Goal: Task Accomplishment & Management: Use online tool/utility

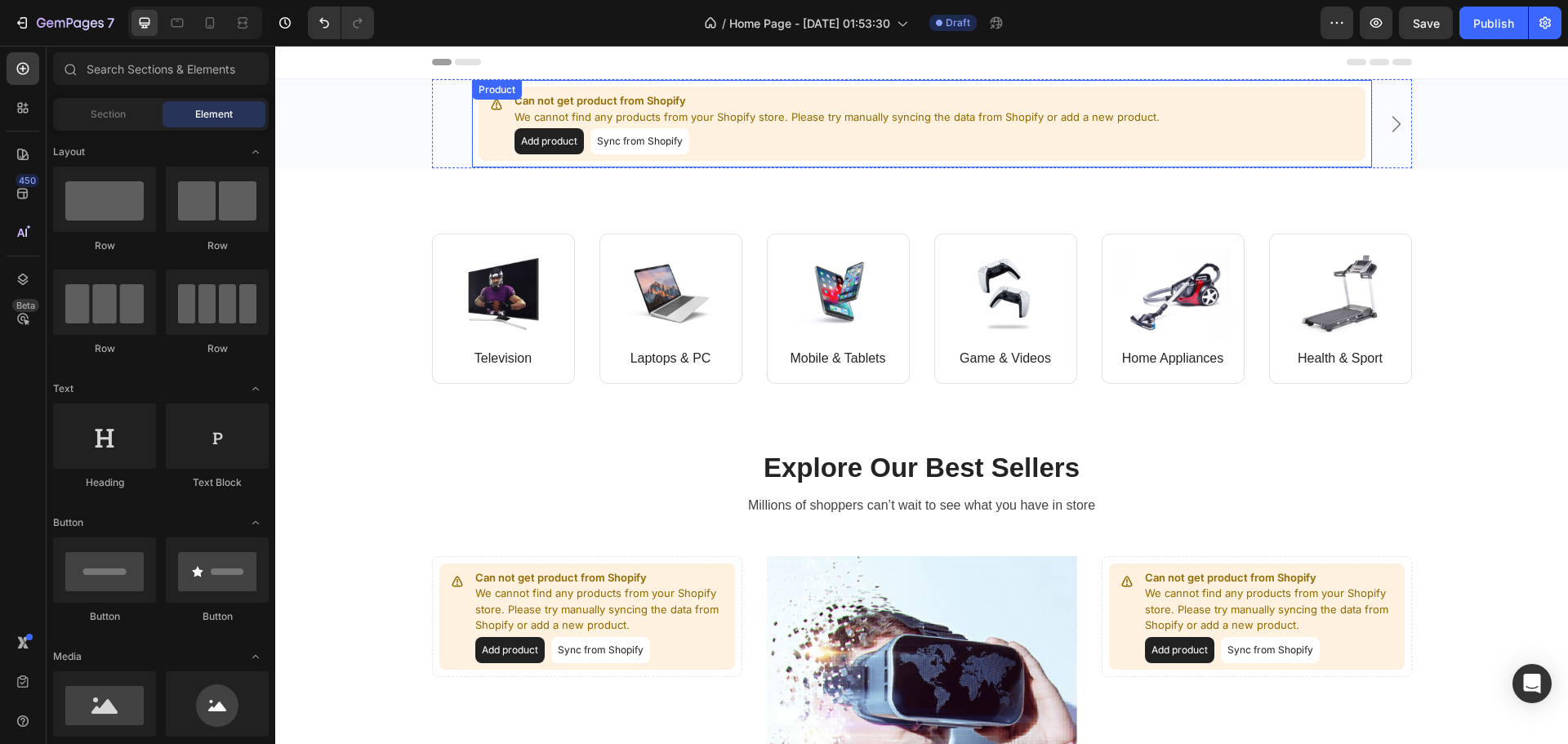
click at [637, 150] on button "Sync from Shopify" at bounding box center [639, 141] width 99 height 26
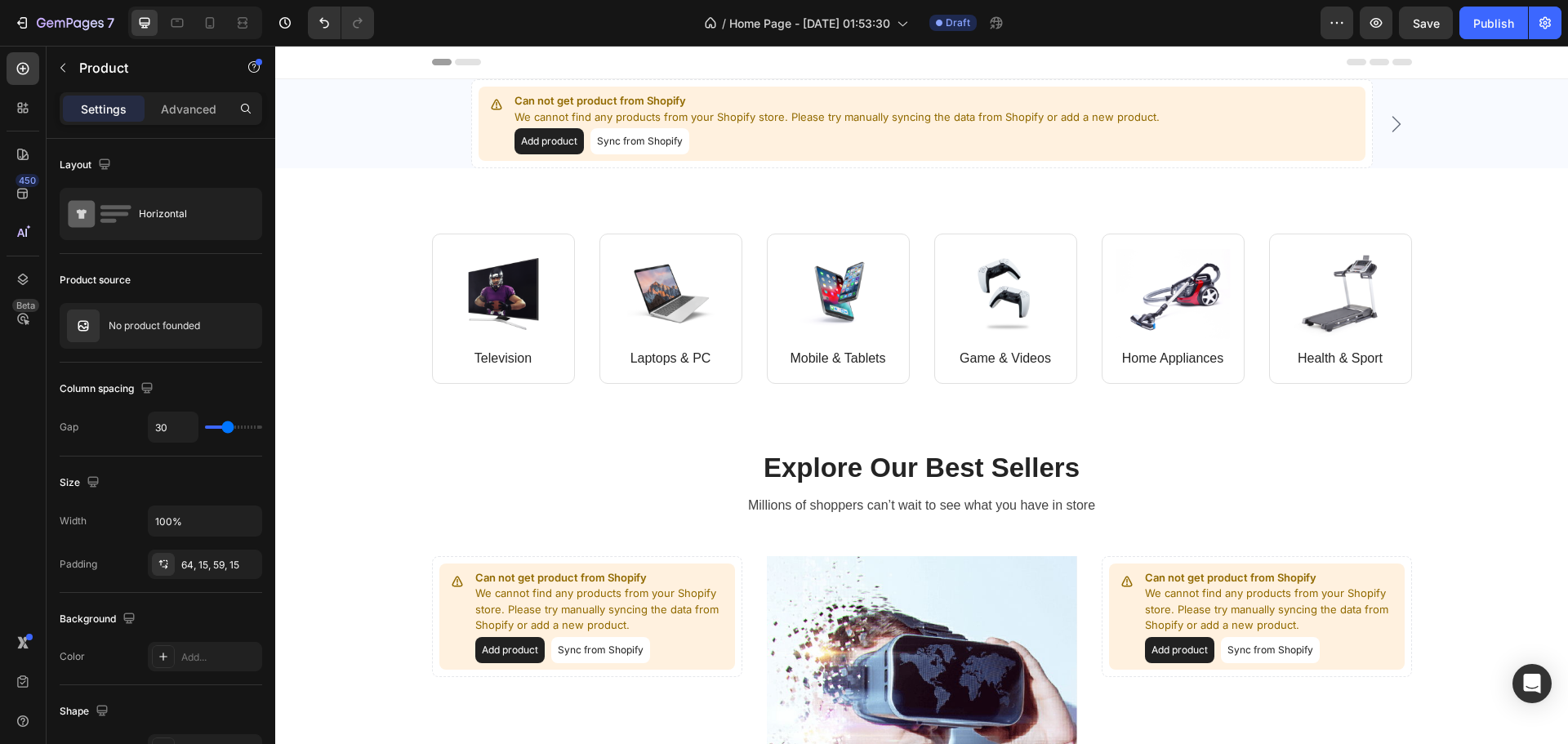
click at [455, 59] on icon at bounding box center [468, 61] width 26 height 6
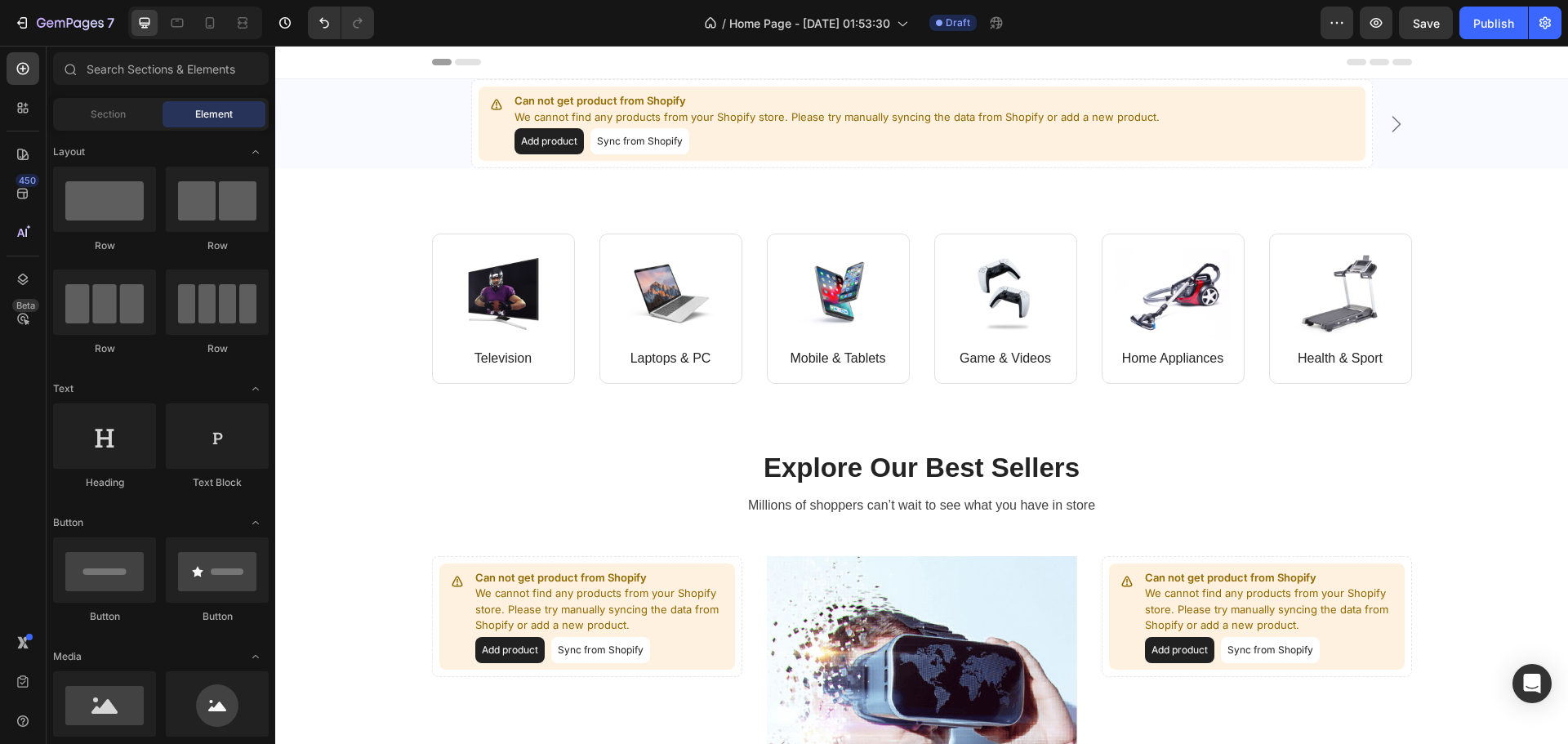
click at [306, 62] on span "Header" at bounding box center [324, 62] width 36 height 17
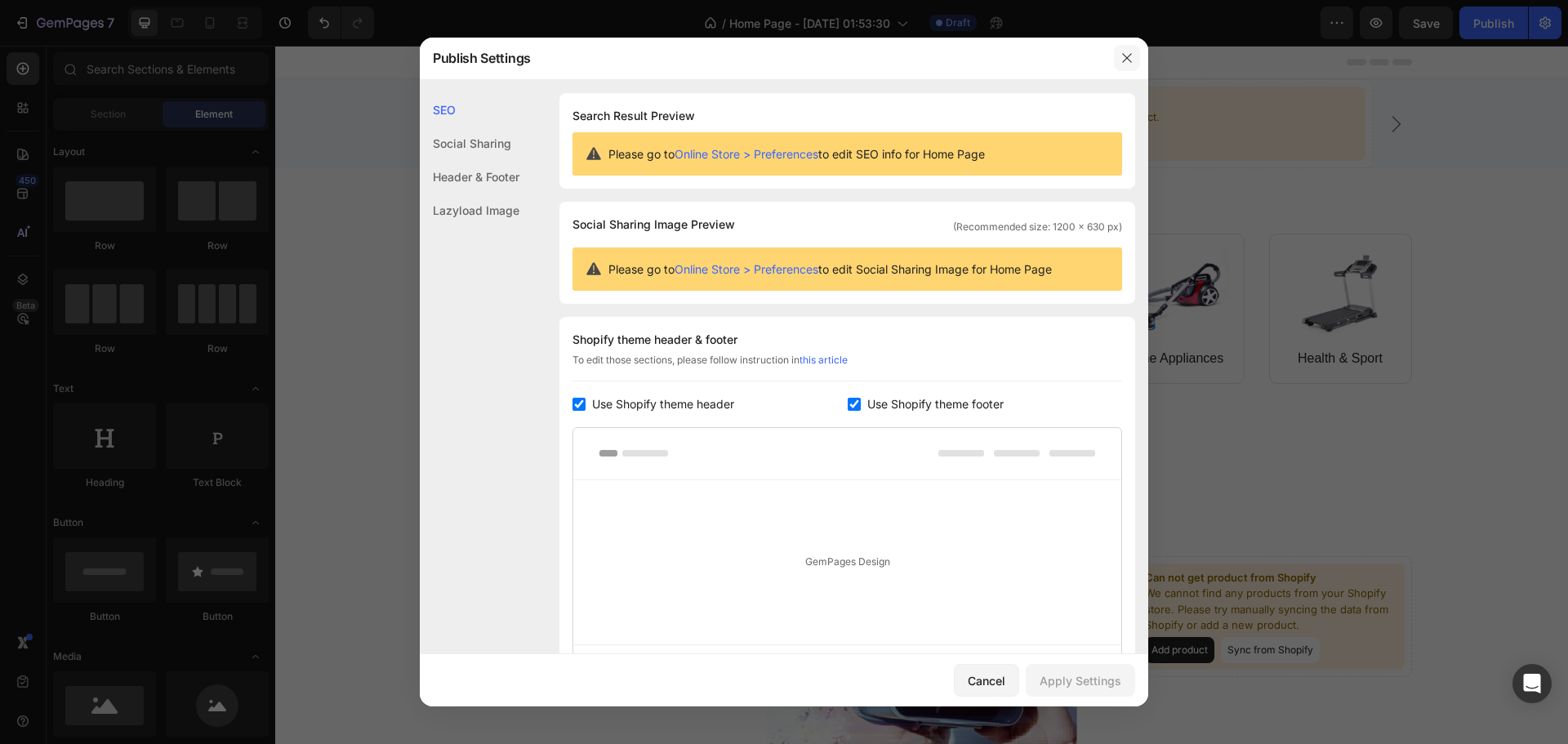
drag, startPoint x: 1130, startPoint y: 59, endPoint x: 851, endPoint y: 22, distance: 281.4
click at [1130, 59] on icon "button" at bounding box center [1127, 58] width 13 height 13
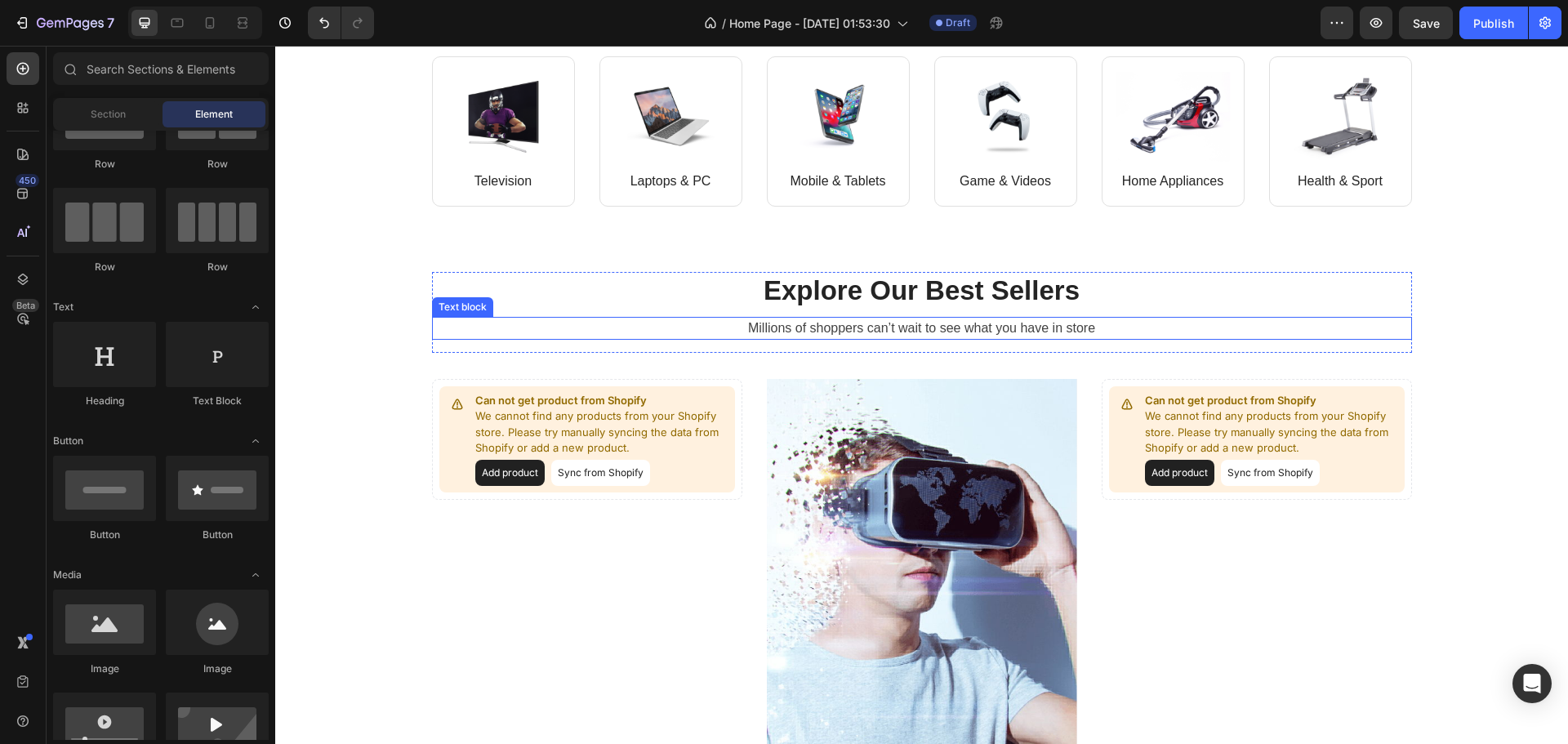
scroll to position [163, 0]
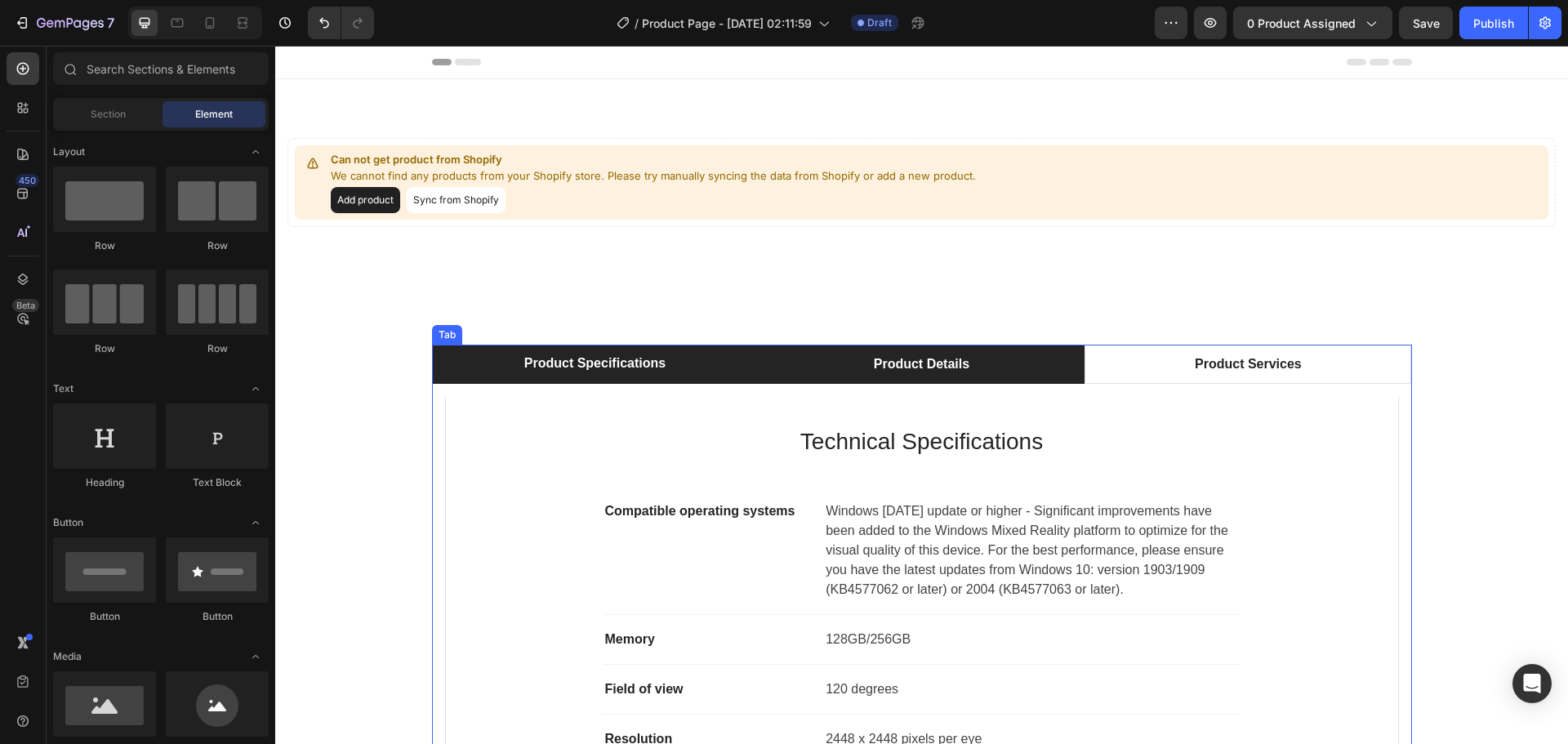
click at [822, 362] on li "Product Details" at bounding box center [921, 364] width 327 height 39
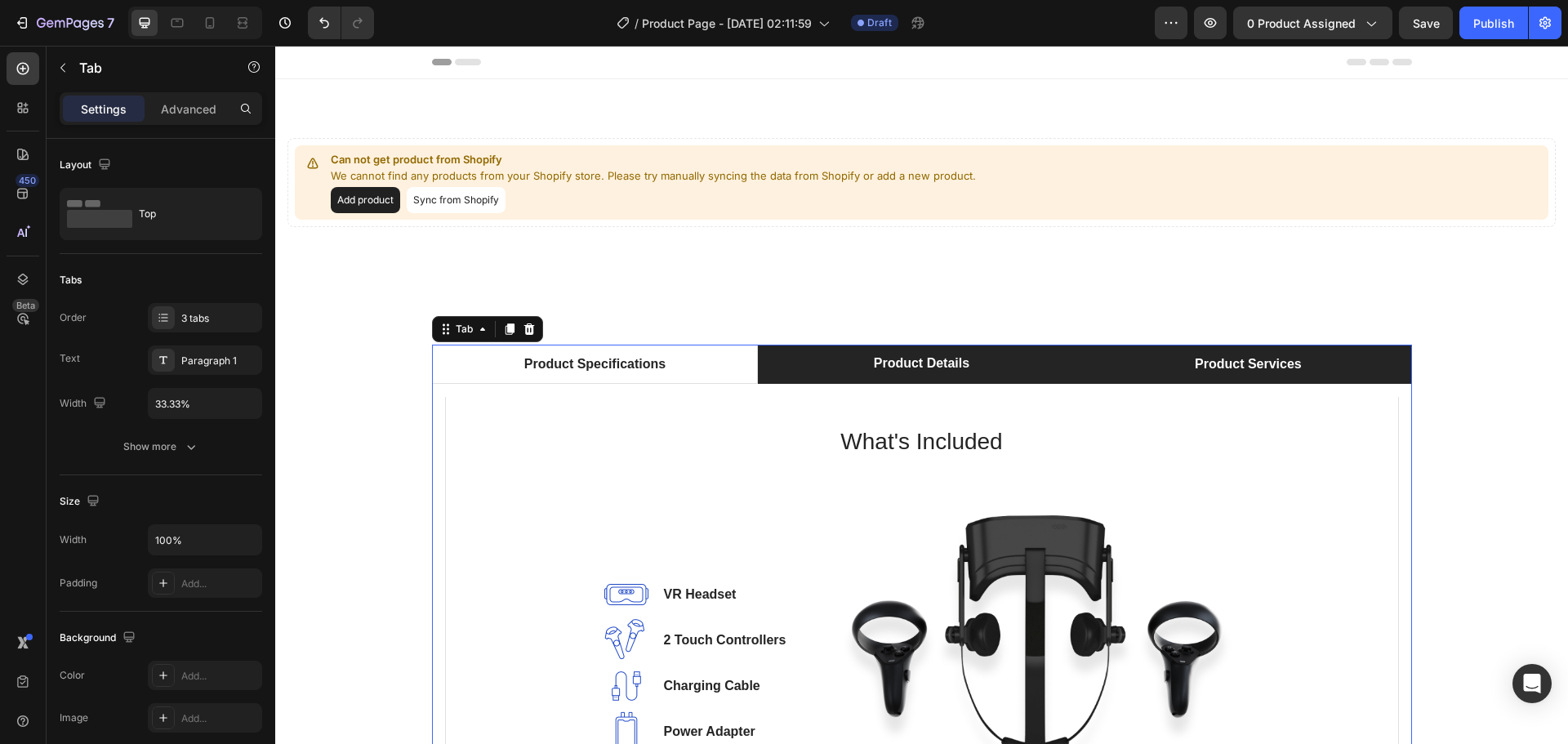
click at [1140, 375] on li "Product Services" at bounding box center [1248, 364] width 327 height 39
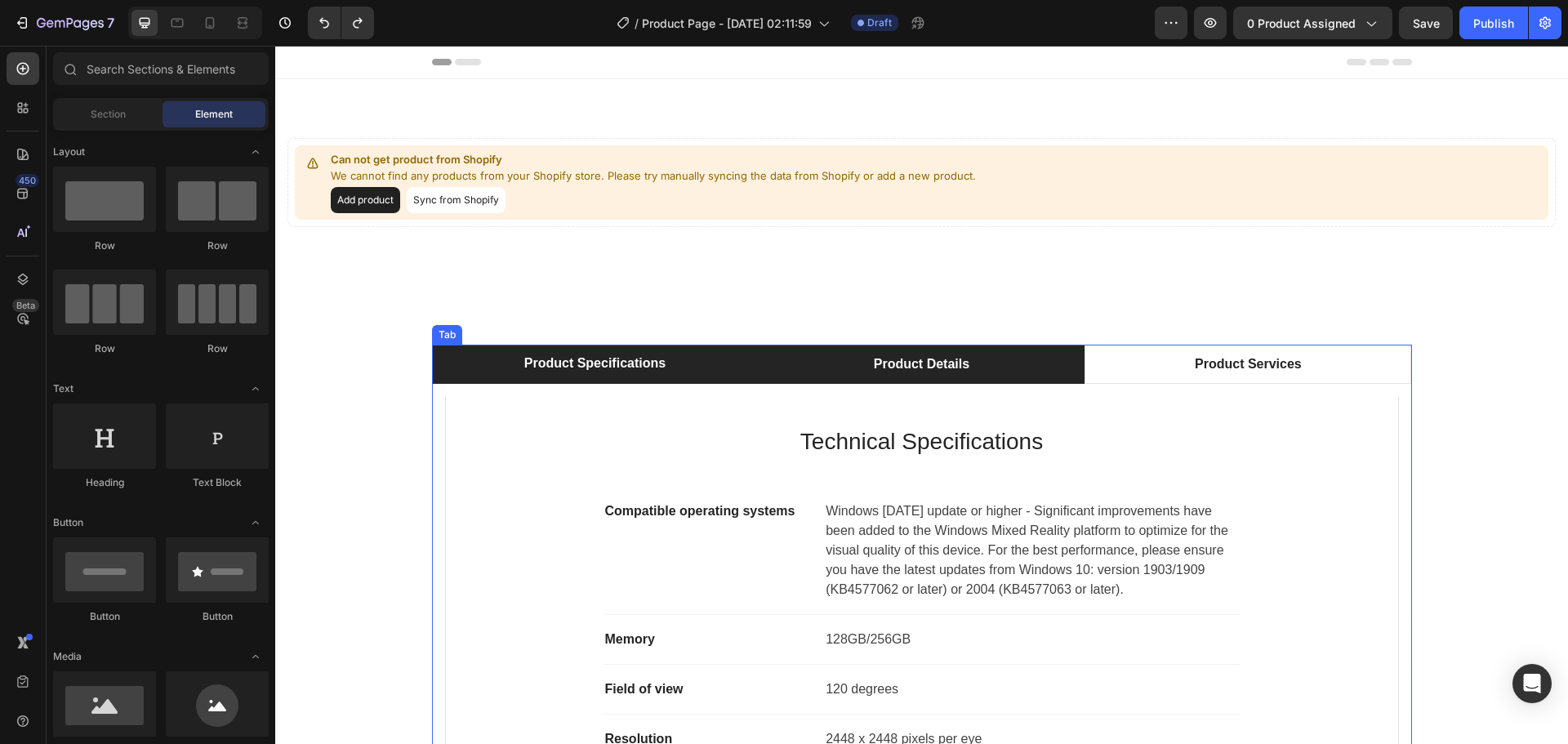
click at [878, 374] on div "Product Details" at bounding box center [921, 364] width 100 height 24
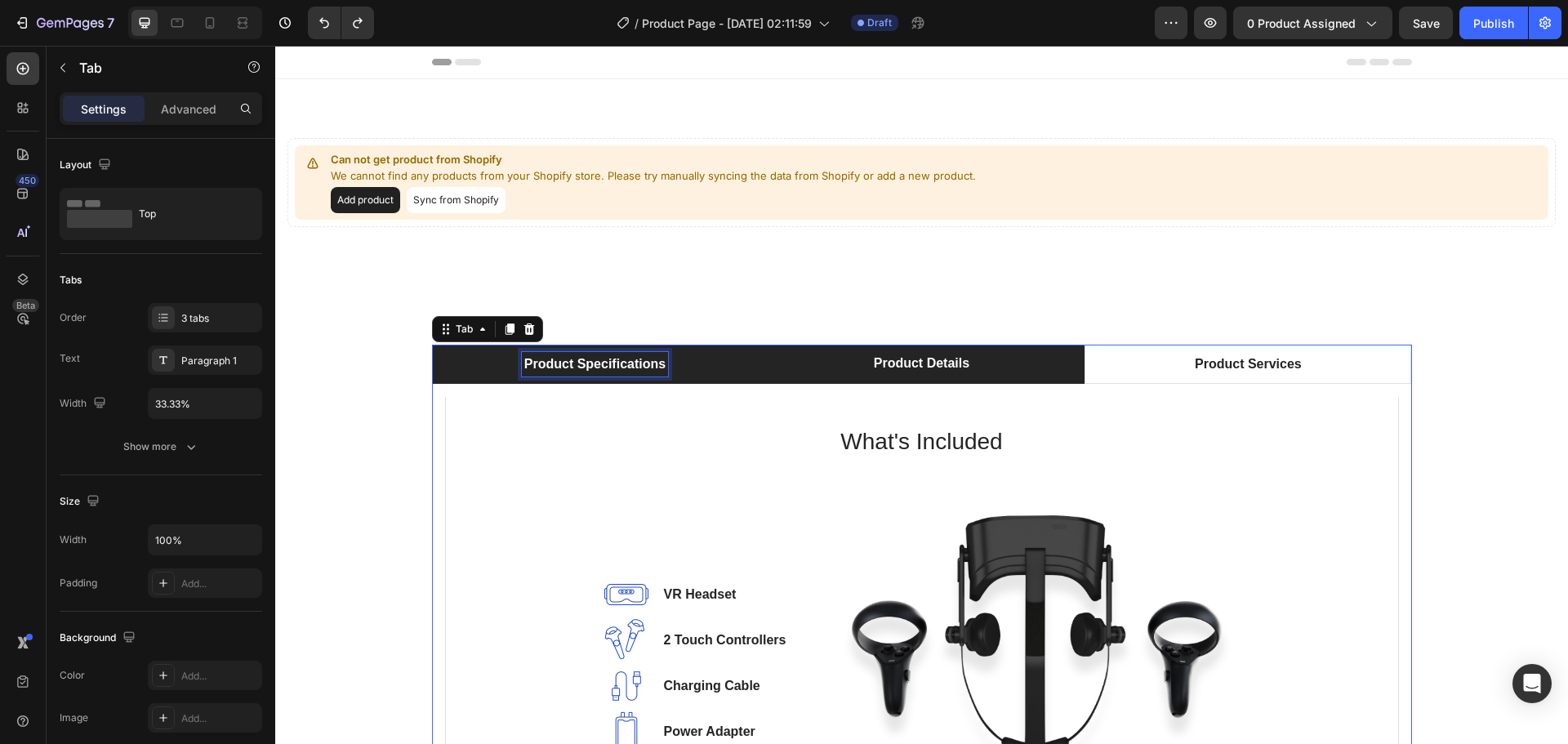
click at [595, 371] on div "Product Specifications" at bounding box center [595, 364] width 146 height 24
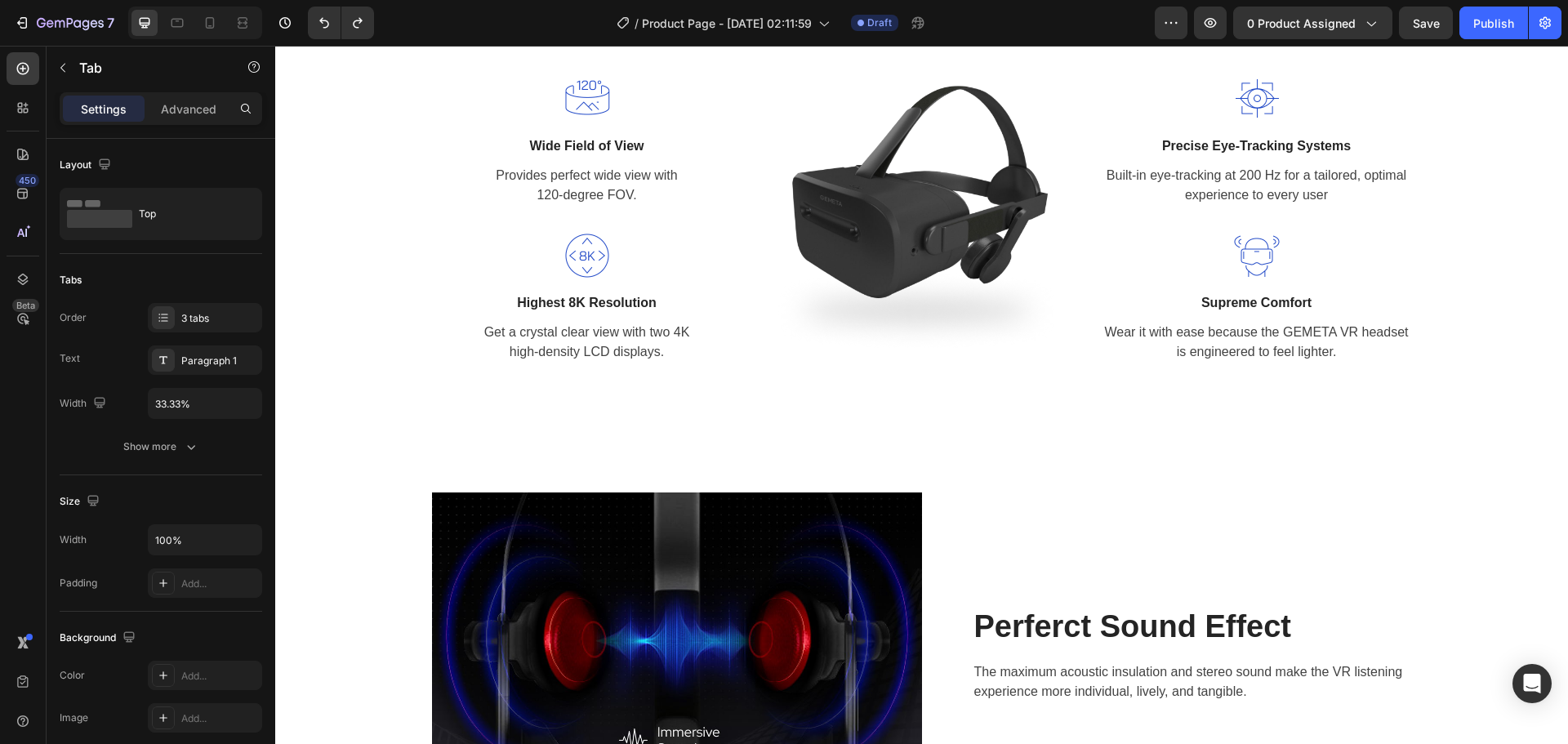
scroll to position [1225, 0]
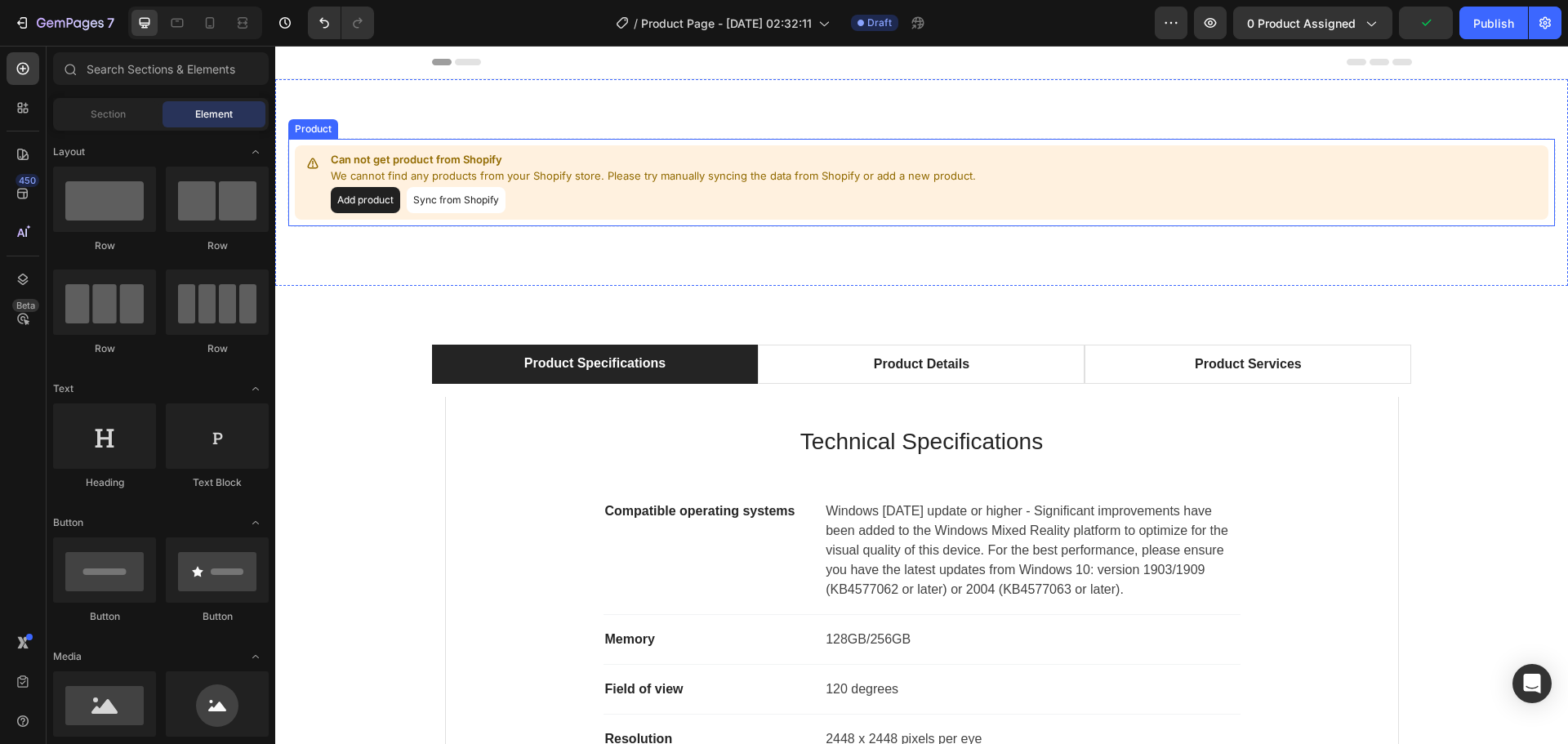
click at [430, 202] on button "Sync from Shopify" at bounding box center [456, 200] width 99 height 26
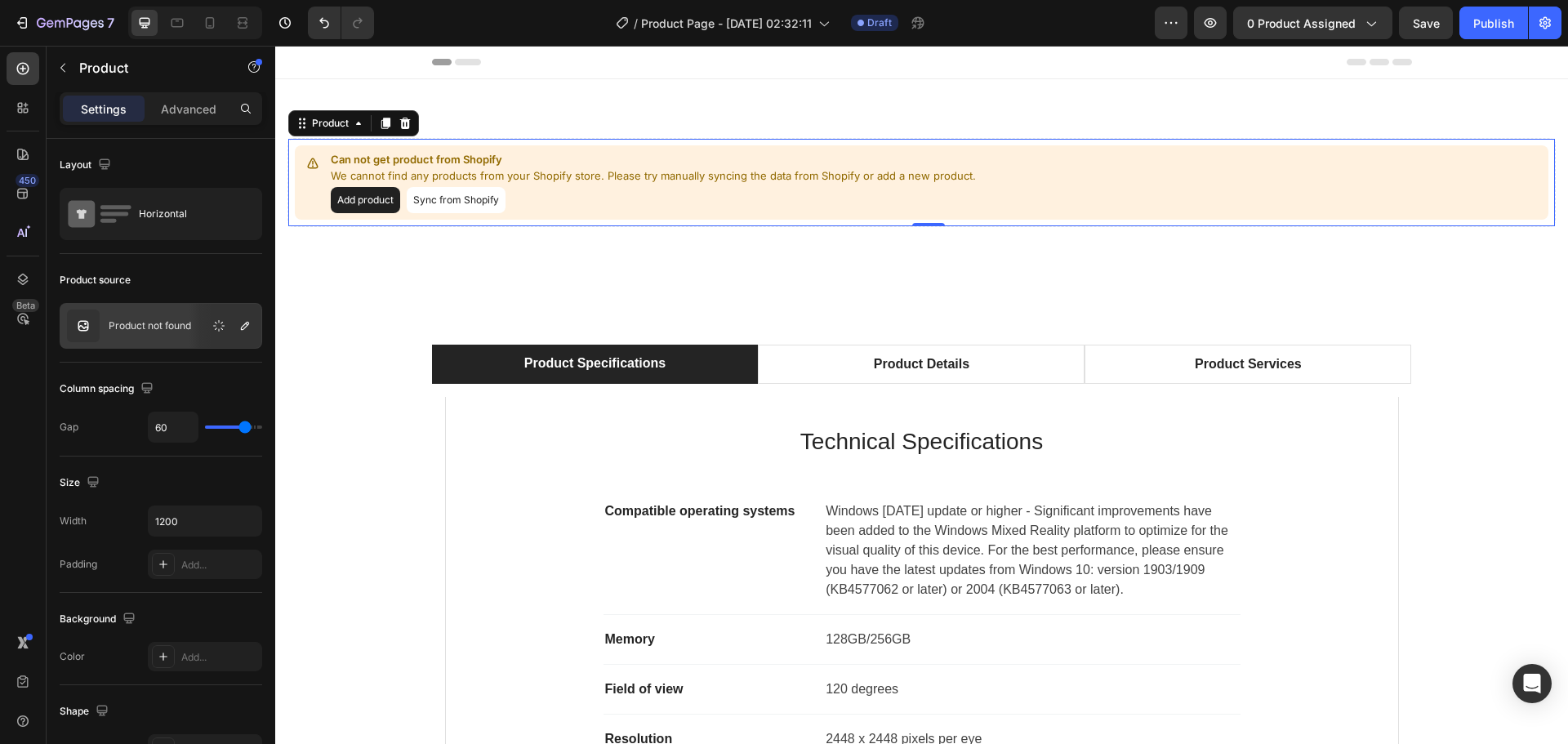
click at [458, 202] on button "Sync from Shopify" at bounding box center [456, 200] width 99 height 26
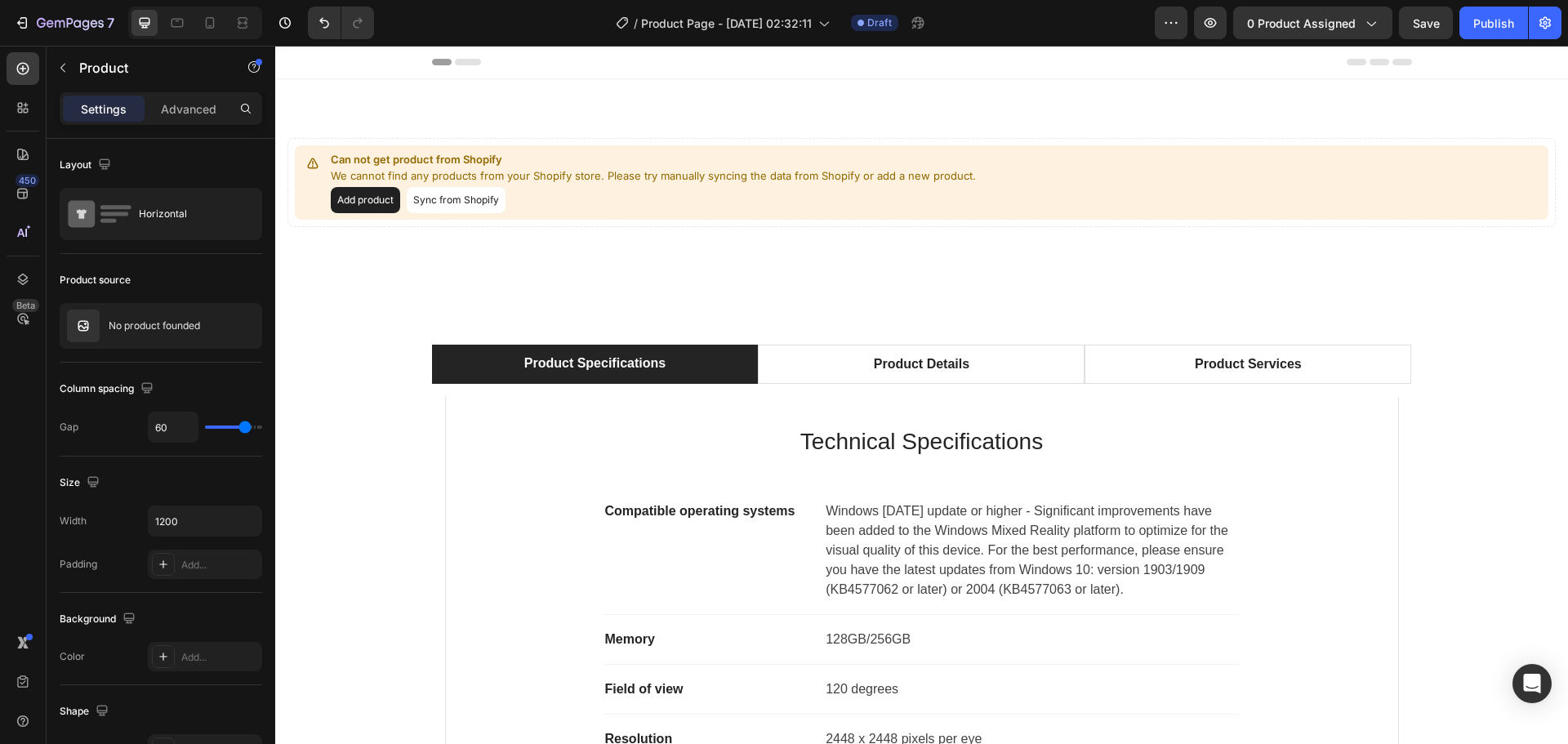
click at [454, 203] on button "Sync from Shopify" at bounding box center [456, 200] width 99 height 26
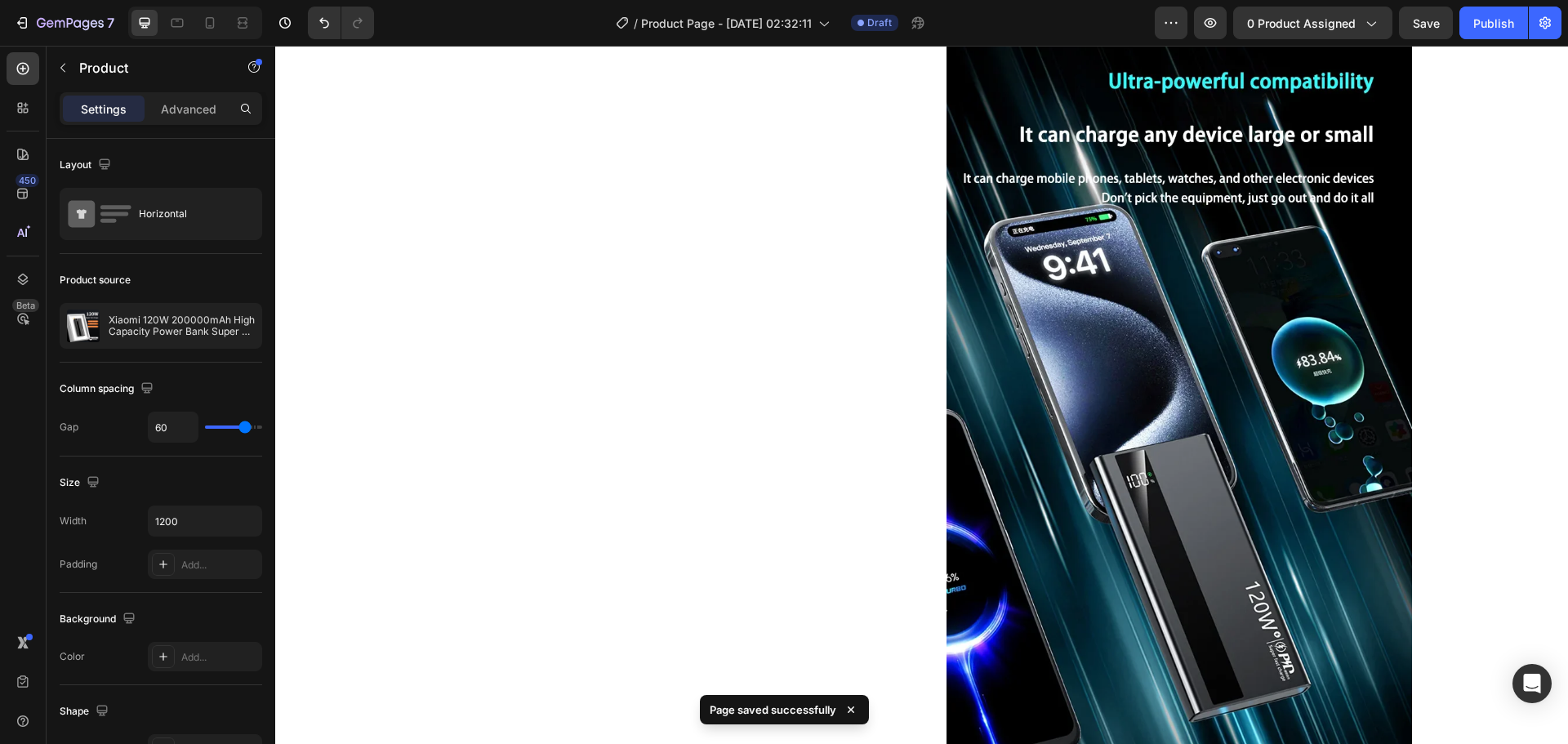
scroll to position [5228, 0]
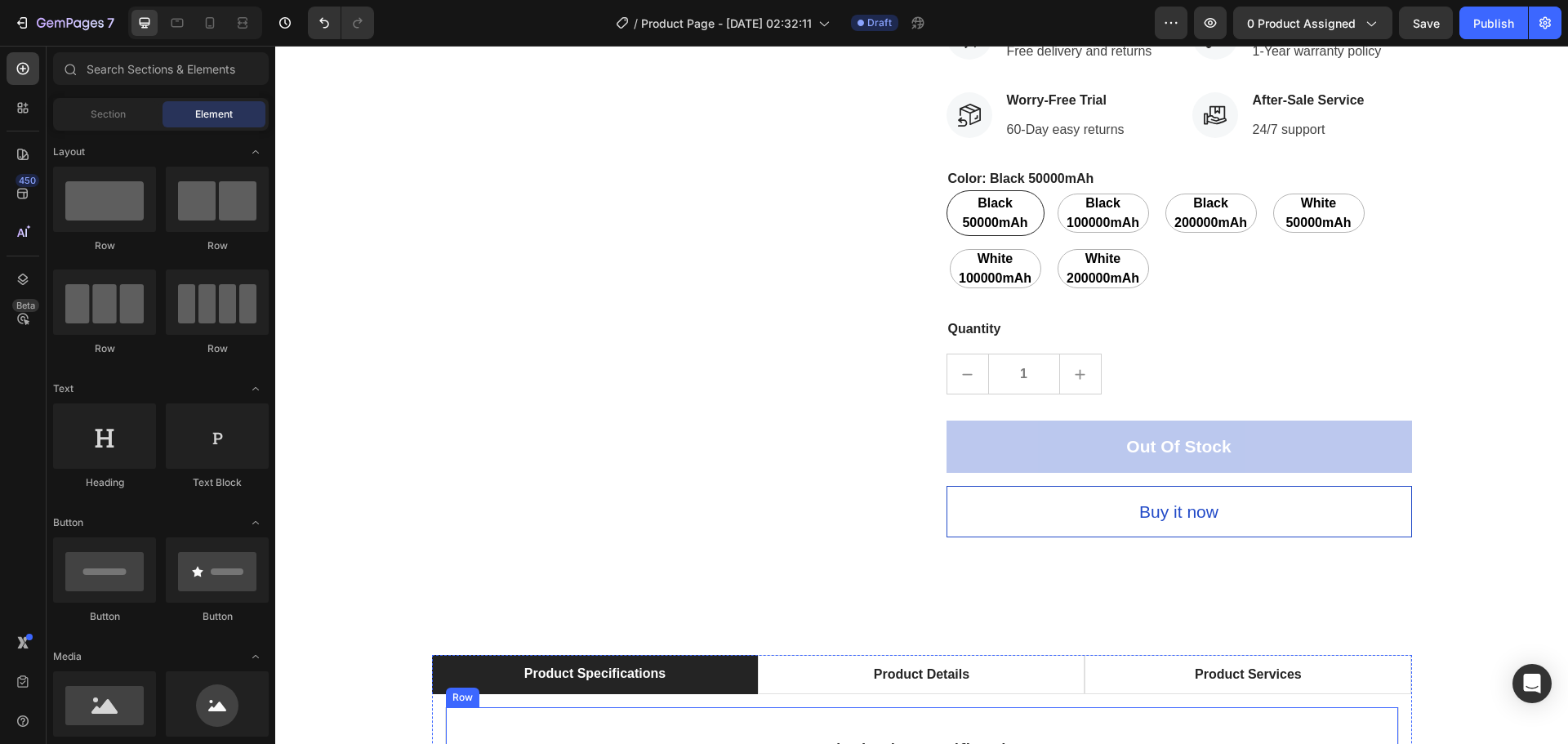
scroll to position [12482, 0]
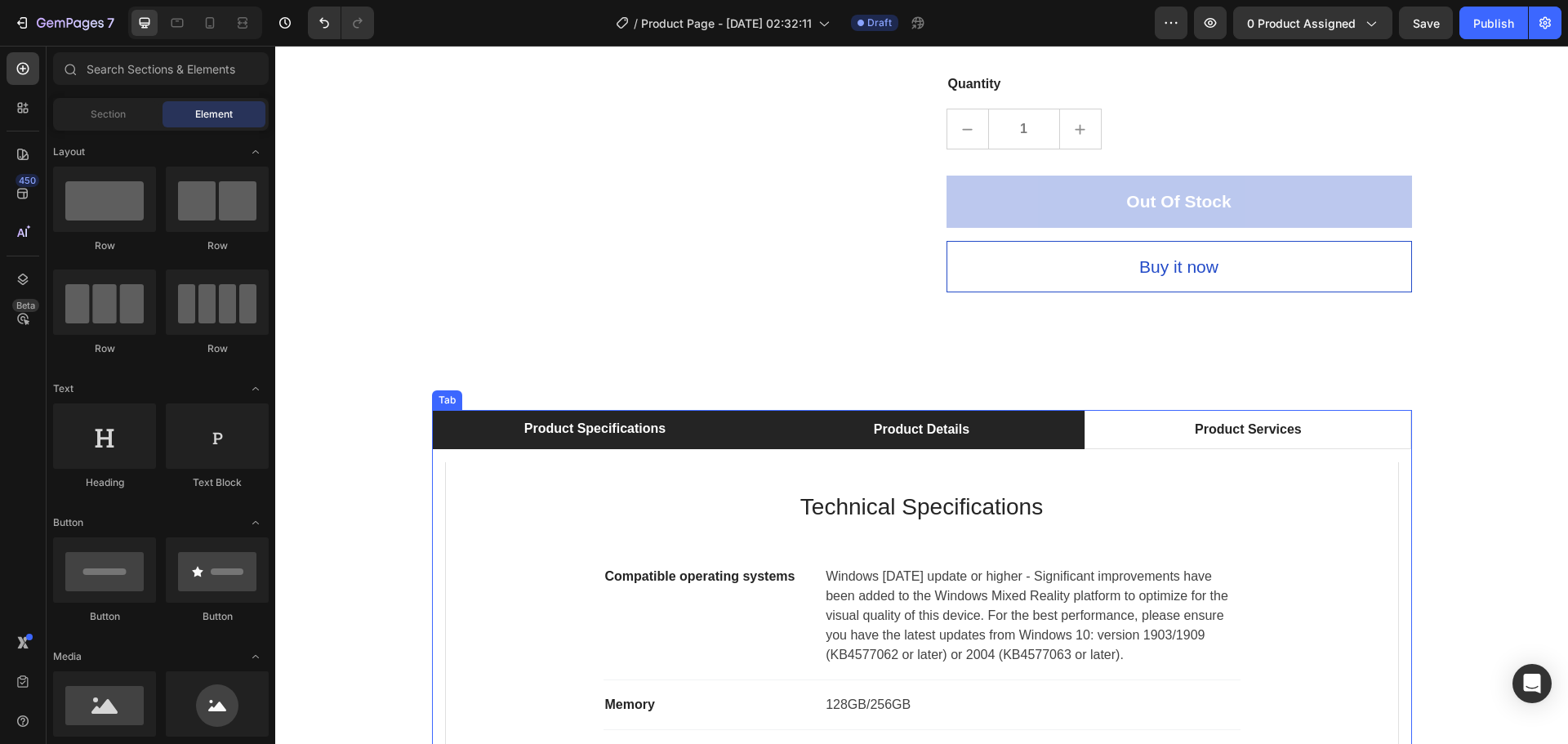
click at [894, 433] on div "Product Details" at bounding box center [921, 430] width 100 height 24
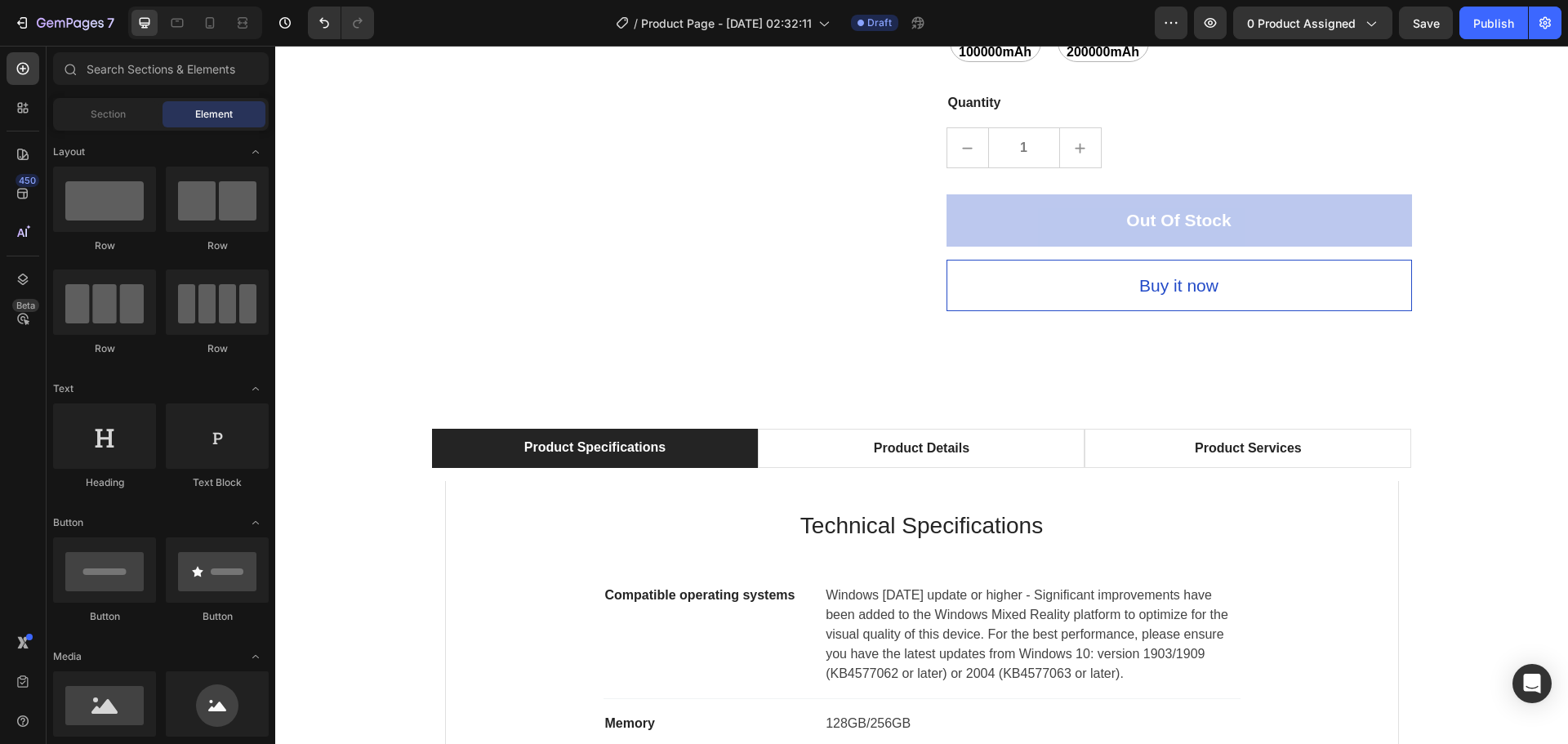
scroll to position [12439, 0]
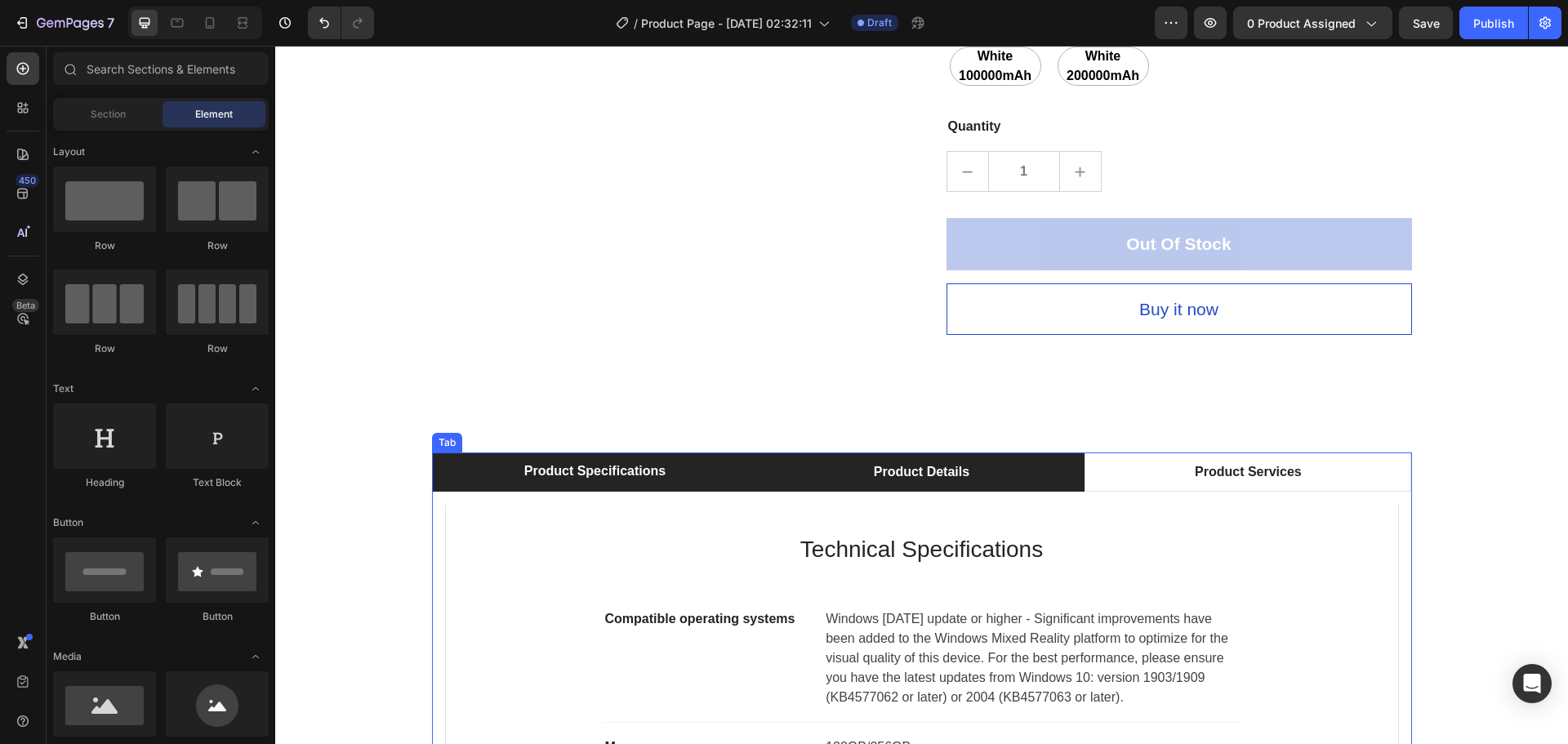
click at [943, 473] on div "Product Details" at bounding box center [921, 472] width 100 height 24
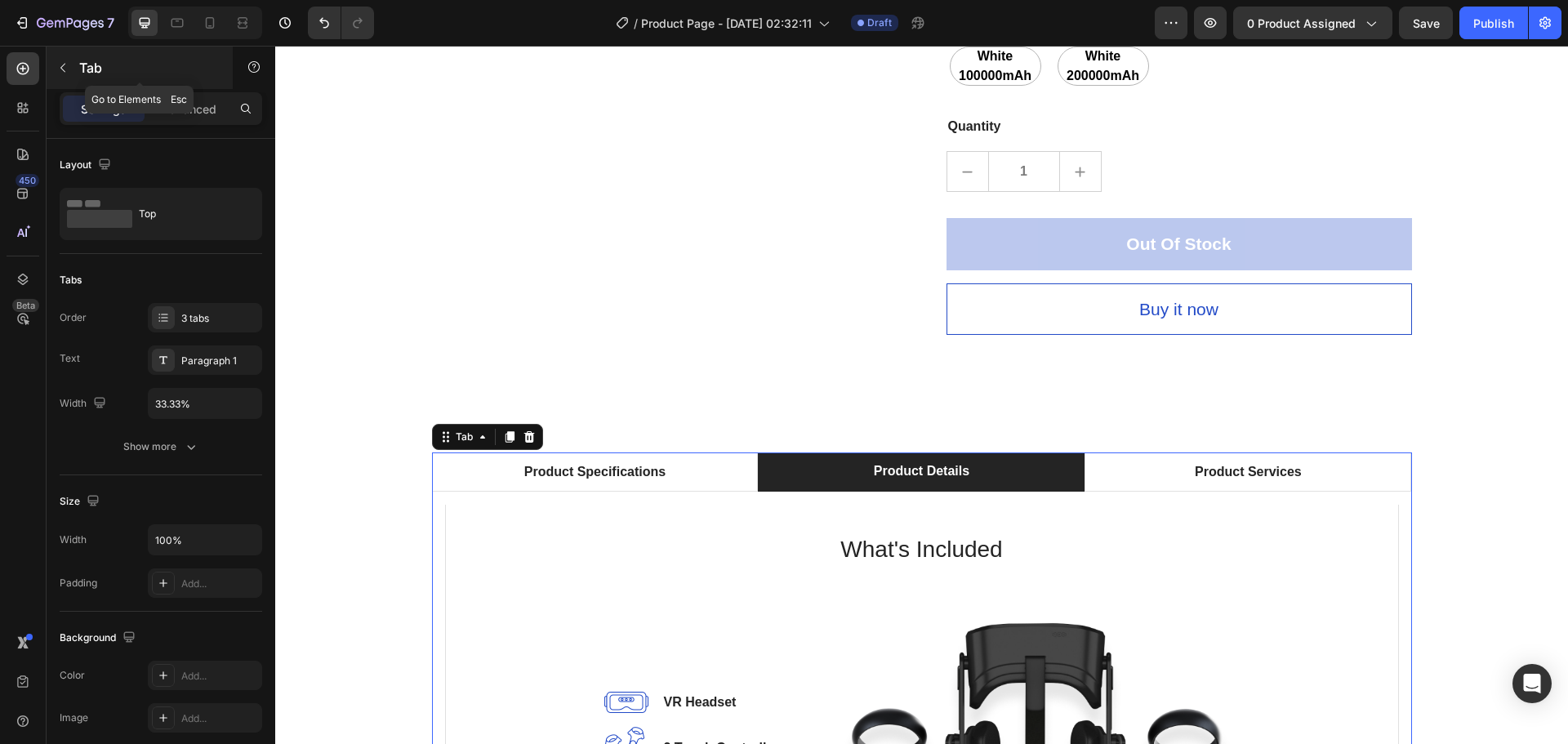
click at [59, 72] on icon "button" at bounding box center [63, 67] width 13 height 13
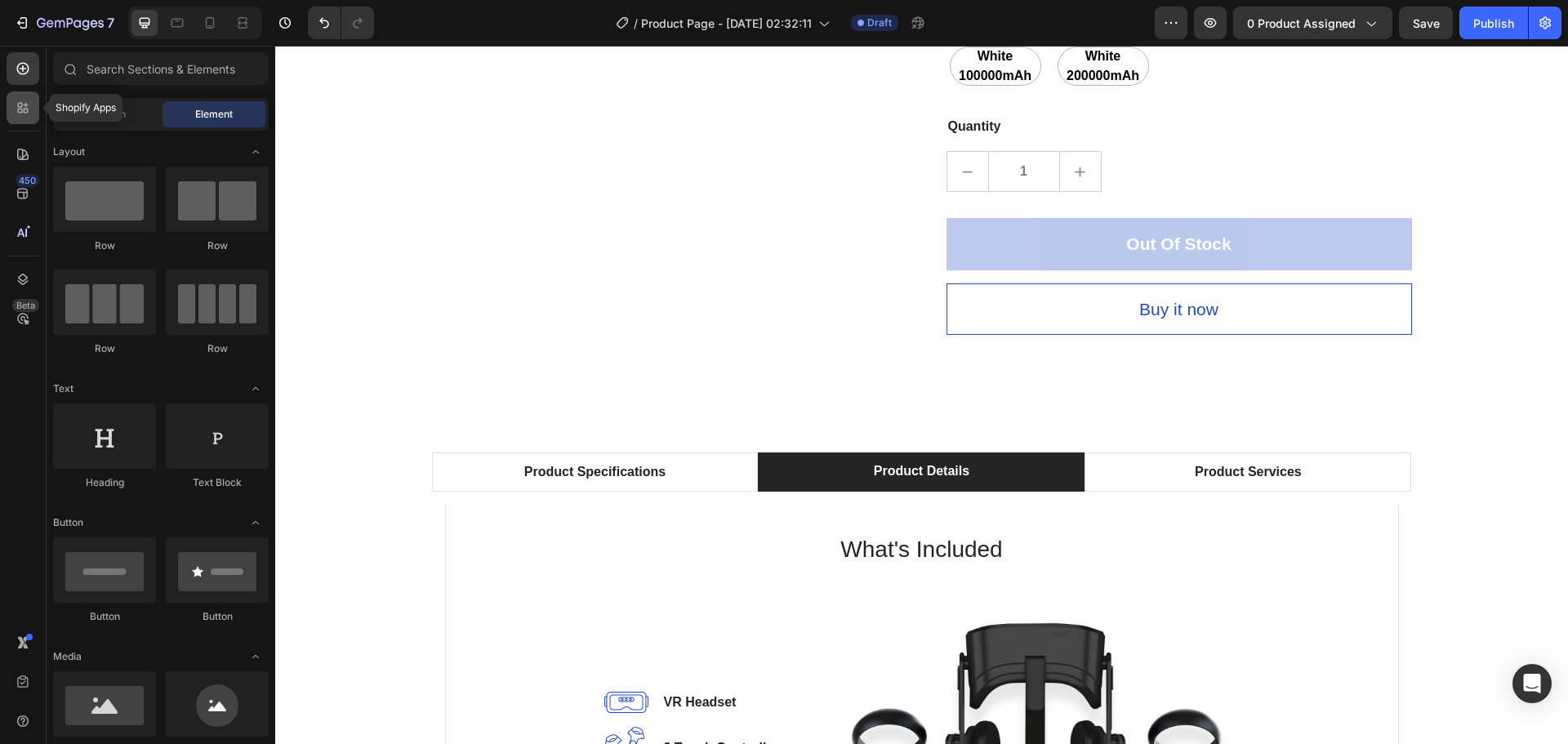
click at [17, 97] on div at bounding box center [22, 107] width 32 height 32
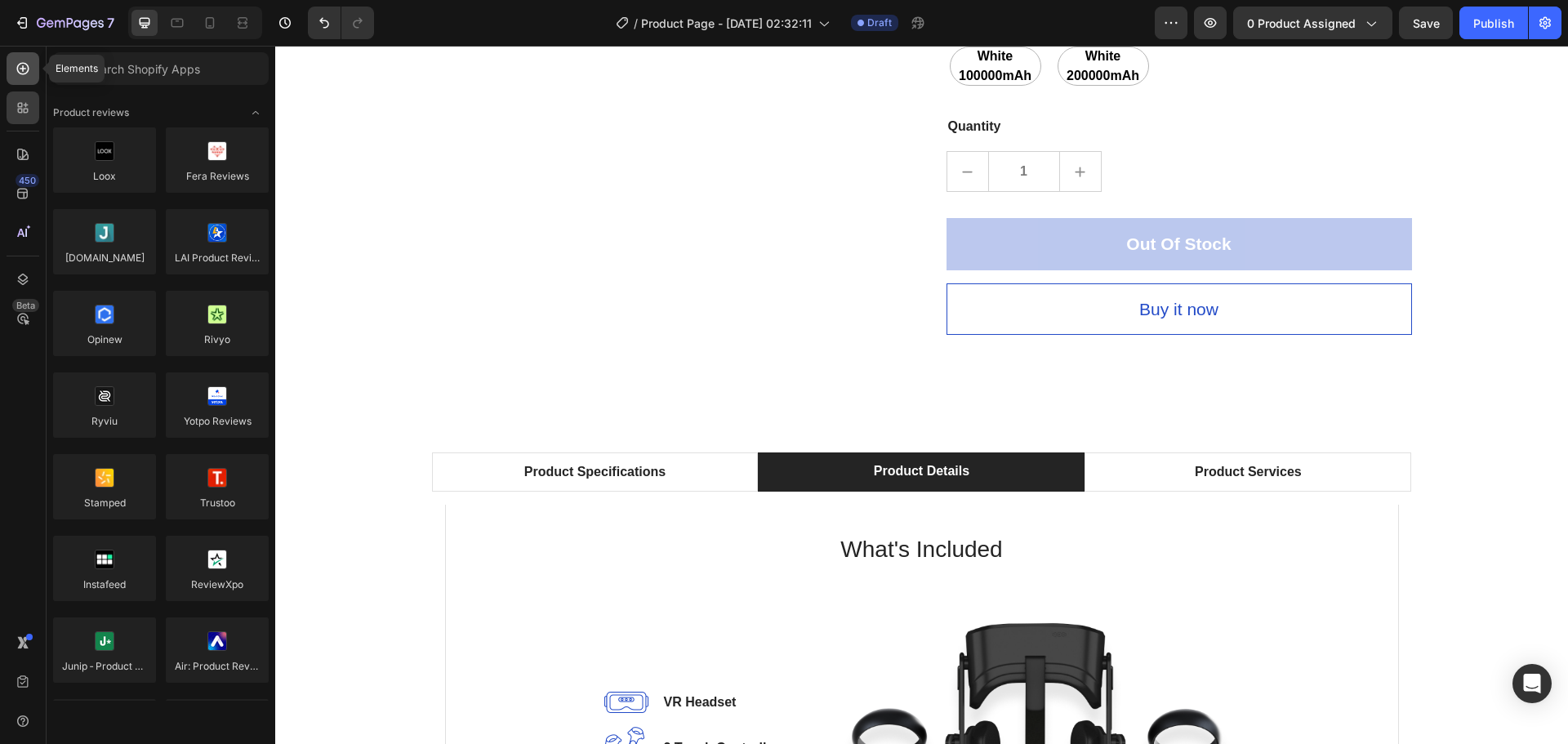
click at [17, 66] on icon at bounding box center [23, 68] width 17 height 17
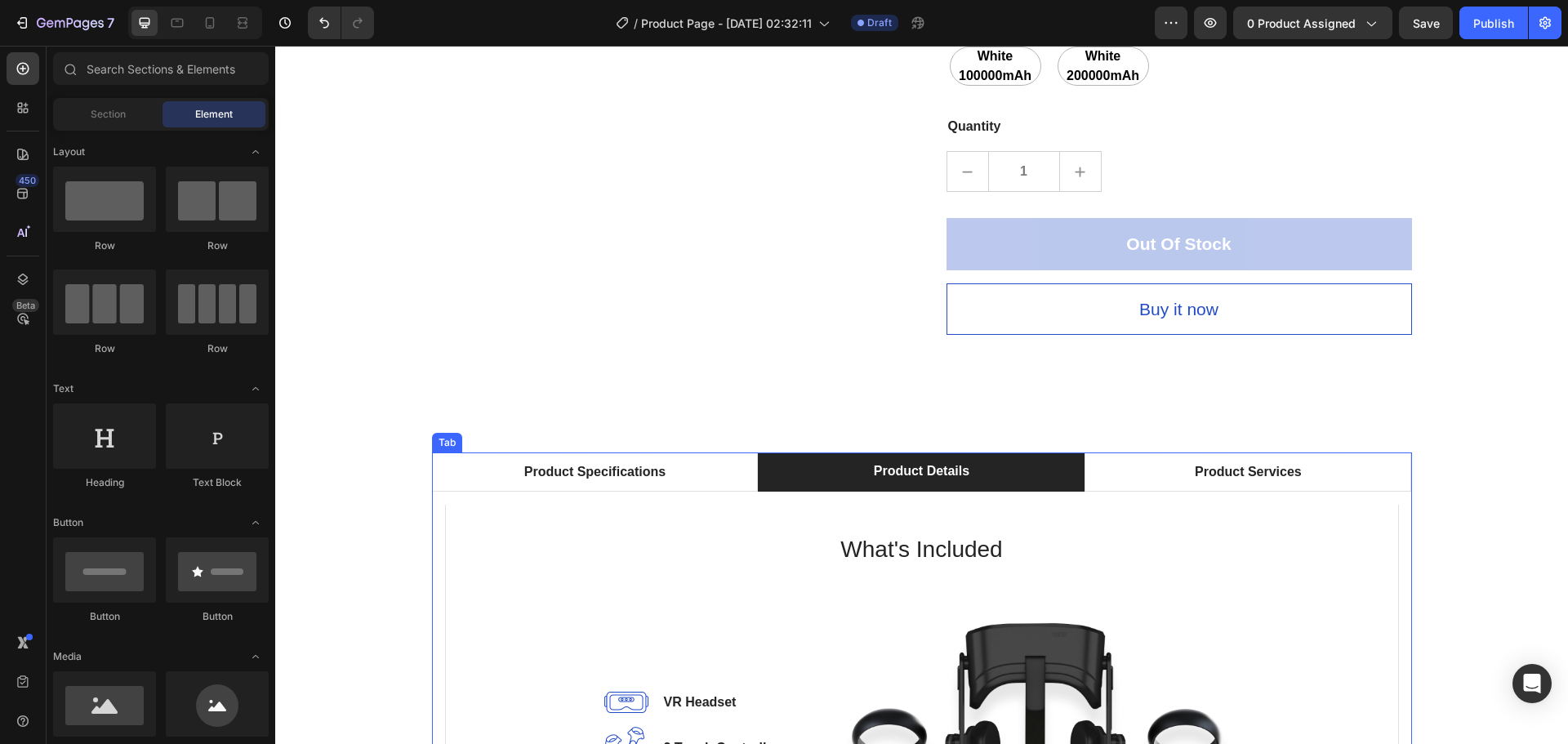
click at [890, 473] on div "Product Details" at bounding box center [921, 472] width 100 height 24
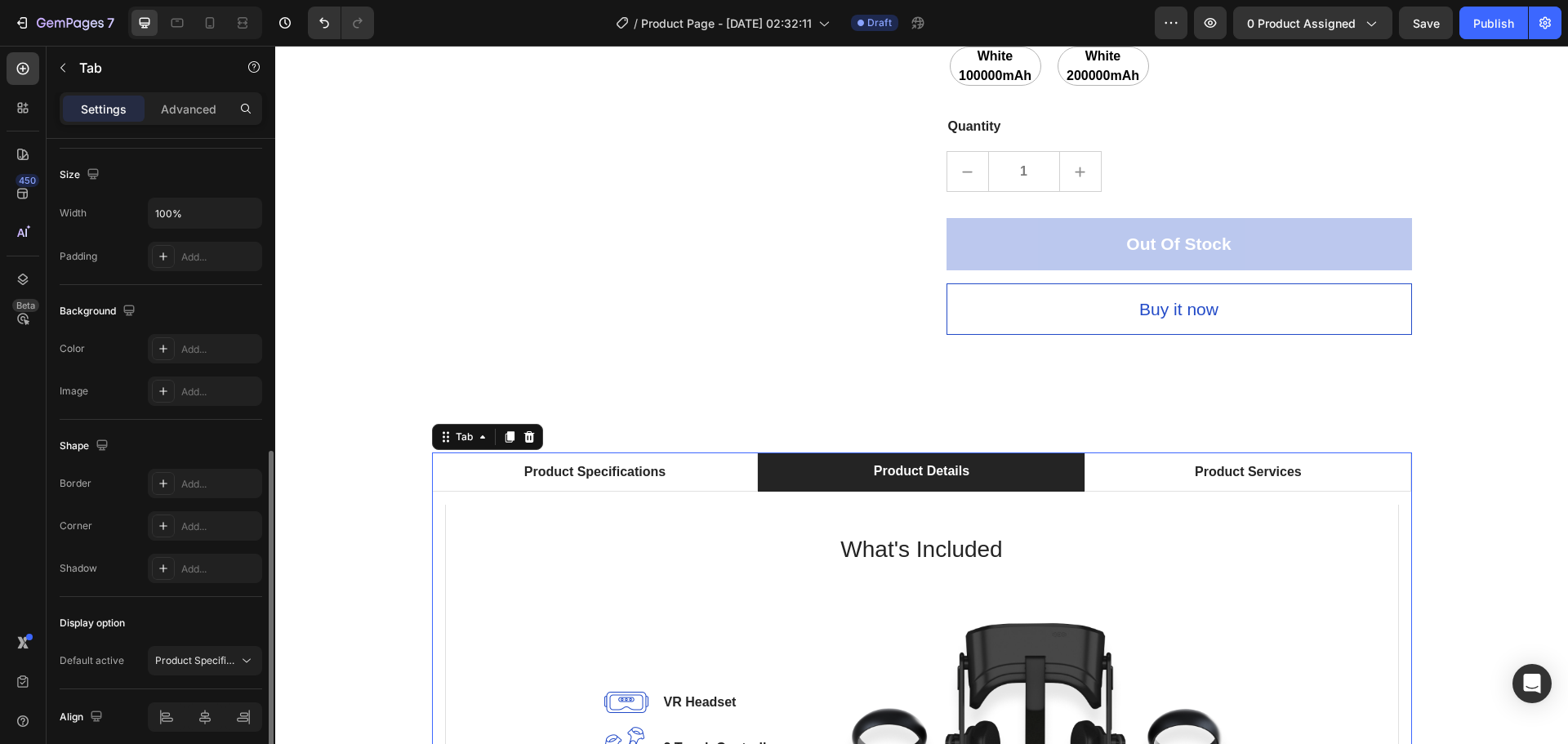
scroll to position [393, 0]
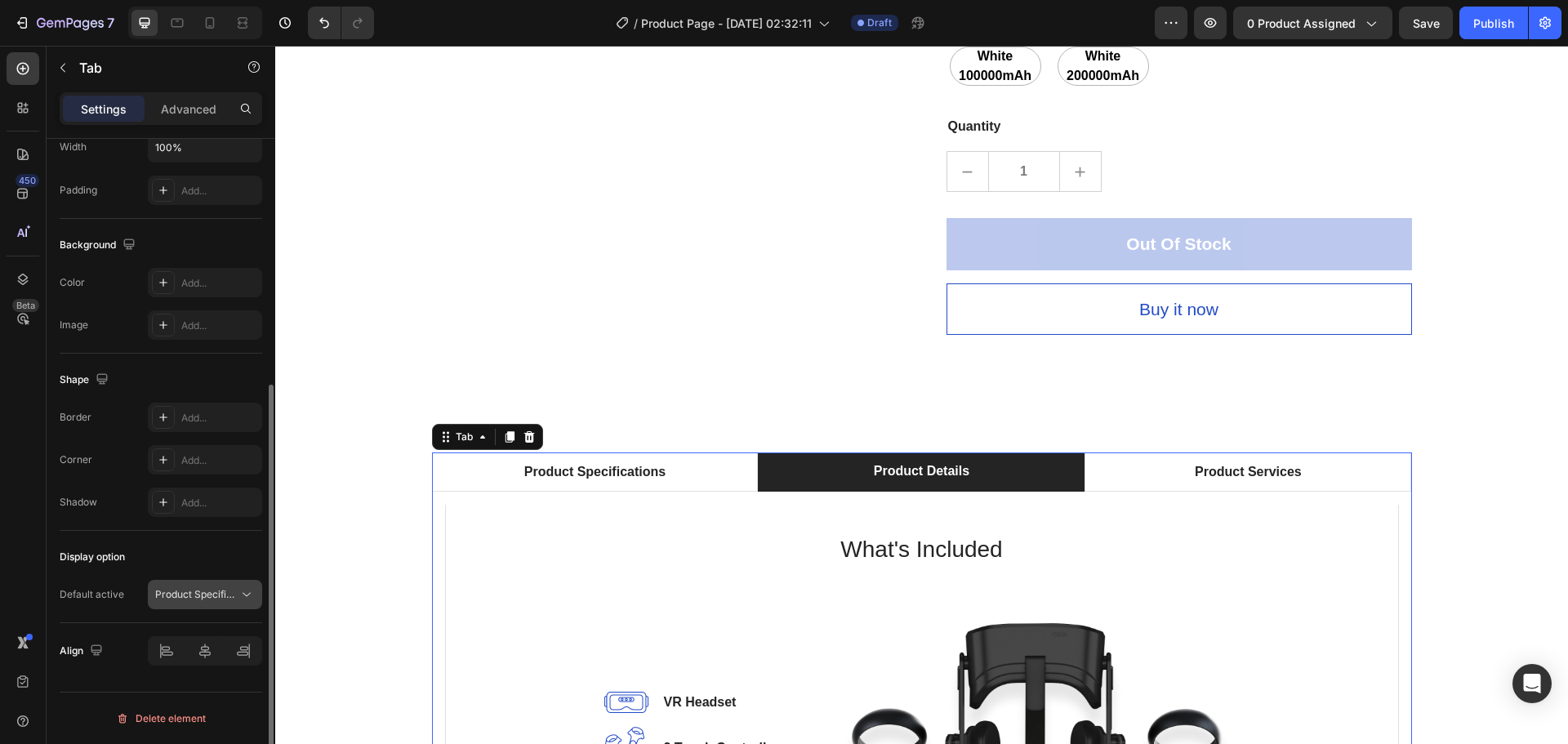
click at [232, 595] on span "Product Specifications" at bounding box center [208, 595] width 105 height 12
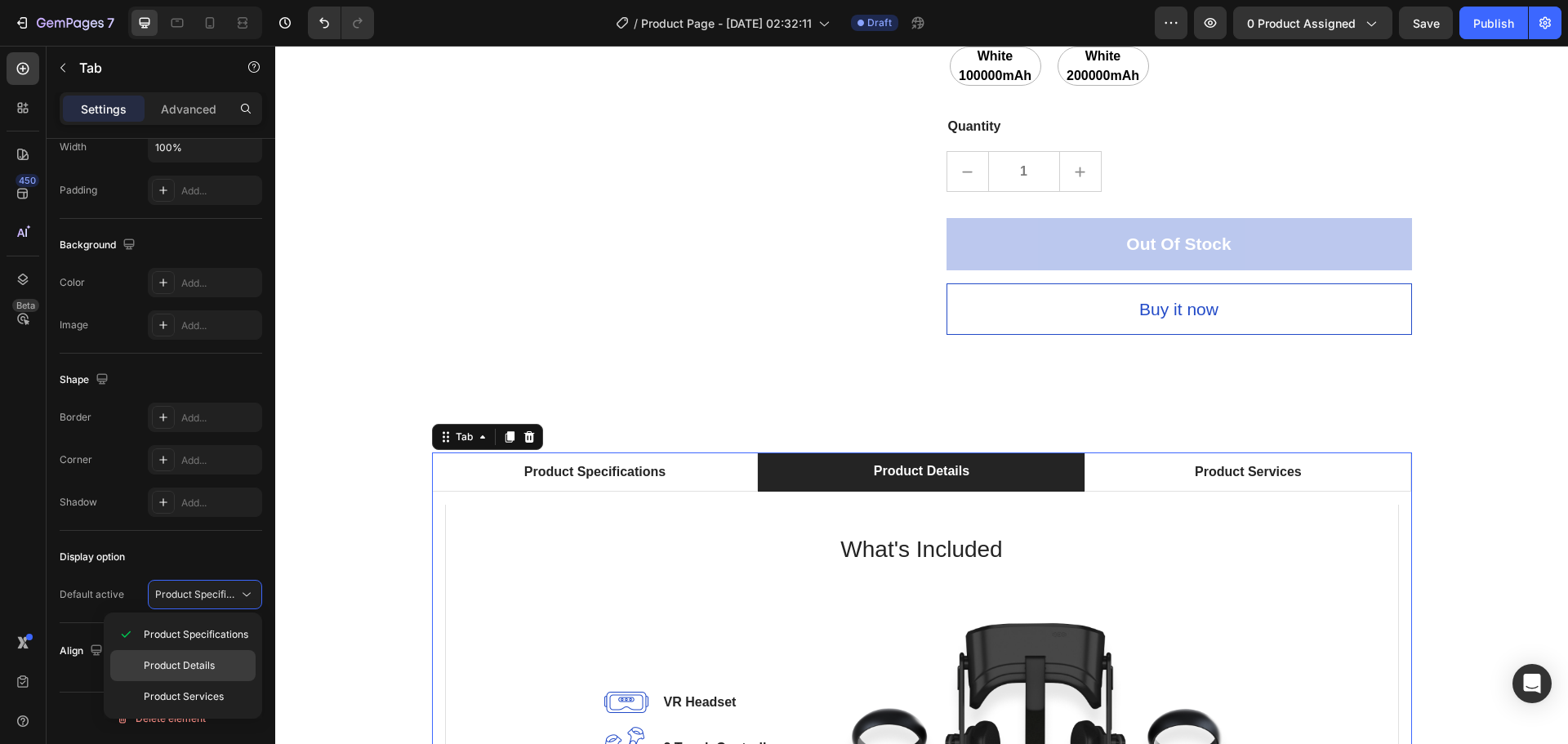
click at [214, 681] on div "Product Details" at bounding box center [182, 697] width 146 height 31
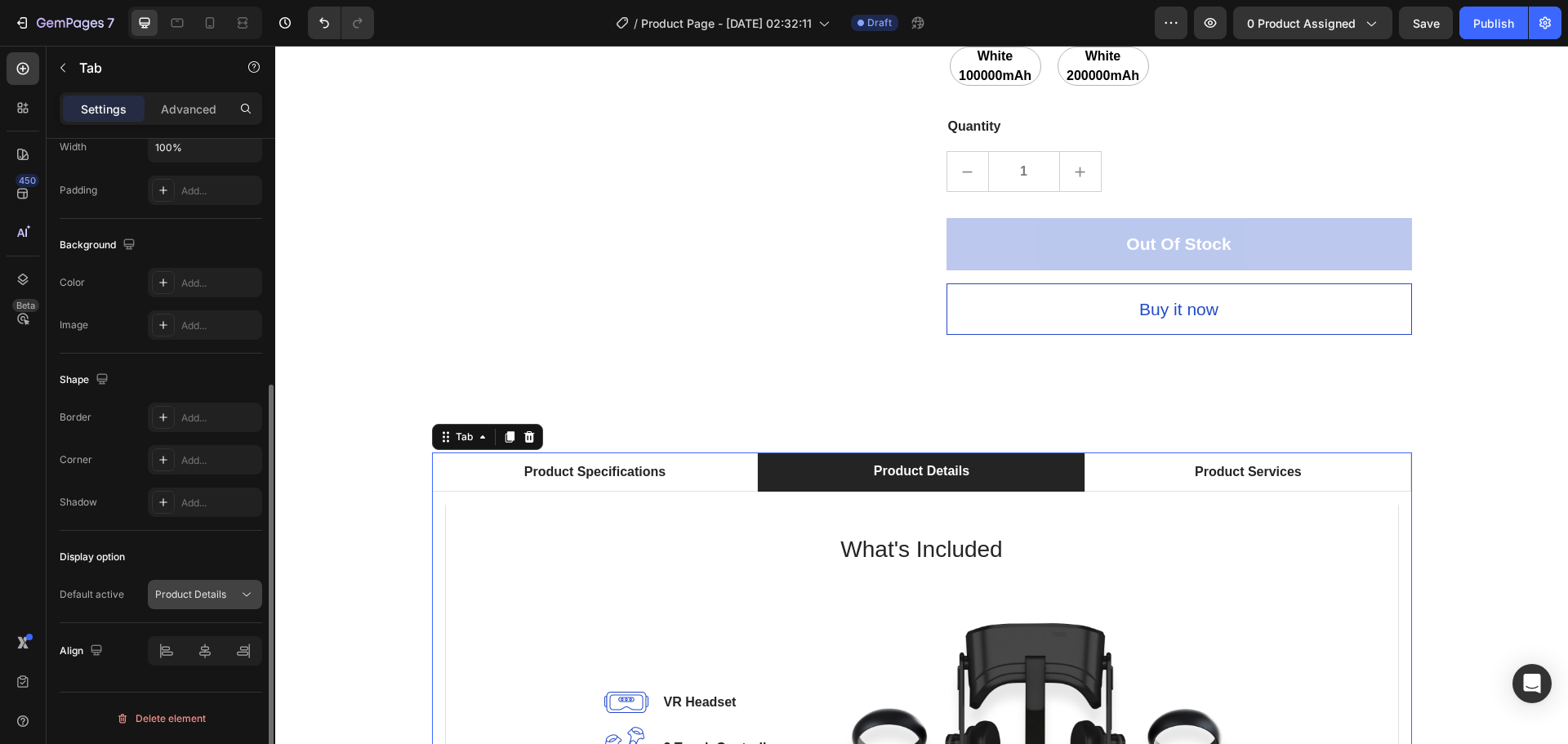
click at [235, 603] on button "Product Details" at bounding box center [204, 595] width 114 height 30
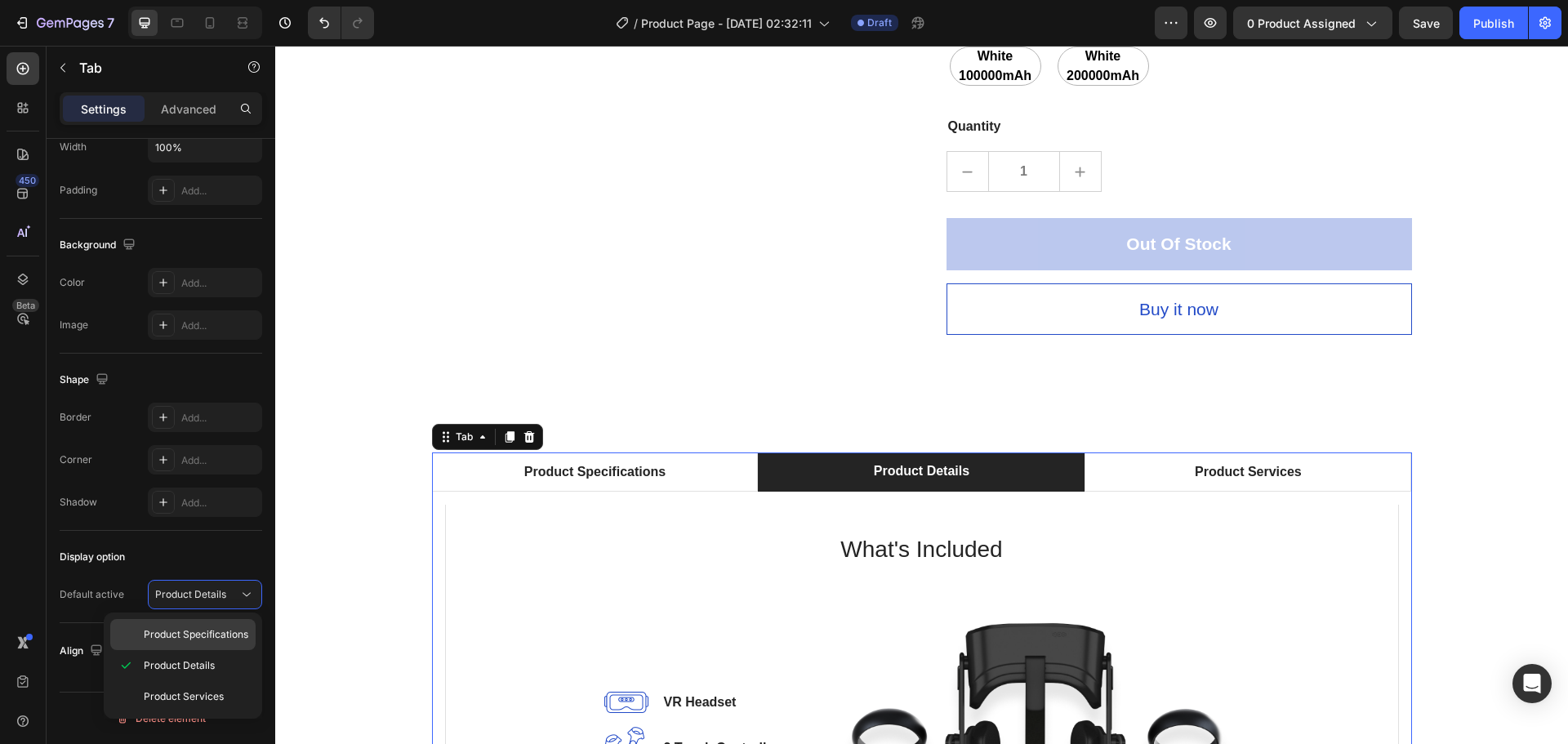
click at [228, 647] on div "Product Specifications" at bounding box center [182, 635] width 146 height 31
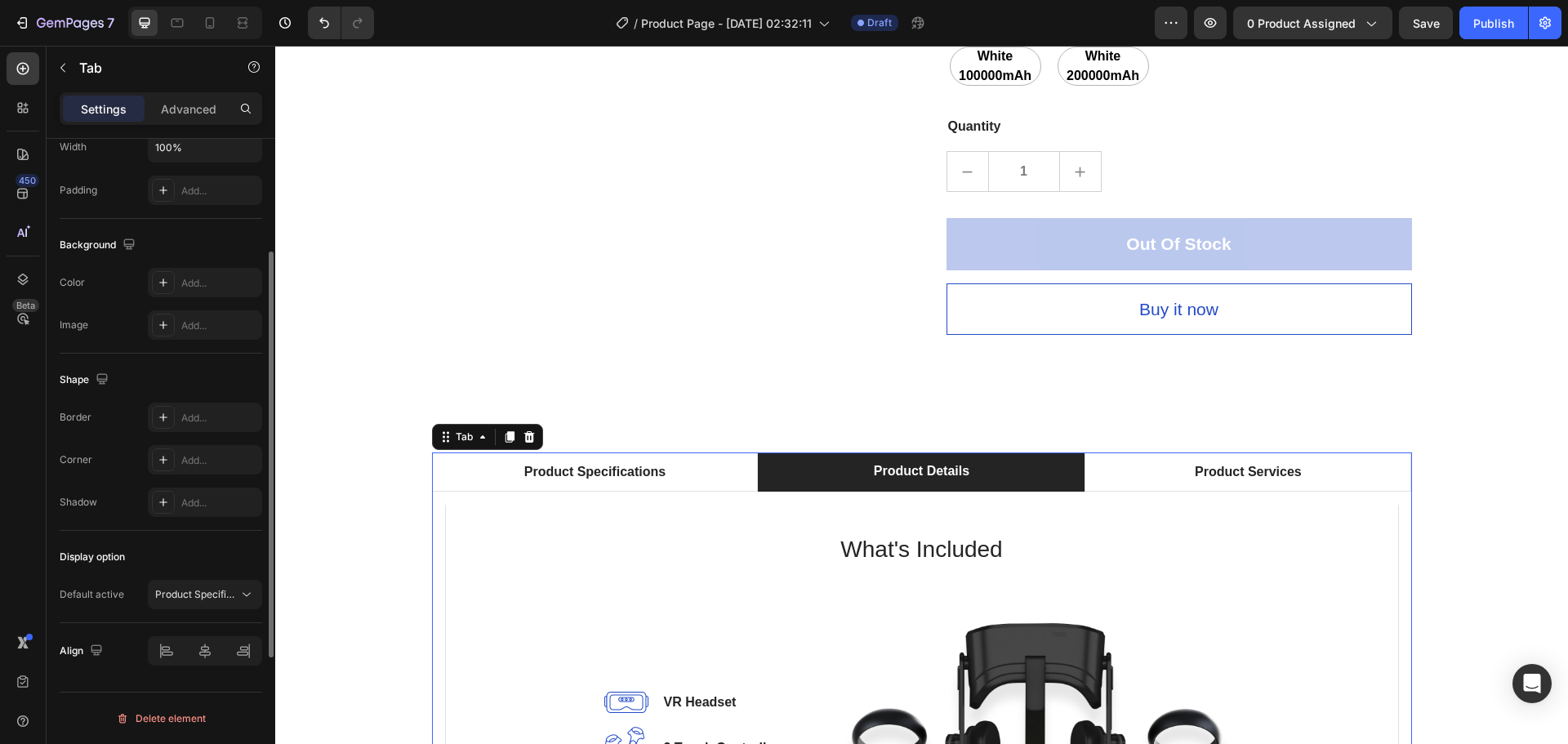
scroll to position [0, 0]
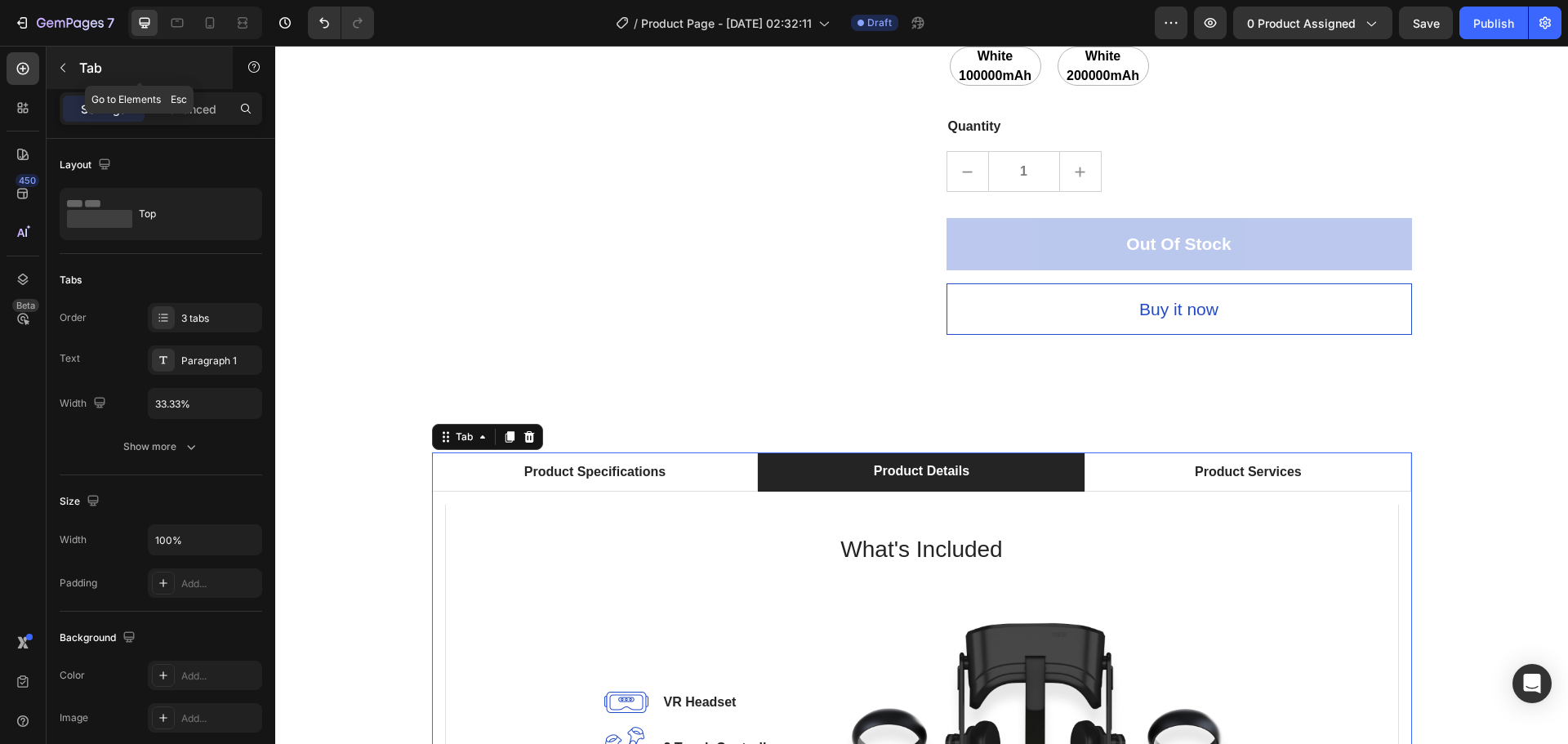
click at [64, 72] on icon "button" at bounding box center [63, 67] width 13 height 13
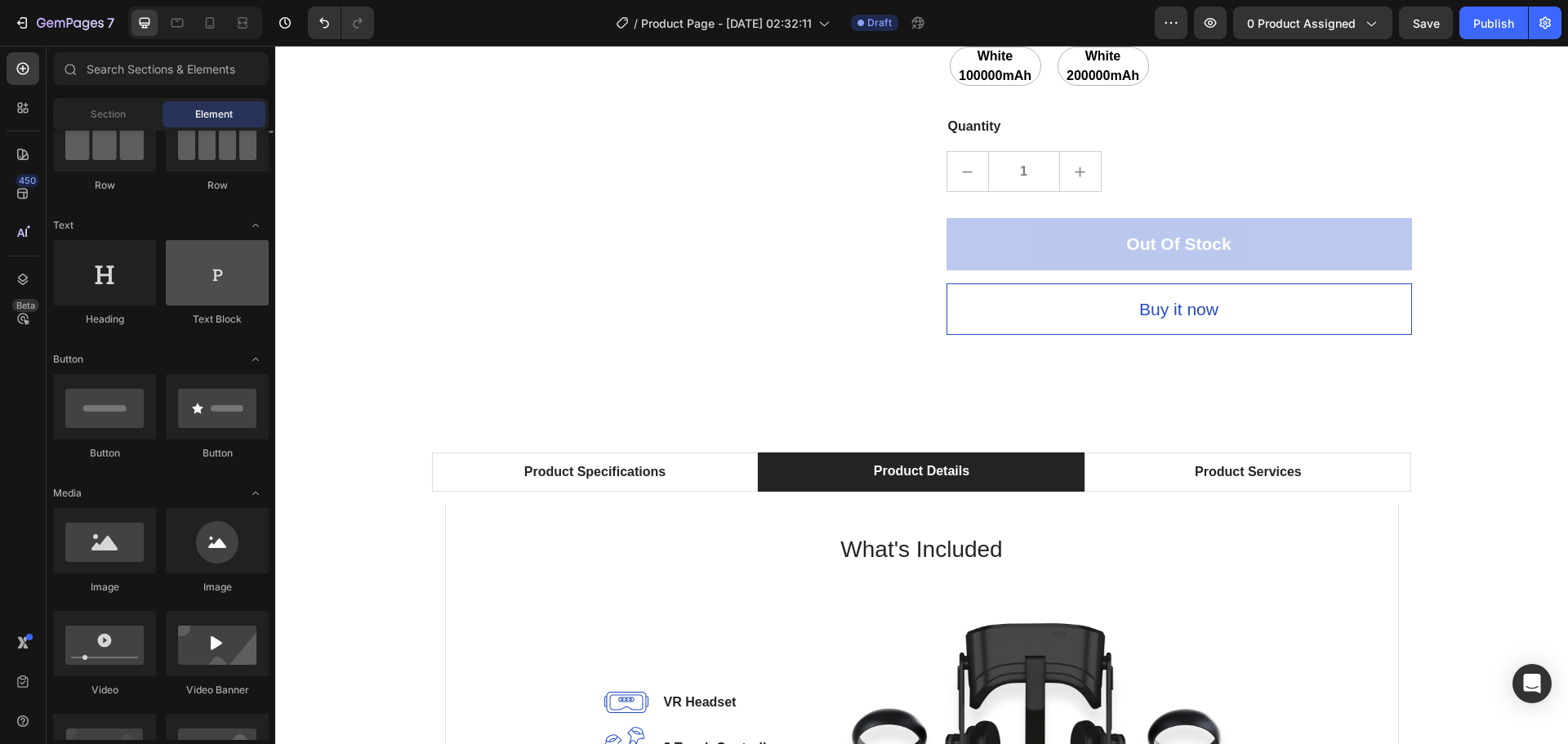
scroll to position [82, 0]
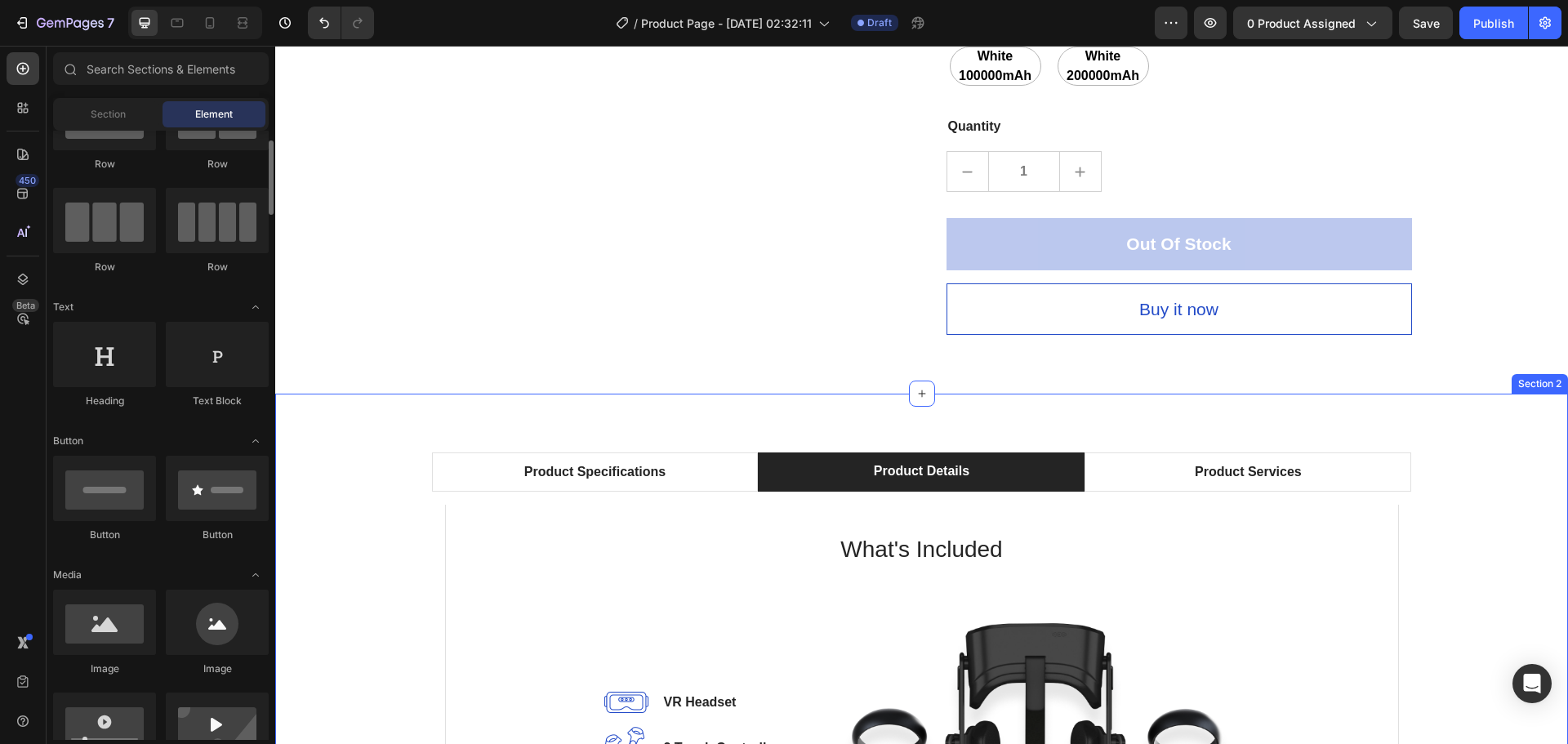
click at [543, 424] on div "Product Specifications Product Details Product Services Technical Specification…" at bounding box center [921, 743] width 1293 height 699
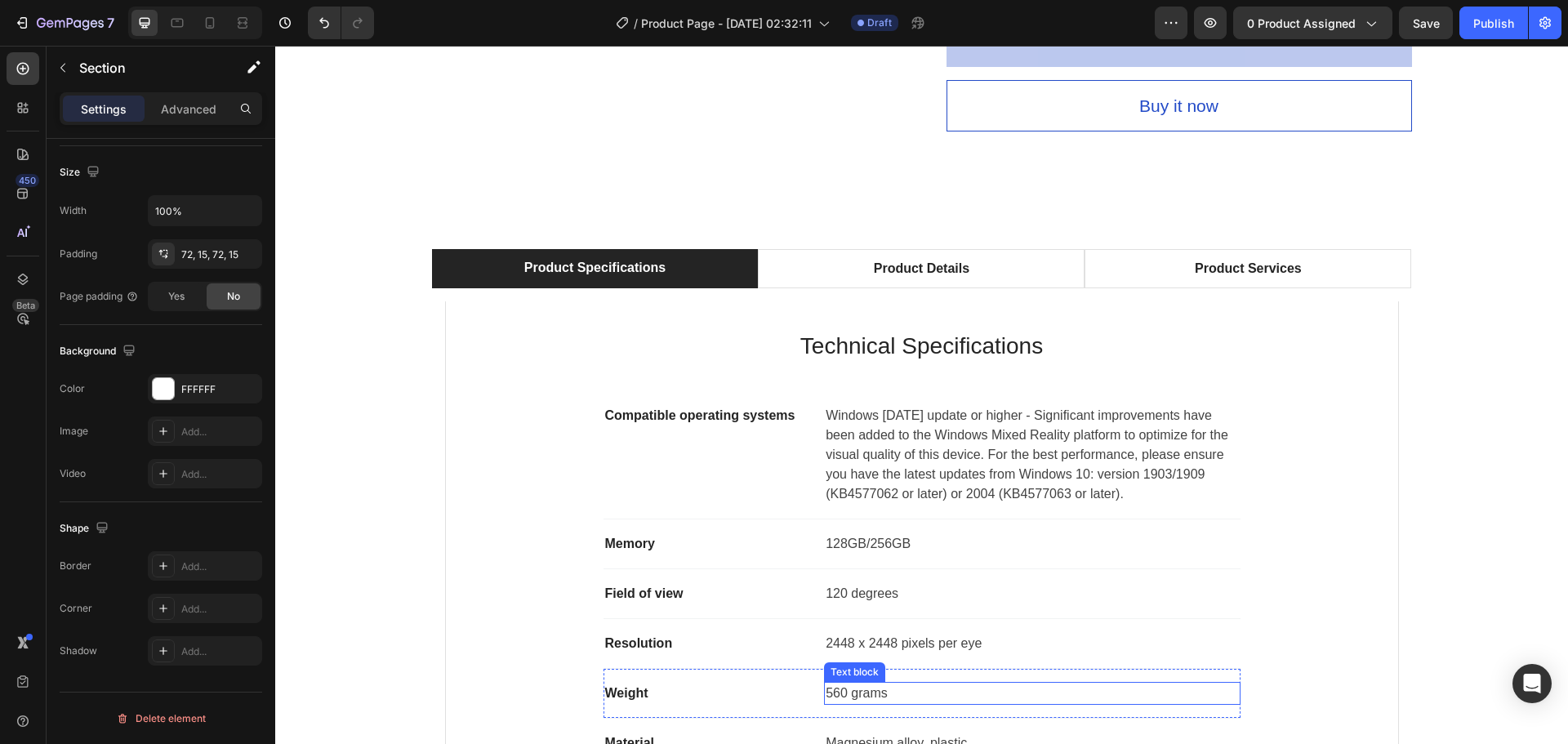
scroll to position [12603, 0]
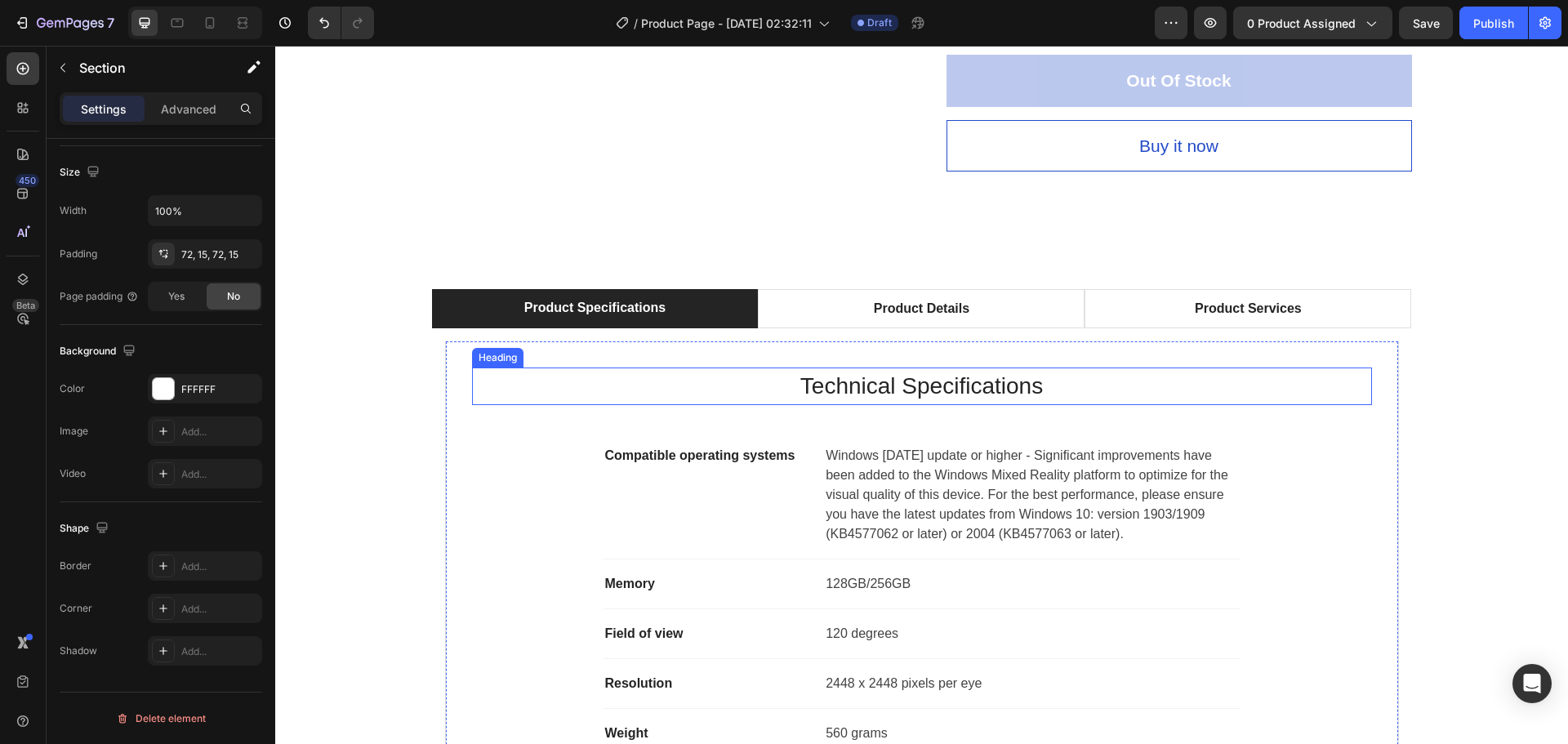
click at [861, 392] on p "Technical Specifications" at bounding box center [922, 386] width 897 height 34
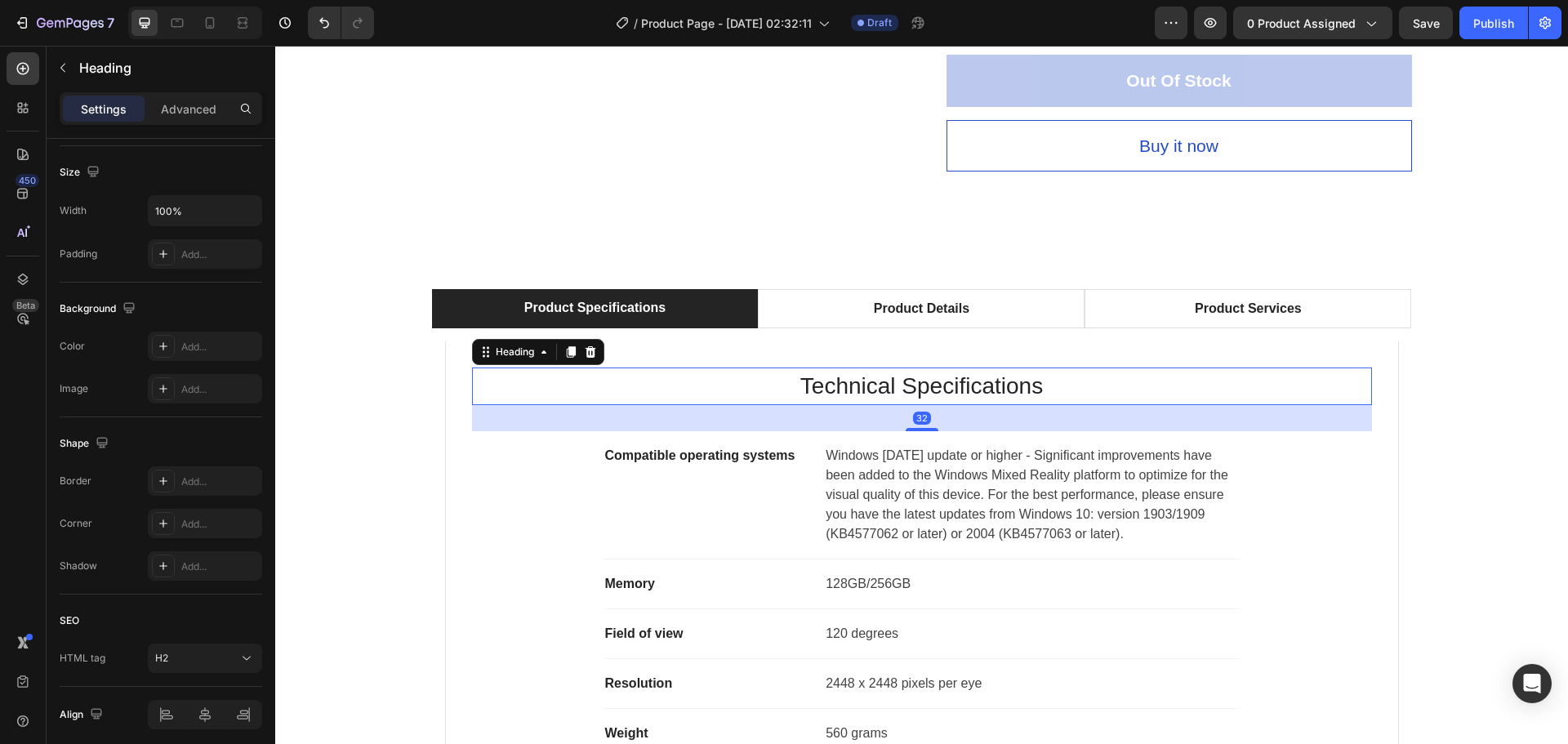
scroll to position [0, 0]
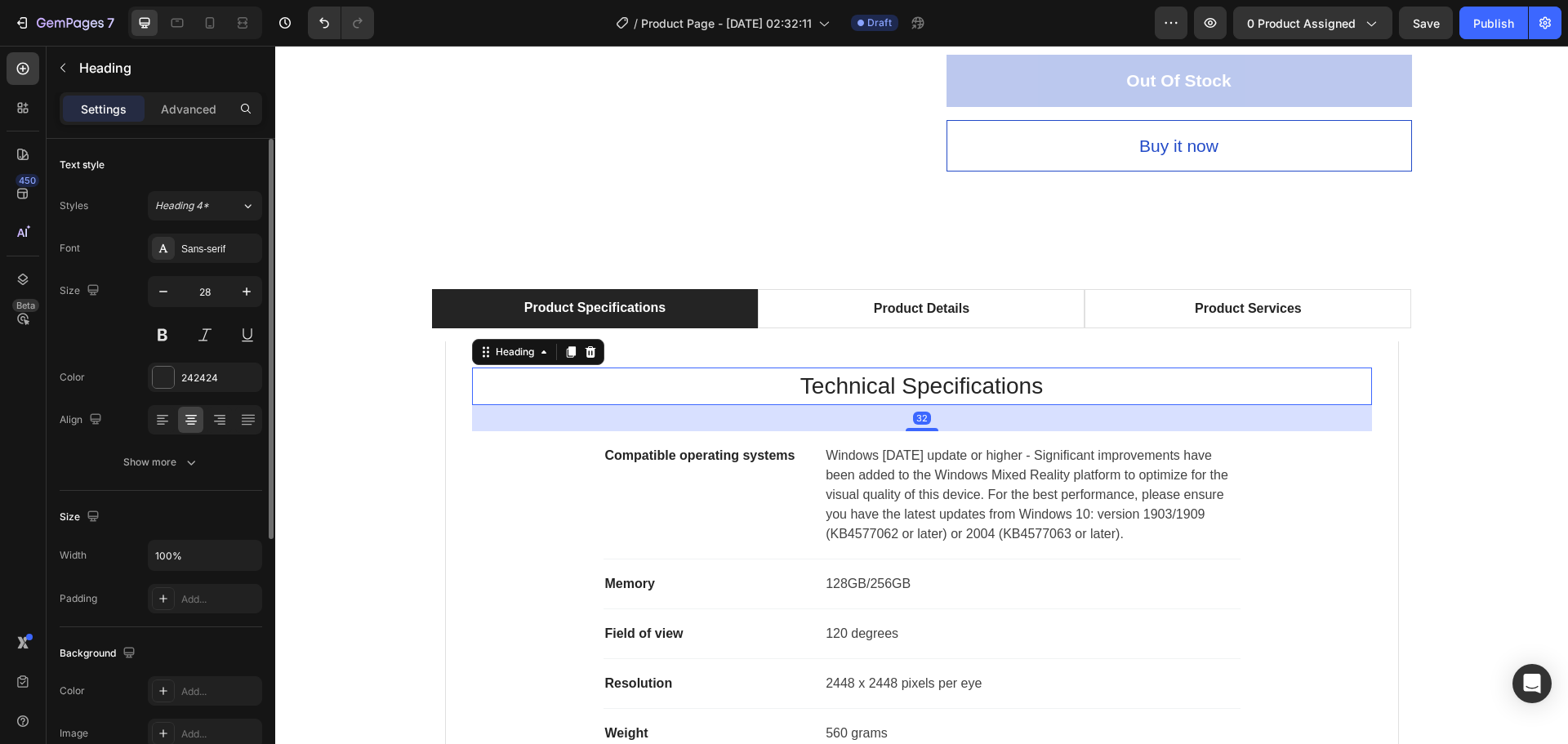
click at [861, 392] on p "Technical Specifications" at bounding box center [922, 386] width 897 height 34
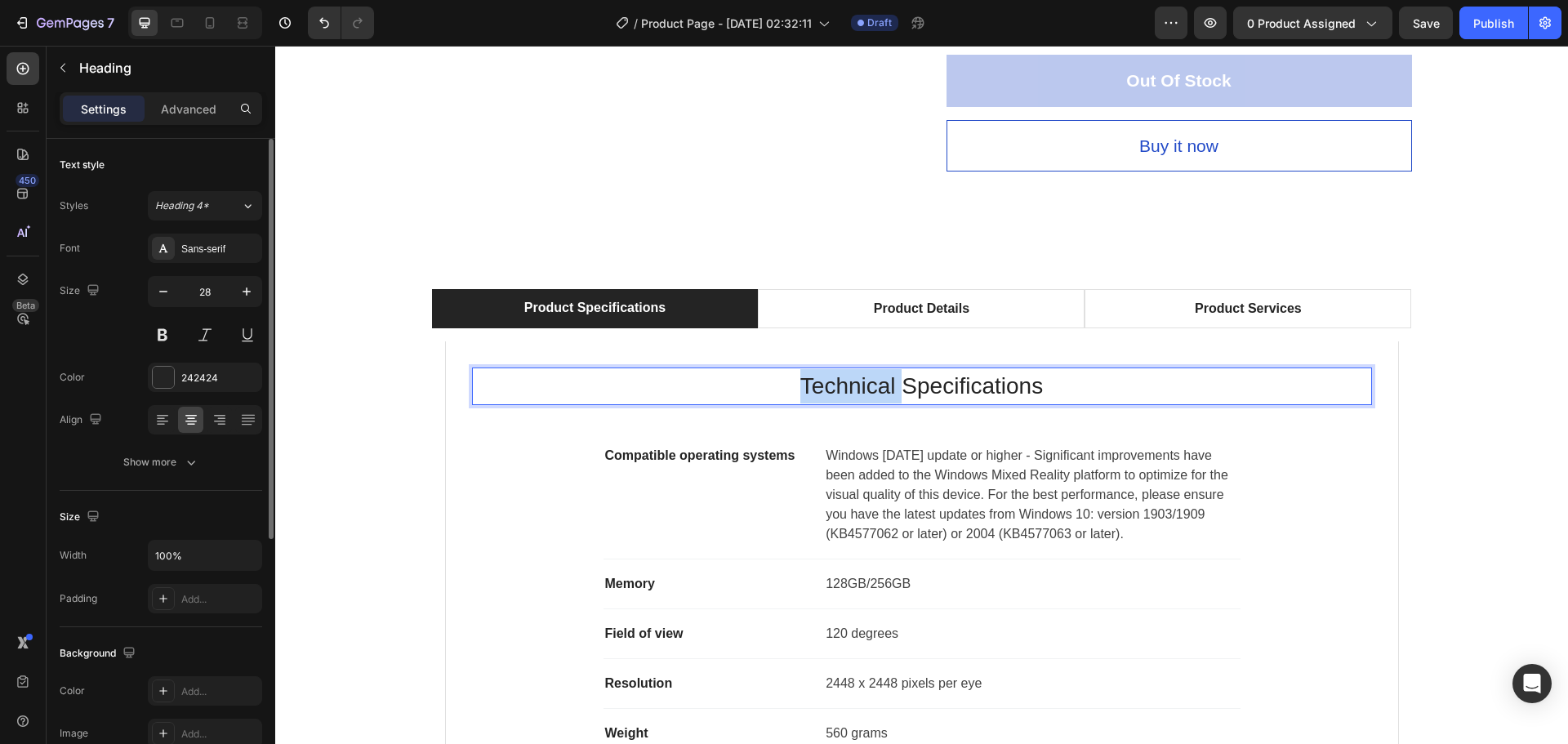
click at [861, 392] on p "Technical Specifications" at bounding box center [922, 386] width 897 height 34
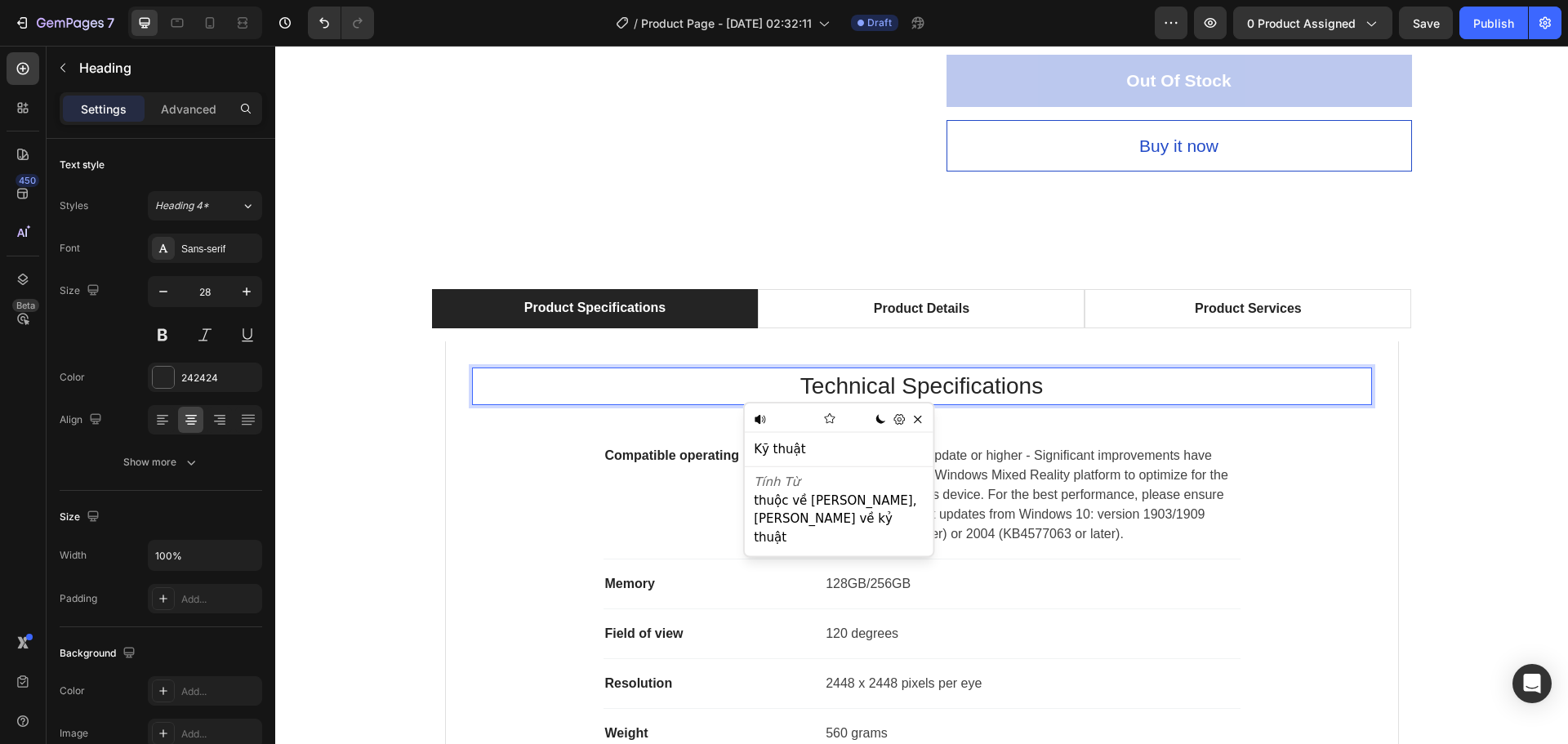
click at [964, 397] on p "Technical Specifications" at bounding box center [922, 386] width 897 height 34
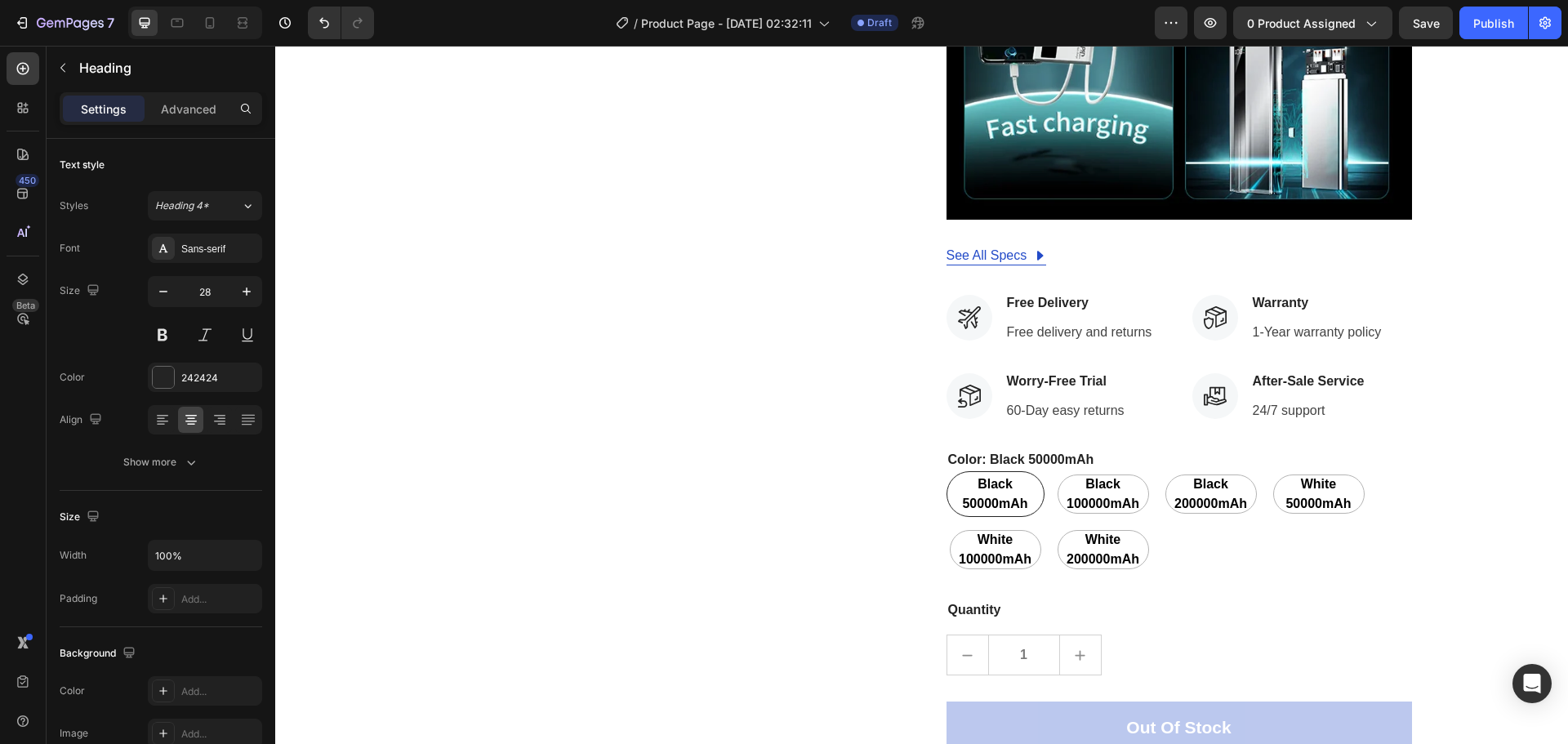
scroll to position [11949, 0]
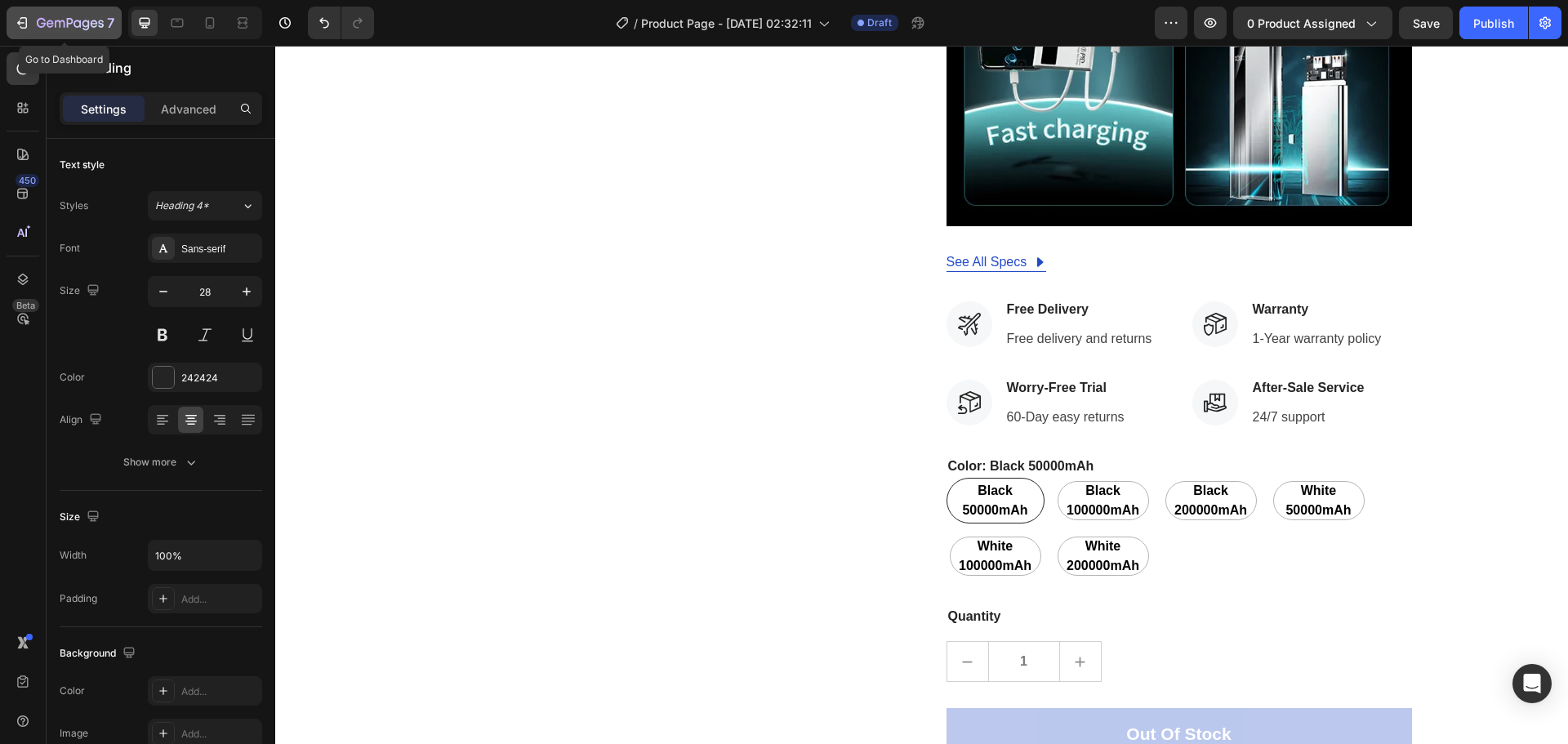
click at [77, 23] on icon "button" at bounding box center [70, 24] width 67 height 14
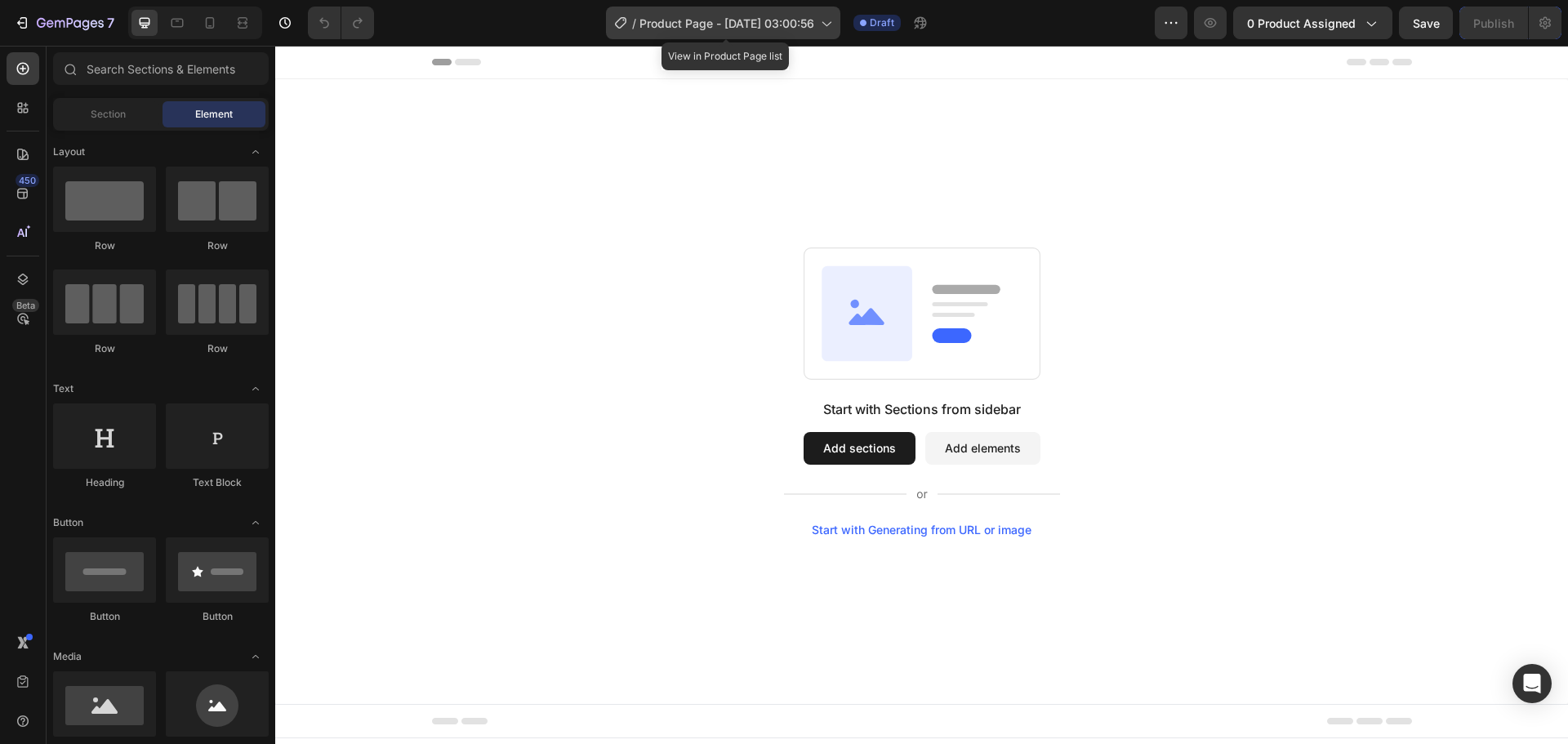
click at [774, 24] on span "Product Page - [DATE] 03:00:56" at bounding box center [727, 24] width 175 height 17
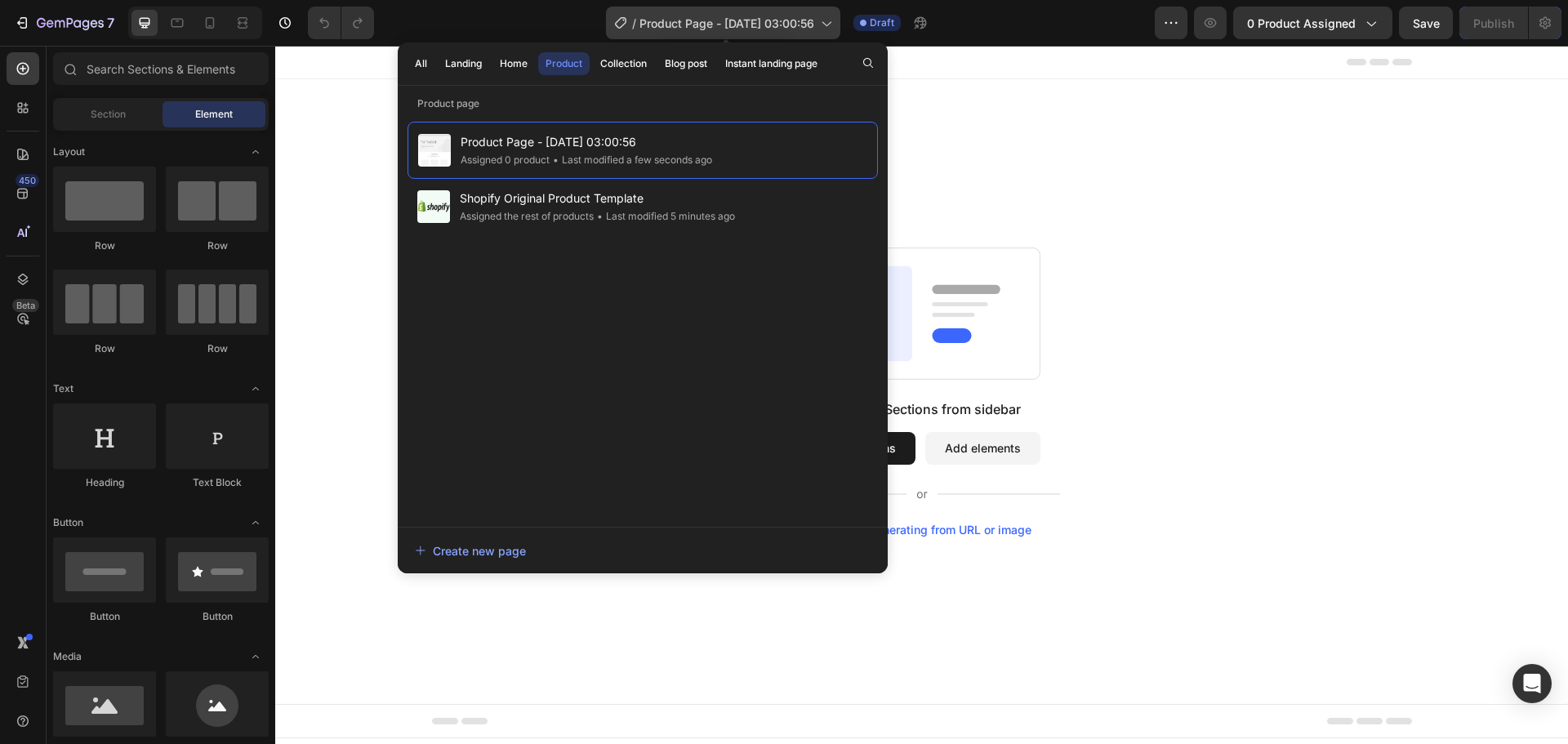
click at [774, 24] on span "Product Page - [DATE] 03:00:56" at bounding box center [727, 24] width 175 height 17
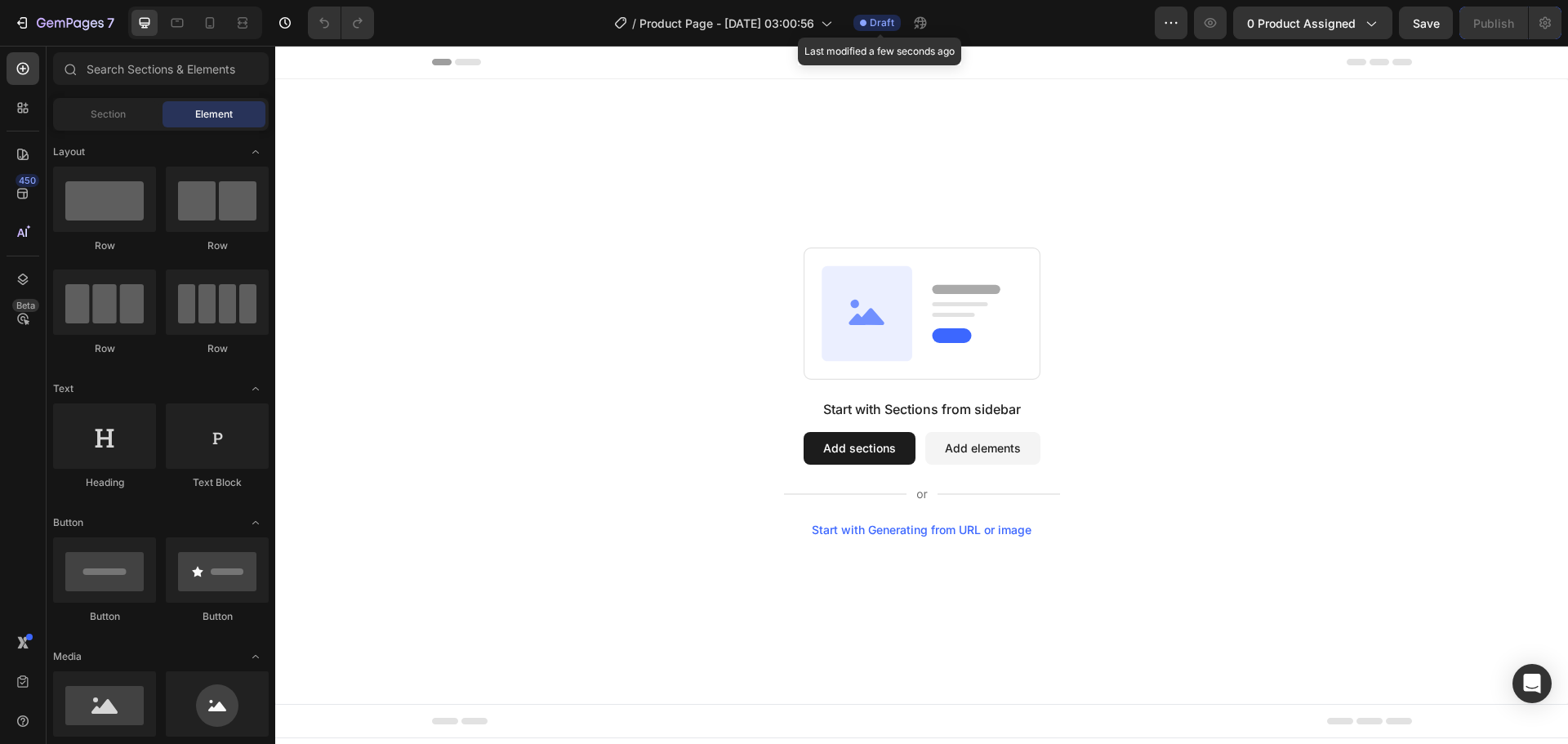
click at [887, 27] on span "Draft" at bounding box center [882, 23] width 24 height 15
click at [1274, 17] on span "0 product assigned" at bounding box center [1302, 24] width 108 height 17
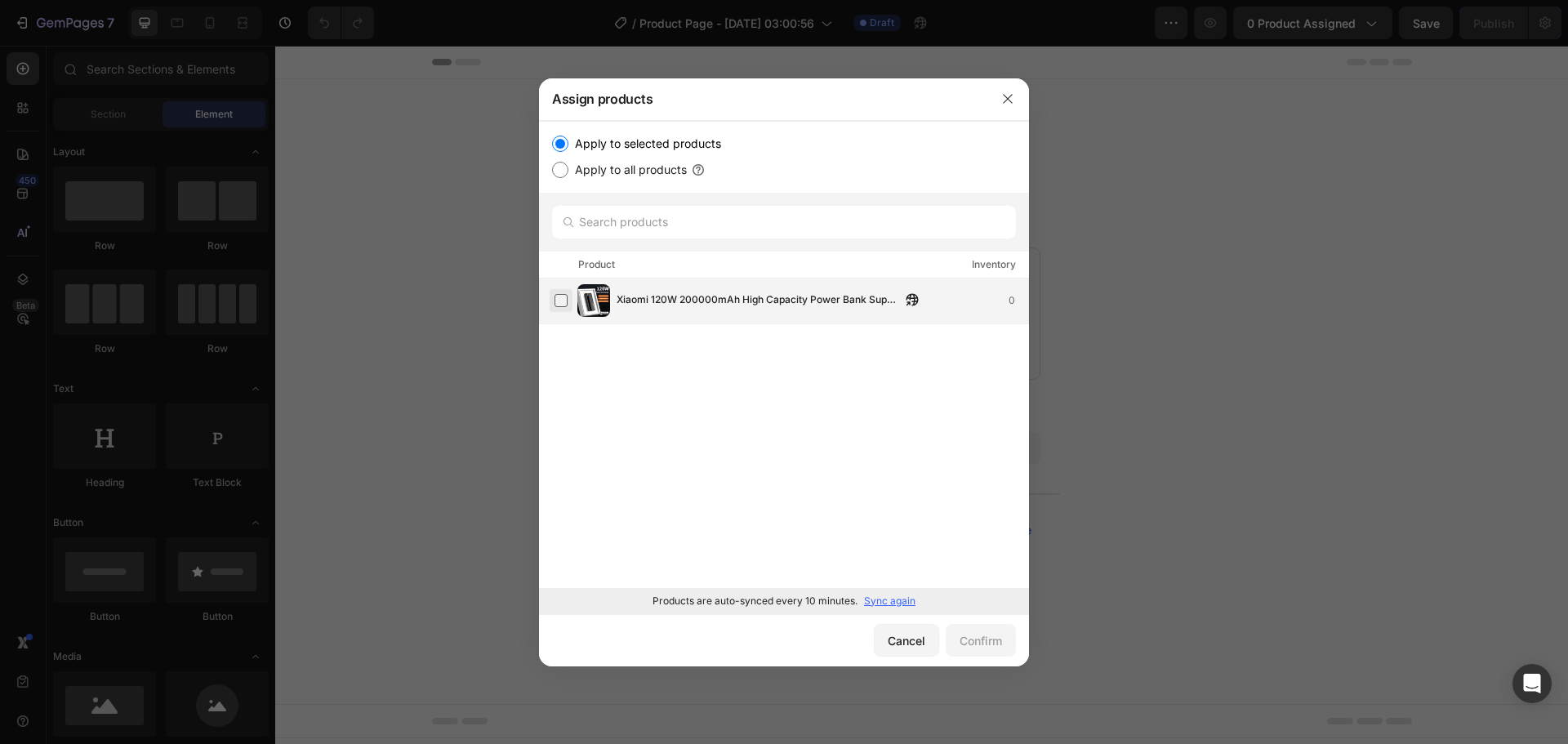
click at [558, 299] on label at bounding box center [560, 300] width 13 height 13
click at [963, 637] on div "Confirm" at bounding box center [980, 641] width 43 height 17
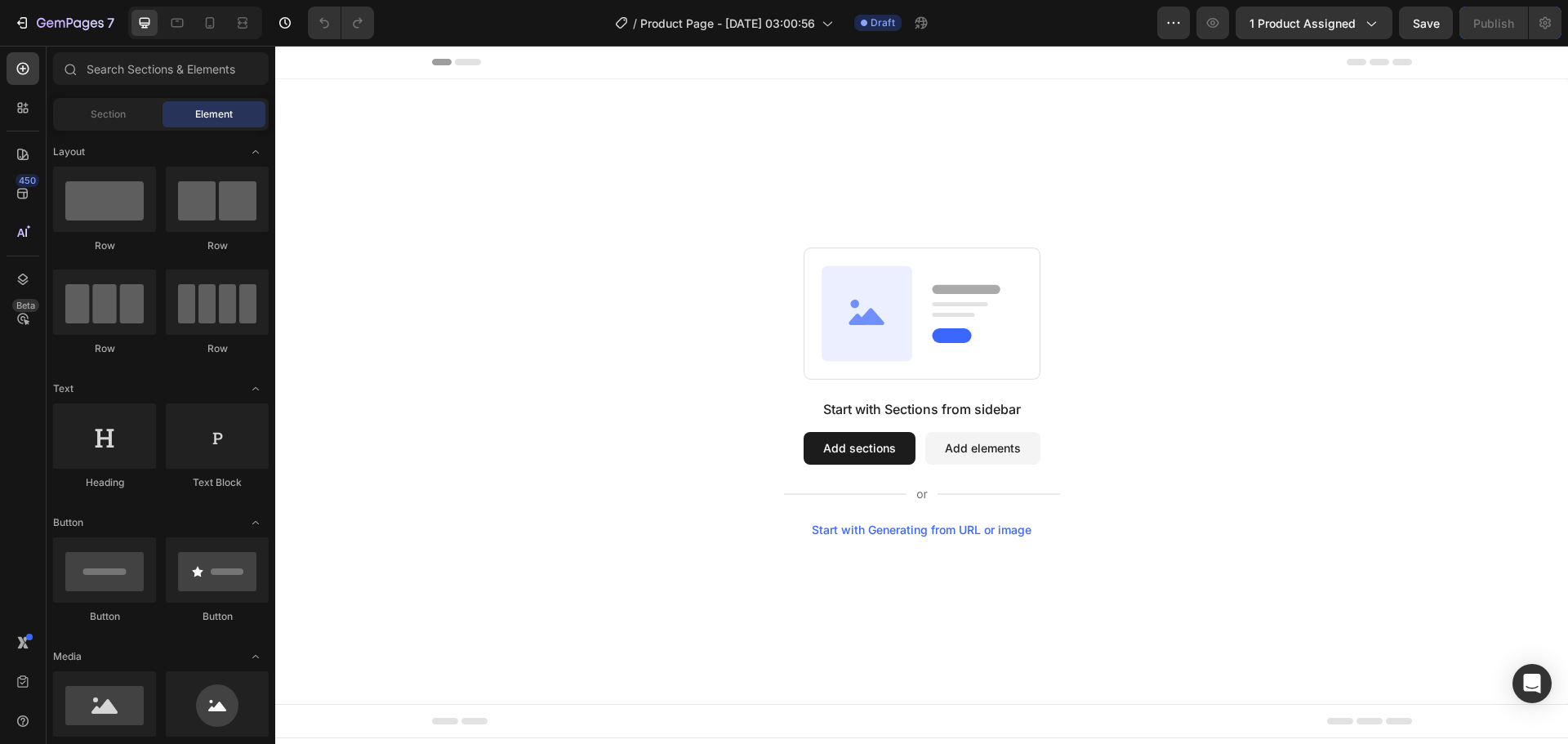
click at [465, 61] on icon at bounding box center [468, 61] width 26 height 6
click at [878, 462] on button "Add sections" at bounding box center [860, 448] width 112 height 32
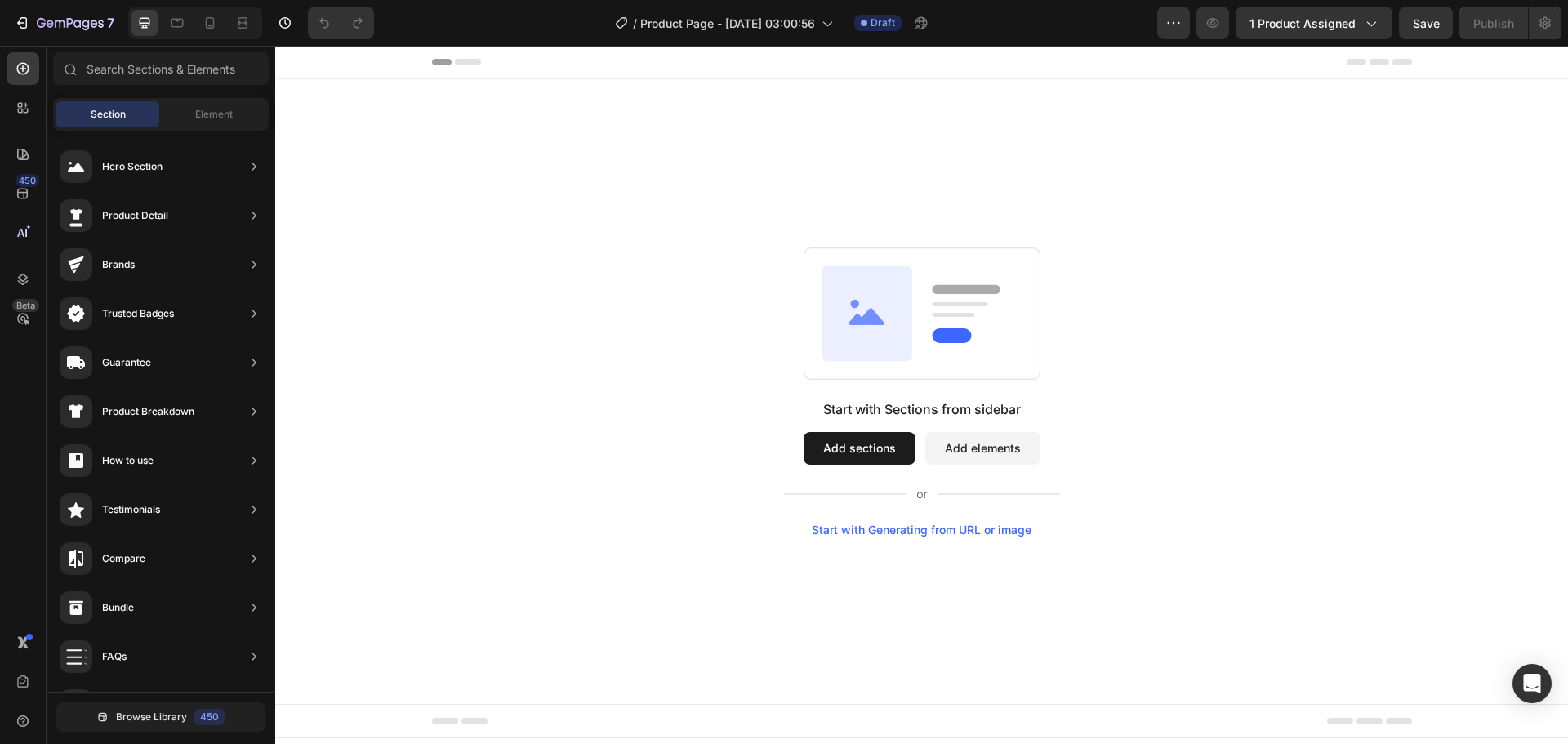
click at [949, 450] on button "Add elements" at bounding box center [983, 448] width 115 height 32
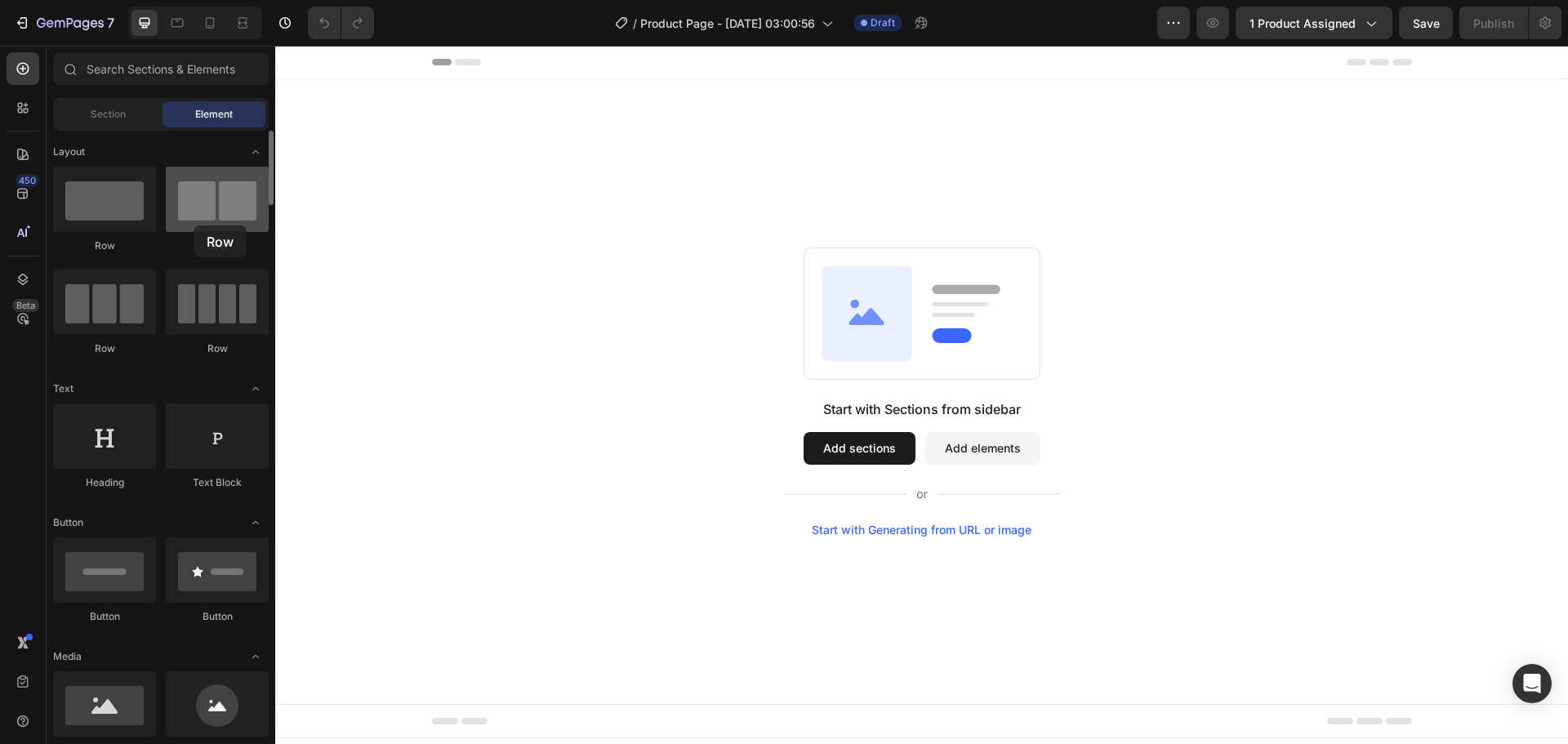
click at [194, 225] on div at bounding box center [217, 199] width 103 height 65
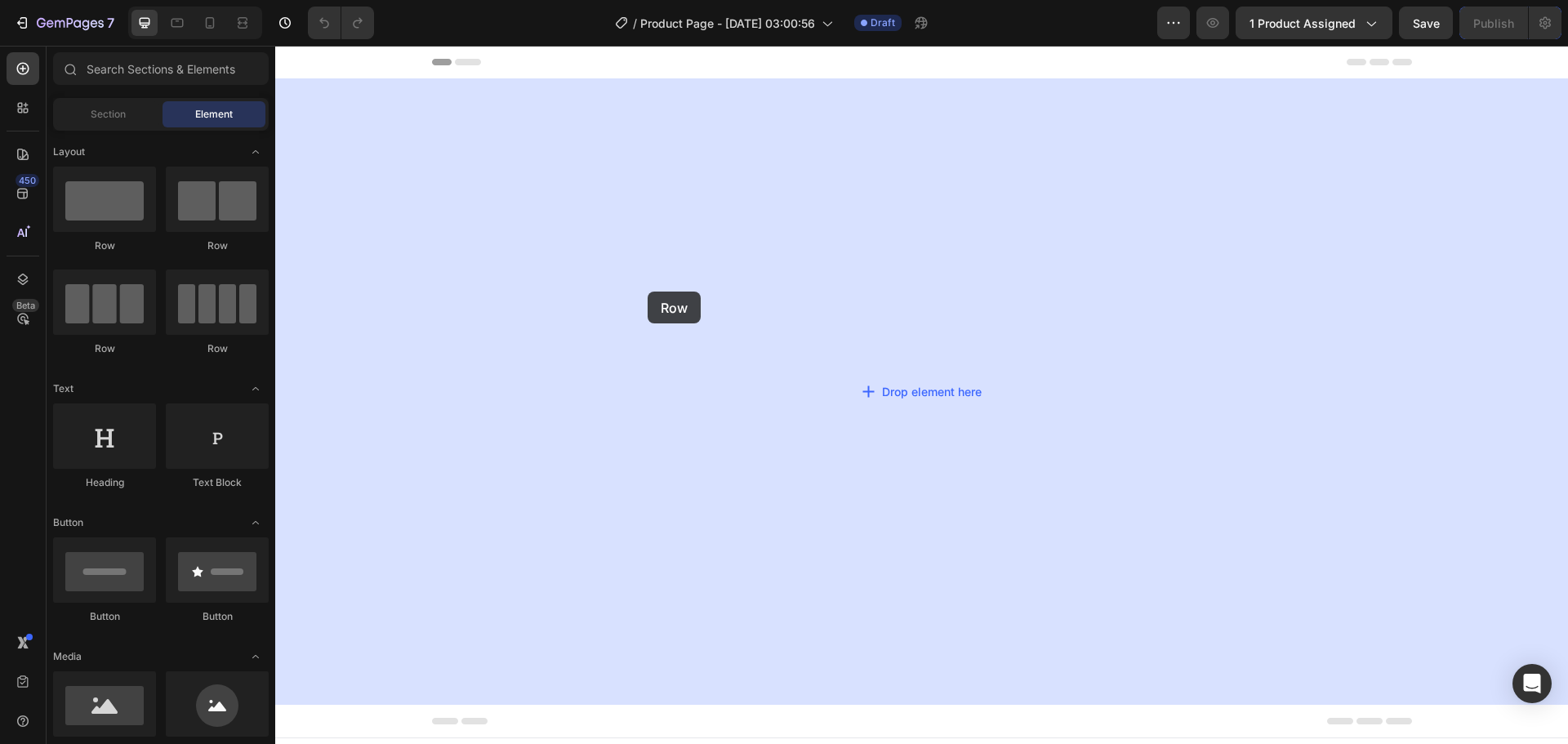
drag, startPoint x: 462, startPoint y: 259, endPoint x: 648, endPoint y: 292, distance: 188.9
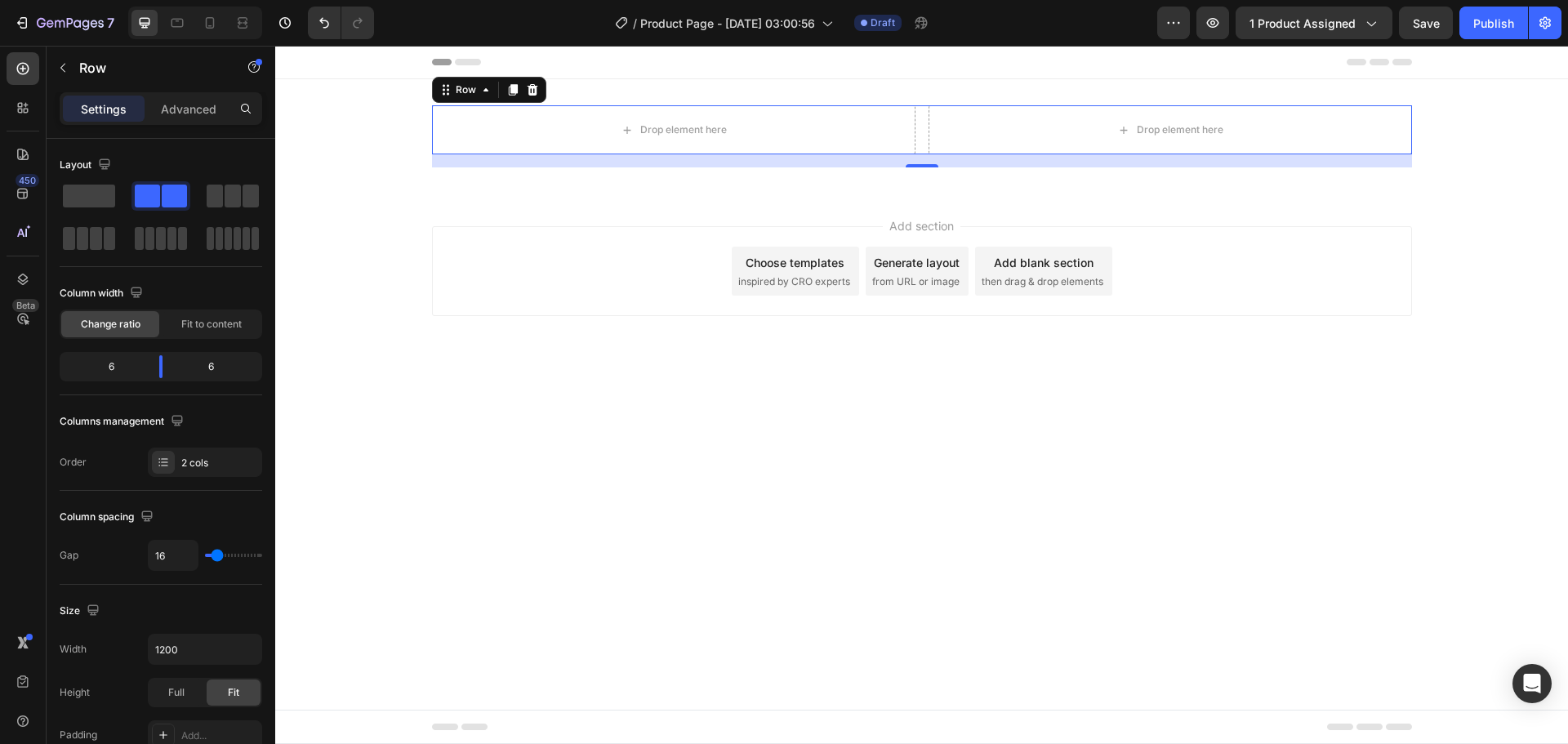
drag, startPoint x: 917, startPoint y: 161, endPoint x: 916, endPoint y: 223, distance: 62.0
click at [918, 238] on div "Header Drop element here Drop element here Row 16 Section 1 Root Start with Sec…" at bounding box center [921, 219] width 1293 height 348
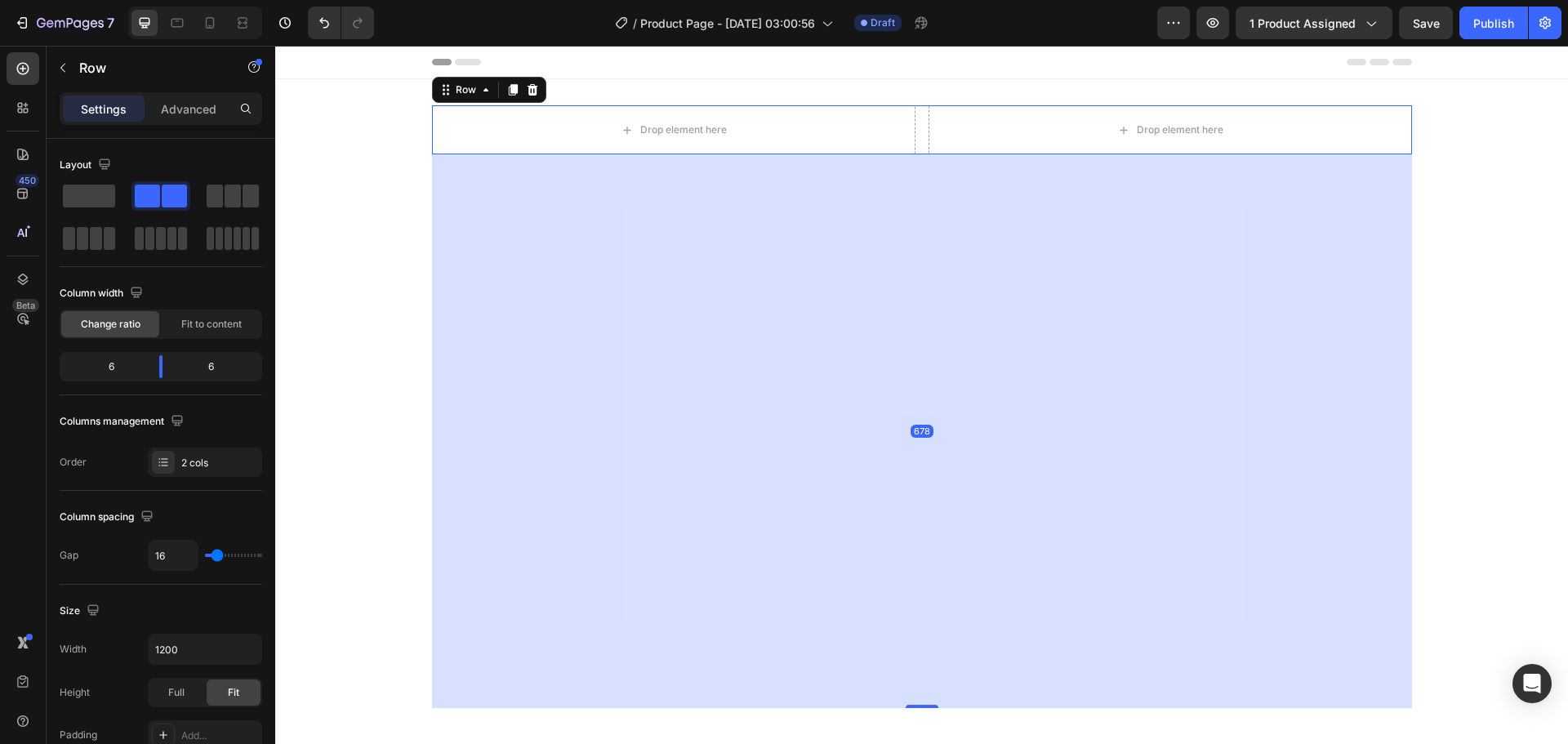
drag, startPoint x: 916, startPoint y: 167, endPoint x: 869, endPoint y: 708, distance: 543.0
click at [869, 155] on div "678" at bounding box center [922, 155] width 980 height 0
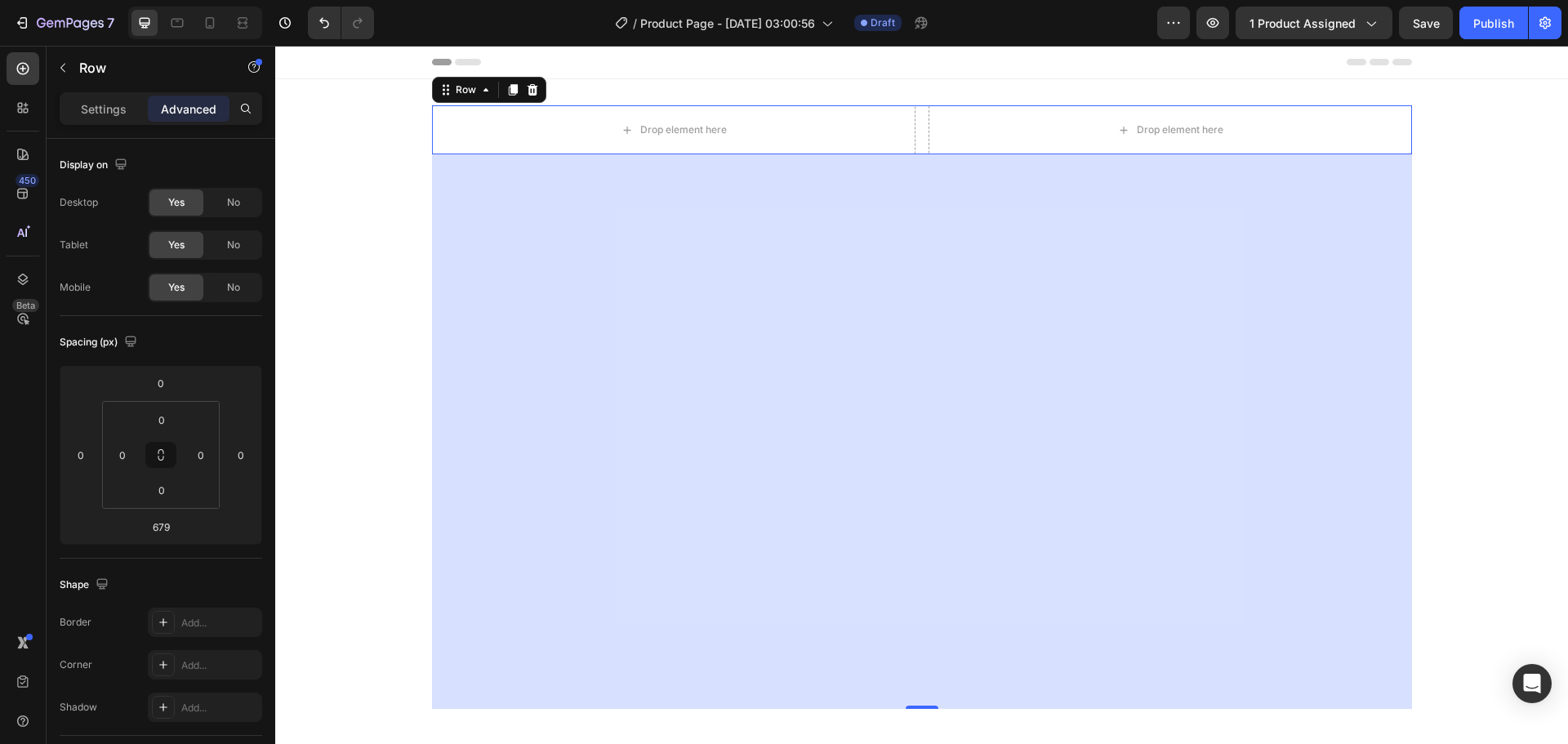
type input "16"
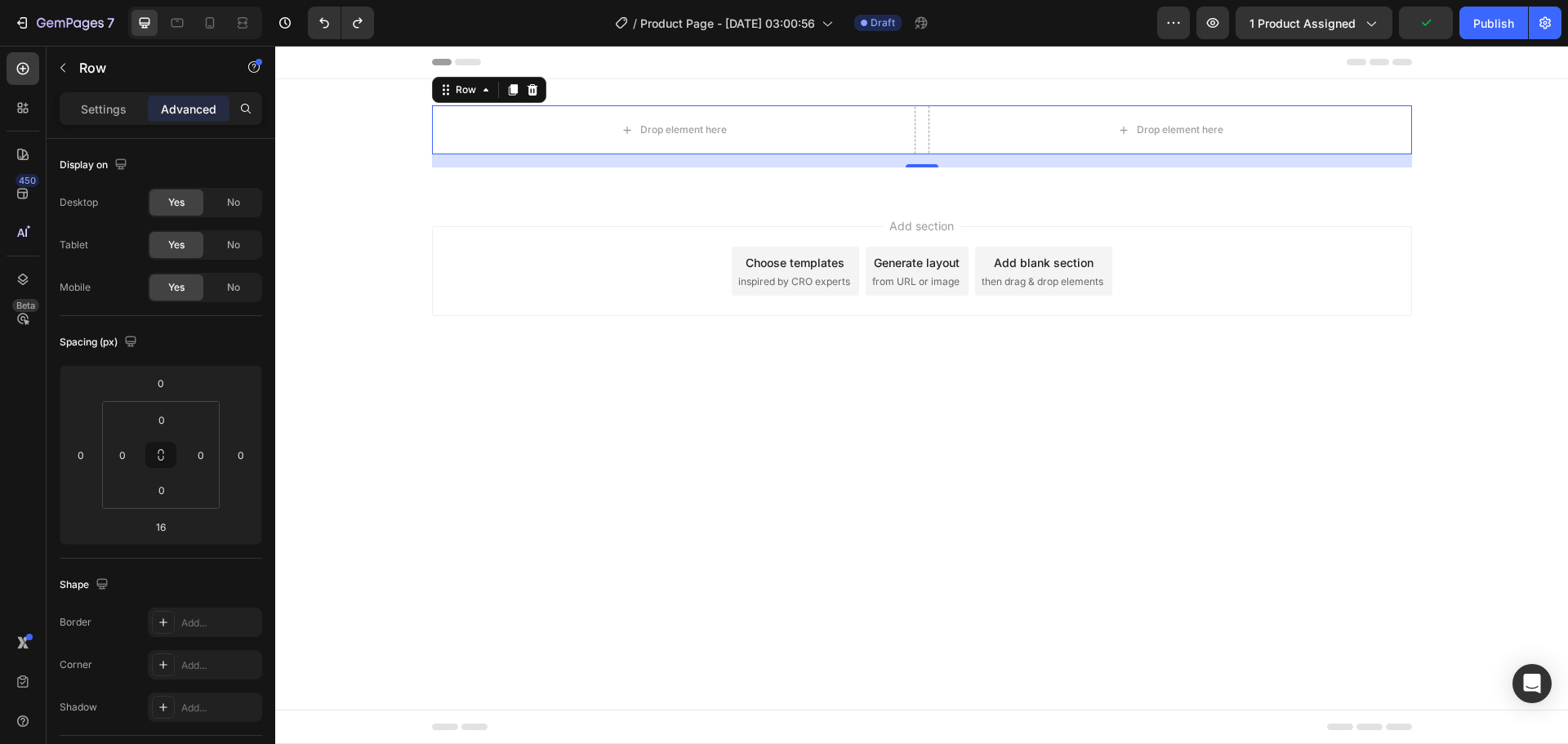
click at [471, 61] on icon at bounding box center [468, 61] width 26 height 6
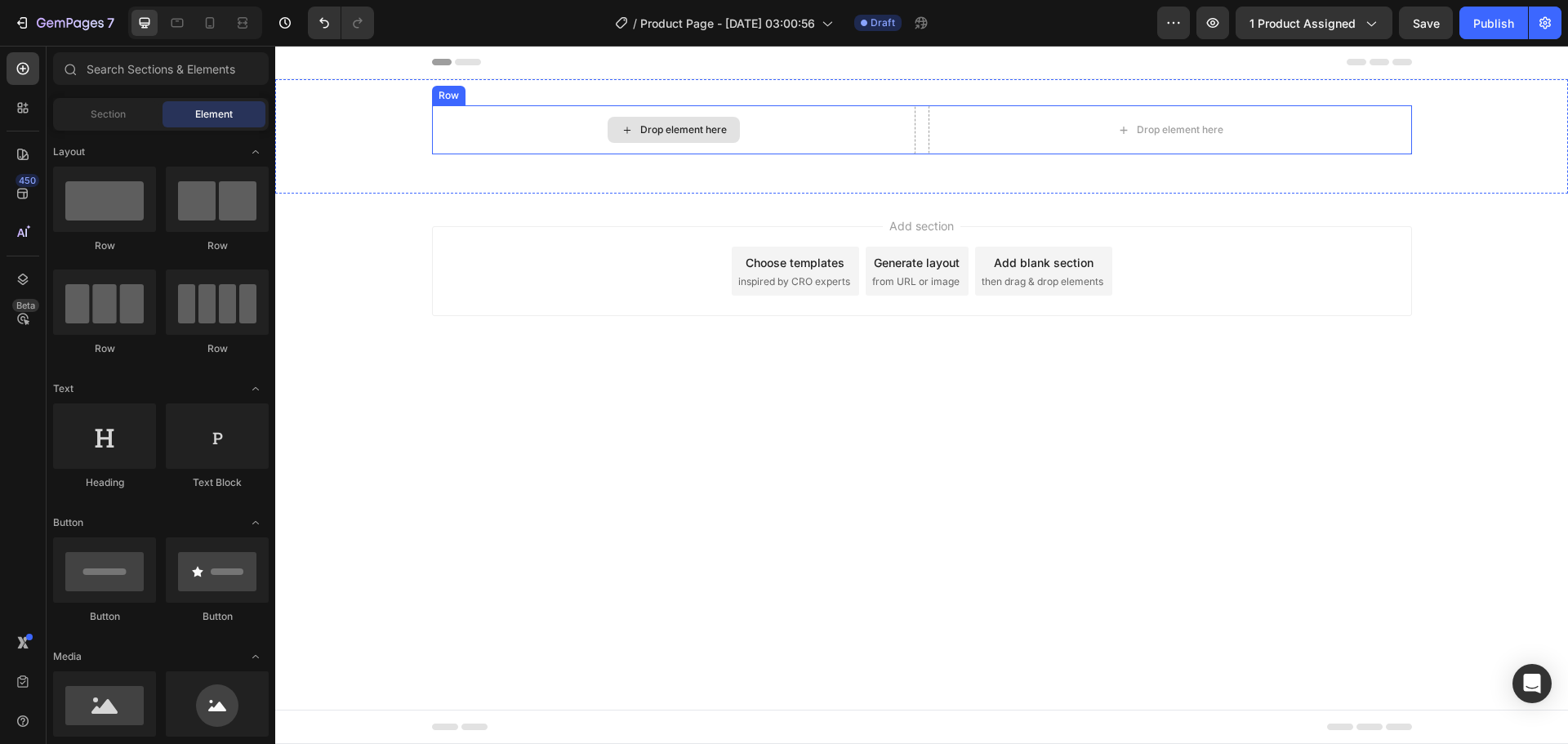
click at [669, 133] on div "Drop element here" at bounding box center [683, 129] width 86 height 13
click at [691, 133] on div "Drop element here" at bounding box center [683, 129] width 86 height 13
click at [128, 114] on div "Section" at bounding box center [108, 114] width 103 height 26
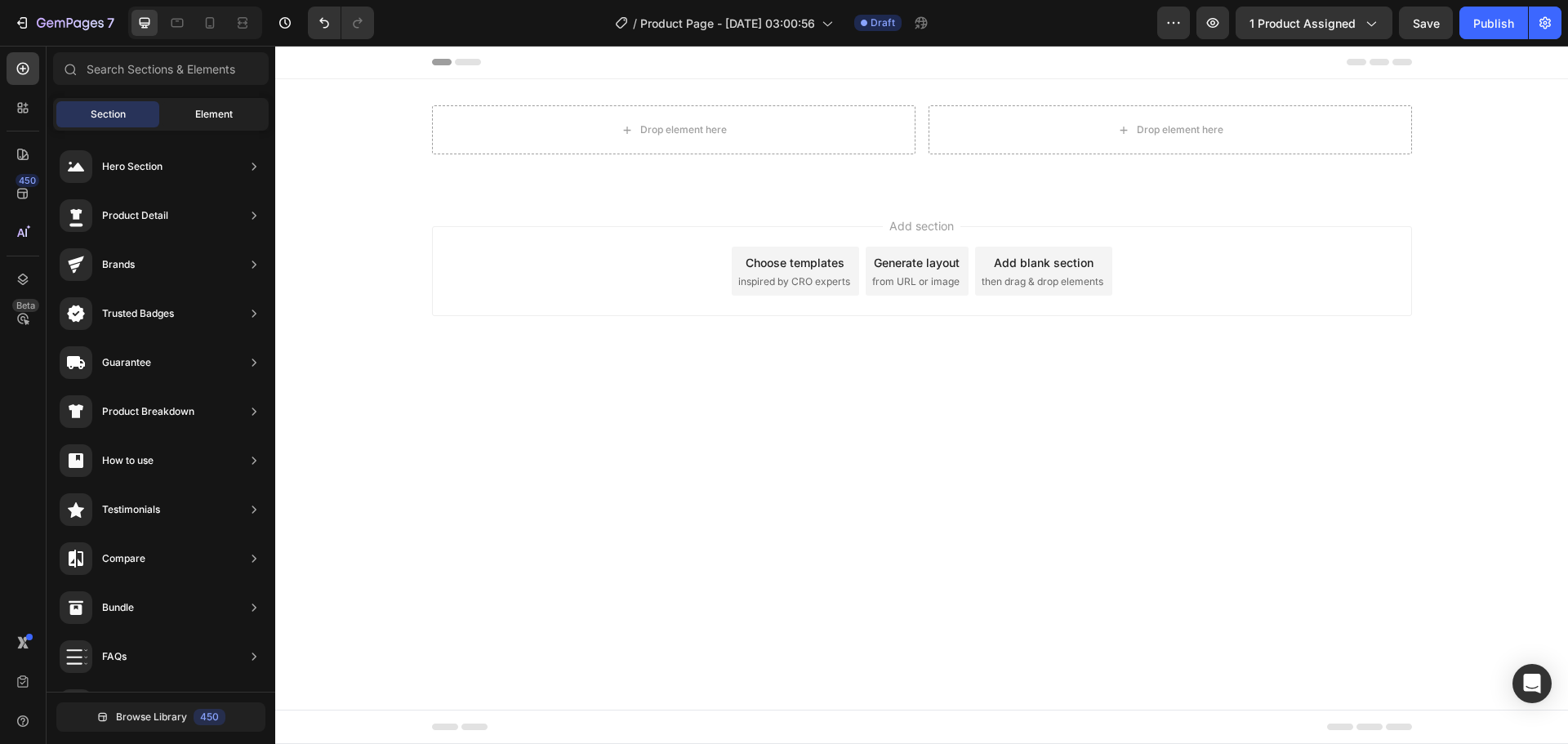
click at [223, 114] on span "Element" at bounding box center [214, 114] width 38 height 15
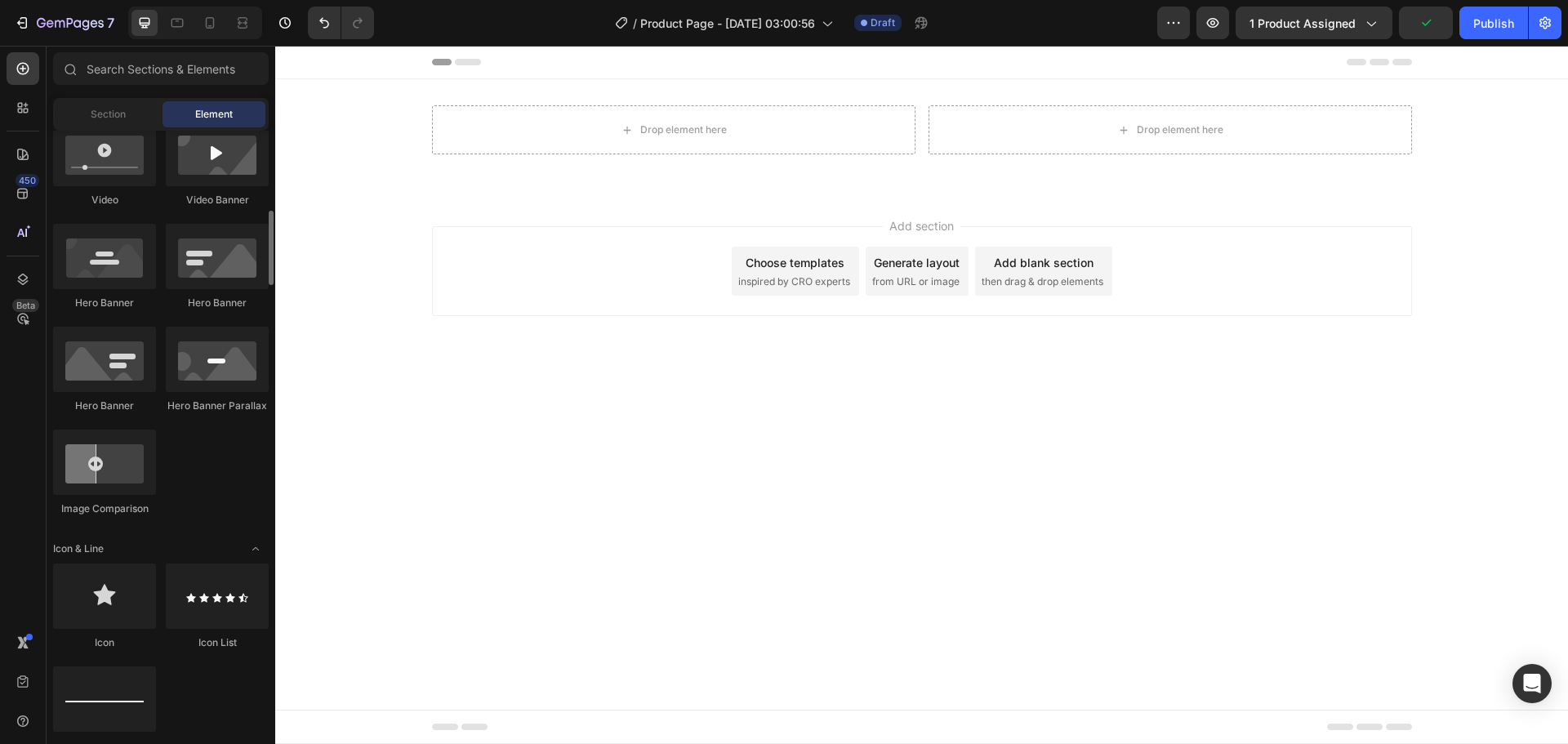
scroll to position [981, 0]
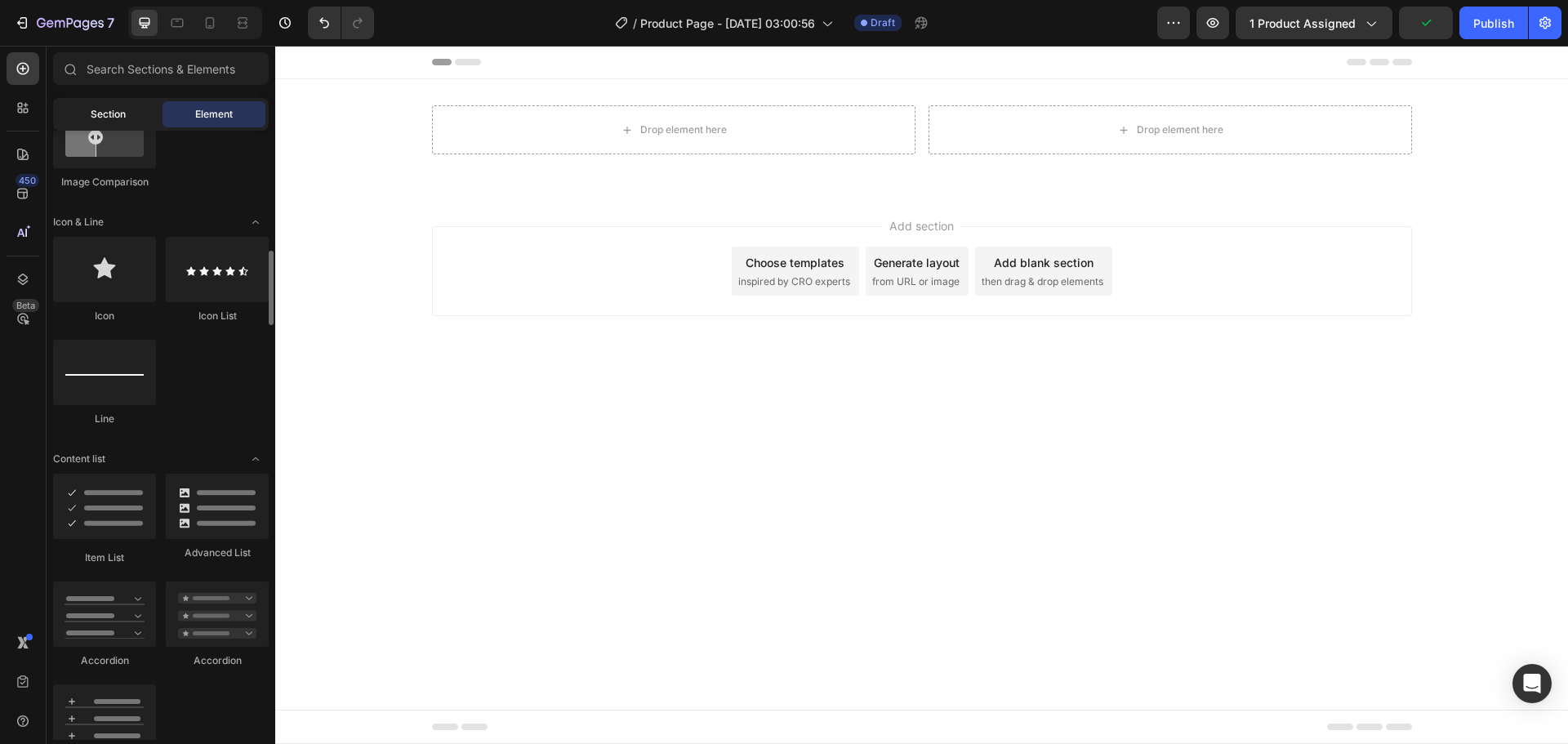
click at [136, 121] on div "Section" at bounding box center [108, 114] width 103 height 26
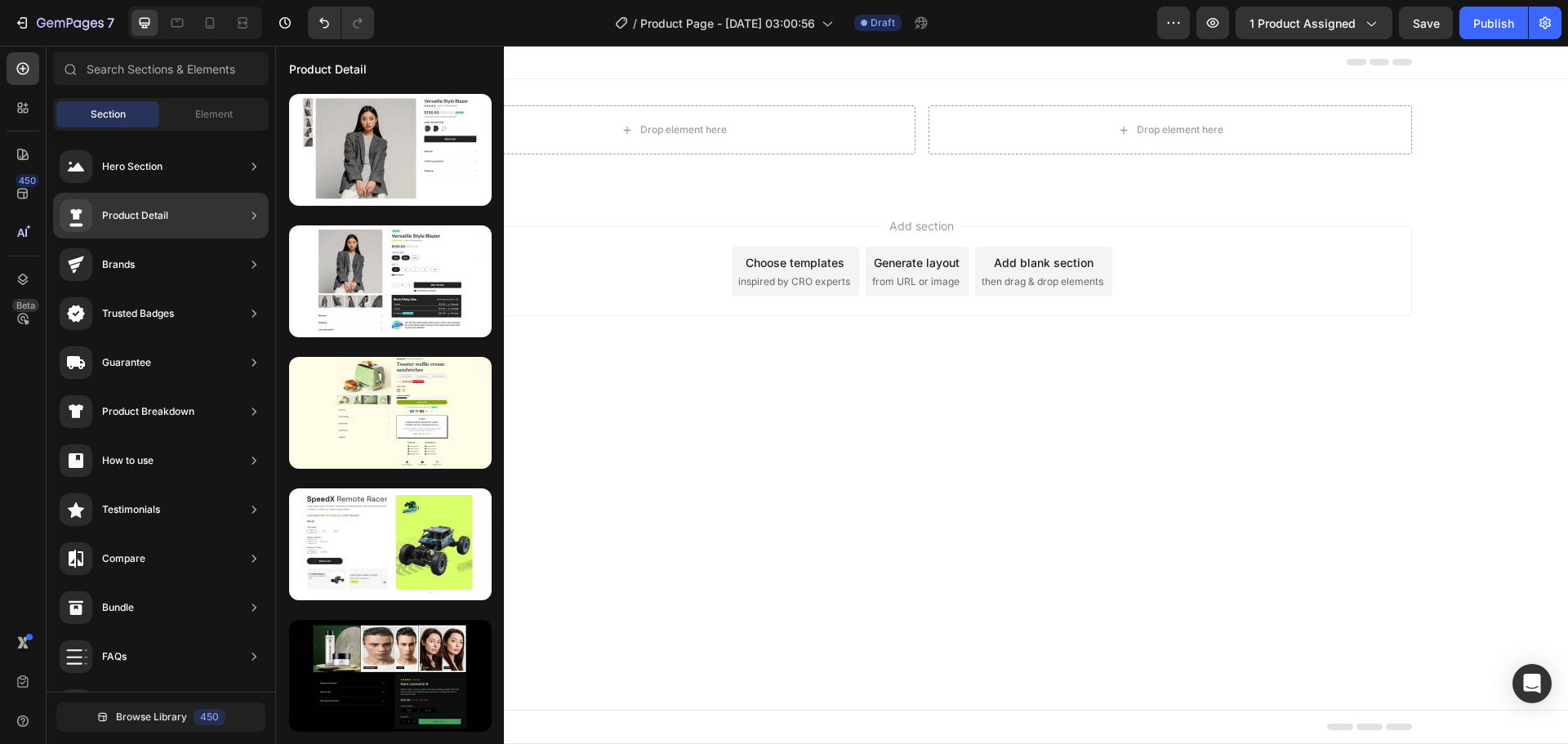
click at [209, 218] on div "Product Detail" at bounding box center [161, 216] width 216 height 45
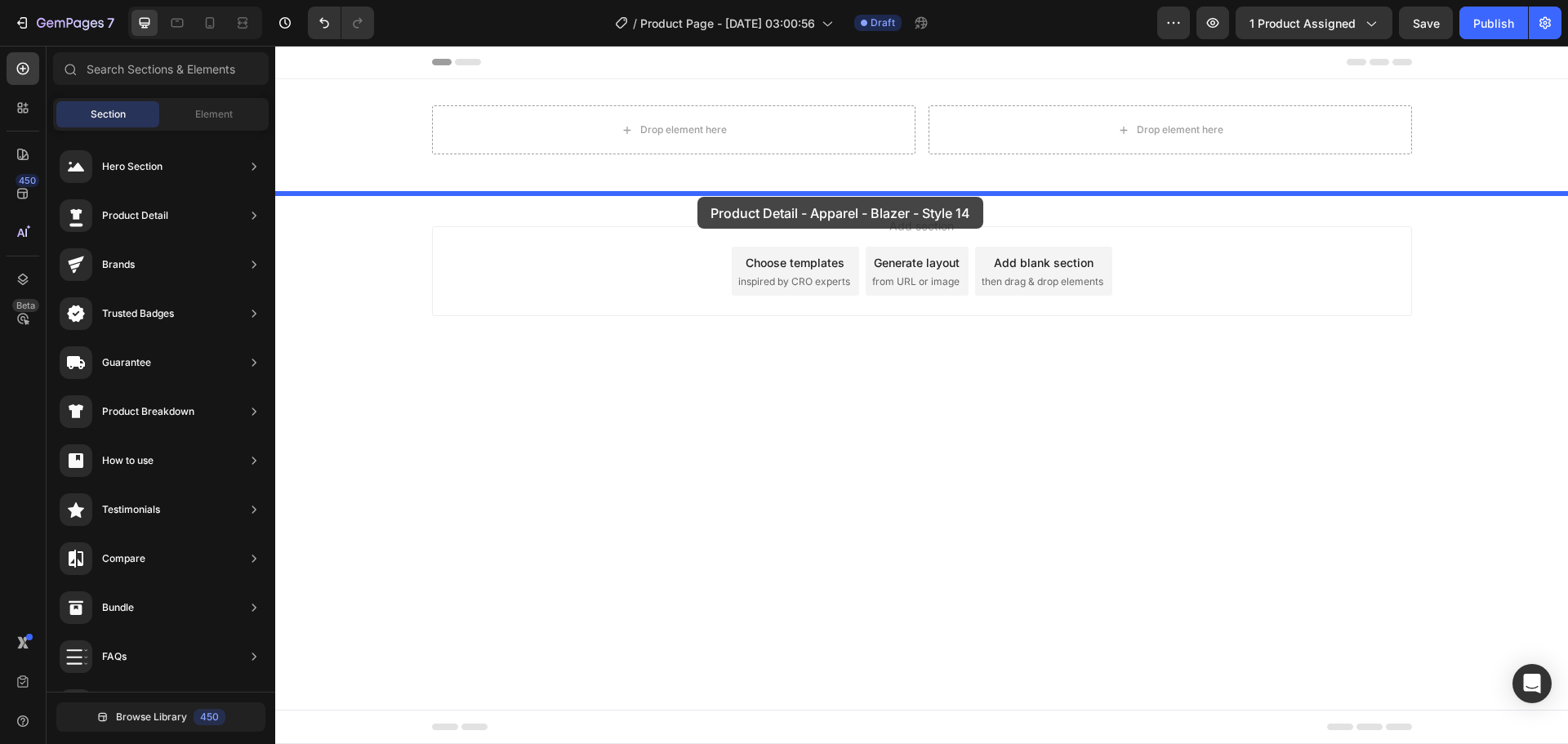
drag, startPoint x: 653, startPoint y: 234, endPoint x: 698, endPoint y: 196, distance: 58.9
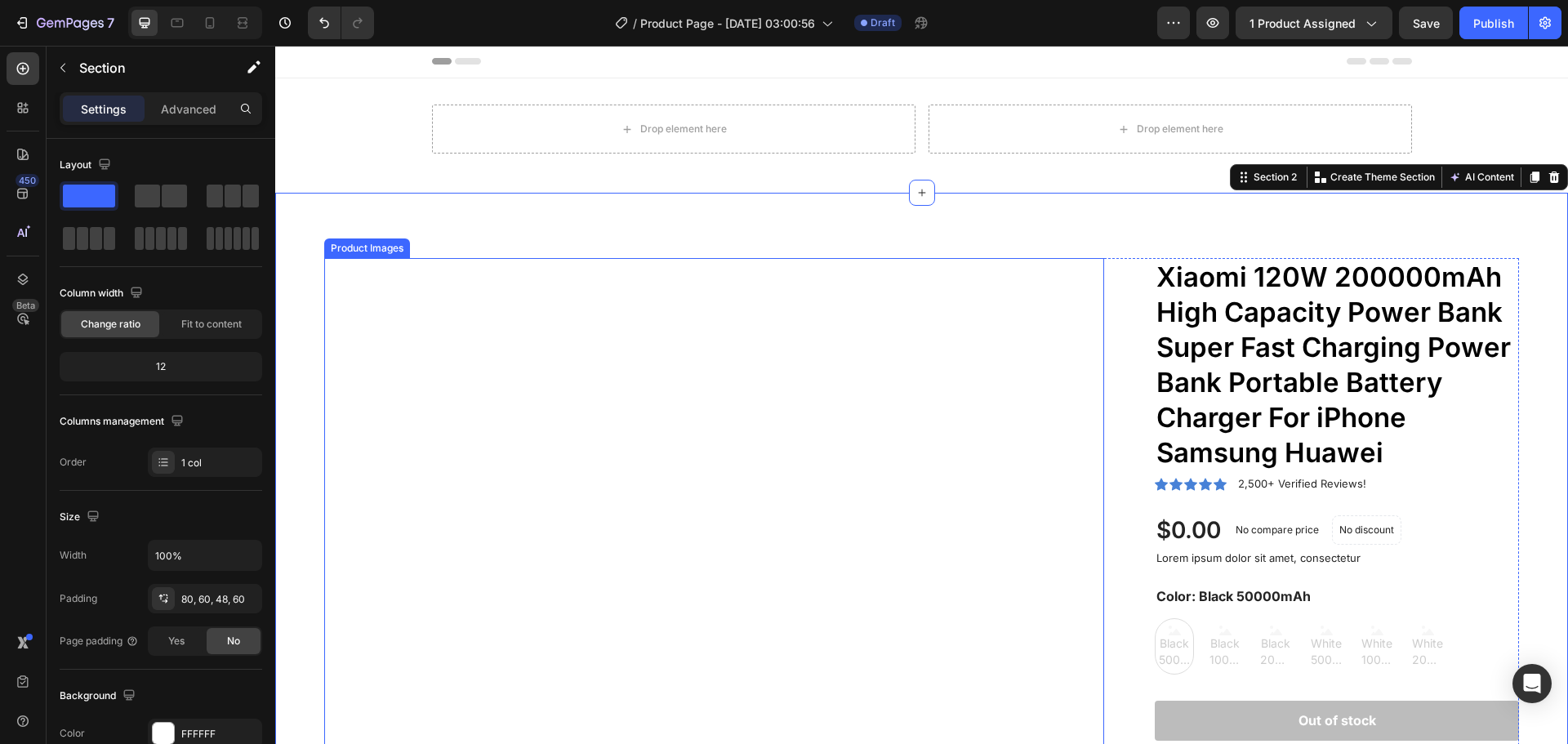
scroll to position [0, 0]
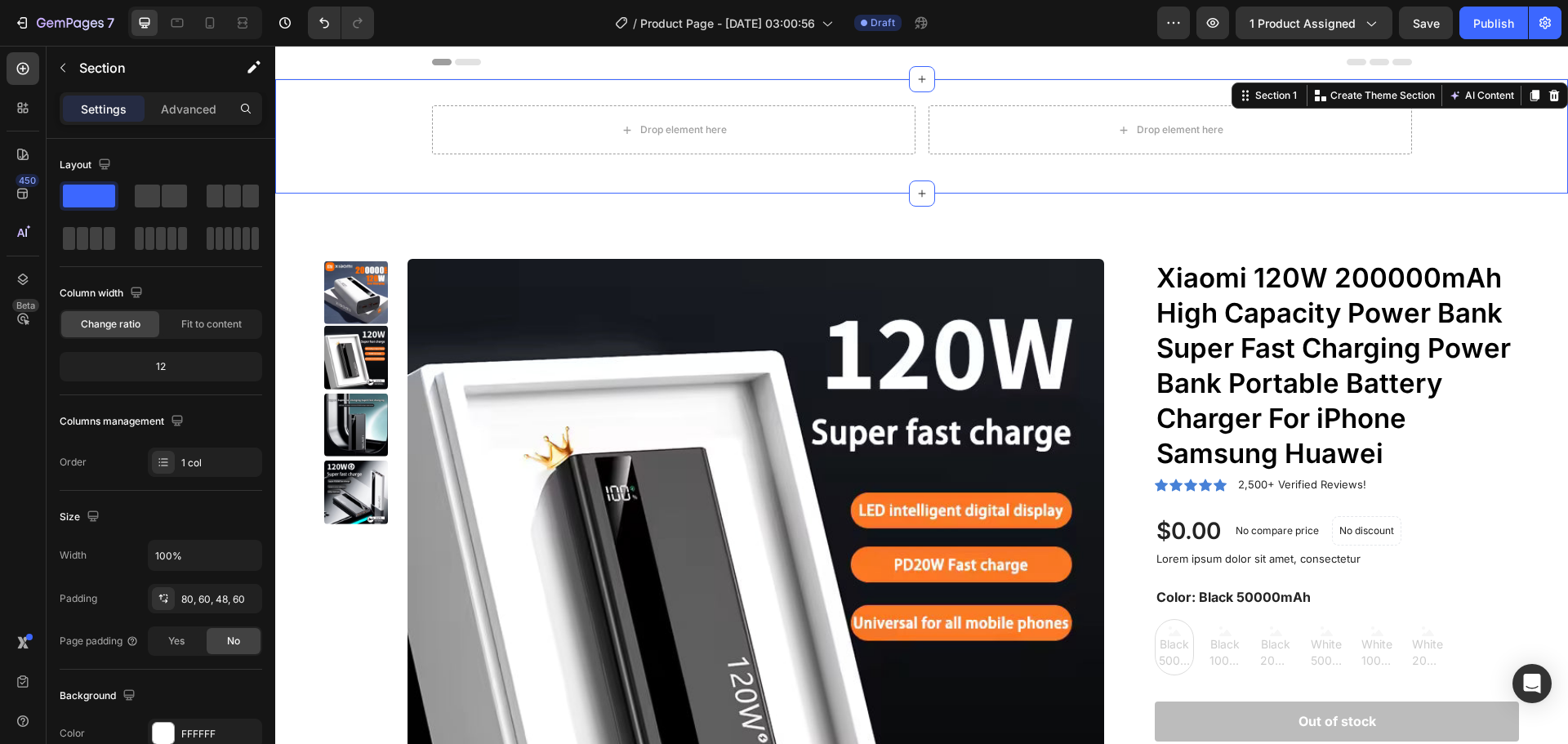
click at [526, 93] on div "Drop element here Drop element here Row Section 1 You can create reusable secti…" at bounding box center [921, 136] width 1293 height 114
click at [1548, 95] on icon at bounding box center [1554, 95] width 13 height 13
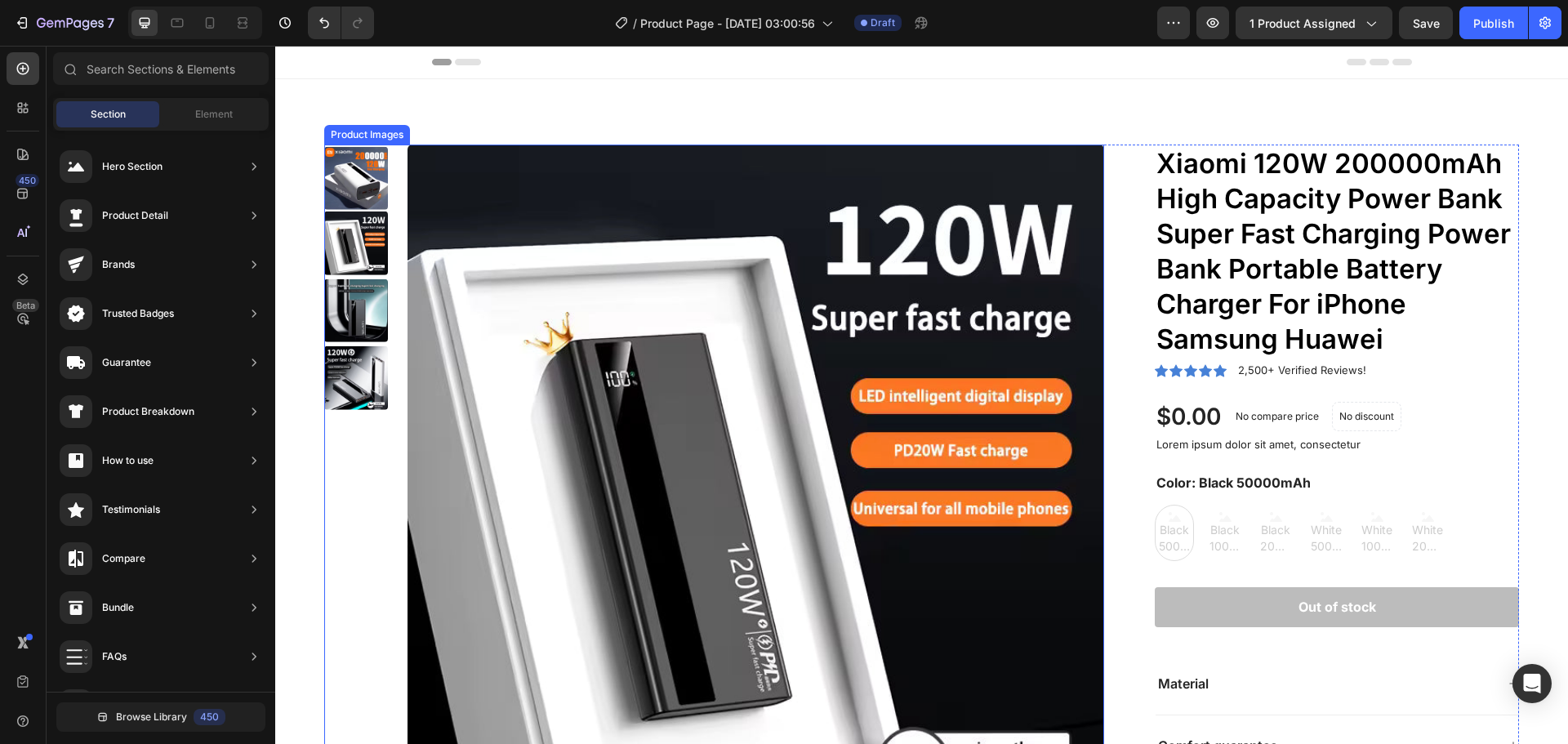
click at [355, 244] on img at bounding box center [355, 243] width 64 height 64
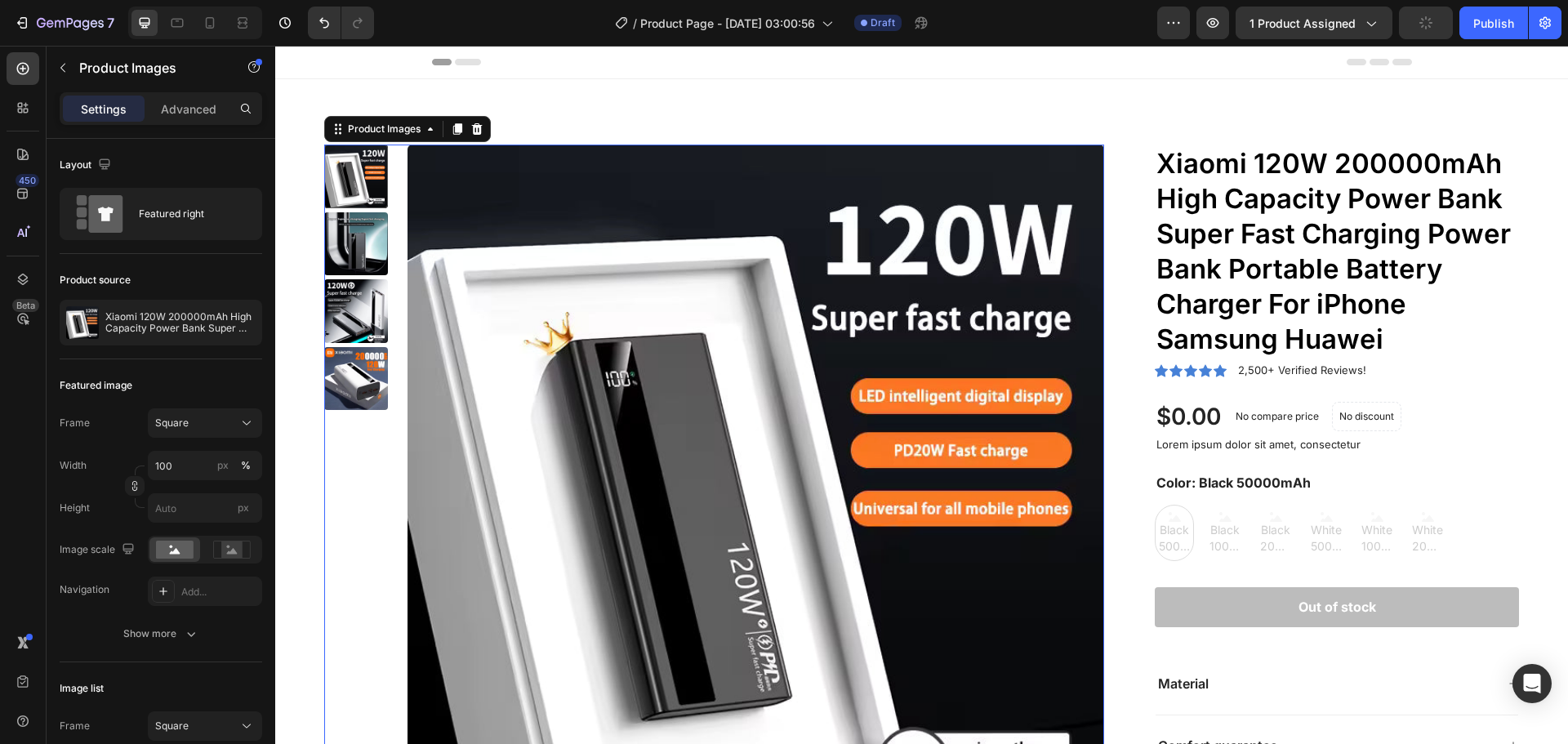
click at [354, 354] on img at bounding box center [355, 379] width 64 height 64
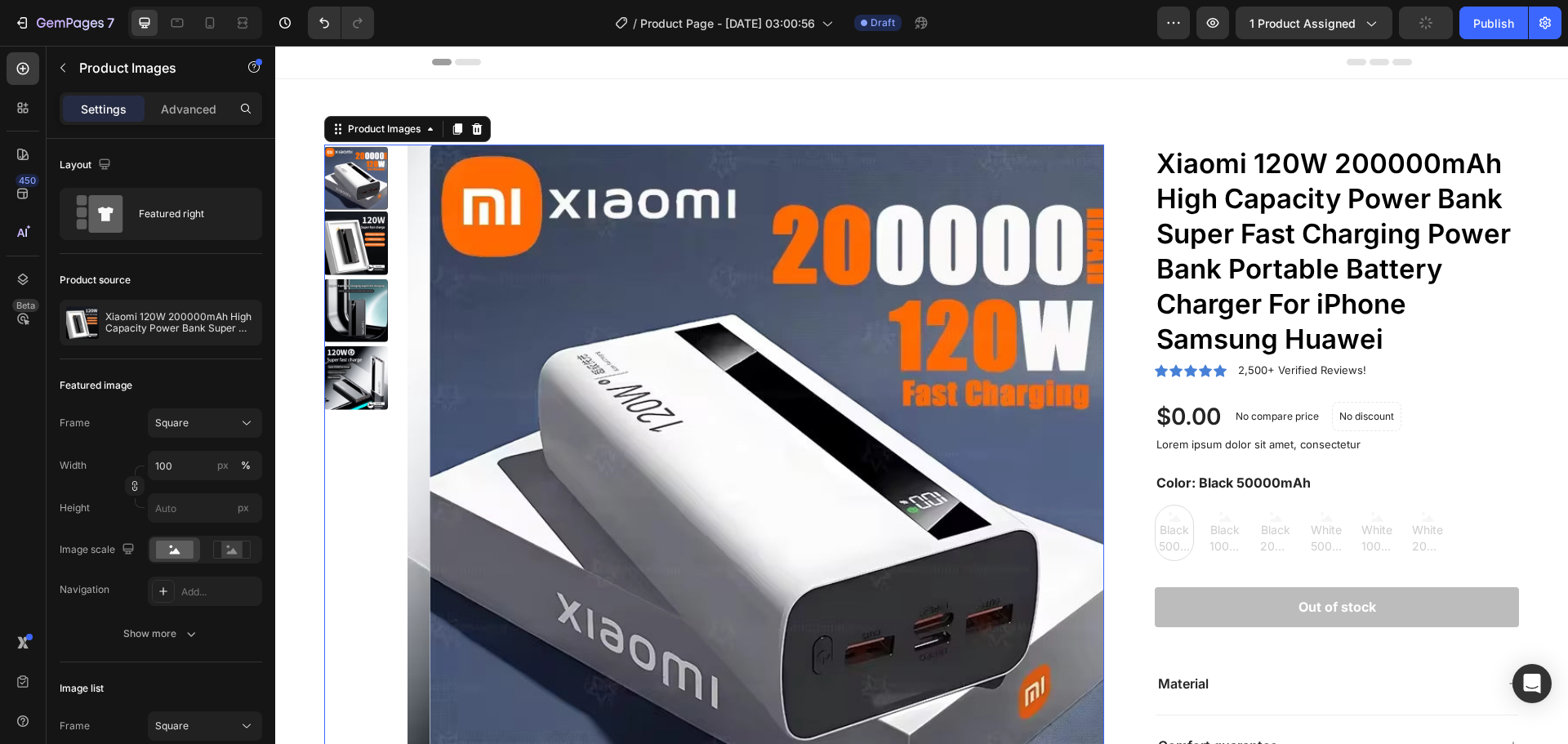
click at [352, 280] on img at bounding box center [355, 310] width 64 height 64
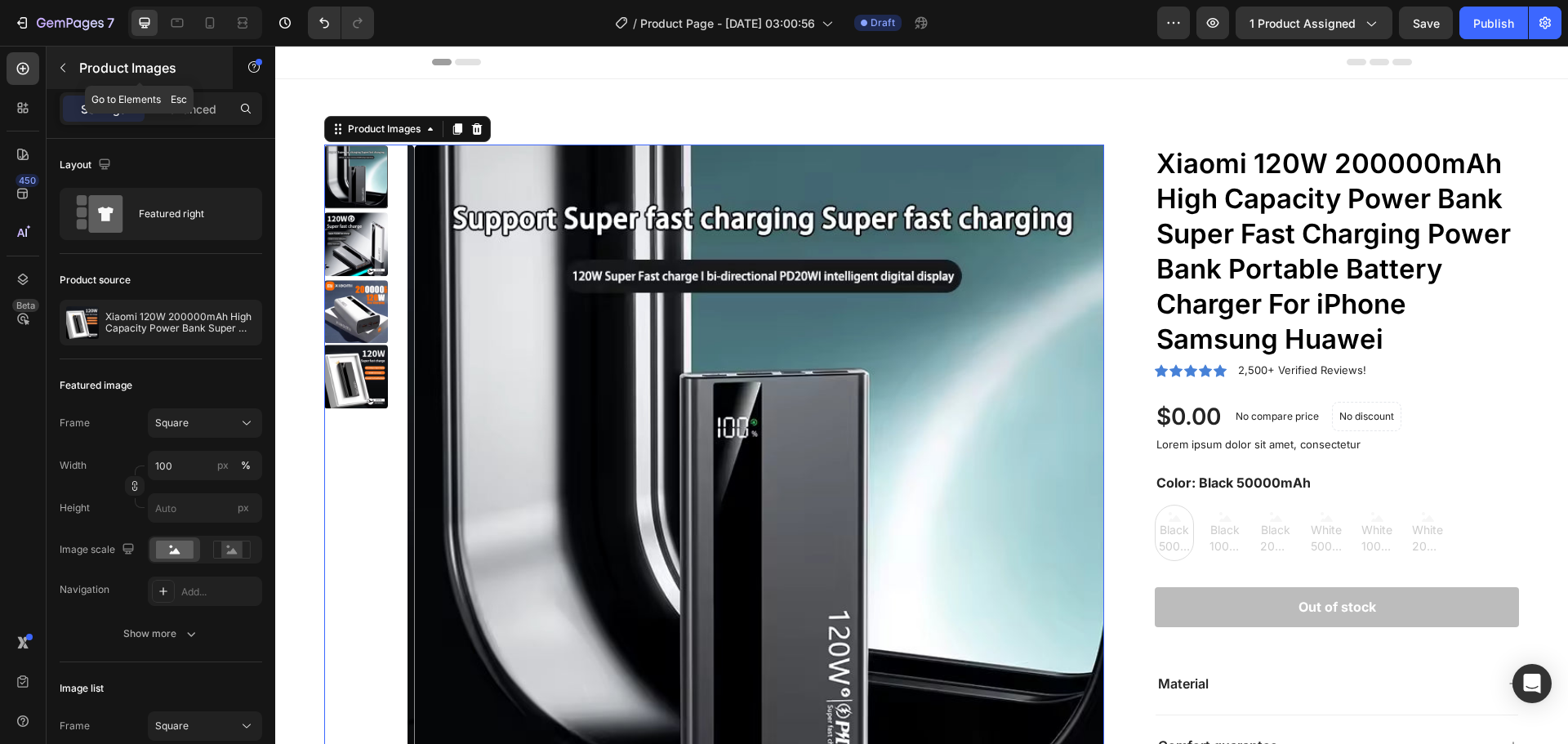
click at [73, 65] on button "button" at bounding box center [63, 68] width 26 height 26
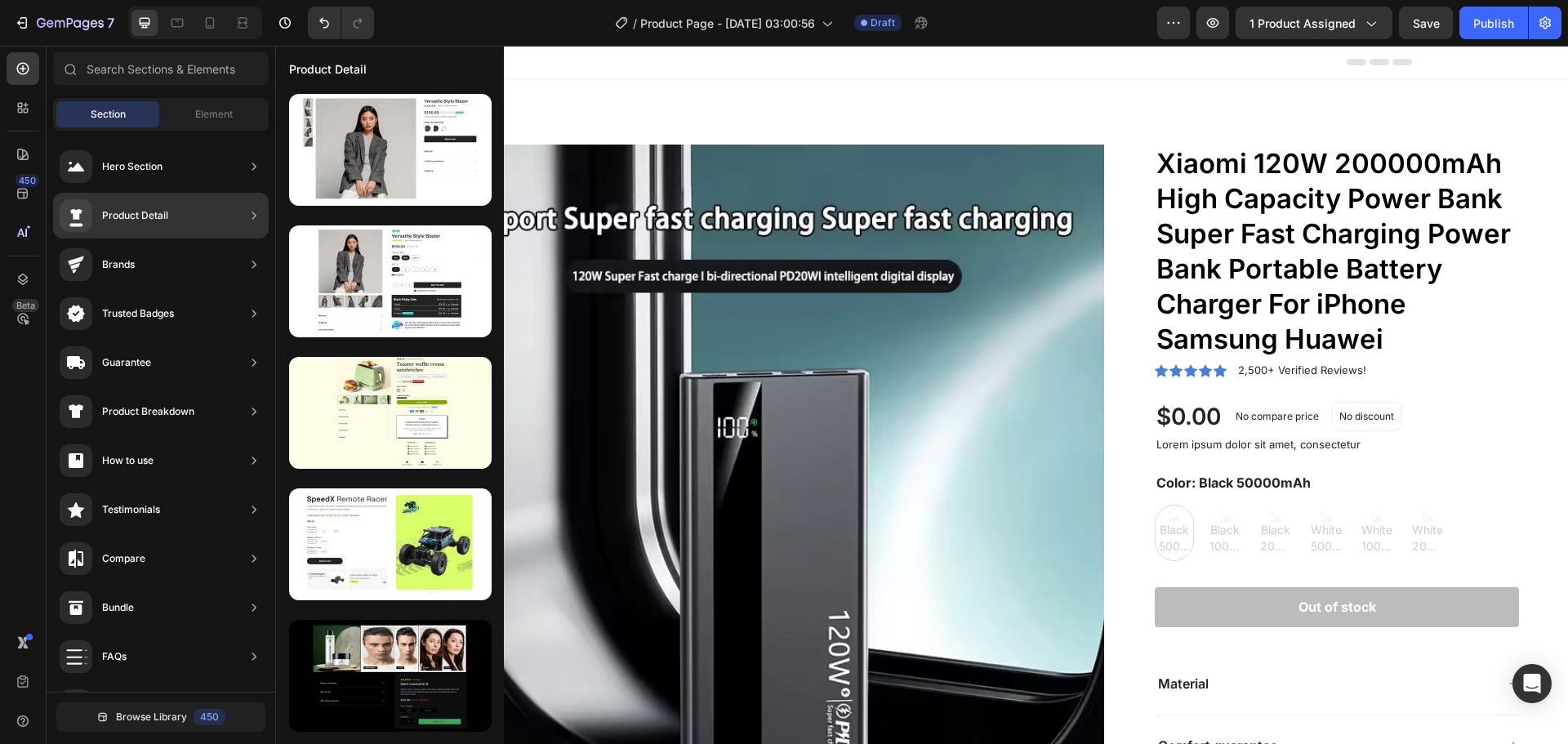
click at [189, 230] on div "Product Detail" at bounding box center [161, 216] width 216 height 45
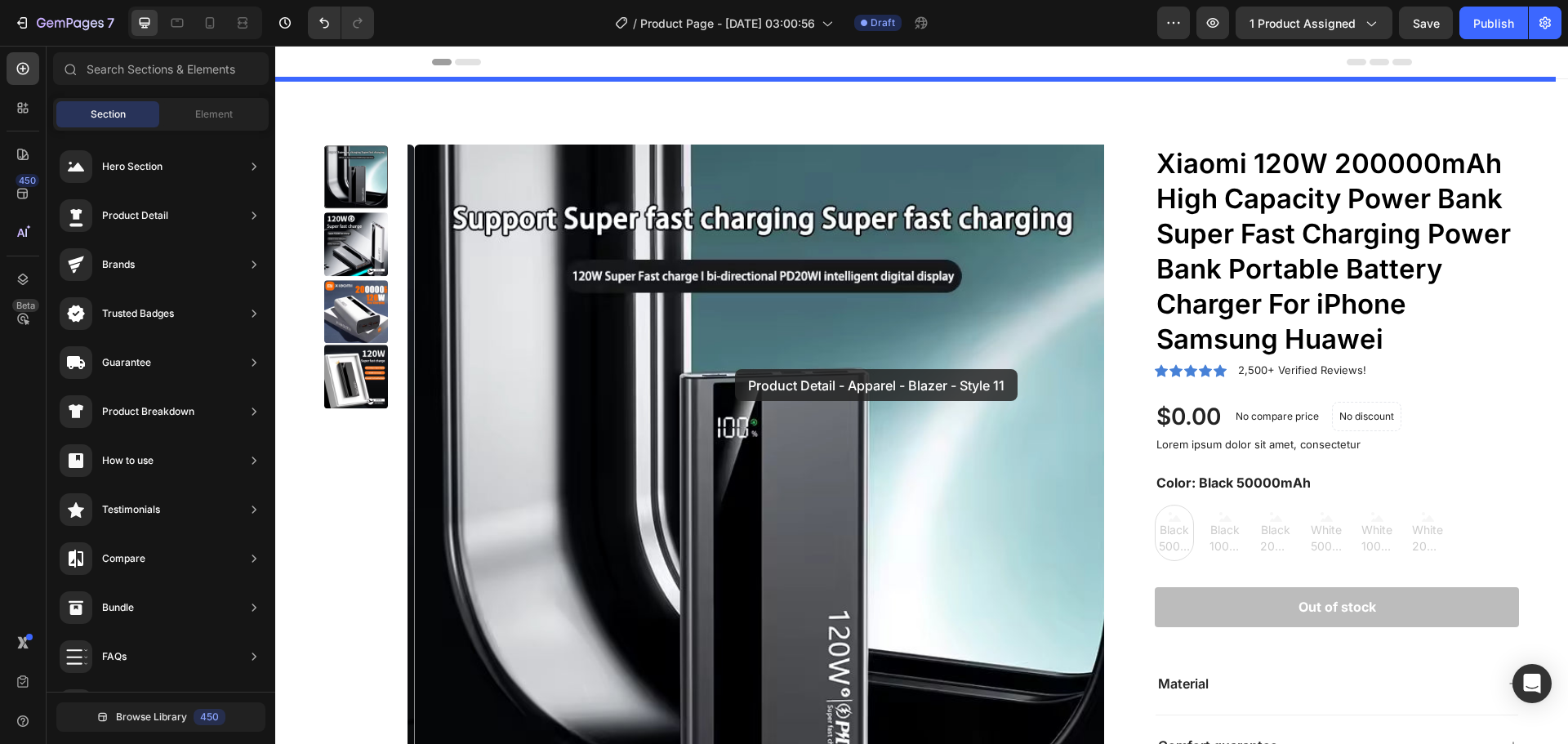
drag, startPoint x: 704, startPoint y: 350, endPoint x: 735, endPoint y: 369, distance: 36.4
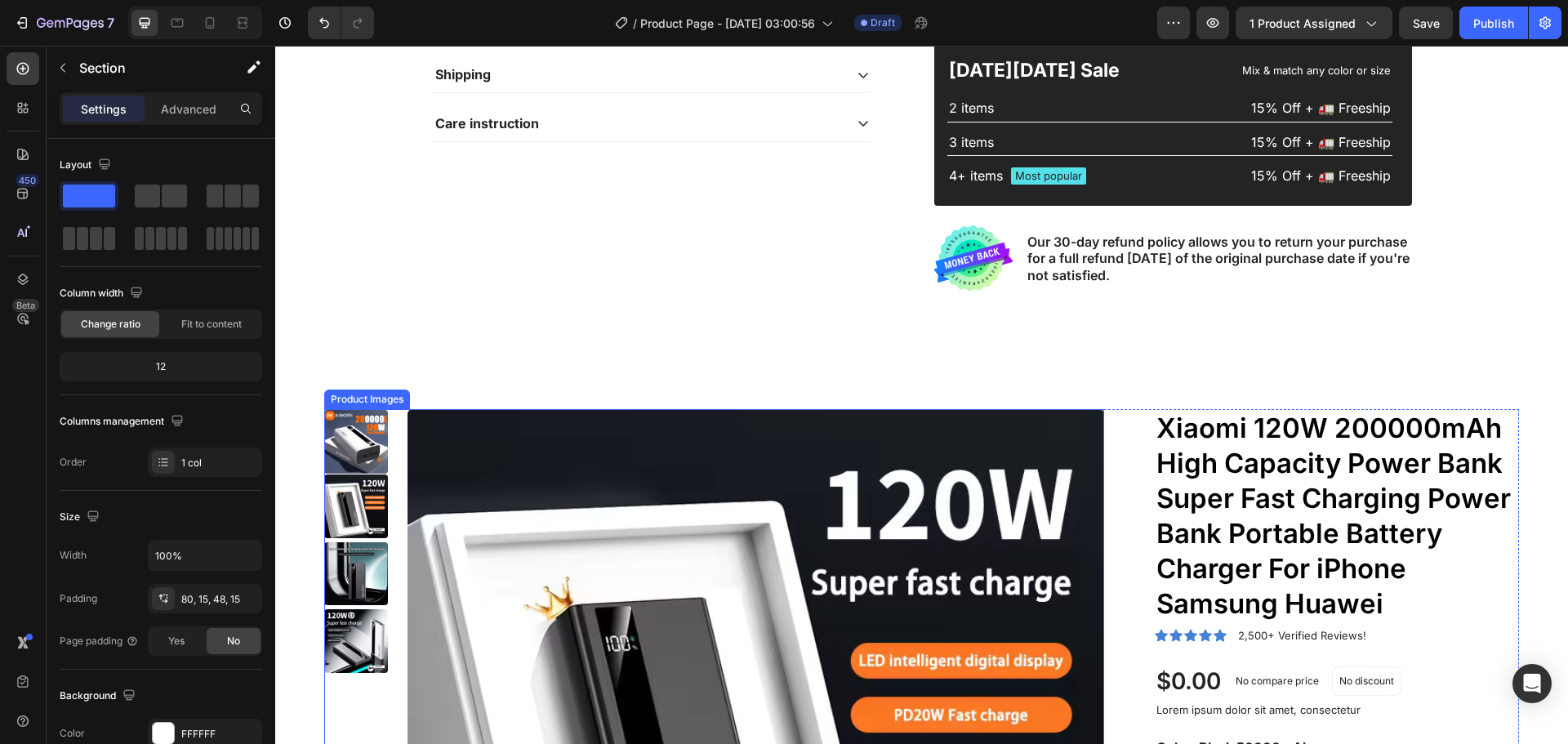
scroll to position [899, 0]
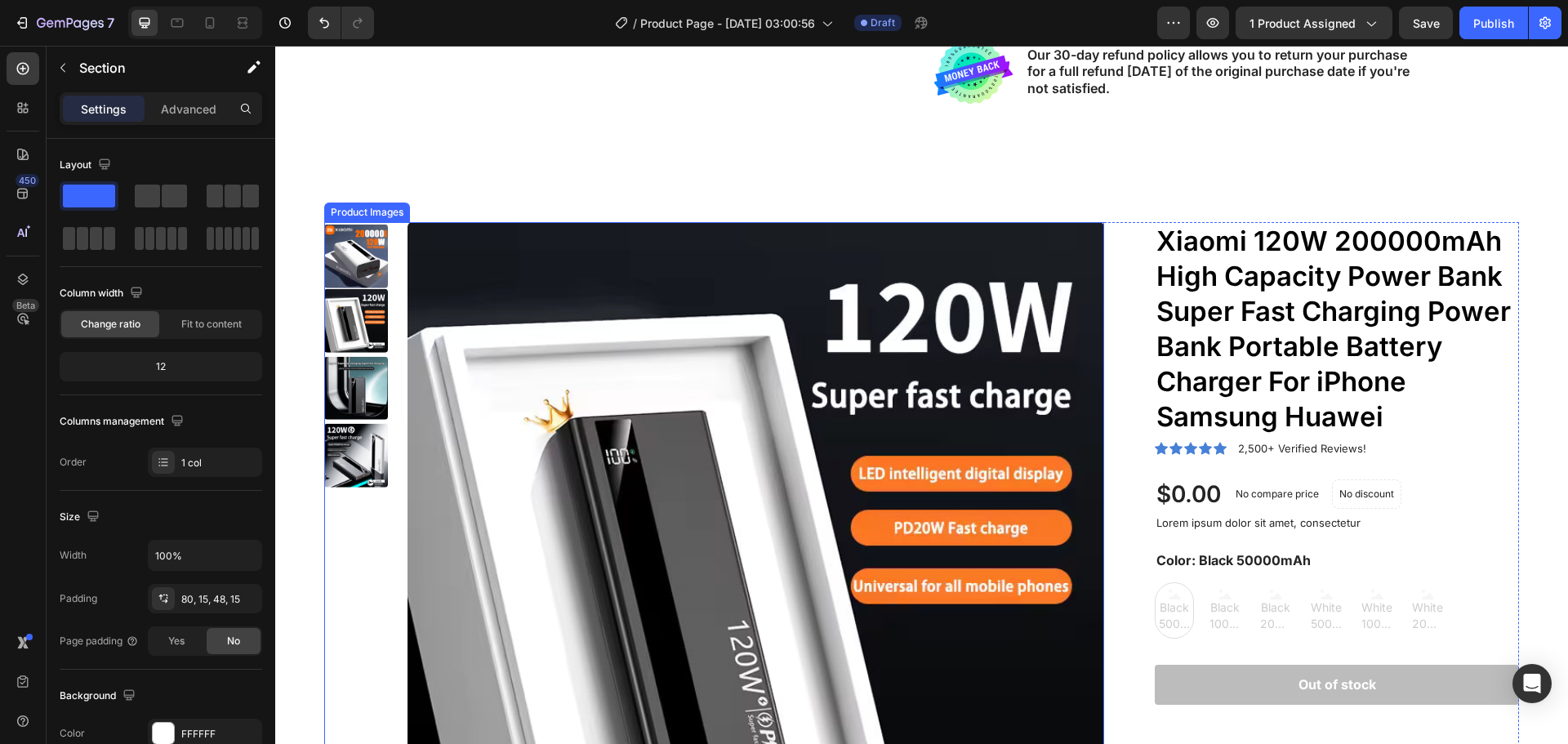
click at [842, 463] on img at bounding box center [756, 570] width 698 height 698
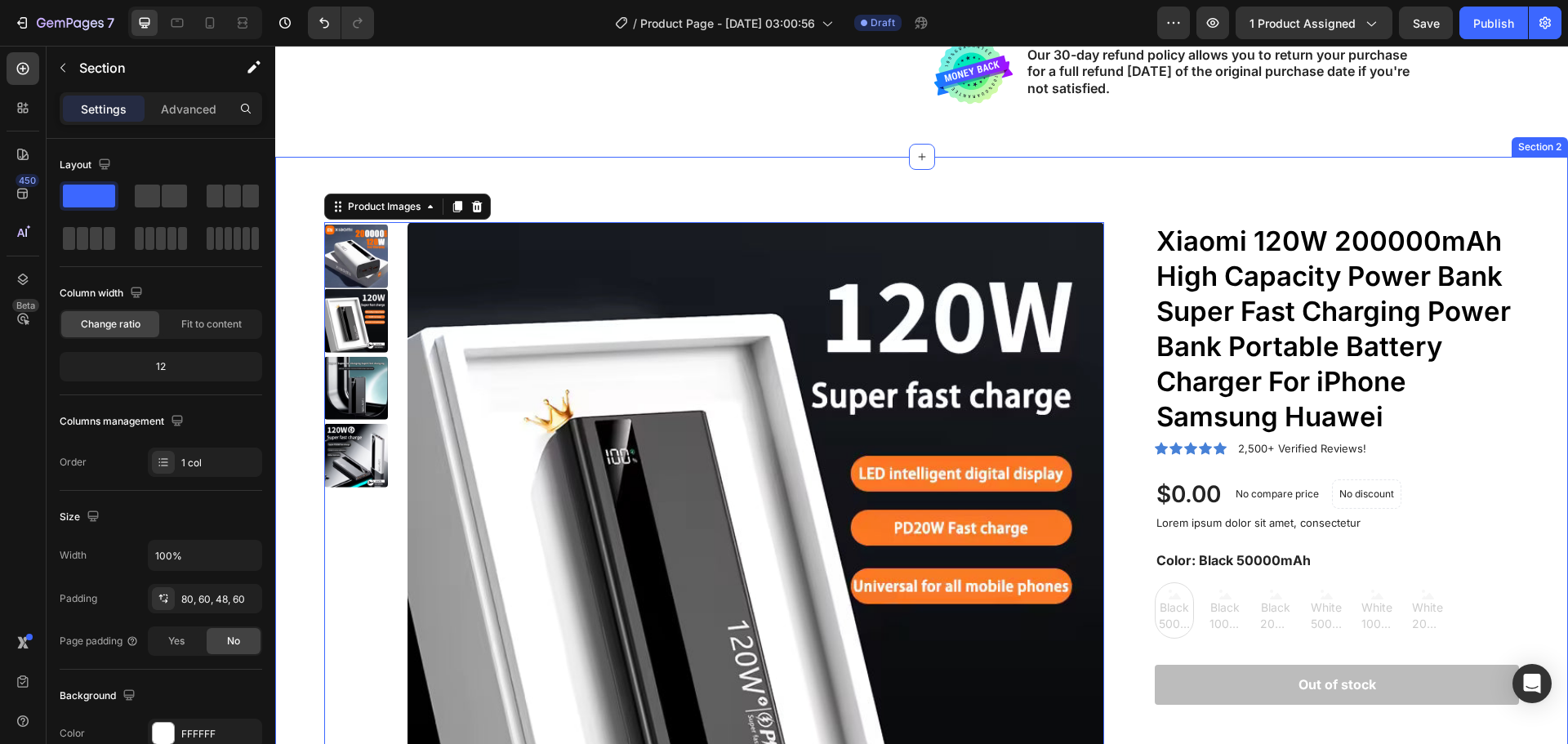
click at [1483, 206] on div "Product Images 16 Xiaomi 120W 200000mAh High Capacity Power Bank Super Fast Cha…" at bounding box center [921, 569] width 1293 height 825
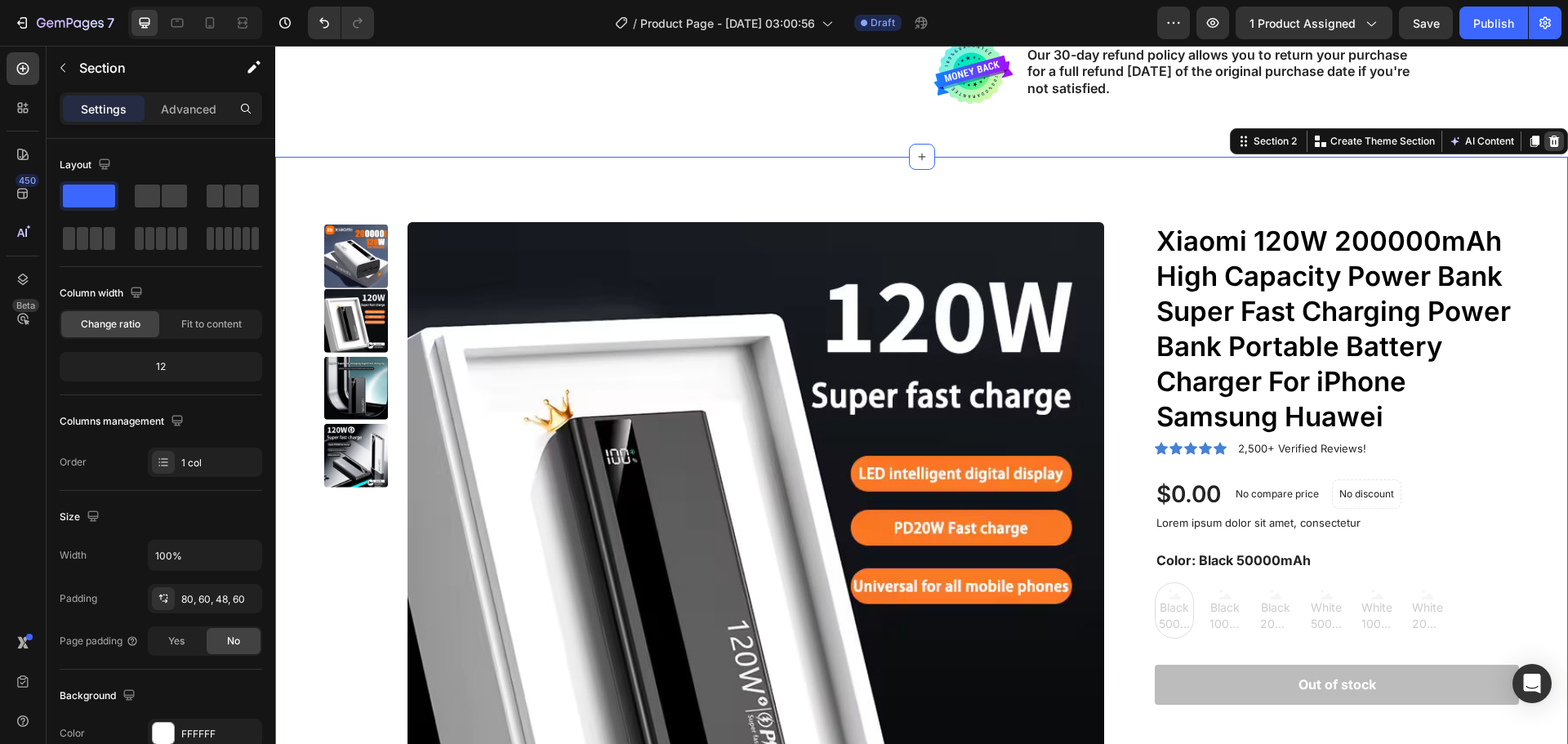
click at [1550, 138] on icon at bounding box center [1555, 141] width 10 height 11
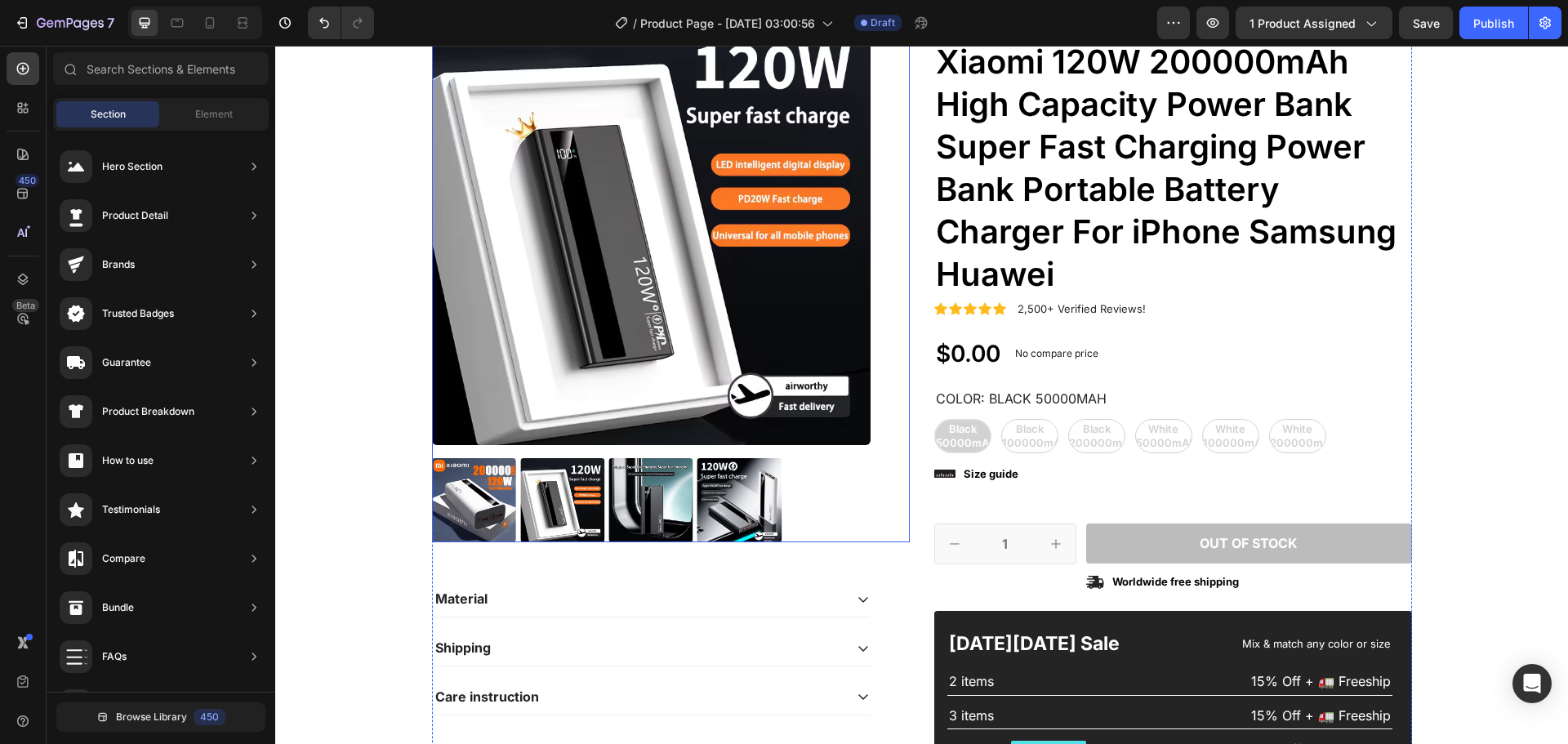
scroll to position [383, 0]
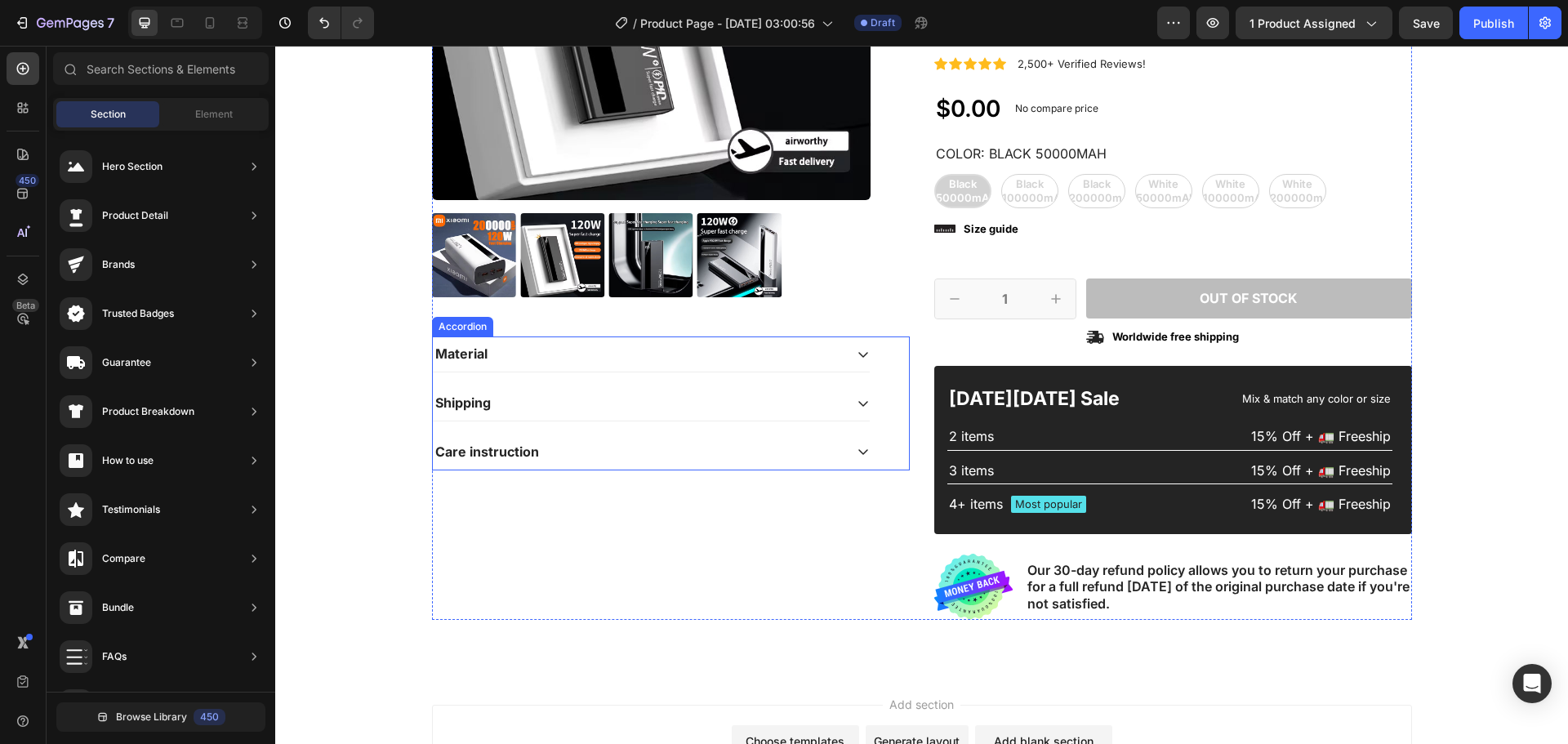
click at [554, 356] on div "Material" at bounding box center [638, 354] width 411 height 22
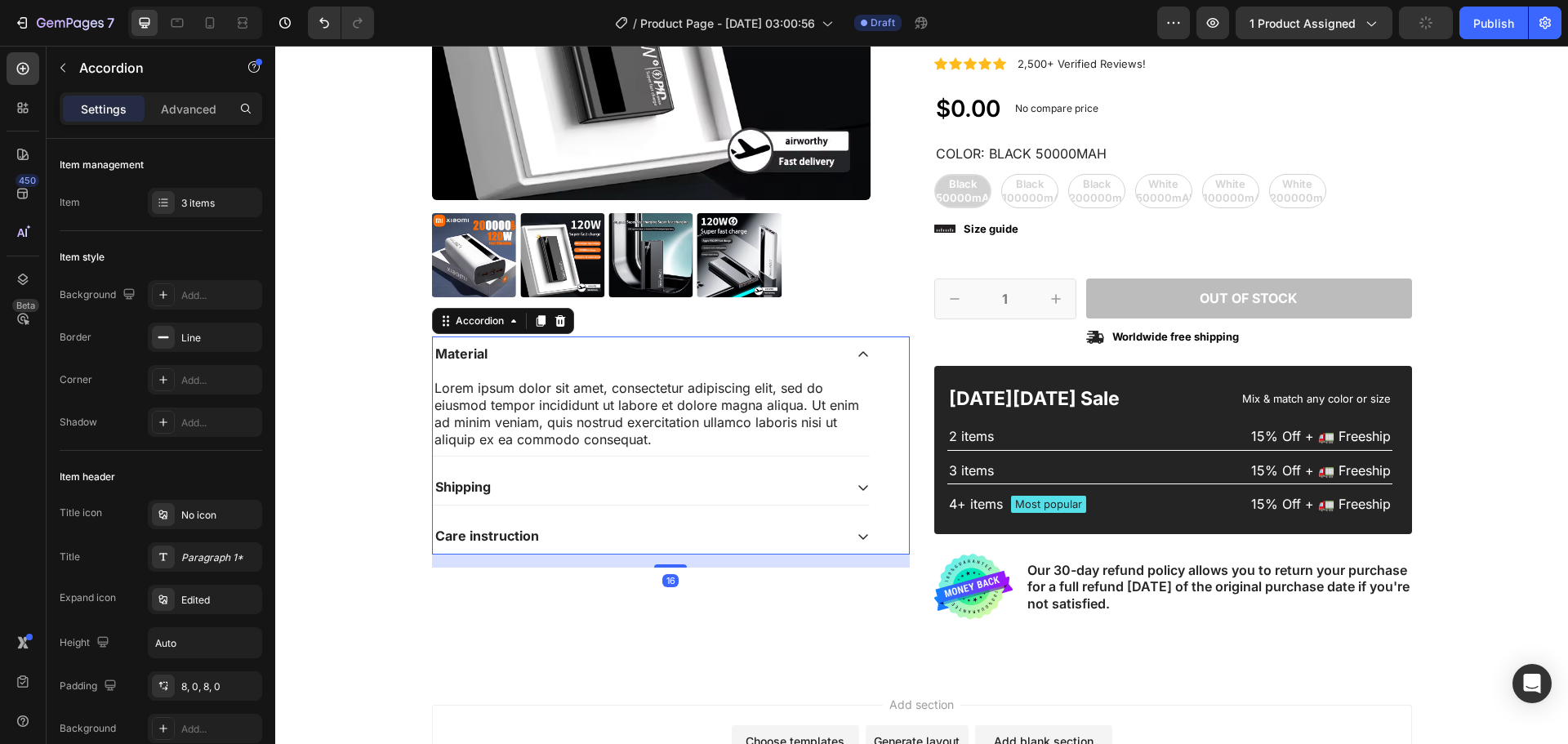
click at [554, 356] on div "Material" at bounding box center [638, 354] width 411 height 22
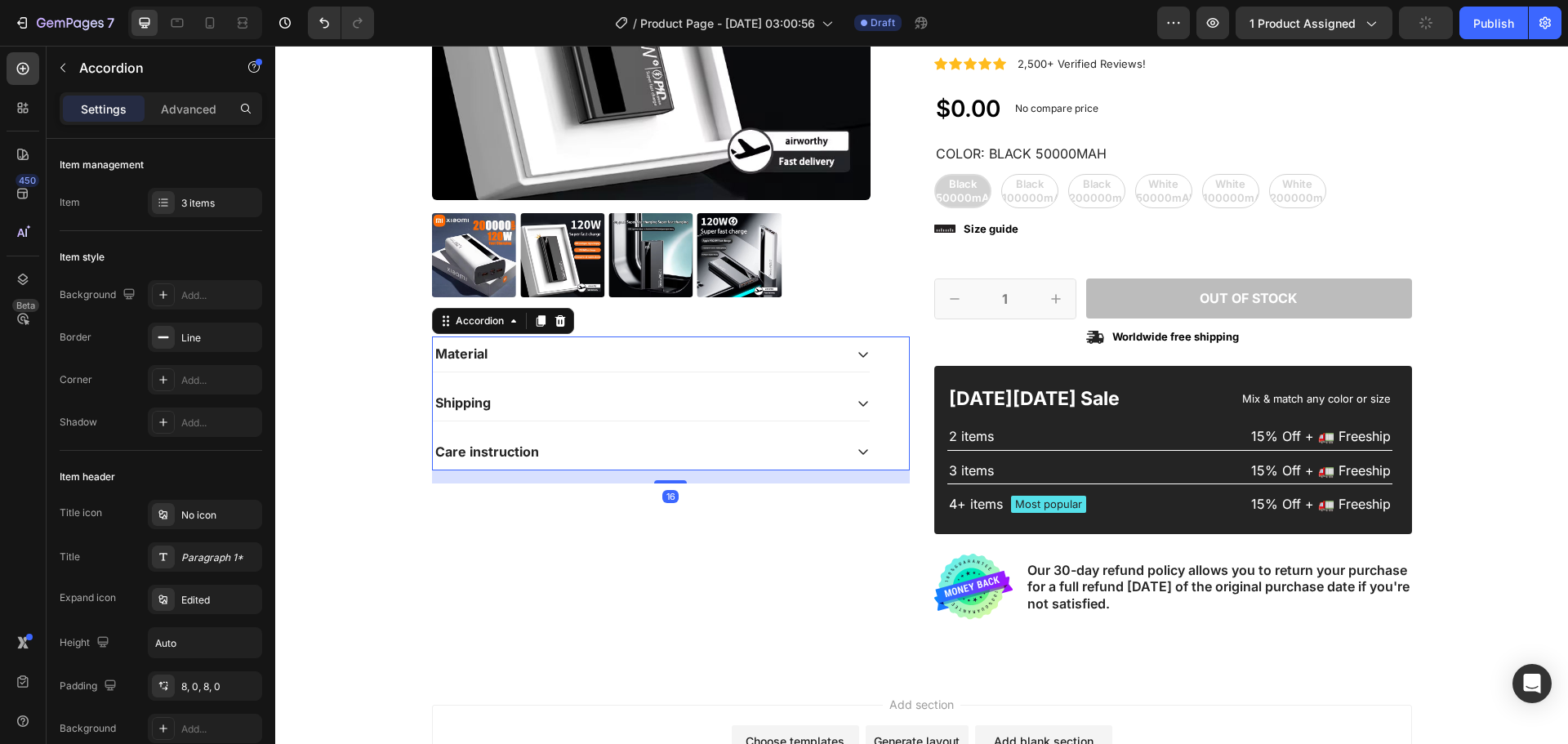
click at [511, 398] on div "Shipping" at bounding box center [638, 403] width 411 height 22
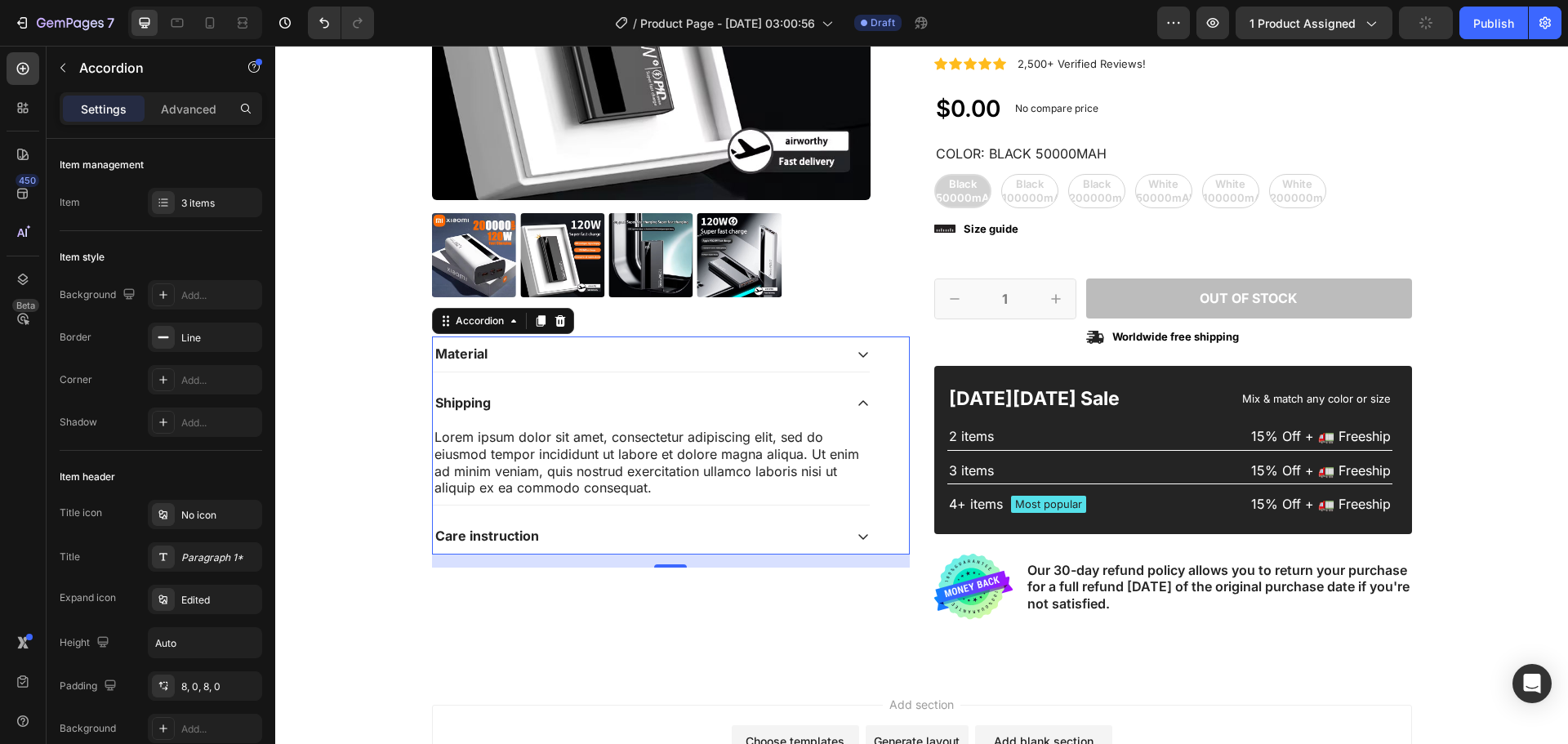
click at [511, 398] on div "Shipping" at bounding box center [638, 403] width 411 height 22
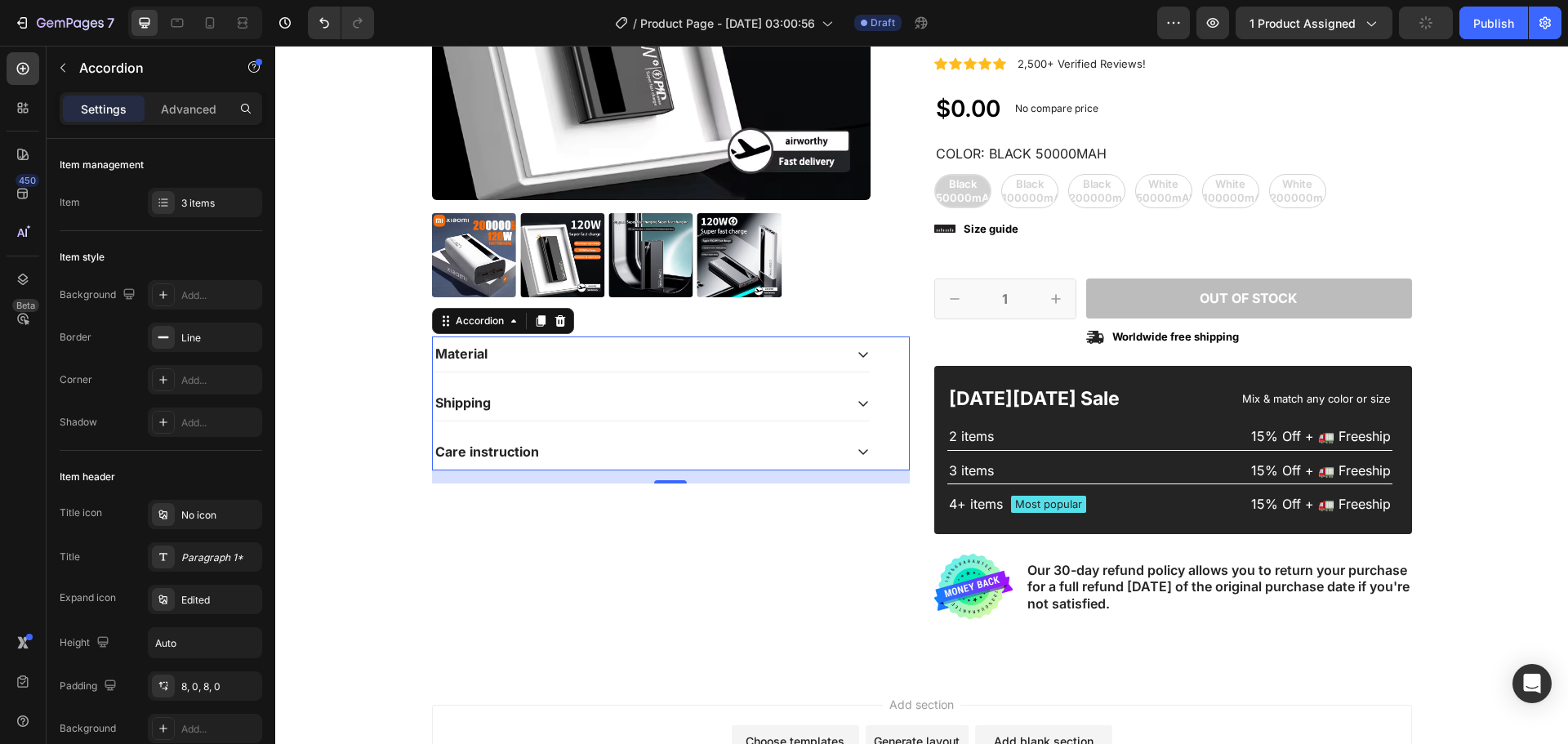
click at [512, 365] on div "Material" at bounding box center [638, 354] width 411 height 22
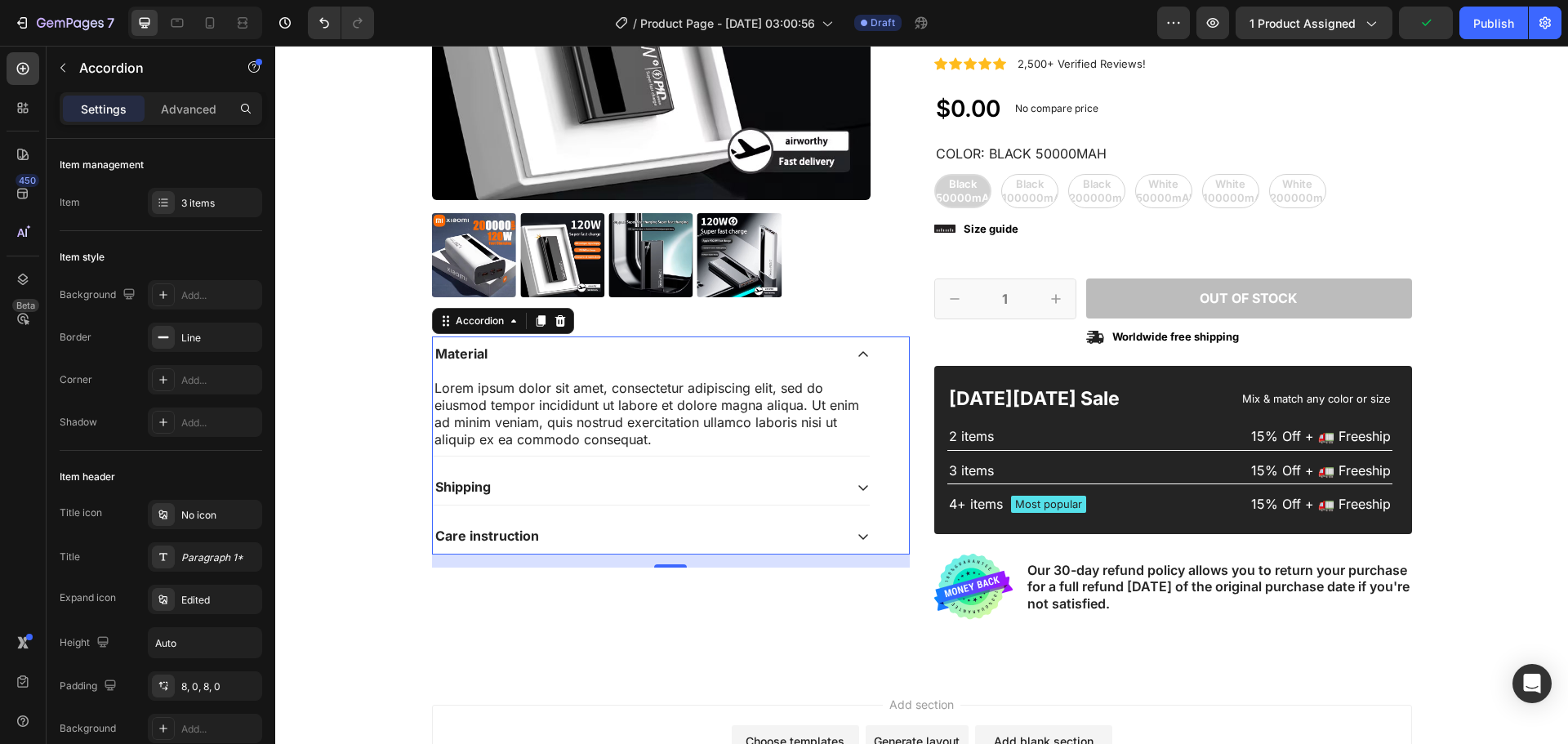
click at [512, 365] on div "Material" at bounding box center [638, 354] width 411 height 22
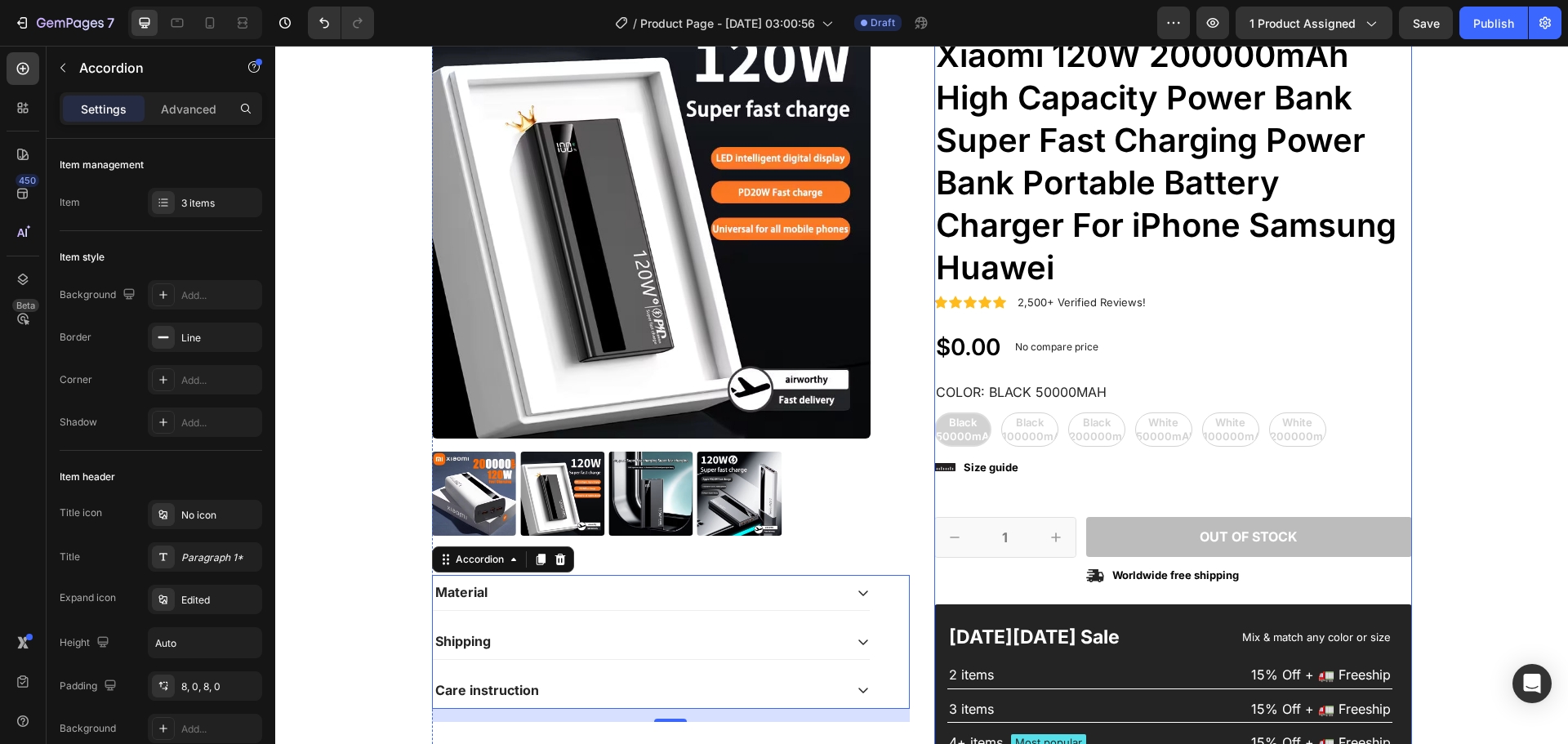
scroll to position [138, 0]
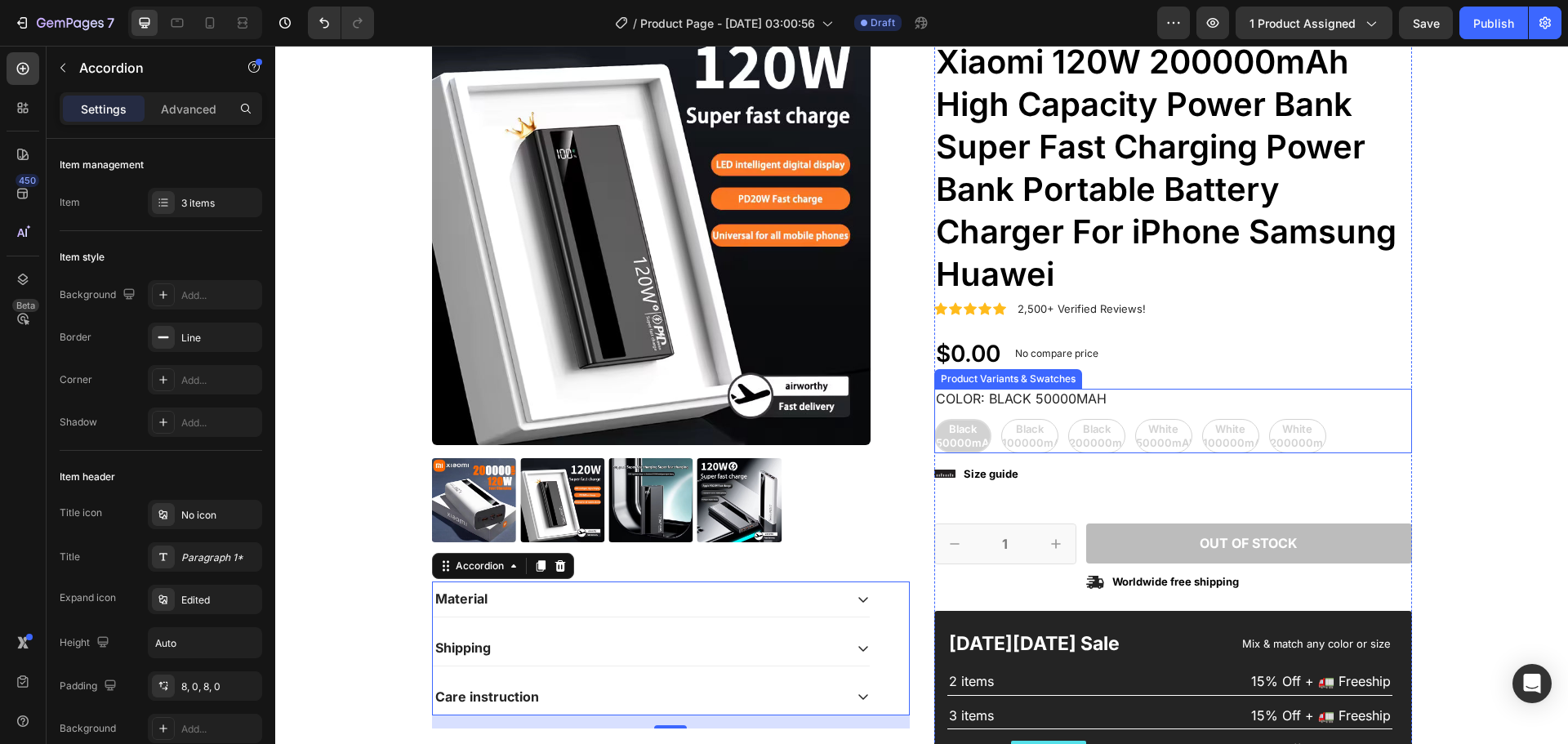
click at [1028, 432] on div "Black 50000mAh Black 50000mAh Black 50000mAh Black 100000mAh Black 100000mAh Bl…" at bounding box center [1173, 436] width 478 height 34
radio input "true"
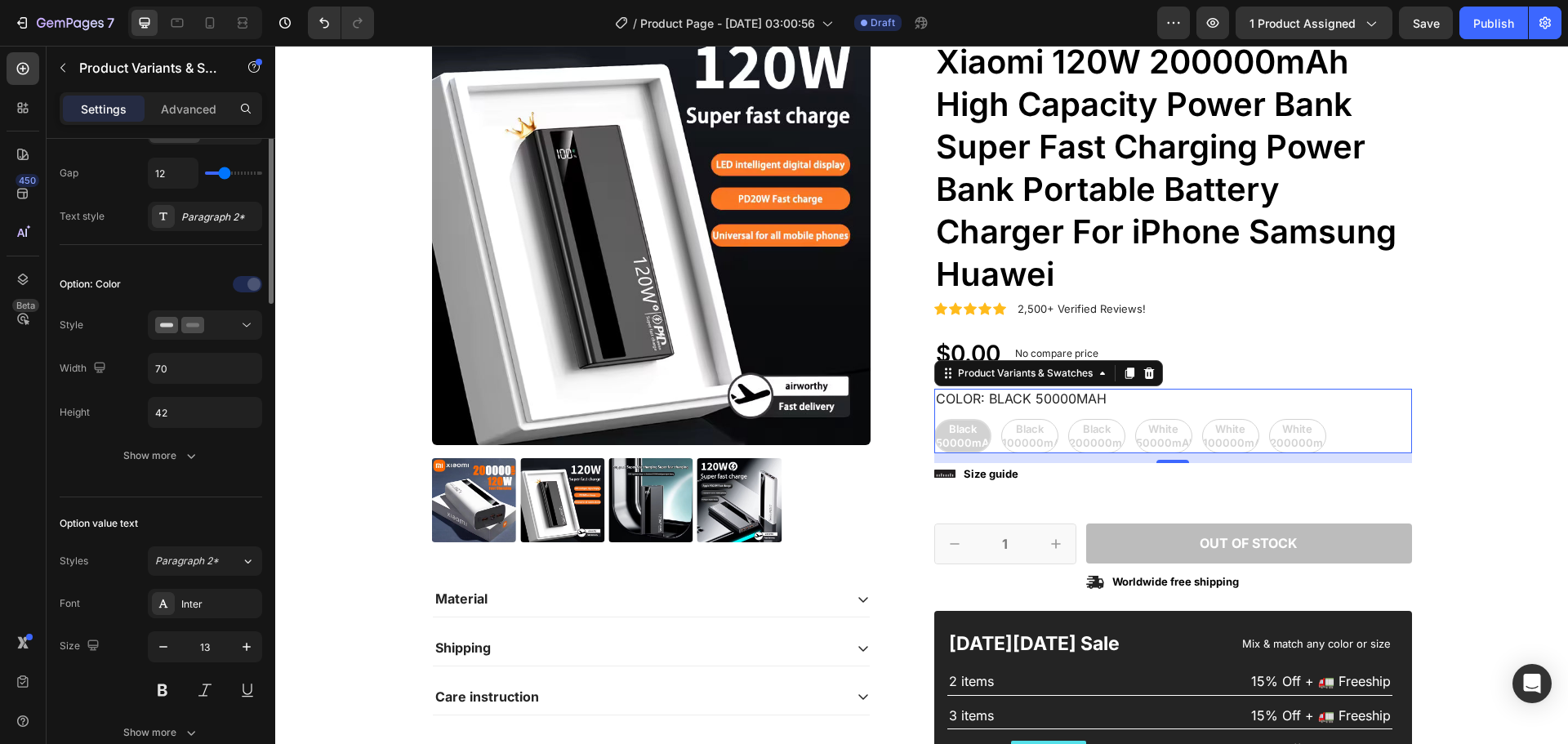
scroll to position [0, 0]
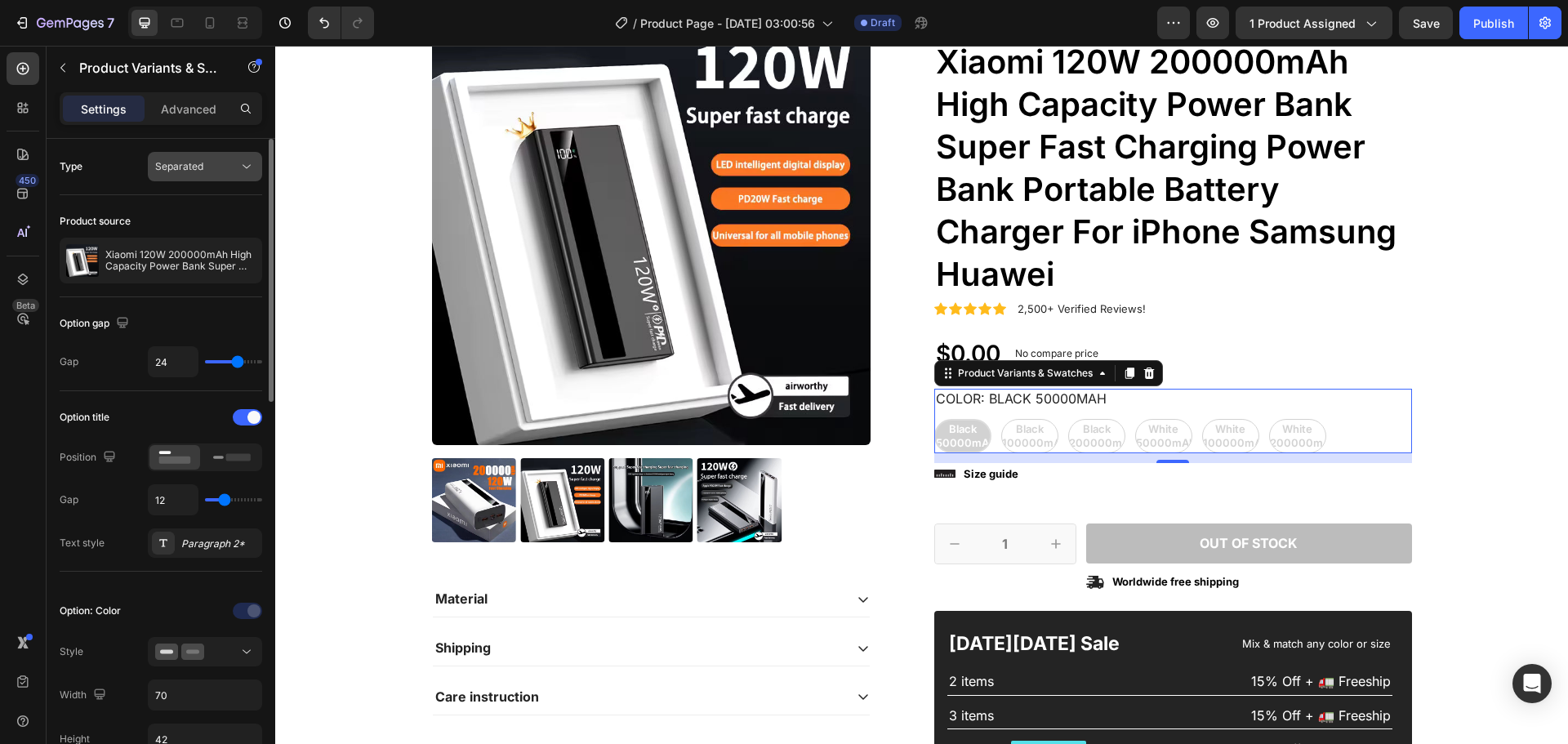
click at [204, 174] on div "Separated" at bounding box center [205, 166] width 100 height 17
click at [183, 232] on span "Combine" at bounding box center [176, 238] width 42 height 15
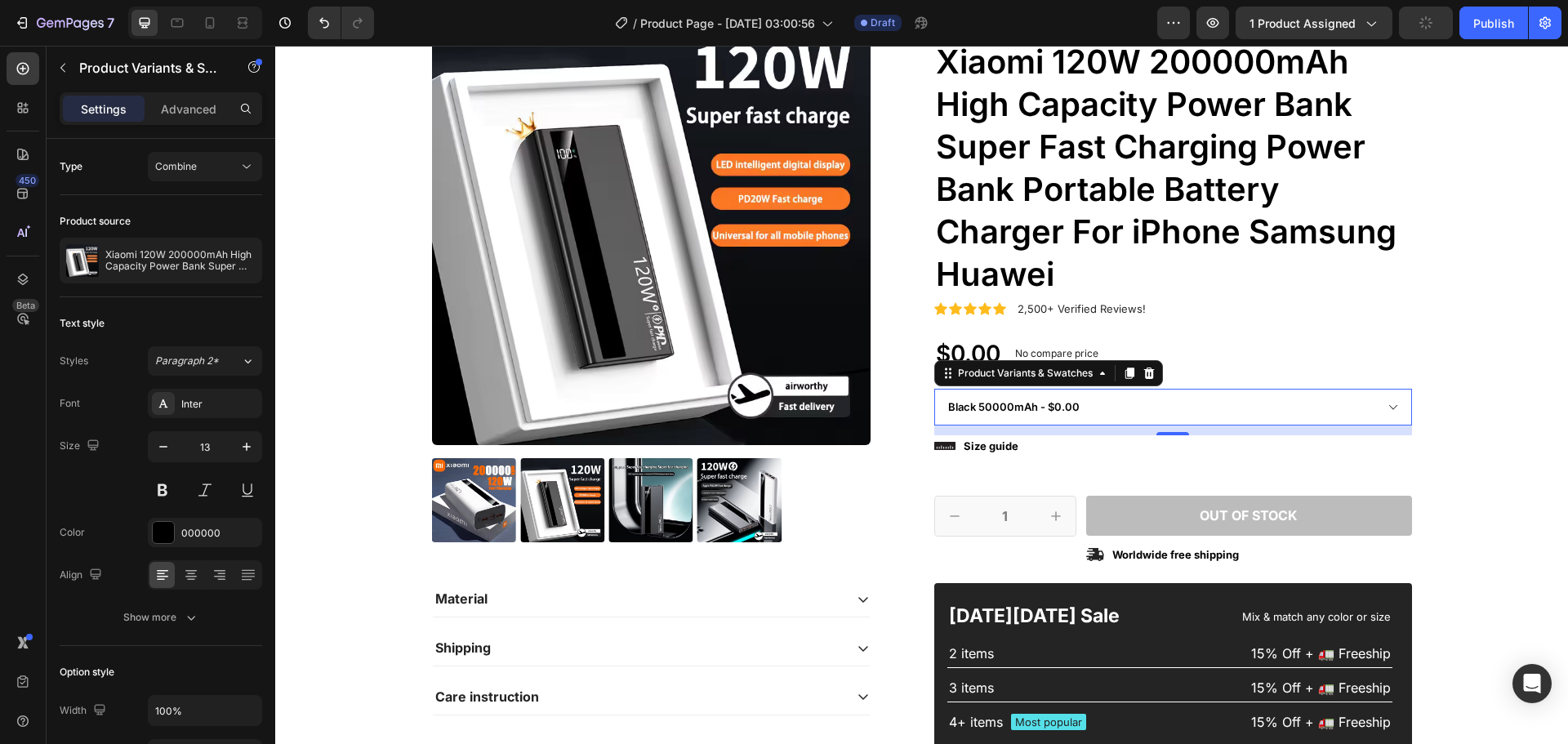
click at [1299, 408] on select "Black 50000mAh - $0.00 Black 100000mAh - $0.00 Black 200000mAh - $0.00 White 50…" at bounding box center [1173, 407] width 478 height 37
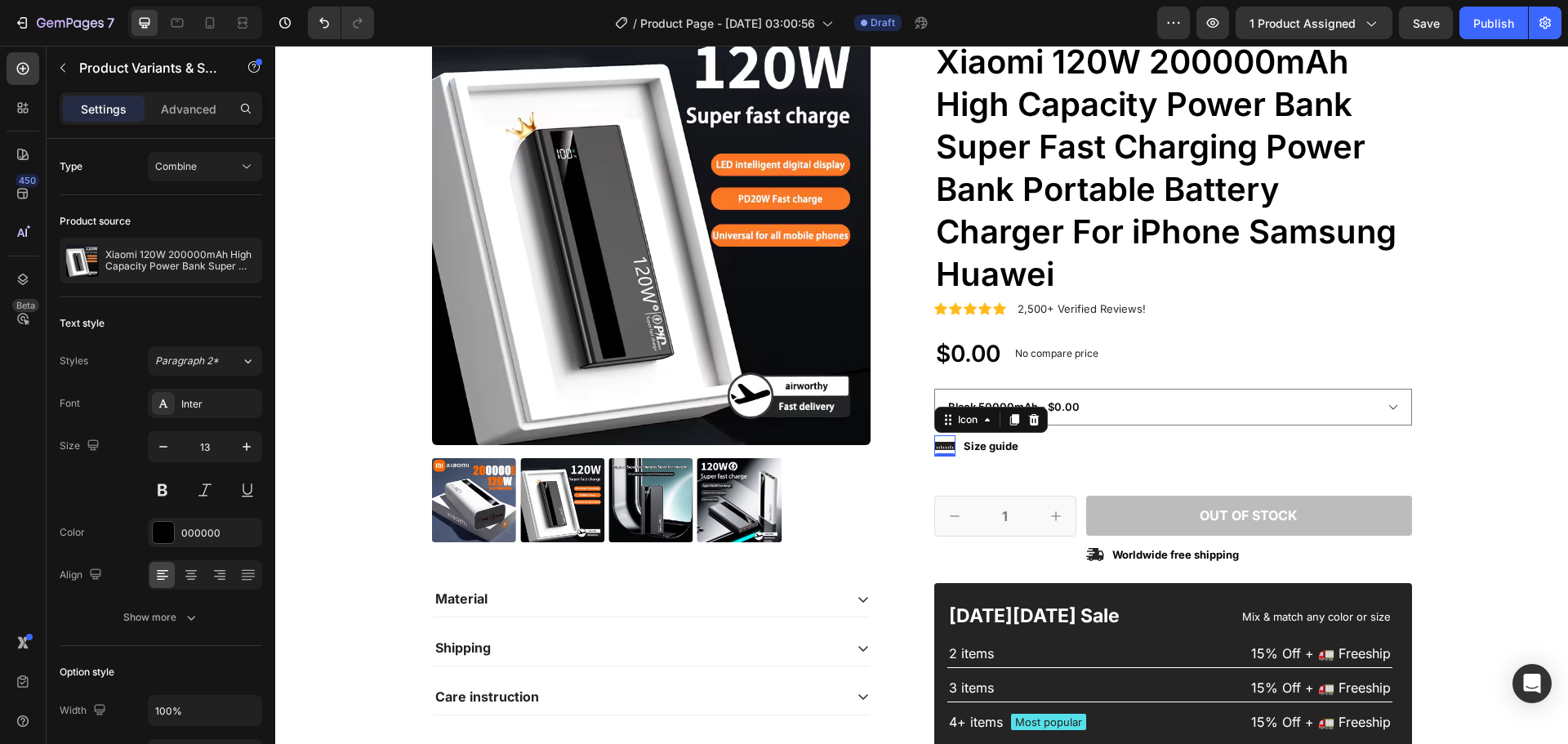
click at [948, 445] on icon at bounding box center [945, 445] width 21 height 8
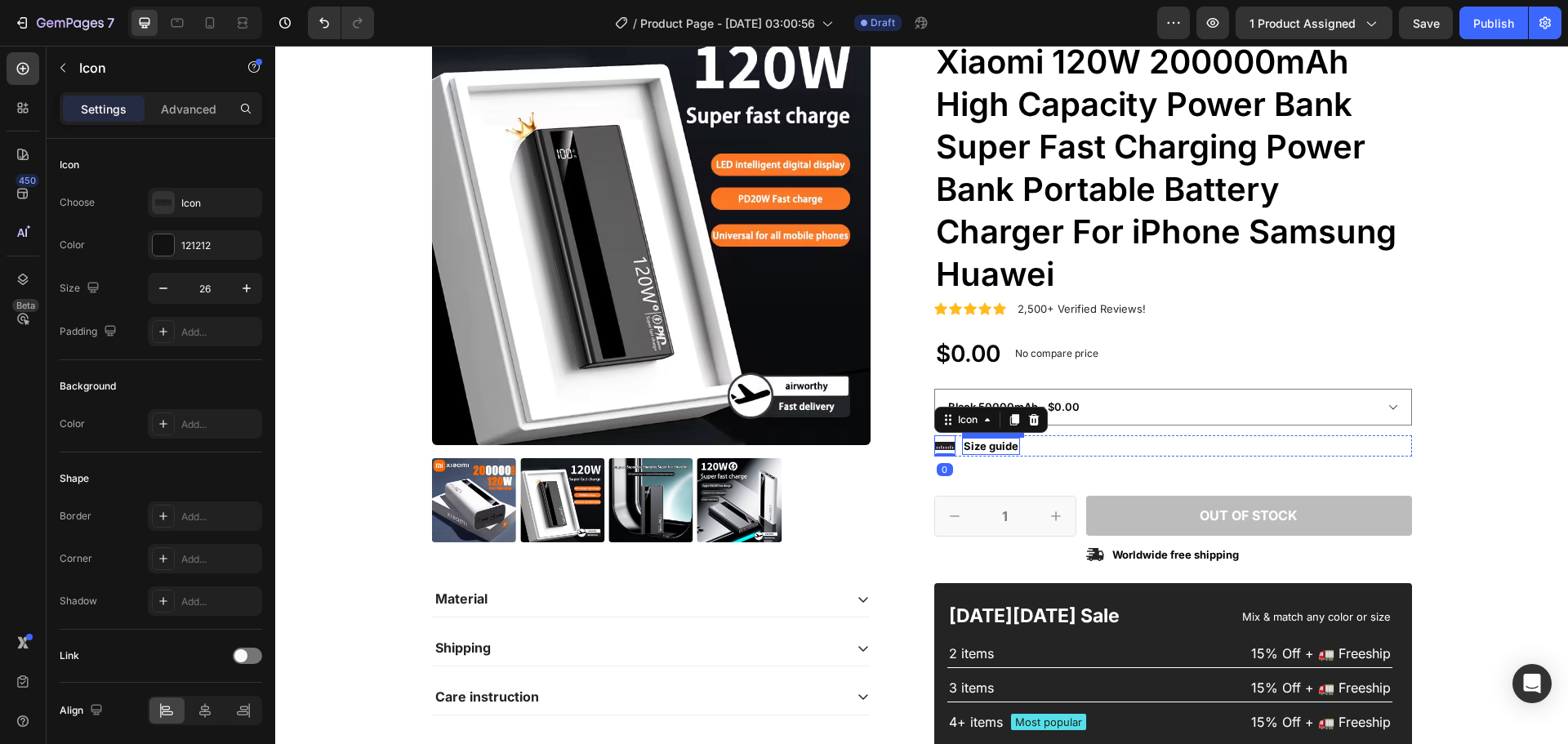
click at [973, 444] on p "Size guide" at bounding box center [991, 446] width 55 height 14
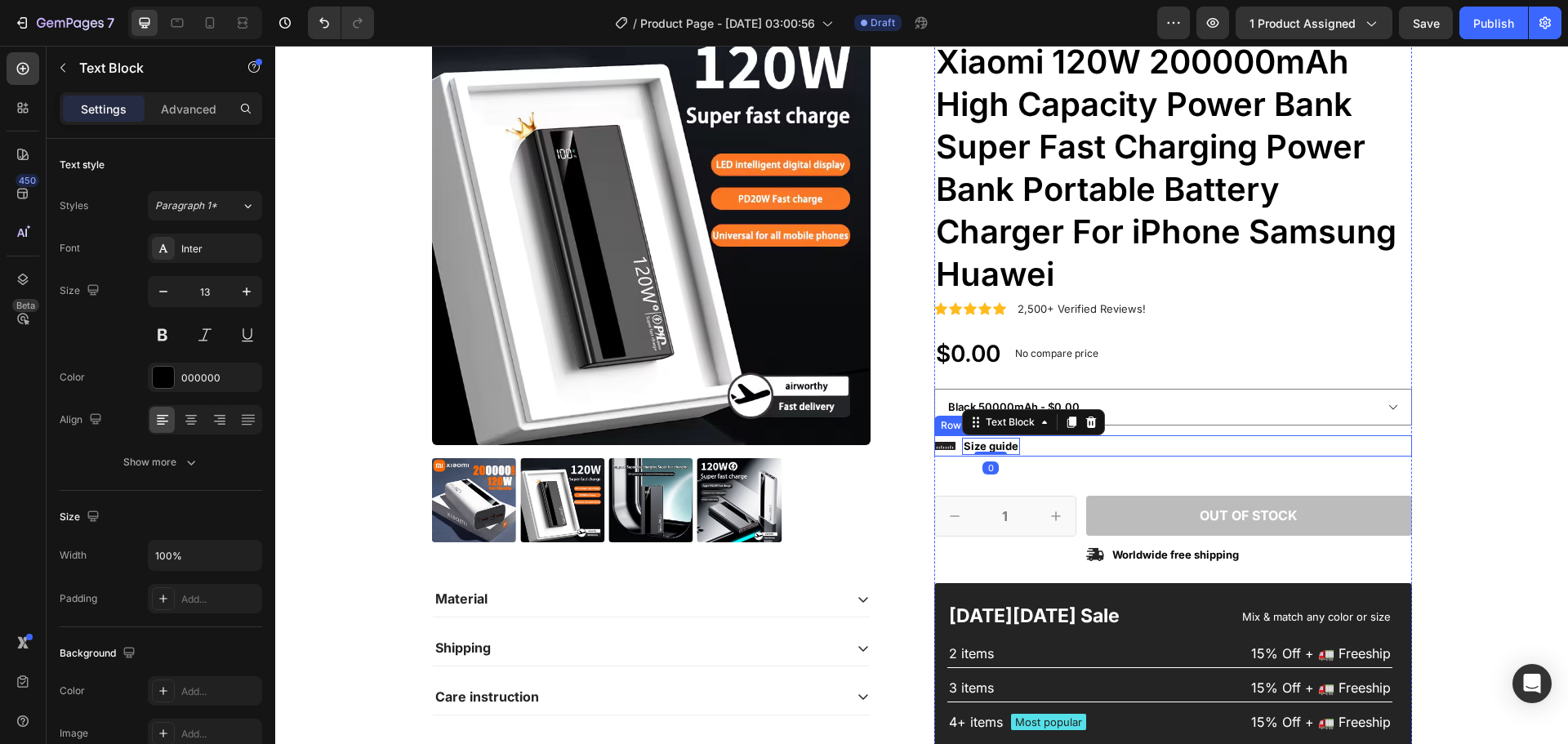
click at [949, 444] on div "Icon Size guide Text Block 0 Row" at bounding box center [1173, 446] width 478 height 21
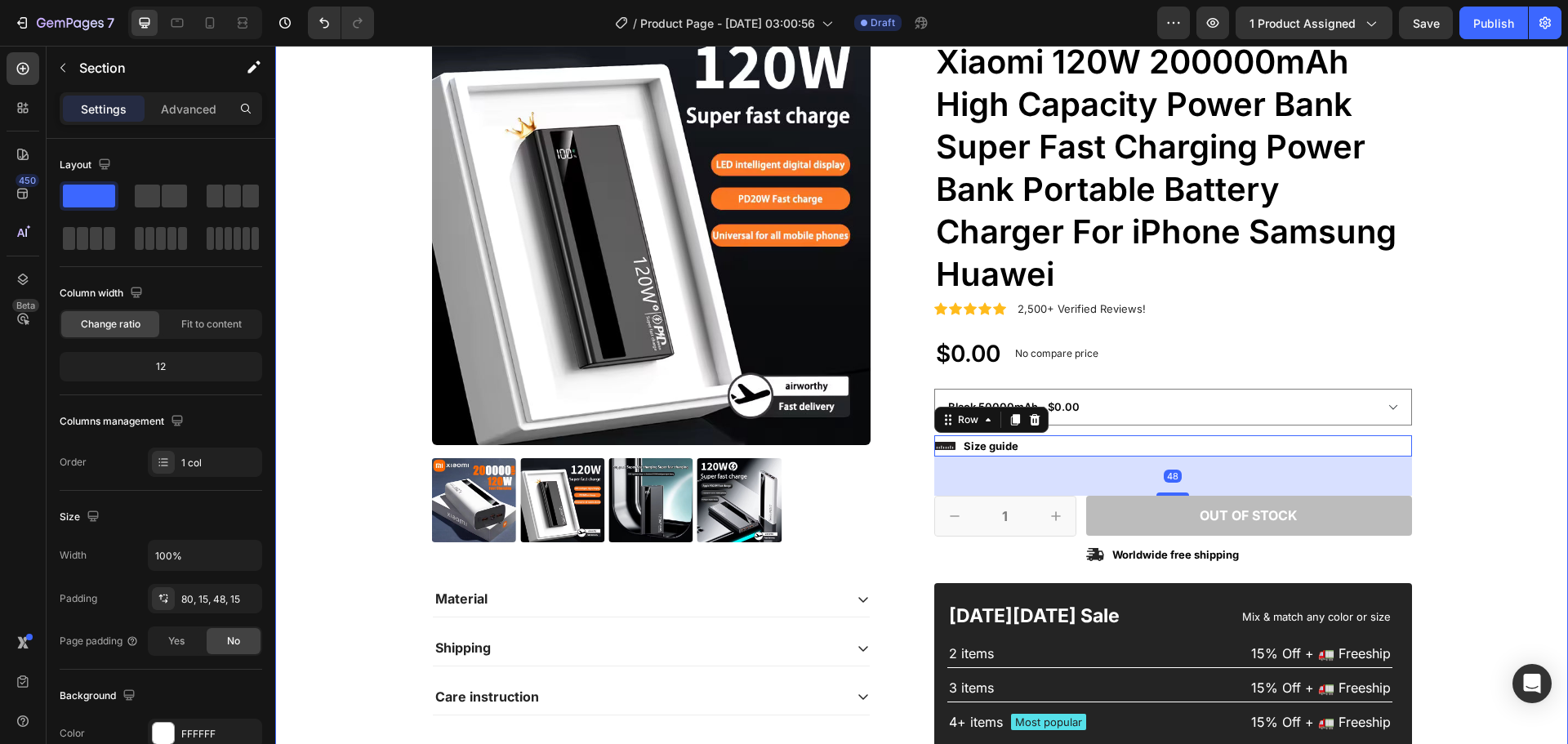
click at [1503, 478] on div "Product Images Material Shipping Care instruction Accordion Icon Icon Icon Icon…" at bounding box center [921, 428] width 1269 height 844
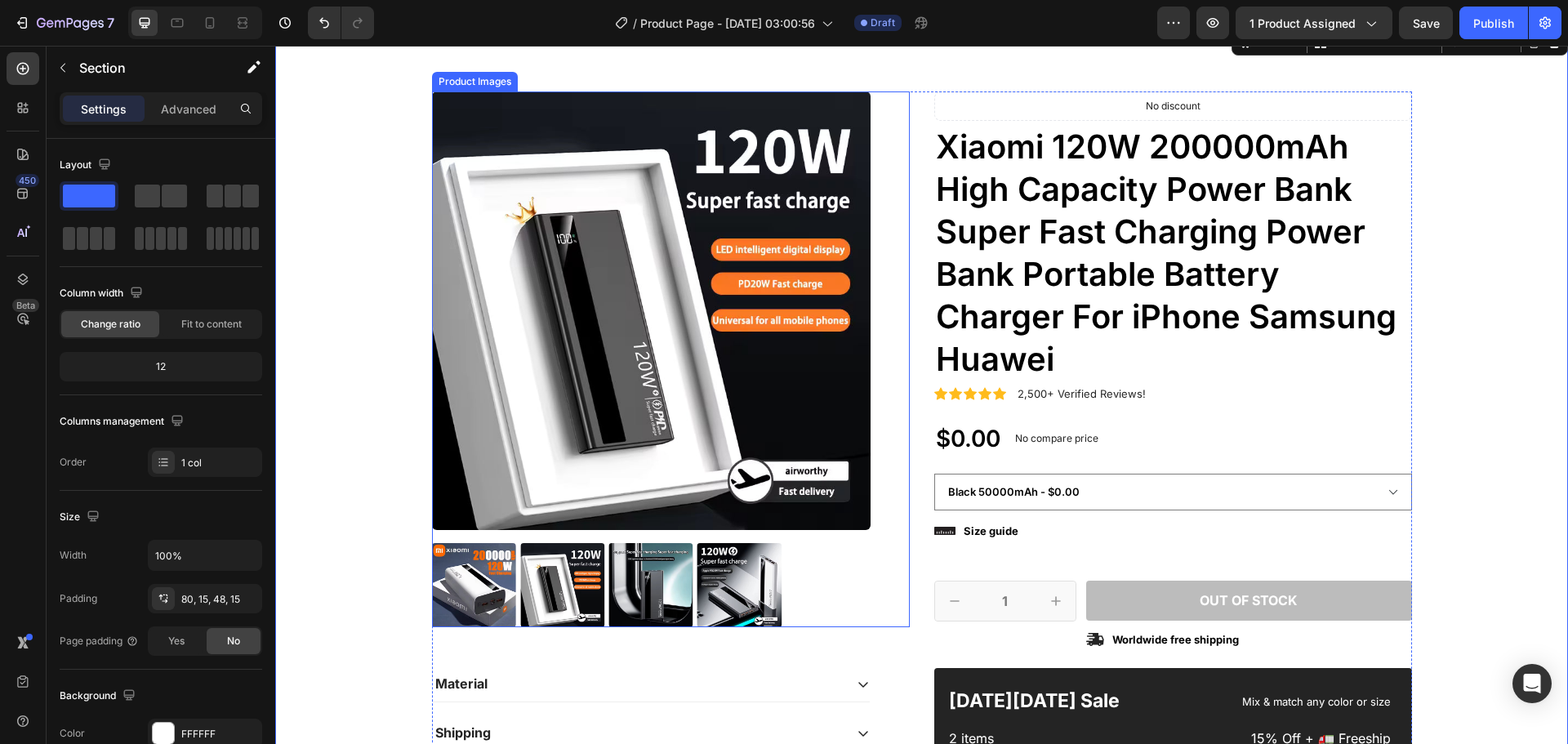
scroll to position [82, 0]
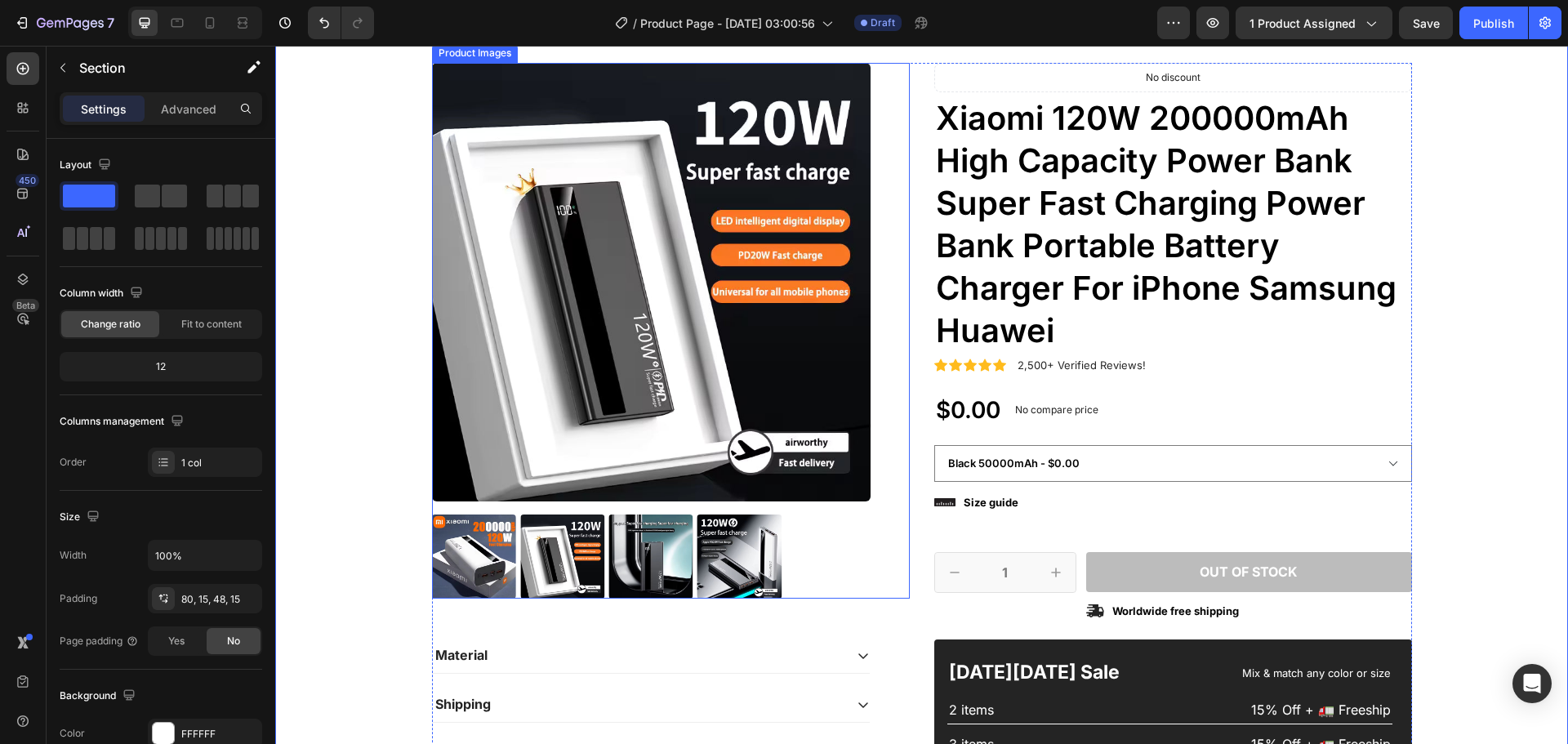
click at [572, 527] on img at bounding box center [562, 556] width 84 height 84
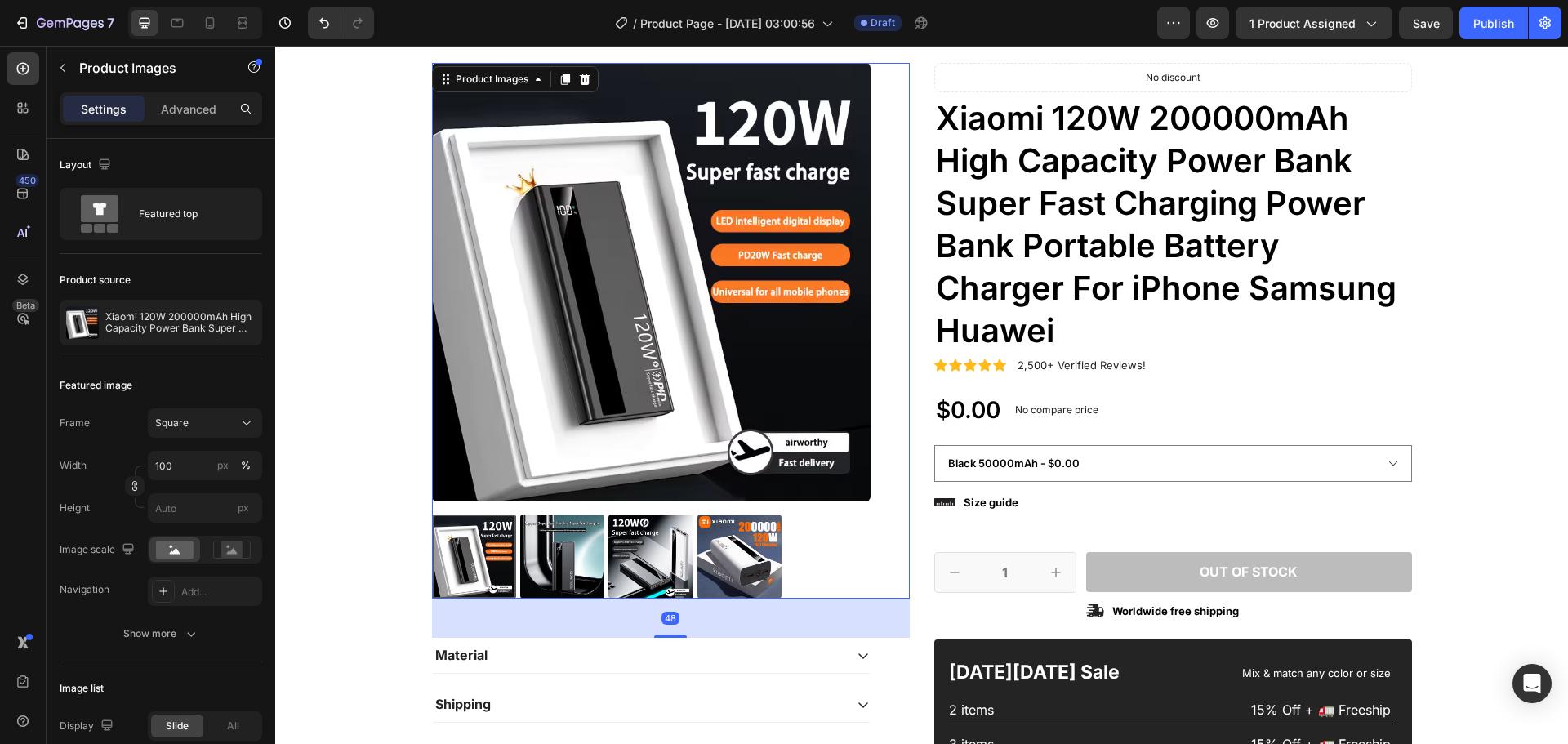
click at [632, 560] on img at bounding box center [650, 556] width 84 height 84
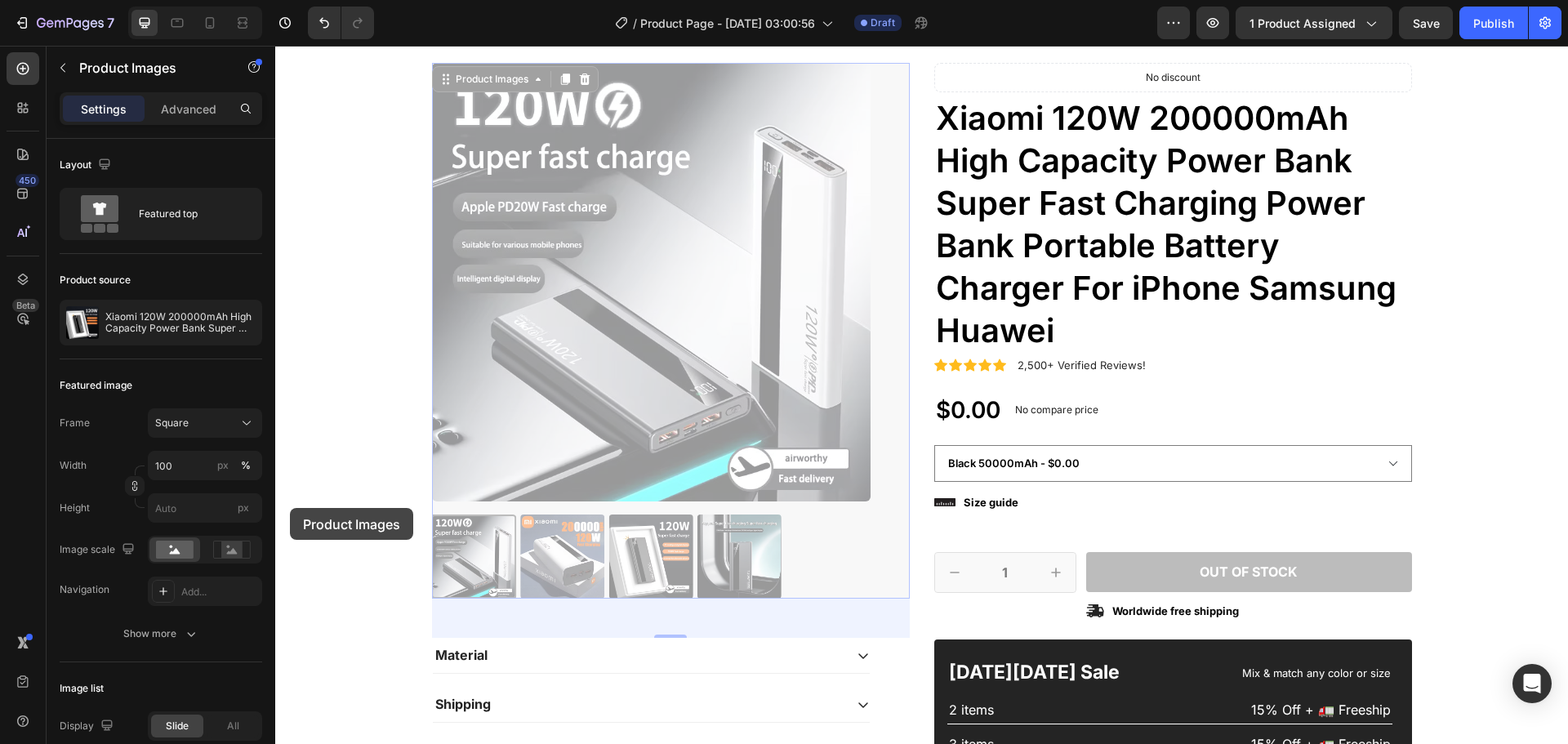
click at [290, 508] on div at bounding box center [921, 573] width 1293 height 1217
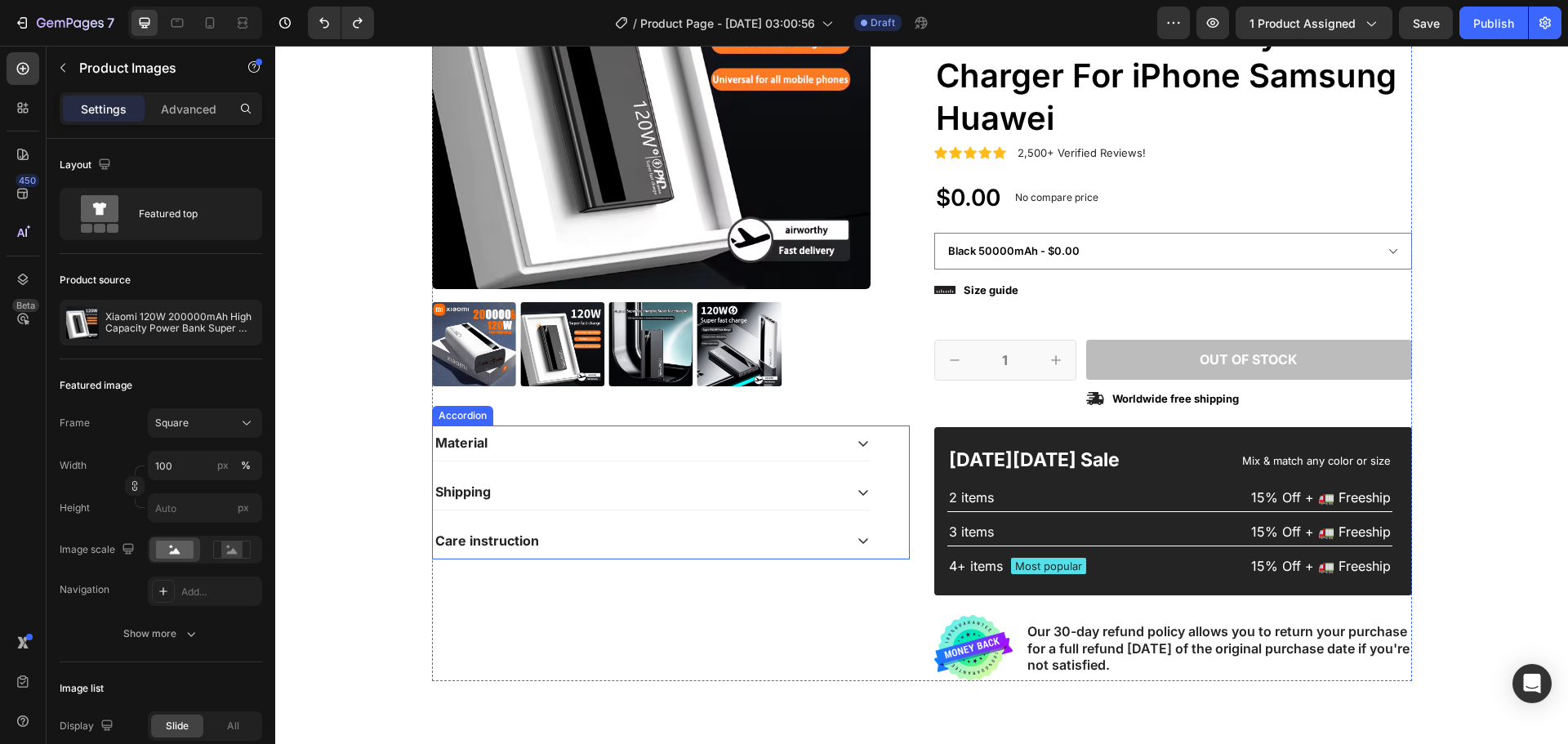
scroll to position [327, 0]
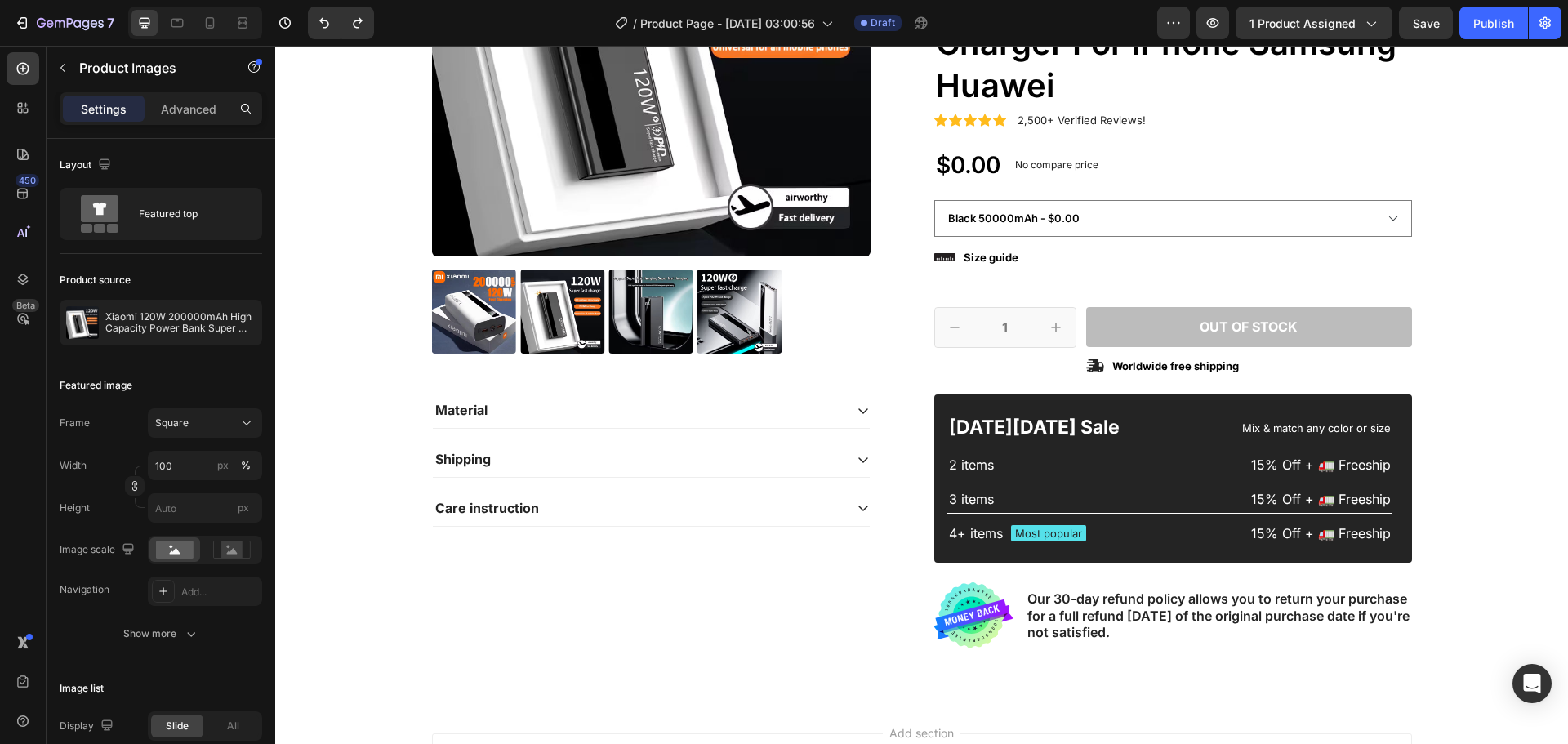
click at [471, 308] on img at bounding box center [473, 312] width 84 height 84
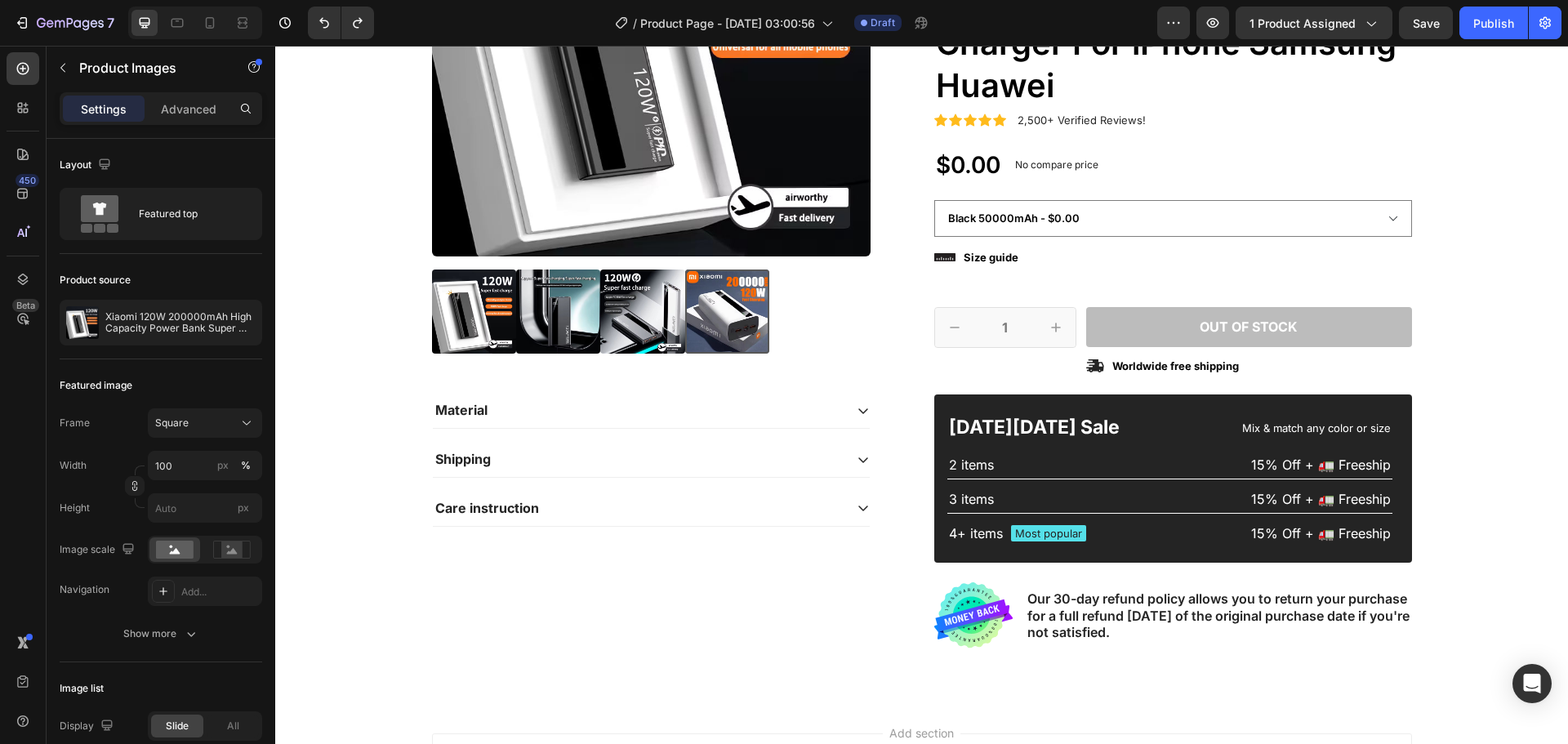
click at [516, 309] on img at bounding box center [474, 312] width 84 height 84
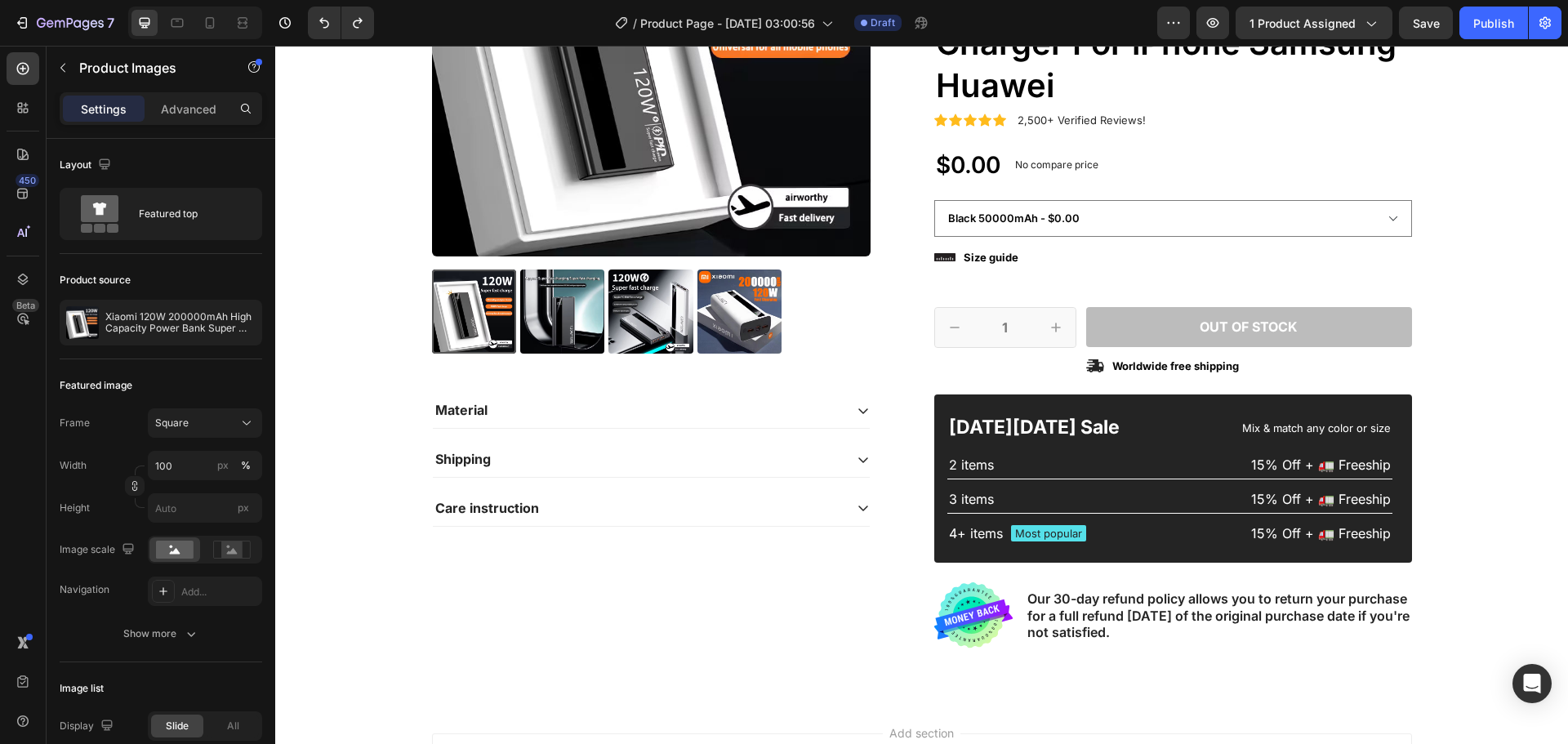
click at [732, 311] on img at bounding box center [739, 312] width 84 height 84
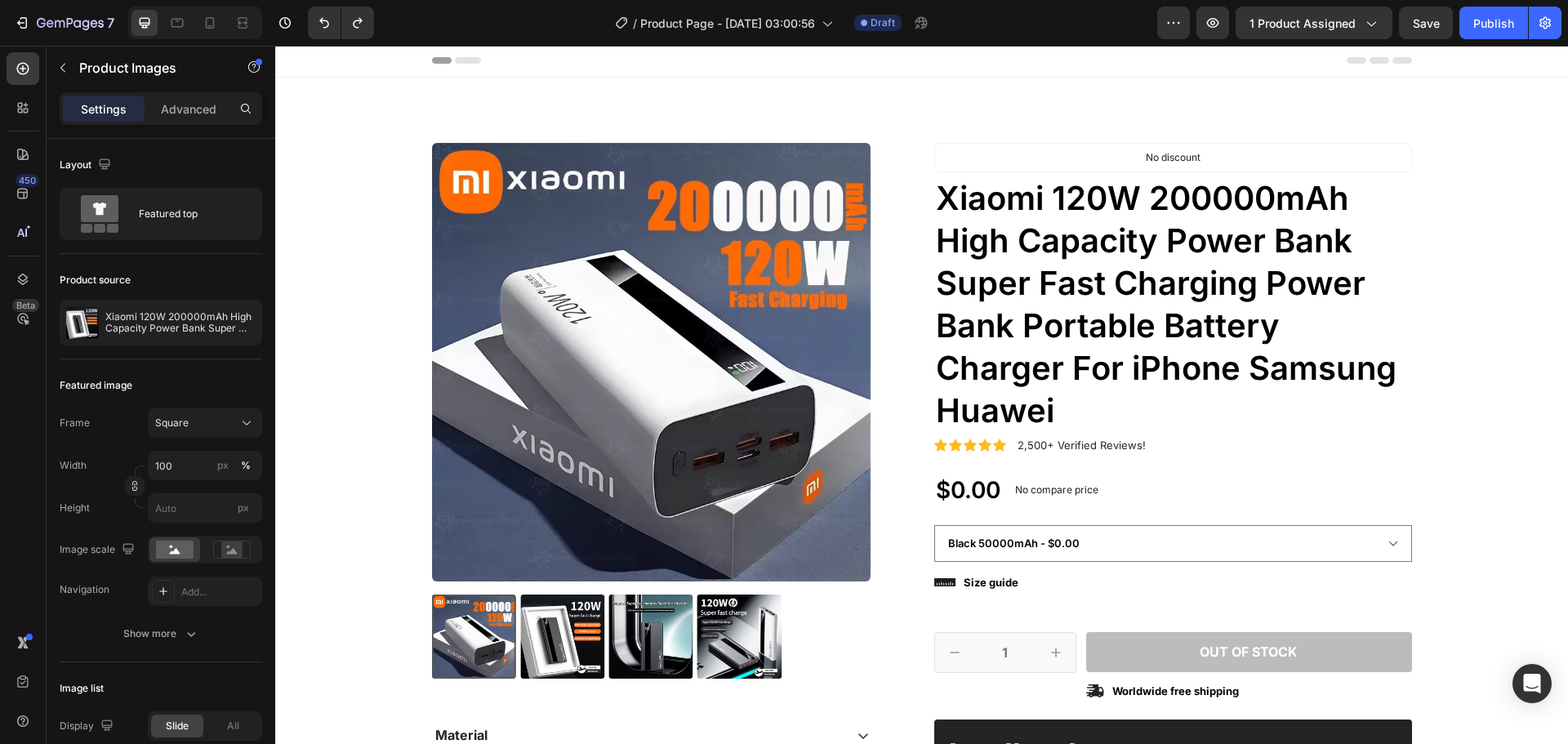
scroll to position [0, 0]
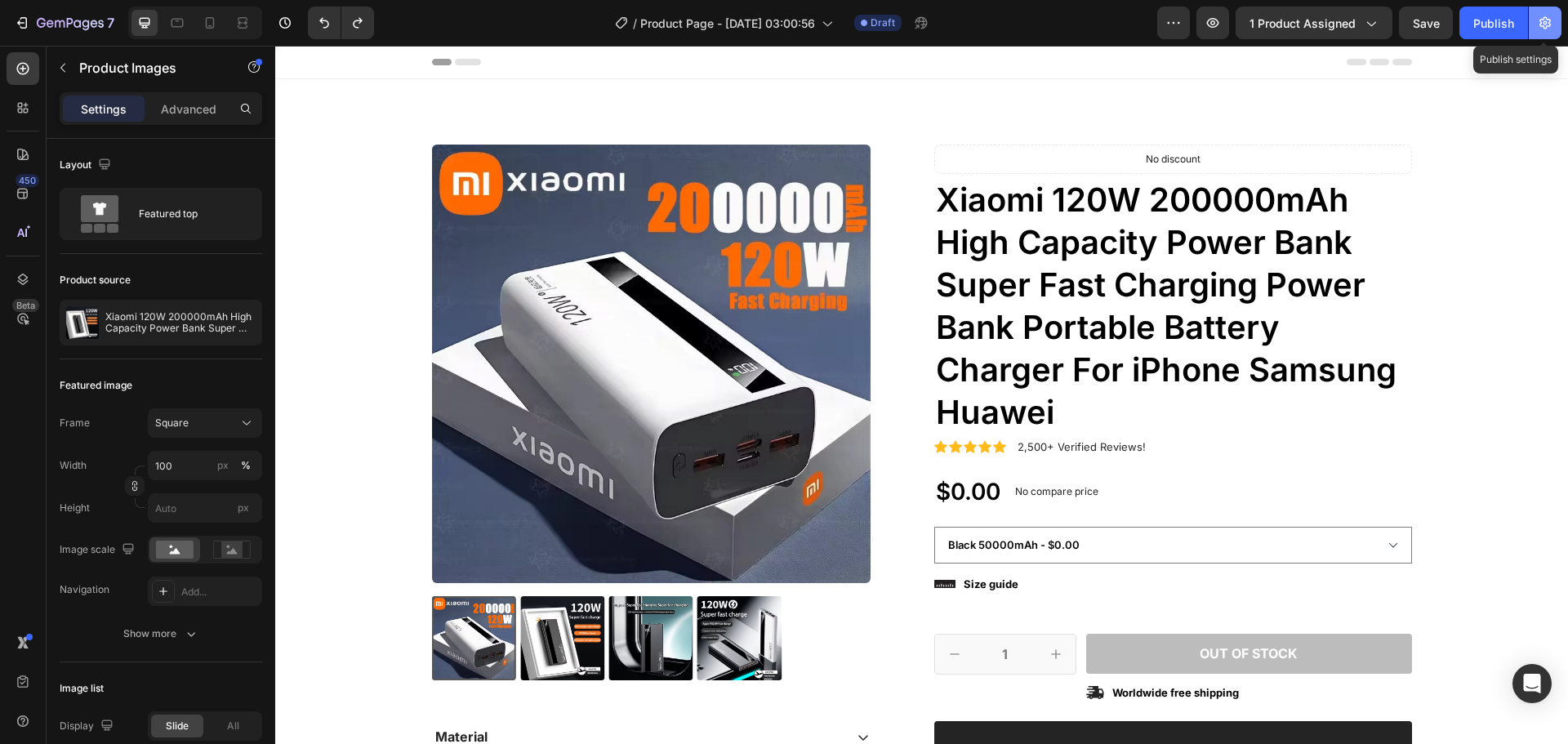
click at [1539, 22] on icon "button" at bounding box center [1545, 23] width 17 height 17
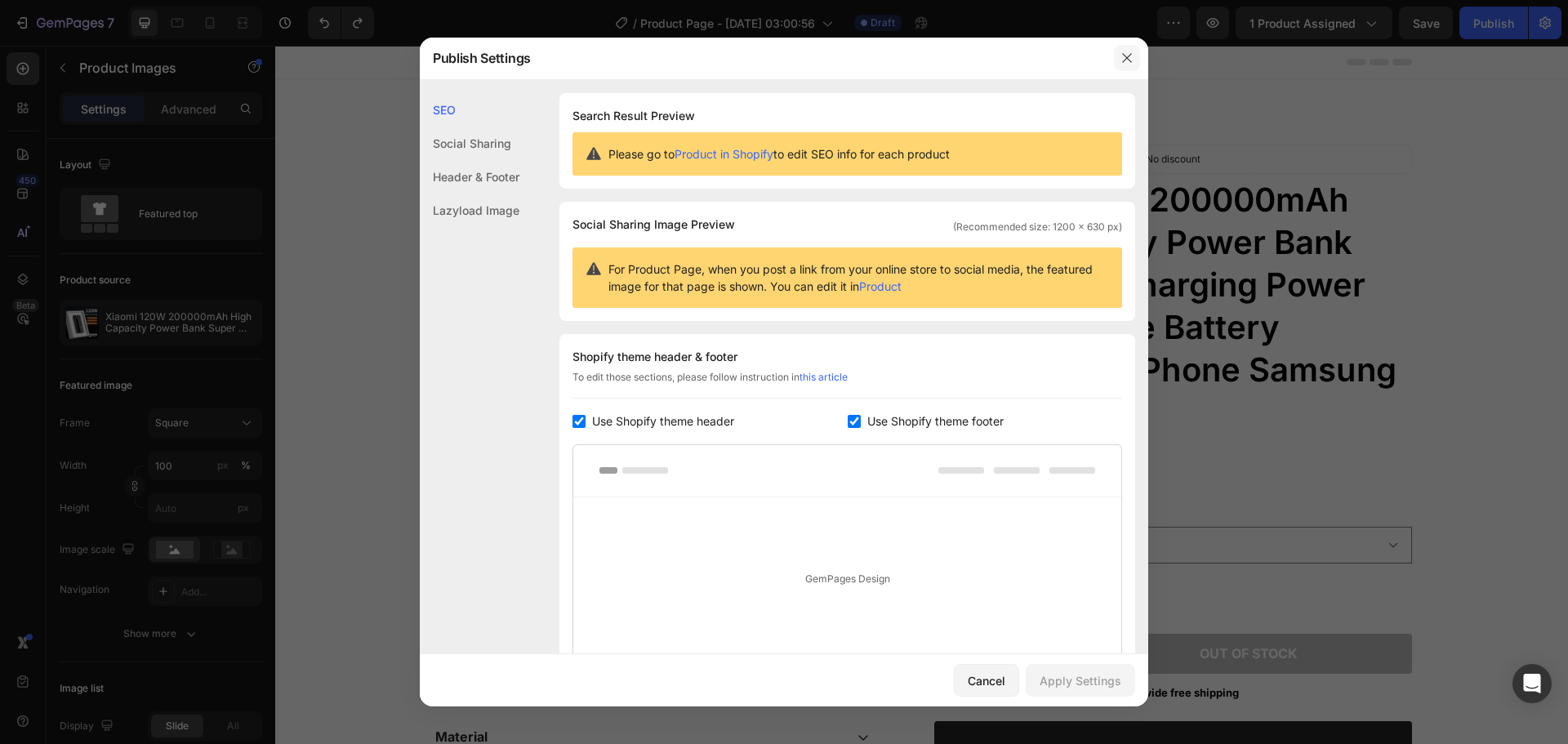
click at [1135, 58] on button "button" at bounding box center [1127, 58] width 26 height 26
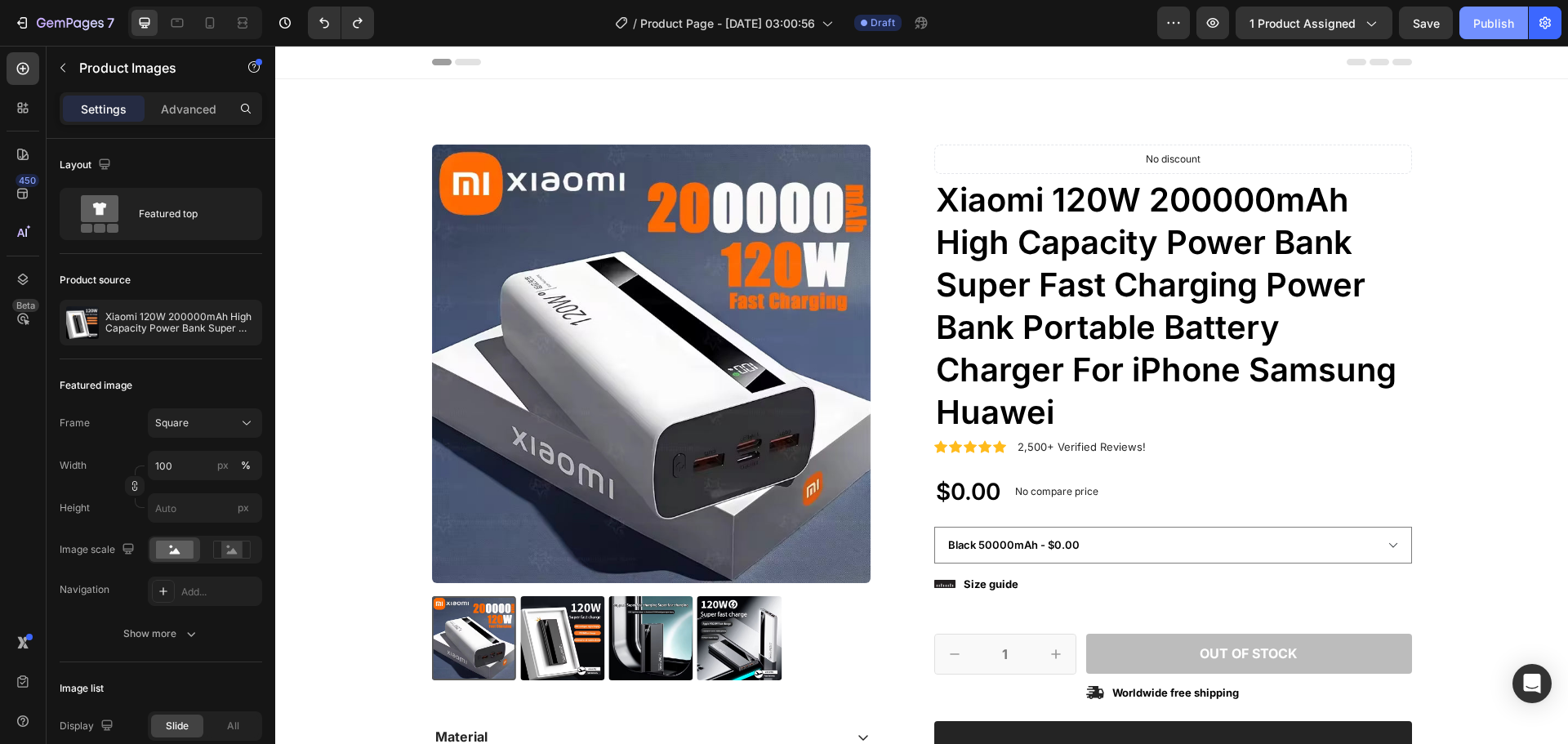
click at [1509, 32] on button "Publish" at bounding box center [1494, 22] width 69 height 32
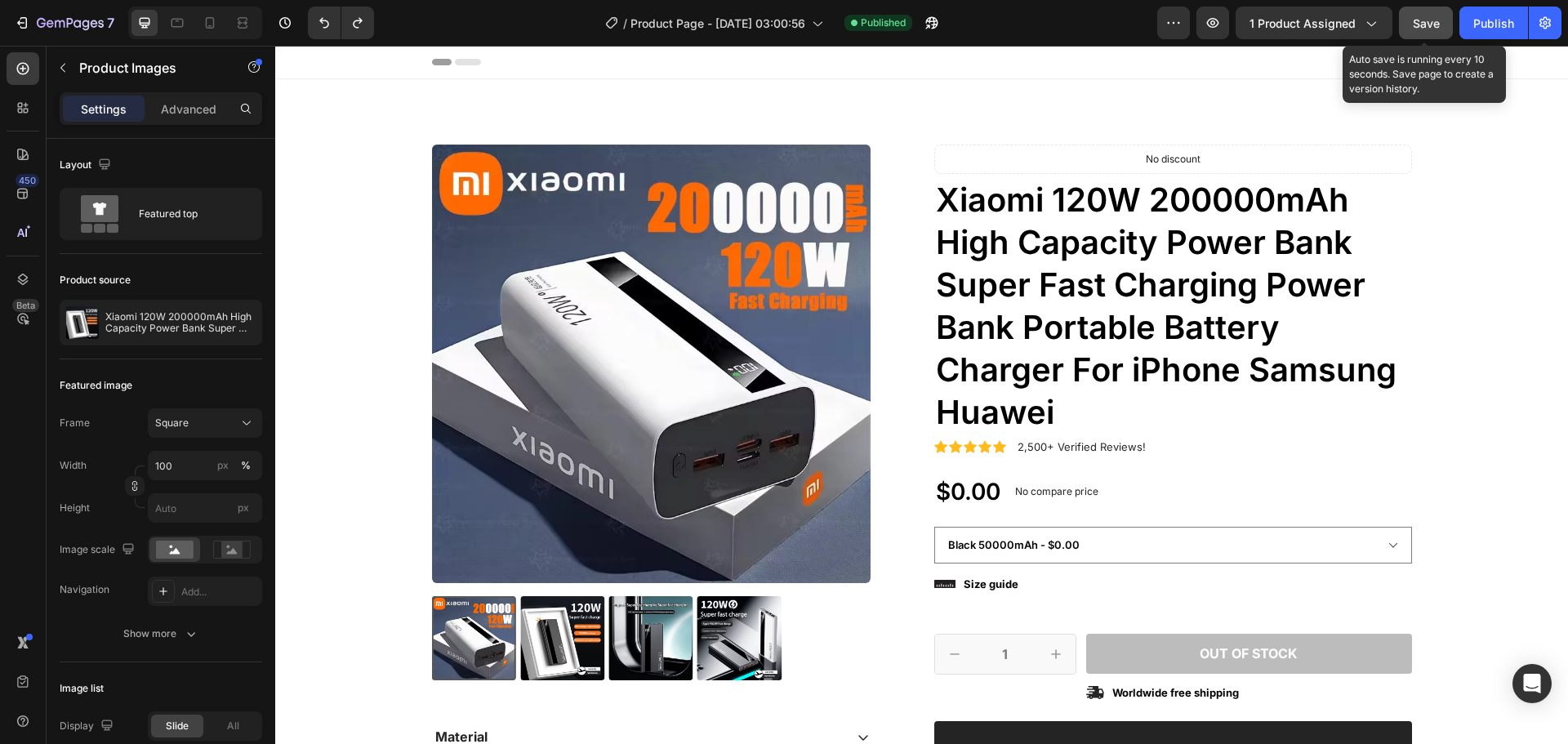
click at [1427, 29] on span "Save" at bounding box center [1426, 24] width 27 height 14
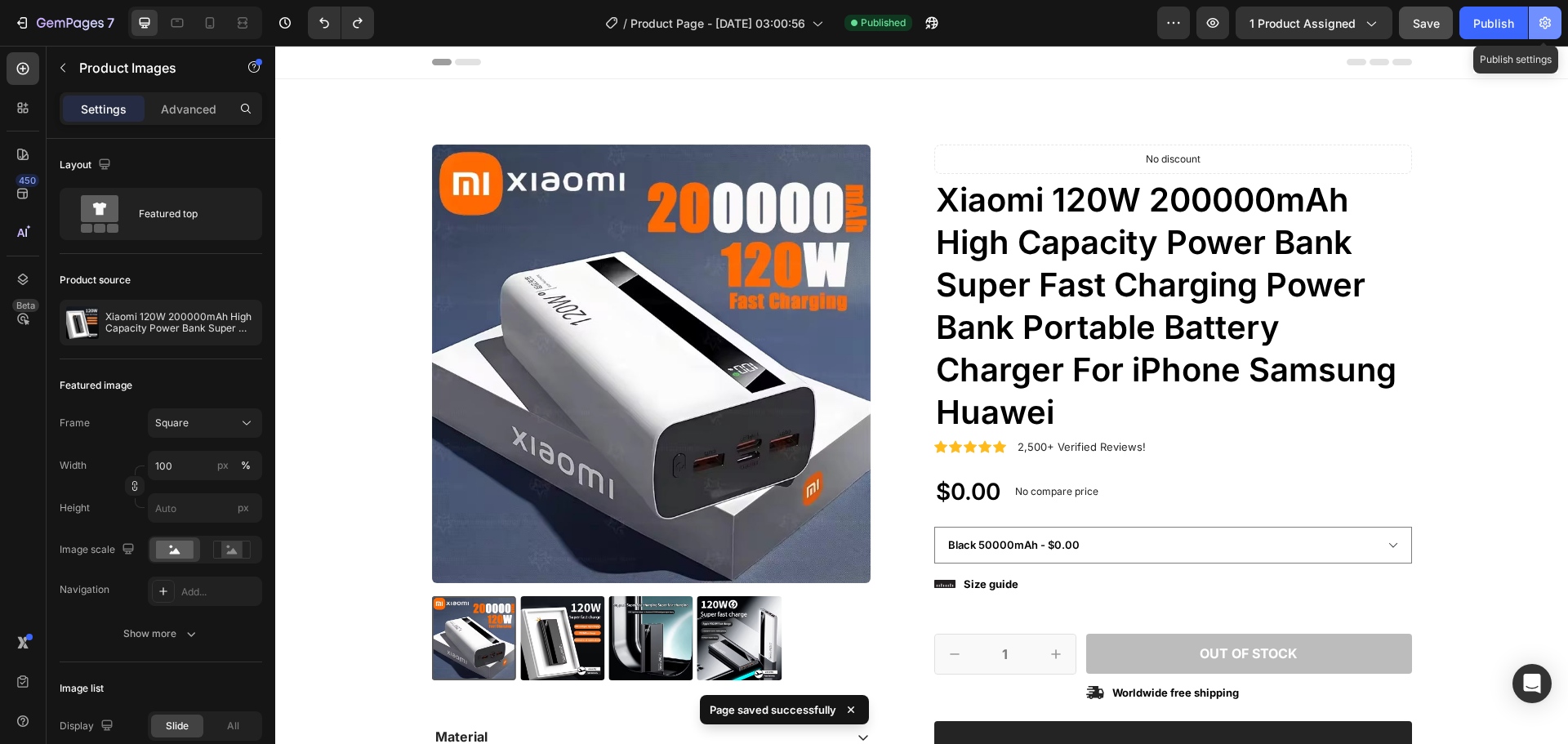
click at [1548, 24] on icon "button" at bounding box center [1545, 23] width 17 height 17
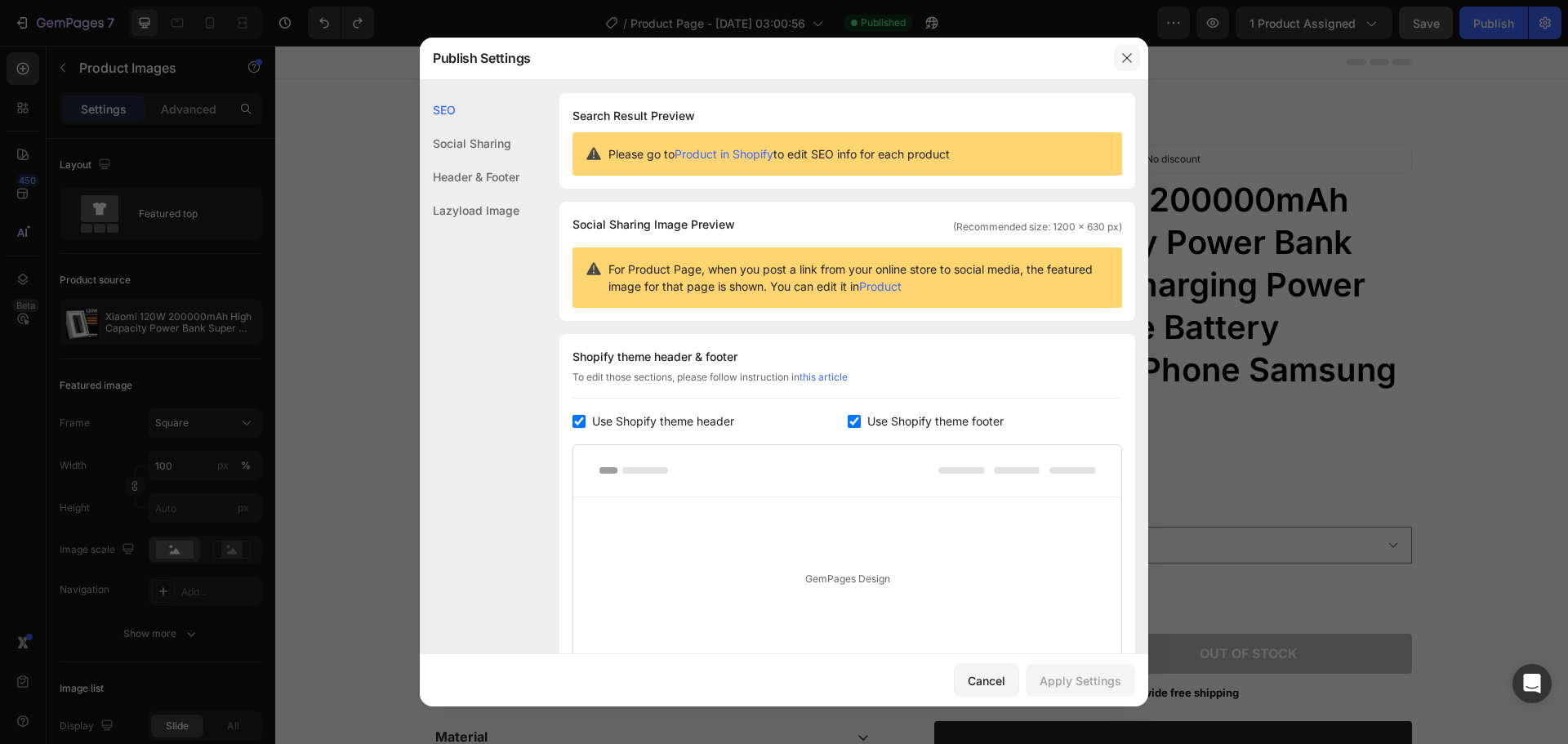
click at [1129, 59] on icon "button" at bounding box center [1126, 58] width 9 height 9
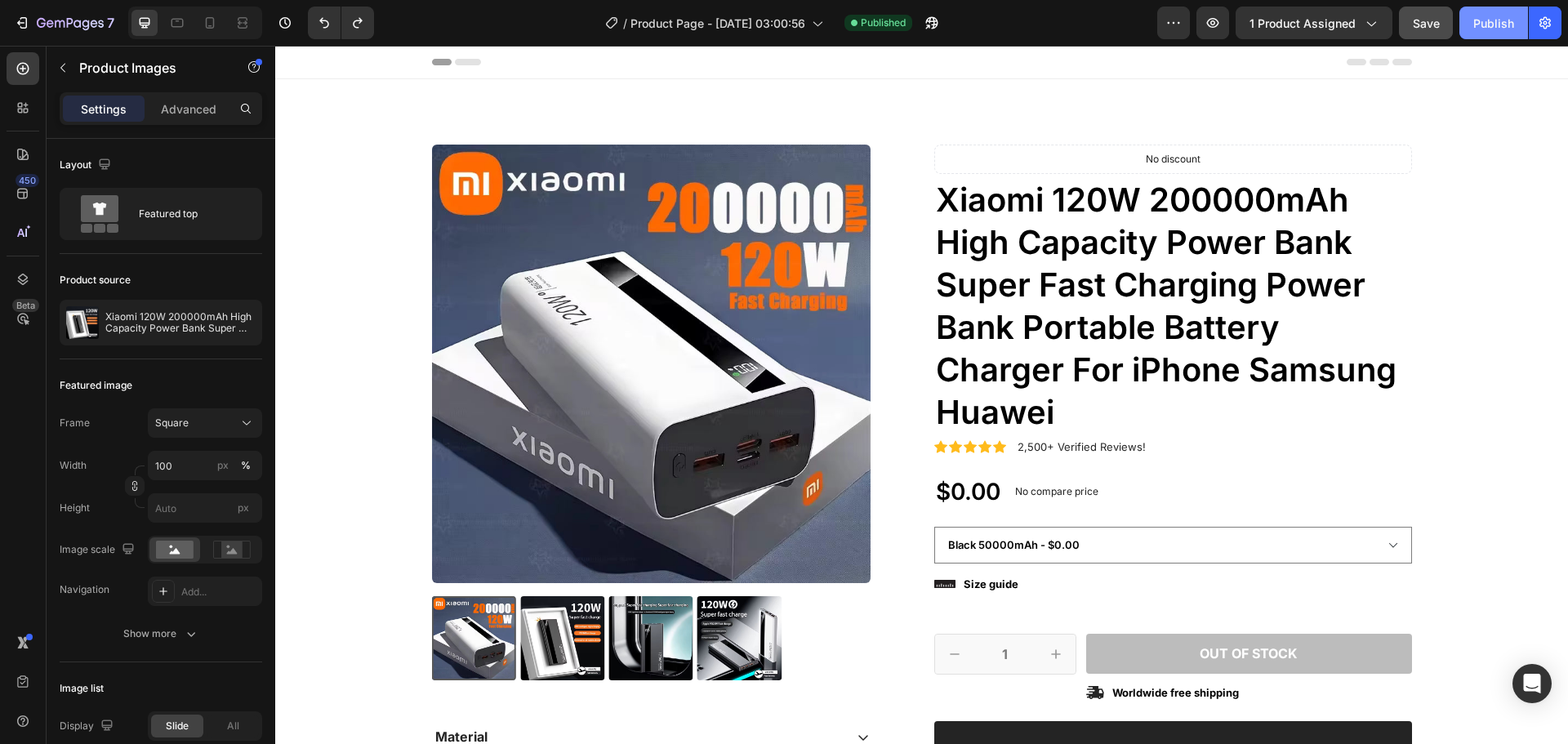
click at [1492, 24] on div "Publish" at bounding box center [1494, 24] width 41 height 17
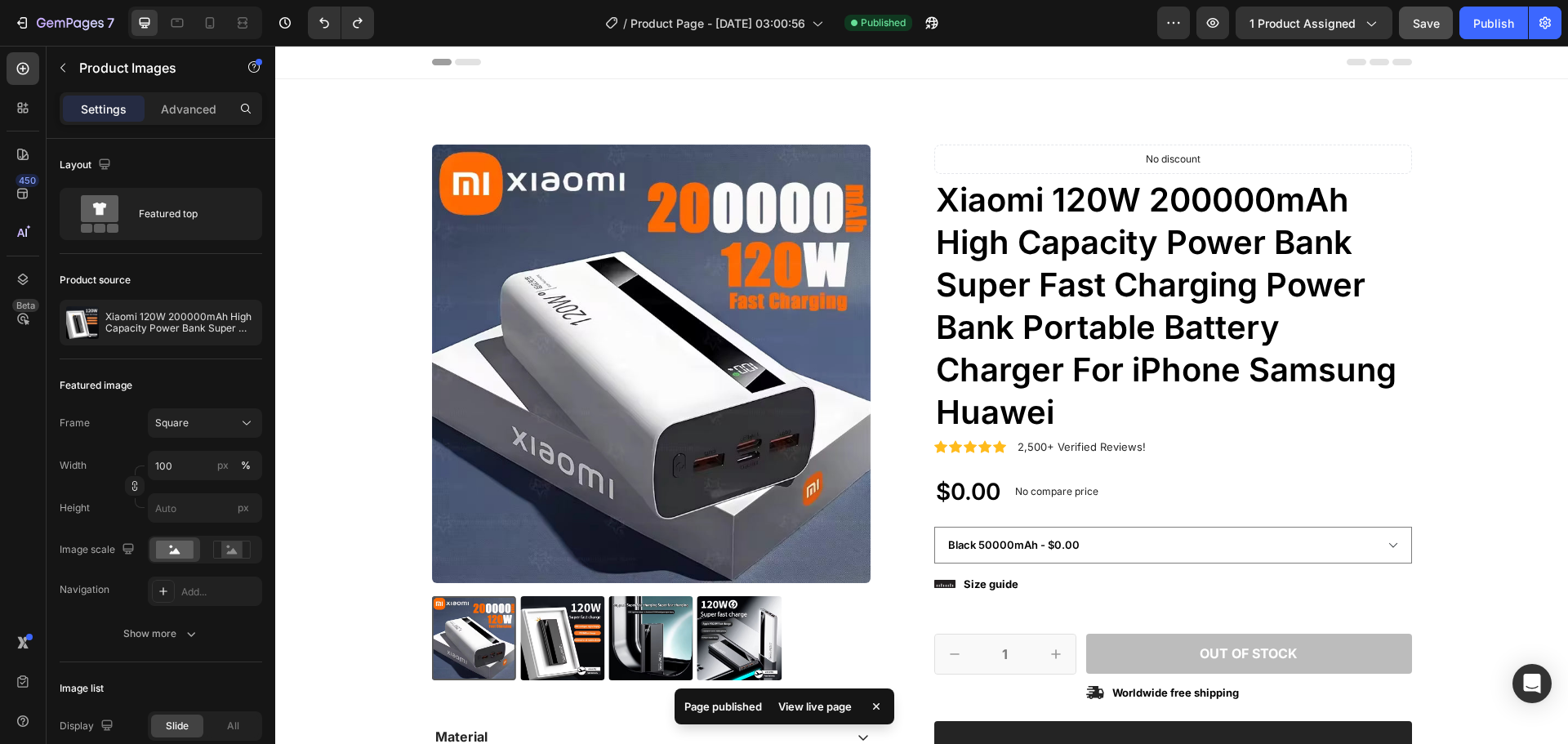
click at [836, 713] on div "View live page" at bounding box center [815, 706] width 93 height 23
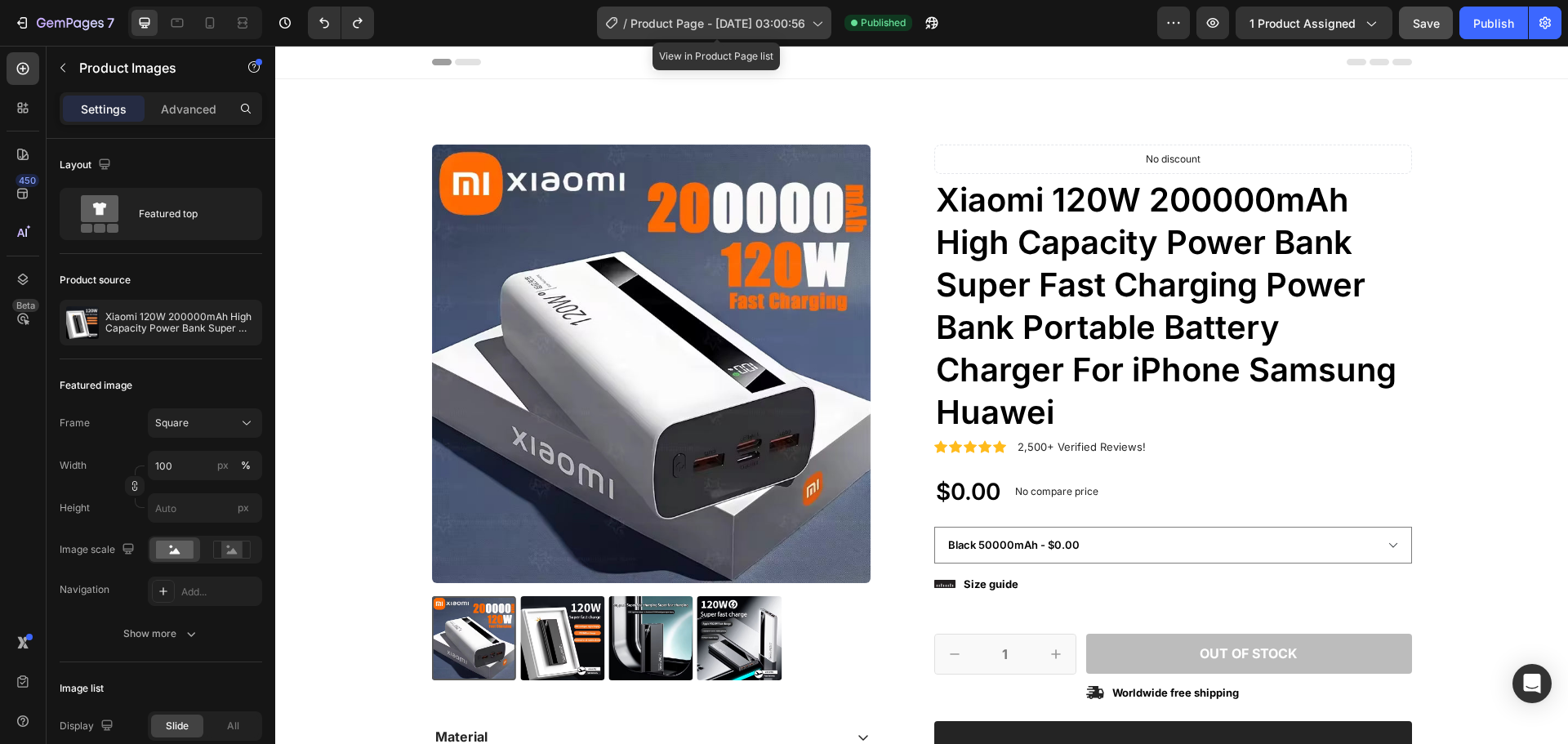
click at [682, 16] on span "Product Page - Aug 28, 03:00:56" at bounding box center [718, 24] width 175 height 17
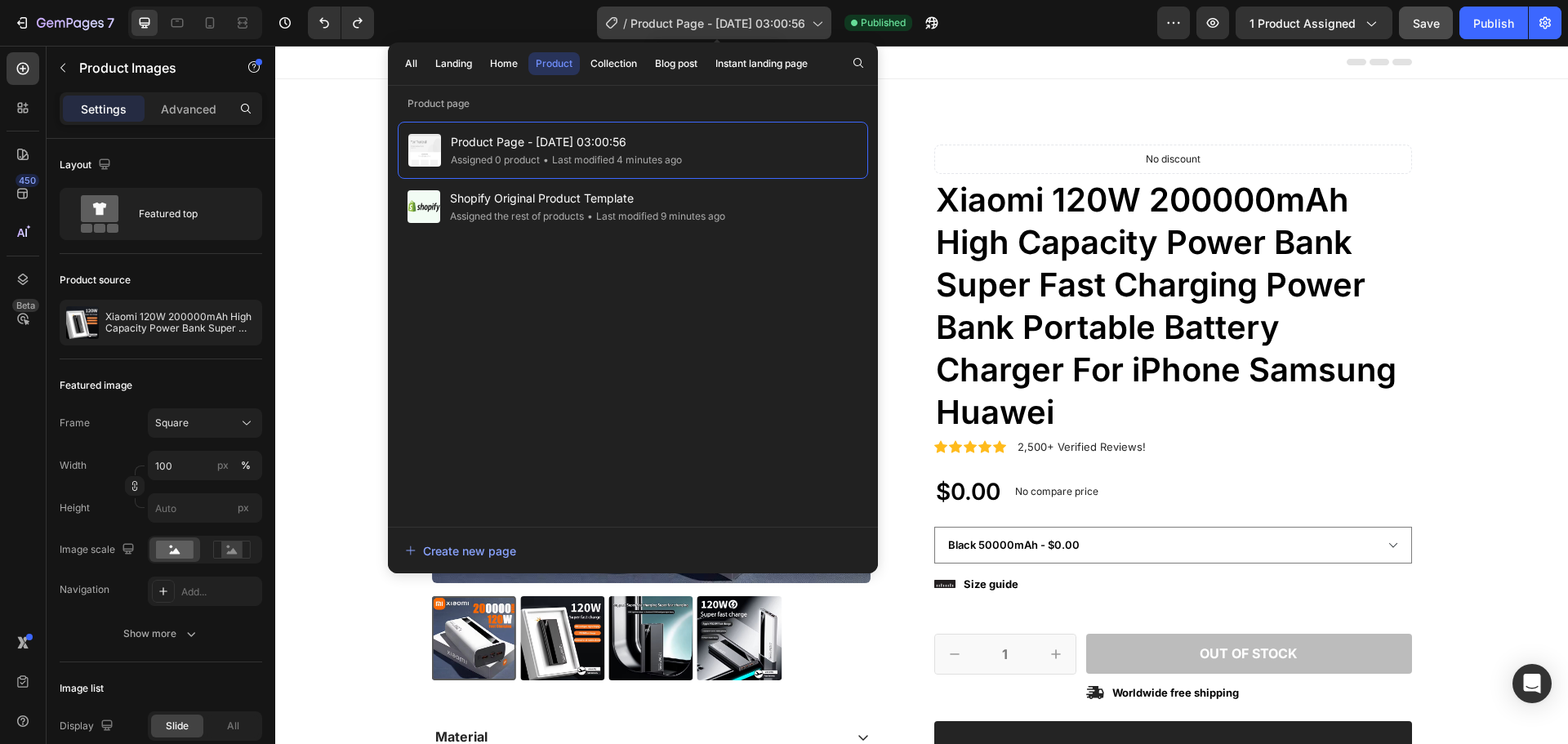
click at [682, 16] on span "Product Page - Aug 28, 03:00:56" at bounding box center [718, 24] width 175 height 17
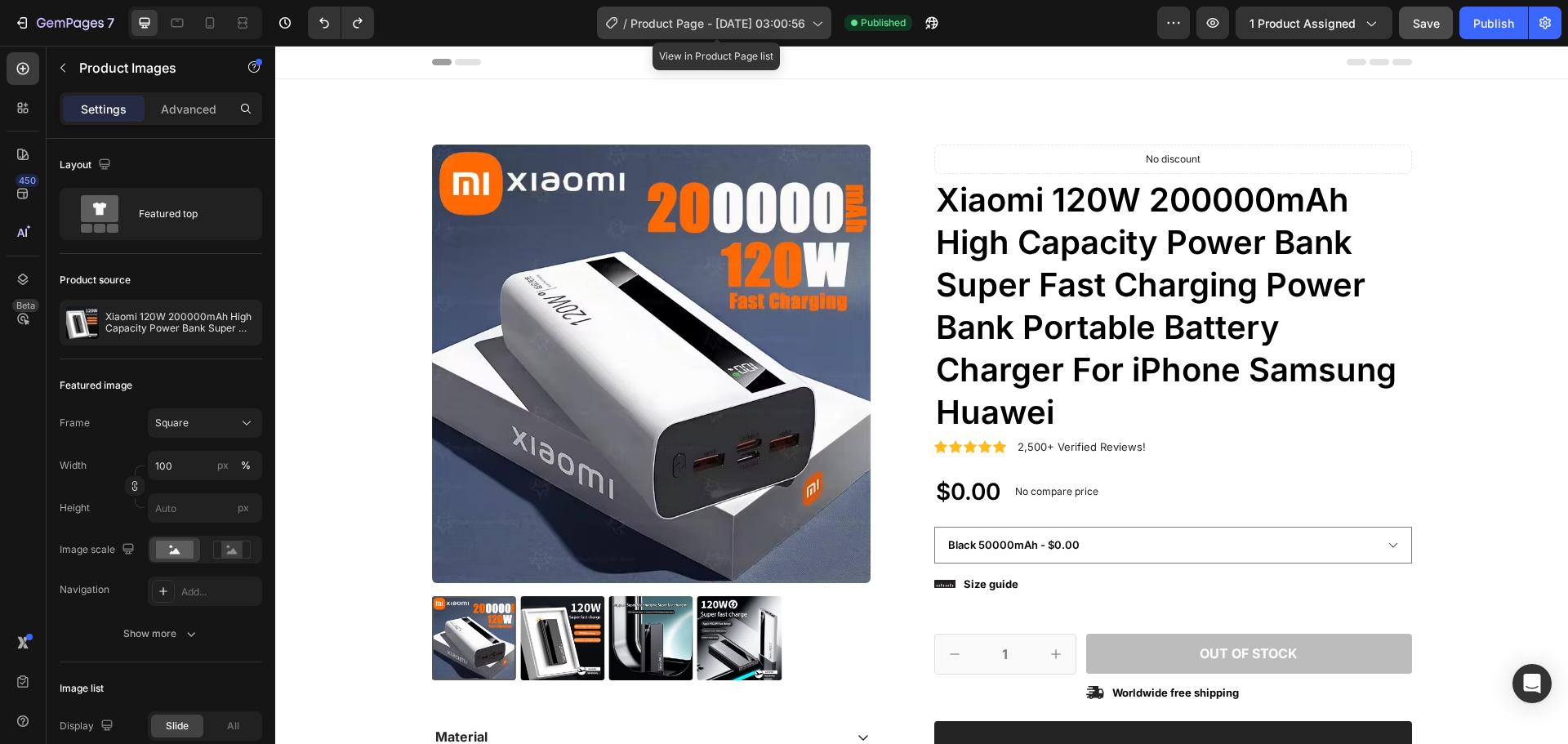
click at [698, 22] on span "Product Page - Aug 28, 03:00:56" at bounding box center [718, 24] width 175 height 17
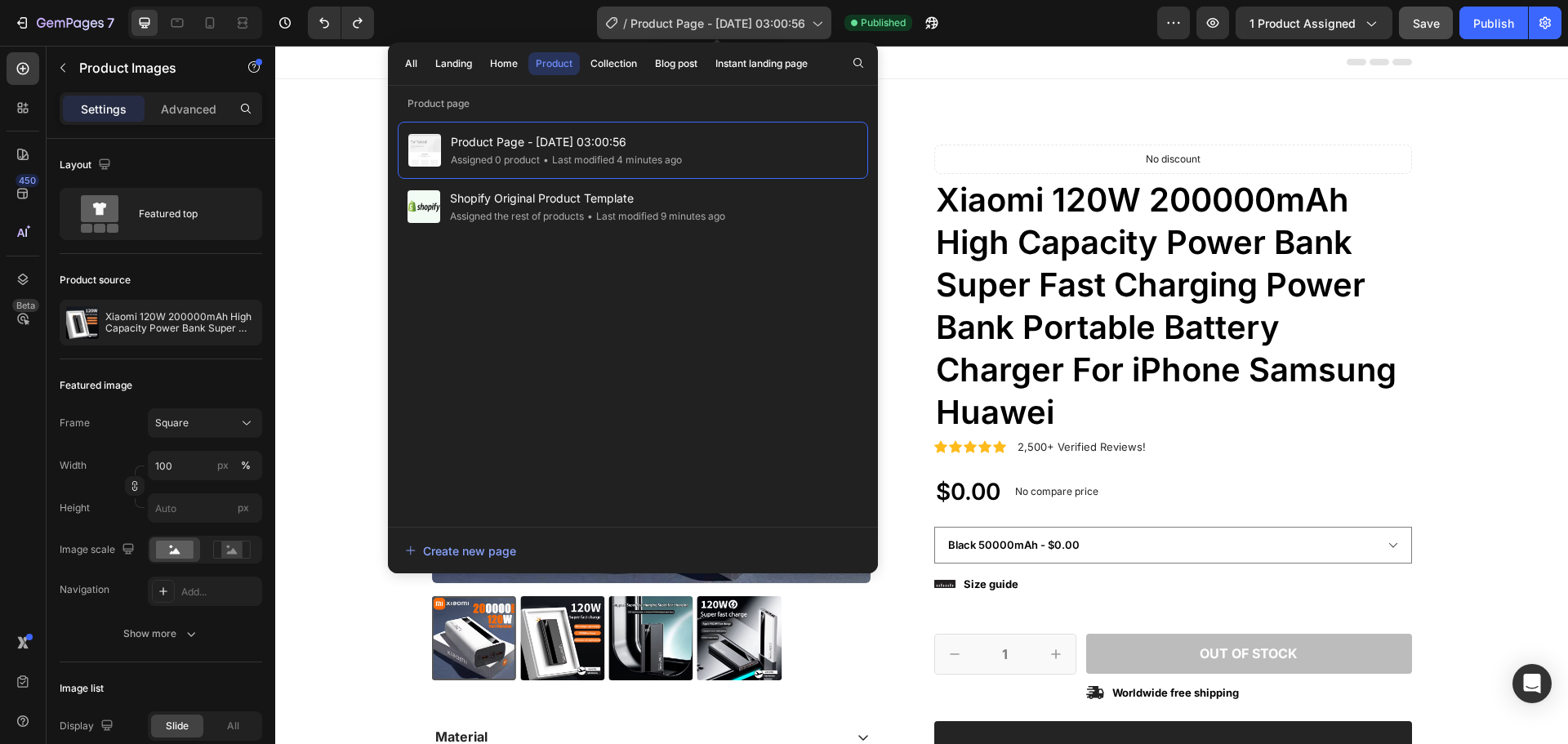
click at [698, 22] on span "Product Page - Aug 28, 03:00:56" at bounding box center [718, 24] width 175 height 17
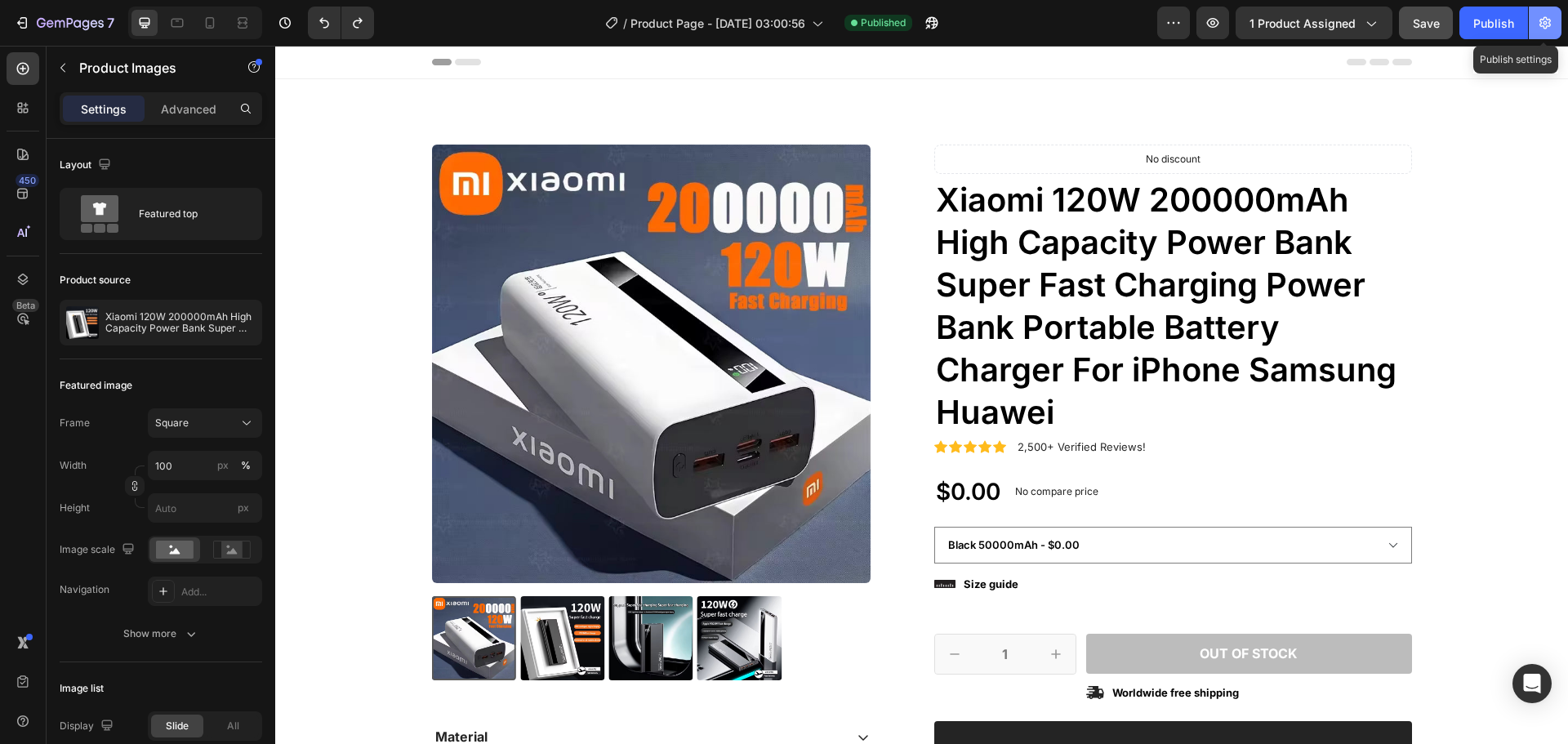
click at [1548, 25] on icon "button" at bounding box center [1544, 24] width 11 height 12
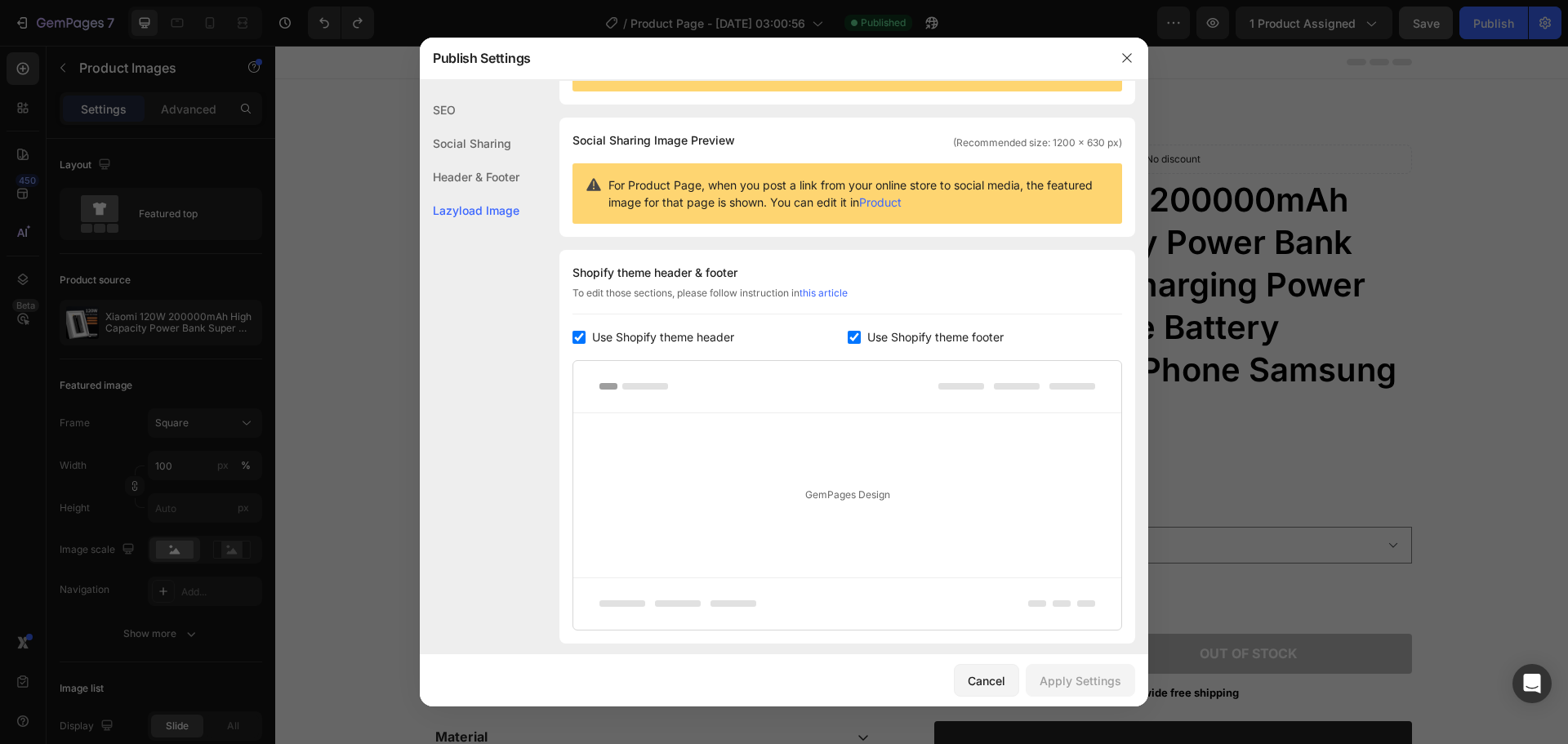
scroll to position [194, 0]
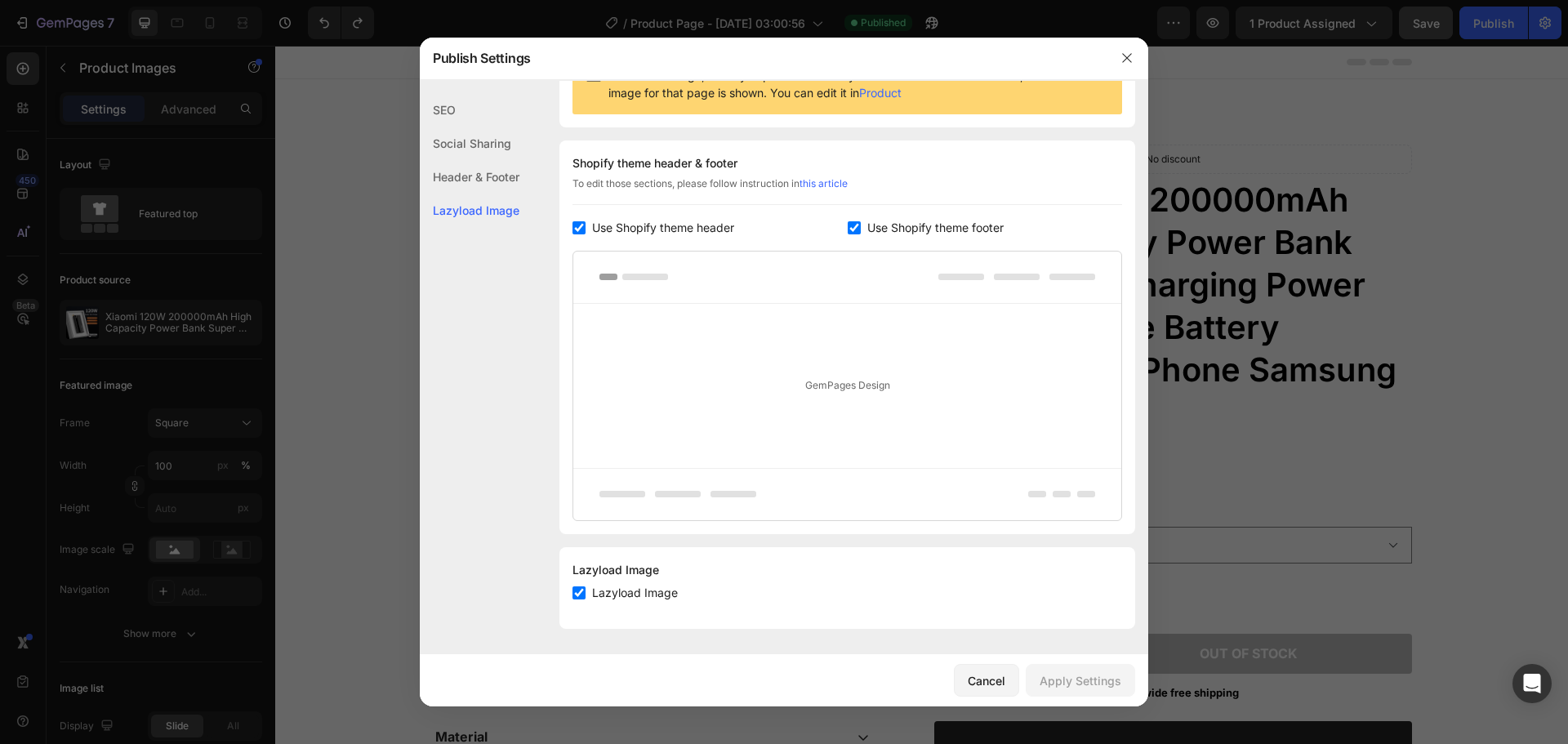
click at [663, 222] on span "Use Shopify theme header" at bounding box center [663, 228] width 142 height 19
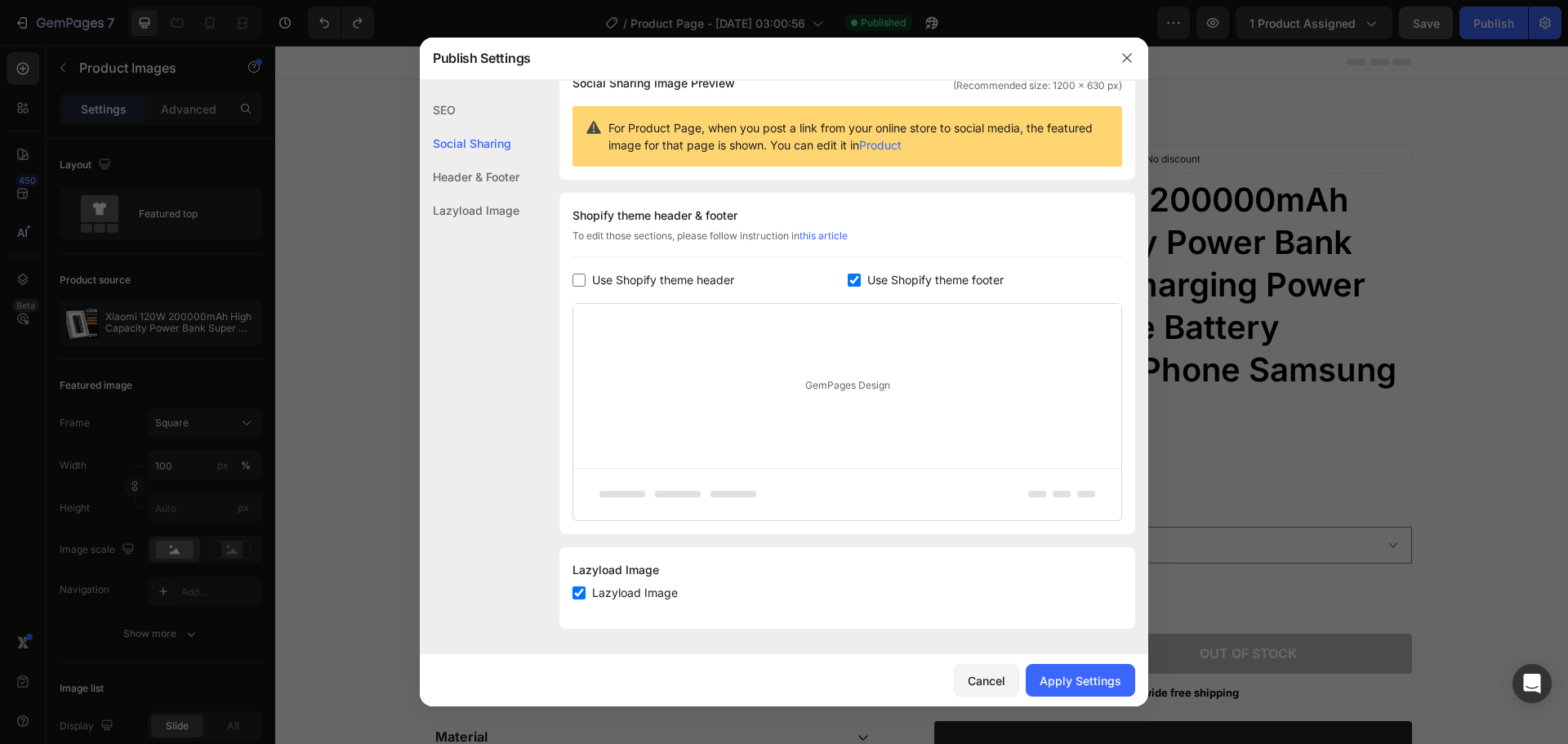
scroll to position [141, 0]
click at [577, 278] on input "checkbox" at bounding box center [579, 279] width 13 height 13
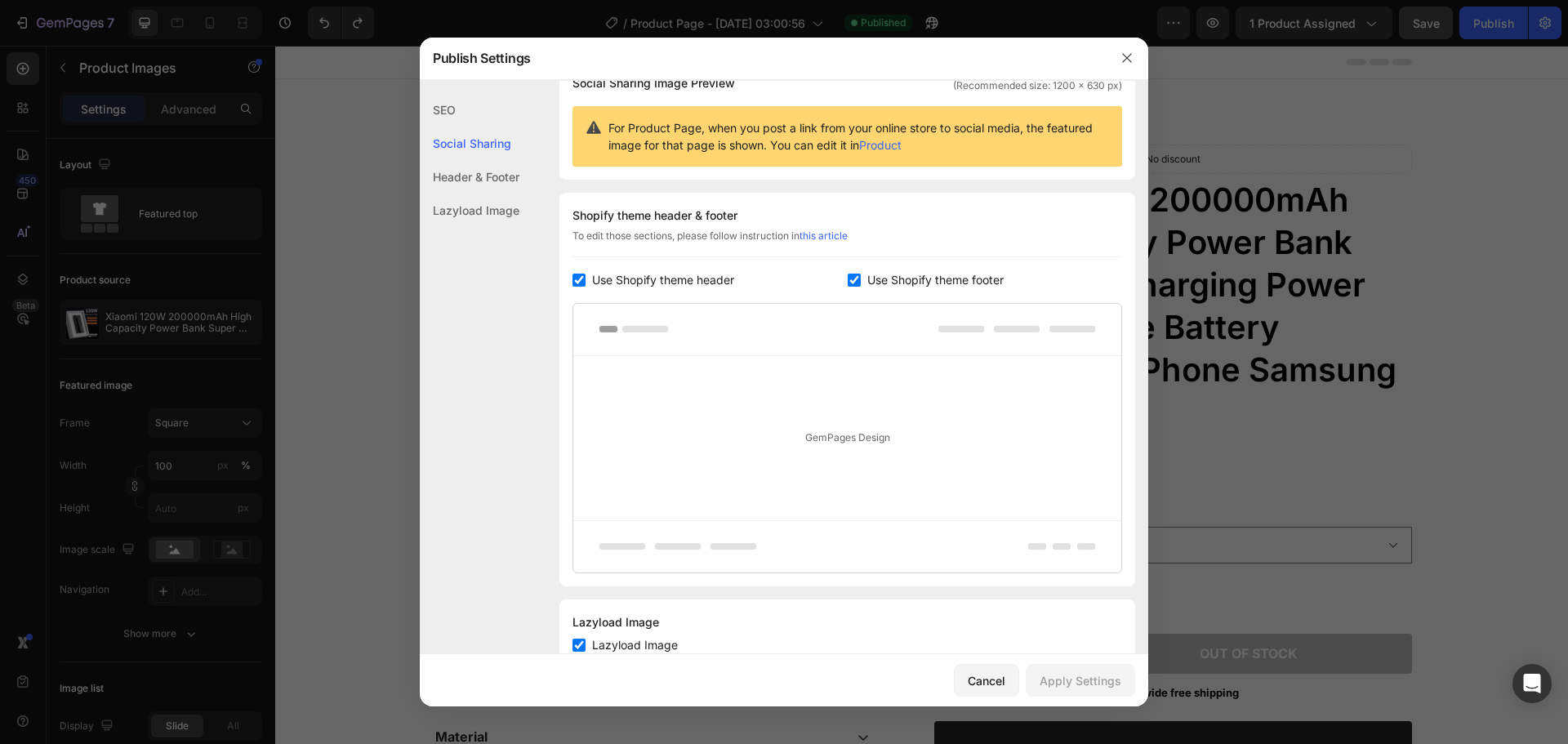
click at [592, 287] on span "Use Shopify theme header" at bounding box center [663, 280] width 142 height 19
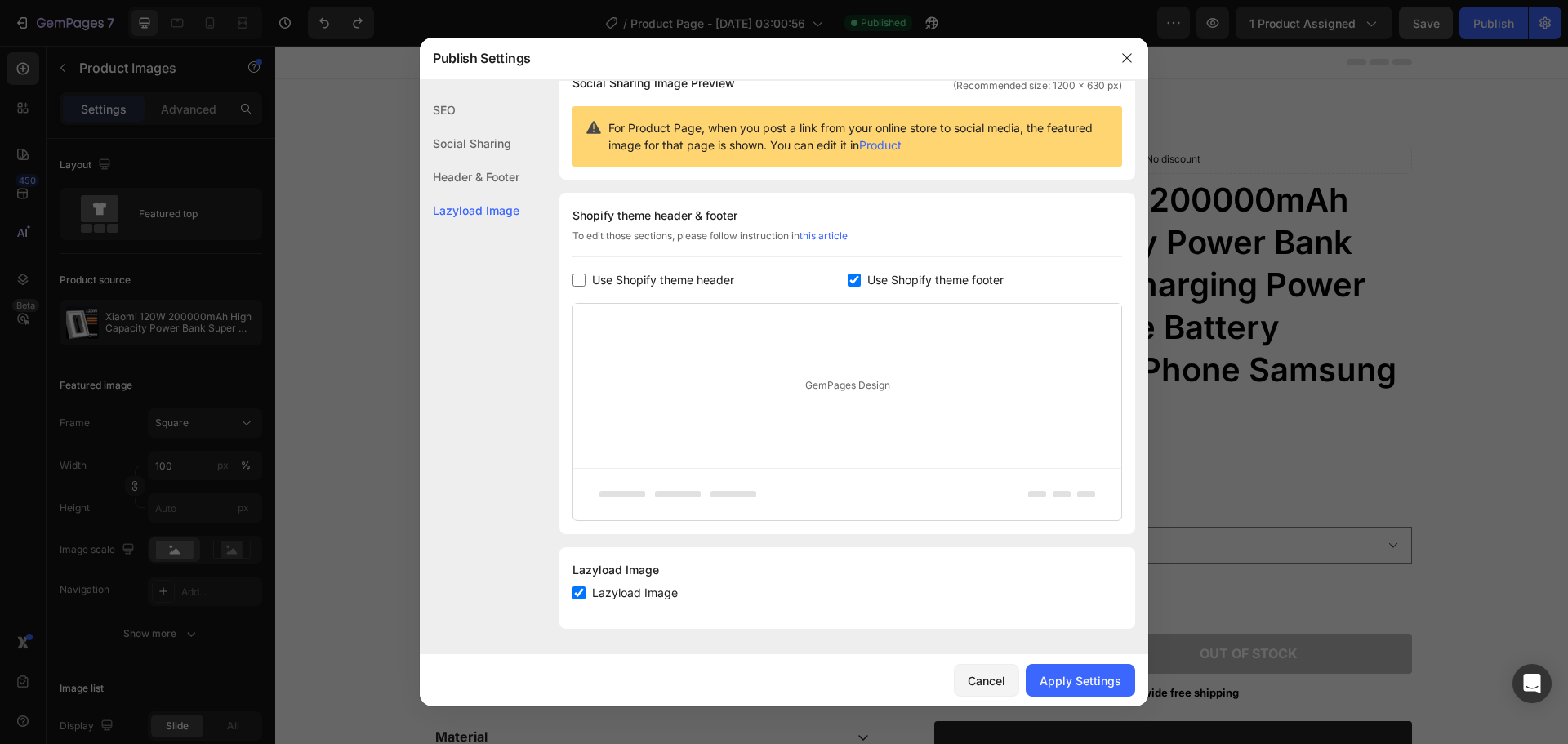
click at [592, 287] on span "Use Shopify theme header" at bounding box center [663, 280] width 142 height 19
checkbox input "true"
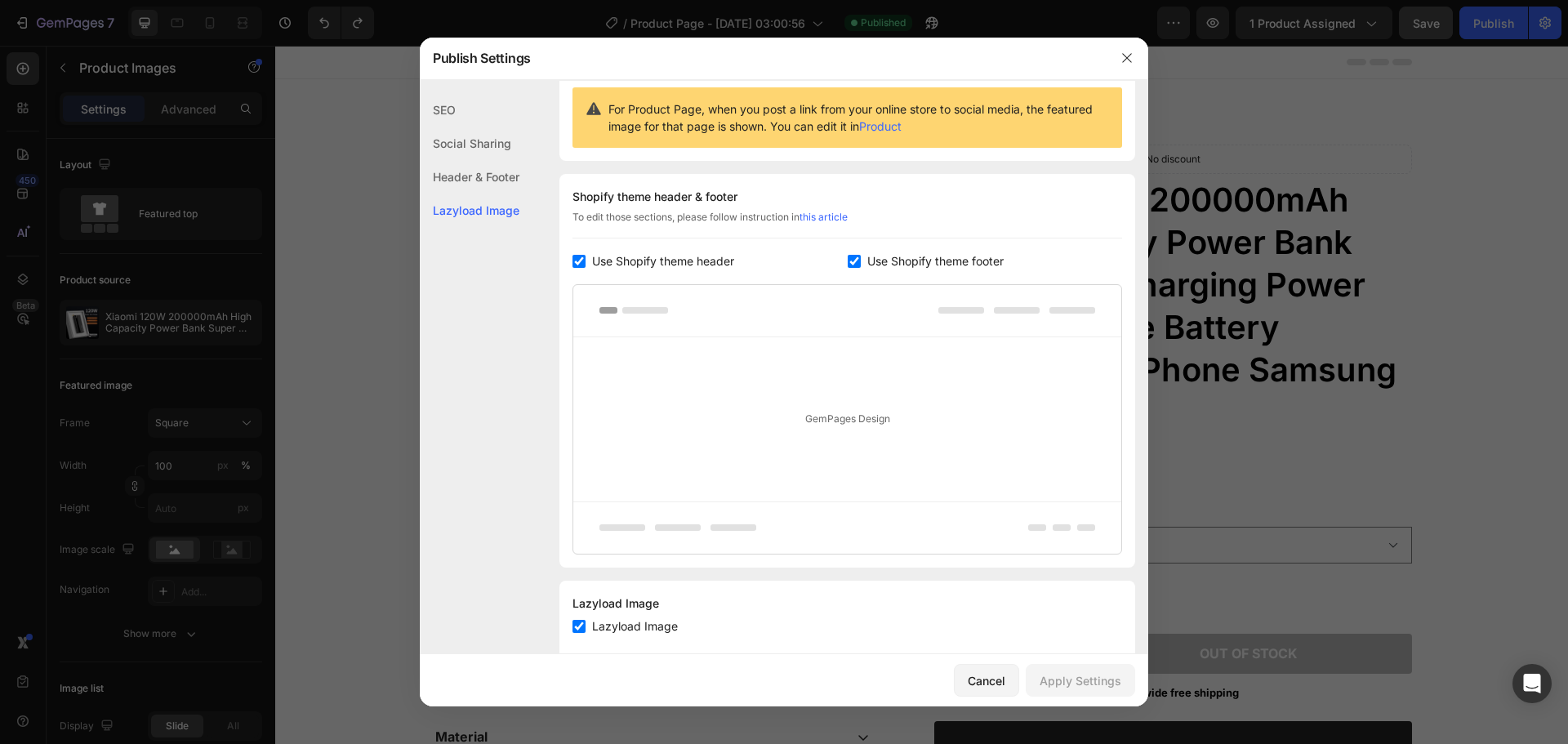
scroll to position [194, 0]
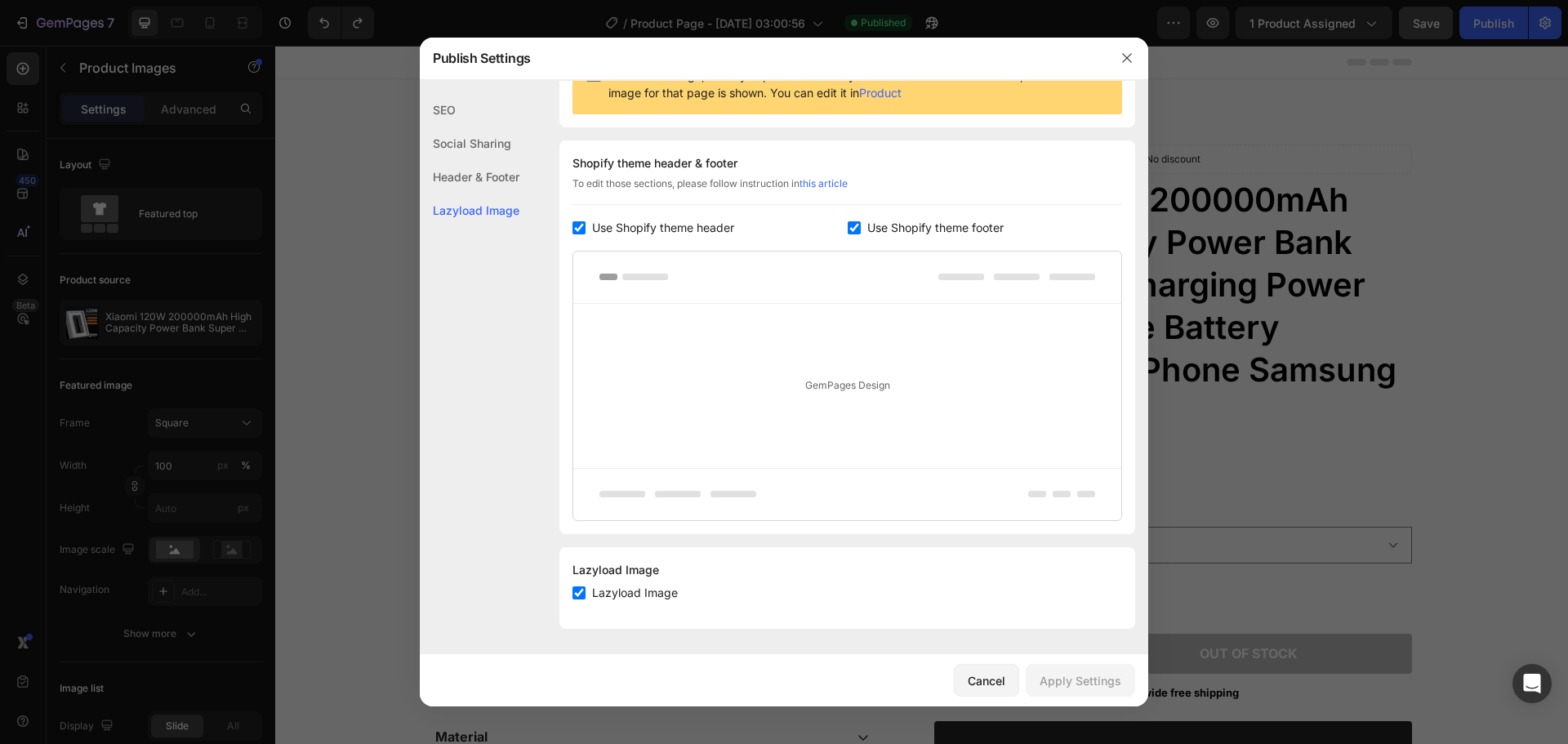
click at [853, 235] on div "Use Shopify theme footer" at bounding box center [985, 228] width 275 height 19
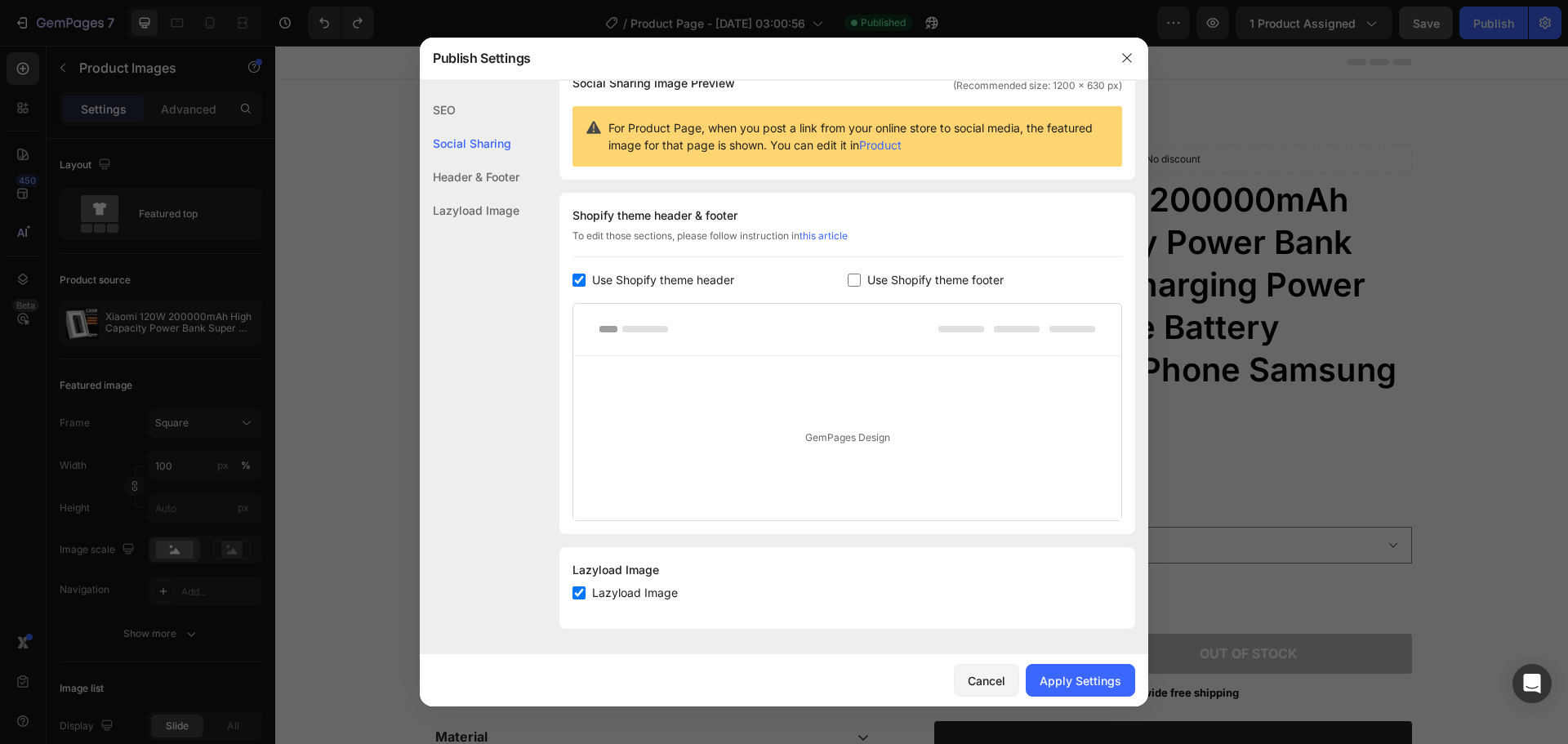
scroll to position [141, 0]
click at [848, 235] on link "this article" at bounding box center [823, 236] width 48 height 12
click at [848, 278] on input "checkbox" at bounding box center [854, 279] width 13 height 13
checkbox input "true"
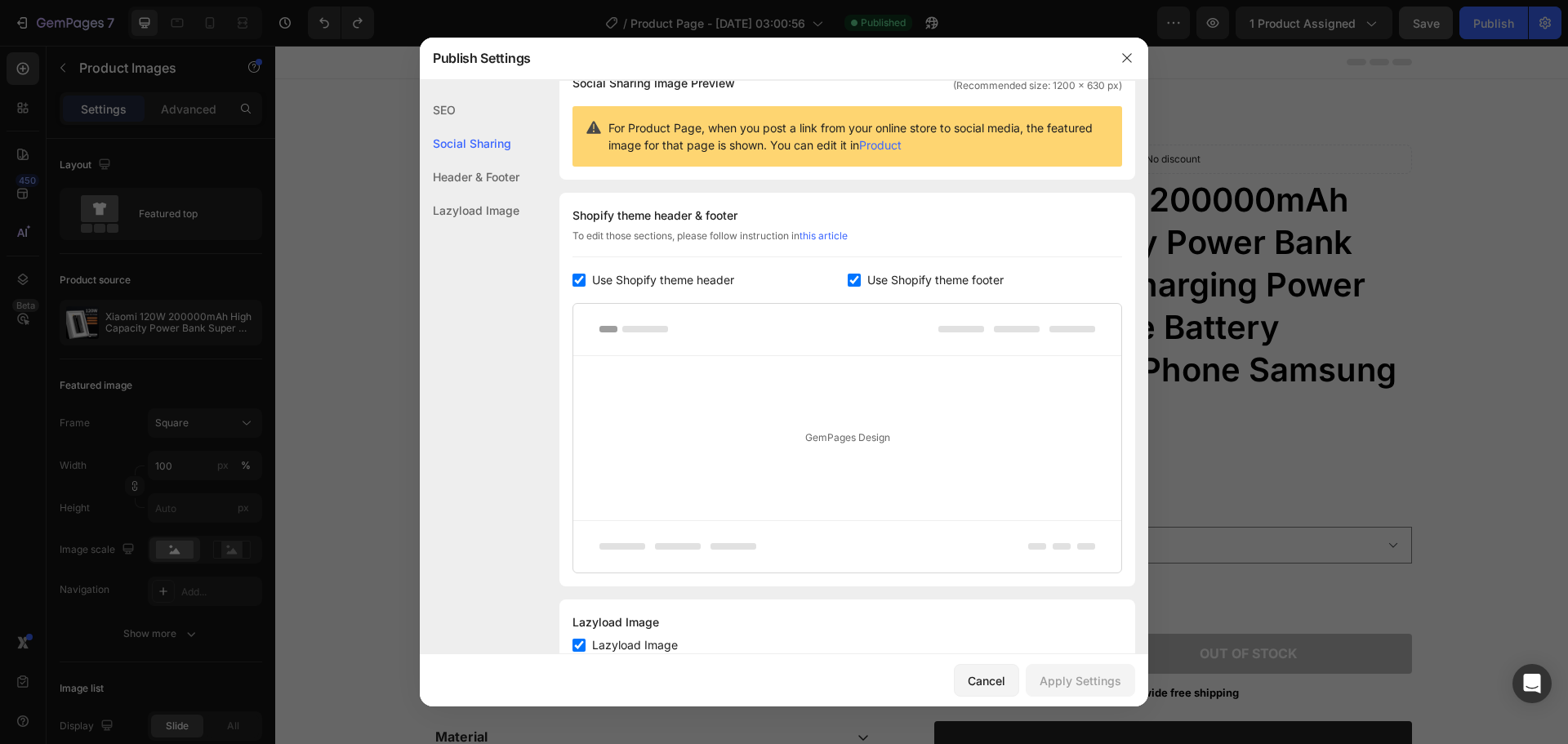
click at [488, 194] on div "Header & Footer" at bounding box center [470, 210] width 100 height 33
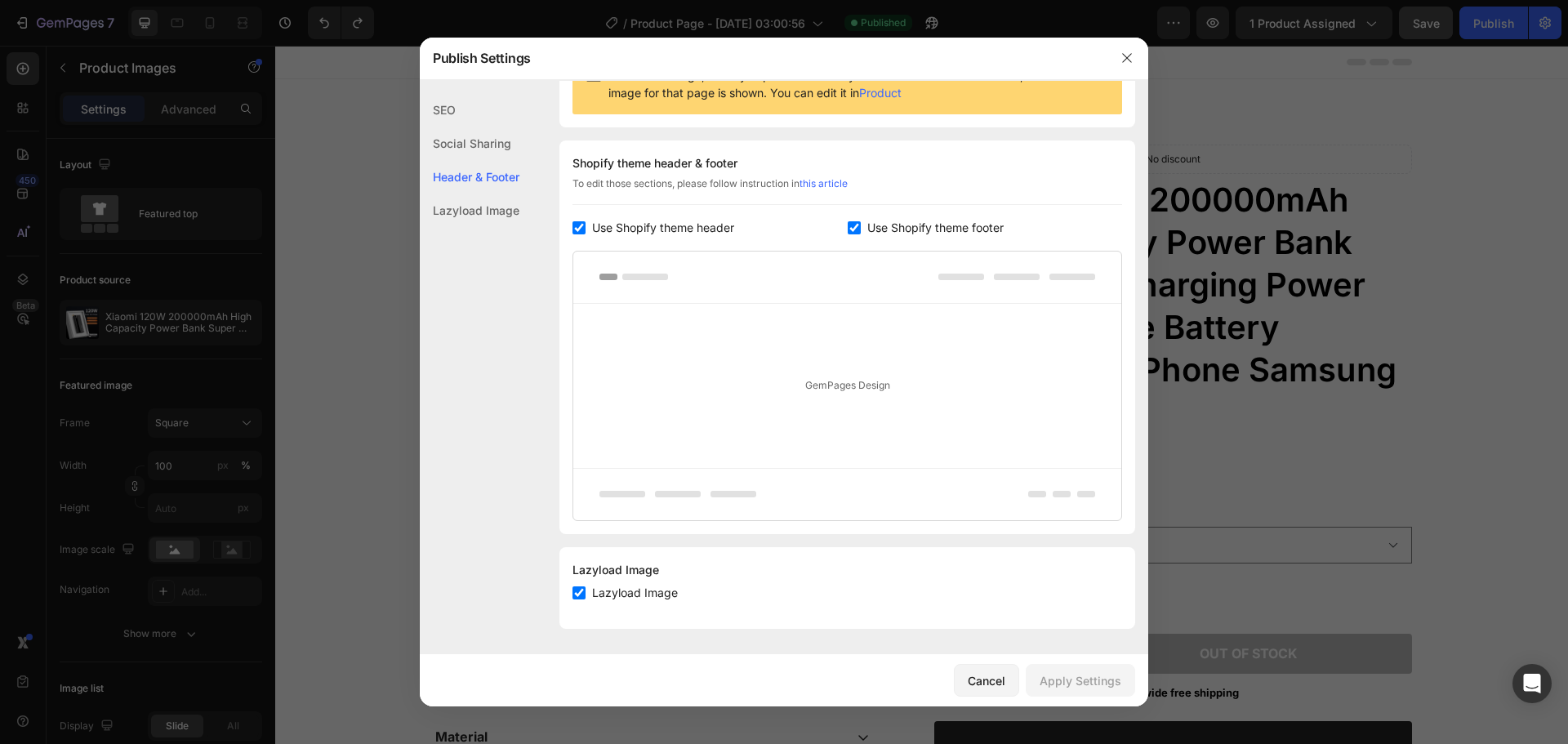
click at [484, 211] on div "Lazyload Image" at bounding box center [470, 210] width 100 height 33
click at [485, 194] on div "Header & Footer" at bounding box center [470, 210] width 100 height 33
click at [484, 160] on div "Social Sharing" at bounding box center [470, 176] width 100 height 33
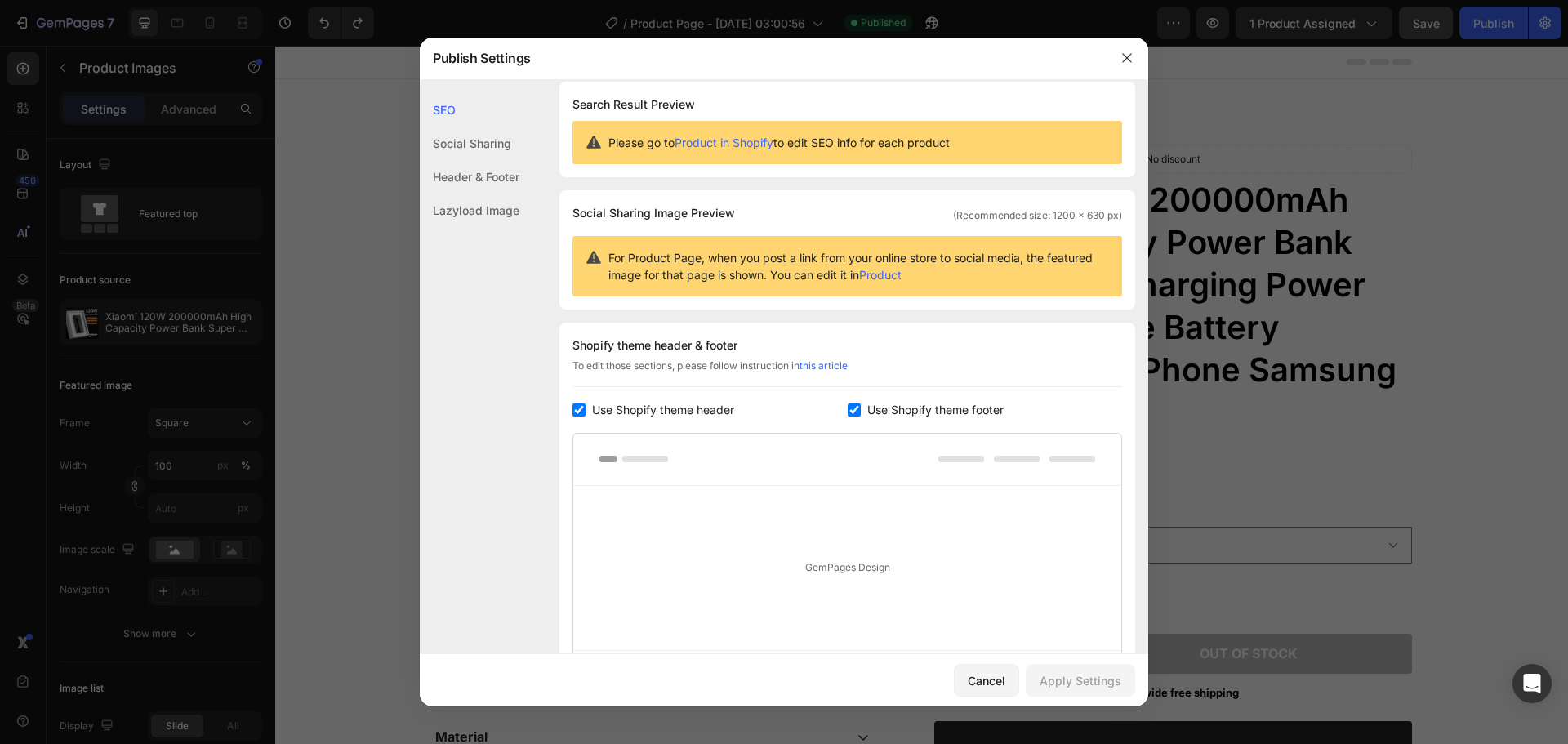
scroll to position [0, 0]
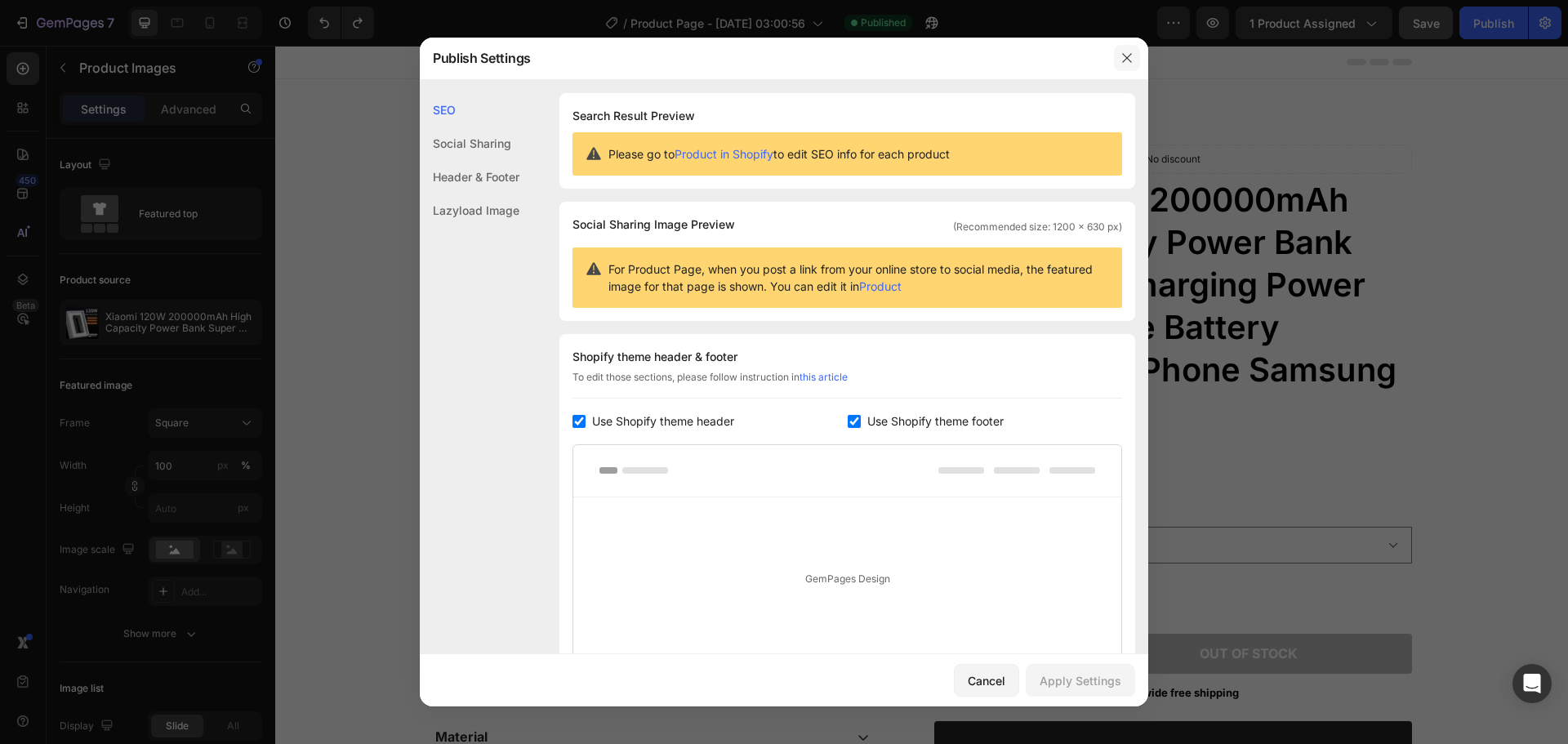
click at [1120, 49] on button "button" at bounding box center [1127, 58] width 26 height 26
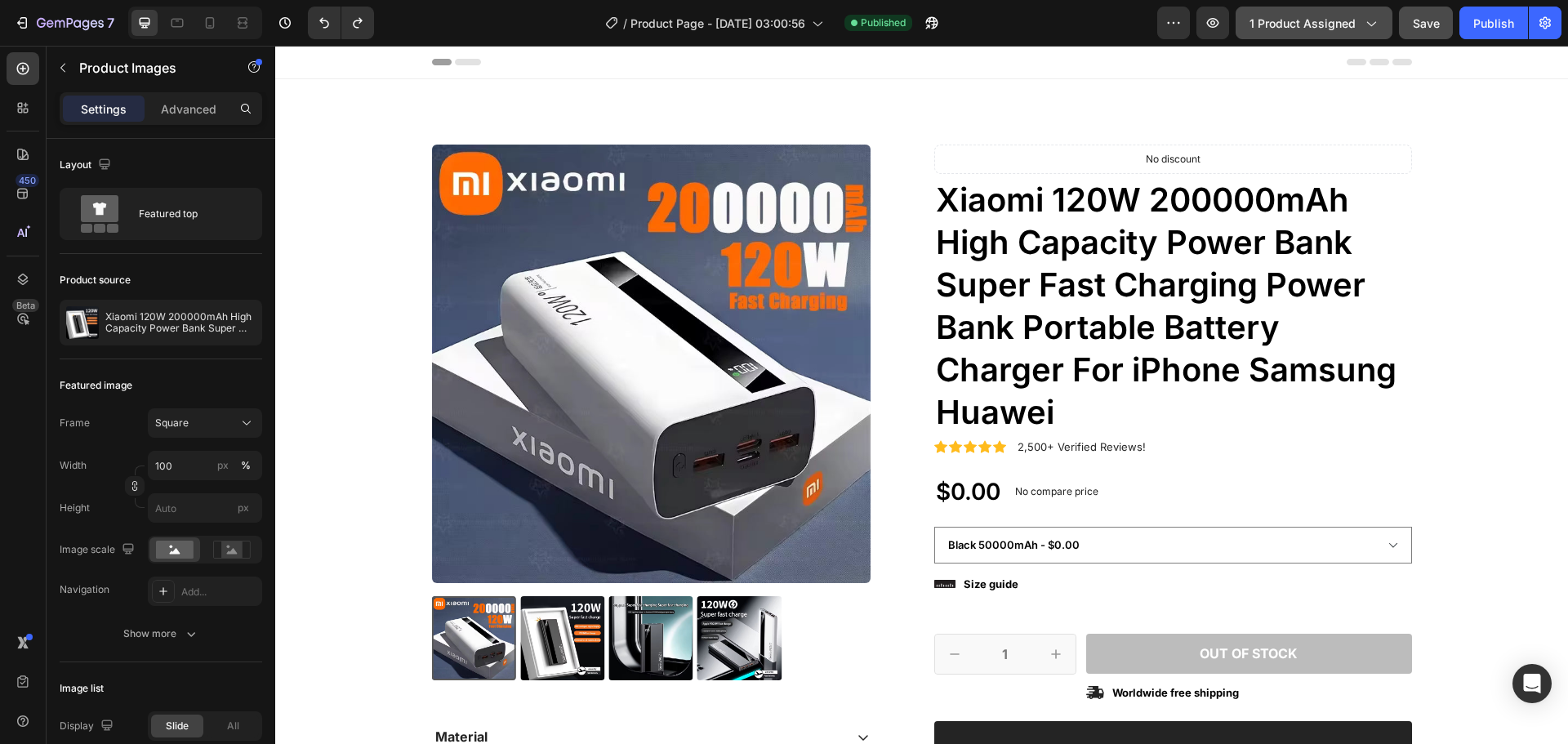
click at [1323, 29] on span "1 product assigned" at bounding box center [1303, 24] width 107 height 17
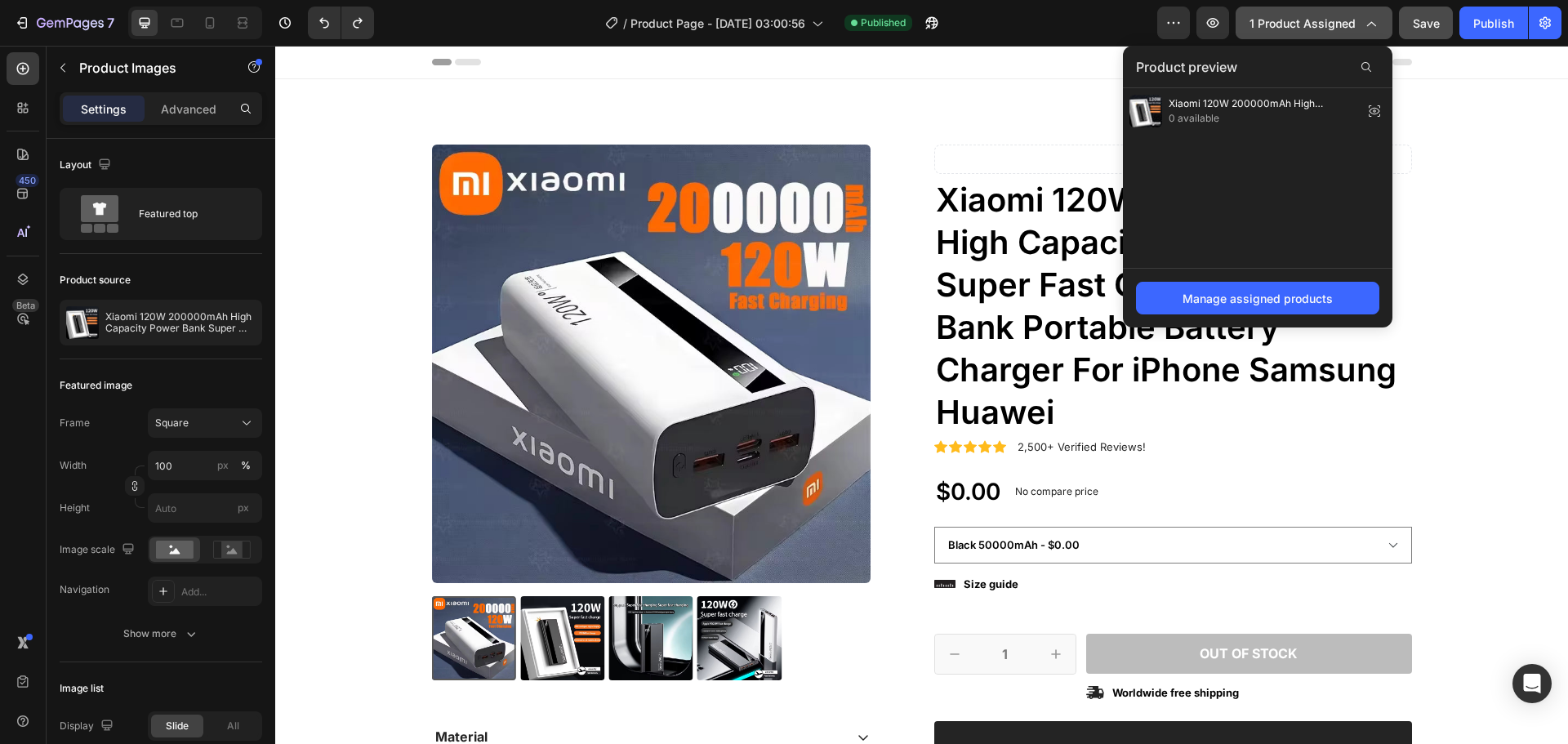
click at [1311, 28] on span "1 product assigned" at bounding box center [1303, 24] width 107 height 17
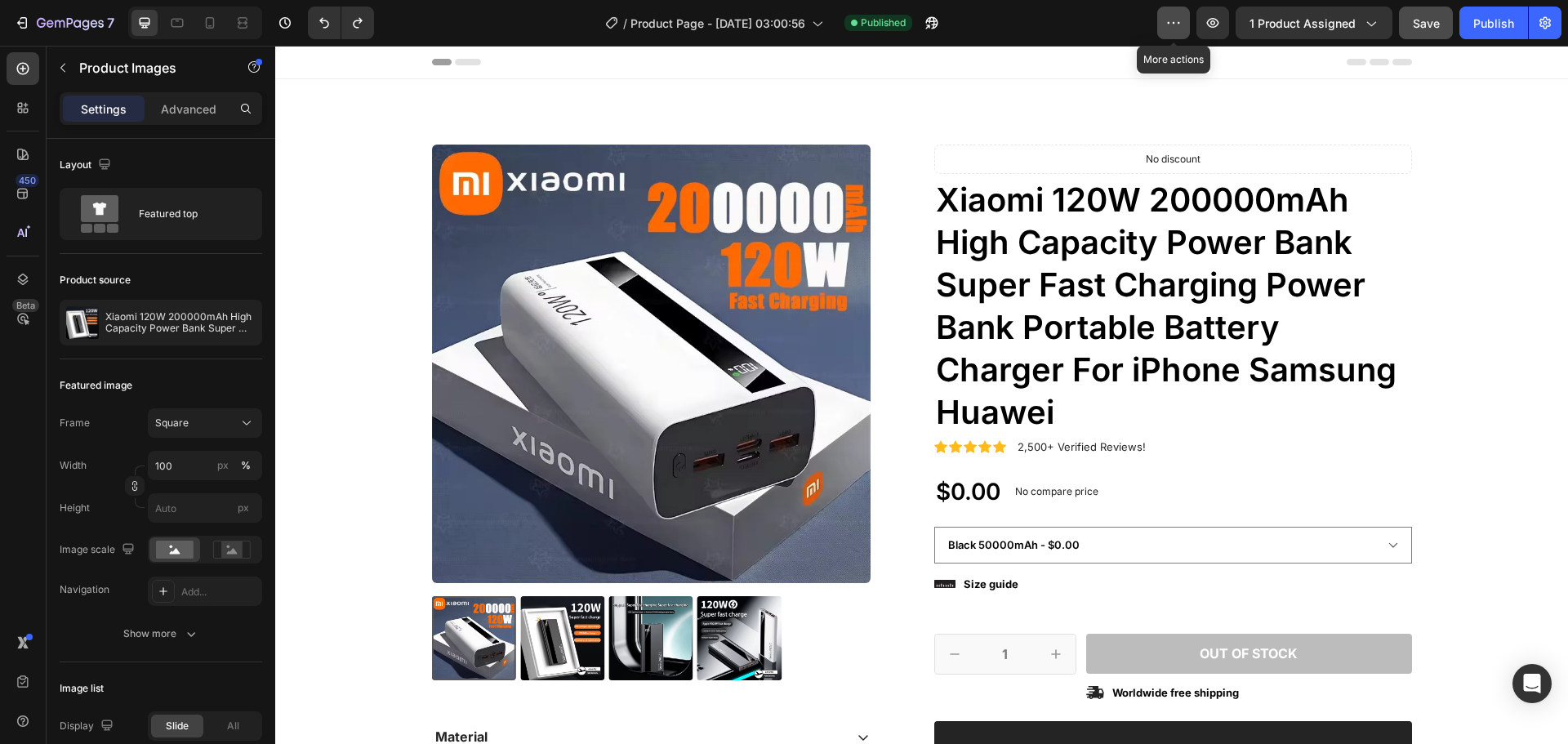
click at [1188, 27] on button "button" at bounding box center [1173, 22] width 32 height 32
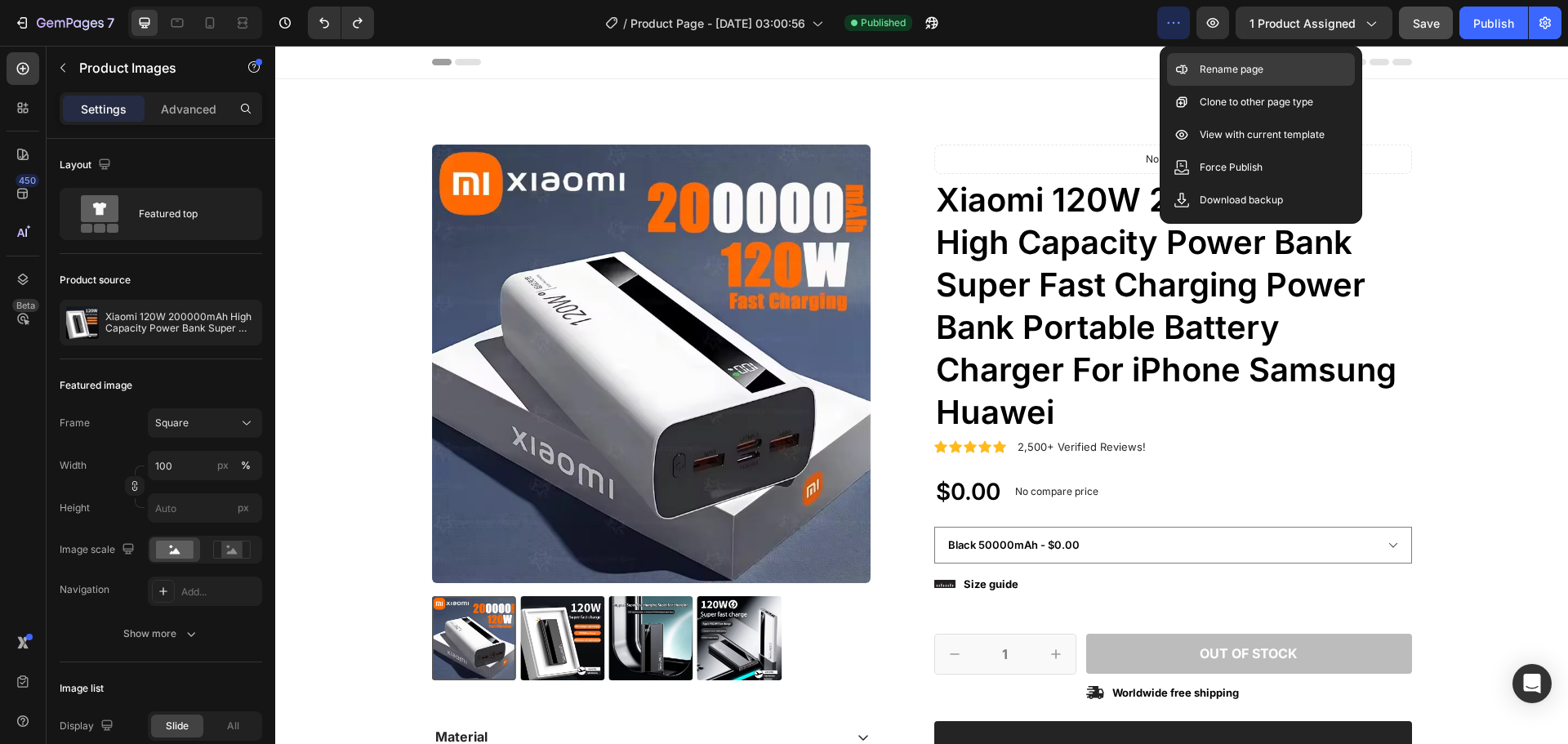
click at [1205, 66] on p "Rename page" at bounding box center [1231, 69] width 64 height 17
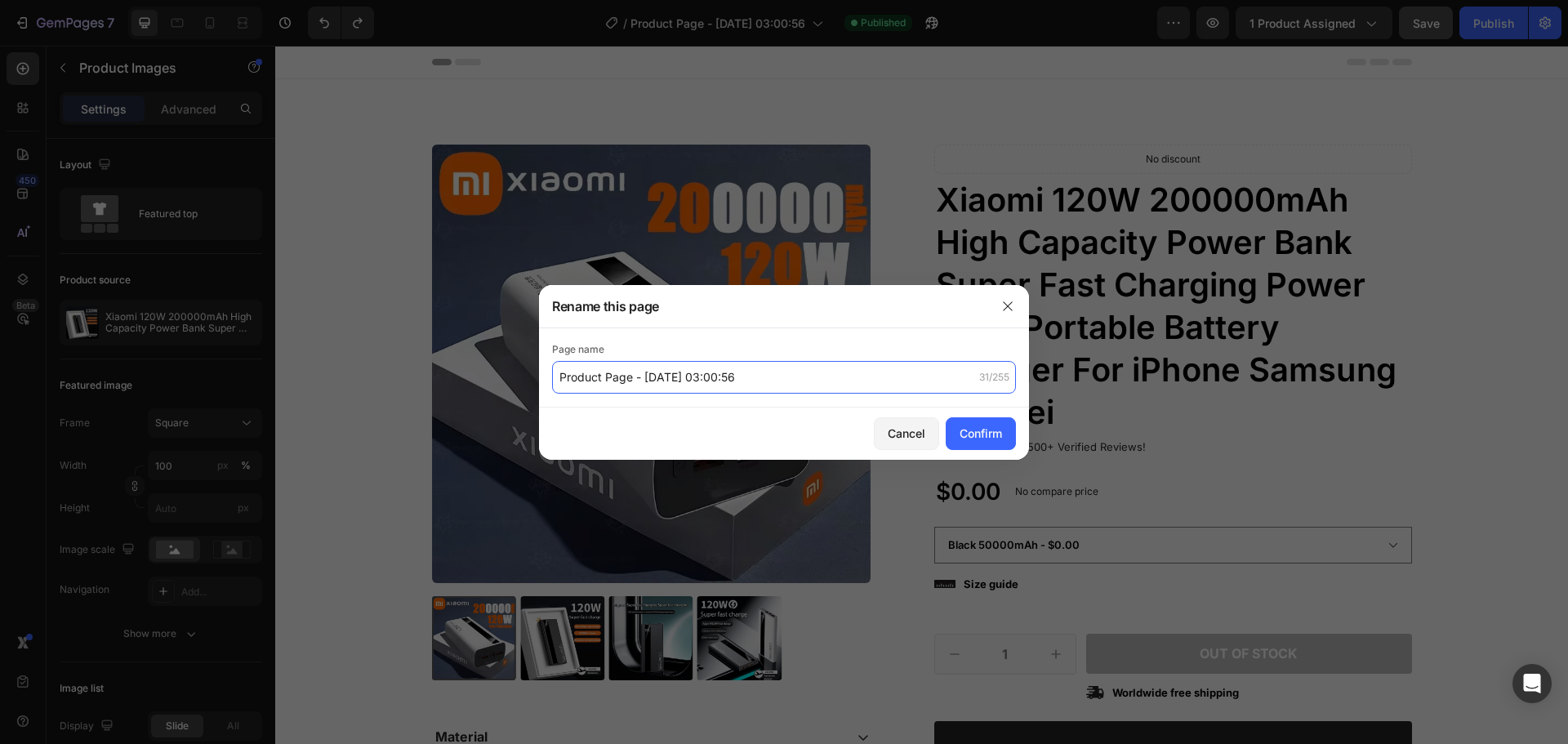
click at [791, 375] on input "Product Page - Aug 28, 03:00:56" at bounding box center [783, 377] width 464 height 32
click at [806, 376] on input "Product Page - Aug 28, 03:00:56" at bounding box center [783, 377] width 464 height 32
drag, startPoint x: 804, startPoint y: 384, endPoint x: 632, endPoint y: 382, distance: 172.0
click at [632, 382] on input "Product Page - Aug 28, 03:00:56" at bounding box center [783, 377] width 464 height 32
type input "Product Page"
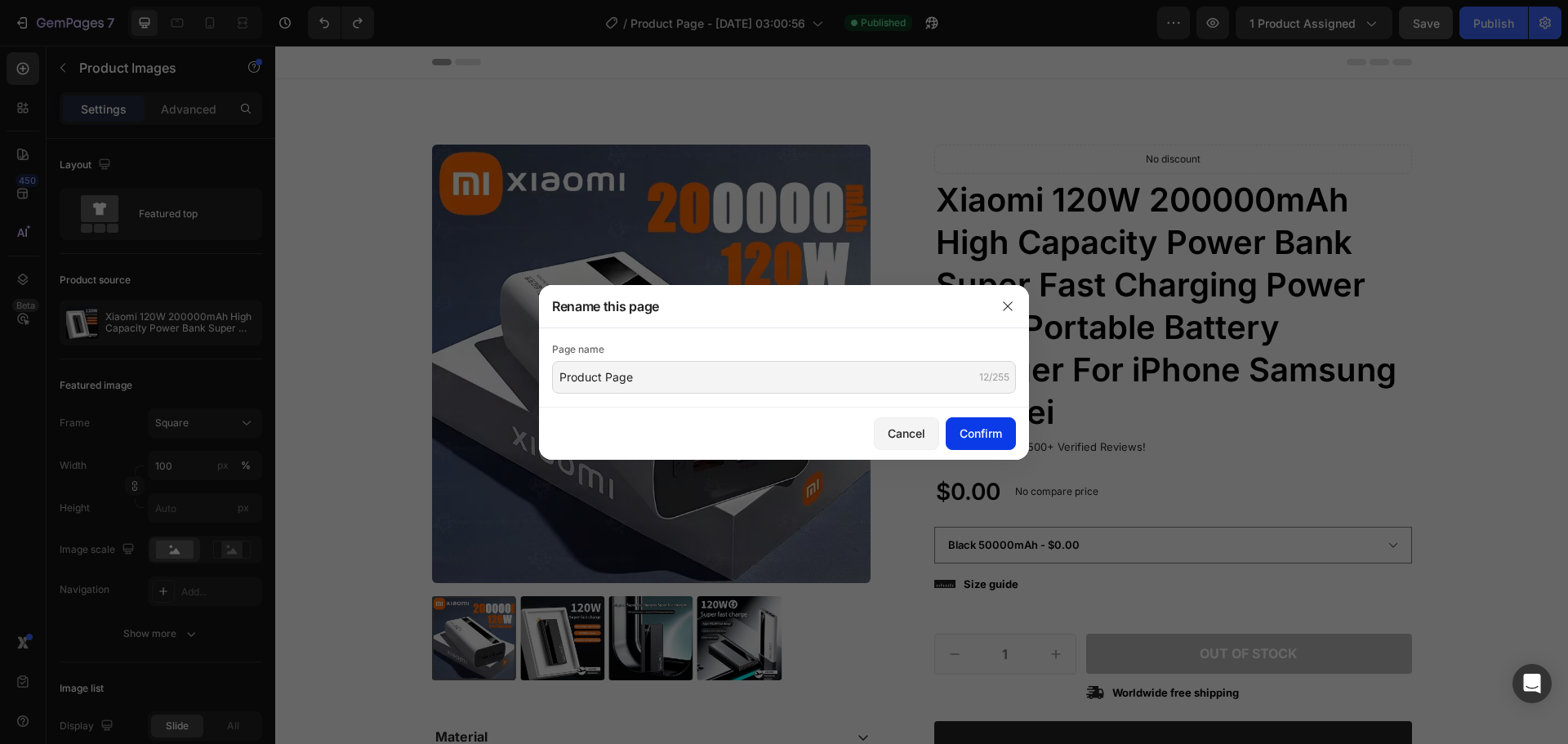
click at [986, 444] on button "Confirm" at bounding box center [980, 433] width 70 height 32
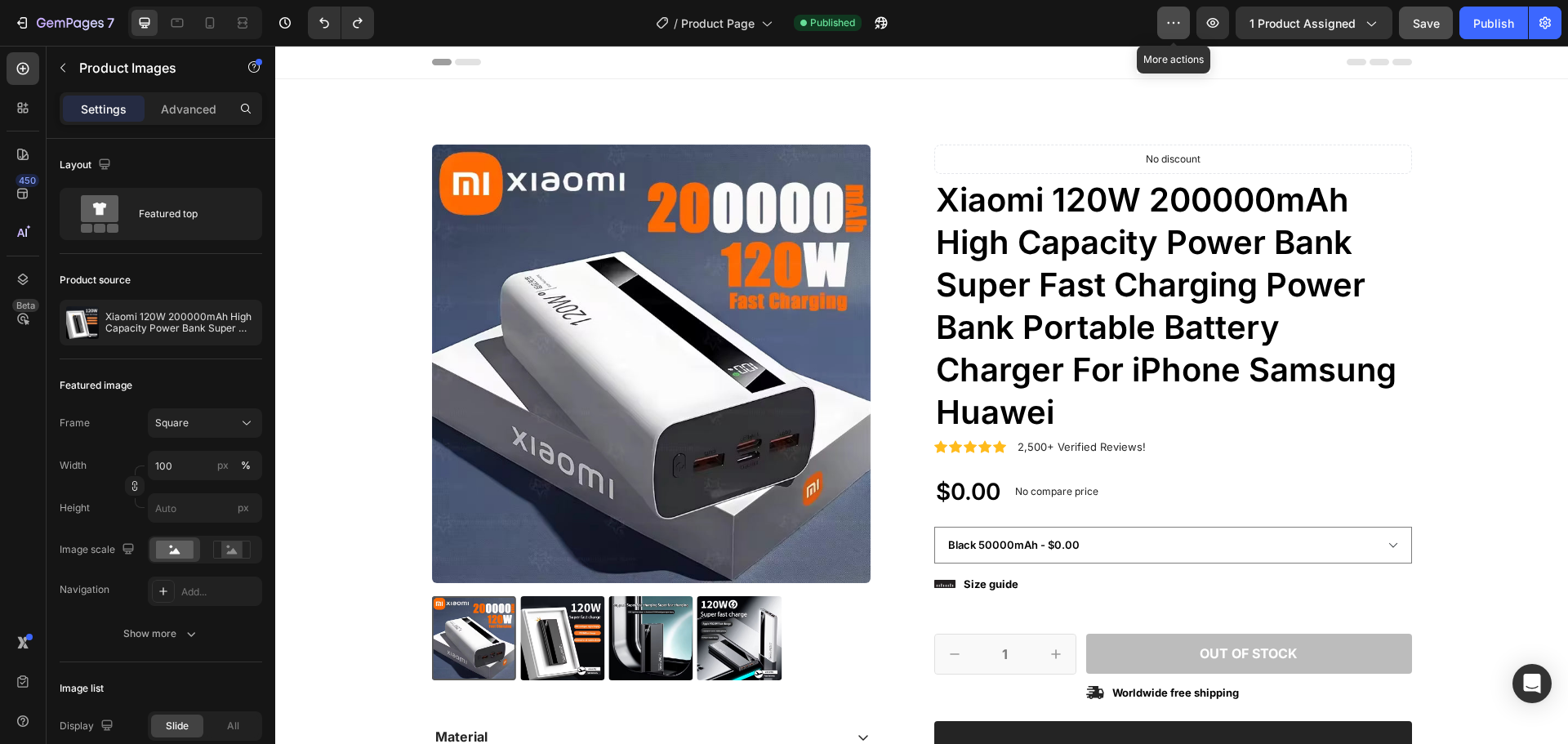
click at [1174, 24] on icon "button" at bounding box center [1173, 23] width 17 height 17
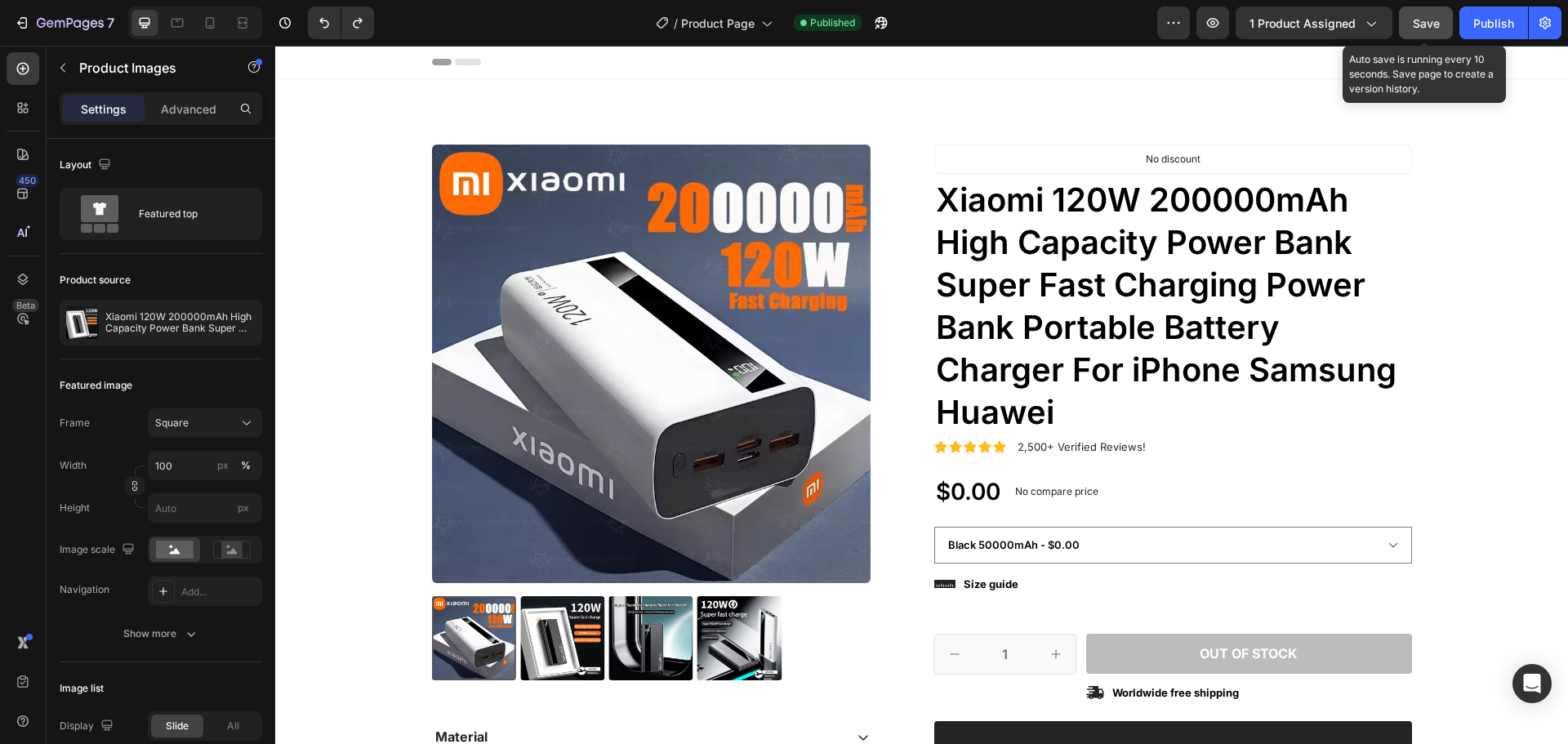
click at [1421, 24] on span "Save" at bounding box center [1426, 24] width 27 height 14
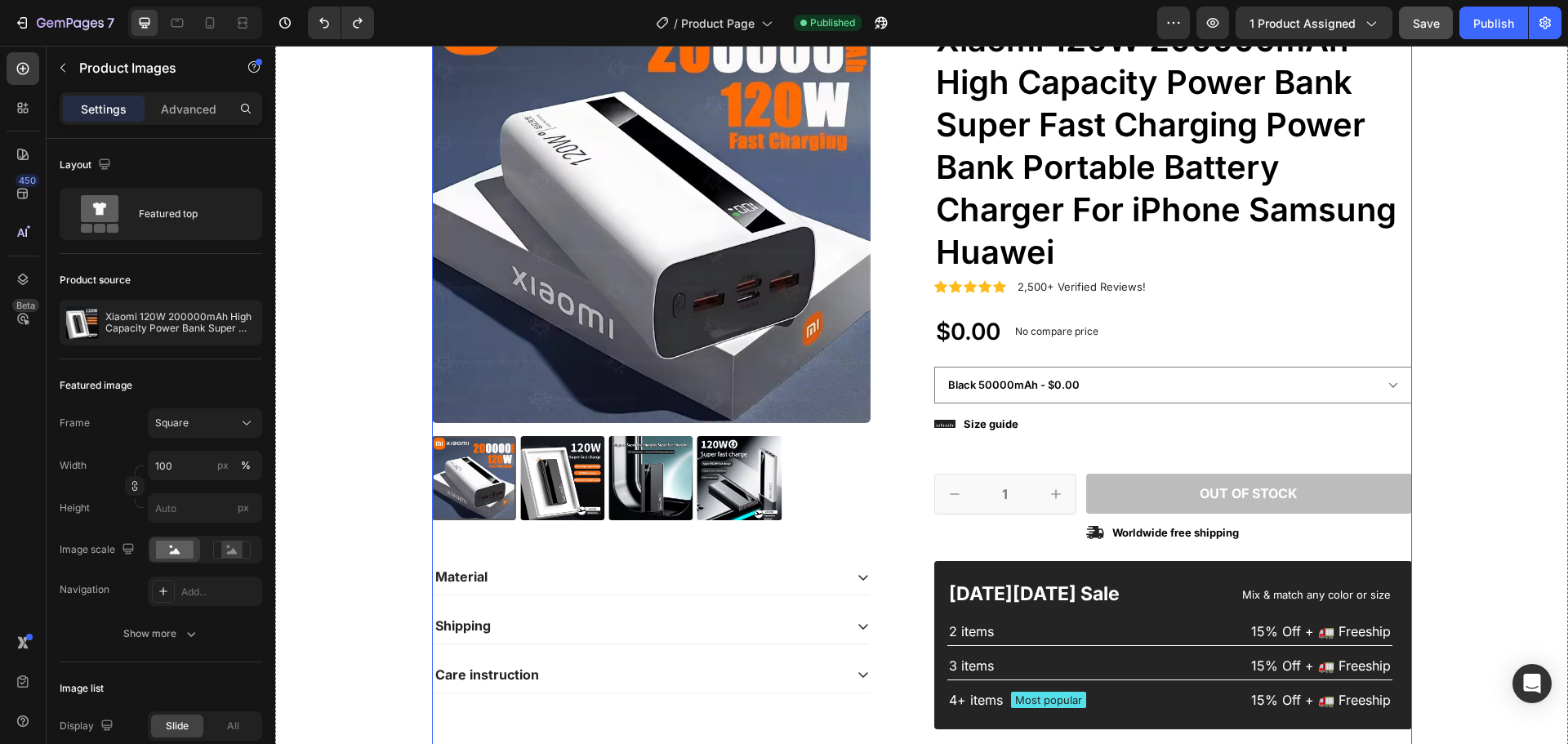
scroll to position [163, 0]
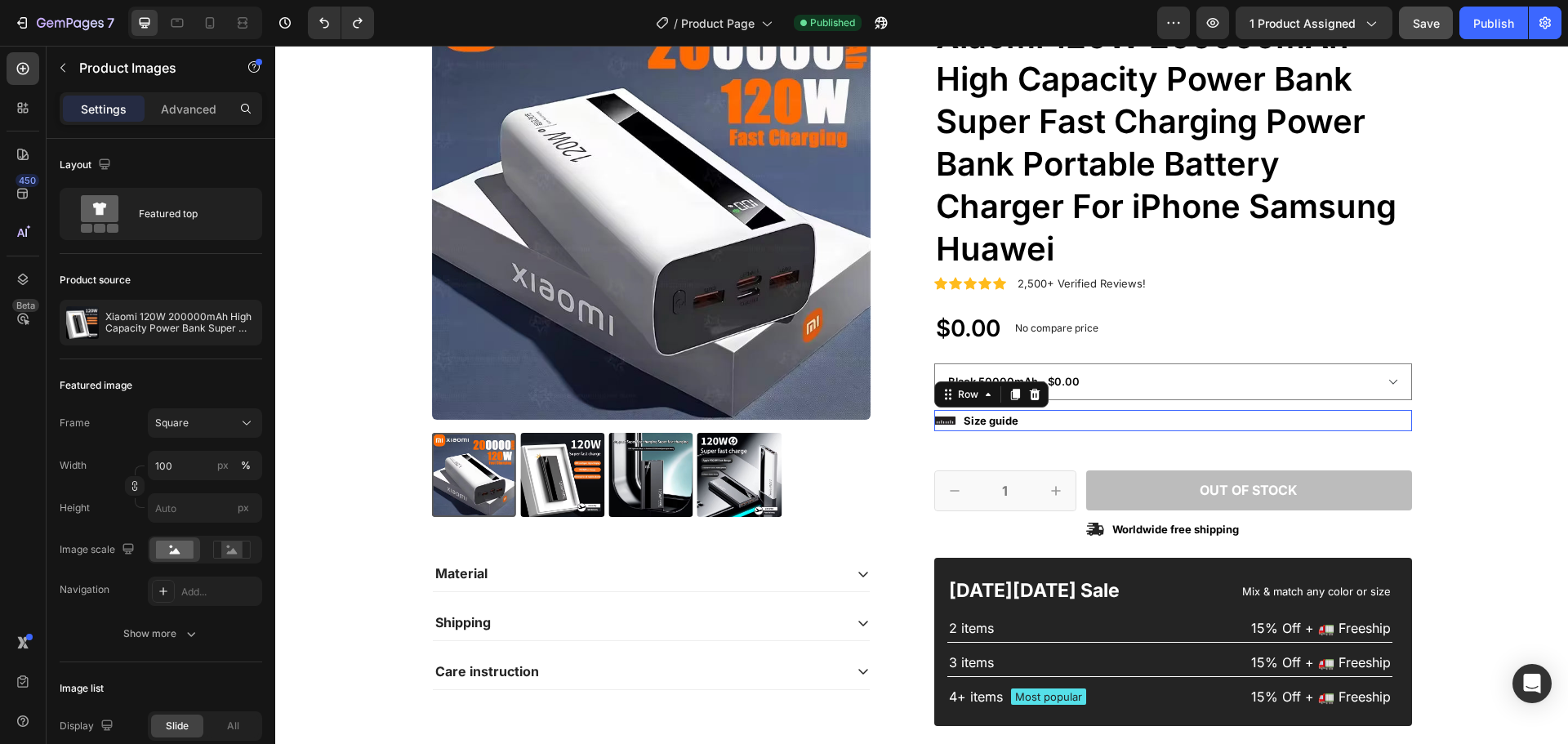
click at [953, 426] on div "Icon Size guide Text Block Row 0" at bounding box center [1173, 421] width 478 height 21
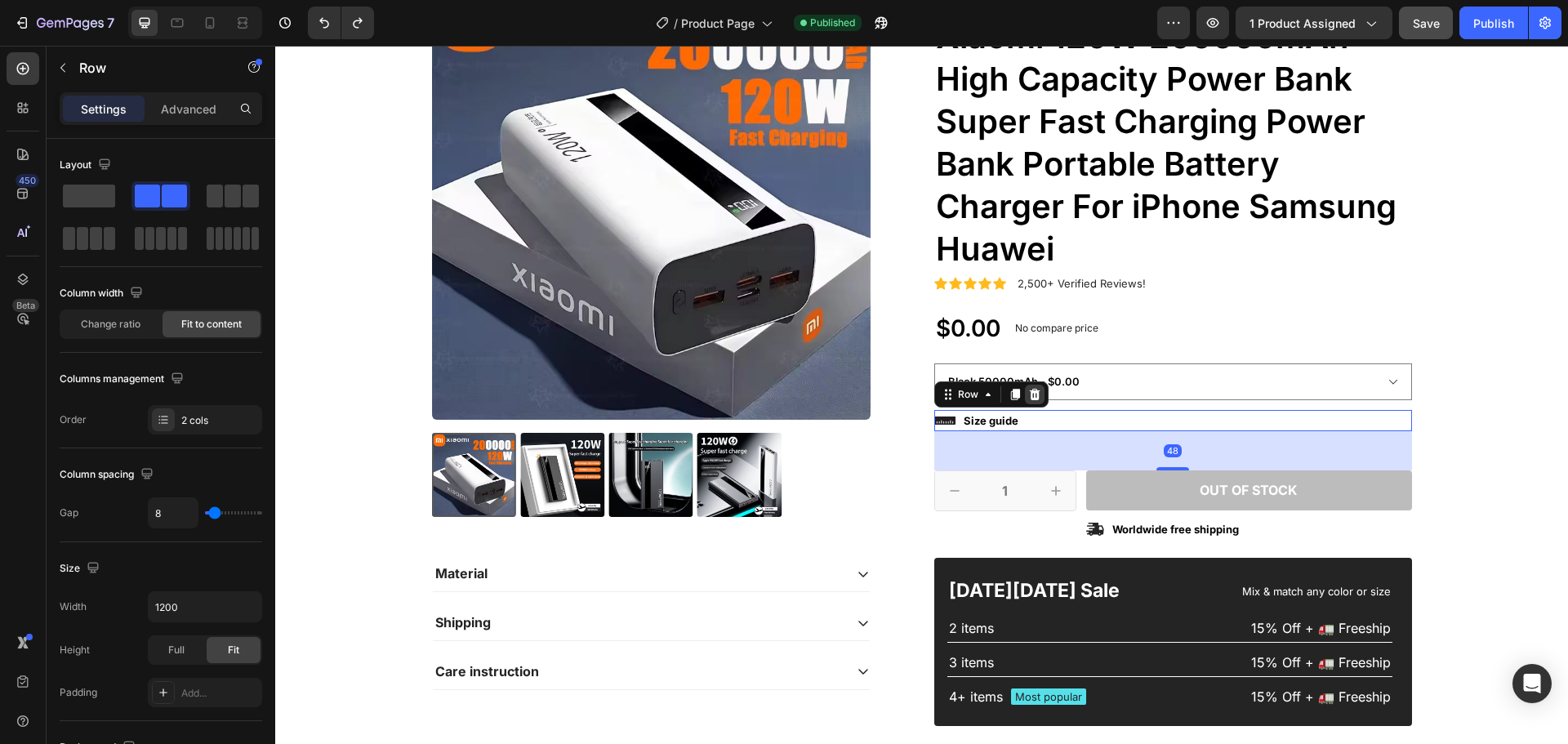
click at [1032, 400] on icon at bounding box center [1035, 394] width 10 height 11
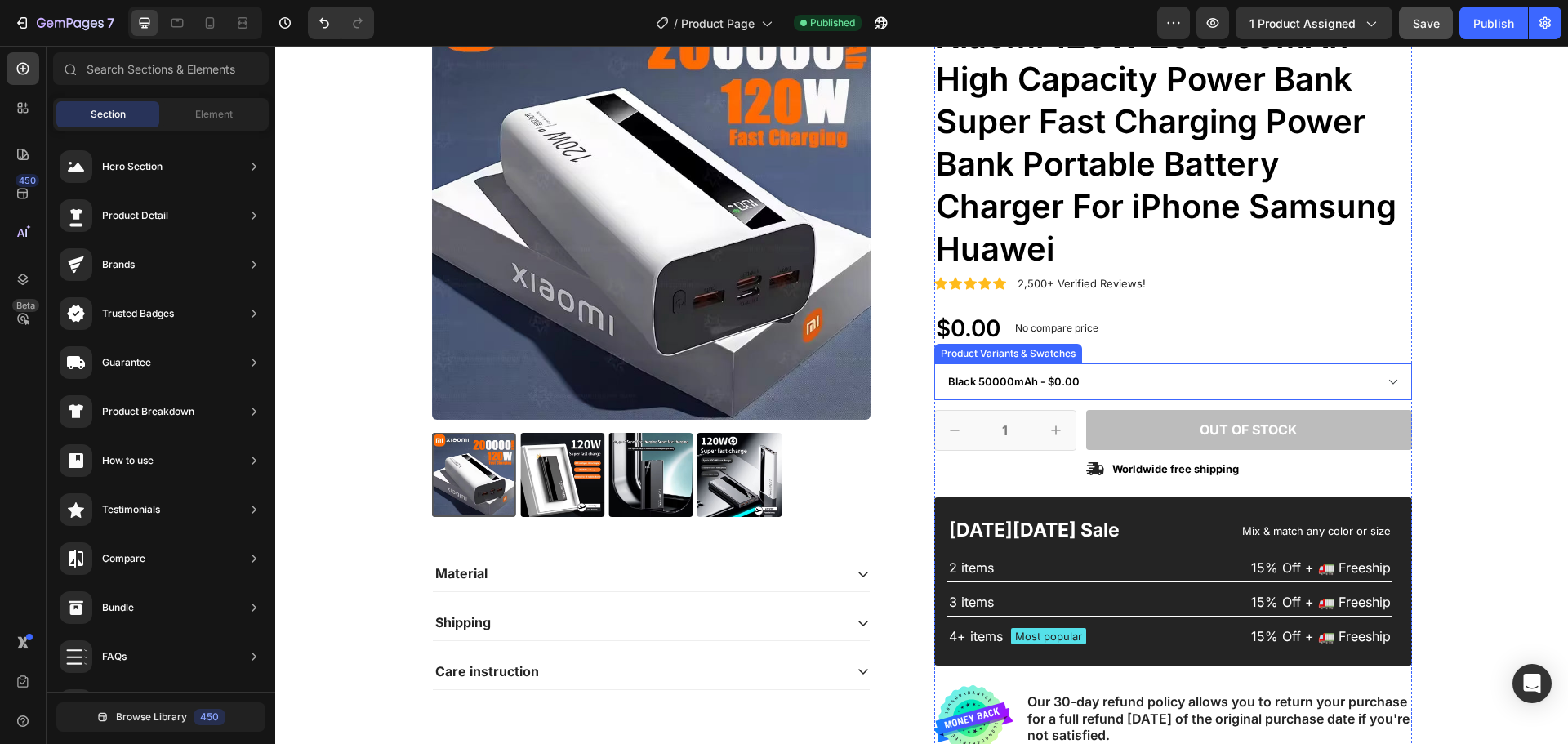
click at [944, 387] on select "Black 50000mAh - $0.00 Black 100000mAh - $0.00 Black 200000mAh - $0.00 White 50…" at bounding box center [1173, 382] width 478 height 37
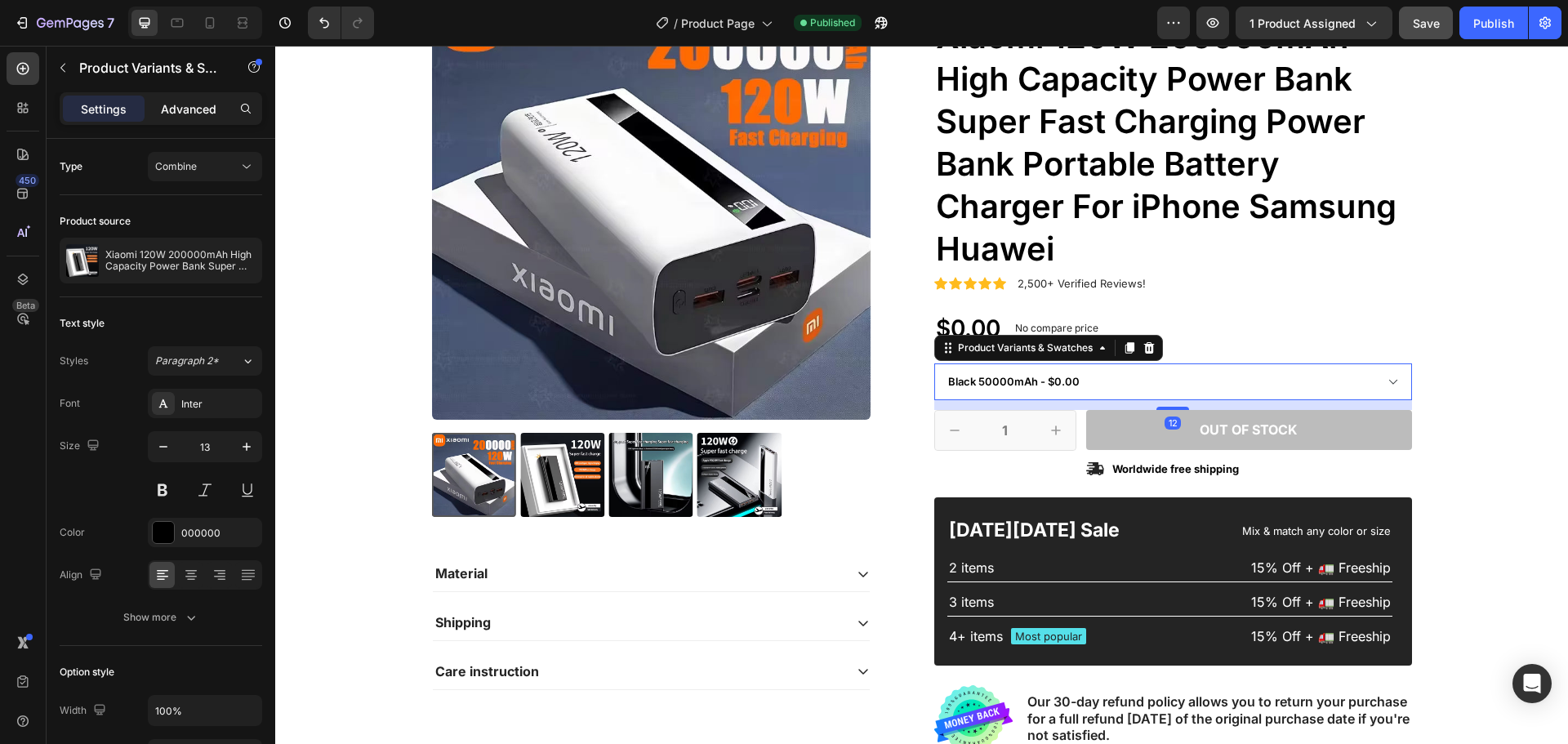
click at [160, 107] on div "Advanced" at bounding box center [189, 108] width 82 height 26
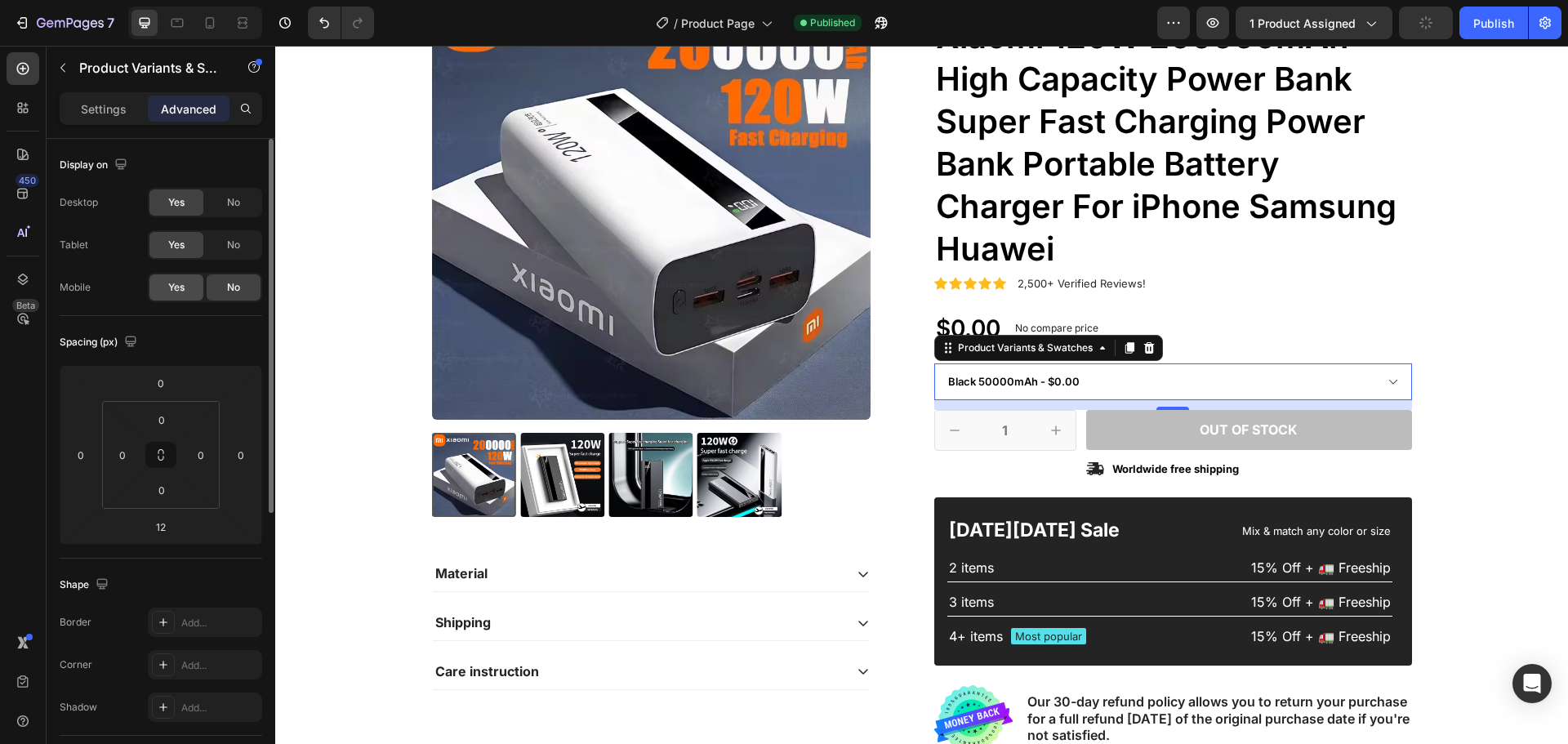
click at [182, 287] on span "Yes" at bounding box center [176, 287] width 17 height 15
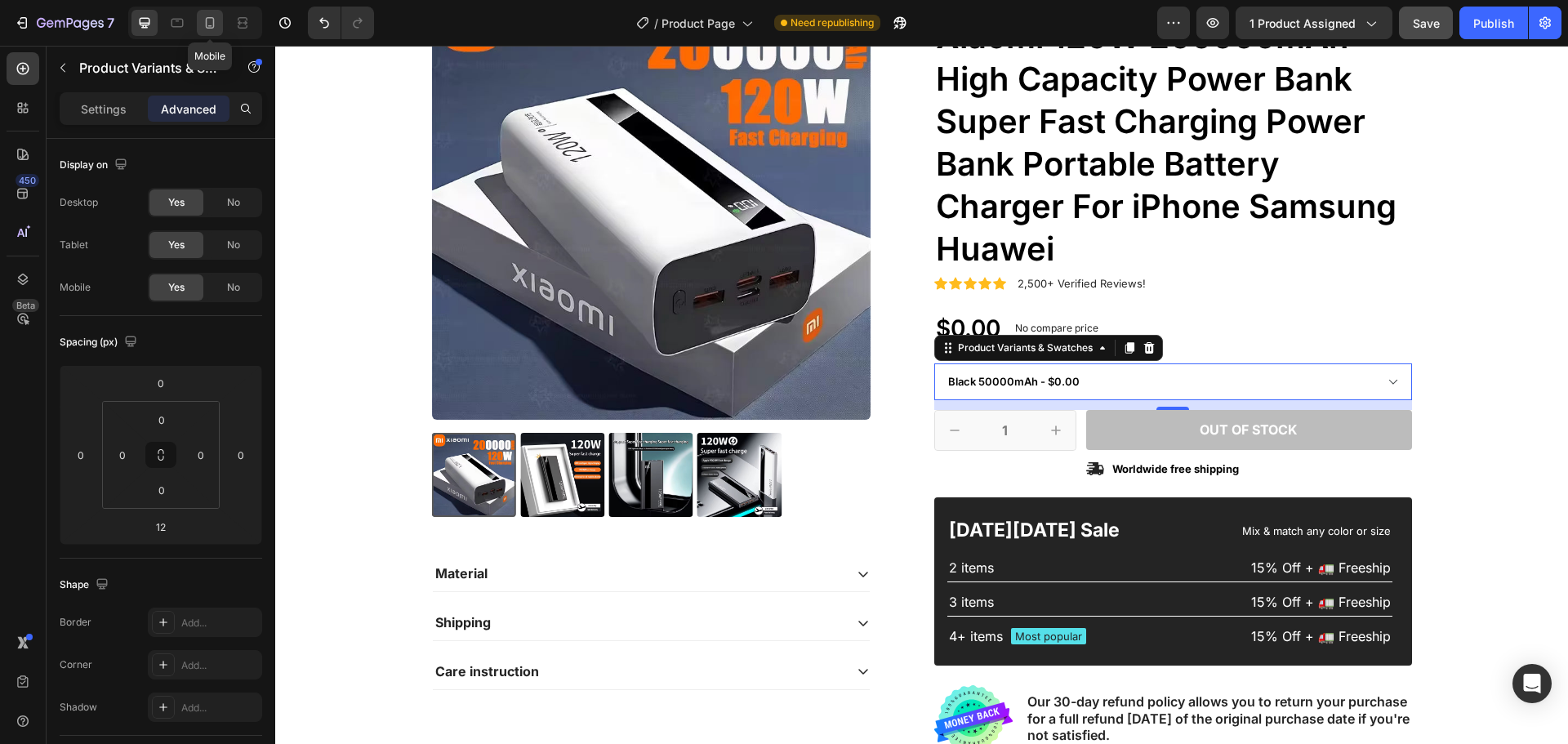
click at [204, 23] on icon at bounding box center [210, 23] width 17 height 17
type input "0"
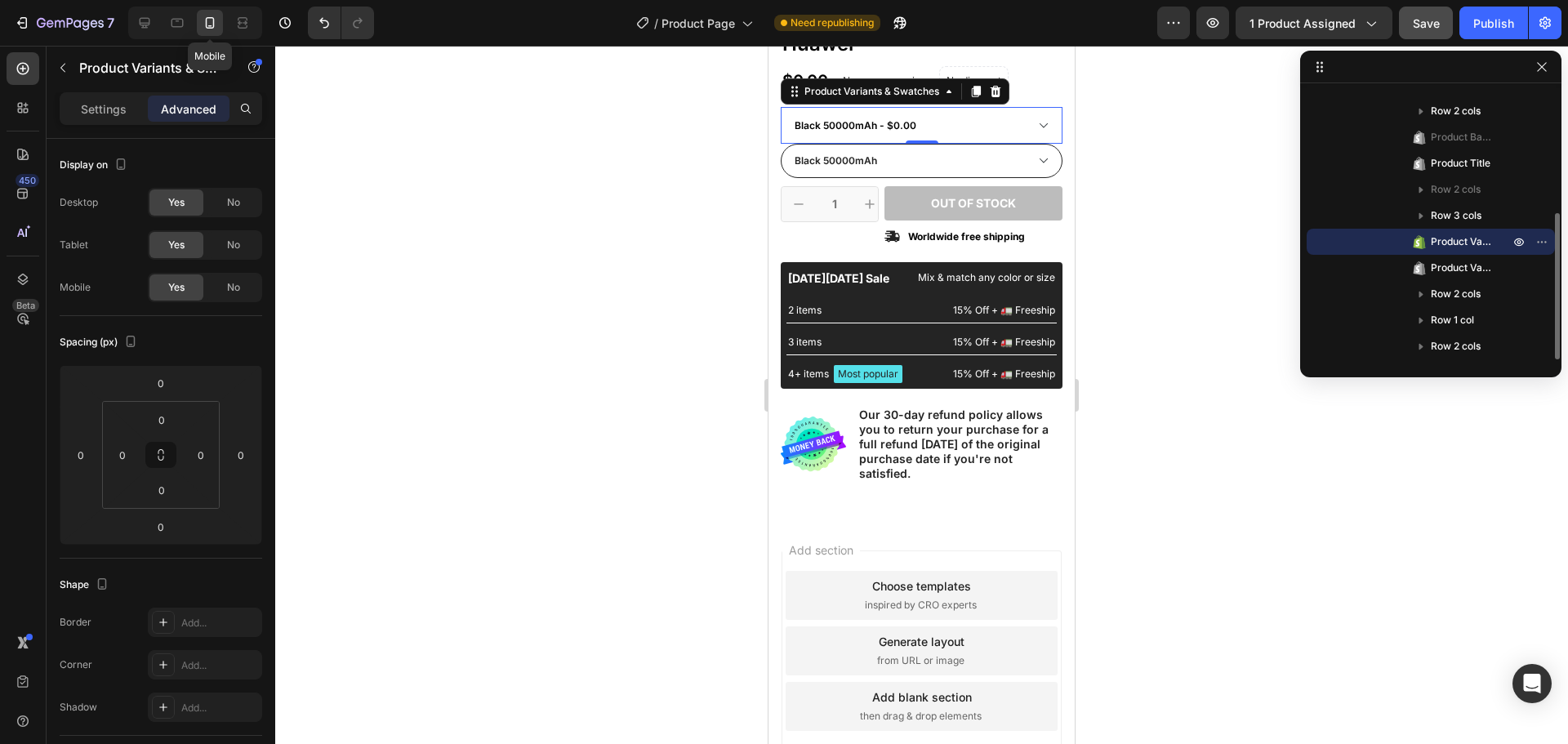
scroll to position [449, 0]
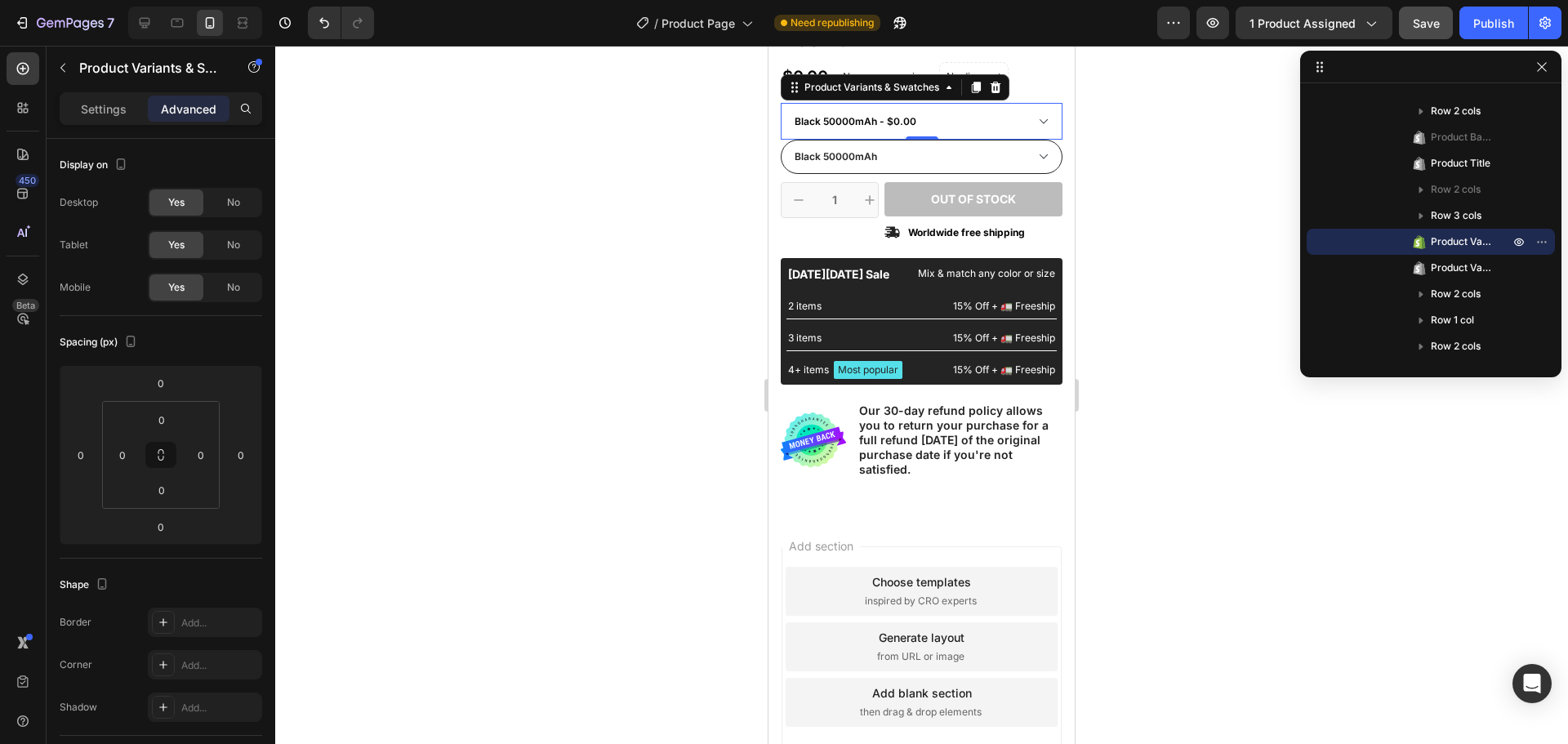
click at [1014, 121] on select "Black 50000mAh - $0.00 Black 100000mAh - $0.00 Black 200000mAh - $0.00 White 50…" at bounding box center [921, 121] width 282 height 37
click at [1018, 121] on select "Black 50000mAh - $0.00 Black 100000mAh - $0.00 Black 200000mAh - $0.00 White 50…" at bounding box center [921, 121] width 282 height 37
click at [1142, 258] on div at bounding box center [921, 395] width 1293 height 699
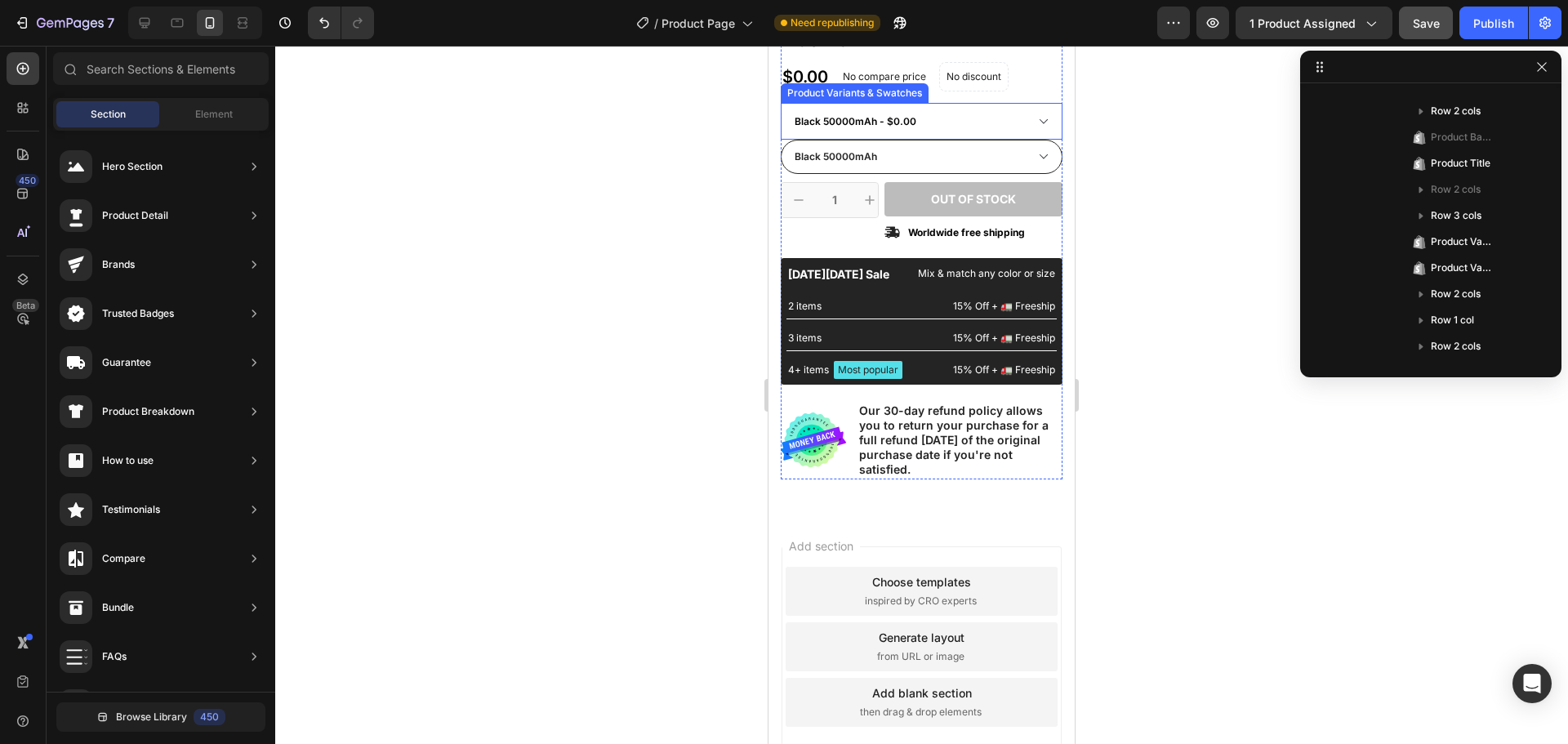
click at [901, 124] on select "Black 50000mAh - $0.00 Black 100000mAh - $0.00 Black 200000mAh - $0.00 White 50…" at bounding box center [921, 121] width 282 height 37
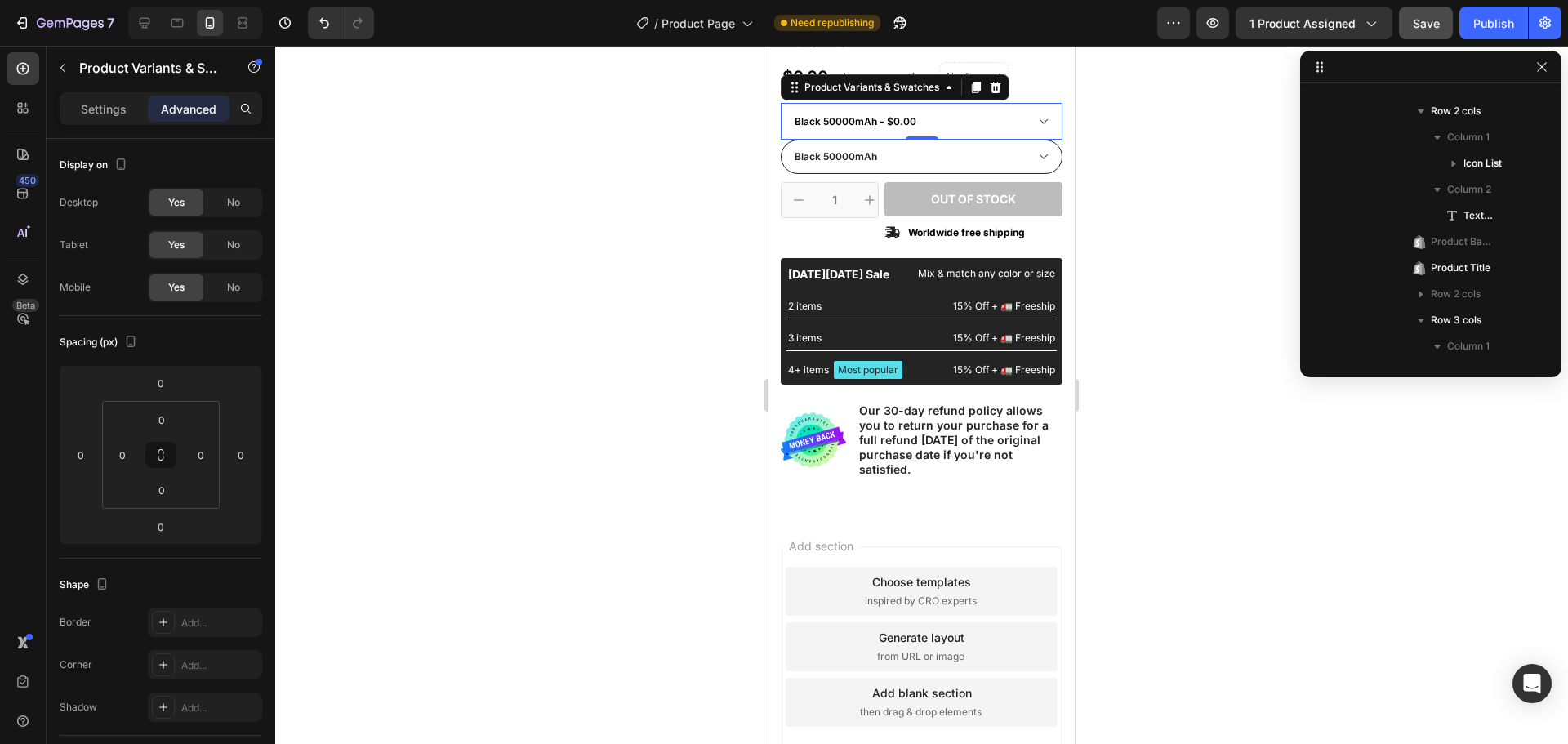
scroll to position [519, 0]
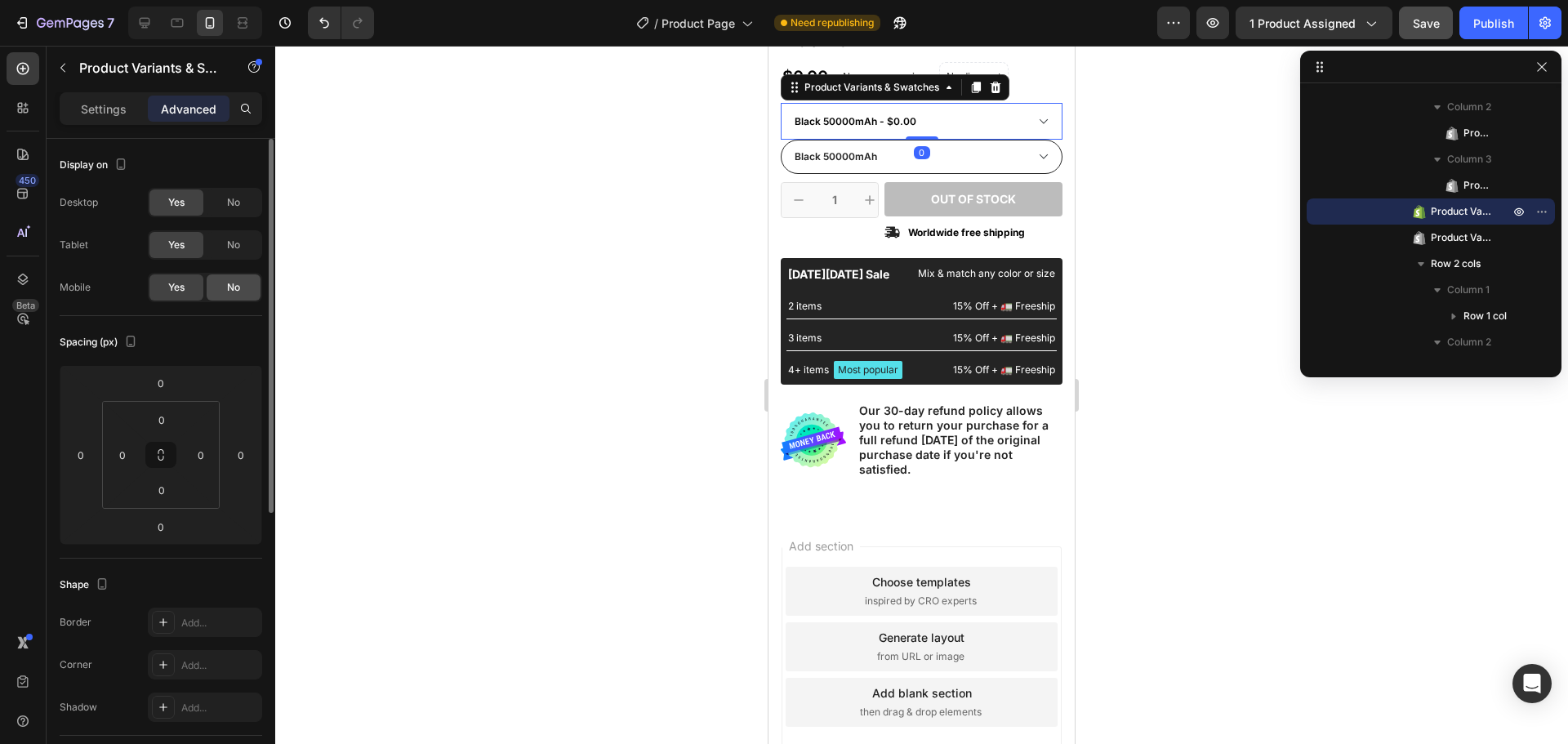
click at [236, 279] on div "No" at bounding box center [234, 287] width 54 height 26
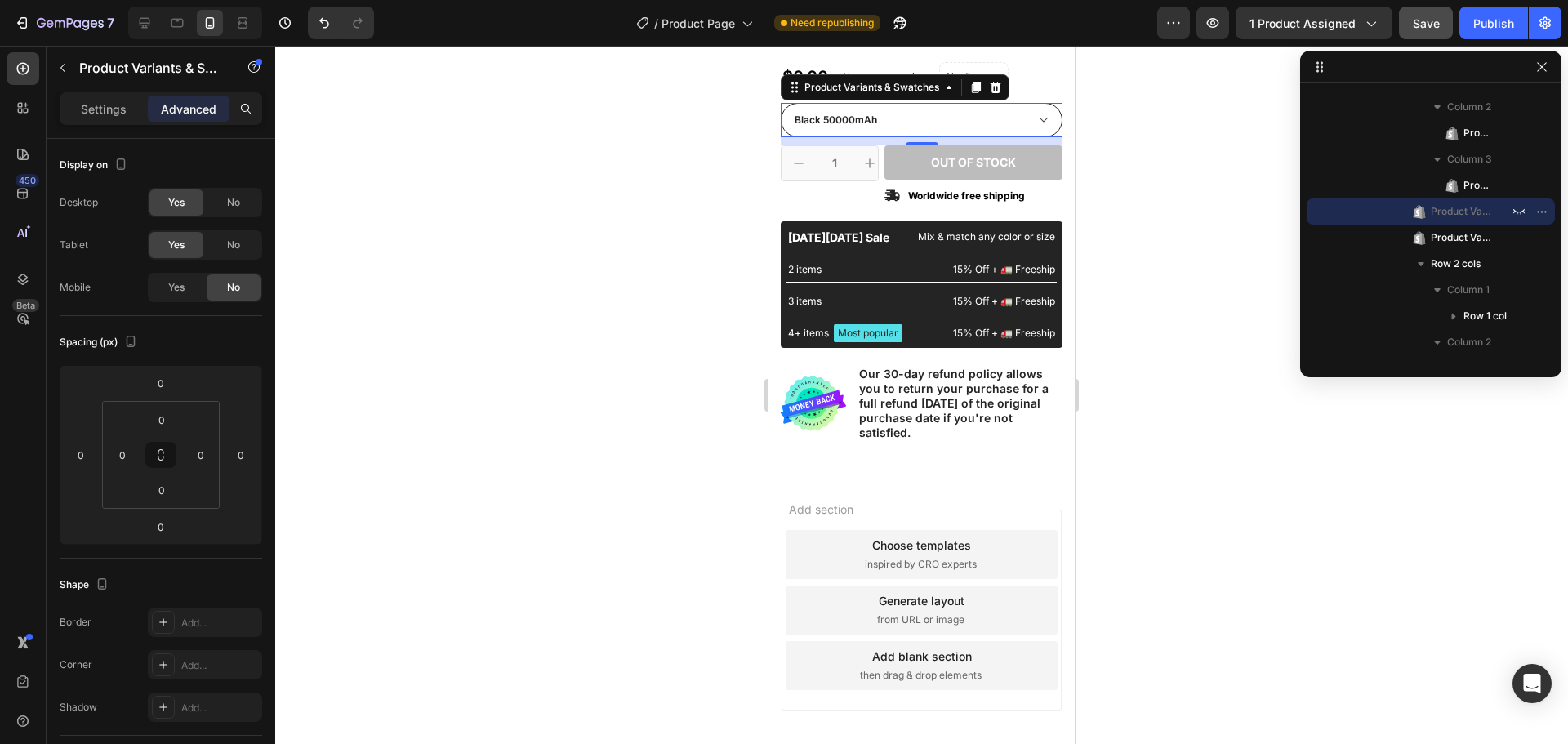
click at [923, 122] on select "Black 50000mAh Black 100000mAh Black 200000mAh White 50000mAh White 100000mAh W…" at bounding box center [921, 120] width 282 height 34
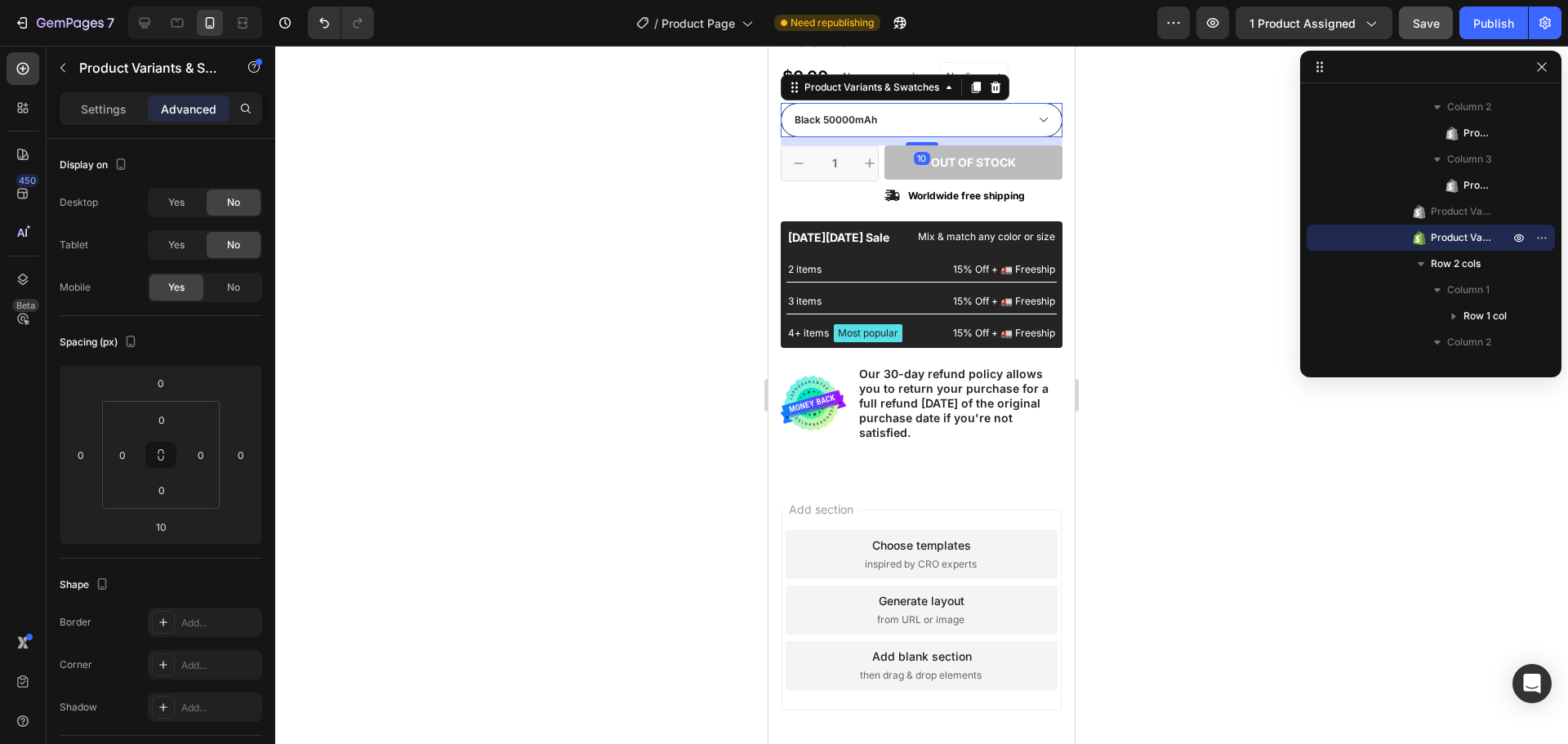
click at [923, 122] on select "Black 50000mAh Black 100000mAh Black 200000mAh White 50000mAh White 100000mAh W…" at bounding box center [921, 120] width 282 height 34
click at [1166, 165] on div at bounding box center [921, 395] width 1293 height 699
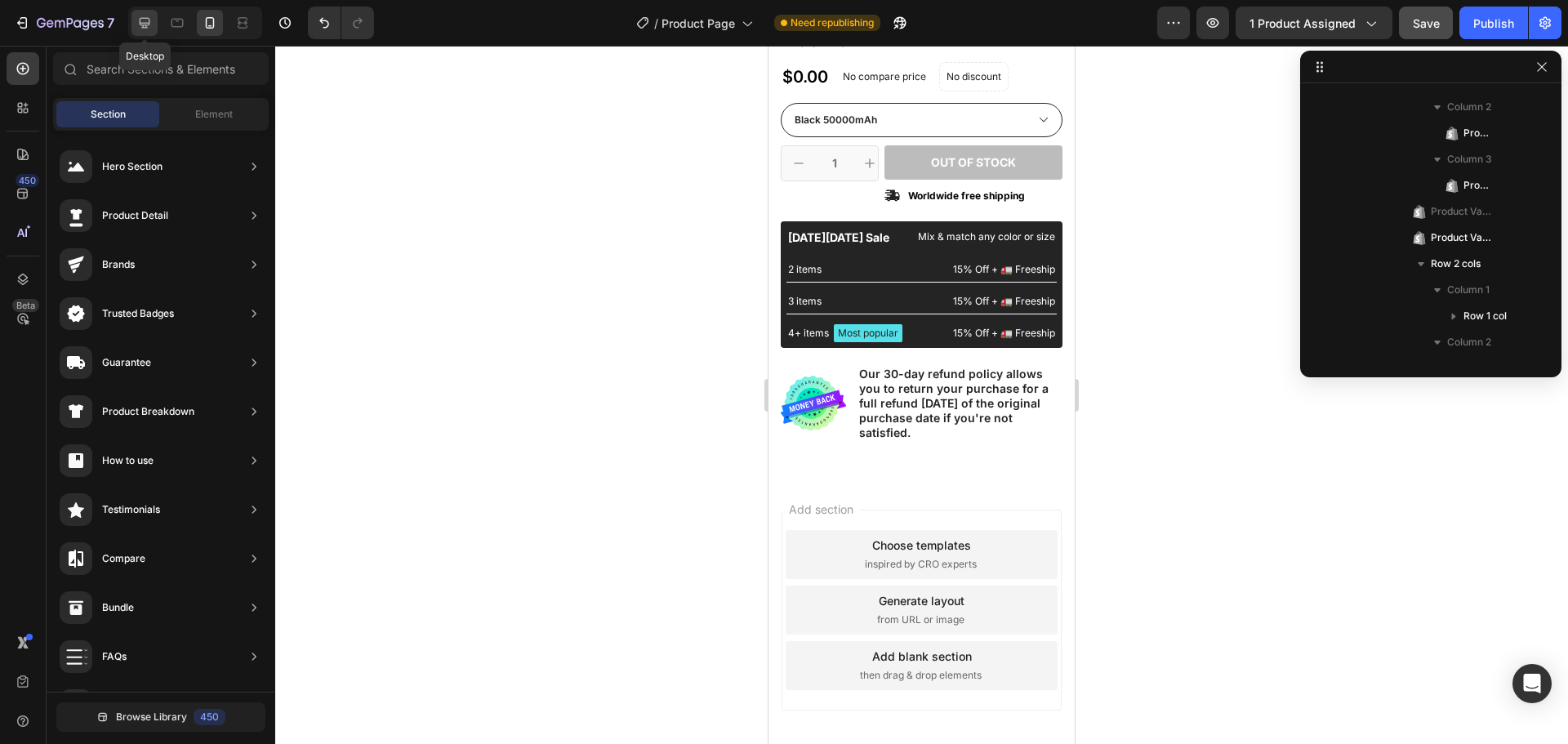
click at [148, 22] on icon at bounding box center [144, 23] width 17 height 17
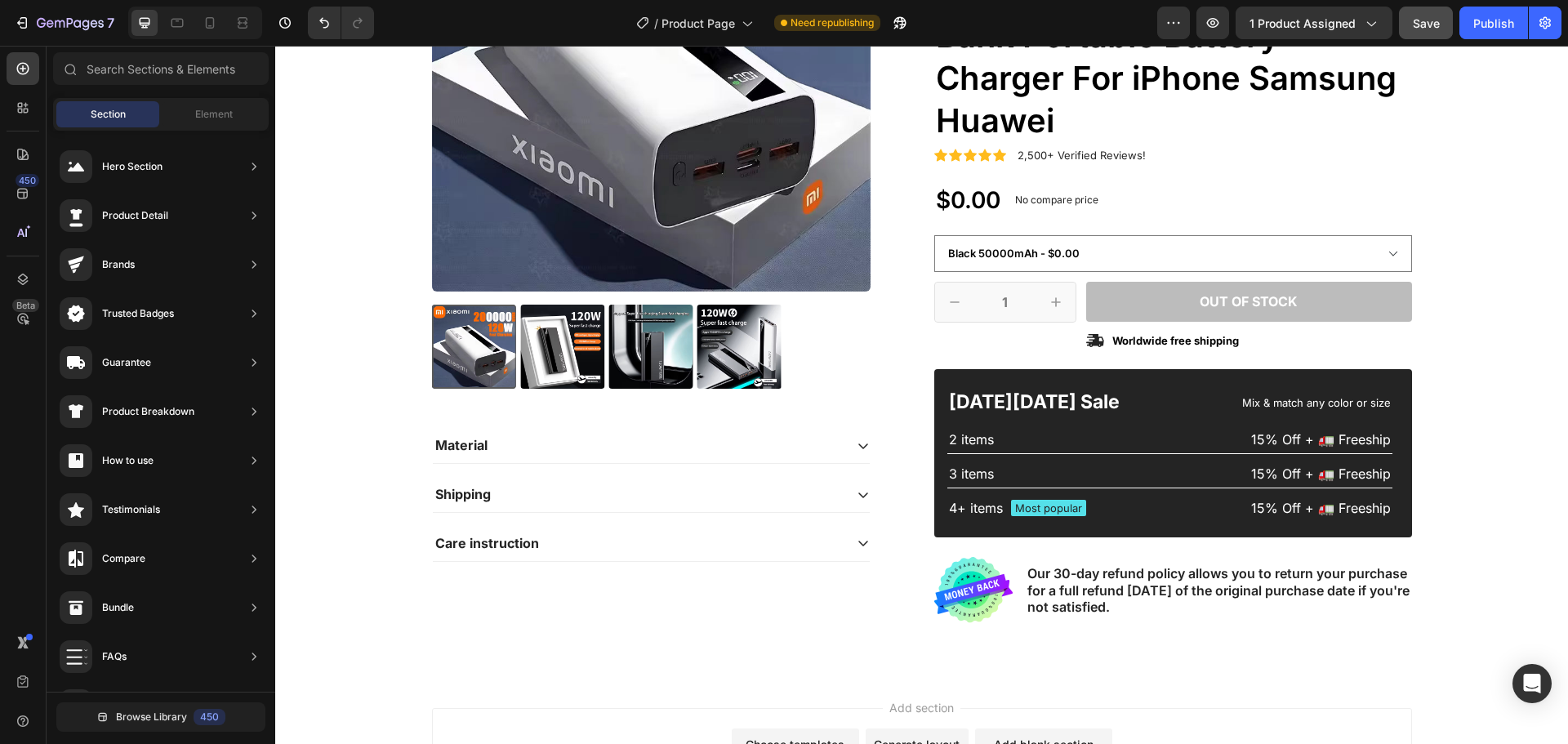
scroll to position [286, 0]
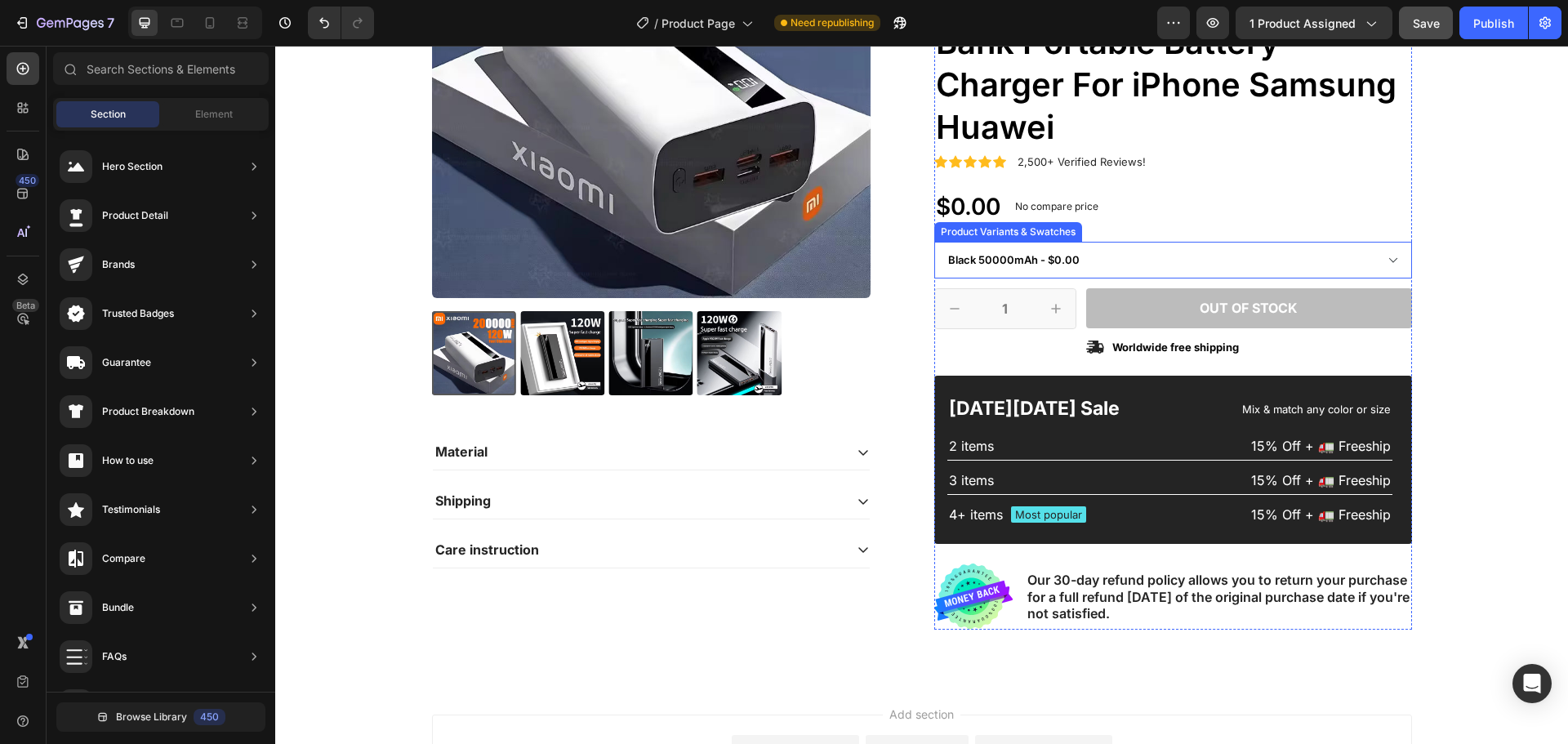
click at [1069, 268] on select "Black 50000mAh - $0.00 Black 100000mAh - $0.00 Black 200000mAh - $0.00 White 50…" at bounding box center [1173, 260] width 478 height 37
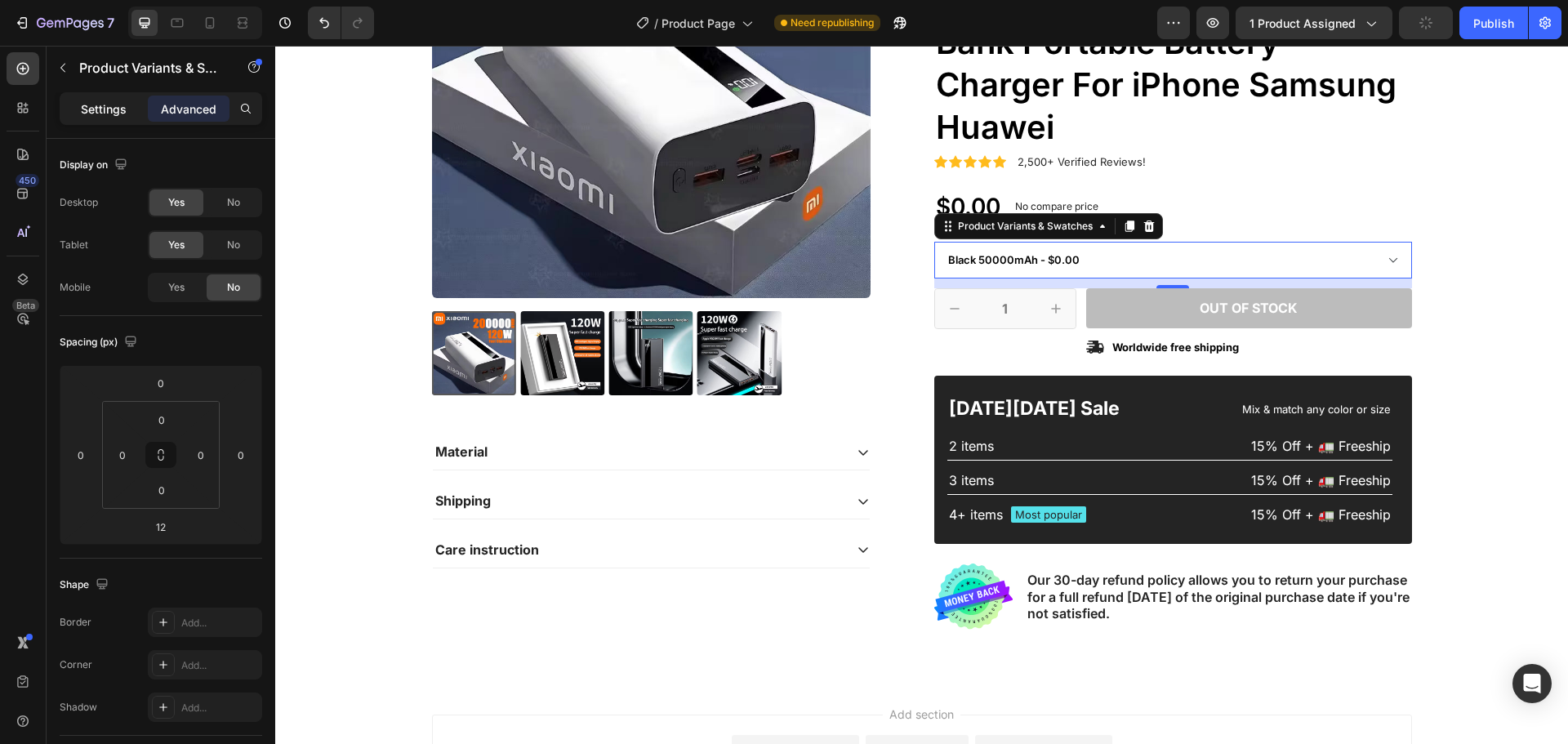
click at [111, 108] on p "Settings" at bounding box center [104, 109] width 45 height 17
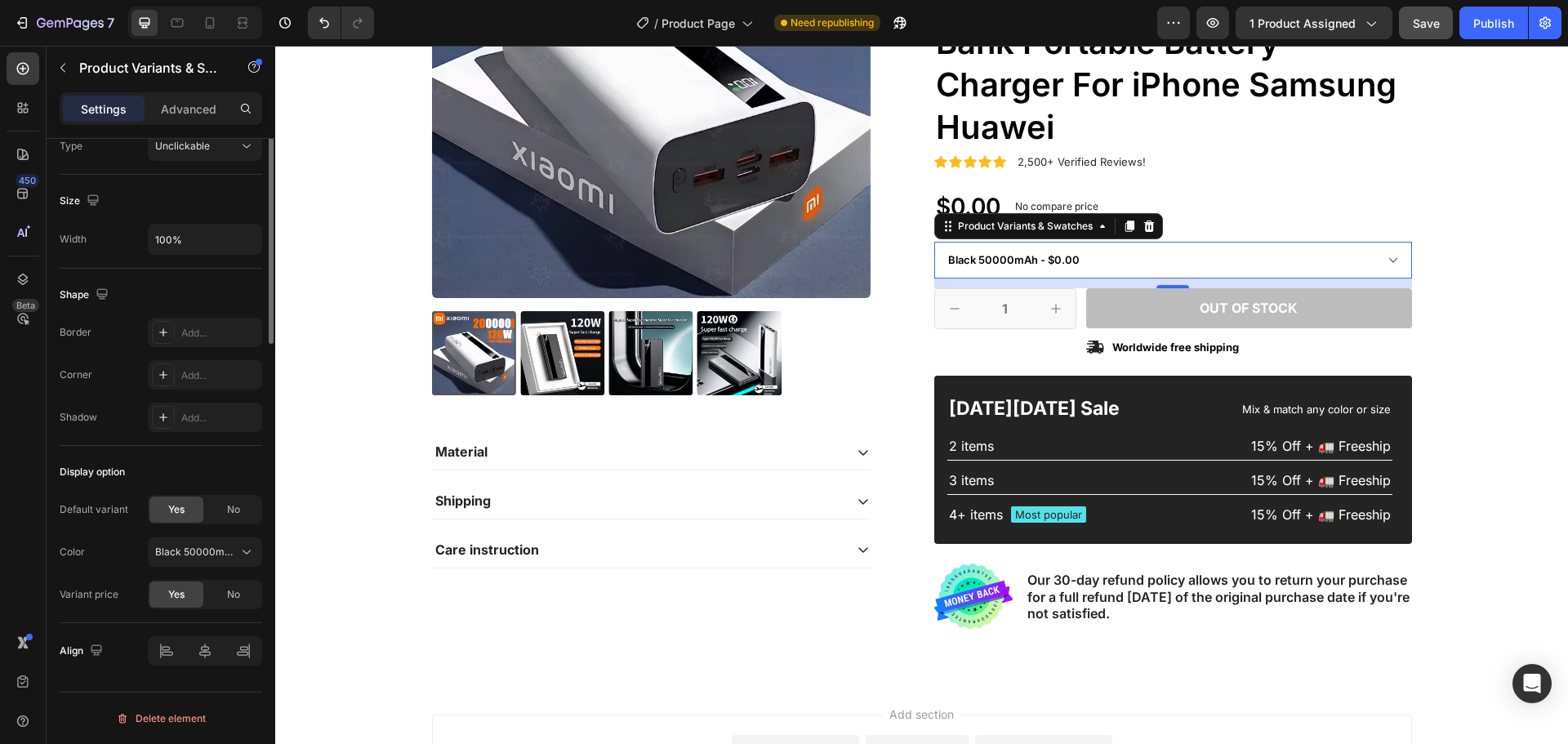
scroll to position [726, 0]
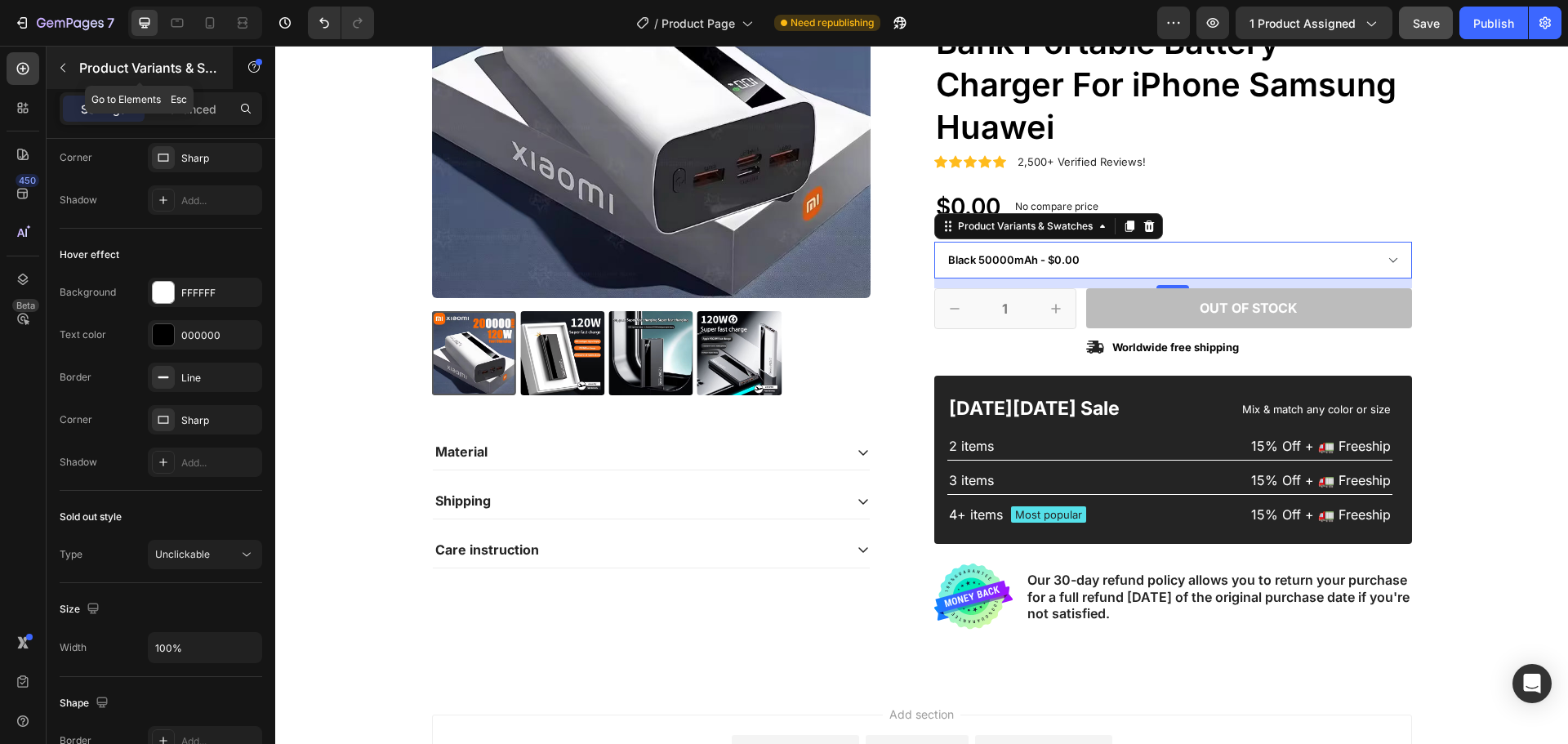
click at [70, 67] on button "button" at bounding box center [63, 68] width 26 height 26
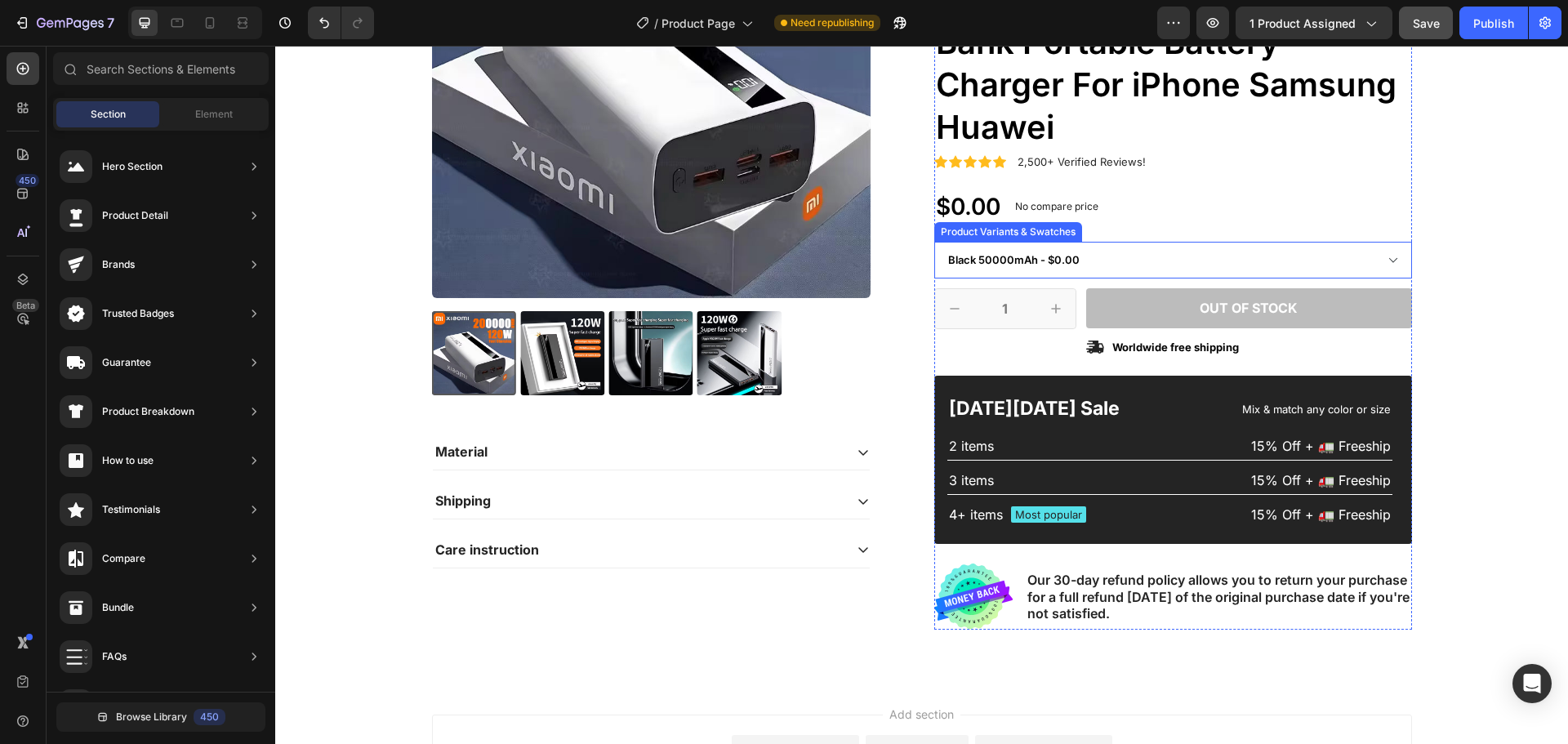
click at [1162, 266] on select "Black 50000mAh - $0.00 Black 100000mAh - $0.00 Black 200000mAh - $0.00 White 50…" at bounding box center [1173, 260] width 478 height 37
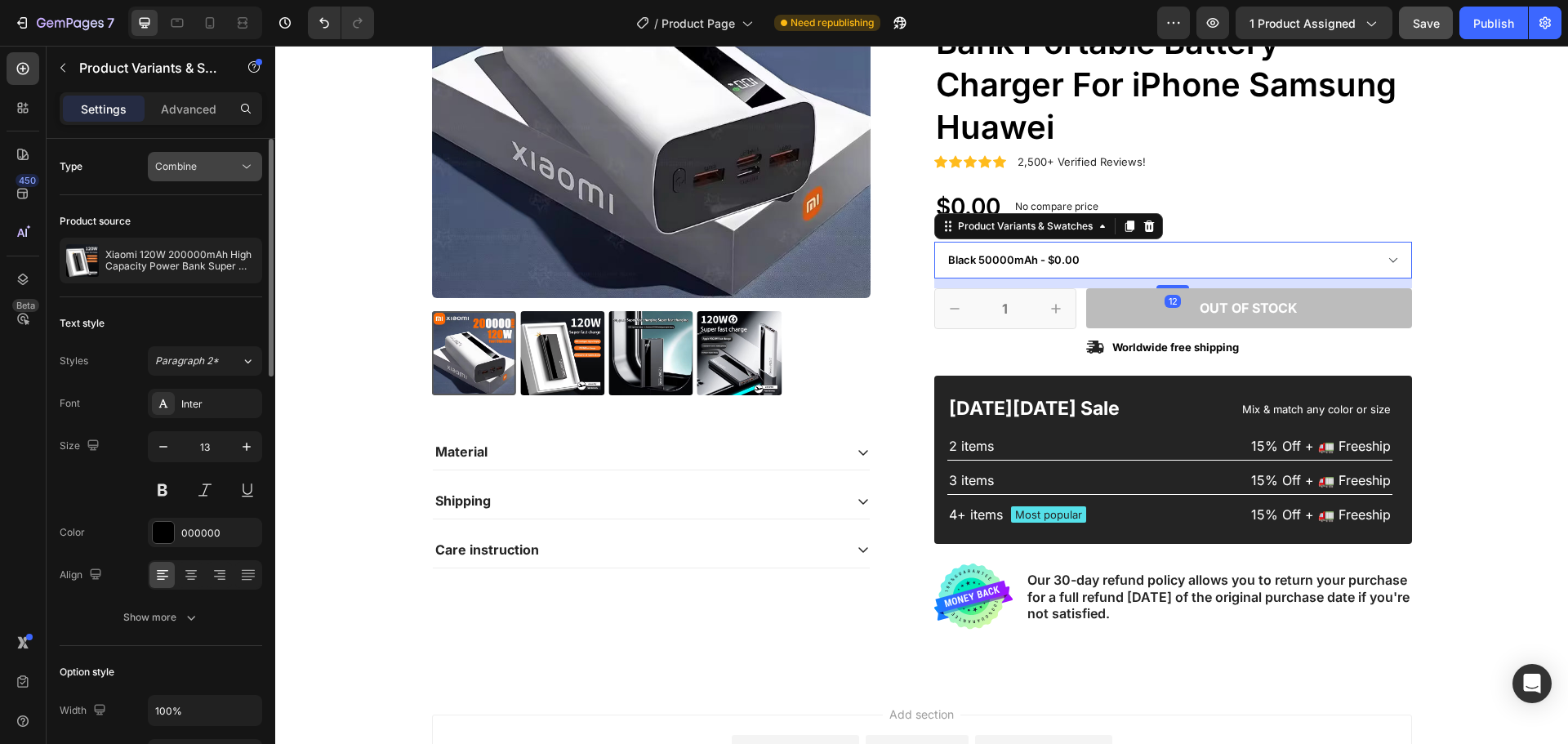
click at [236, 161] on div "Combine" at bounding box center [196, 166] width 83 height 15
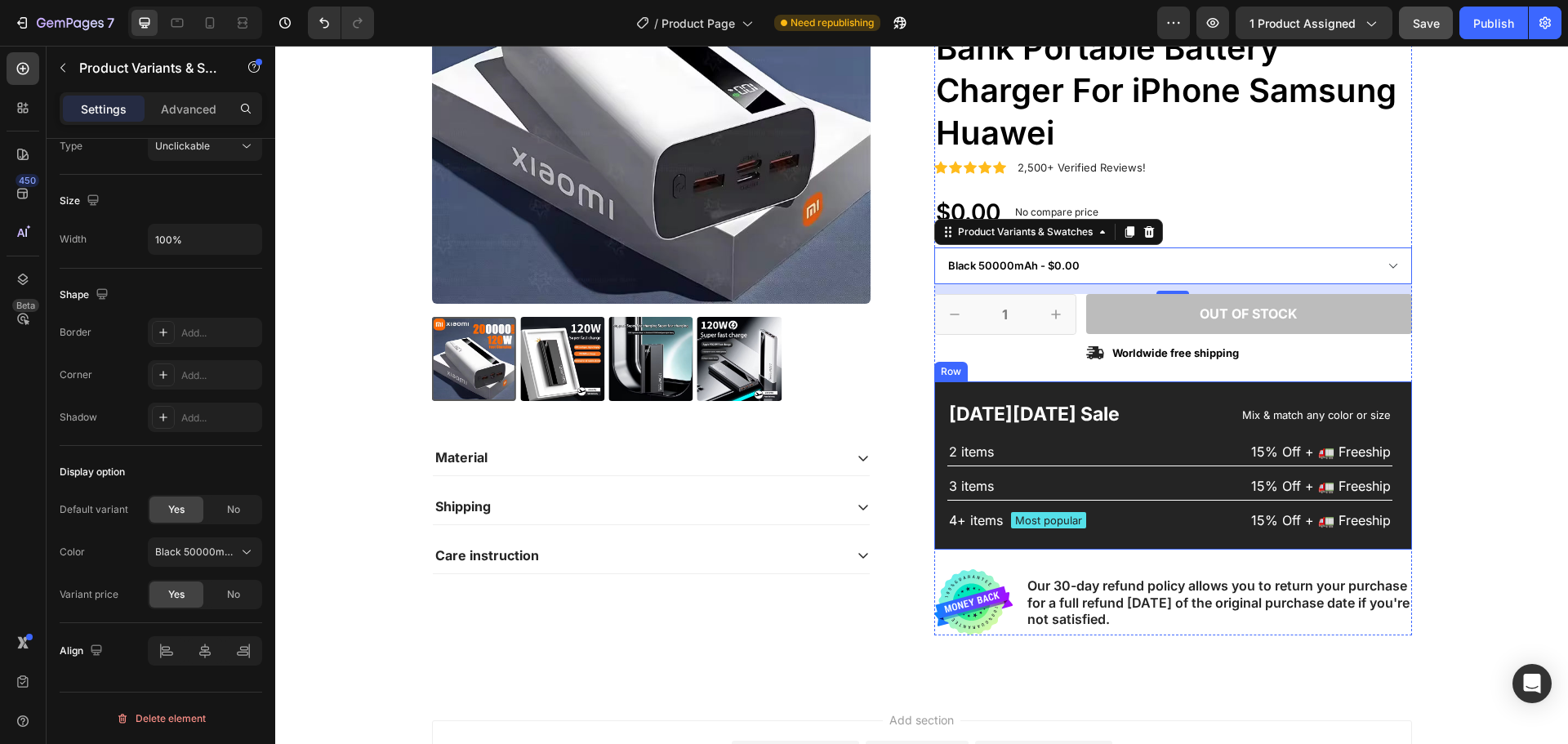
scroll to position [327, 0]
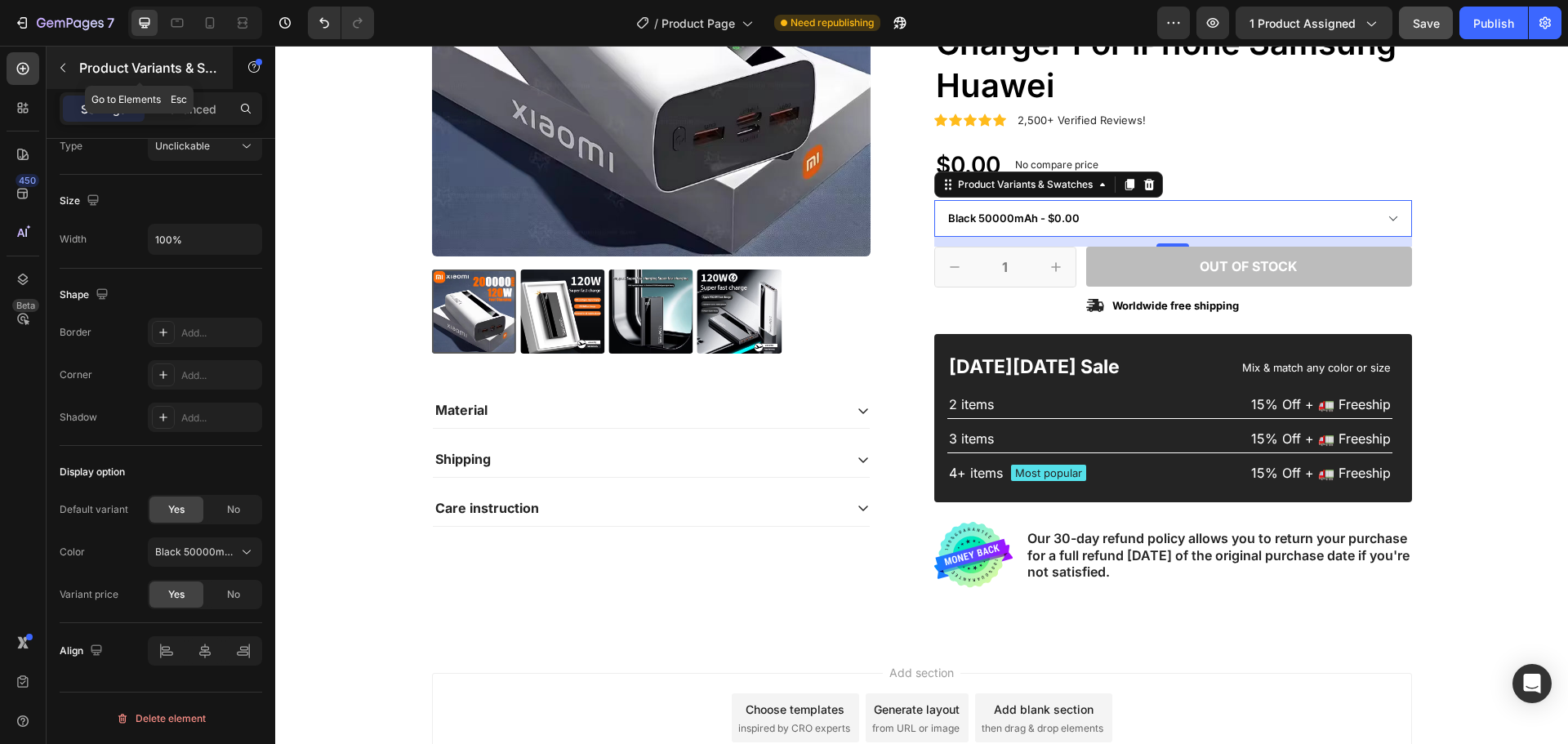
click at [64, 76] on button "button" at bounding box center [63, 68] width 26 height 26
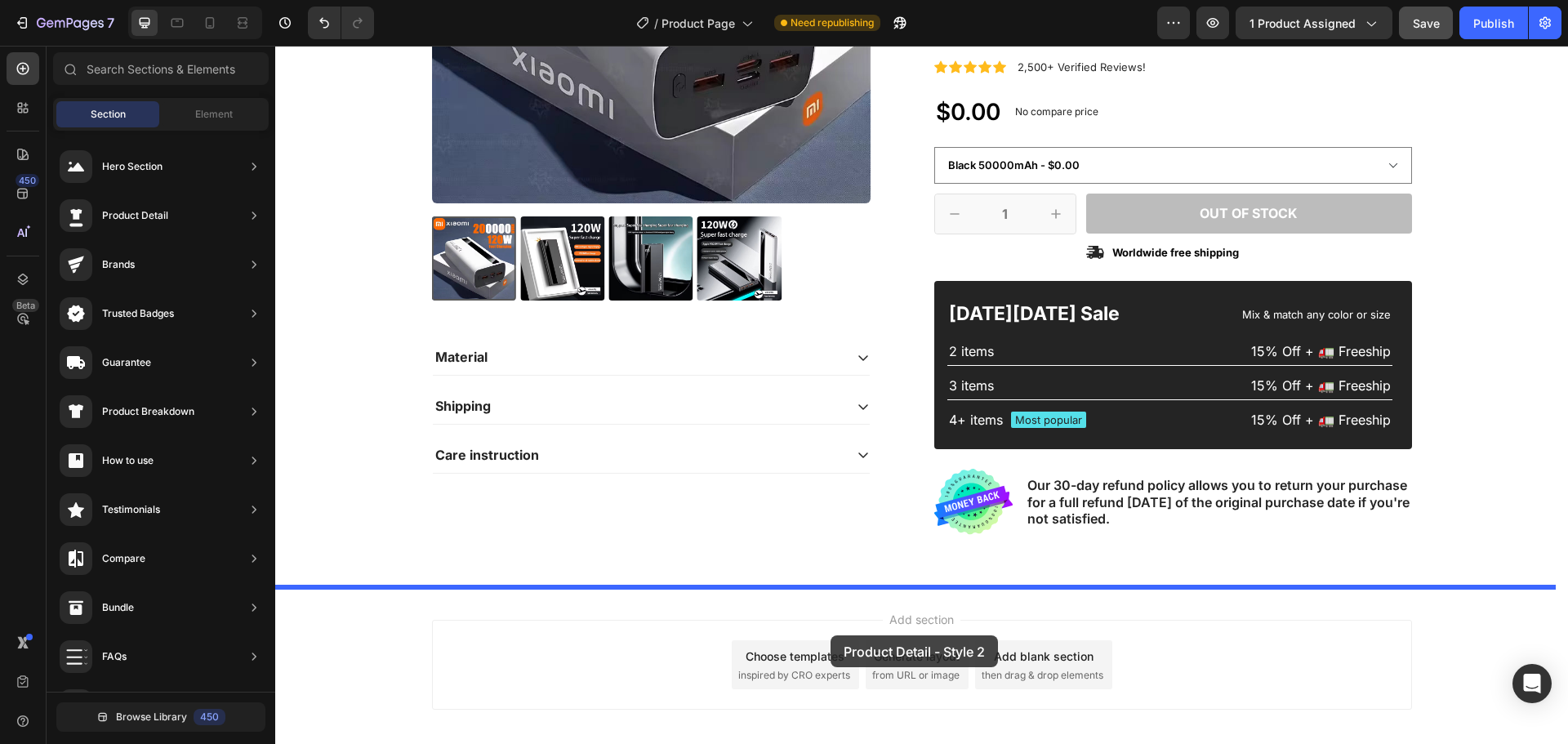
scroll to position [409, 0]
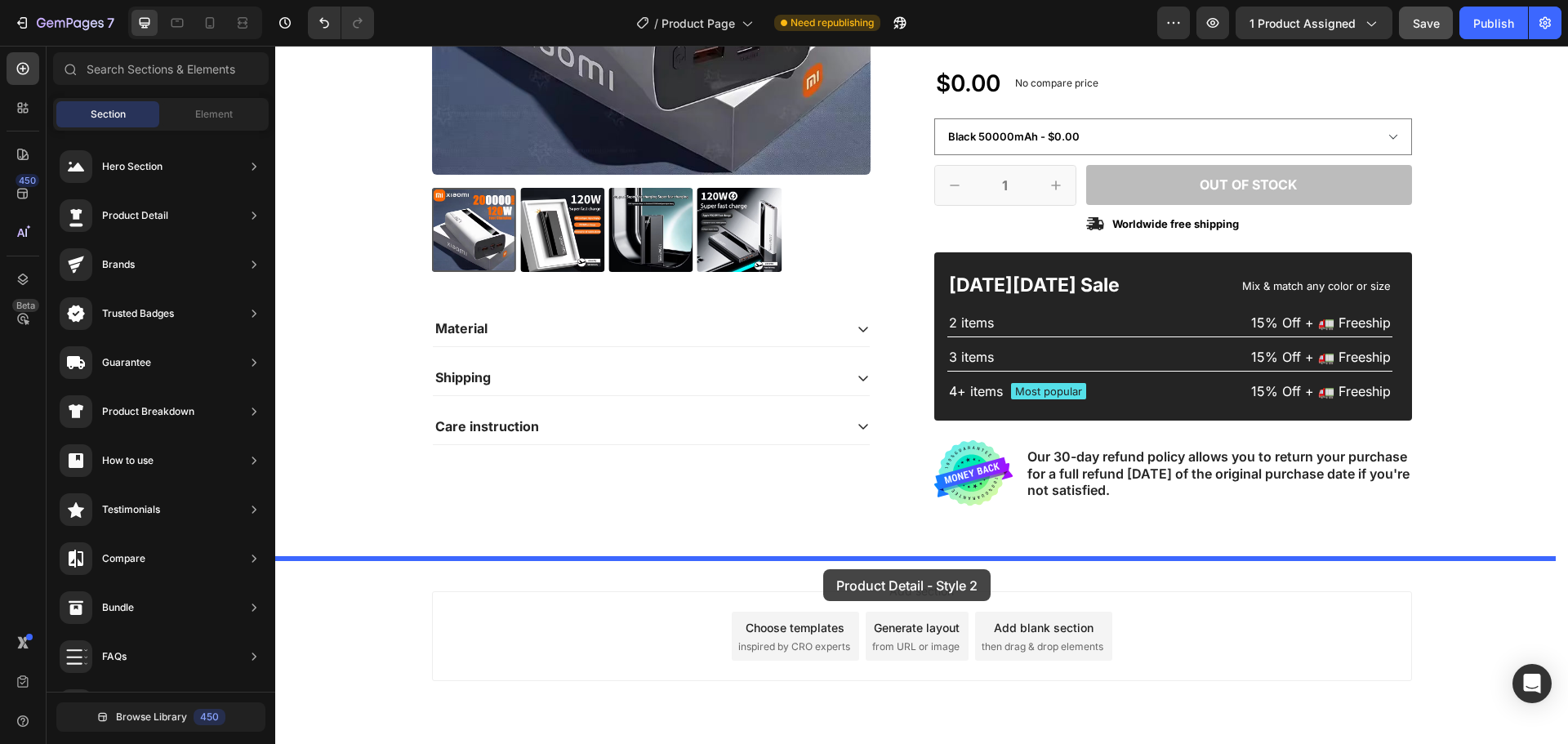
drag, startPoint x: 745, startPoint y: 720, endPoint x: 823, endPoint y: 569, distance: 170.0
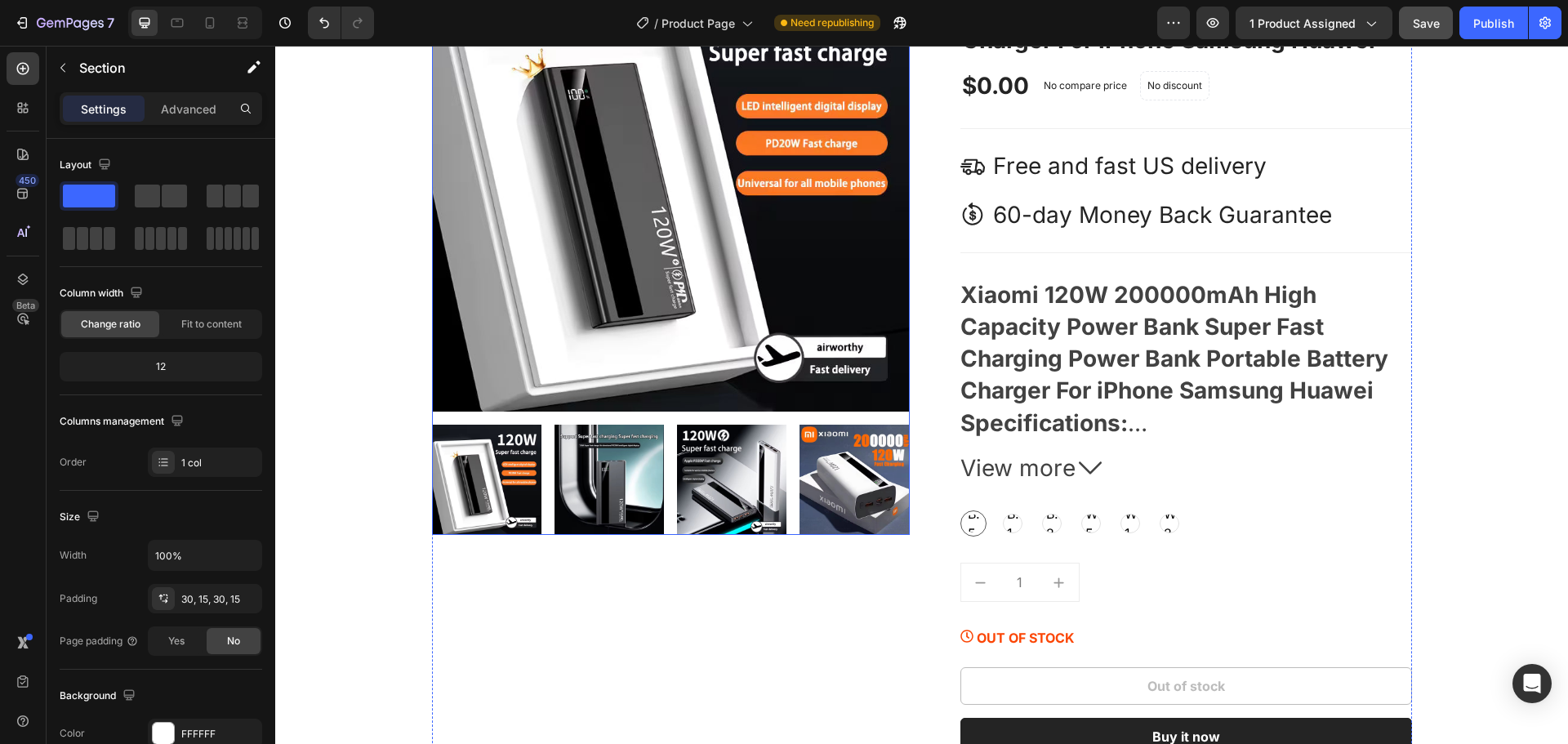
scroll to position [1189, 0]
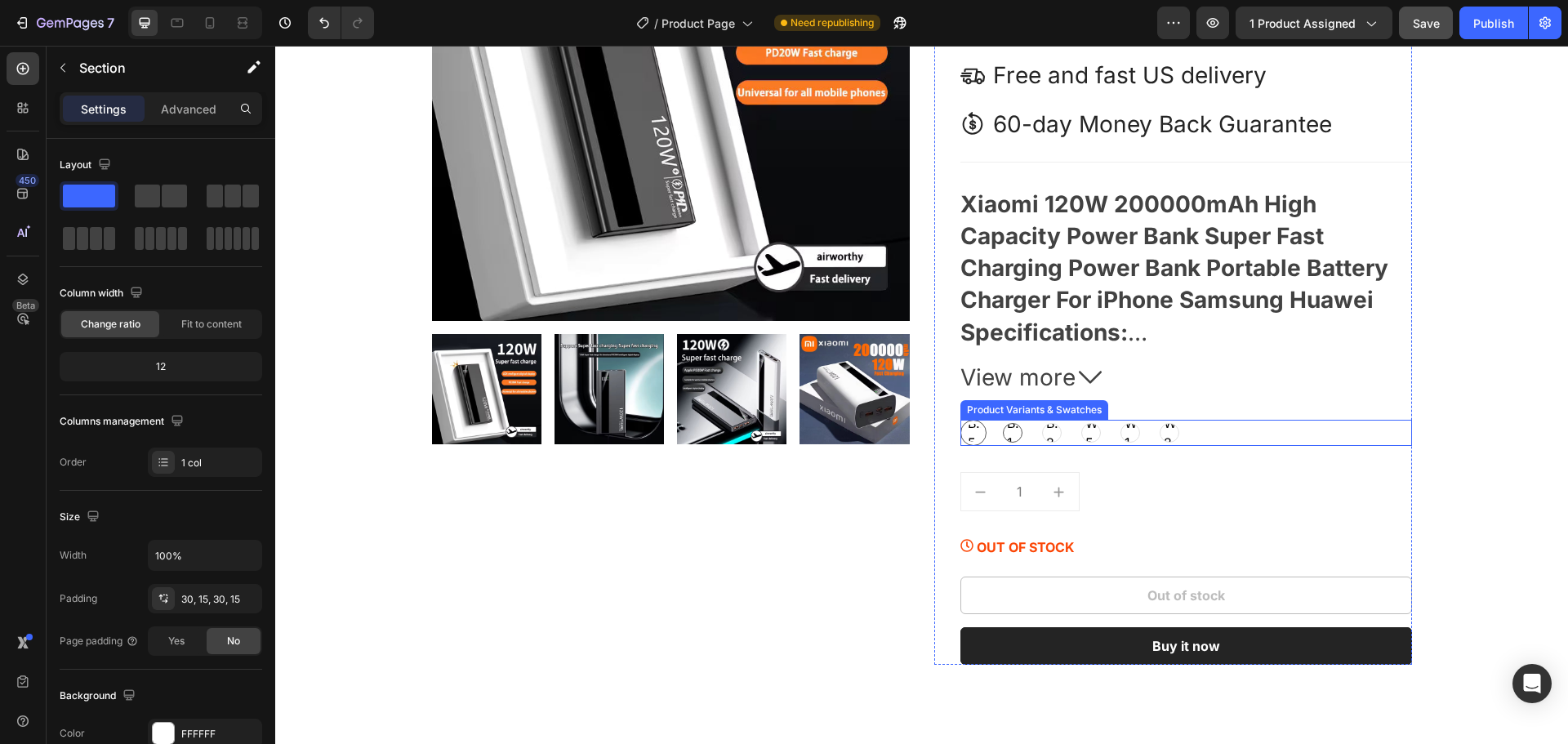
click at [1004, 437] on span "Black 100000mAh" at bounding box center [1013, 432] width 18 height 39
click at [999, 420] on input "Black 100000mAh Black 100000mAh Black 100000mAh" at bounding box center [999, 419] width 1 height 1
radio input "true"
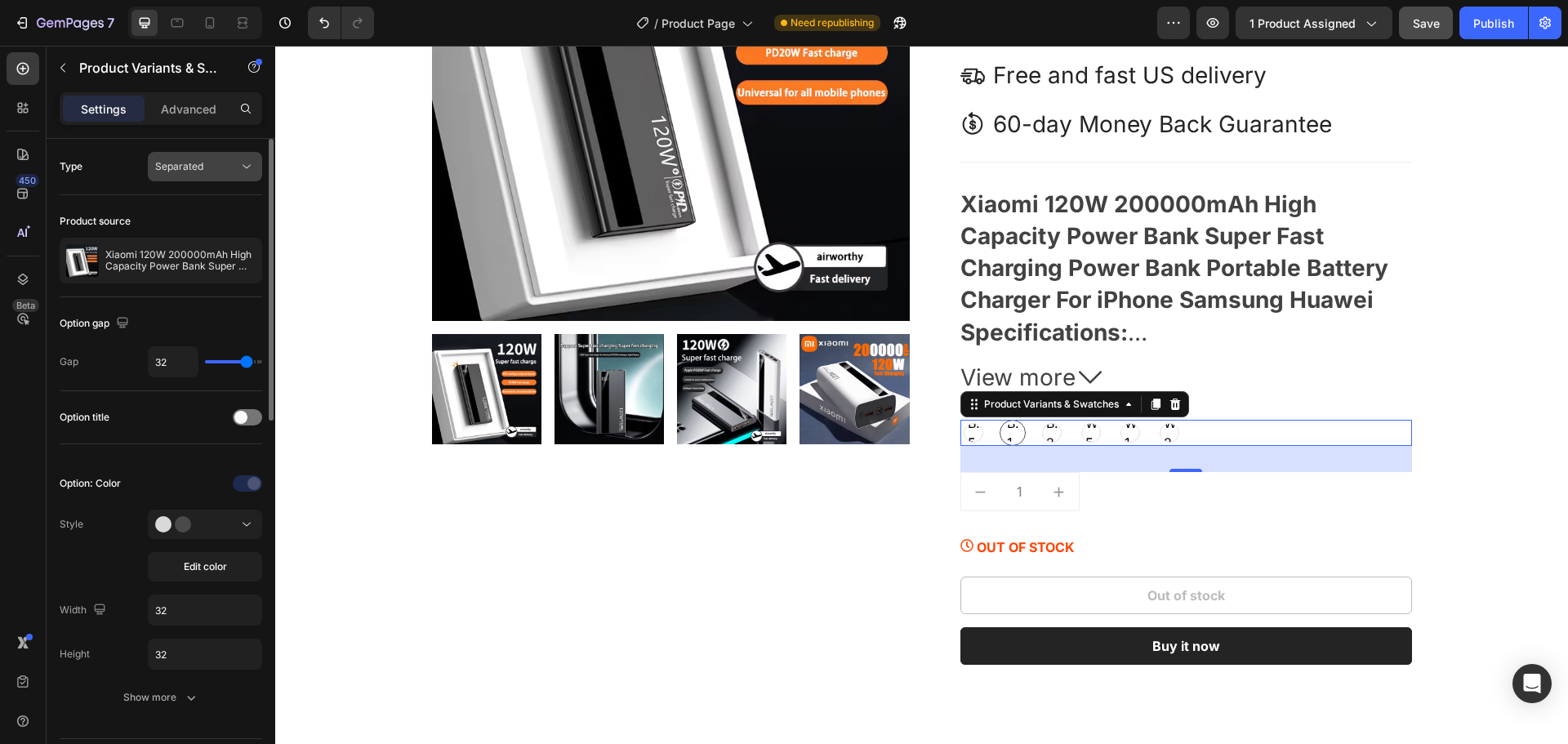
click at [202, 170] on span "Separated" at bounding box center [179, 166] width 48 height 12
click at [196, 232] on p "Combine" at bounding box center [202, 238] width 93 height 15
select select "581823023938667500"
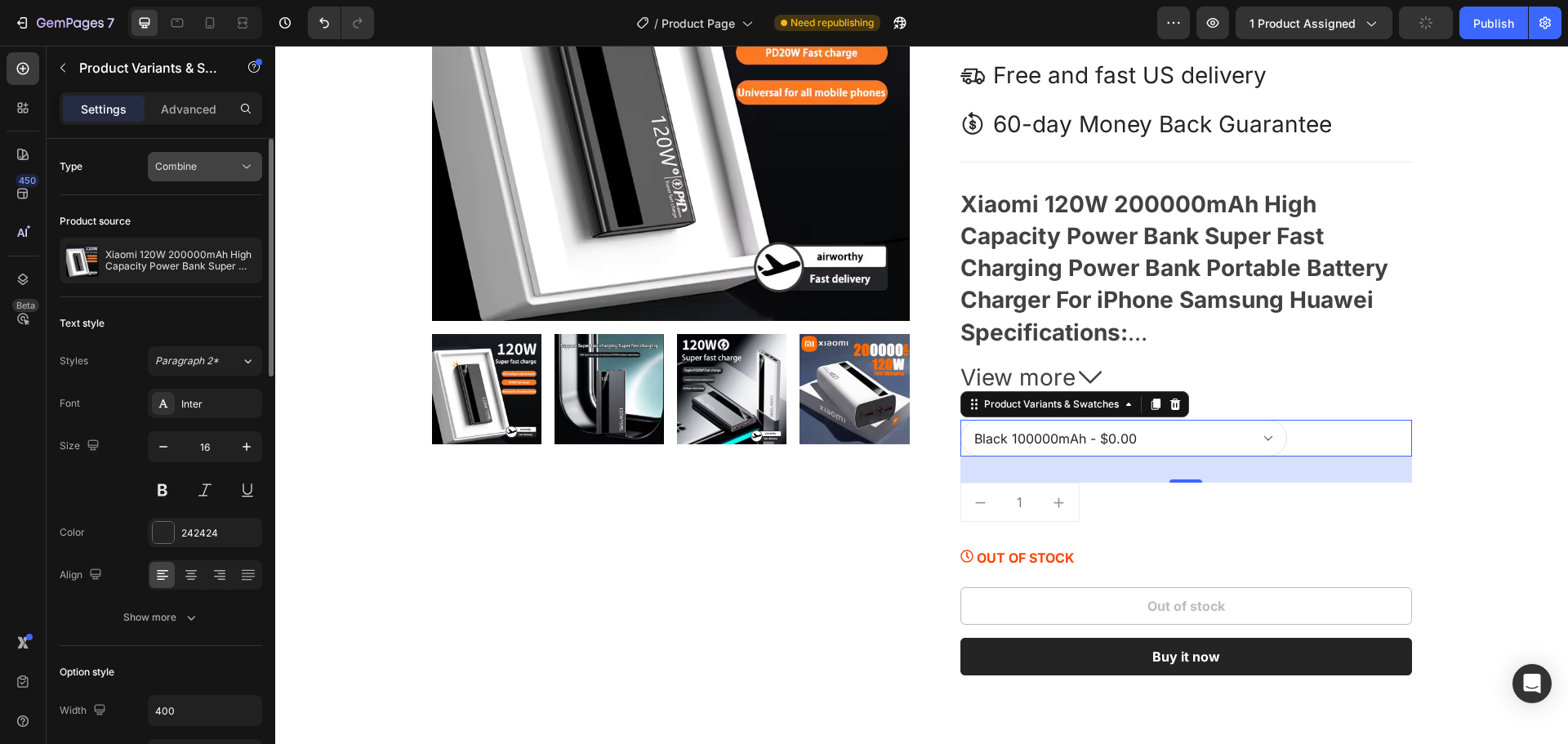
click at [217, 163] on div "Combine" at bounding box center [196, 166] width 83 height 15
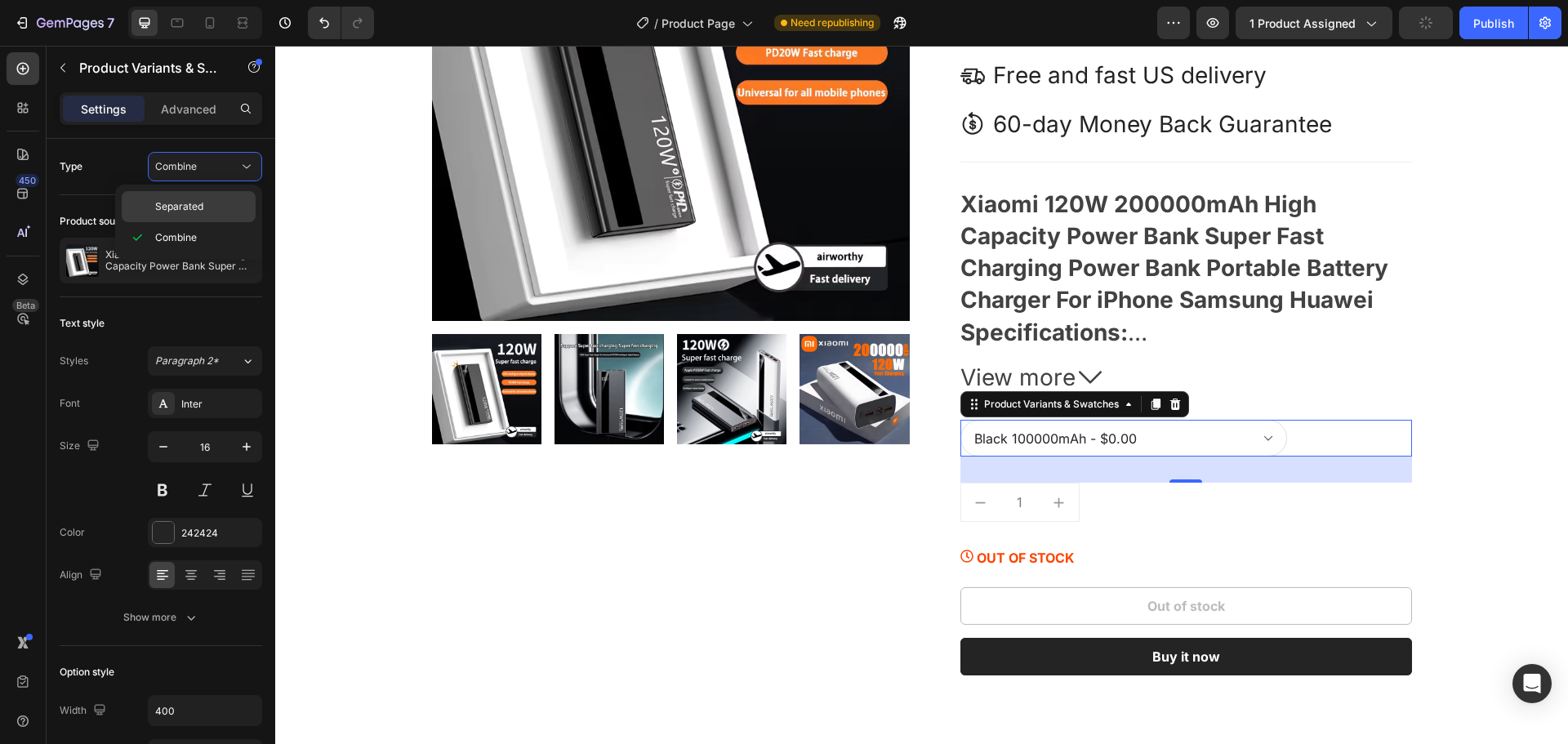
click at [208, 214] on div "Separated" at bounding box center [188, 207] width 134 height 31
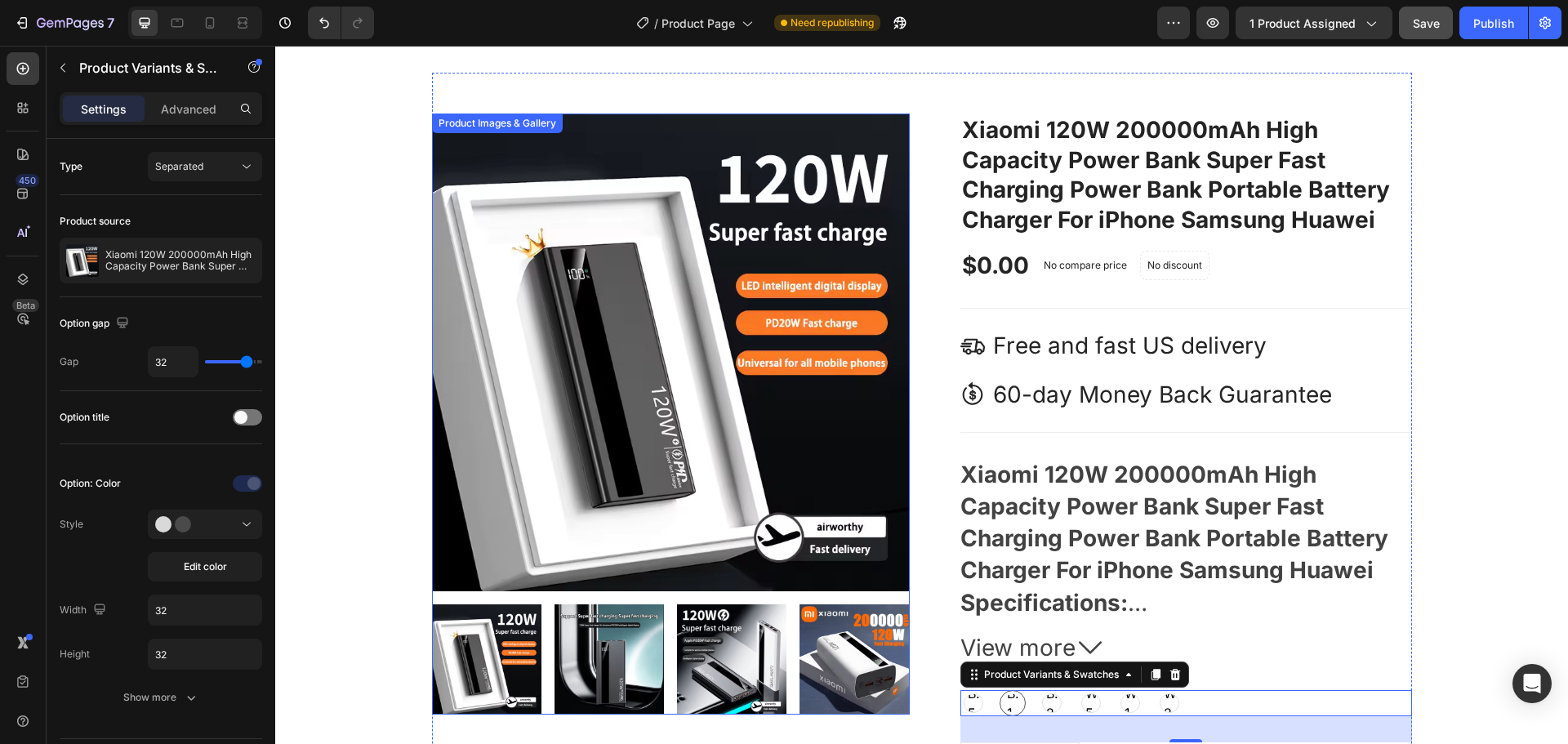
select select "581823023938667500"
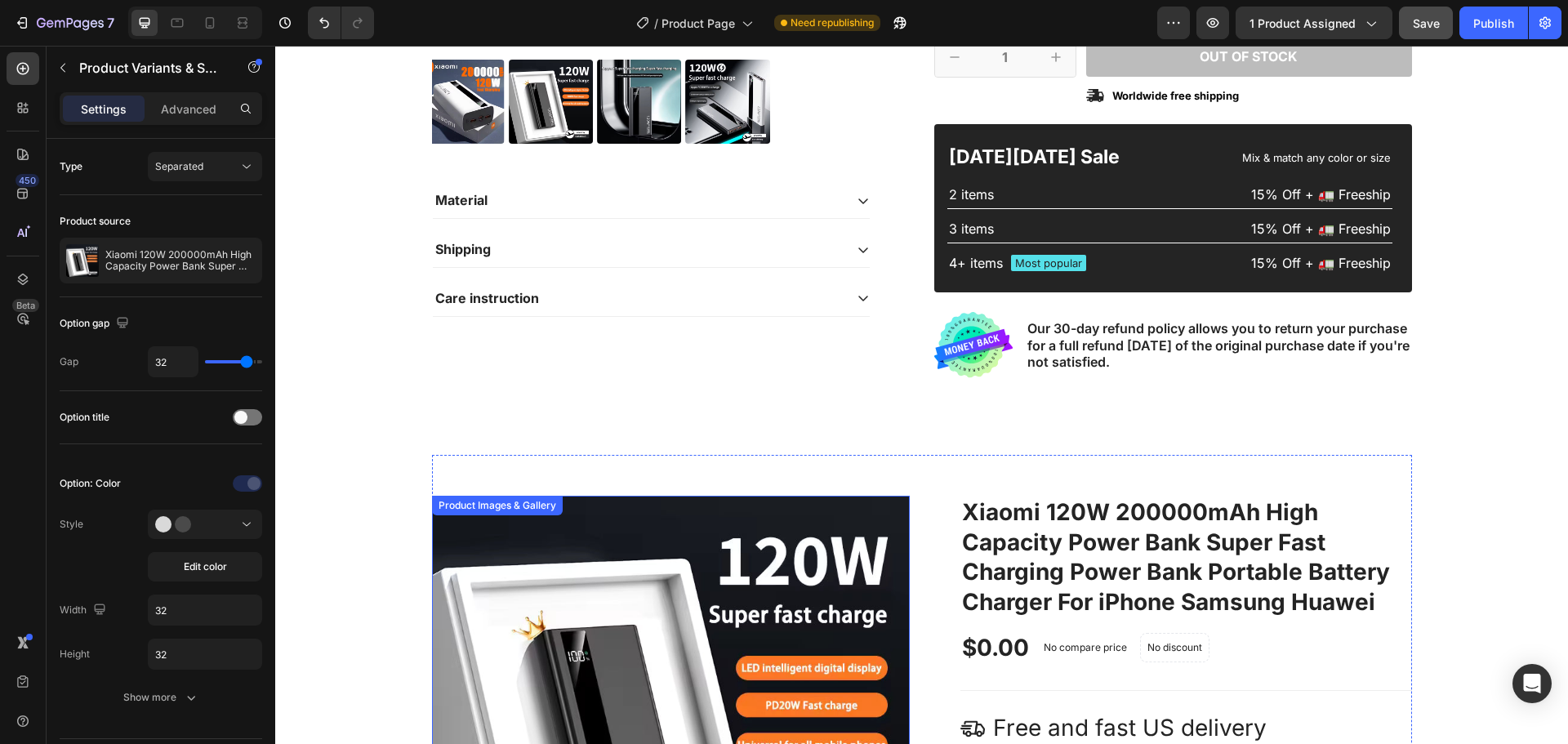
scroll to position [536, 0]
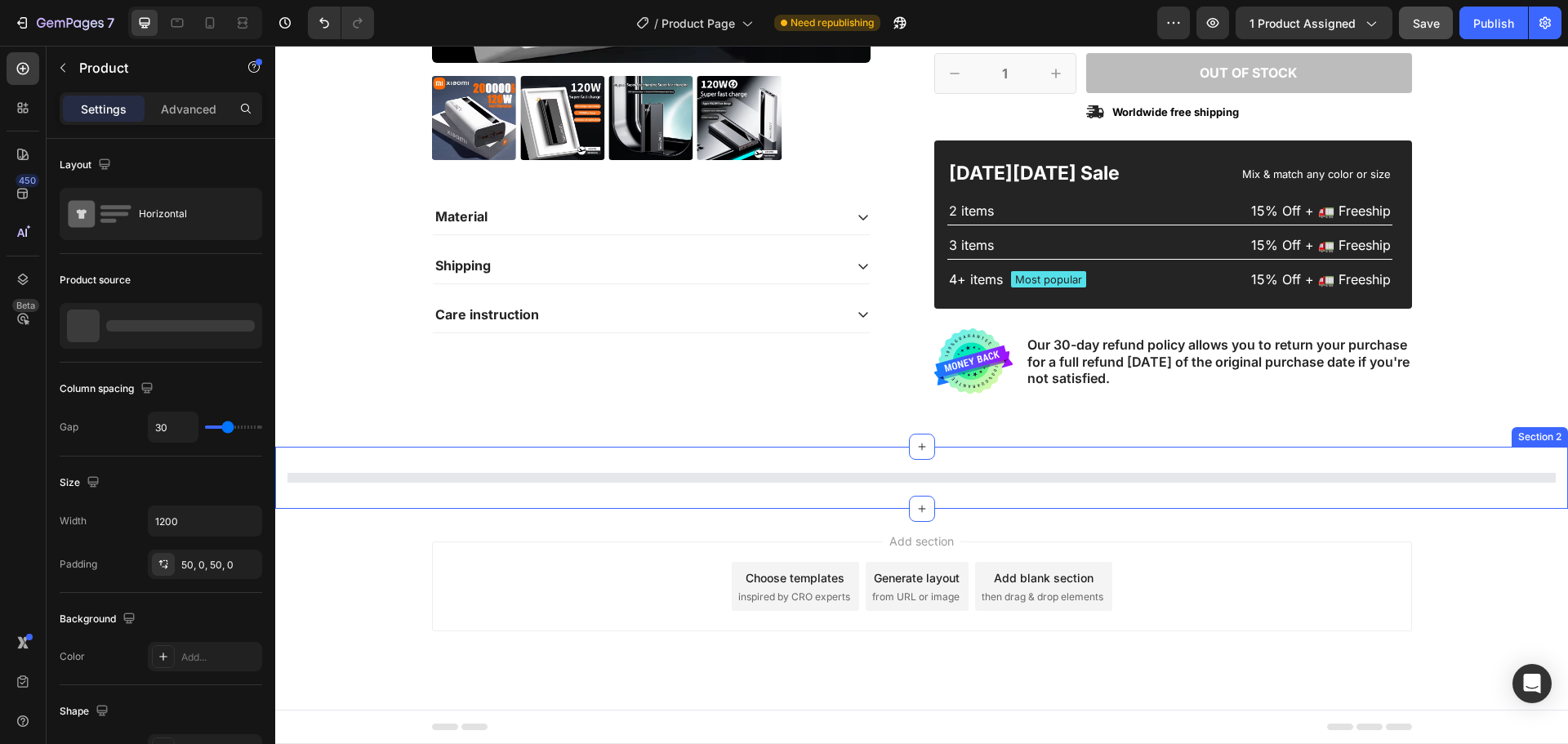
click at [1387, 470] on div "Section 2" at bounding box center [921, 478] width 1293 height 62
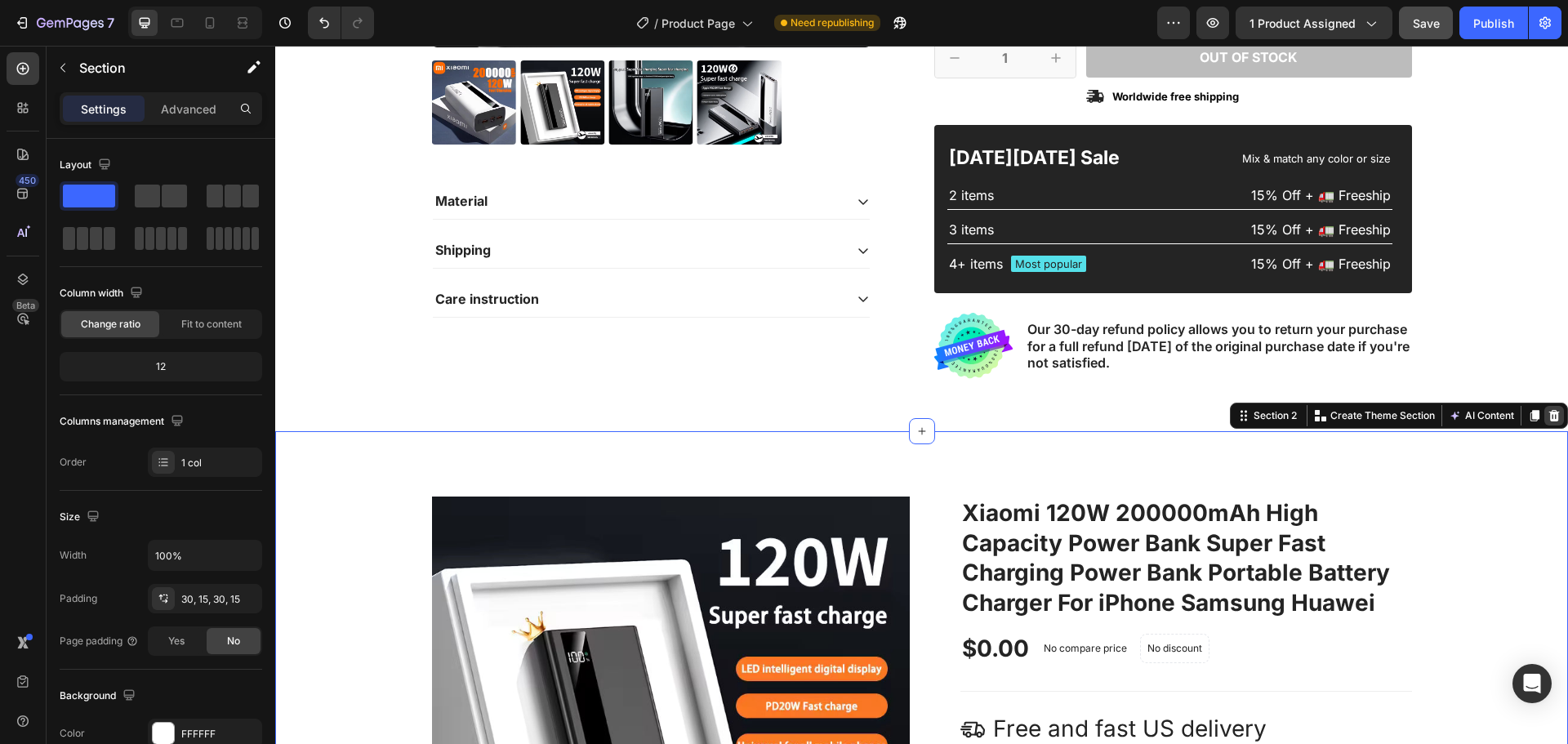
click at [1548, 417] on icon at bounding box center [1554, 416] width 13 height 13
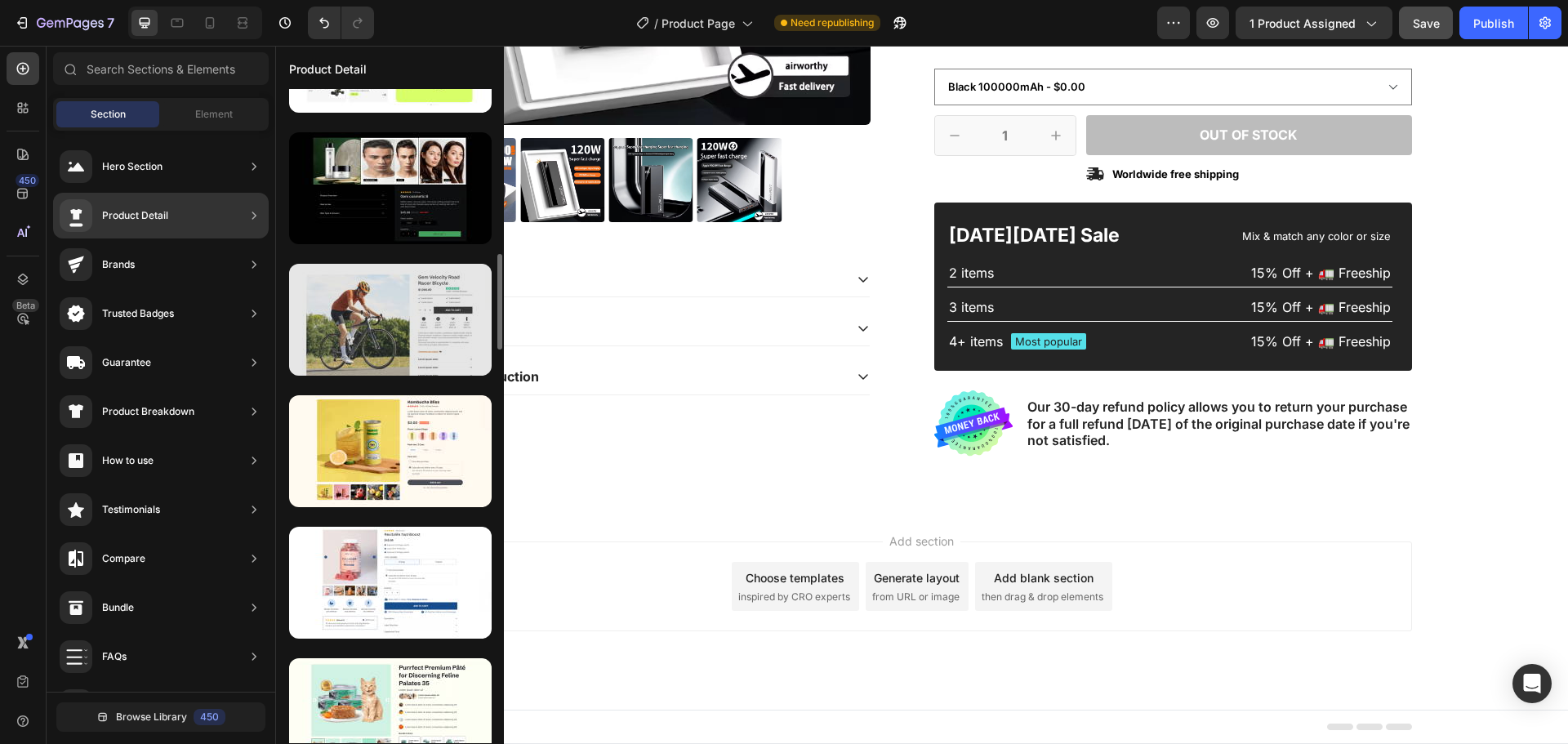
scroll to position [406, 0]
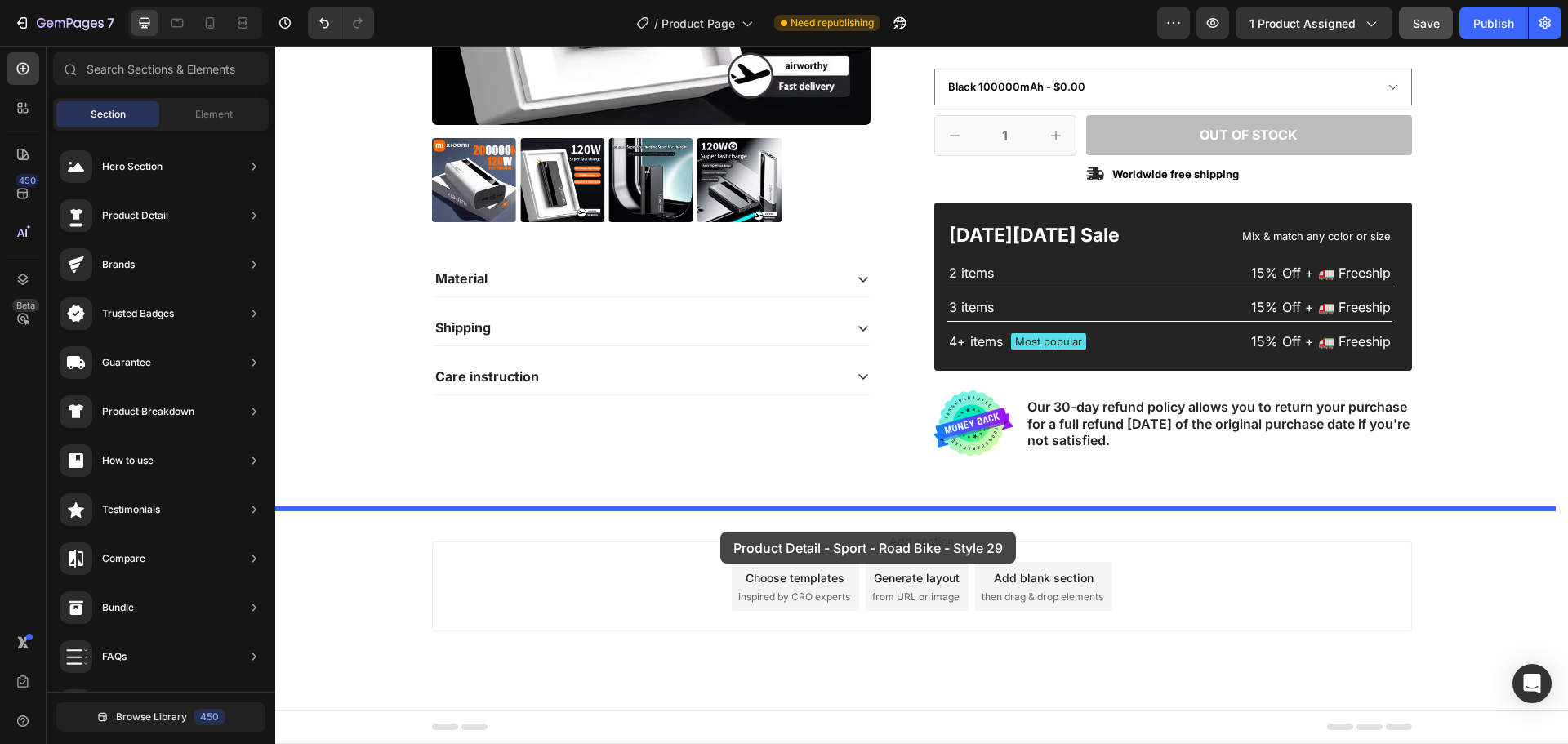
drag, startPoint x: 642, startPoint y: 480, endPoint x: 720, endPoint y: 532, distance: 93.7
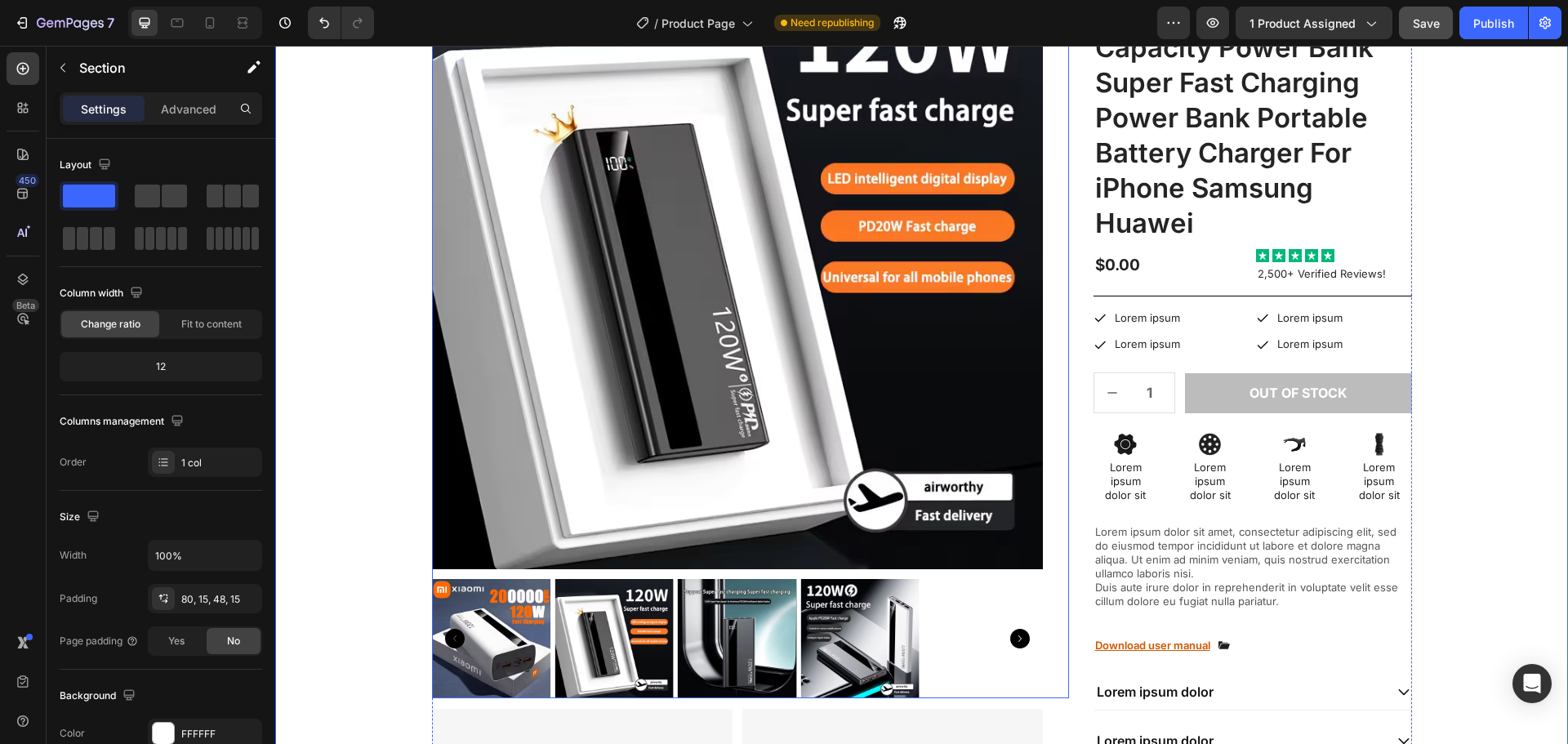
scroll to position [1009, 0]
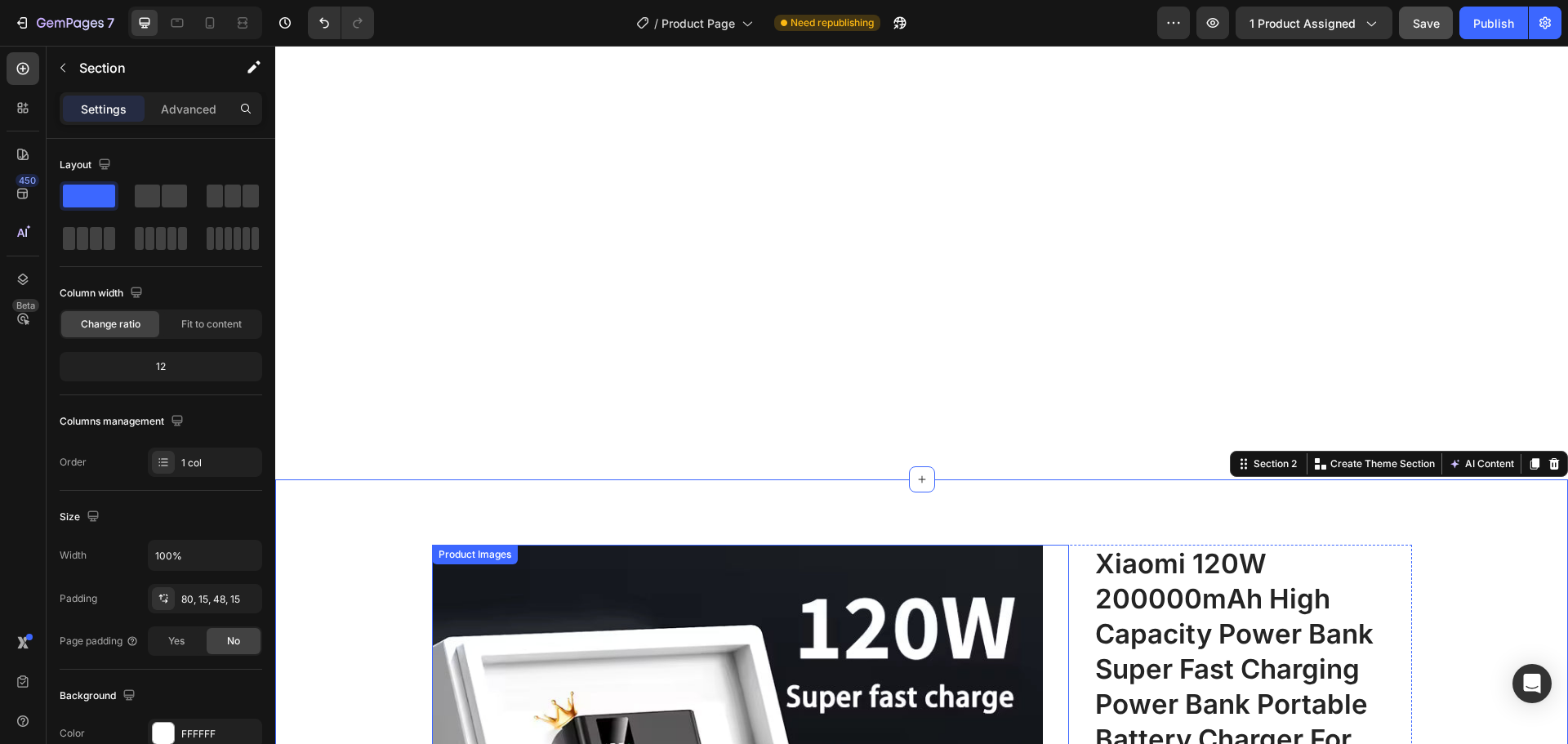
select select "581823023938667500"
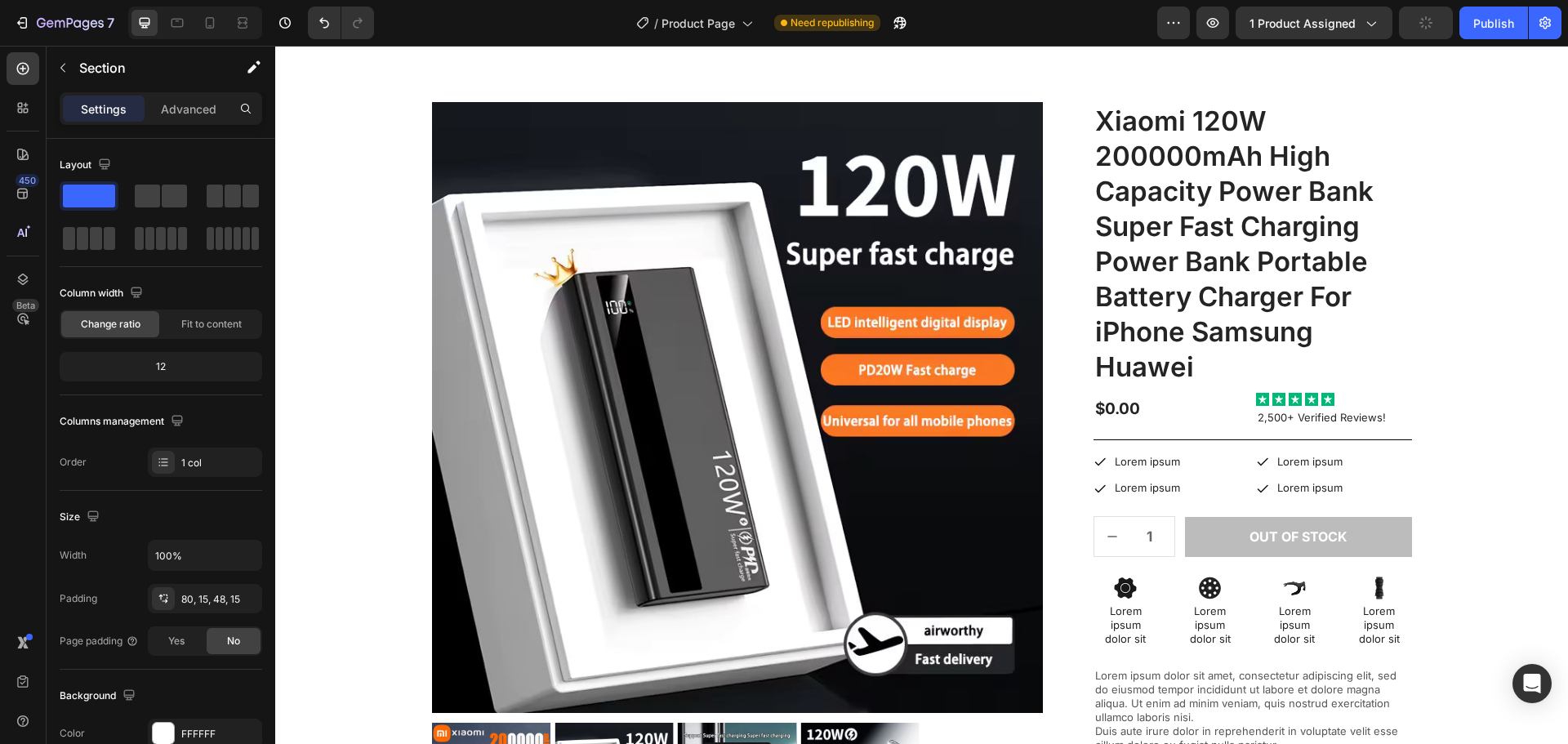
select select "581823023938667500"
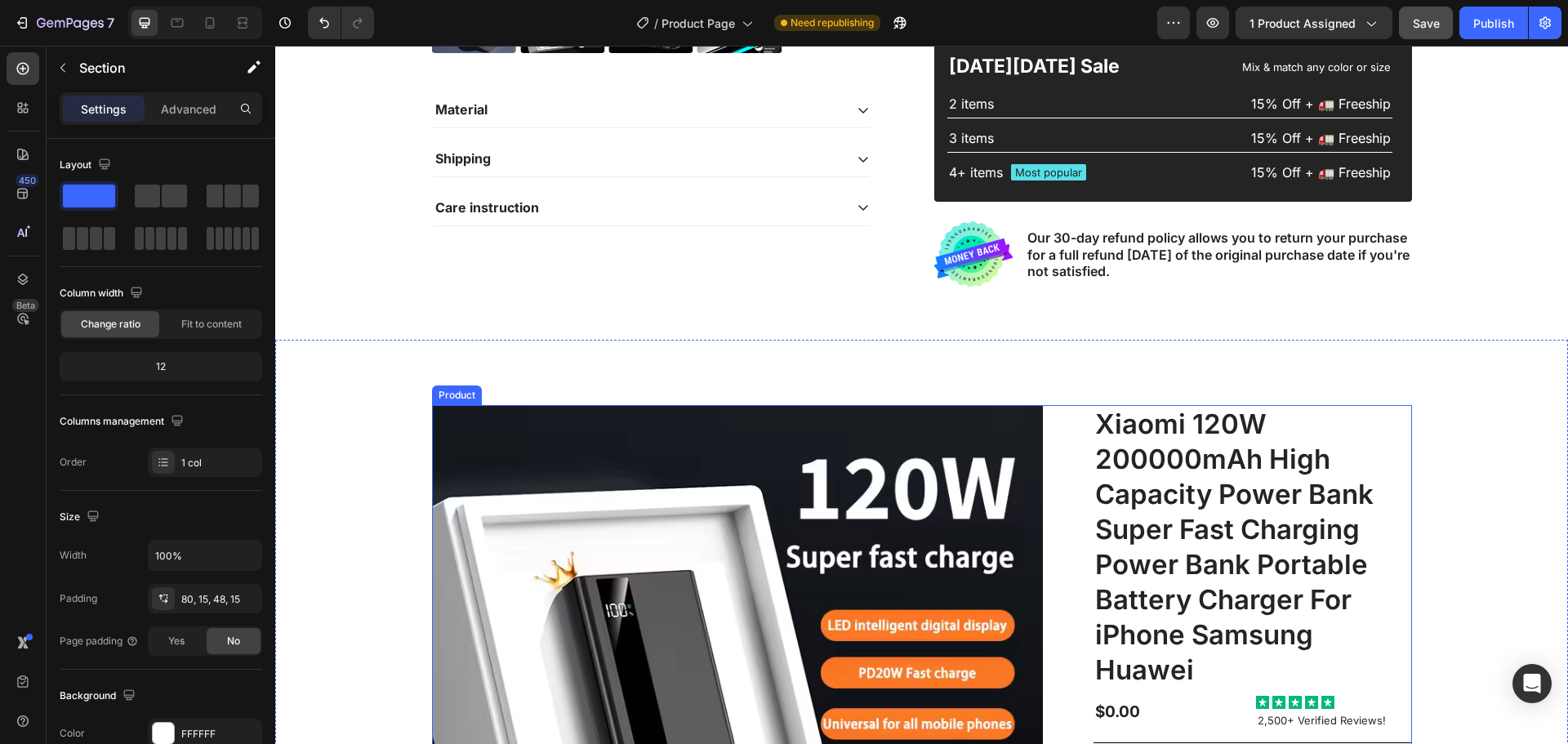
scroll to position [628, 0]
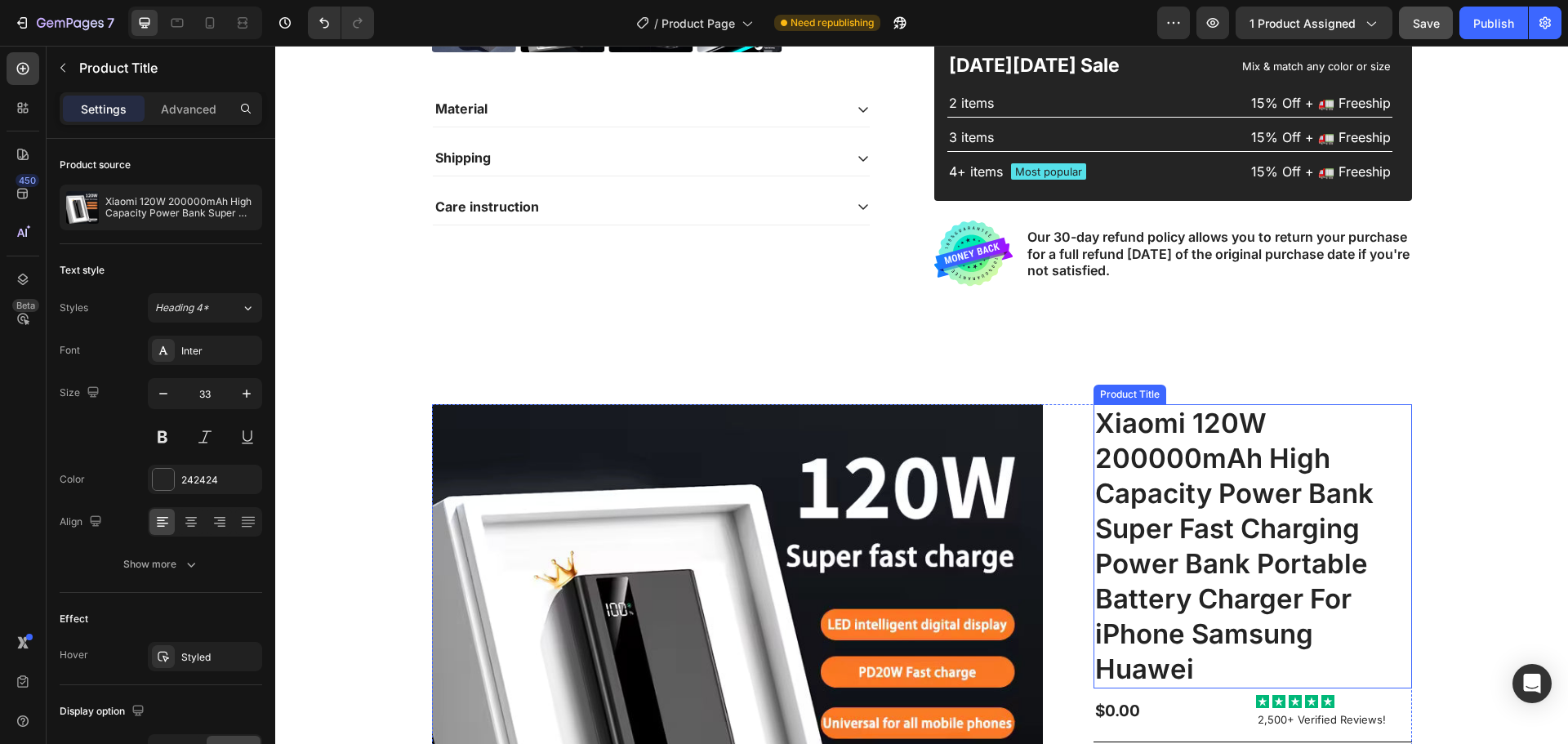
click at [1232, 406] on h1 "Xiaomi 120W 200000mAh High Capacity Power Bank Super Fast Charging Power Bank P…" at bounding box center [1253, 546] width 319 height 284
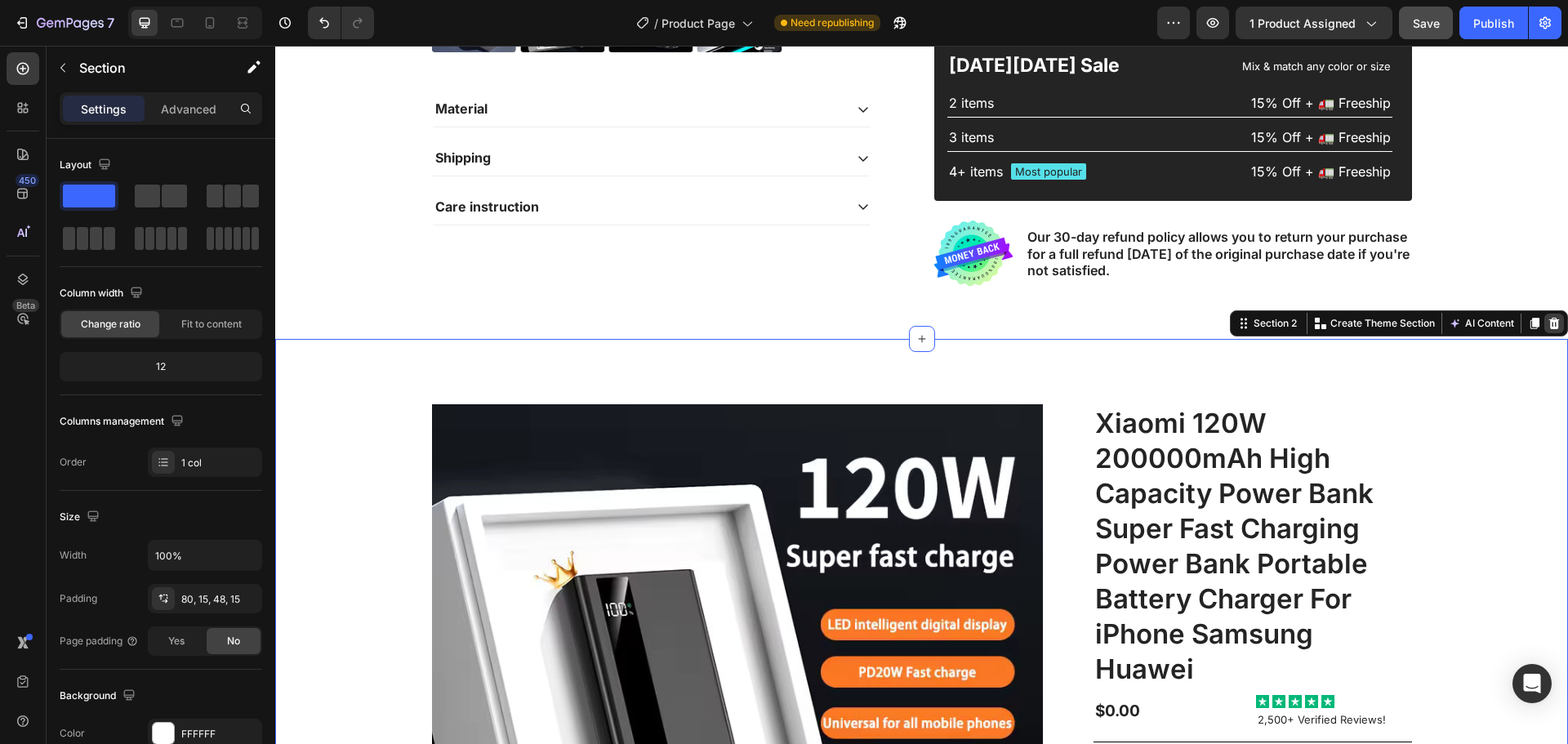
click at [1550, 326] on icon at bounding box center [1555, 323] width 10 height 11
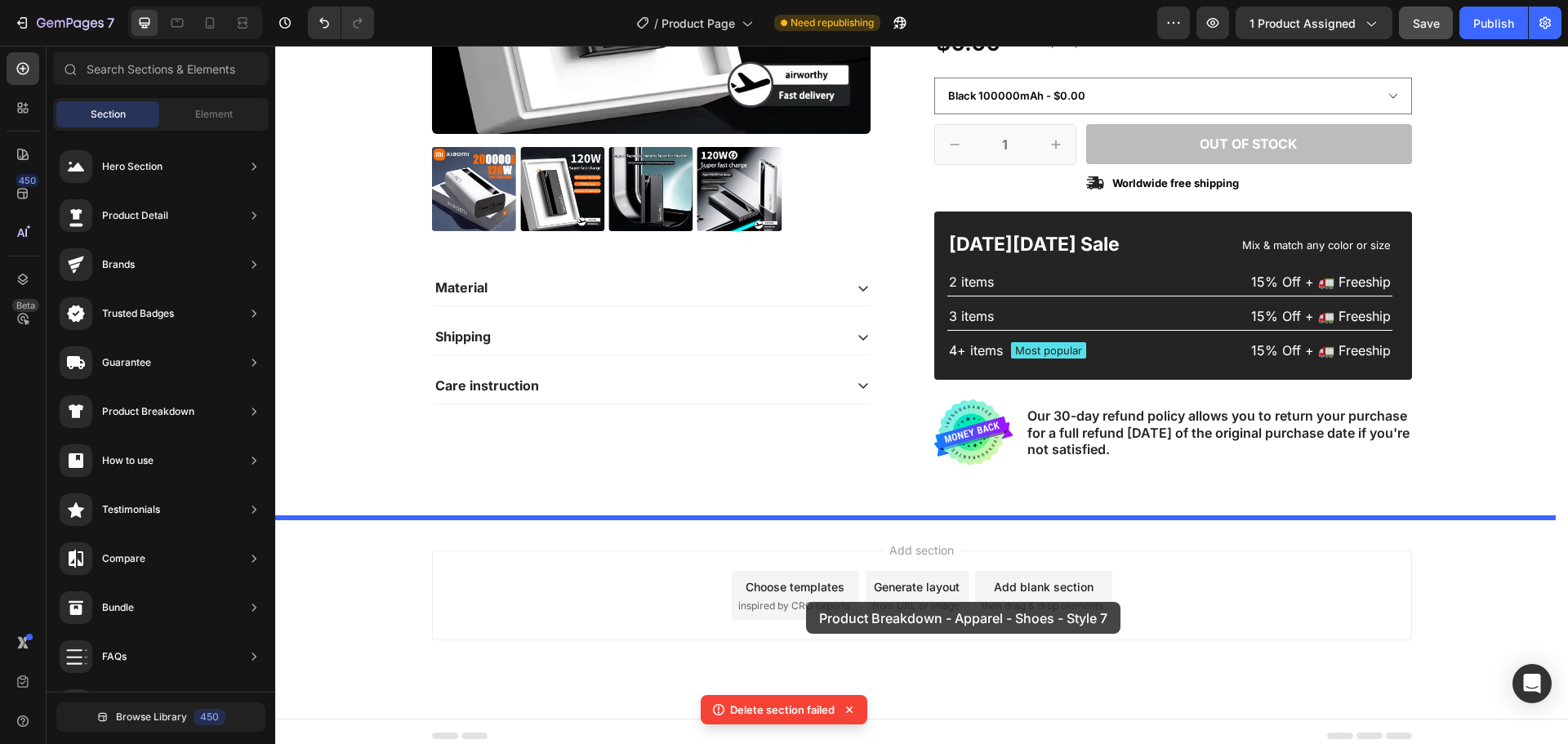
scroll to position [458, 0]
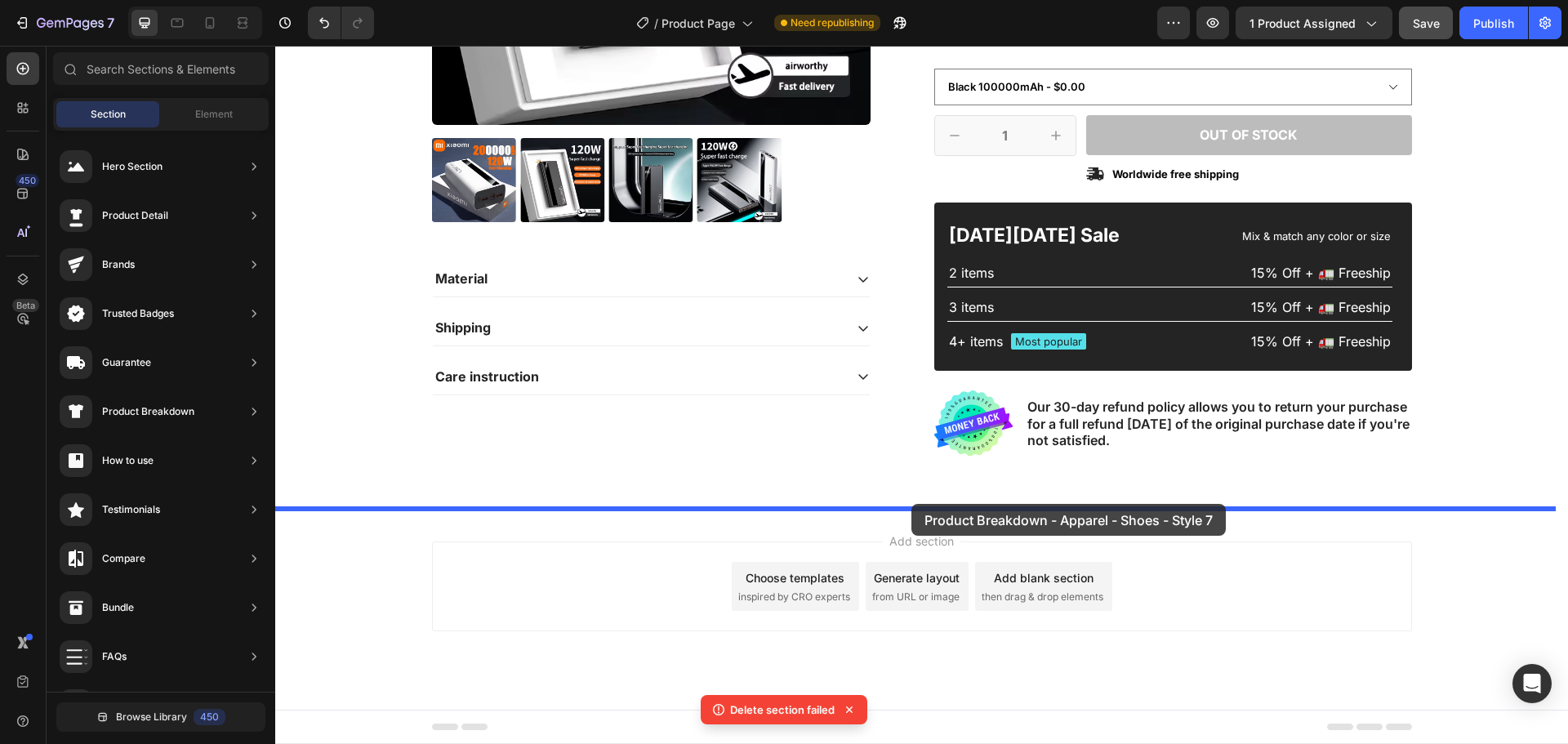
drag, startPoint x: 652, startPoint y: 377, endPoint x: 911, endPoint y: 504, distance: 288.5
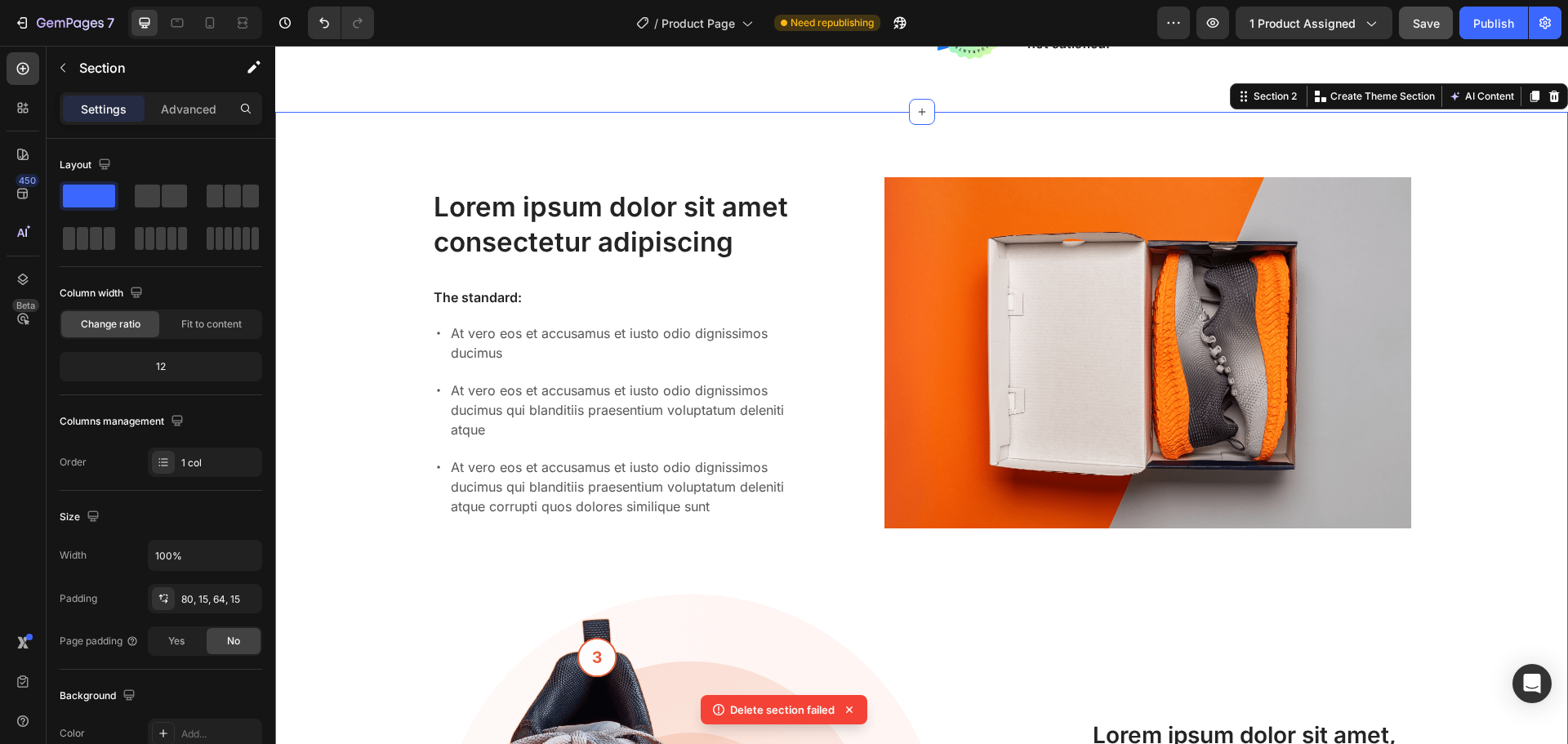
scroll to position [865, 0]
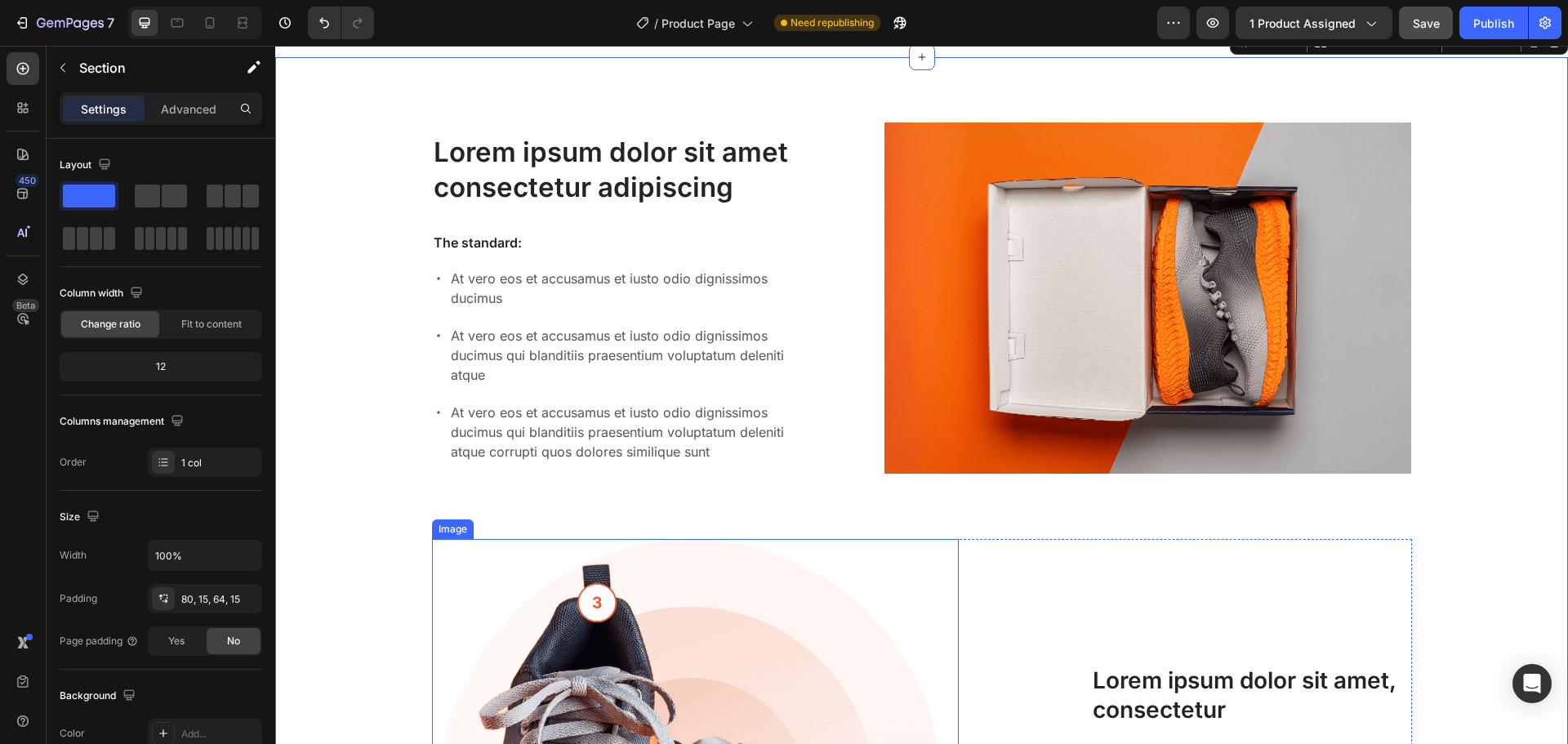
select select "581823023938667500"
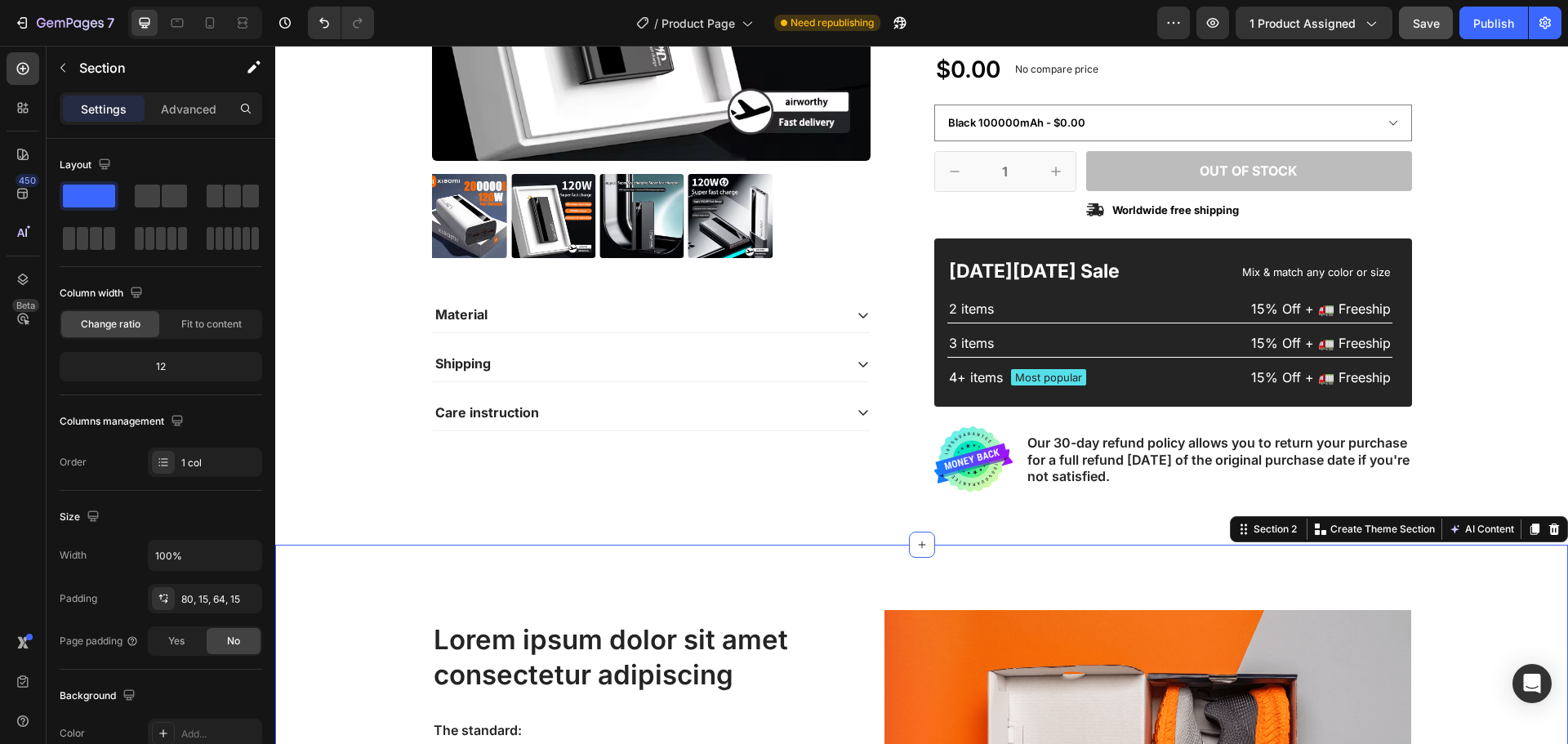
scroll to position [420, 0]
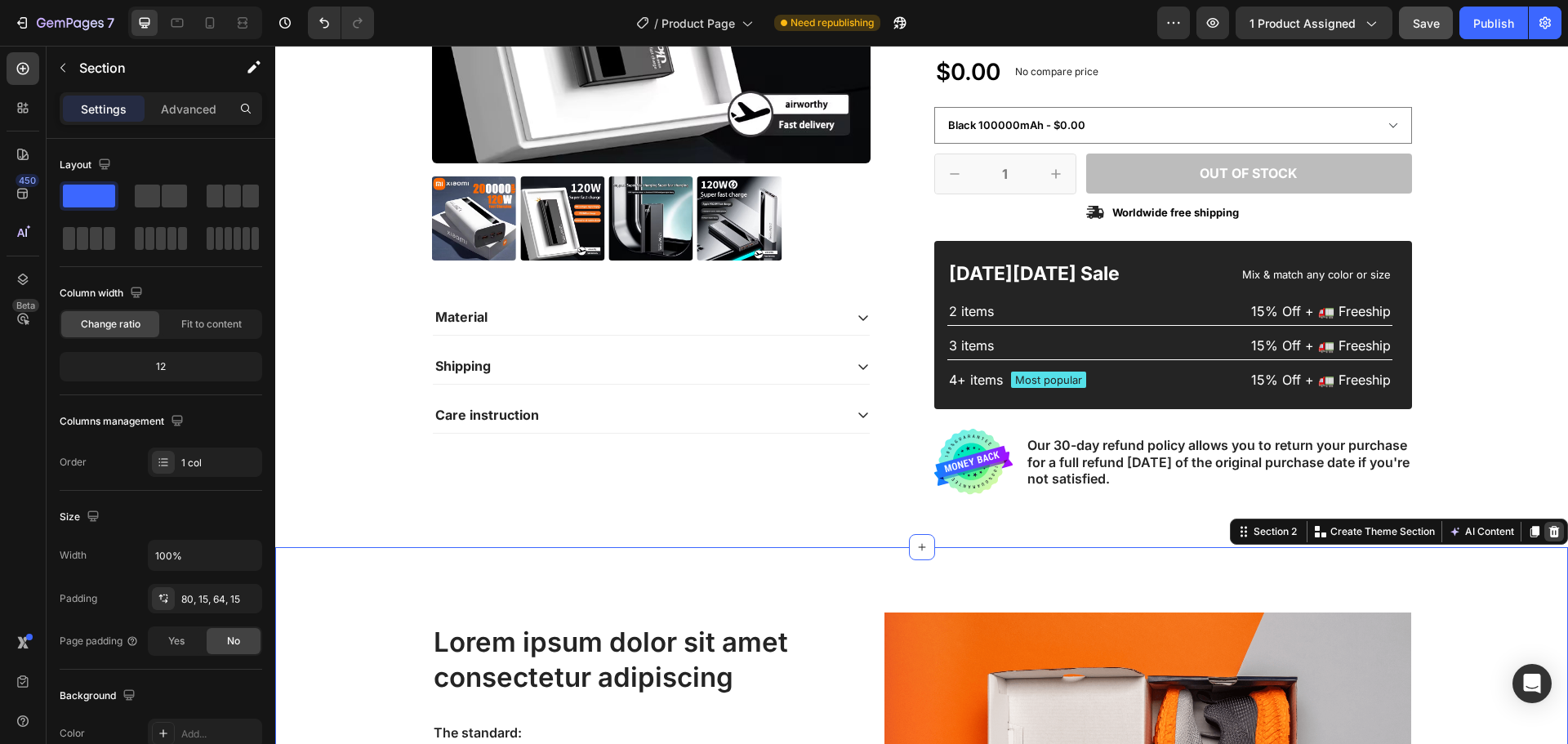
click at [1548, 529] on icon at bounding box center [1554, 532] width 13 height 13
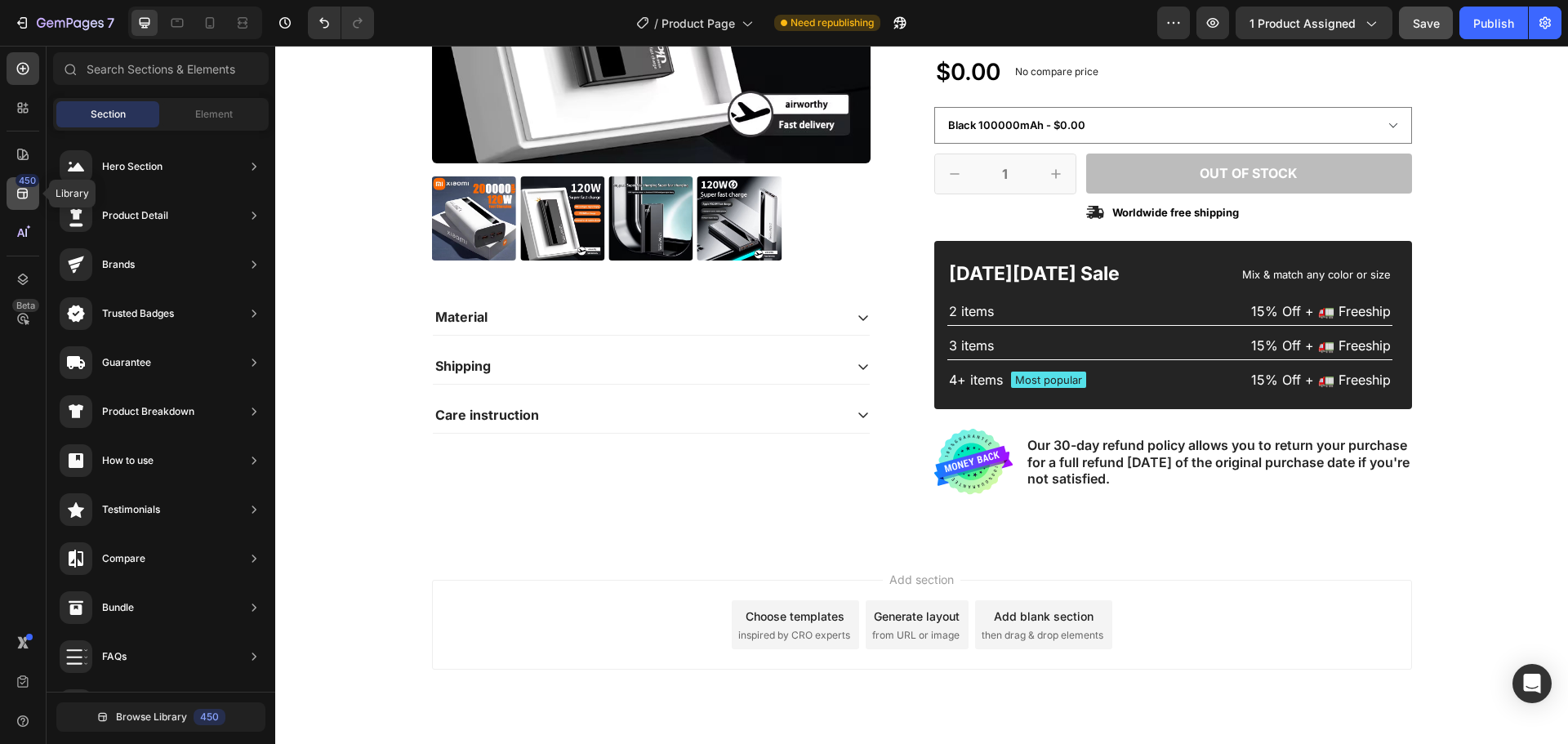
click at [33, 188] on div "450" at bounding box center [22, 193] width 32 height 32
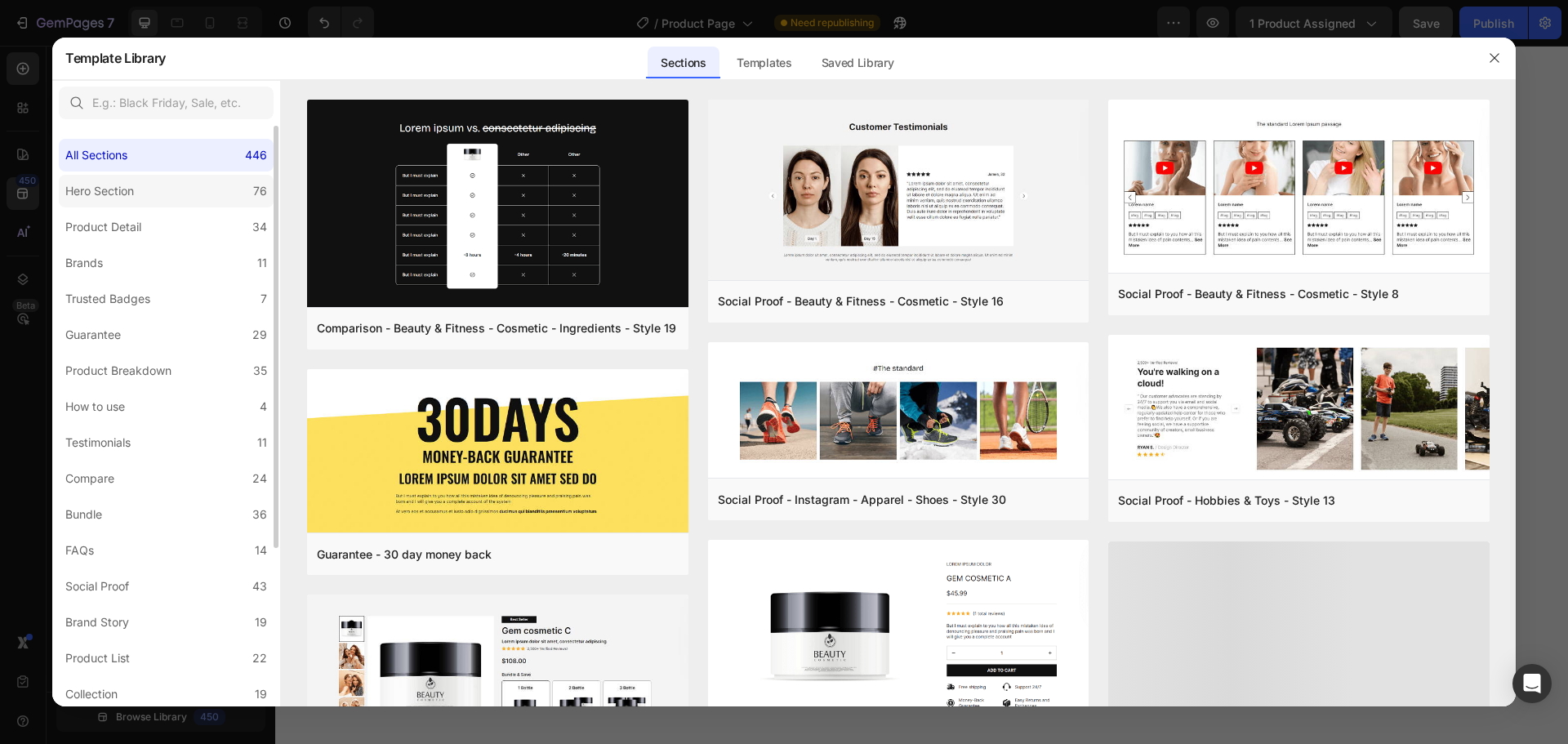
click at [143, 191] on label "Hero Section 76" at bounding box center [166, 190] width 215 height 32
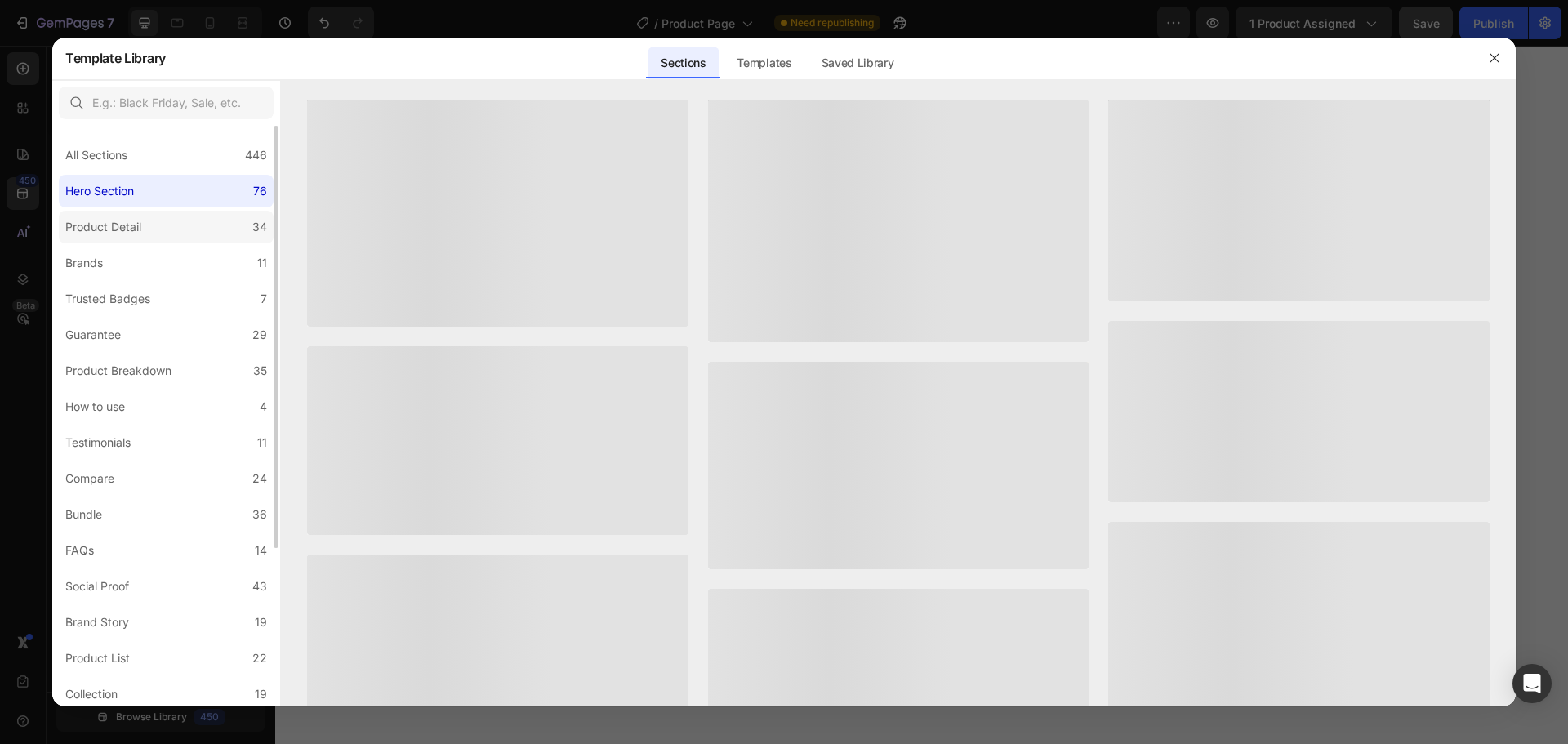
click at [138, 236] on div "Product Detail" at bounding box center [103, 227] width 76 height 19
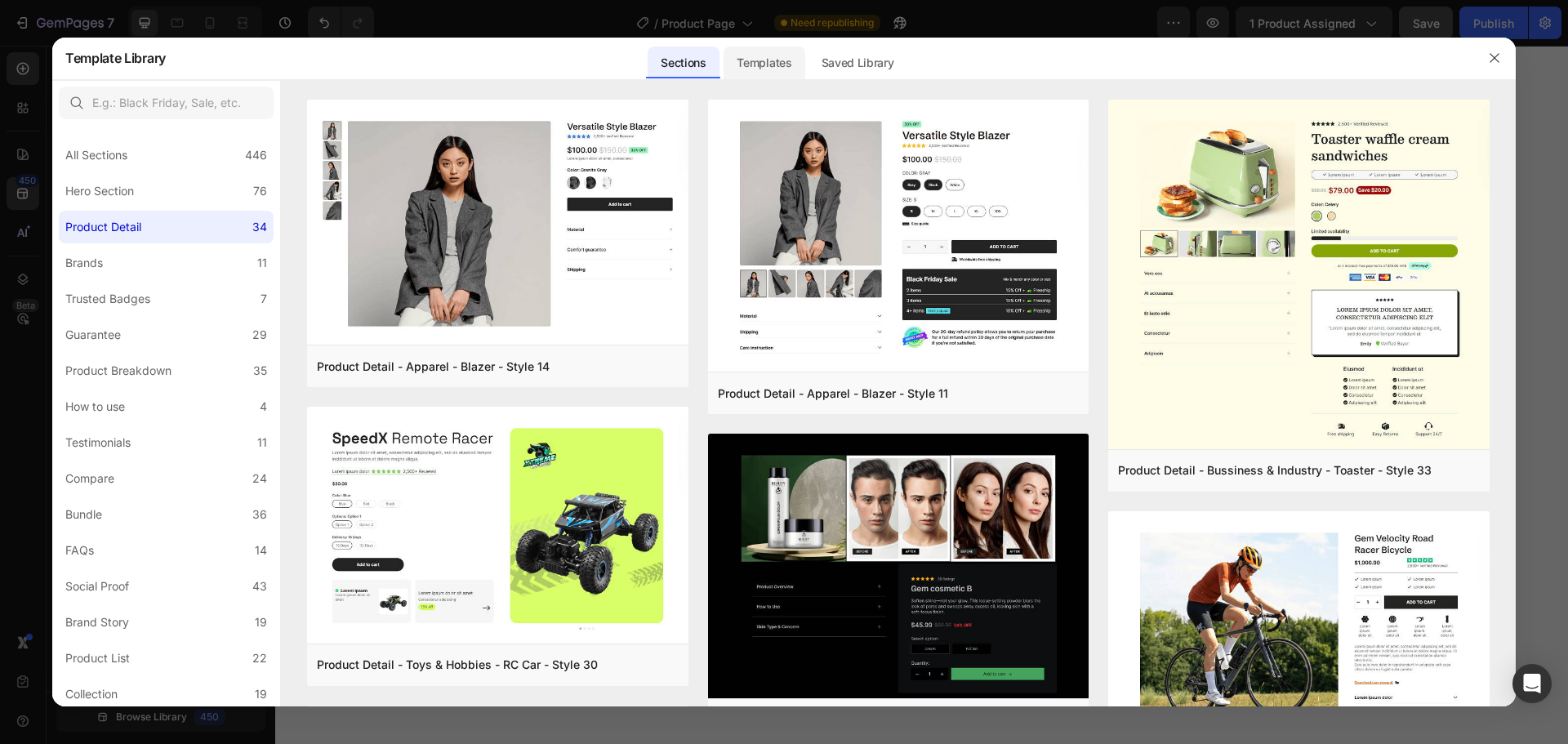
click at [775, 68] on div "Templates" at bounding box center [764, 62] width 81 height 32
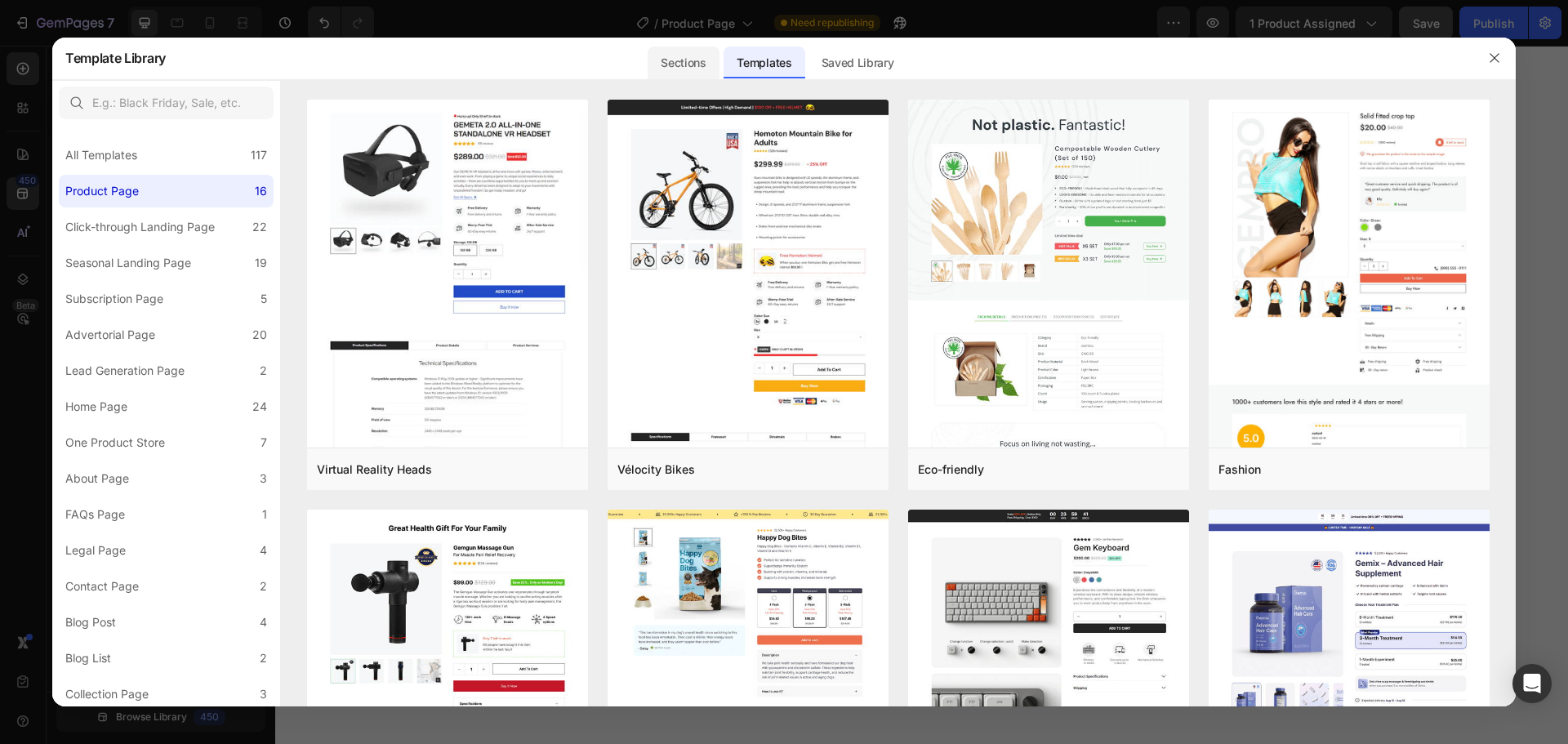
click at [691, 68] on div "Sections" at bounding box center [683, 62] width 71 height 32
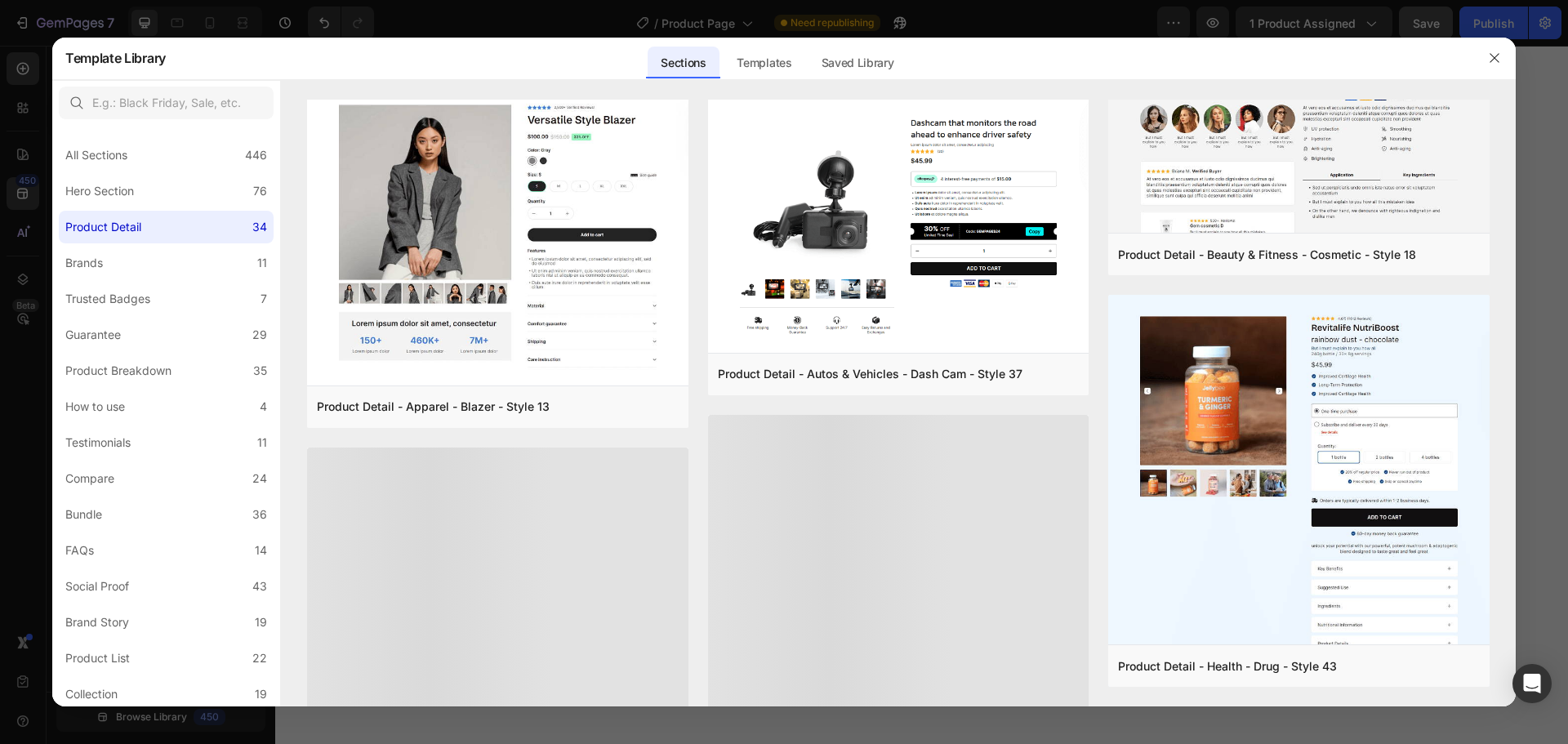
scroll to position [1311, 0]
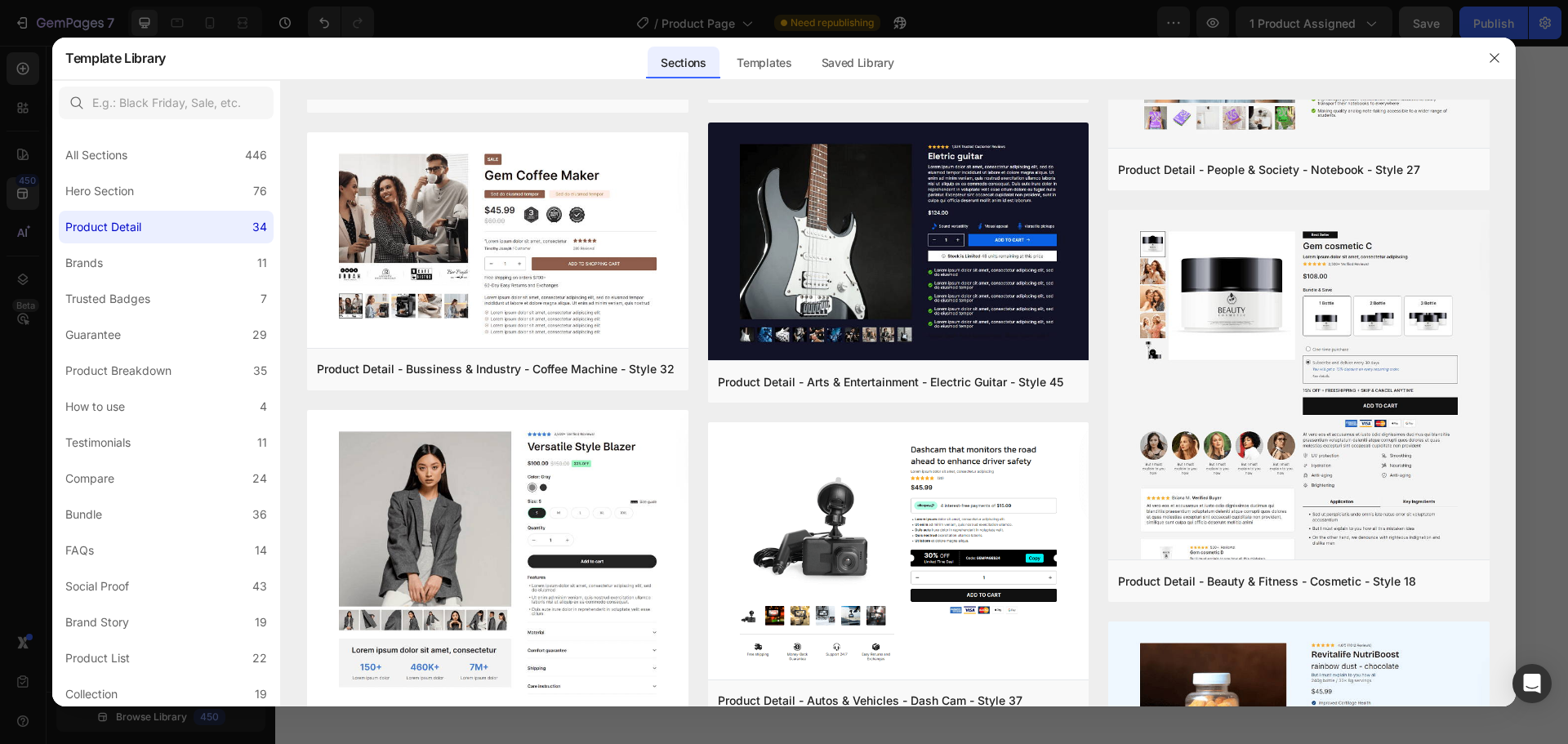
click at [16, 183] on div at bounding box center [784, 372] width 1568 height 744
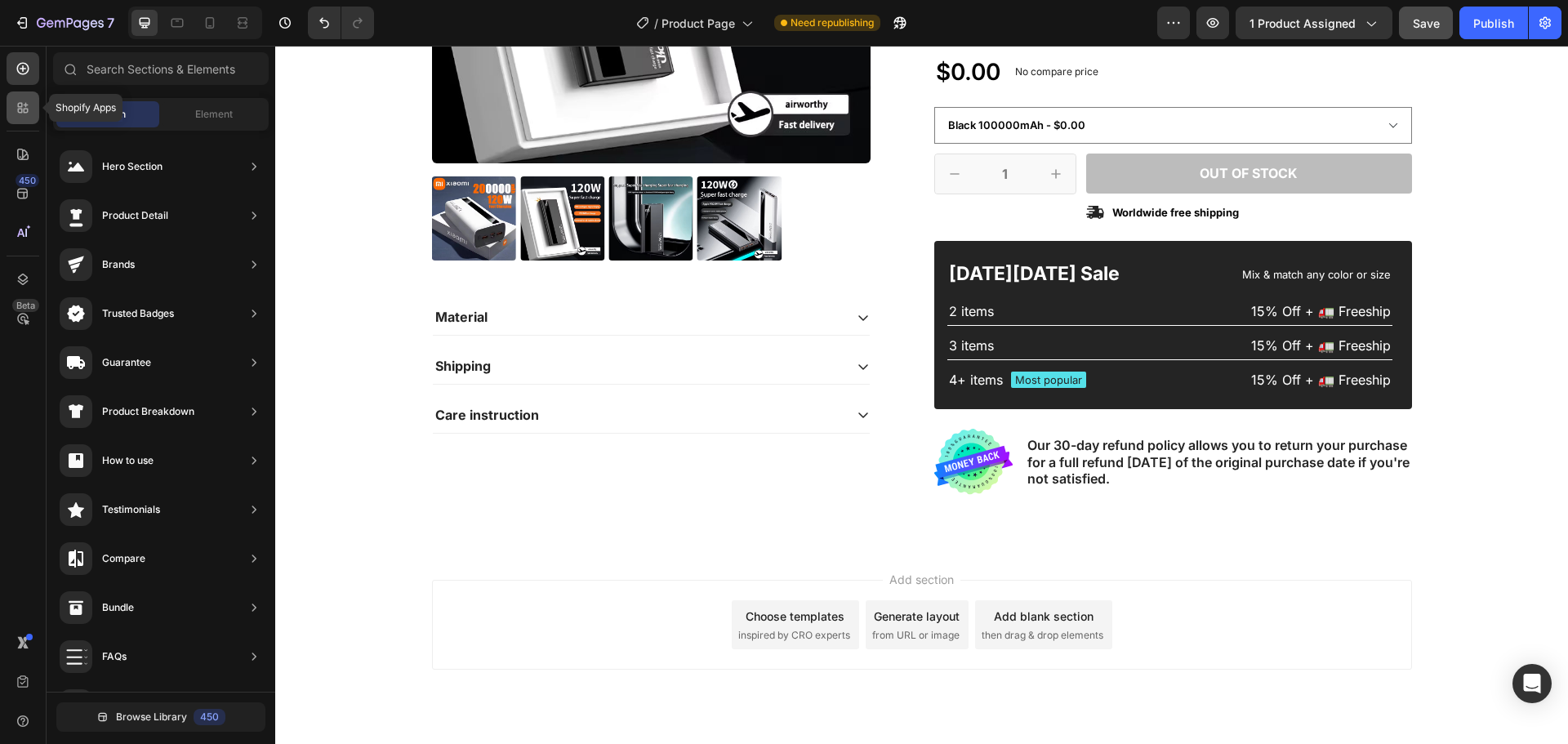
click at [24, 111] on icon at bounding box center [26, 111] width 5 height 5
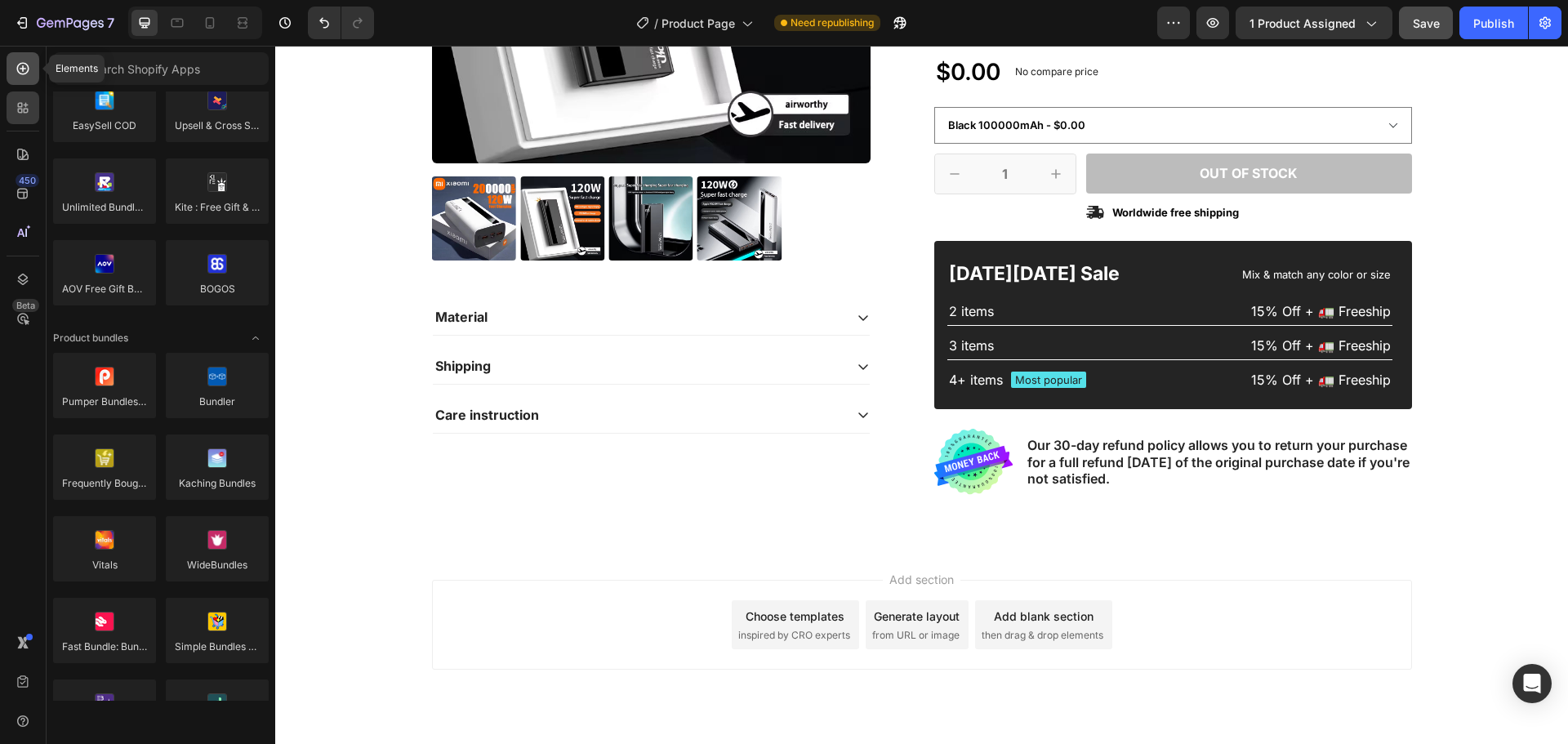
click at [24, 69] on icon at bounding box center [22, 68] width 6 height 6
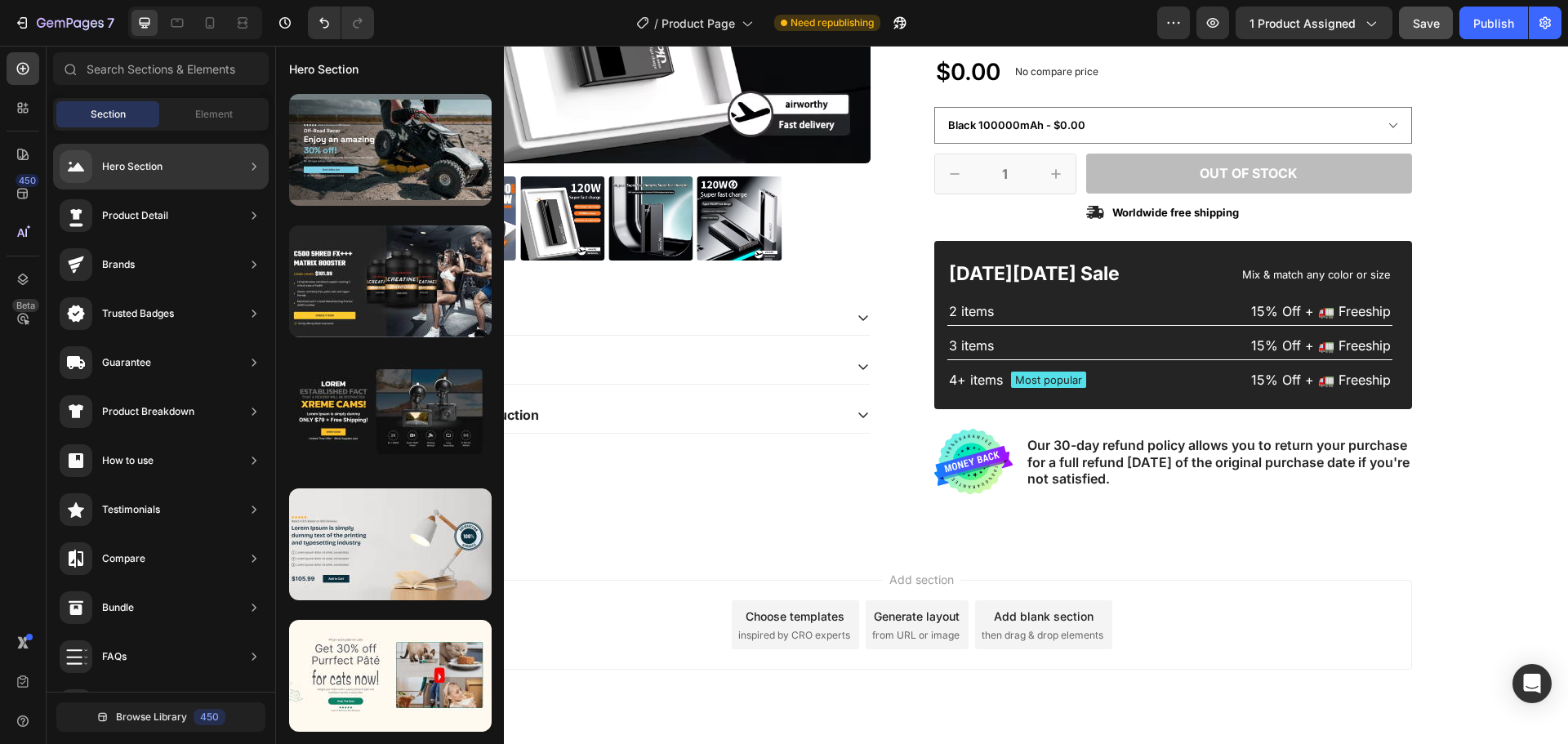
click at [208, 162] on div "Hero Section" at bounding box center [161, 167] width 216 height 45
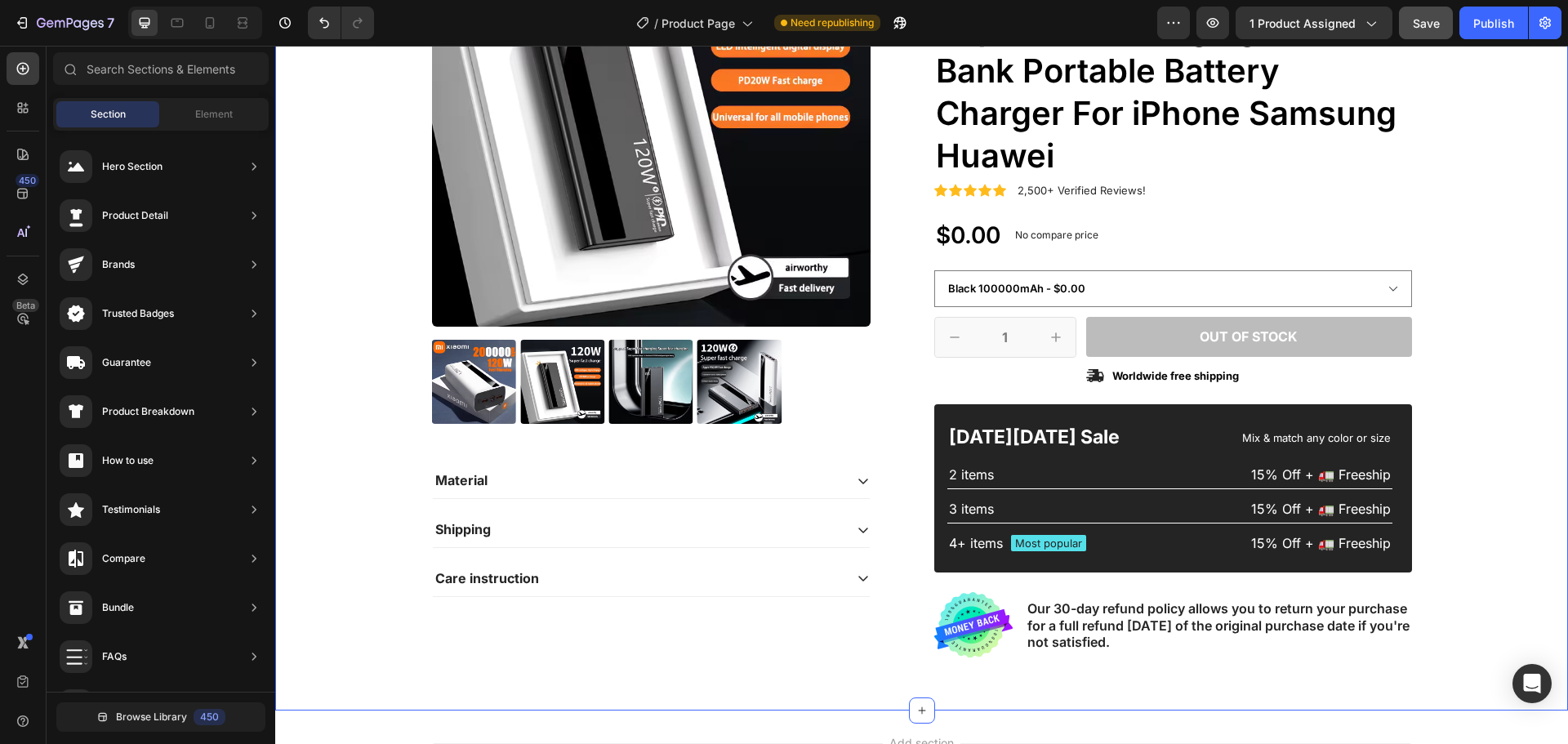
scroll to position [0, 0]
click at [201, 115] on span "Element" at bounding box center [214, 114] width 38 height 15
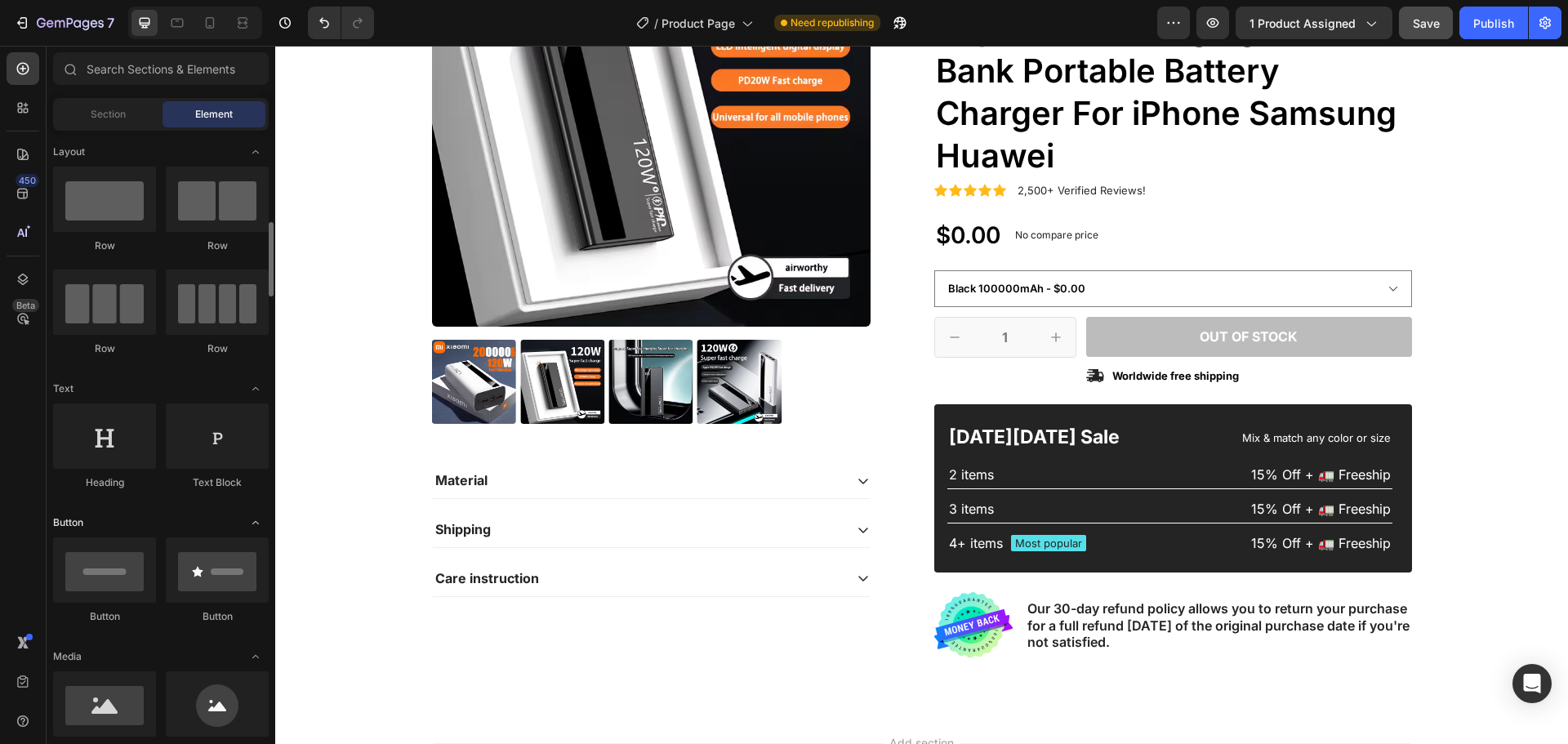
scroll to position [82, 0]
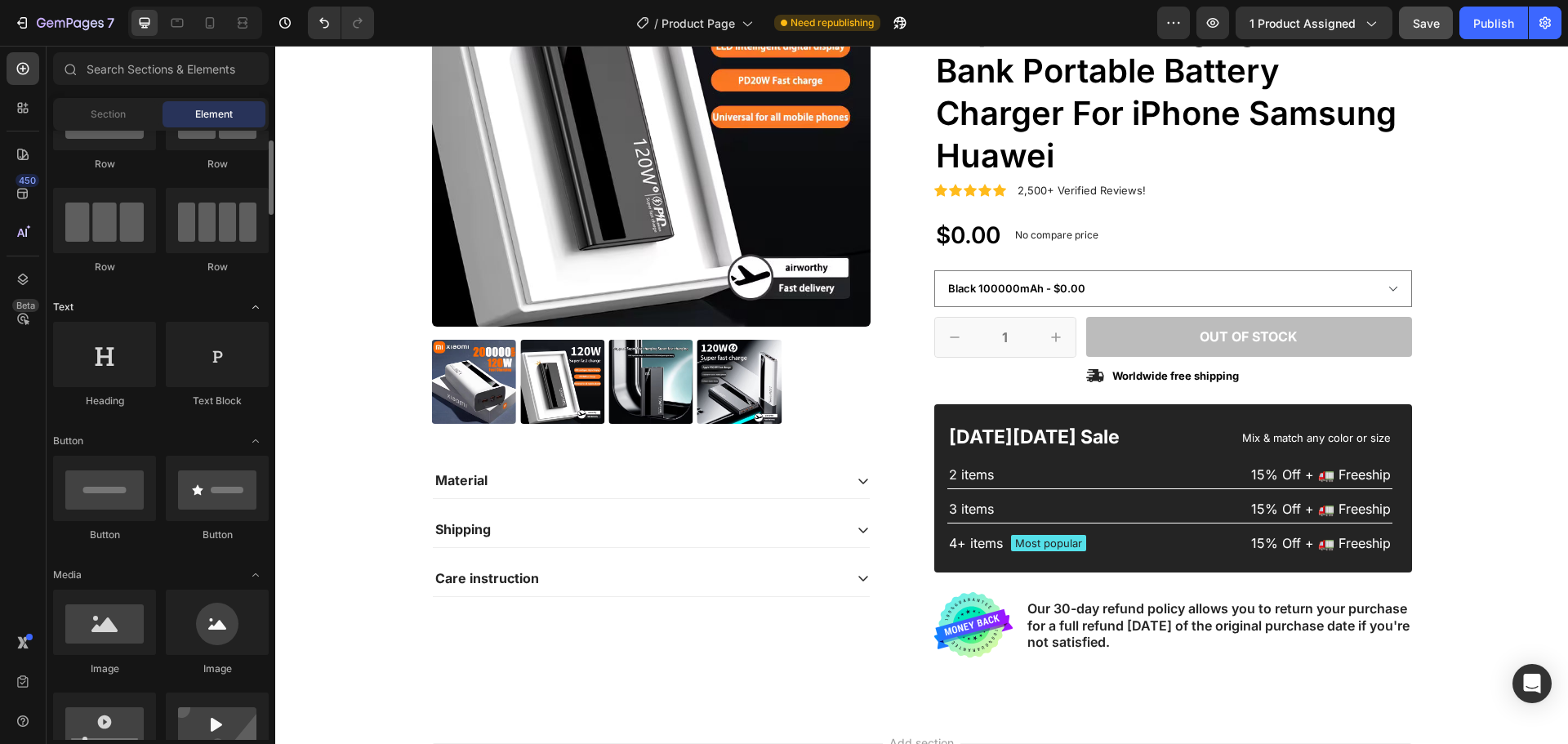
click at [257, 306] on icon "Toggle open" at bounding box center [255, 307] width 13 height 13
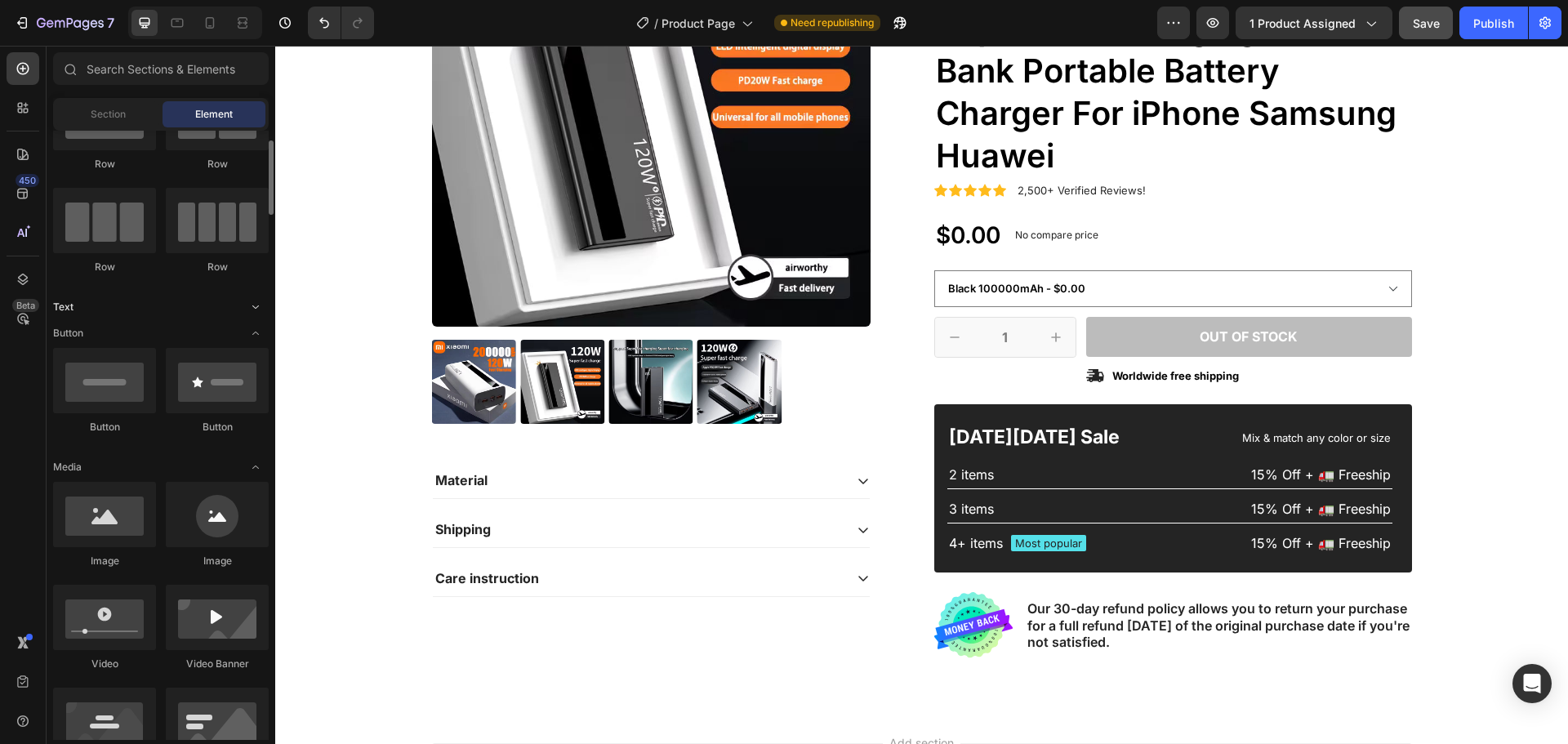
click at [257, 306] on icon "Toggle open" at bounding box center [255, 307] width 13 height 13
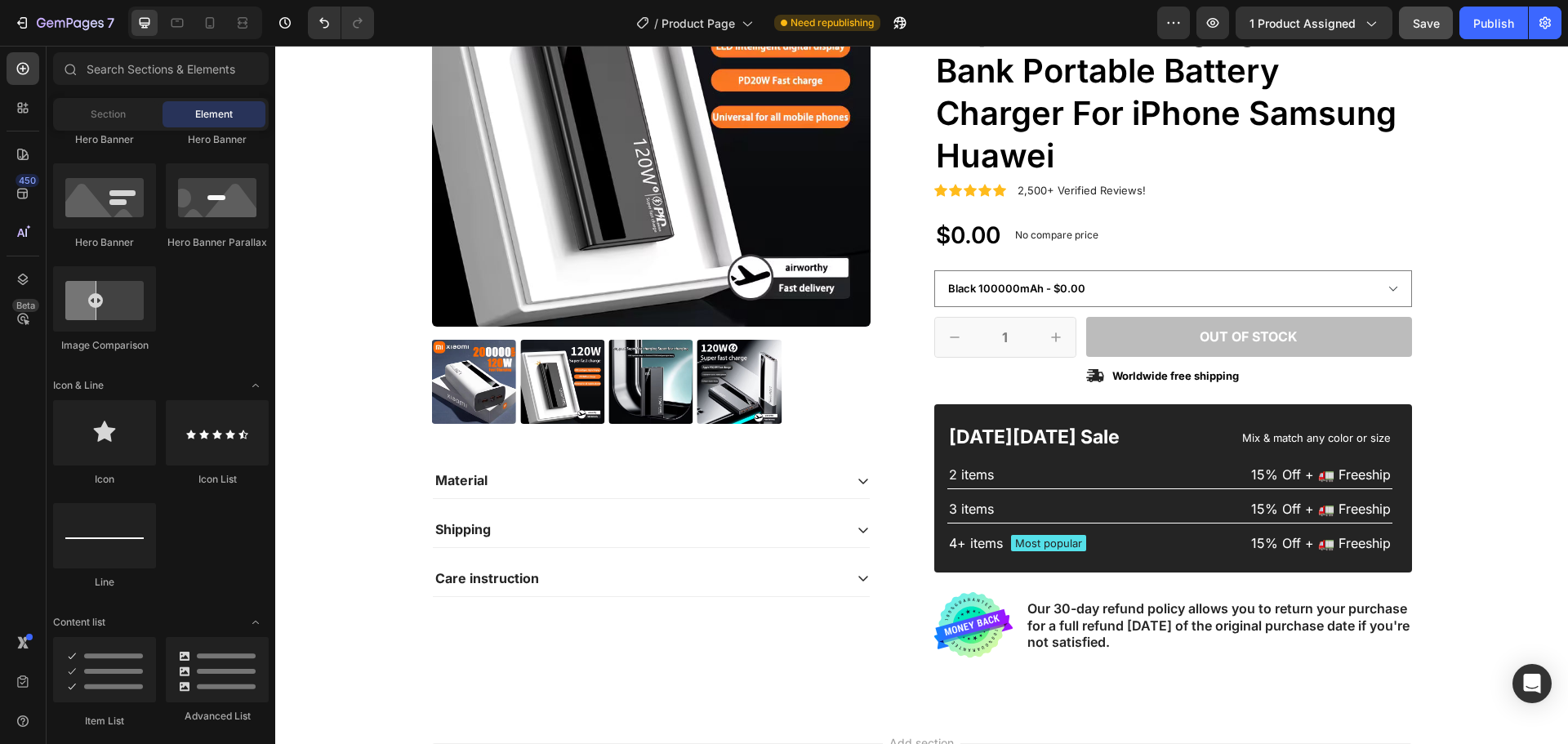
scroll to position [409, 0]
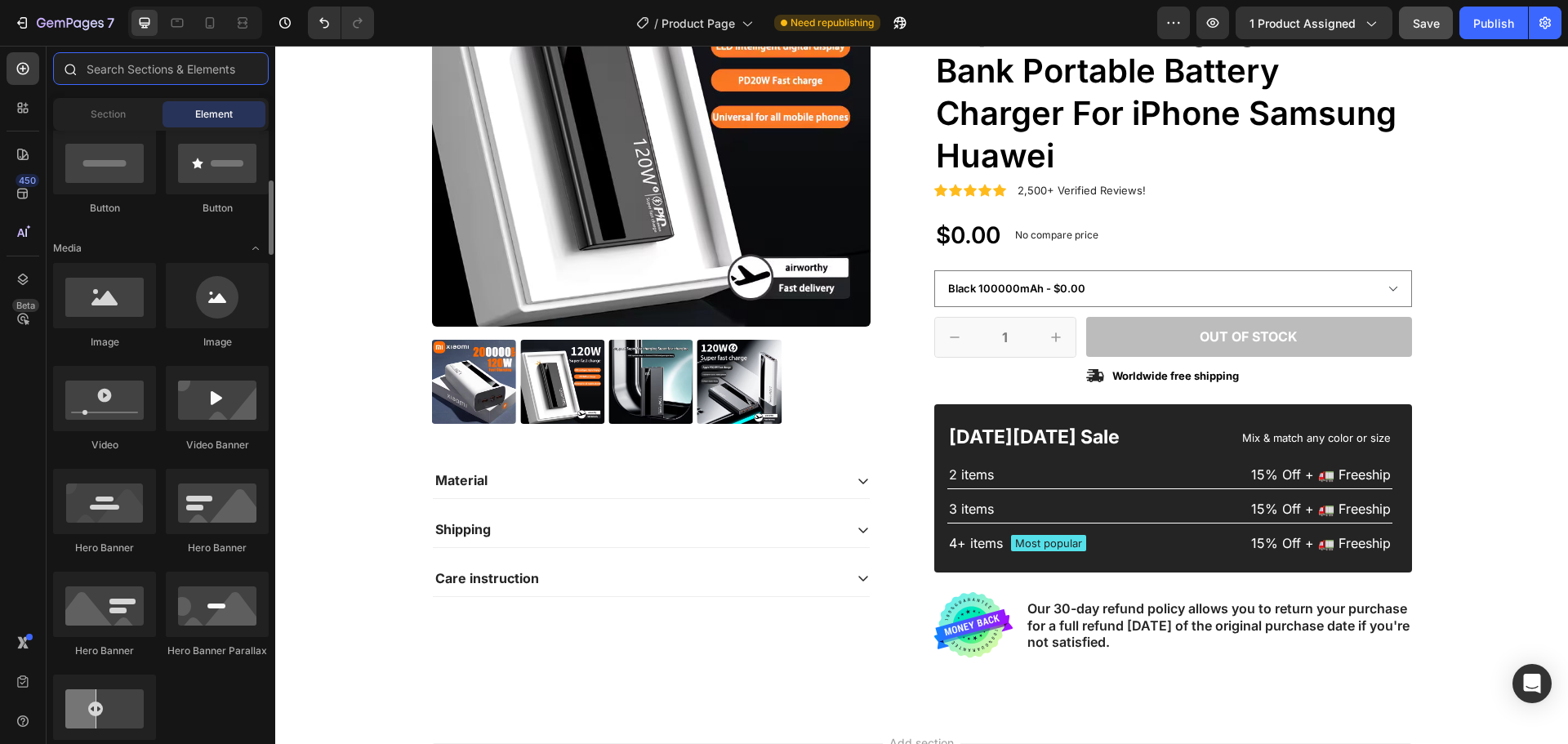
click at [171, 80] on input "text" at bounding box center [161, 68] width 216 height 32
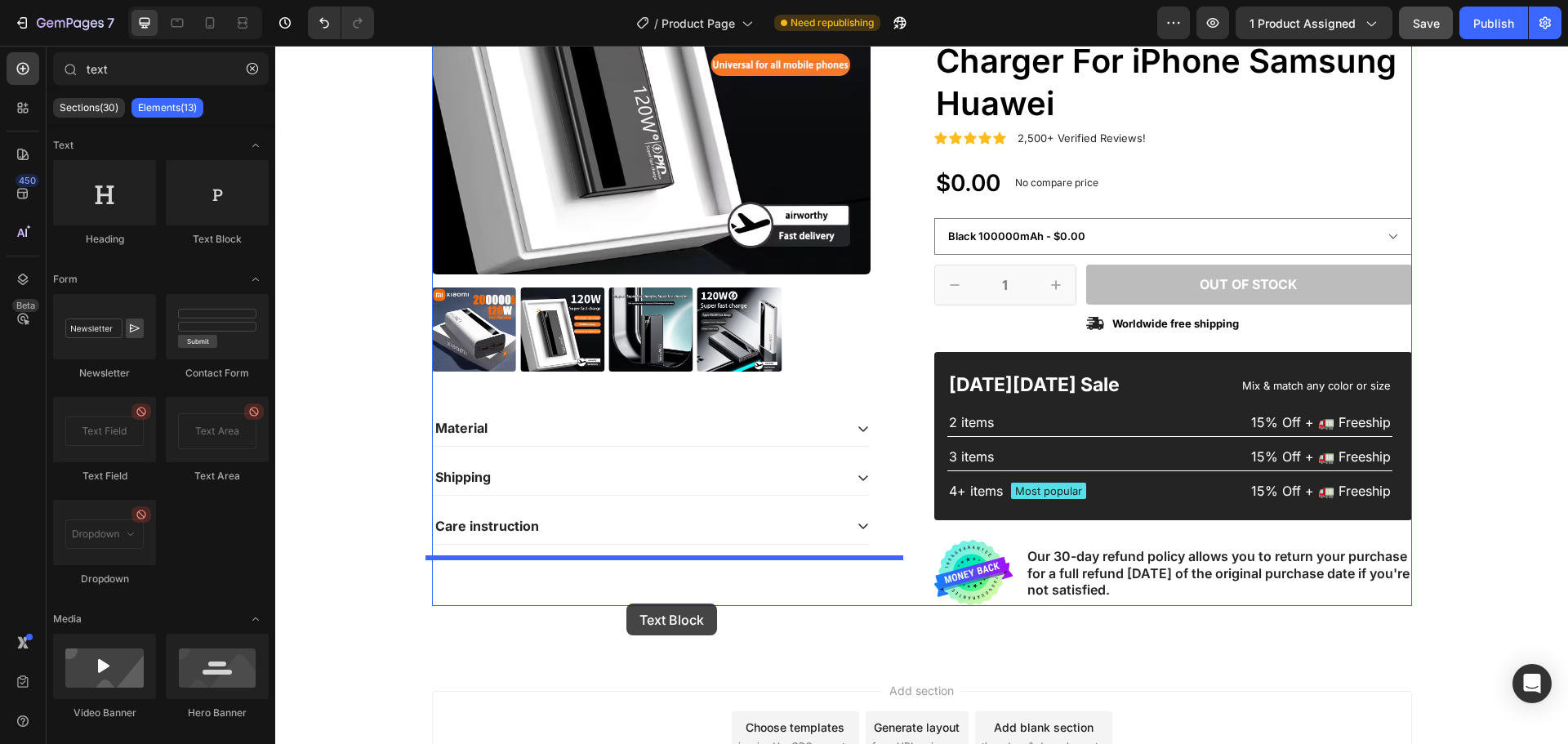
scroll to position [338, 0]
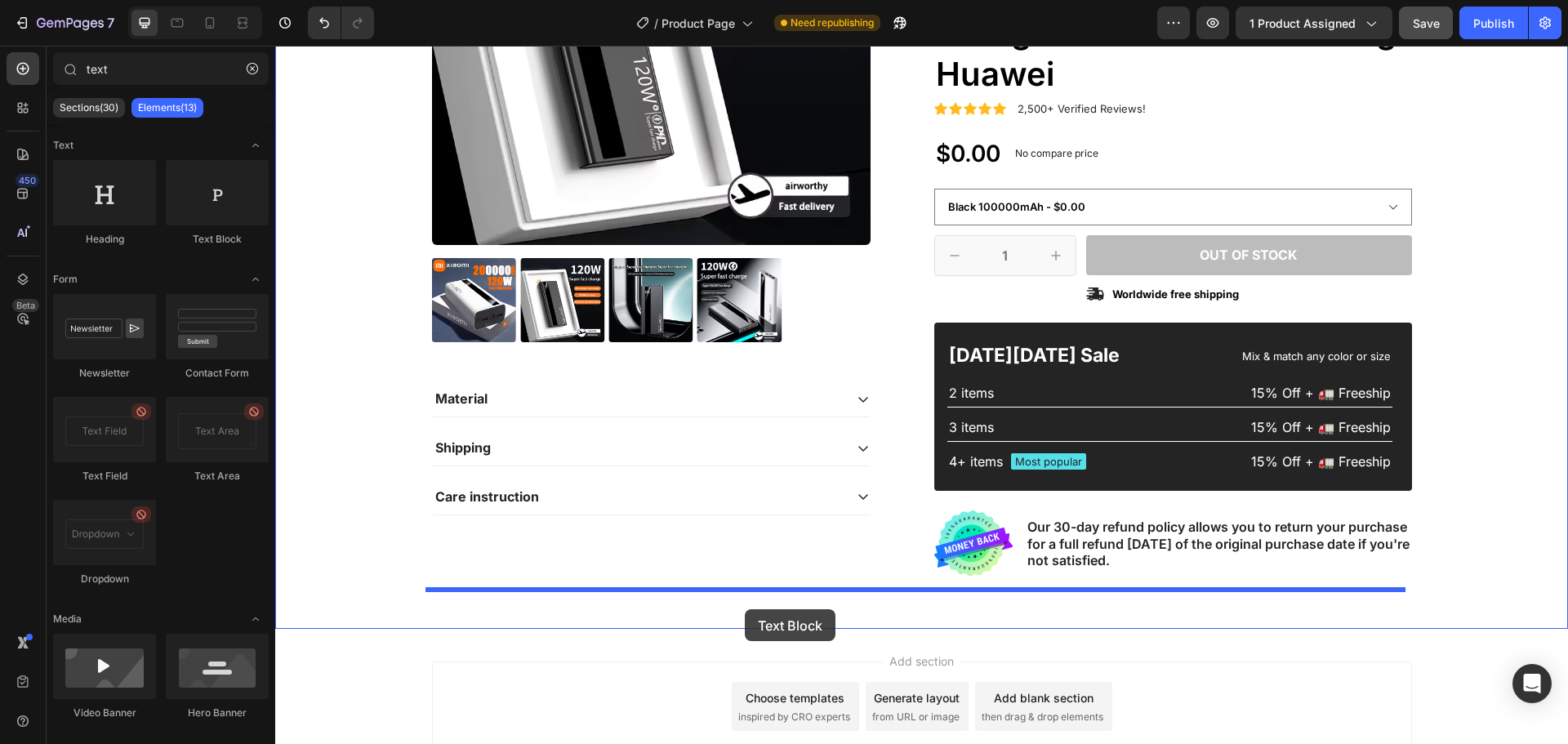
drag, startPoint x: 488, startPoint y: 270, endPoint x: 745, endPoint y: 610, distance: 426.2
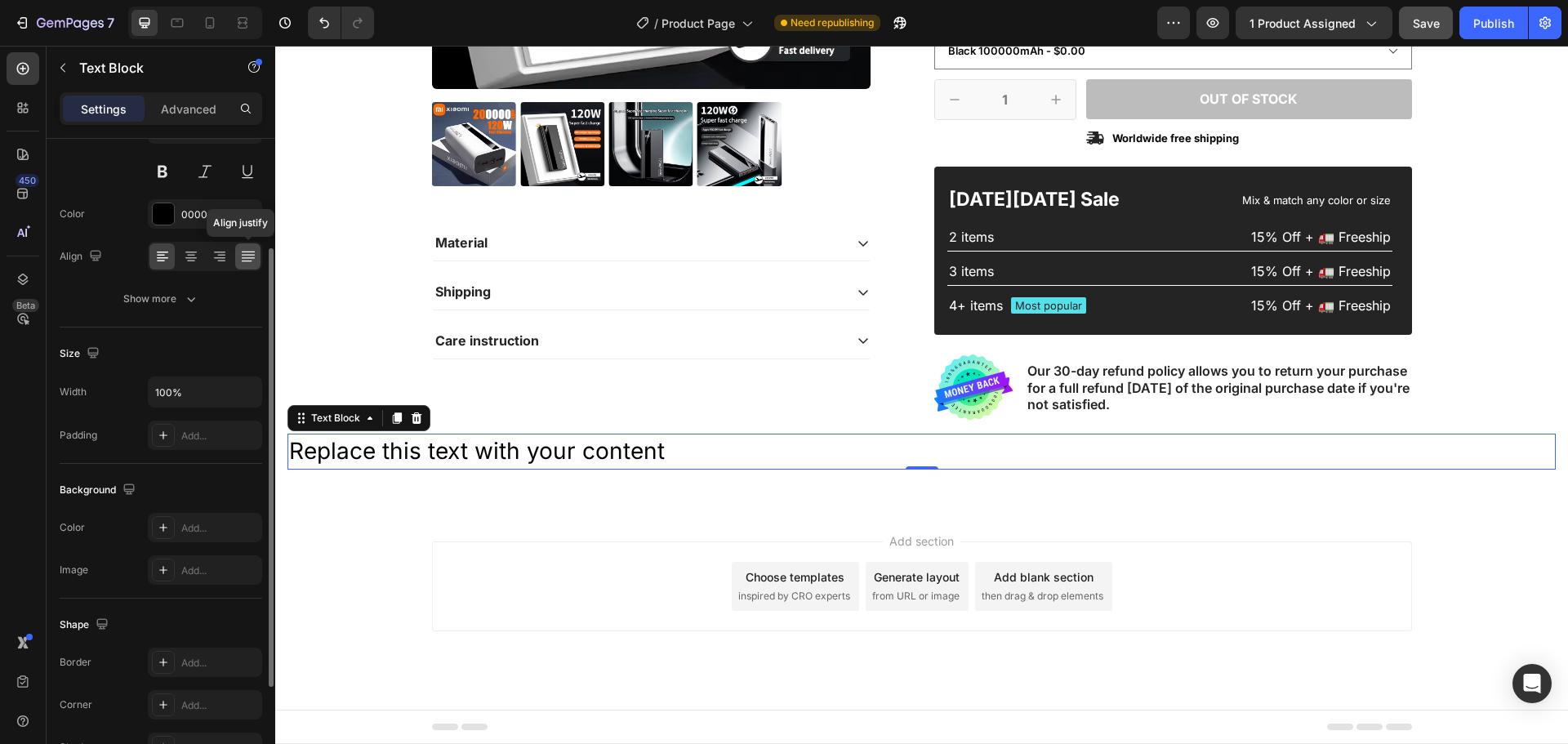
scroll to position [0, 0]
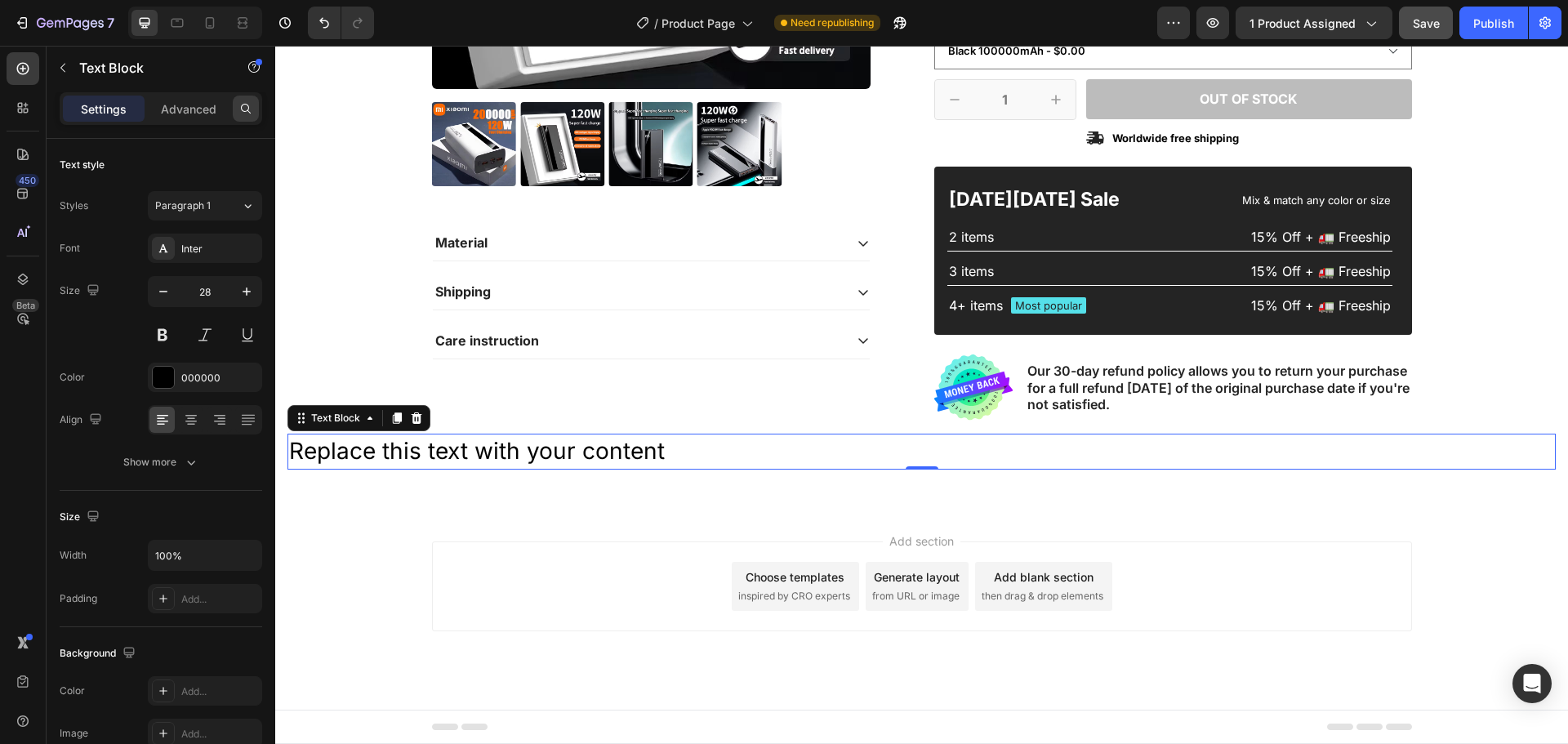
click at [241, 114] on icon at bounding box center [245, 108] width 13 height 13
click at [58, 62] on icon "button" at bounding box center [63, 67] width 13 height 13
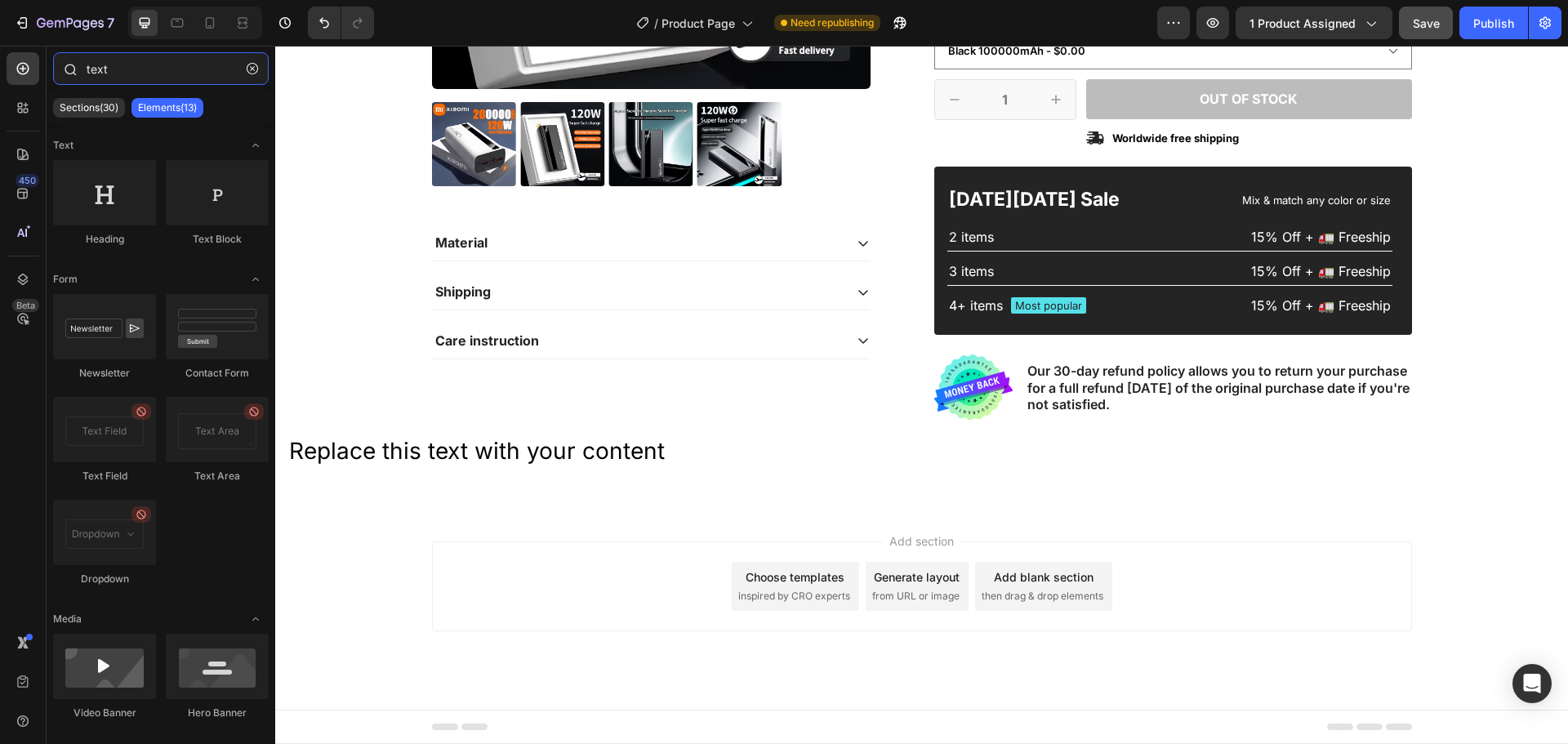
click at [133, 75] on input "text" at bounding box center [161, 68] width 216 height 32
drag, startPoint x: 169, startPoint y: 73, endPoint x: 82, endPoint y: 70, distance: 87.1
click at [82, 70] on div "text" at bounding box center [161, 72] width 229 height 39
paste input "Product Description"
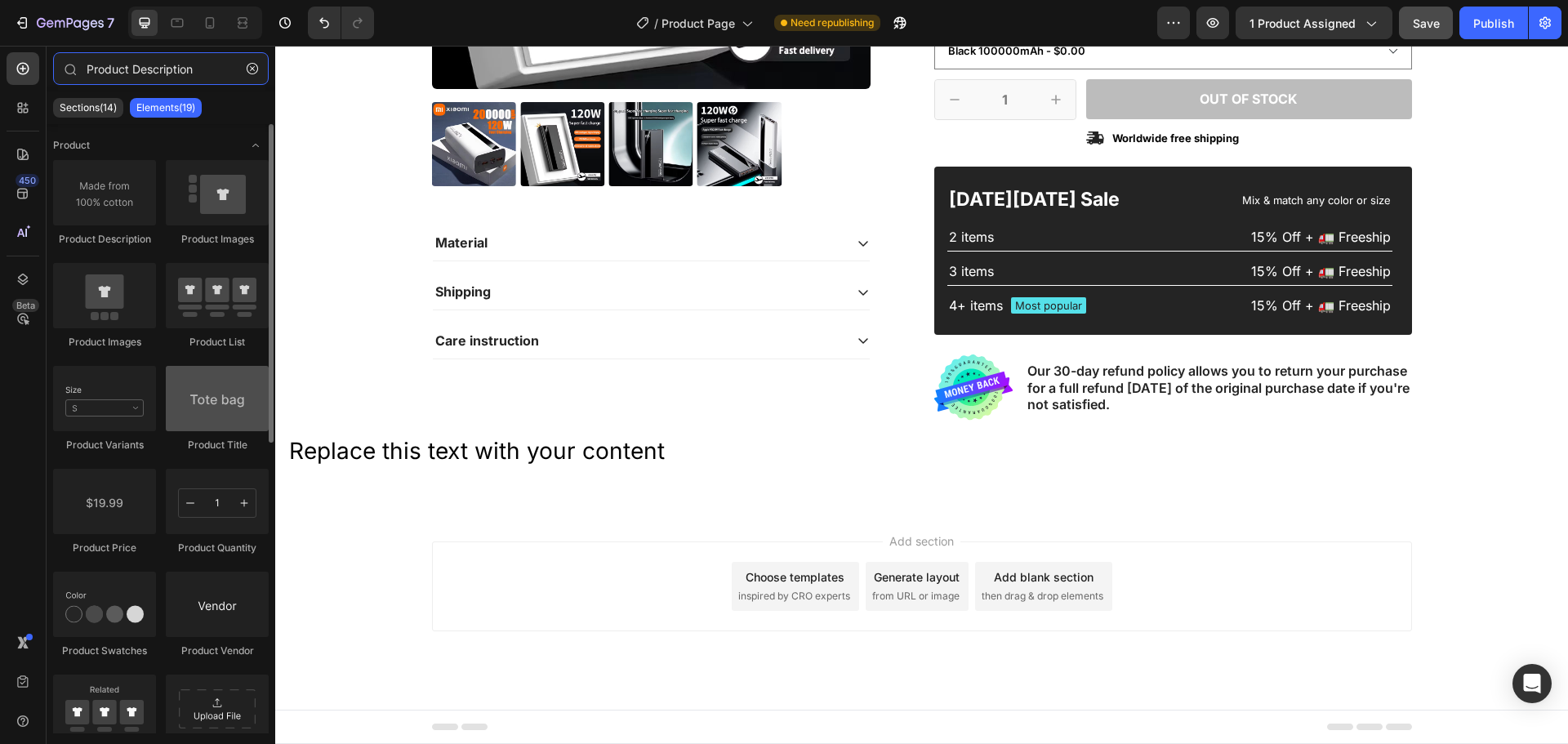
scroll to position [82, 0]
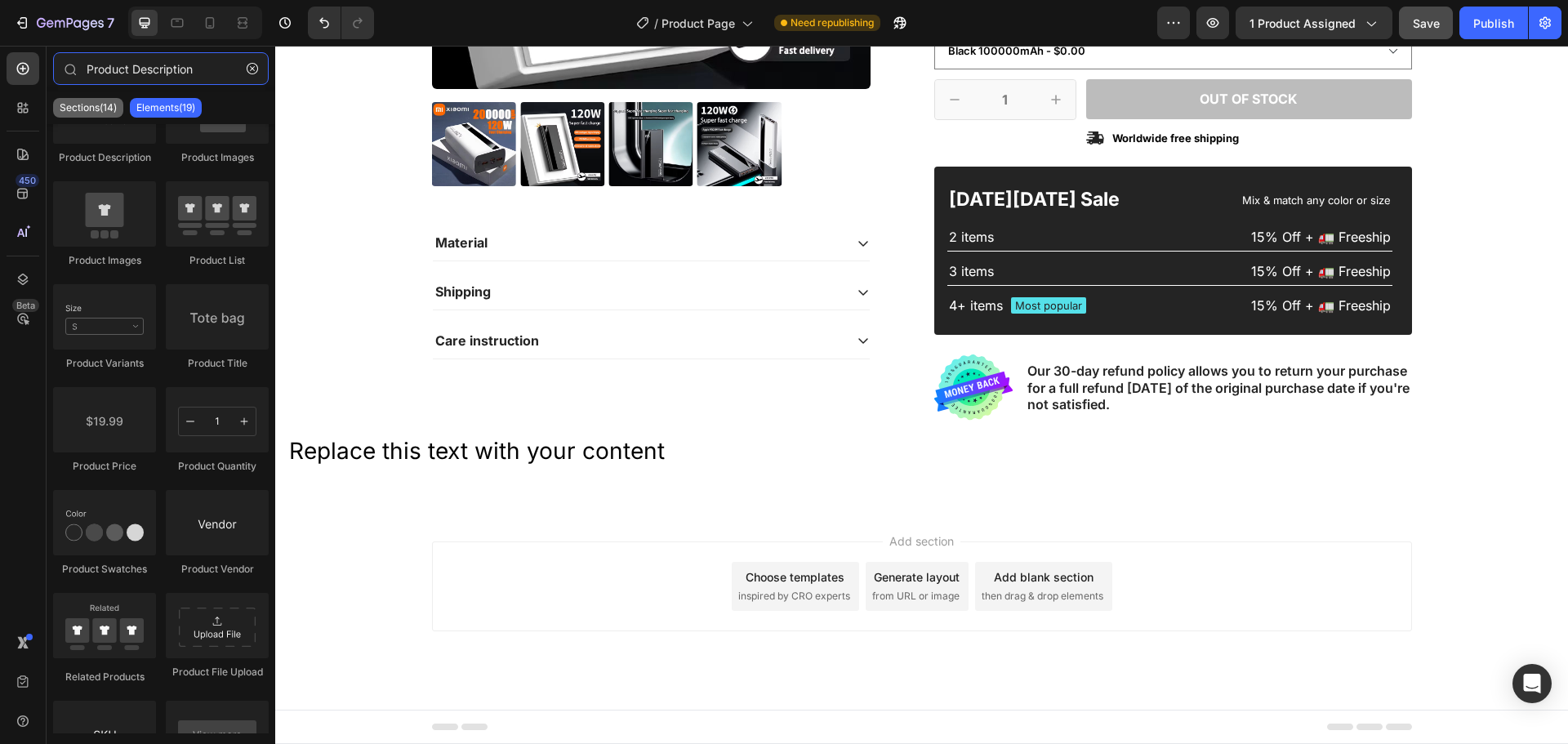
type input "Product Description"
click at [98, 108] on p "Sections(14)" at bounding box center [87, 107] width 57 height 13
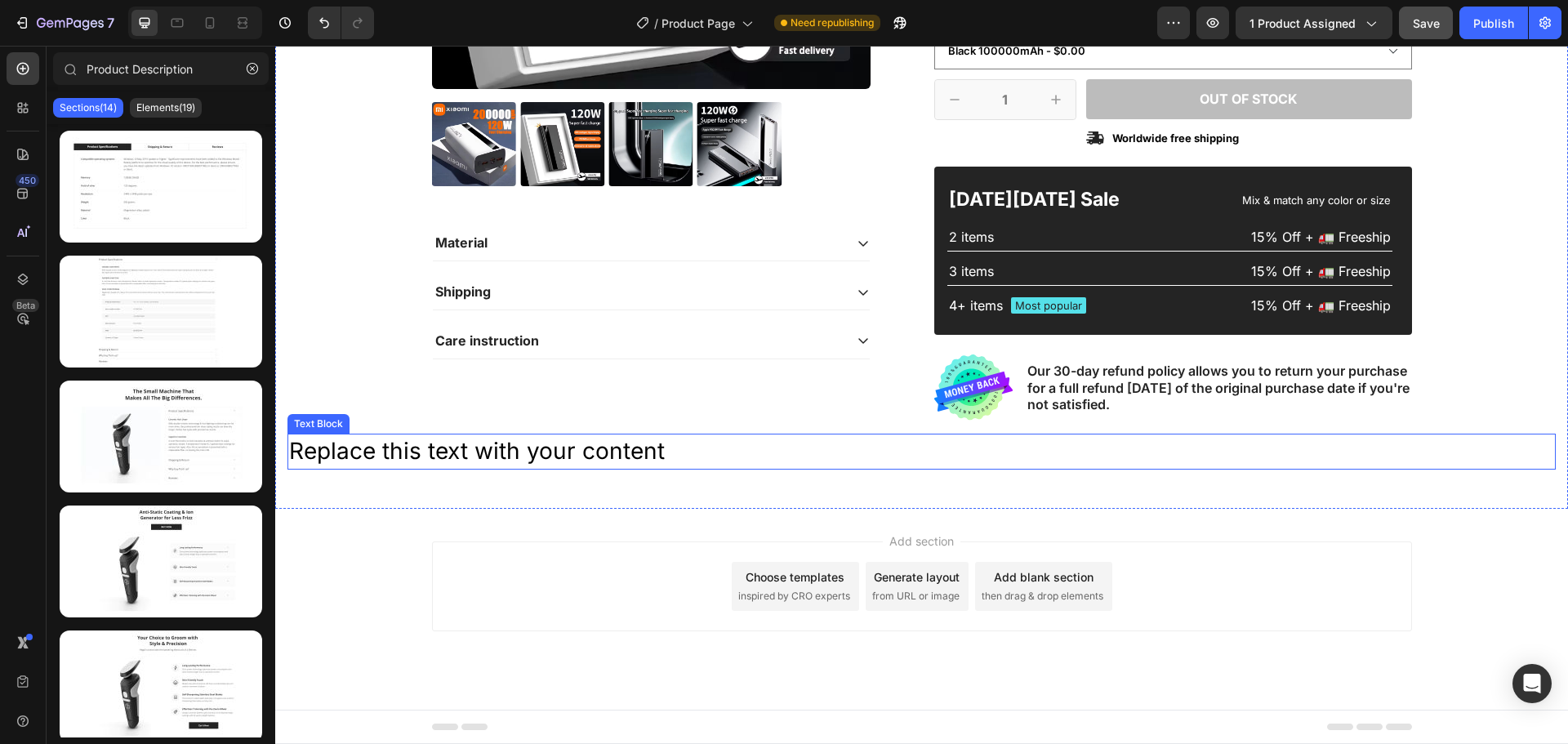
click at [909, 451] on div "Replace this text with your content" at bounding box center [921, 451] width 1269 height 35
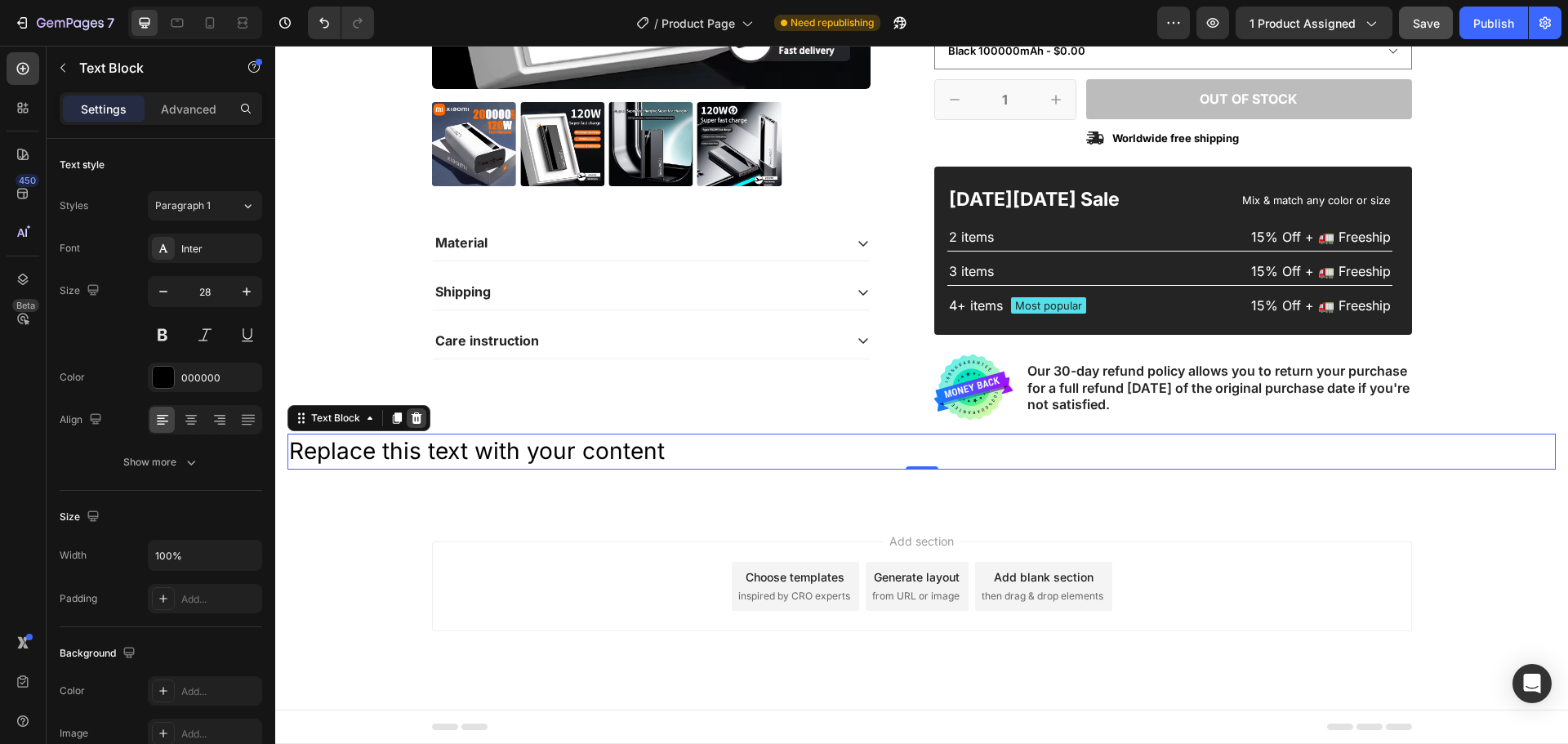
click at [416, 424] on icon at bounding box center [417, 417] width 10 height 11
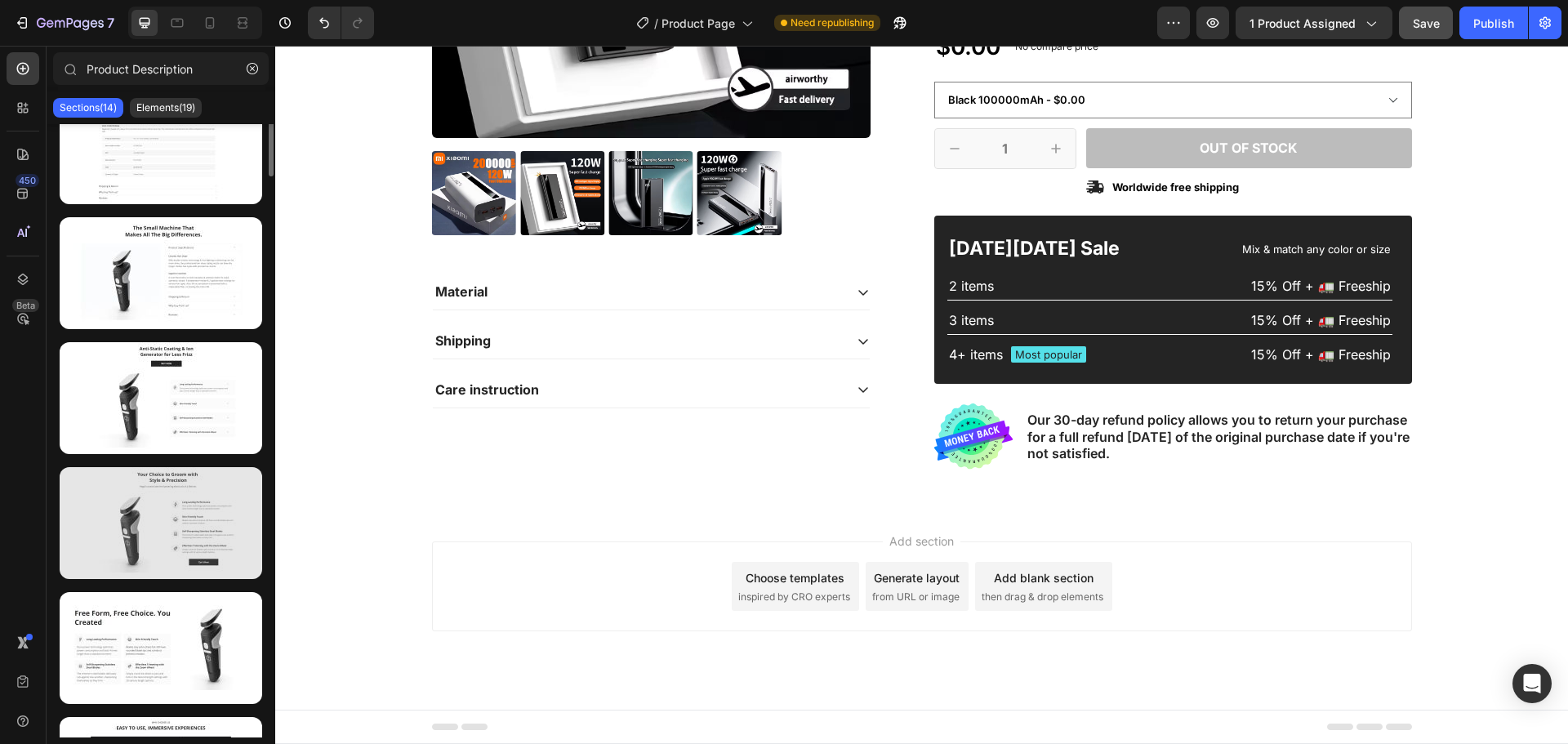
scroll to position [0, 0]
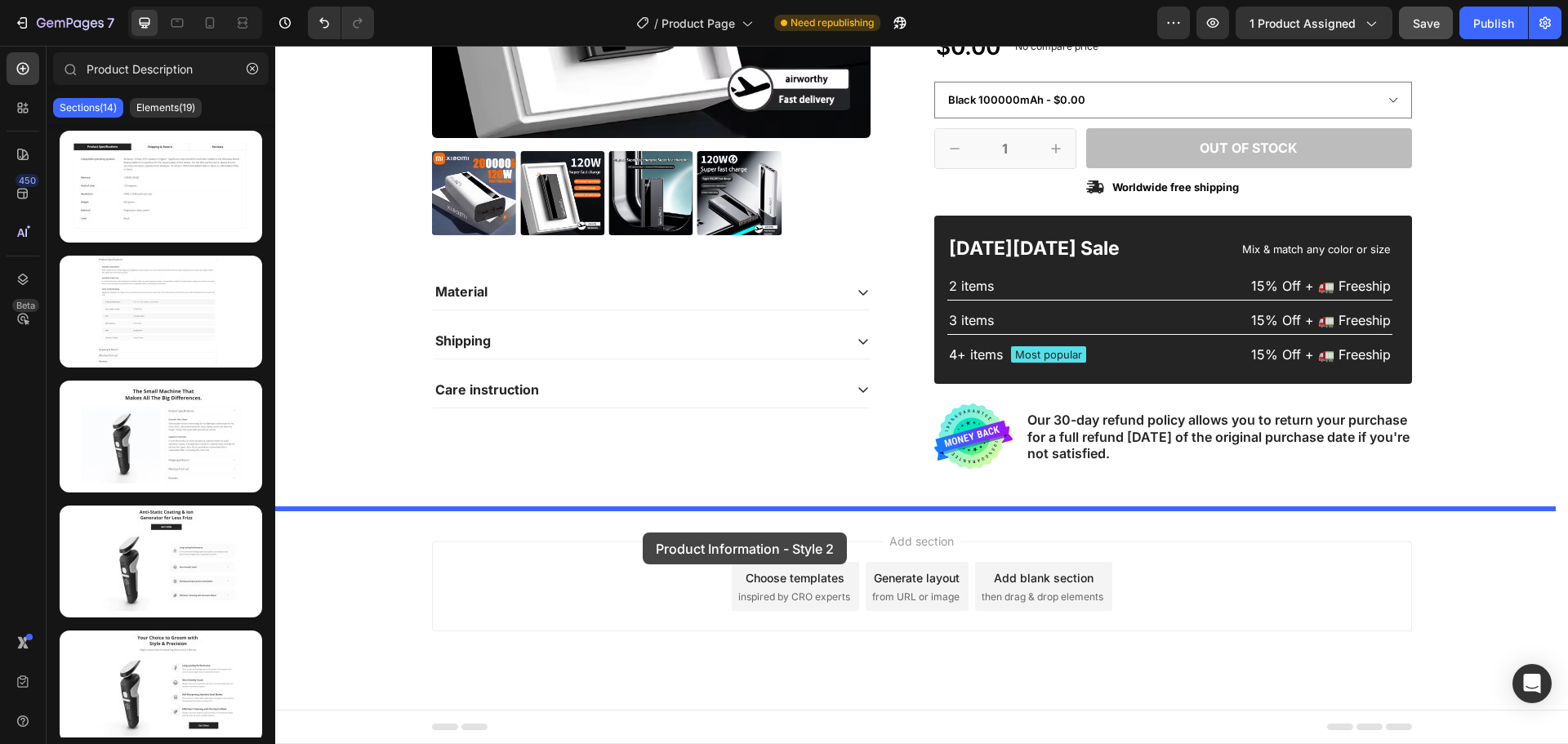
drag, startPoint x: 413, startPoint y: 363, endPoint x: 643, endPoint y: 533, distance: 286.0
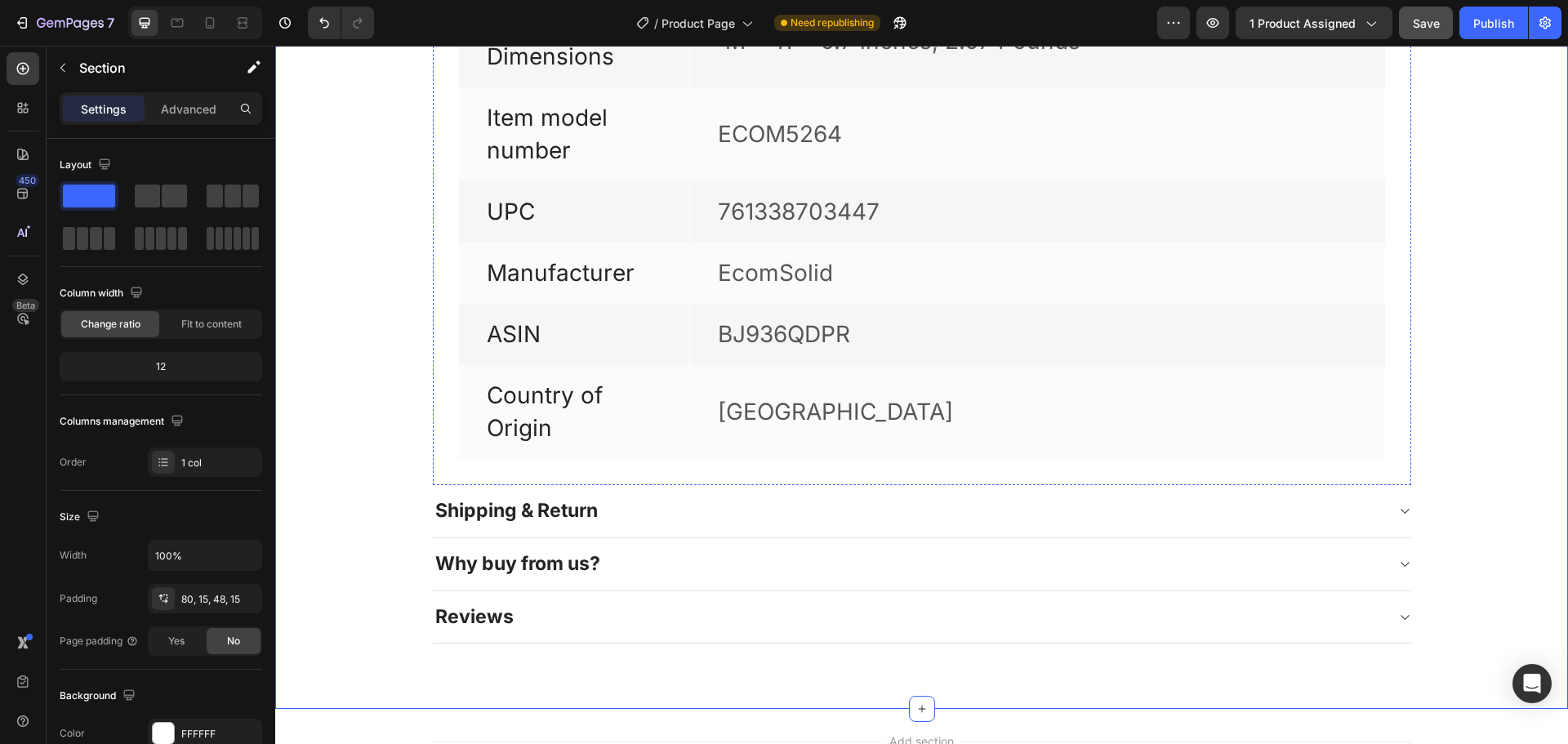
scroll to position [1738, 0]
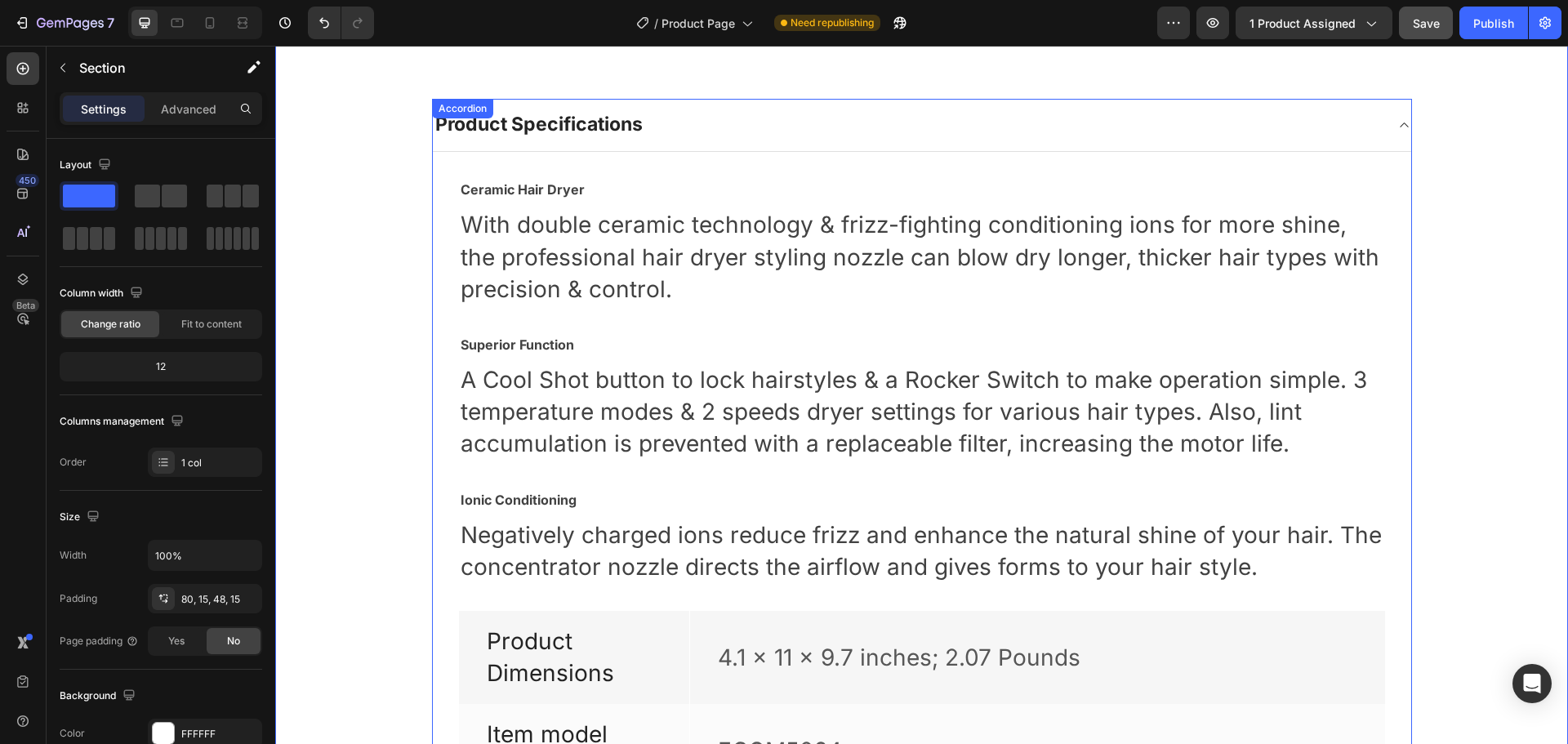
select select "581823023938667500"
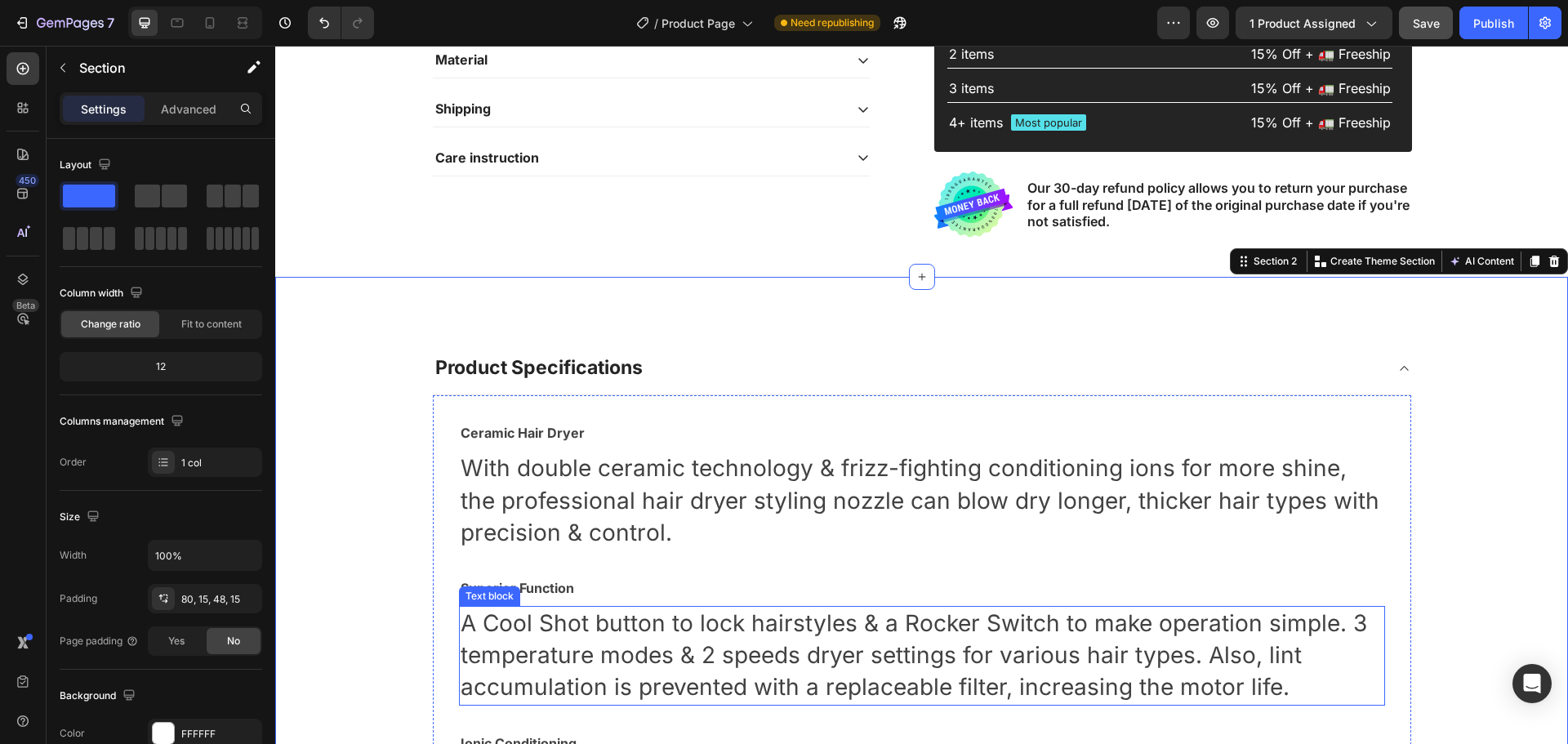
scroll to position [676, 0]
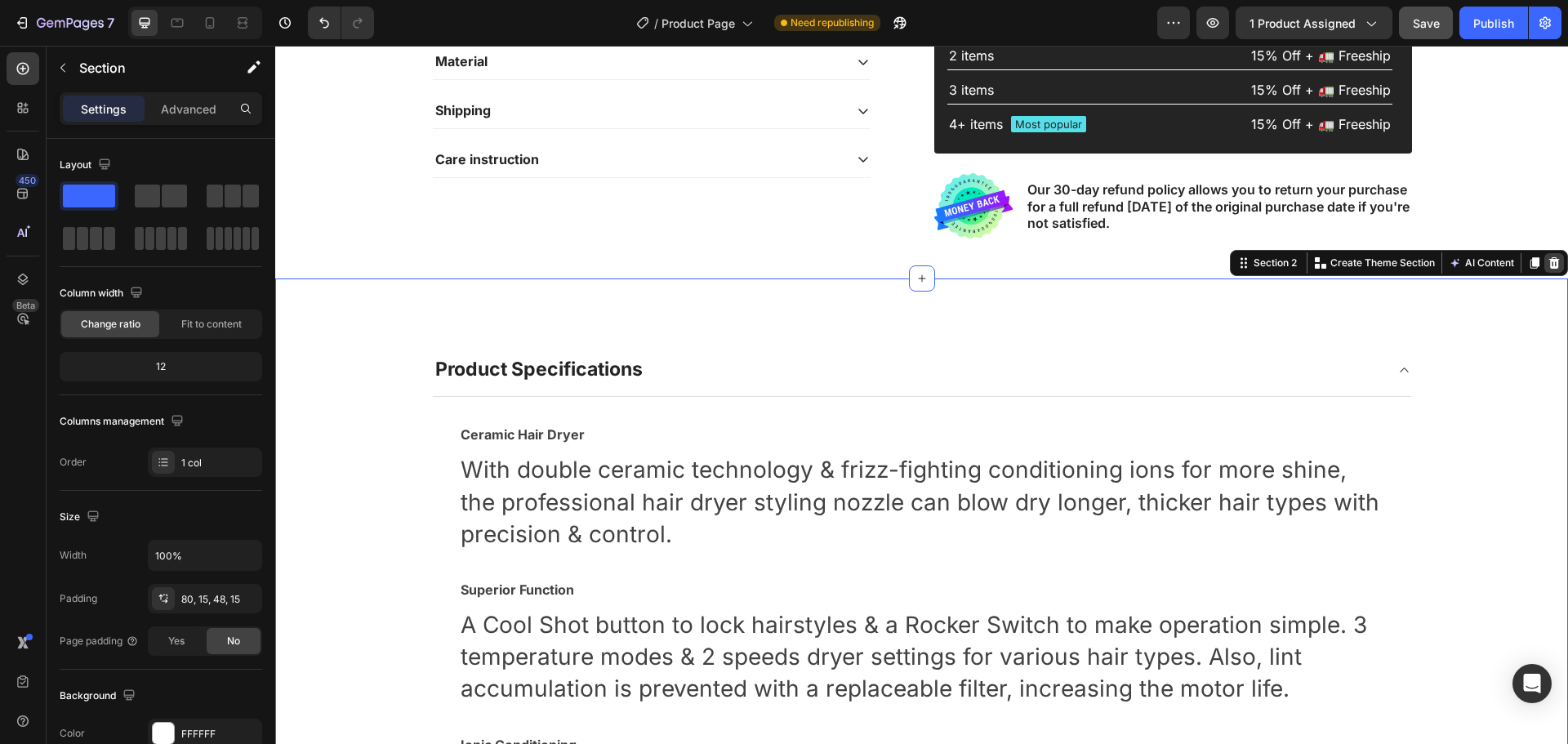
click at [1548, 263] on icon at bounding box center [1554, 263] width 13 height 13
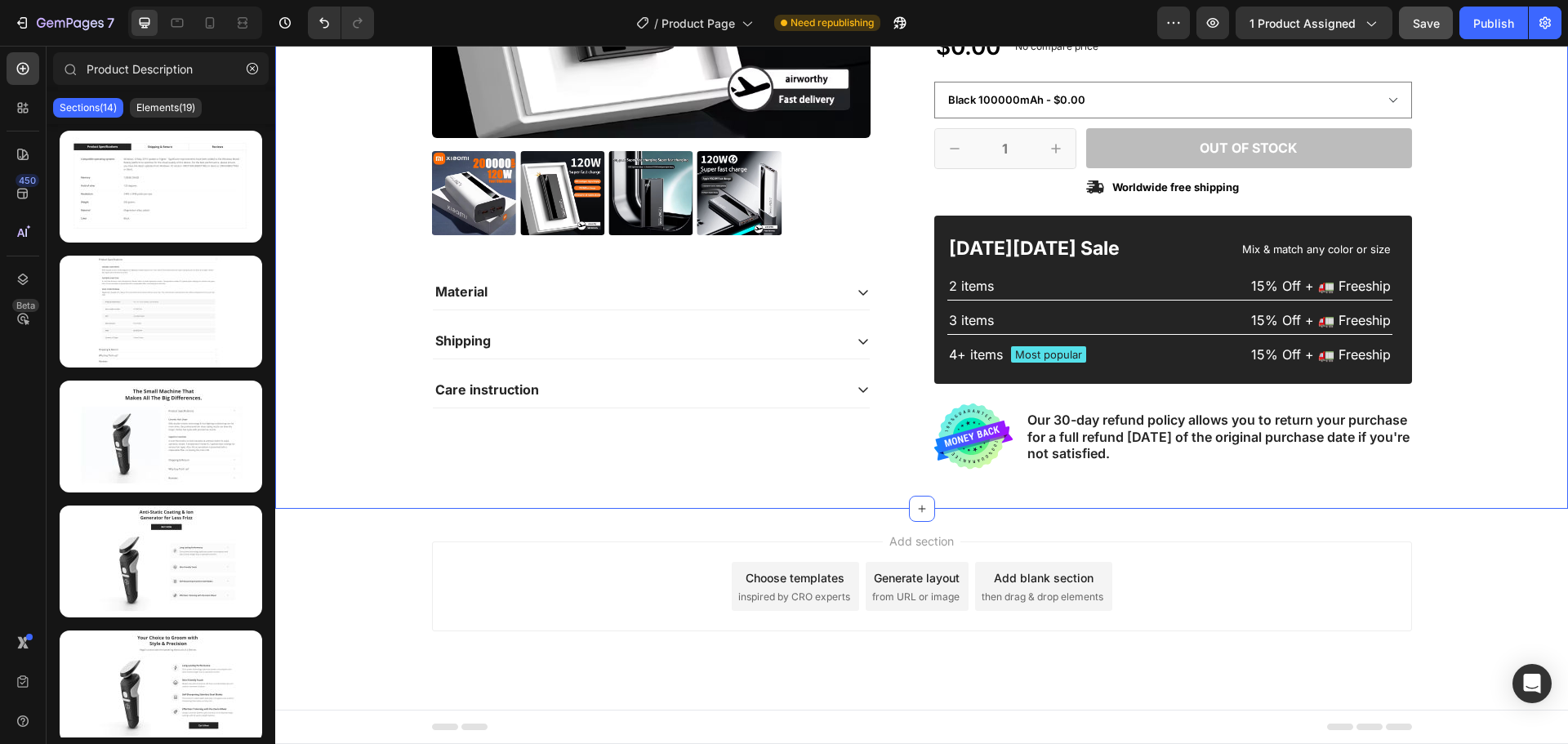
scroll to position [445, 0]
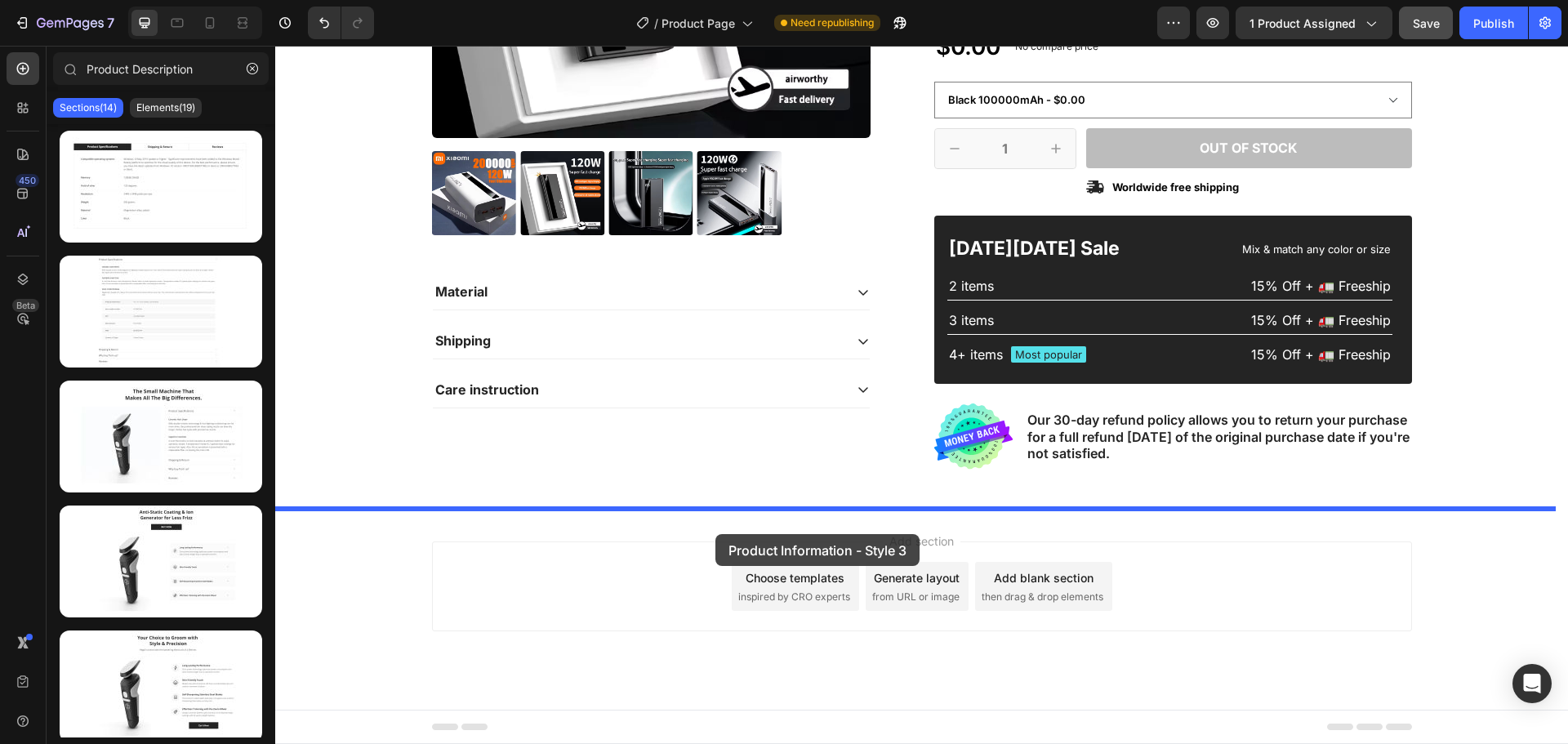
drag, startPoint x: 432, startPoint y: 493, endPoint x: 716, endPoint y: 534, distance: 286.9
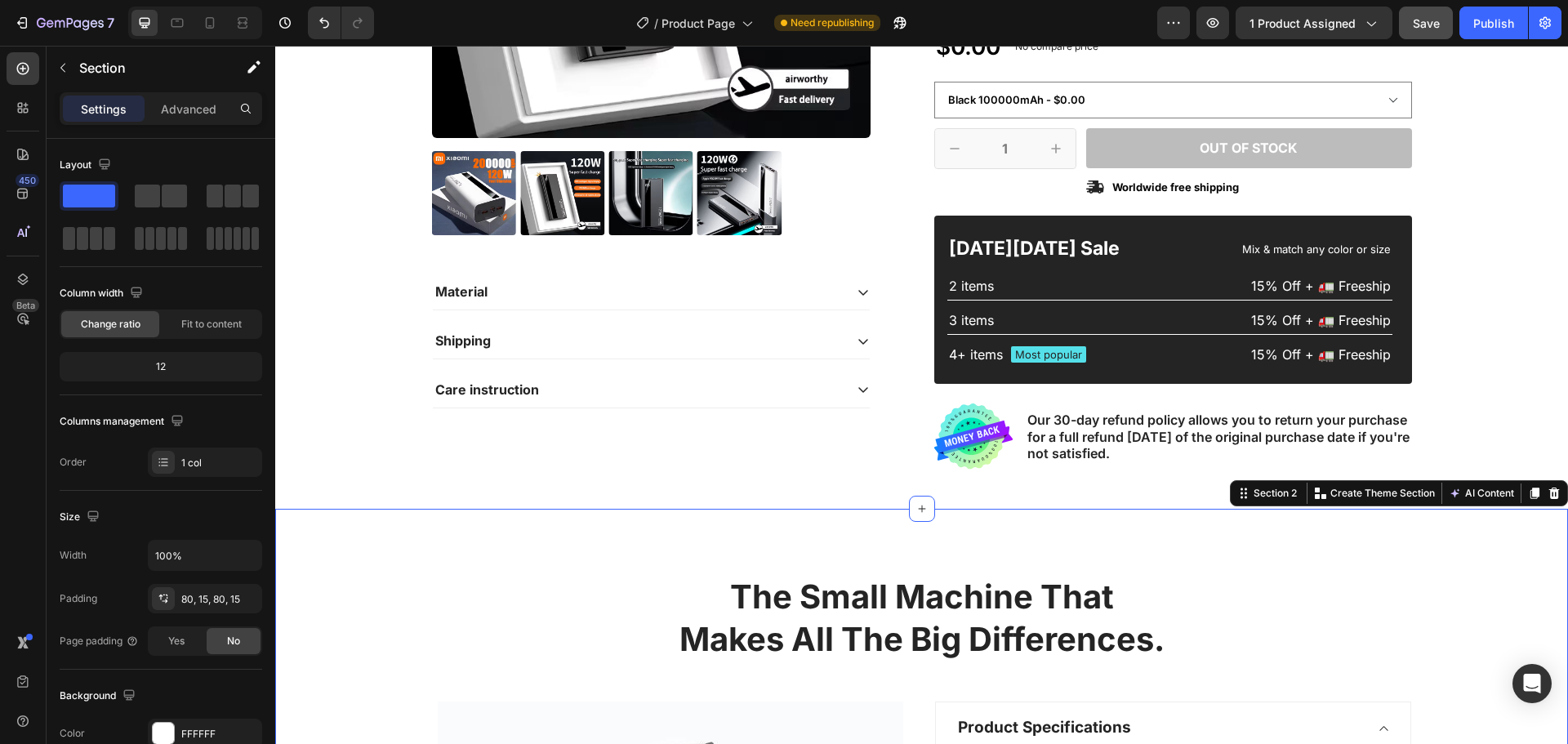
scroll to position [676, 0]
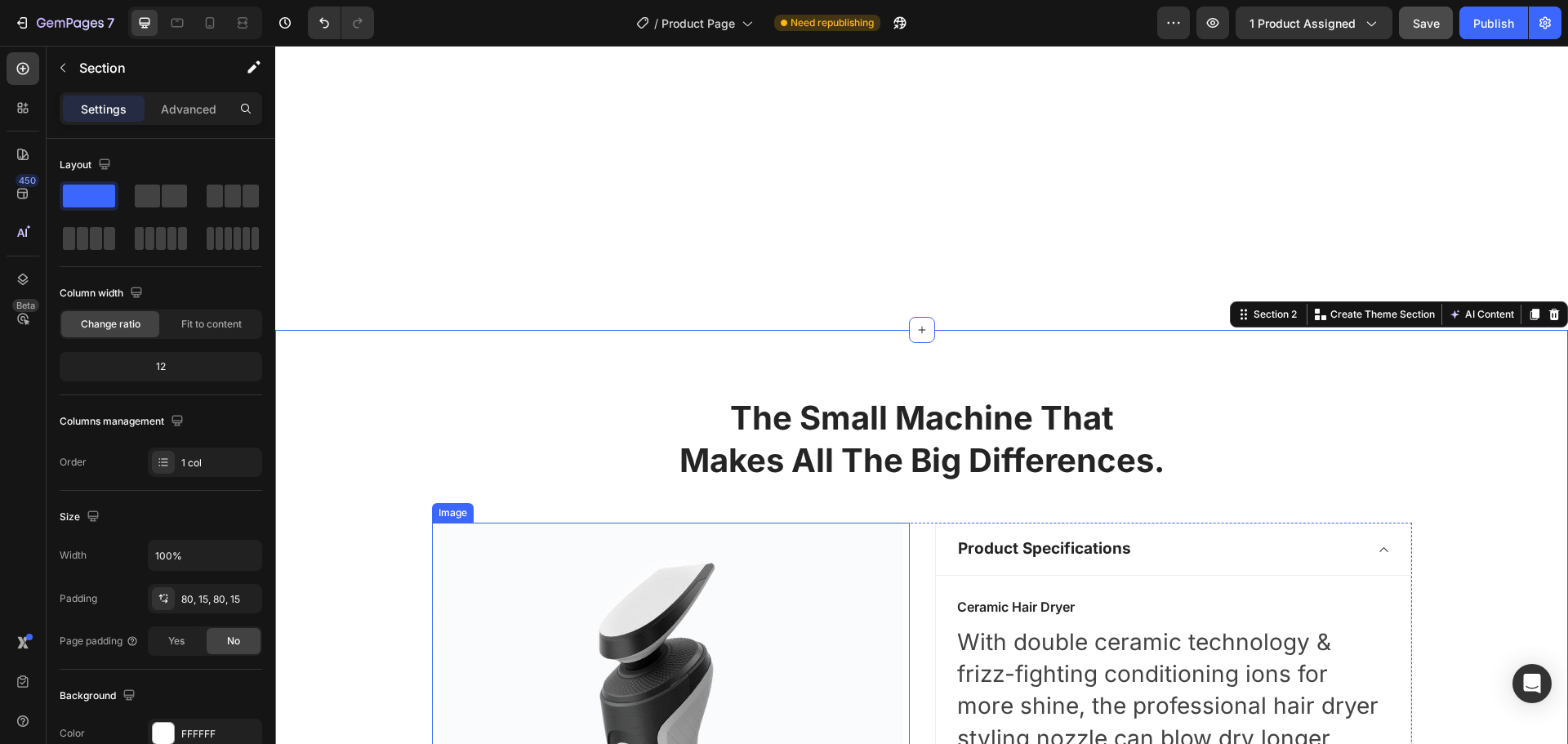
select select "581823023938667500"
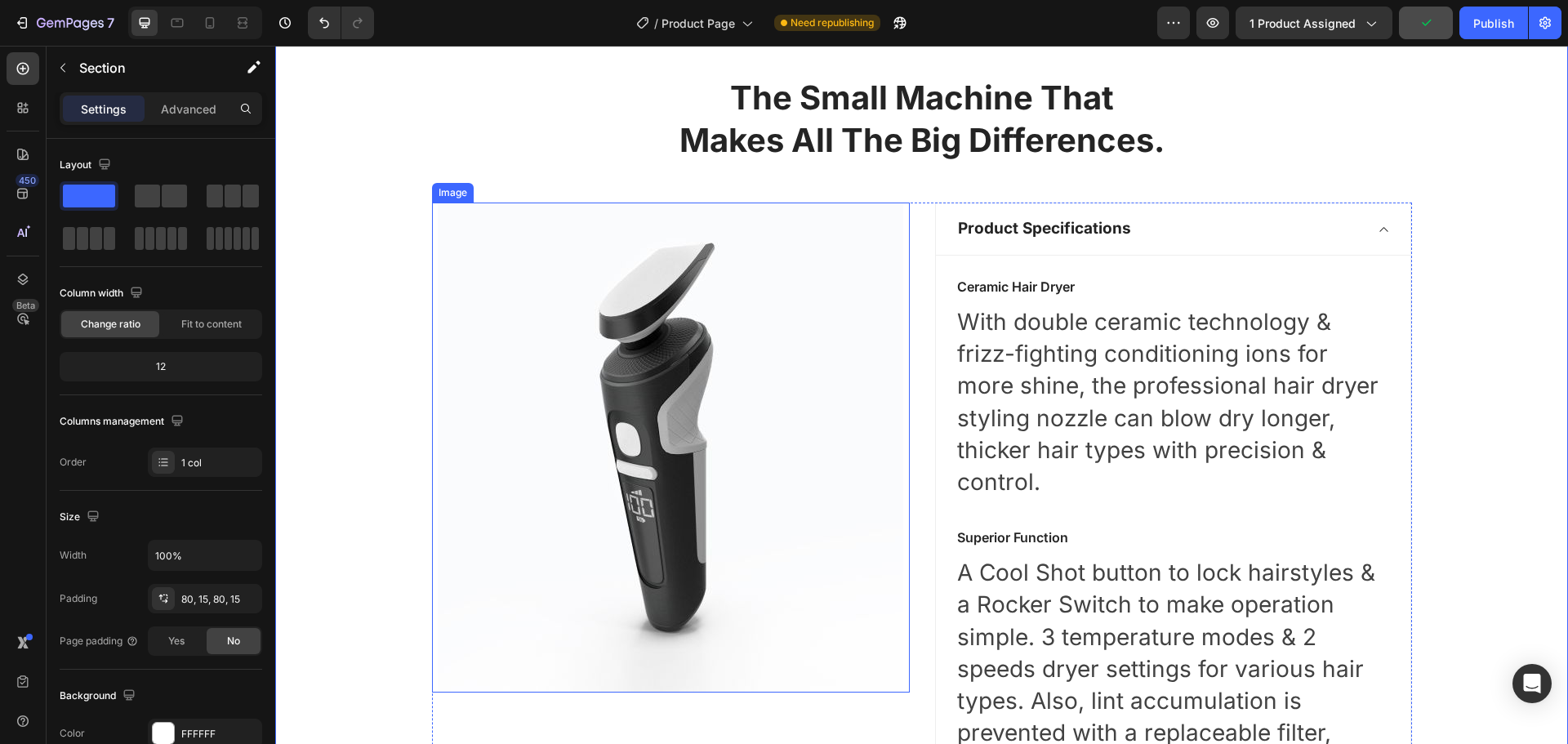
scroll to position [593, 0]
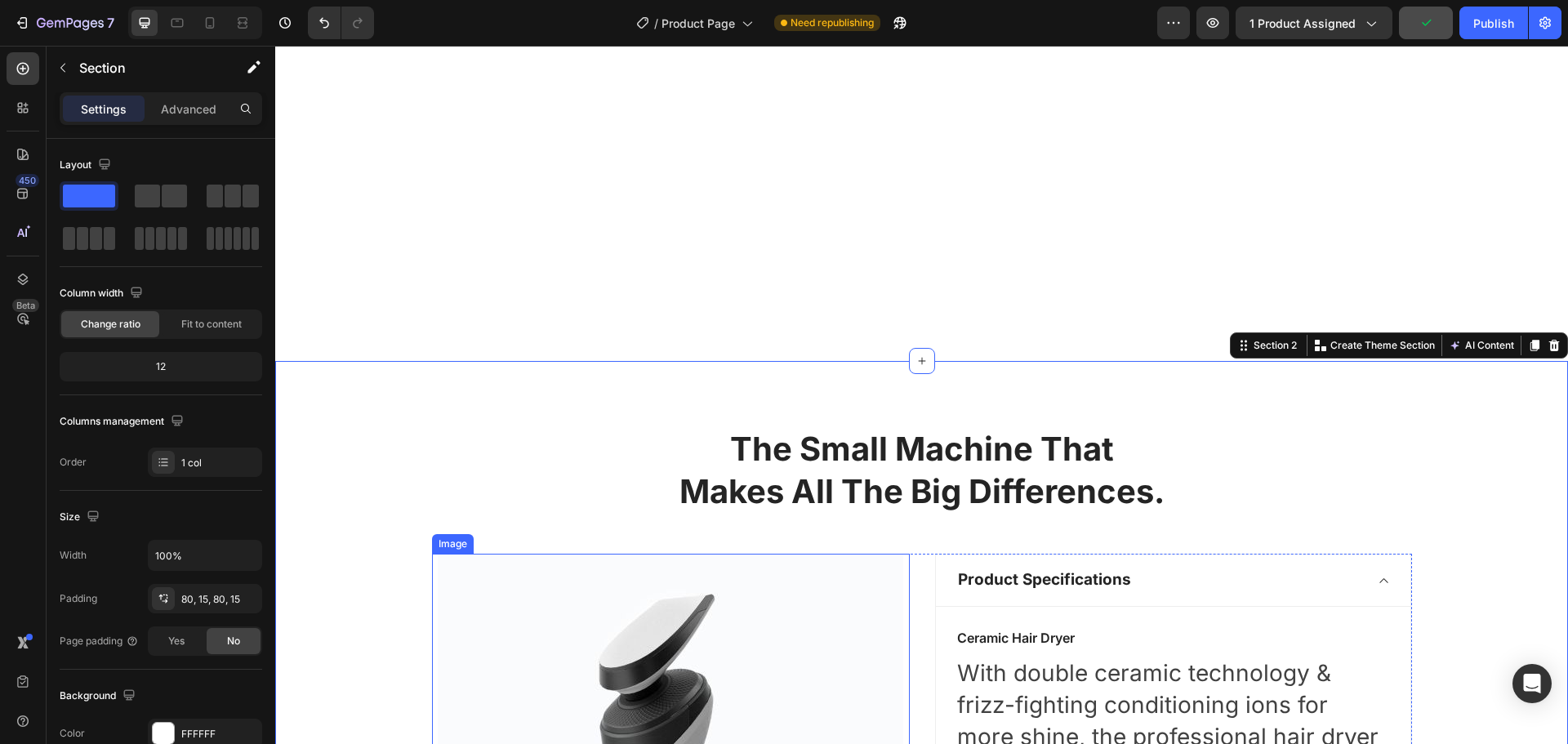
select select "581823023938667500"
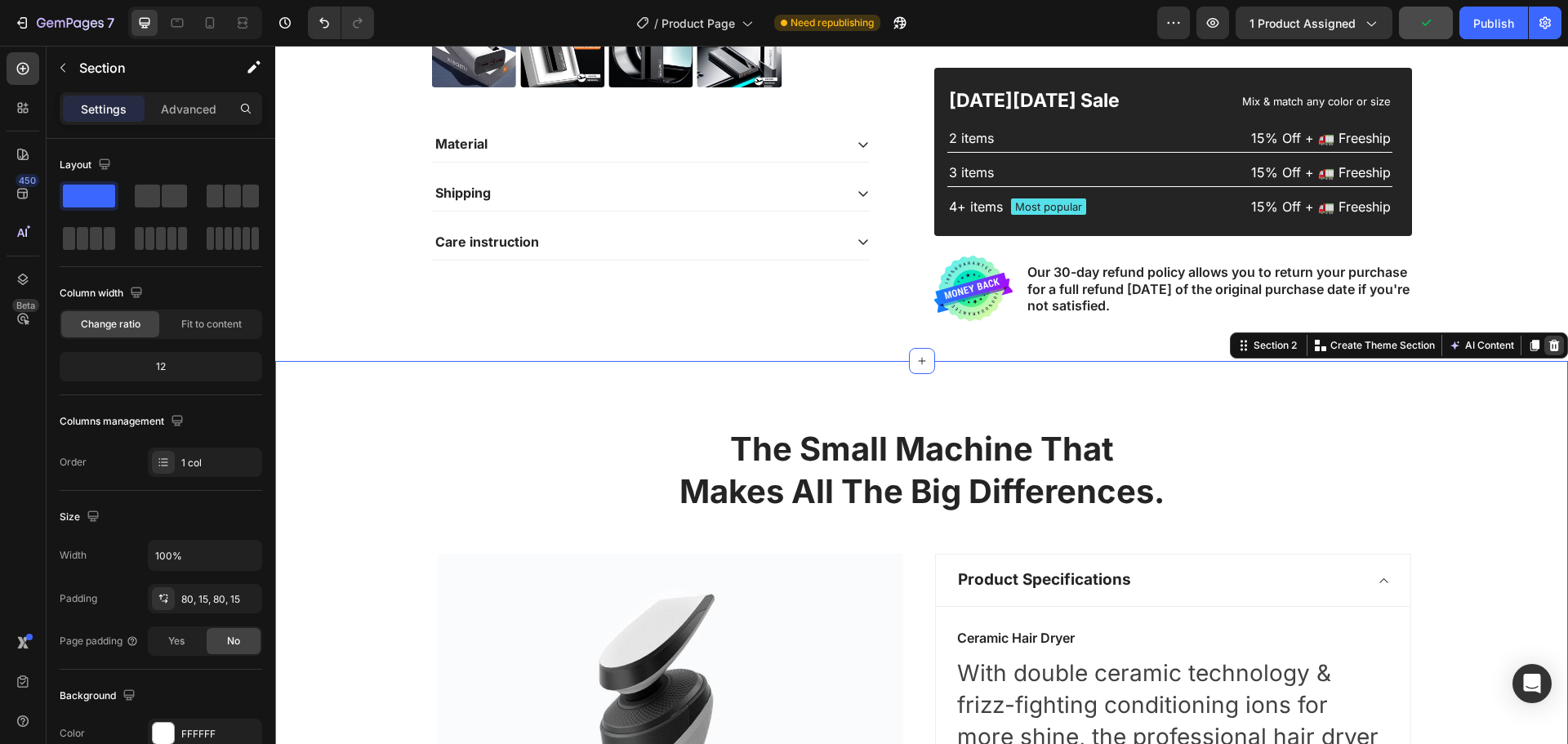
click at [1544, 338] on div at bounding box center [1554, 346] width 19 height 19
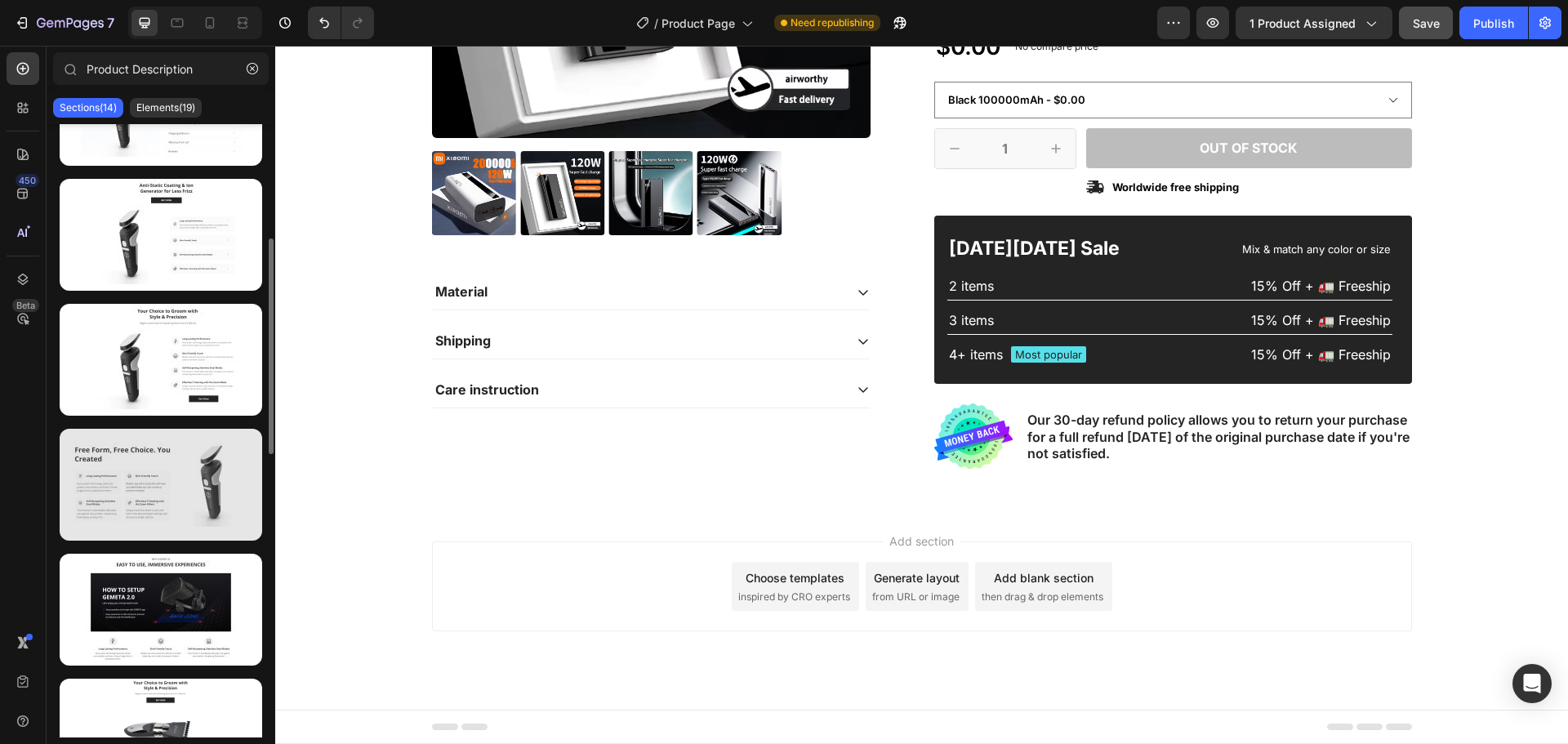
scroll to position [490, 0]
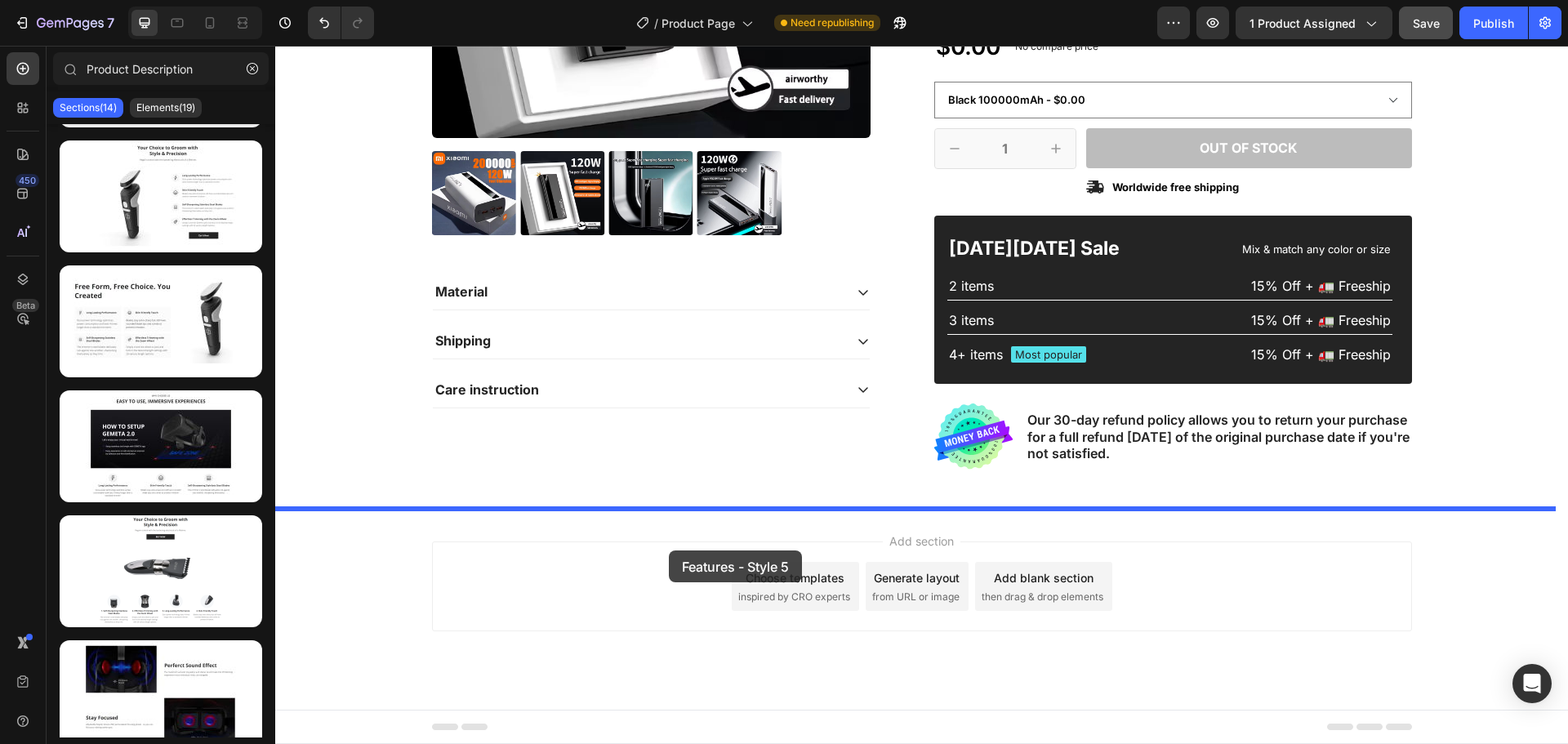
drag, startPoint x: 539, startPoint y: 531, endPoint x: 669, endPoint y: 551, distance: 131.5
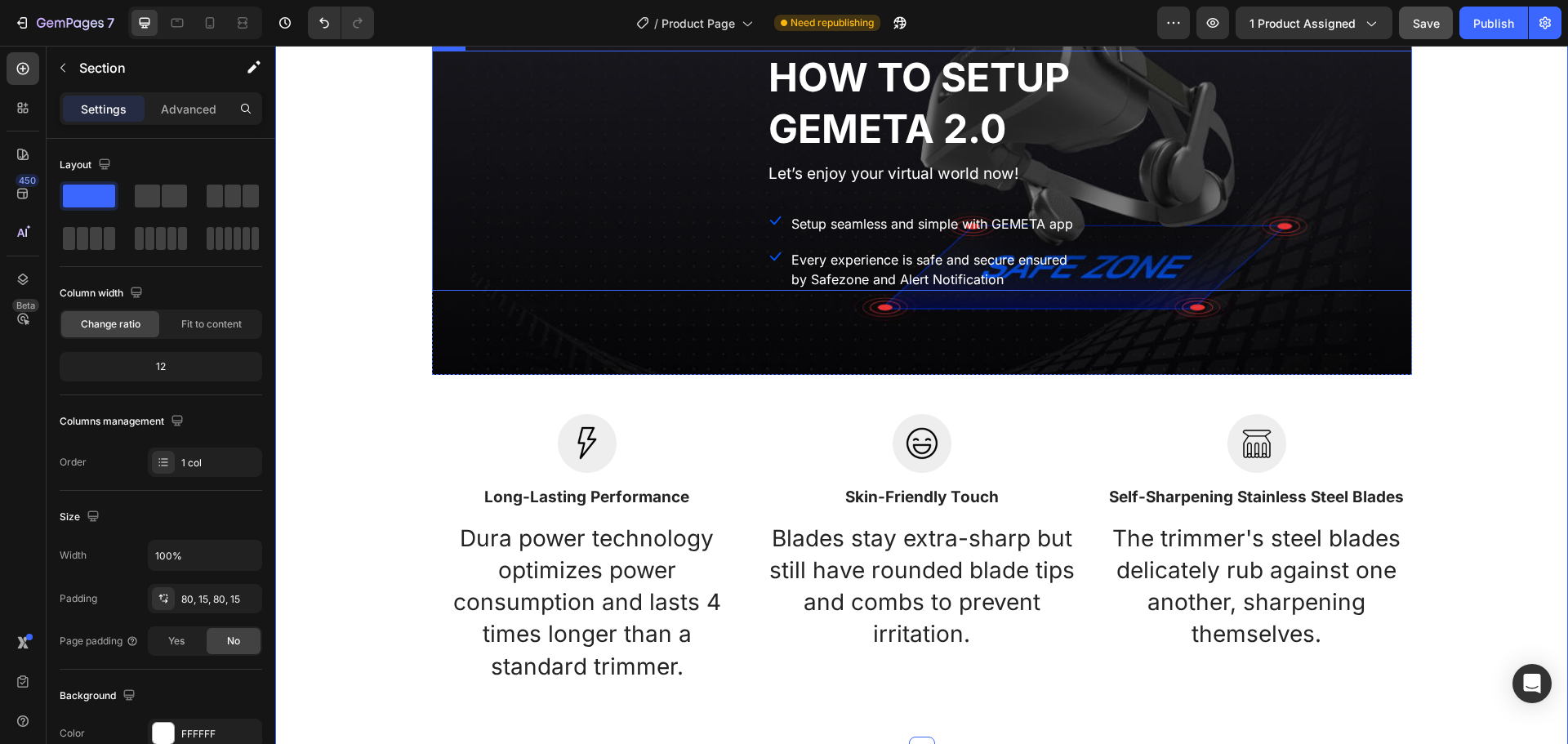
scroll to position [1341, 0]
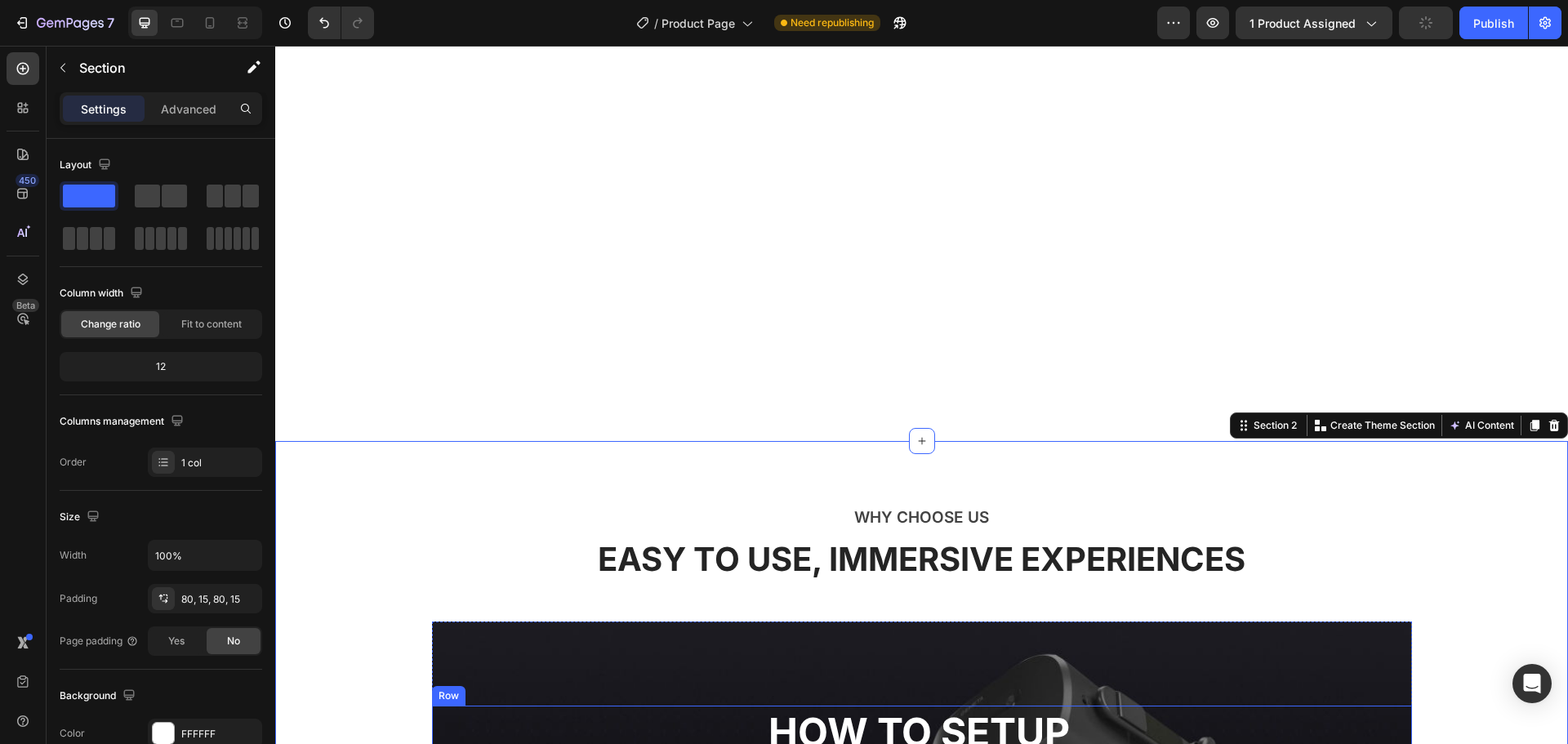
select select "581823023938667500"
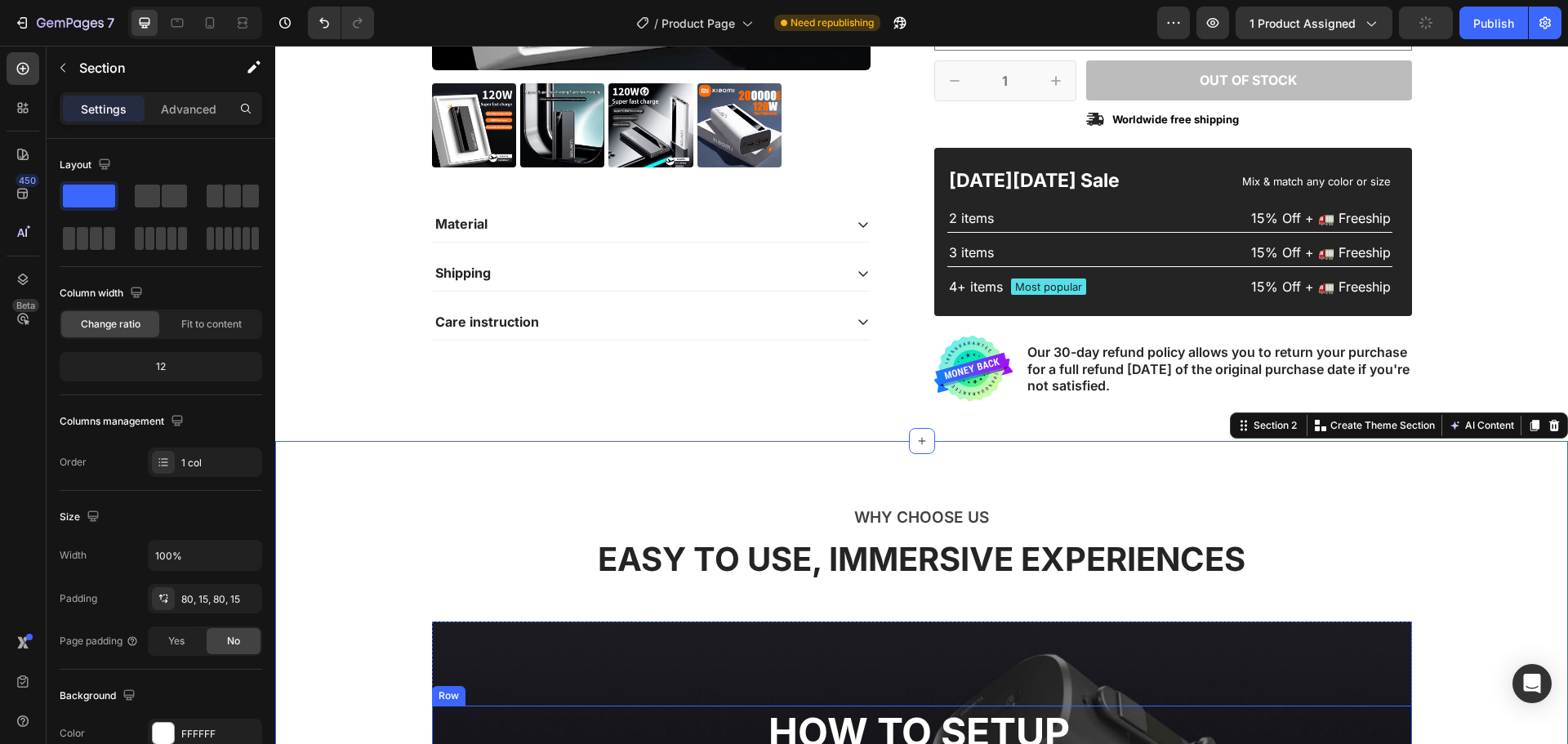
scroll to position [511, 0]
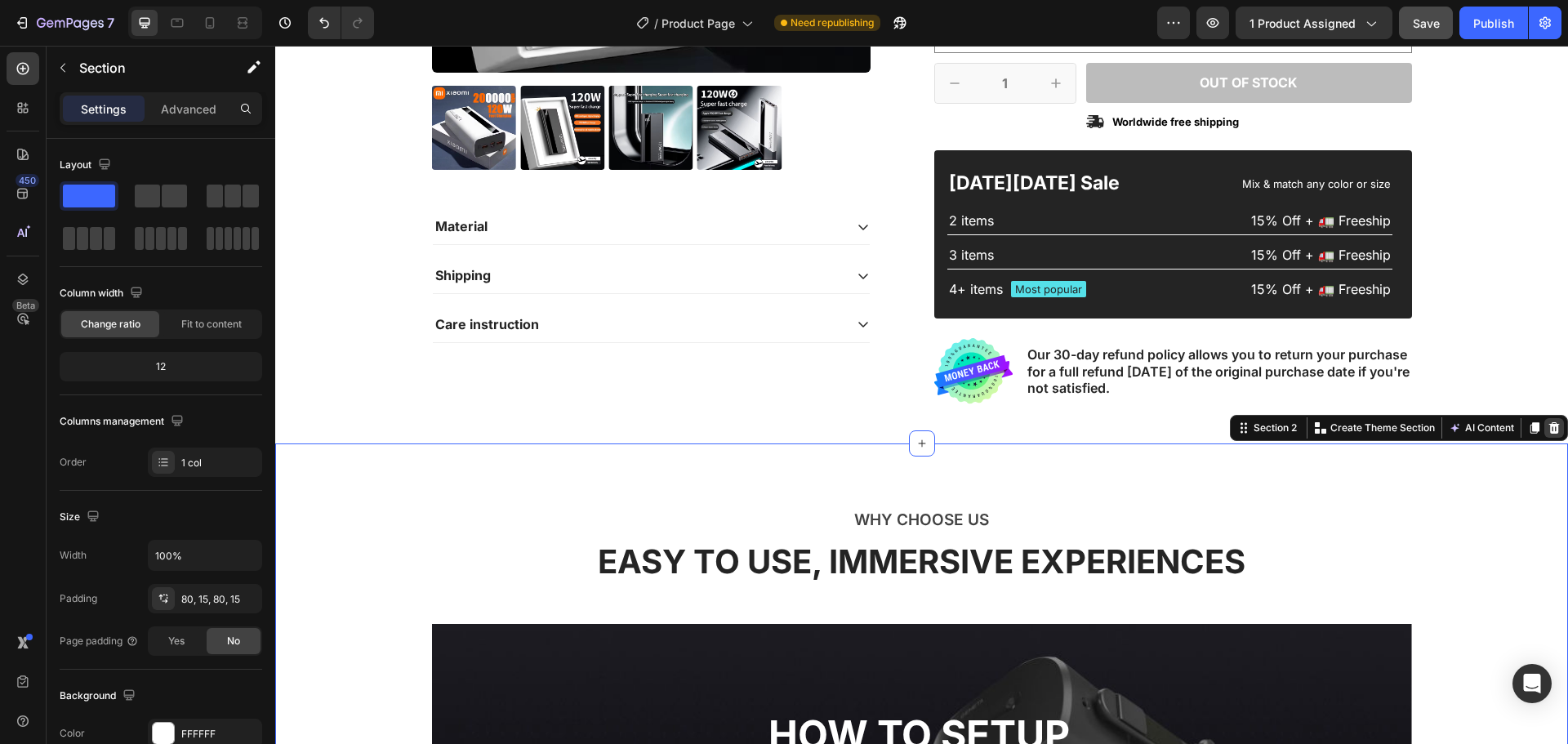
click at [1550, 429] on icon at bounding box center [1555, 428] width 10 height 11
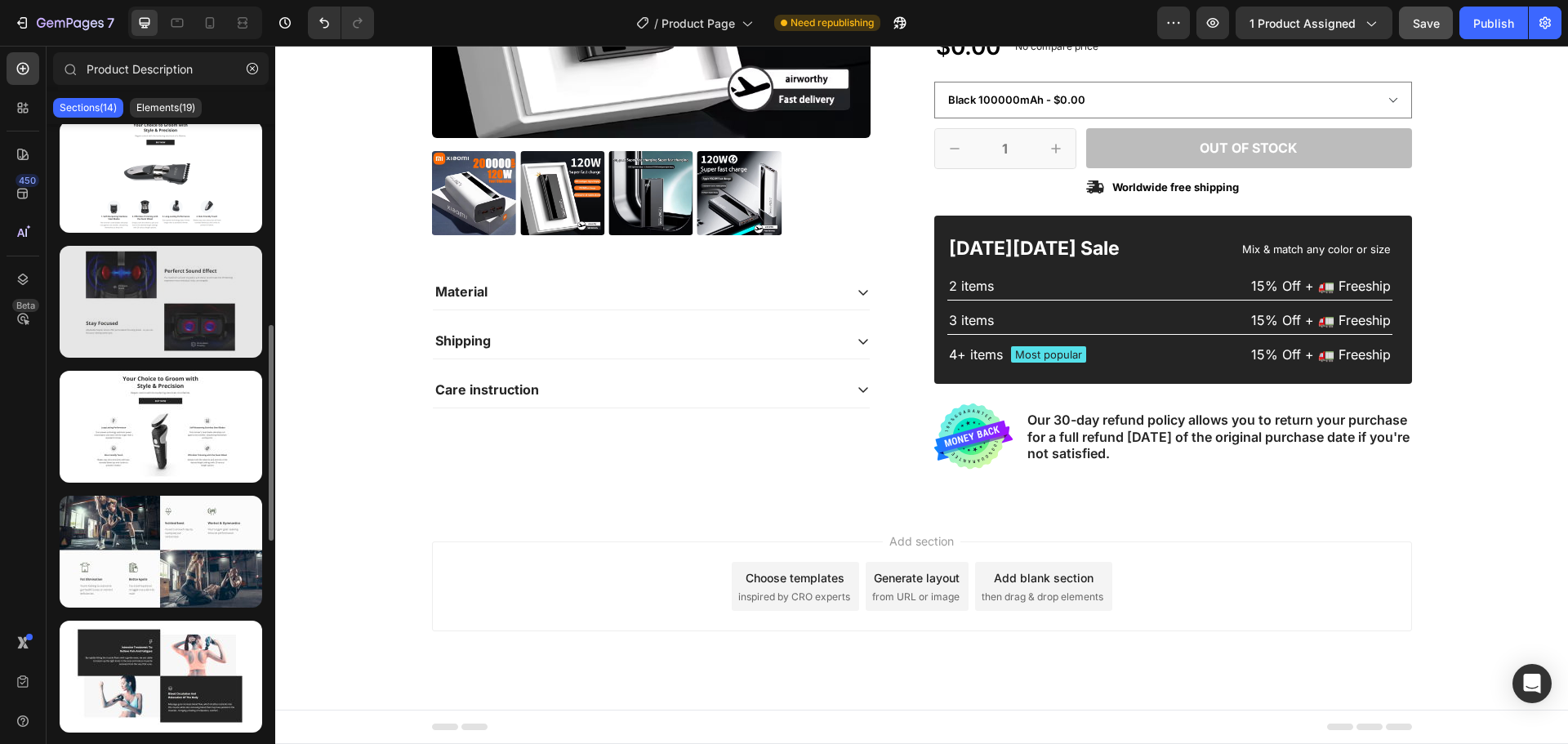
scroll to position [803, 0]
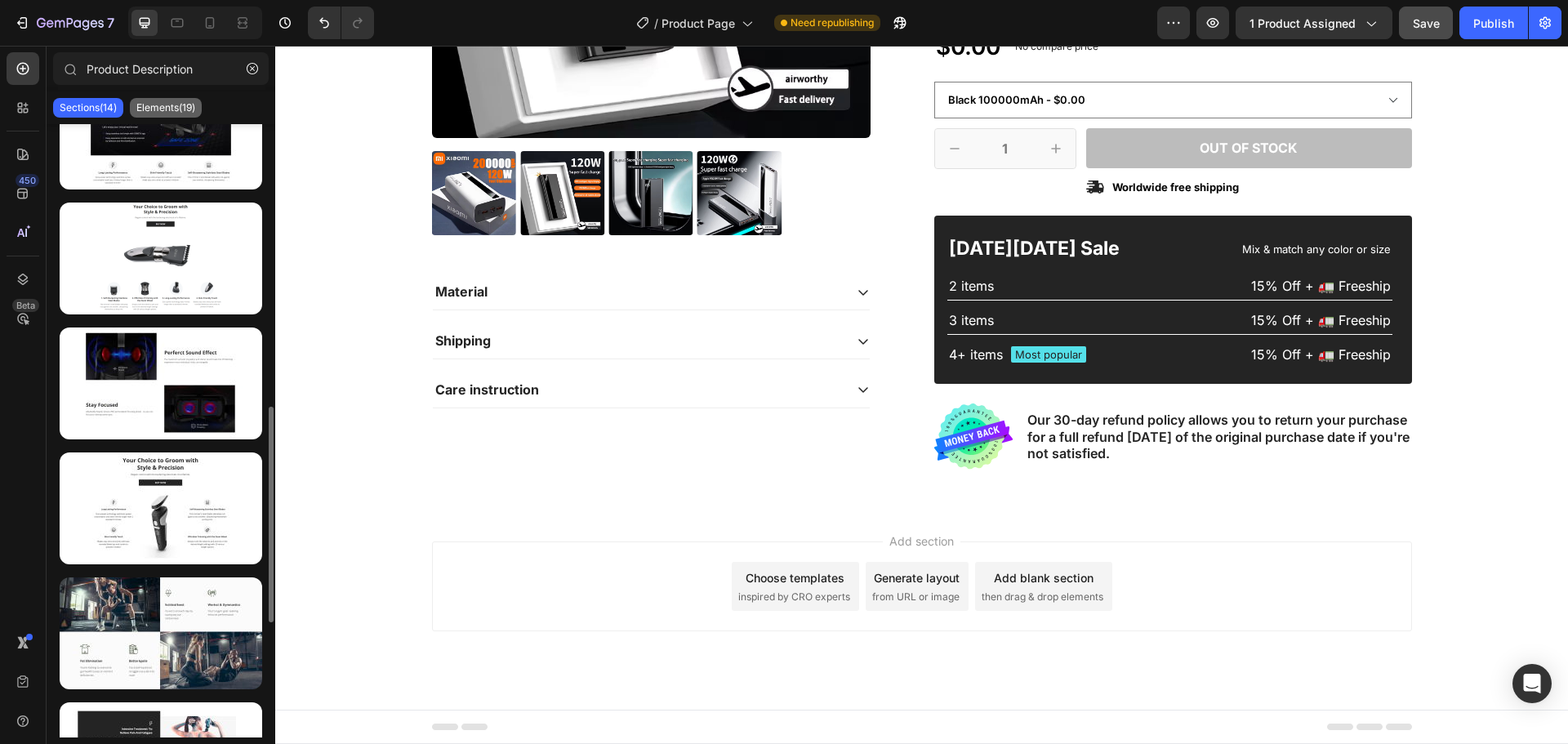
click at [176, 109] on p "Elements(19)" at bounding box center [165, 107] width 58 height 13
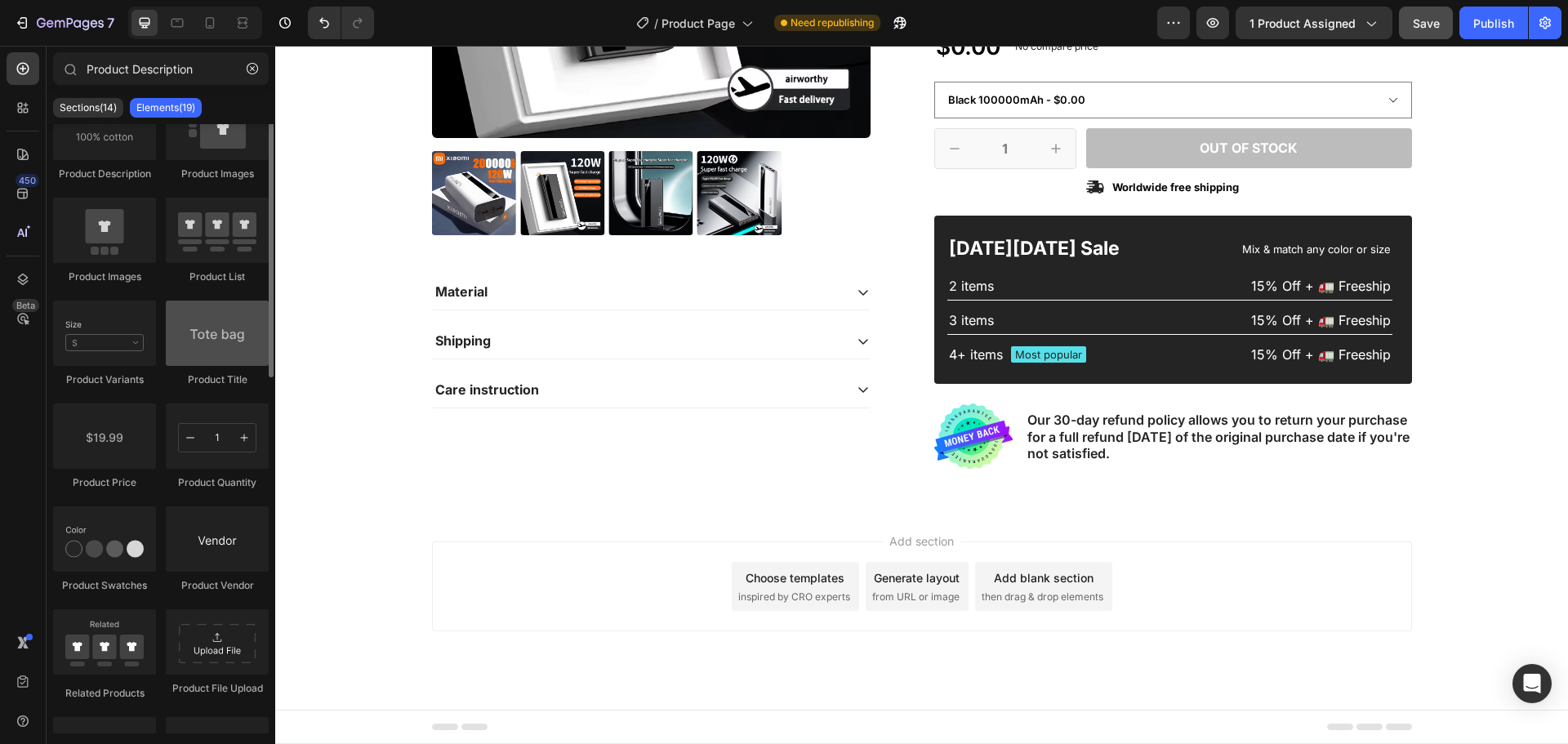
scroll to position [0, 0]
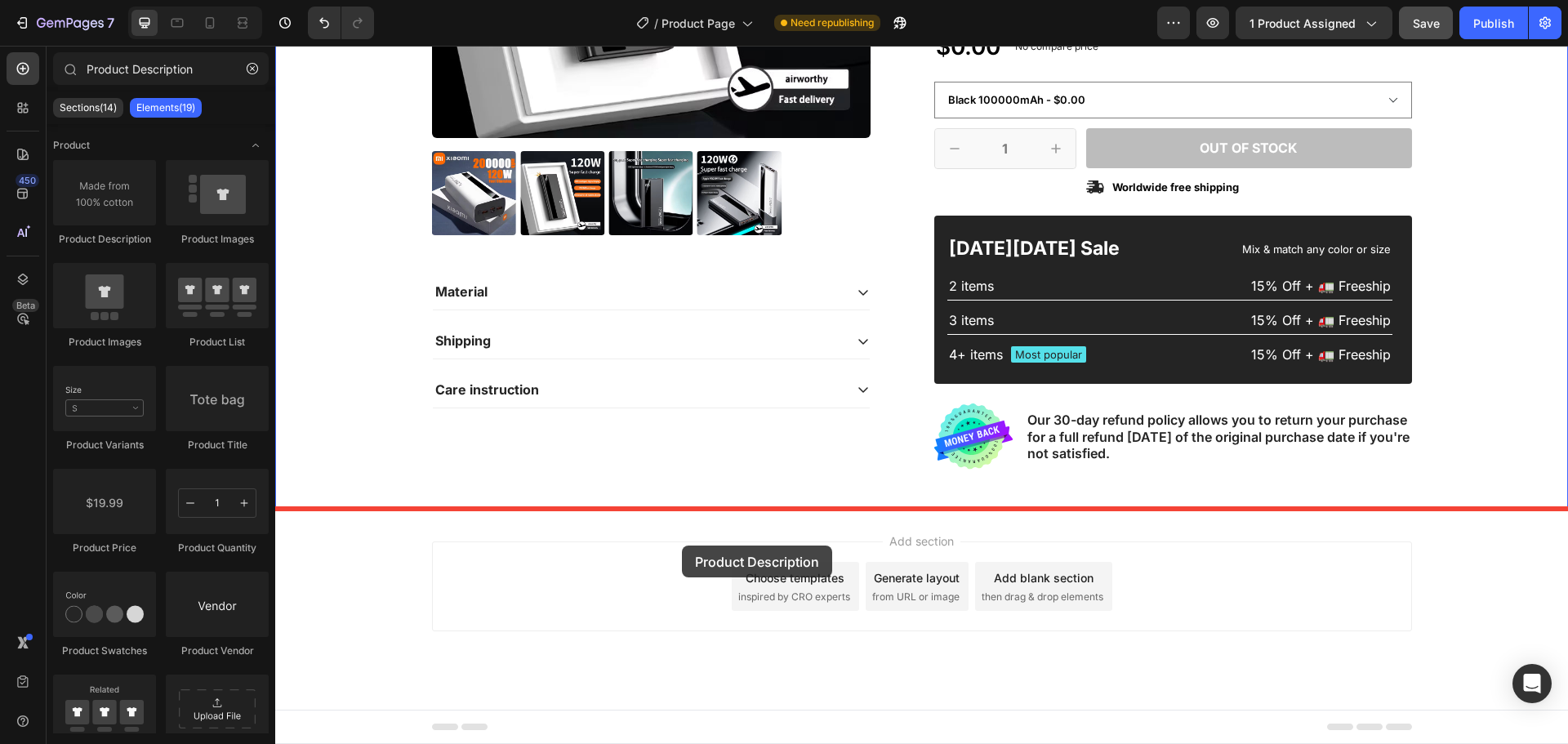
drag, startPoint x: 397, startPoint y: 278, endPoint x: 682, endPoint y: 546, distance: 391.2
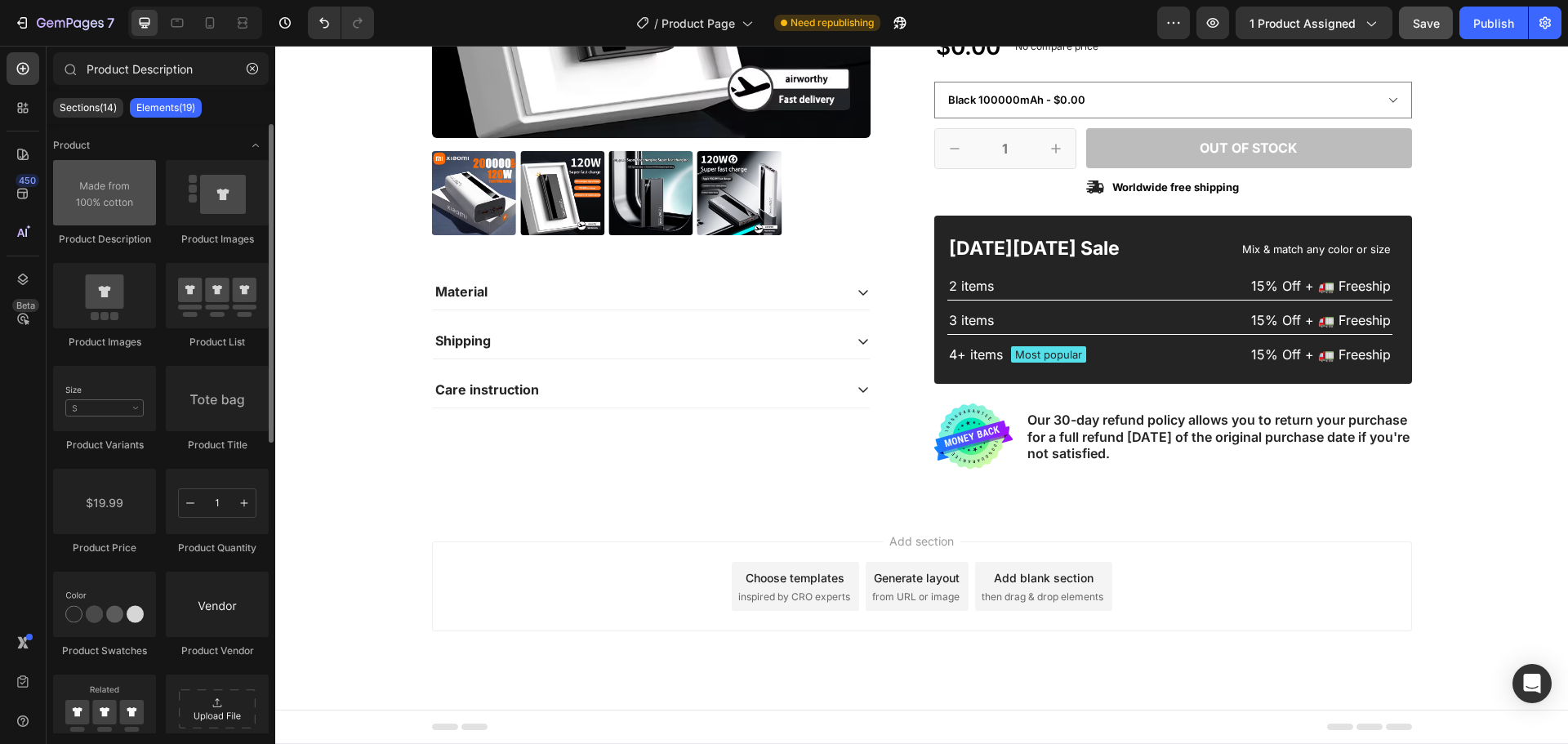
click at [115, 205] on div at bounding box center [105, 192] width 103 height 65
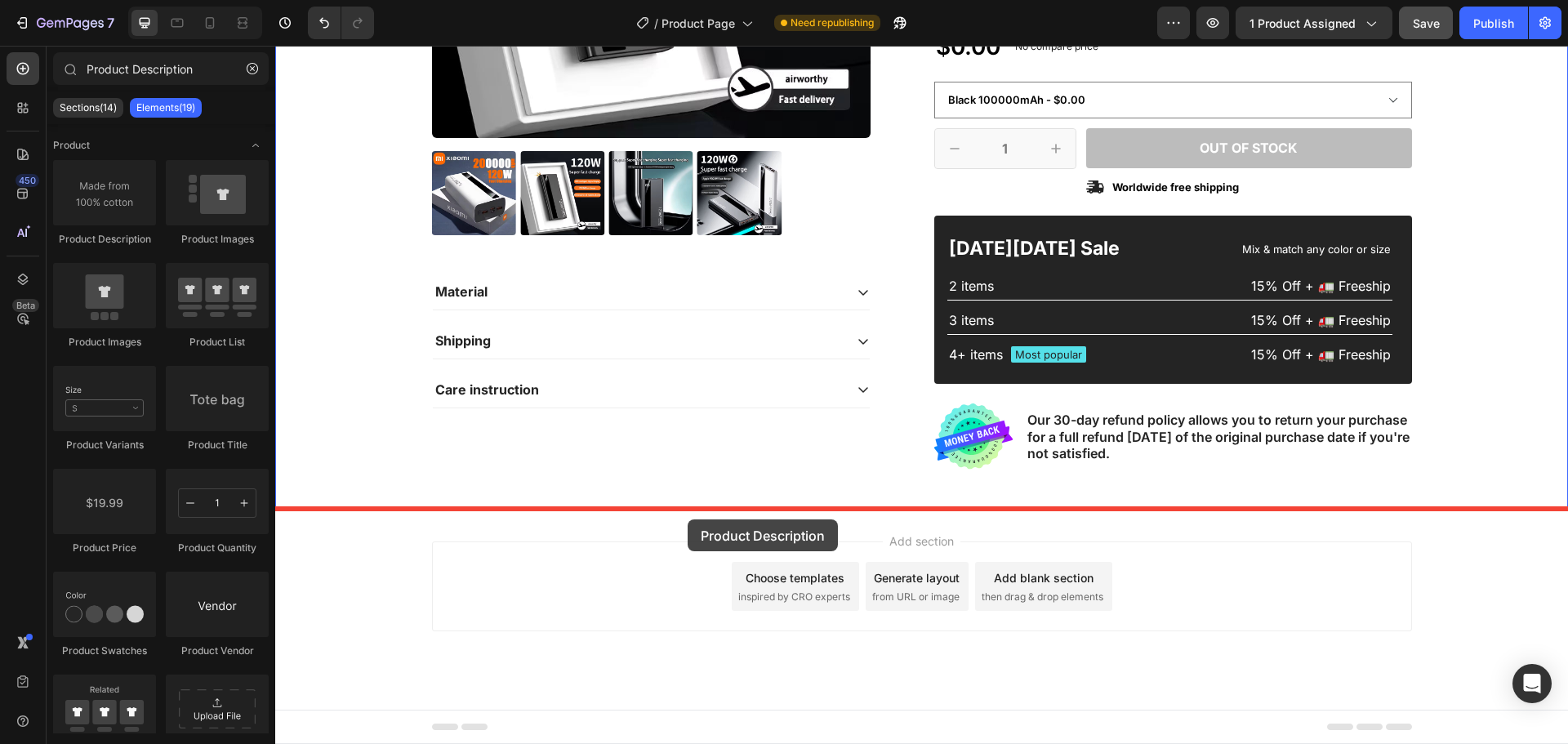
drag, startPoint x: 383, startPoint y: 258, endPoint x: 688, endPoint y: 520, distance: 402.1
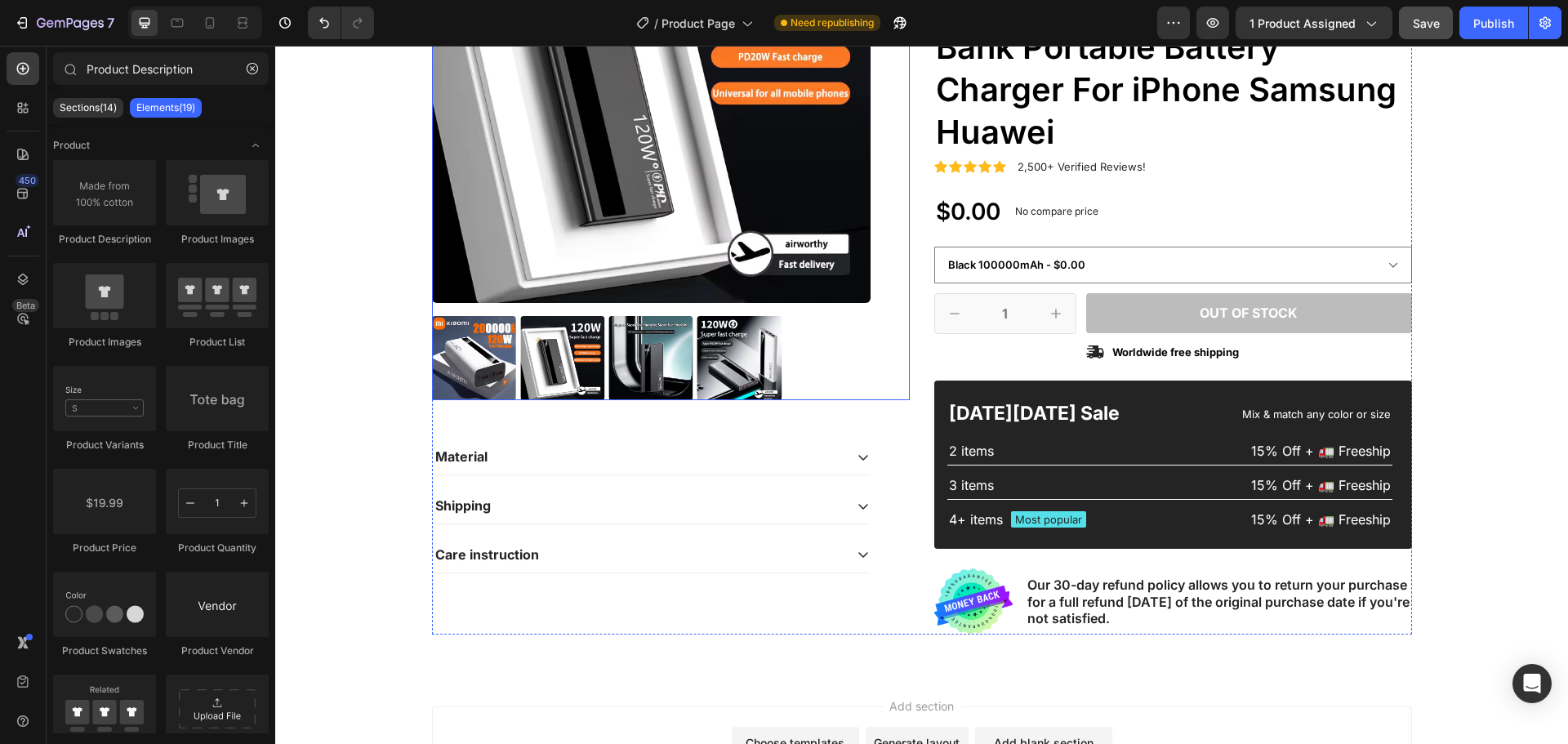
scroll to position [282, 0]
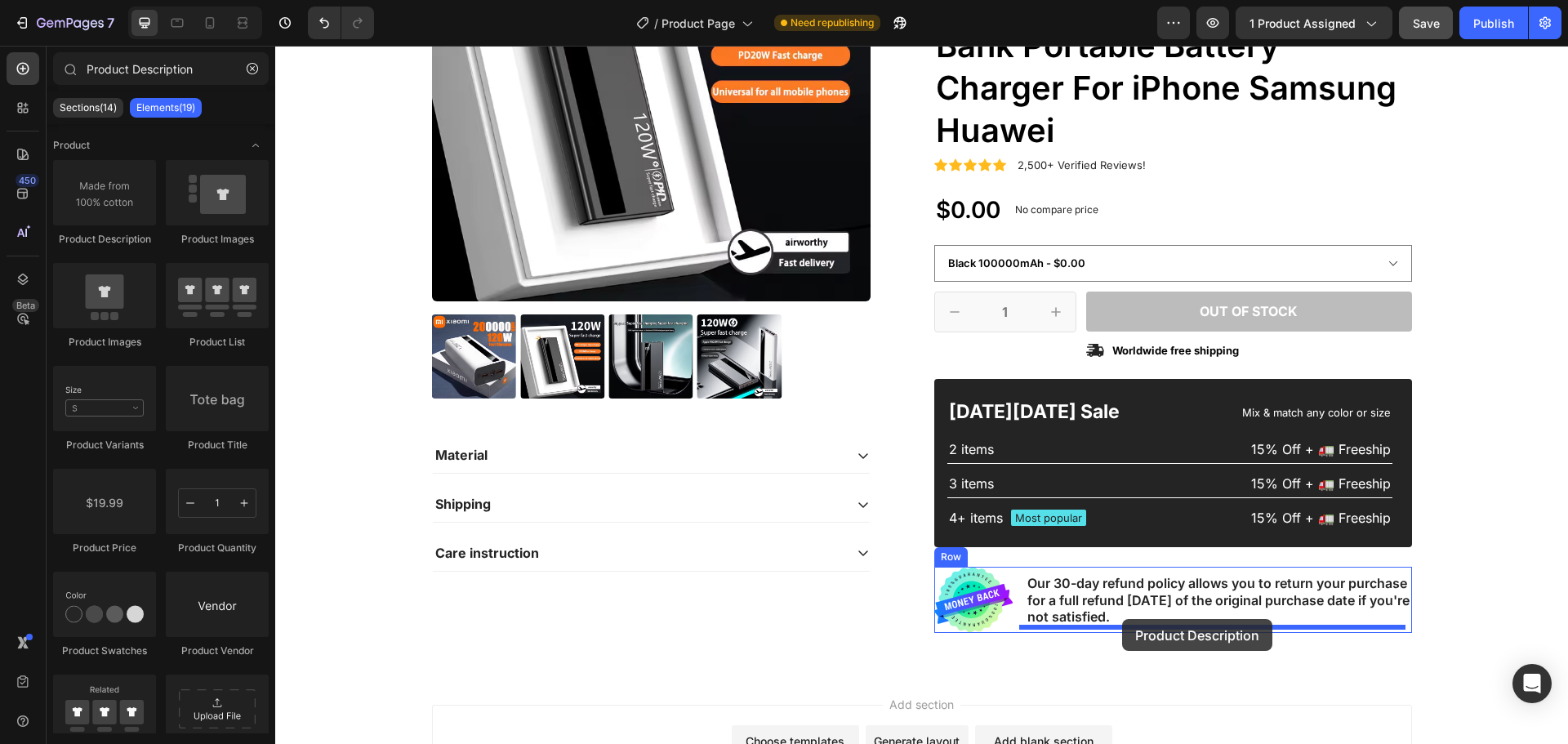
drag, startPoint x: 378, startPoint y: 245, endPoint x: 1122, endPoint y: 619, distance: 832.7
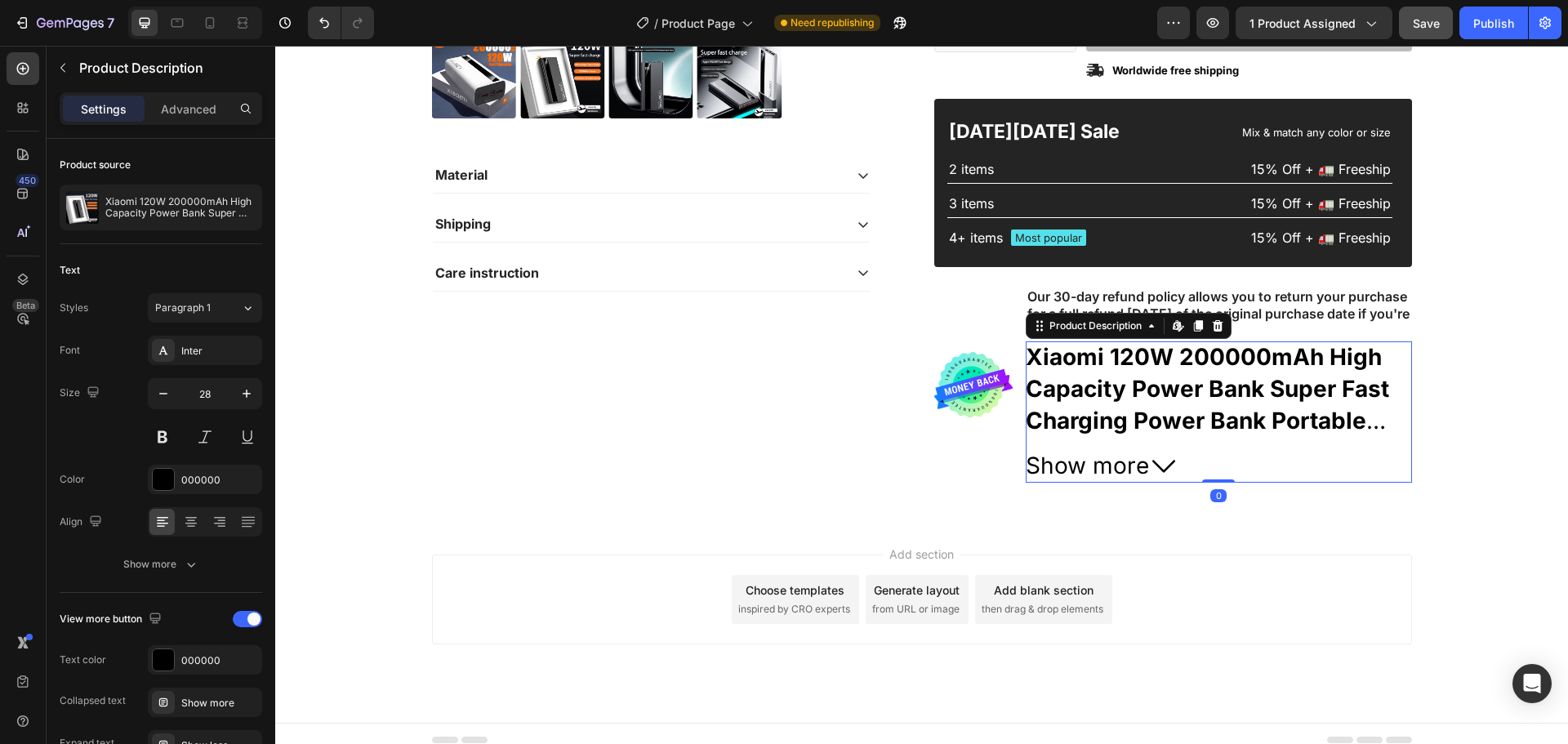
scroll to position [575, 0]
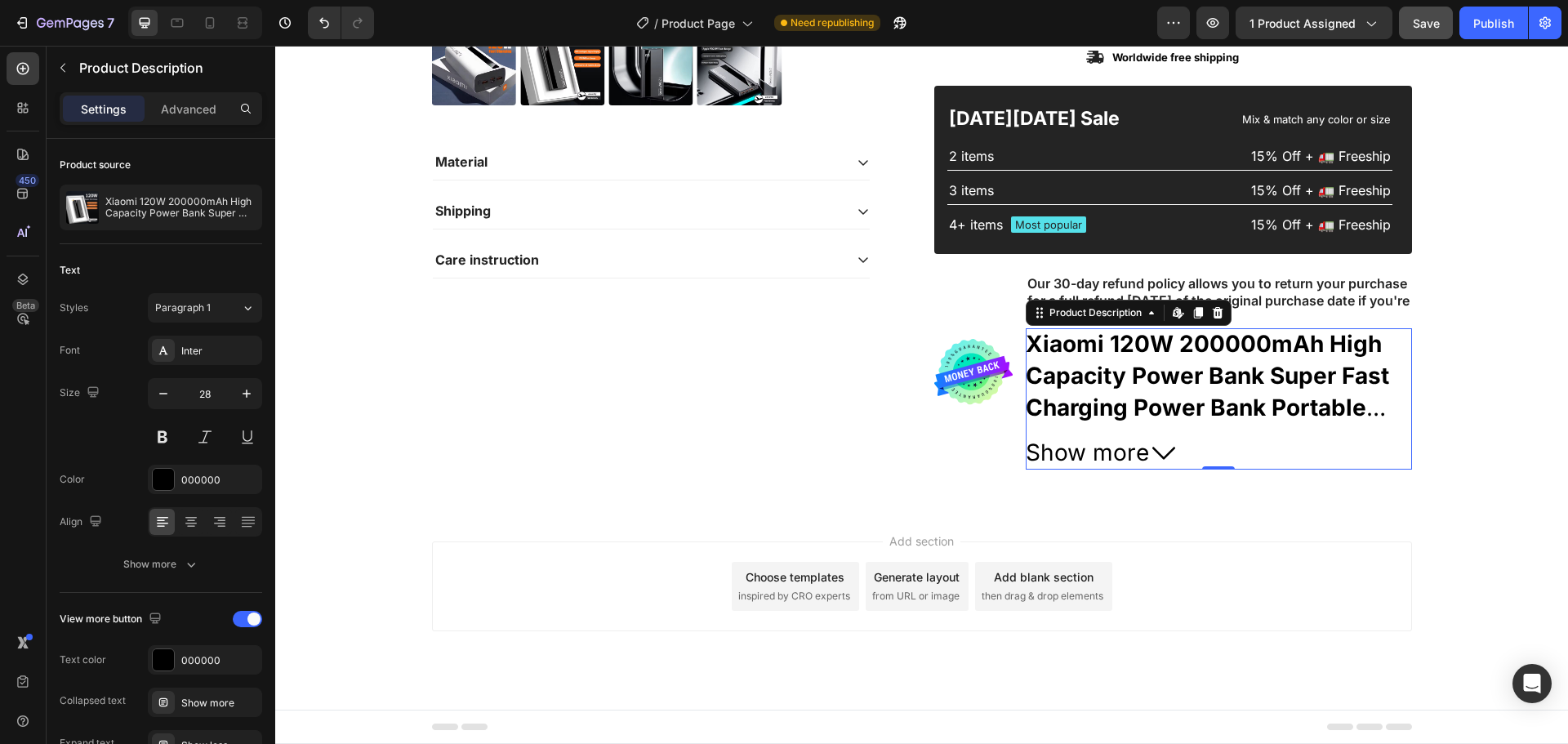
click at [1119, 451] on span "Show more" at bounding box center [1087, 453] width 123 height 31
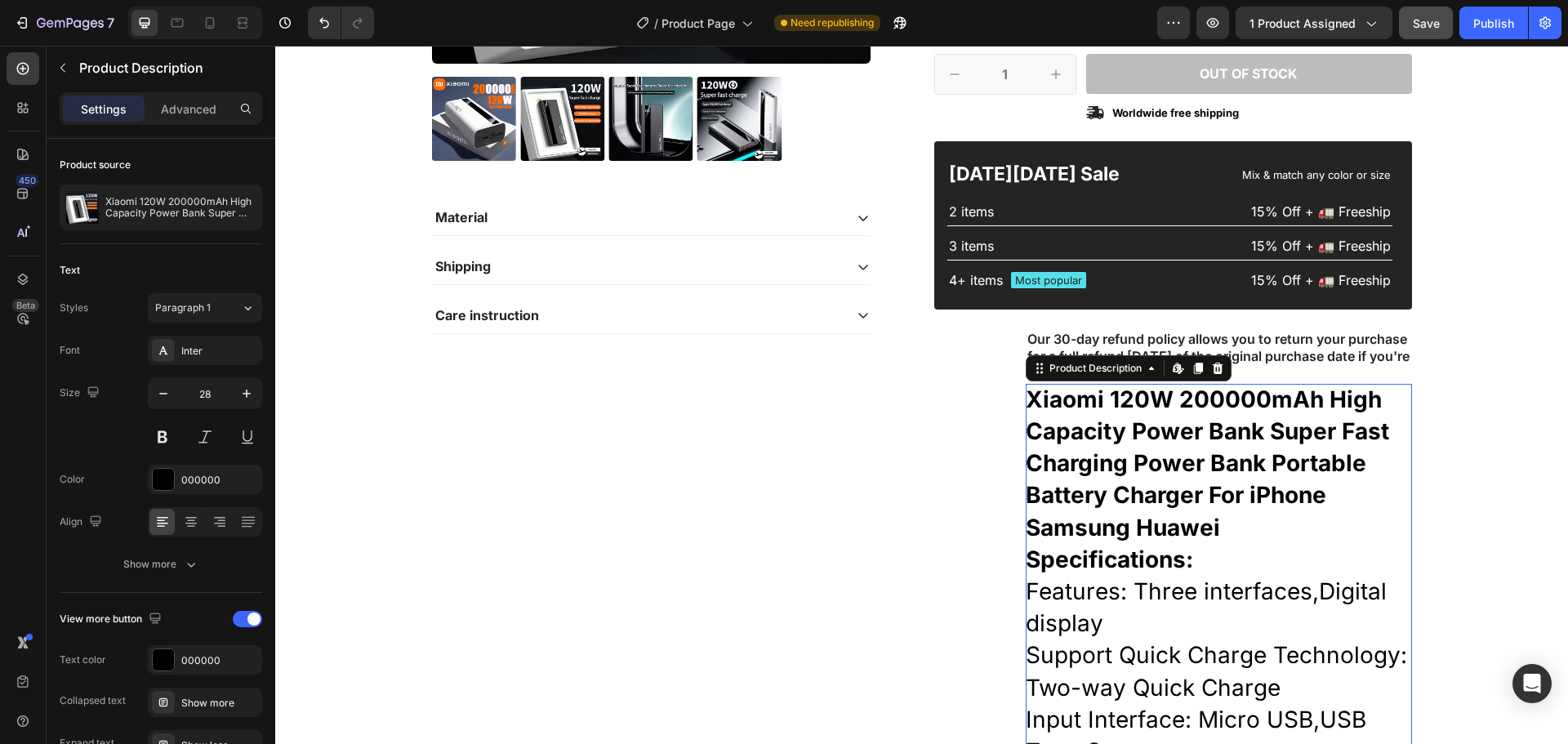
scroll to position [493, 0]
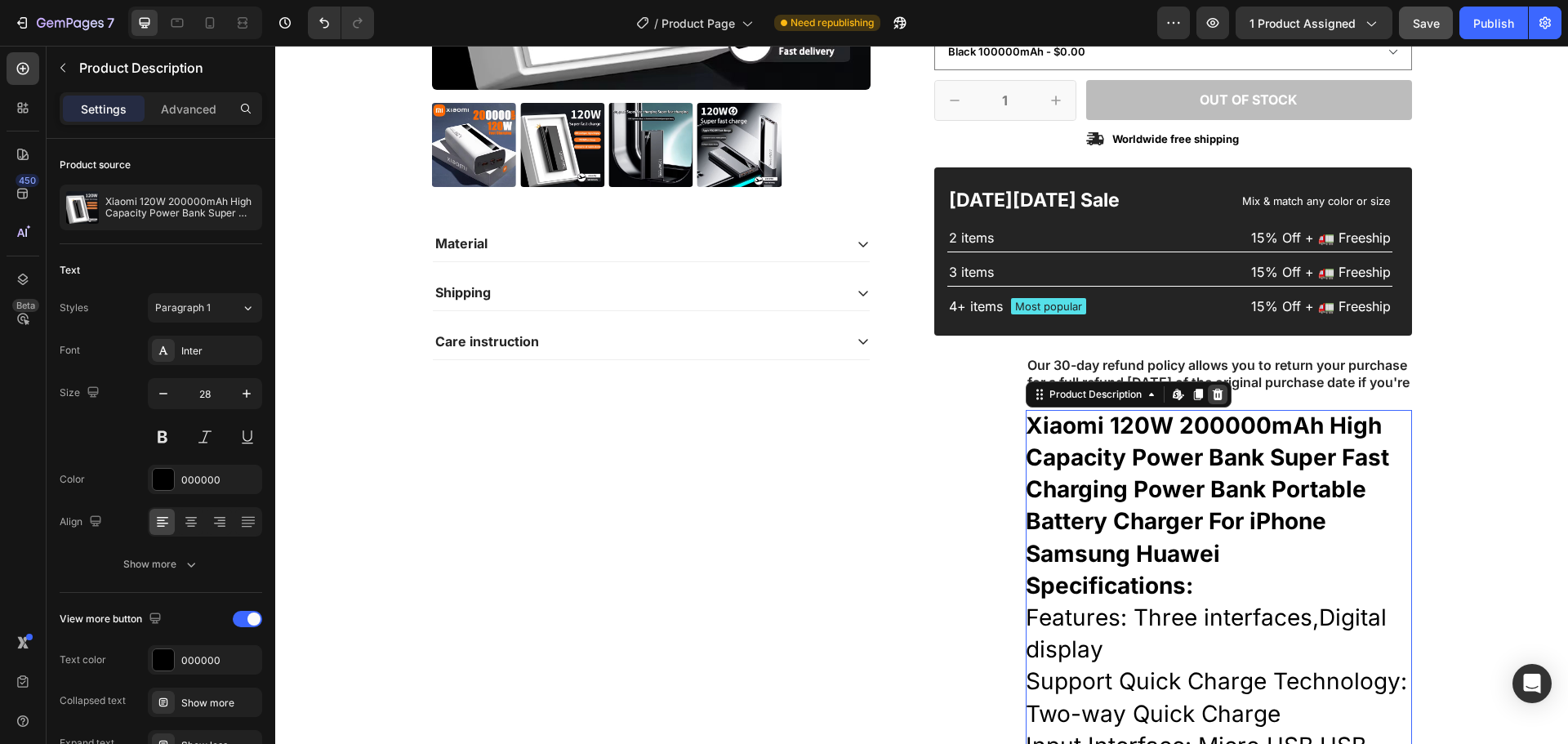
click at [1215, 399] on icon at bounding box center [1217, 394] width 10 height 11
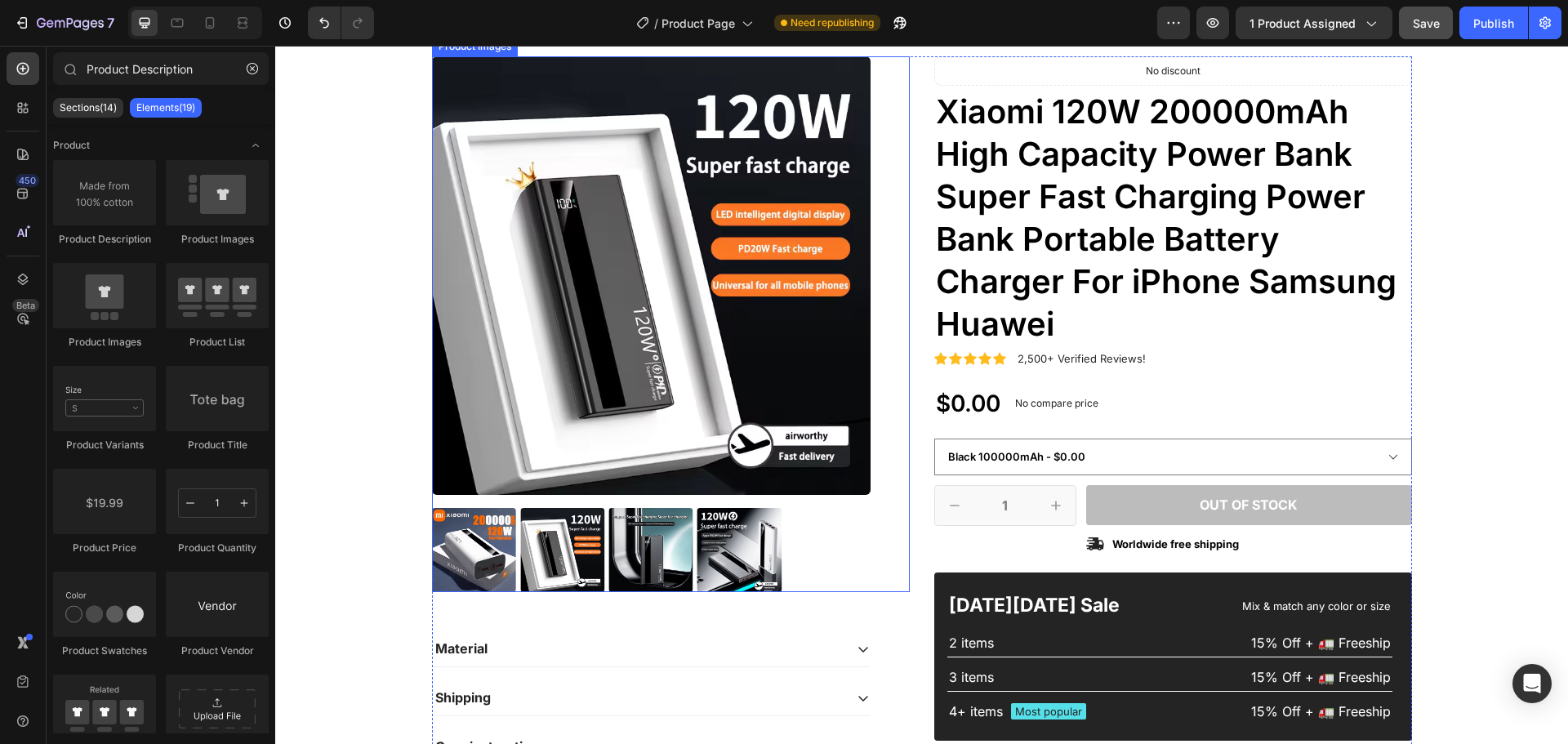
scroll to position [327, 0]
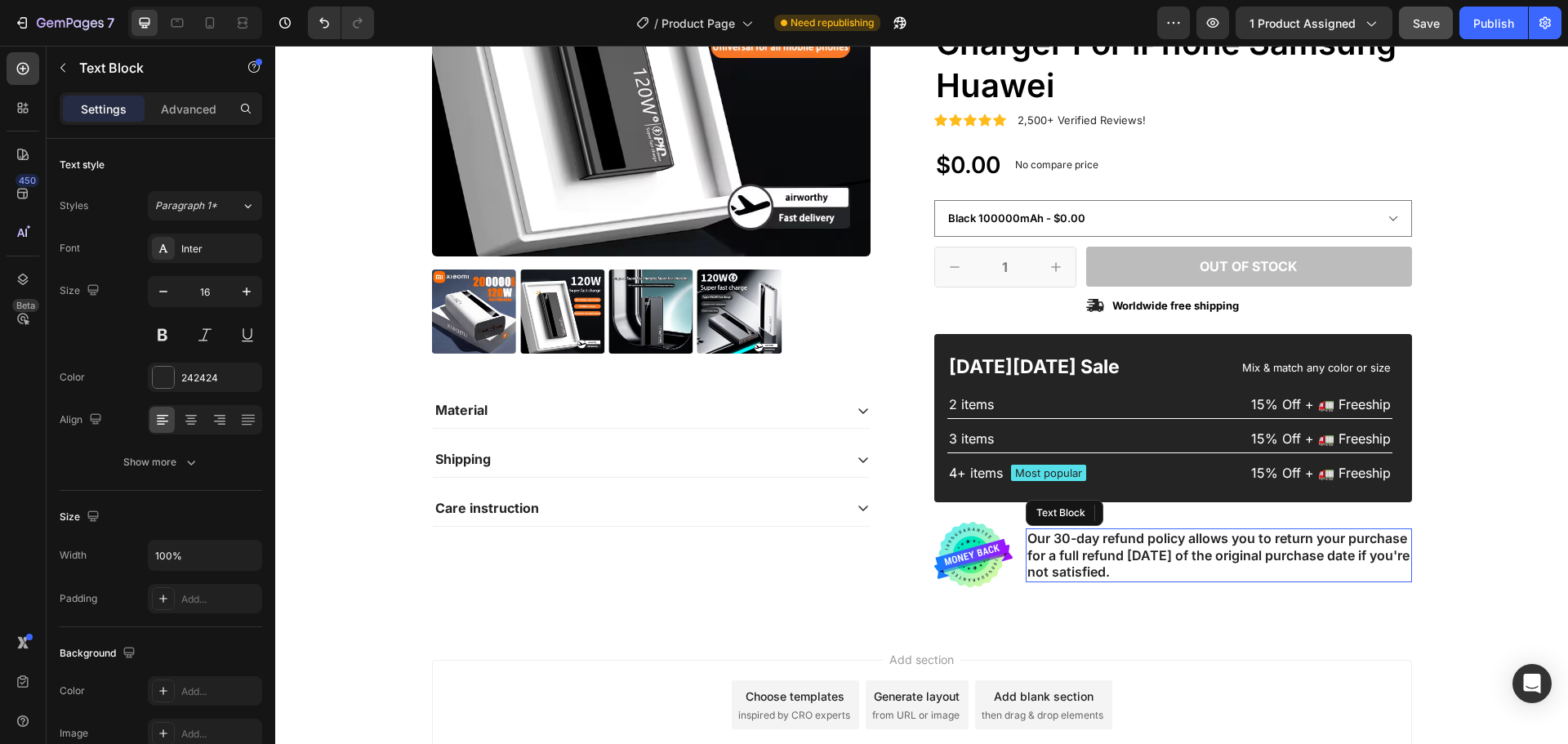
click at [1137, 577] on p "Our 30-day refund policy allows you to return your purchase for a full refund w…" at bounding box center [1219, 555] width 383 height 51
click at [1148, 513] on icon at bounding box center [1154, 513] width 13 height 13
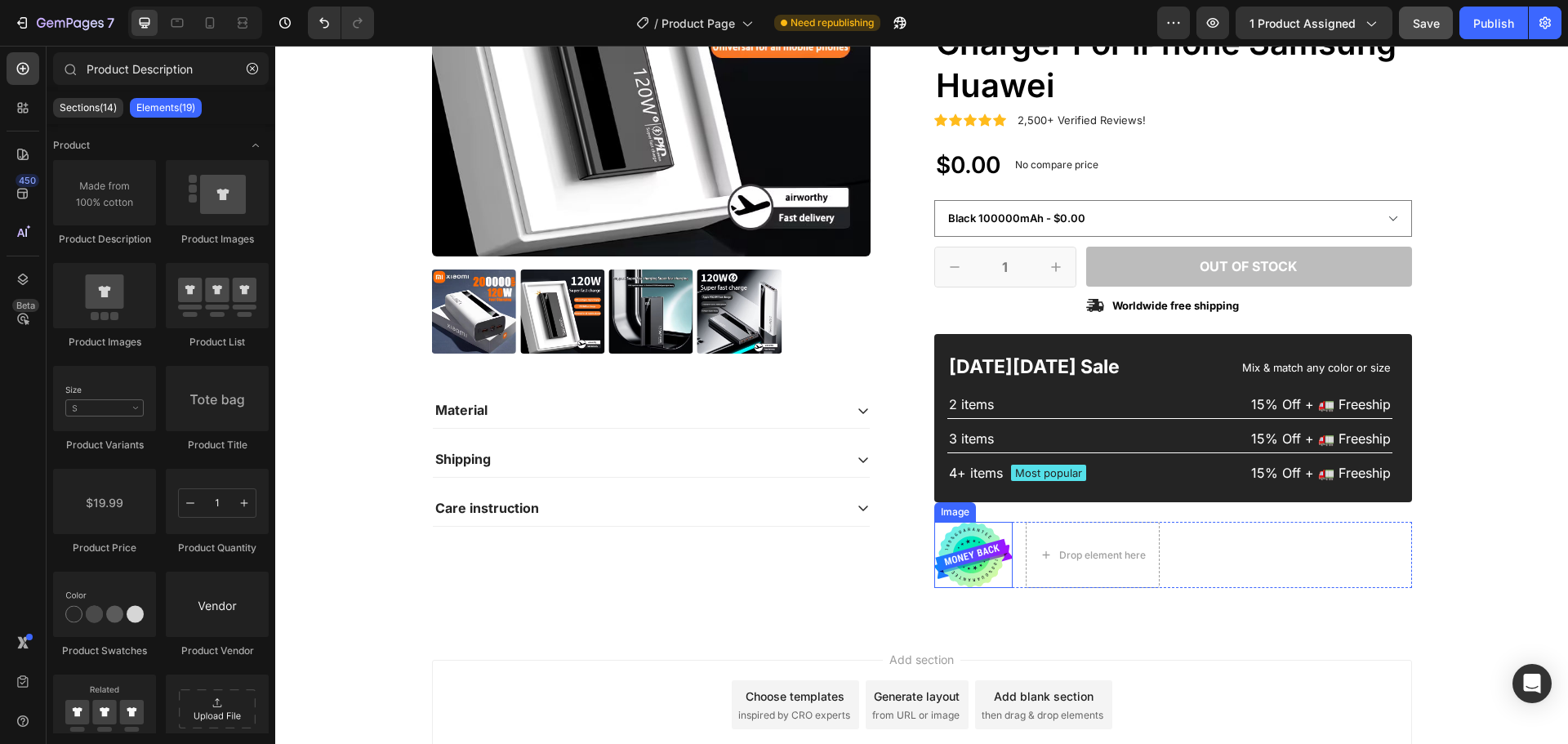
click at [985, 581] on img at bounding box center [973, 555] width 79 height 66
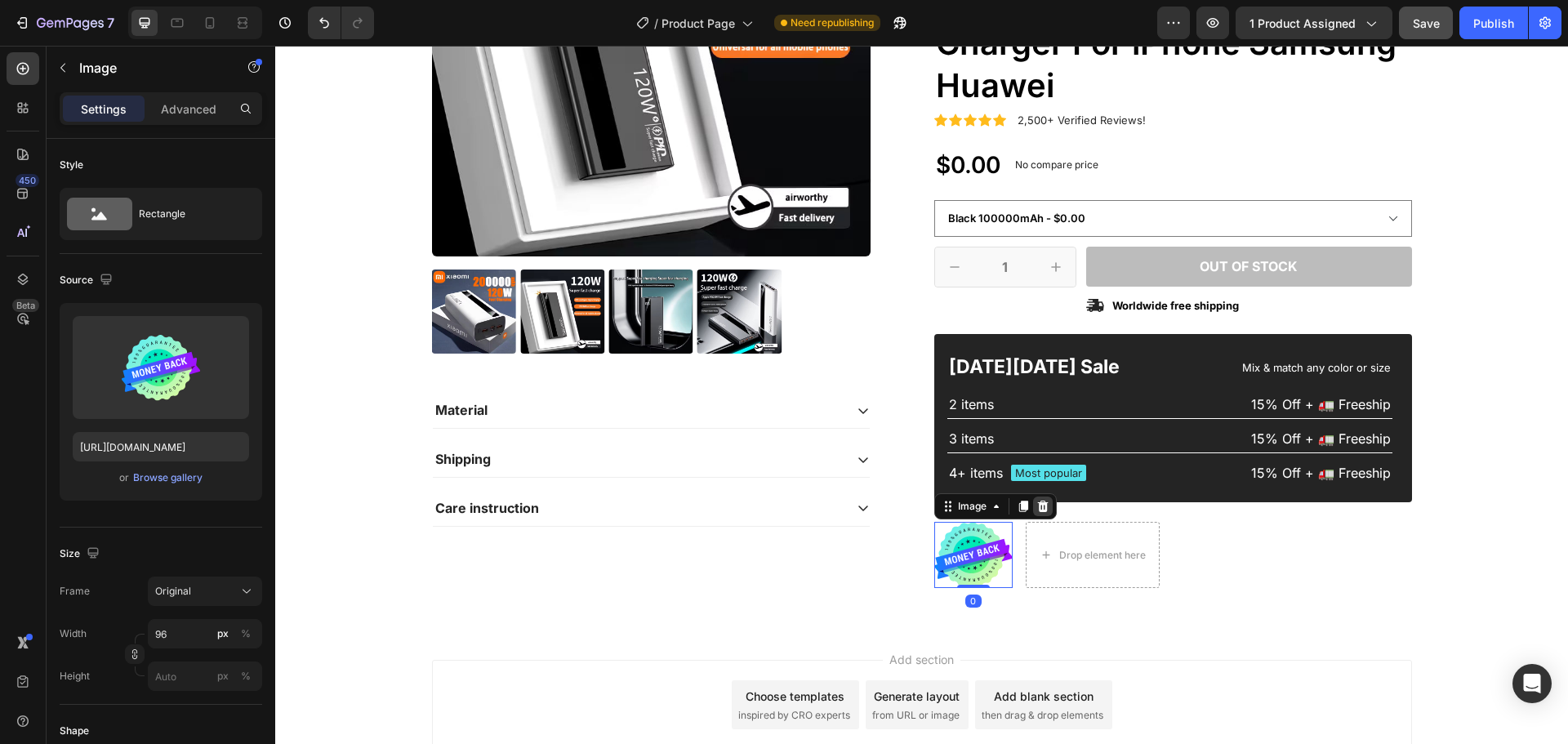
click at [1037, 513] on icon at bounding box center [1042, 506] width 10 height 11
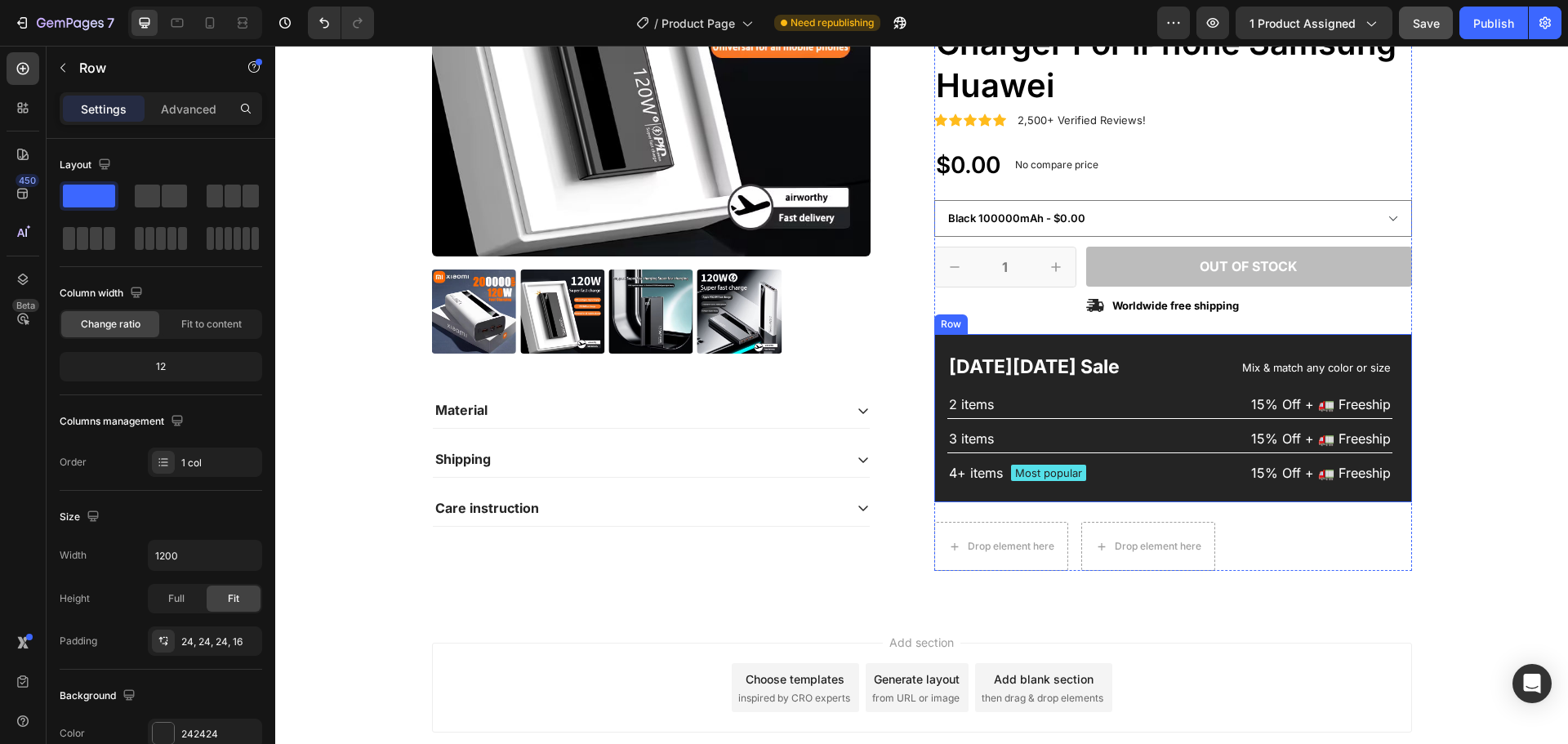
click at [1210, 496] on div "Black Friday Sale Text Block Mix & match any color or size Text Block Row 2 ite…" at bounding box center [1173, 418] width 478 height 169
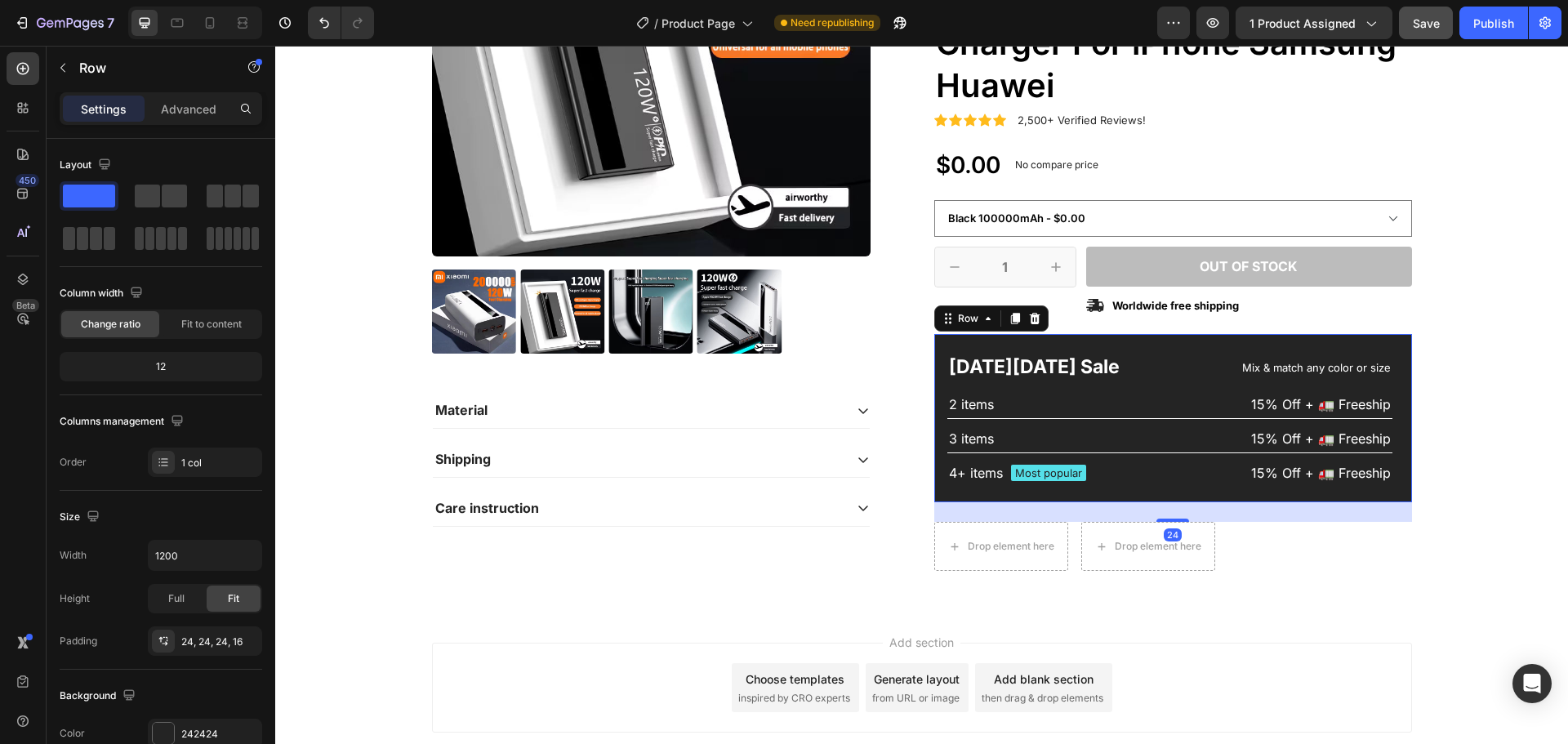
click at [1384, 347] on div "Black Friday Sale Text Block Mix & match any color or size Text Block Row 2 ite…" at bounding box center [1173, 418] width 478 height 169
click at [1028, 316] on icon at bounding box center [1035, 318] width 13 height 13
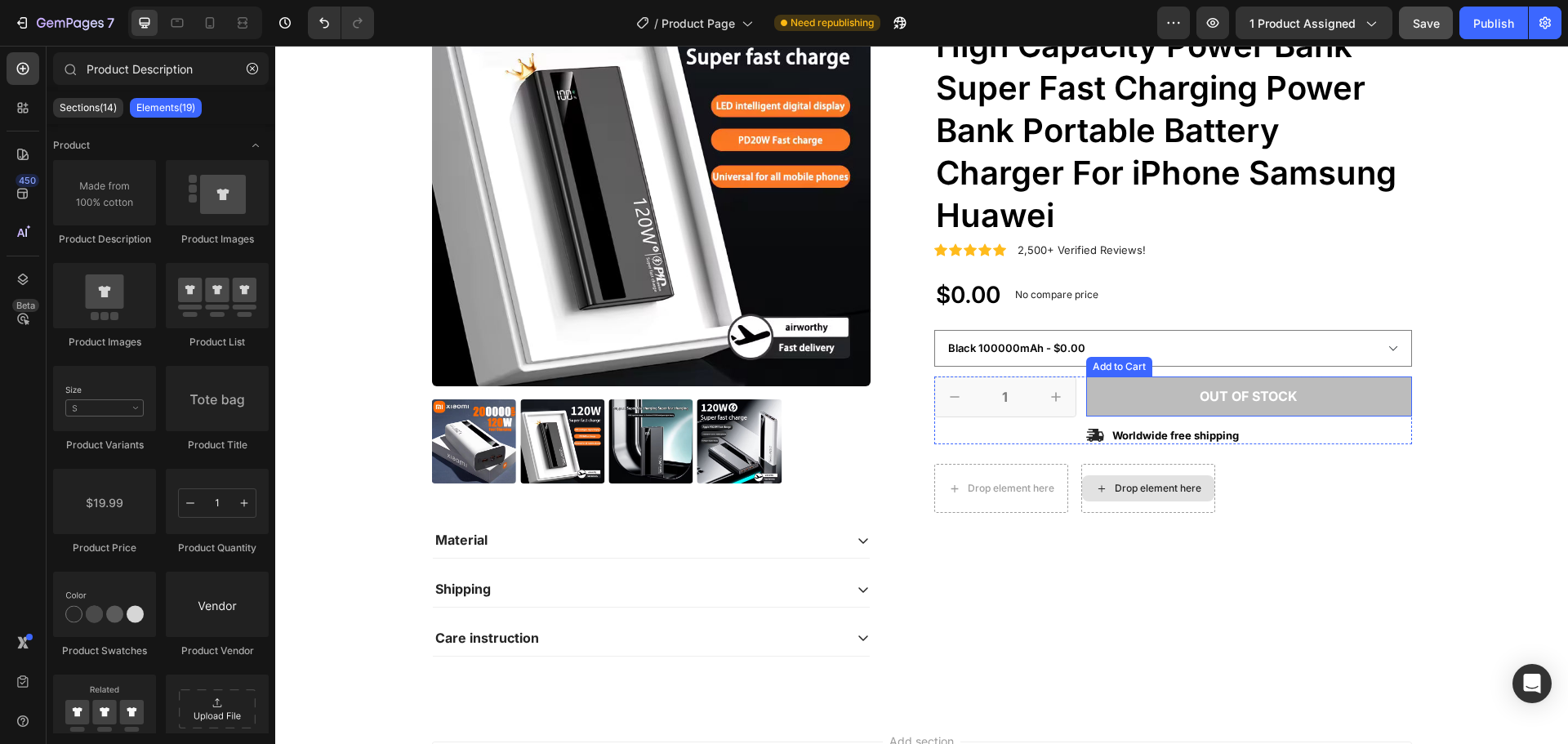
scroll to position [163, 0]
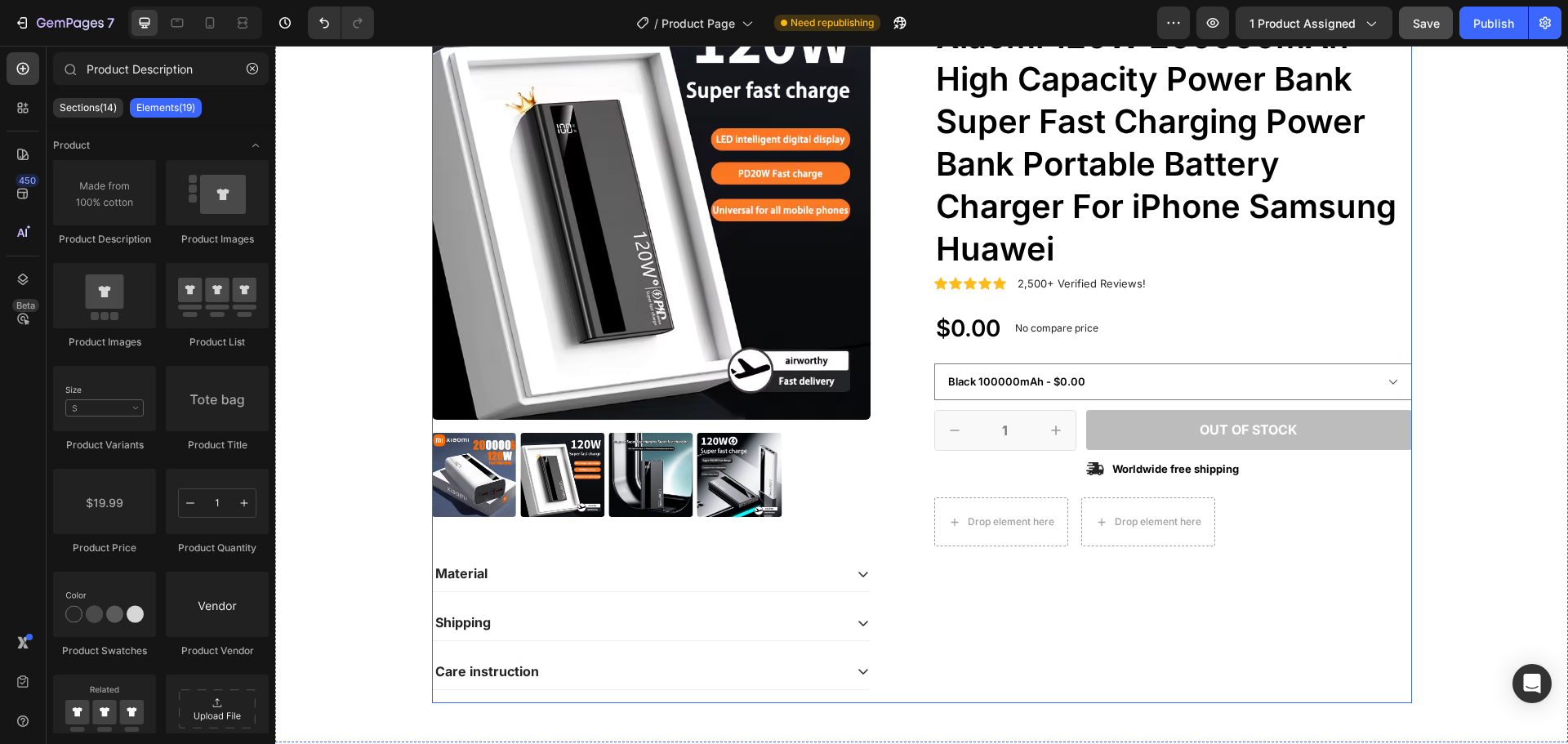
select select "581823023938667500"
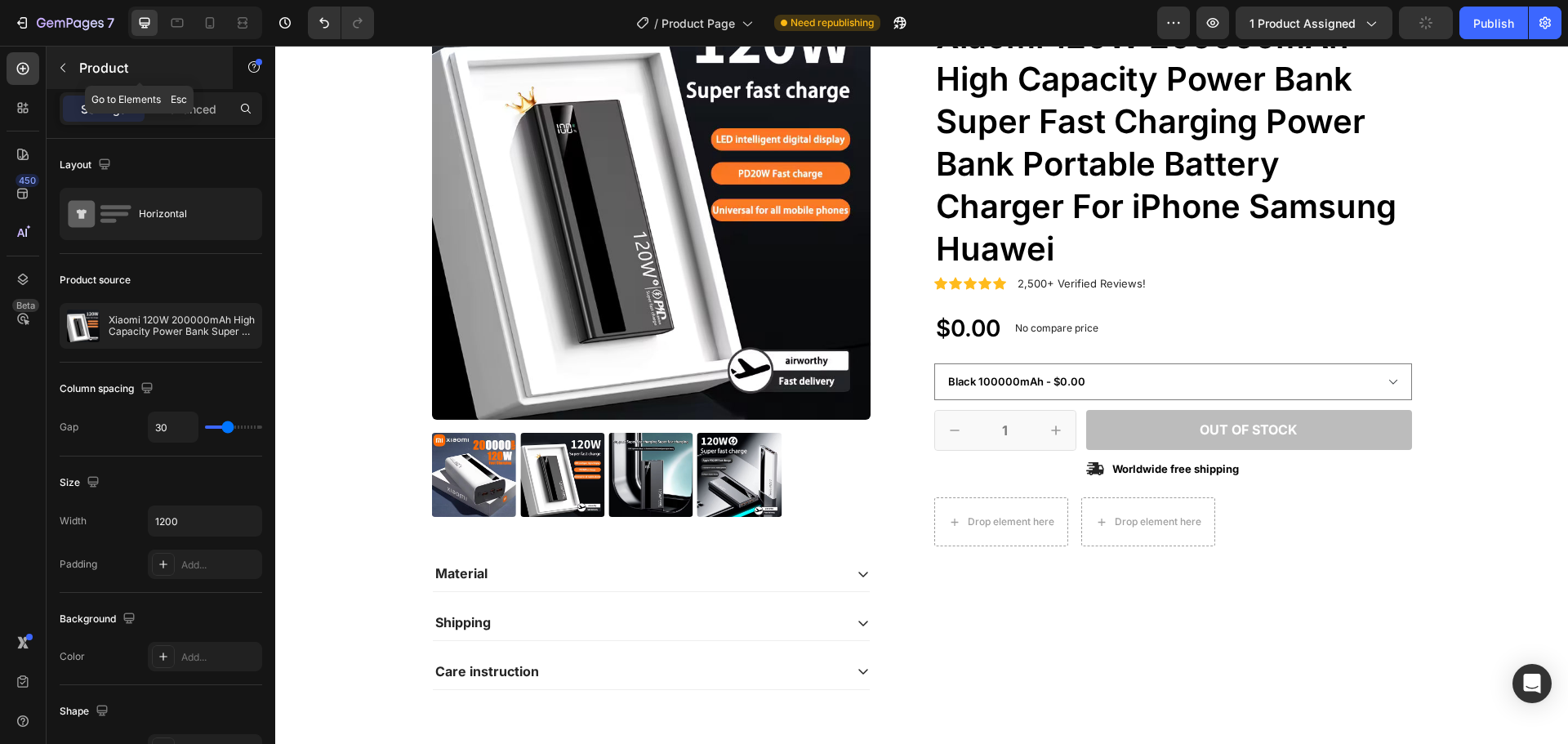
click at [72, 72] on button "button" at bounding box center [63, 68] width 26 height 26
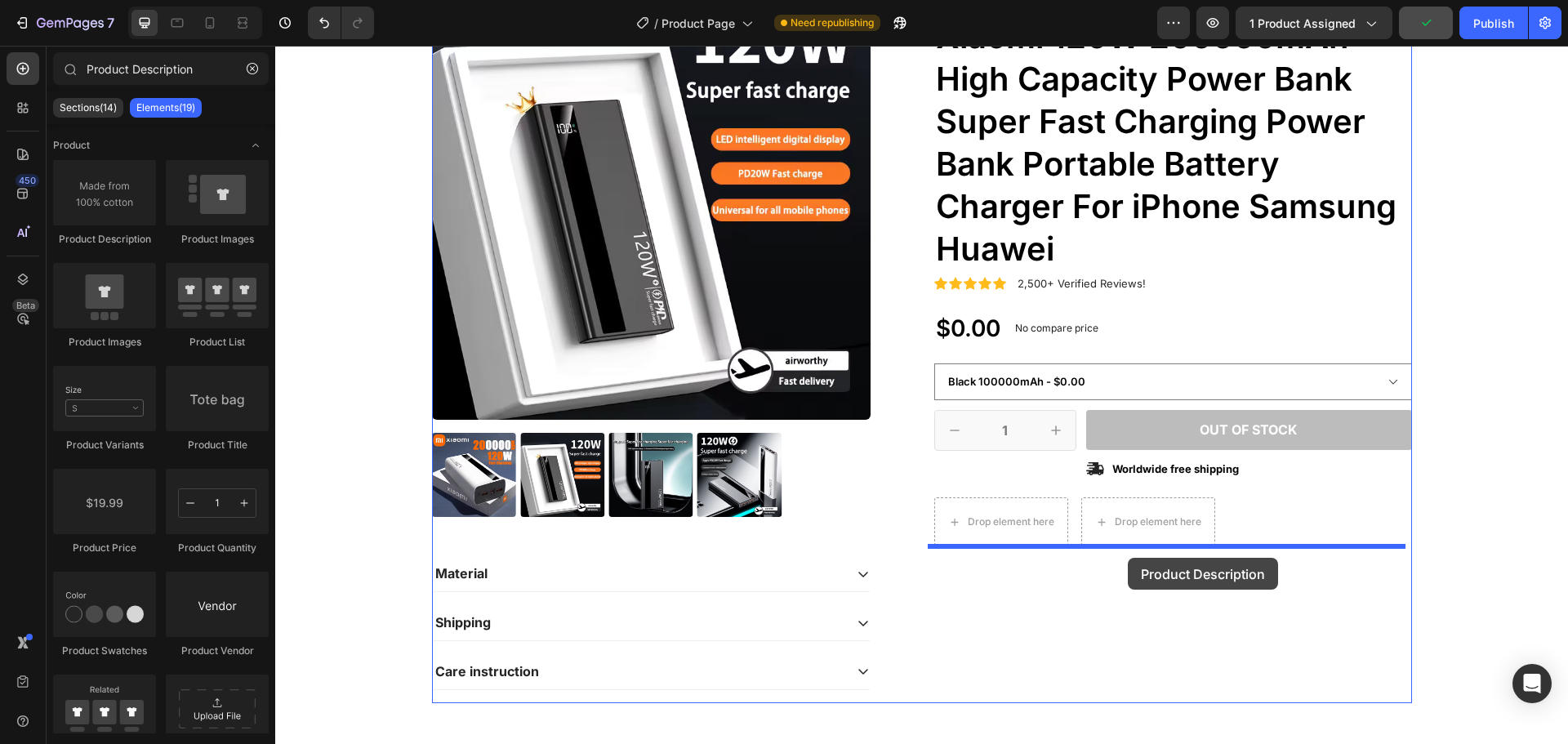
drag, startPoint x: 389, startPoint y: 258, endPoint x: 1128, endPoint y: 557, distance: 797.2
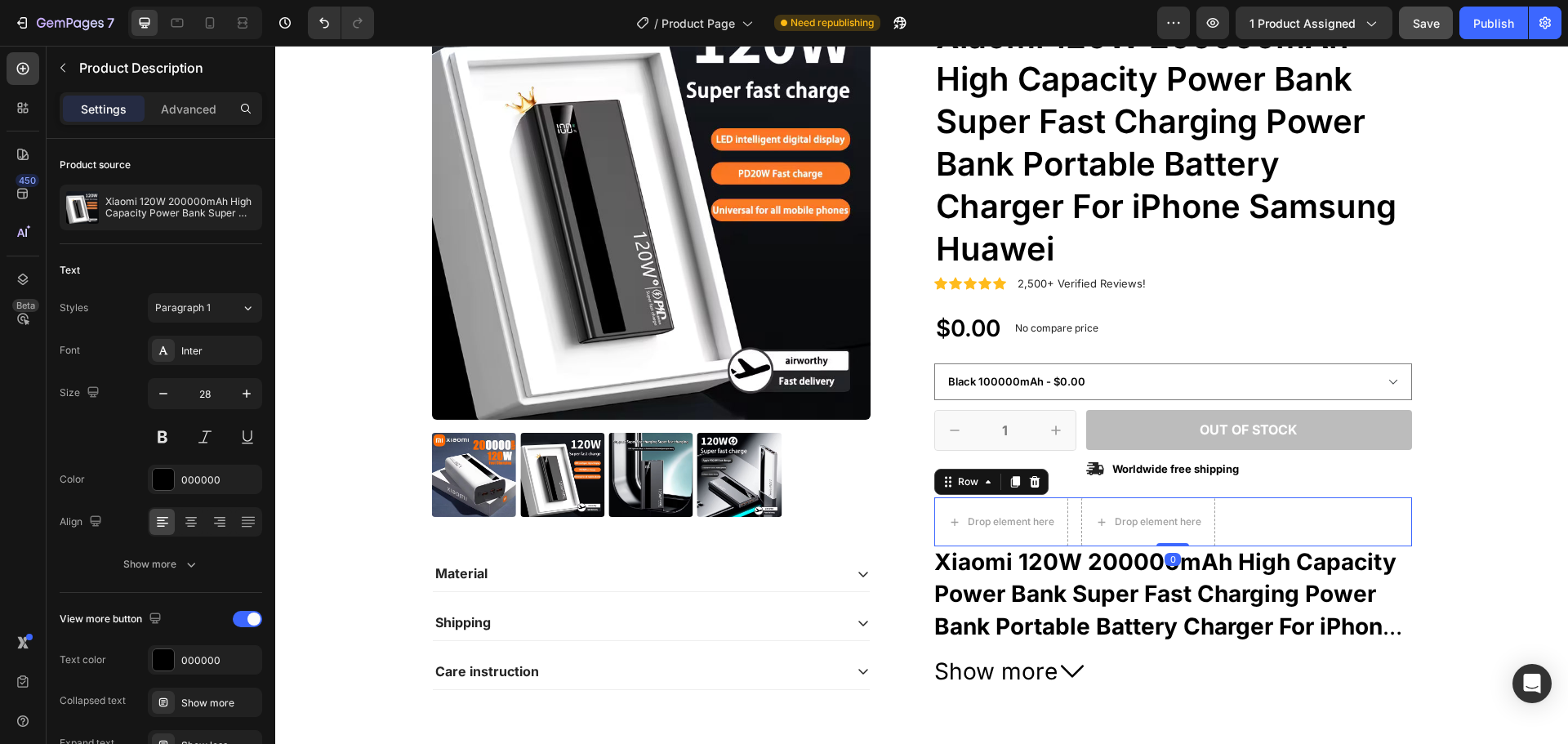
click at [1243, 516] on div "Drop element here Drop element here Row 0" at bounding box center [1173, 522] width 478 height 49
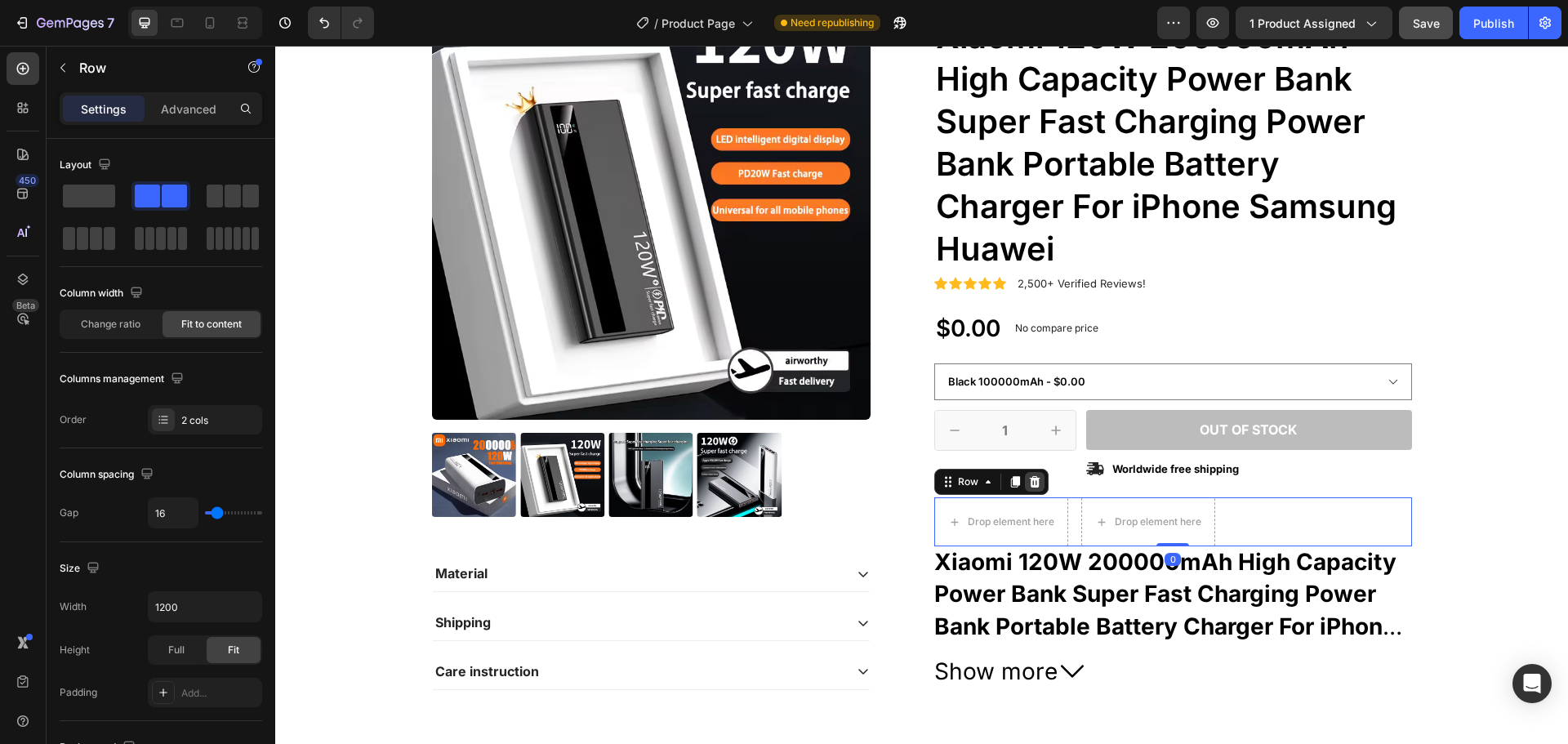
click at [1032, 479] on icon at bounding box center [1035, 481] width 10 height 11
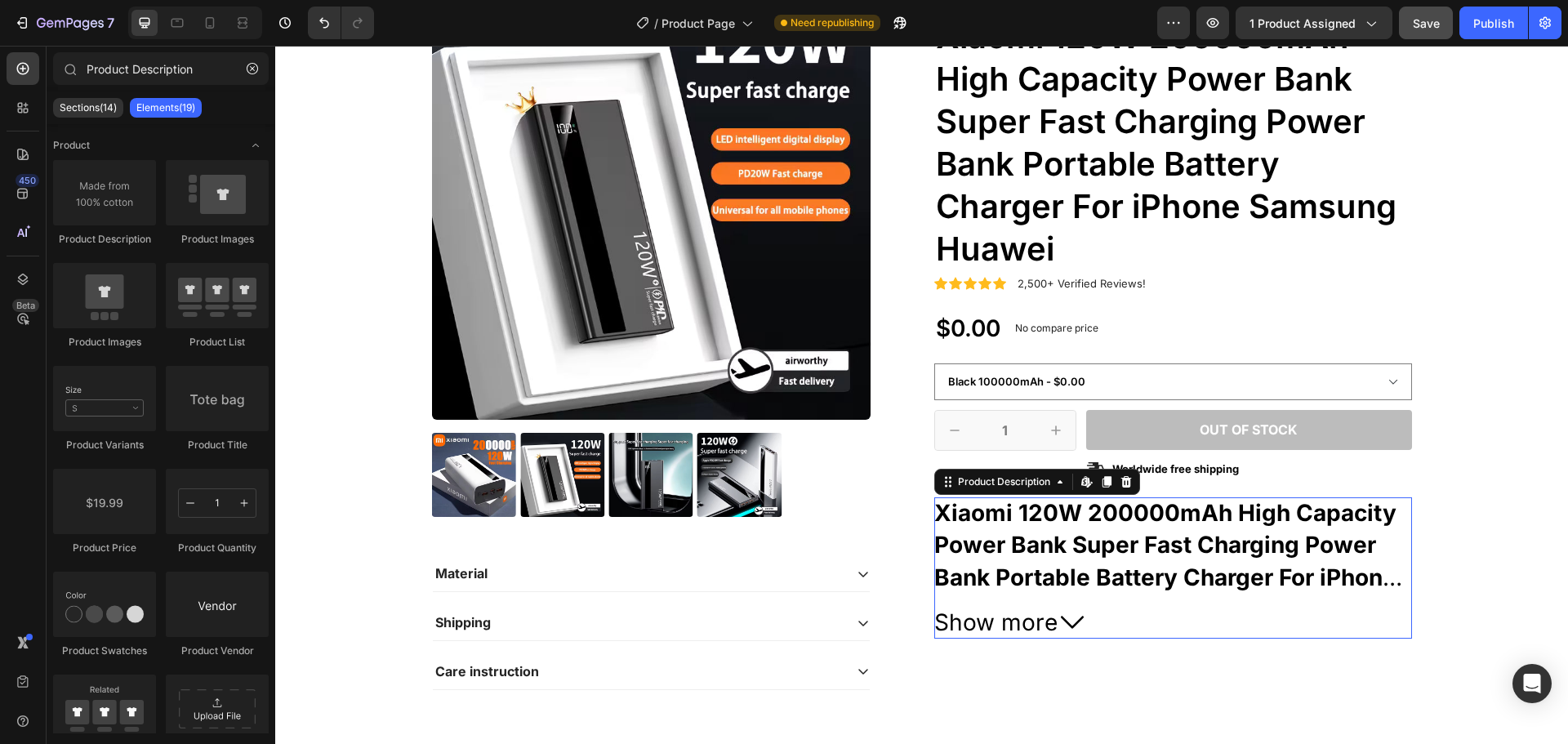
click at [964, 512] on strong "Xiaomi 120W 200000mAh High Capacity Power Bank Super Fast Charging Power Bank P…" at bounding box center [1168, 561] width 468 height 124
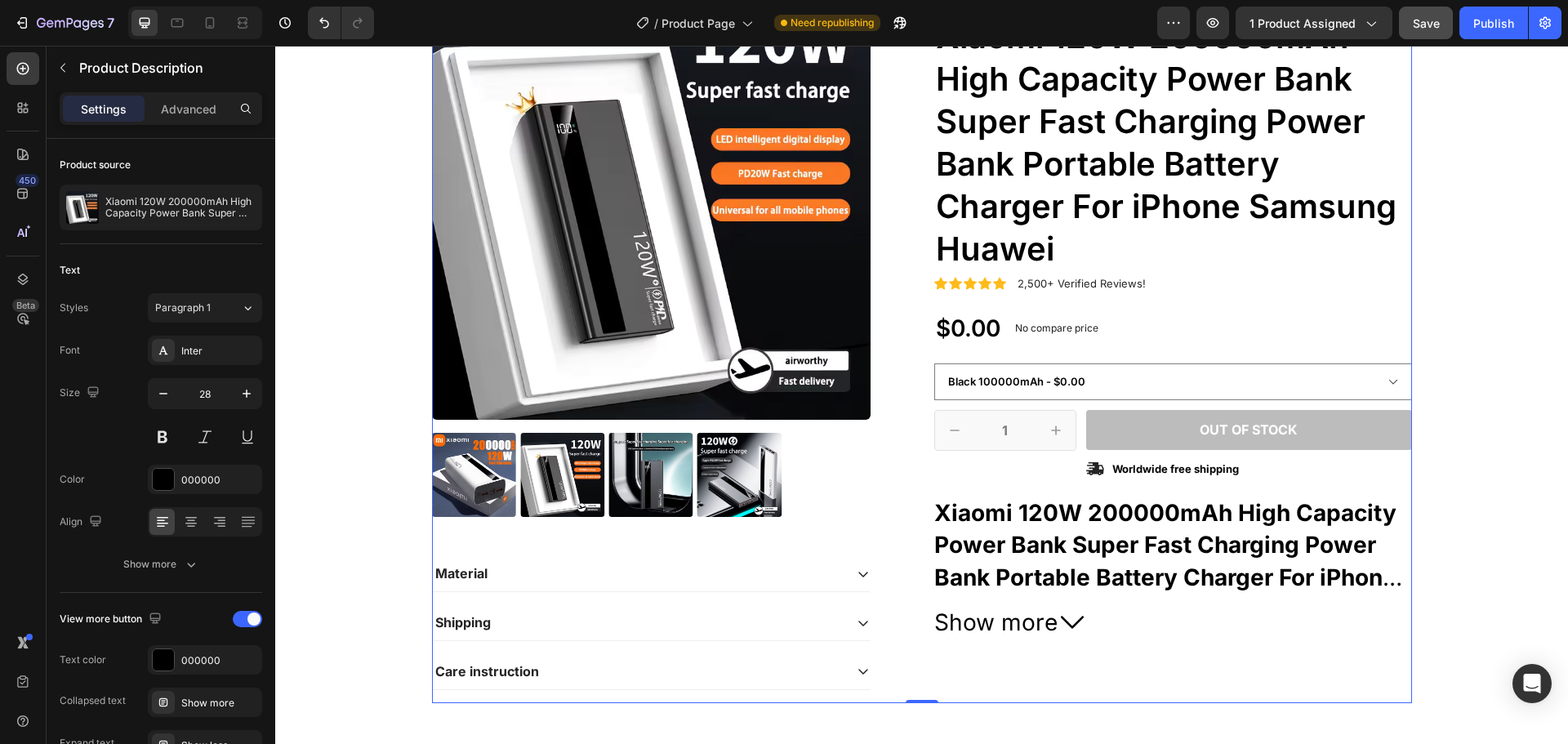
click at [1332, 699] on div "Icon Icon Icon Icon Icon Icon List 2,500+ Verified Reviews! Text Block Row No d…" at bounding box center [1173, 341] width 478 height 722
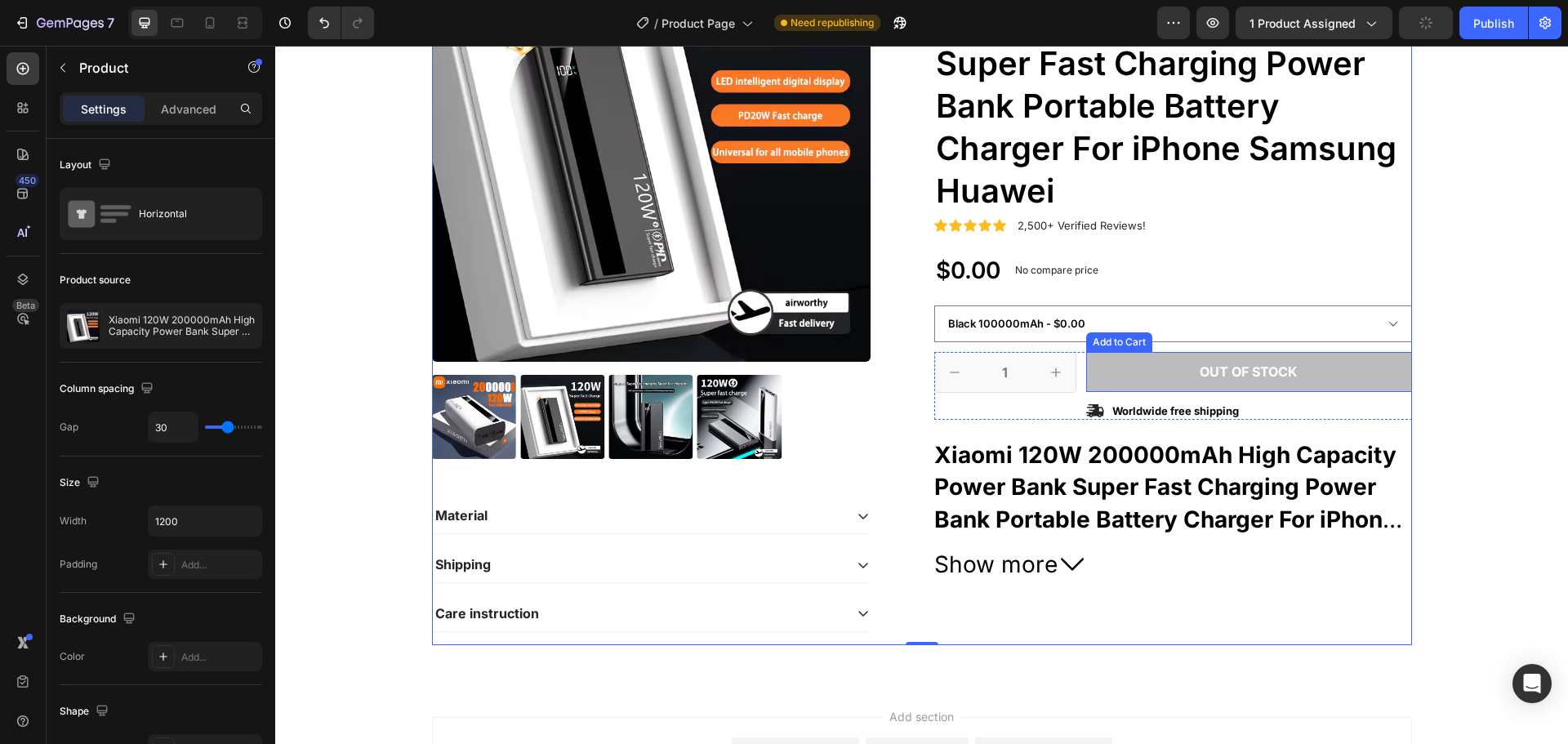
scroll to position [245, 0]
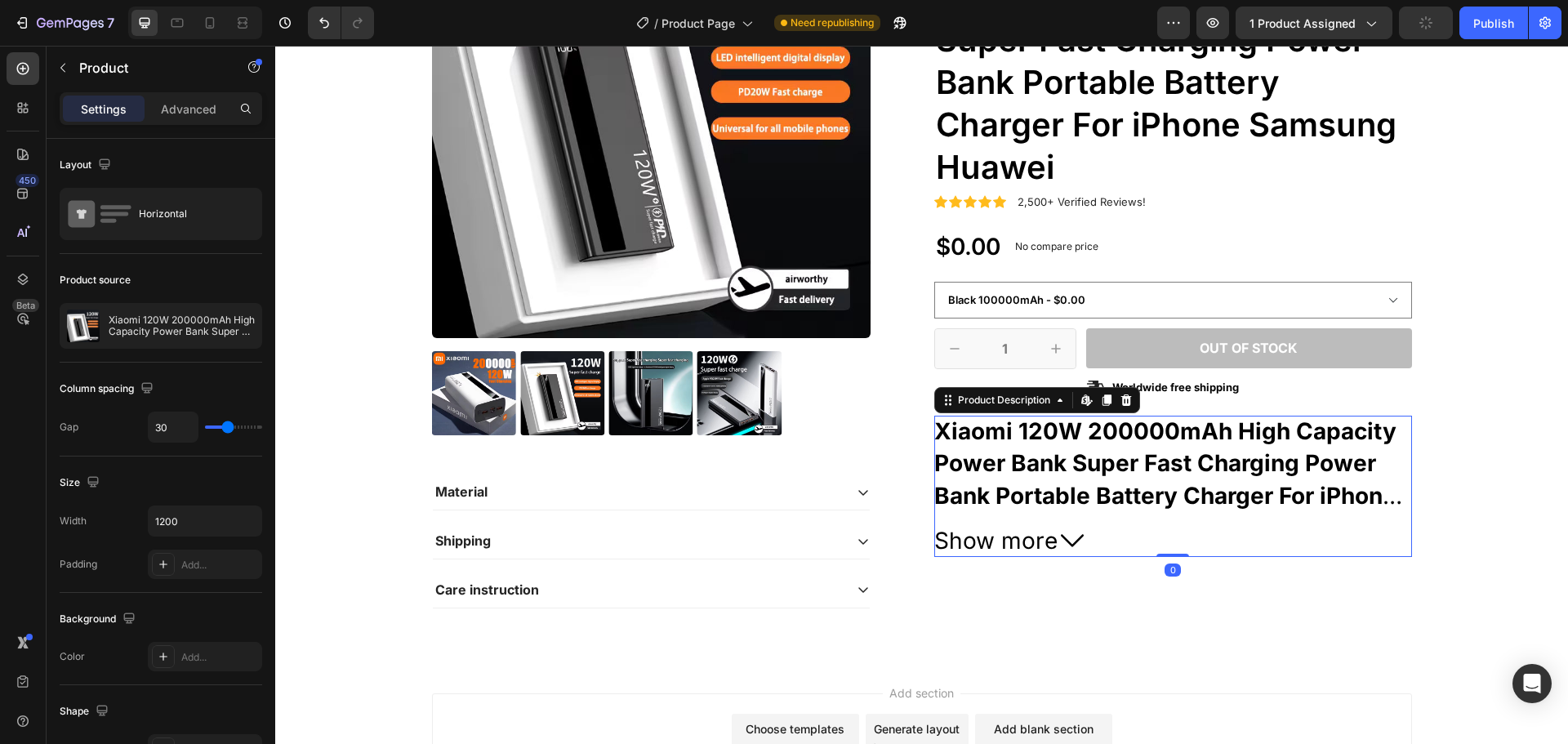
click at [979, 540] on span "Show more" at bounding box center [995, 541] width 123 height 31
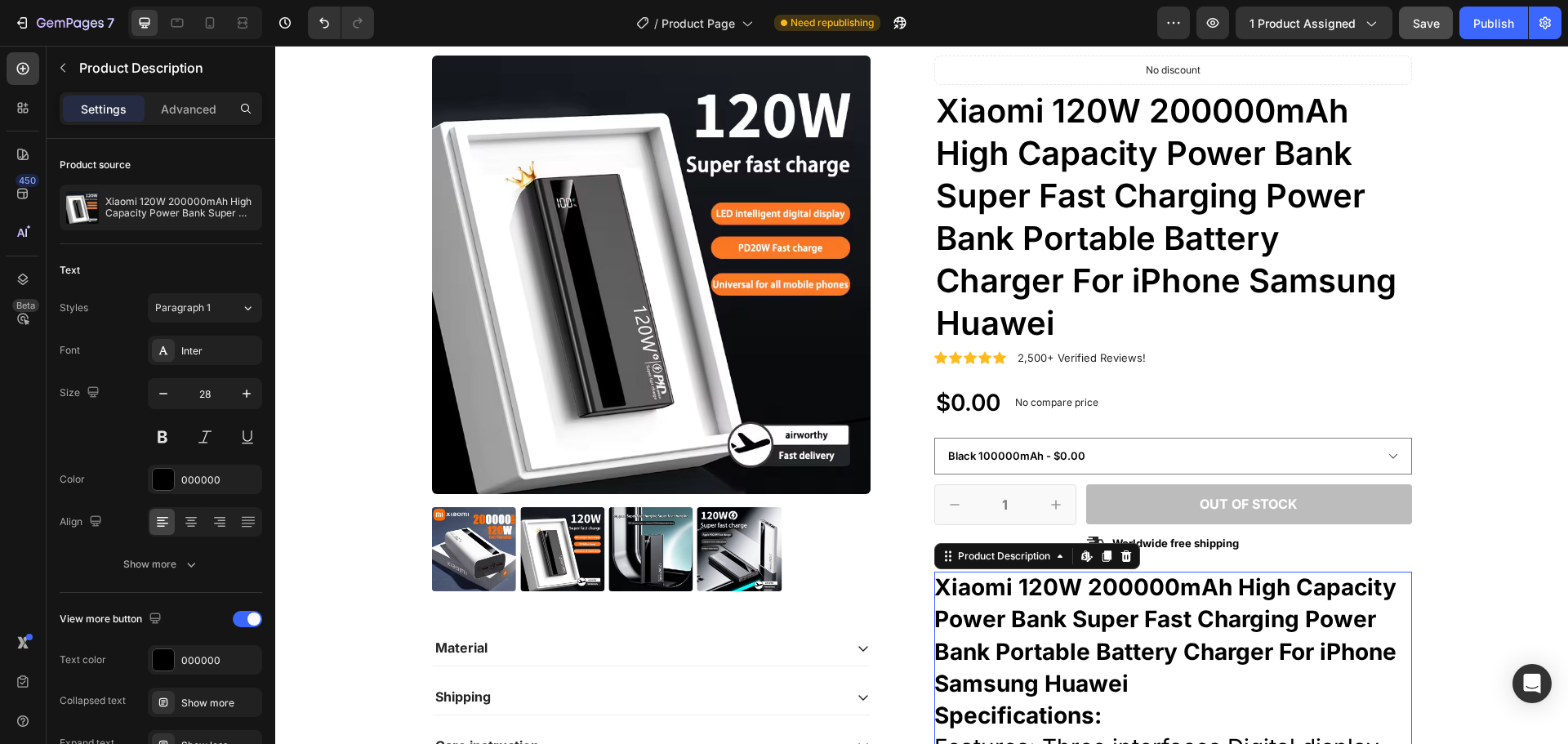
scroll to position [0, 0]
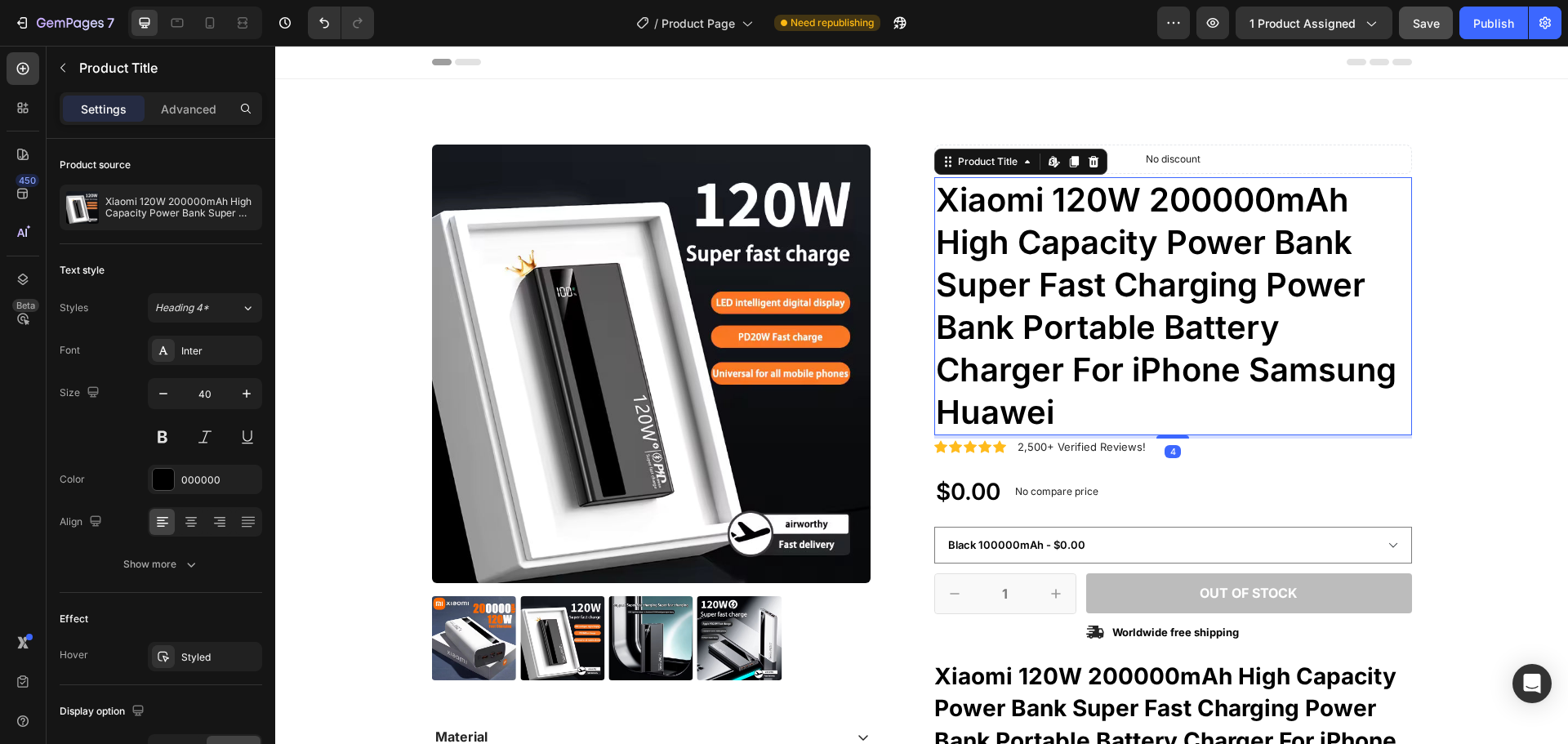
click at [958, 292] on h1 "Xiaomi 120W 200000mAh High Capacity Power Bank Super Fast Charging Power Bank P…" at bounding box center [1173, 307] width 478 height 258
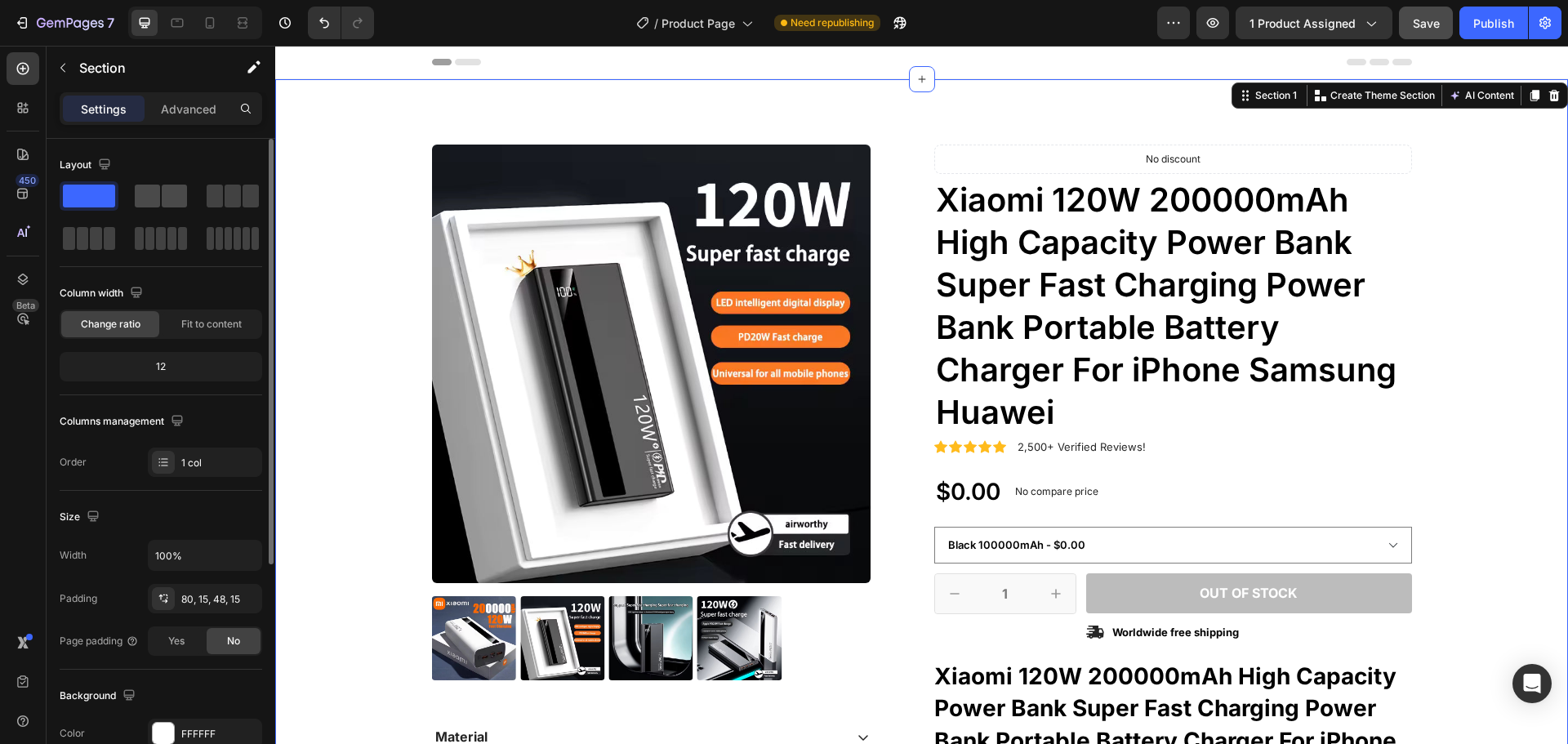
click at [150, 196] on span at bounding box center [147, 196] width 25 height 23
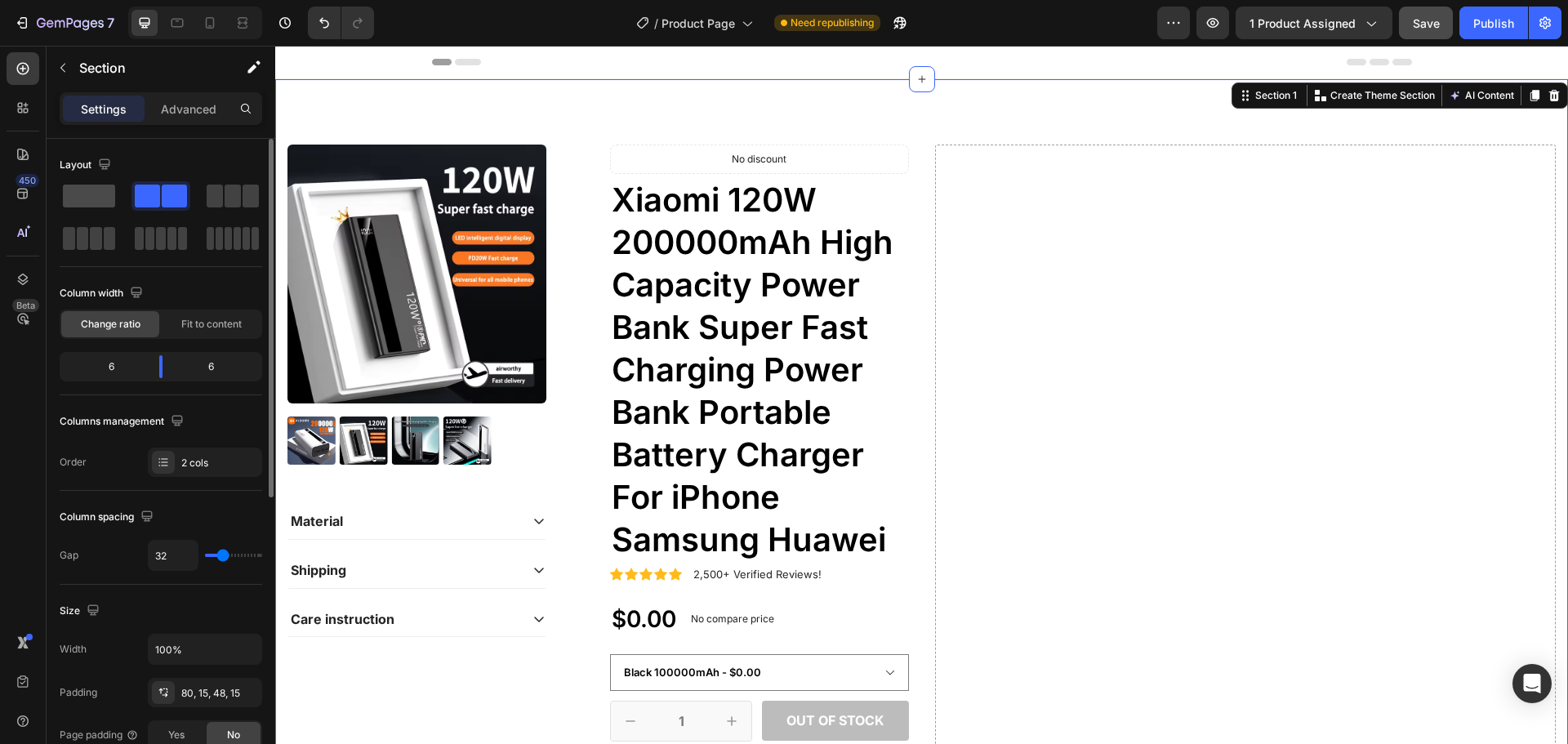
click at [132, 208] on div at bounding box center [161, 196] width 58 height 30
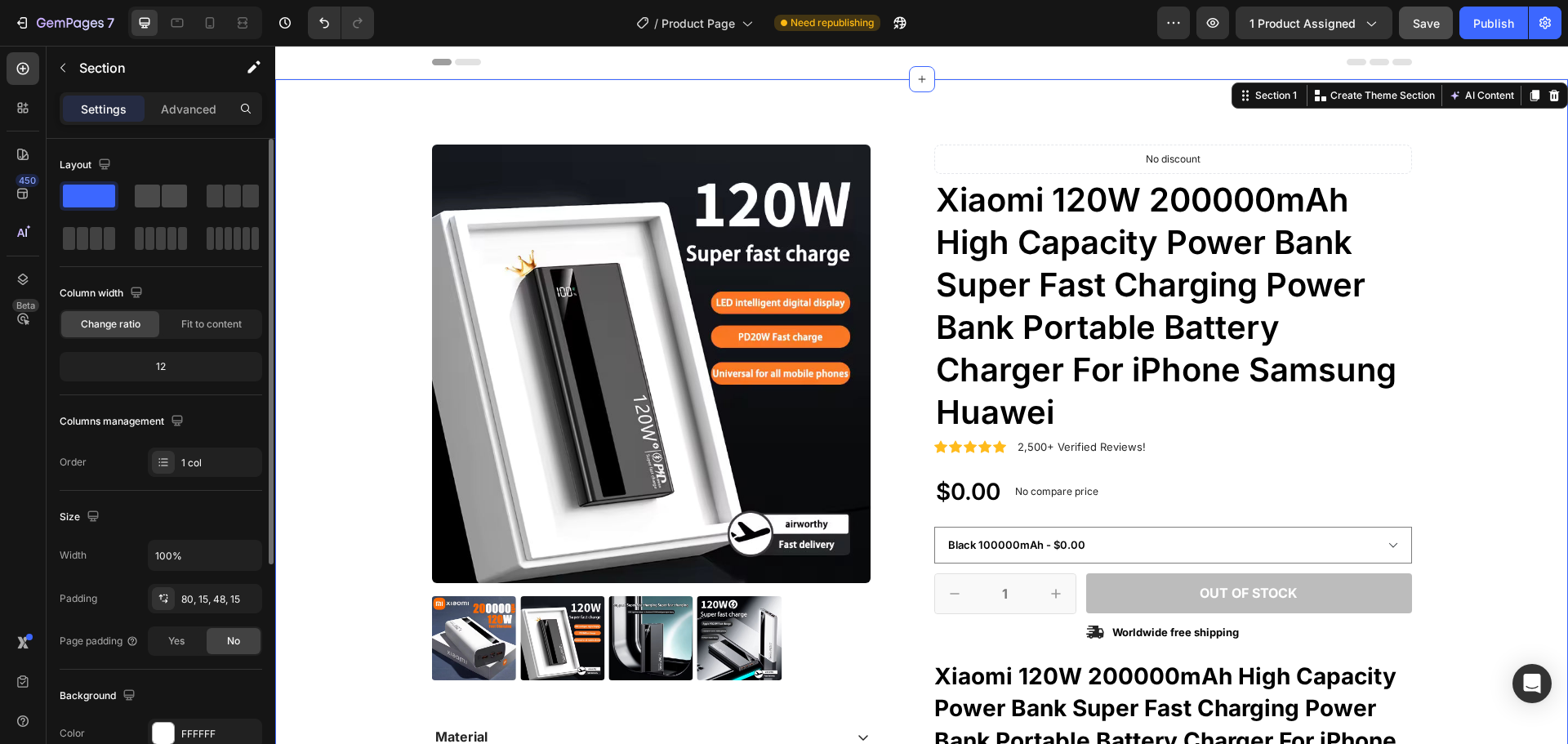
click at [144, 204] on span at bounding box center [147, 196] width 25 height 23
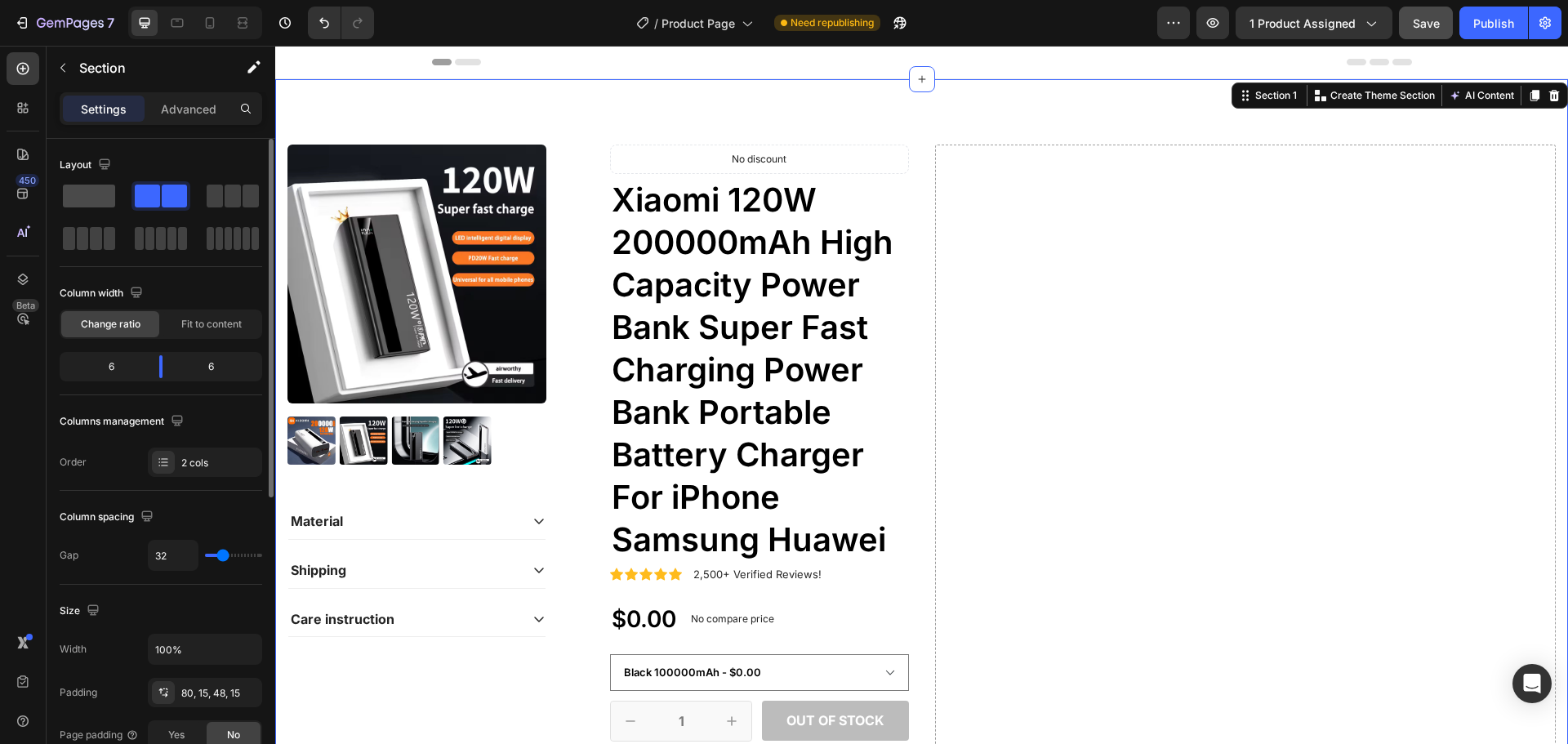
click at [107, 203] on span at bounding box center [89, 196] width 52 height 23
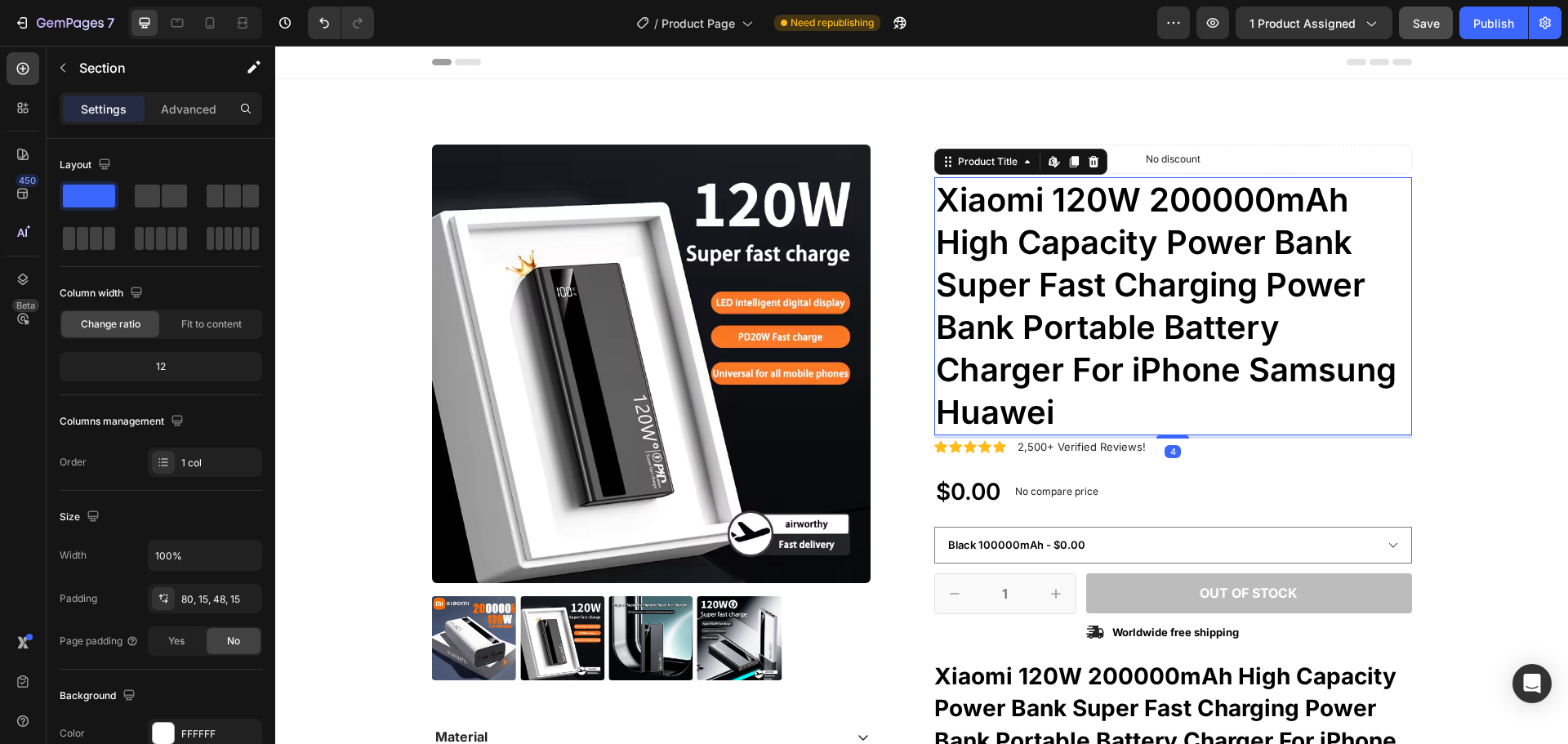
click at [937, 340] on h1 "Xiaomi 120W 200000mAh High Capacity Power Bank Super Fast Charging Power Bank P…" at bounding box center [1173, 307] width 478 height 258
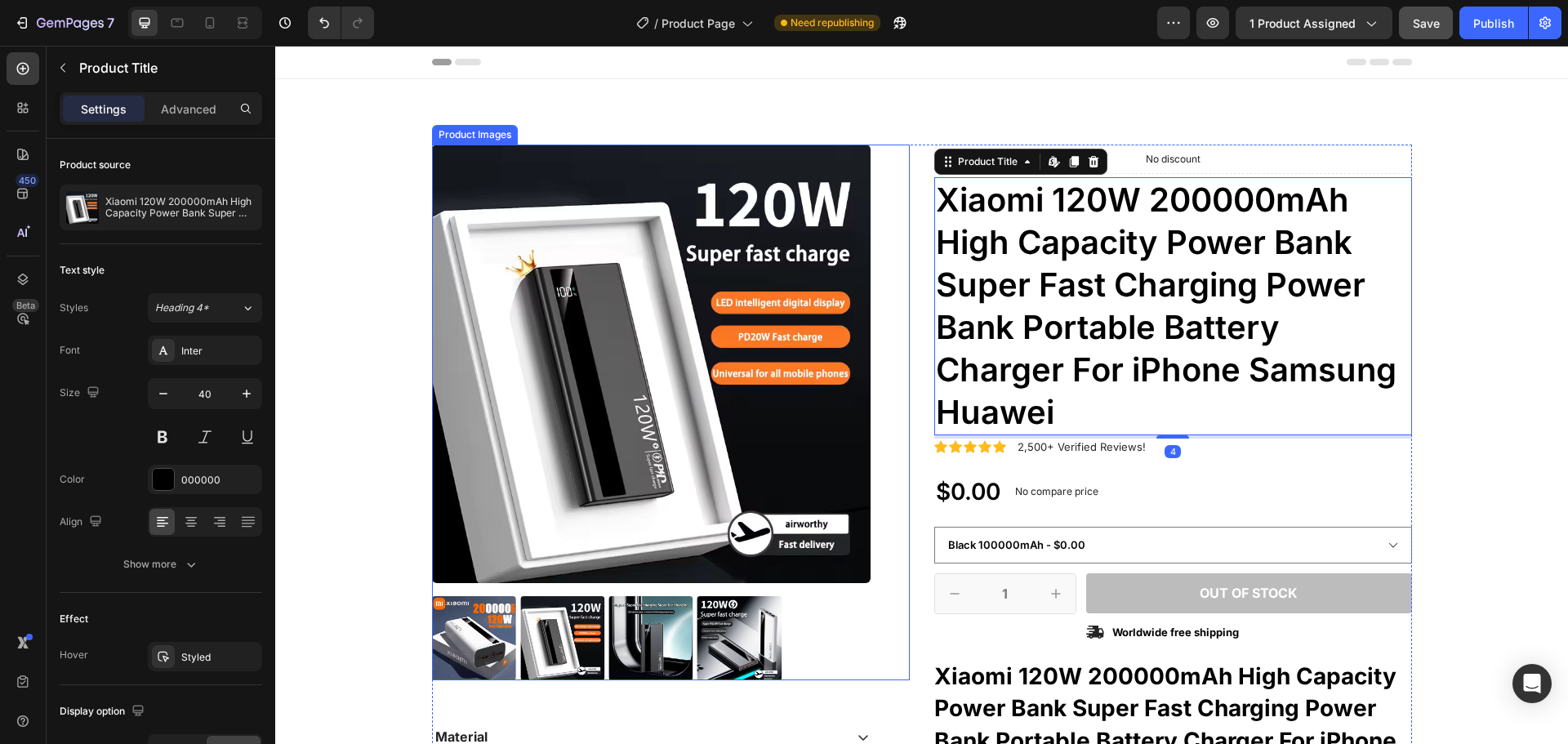
click at [898, 336] on div "Product Images" at bounding box center [671, 413] width 478 height 536
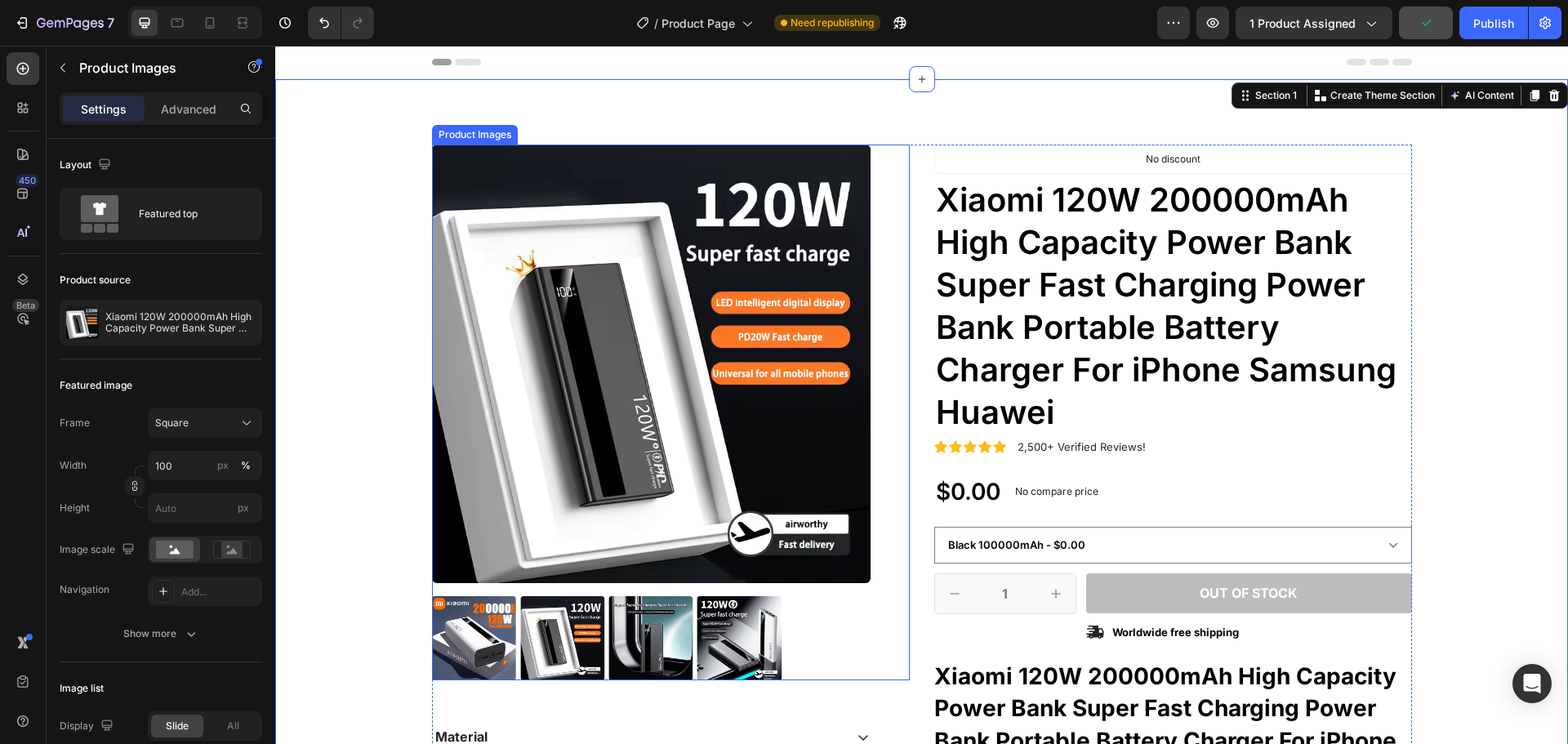
click at [891, 287] on div "Product Images" at bounding box center [671, 413] width 478 height 536
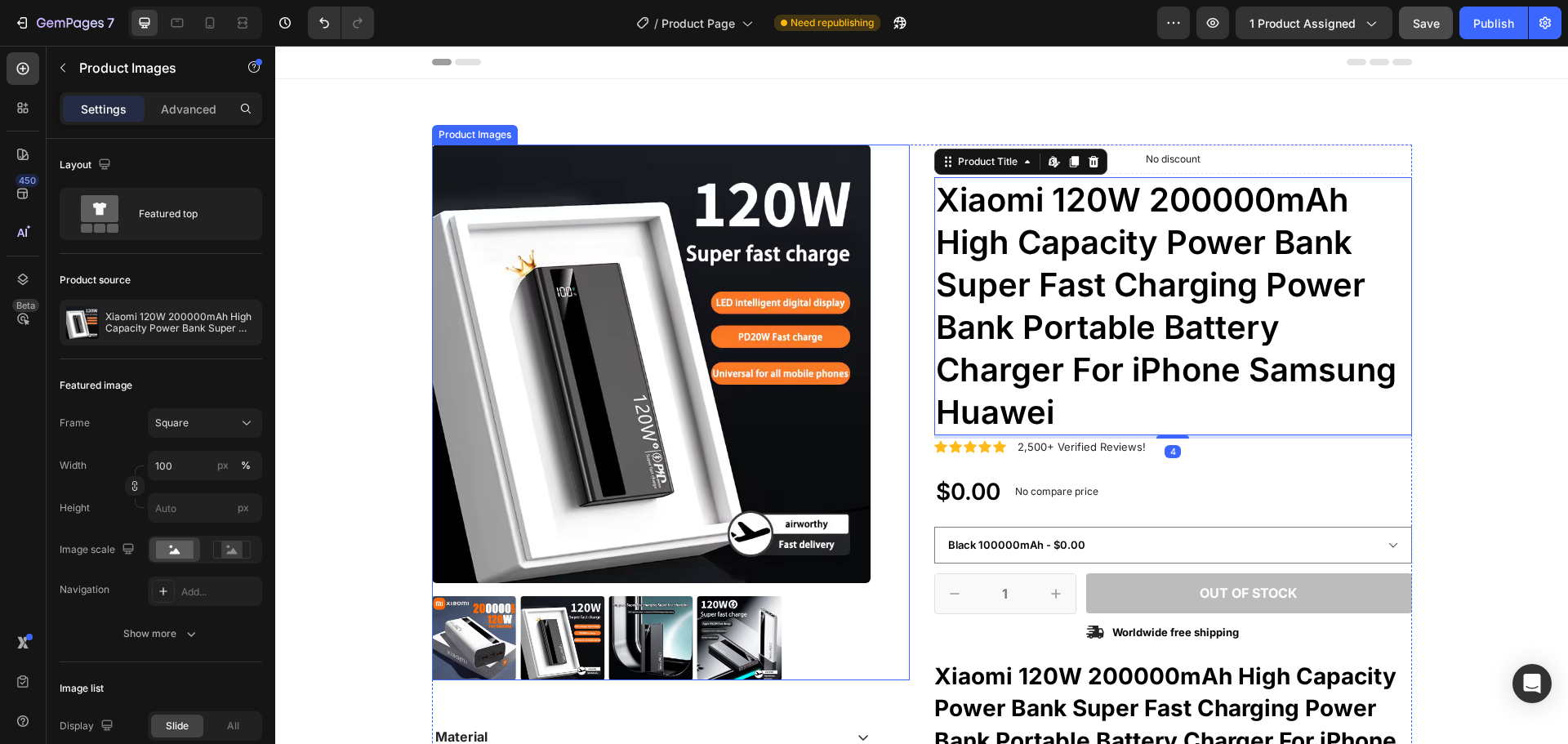
click at [887, 317] on div "Product Images" at bounding box center [671, 413] width 478 height 536
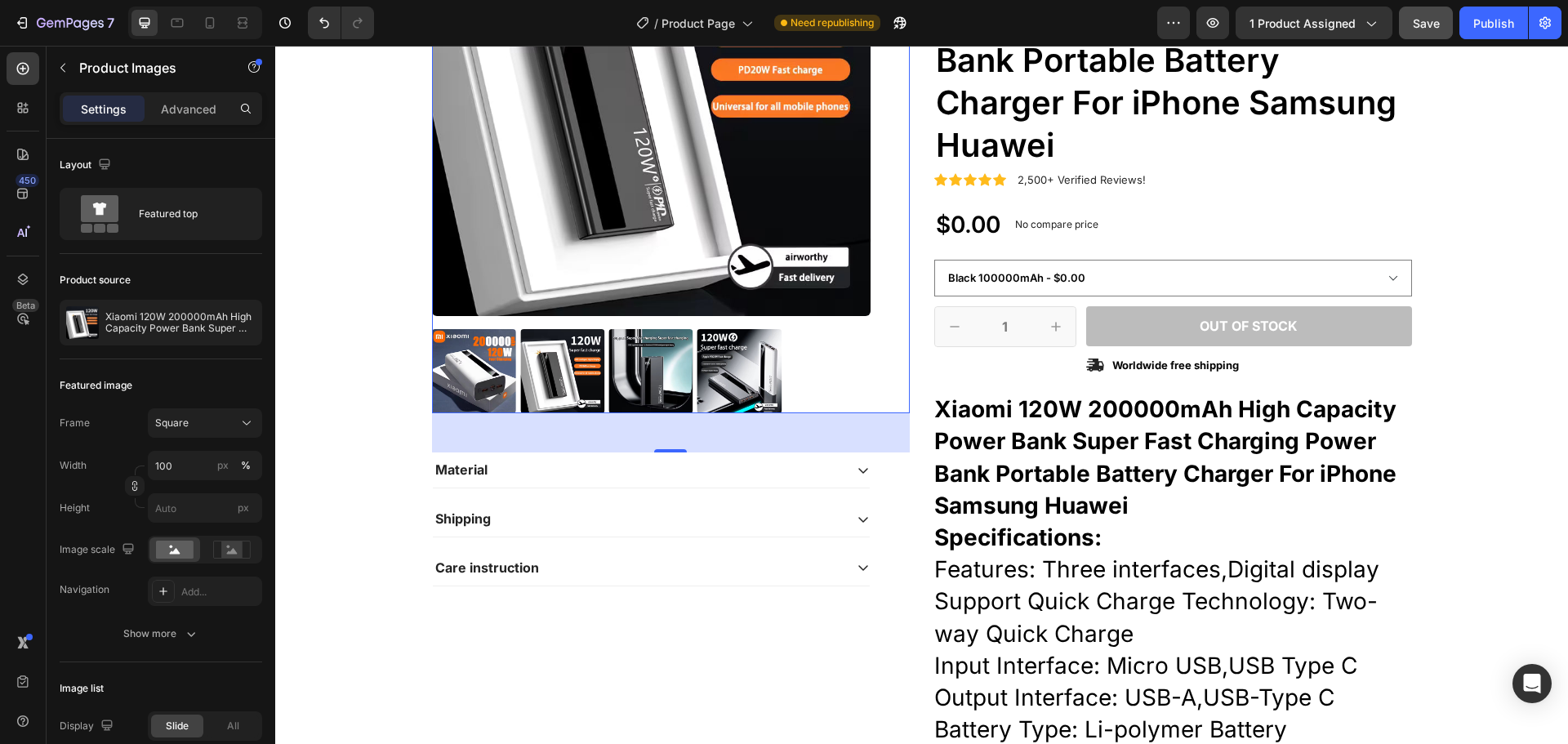
scroll to position [409, 0]
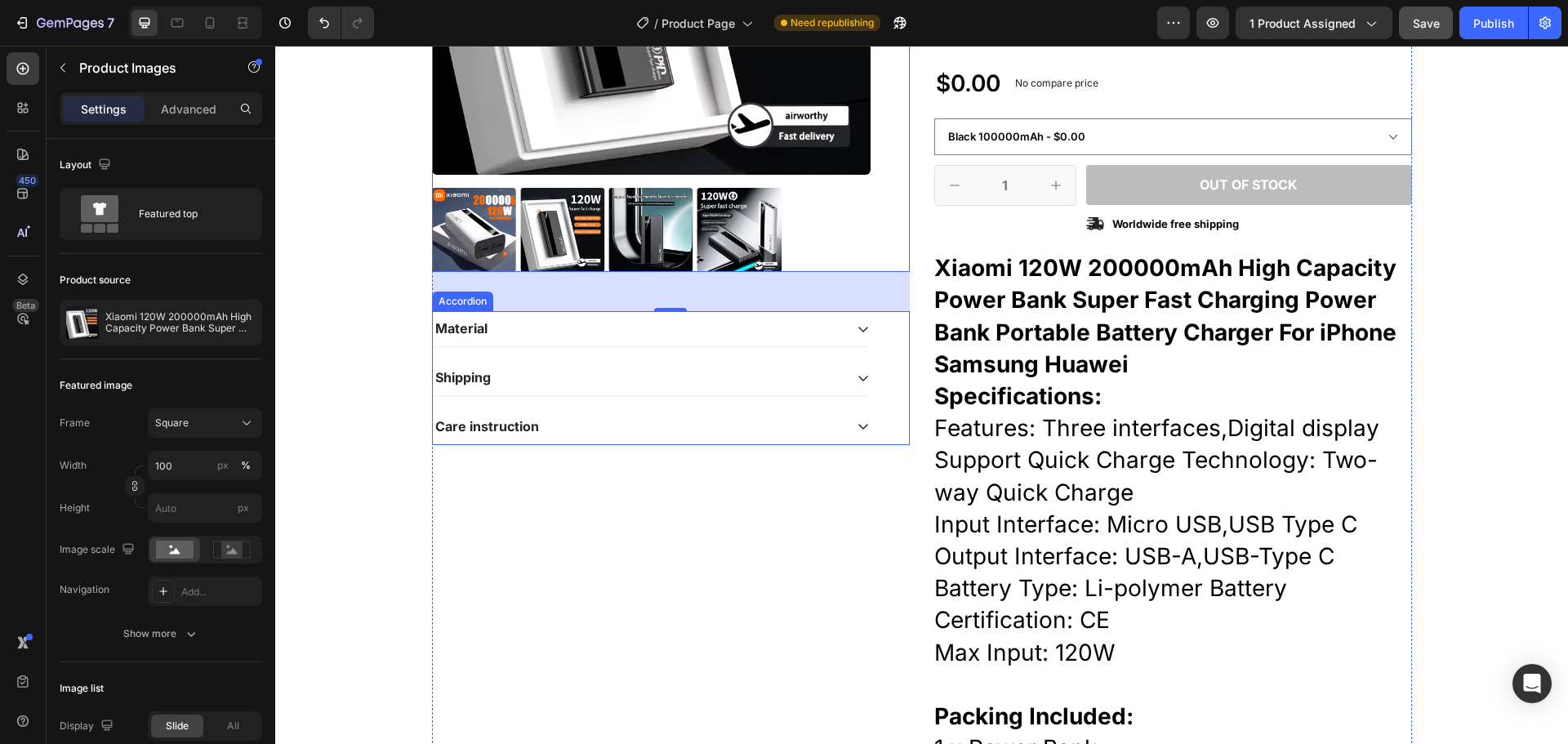
click at [887, 362] on div "Material Shipping Care instruction Accordion" at bounding box center [671, 377] width 478 height 133
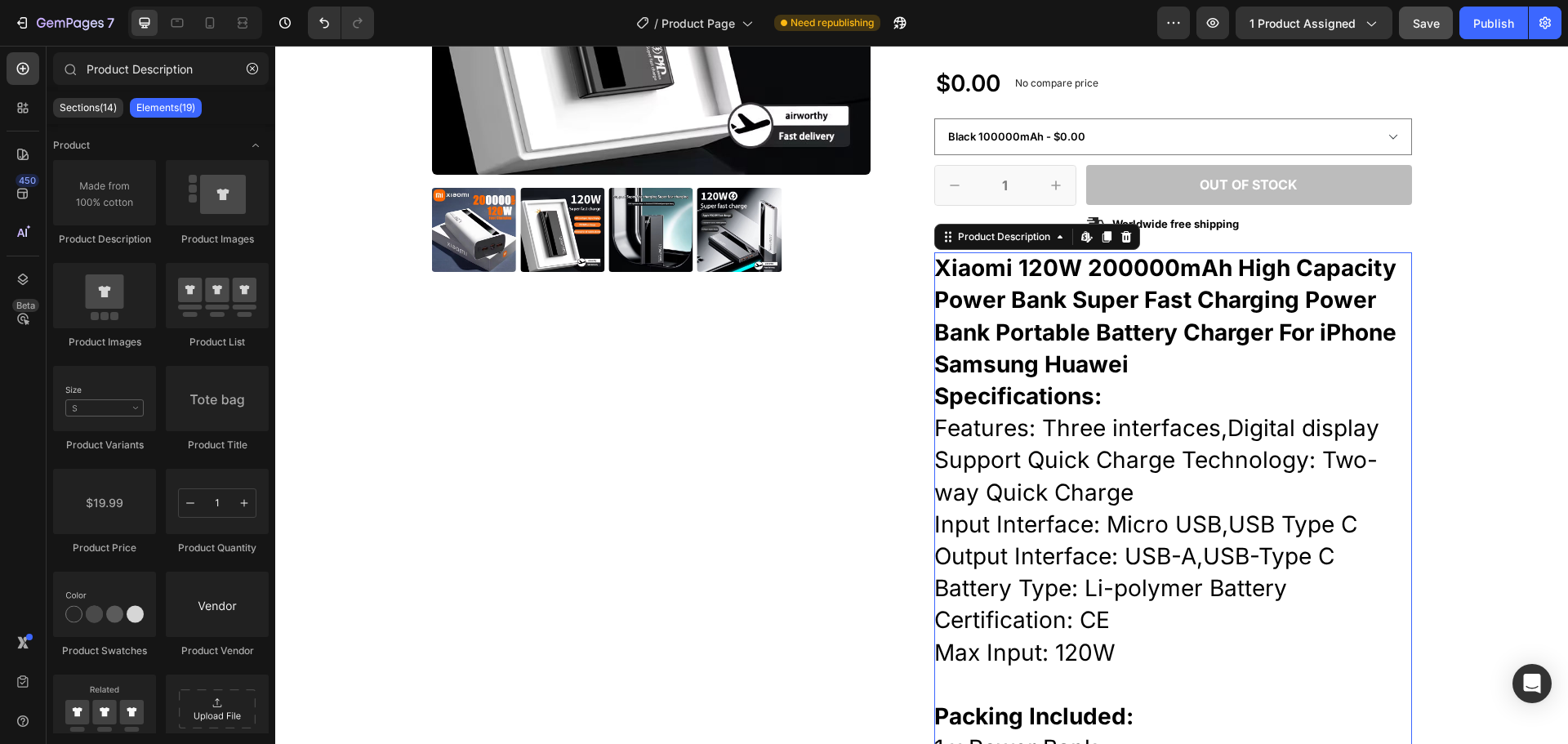
click at [1357, 314] on div "Xiaomi 120W 200000mAh High Capacity Power Bank Super Fast Charging Power Bank P…" at bounding box center [1173, 316] width 478 height 128
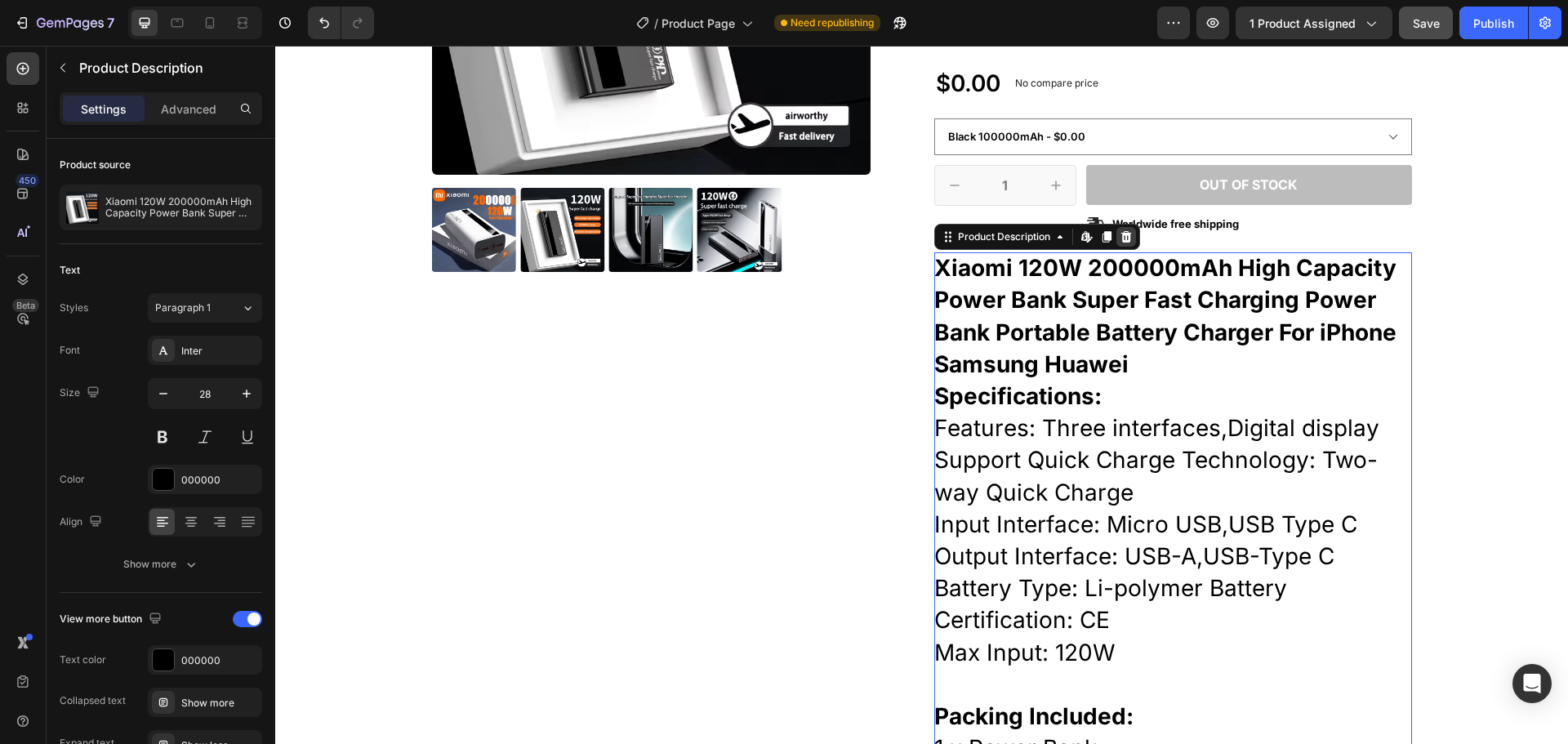
click at [1125, 238] on icon at bounding box center [1126, 237] width 13 height 13
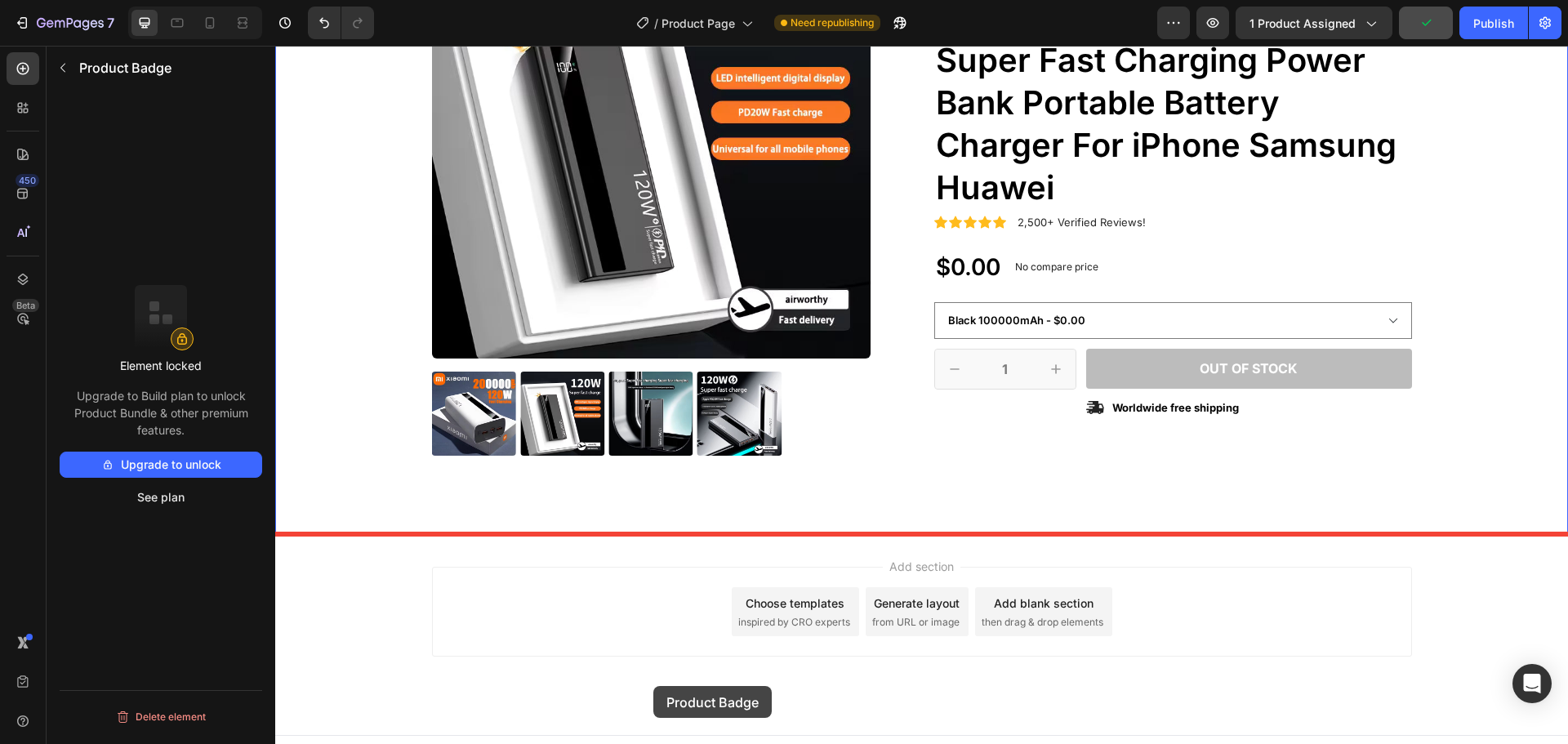
scroll to position [250, 0]
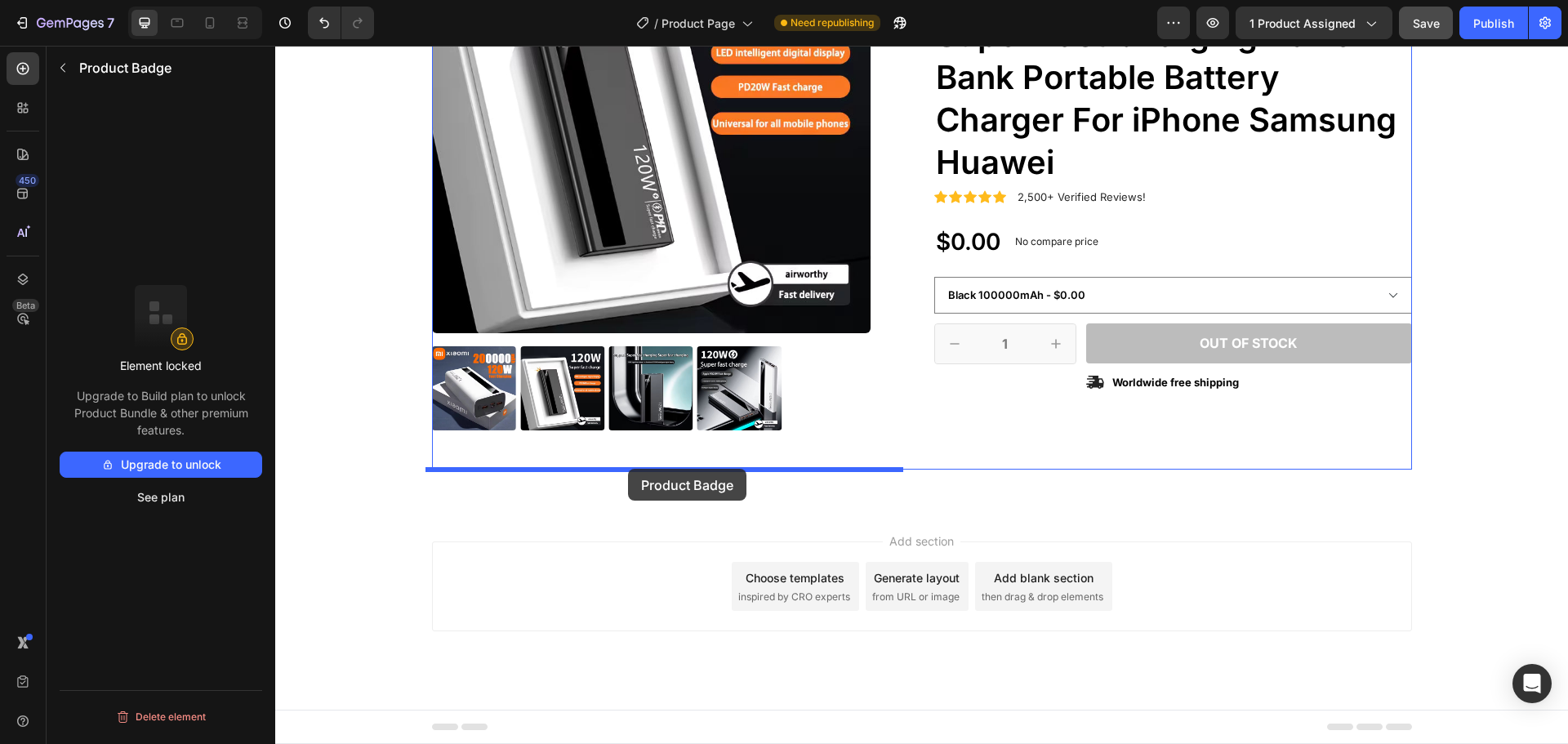
drag, startPoint x: 1045, startPoint y: 168, endPoint x: 628, endPoint y: 469, distance: 514.3
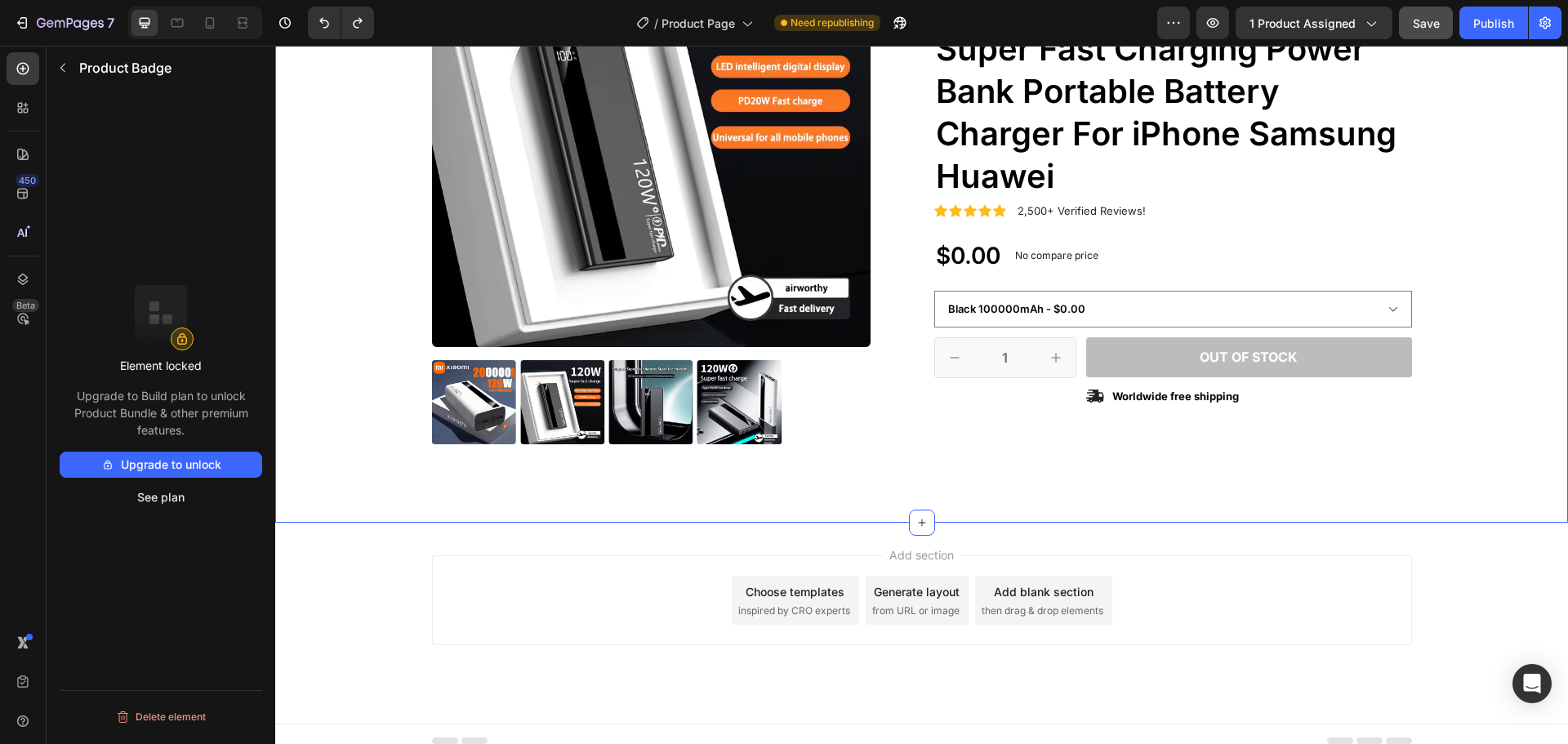
scroll to position [245, 0]
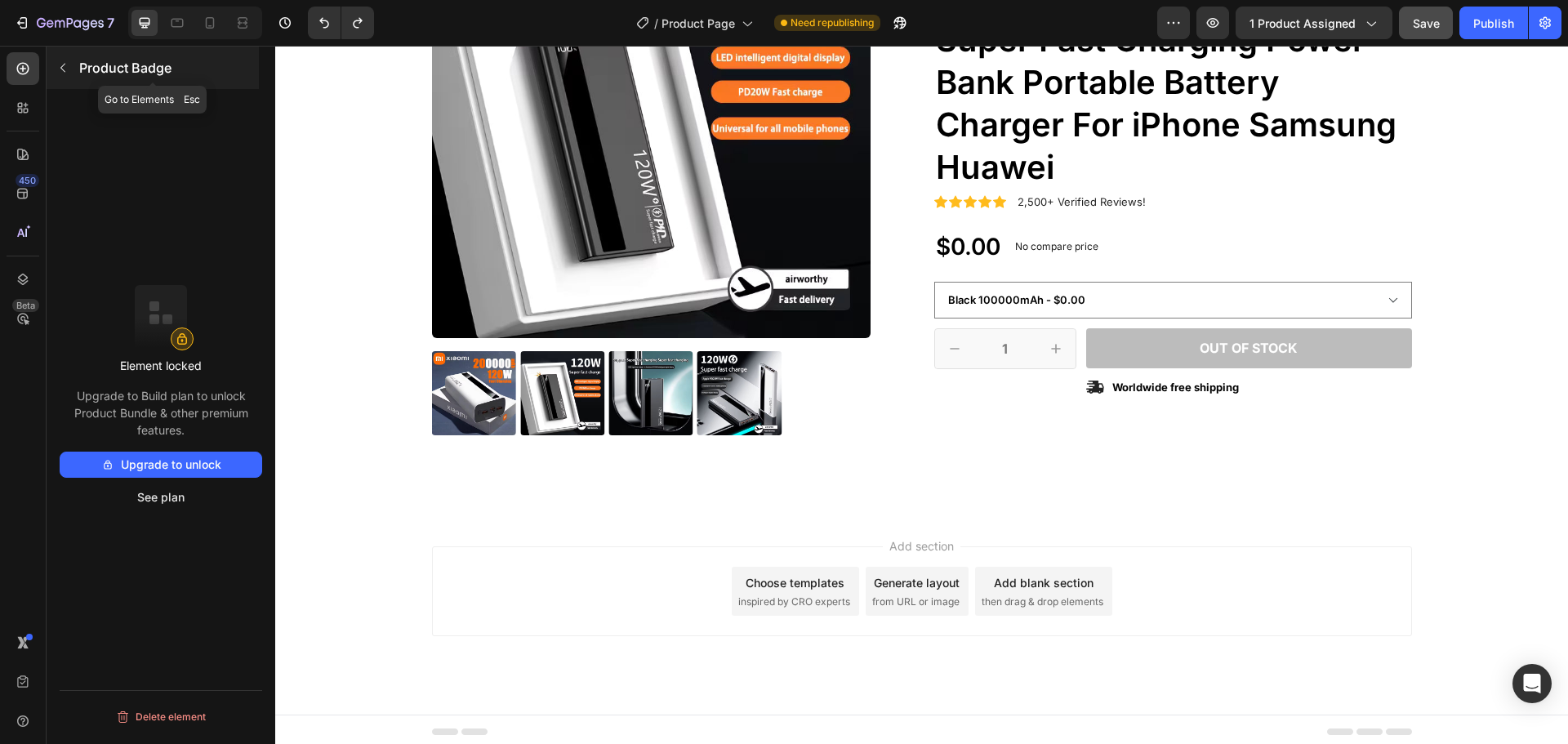
click at [68, 65] on icon "button" at bounding box center [63, 67] width 13 height 13
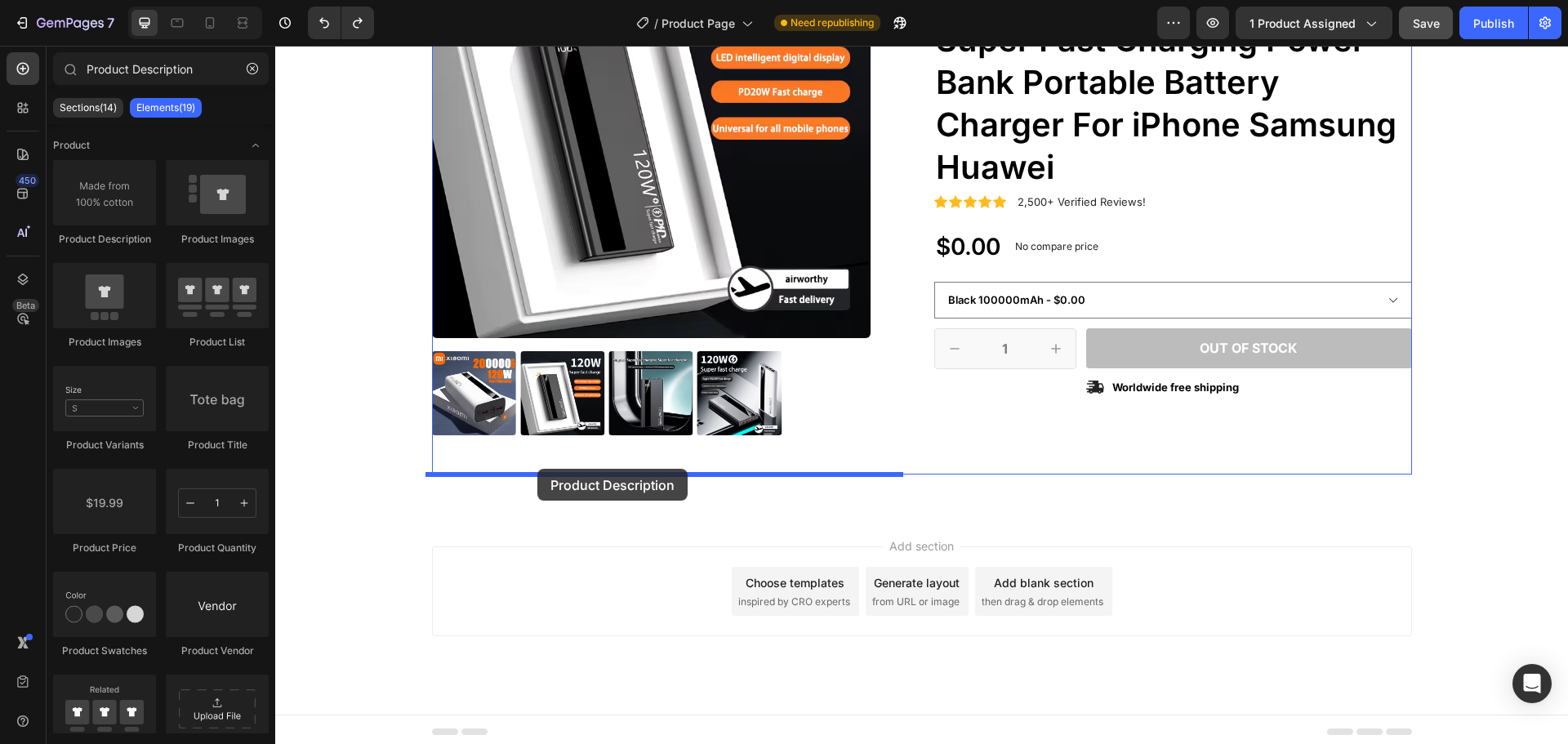
drag, startPoint x: 389, startPoint y: 256, endPoint x: 538, endPoint y: 469, distance: 259.9
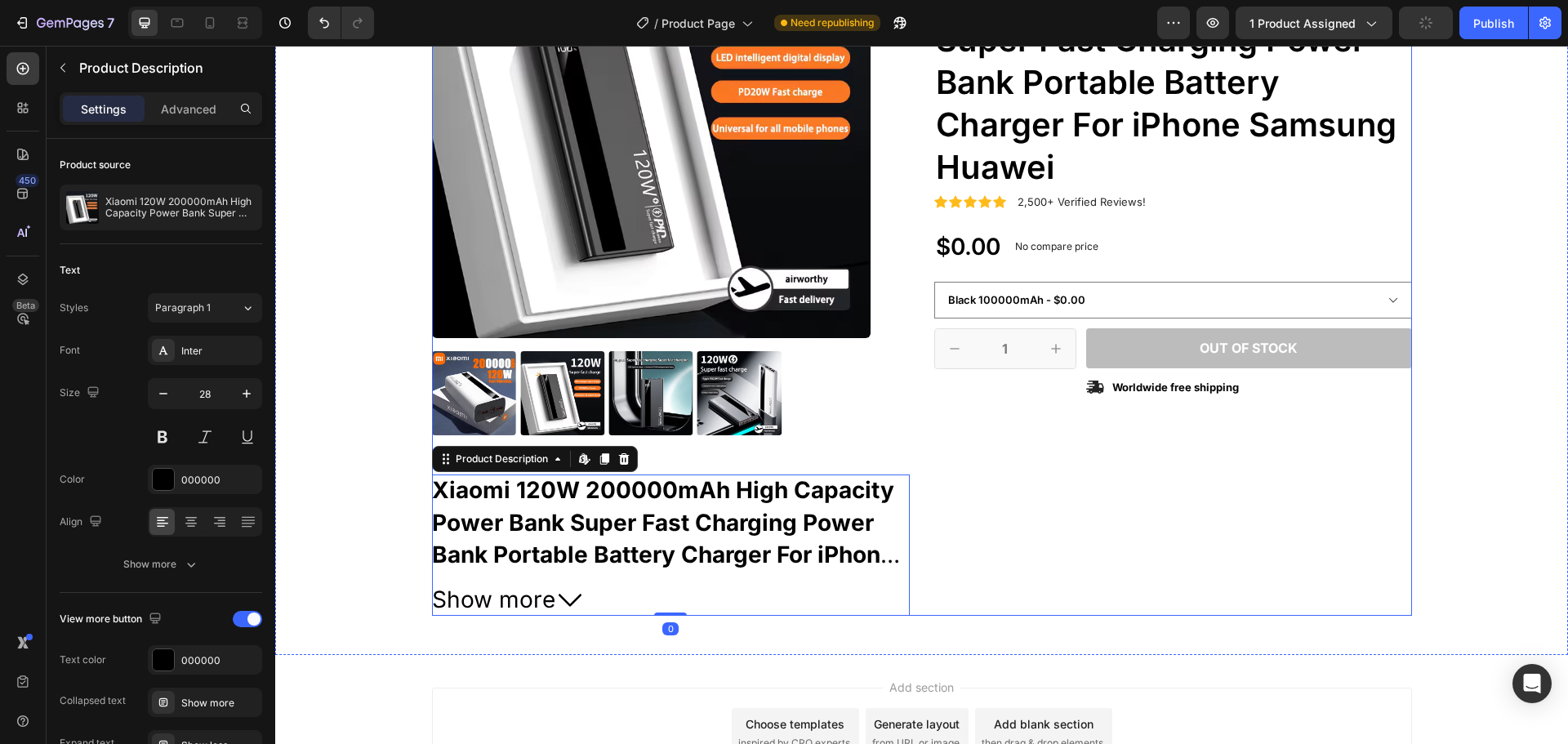
click at [1111, 567] on div "Icon Icon Icon Icon Icon Icon List 2,500+ Verified Reviews! Text Block Row No d…" at bounding box center [1173, 258] width 478 height 716
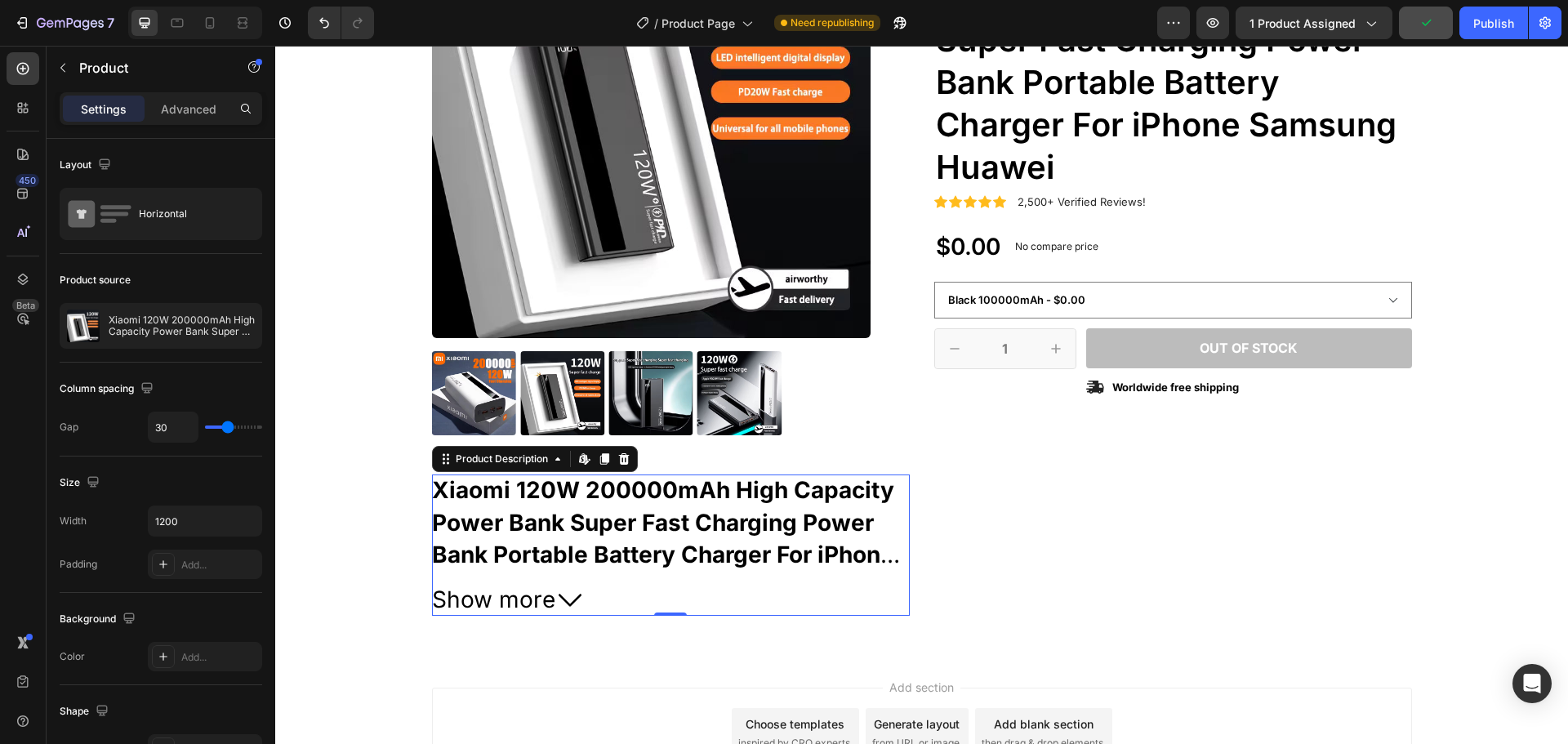
click at [538, 602] on span "Show more" at bounding box center [493, 600] width 123 height 31
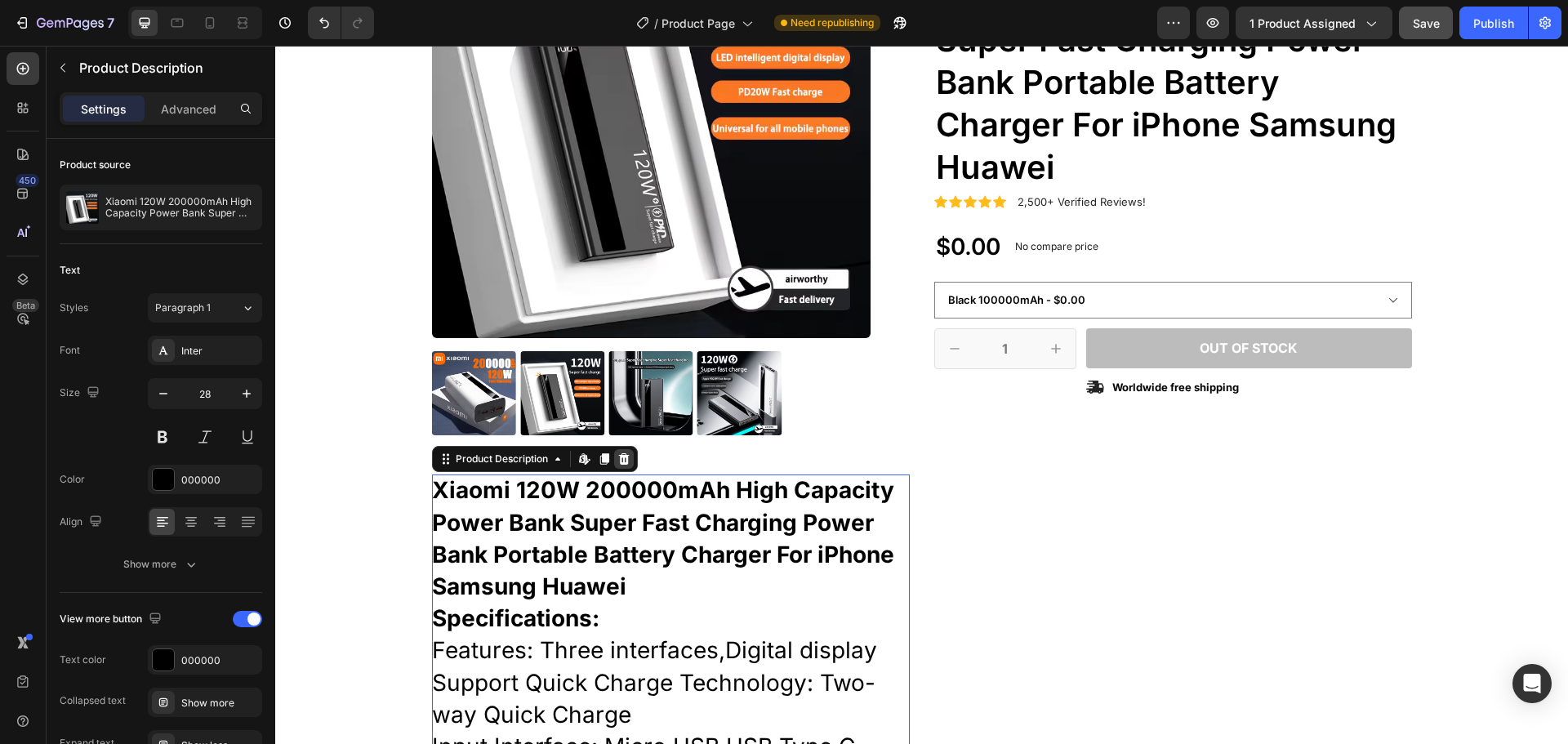
click at [617, 454] on icon at bounding box center [623, 458] width 13 height 13
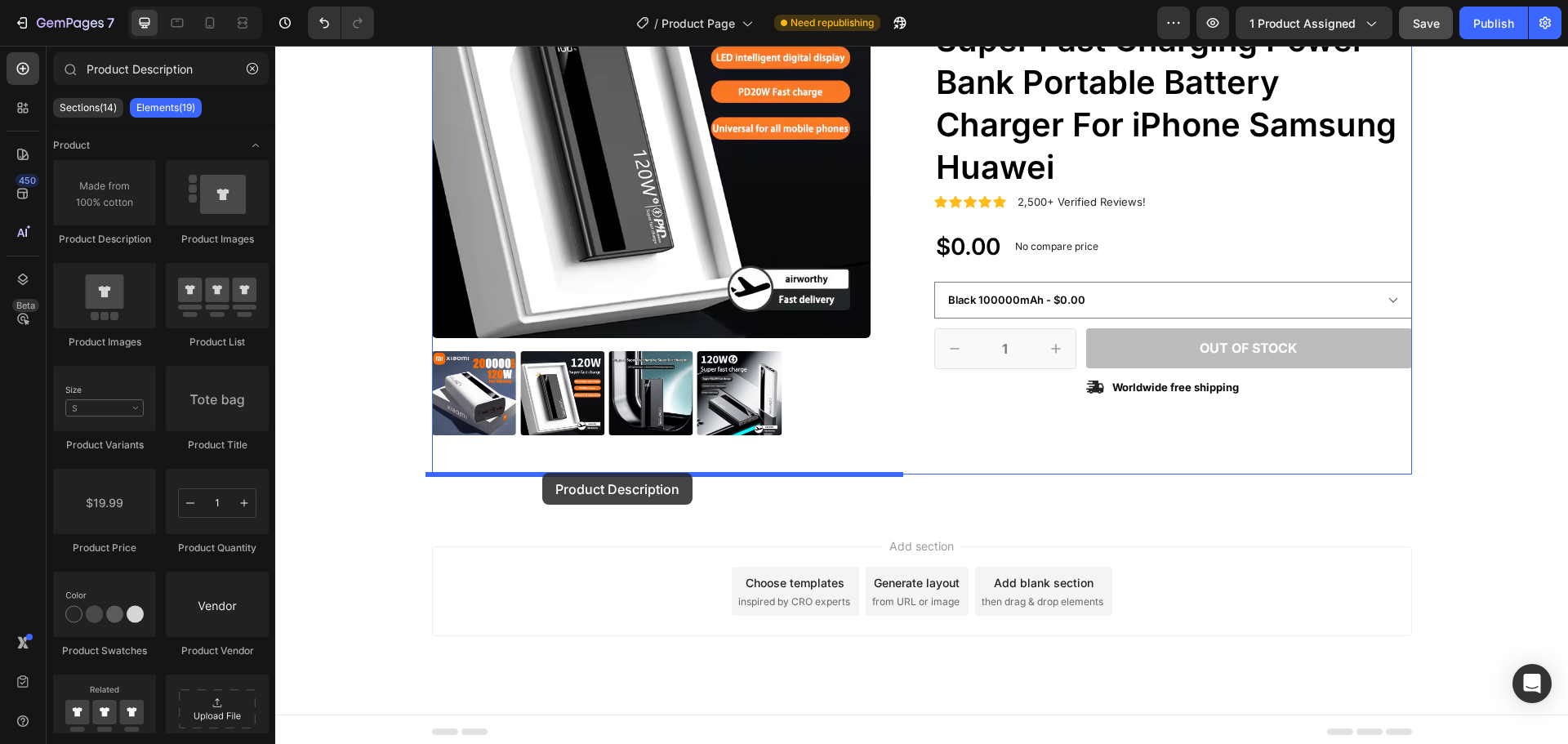
drag, startPoint x: 380, startPoint y: 260, endPoint x: 542, endPoint y: 473, distance: 267.6
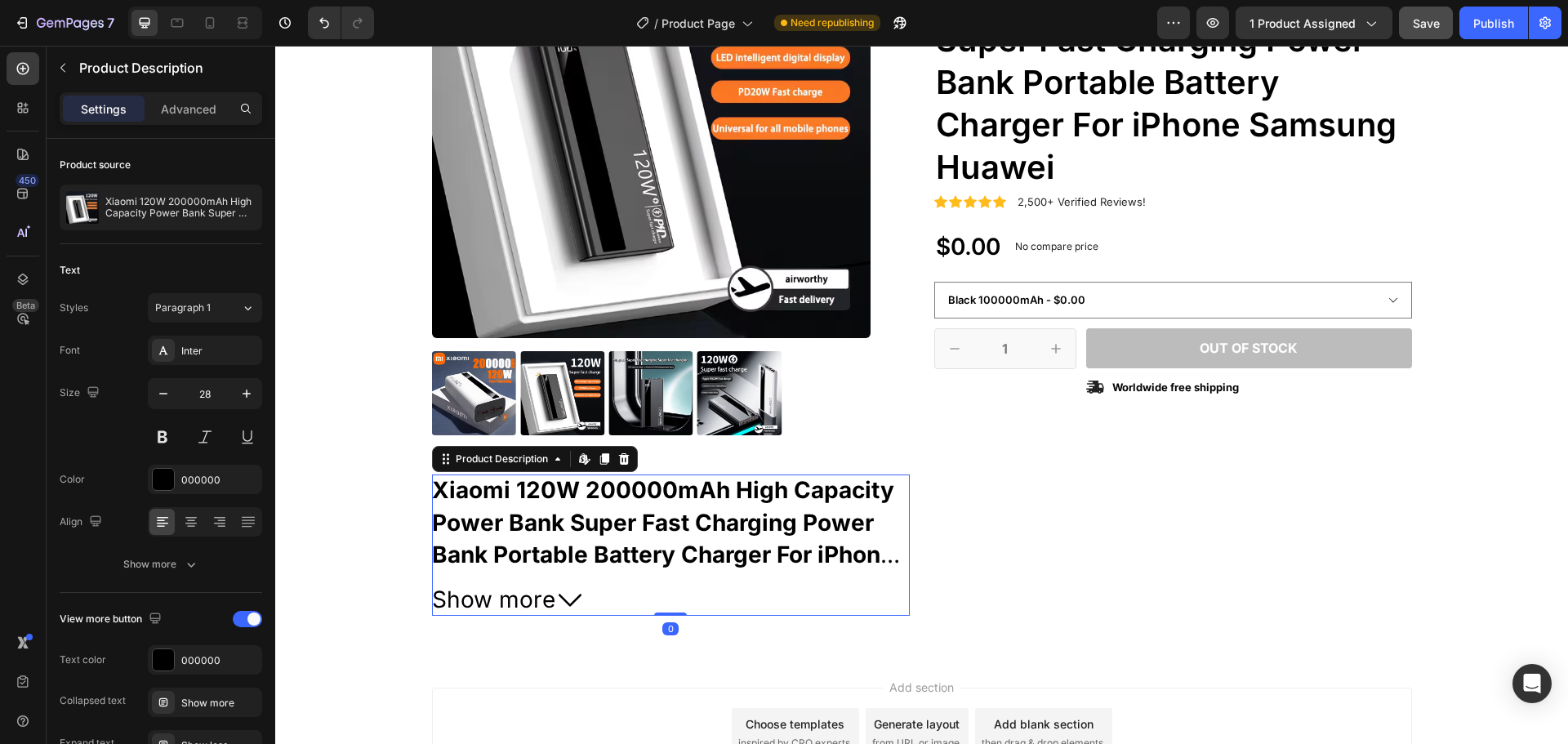
click at [903, 535] on div "Xiaomi 120W 200000mAh High Capacity Power Bank Super Fast Charging Power Bank P…" at bounding box center [671, 523] width 478 height 96
click at [566, 510] on strong "Xiaomi 120W 200000mAh High Capacity Power Bank Super Fast Charging Power Bank P…" at bounding box center [666, 538] width 468 height 124
click at [366, 553] on div "Product Images Xiaomi 120W 200000mAh High Capacity Power Bank Super Fast Chargi…" at bounding box center [921, 258] width 1269 height 716
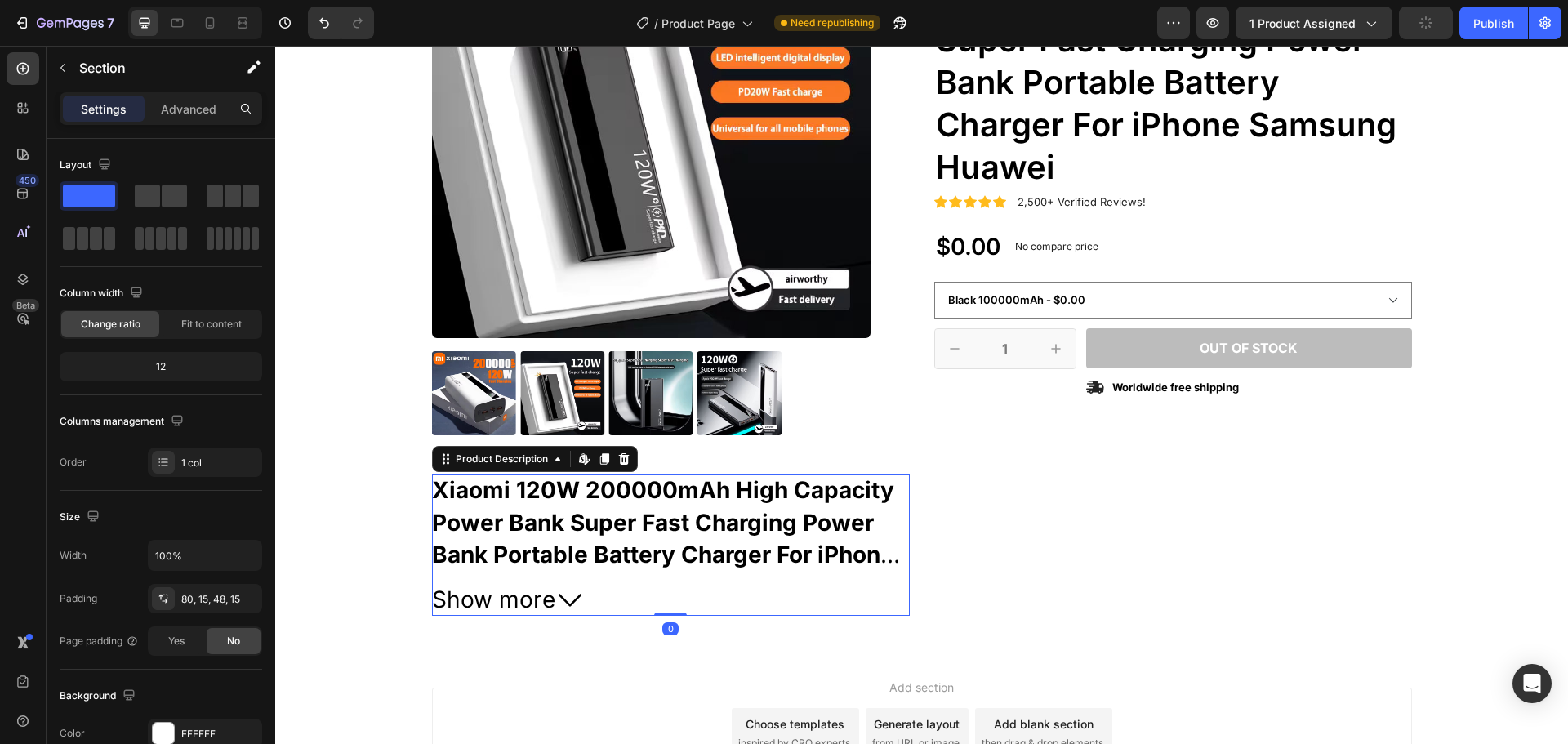
click at [520, 541] on strong "Xiaomi 120W 200000mAh High Capacity Power Bank Super Fast Charging Power Bank P…" at bounding box center [666, 538] width 468 height 124
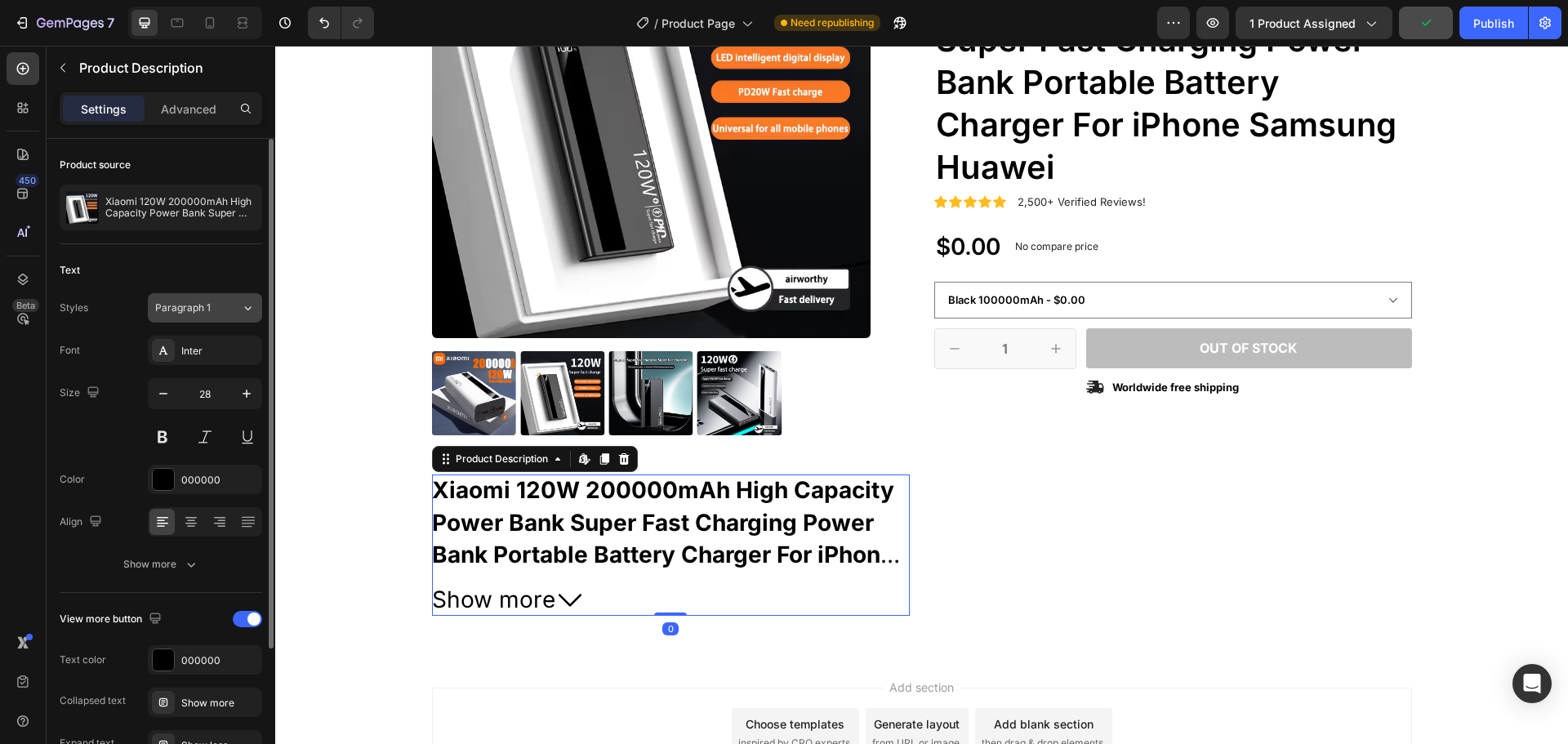
click at [215, 313] on div "Paragraph 1" at bounding box center [189, 307] width 66 height 15
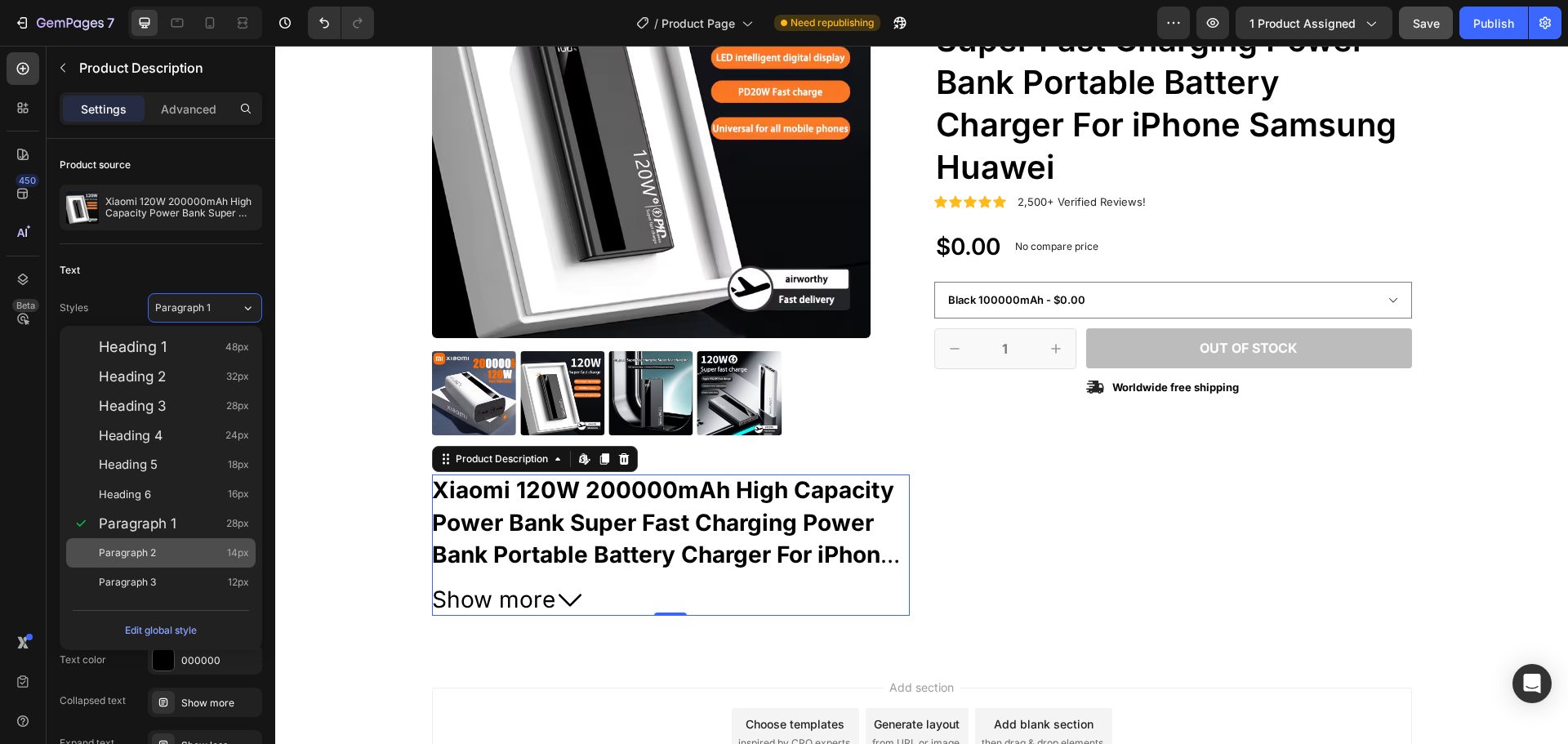
click at [136, 549] on span "Paragraph 2" at bounding box center [127, 553] width 57 height 17
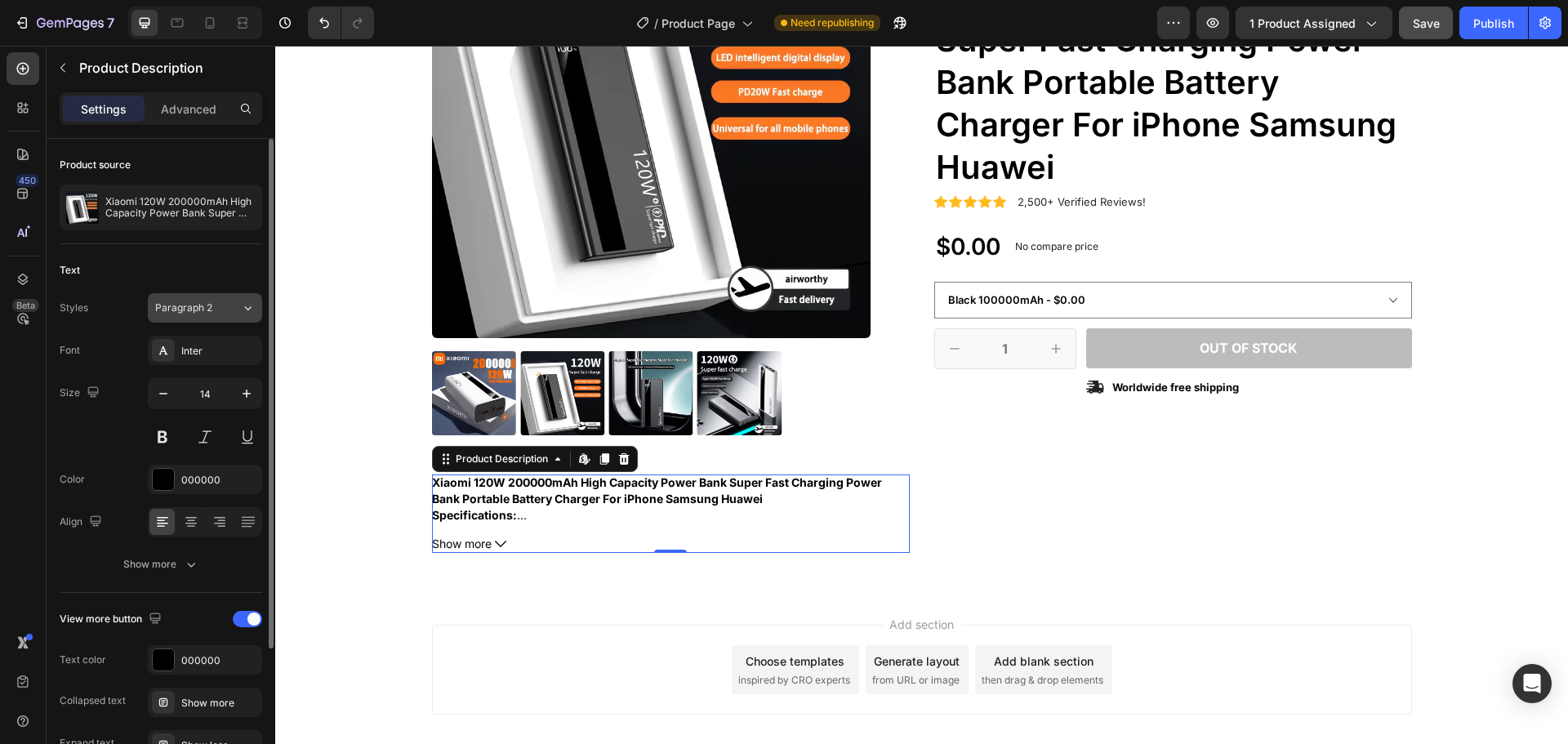
click at [198, 307] on span "Paragraph 2" at bounding box center [183, 307] width 57 height 15
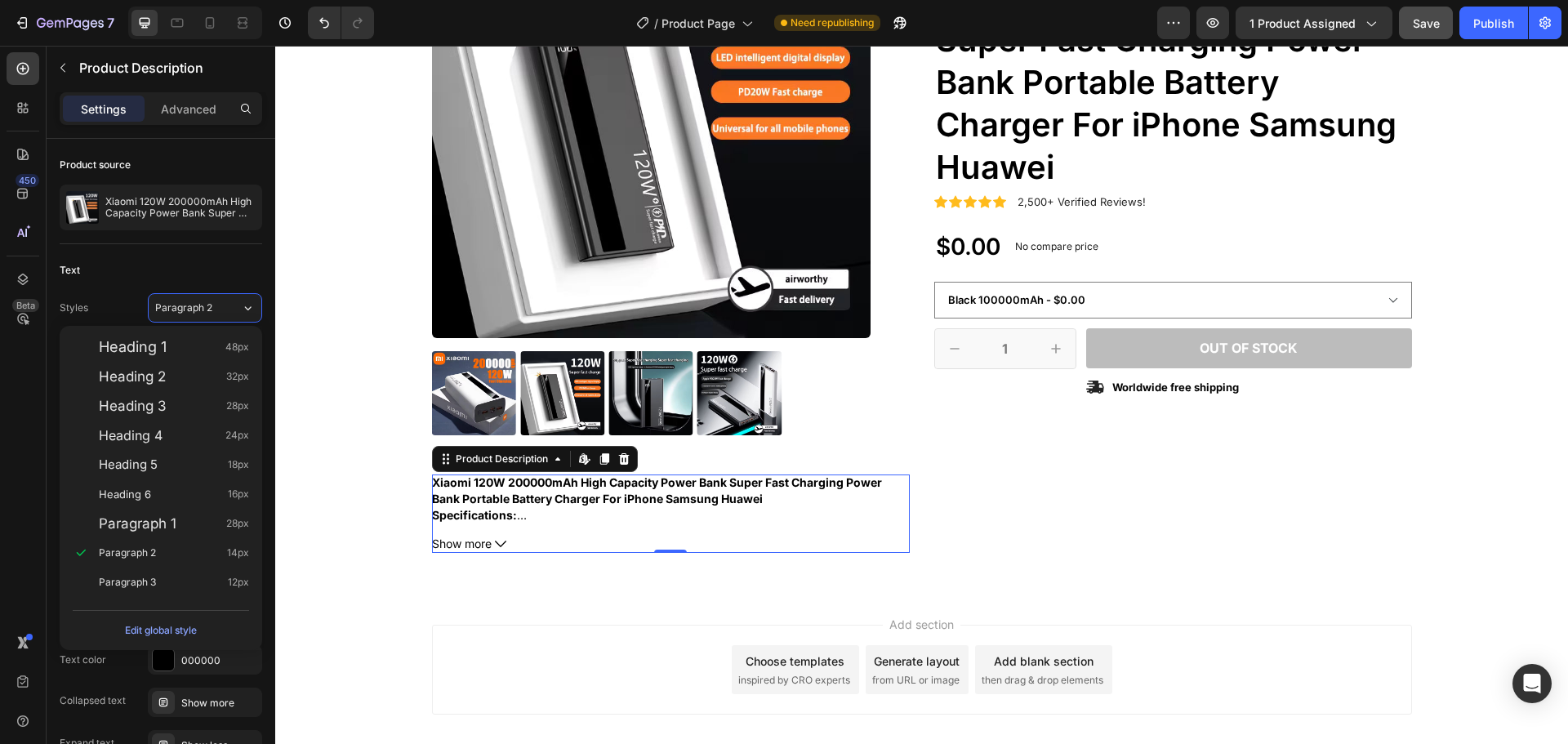
click at [481, 544] on span "Show more" at bounding box center [462, 544] width 59 height 17
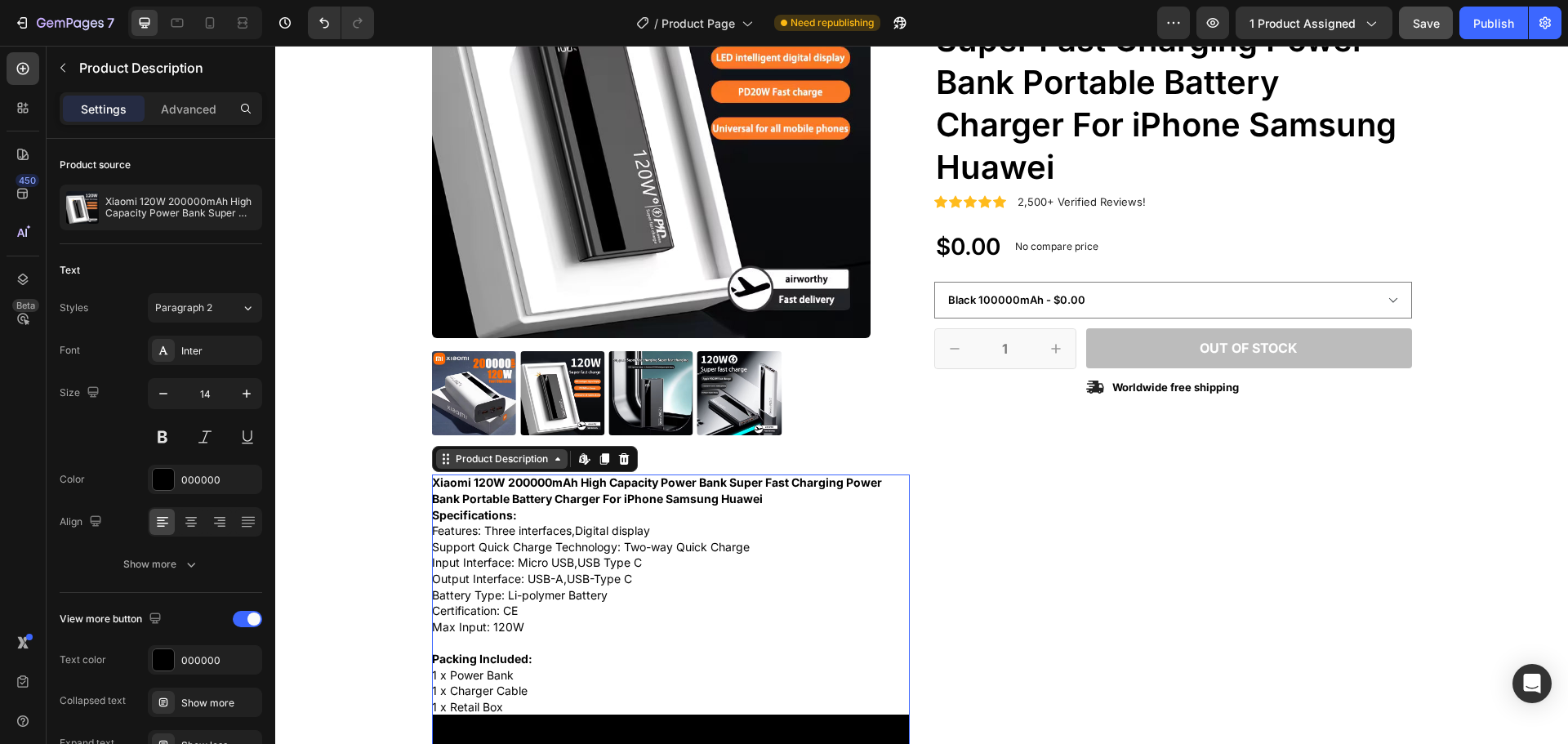
click at [512, 464] on div "Product Description" at bounding box center [501, 458] width 99 height 15
click at [196, 313] on span "Paragraph 2" at bounding box center [183, 307] width 57 height 15
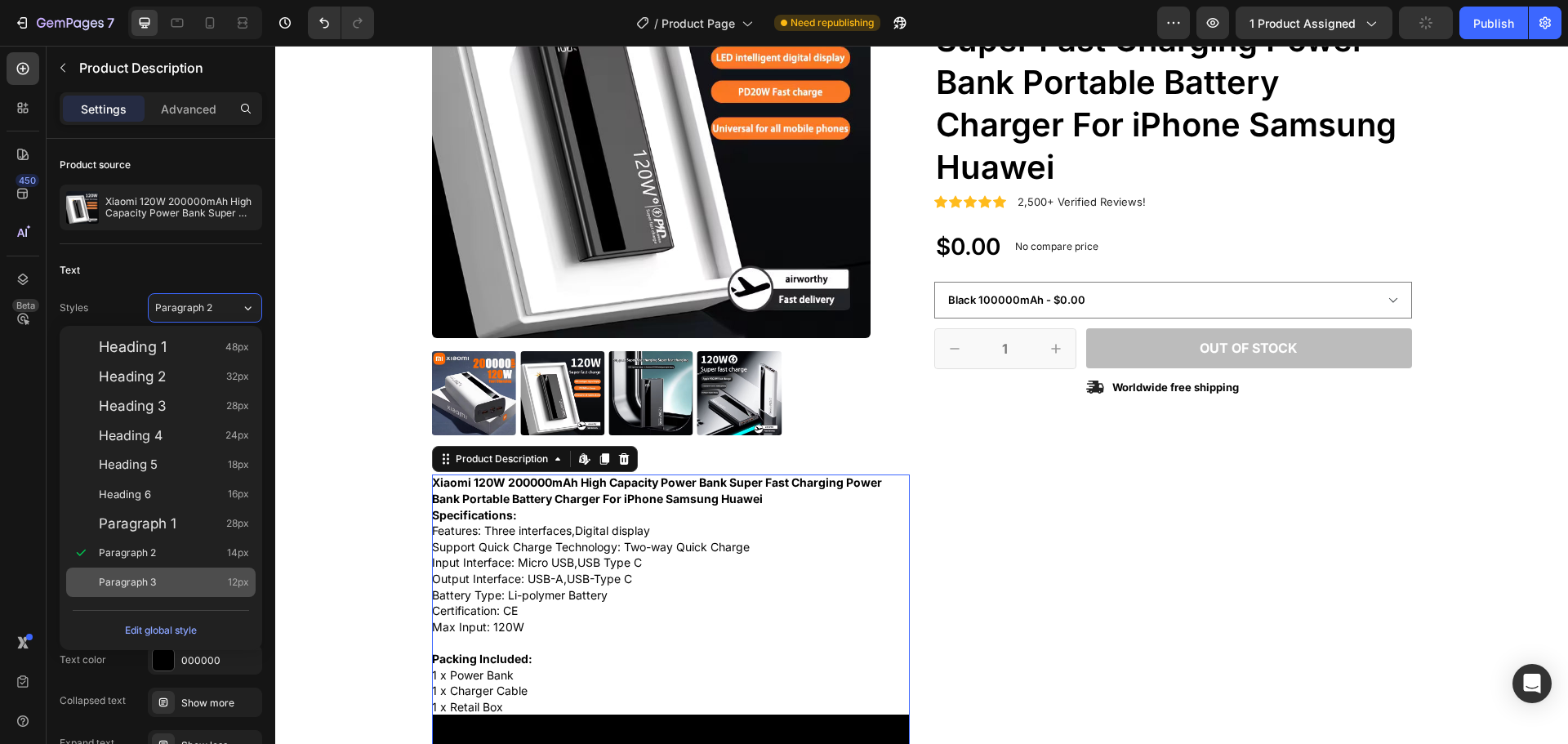
click at [141, 578] on span "Paragraph 3" at bounding box center [127, 582] width 57 height 17
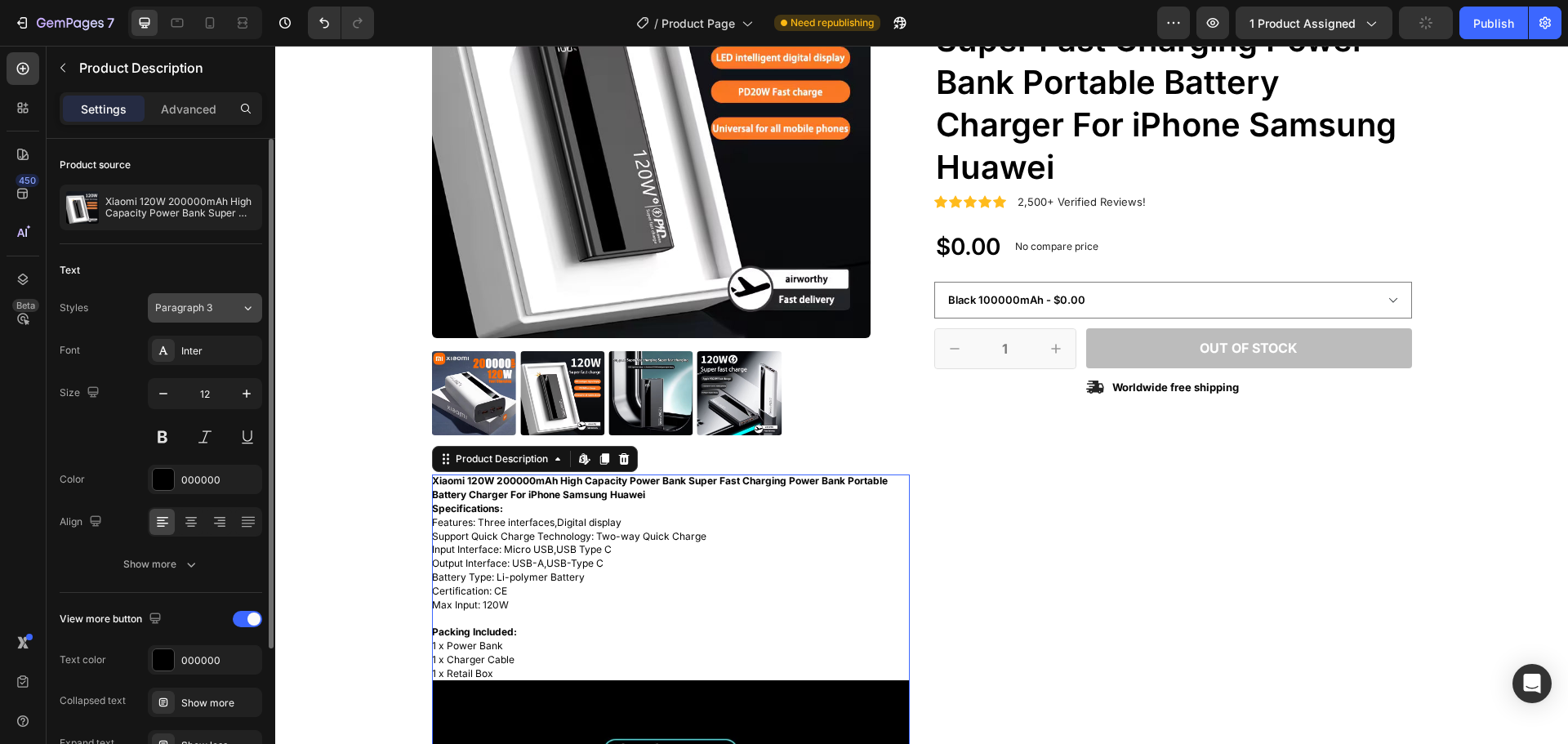
click at [208, 313] on span "Paragraph 3" at bounding box center [183, 307] width 57 height 15
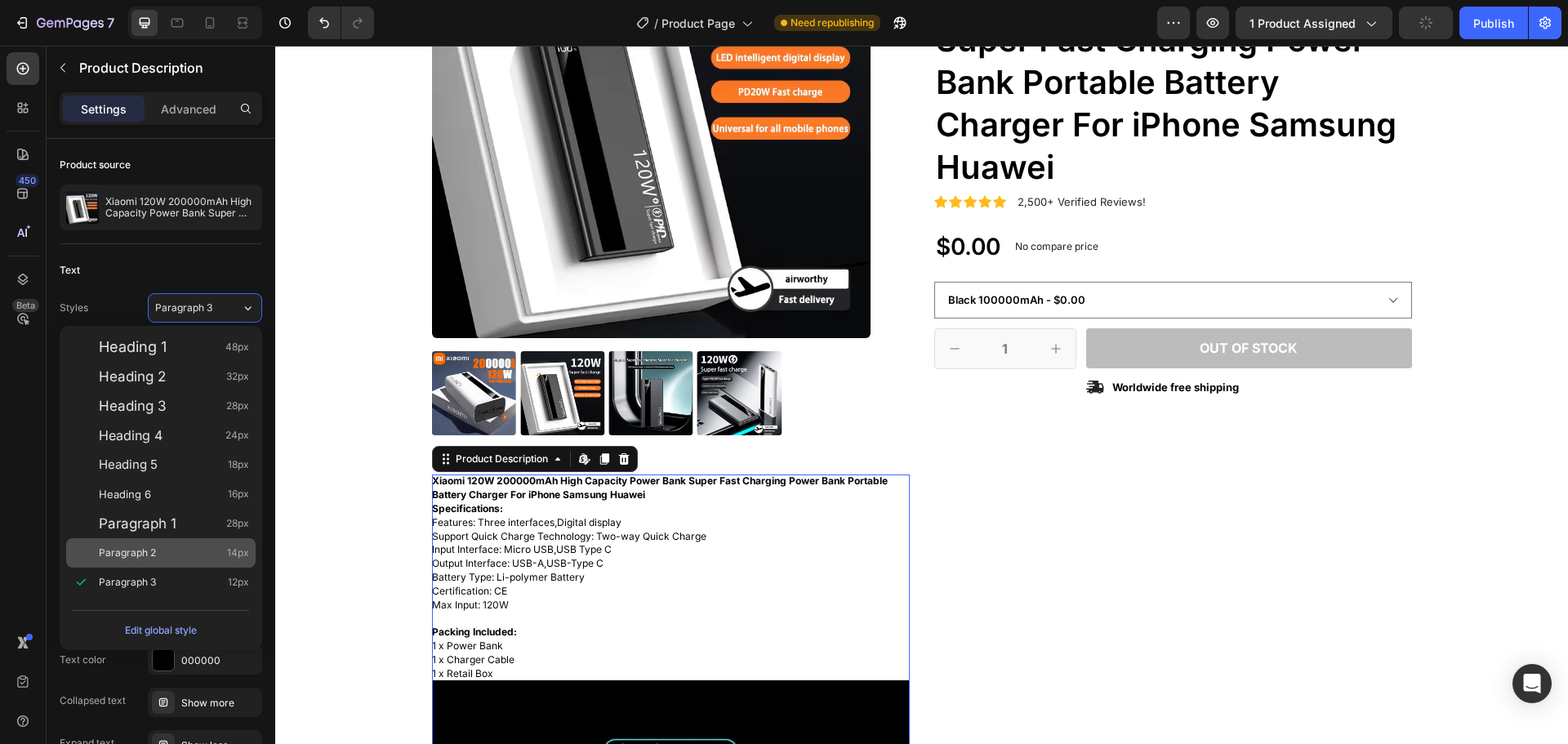
click at [148, 564] on div "Paragraph 2 14px" at bounding box center [161, 554] width 189 height 30
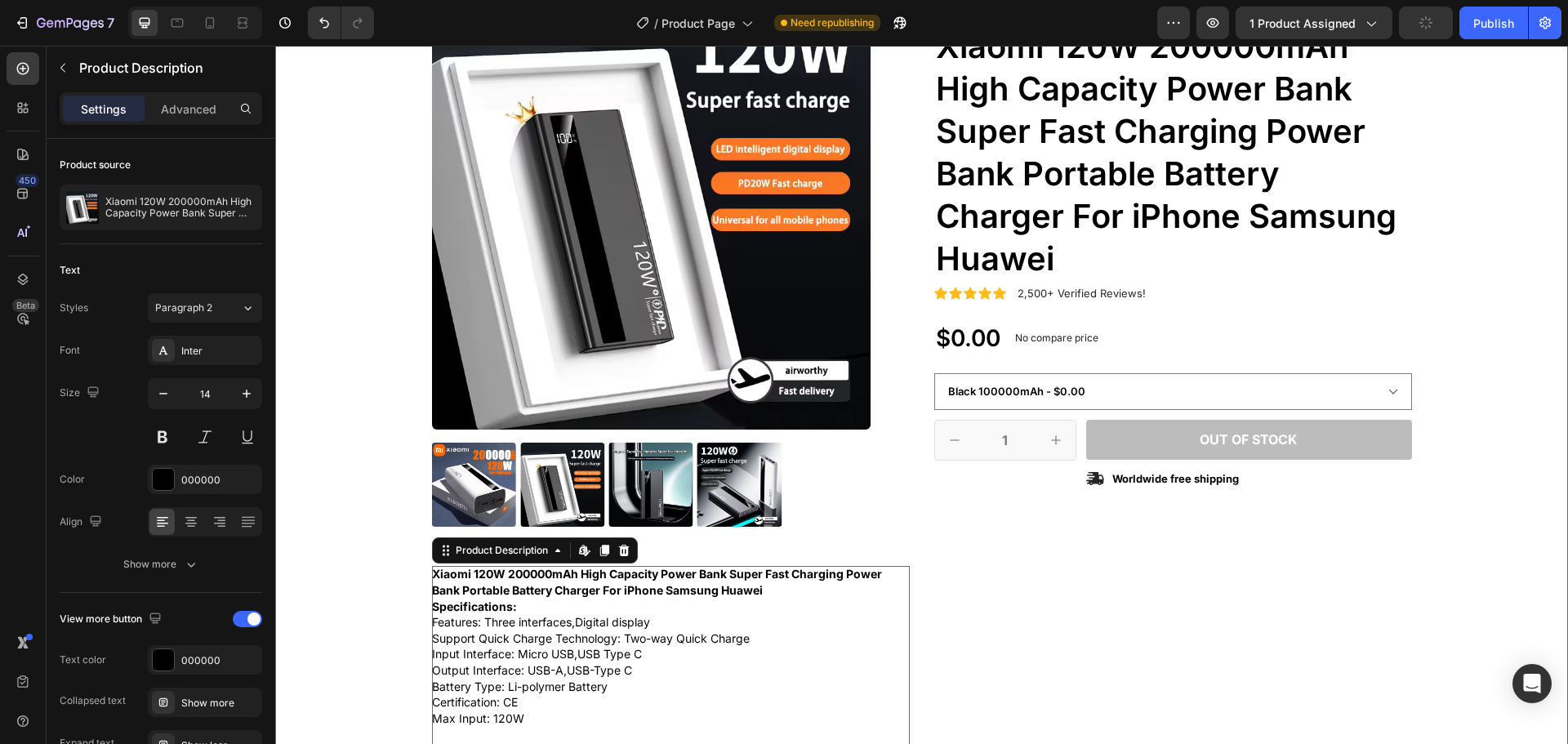
scroll to position [163, 0]
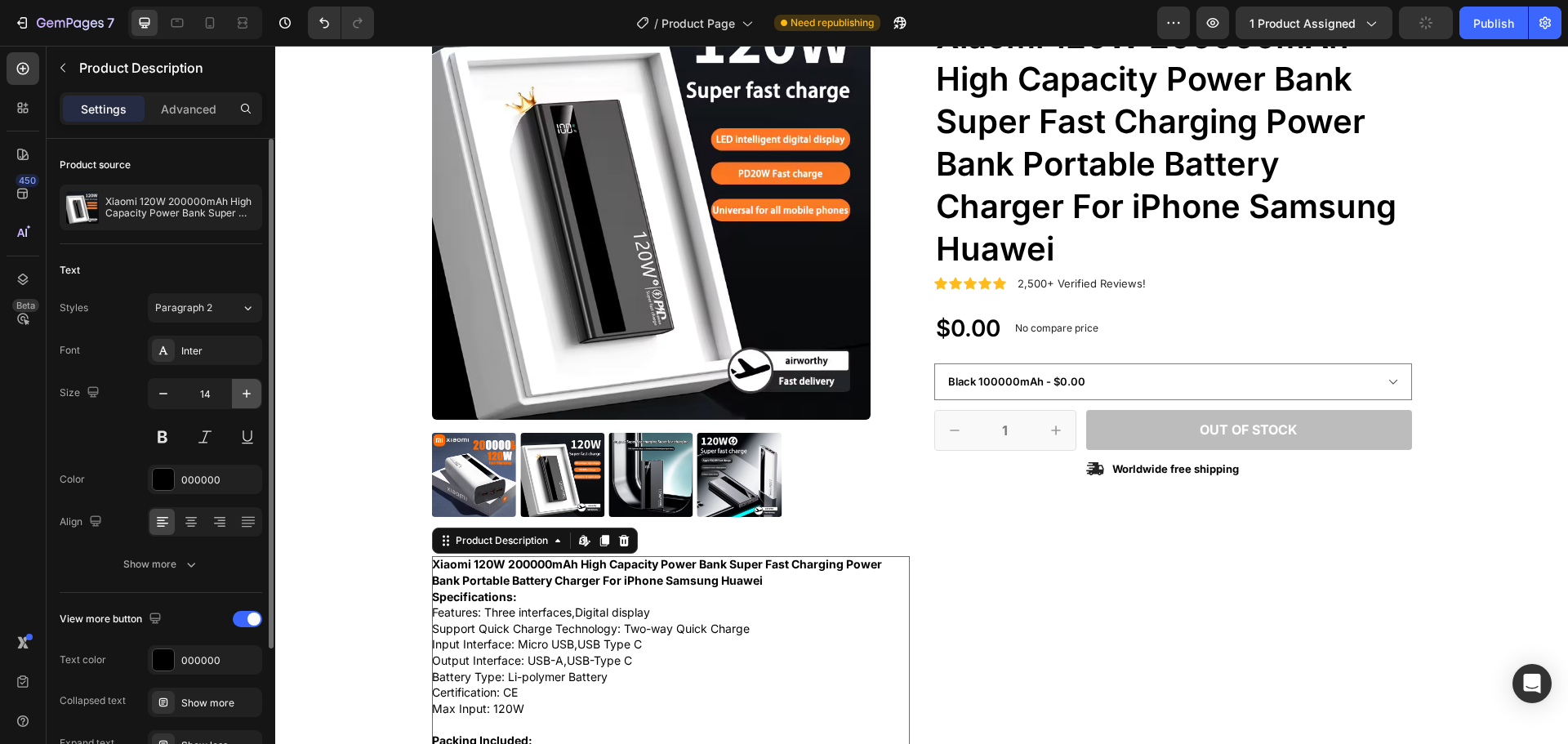
click at [247, 385] on button "button" at bounding box center [247, 394] width 30 height 30
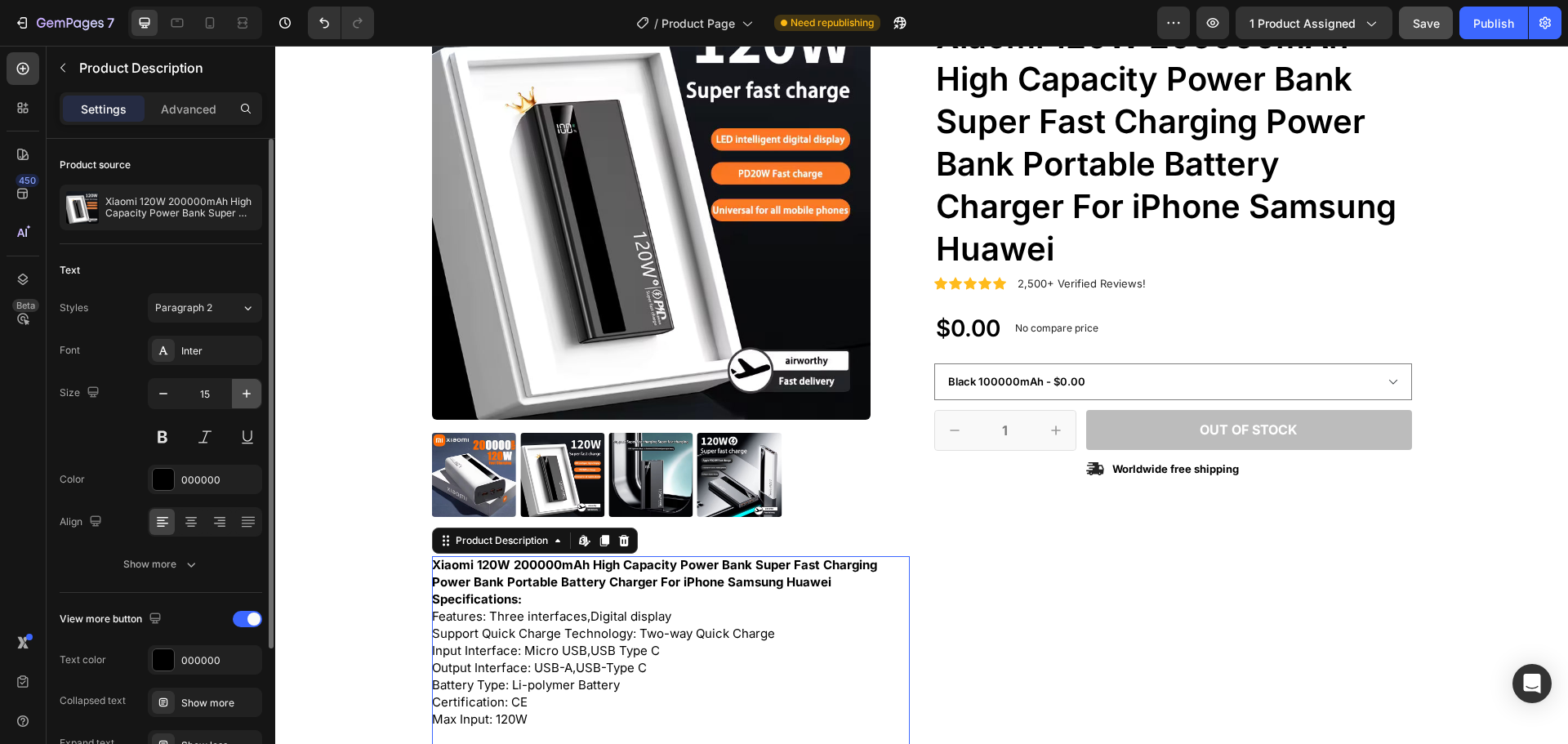
click at [247, 389] on icon "button" at bounding box center [246, 394] width 17 height 17
type input "16"
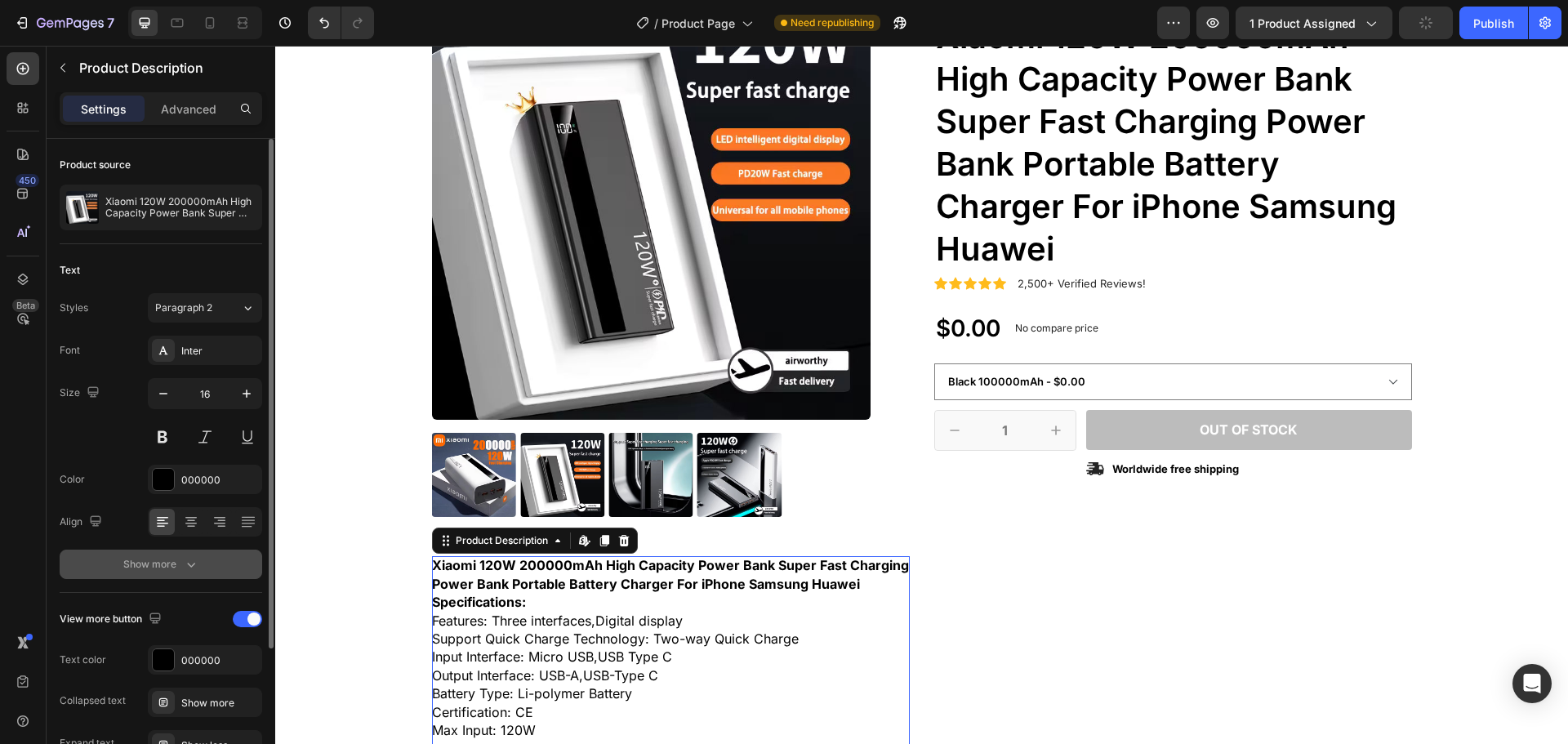
click at [190, 568] on icon "button" at bounding box center [191, 564] width 17 height 17
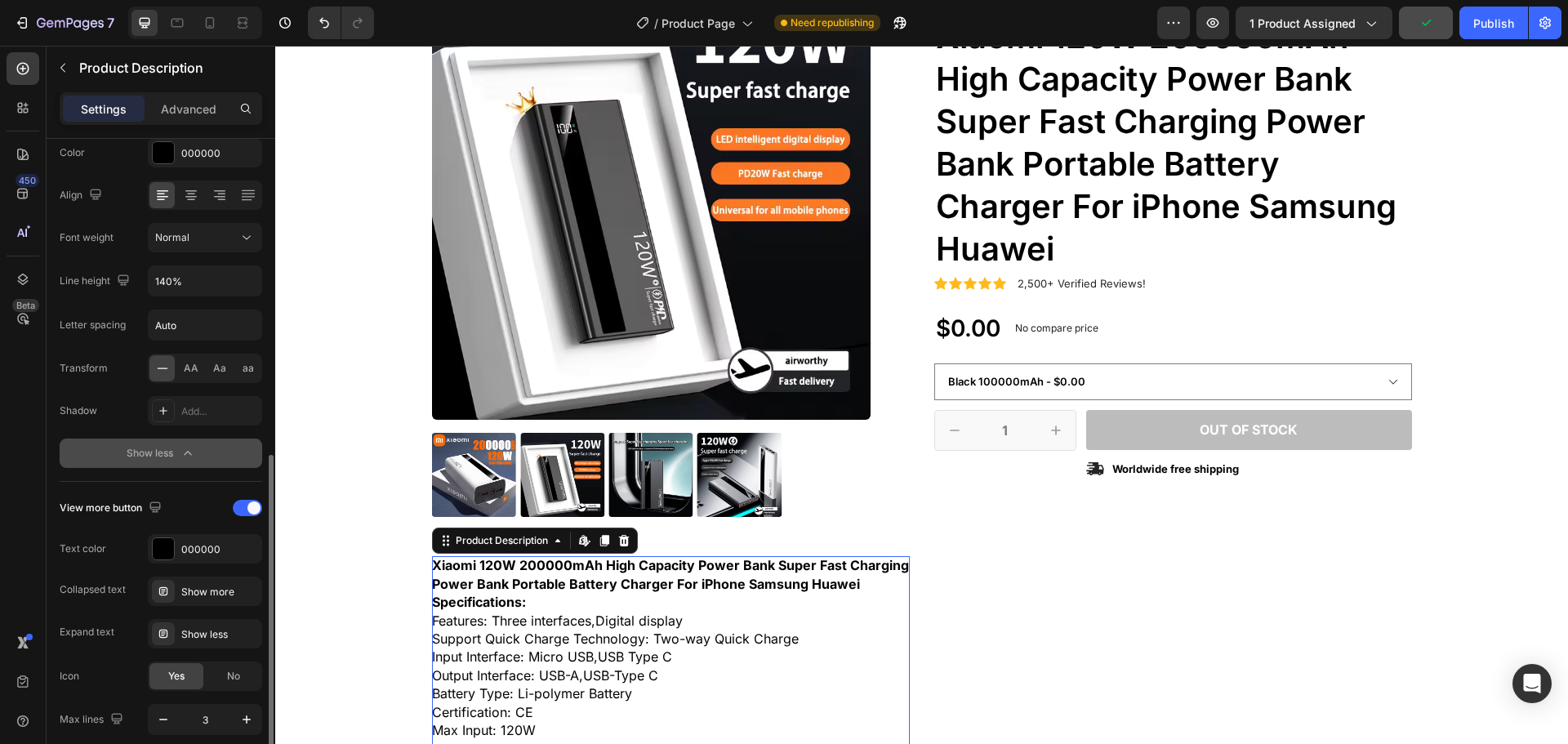
scroll to position [396, 0]
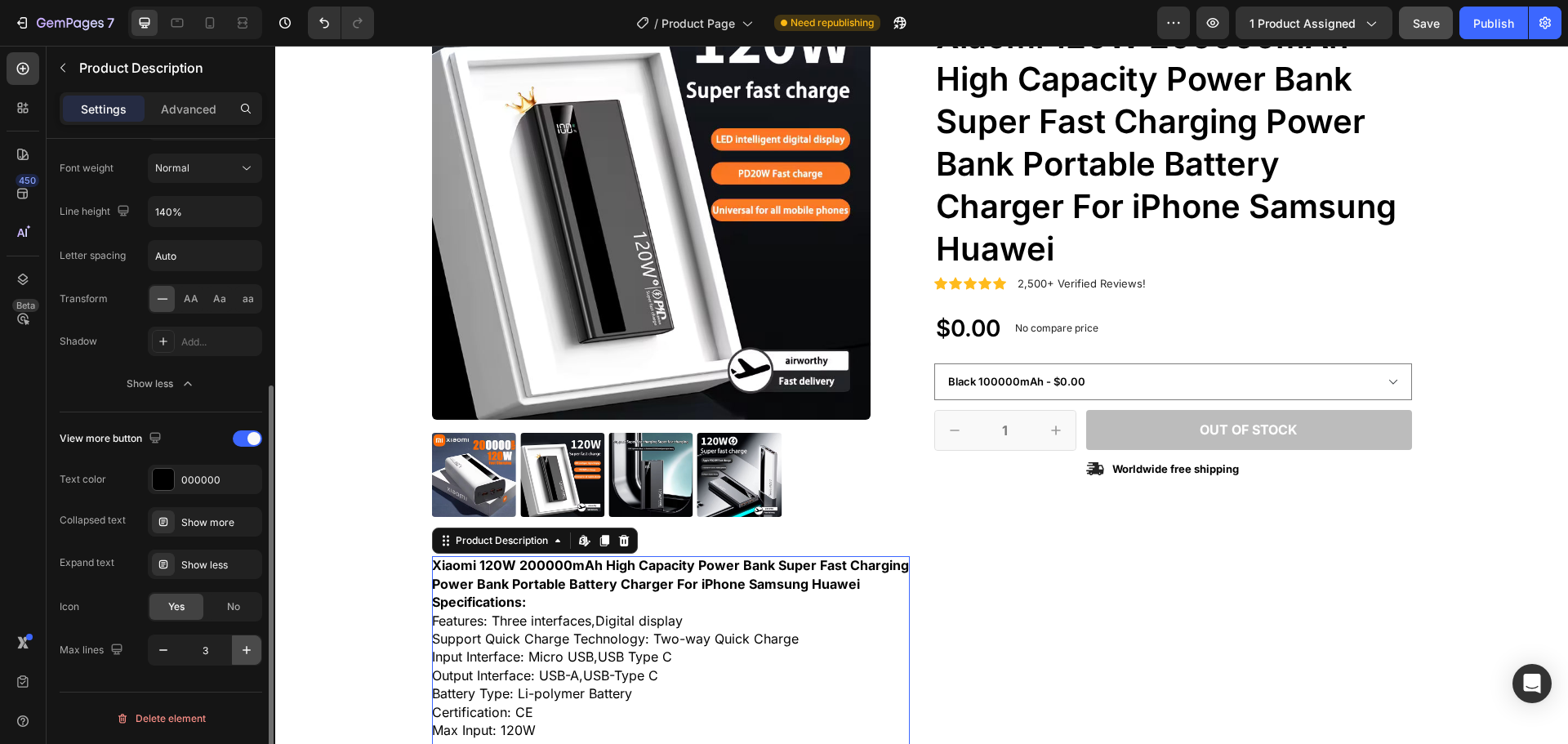
click at [245, 658] on button "button" at bounding box center [247, 651] width 30 height 30
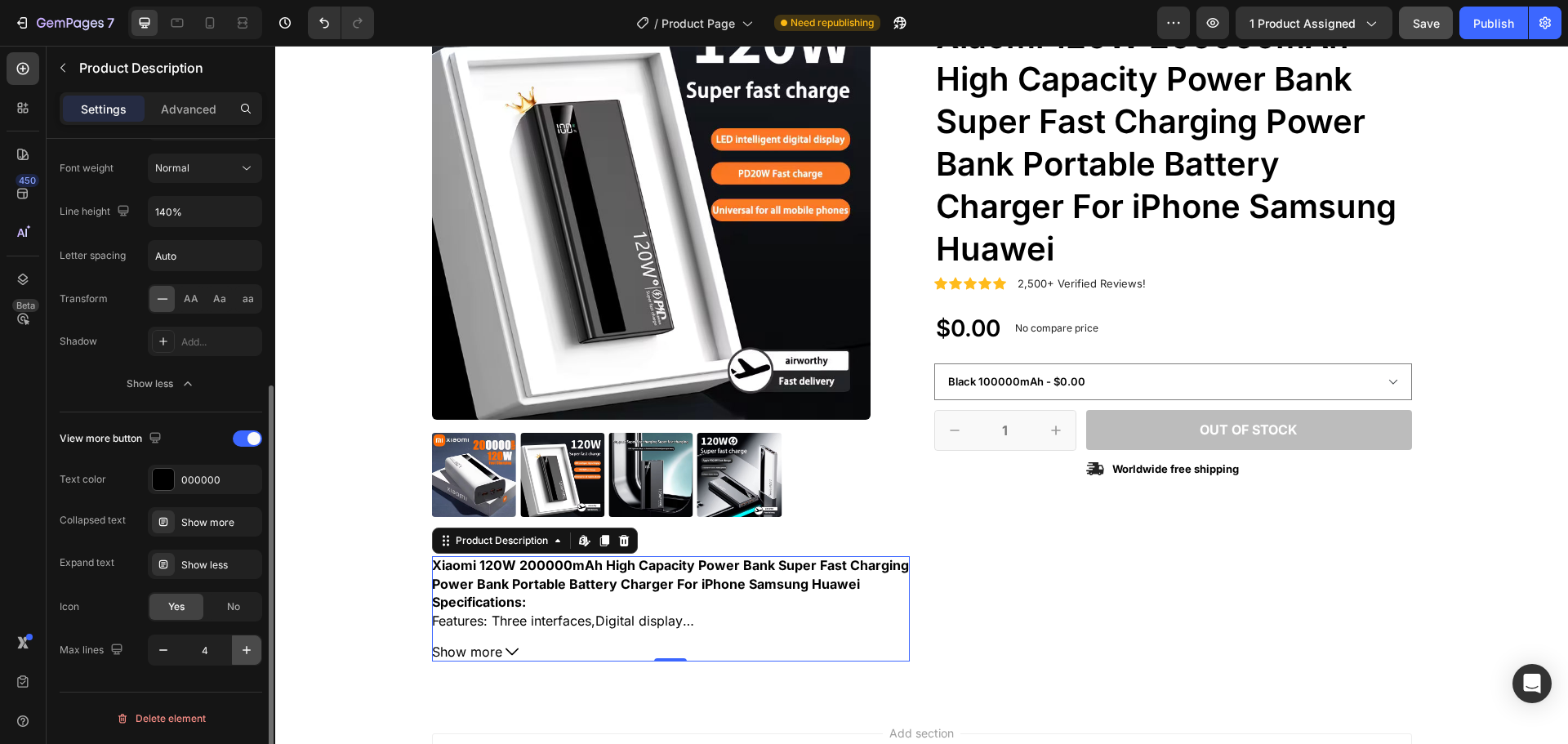
click at [245, 658] on button "button" at bounding box center [247, 651] width 30 height 30
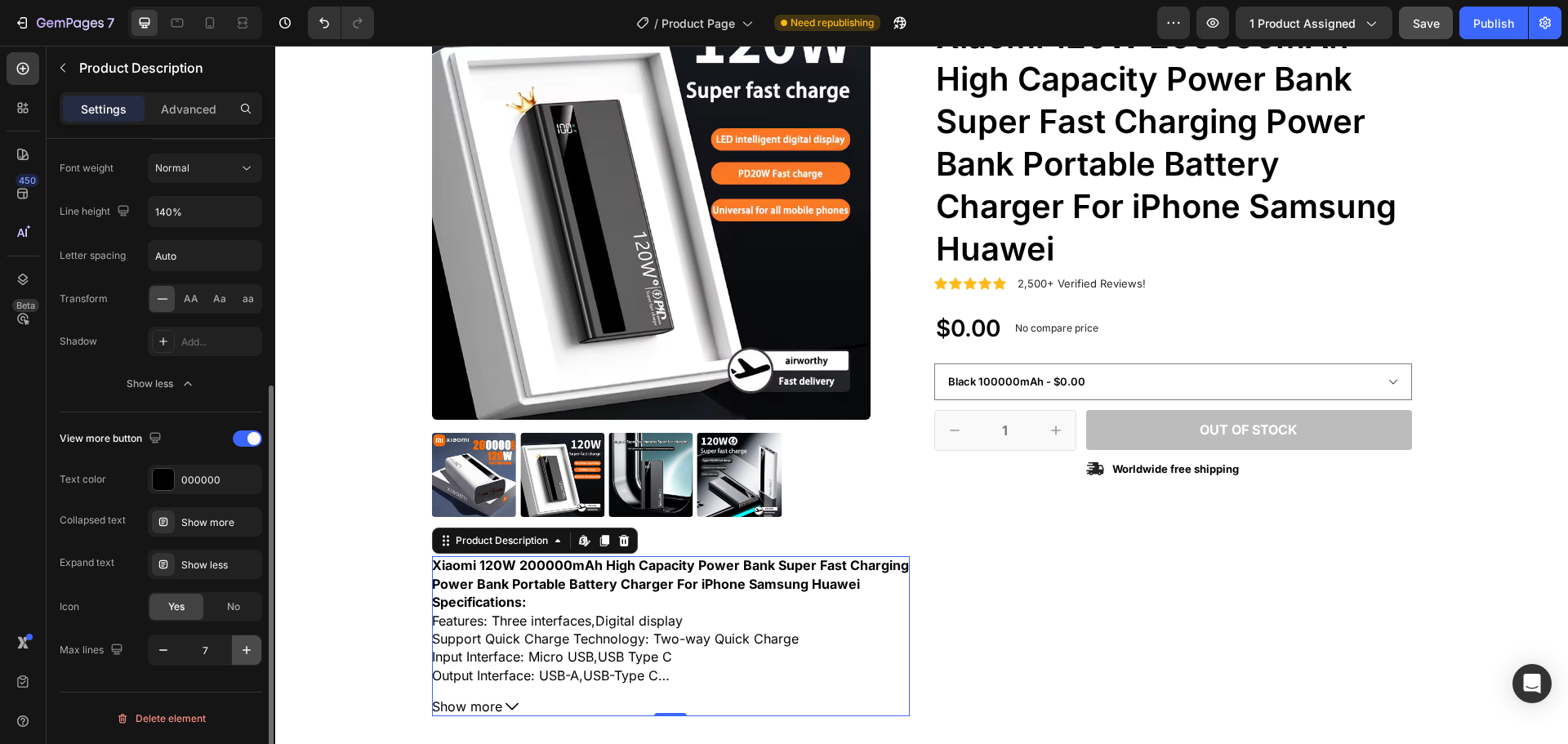
click at [245, 658] on button "button" at bounding box center [247, 651] width 30 height 30
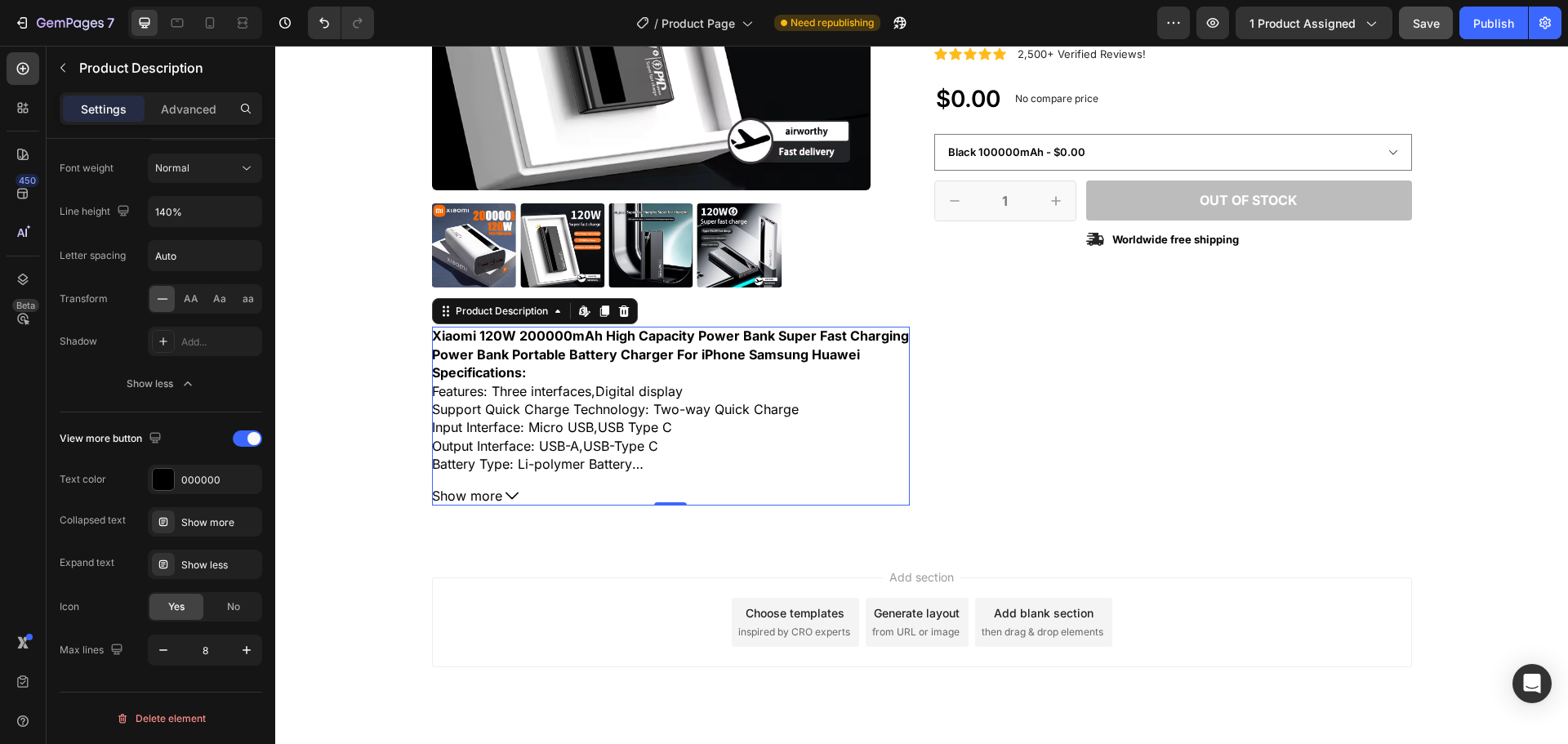
scroll to position [429, 0]
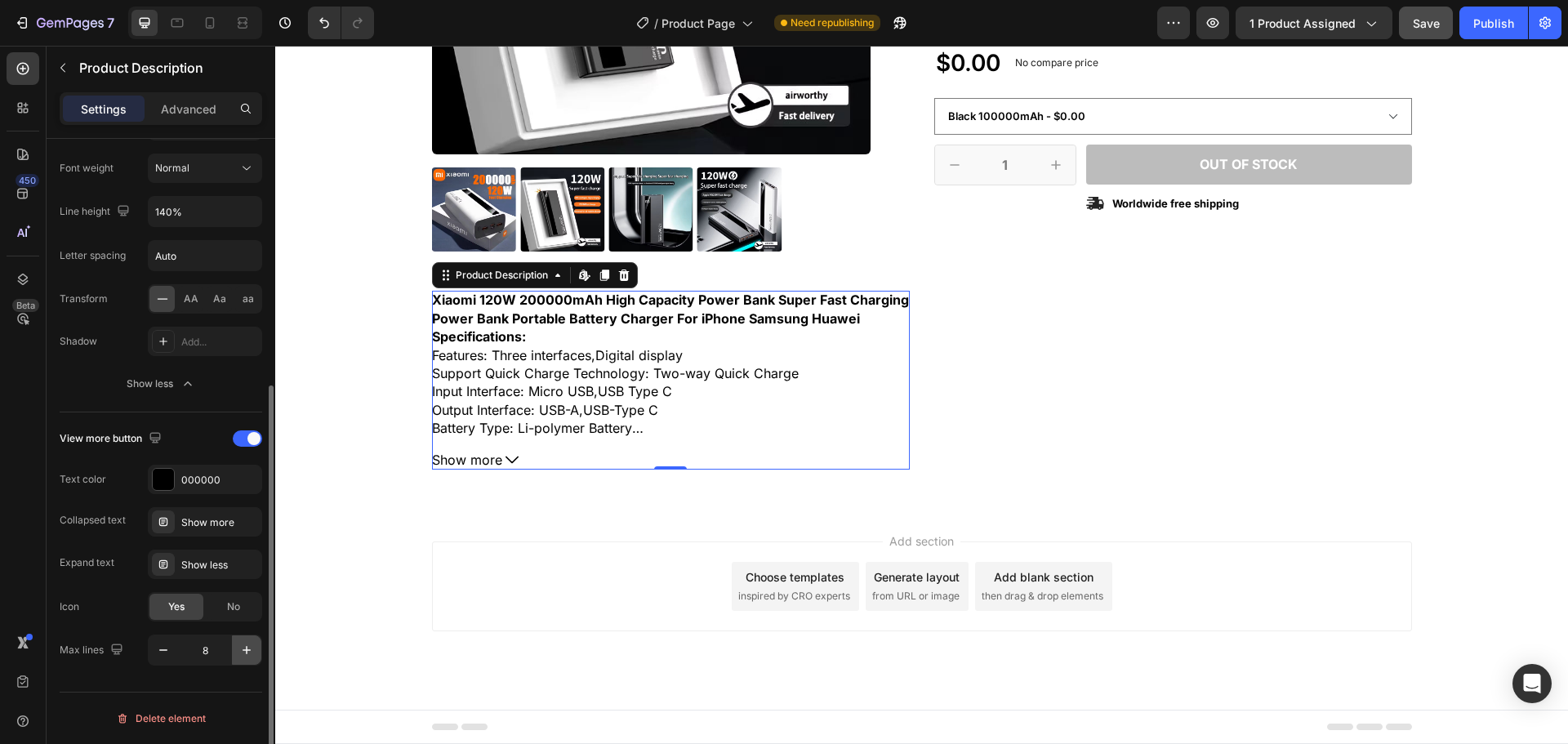
click at [235, 651] on button "button" at bounding box center [247, 651] width 30 height 30
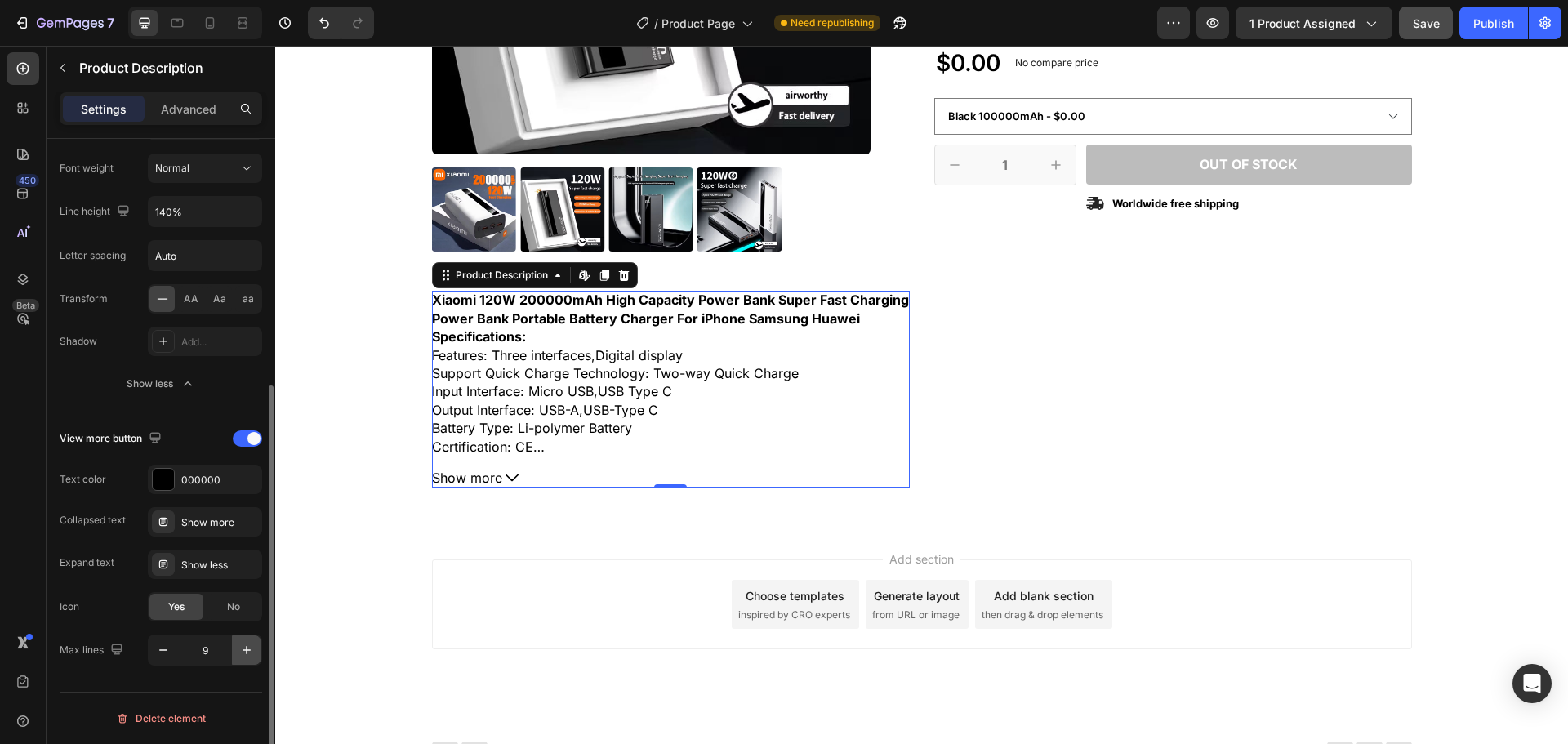
type input "10"
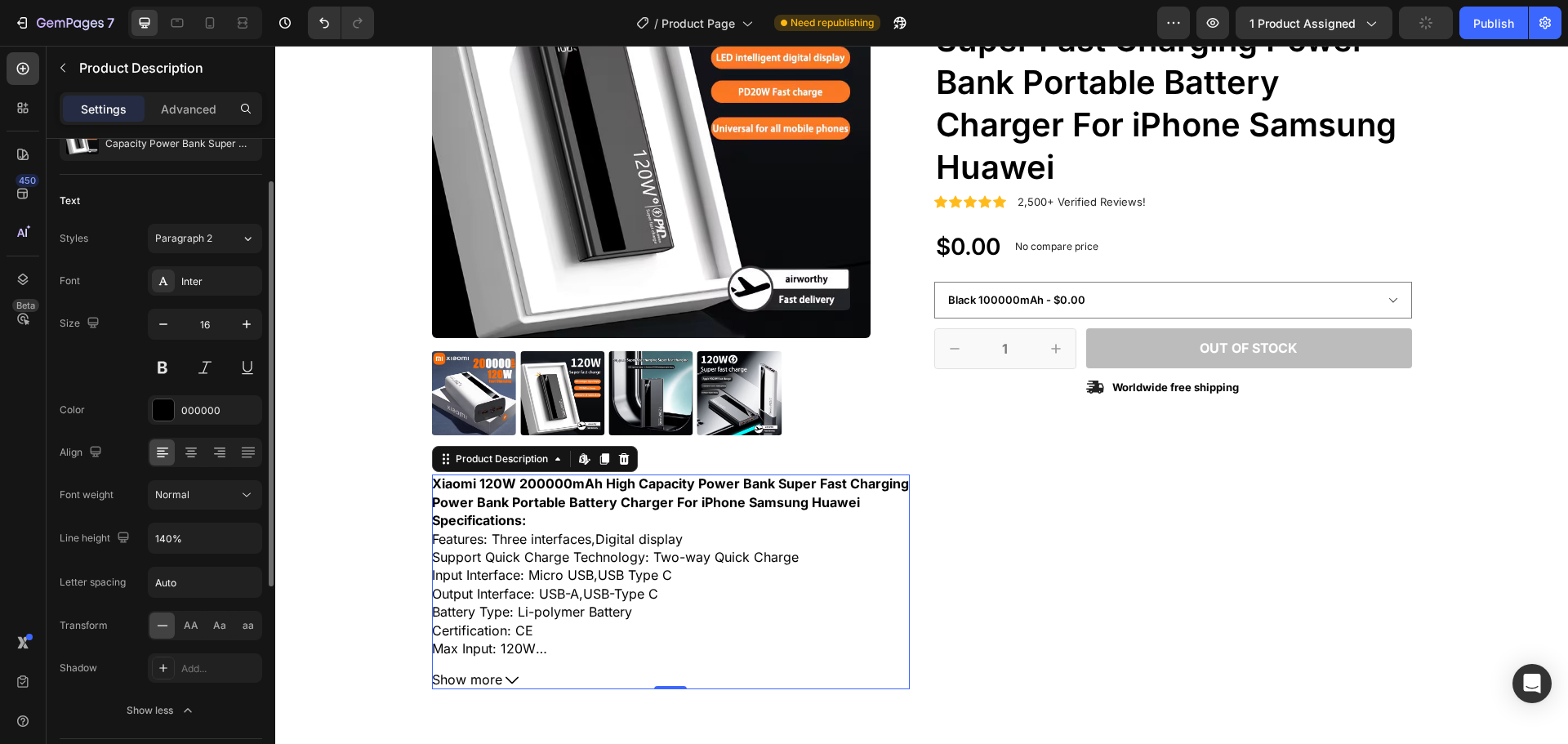
scroll to position [0, 0]
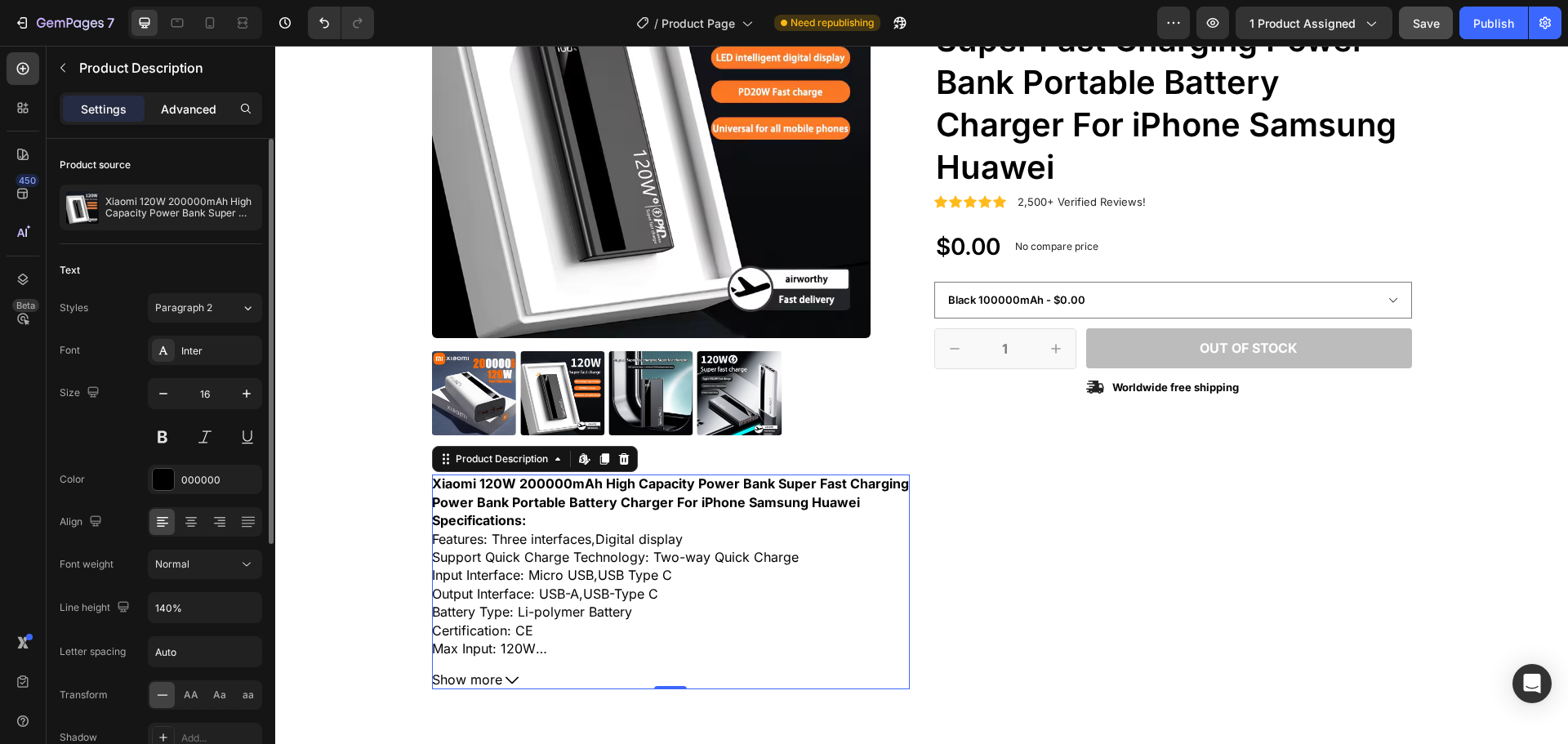
click at [189, 105] on p "Advanced" at bounding box center [189, 109] width 56 height 17
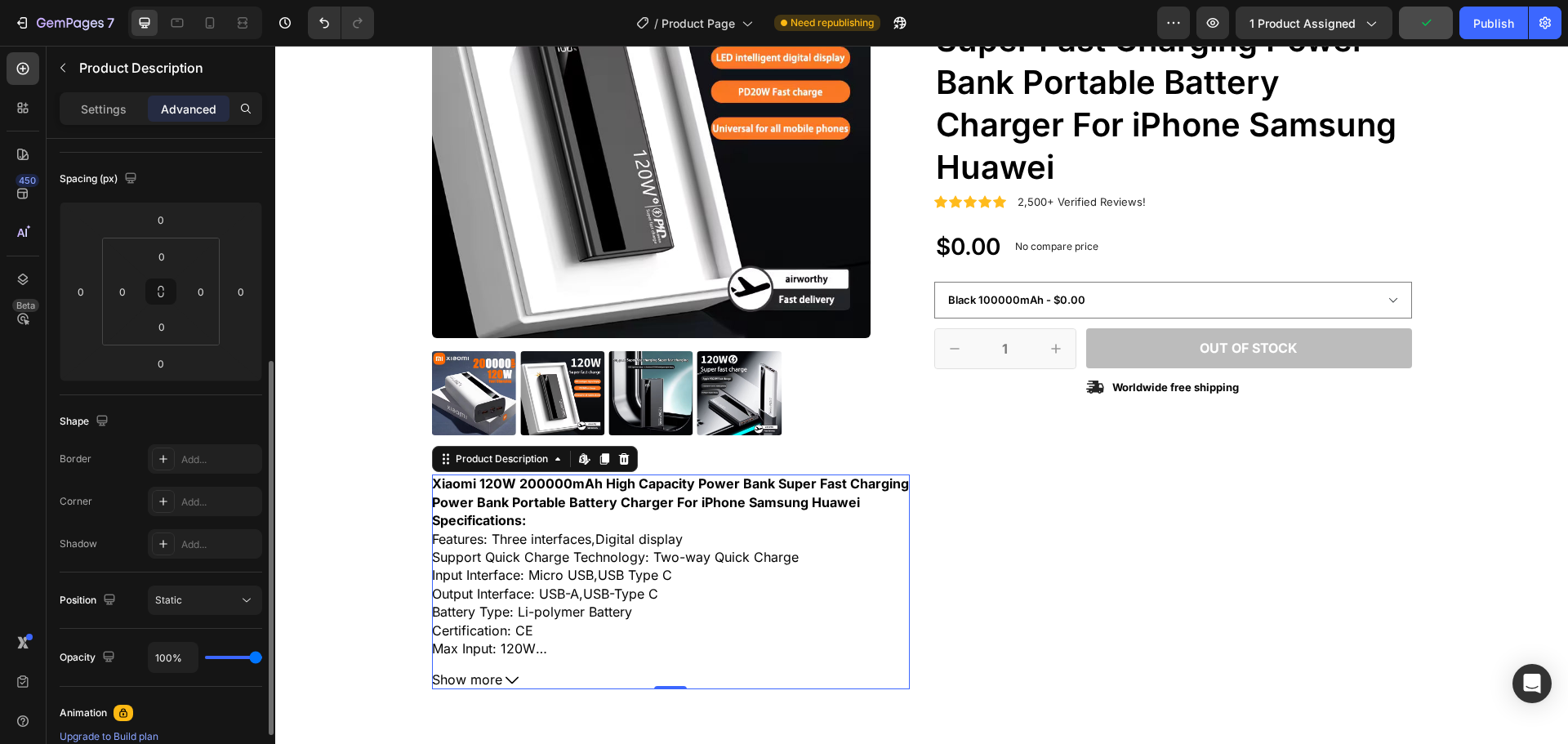
scroll to position [245, 0]
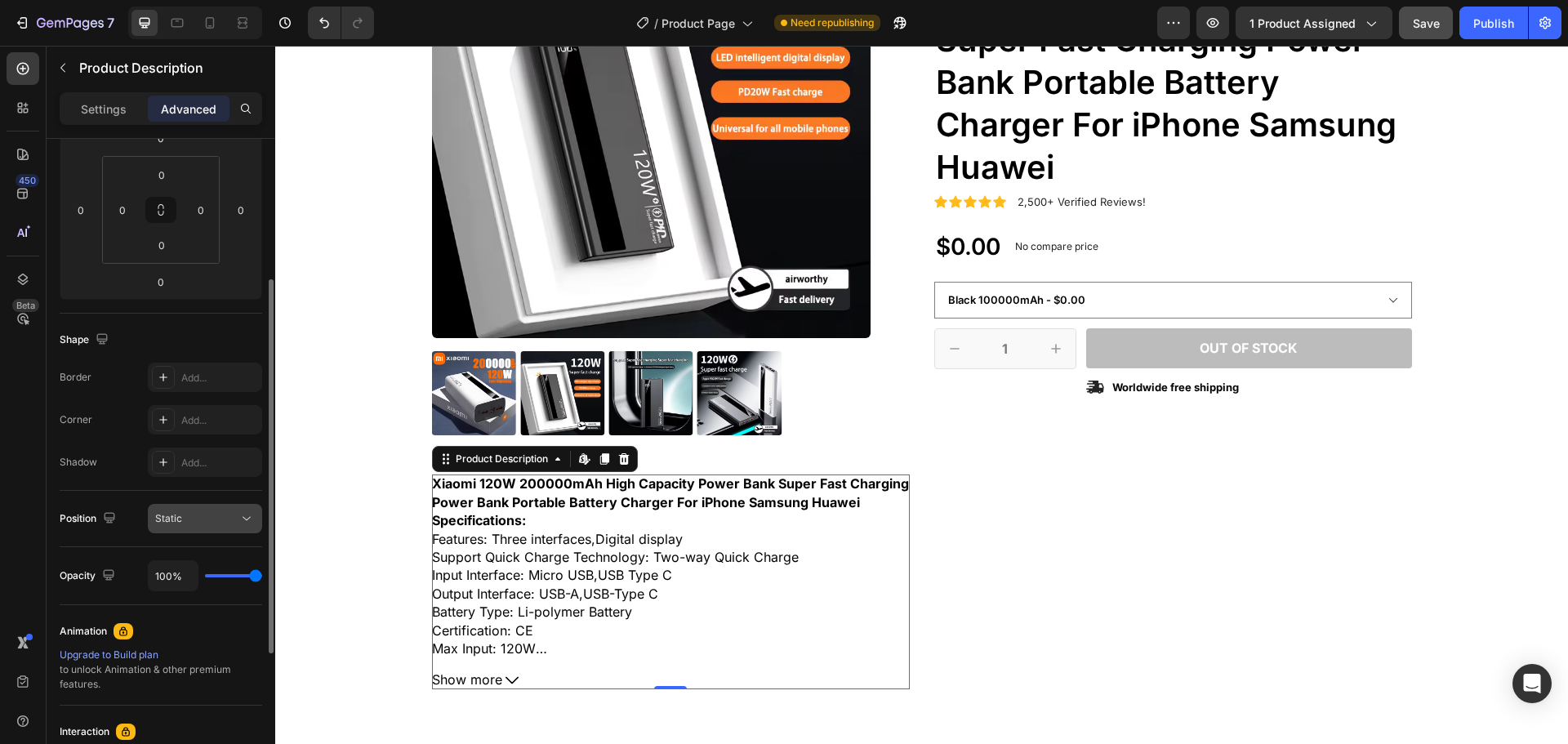
click at [201, 524] on div "Static" at bounding box center [196, 519] width 83 height 15
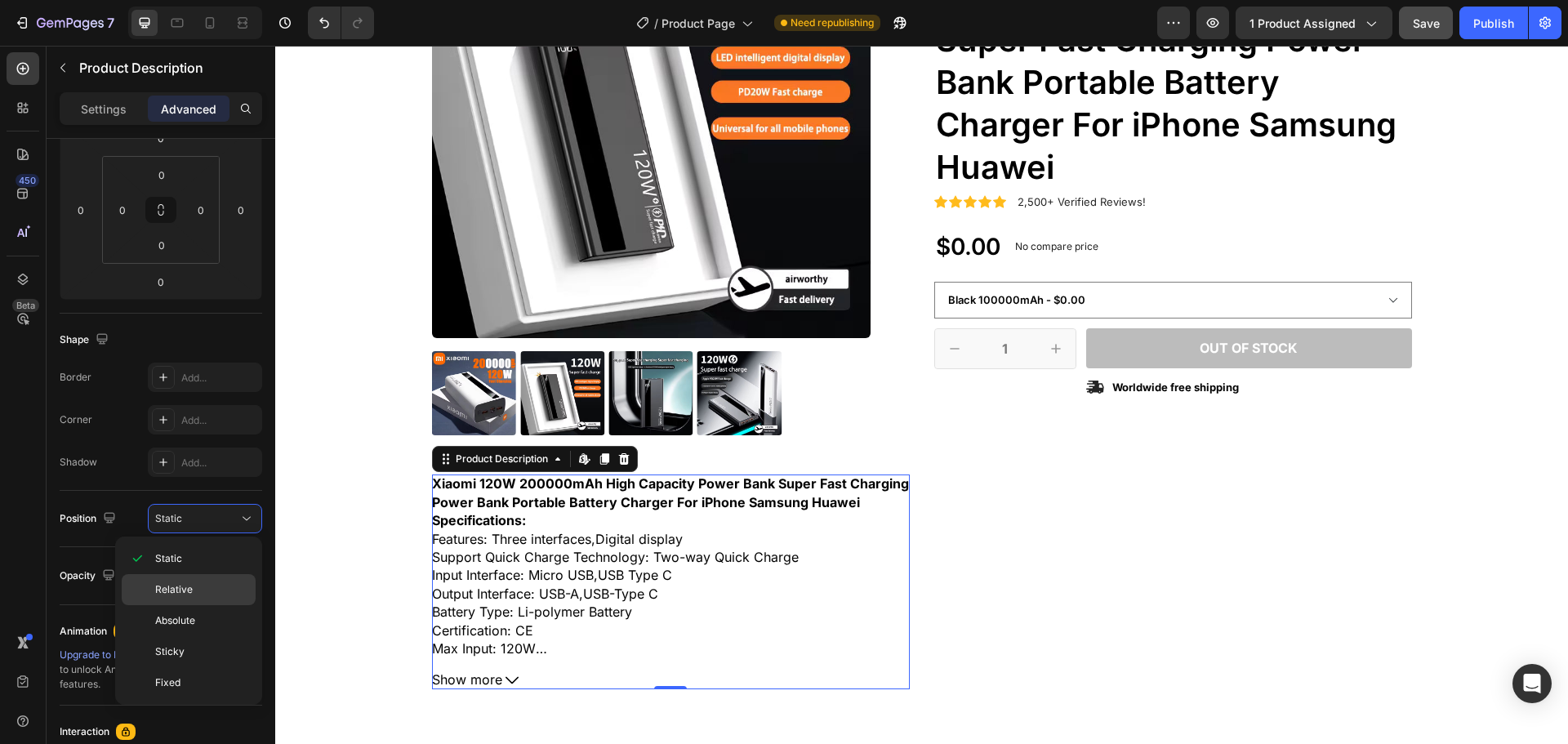
click at [178, 587] on span "Relative" at bounding box center [174, 589] width 38 height 15
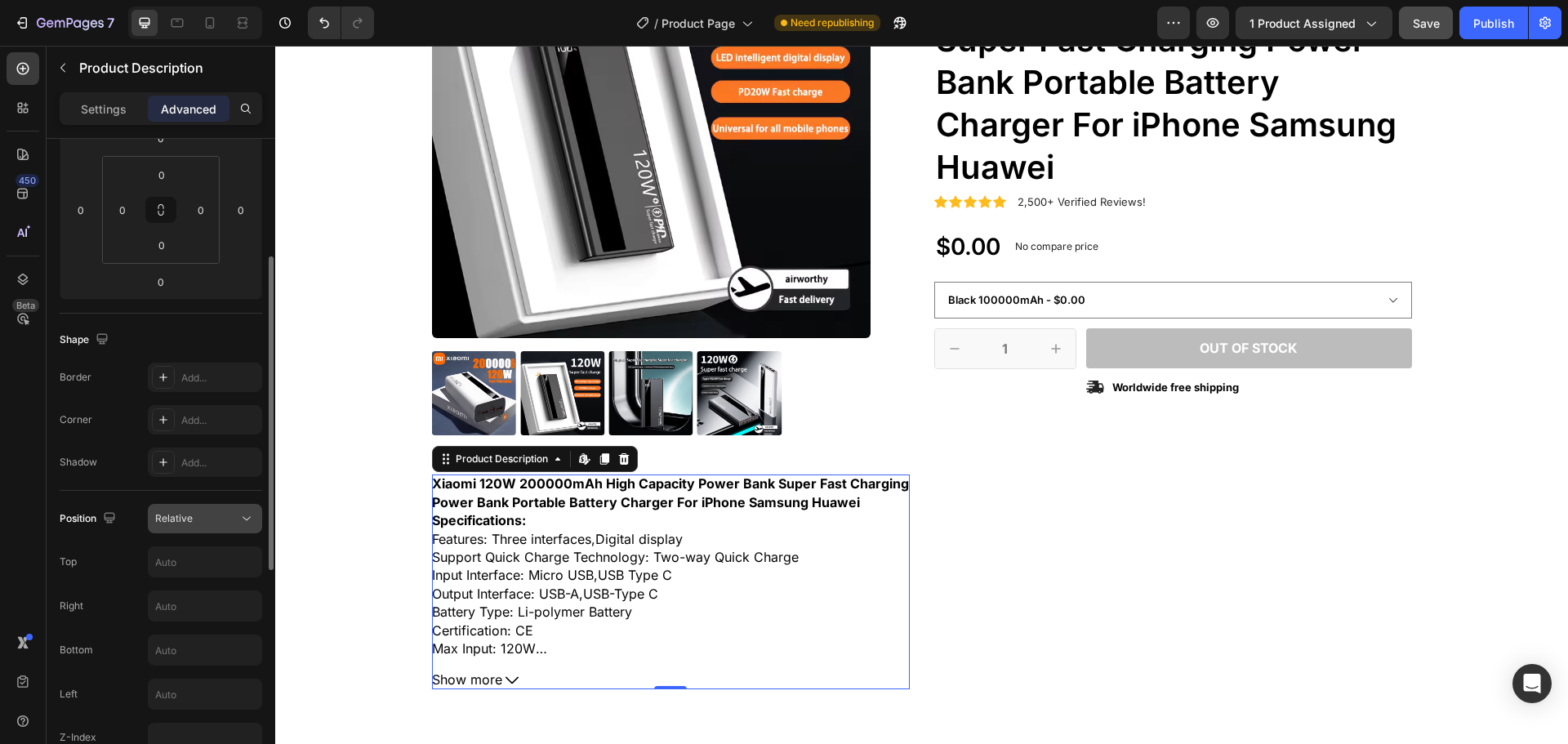
click at [196, 518] on div "Relative" at bounding box center [196, 519] width 83 height 15
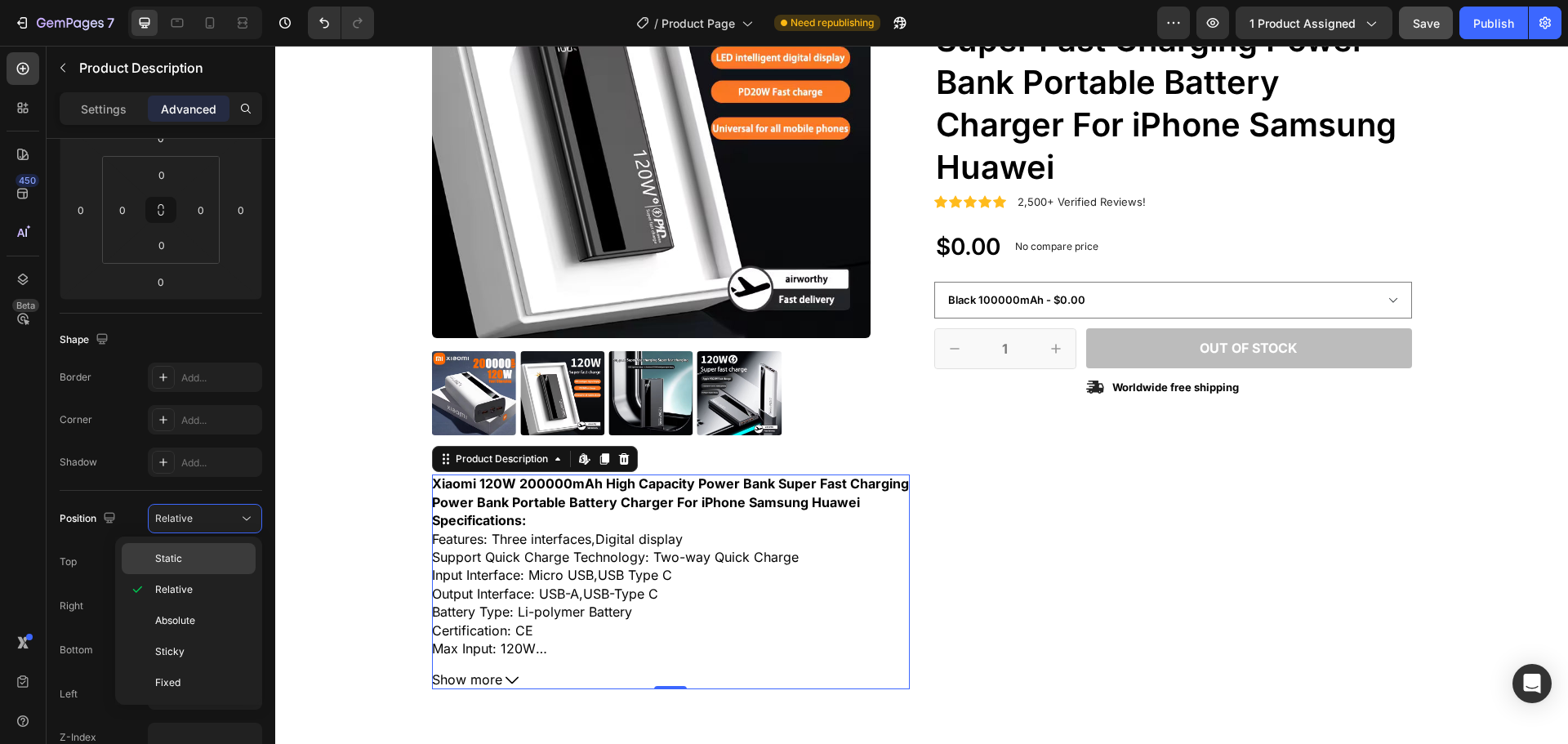
click at [173, 564] on span "Static" at bounding box center [168, 558] width 27 height 15
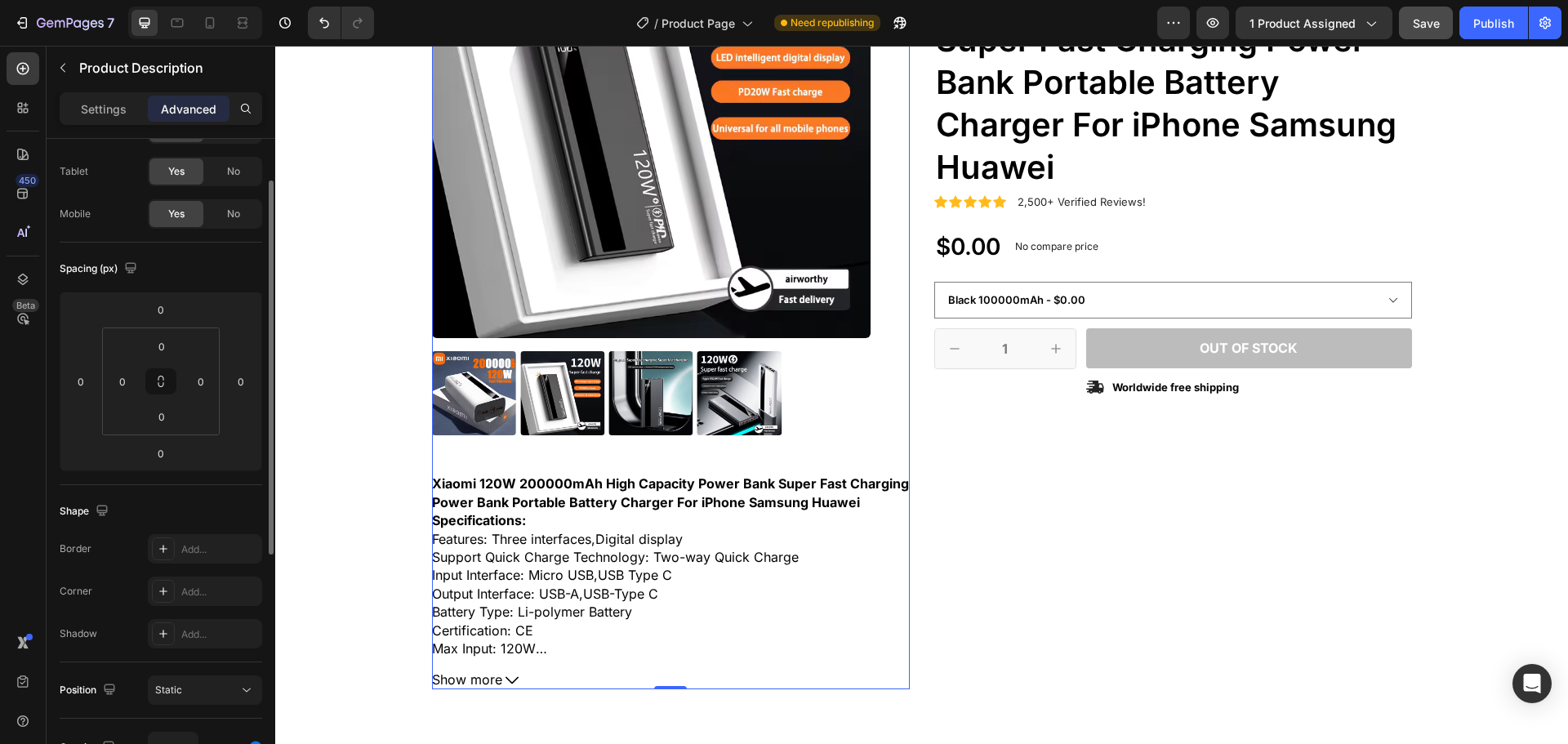
scroll to position [0, 0]
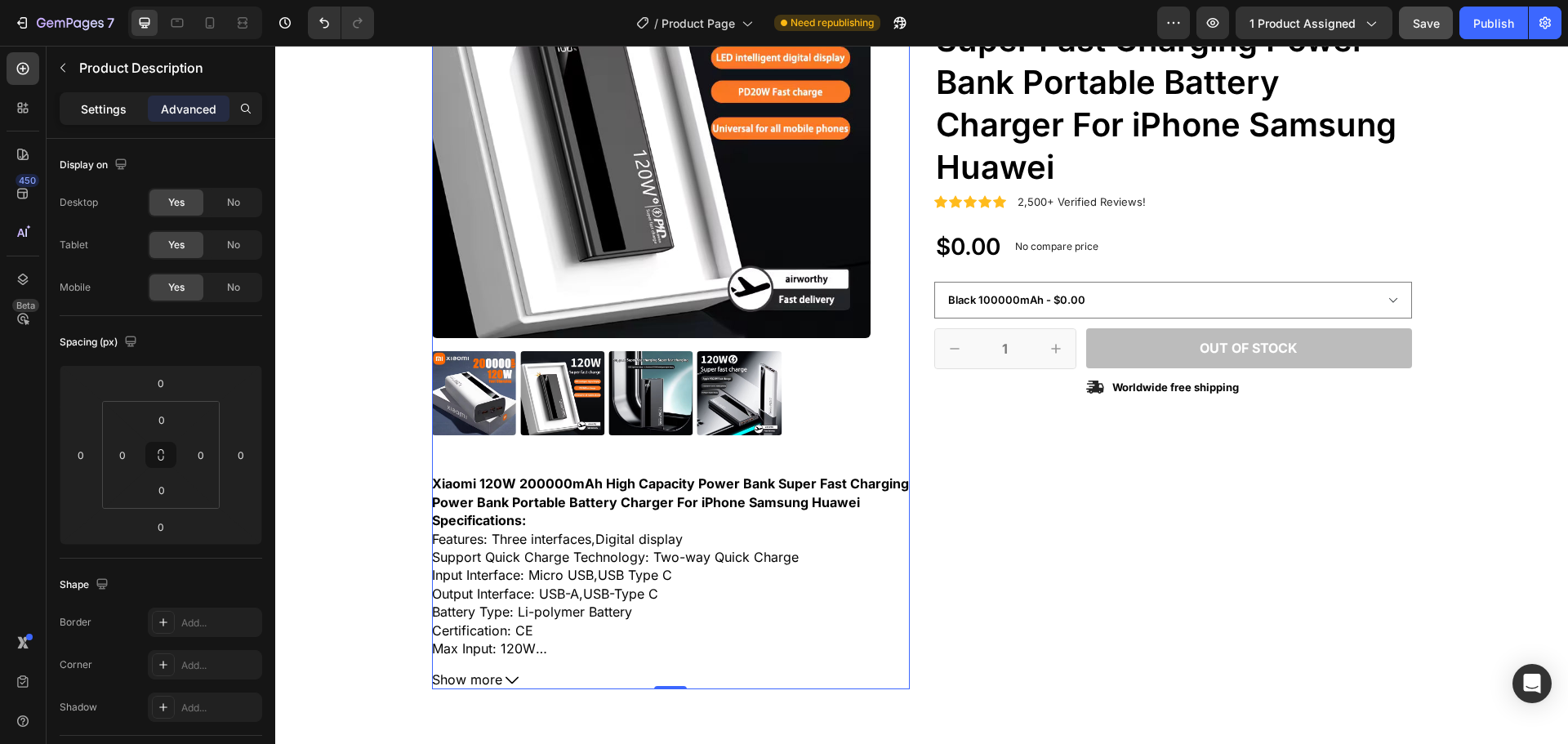
click at [89, 113] on p "Settings" at bounding box center [104, 109] width 45 height 17
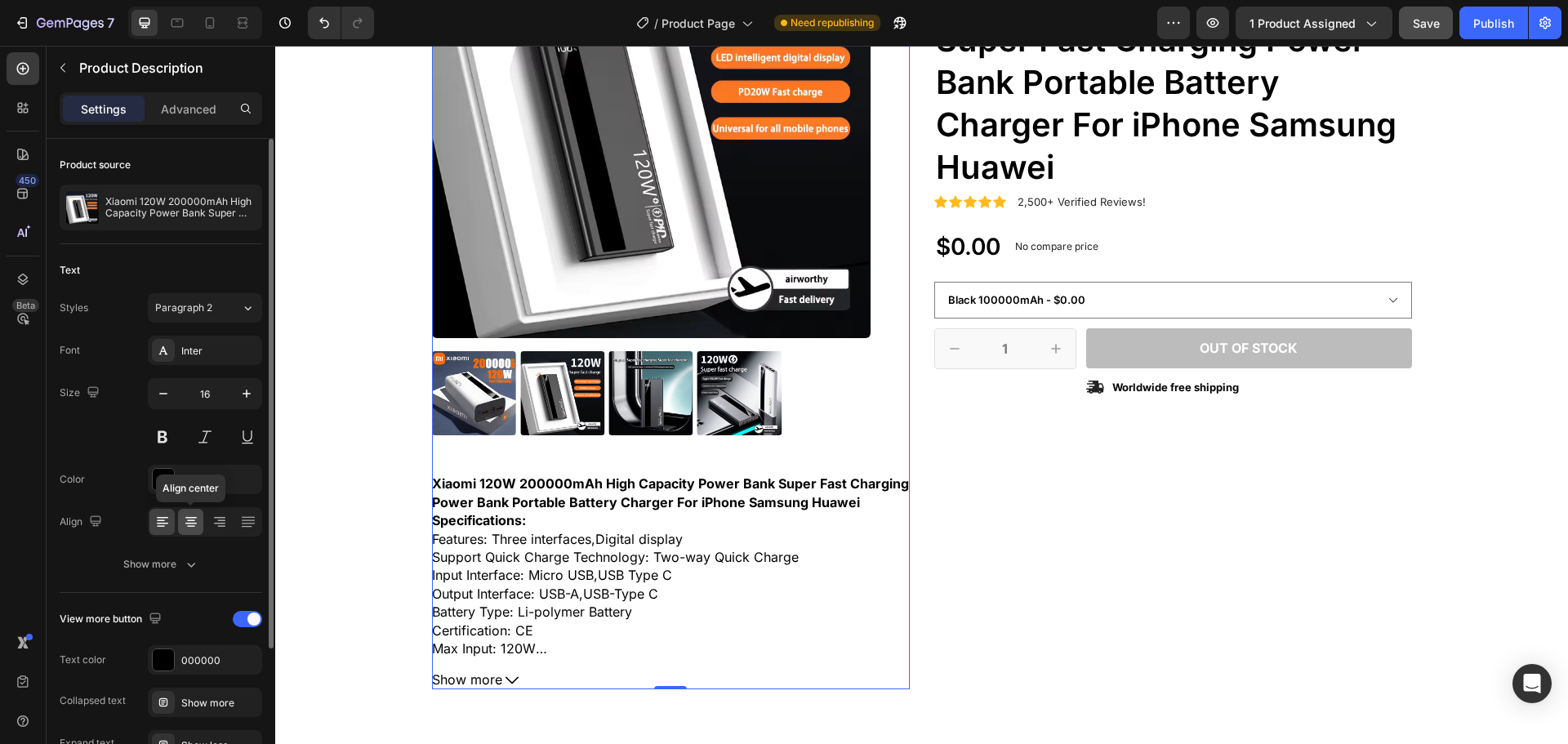
click at [189, 528] on icon at bounding box center [191, 521] width 17 height 17
click at [167, 526] on icon at bounding box center [162, 521] width 17 height 17
click at [183, 526] on icon at bounding box center [191, 521] width 17 height 17
click at [688, 681] on span "Show more" at bounding box center [662, 679] width 70 height 18
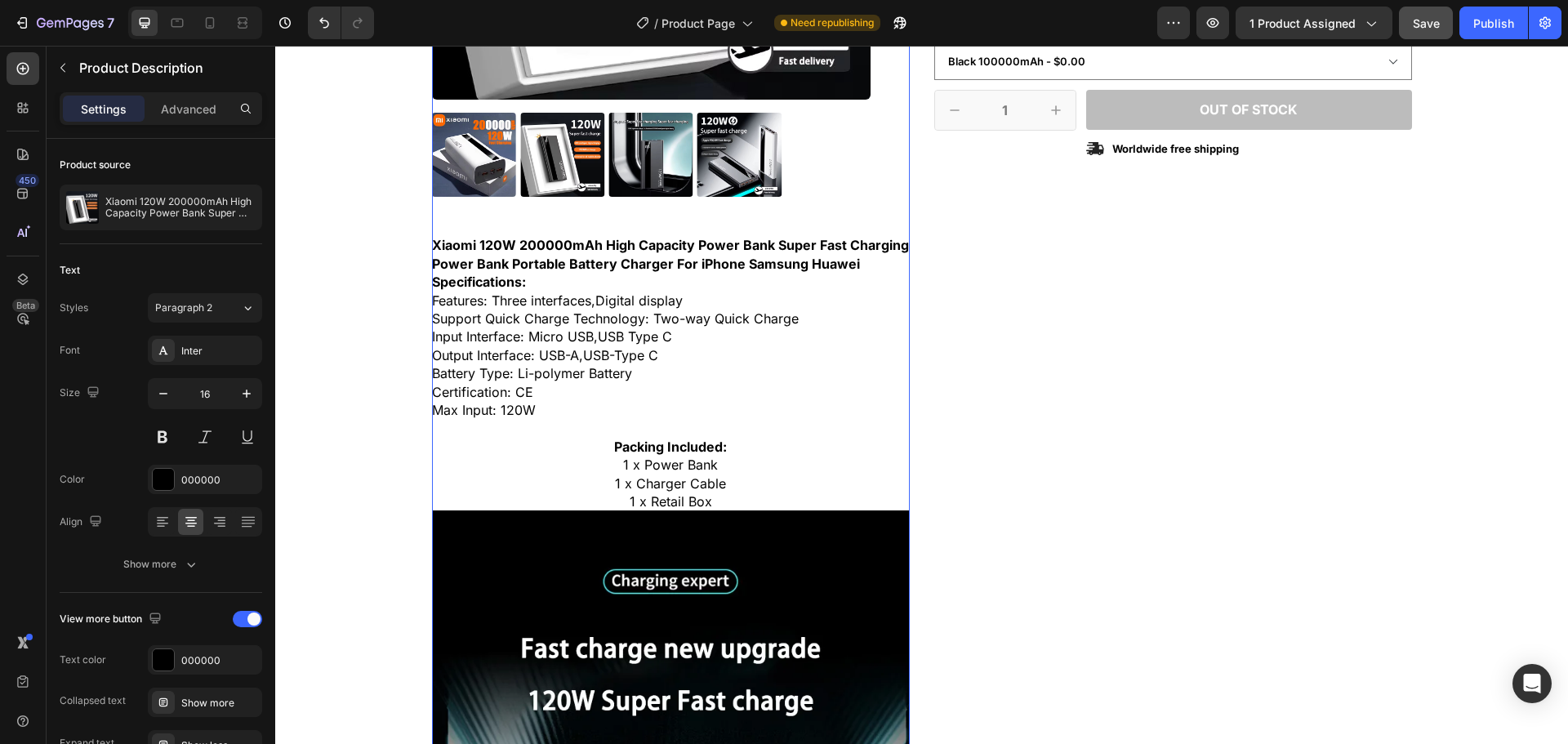
scroll to position [409, 0]
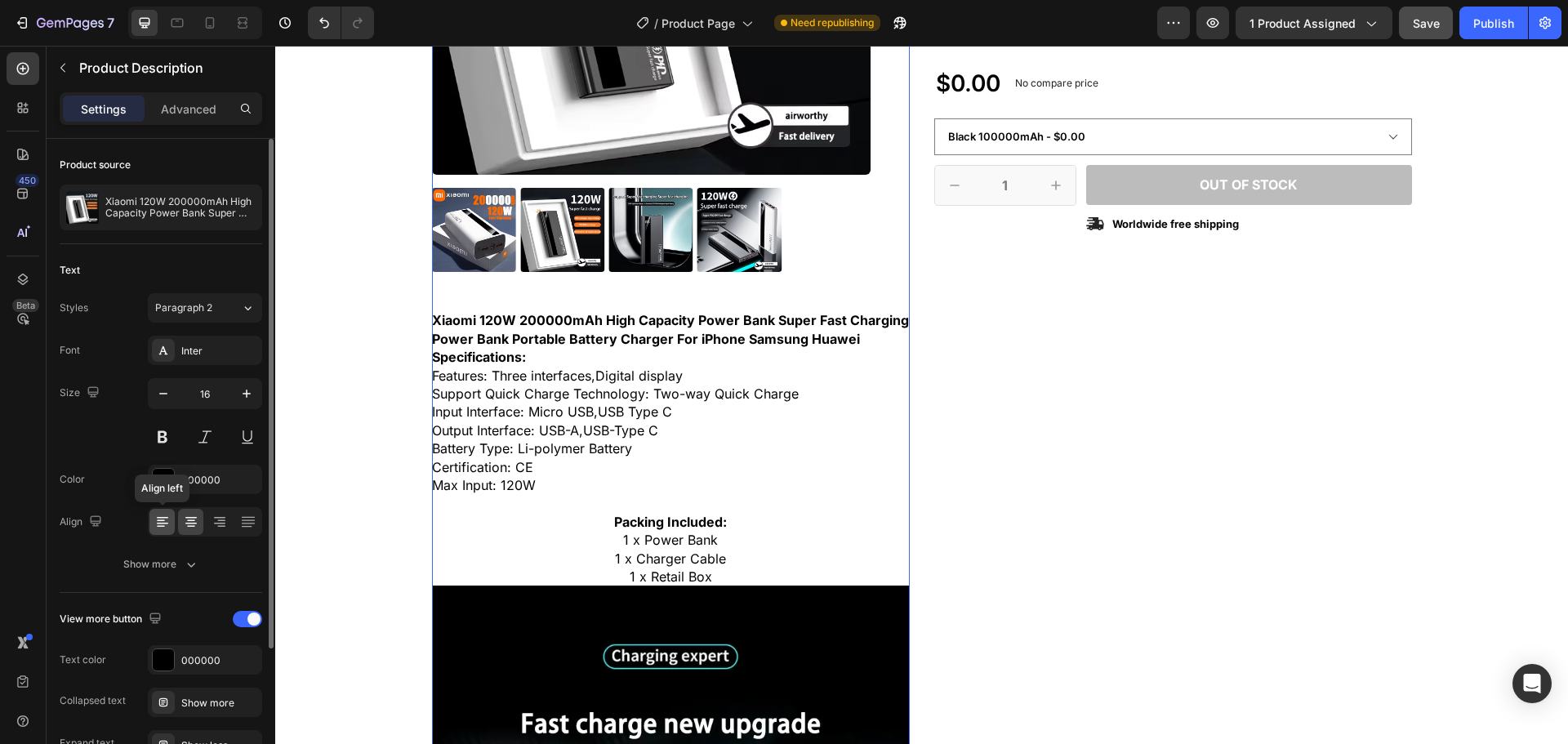
click at [159, 522] on icon at bounding box center [162, 521] width 17 height 17
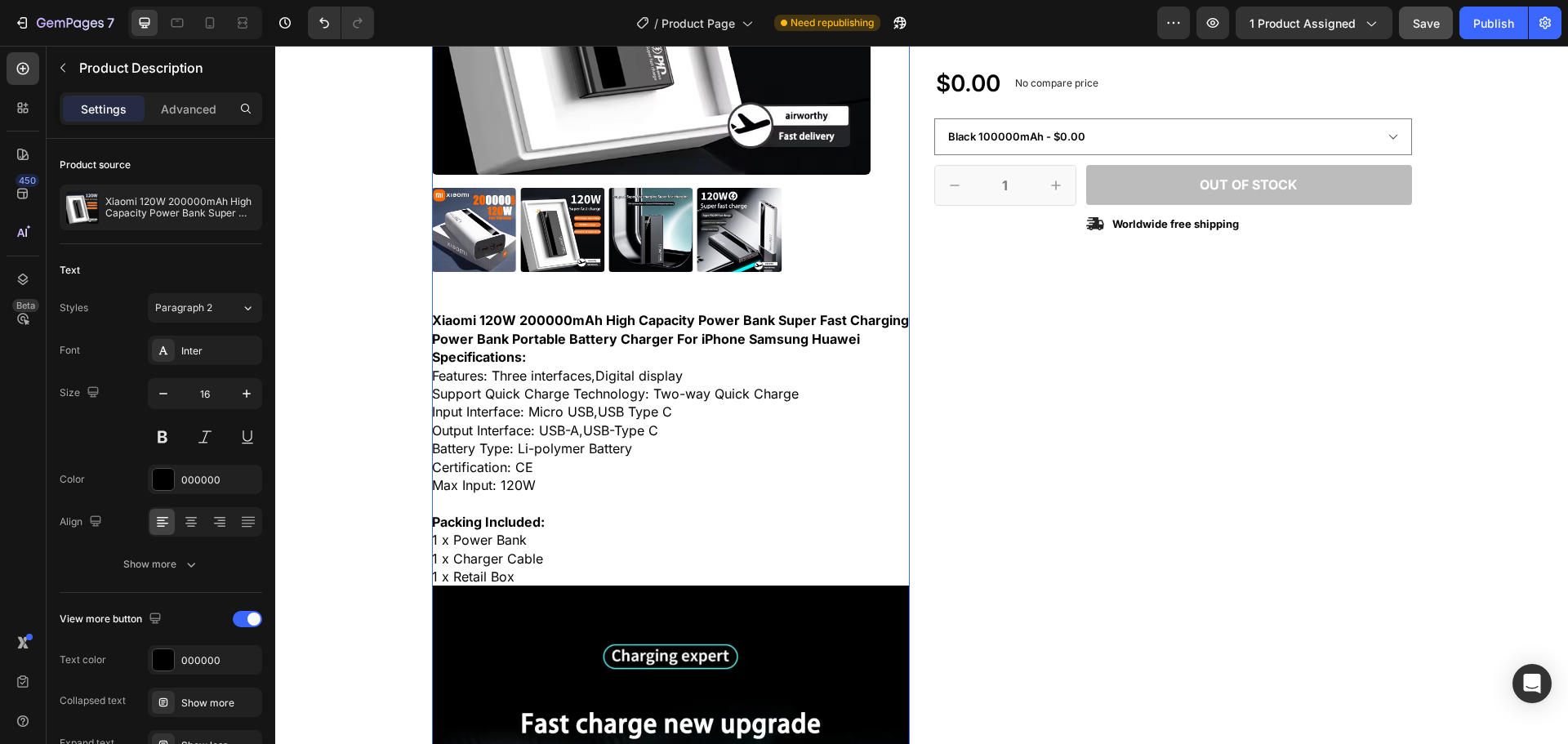
click at [885, 375] on div "Features: Three interfaces,Digital display" at bounding box center [671, 375] width 478 height 18
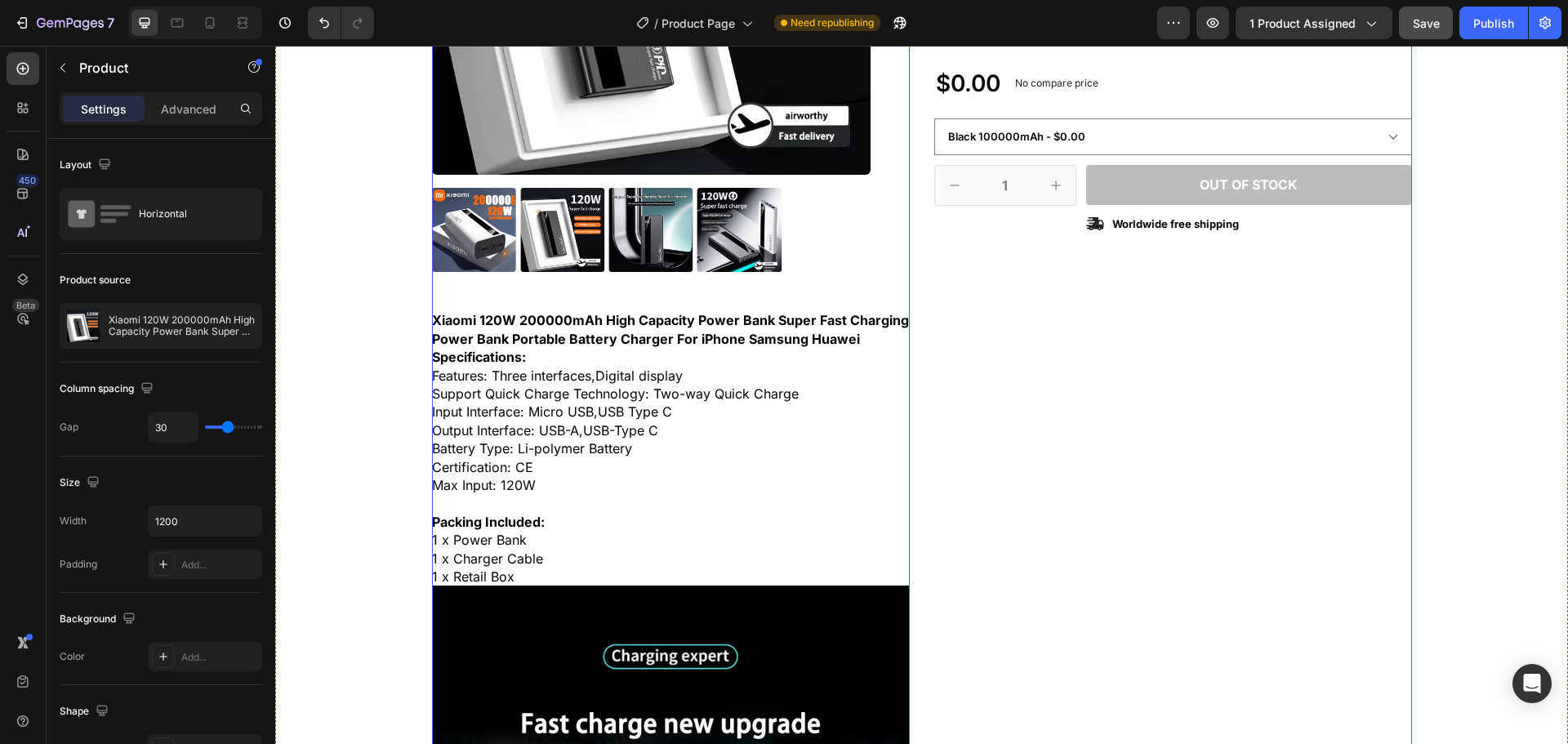
click at [88, 72] on p "Product" at bounding box center [148, 67] width 139 height 19
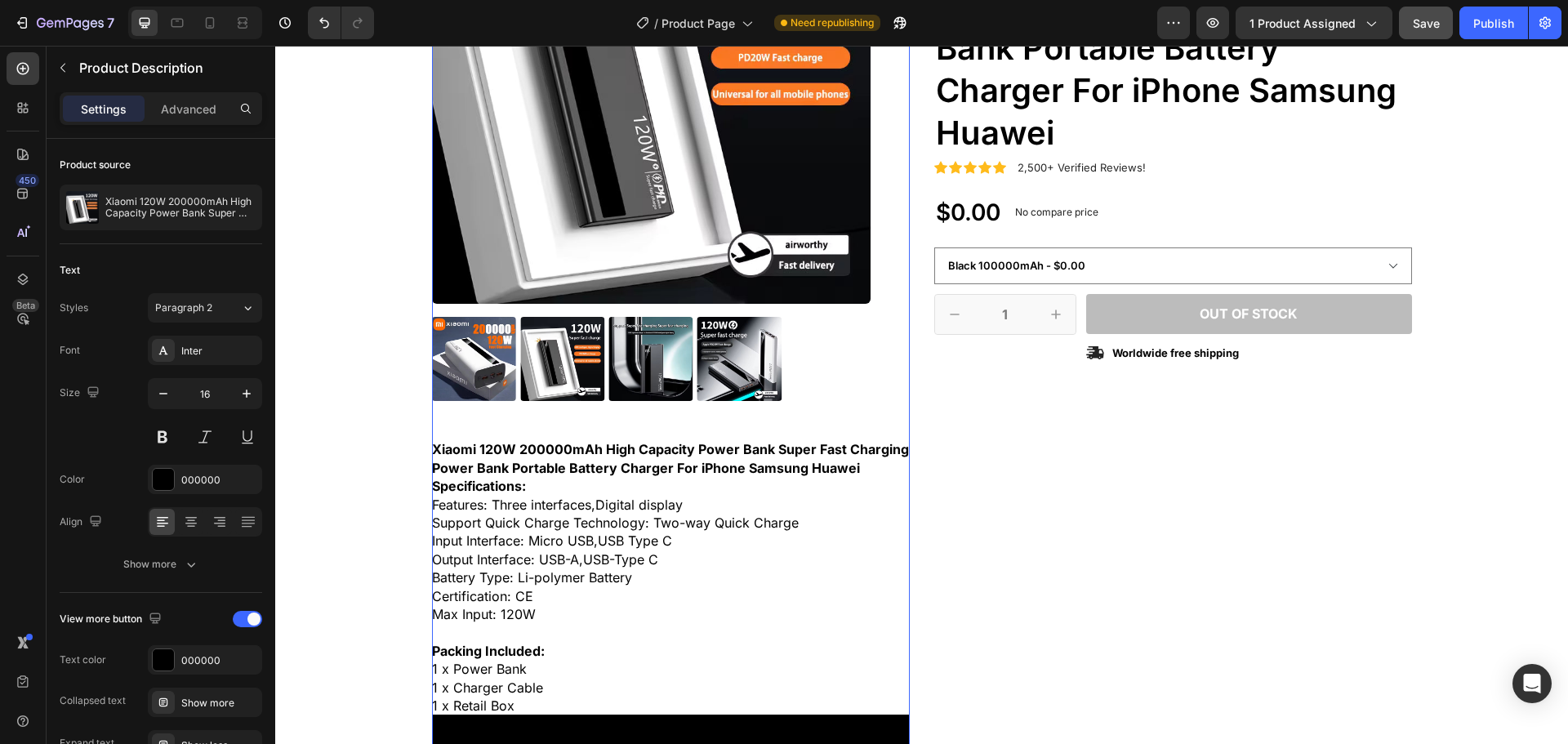
scroll to position [82, 0]
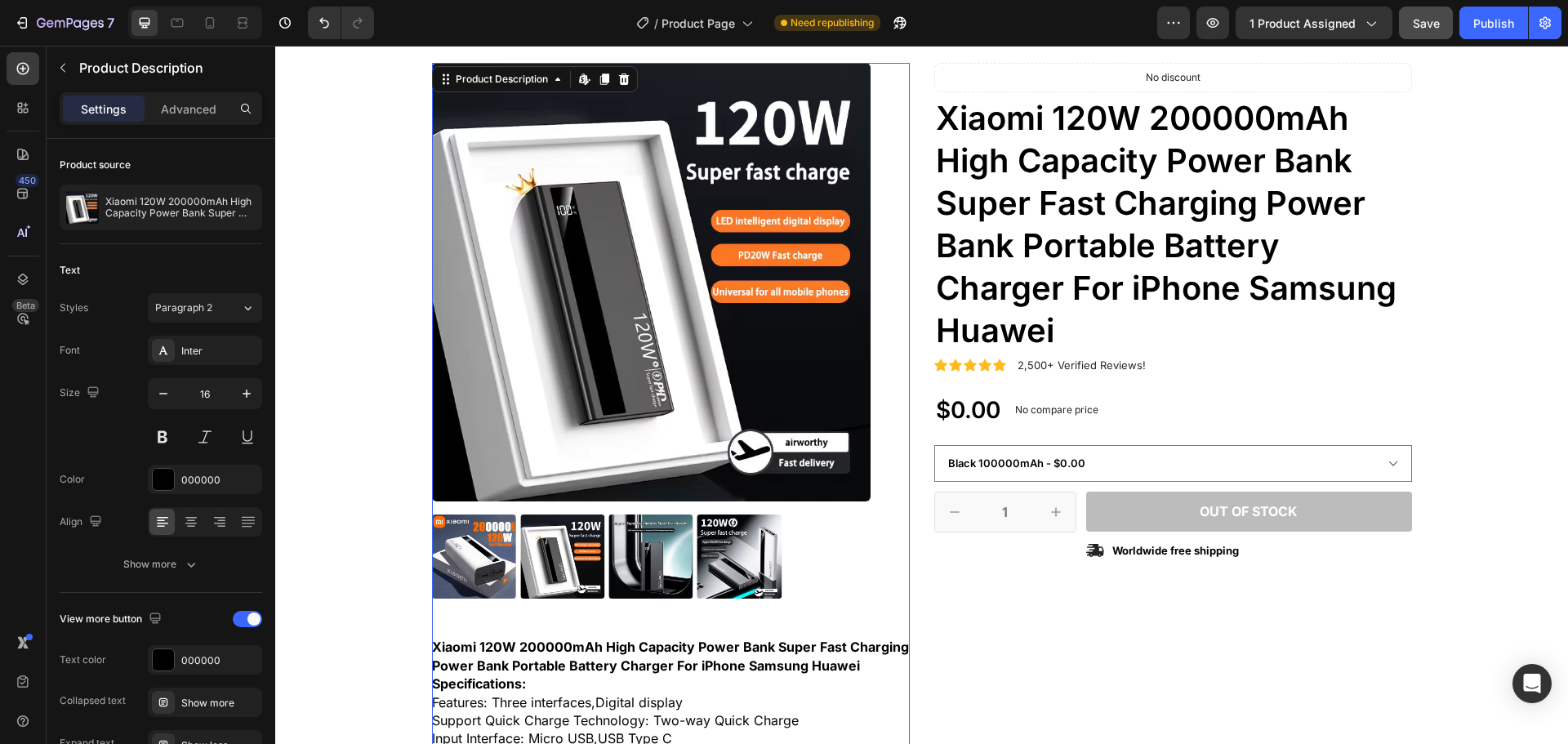
click at [490, 680] on strong "Specifications:" at bounding box center [479, 684] width 94 height 17
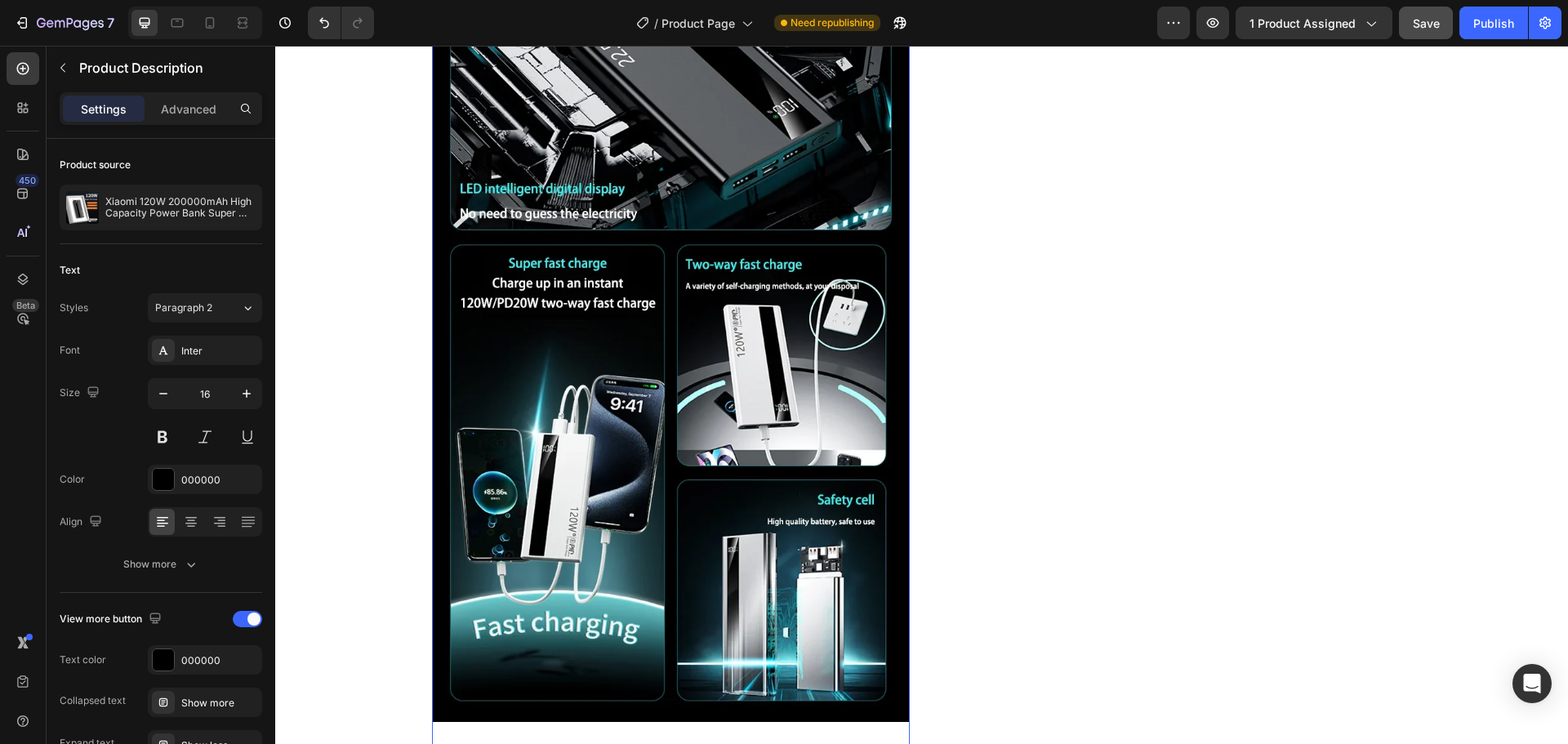
scroll to position [12242, 0]
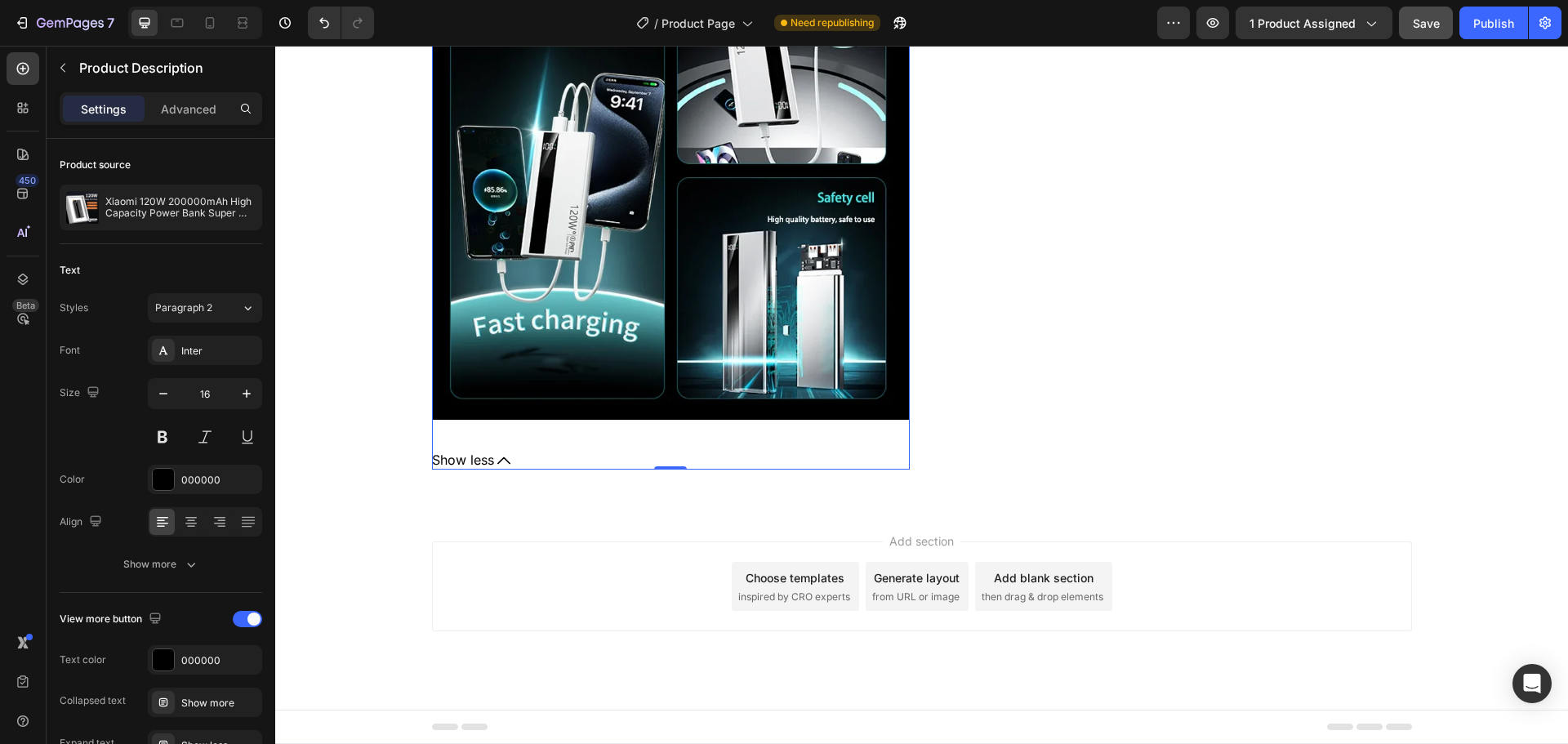
click at [459, 458] on span "Show less" at bounding box center [463, 459] width 62 height 18
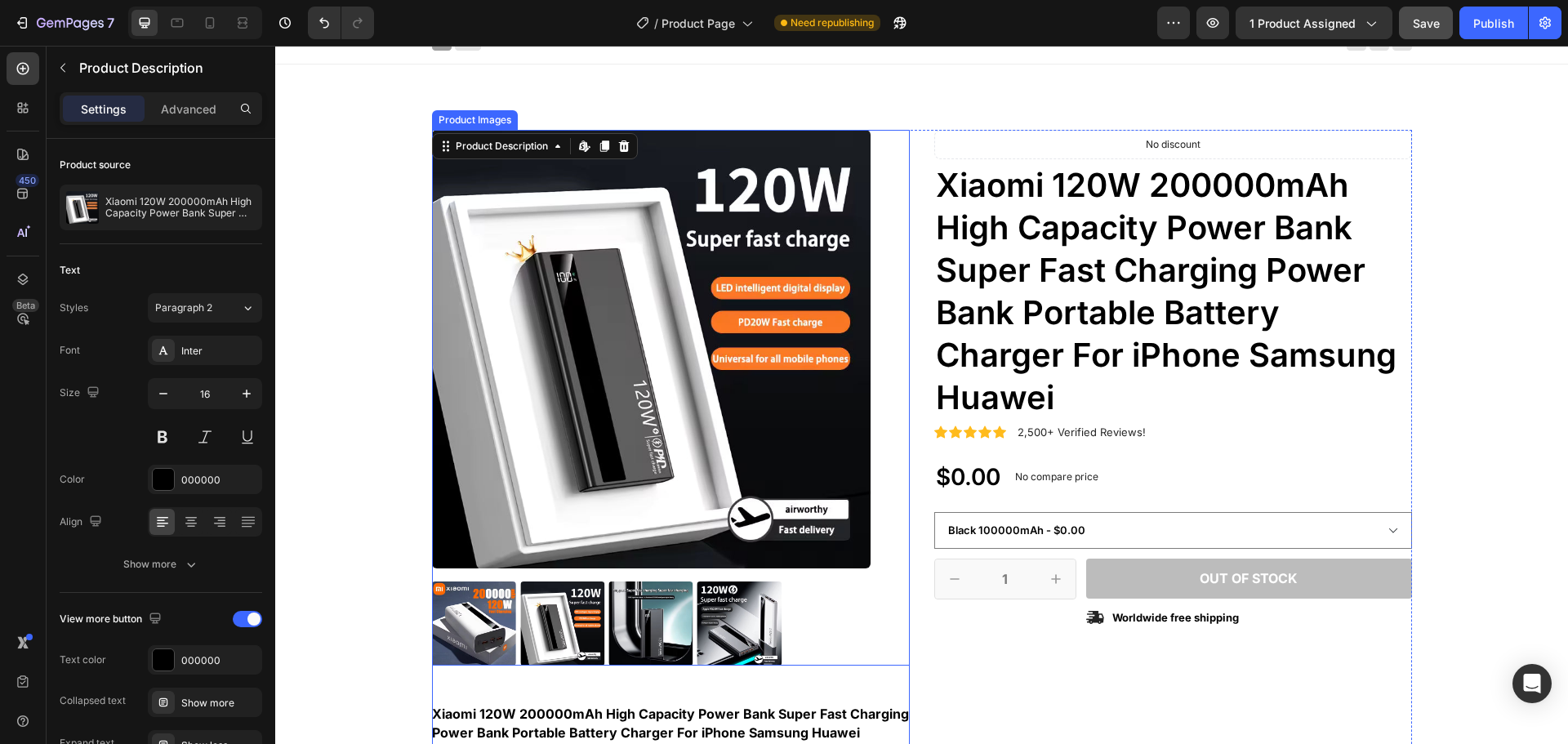
scroll to position [409, 0]
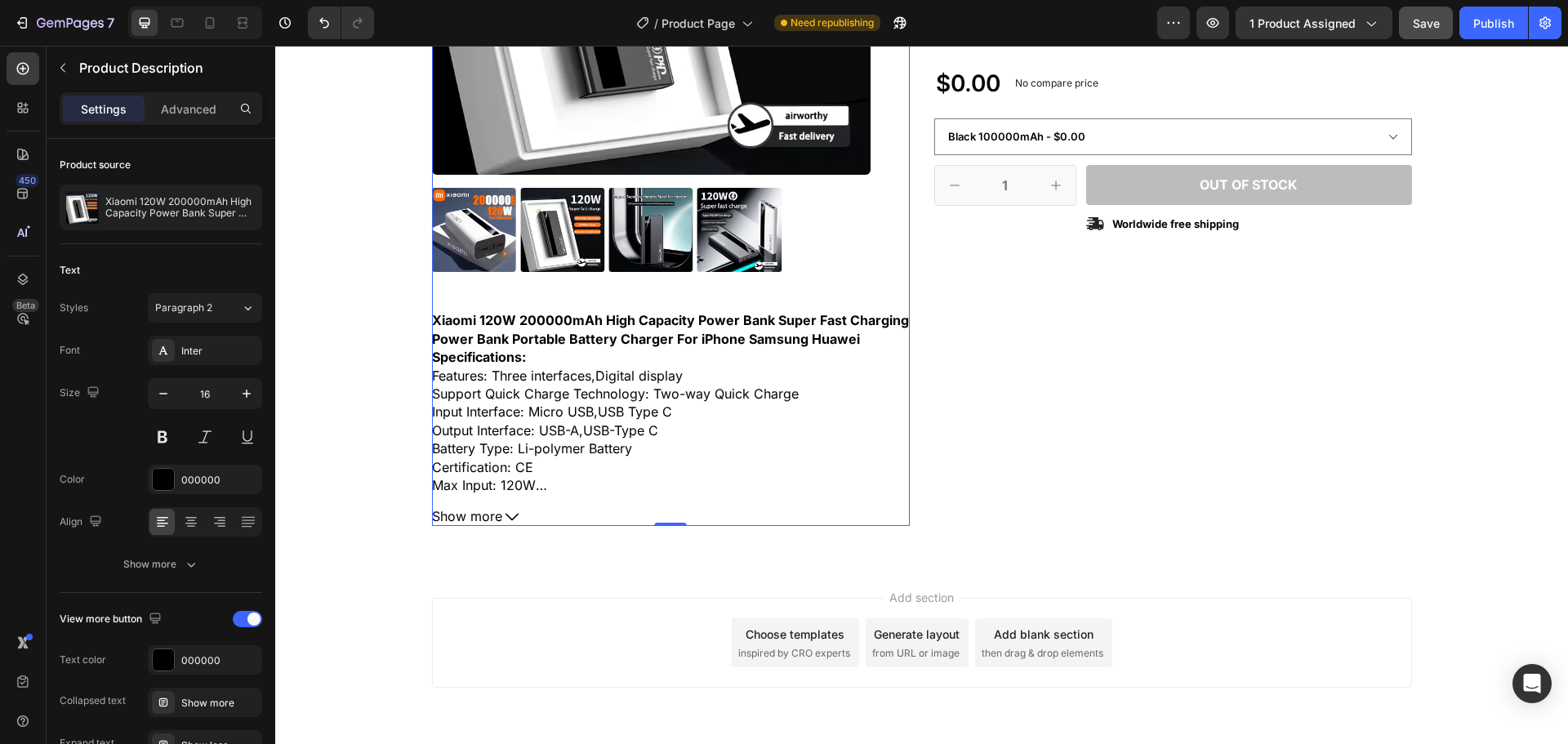
click at [1111, 470] on div "Icon Icon Icon Icon Icon Icon List 2,500+ Verified Reviews! Text Block Row No d…" at bounding box center [1173, 131] width 478 height 790
click at [681, 387] on span "Support Quick Charge Technology: Two-way Quick Charge" at bounding box center [616, 394] width 367 height 17
click at [620, 322] on strong "Xiaomi 120W 200000mAh High Capacity Power Bank Super Fast Charging Power Bank P…" at bounding box center [671, 328] width 477 height 34
click at [511, 362] on strong "Specifications:" at bounding box center [479, 356] width 94 height 17
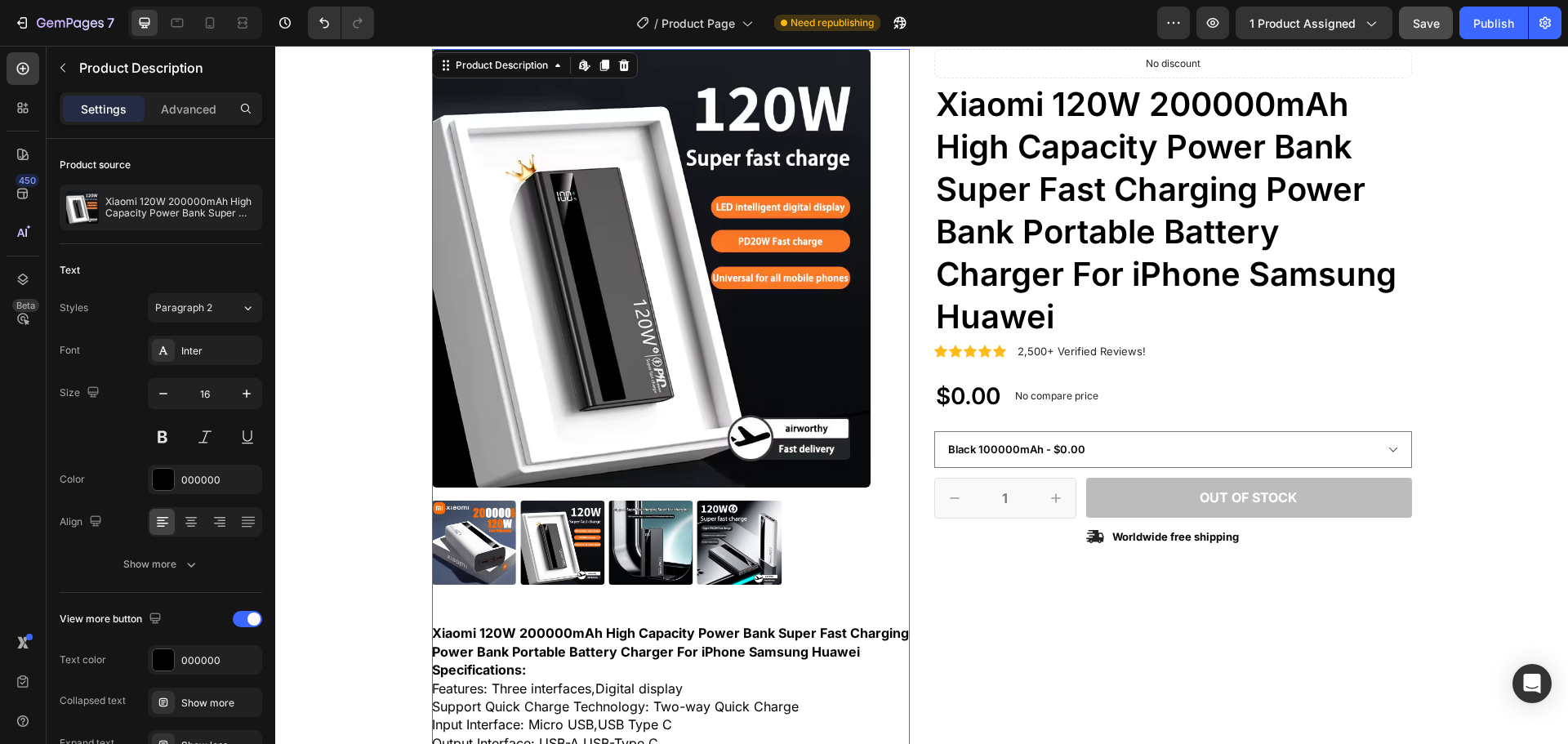
scroll to position [82, 0]
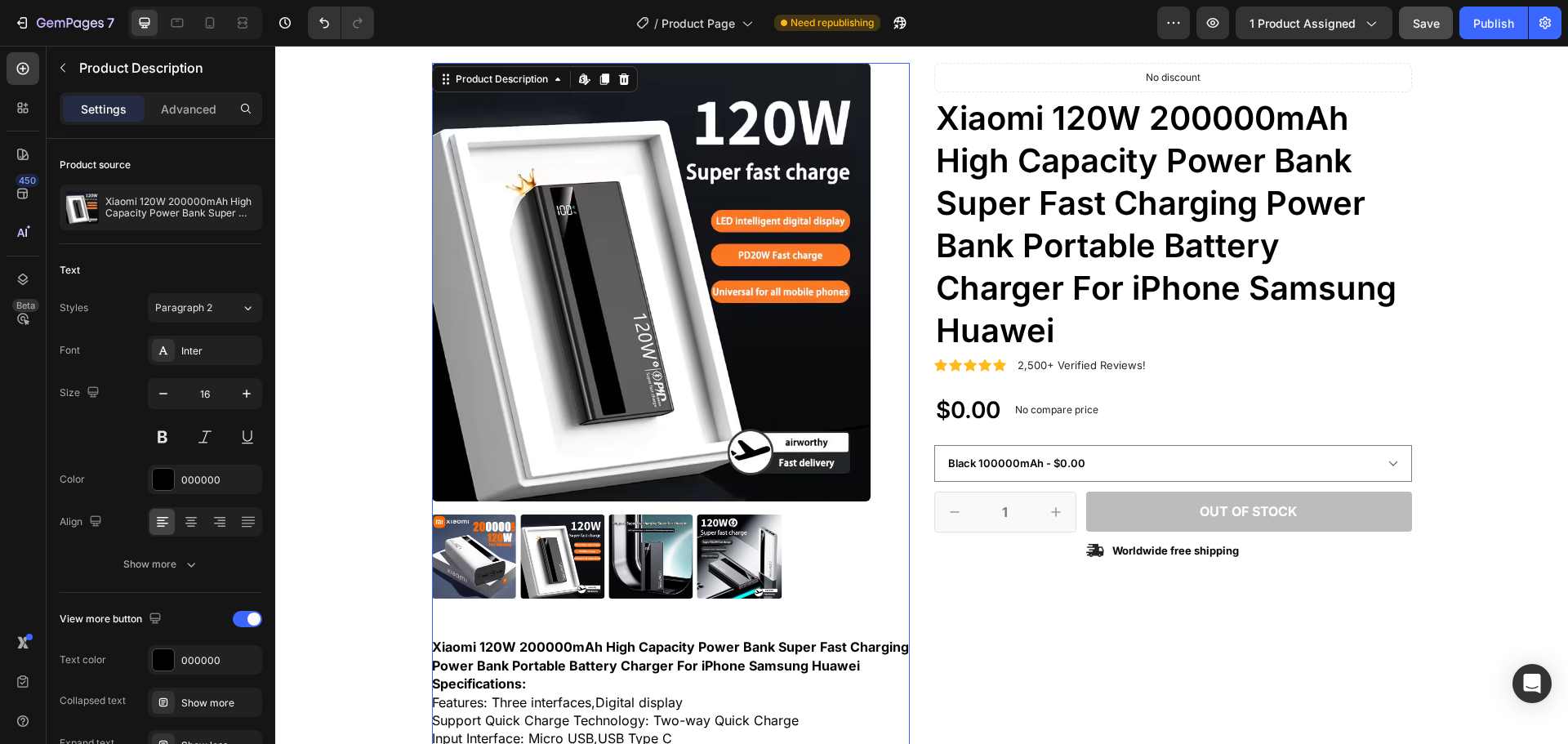
click at [538, 204] on img at bounding box center [651, 282] width 438 height 438
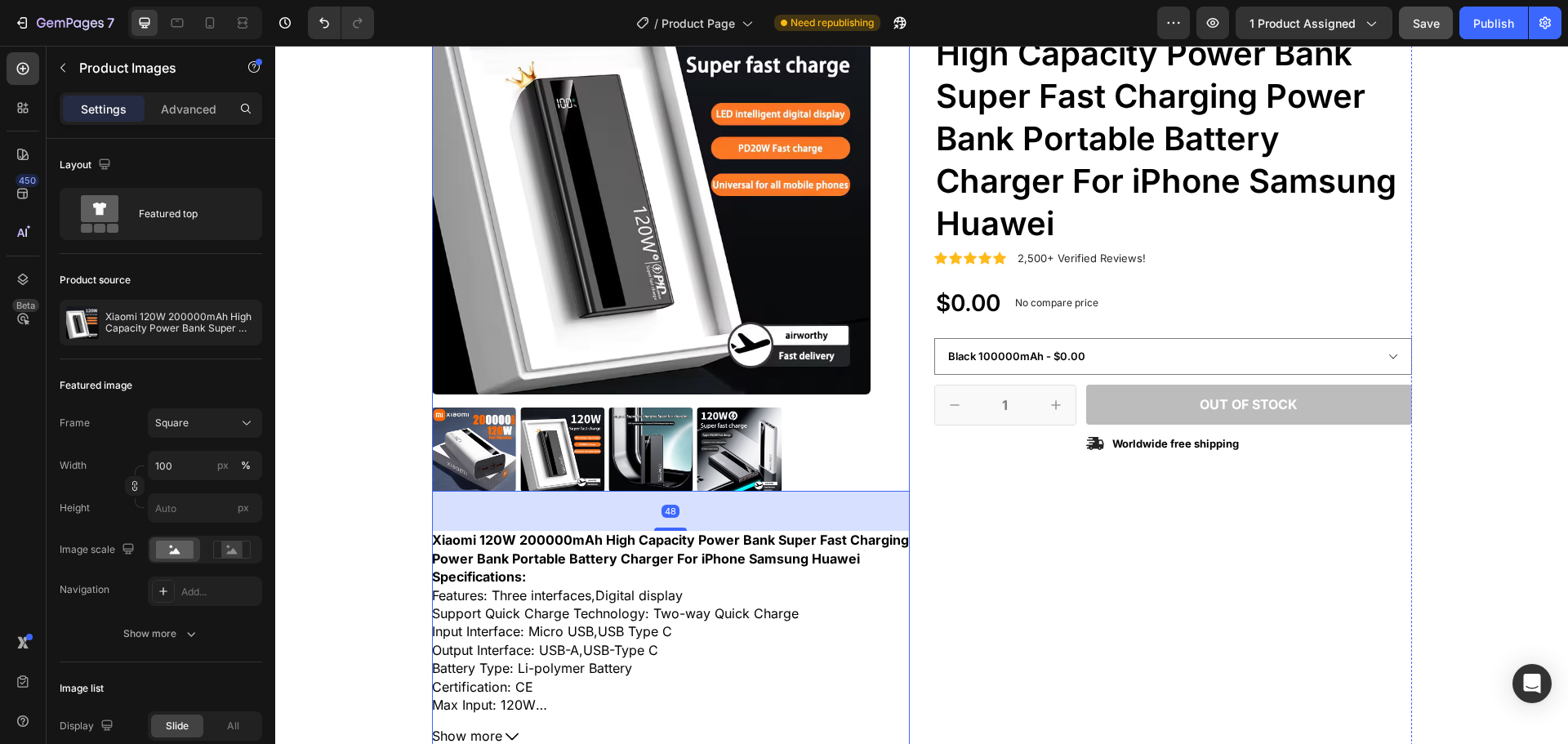
scroll to position [327, 0]
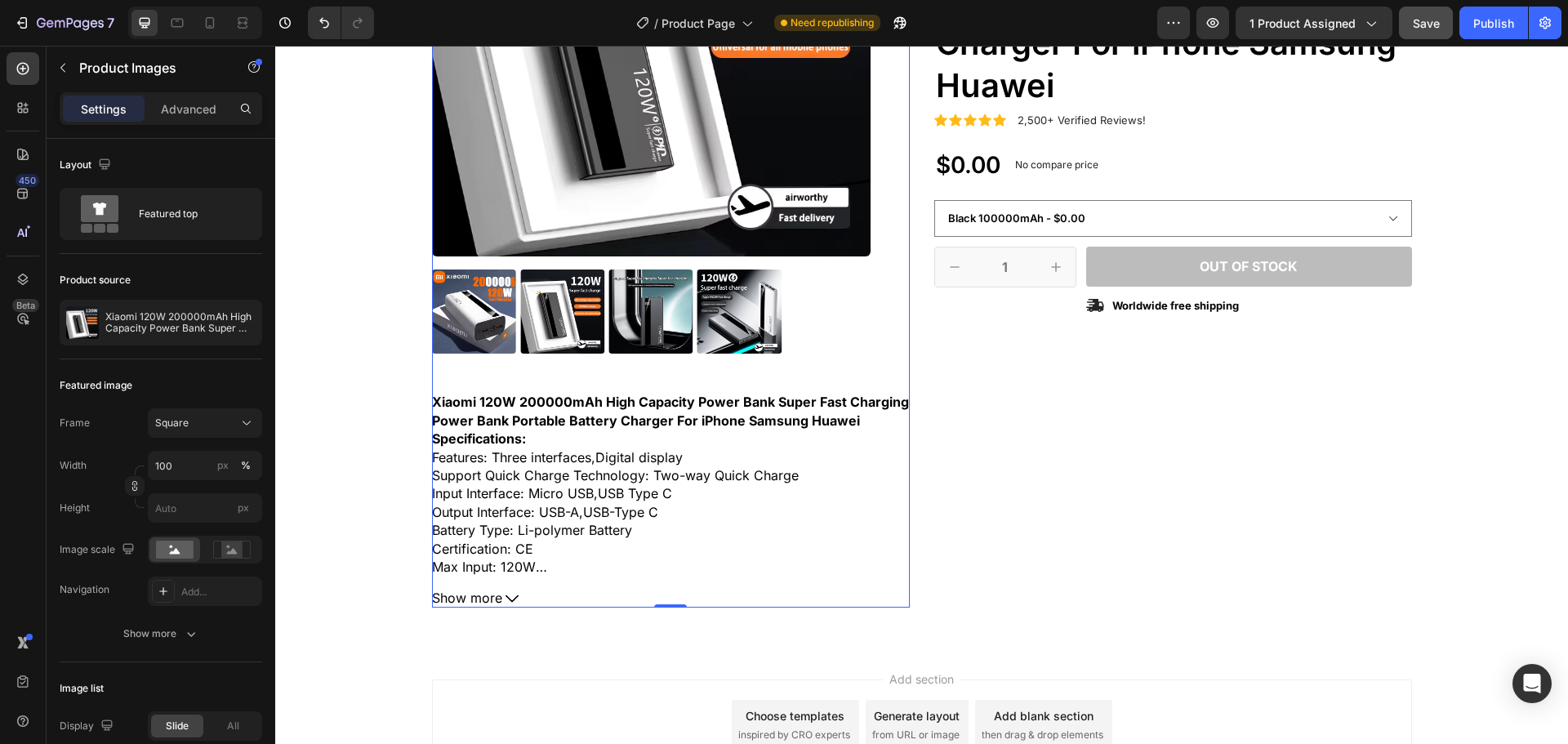
click at [469, 417] on strong "Xiaomi 120W 200000mAh High Capacity Power Bank Super Fast Charging Power Bank P…" at bounding box center [671, 410] width 477 height 34
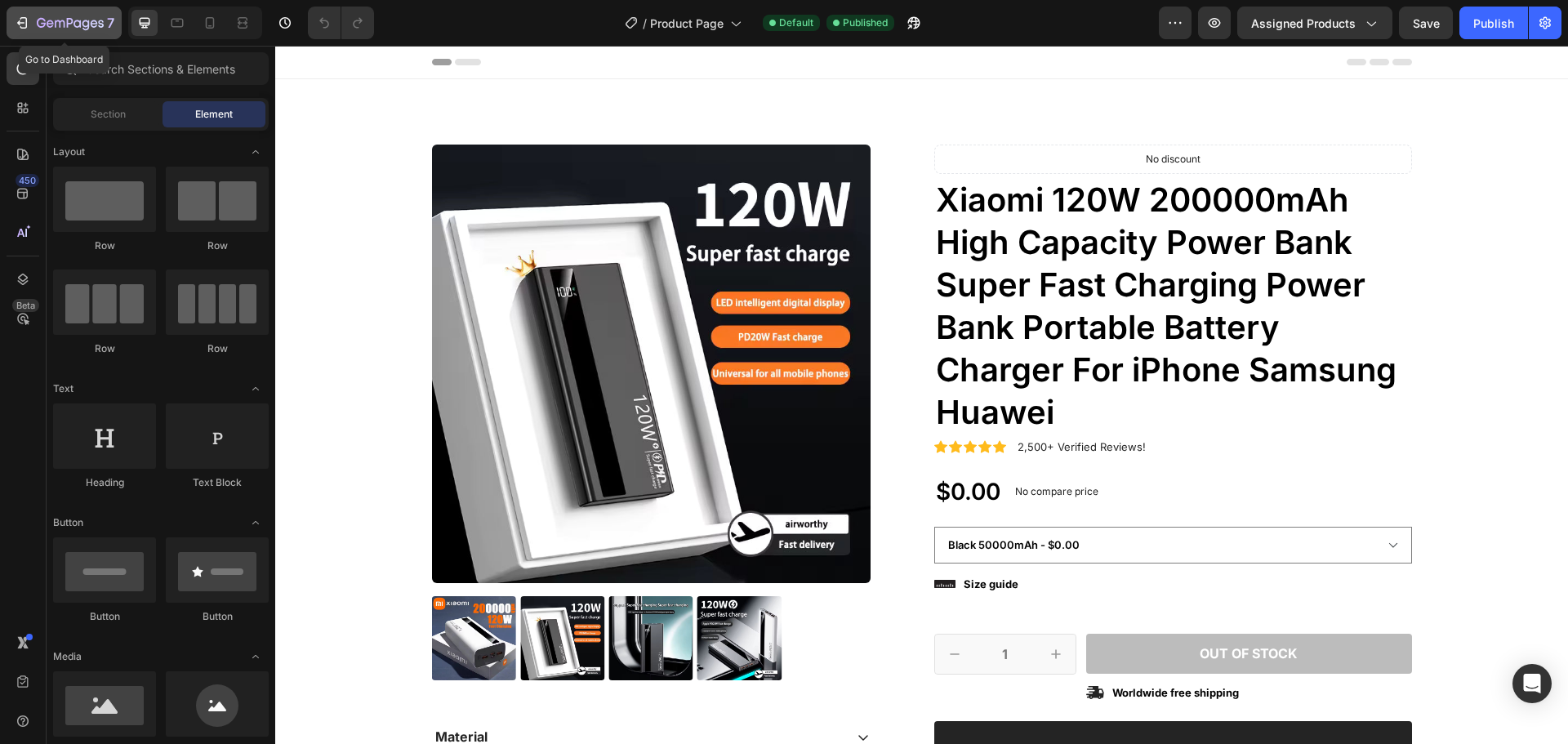
click at [55, 23] on icon "button" at bounding box center [59, 24] width 10 height 7
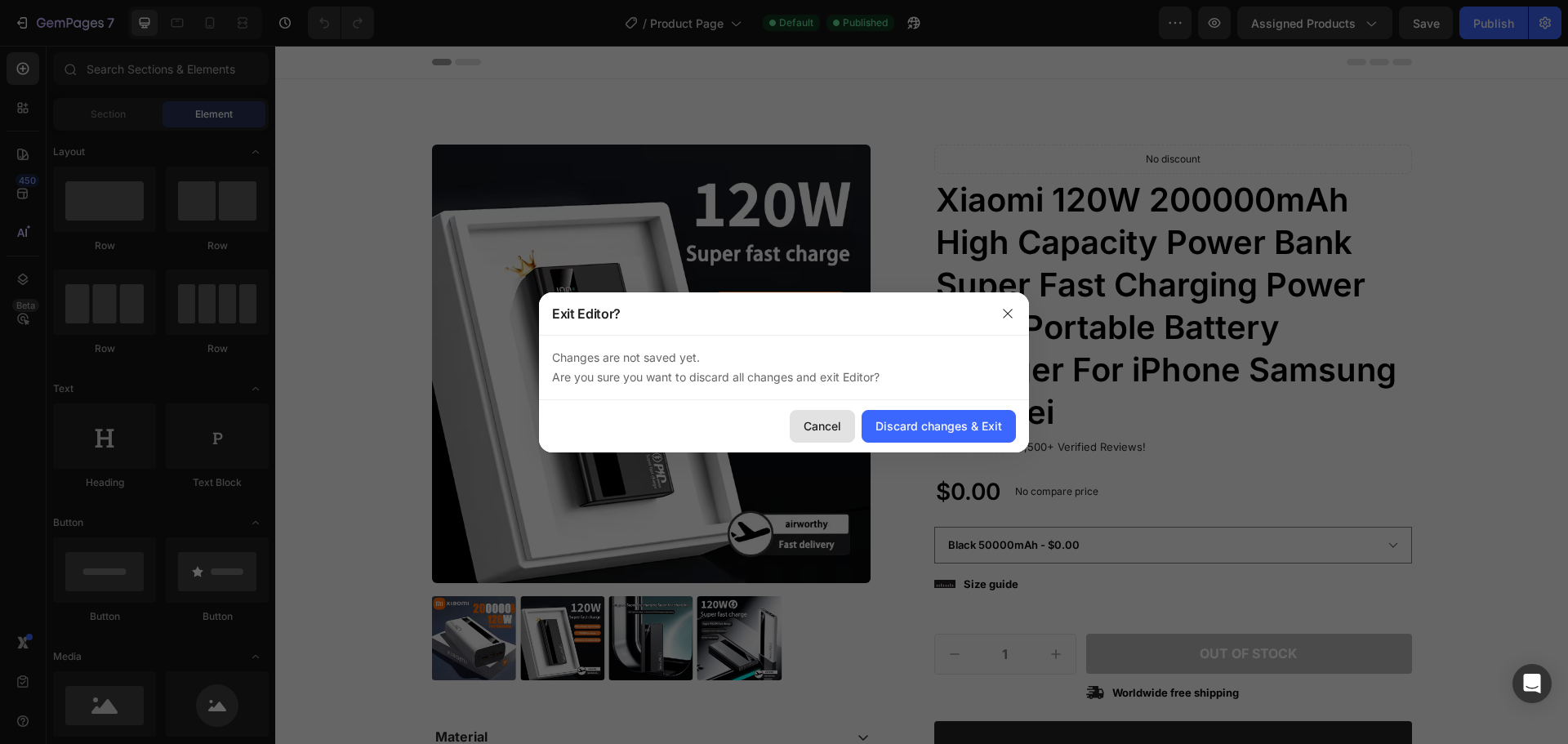
drag, startPoint x: 820, startPoint y: 431, endPoint x: 217, endPoint y: 36, distance: 720.9
click at [820, 431] on div "Cancel" at bounding box center [822, 426] width 38 height 17
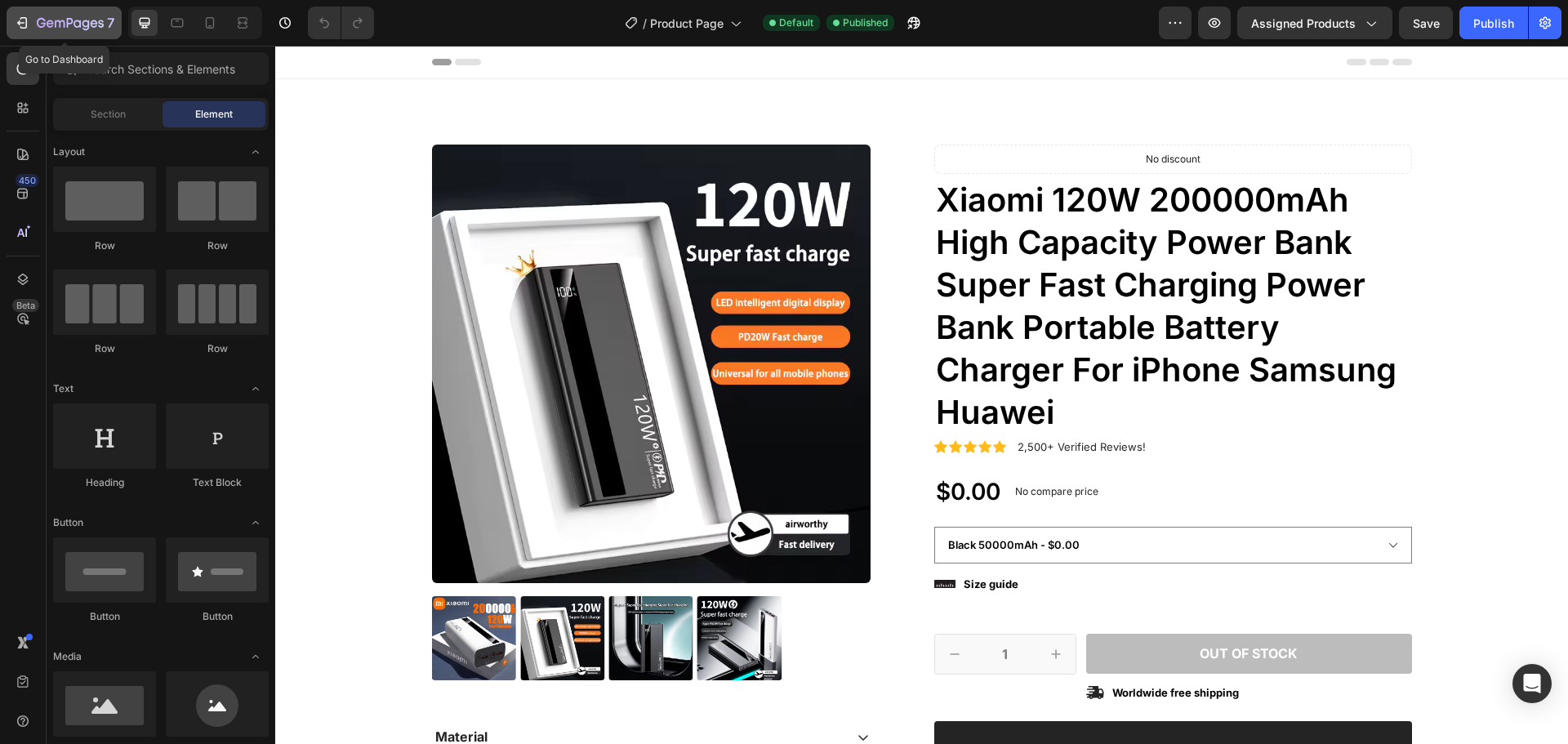
click at [20, 21] on icon "button" at bounding box center [22, 23] width 17 height 17
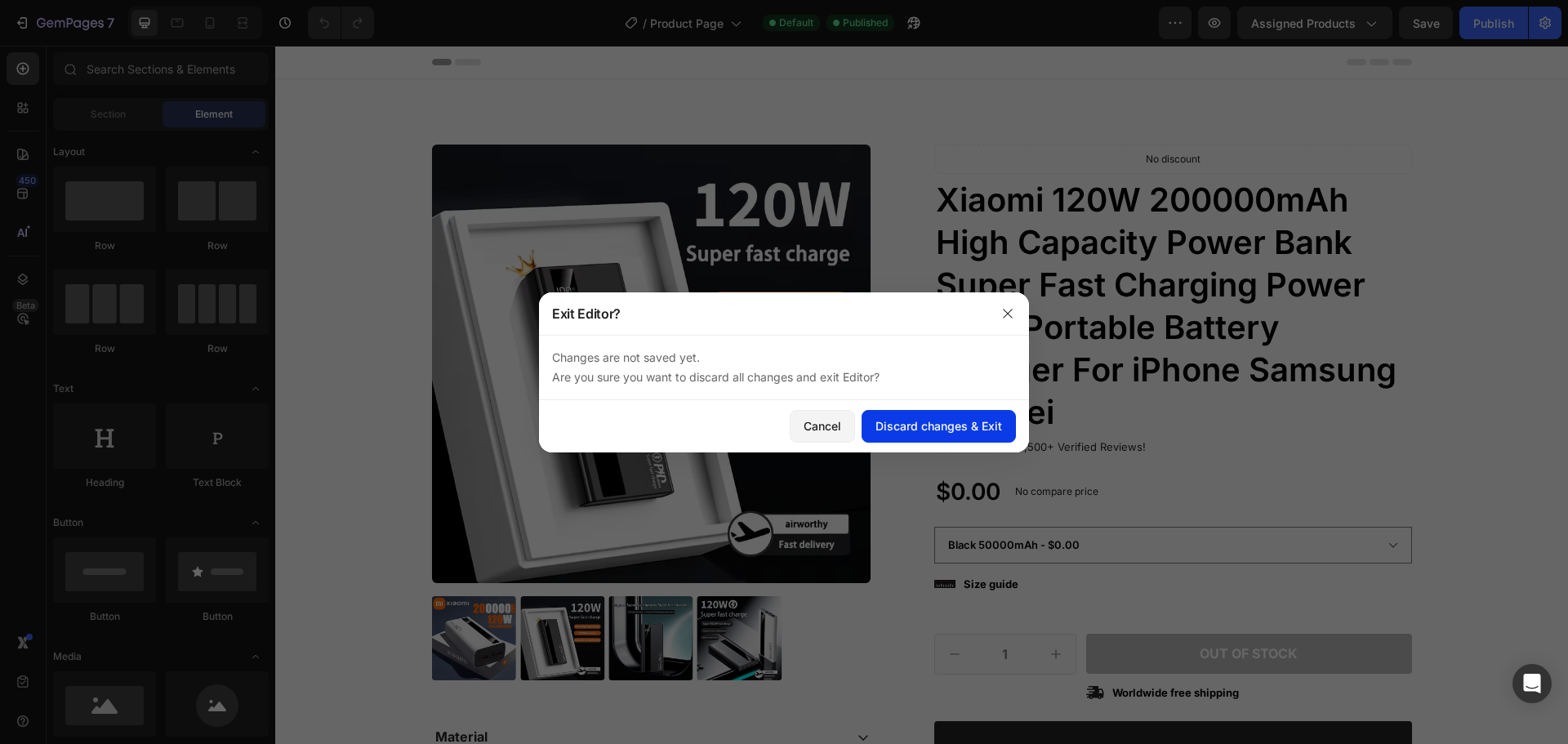
click at [944, 430] on div "Discard changes & Exit" at bounding box center [939, 426] width 127 height 17
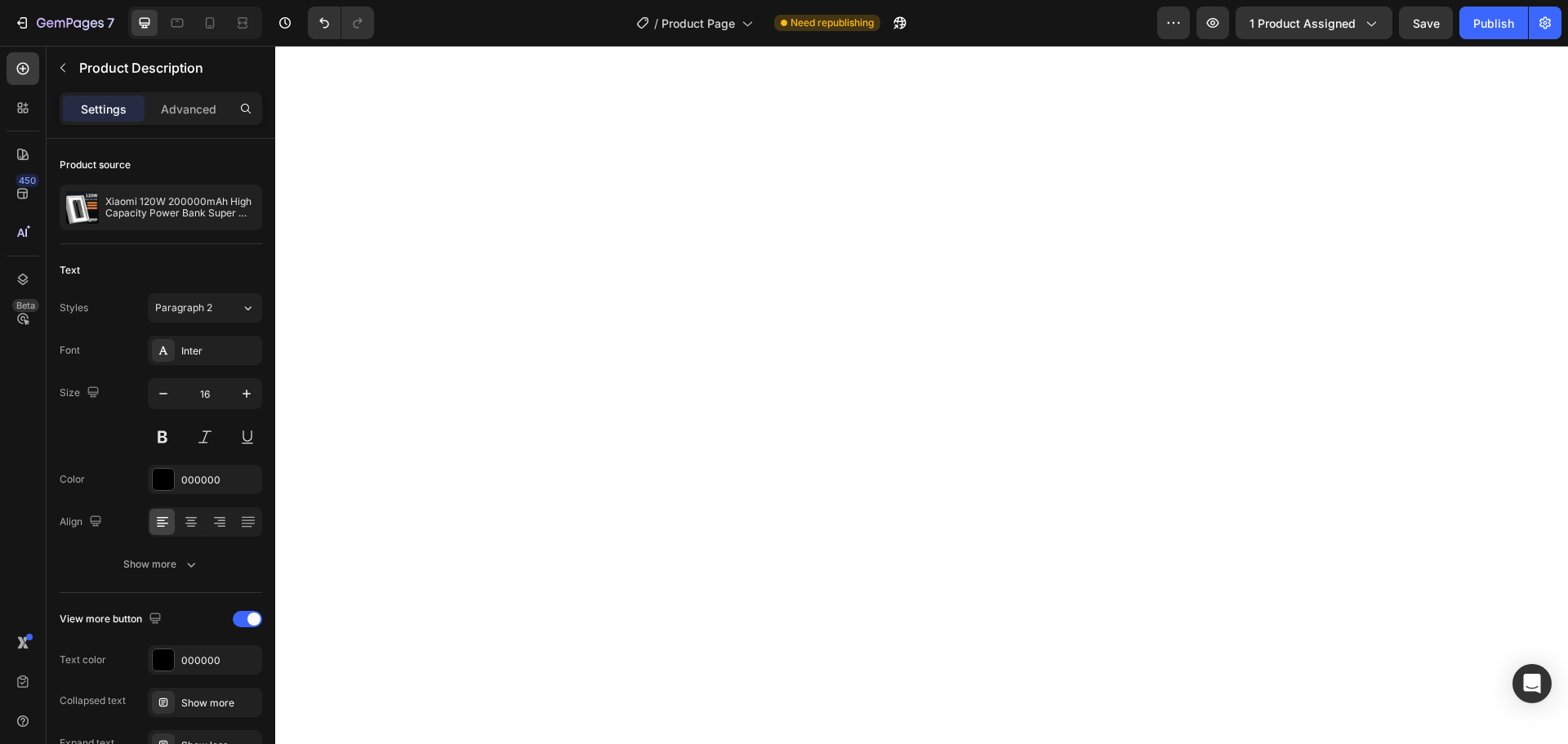
select select "581823023938667500"
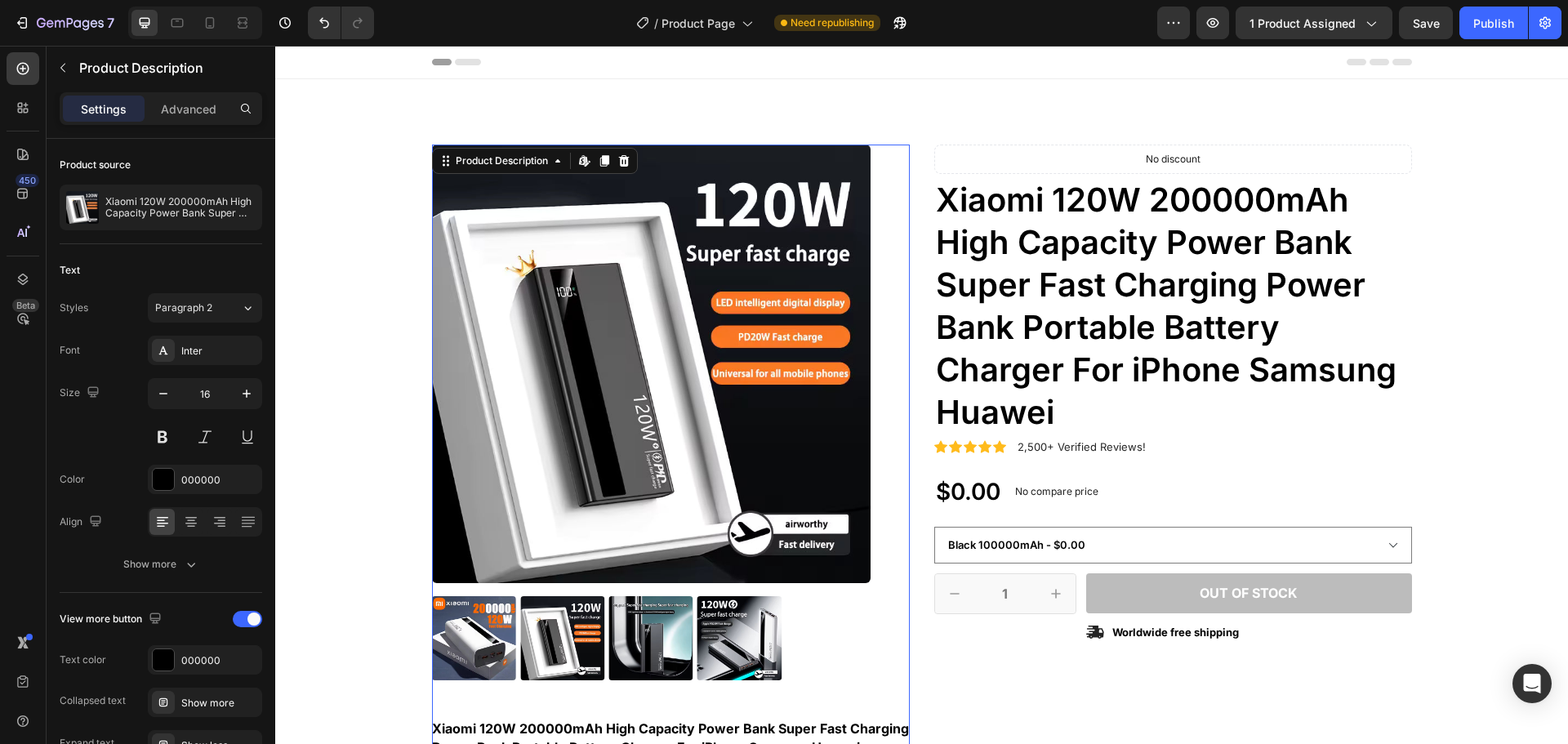
scroll to position [327, 0]
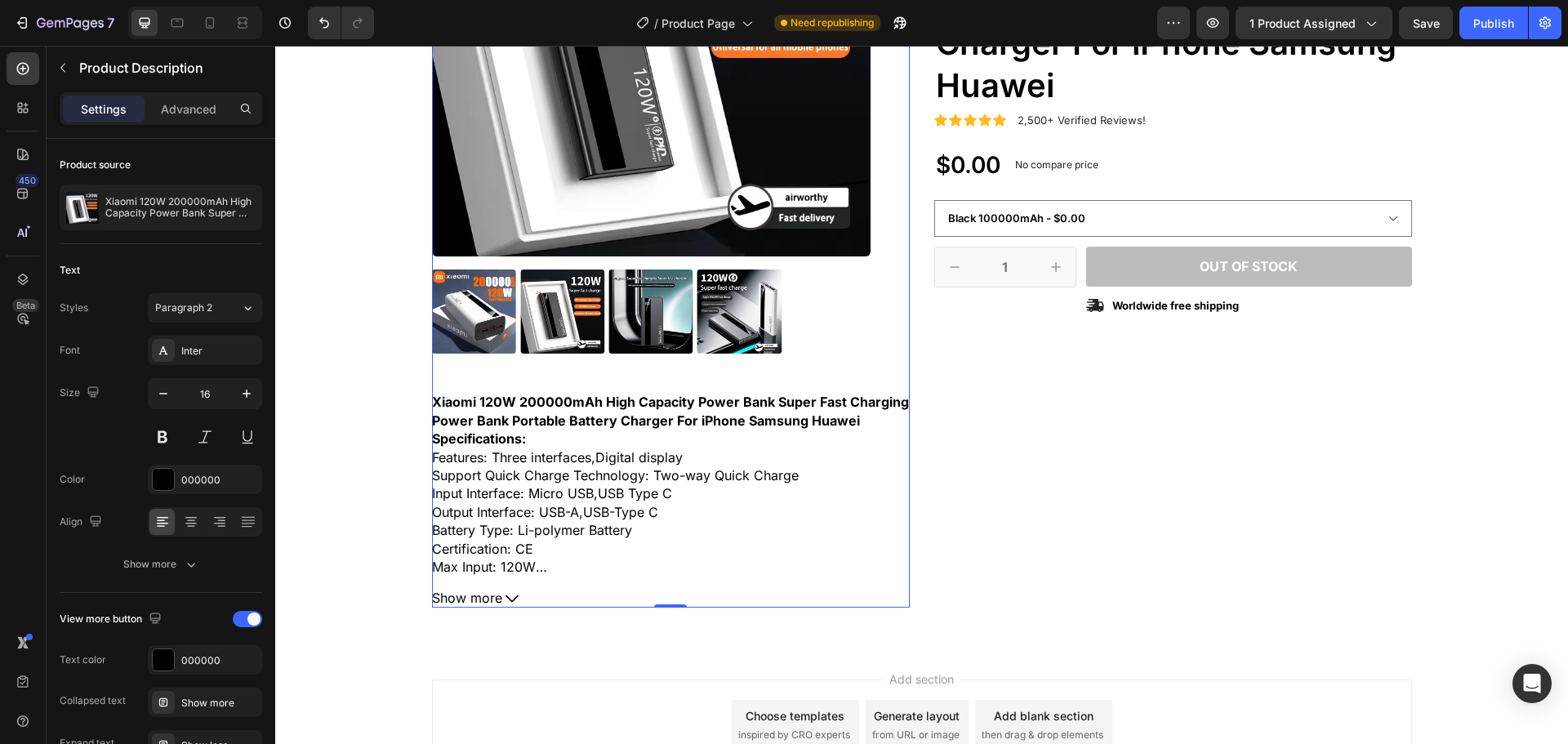
click at [522, 424] on strong "Xiaomi 120W 200000mAh High Capacity Power Bank Super Fast Charging Power Bank P…" at bounding box center [671, 410] width 477 height 34
click at [459, 596] on span "Show more" at bounding box center [467, 598] width 70 height 18
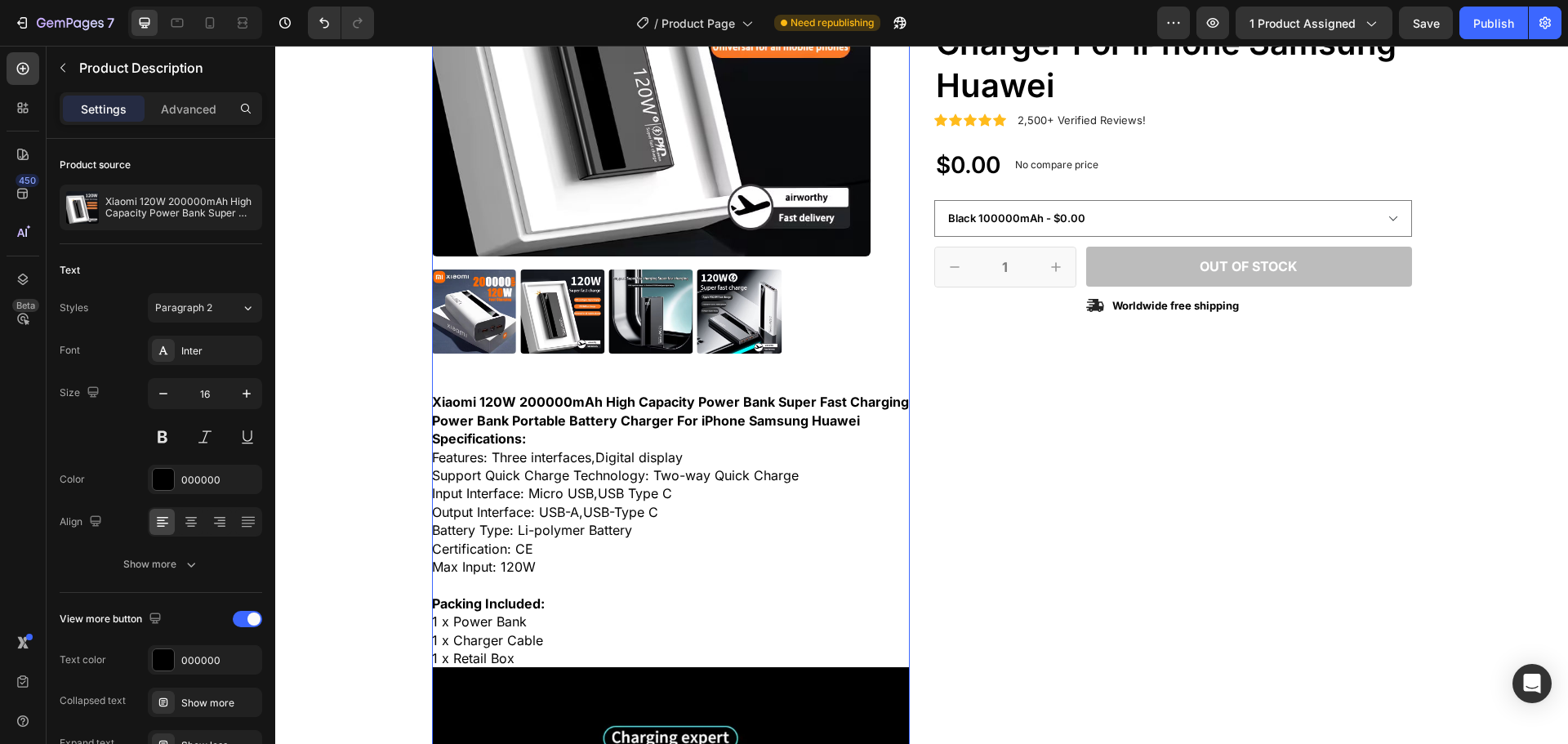
click at [479, 517] on span "Output Interface: USB-A,USB-Type C" at bounding box center [545, 512] width 226 height 17
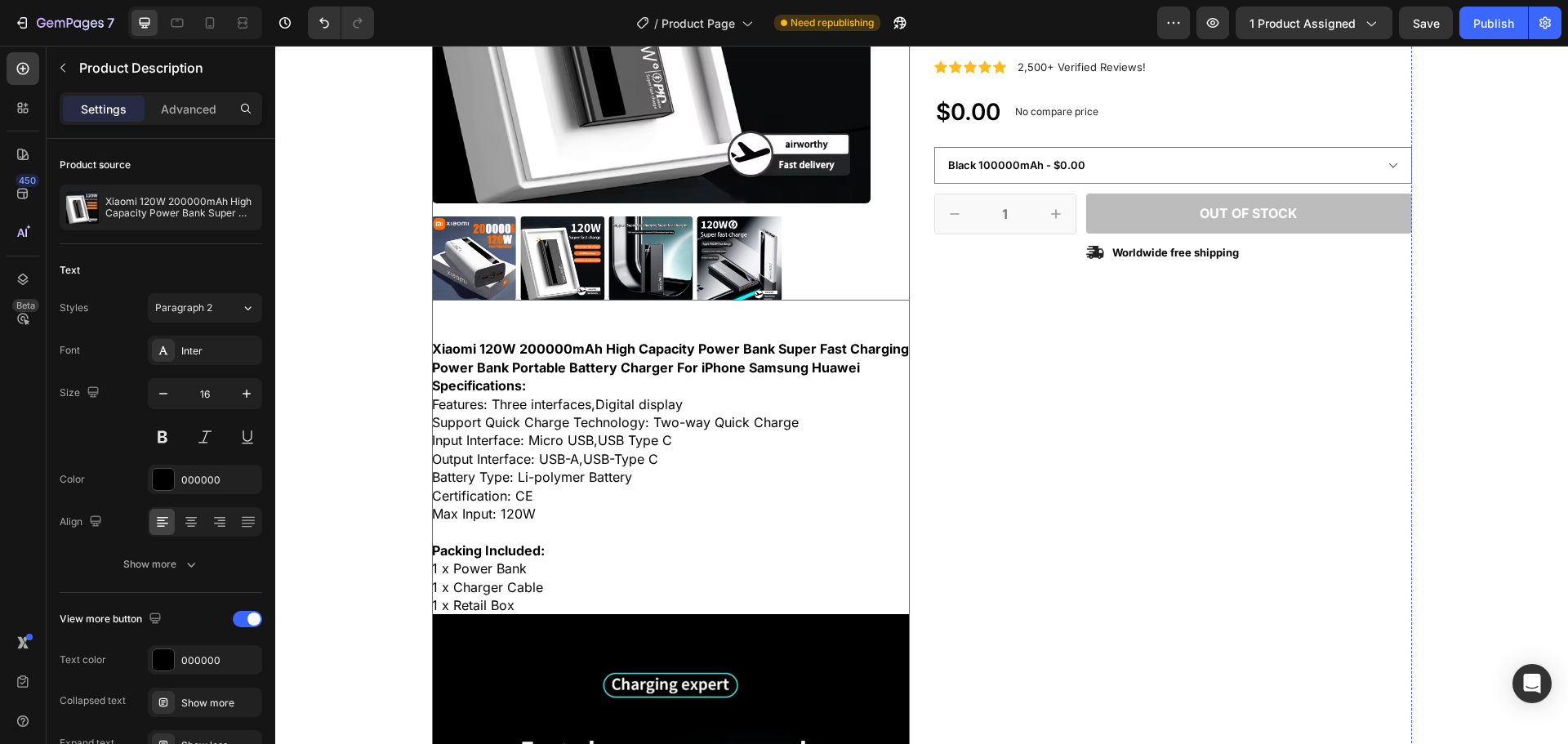
scroll to position [409, 0]
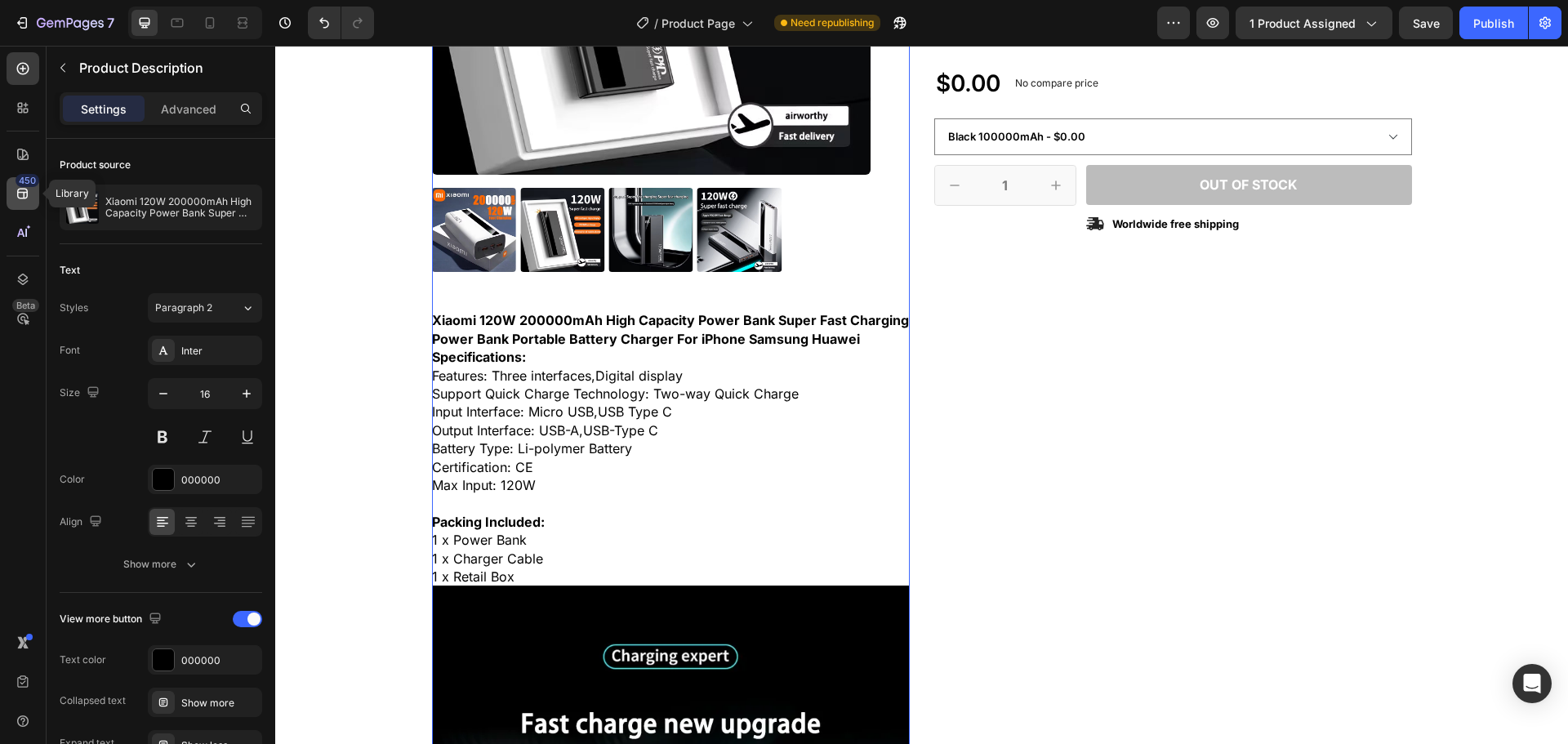
click at [19, 196] on icon at bounding box center [23, 193] width 17 height 17
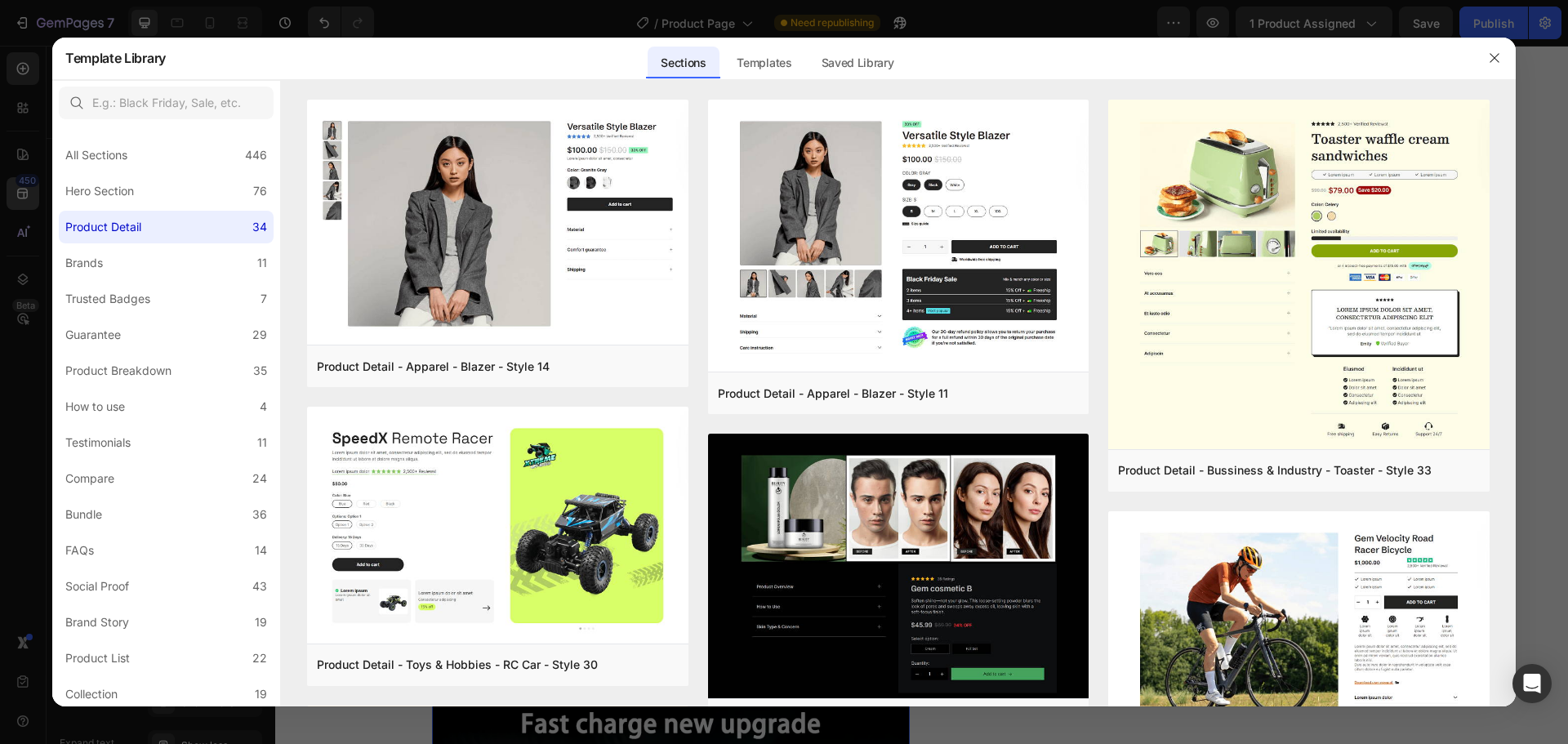
click at [19, 196] on div at bounding box center [784, 372] width 1568 height 744
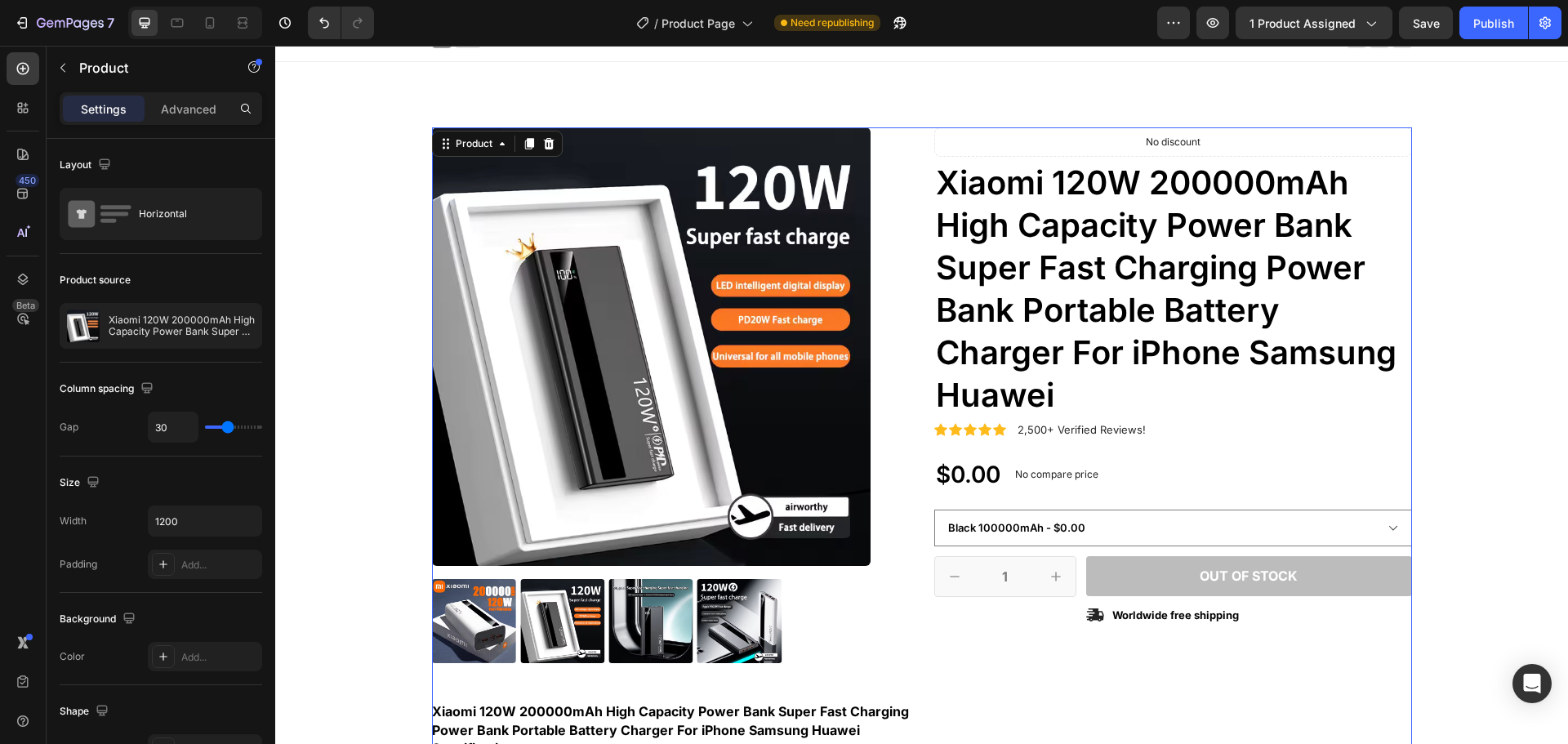
scroll to position [0, 0]
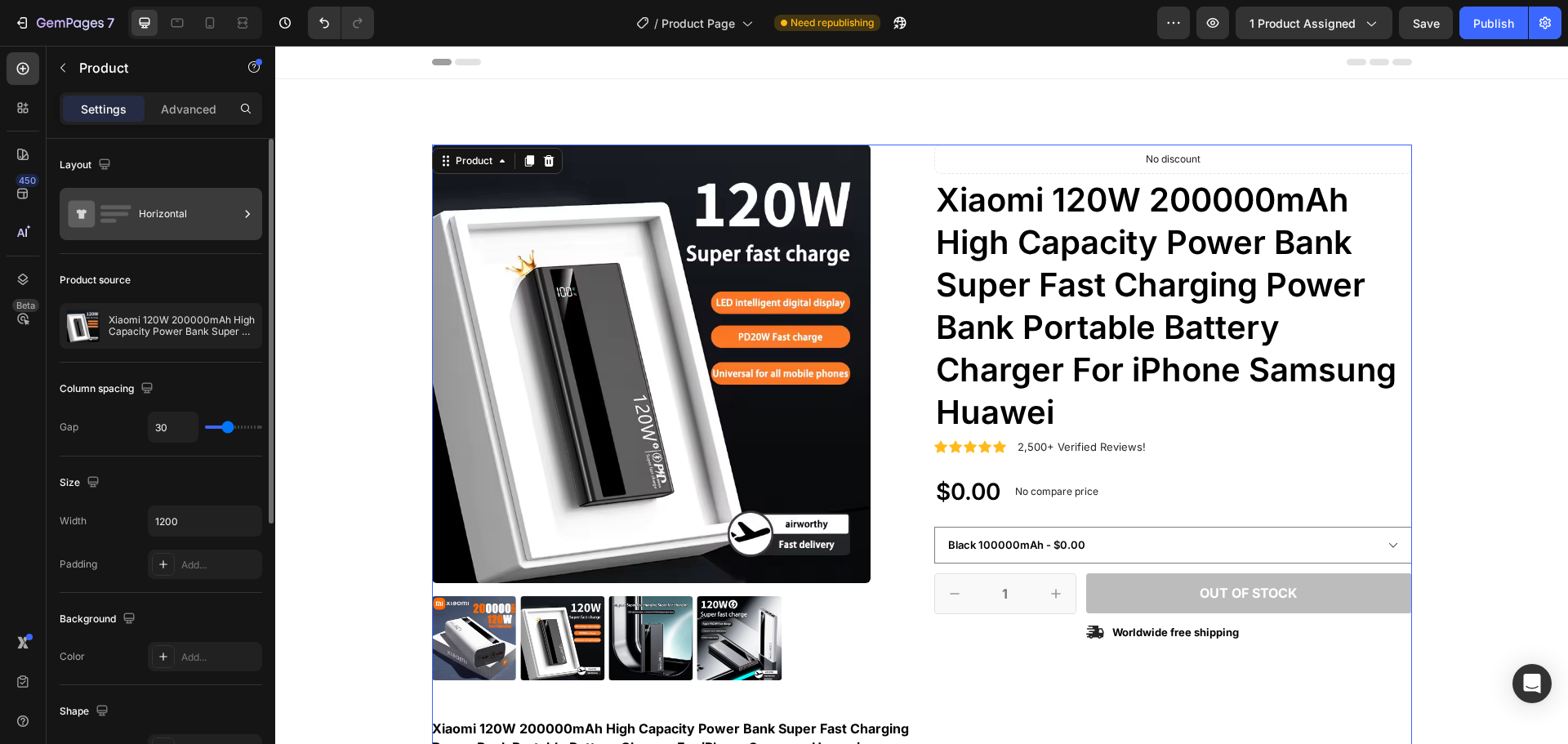
click at [162, 206] on div "Horizontal" at bounding box center [189, 214] width 100 height 38
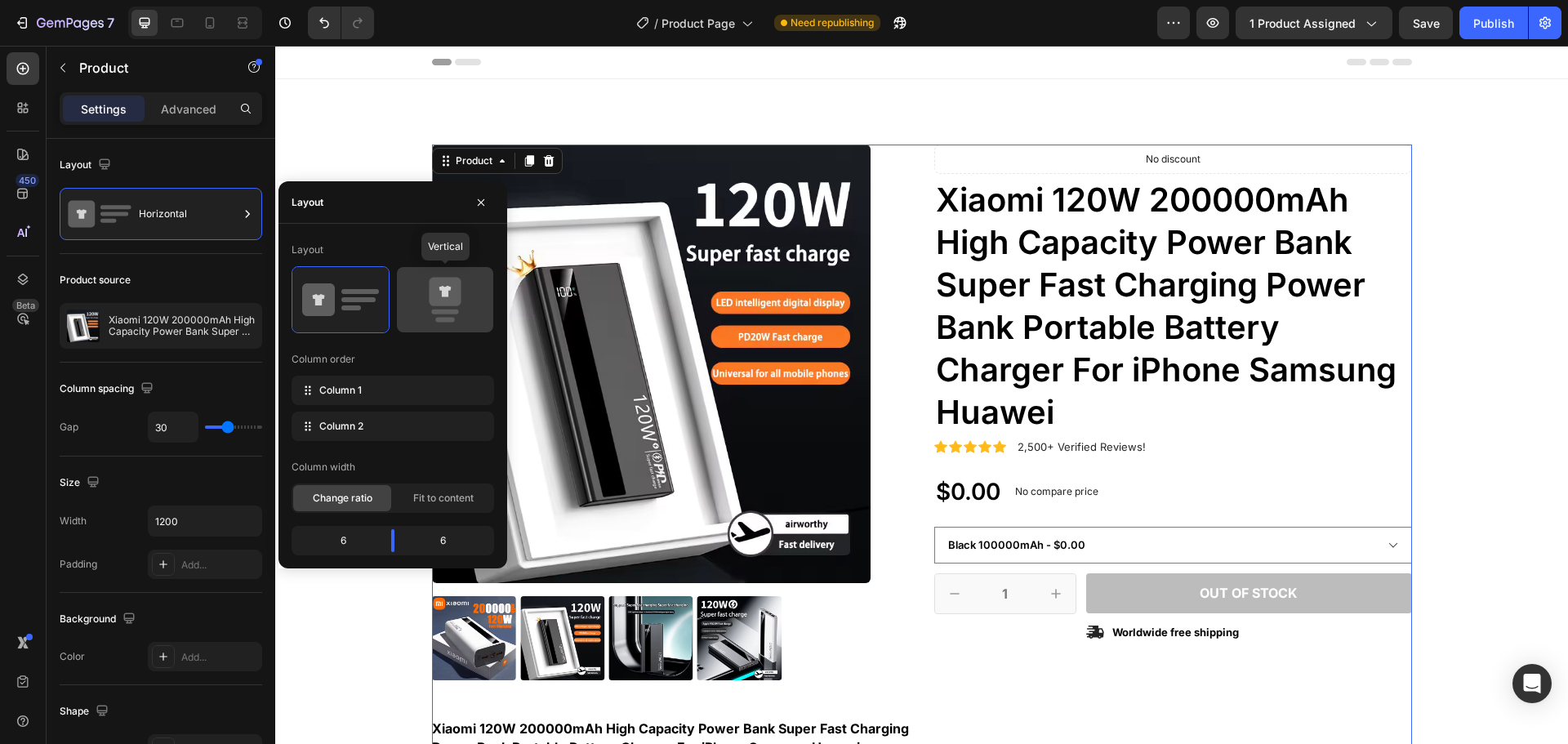
click at [437, 293] on icon at bounding box center [444, 292] width 31 height 29
type input "0"
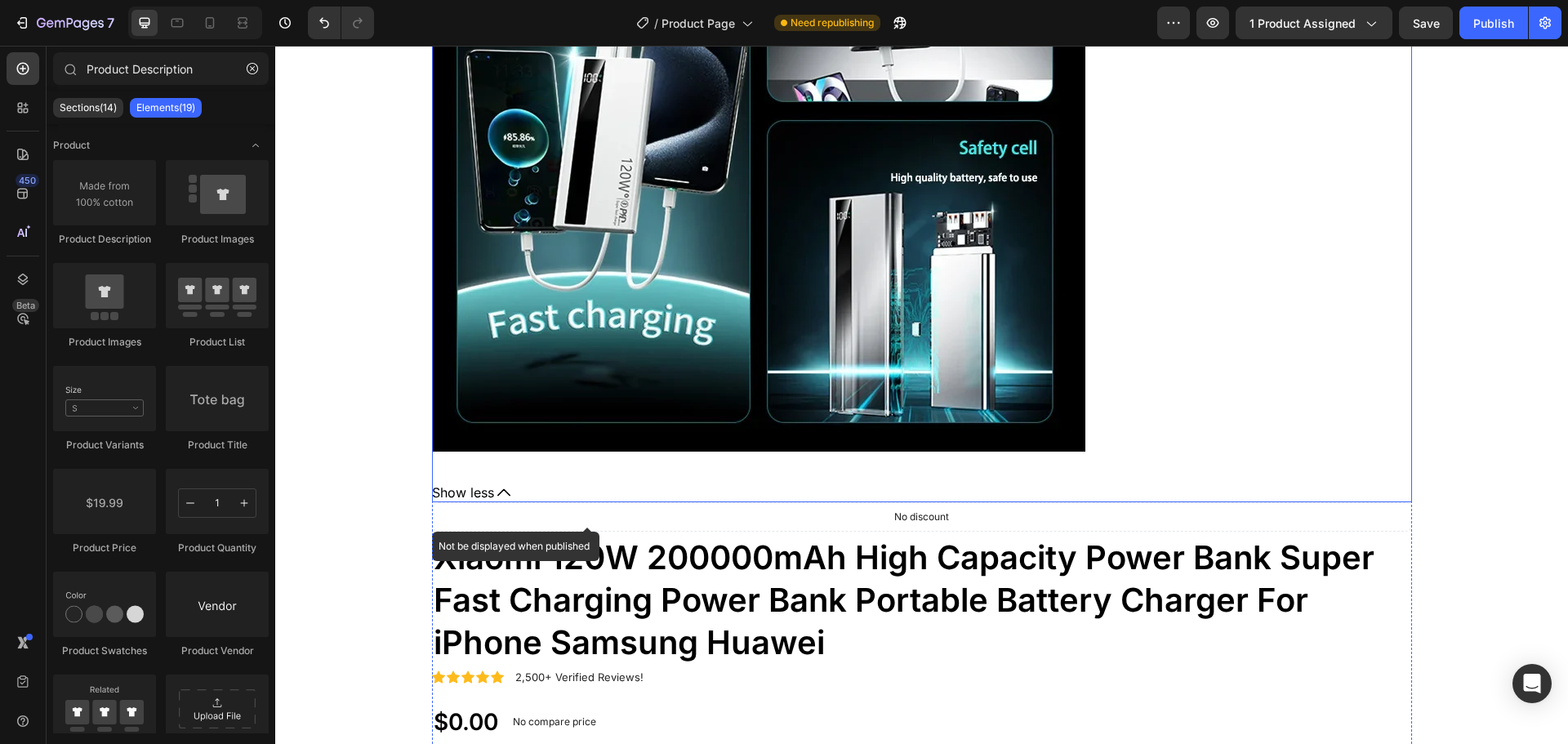
scroll to position [17029, 0]
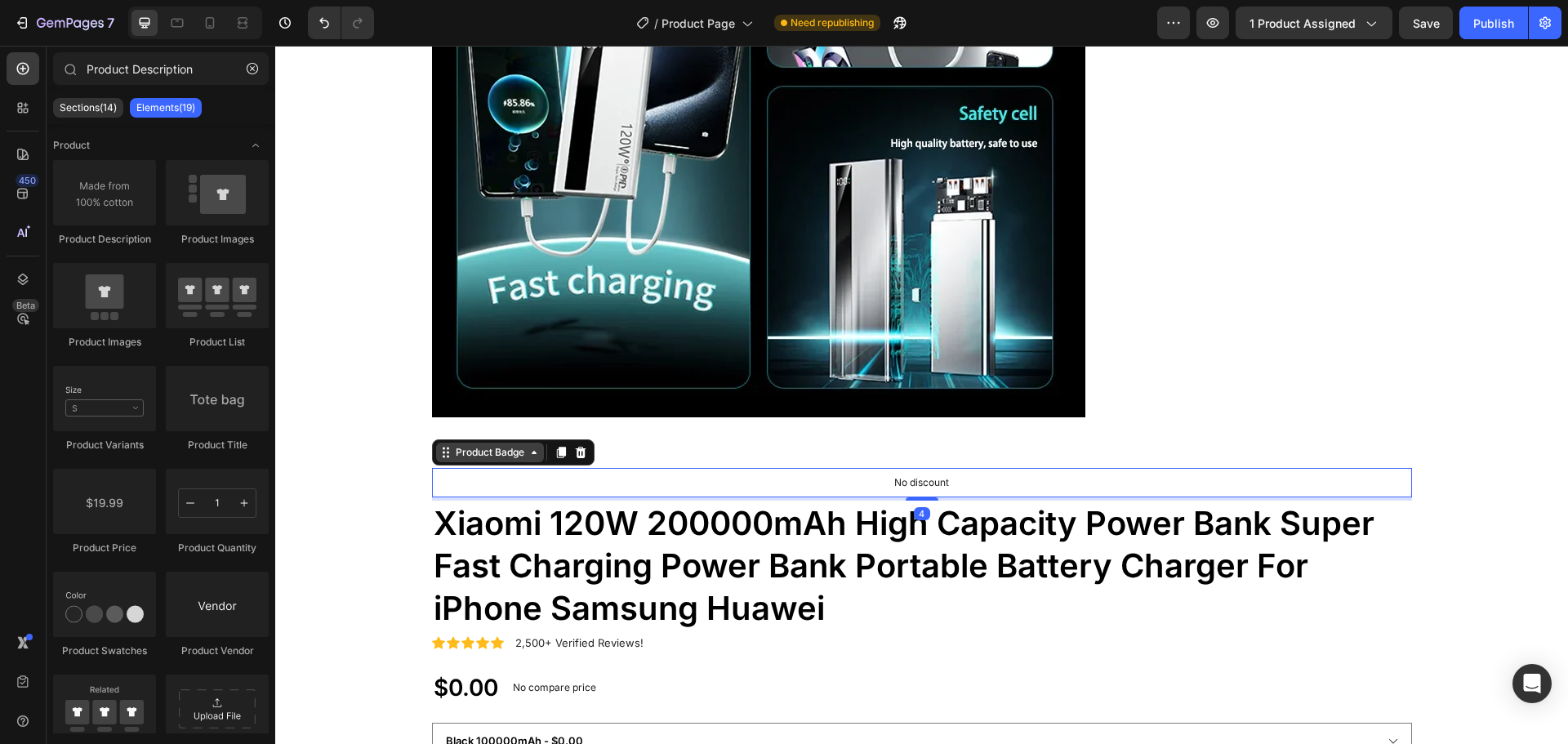
click at [475, 457] on div "Product Badge" at bounding box center [490, 452] width 75 height 15
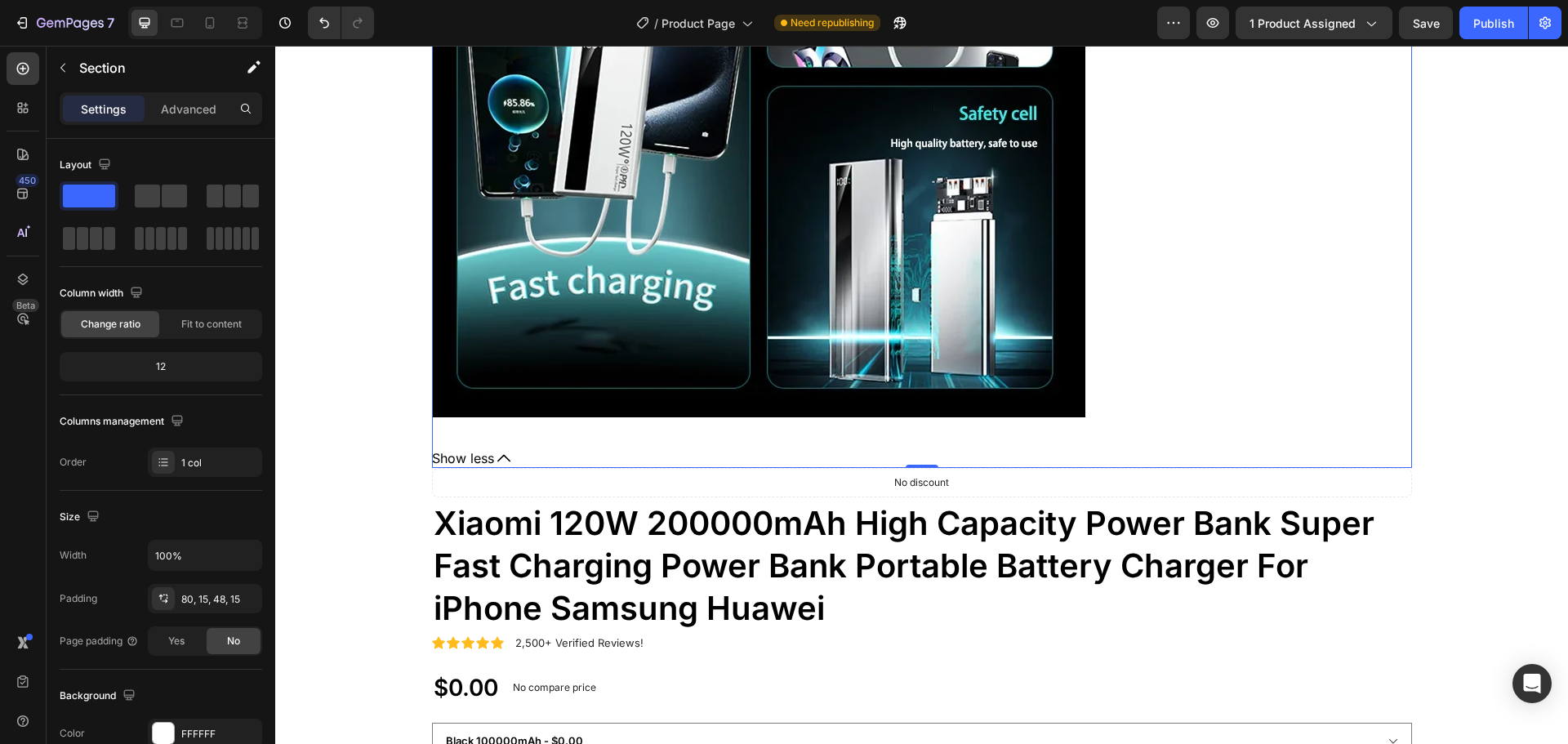
click at [498, 459] on icon at bounding box center [504, 458] width 13 height 7
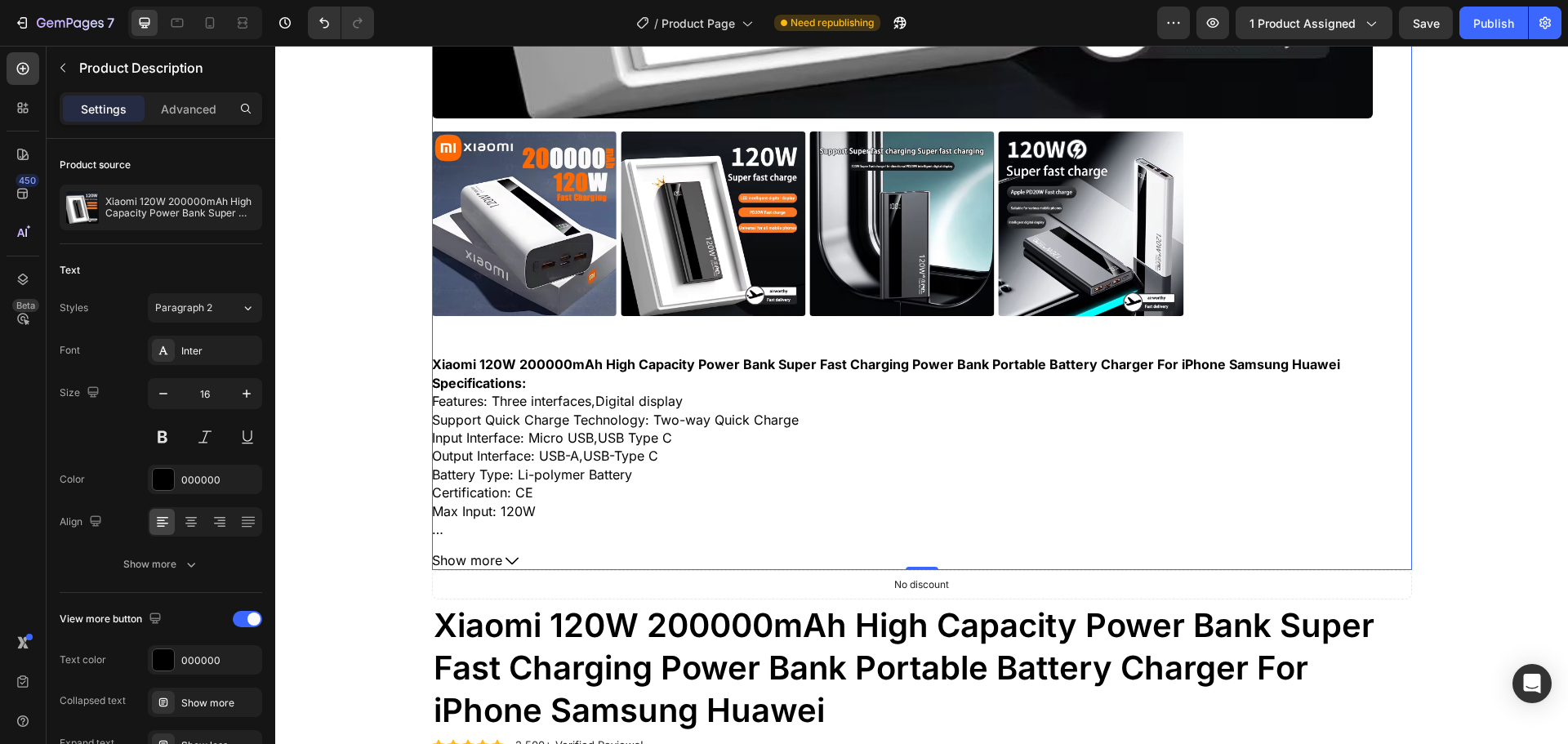
click at [513, 441] on span "Input Interface: Micro USB,USB Type C" at bounding box center [552, 437] width 240 height 17
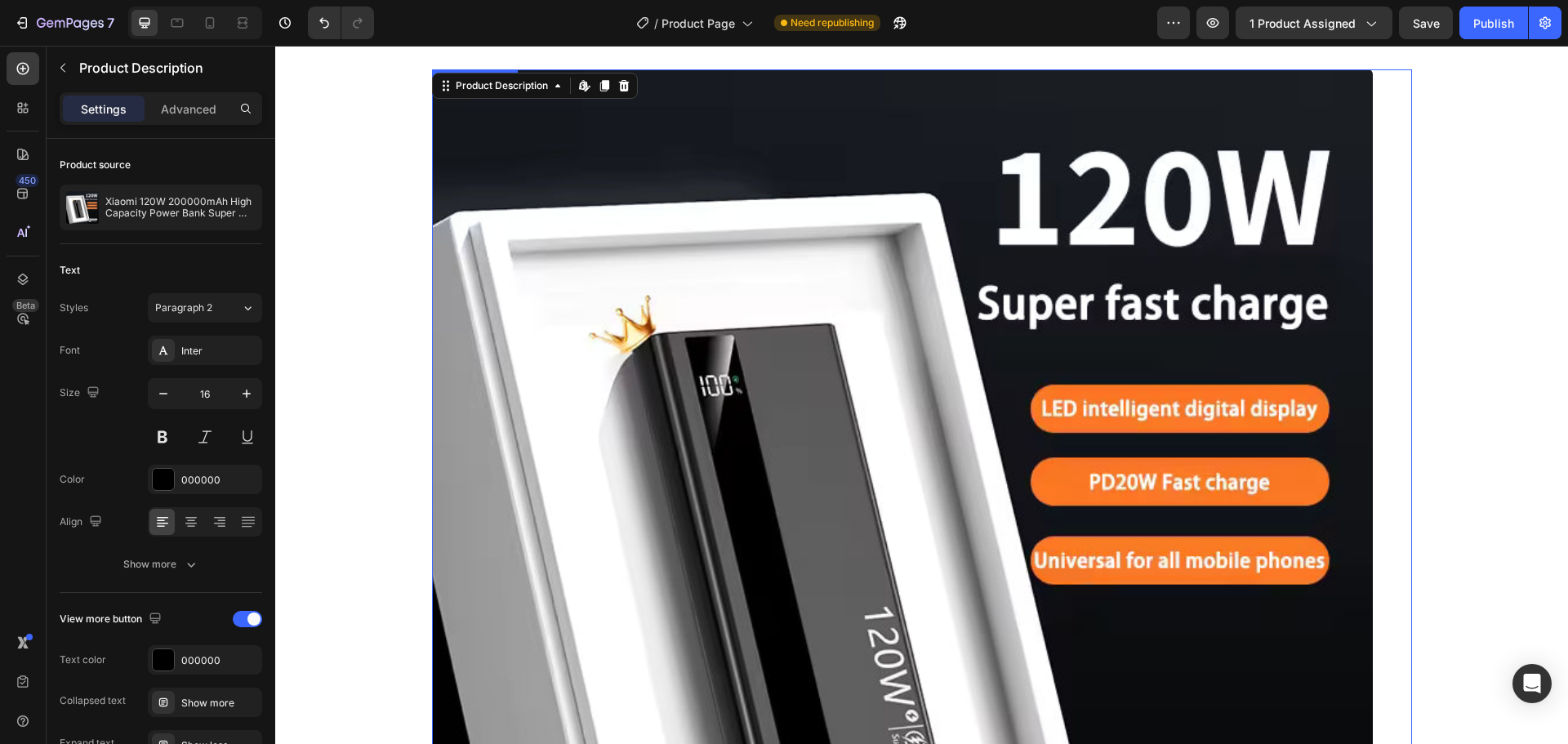
scroll to position [0, 0]
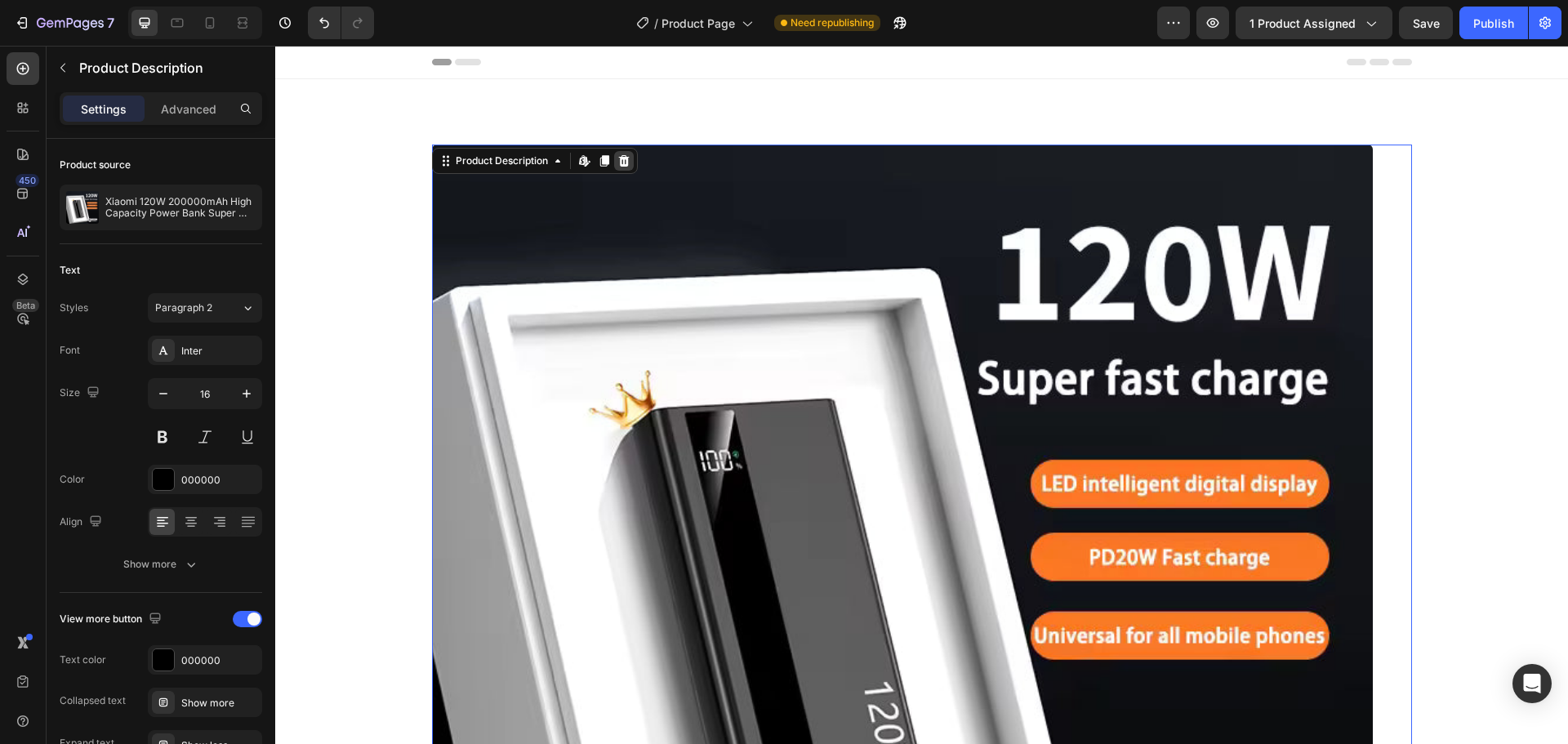
click at [622, 157] on icon at bounding box center [623, 161] width 10 height 11
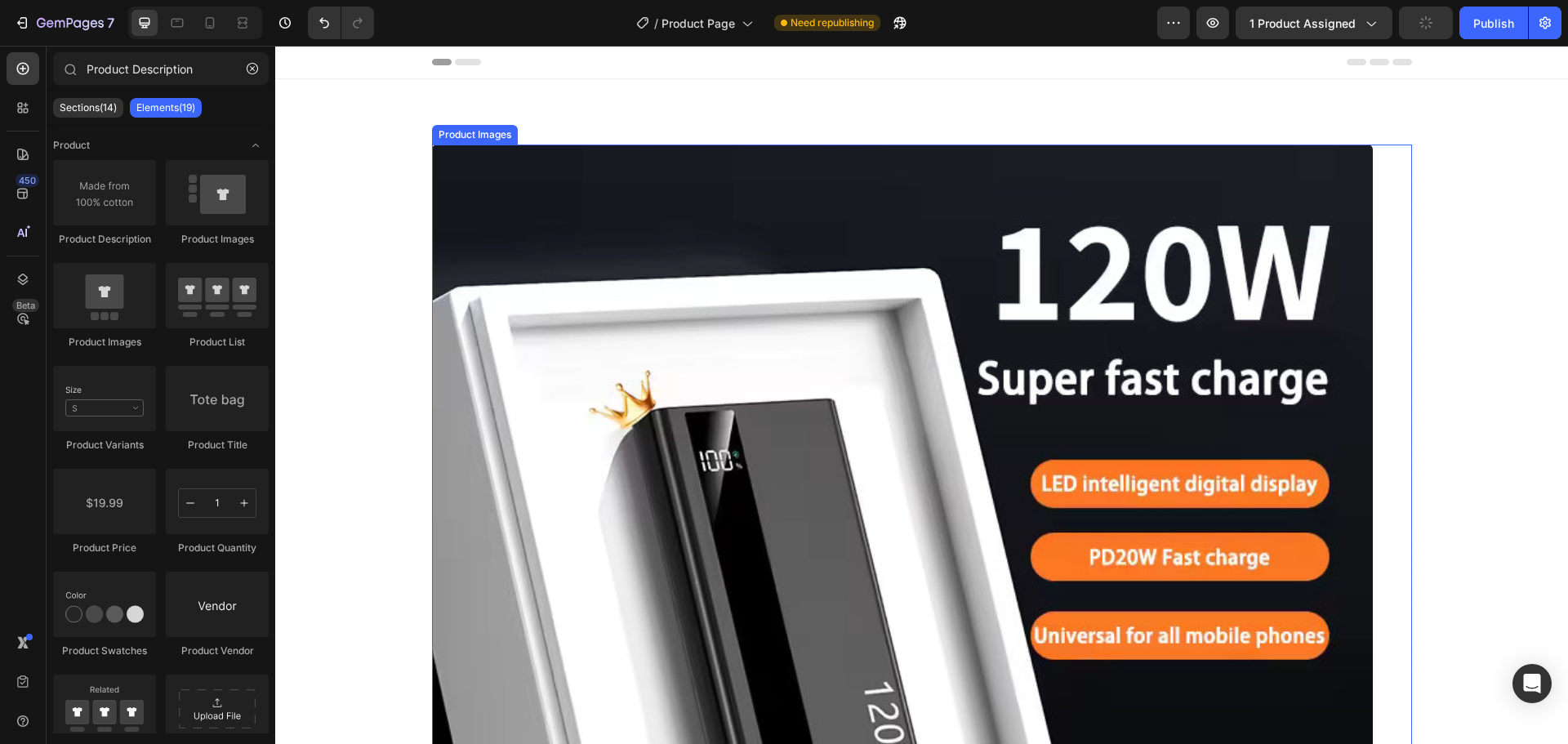
click at [492, 251] on img at bounding box center [903, 616] width 941 height 941
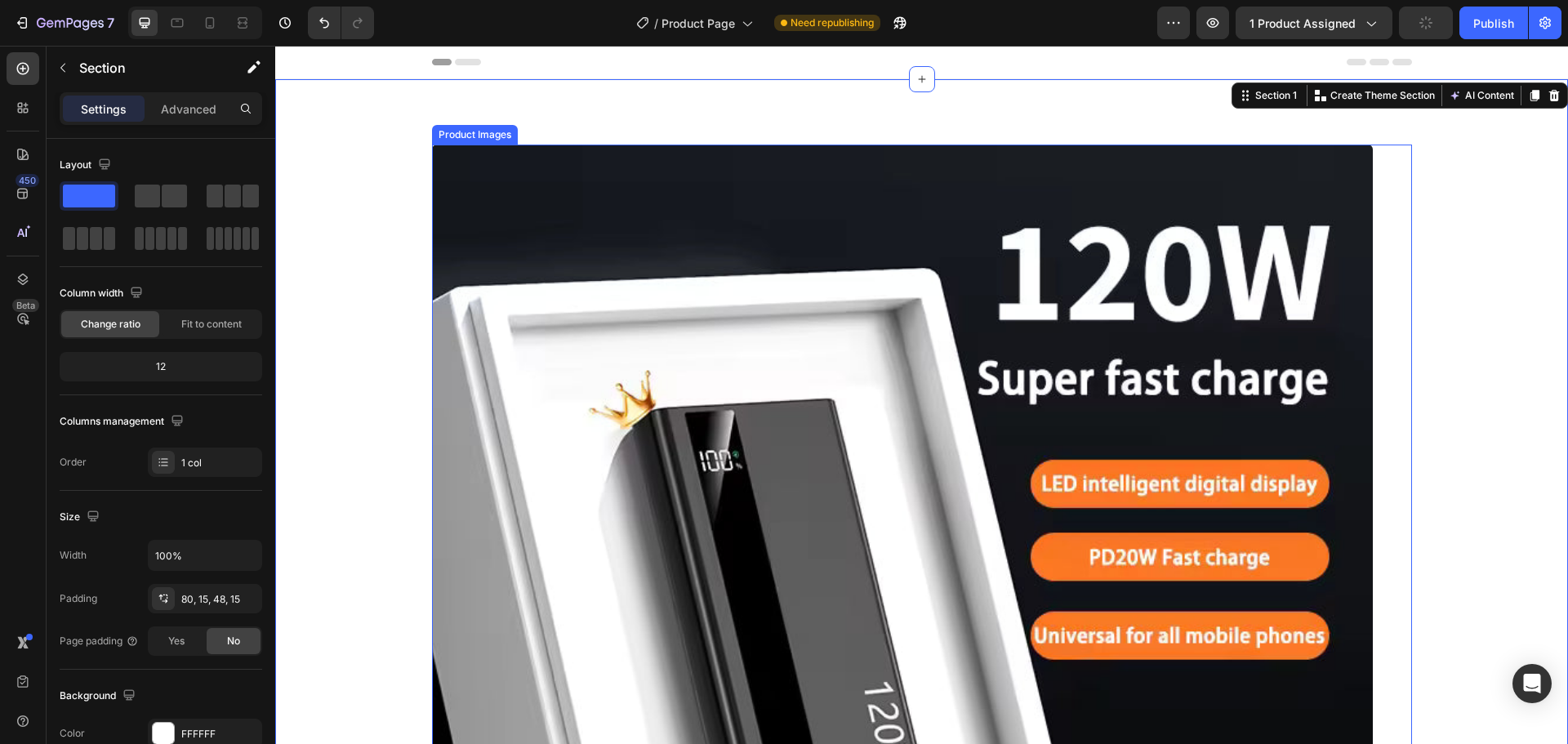
click at [512, 185] on img at bounding box center [903, 616] width 941 height 941
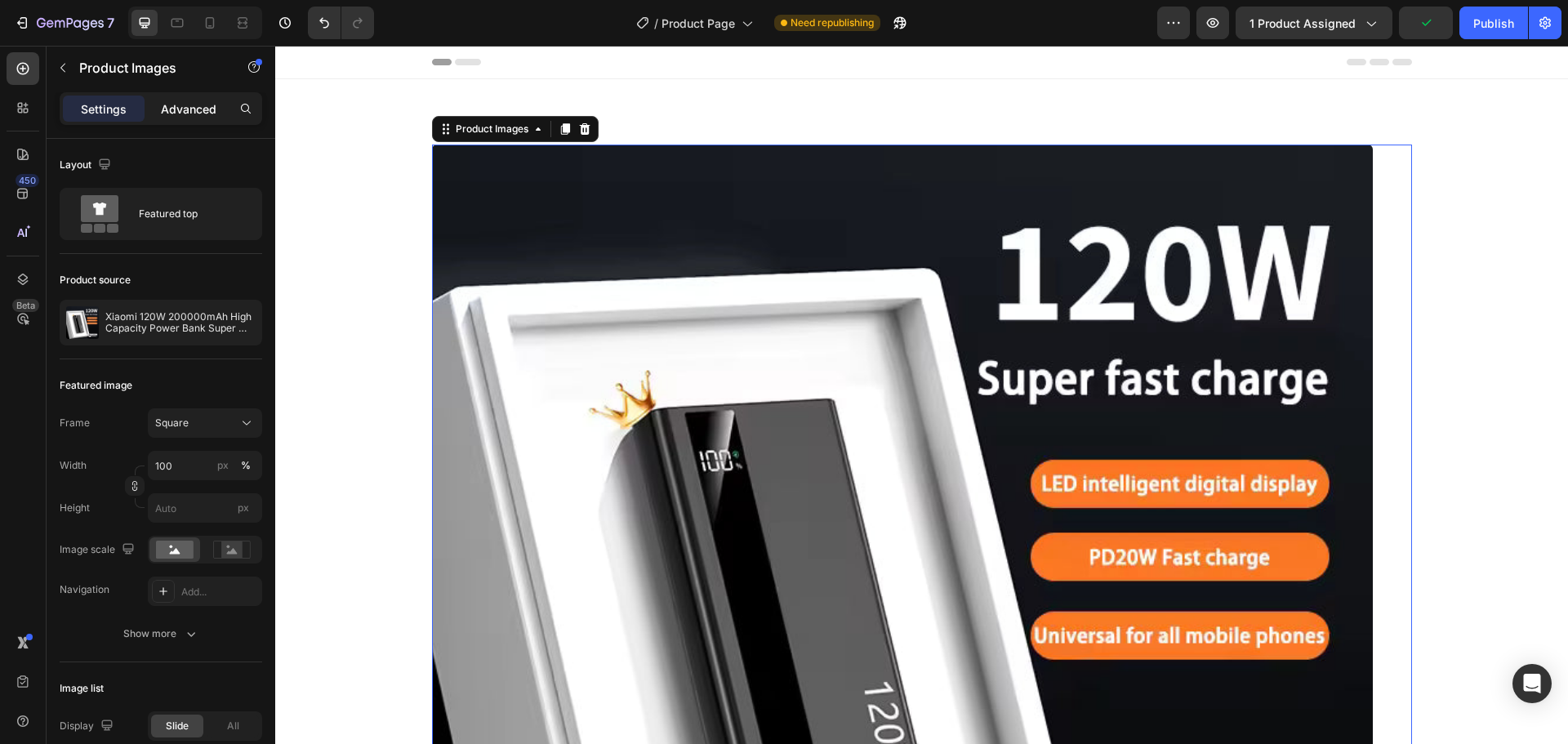
click at [186, 100] on p "Advanced" at bounding box center [189, 109] width 56 height 17
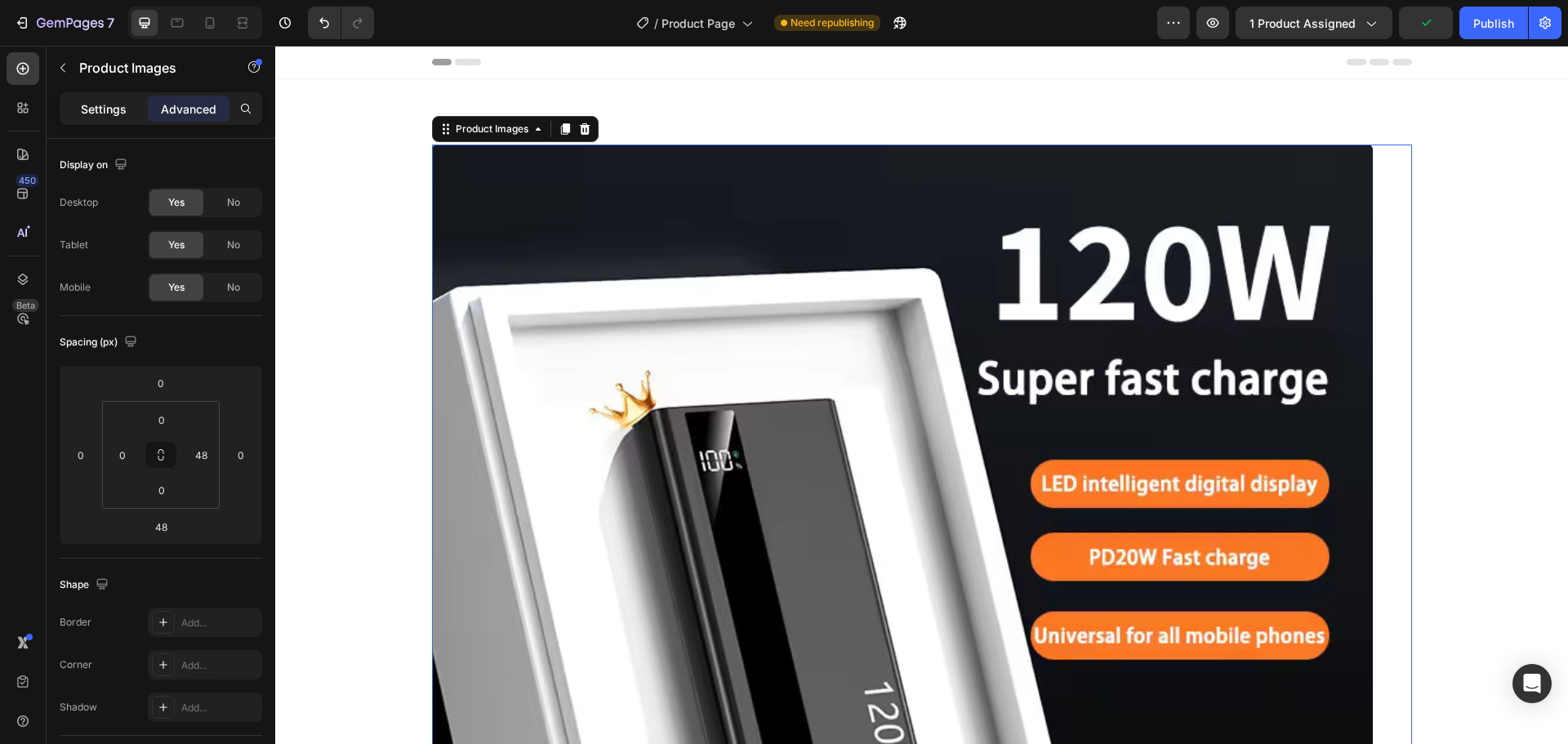
click at [120, 97] on div "Settings" at bounding box center [104, 108] width 82 height 26
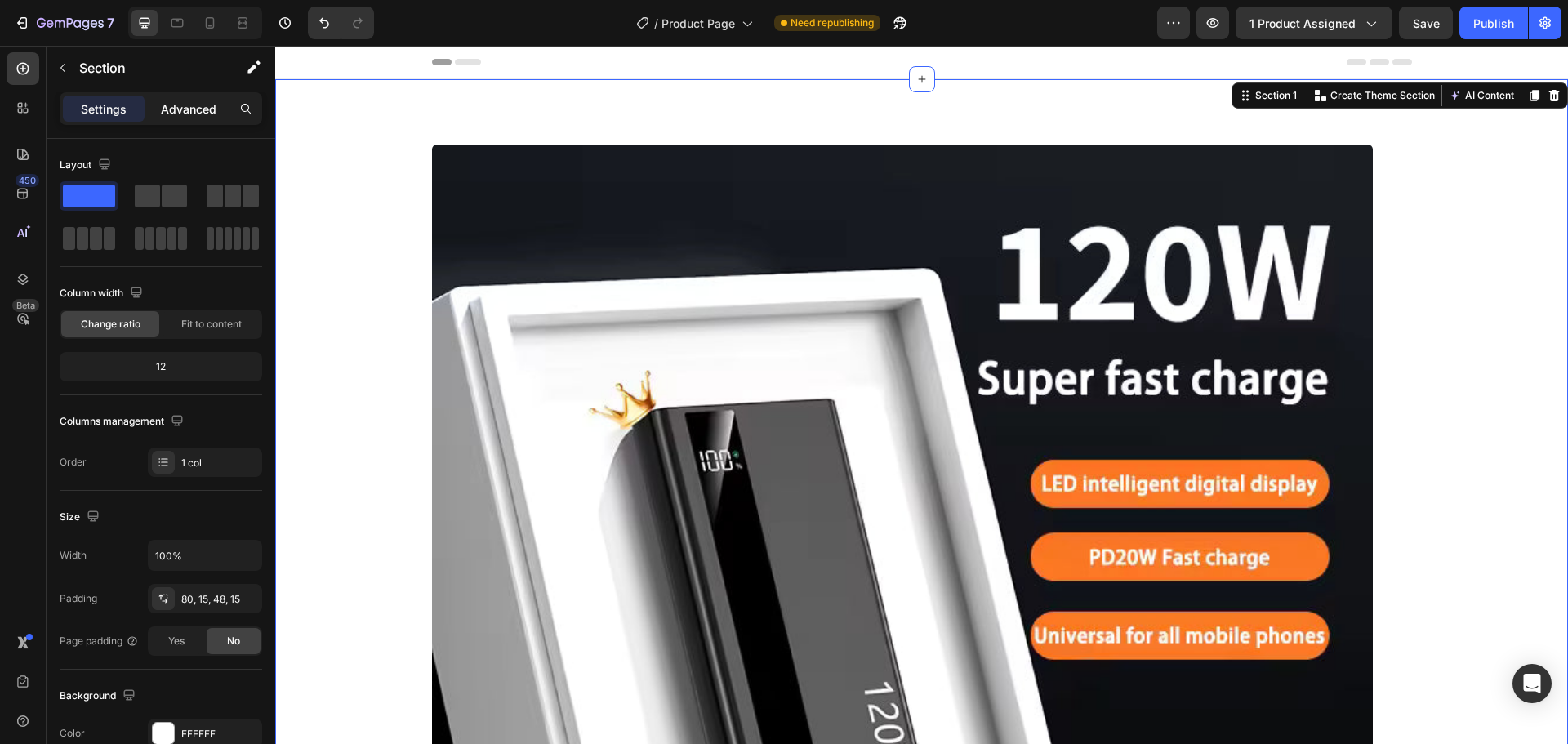
click at [189, 108] on p "Advanced" at bounding box center [189, 109] width 56 height 17
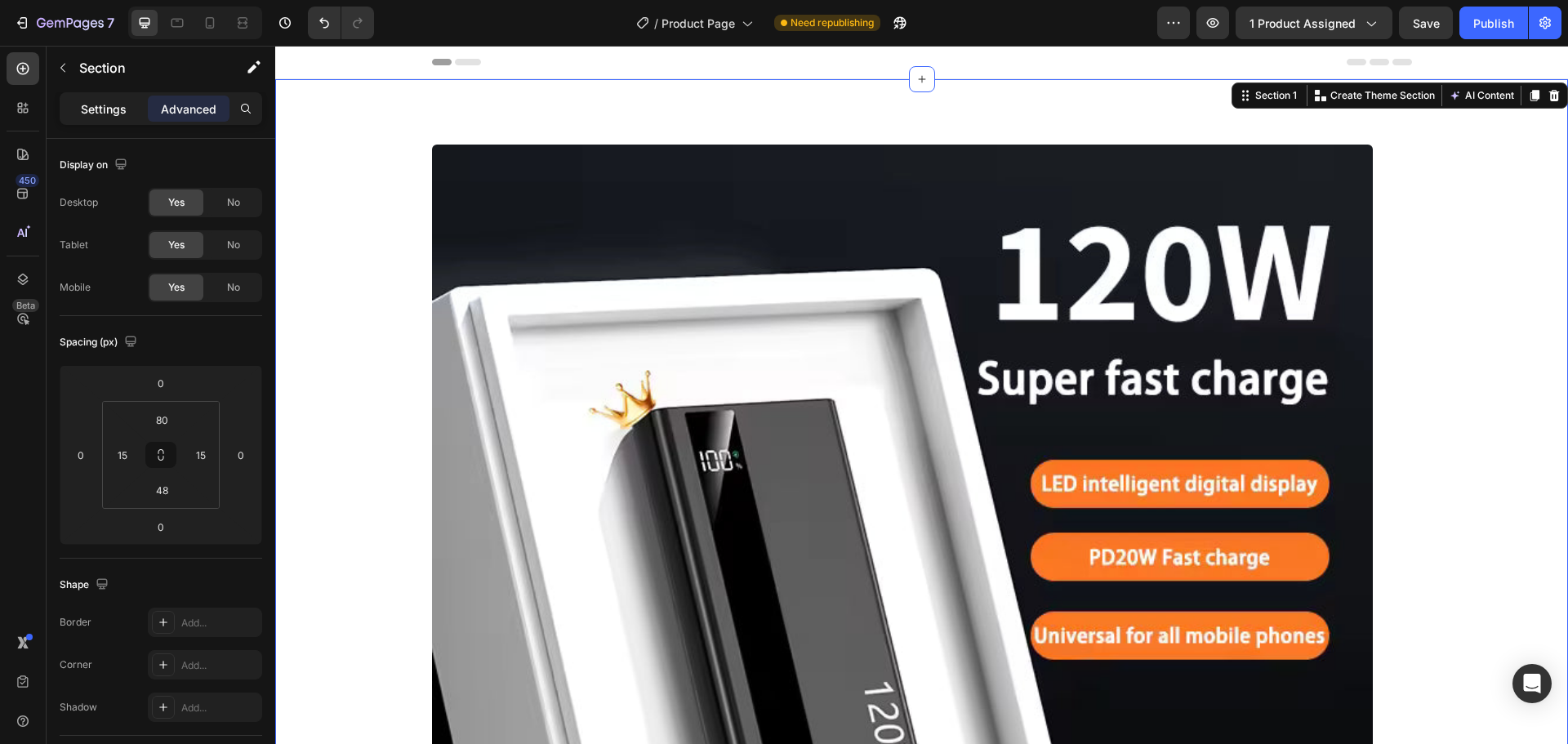
click at [101, 106] on p "Settings" at bounding box center [104, 109] width 45 height 17
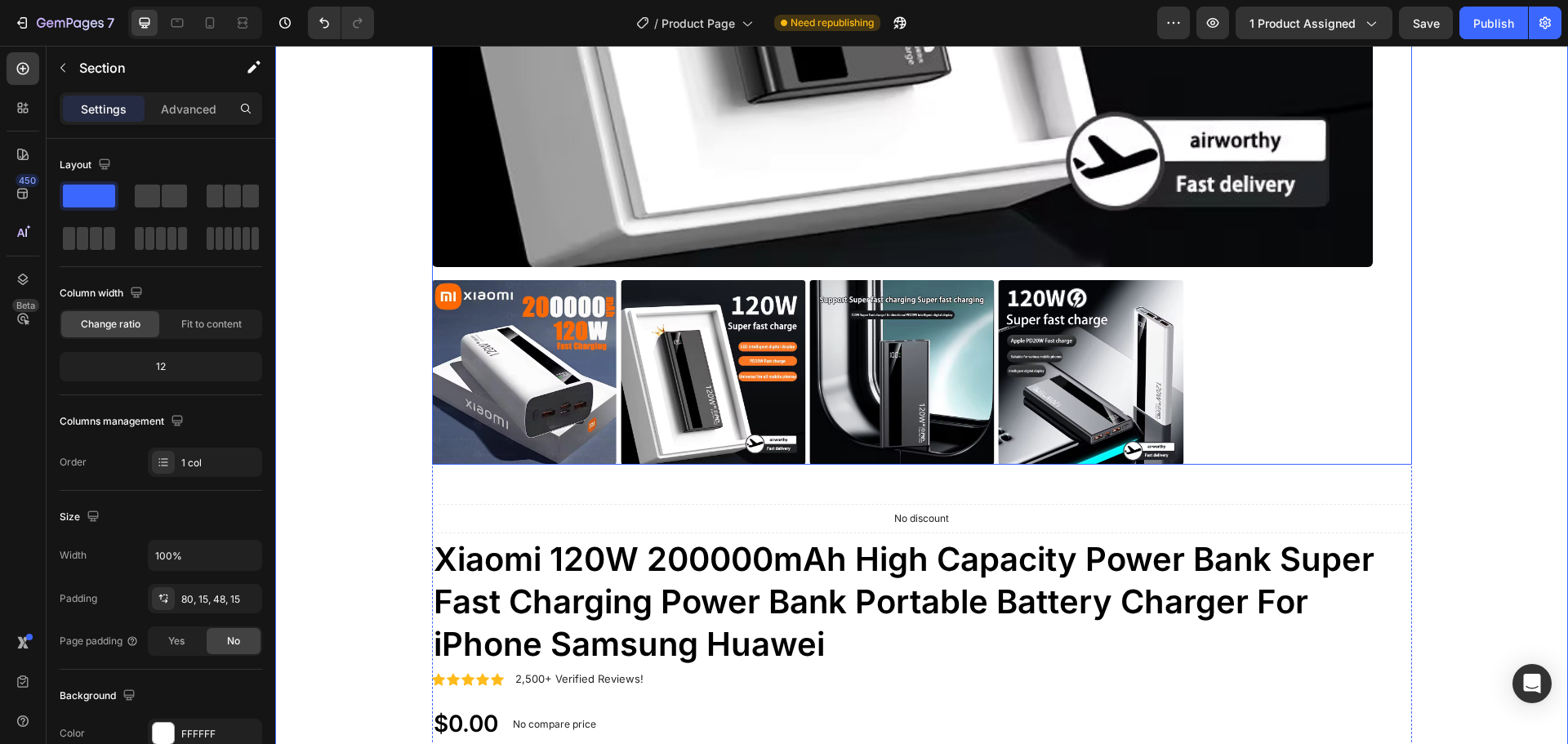
scroll to position [1144, 0]
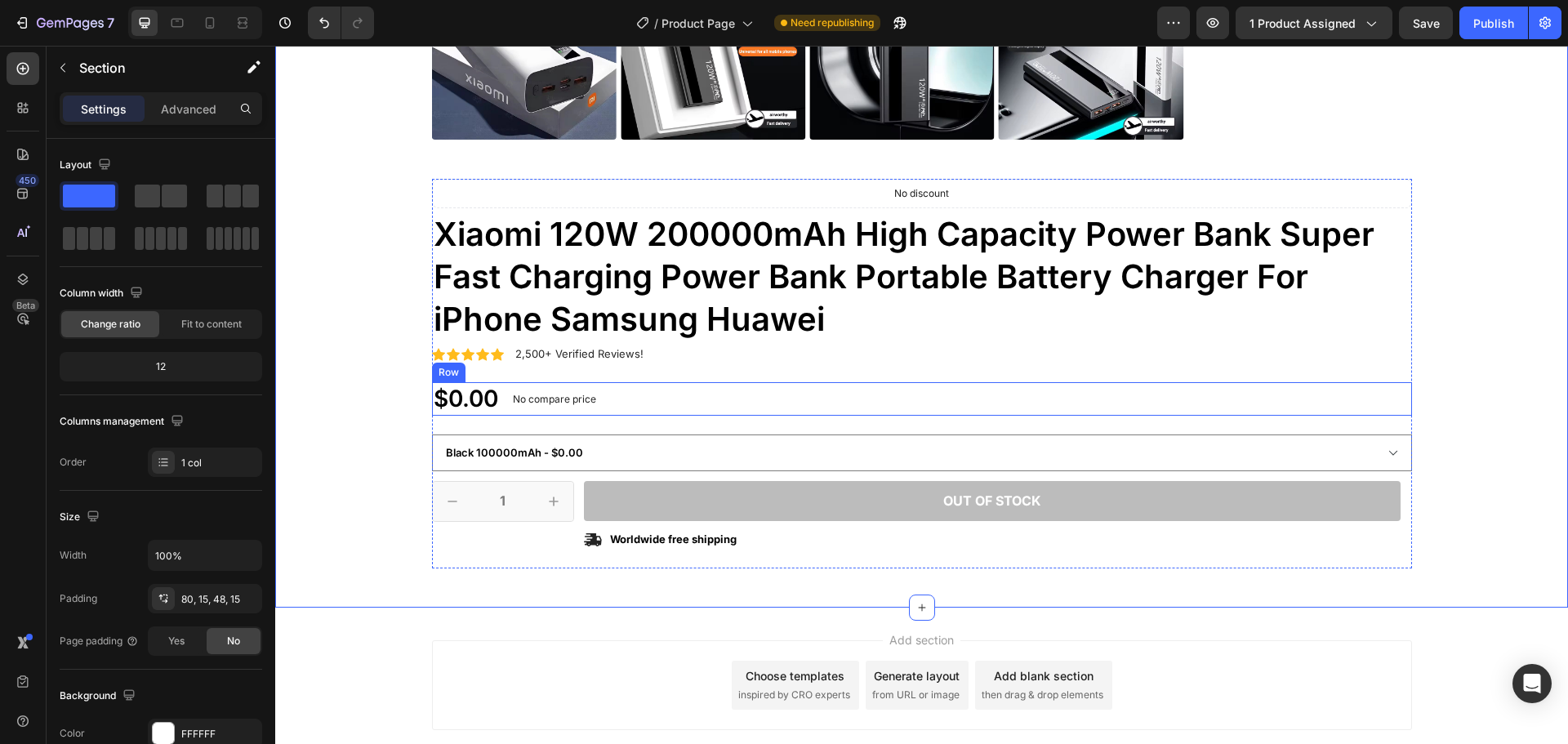
click at [754, 384] on div "$0.00 Product Price Product Price No compare price Product Price No discount No…" at bounding box center [922, 398] width 980 height 32
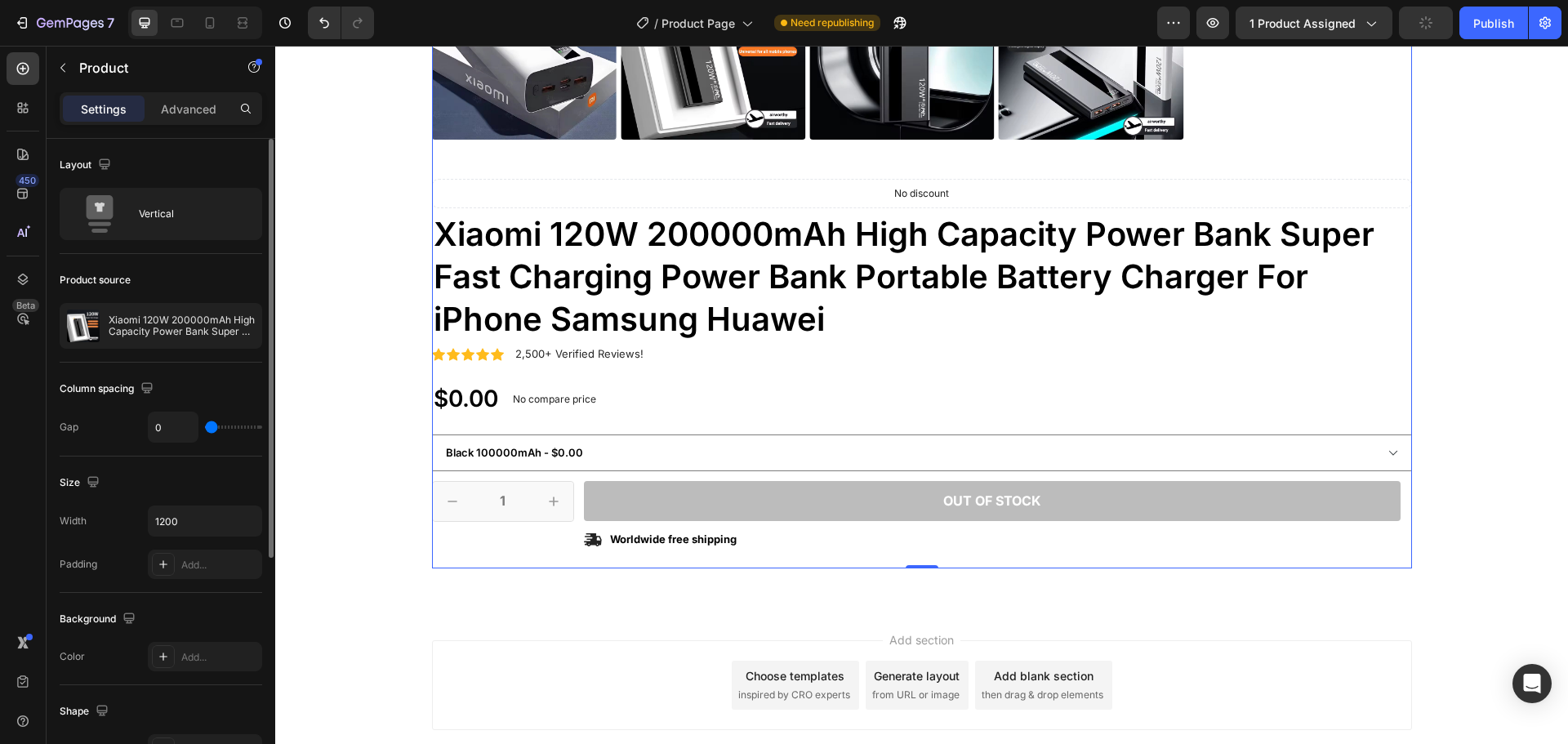
type input "13"
type input "15"
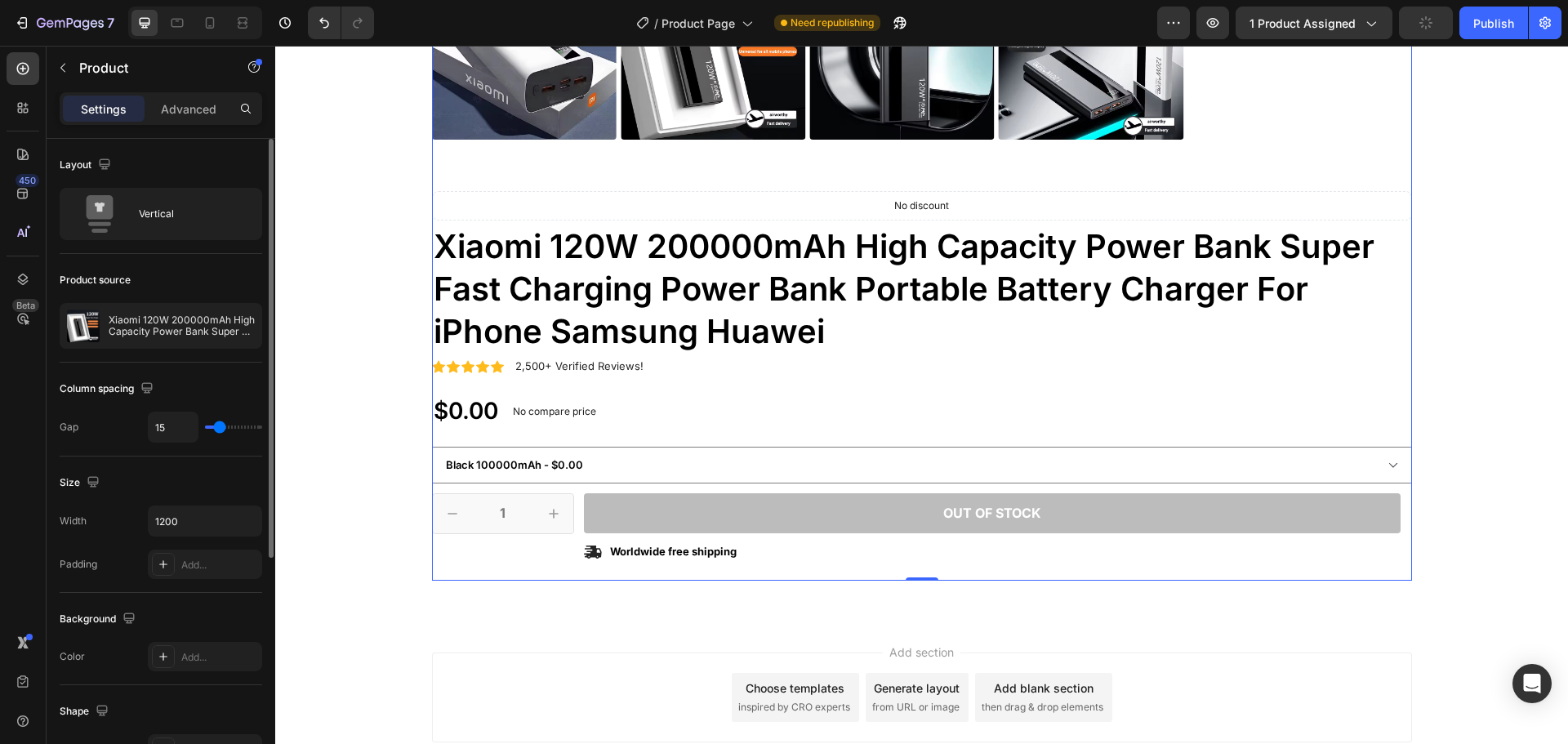
type input "19"
type input "22"
type input "24"
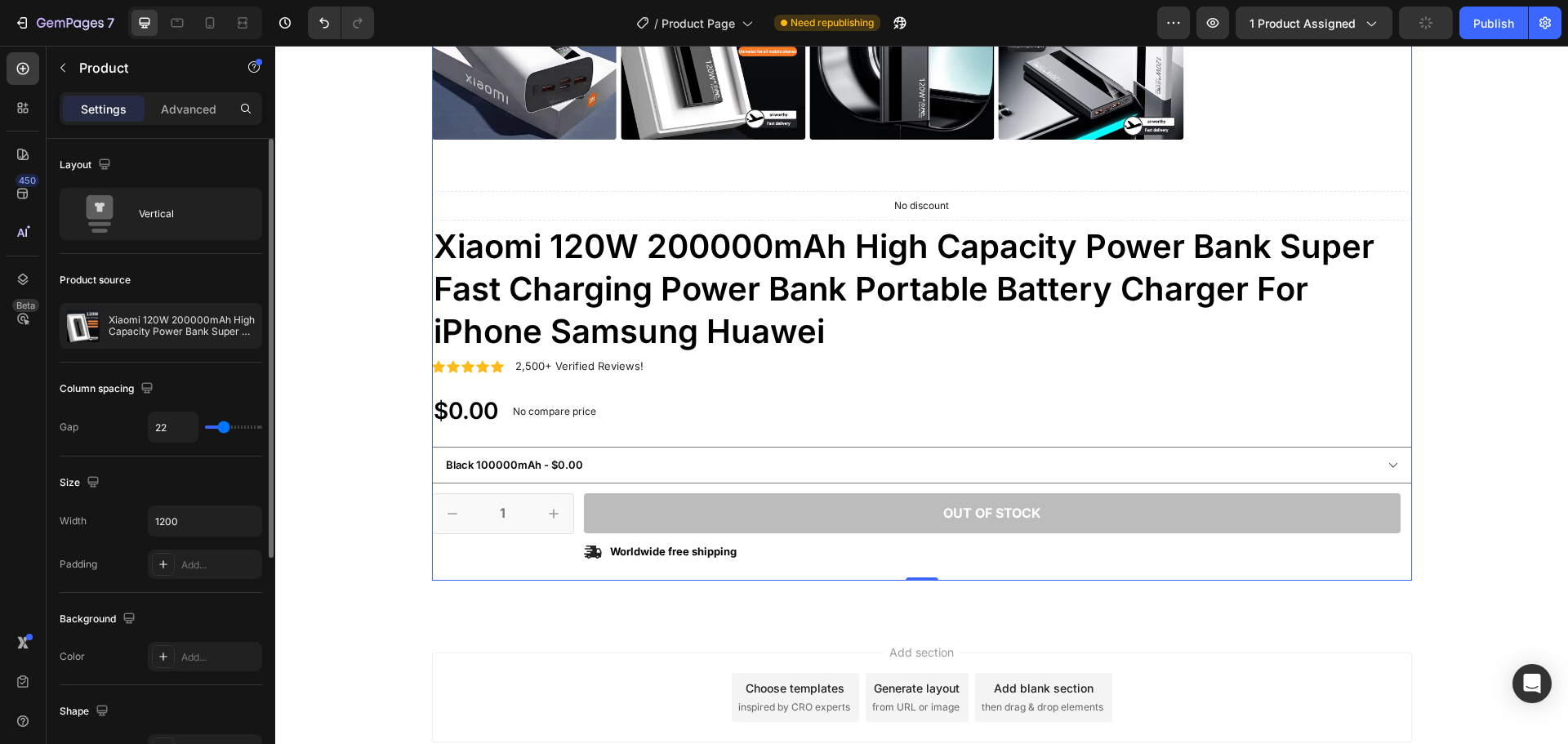
type input "24"
type input "27"
type input "28"
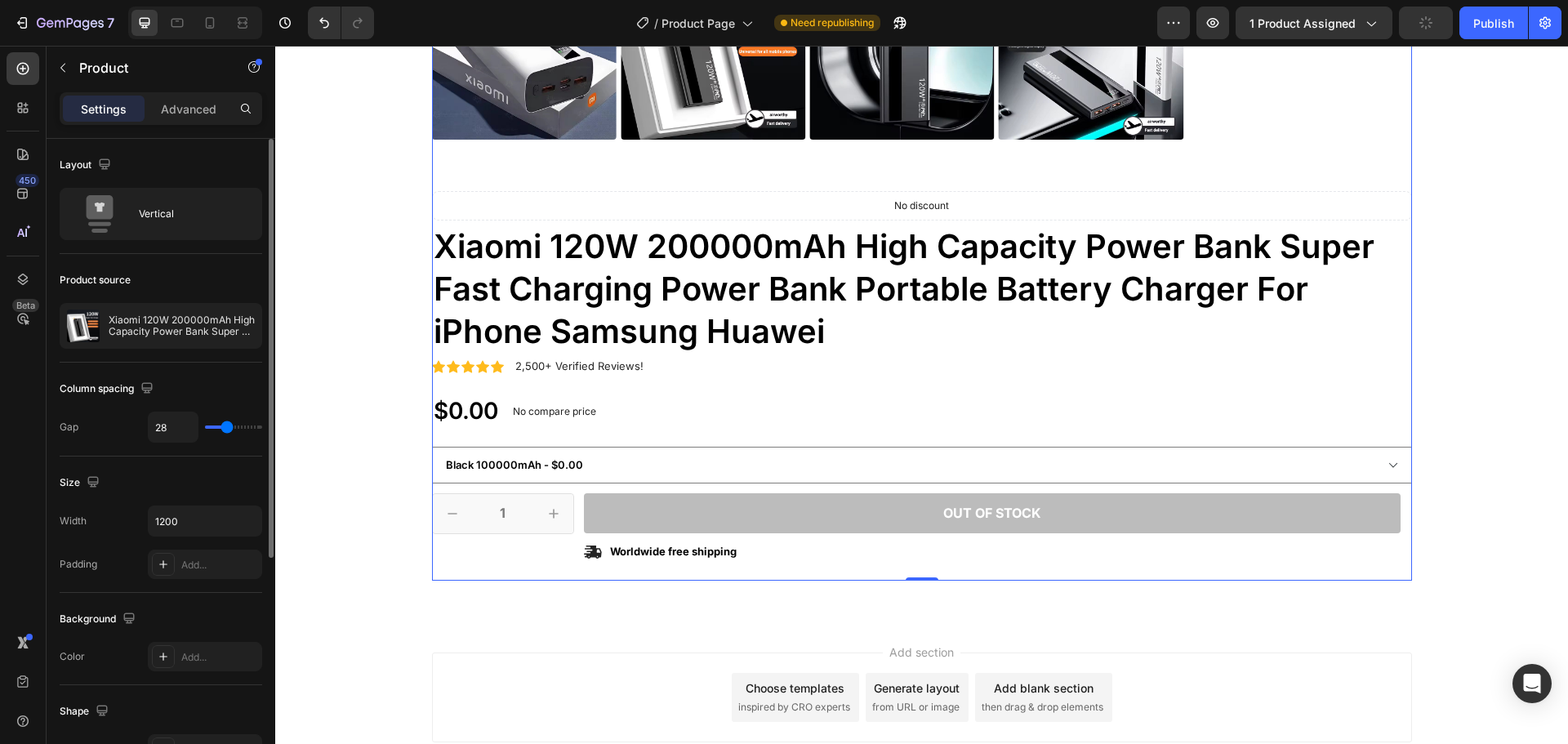
type input "30"
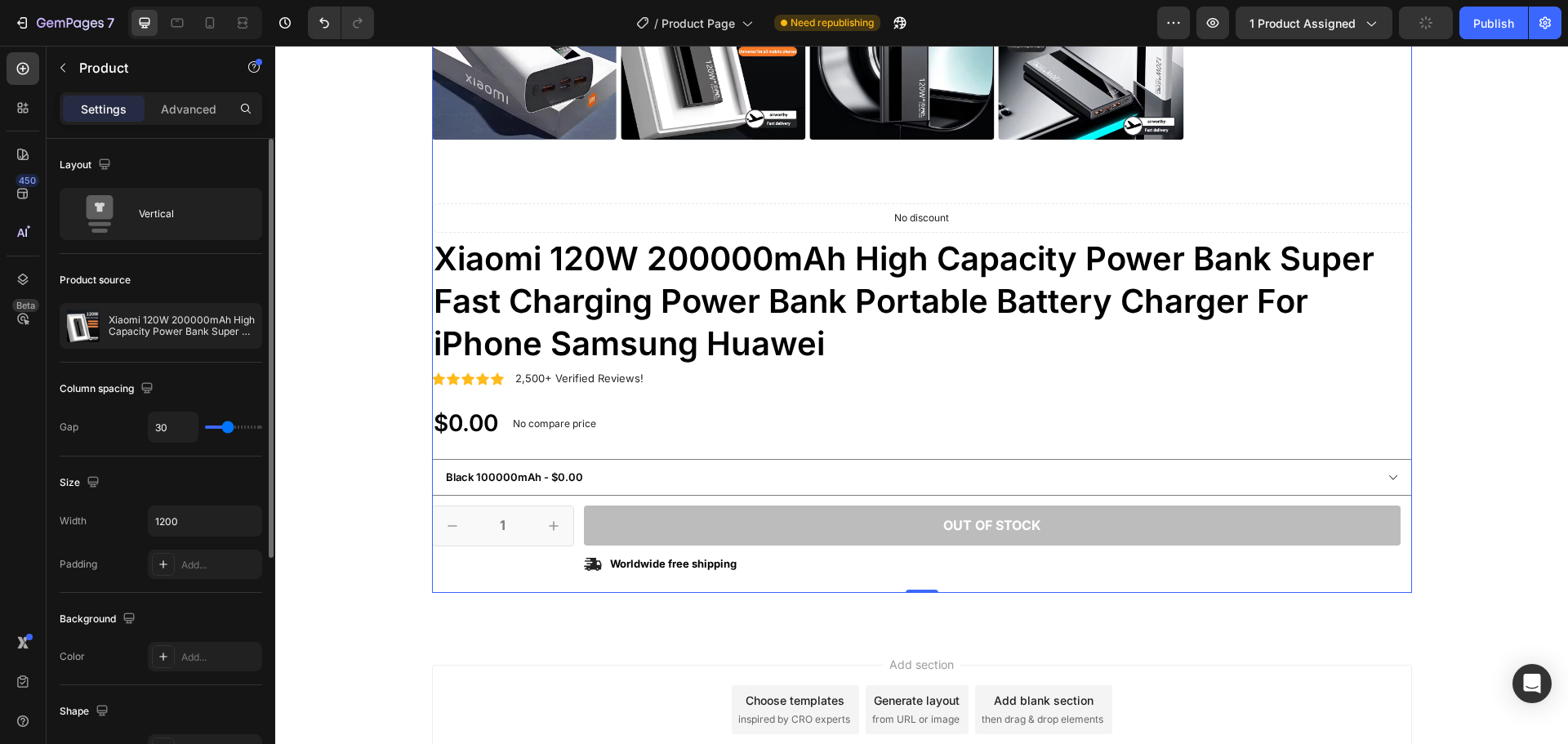
type input "31"
type input "33"
type input "40"
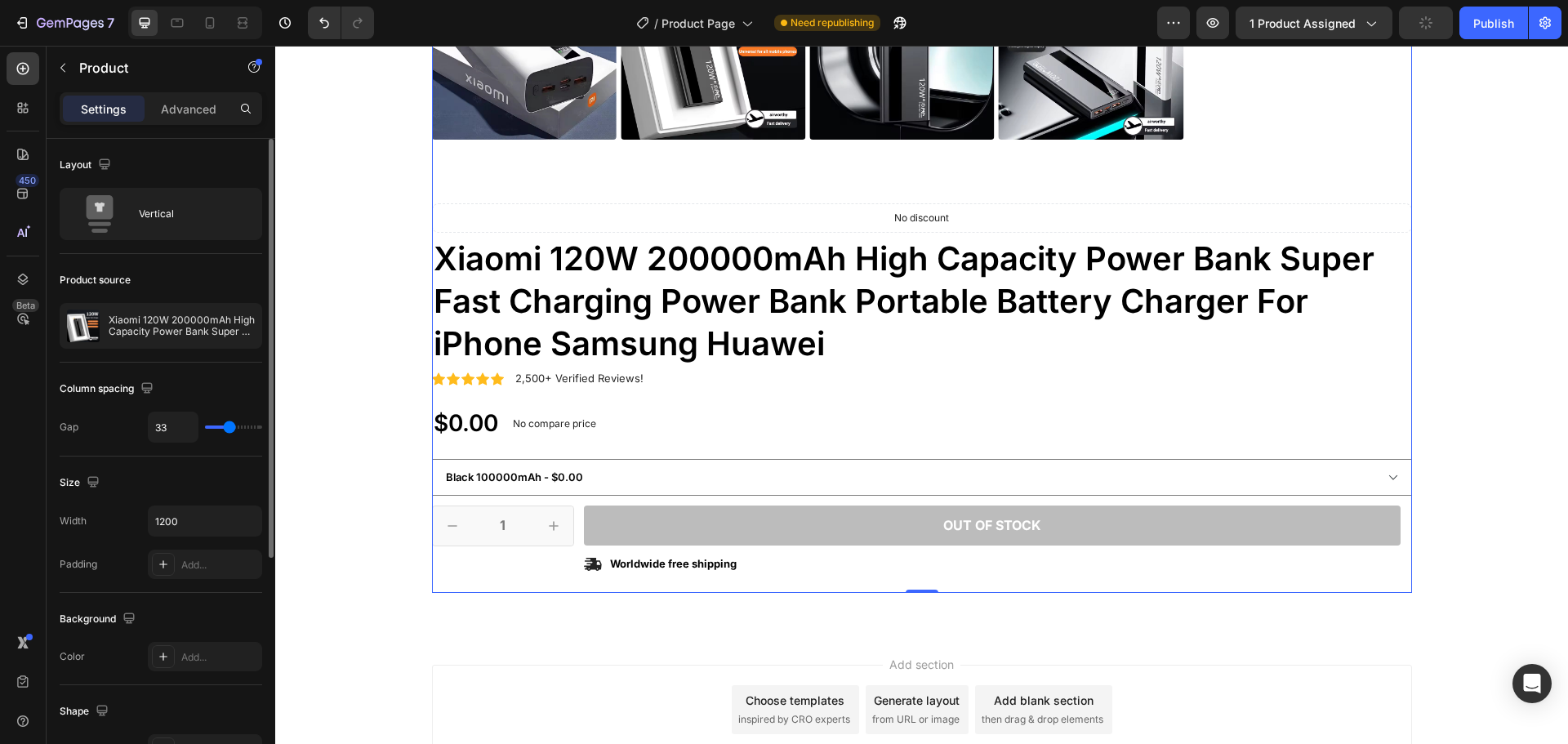
type input "40"
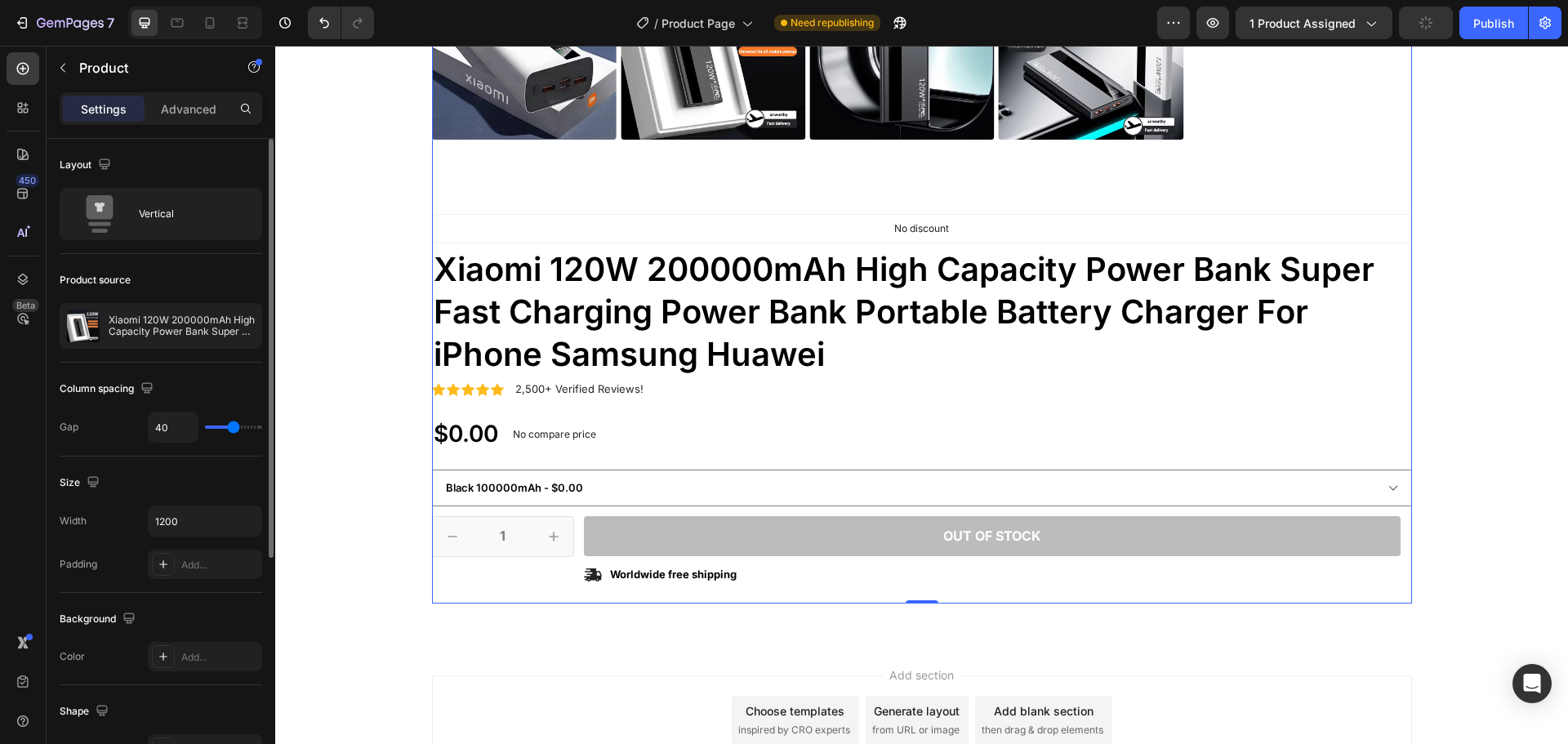
type input "43"
type input "44"
type input "46"
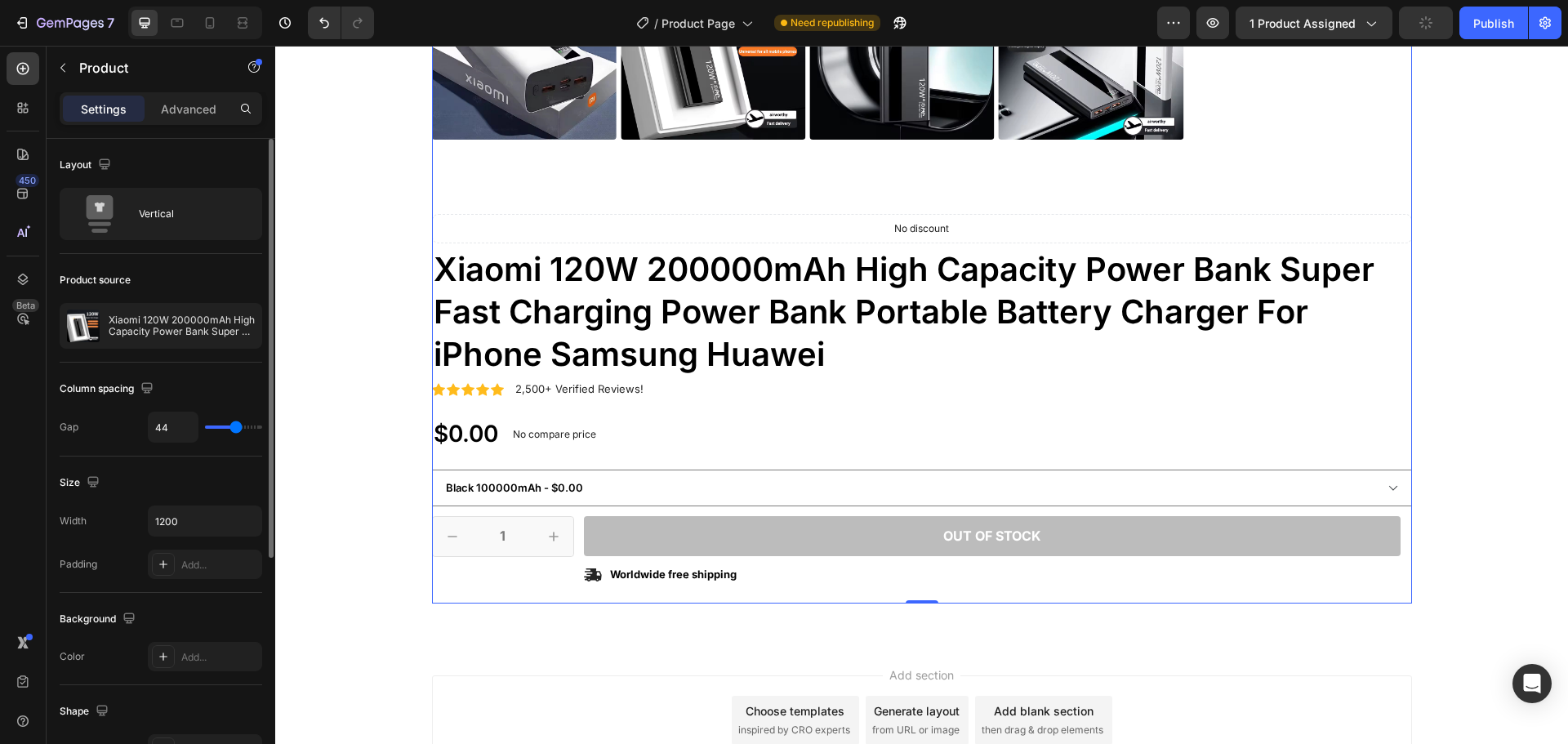
type input "46"
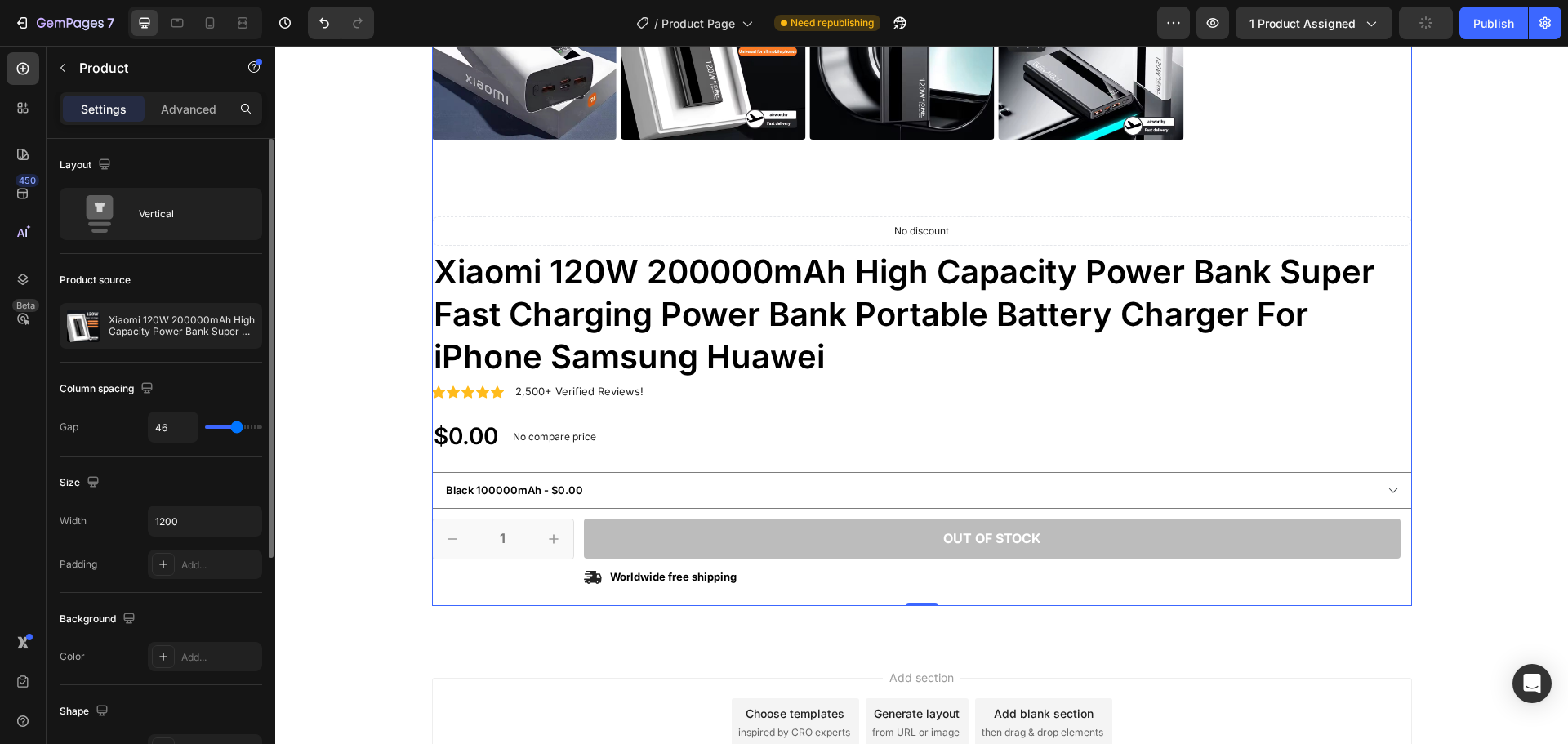
type input "47"
type input "49"
type input "50"
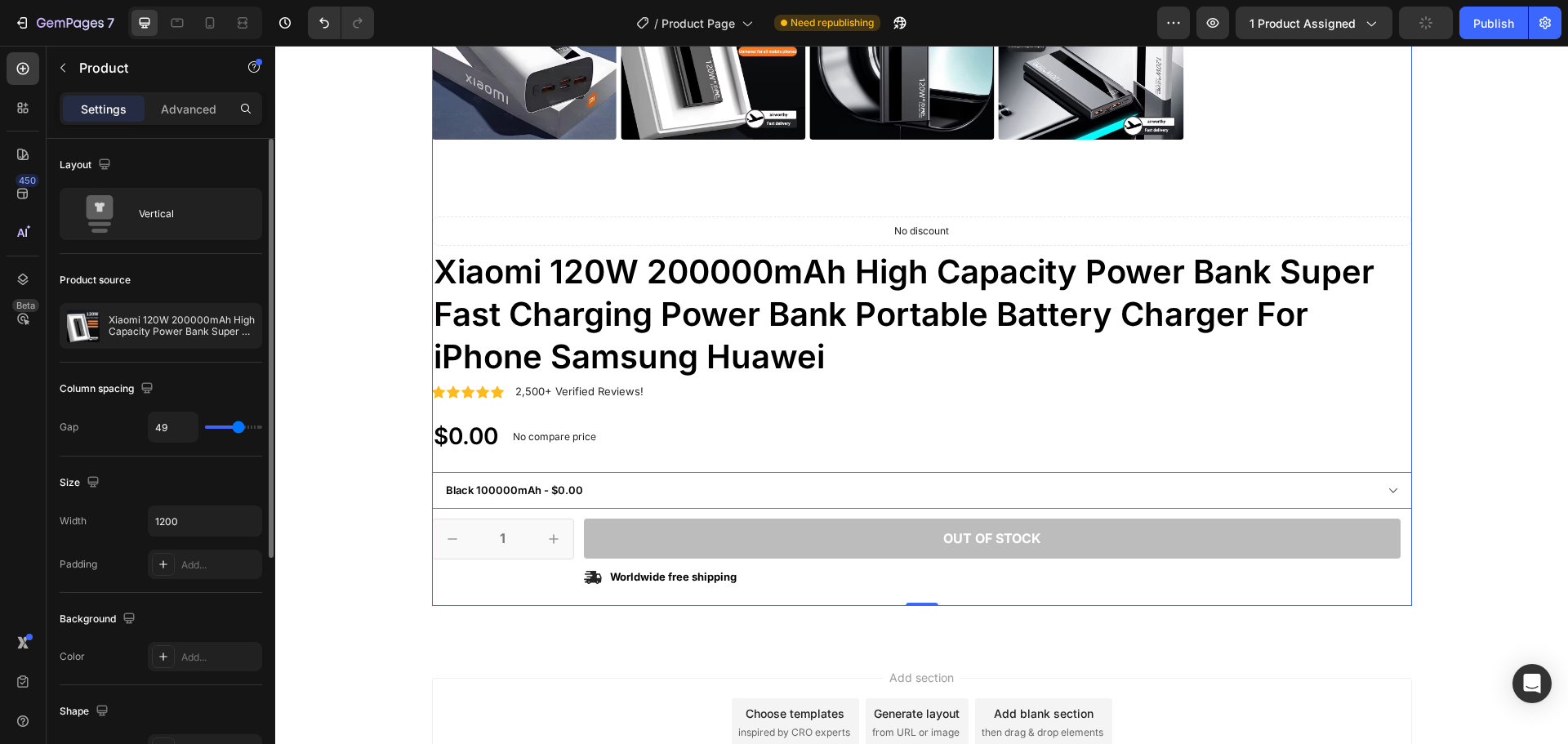
type input "50"
type input "52"
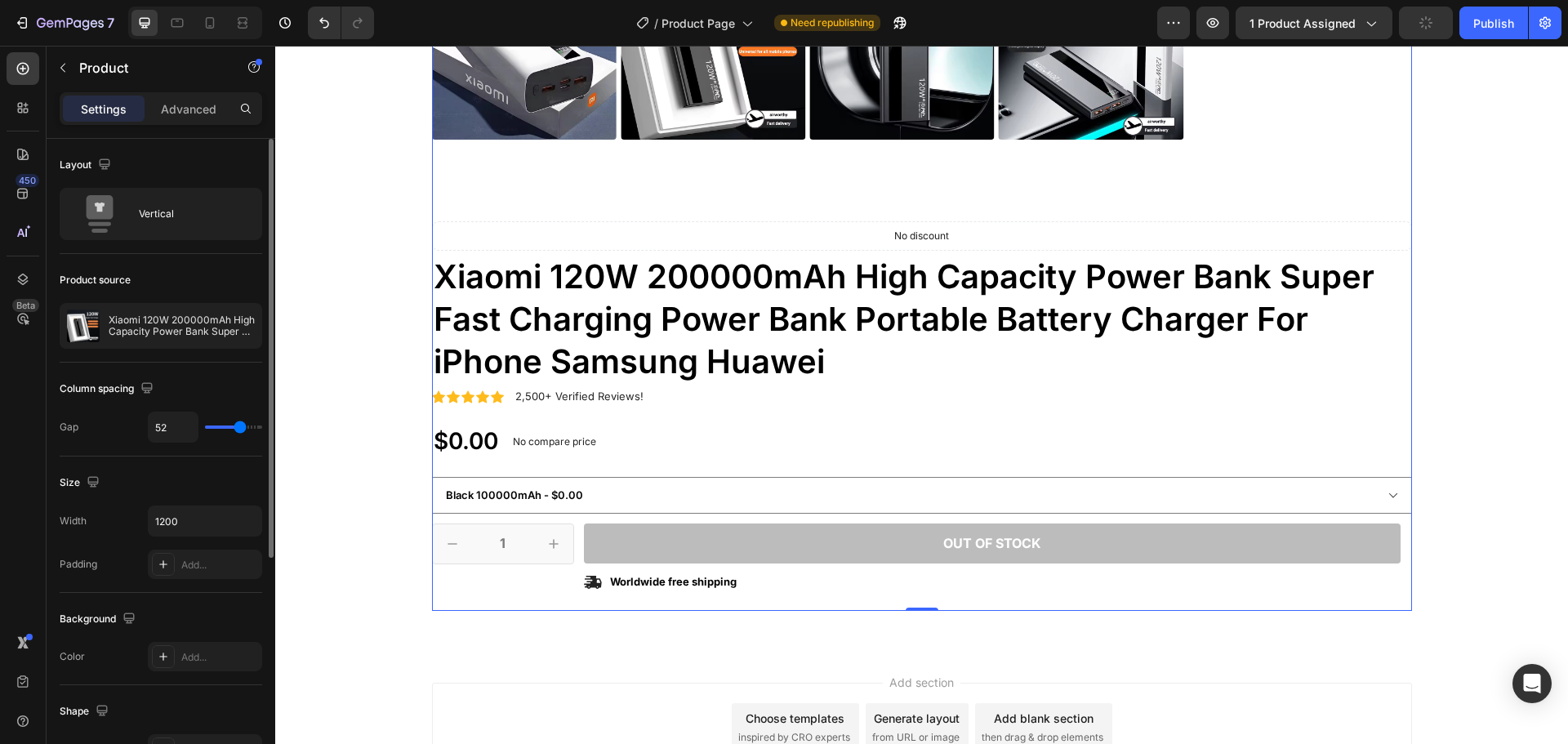
type input "53"
type input "55"
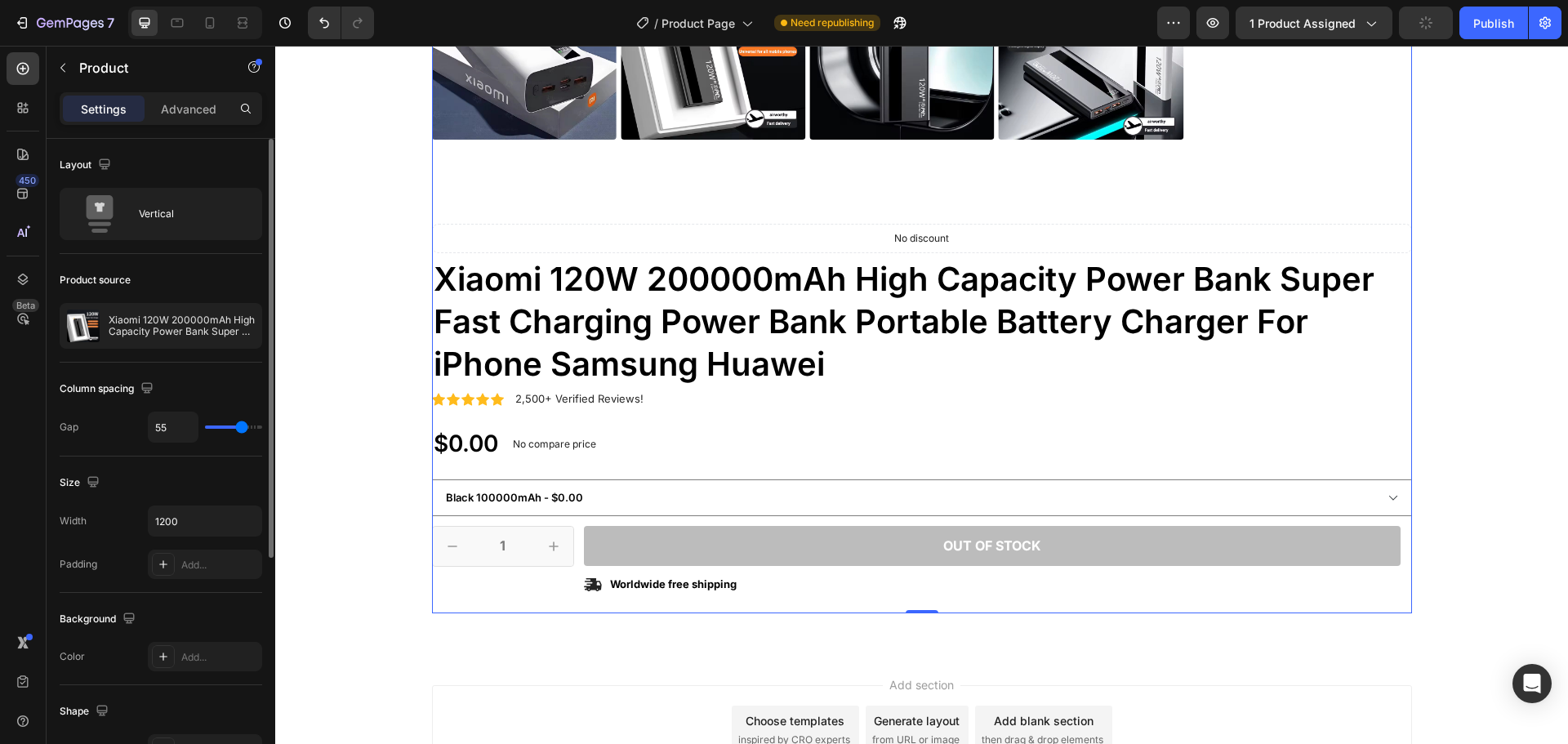
type input "40"
type input "33"
type input "25"
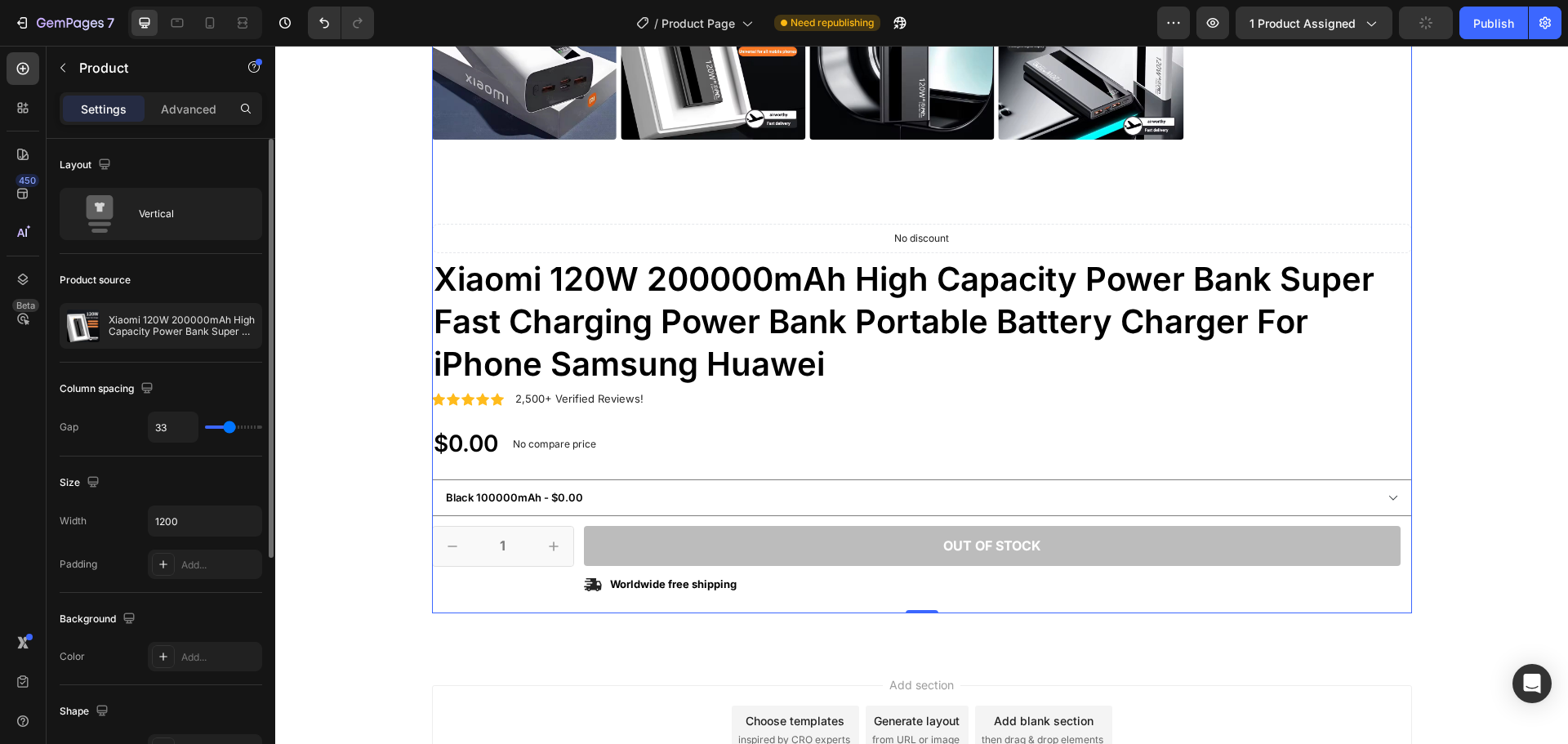
type input "25"
type input "24"
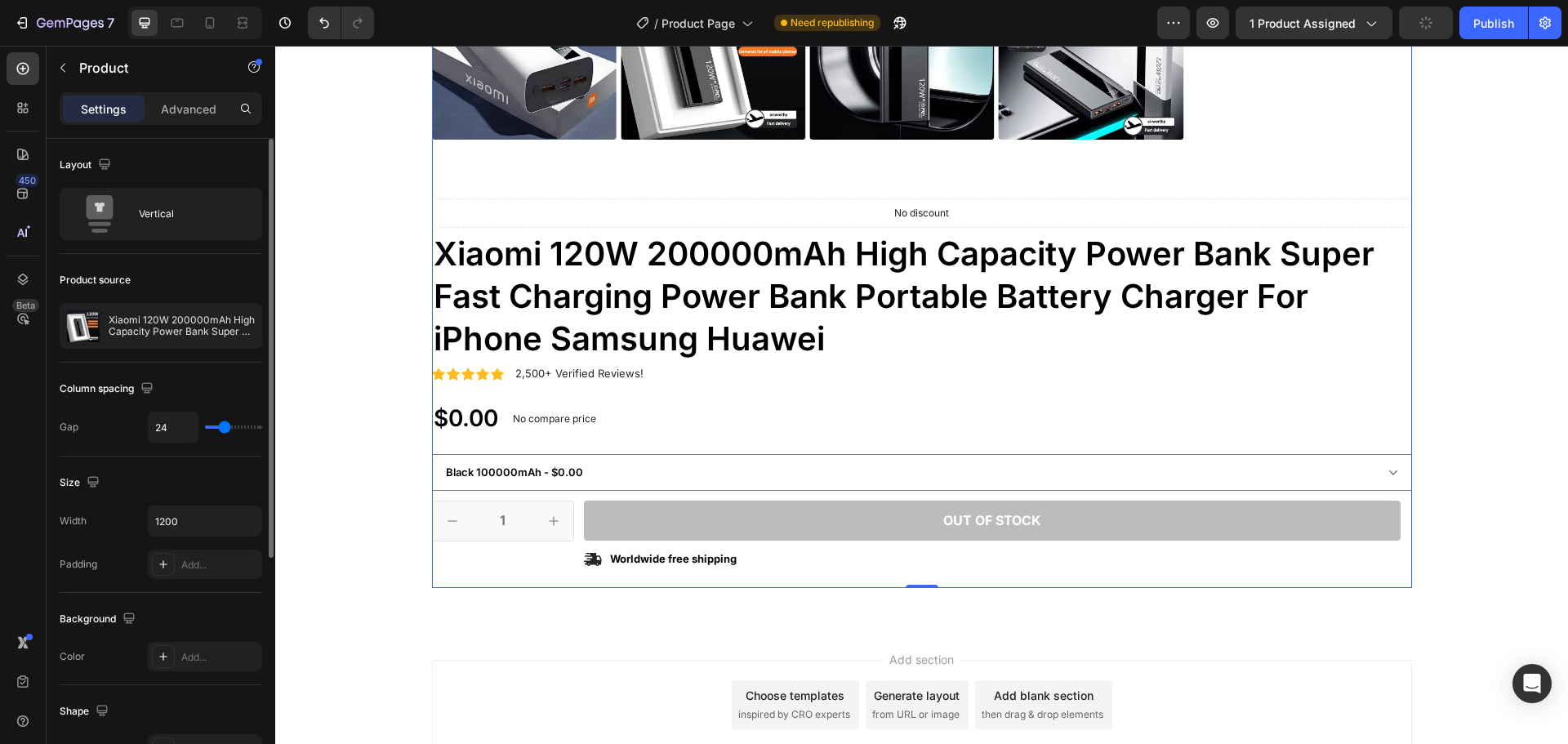
type input "22"
type input "21"
type input "19"
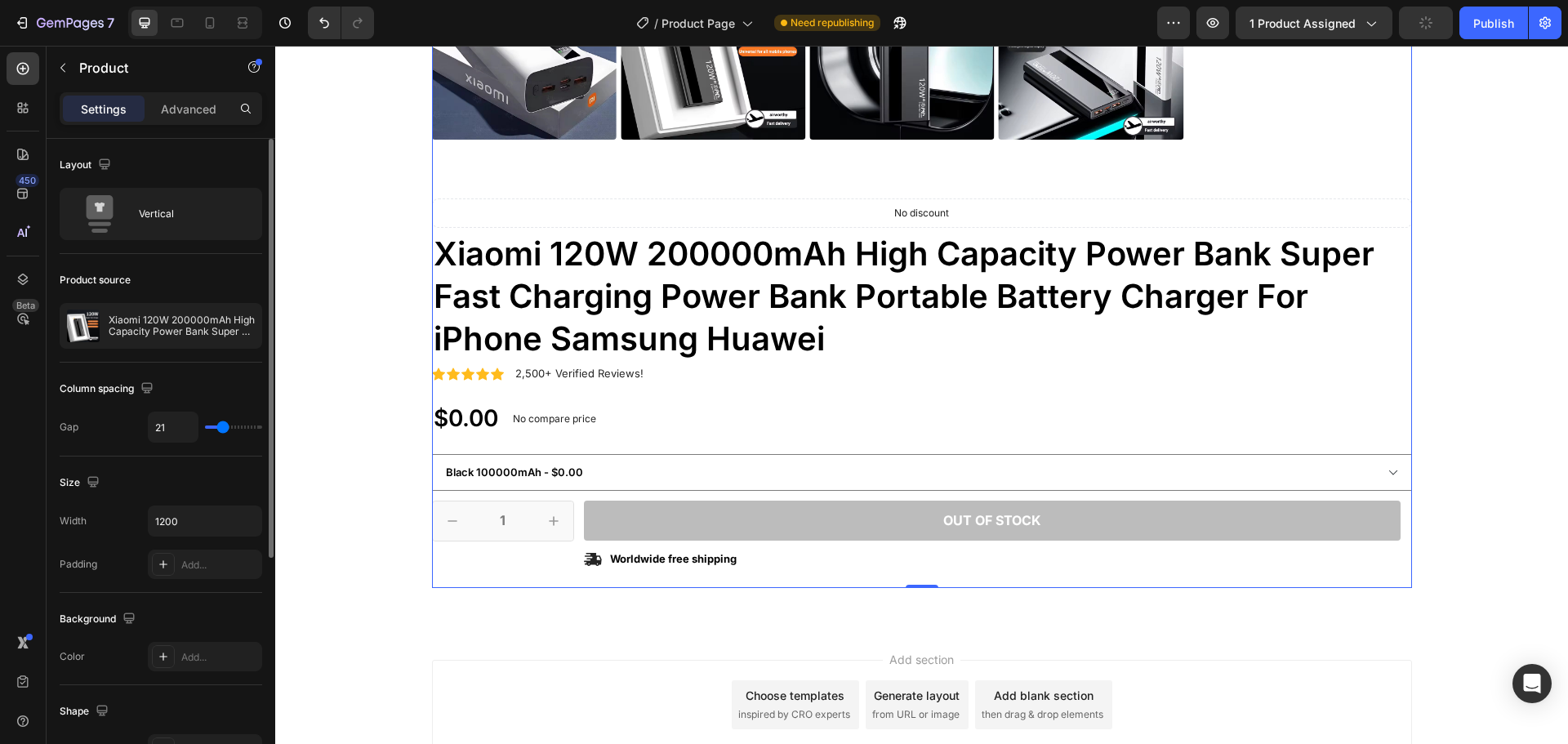
type input "19"
type input "18"
type input "16"
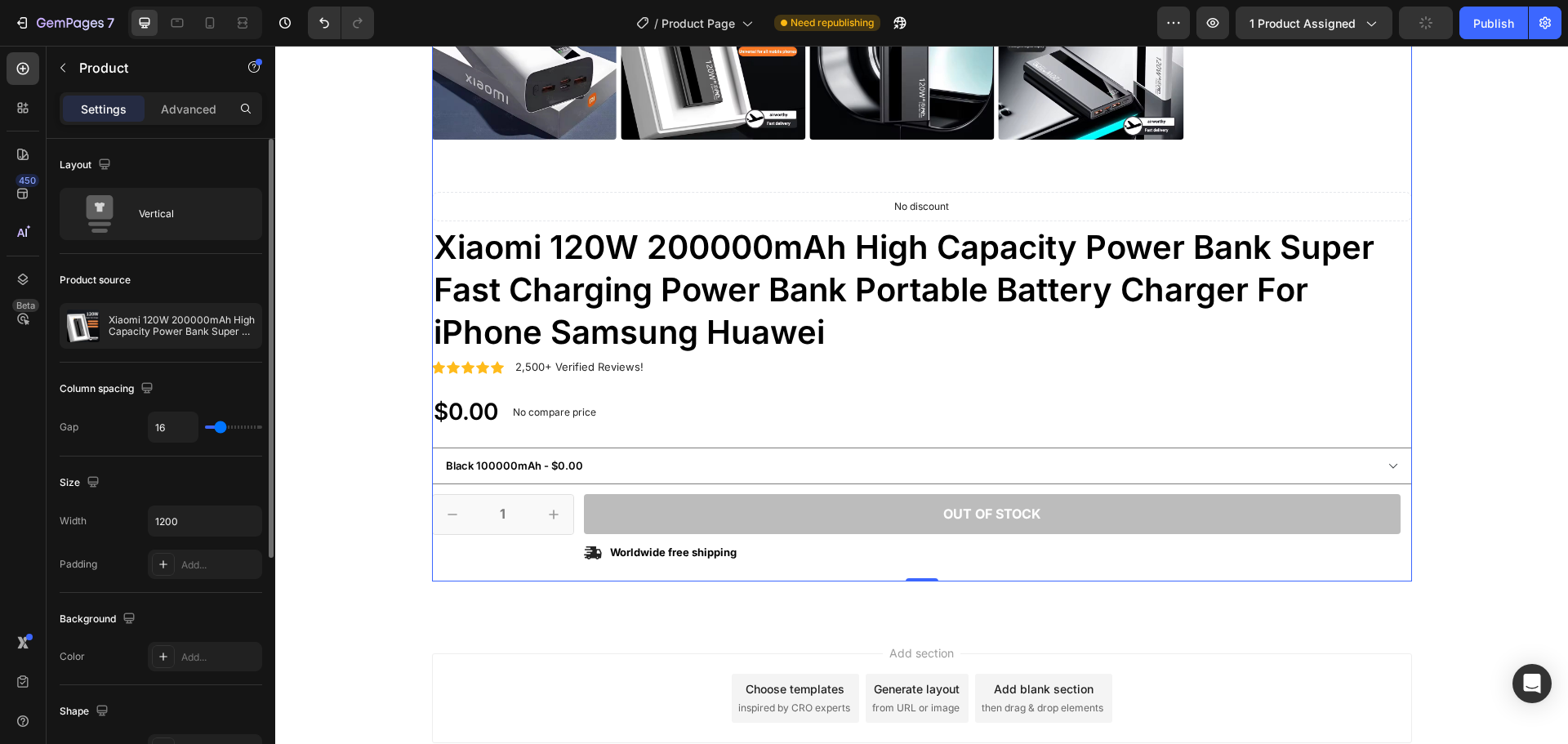
type input "13"
type input "9"
type input "4"
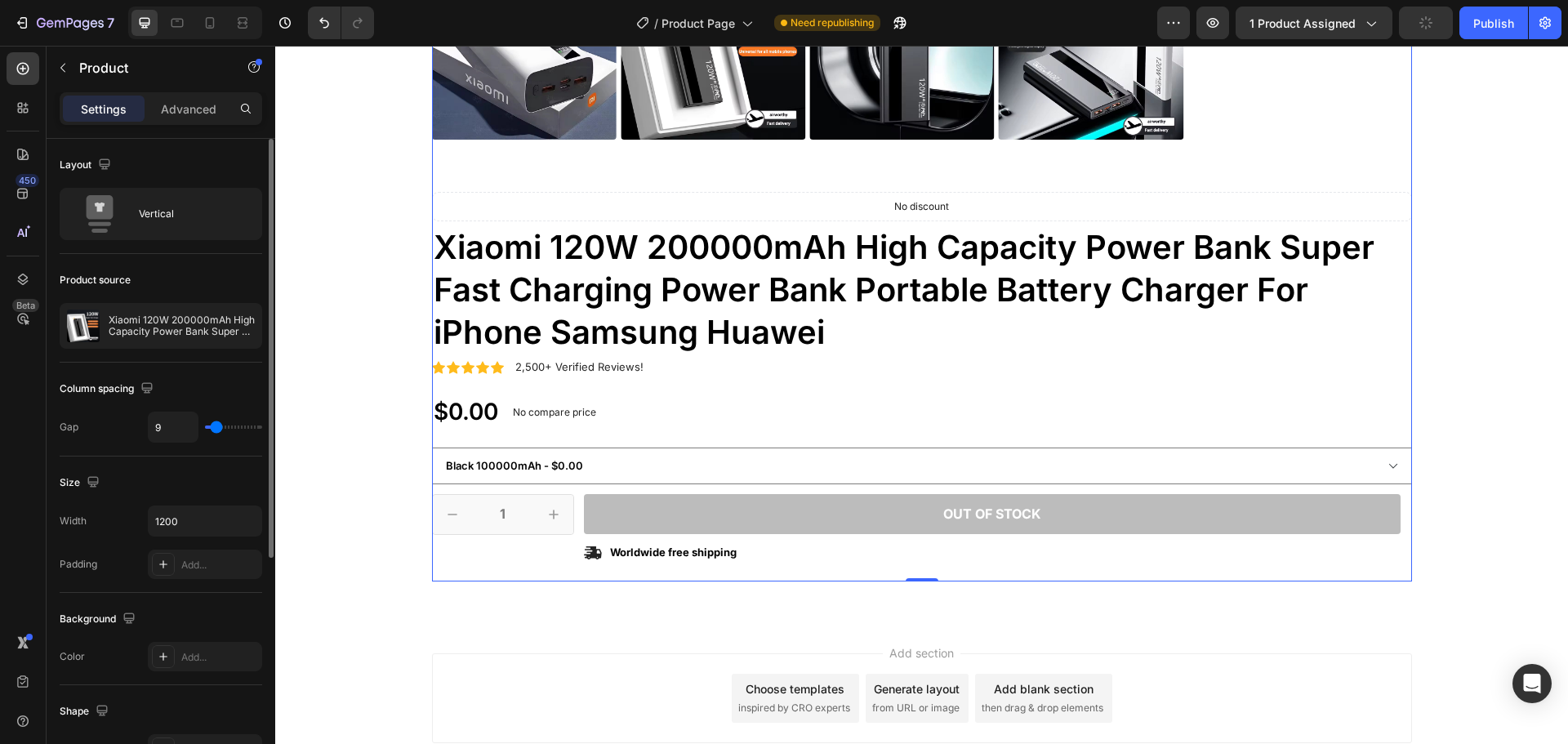
type input "4"
type input "1"
type input "0"
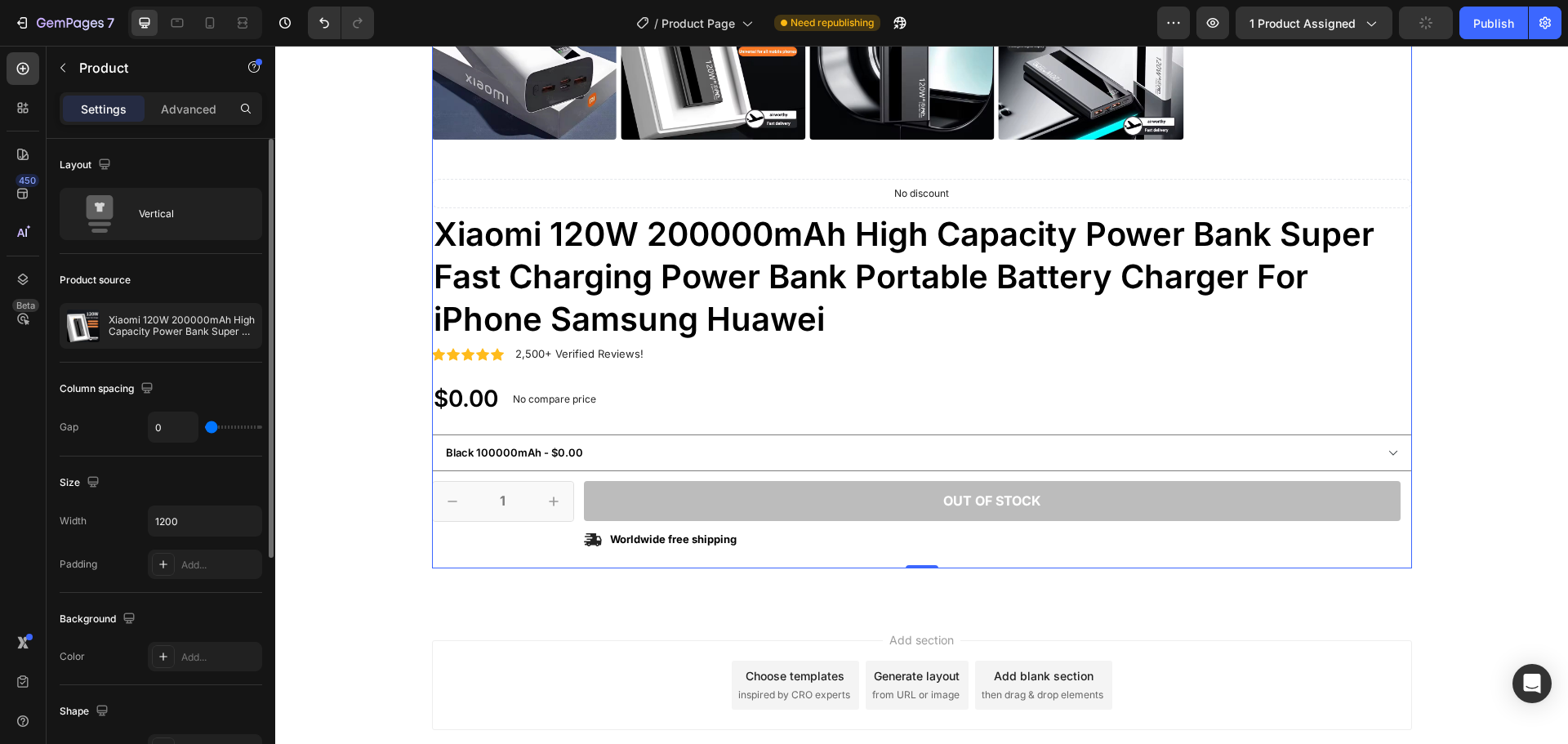
drag, startPoint x: 213, startPoint y: 428, endPoint x: 202, endPoint y: 436, distance: 13.6
click at [205, 429] on input "range" at bounding box center [233, 427] width 57 height 3
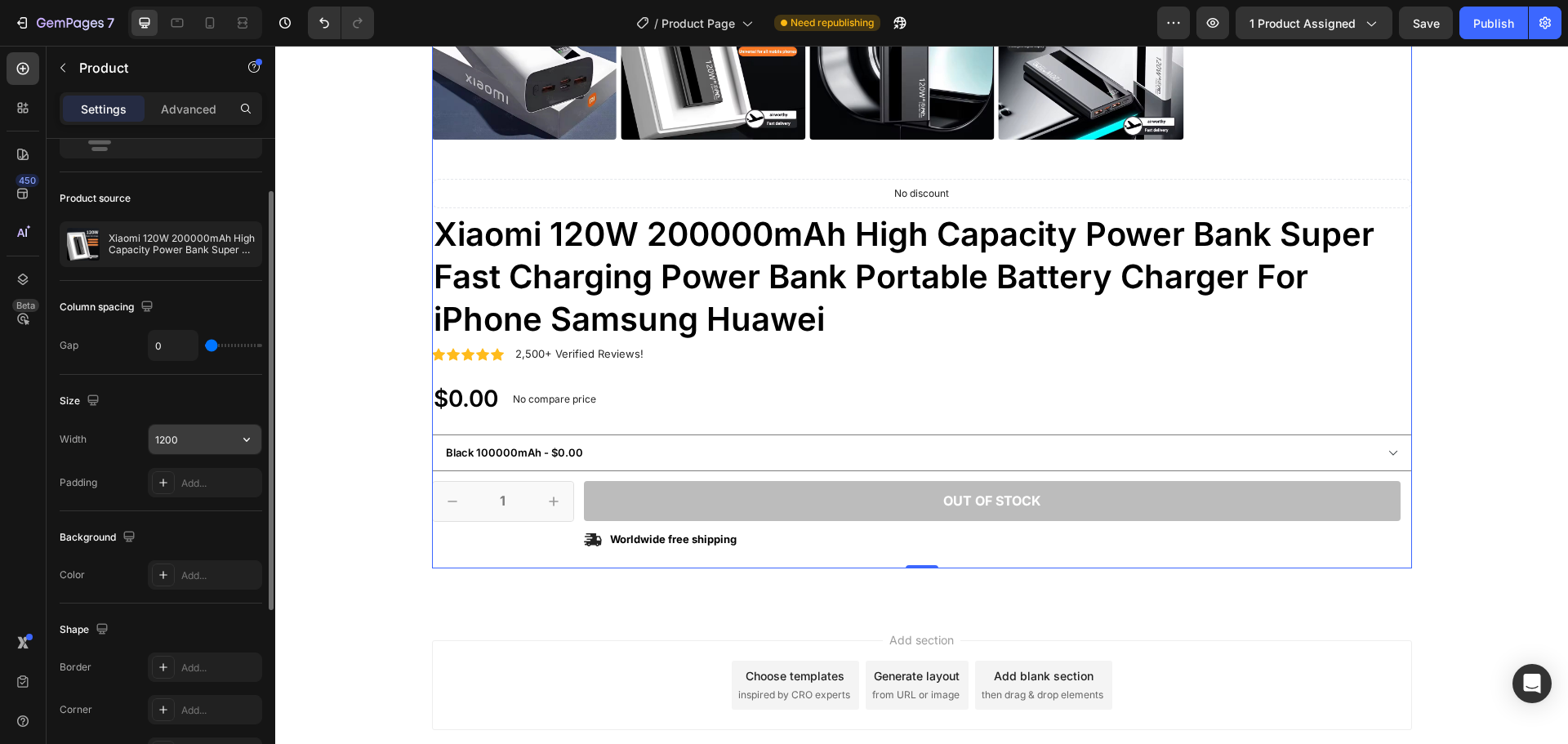
click at [216, 443] on input "1200" at bounding box center [204, 439] width 113 height 30
click at [256, 446] on button "button" at bounding box center [247, 439] width 30 height 30
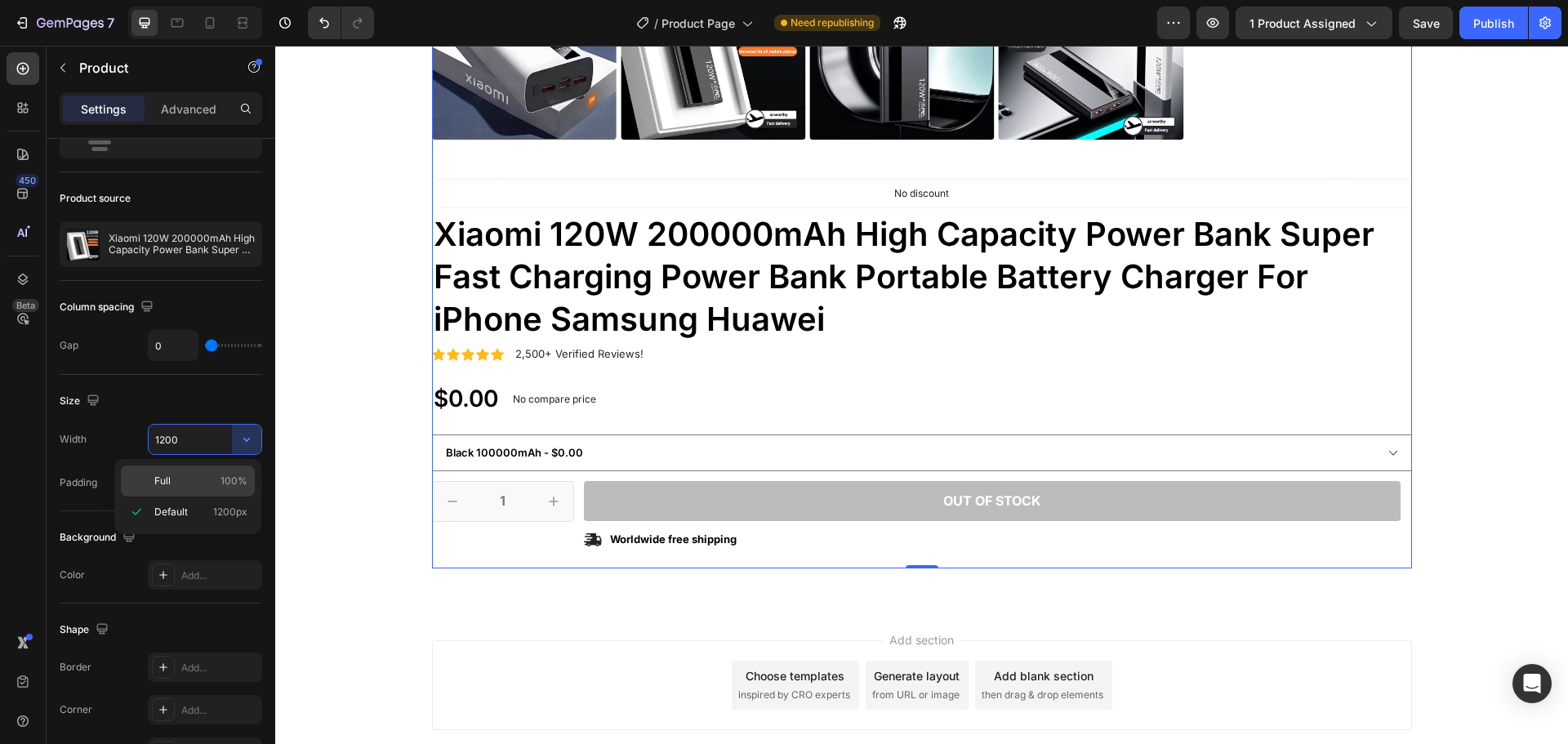
click at [210, 472] on div "Full 100%" at bounding box center [187, 481] width 134 height 31
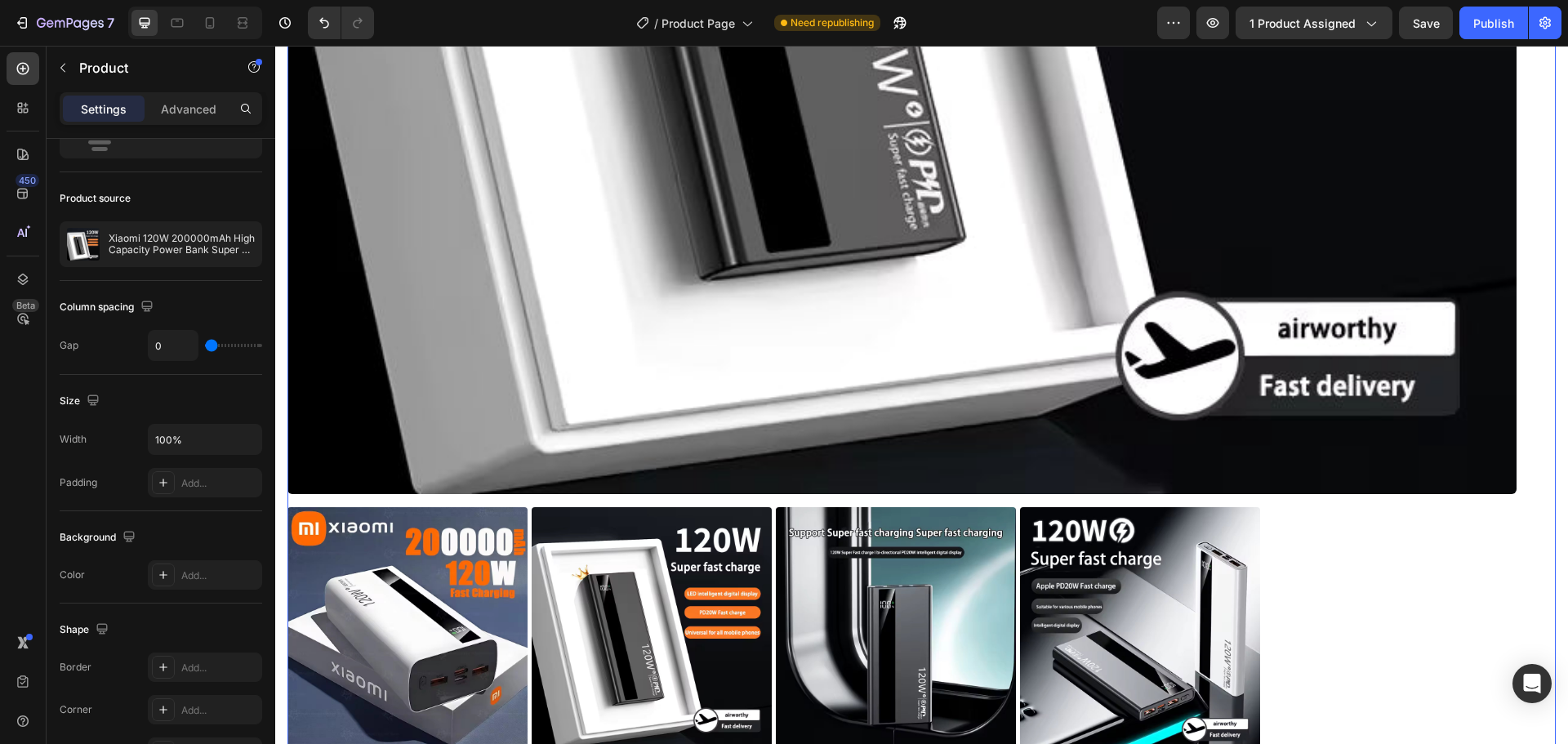
scroll to position [817, 0]
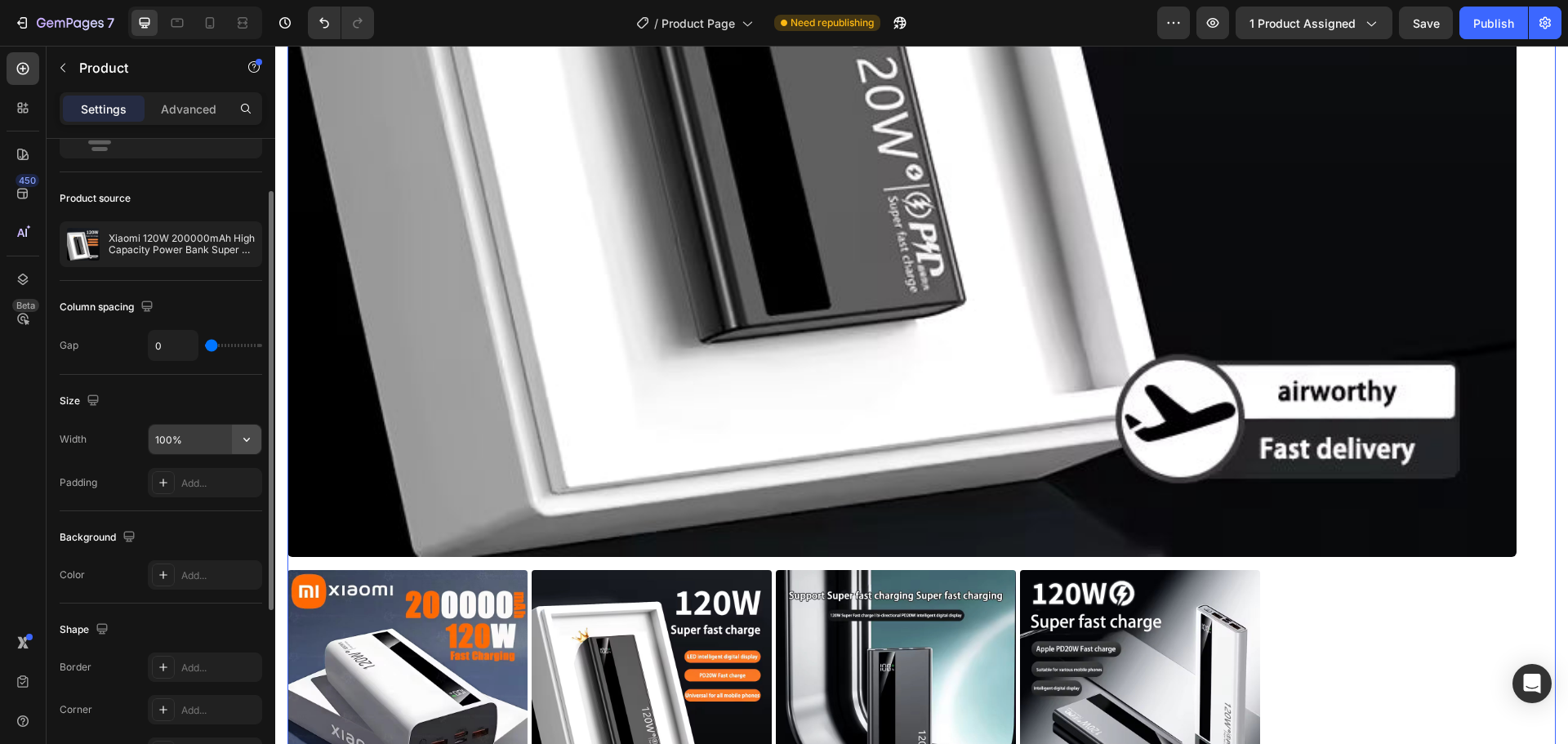
click at [252, 444] on icon "button" at bounding box center [246, 439] width 17 height 17
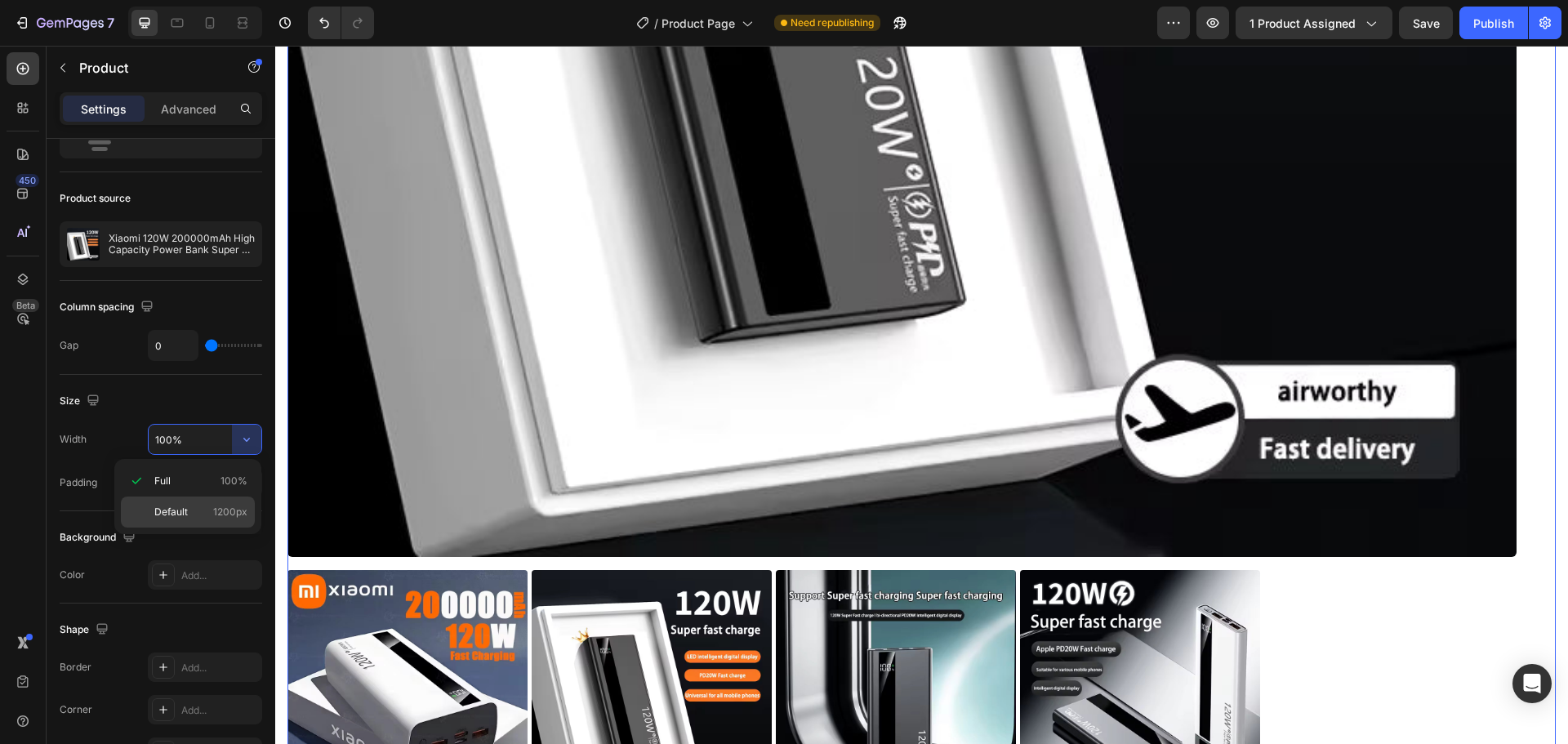
click at [211, 511] on p "Default 1200px" at bounding box center [201, 512] width 93 height 15
type input "1200"
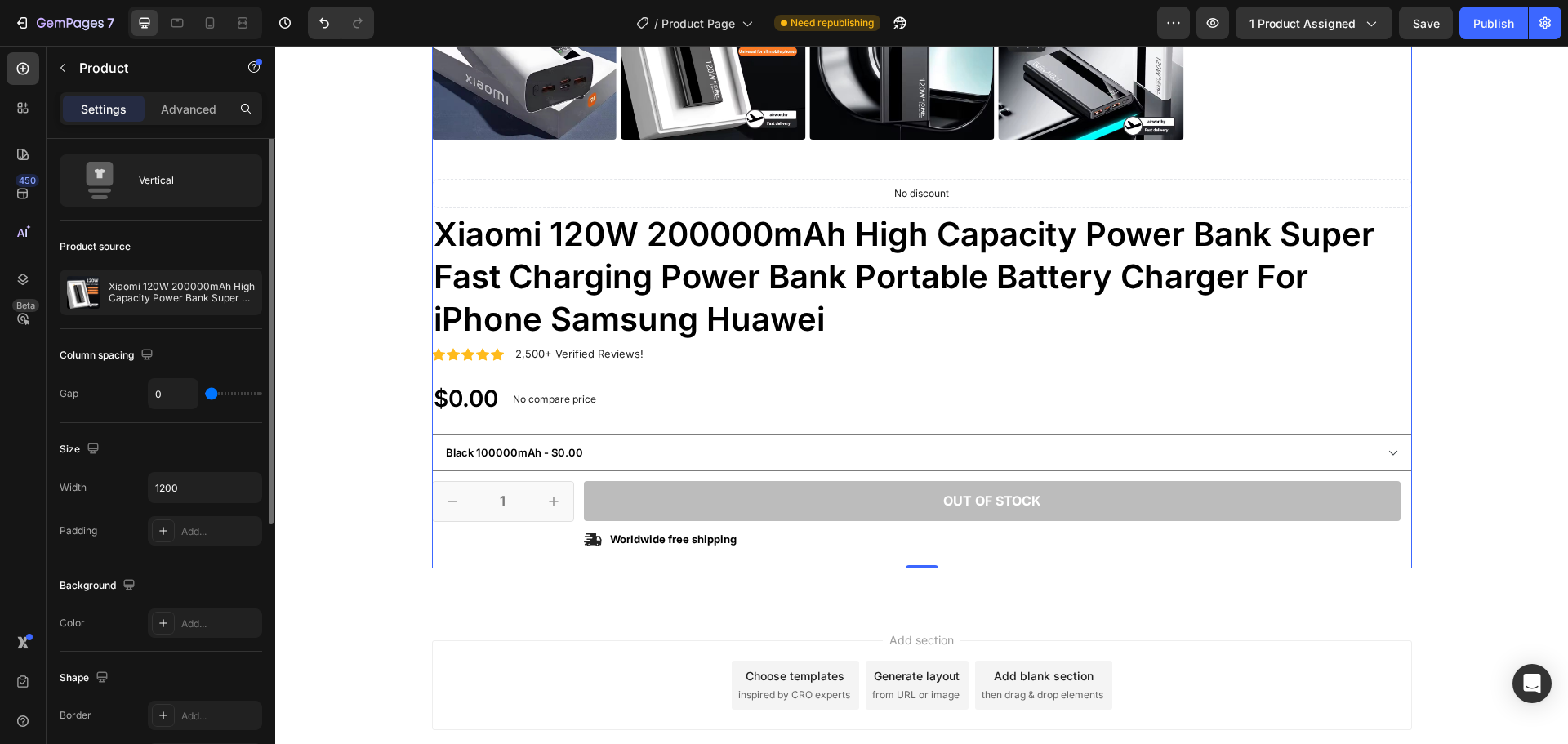
scroll to position [0, 0]
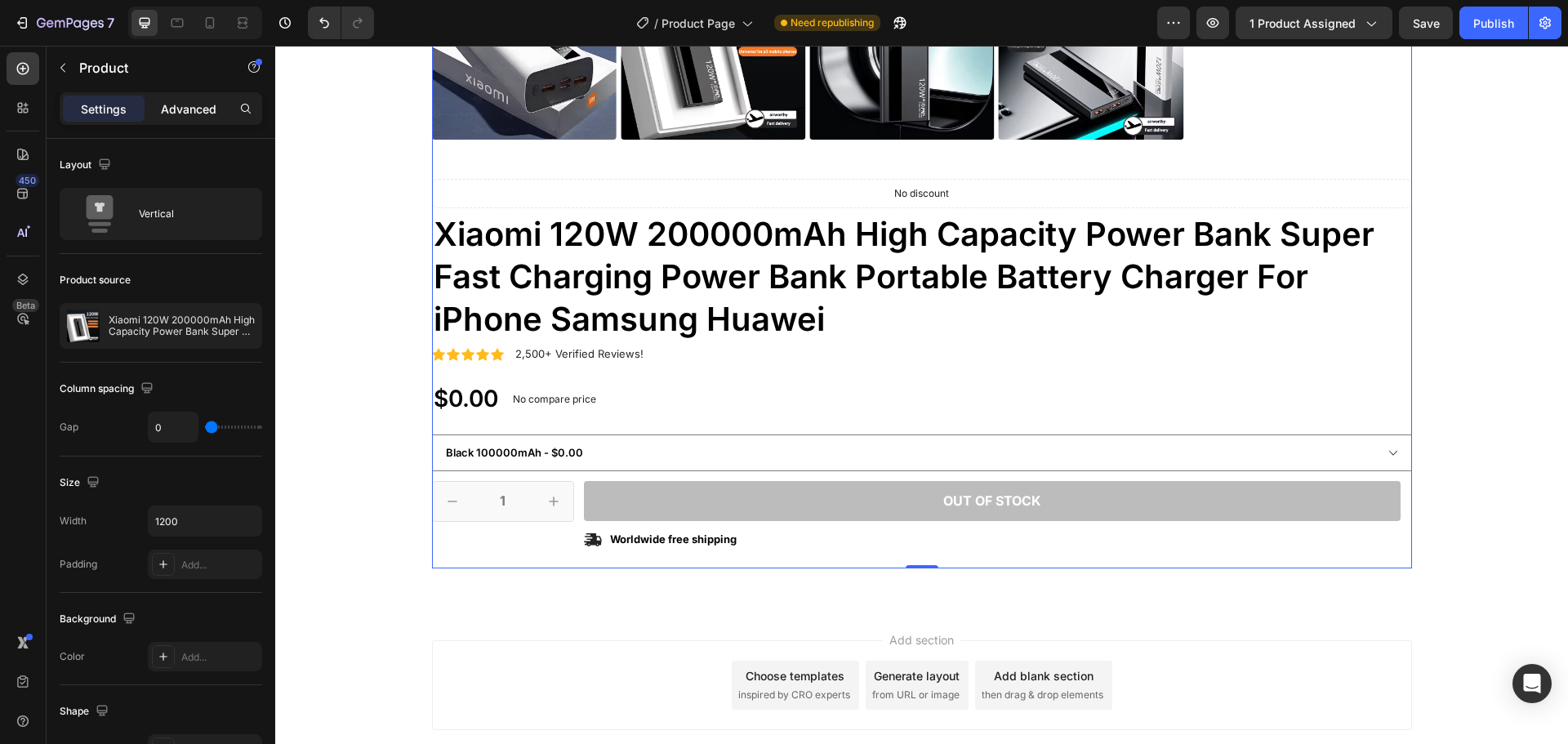
click at [188, 110] on p "Advanced" at bounding box center [189, 109] width 56 height 17
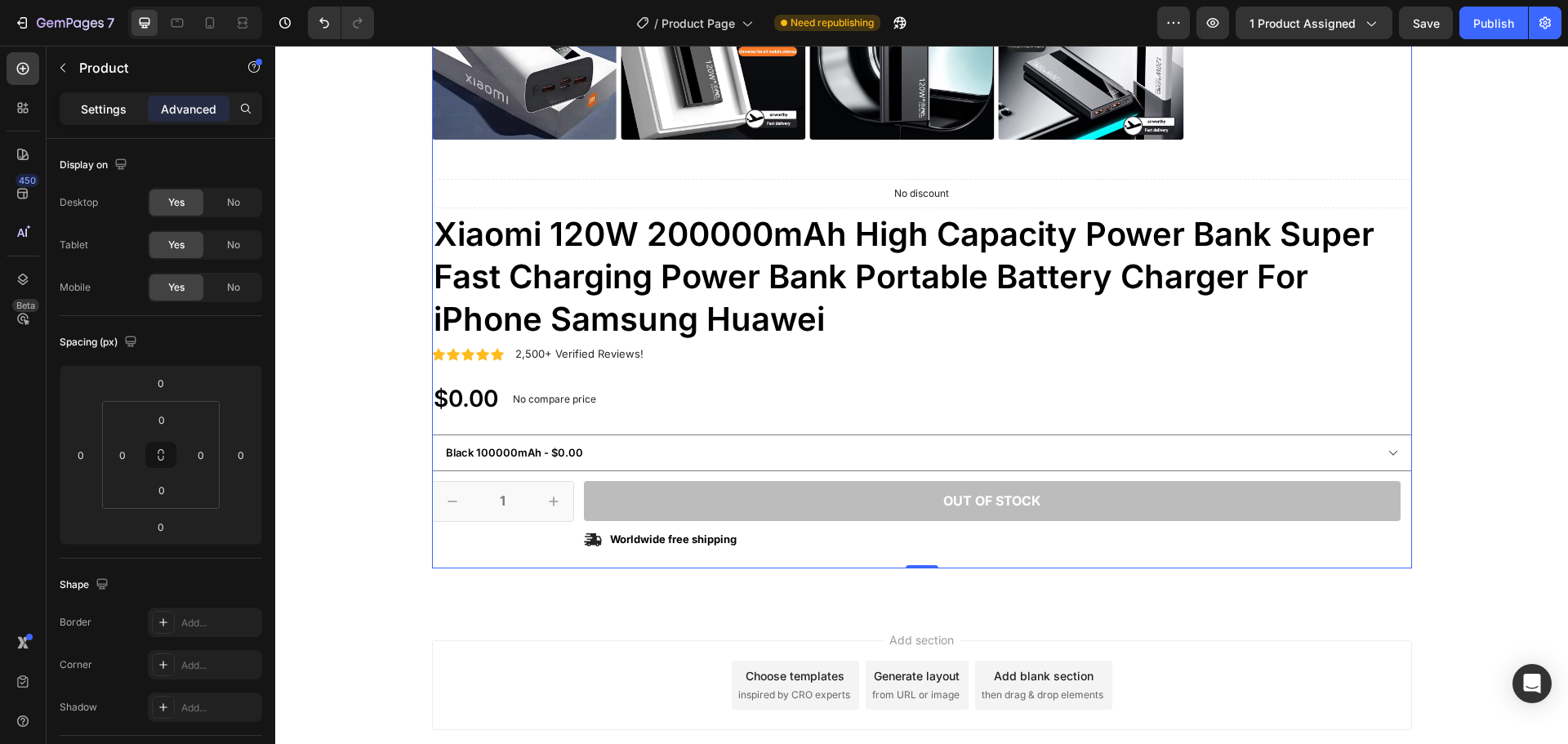
click at [118, 107] on p "Settings" at bounding box center [104, 109] width 45 height 17
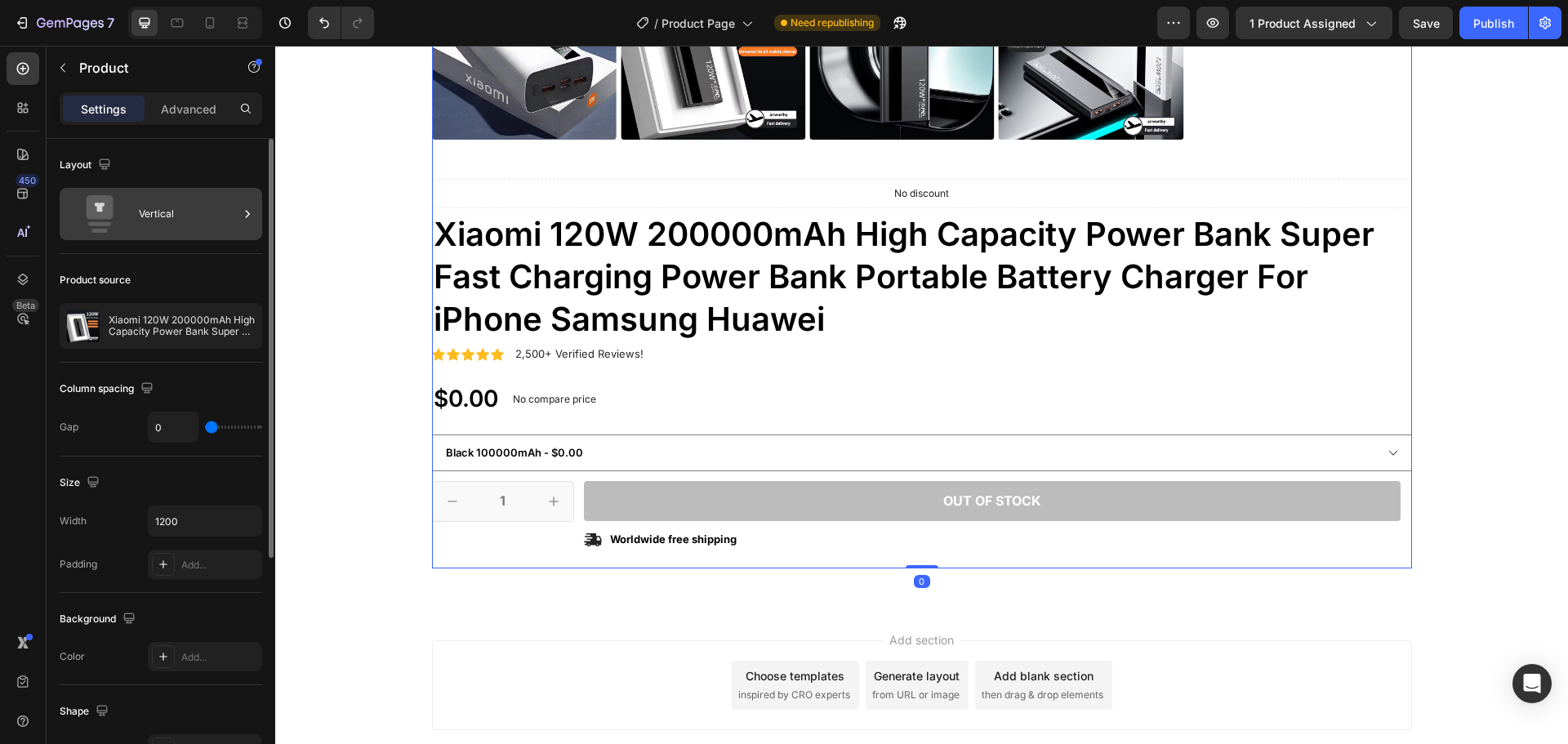
click at [157, 228] on div "Vertical" at bounding box center [189, 214] width 100 height 38
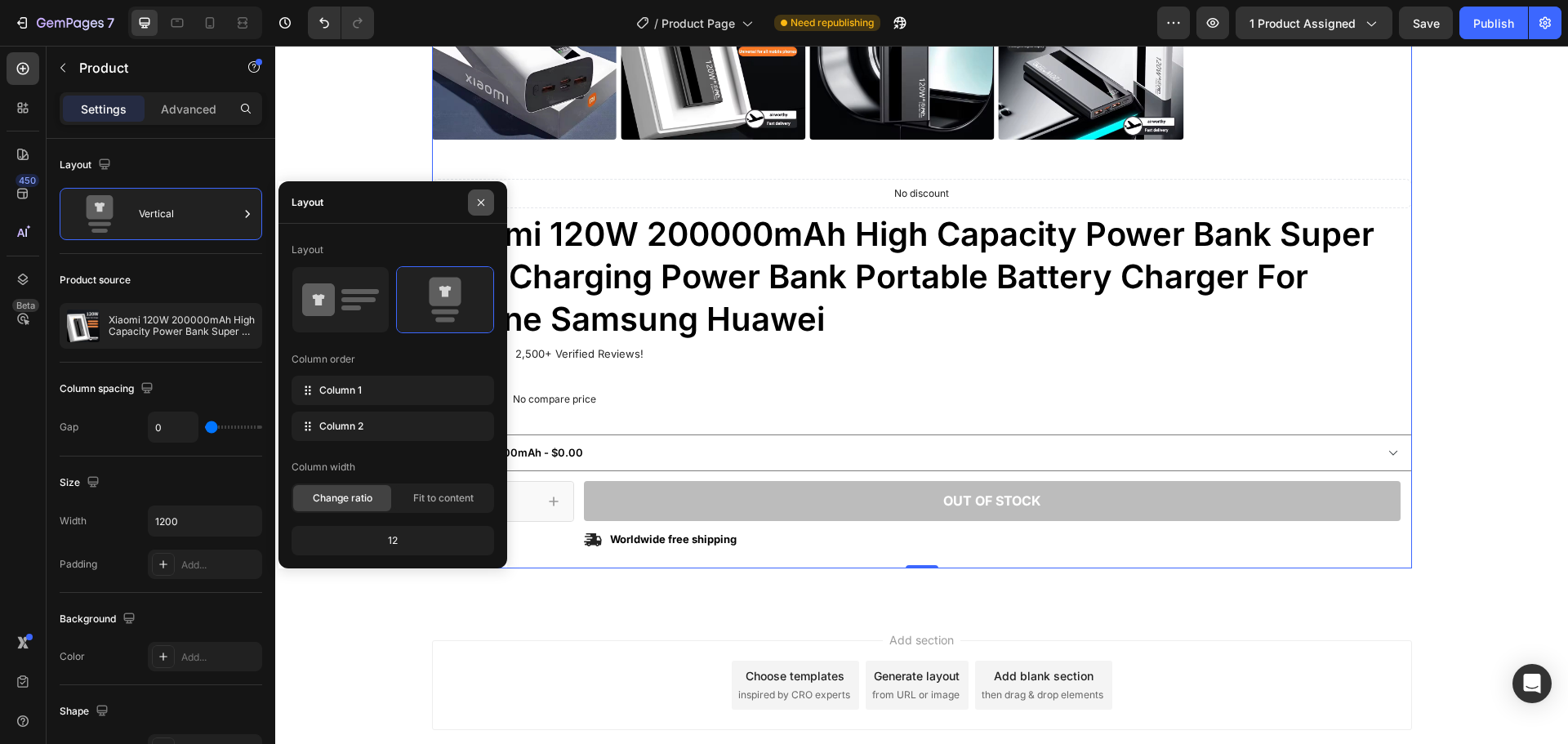
click at [484, 202] on icon "button" at bounding box center [481, 203] width 13 height 13
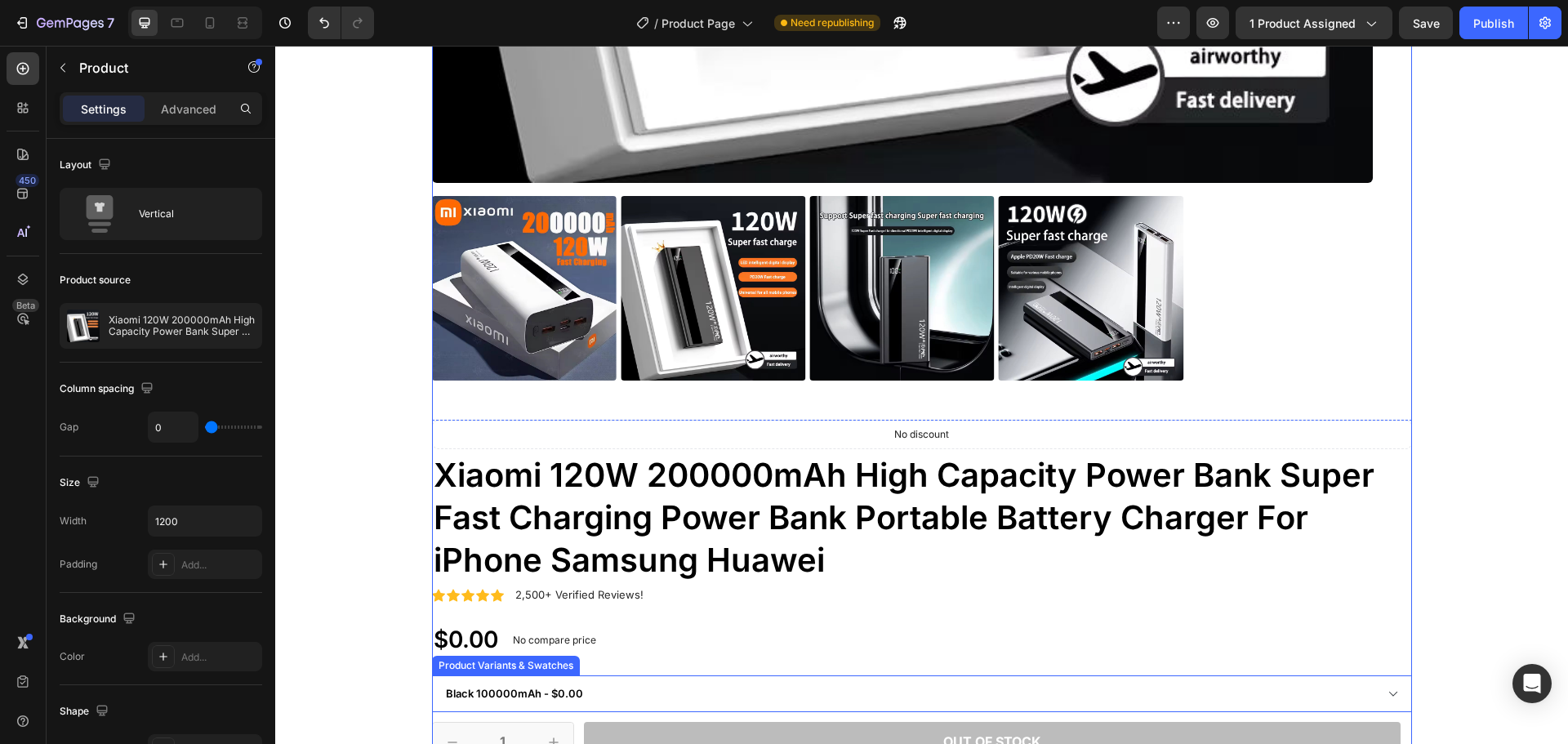
scroll to position [899, 0]
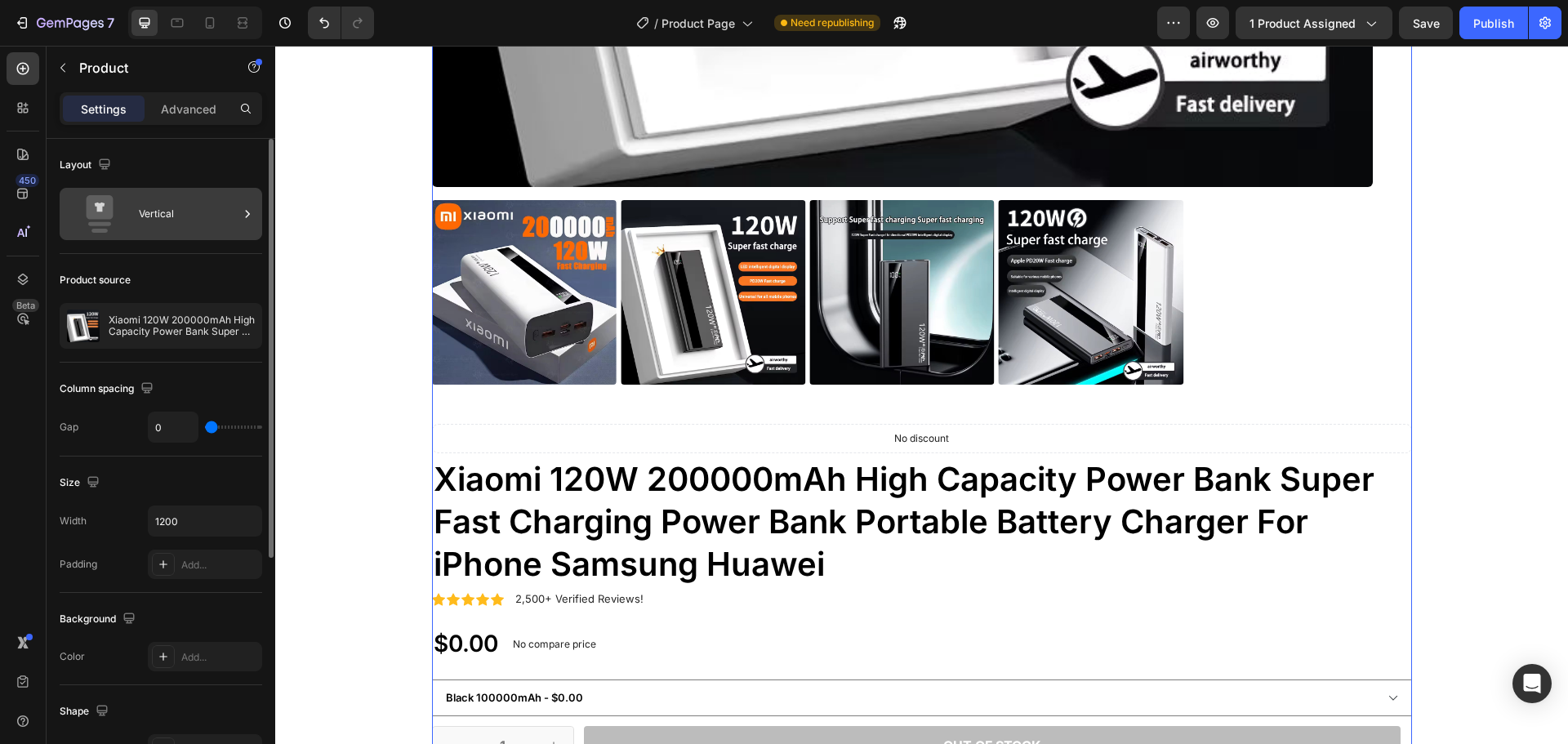
click at [215, 210] on div "Vertical" at bounding box center [189, 214] width 100 height 38
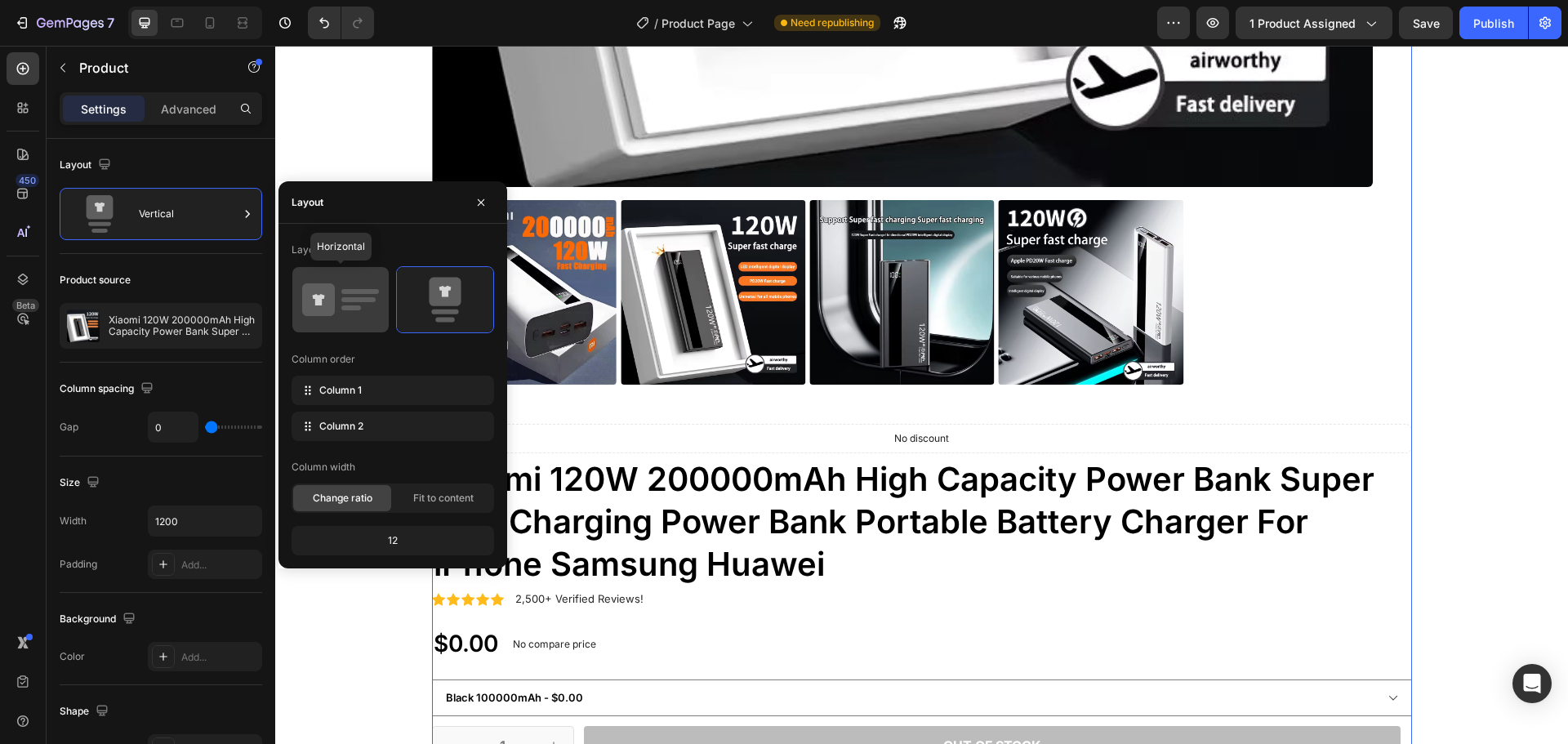
click at [342, 305] on icon at bounding box center [340, 300] width 77 height 45
type input "30"
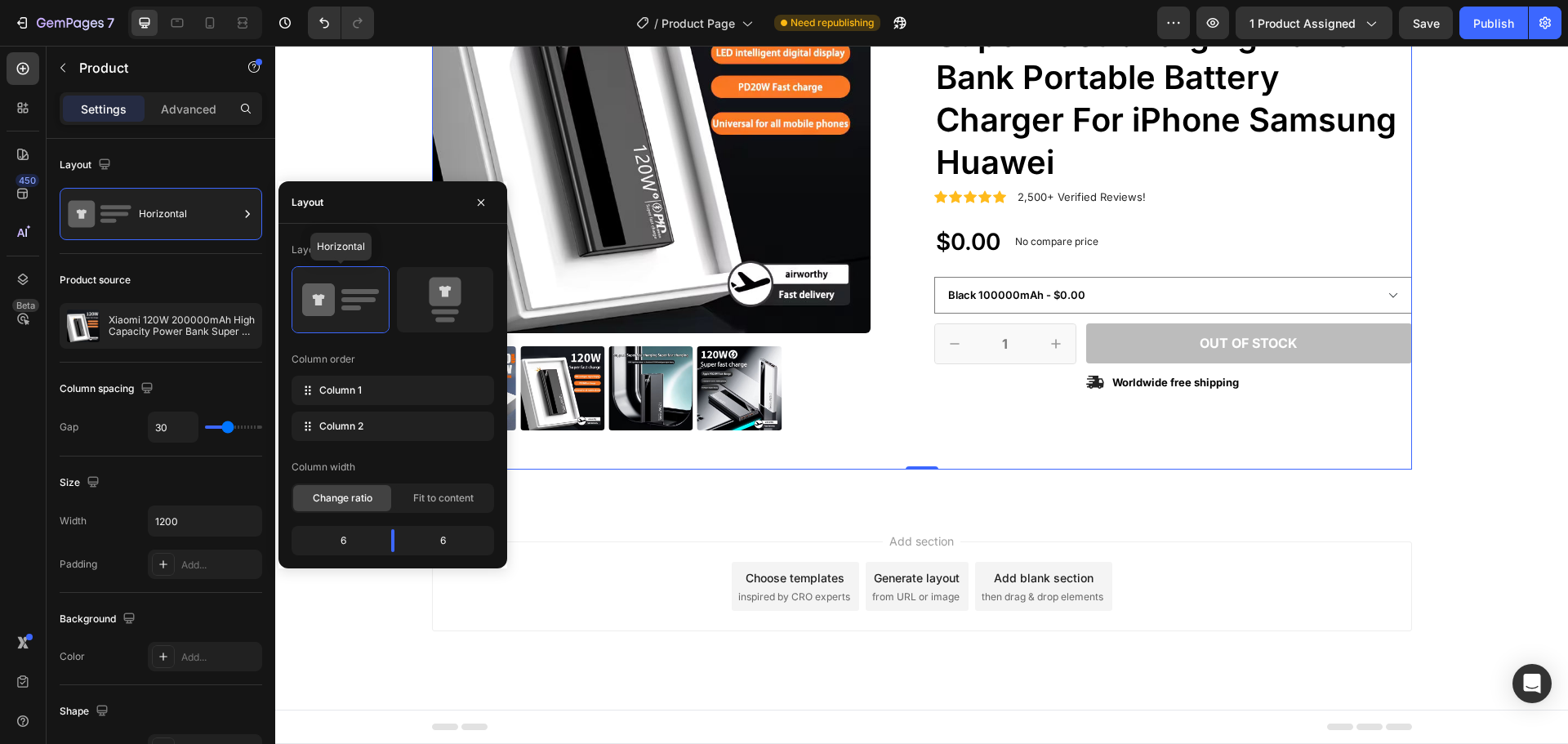
scroll to position [250, 0]
click at [474, 313] on icon at bounding box center [445, 300] width 77 height 45
type input "0"
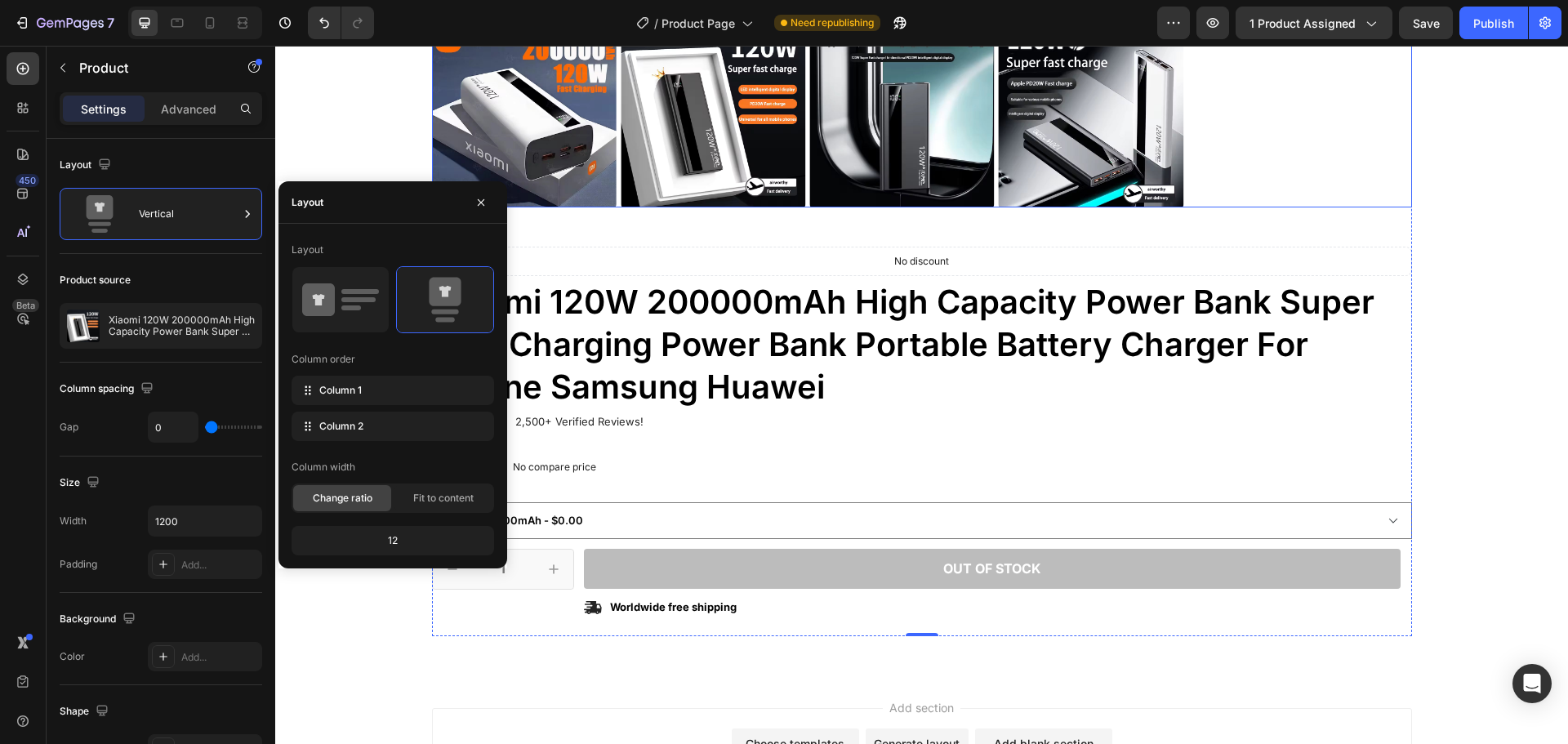
scroll to position [817, 0]
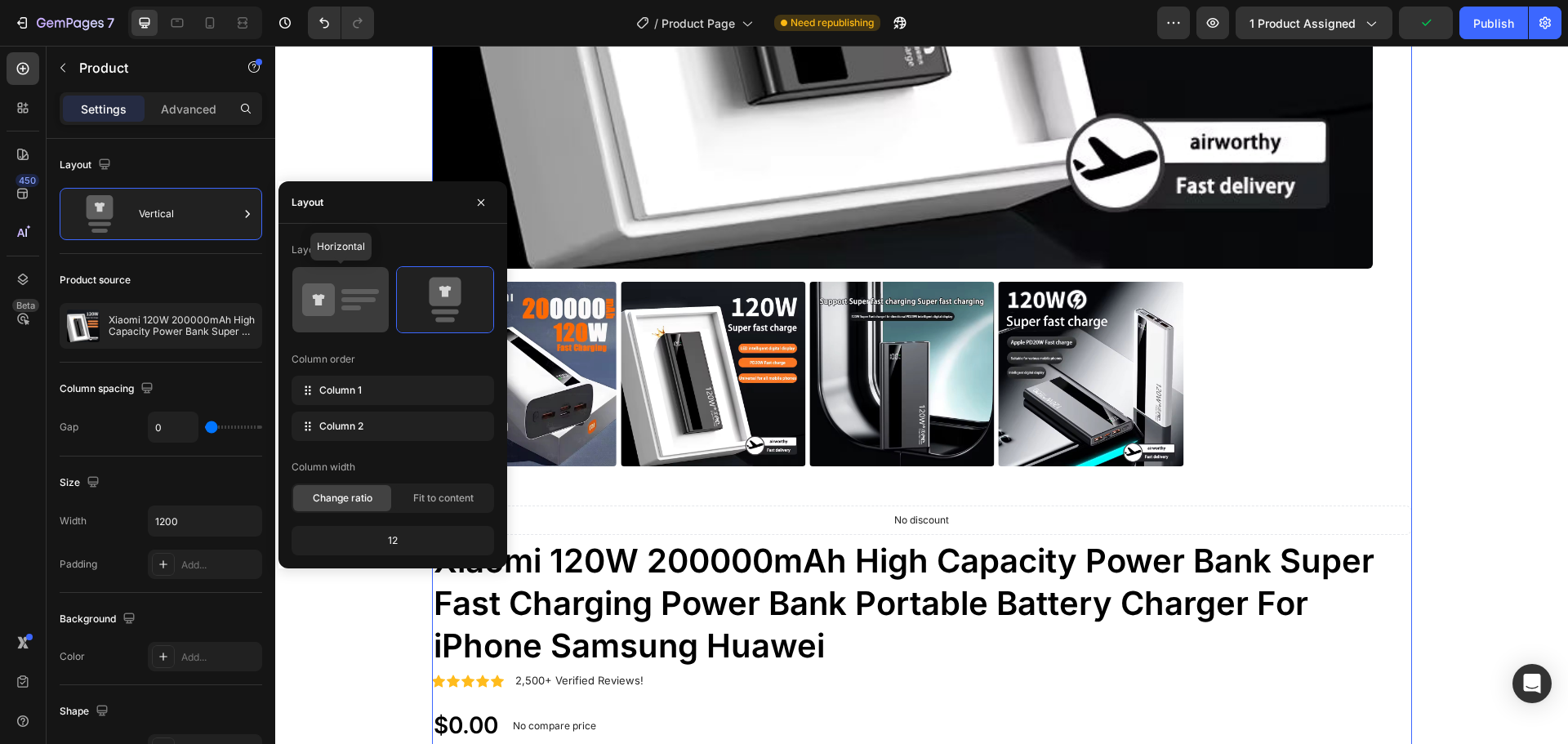
click at [347, 273] on div at bounding box center [340, 300] width 96 height 65
type input "30"
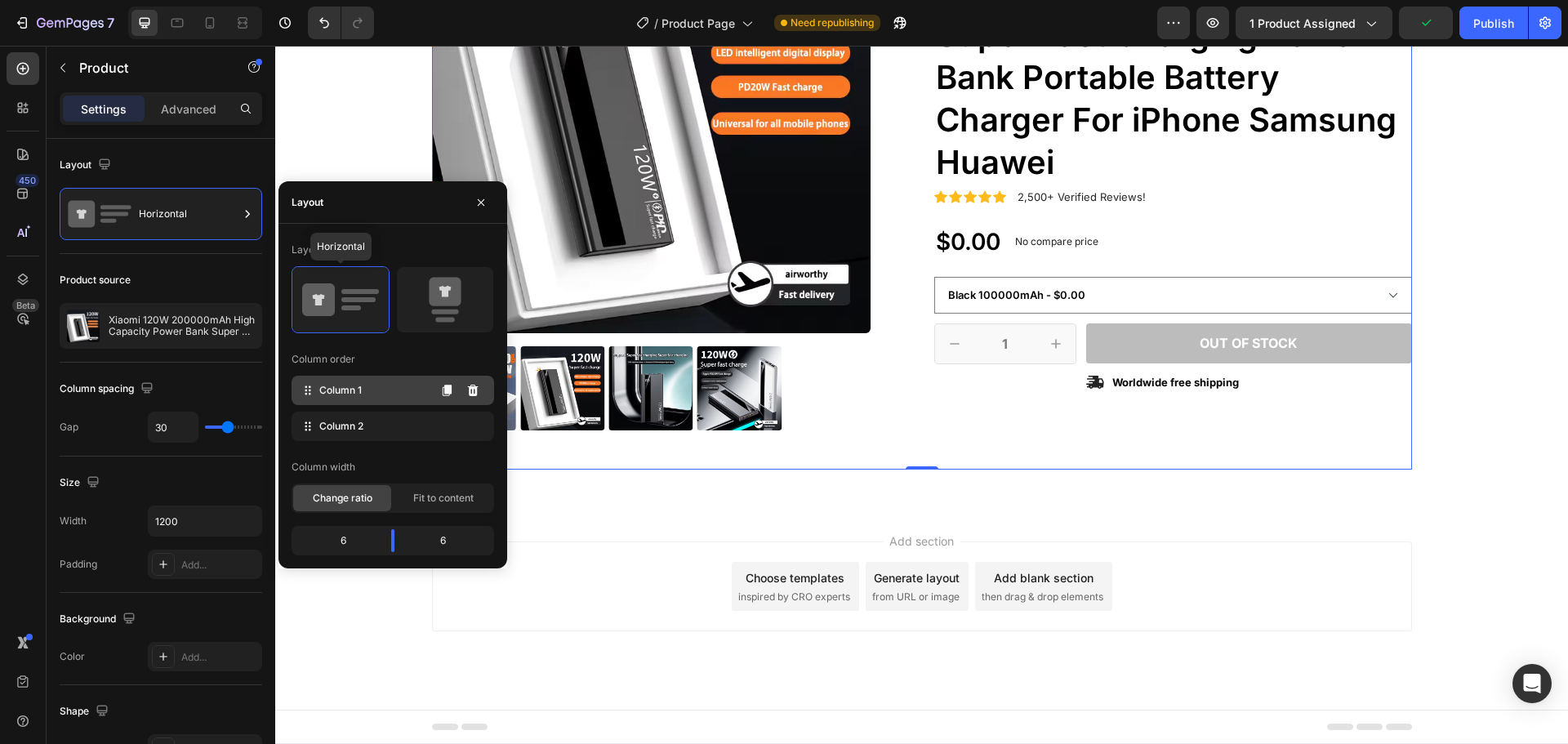
scroll to position [250, 0]
click at [449, 426] on icon at bounding box center [447, 426] width 9 height 11
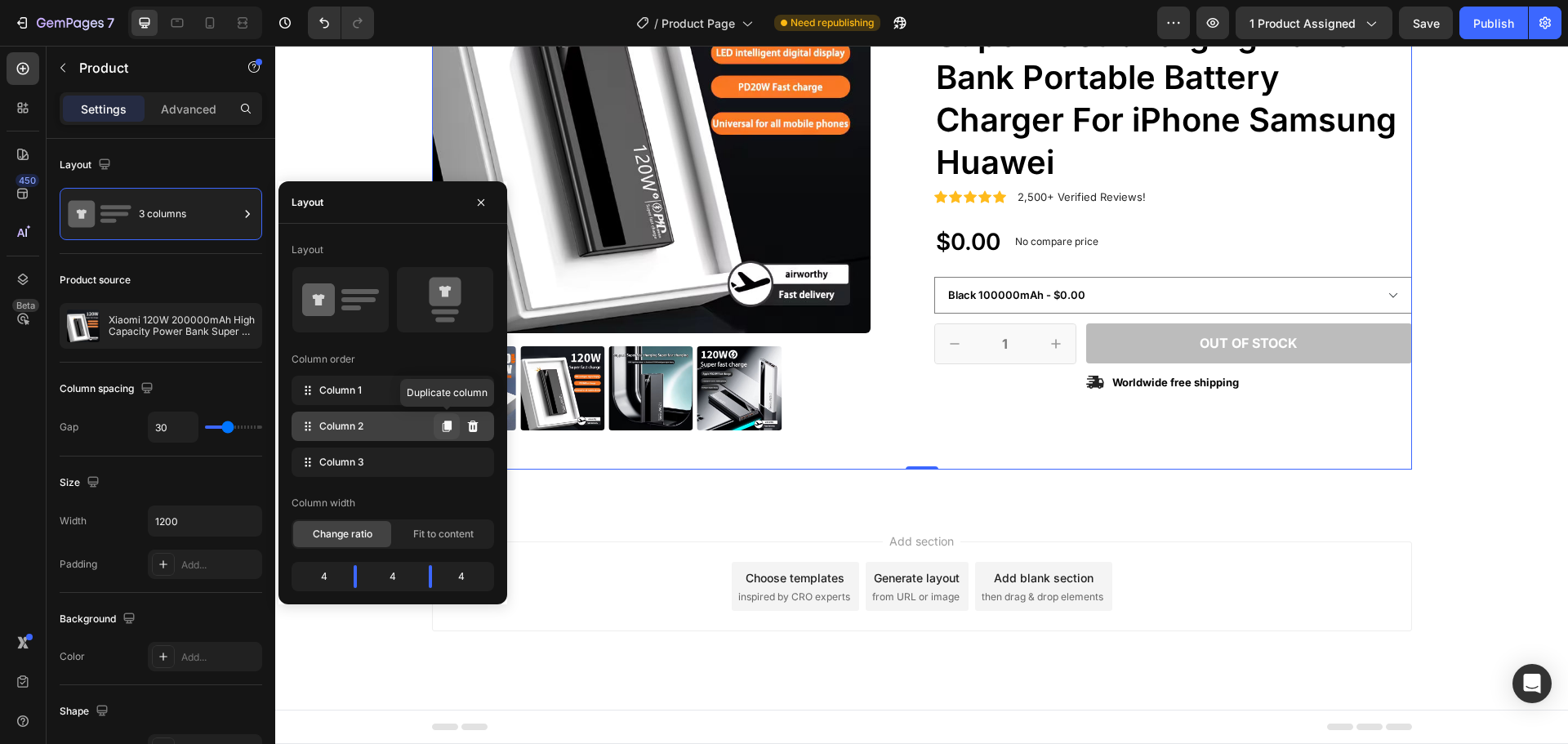
select select "581823023938667500"
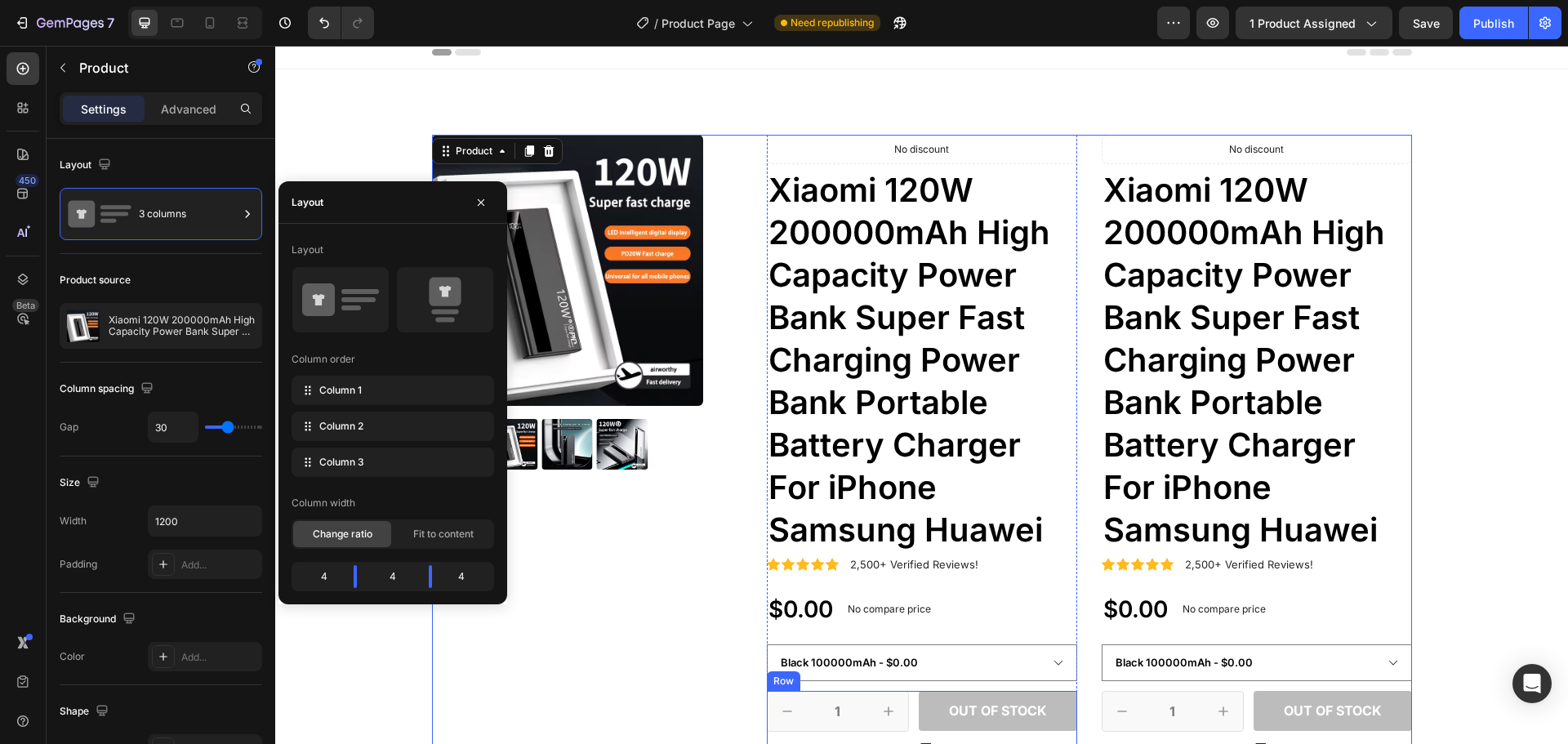
scroll to position [0, 0]
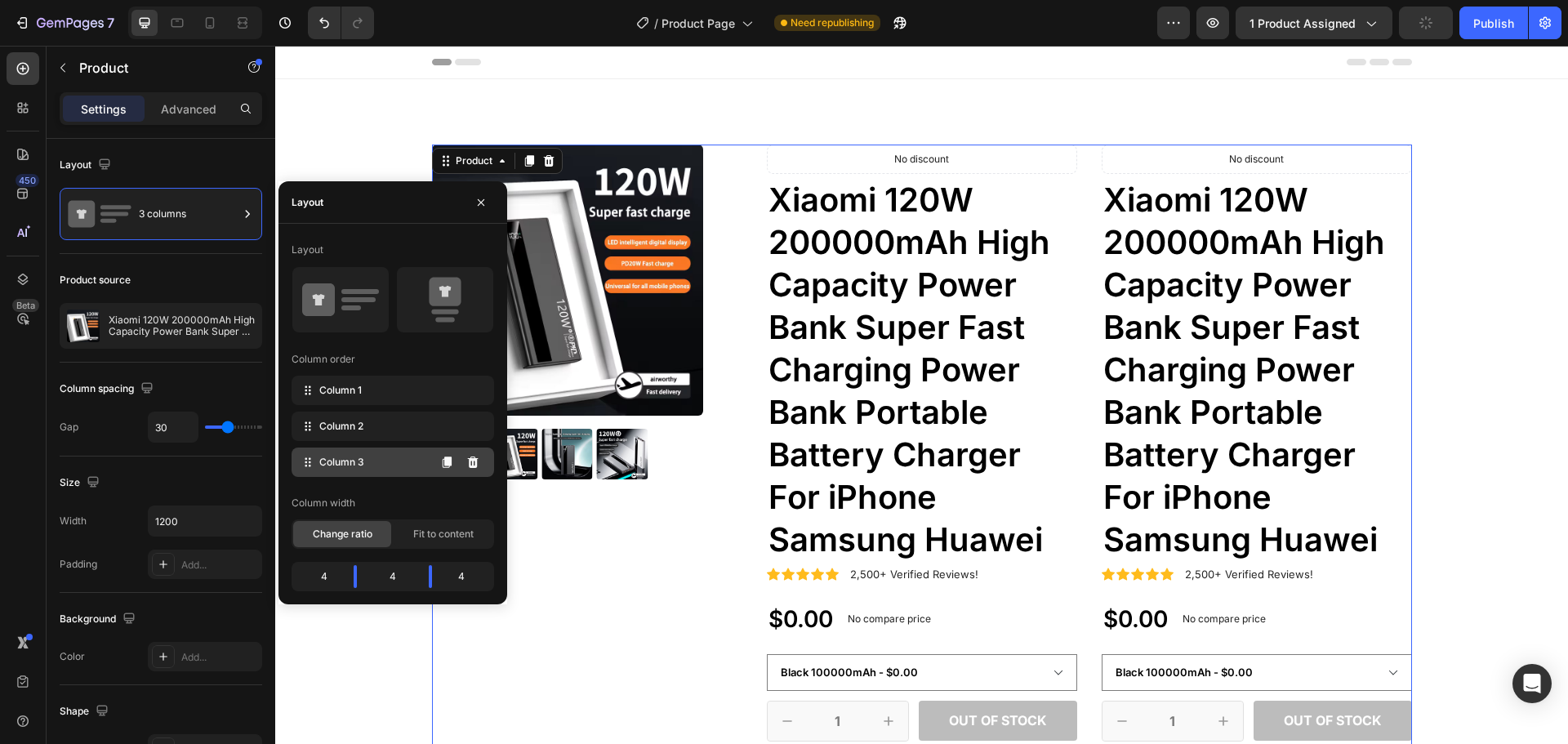
click at [377, 460] on div "Column 3" at bounding box center [393, 463] width 203 height 30
click at [307, 461] on icon at bounding box center [307, 462] width 17 height 17
drag, startPoint x: 307, startPoint y: 461, endPoint x: 318, endPoint y: 416, distance: 46.3
drag, startPoint x: 356, startPoint y: 430, endPoint x: 360, endPoint y: 481, distance: 51.2
click at [469, 465] on icon at bounding box center [472, 462] width 13 height 13
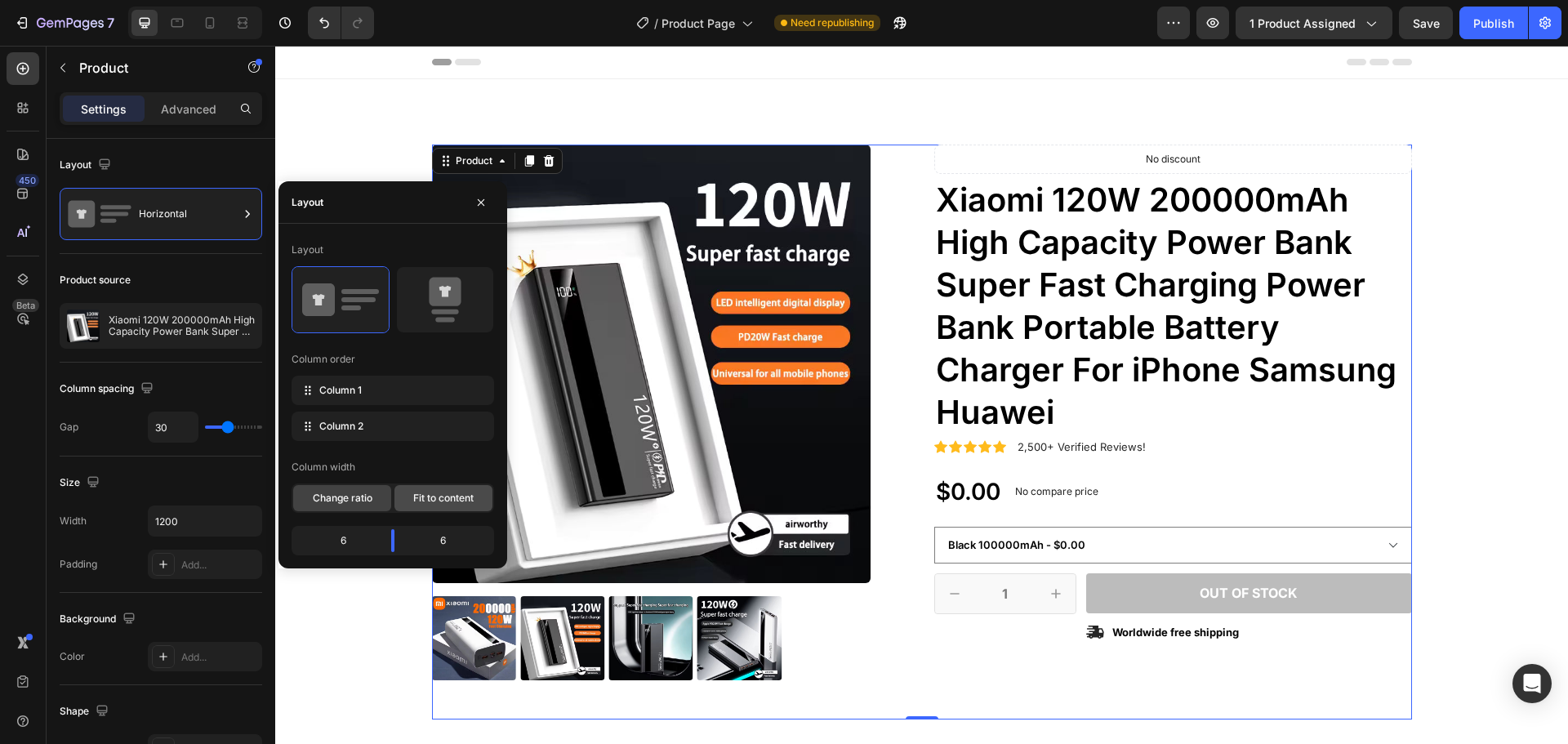
click at [422, 501] on span "Fit to content" at bounding box center [443, 498] width 60 height 15
click at [343, 505] on span "Change ratio" at bounding box center [342, 498] width 59 height 15
click at [422, 541] on div "6" at bounding box center [449, 541] width 83 height 23
drag, startPoint x: 392, startPoint y: 542, endPoint x: 400, endPoint y: 539, distance: 8.5
click at [400, 0] on body "7 / Product Page Need republishing Preview 1 product assigned Save Publish 450 …" at bounding box center [784, 0] width 1568 height 0
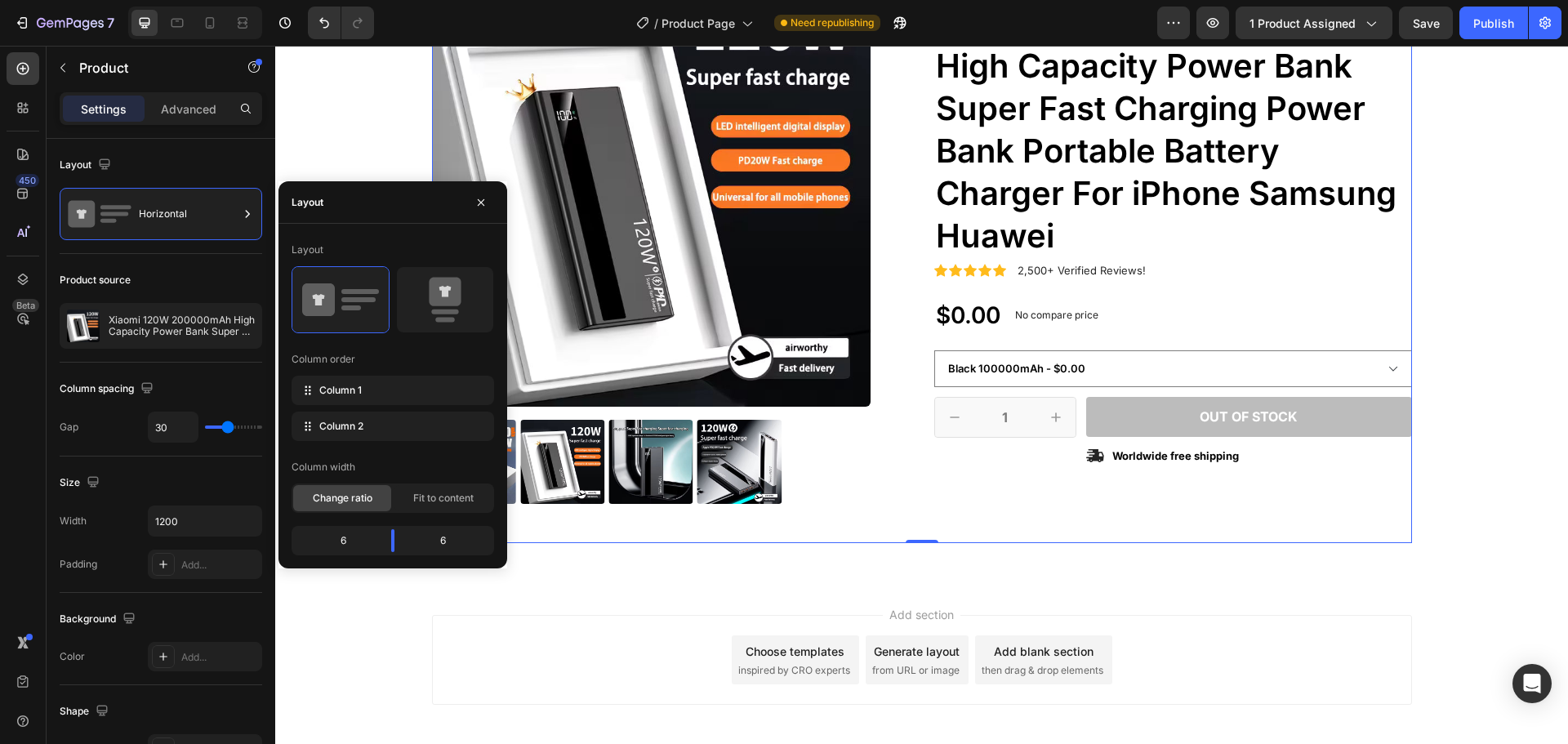
scroll to position [5, 0]
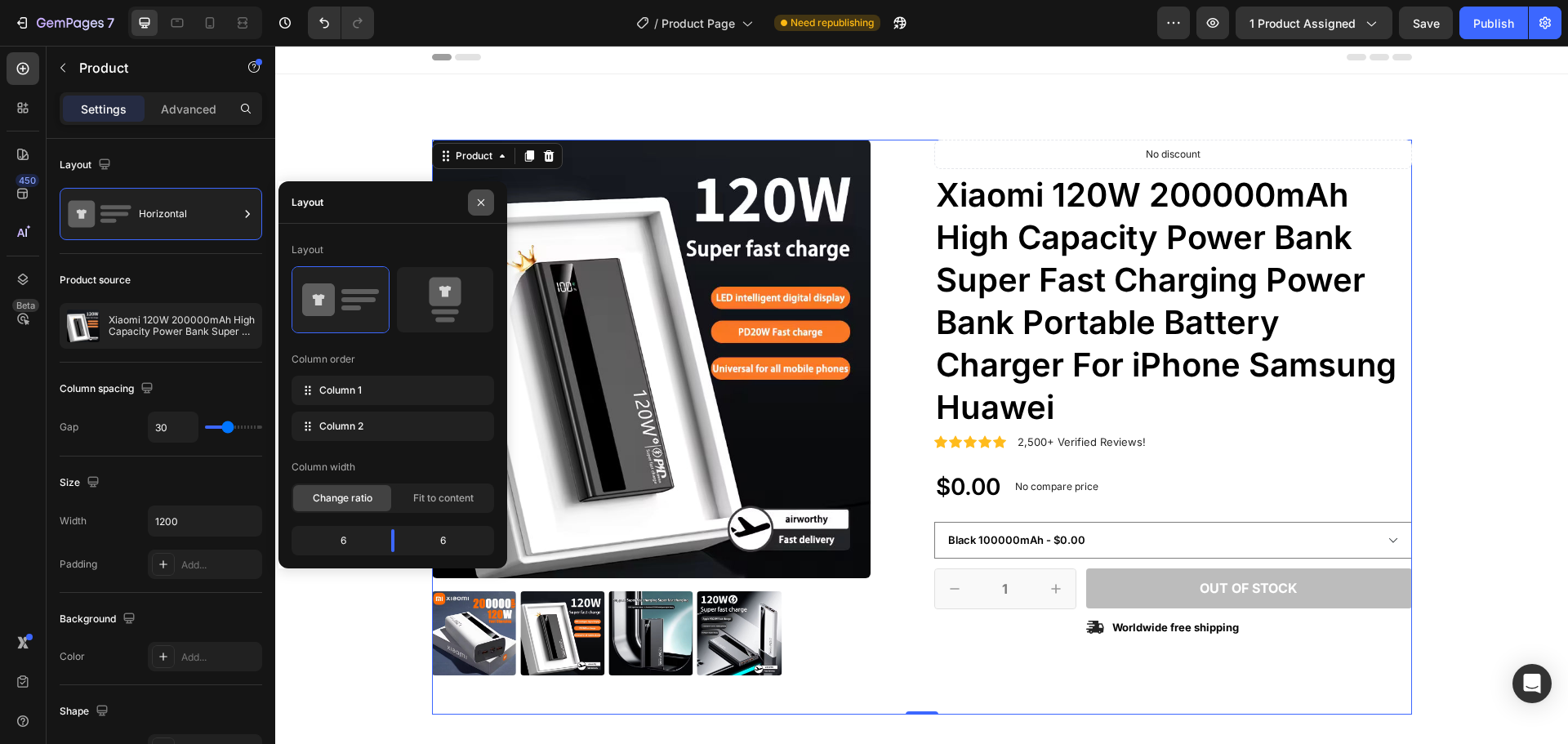
click at [479, 210] on button "button" at bounding box center [481, 203] width 26 height 26
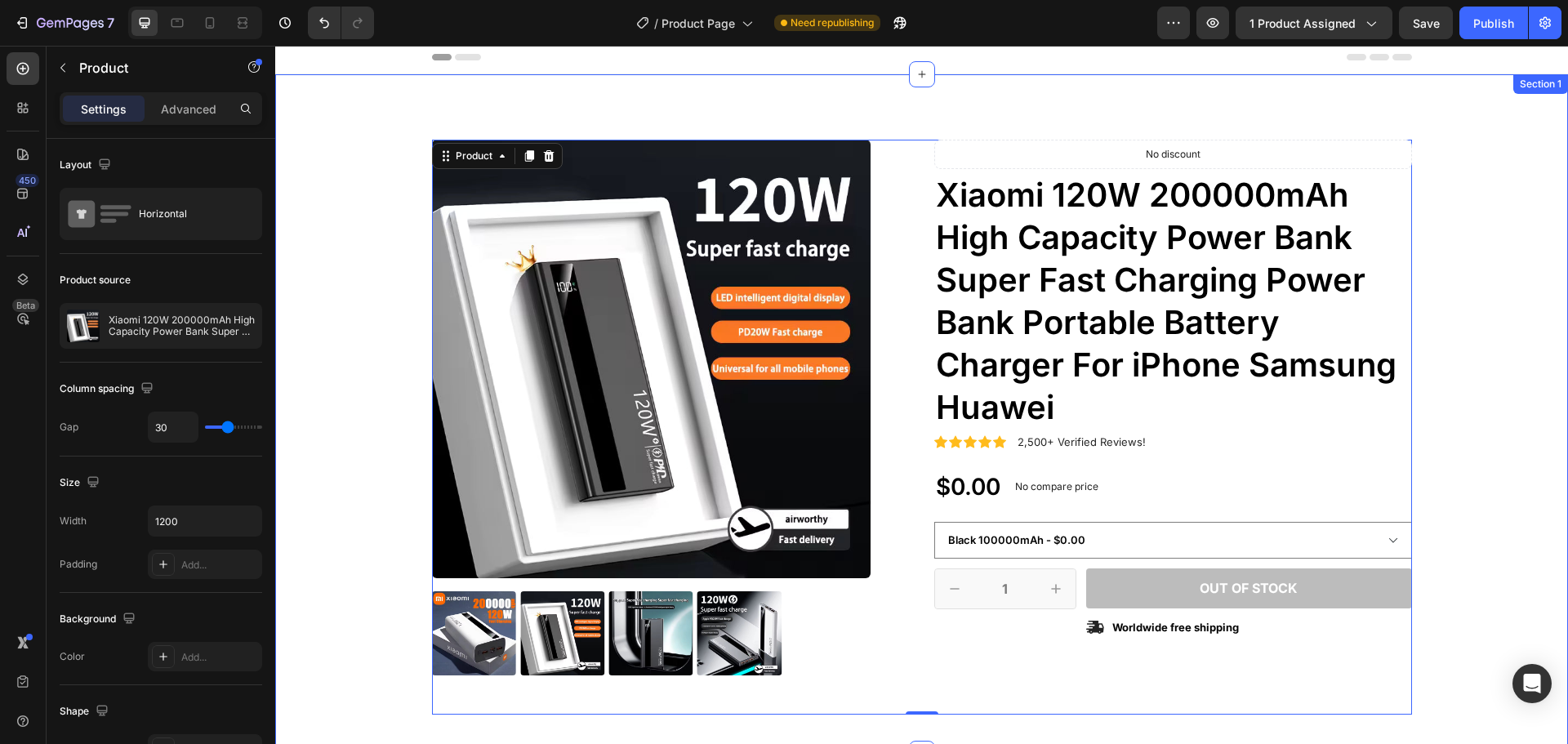
click at [1002, 135] on div "Product Images Icon Icon Icon Icon Icon Icon List 2,500+ Verified Reviews! Text…" at bounding box center [921, 414] width 1293 height 679
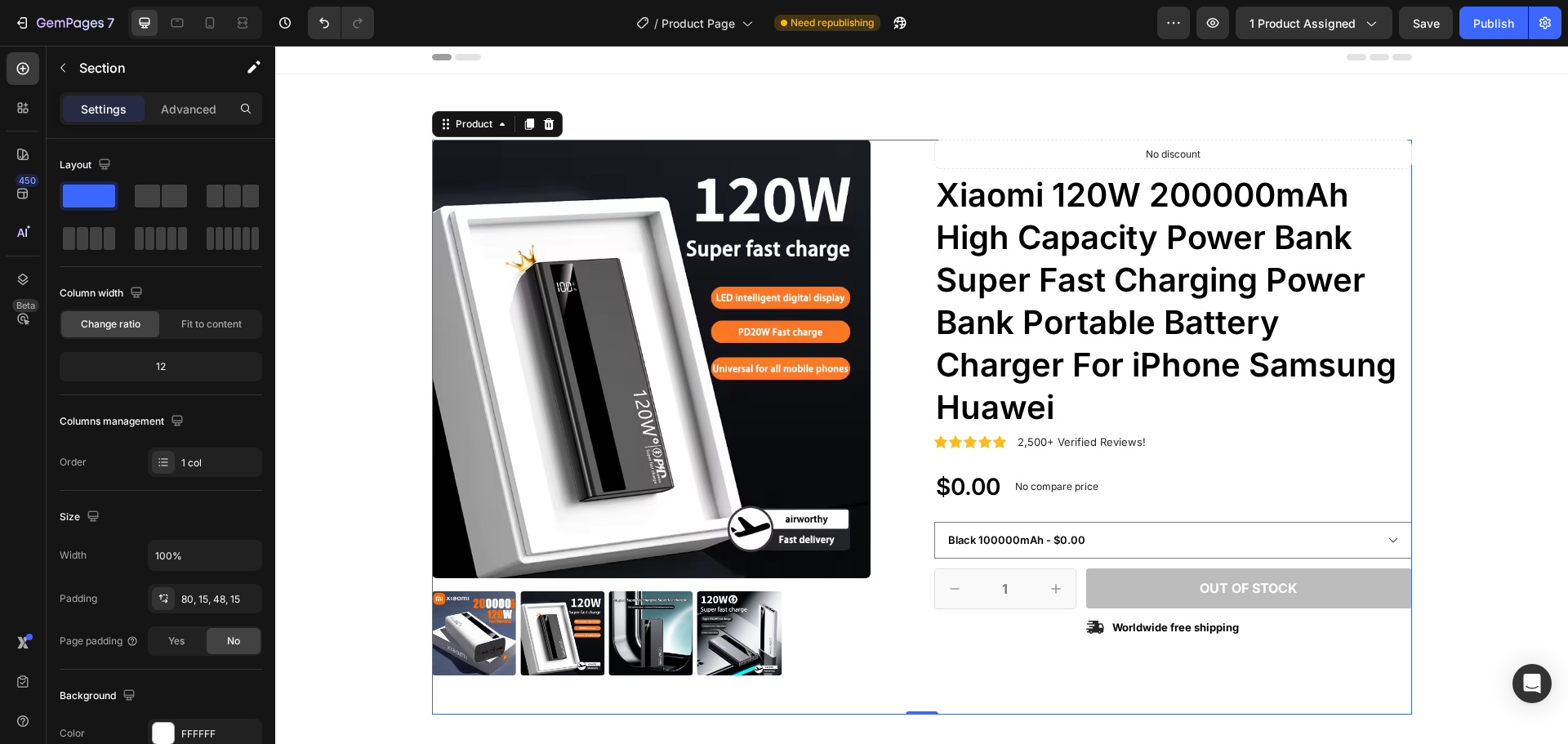
click at [917, 197] on div "Product Images Icon Icon Icon Icon Icon Icon List 2,500+ Verified Reviews! Text…" at bounding box center [922, 427] width 980 height 575
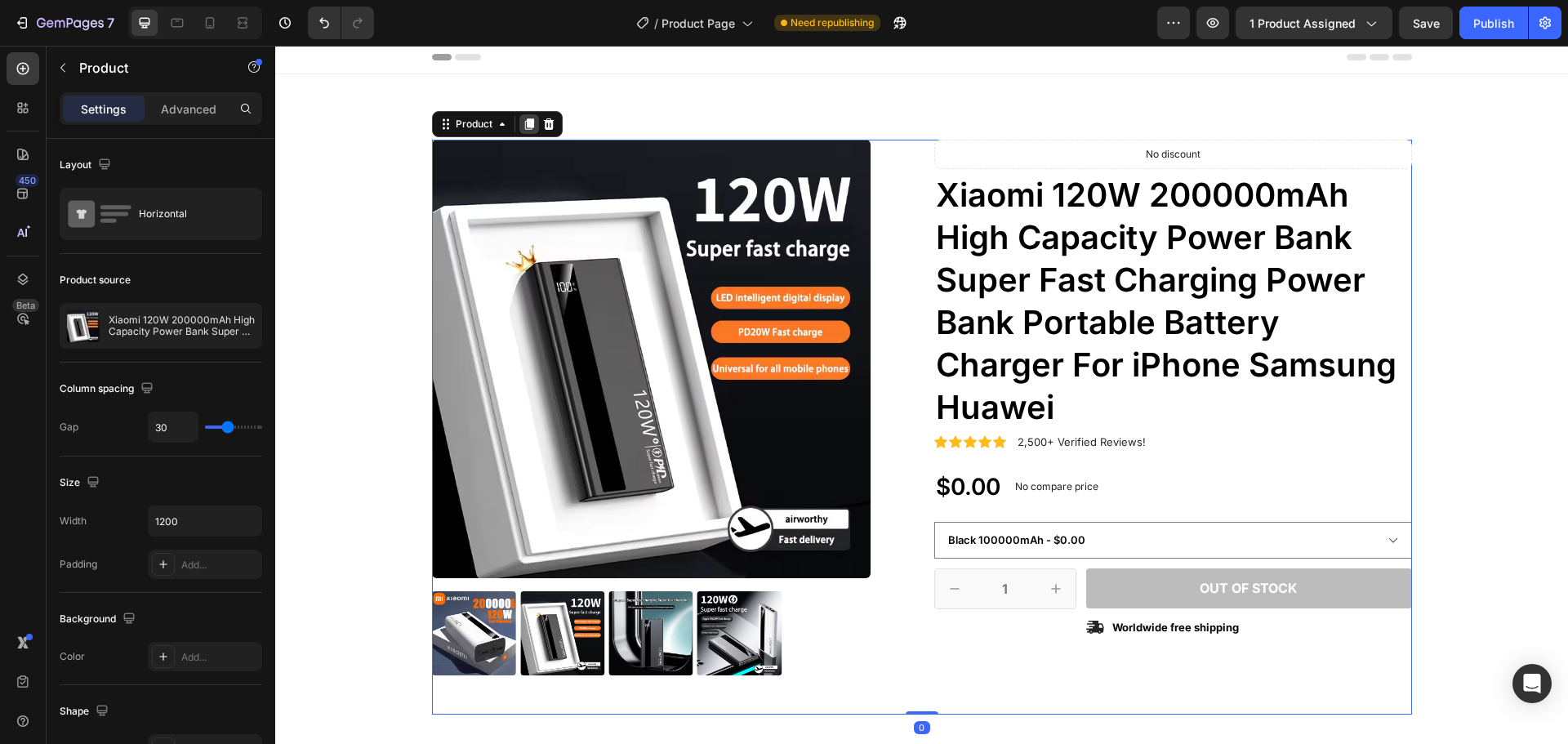
click at [529, 127] on icon at bounding box center [529, 124] width 13 height 13
select select "581823023938667500"
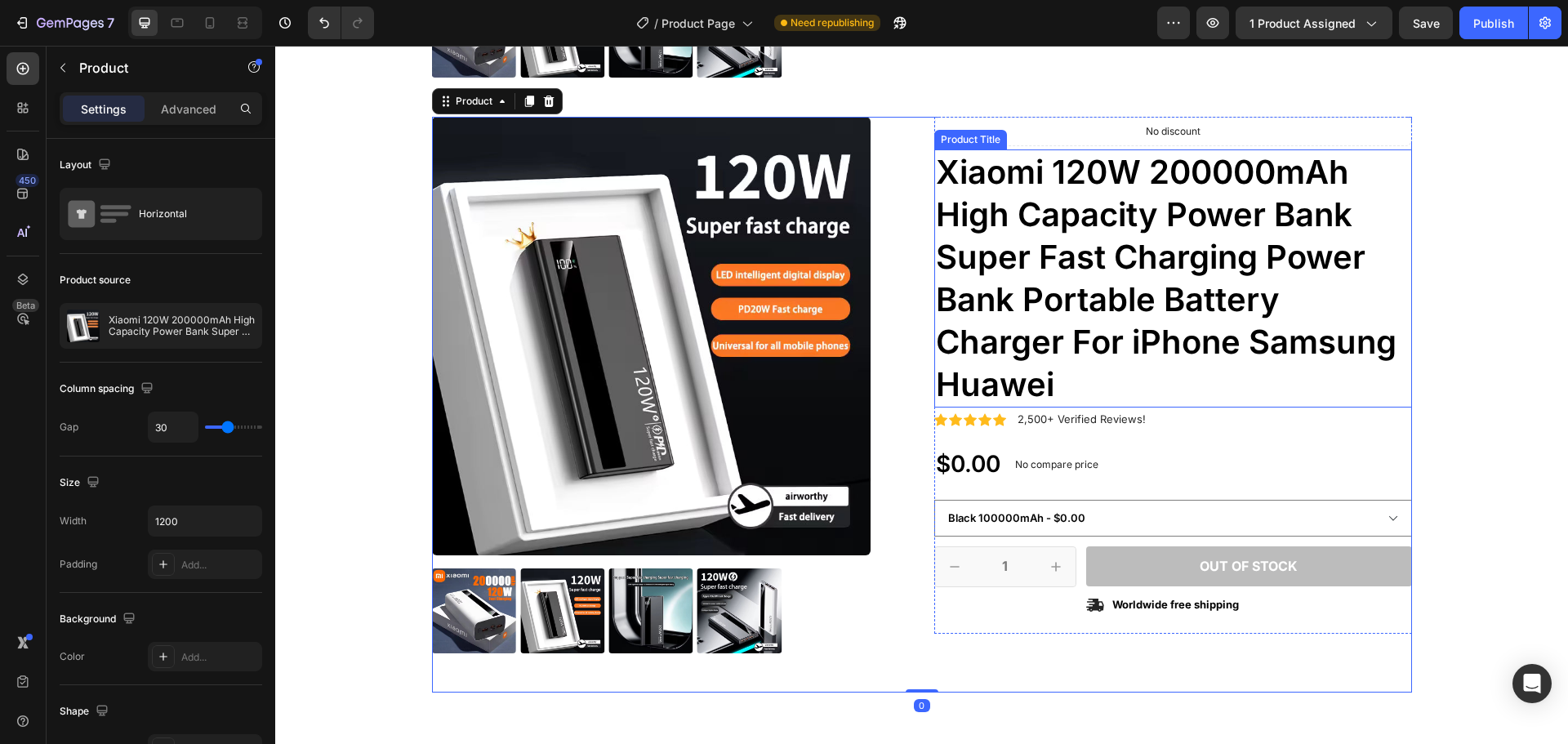
scroll to position [617, 0]
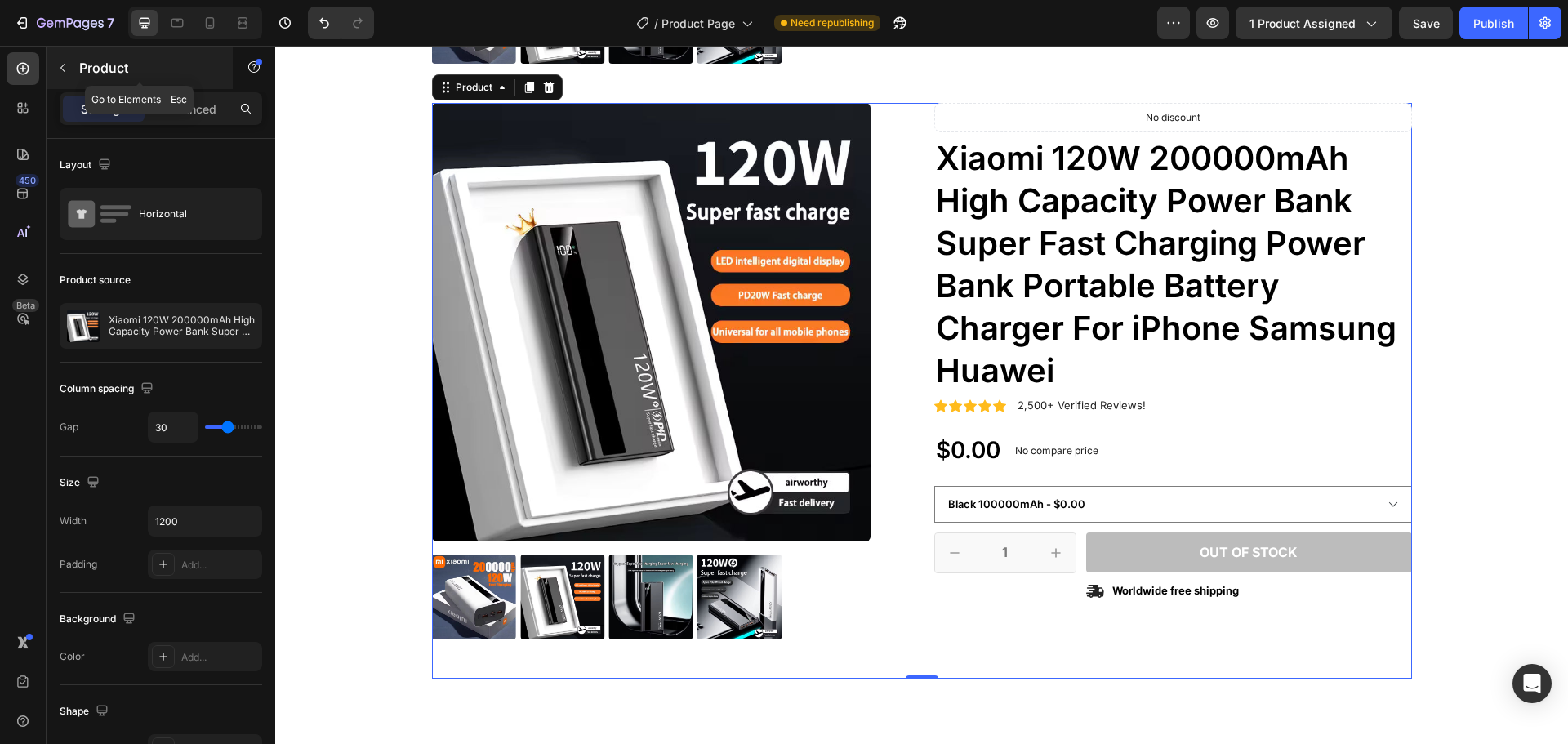
click at [93, 65] on p "Product" at bounding box center [148, 67] width 139 height 19
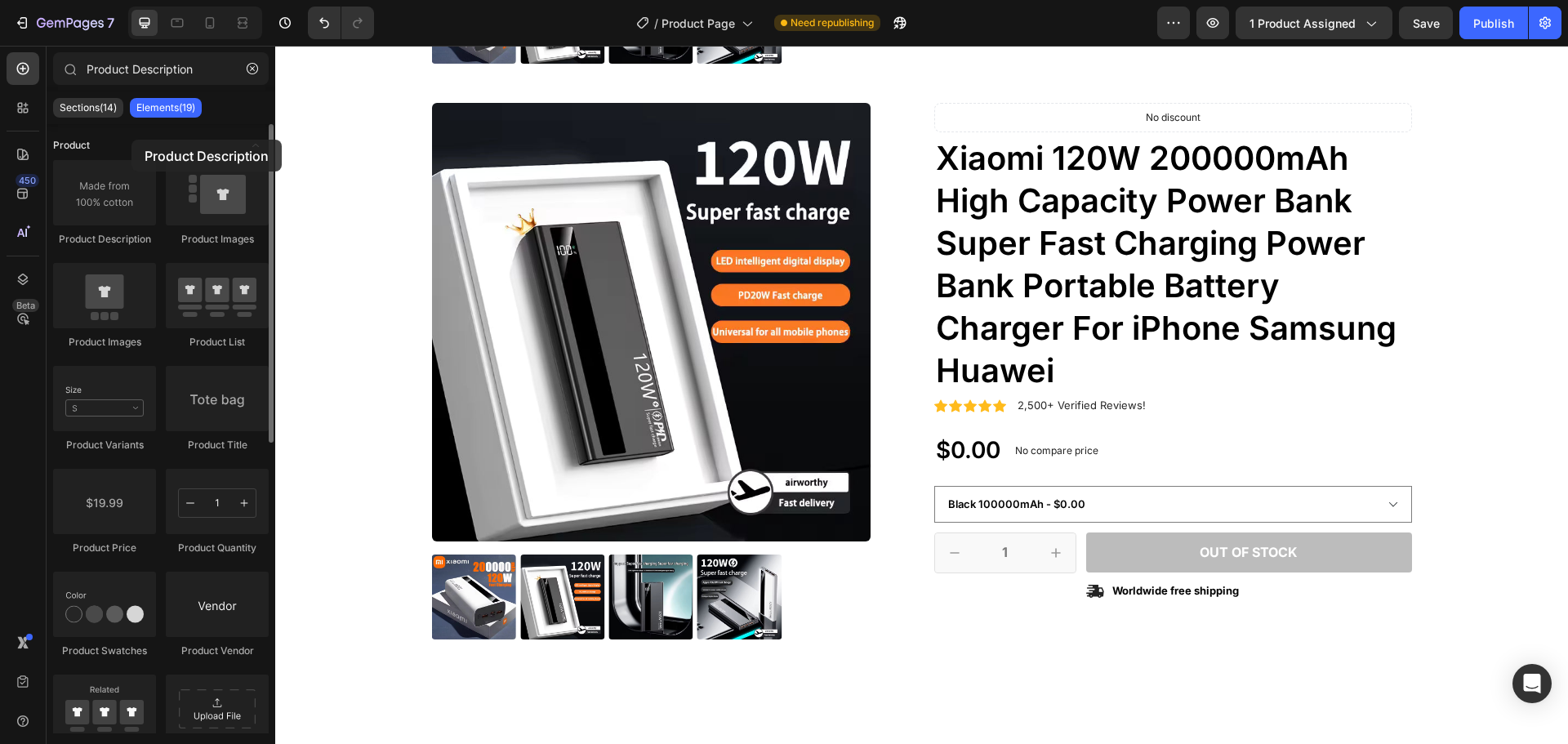
drag, startPoint x: 100, startPoint y: 207, endPoint x: 132, endPoint y: 140, distance: 74.2
click at [132, 140] on div "Product Product Description Product Images Product Images Product List Product …" at bounding box center [161, 706] width 229 height 1165
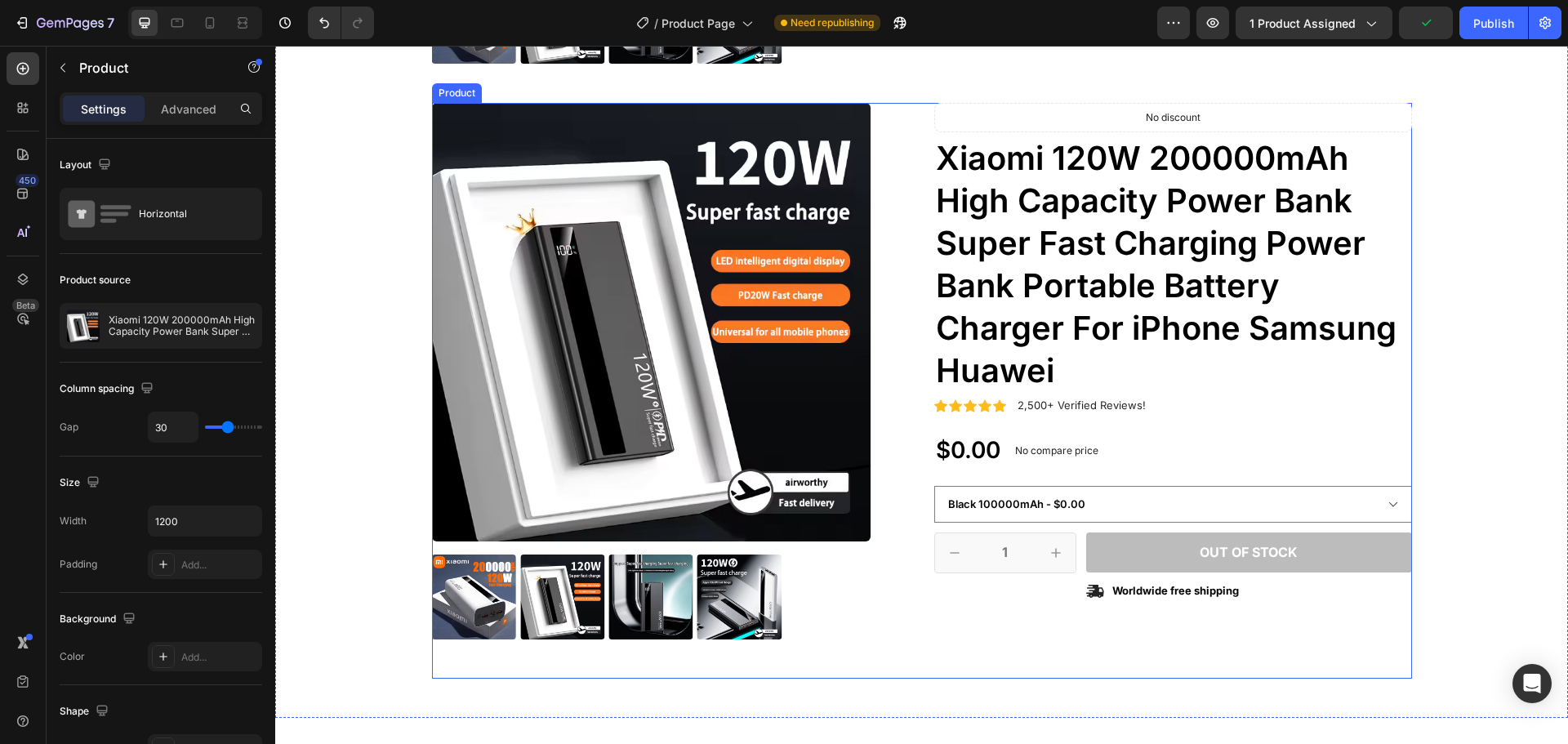
click at [906, 276] on div "Product Images Icon Icon Icon Icon Icon Icon List 2,500+ Verified Reviews! Text…" at bounding box center [922, 390] width 980 height 575
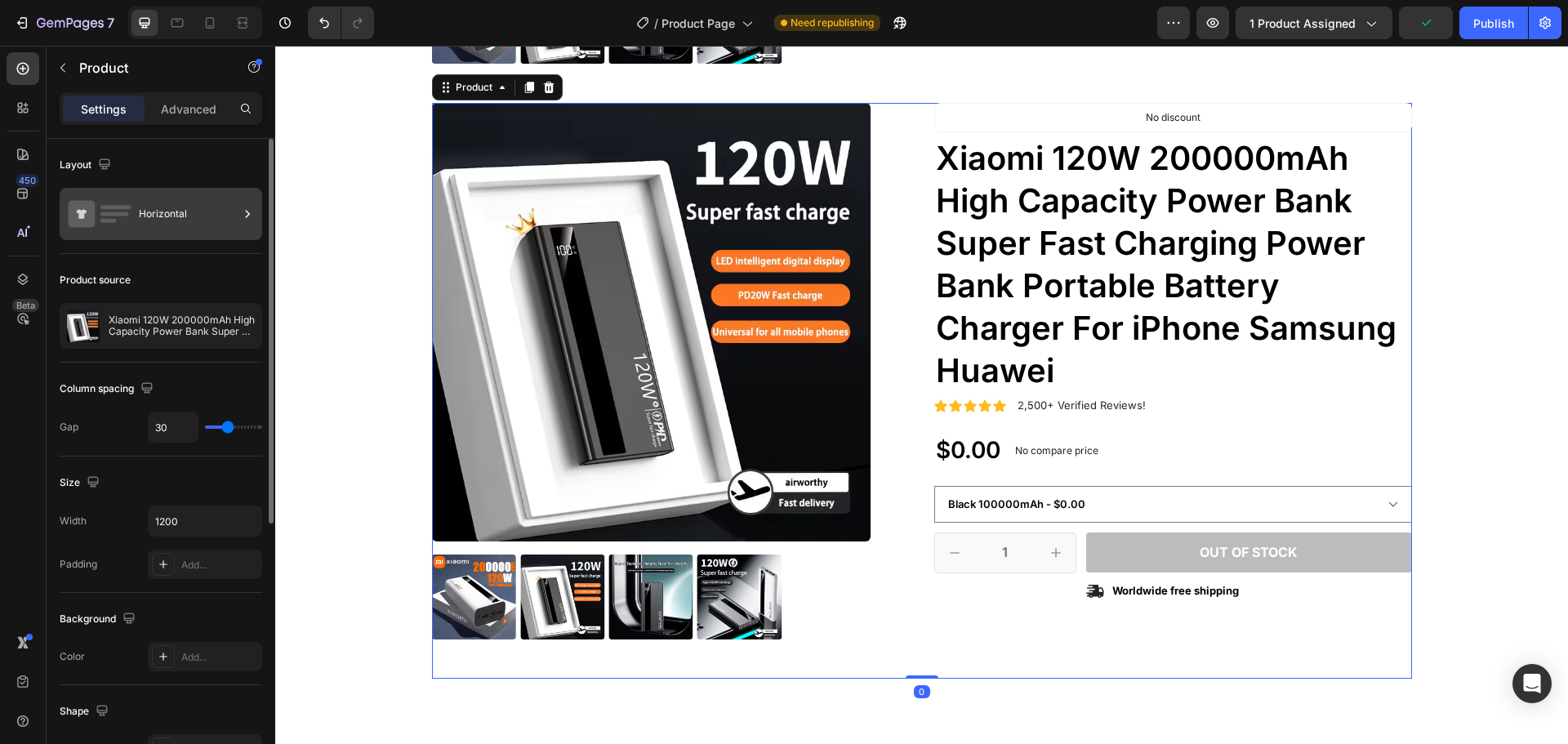
click at [168, 224] on div "Horizontal" at bounding box center [189, 214] width 100 height 38
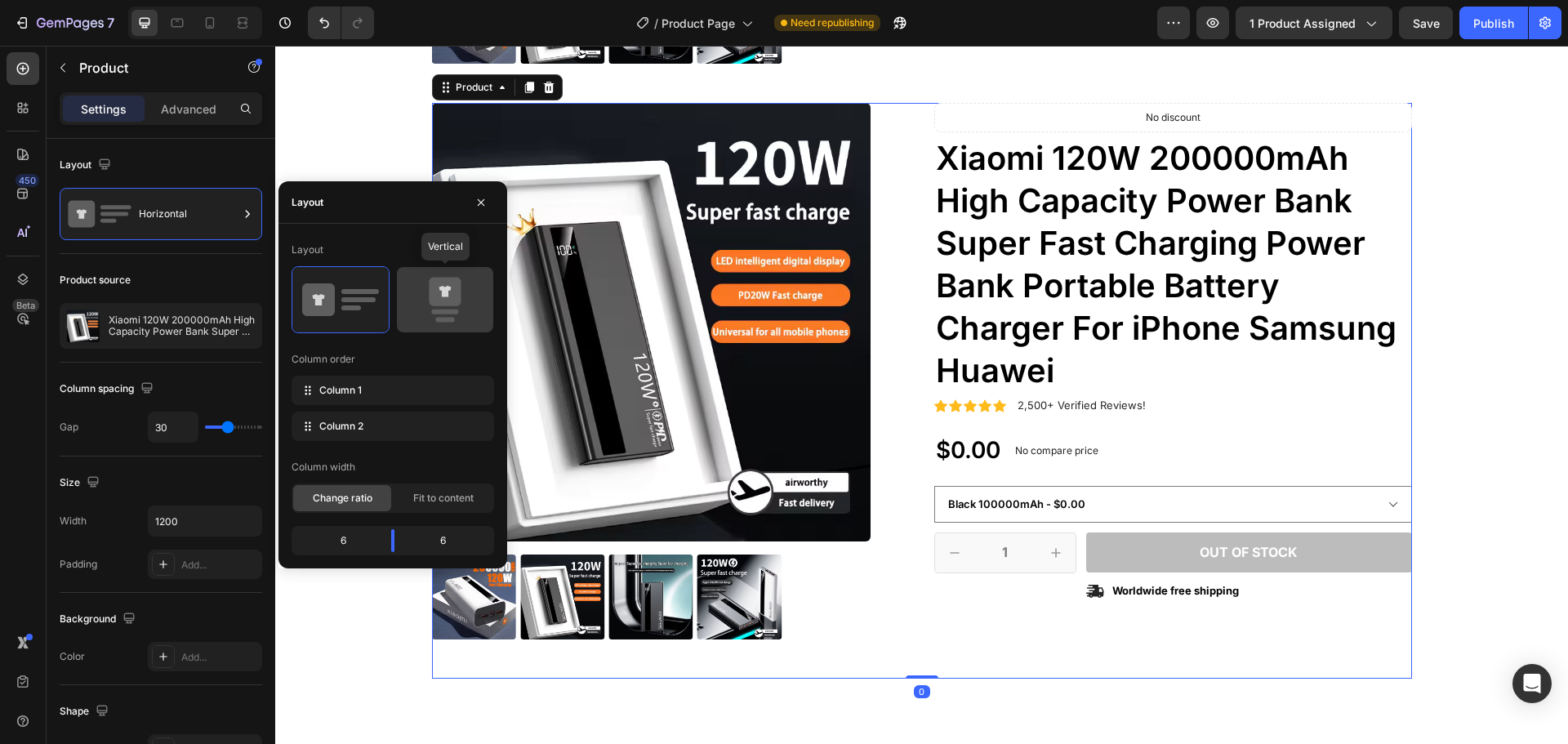
click at [436, 299] on icon at bounding box center [444, 292] width 31 height 29
type input "0"
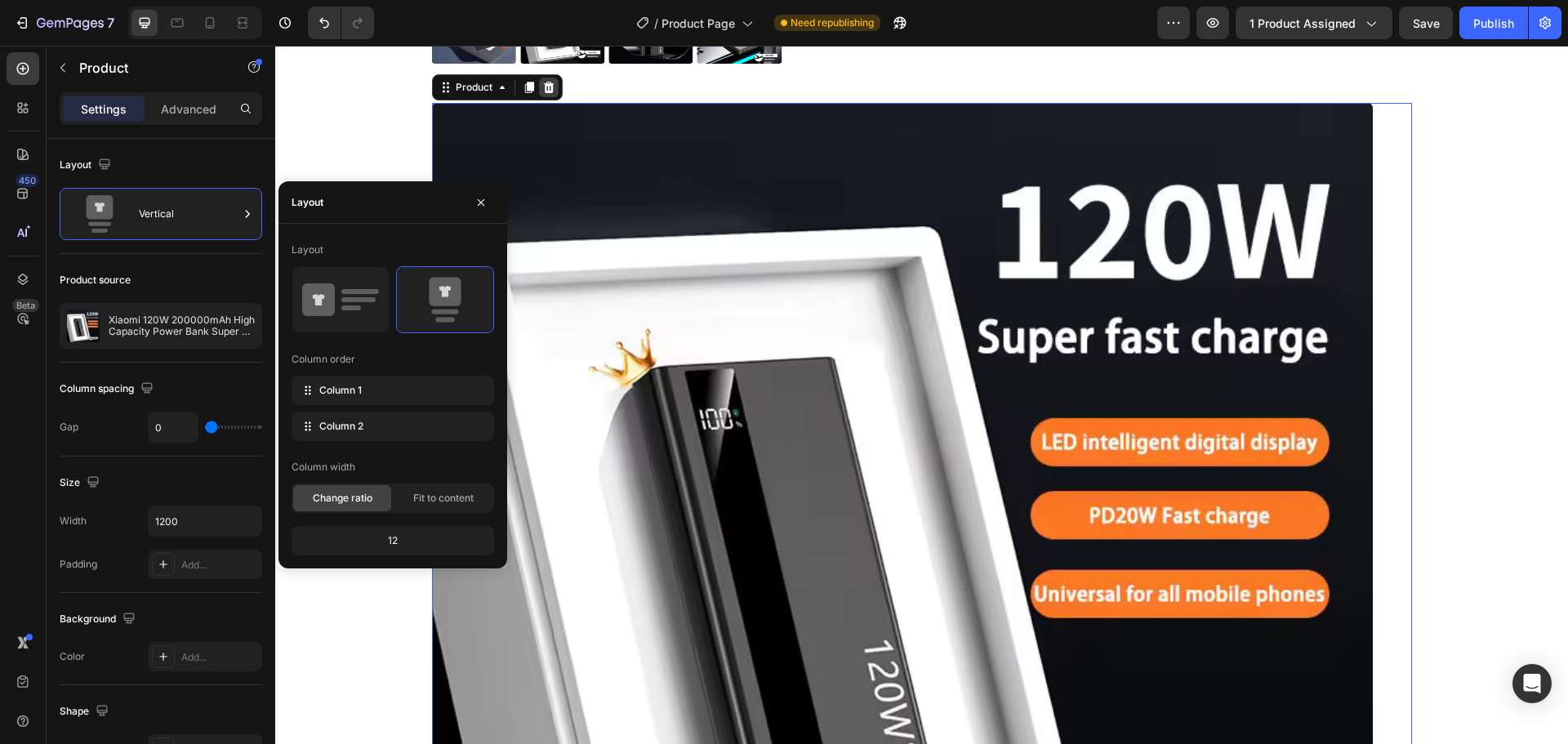
click at [545, 83] on icon at bounding box center [548, 87] width 10 height 11
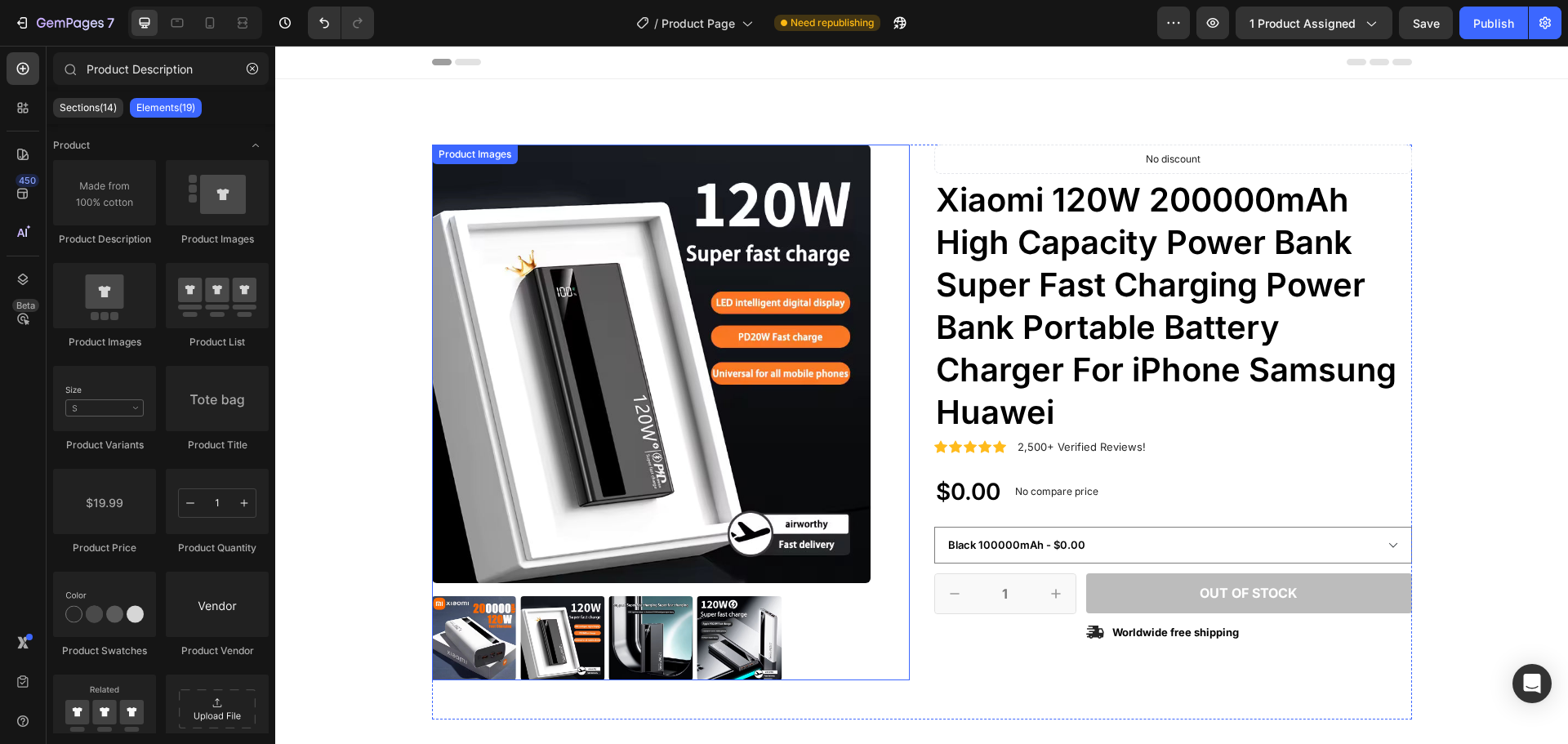
scroll to position [250, 0]
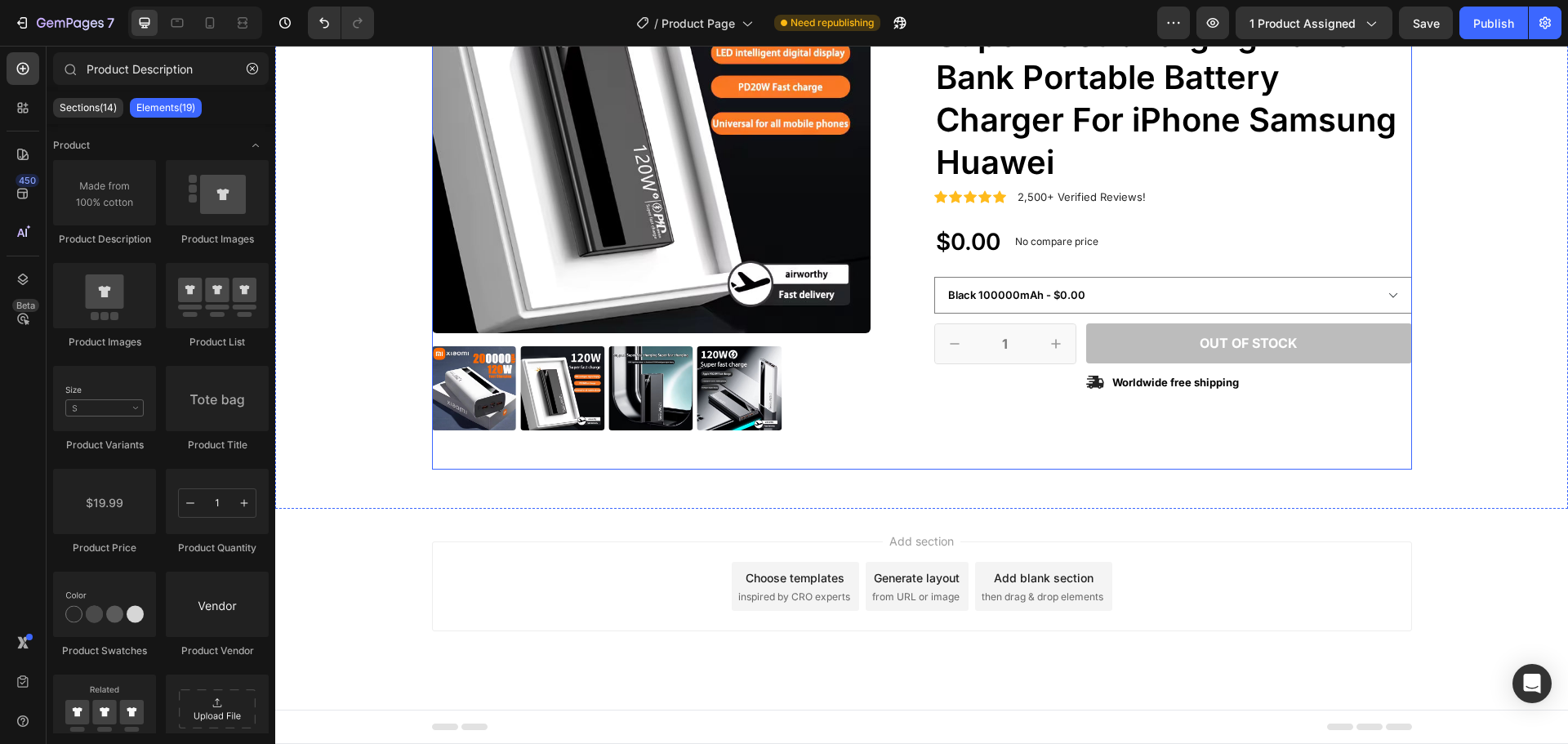
select select "581823023938667500"
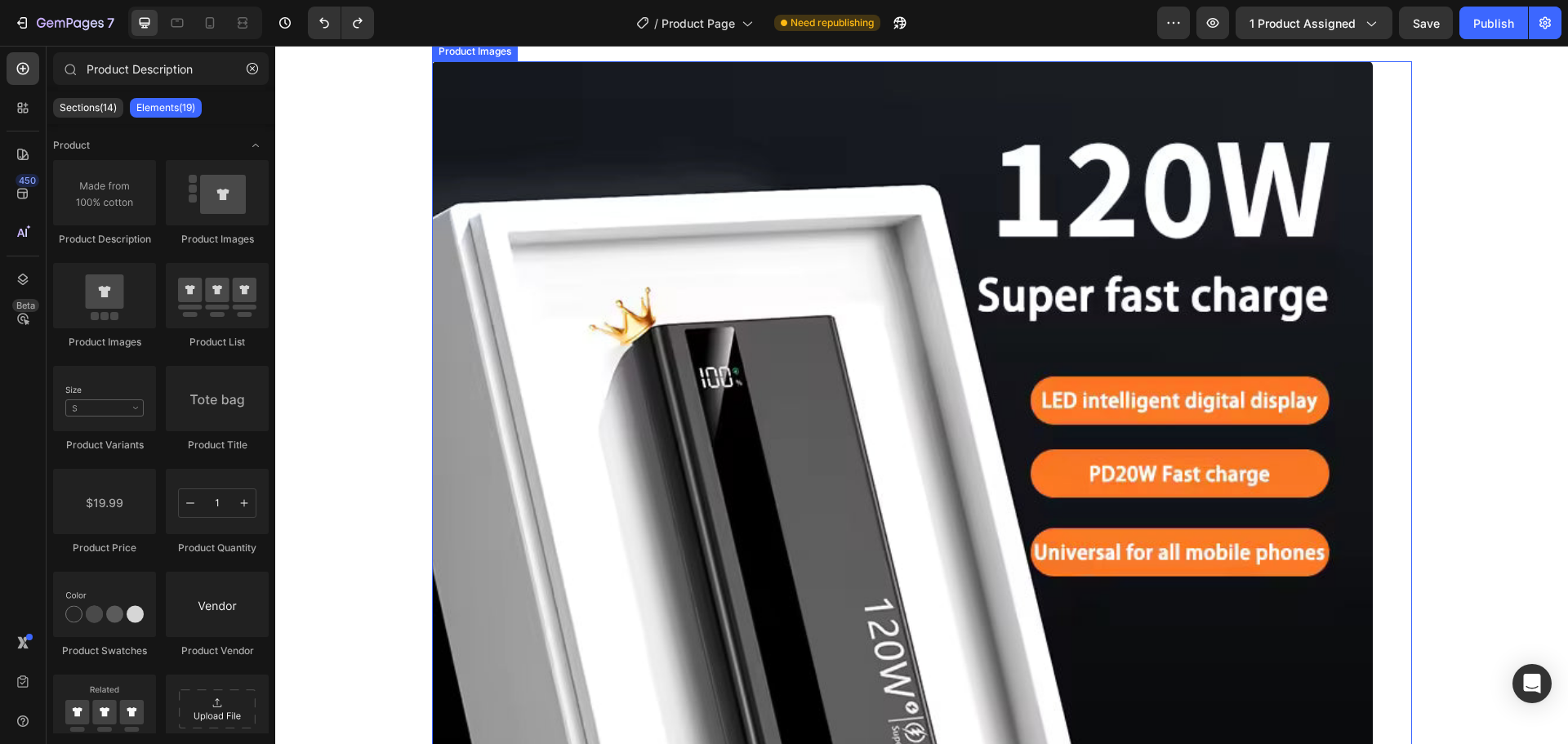
click at [823, 514] on img at bounding box center [903, 532] width 941 height 941
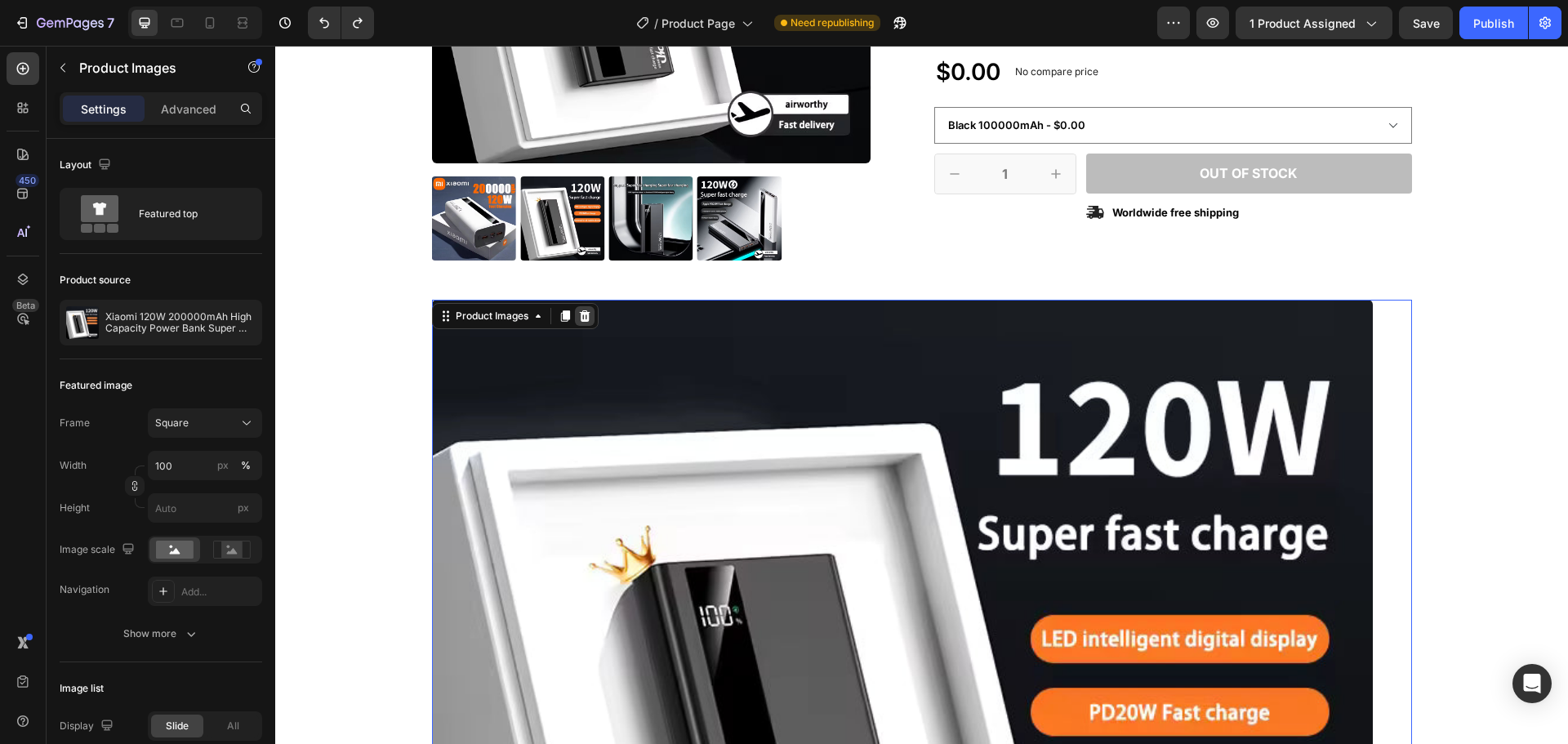
scroll to position [413, 0]
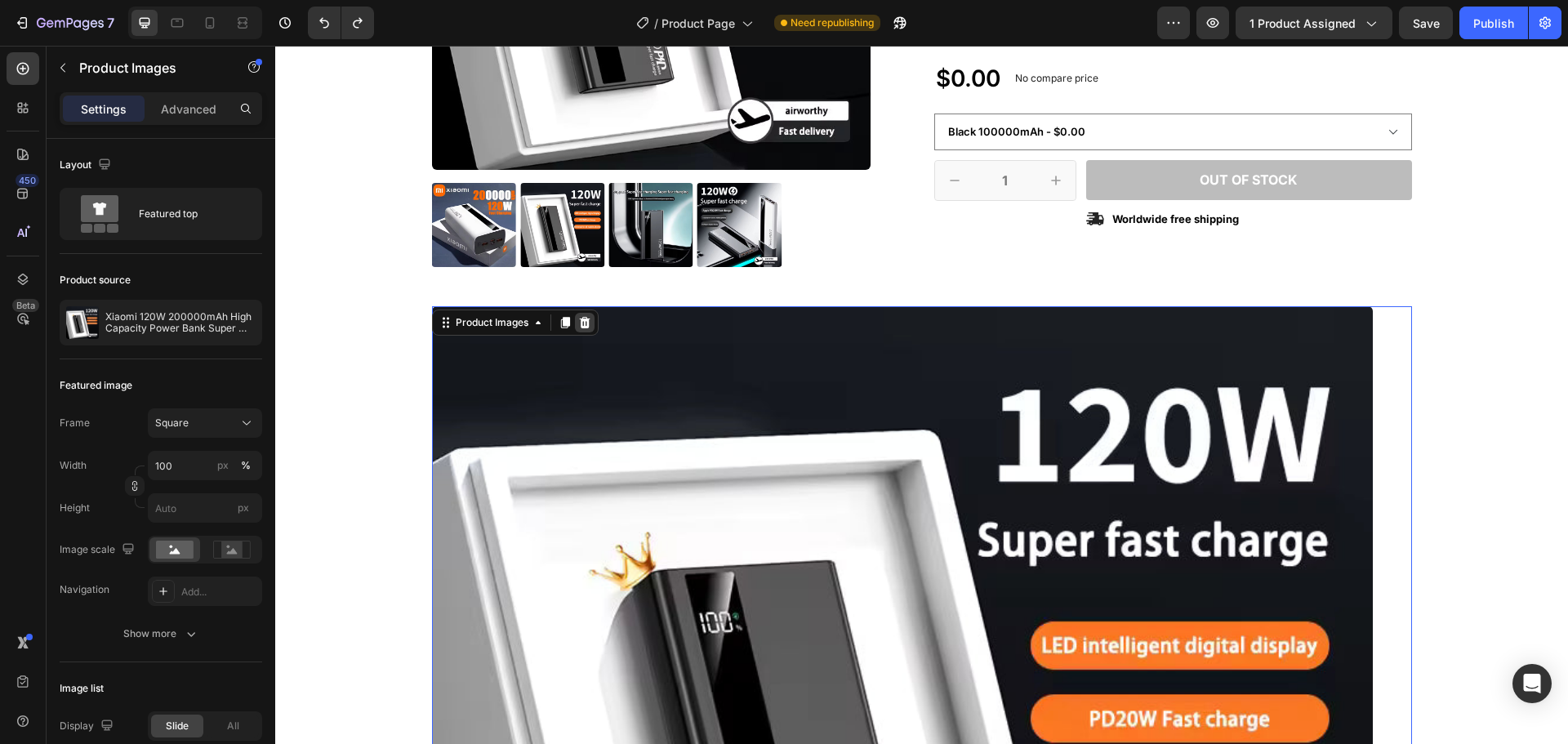
click at [583, 323] on icon at bounding box center [584, 322] width 10 height 11
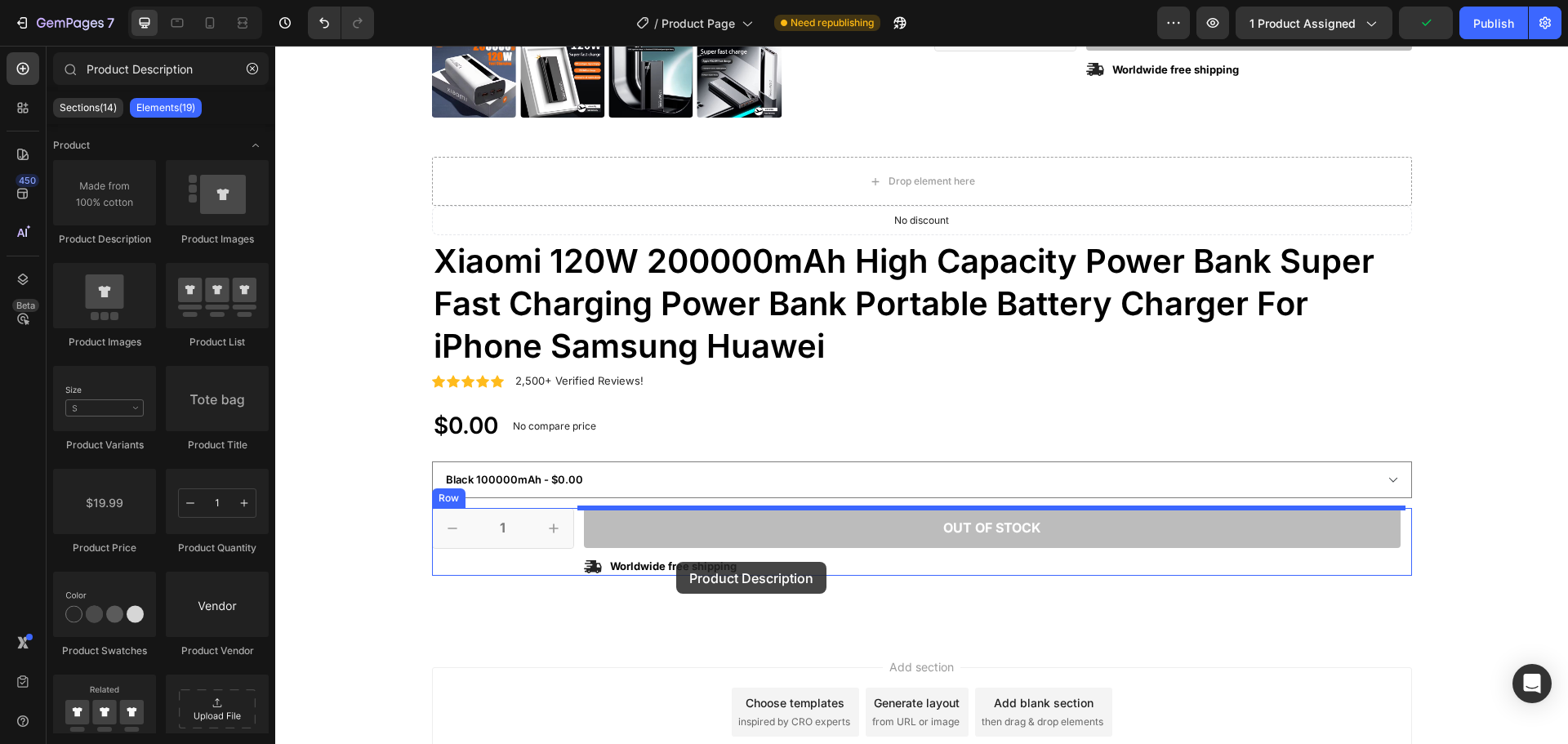
scroll to position [607, 0]
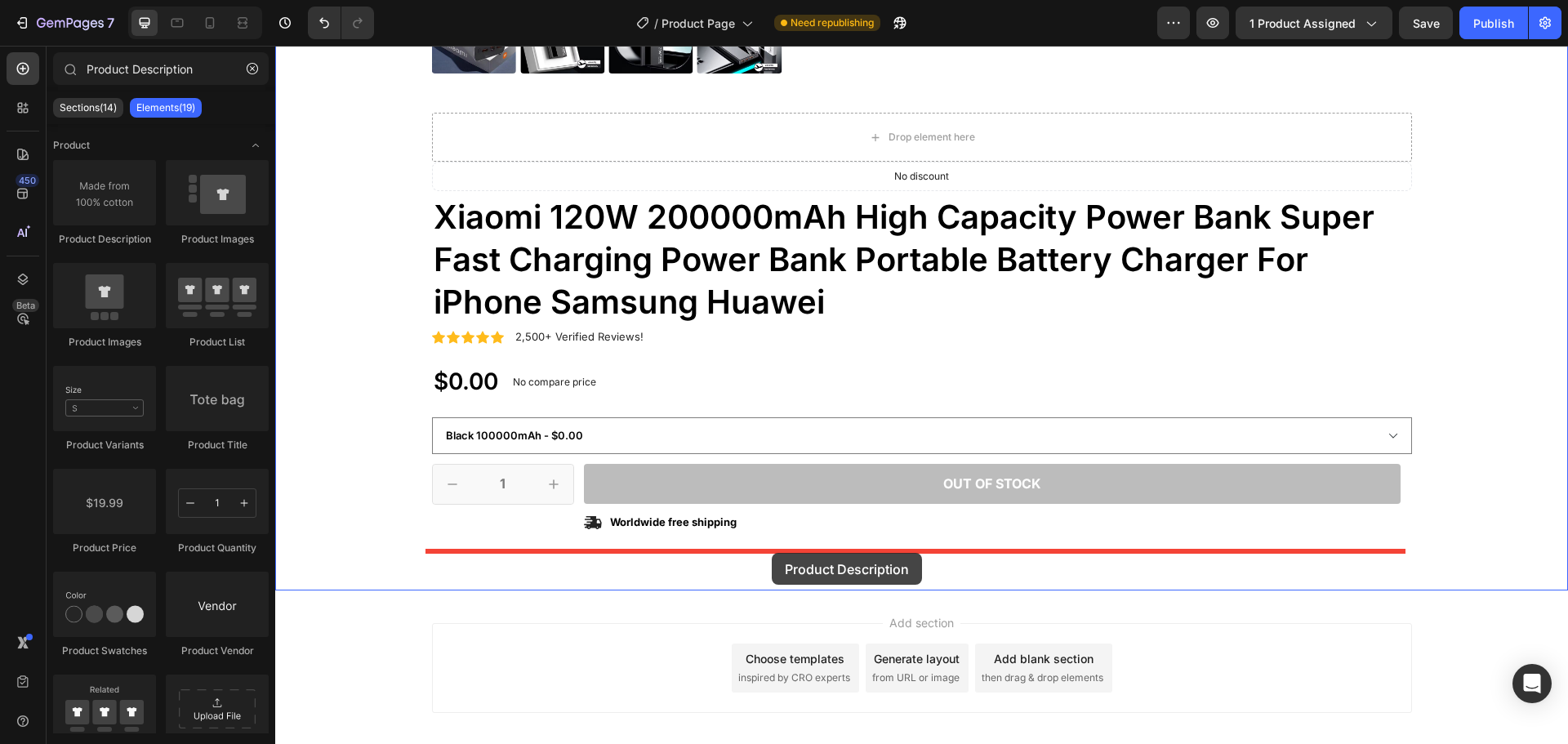
drag, startPoint x: 379, startPoint y: 249, endPoint x: 772, endPoint y: 553, distance: 496.9
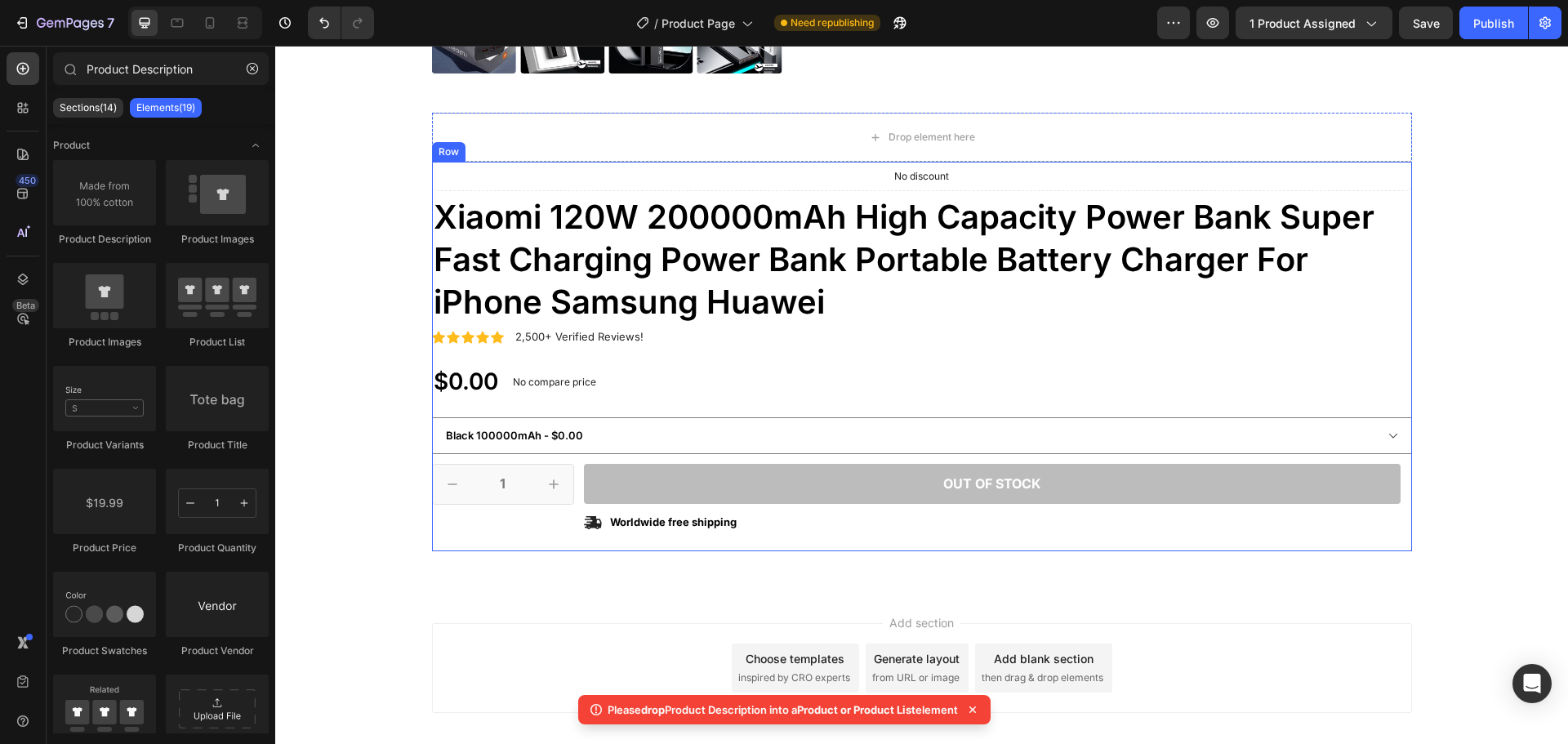
scroll to position [689, 0]
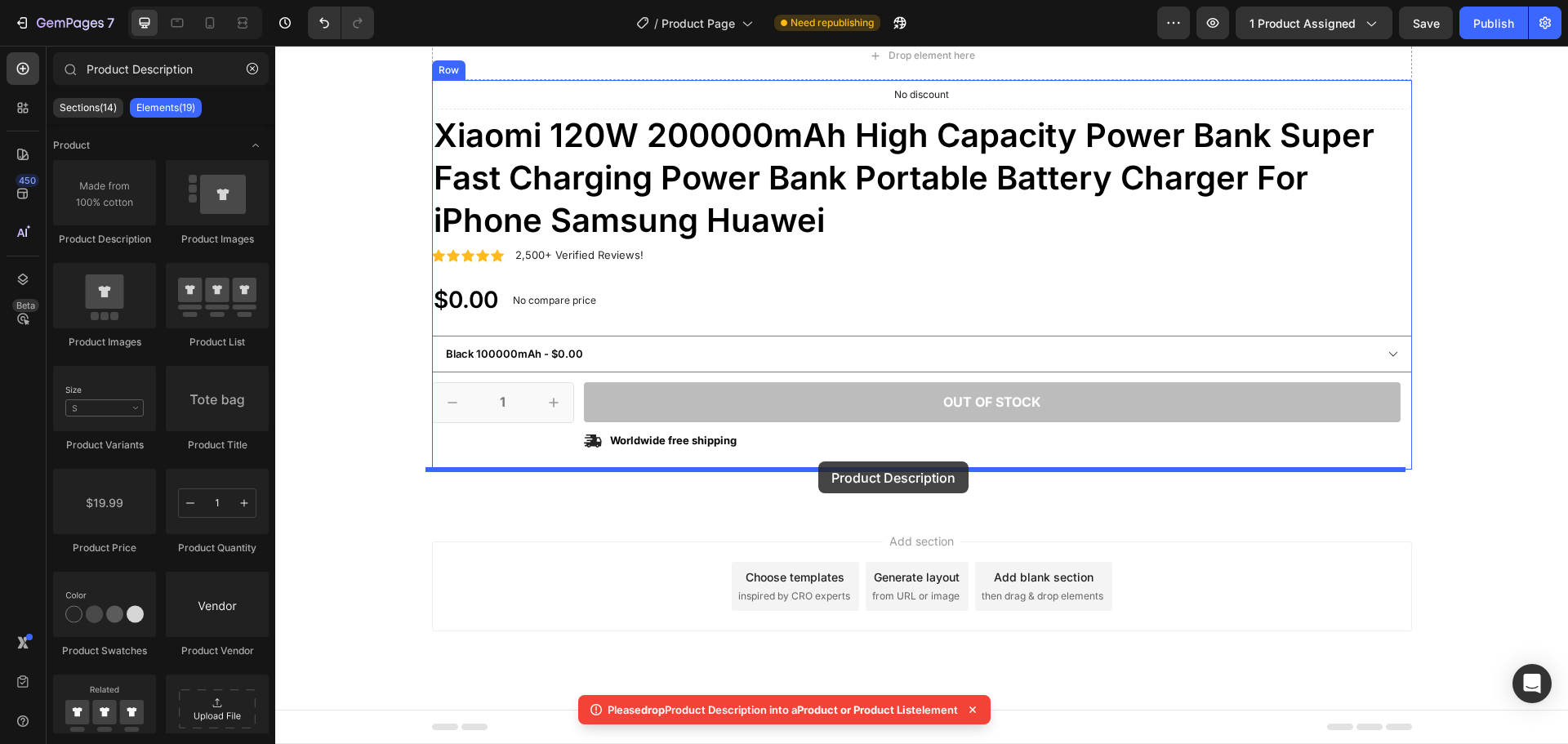
drag, startPoint x: 402, startPoint y: 248, endPoint x: 818, endPoint y: 462, distance: 467.8
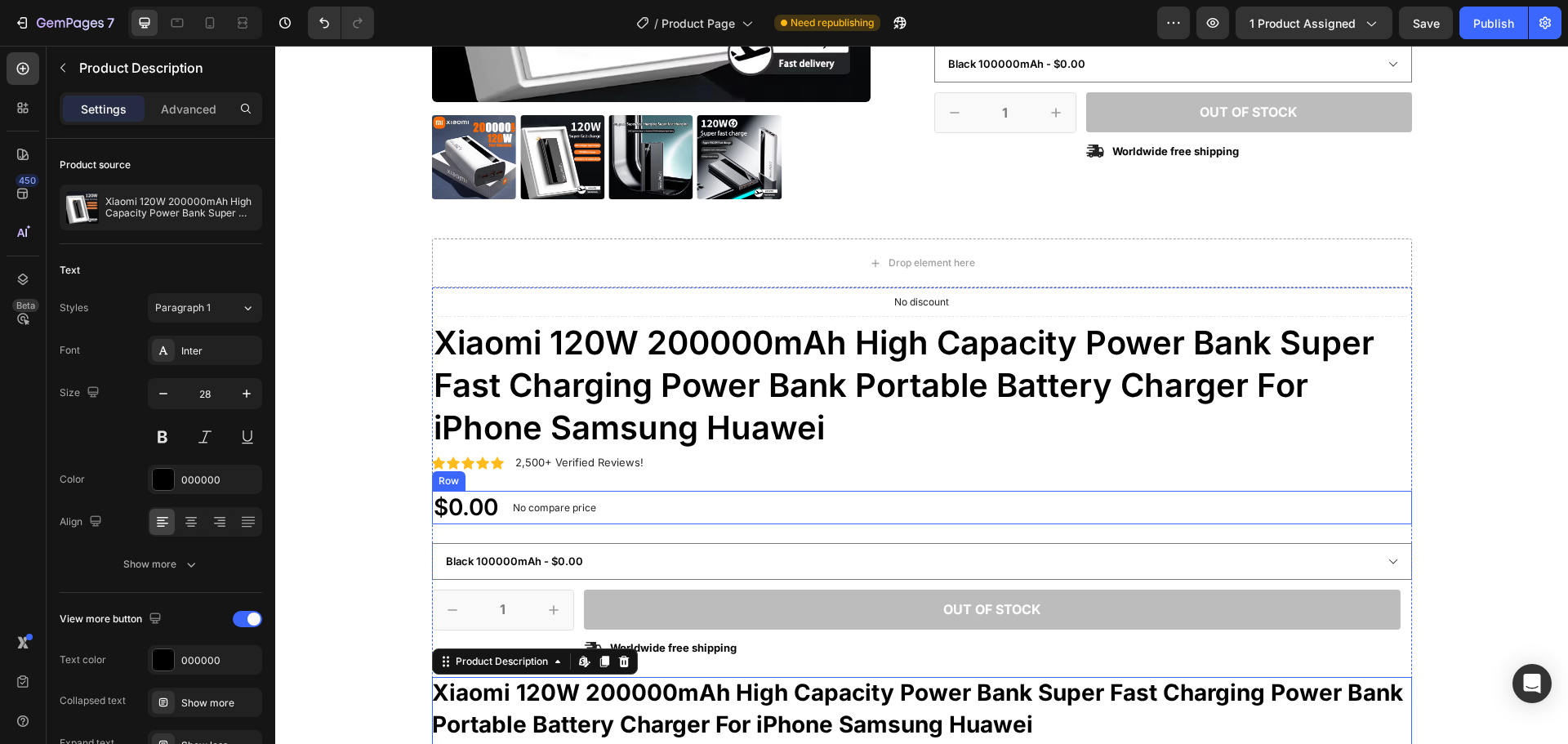
scroll to position [444, 0]
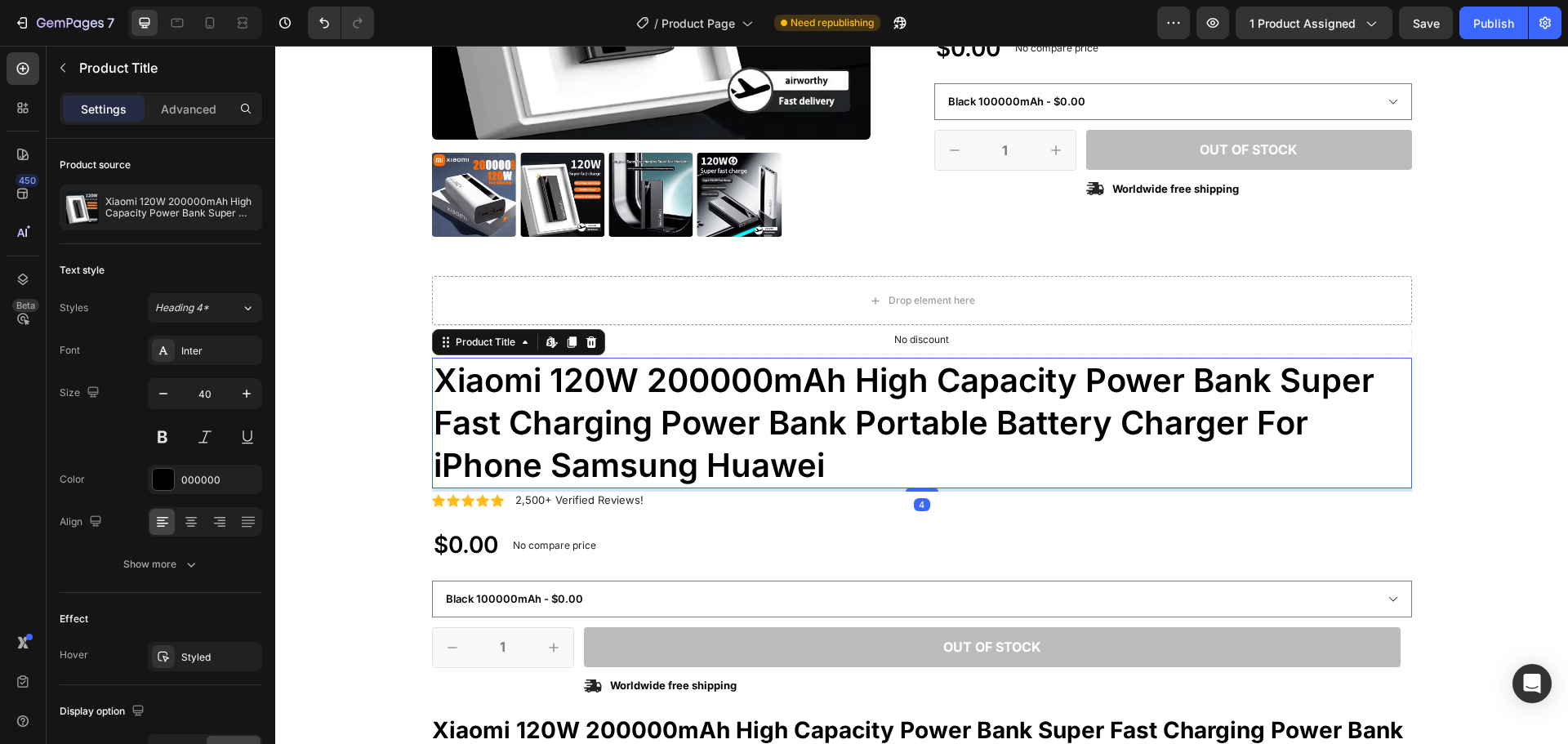
click at [485, 374] on h1 "Xiaomi 120W 200000mAh High Capacity Power Bank Super Fast Charging Power Bank P…" at bounding box center [922, 424] width 980 height 131
click at [588, 339] on icon at bounding box center [591, 341] width 10 height 11
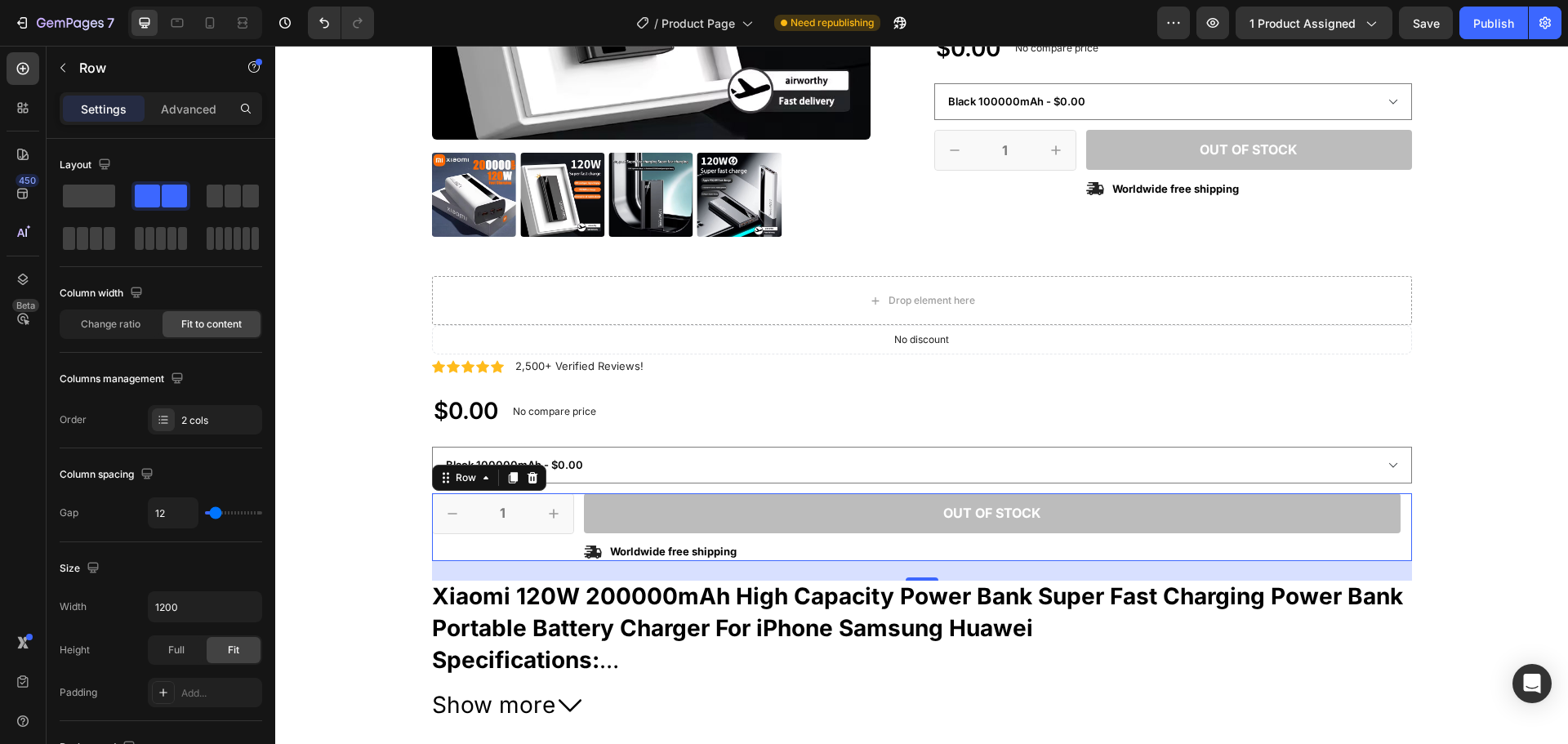
click at [540, 552] on div "1 Product Quantity Row" at bounding box center [503, 527] width 142 height 68
click at [473, 343] on div "No discount" at bounding box center [922, 340] width 979 height 28
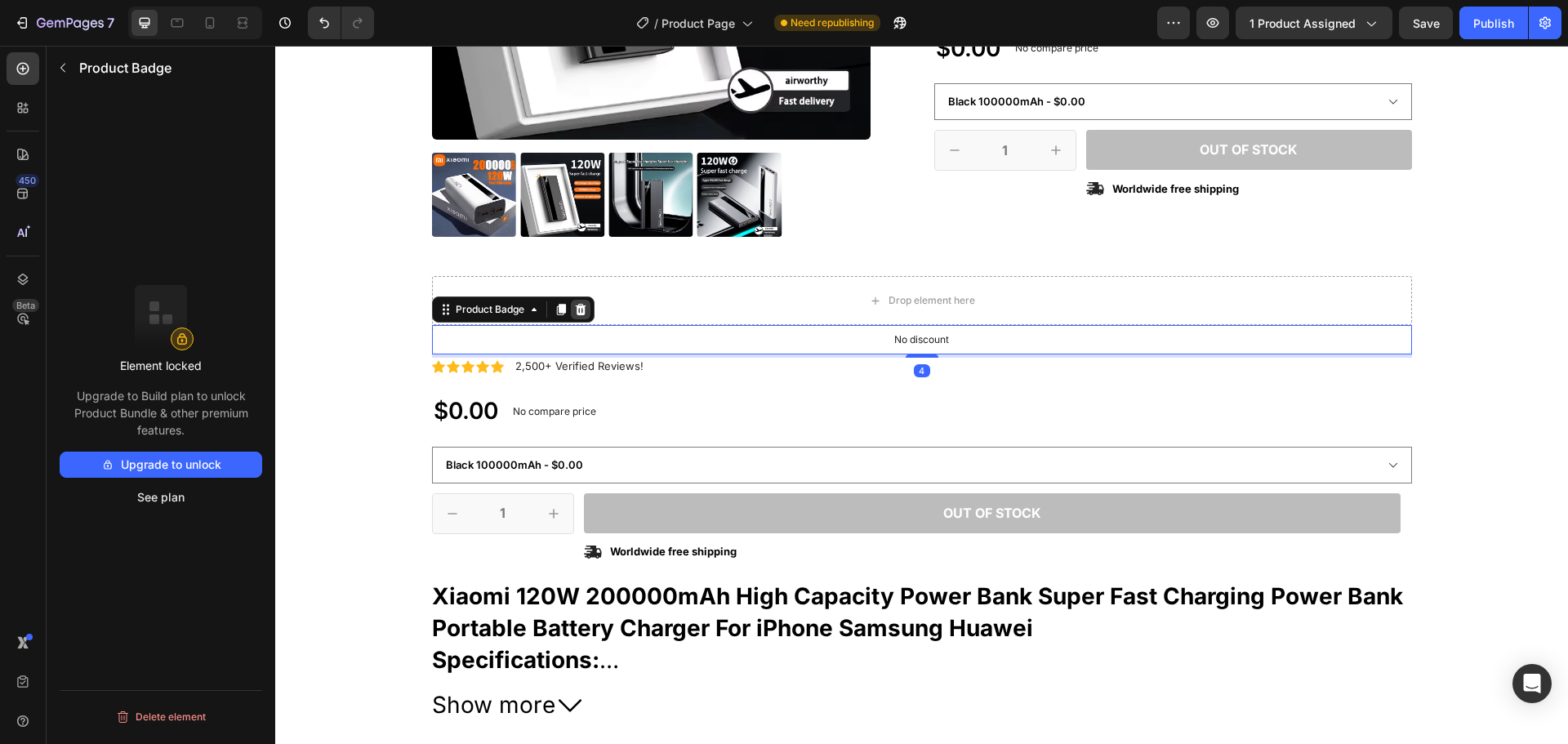
click at [575, 313] on icon at bounding box center [581, 309] width 10 height 11
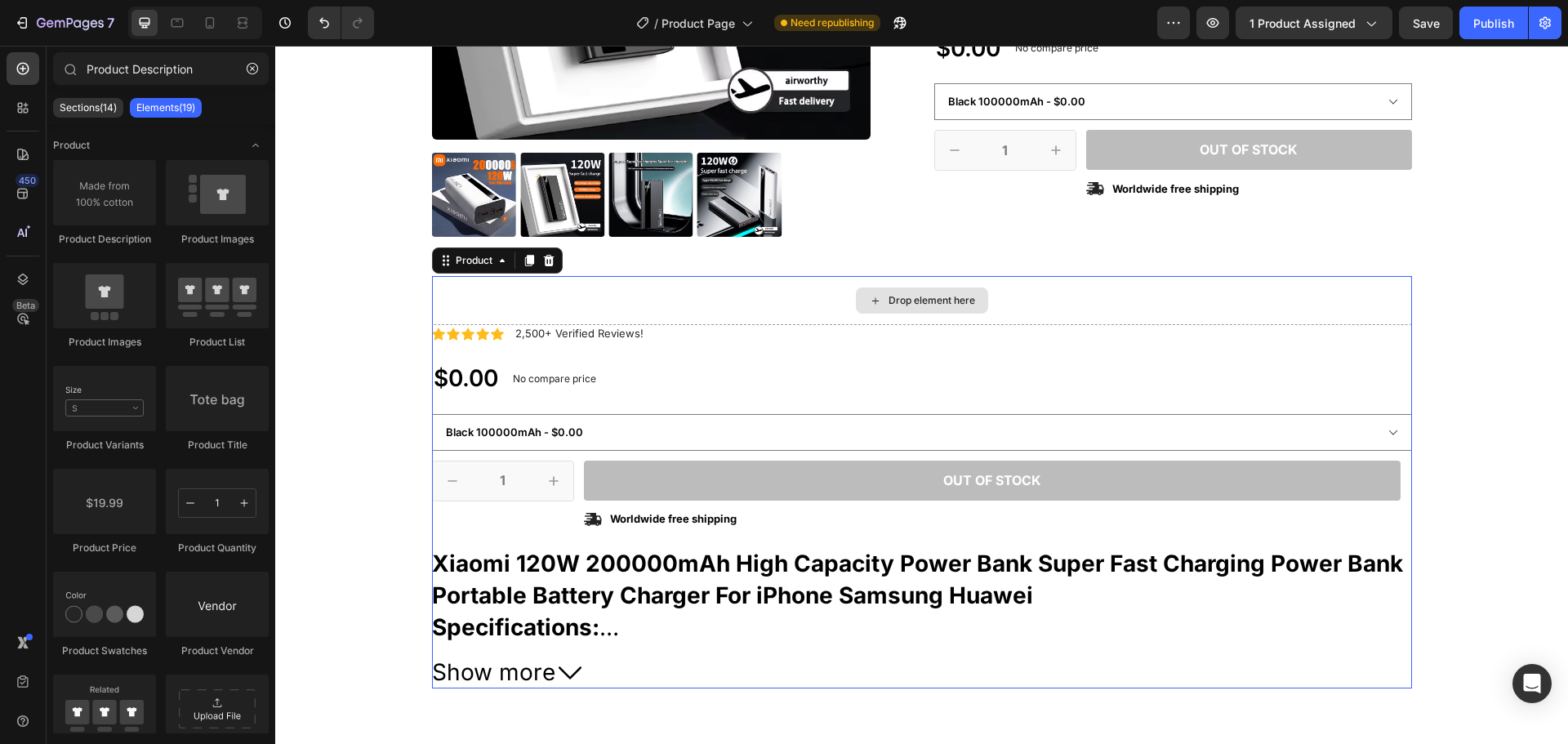
click at [719, 307] on div "Drop element here" at bounding box center [922, 300] width 980 height 49
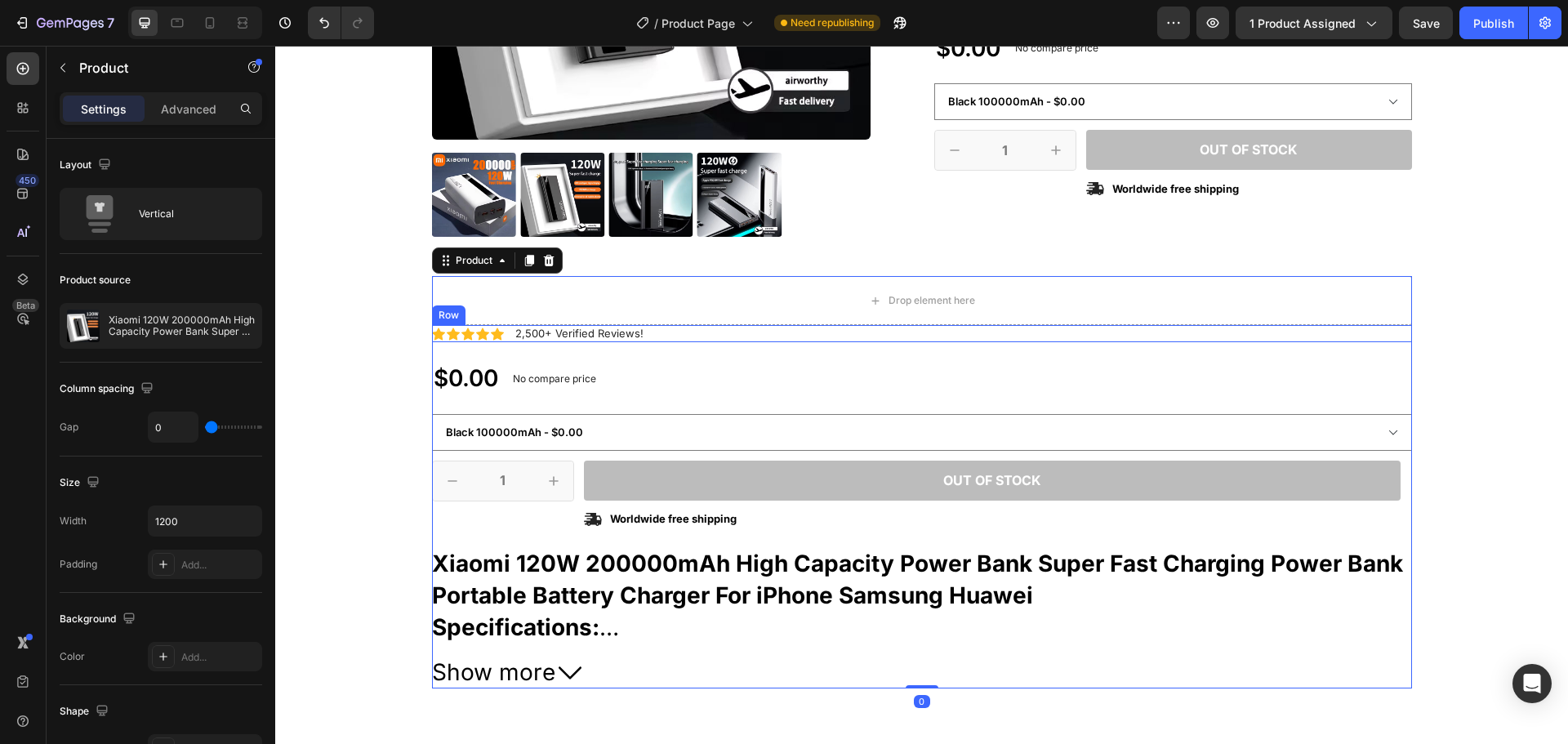
click at [659, 331] on div "Icon Icon Icon Icon Icon Icon List 2,500+ Verified Reviews! Text Block Row" at bounding box center [922, 334] width 980 height 17
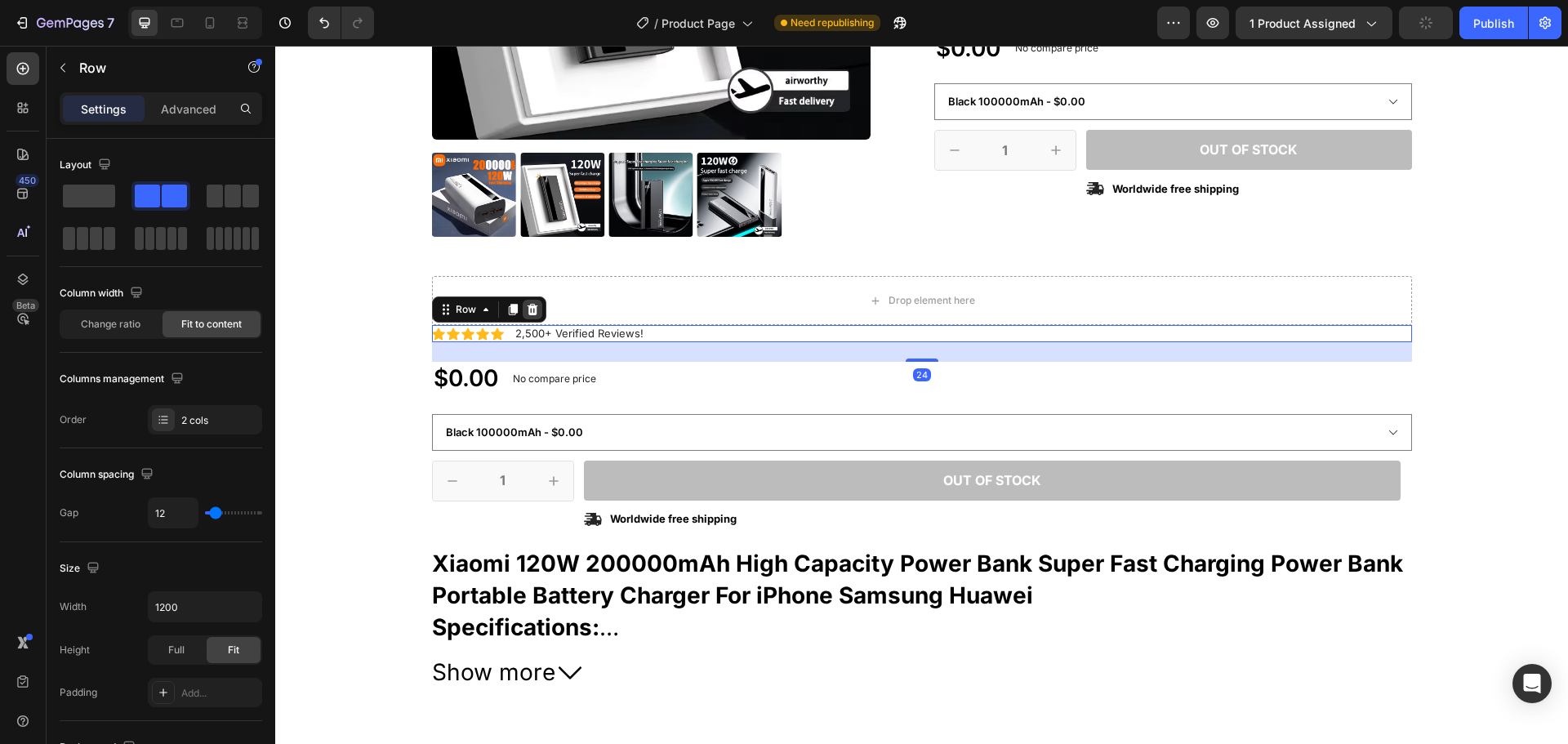
click at [526, 315] on icon at bounding box center [532, 309] width 10 height 11
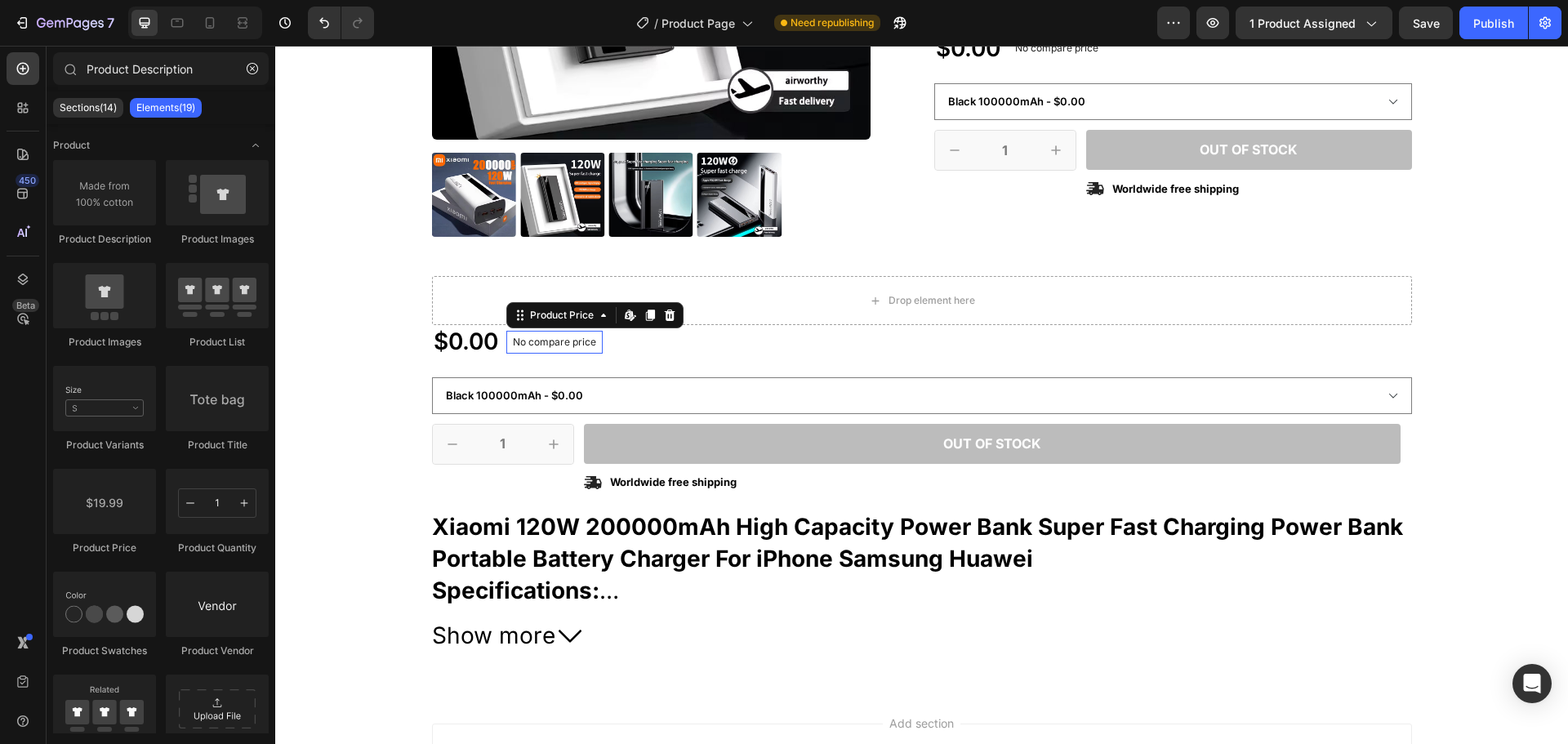
click at [506, 346] on div "No compare price" at bounding box center [554, 342] width 96 height 23
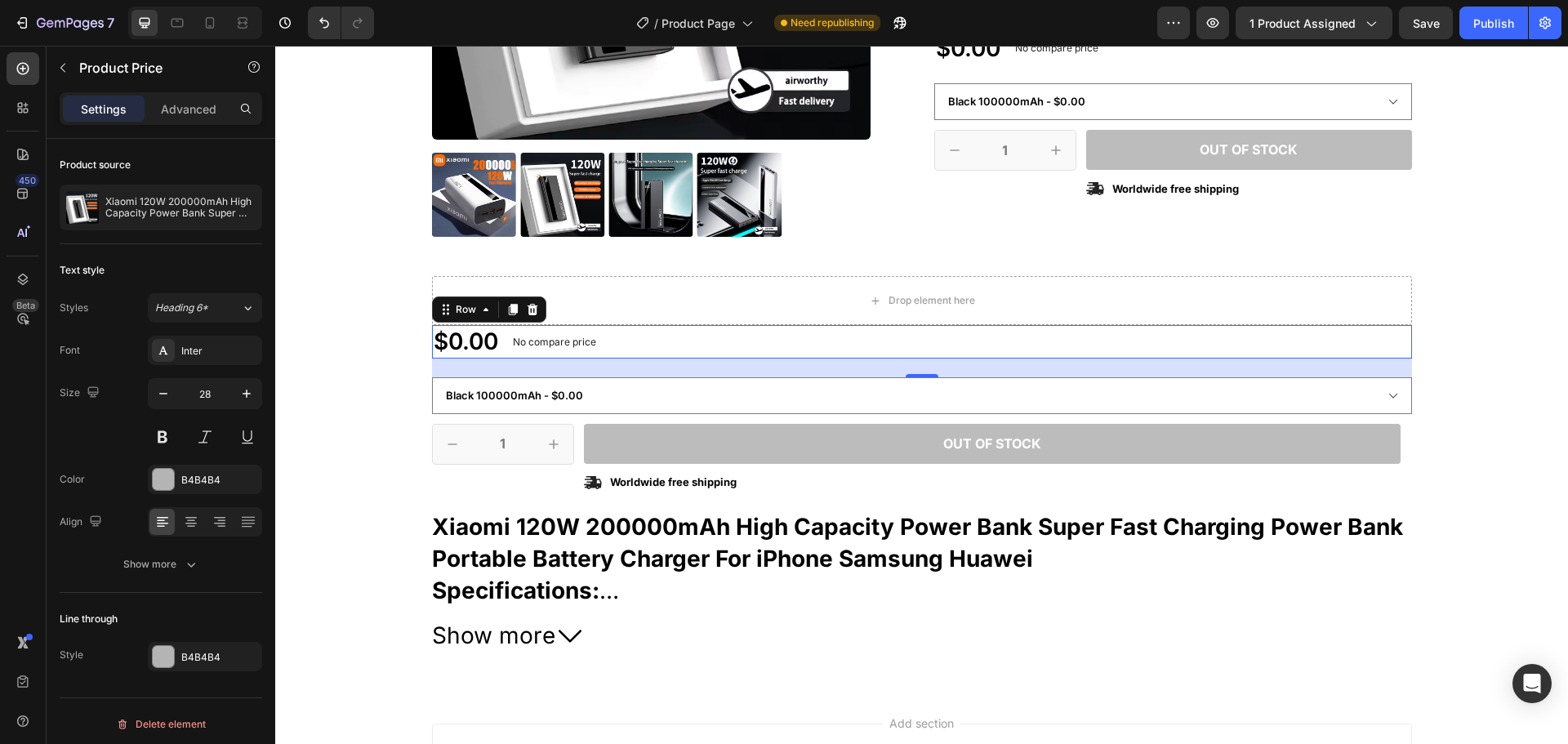
click at [693, 347] on div "$0.00 Product Price Product Price No compare price Product Price No discount No…" at bounding box center [922, 341] width 980 height 32
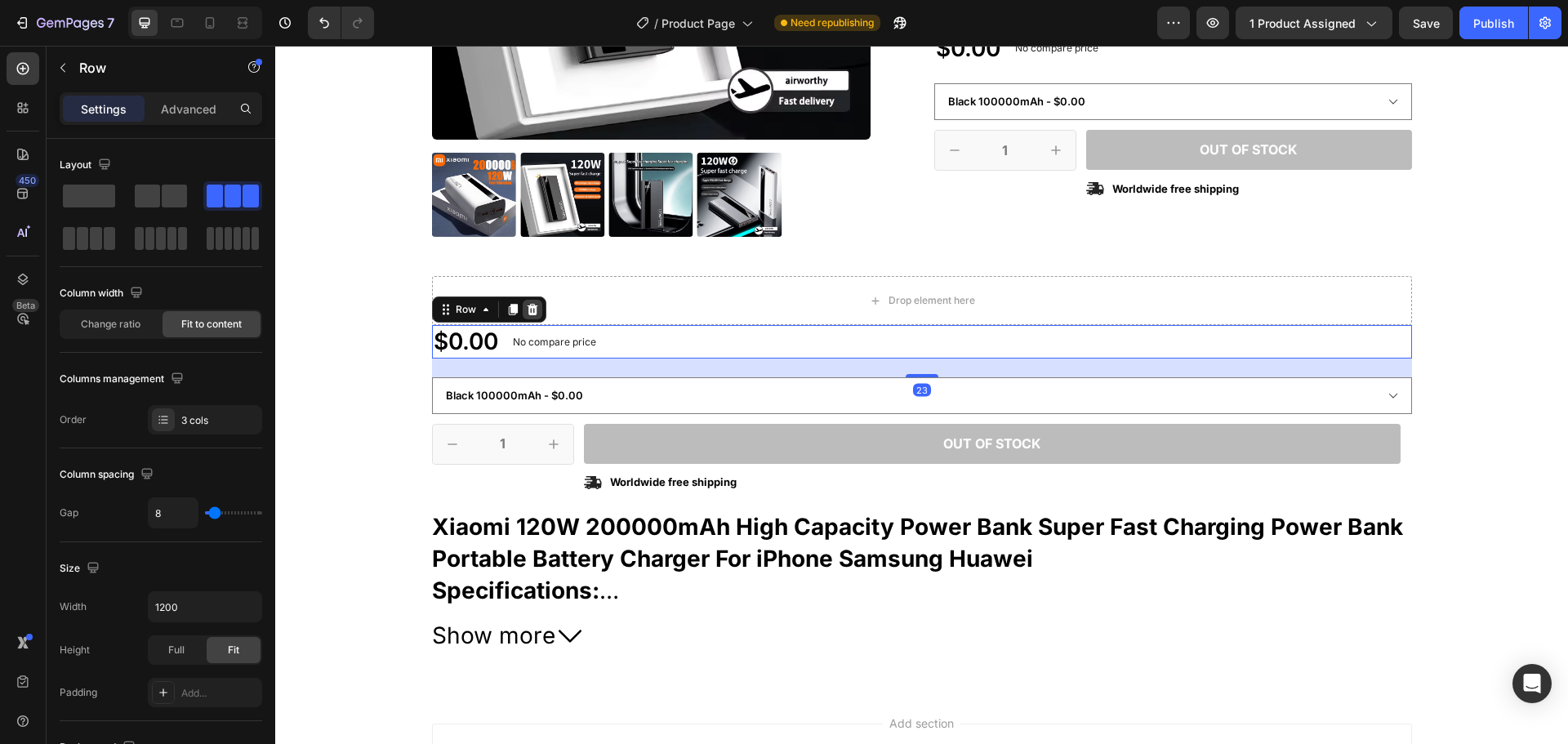
click at [530, 309] on icon at bounding box center [532, 309] width 13 height 13
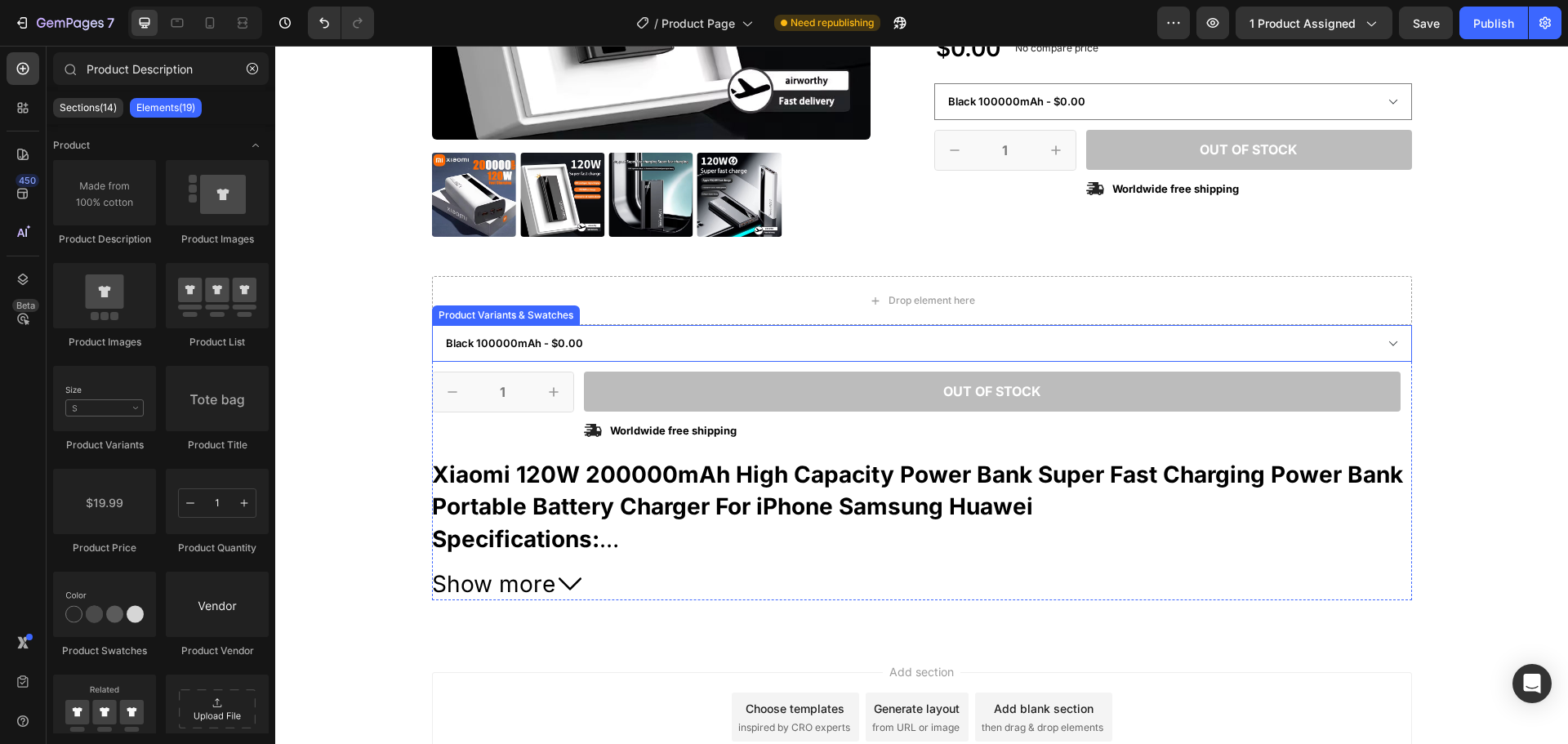
click at [713, 348] on select "Black 50000mAh - $0.00 Black 100000mAh - $0.00 Black 200000mAh - $0.00 White 50…" at bounding box center [922, 343] width 980 height 37
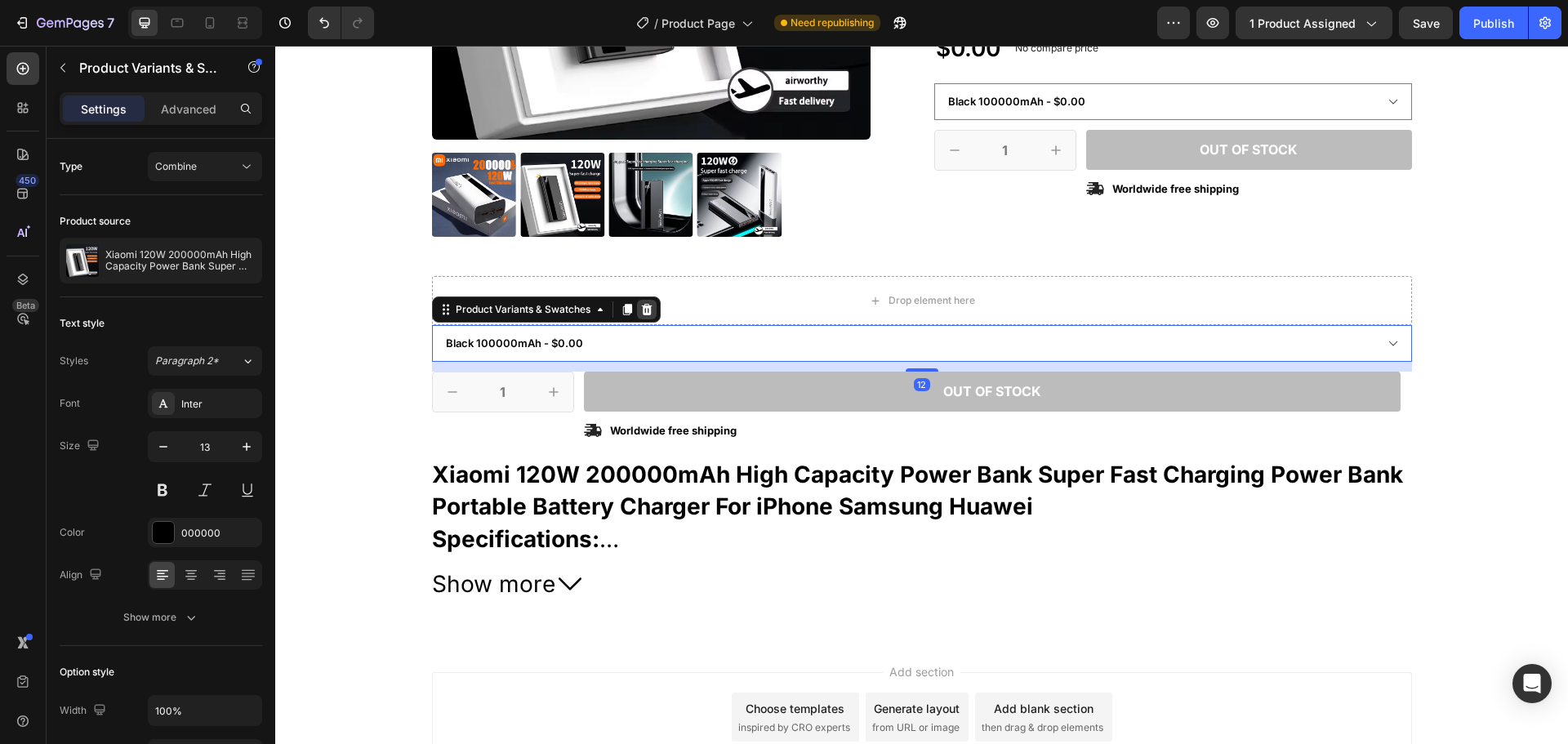
click at [643, 312] on icon at bounding box center [646, 309] width 10 height 11
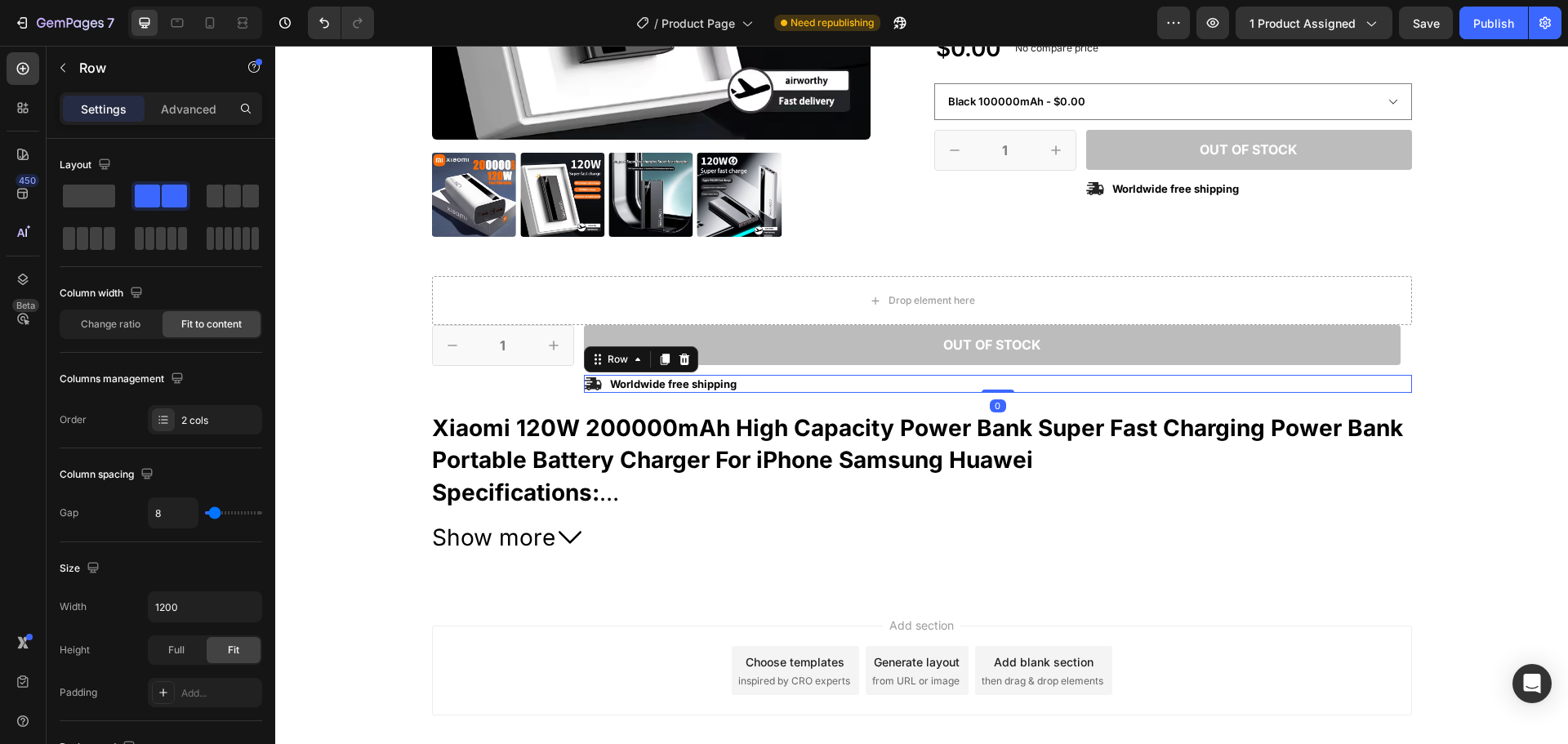
click at [768, 380] on div "Icon Worldwide free shipping Text Block Row 0" at bounding box center [998, 383] width 829 height 18
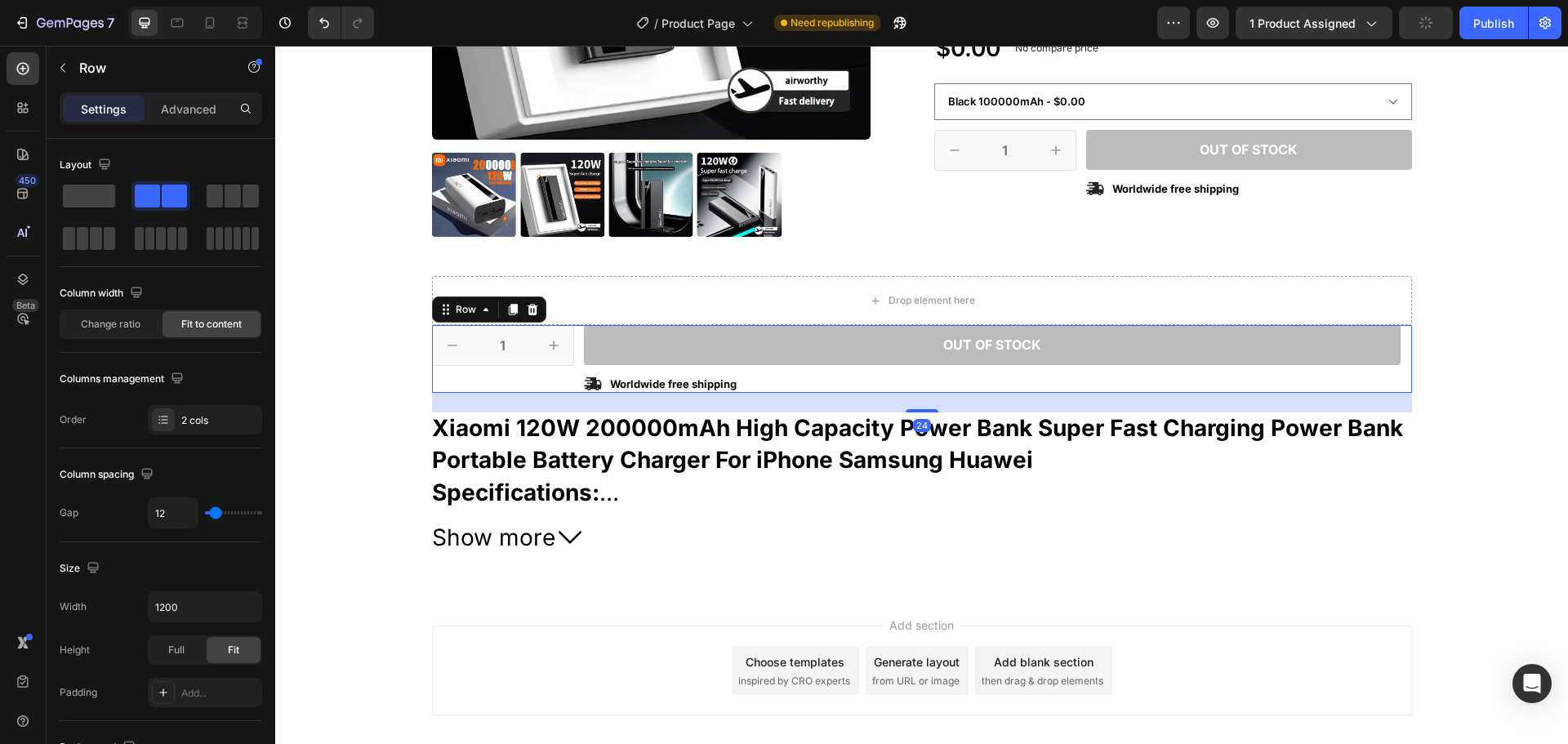
click at [523, 369] on div "1 Product Quantity Row" at bounding box center [503, 359] width 142 height 68
click at [526, 307] on icon at bounding box center [532, 309] width 10 height 11
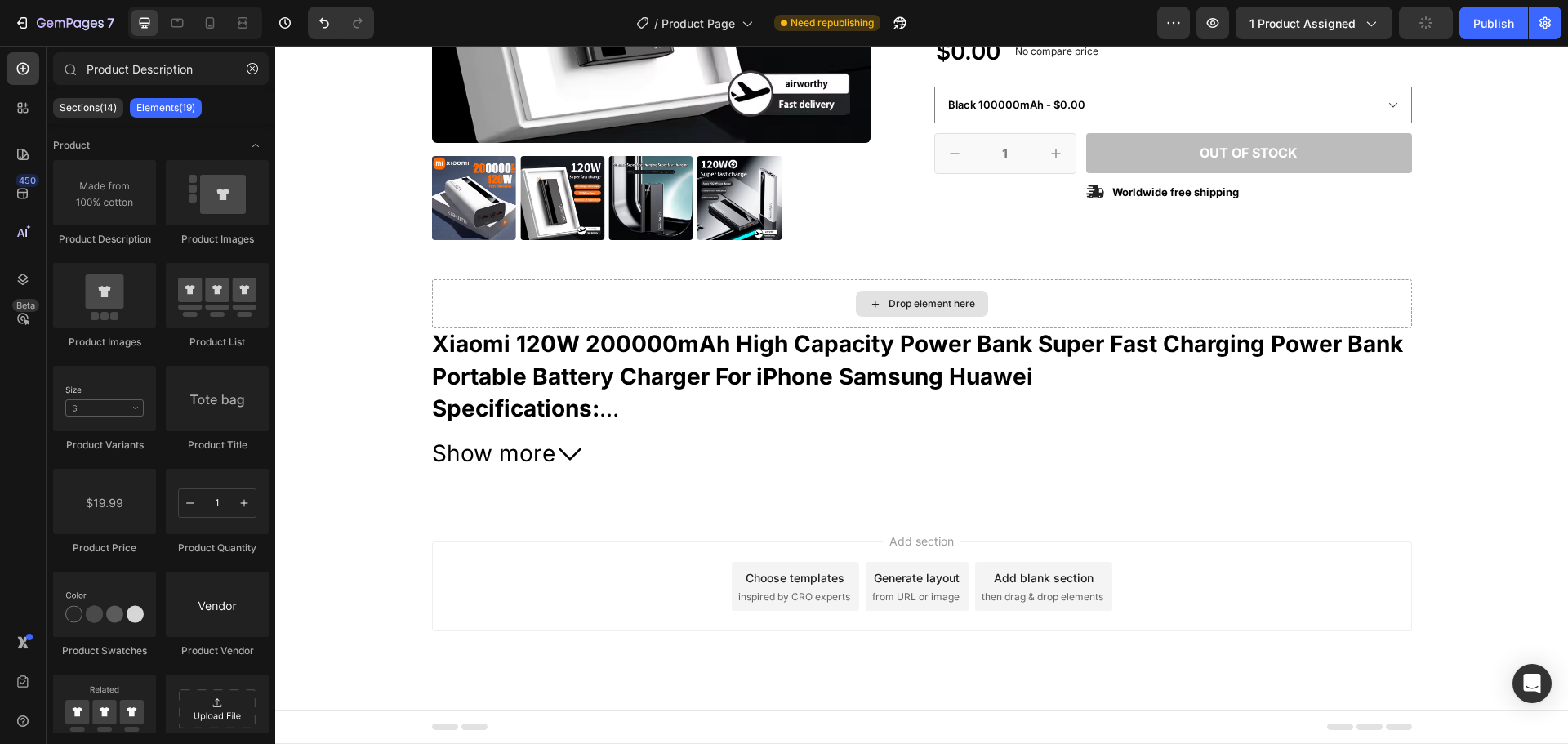
scroll to position [440, 0]
click at [698, 303] on div "Drop element here" at bounding box center [922, 304] width 980 height 49
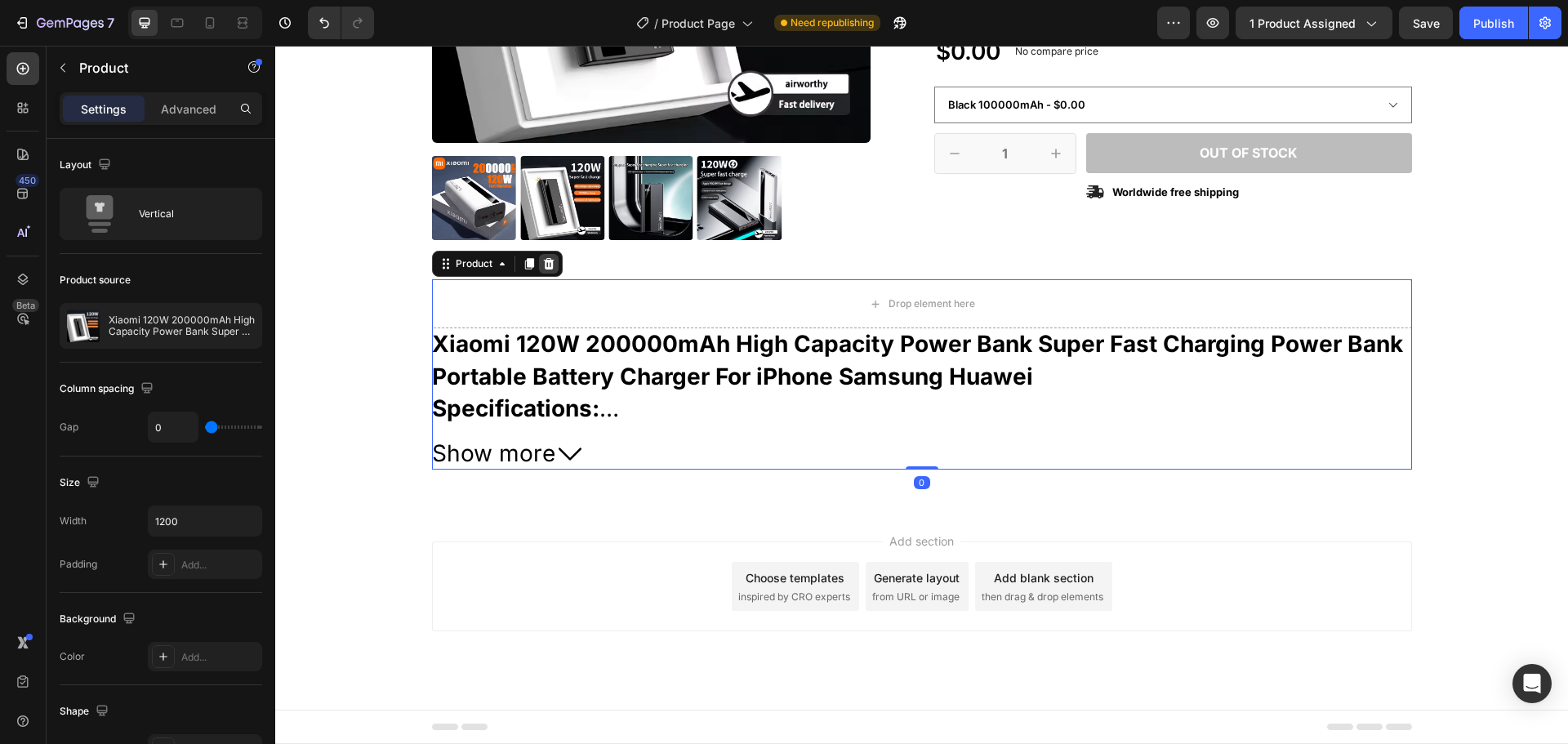
click at [543, 267] on icon at bounding box center [548, 264] width 10 height 11
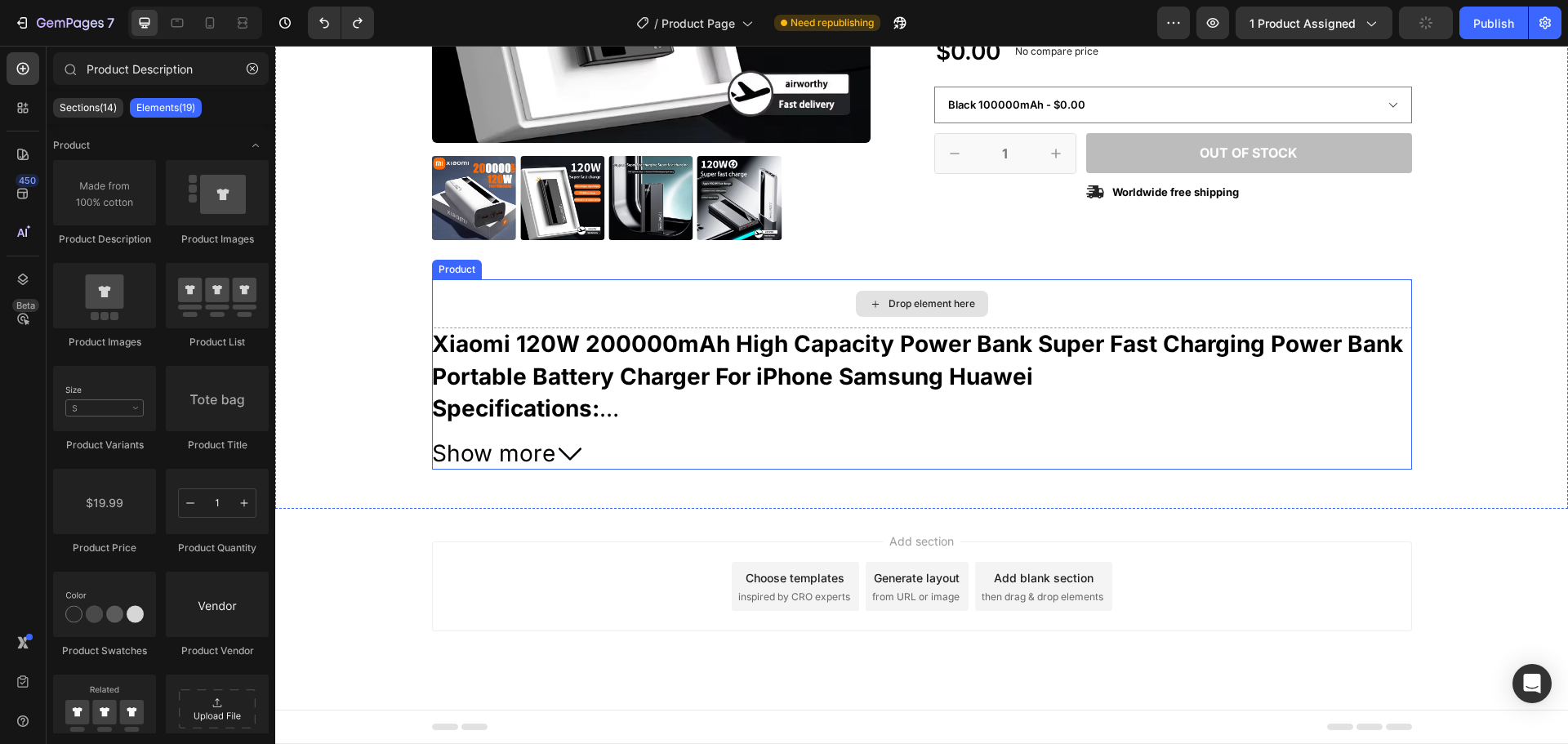
click at [879, 310] on div "Drop element here" at bounding box center [922, 304] width 133 height 26
click at [904, 300] on div "Drop element here" at bounding box center [932, 304] width 86 height 13
click at [995, 304] on div "Drop element here" at bounding box center [922, 304] width 980 height 49
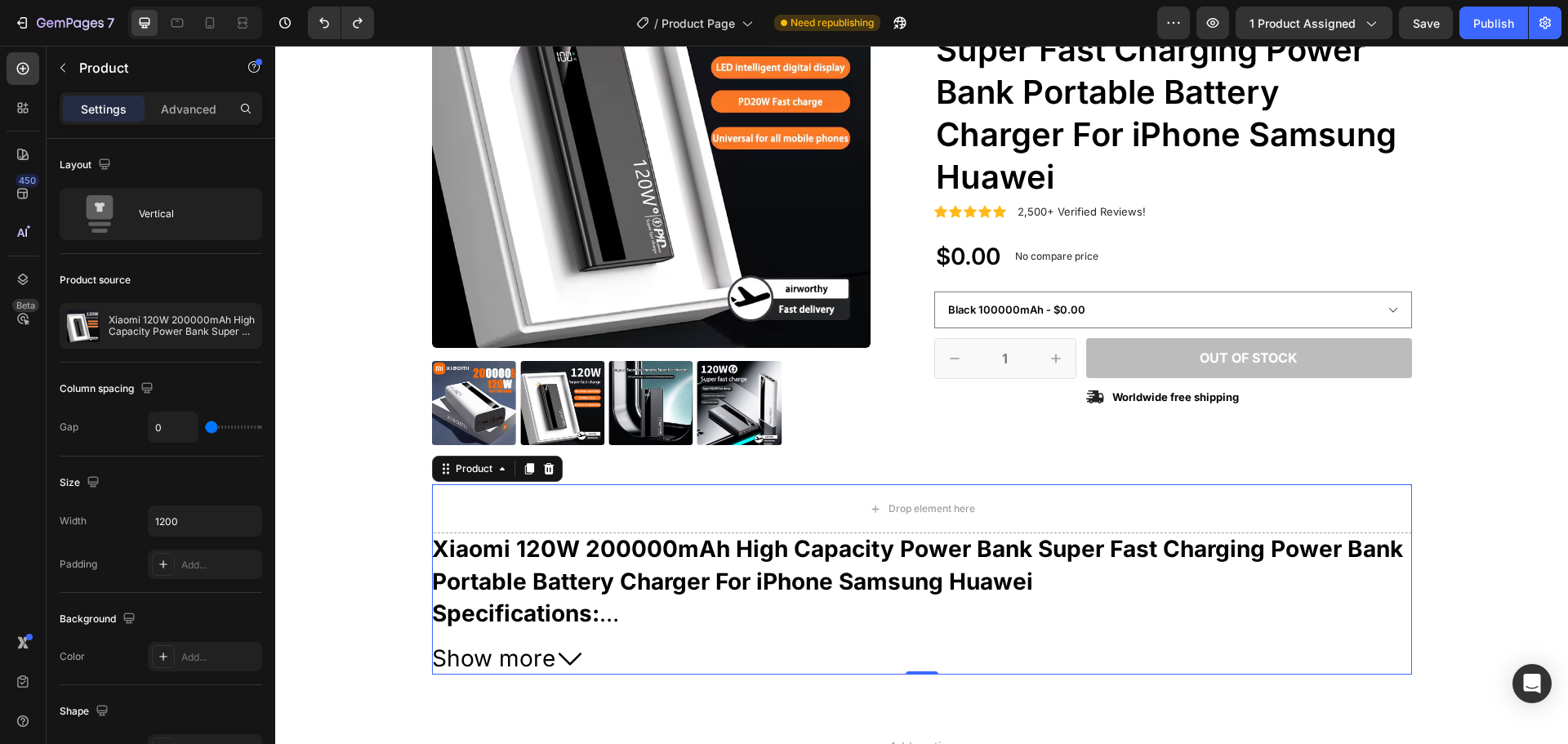
scroll to position [245, 0]
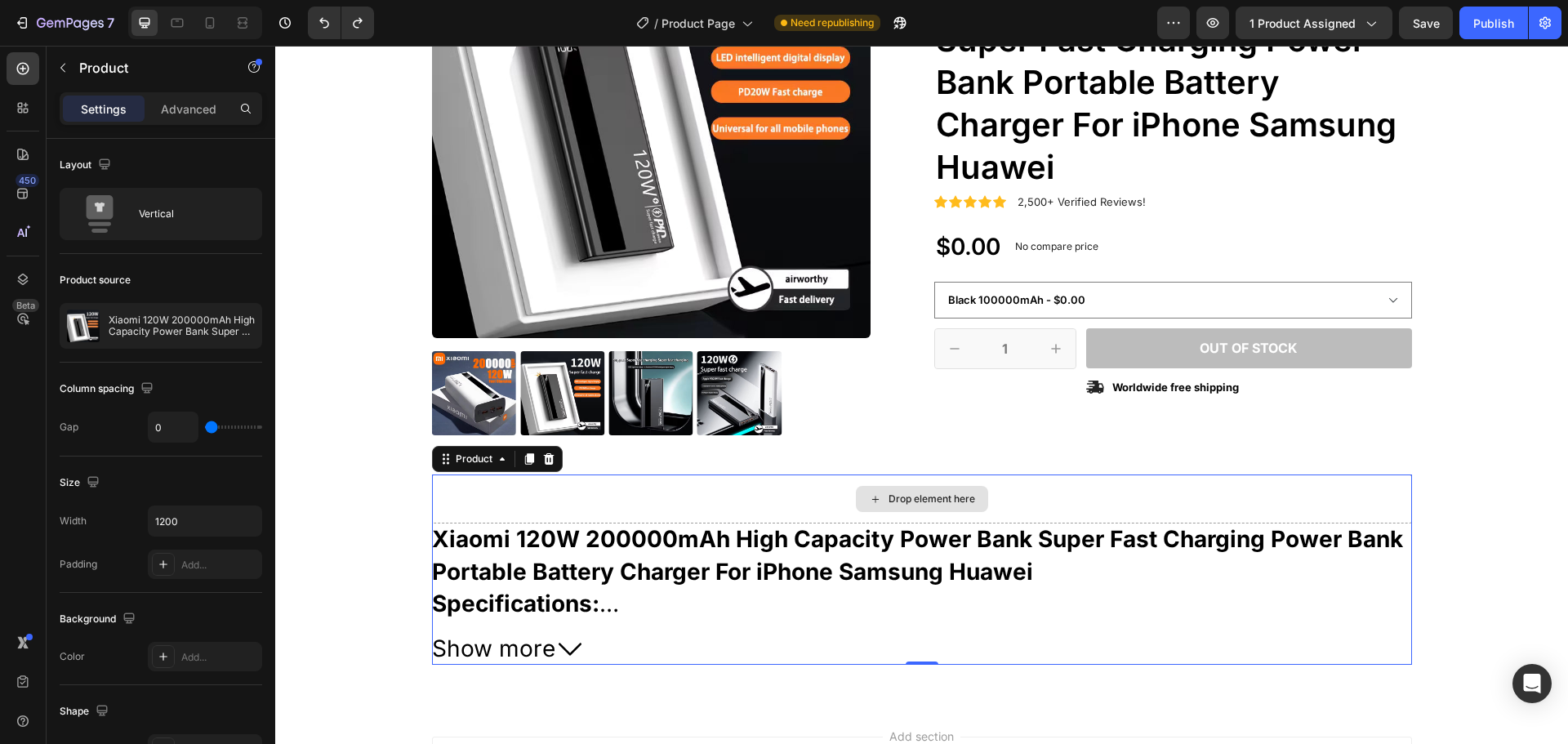
click at [594, 506] on div "Drop element here" at bounding box center [922, 499] width 980 height 49
click at [517, 493] on div "Drop element here" at bounding box center [922, 499] width 980 height 49
click at [767, 502] on div "Drop element here" at bounding box center [922, 499] width 980 height 49
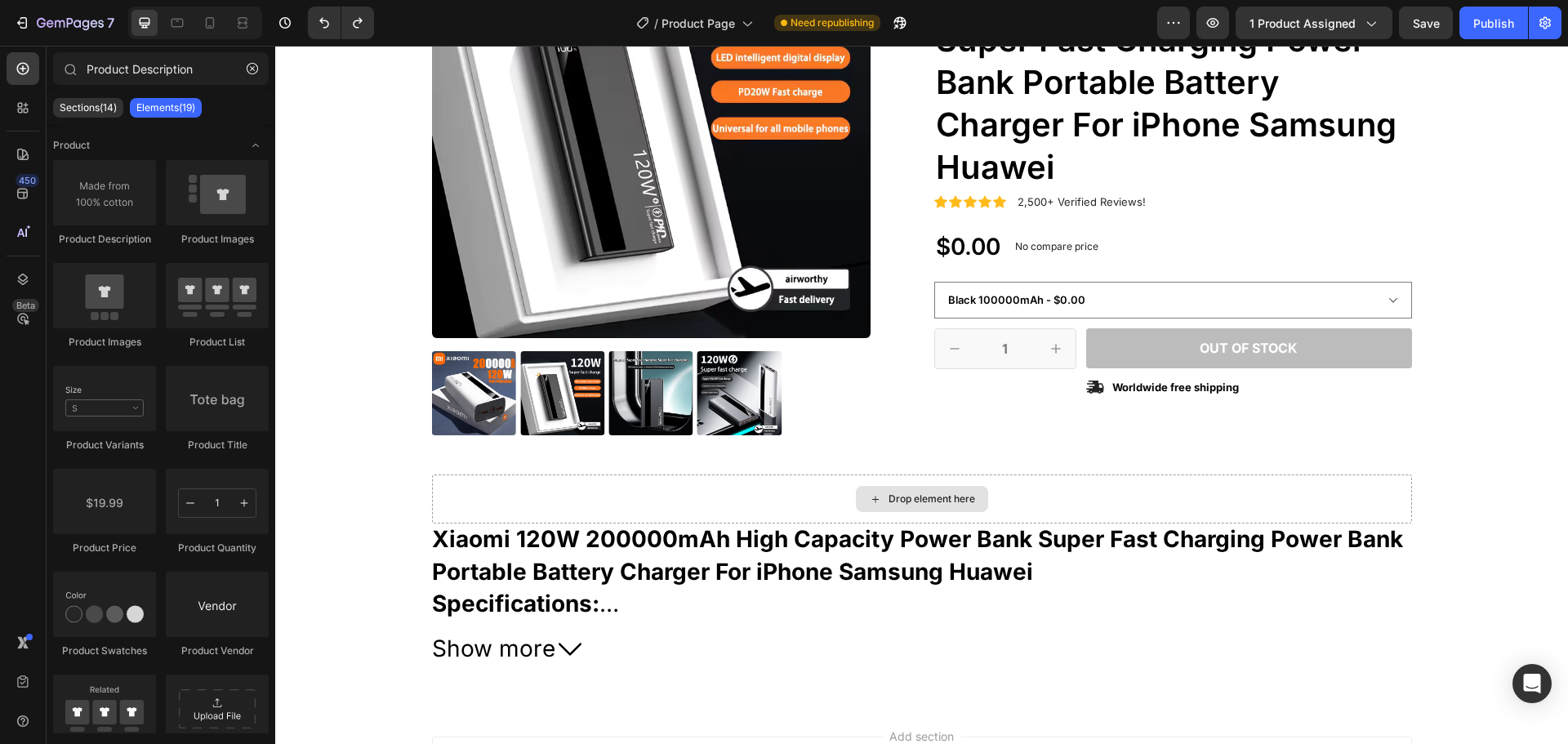
click at [889, 504] on div "Drop element here" at bounding box center [932, 499] width 86 height 13
click at [869, 501] on icon at bounding box center [875, 499] width 13 height 14
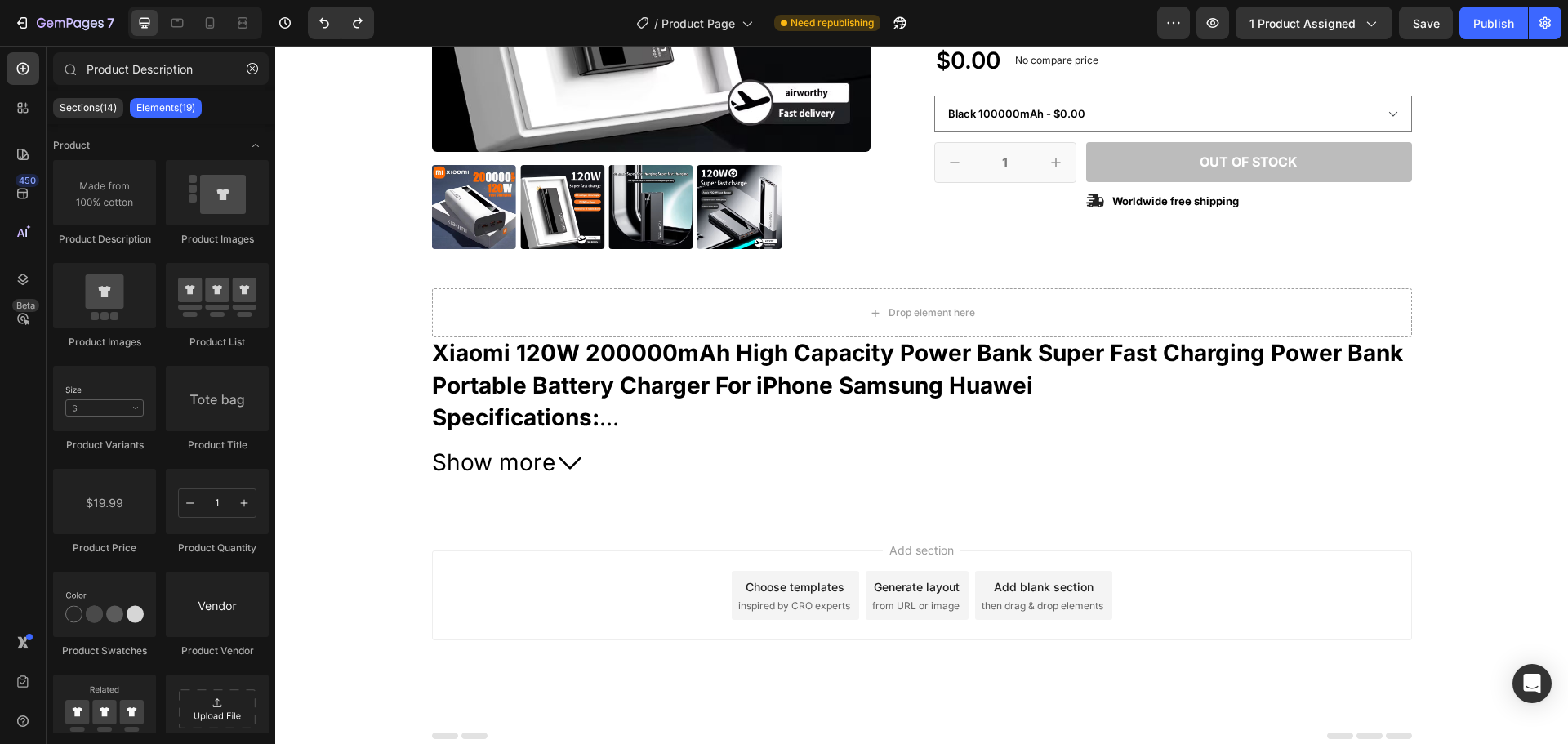
scroll to position [440, 0]
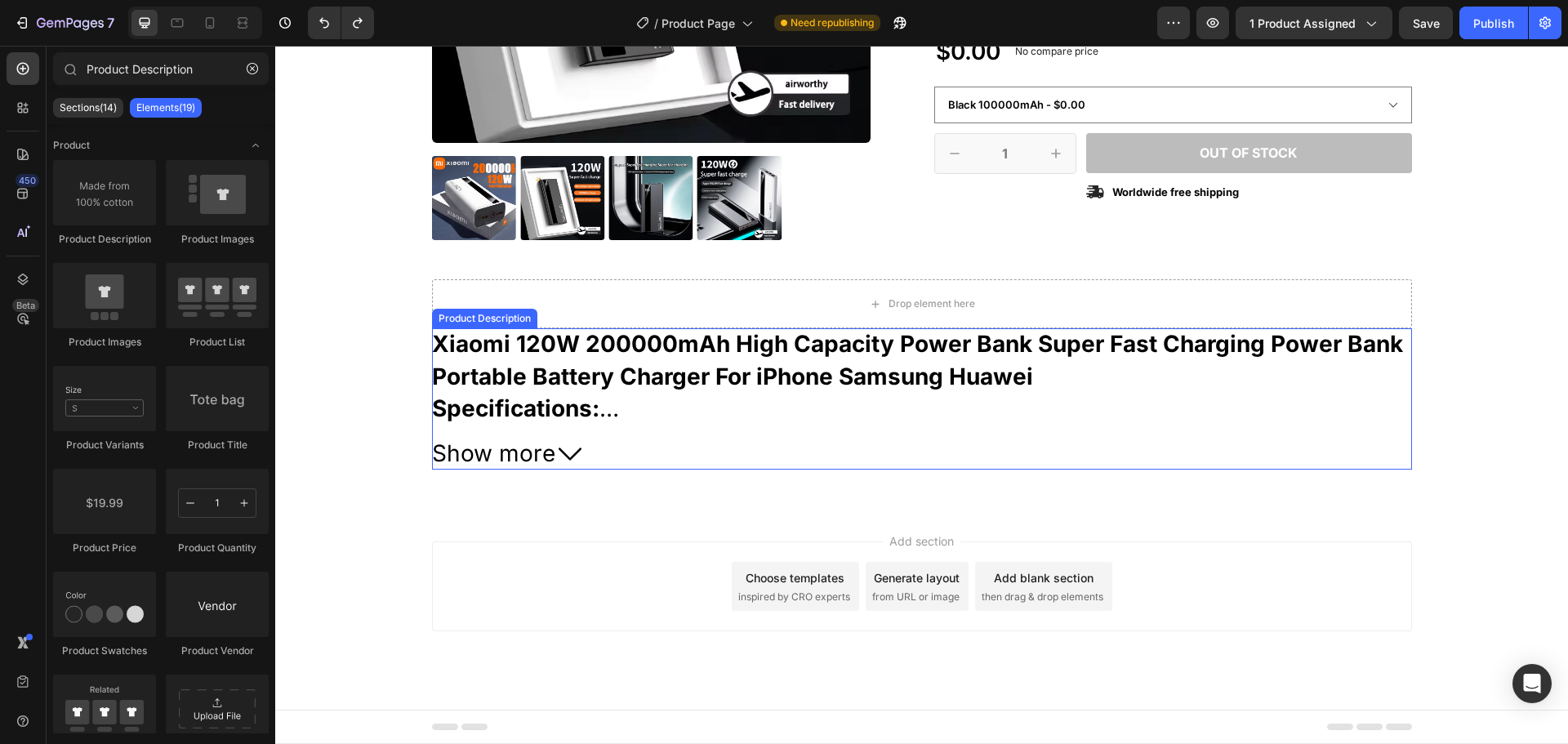
click at [638, 441] on button "Show more" at bounding box center [922, 453] width 980 height 31
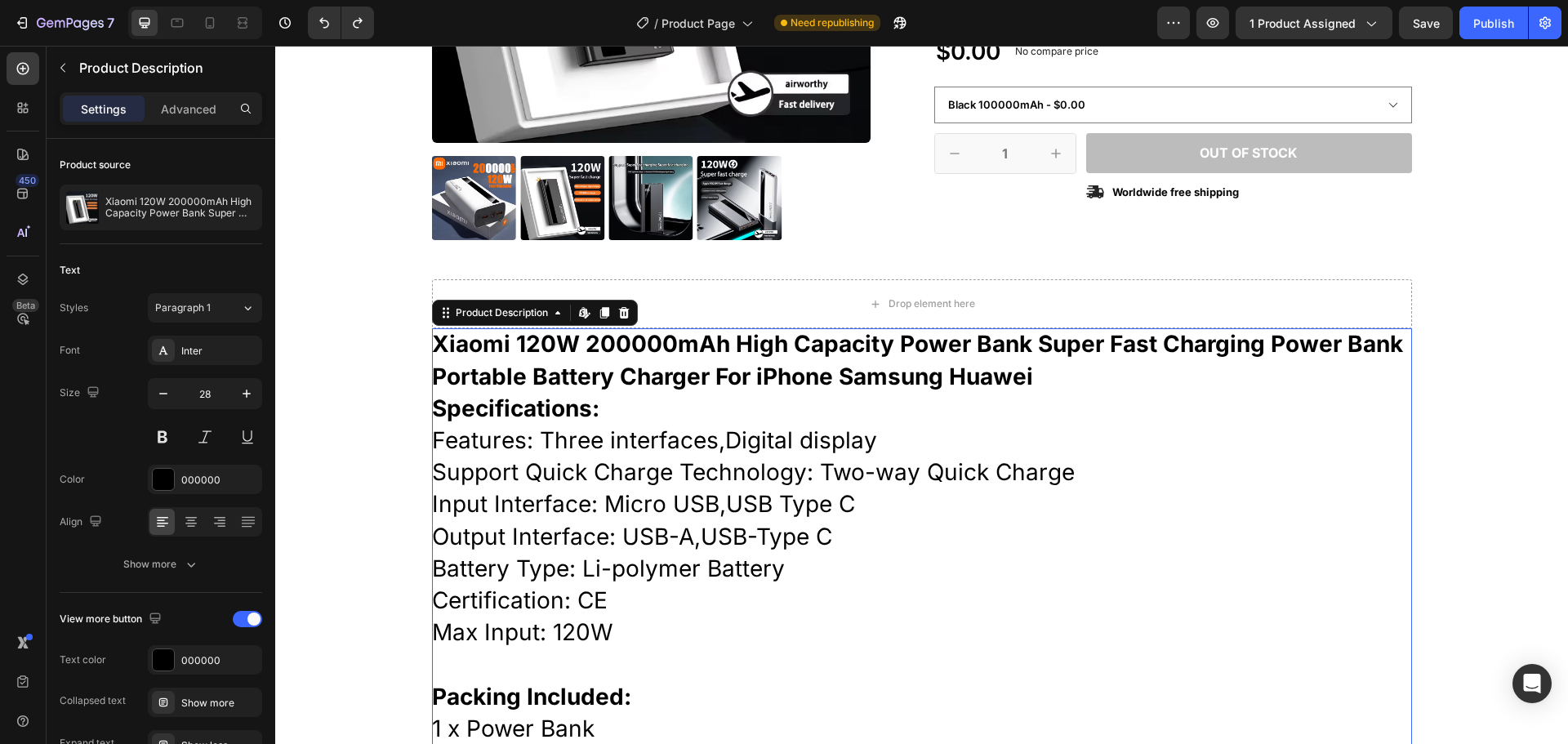
click at [615, 417] on div "Specifications:" at bounding box center [922, 409] width 980 height 31
click at [77, 67] on div "Product Description" at bounding box center [152, 67] width 212 height 43
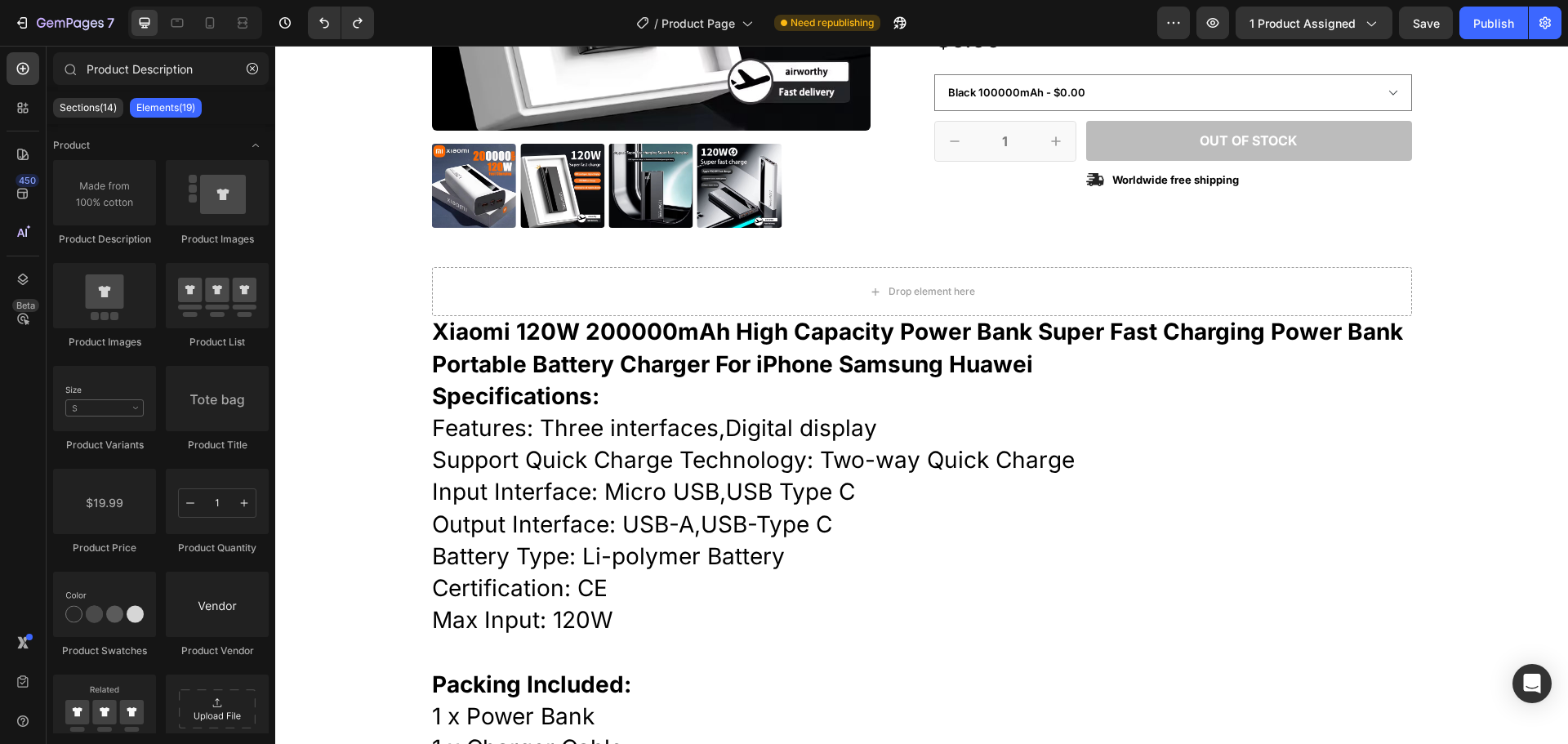
scroll to position [367, 0]
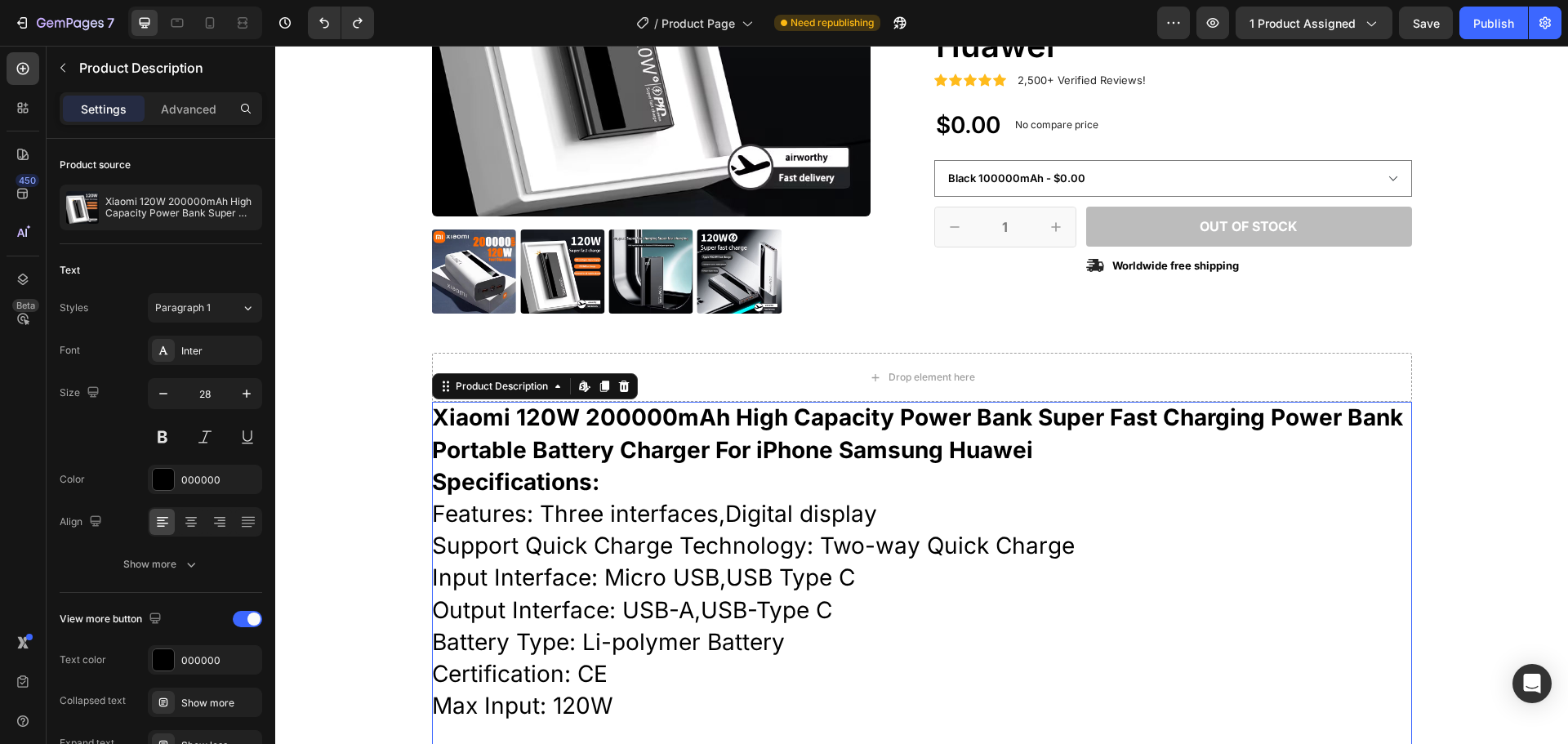
click at [1058, 480] on div "Specifications:" at bounding box center [922, 482] width 980 height 31
click at [210, 311] on div "Paragraph 1" at bounding box center [189, 307] width 66 height 15
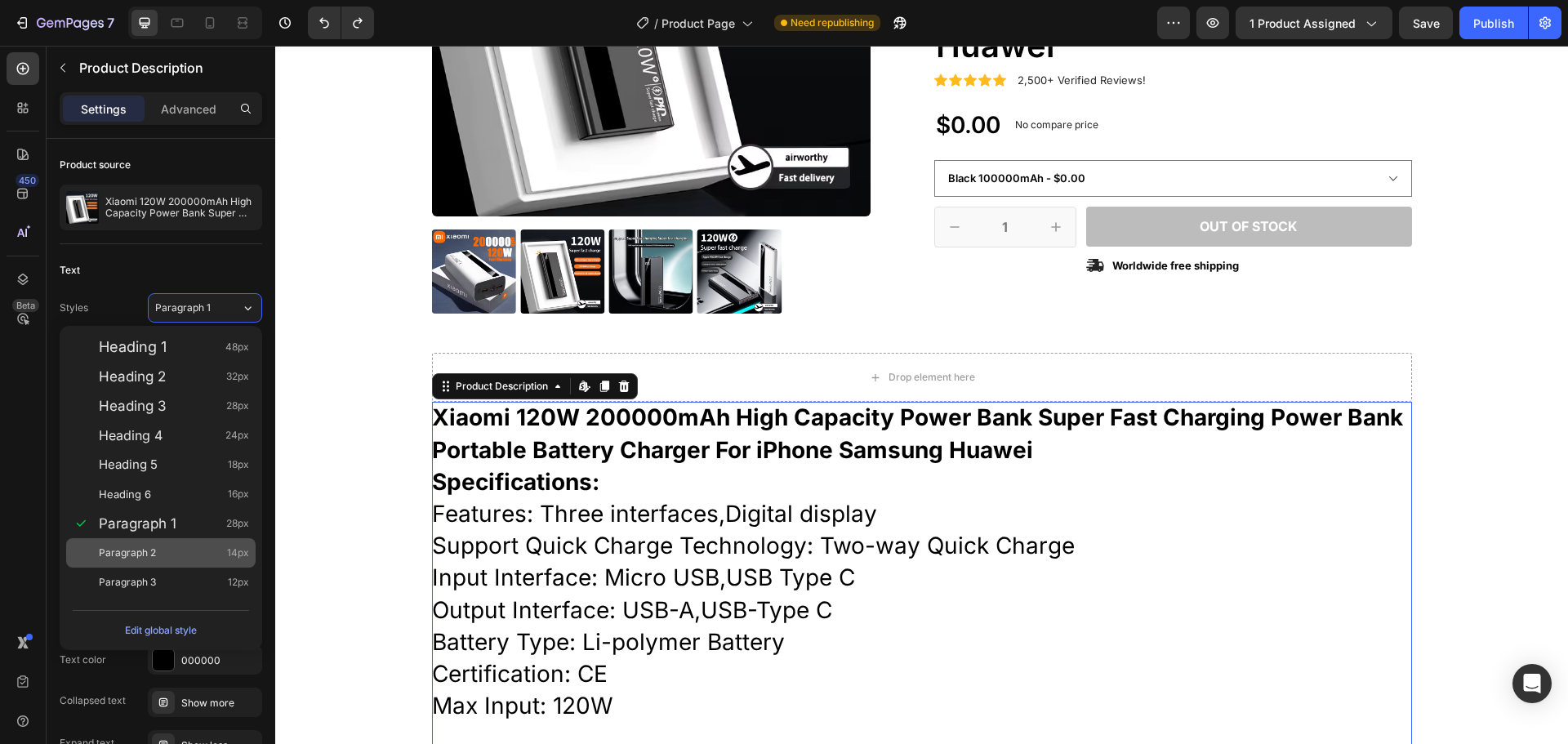
click at [158, 549] on div "Paragraph 2 14px" at bounding box center [174, 553] width 150 height 17
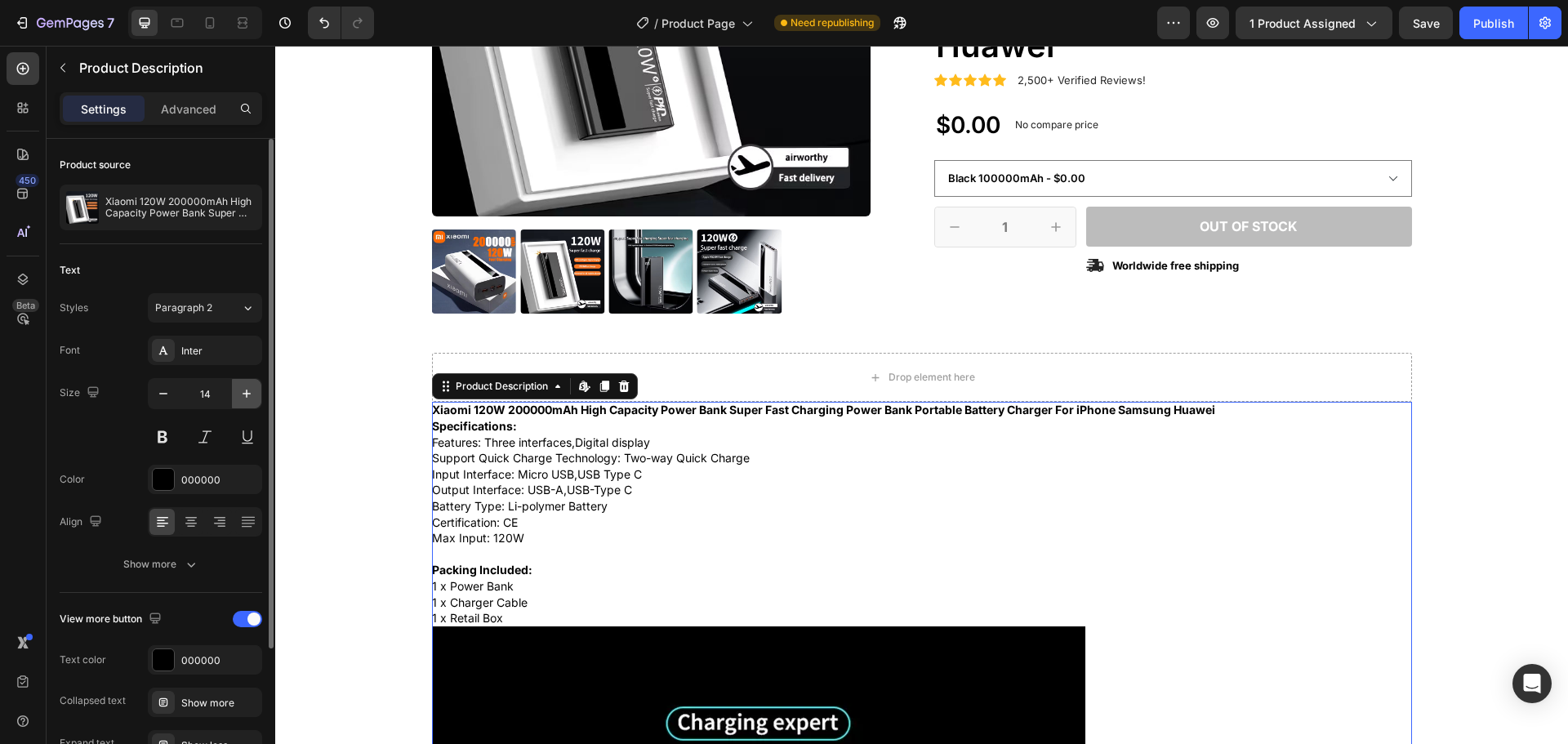
click at [245, 391] on icon "button" at bounding box center [246, 394] width 17 height 17
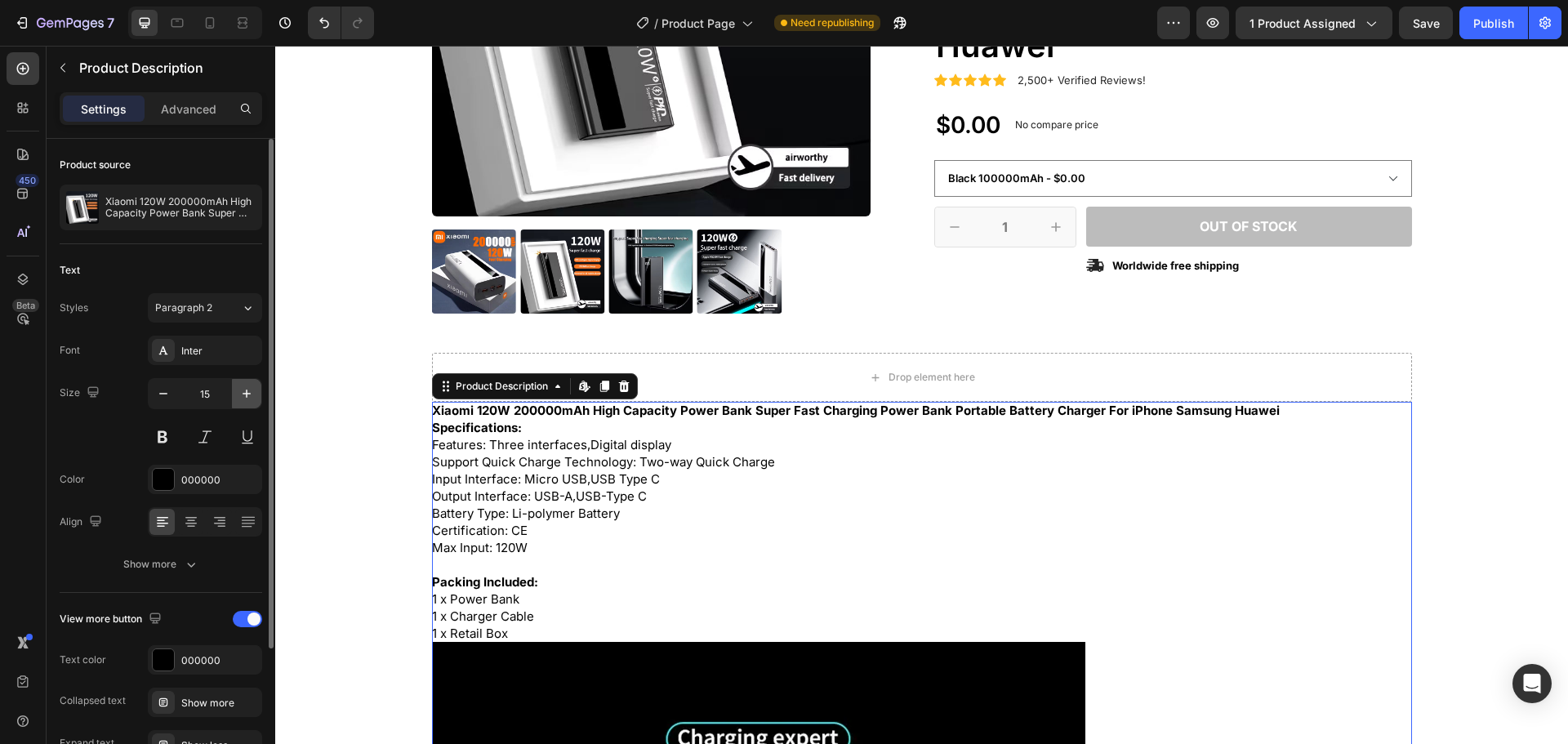
click at [245, 391] on icon "button" at bounding box center [246, 394] width 17 height 17
type input "16"
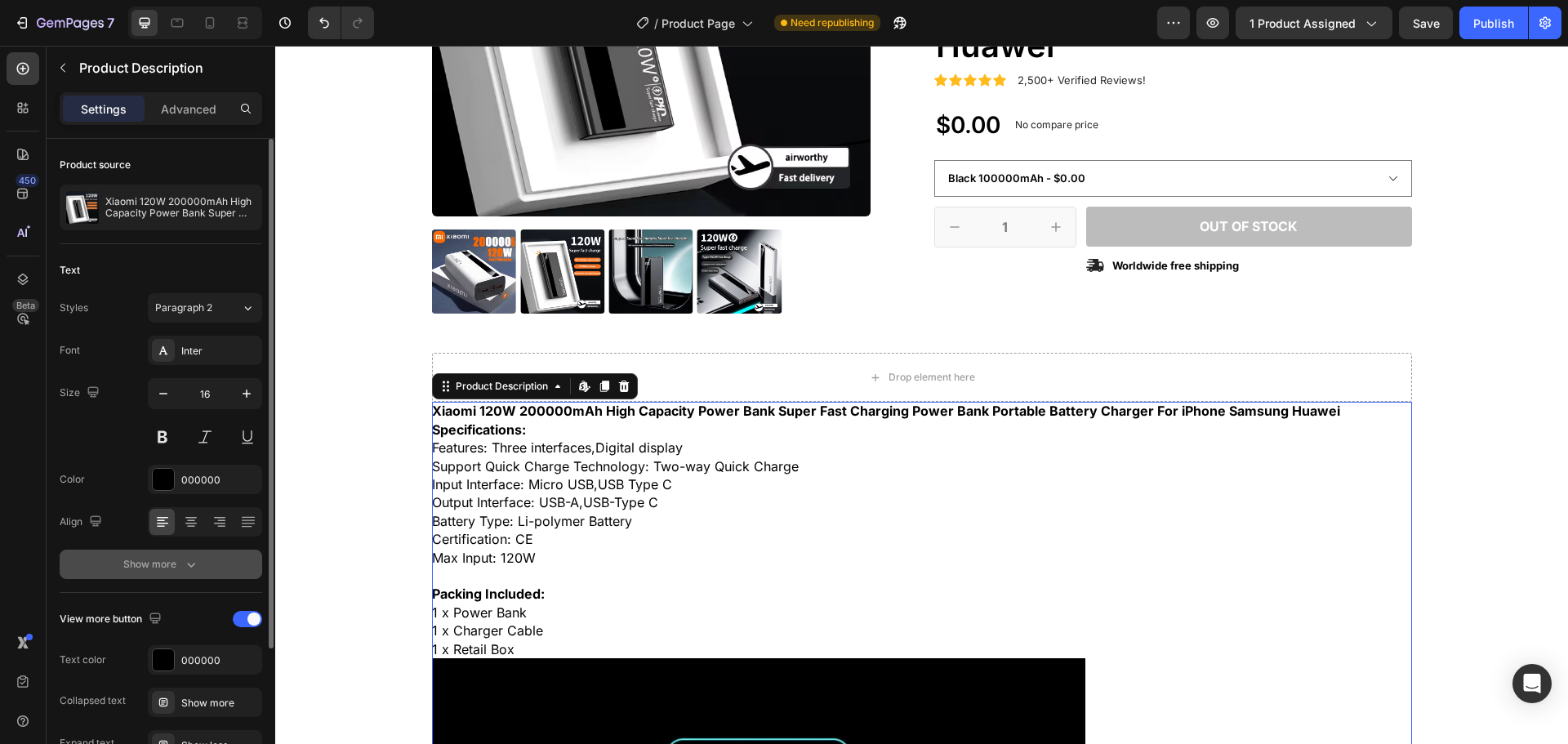
click at [163, 566] on div "Show more" at bounding box center [161, 564] width 76 height 17
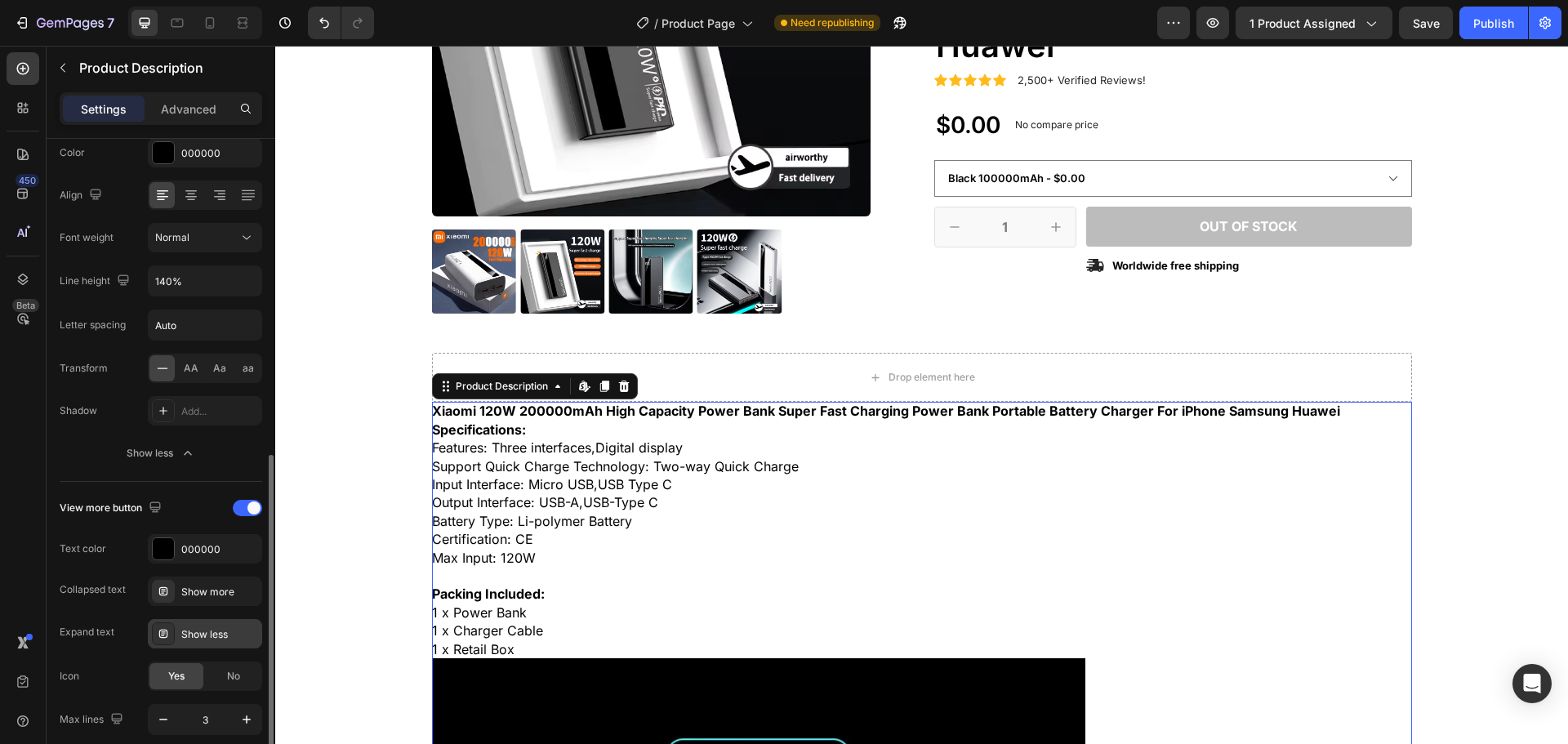
scroll to position [396, 0]
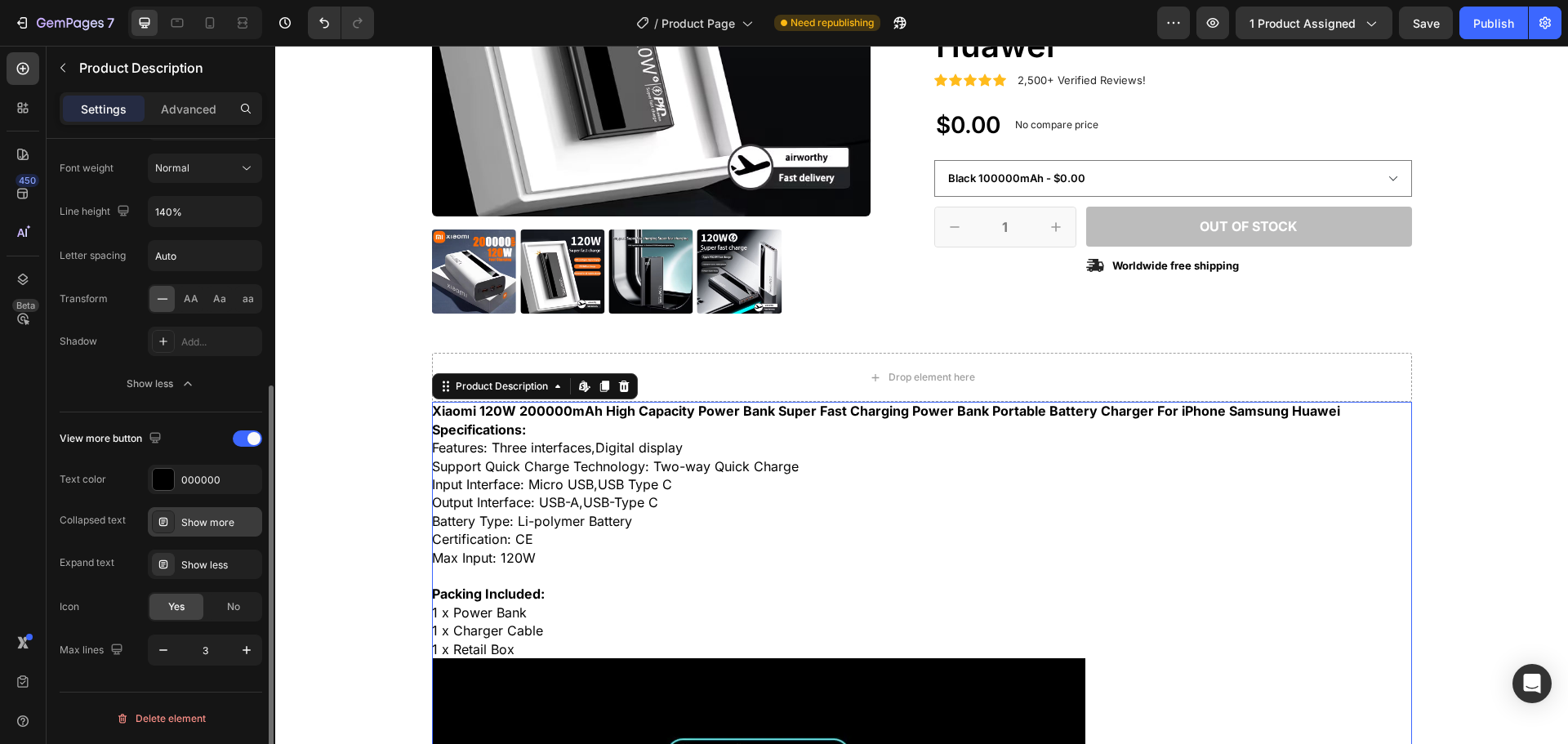
click at [222, 522] on div "Show more" at bounding box center [220, 522] width 77 height 15
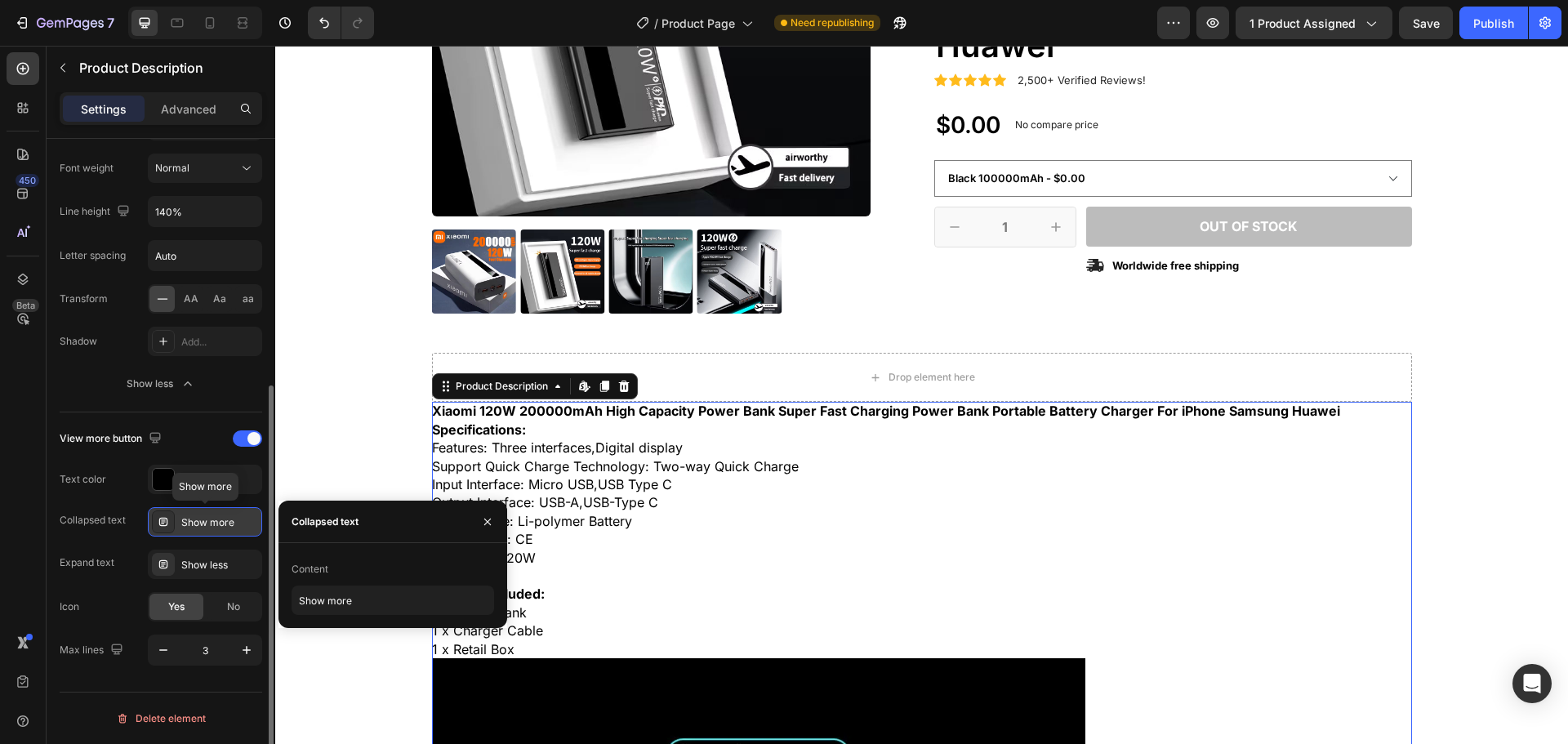
click at [242, 527] on div "Show more" at bounding box center [220, 522] width 77 height 15
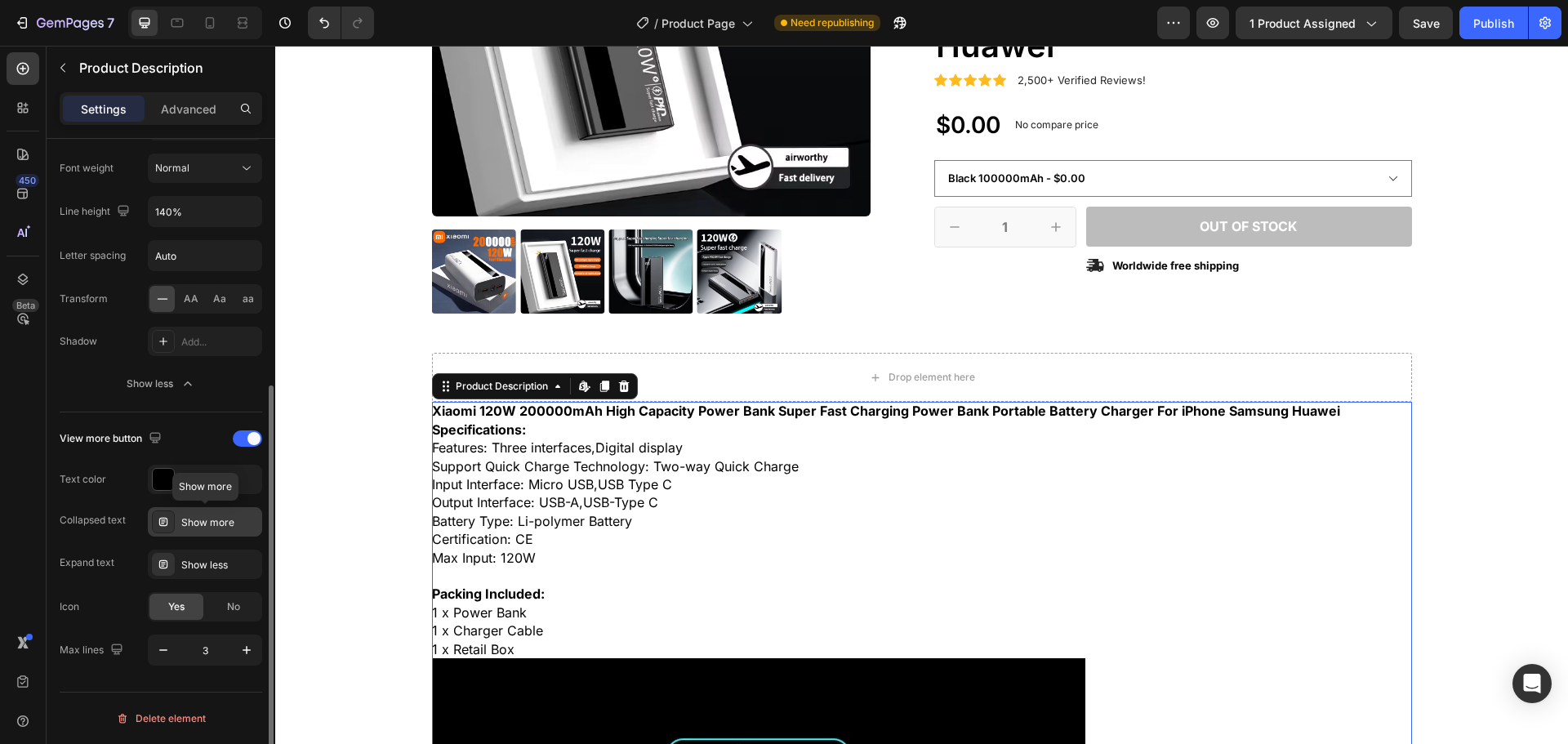
click at [242, 527] on div "Show more" at bounding box center [220, 522] width 77 height 15
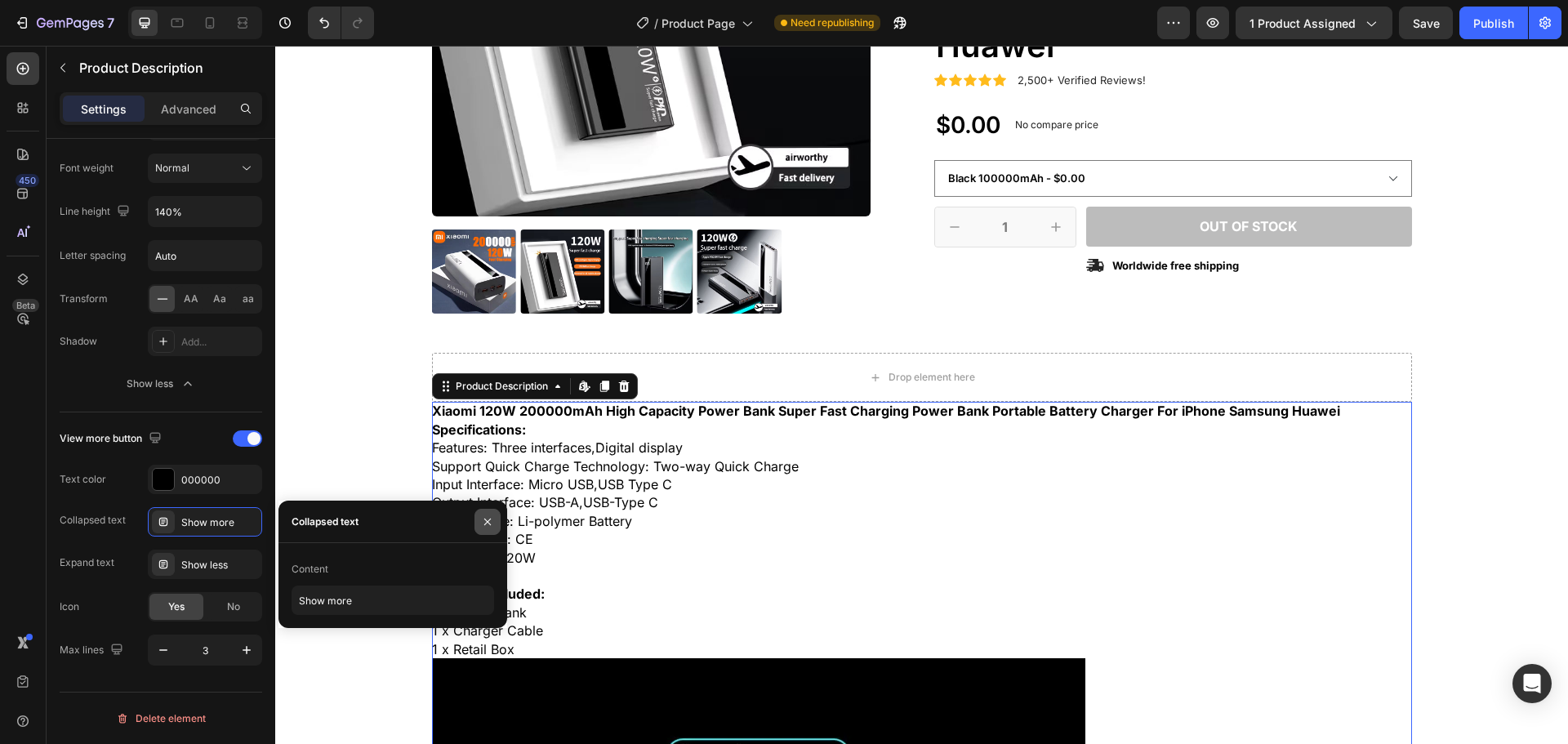
click at [486, 515] on icon "button" at bounding box center [487, 521] width 13 height 13
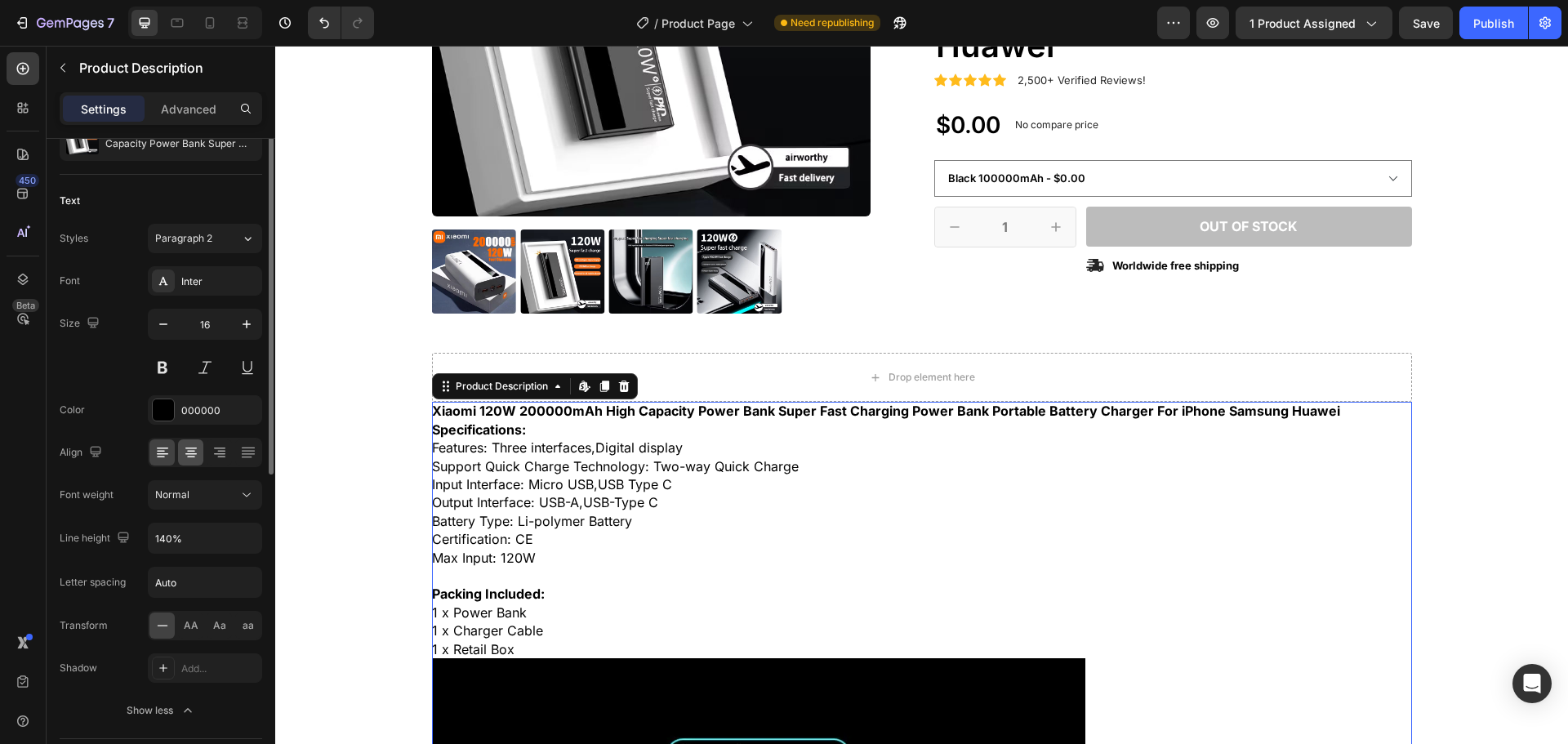
scroll to position [0, 0]
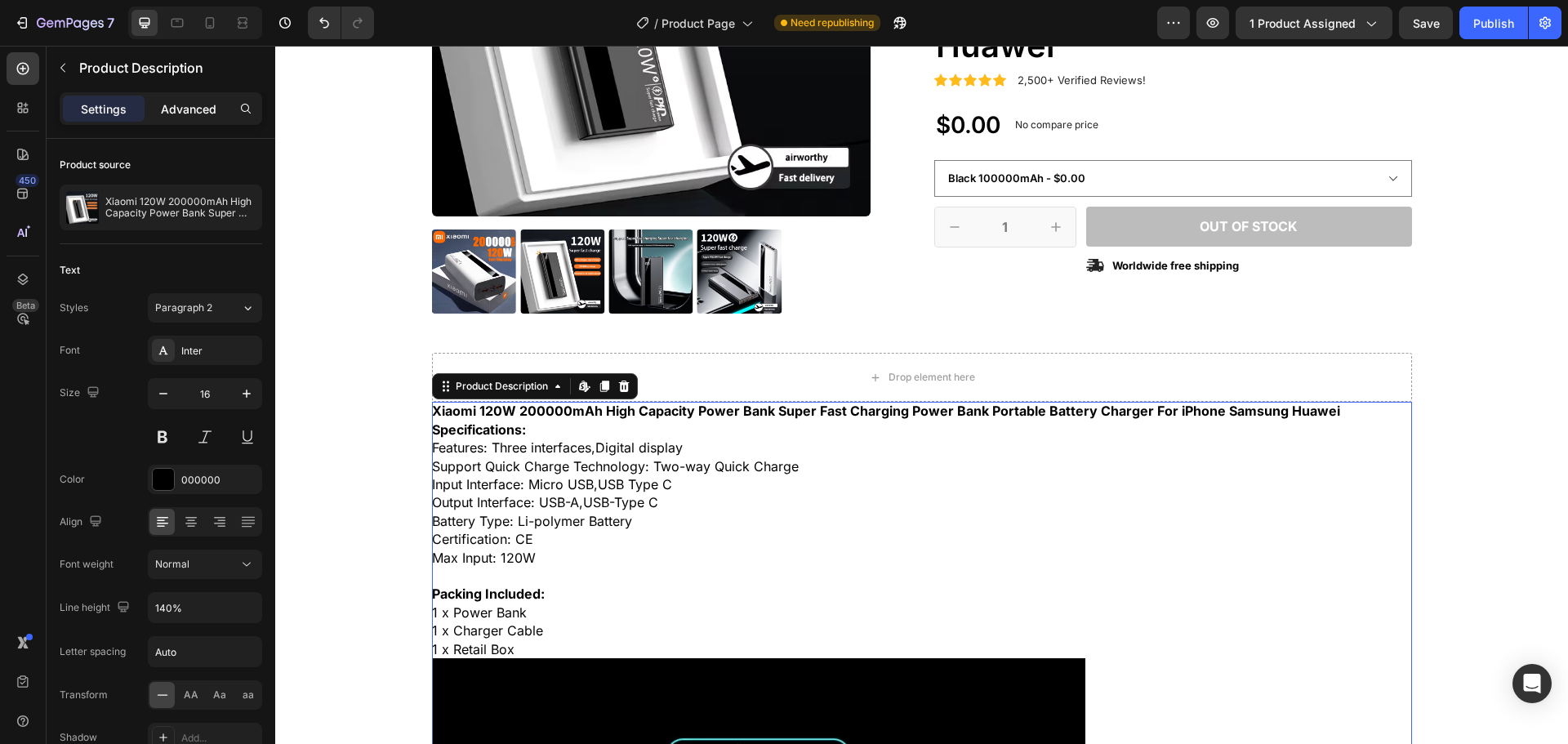
click at [180, 114] on p "Advanced" at bounding box center [189, 109] width 56 height 17
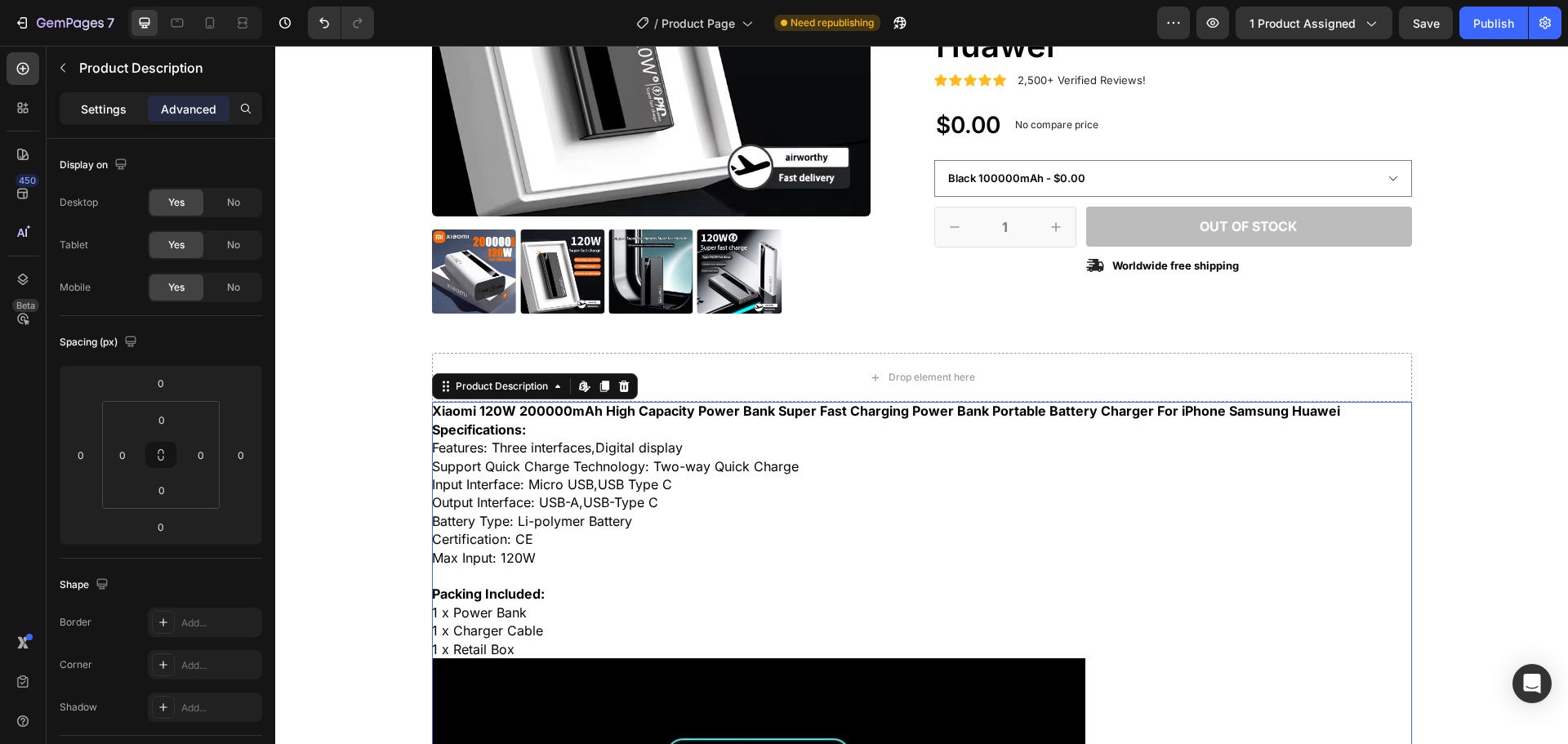
click at [79, 110] on div "Settings" at bounding box center [104, 108] width 82 height 26
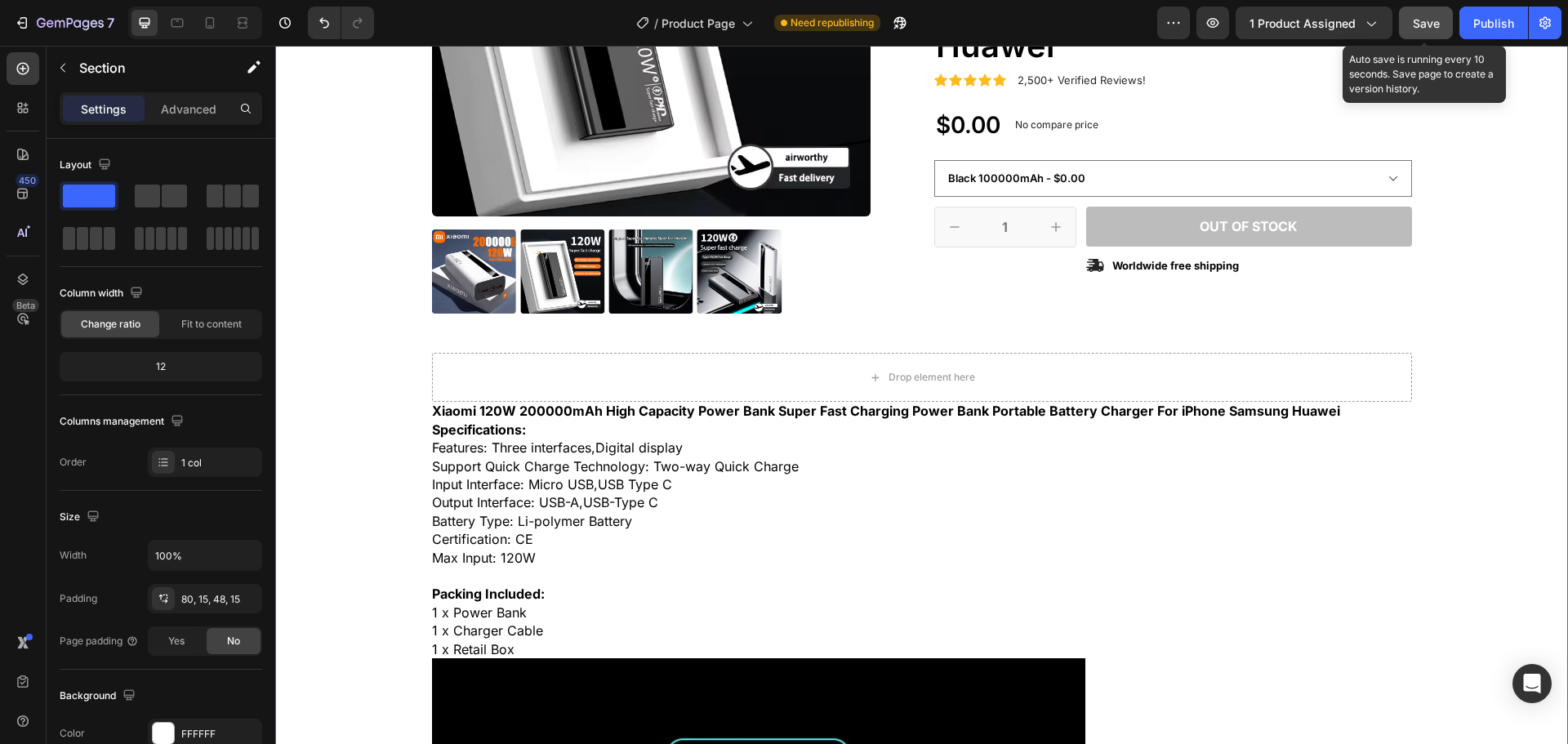
click at [1420, 28] on span "Save" at bounding box center [1426, 24] width 27 height 14
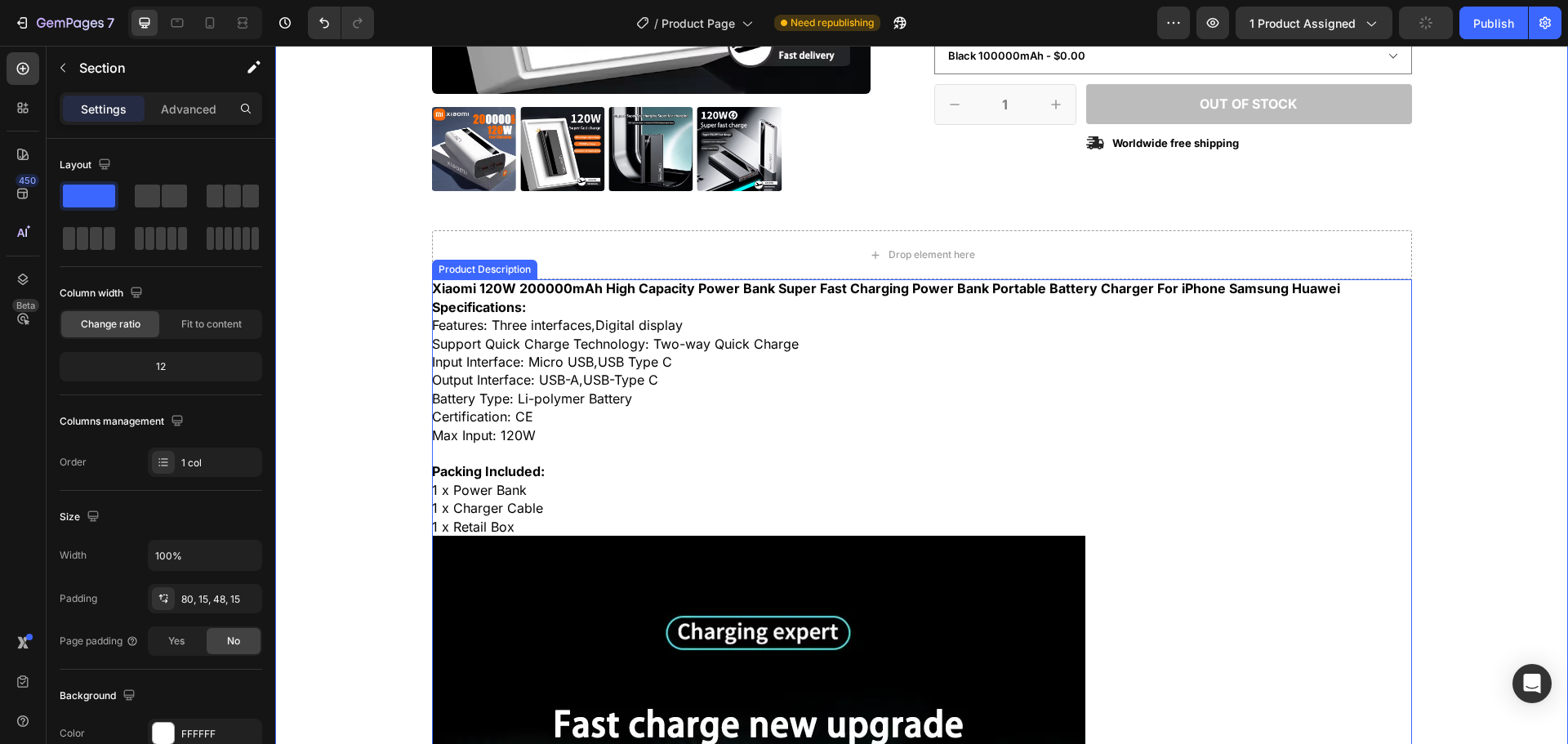
scroll to position [367, 0]
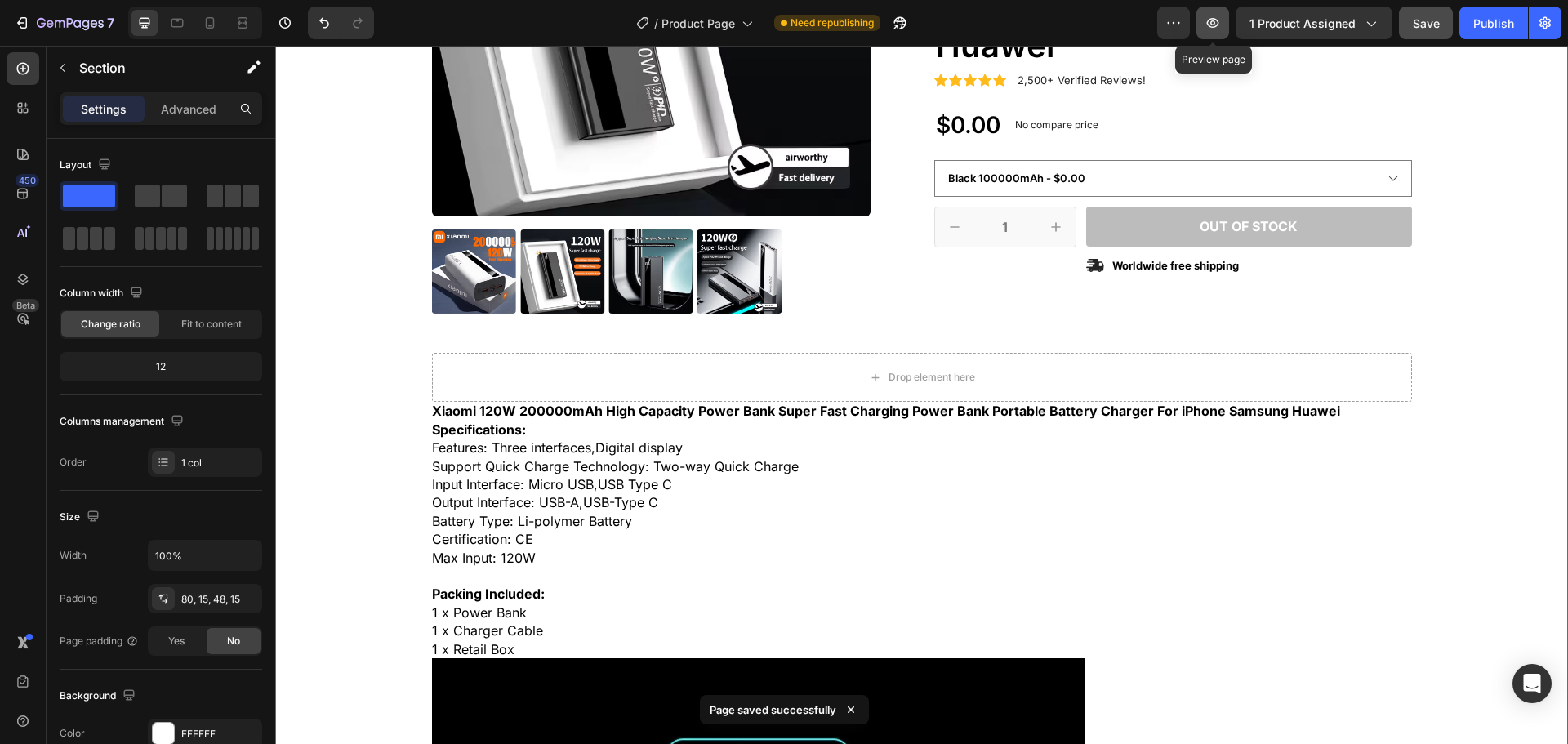
click at [1210, 24] on icon "button" at bounding box center [1214, 23] width 12 height 10
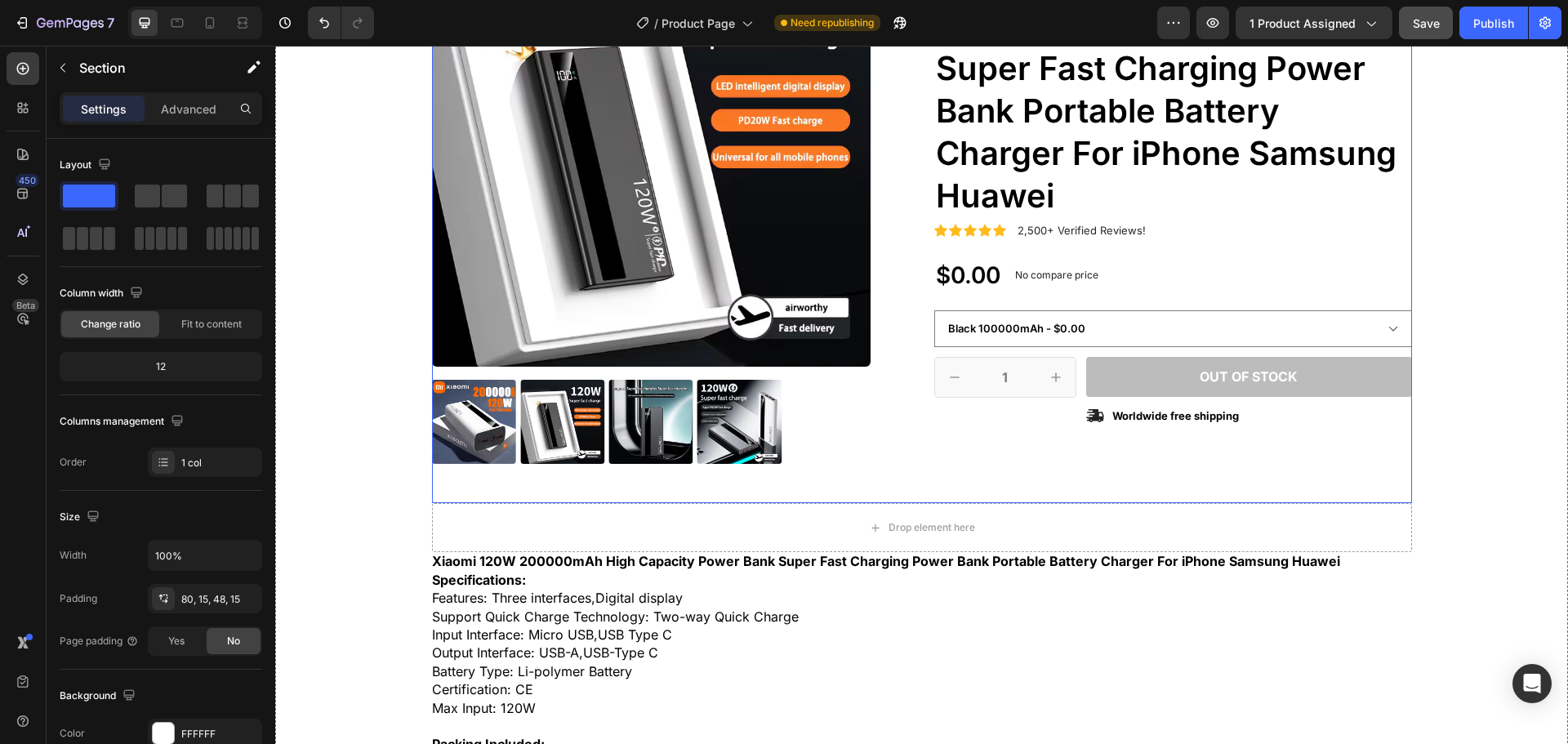
scroll to position [203, 0]
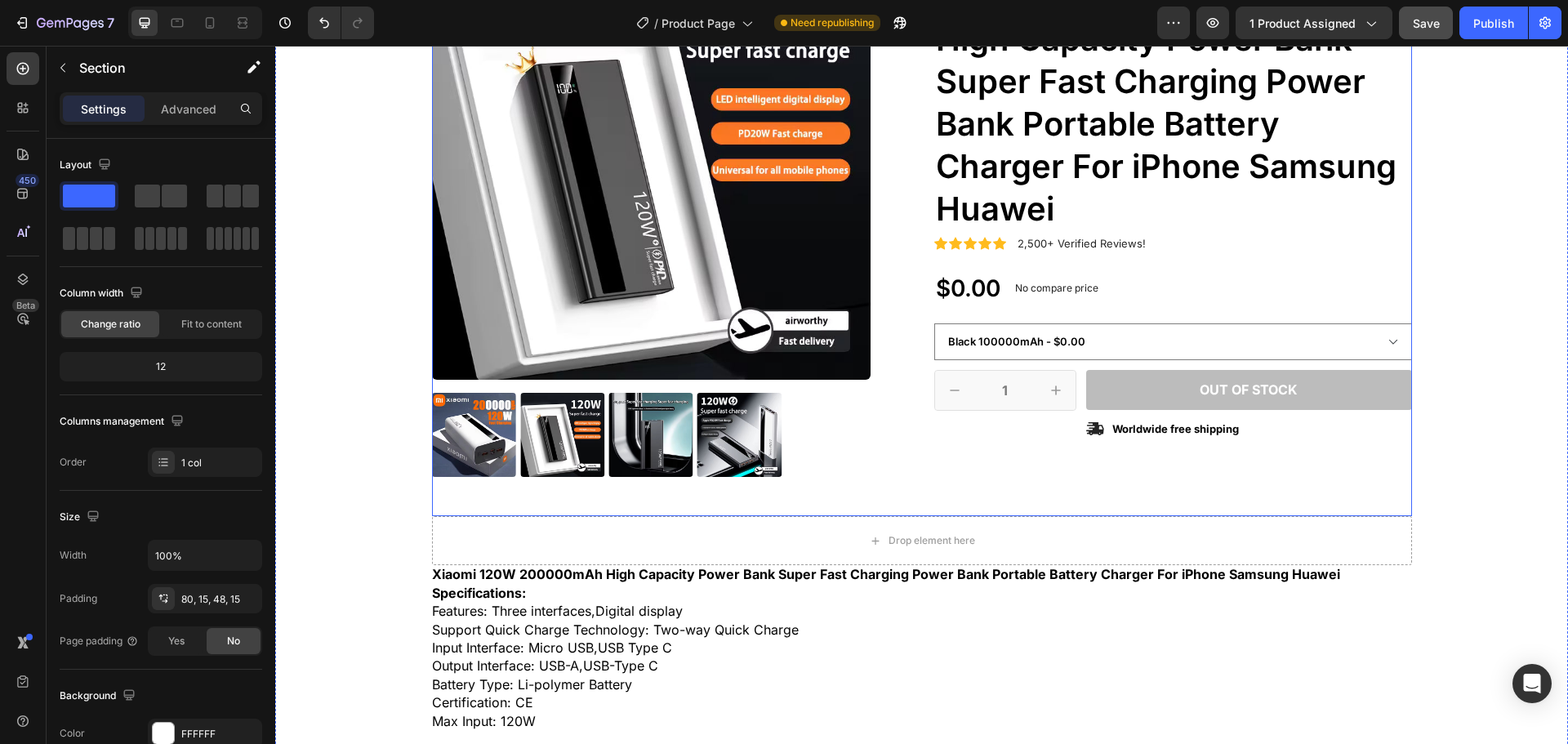
click at [911, 249] on div "Product Images Icon Icon Icon Icon Icon Icon List 2,500+ Verified Reviews! Text…" at bounding box center [922, 229] width 980 height 575
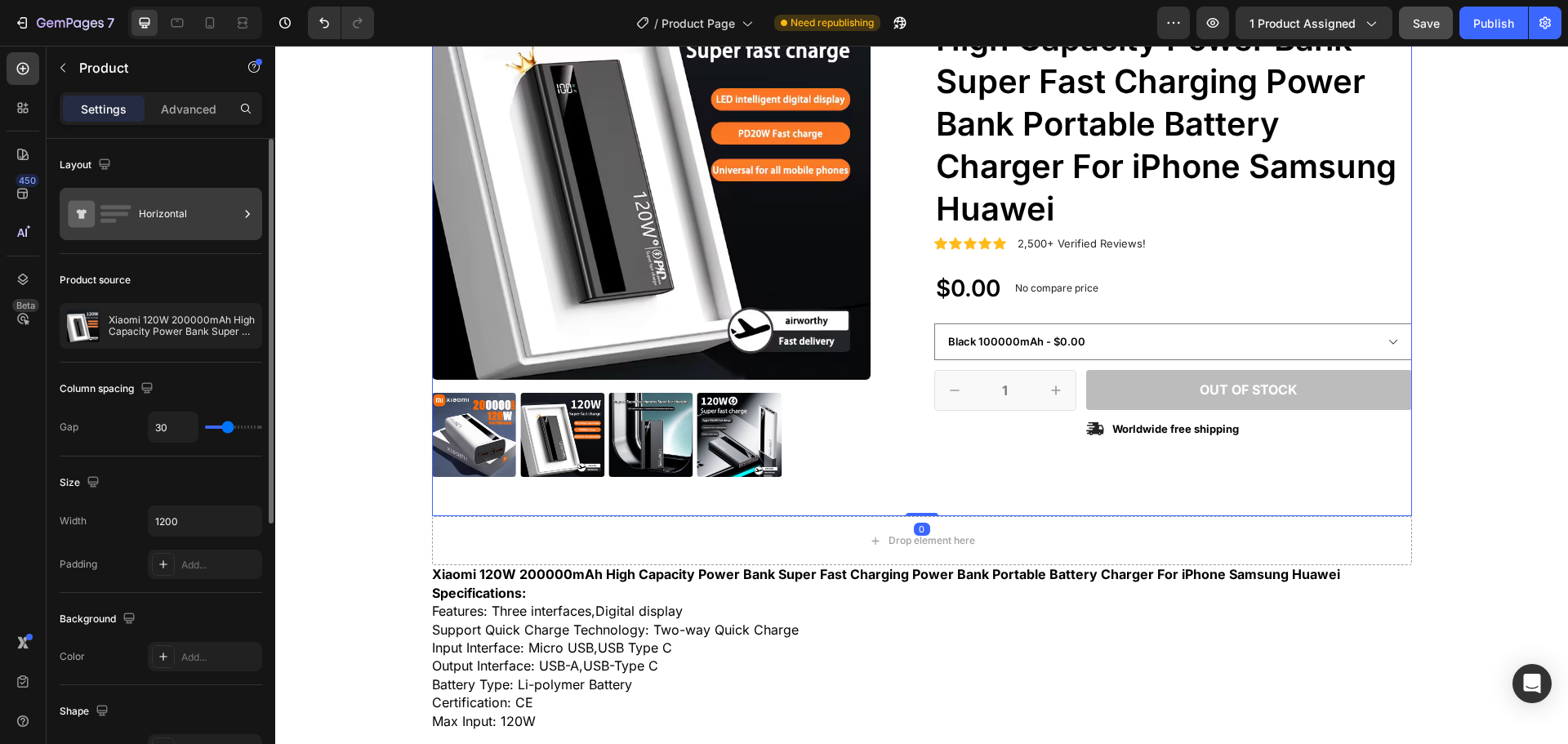
click at [185, 213] on div "Horizontal" at bounding box center [189, 214] width 100 height 38
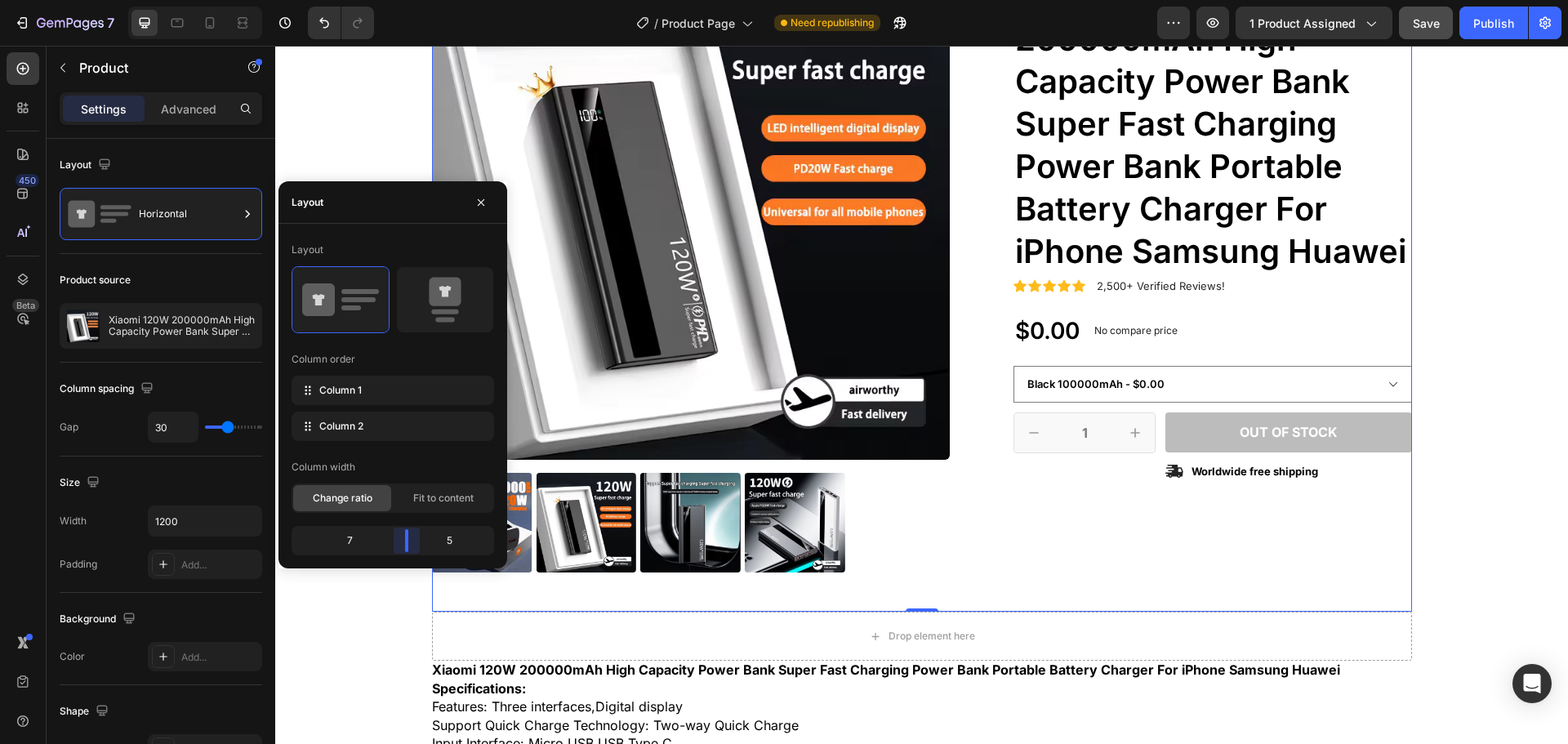
drag, startPoint x: 391, startPoint y: 537, endPoint x: 408, endPoint y: 545, distance: 18.8
click at [408, 0] on body "7 / Product Page Need republishing Preview 1 product assigned Save Publish 450 …" at bounding box center [784, 0] width 1568 height 0
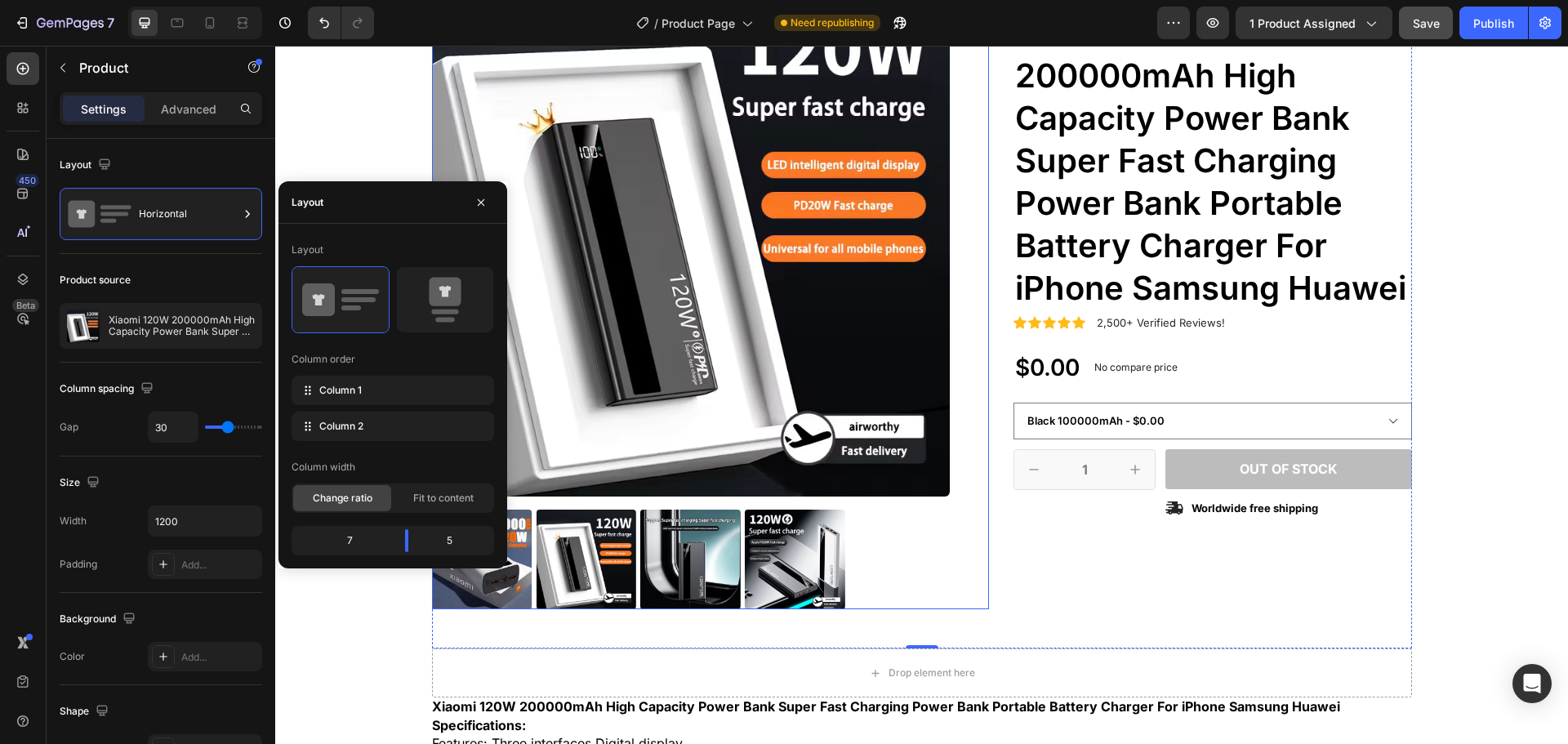
scroll to position [245, 0]
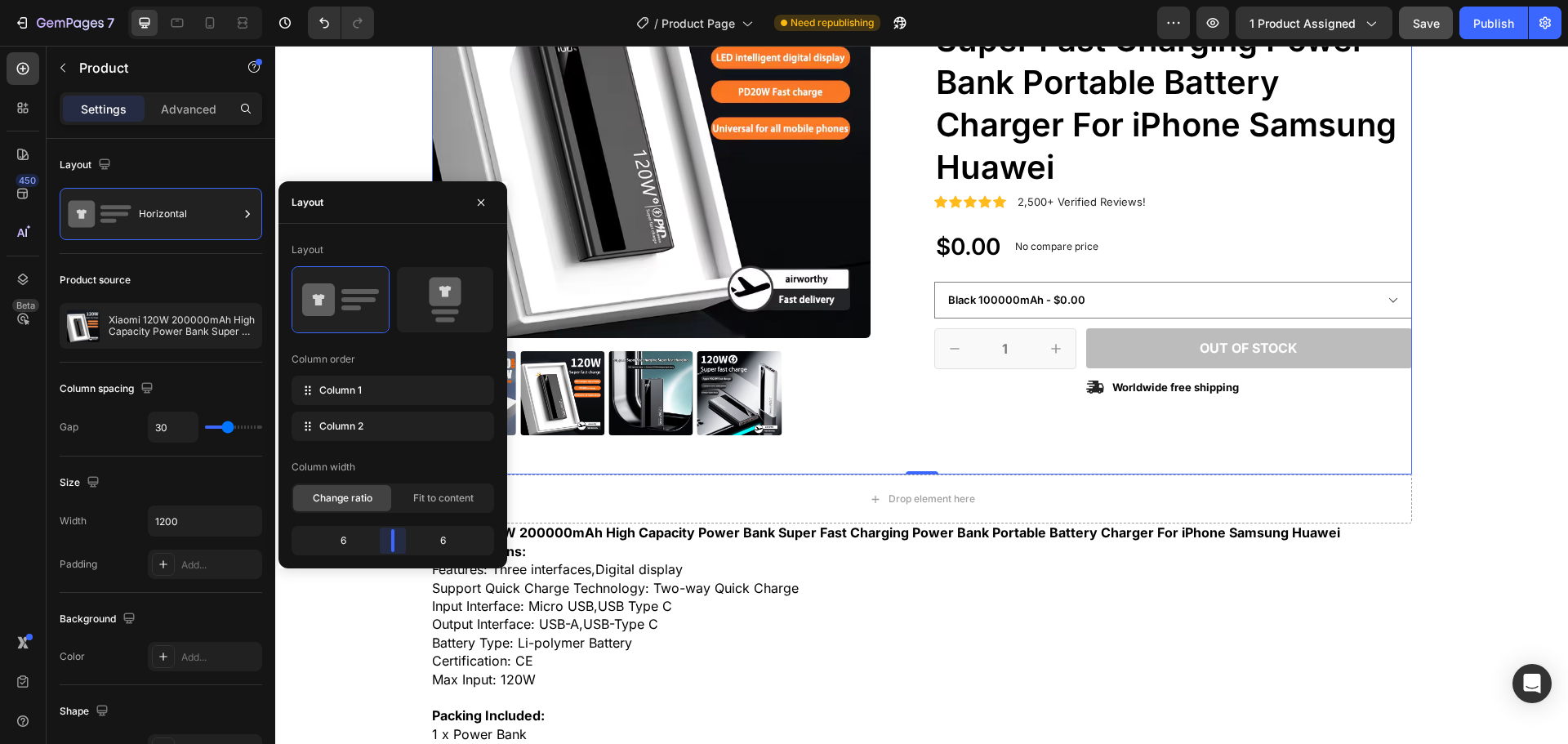
click at [401, 0] on body "7 / Product Page Need republishing Preview 1 product assigned Save Publish 450 …" at bounding box center [784, 0] width 1568 height 0
click at [1057, 301] on select "Black 50000mAh - $0.00 Black 100000mAh - $0.00 Black 200000mAh - $0.00 White 50…" at bounding box center [1173, 300] width 478 height 37
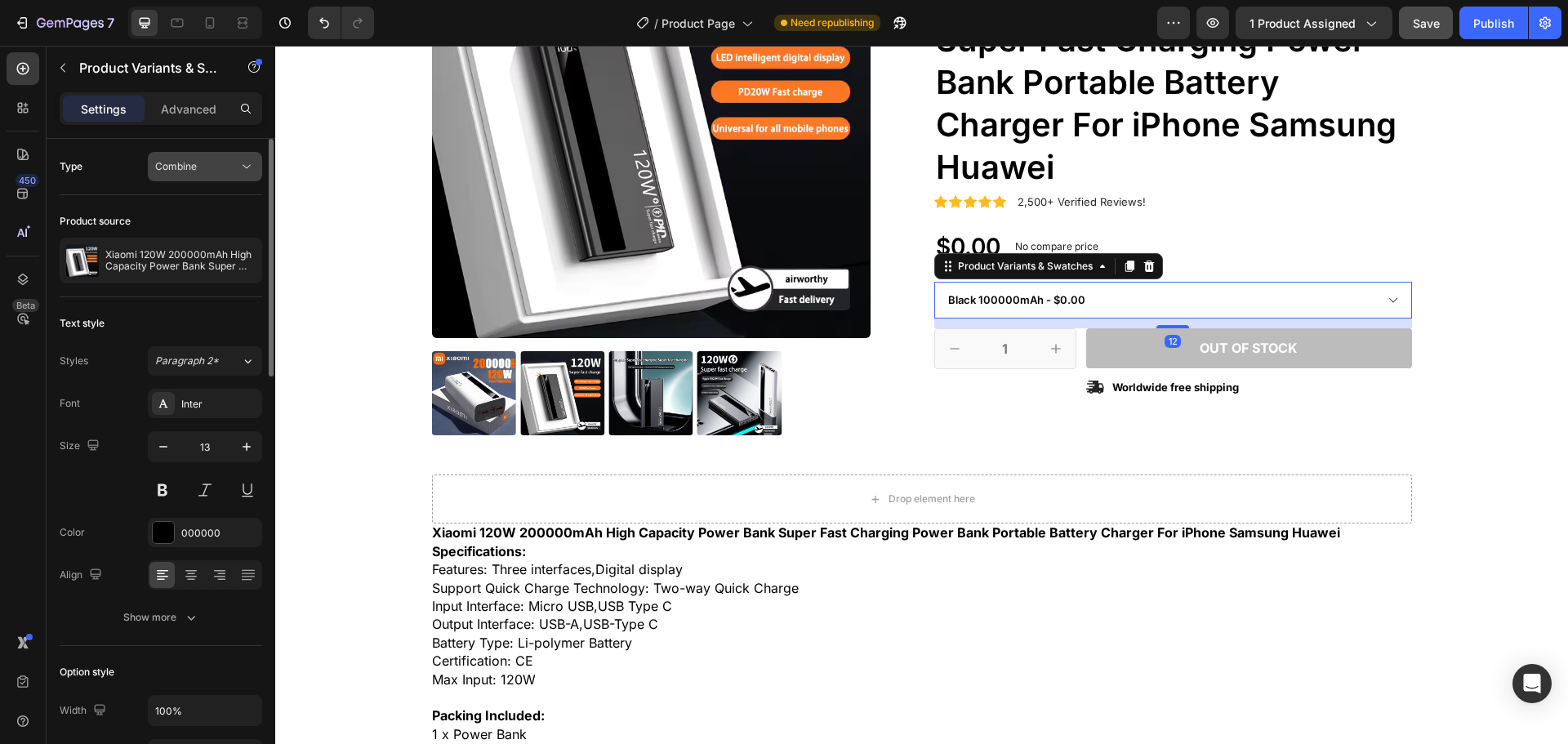
click at [189, 164] on span "Combine" at bounding box center [176, 166] width 42 height 12
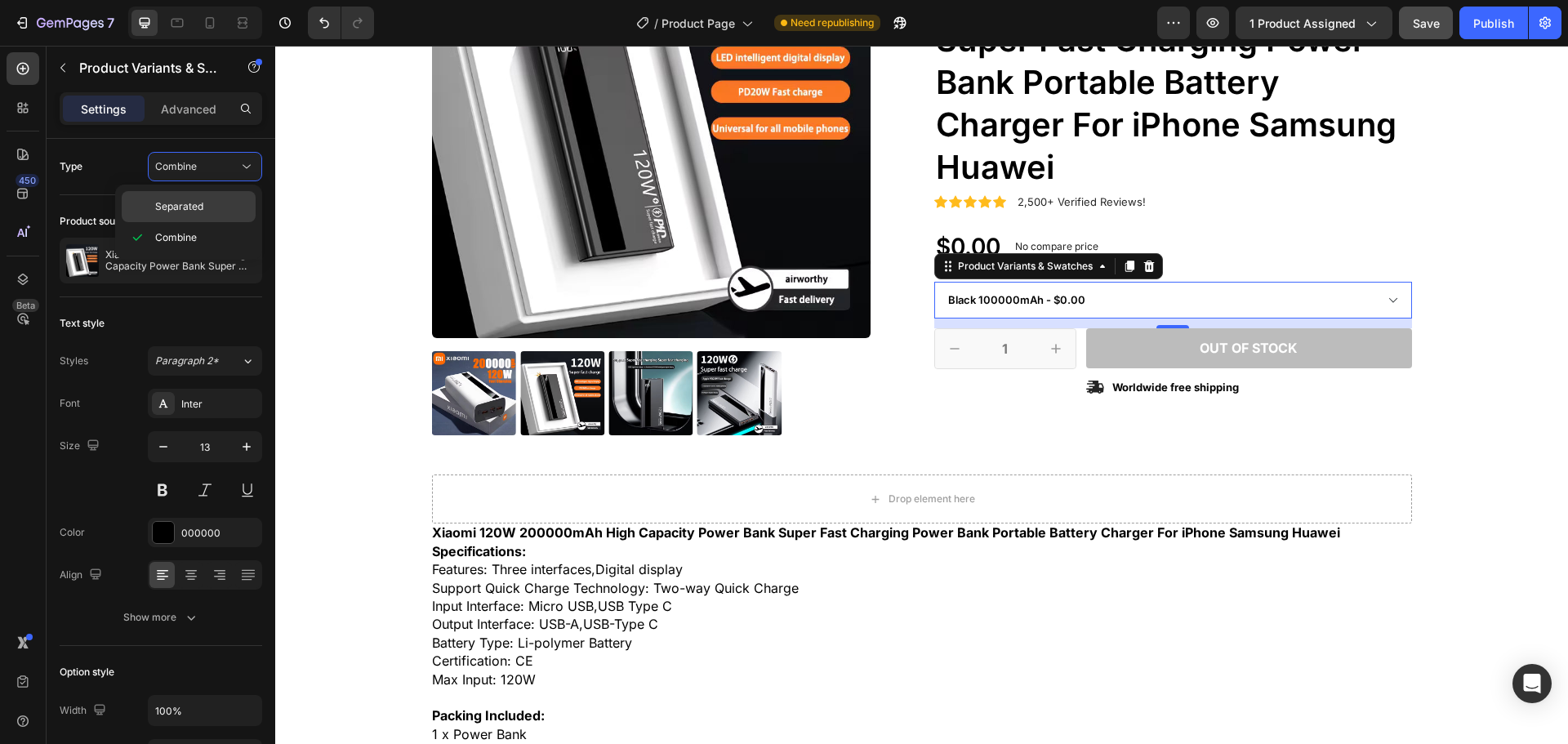
click at [196, 203] on span "Separated" at bounding box center [179, 206] width 48 height 15
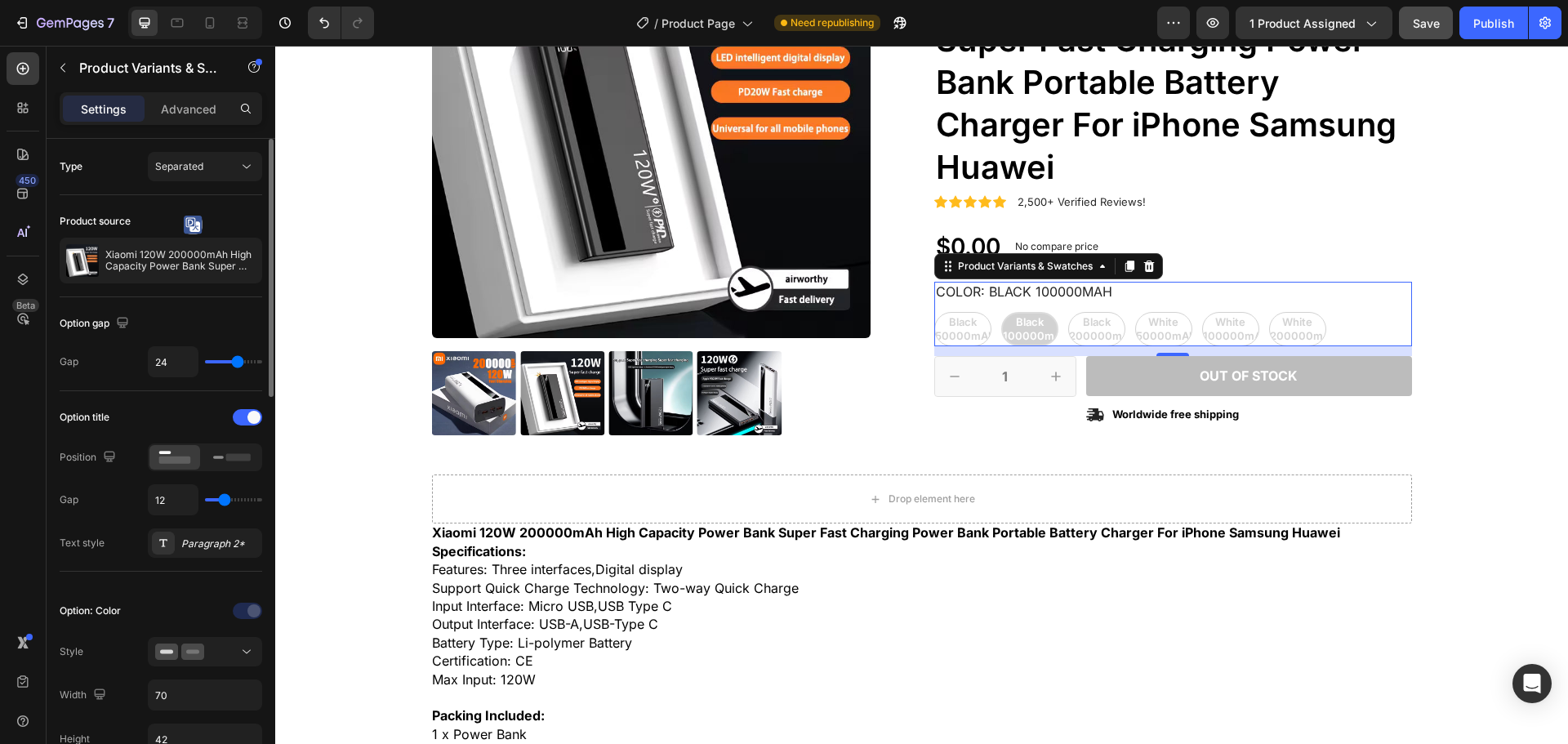
type input "25"
type input "26"
type input "27"
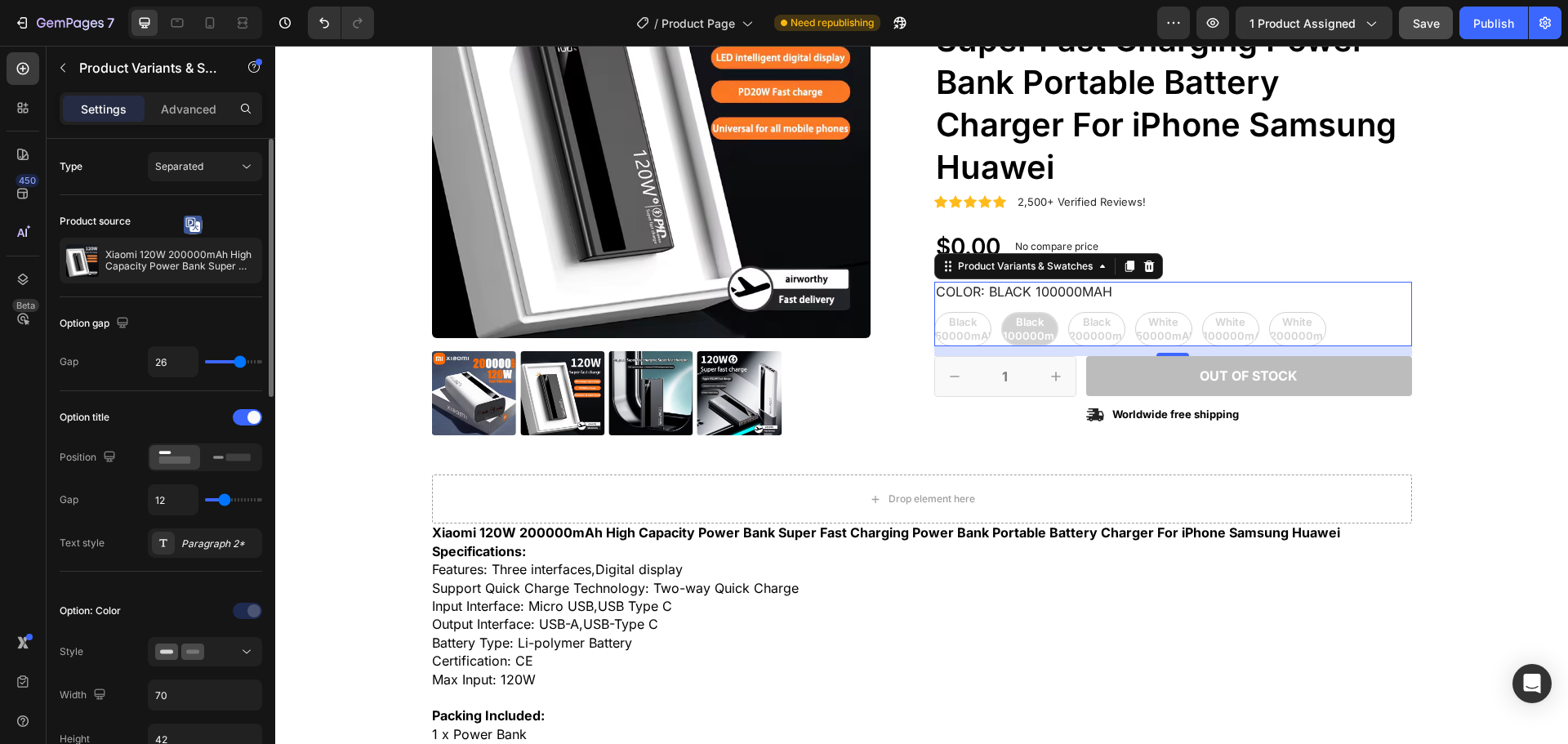
type input "27"
type input "28"
type input "29"
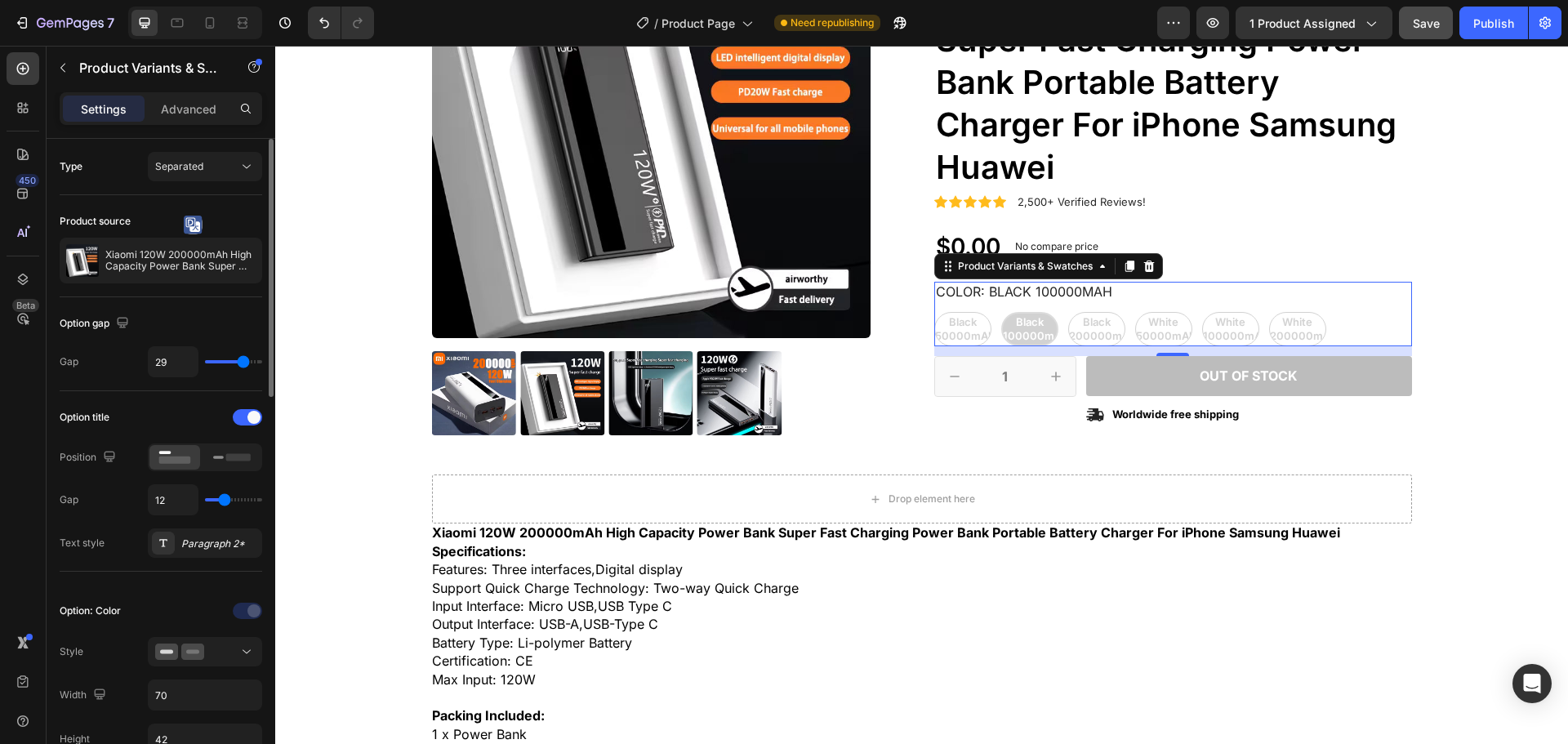
type input "30"
type input "32"
type input "35"
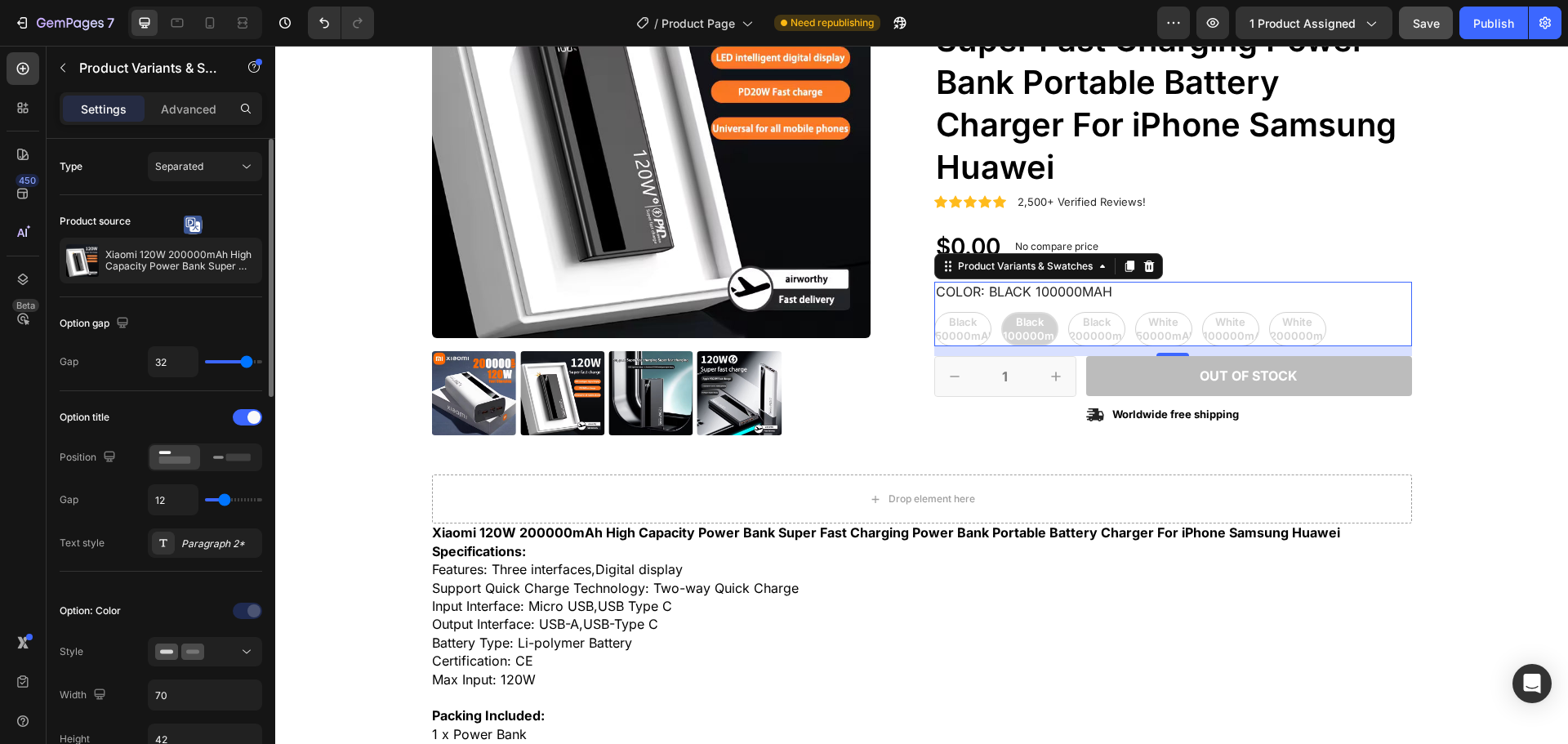
type input "35"
type input "36"
type input "34"
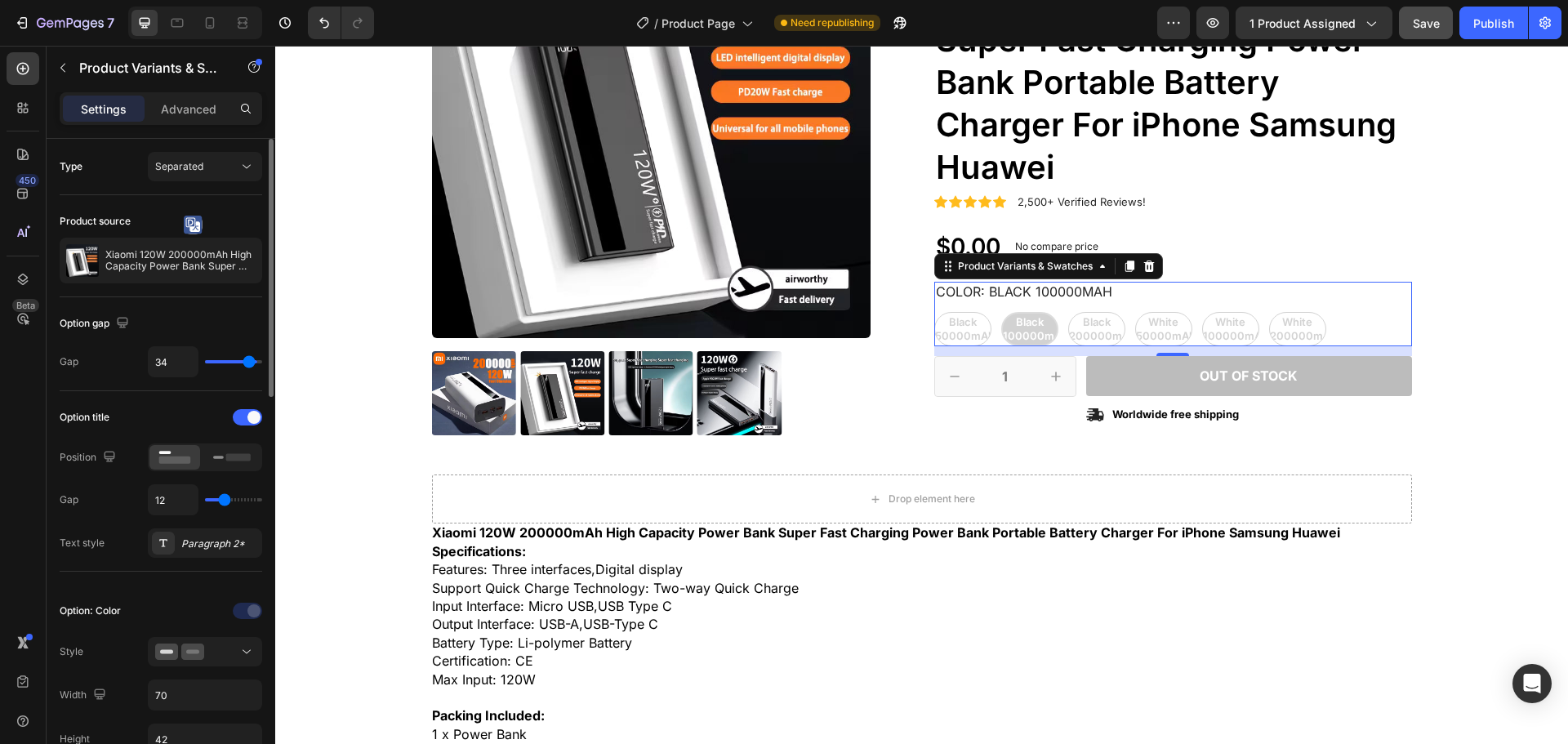
type input "27"
type input "26"
type input "25"
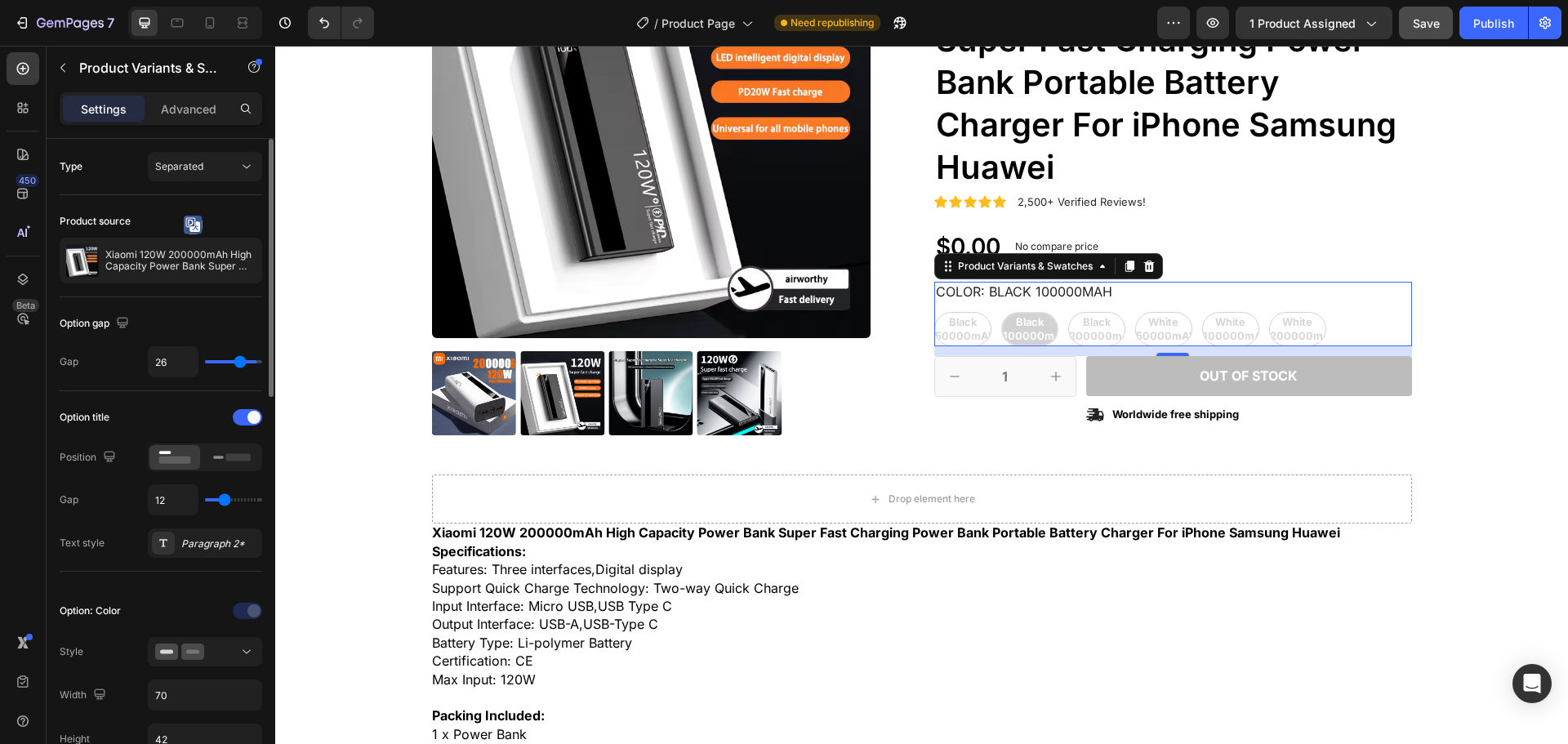
type input "25"
type input "24"
type input "22"
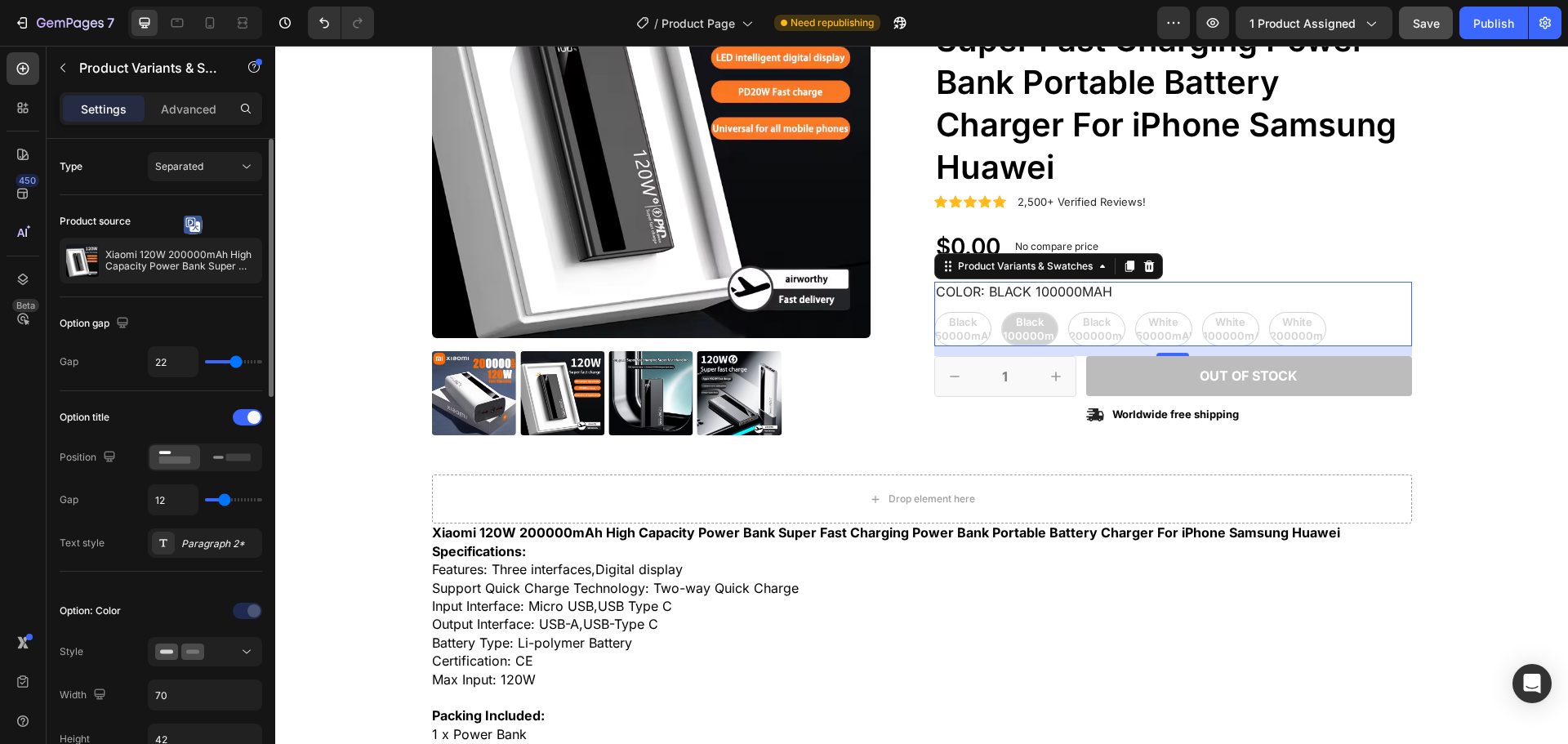
type input "21"
type input "18"
type input "15"
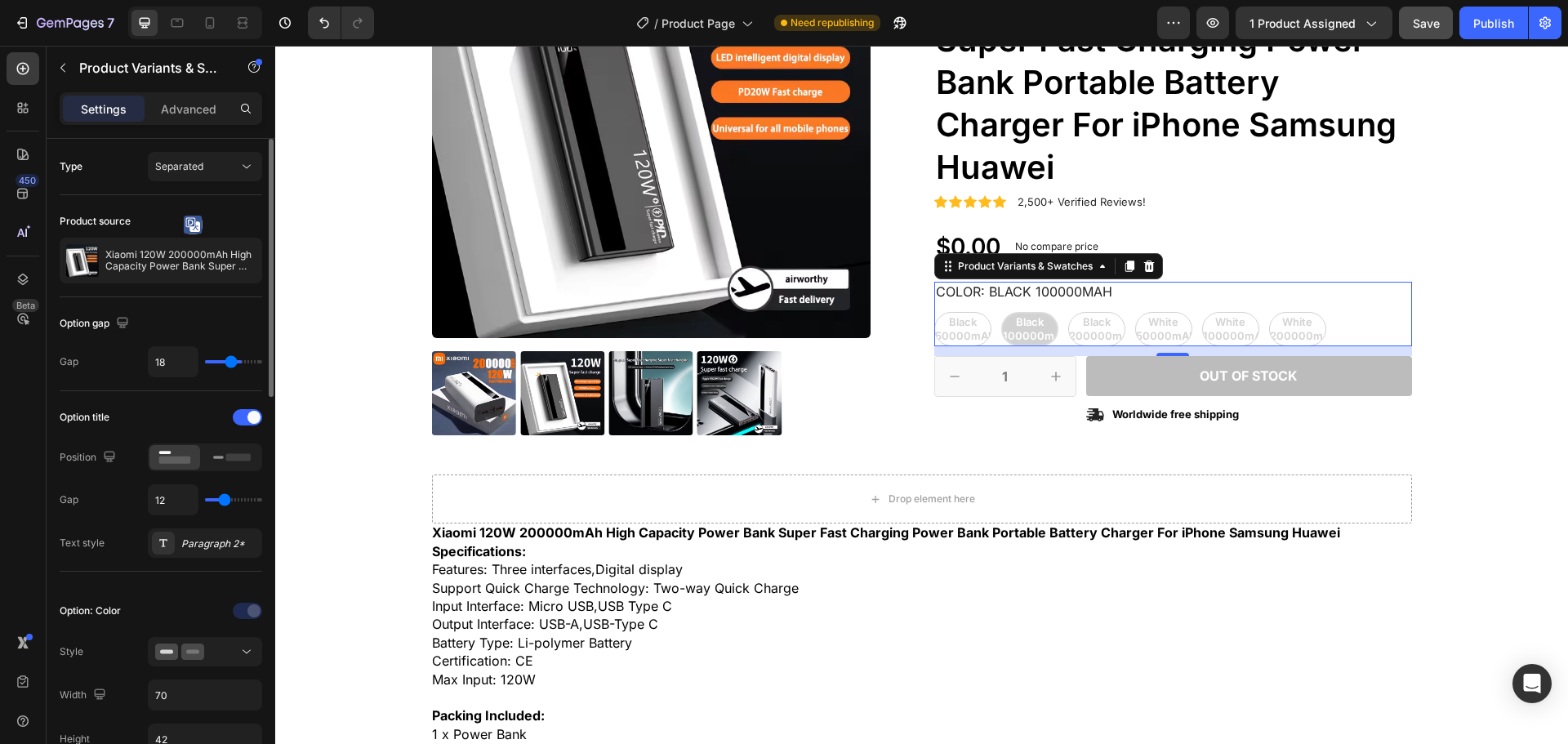
type input "15"
type input "12"
type input "10"
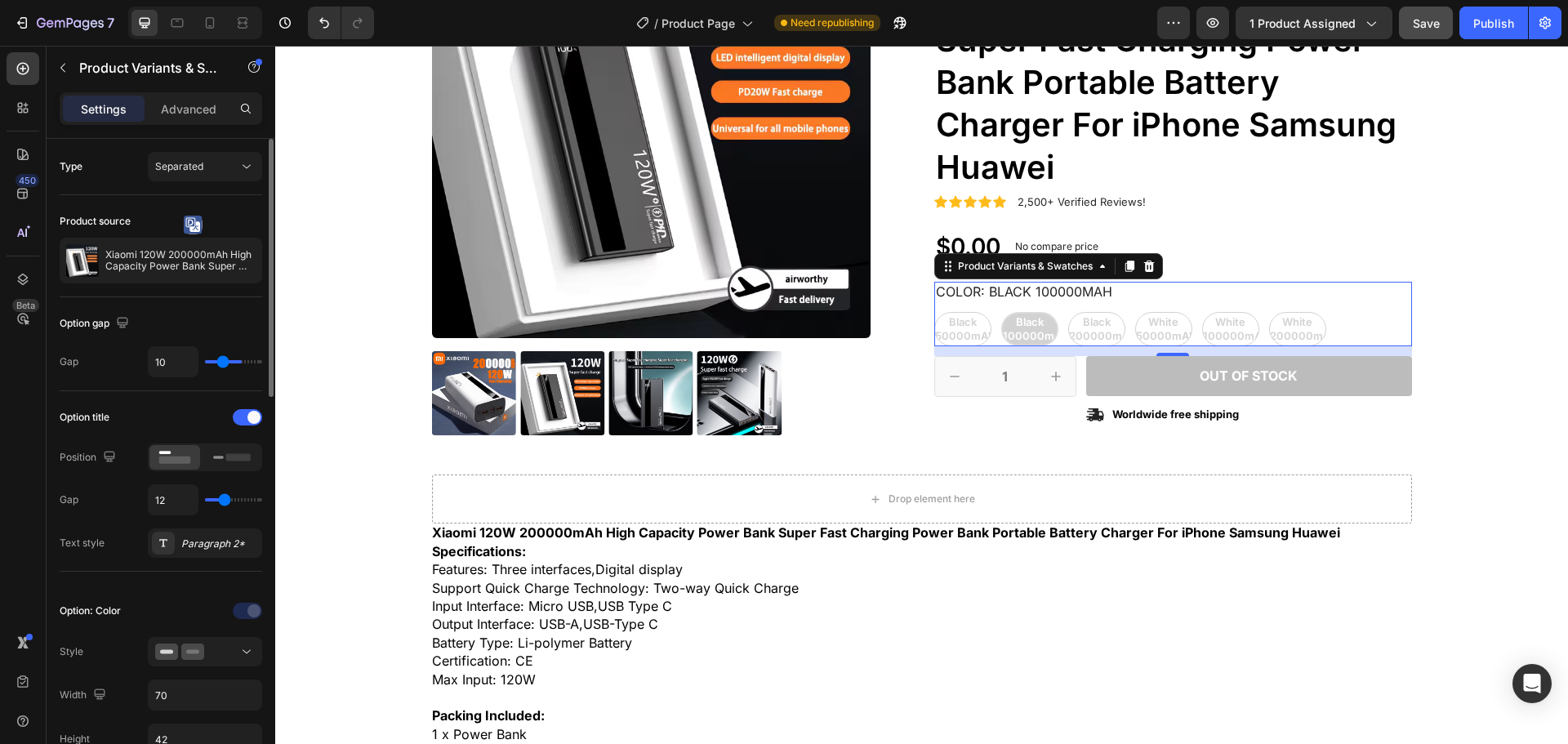
type input "9"
type input "8"
type input "7"
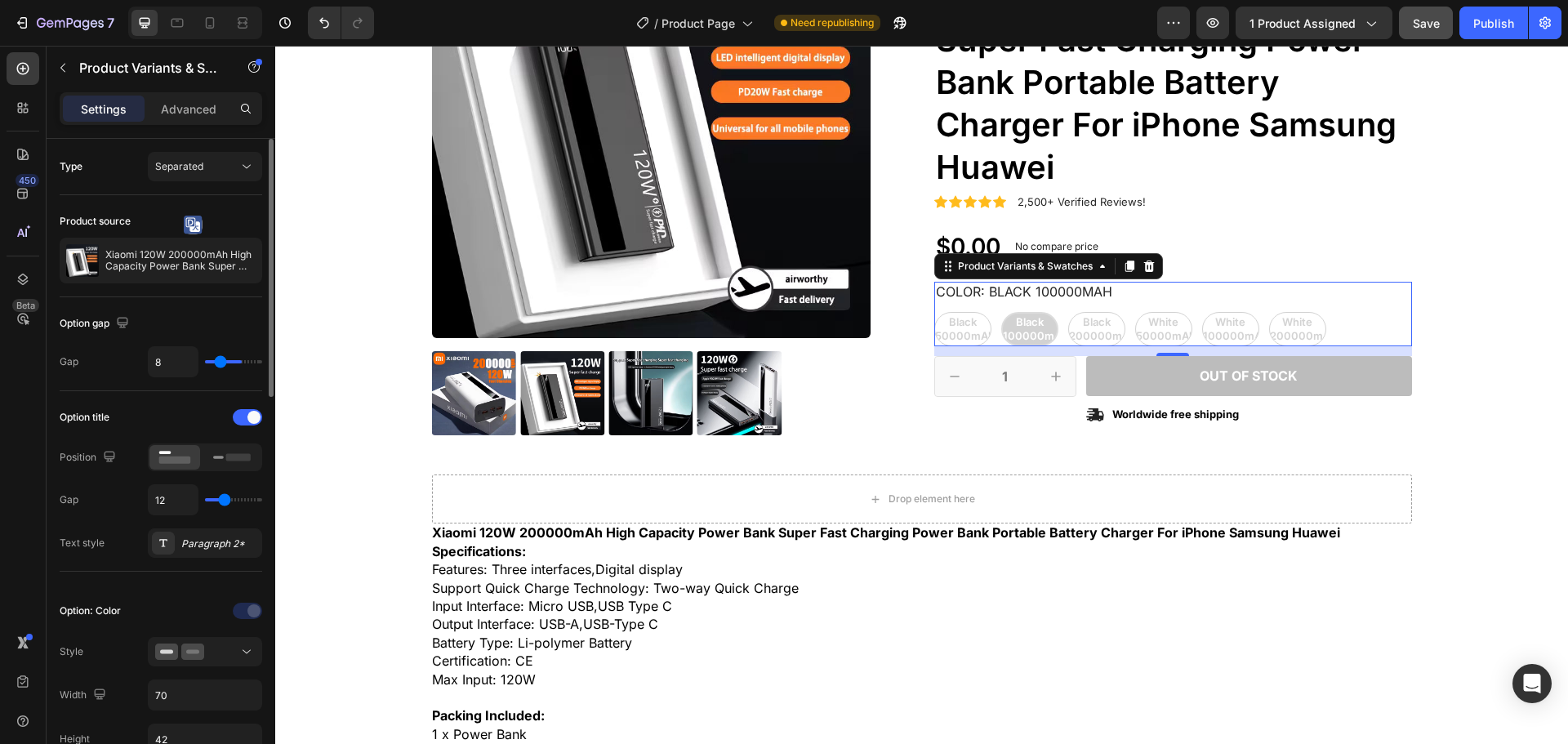
type input "7"
type input "6"
type input "5"
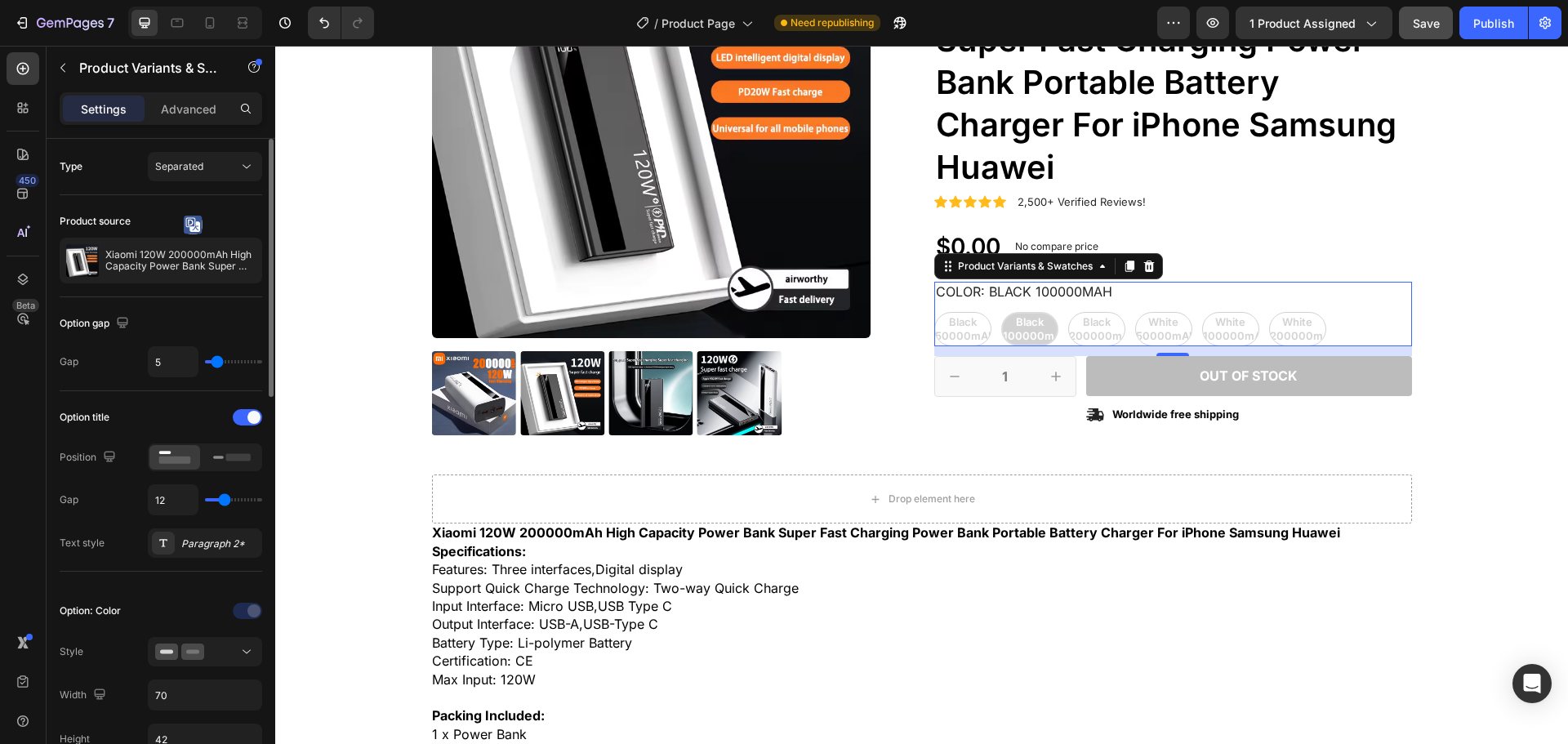
type input "4"
type input "3"
type input "1"
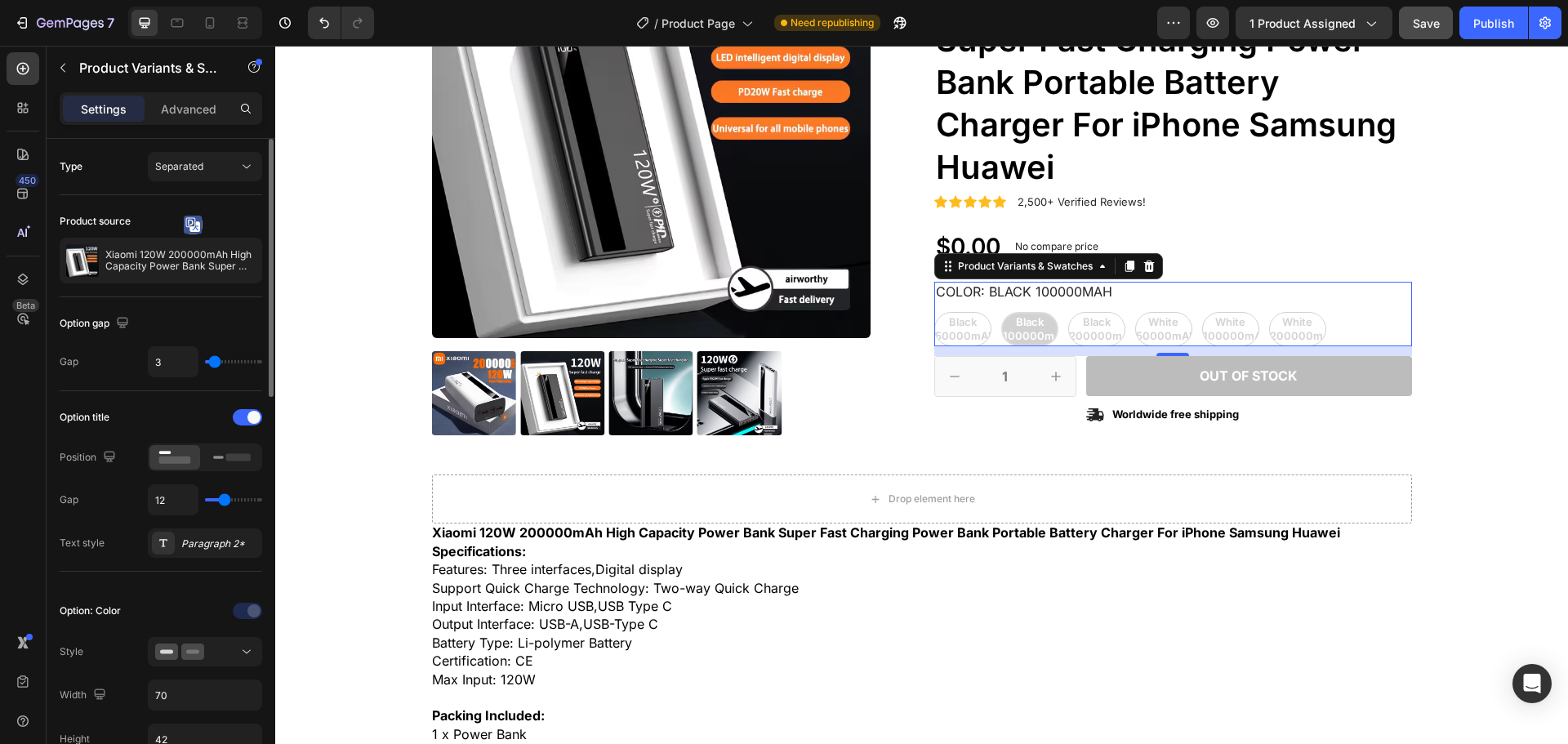
type input "1"
type input "0"
type input "2"
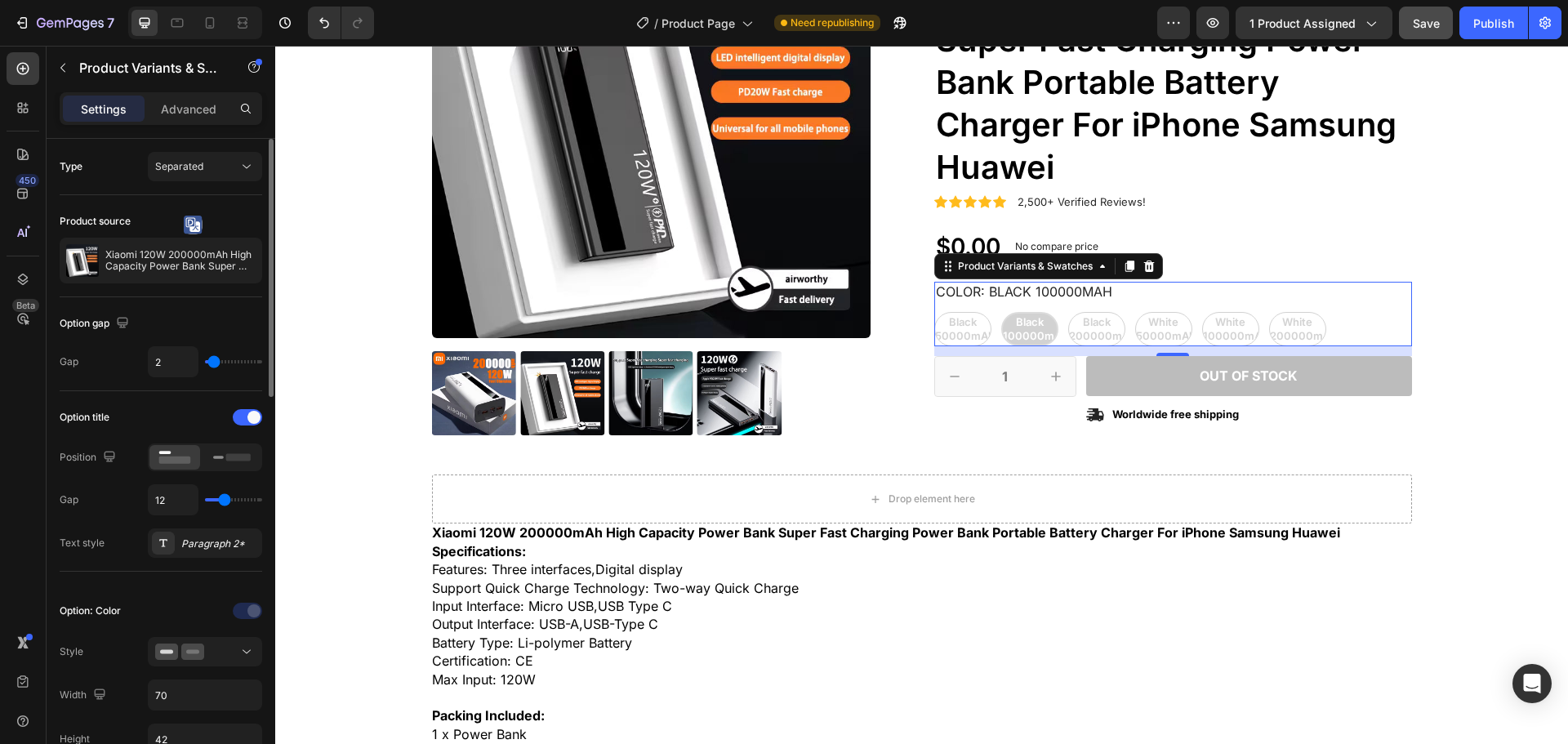
type input "6"
type input "7"
type input "13"
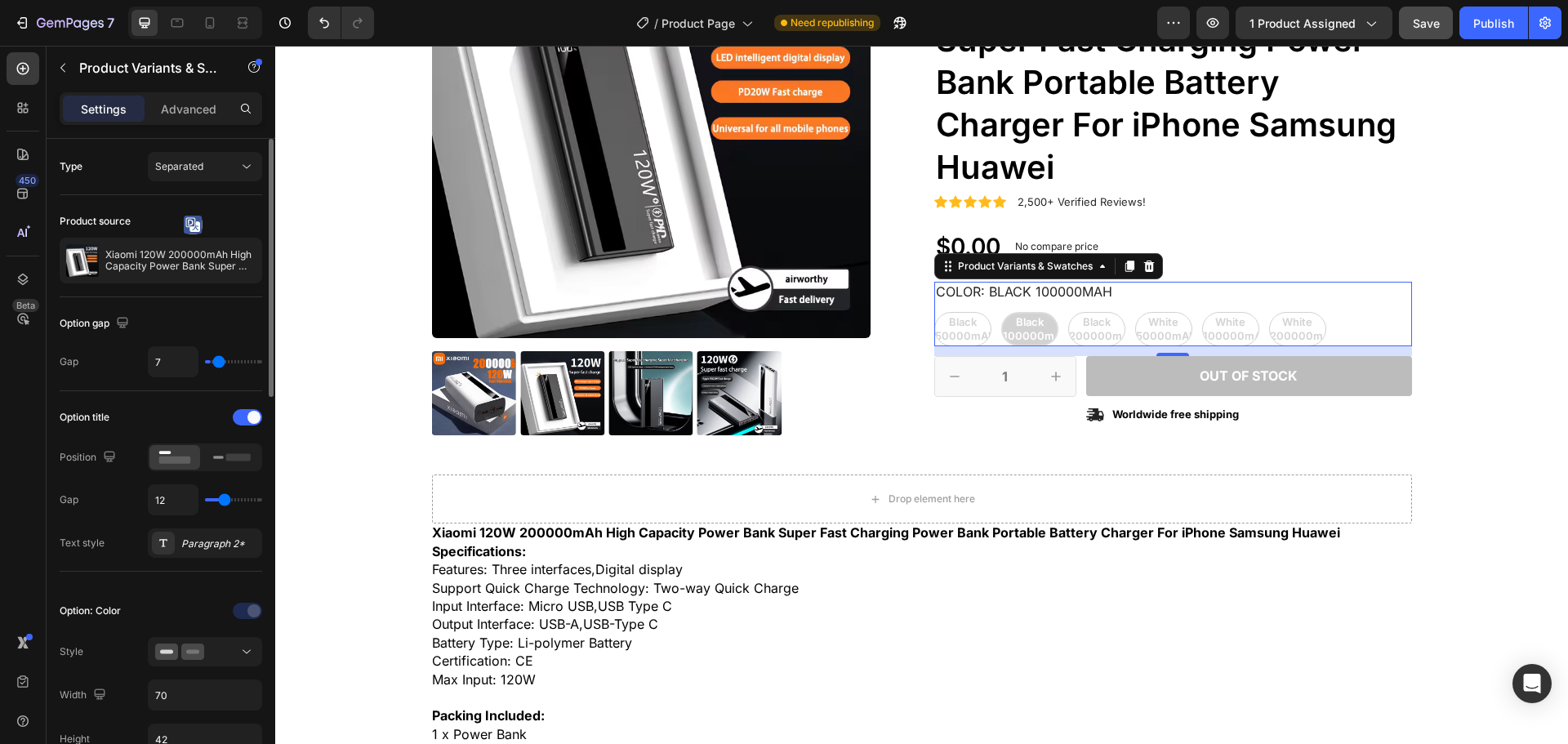
type input "13"
type input "19"
type input "23"
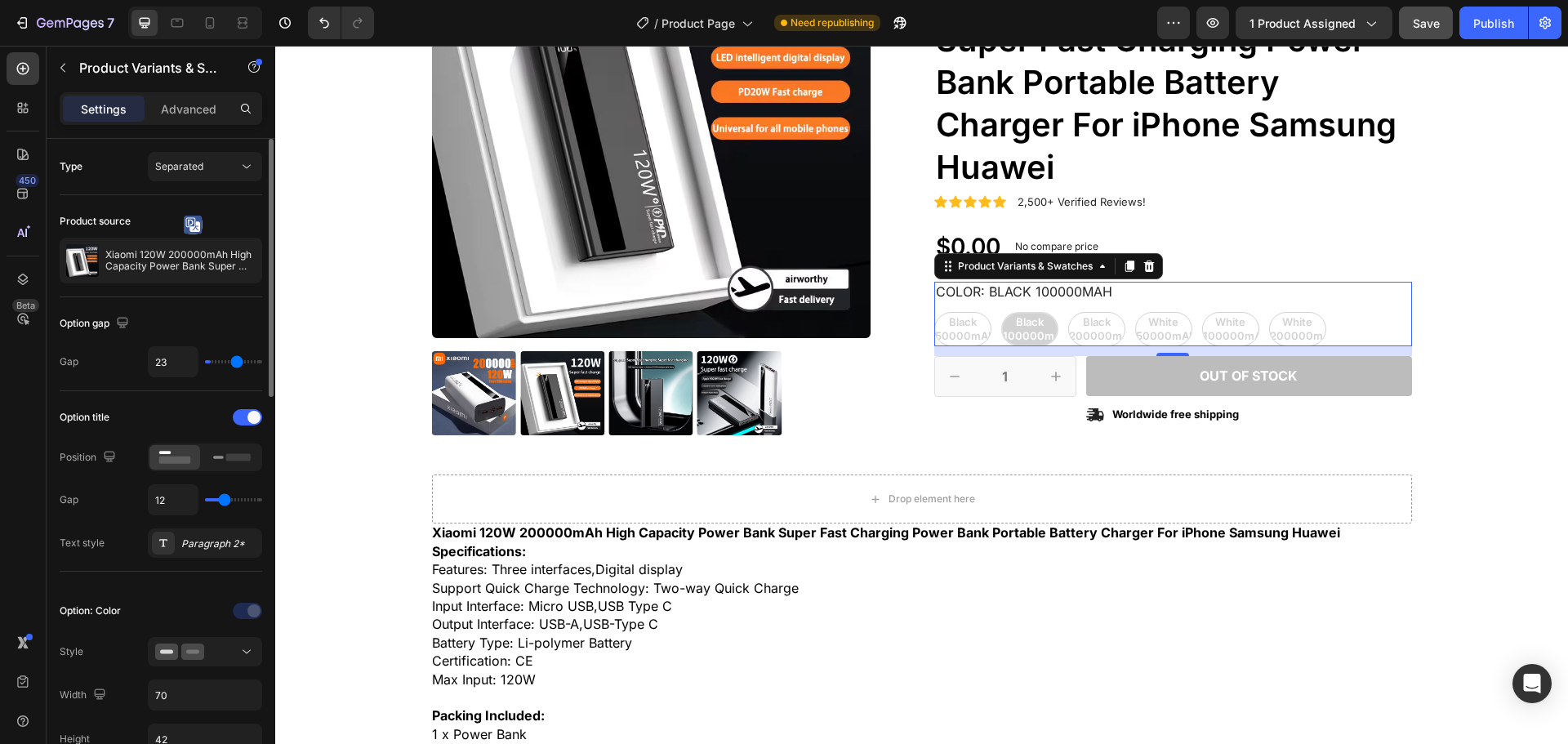
type input "27"
type input "29"
type input "30"
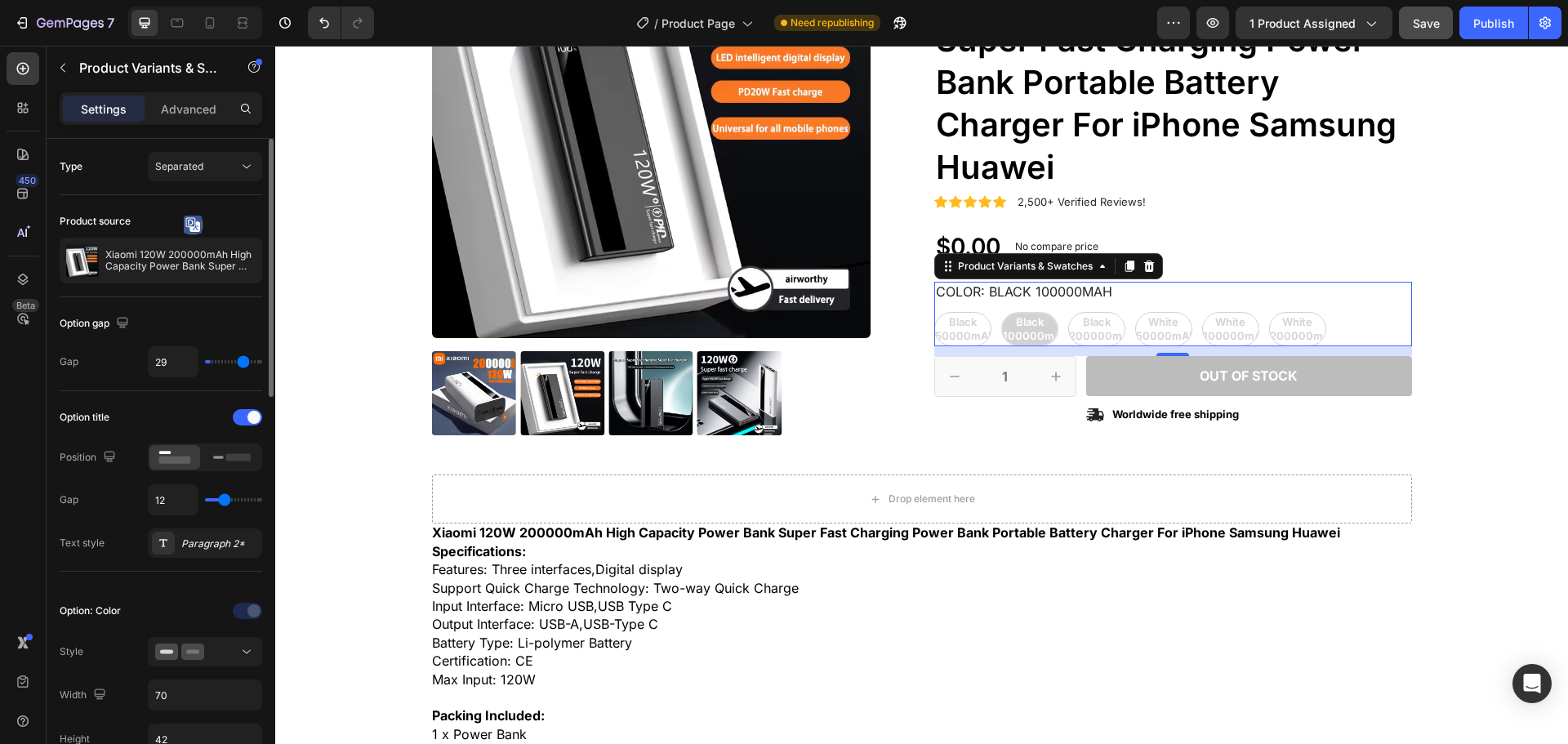
type input "30"
type input "31"
type input "33"
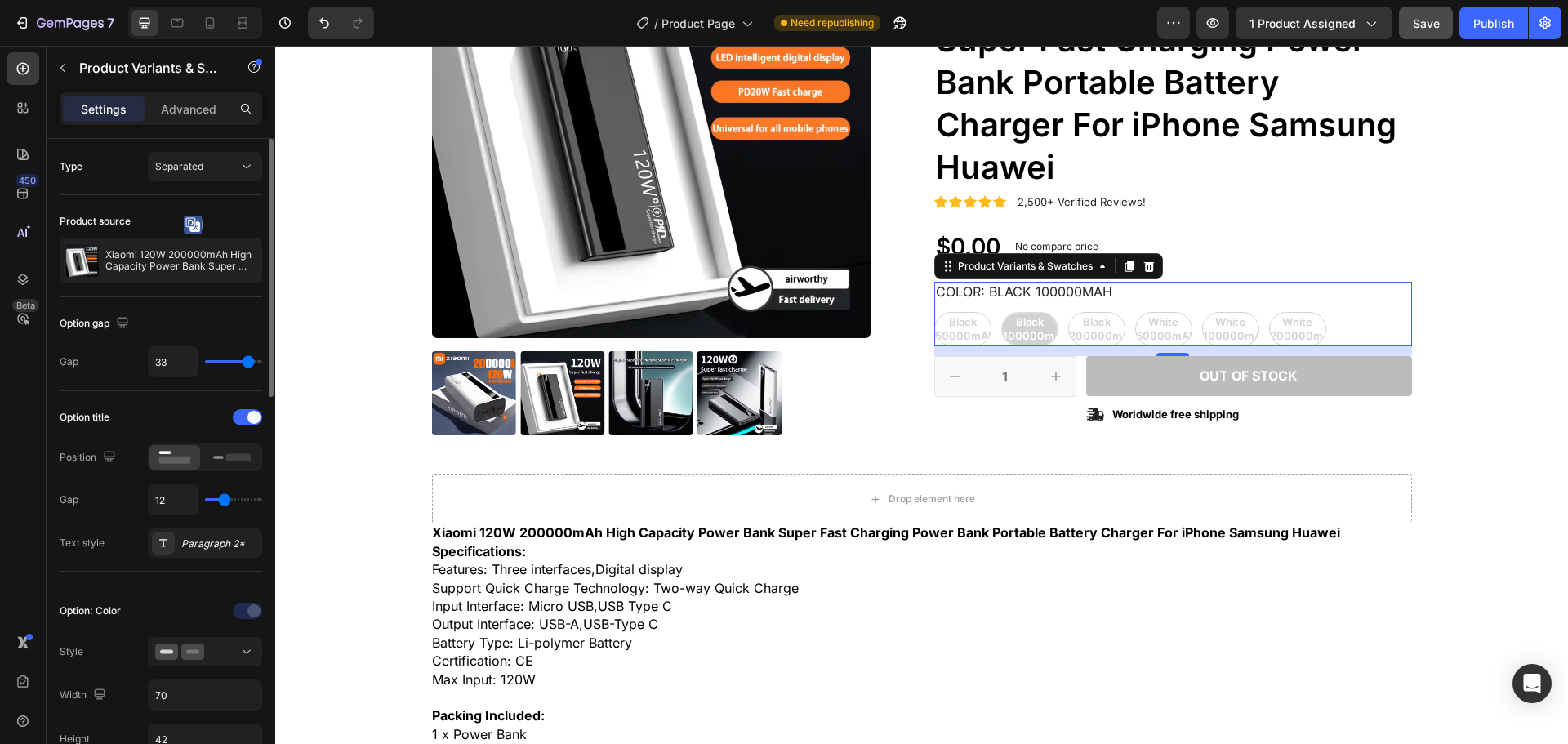
type input "35"
type input "37"
type input "38"
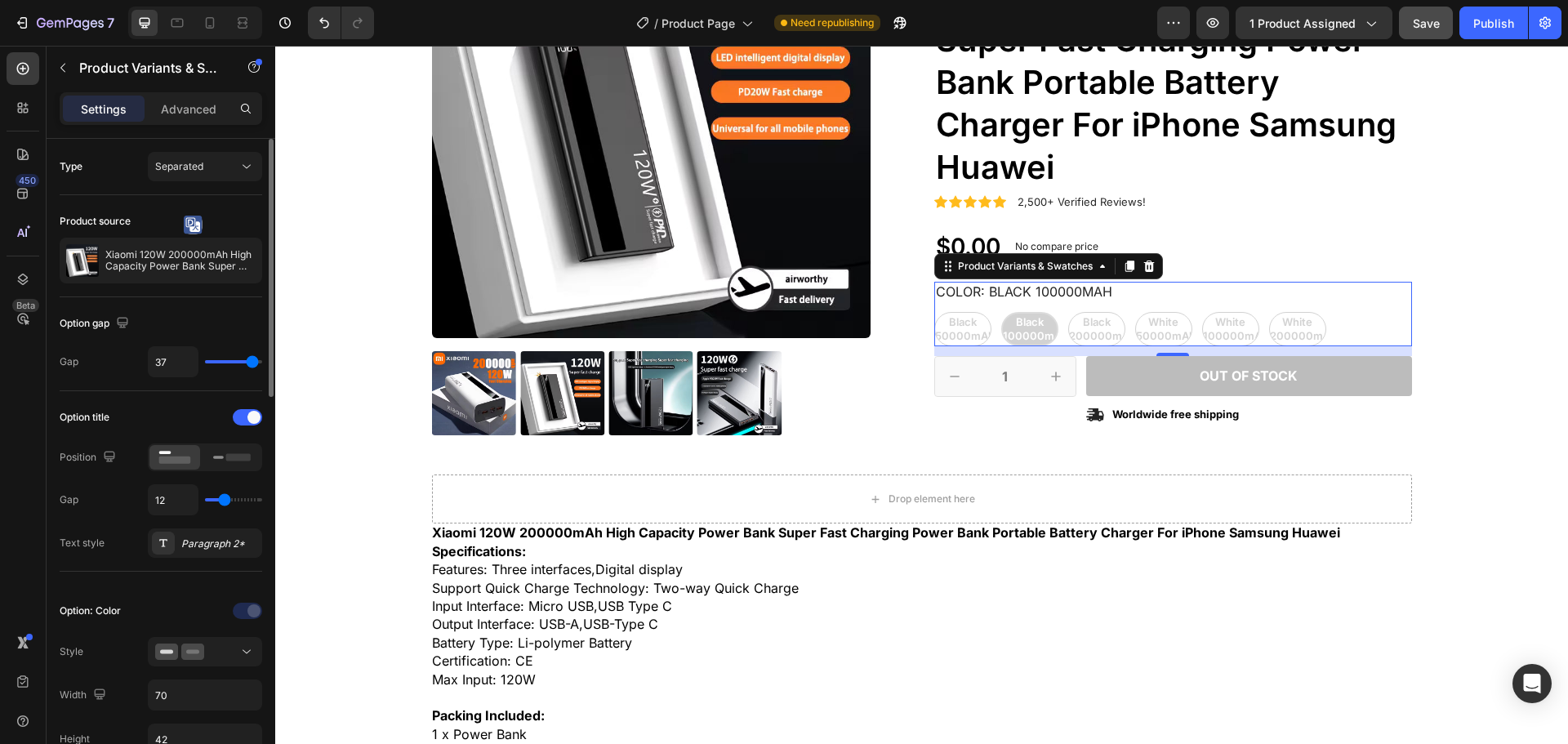
type input "38"
type input "40"
type input "36"
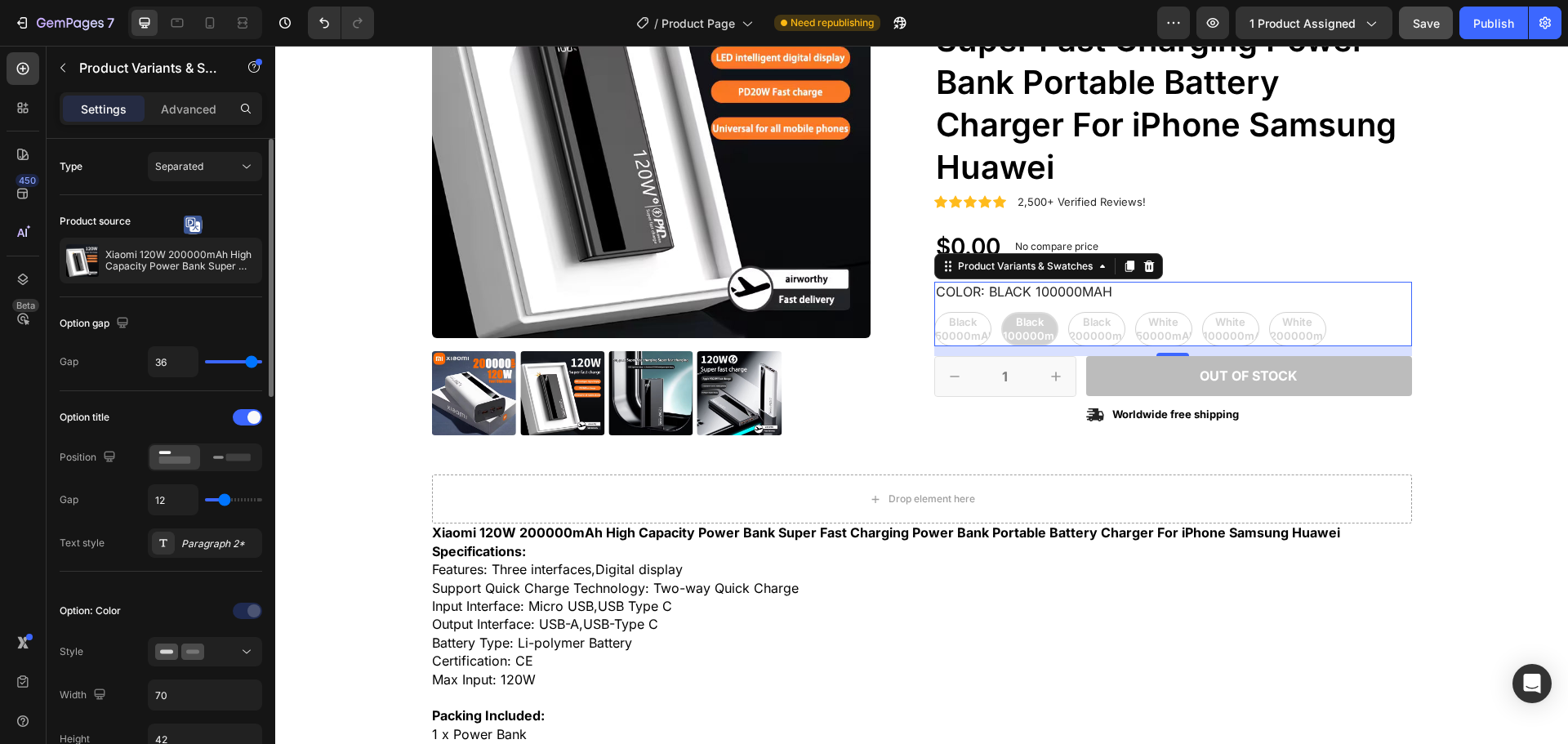
type input "34"
type input "32"
type input "30"
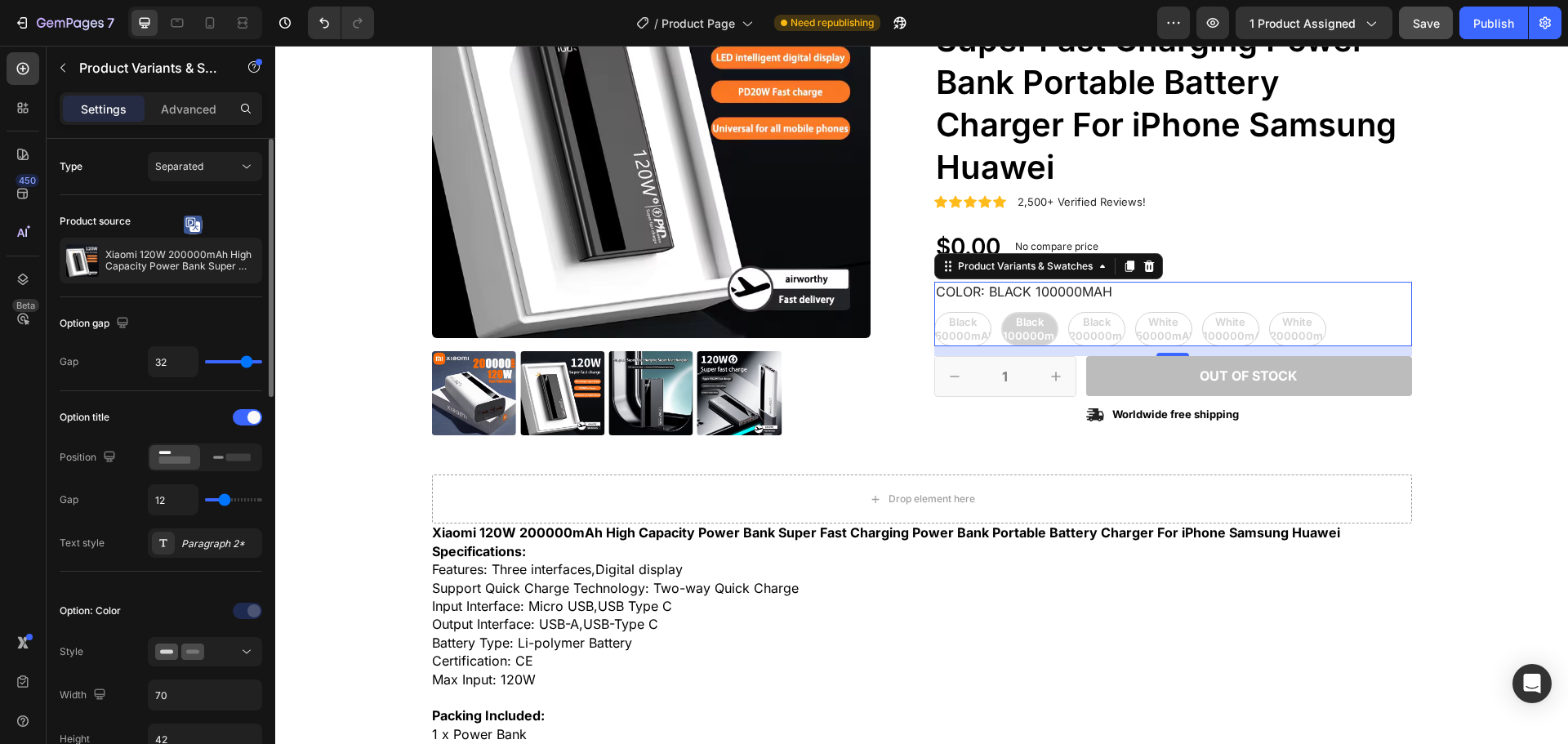
type input "30"
type input "27"
type input "24"
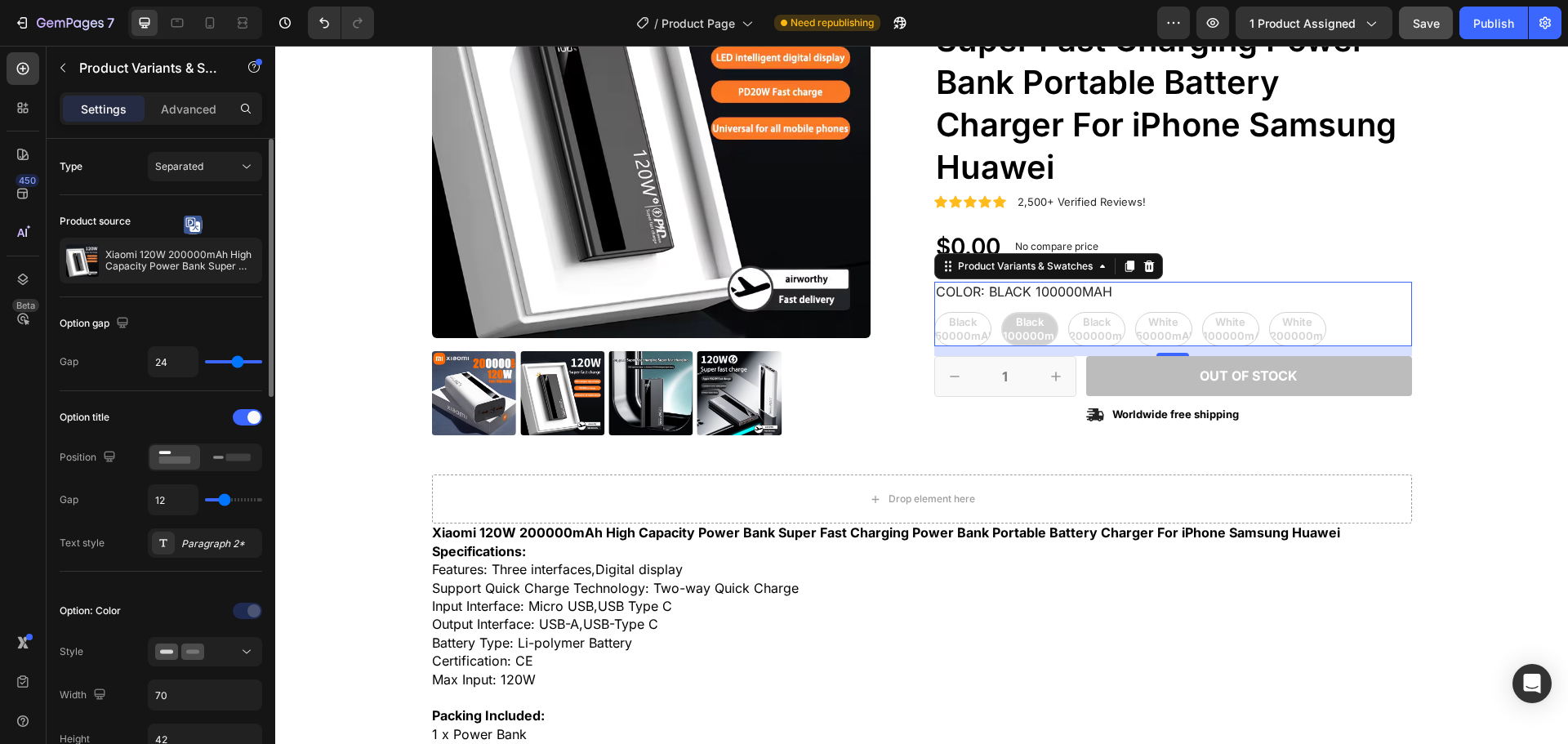
type input "21"
type input "19"
type input "16"
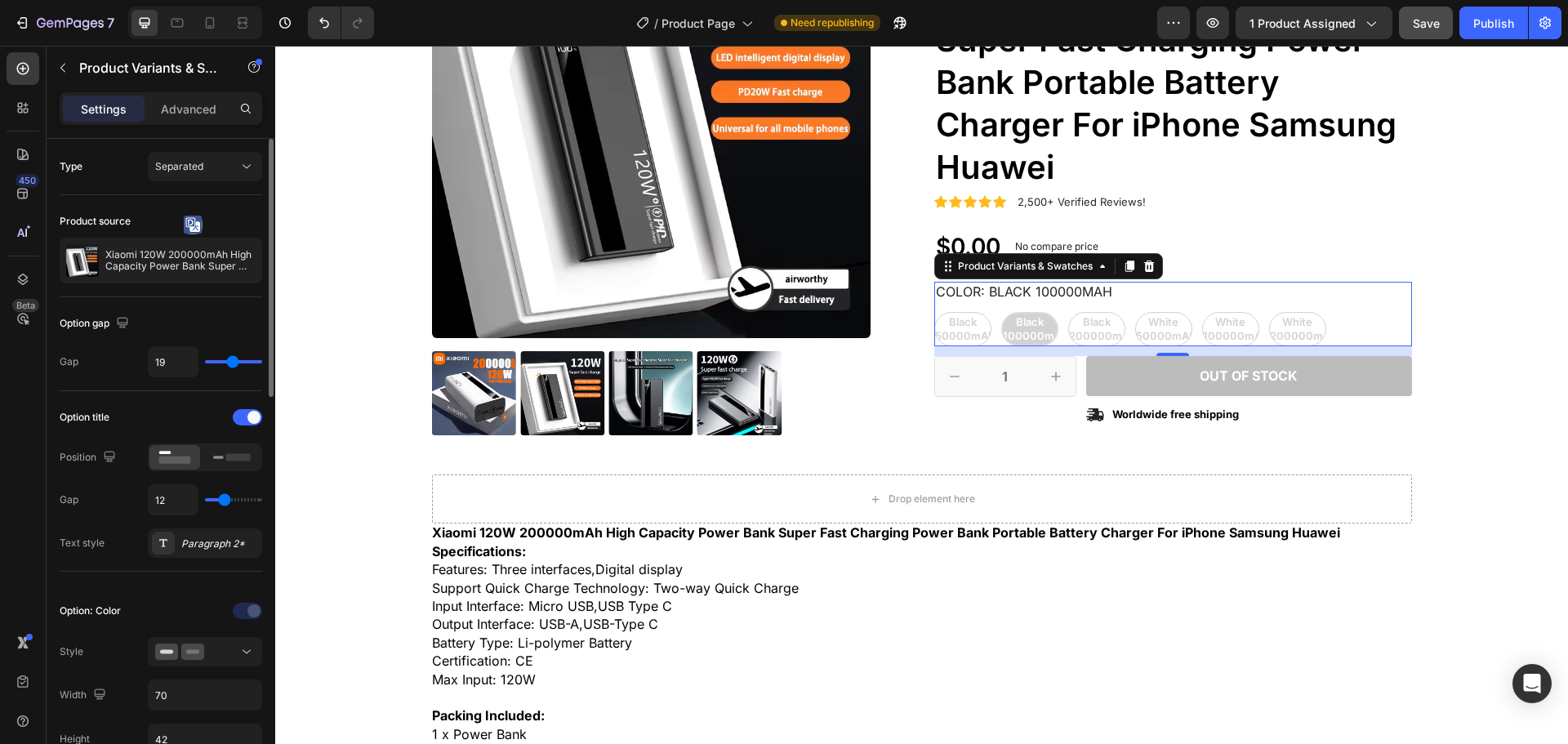
type input "16"
type input "15"
type input "13"
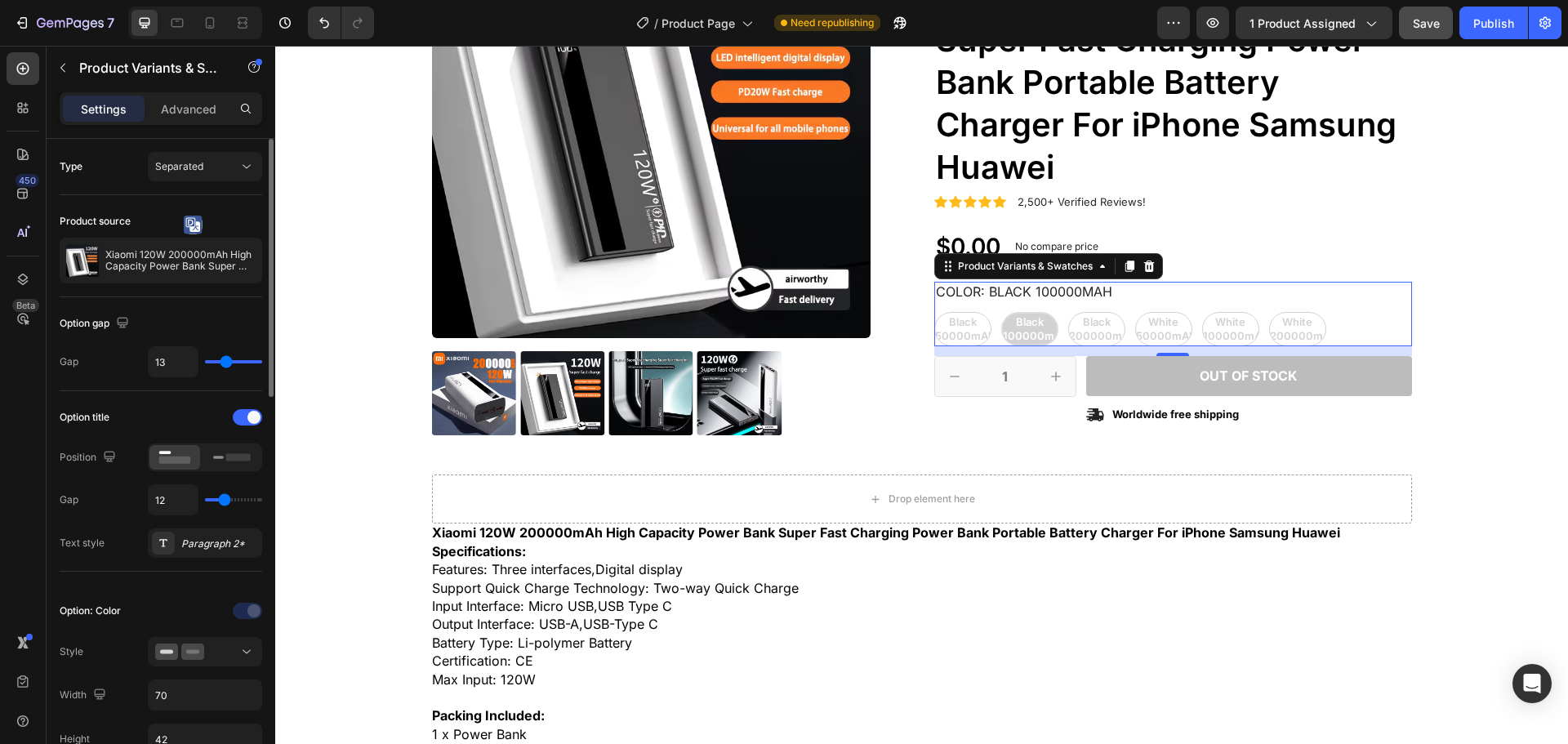
type input "10"
type input "8"
type input "4"
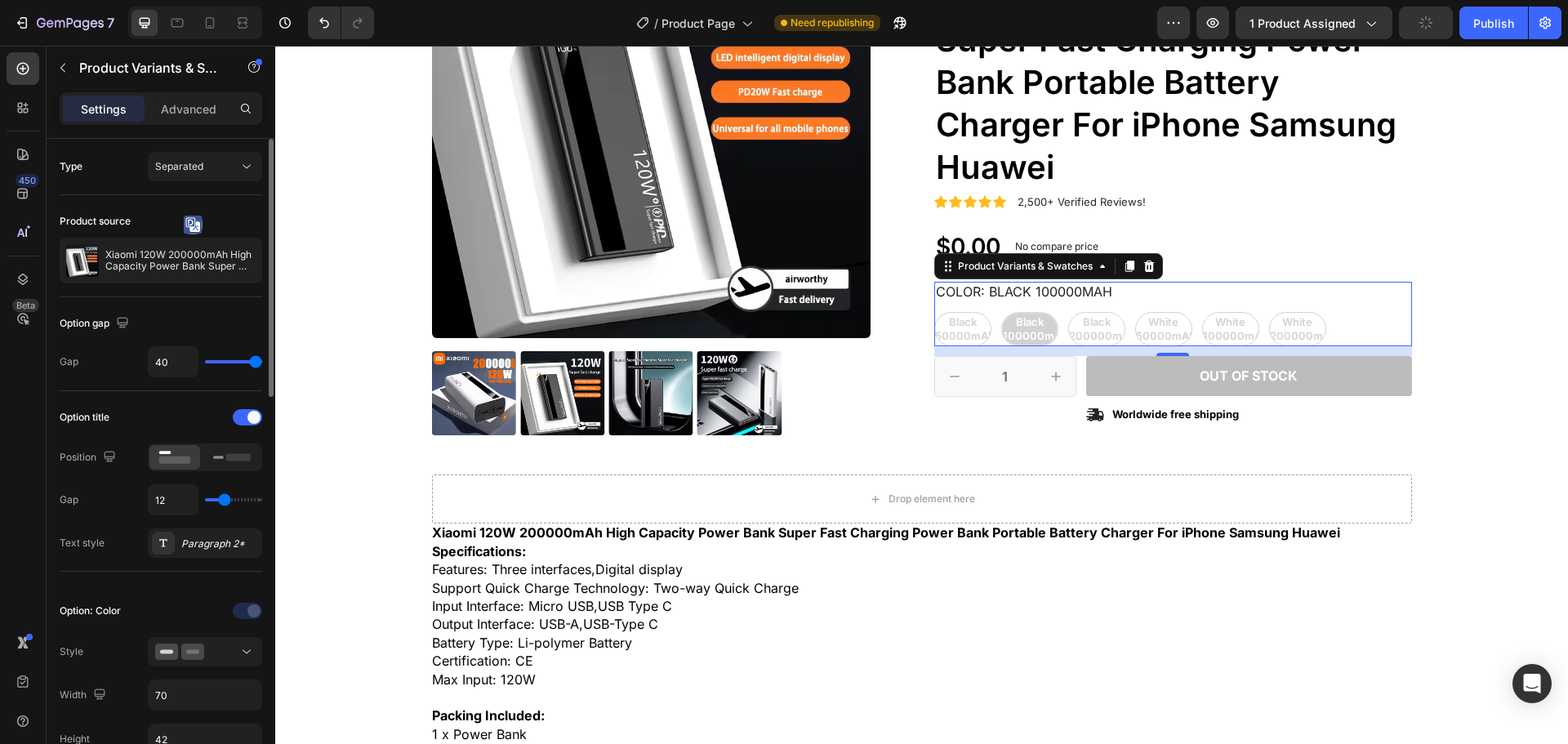
drag, startPoint x: 237, startPoint y: 362, endPoint x: 257, endPoint y: 372, distance: 22.4
click at [257, 363] on input "range" at bounding box center [233, 362] width 57 height 3
click at [244, 417] on div at bounding box center [248, 417] width 30 height 17
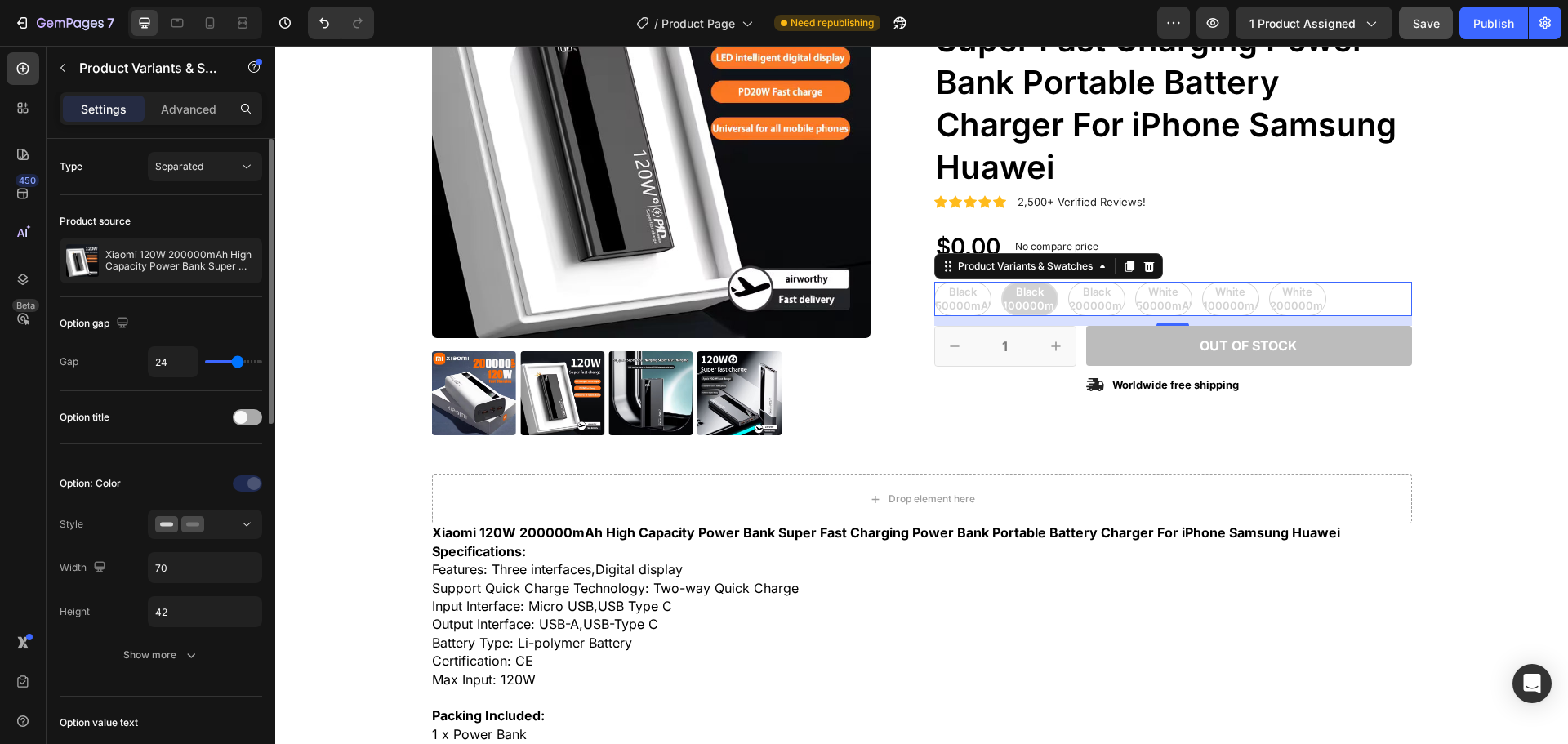
click at [244, 417] on span at bounding box center [241, 417] width 13 height 13
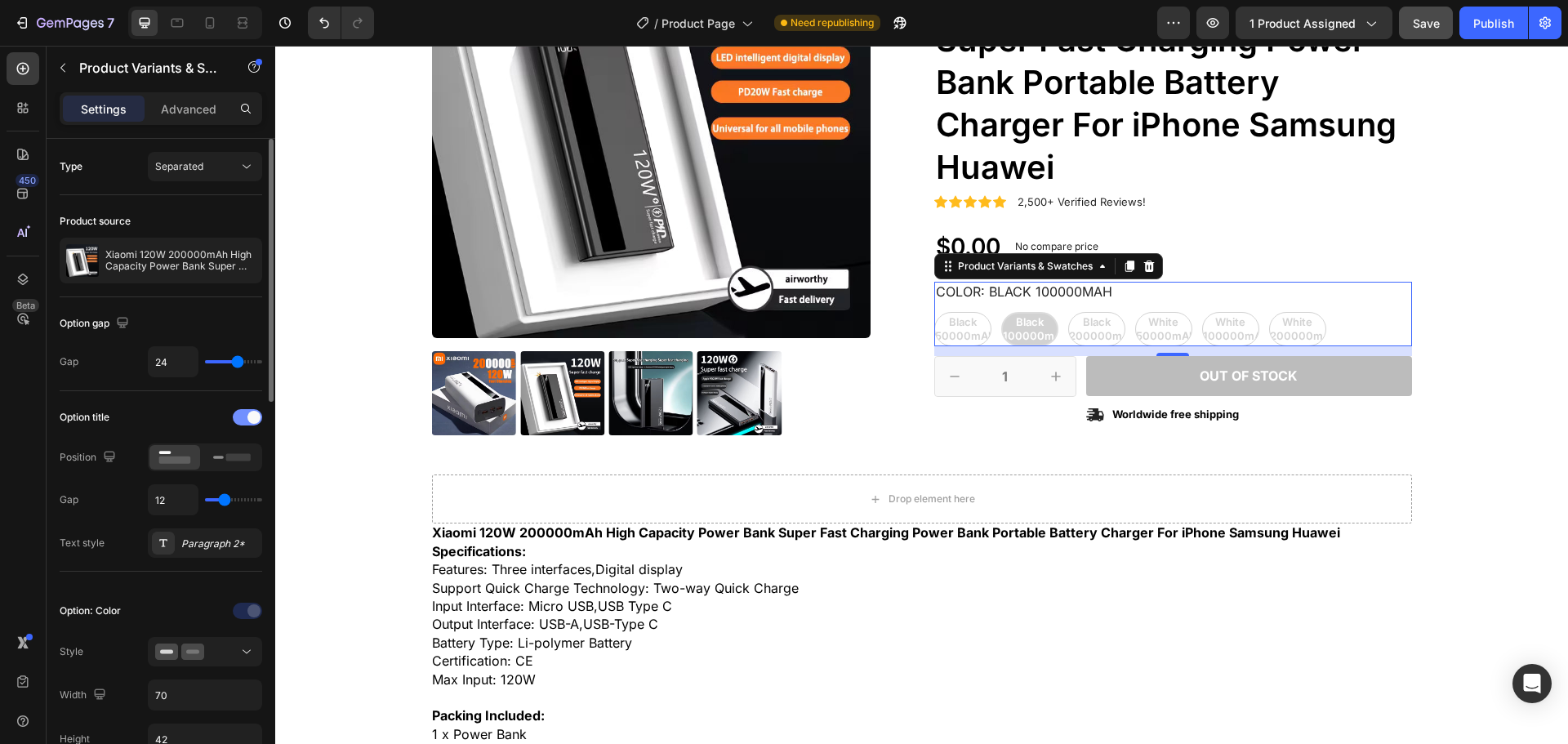
click at [244, 417] on div at bounding box center [248, 417] width 30 height 17
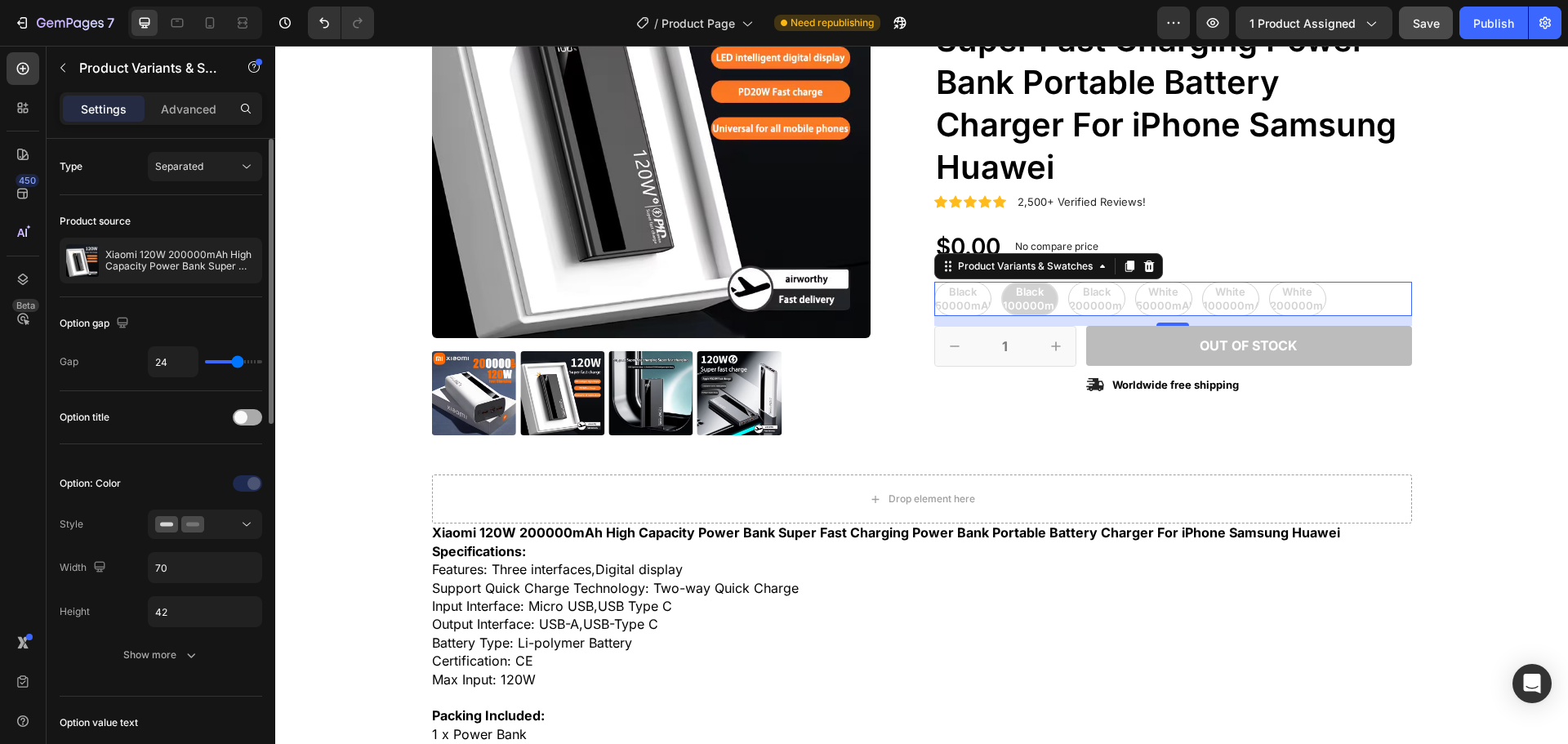
click at [244, 417] on span at bounding box center [241, 417] width 13 height 13
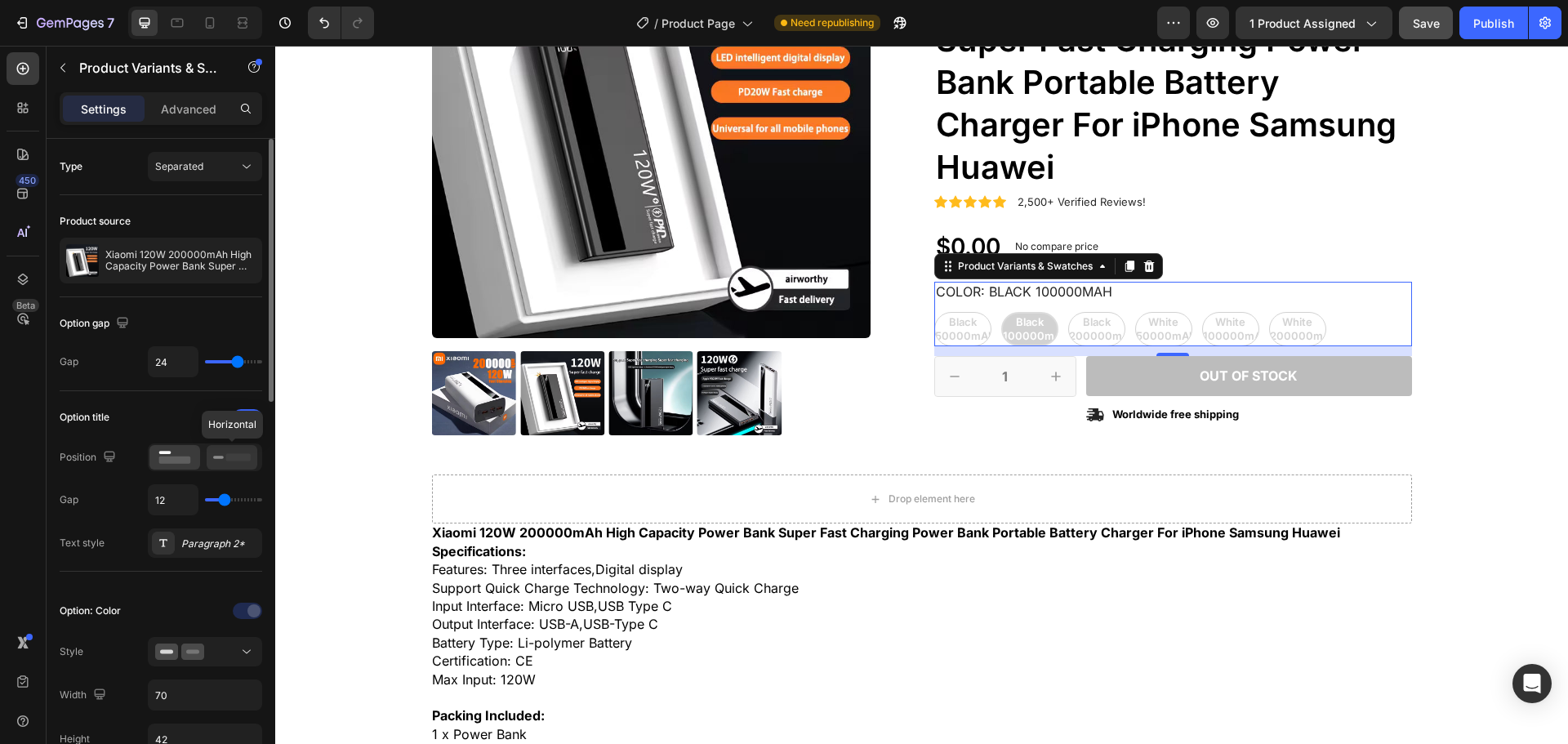
click at [217, 461] on icon at bounding box center [231, 458] width 38 height 18
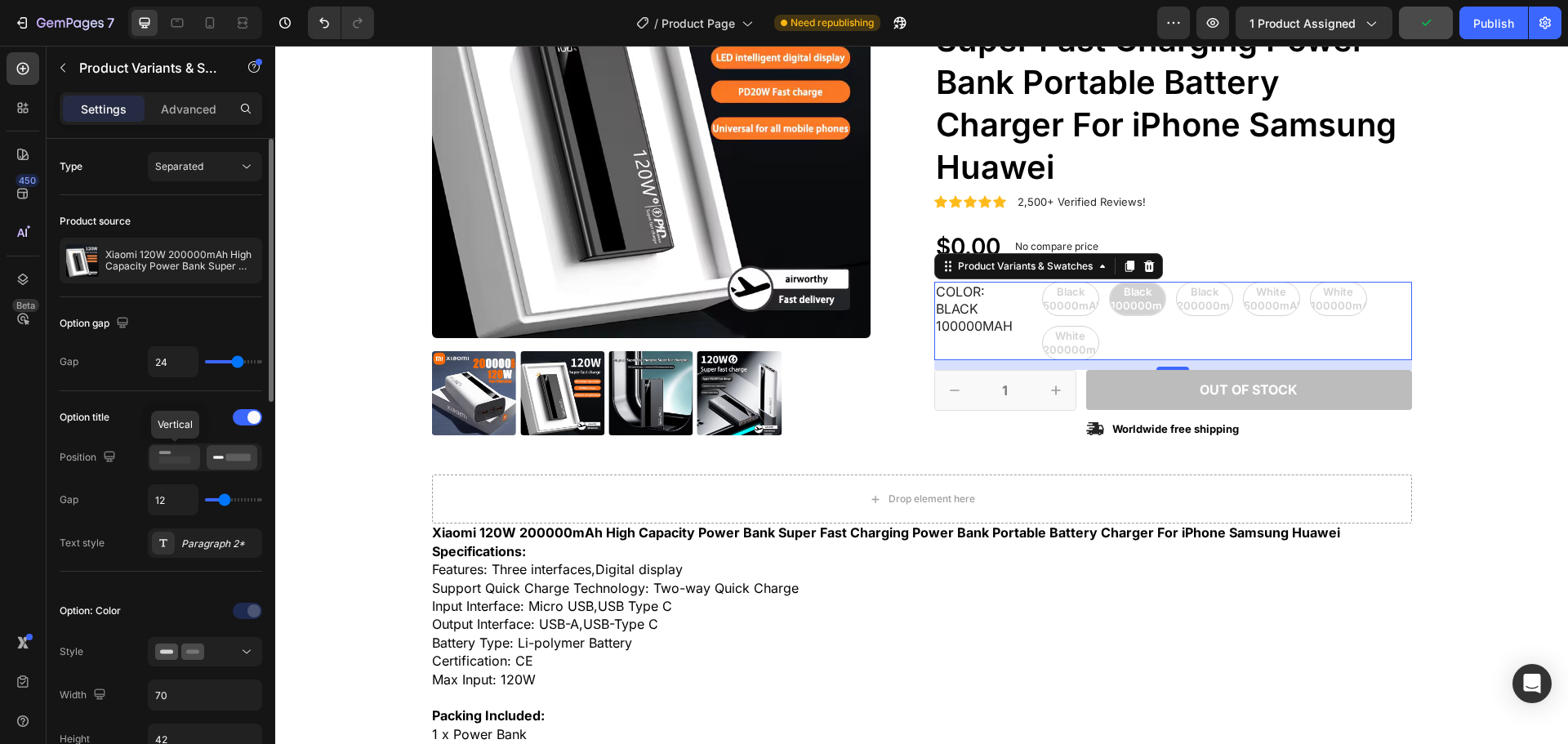
click at [181, 461] on rect at bounding box center [175, 460] width 31 height 7
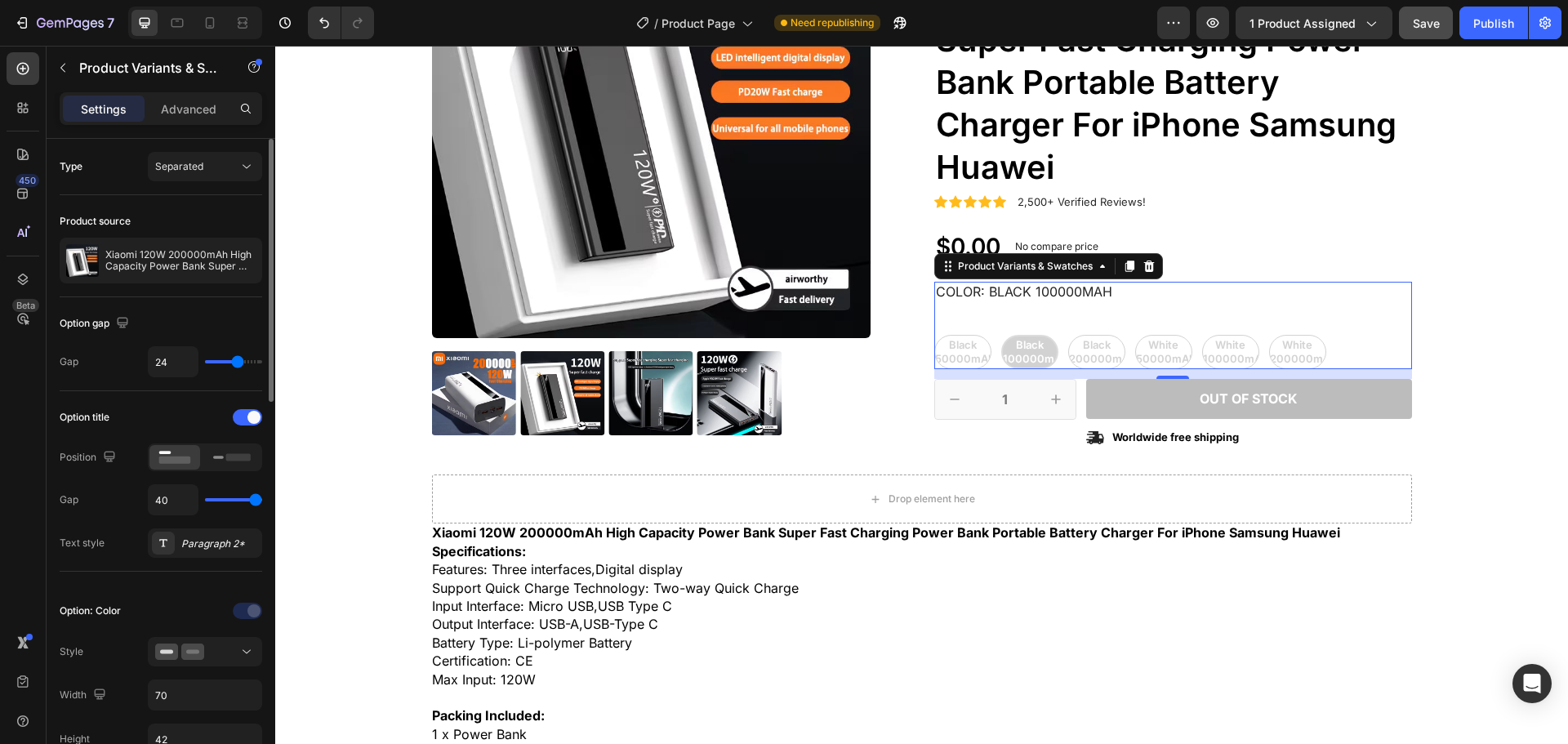
drag, startPoint x: 227, startPoint y: 506, endPoint x: 260, endPoint y: 510, distance: 33.2
click at [260, 501] on input "range" at bounding box center [233, 500] width 57 height 3
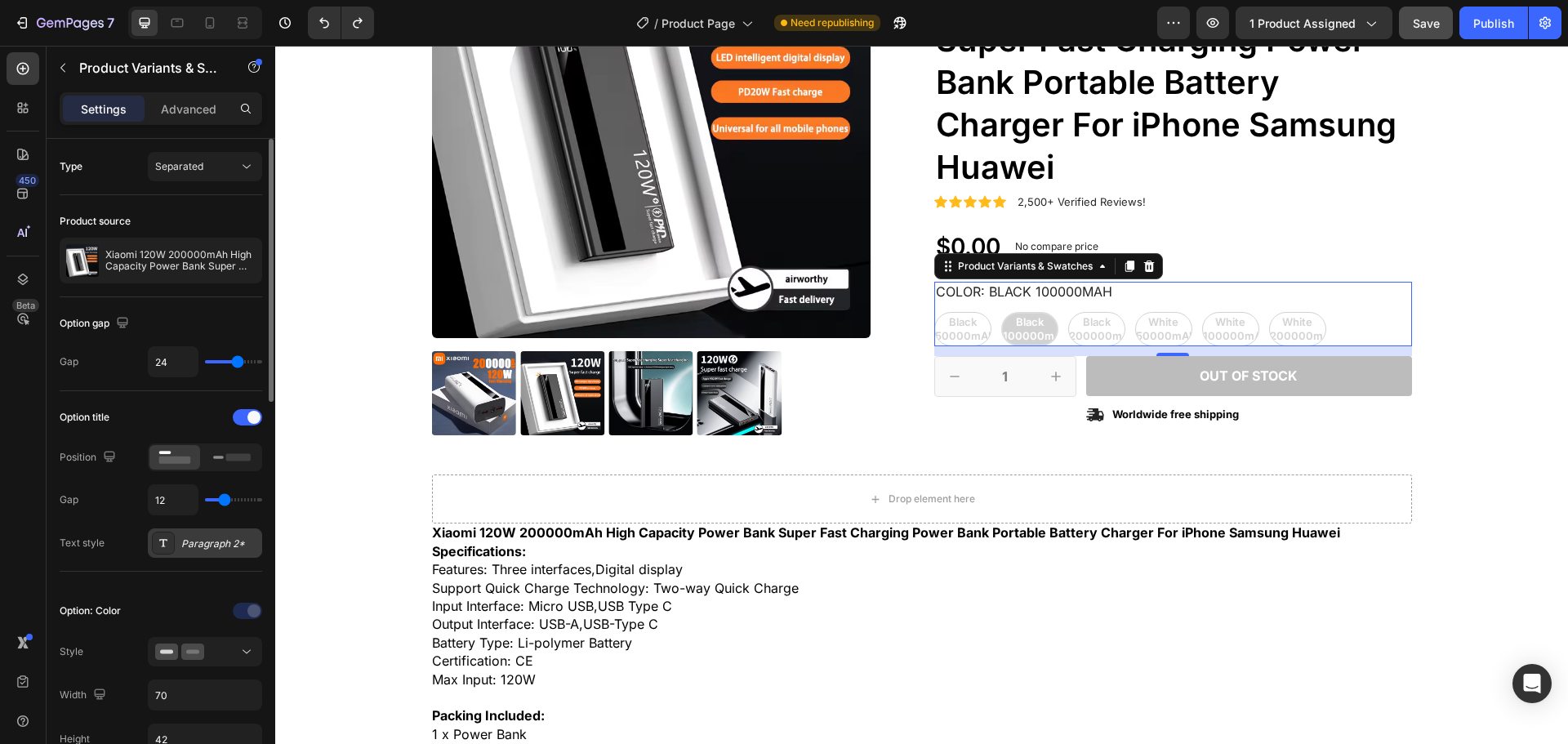
click at [223, 553] on div "Paragraph 2*" at bounding box center [204, 543] width 114 height 30
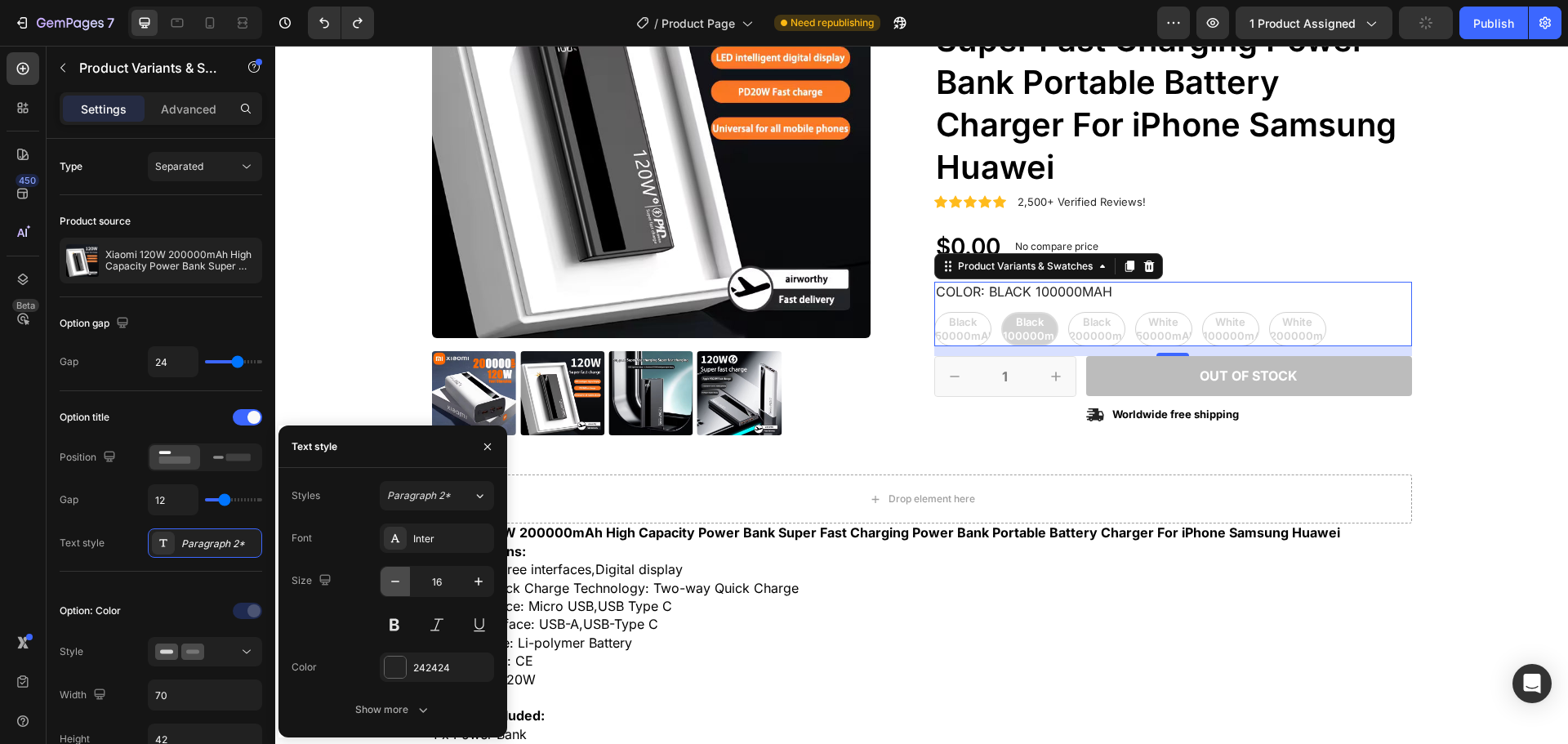
click at [394, 585] on icon "button" at bounding box center [395, 582] width 17 height 17
click at [487, 582] on button "button" at bounding box center [478, 582] width 30 height 30
click at [489, 450] on icon "button" at bounding box center [487, 446] width 13 height 13
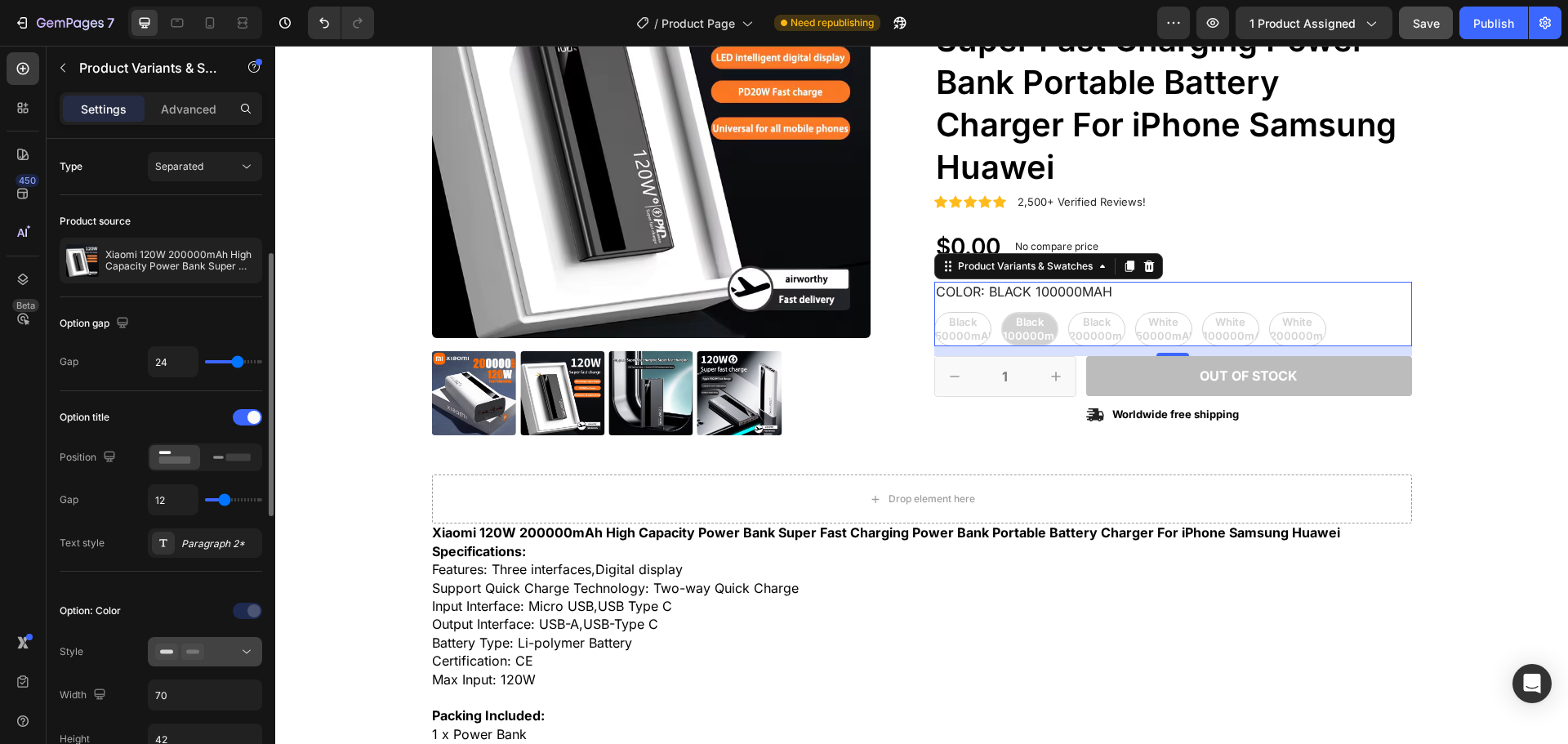
scroll to position [82, 0]
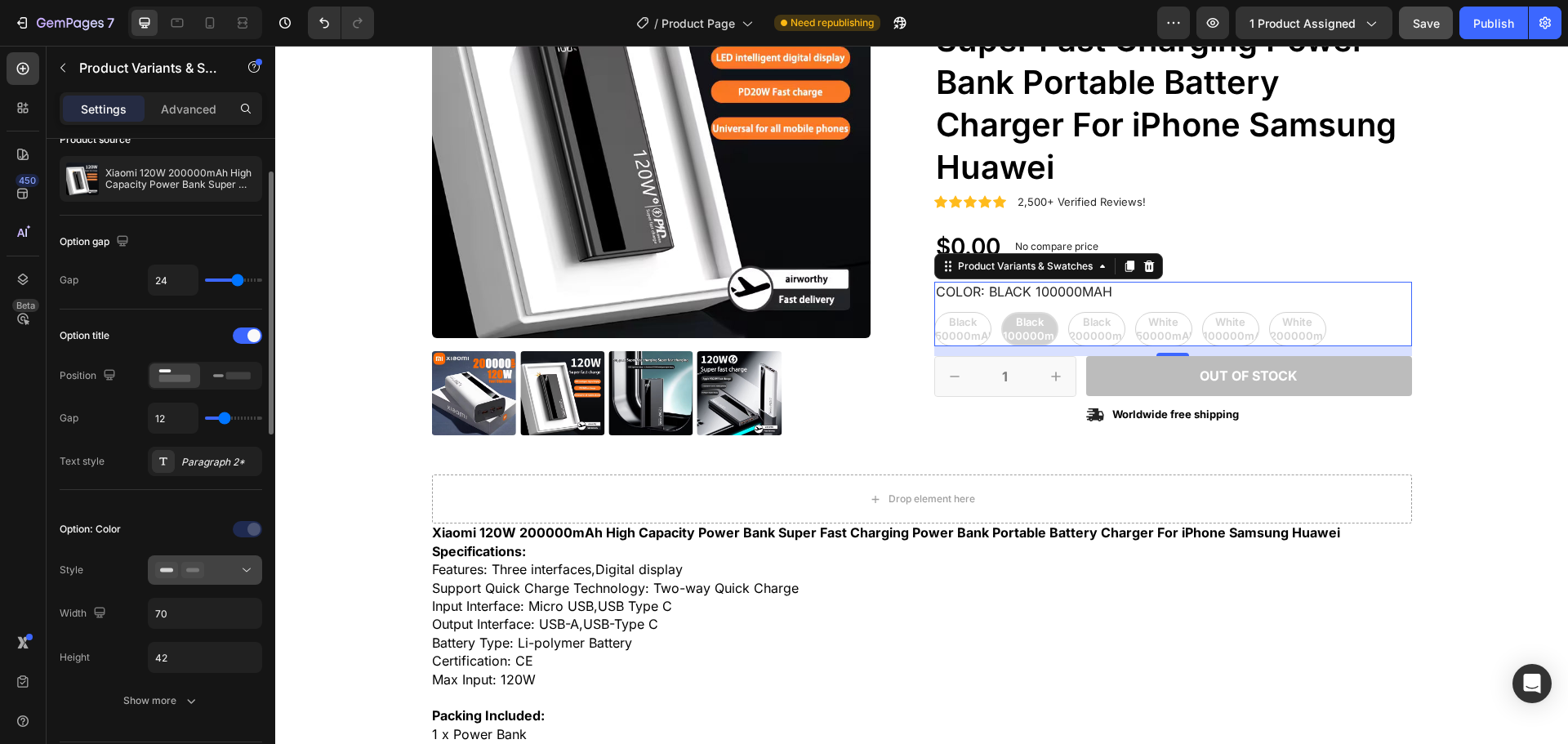
click at [230, 568] on div at bounding box center [205, 570] width 100 height 17
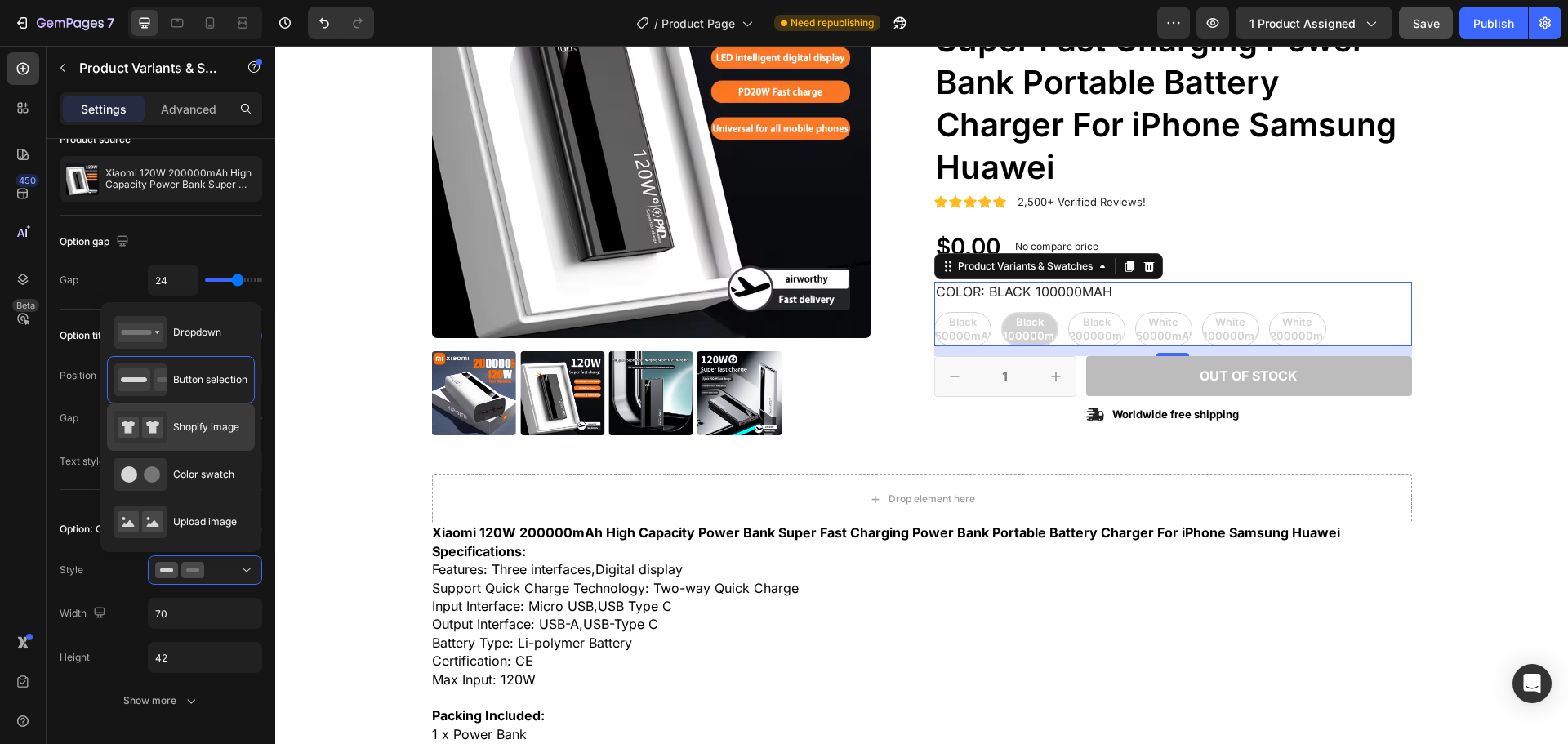
click at [199, 437] on div "Shopify image" at bounding box center [176, 427] width 125 height 32
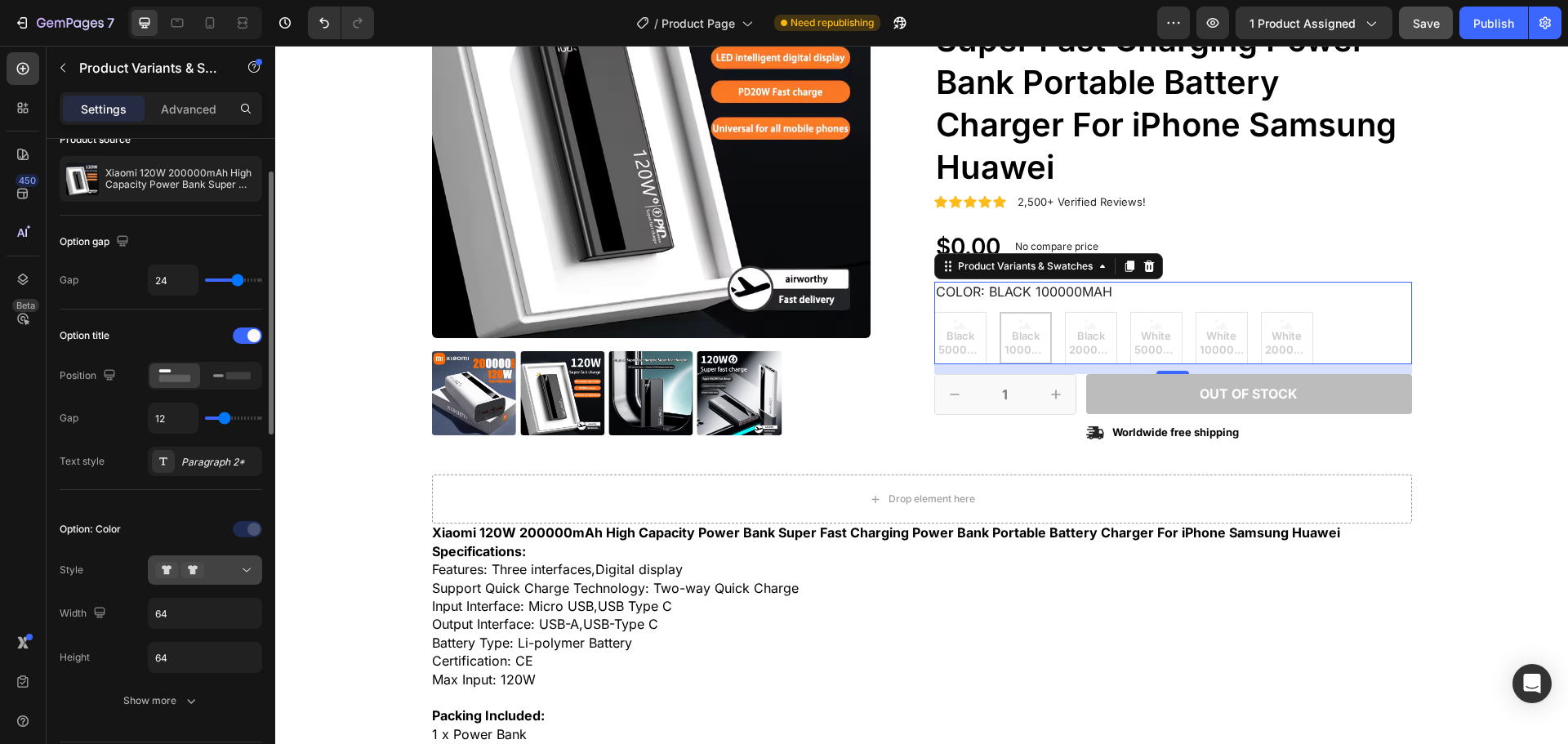
click at [229, 568] on div at bounding box center [205, 570] width 100 height 17
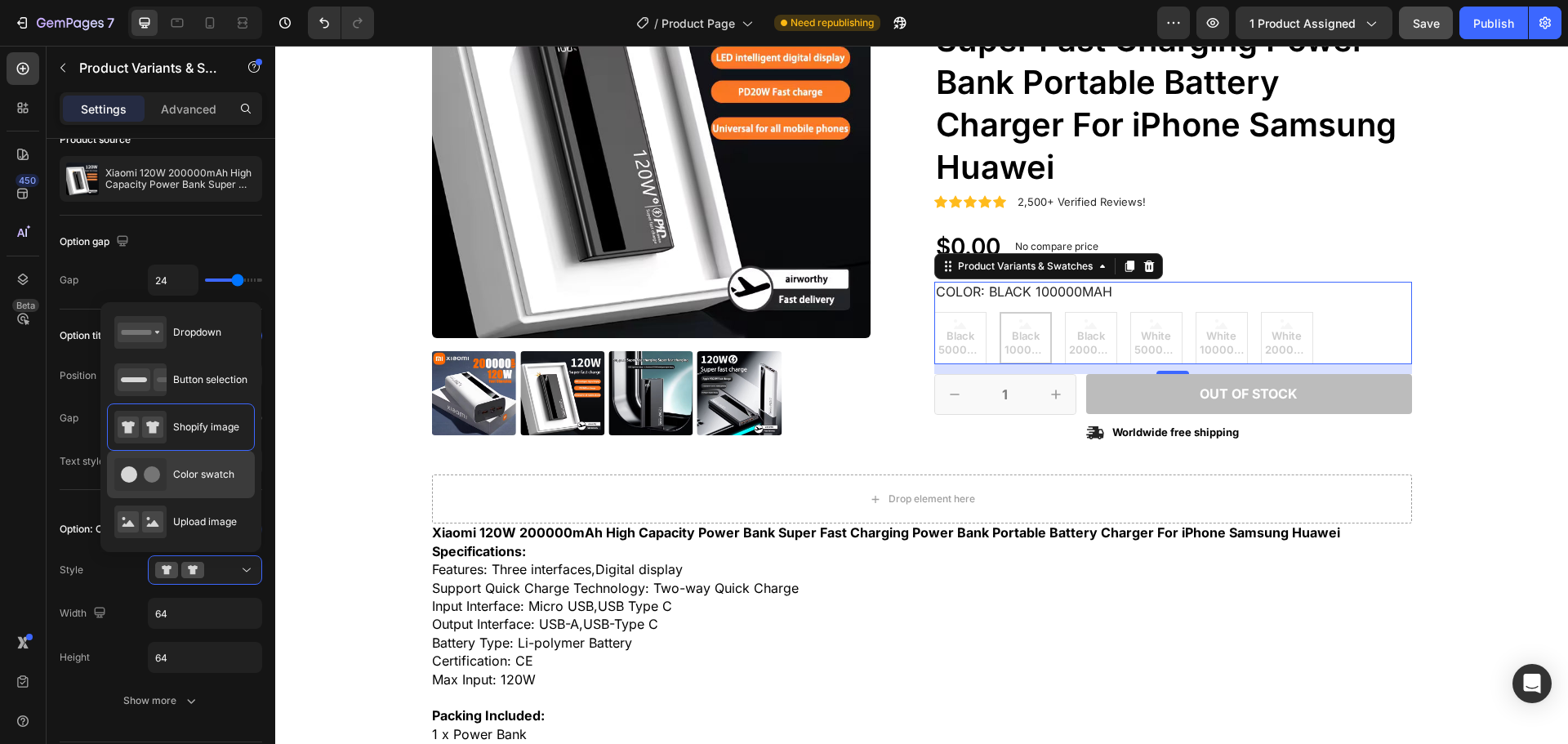
click at [209, 488] on div "Color swatch" at bounding box center [175, 474] width 120 height 32
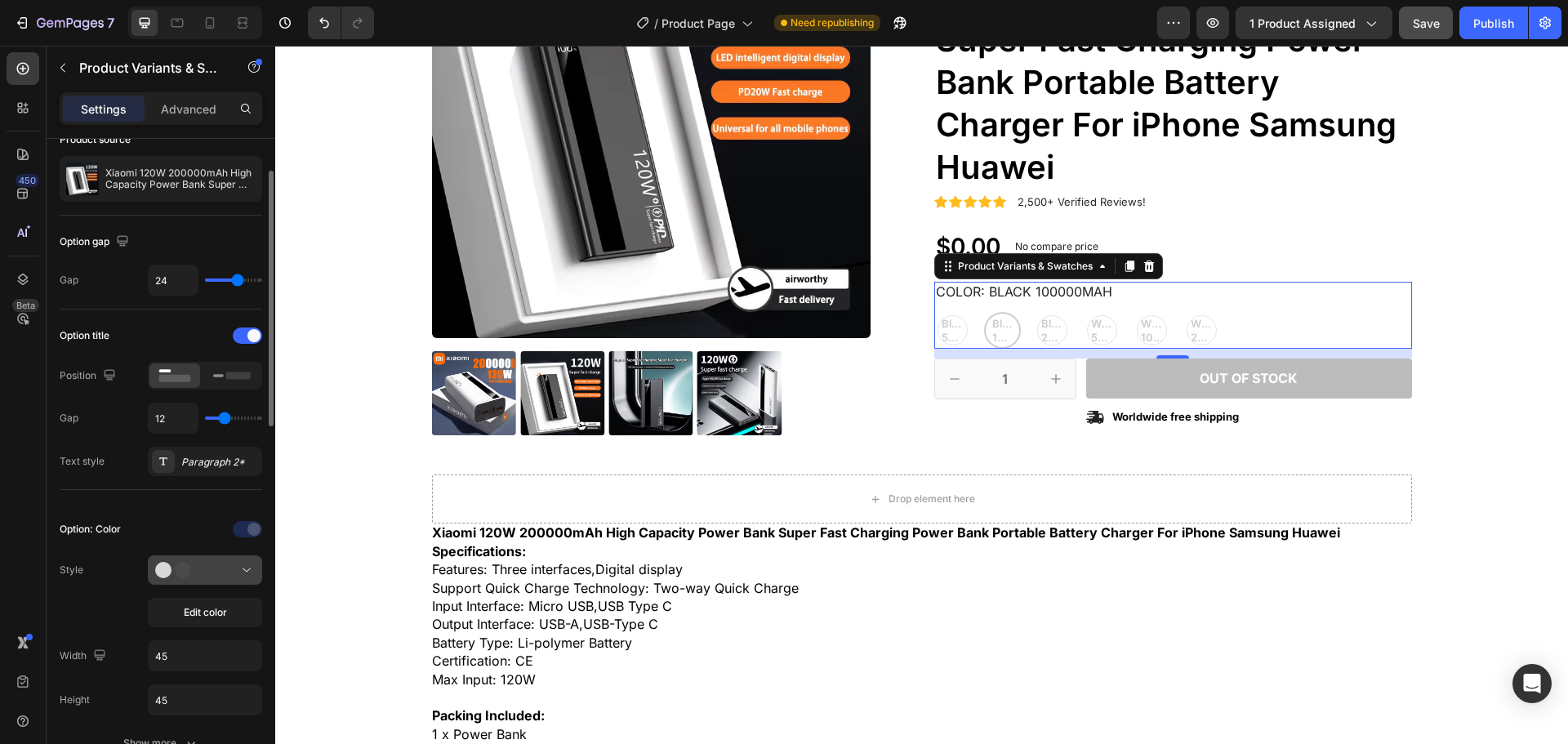
click at [190, 570] on circle at bounding box center [182, 570] width 17 height 17
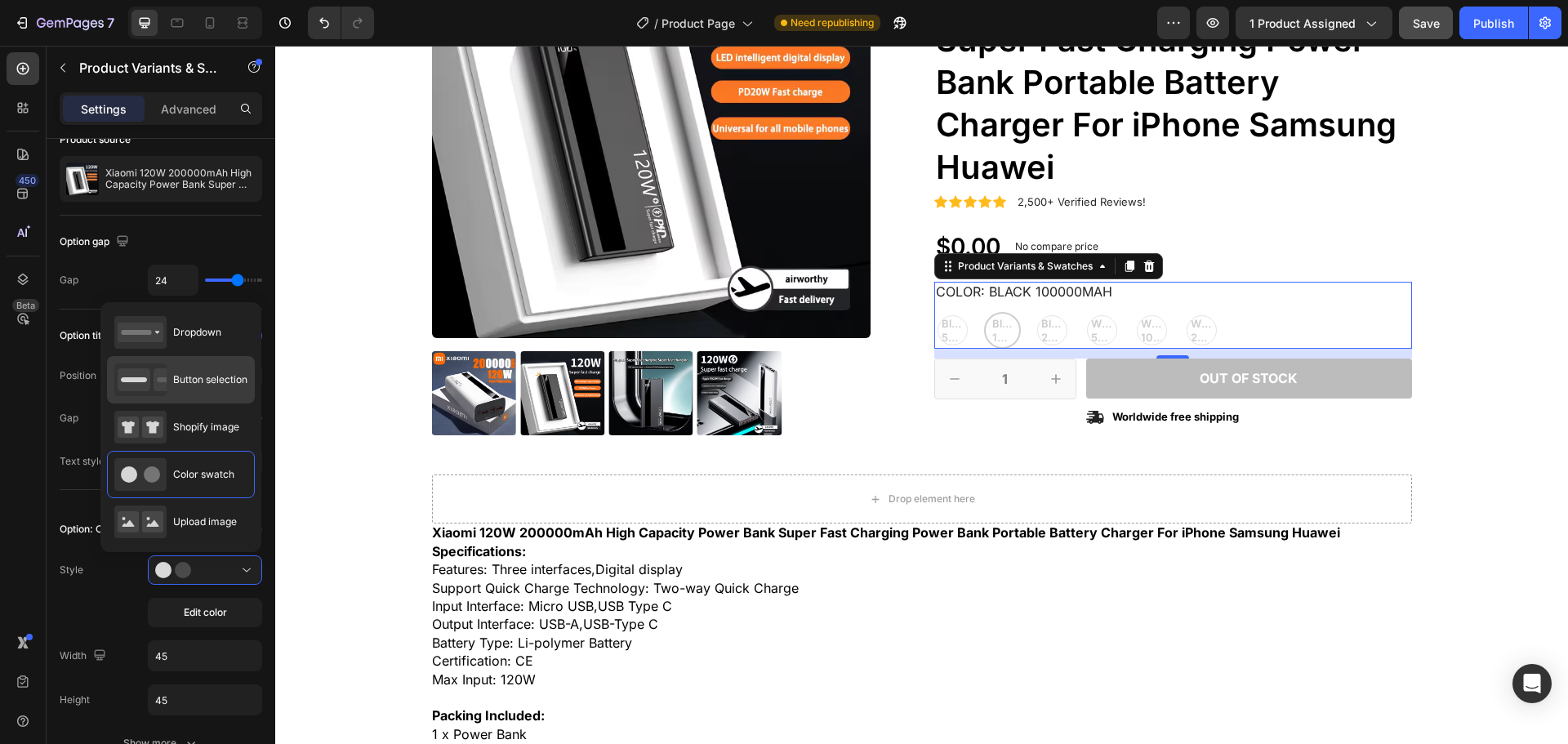
click at [207, 387] on span "Button selection" at bounding box center [210, 380] width 74 height 15
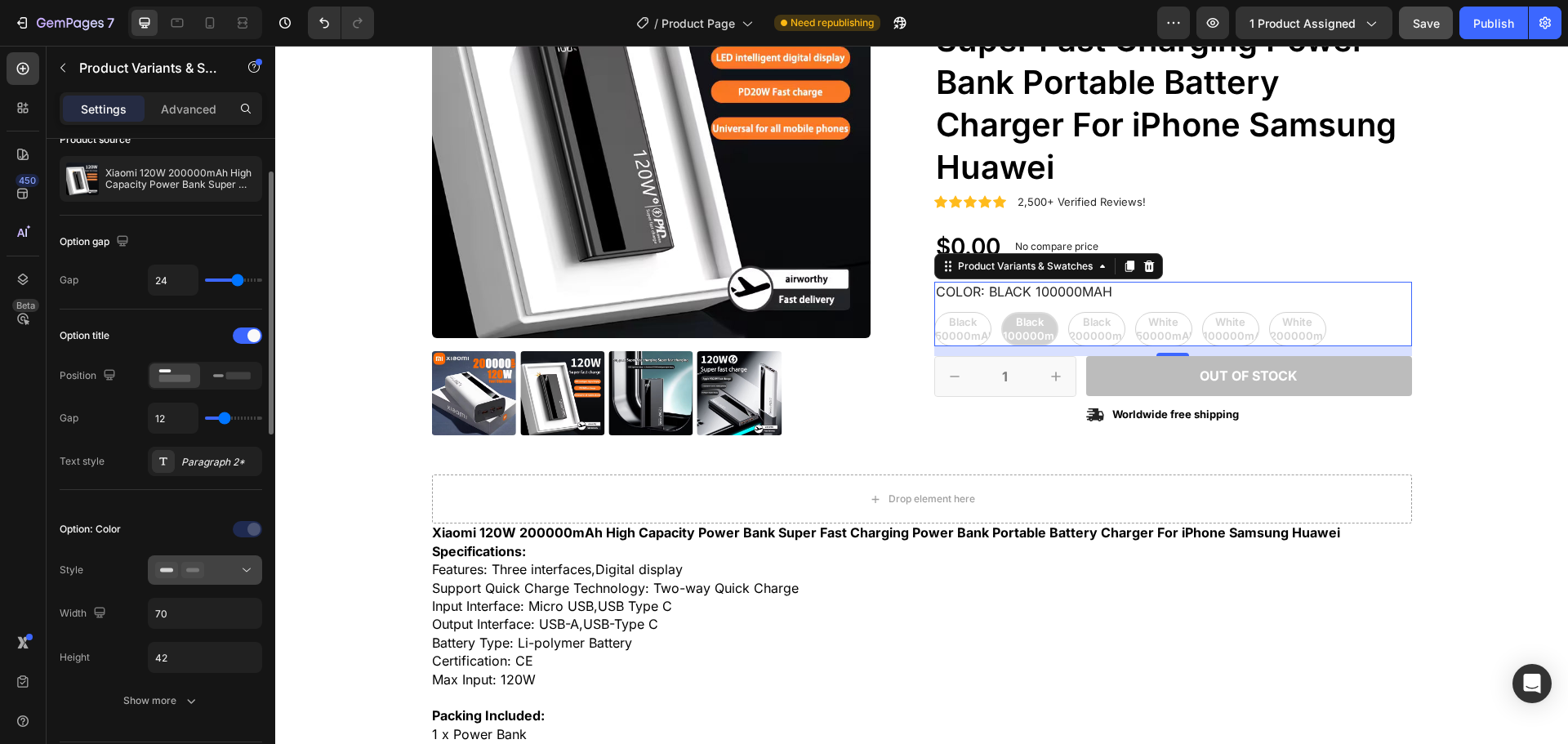
click at [240, 578] on icon at bounding box center [246, 570] width 17 height 17
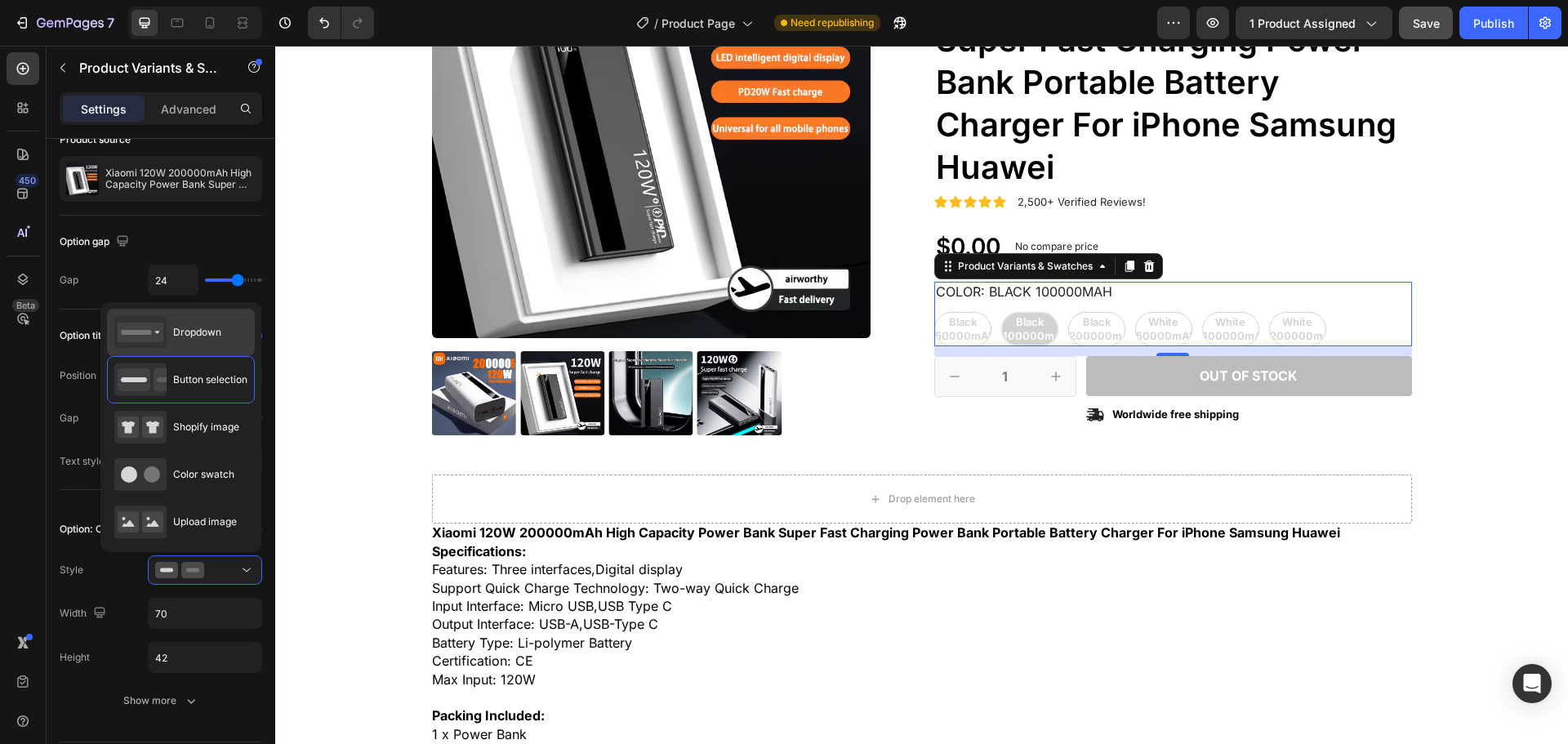
click at [208, 341] on div "Dropdown" at bounding box center [168, 332] width 107 height 32
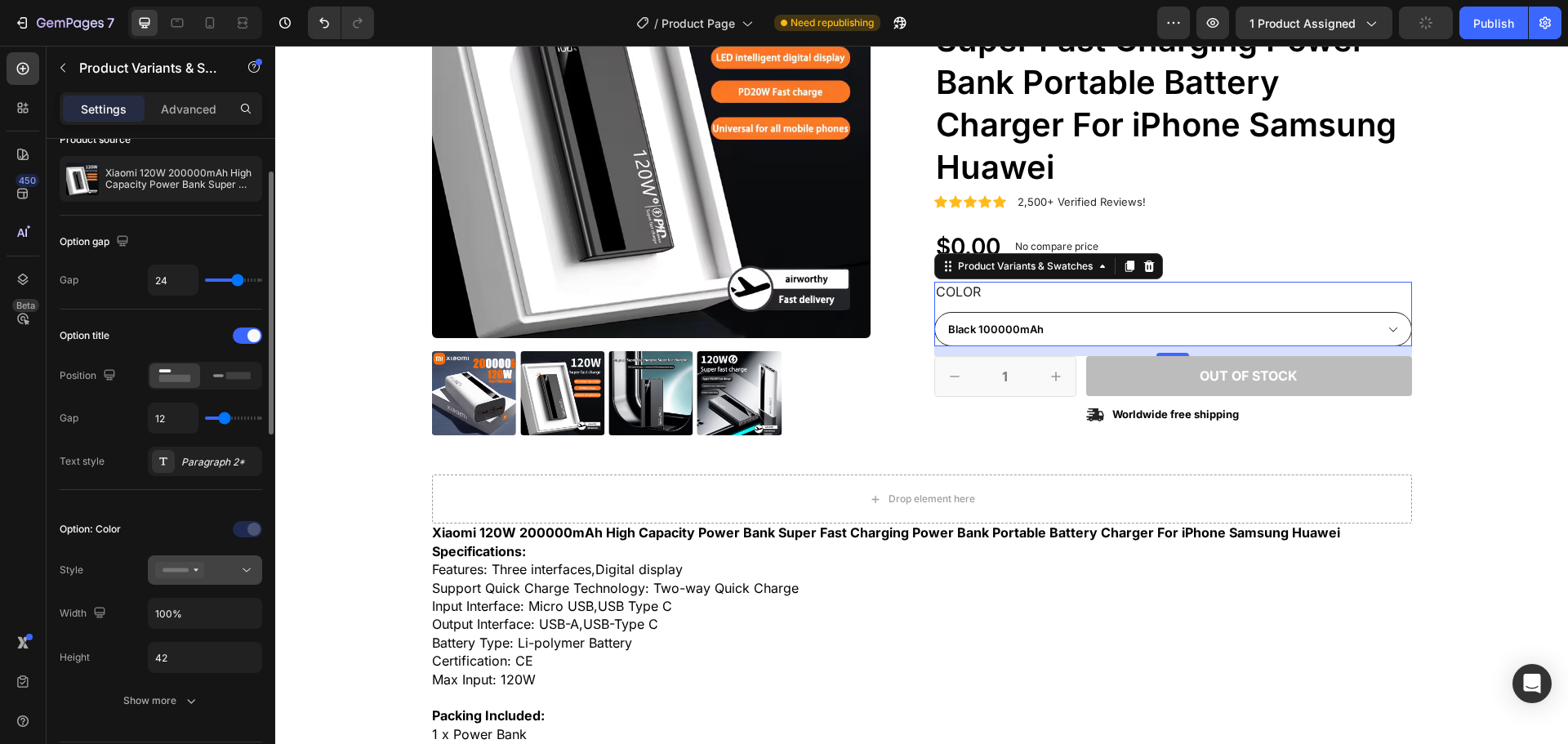
click at [231, 571] on div at bounding box center [205, 570] width 100 height 17
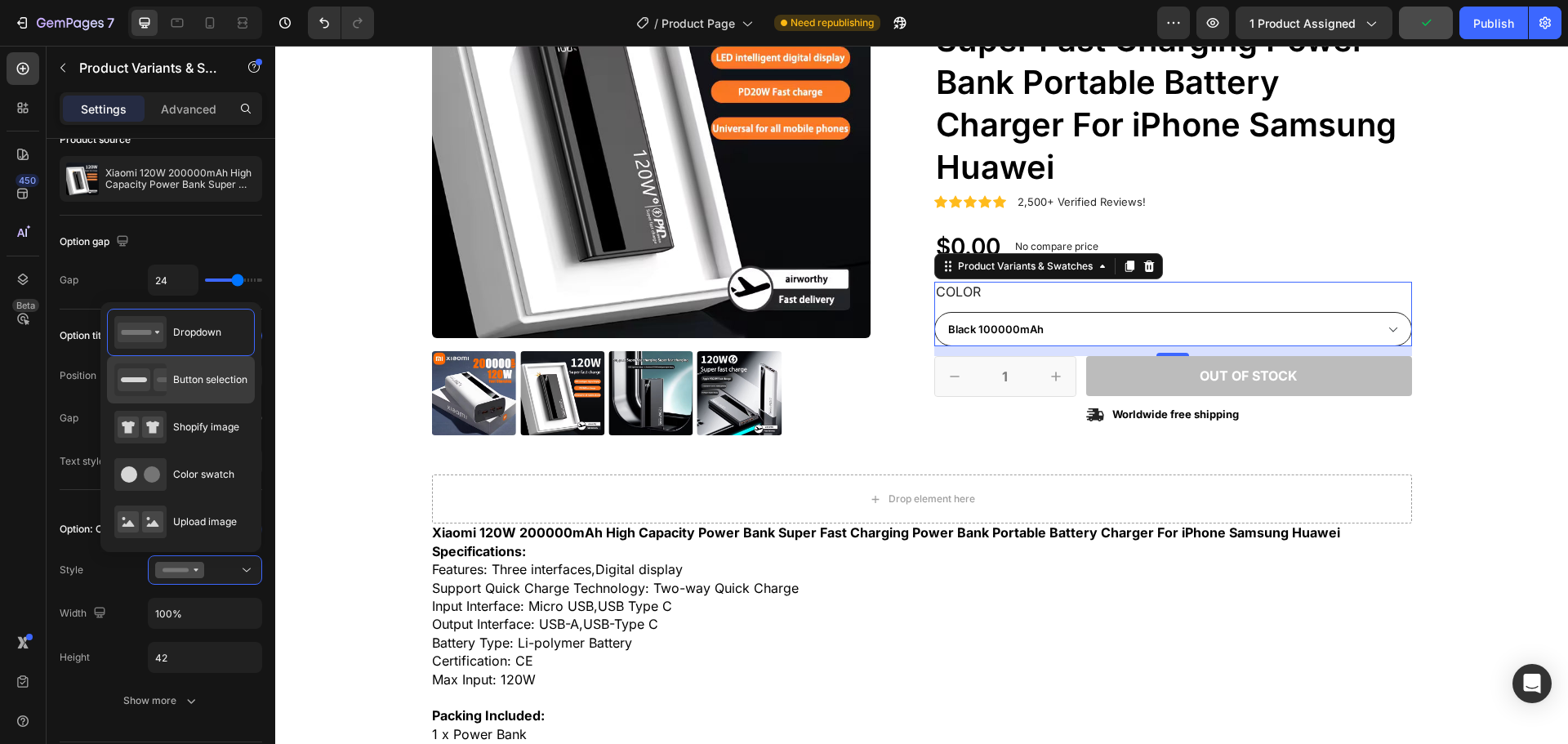
click at [201, 383] on span "Button selection" at bounding box center [210, 380] width 74 height 15
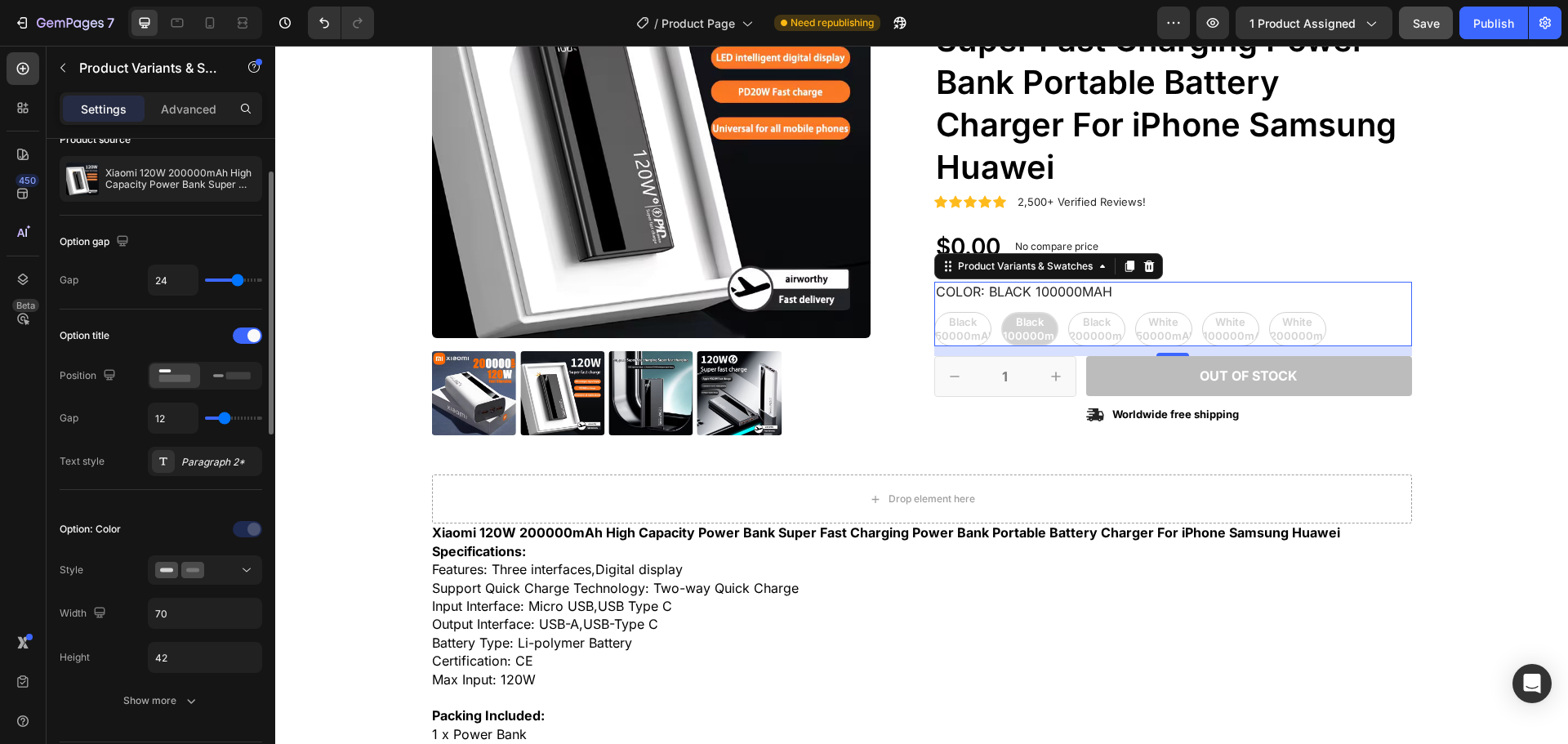
scroll to position [163, 0]
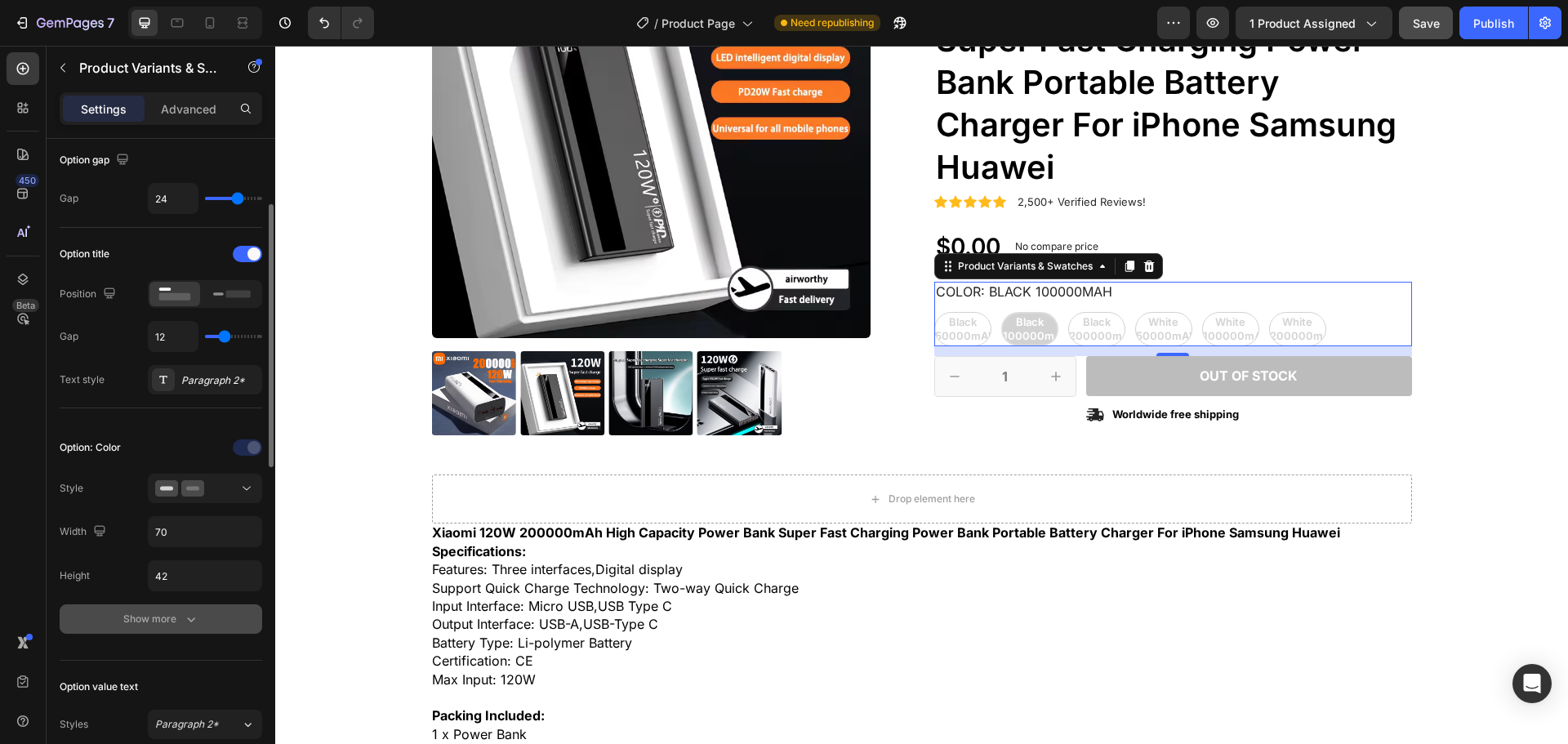
click at [181, 623] on div "Show more" at bounding box center [161, 619] width 76 height 17
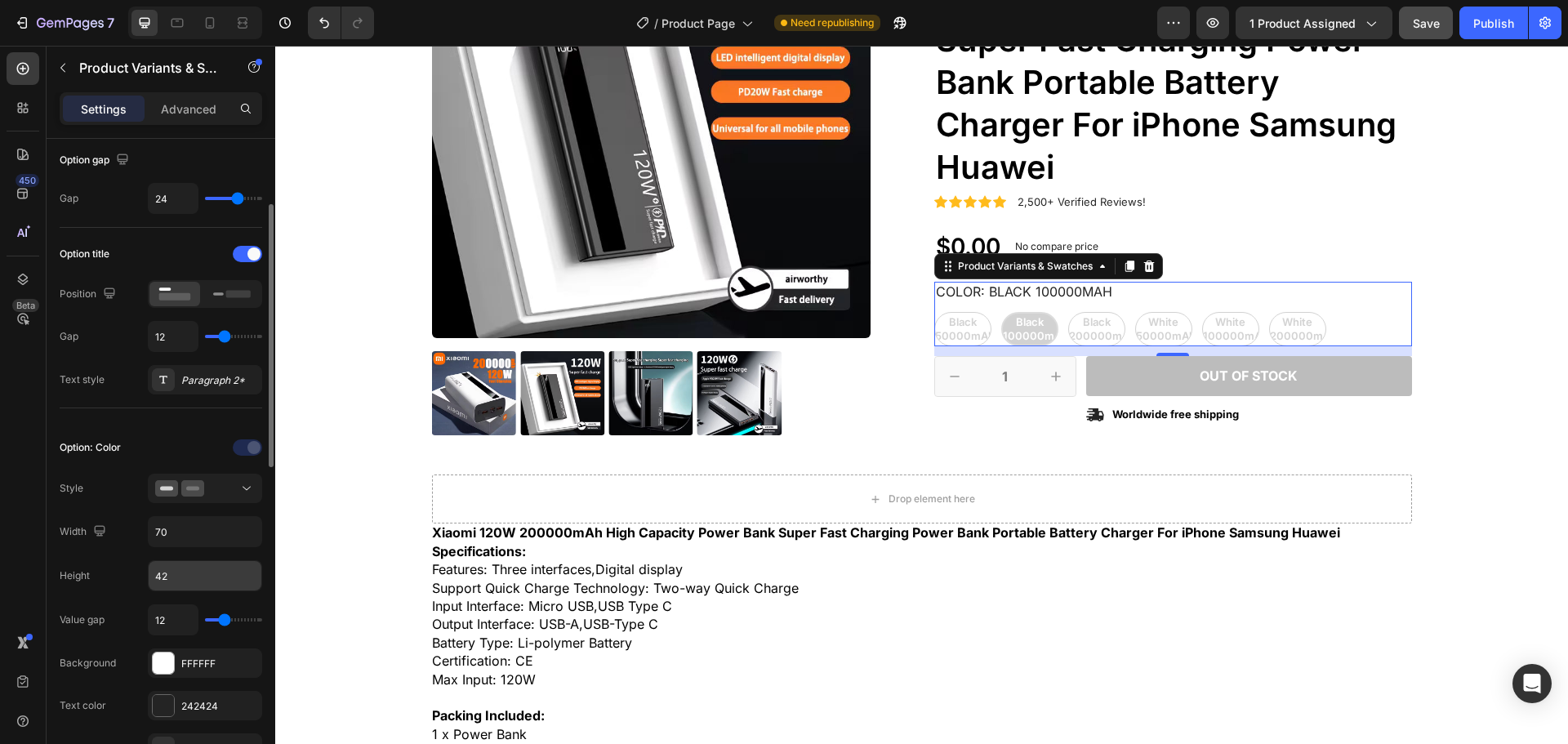
scroll to position [245, 0]
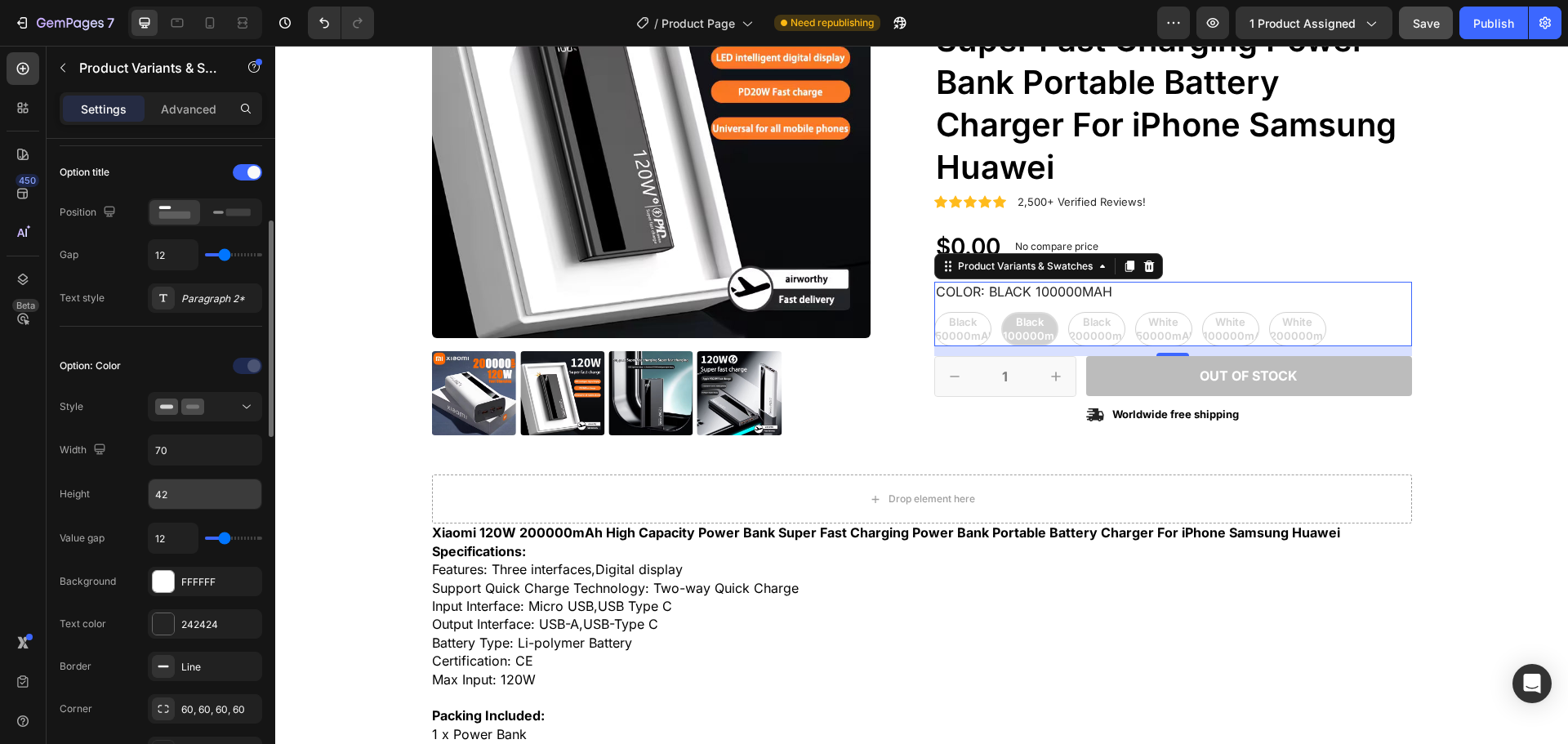
click at [189, 490] on input "42" at bounding box center [204, 494] width 113 height 30
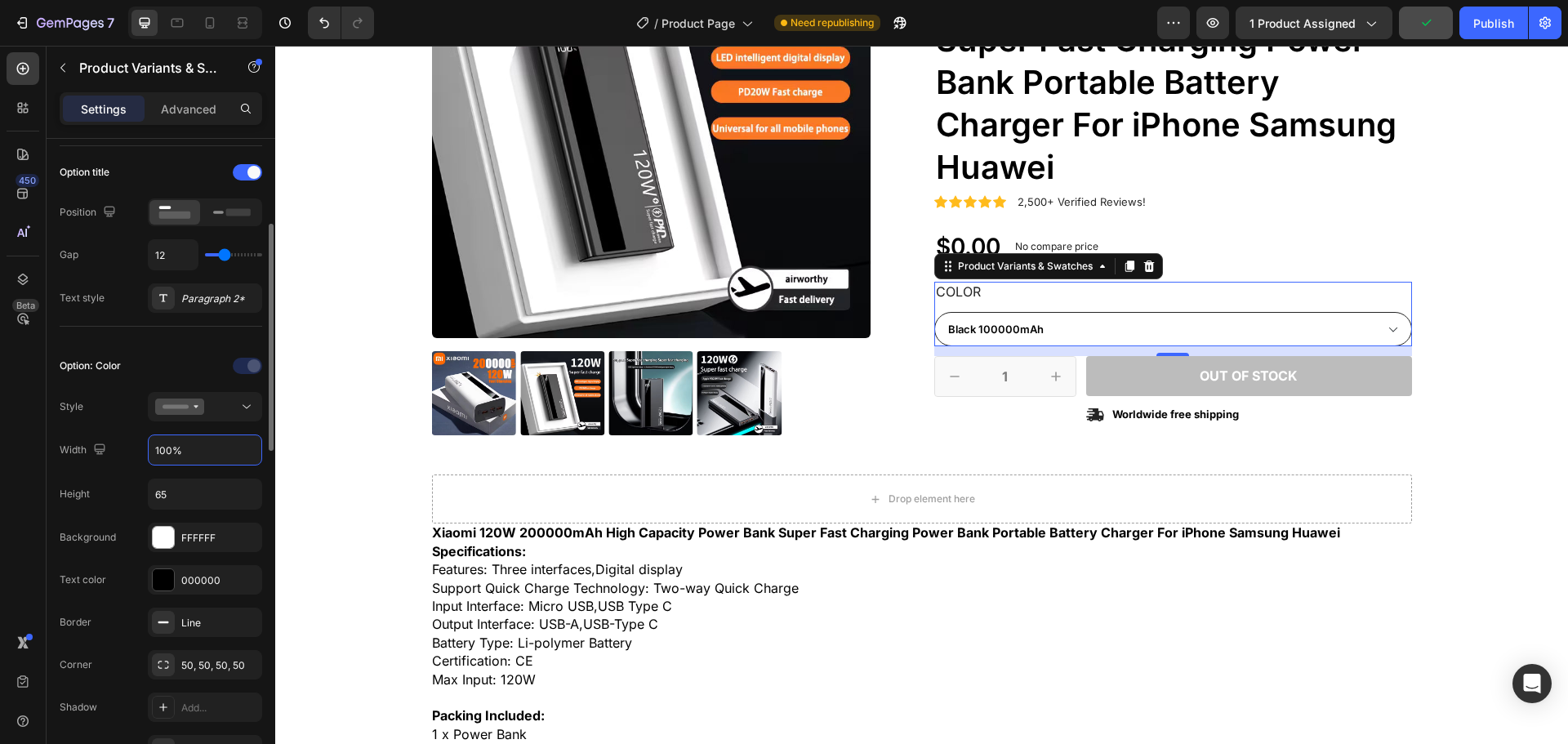
click at [187, 459] on input "100%" at bounding box center [204, 451] width 113 height 30
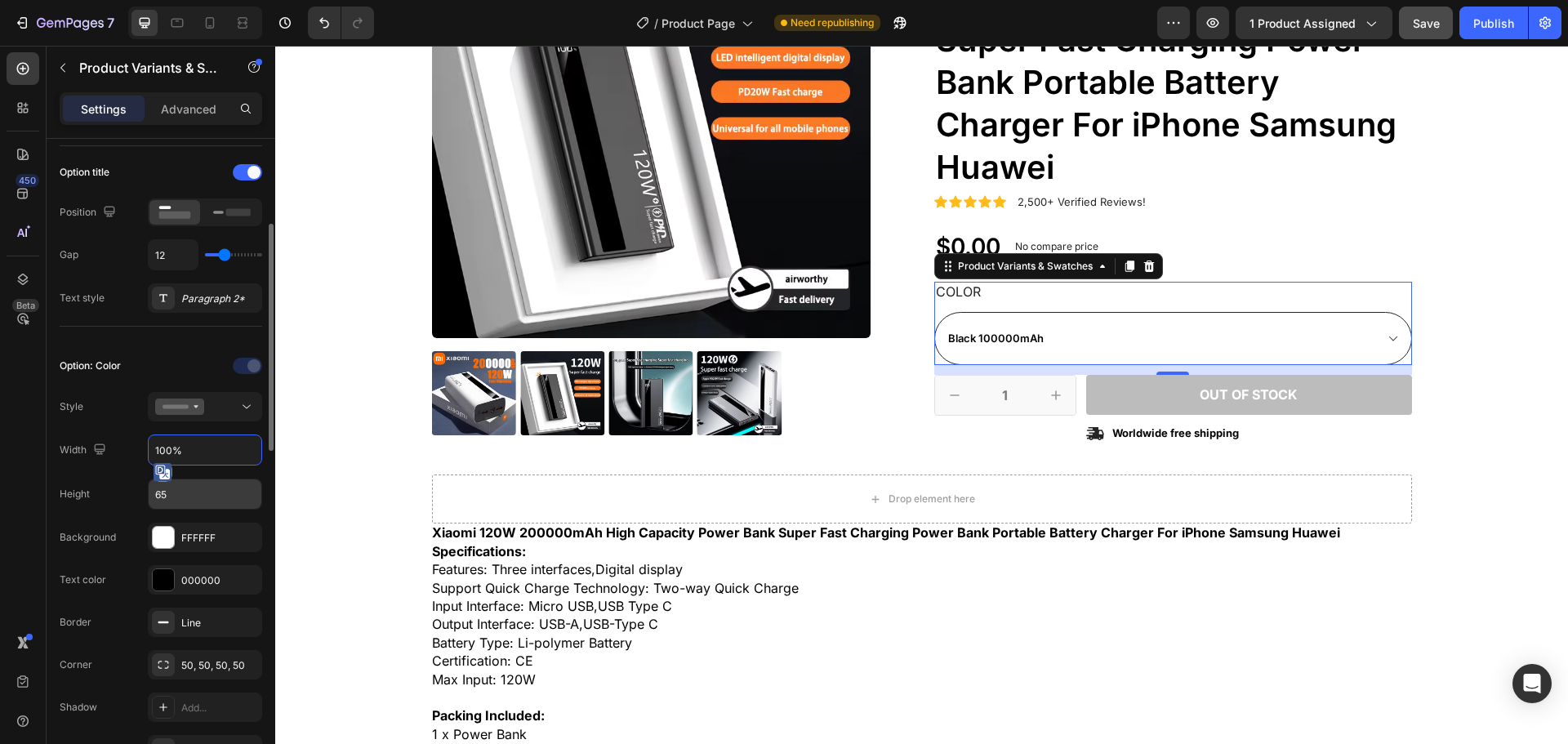
click at [200, 499] on input "65" at bounding box center [204, 494] width 113 height 30
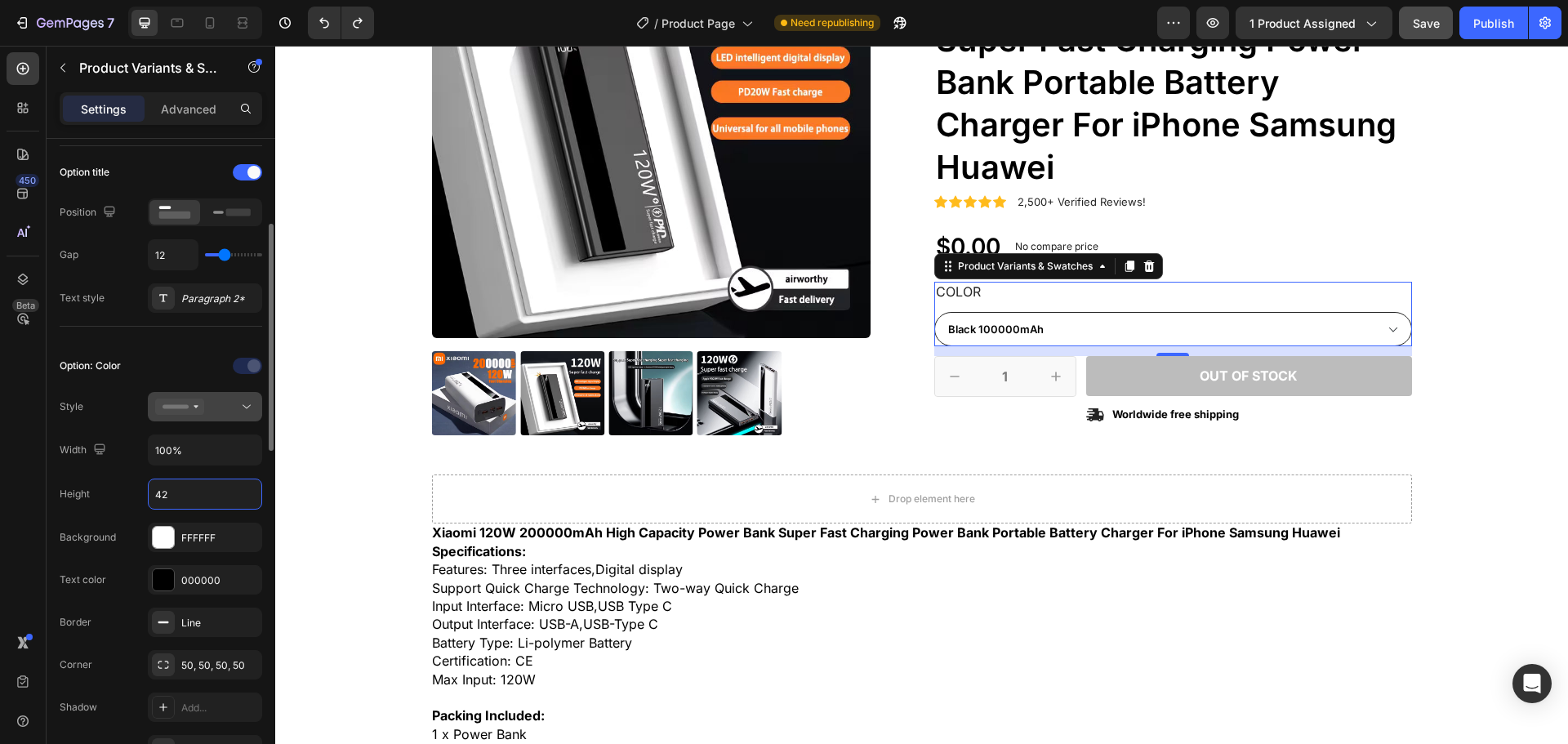
click at [217, 415] on div at bounding box center [205, 407] width 100 height 17
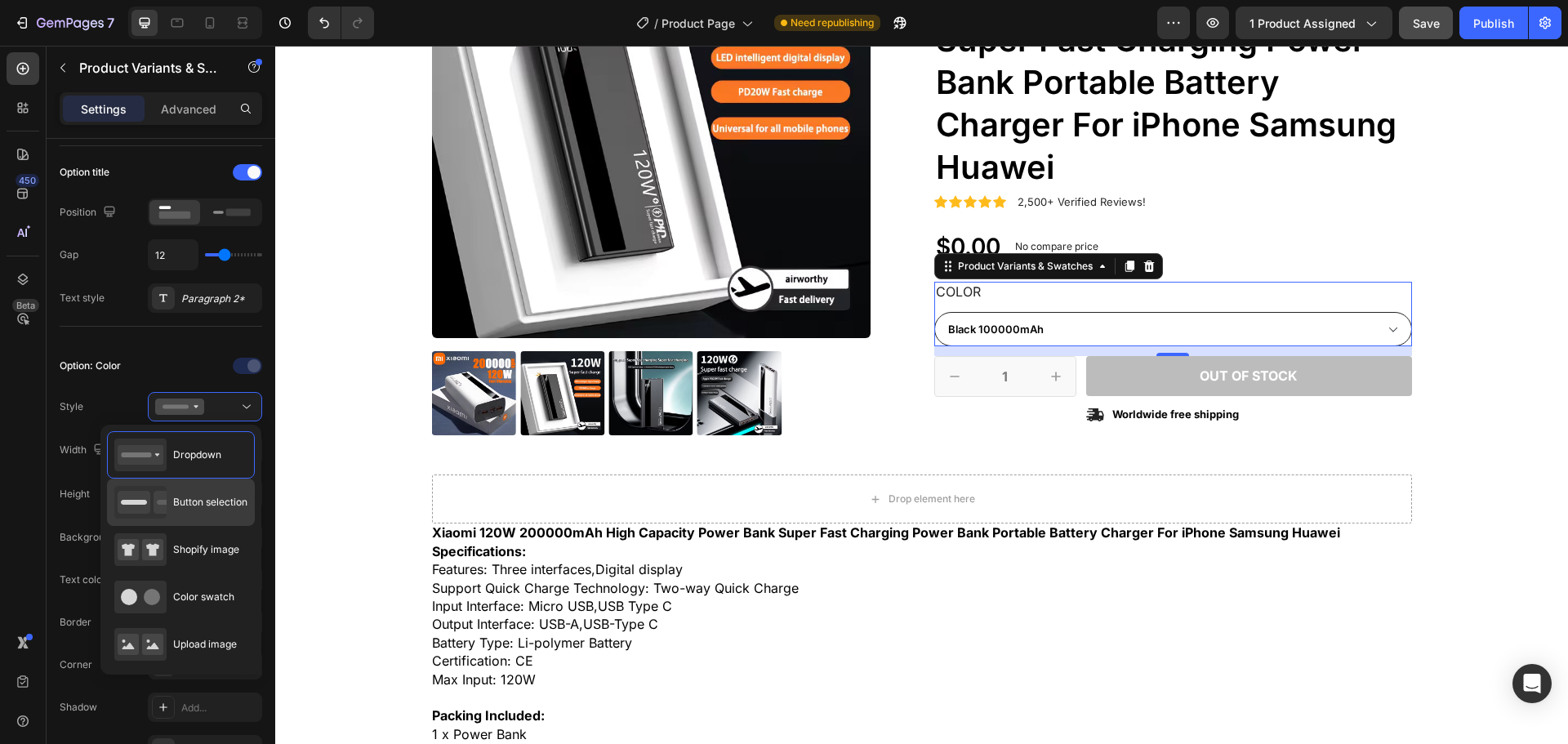
click at [181, 502] on span "Button selection" at bounding box center [210, 502] width 74 height 15
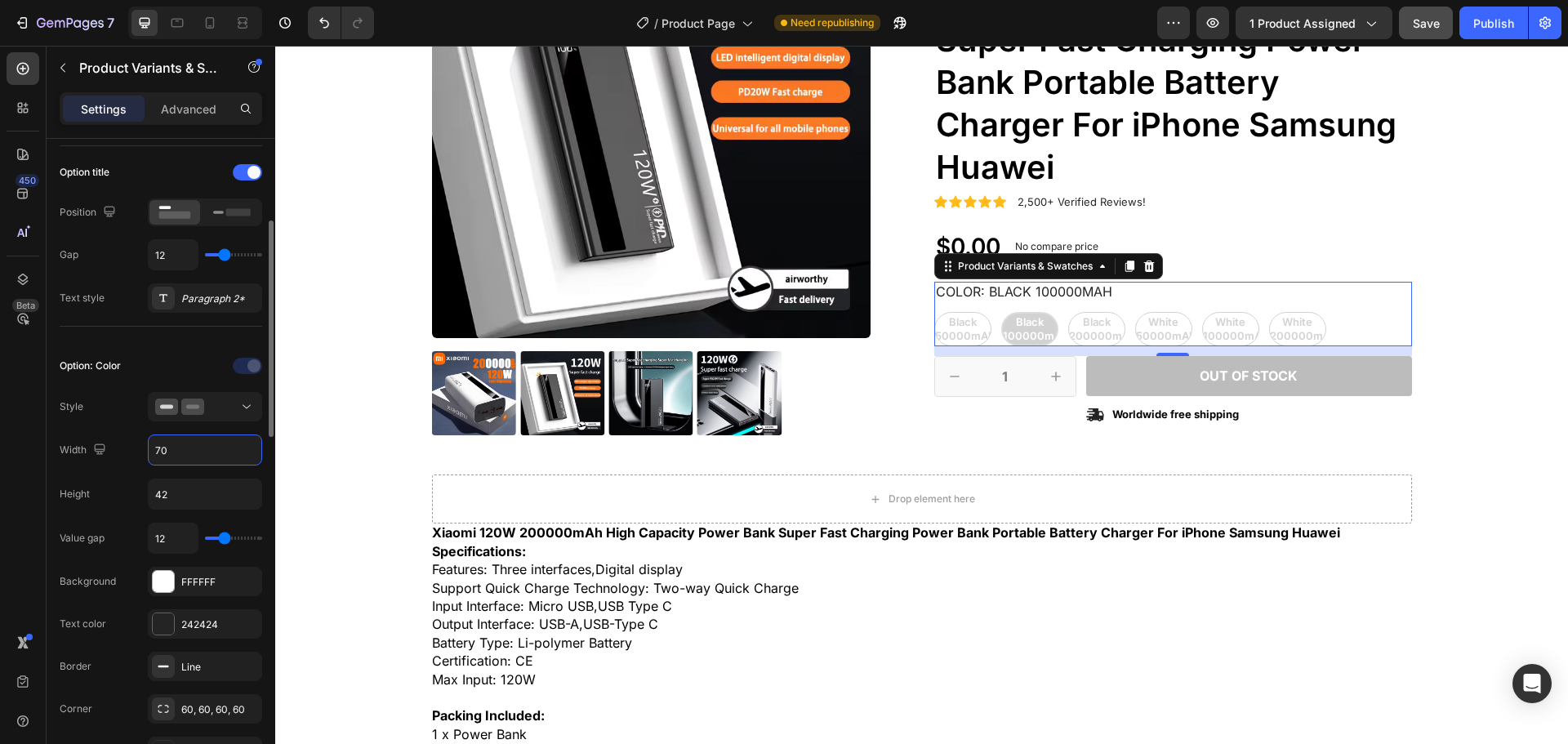
click at [219, 448] on input "70" at bounding box center [204, 451] width 113 height 30
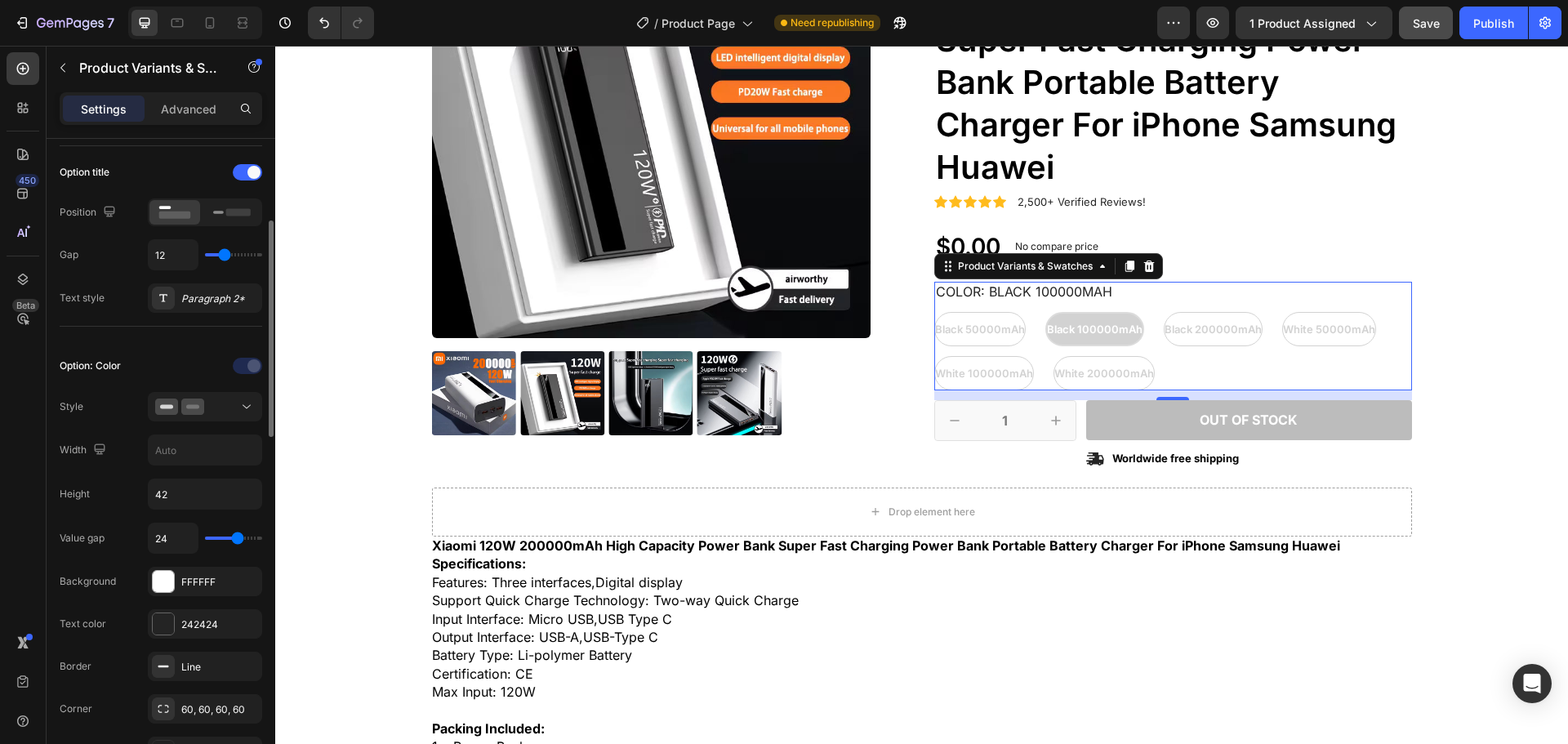
drag, startPoint x: 224, startPoint y: 536, endPoint x: 238, endPoint y: 546, distance: 17.2
click at [238, 540] on input "range" at bounding box center [233, 539] width 57 height 3
click at [124, 492] on div "Height 42" at bounding box center [161, 494] width 203 height 31
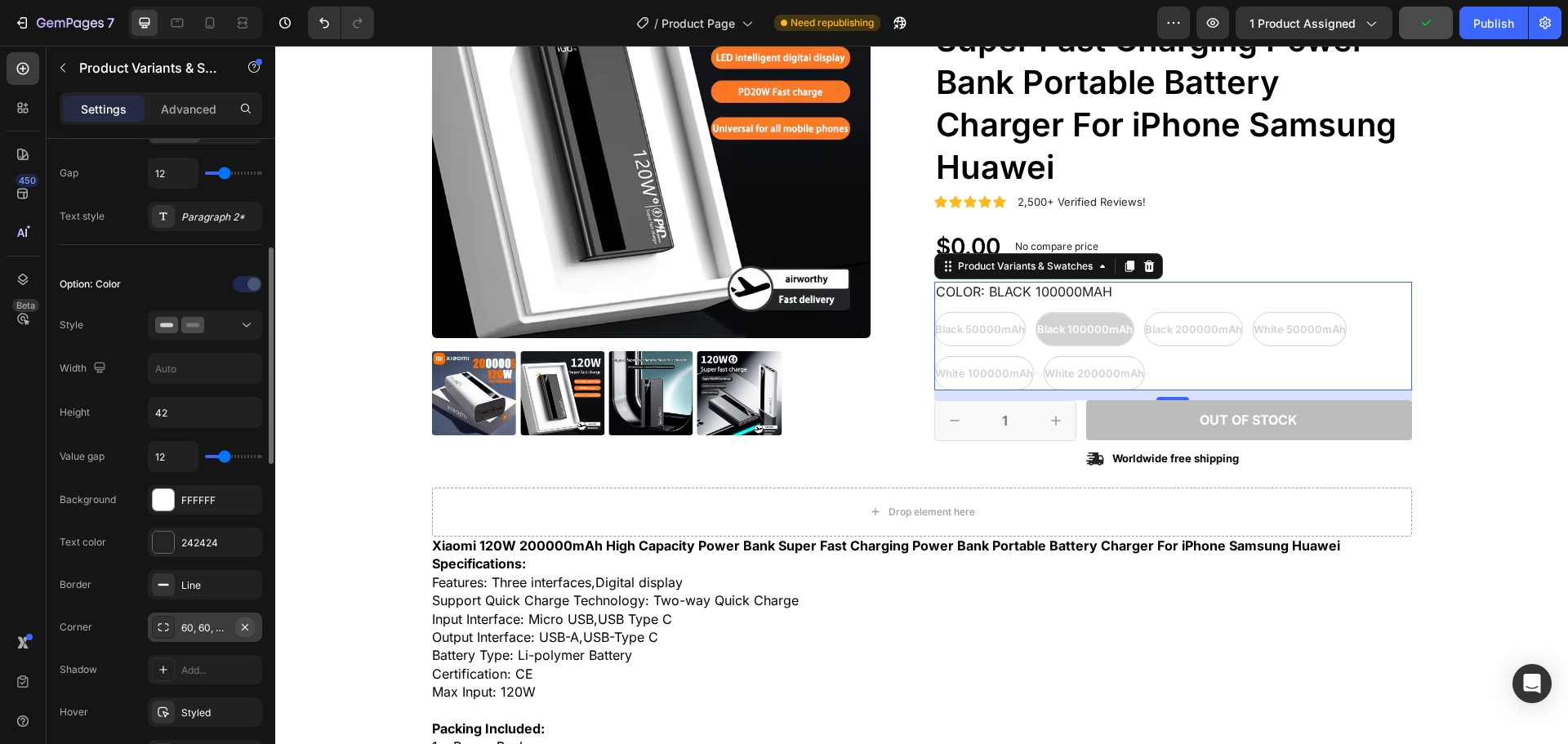
click at [241, 628] on icon "button" at bounding box center [244, 627] width 13 height 13
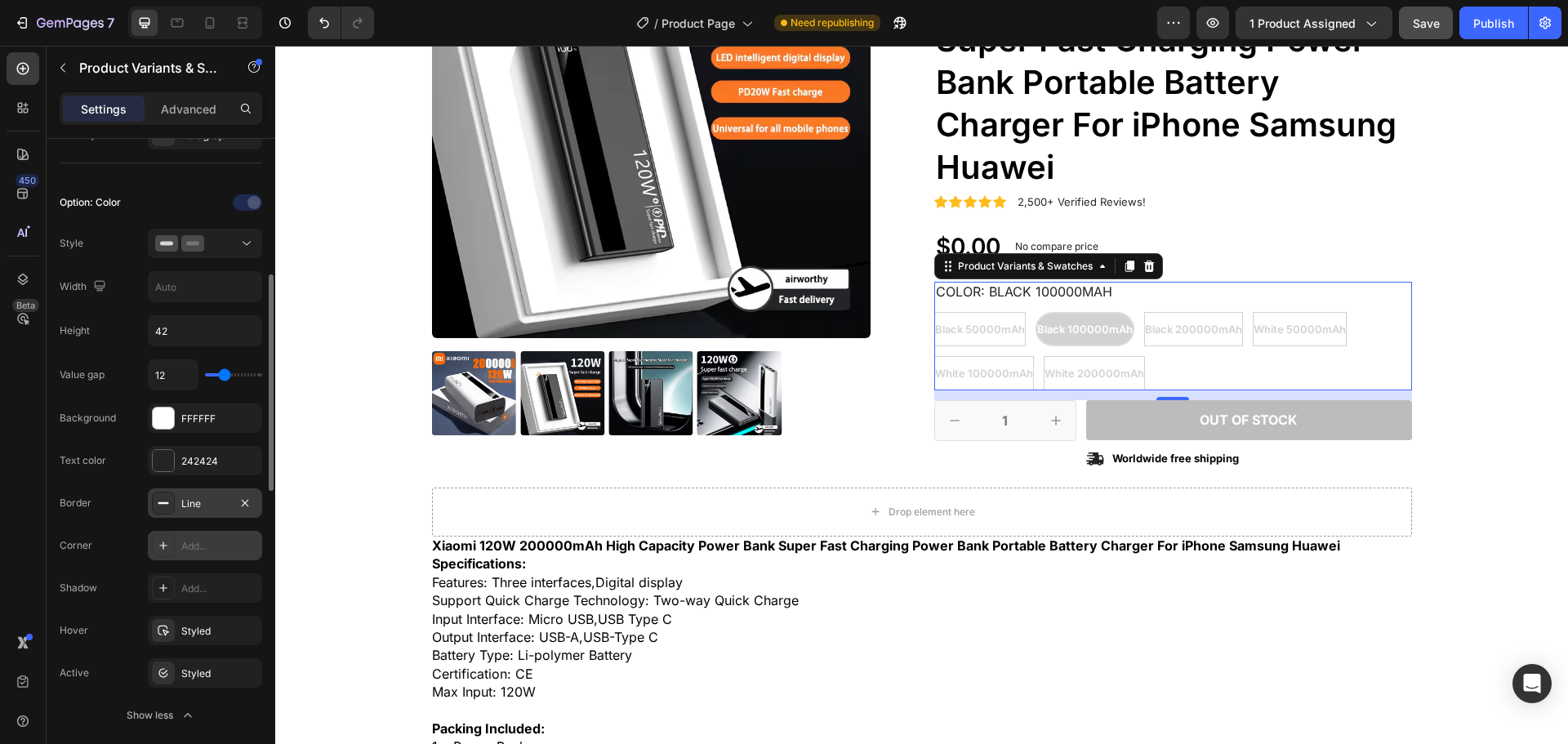
click at [158, 499] on icon at bounding box center [163, 503] width 13 height 13
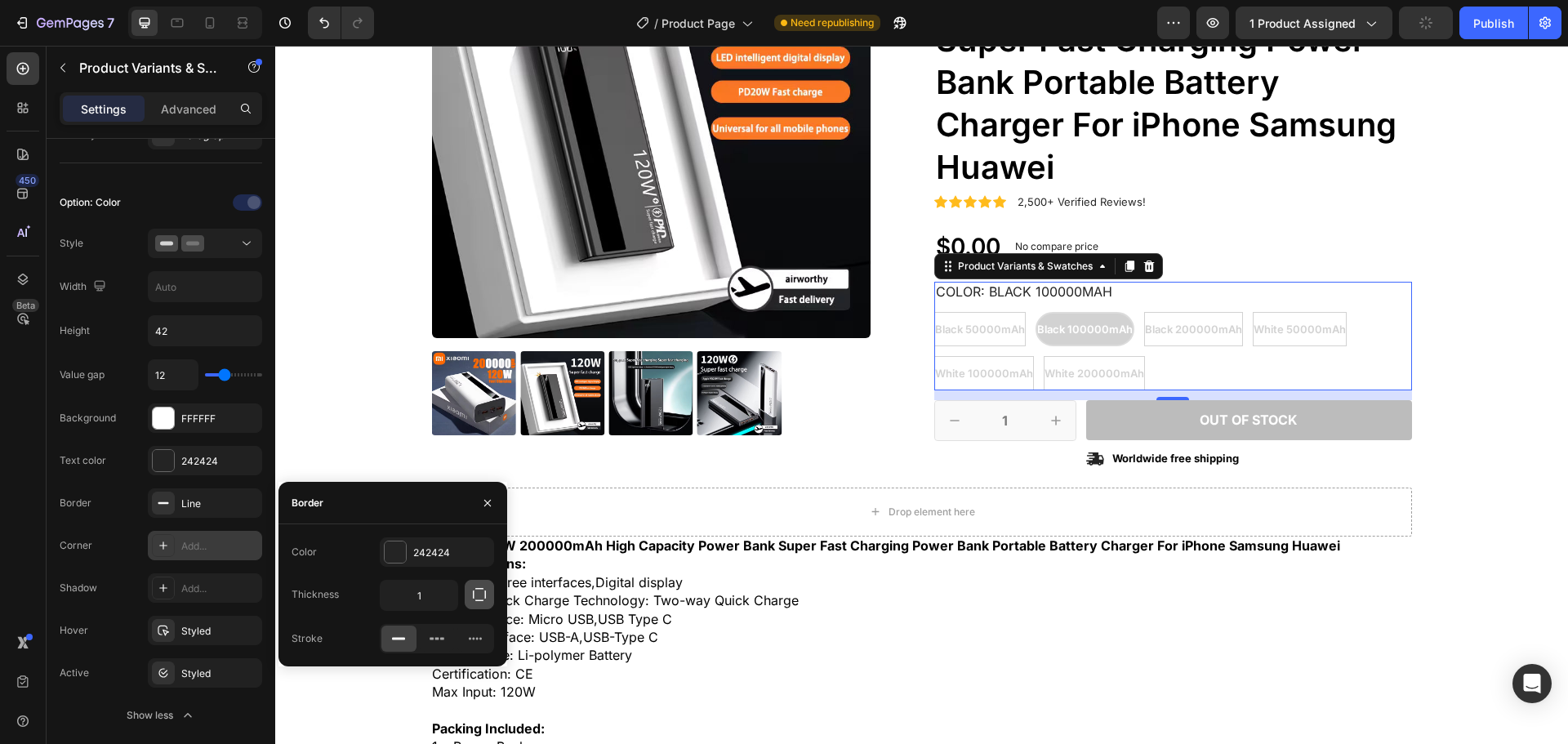
click at [475, 602] on icon "button" at bounding box center [479, 595] width 17 height 17
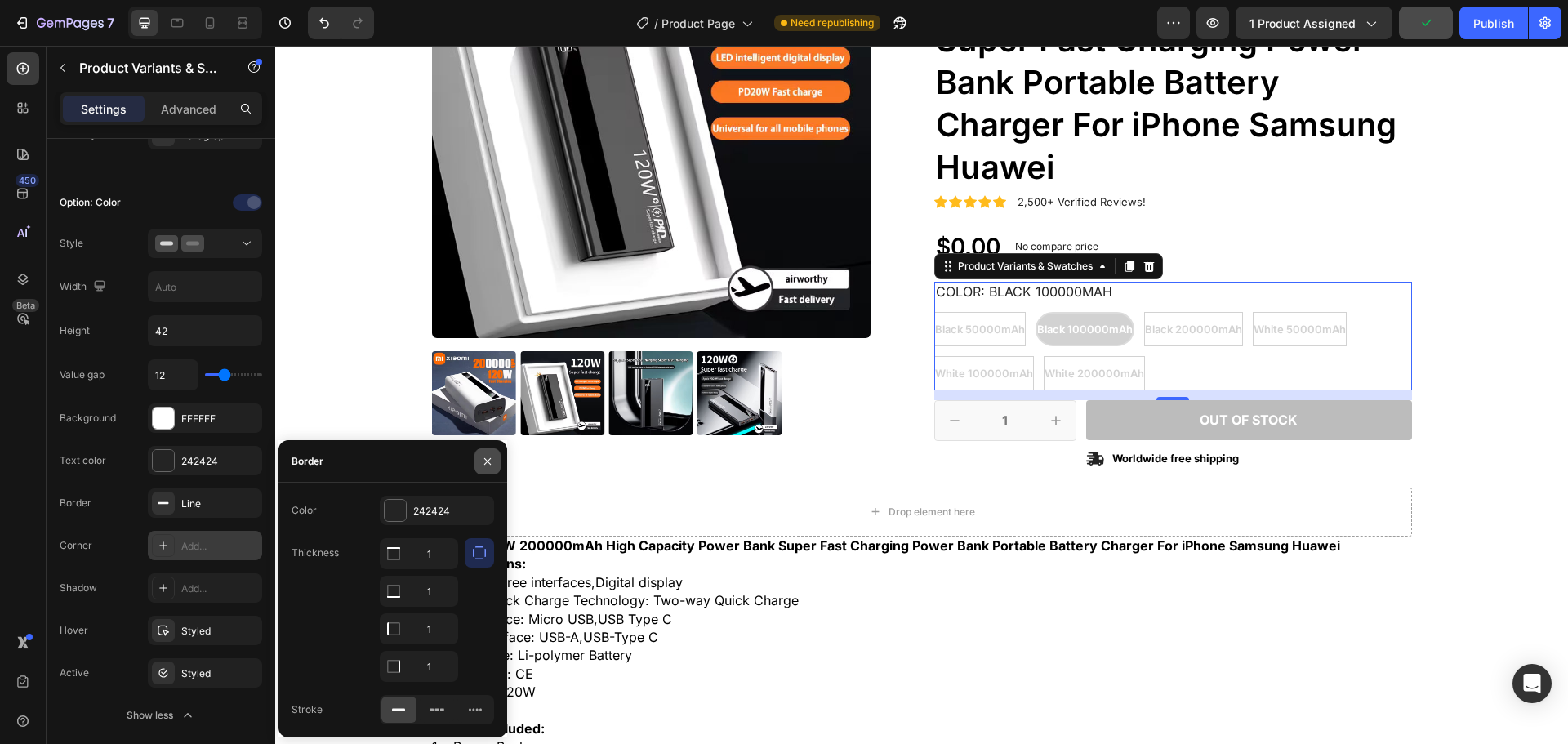
click at [492, 458] on icon "button" at bounding box center [487, 461] width 13 height 13
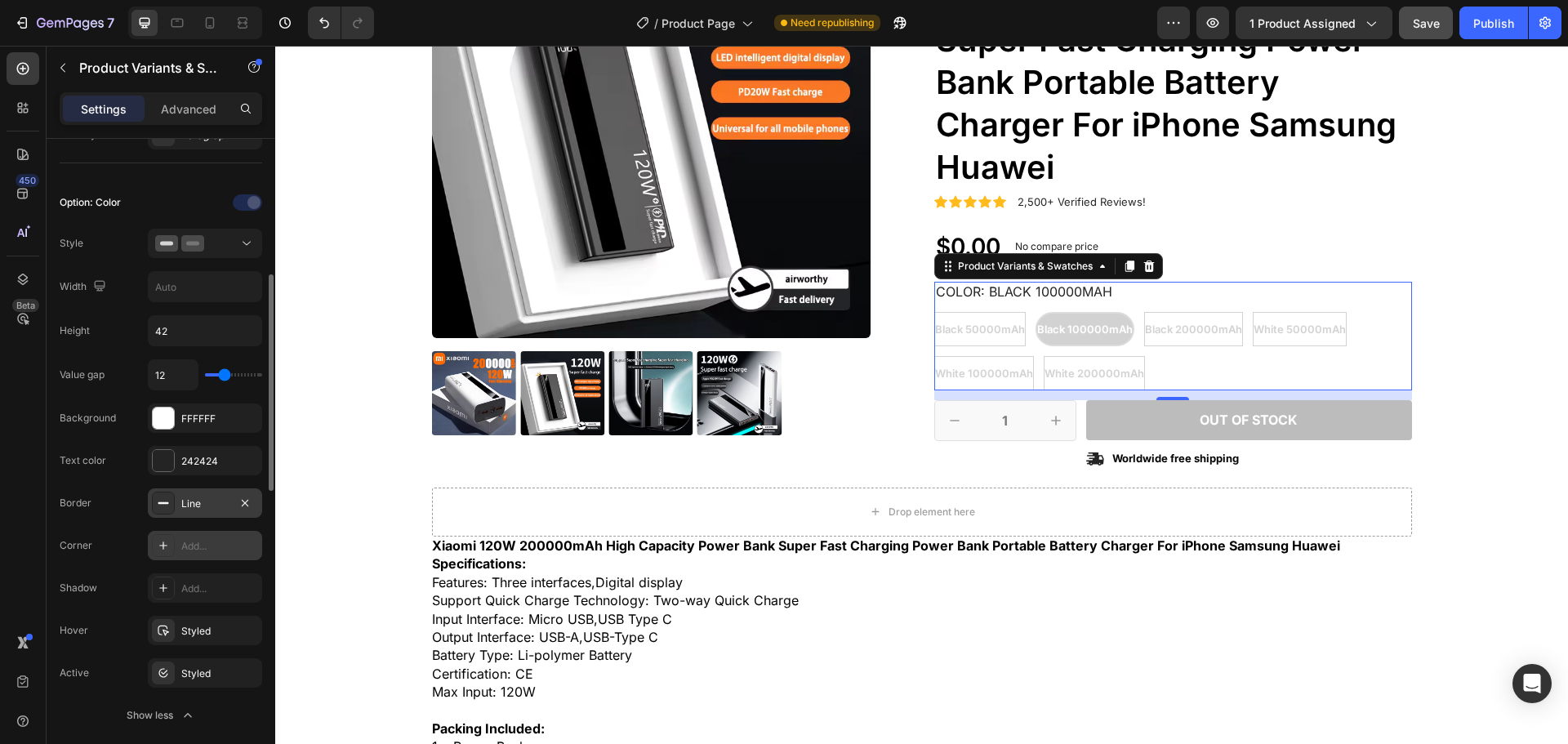
click at [201, 513] on div "Line" at bounding box center [204, 503] width 114 height 30
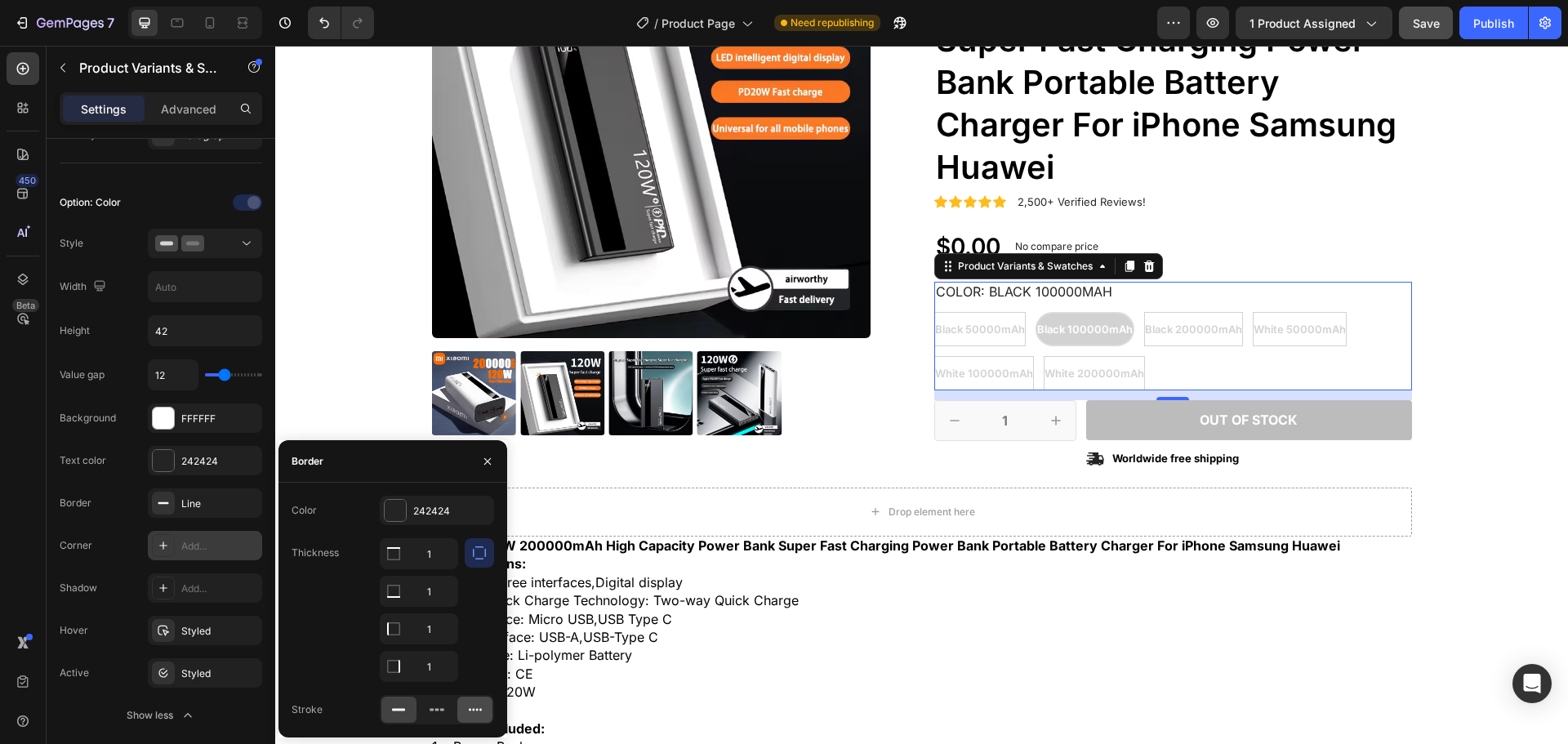
click at [471, 713] on icon at bounding box center [475, 710] width 17 height 17
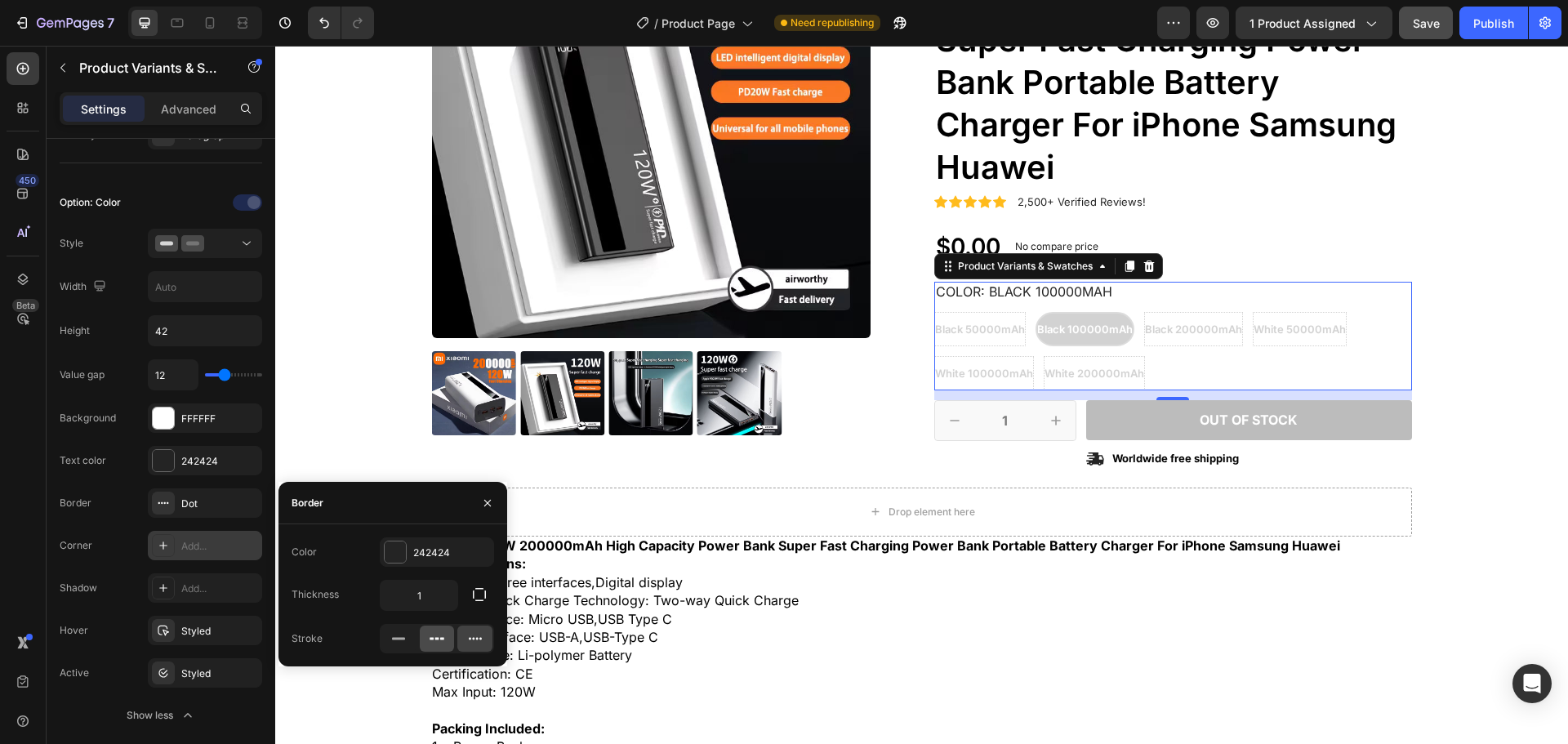
click at [436, 637] on icon at bounding box center [437, 638] width 17 height 17
click at [405, 641] on icon at bounding box center [398, 638] width 17 height 17
click at [497, 504] on button "button" at bounding box center [488, 503] width 26 height 26
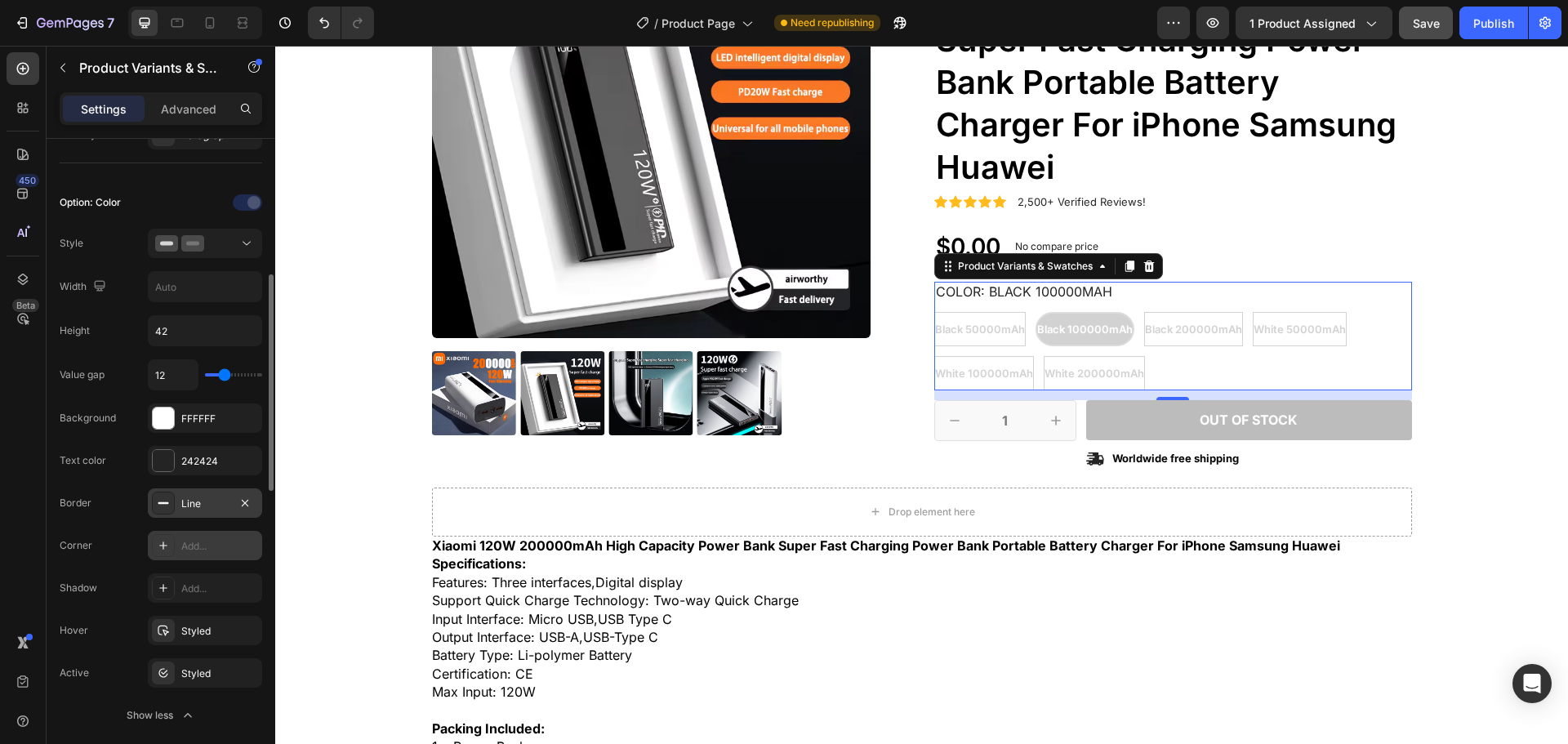
click at [201, 506] on div "Line" at bounding box center [205, 504] width 47 height 15
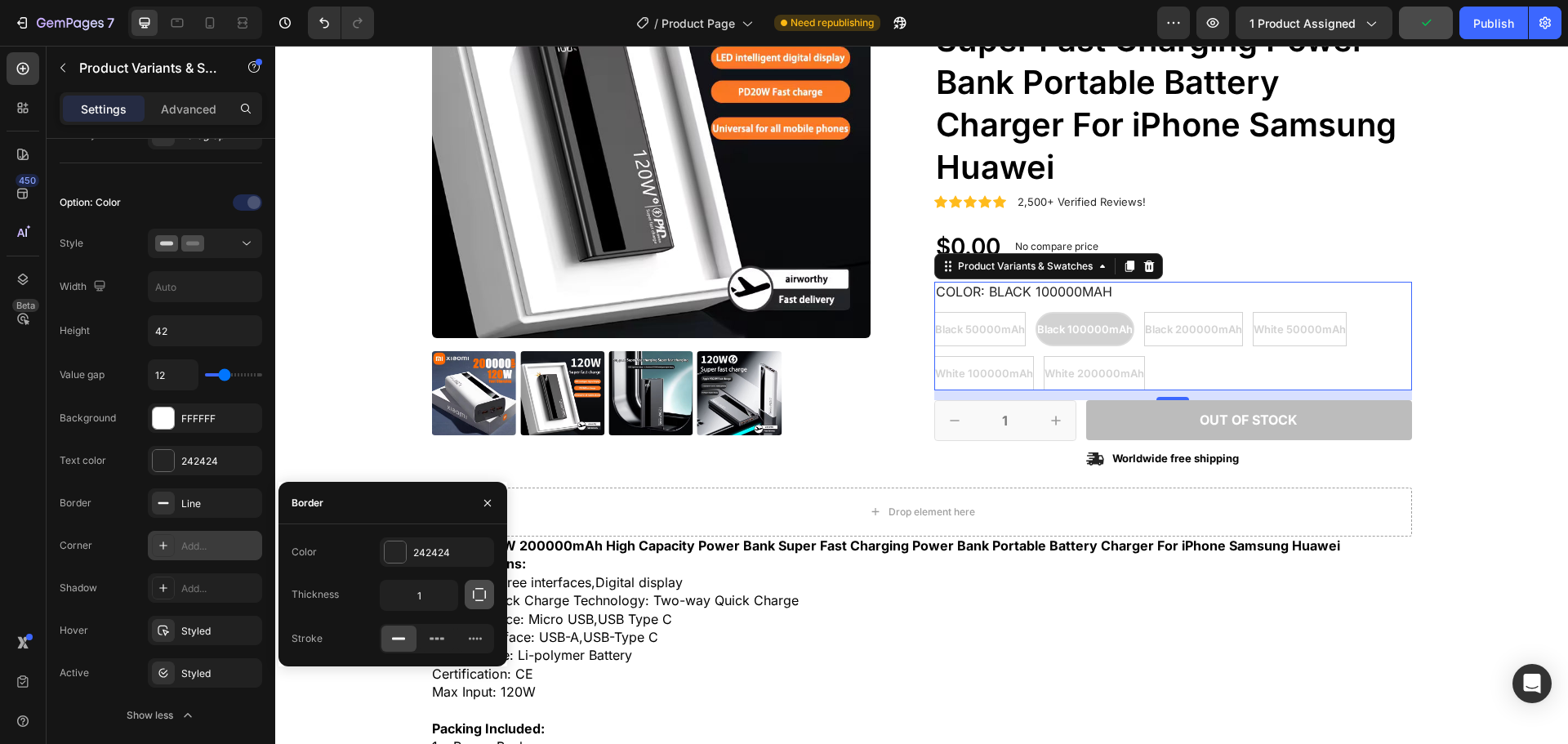
click at [475, 598] on icon "button" at bounding box center [479, 595] width 17 height 17
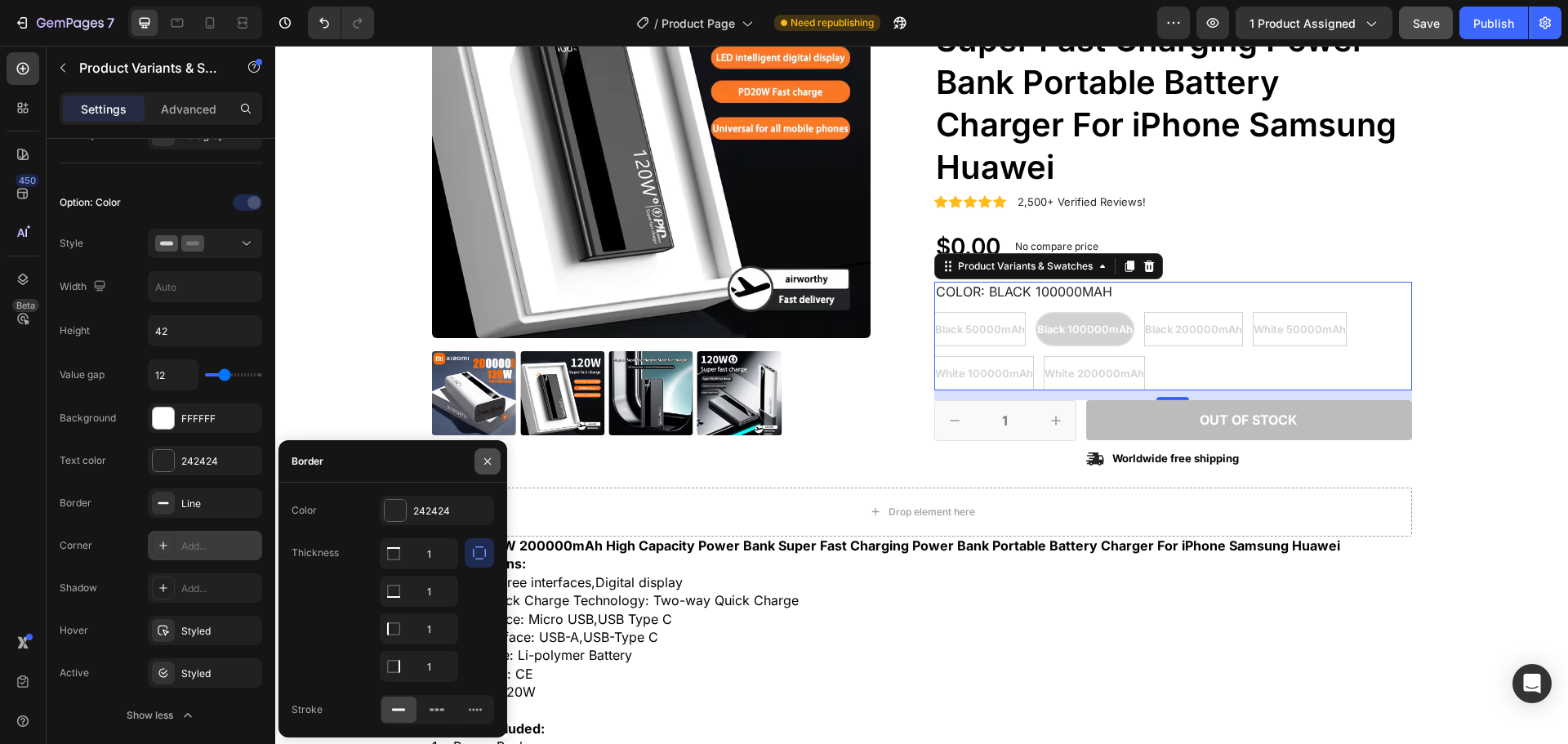
click at [483, 461] on icon "button" at bounding box center [487, 461] width 13 height 13
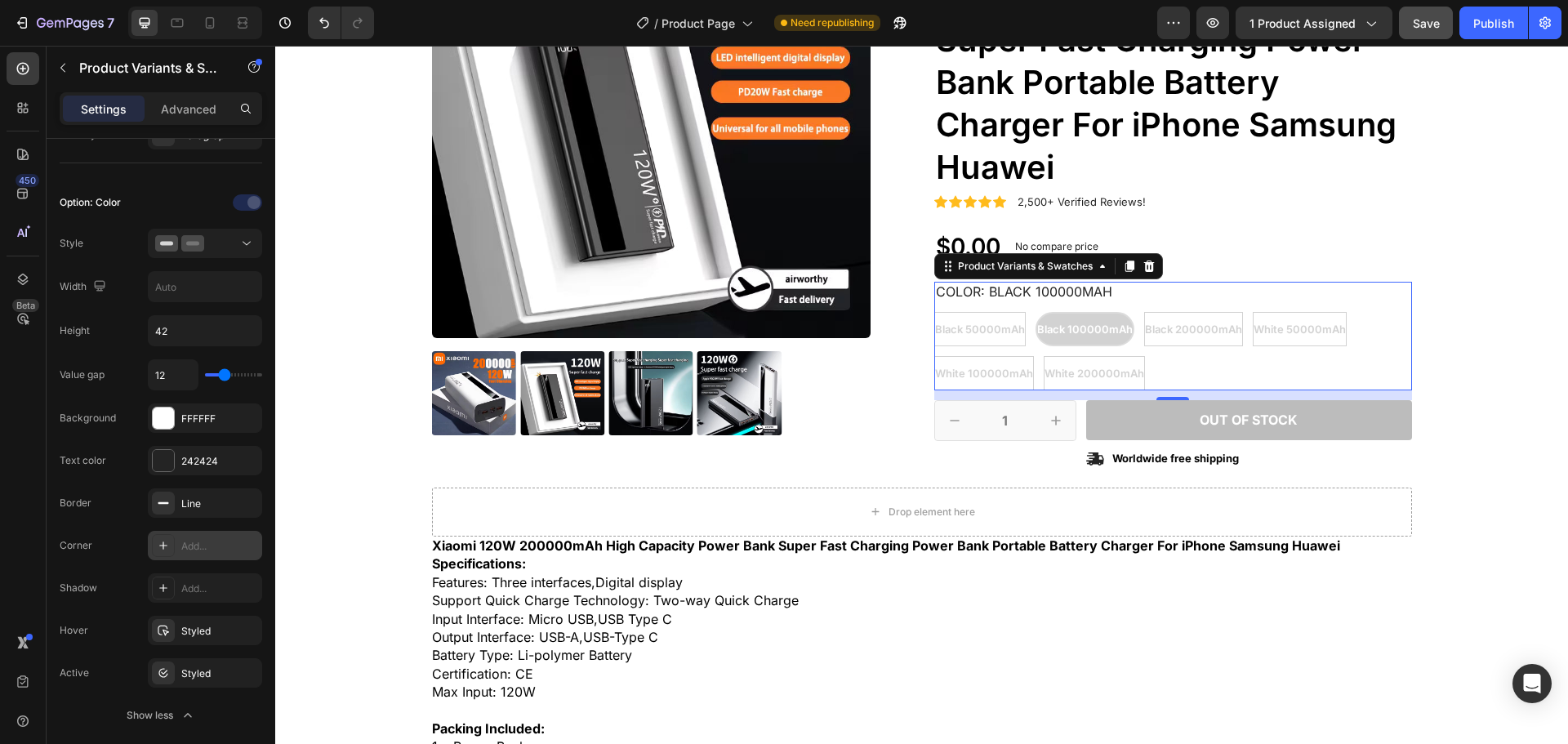
click at [193, 553] on div "Add..." at bounding box center [220, 546] width 77 height 15
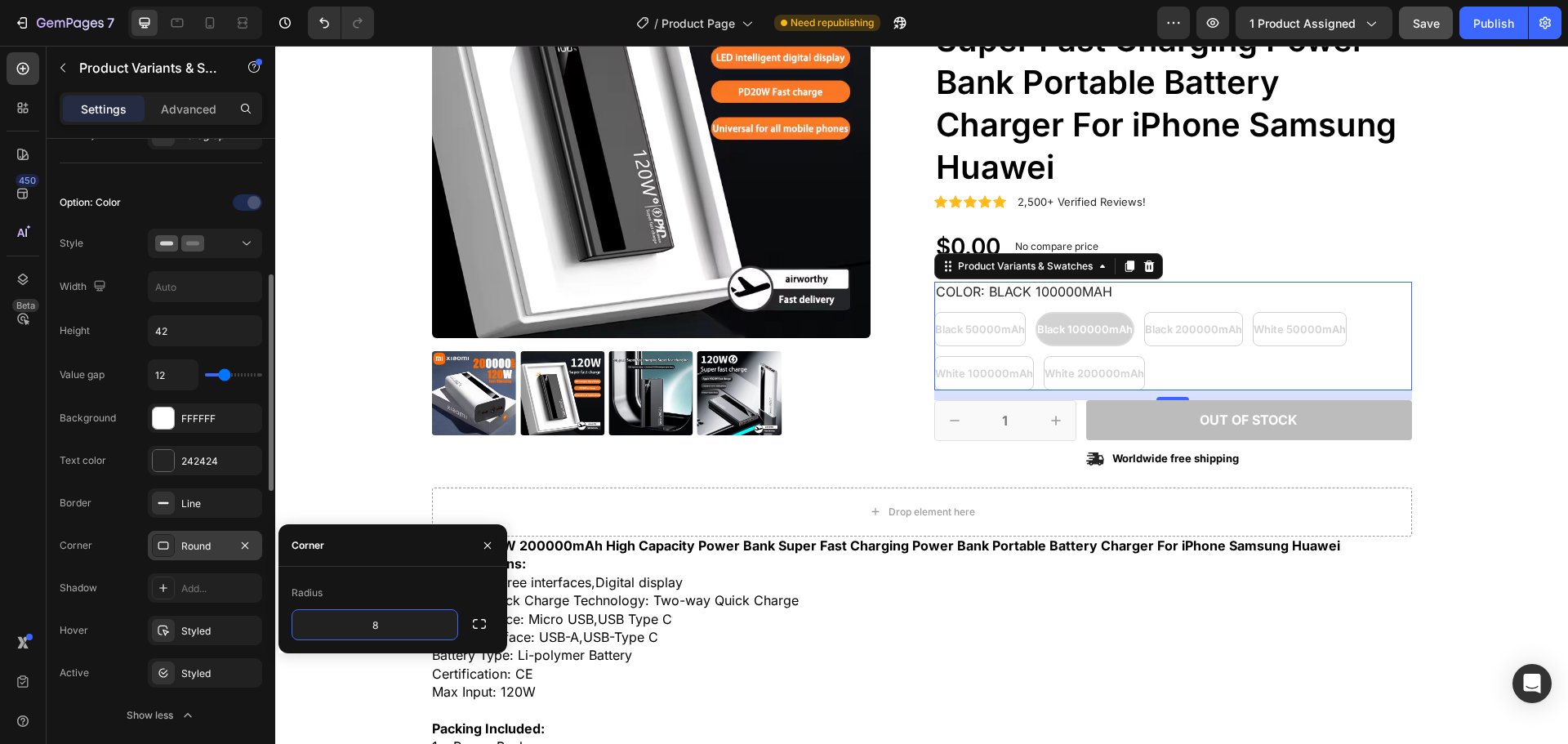
click at [114, 658] on div "Shadow Add..." at bounding box center [161, 673] width 203 height 30
click at [247, 547] on icon "button" at bounding box center [244, 544] width 6 height 6
click at [107, 568] on div "Value gap 12 Background FFFFFF Text color 242424 Border Line Corner Add... Shad…" at bounding box center [161, 545] width 203 height 371
click at [491, 549] on icon "button" at bounding box center [487, 545] width 13 height 13
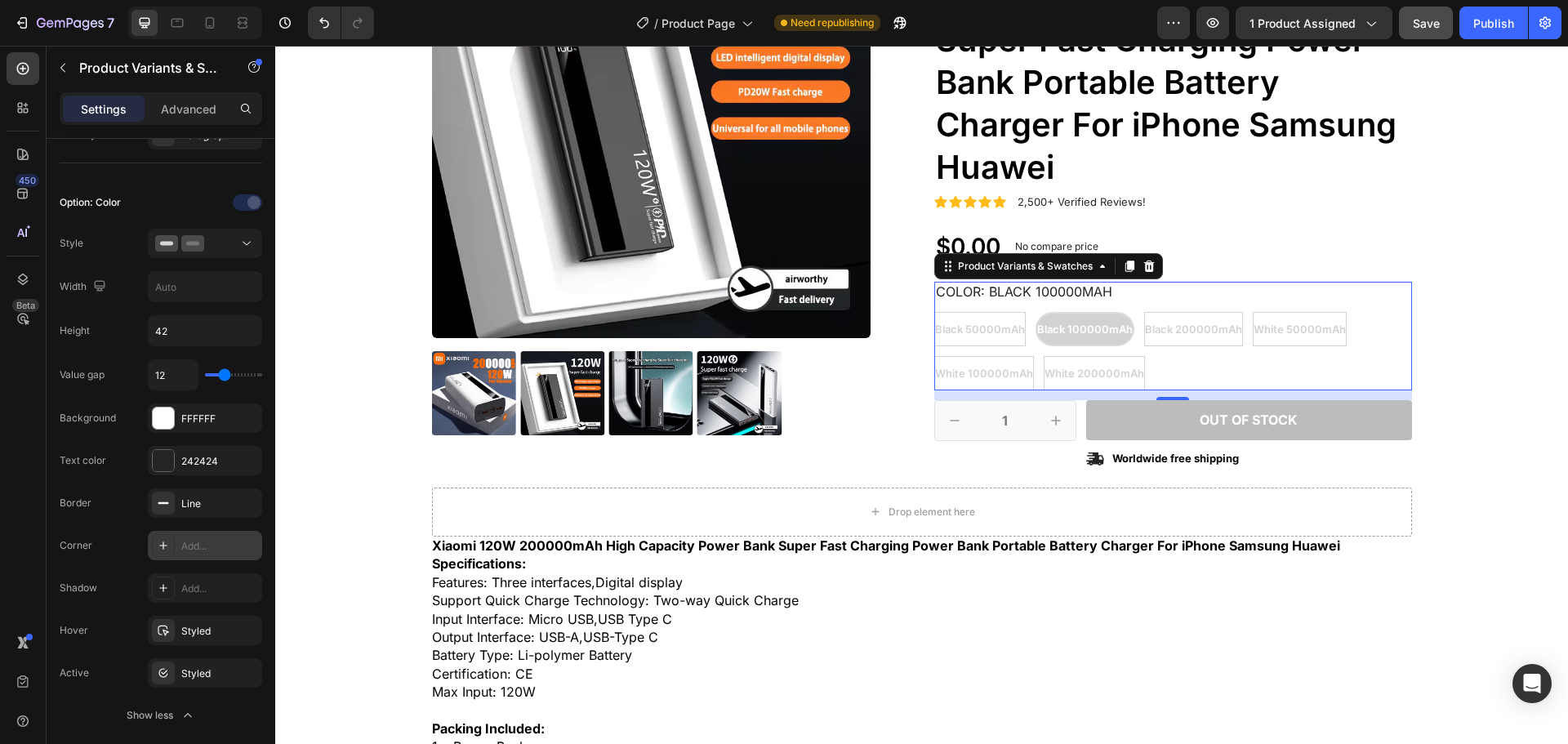
click at [222, 551] on div "Add..." at bounding box center [220, 546] width 77 height 15
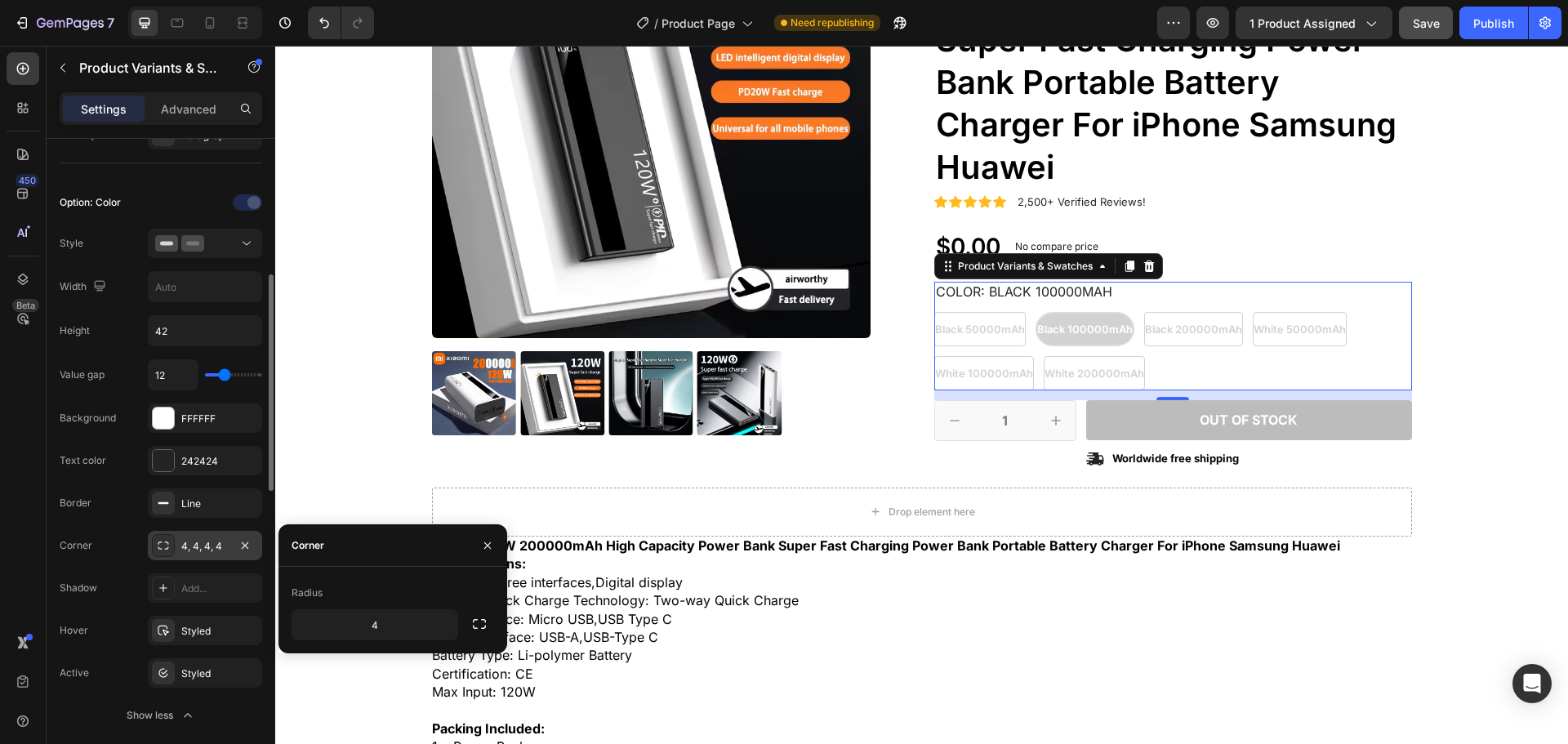
click at [119, 658] on div "Shadow Add..." at bounding box center [161, 673] width 203 height 30
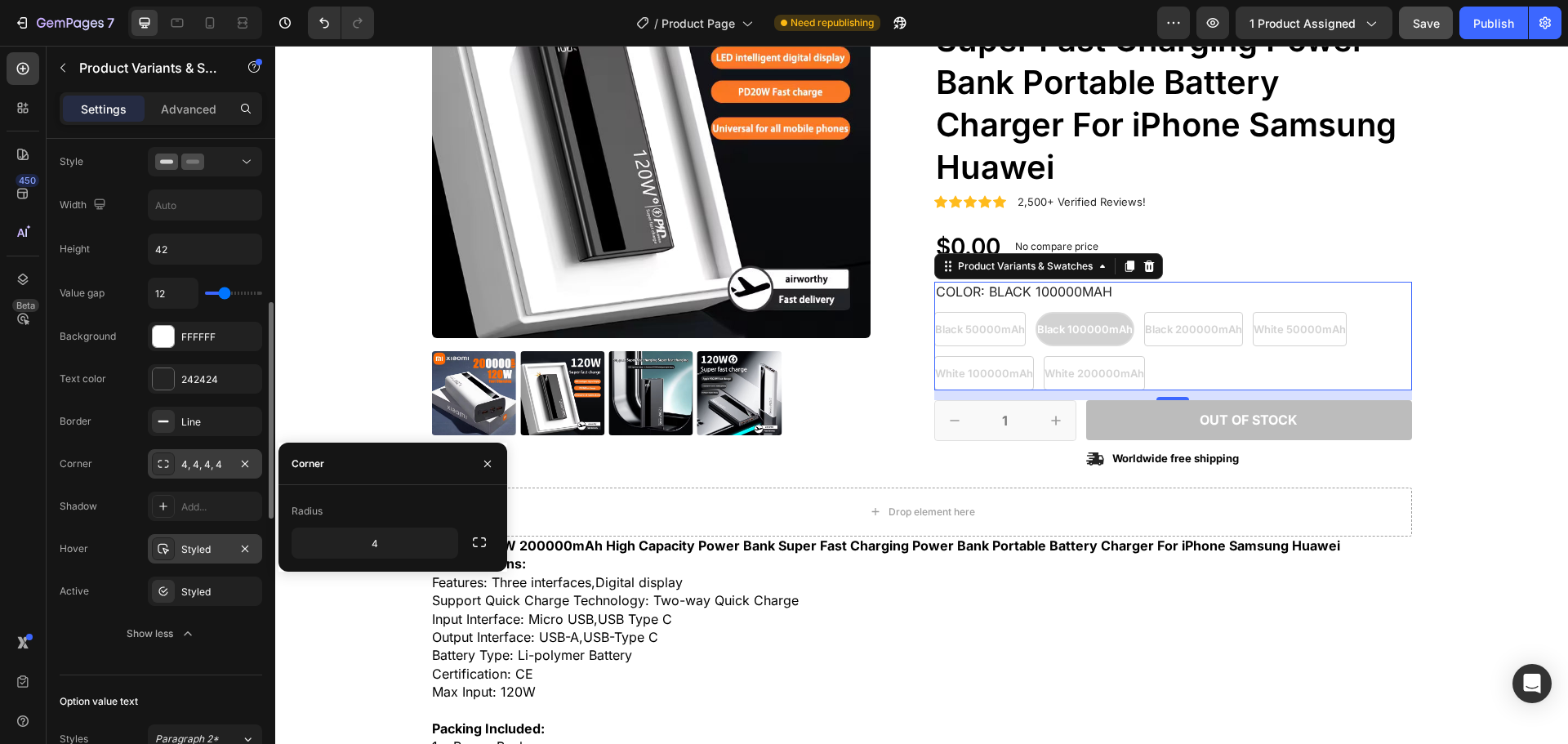
click at [203, 555] on div "Styled" at bounding box center [205, 549] width 47 height 15
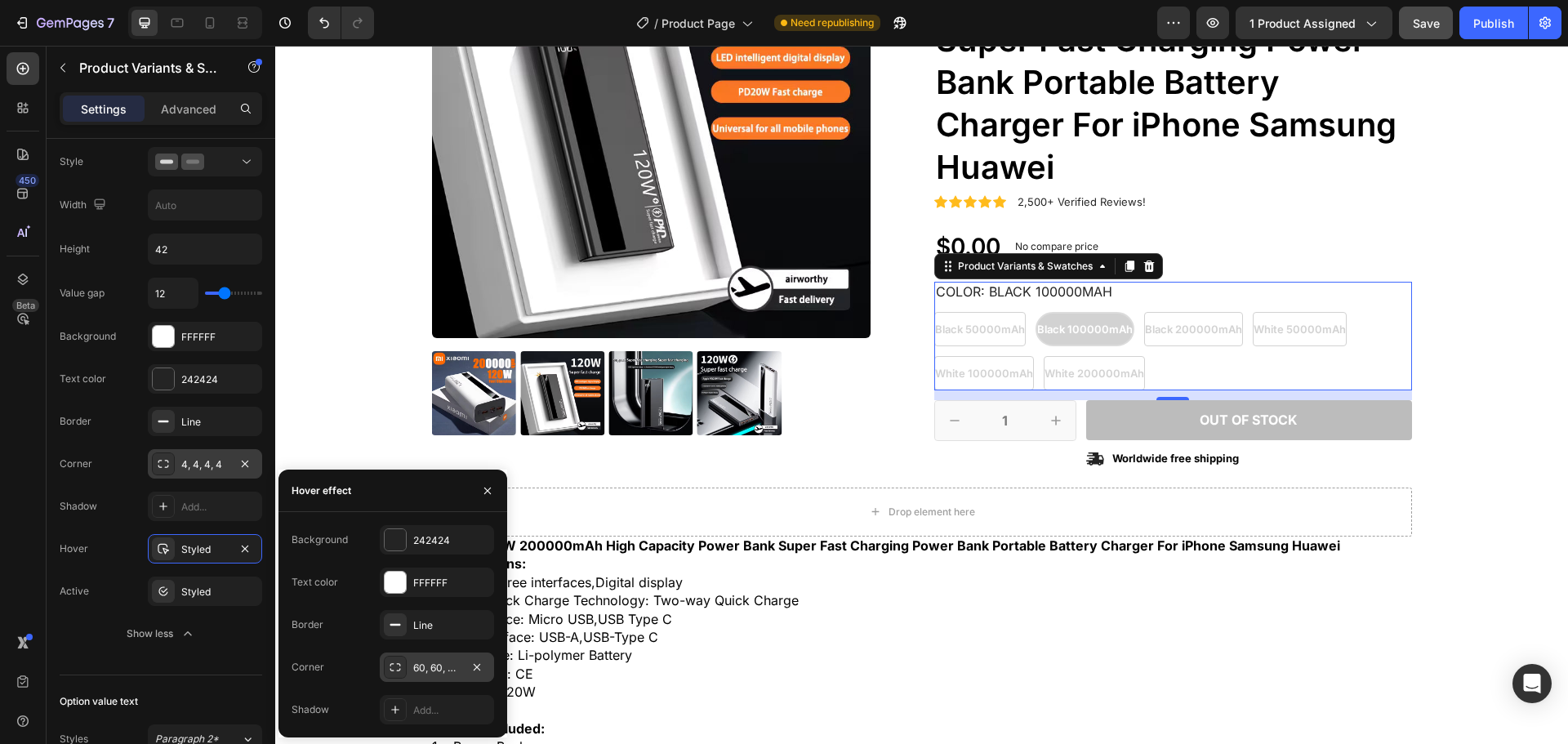
click at [427, 661] on div "60, 60, 60, 60" at bounding box center [437, 668] width 47 height 15
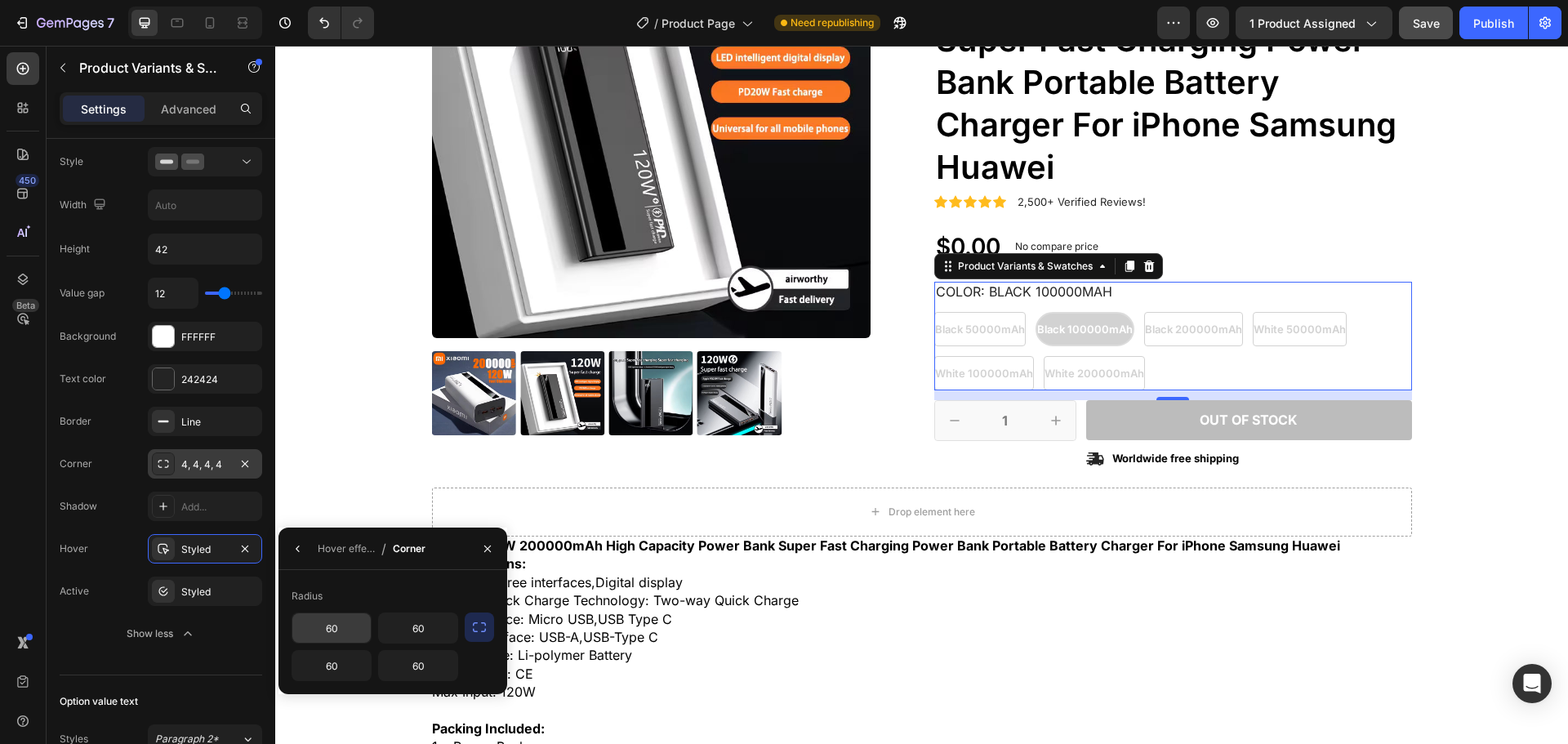
click at [340, 625] on input "60" at bounding box center [332, 629] width 79 height 30
click at [421, 631] on input "60" at bounding box center [418, 629] width 79 height 30
click at [334, 669] on input "60" at bounding box center [332, 666] width 79 height 30
click at [401, 664] on input "60" at bounding box center [418, 666] width 79 height 30
click at [134, 561] on div "Hover Styled" at bounding box center [161, 549] width 203 height 30
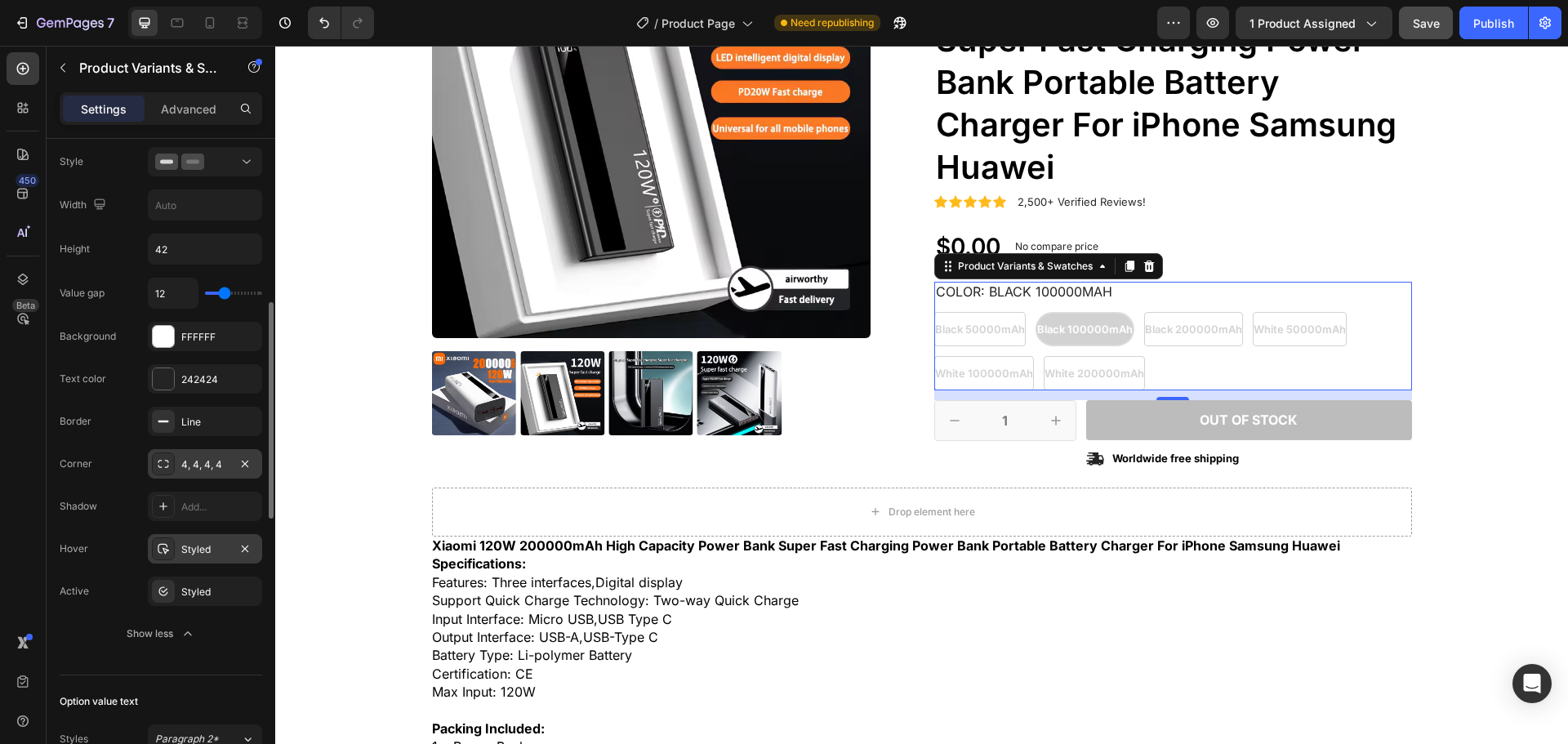
click at [203, 551] on div "Styled" at bounding box center [205, 549] width 47 height 15
click at [191, 601] on div "Styled" at bounding box center [204, 591] width 114 height 30
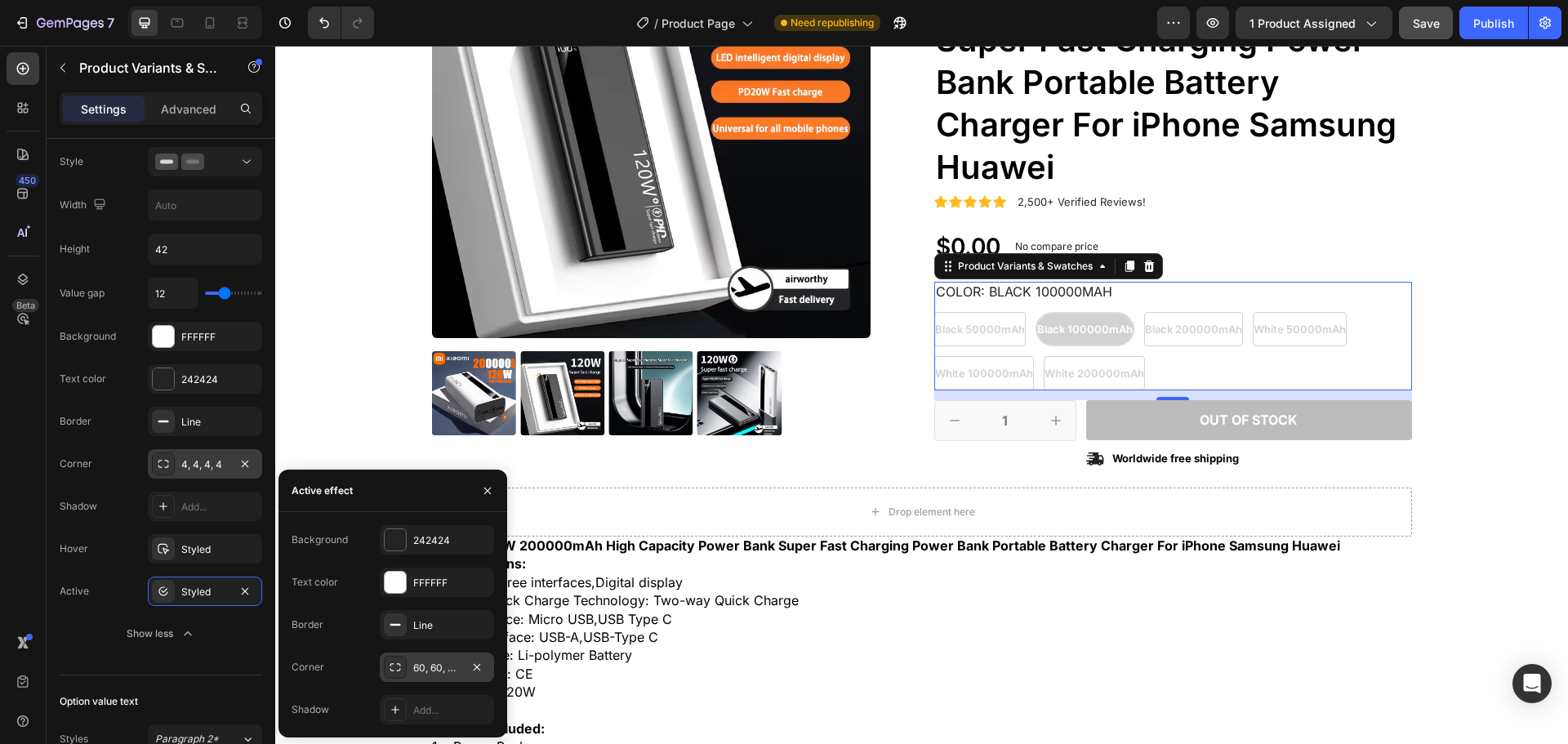
click at [462, 665] on div "60, 60, 60, 60" at bounding box center [437, 667] width 114 height 30
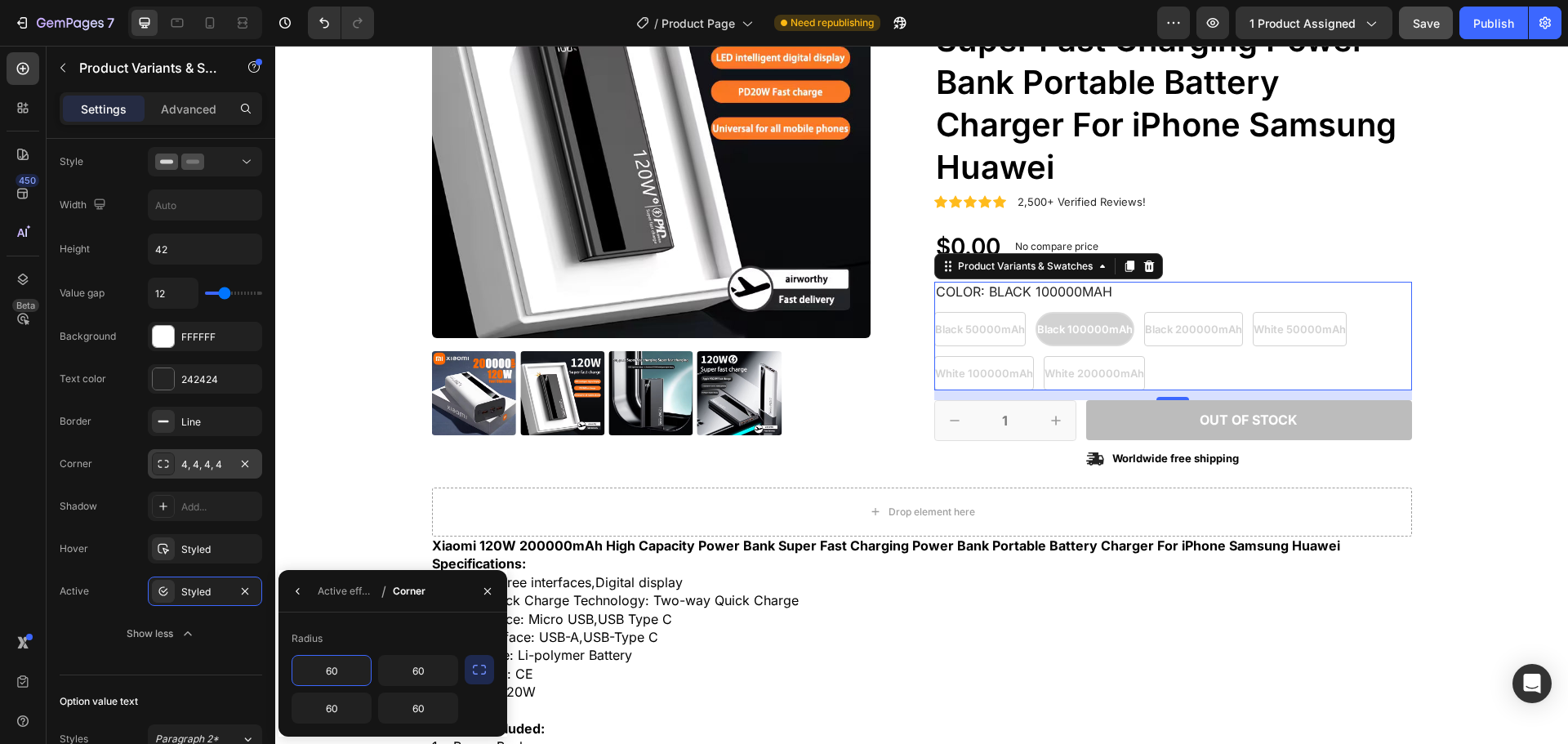
click at [349, 672] on input "60" at bounding box center [332, 671] width 79 height 30
click at [425, 675] on input "60" at bounding box center [418, 671] width 79 height 30
click at [0, 0] on input "60" at bounding box center [0, 0] width 0 height 0
click at [90, 641] on button "Show less" at bounding box center [161, 634] width 203 height 30
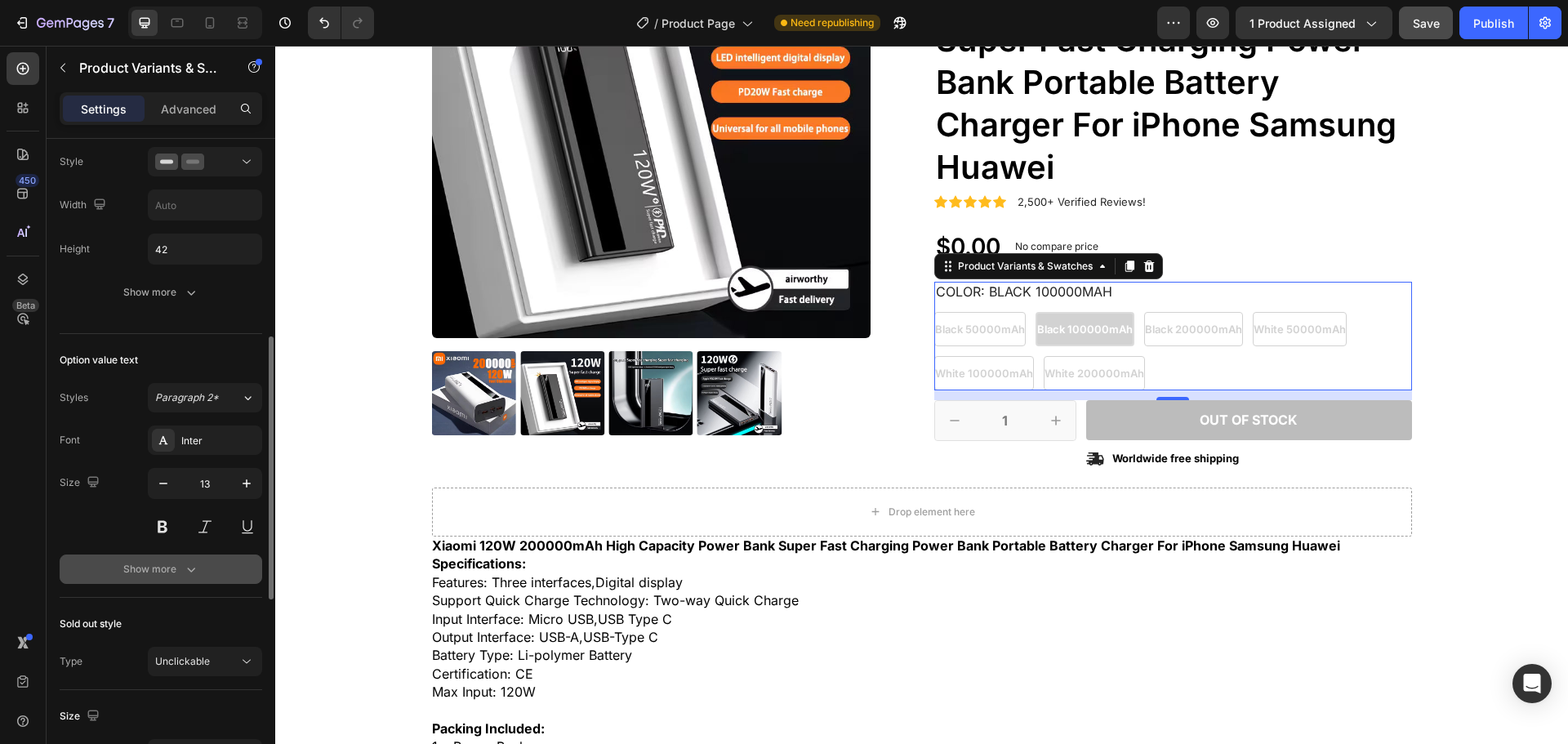
click at [144, 575] on div "Show more" at bounding box center [161, 569] width 76 height 17
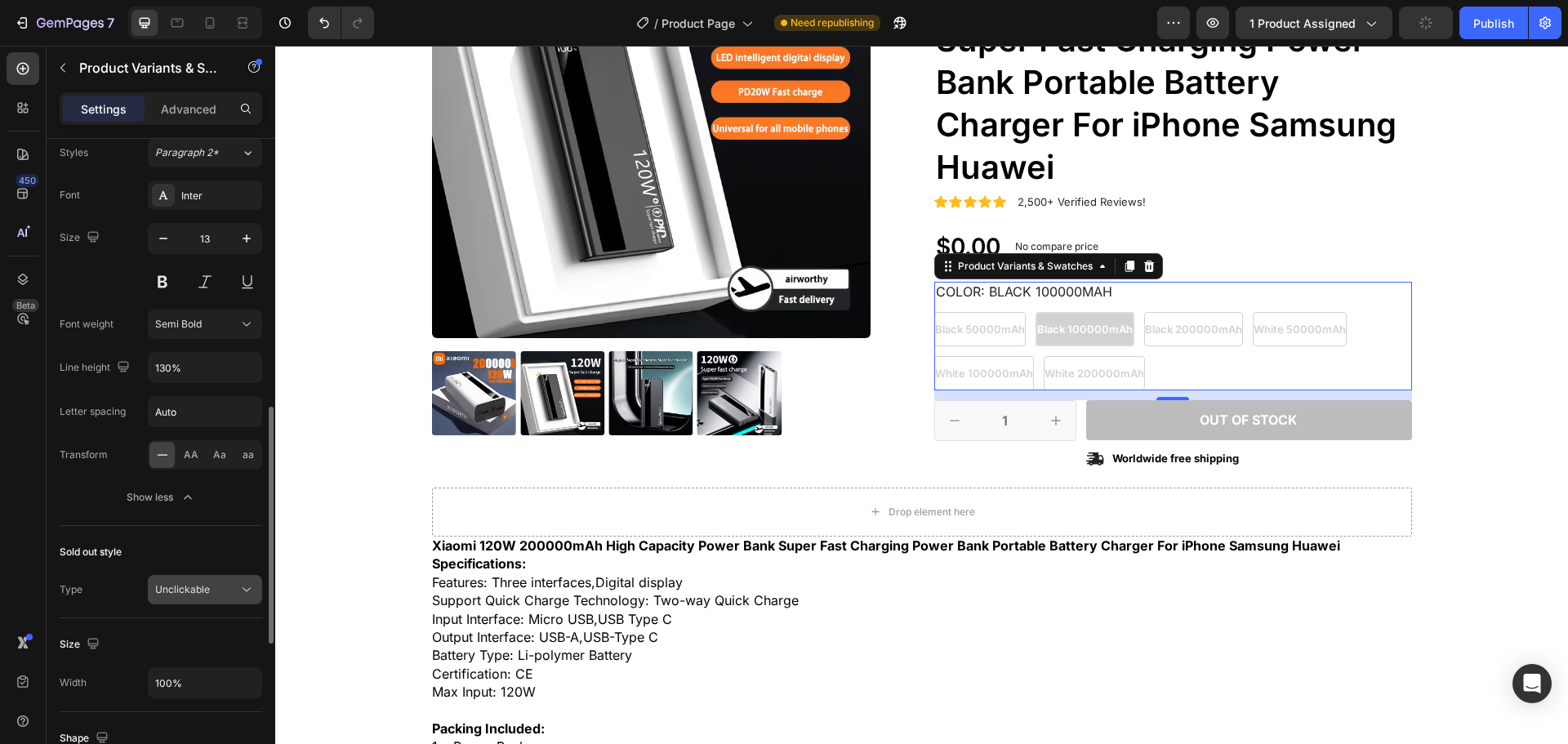
click at [196, 589] on span "Unclickable" at bounding box center [182, 589] width 55 height 12
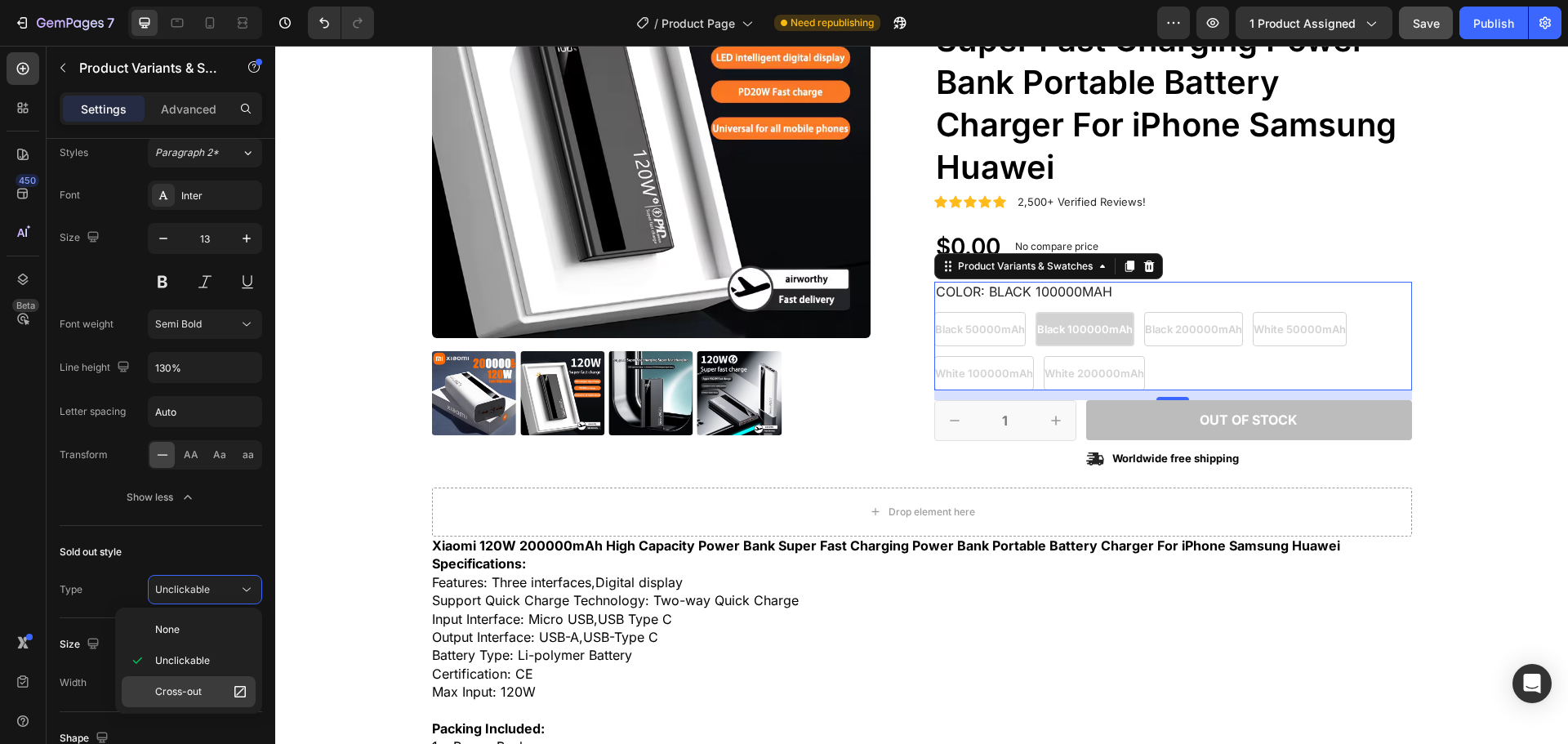
click at [194, 685] on span "Cross-out" at bounding box center [178, 692] width 46 height 15
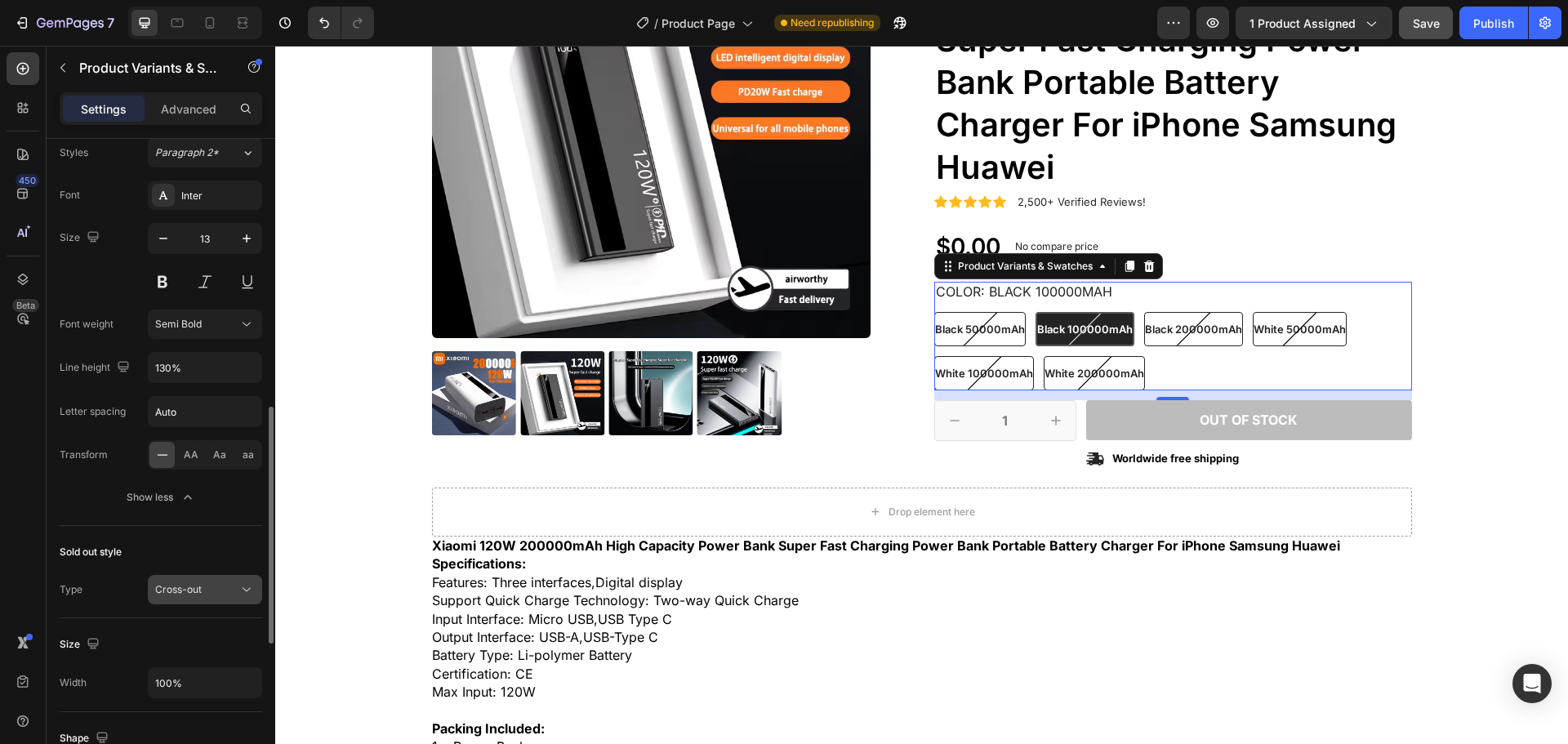
click at [200, 589] on span "Cross-out" at bounding box center [178, 589] width 46 height 12
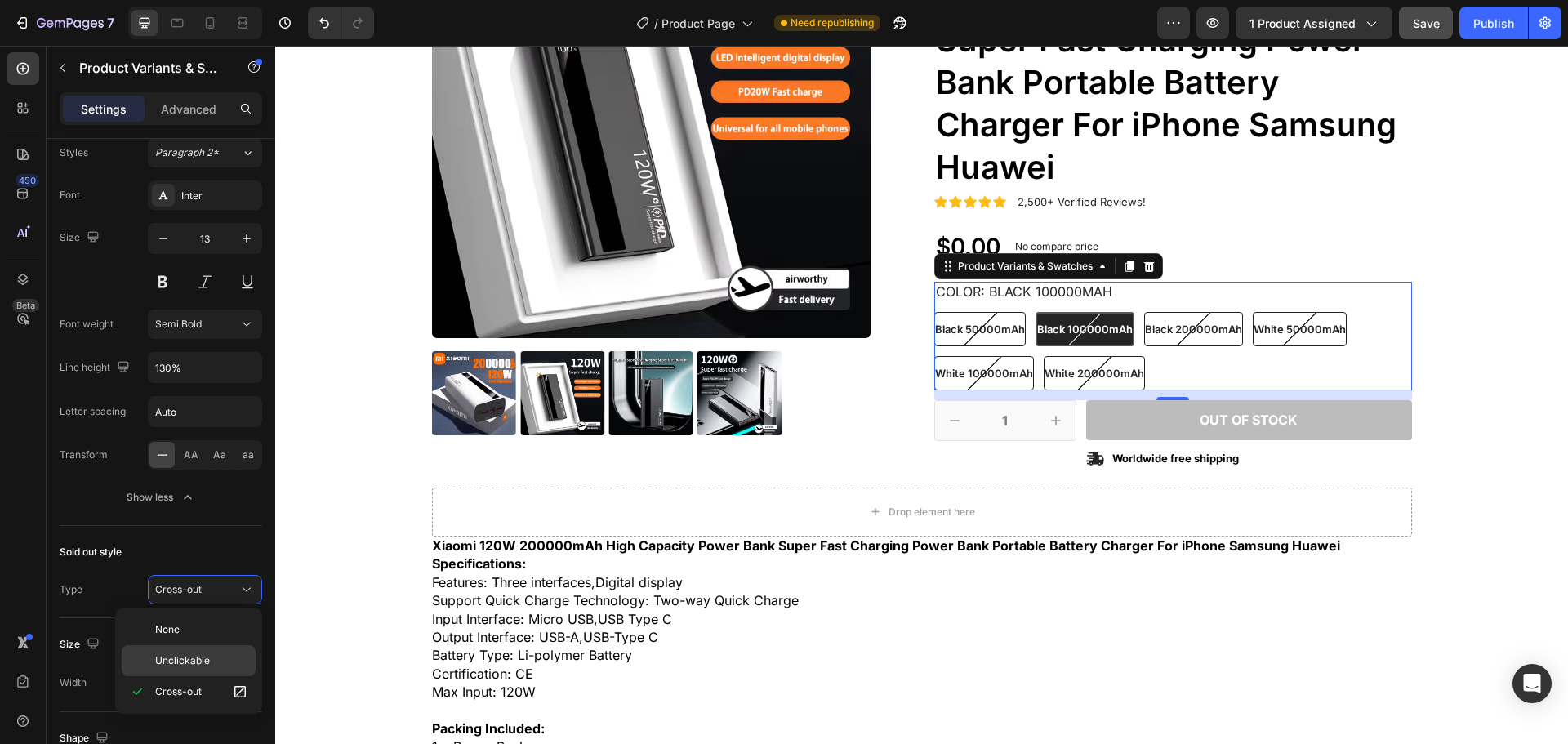
click at [203, 660] on span "Unclickable" at bounding box center [182, 660] width 55 height 15
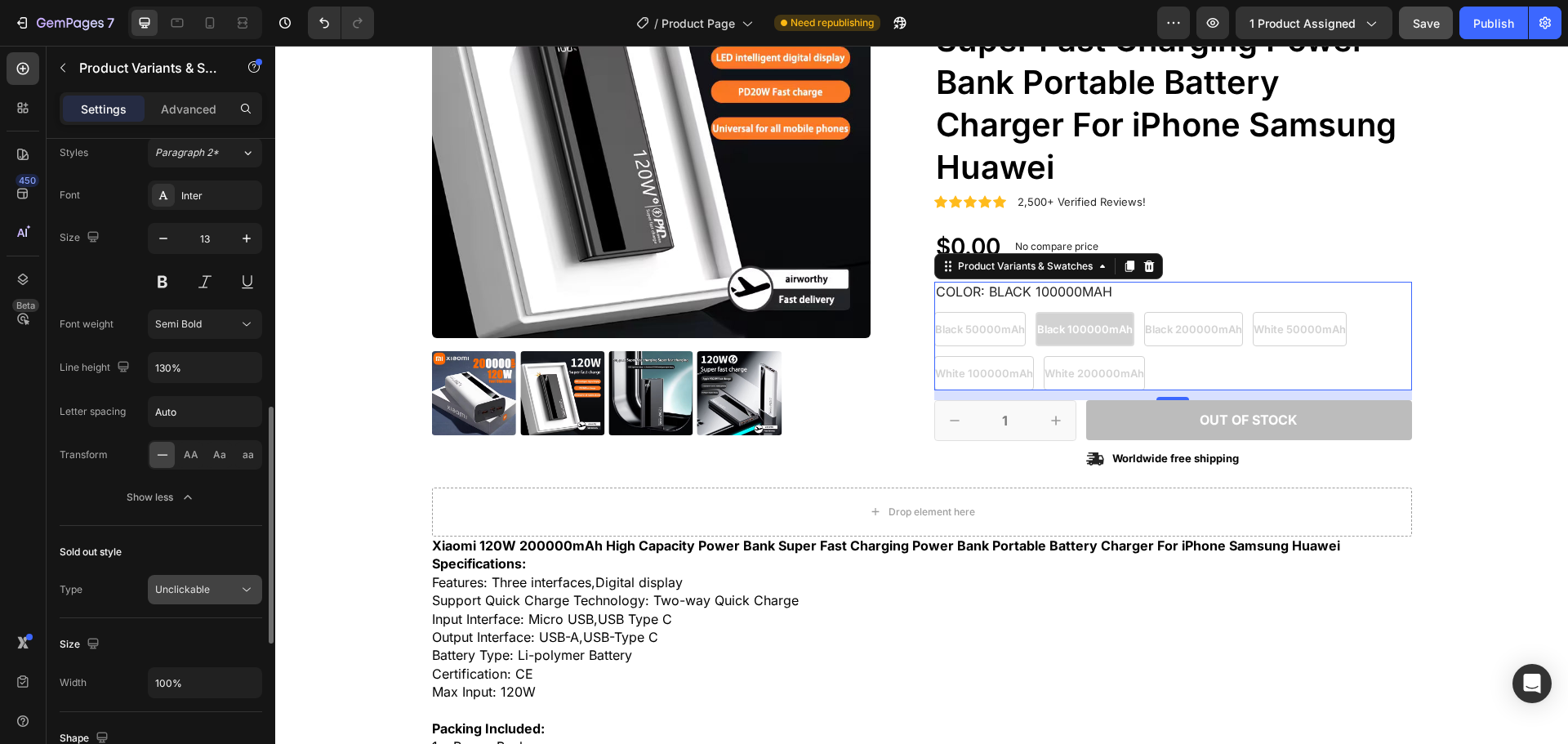
click at [205, 588] on span "Unclickable" at bounding box center [182, 589] width 55 height 12
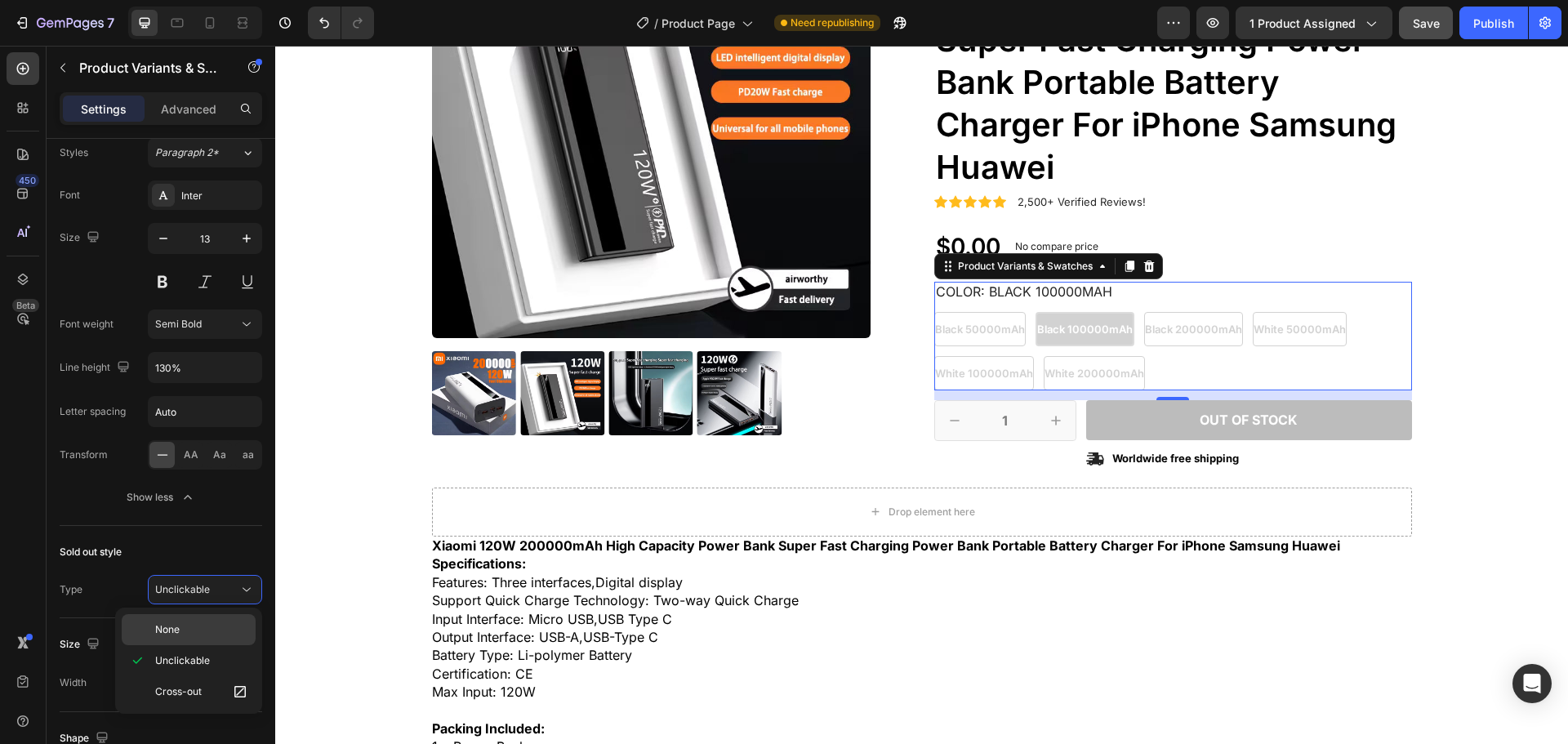
click at [185, 625] on p "None" at bounding box center [202, 630] width 93 height 15
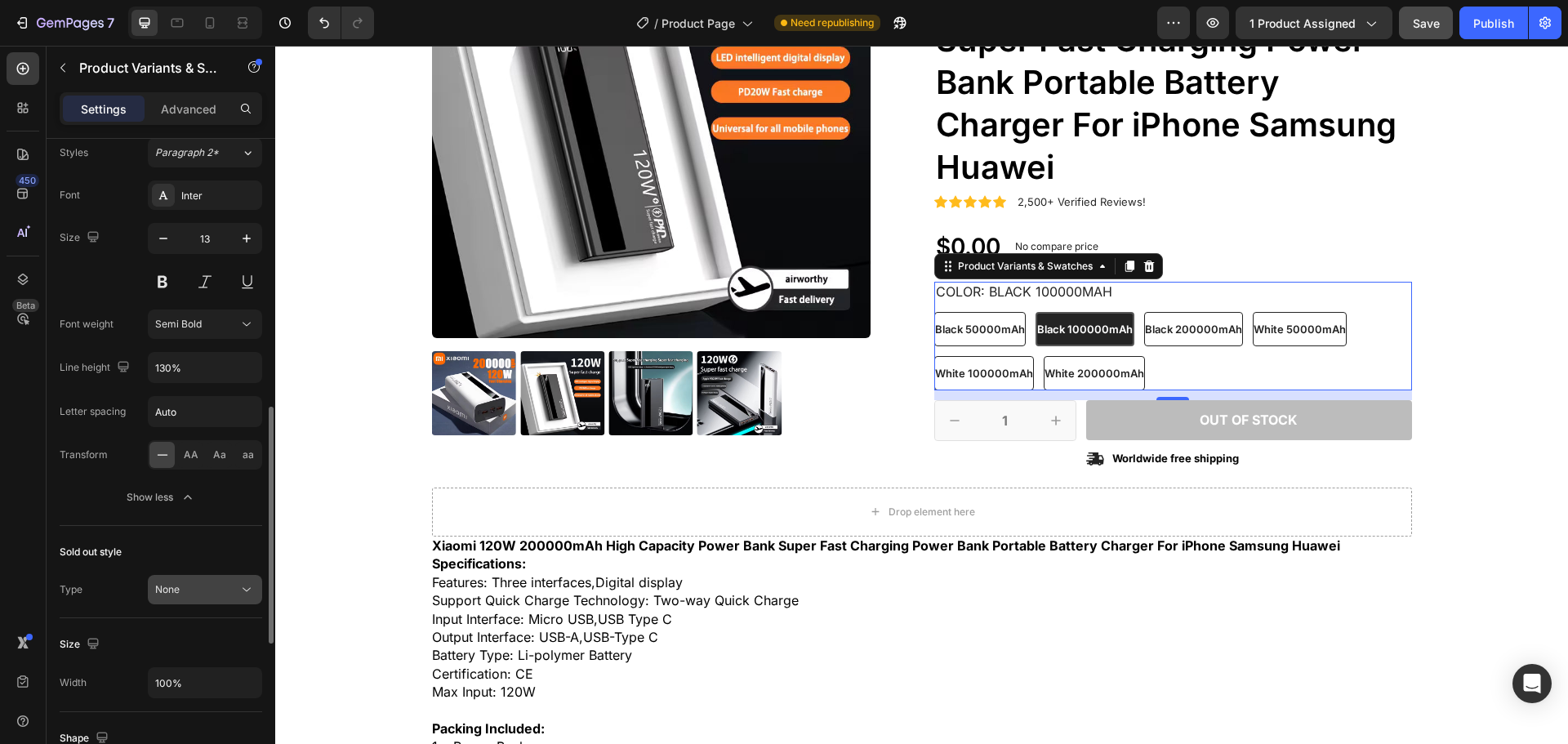
click at [196, 593] on div "None" at bounding box center [196, 589] width 83 height 15
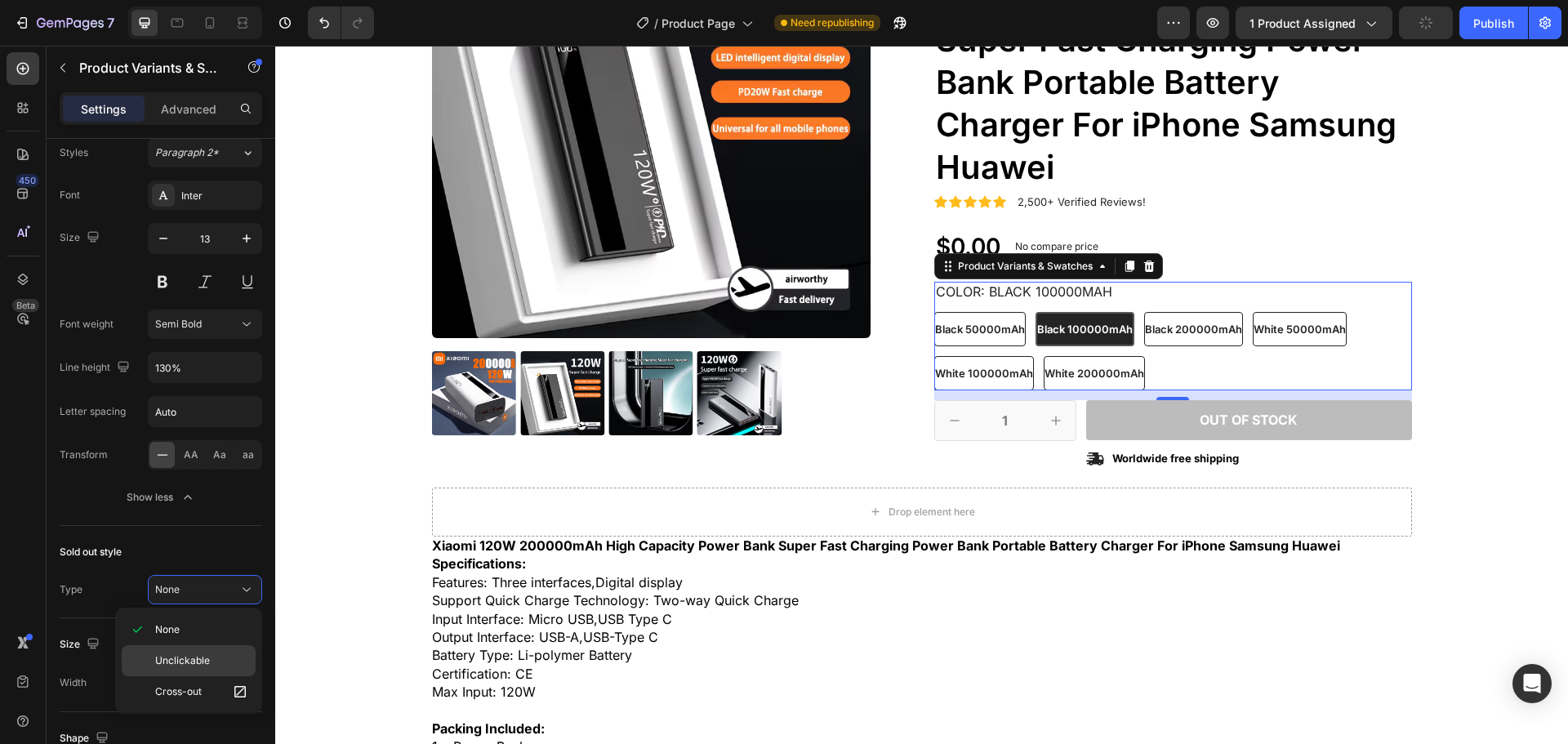
click at [191, 661] on span "Unclickable" at bounding box center [182, 660] width 55 height 15
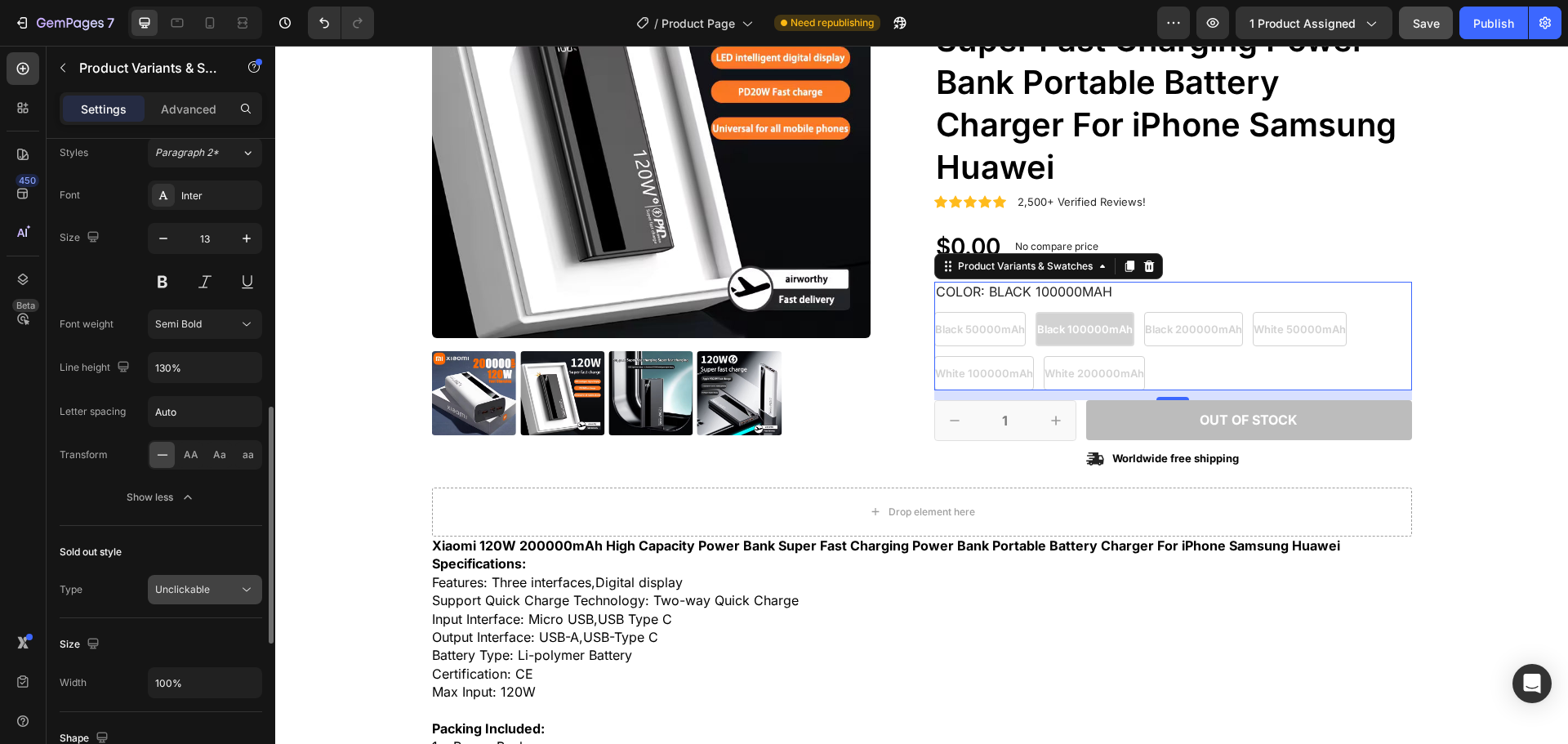
click at [215, 594] on div "Unclickable" at bounding box center [196, 589] width 83 height 15
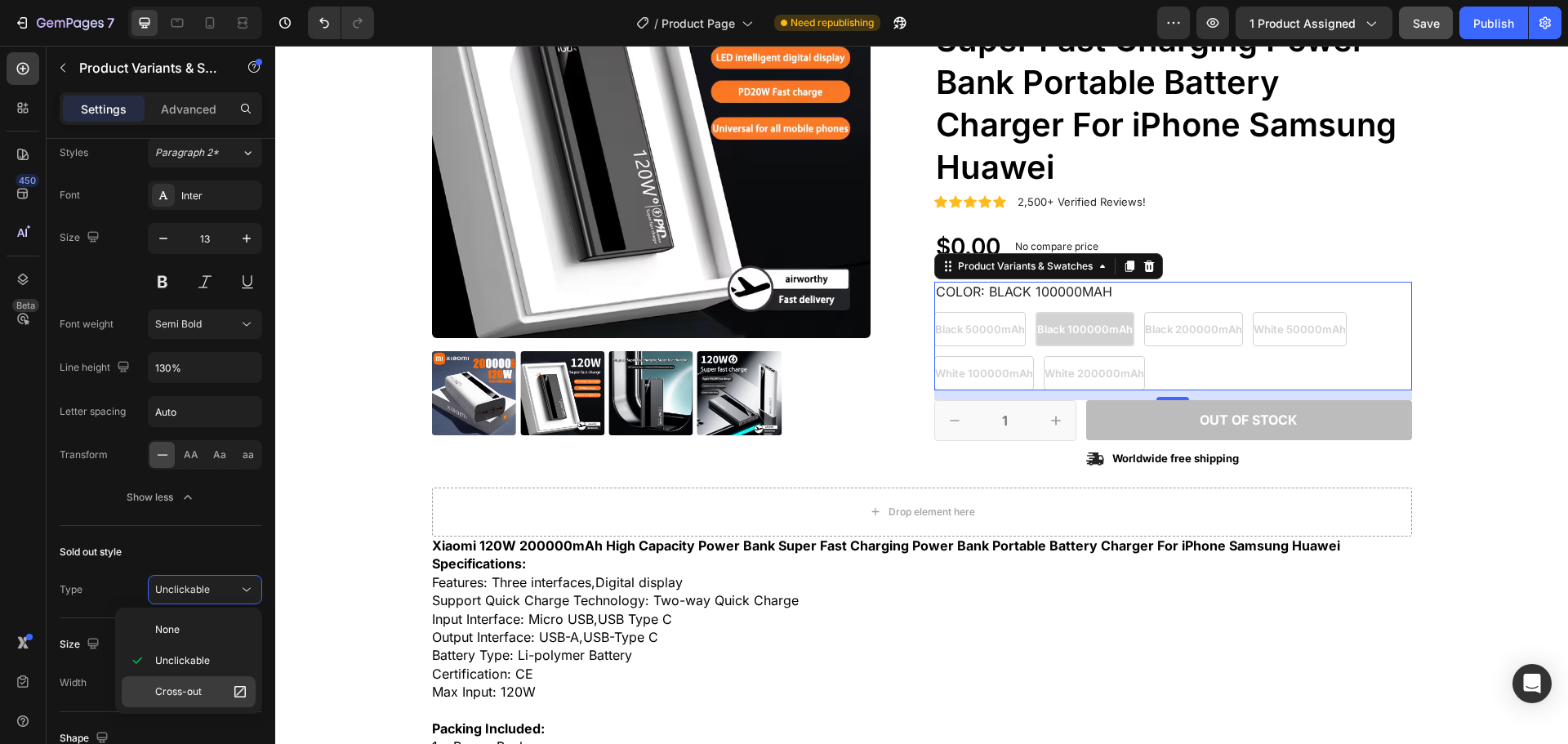
click at [0, 0] on div "Cross-out" at bounding box center [0, 0] width 0 height 0
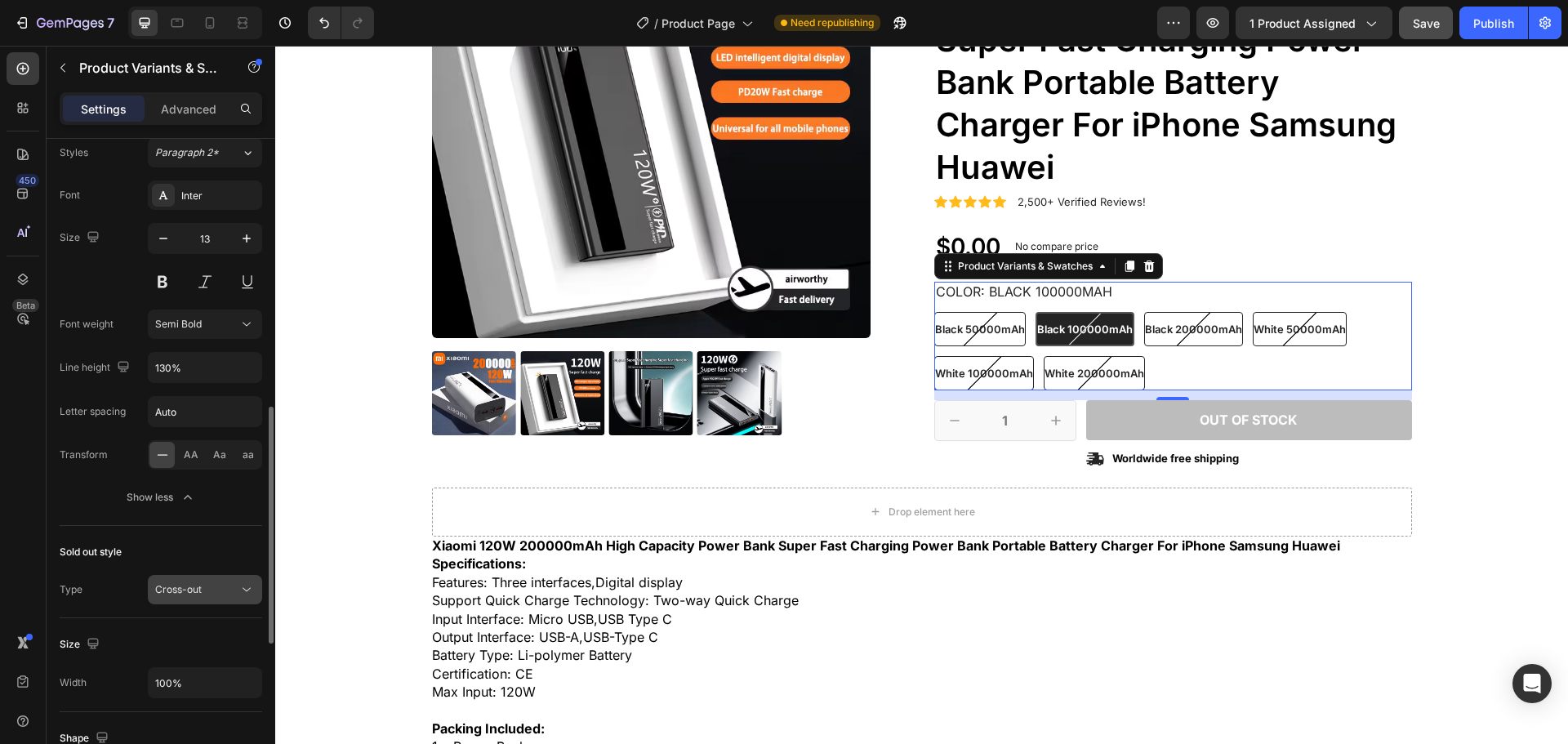
click at [235, 585] on div "Cross-out" at bounding box center [196, 589] width 83 height 15
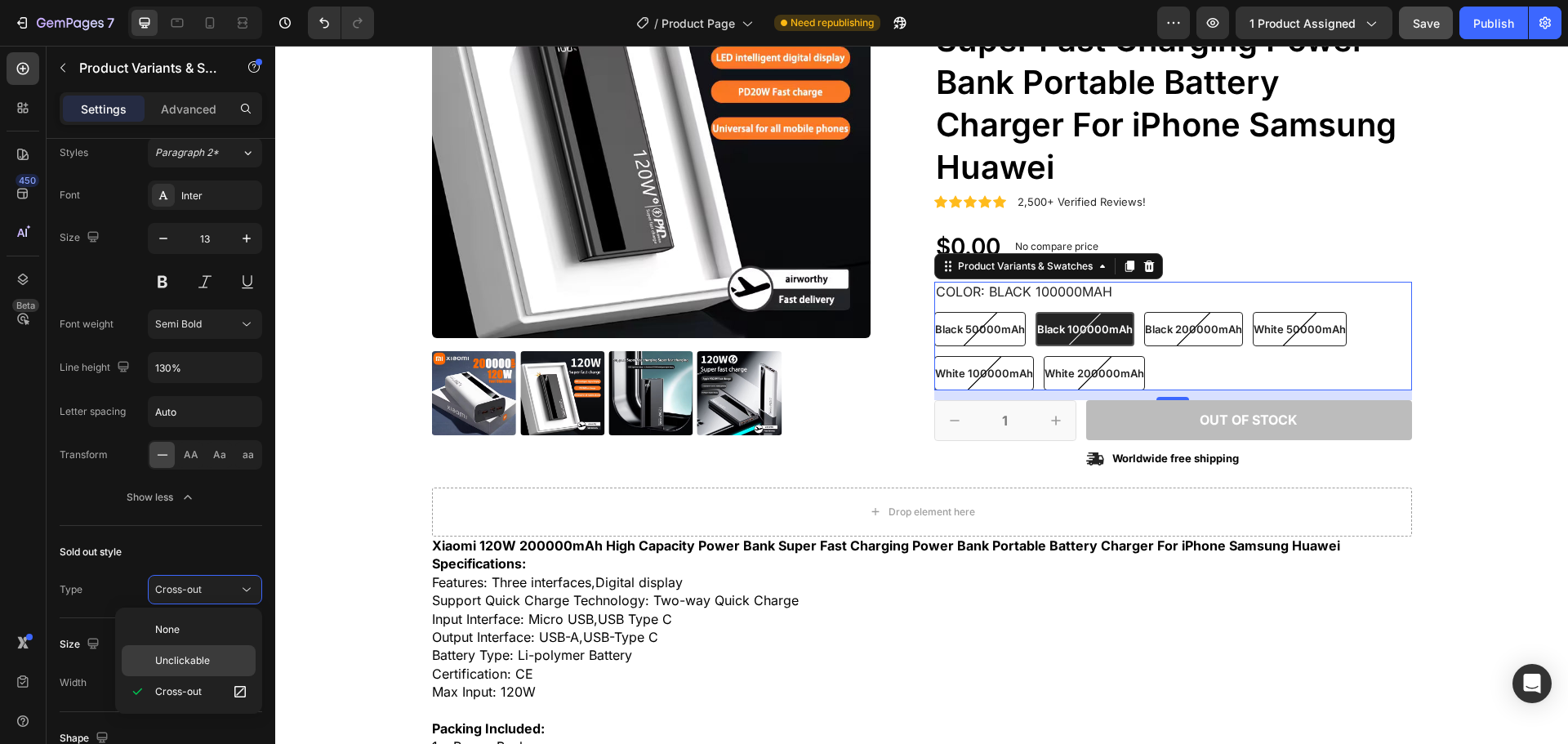
click at [214, 660] on p "Unclickable" at bounding box center [202, 660] width 93 height 15
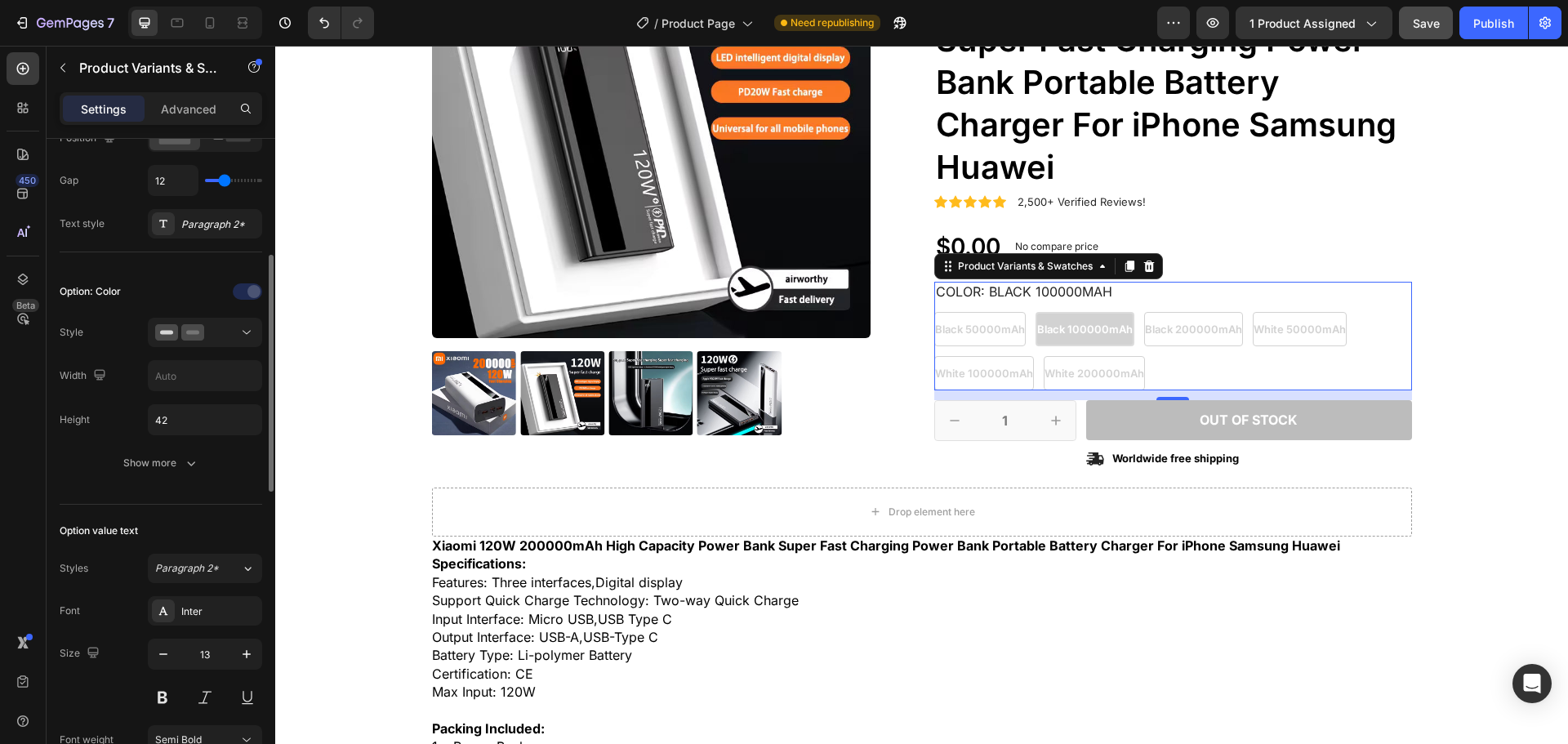
scroll to position [0, 0]
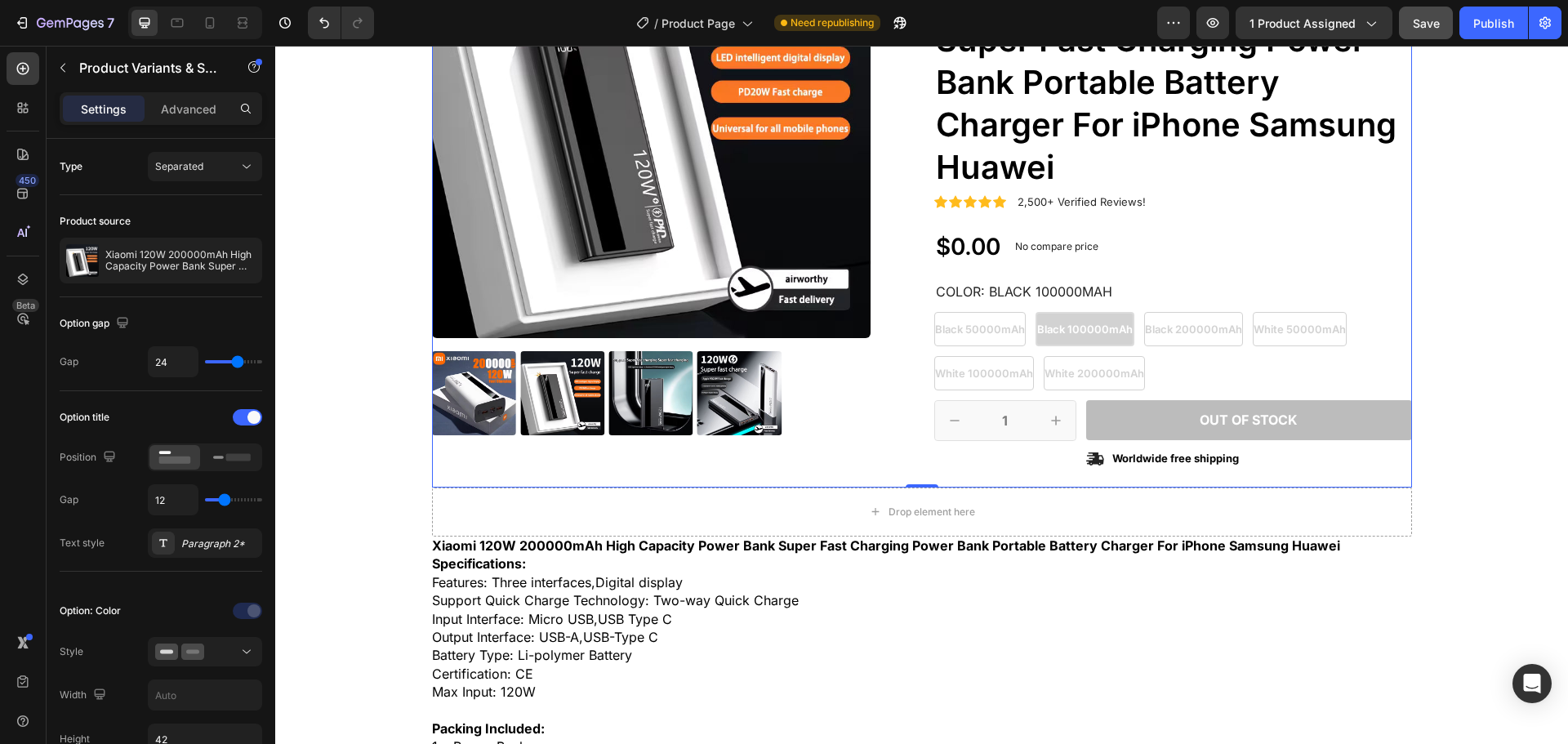
click at [848, 450] on div "Product Images" at bounding box center [671, 194] width 478 height 589
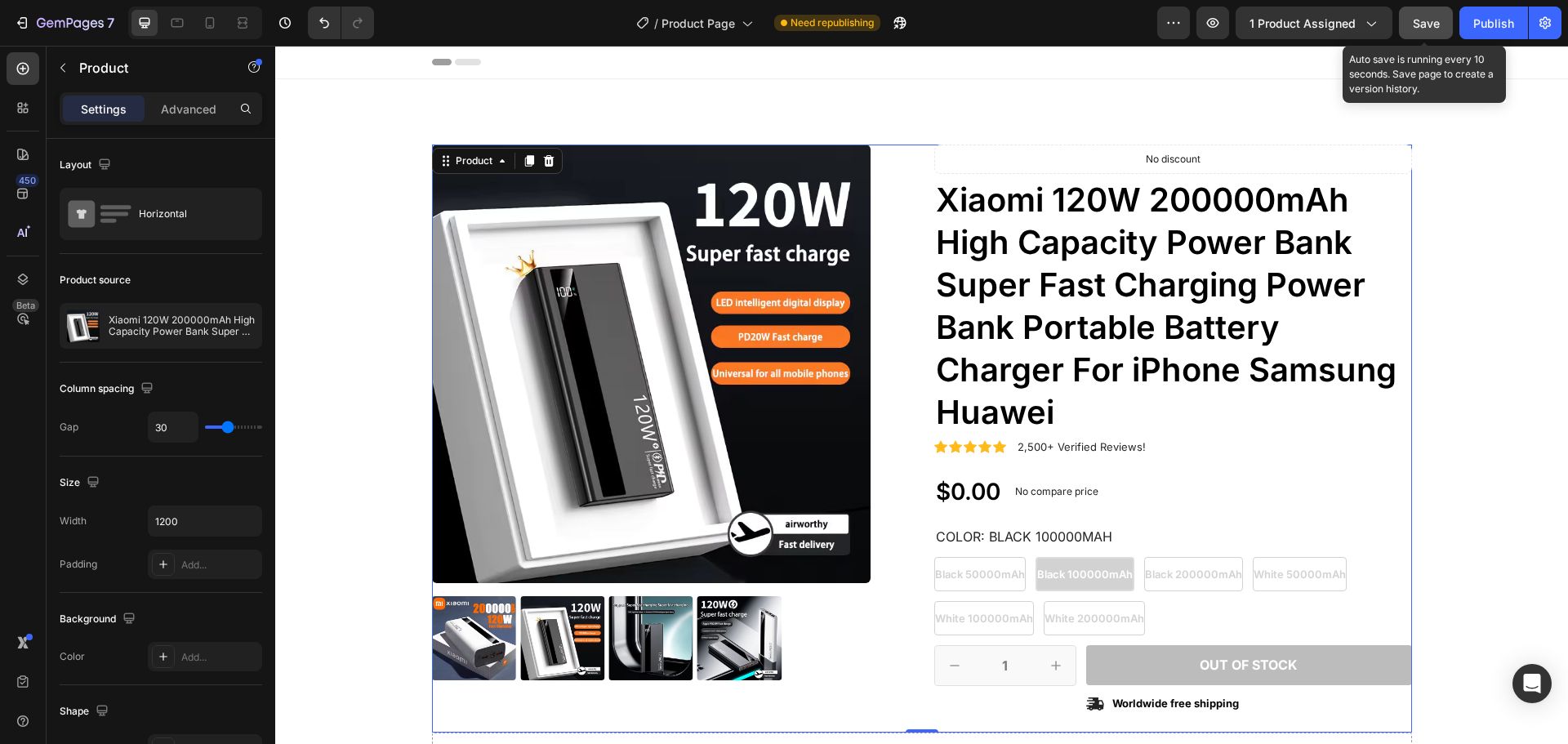
click at [1420, 27] on span "Save" at bounding box center [1426, 24] width 27 height 14
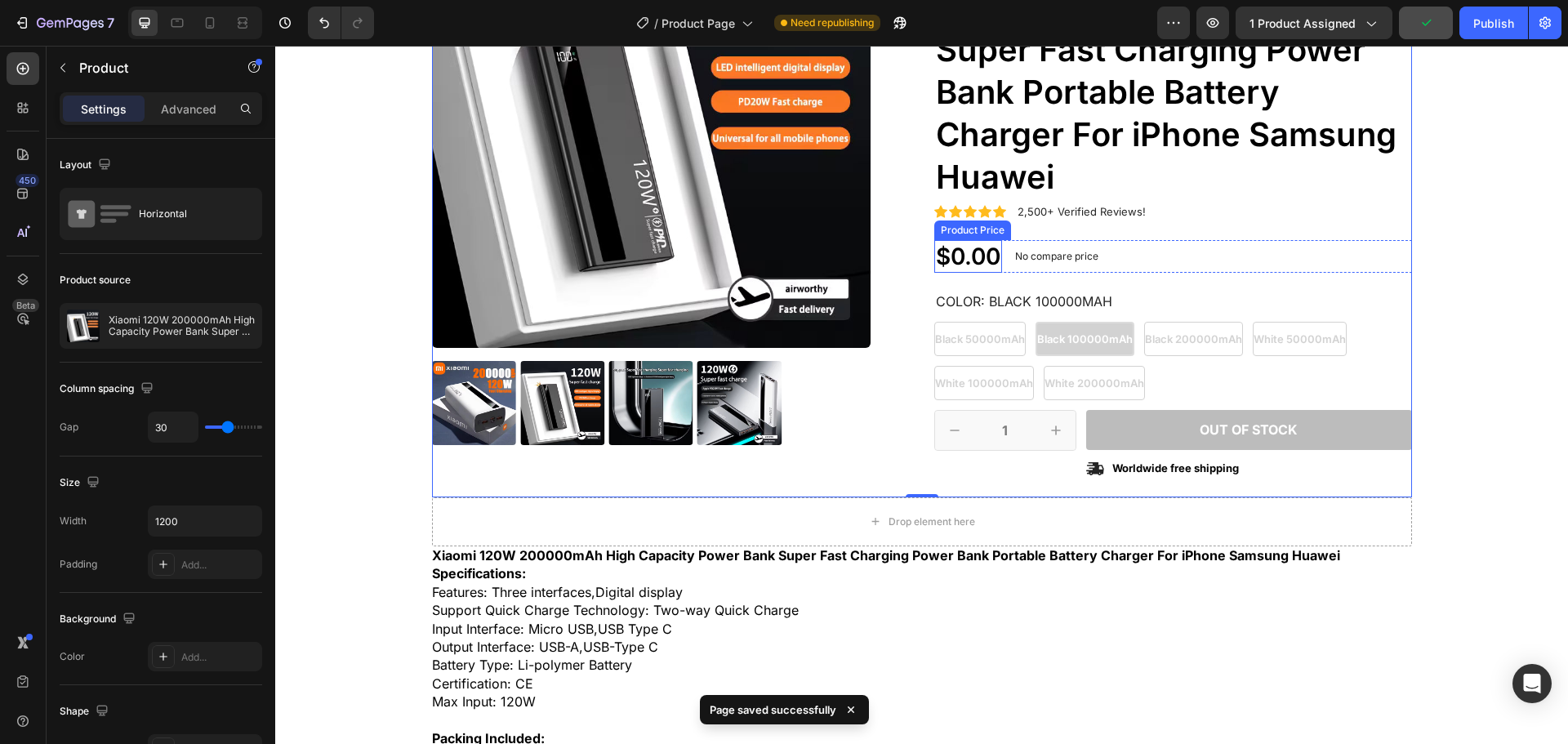
scroll to position [245, 0]
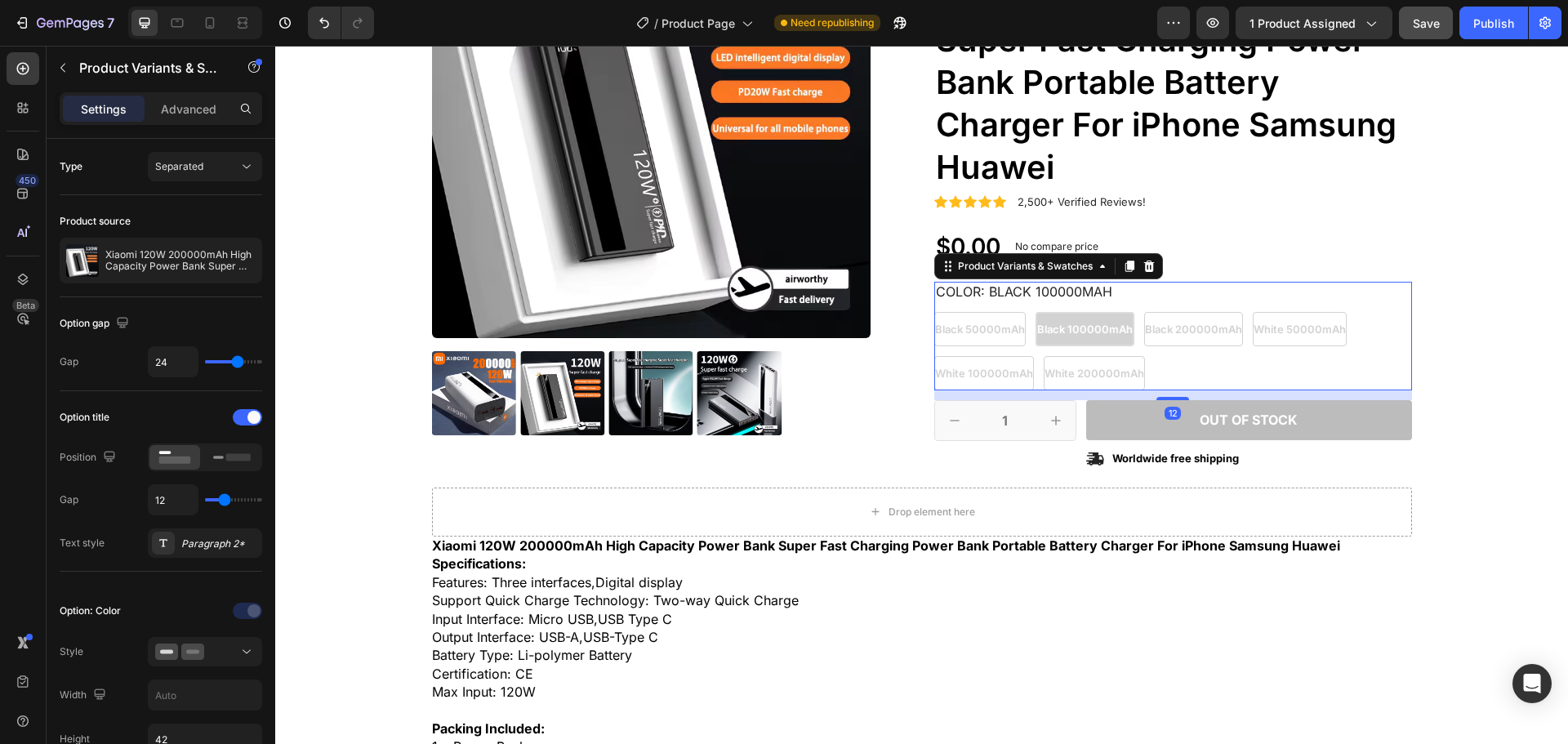
click at [1010, 329] on div "Black 50000mAh Black 50000mAh Black 50000mAh Black 100000mAh Black 100000mAh Bl…" at bounding box center [1173, 351] width 478 height 79
drag, startPoint x: 244, startPoint y: 362, endPoint x: 162, endPoint y: 375, distance: 83.0
click at [205, 363] on input "range" at bounding box center [233, 362] width 57 height 3
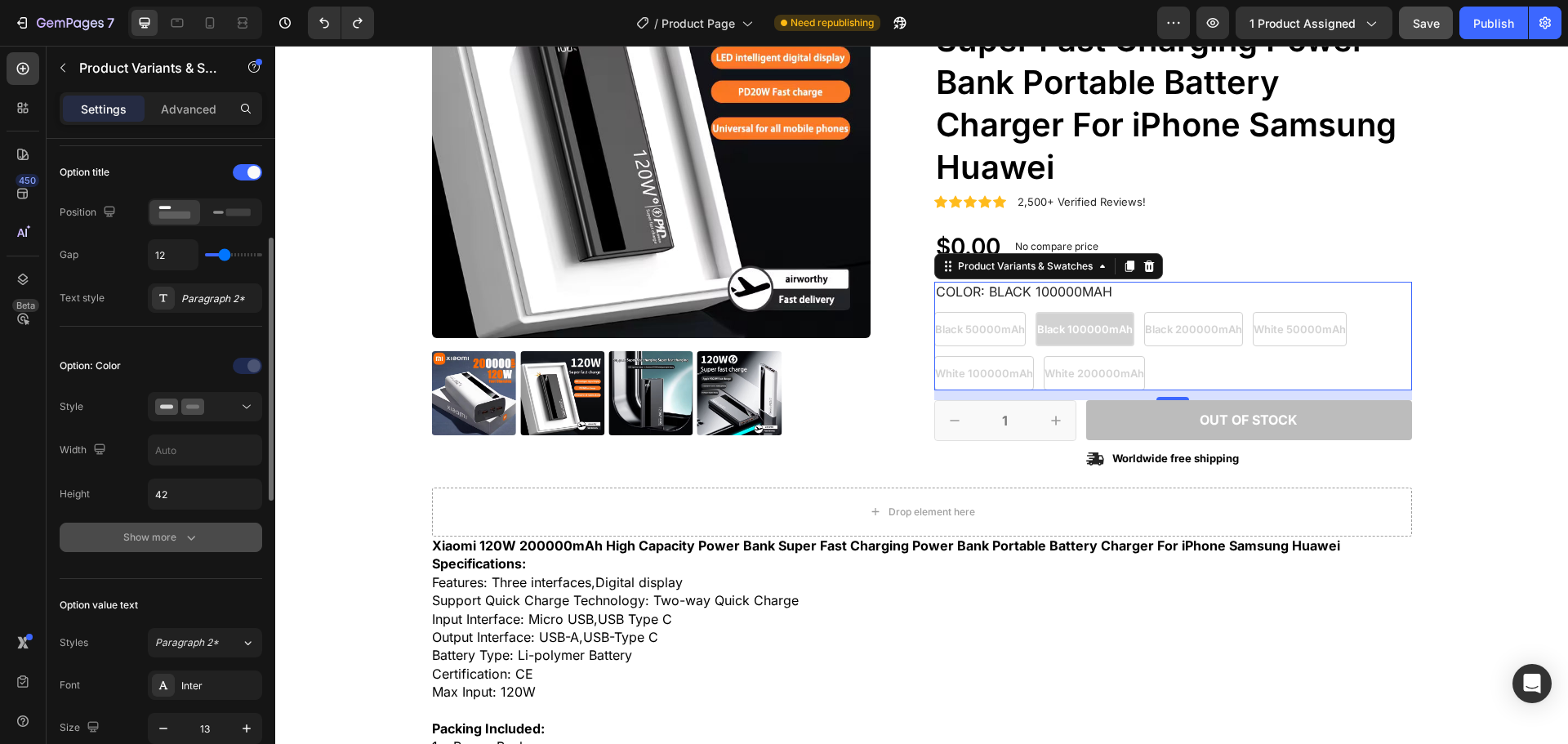
click at [176, 534] on div "Show more" at bounding box center [161, 537] width 76 height 17
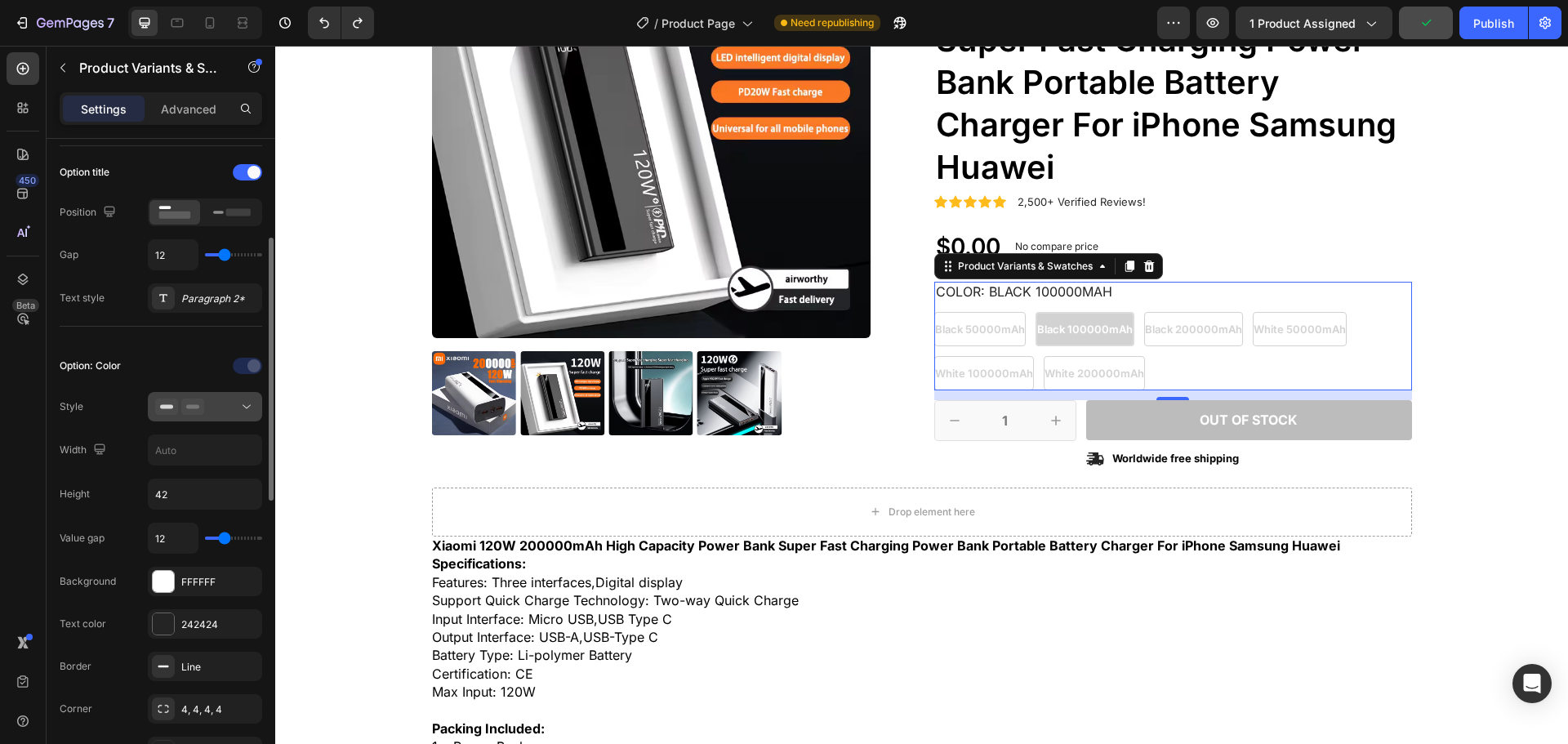
click at [219, 409] on div at bounding box center [205, 407] width 100 height 17
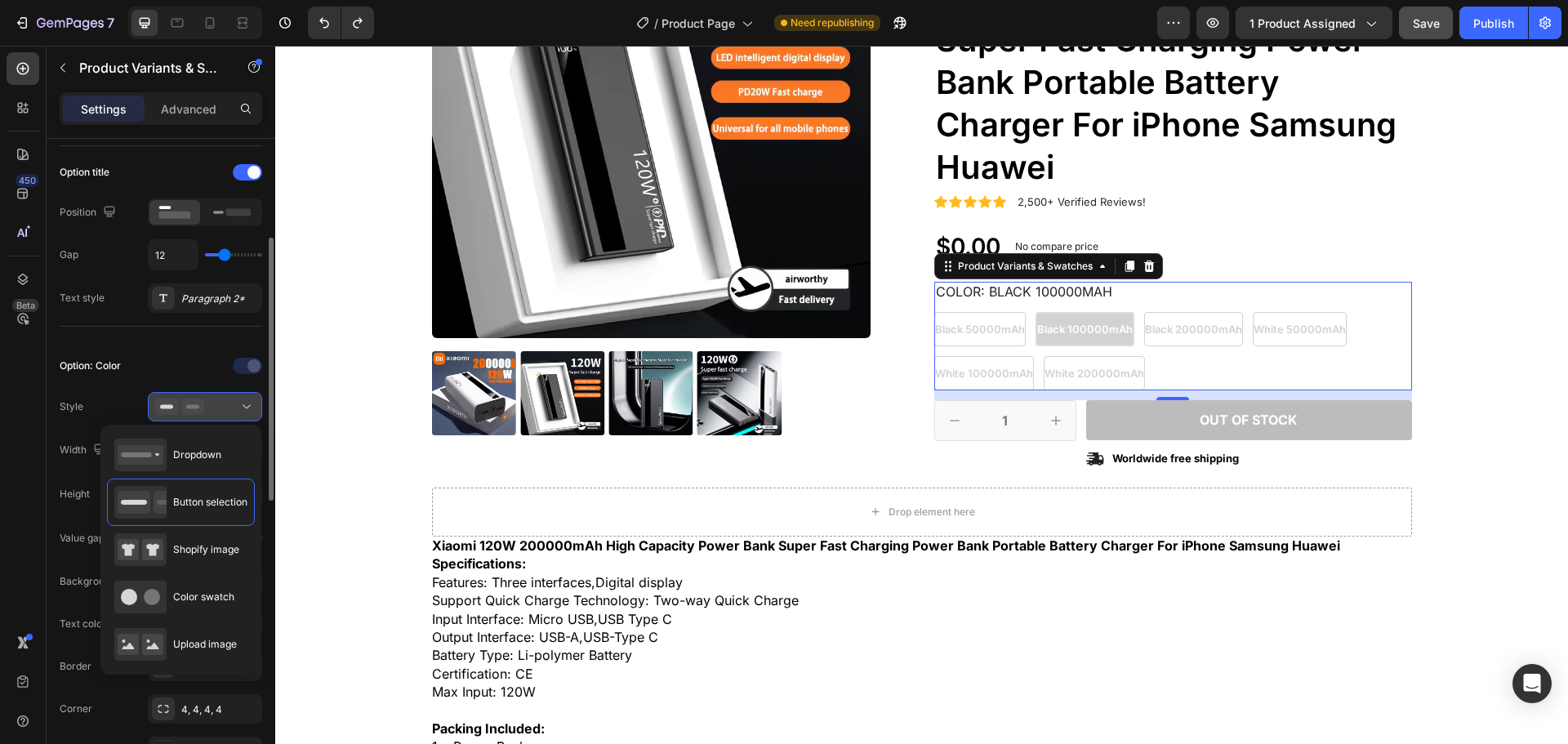
click at [219, 409] on div at bounding box center [205, 407] width 100 height 17
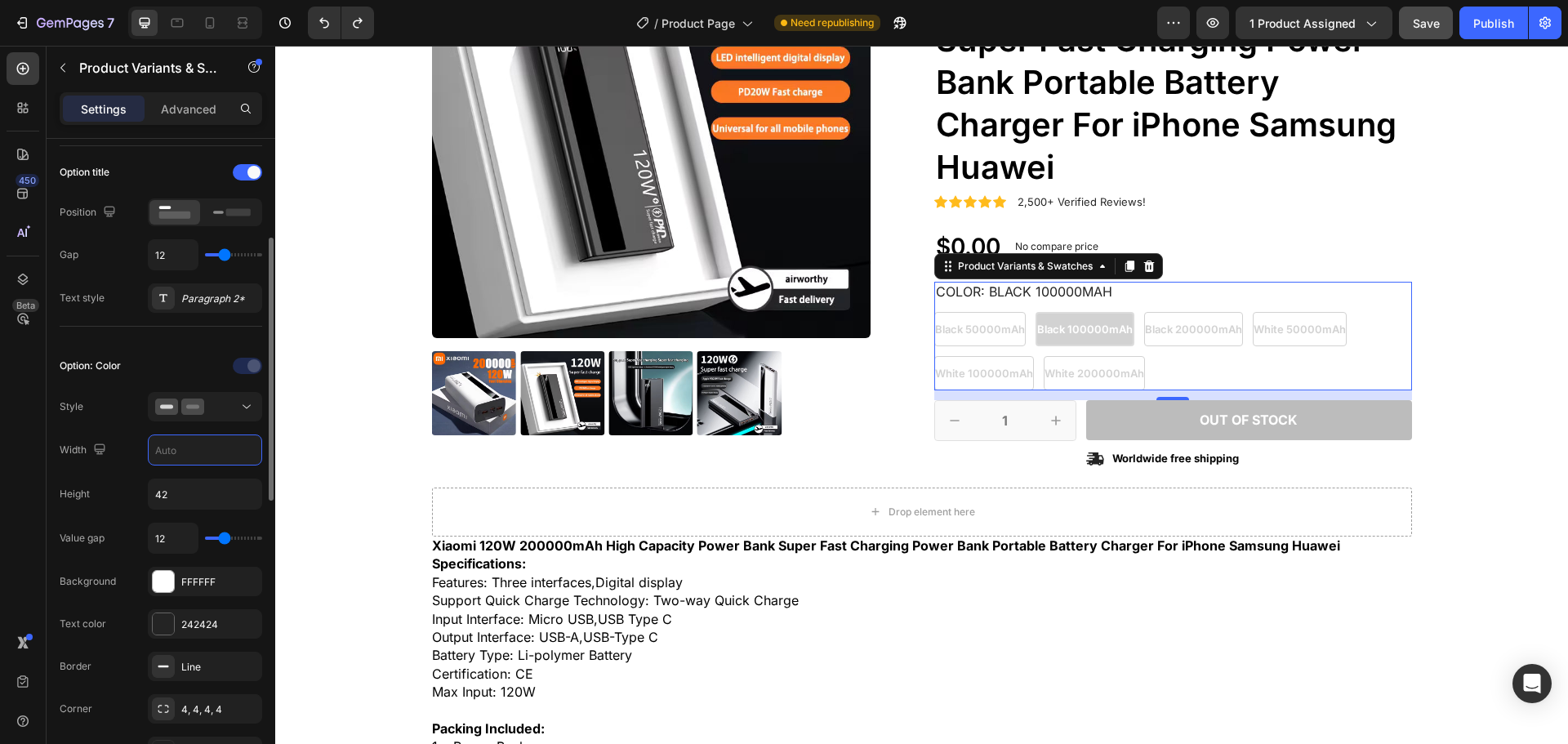
click at [213, 450] on input "text" at bounding box center [204, 451] width 113 height 30
click at [235, 442] on input "calc(auto + 4px)" at bounding box center [204, 451] width 113 height 30
click at [99, 454] on icon "button" at bounding box center [100, 449] width 10 height 10
click at [107, 507] on icon "button" at bounding box center [103, 505] width 17 height 17
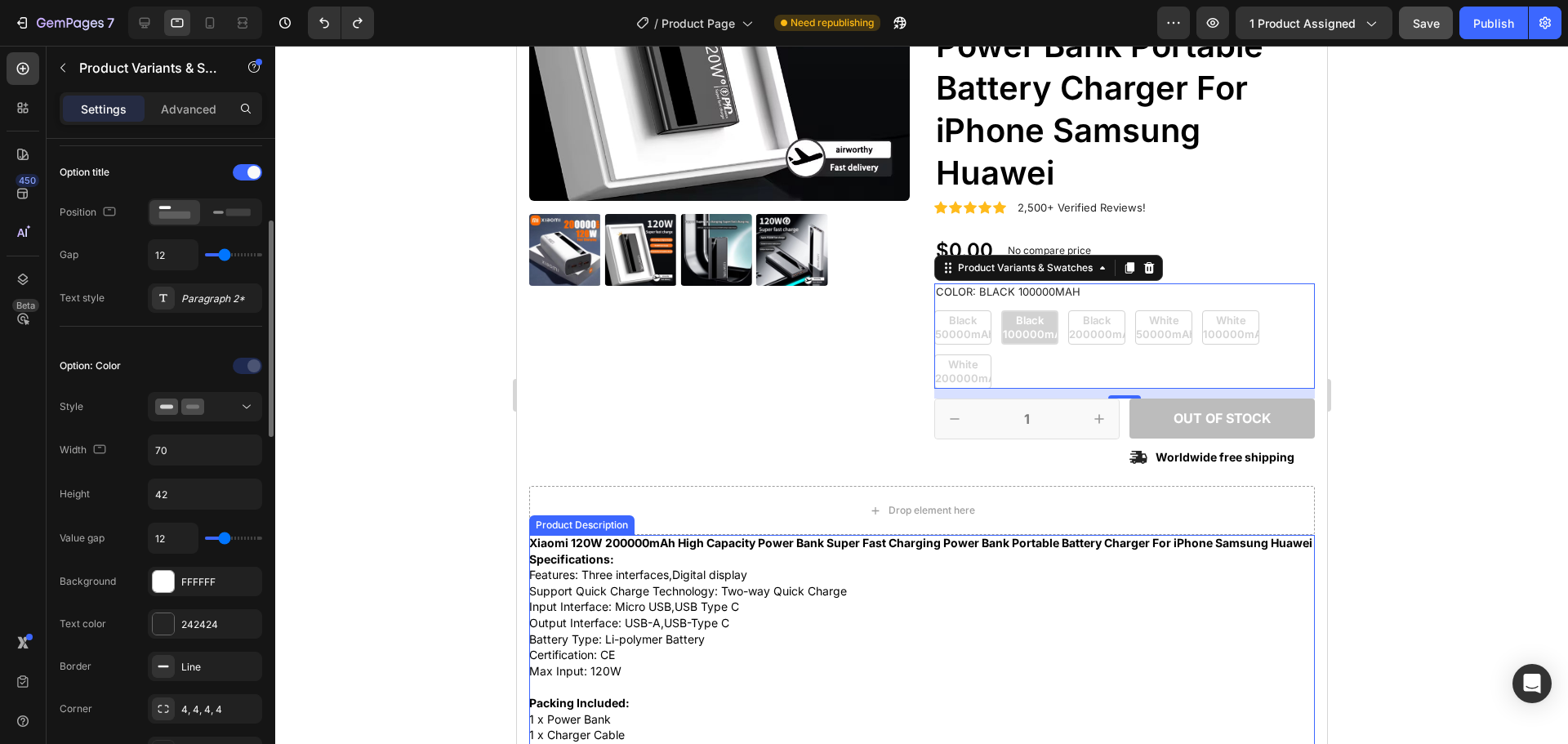
scroll to position [221, 0]
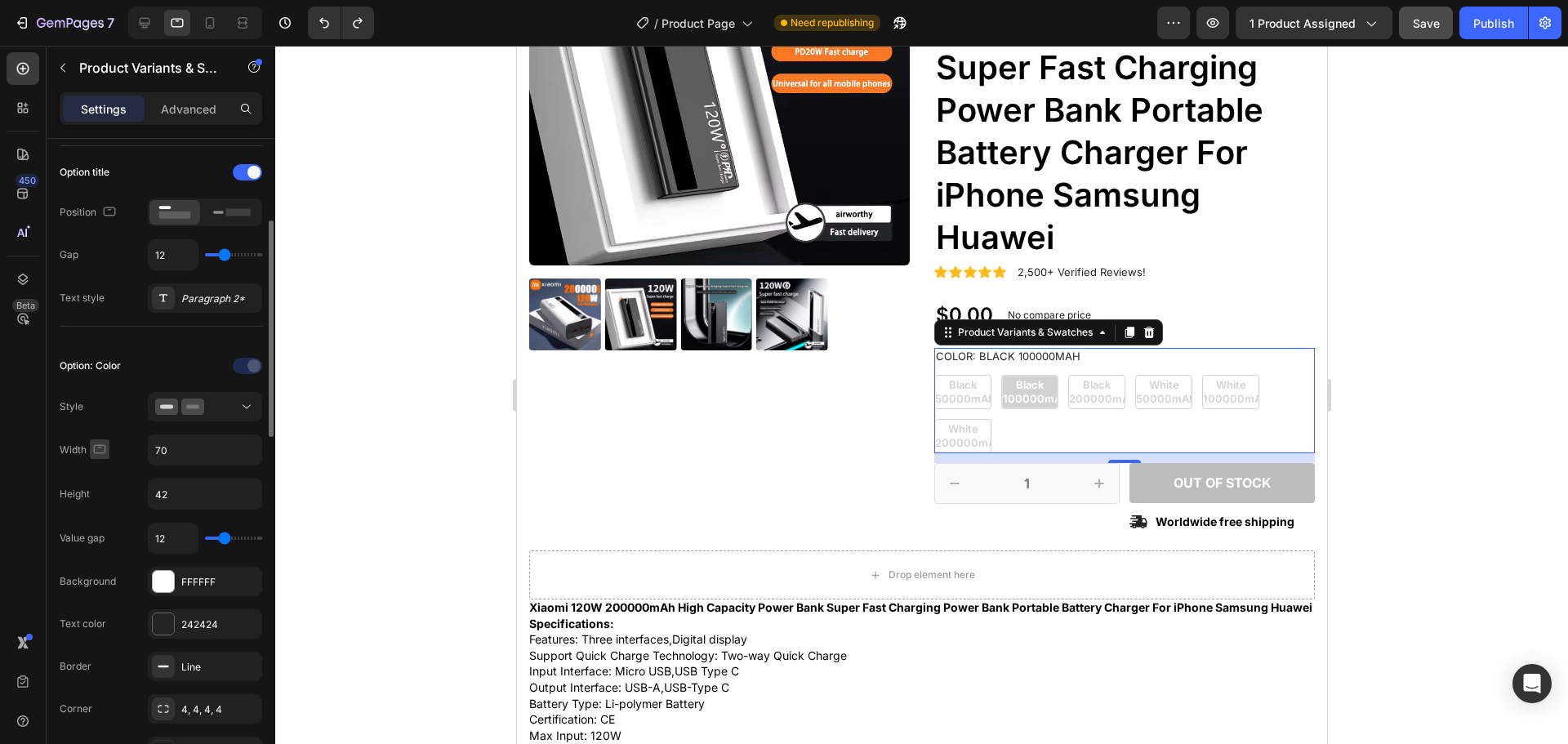
click at [104, 453] on icon "button" at bounding box center [100, 449] width 12 height 9
click at [102, 472] on icon "button" at bounding box center [103, 475] width 17 height 17
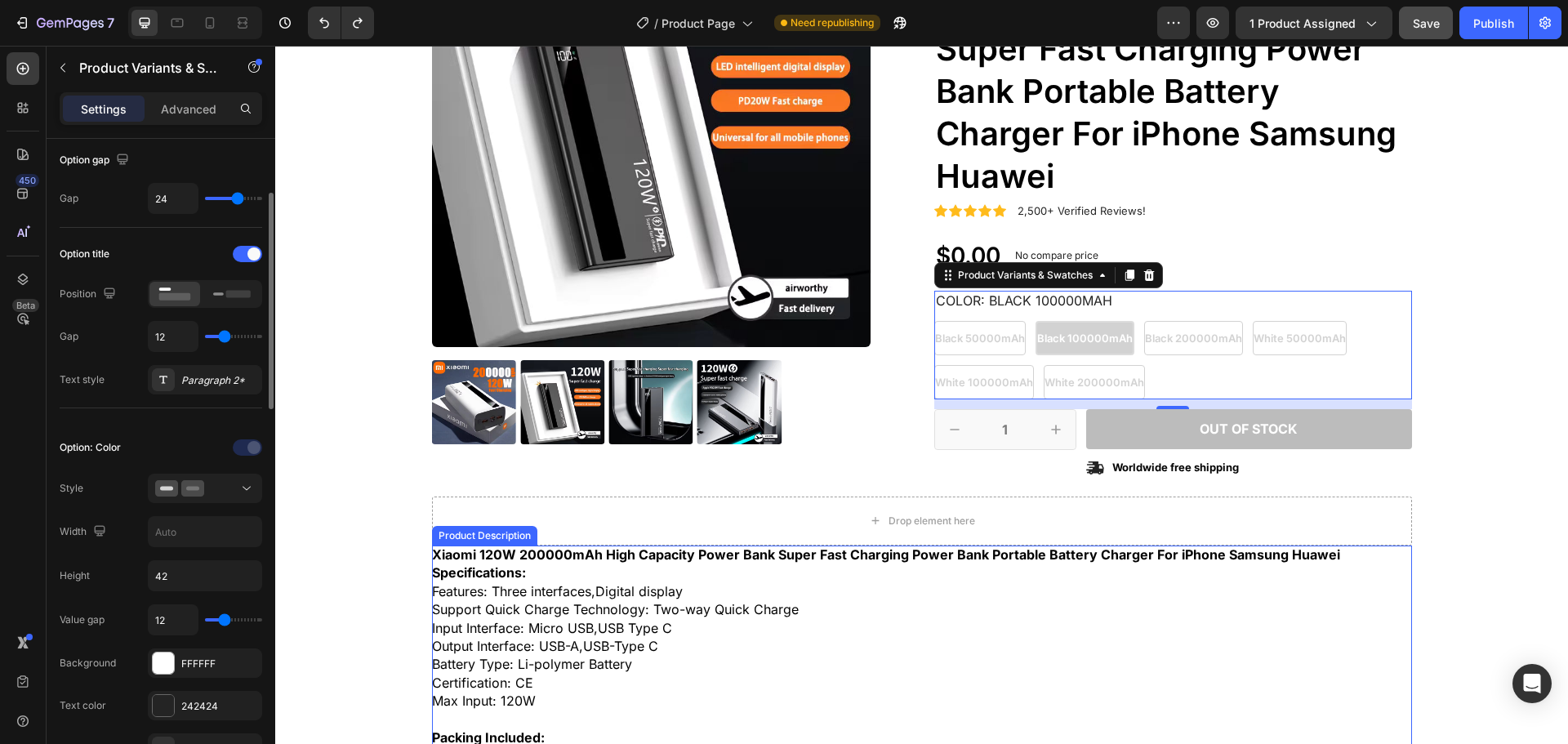
scroll to position [16, 0]
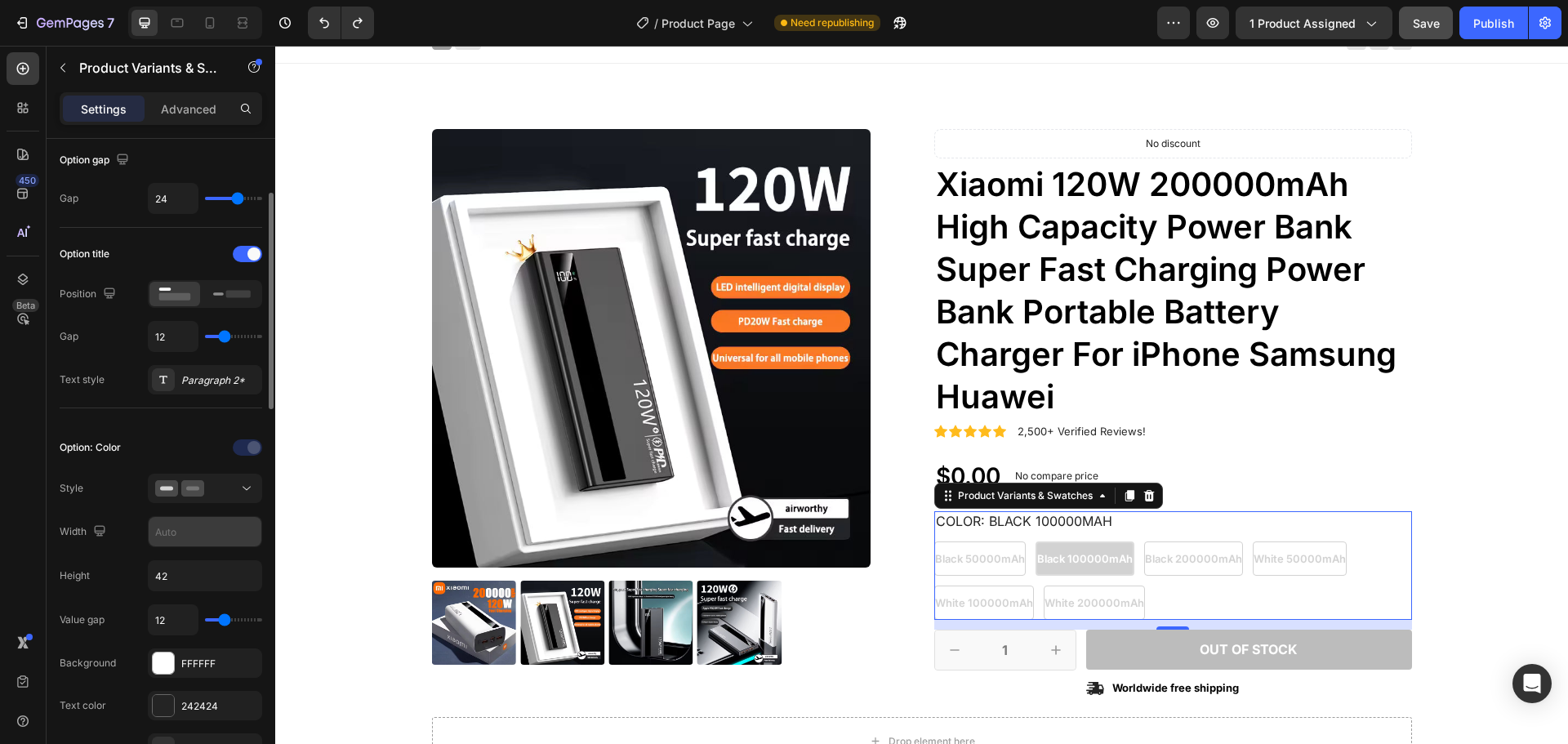
click at [184, 529] on input "text" at bounding box center [204, 532] width 113 height 30
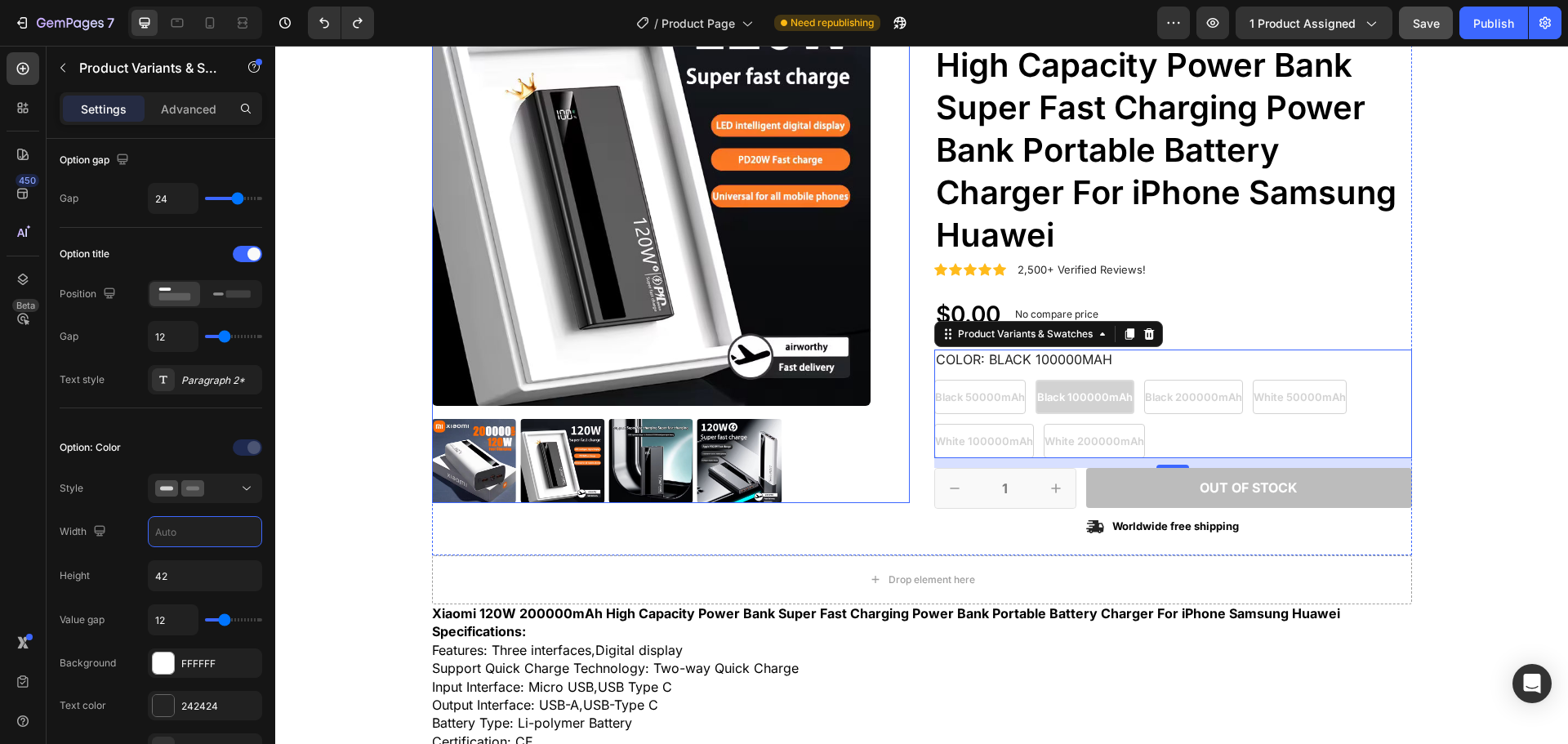
scroll to position [179, 0]
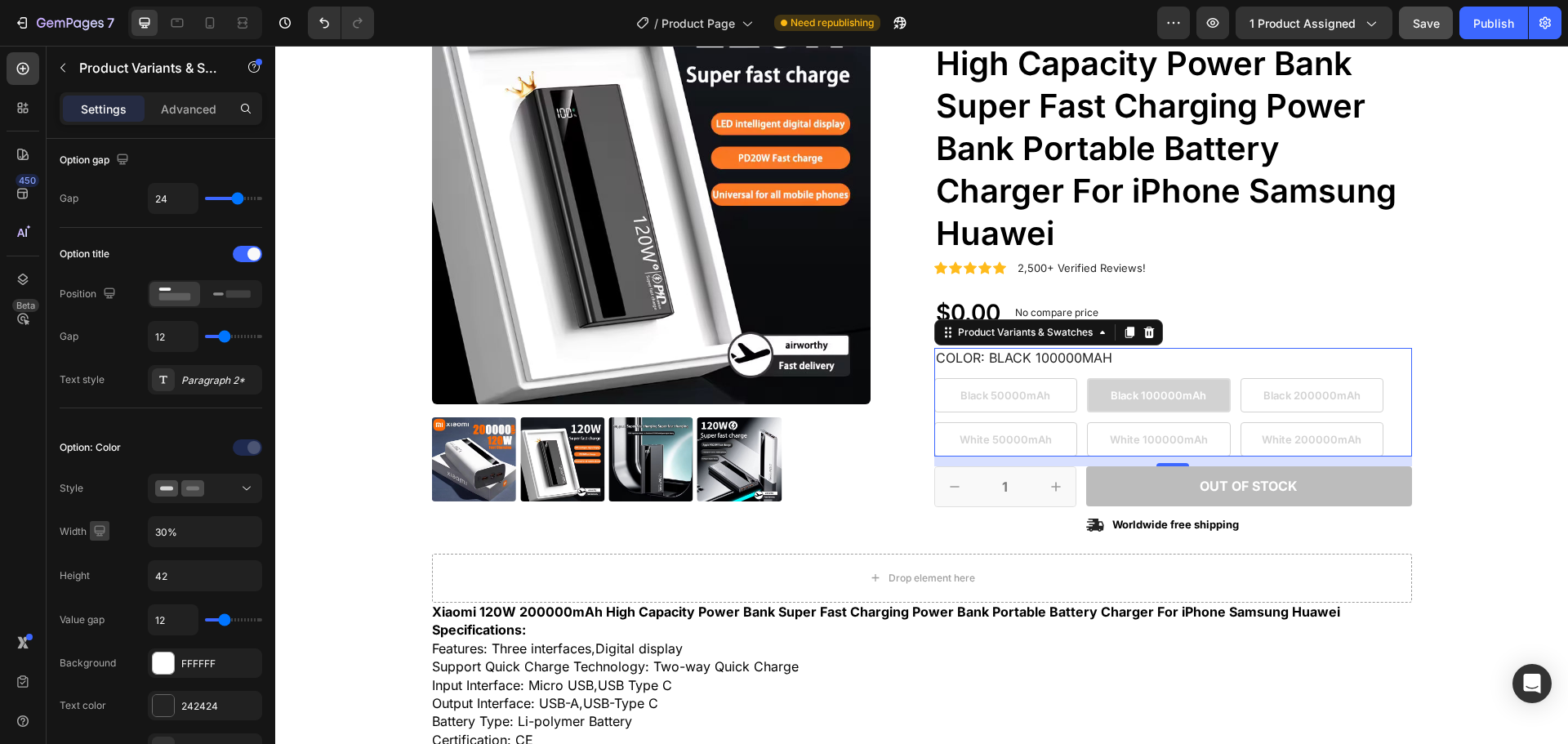
click at [101, 528] on icon "button" at bounding box center [100, 531] width 17 height 17
click at [99, 579] on icon "button" at bounding box center [103, 586] width 17 height 17
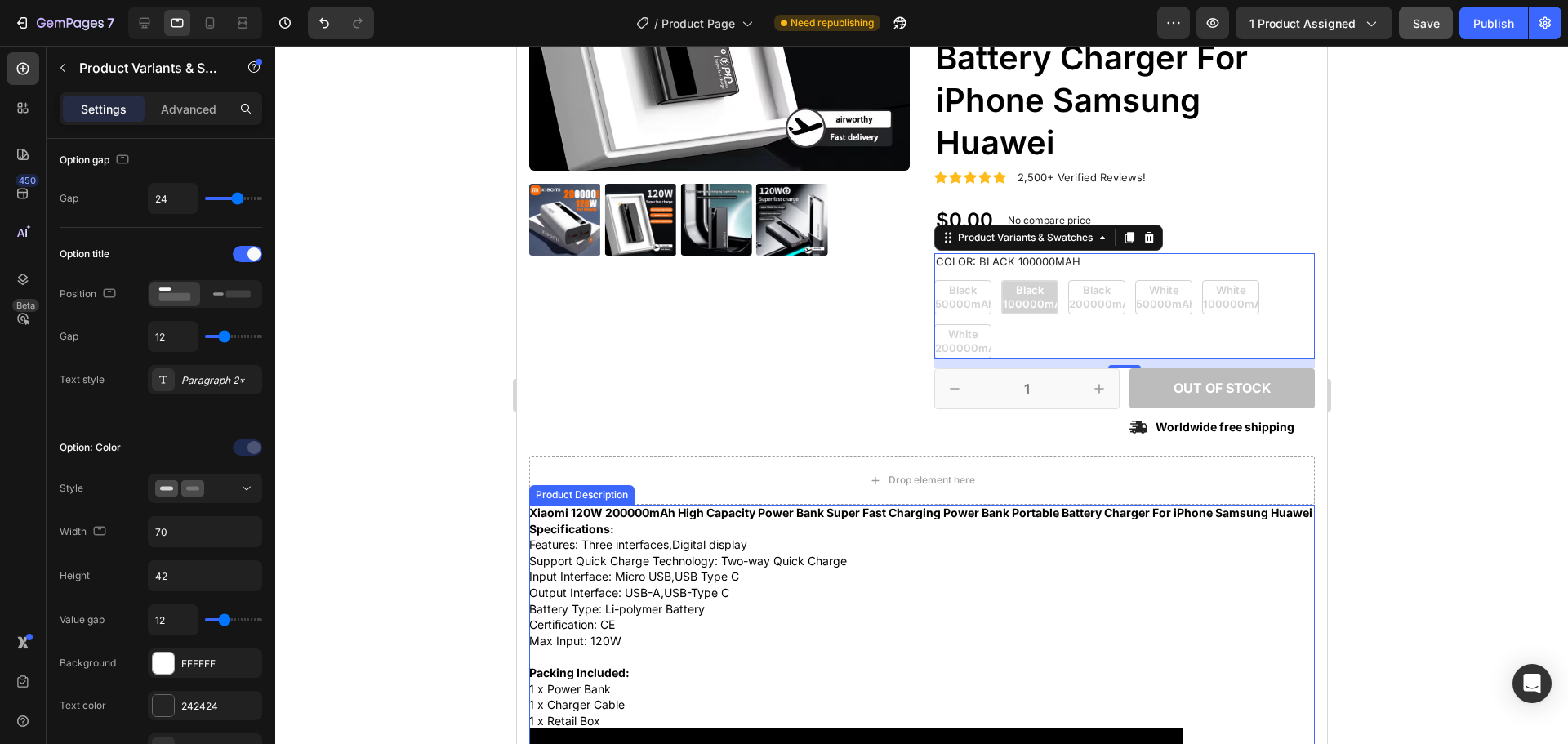
scroll to position [302, 0]
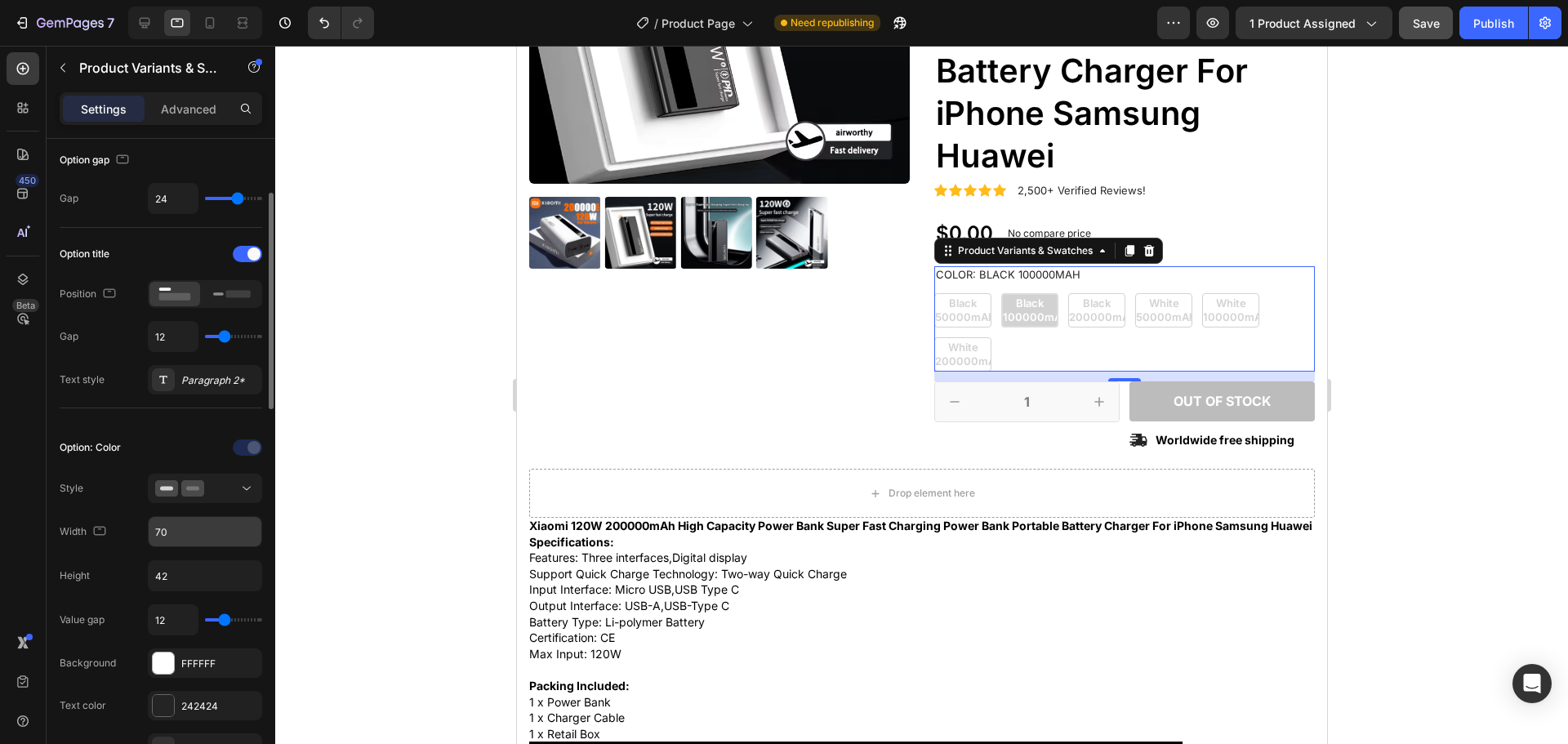
click at [182, 529] on input "70" at bounding box center [204, 532] width 113 height 30
click at [97, 534] on icon "button" at bounding box center [100, 531] width 17 height 17
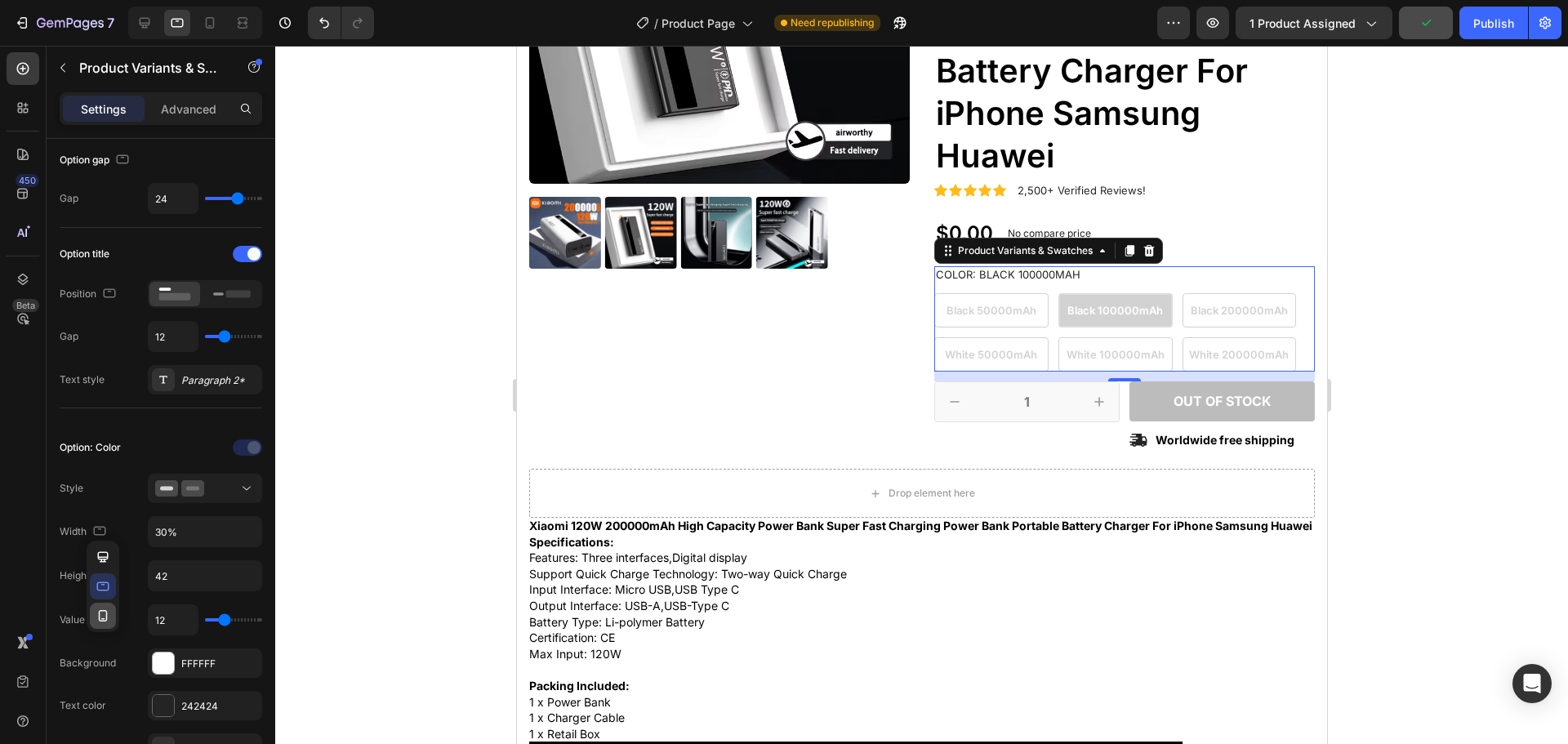
click at [105, 616] on icon "button" at bounding box center [103, 616] width 17 height 17
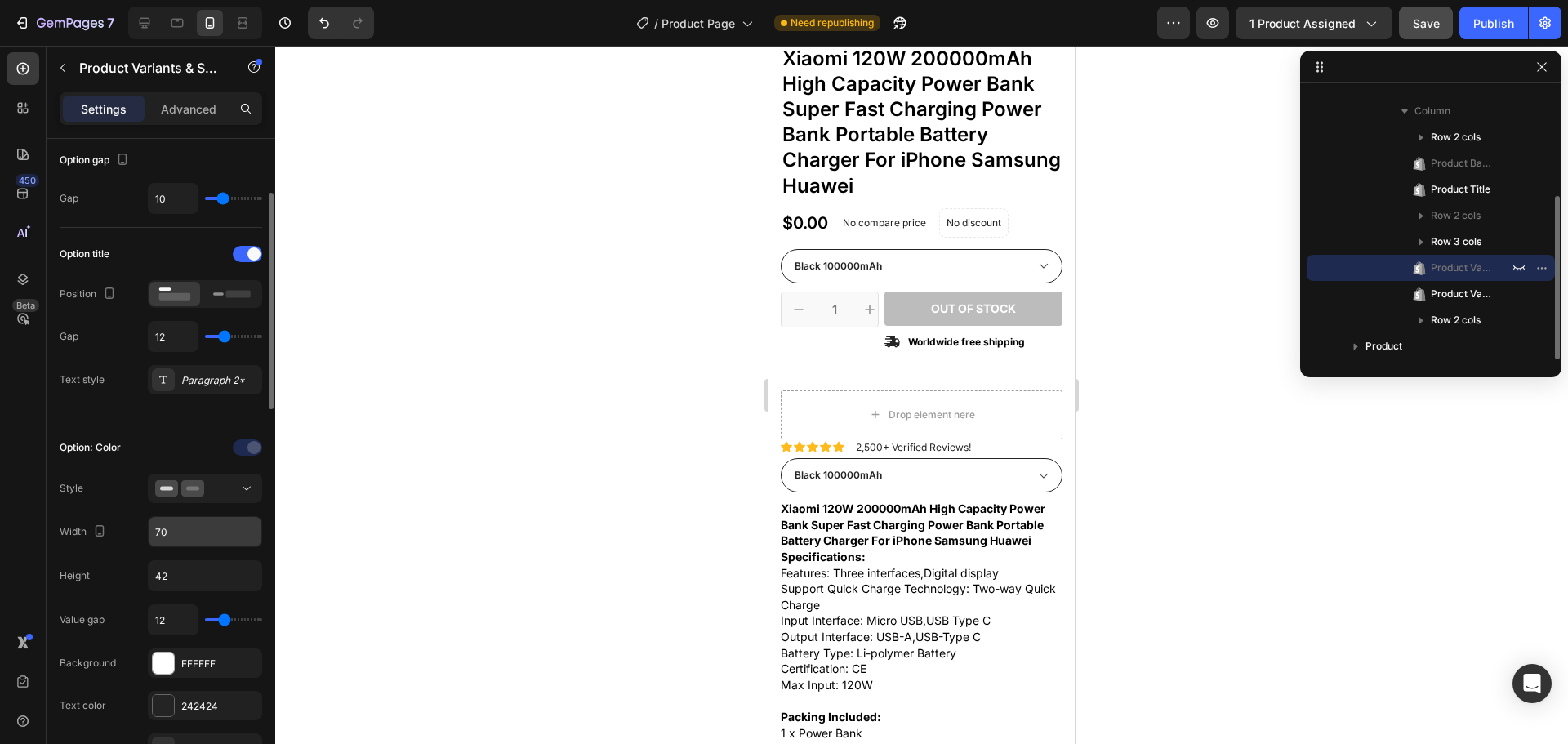
scroll to position [245, 0]
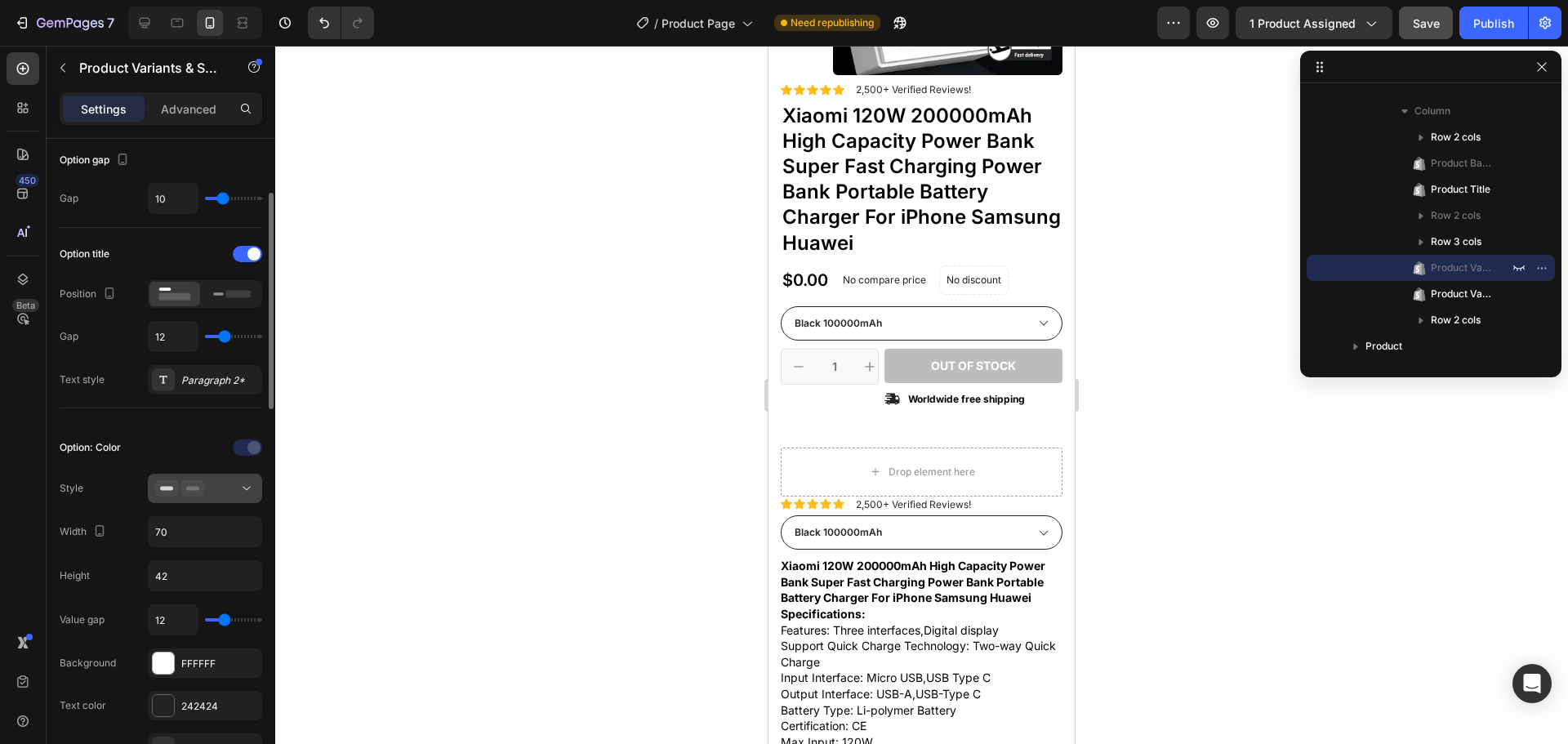
click at [211, 480] on div at bounding box center [205, 488] width 100 height 17
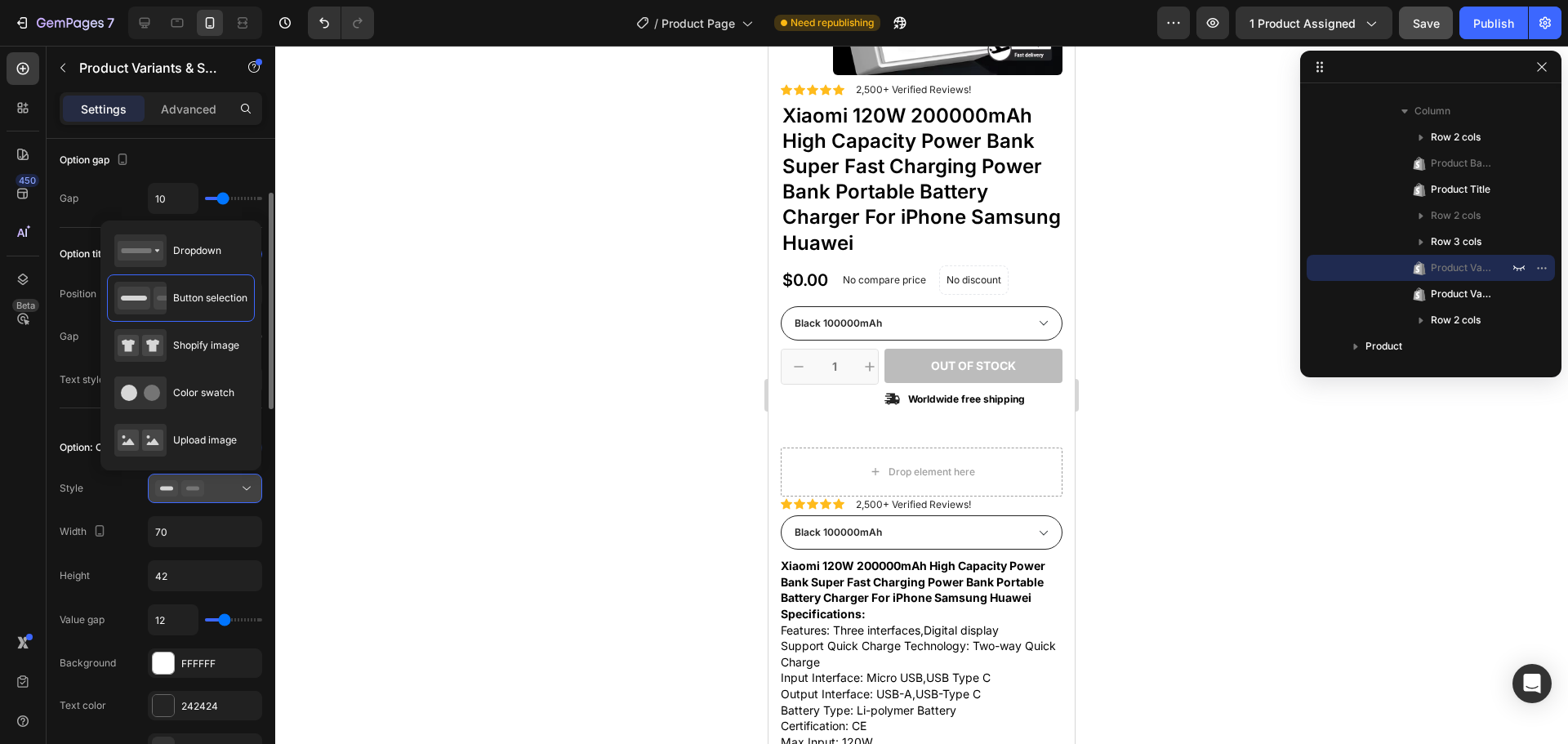
click at [211, 480] on div at bounding box center [205, 488] width 100 height 17
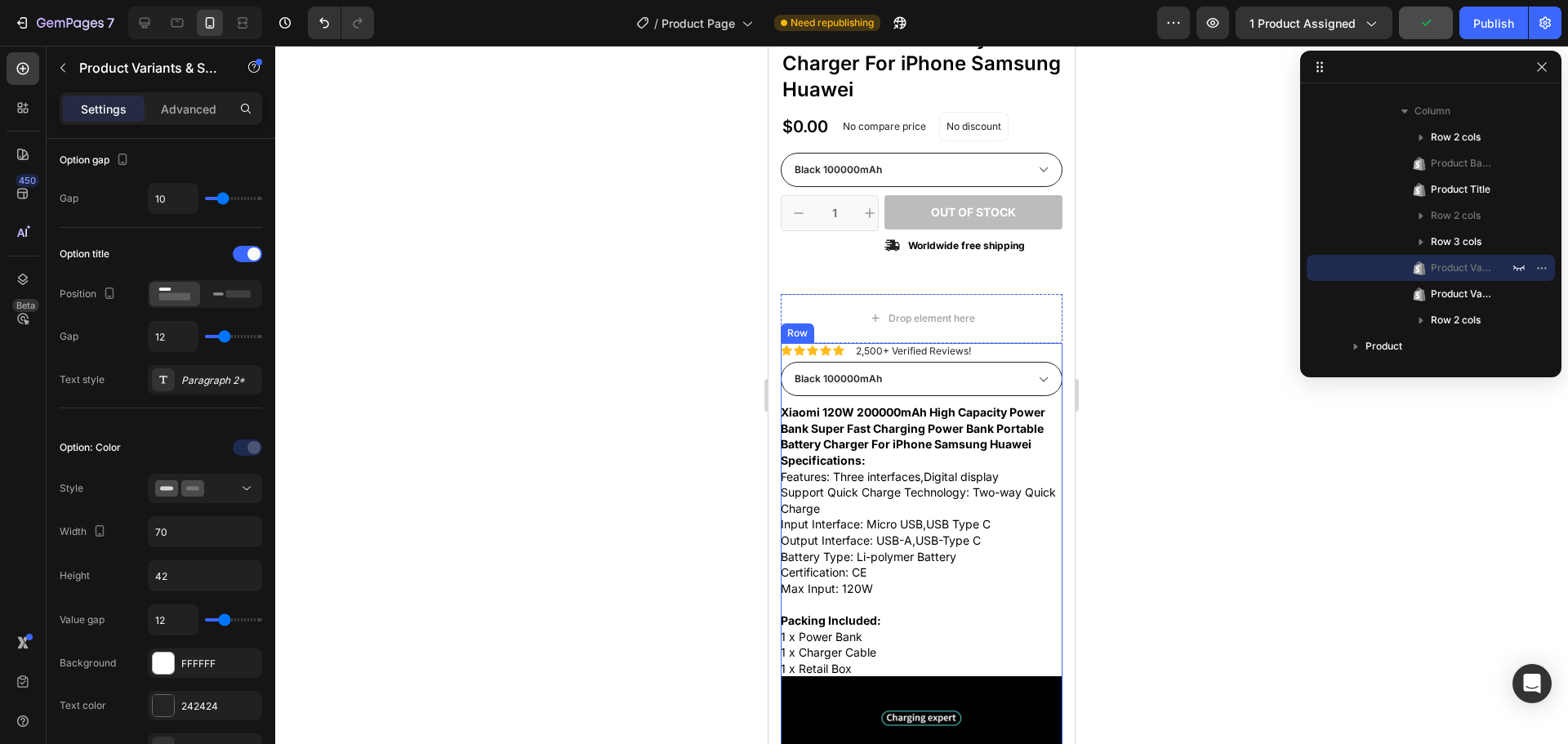
scroll to position [409, 0]
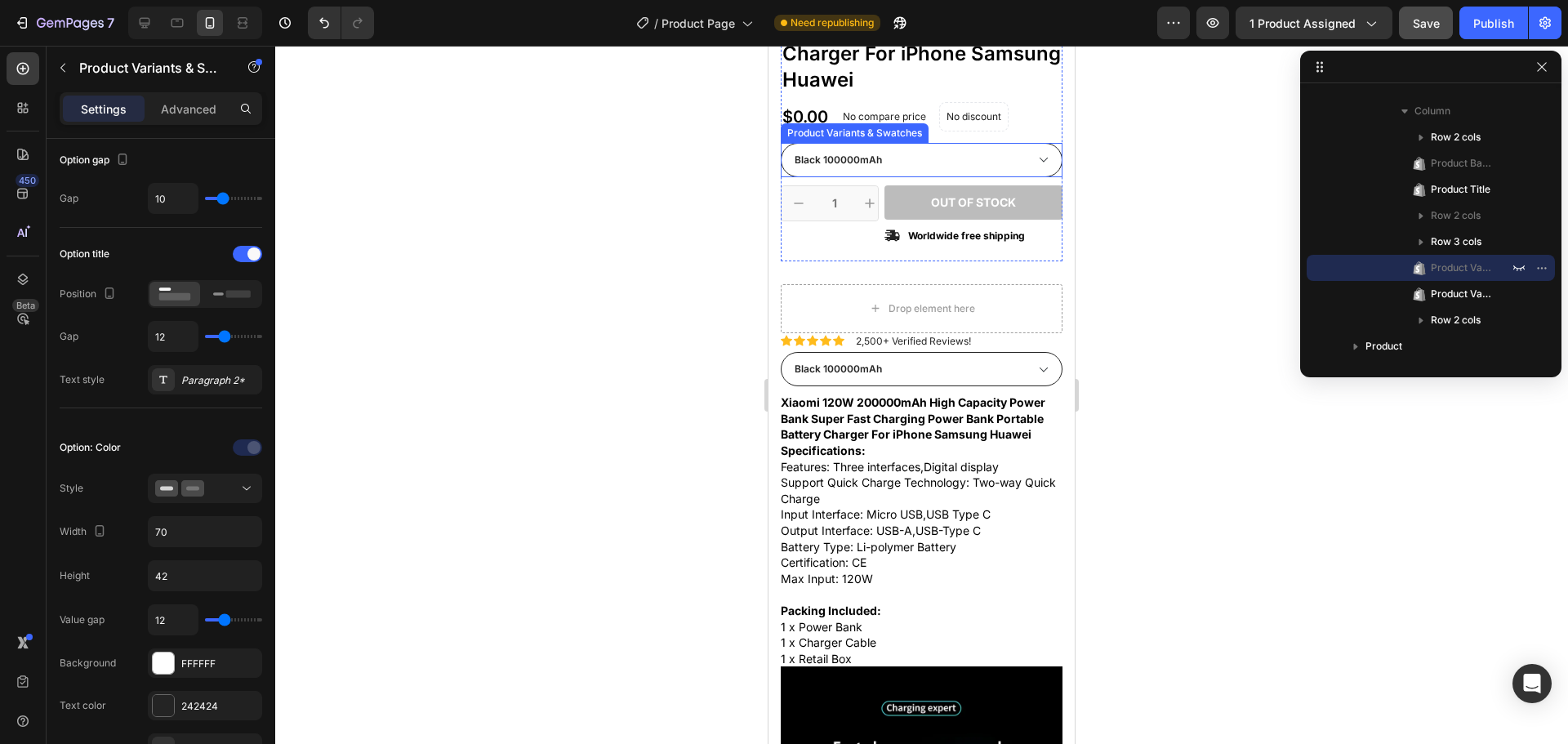
click at [1000, 147] on select "Black 50000mAh Black 100000mAh Black 200000mAh White 50000mAh White 100000mAh W…" at bounding box center [921, 160] width 282 height 34
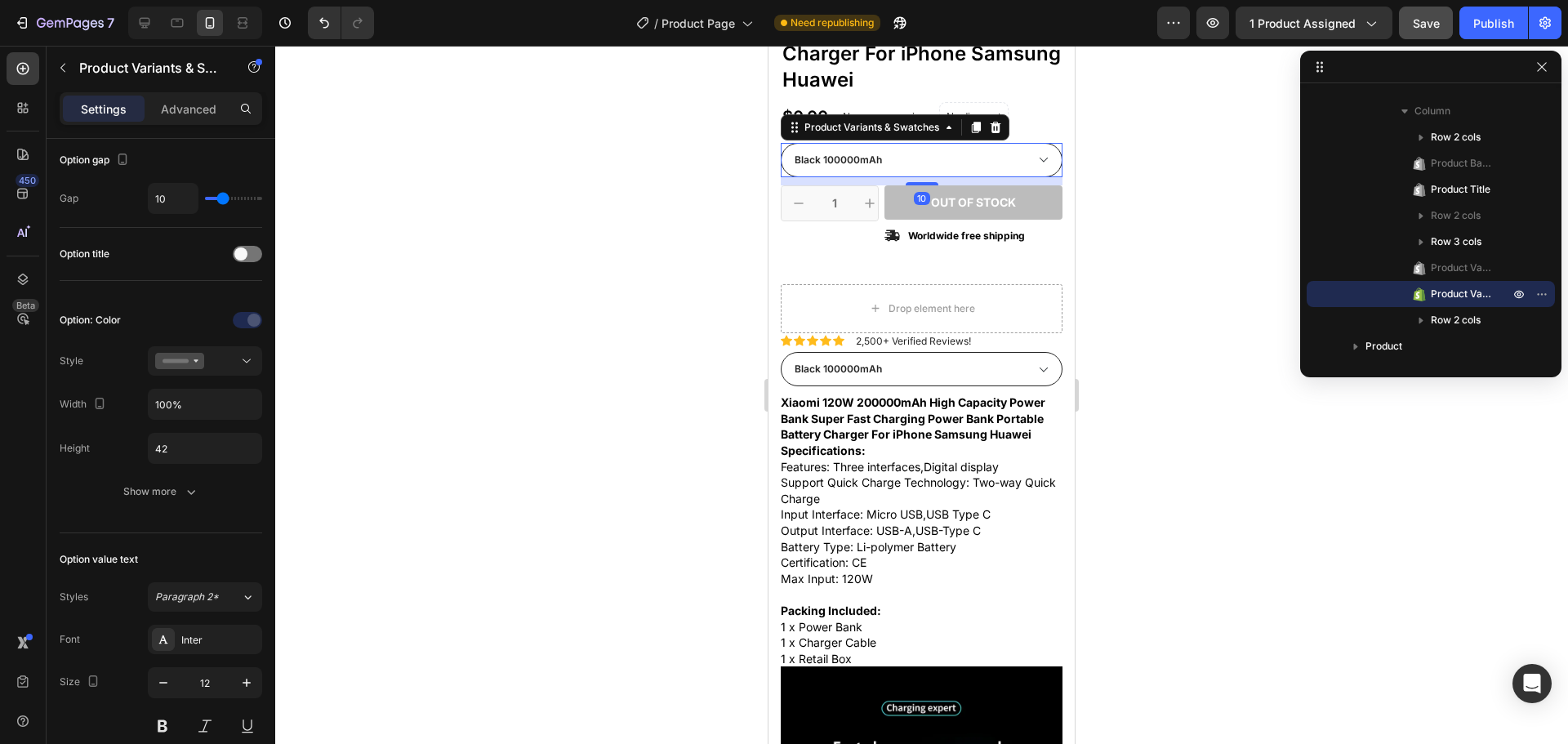
click at [1000, 147] on select "Black 50000mAh Black 100000mAh Black 200000mAh White 50000mAh White 100000mAh W…" at bounding box center [921, 160] width 282 height 34
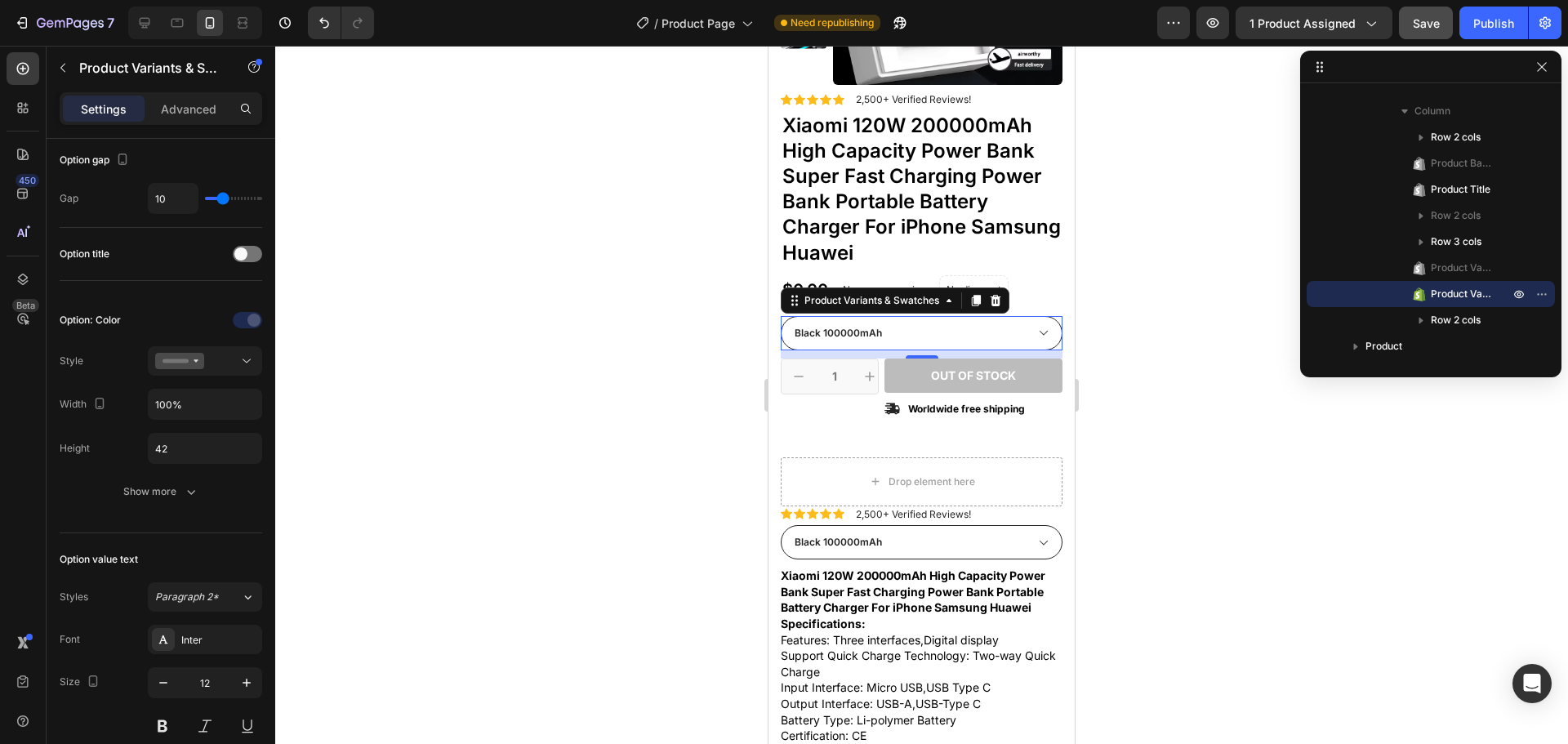
scroll to position [245, 0]
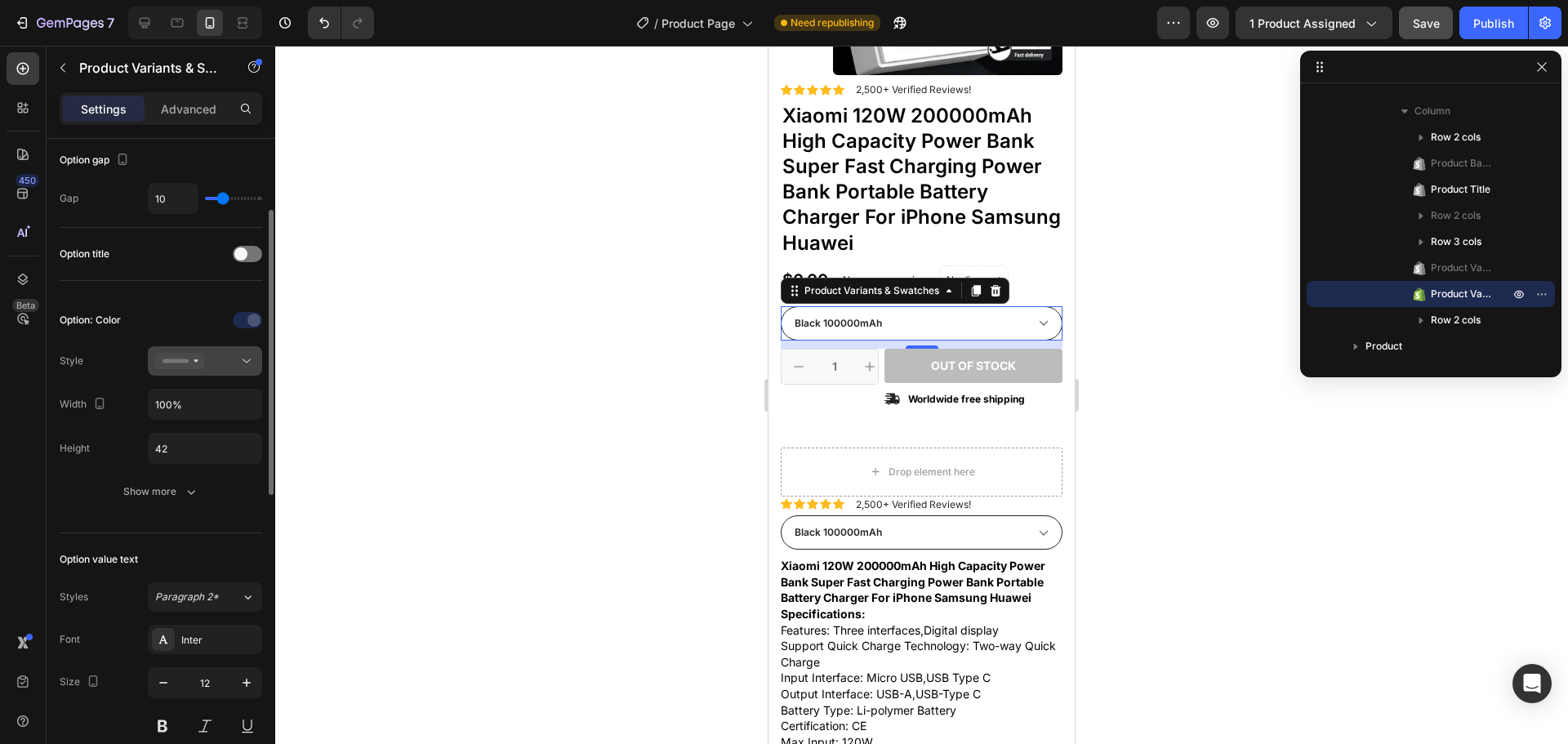
click at [214, 360] on div at bounding box center [205, 361] width 100 height 17
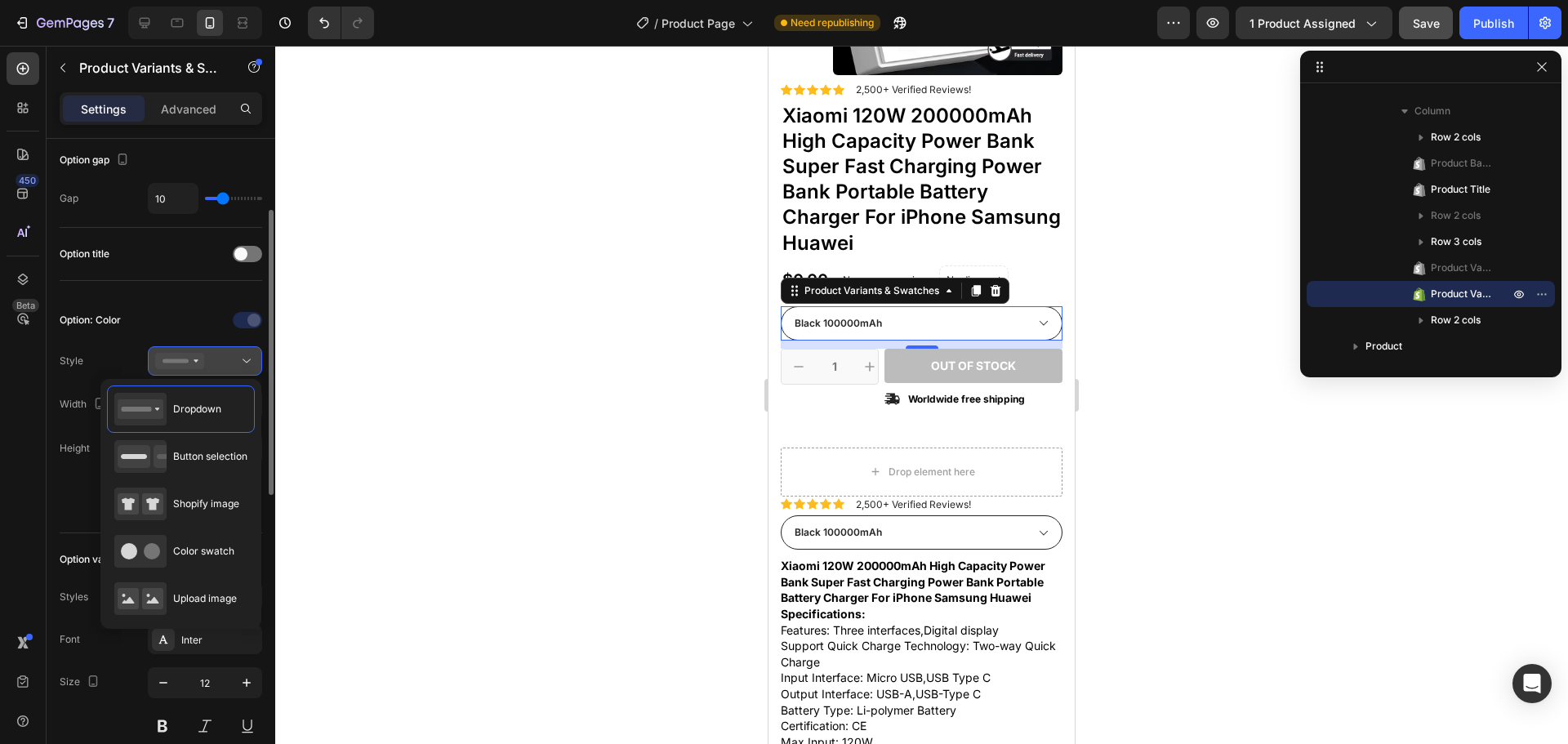
click at [214, 360] on div at bounding box center [205, 361] width 100 height 17
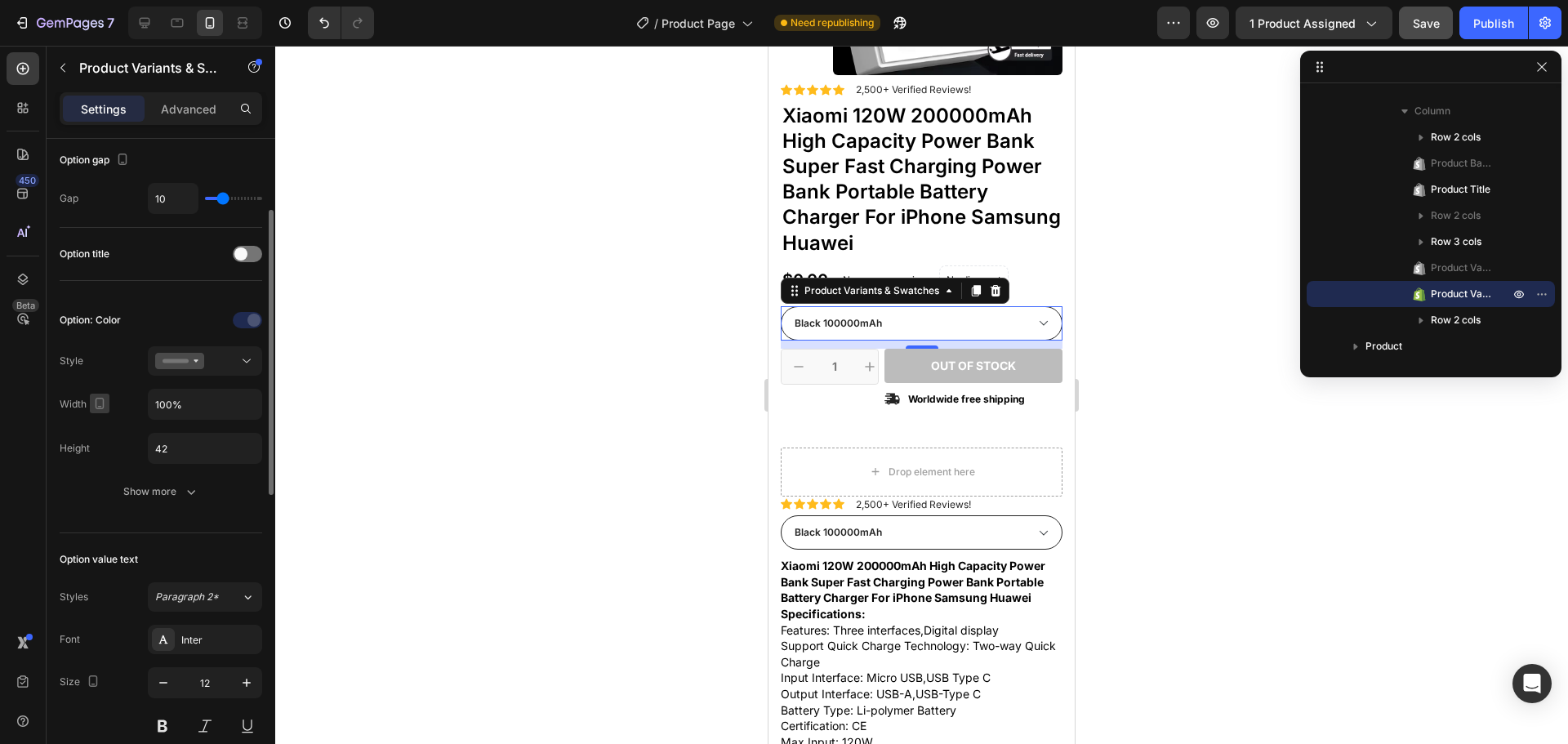
click at [103, 409] on icon "button" at bounding box center [100, 403] width 9 height 11
click at [168, 106] on p "Advanced" at bounding box center [189, 109] width 56 height 17
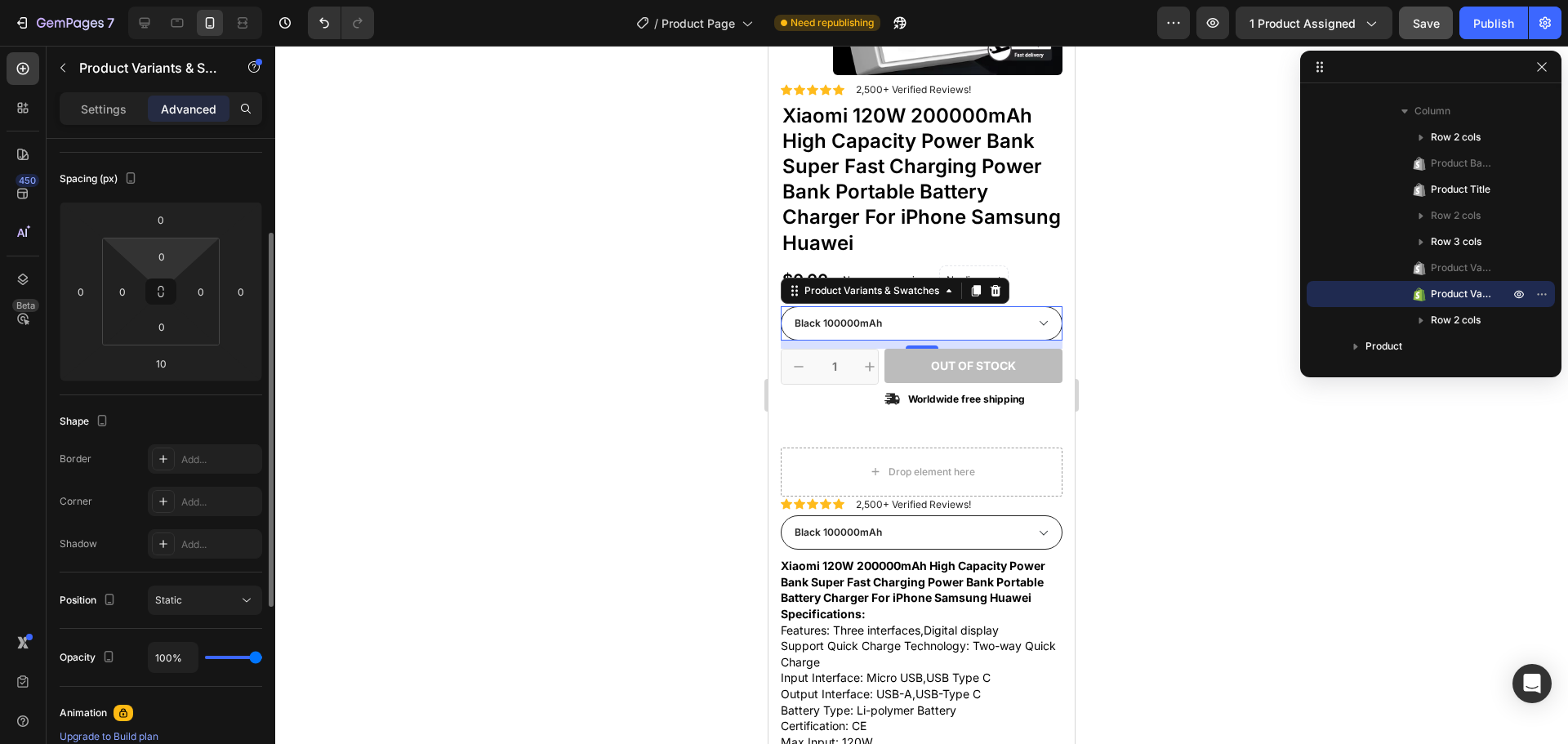
scroll to position [0, 0]
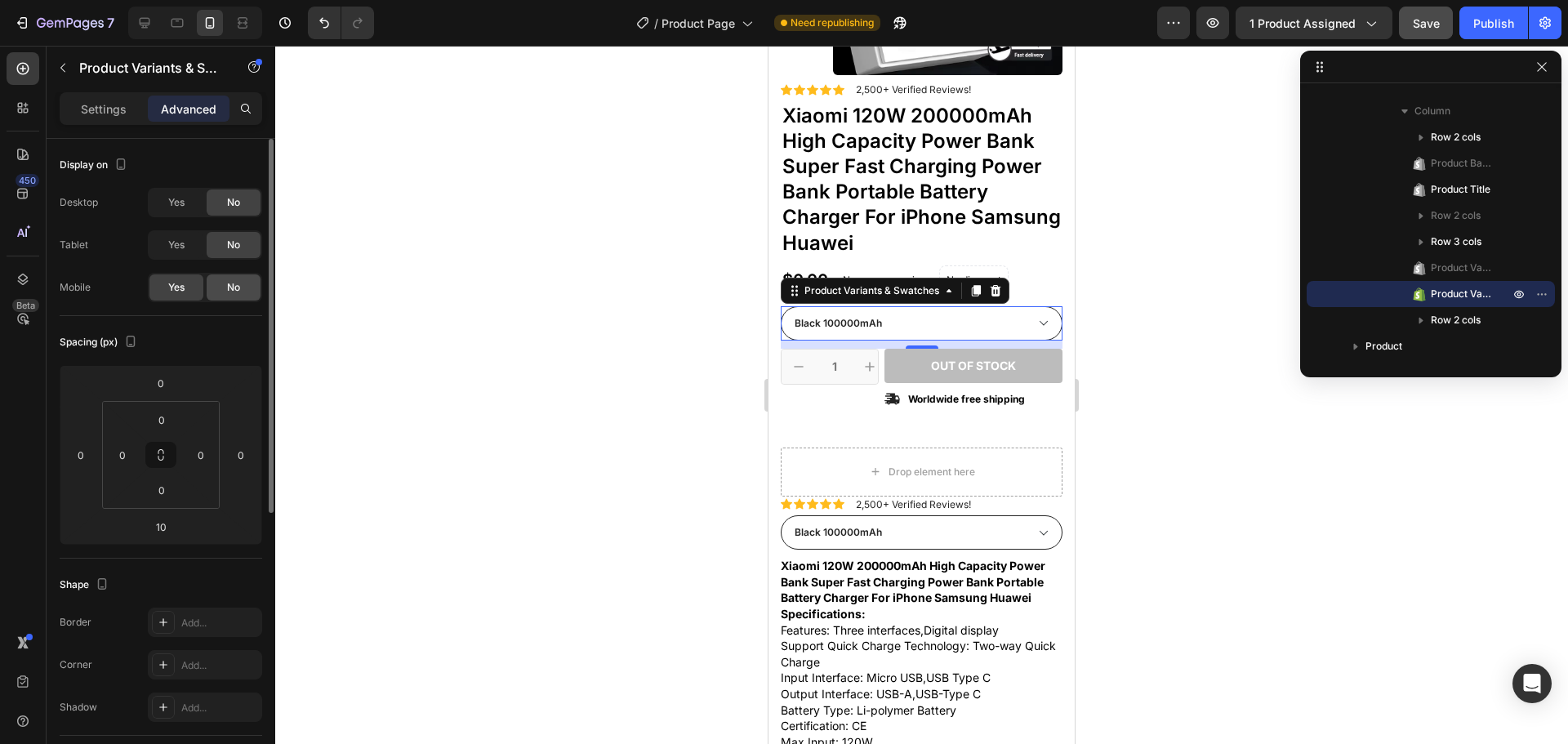
click at [227, 292] on span "No" at bounding box center [233, 287] width 13 height 15
click at [213, 283] on div "No" at bounding box center [234, 287] width 54 height 26
click at [107, 112] on p "Settings" at bounding box center [104, 109] width 45 height 17
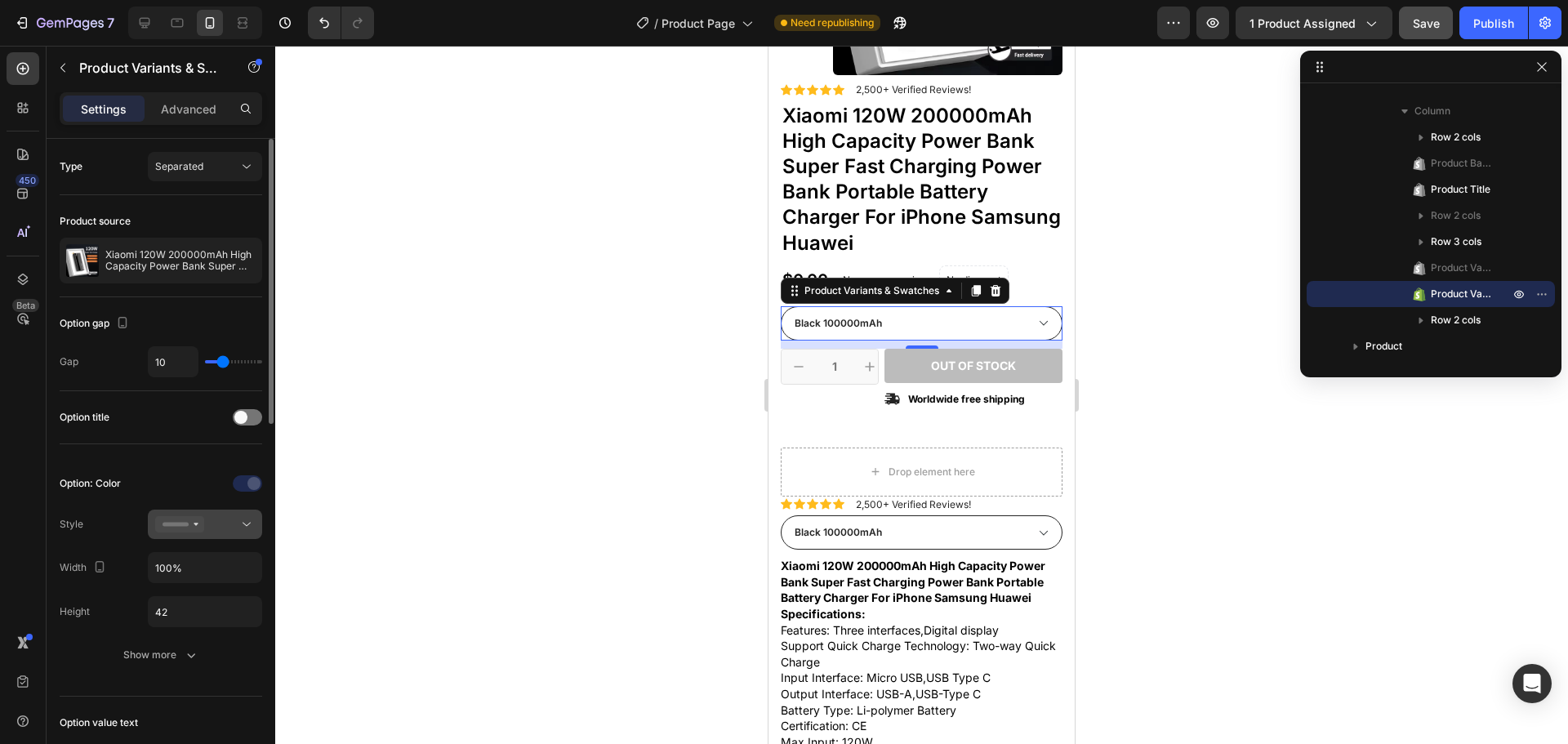
click at [184, 537] on button at bounding box center [204, 525] width 114 height 30
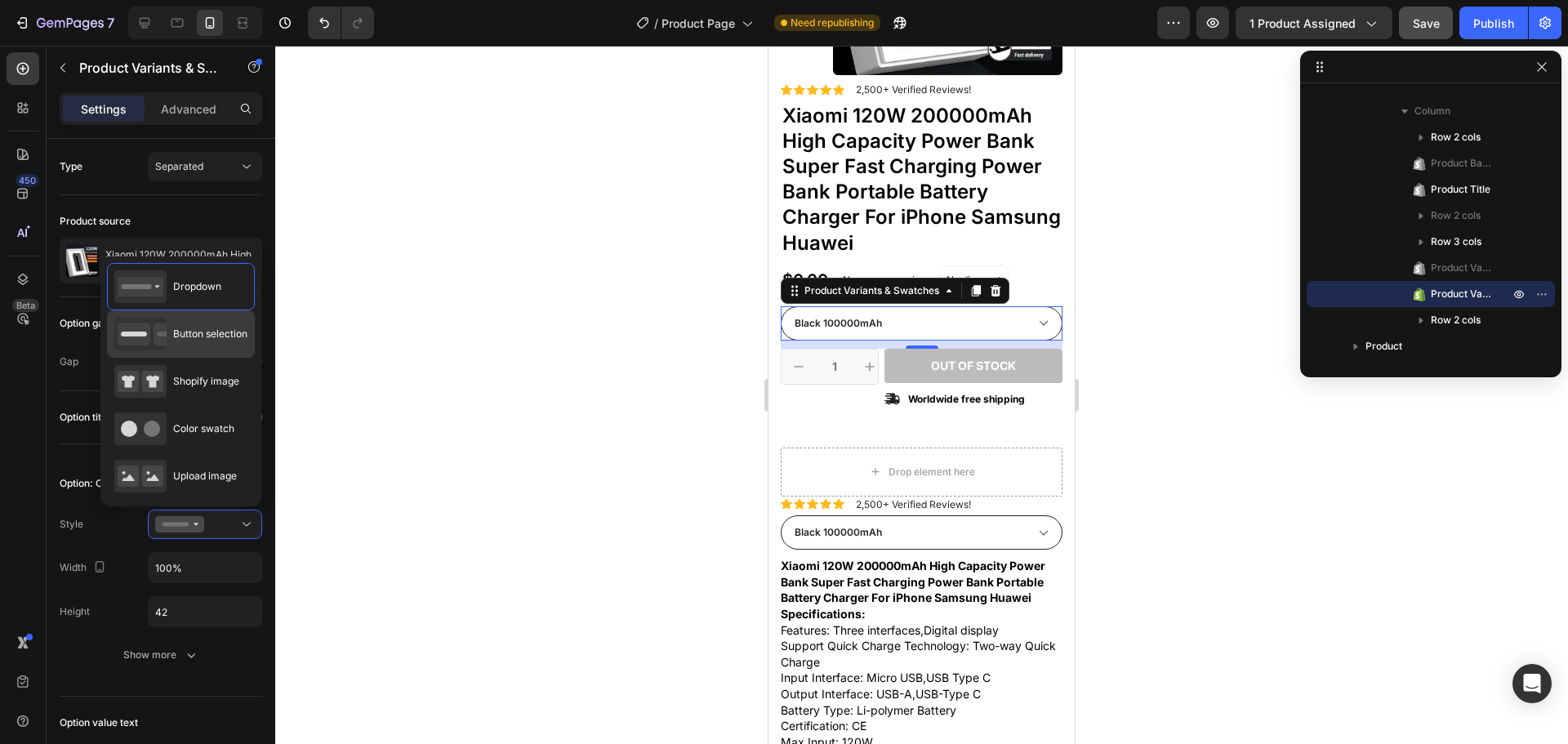
click at [210, 338] on span "Button selection" at bounding box center [210, 334] width 74 height 15
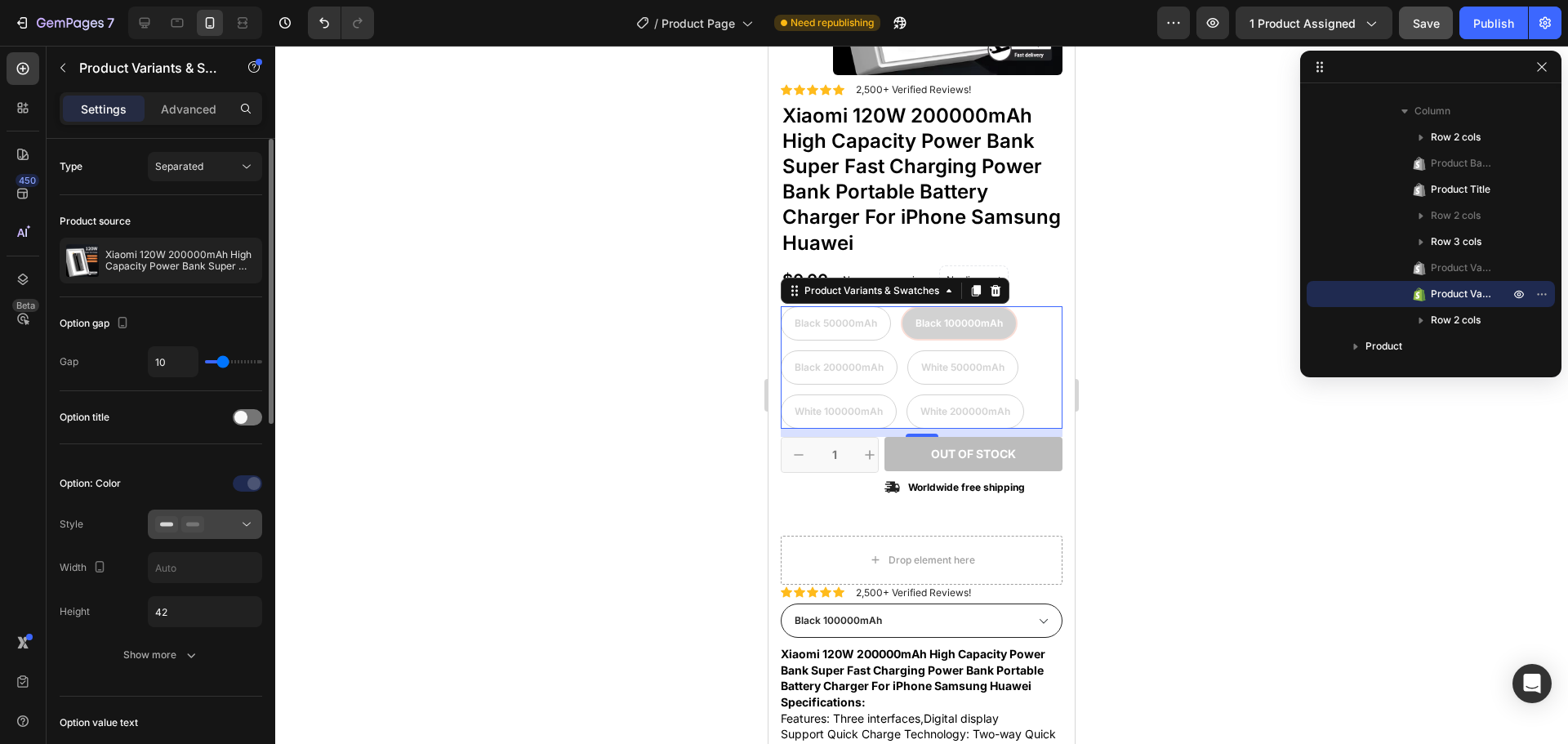
click at [218, 520] on div at bounding box center [205, 524] width 100 height 17
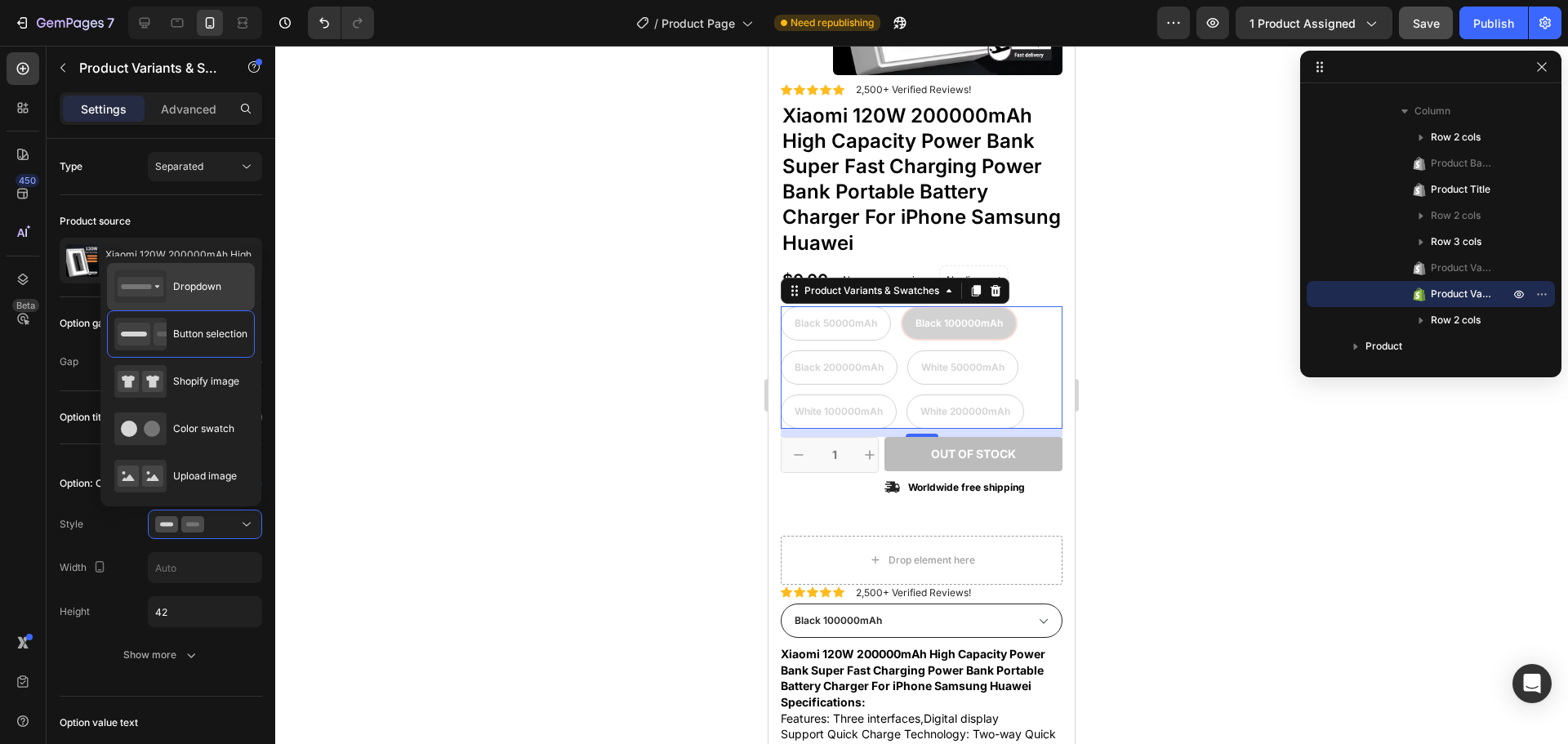
click at [190, 286] on span "Dropdown" at bounding box center [196, 286] width 48 height 15
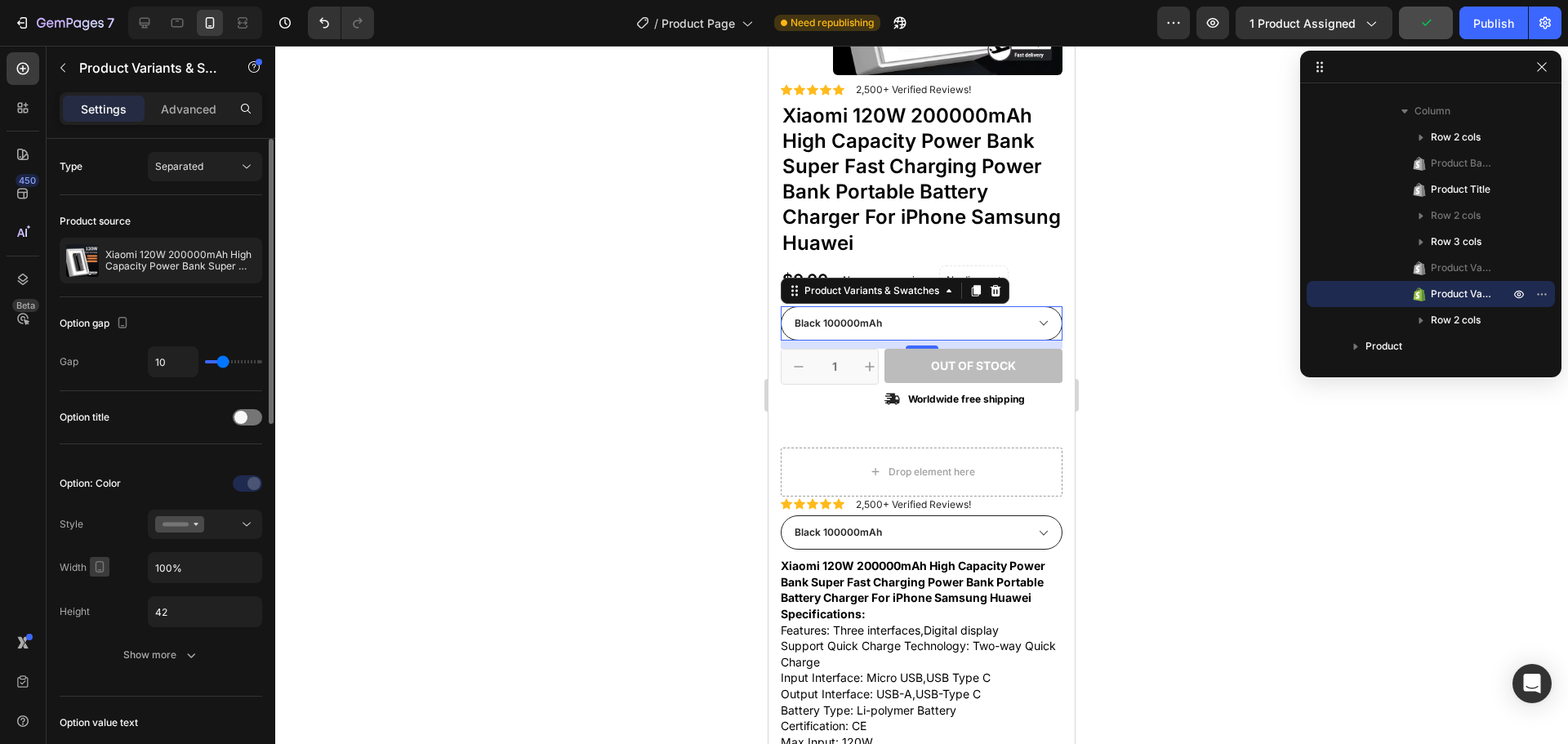
click at [103, 564] on icon "button" at bounding box center [100, 567] width 17 height 17
click at [98, 593] on icon "button" at bounding box center [103, 593] width 10 height 10
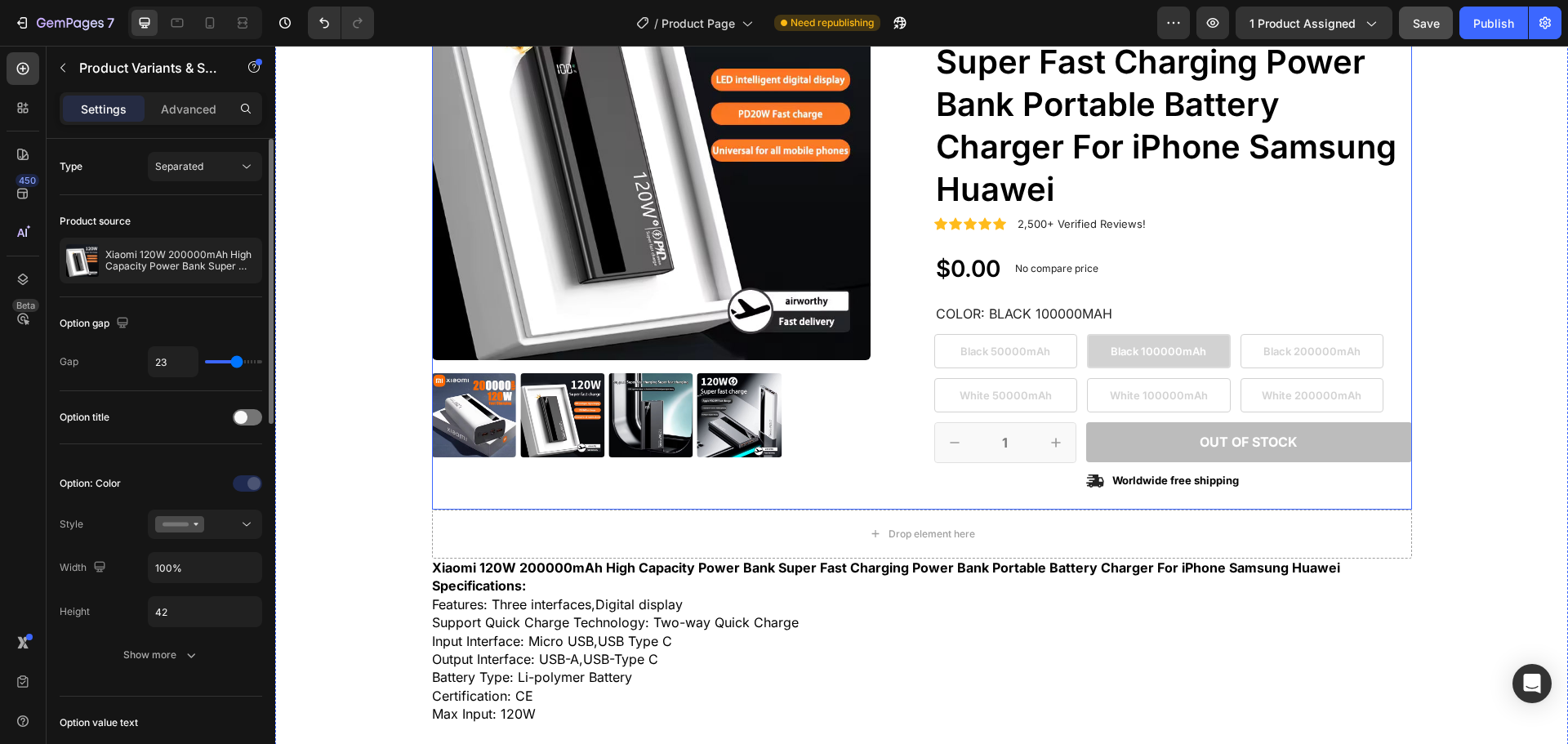
scroll to position [188, 0]
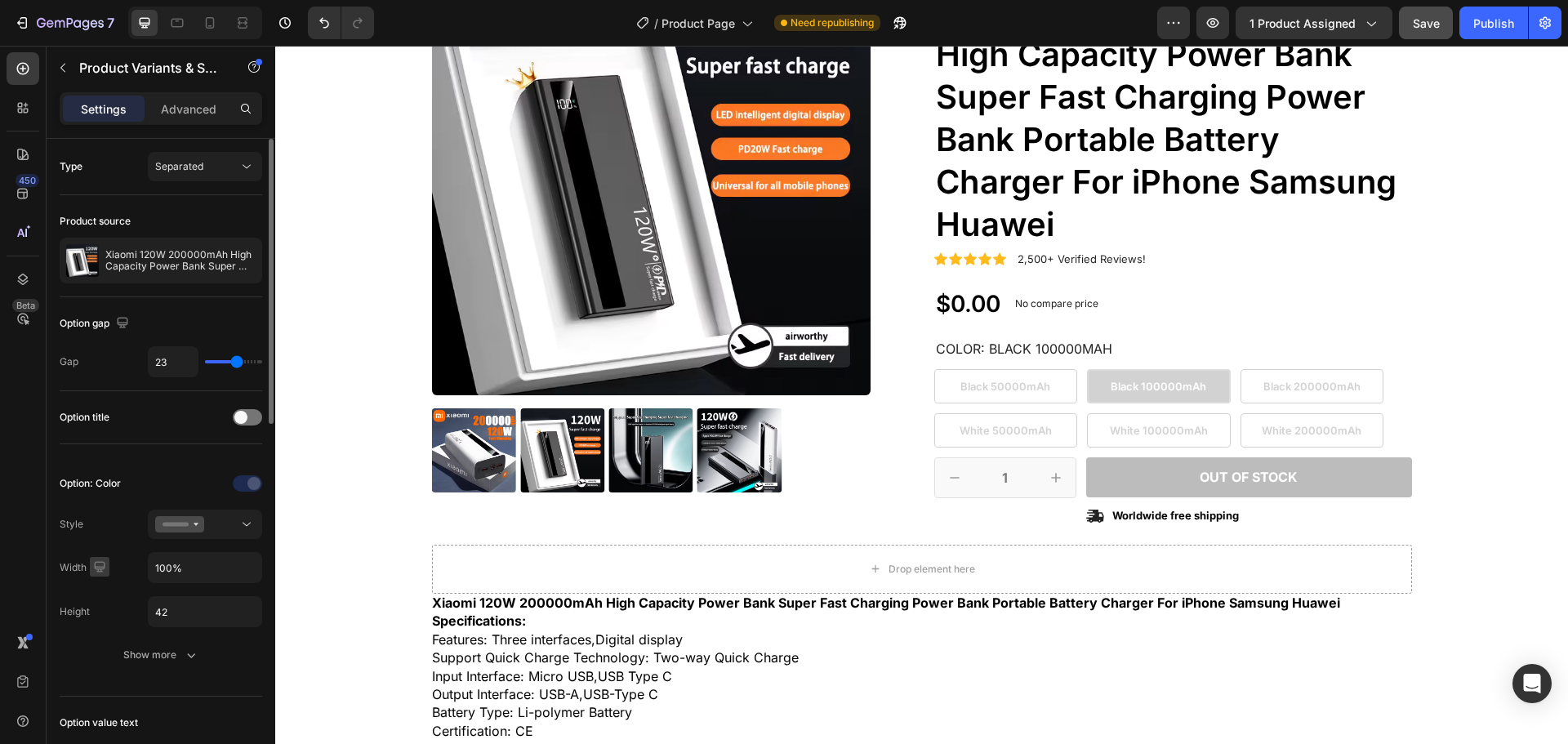
click at [103, 564] on icon "button" at bounding box center [100, 567] width 17 height 17
click at [120, 553] on div "Width 100%" at bounding box center [161, 568] width 203 height 31
click at [207, 570] on input "100%" at bounding box center [204, 568] width 113 height 30
click at [220, 572] on input "100%" at bounding box center [204, 568] width 113 height 30
click at [92, 576] on button "button" at bounding box center [100, 567] width 19 height 19
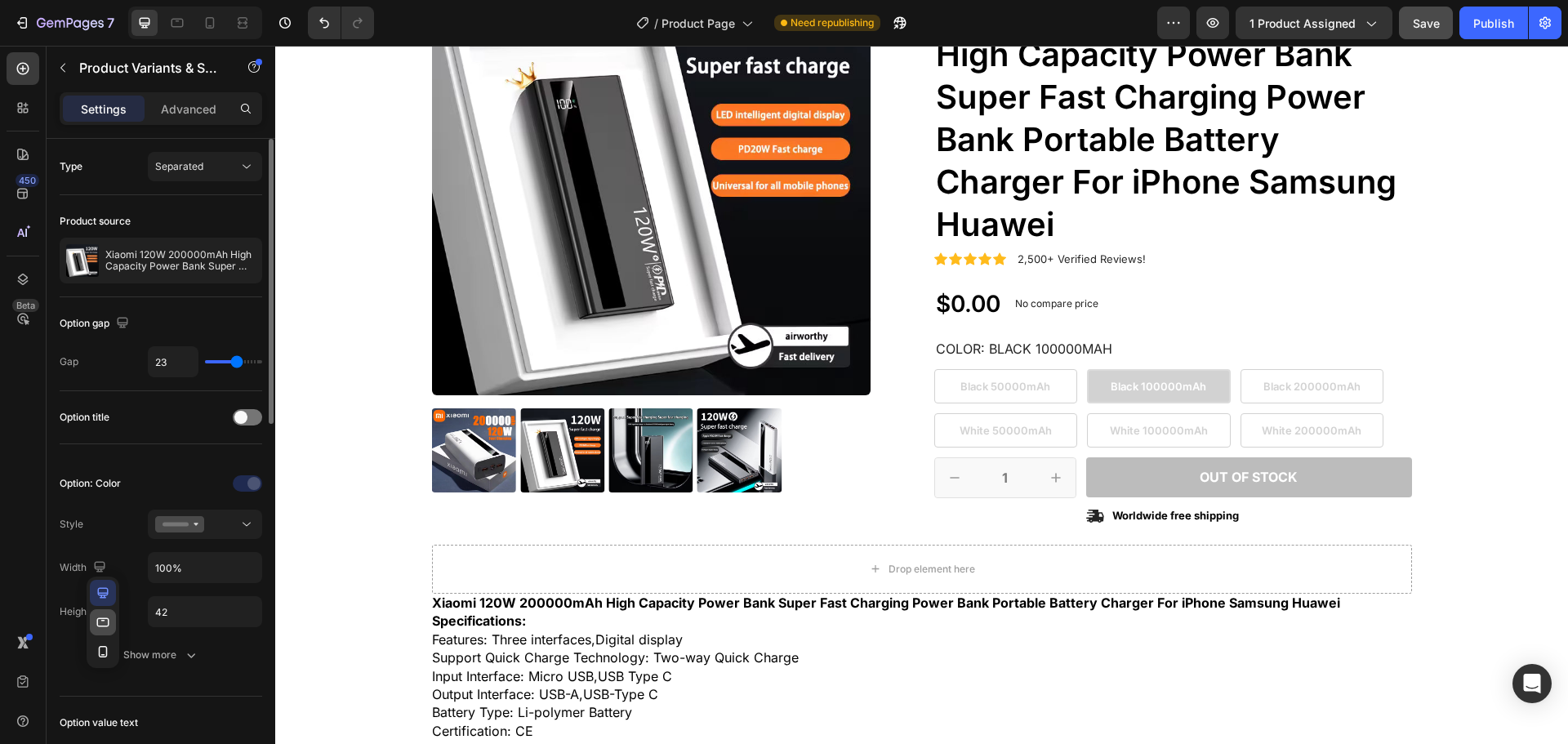
click at [104, 619] on icon "button" at bounding box center [103, 623] width 17 height 17
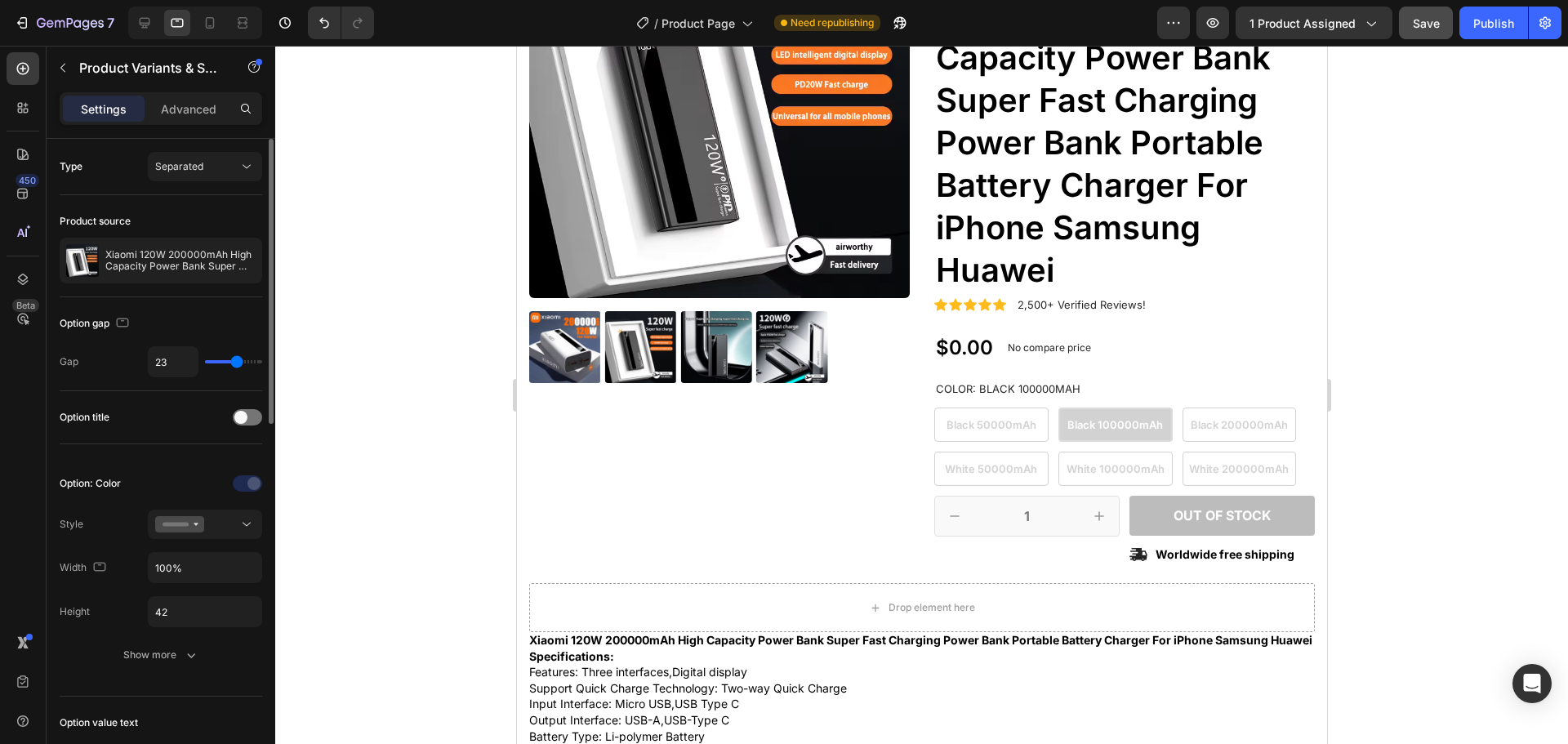
scroll to position [131, 0]
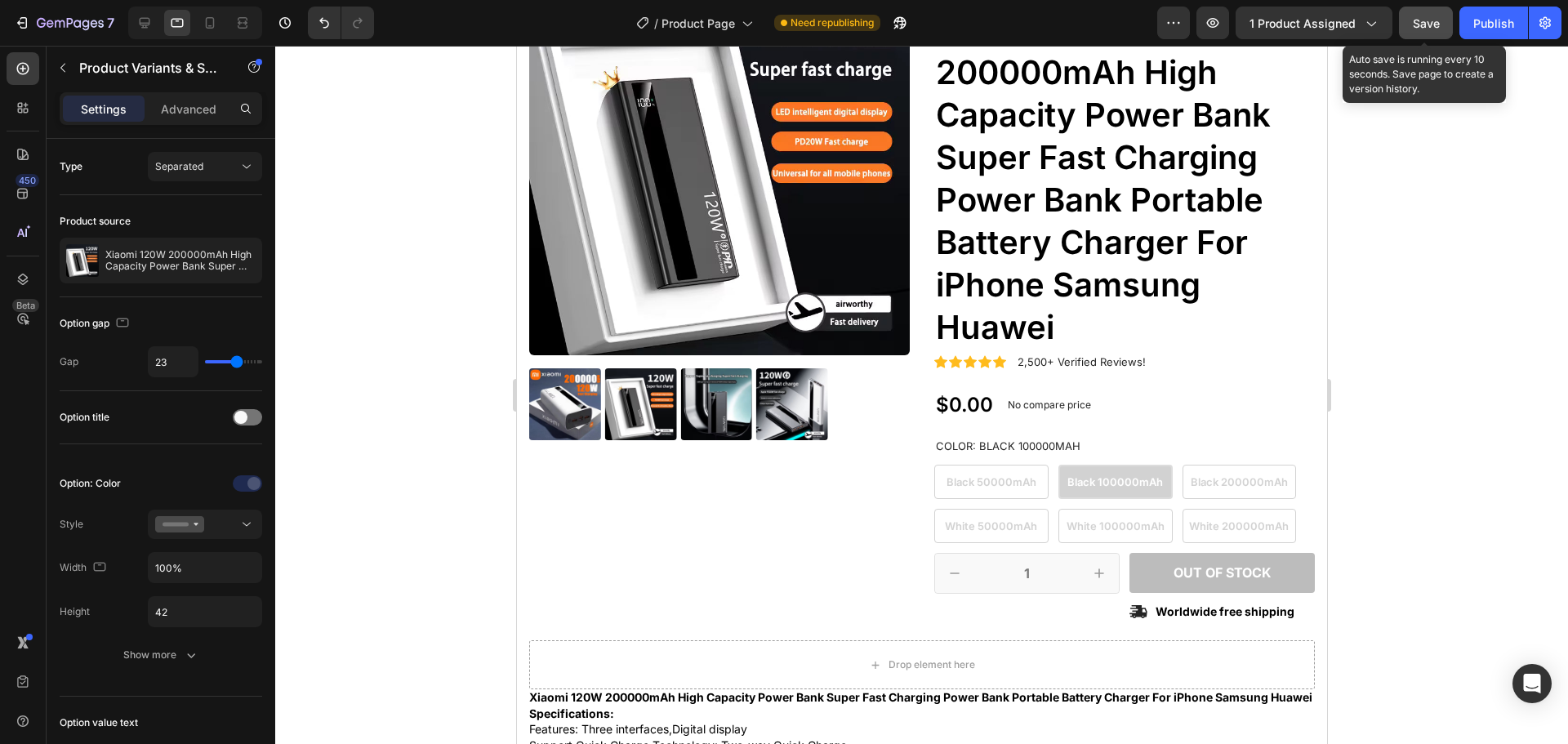
click at [1414, 24] on span "Save" at bounding box center [1426, 24] width 27 height 14
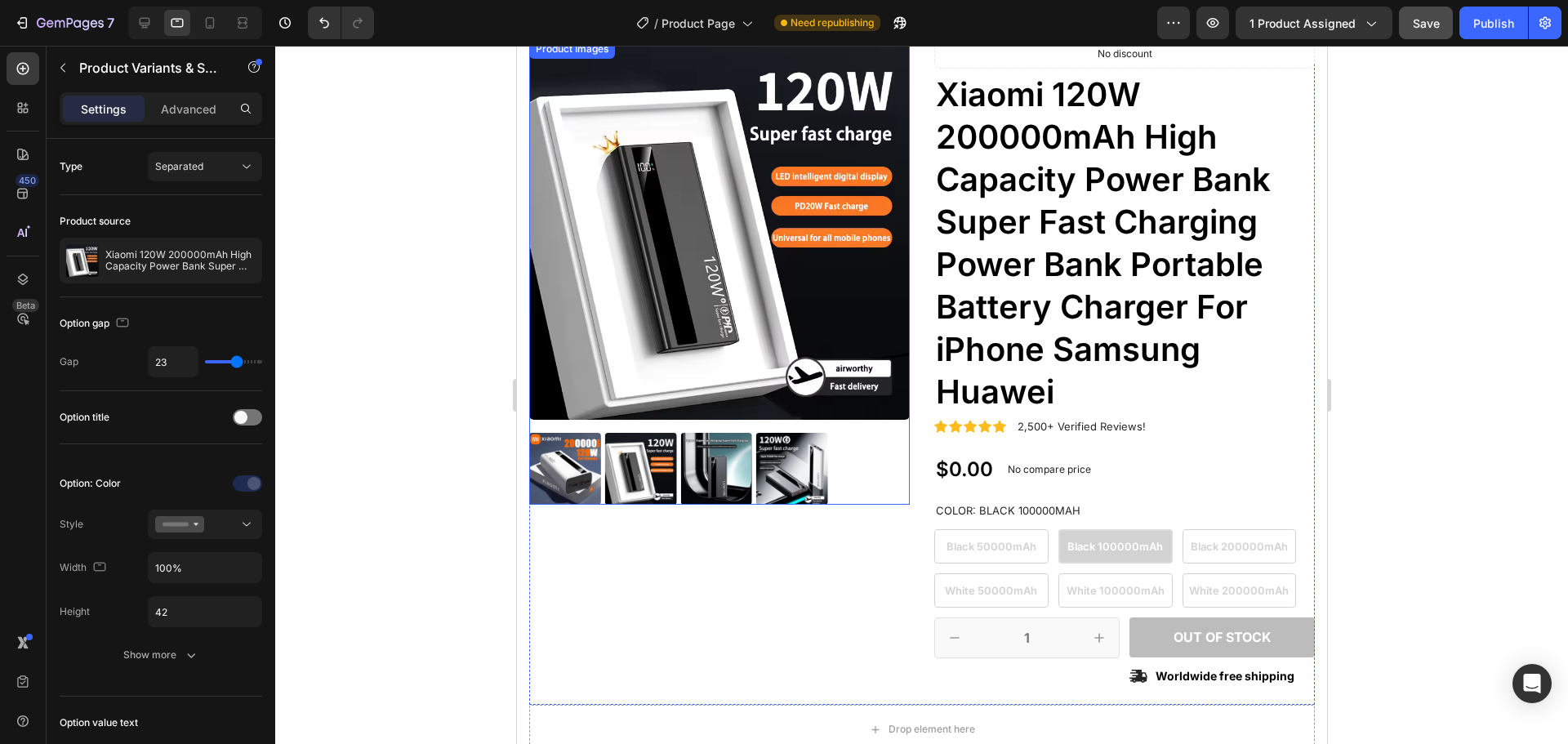
scroll to position [0, 0]
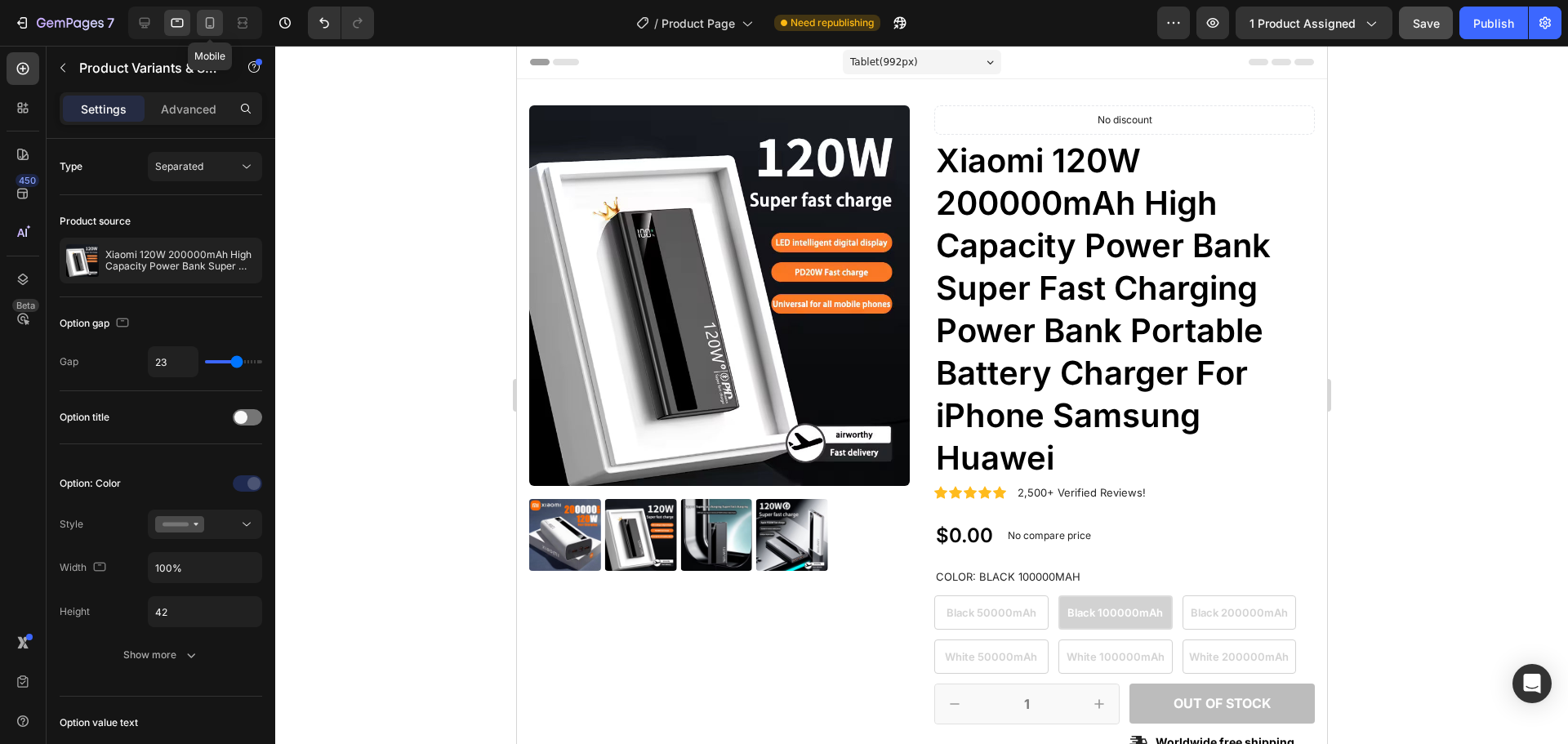
click at [206, 19] on icon at bounding box center [210, 23] width 17 height 17
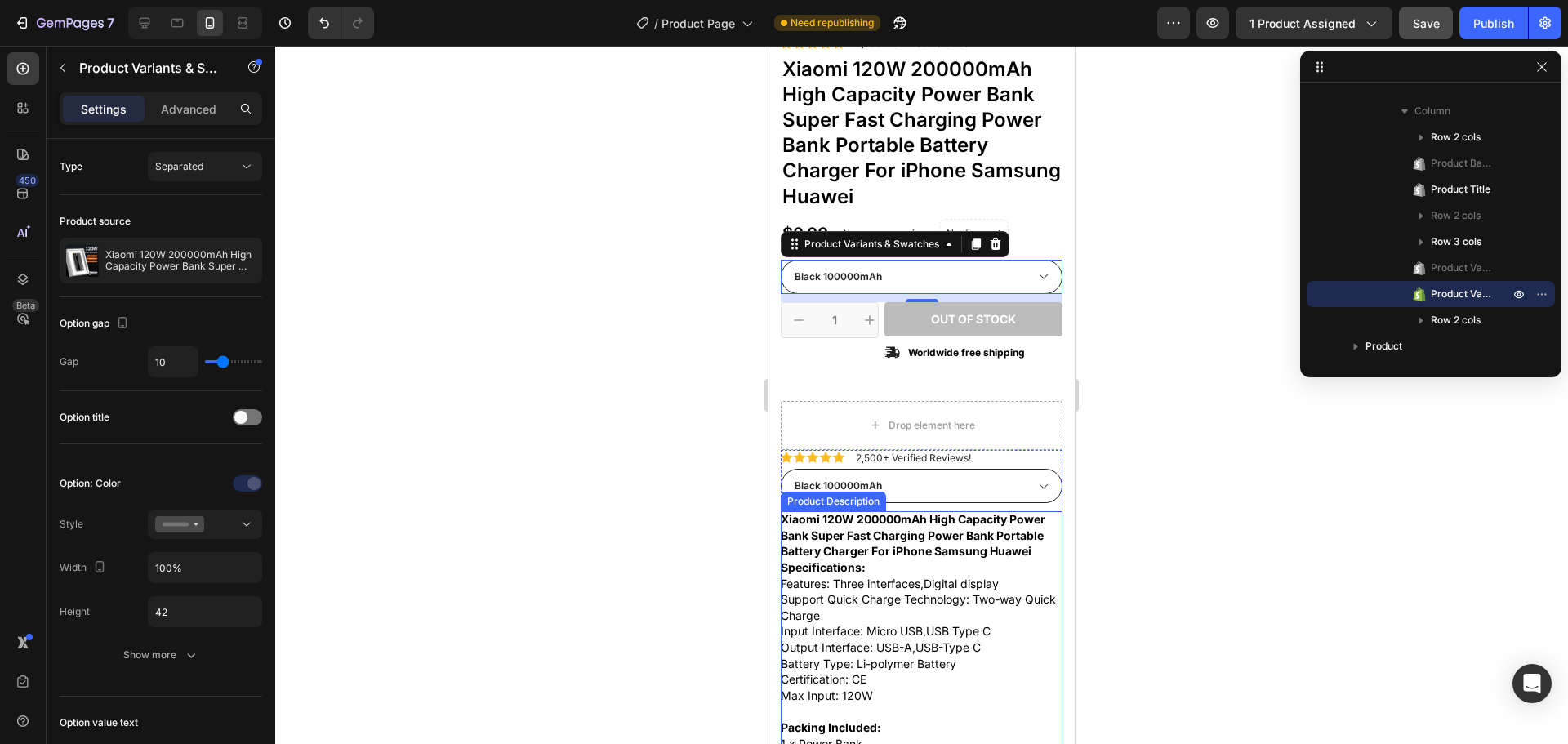
scroll to position [286, 0]
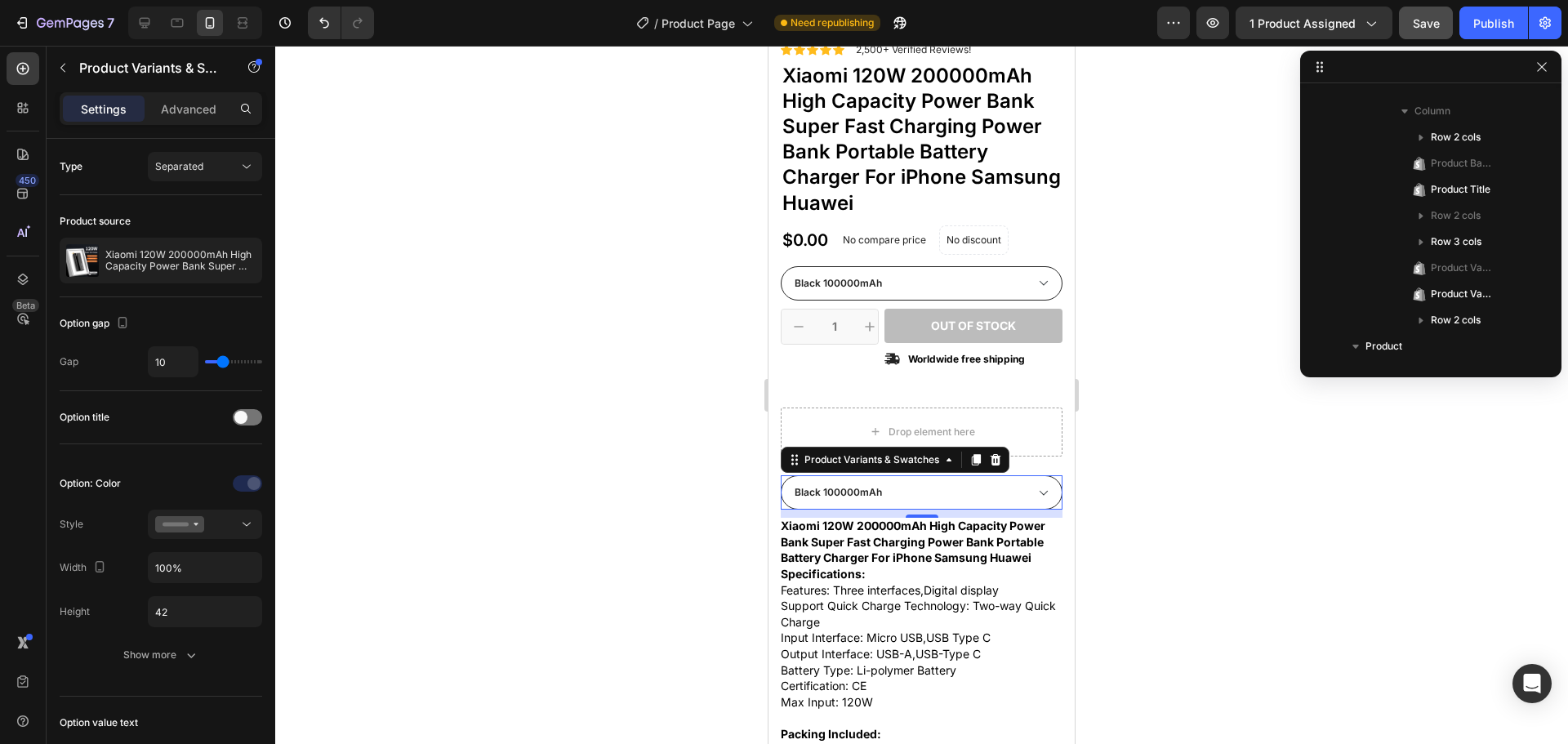
click at [970, 503] on select "Black 50000mAh Black 100000mAh Black 200000mAh White 50000mAh White 100000mAh W…" at bounding box center [921, 492] width 282 height 34
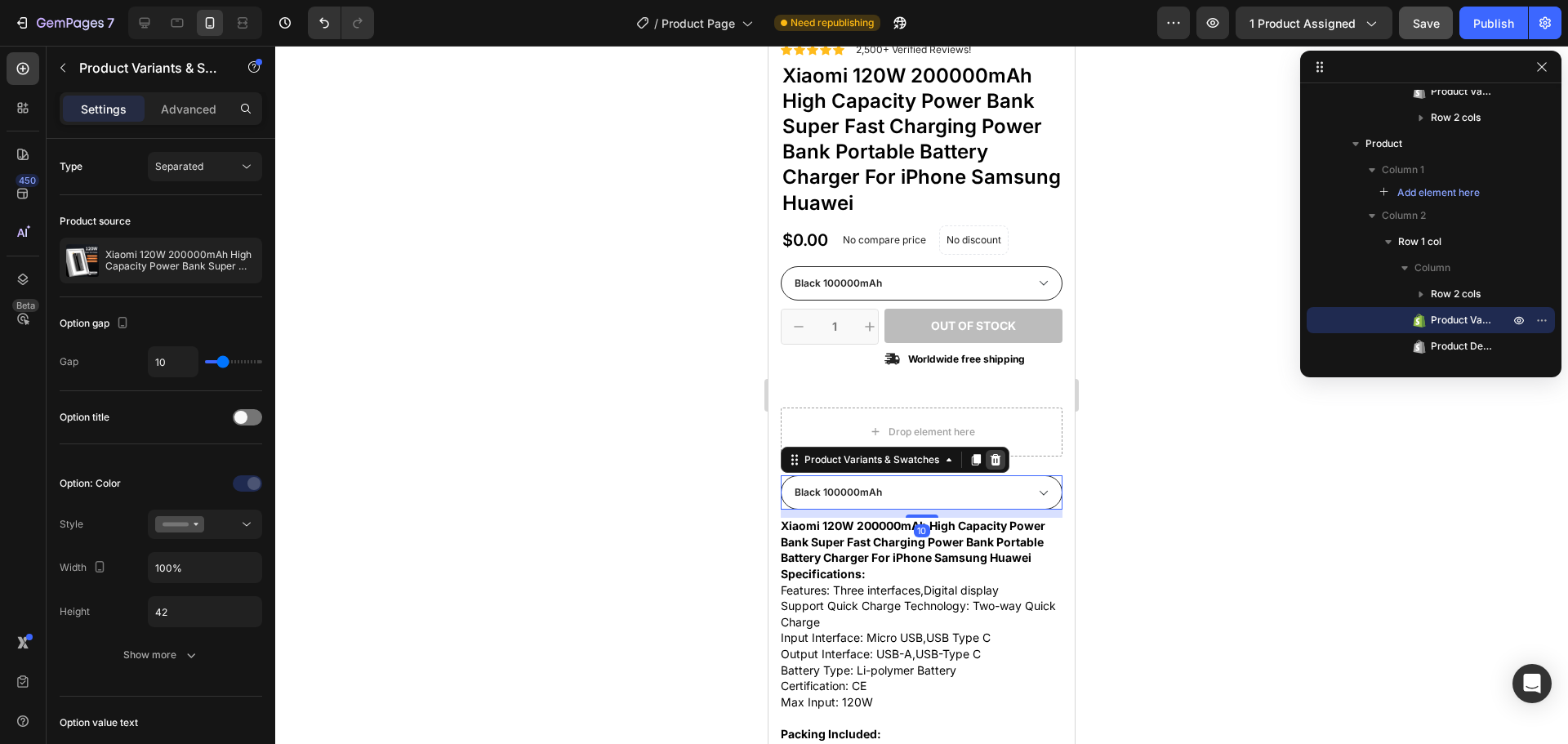
click at [994, 461] on icon at bounding box center [995, 459] width 13 height 13
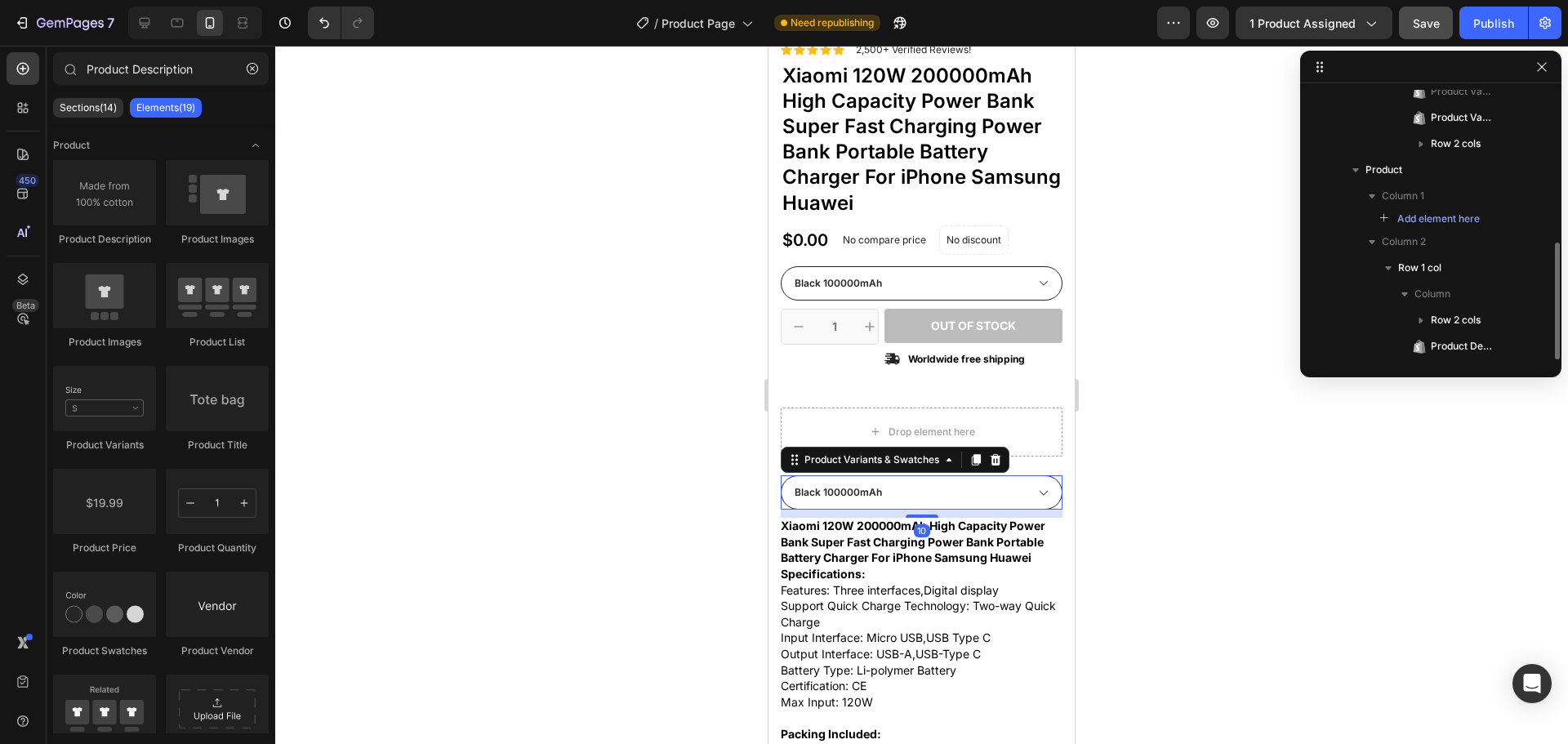
scroll to position [351, 0]
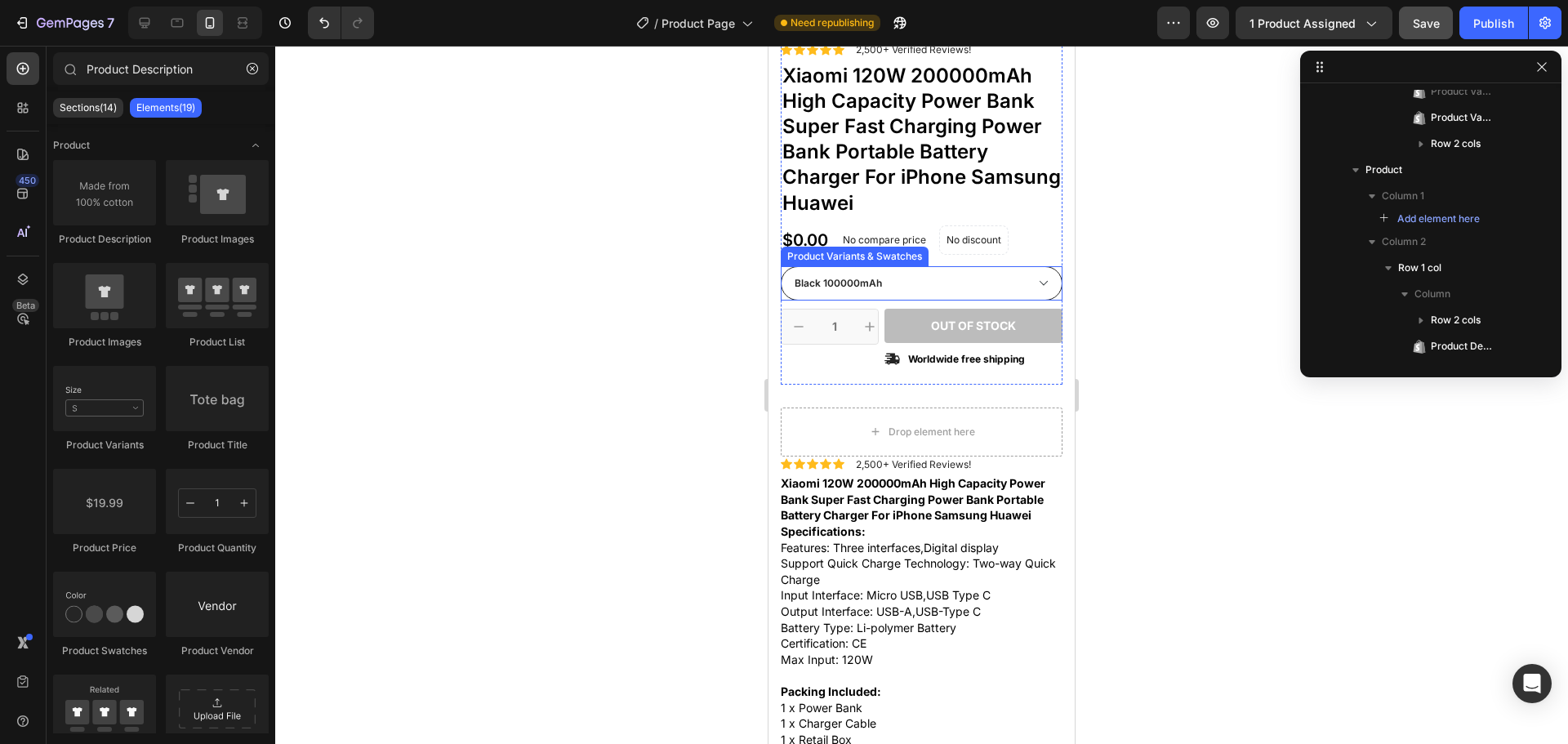
click at [895, 286] on select "Black 50000mAh Black 100000mAh Black 200000mAh White 50000mAh White 100000mAh W…" at bounding box center [921, 283] width 282 height 34
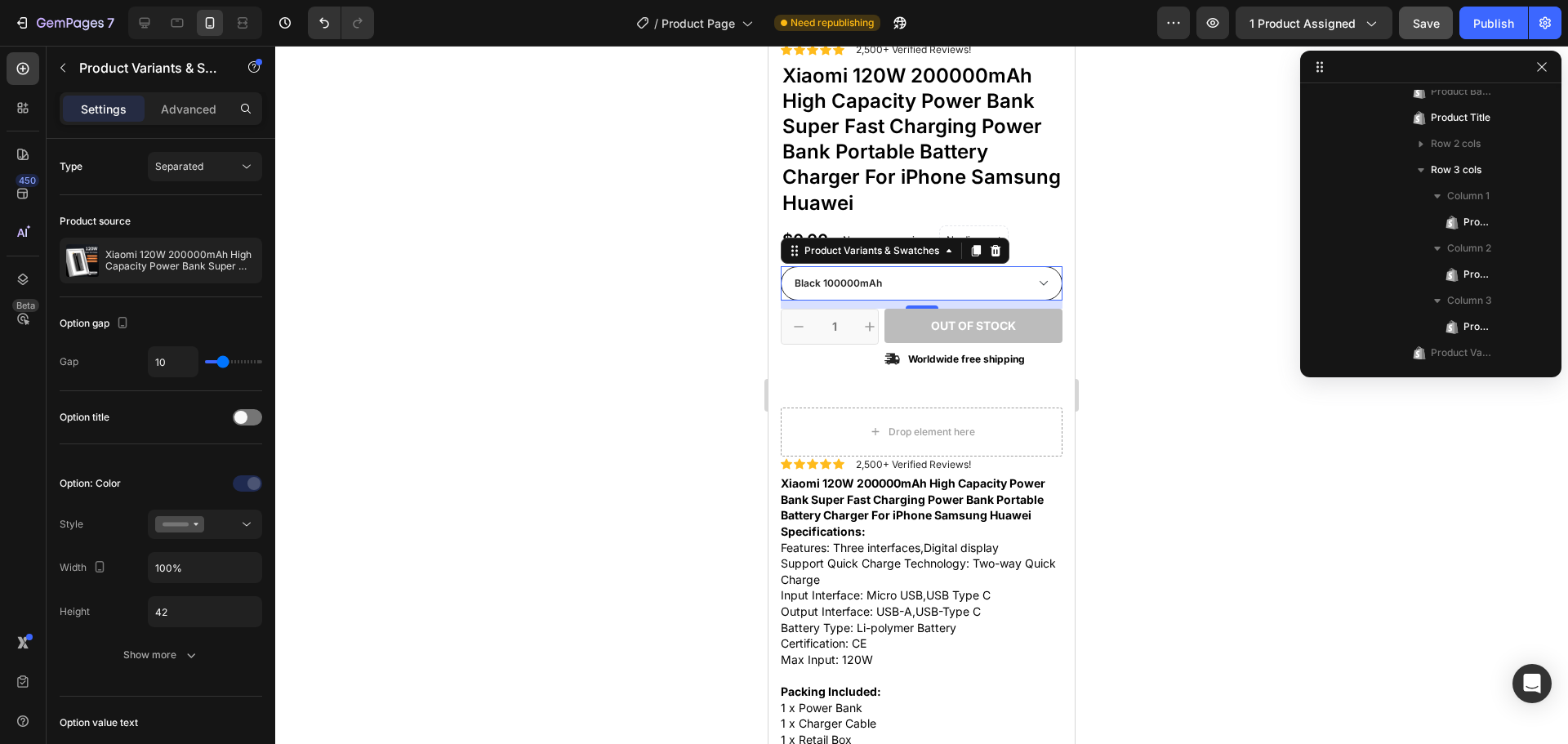
scroll to position [519, 0]
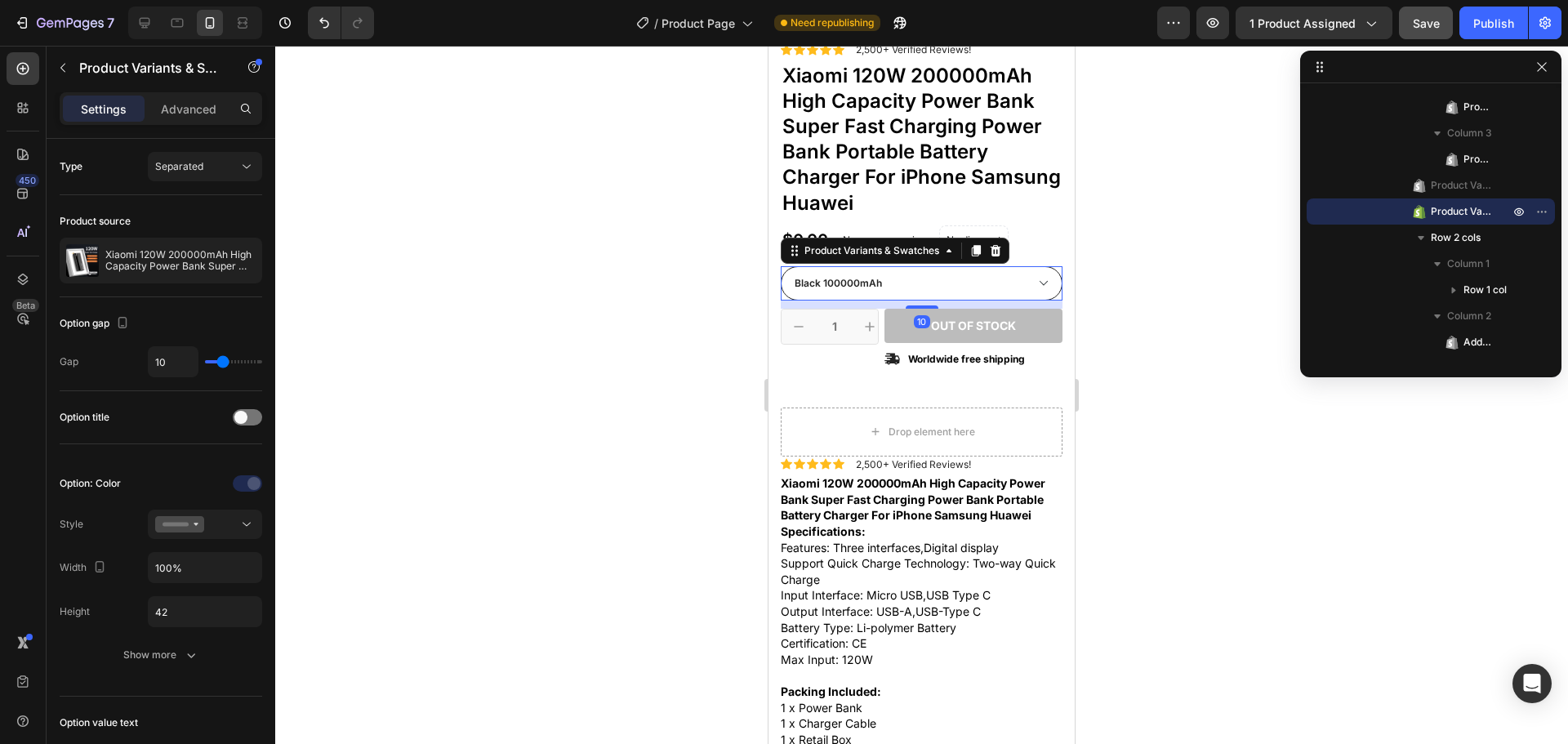
click at [895, 286] on select "Black 50000mAh Black 100000mAh Black 200000mAh White 50000mAh White 100000mAh W…" at bounding box center [921, 283] width 282 height 34
click at [179, 19] on icon at bounding box center [177, 24] width 12 height 9
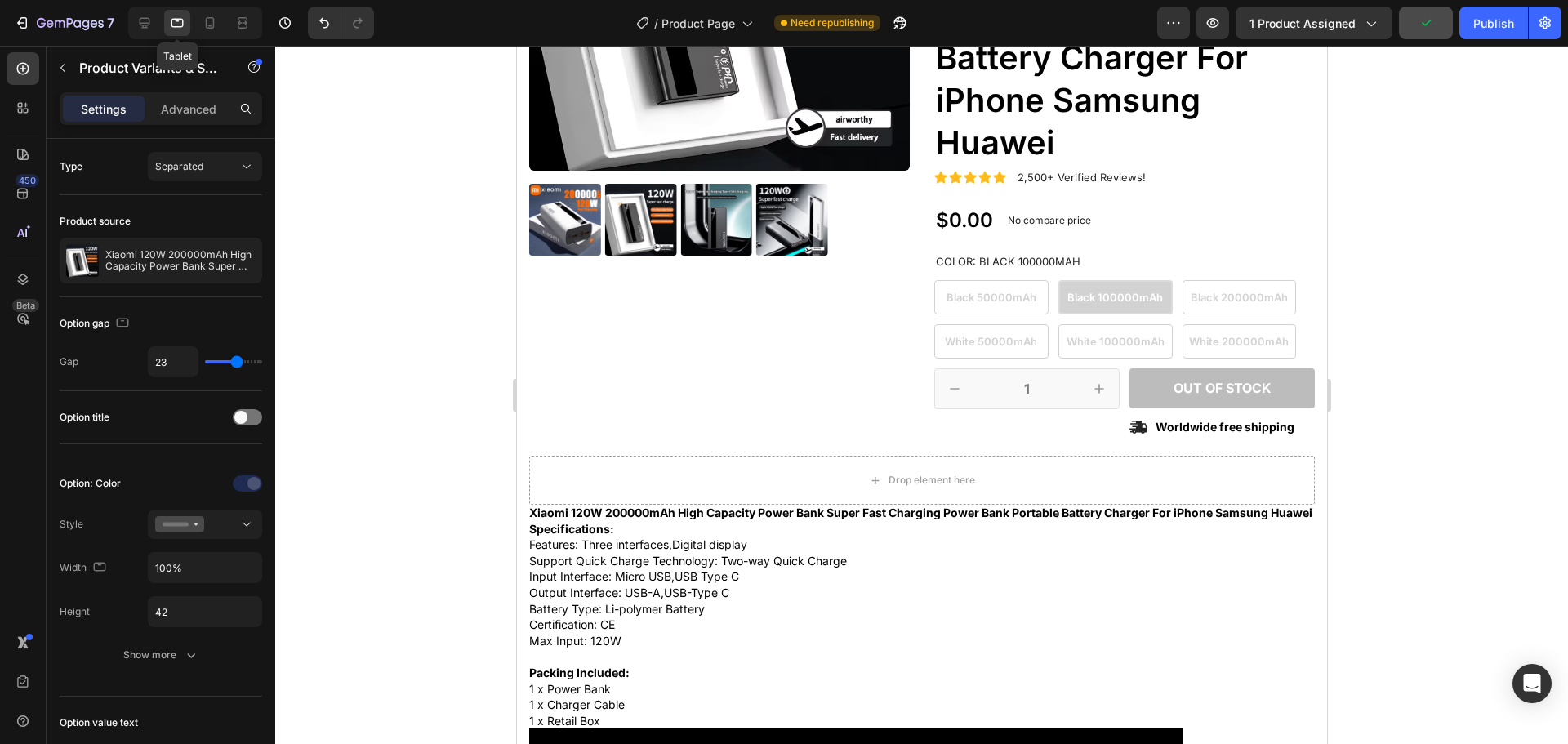
scroll to position [258, 0]
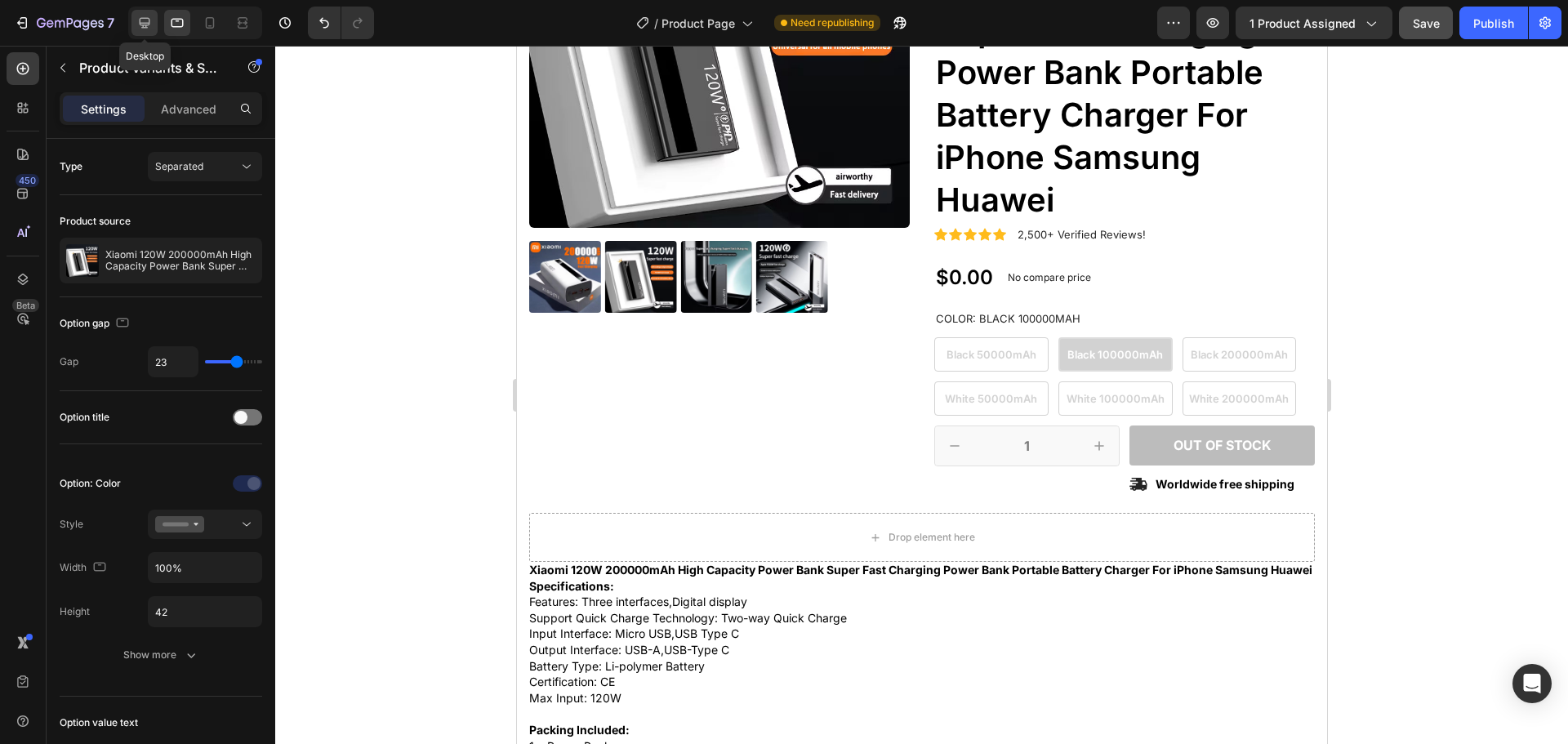
click at [143, 19] on icon at bounding box center [144, 23] width 17 height 17
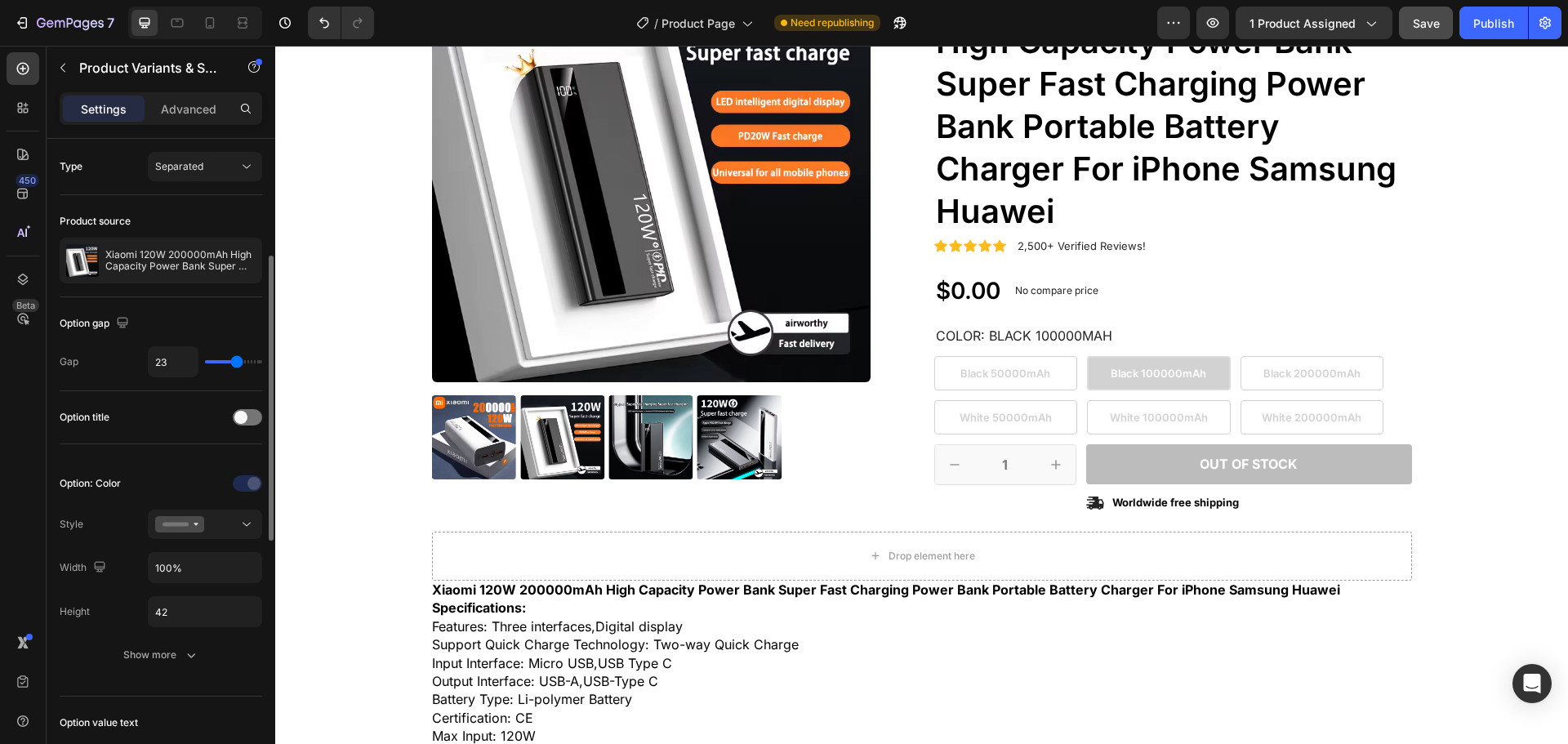
scroll to position [82, 0]
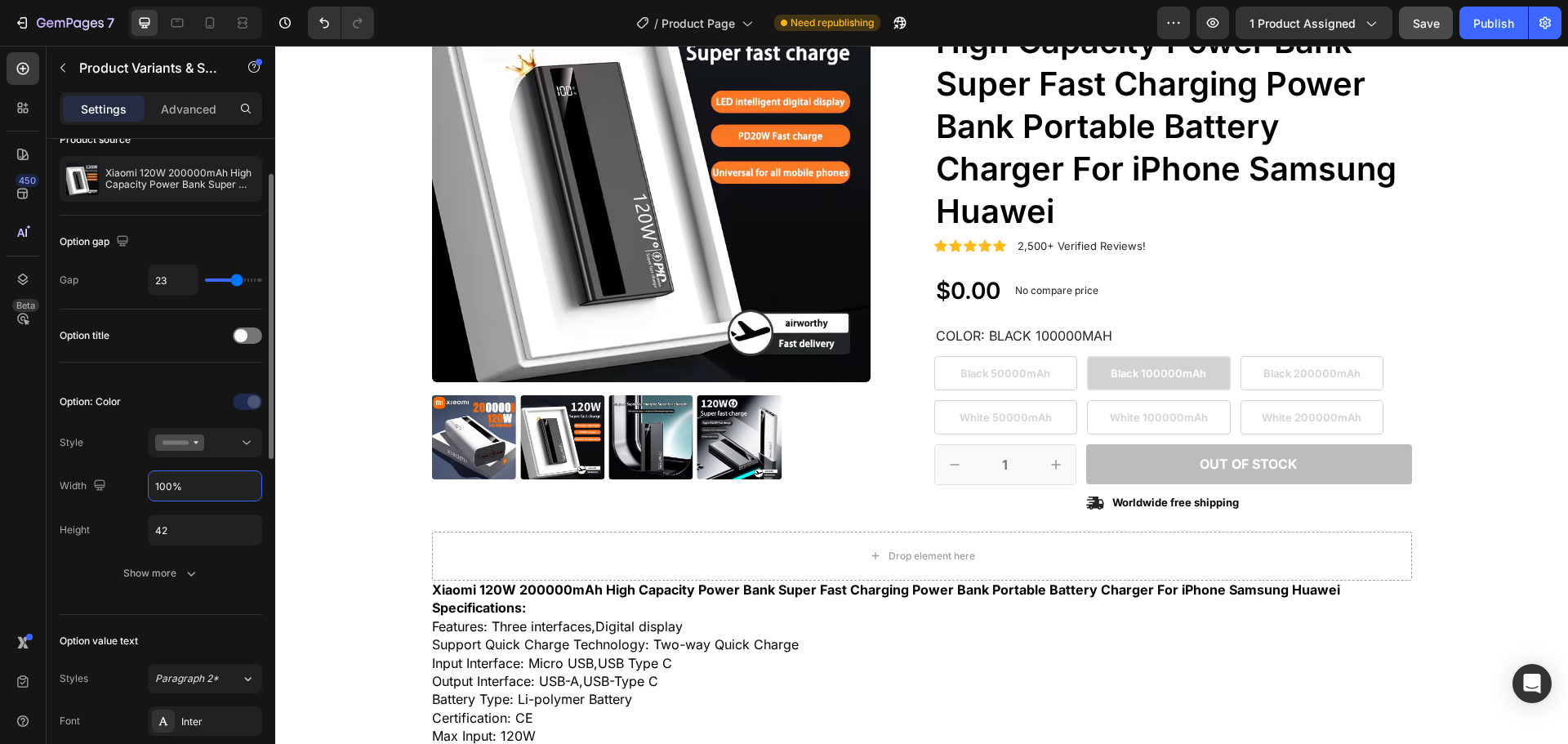
click at [205, 497] on input "100%" at bounding box center [204, 486] width 113 height 30
click at [210, 574] on button "Show more" at bounding box center [161, 574] width 203 height 30
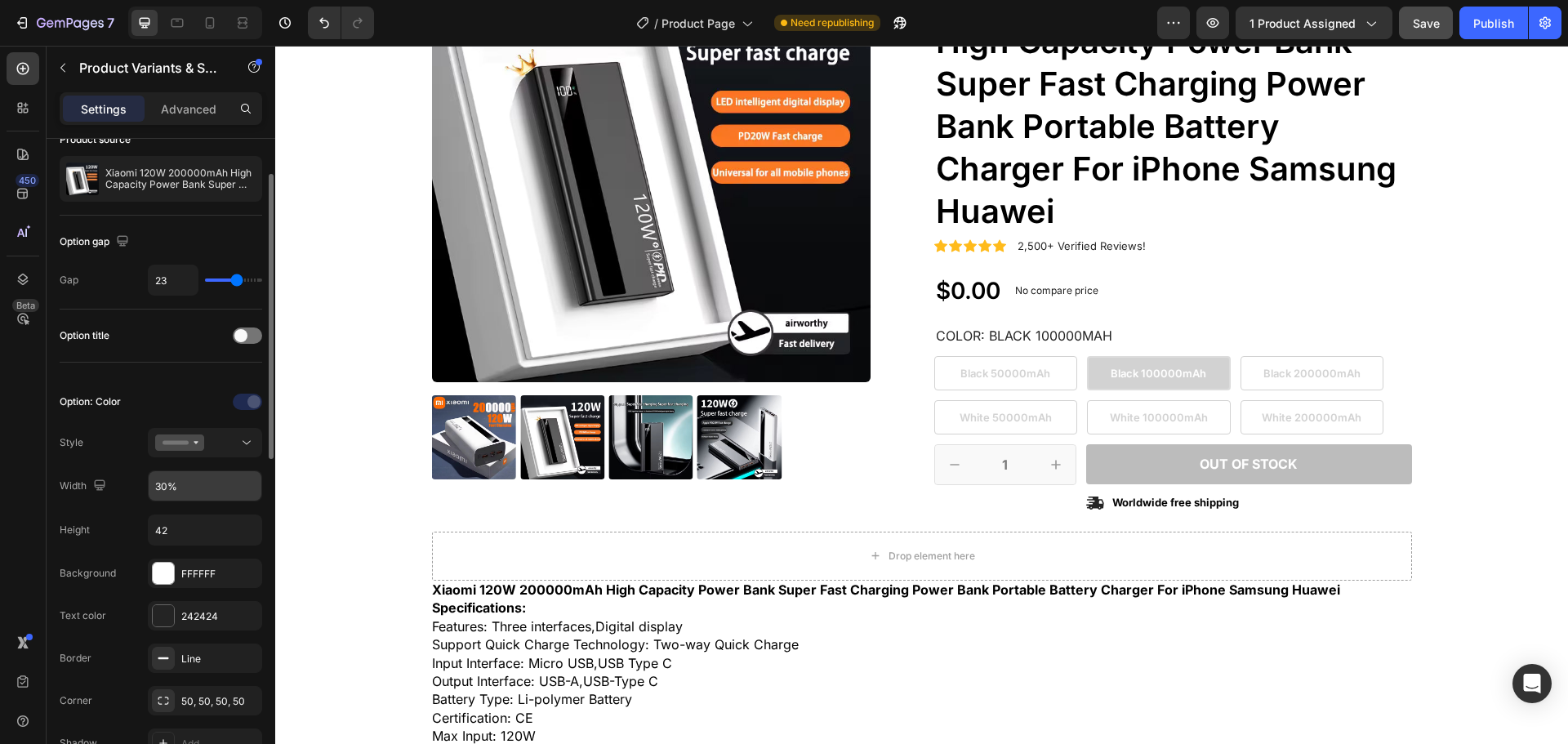
click at [205, 485] on input "30%" at bounding box center [204, 486] width 113 height 30
click at [122, 488] on div "Width 30%" at bounding box center [161, 486] width 203 height 31
click at [201, 480] on input "30%" at bounding box center [204, 486] width 113 height 30
click at [165, 488] on input "45%" at bounding box center [204, 486] width 113 height 30
click at [1086, 394] on div "Black 50000mAh Black 50000mAh Black 50000mAh Black 100000mAh Black 100000mAh Bl…" at bounding box center [1173, 396] width 478 height 79
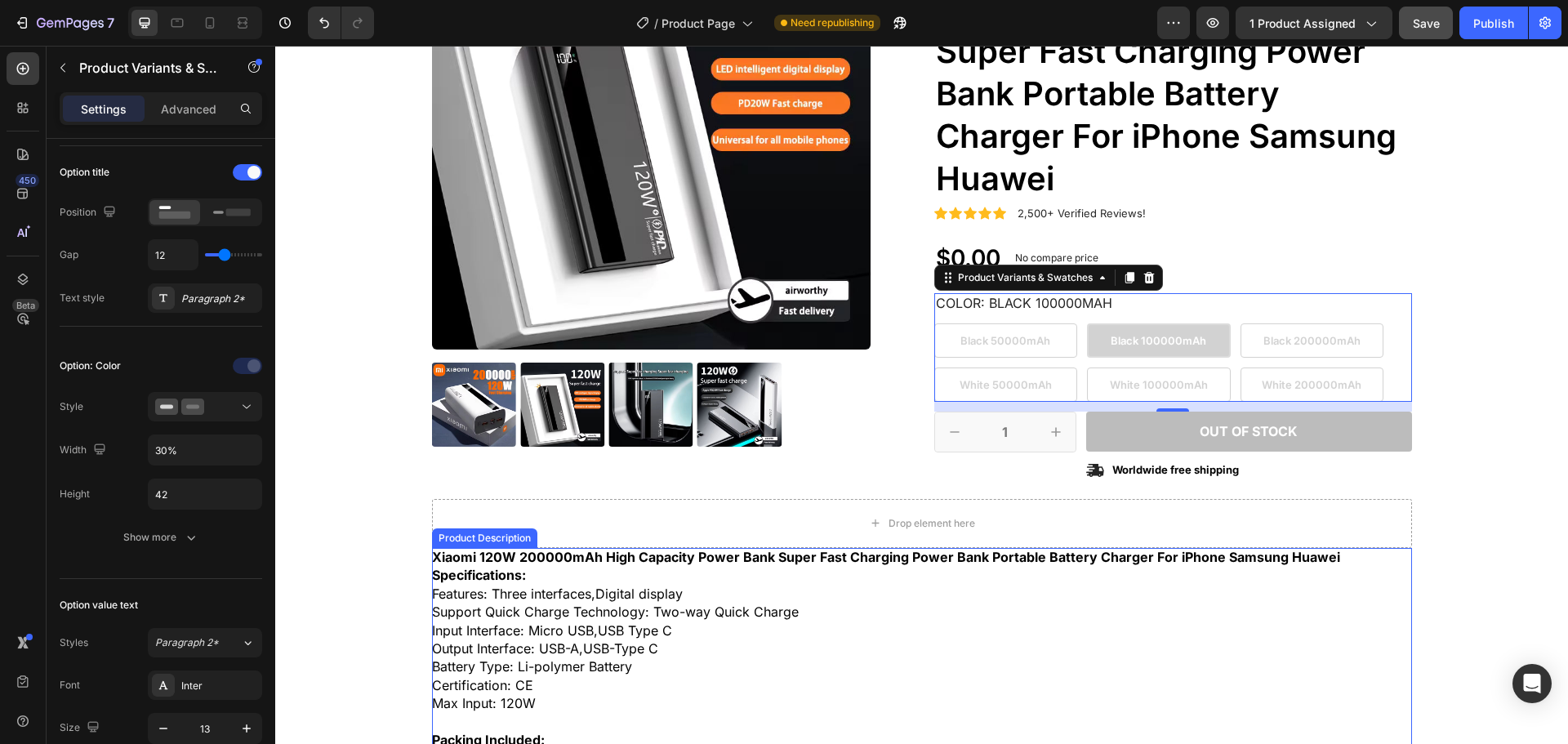
scroll to position [201, 0]
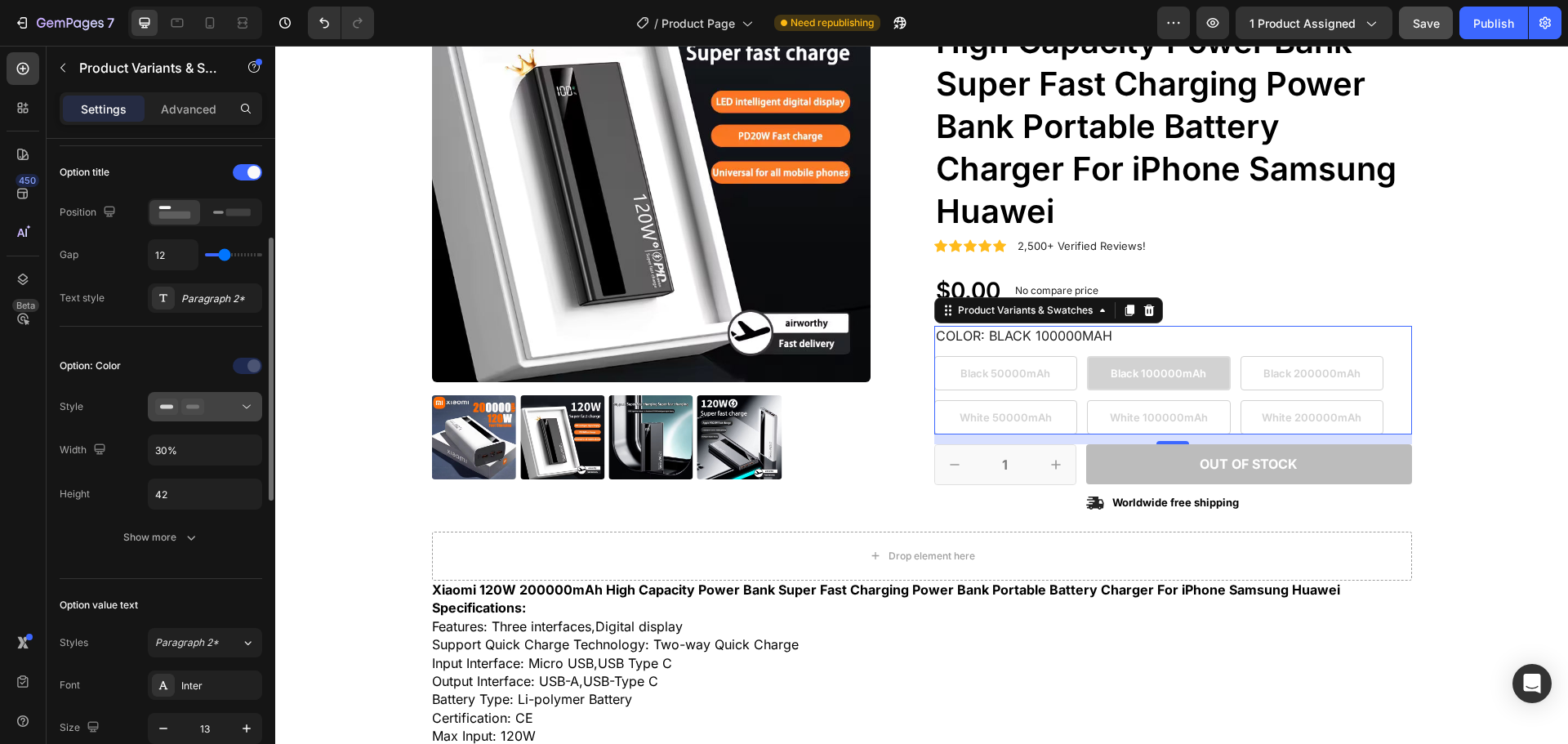
click at [210, 412] on div at bounding box center [205, 407] width 100 height 17
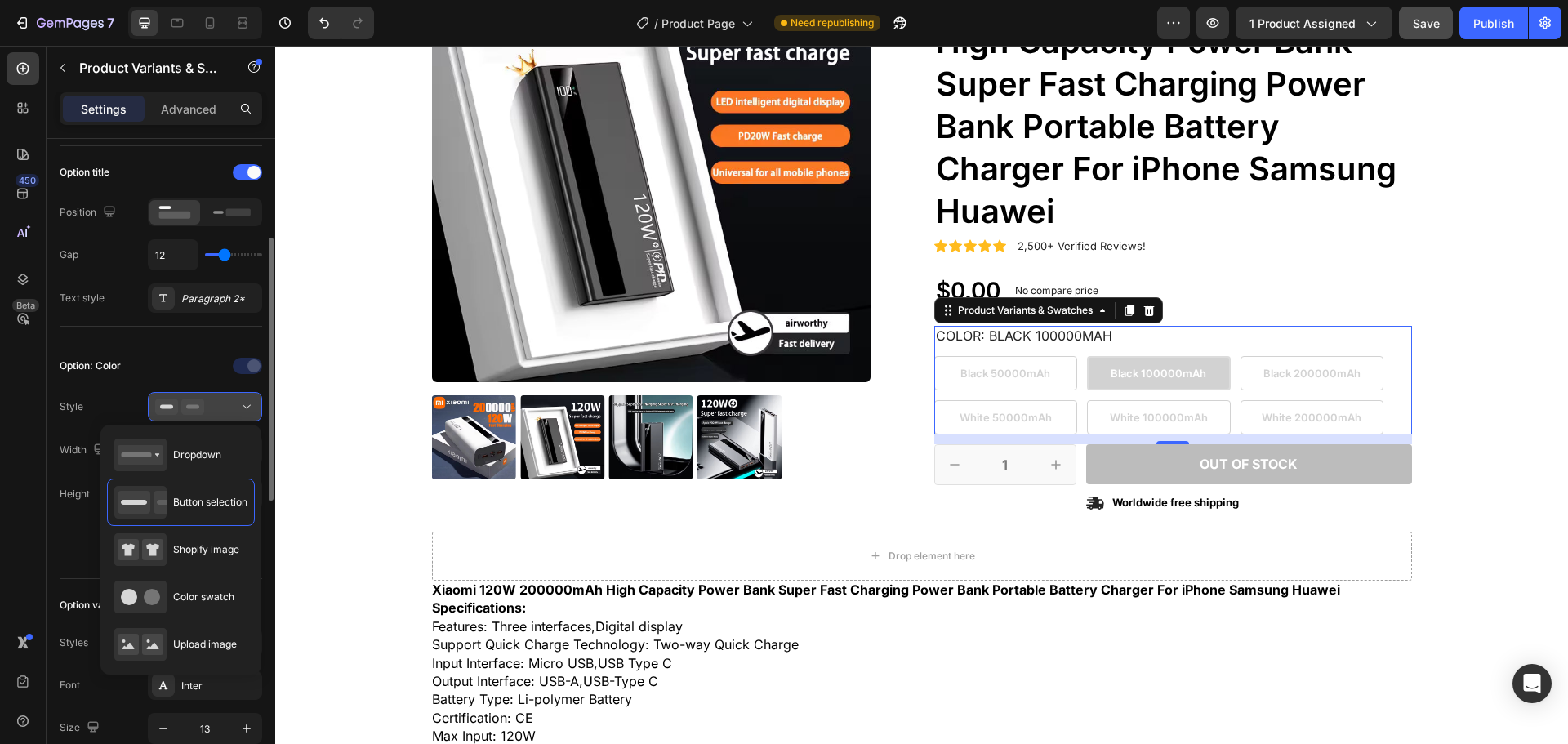
click at [210, 412] on div at bounding box center [205, 407] width 100 height 17
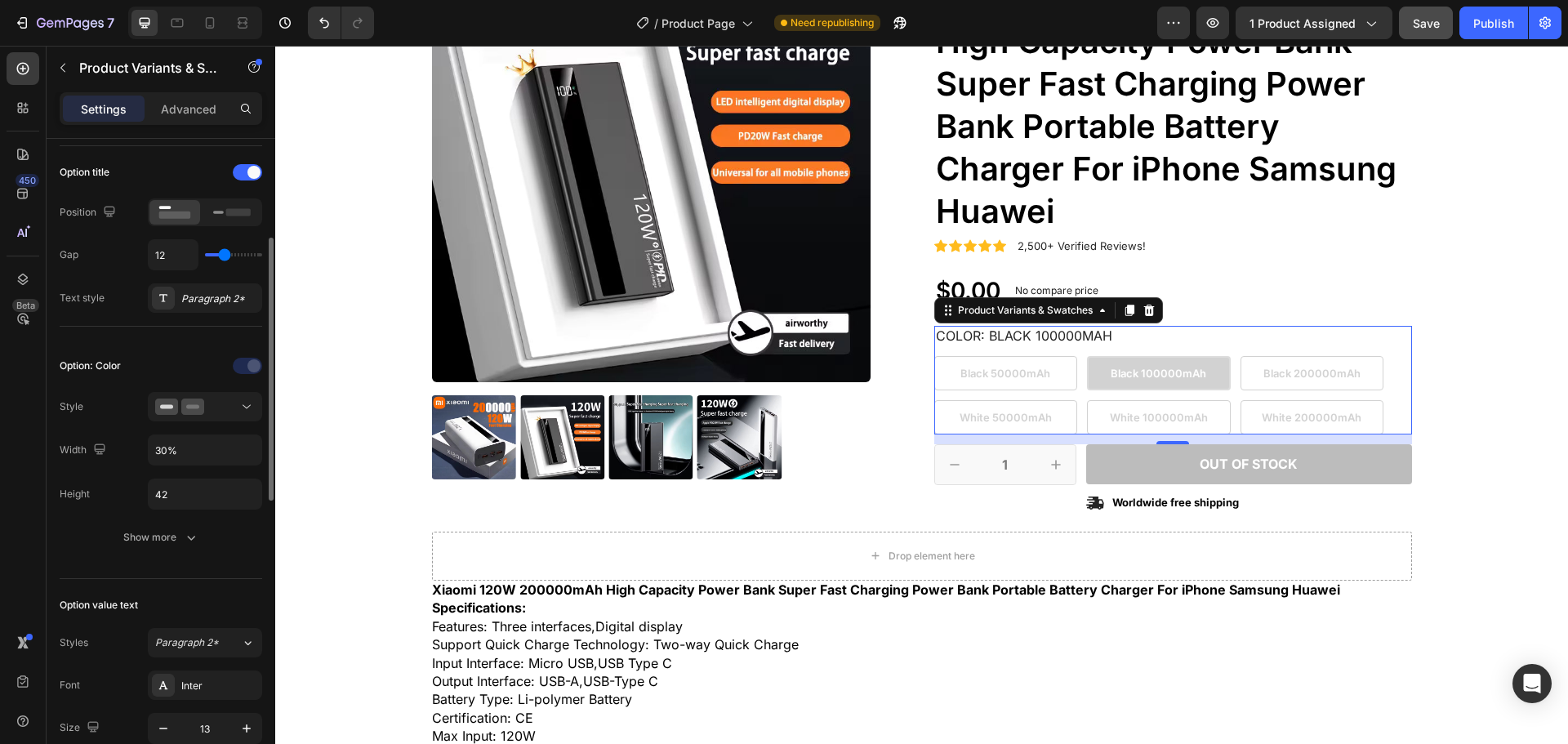
scroll to position [490, 0]
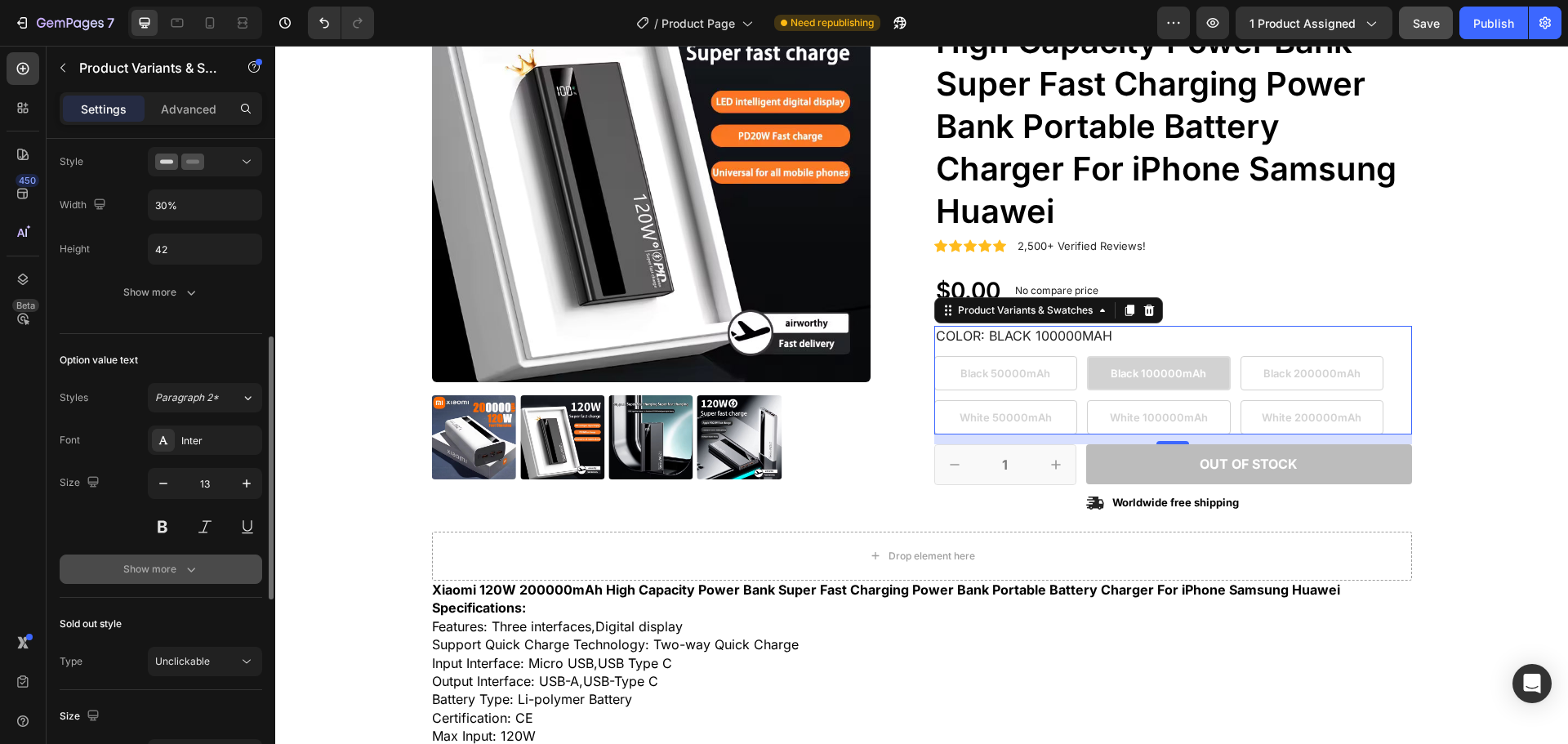
click at [177, 564] on div "Show more" at bounding box center [161, 569] width 76 height 17
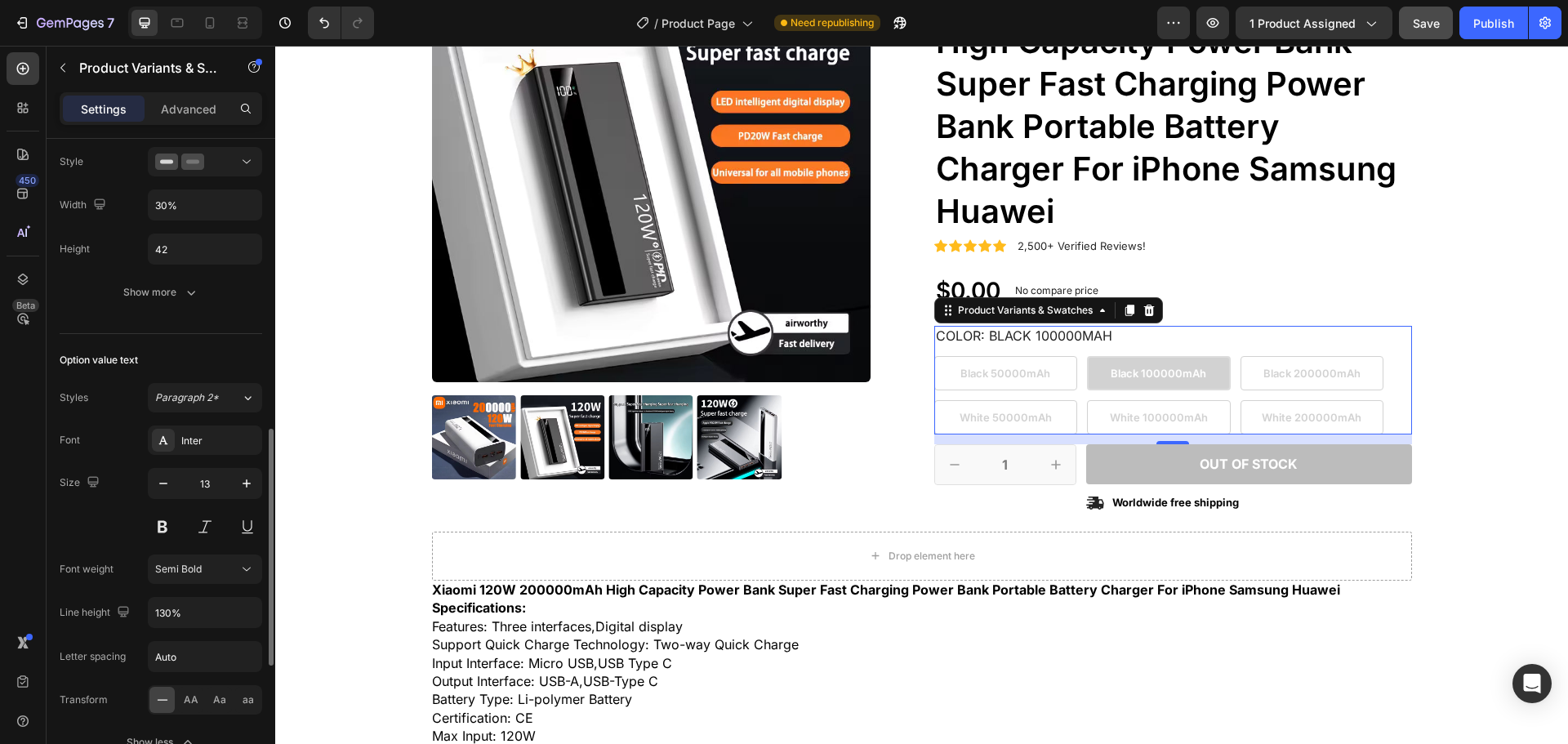
scroll to position [572, 0]
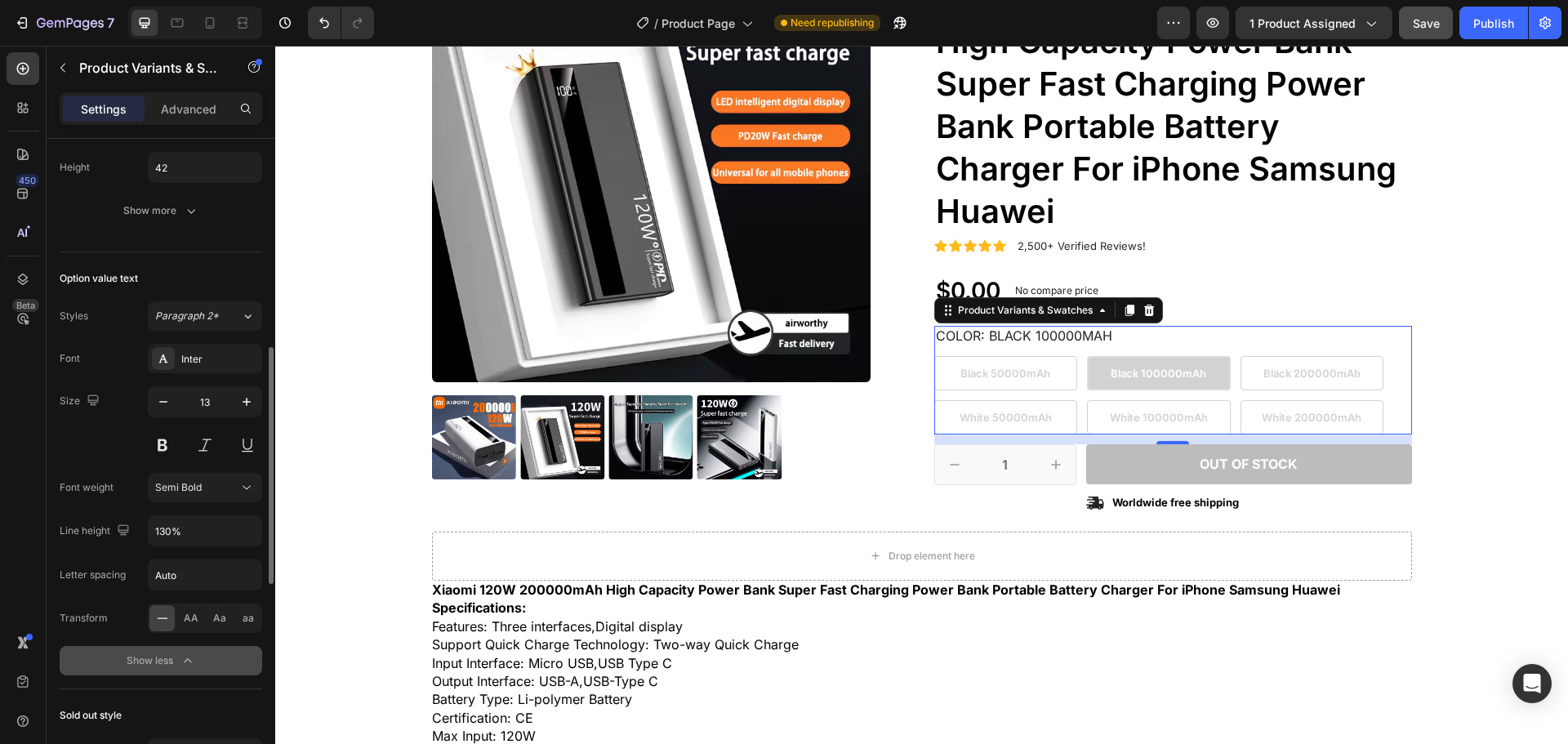
click at [182, 658] on icon "button" at bounding box center [188, 660] width 17 height 17
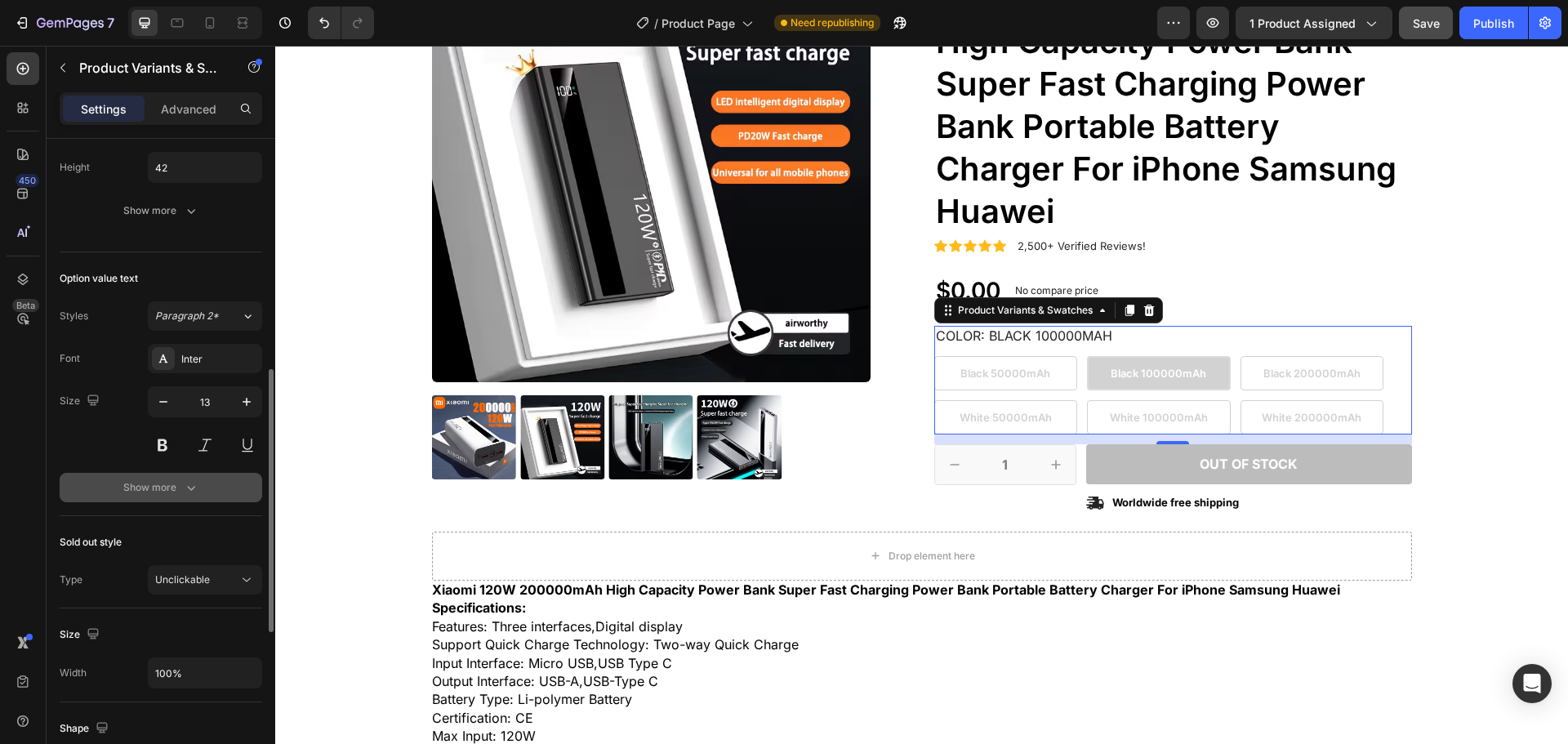
click at [194, 496] on icon "button" at bounding box center [191, 487] width 17 height 17
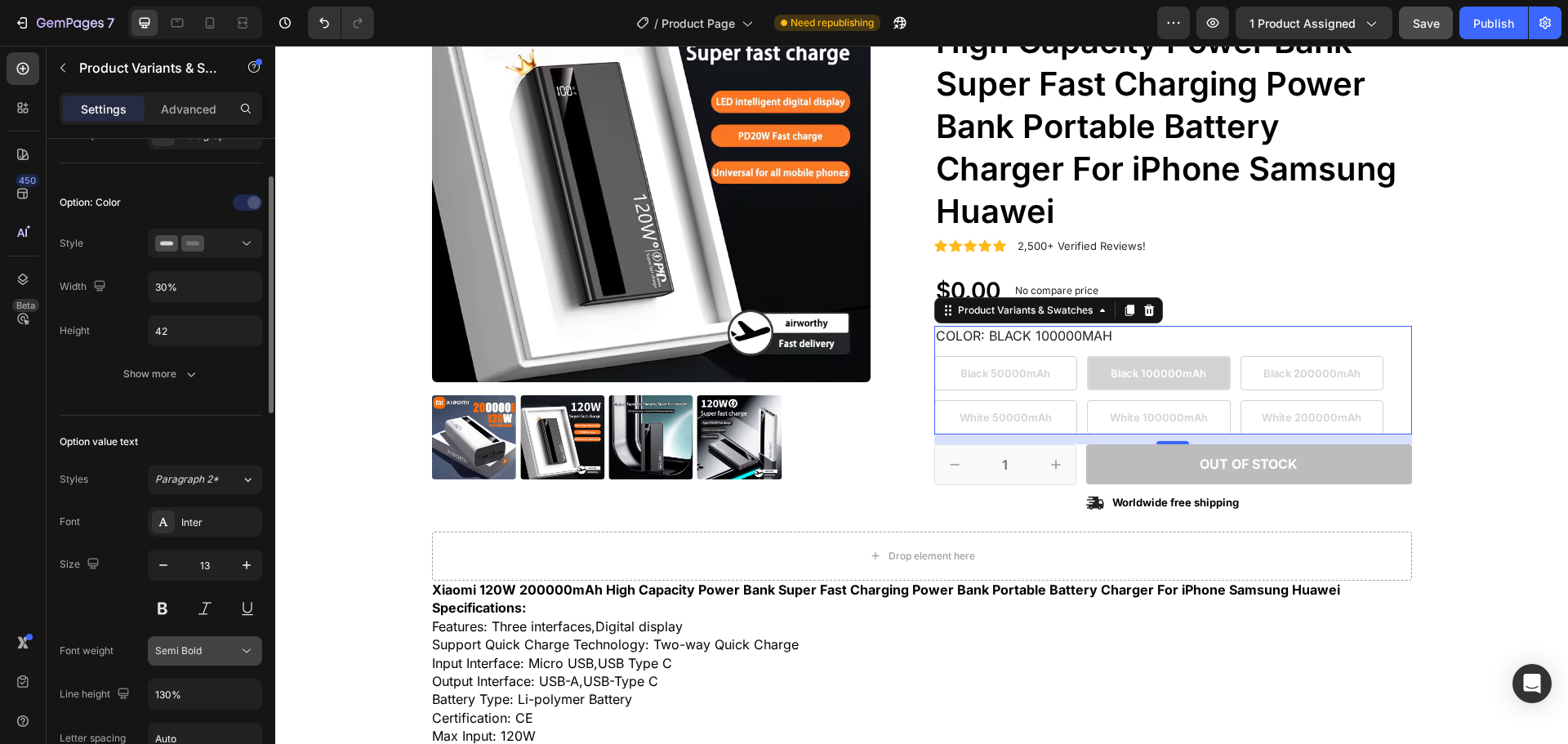
scroll to position [327, 0]
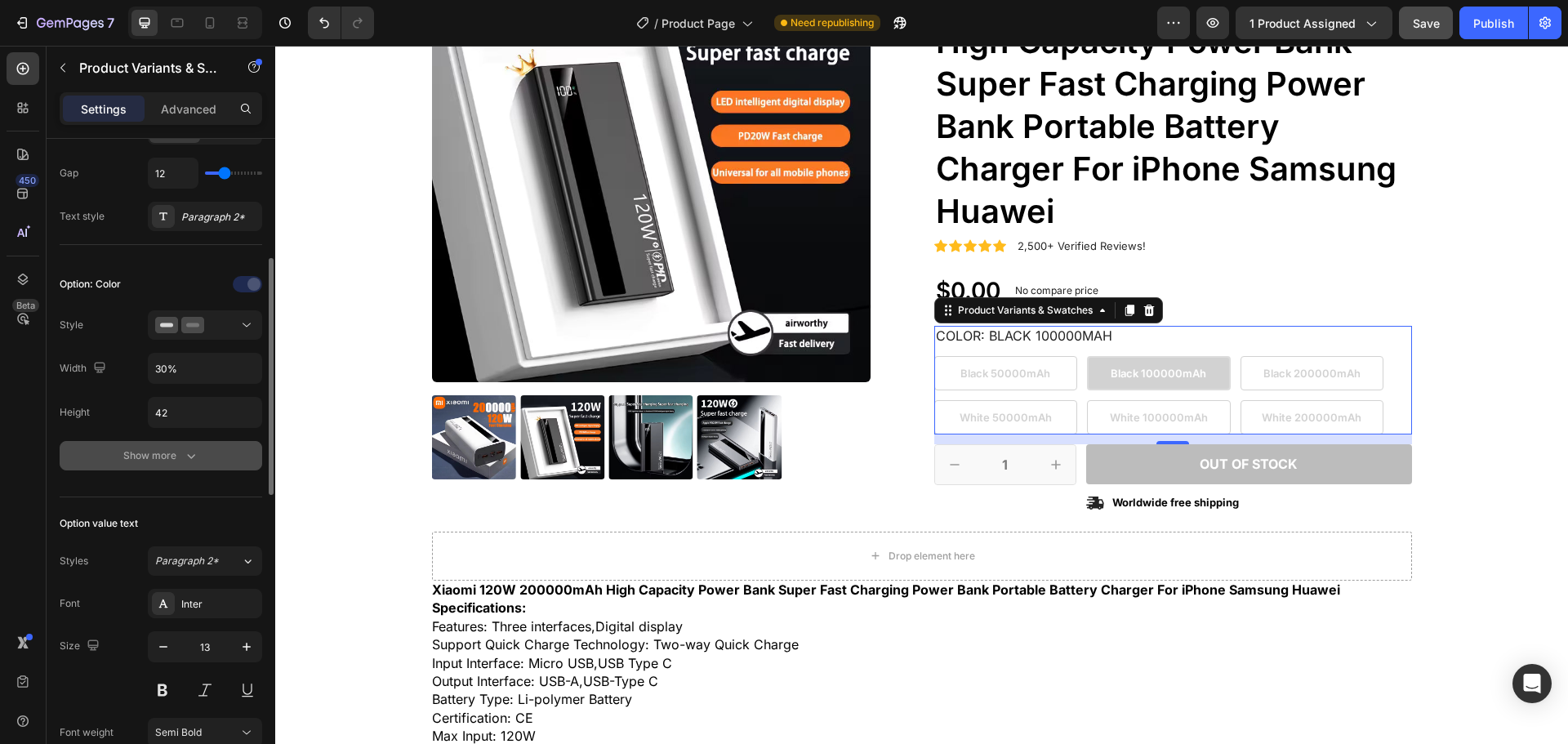
click at [175, 461] on div "Show more" at bounding box center [161, 456] width 76 height 17
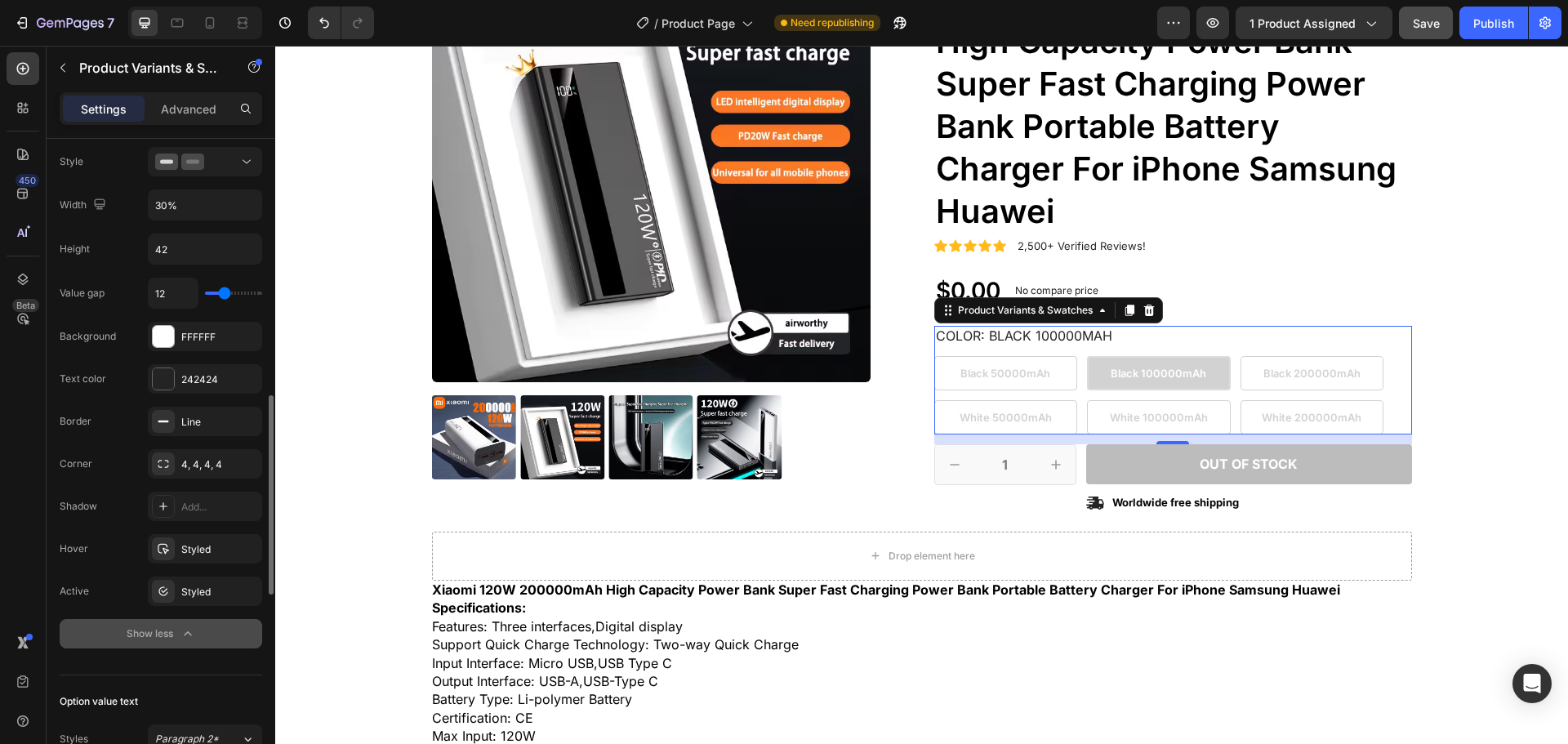
scroll to position [572, 0]
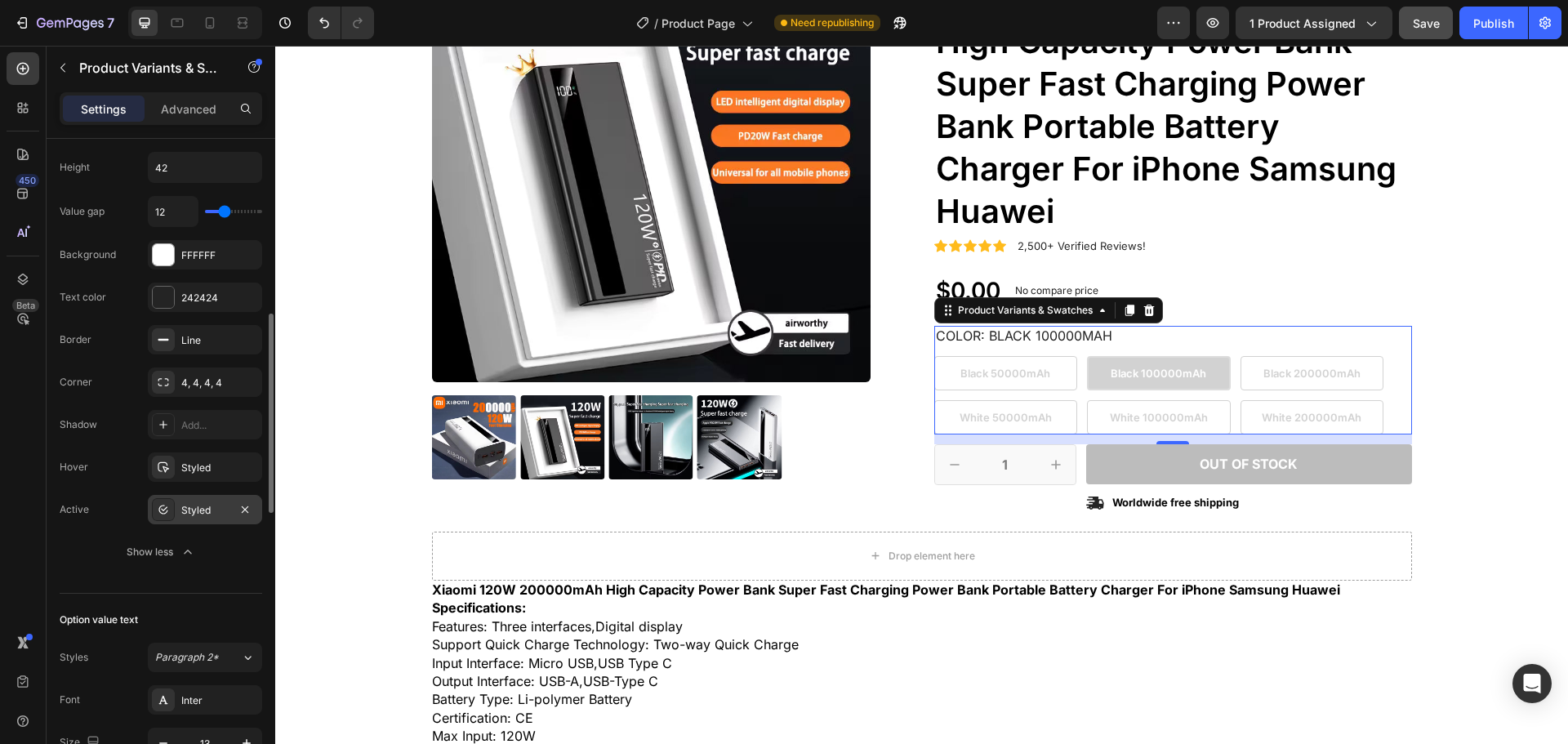
click at [0, 0] on icon "button" at bounding box center [0, 0] width 0 height 0
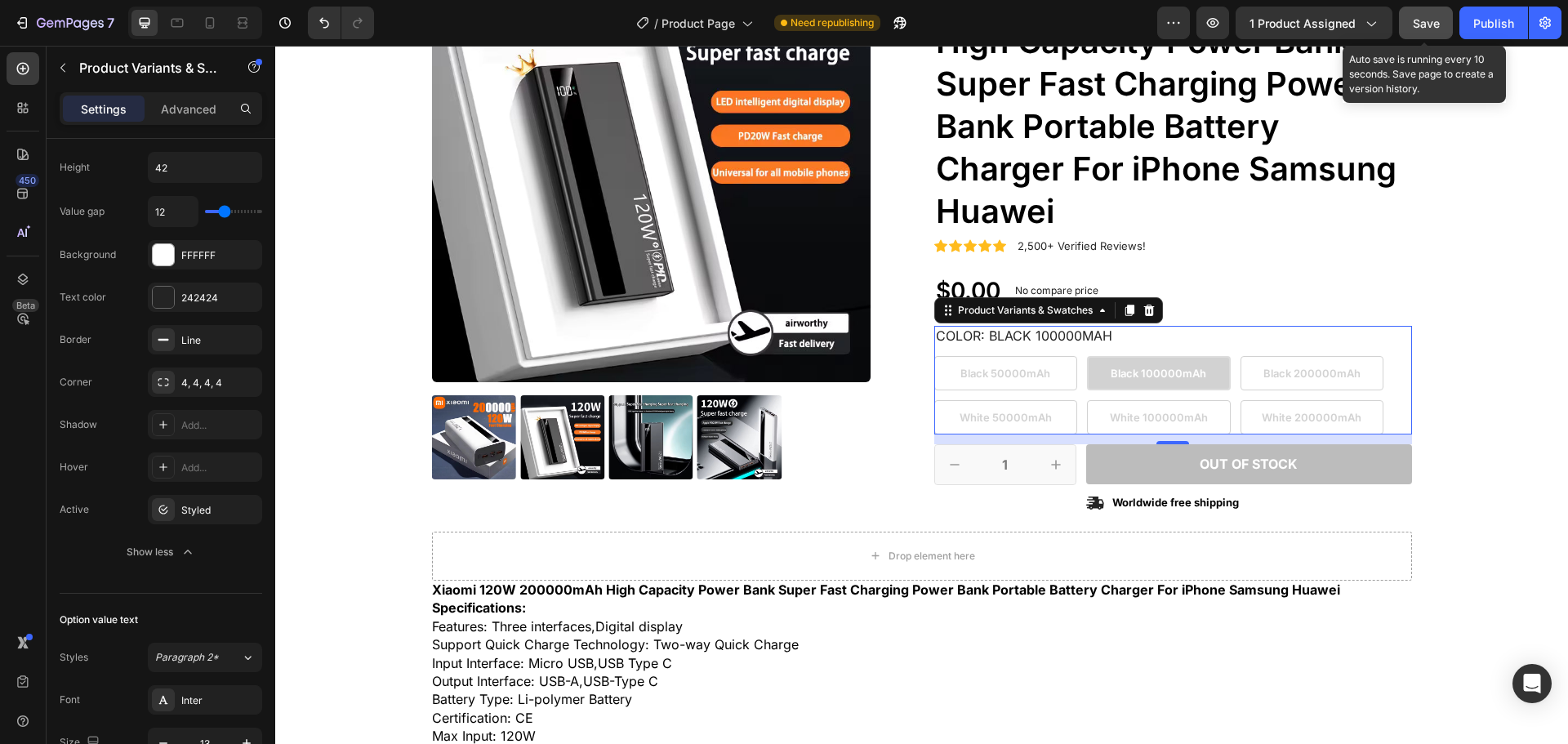
click at [1420, 22] on span "Save" at bounding box center [1426, 24] width 27 height 14
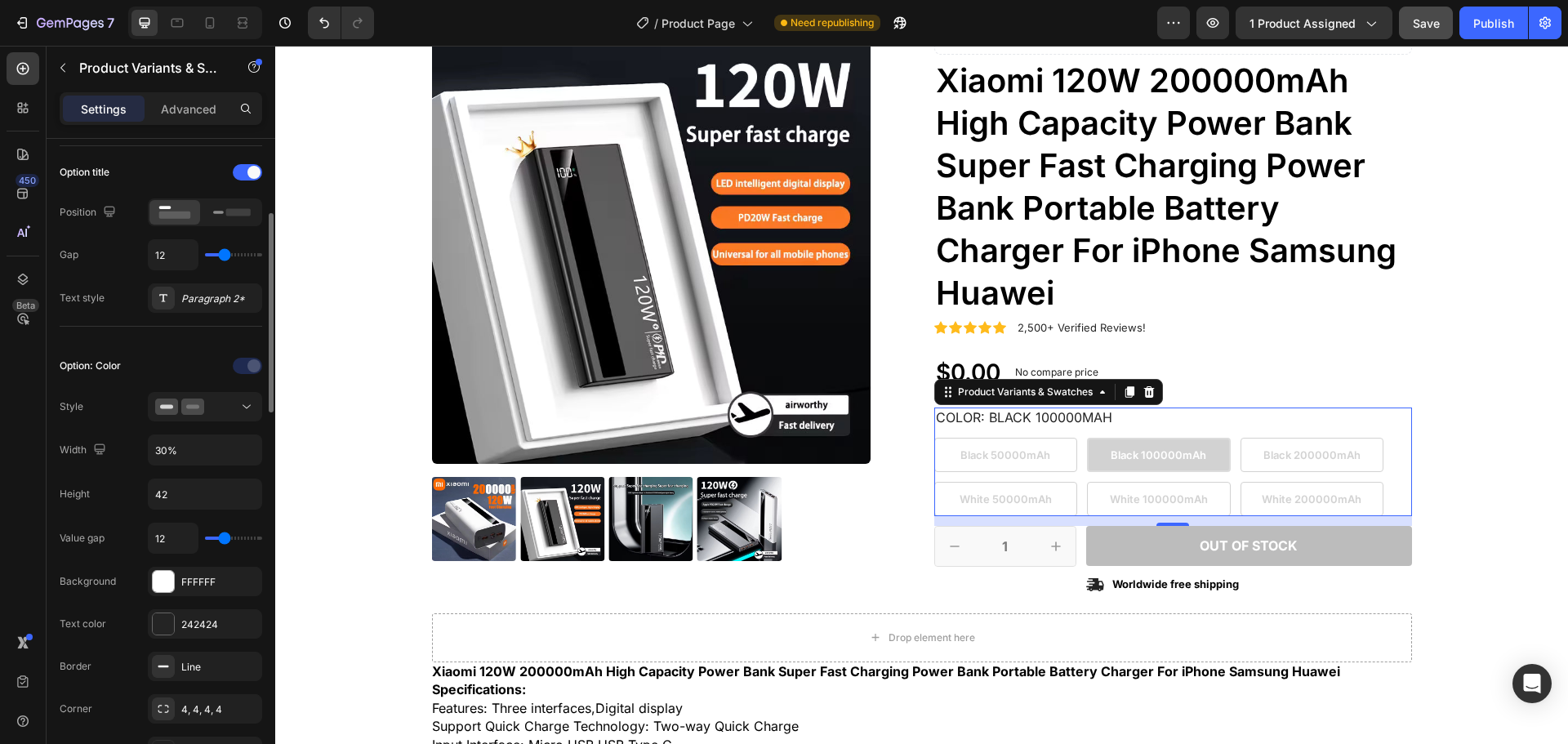
scroll to position [163, 0]
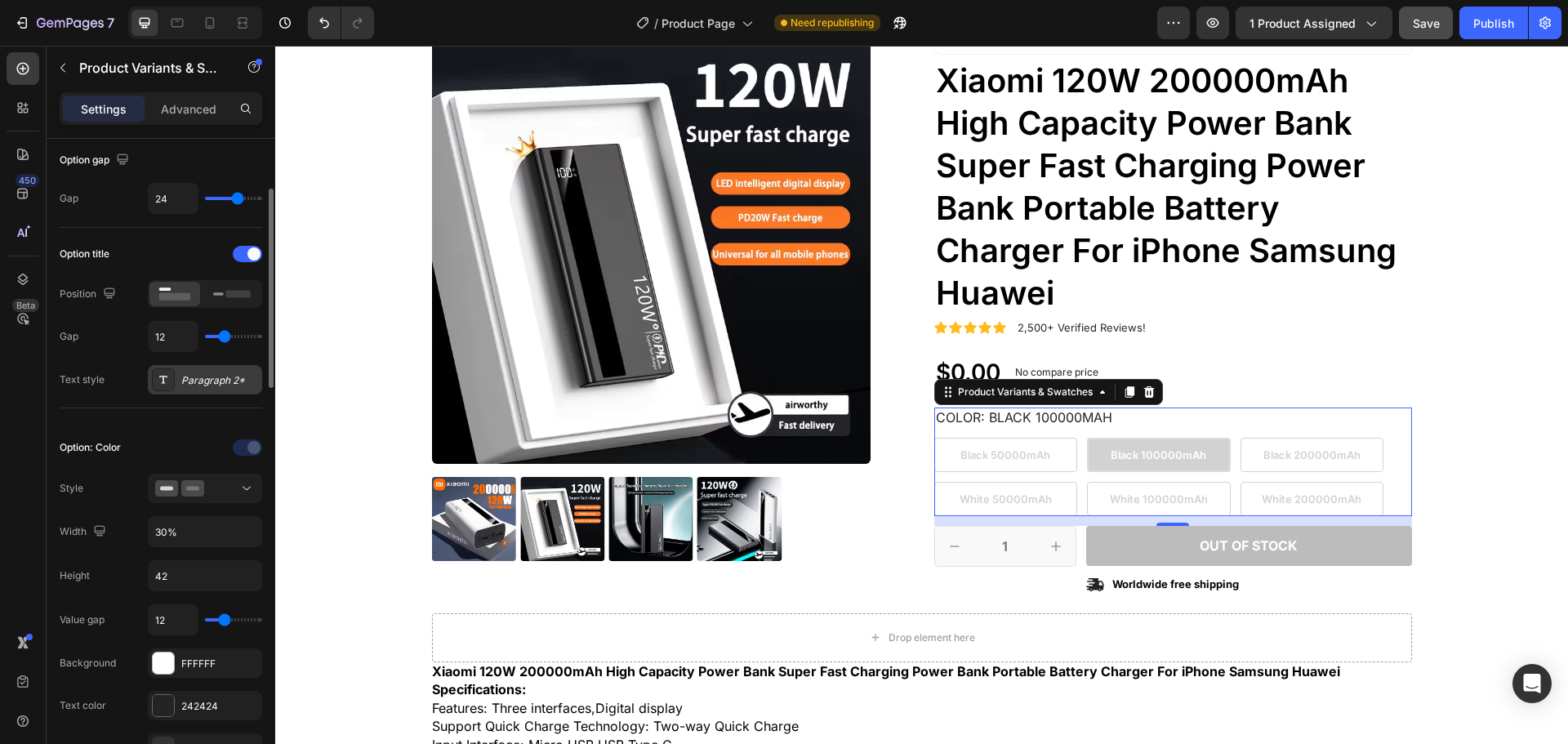
click at [239, 383] on div "Paragraph 2*" at bounding box center [220, 381] width 77 height 15
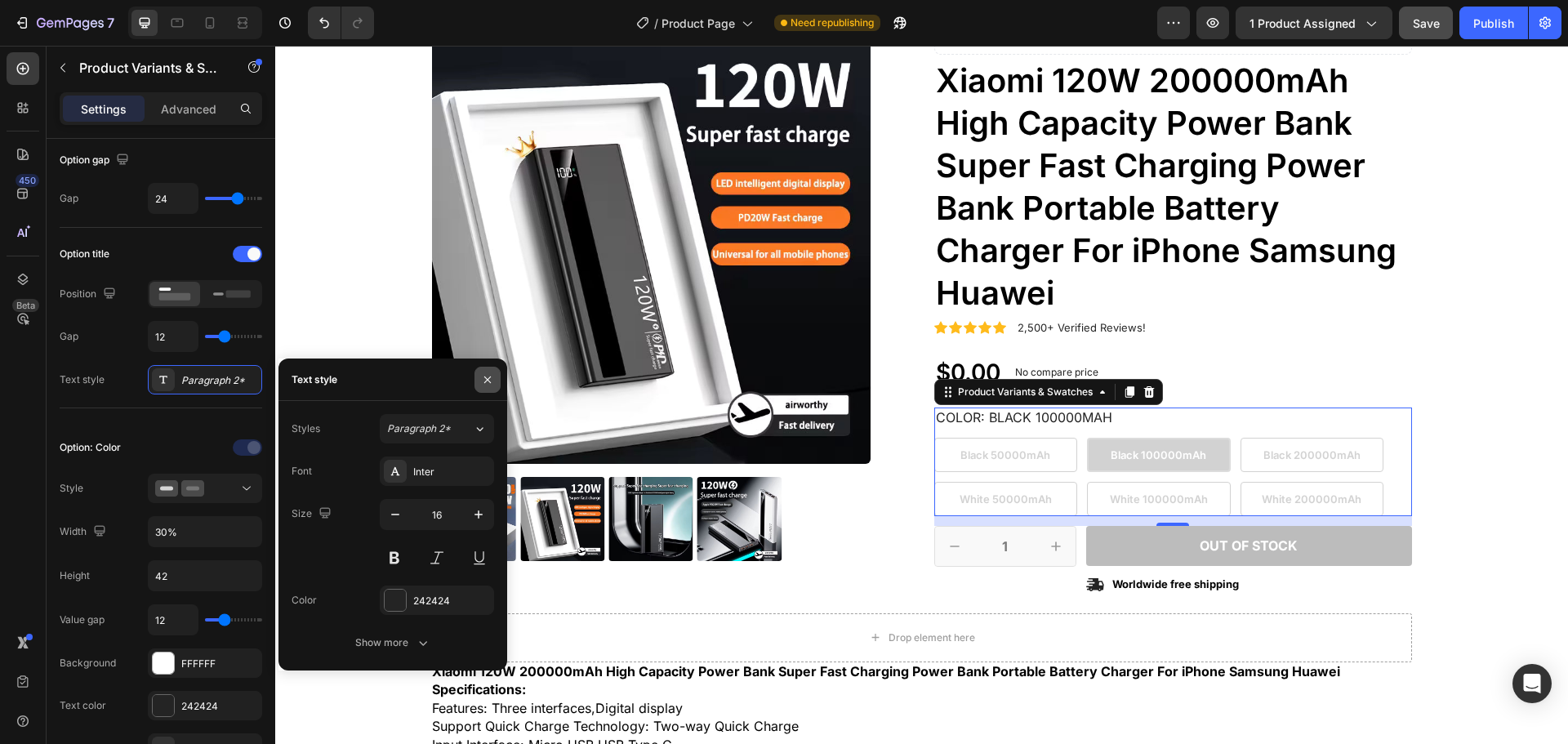
click at [490, 385] on icon "button" at bounding box center [487, 380] width 13 height 13
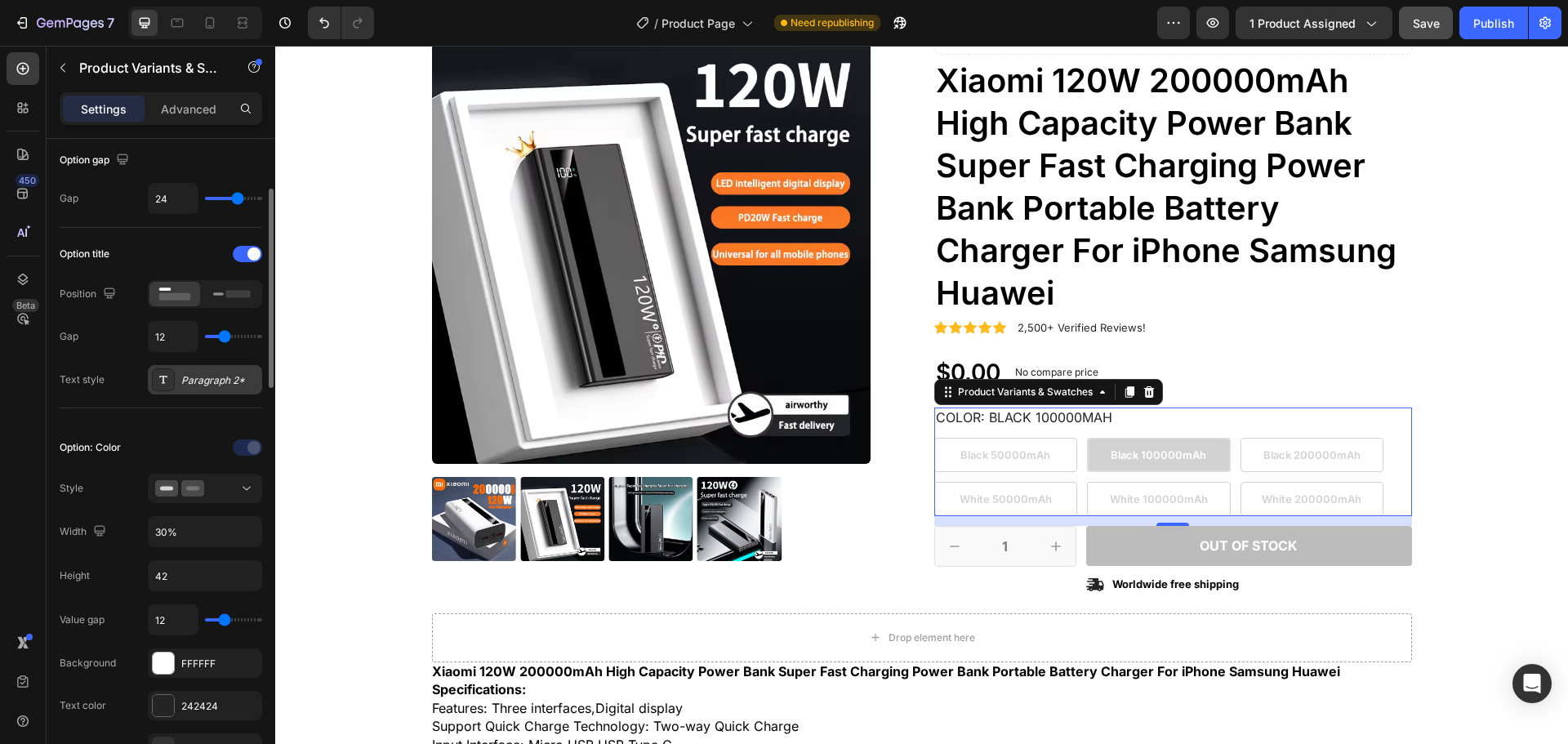
click at [231, 376] on div "Paragraph 2*" at bounding box center [220, 381] width 77 height 15
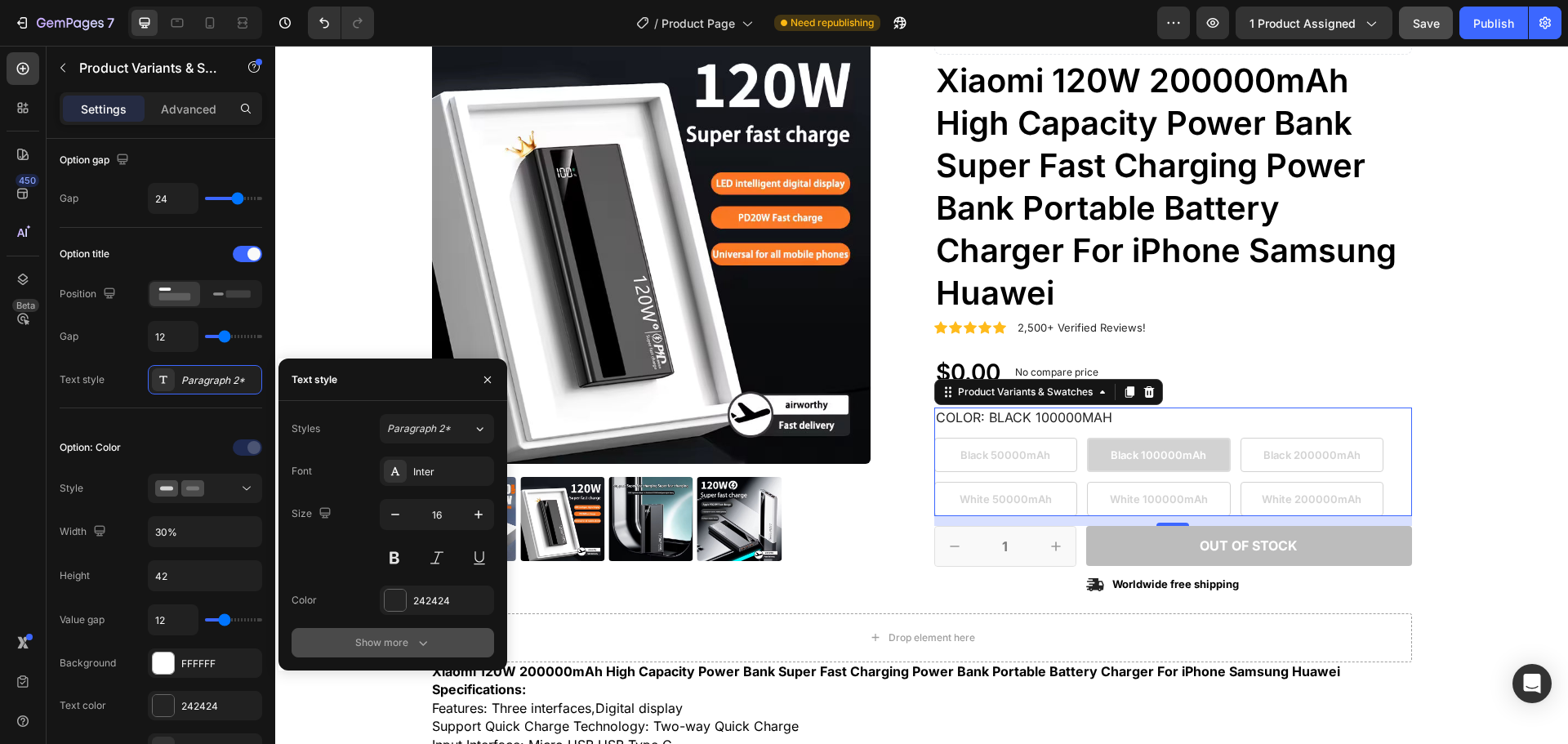
click at [393, 651] on div "Show more" at bounding box center [393, 643] width 76 height 17
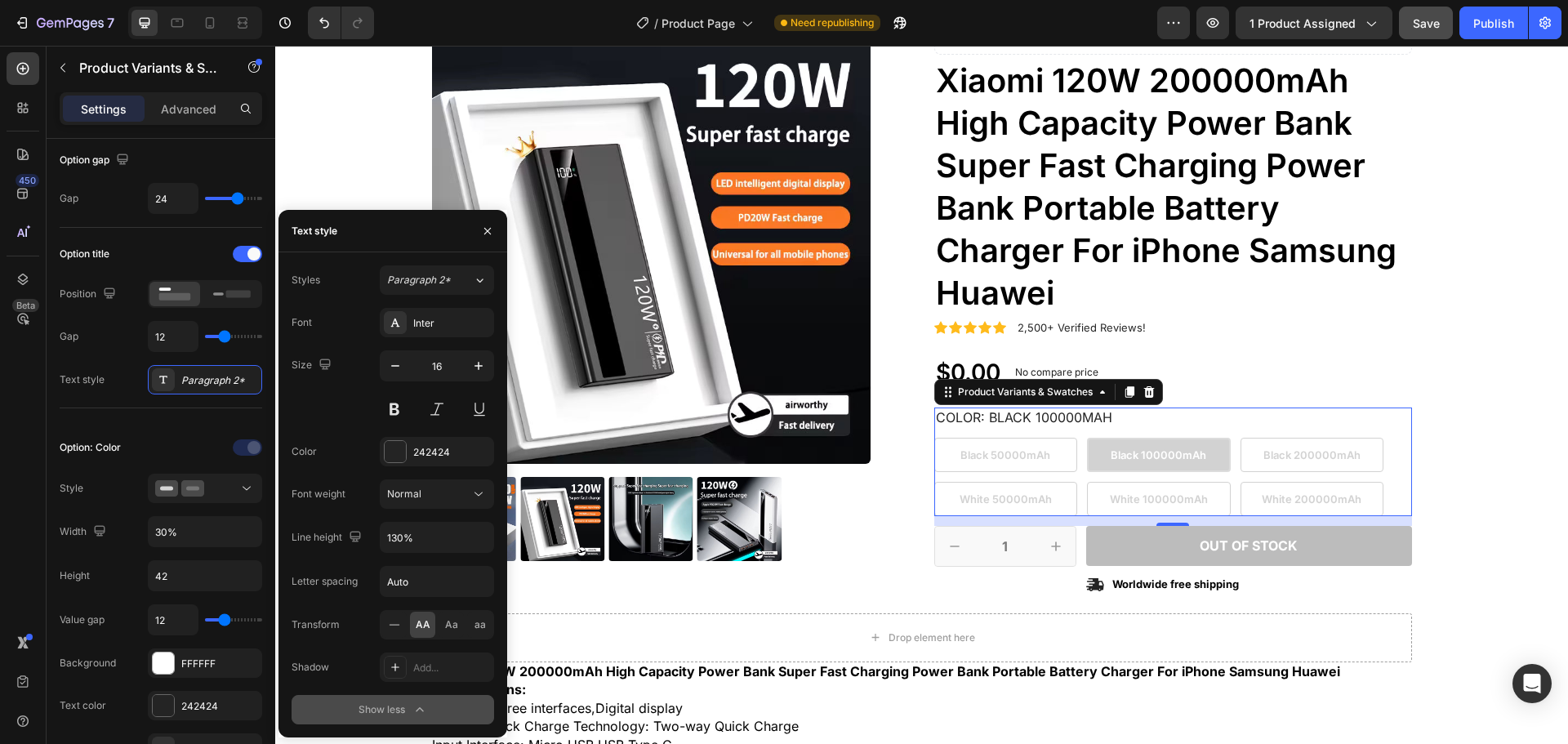
click at [404, 713] on div "Show less" at bounding box center [394, 710] width 70 height 17
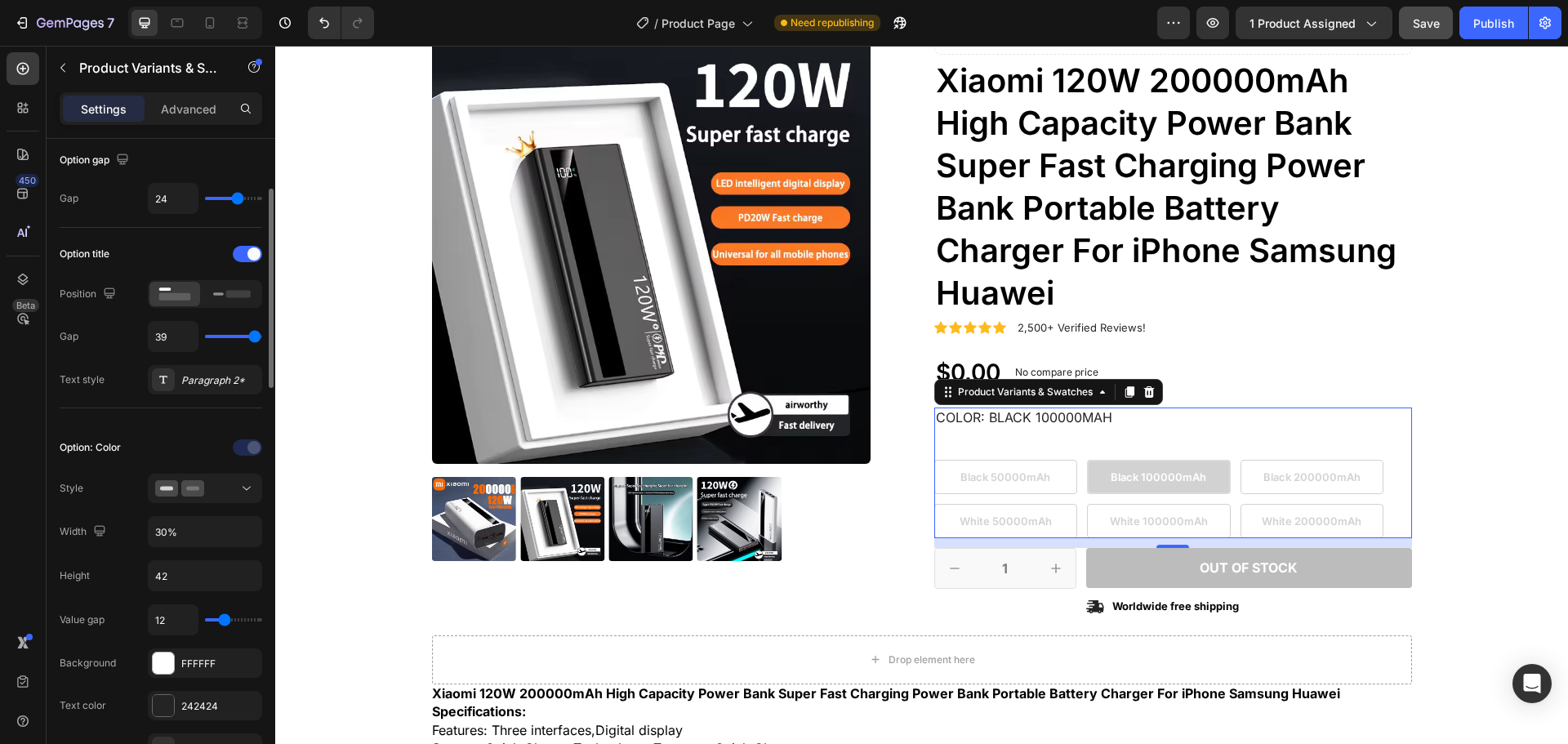
drag, startPoint x: 226, startPoint y: 332, endPoint x: 254, endPoint y: 343, distance: 30.1
click at [254, 338] on input "range" at bounding box center [233, 337] width 57 height 3
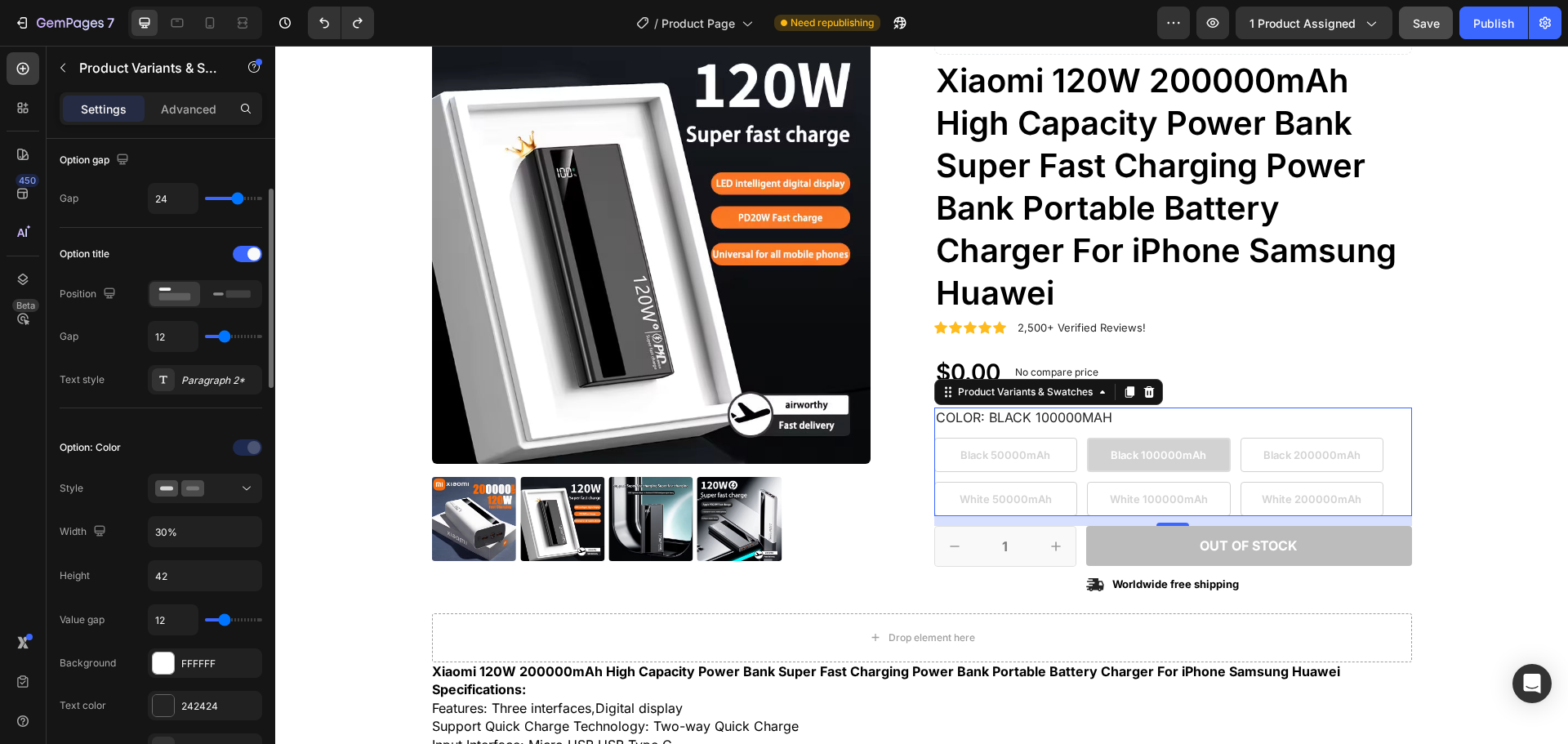
click at [163, 427] on div "Option: Color Style Width 30% Height 42 Value gap 12 Background FFFFFF Text col…" at bounding box center [161, 705] width 203 height 567
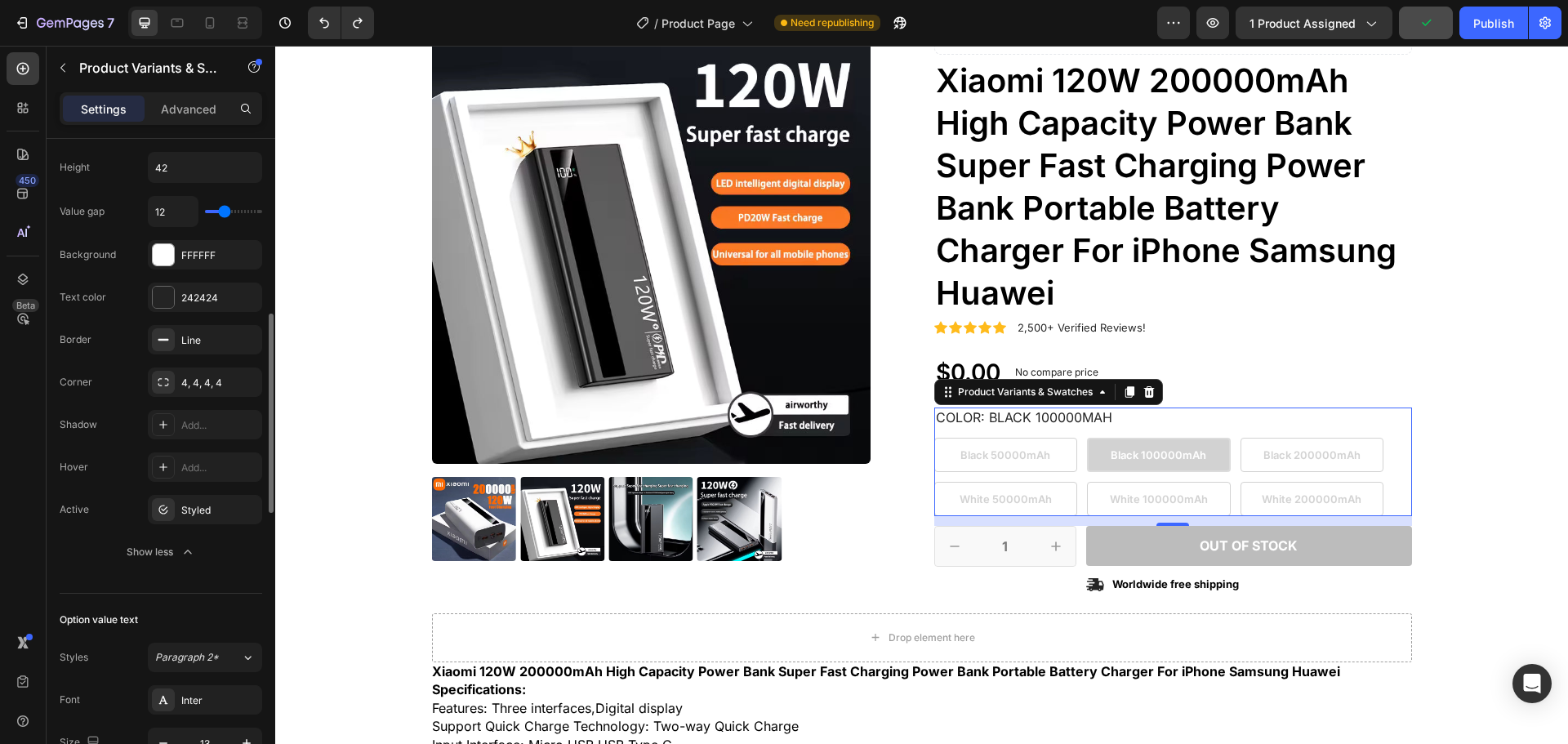
scroll to position [653, 0]
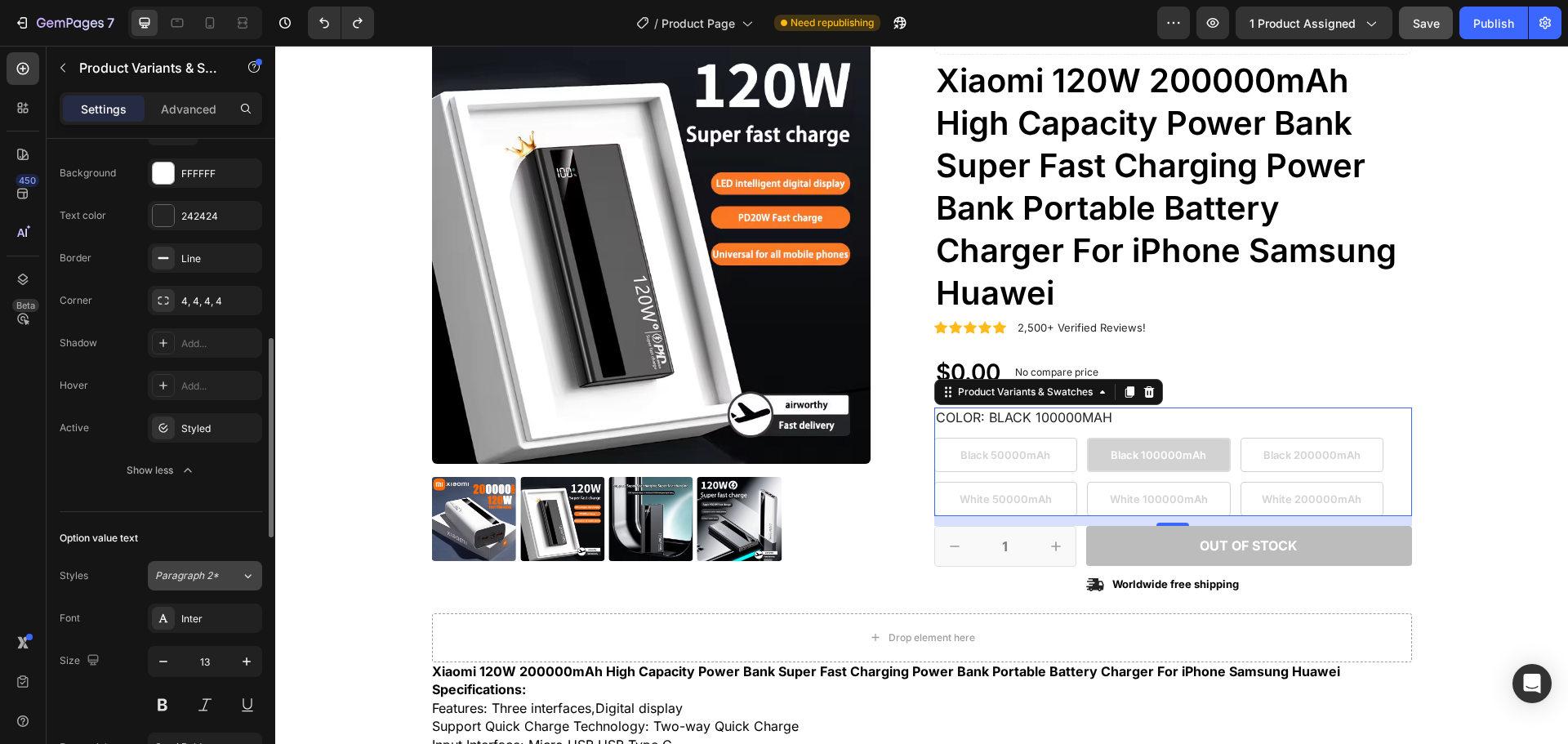
click at [212, 581] on span "Paragraph 2*" at bounding box center [187, 575] width 64 height 15
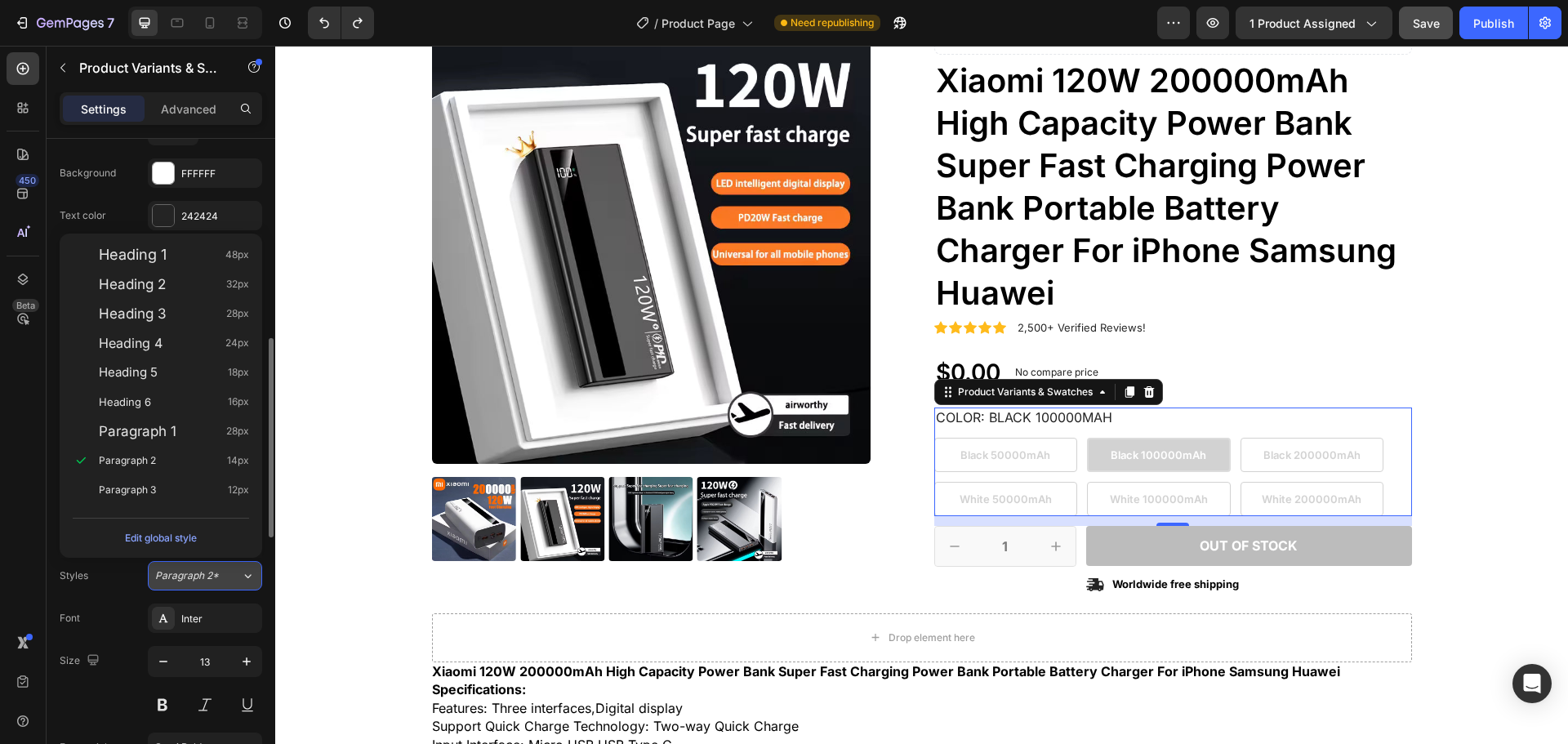
click at [212, 581] on span "Paragraph 2*" at bounding box center [187, 575] width 64 height 15
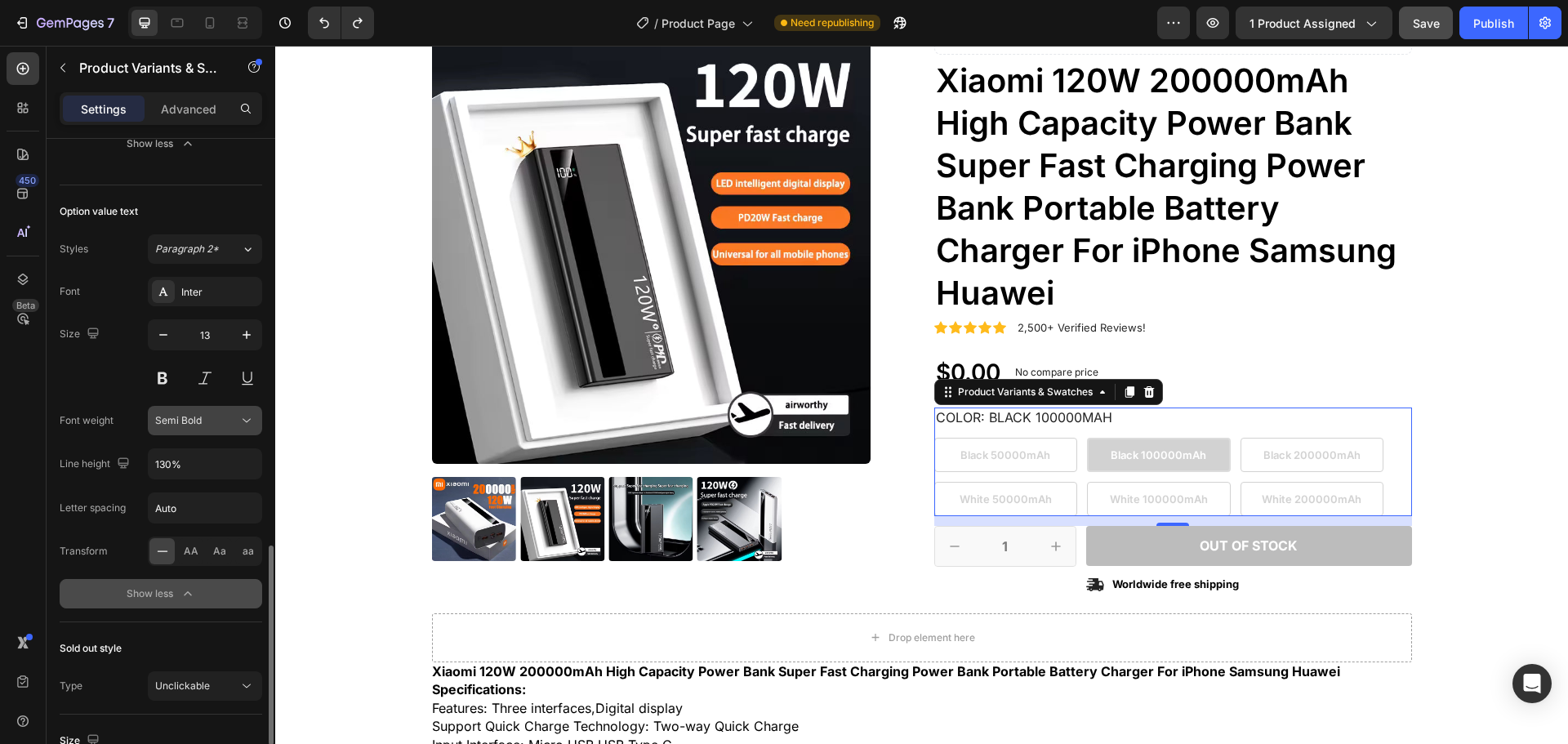
scroll to position [1062, 0]
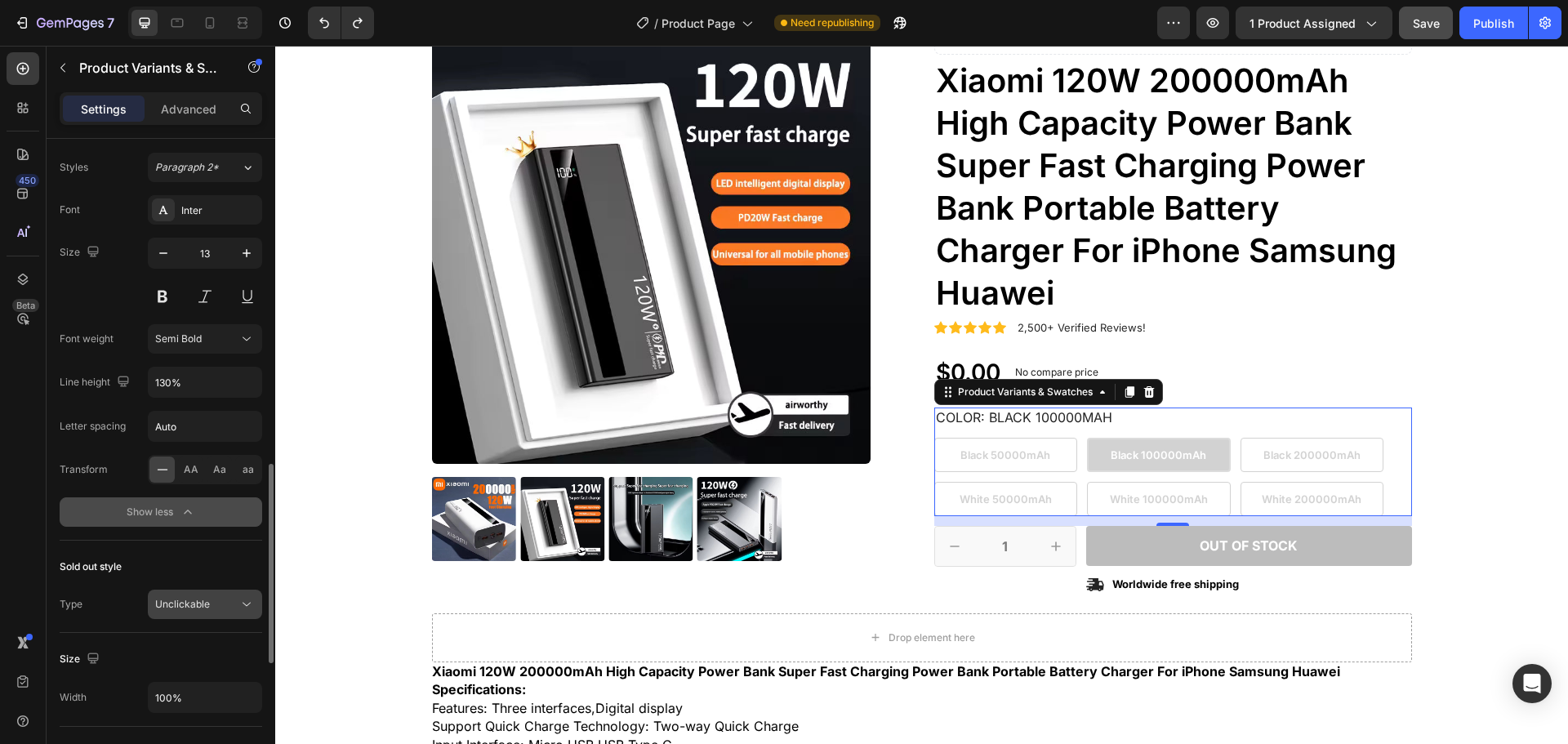
click at [231, 605] on div "Unclickable" at bounding box center [196, 604] width 83 height 15
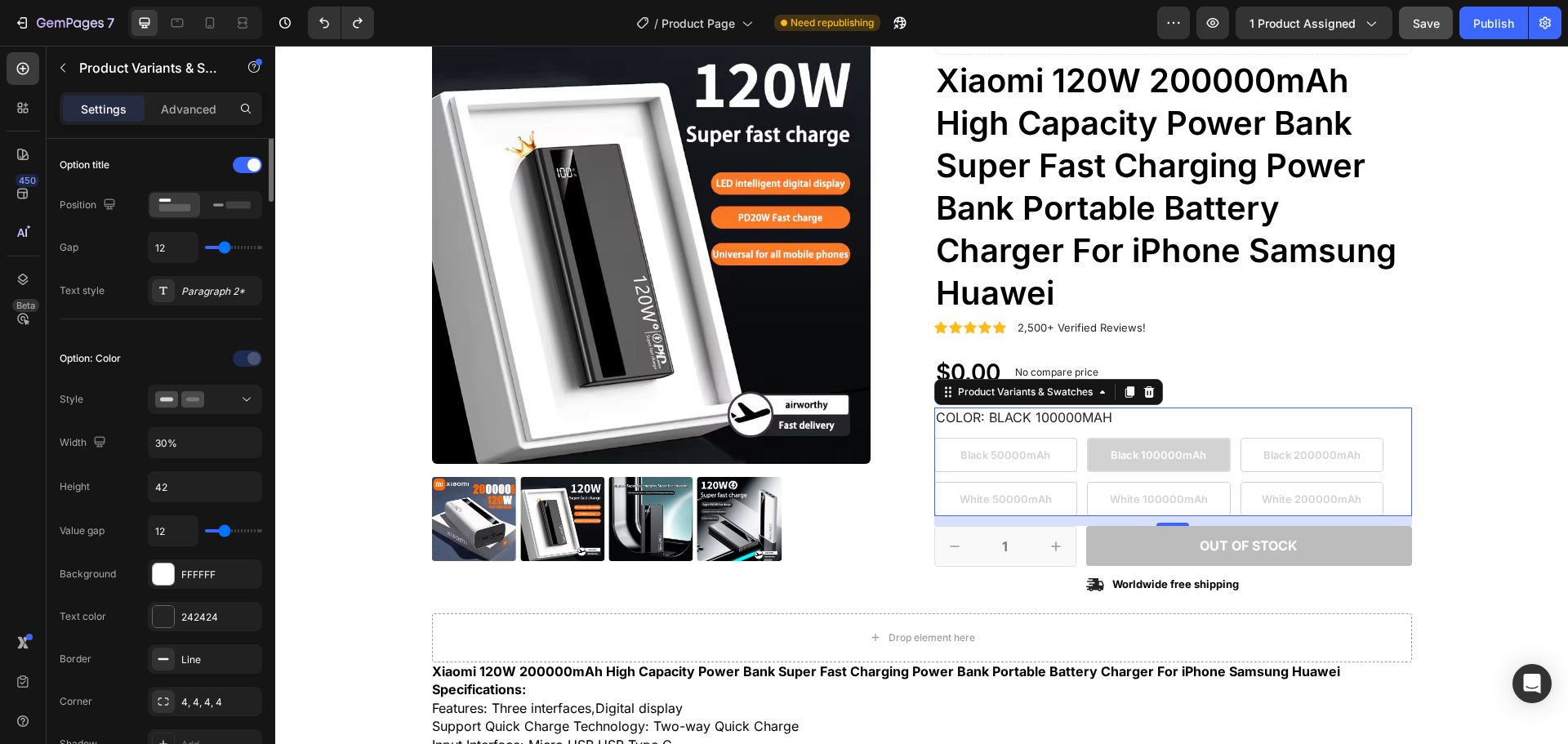
scroll to position [0, 0]
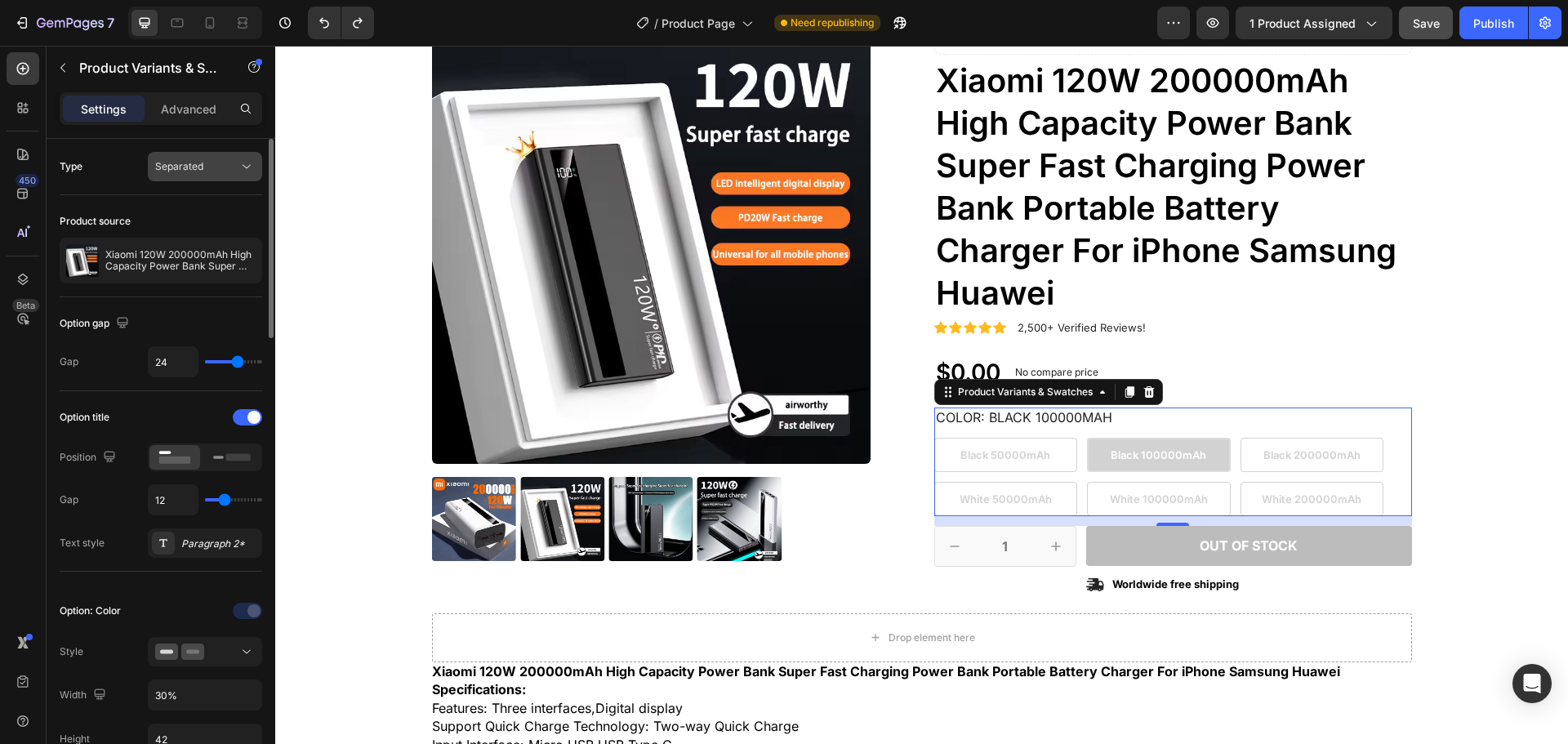
click at [185, 164] on span "Separated" at bounding box center [179, 166] width 48 height 12
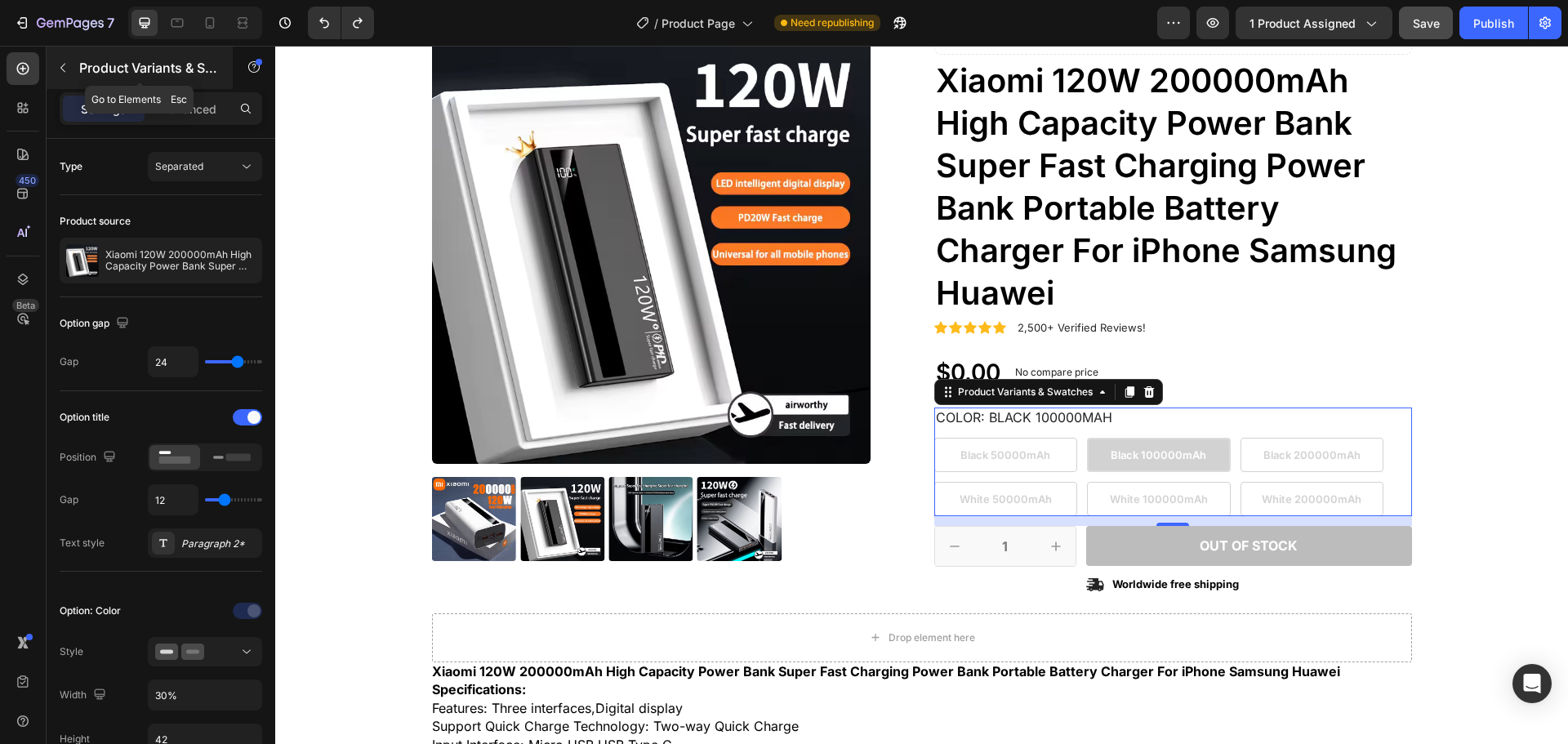
click at [113, 72] on p "Product Variants & Swatches" at bounding box center [148, 67] width 139 height 19
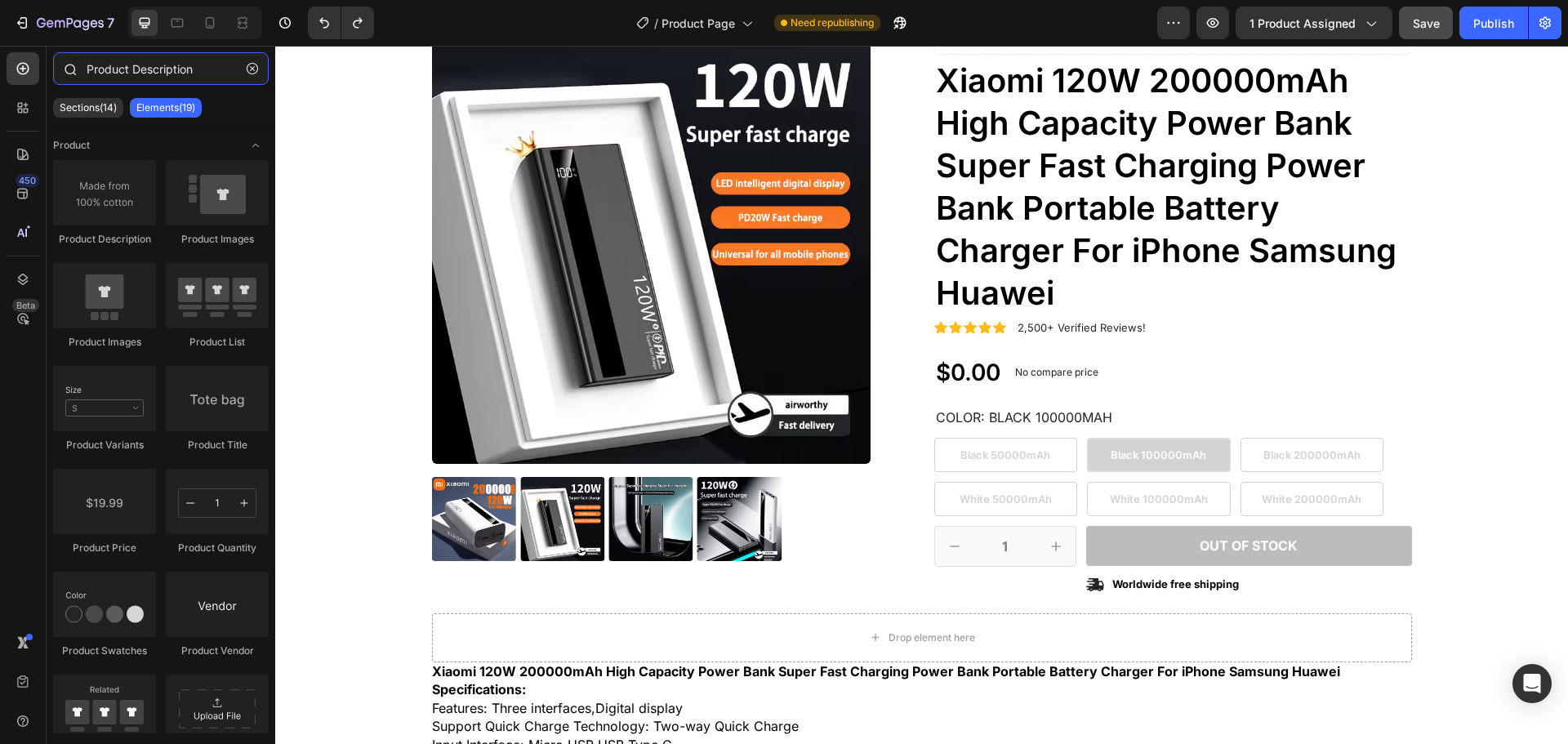
click at [170, 63] on input "Product Description" at bounding box center [161, 68] width 216 height 32
drag, startPoint x: 194, startPoint y: 69, endPoint x: 135, endPoint y: 71, distance: 59.0
click at [135, 71] on input "Product Description" at bounding box center [161, 68] width 216 height 32
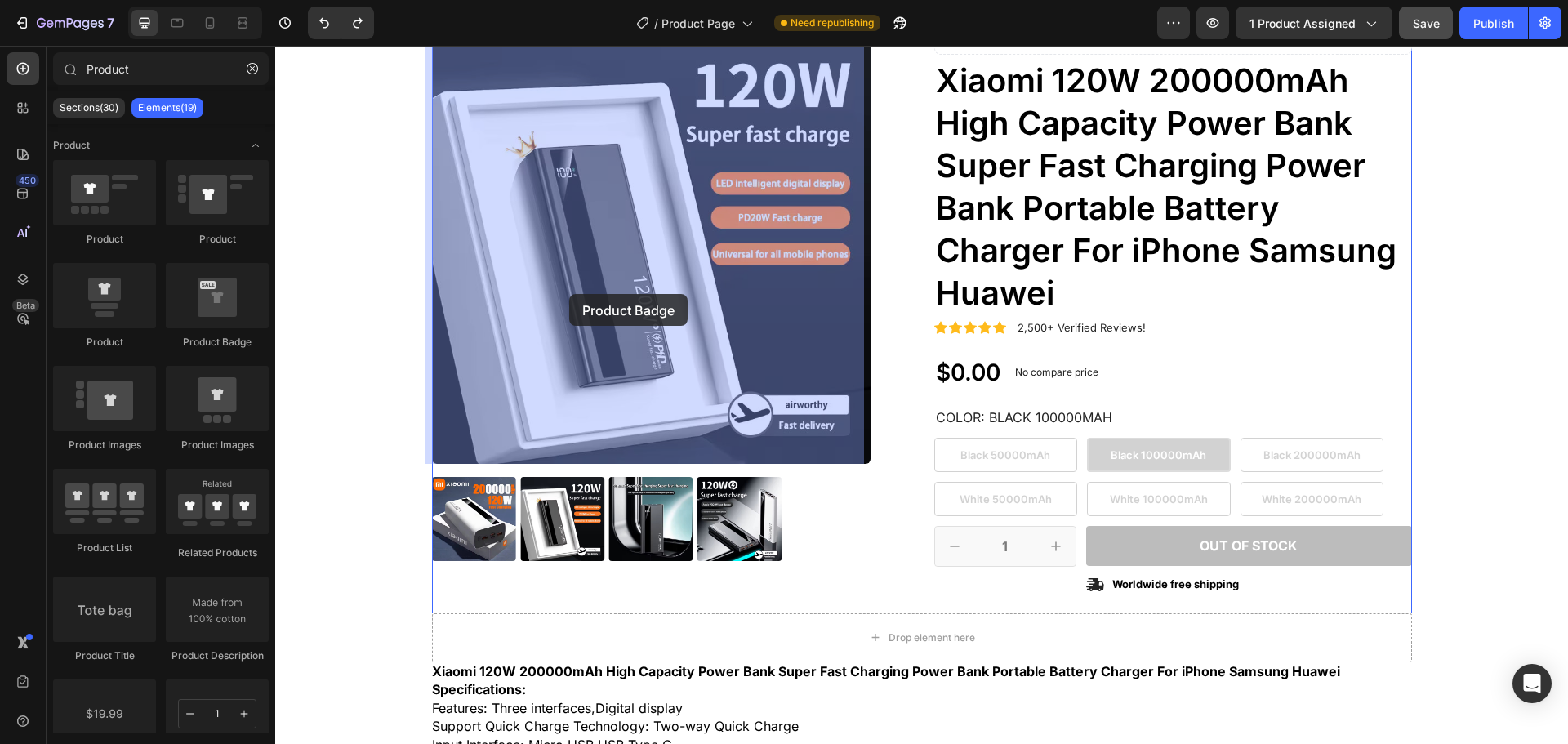
drag, startPoint x: 524, startPoint y: 355, endPoint x: 569, endPoint y: 294, distance: 75.8
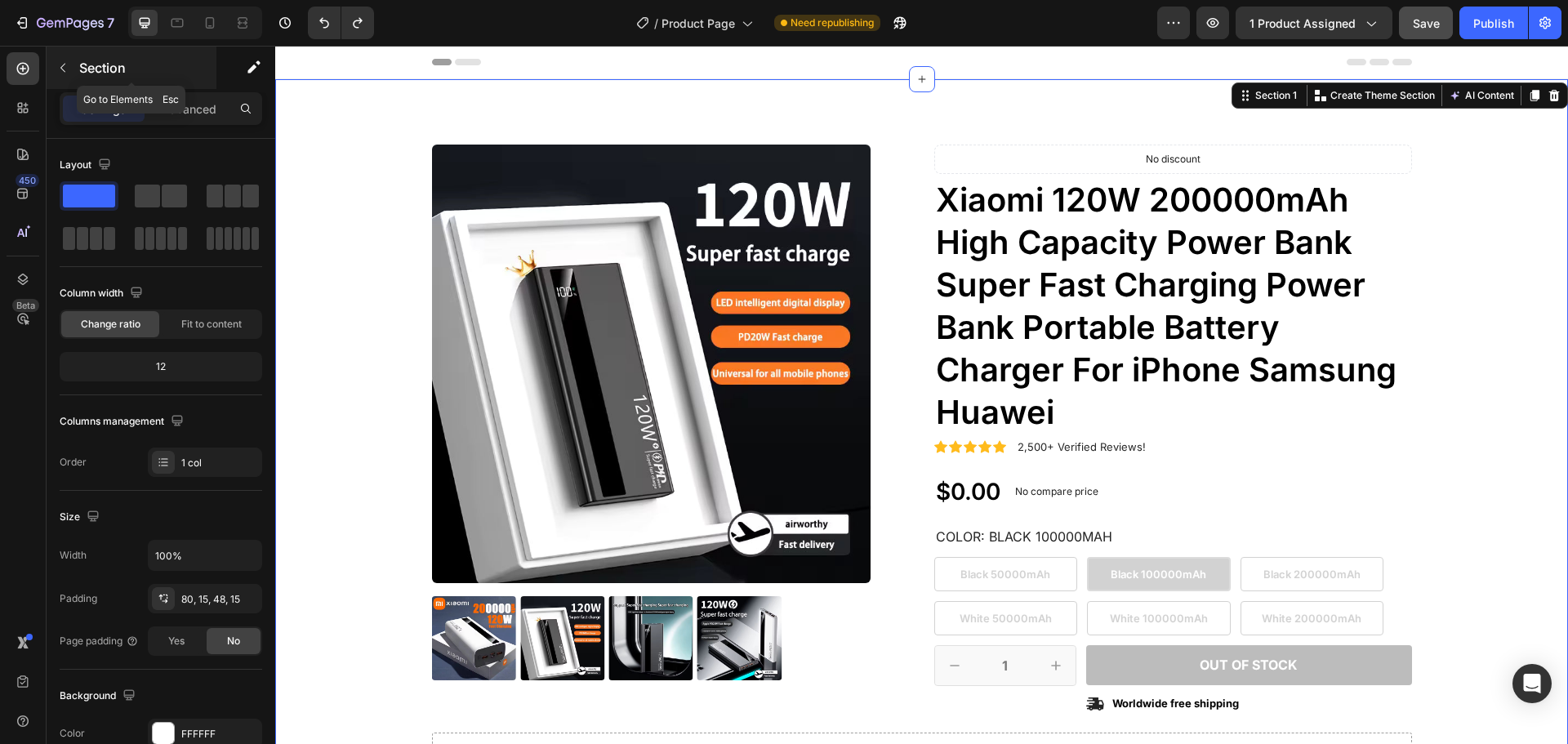
click at [76, 65] on div "Section" at bounding box center [131, 67] width 170 height 43
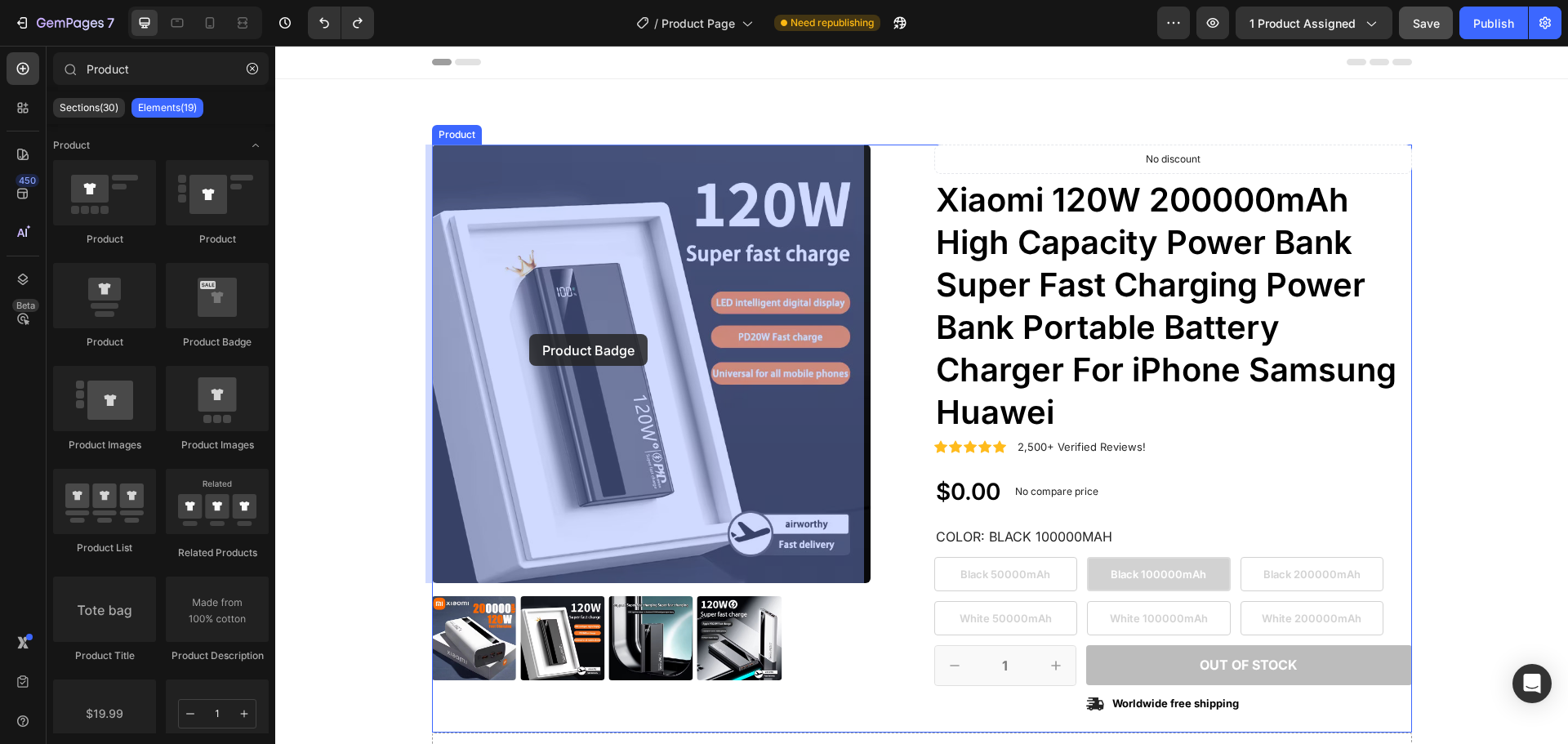
drag, startPoint x: 497, startPoint y: 368, endPoint x: 529, endPoint y: 334, distance: 46.7
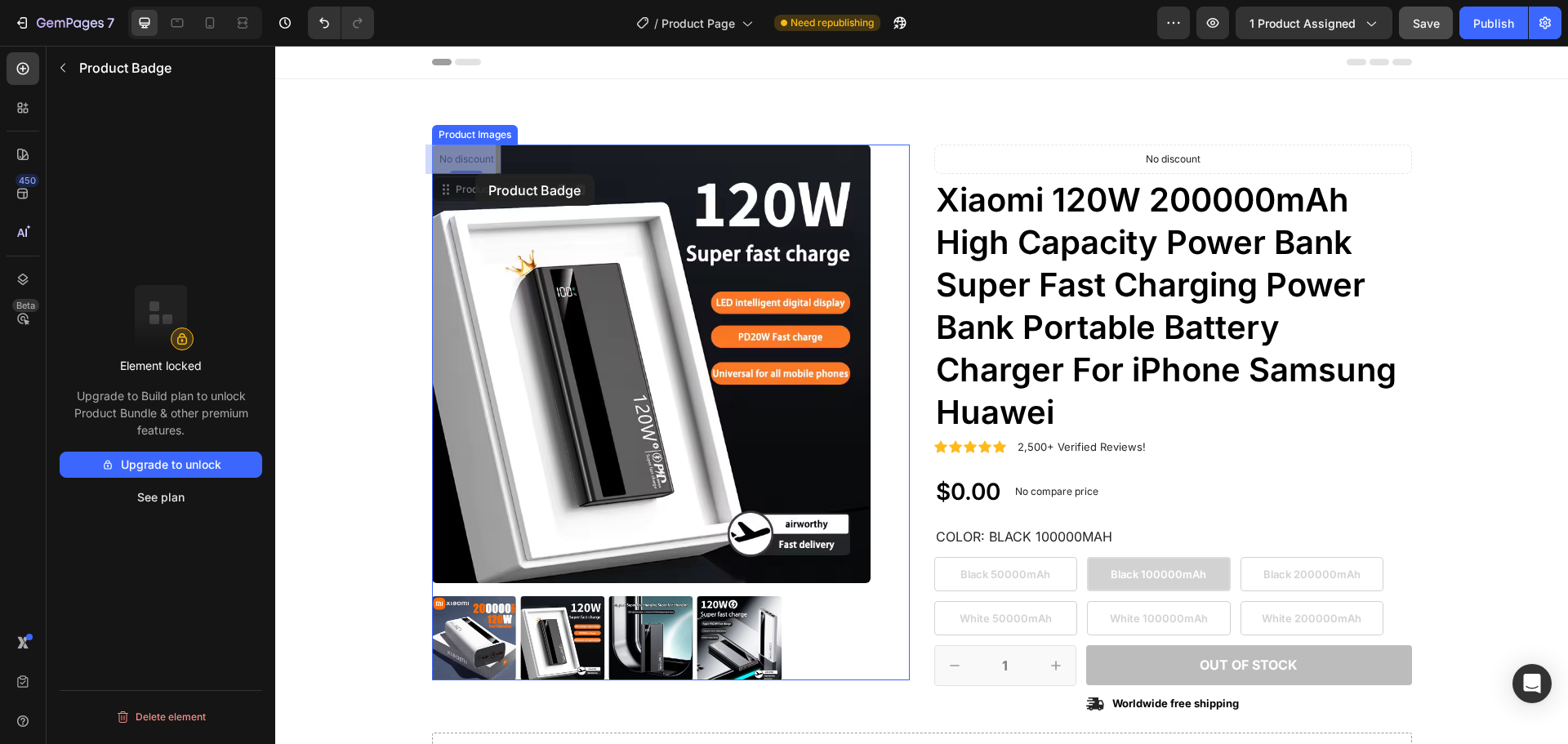
drag, startPoint x: 460, startPoint y: 153, endPoint x: 475, endPoint y: 174, distance: 25.8
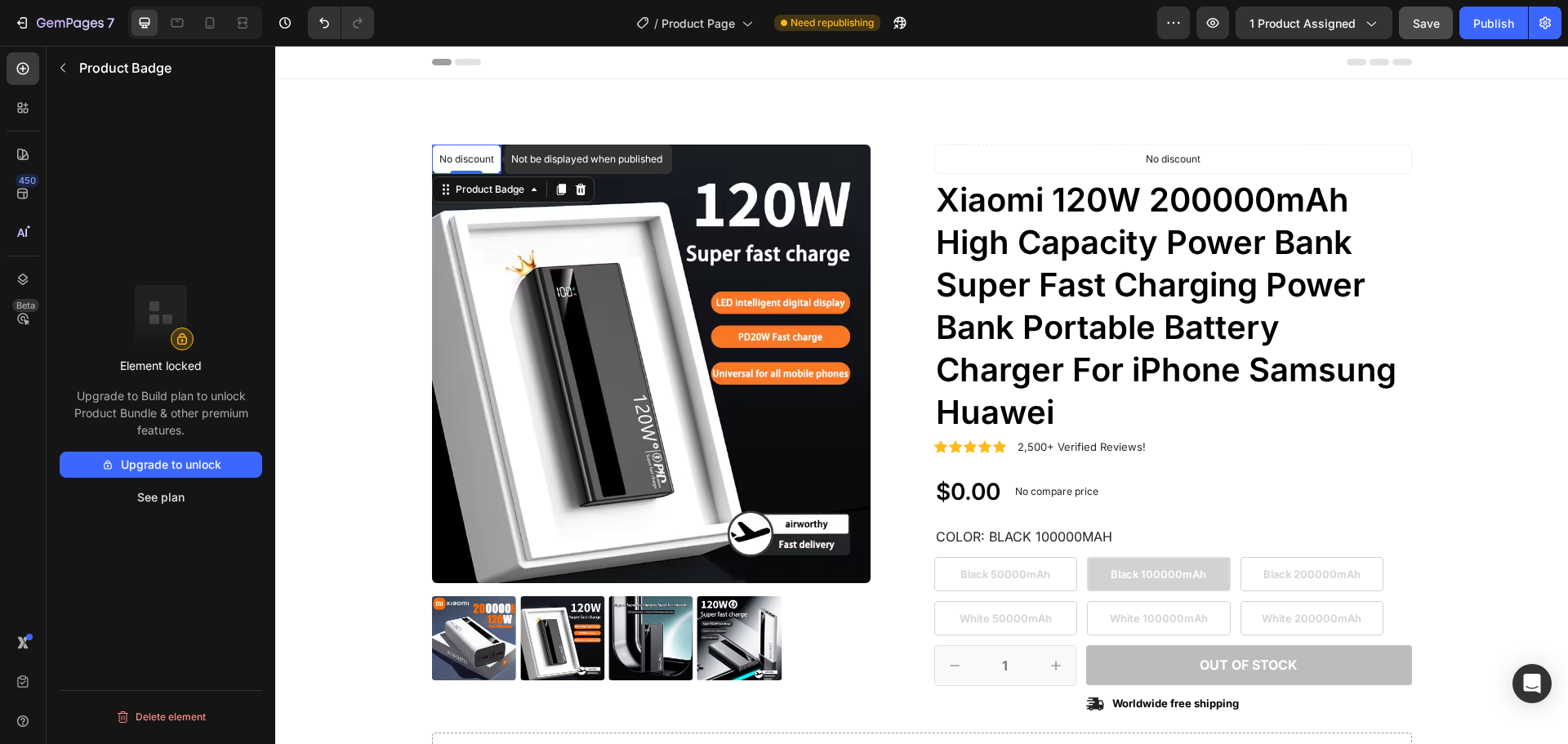
click at [461, 166] on p "No discount" at bounding box center [466, 159] width 55 height 15
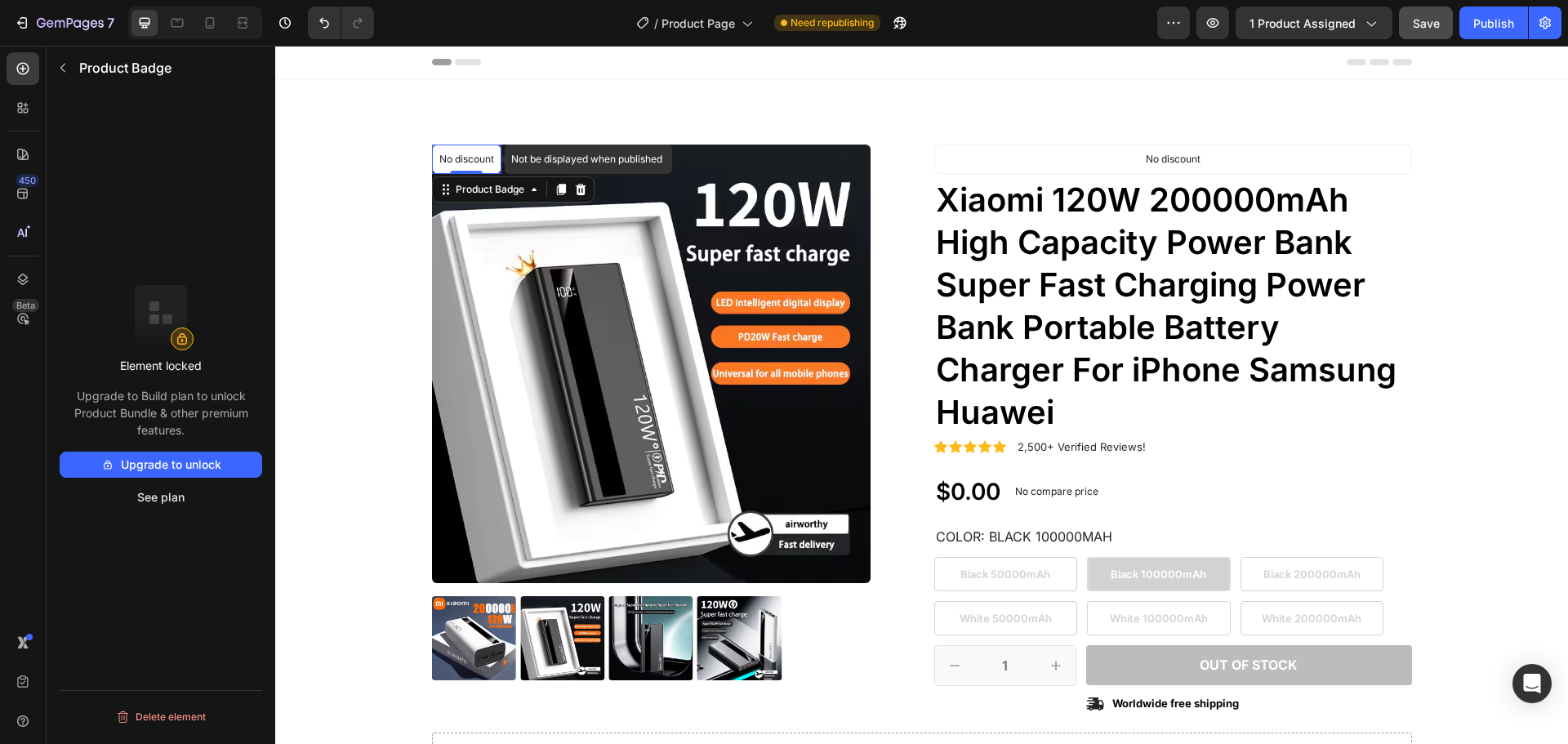
click at [440, 150] on div "No discount" at bounding box center [467, 160] width 68 height 28
click at [574, 187] on icon at bounding box center [581, 189] width 13 height 13
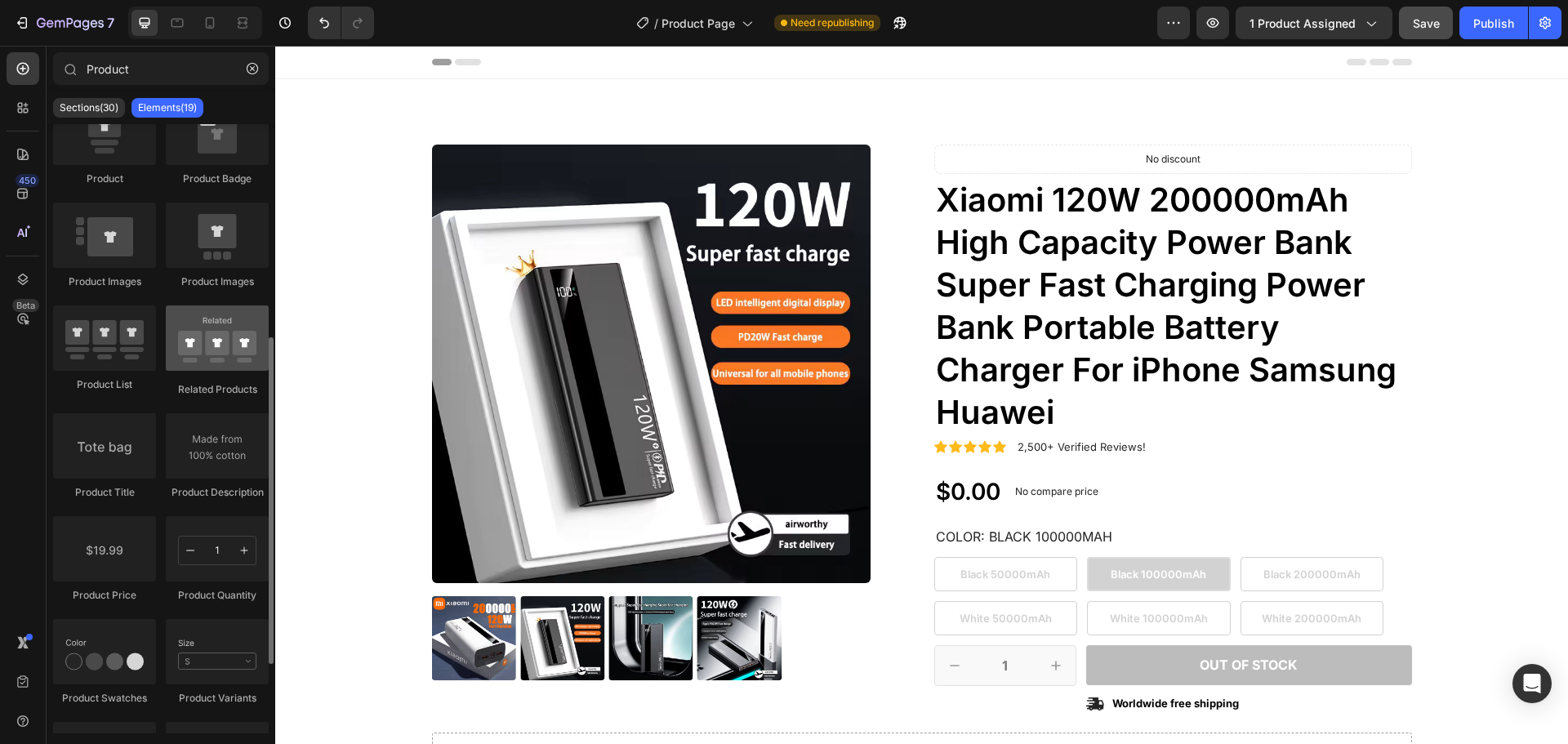
scroll to position [245, 0]
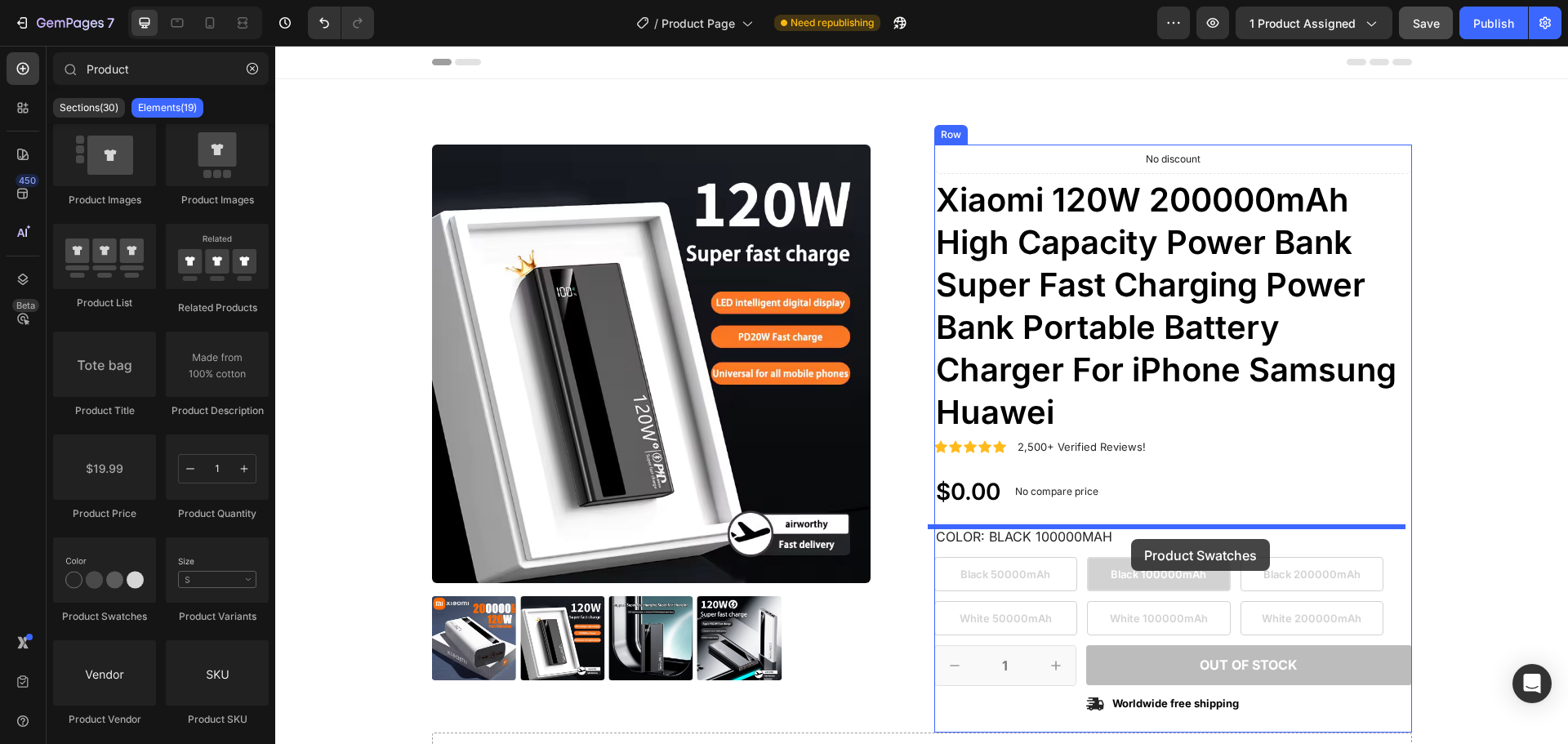
drag, startPoint x: 395, startPoint y: 632, endPoint x: 1131, endPoint y: 539, distance: 741.9
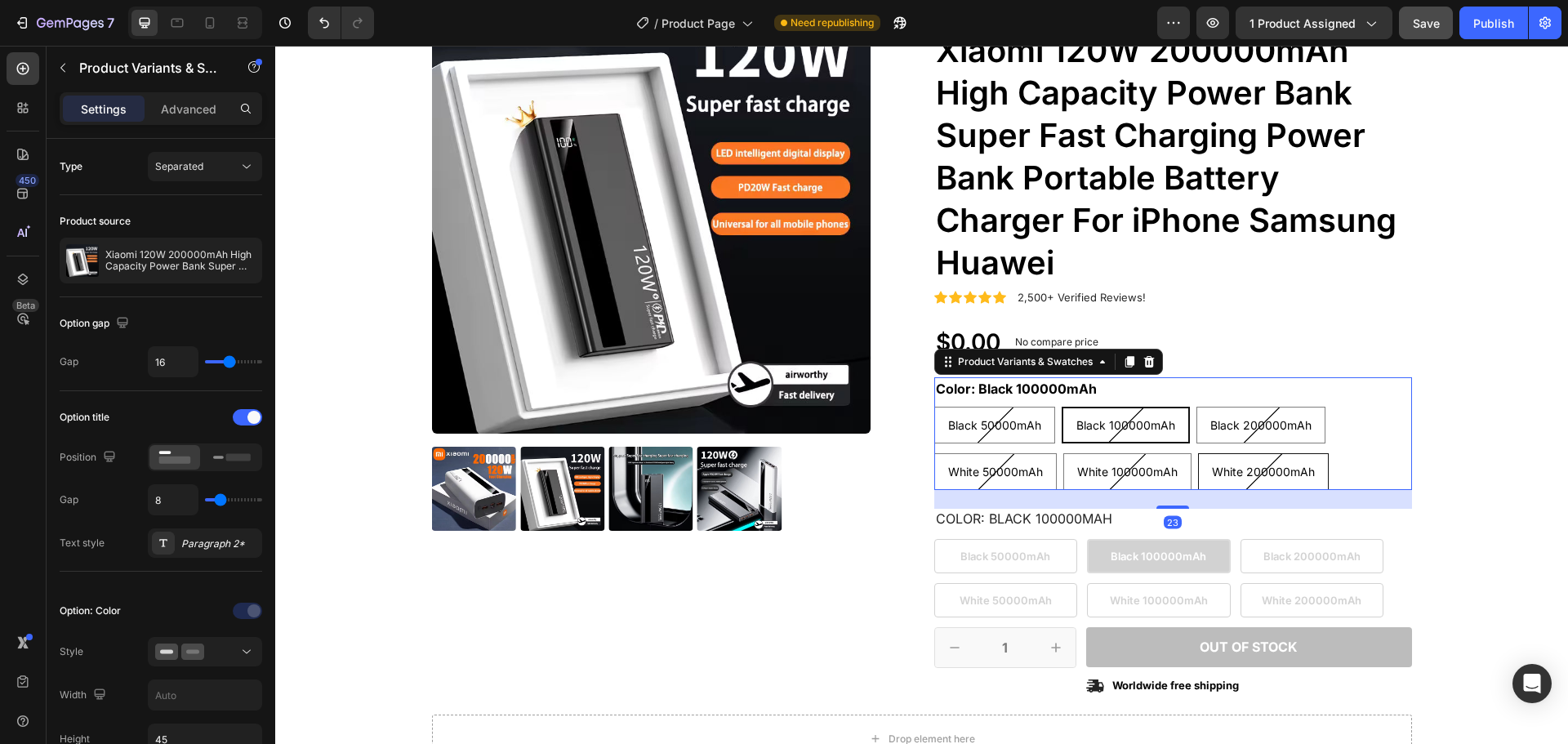
scroll to position [163, 0]
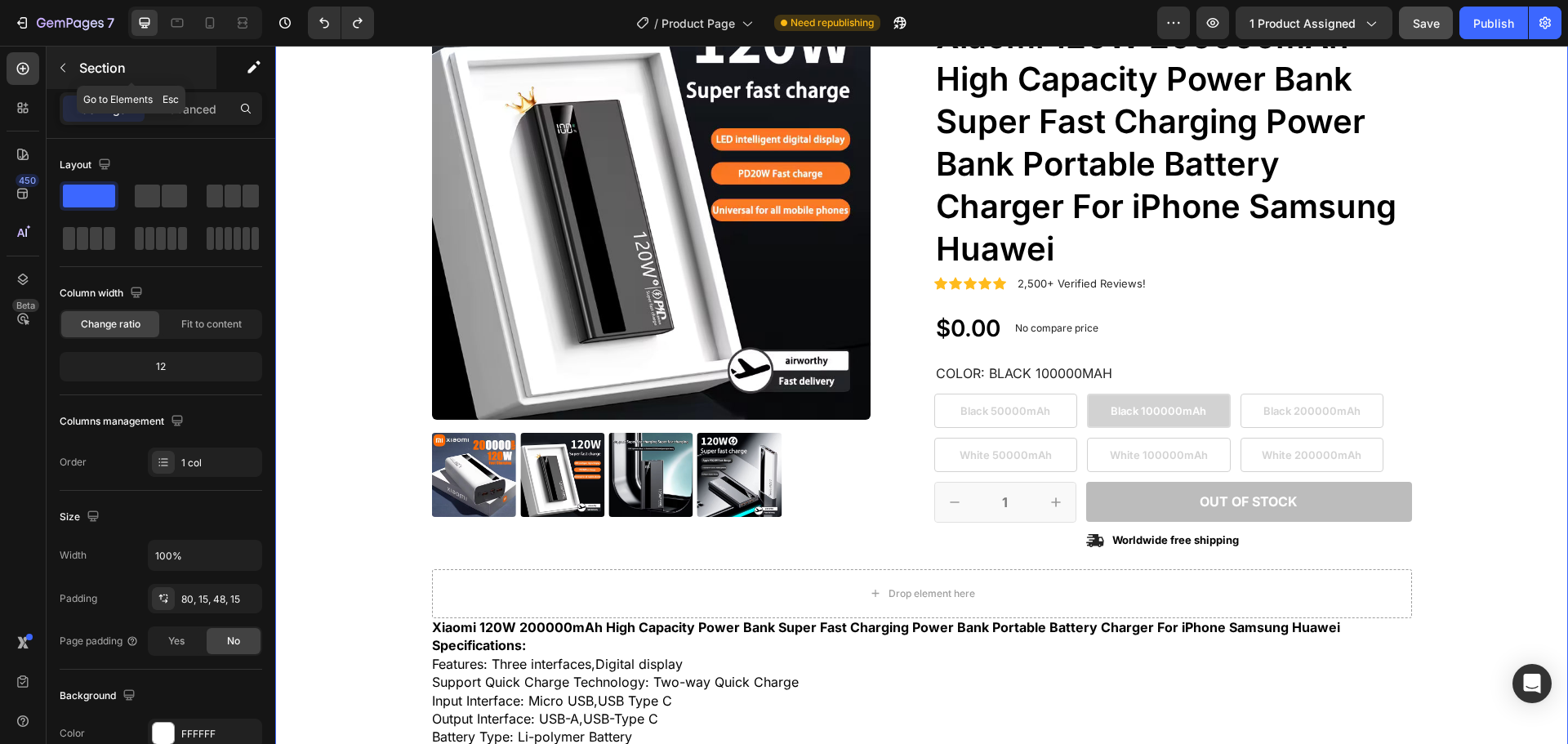
click at [100, 68] on p "Section" at bounding box center [146, 67] width 134 height 19
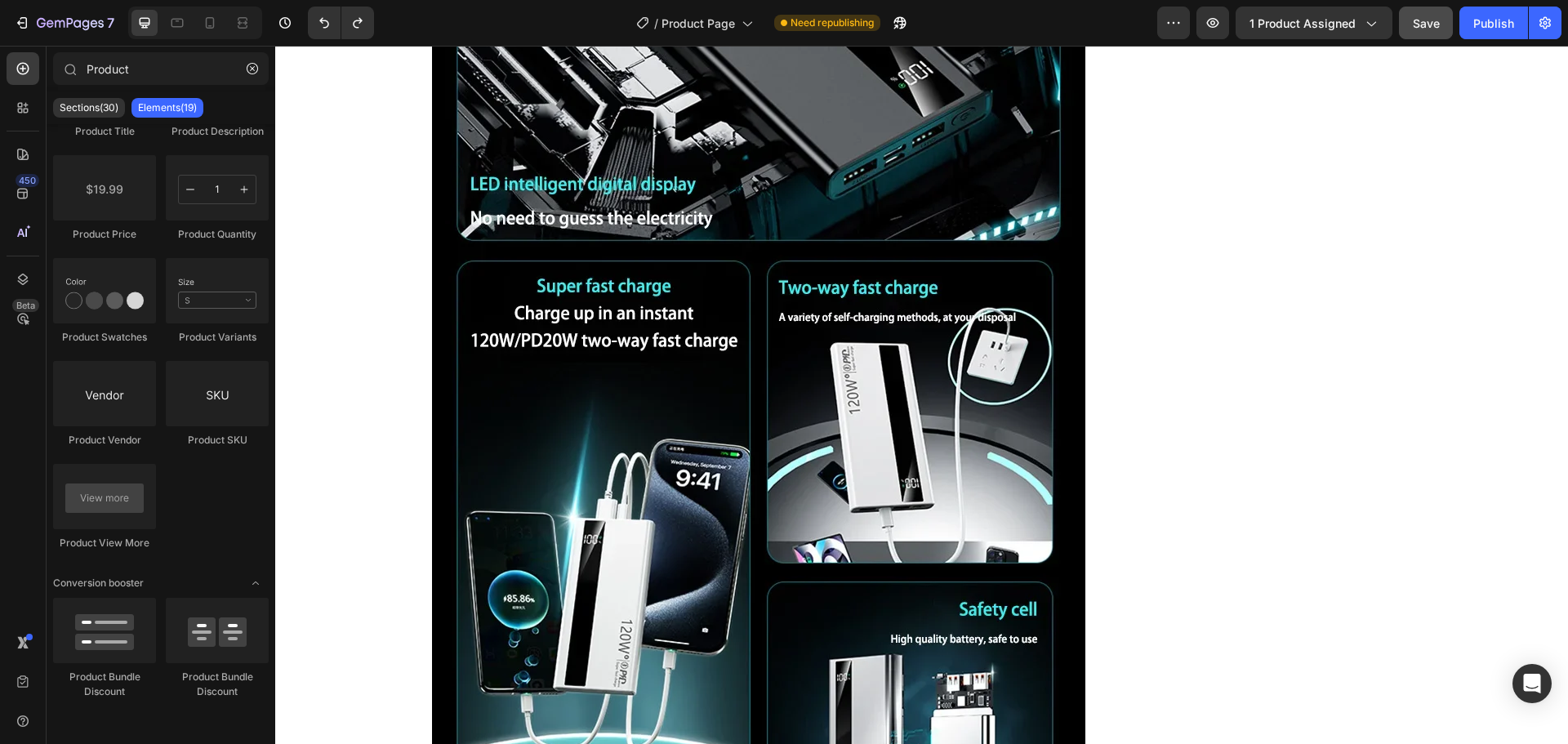
scroll to position [16486, 0]
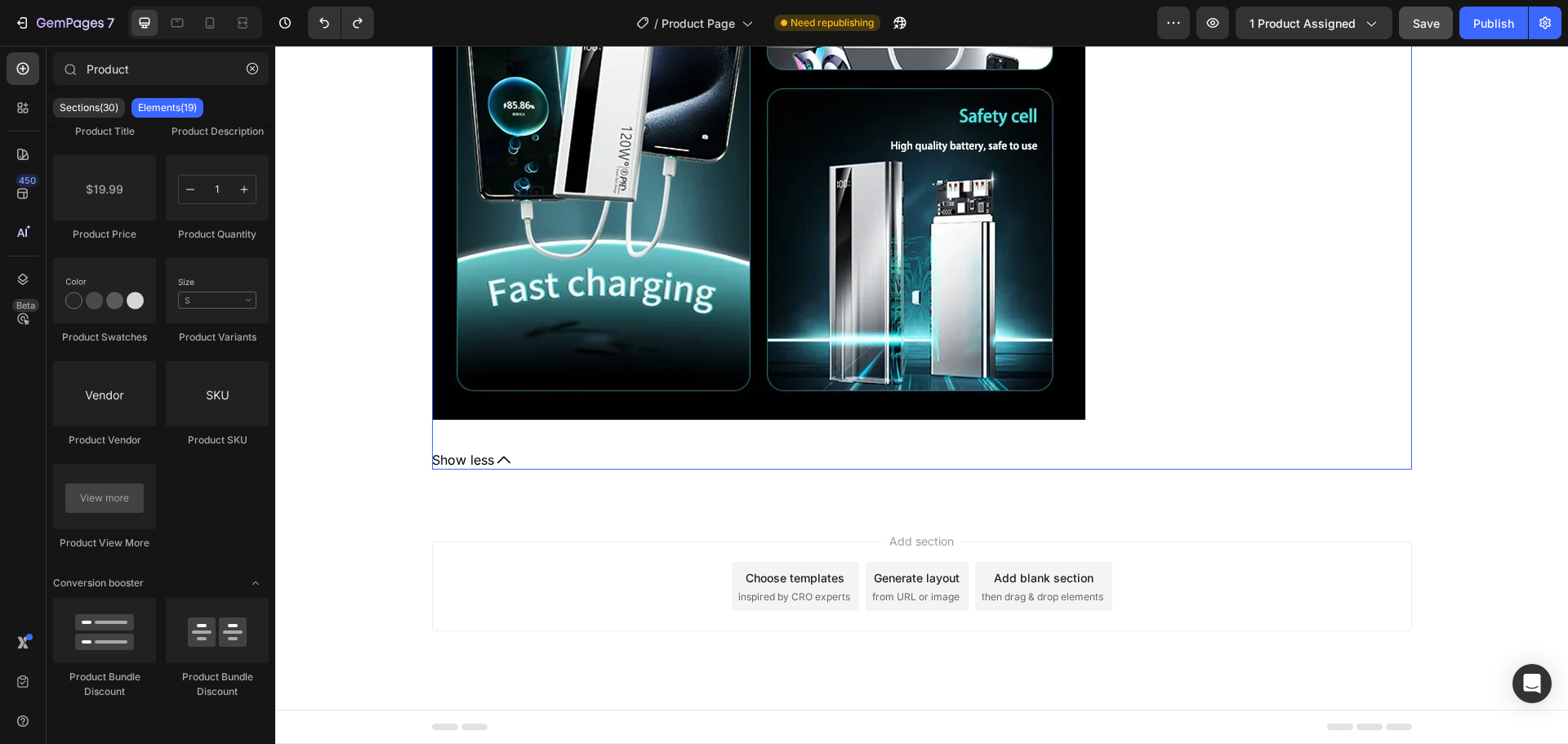
click at [449, 462] on span "Show less" at bounding box center [463, 459] width 62 height 18
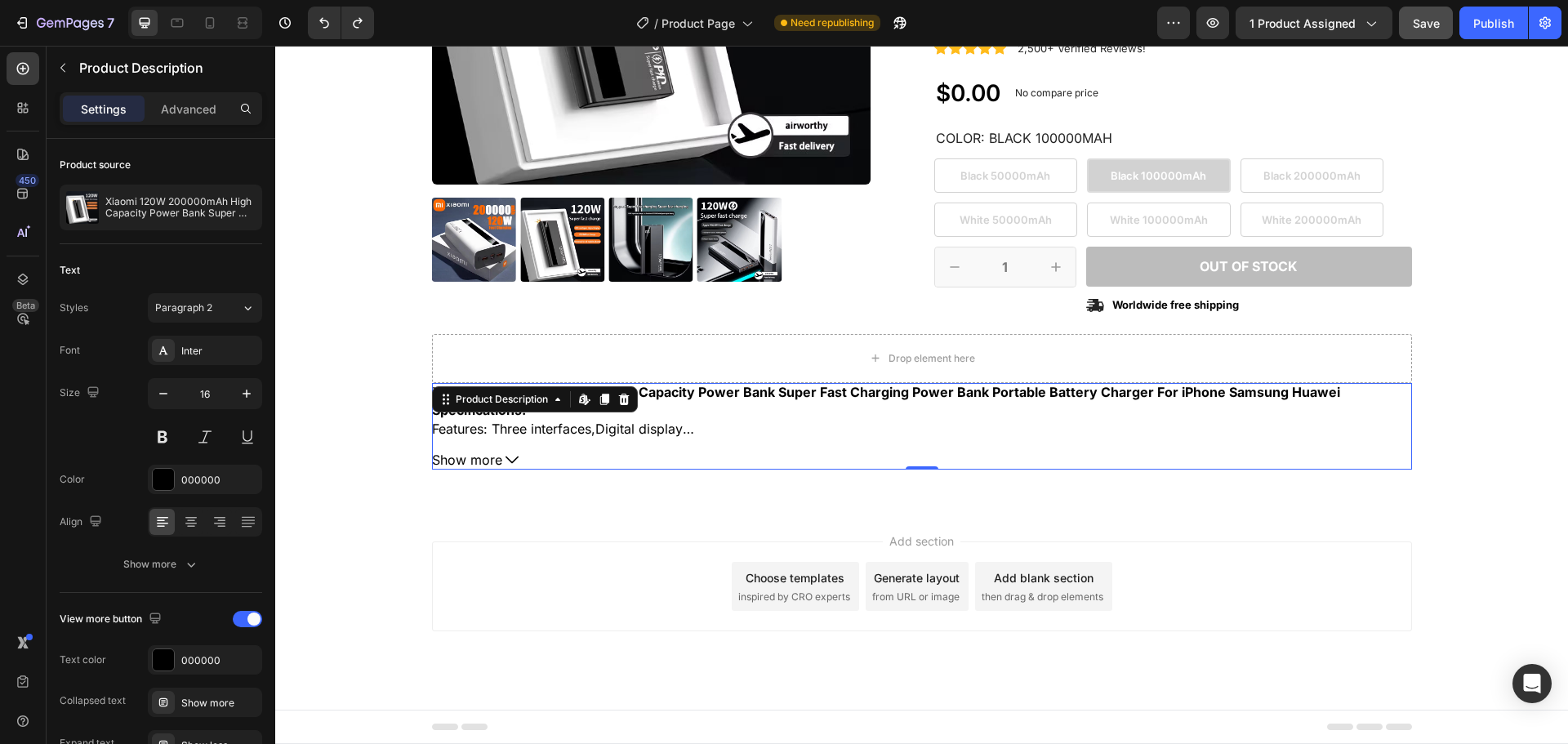
scroll to position [399, 0]
click at [72, 67] on button "button" at bounding box center [63, 68] width 26 height 26
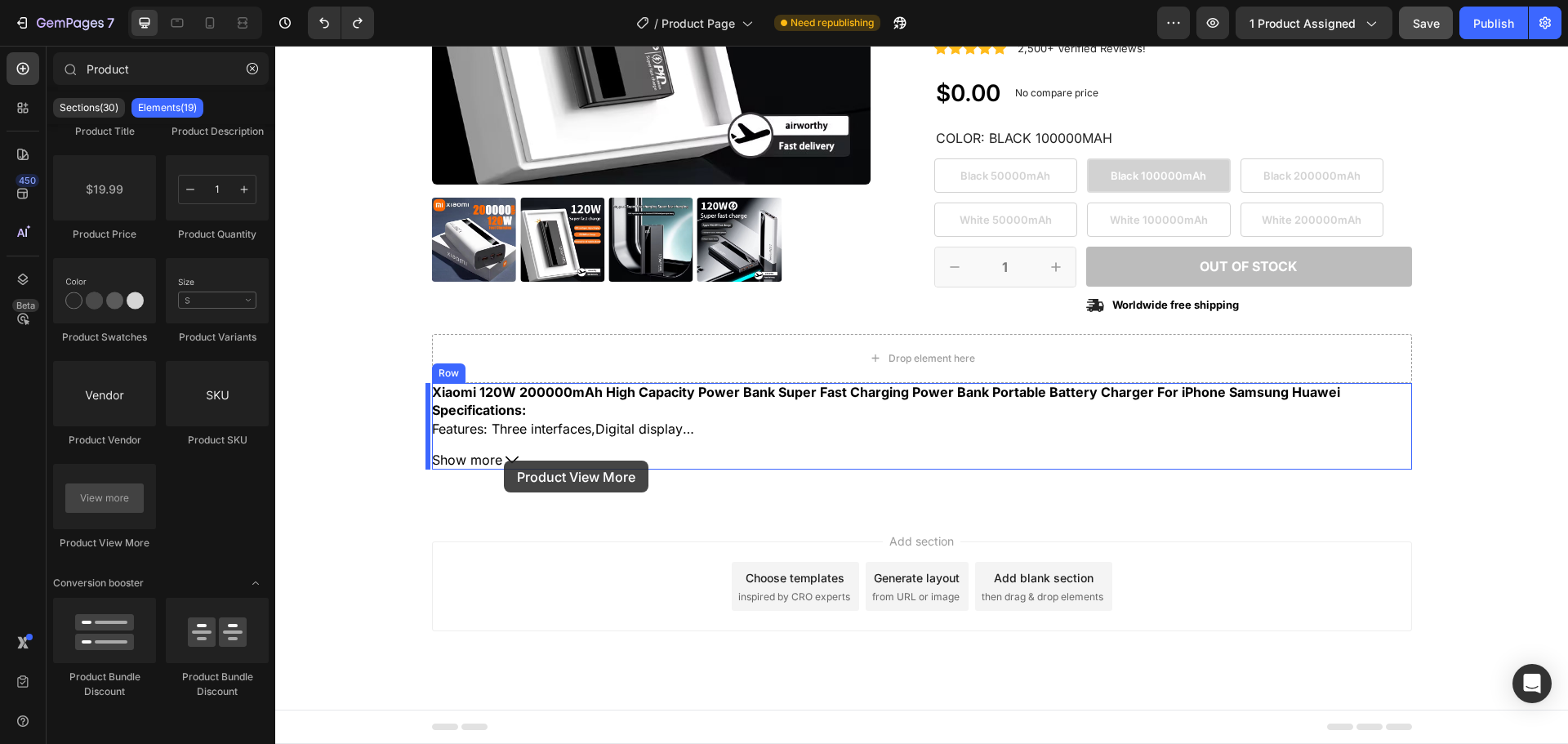
drag, startPoint x: 375, startPoint y: 558, endPoint x: 504, endPoint y: 461, distance: 161.4
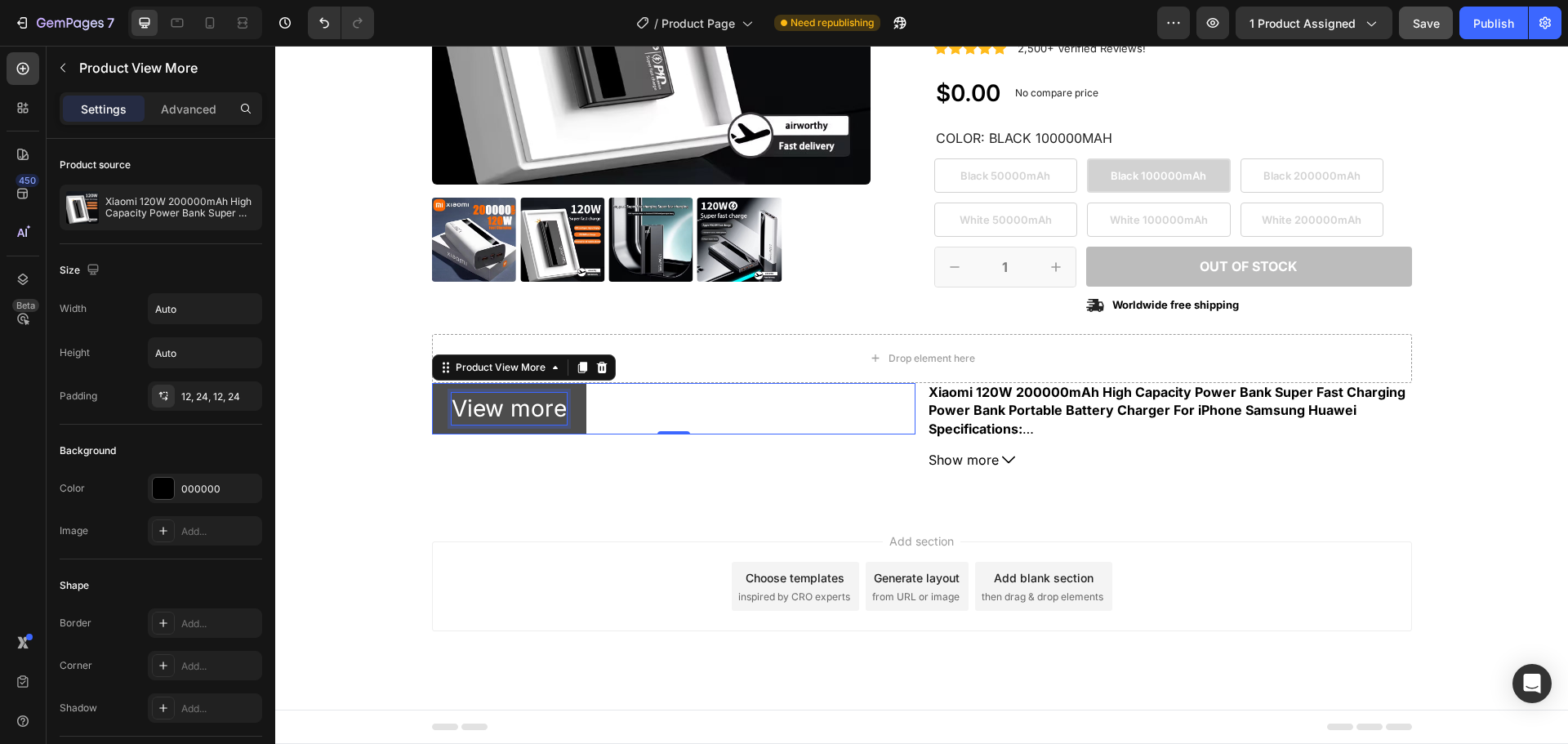
click at [547, 408] on p "View more" at bounding box center [509, 409] width 115 height 31
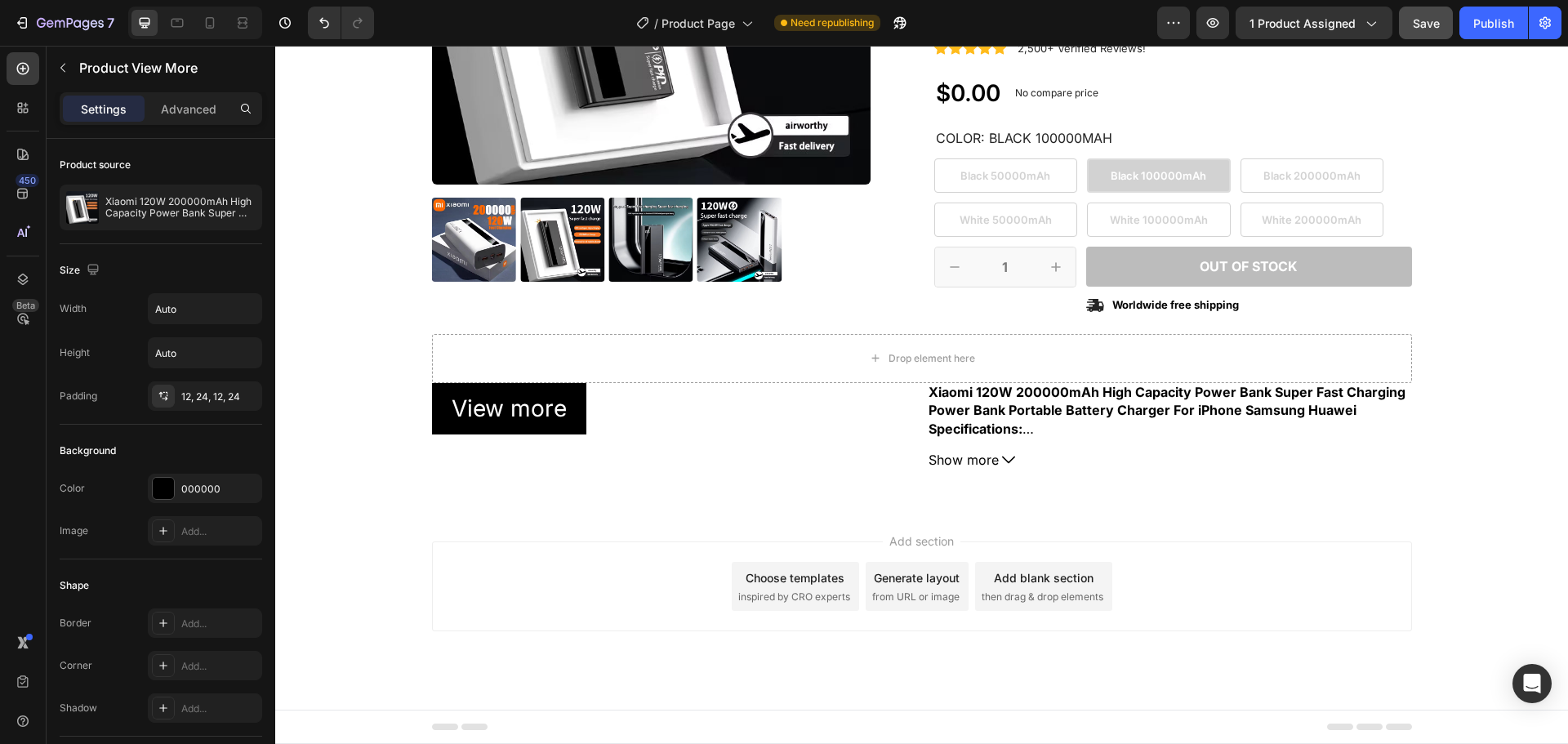
click at [588, 418] on div "View more" at bounding box center [674, 409] width 484 height 52
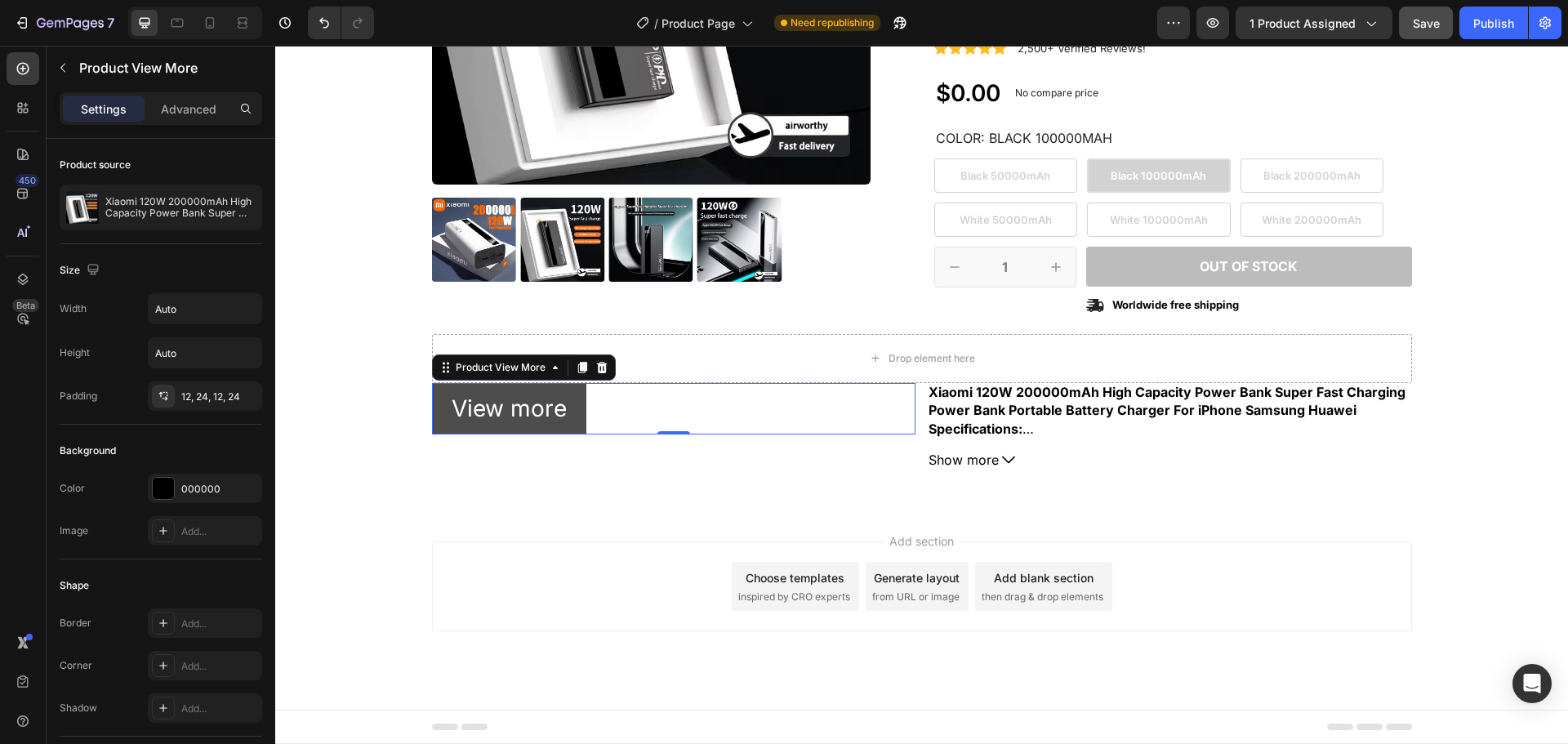
click at [561, 421] on button "View more" at bounding box center [509, 409] width 155 height 52
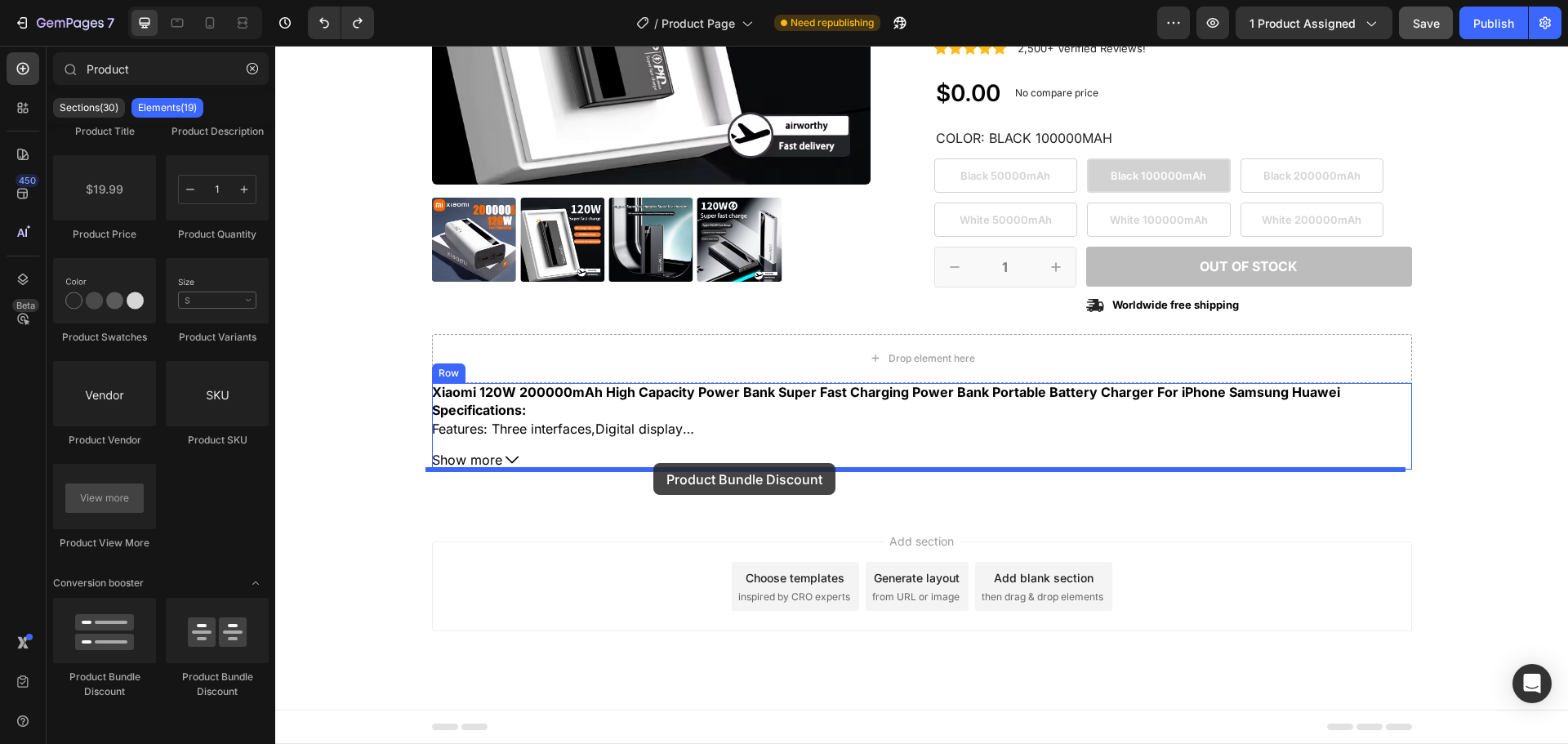
drag, startPoint x: 386, startPoint y: 683, endPoint x: 653, endPoint y: 463, distance: 346.0
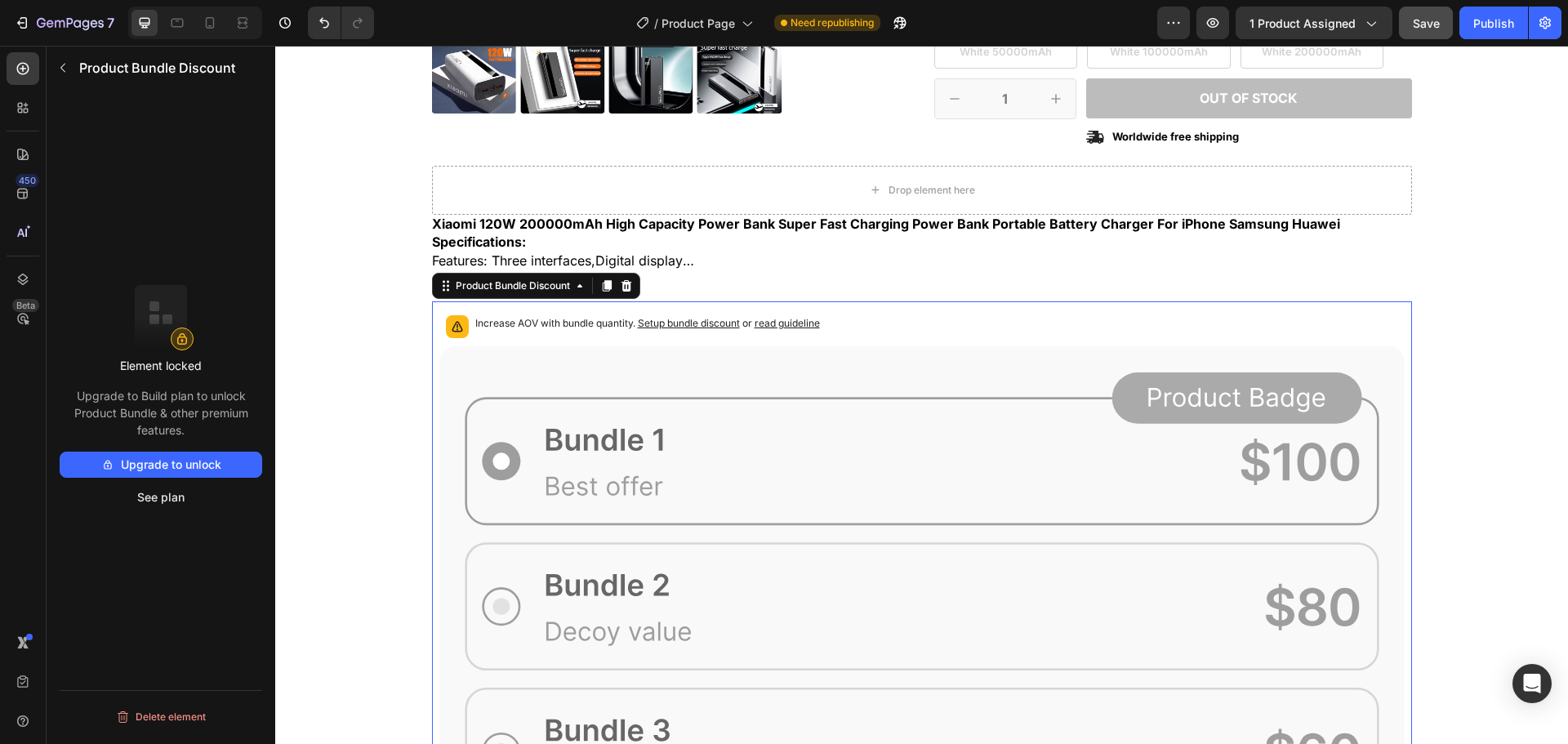
scroll to position [562, 0]
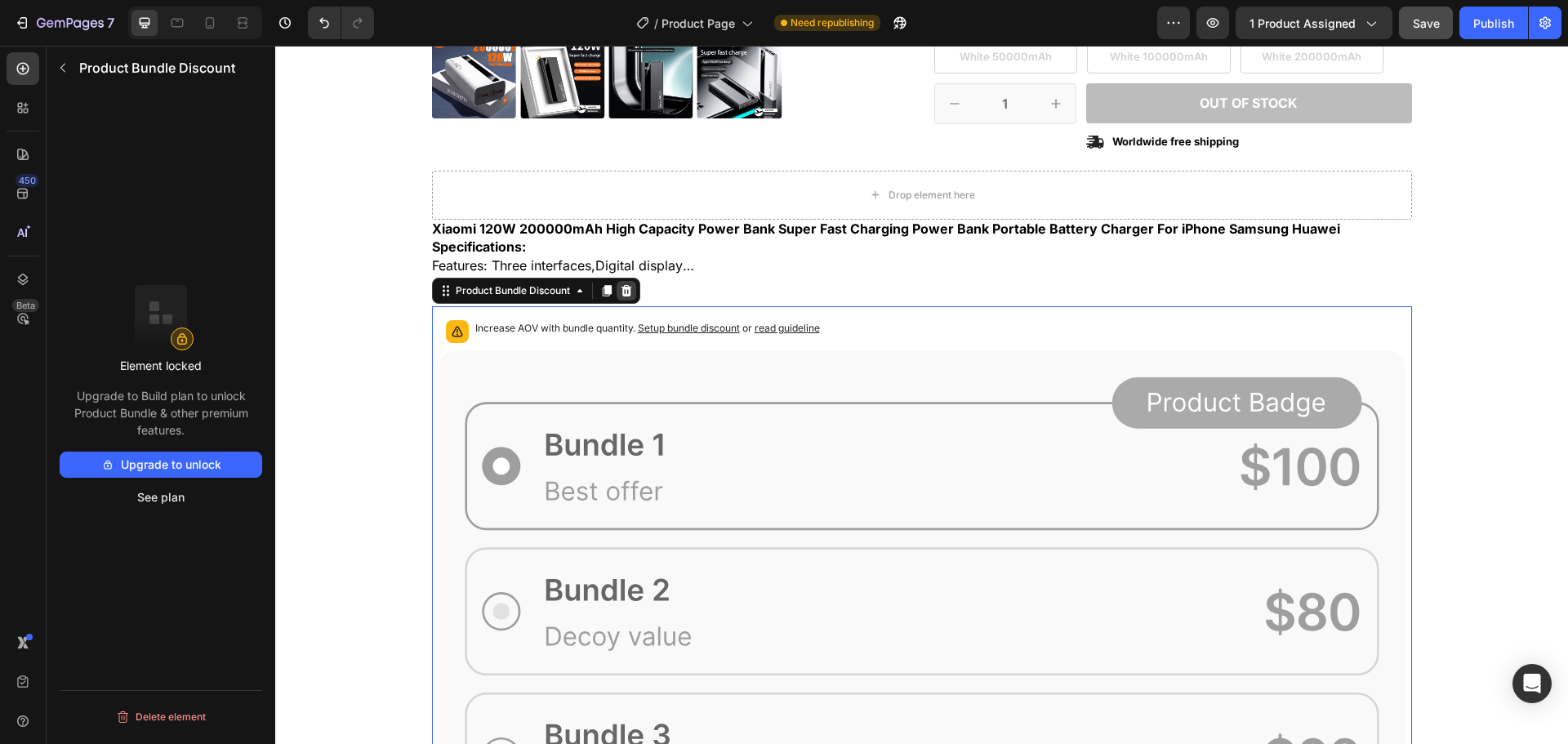
click at [629, 299] on div at bounding box center [626, 291] width 19 height 19
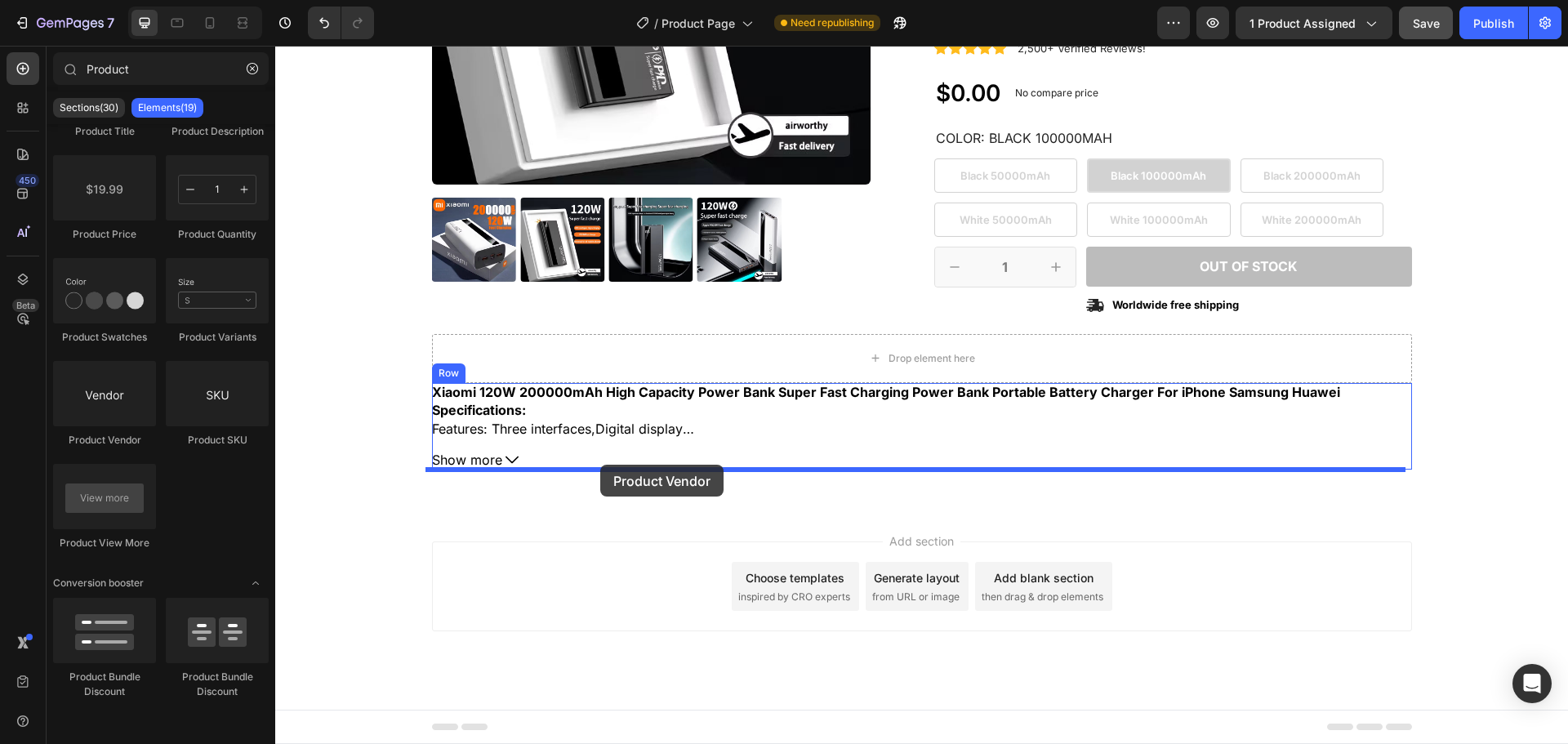
drag, startPoint x: 398, startPoint y: 453, endPoint x: 601, endPoint y: 465, distance: 203.4
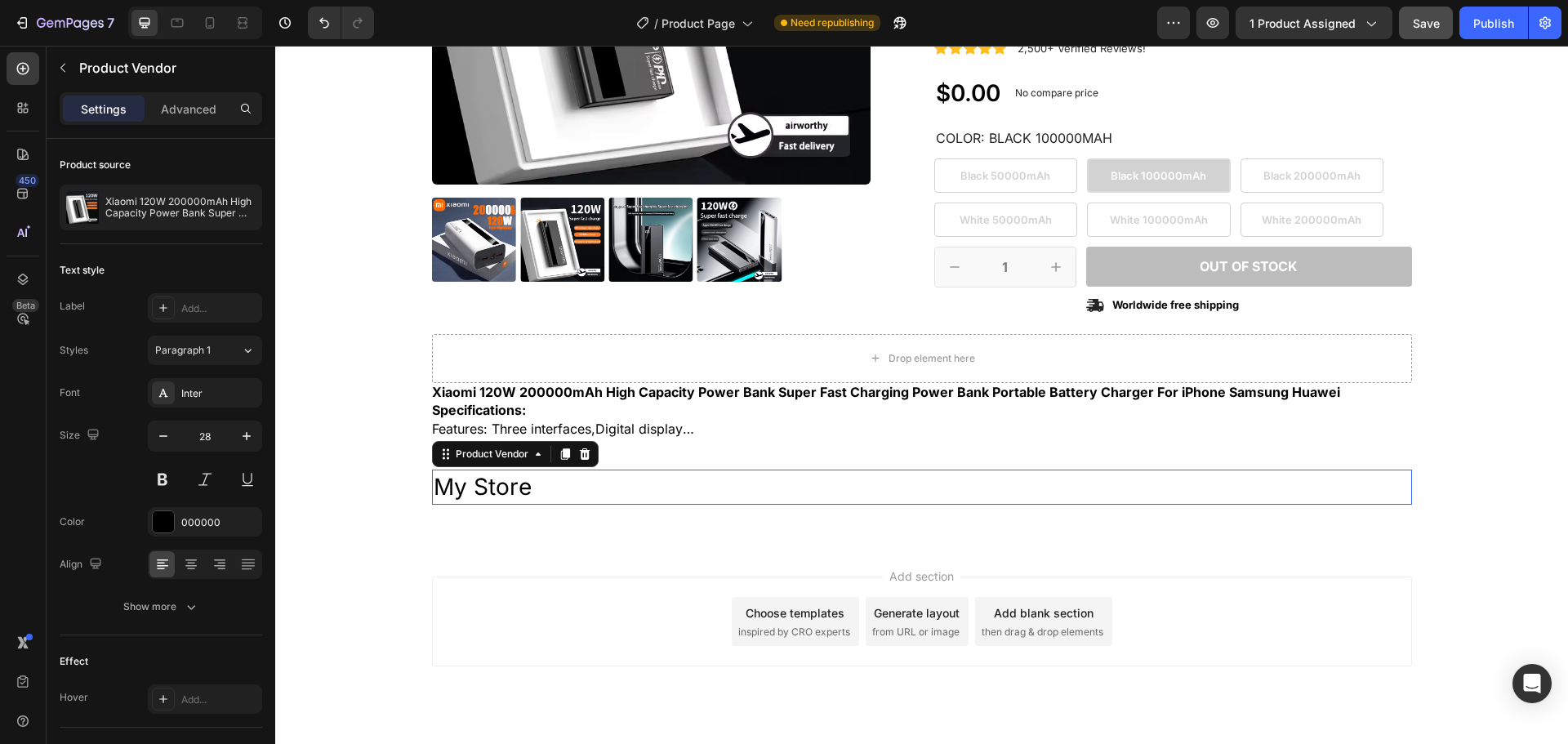
scroll to position [434, 0]
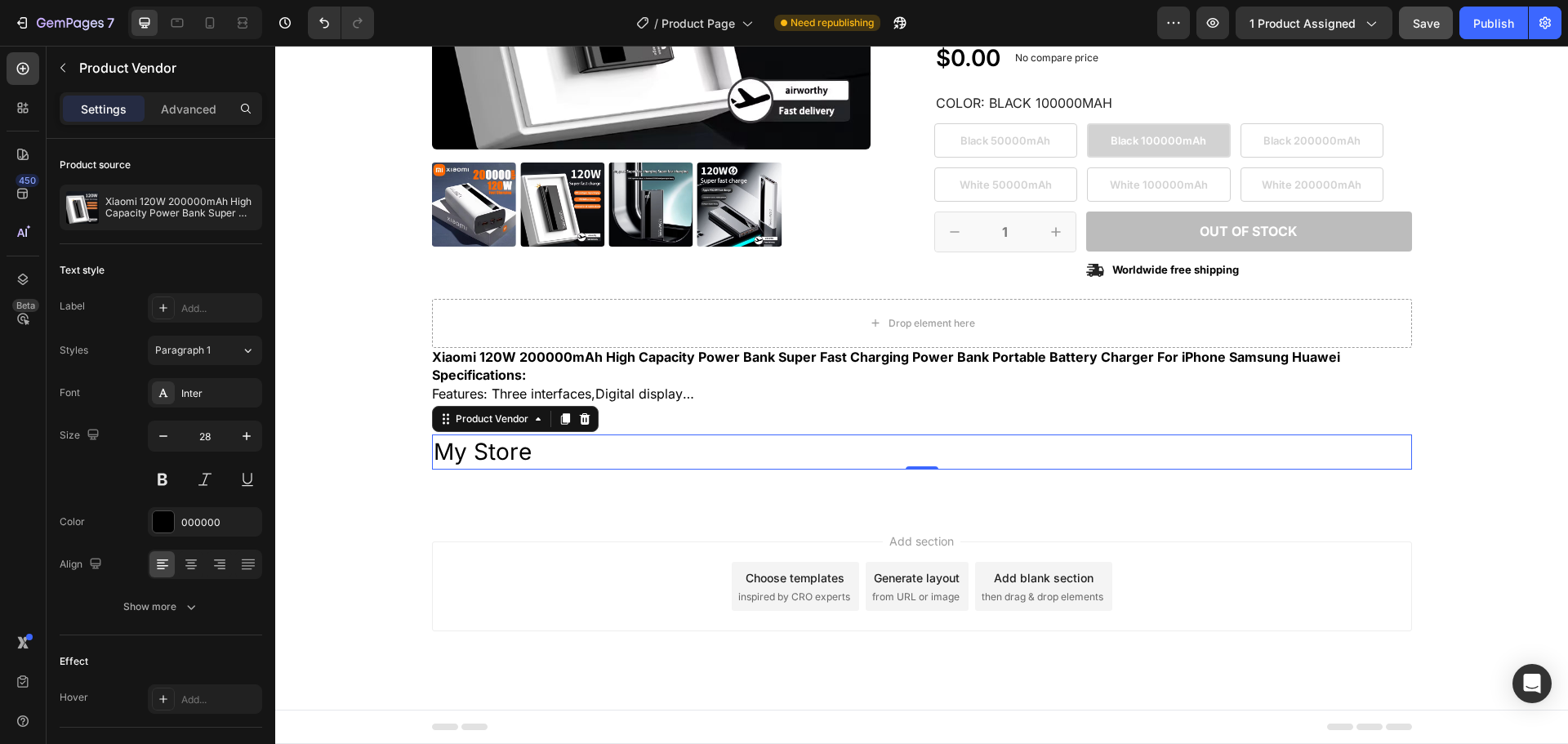
click at [885, 446] on h2 "My Store" at bounding box center [922, 452] width 980 height 35
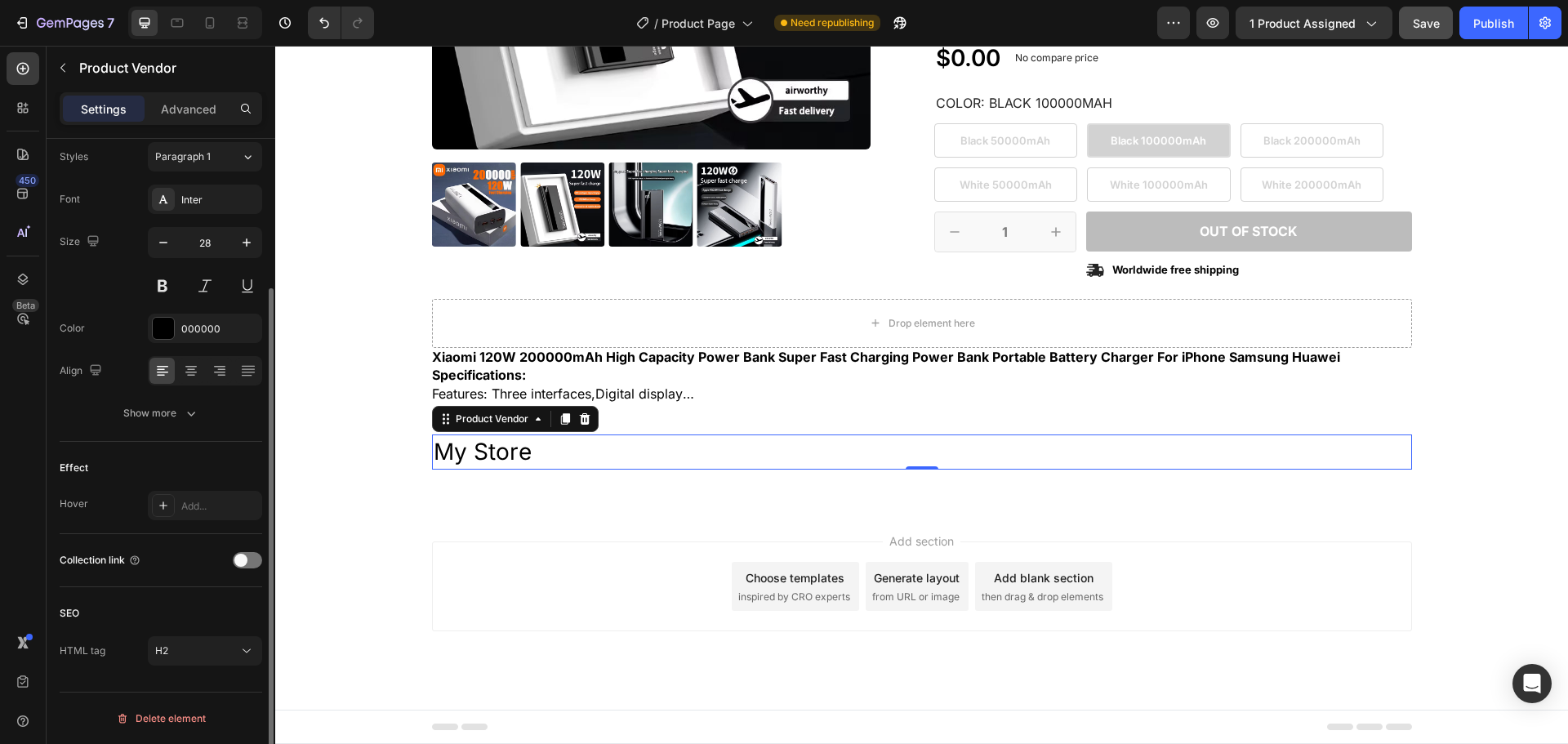
scroll to position [31, 0]
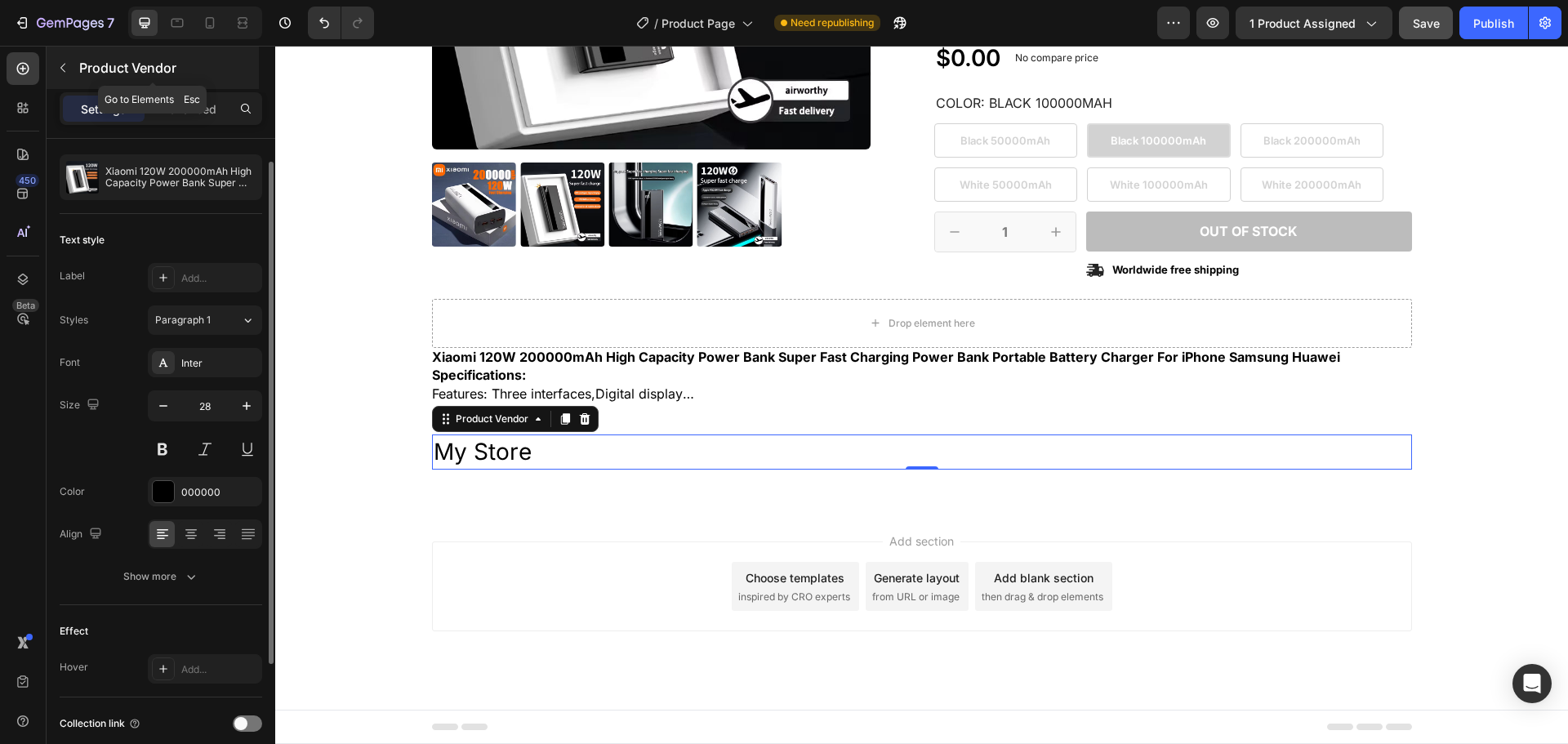
click at [89, 58] on p "Product Vendor" at bounding box center [168, 67] width 176 height 19
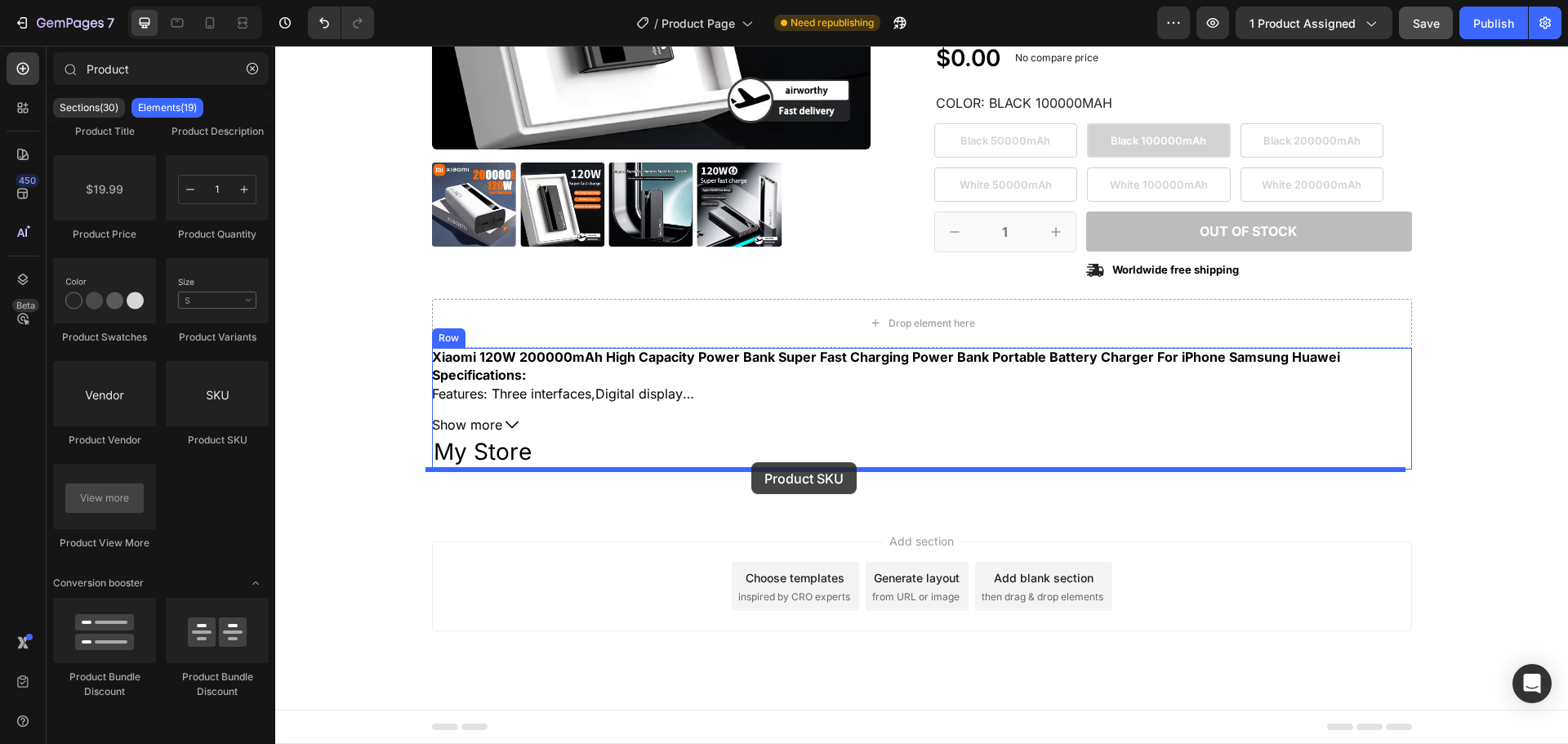
drag, startPoint x: 480, startPoint y: 459, endPoint x: 752, endPoint y: 463, distance: 272.0
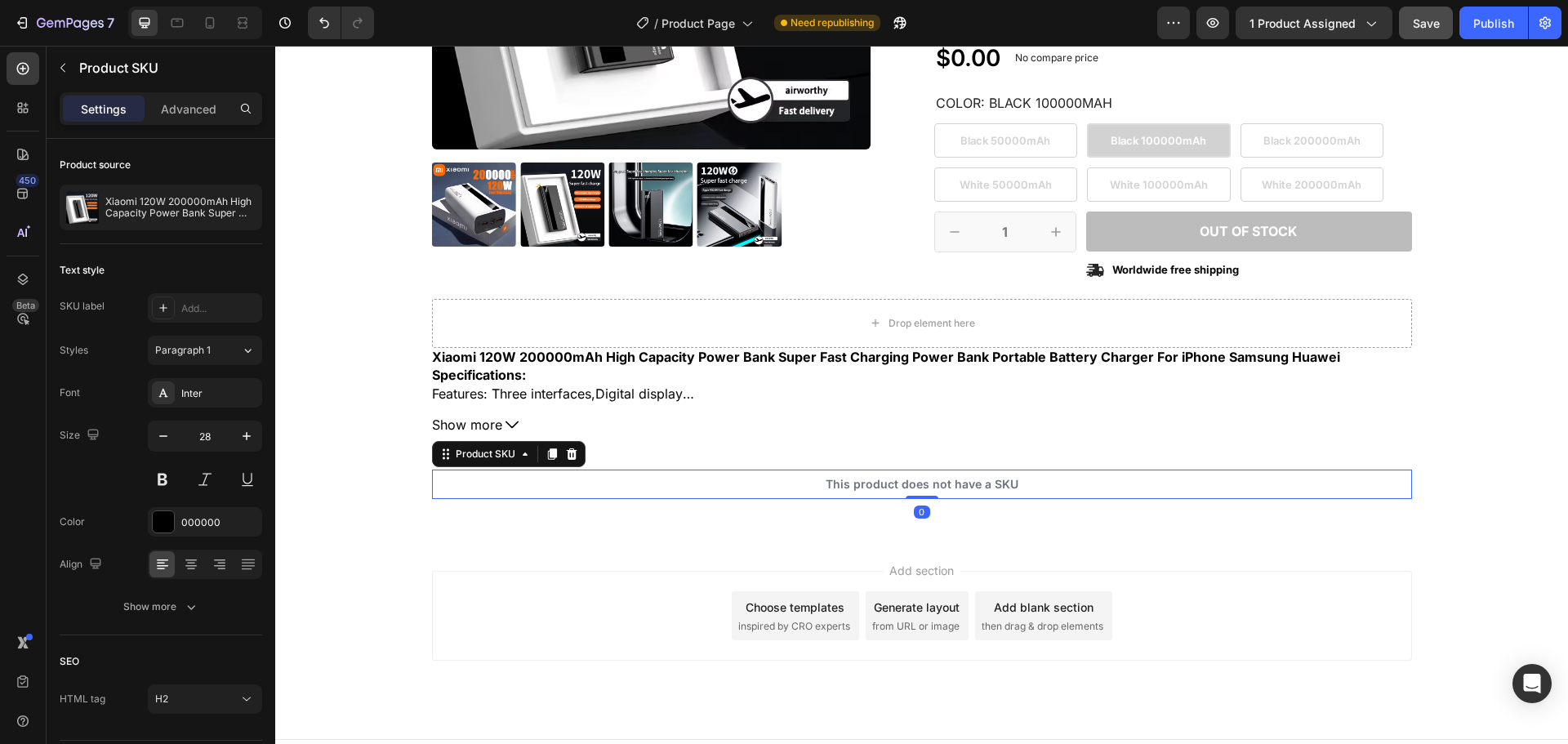
scroll to position [463, 0]
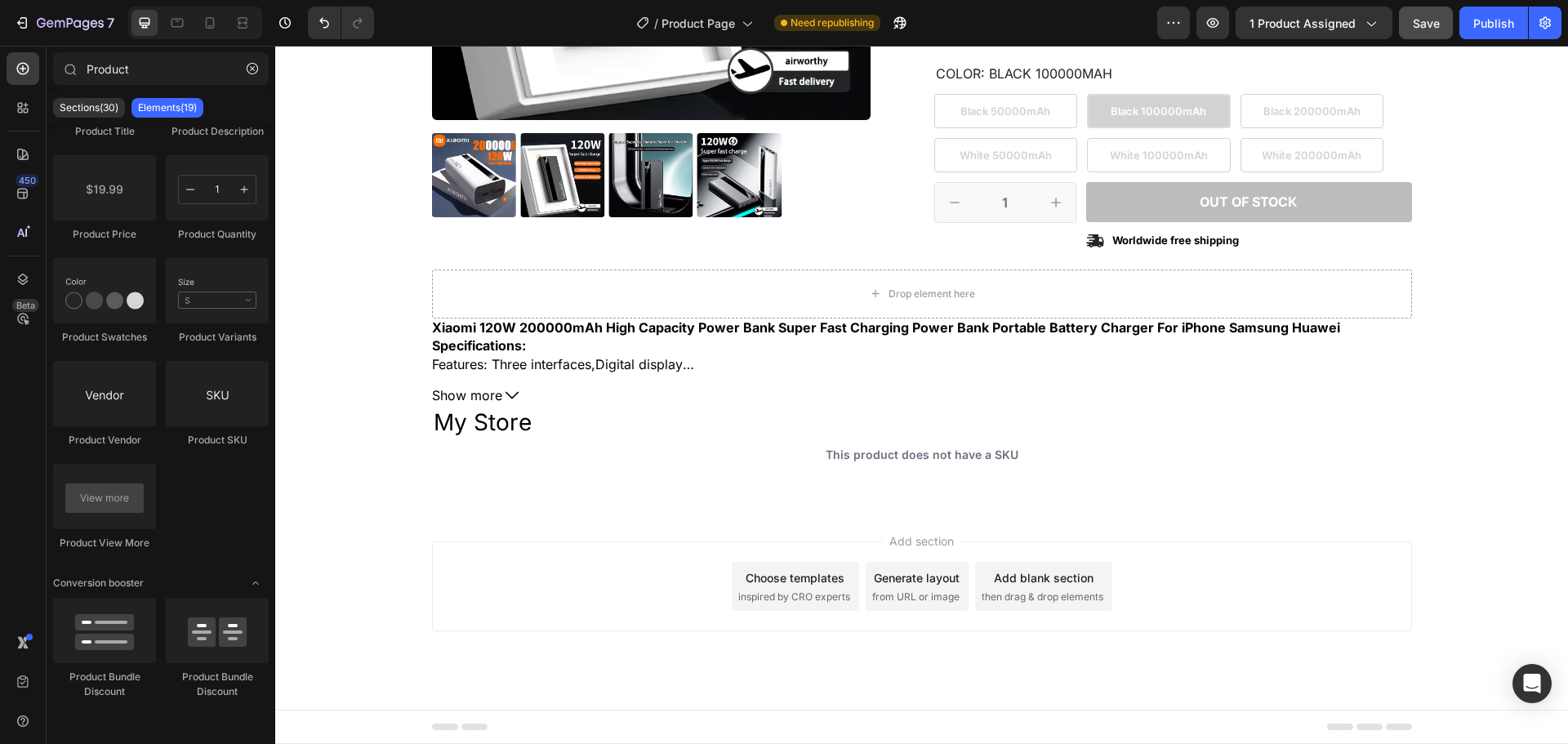
click at [780, 534] on div "Add section Choose templates inspired by CRO experts Generate layout from URL o…" at bounding box center [921, 610] width 1293 height 201
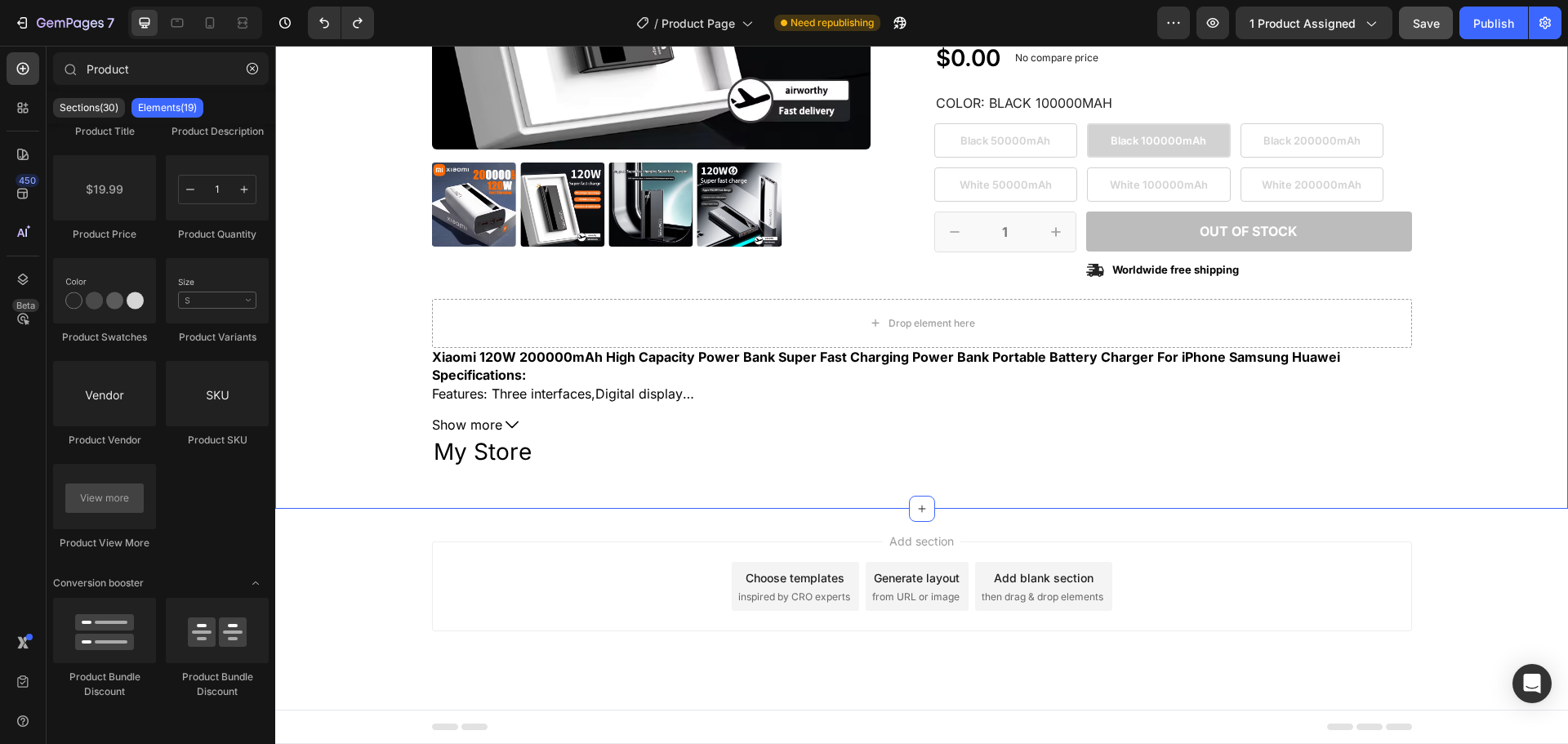
scroll to position [434, 0]
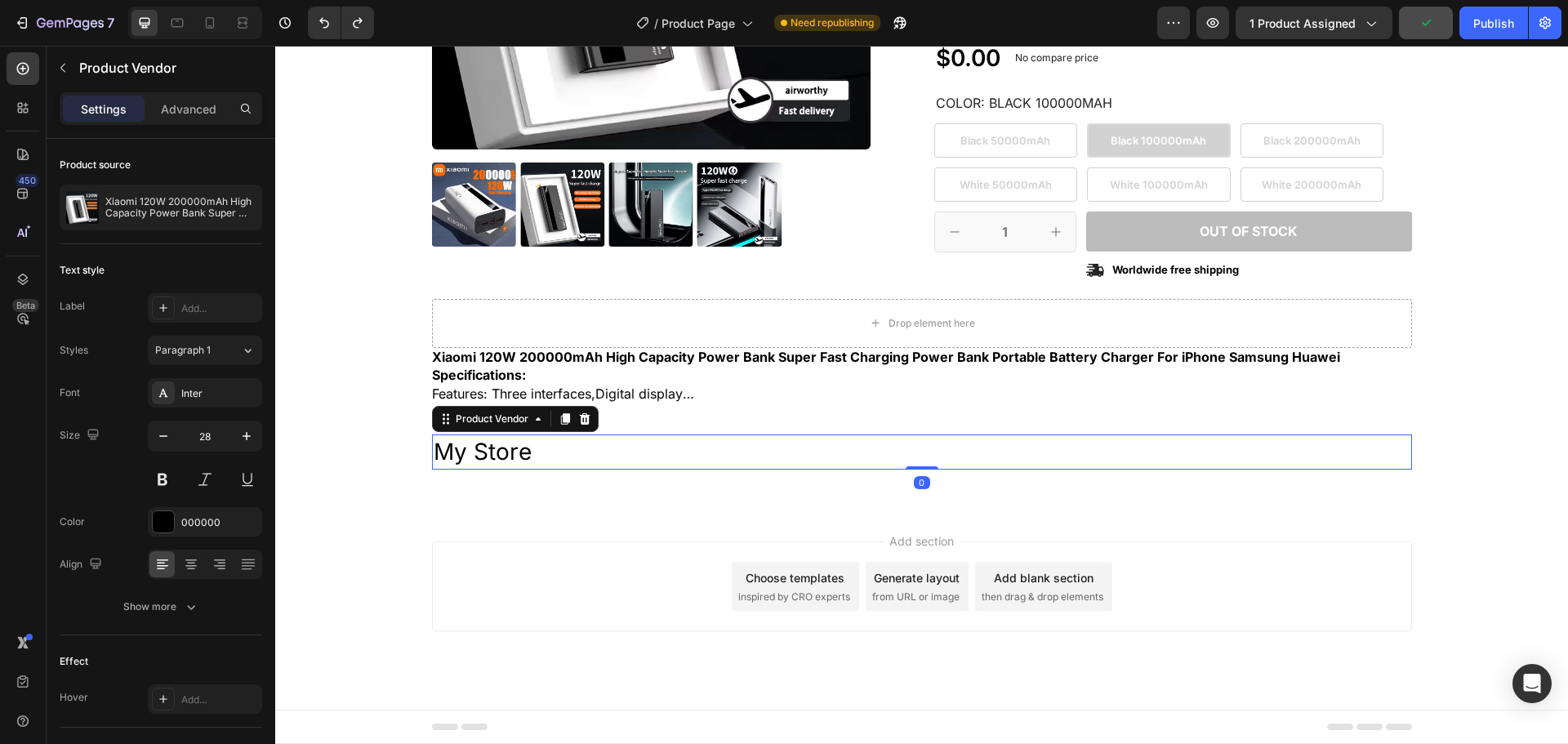
click at [486, 457] on h2 "My Store" at bounding box center [922, 452] width 980 height 35
click at [580, 417] on icon at bounding box center [584, 418] width 10 height 11
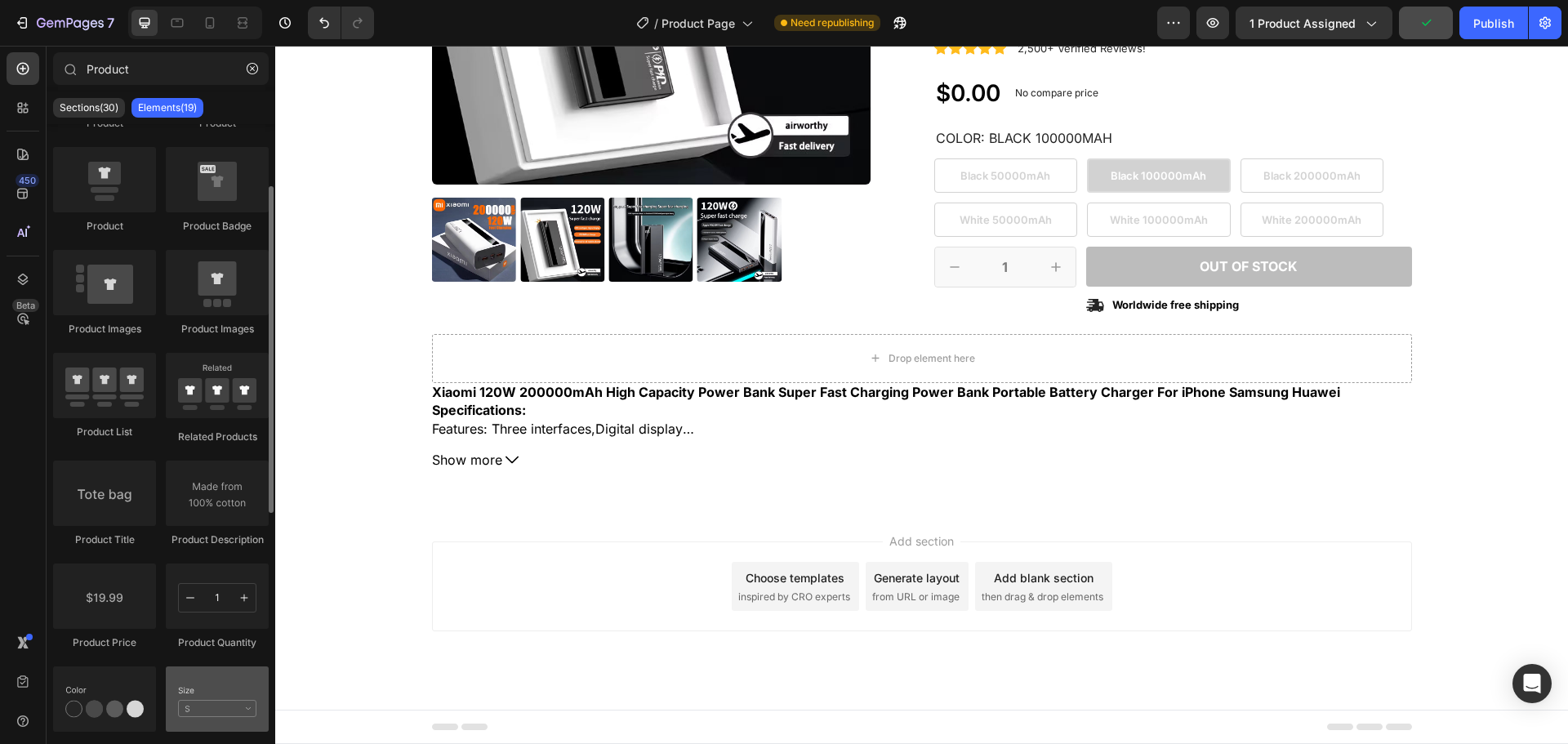
scroll to position [0, 0]
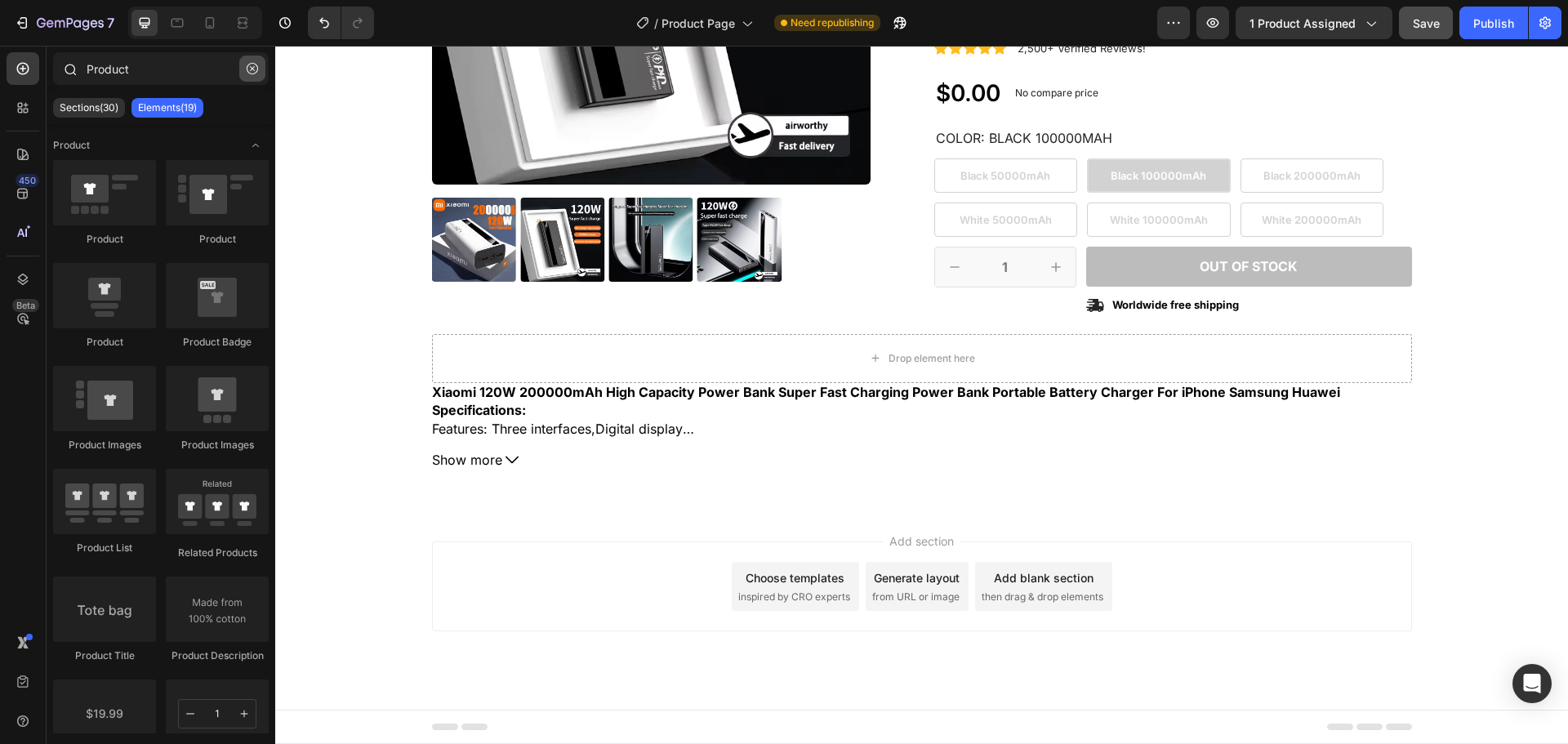
click at [250, 72] on icon "button" at bounding box center [252, 68] width 11 height 11
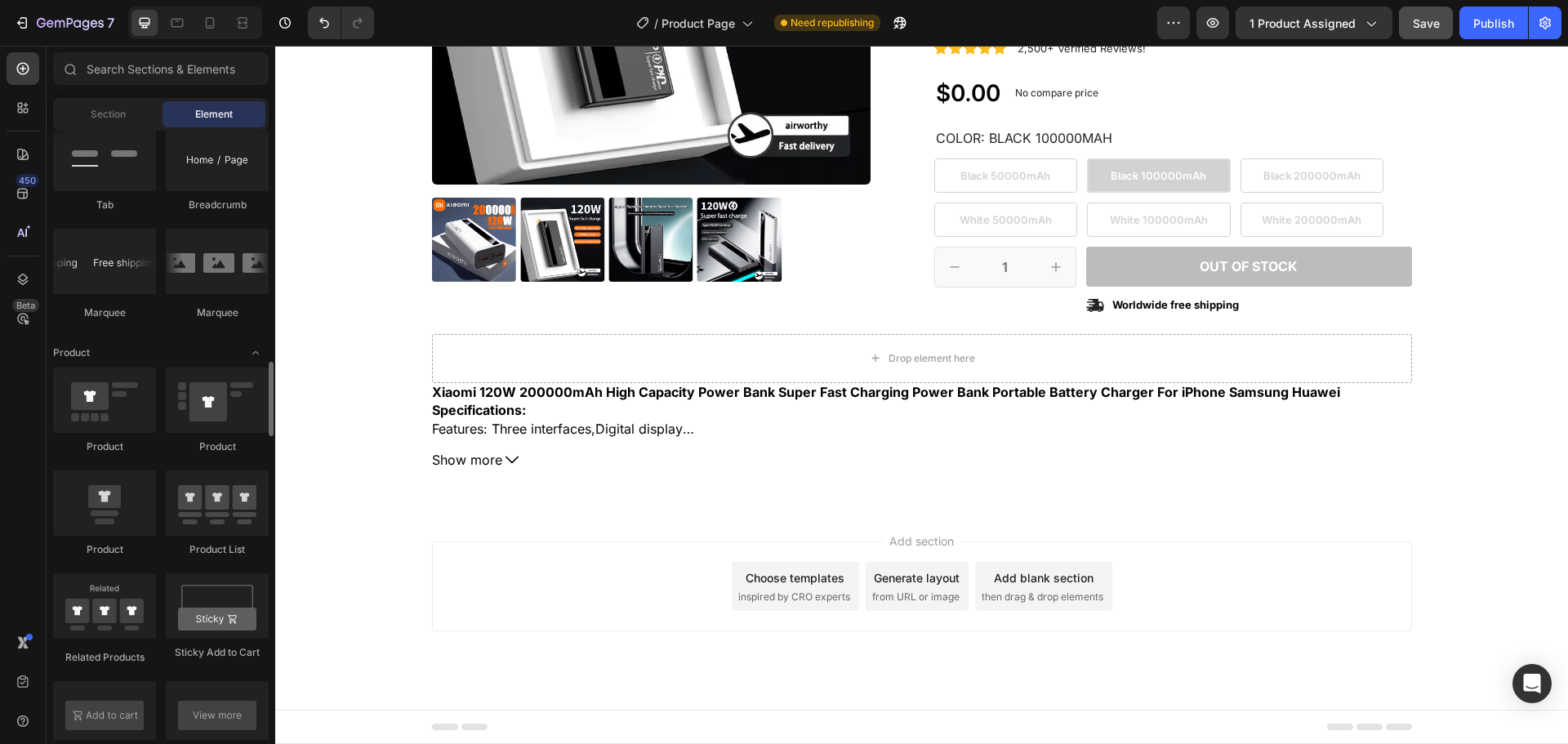
scroll to position [1960, 0]
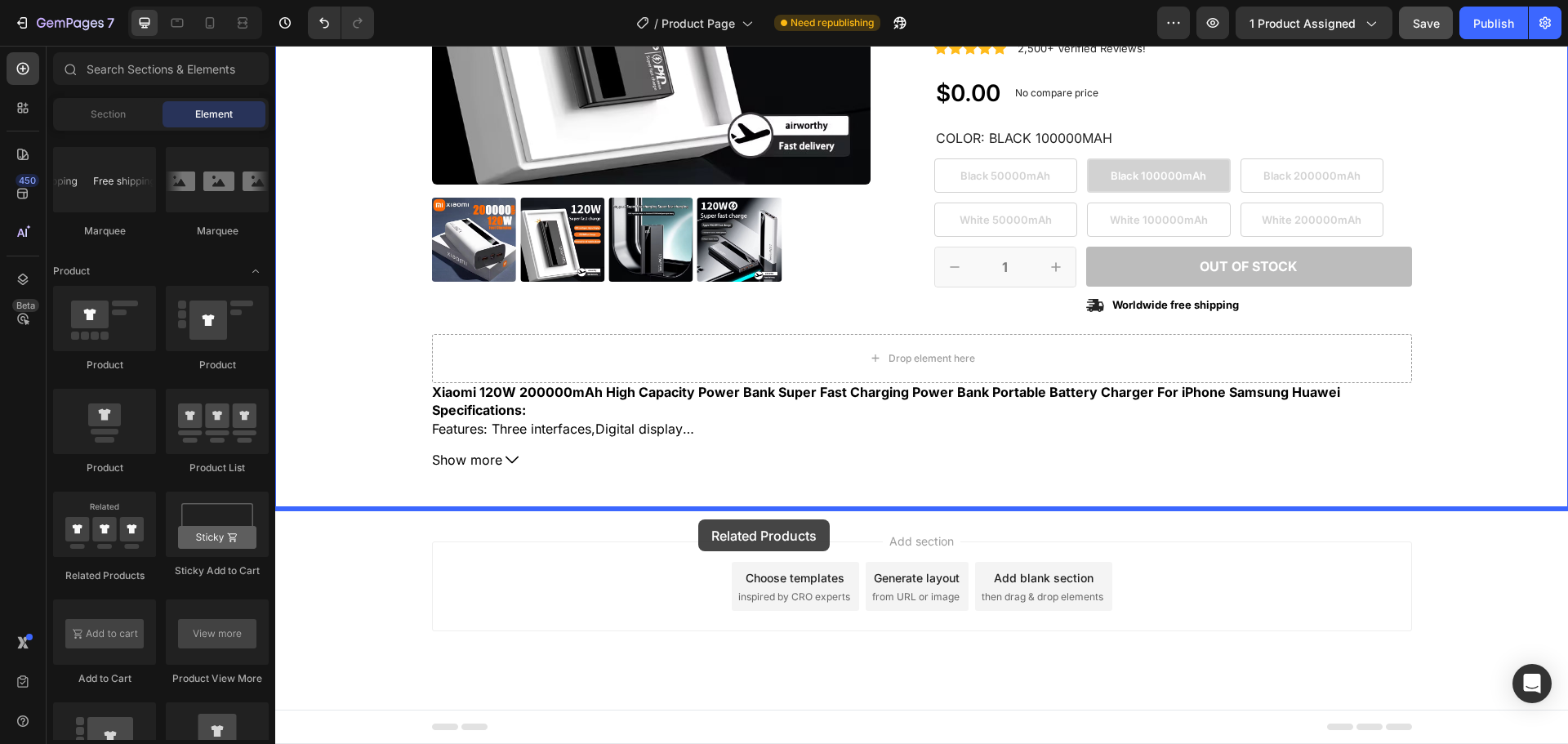
drag, startPoint x: 407, startPoint y: 590, endPoint x: 698, endPoint y: 520, distance: 299.3
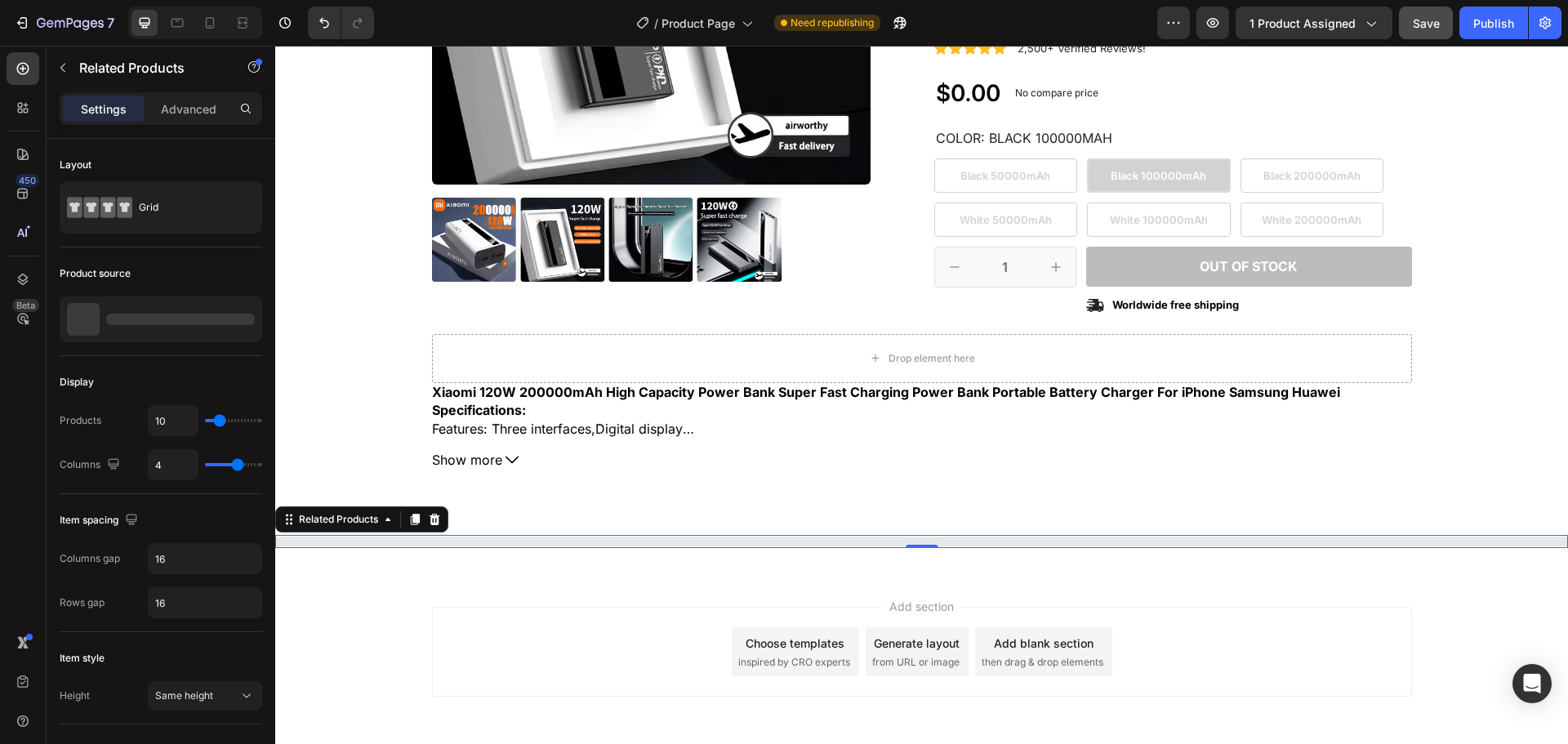
scroll to position [464, 0]
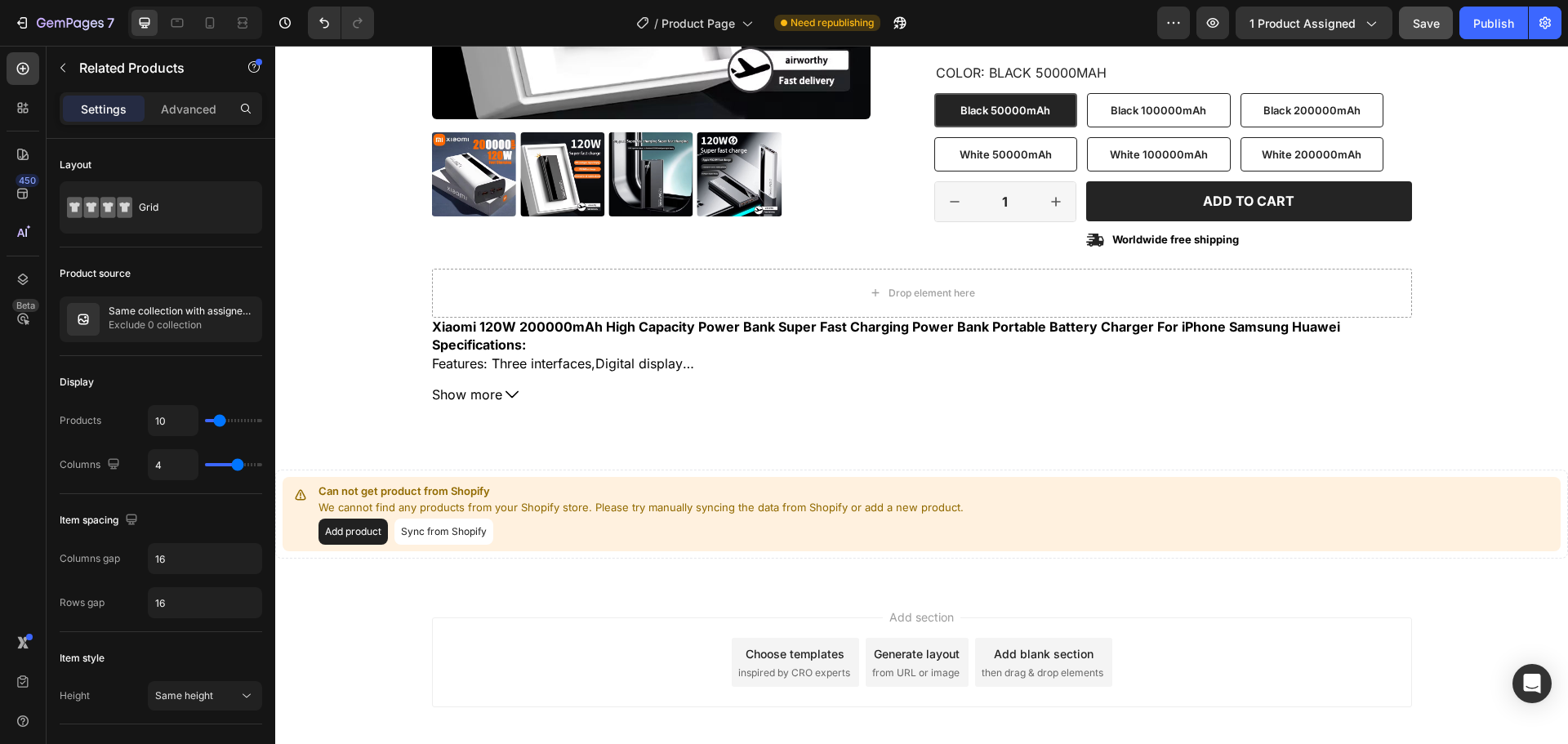
click at [457, 535] on button "Sync from Shopify" at bounding box center [444, 532] width 99 height 26
click at [450, 530] on button "Sync from Shopify" at bounding box center [444, 532] width 99 height 26
click at [472, 534] on button "Sync from Shopify" at bounding box center [444, 532] width 99 height 26
click at [399, 531] on button "Sync from Shopify" at bounding box center [444, 532] width 99 height 26
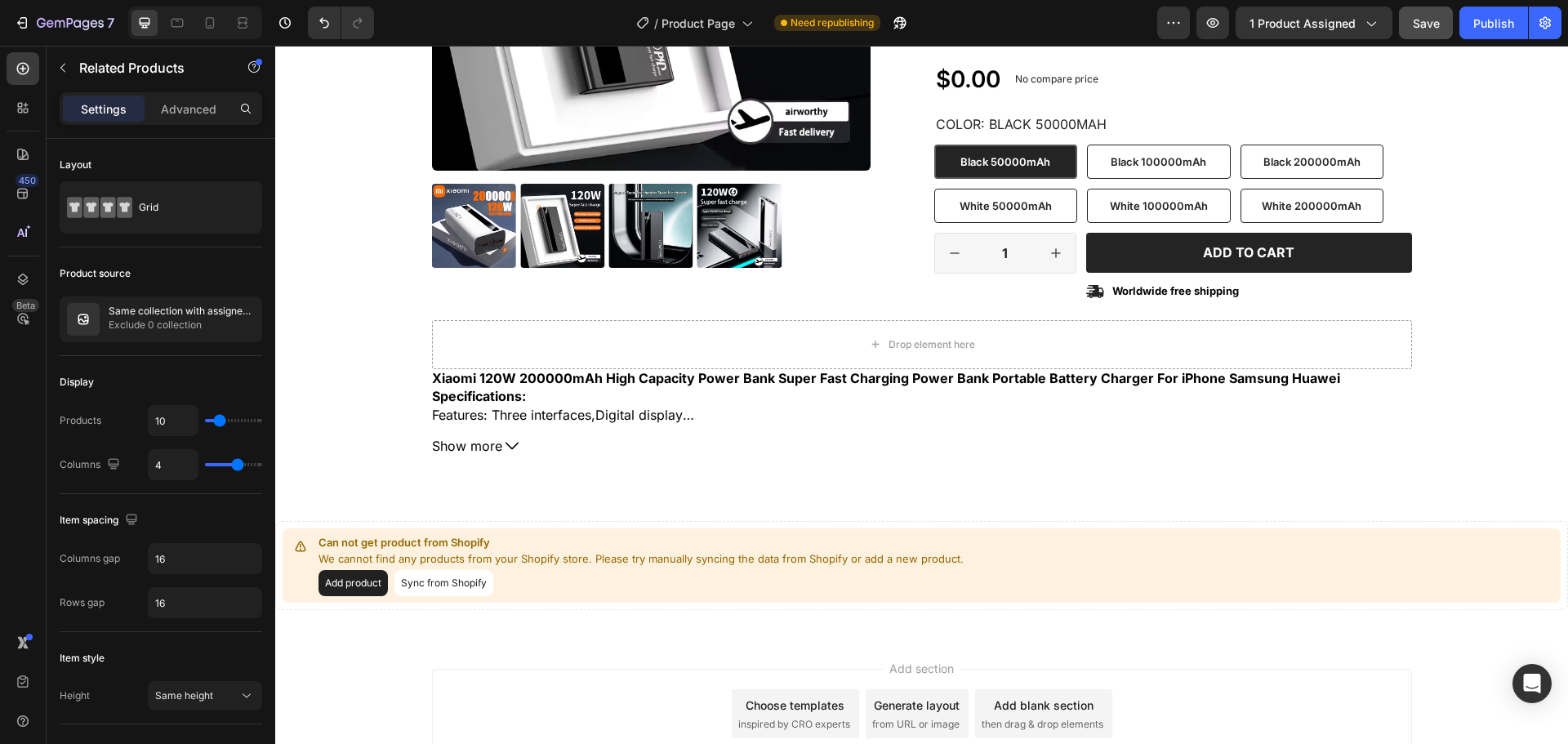
scroll to position [540, 0]
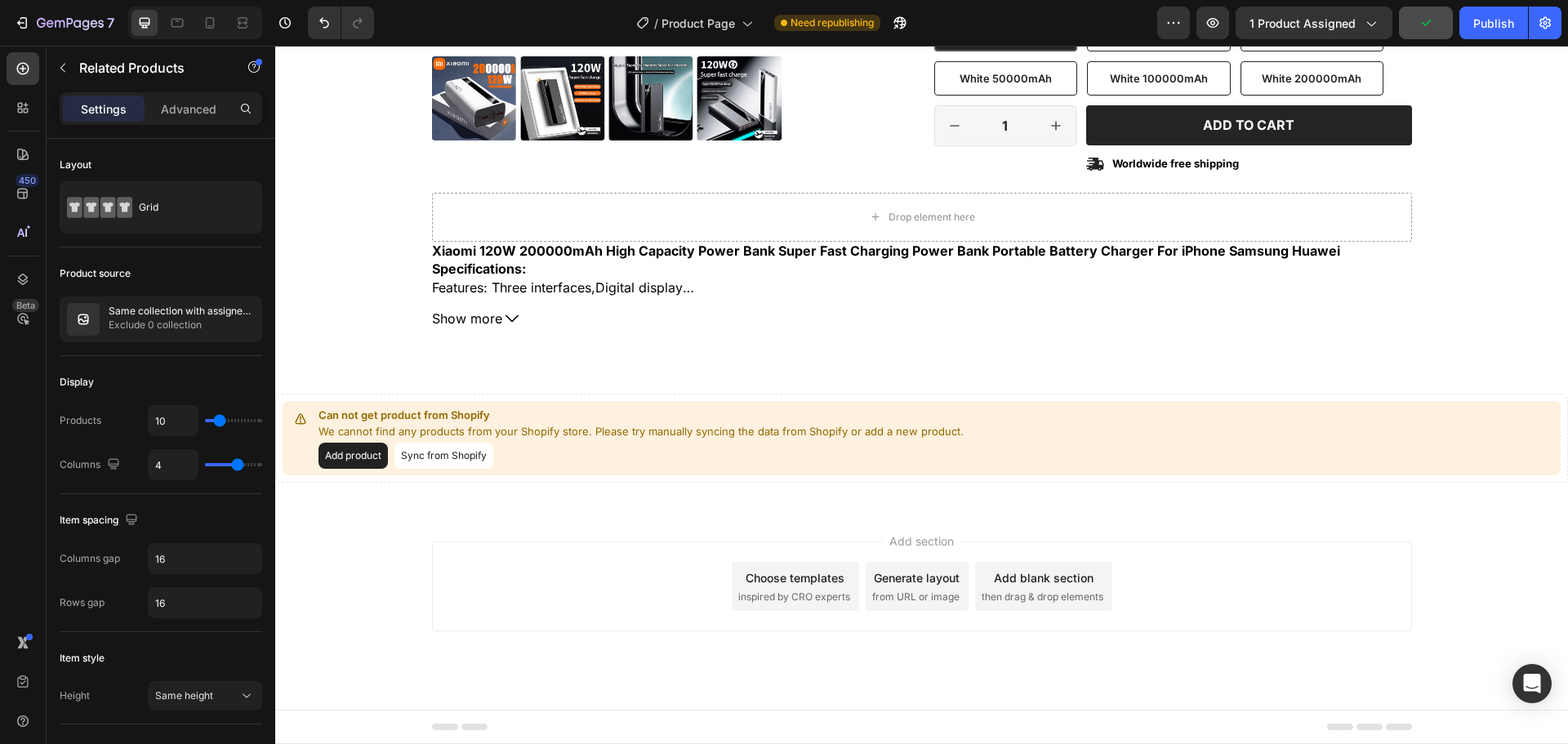
click at [475, 463] on button "Sync from Shopify" at bounding box center [444, 456] width 99 height 26
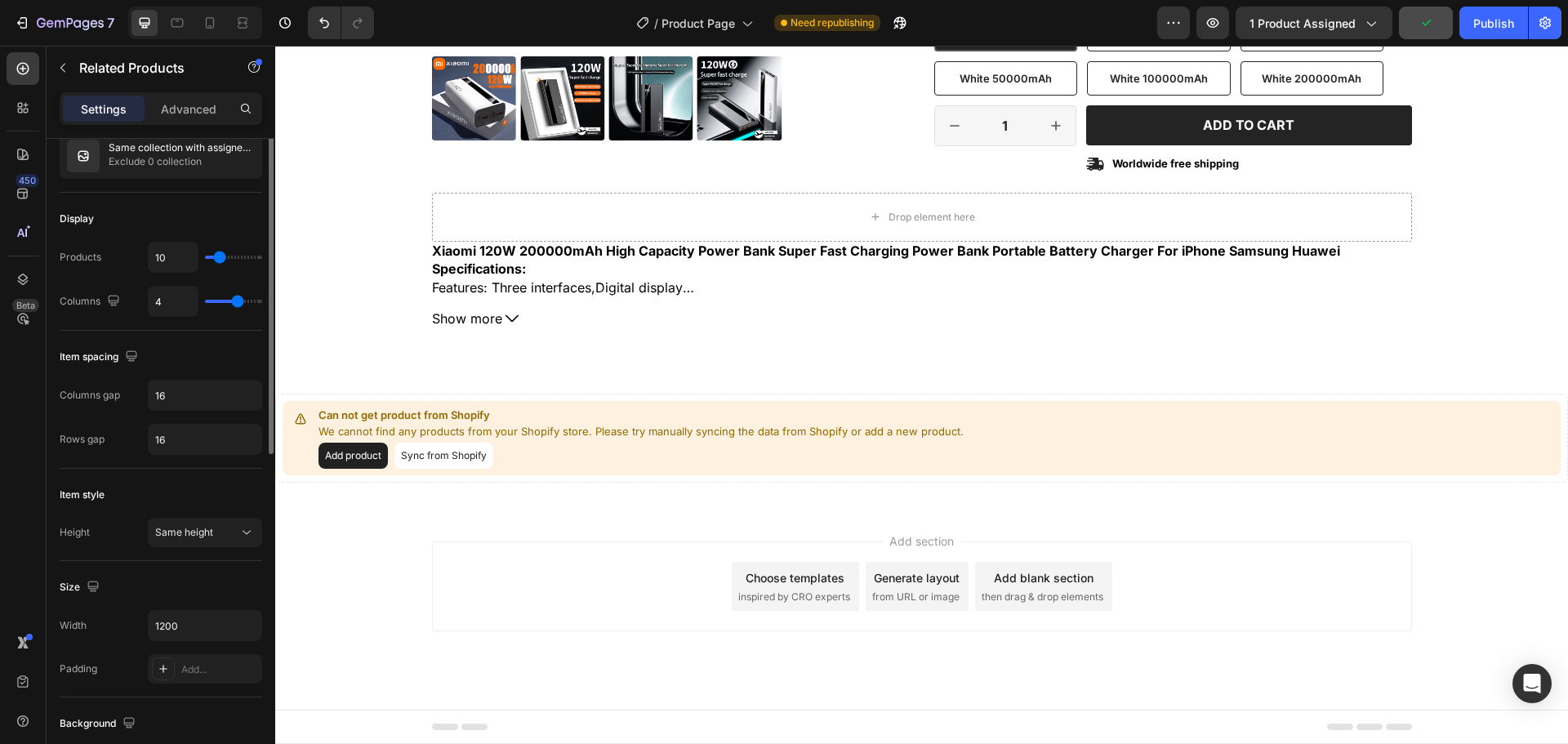
scroll to position [327, 0]
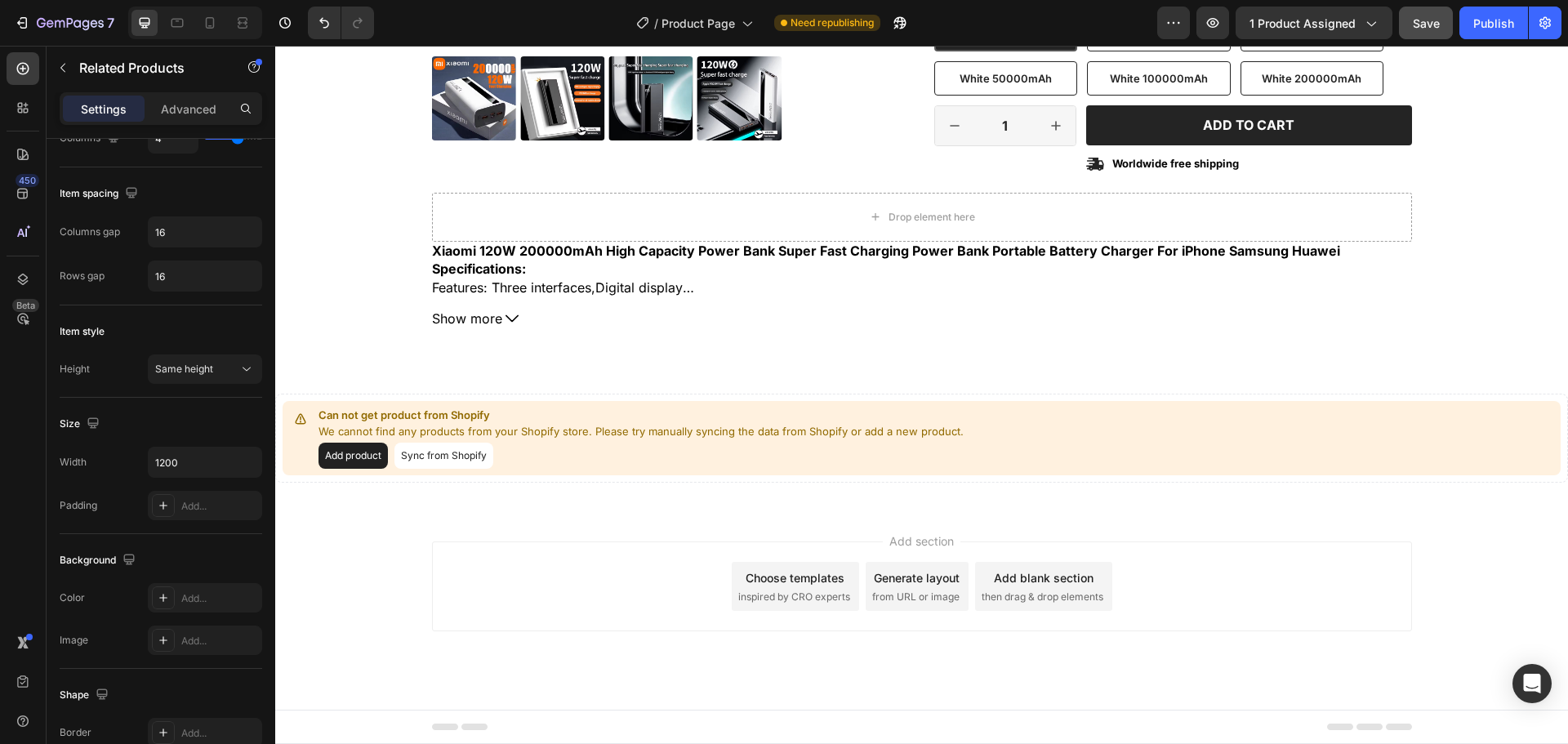
click at [406, 450] on button "Sync from Shopify" at bounding box center [444, 456] width 99 height 26
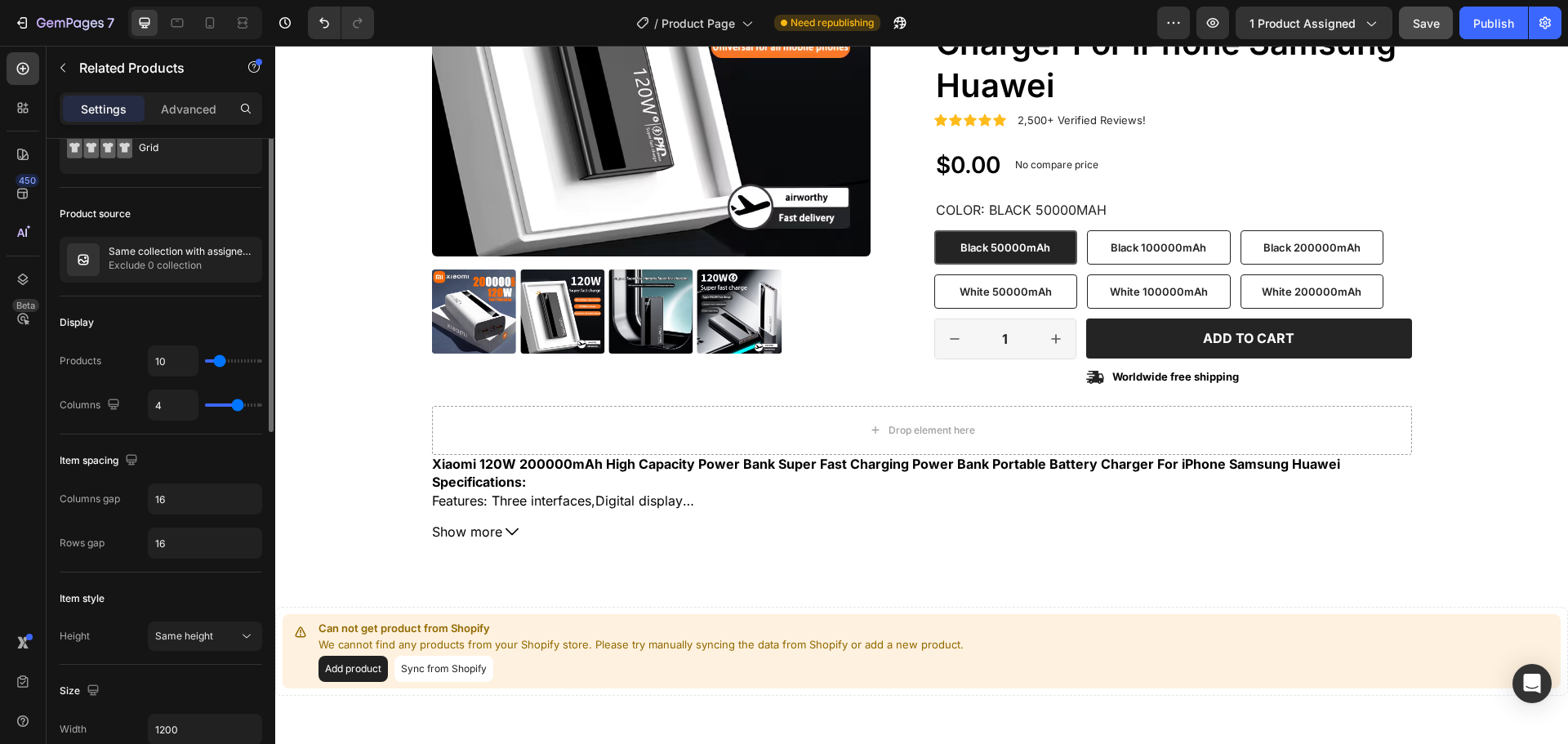
scroll to position [0, 0]
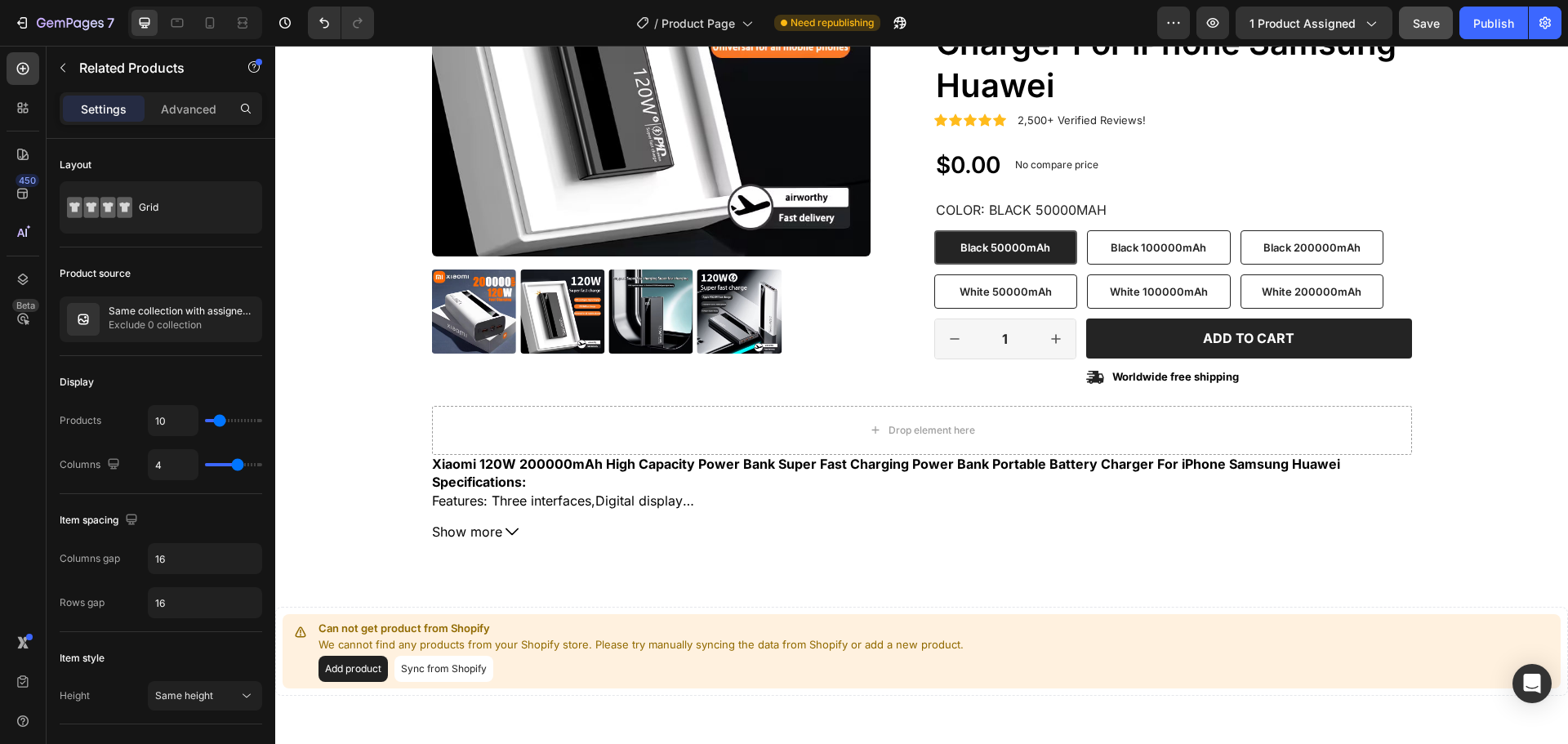
click at [1282, 629] on div "Can not get product from Shopify We cannot find any products from your Shopify …" at bounding box center [922, 651] width 1278 height 74
click at [575, 658] on div "Add product Sync from Shopify" at bounding box center [641, 669] width 645 height 26
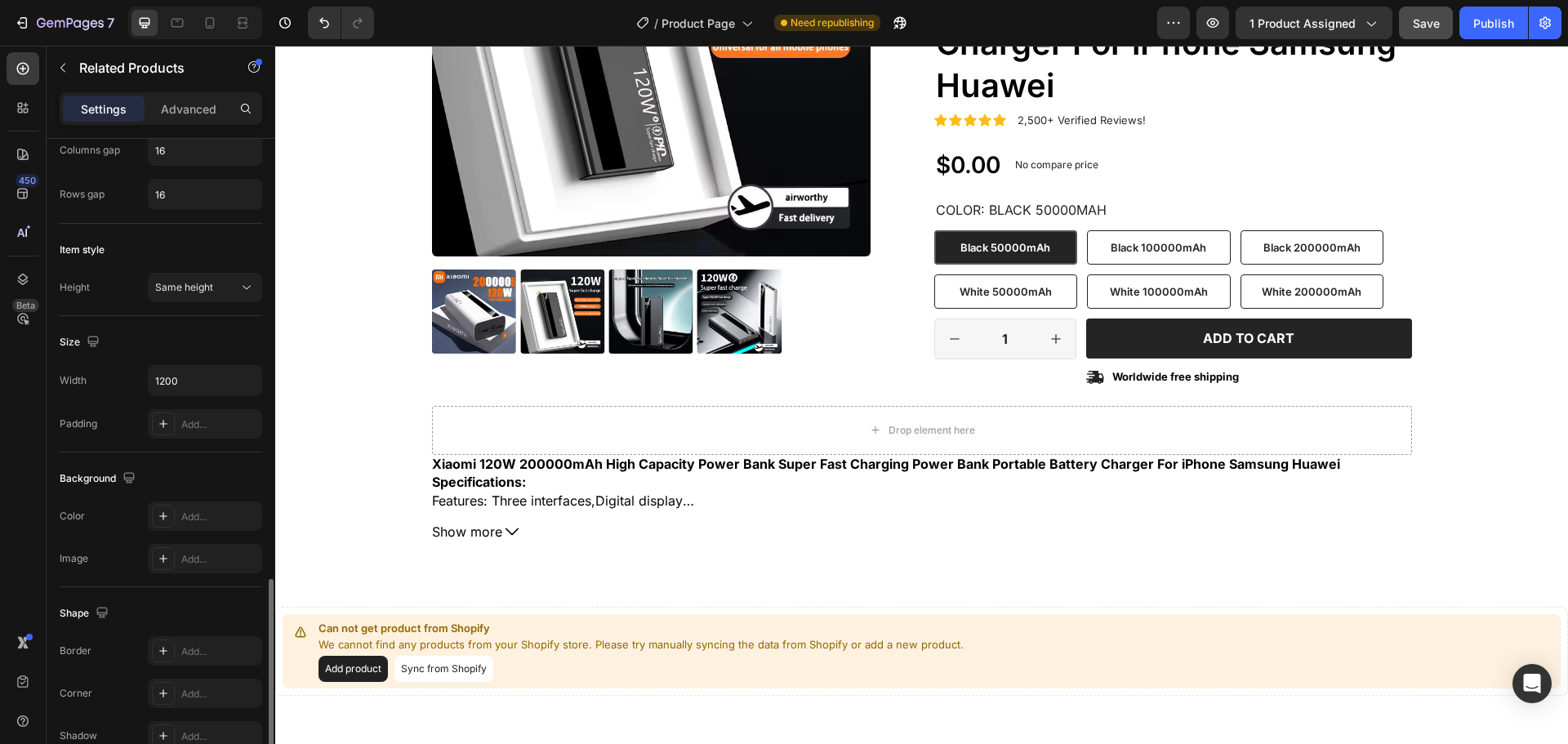
scroll to position [550, 0]
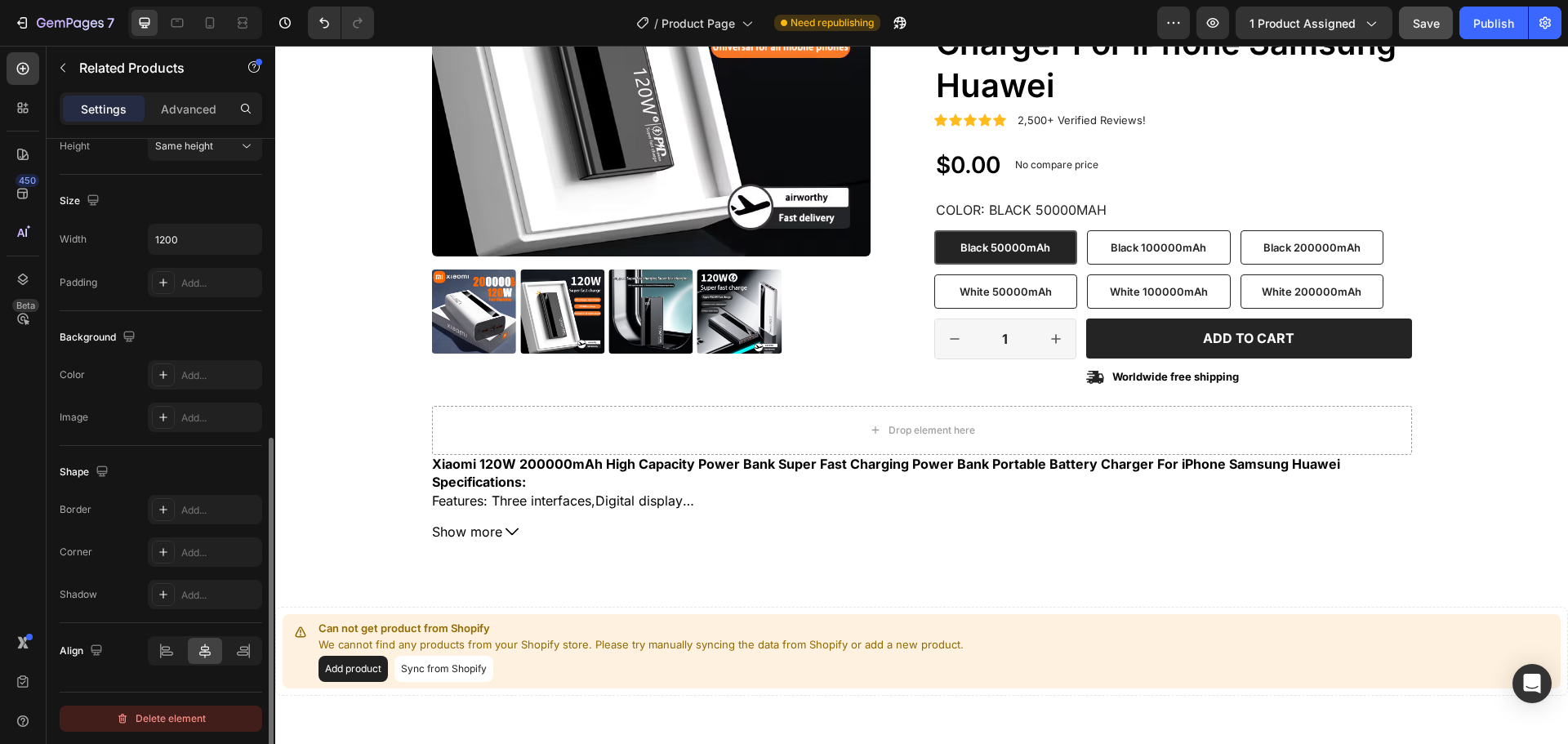
click at [183, 720] on div "Delete element" at bounding box center [161, 719] width 90 height 19
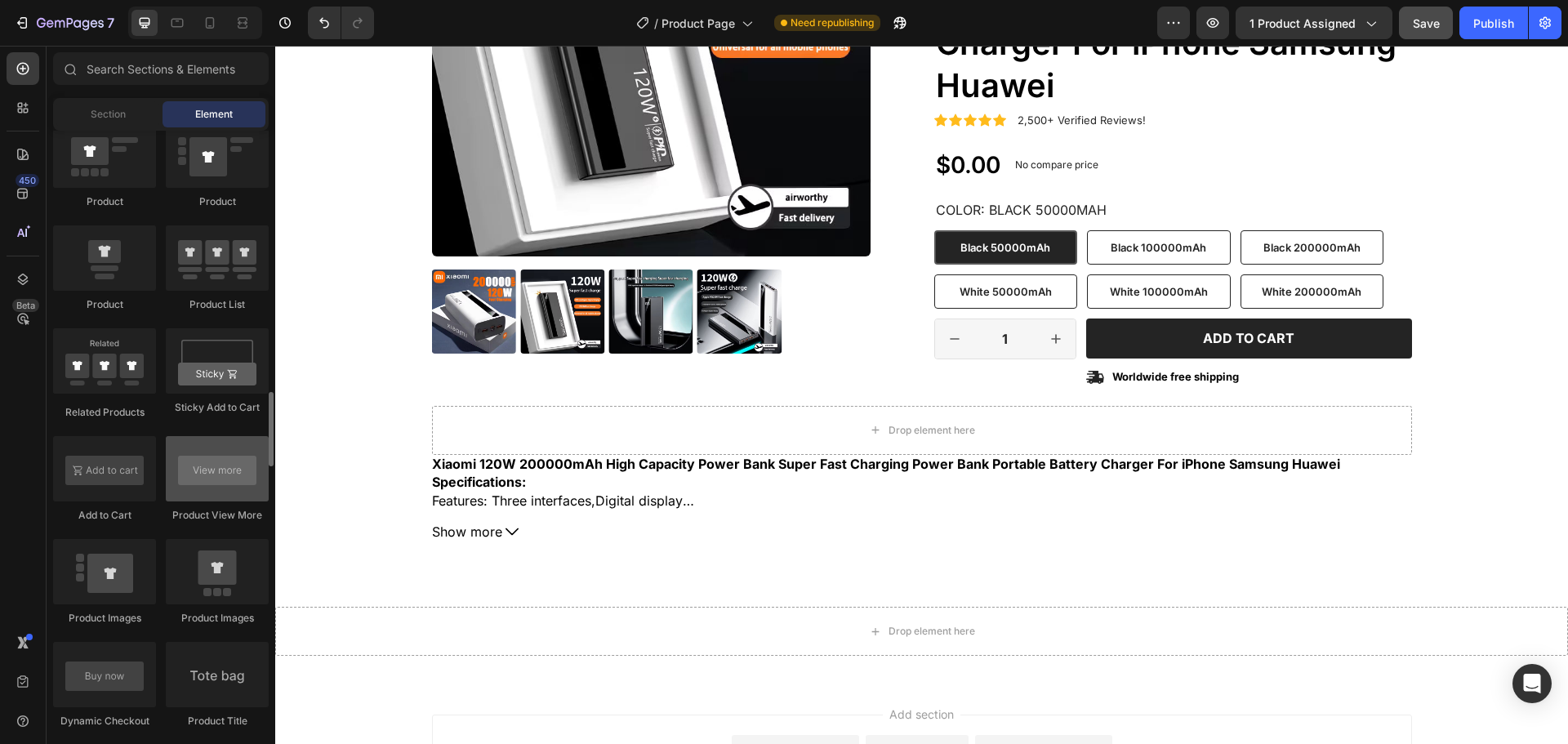
scroll to position [2206, 0]
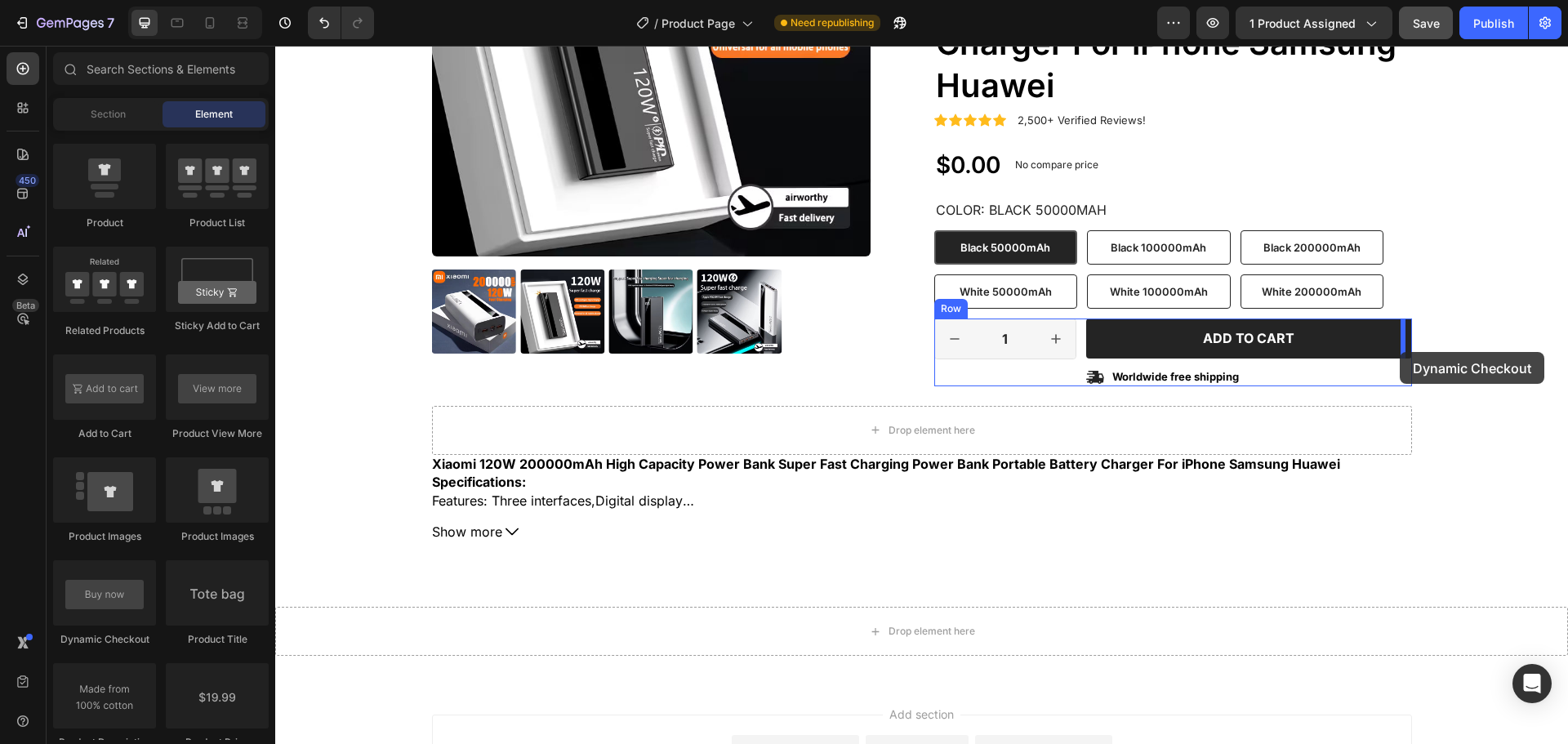
drag, startPoint x: 482, startPoint y: 639, endPoint x: 1400, endPoint y: 352, distance: 961.8
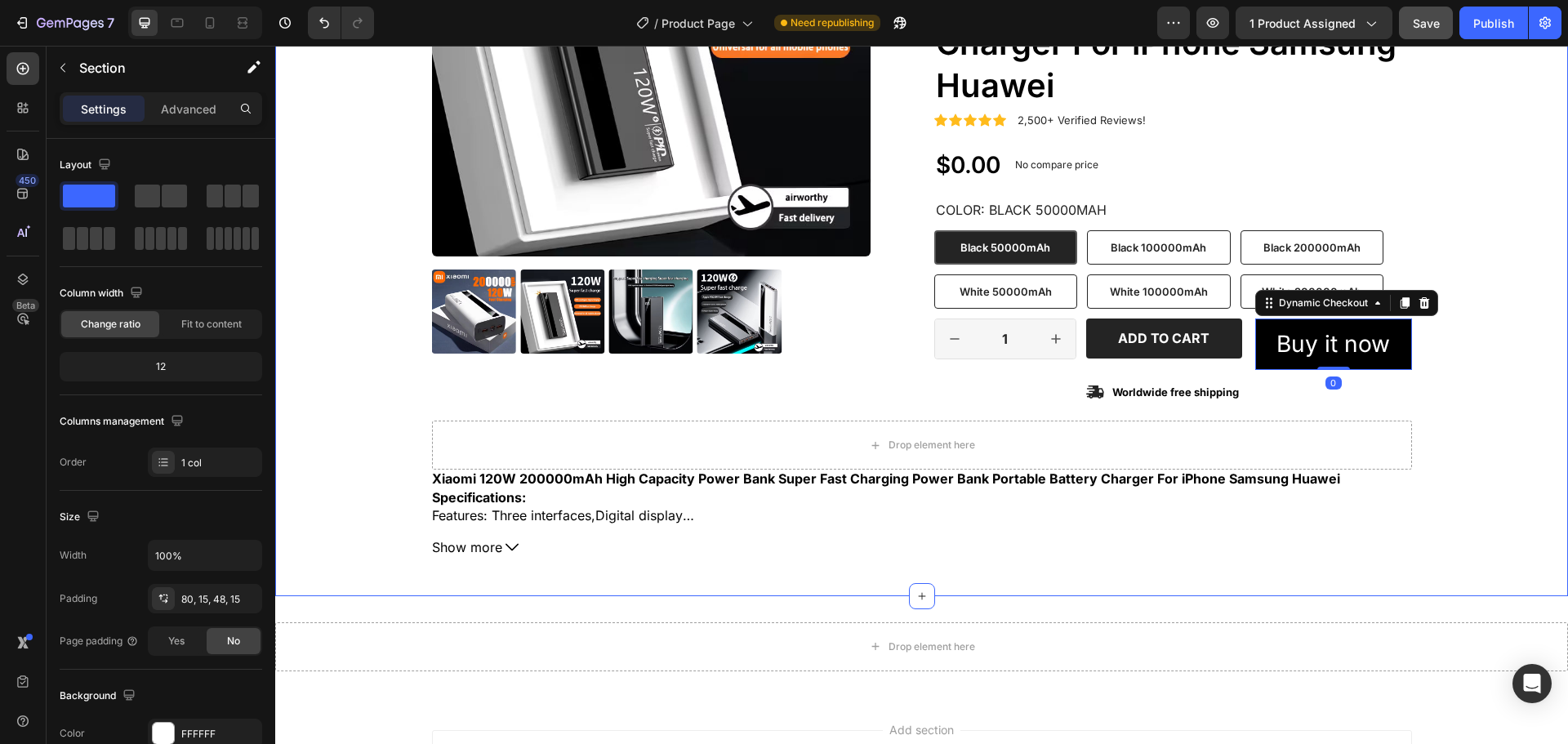
click at [1492, 417] on div "Product Images Icon Icon Icon Icon Icon Icon List 2,500+ Verified Reviews! Text…" at bounding box center [921, 187] width 1269 height 740
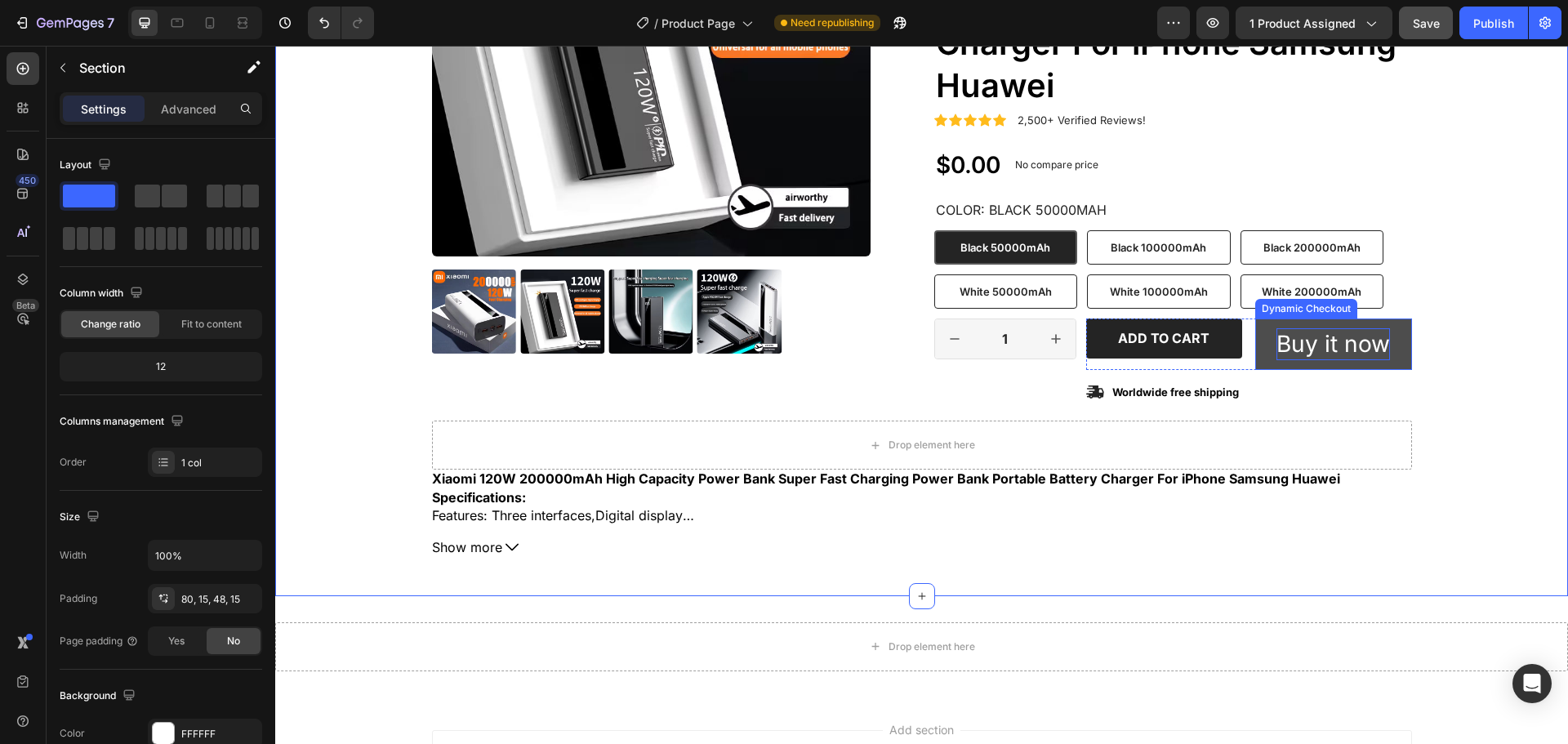
click at [1320, 350] on div "Buy it now" at bounding box center [1333, 344] width 113 height 31
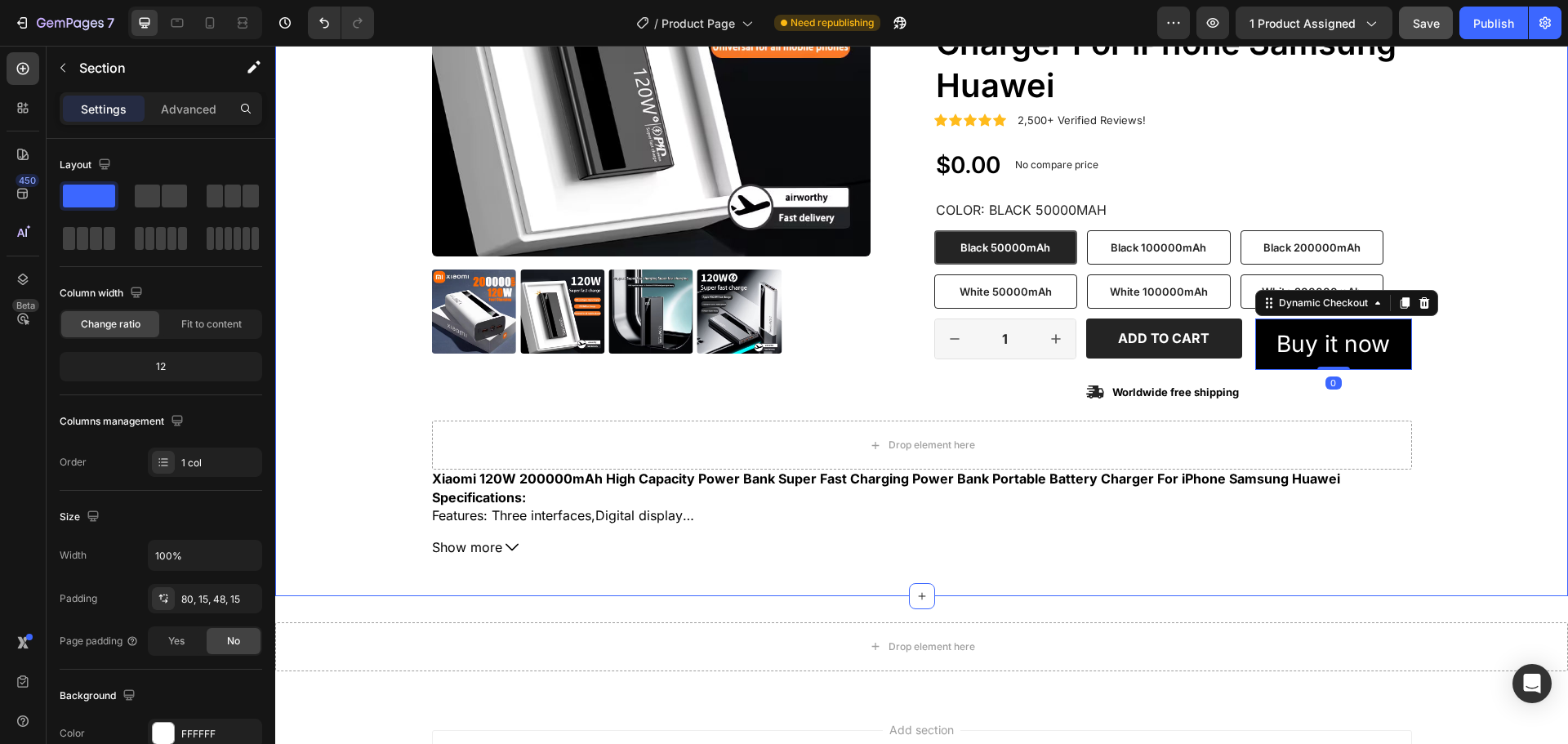
click at [1485, 393] on div "Product Images Icon Icon Icon Icon Icon Icon List 2,500+ Verified Reviews! Text…" at bounding box center [921, 187] width 1269 height 740
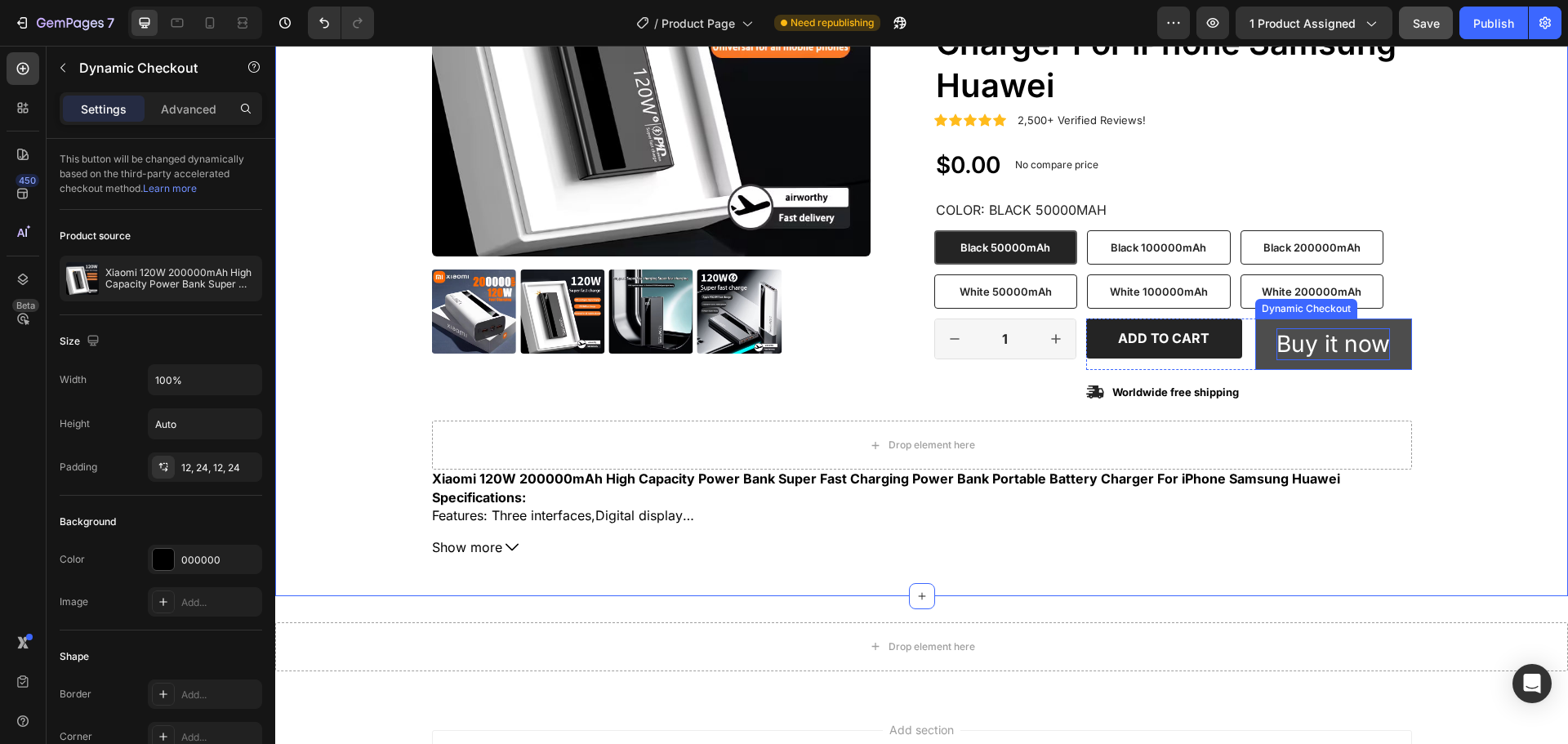
click at [1321, 335] on div "Buy it now" at bounding box center [1333, 344] width 113 height 31
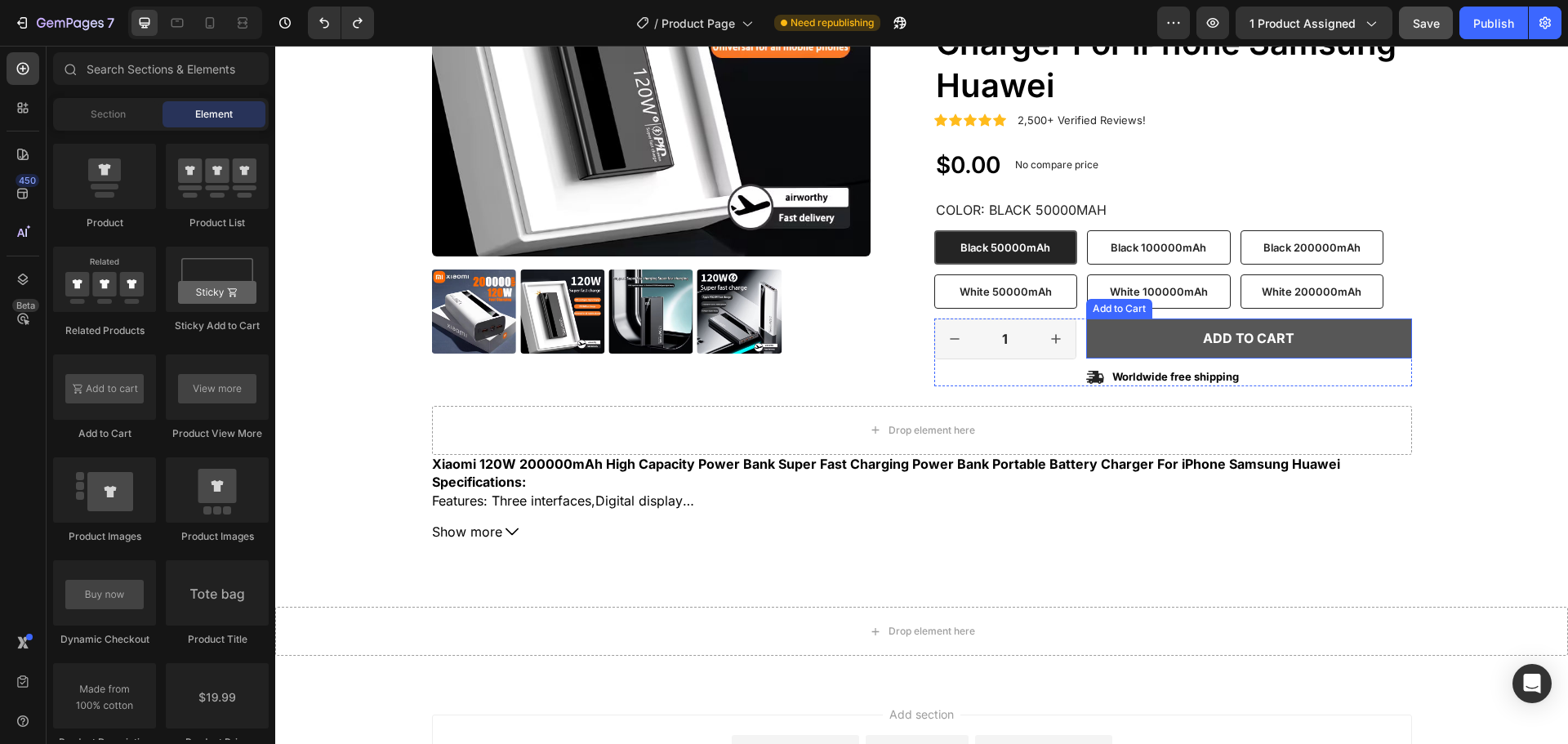
click at [1173, 333] on button "Add to cart" at bounding box center [1248, 339] width 326 height 40
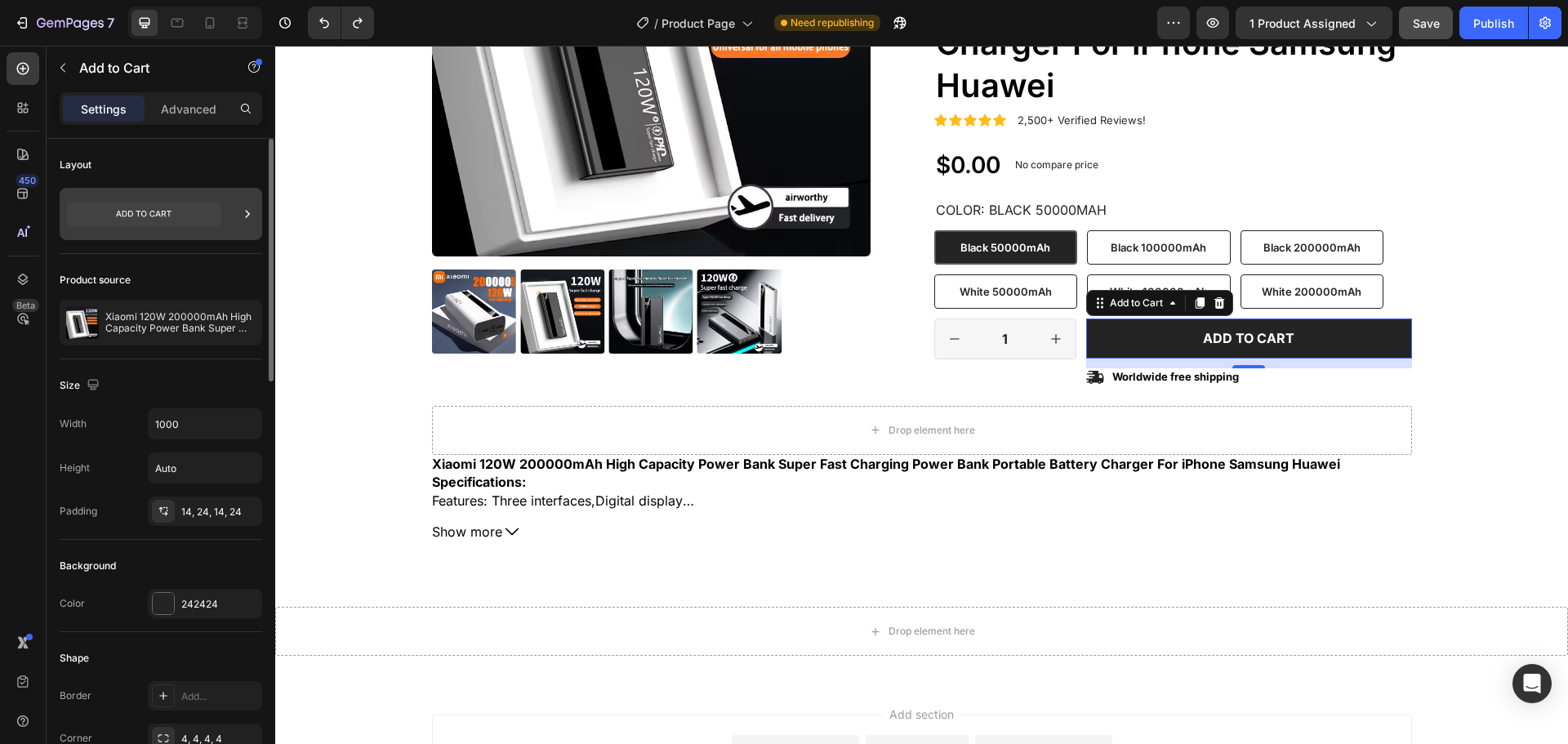
click at [229, 219] on div at bounding box center [161, 214] width 203 height 52
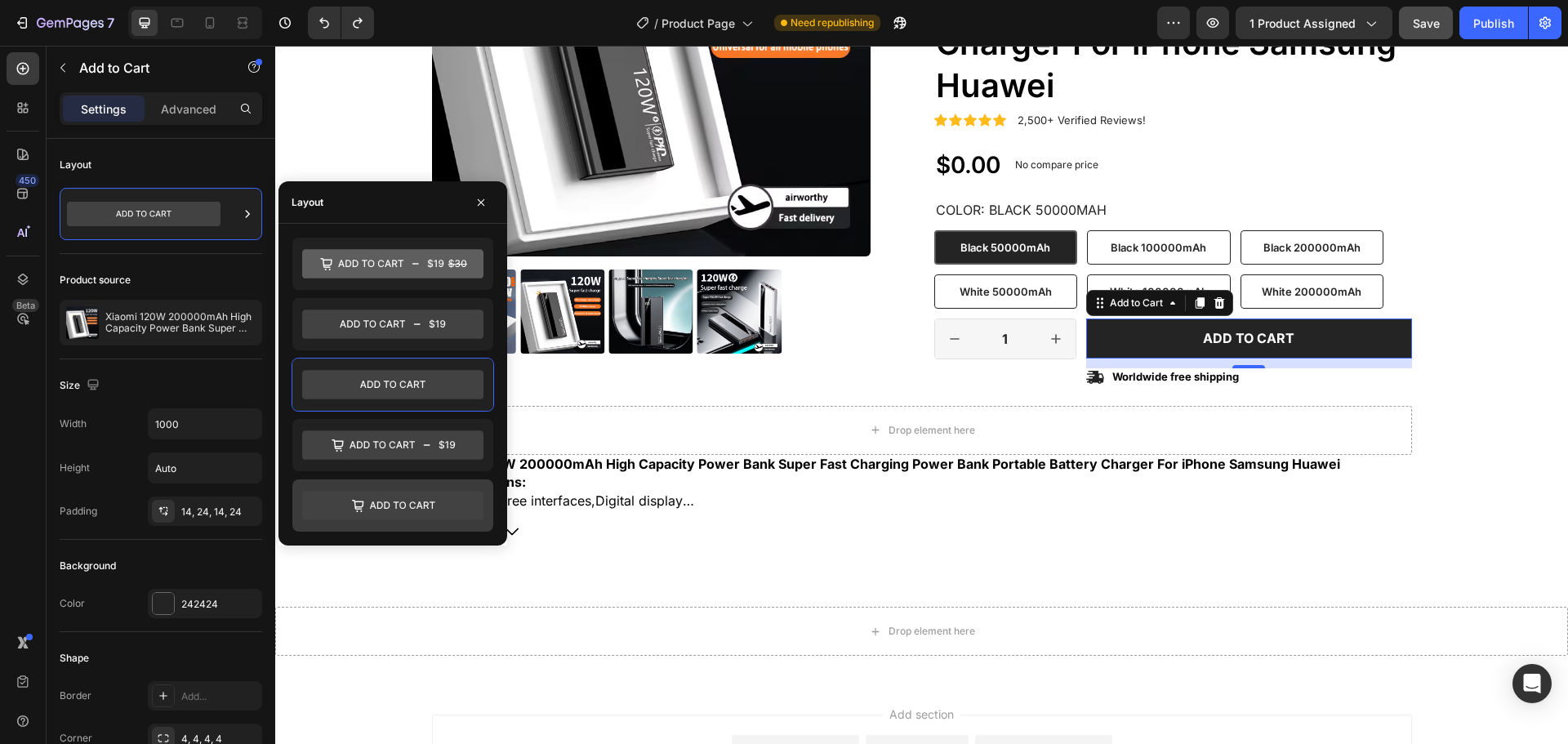
click at [426, 508] on icon at bounding box center [393, 506] width 182 height 30
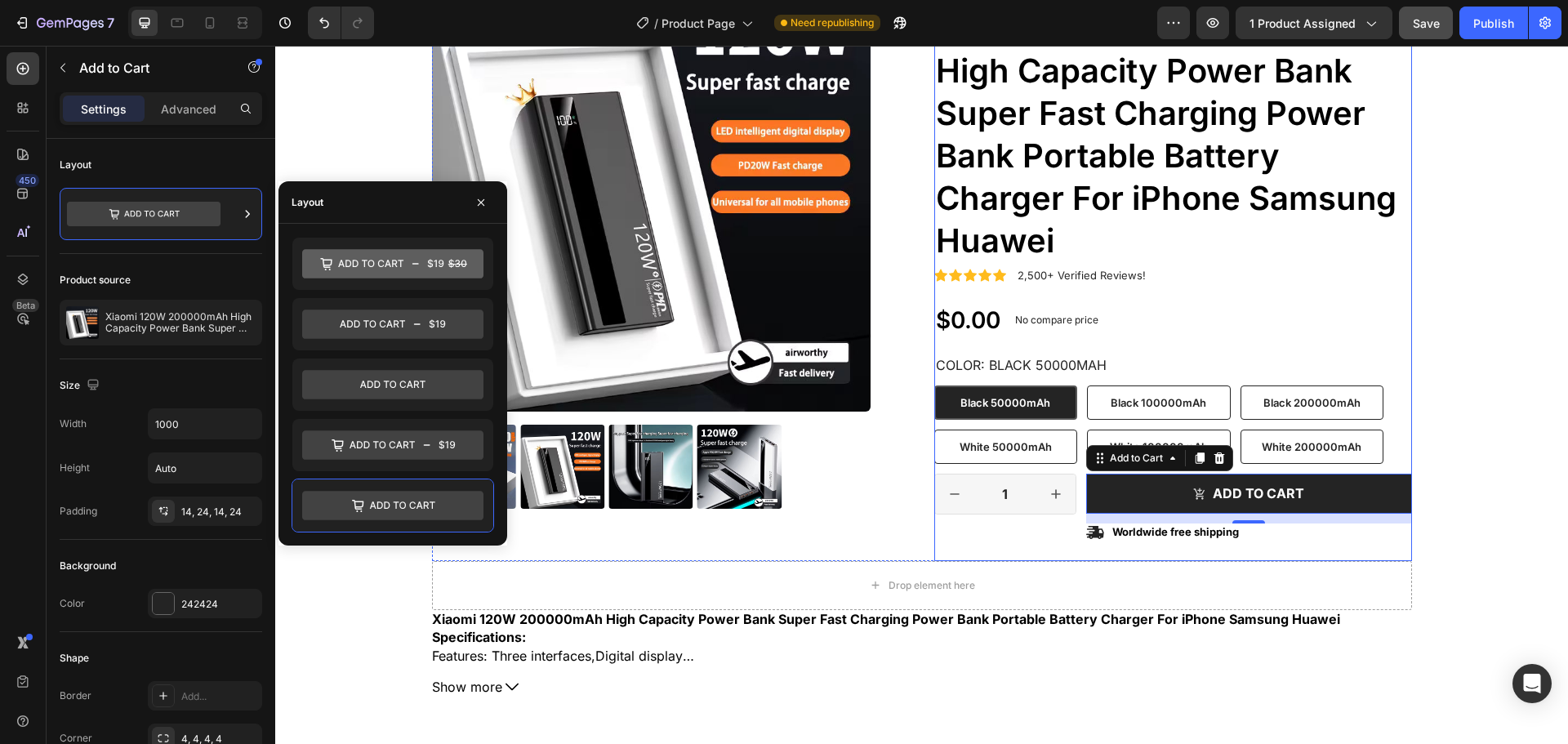
scroll to position [163, 0]
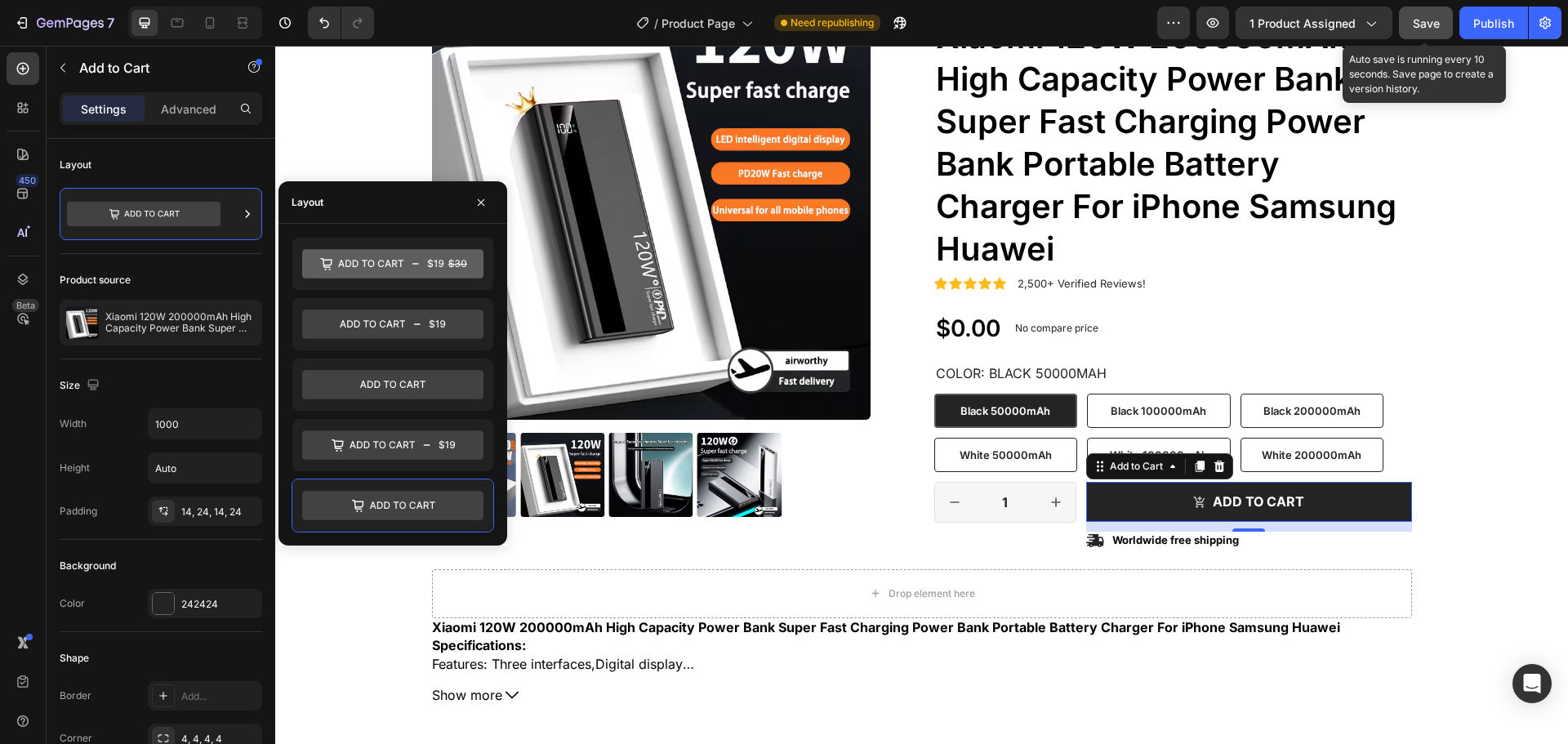
click at [1425, 26] on span "Save" at bounding box center [1426, 24] width 27 height 14
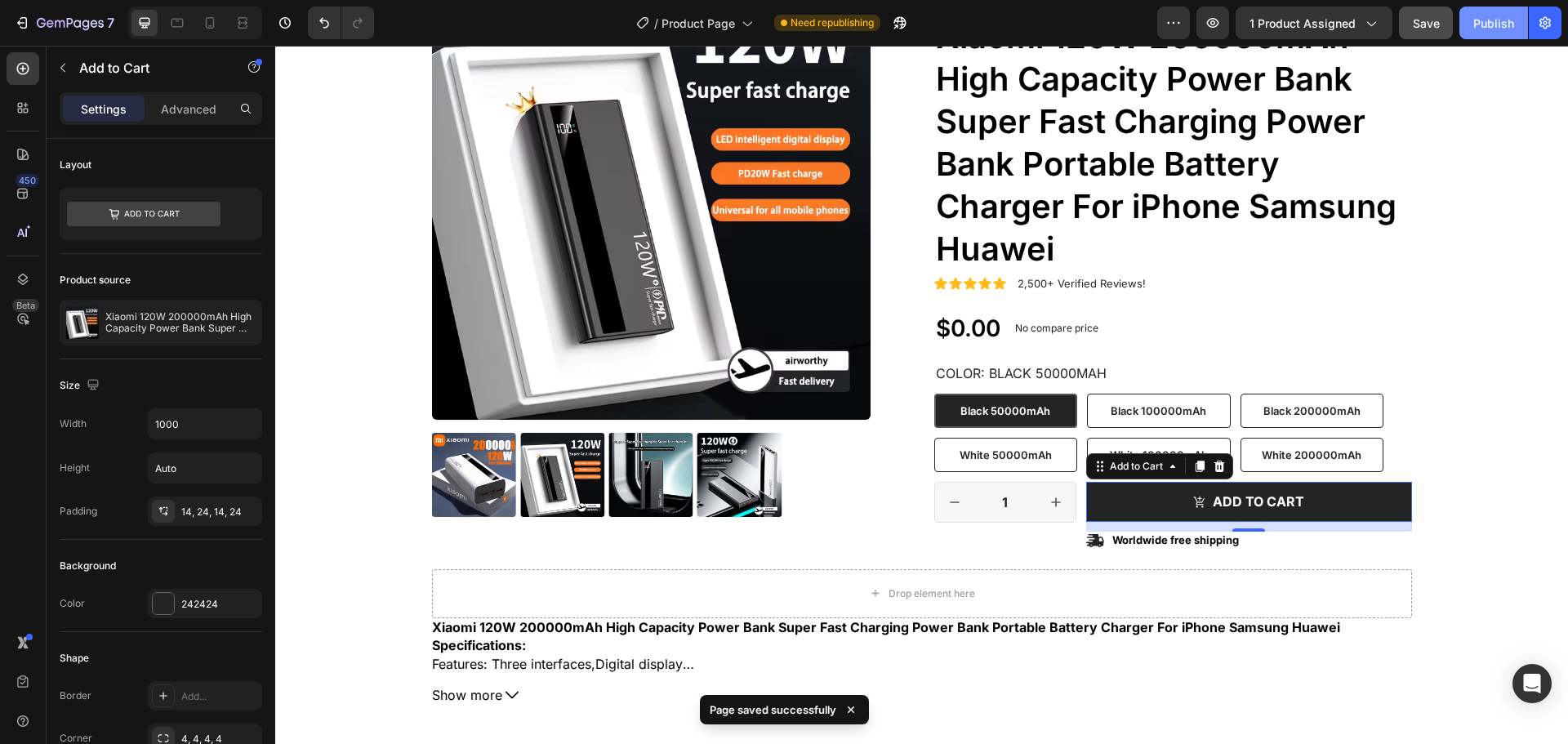
click at [1475, 31] on div "Publish" at bounding box center [1494, 24] width 41 height 17
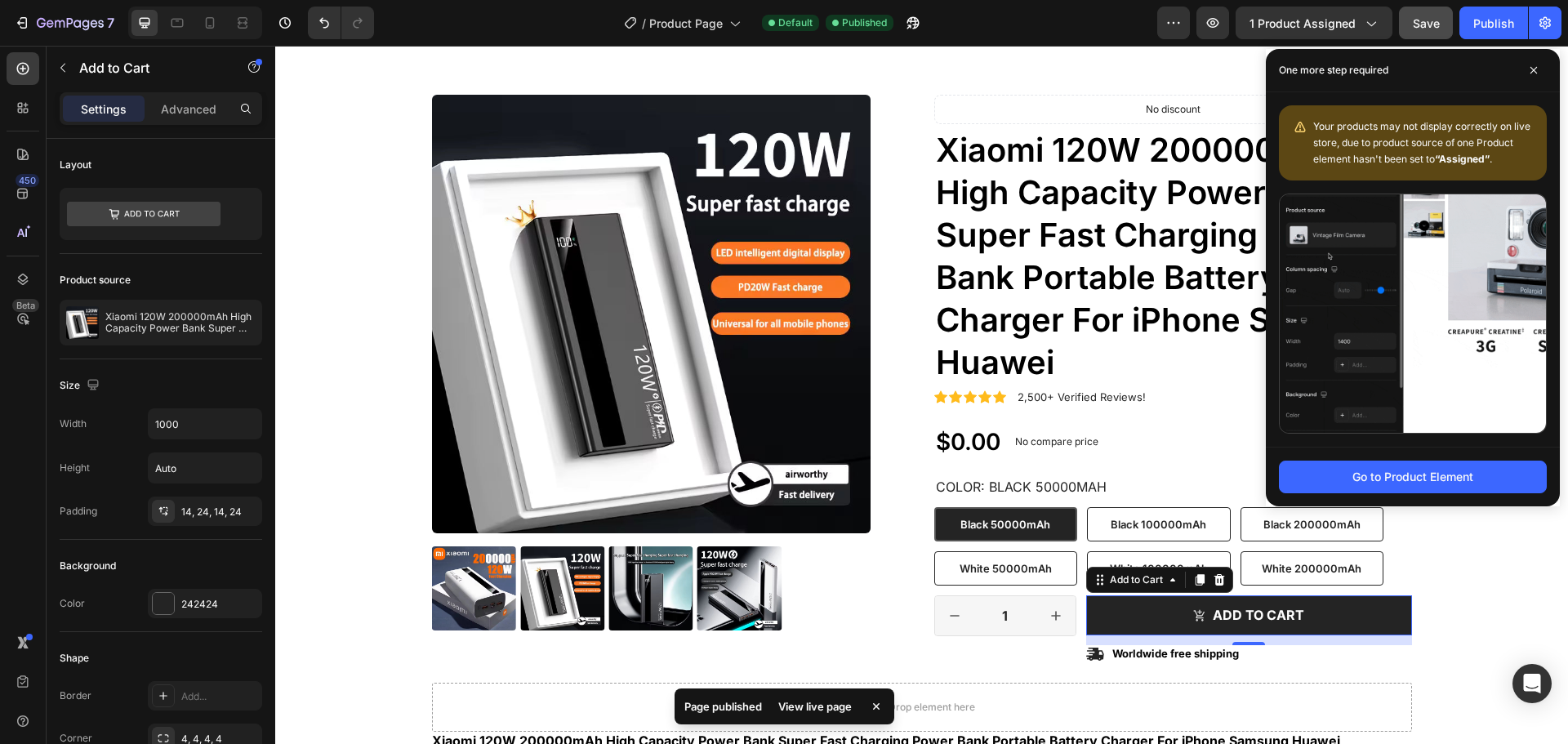
scroll to position [10, 0]
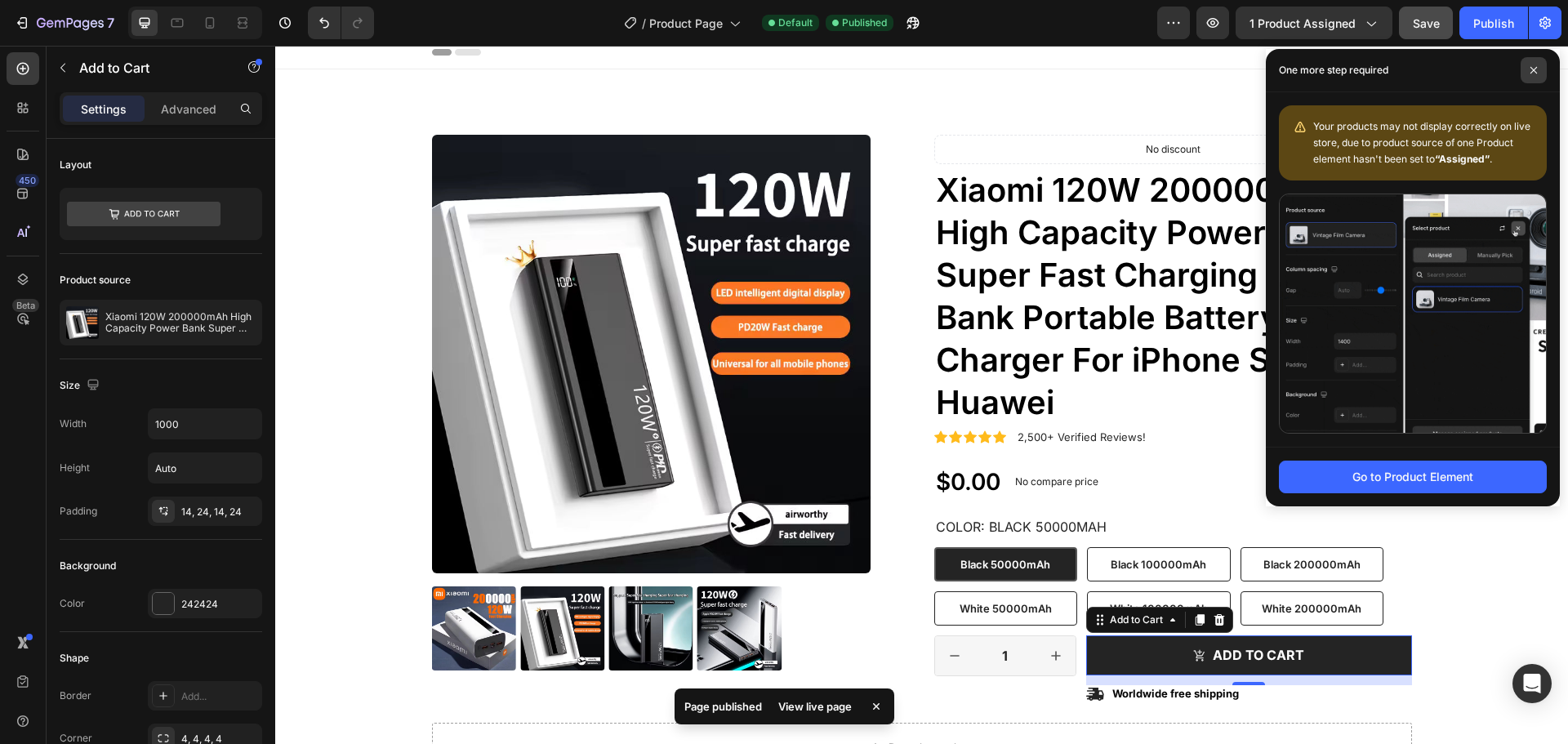
click at [1530, 70] on icon at bounding box center [1533, 70] width 8 height 8
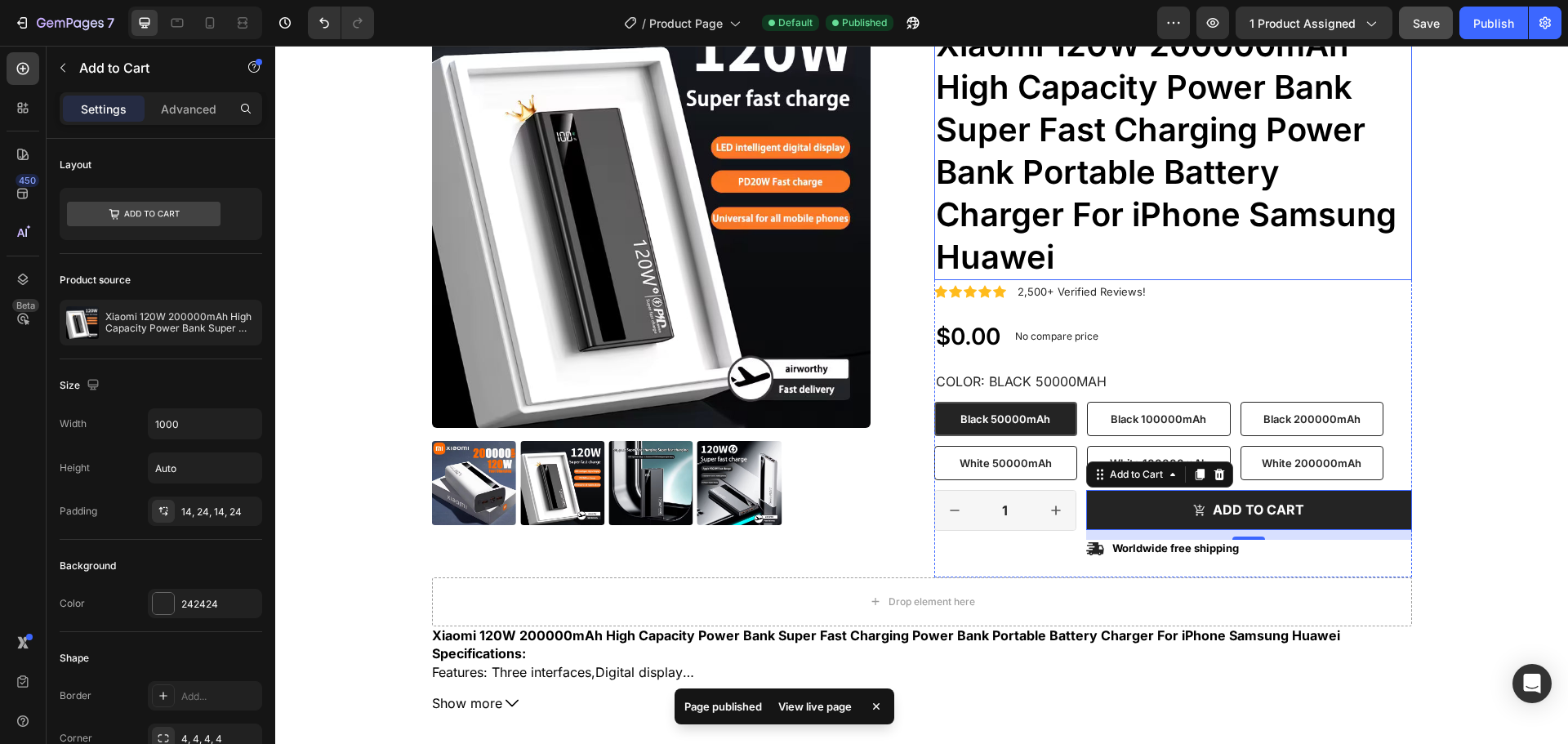
scroll to position [336, 0]
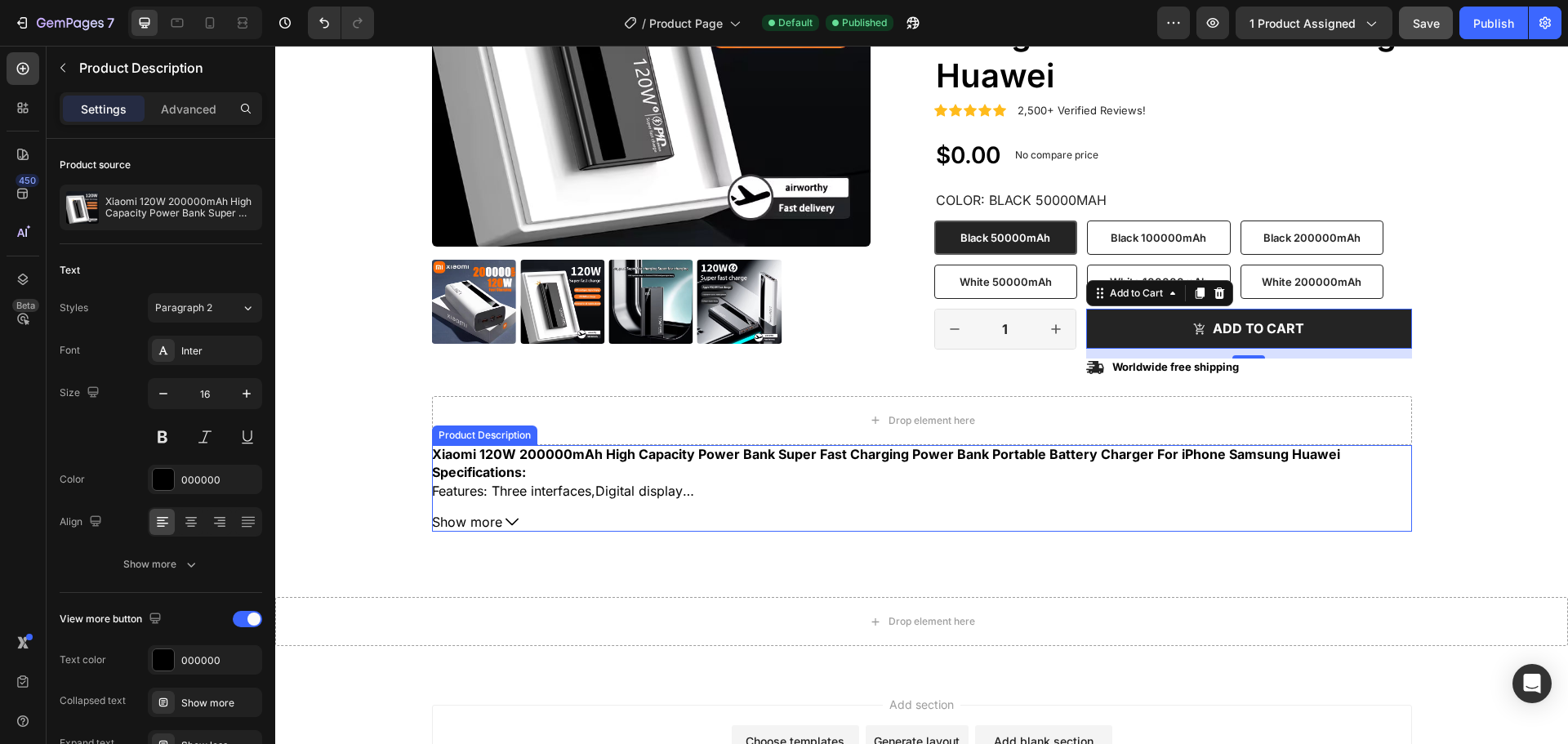
click at [509, 494] on span "Features: Three interfaces,Digital display" at bounding box center [563, 491] width 262 height 17
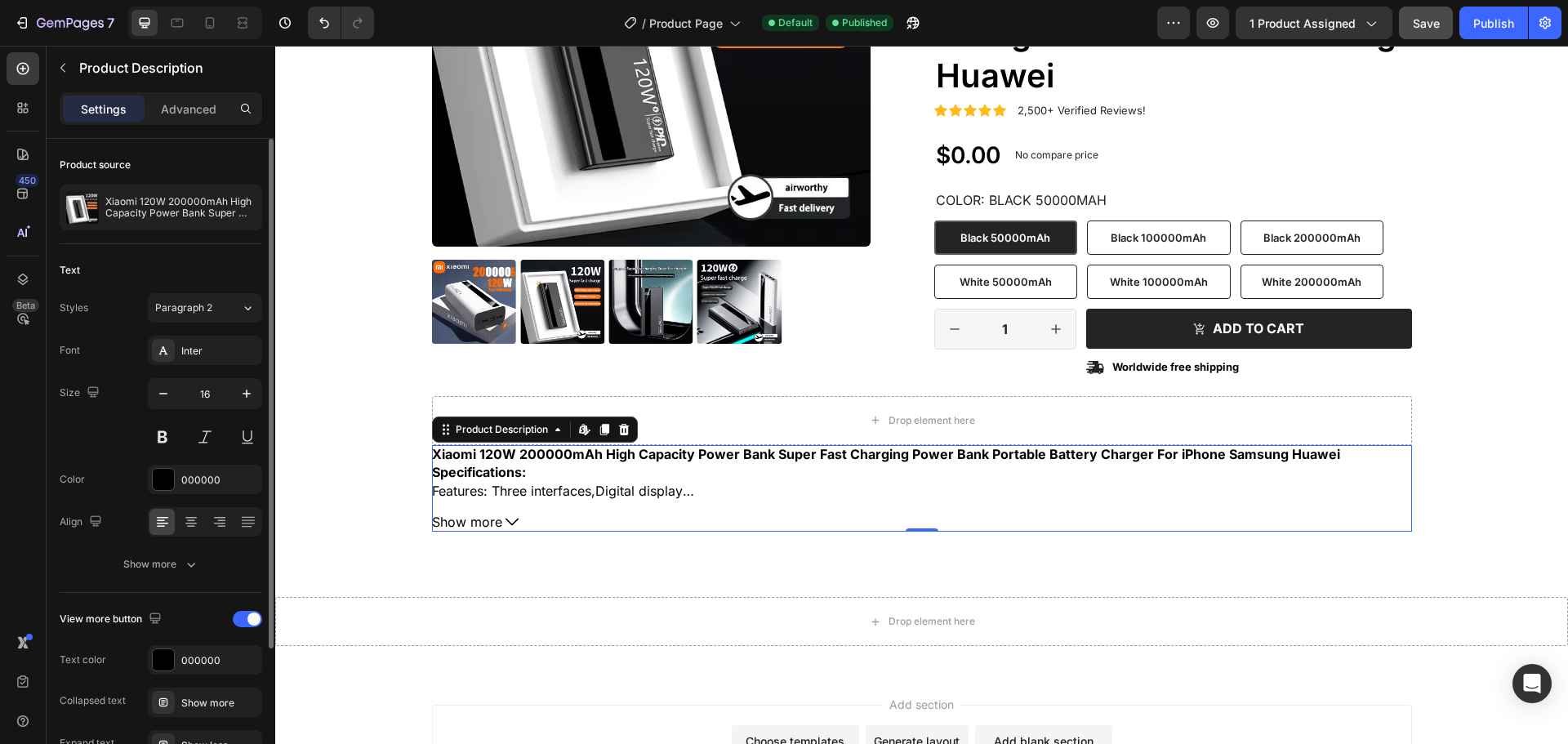
scroll to position [163, 0]
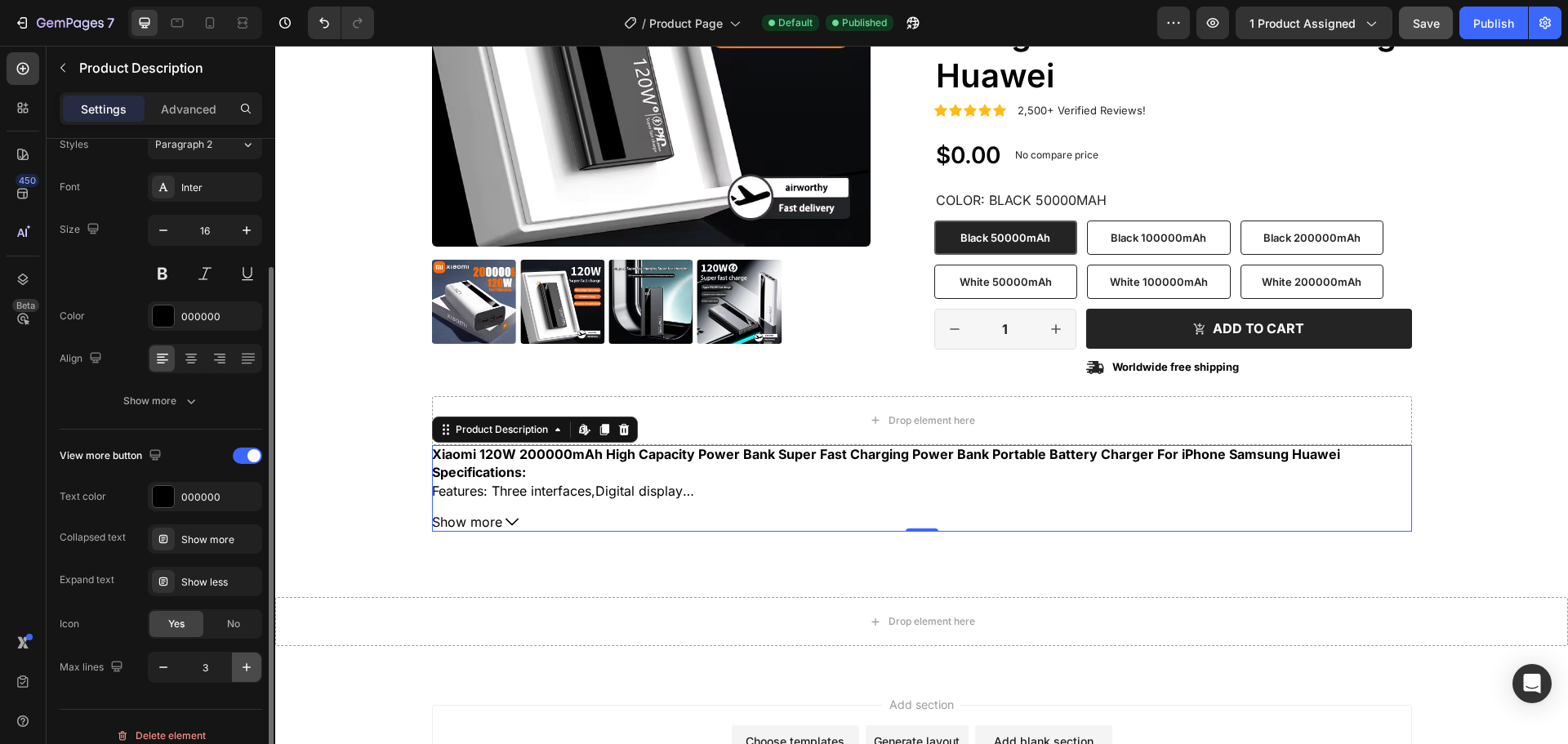
click at [244, 669] on icon "button" at bounding box center [246, 667] width 17 height 17
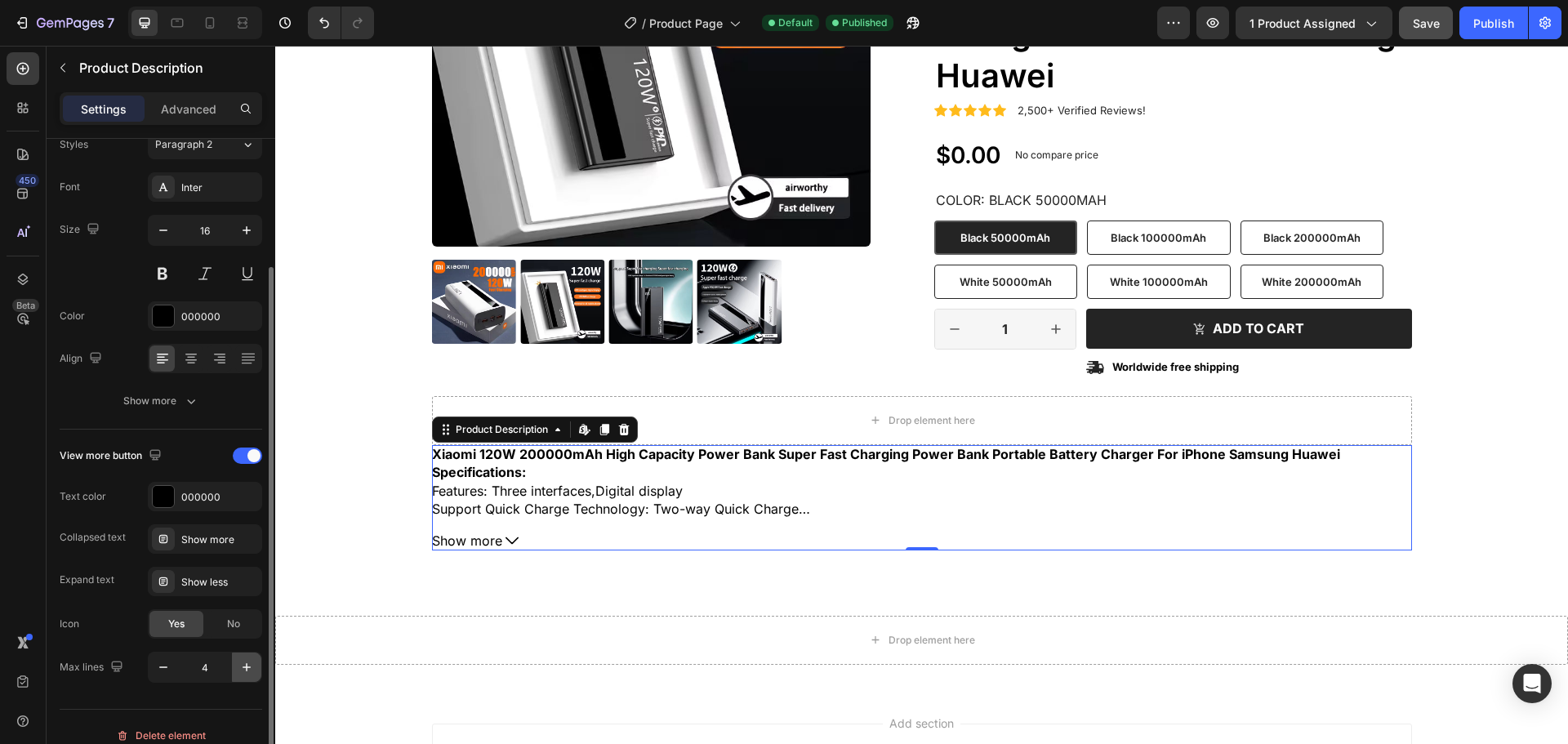
click at [244, 669] on icon "button" at bounding box center [246, 667] width 17 height 17
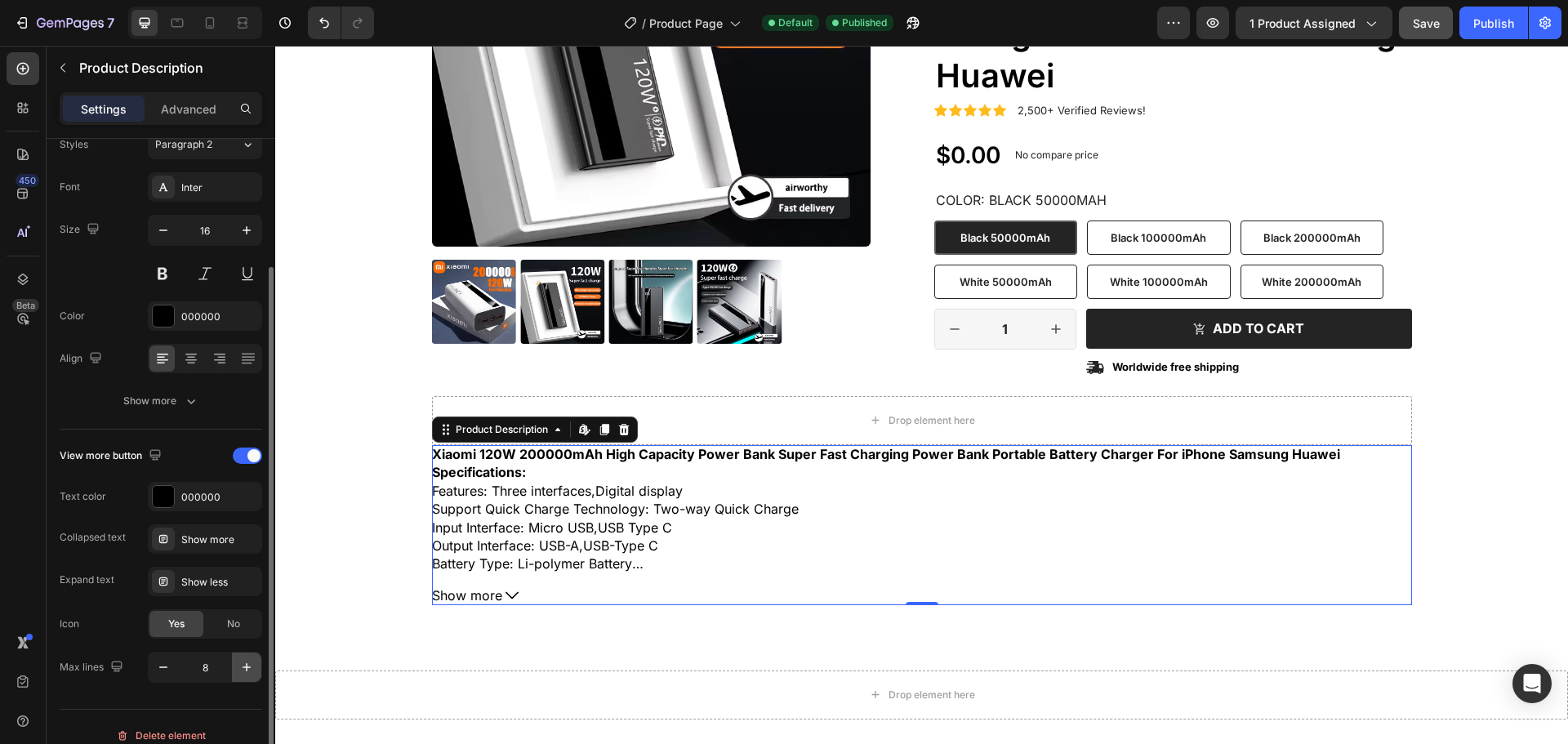
click at [244, 669] on icon "button" at bounding box center [246, 667] width 17 height 17
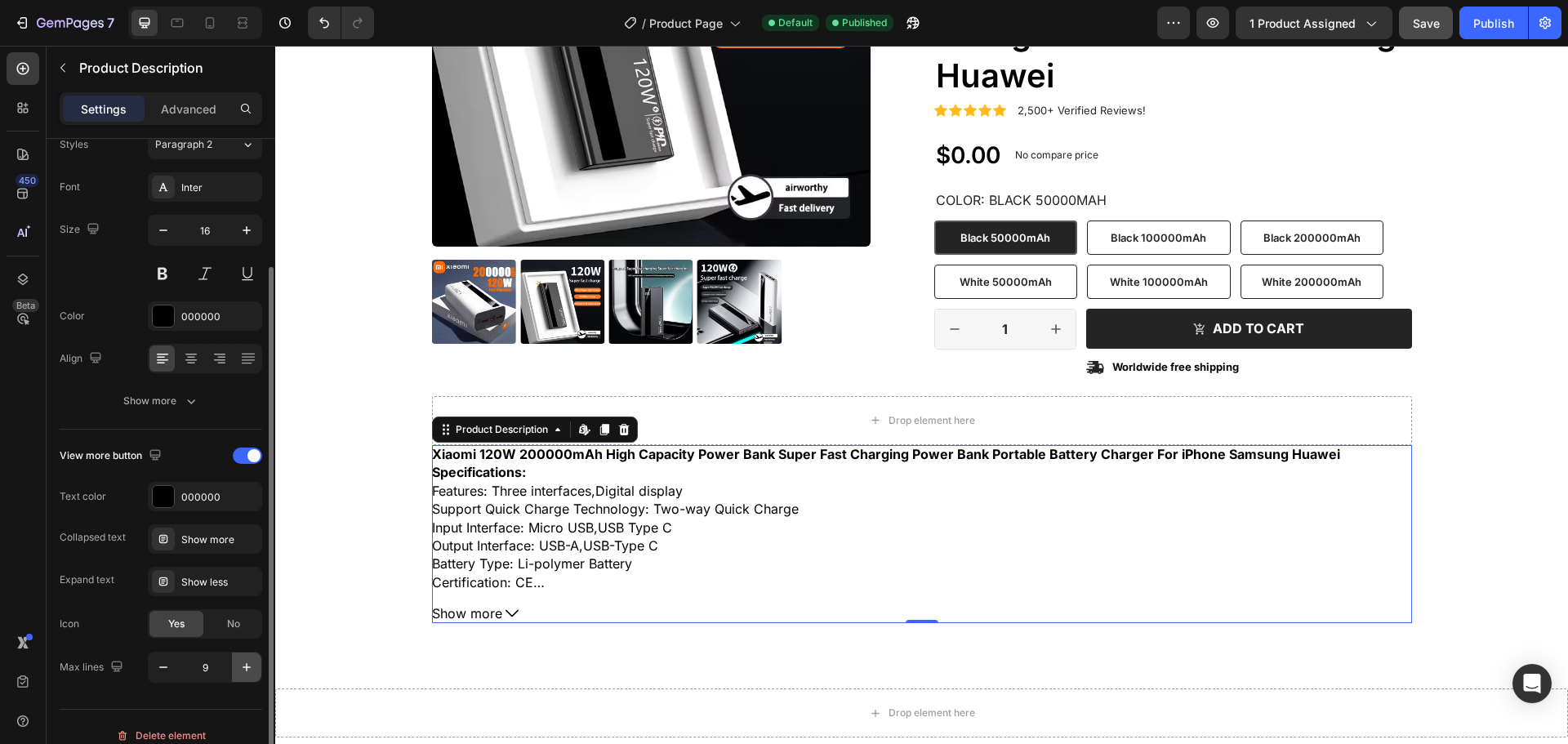
click at [244, 669] on icon "button" at bounding box center [246, 667] width 17 height 17
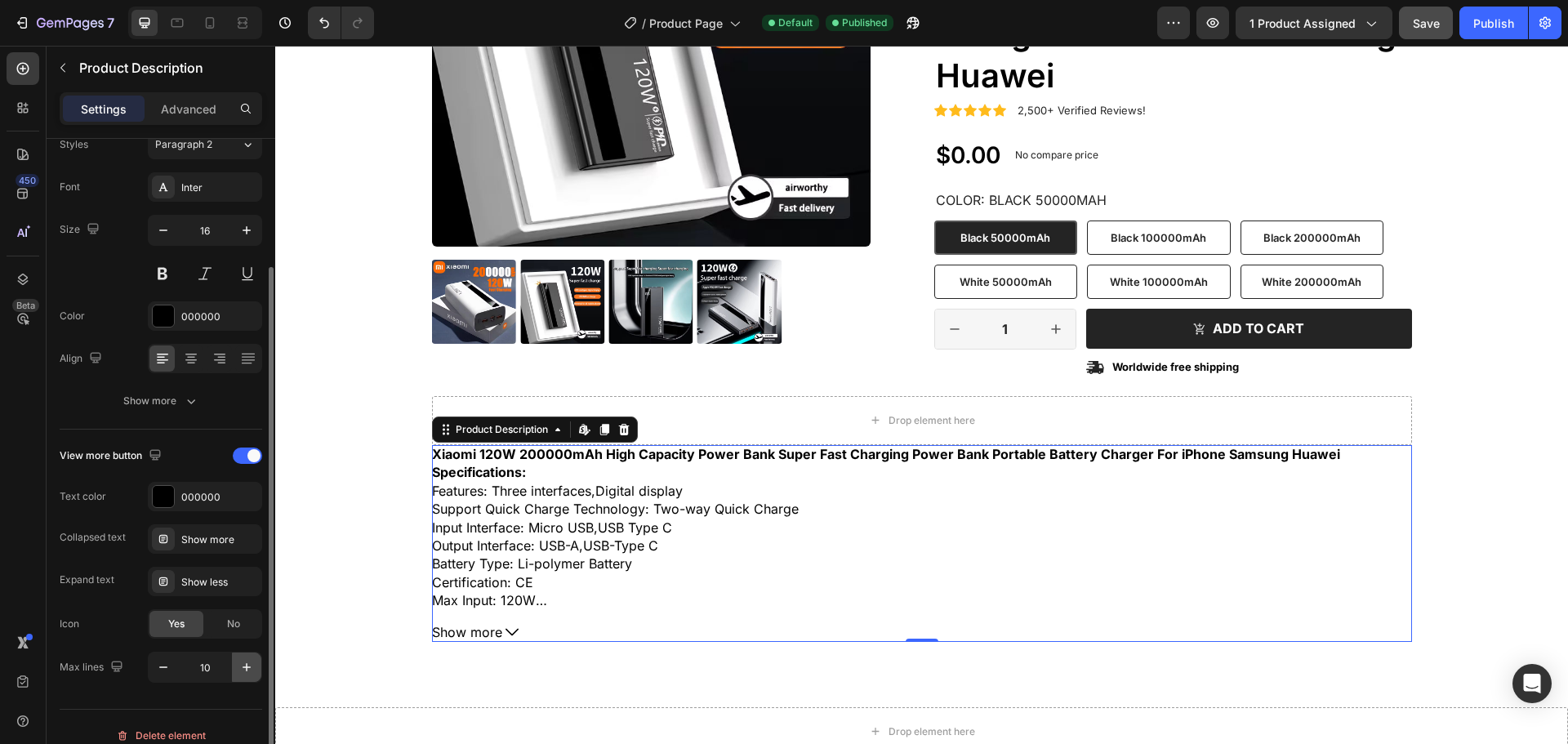
click at [244, 669] on icon "button" at bounding box center [246, 667] width 17 height 17
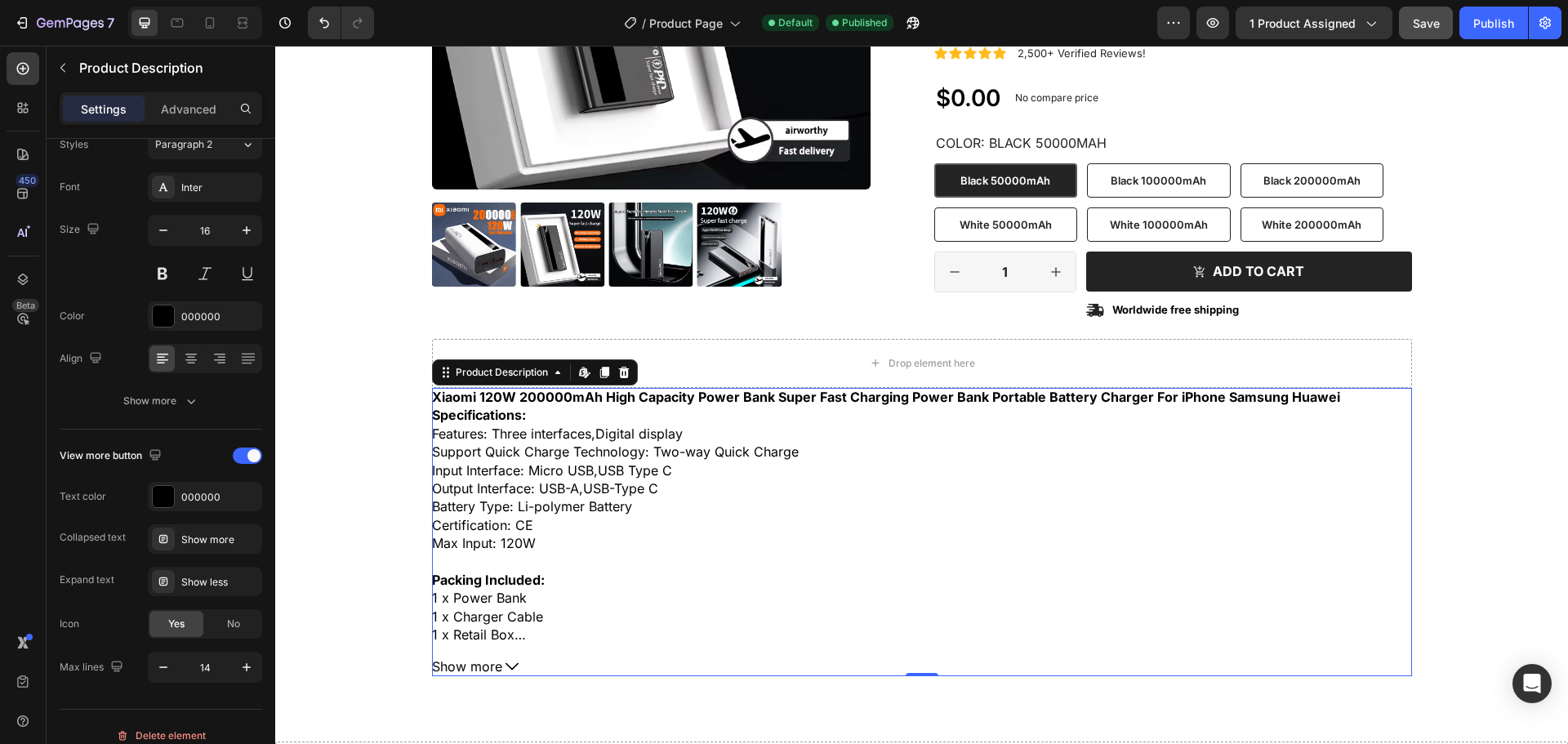
scroll to position [418, 0]
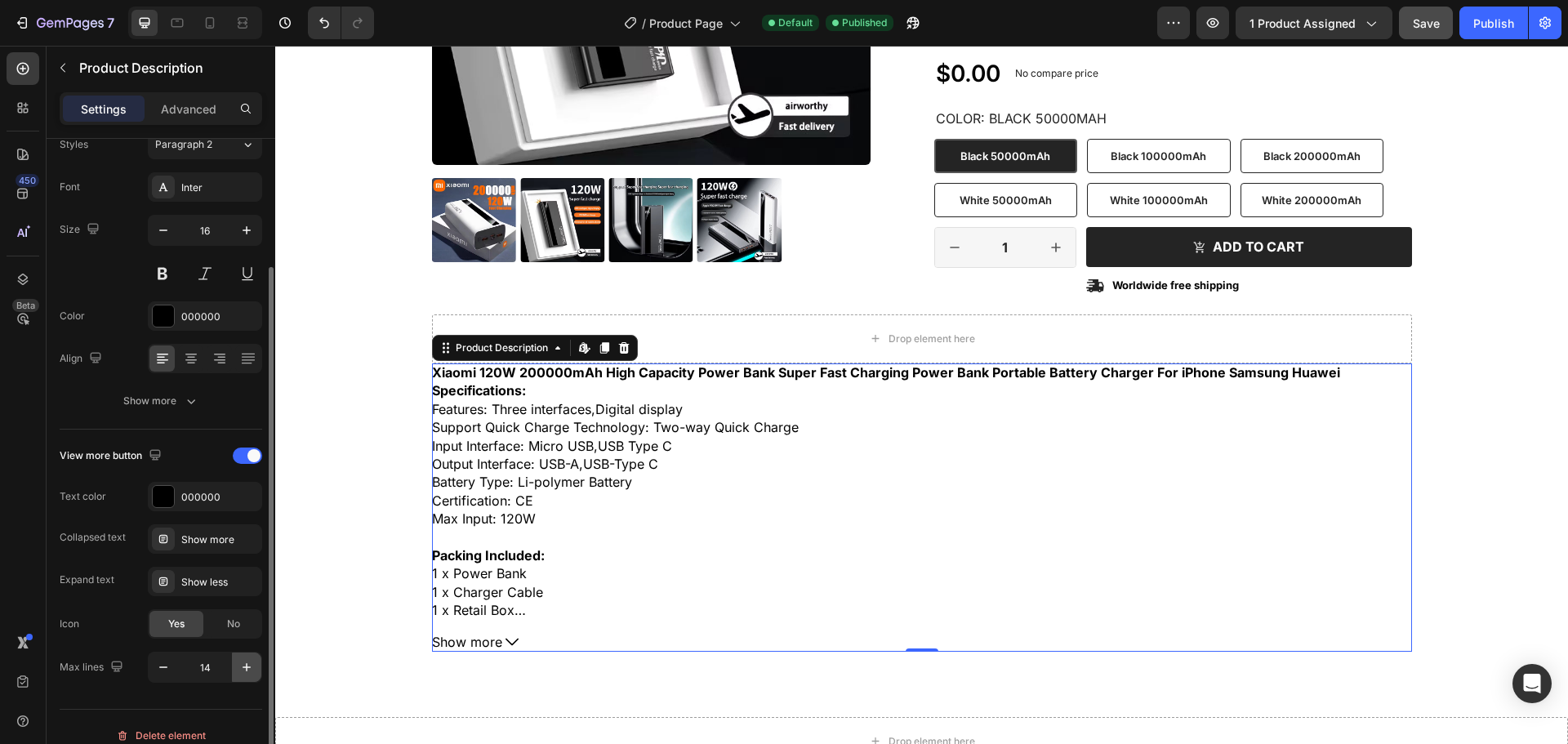
click at [256, 672] on button "button" at bounding box center [247, 667] width 30 height 30
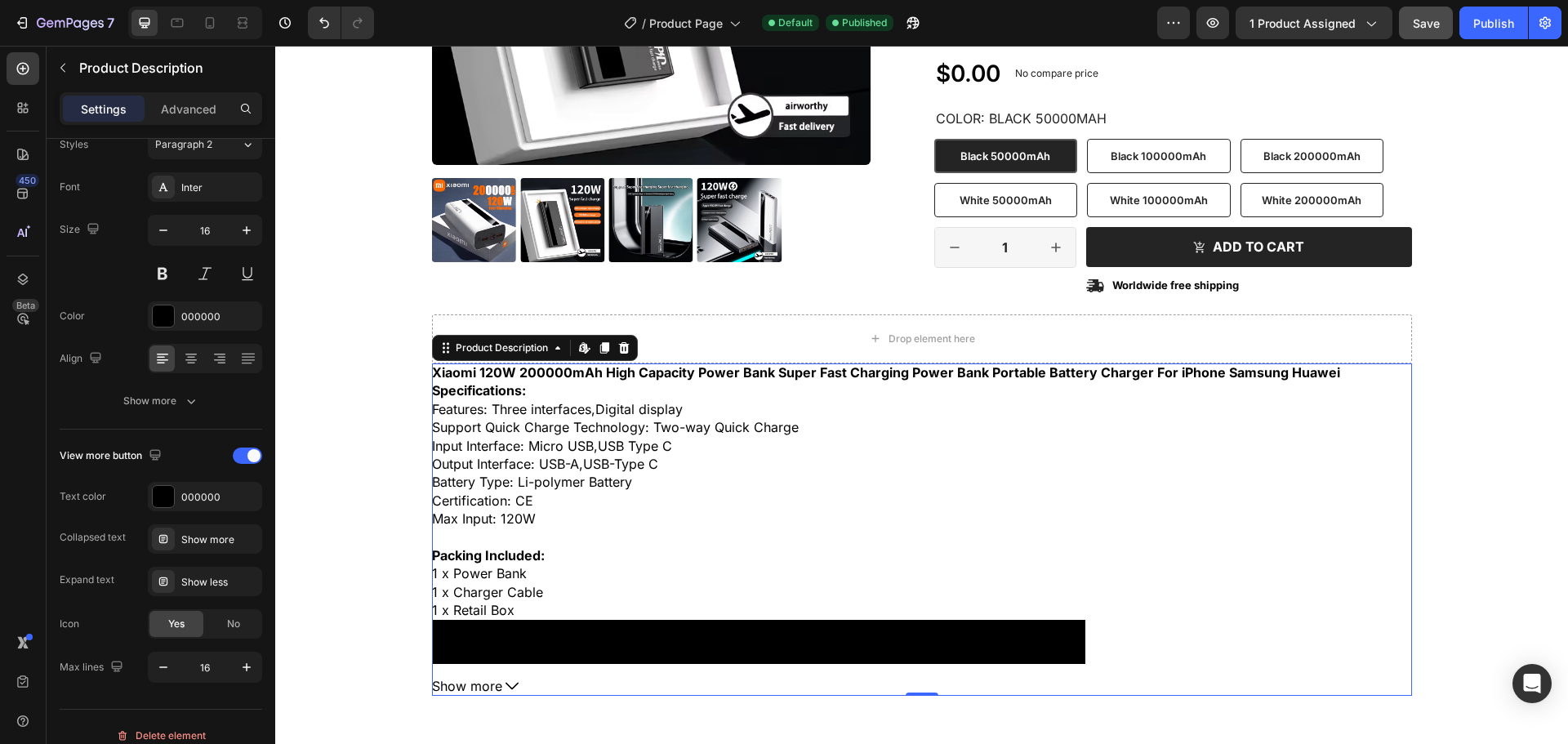
scroll to position [500, 0]
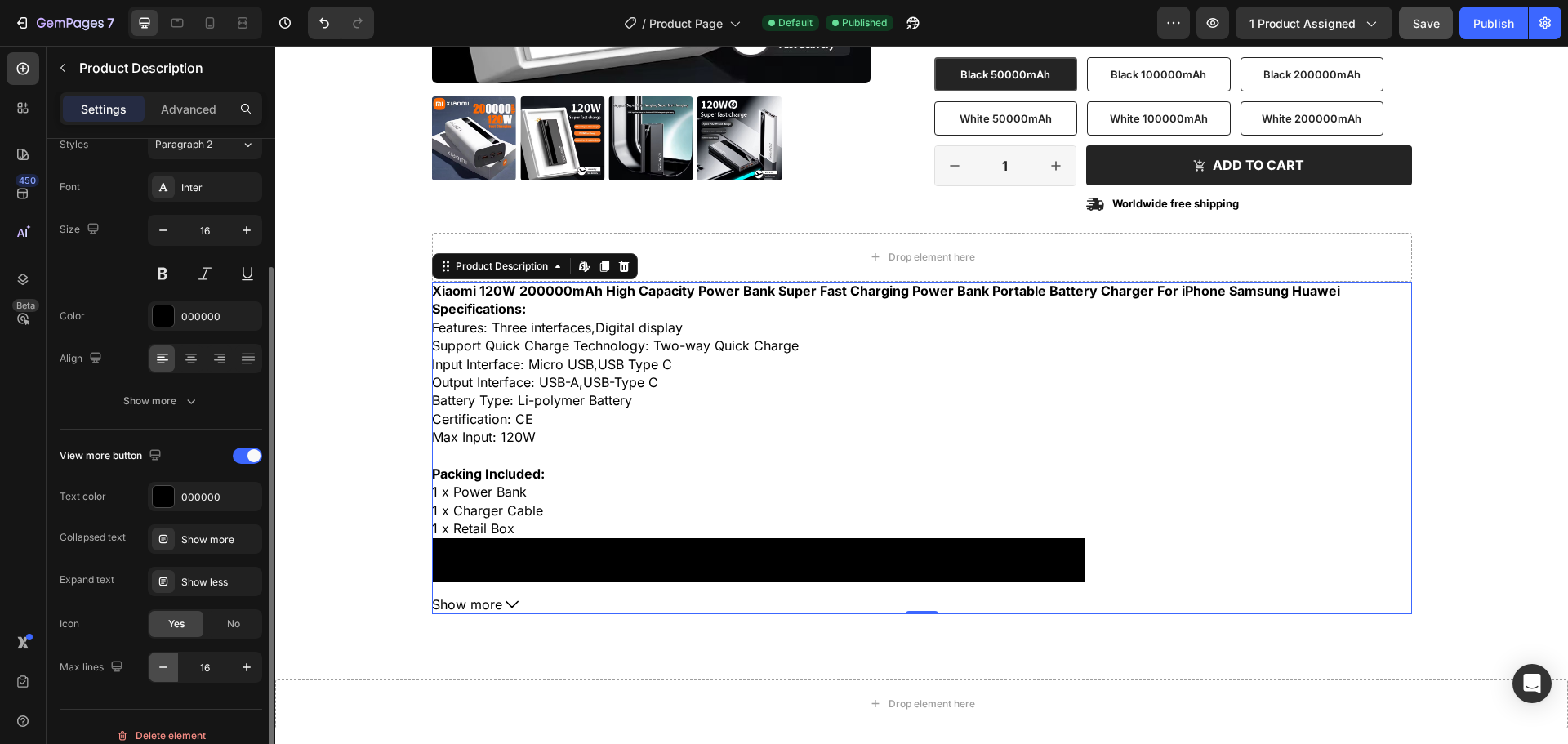
click at [167, 678] on button "button" at bounding box center [163, 667] width 30 height 30
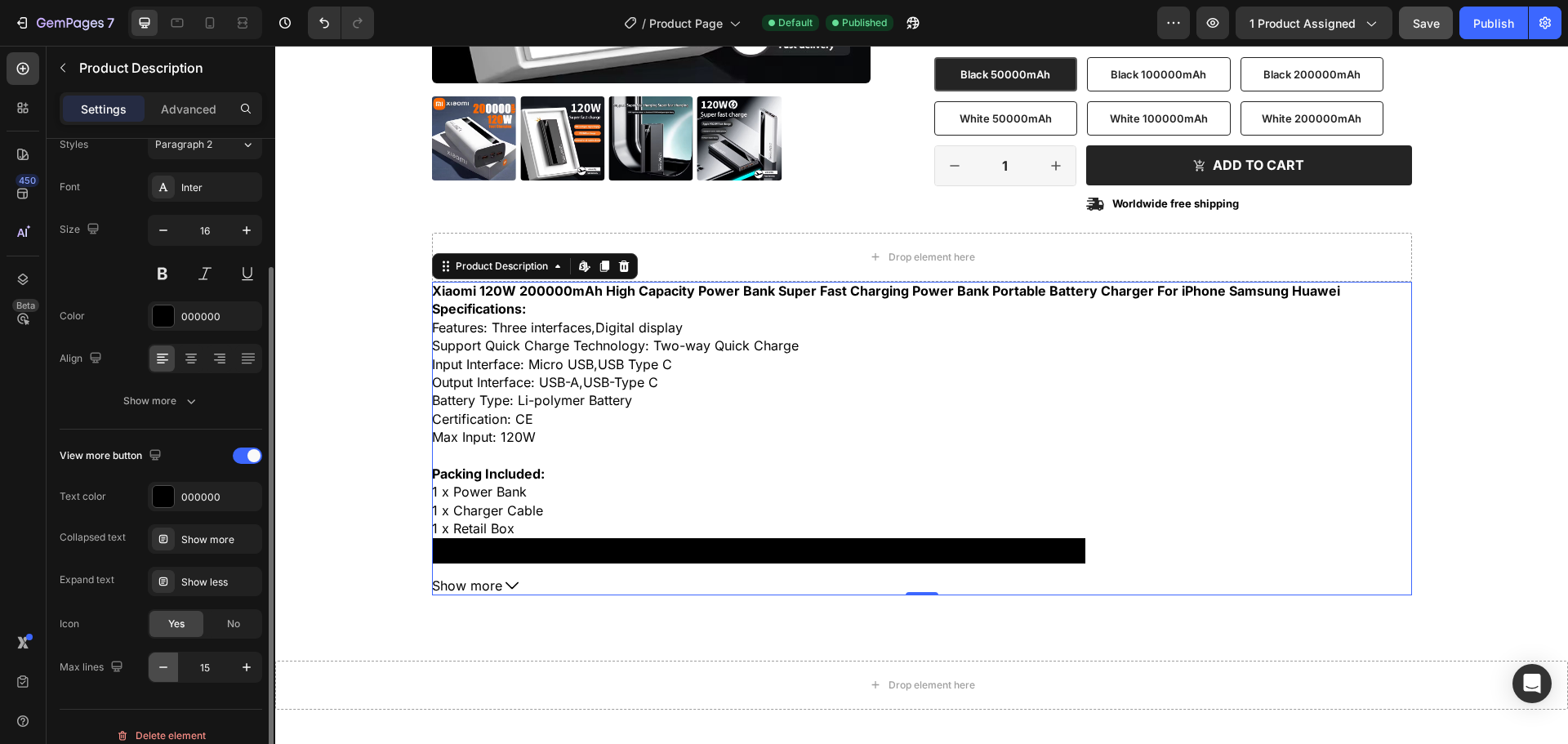
click at [167, 678] on button "button" at bounding box center [163, 667] width 30 height 30
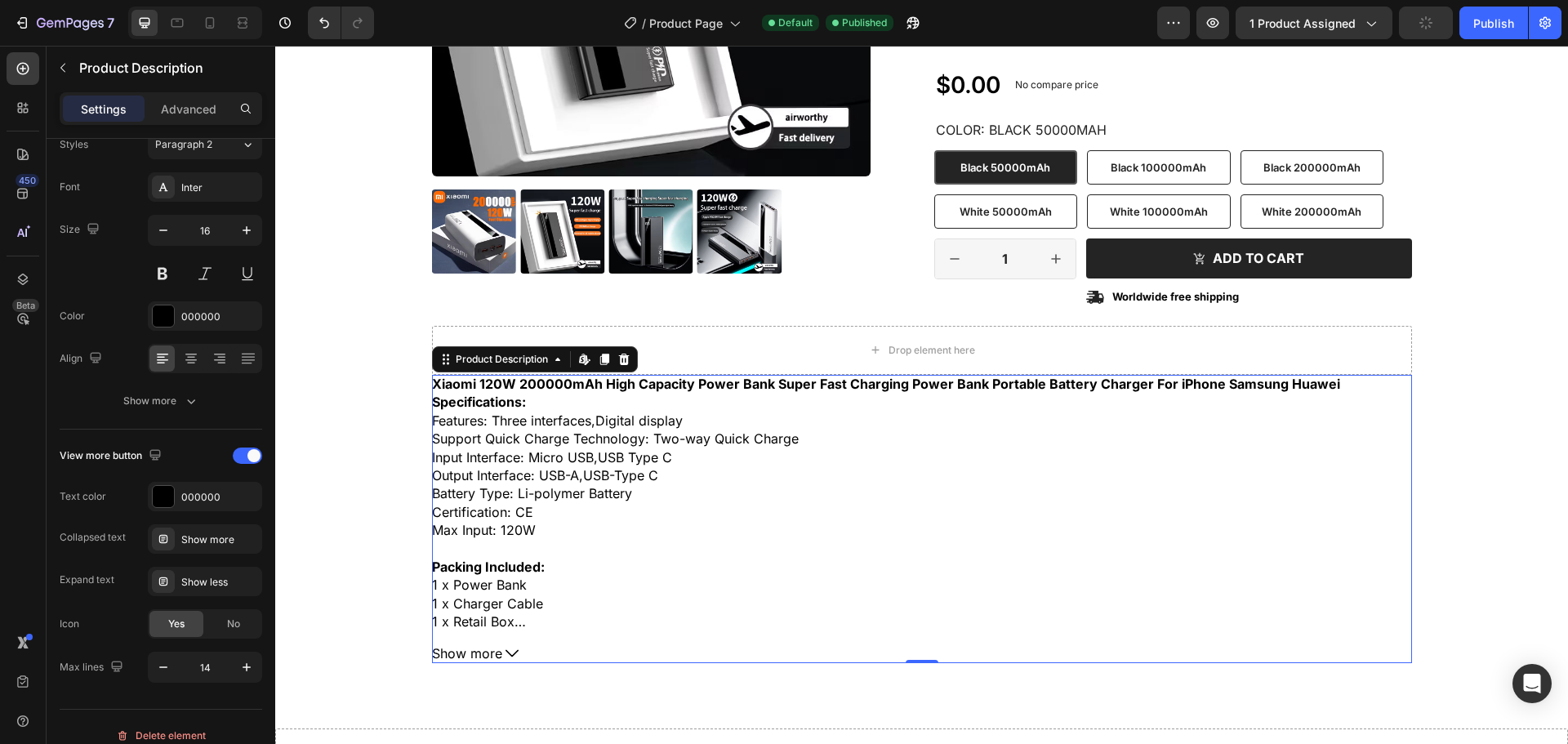
scroll to position [653, 0]
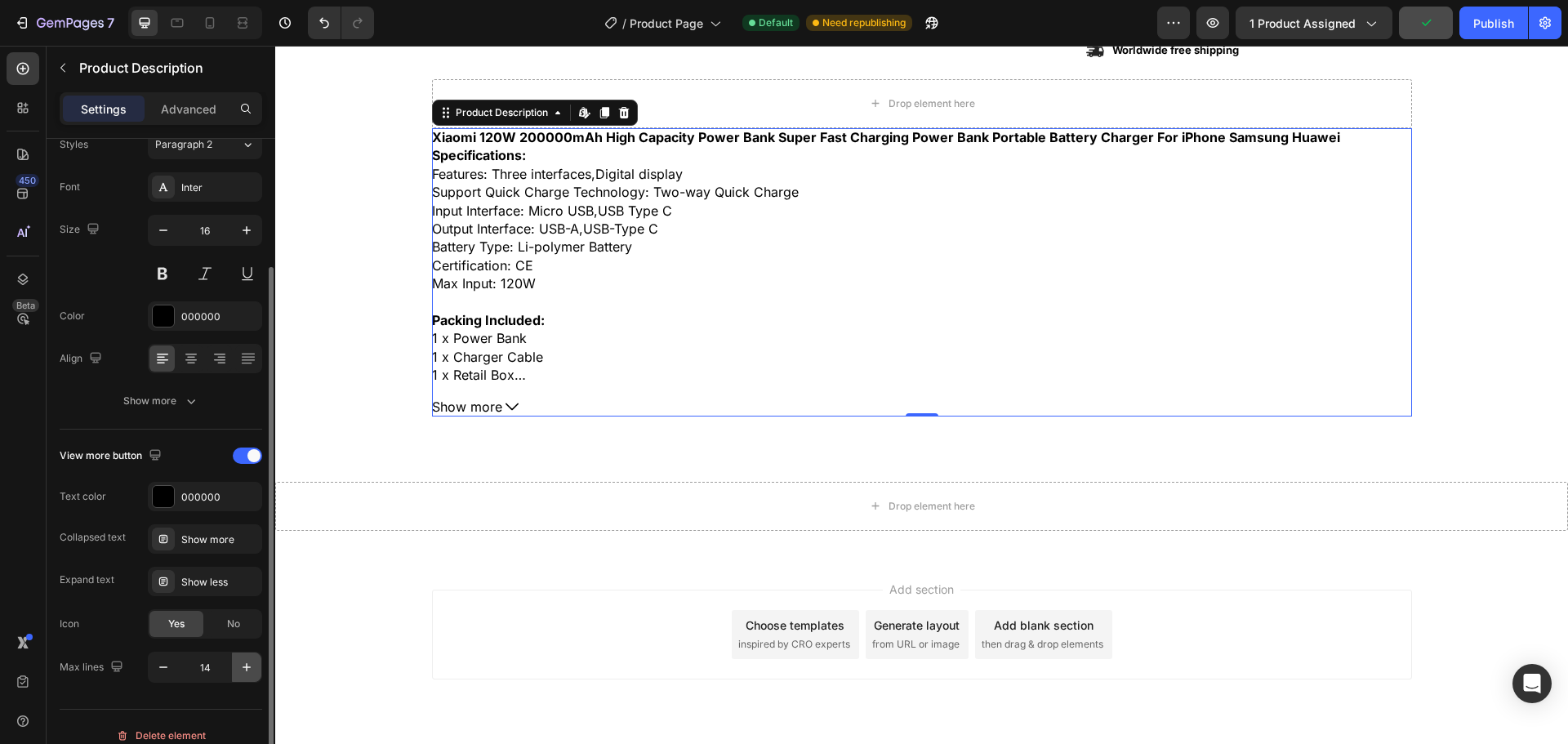
click at [233, 667] on button "button" at bounding box center [247, 667] width 30 height 30
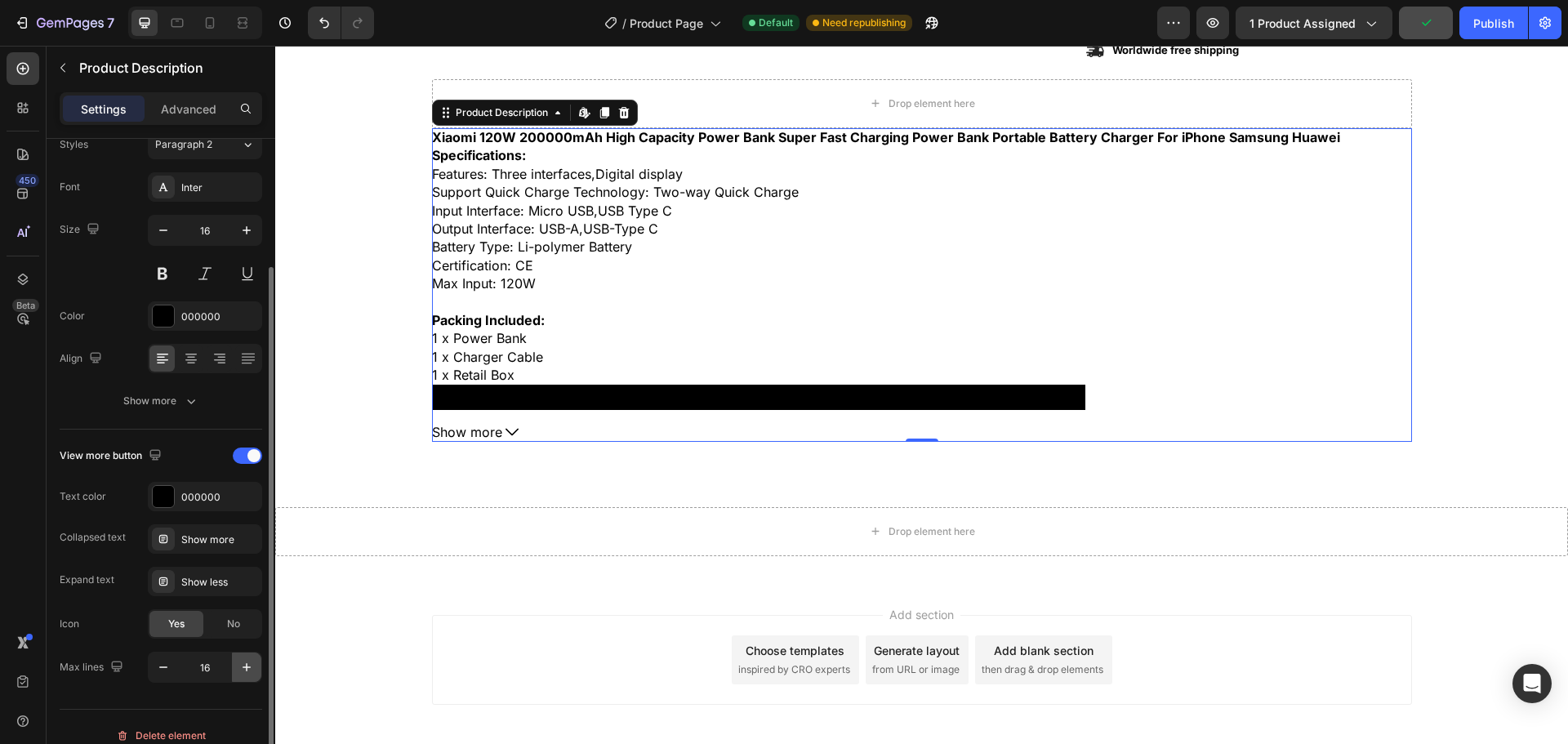
click at [233, 667] on button "button" at bounding box center [247, 667] width 30 height 30
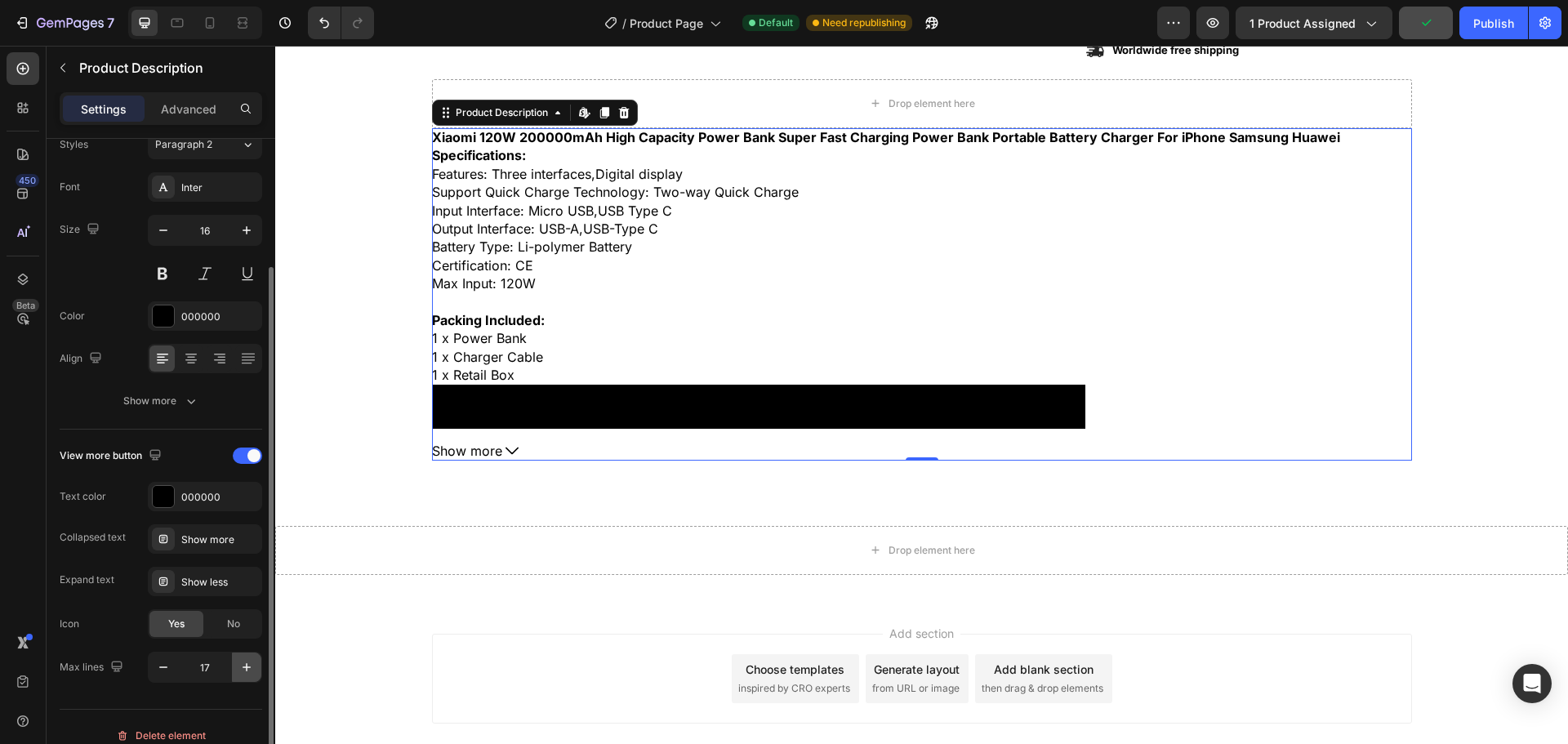
click at [233, 667] on button "button" at bounding box center [247, 667] width 30 height 30
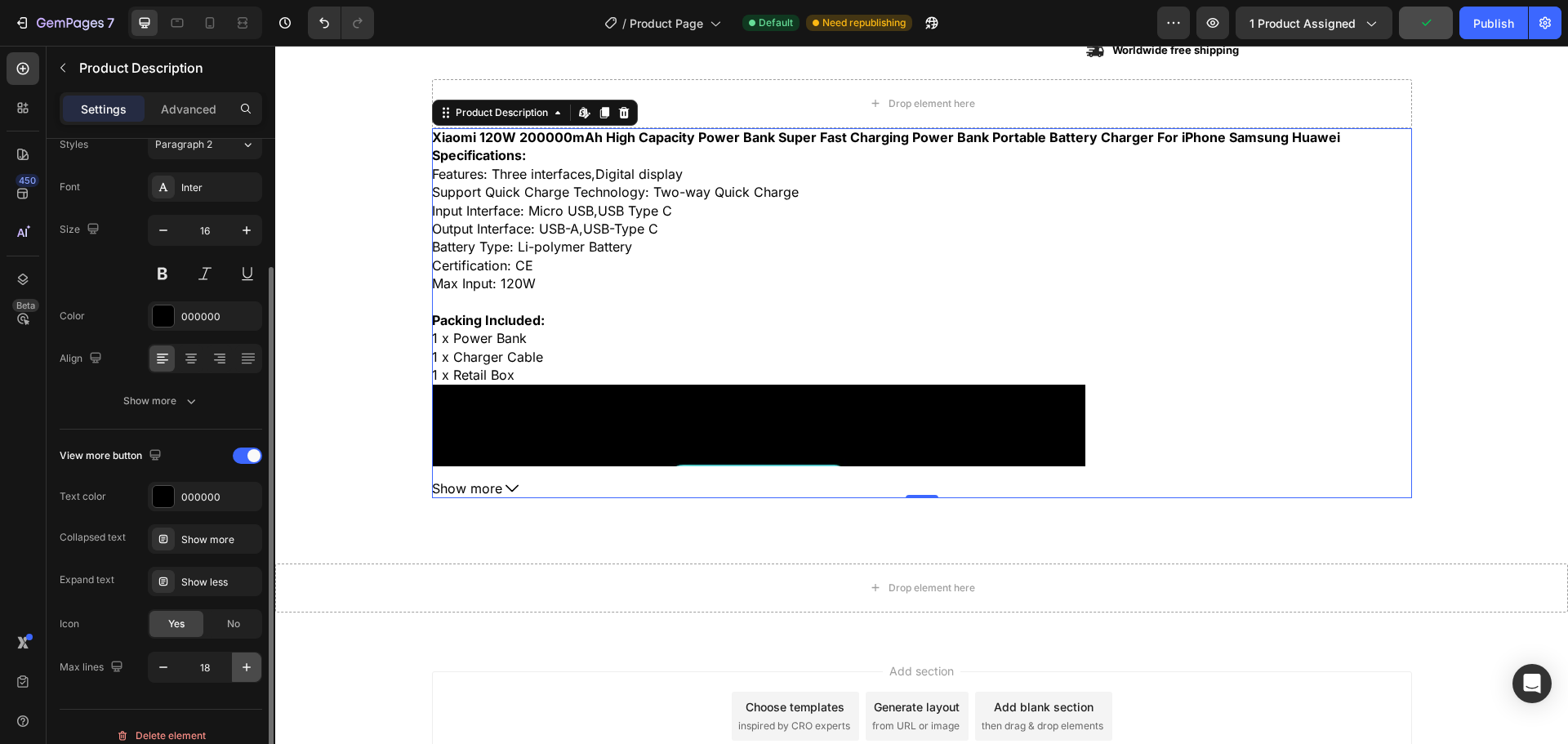
click at [233, 667] on button "button" at bounding box center [247, 667] width 30 height 30
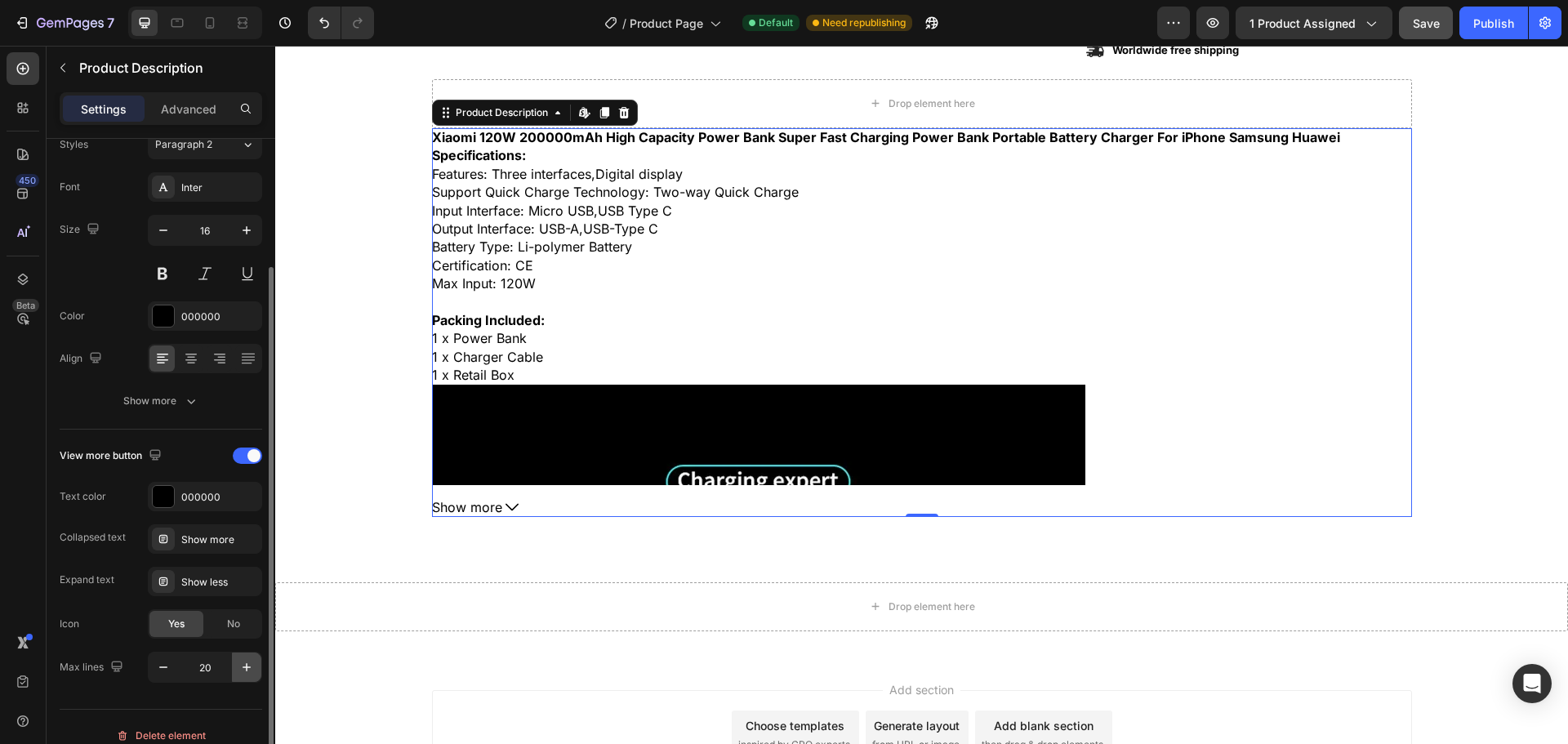
click at [233, 667] on button "button" at bounding box center [247, 667] width 30 height 30
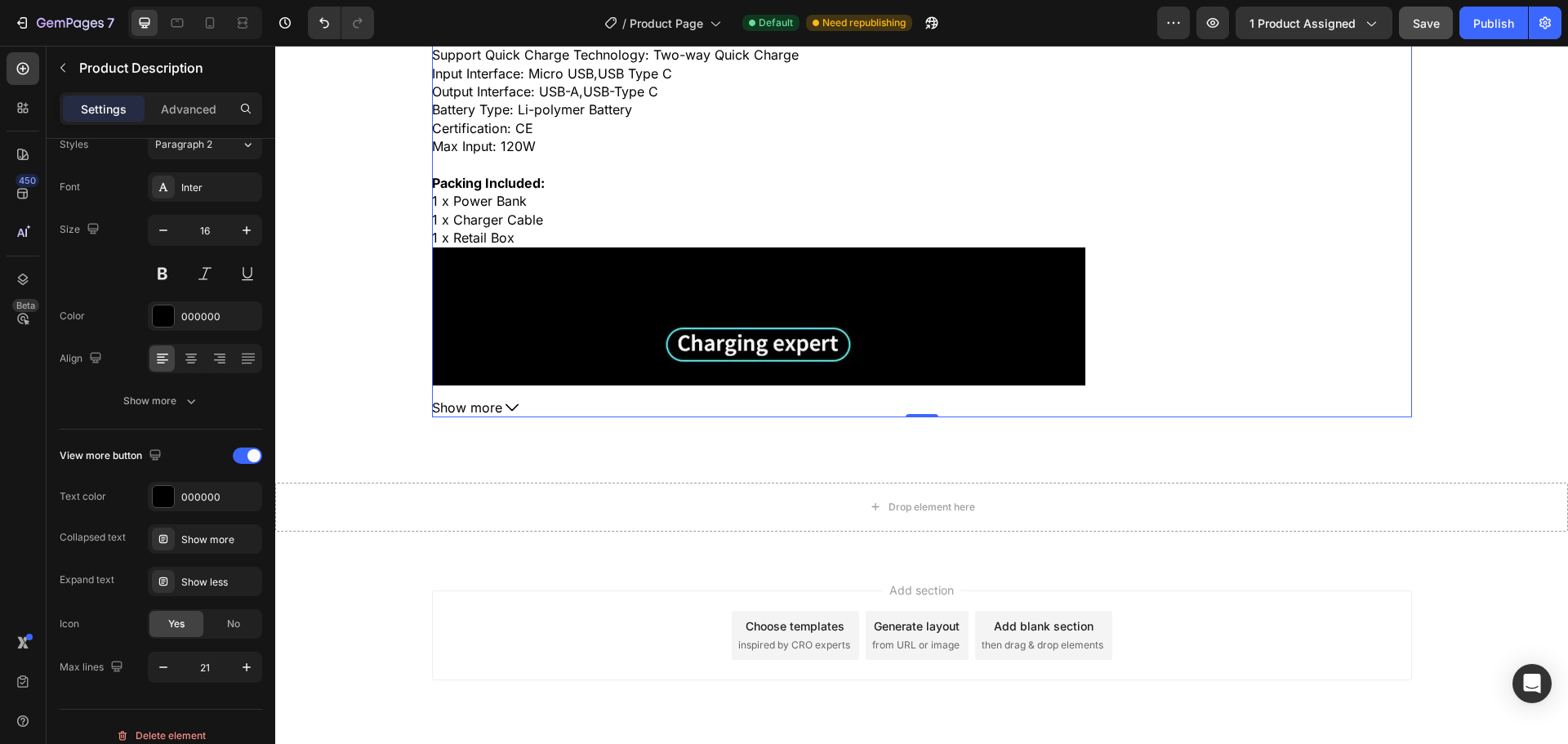
scroll to position [817, 0]
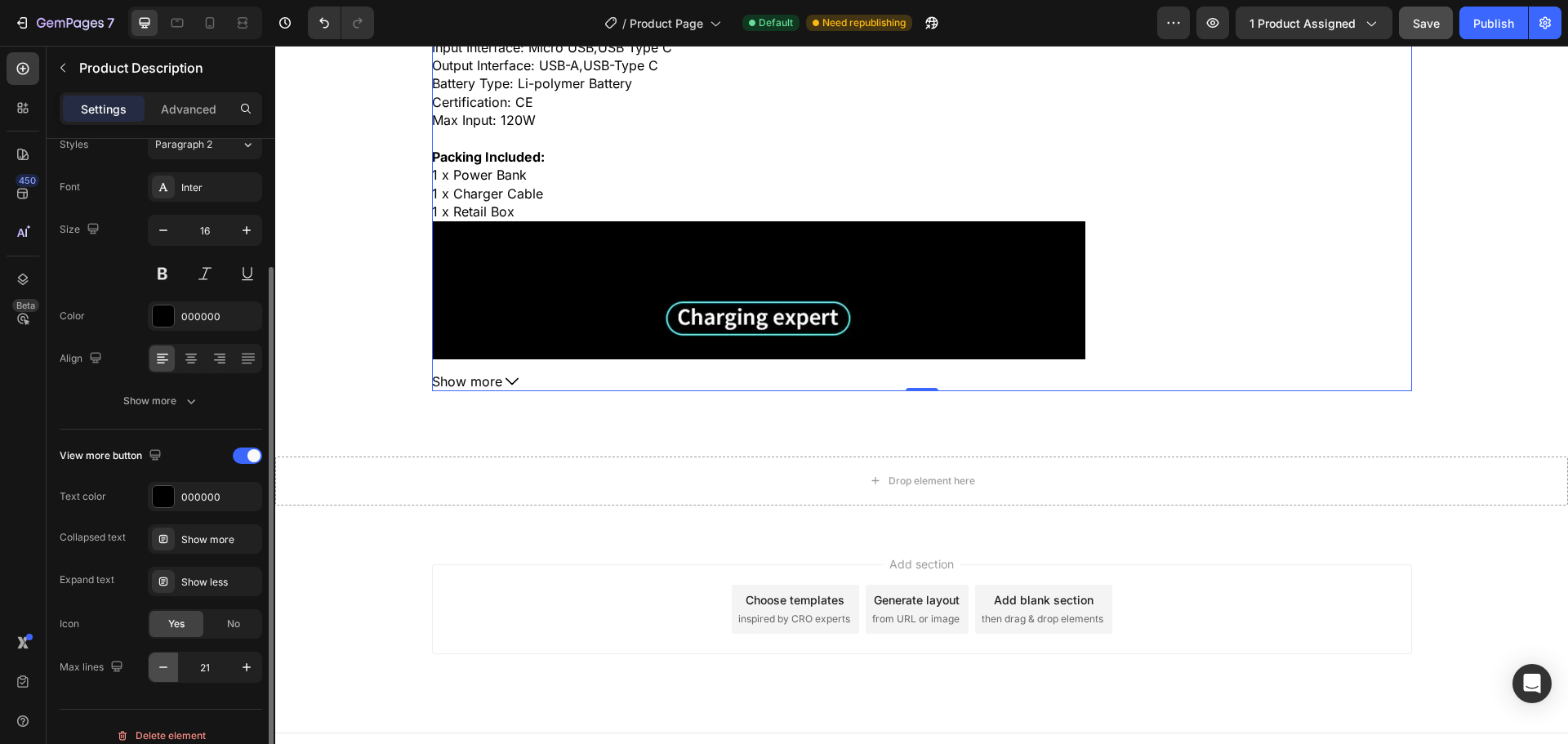
click at [169, 675] on icon "button" at bounding box center [163, 667] width 17 height 17
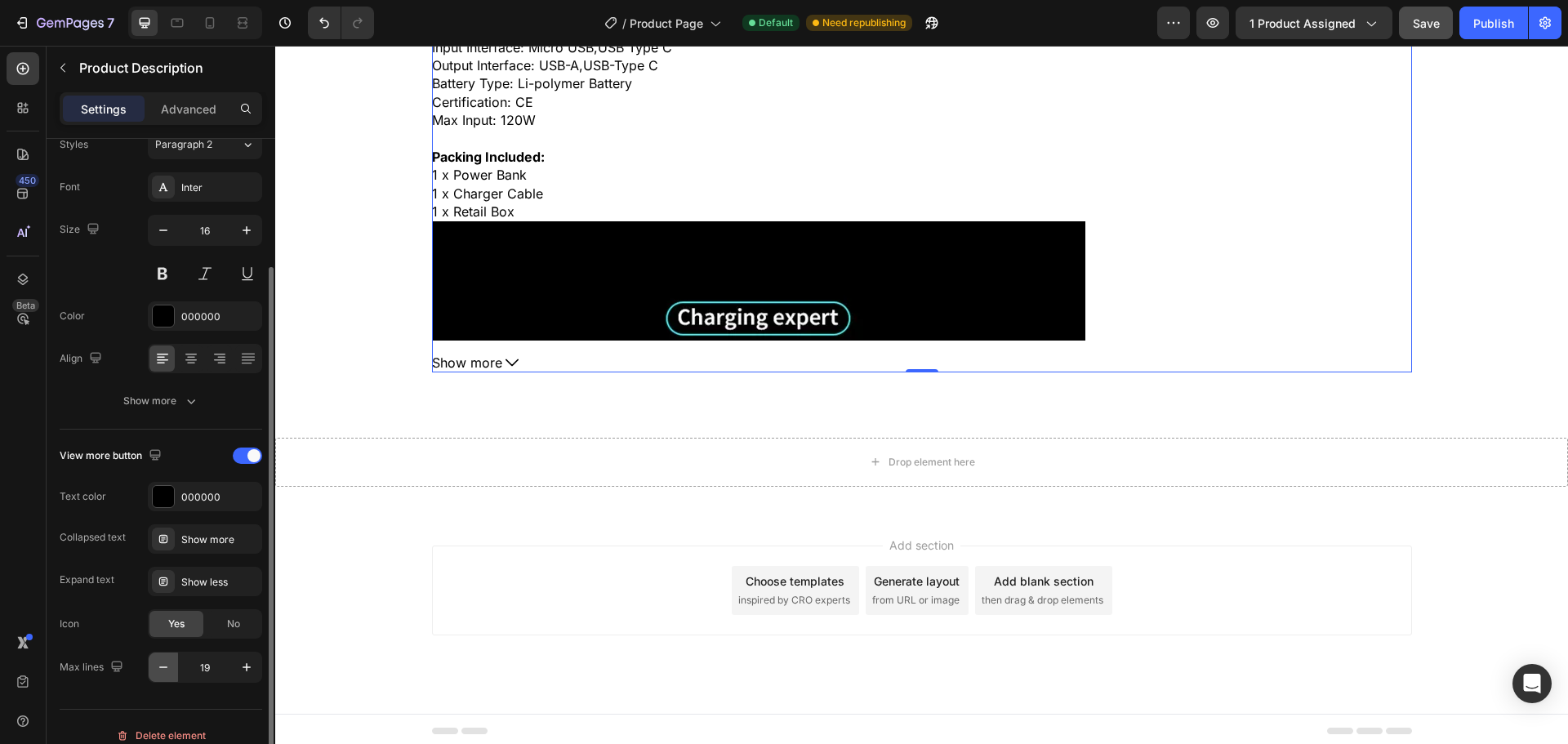
click at [169, 675] on icon "button" at bounding box center [163, 667] width 17 height 17
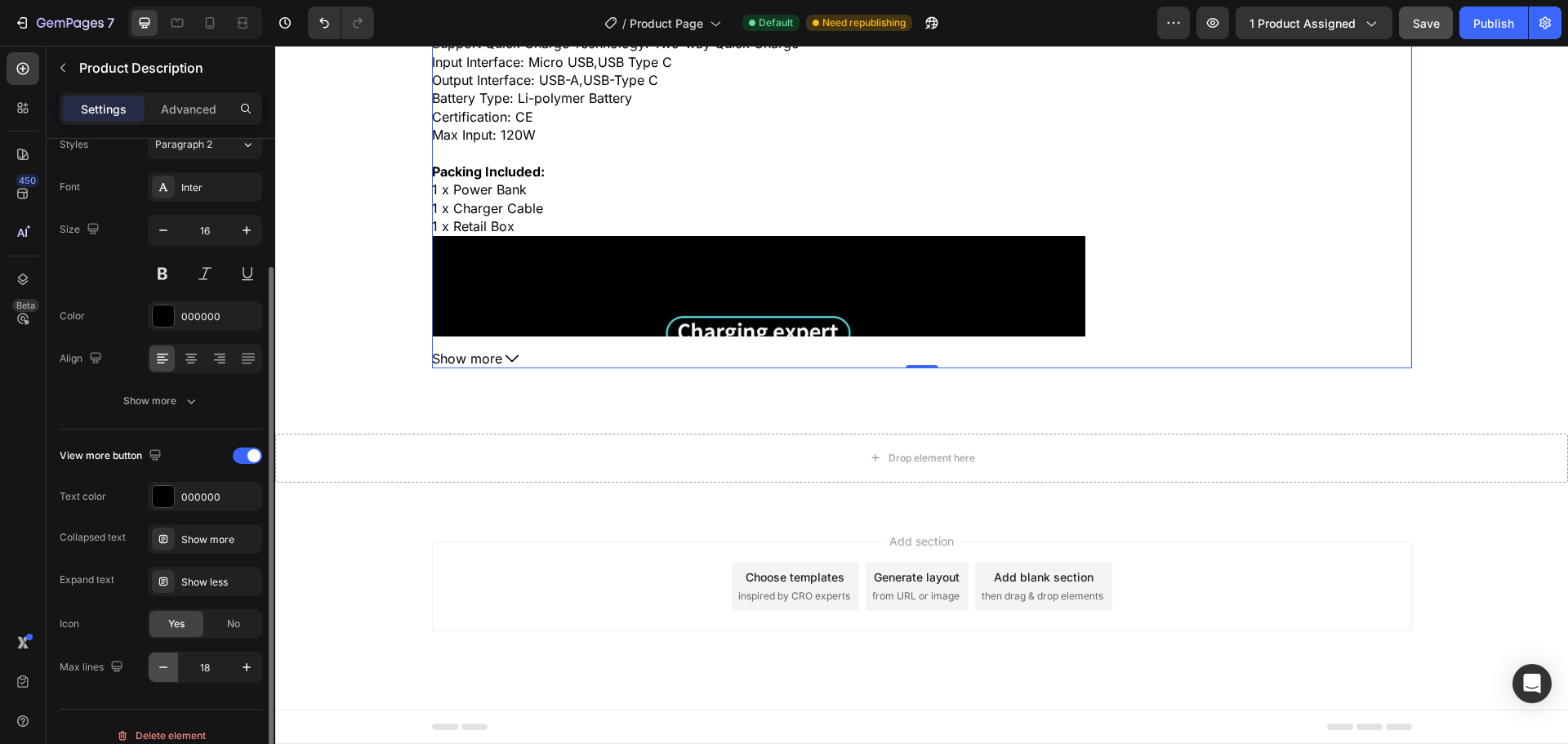
click at [169, 675] on icon "button" at bounding box center [163, 667] width 17 height 17
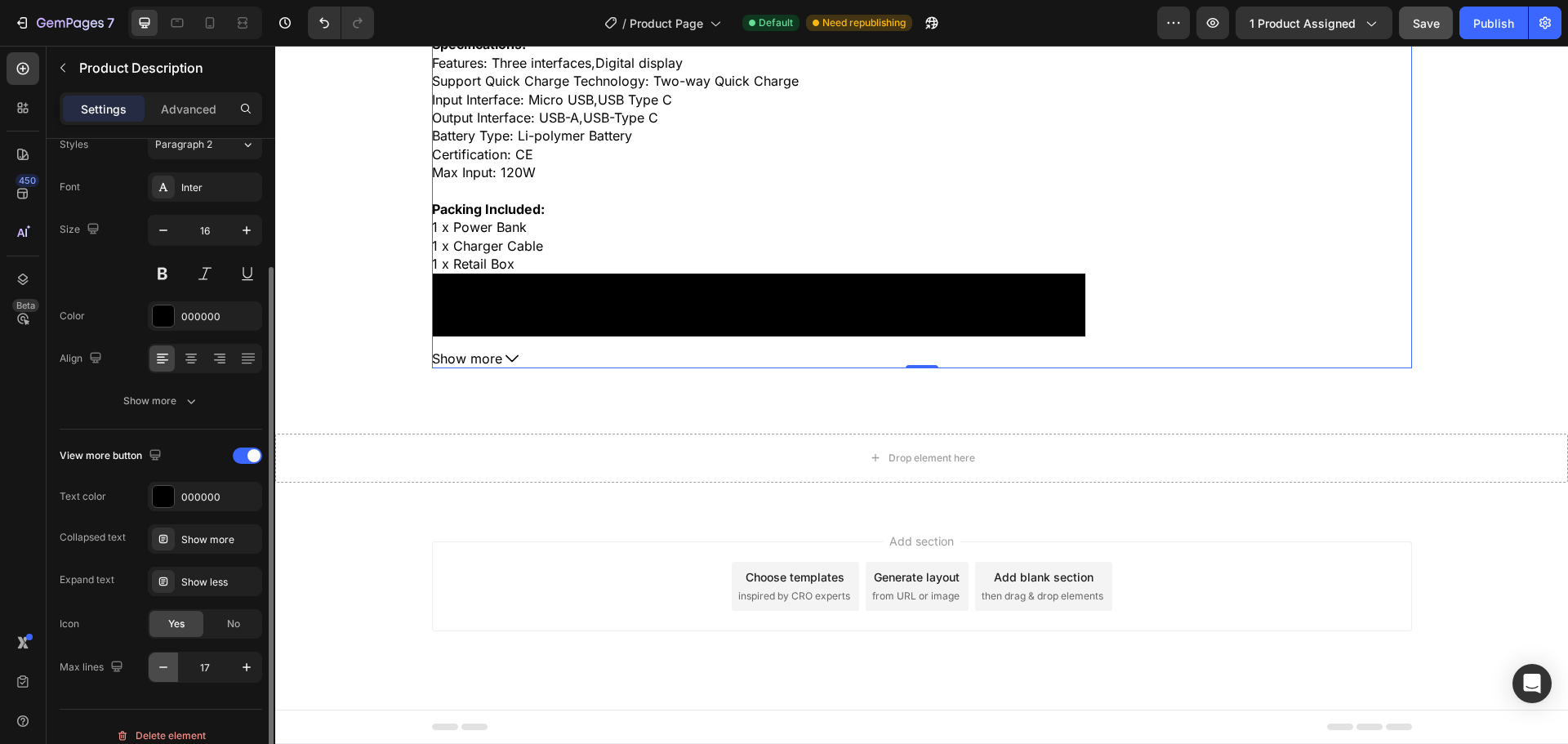
click at [169, 675] on icon "button" at bounding box center [163, 667] width 17 height 17
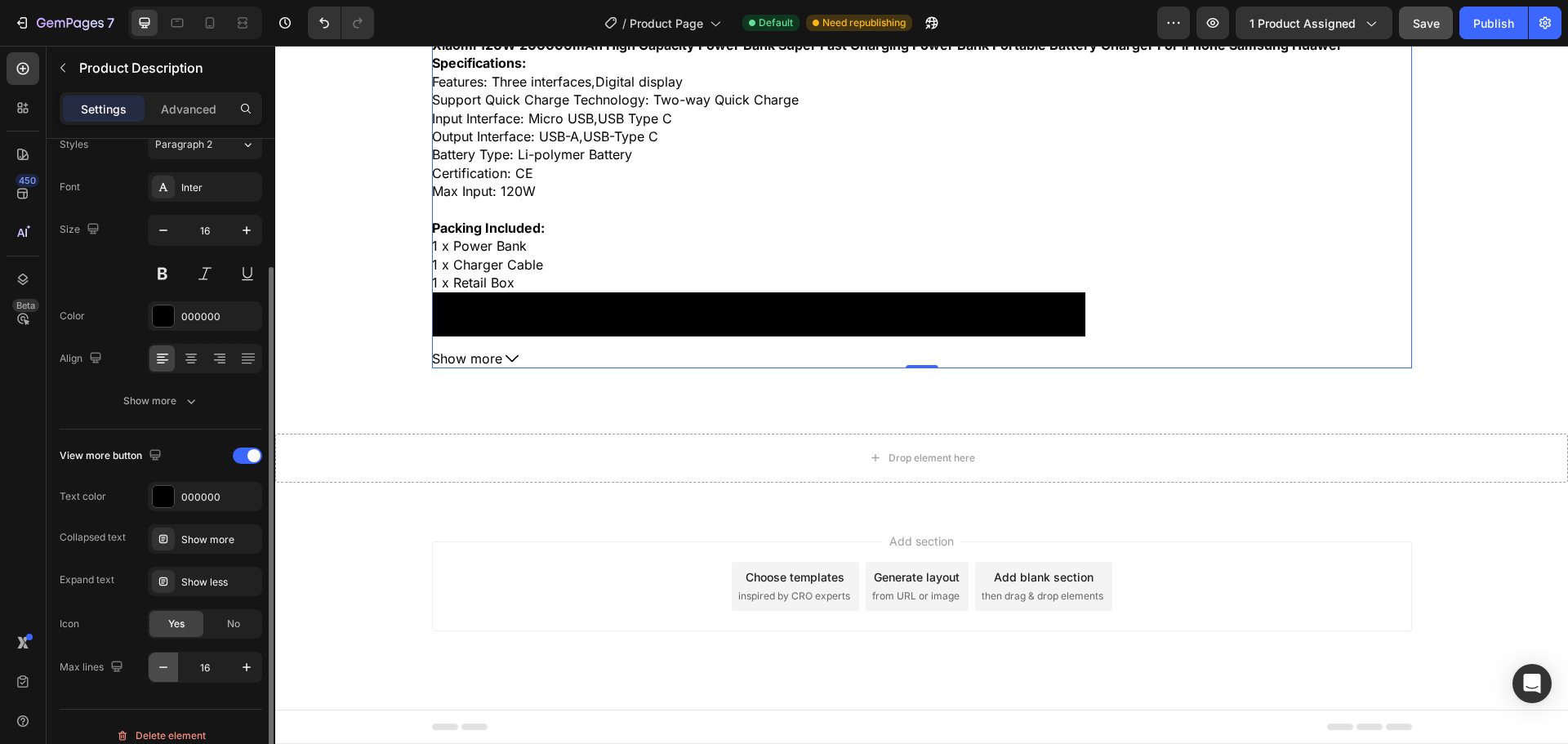
scroll to position [746, 0]
click at [161, 672] on icon "button" at bounding box center [163, 667] width 17 height 17
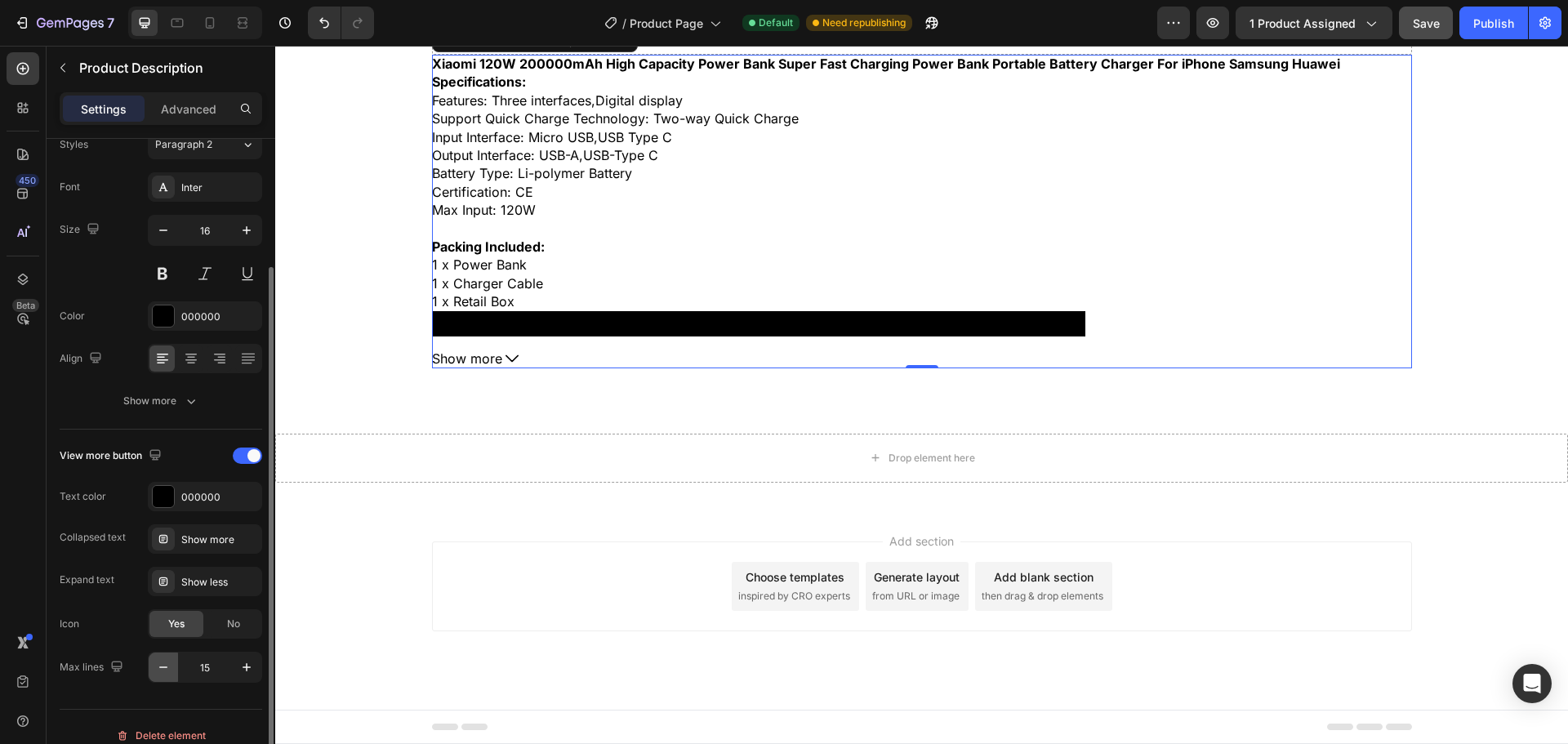
click at [161, 672] on icon "button" at bounding box center [163, 667] width 17 height 17
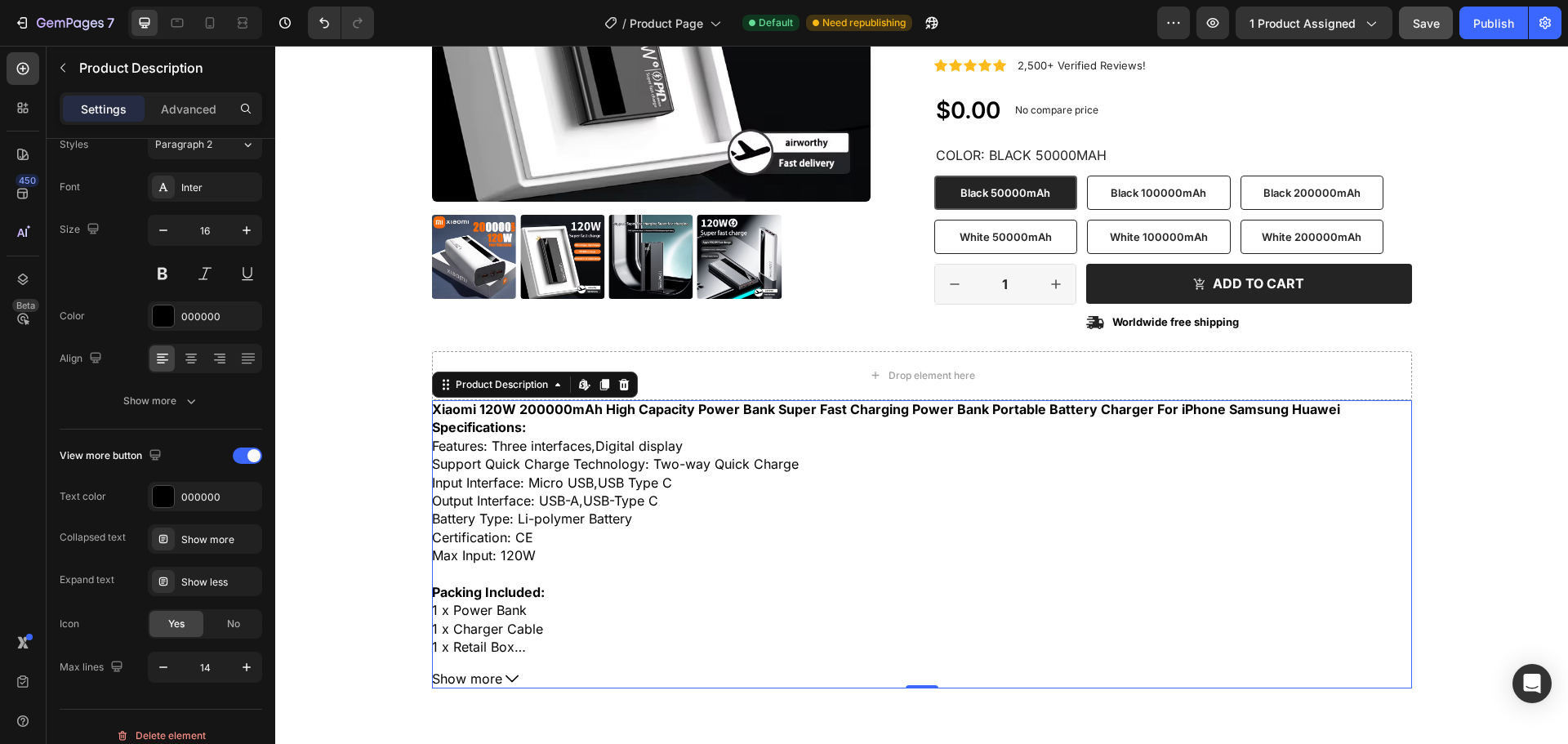
scroll to position [375, 0]
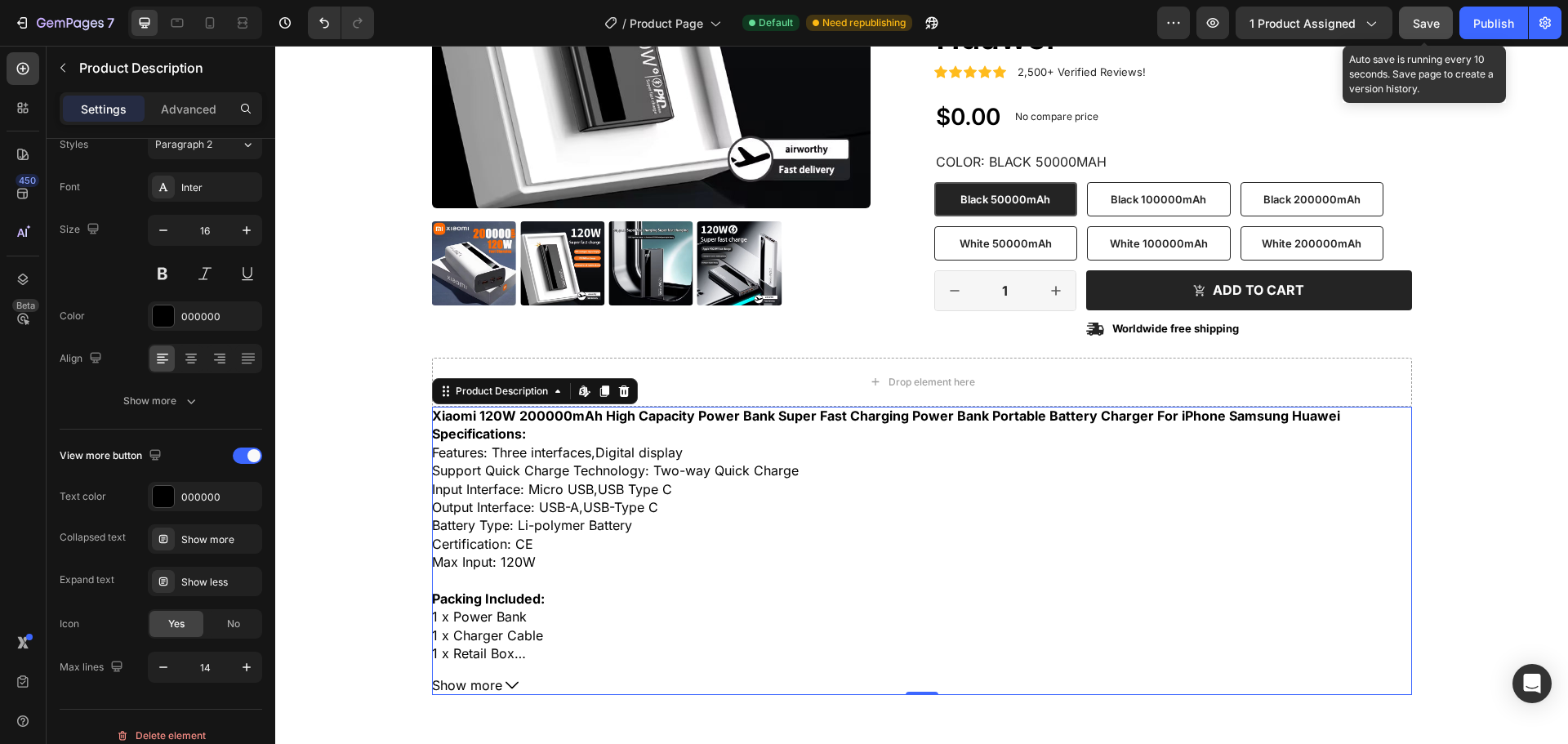
click at [1423, 21] on span "Save" at bounding box center [1426, 24] width 27 height 14
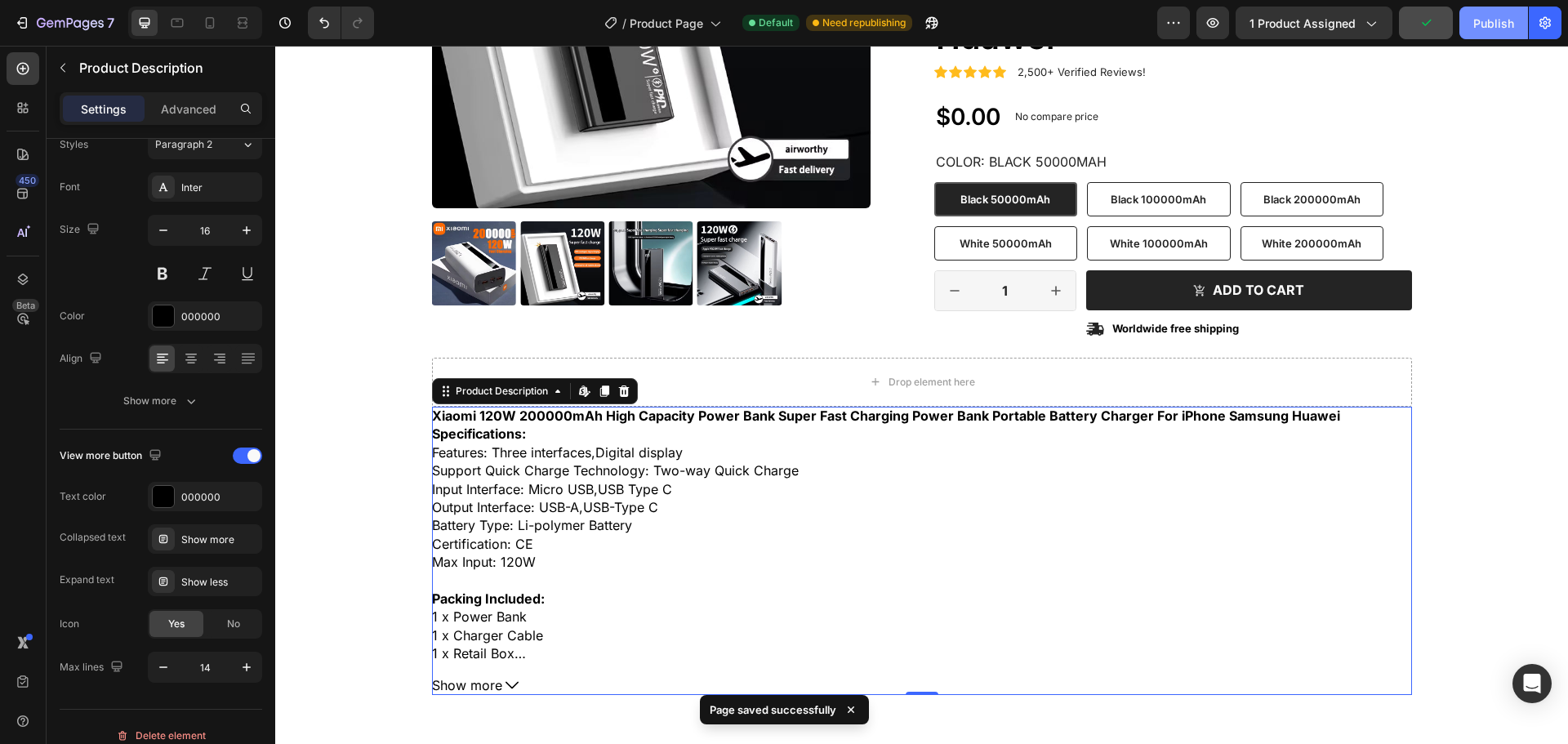
click at [1494, 23] on div "Publish" at bounding box center [1494, 24] width 41 height 17
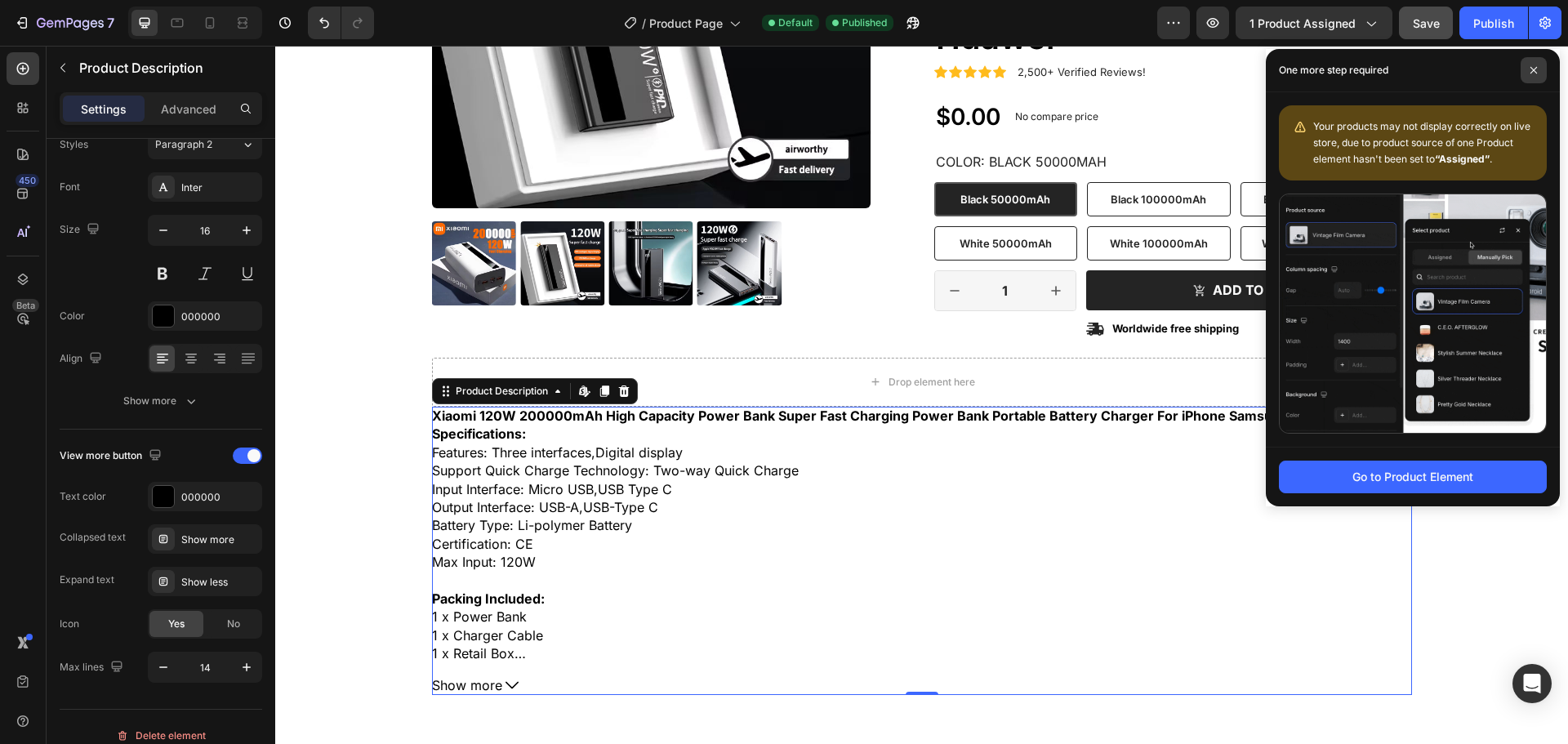
click at [1535, 68] on icon at bounding box center [1533, 70] width 8 height 8
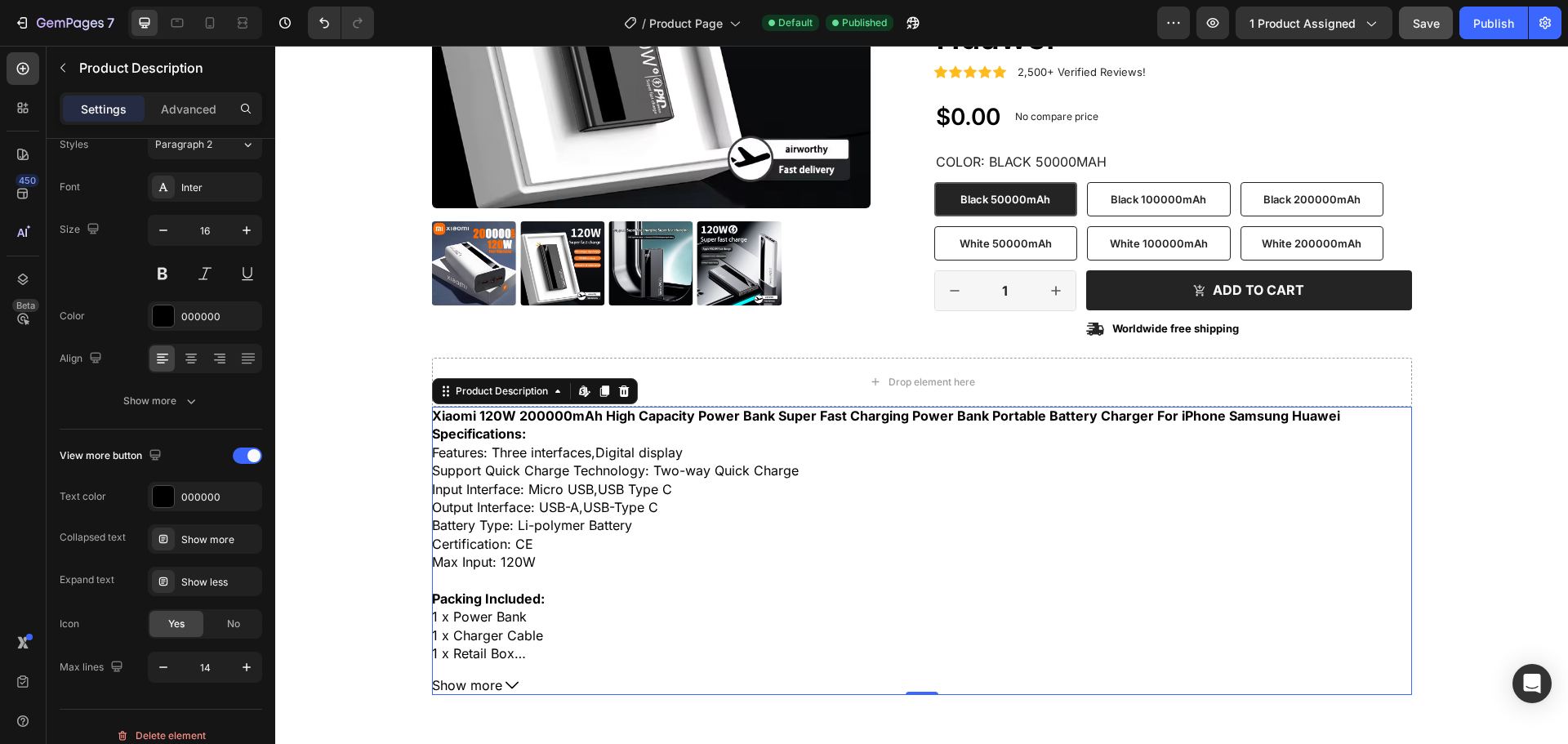
click at [705, 554] on div "Max Input: 120W" at bounding box center [922, 561] width 980 height 18
click at [470, 690] on span "Show more" at bounding box center [467, 685] width 70 height 18
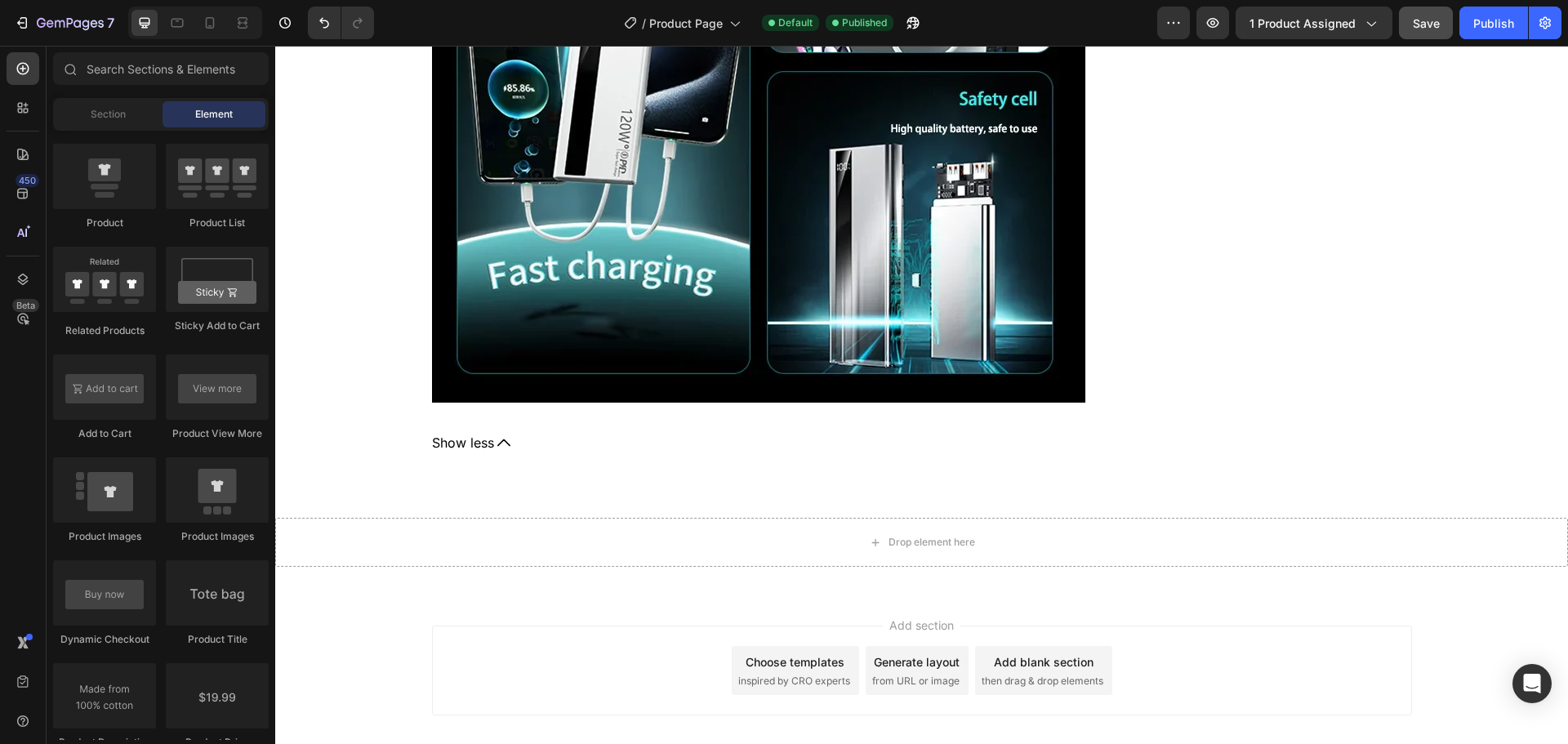
scroll to position [16587, 0]
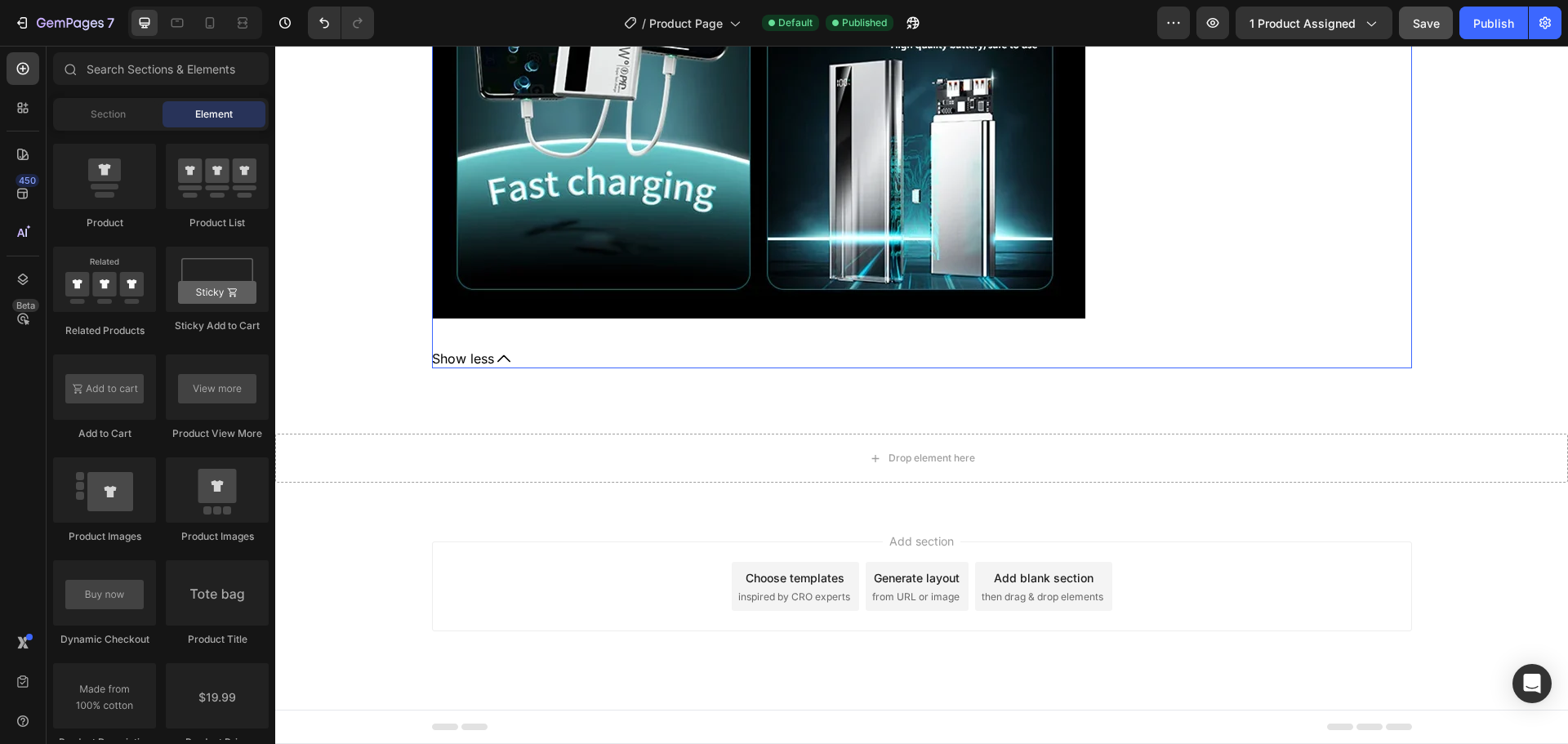
click at [439, 359] on span "Show less" at bounding box center [463, 358] width 62 height 18
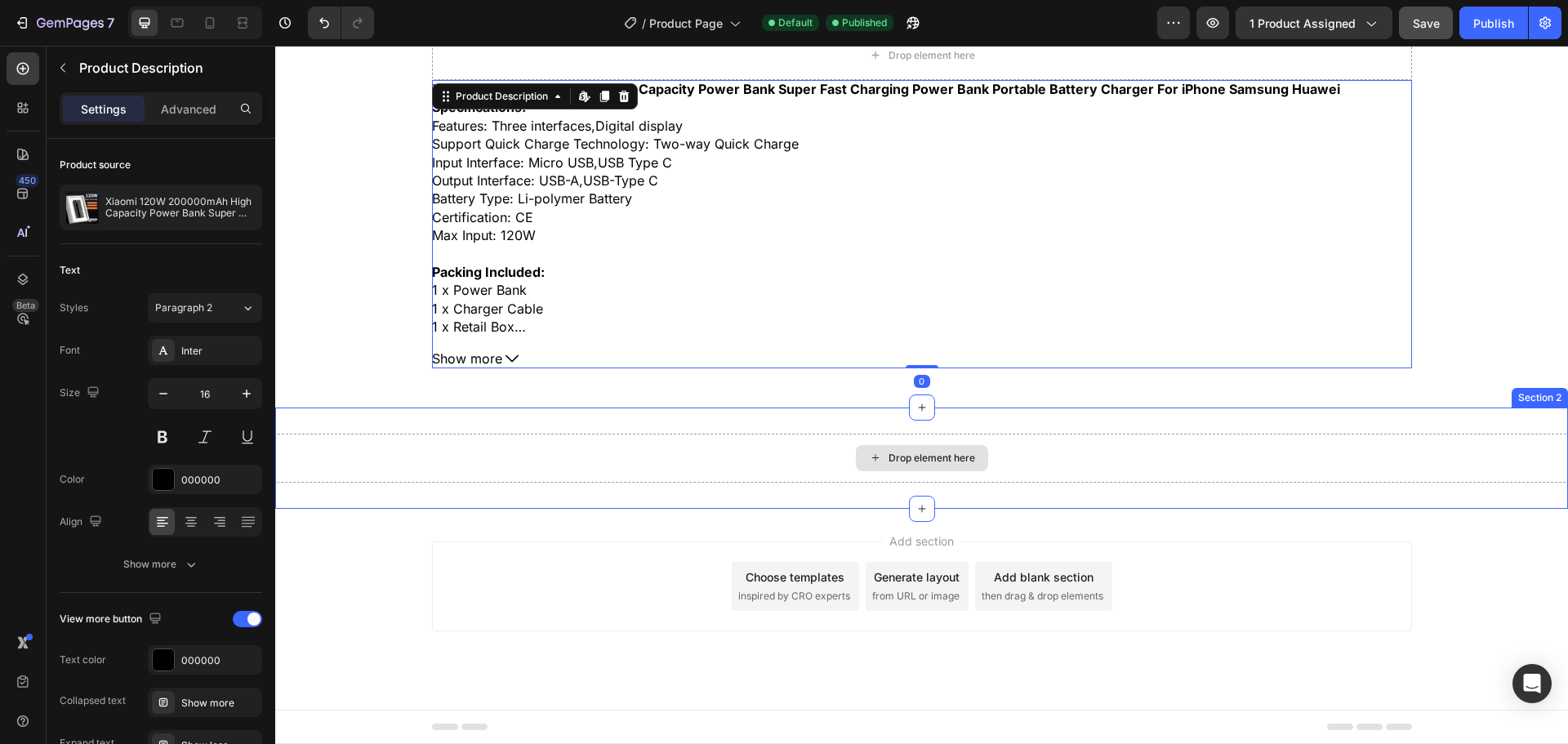
scroll to position [620, 0]
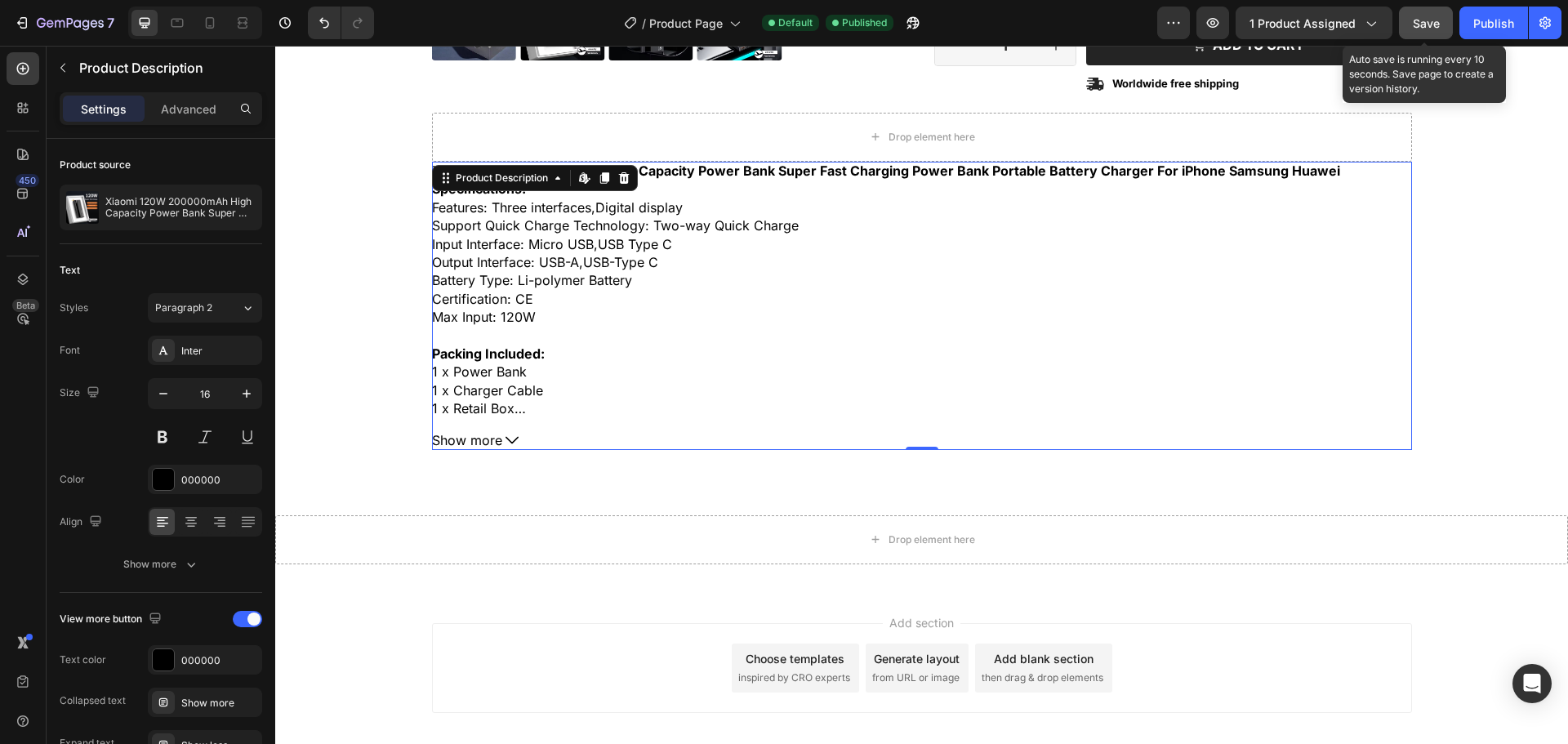
click at [1417, 24] on span "Save" at bounding box center [1426, 24] width 27 height 14
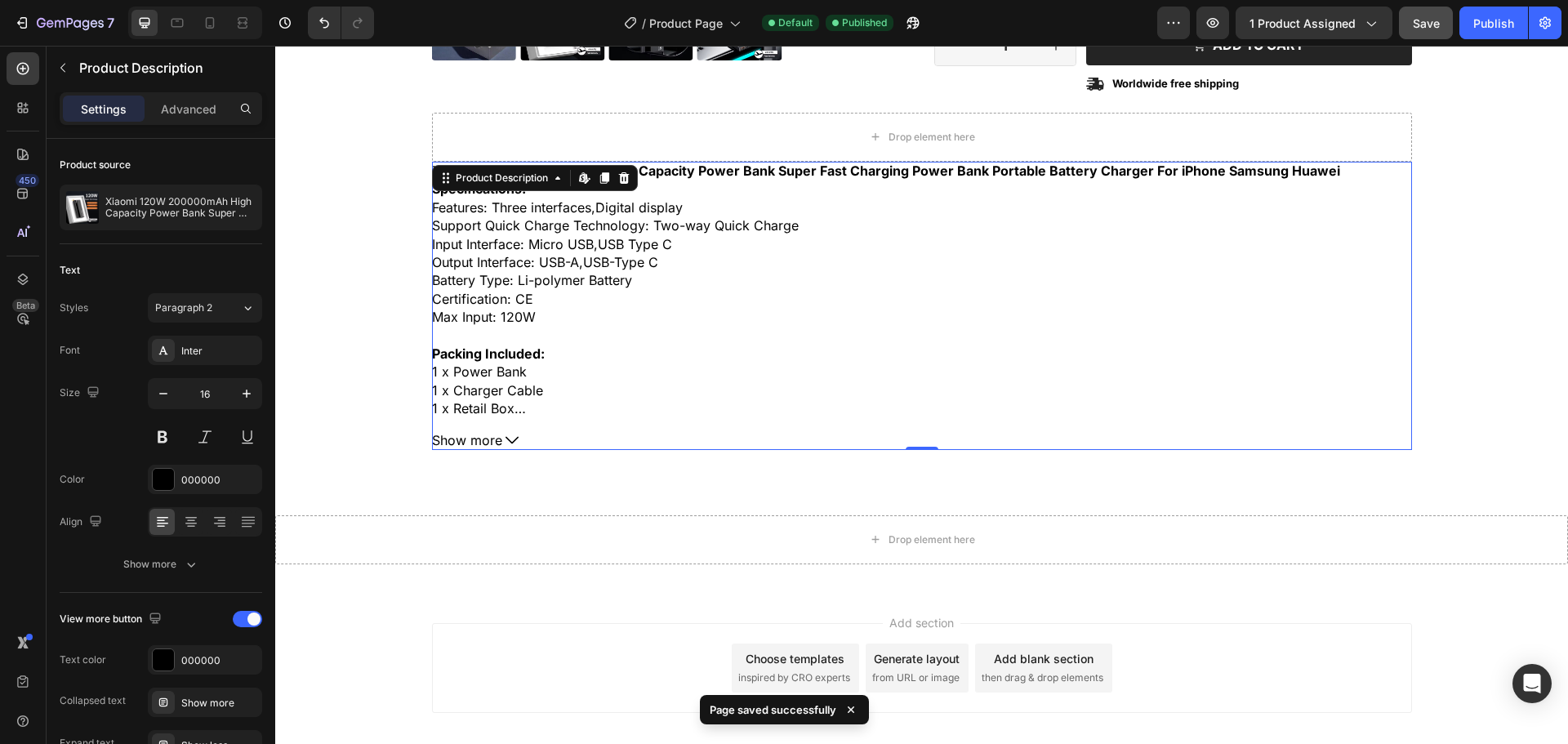
click at [96, 114] on p "Settings" at bounding box center [104, 109] width 45 height 17
click at [1476, 22] on div "Publish" at bounding box center [1494, 24] width 41 height 17
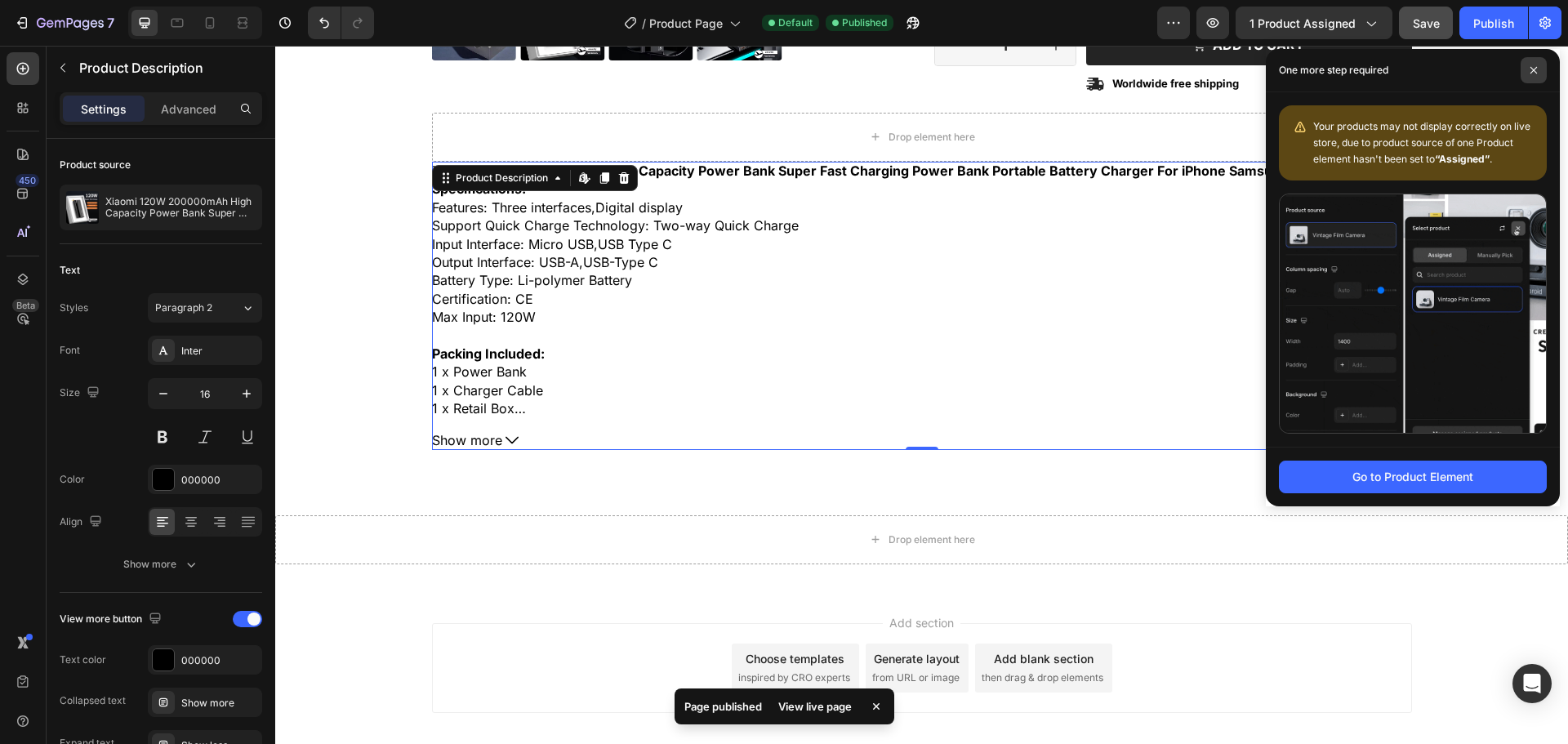
click at [1529, 73] on span at bounding box center [1534, 70] width 26 height 26
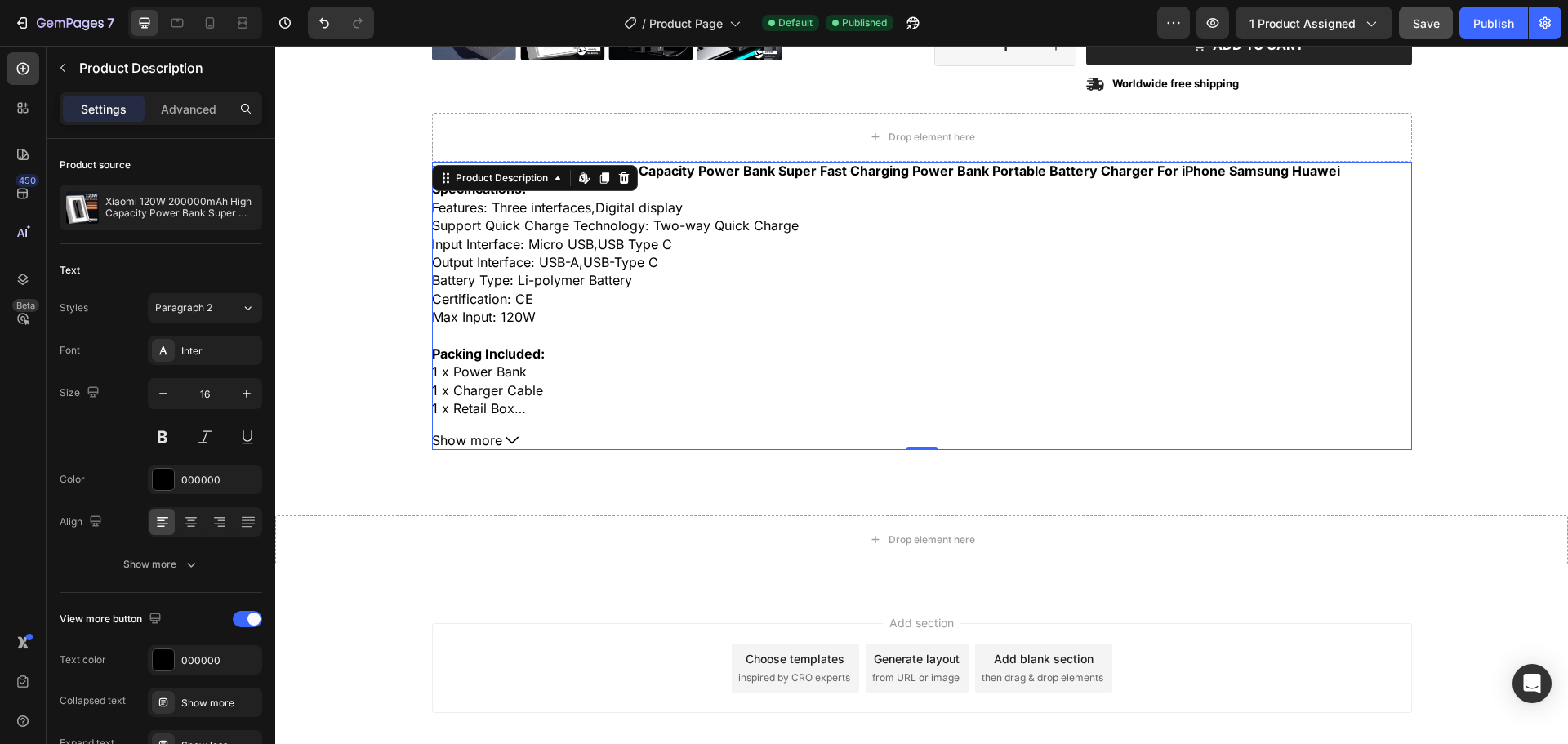
click at [610, 340] on div at bounding box center [922, 335] width 980 height 18
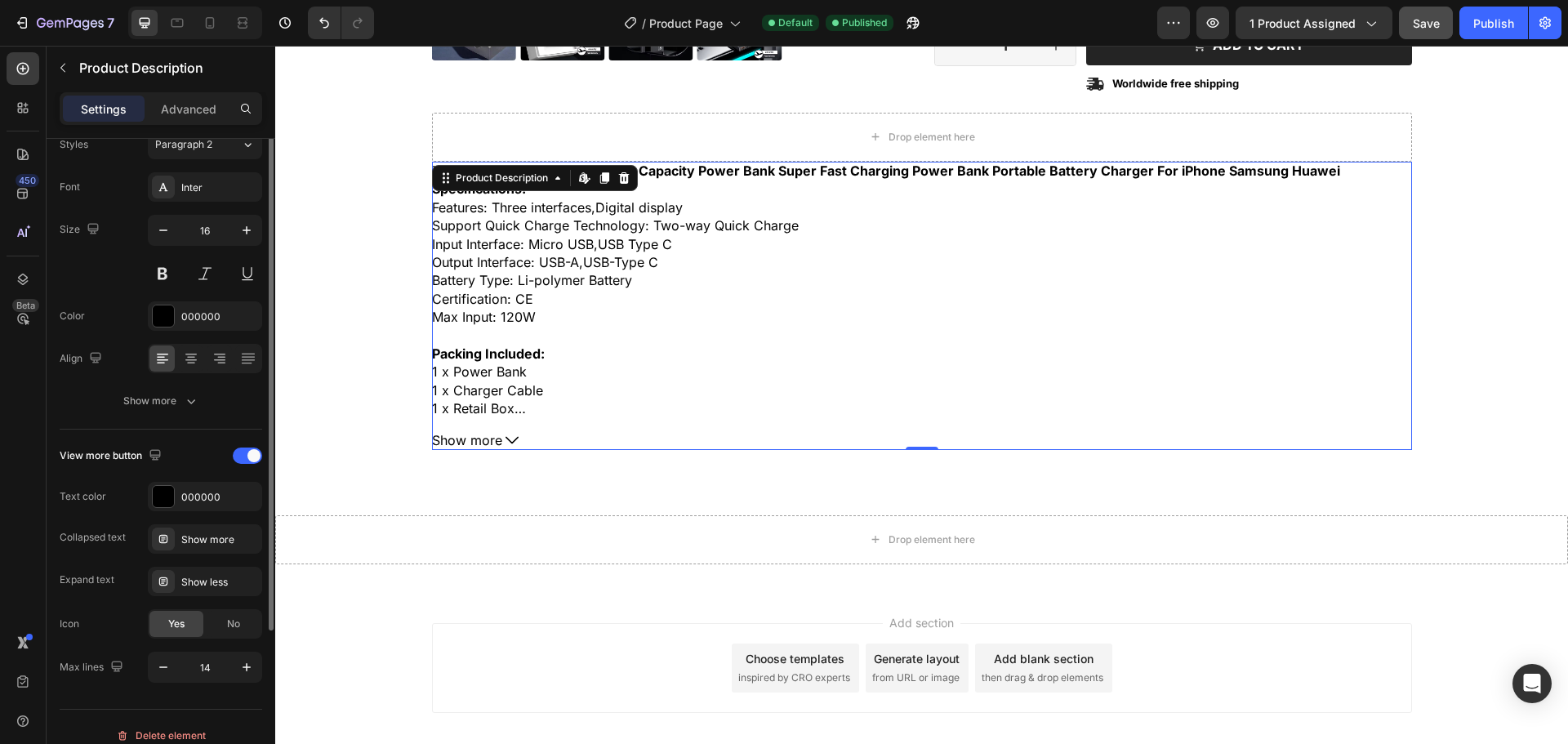
scroll to position [181, 0]
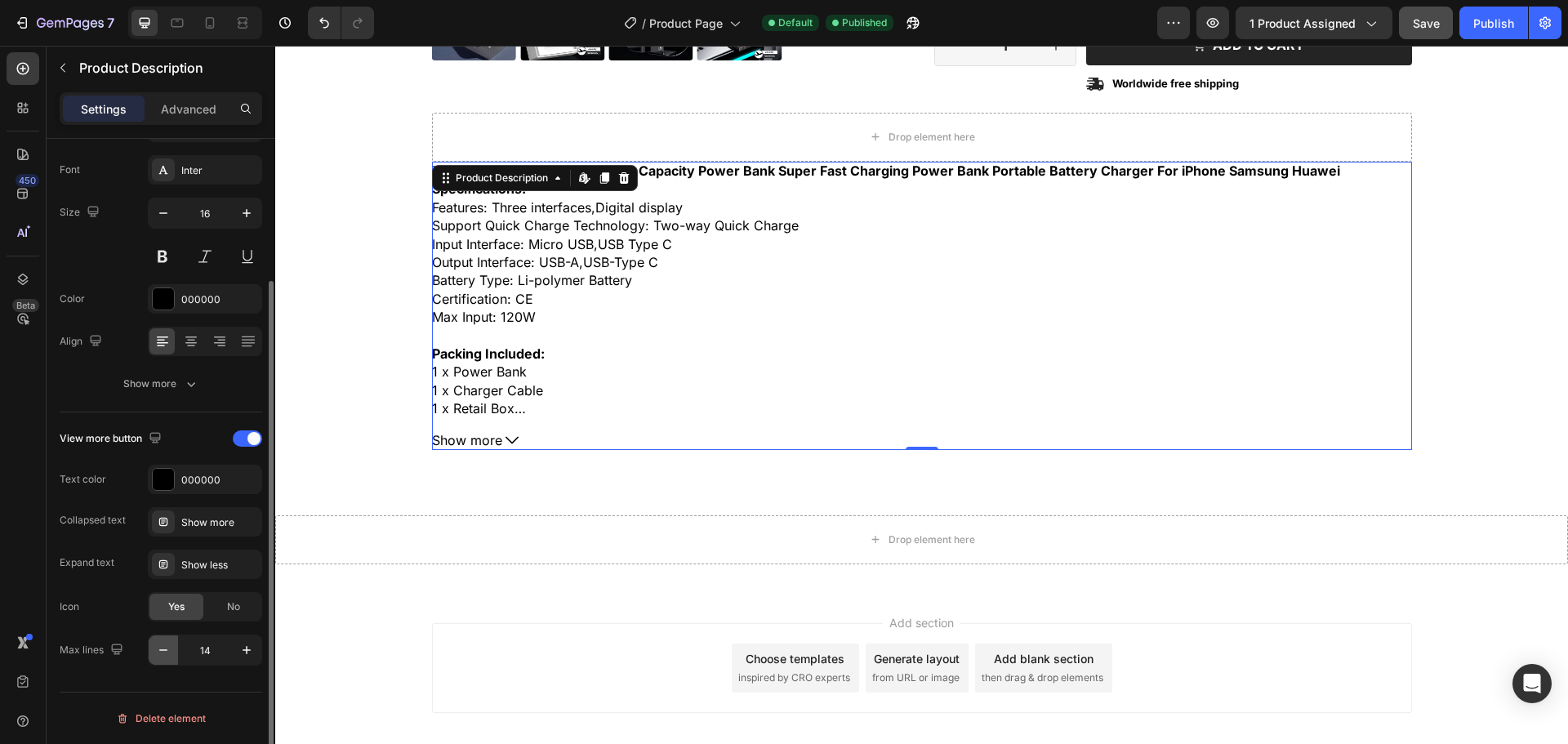
click at [169, 659] on button "button" at bounding box center [163, 651] width 30 height 30
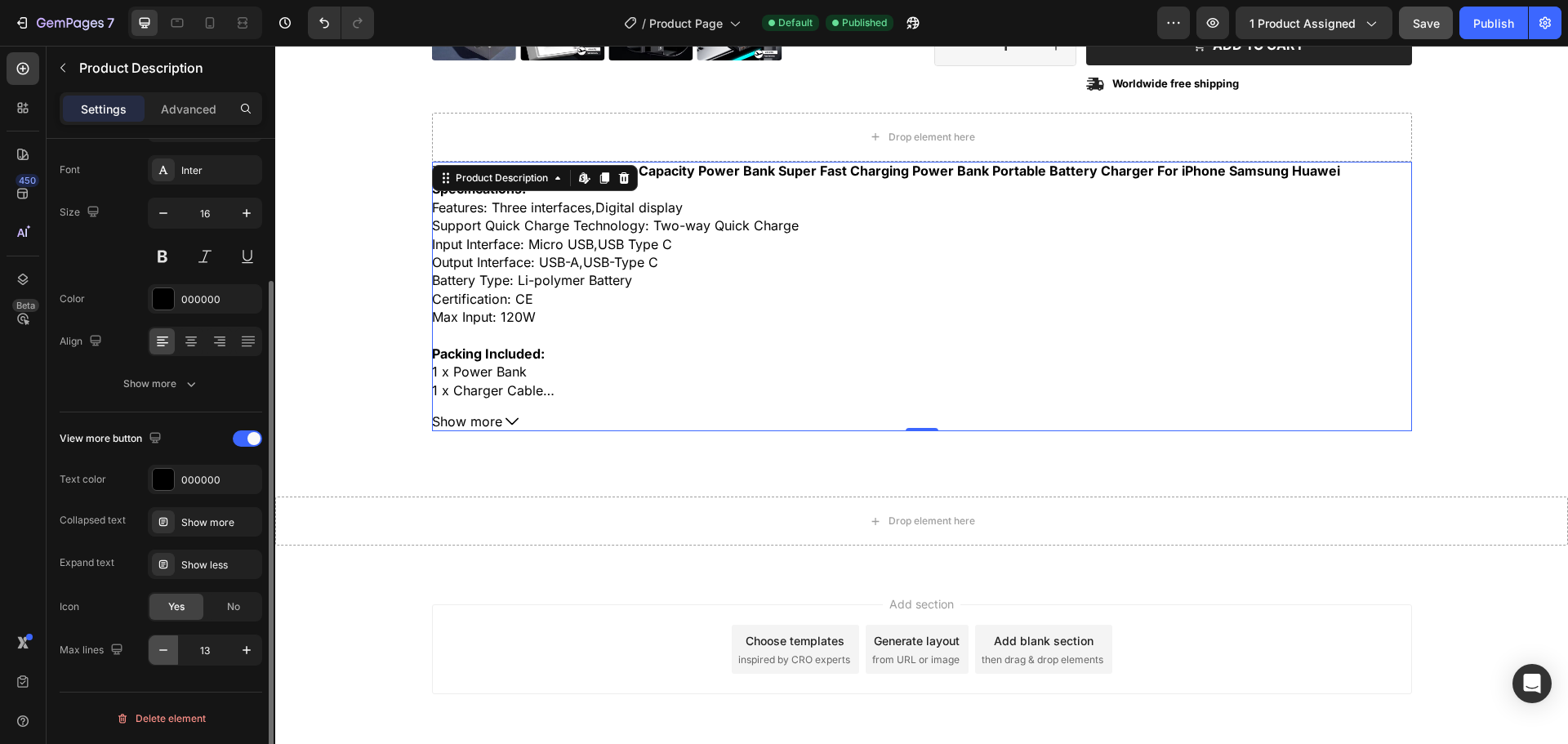
click at [169, 659] on button "button" at bounding box center [163, 651] width 30 height 30
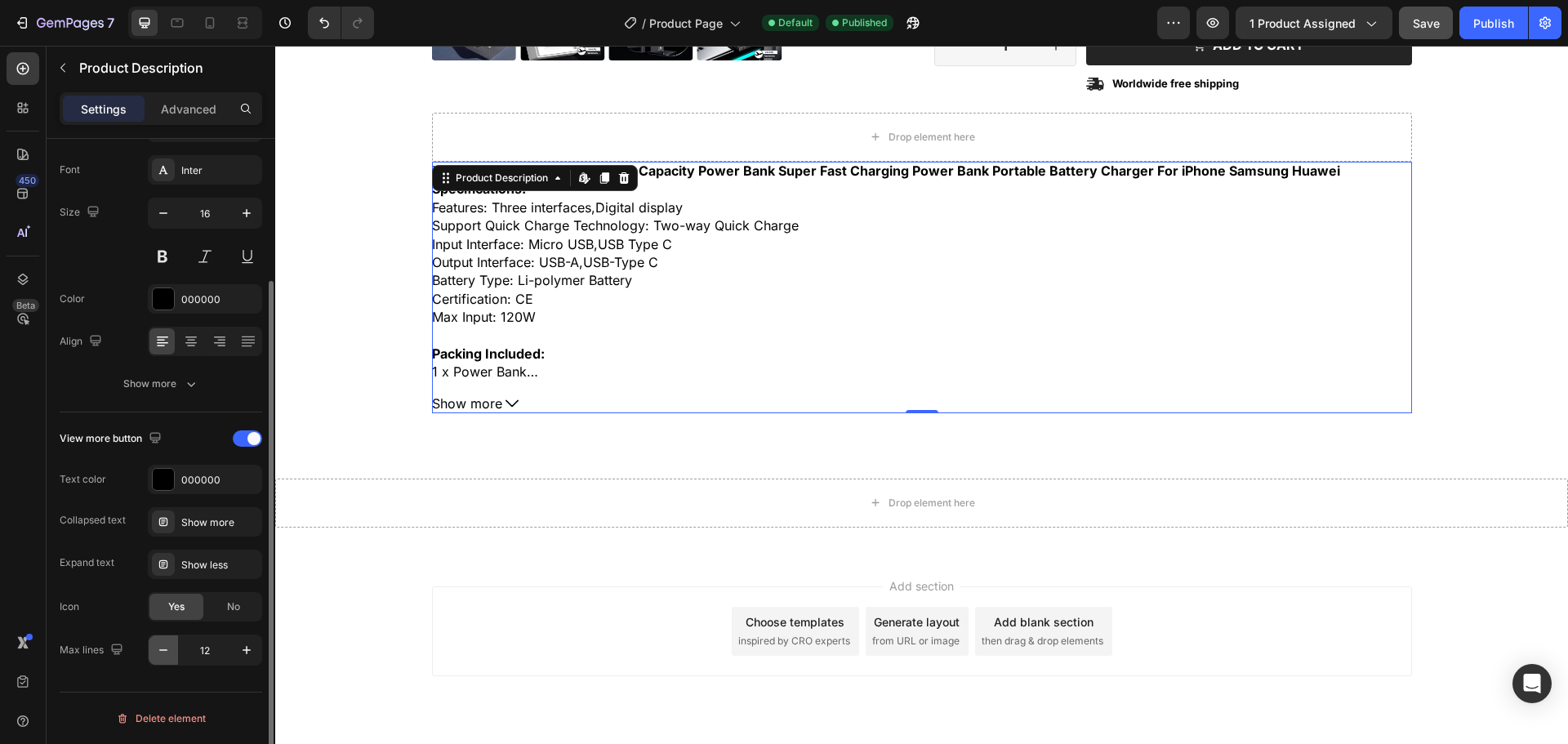
click at [169, 659] on button "button" at bounding box center [163, 651] width 30 height 30
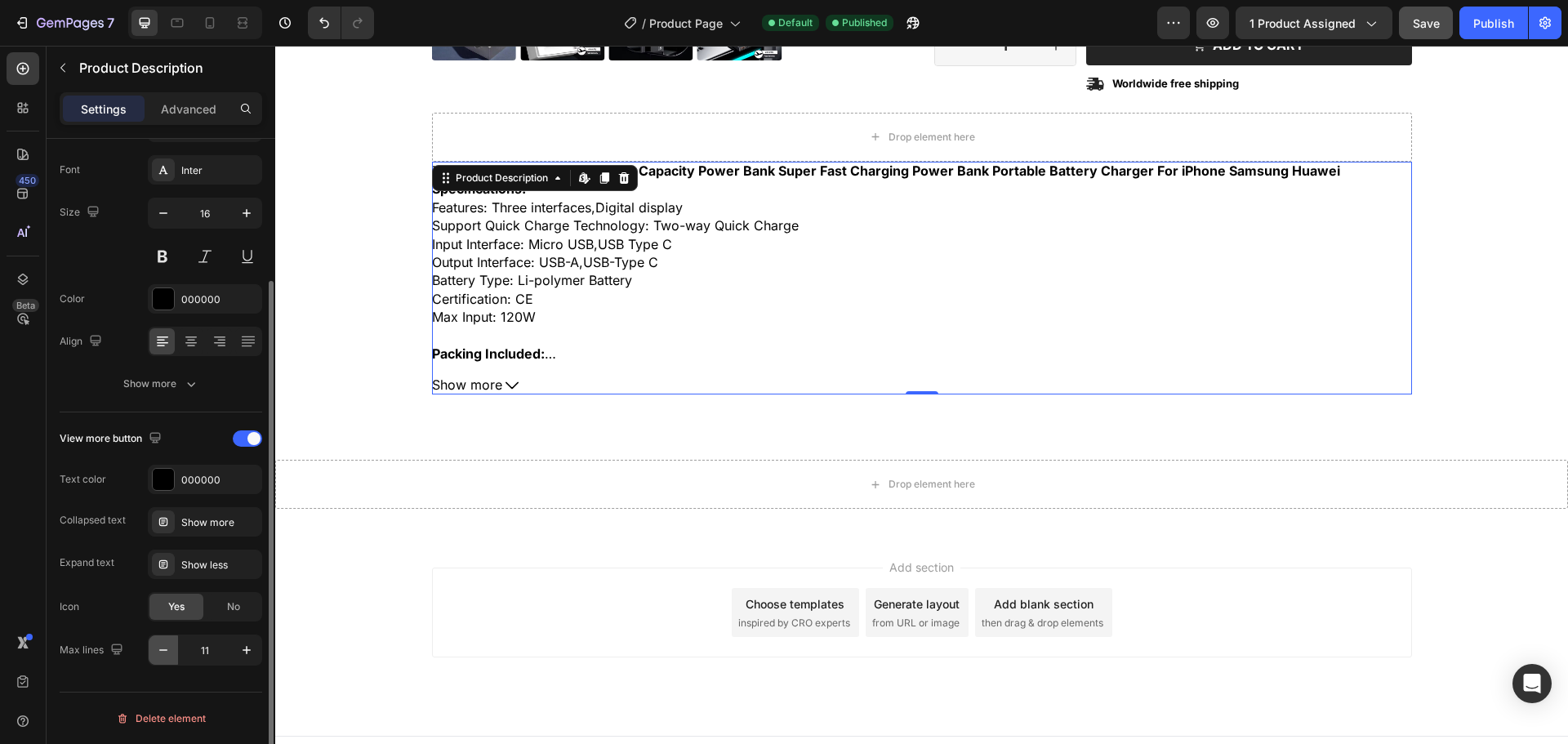
click at [169, 659] on button "button" at bounding box center [163, 651] width 30 height 30
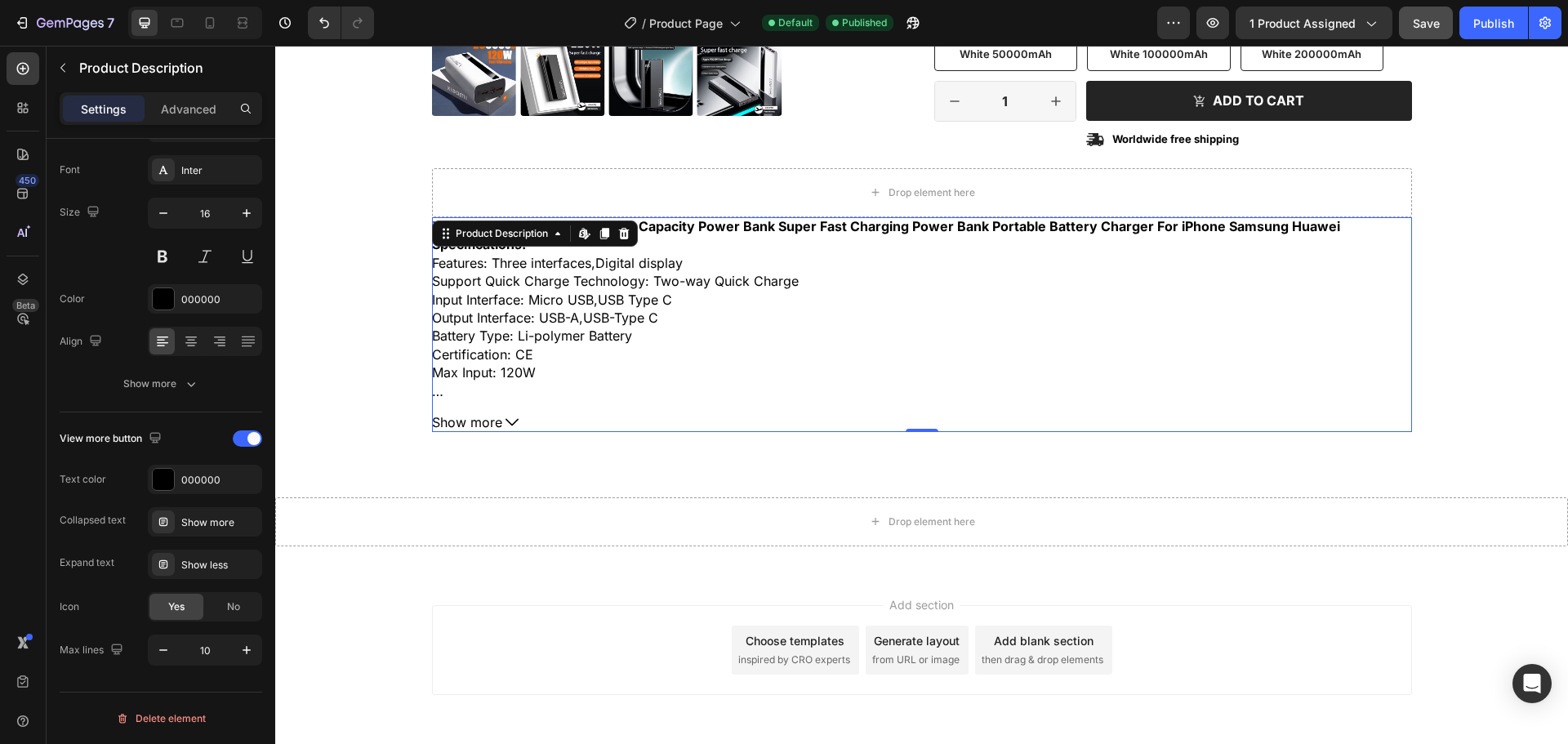
scroll to position [539, 0]
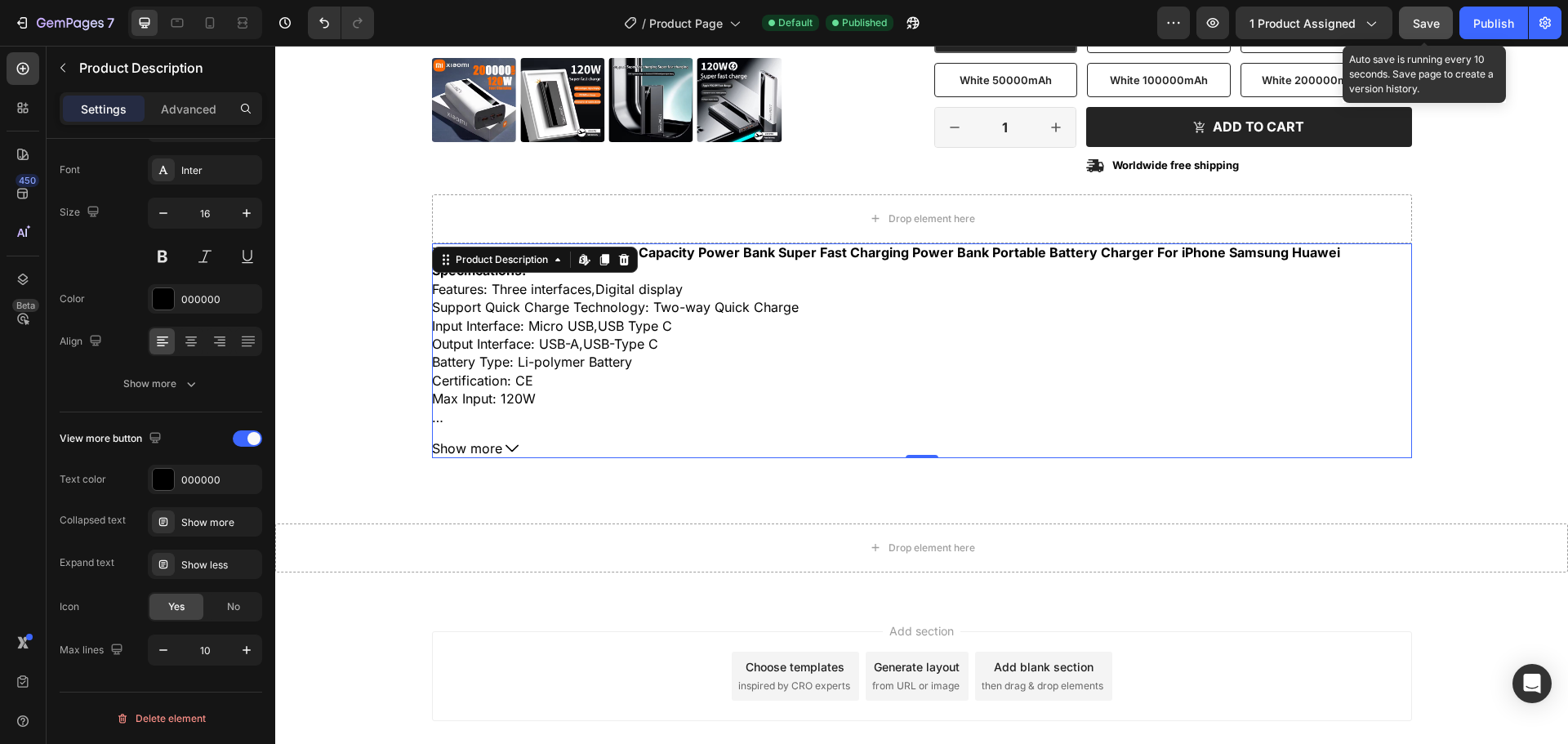
click at [1419, 17] on span "Save" at bounding box center [1426, 24] width 27 height 14
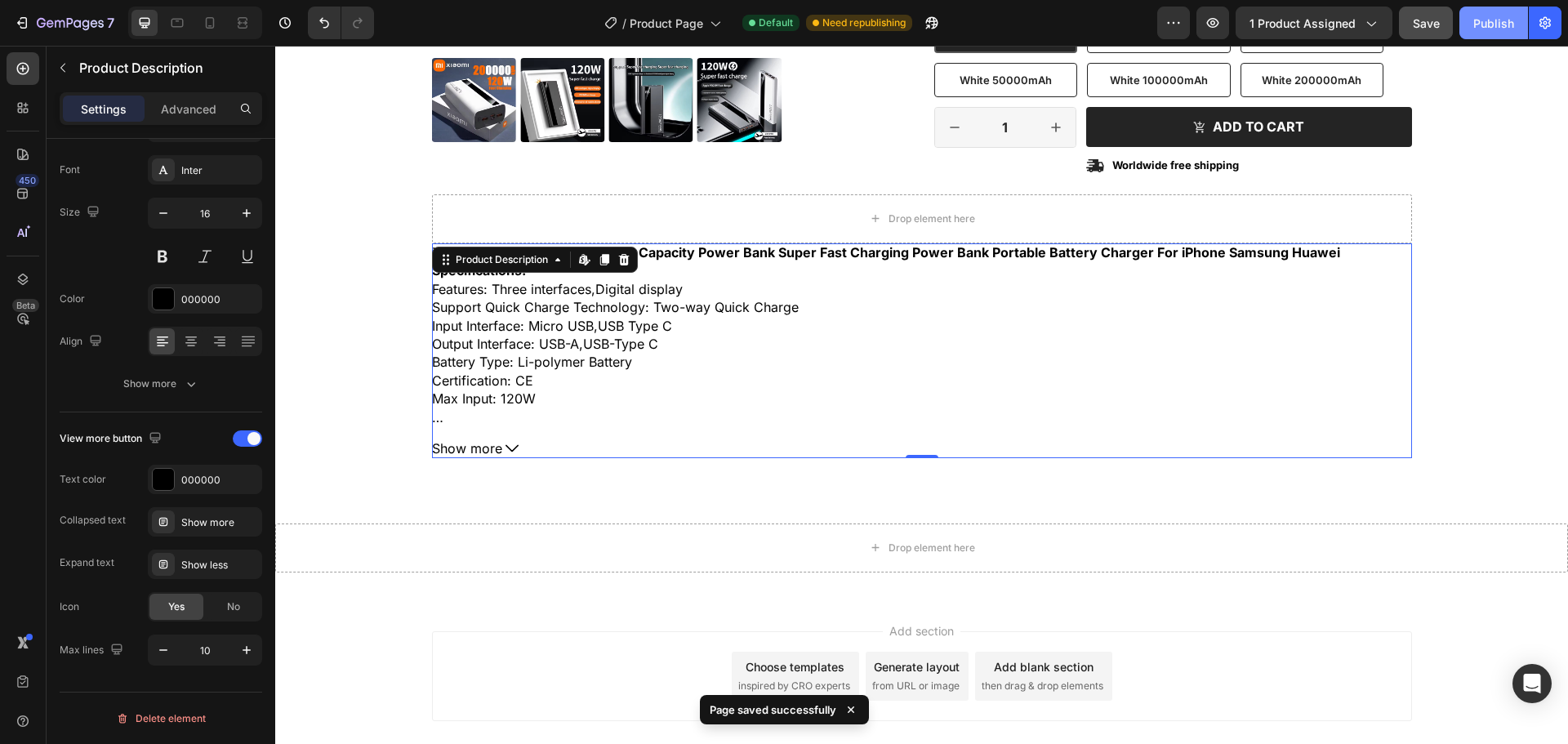
click at [1499, 19] on div "Publish" at bounding box center [1494, 24] width 41 height 17
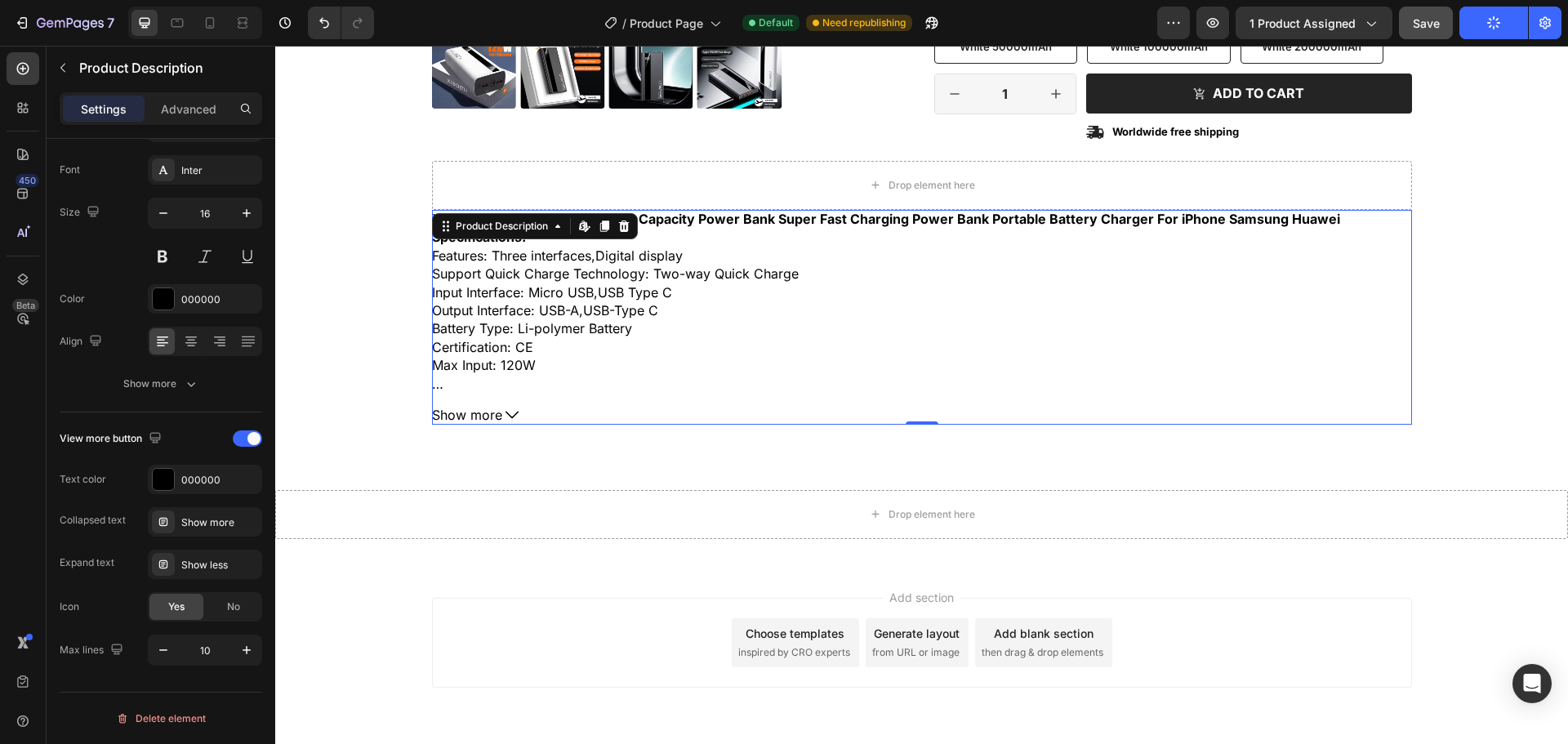
scroll to position [490, 0]
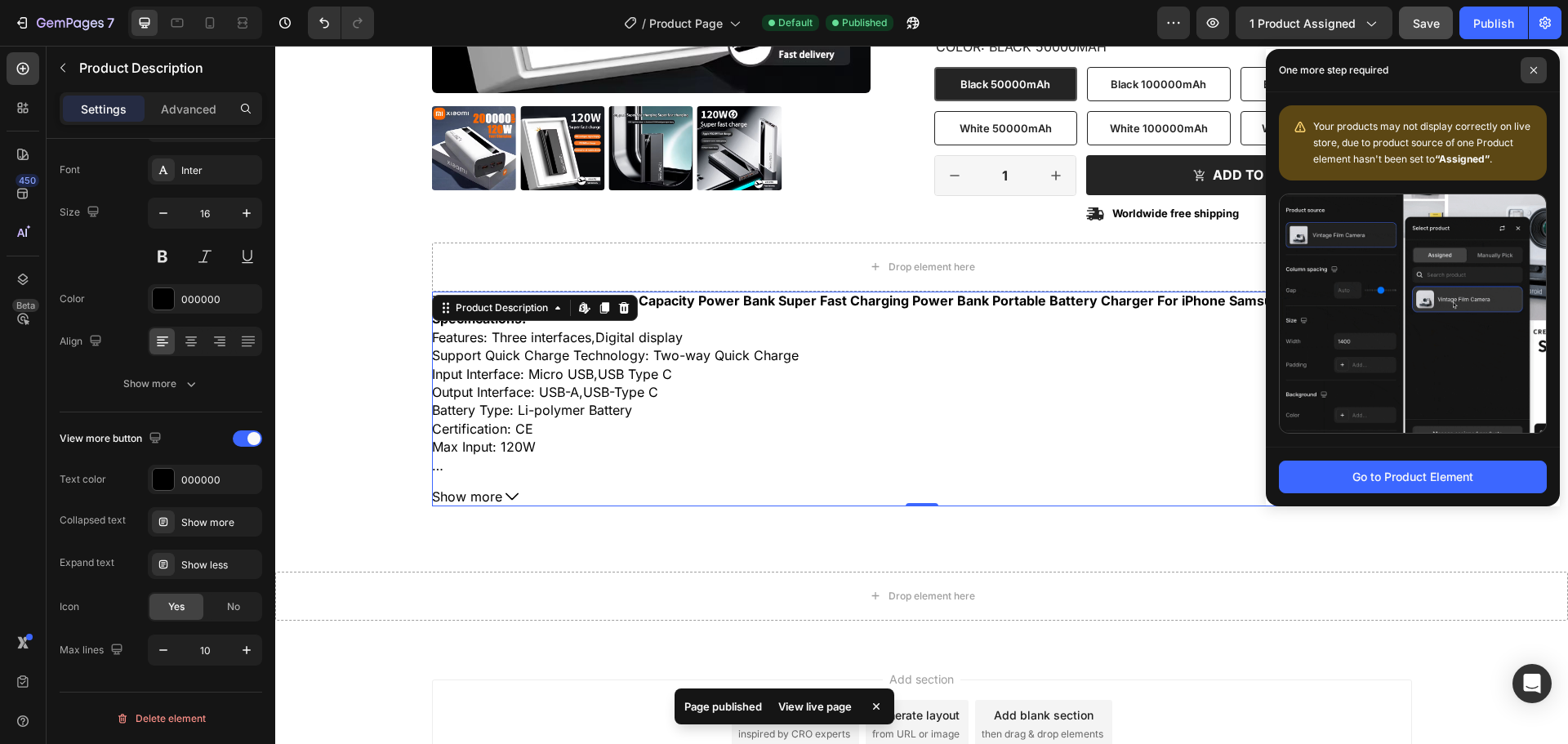
click at [1534, 74] on span at bounding box center [1534, 70] width 26 height 26
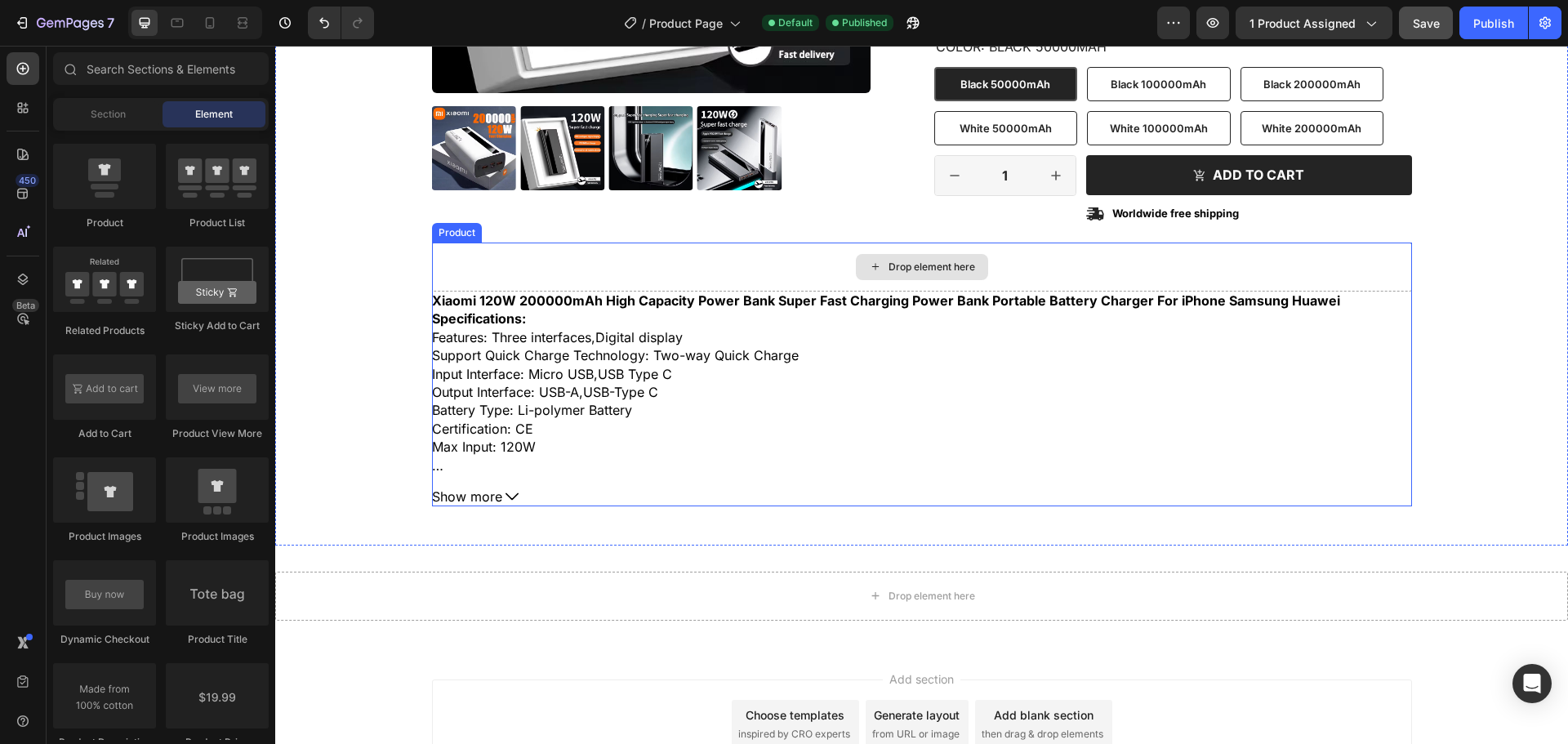
click at [945, 267] on div "Drop element here" at bounding box center [932, 266] width 86 height 13
click at [900, 258] on div "Drop element here" at bounding box center [922, 267] width 133 height 26
click at [197, 116] on span "Element" at bounding box center [214, 114] width 38 height 15
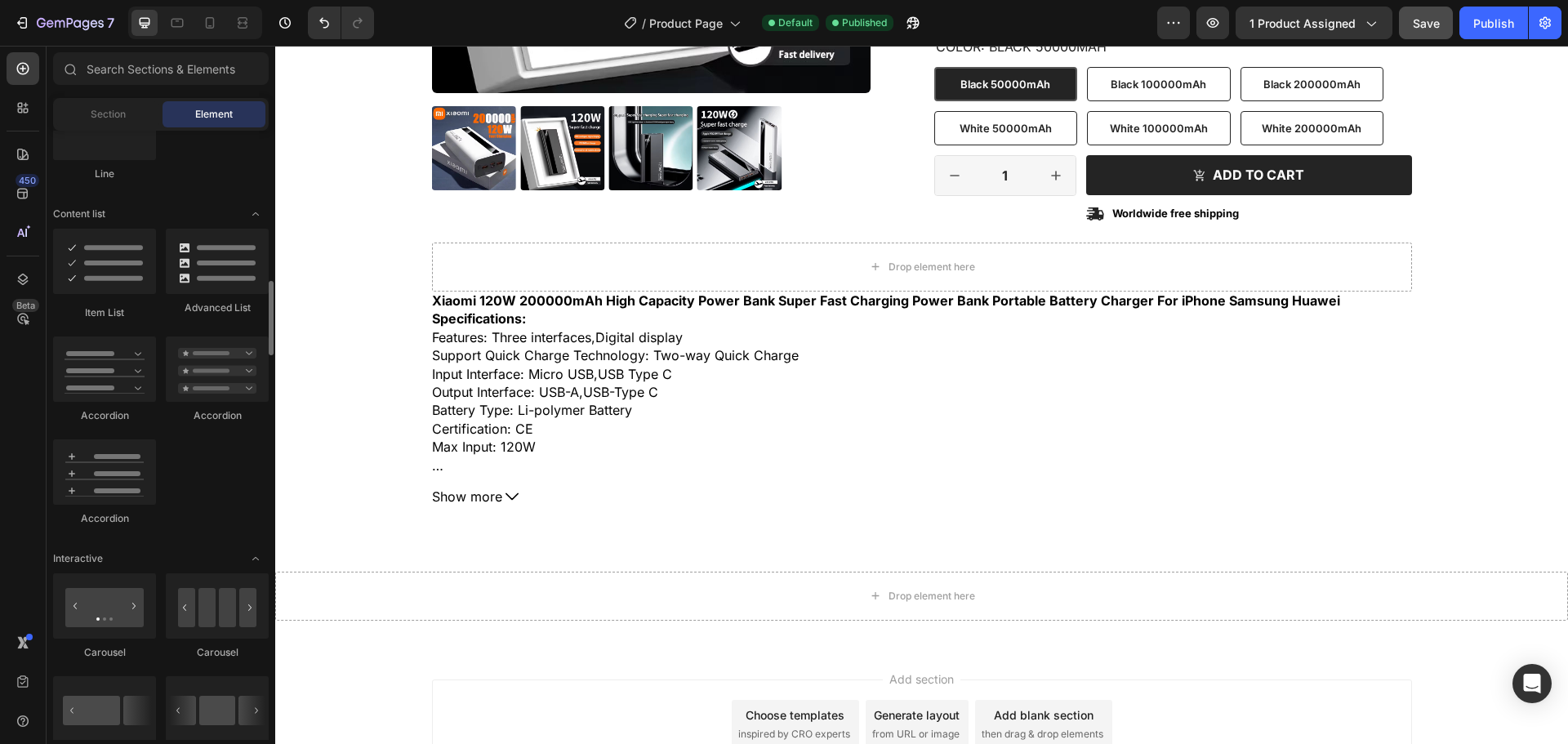
scroll to position [817, 0]
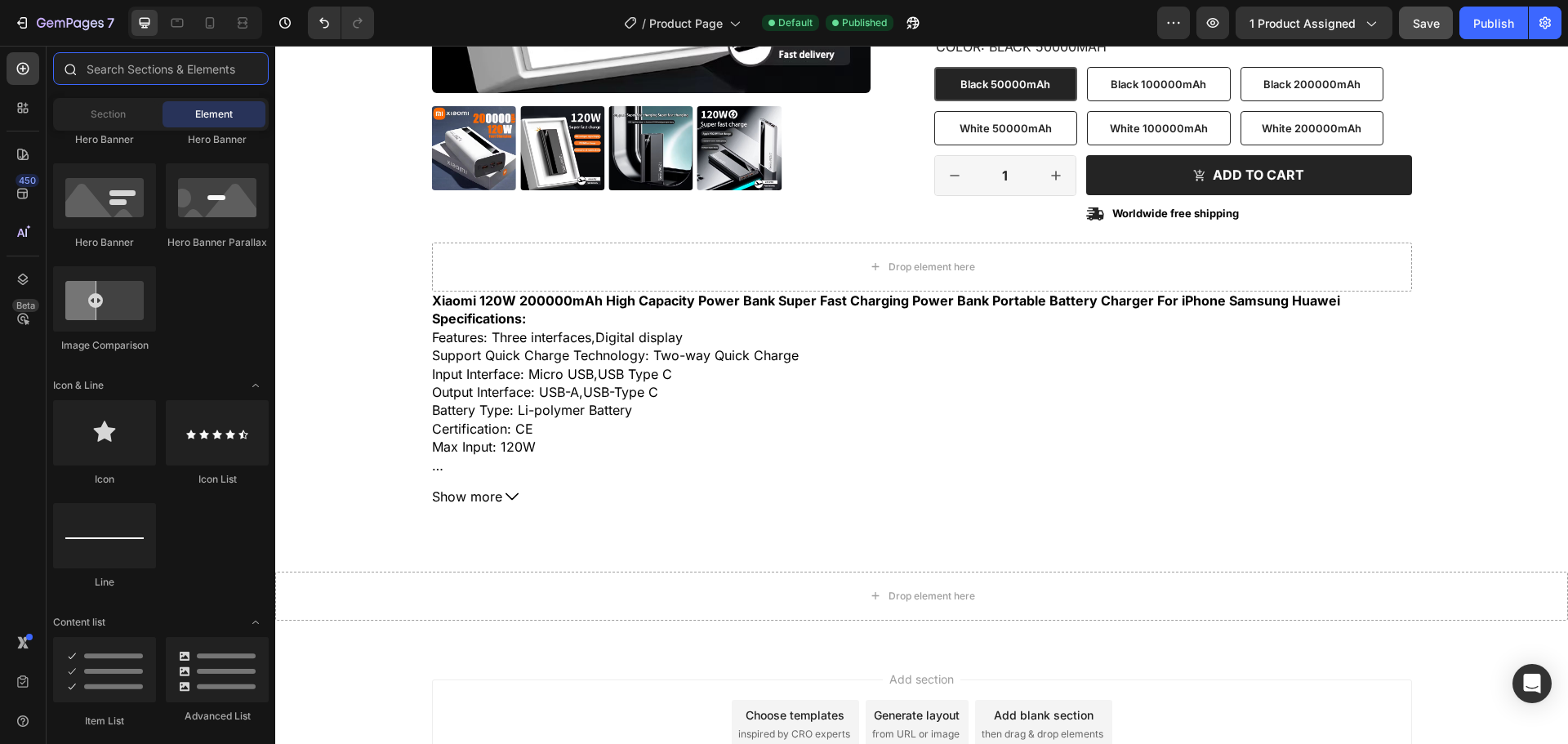
click at [183, 70] on input "text" at bounding box center [161, 68] width 216 height 32
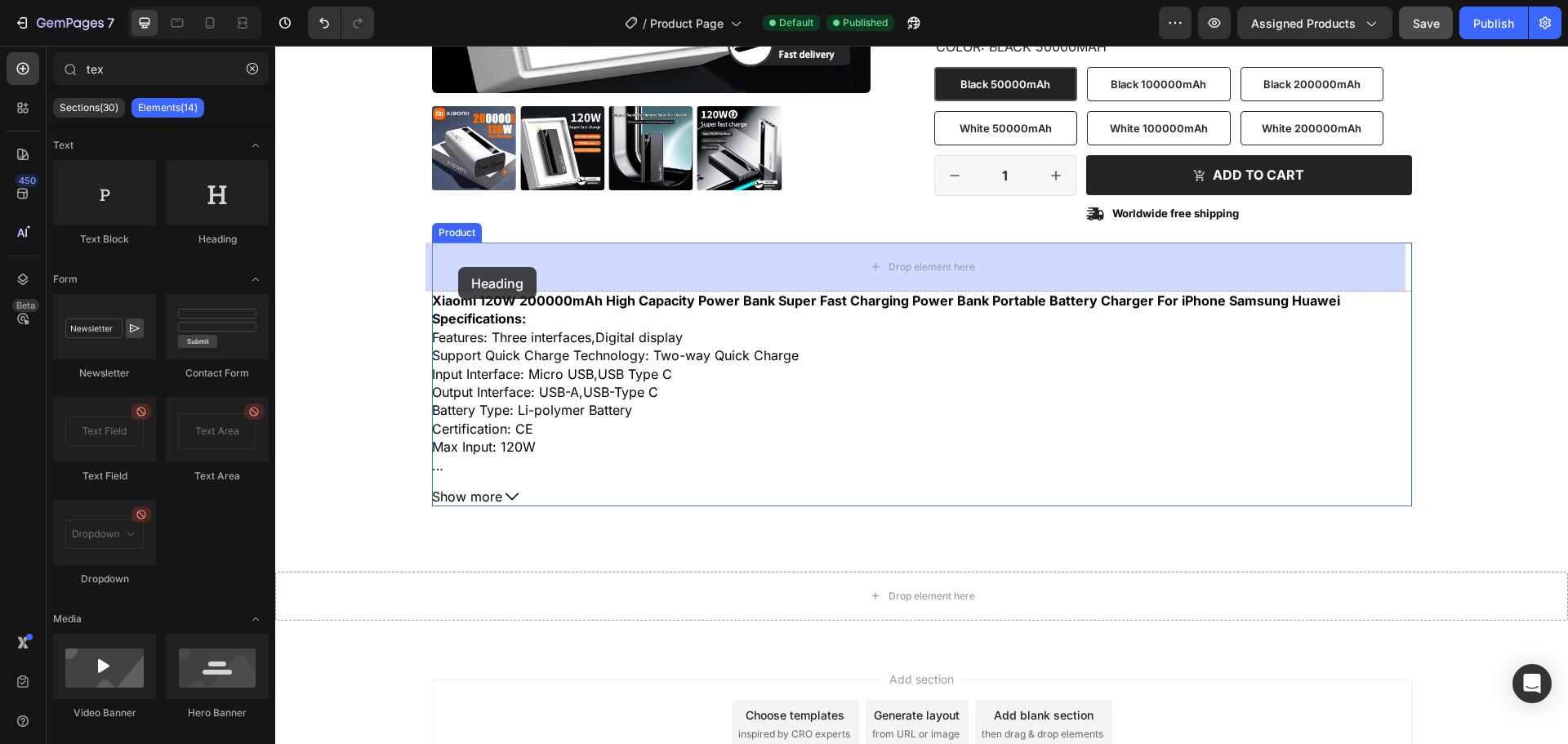
drag, startPoint x: 500, startPoint y: 257, endPoint x: 458, endPoint y: 267, distance: 43.2
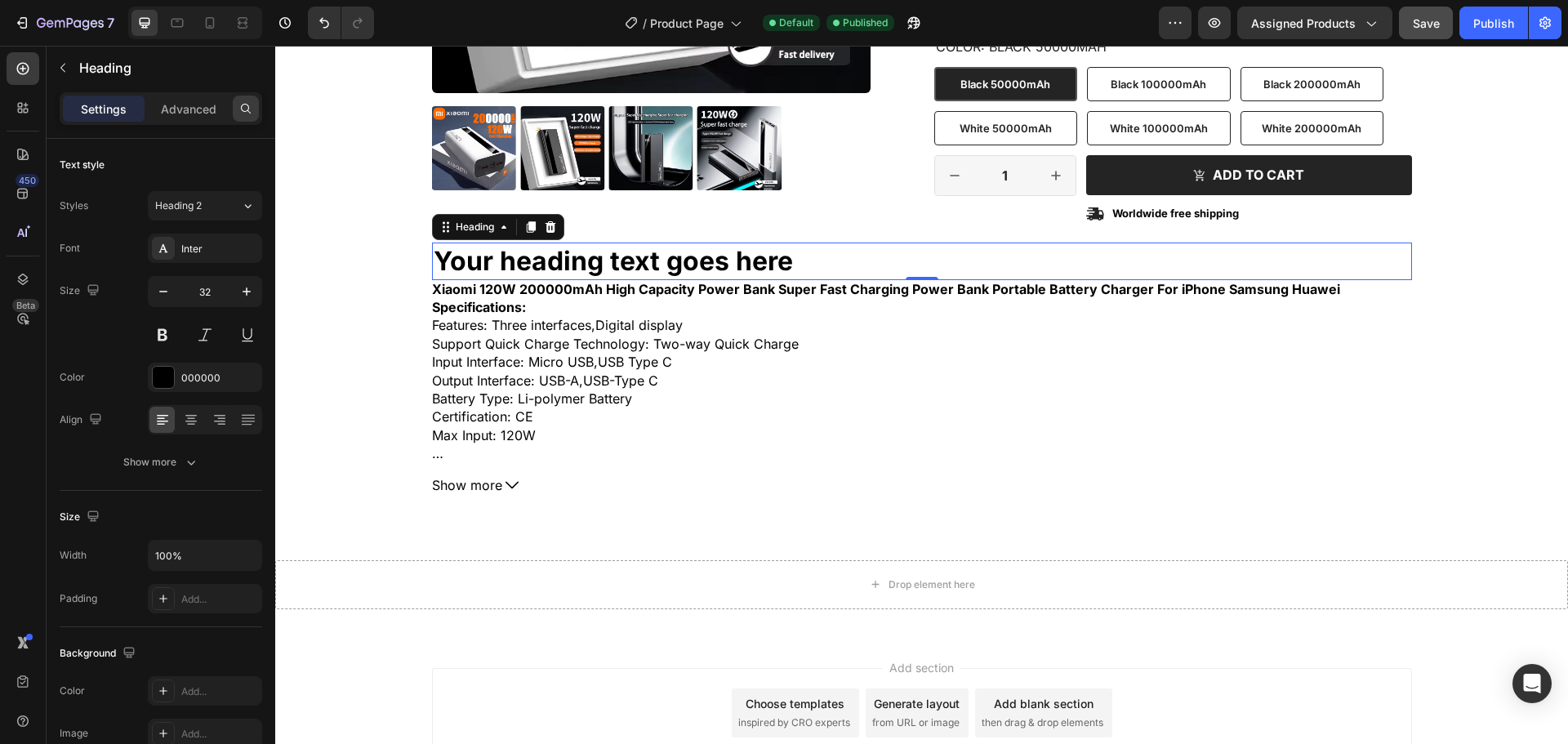
click at [247, 113] on icon at bounding box center [245, 108] width 13 height 13
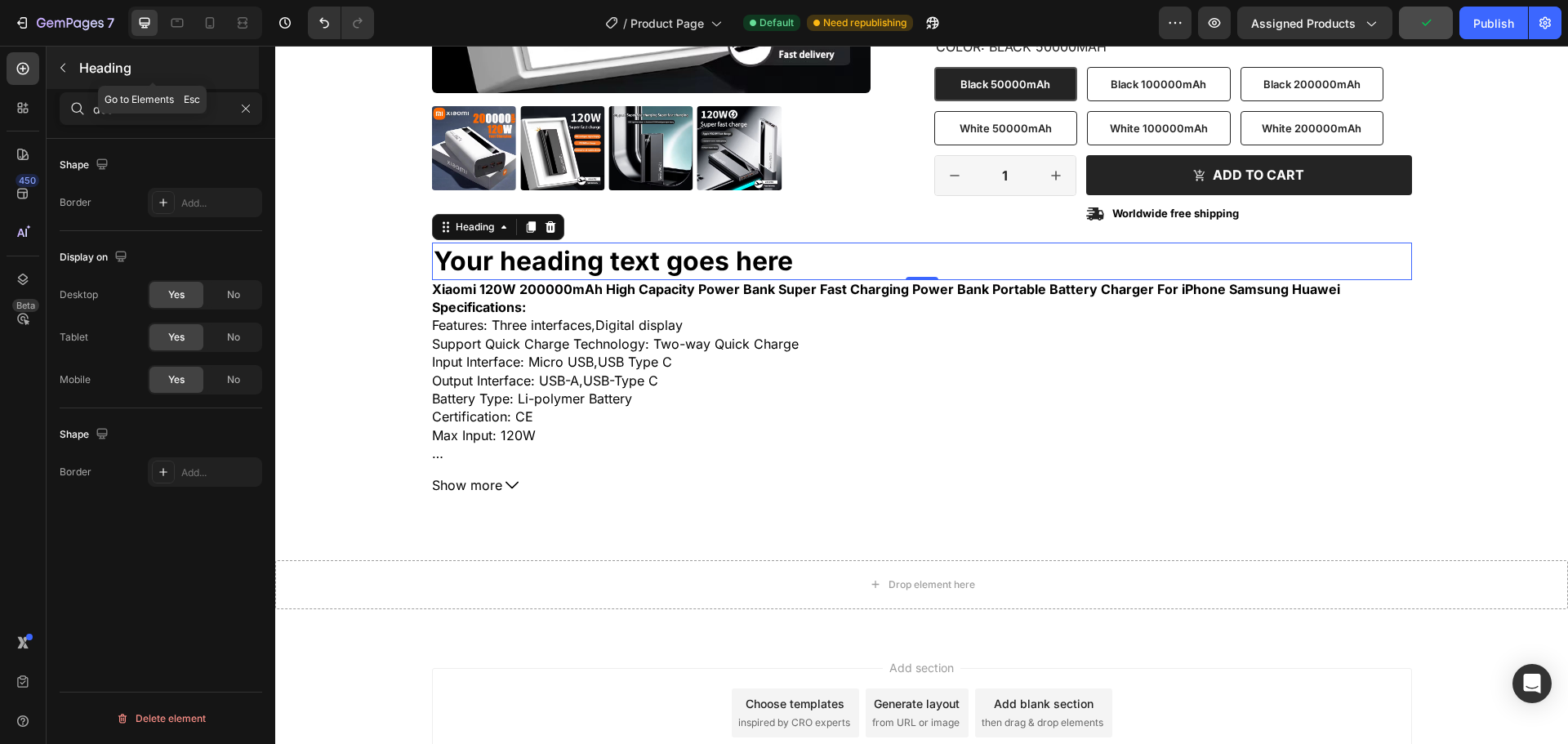
click at [61, 65] on icon "button" at bounding box center [63, 67] width 13 height 13
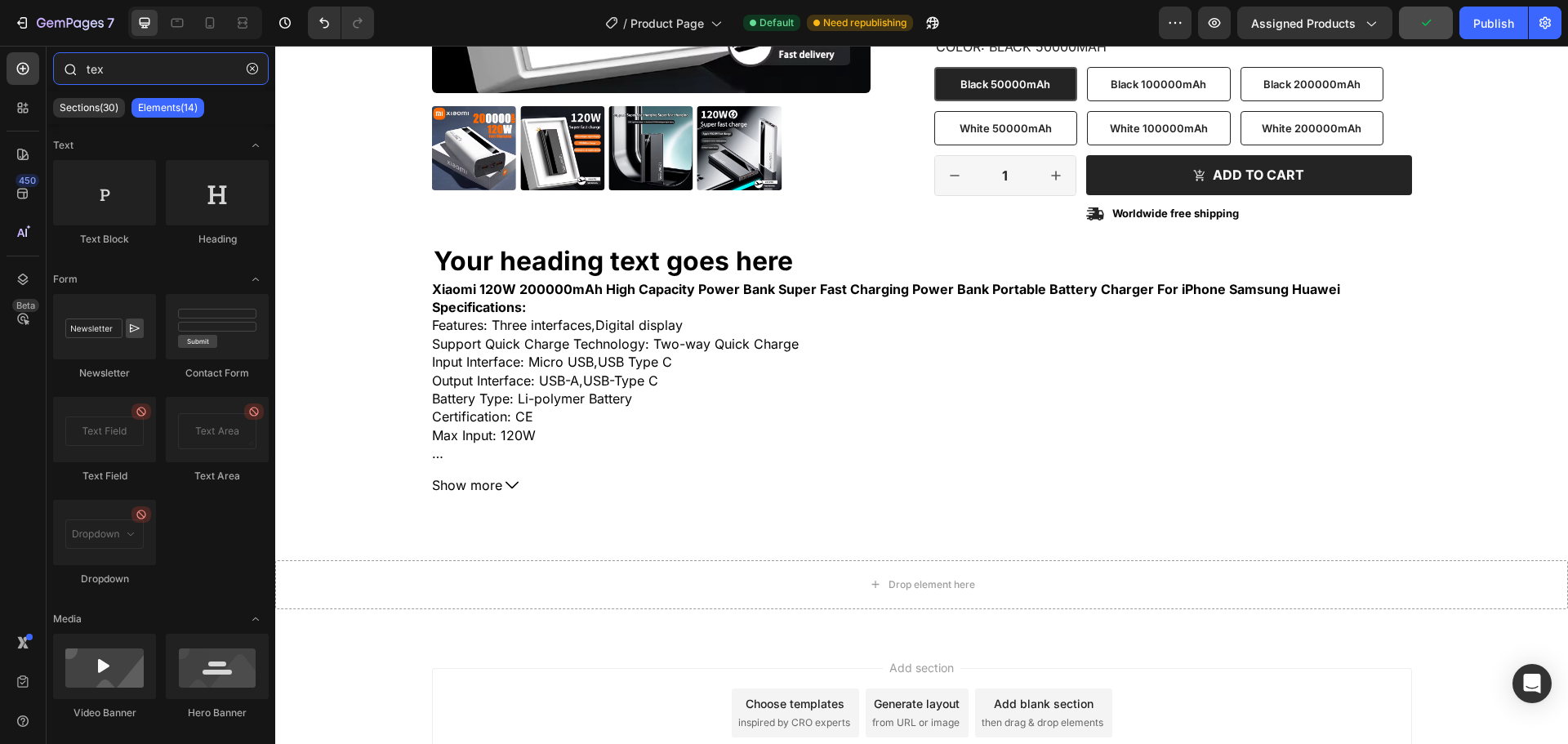
click at [155, 81] on input "tex" at bounding box center [161, 68] width 216 height 32
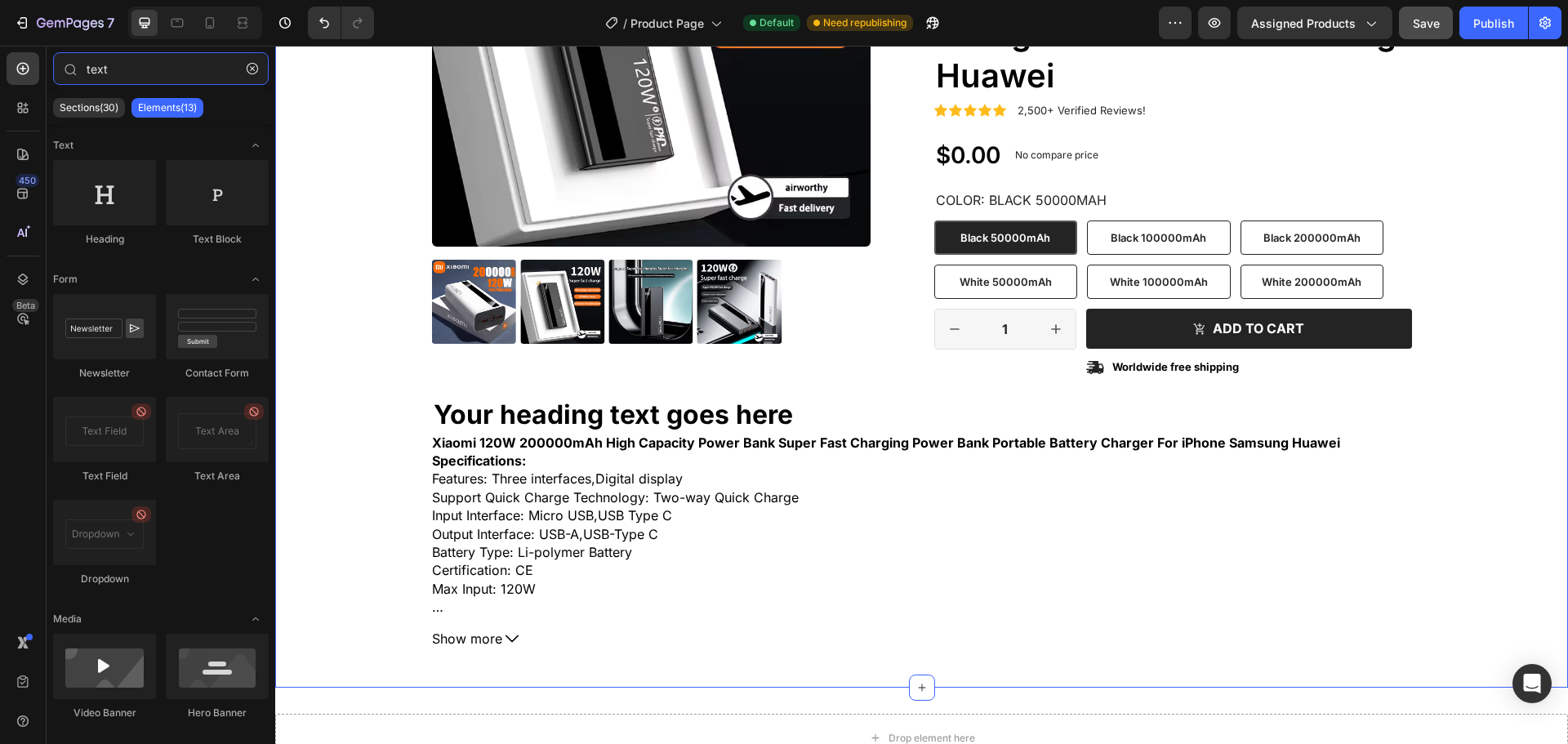
scroll to position [327, 0]
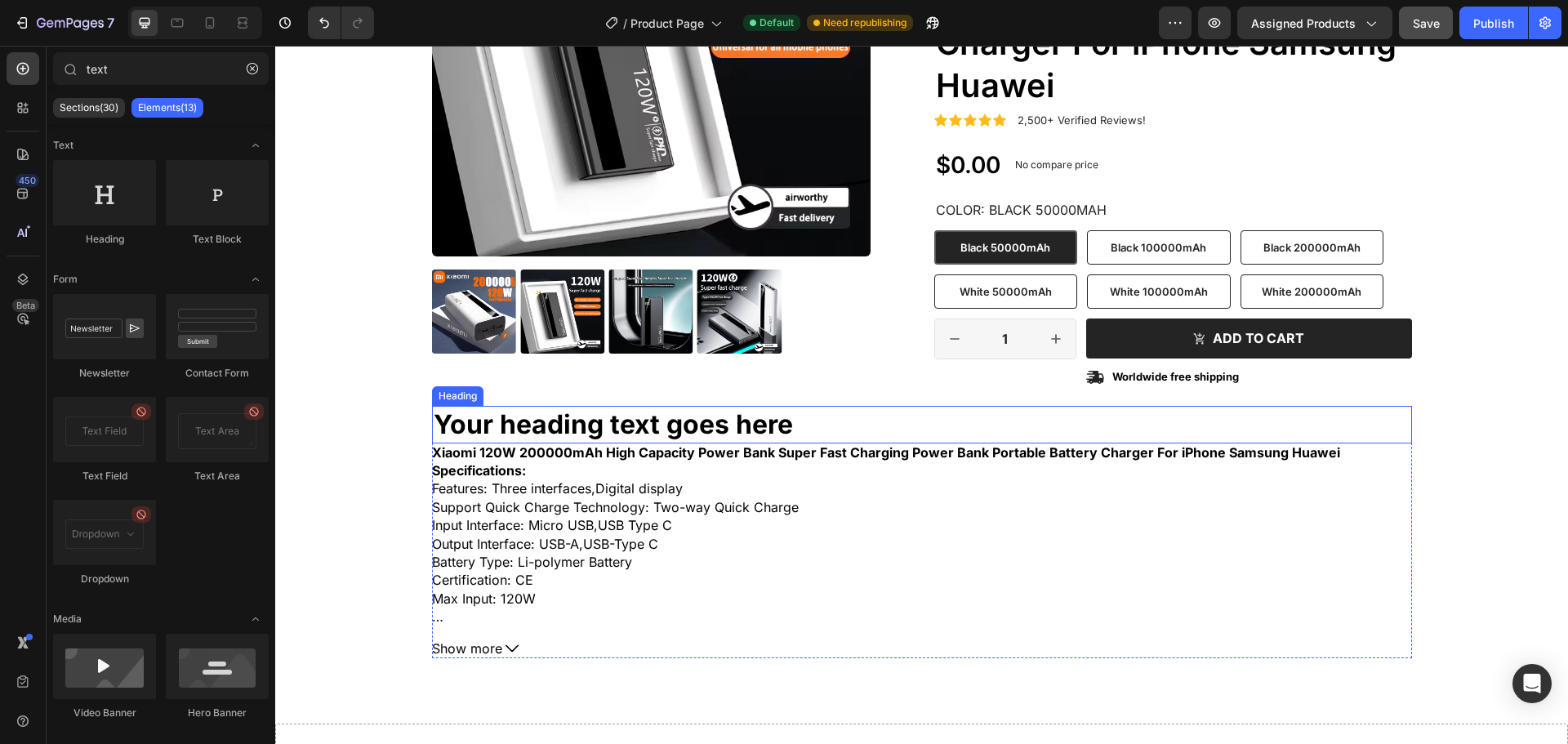
click at [652, 413] on h2 "Your heading text goes here" at bounding box center [922, 424] width 980 height 38
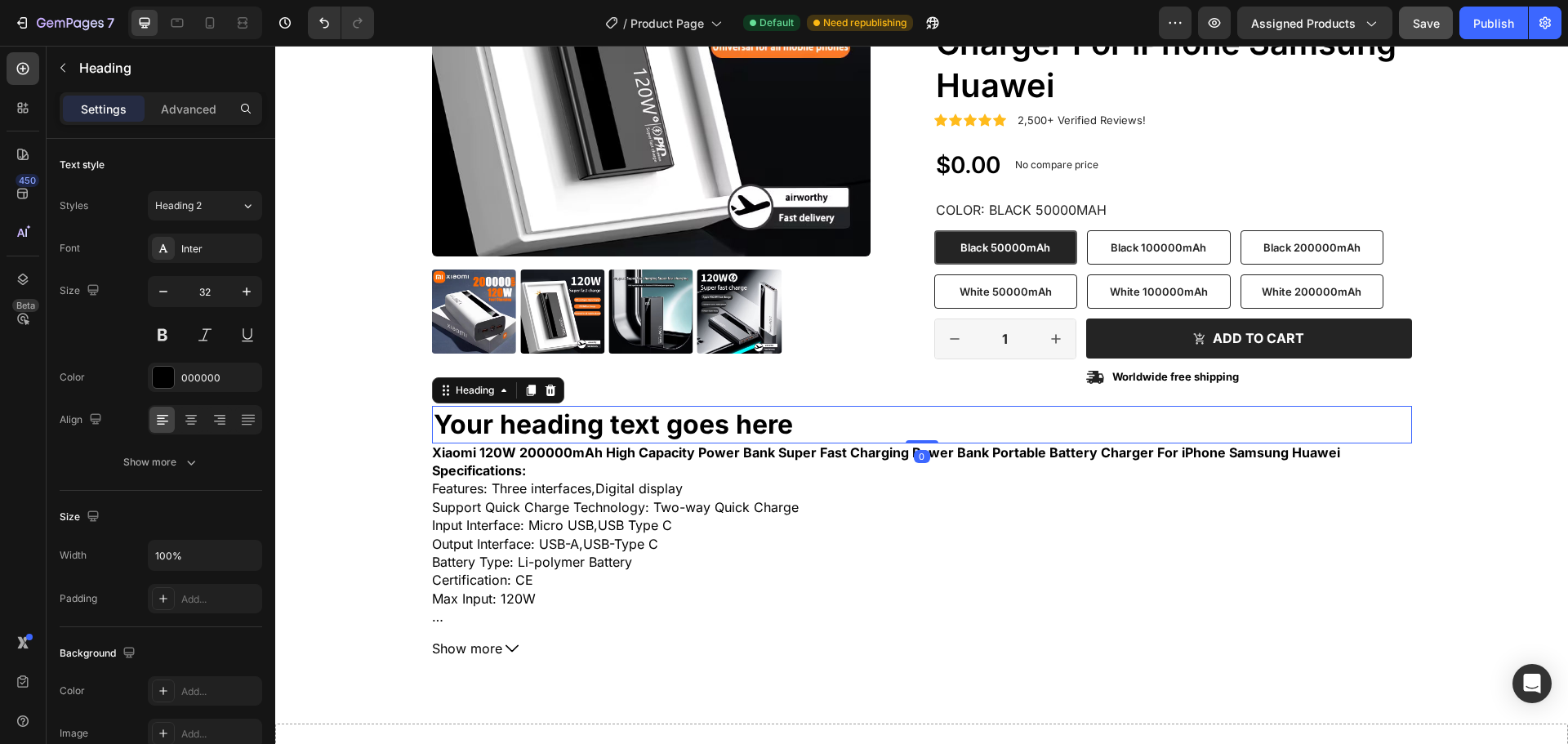
click at [652, 413] on h2 "Your heading text goes here" at bounding box center [922, 424] width 980 height 38
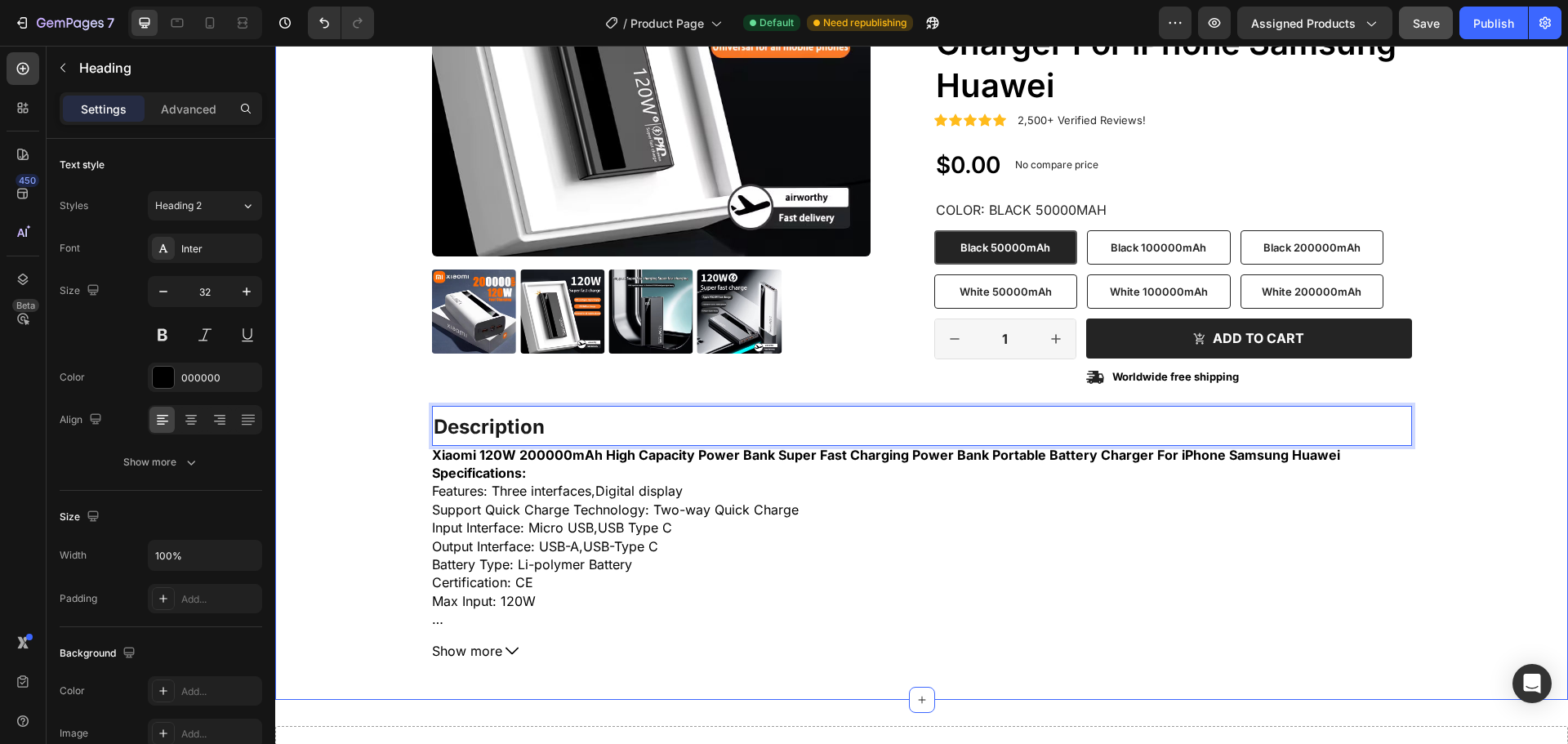
click at [375, 490] on div "Product Images Icon Icon Icon Icon Icon Icon List 2,500+ Verified Reviews! Text…" at bounding box center [921, 238] width 1269 height 843
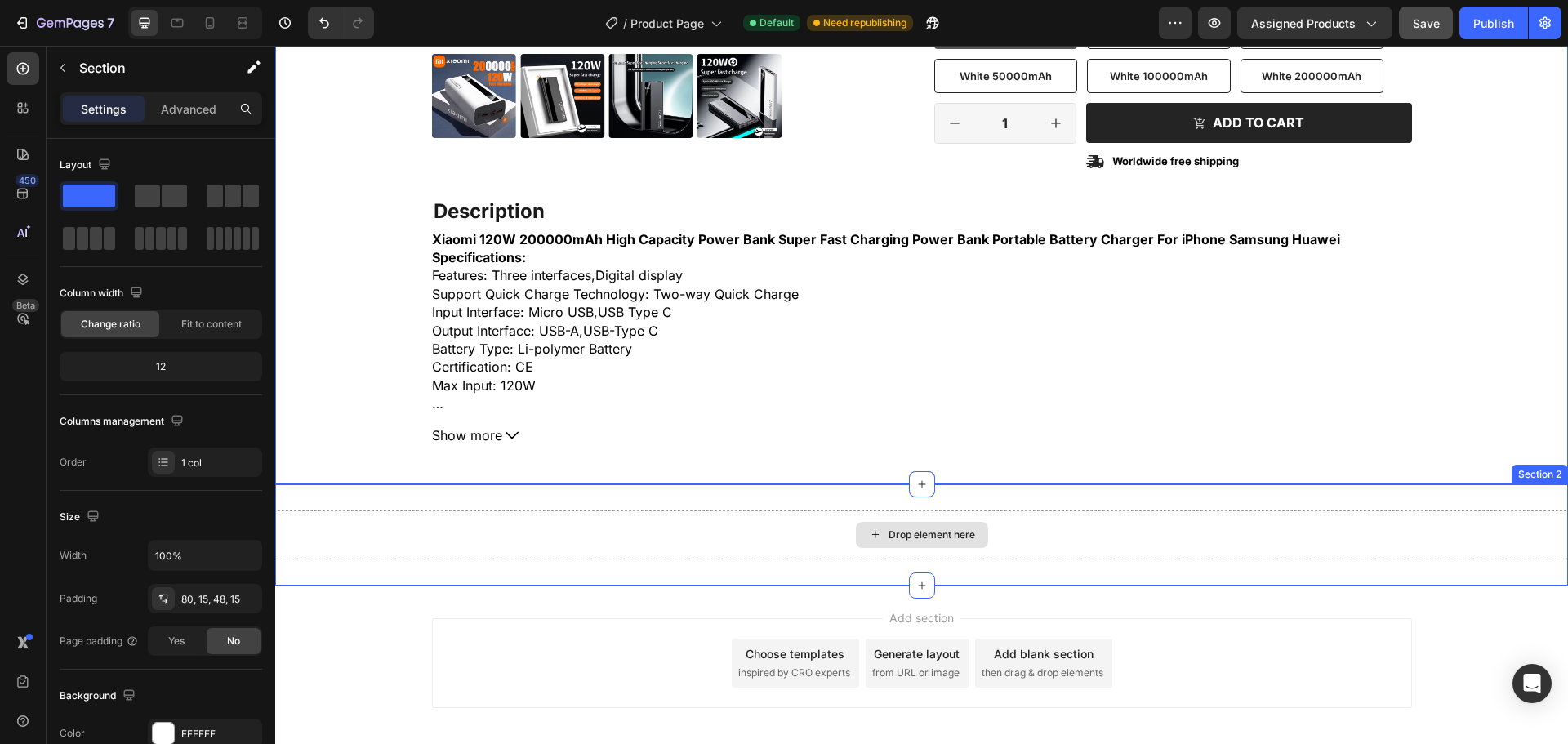
scroll to position [572, 0]
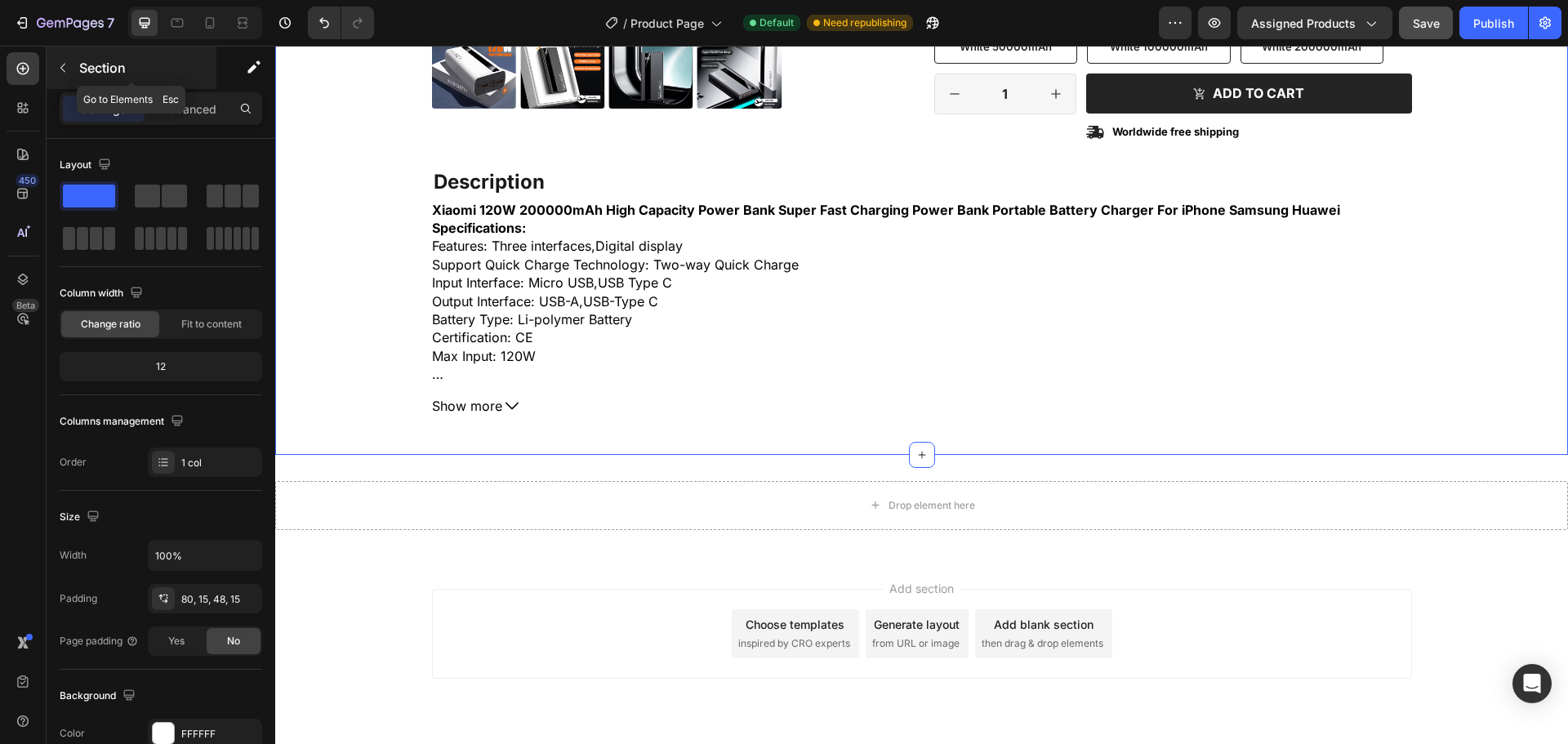
click at [84, 65] on p "Section" at bounding box center [146, 67] width 134 height 19
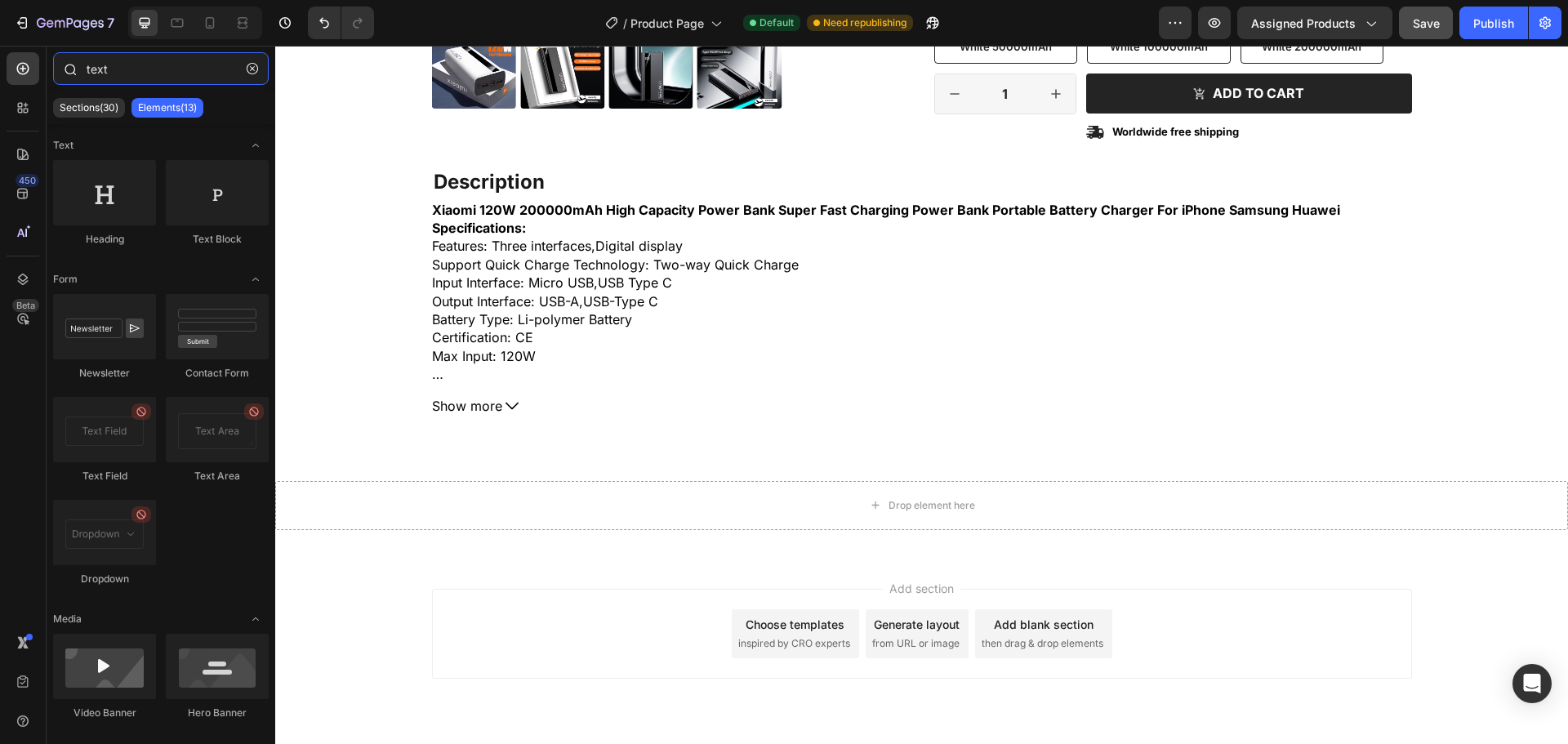
click at [191, 79] on input "text" at bounding box center [161, 68] width 216 height 32
click at [947, 743] on html "Header Product Images Icon Icon Icon Icon Icon Icon List 2,500+ Verified Review…" at bounding box center [921, 133] width 1293 height 1318
drag, startPoint x: 153, startPoint y: 72, endPoint x: 84, endPoint y: 75, distance: 69.1
click at [84, 75] on div "text" at bounding box center [161, 72] width 229 height 39
paste input "Integrations"
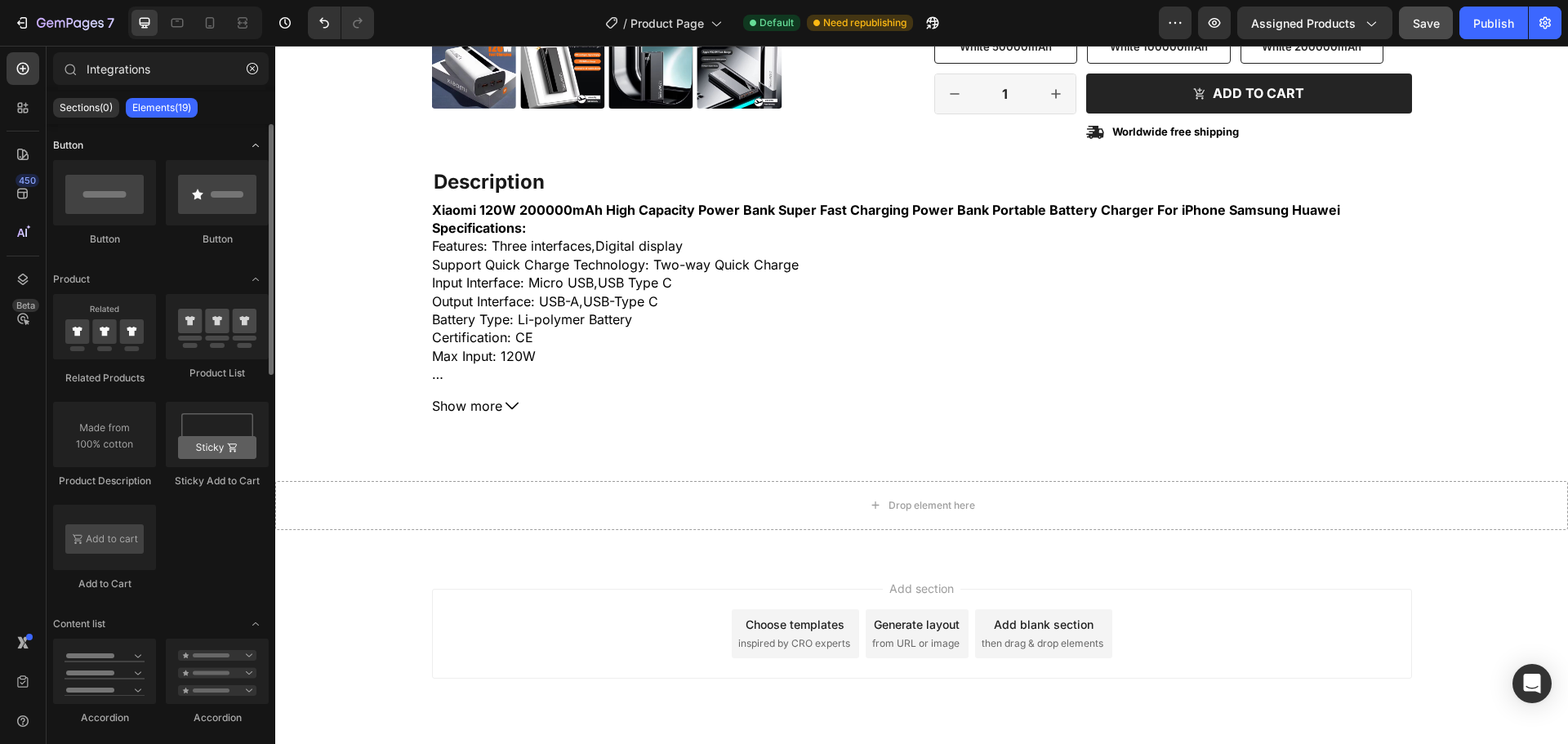
click at [244, 147] on span "Toggle open" at bounding box center [256, 146] width 26 height 26
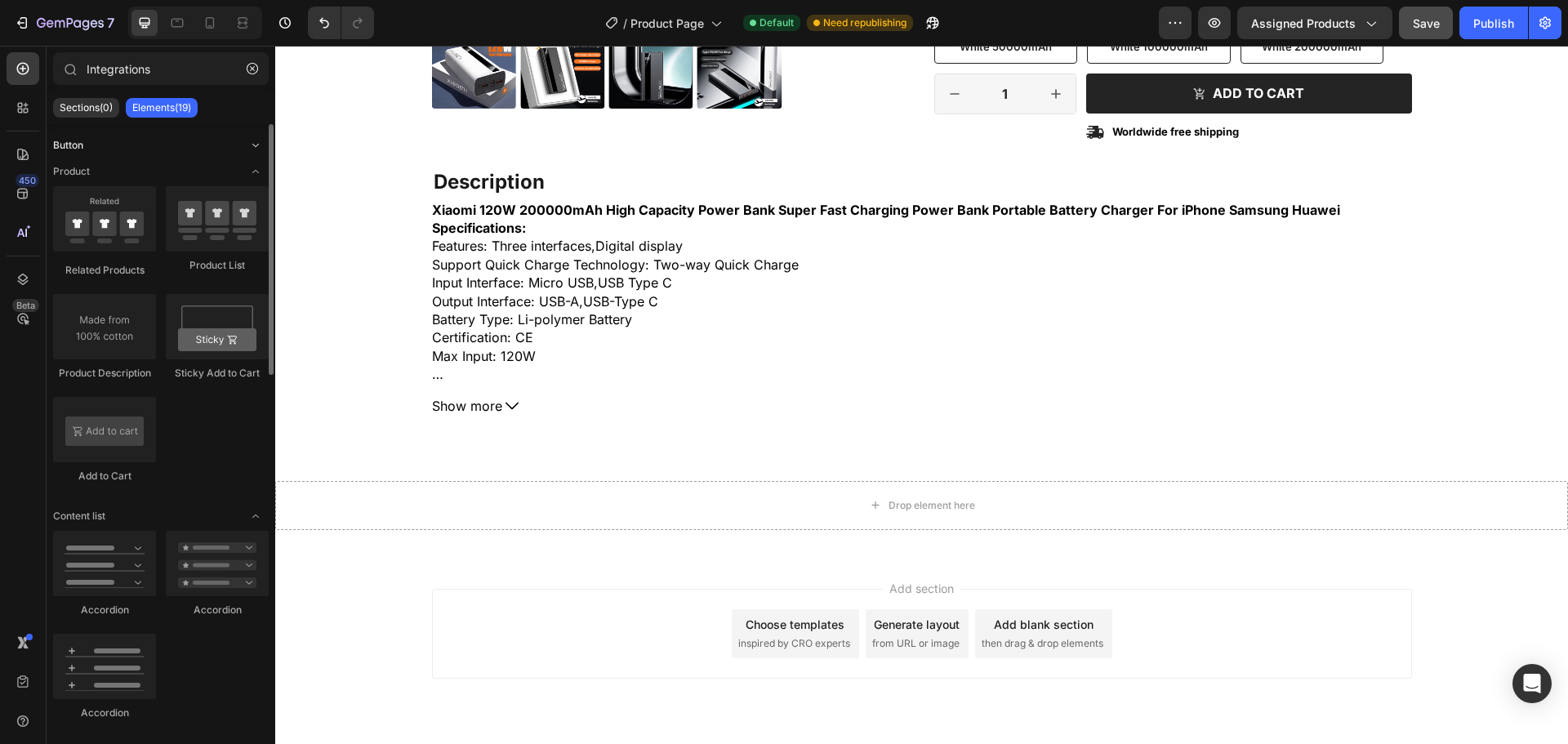
click at [244, 147] on span "Toggle open" at bounding box center [256, 146] width 26 height 26
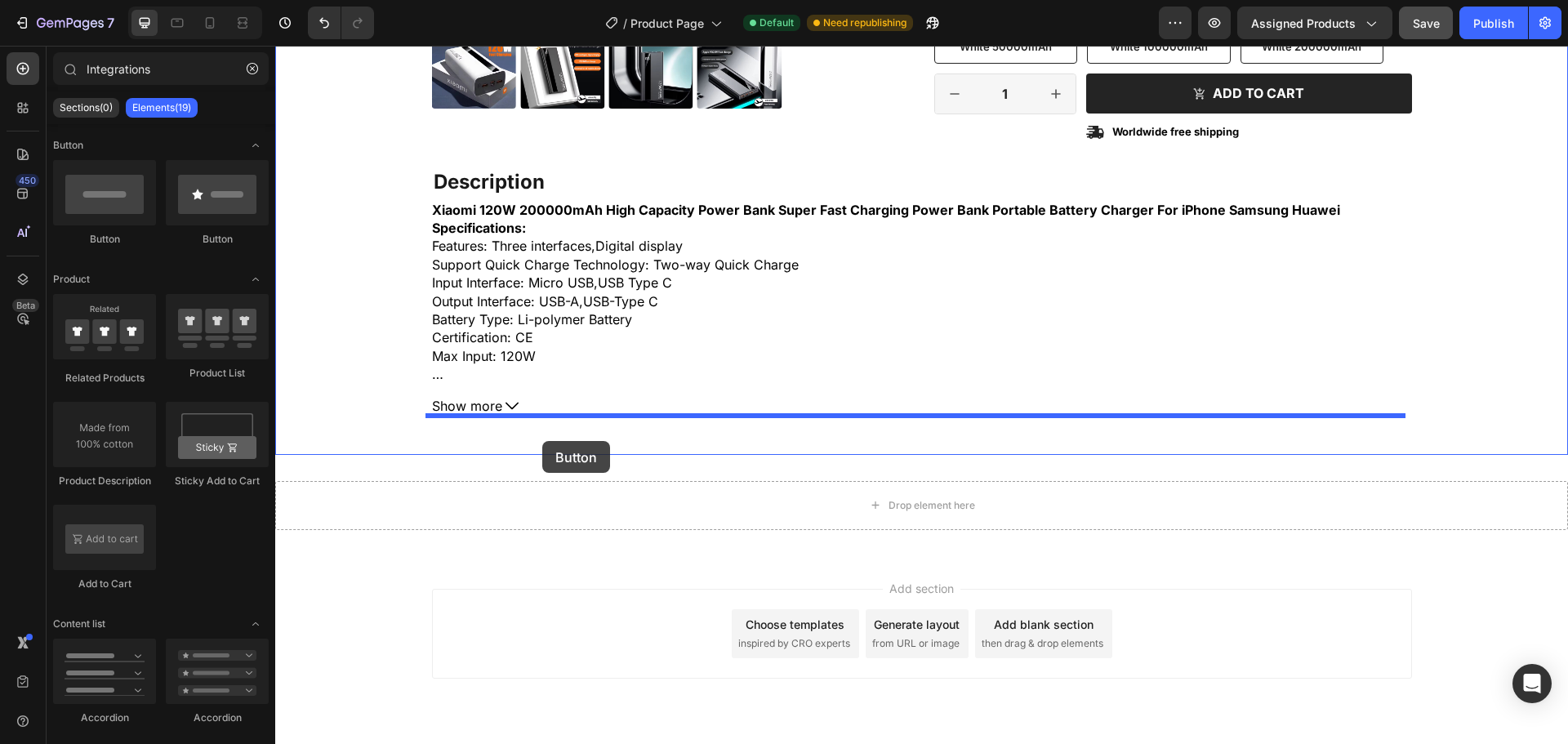
drag, startPoint x: 494, startPoint y: 257, endPoint x: 542, endPoint y: 441, distance: 190.2
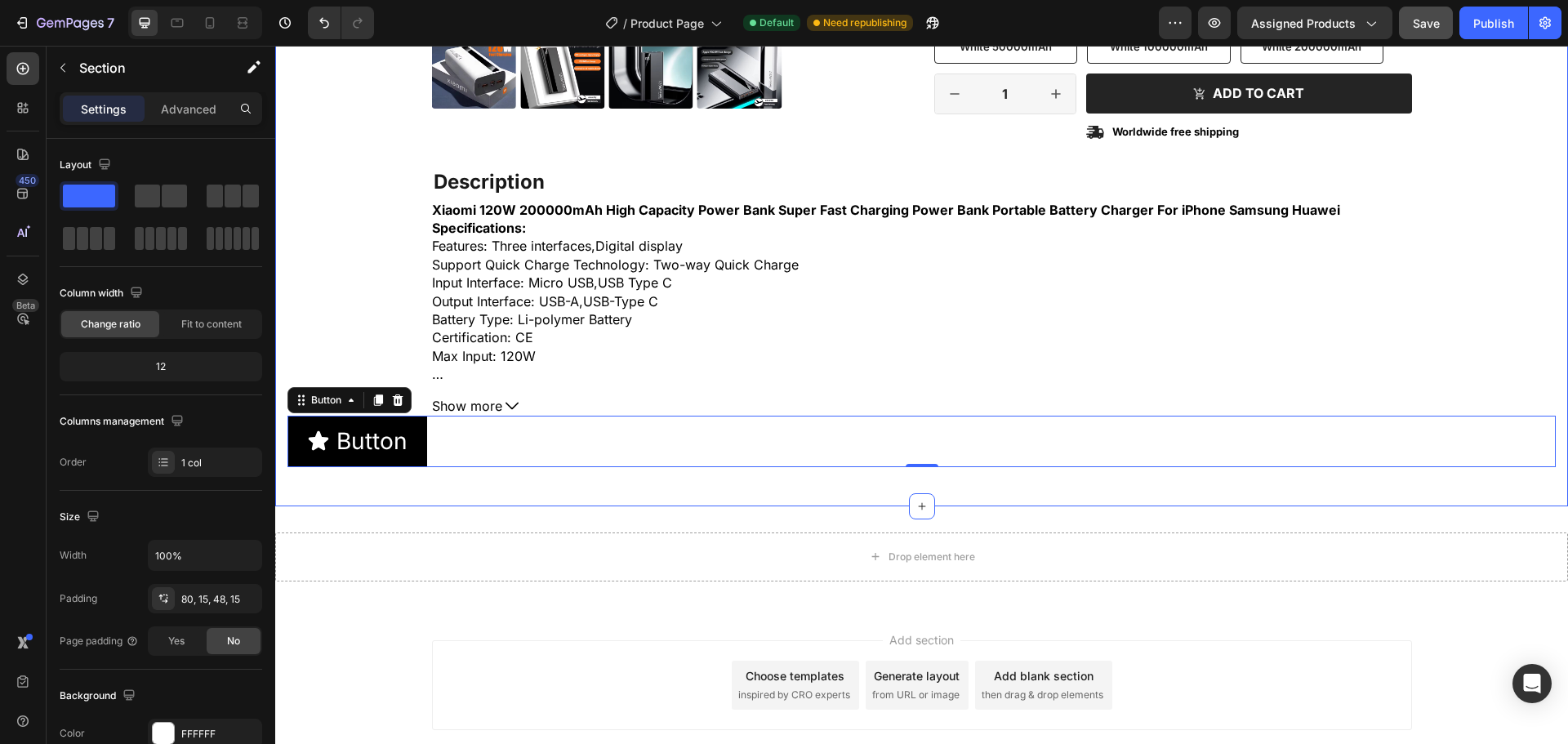
click at [495, 485] on div "Product Images Icon Icon Icon Icon Icon Icon List 2,500+ Verified Reviews! Text…" at bounding box center [921, 7] width 1293 height 999
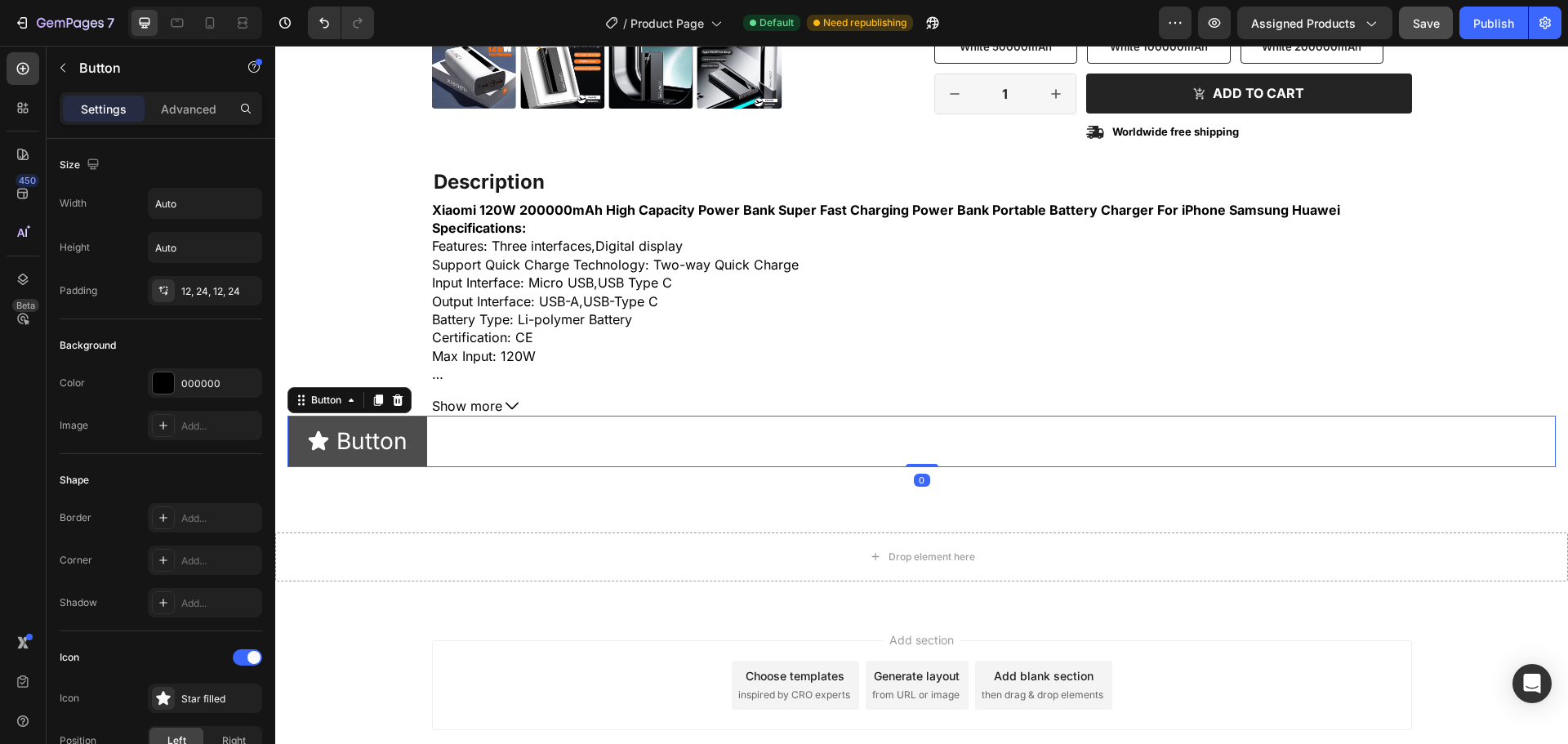
click at [414, 459] on button "Button" at bounding box center [357, 441] width 140 height 52
click at [397, 401] on icon at bounding box center [397, 400] width 13 height 13
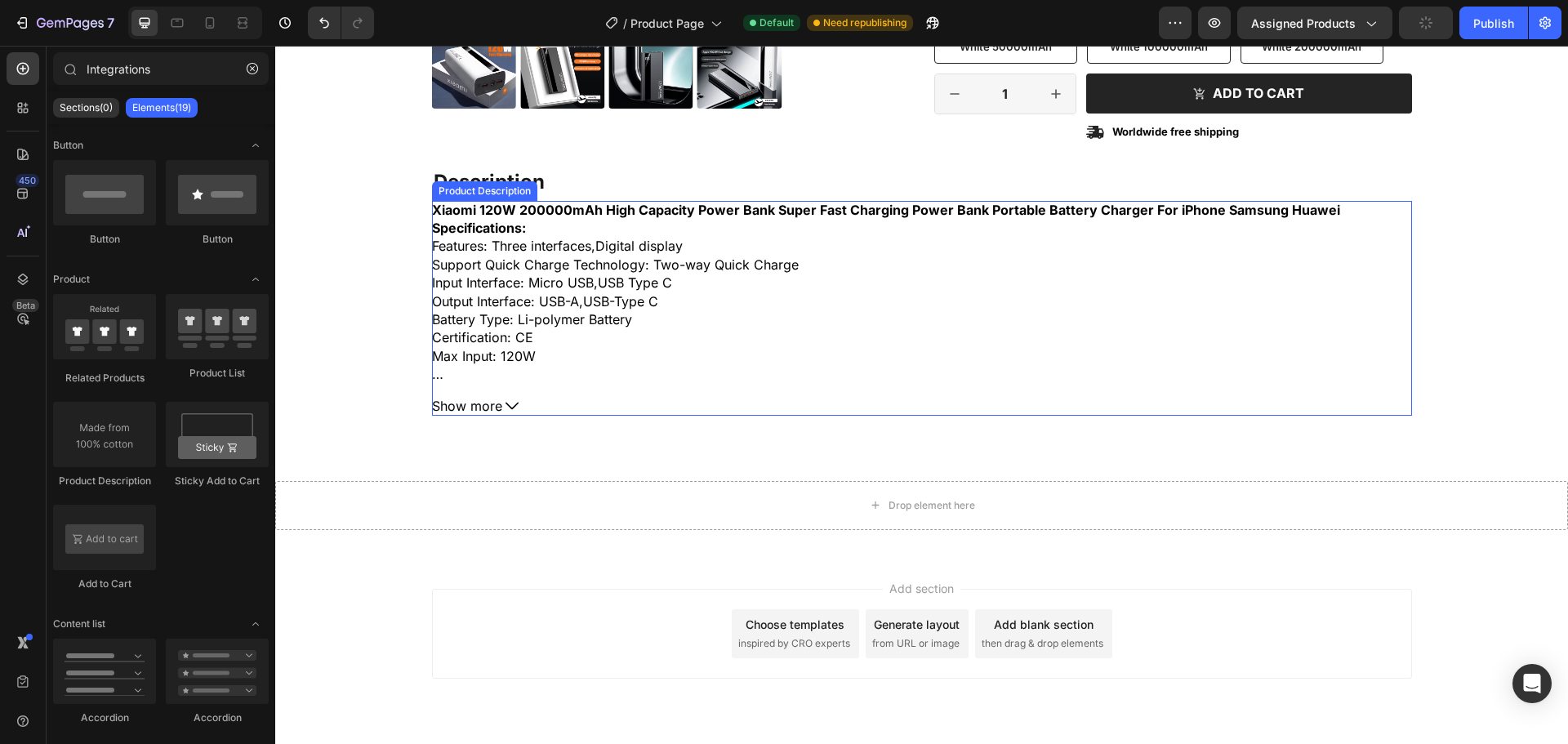
click at [559, 389] on div "Xiaomi 120W 200000mAh High Capacity Power Bank Super Fast Charging Power Bank P…" at bounding box center [922, 308] width 980 height 215
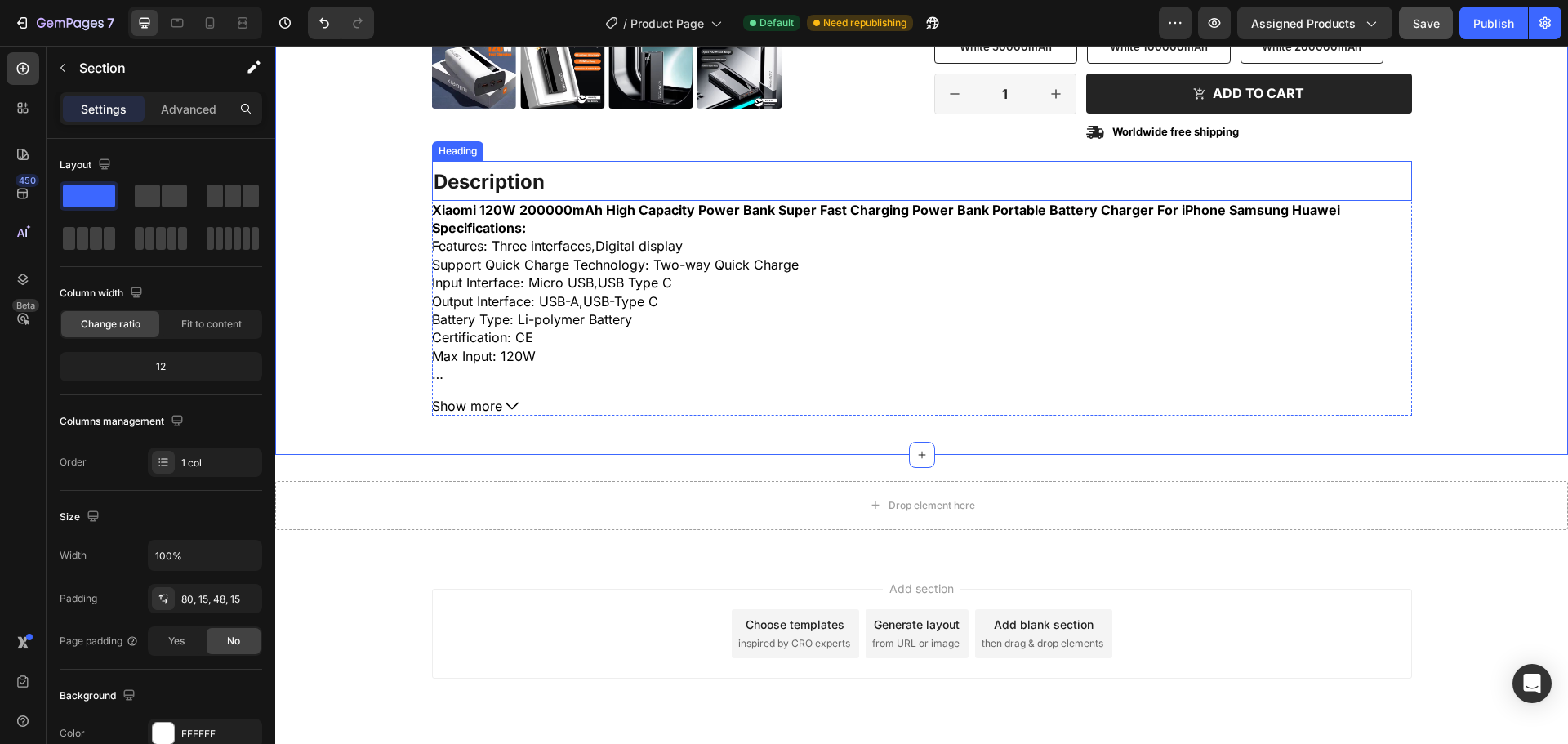
click at [622, 184] on p "⁠⁠⁠⁠⁠⁠⁠ Description" at bounding box center [922, 181] width 977 height 37
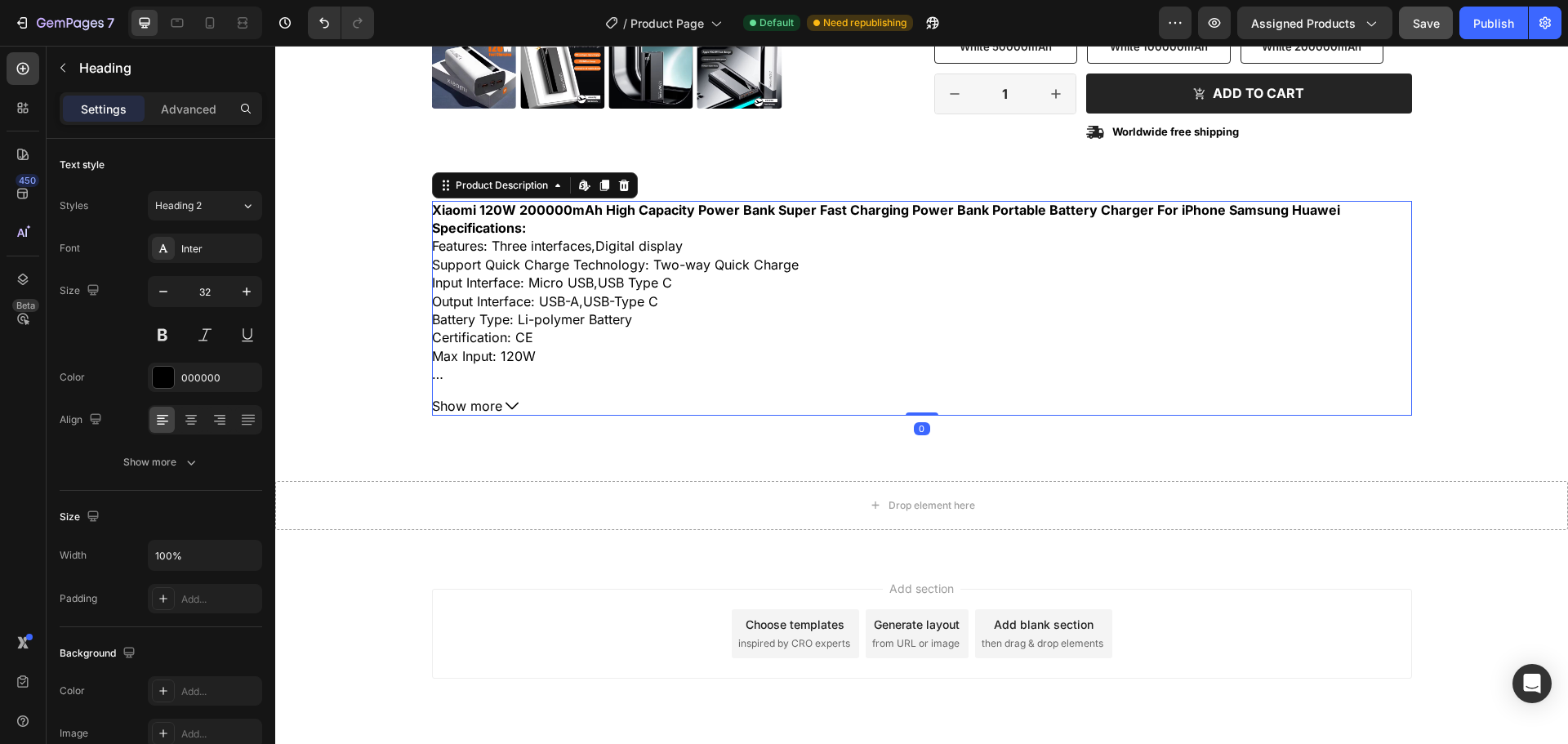
click at [738, 357] on div "Max Input: 120W" at bounding box center [922, 356] width 980 height 18
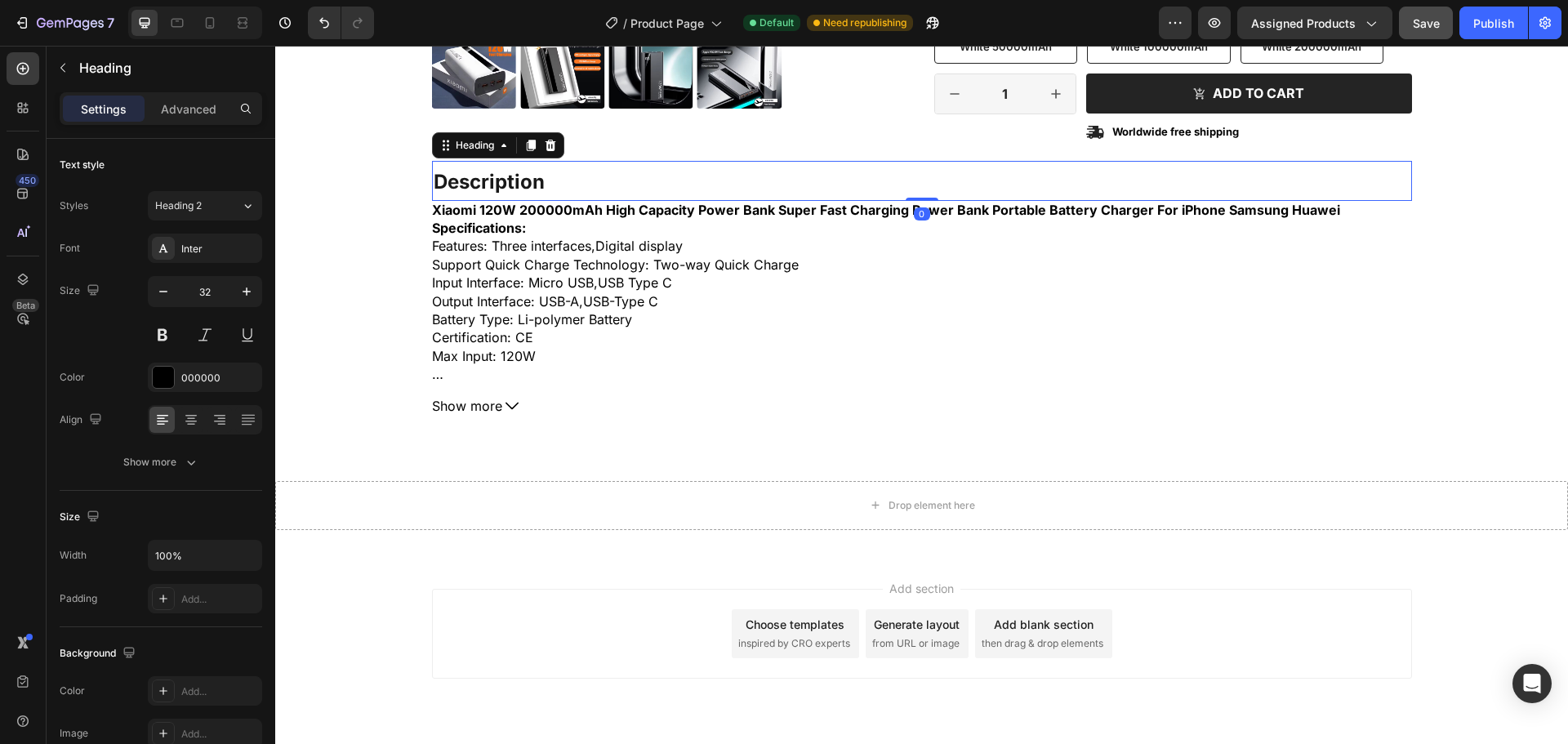
click at [906, 184] on p "⁠⁠⁠⁠⁠⁠⁠ Description" at bounding box center [922, 181] width 977 height 37
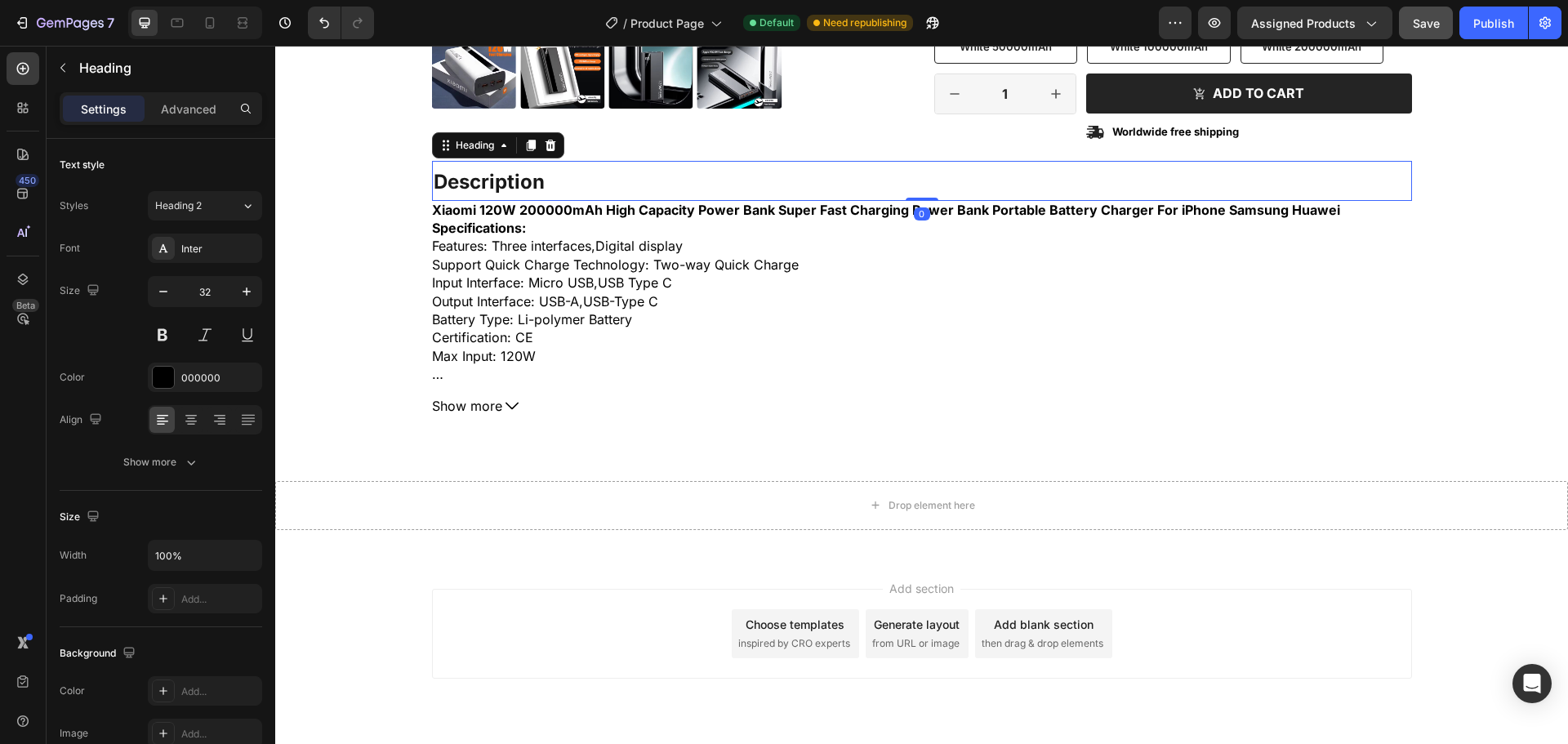
click at [432, 189] on h2 "⁠⁠⁠⁠⁠⁠⁠ Description" at bounding box center [922, 181] width 980 height 40
click at [81, 67] on p "Heading" at bounding box center [168, 67] width 176 height 19
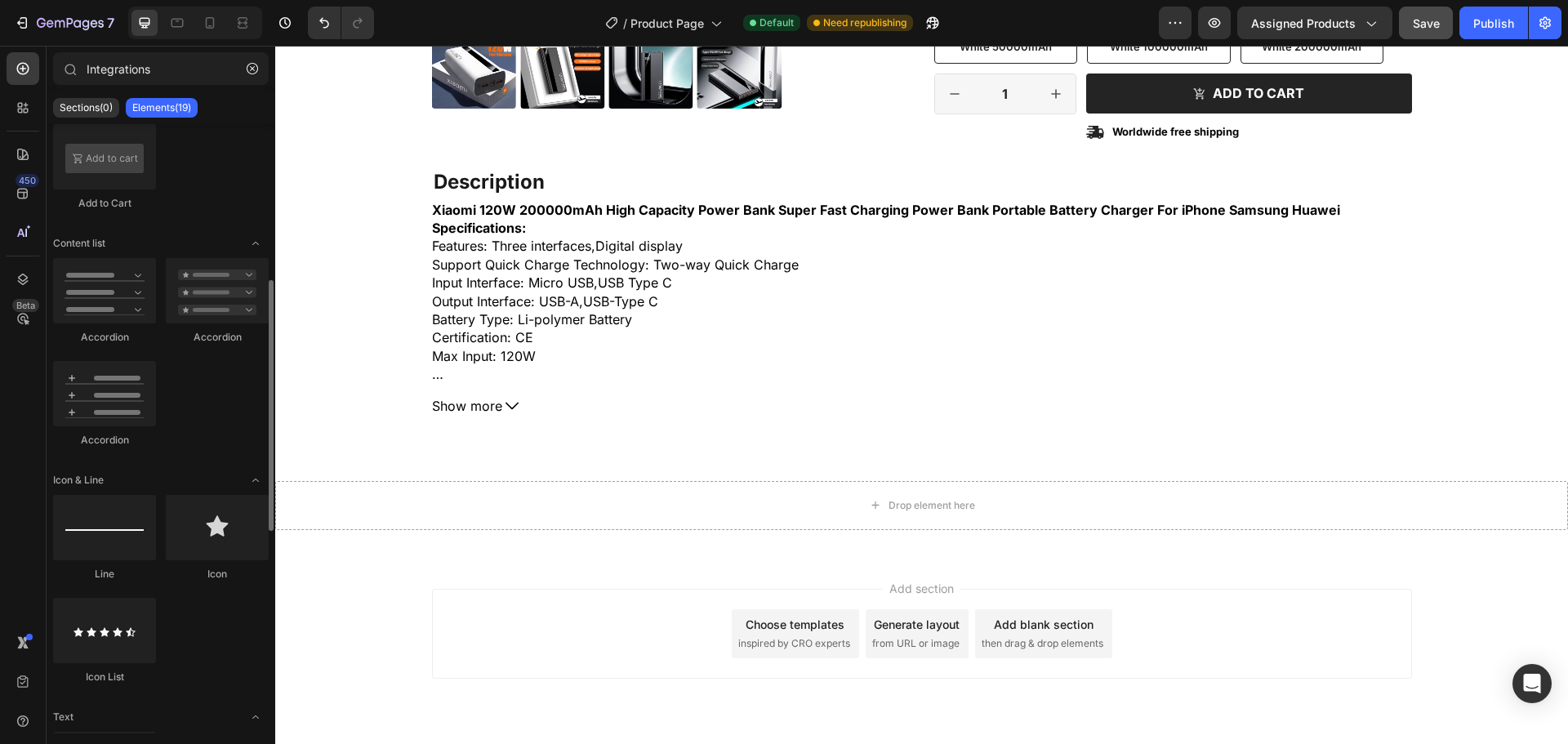
scroll to position [217, 0]
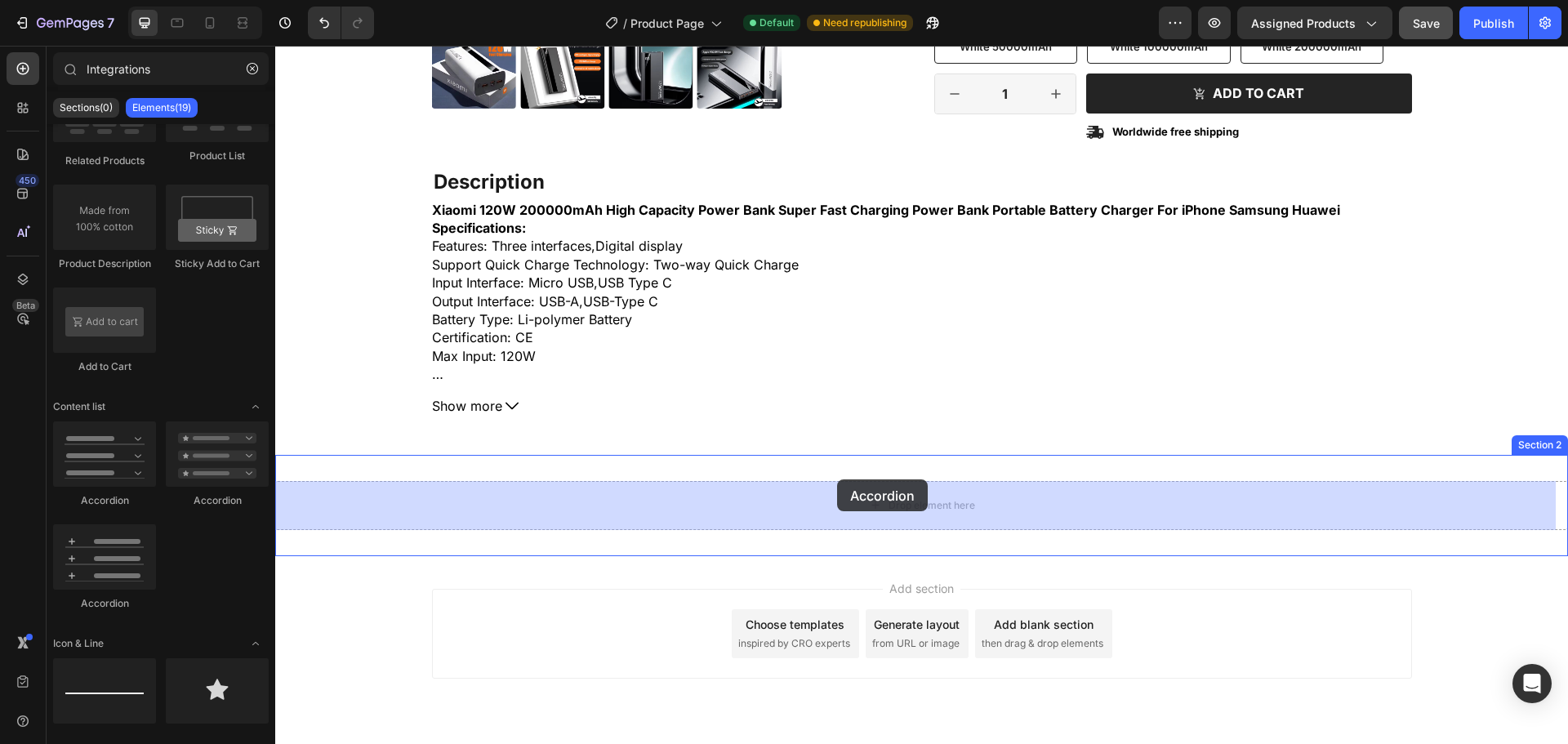
drag, startPoint x: 496, startPoint y: 531, endPoint x: 837, endPoint y: 480, distance: 344.8
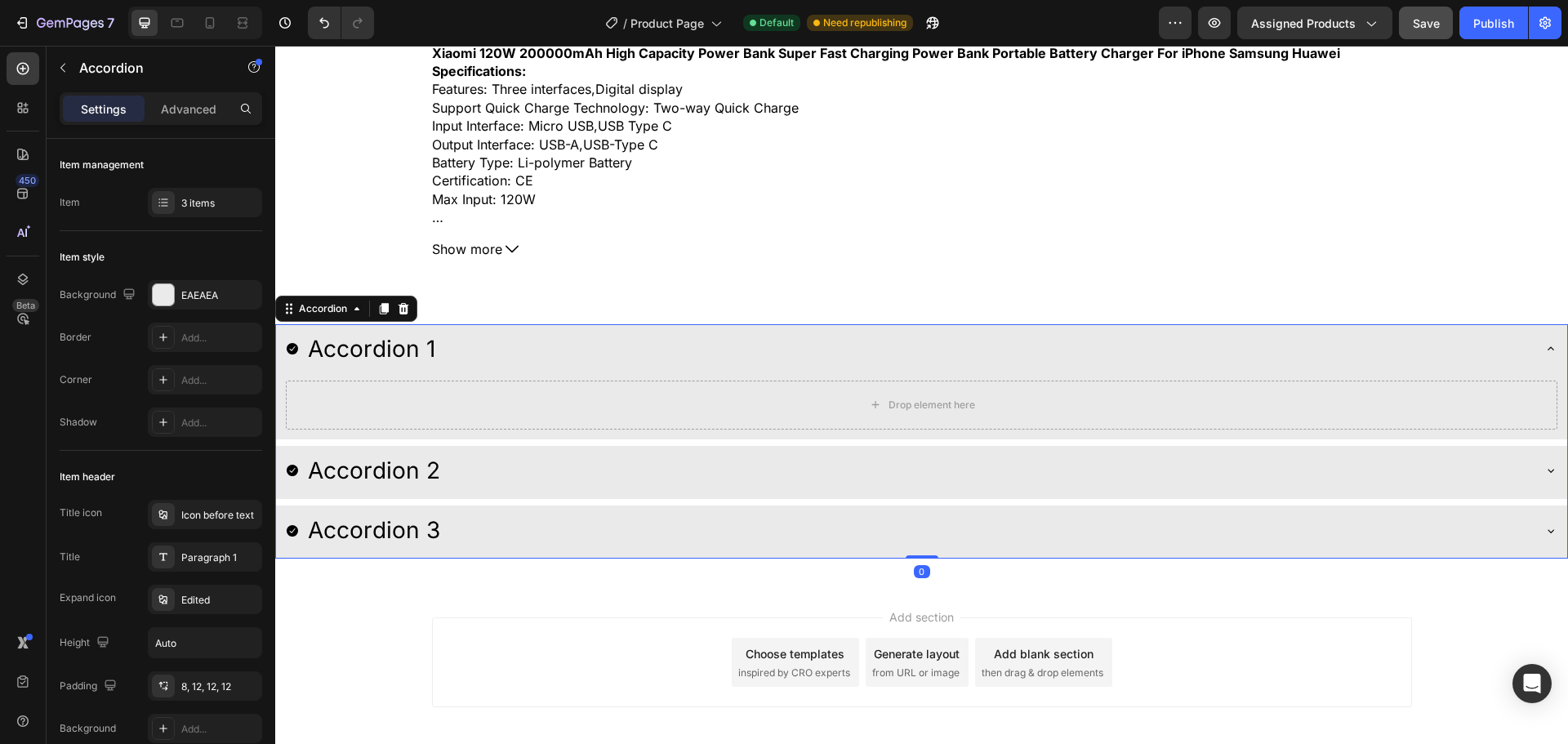
scroll to position [735, 0]
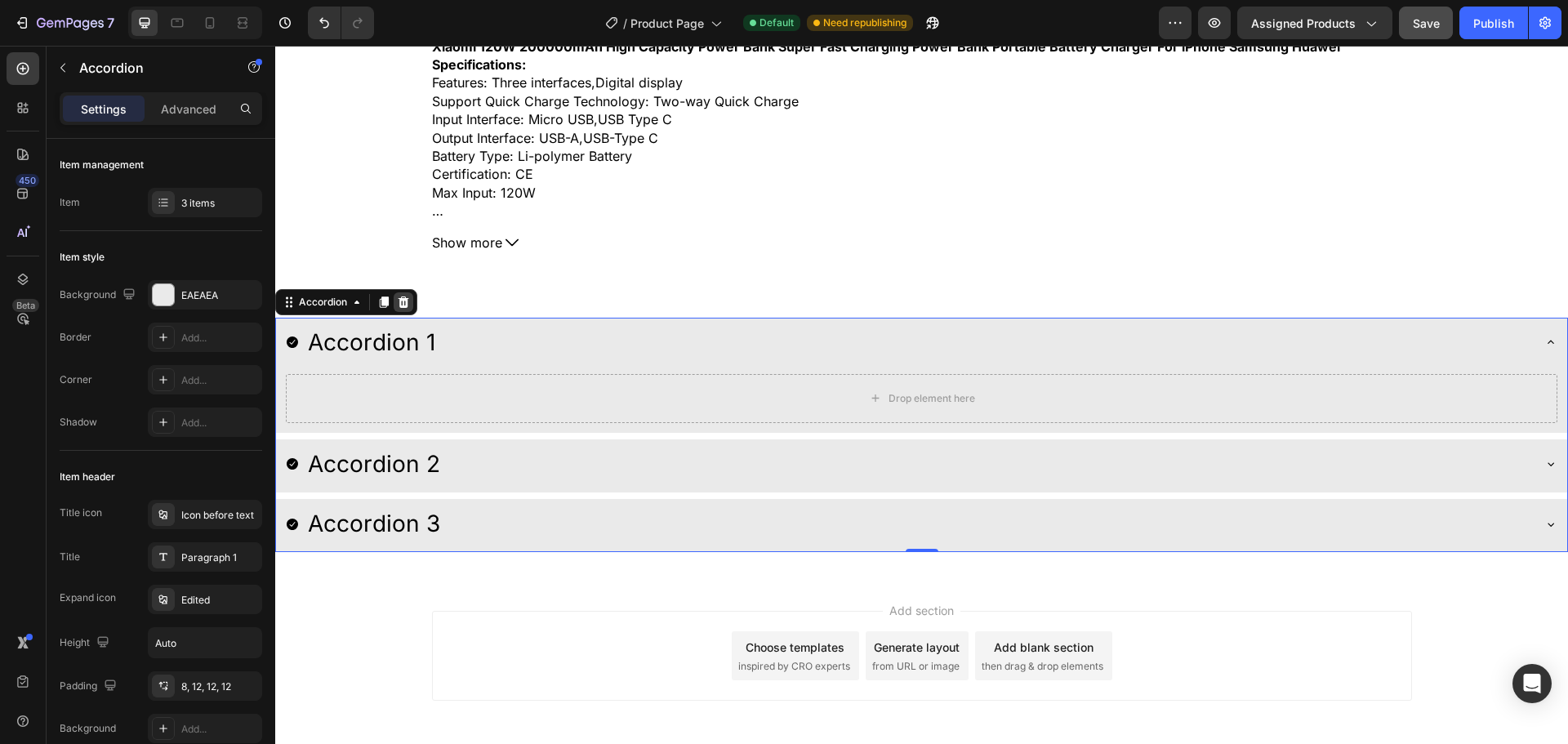
click at [403, 297] on icon at bounding box center [404, 301] width 10 height 11
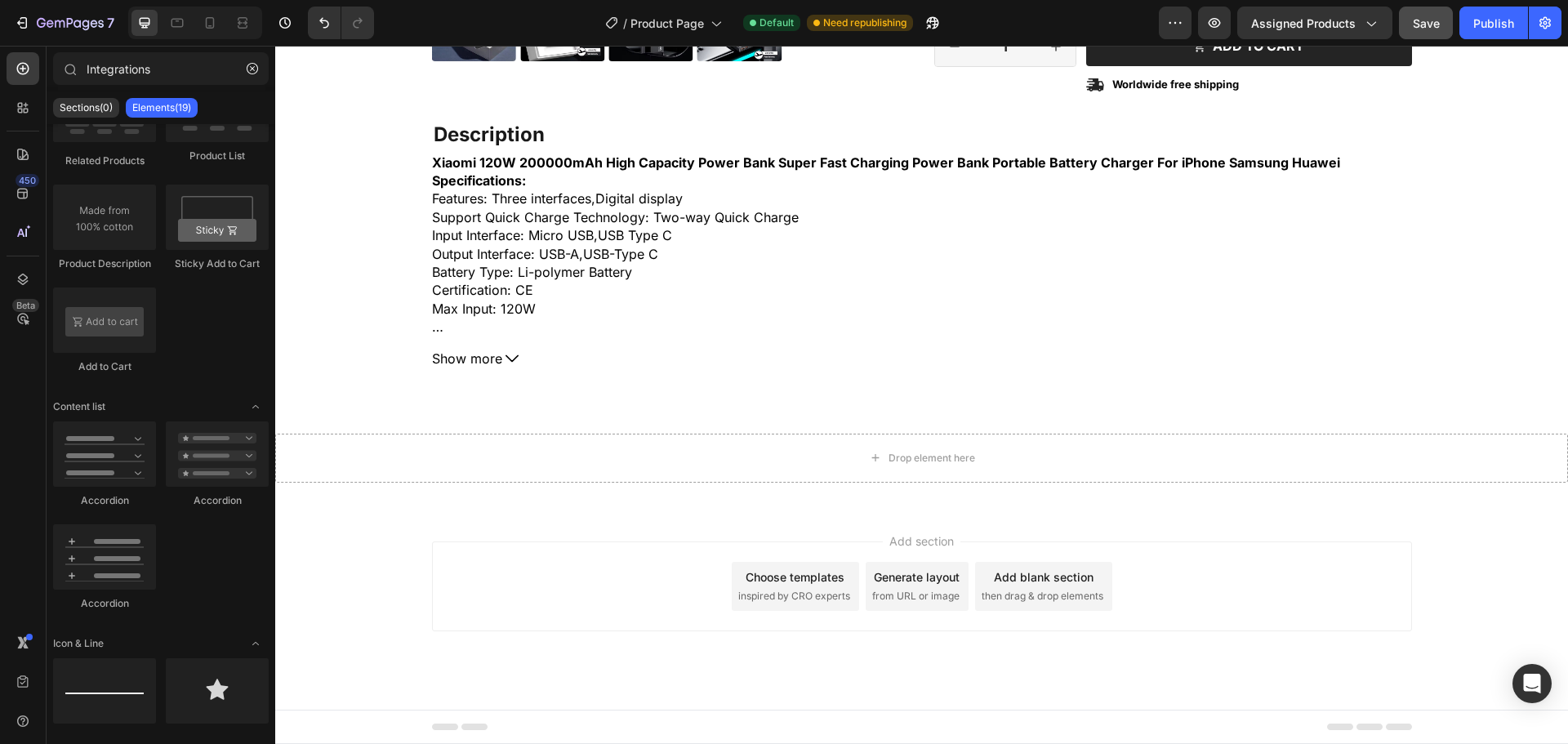
scroll to position [619, 0]
click at [98, 110] on p "Sections(0)" at bounding box center [86, 107] width 53 height 13
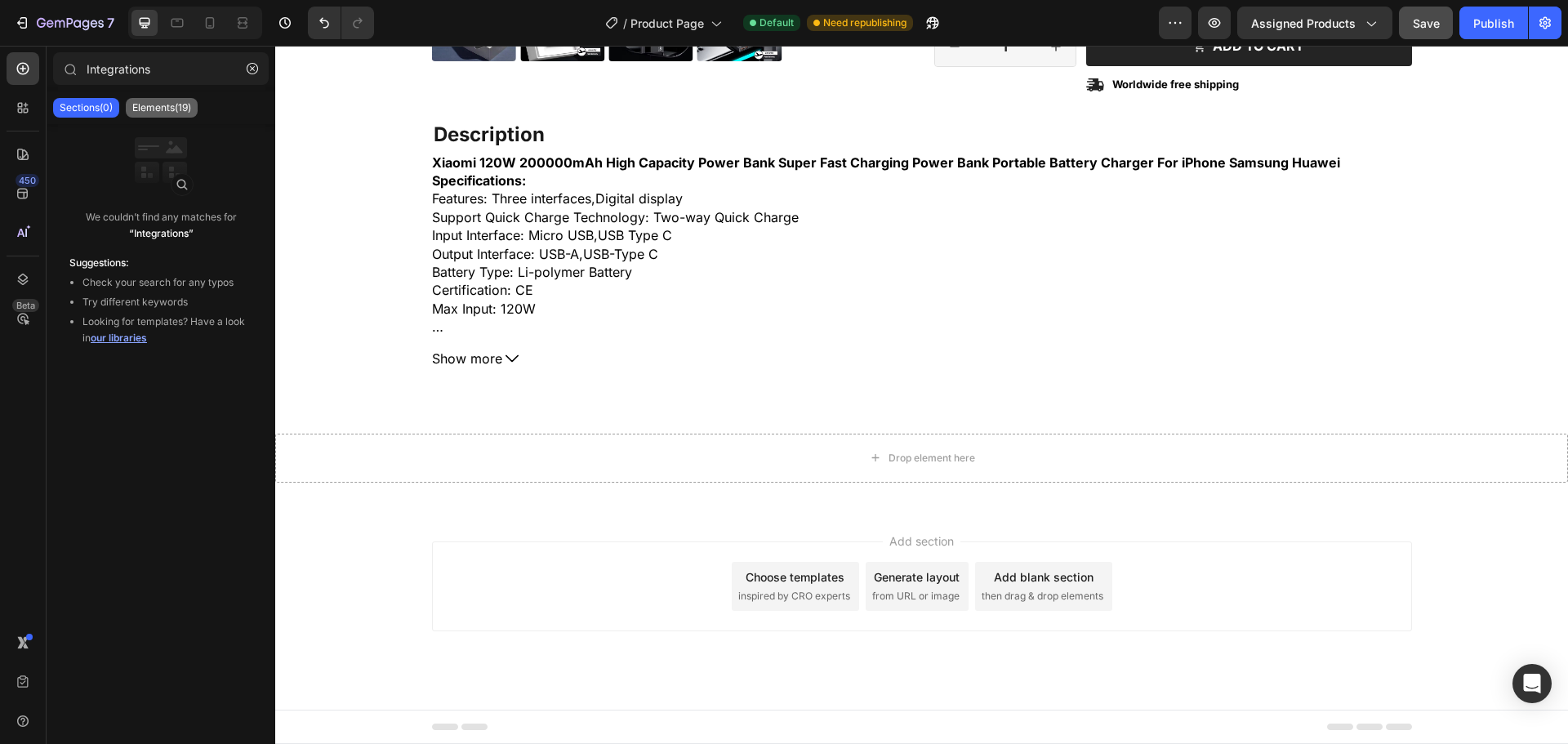
click at [156, 107] on p "Elements(19)" at bounding box center [162, 107] width 58 height 13
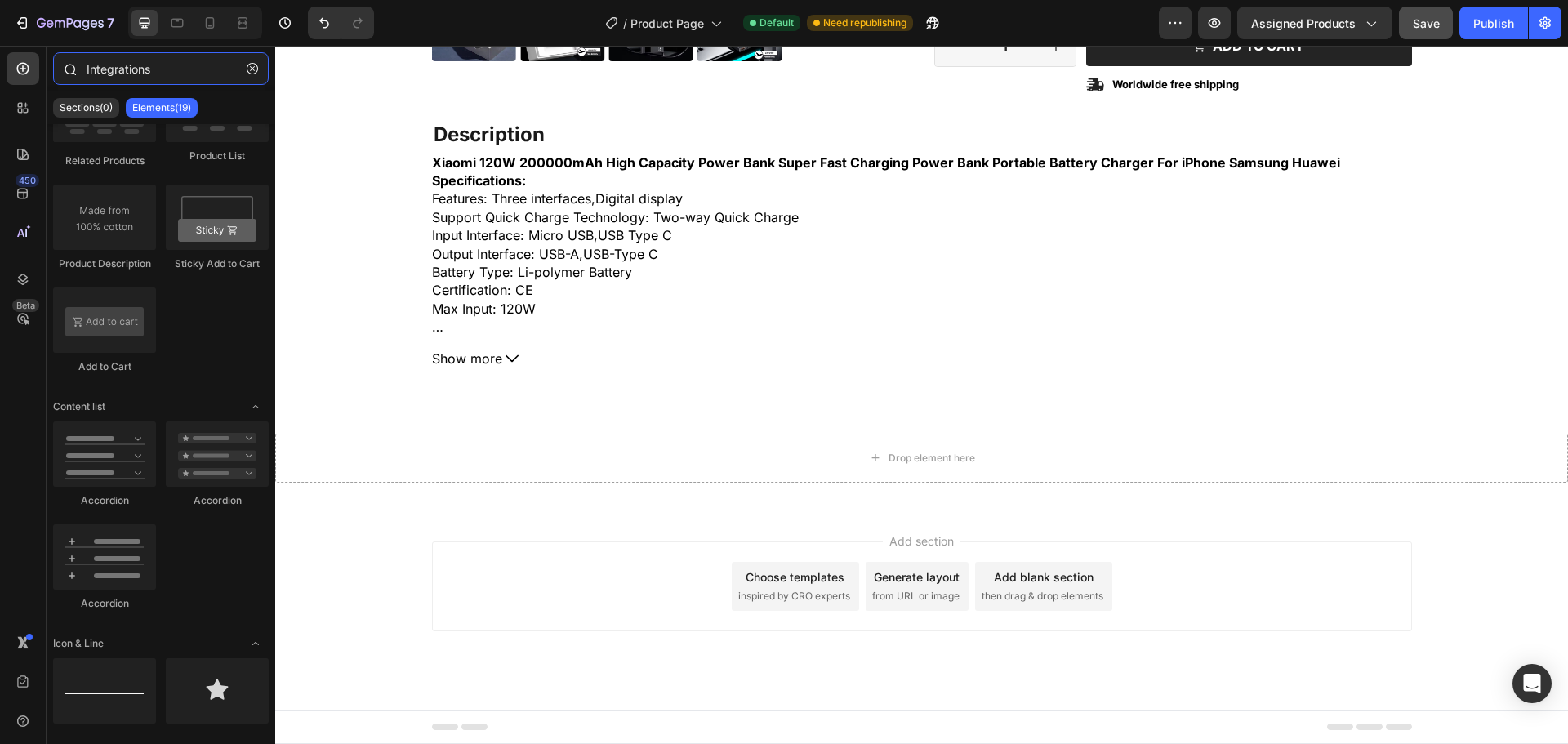
click at [201, 77] on input "Integrations" at bounding box center [161, 68] width 216 height 32
click at [250, 71] on icon "button" at bounding box center [252, 68] width 11 height 11
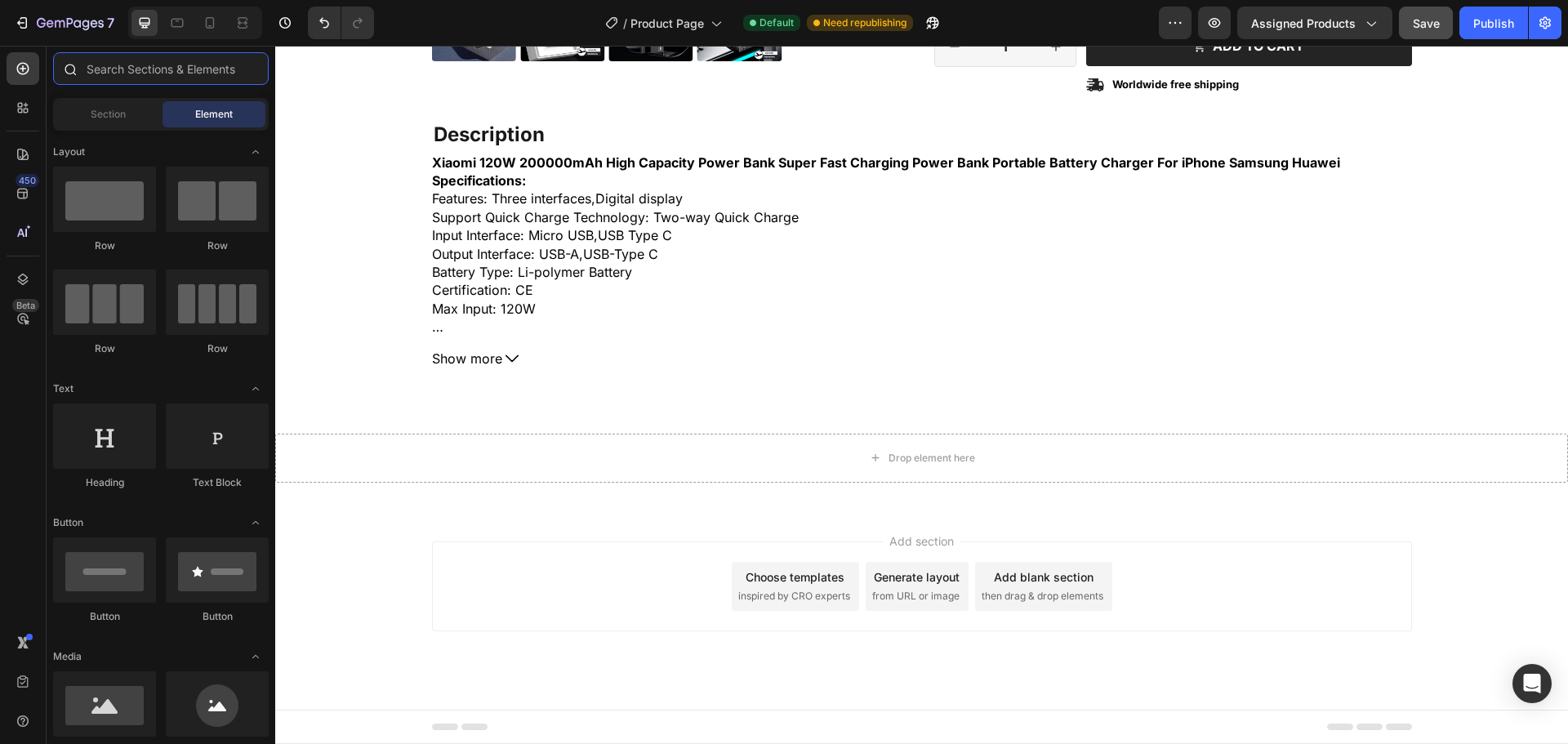
click at [171, 78] on input "text" at bounding box center [161, 68] width 216 height 32
paste input "Judge.me"
click at [28, 183] on div "450" at bounding box center [27, 180] width 24 height 13
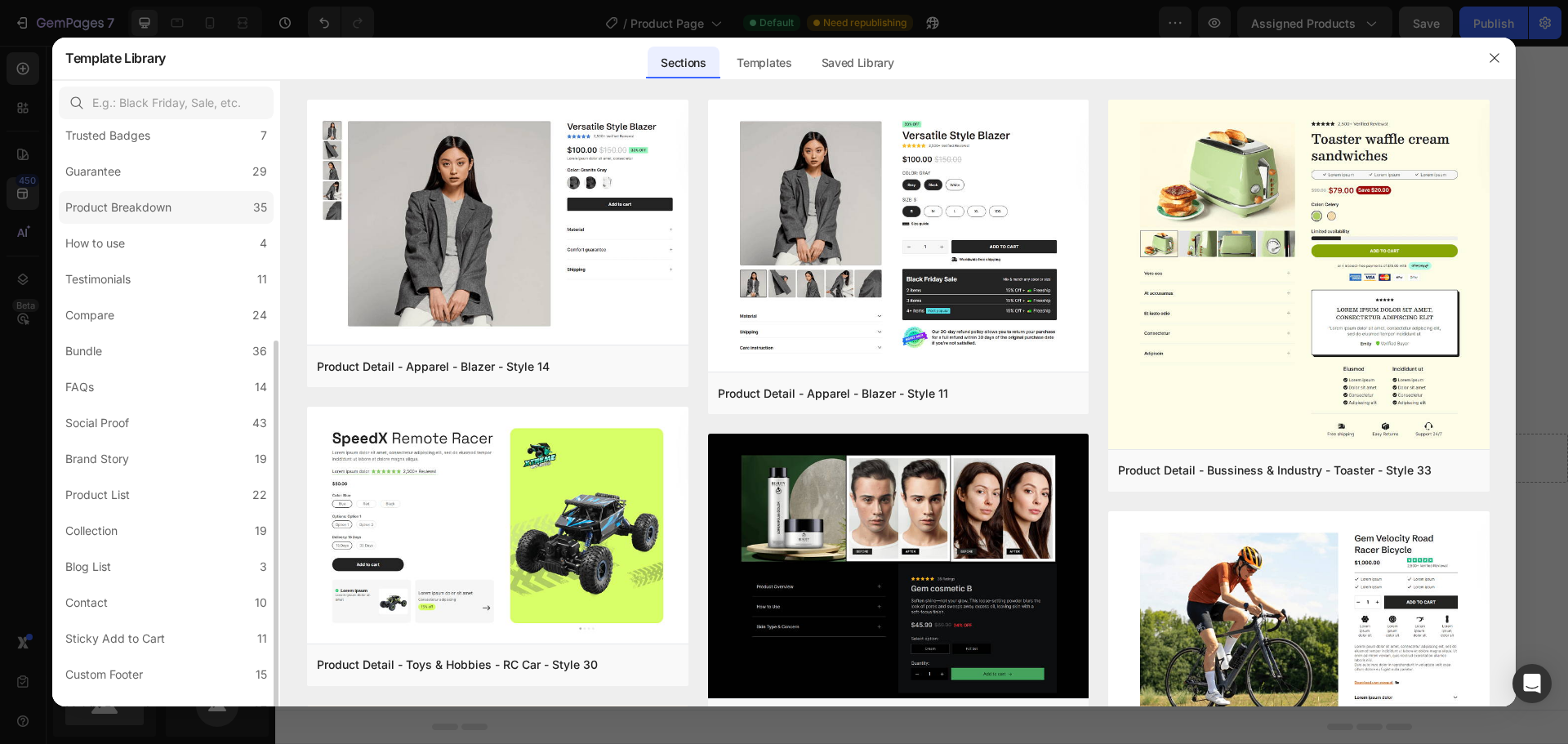
scroll to position [219, 0]
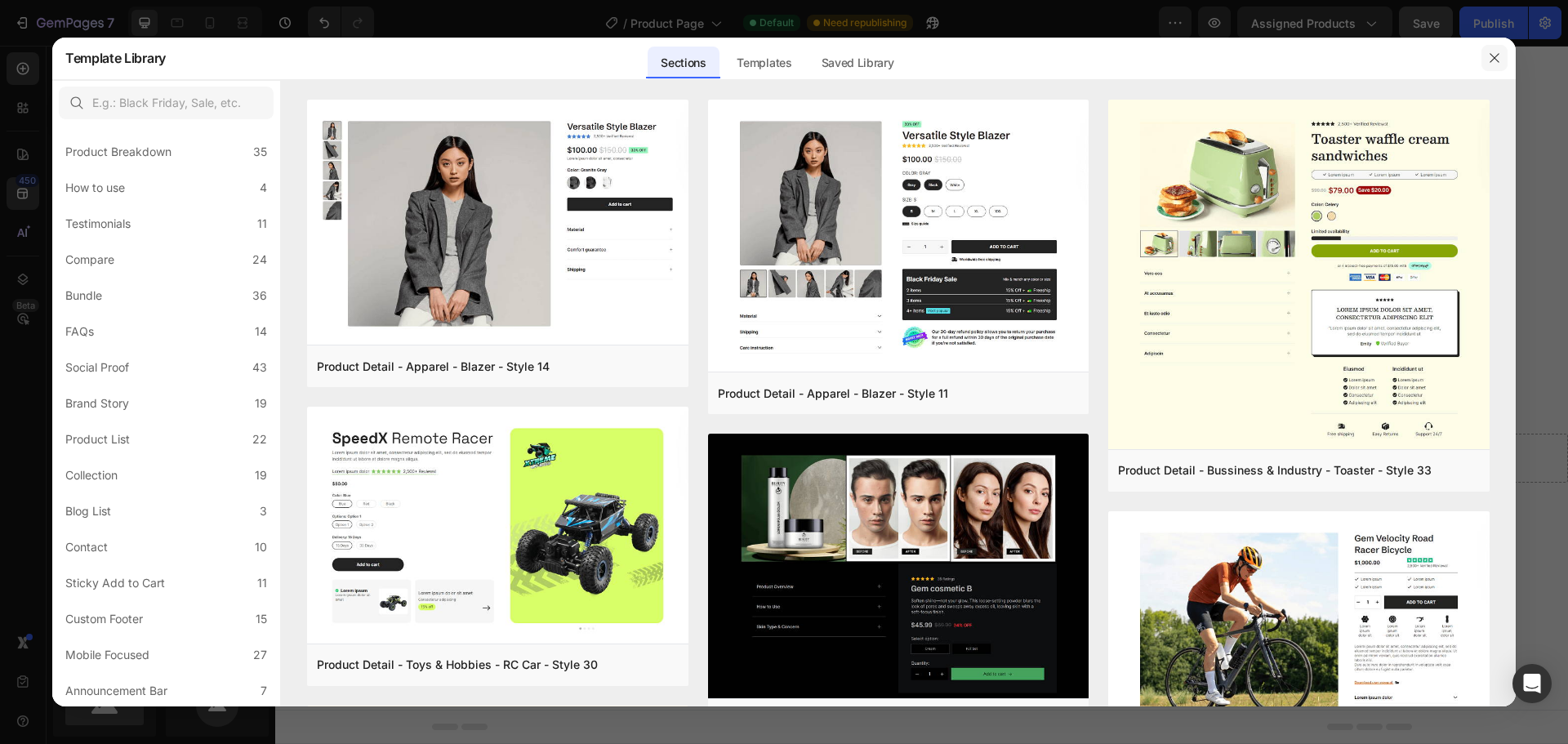
click at [1494, 60] on icon "button" at bounding box center [1495, 58] width 13 height 13
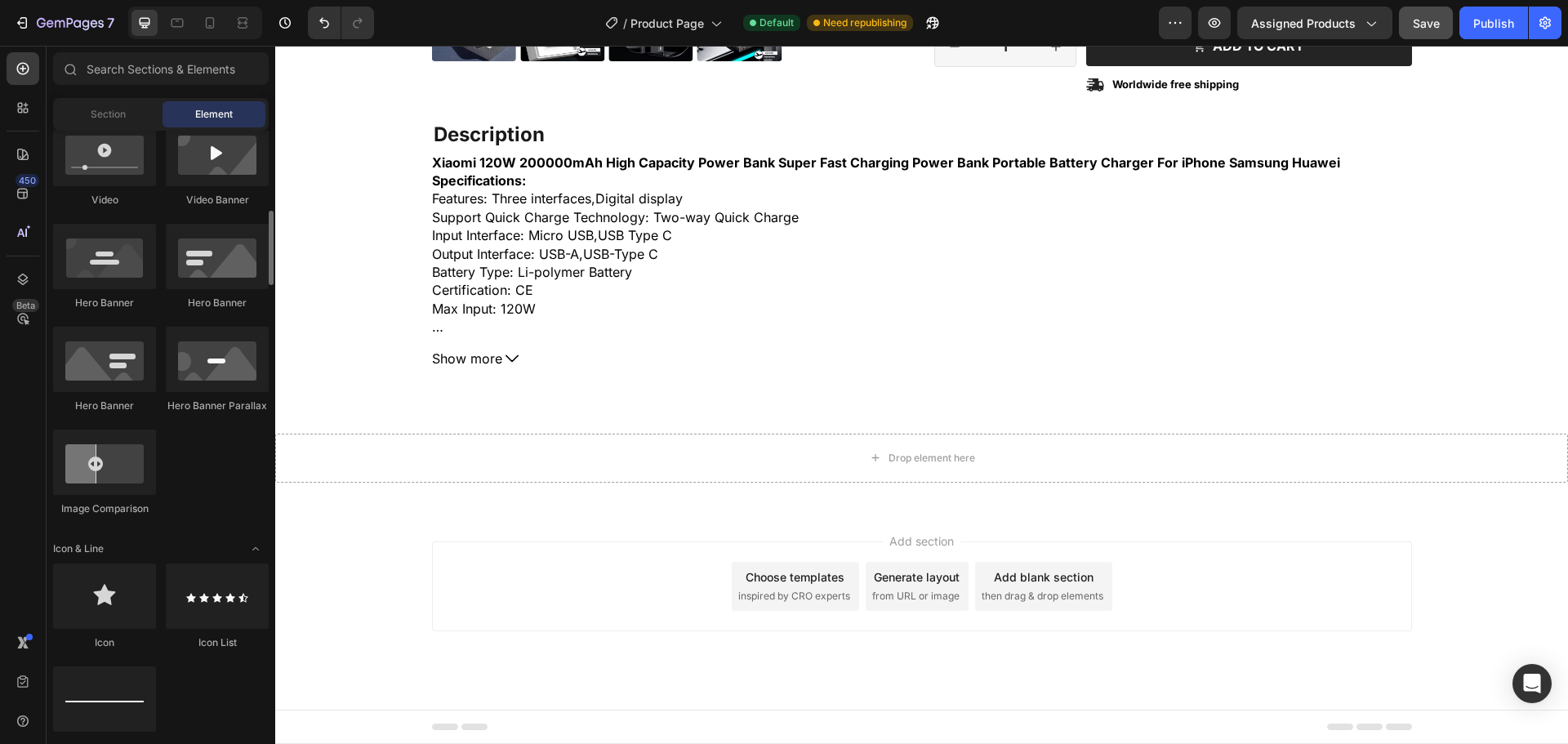
scroll to position [735, 0]
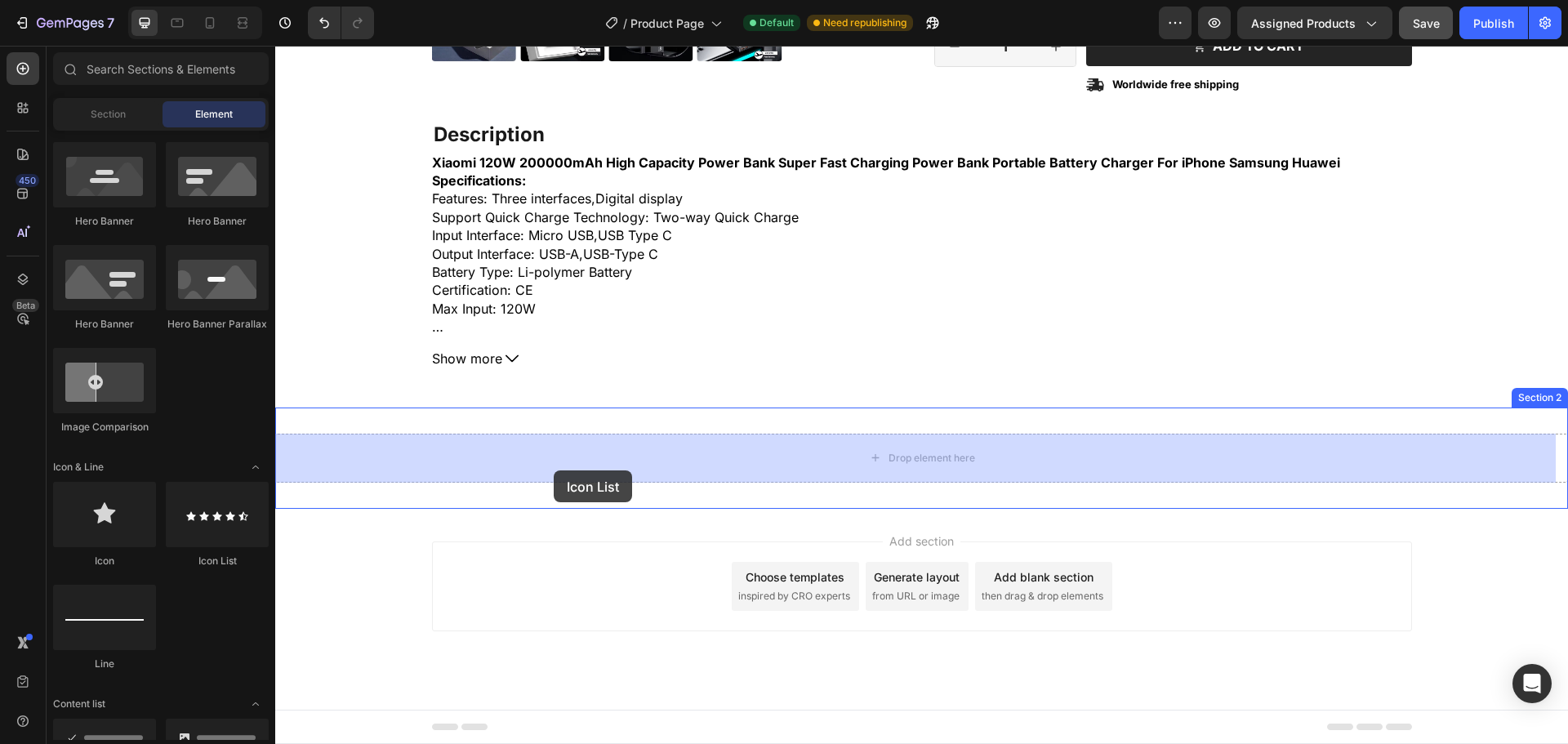
drag, startPoint x: 456, startPoint y: 576, endPoint x: 554, endPoint y: 471, distance: 143.6
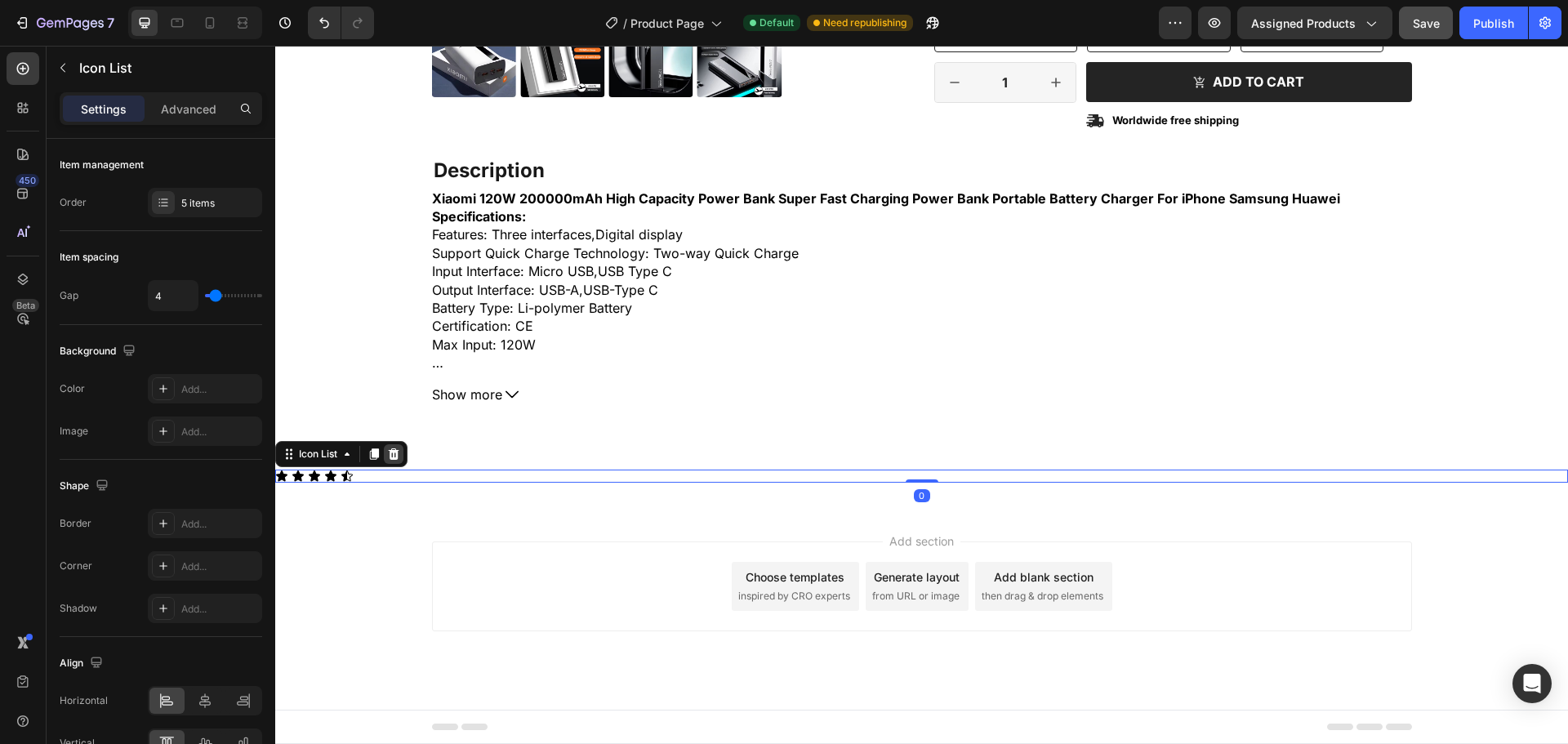
click at [402, 453] on div at bounding box center [394, 454] width 19 height 19
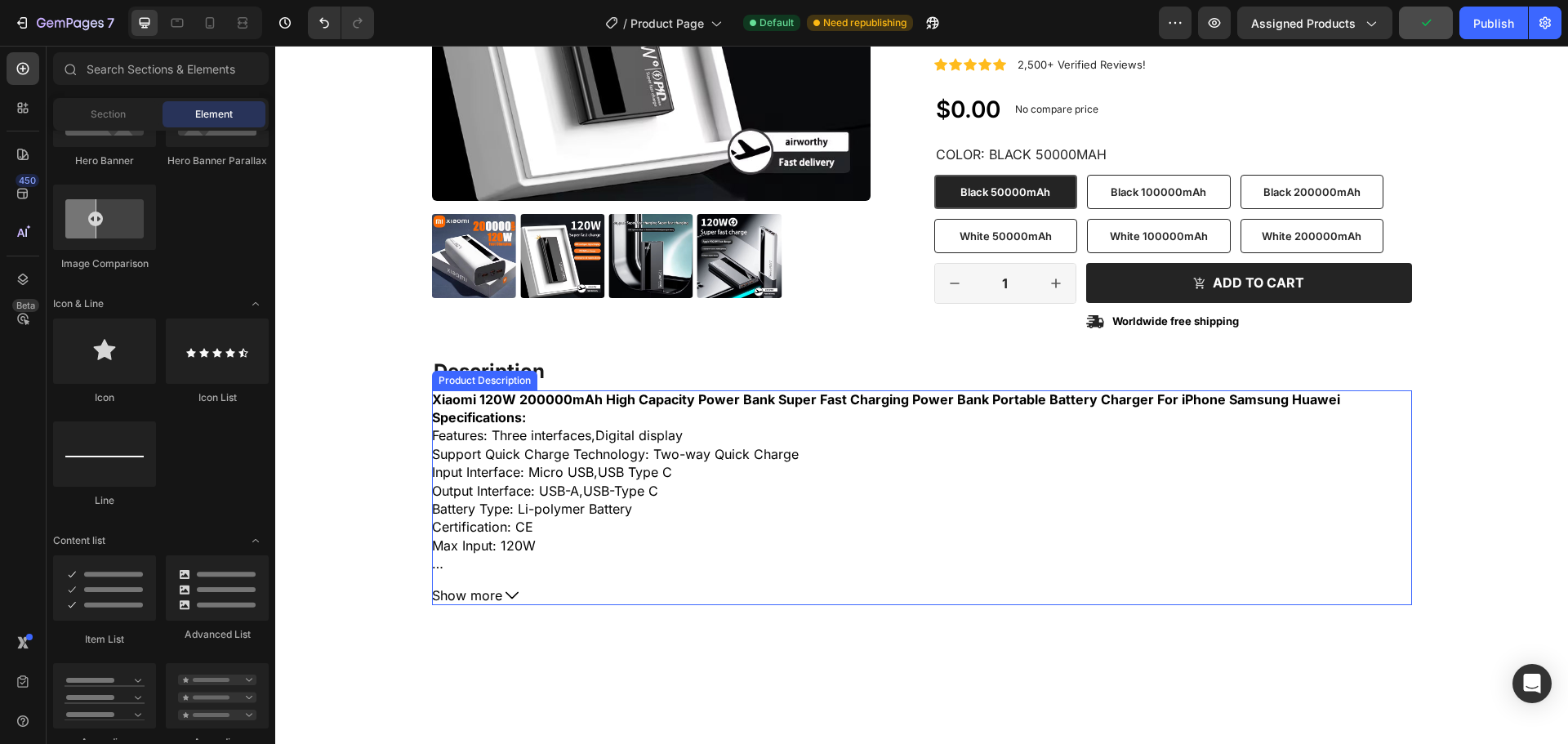
scroll to position [129, 0]
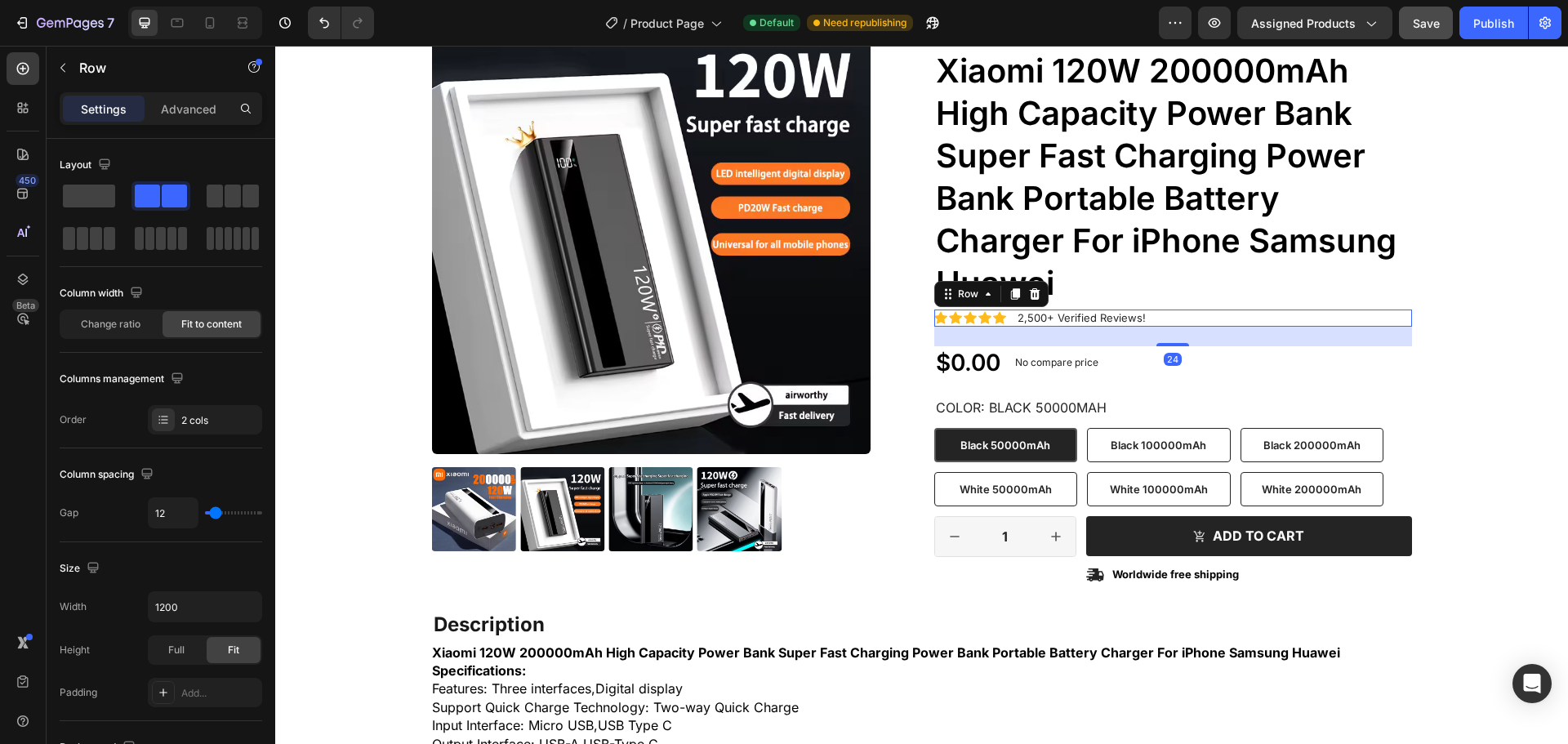
click at [1147, 318] on div "Icon Icon Icon Icon Icon Icon List 2,500+ Verified Reviews! Text Block Row 24" at bounding box center [1173, 319] width 478 height 17
click at [61, 65] on icon "button" at bounding box center [63, 67] width 13 height 13
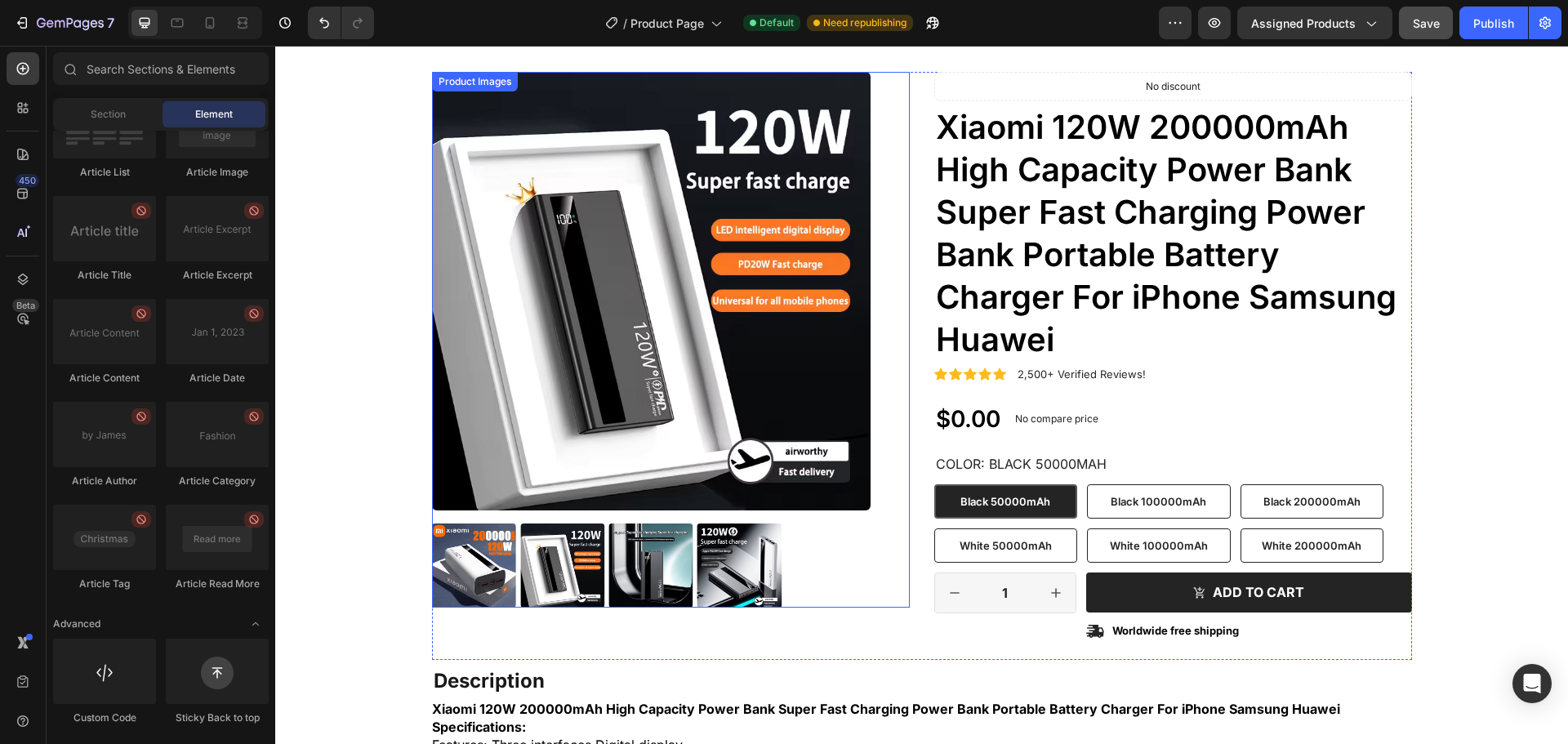
scroll to position [0, 0]
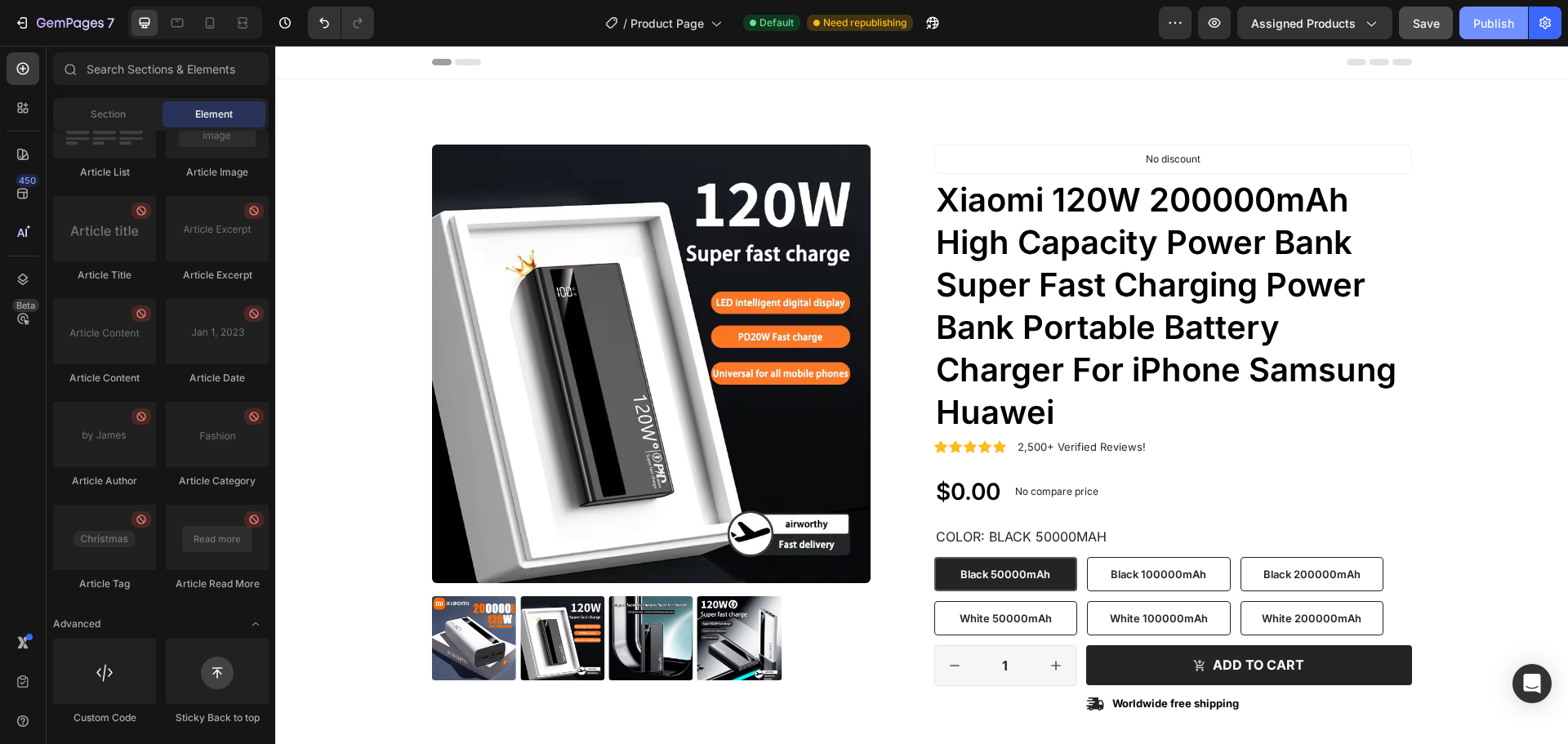
click at [1472, 23] on button "Publish" at bounding box center [1494, 22] width 69 height 32
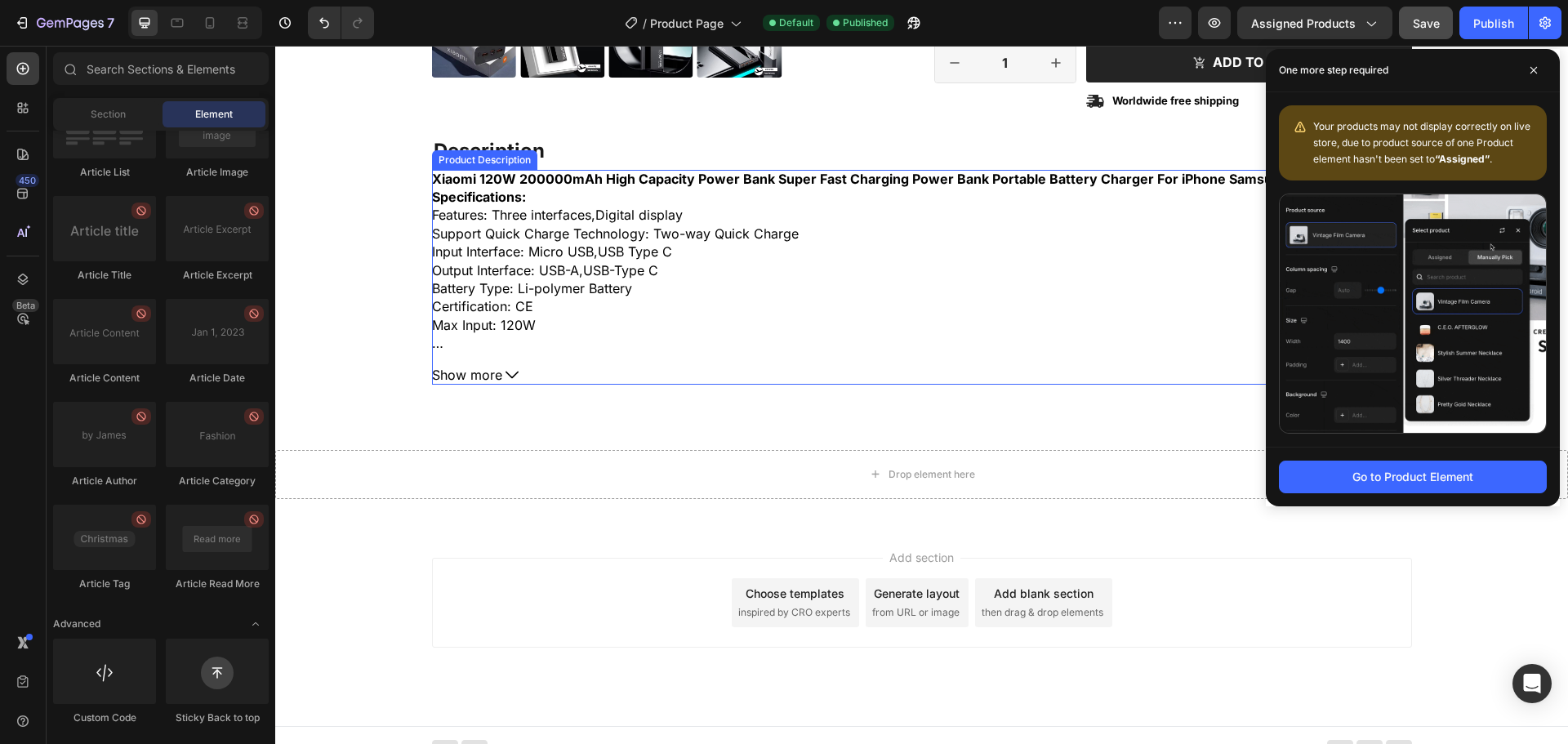
scroll to position [619, 0]
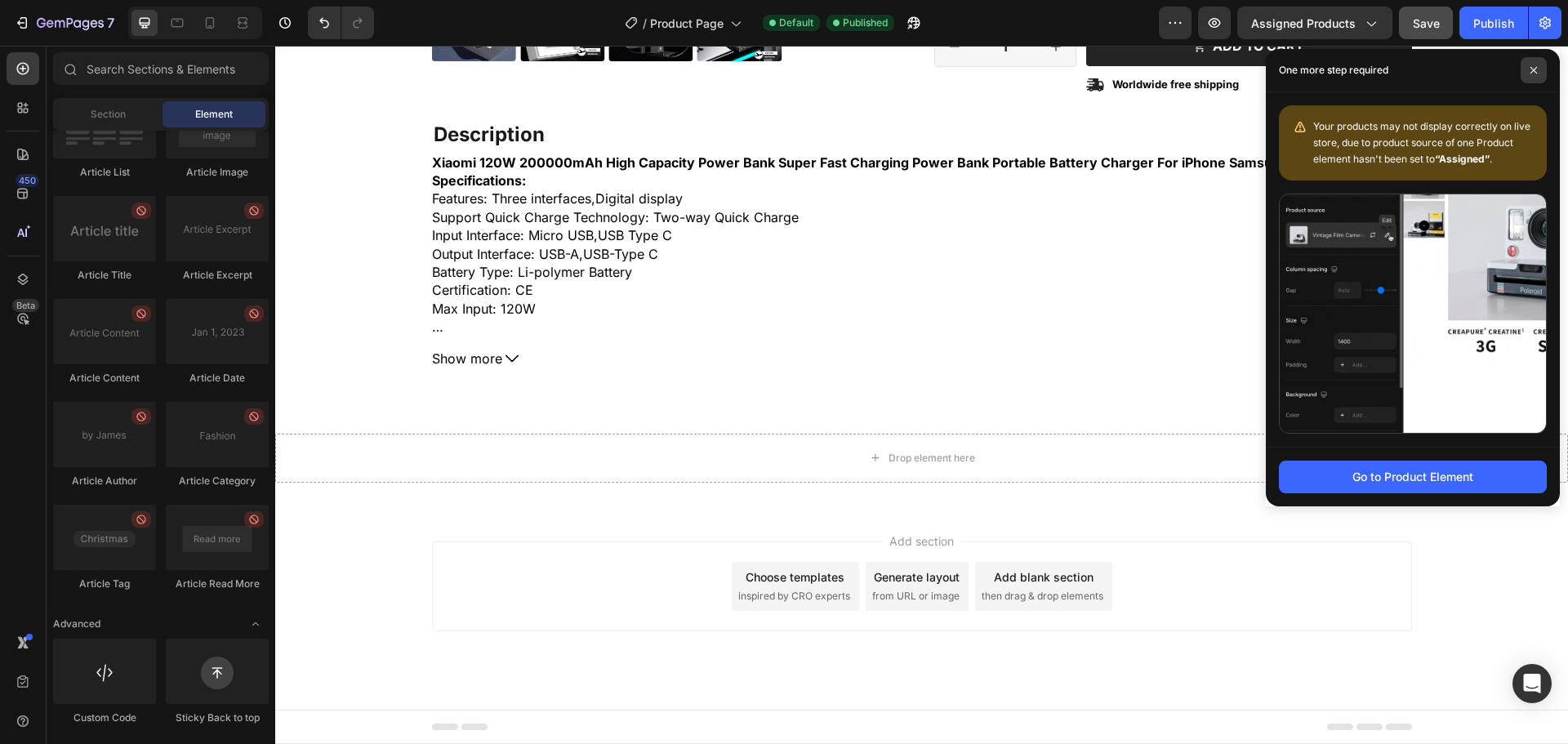
click at [1536, 68] on icon at bounding box center [1533, 70] width 8 height 8
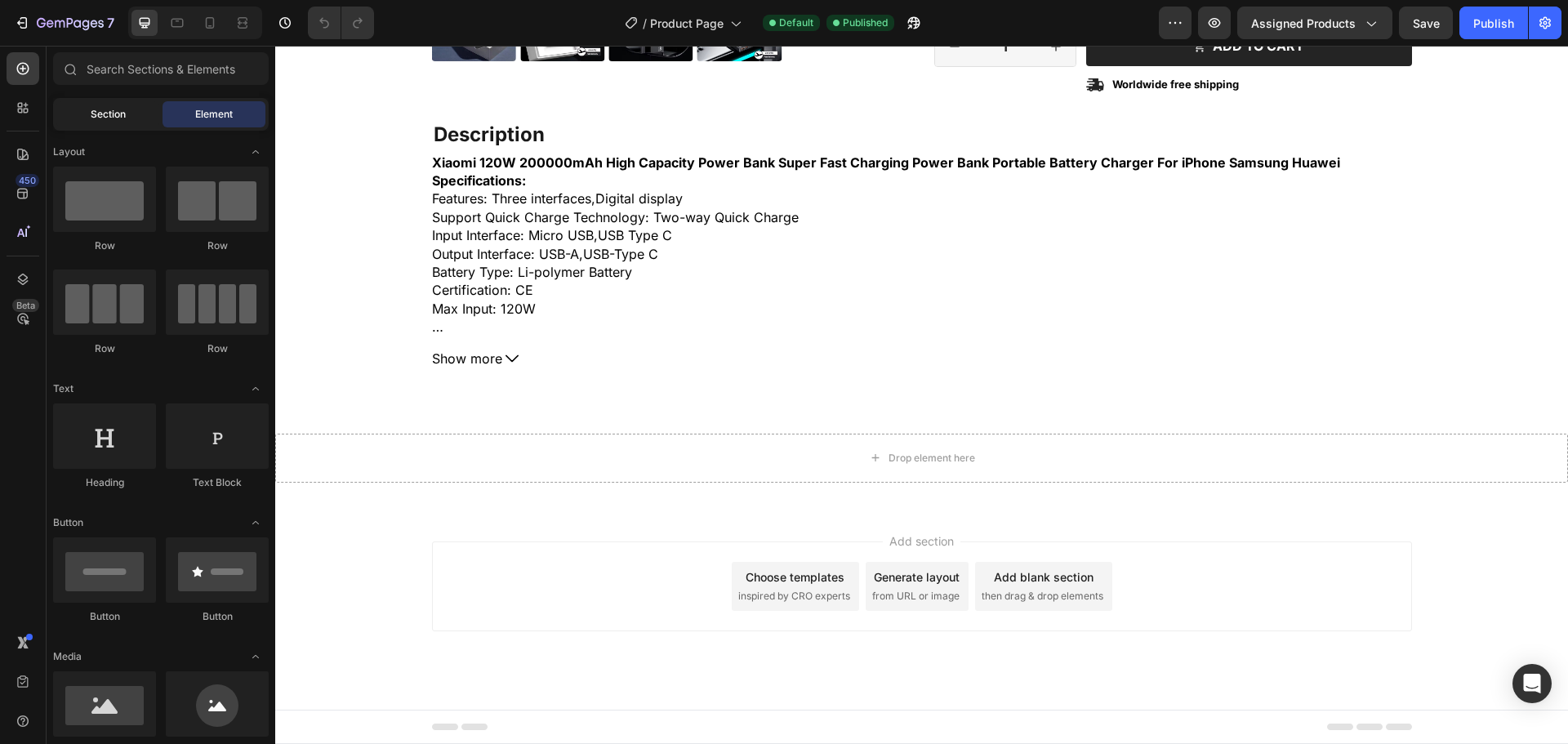
click at [84, 108] on div "Section" at bounding box center [108, 114] width 103 height 26
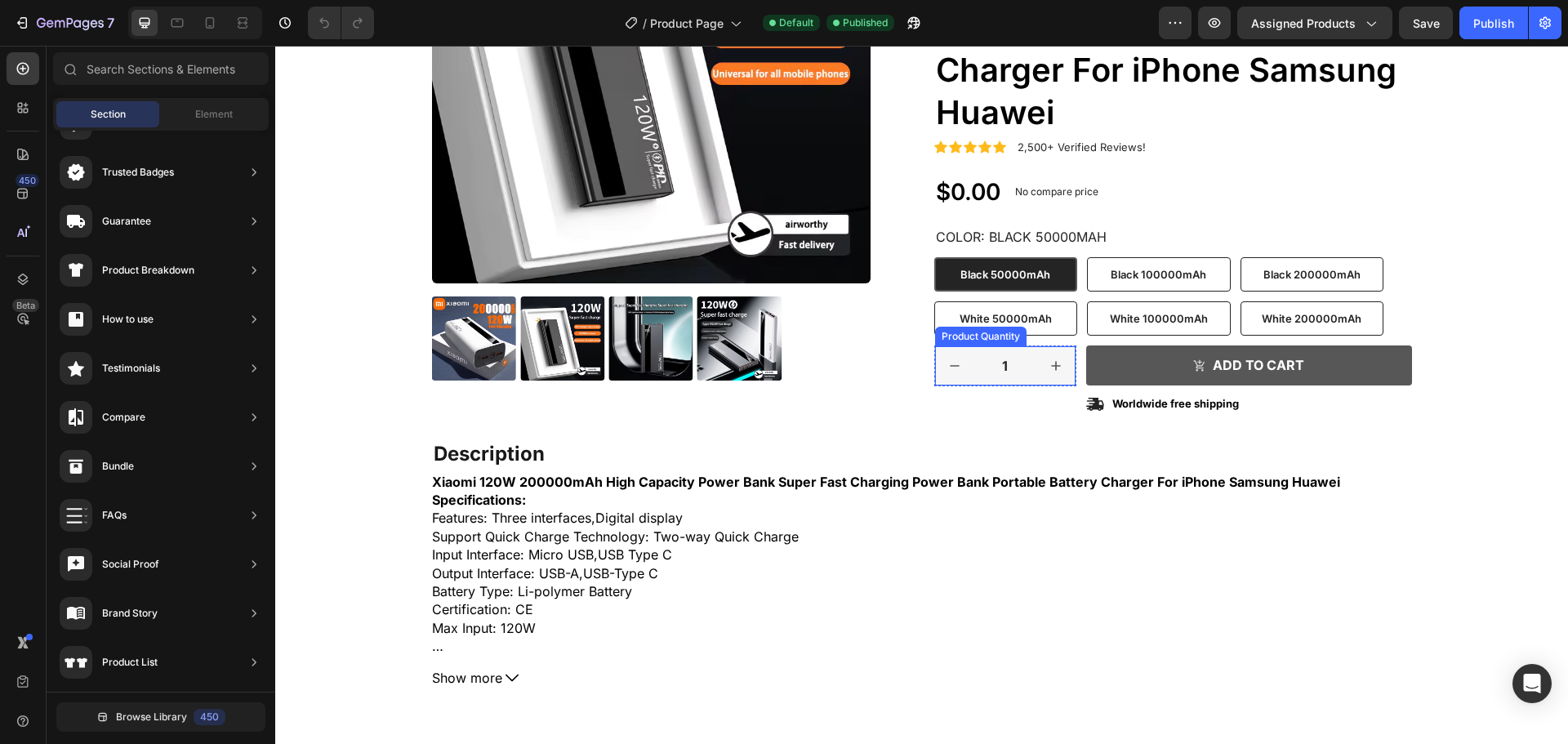
scroll to position [245, 0]
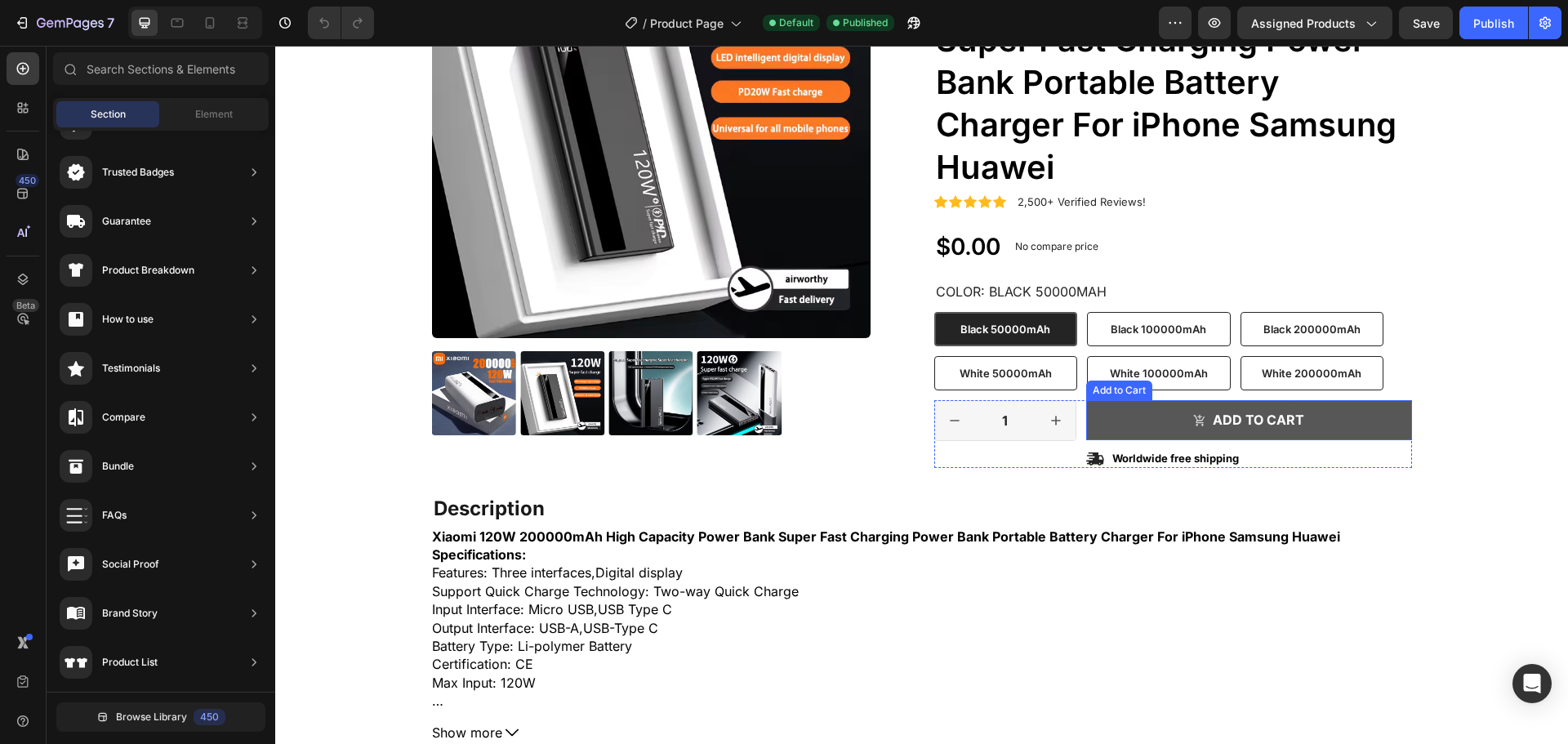
click at [1145, 425] on button "Add to cart" at bounding box center [1248, 420] width 326 height 40
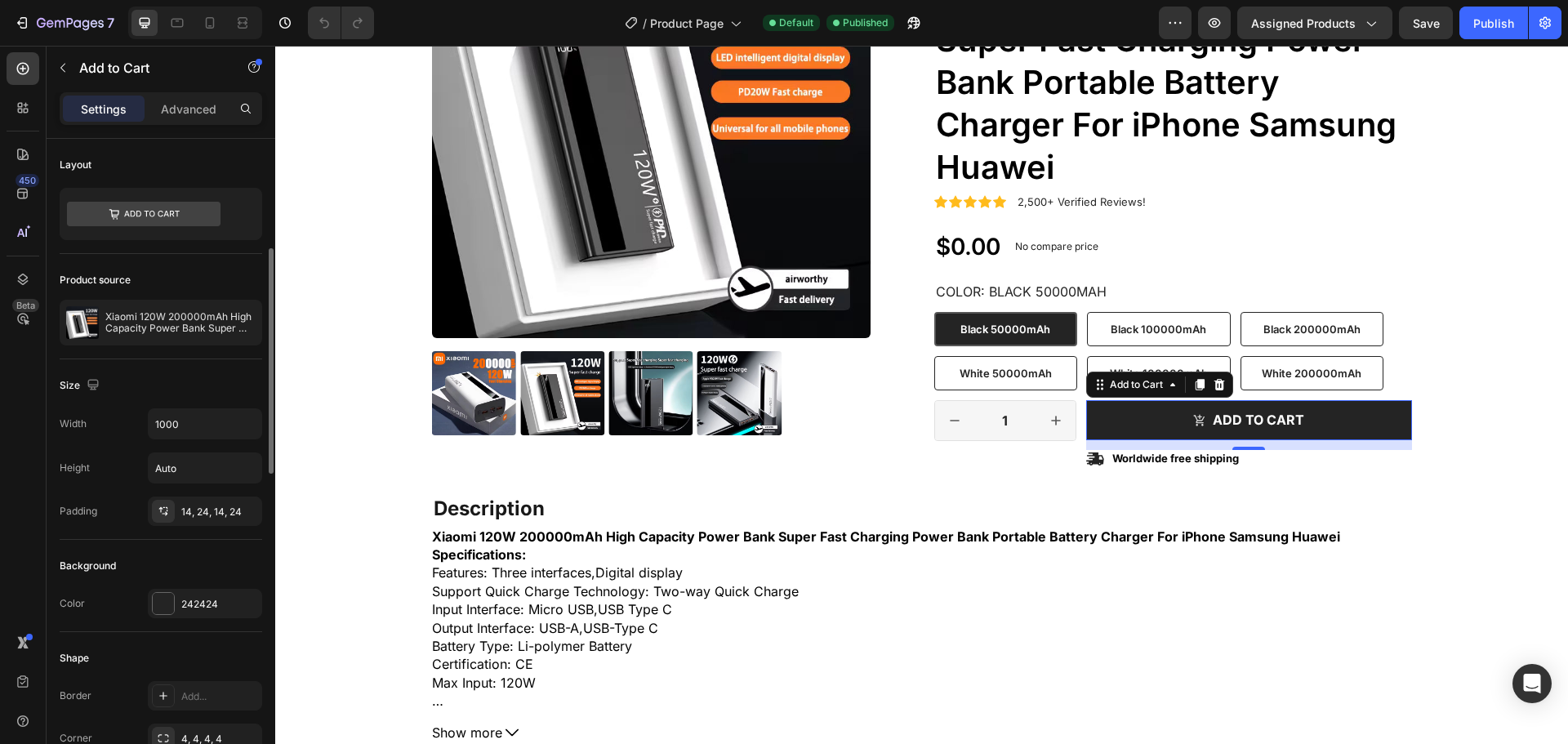
scroll to position [82, 0]
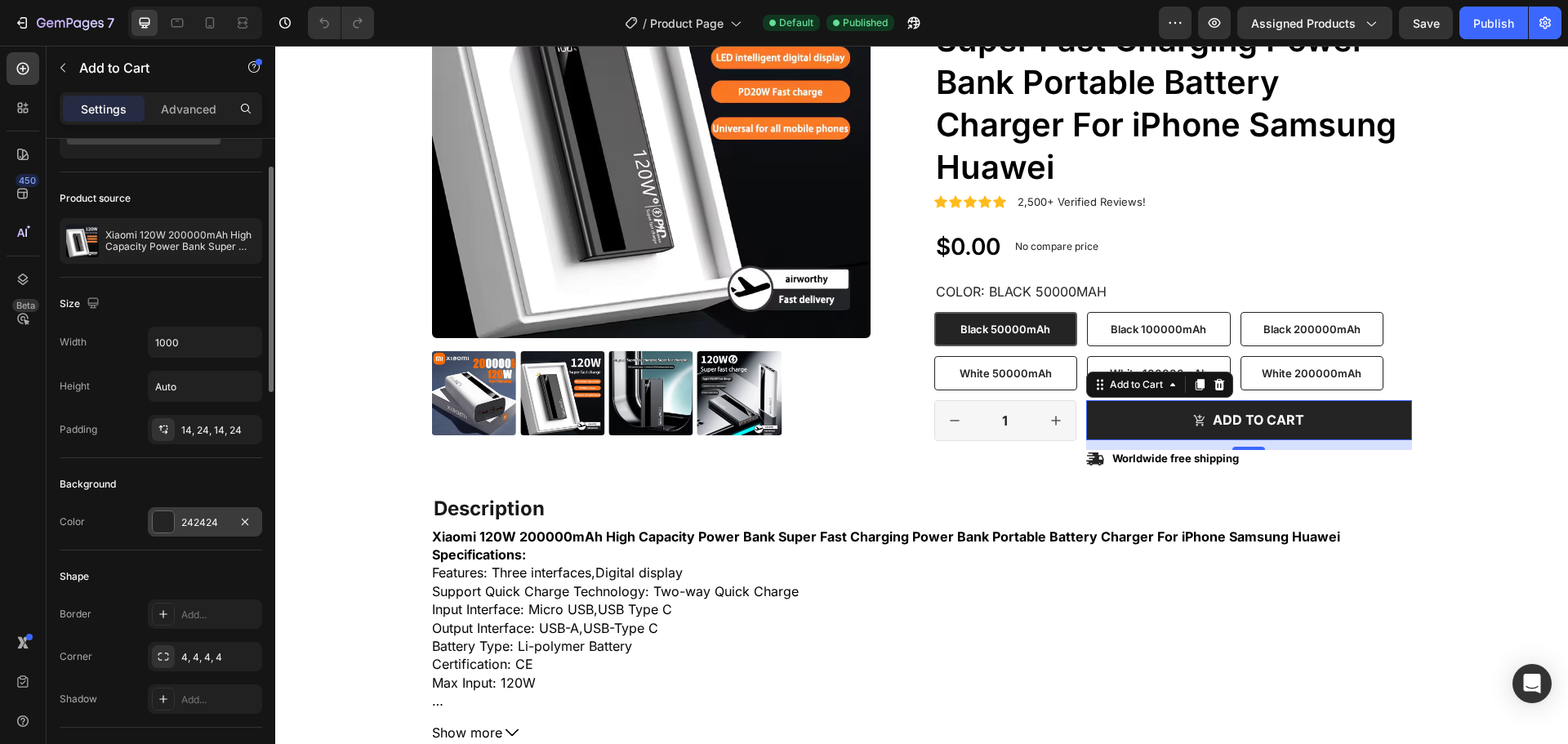
click at [224, 520] on div "242424" at bounding box center [205, 522] width 47 height 15
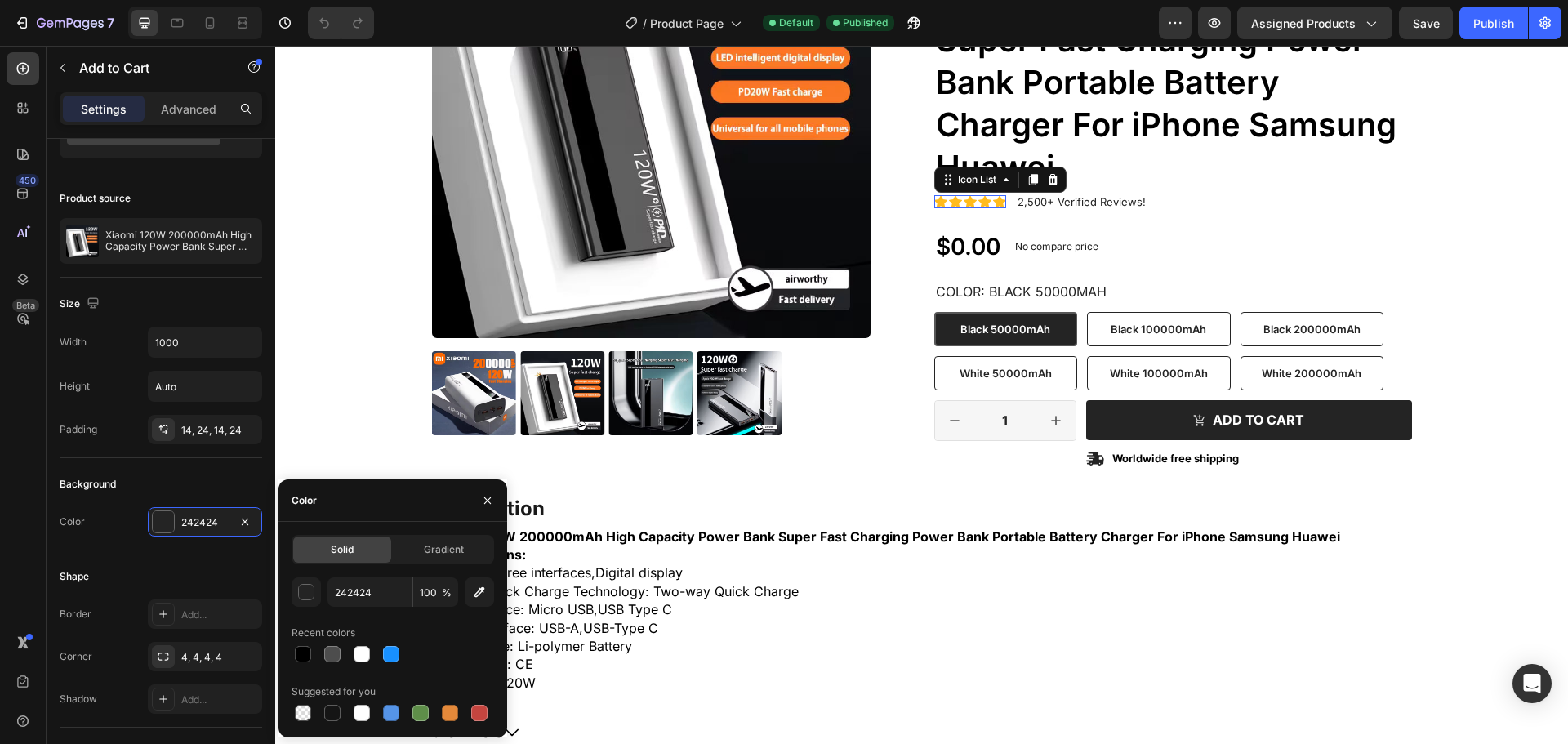
click at [971, 204] on div "Icon Icon Icon Icon Icon" at bounding box center [970, 202] width 72 height 13
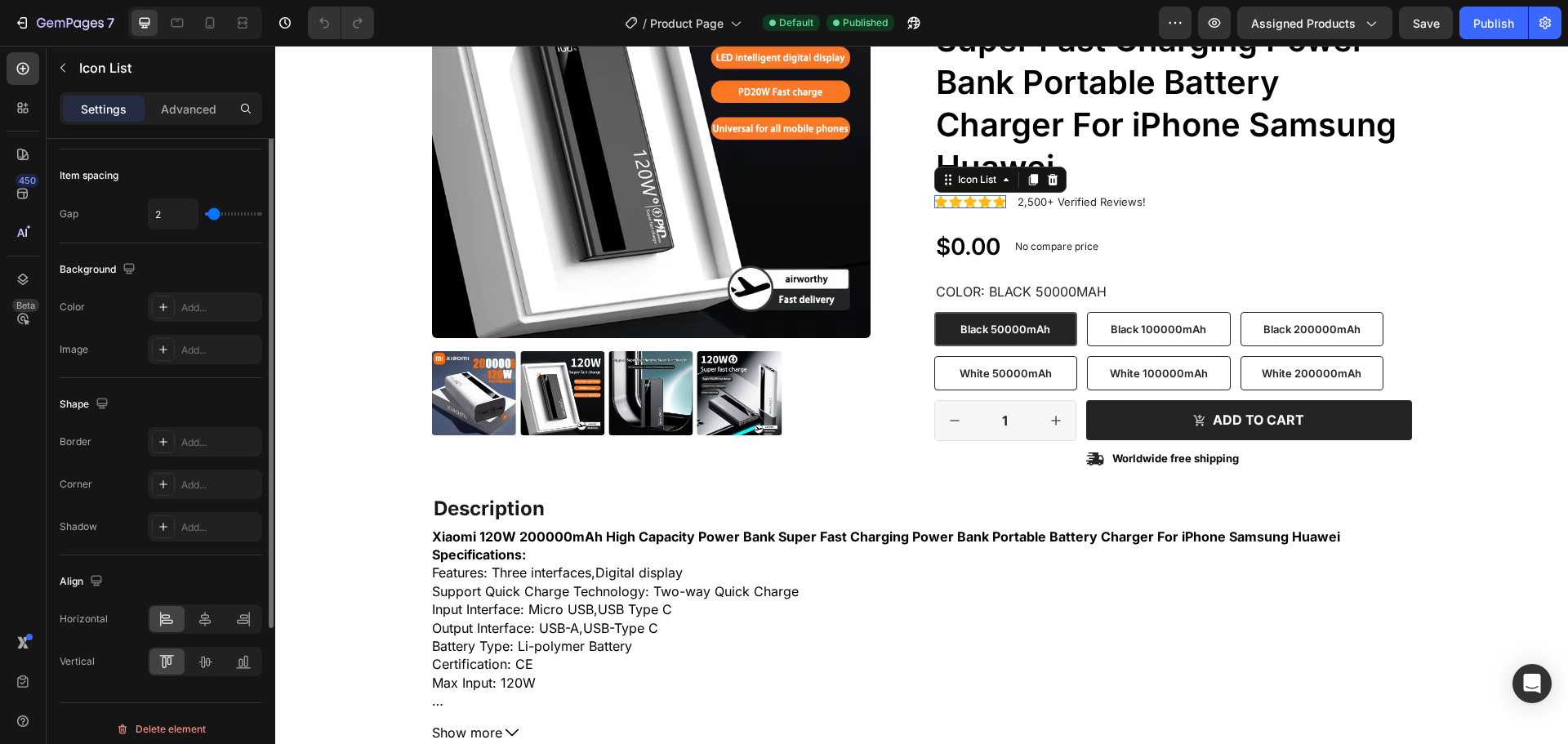
scroll to position [0, 0]
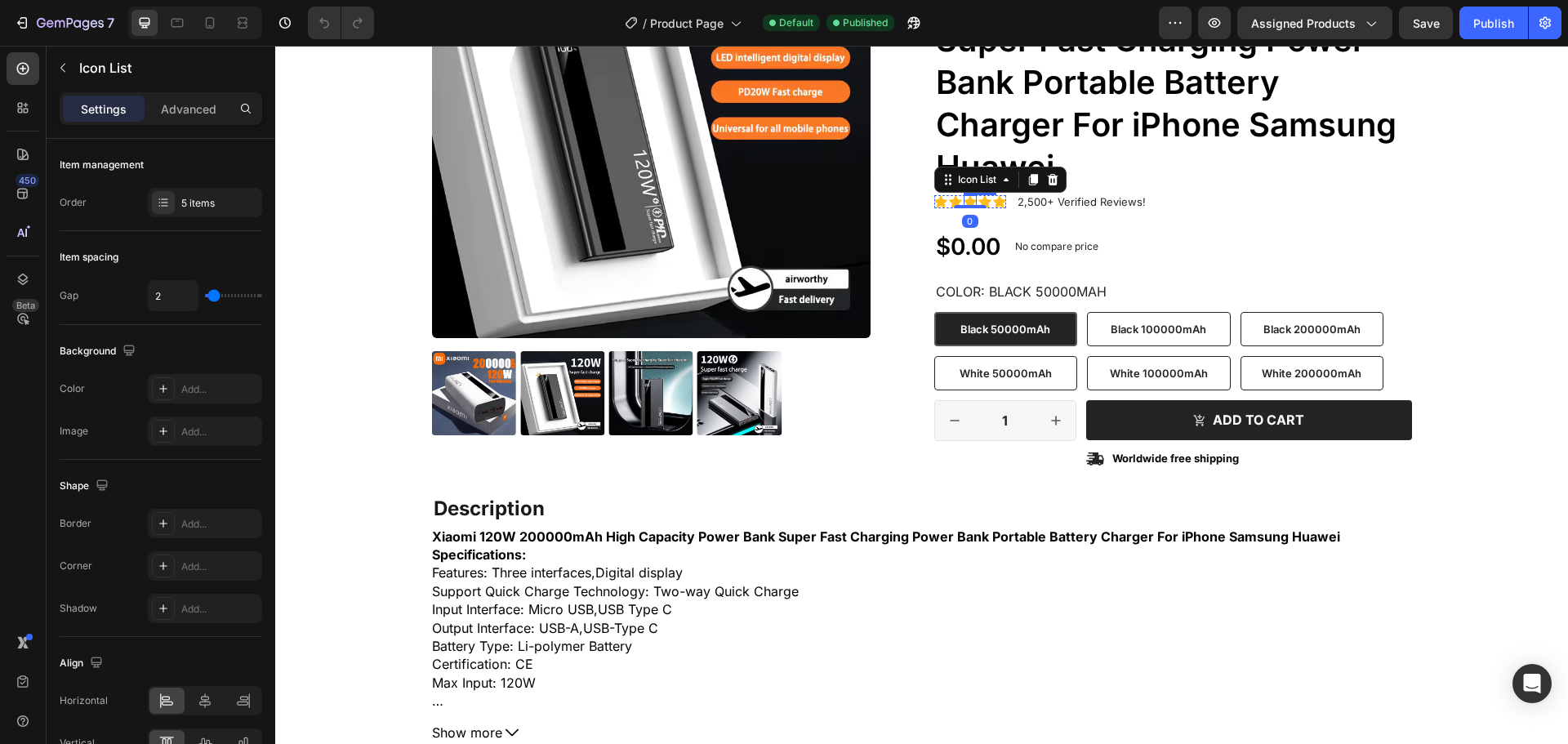
click at [964, 200] on icon at bounding box center [970, 203] width 13 height 12
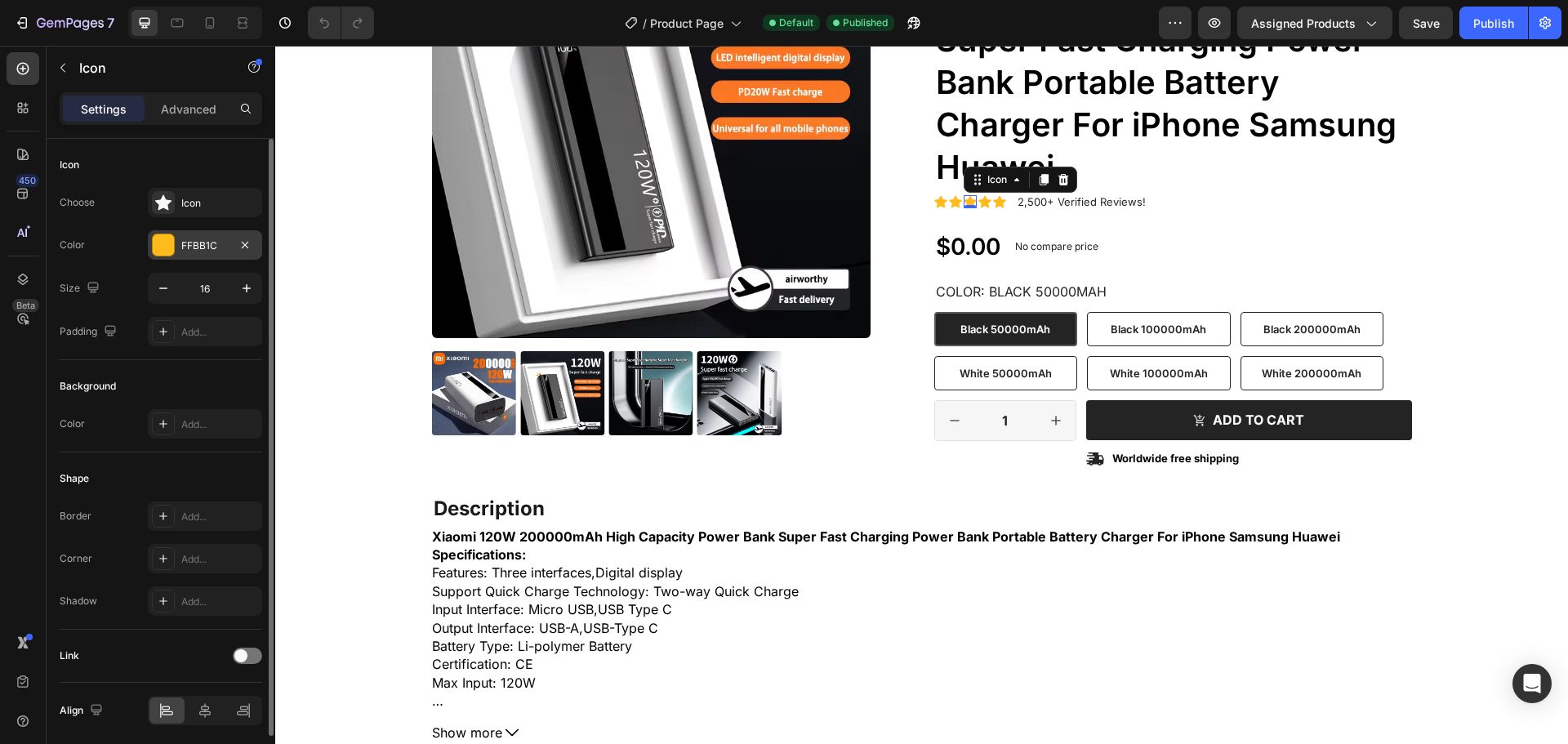
click at [196, 245] on div "FFBB1C" at bounding box center [205, 245] width 47 height 15
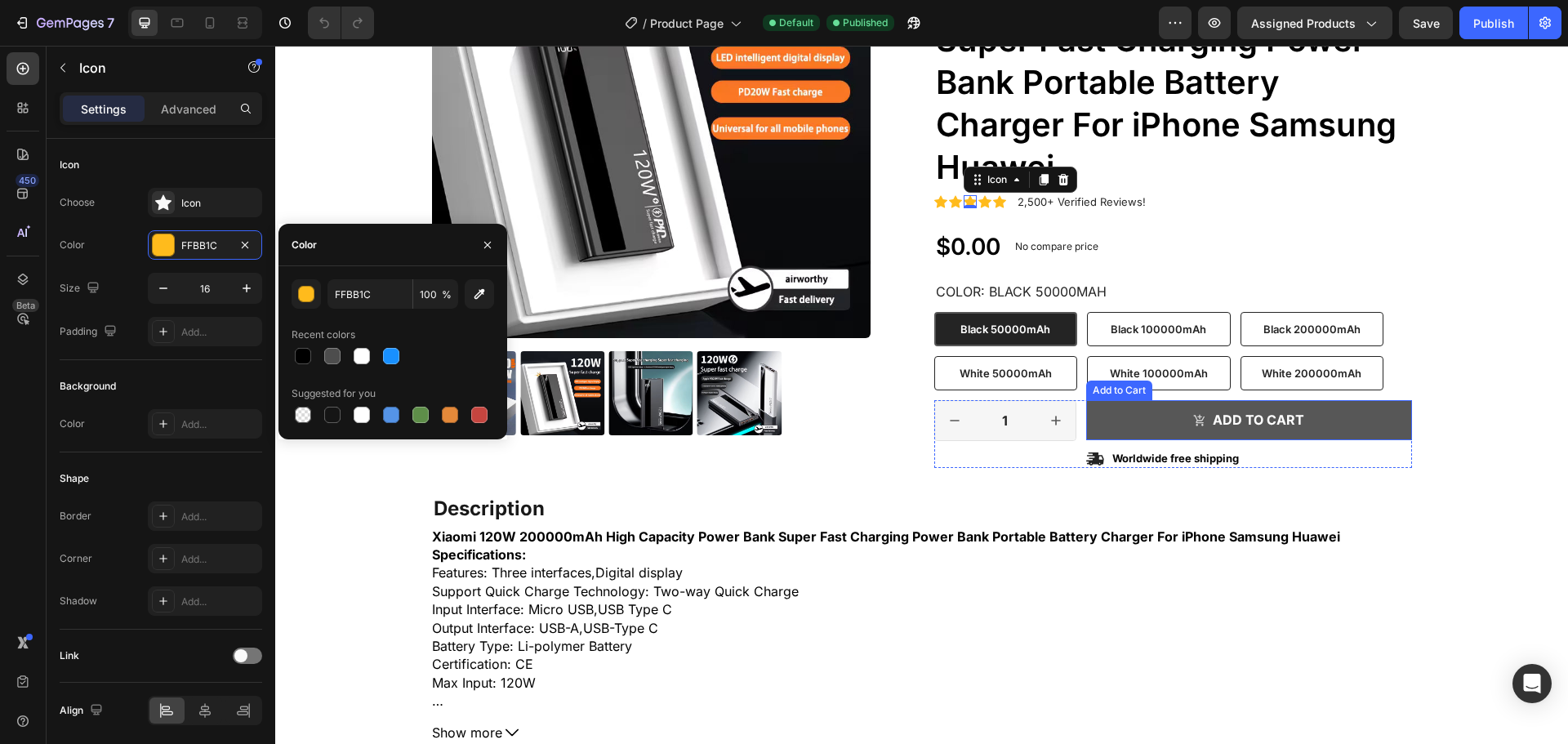
click at [1124, 417] on button "Add to cart" at bounding box center [1248, 420] width 326 height 40
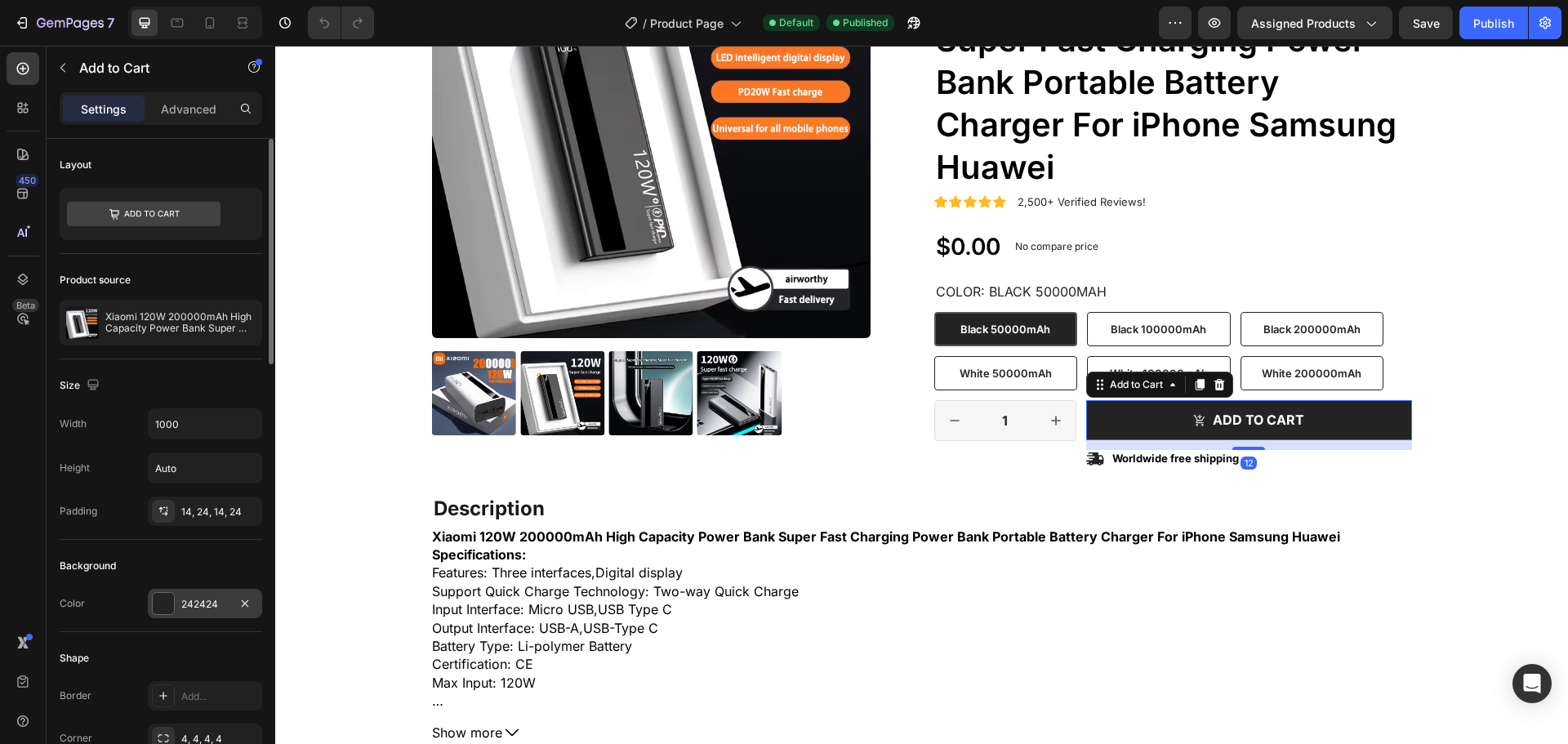
click at [210, 604] on div "242424" at bounding box center [205, 604] width 47 height 15
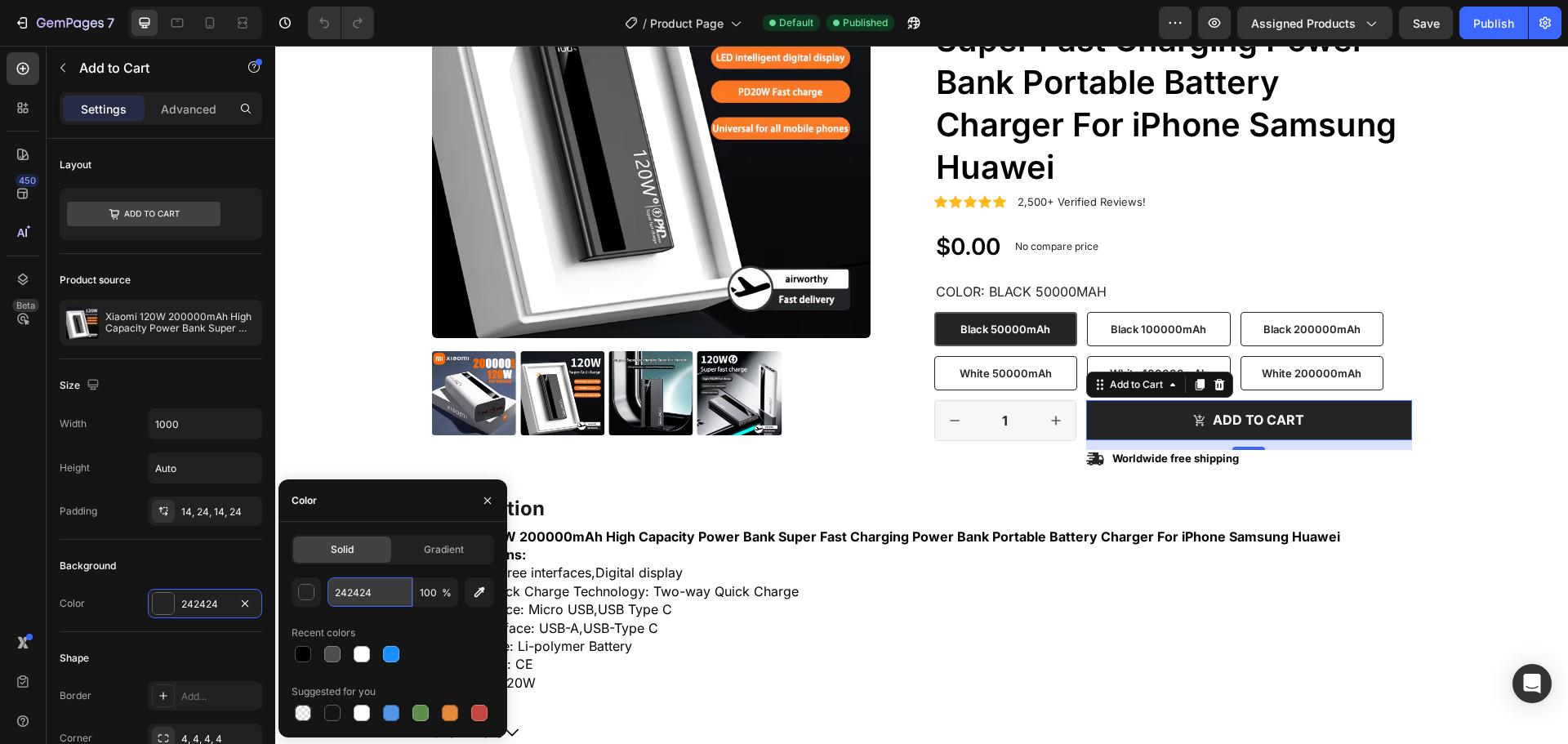
click at [353, 598] on input "242424" at bounding box center [369, 592] width 85 height 30
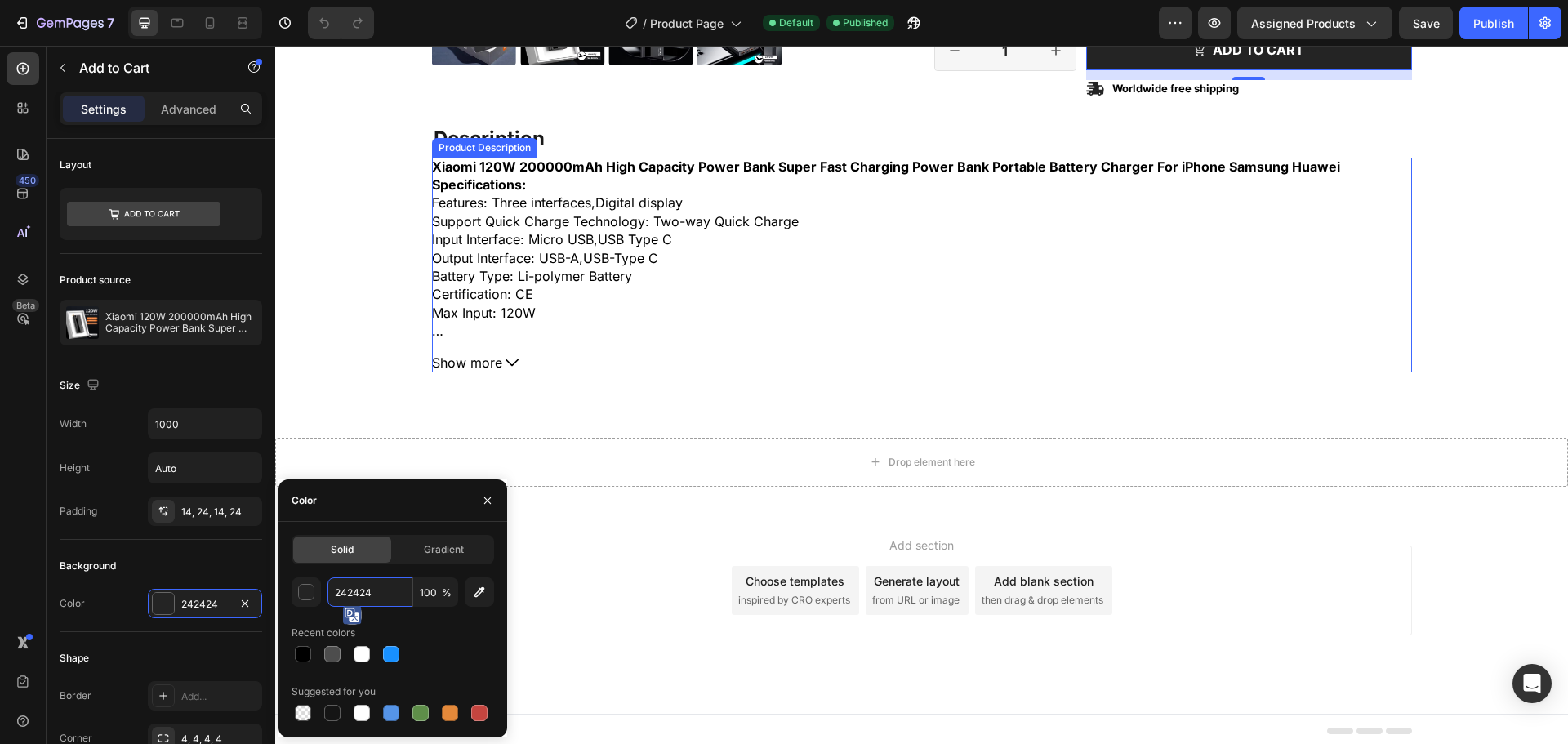
scroll to position [619, 0]
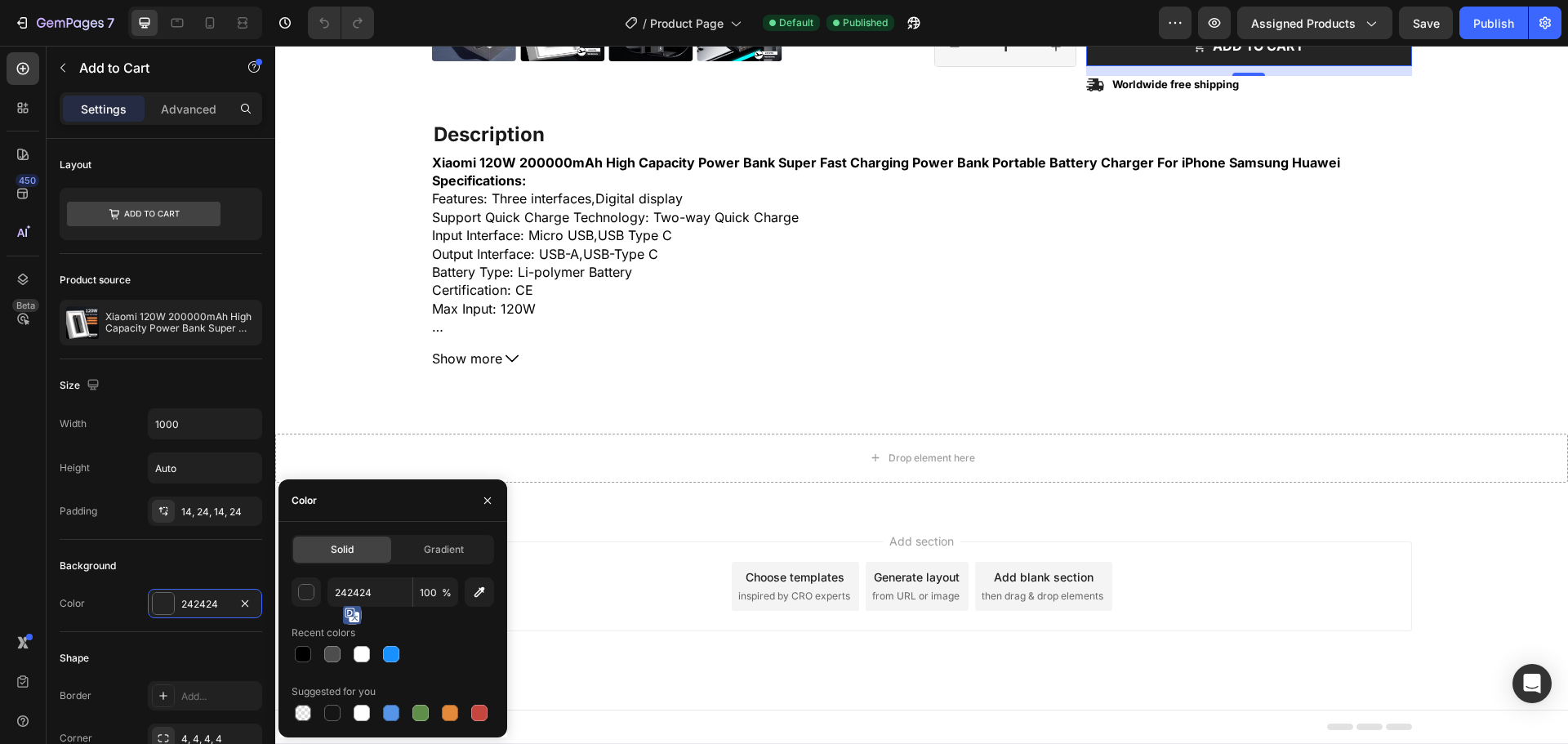
click at [569, 552] on div "Add section Choose templates inspired by CRO experts Generate layout from URL o…" at bounding box center [922, 586] width 980 height 90
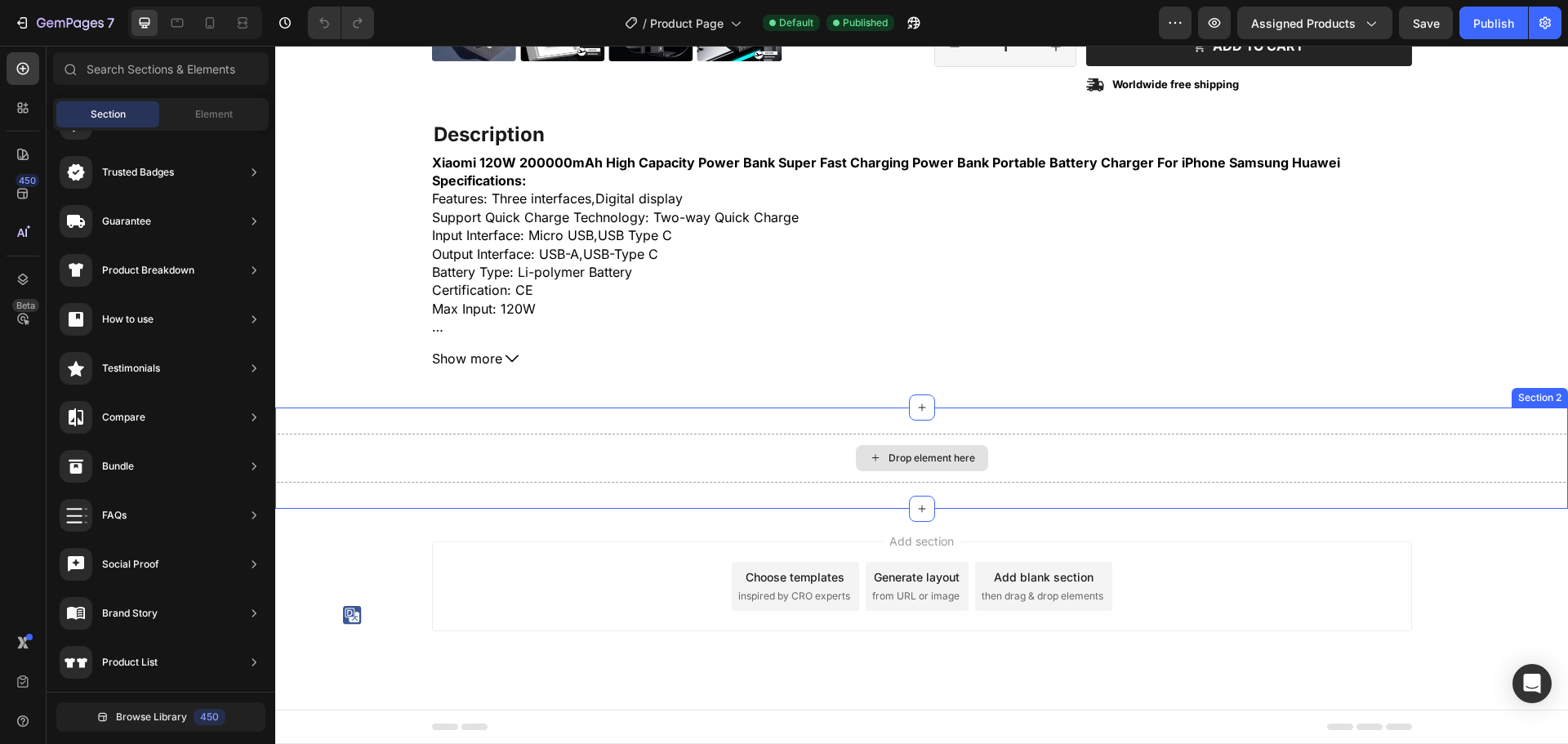
click at [1432, 466] on div "Drop element here" at bounding box center [921, 458] width 1293 height 49
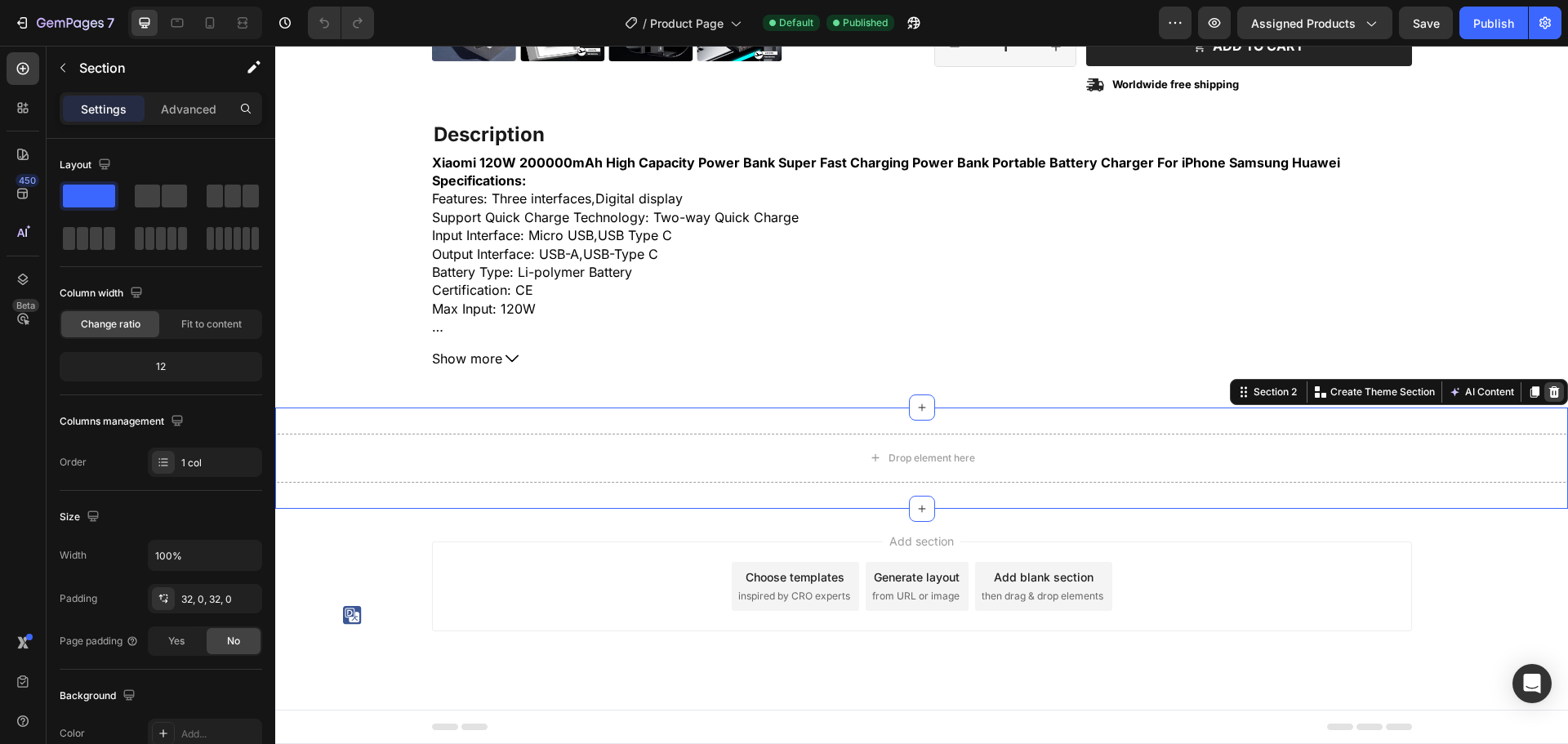
click at [1548, 393] on icon at bounding box center [1554, 392] width 13 height 13
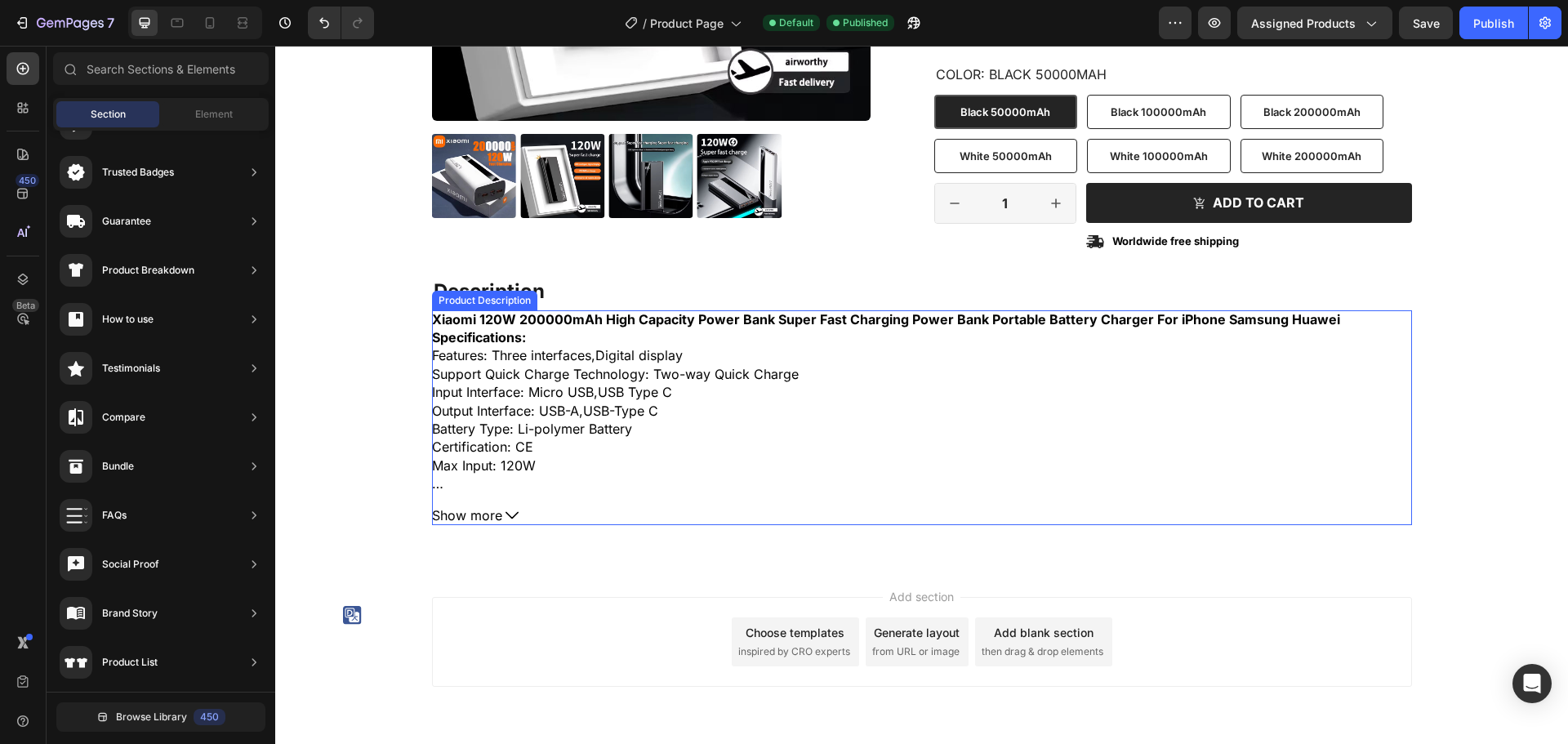
scroll to position [272, 0]
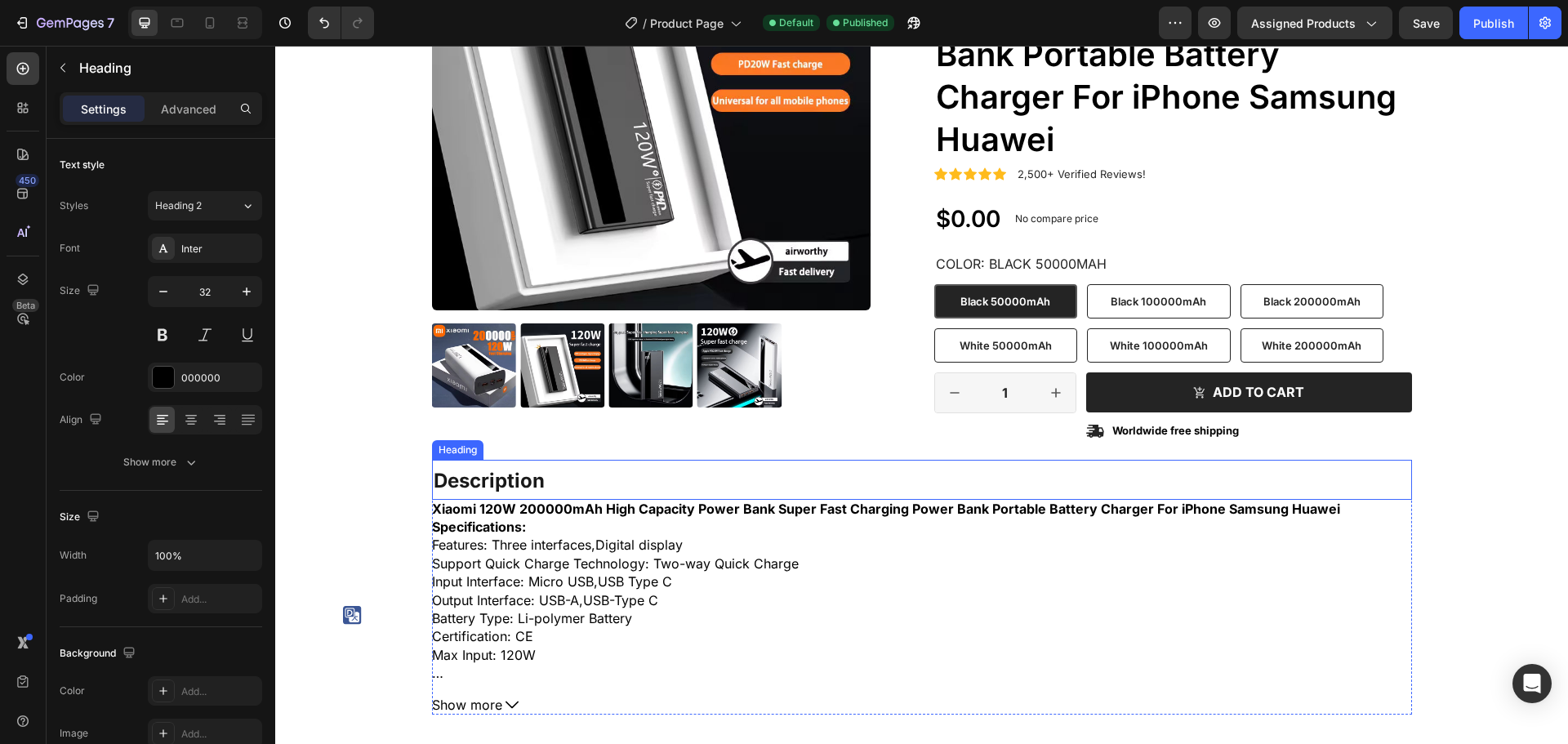
click at [536, 488] on strong "Description" at bounding box center [489, 480] width 111 height 24
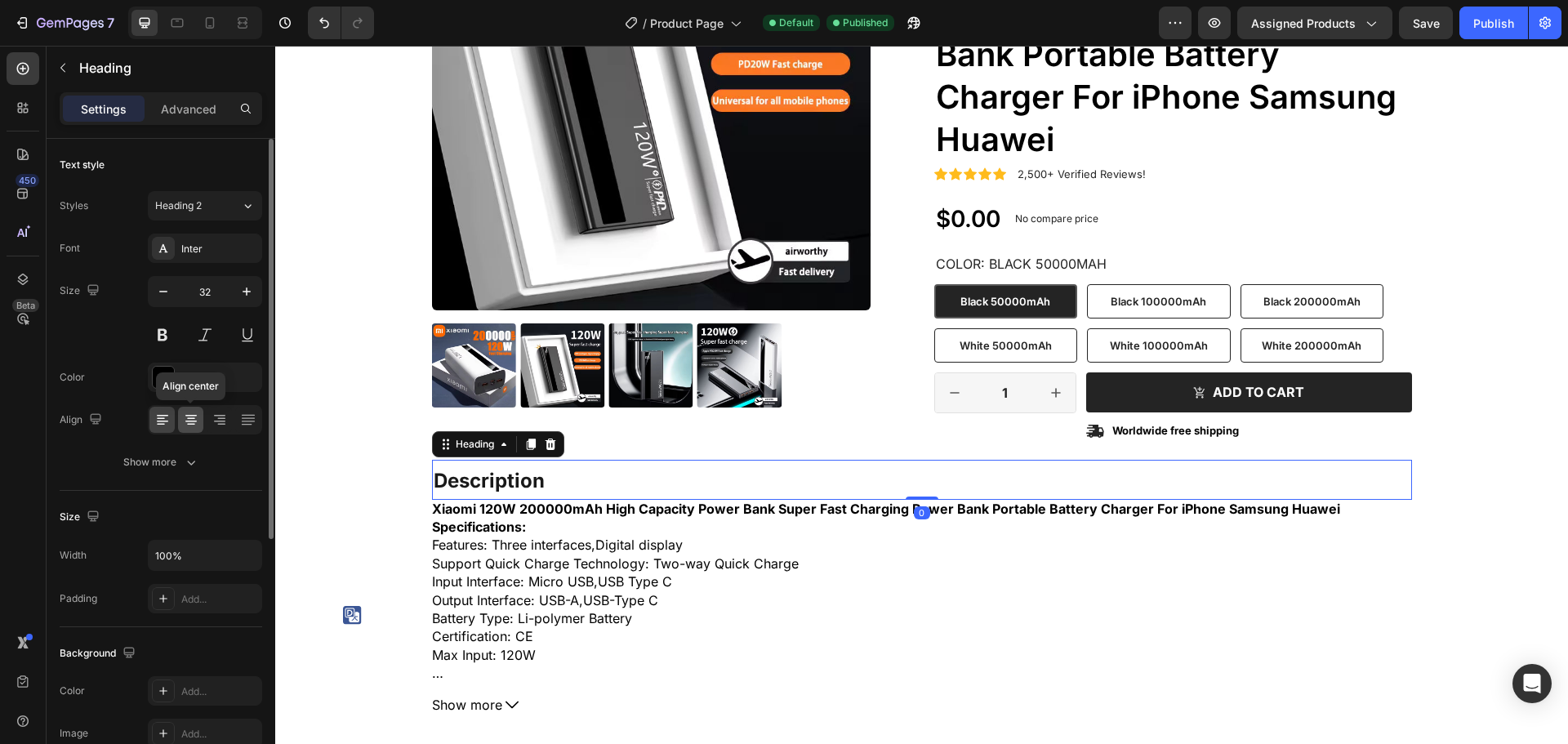
click at [190, 420] on icon at bounding box center [191, 420] width 17 height 17
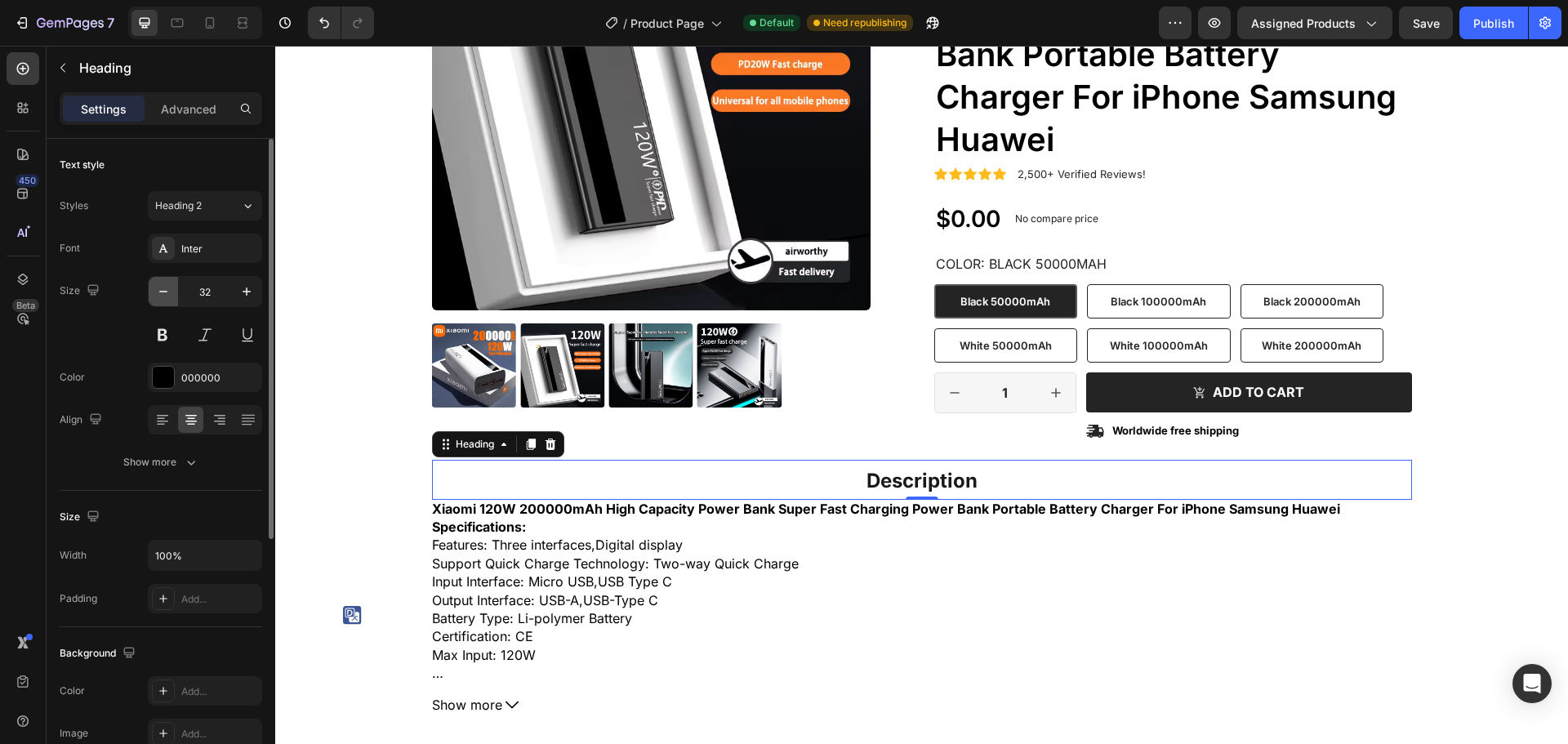
click at [155, 286] on icon "button" at bounding box center [163, 292] width 17 height 17
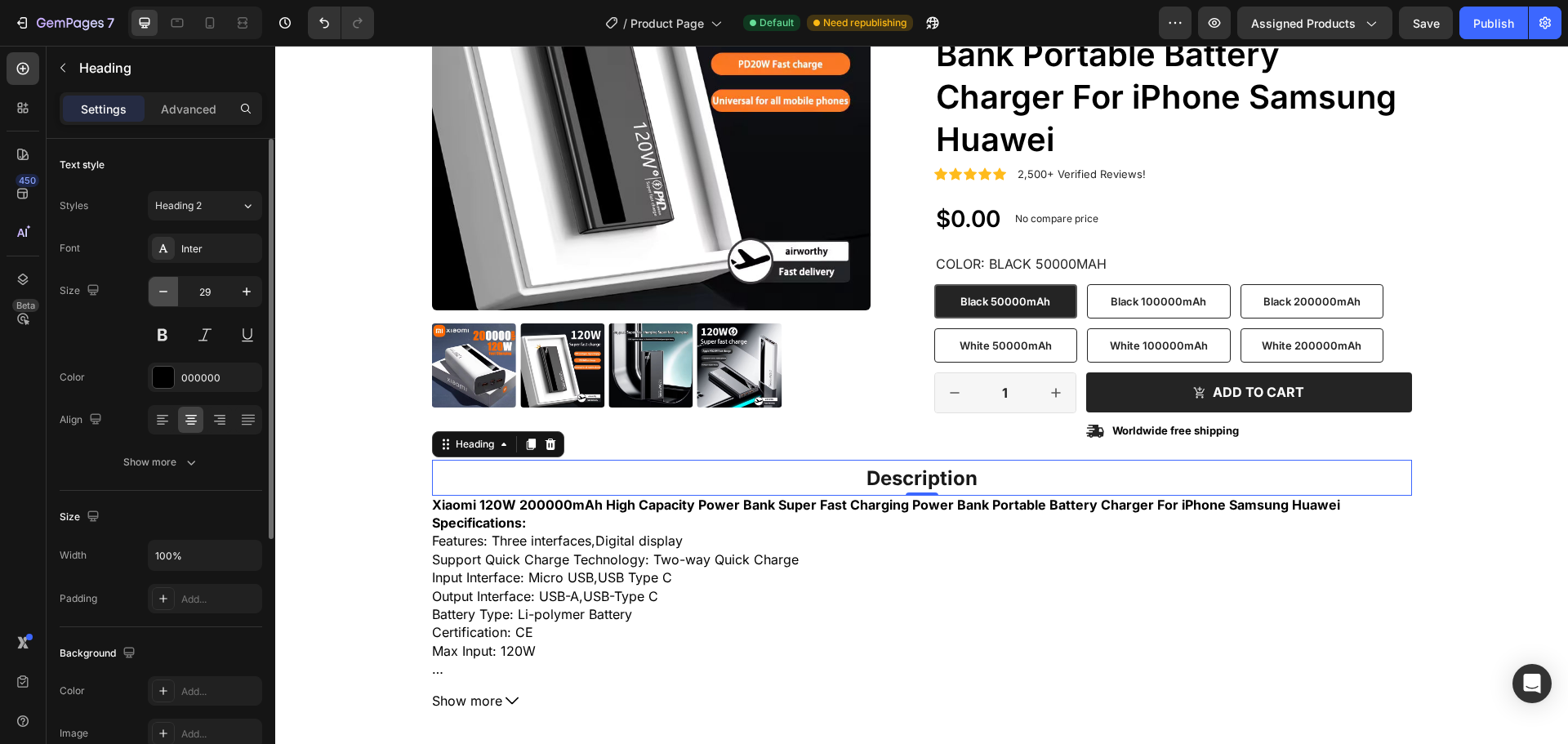
click at [155, 286] on icon "button" at bounding box center [163, 292] width 17 height 17
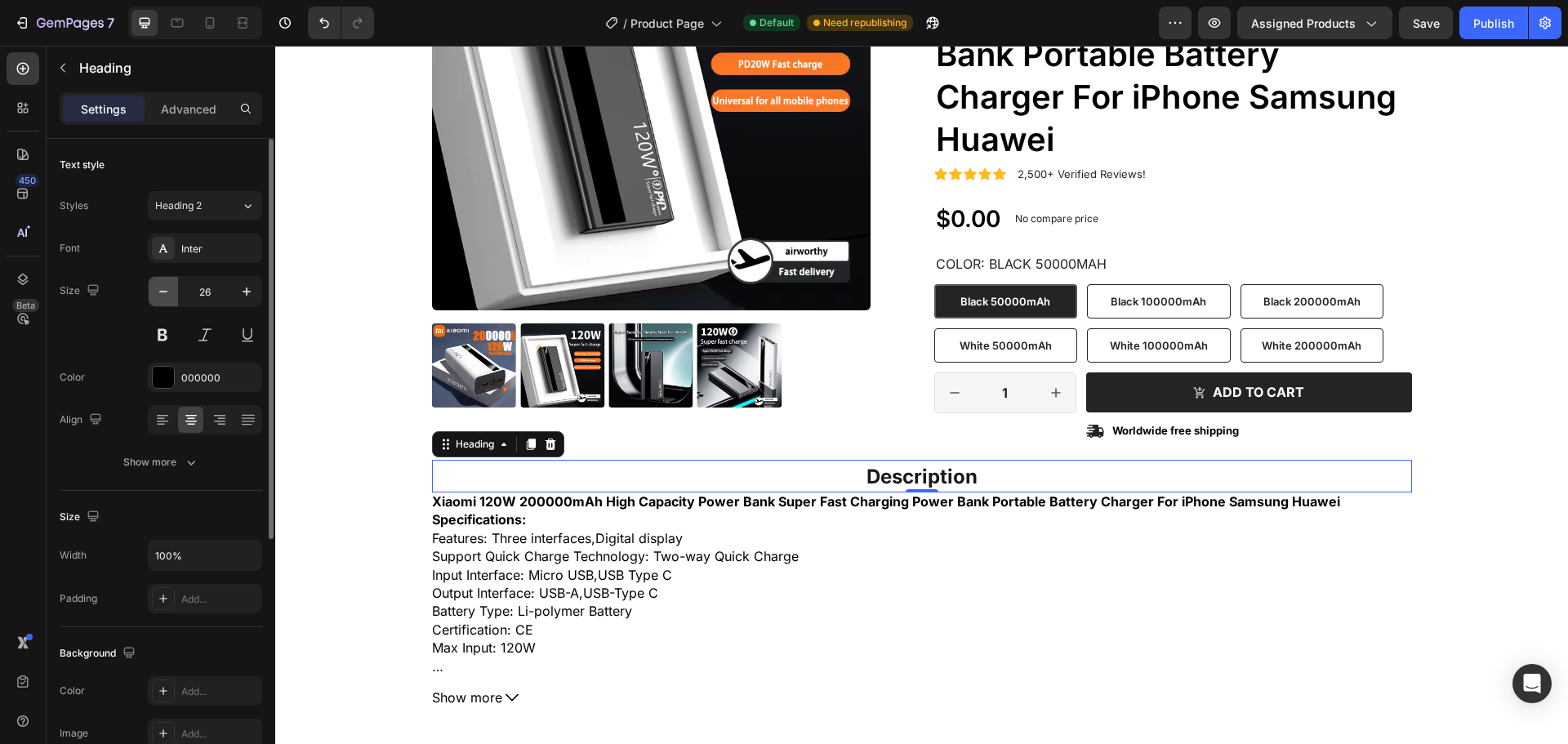
click at [155, 286] on icon "button" at bounding box center [163, 292] width 17 height 17
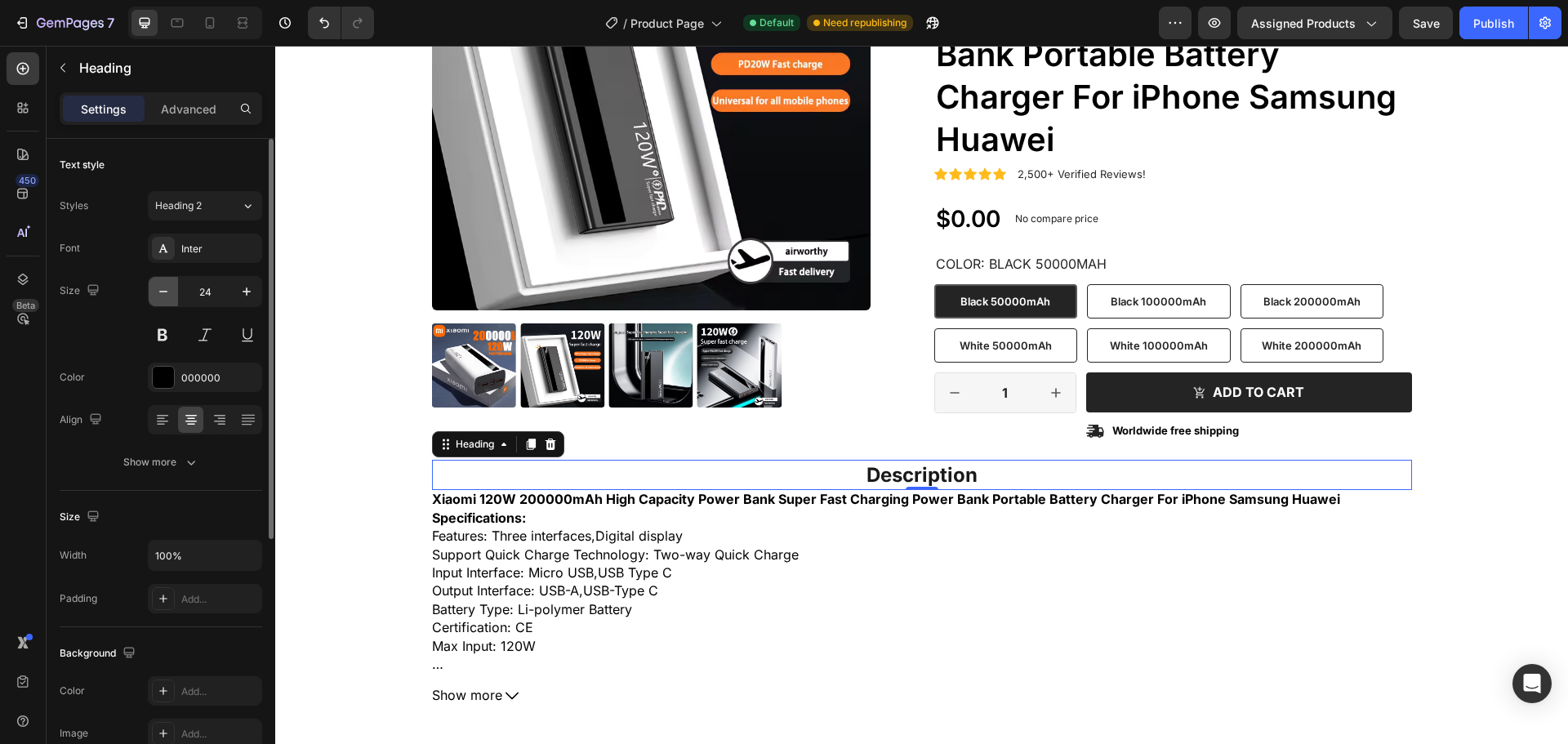
click at [155, 286] on icon "button" at bounding box center [163, 292] width 17 height 17
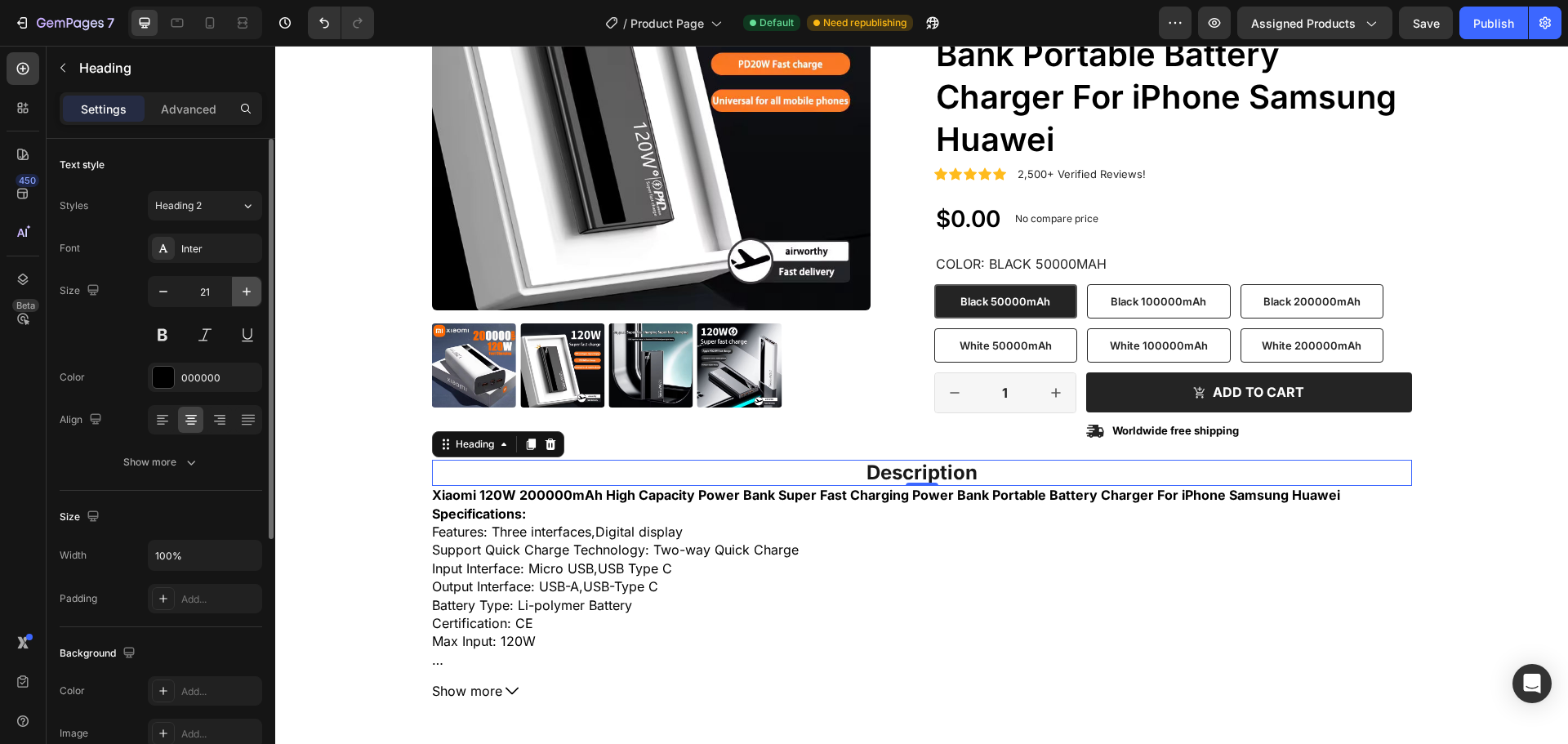
click at [244, 292] on icon "button" at bounding box center [246, 291] width 8 height 8
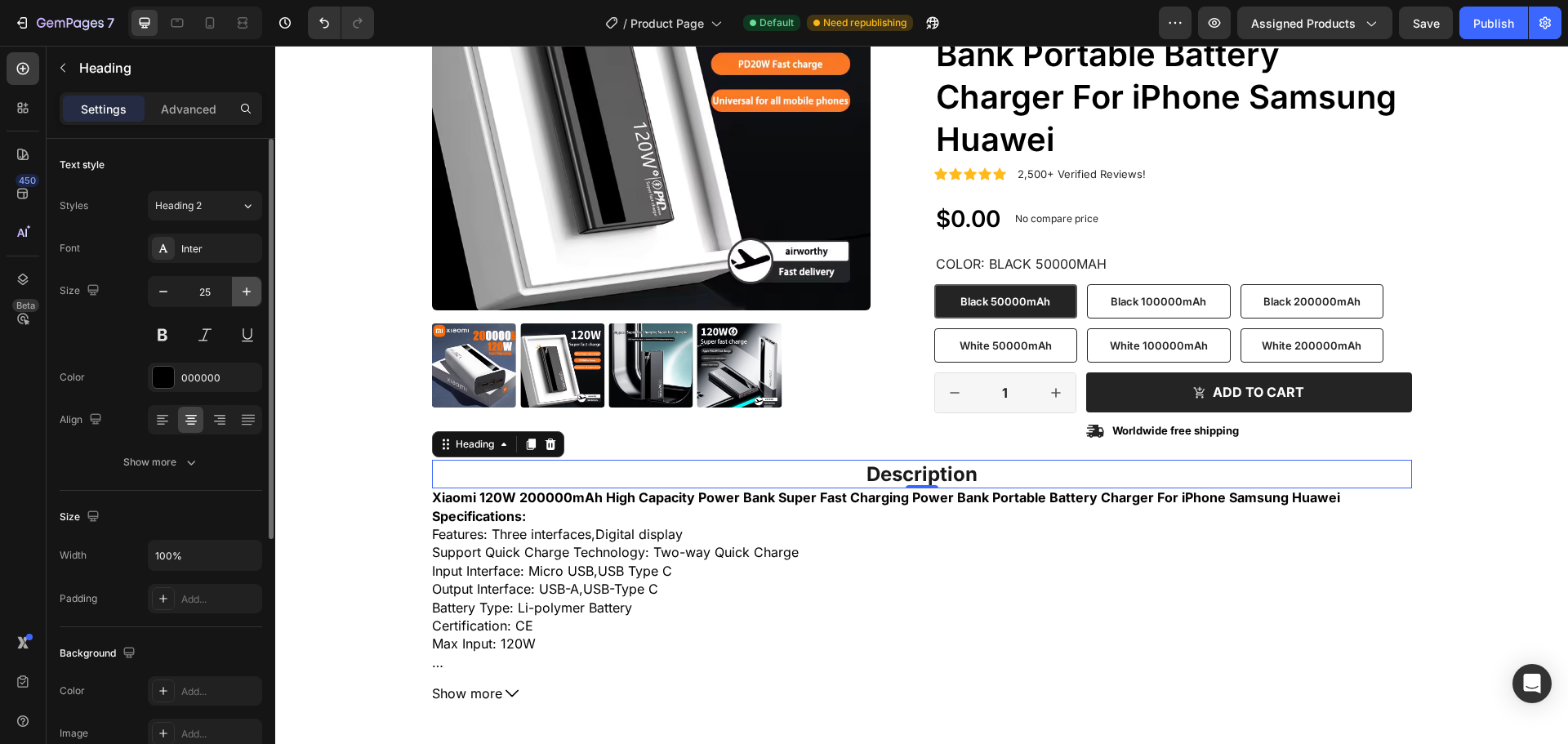
type input "26"
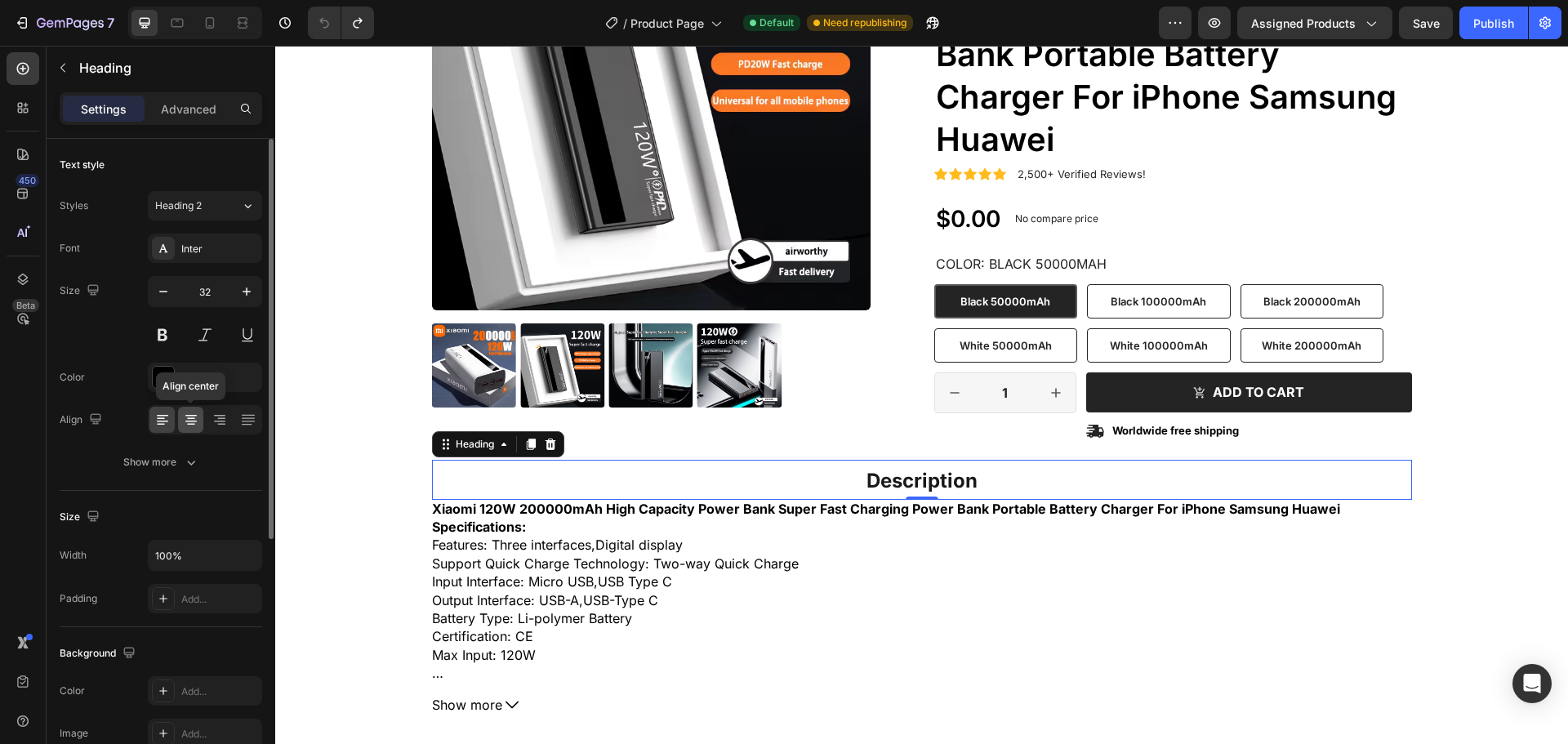
click at [201, 420] on div at bounding box center [190, 420] width 25 height 26
click at [156, 422] on icon at bounding box center [162, 420] width 17 height 17
click at [189, 419] on icon at bounding box center [190, 419] width 8 height 2
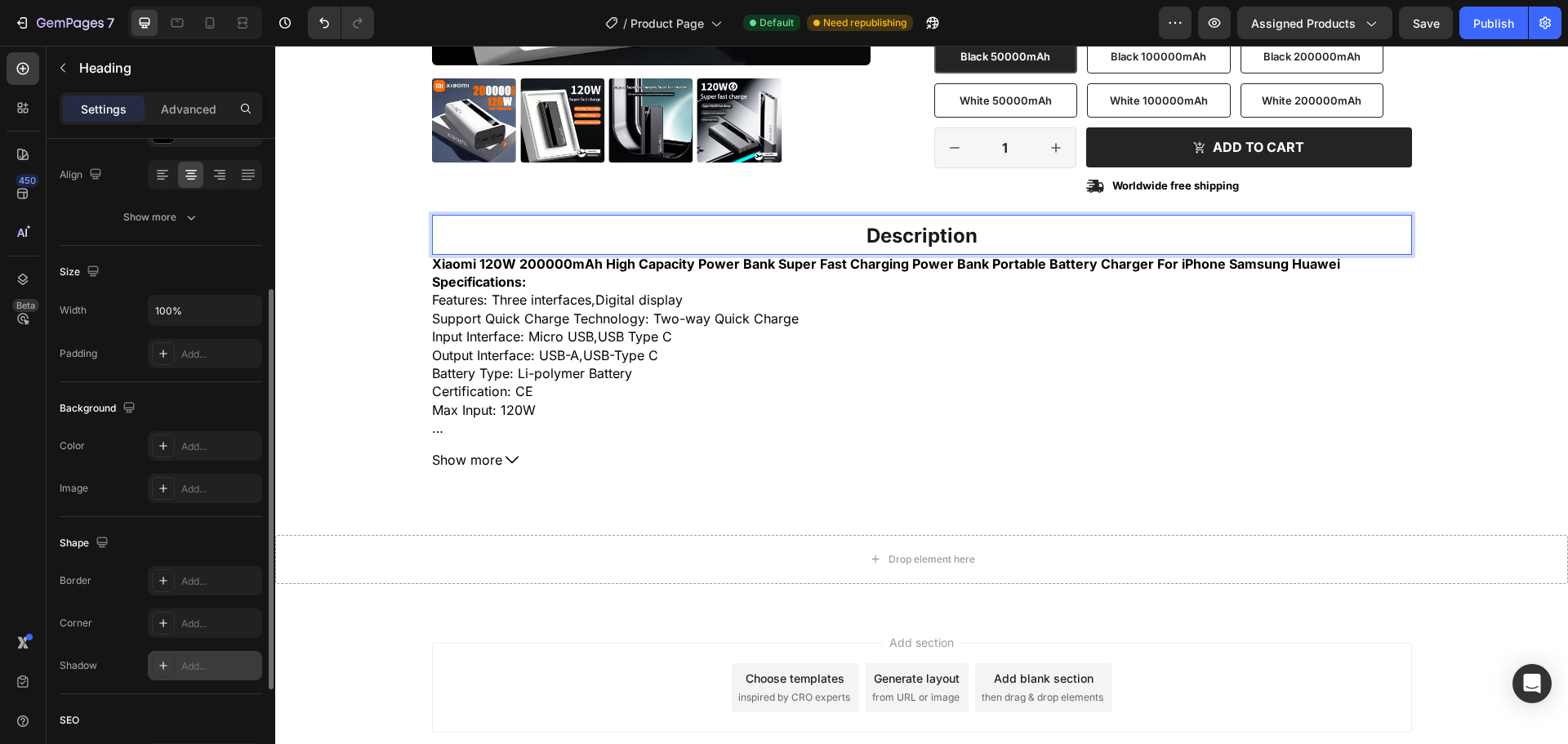
scroll to position [409, 0]
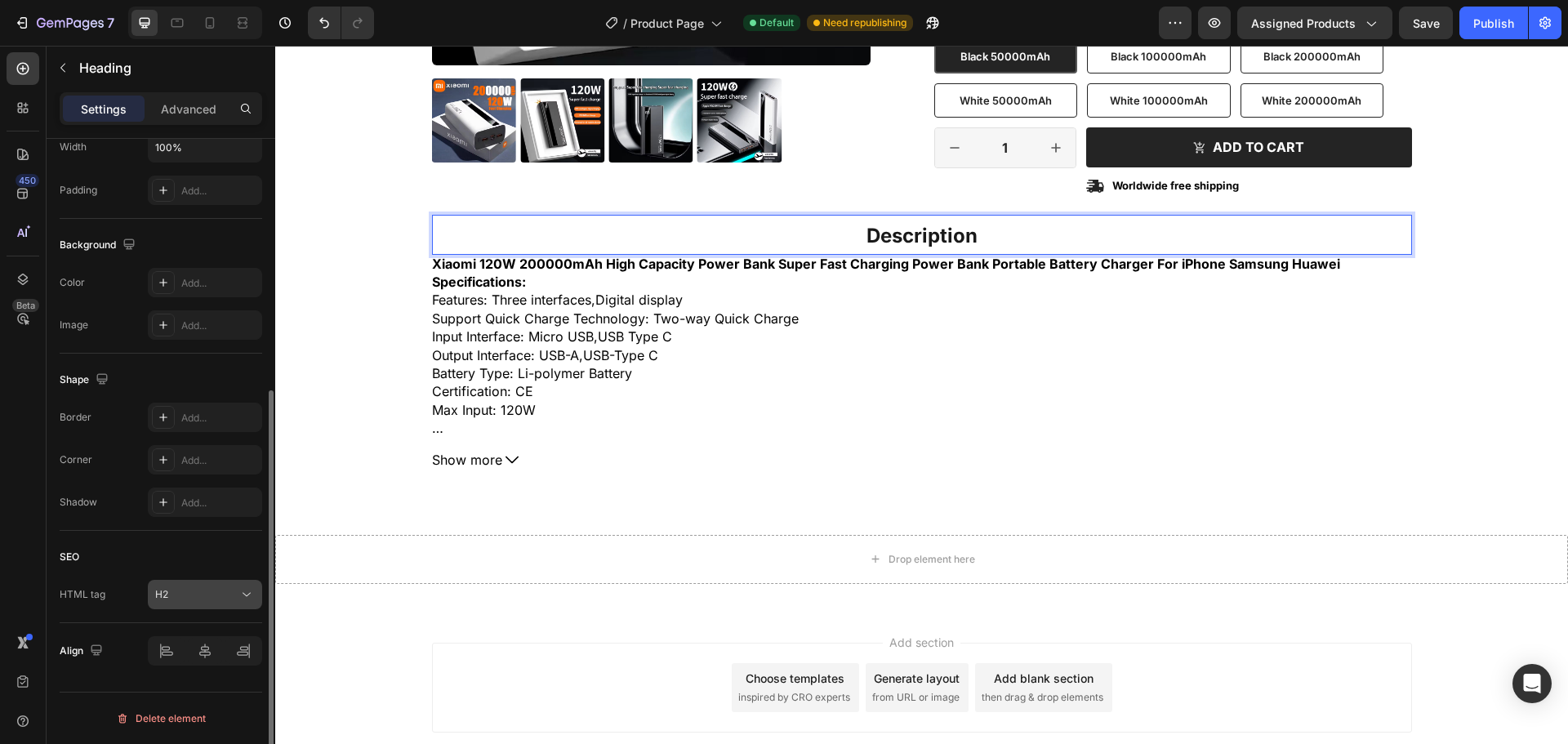
click at [210, 590] on div "H2" at bounding box center [196, 595] width 83 height 15
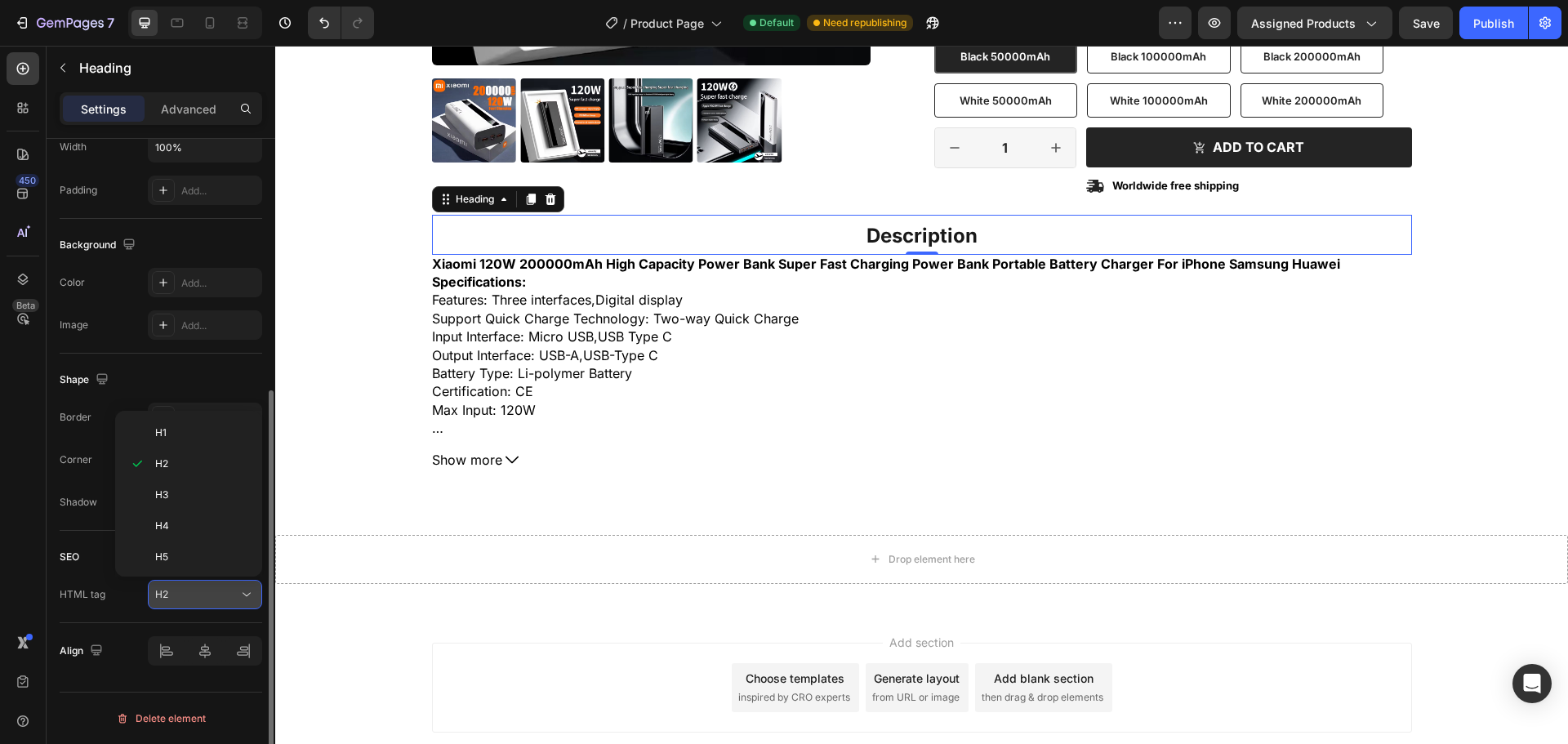
click at [210, 593] on div "H2" at bounding box center [196, 595] width 83 height 15
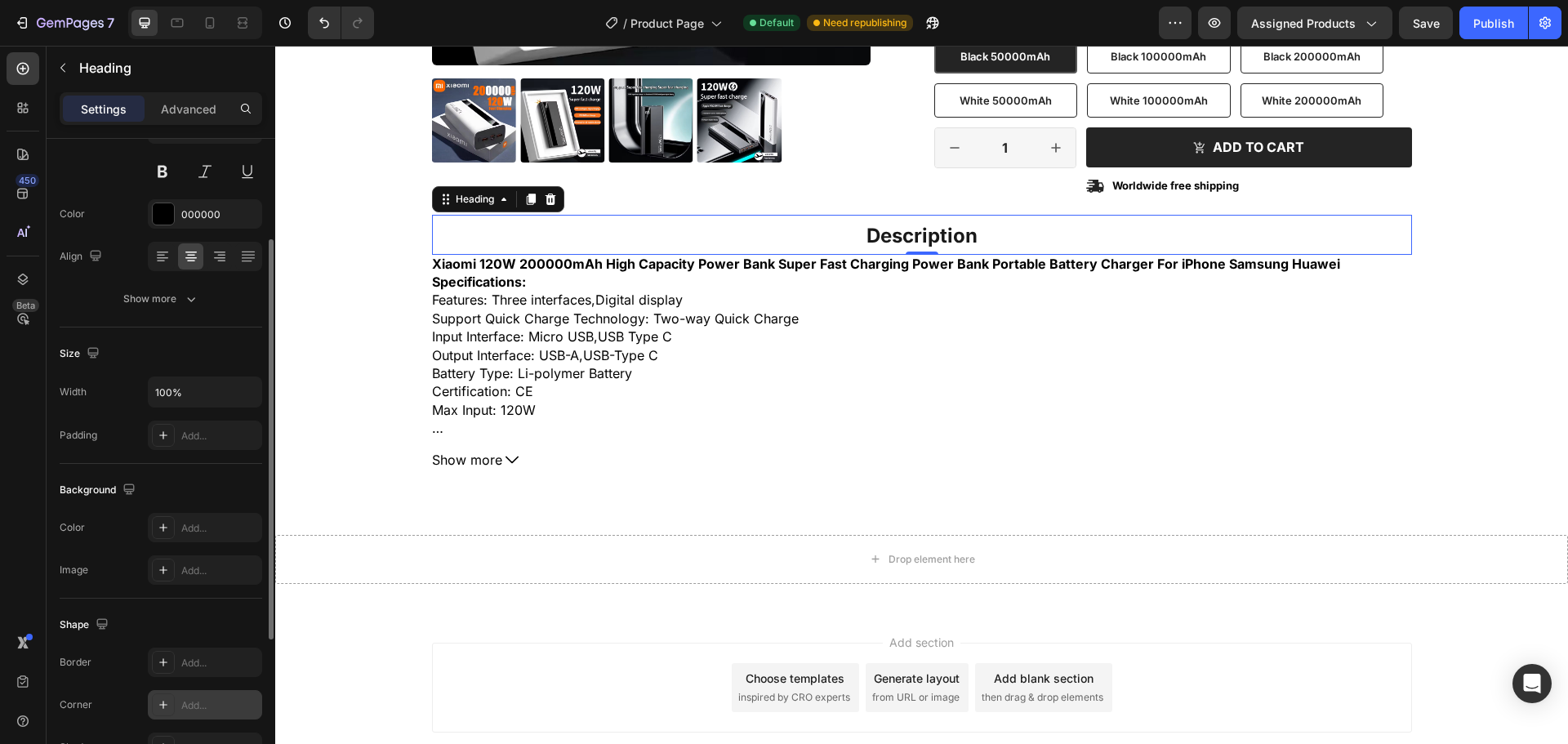
scroll to position [0, 0]
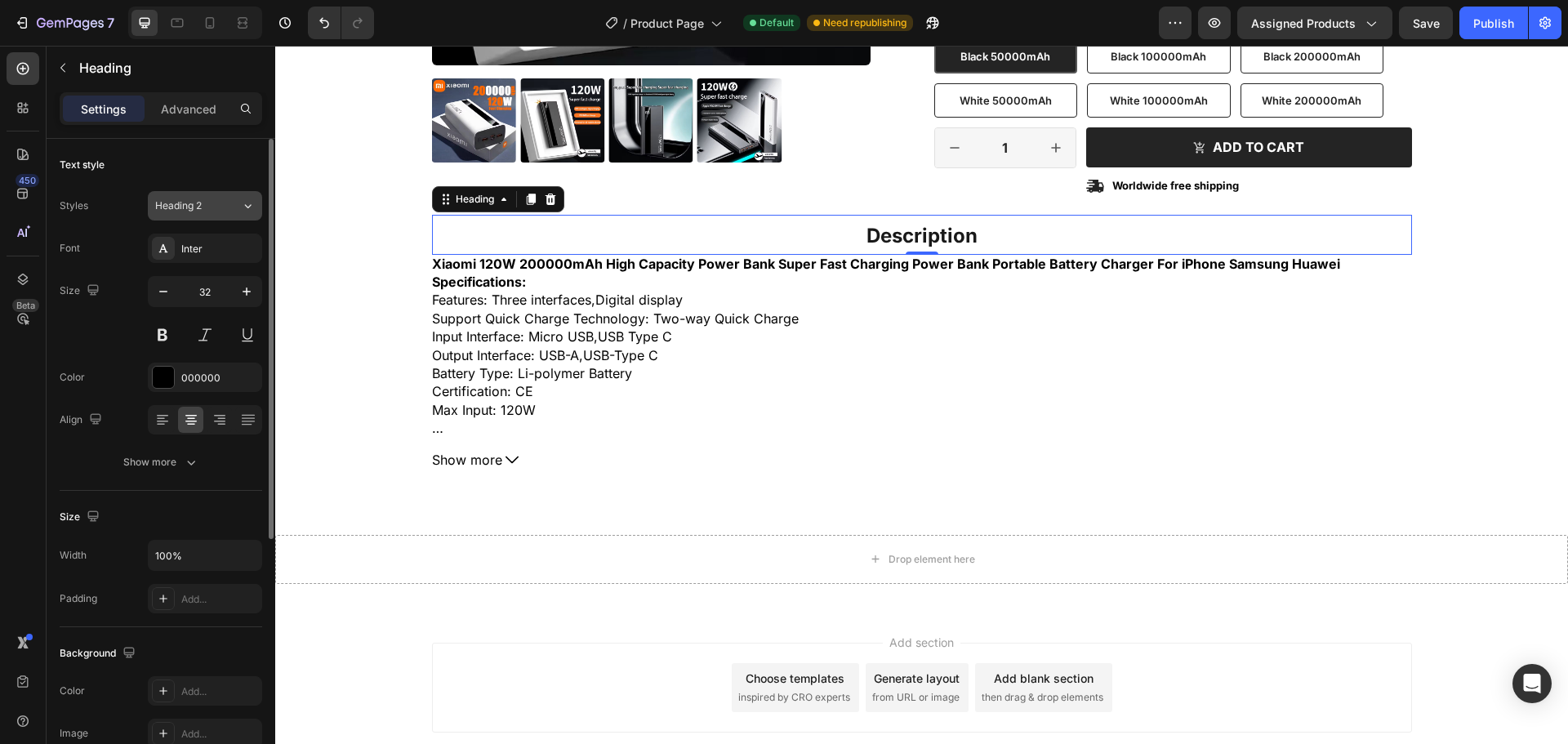
click at [228, 193] on button "Heading 2" at bounding box center [204, 206] width 114 height 30
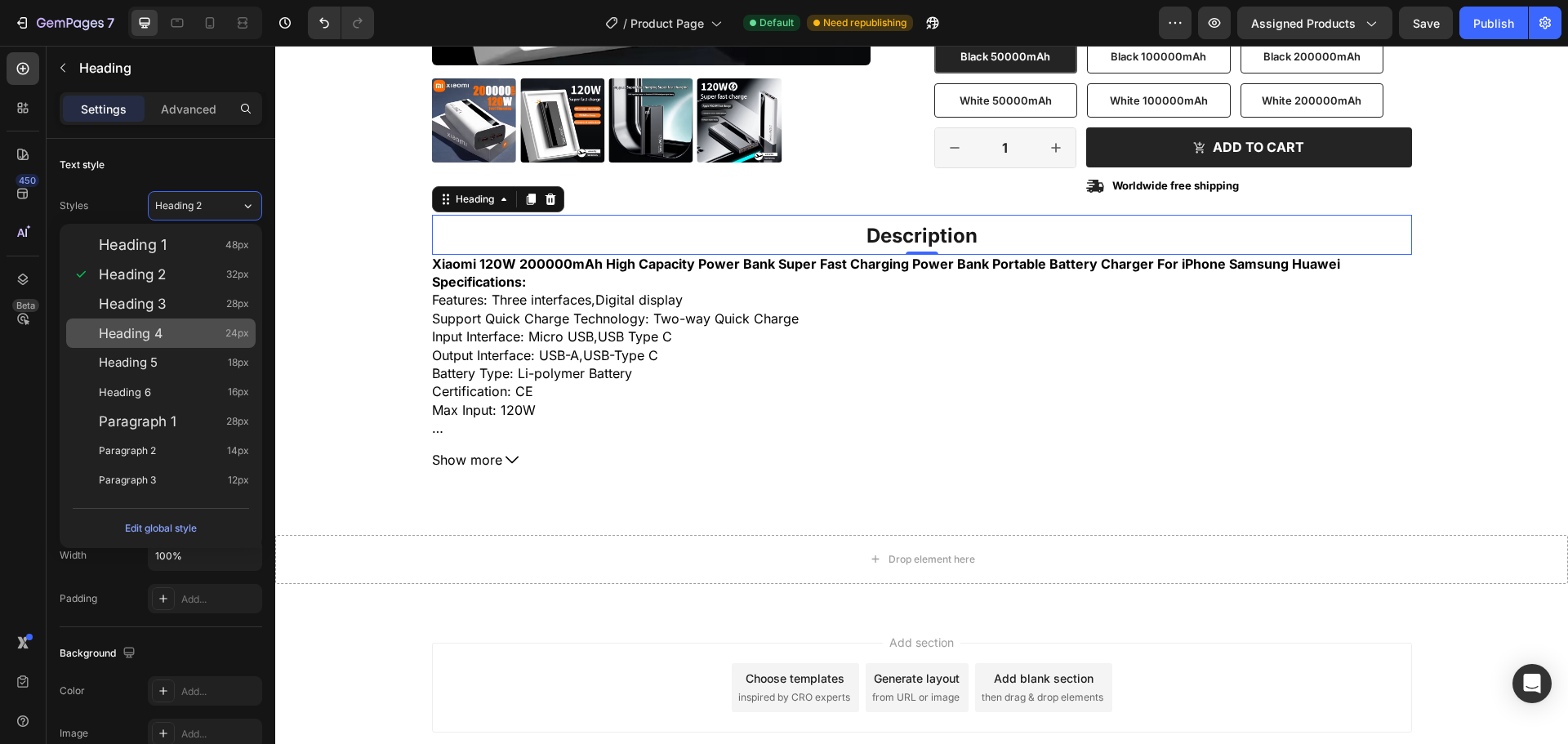
click at [216, 341] on div "Heading 4 24px" at bounding box center [161, 334] width 189 height 30
type input "24"
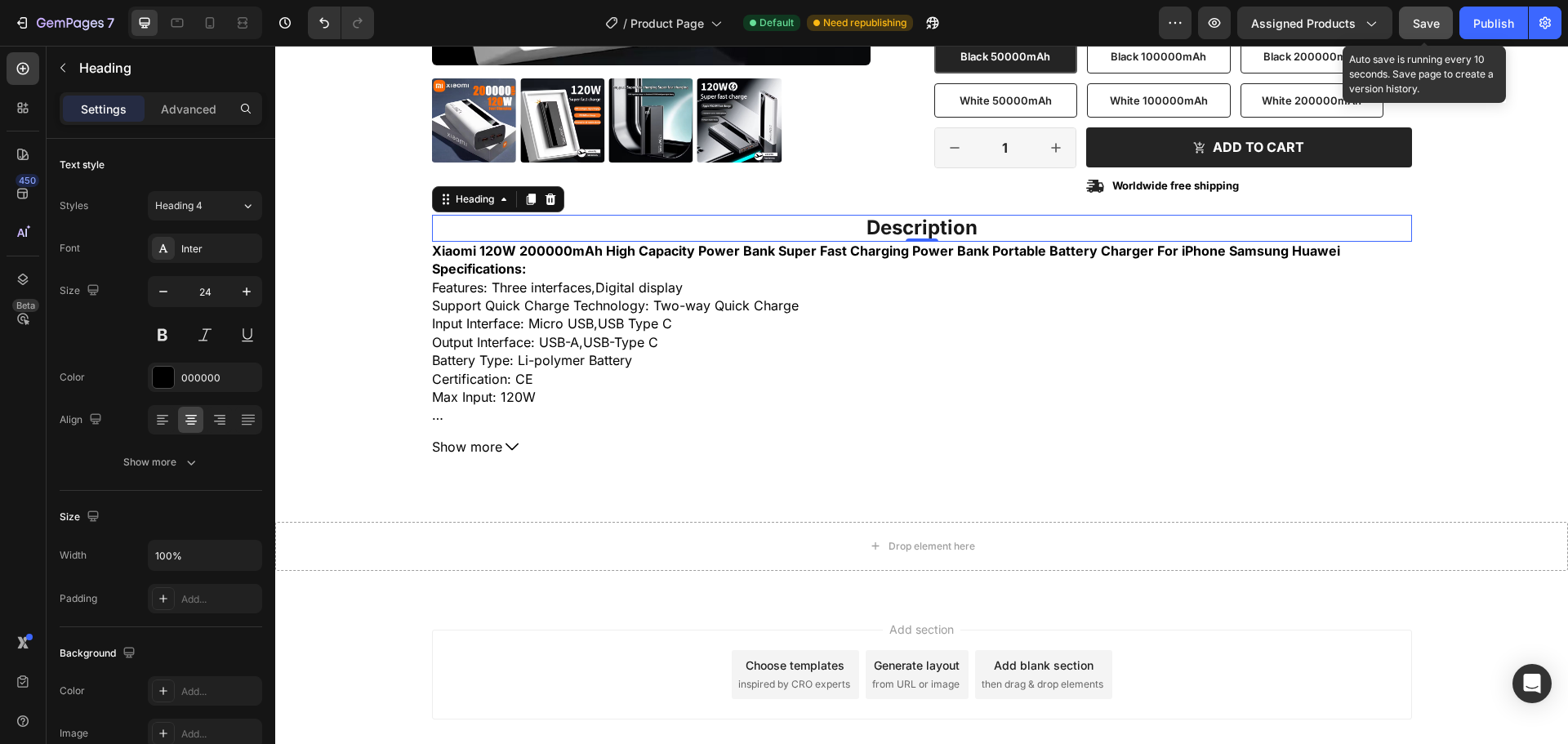
click at [1433, 24] on span "Save" at bounding box center [1426, 24] width 27 height 14
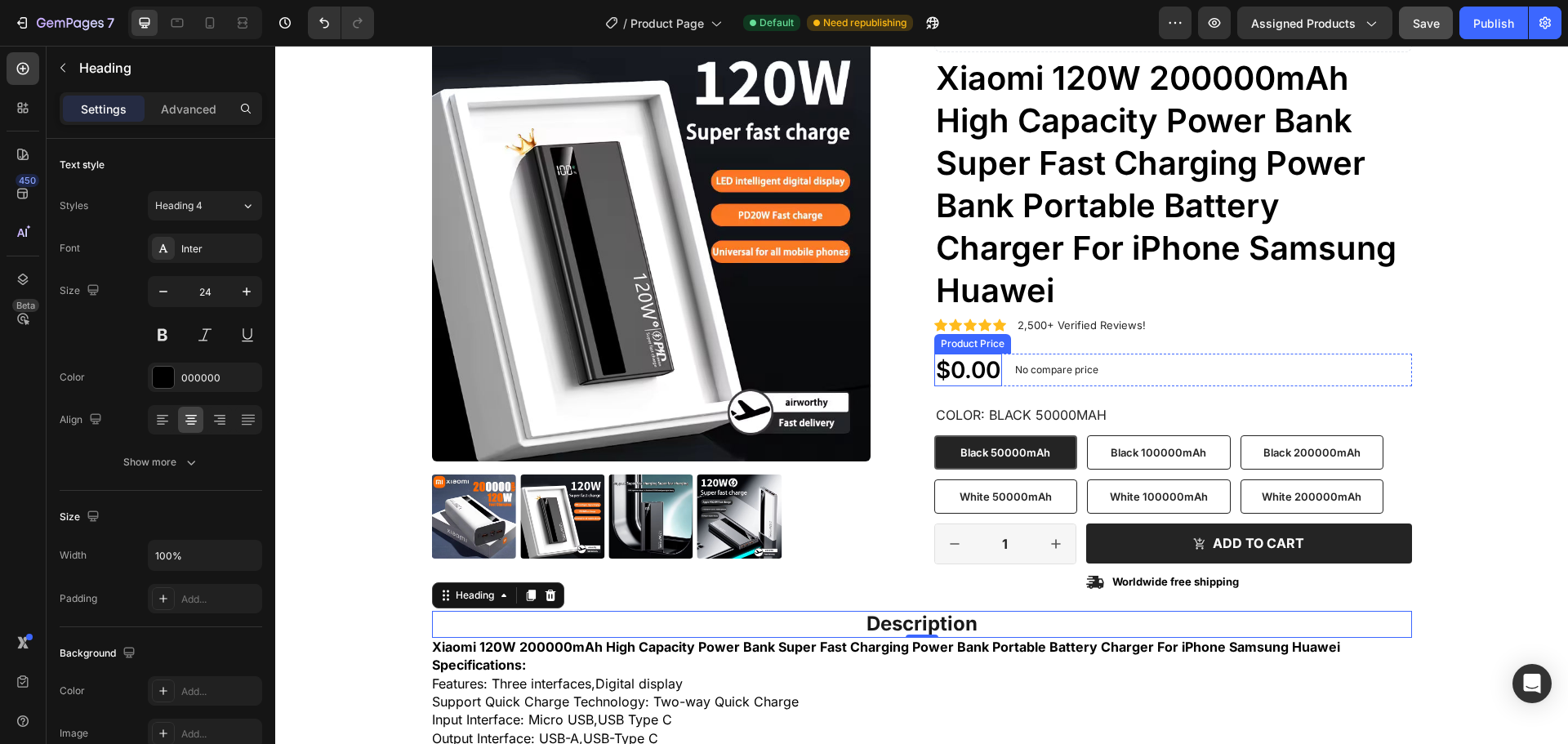
scroll to position [28, 0]
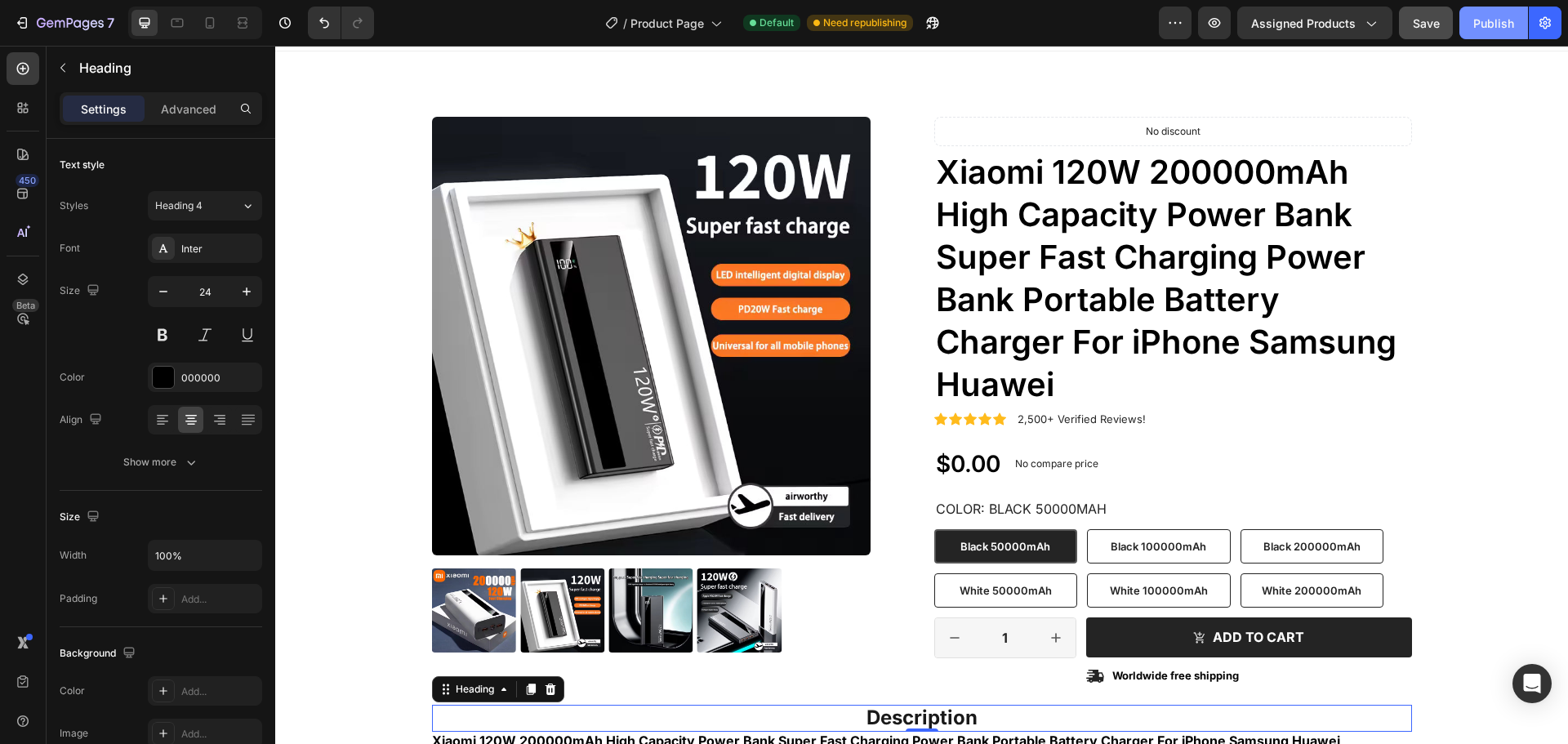
click at [1469, 29] on button "Publish" at bounding box center [1494, 22] width 69 height 32
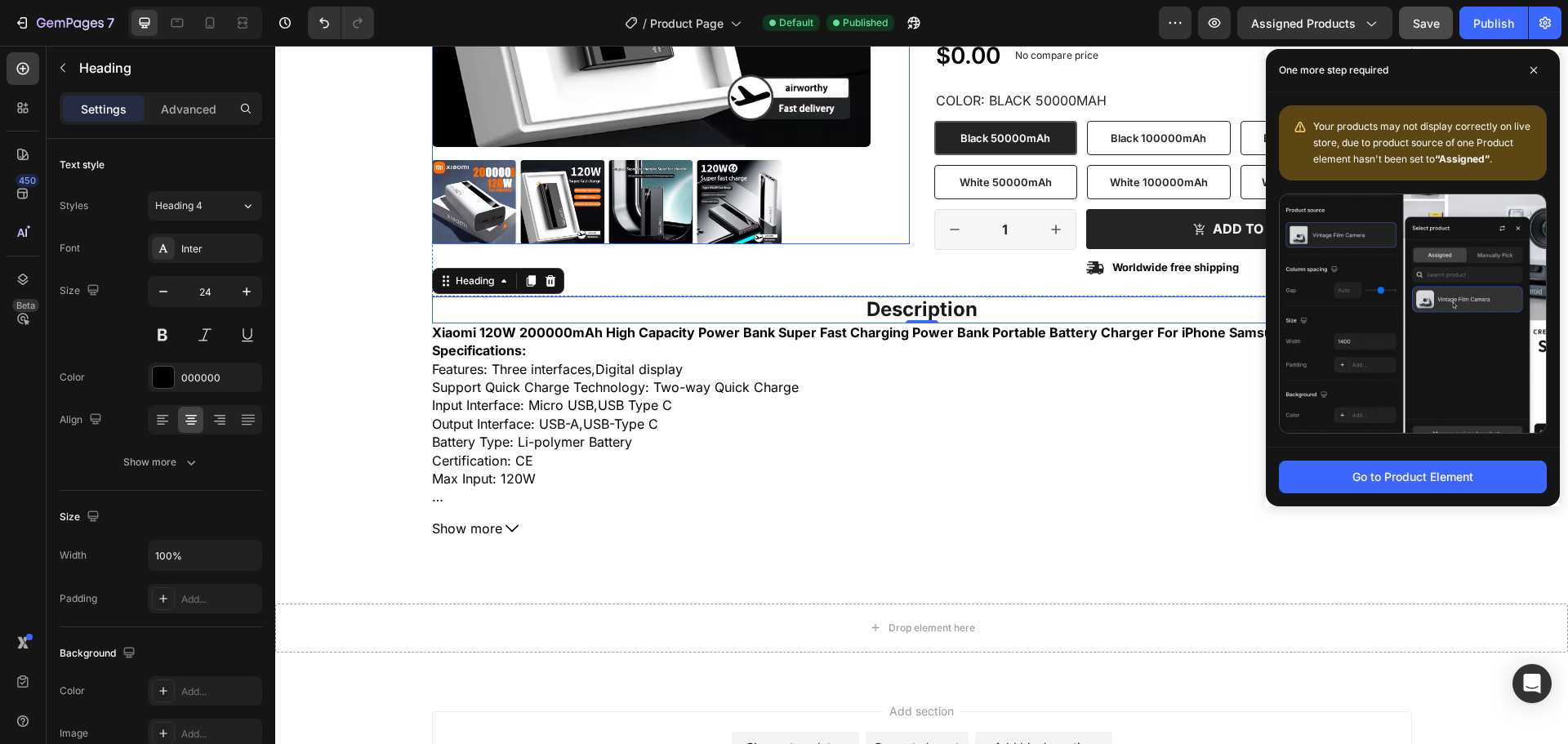
scroll to position [606, 0]
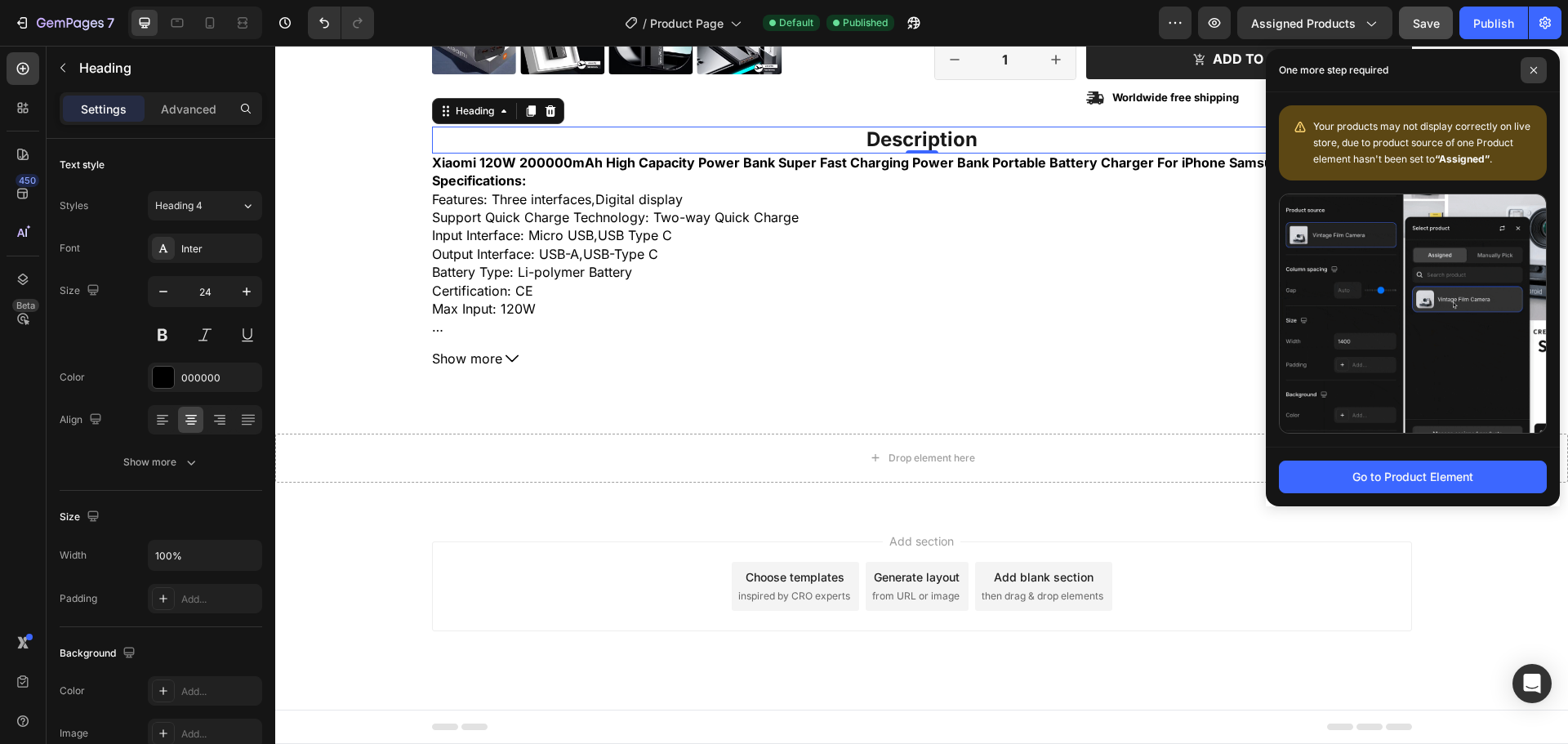
click at [1531, 71] on icon at bounding box center [1533, 70] width 8 height 8
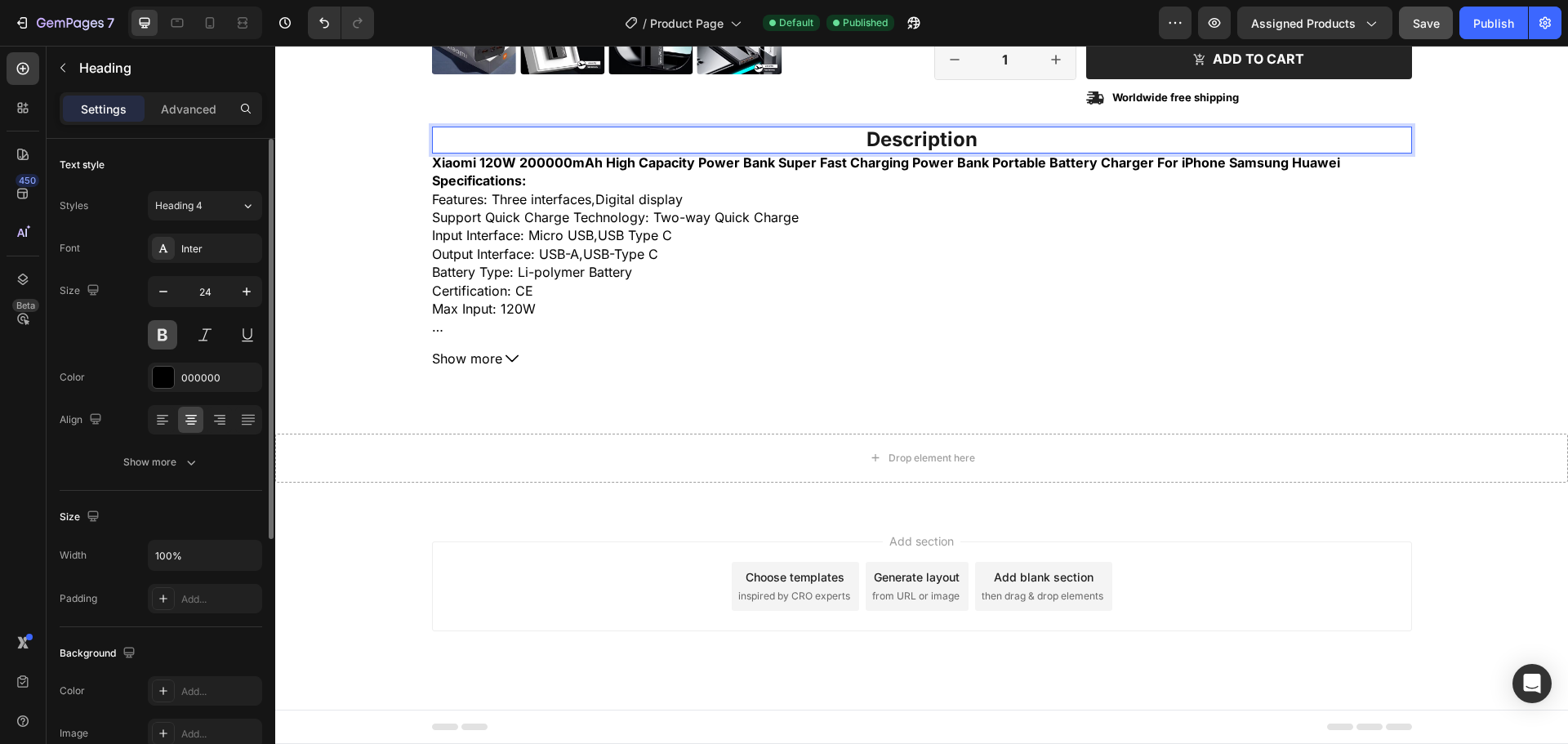
click at [162, 334] on button at bounding box center [162, 335] width 30 height 30
click at [159, 331] on button at bounding box center [162, 335] width 30 height 30
click at [884, 142] on strong "Description" at bounding box center [922, 139] width 111 height 24
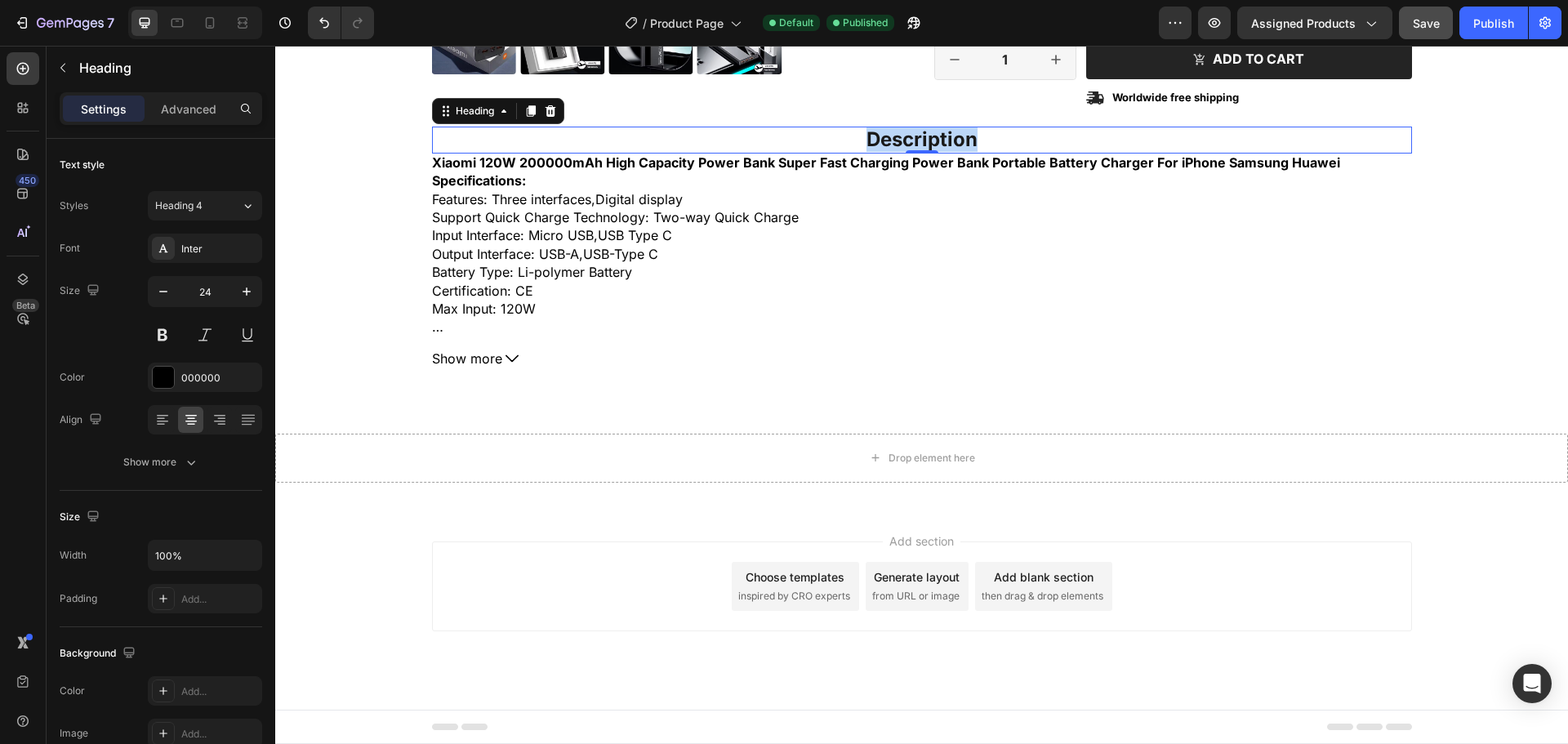
click at [884, 142] on strong "Description" at bounding box center [922, 139] width 111 height 24
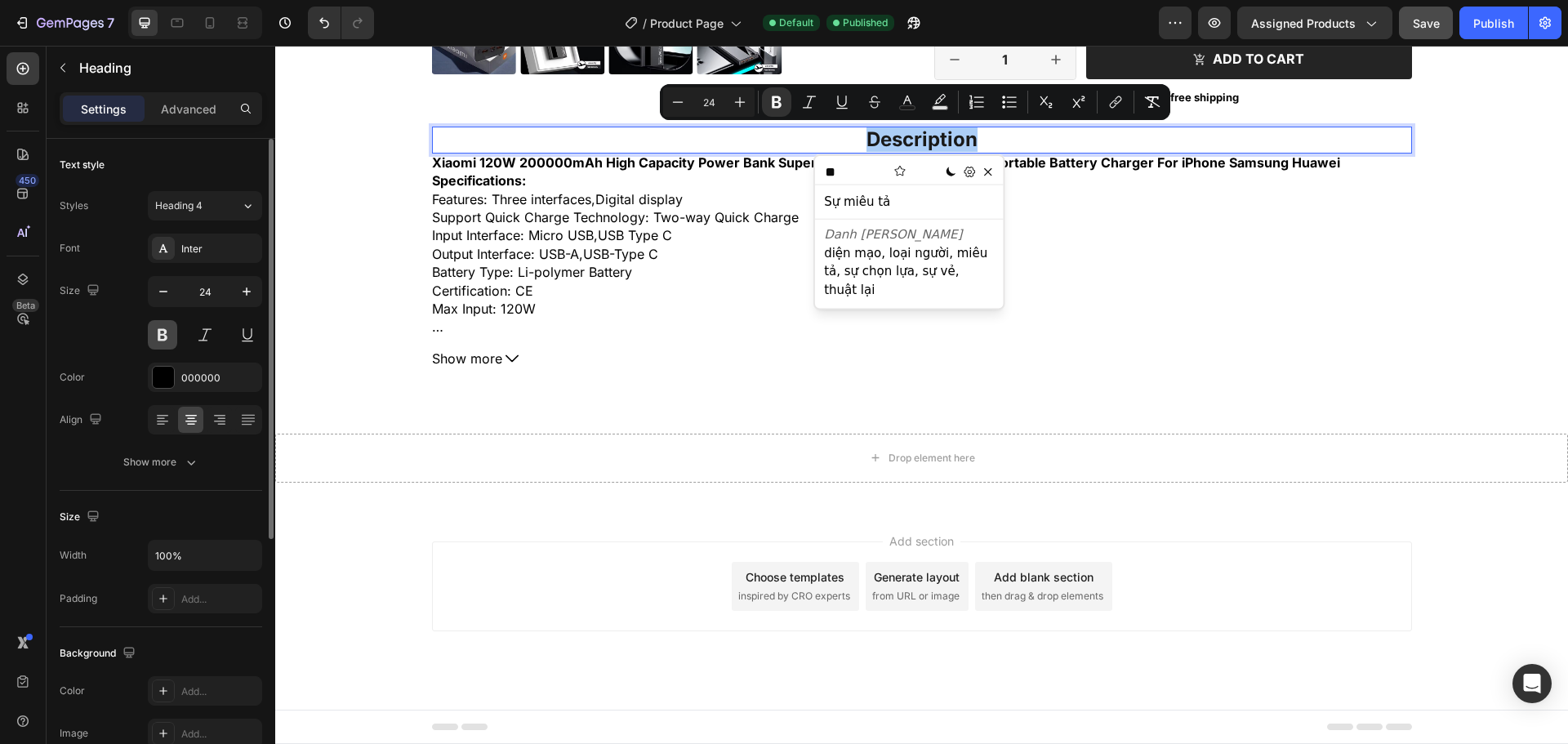
click at [166, 346] on button at bounding box center [162, 335] width 30 height 30
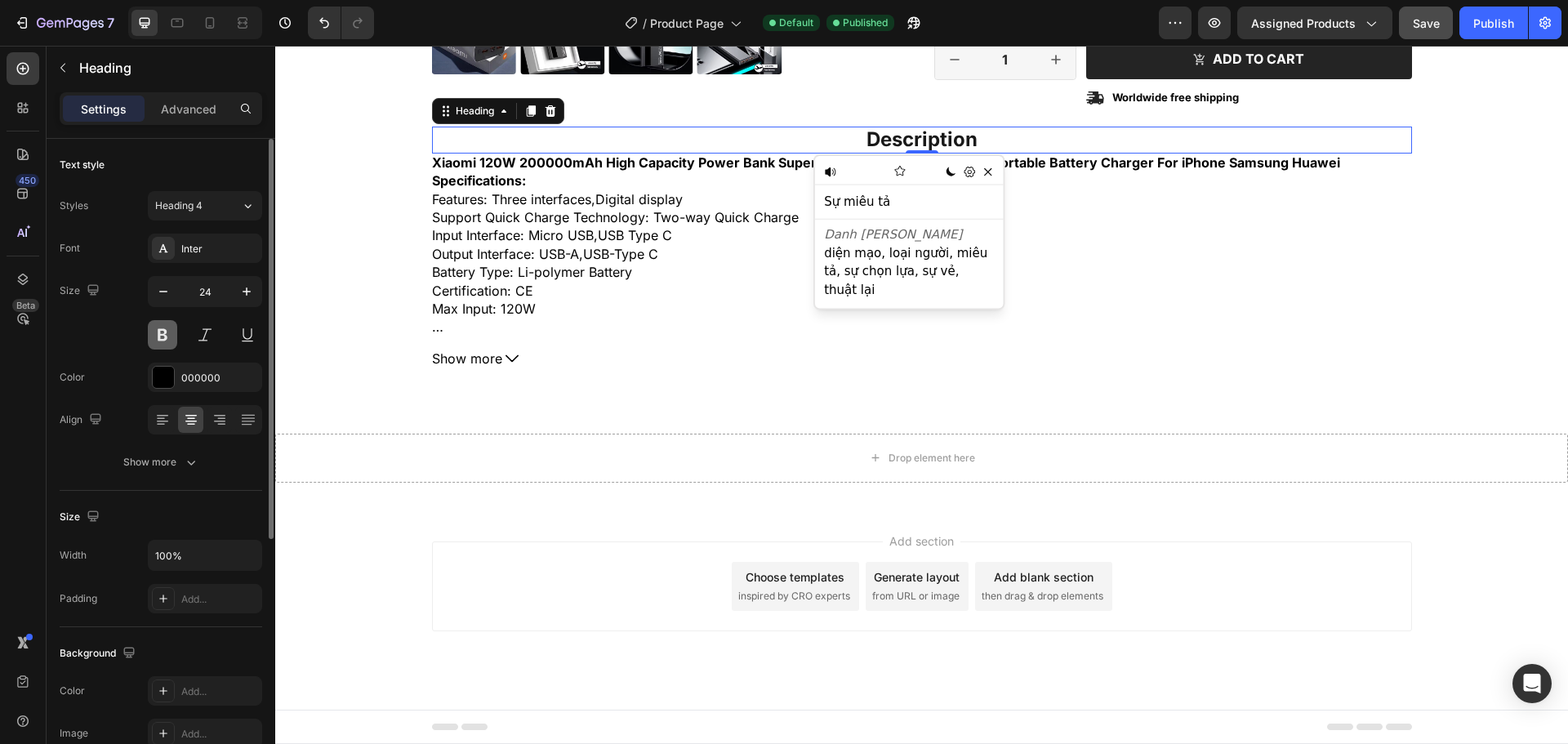
click at [166, 346] on button at bounding box center [162, 335] width 30 height 30
click at [664, 135] on p "Description" at bounding box center [922, 140] width 977 height 24
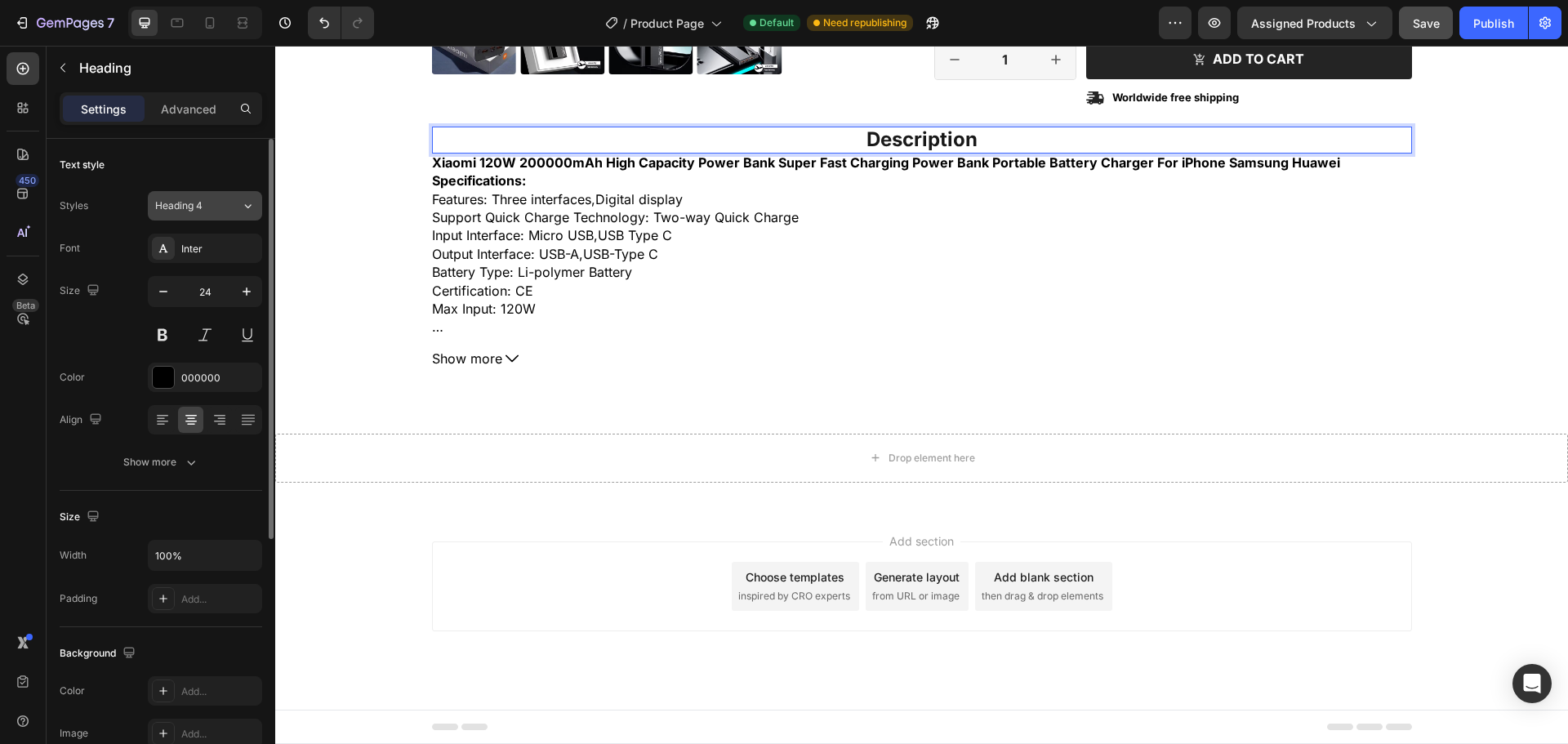
click at [218, 212] on div "Heading 4" at bounding box center [189, 205] width 66 height 15
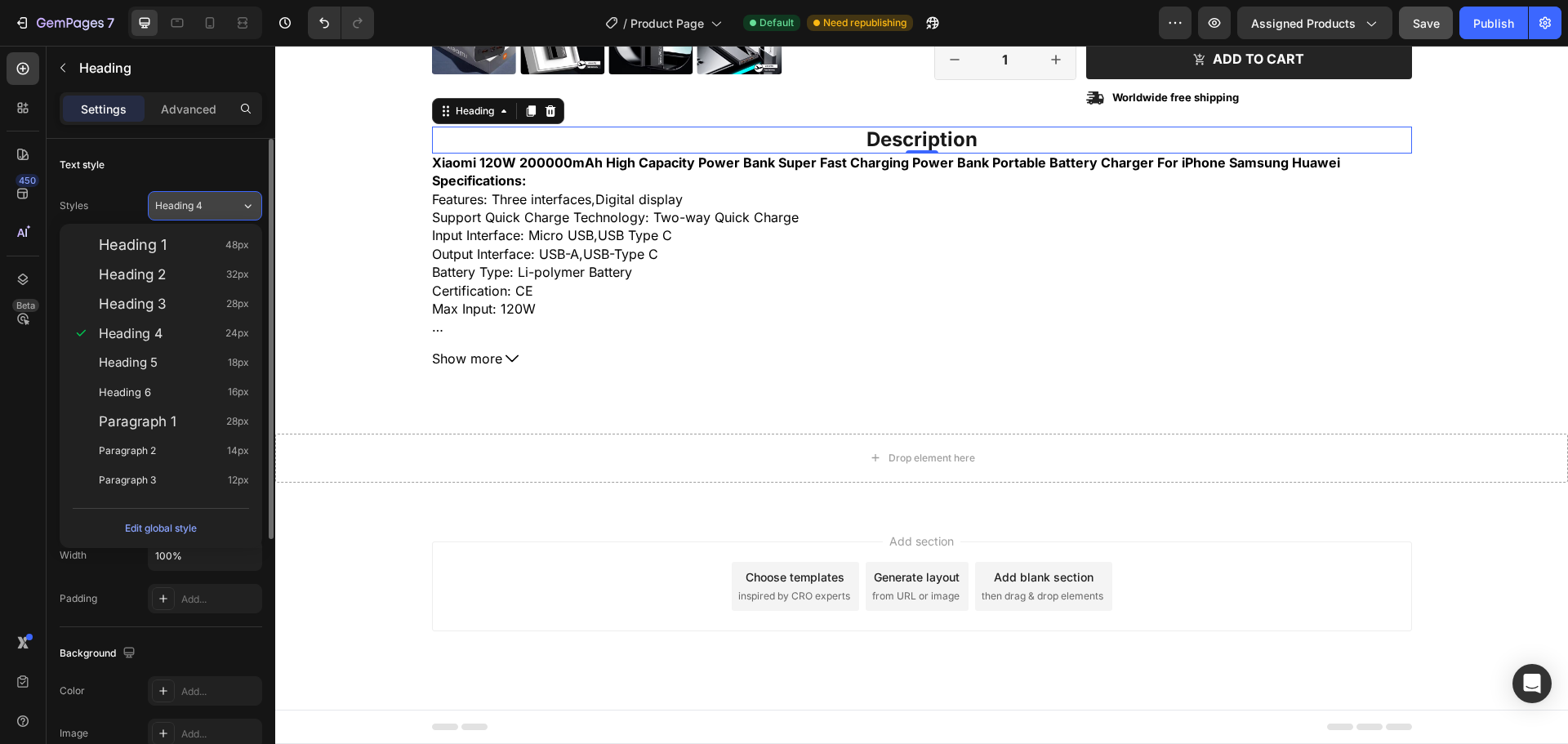
click at [218, 212] on div "Heading 4" at bounding box center [189, 205] width 66 height 15
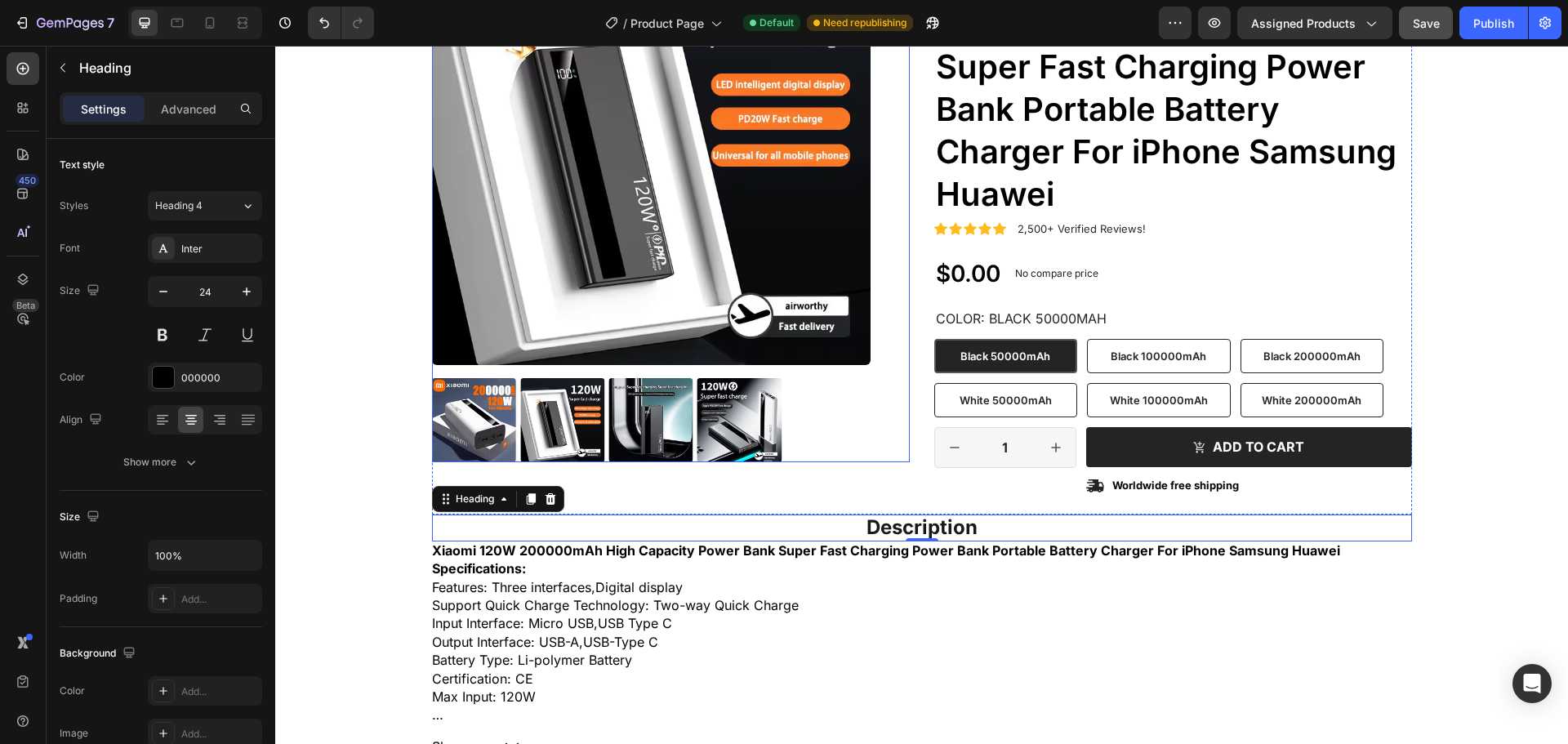
scroll to position [116, 0]
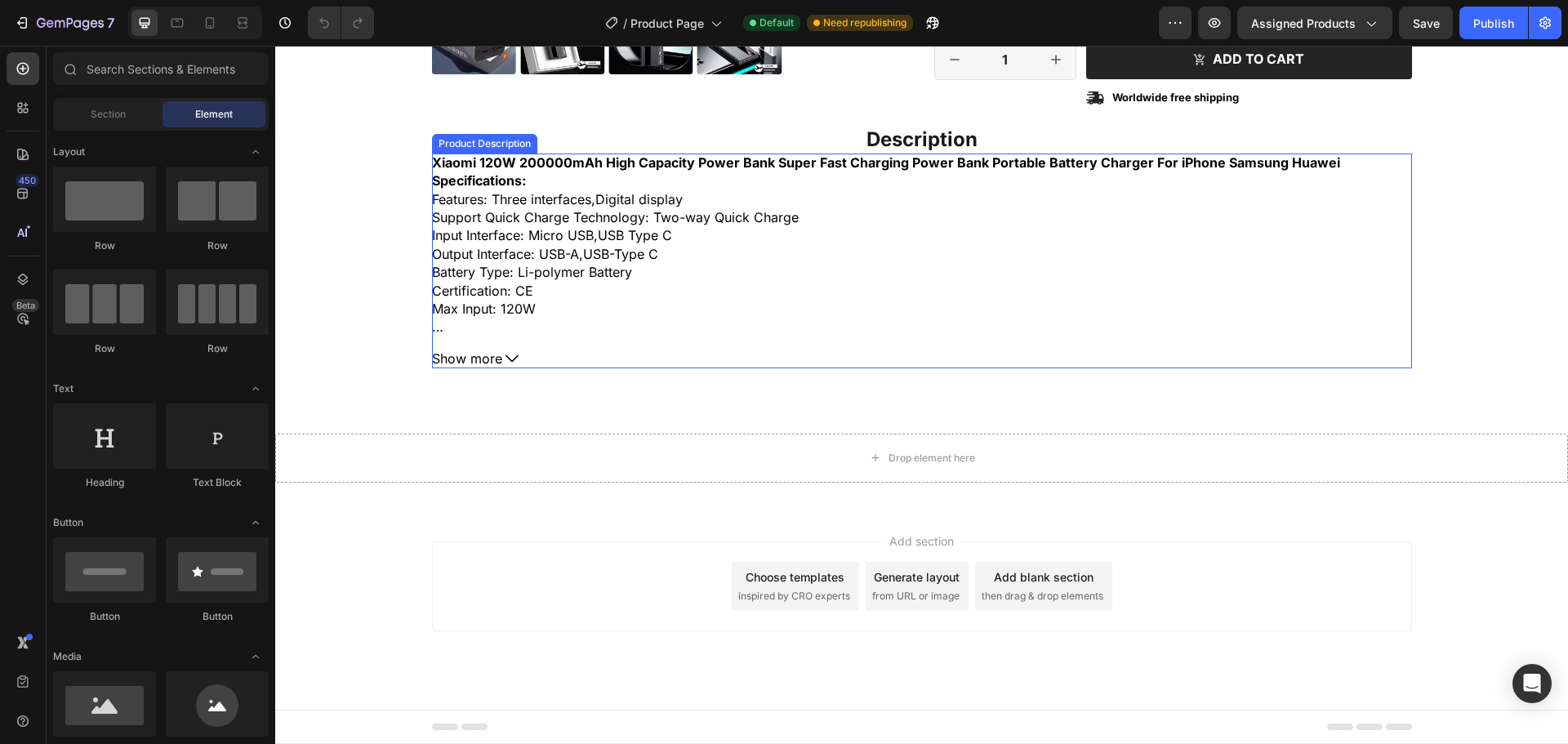
scroll to position [525, 0]
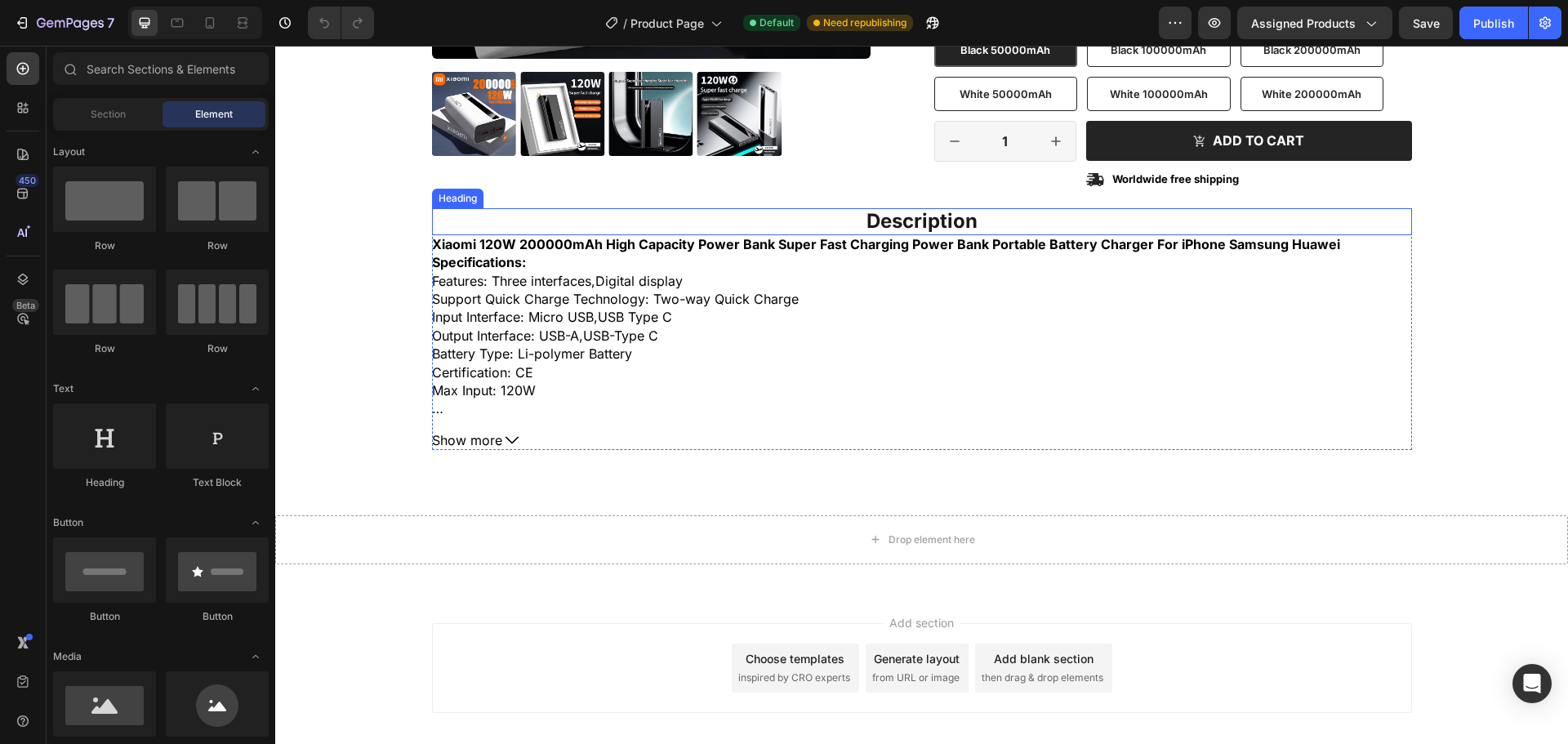
click at [905, 224] on strong "Description" at bounding box center [922, 220] width 111 height 24
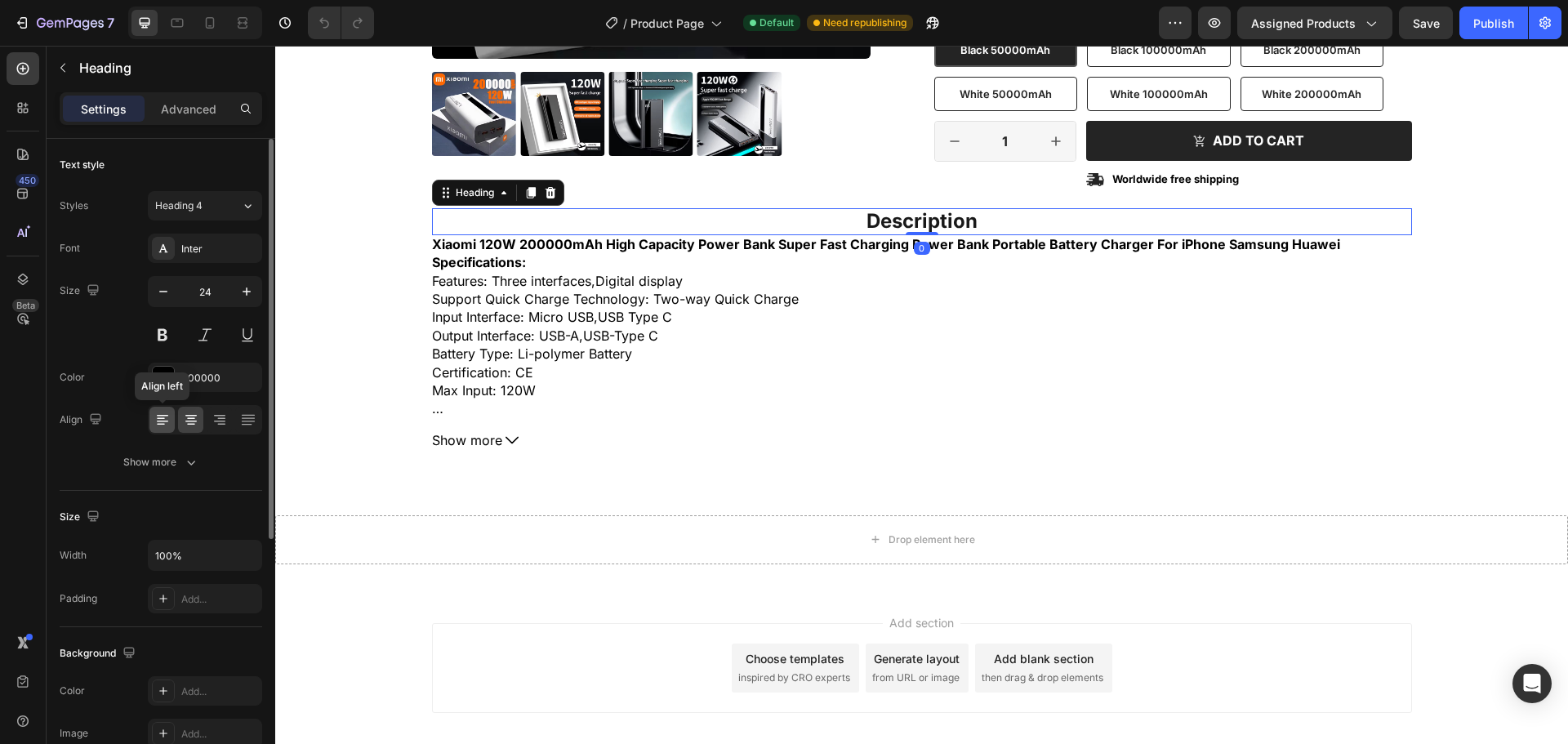
click at [167, 426] on icon at bounding box center [162, 420] width 17 height 17
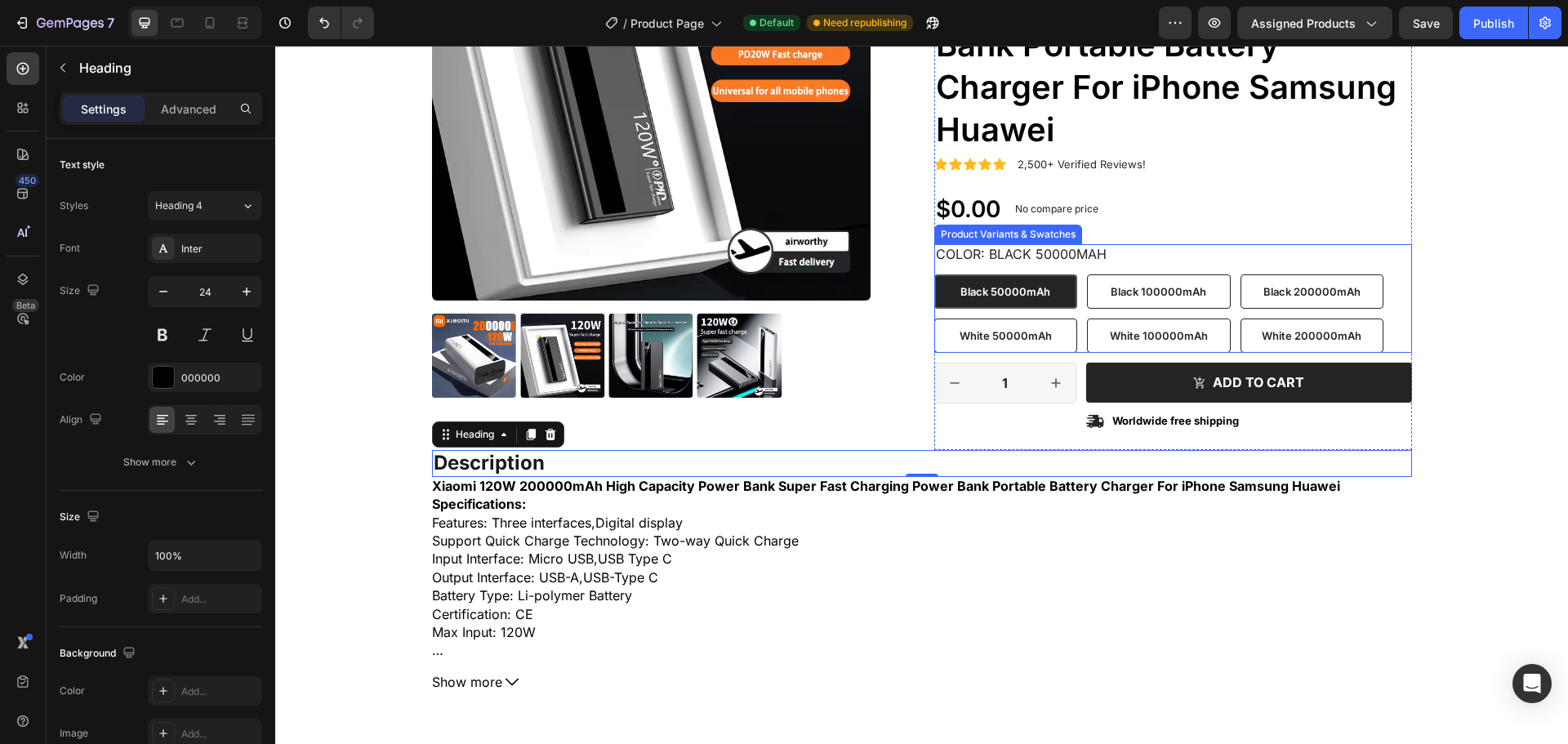
scroll to position [279, 0]
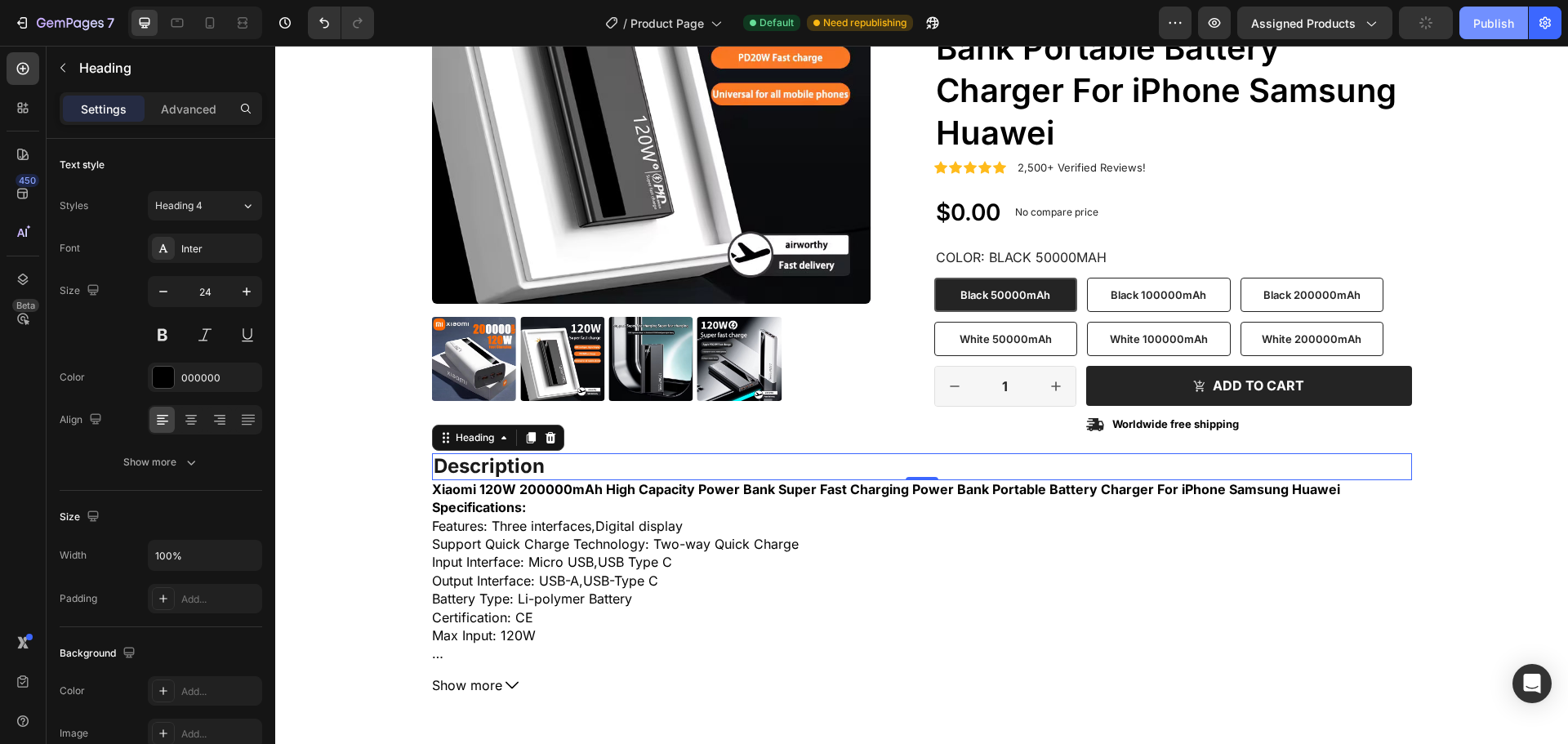
click at [1482, 28] on div "Publish" at bounding box center [1494, 24] width 41 height 17
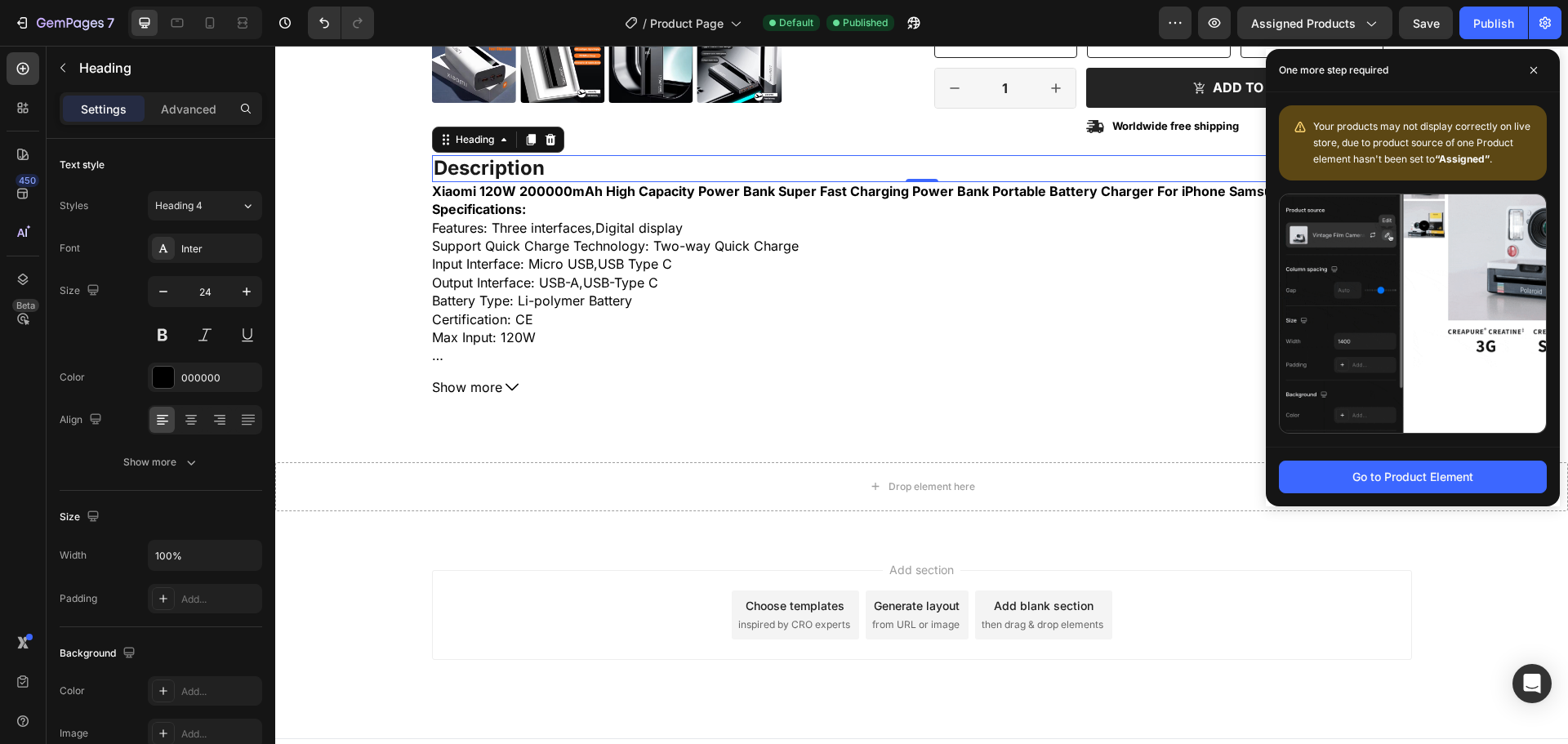
scroll to position [606, 0]
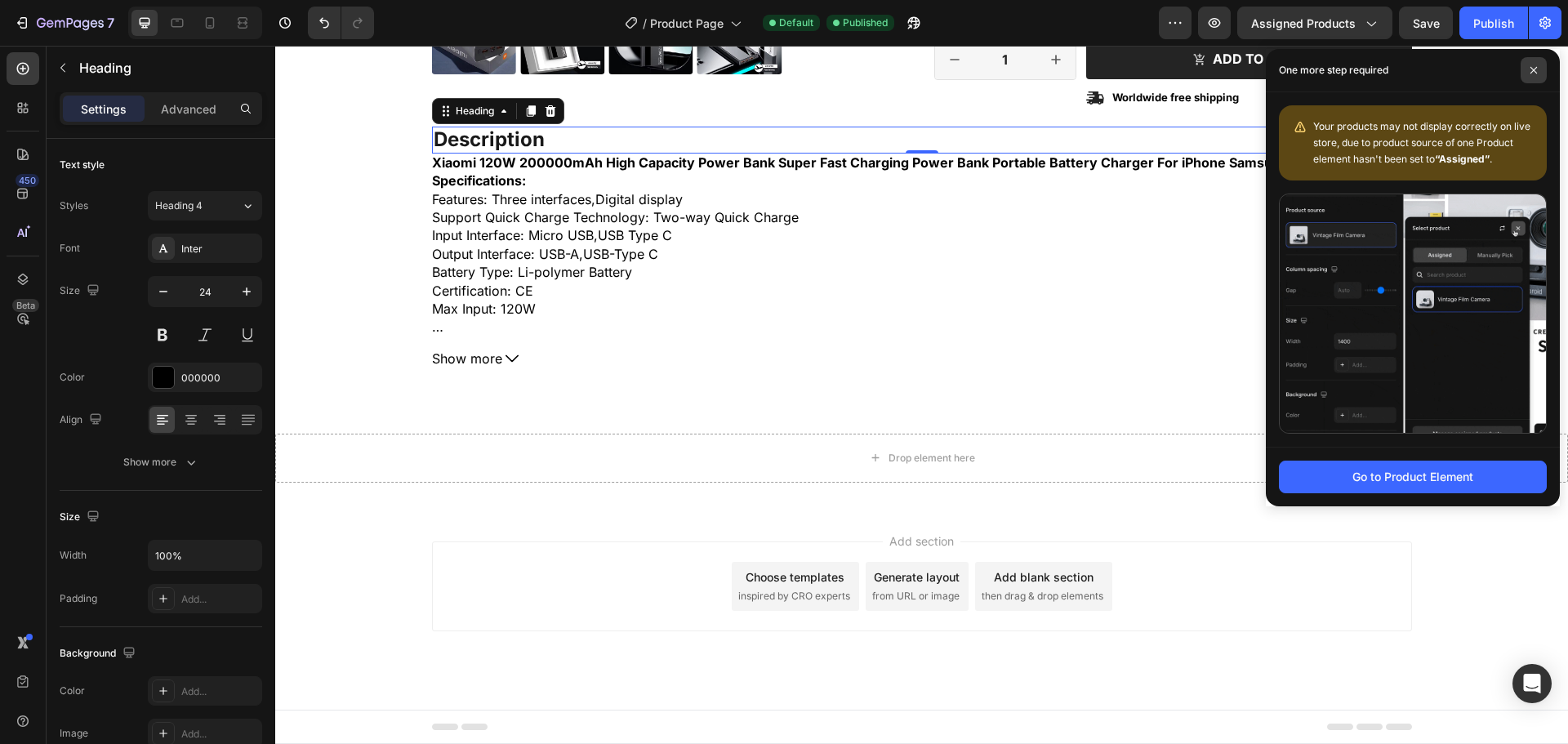
click at [1531, 72] on icon at bounding box center [1533, 70] width 6 height 6
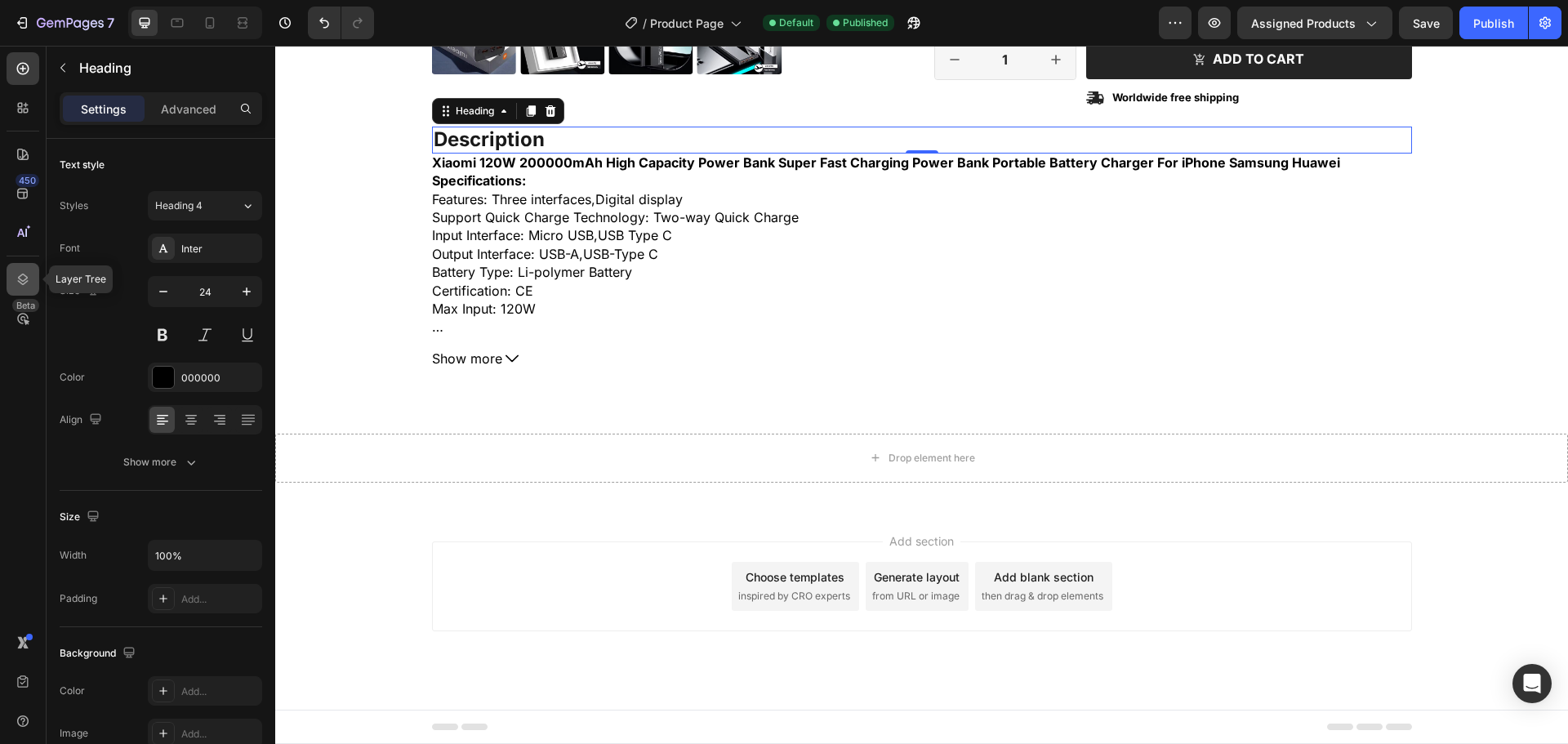
click at [32, 292] on div at bounding box center [22, 279] width 32 height 32
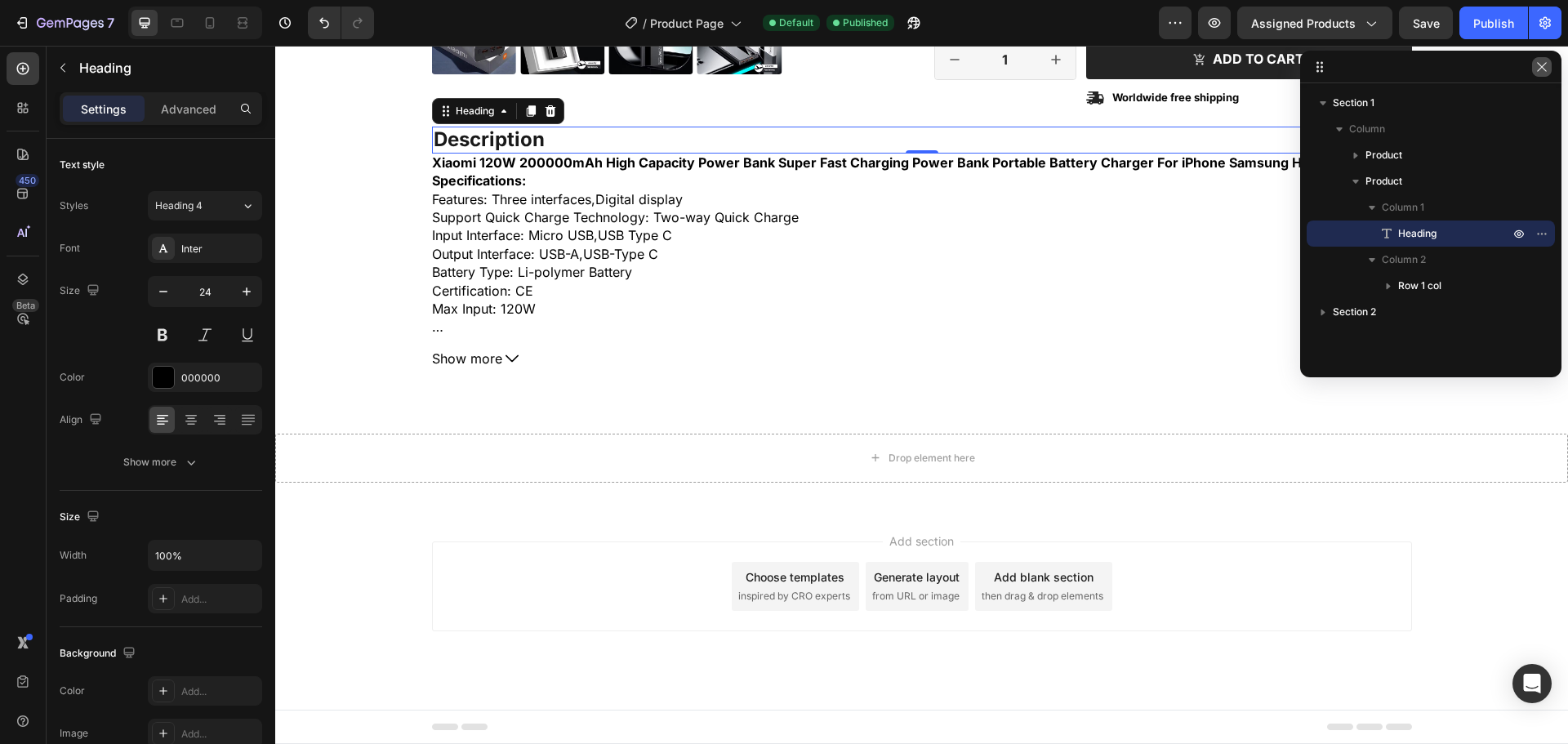
click at [1537, 75] on button "button" at bounding box center [1542, 66] width 19 height 19
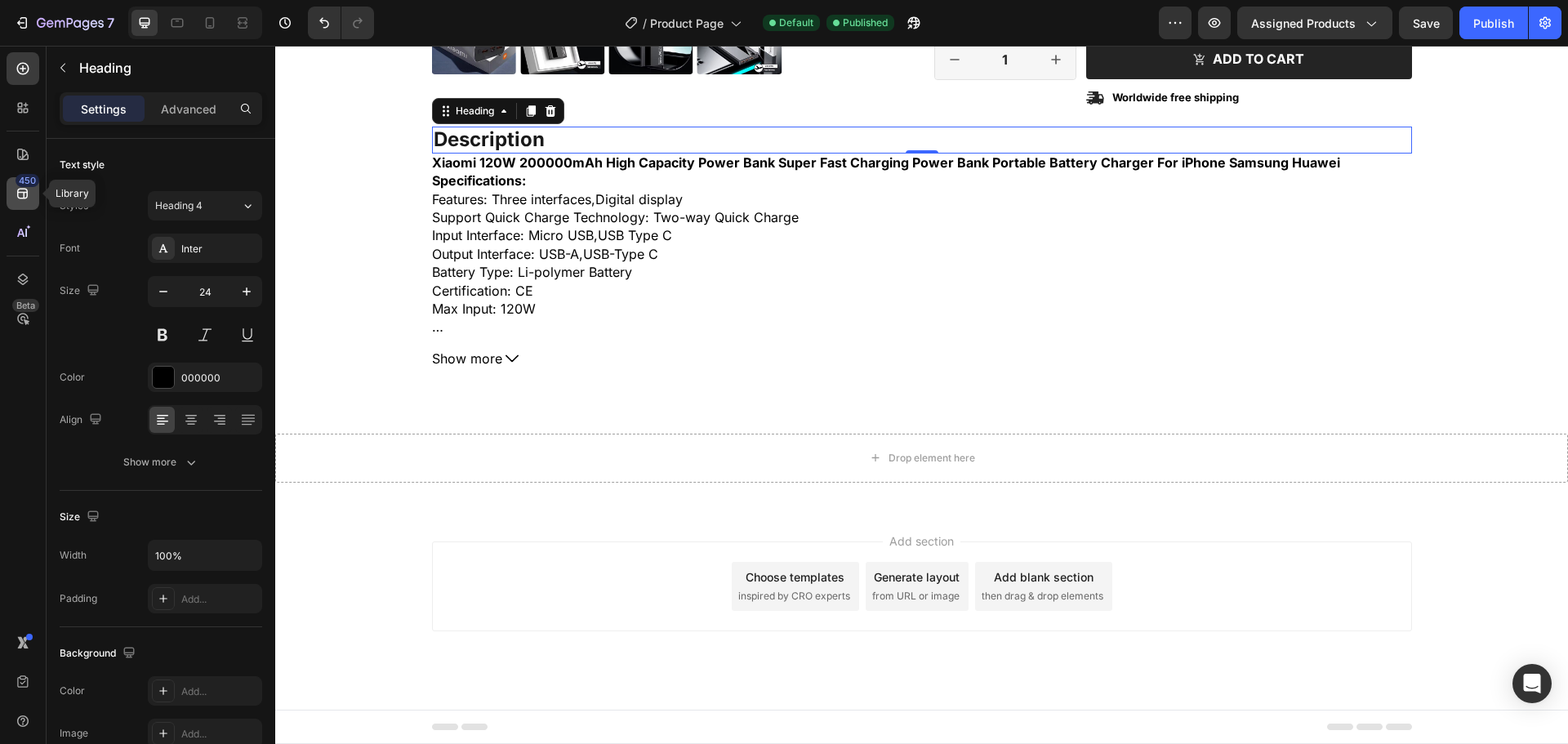
click at [19, 183] on div "450" at bounding box center [27, 180] width 24 height 13
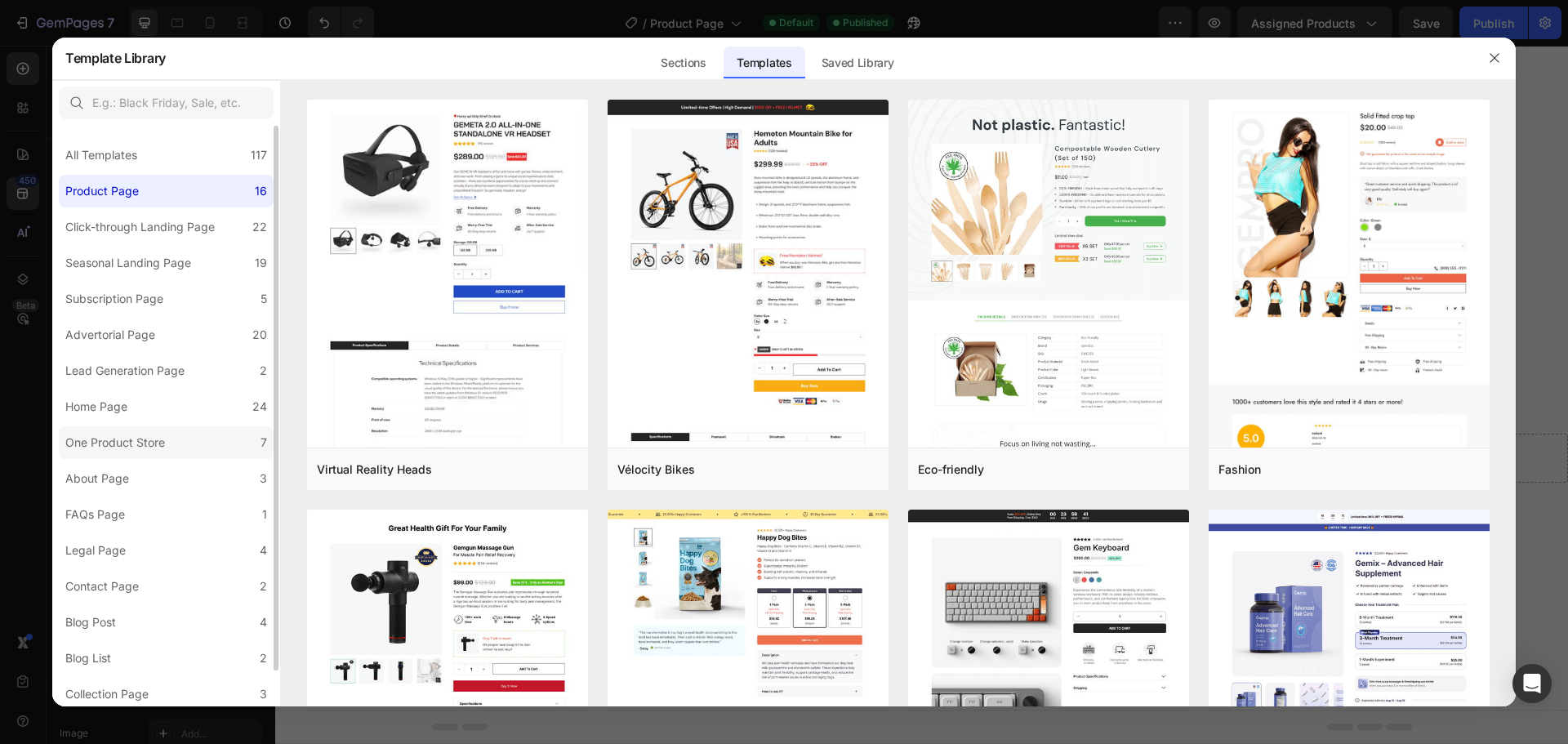
scroll to position [39, 0]
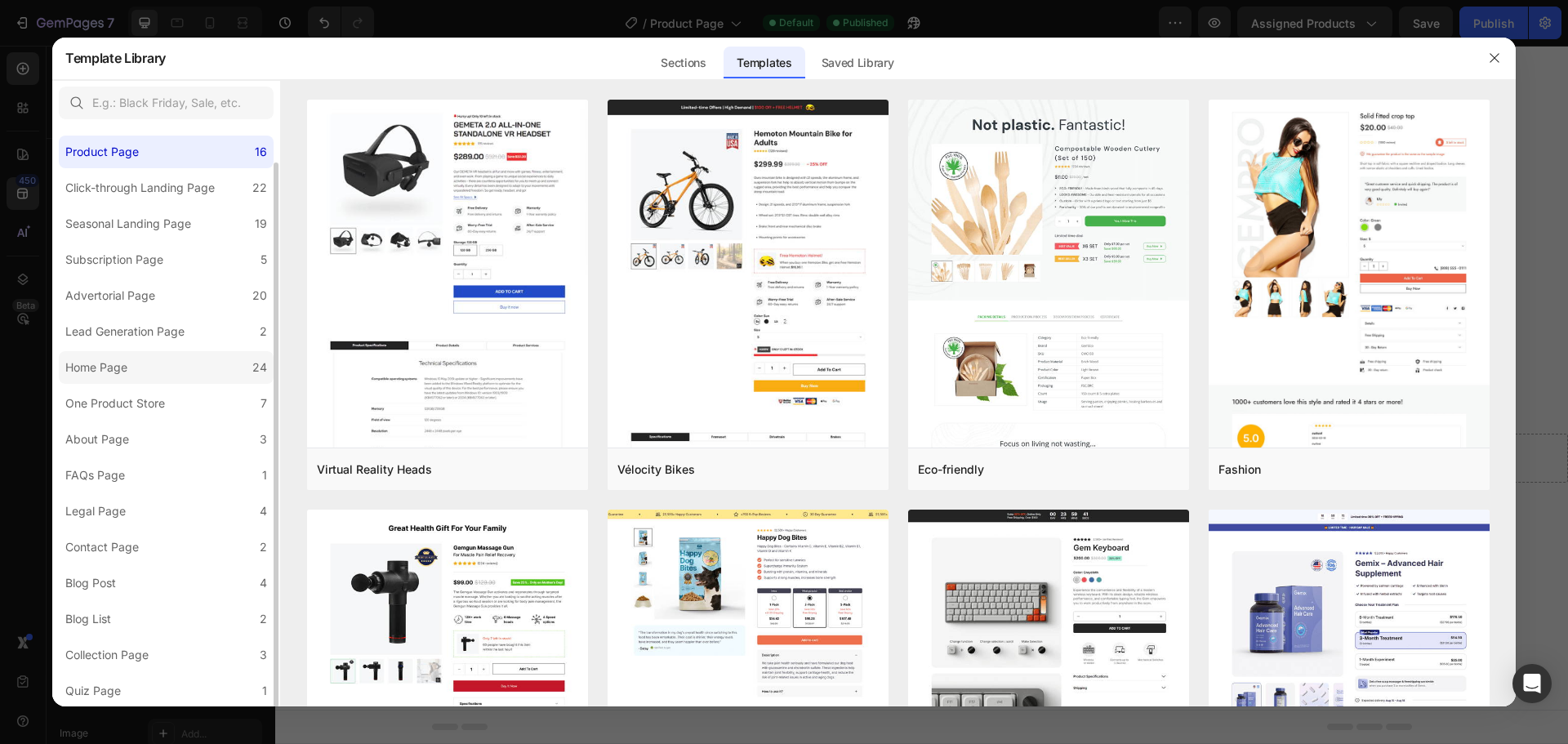
click at [113, 375] on div "Home Page" at bounding box center [96, 368] width 62 height 19
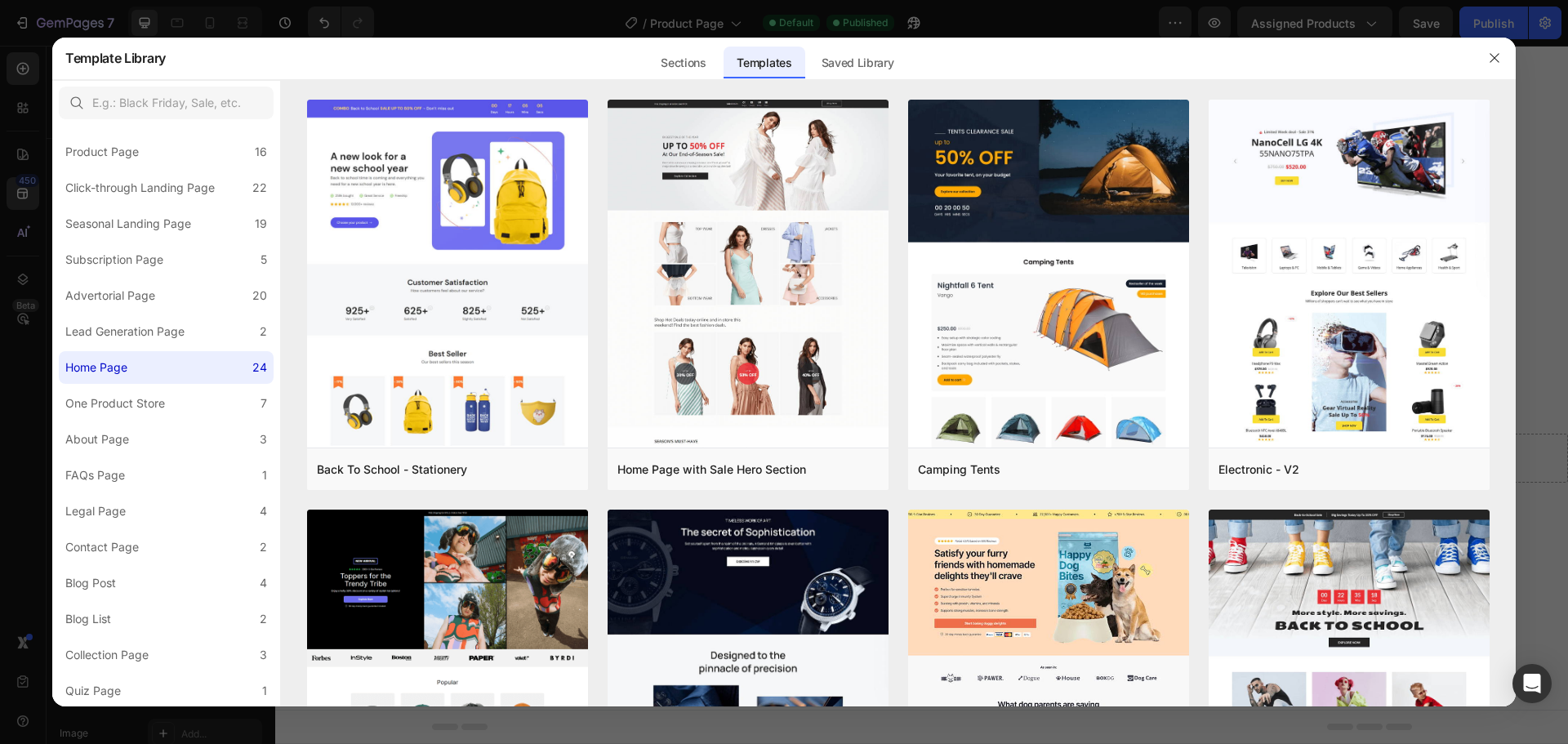
click at [29, 154] on div at bounding box center [784, 372] width 1568 height 744
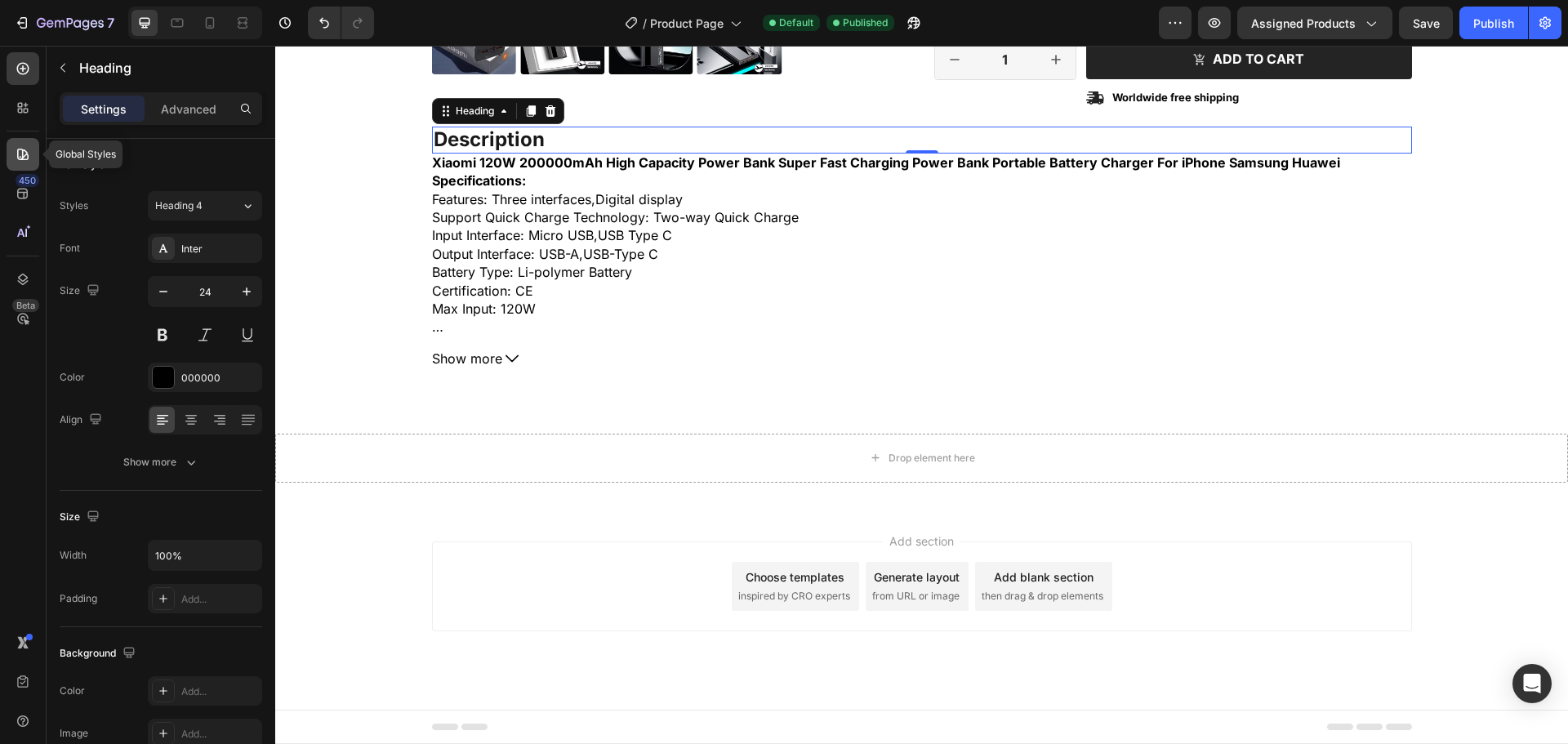
click at [24, 161] on icon at bounding box center [23, 154] width 17 height 17
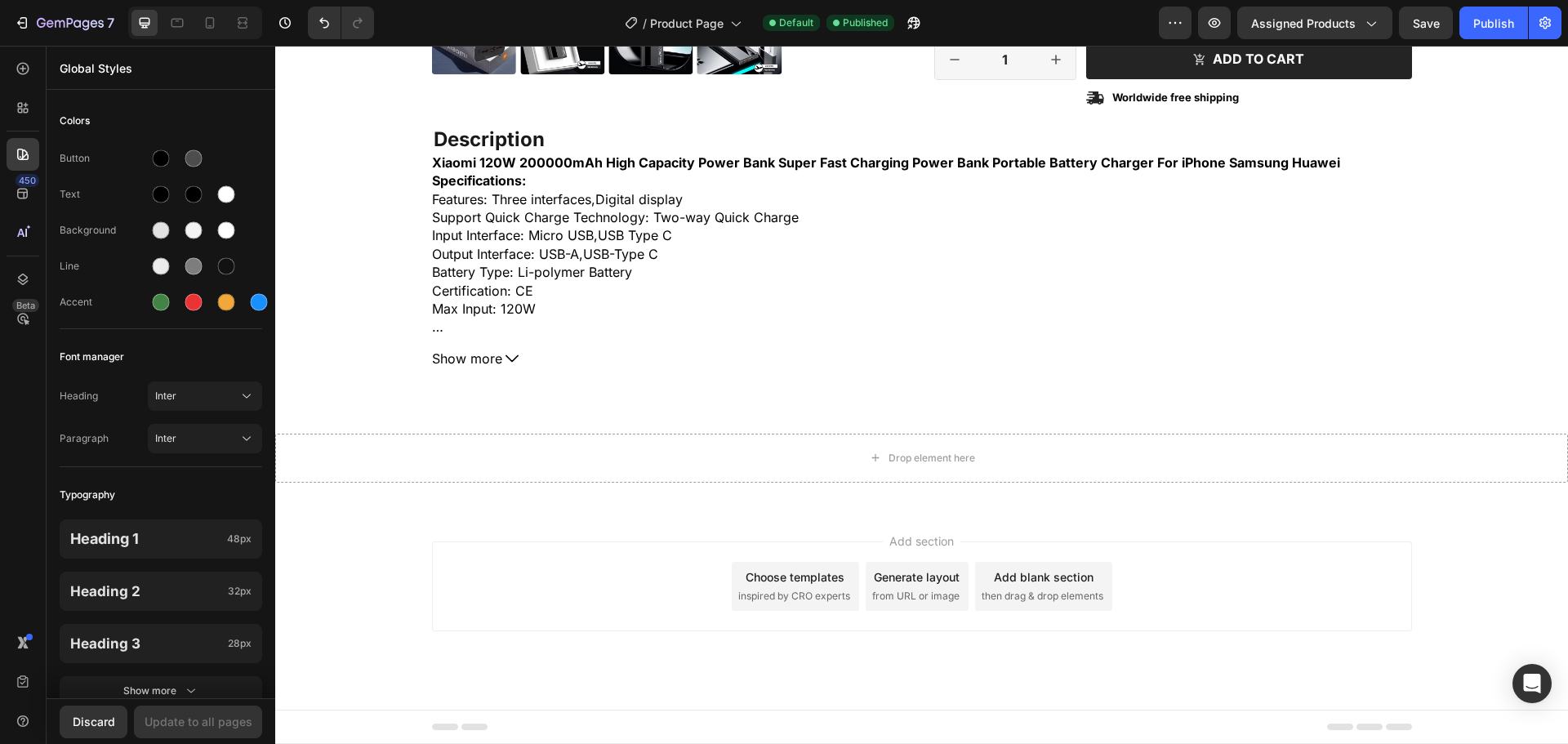
click at [27, 125] on div "450 Beta" at bounding box center [22, 340] width 32 height 575
click at [24, 107] on icon at bounding box center [23, 107] width 17 height 17
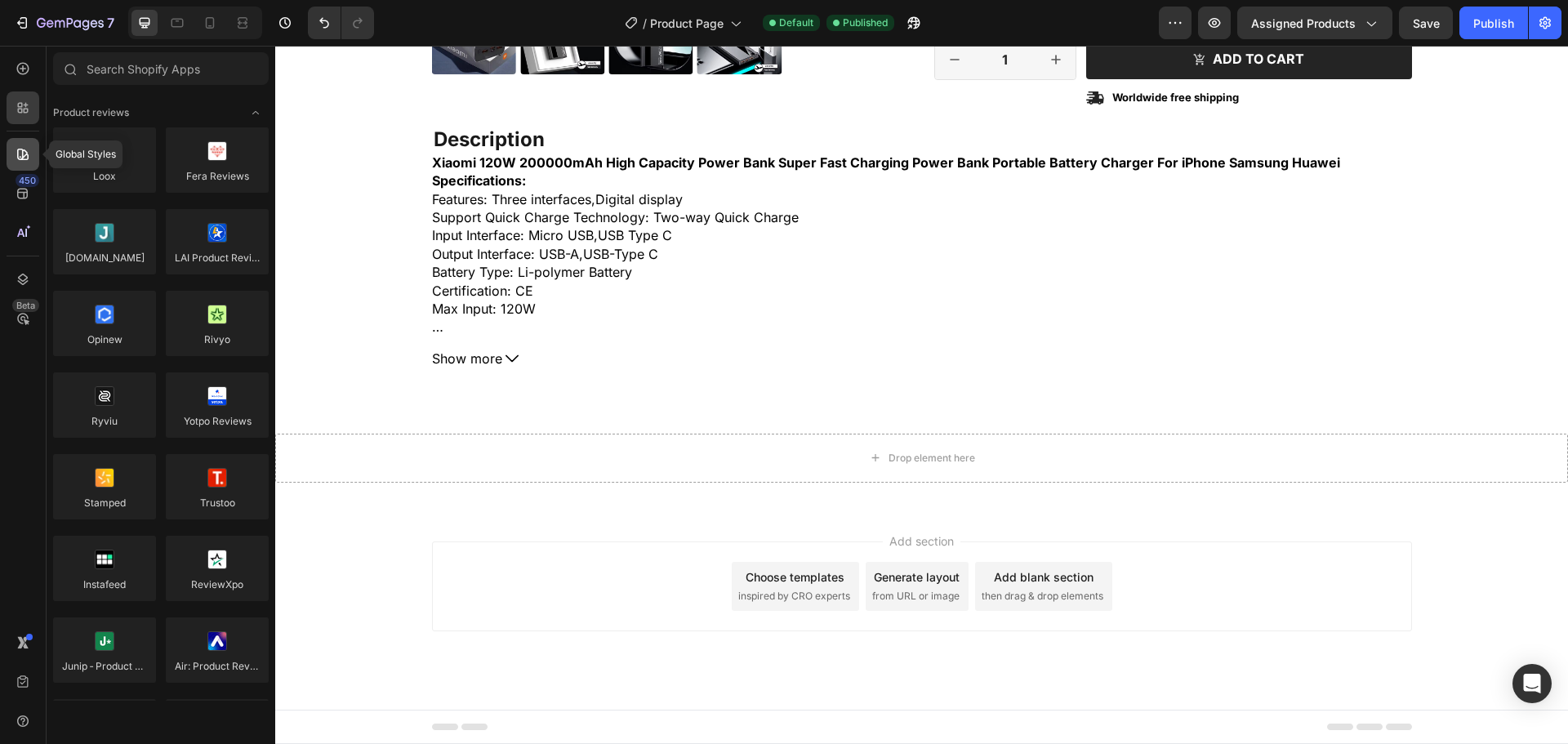
click at [24, 155] on icon at bounding box center [23, 154] width 17 height 17
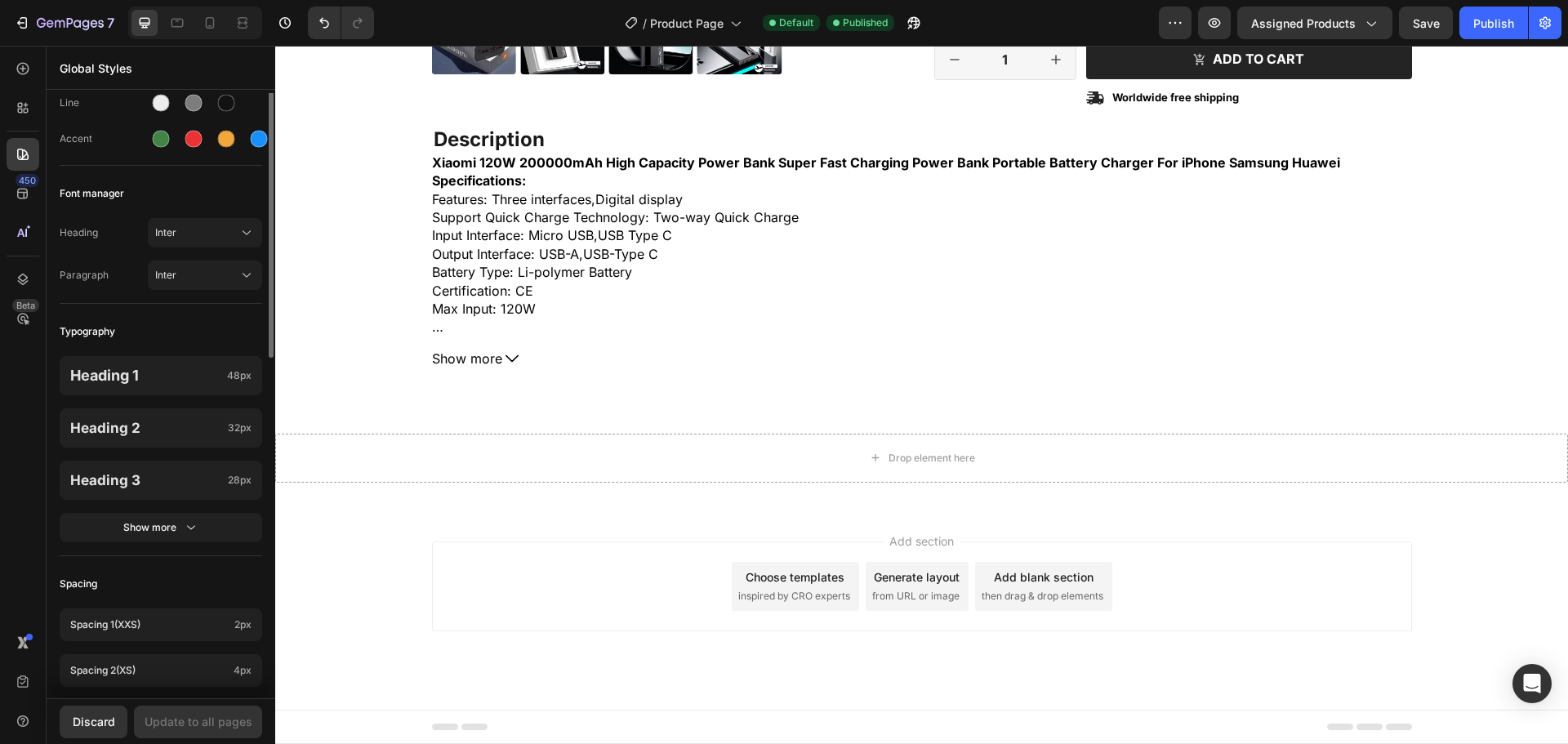
scroll to position [82, 0]
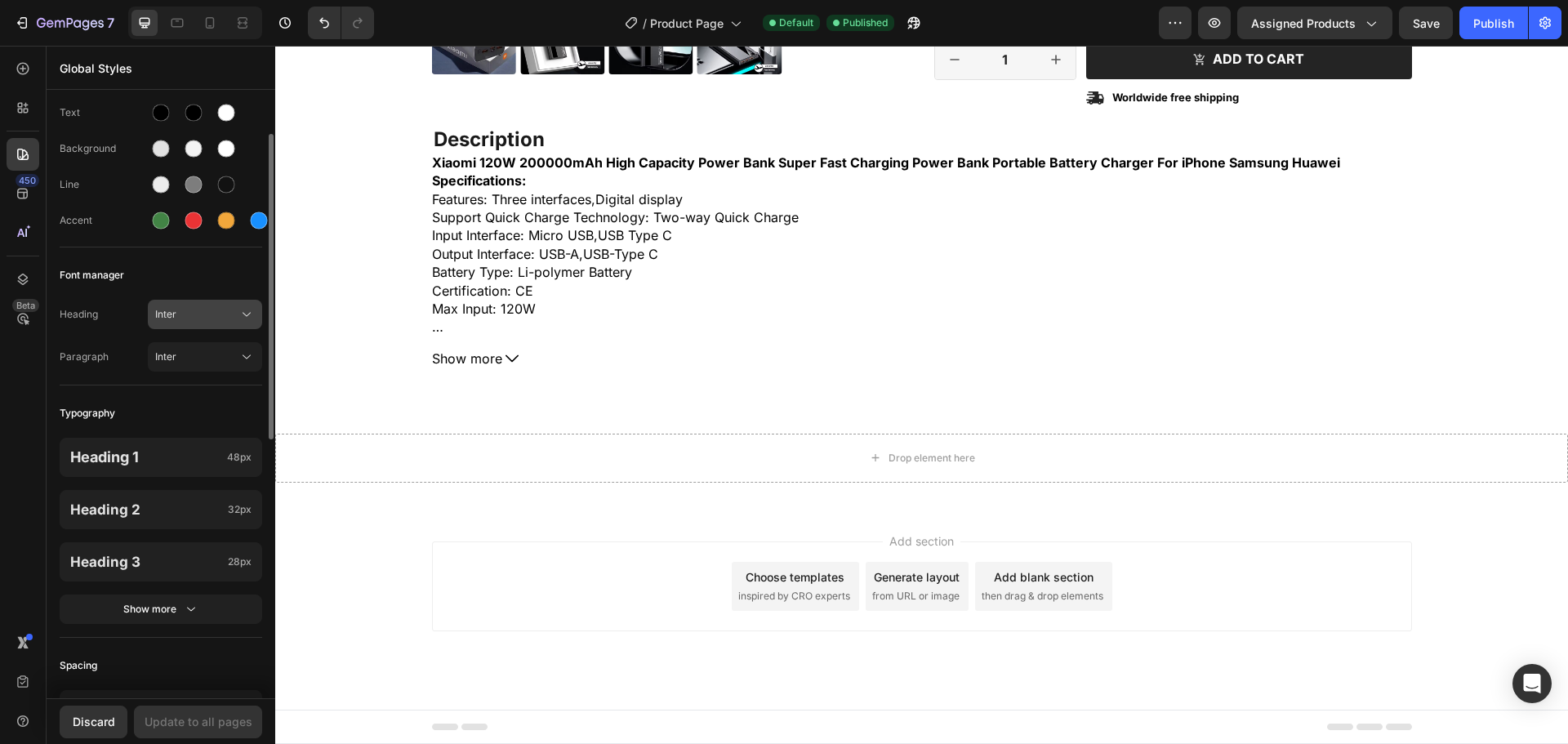
click at [169, 317] on span "Inter" at bounding box center [196, 314] width 83 height 15
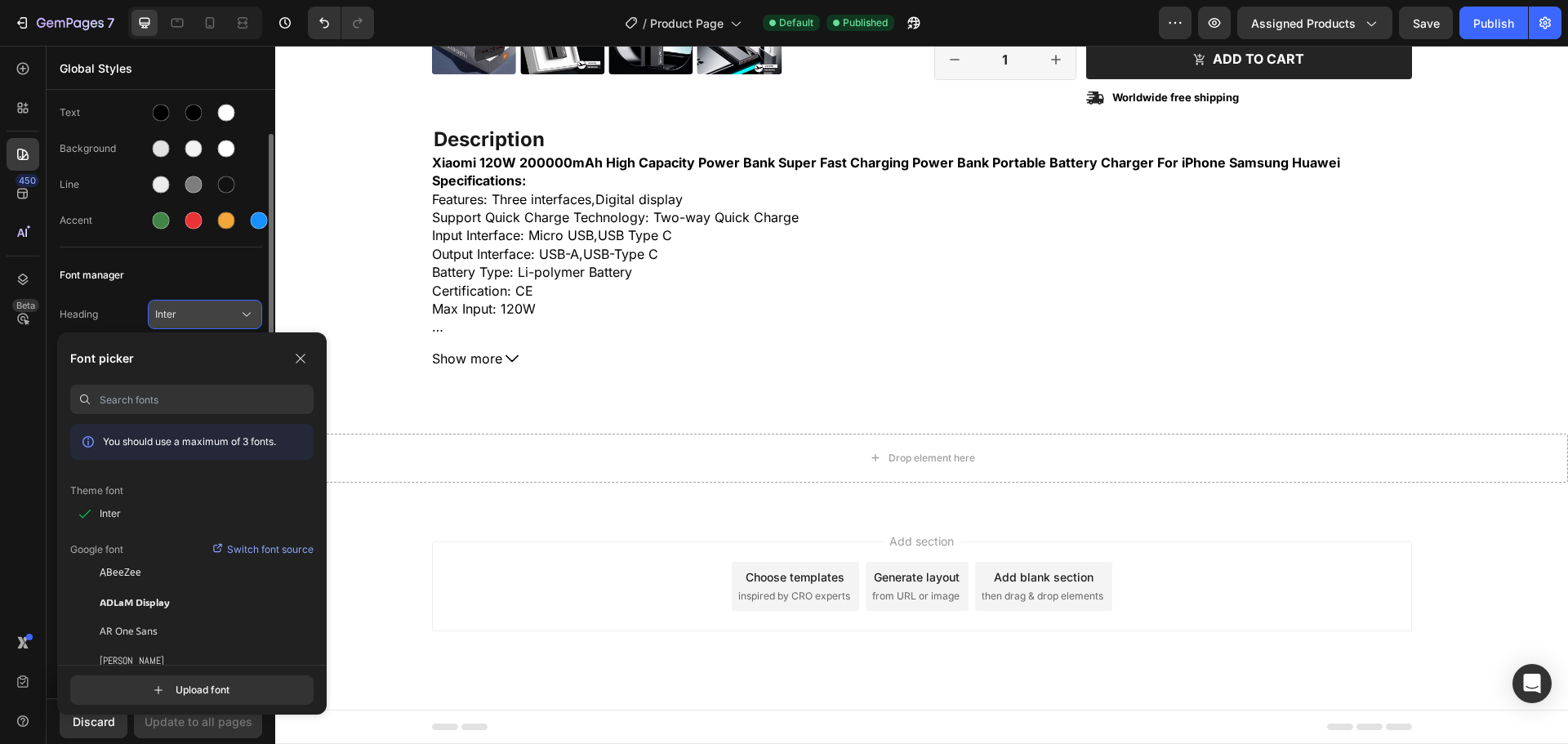
click at [169, 317] on span "Inter" at bounding box center [196, 314] width 83 height 15
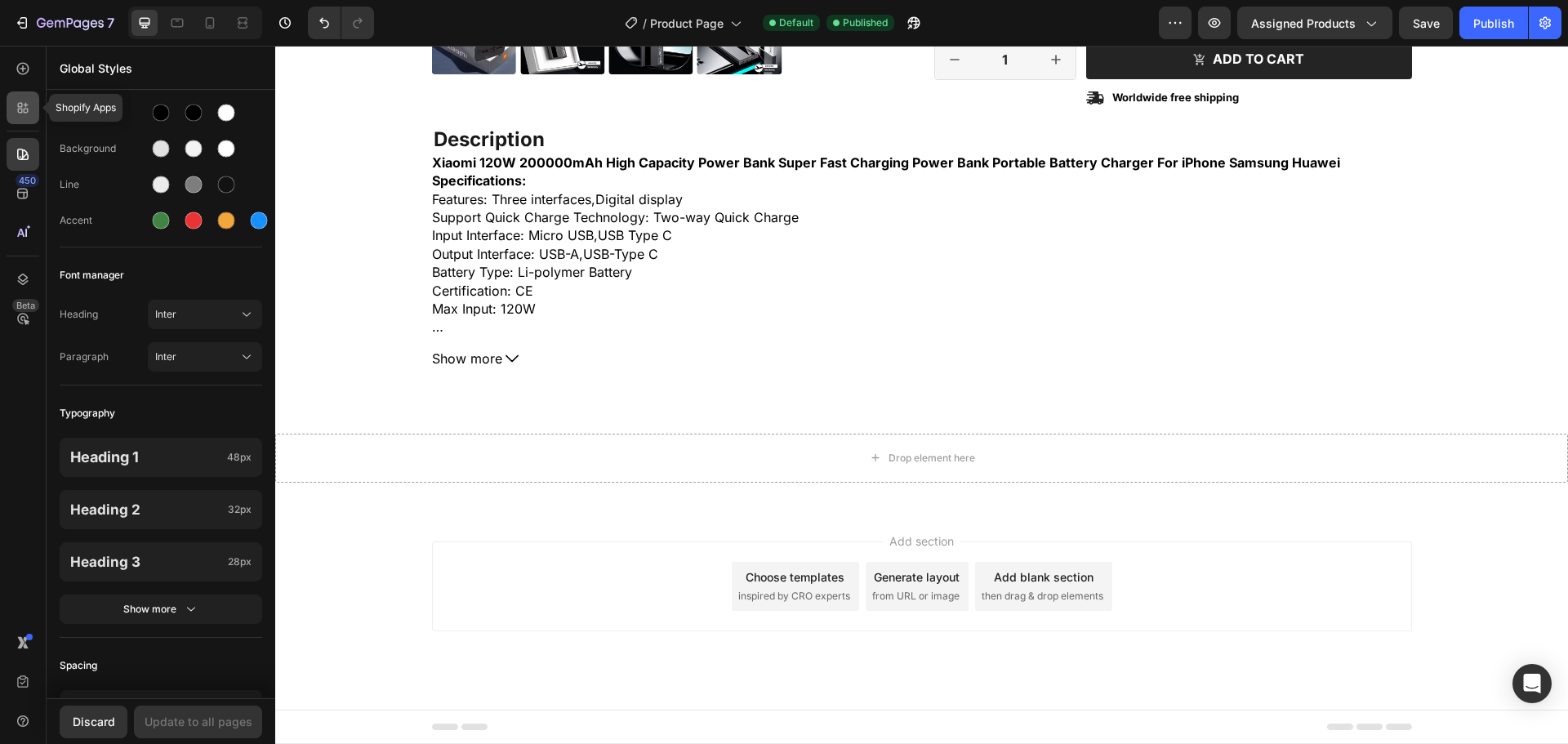
click at [11, 110] on div at bounding box center [22, 107] width 32 height 32
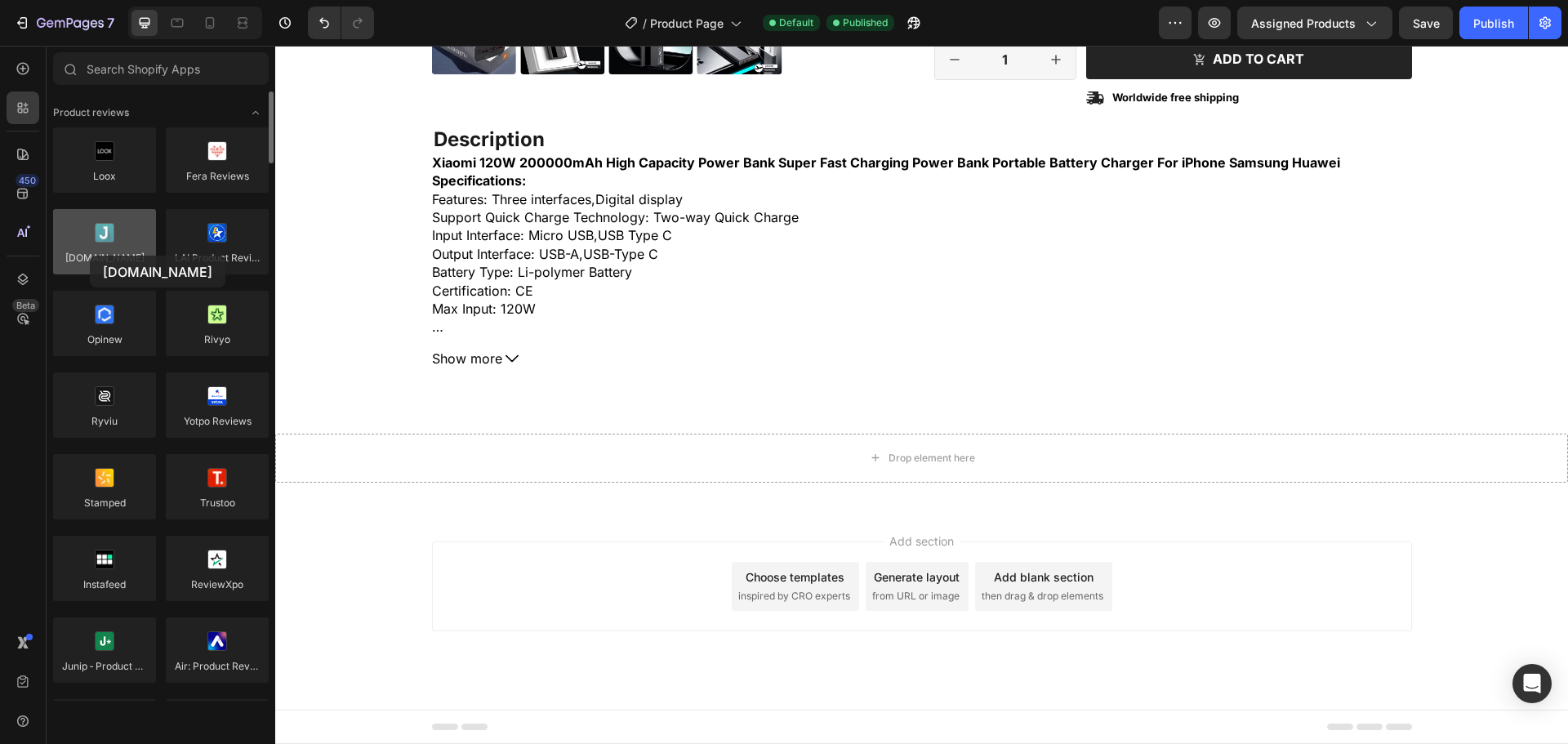
click at [90, 256] on div at bounding box center [105, 241] width 103 height 65
click at [130, 258] on div at bounding box center [105, 241] width 103 height 65
click at [113, 258] on div at bounding box center [105, 241] width 103 height 65
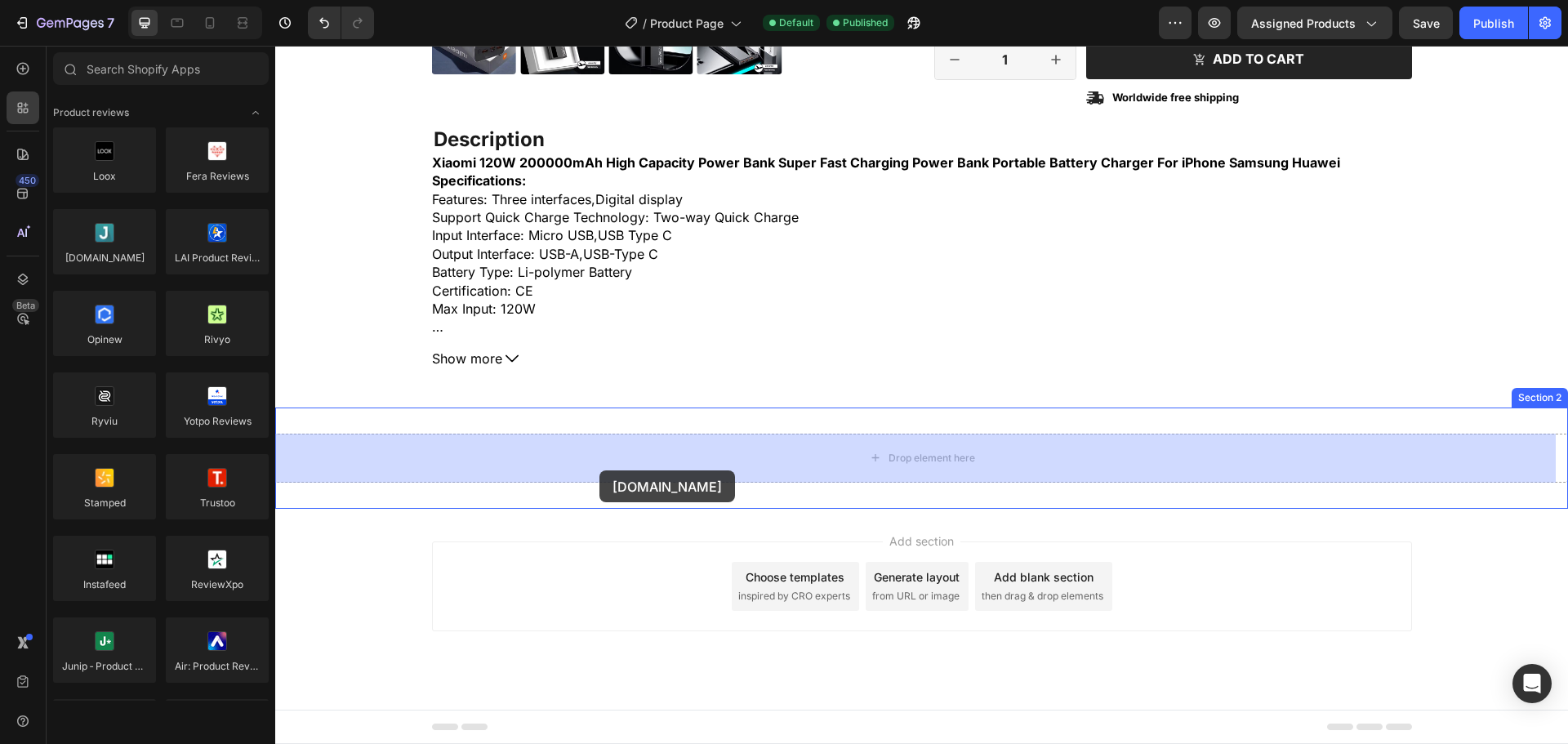
drag, startPoint x: 388, startPoint y: 304, endPoint x: 600, endPoint y: 471, distance: 269.9
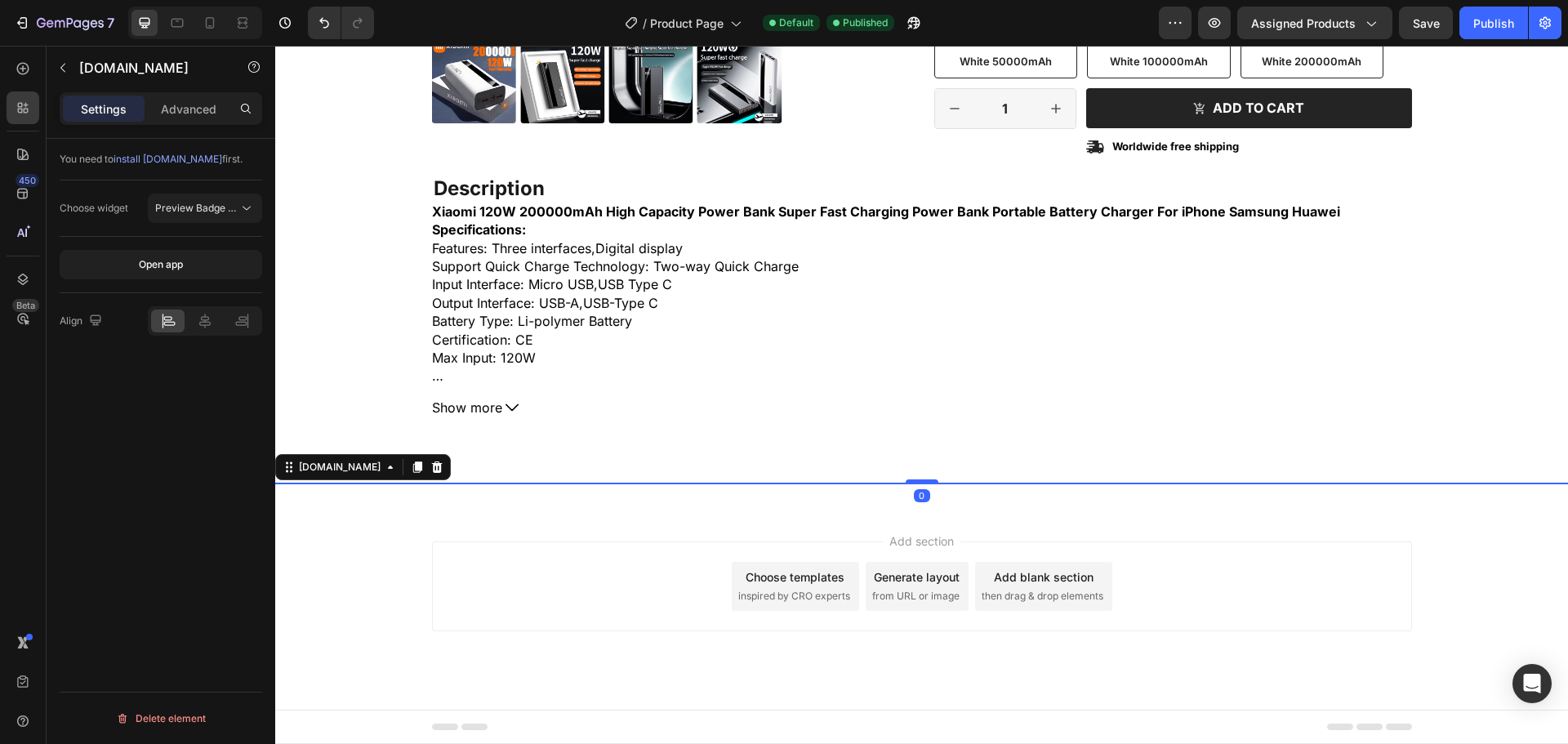
scroll to position [557, 0]
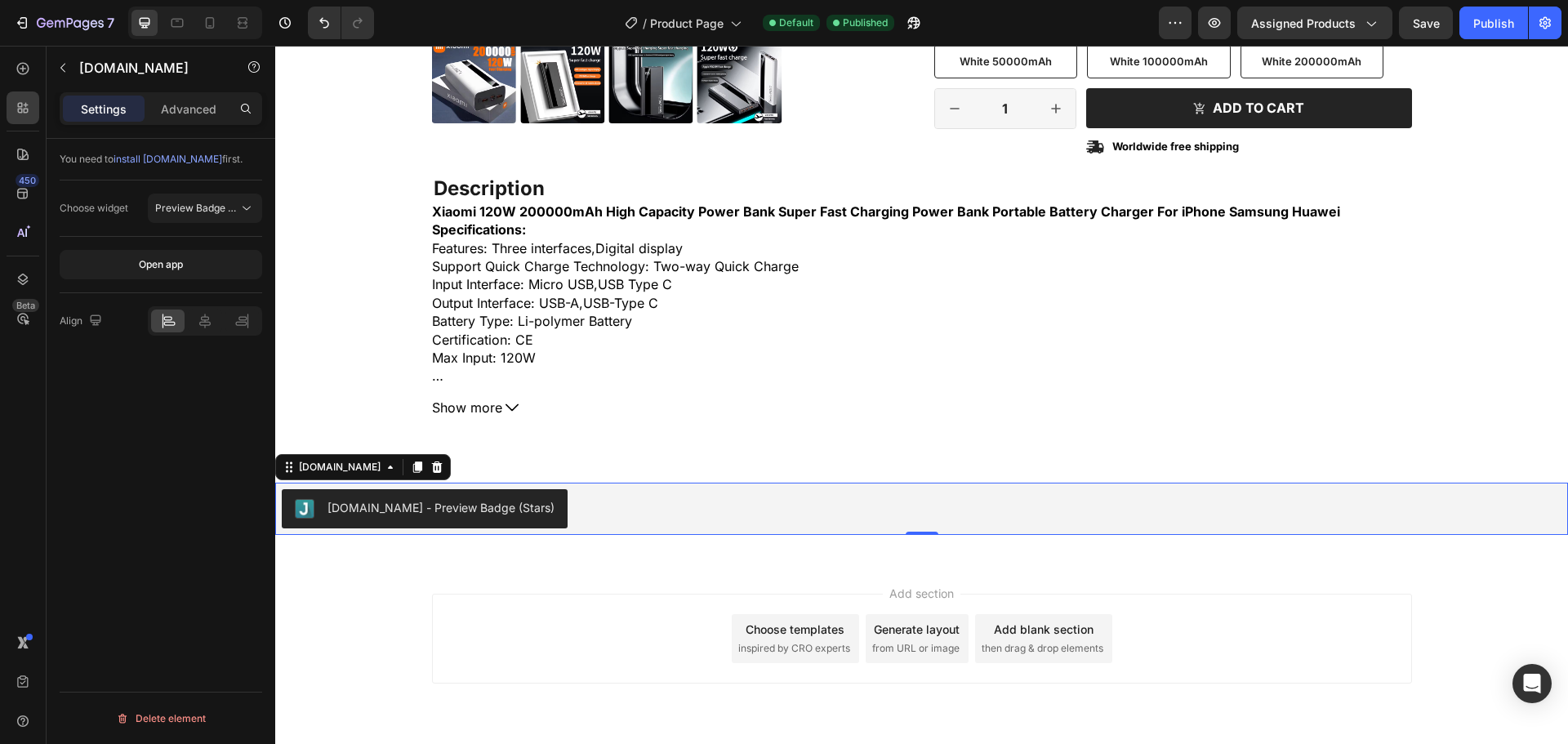
click at [449, 515] on div "[DOMAIN_NAME] - Preview Badge (Stars)" at bounding box center [441, 508] width 227 height 17
click at [396, 511] on div "[DOMAIN_NAME] - Preview Badge (Stars)" at bounding box center [441, 508] width 227 height 17
click at [230, 217] on button "Preview Badge (Stars)" at bounding box center [204, 209] width 114 height 30
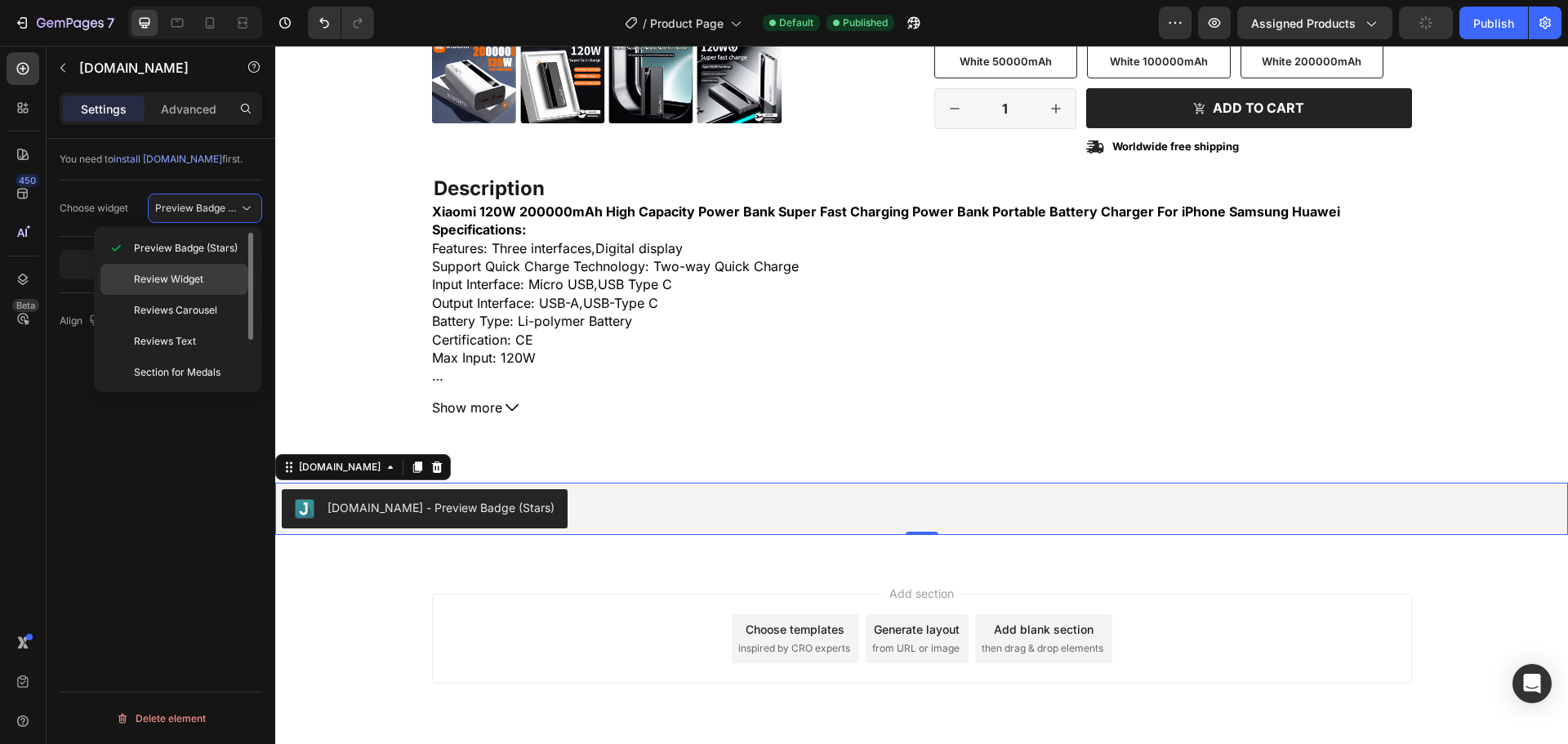
click at [199, 282] on span "Review Widget" at bounding box center [168, 279] width 70 height 15
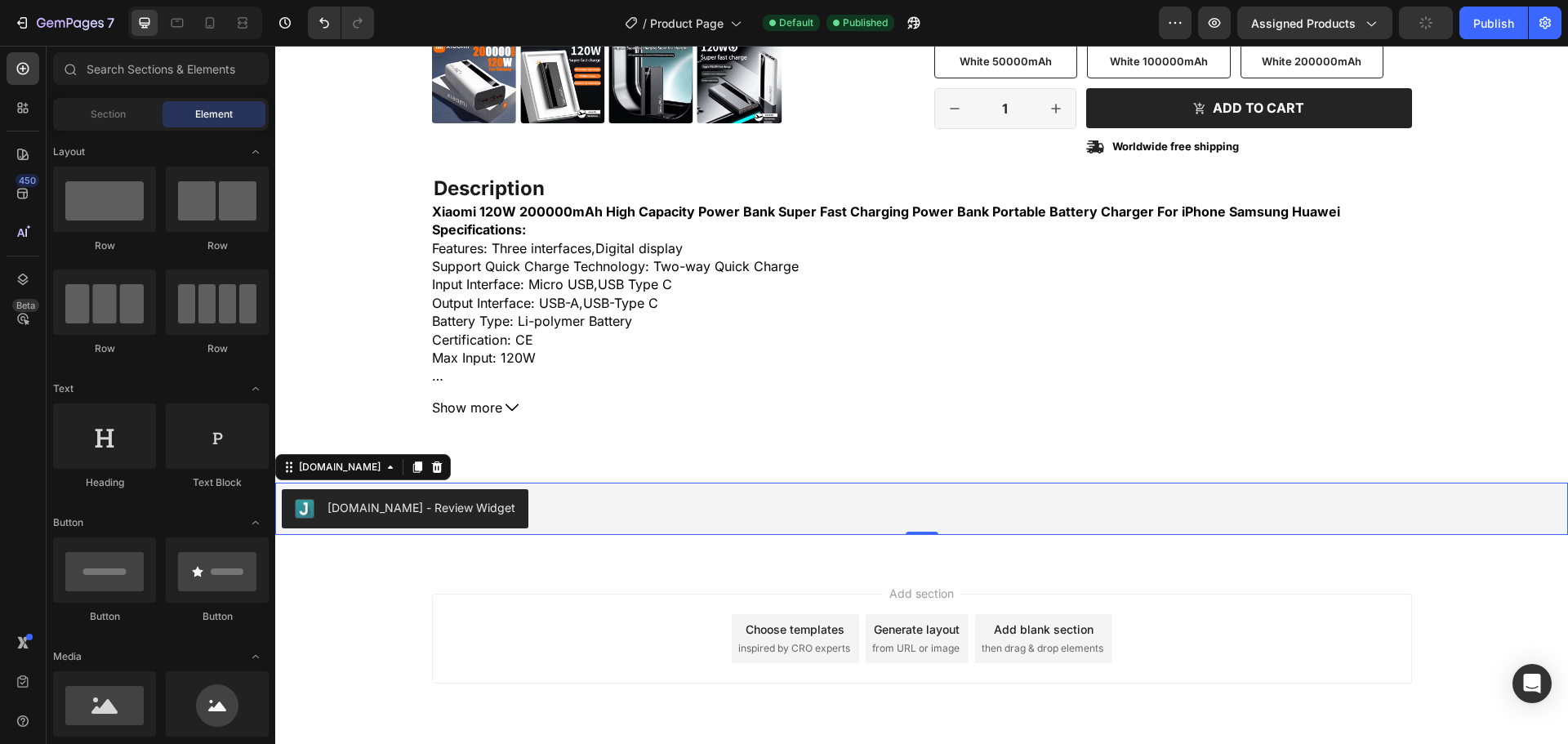
click at [421, 589] on div "Add section Choose templates inspired by CRO experts Generate layout from URL o…" at bounding box center [921, 662] width 1293 height 201
click at [409, 514] on div "[DOMAIN_NAME] - Review Widget" at bounding box center [421, 508] width 188 height 17
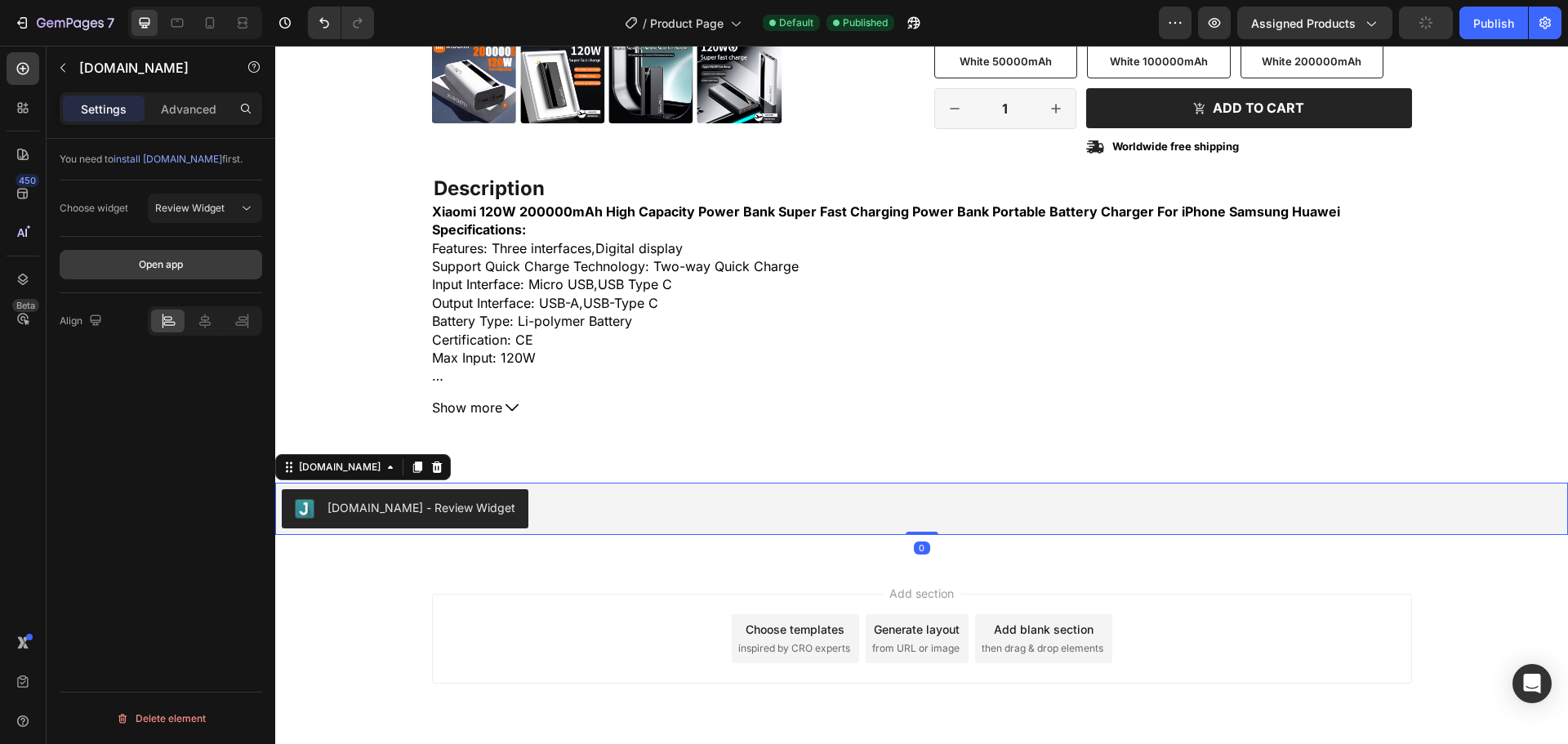
click at [149, 265] on div "Open app" at bounding box center [161, 265] width 45 height 15
click at [100, 210] on div "Choose widget" at bounding box center [93, 208] width 69 height 15
click at [211, 210] on span "Review Widget" at bounding box center [190, 208] width 70 height 12
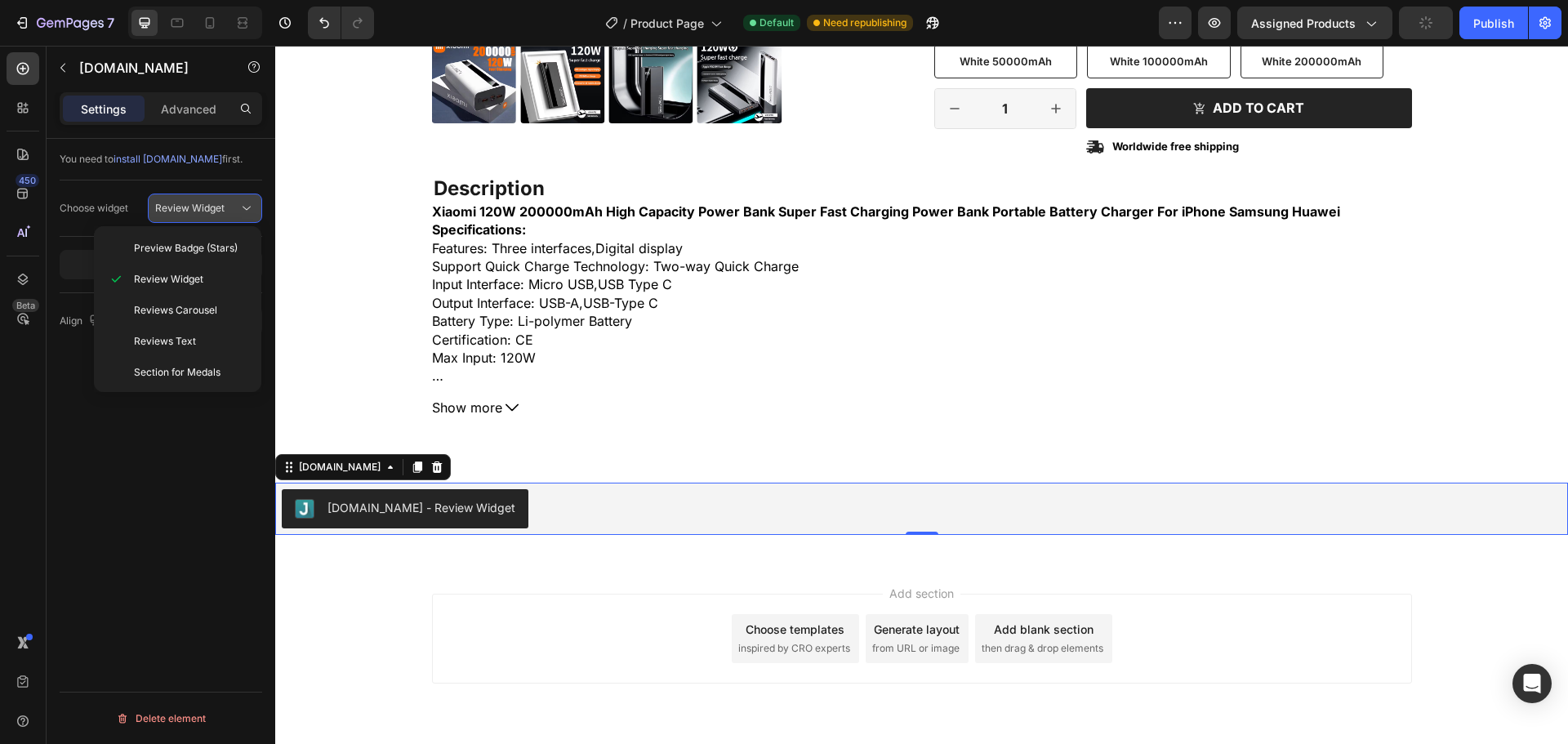
click at [211, 210] on span "Review Widget" at bounding box center [190, 208] width 70 height 12
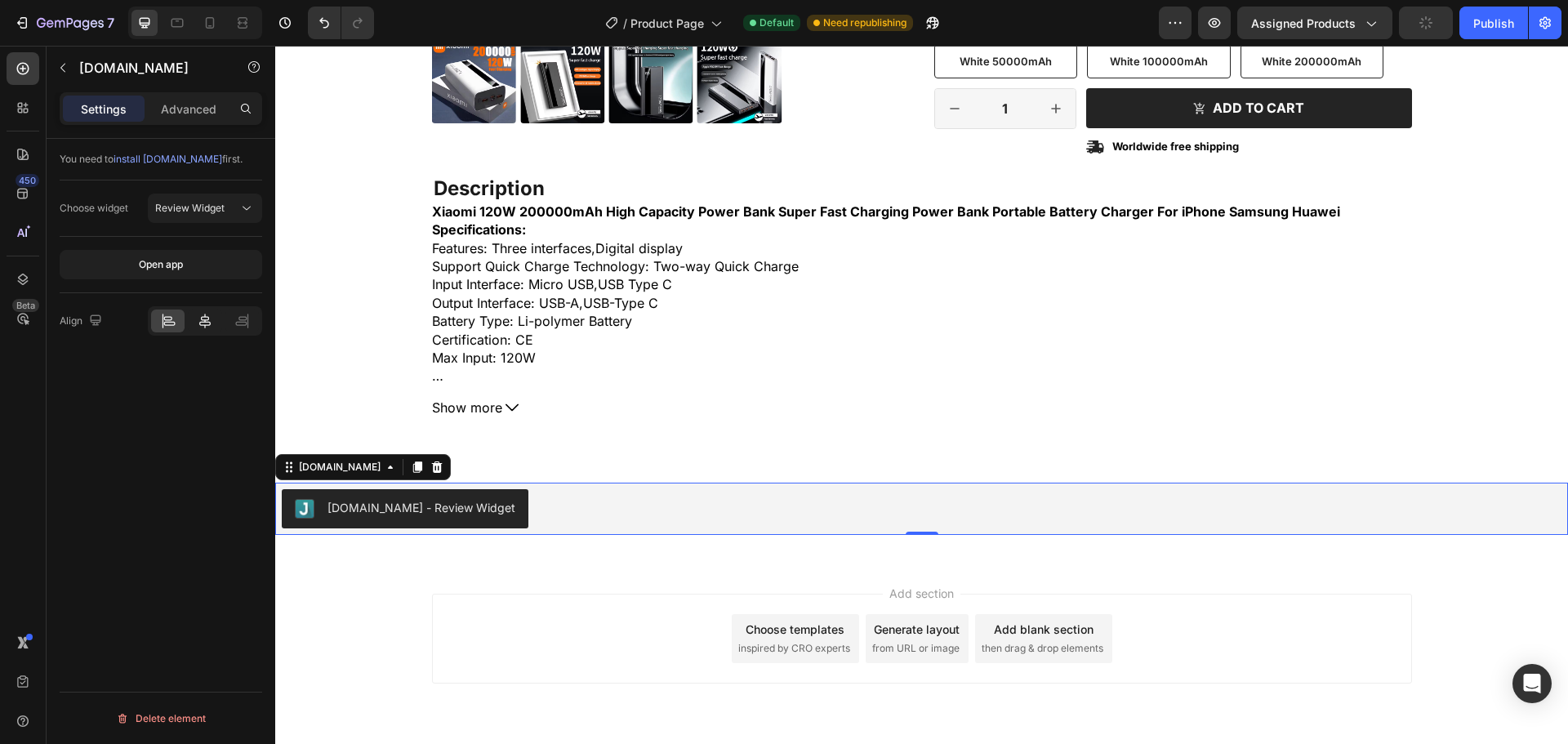
click at [201, 322] on icon at bounding box center [204, 320] width 11 height 15
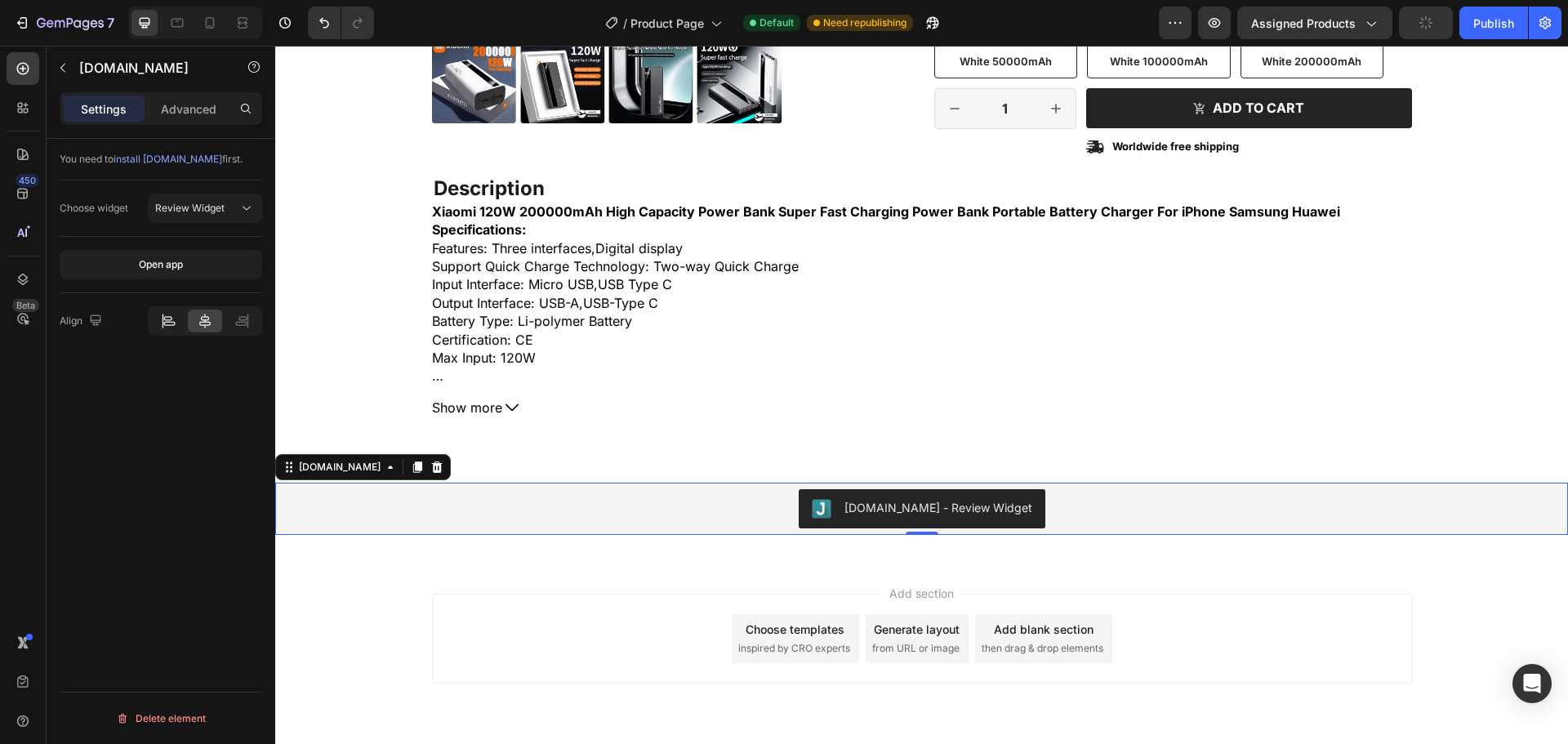
click at [171, 321] on icon at bounding box center [168, 320] width 17 height 17
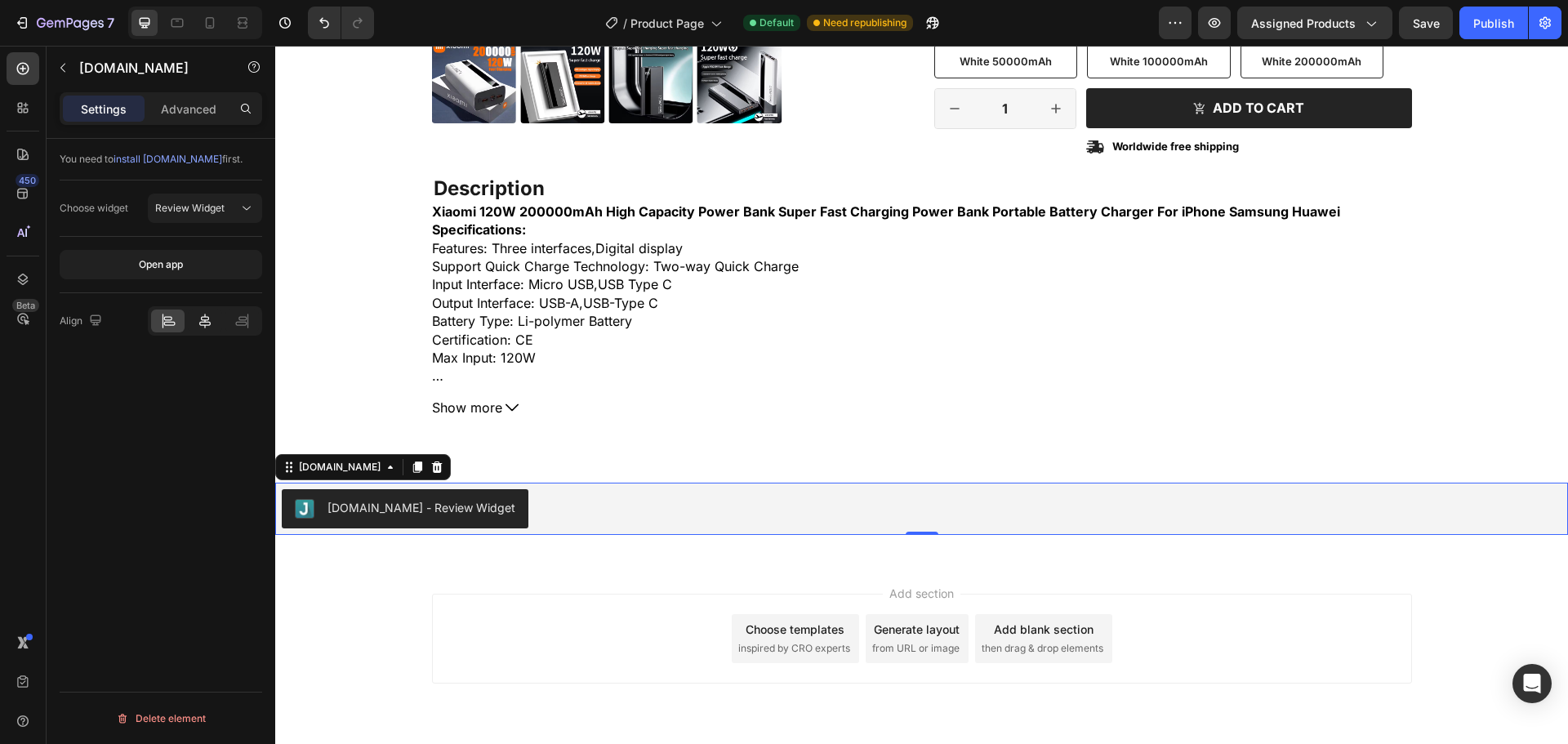
click at [203, 320] on icon at bounding box center [204, 320] width 17 height 17
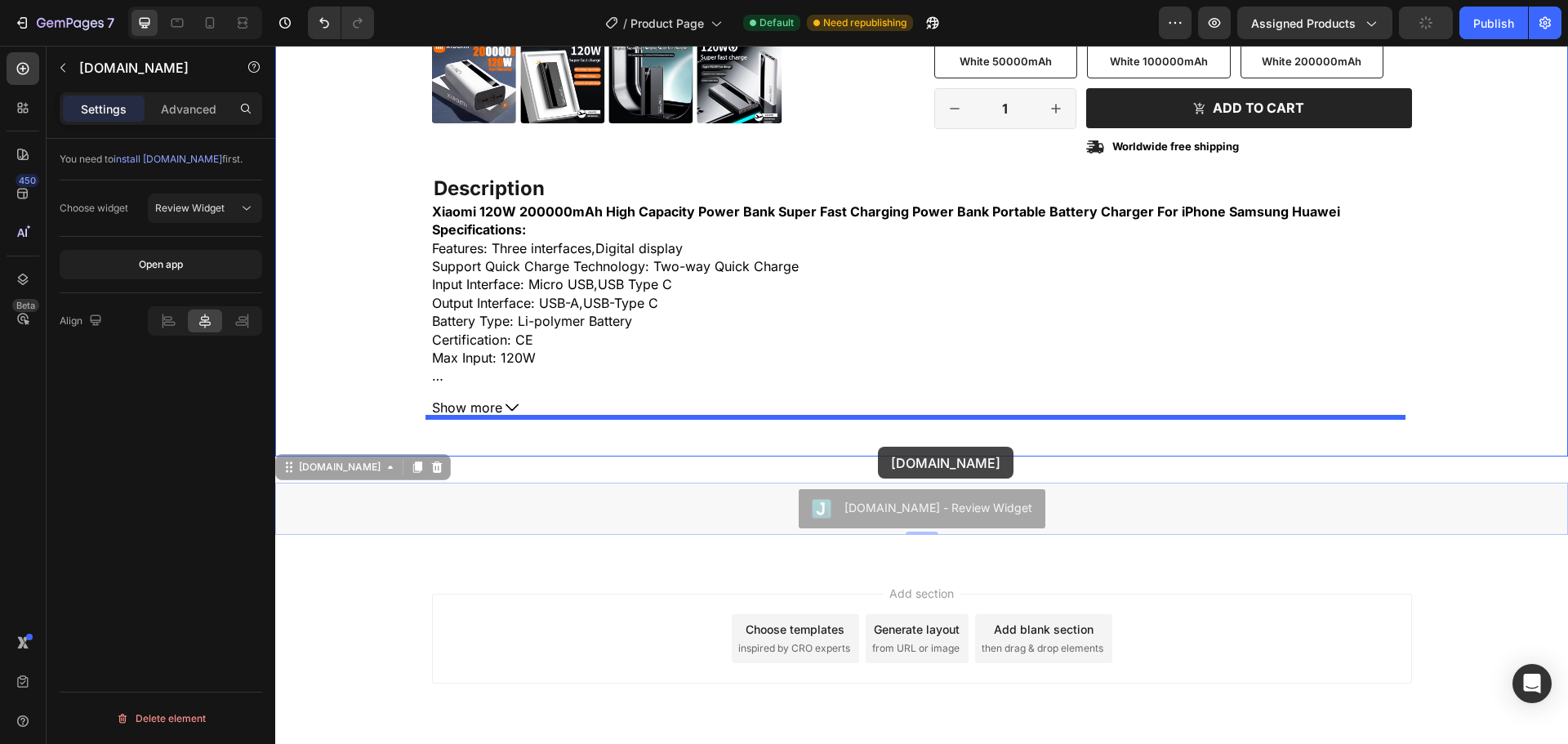
drag, startPoint x: 890, startPoint y: 509, endPoint x: 878, endPoint y: 447, distance: 63.2
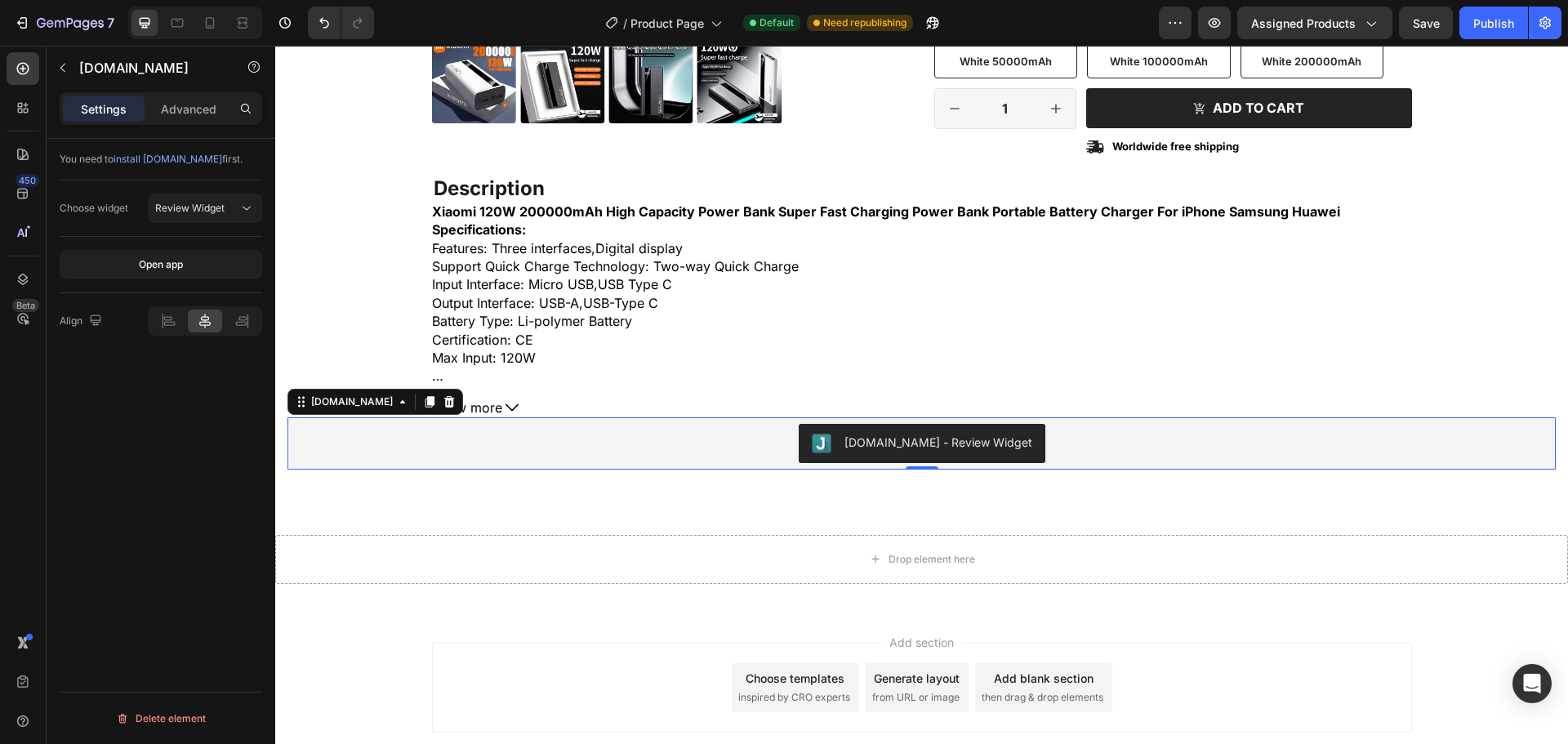
click at [883, 452] on div "[DOMAIN_NAME] - Review Widget" at bounding box center [922, 444] width 221 height 19
click at [160, 314] on icon at bounding box center [168, 320] width 17 height 17
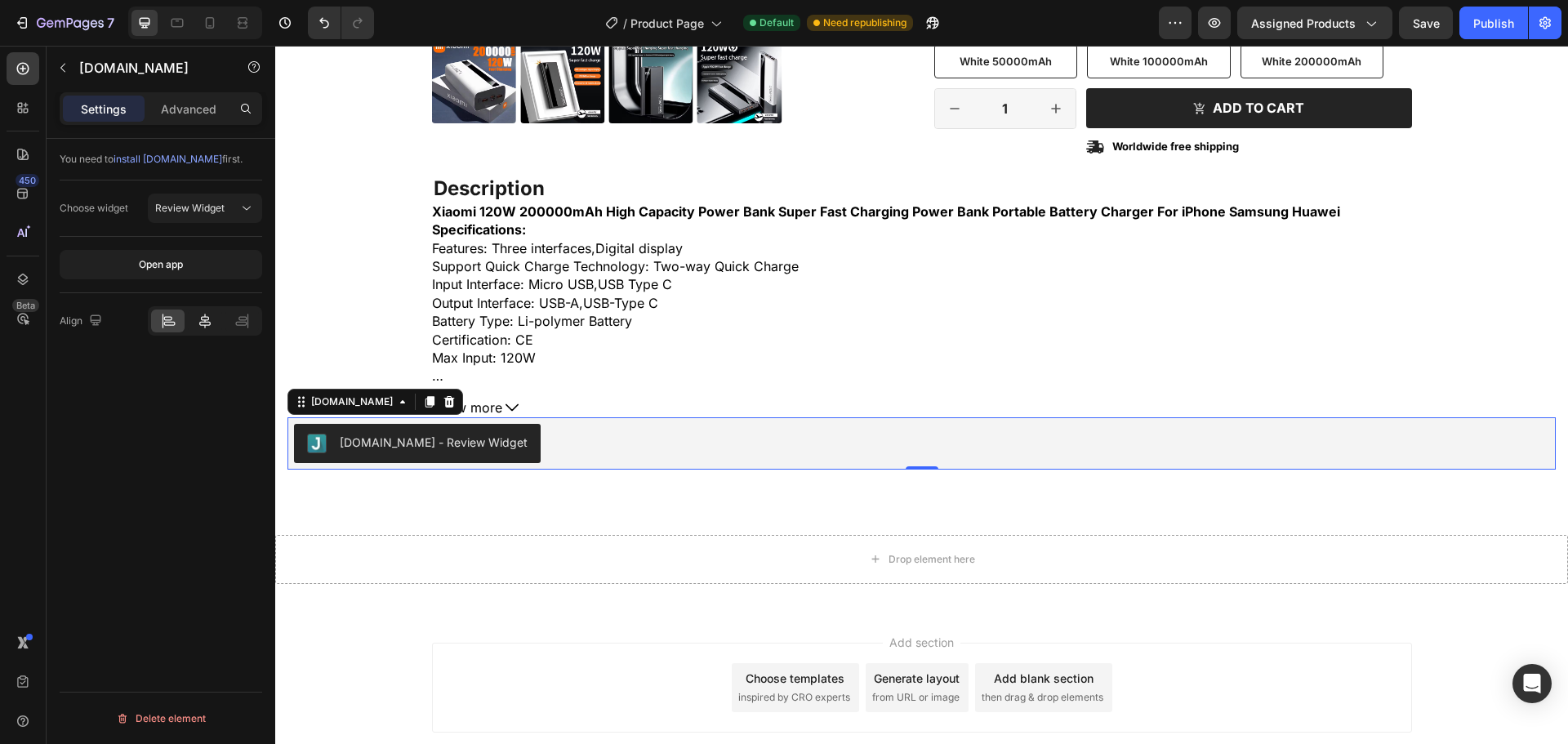
click at [196, 322] on icon at bounding box center [204, 320] width 17 height 17
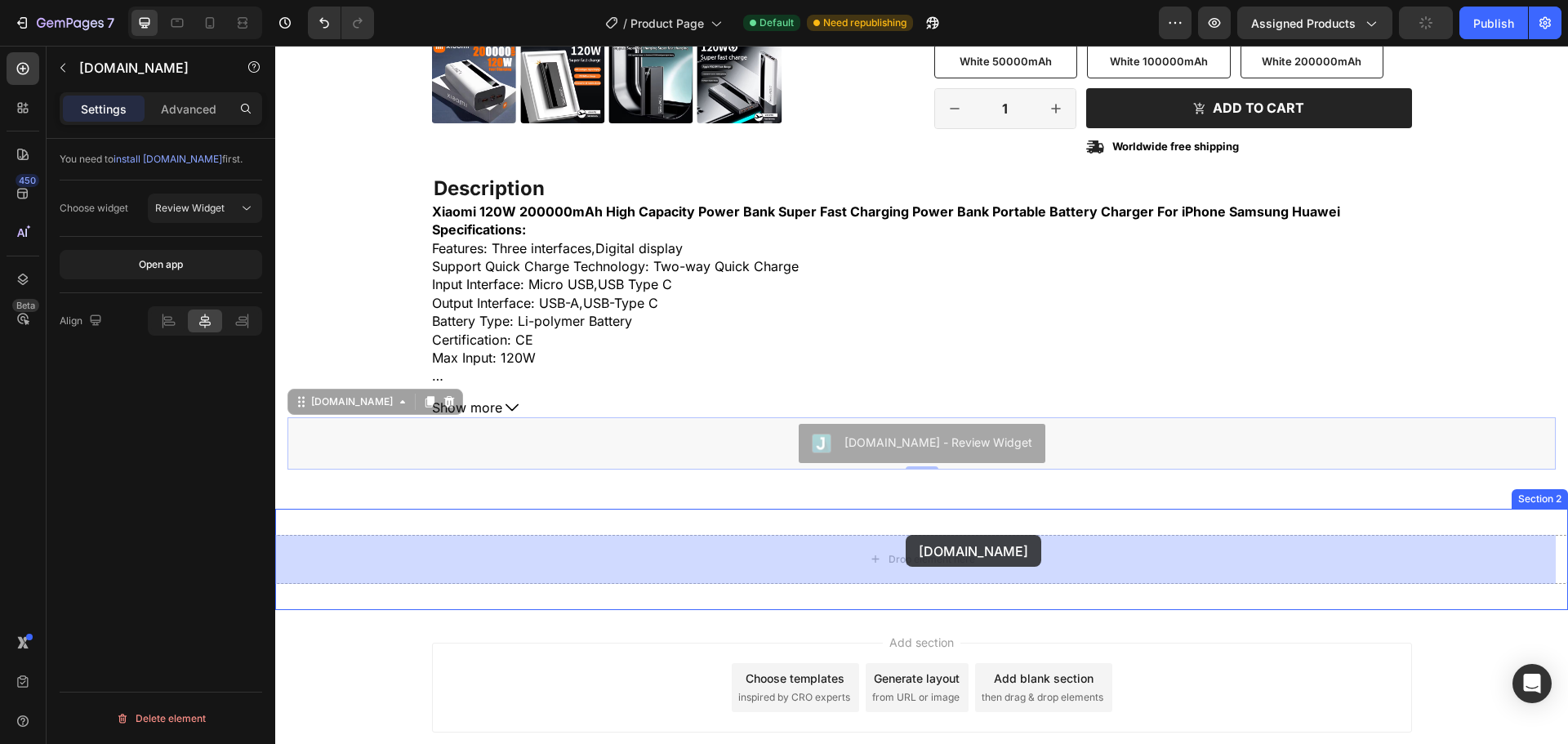
drag, startPoint x: 891, startPoint y: 447, endPoint x: 906, endPoint y: 535, distance: 89.3
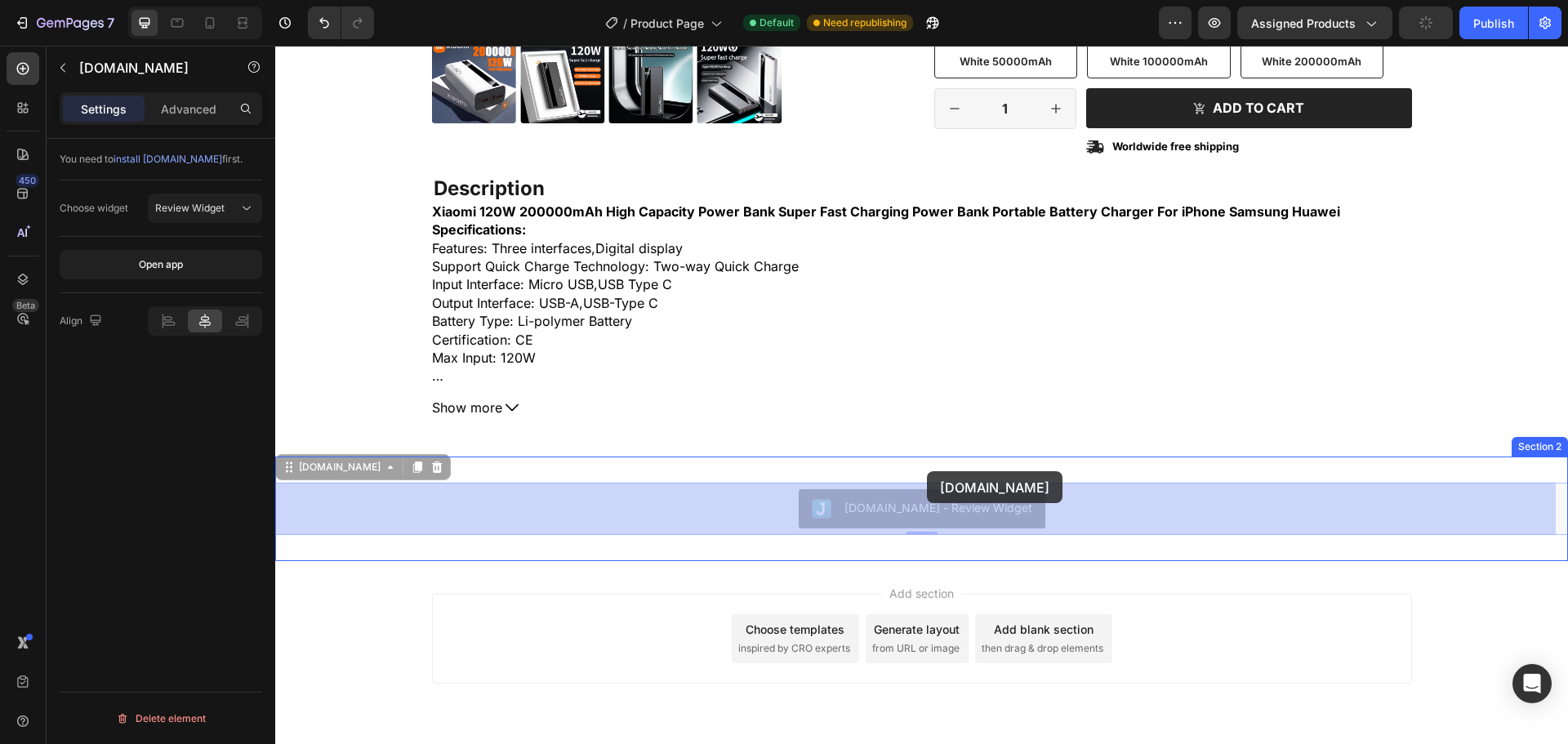
drag, startPoint x: 925, startPoint y: 514, endPoint x: 927, endPoint y: 472, distance: 42.0
click at [927, 472] on div "Header Product Images Icon Icon Icon Icon Icon Icon List 2,500+ Verified Review…" at bounding box center [921, 142] width 1293 height 1308
drag, startPoint x: 912, startPoint y: 509, endPoint x: 913, endPoint y: 498, distance: 11.0
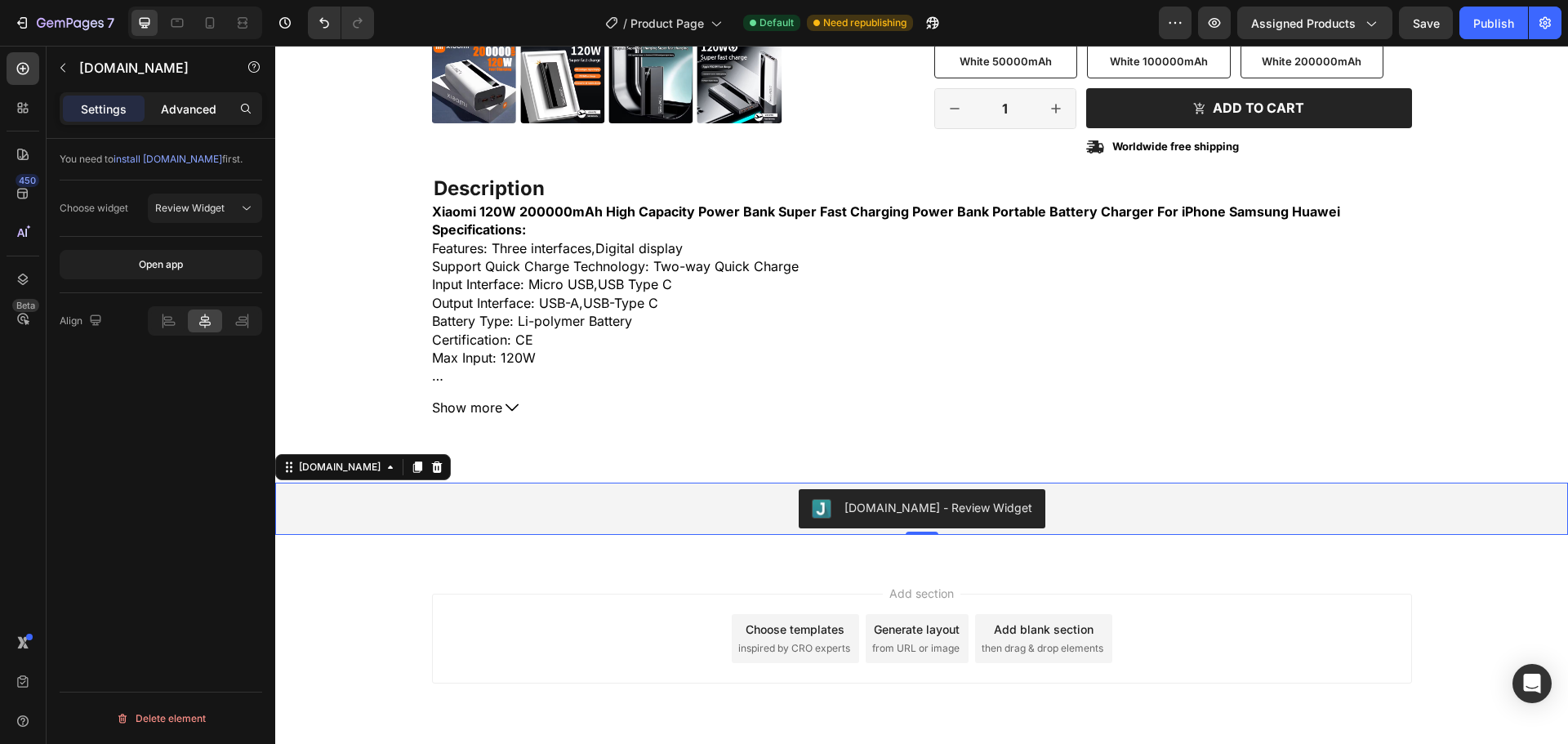
click at [183, 114] on p "Advanced" at bounding box center [189, 109] width 56 height 17
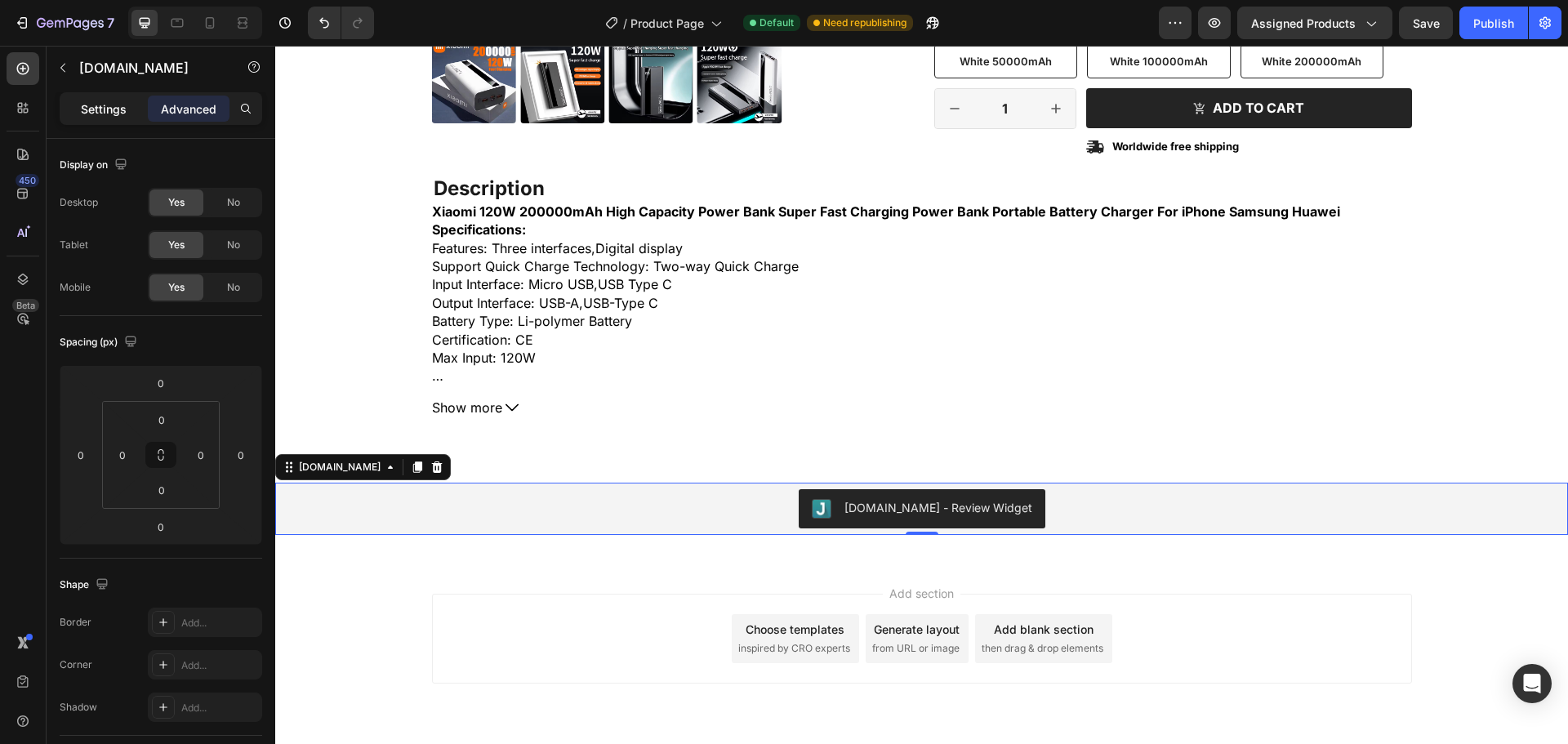
click at [110, 104] on p "Settings" at bounding box center [104, 109] width 45 height 17
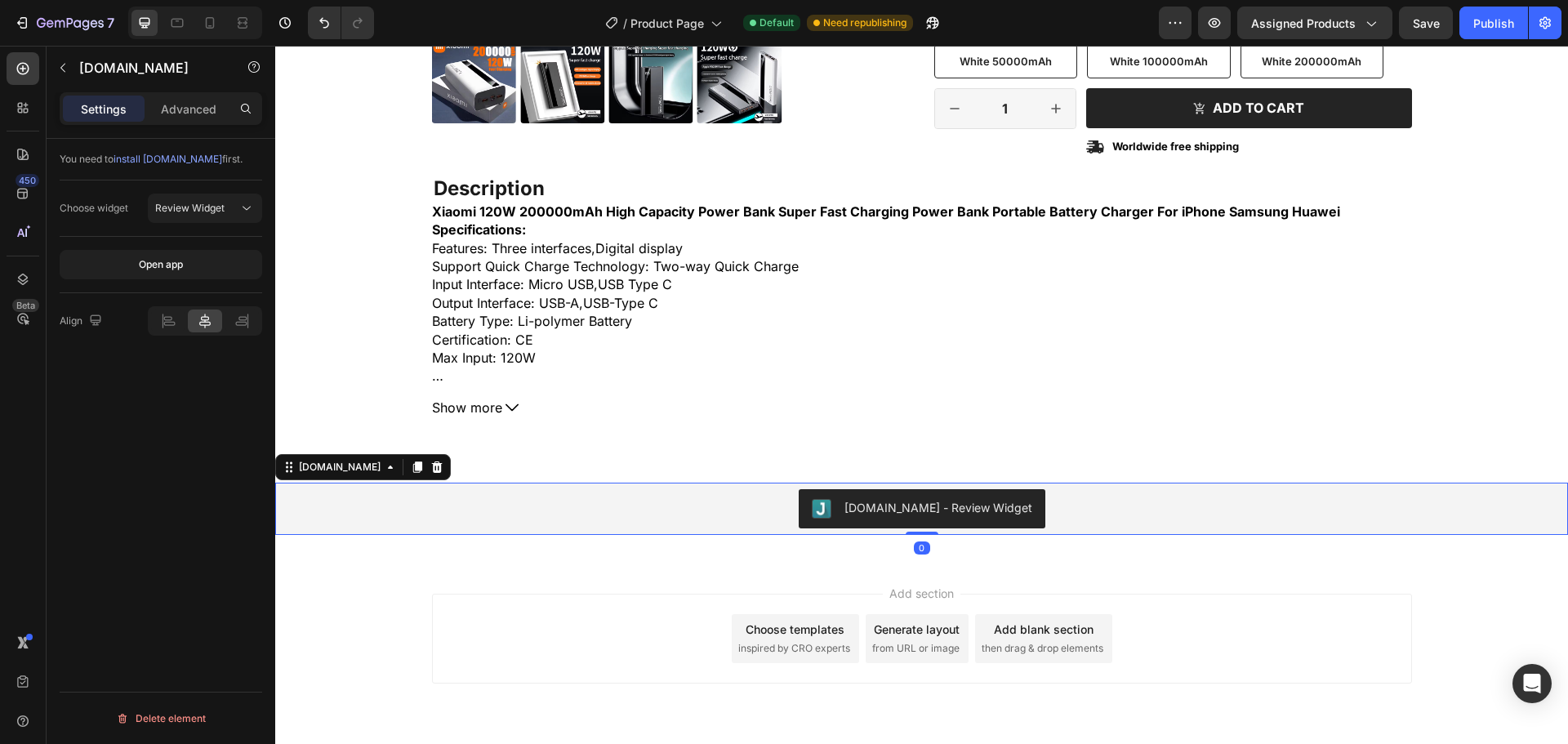
click at [172, 161] on span "install [DOMAIN_NAME]" at bounding box center [168, 159] width 108 height 12
click at [1496, 26] on div "Publish" at bounding box center [1494, 24] width 41 height 17
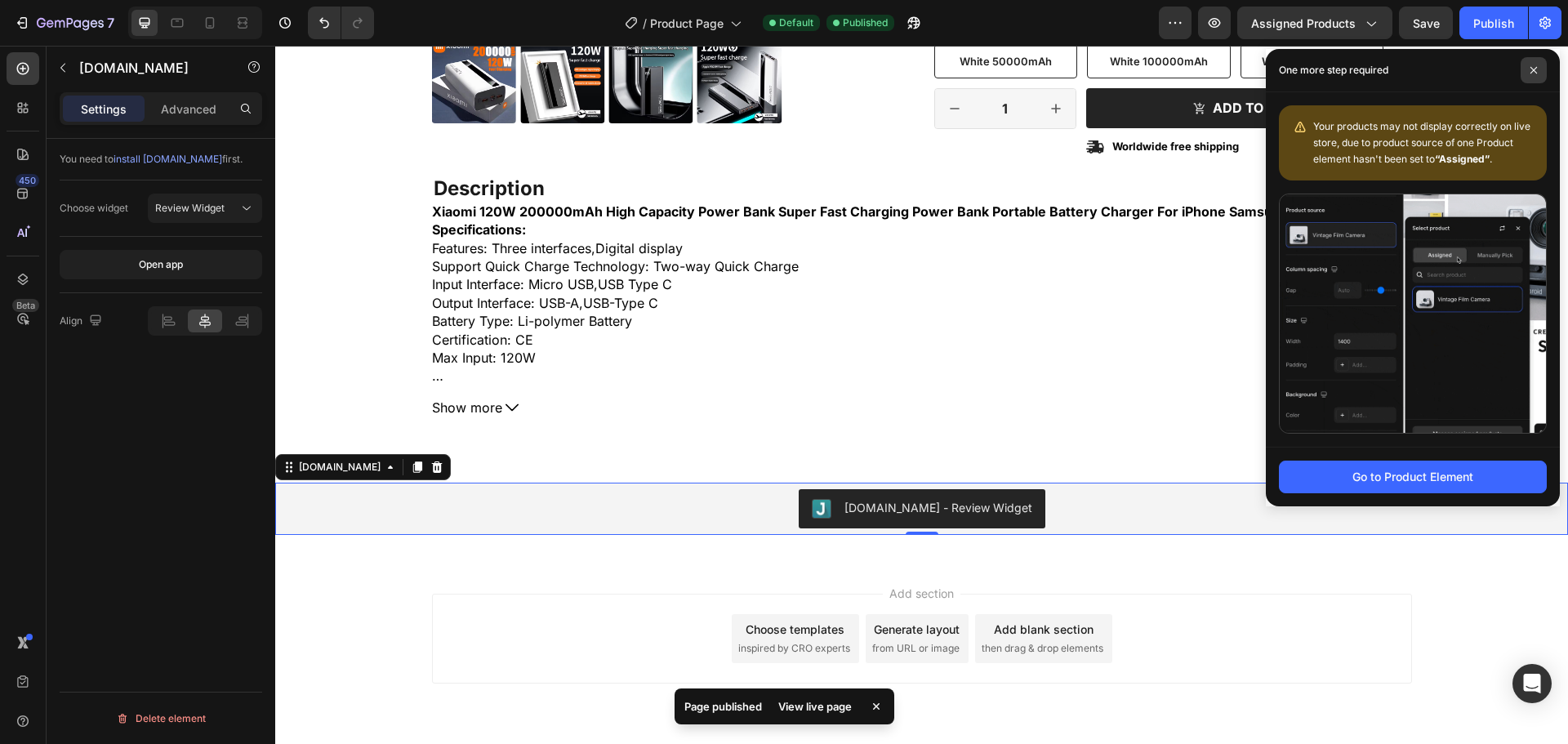
click at [1537, 74] on span at bounding box center [1534, 70] width 26 height 26
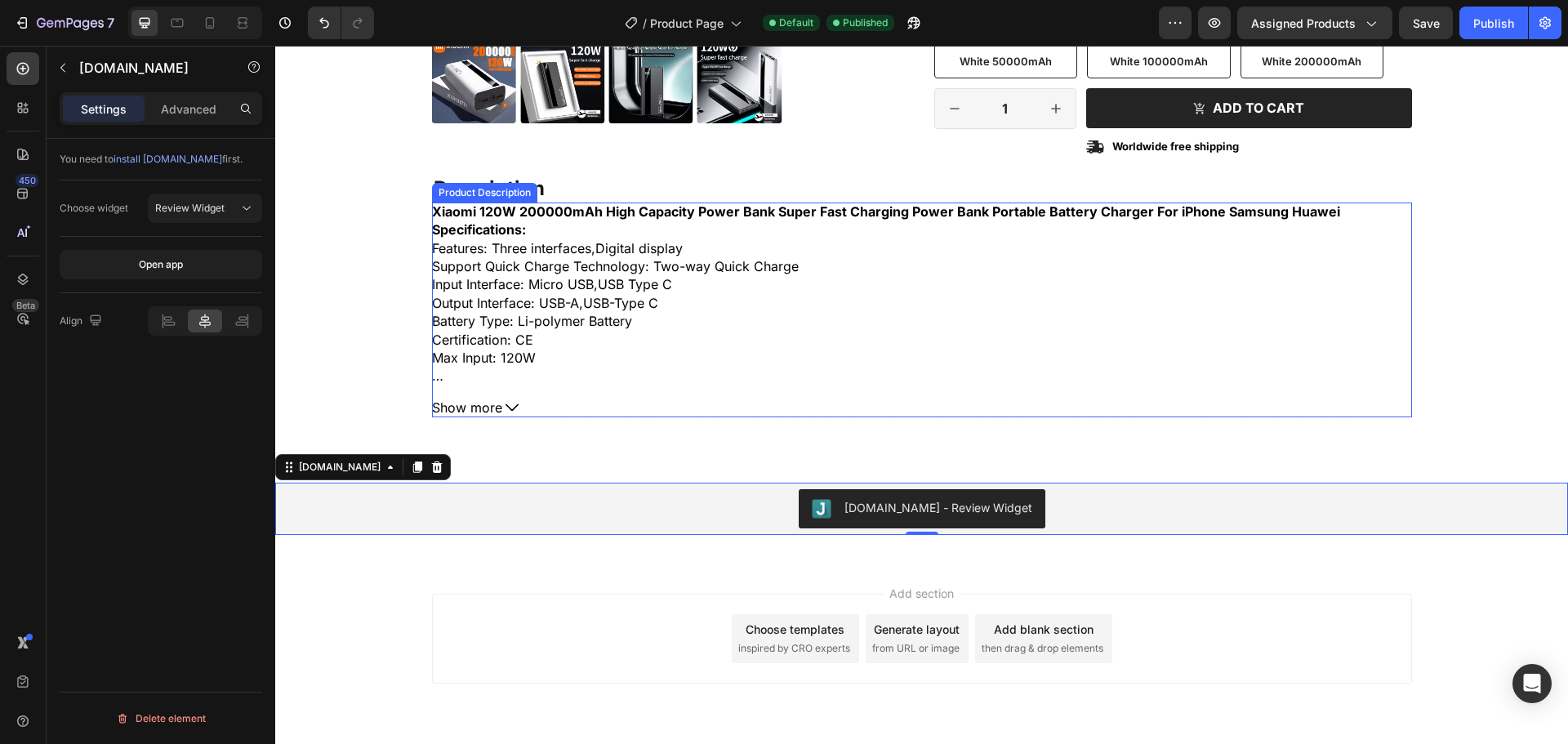
click at [490, 410] on span "Show more" at bounding box center [467, 408] width 70 height 18
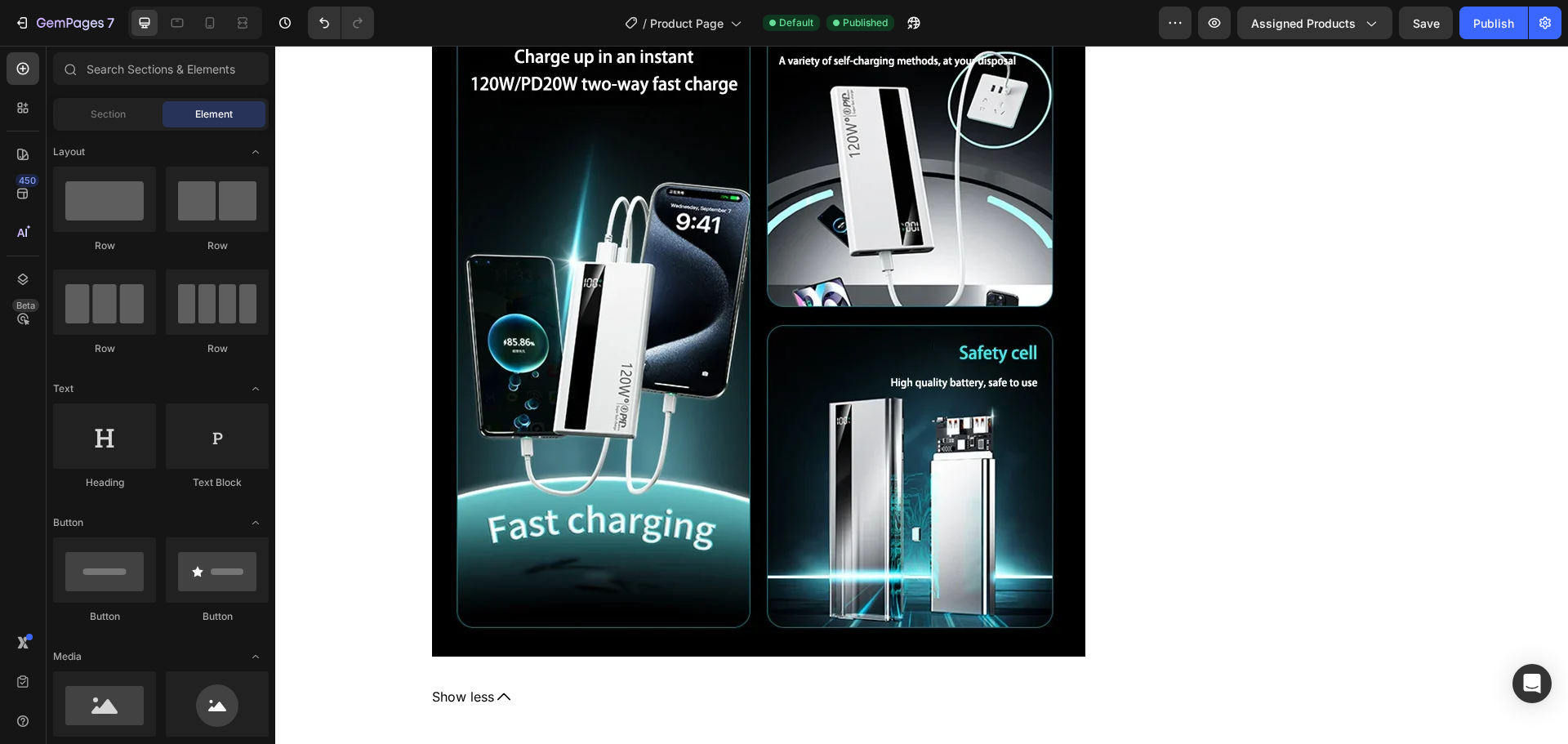
scroll to position [16569, 0]
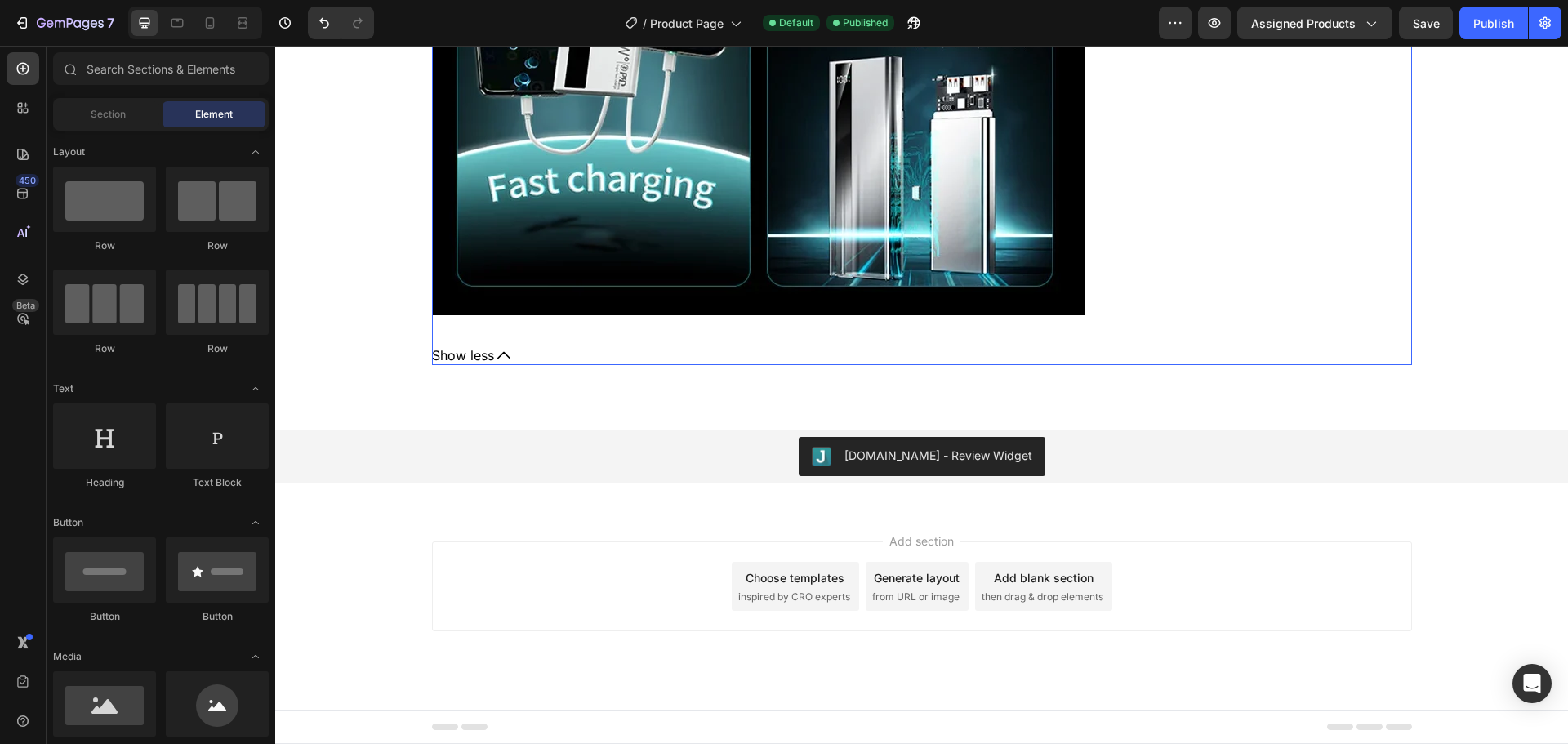
click at [454, 359] on span "Show less" at bounding box center [463, 355] width 62 height 18
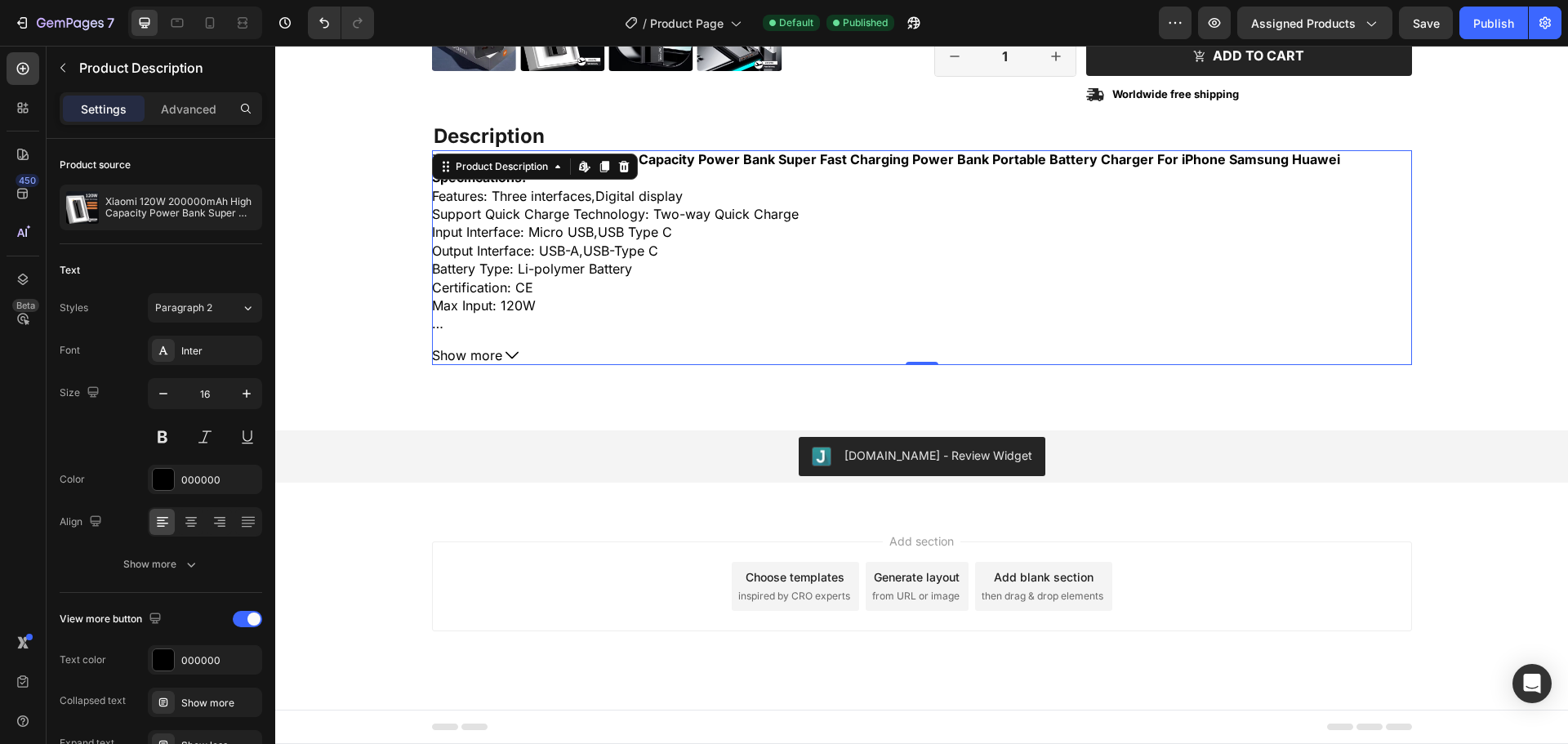
scroll to position [610, 0]
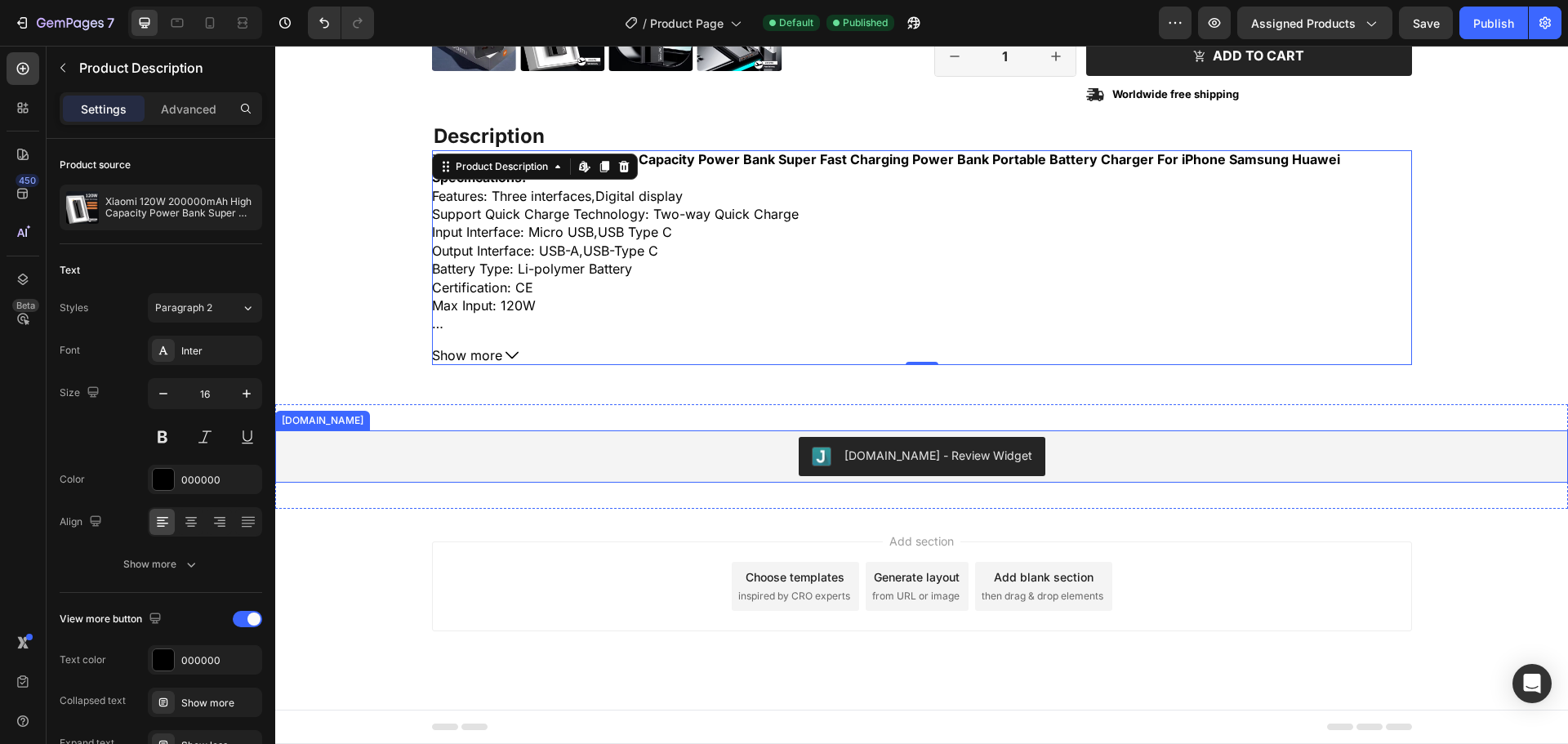
click at [731, 465] on div "[DOMAIN_NAME] - Review Widget" at bounding box center [922, 457] width 1280 height 39
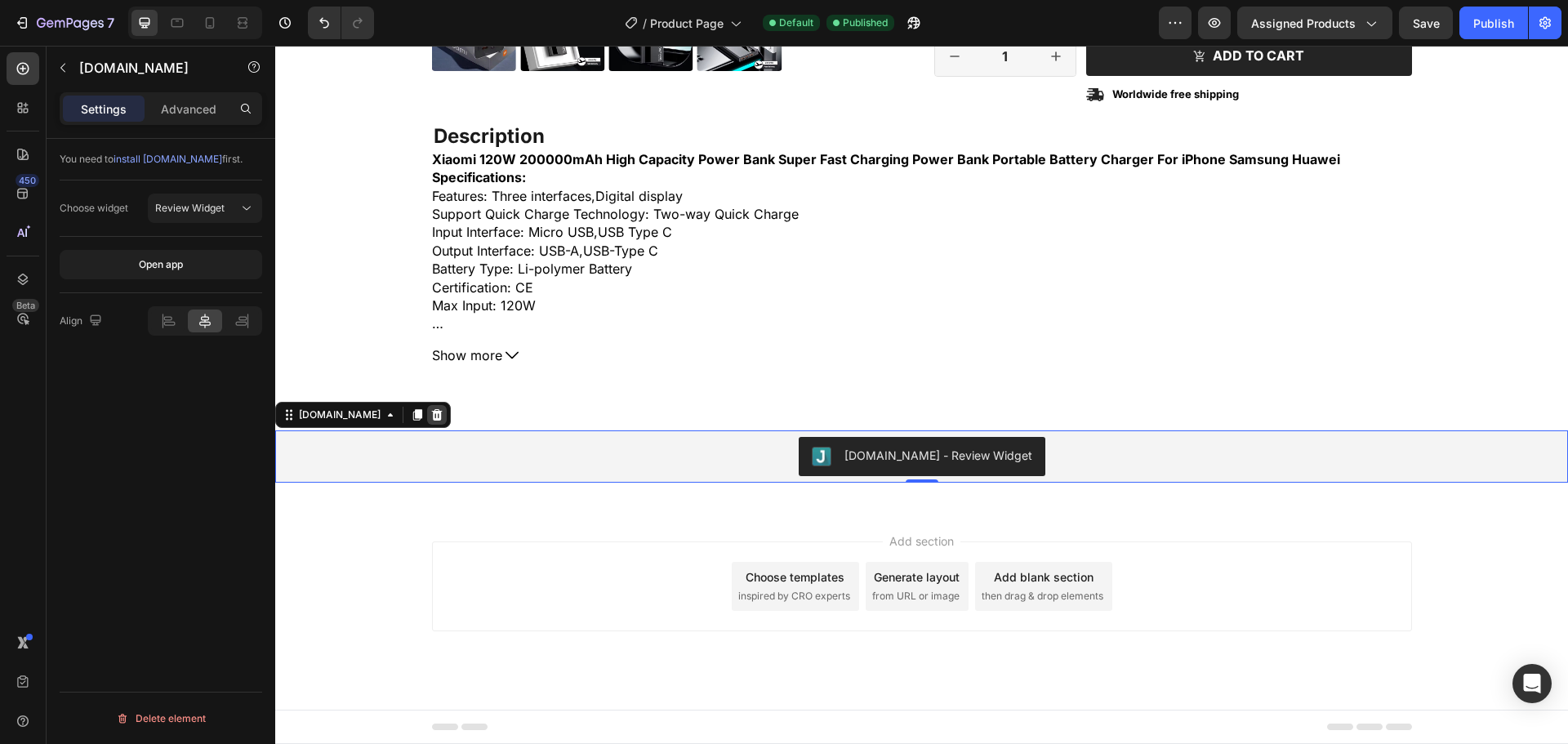
click at [432, 412] on icon at bounding box center [437, 415] width 10 height 11
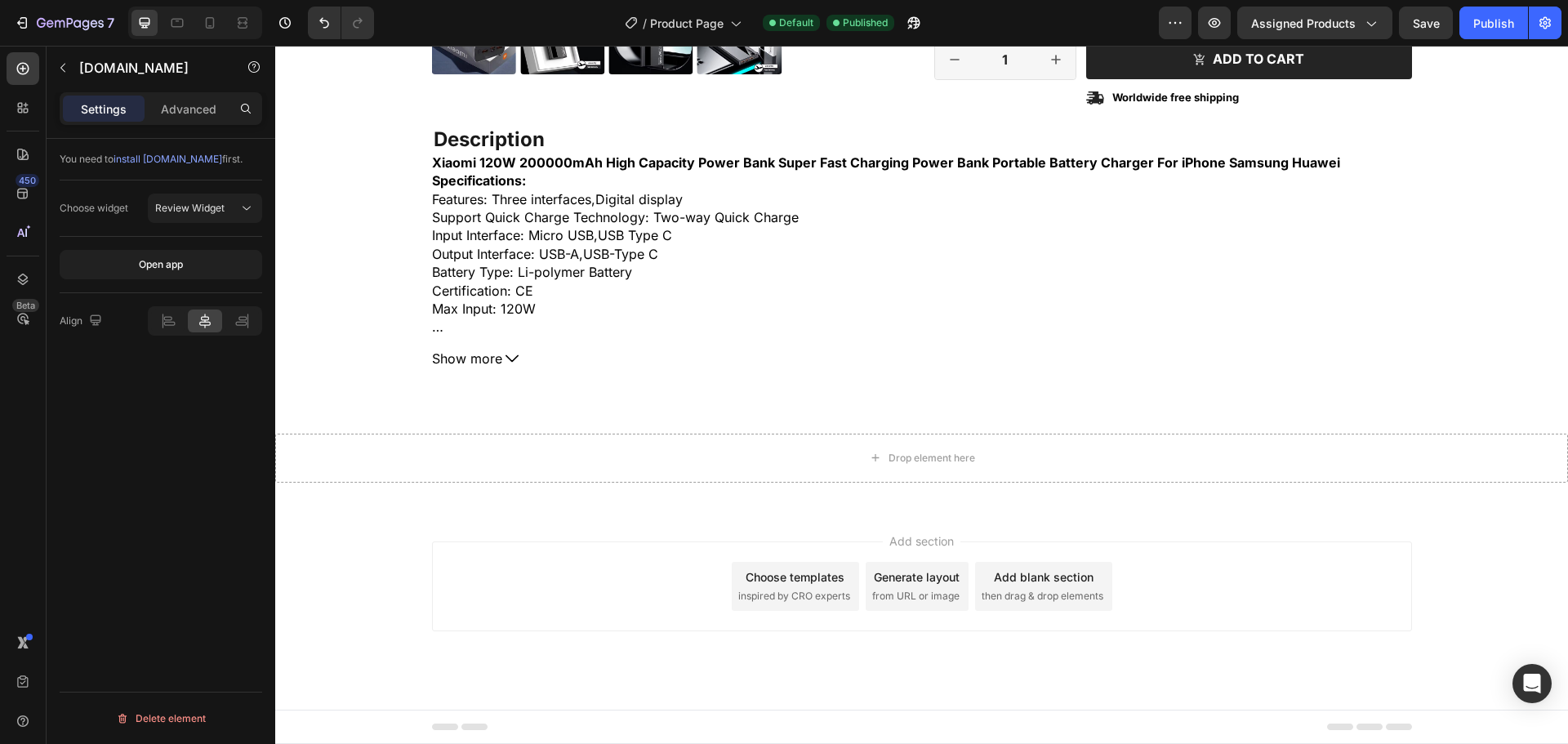
scroll to position [606, 0]
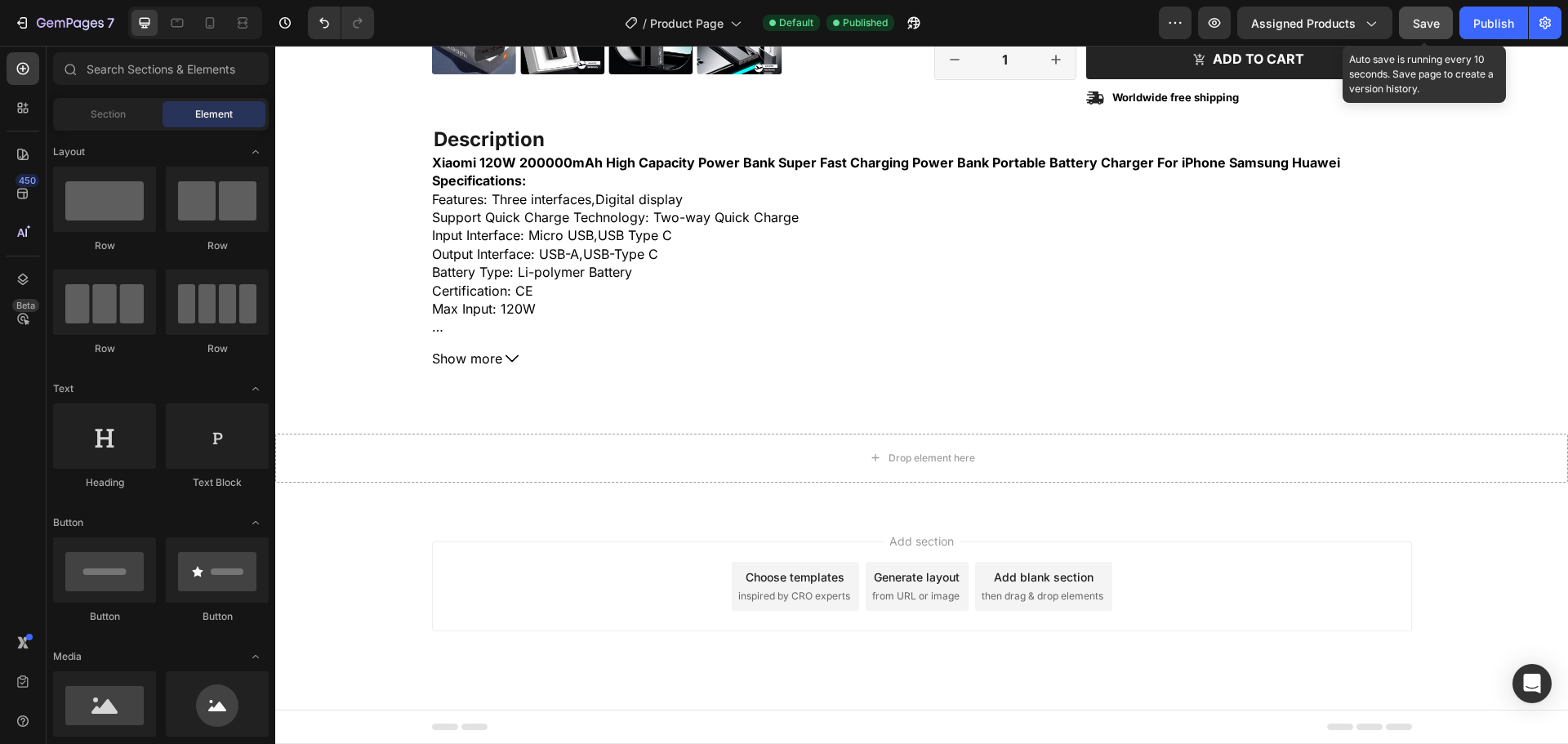
click at [1429, 26] on span "Save" at bounding box center [1426, 24] width 27 height 14
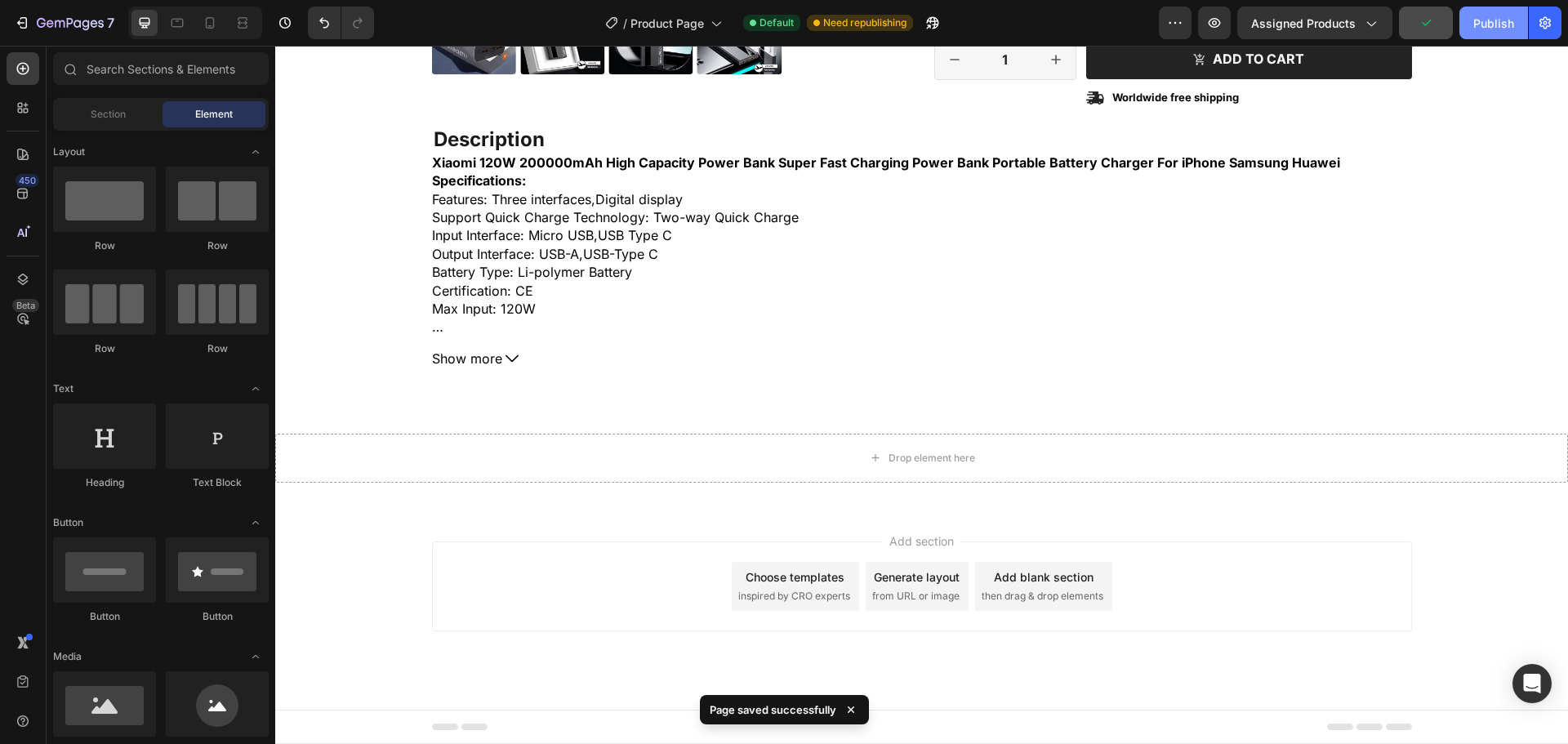
click at [1482, 19] on div "Publish" at bounding box center [1494, 24] width 41 height 17
click at [26, 107] on icon at bounding box center [23, 107] width 17 height 17
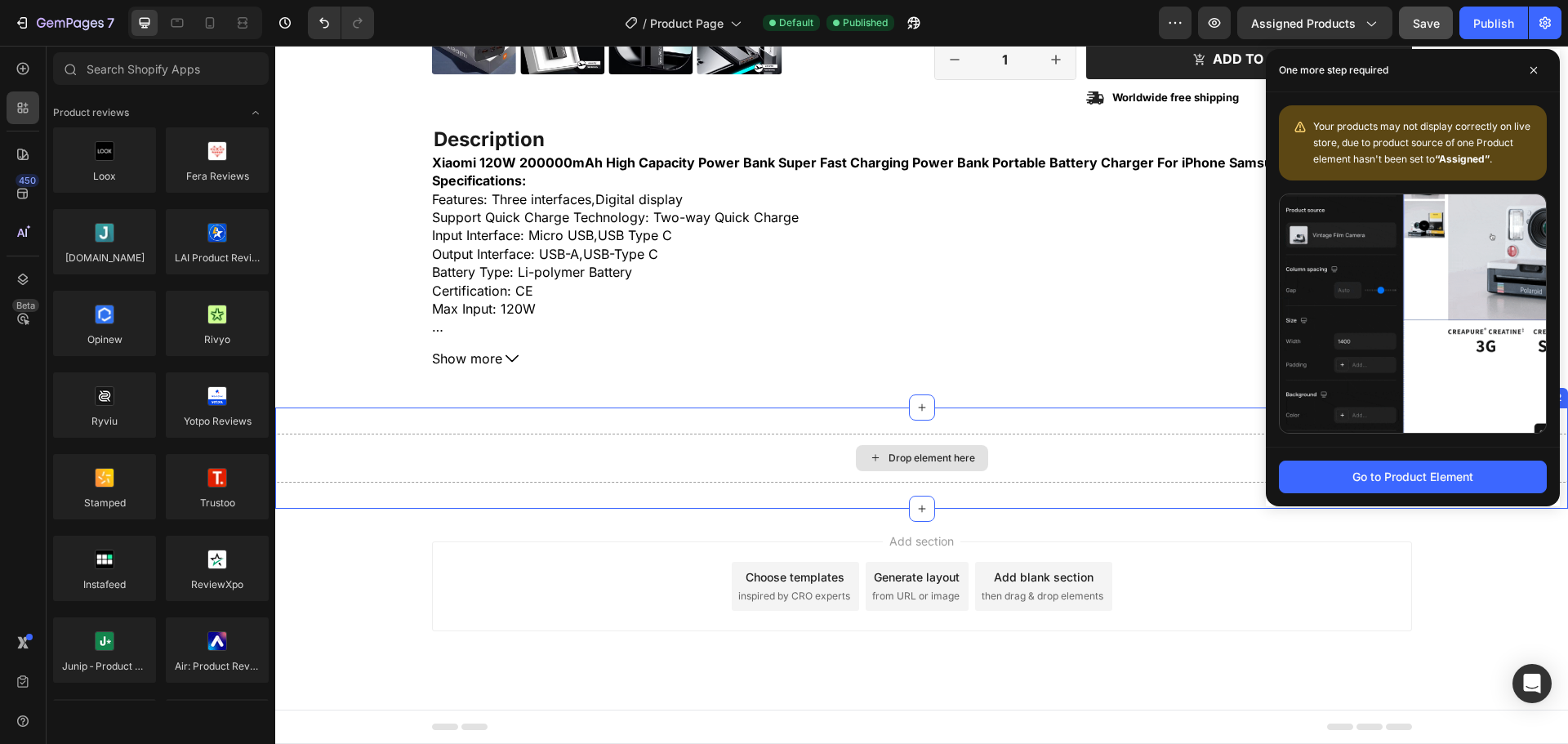
click at [1014, 469] on div "Drop element here" at bounding box center [921, 458] width 1293 height 49
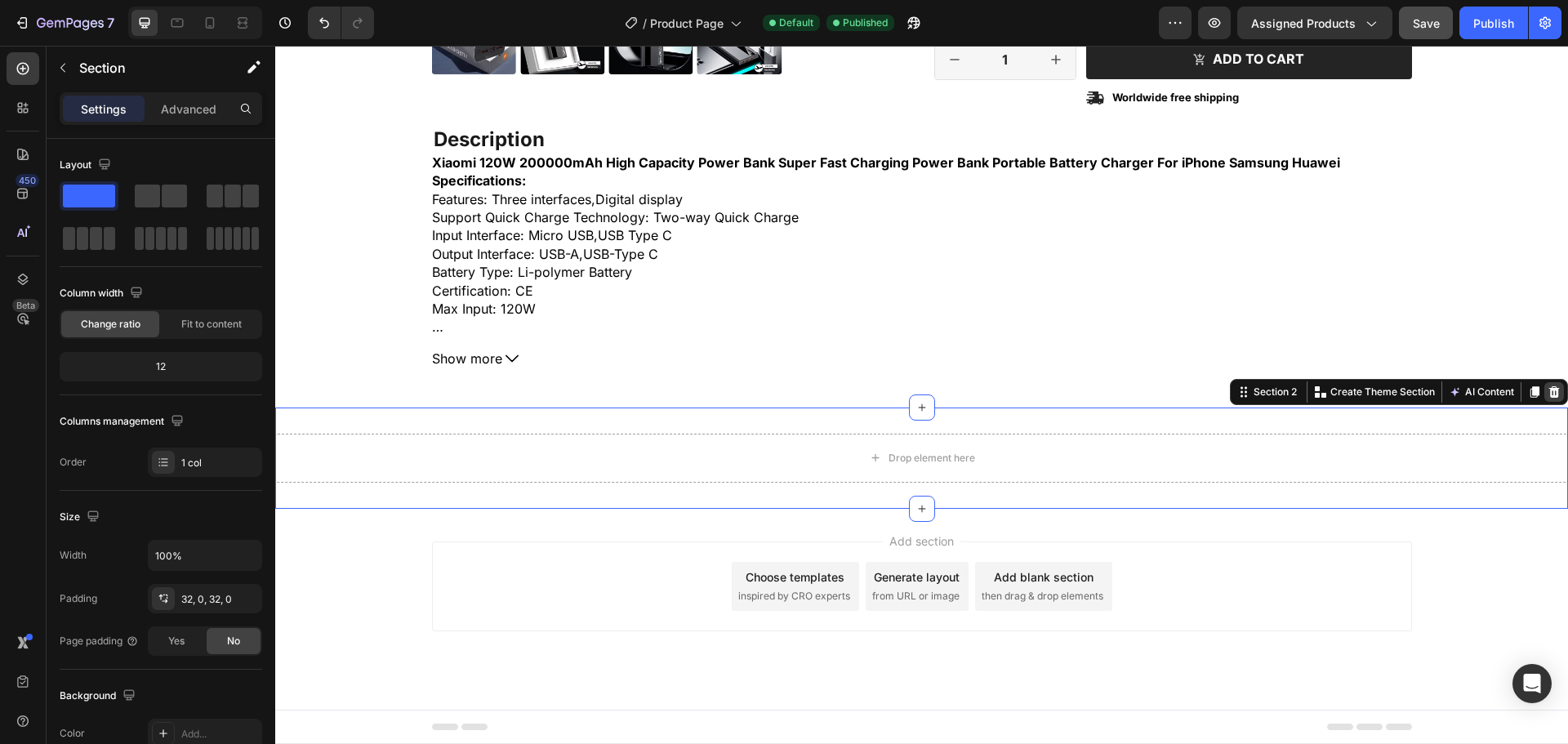
click at [1550, 393] on icon at bounding box center [1555, 392] width 10 height 11
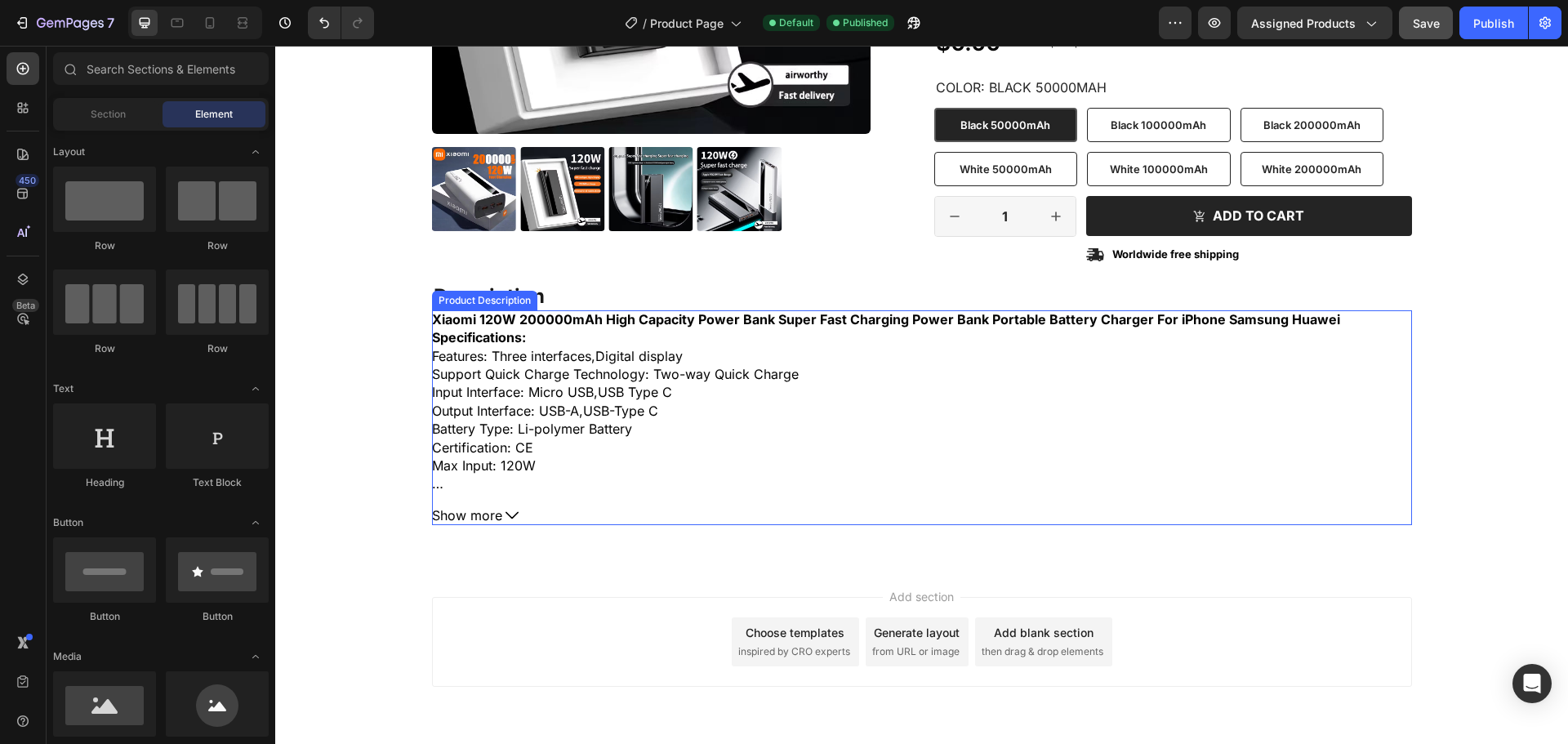
scroll to position [424, 0]
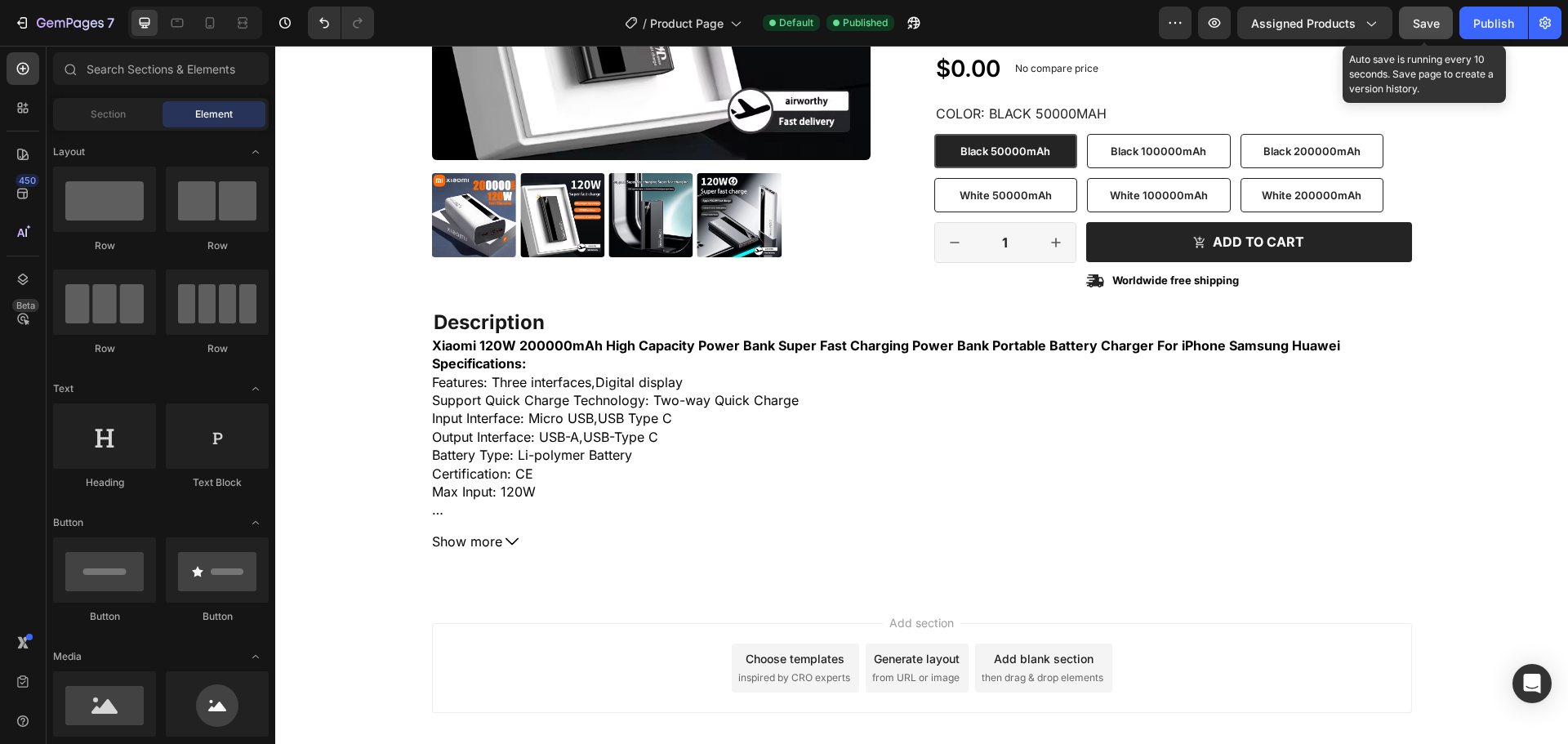
click at [1436, 30] on span "Save" at bounding box center [1426, 24] width 27 height 14
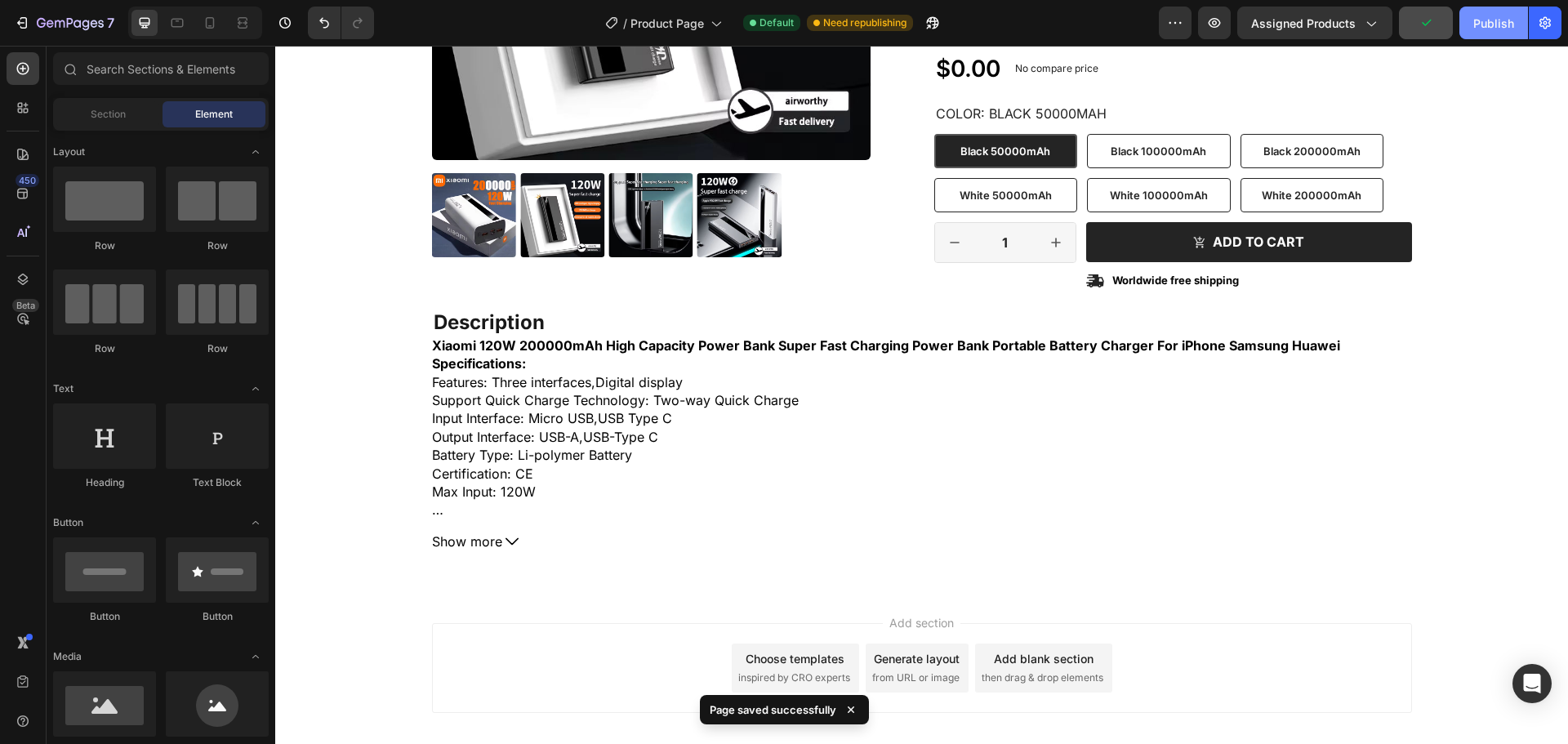
click at [1496, 37] on button "Publish" at bounding box center [1494, 22] width 69 height 32
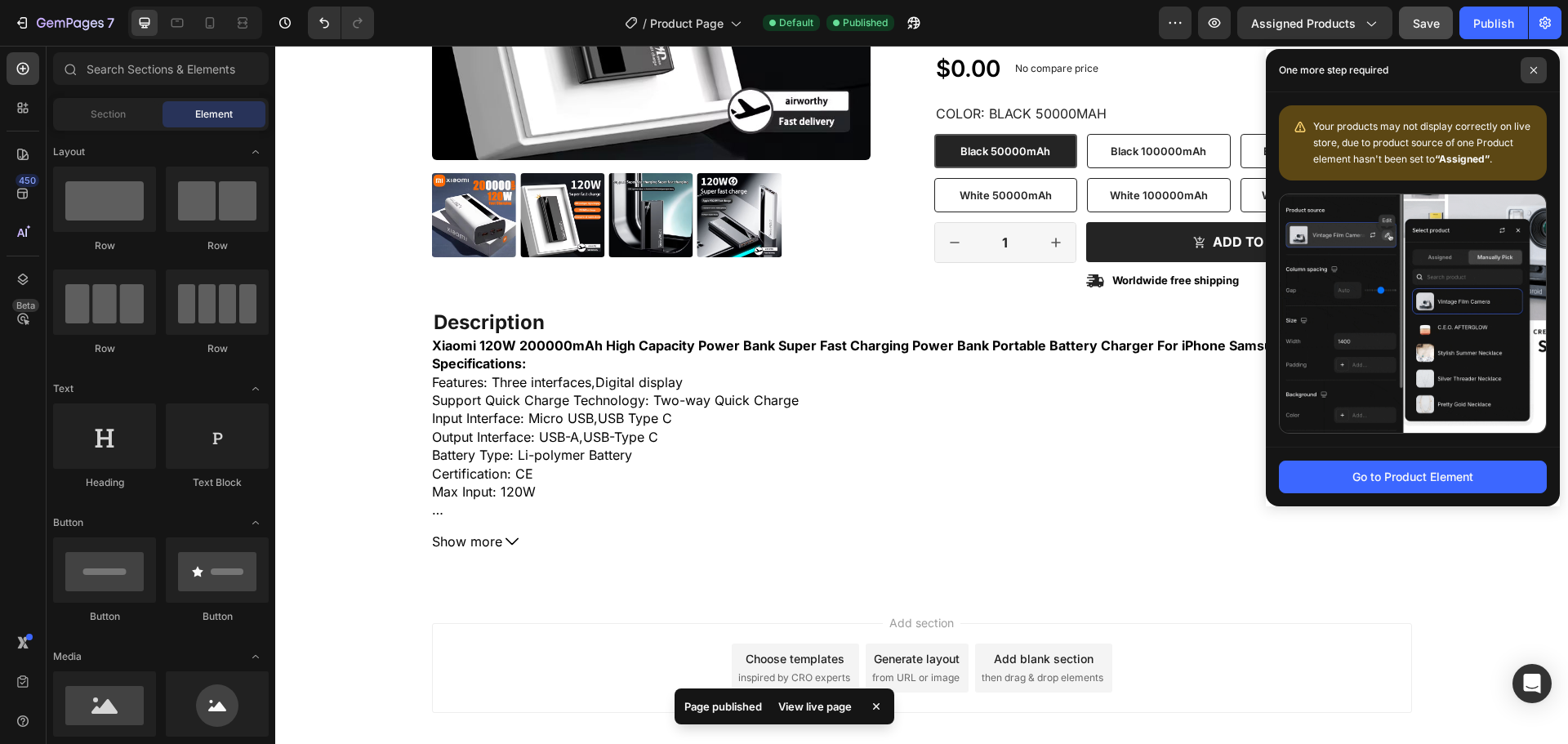
click at [1537, 68] on icon at bounding box center [1533, 70] width 8 height 8
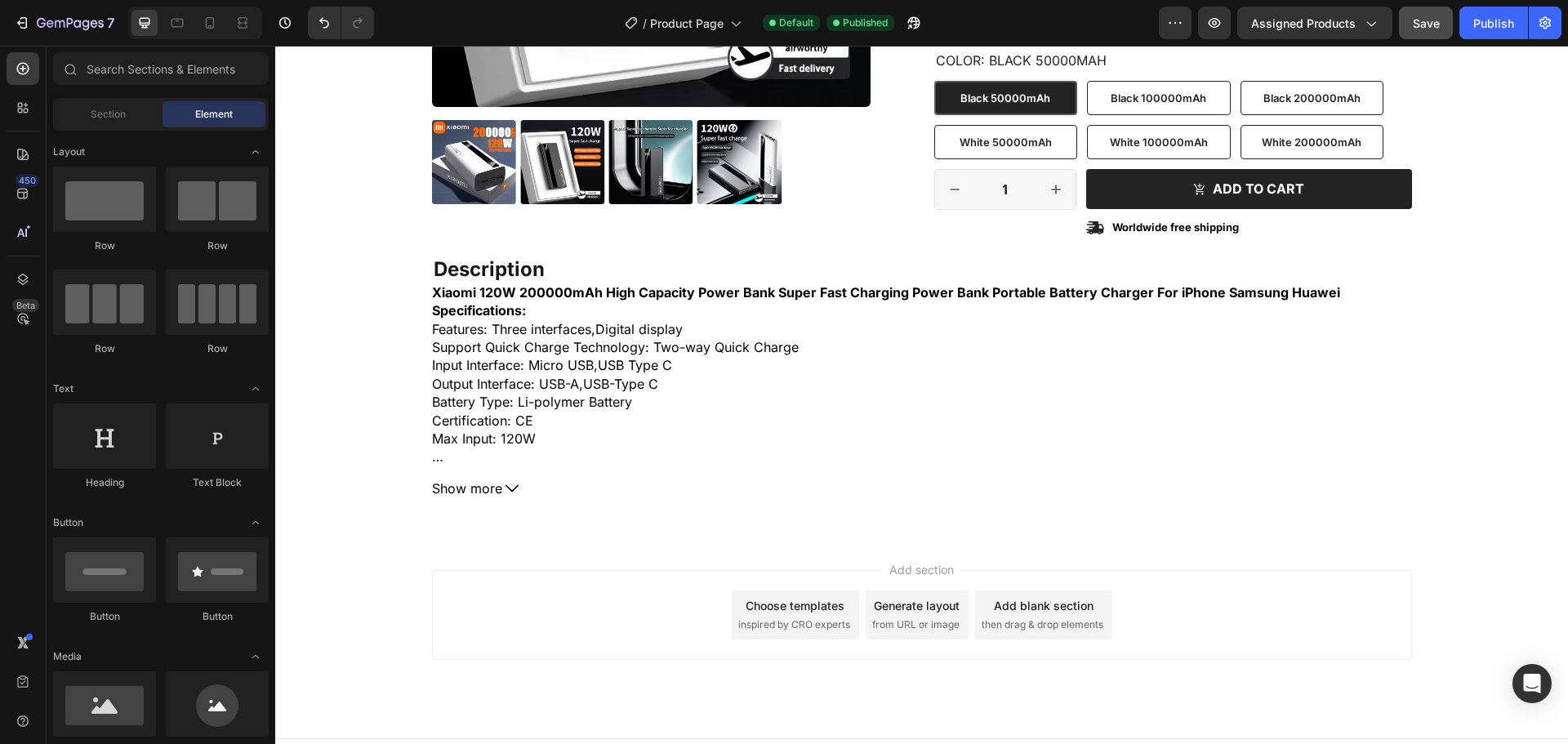
scroll to position [505, 0]
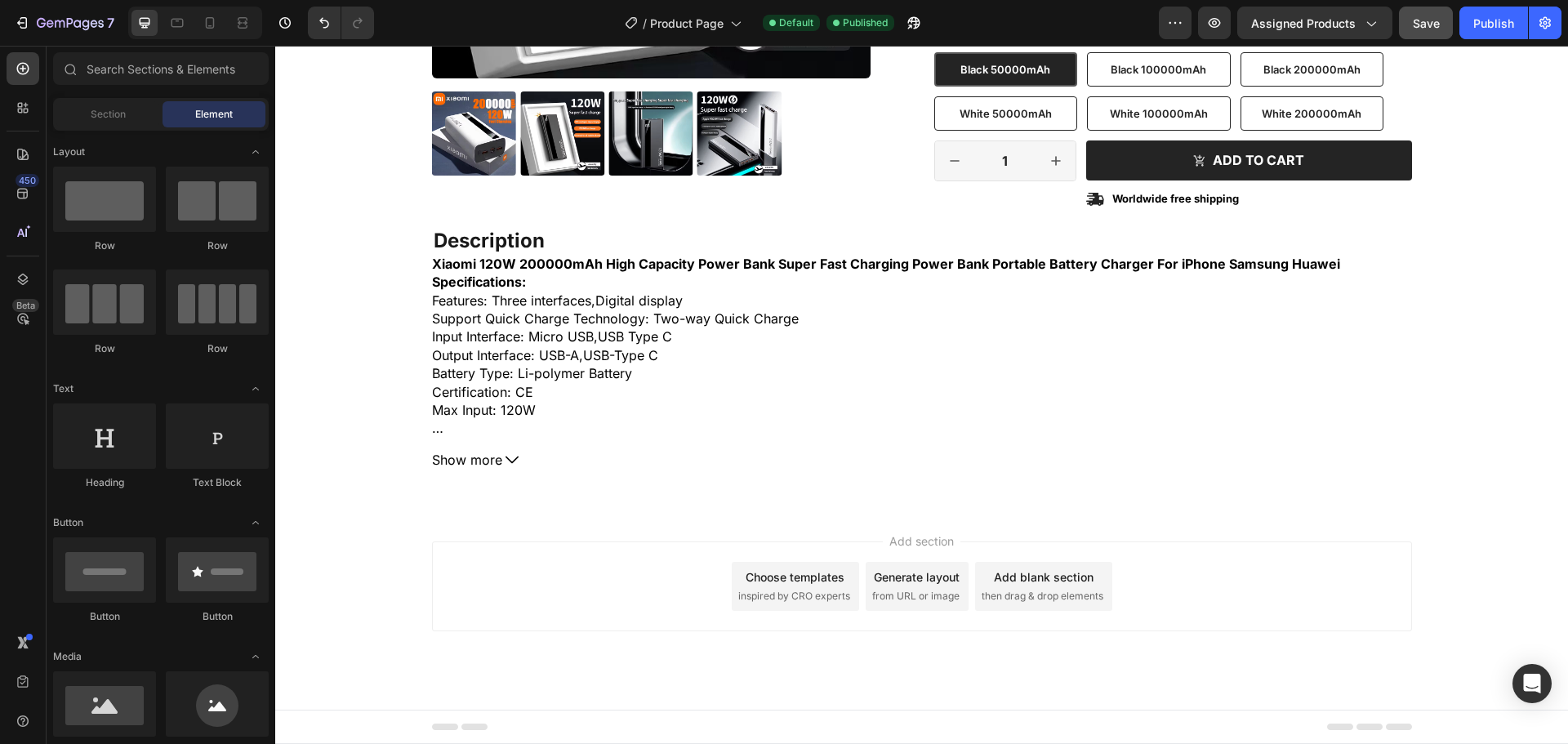
click at [883, 541] on span "Add section" at bounding box center [921, 541] width 78 height 17
click at [31, 24] on div "7" at bounding box center [64, 23] width 100 height 19
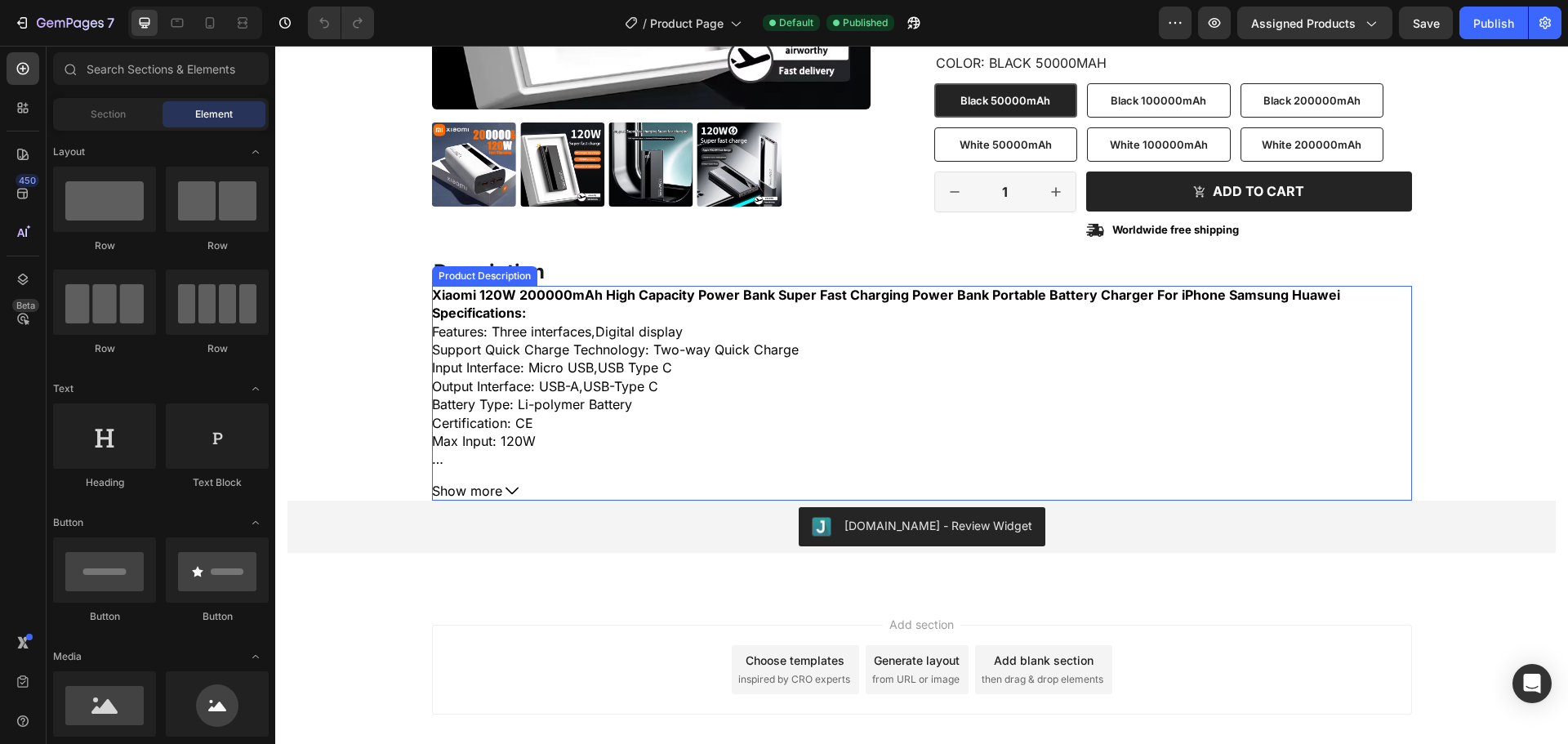
scroll to position [557, 0]
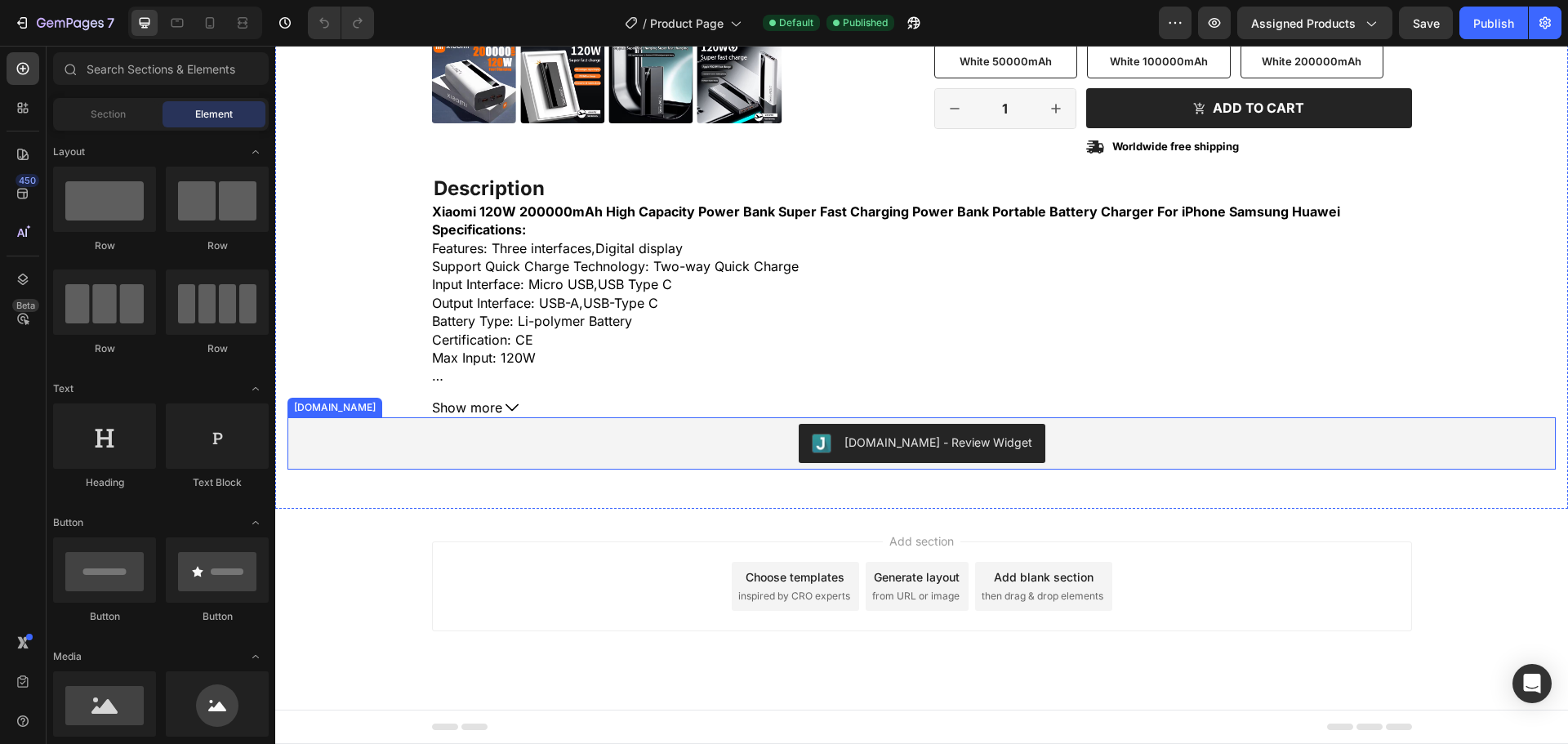
click at [888, 450] on div "[DOMAIN_NAME] - Review Widget" at bounding box center [938, 443] width 188 height 17
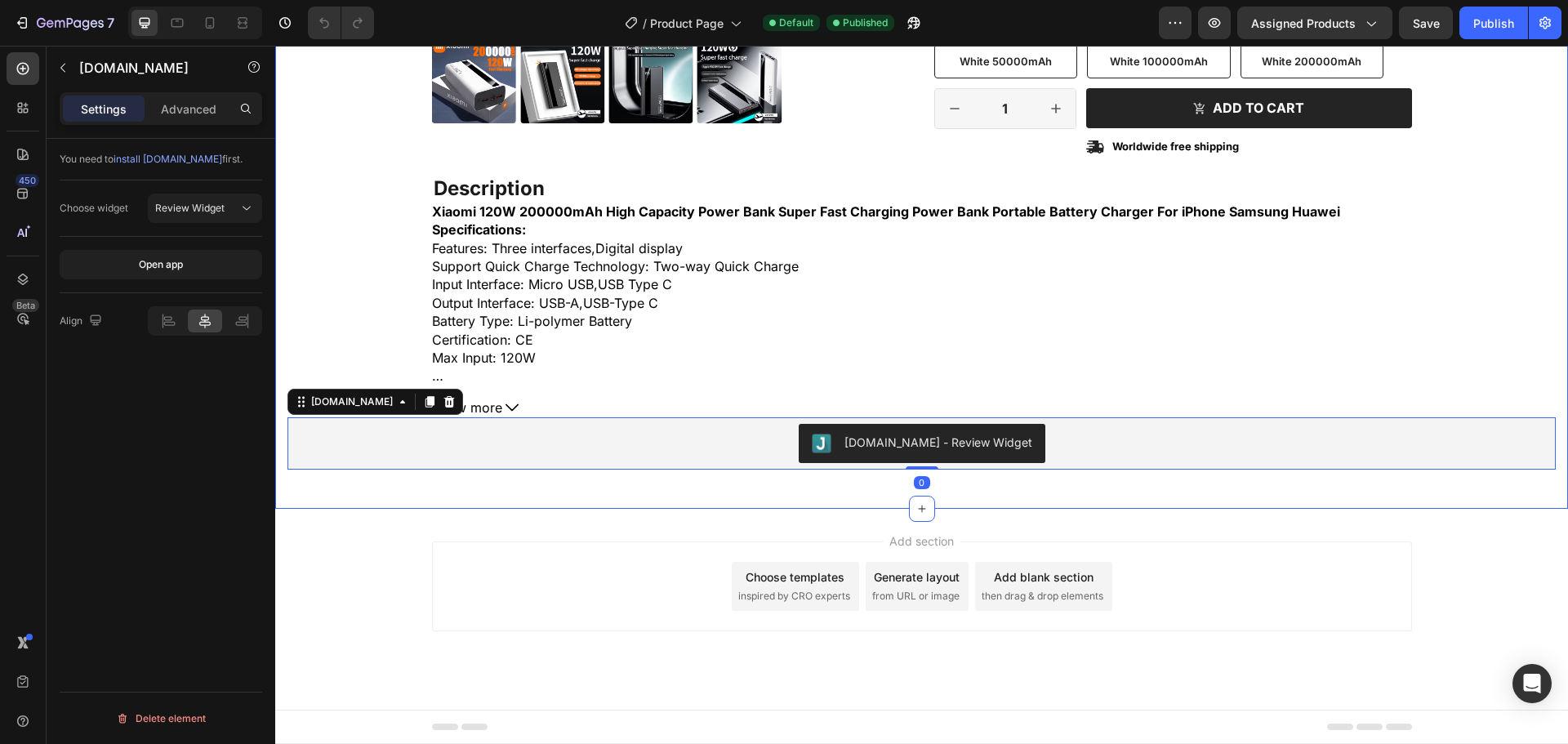
click at [1128, 508] on div "Product Images Icon Icon Icon Icon Icon Icon List 2,500+ Verified Reviews! Text…" at bounding box center [921, 16] width 1293 height 987
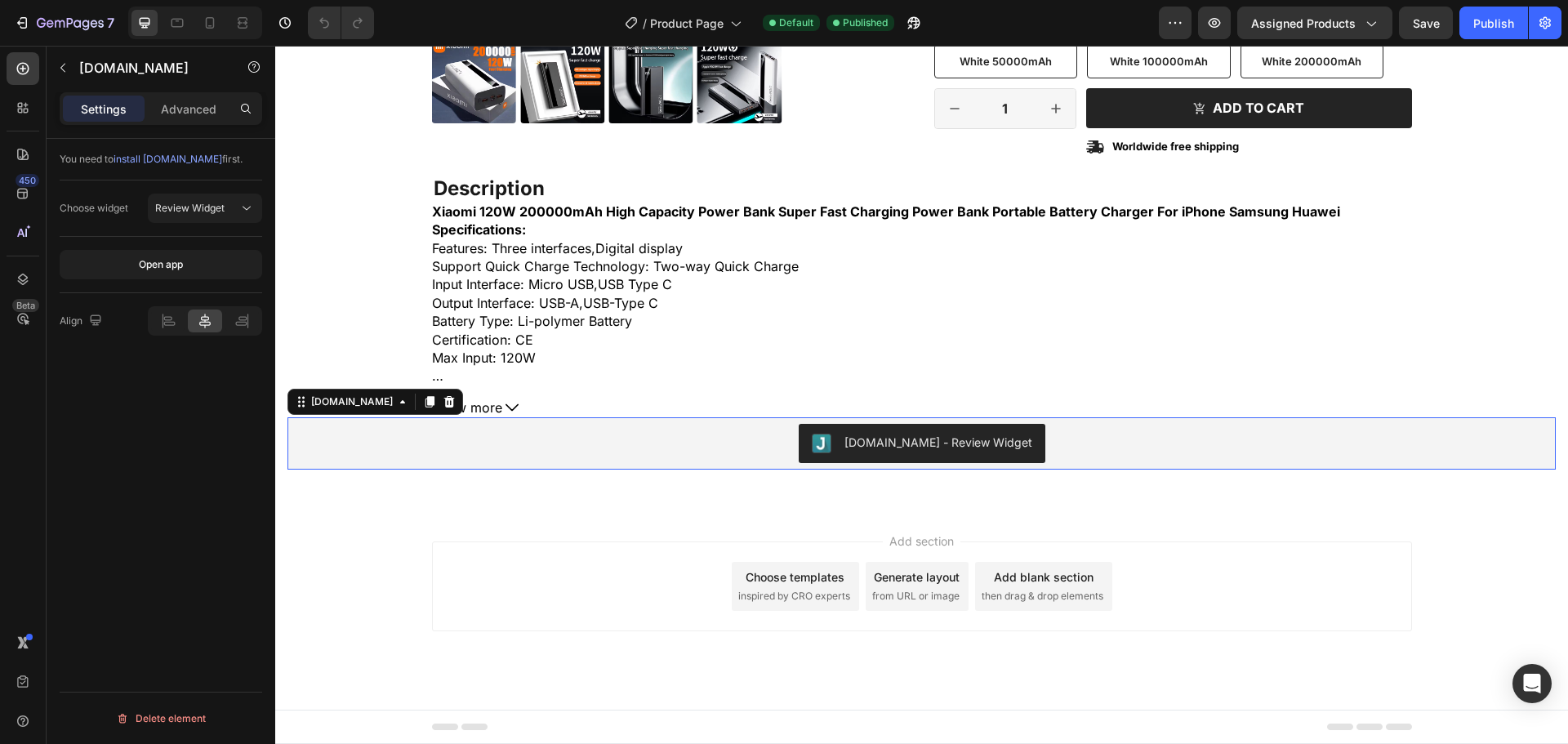
click at [906, 432] on button "[DOMAIN_NAME] - Review Widget" at bounding box center [922, 444] width 247 height 39
click at [175, 322] on icon at bounding box center [168, 320] width 17 height 17
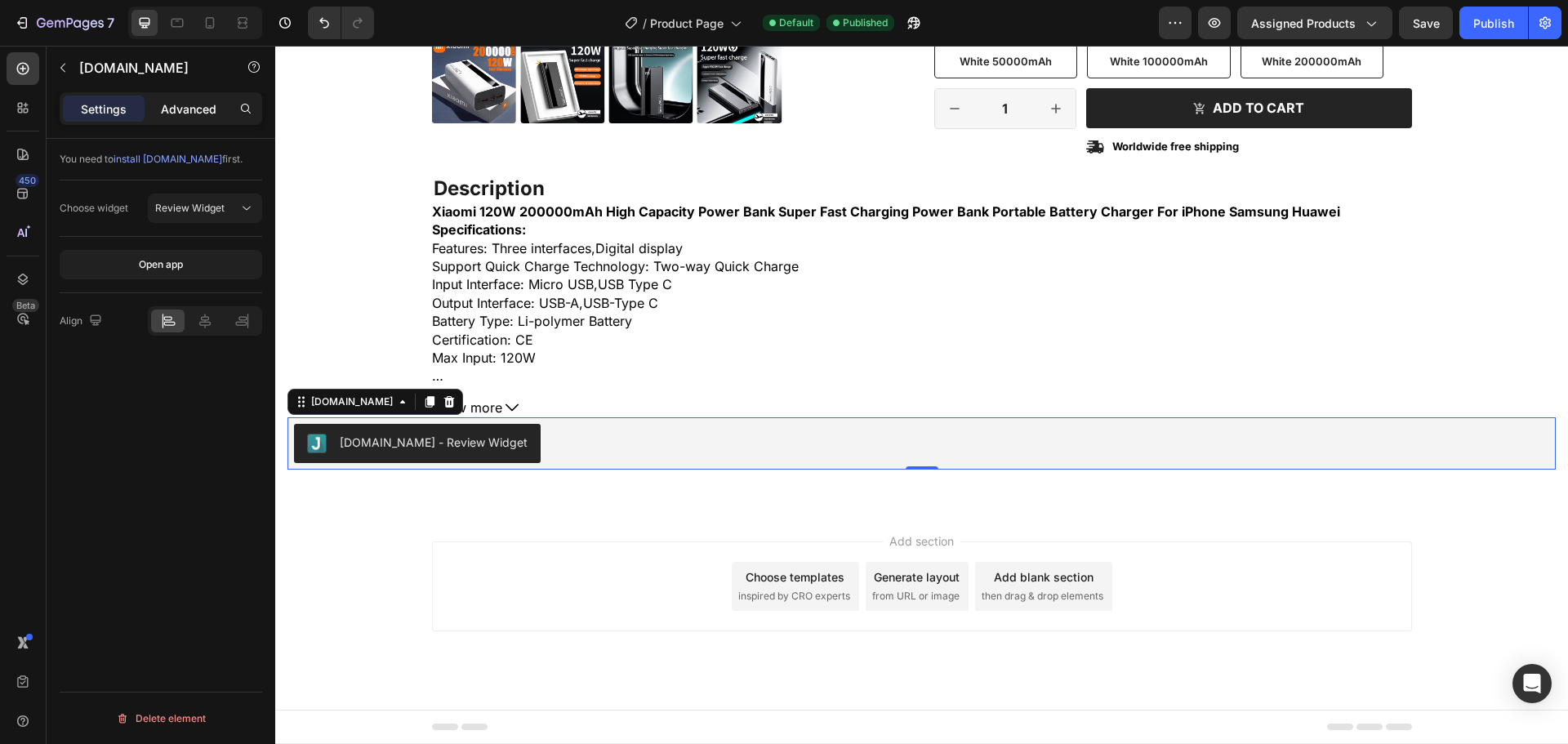
click at [168, 116] on p "Advanced" at bounding box center [189, 109] width 56 height 17
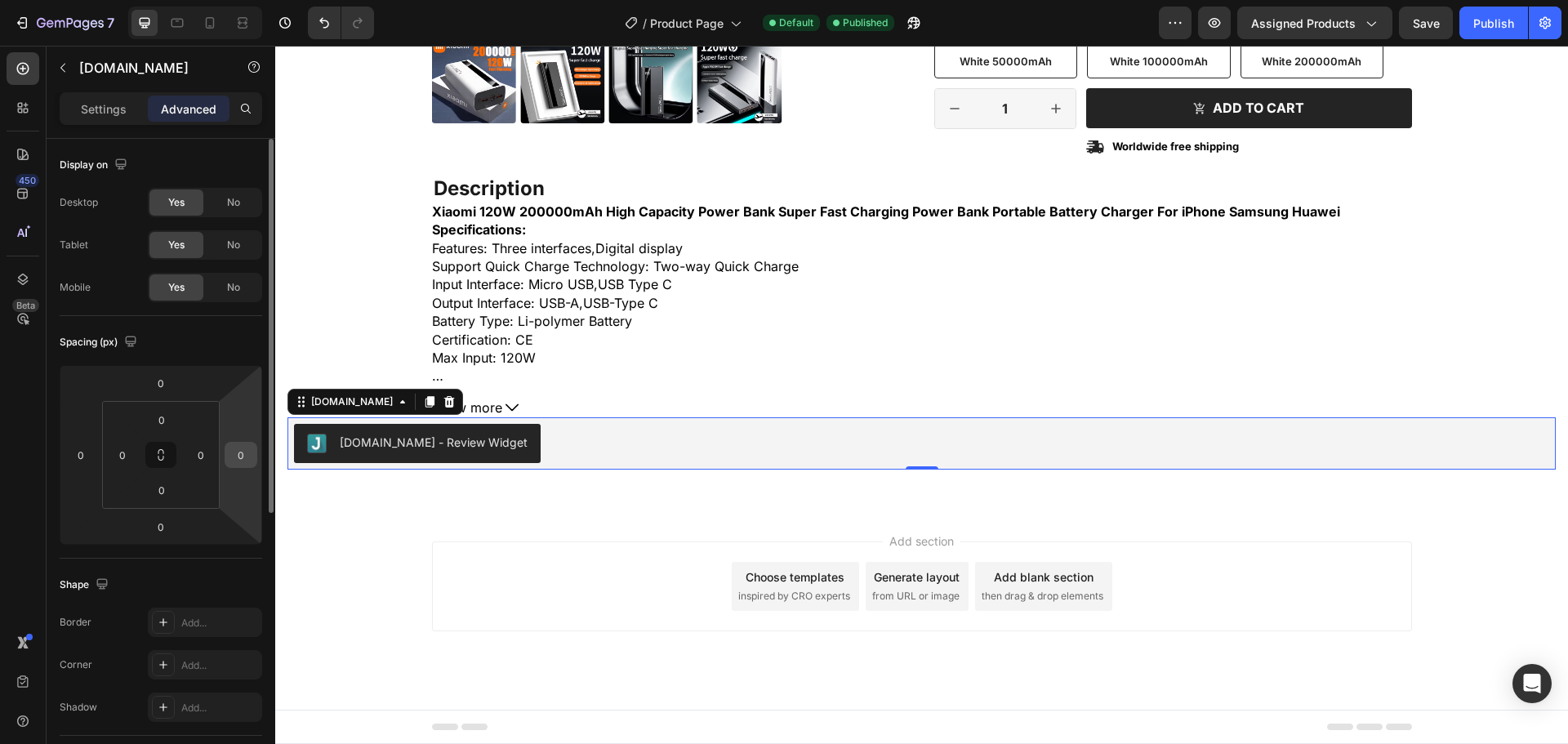
click at [235, 464] on input "0" at bounding box center [241, 455] width 24 height 24
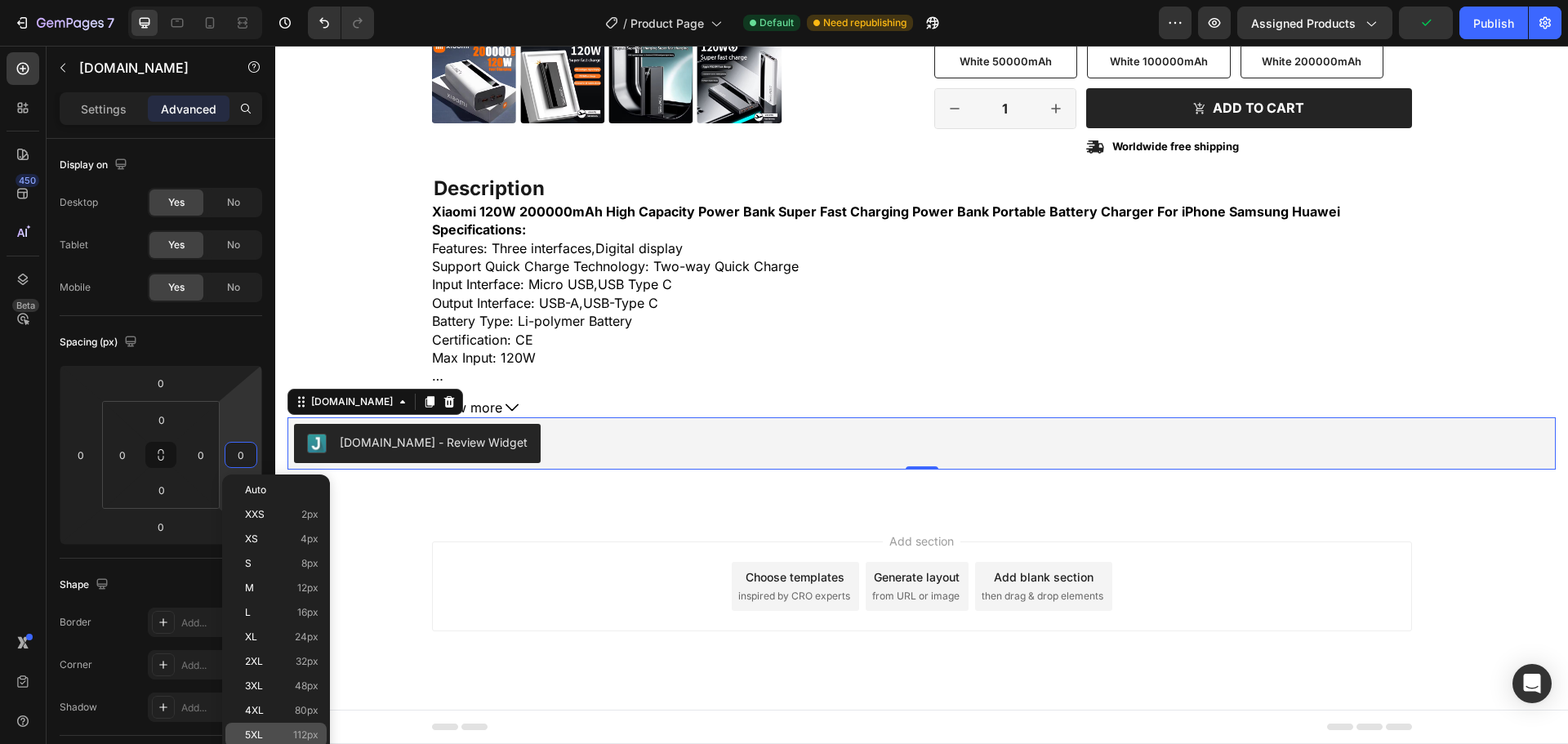
click at [302, 726] on div "5XL 112px" at bounding box center [276, 735] width 101 height 24
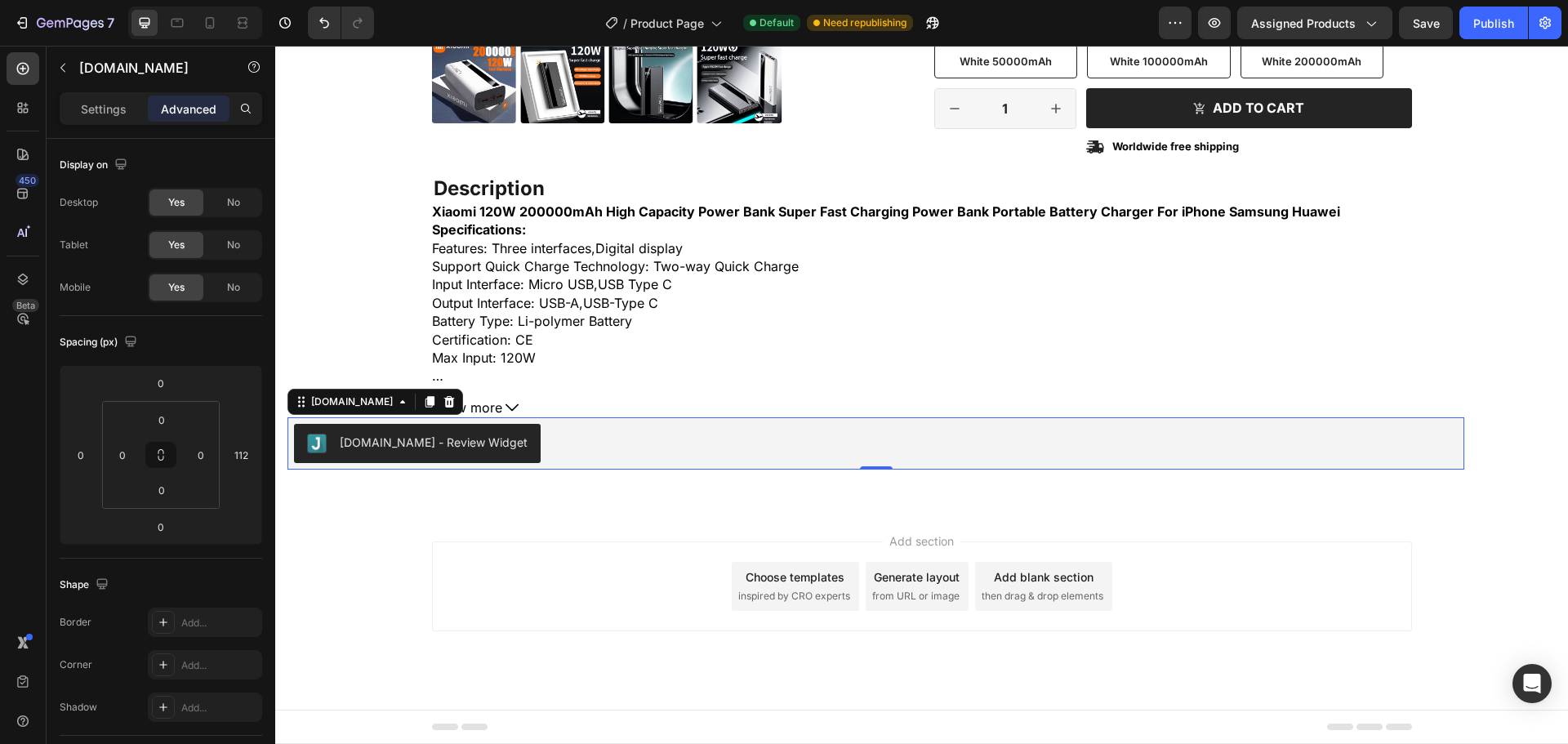
type input "0"
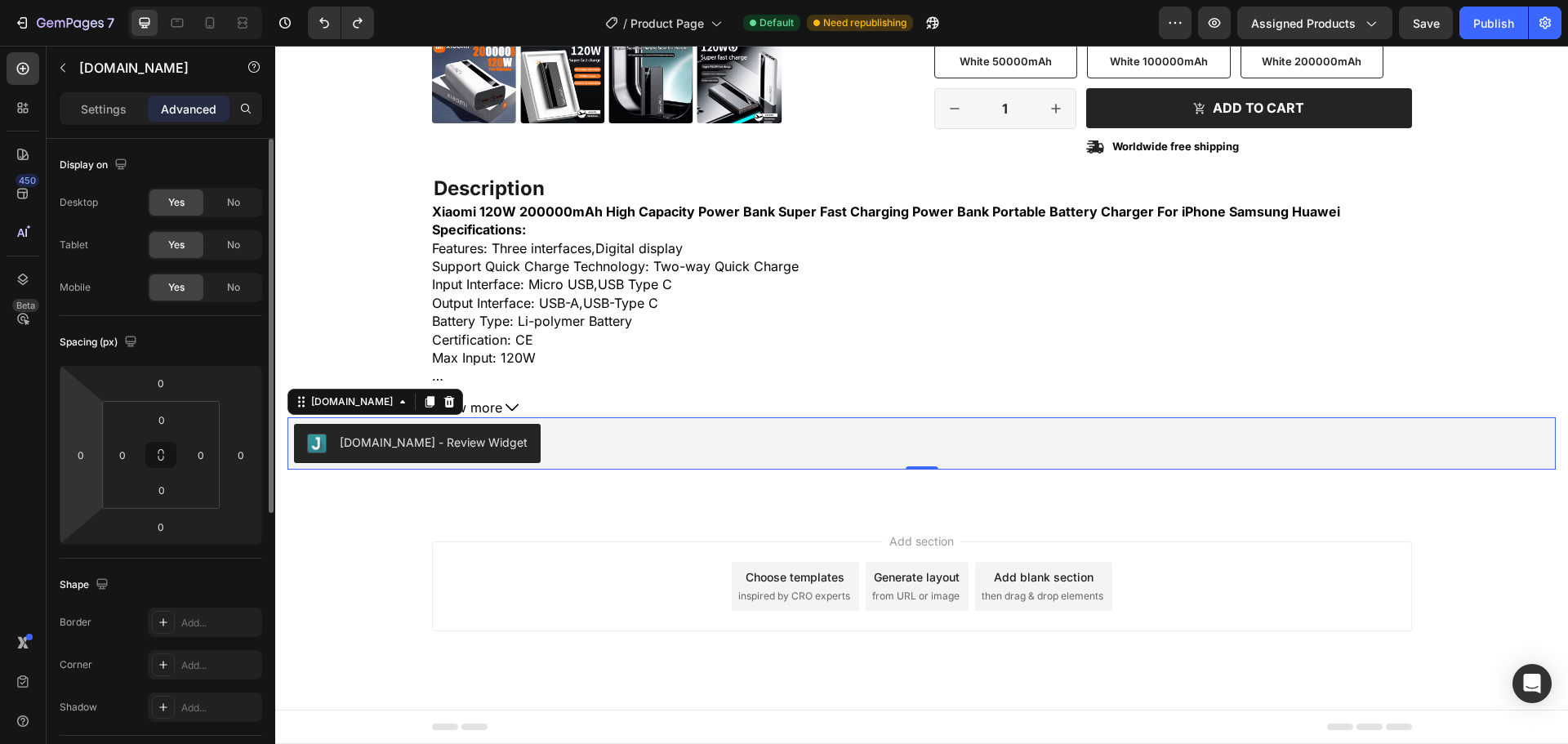
click at [79, 0] on html "7 / Product Page Default Need republishing Preview Assigned Products Save Publi…" at bounding box center [784, 0] width 1568 height 0
click at [94, 0] on html "7 / Product Page Default Need republishing Preview Assigned Products Save Publi…" at bounding box center [784, 0] width 1568 height 0
click at [89, 0] on html "7 / Product Page Default Need republishing Preview Assigned Products Save Publi…" at bounding box center [784, 0] width 1568 height 0
click at [189, 464] on input "0" at bounding box center [201, 455] width 24 height 24
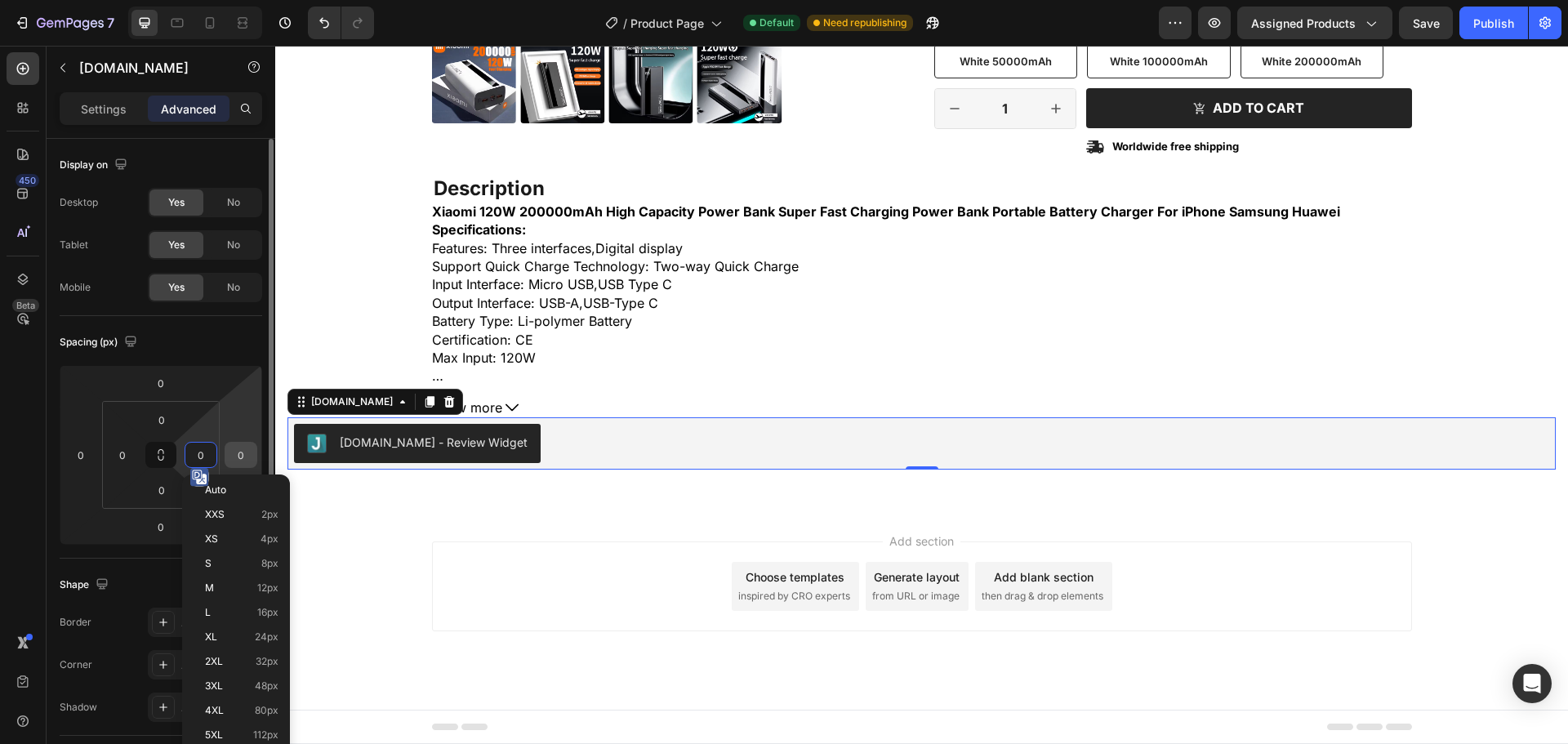
click at [235, 458] on input "0" at bounding box center [241, 455] width 24 height 24
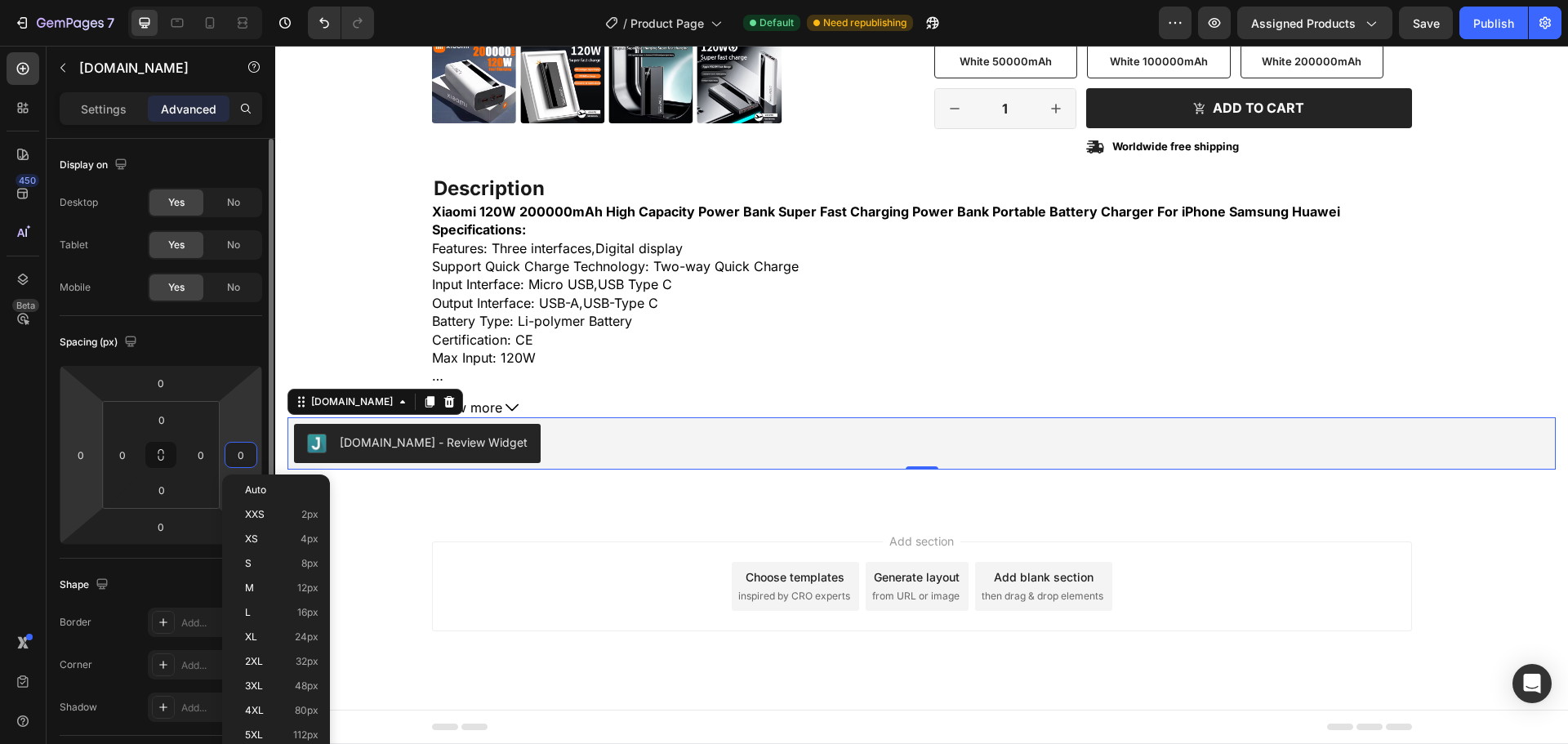
click at [91, 0] on html "7 / Product Page Default Need republishing Preview Assigned Products Save Publi…" at bounding box center [784, 0] width 1568 height 0
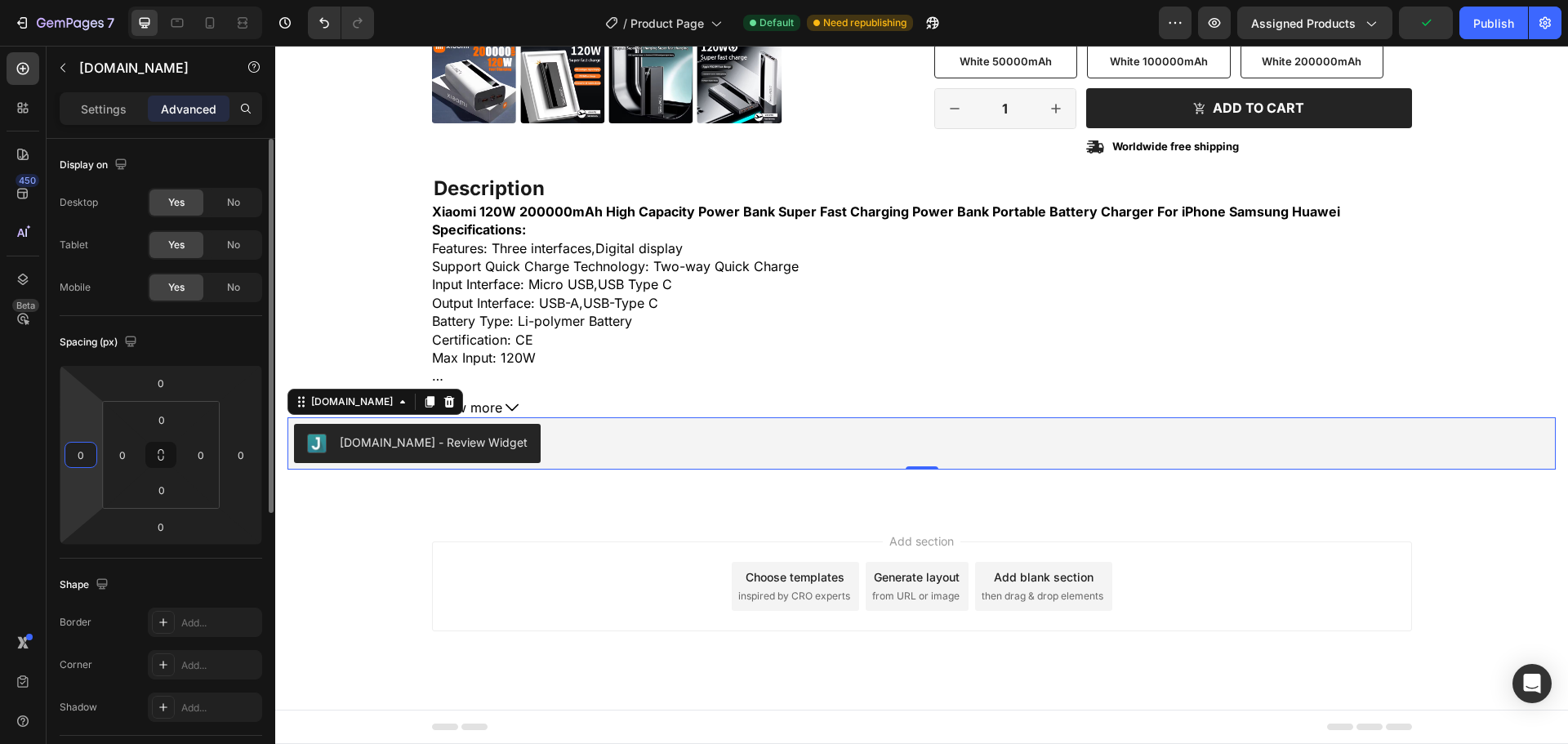
click at [222, 561] on div "Shape Border Add... Corner Add... Shadow Add..." at bounding box center [161, 647] width 203 height 177
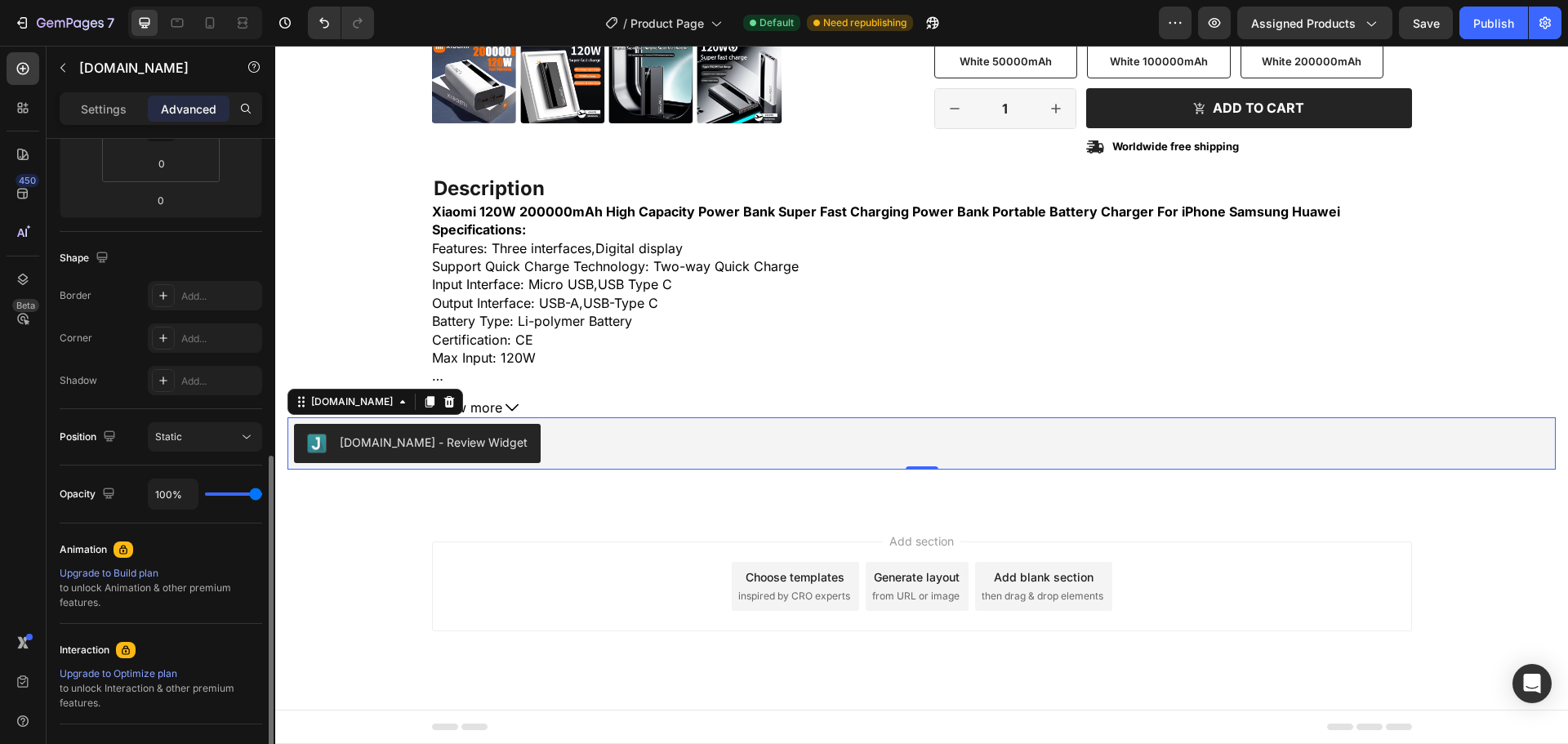
scroll to position [482, 0]
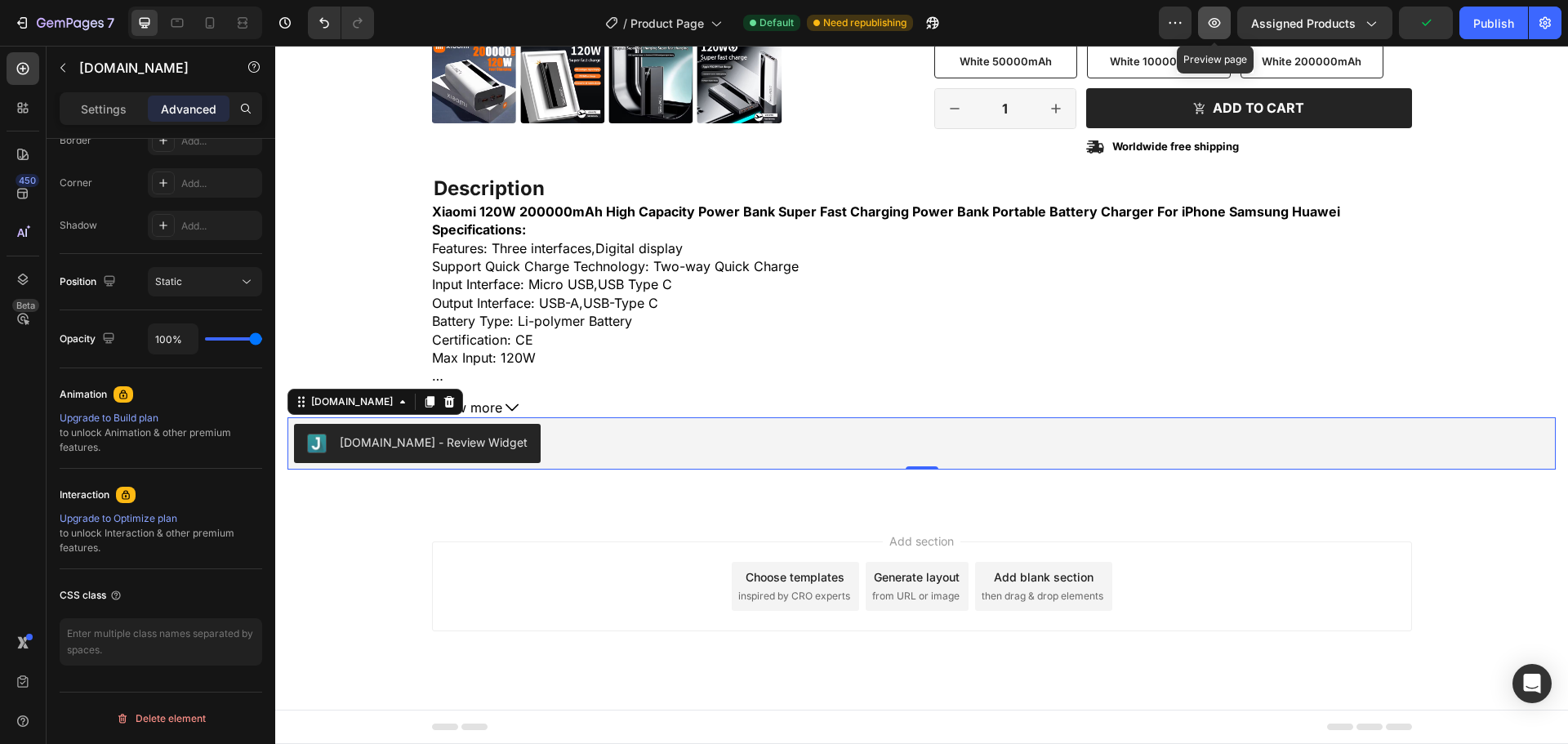
click at [1223, 24] on icon "button" at bounding box center [1214, 23] width 17 height 17
click at [60, 72] on icon "button" at bounding box center [63, 67] width 13 height 13
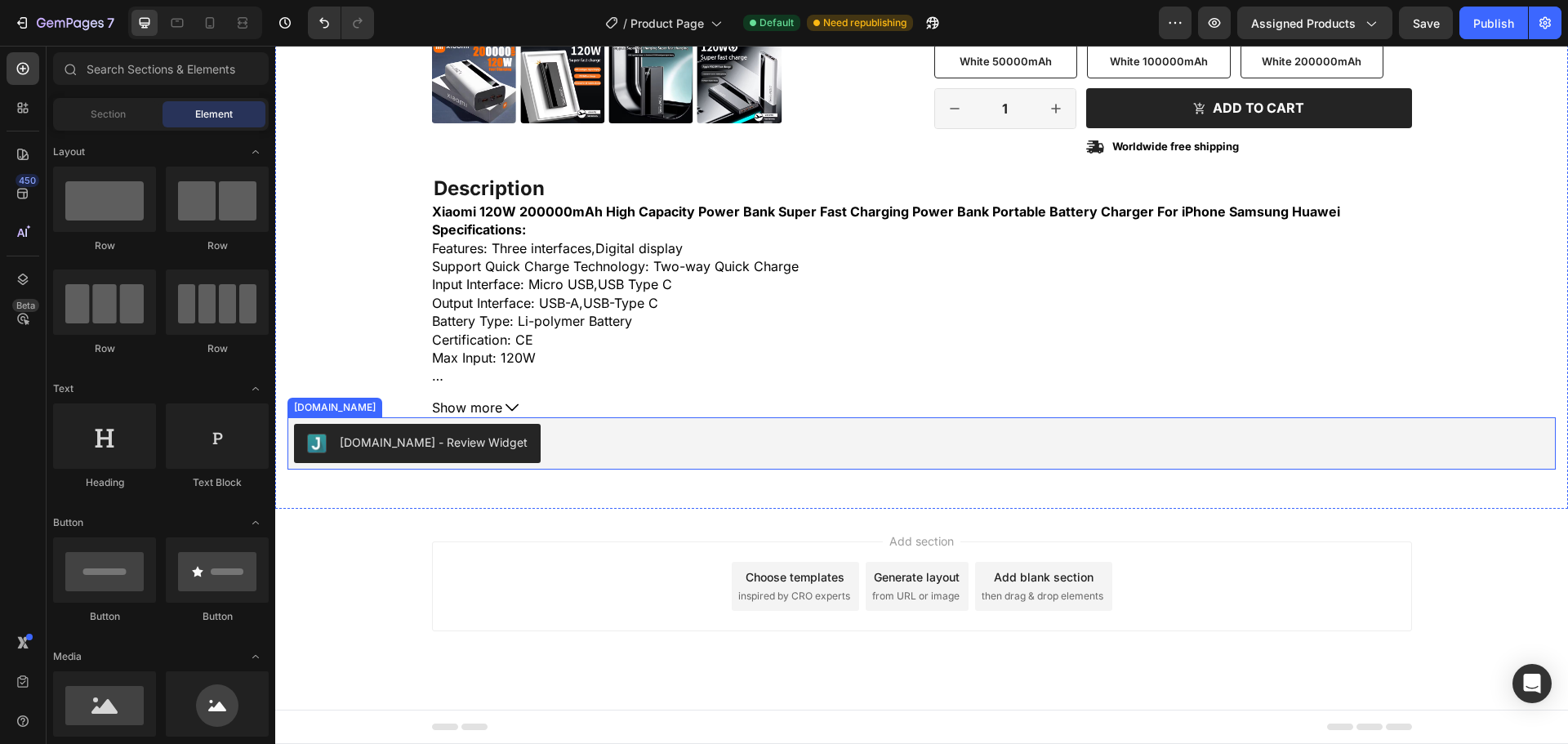
click at [415, 444] on div "[DOMAIN_NAME] - Review Widget" at bounding box center [433, 443] width 188 height 17
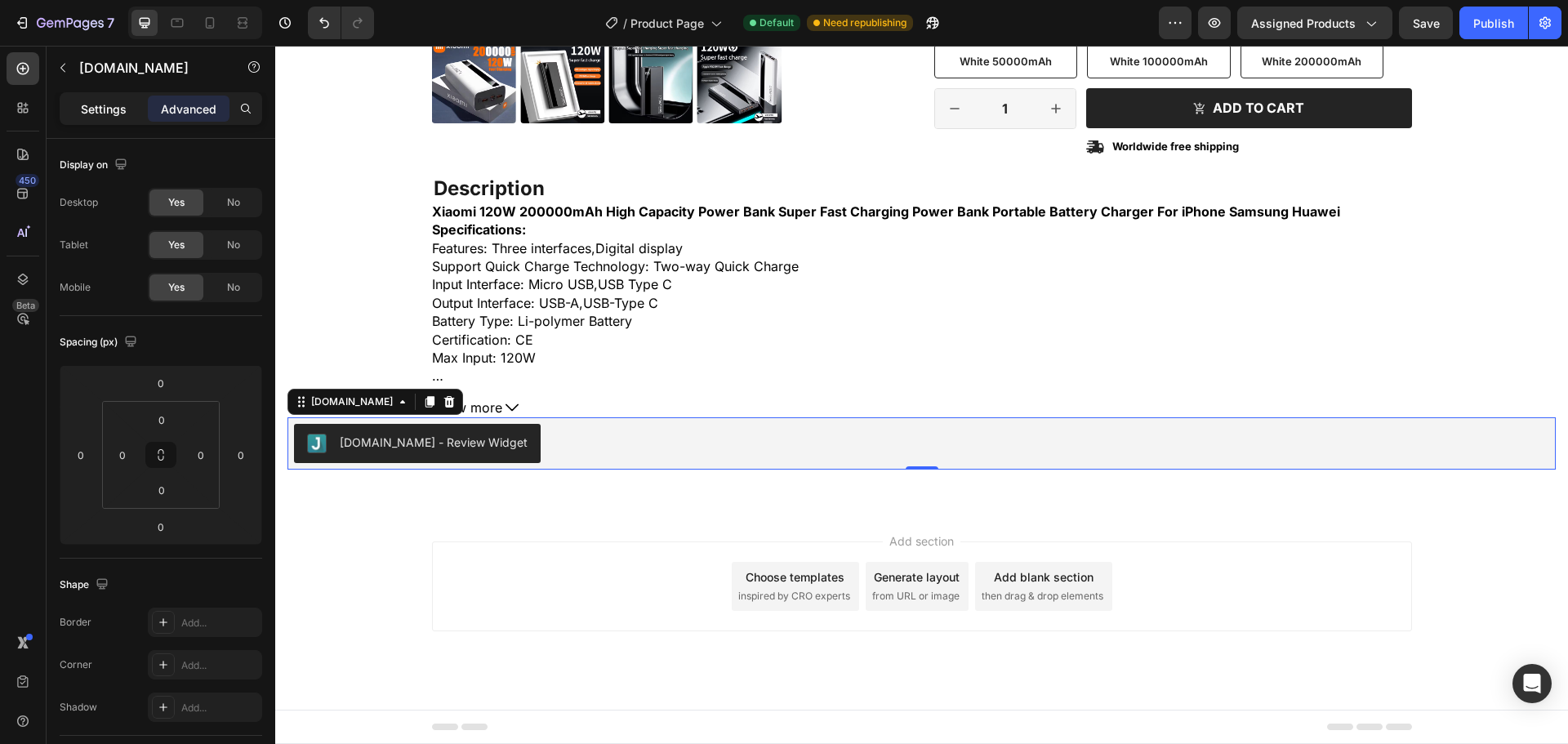
click at [131, 117] on div "Settings" at bounding box center [104, 108] width 82 height 26
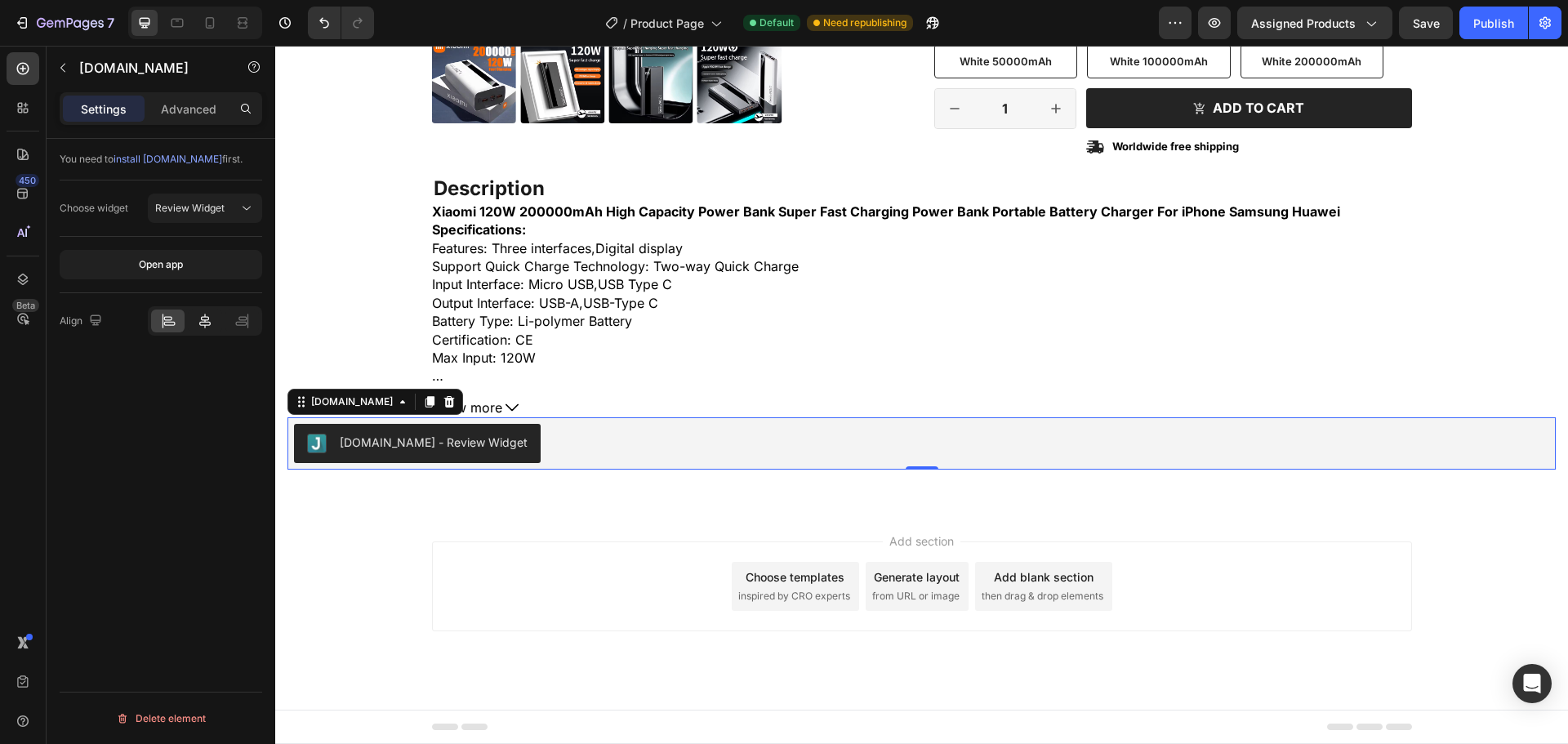
click at [201, 321] on icon at bounding box center [204, 320] width 17 height 17
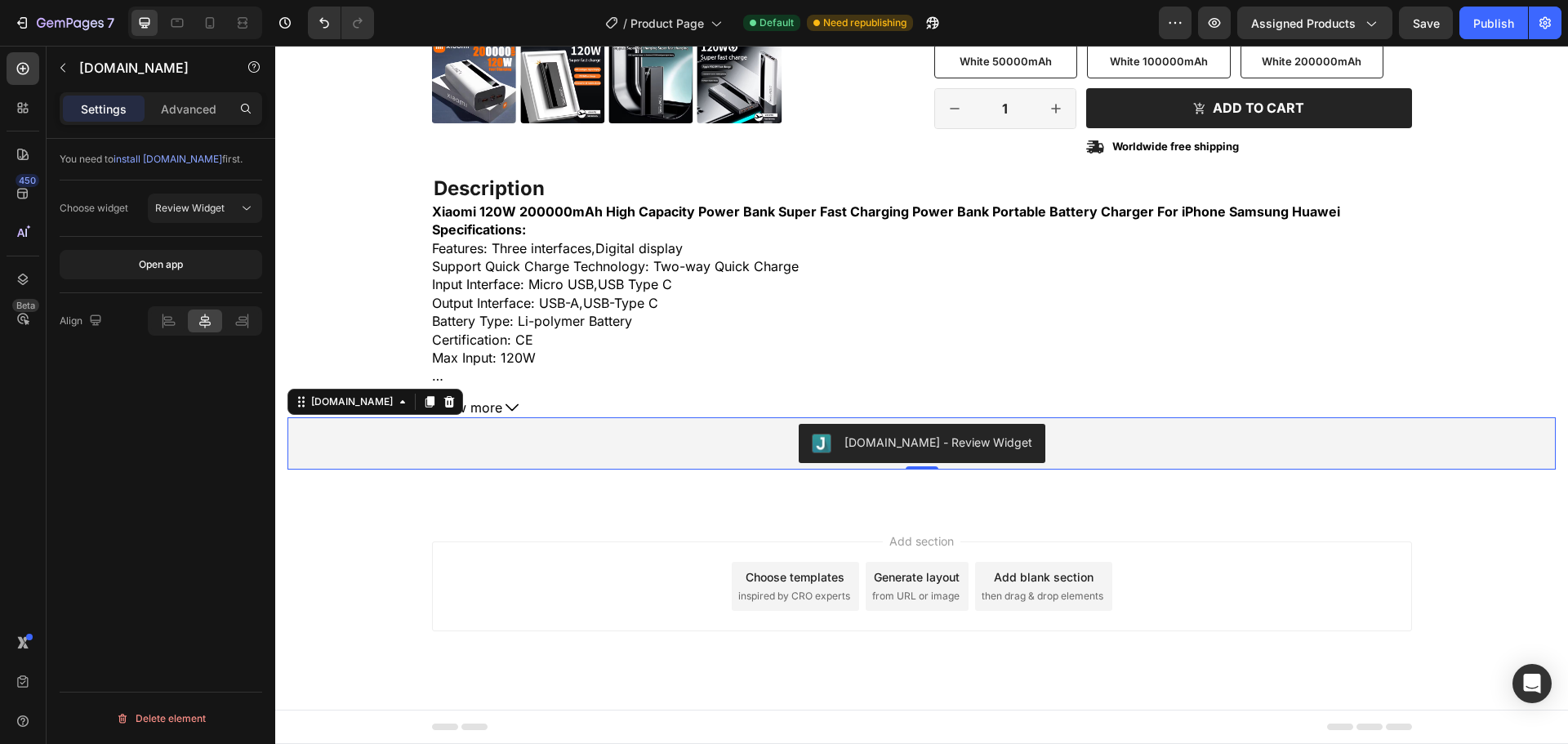
click at [151, 424] on div "You need to install [DOMAIN_NAME] first. Choose widget Review Widget Open app A…" at bounding box center [161, 465] width 229 height 652
click at [238, 212] on icon at bounding box center [246, 208] width 17 height 17
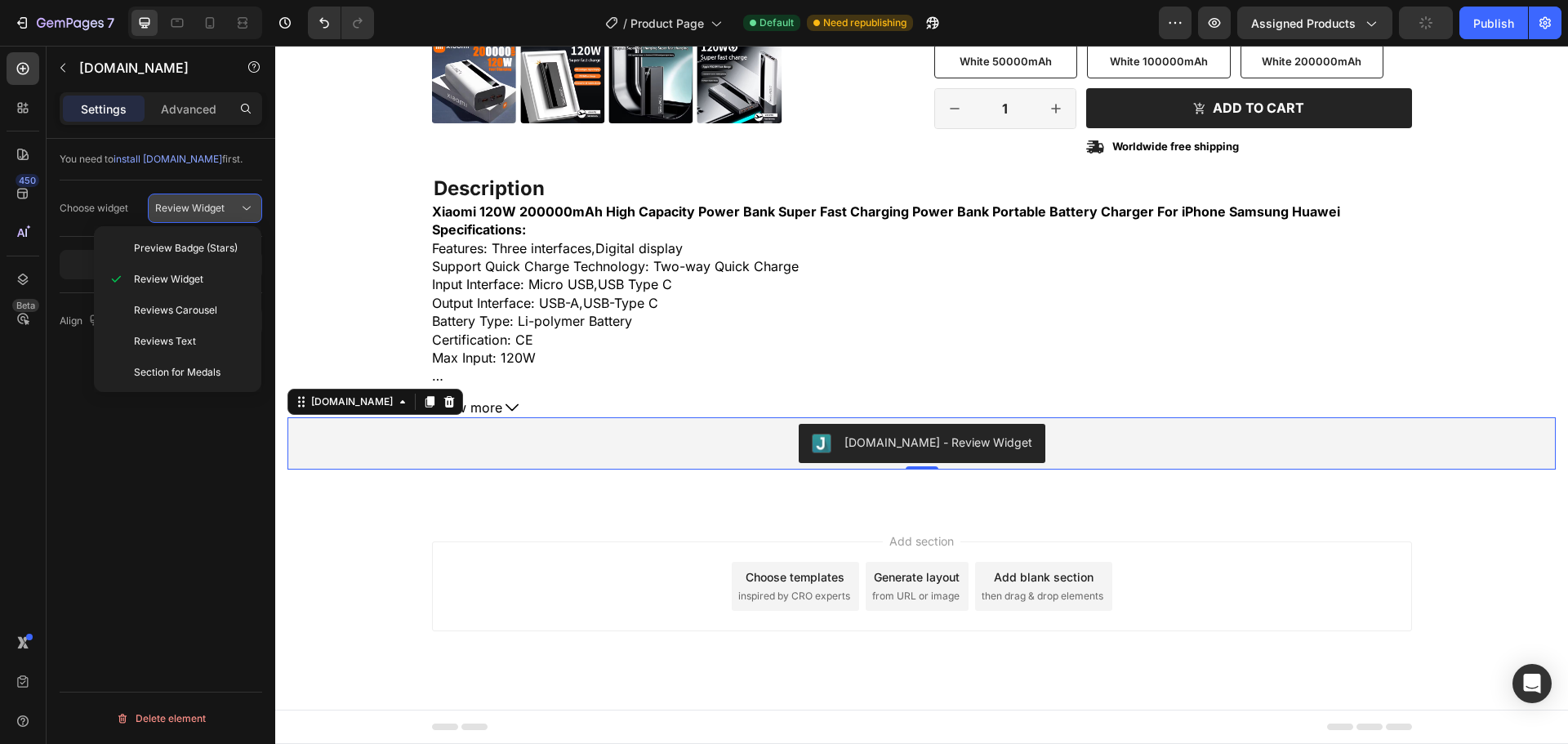
click at [238, 212] on icon at bounding box center [246, 208] width 17 height 17
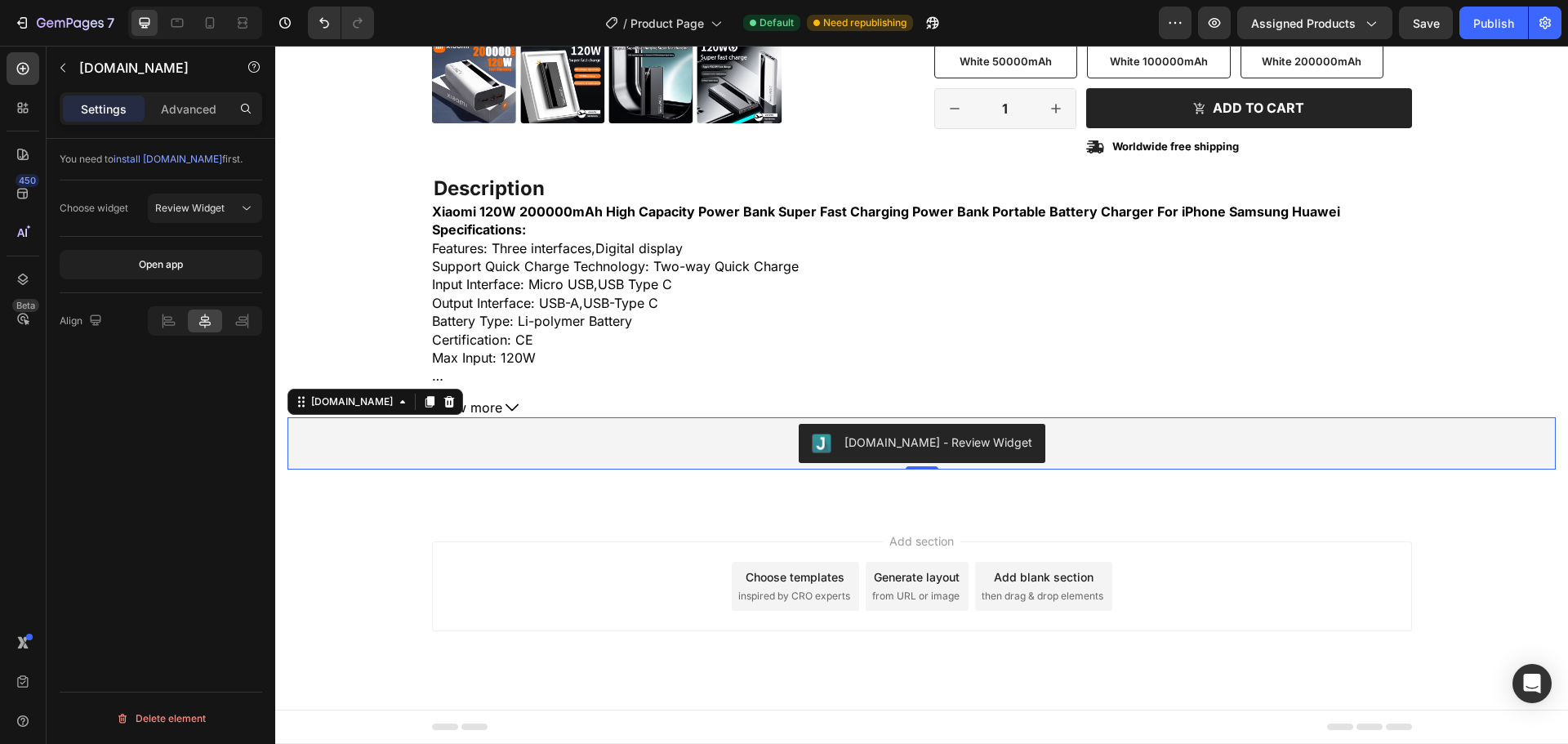
click at [684, 539] on div "Add section Choose templates inspired by CRO experts Generate layout from URL o…" at bounding box center [921, 610] width 1293 height 201
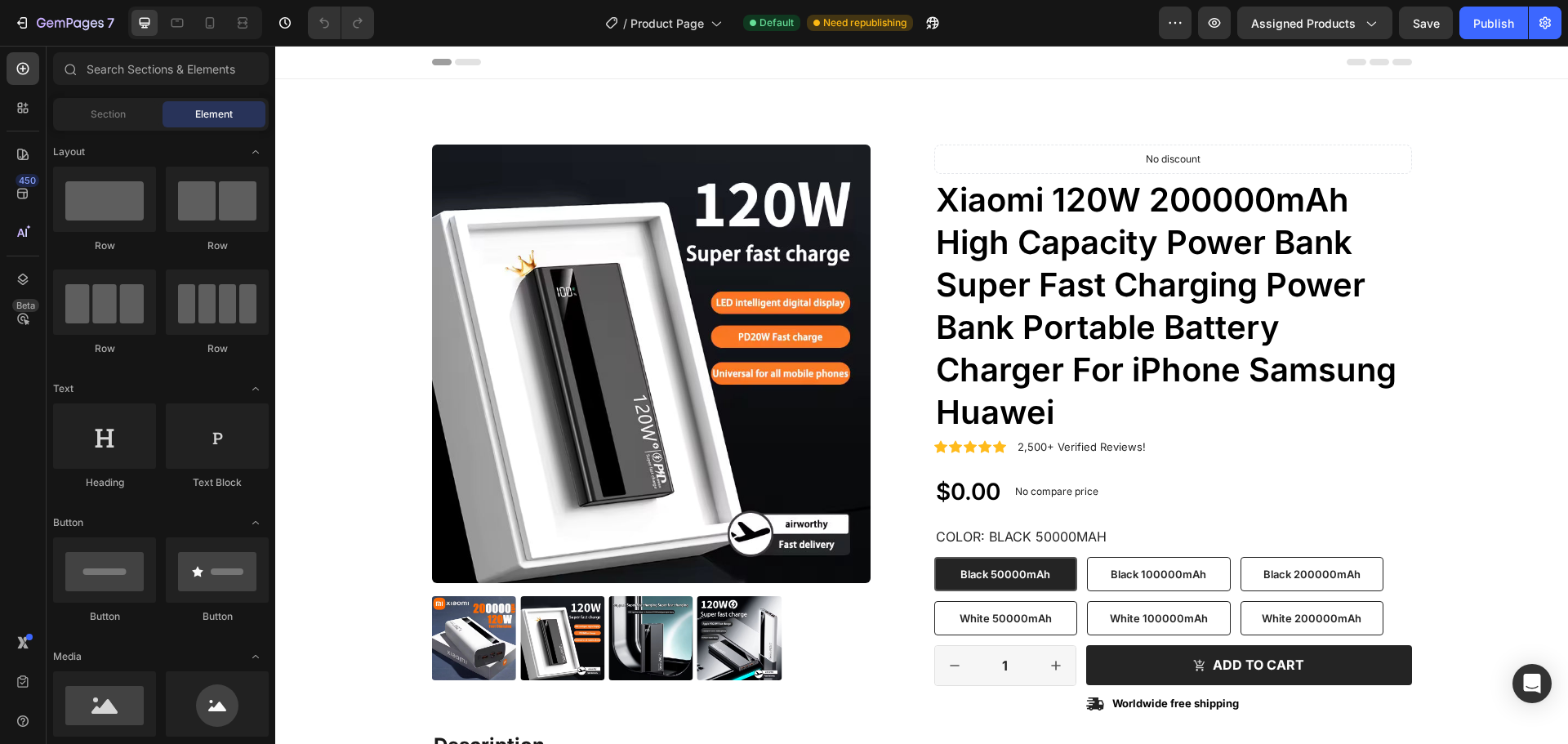
click at [332, 66] on span "Header" at bounding box center [324, 62] width 36 height 17
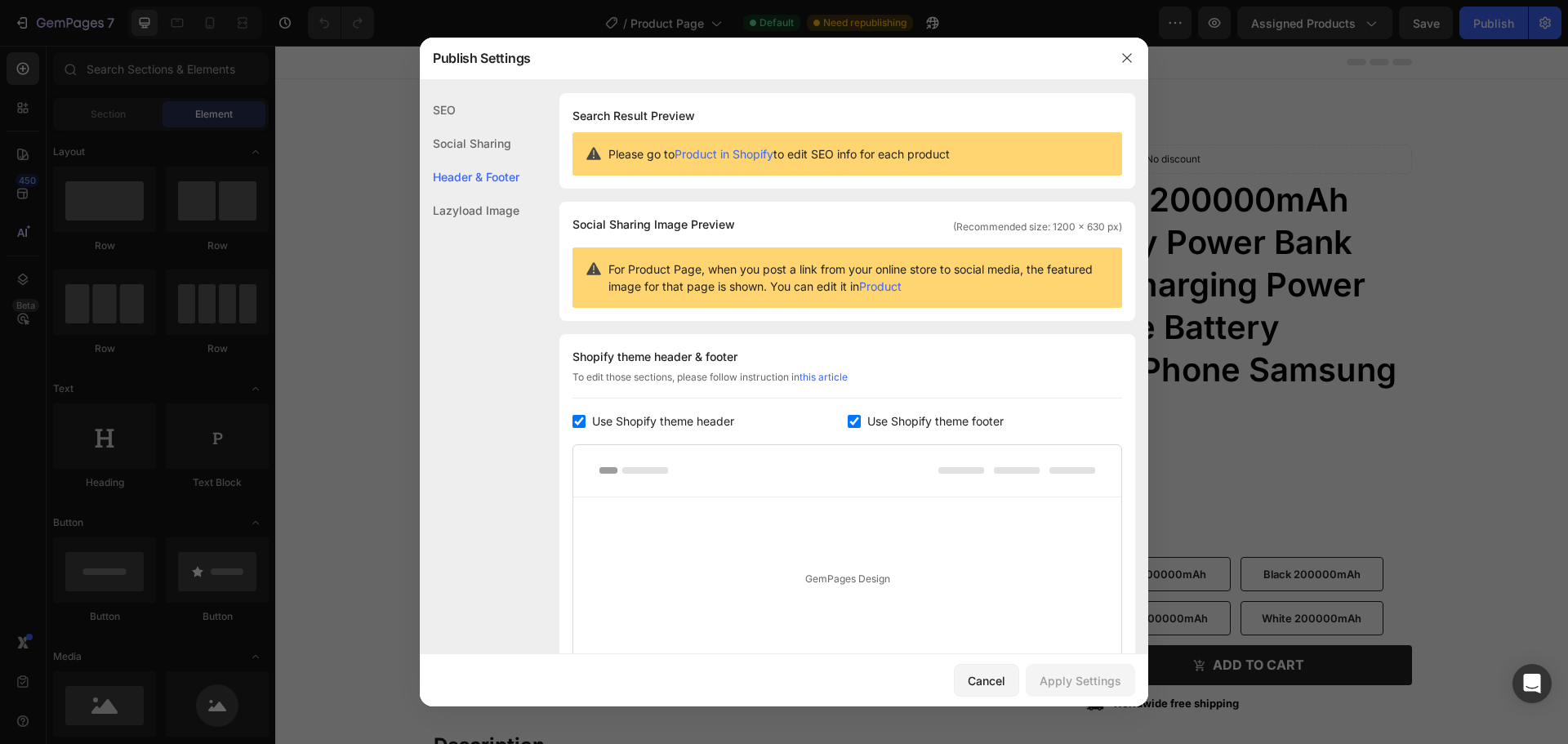
scroll to position [194, 0]
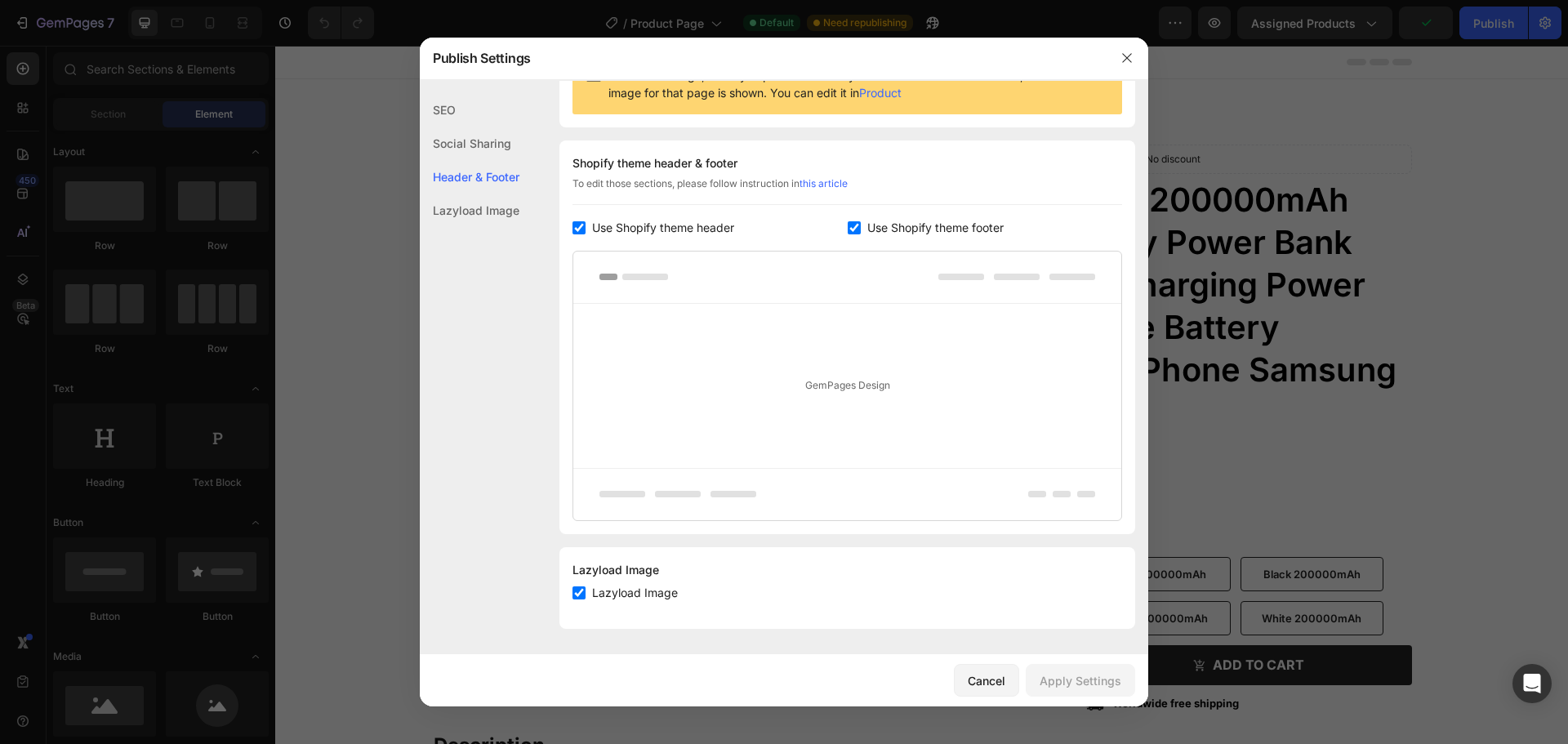
click at [584, 229] on input "checkbox" at bounding box center [579, 228] width 13 height 13
checkbox input "false"
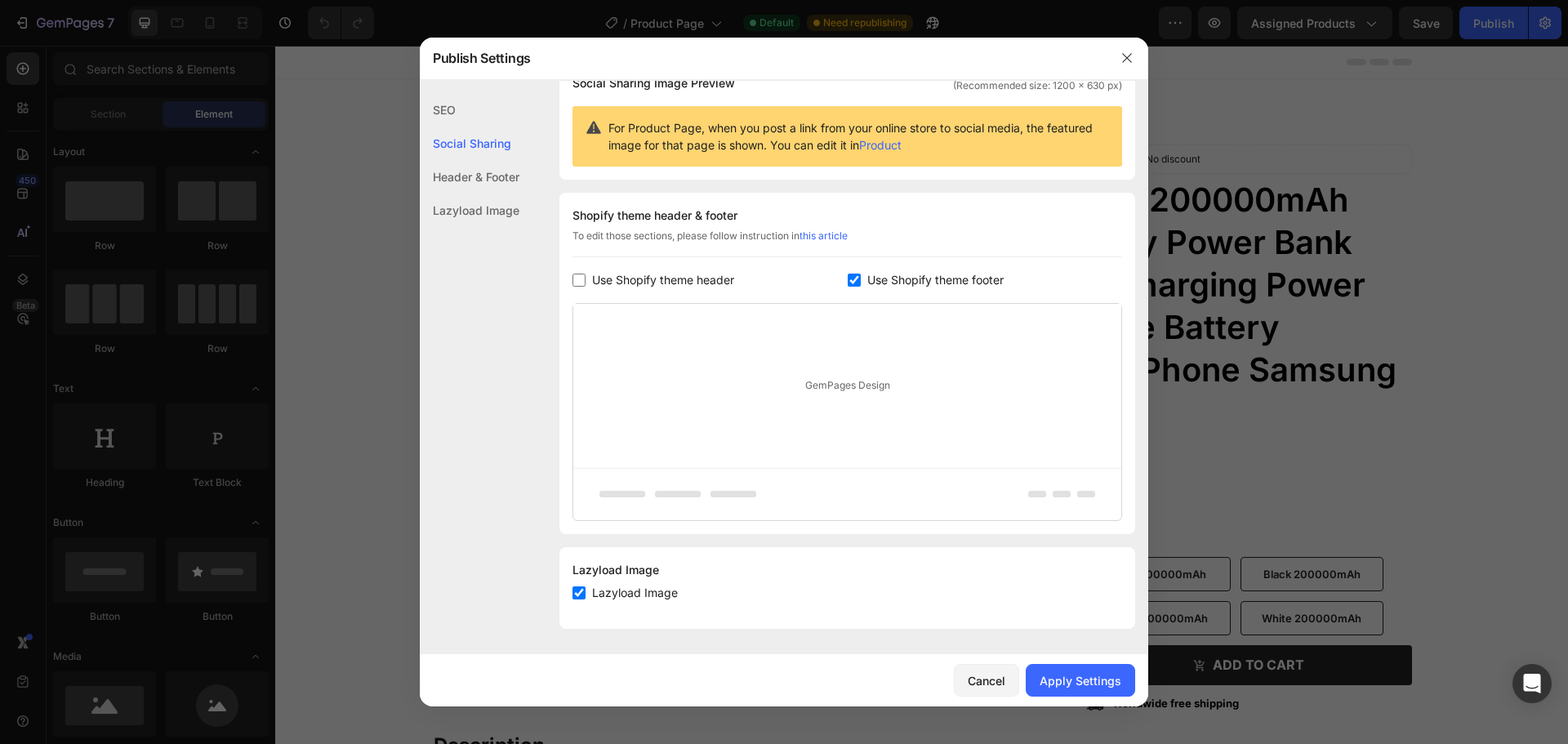
click at [861, 284] on label "Use Shopify theme footer" at bounding box center [932, 280] width 143 height 19
checkbox input "false"
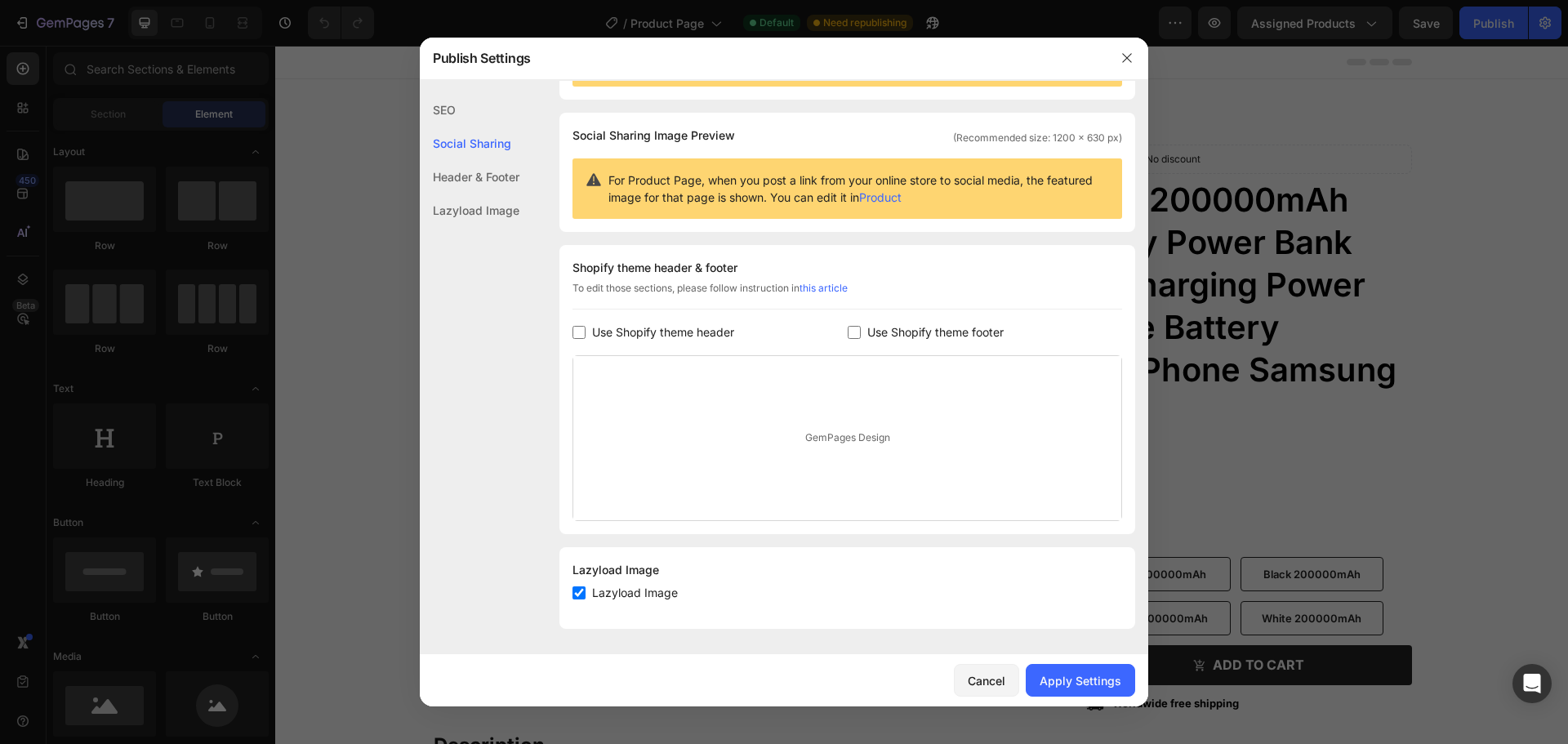
scroll to position [89, 0]
click at [1086, 689] on div "Apply Settings" at bounding box center [1081, 681] width 82 height 17
click at [1124, 60] on icon "button" at bounding box center [1127, 58] width 13 height 13
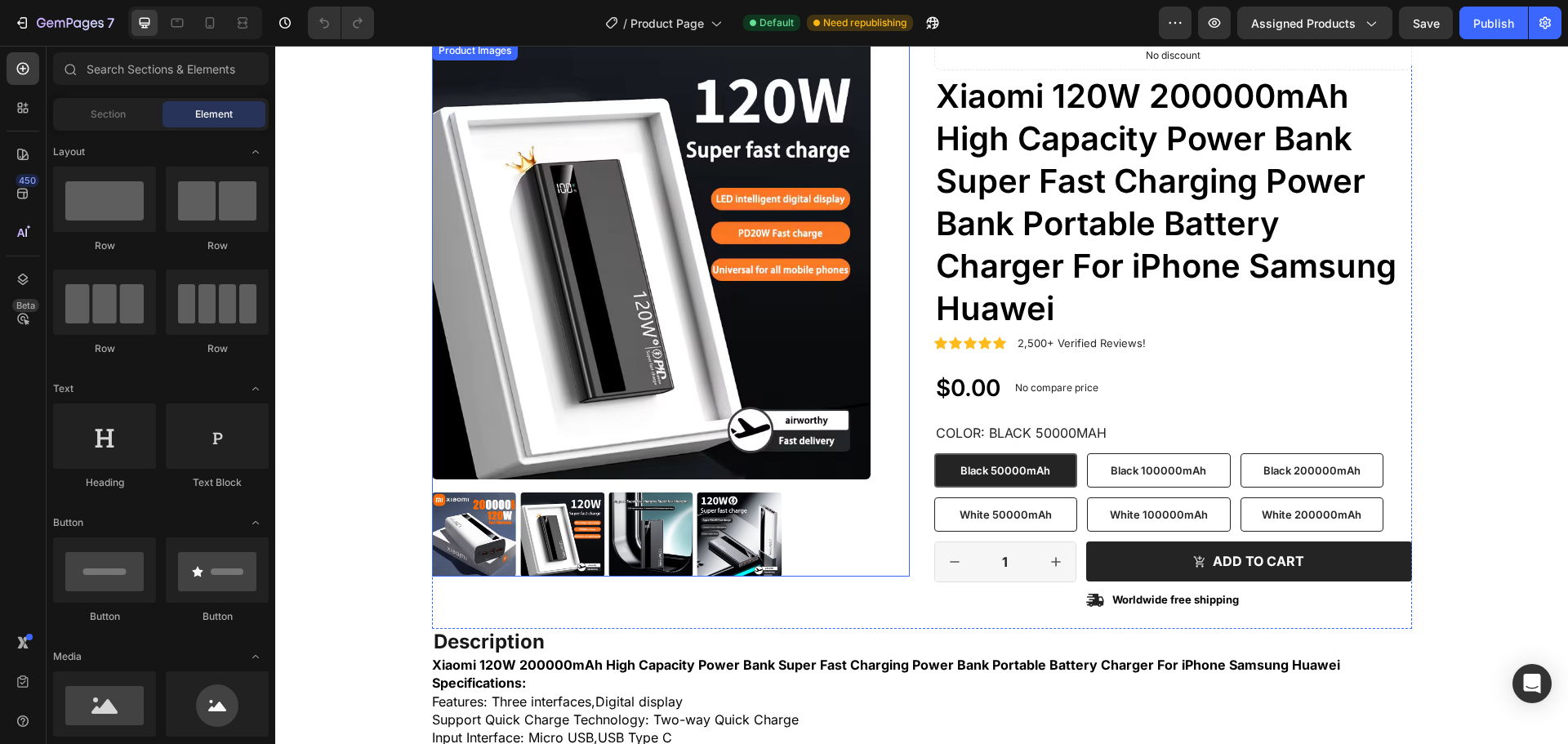
scroll to position [0, 0]
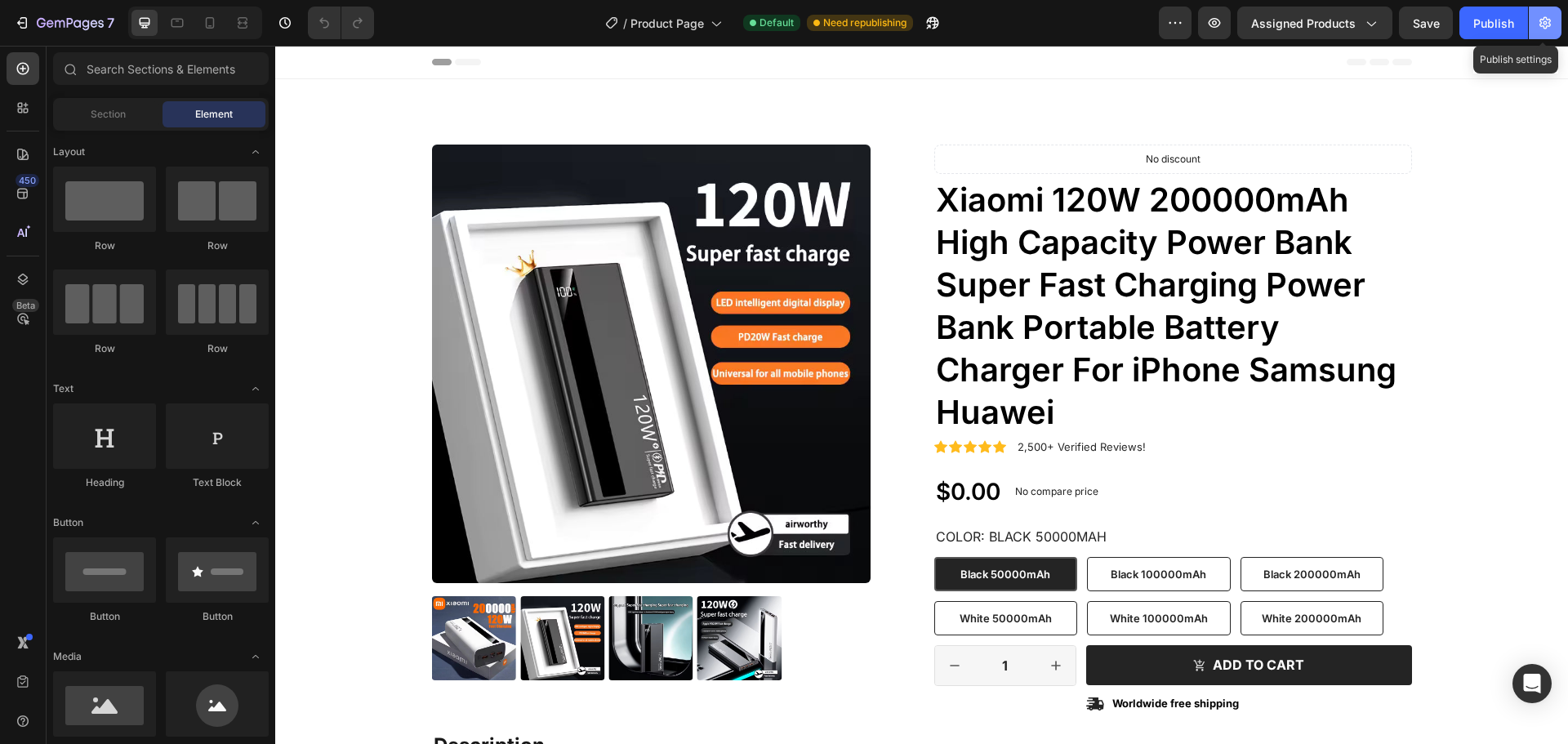
click at [1541, 27] on icon "button" at bounding box center [1544, 24] width 11 height 12
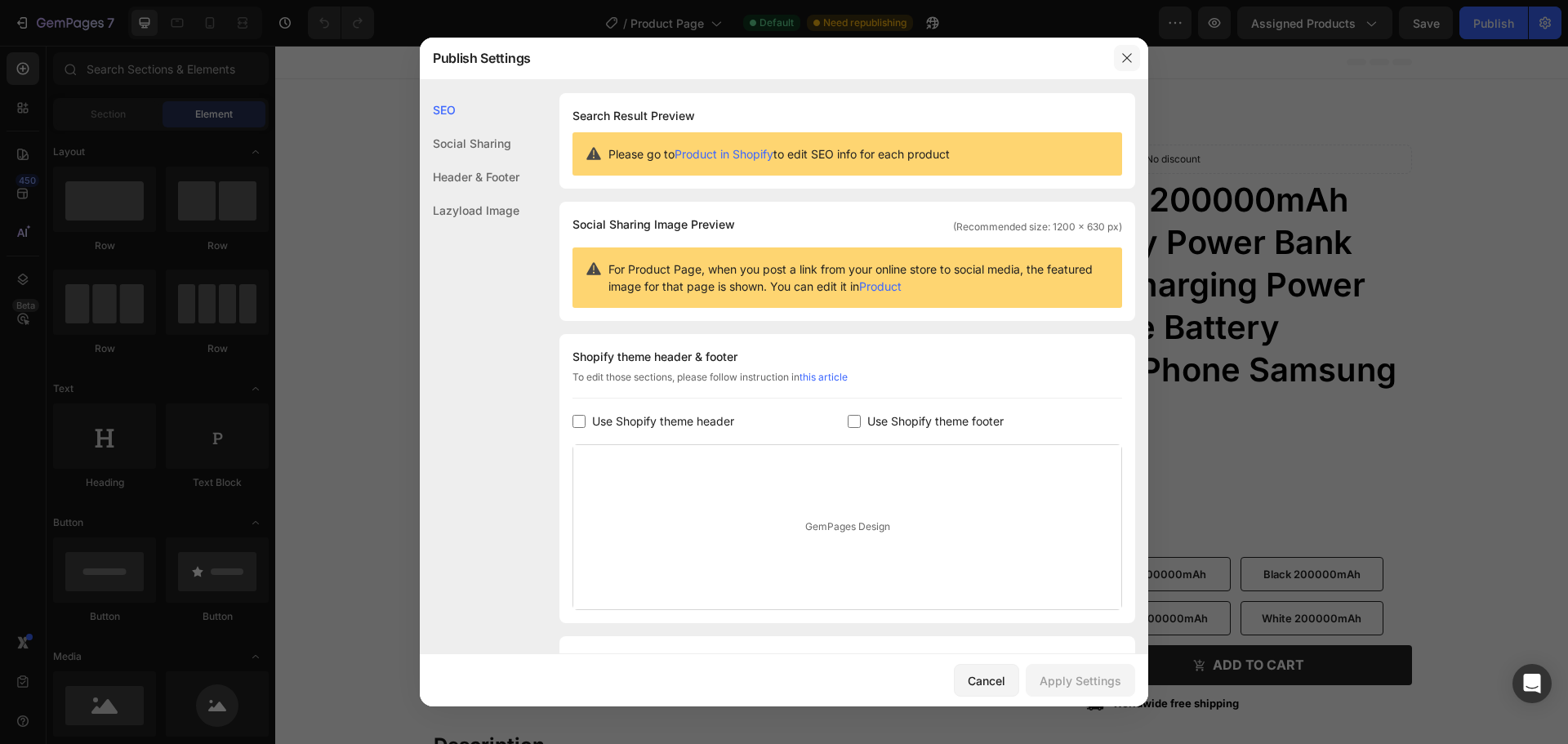
click at [1139, 59] on button "button" at bounding box center [1127, 58] width 26 height 26
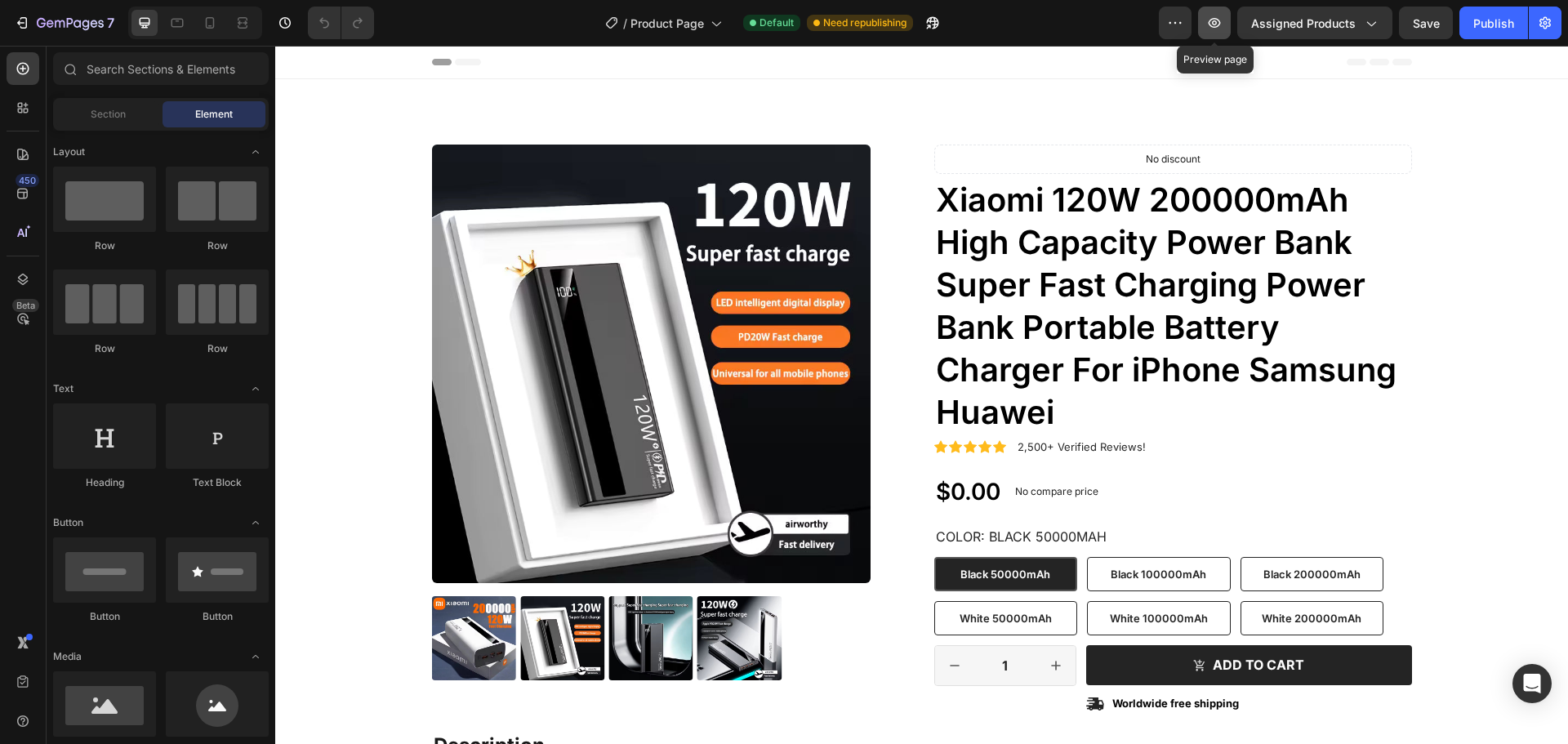
click at [1218, 25] on icon "button" at bounding box center [1214, 23] width 17 height 17
click at [105, 112] on span "Section" at bounding box center [108, 114] width 35 height 15
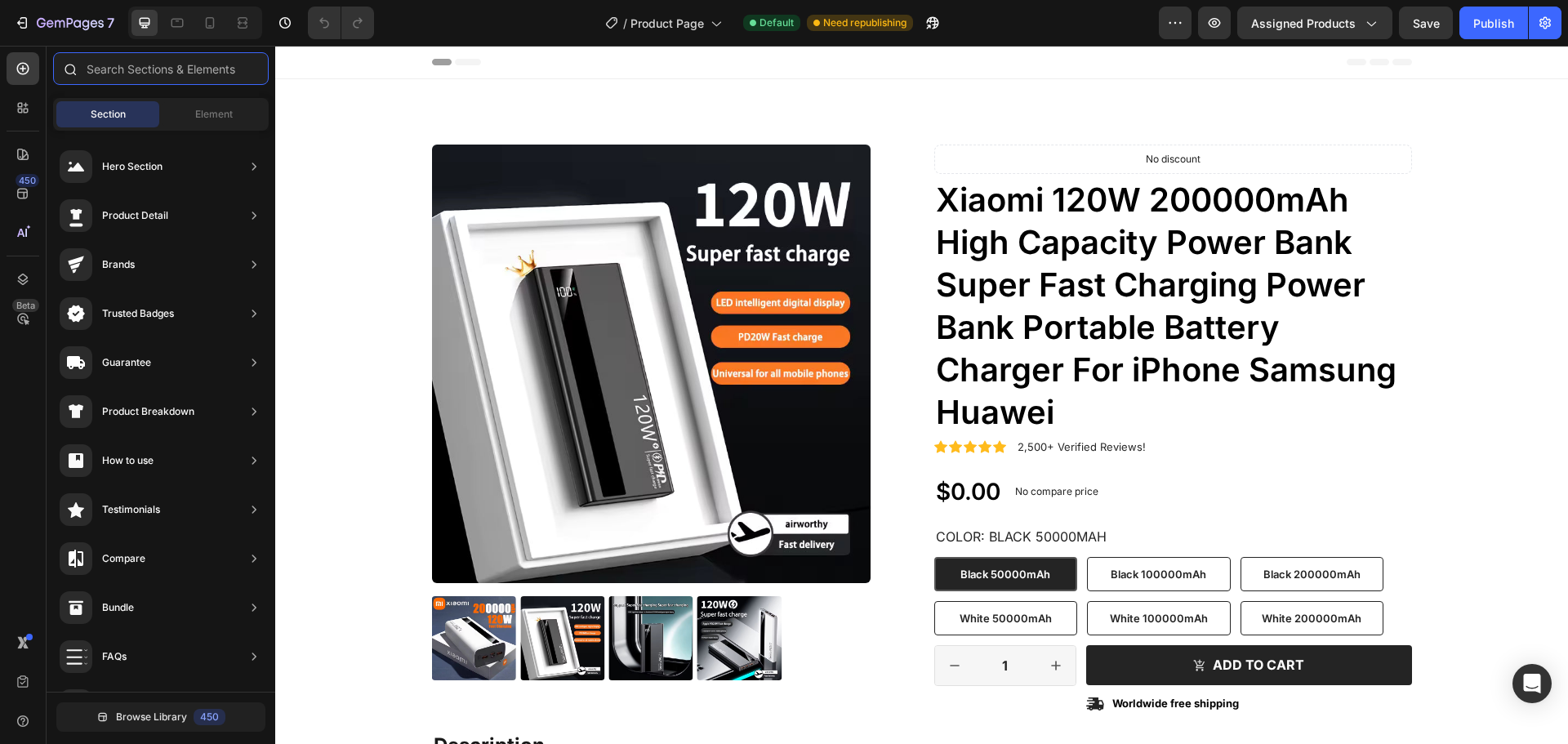
click at [156, 79] on input "text" at bounding box center [161, 68] width 216 height 32
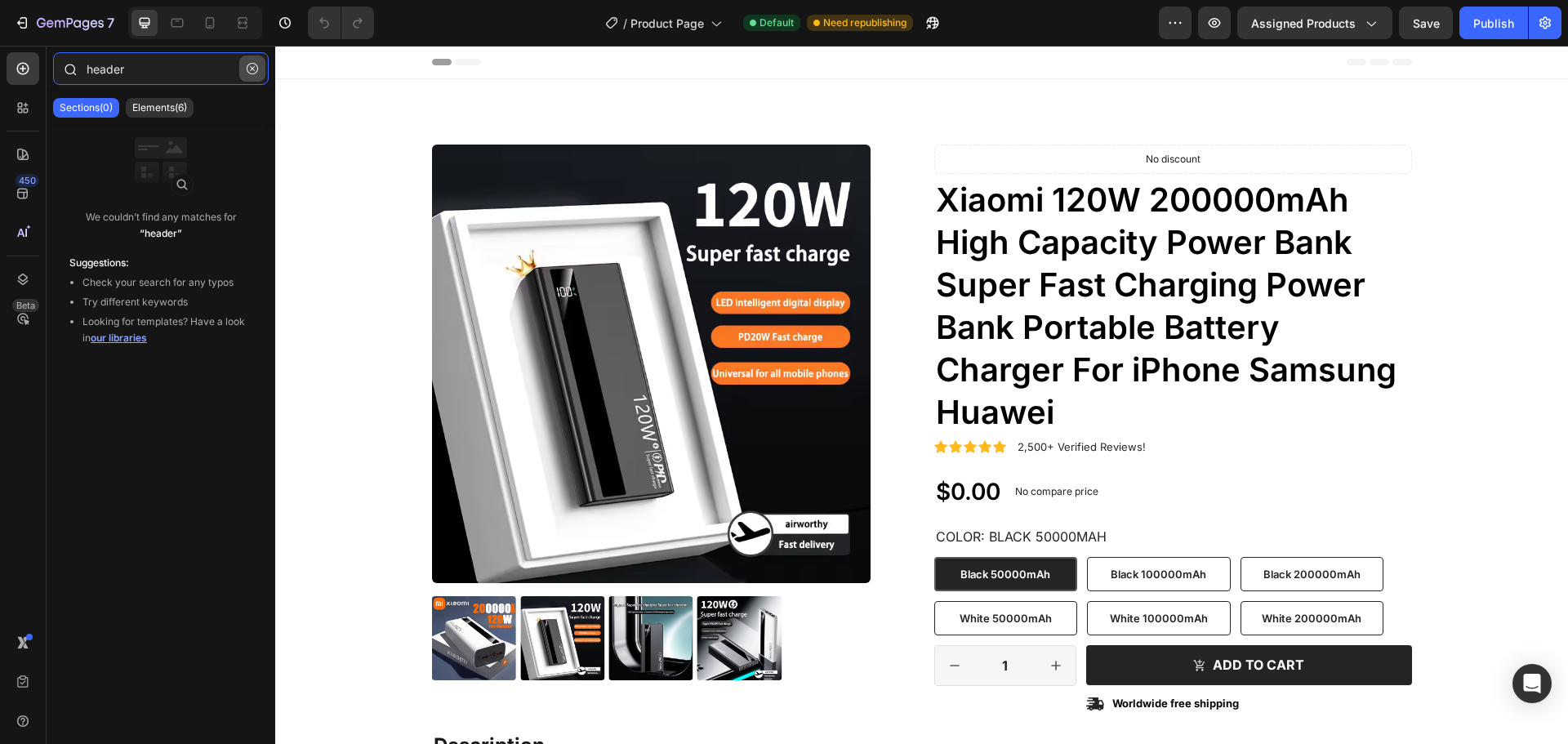
type input "header"
click at [252, 70] on icon "button" at bounding box center [252, 68] width 11 height 11
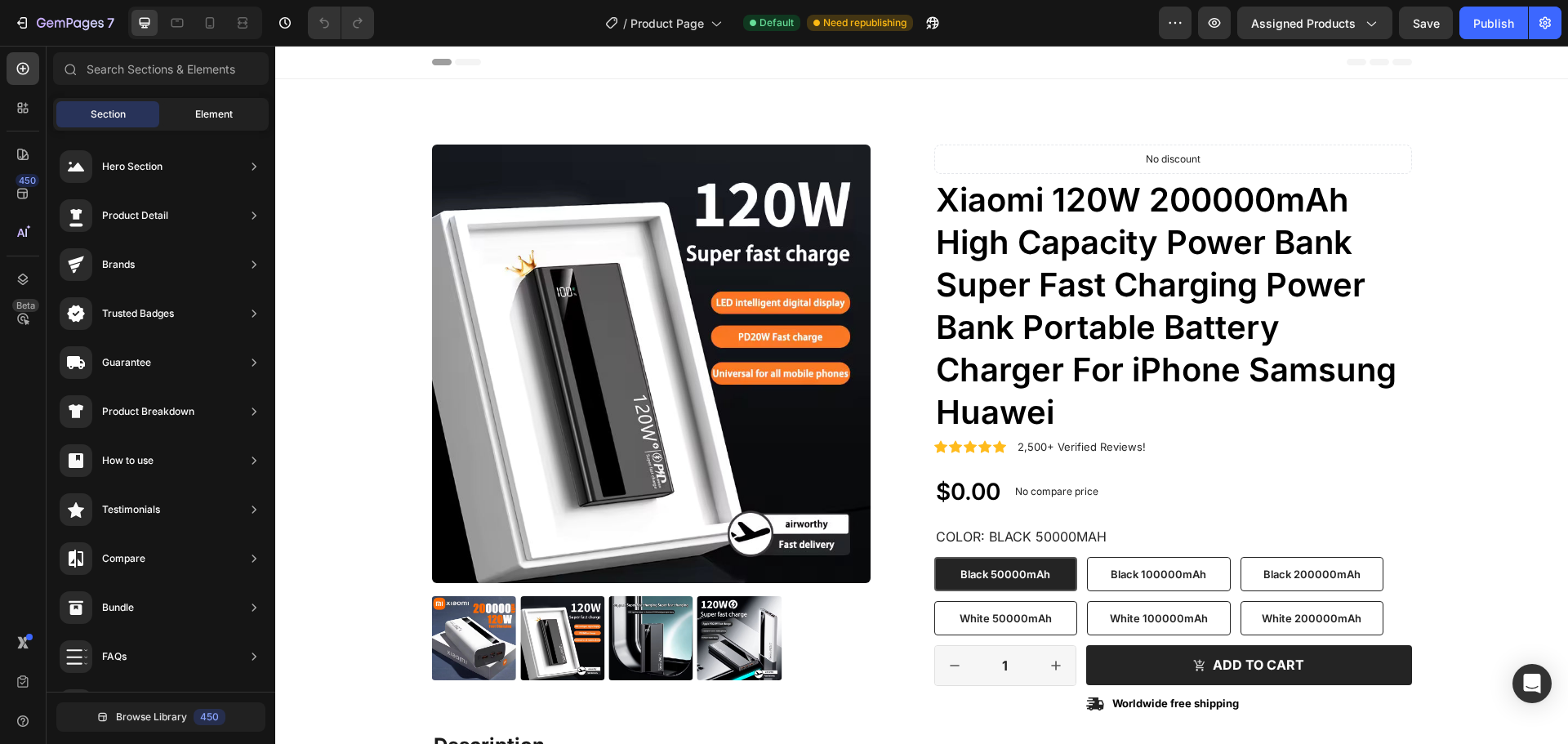
click at [198, 111] on span "Element" at bounding box center [214, 114] width 38 height 15
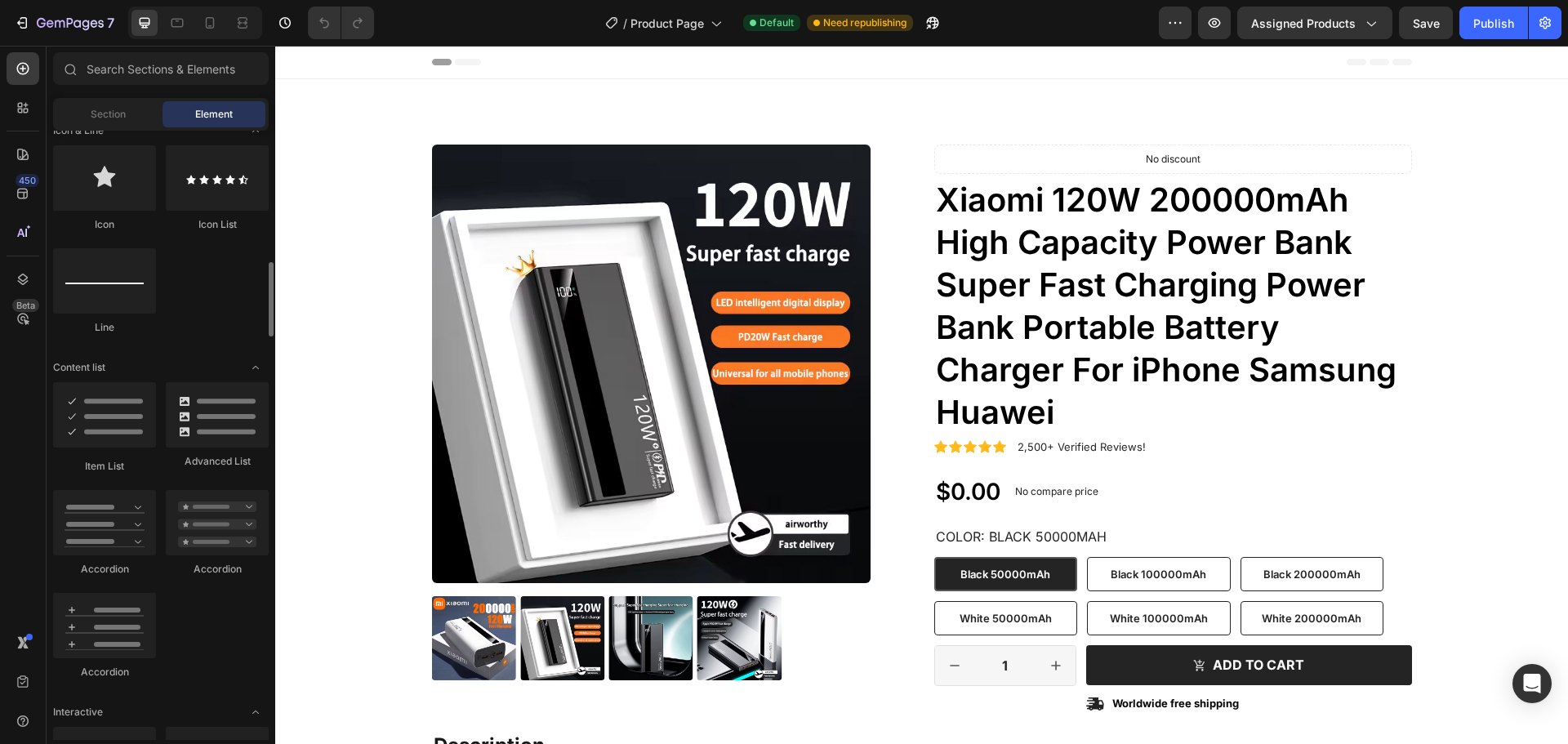
scroll to position [745, 0]
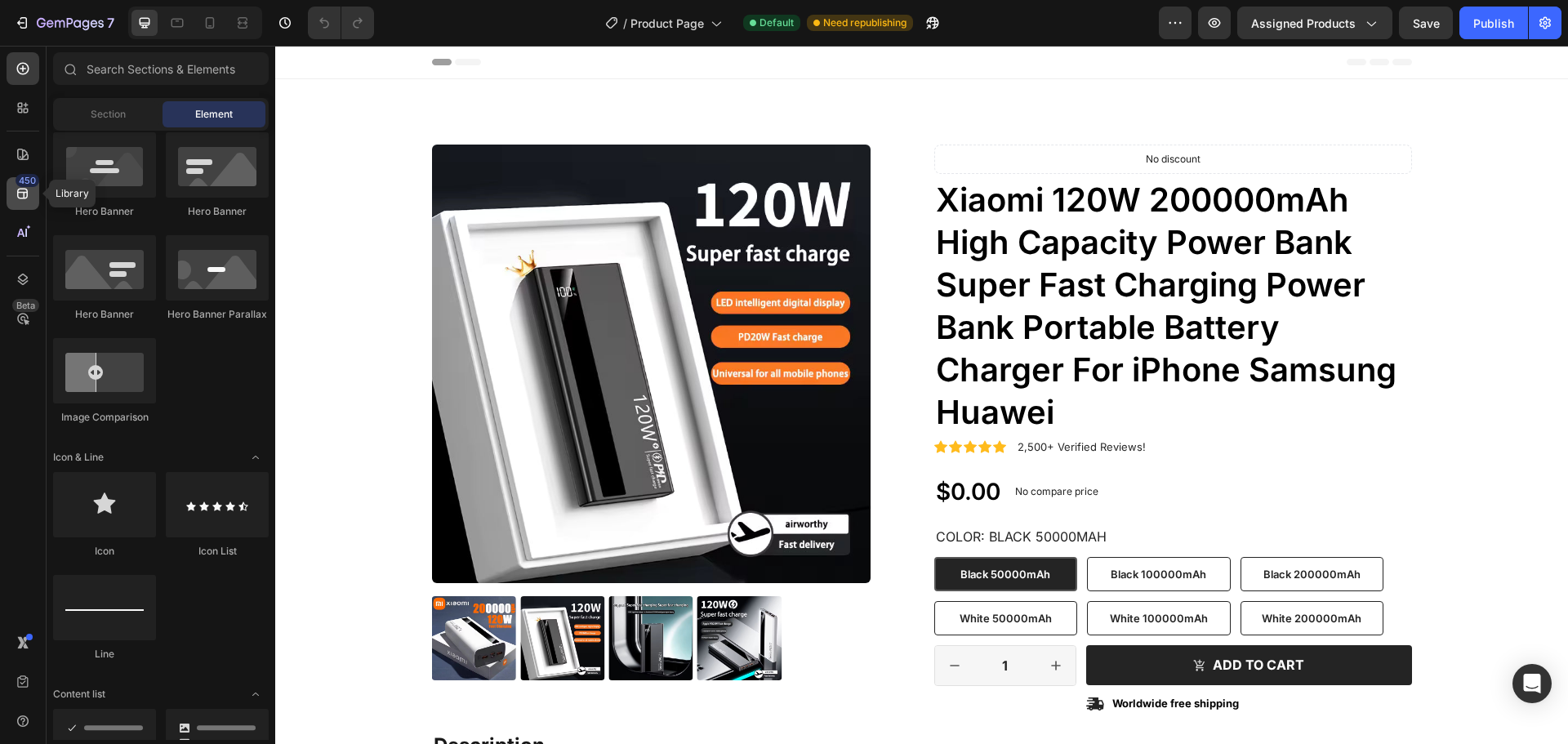
click at [23, 197] on icon at bounding box center [23, 194] width 10 height 10
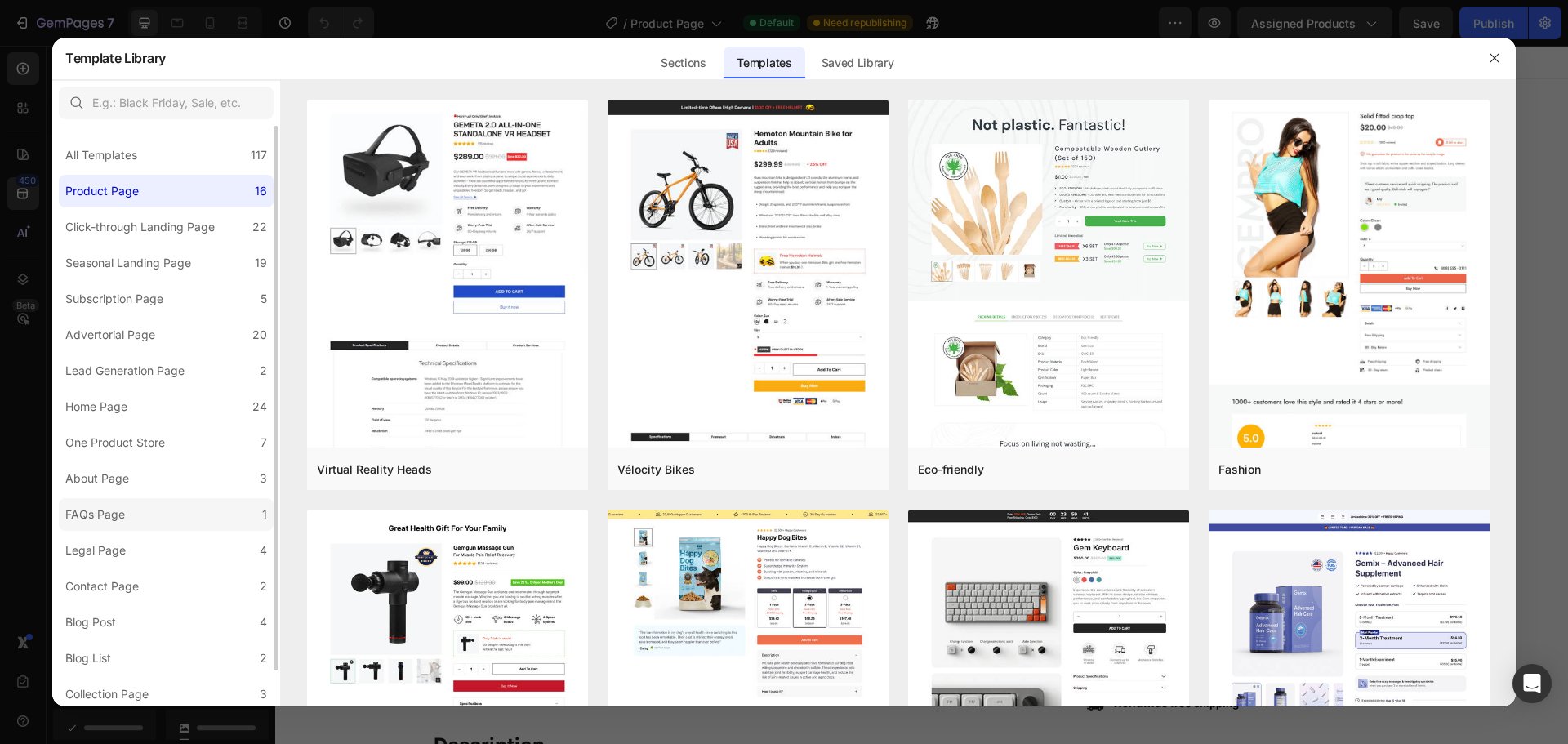
scroll to position [39, 0]
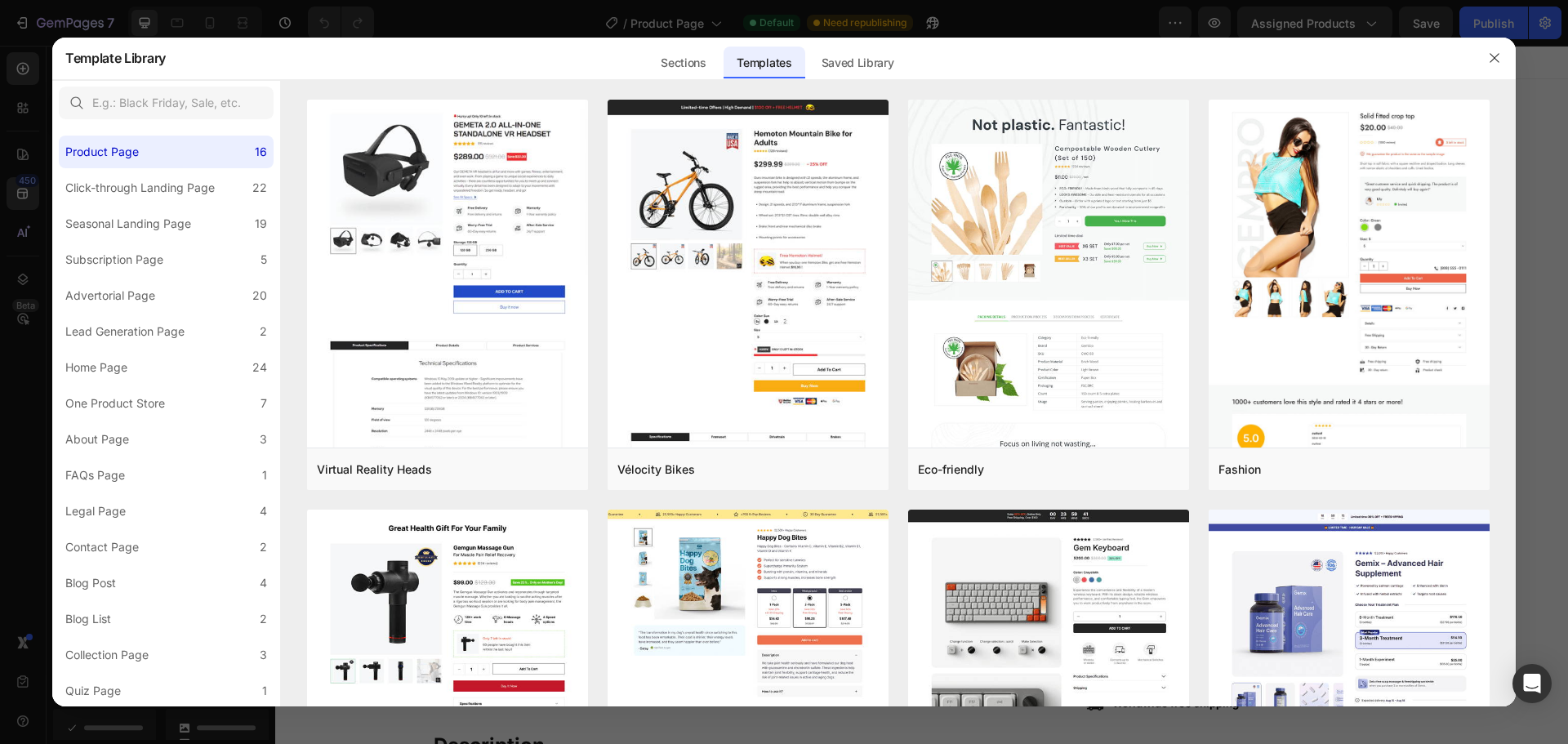
click at [27, 410] on div at bounding box center [784, 372] width 1568 height 744
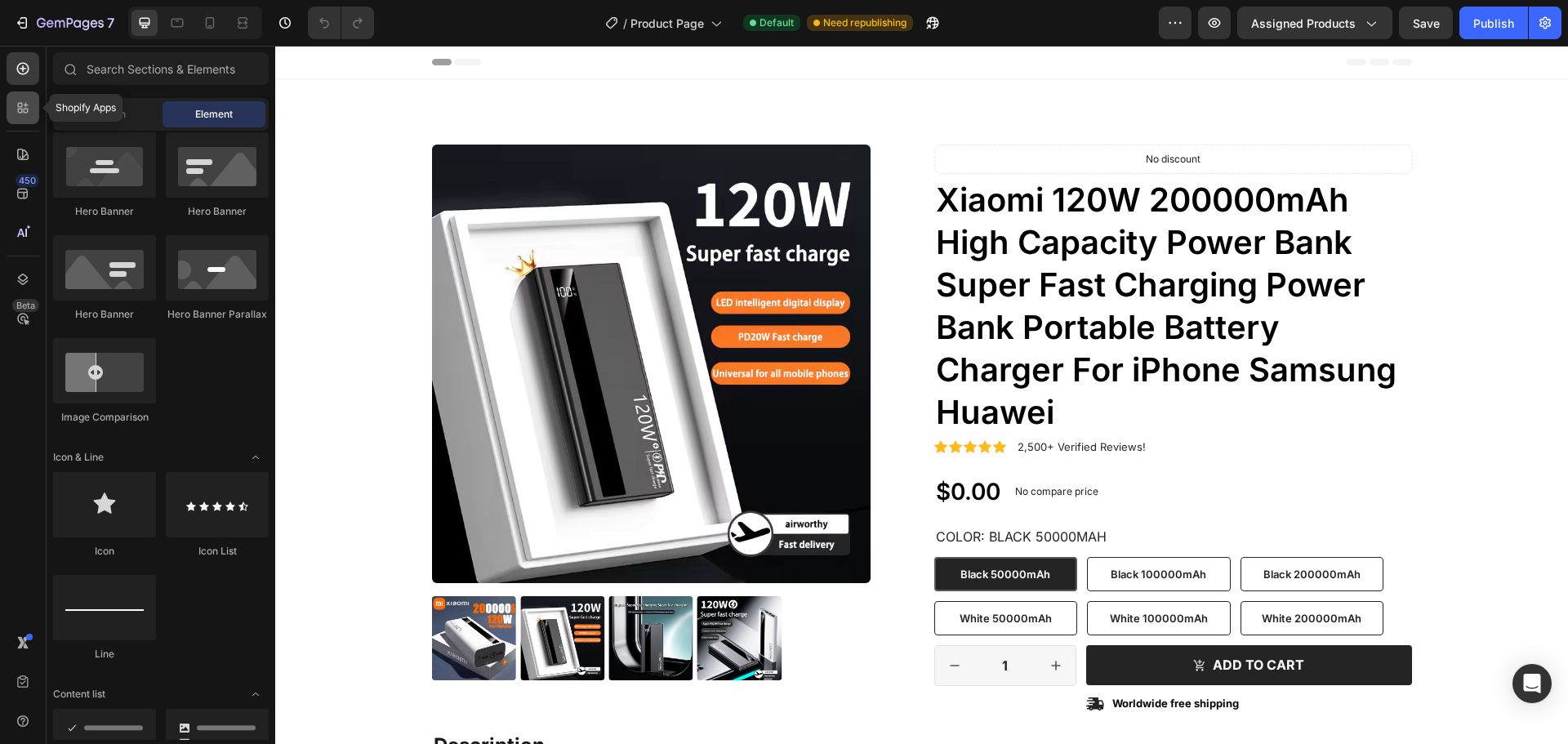
click at [24, 114] on icon at bounding box center [23, 107] width 17 height 17
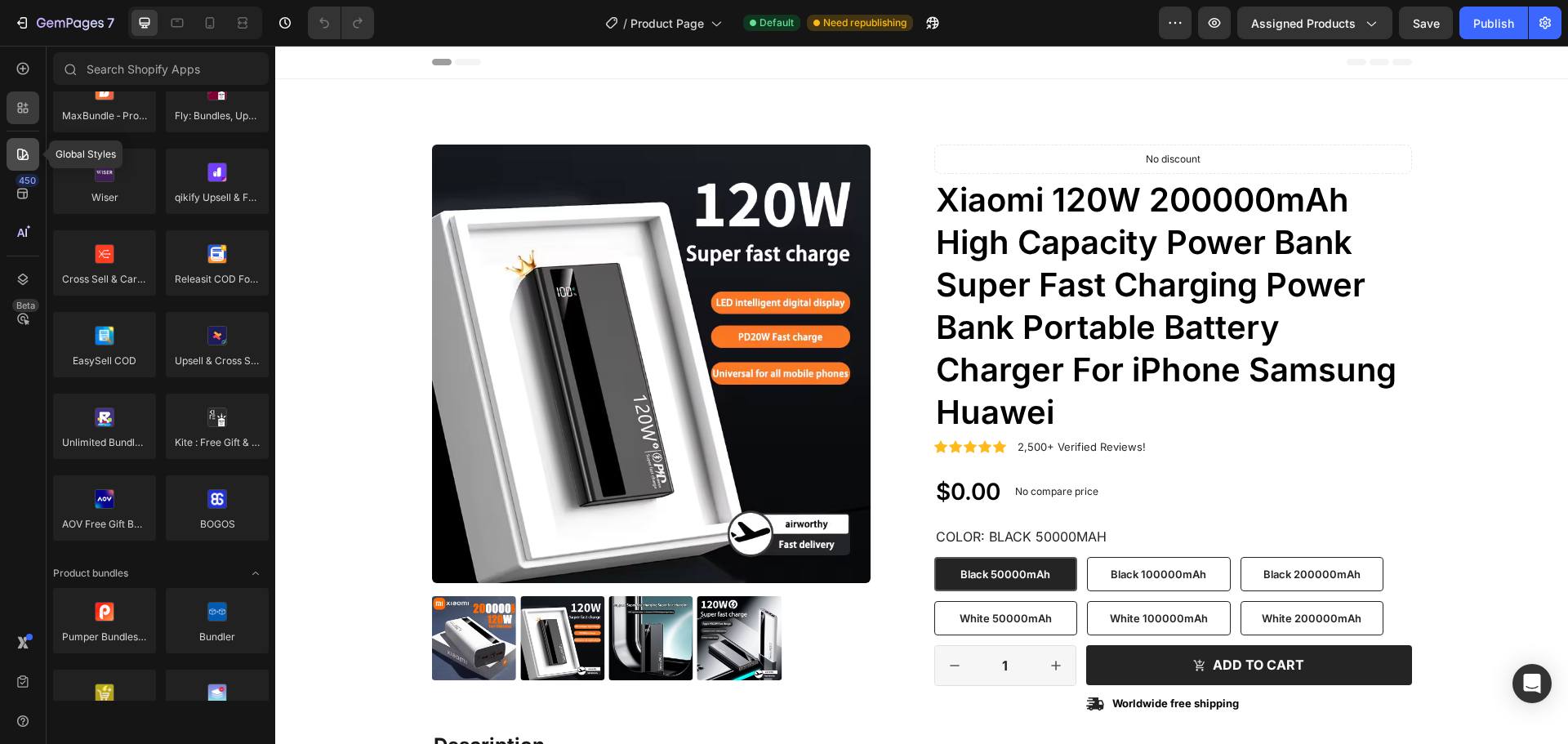
click at [24, 154] on icon at bounding box center [23, 154] width 17 height 17
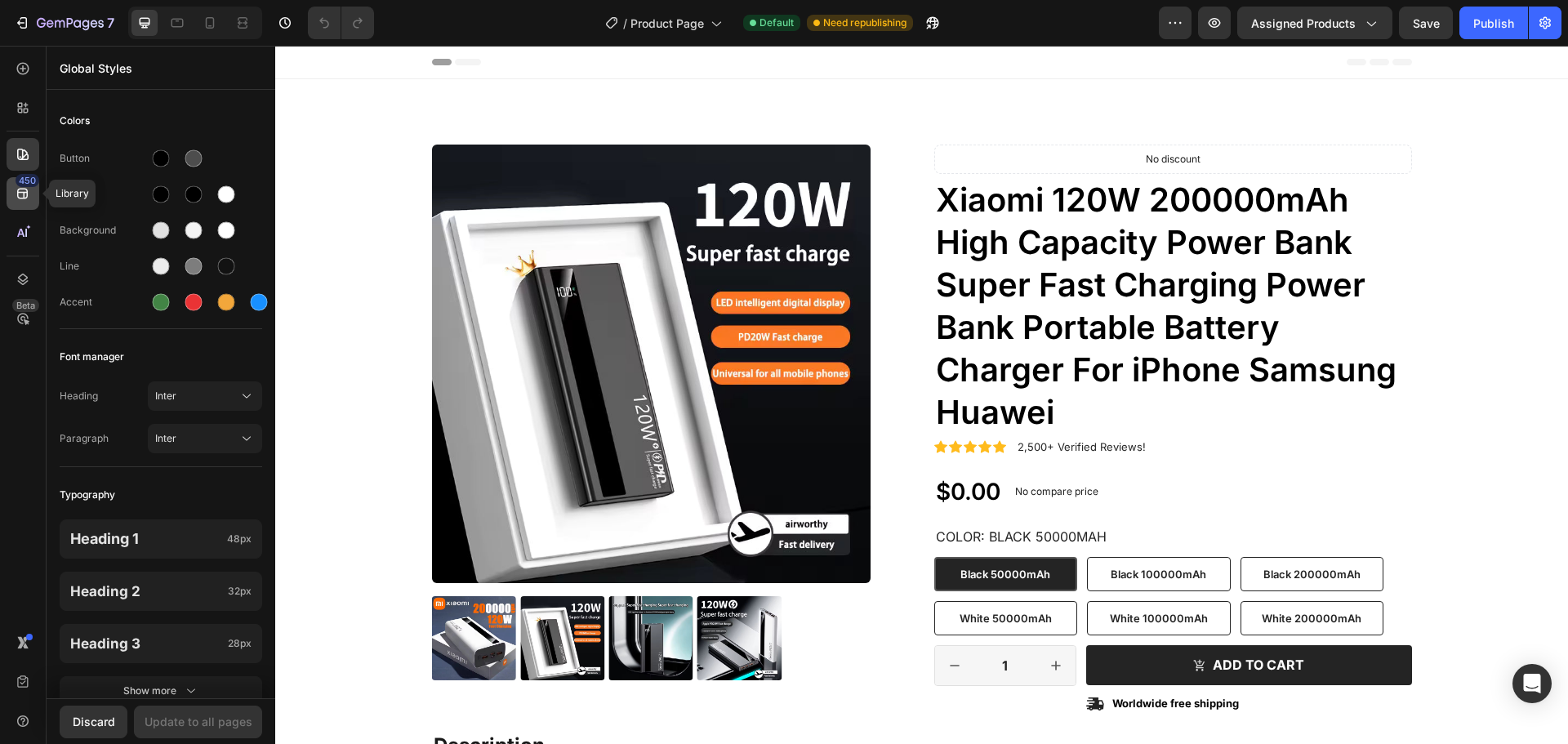
click at [24, 192] on icon at bounding box center [23, 194] width 10 height 10
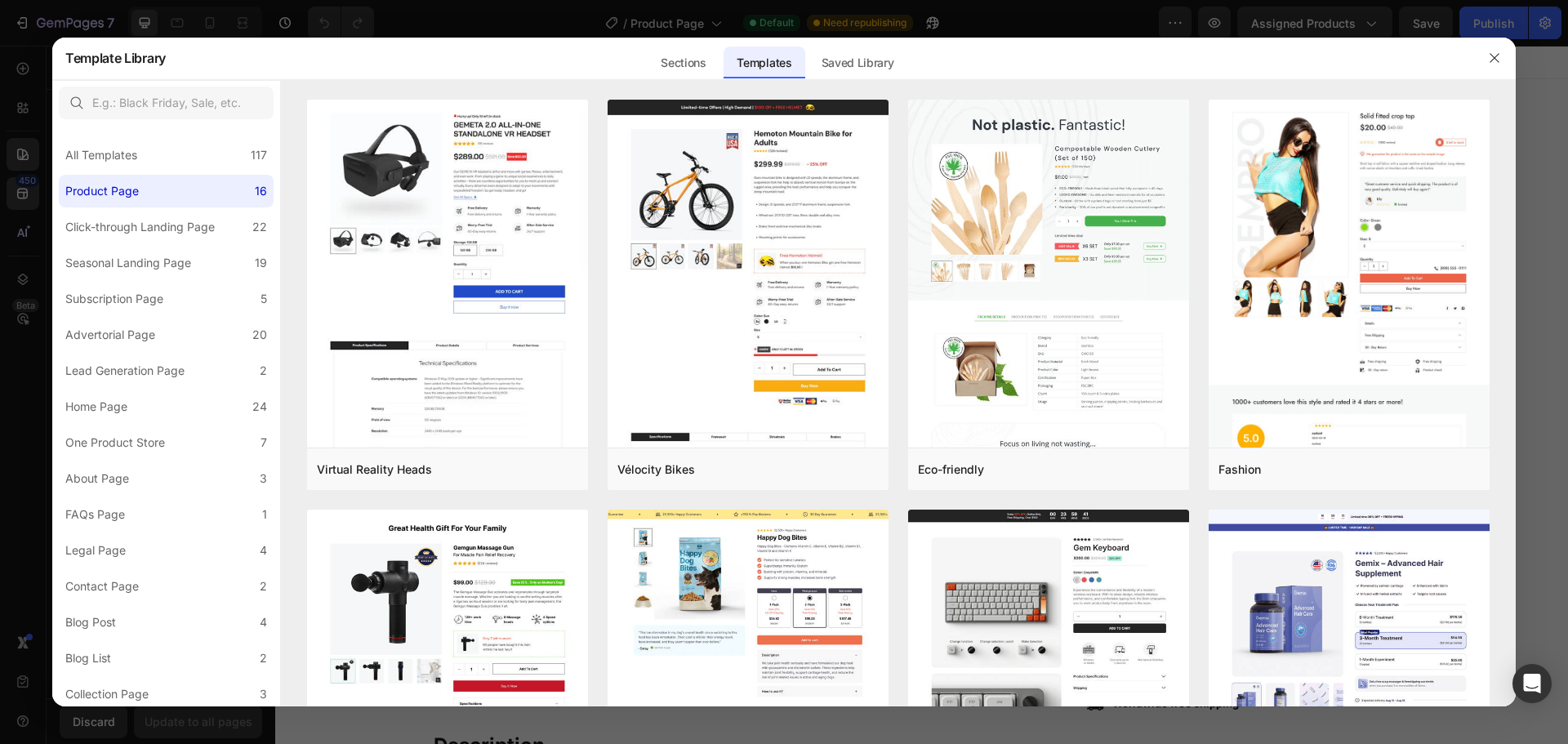
click at [23, 112] on div at bounding box center [784, 372] width 1568 height 744
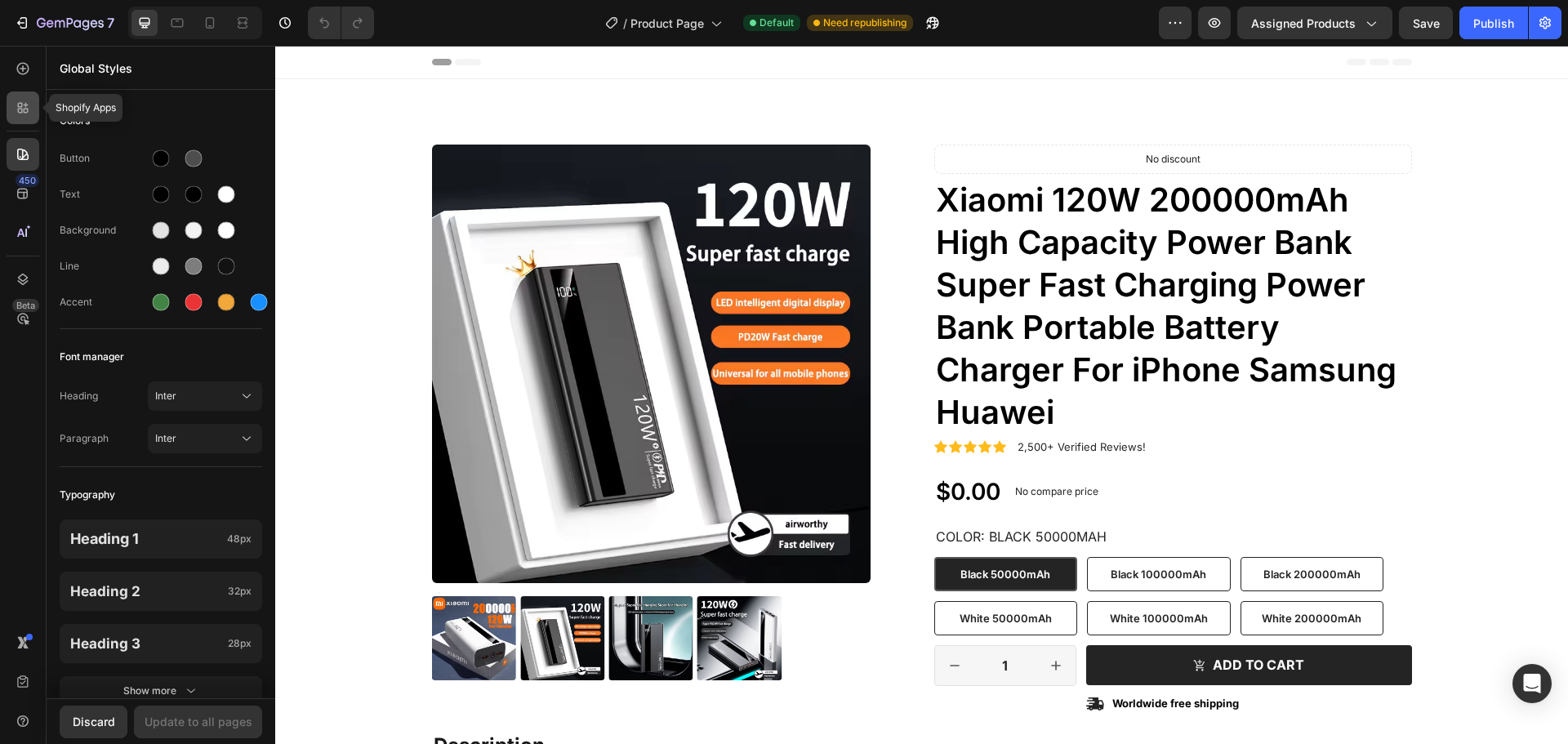
click at [23, 109] on icon at bounding box center [23, 107] width 17 height 17
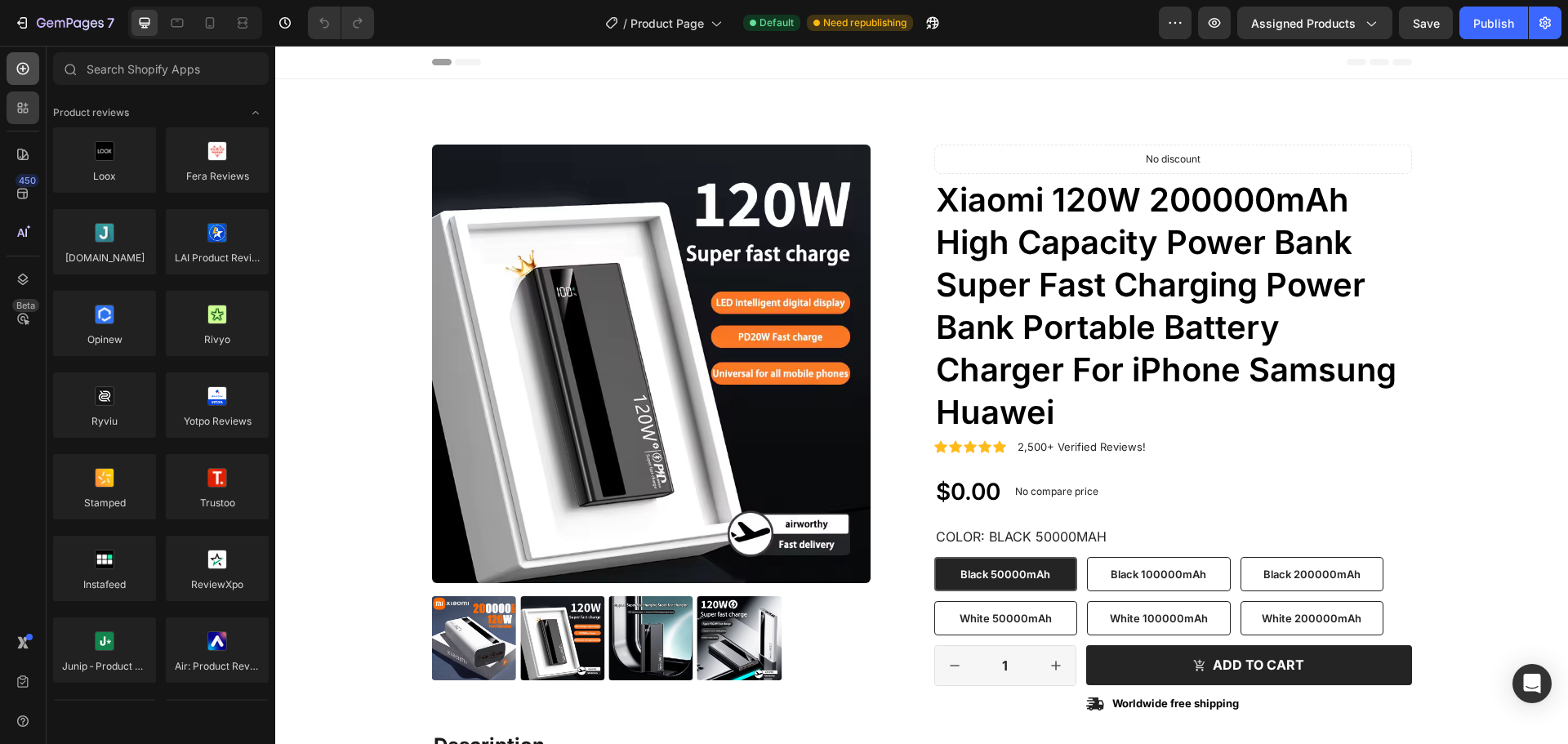
scroll to position [745, 0]
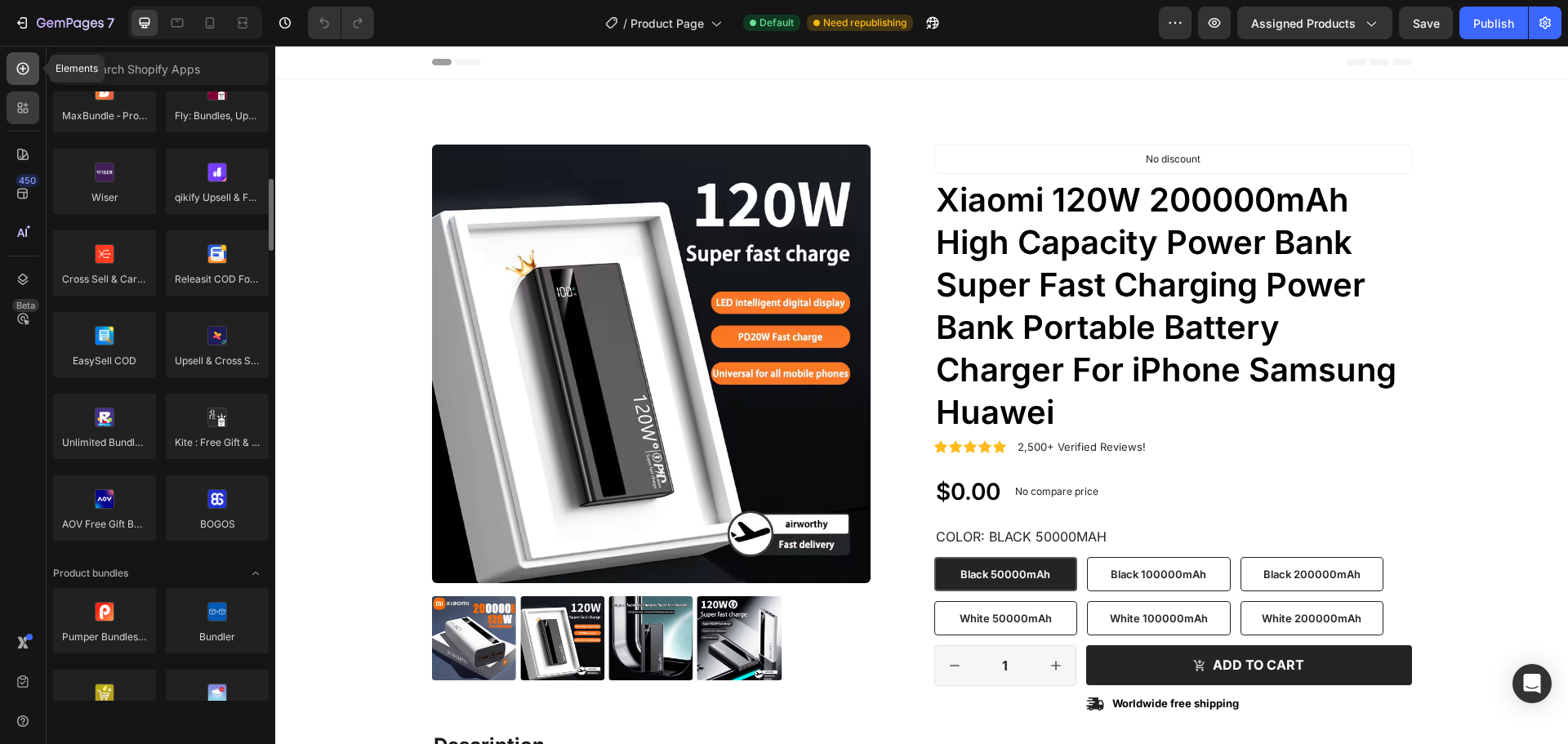
click at [19, 68] on icon at bounding box center [23, 68] width 17 height 17
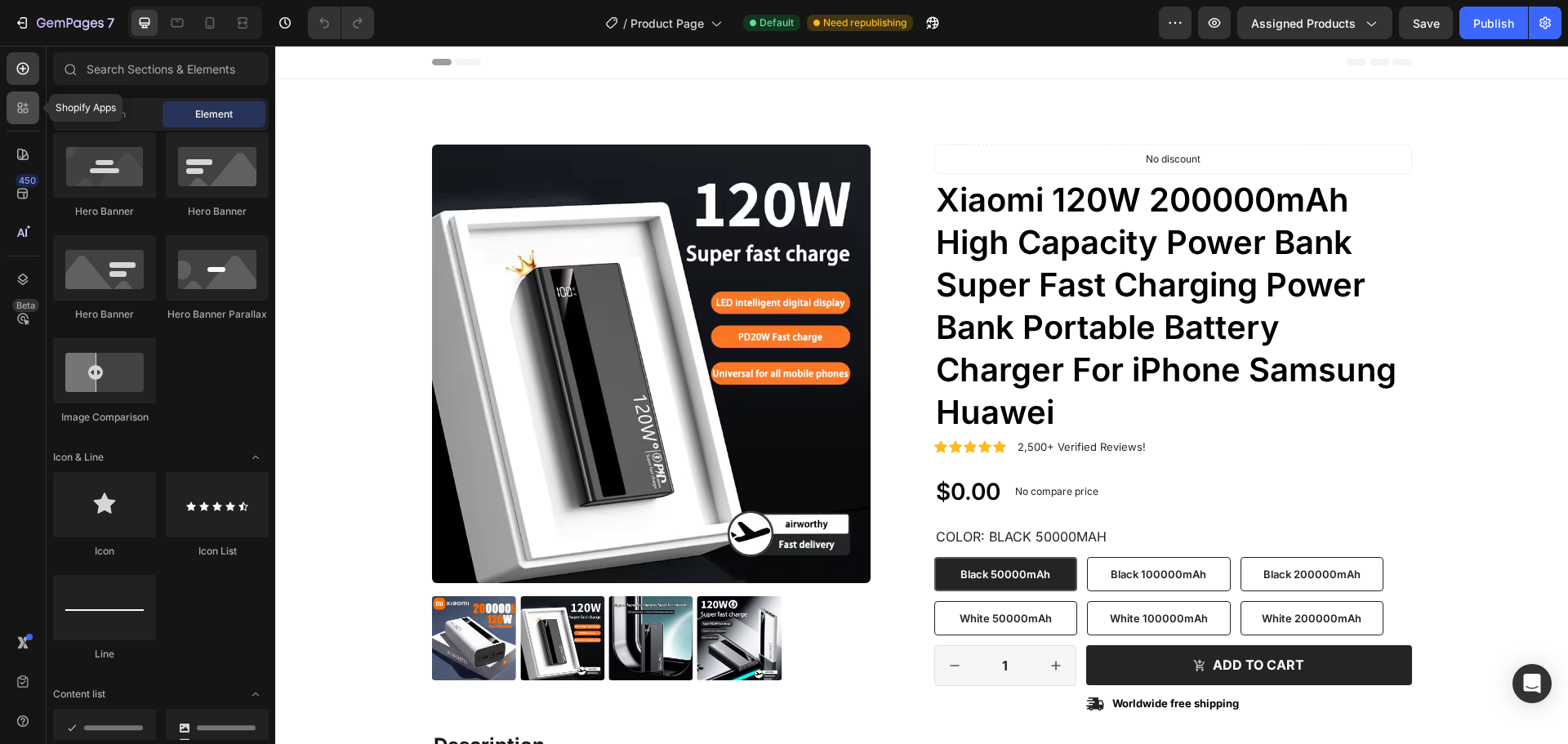
click at [23, 112] on icon at bounding box center [23, 107] width 17 height 17
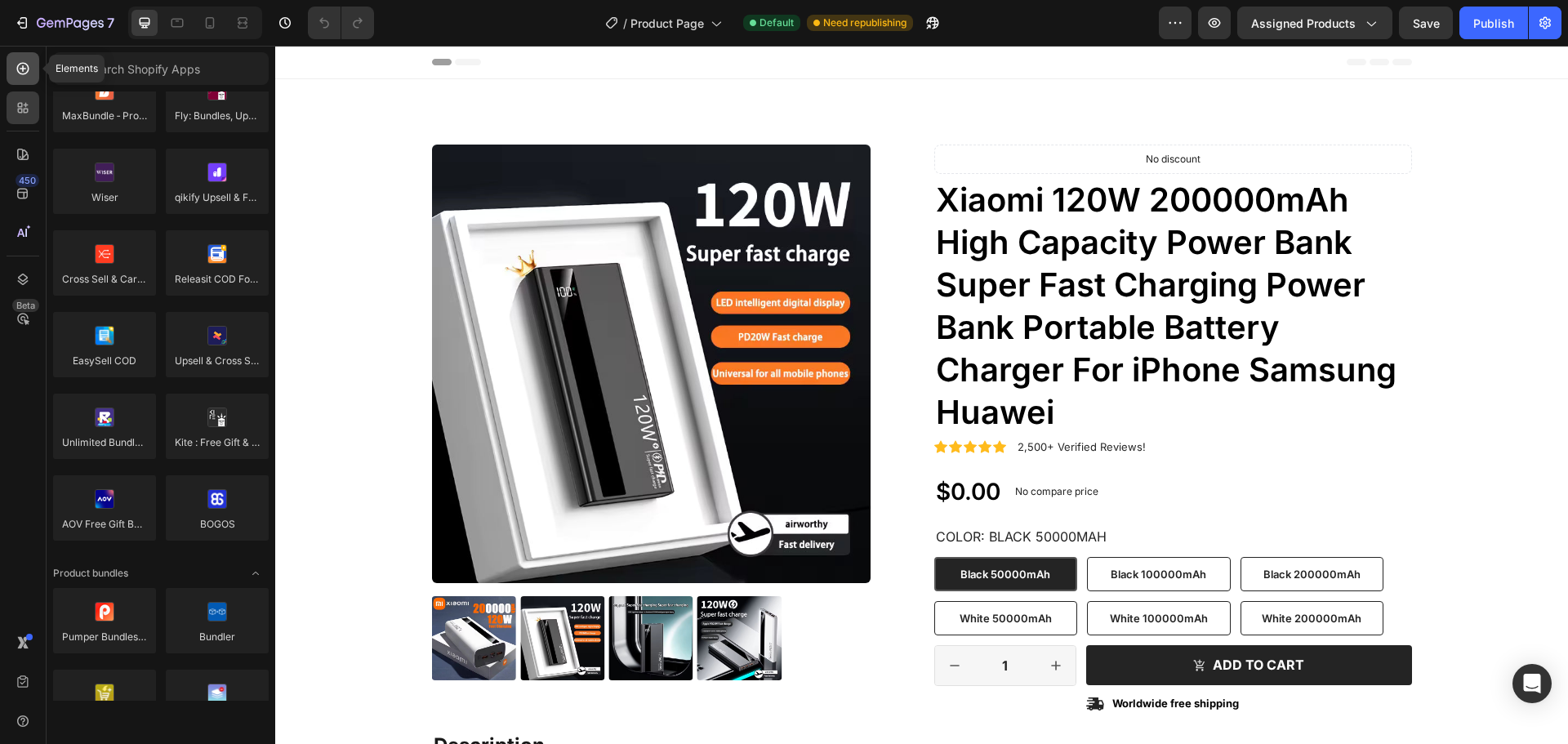
click at [17, 57] on div at bounding box center [22, 68] width 32 height 32
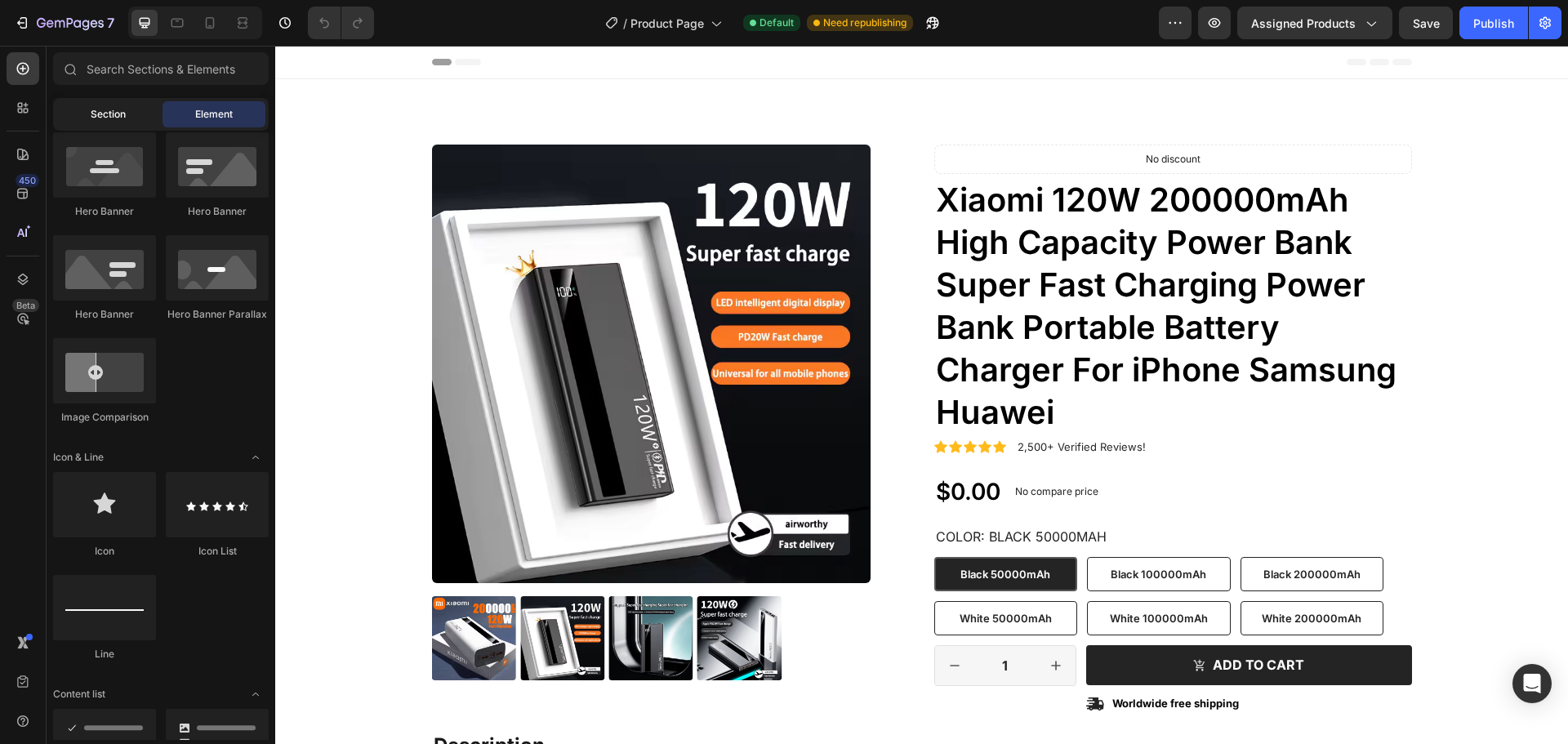
click at [97, 108] on span "Section" at bounding box center [108, 114] width 35 height 15
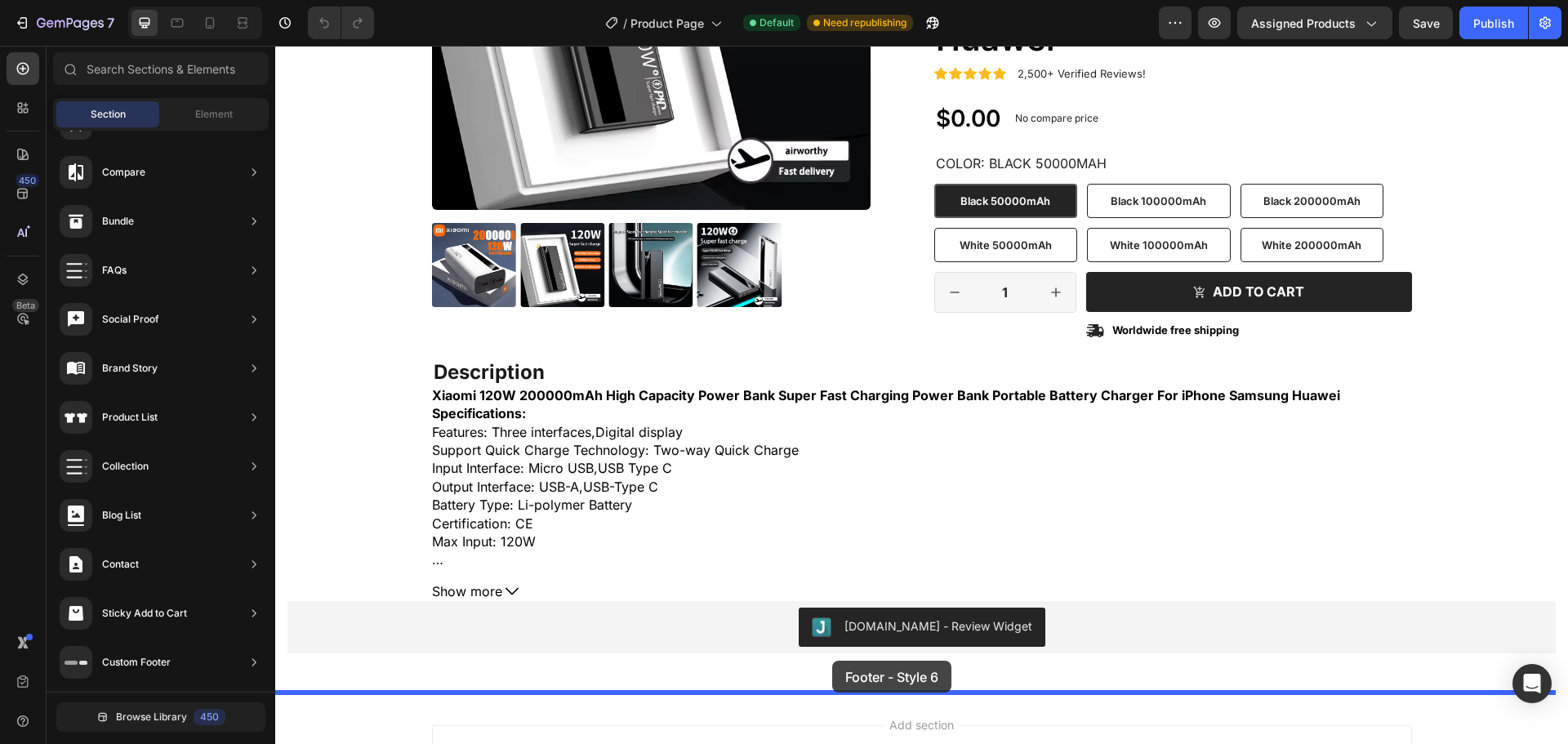
scroll to position [518, 0]
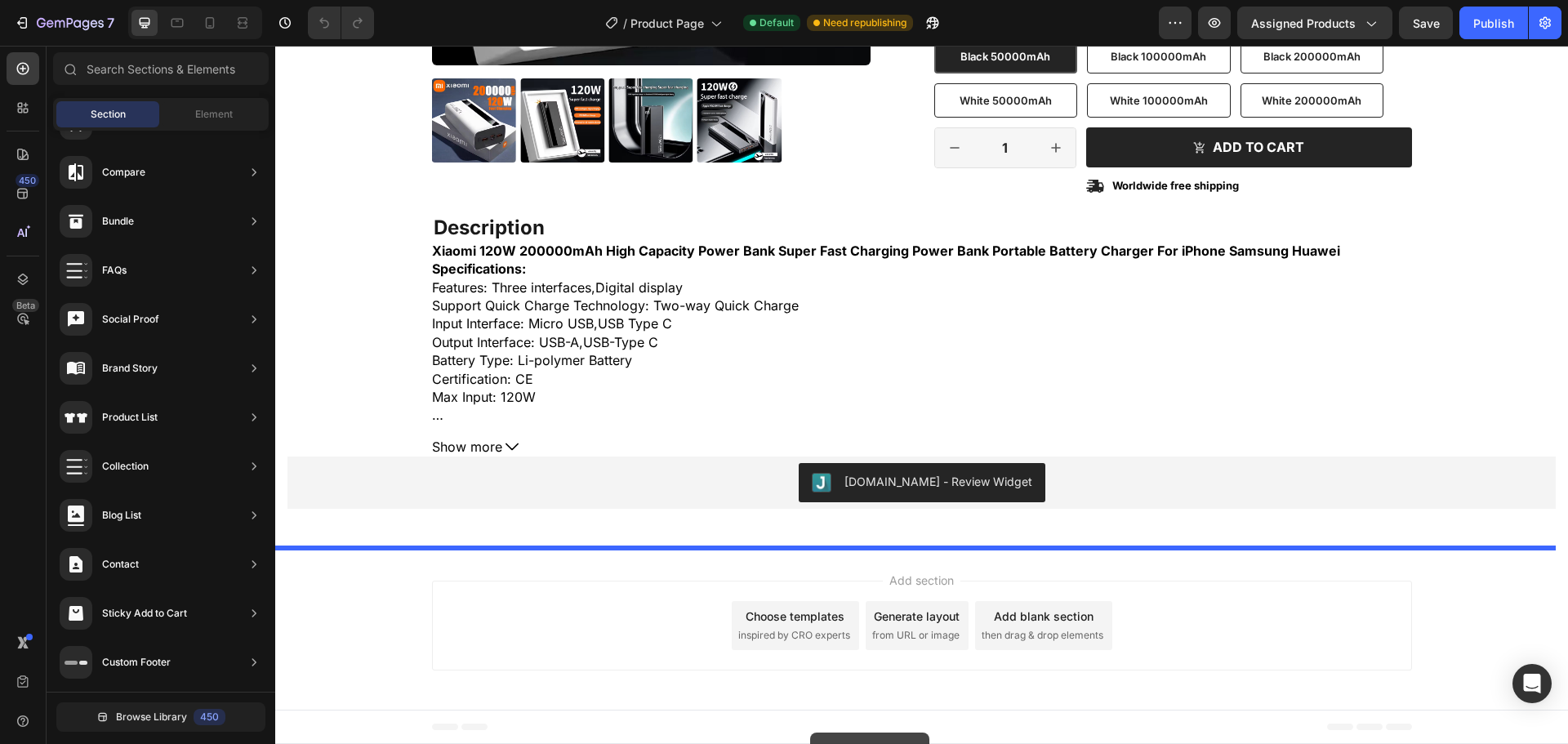
drag, startPoint x: 662, startPoint y: 561, endPoint x: 810, endPoint y: 733, distance: 226.9
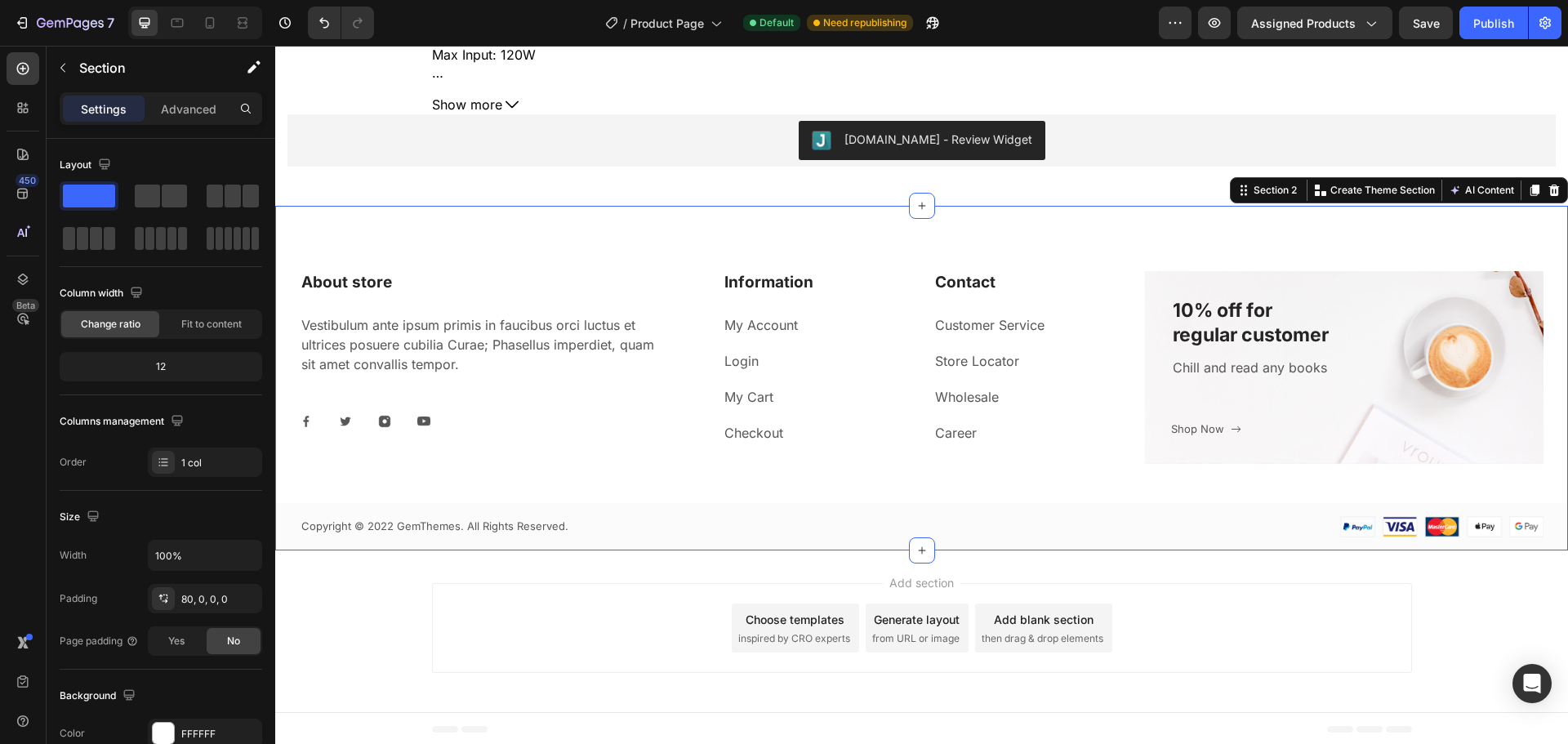
scroll to position [863, 0]
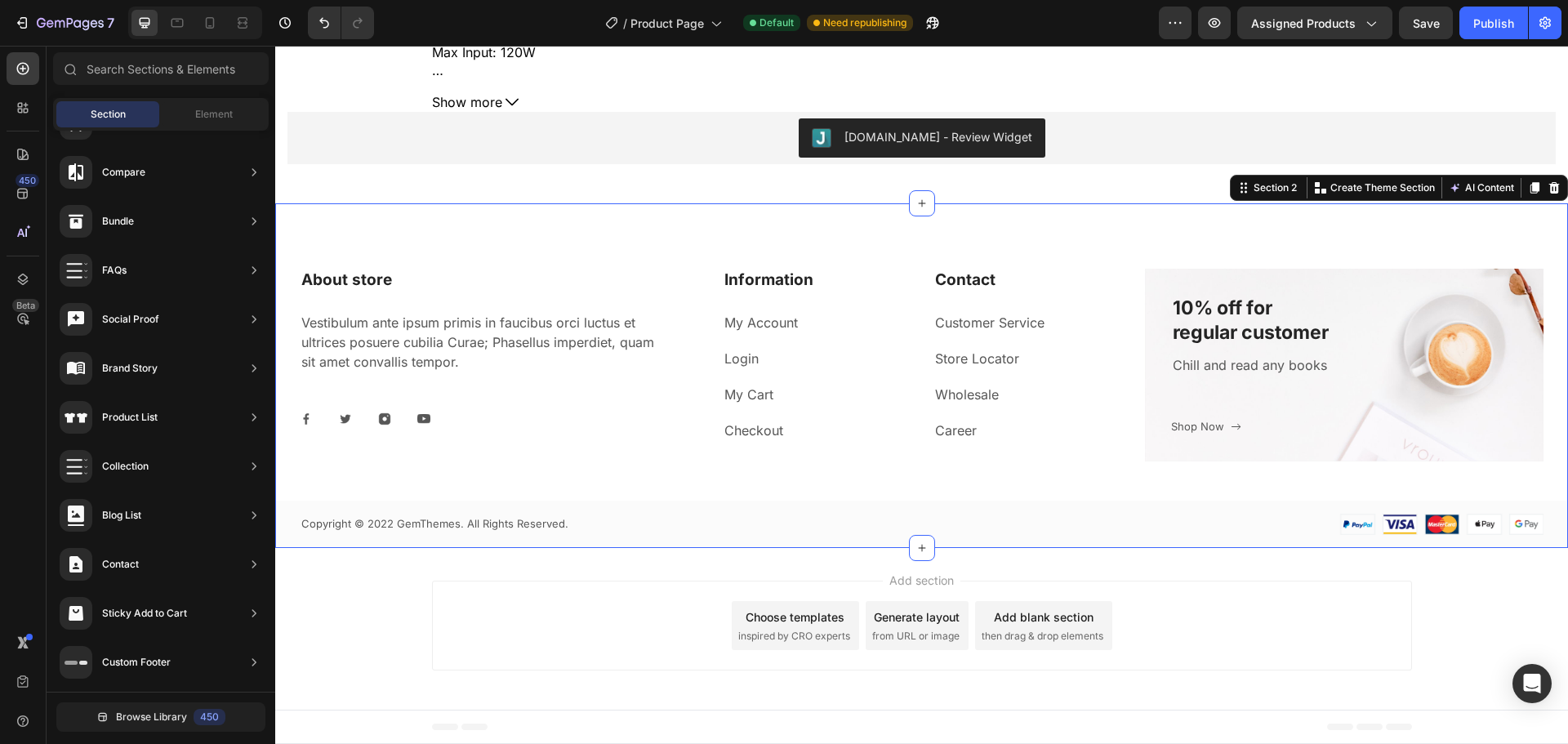
click at [319, 727] on span "Footer" at bounding box center [322, 727] width 31 height 17
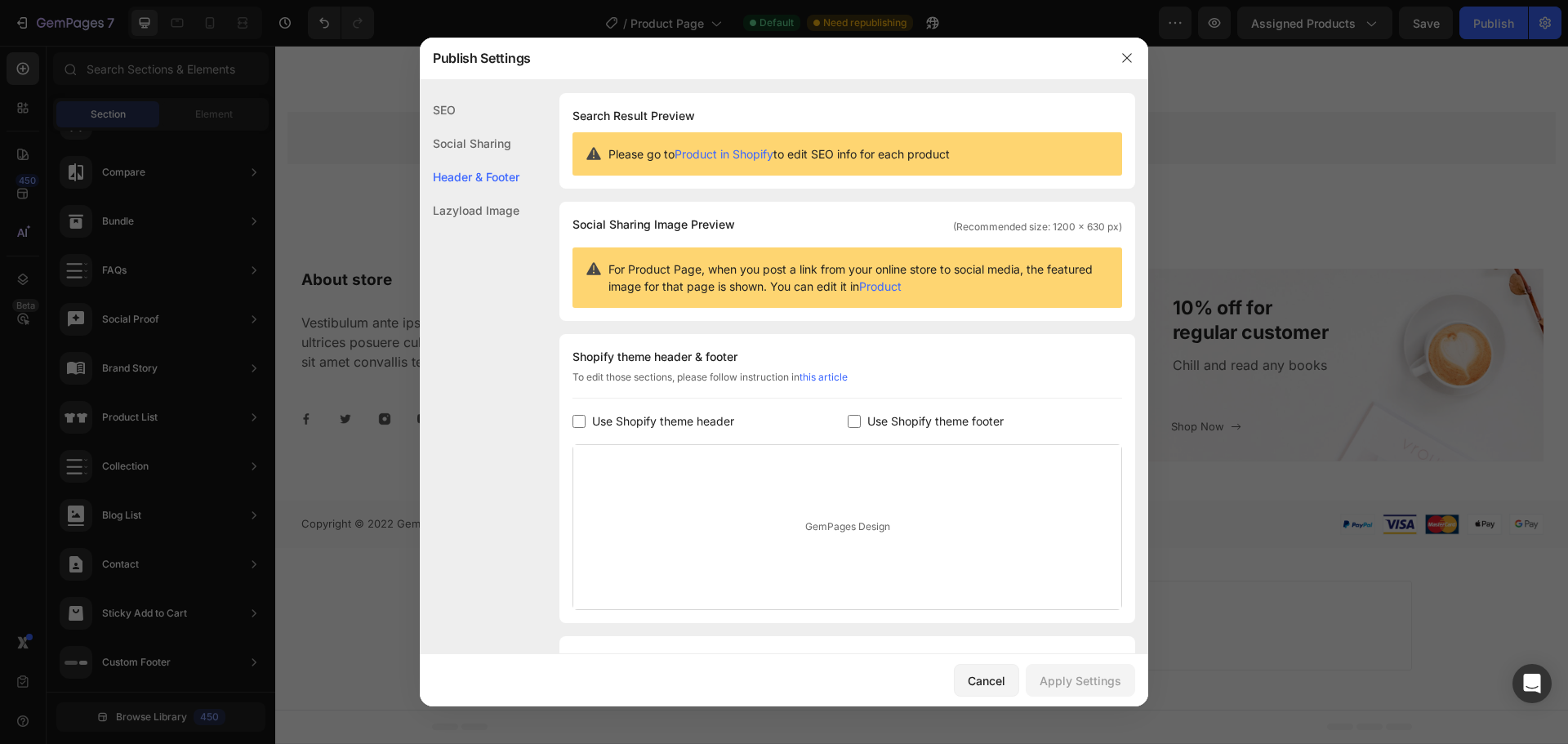
scroll to position [89, 0]
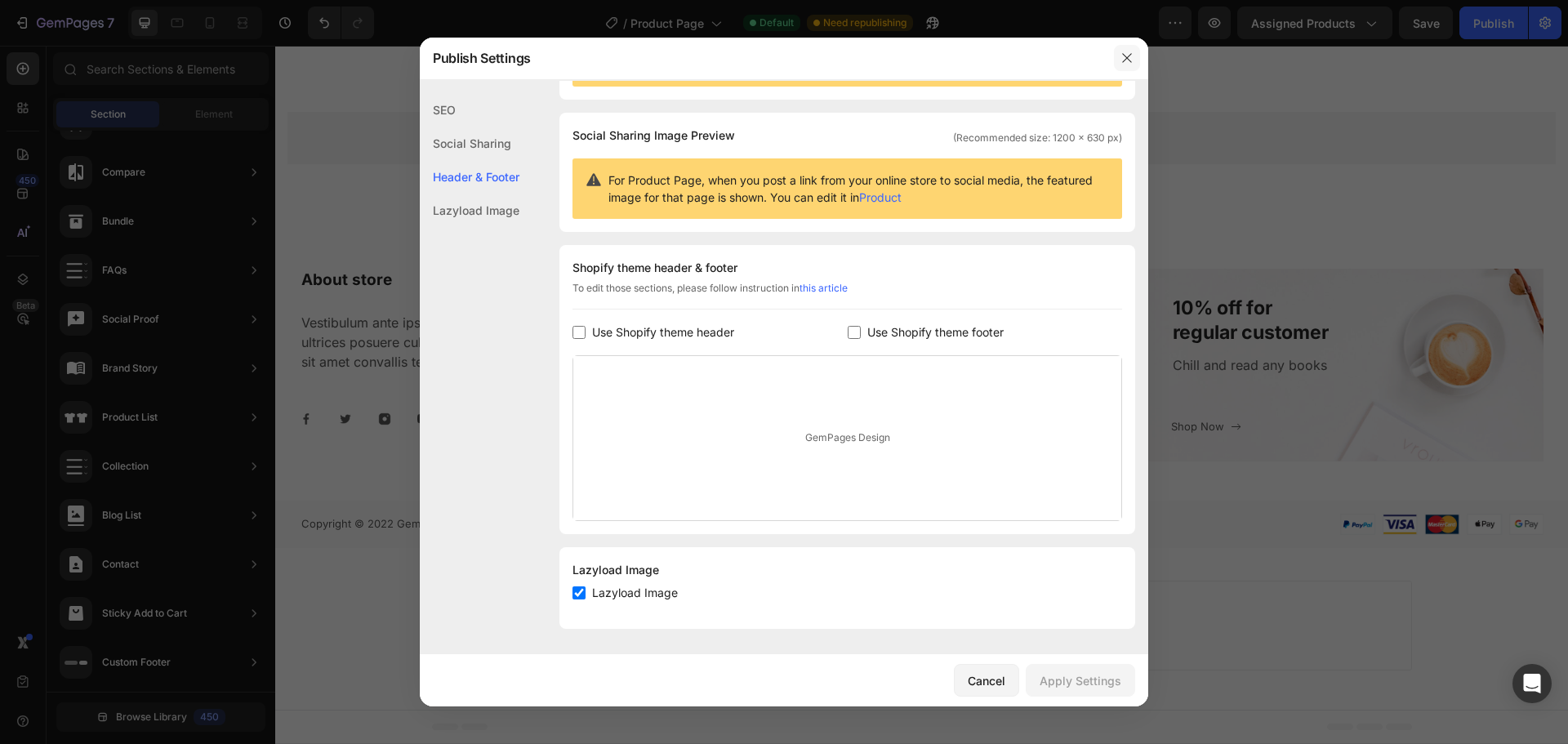
click at [1127, 56] on icon "button" at bounding box center [1127, 58] width 13 height 13
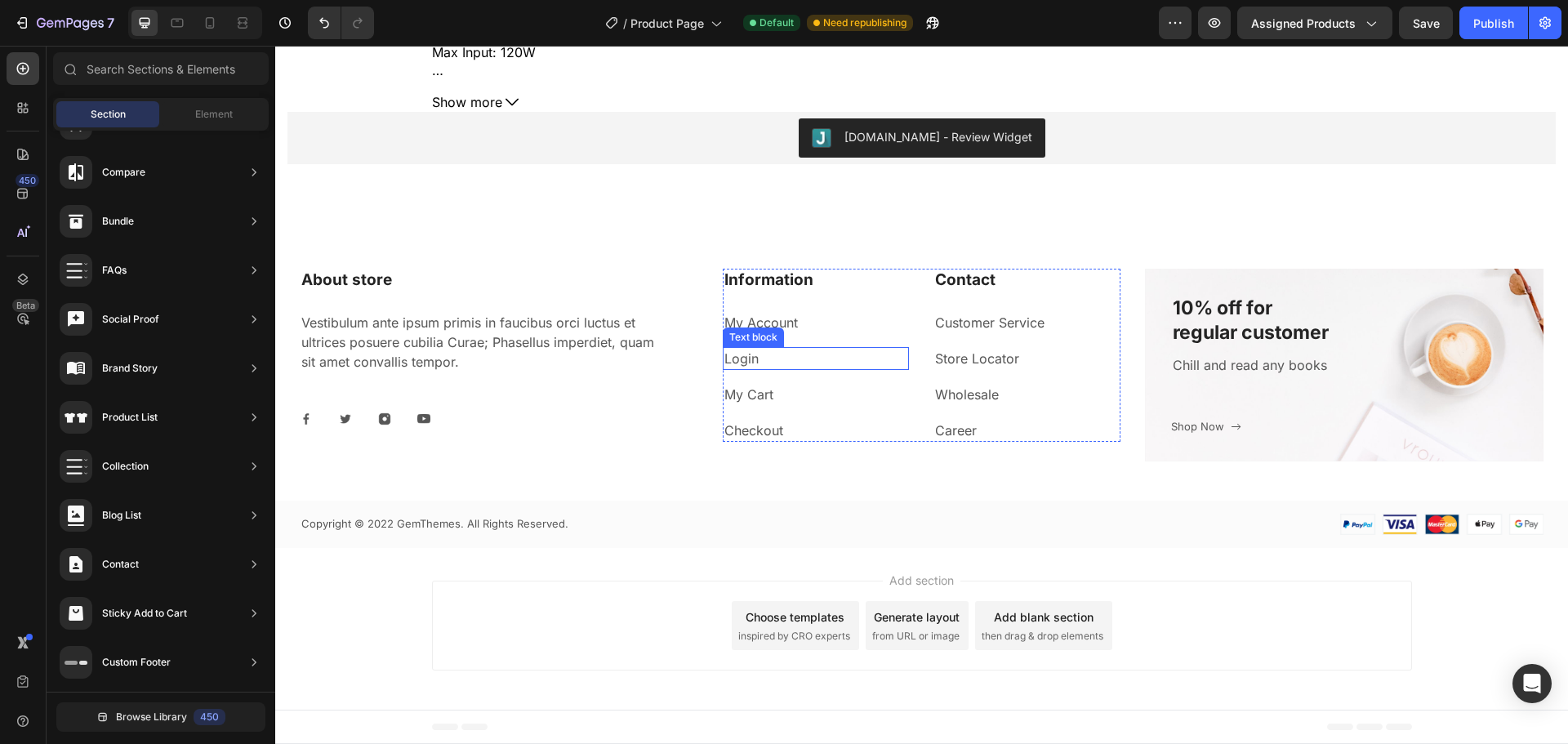
click at [735, 357] on link "Login" at bounding box center [741, 358] width 34 height 17
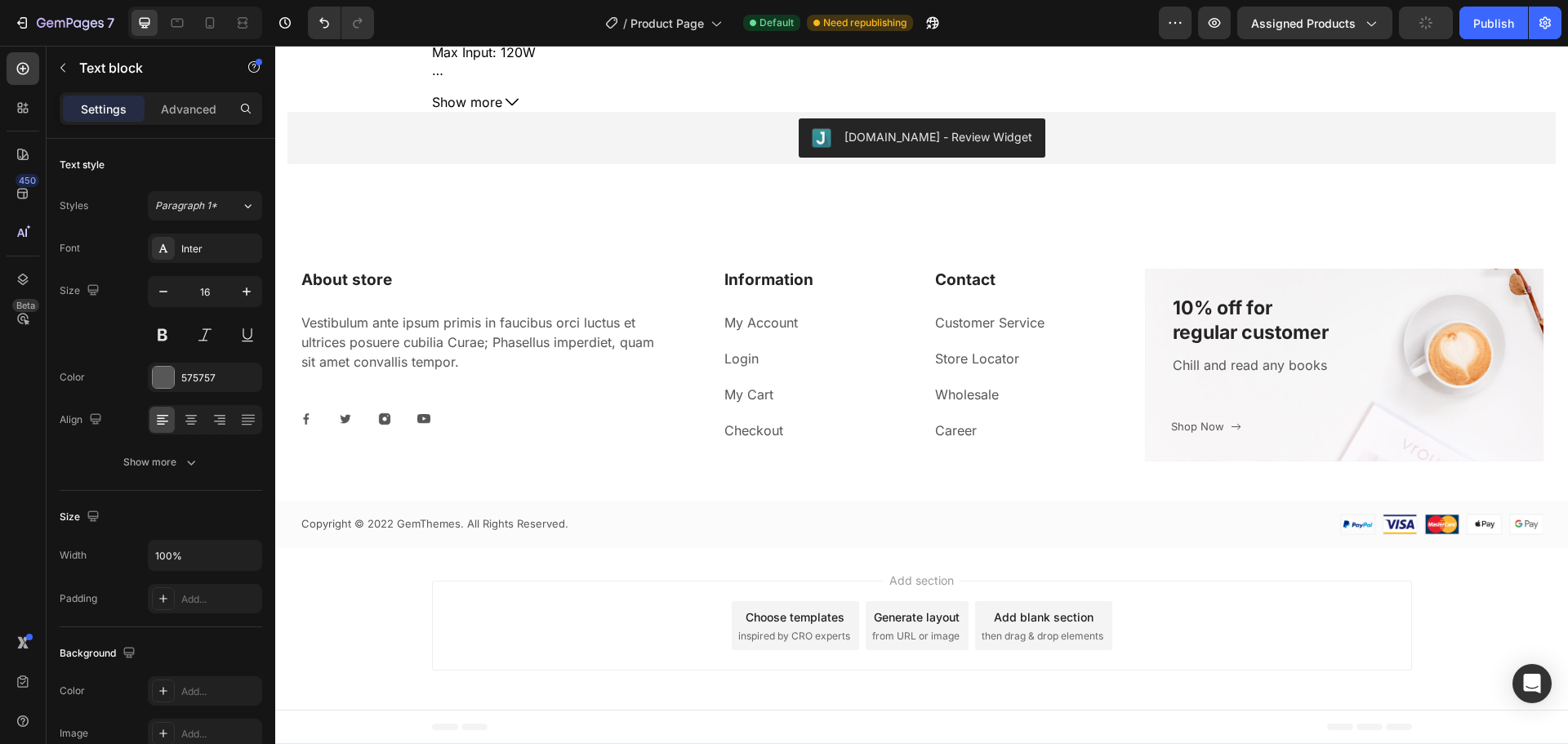
click at [614, 591] on div "Add section Choose templates inspired by CRO experts Generate layout from URL o…" at bounding box center [922, 625] width 980 height 90
click at [754, 323] on link "My Account" at bounding box center [761, 322] width 73 height 17
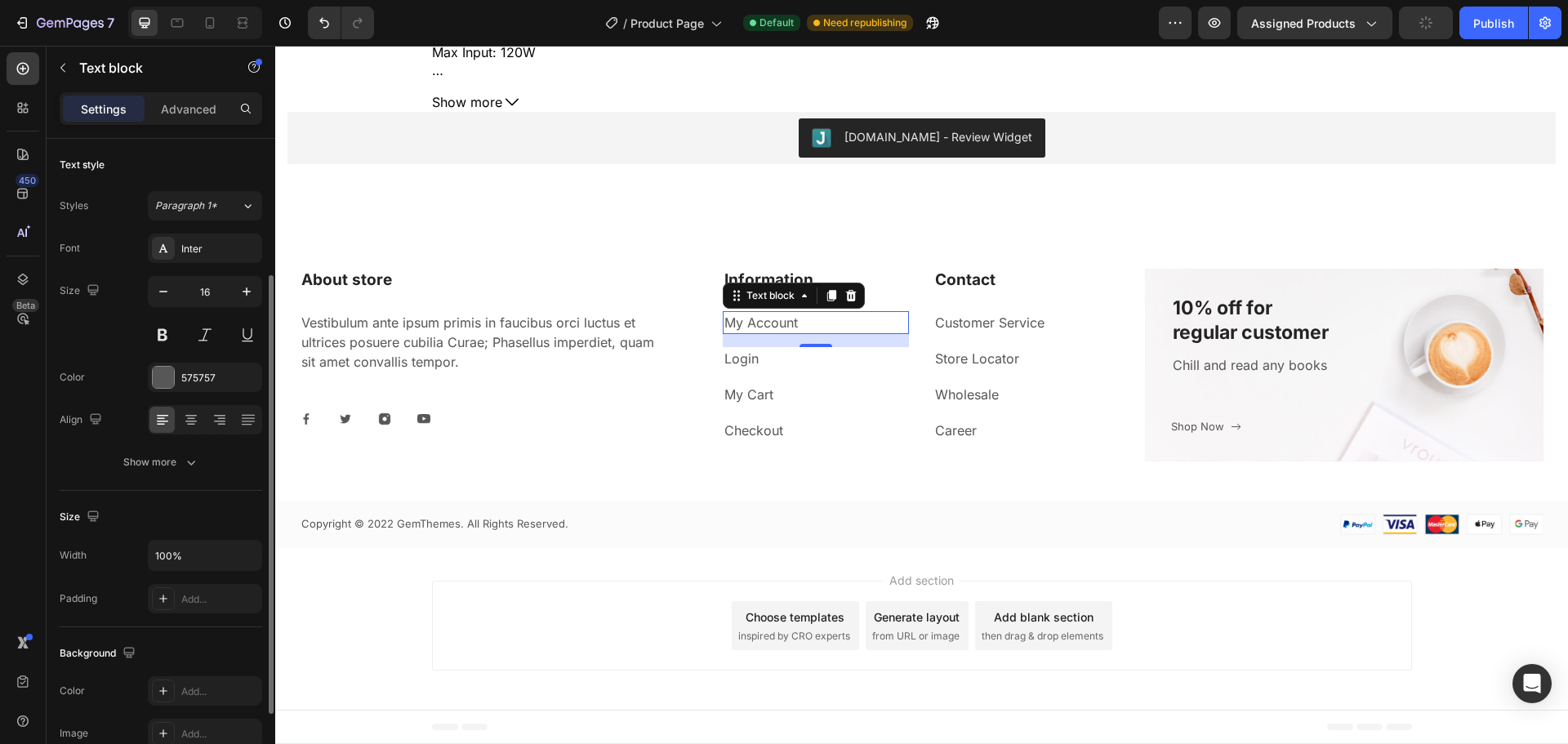
scroll to position [316, 0]
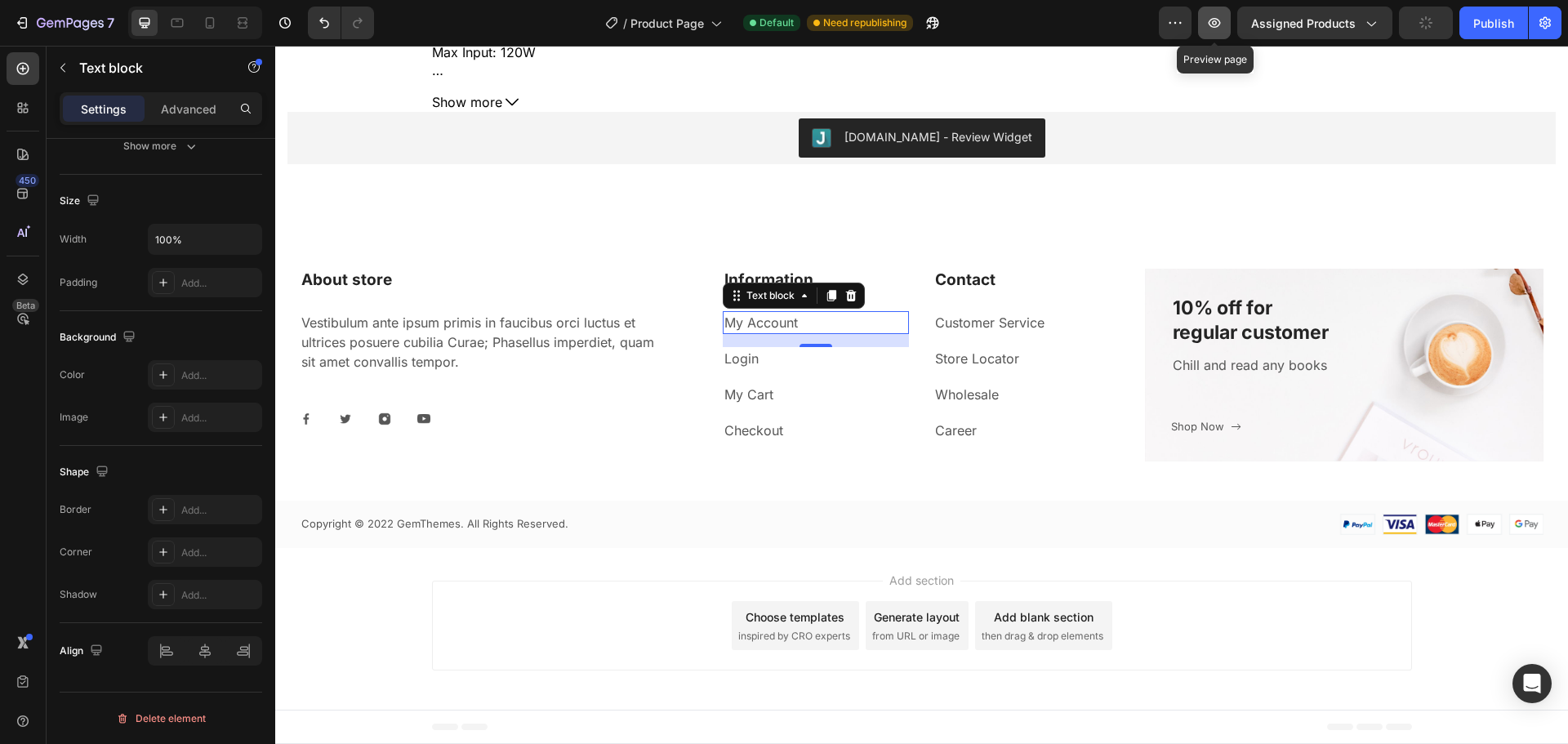
click at [1215, 20] on icon "button" at bounding box center [1214, 23] width 17 height 17
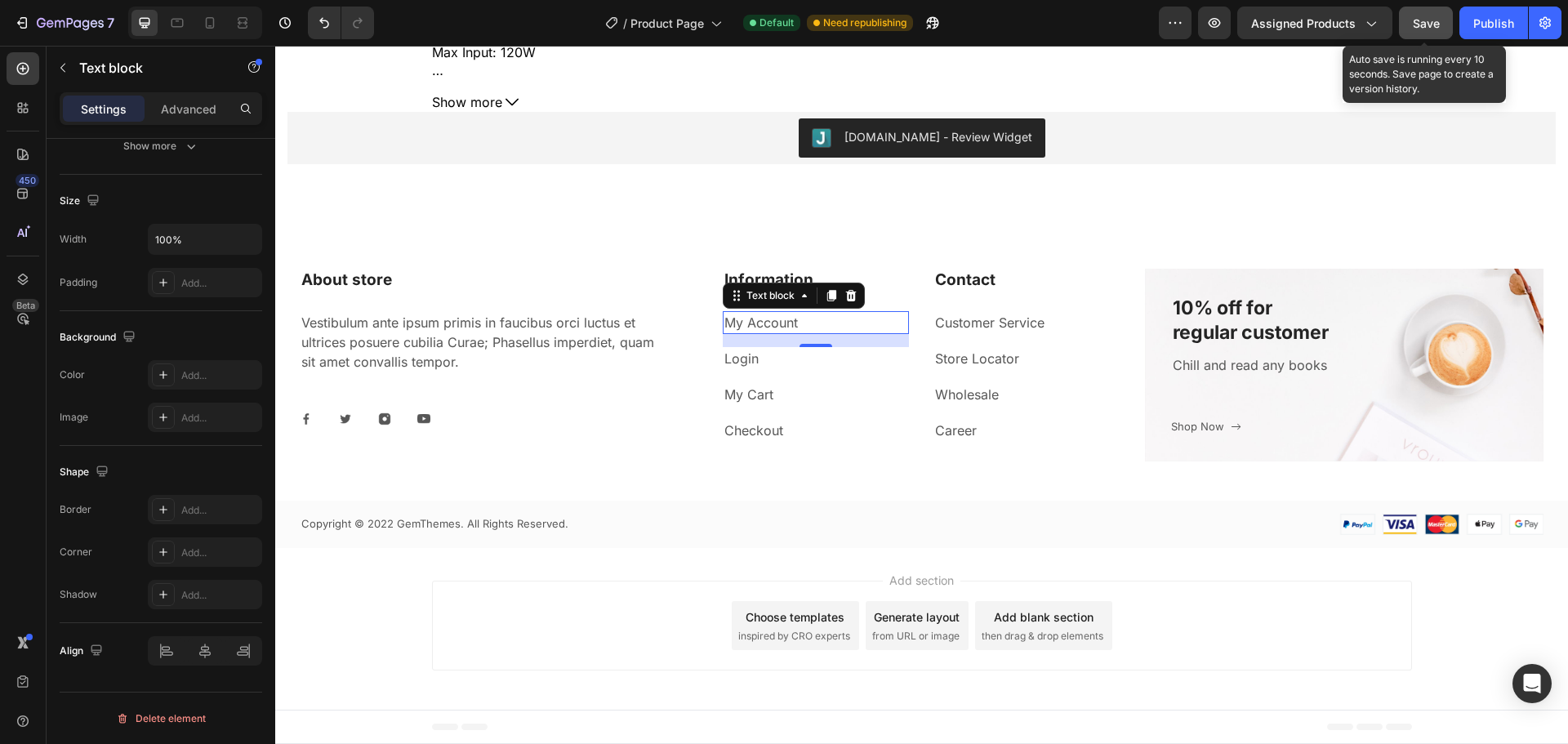
click at [1421, 28] on span "Save" at bounding box center [1426, 24] width 27 height 14
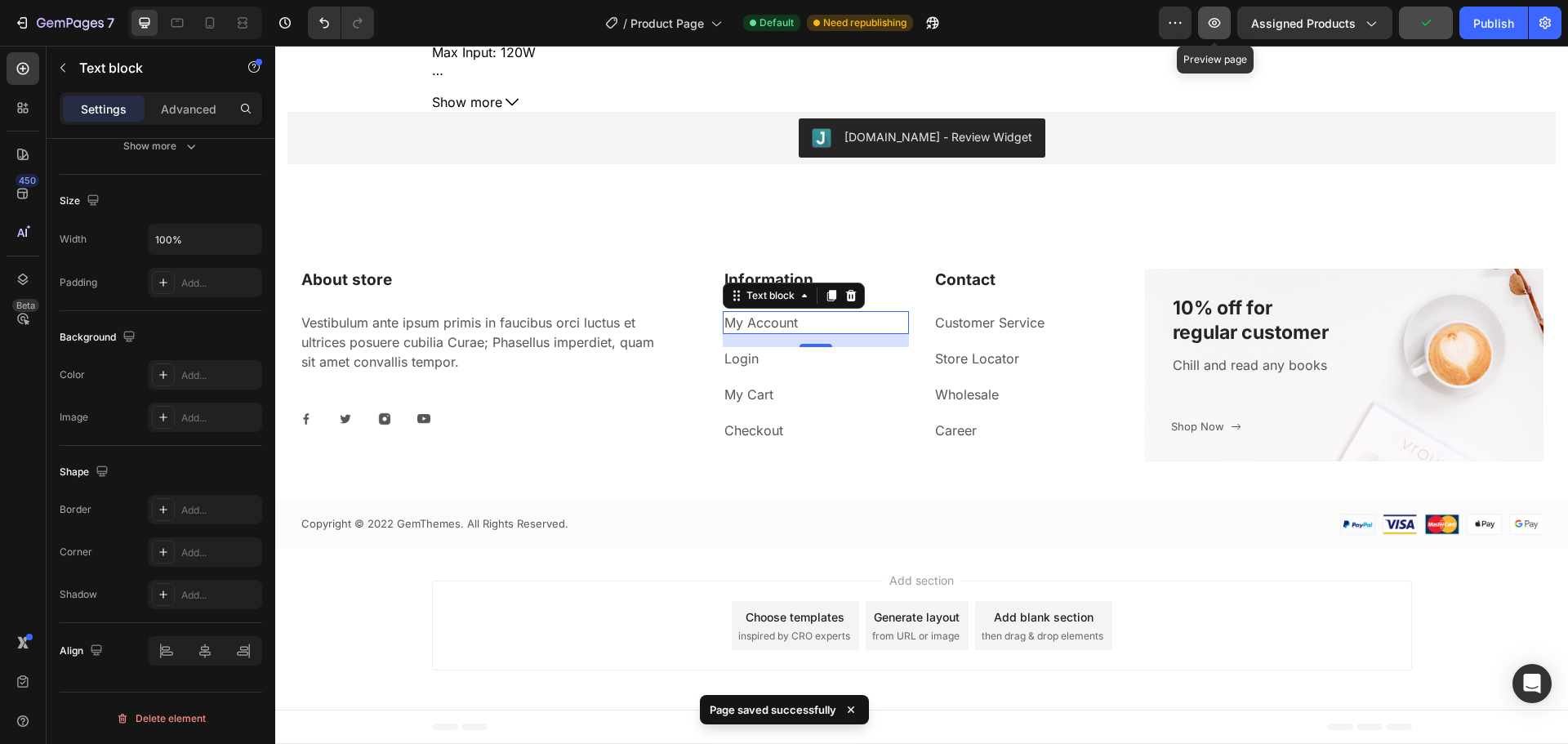
click at [1219, 34] on button "button" at bounding box center [1214, 22] width 32 height 32
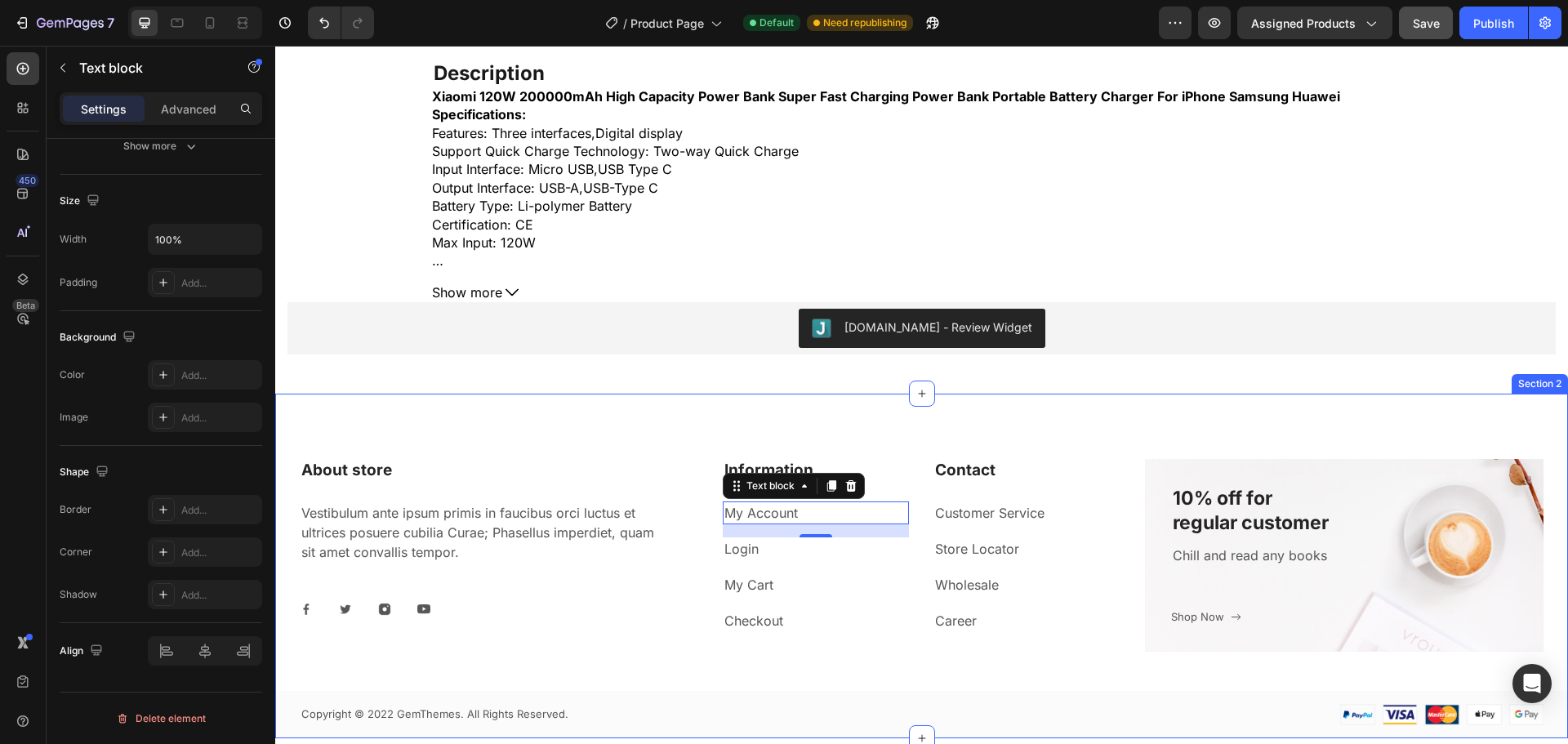
scroll to position [863, 0]
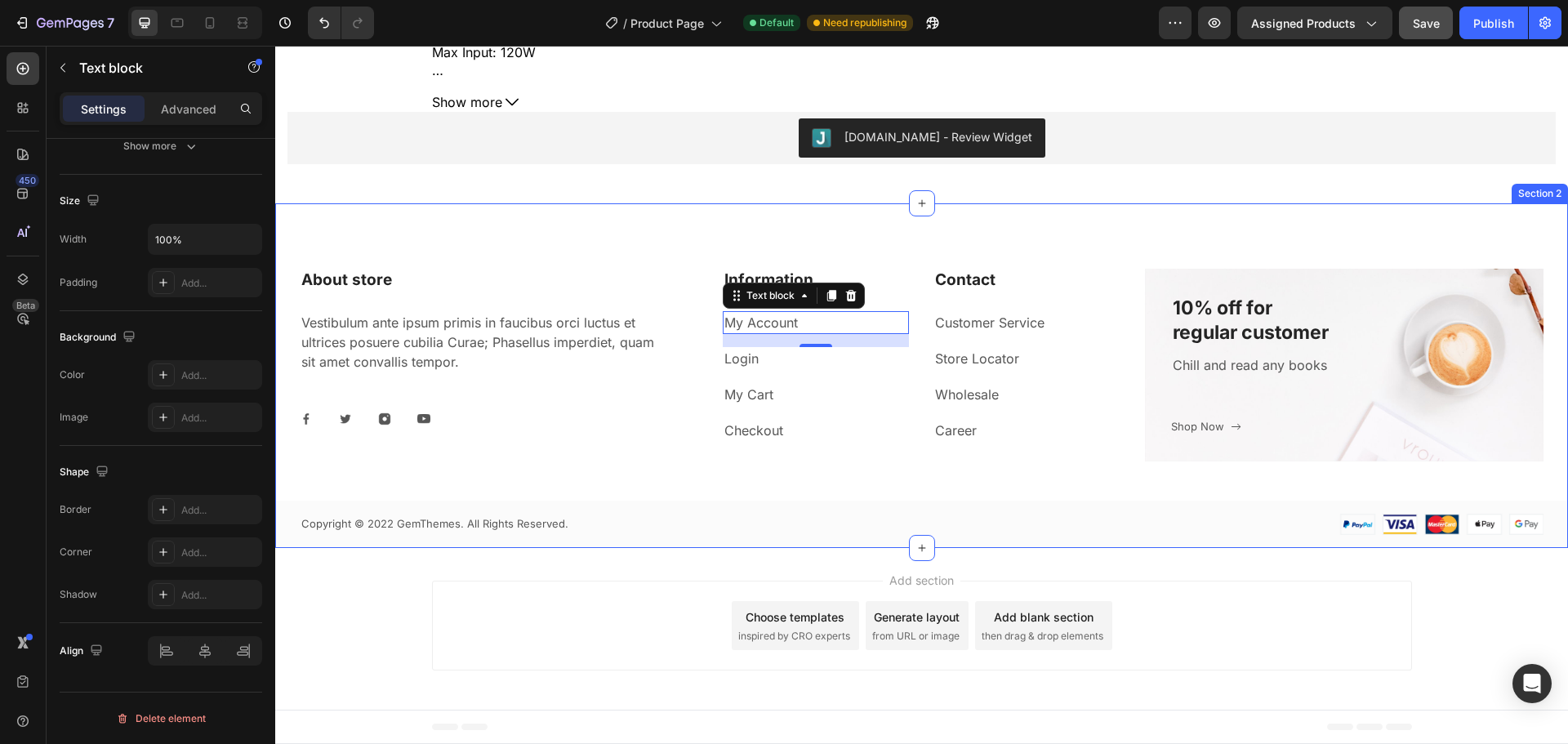
click at [1303, 242] on div "About store Heading Vestibulum ante ipsum primis in faucibus orci luctus et ult…" at bounding box center [921, 375] width 1293 height 345
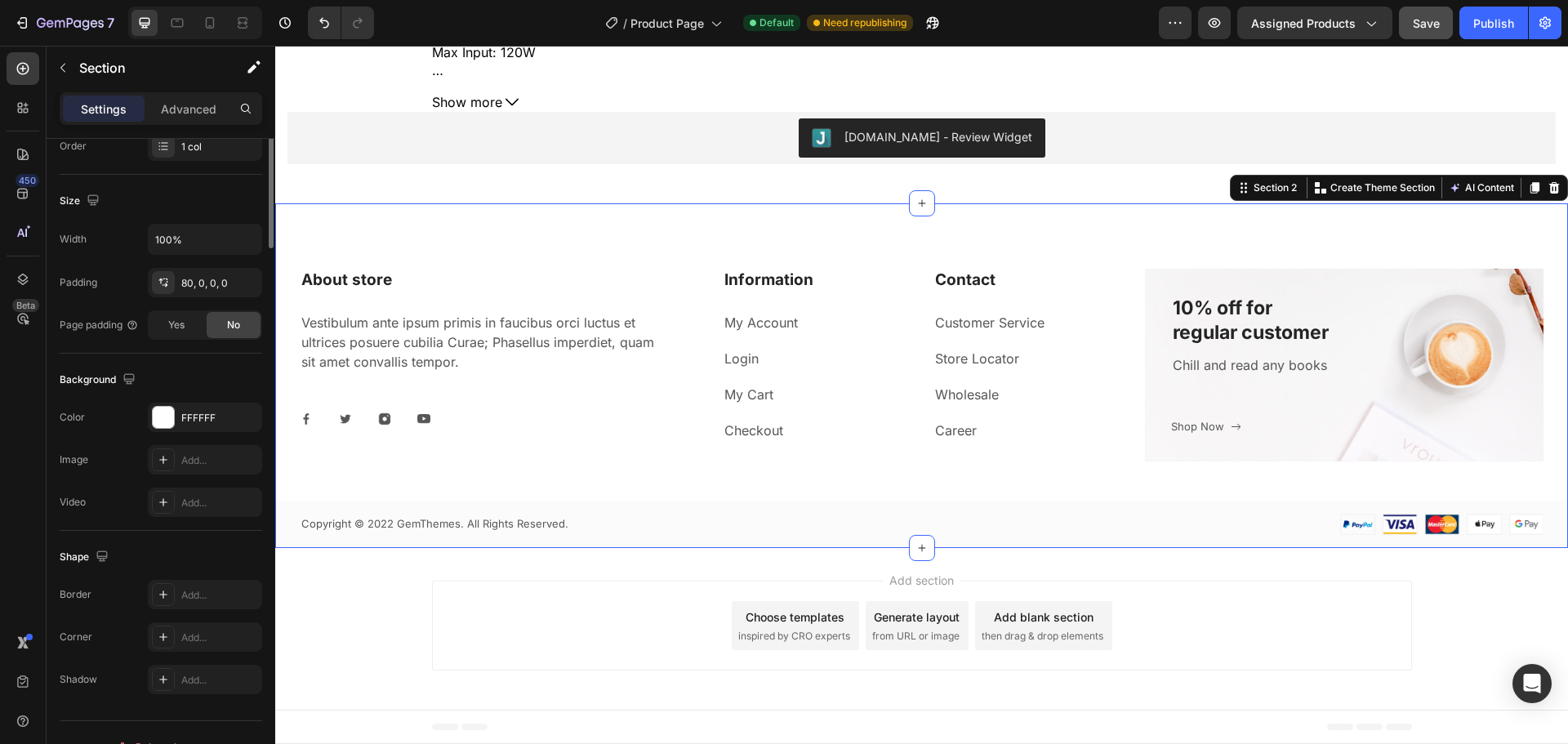
scroll to position [0, 0]
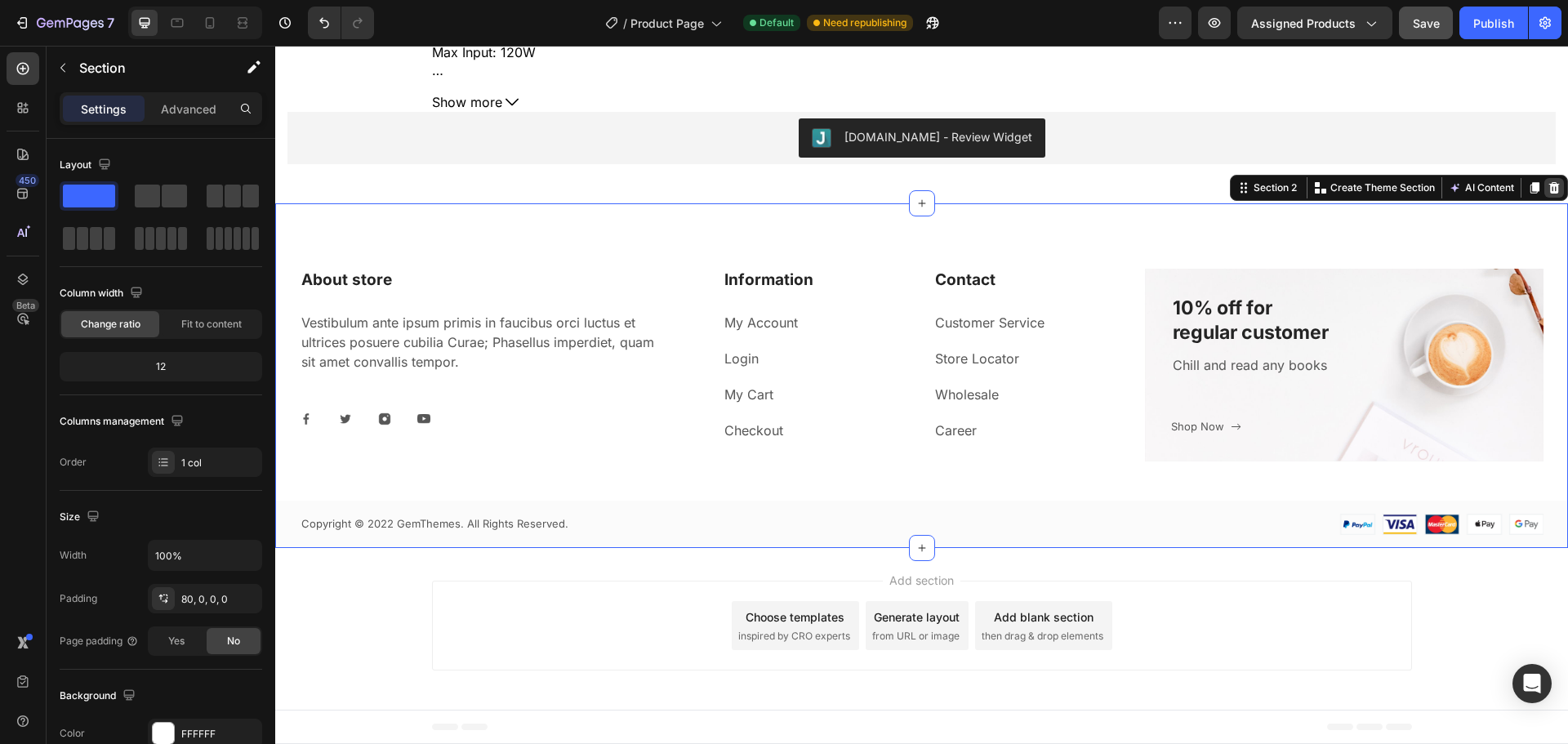
click at [1548, 191] on icon at bounding box center [1554, 188] width 13 height 13
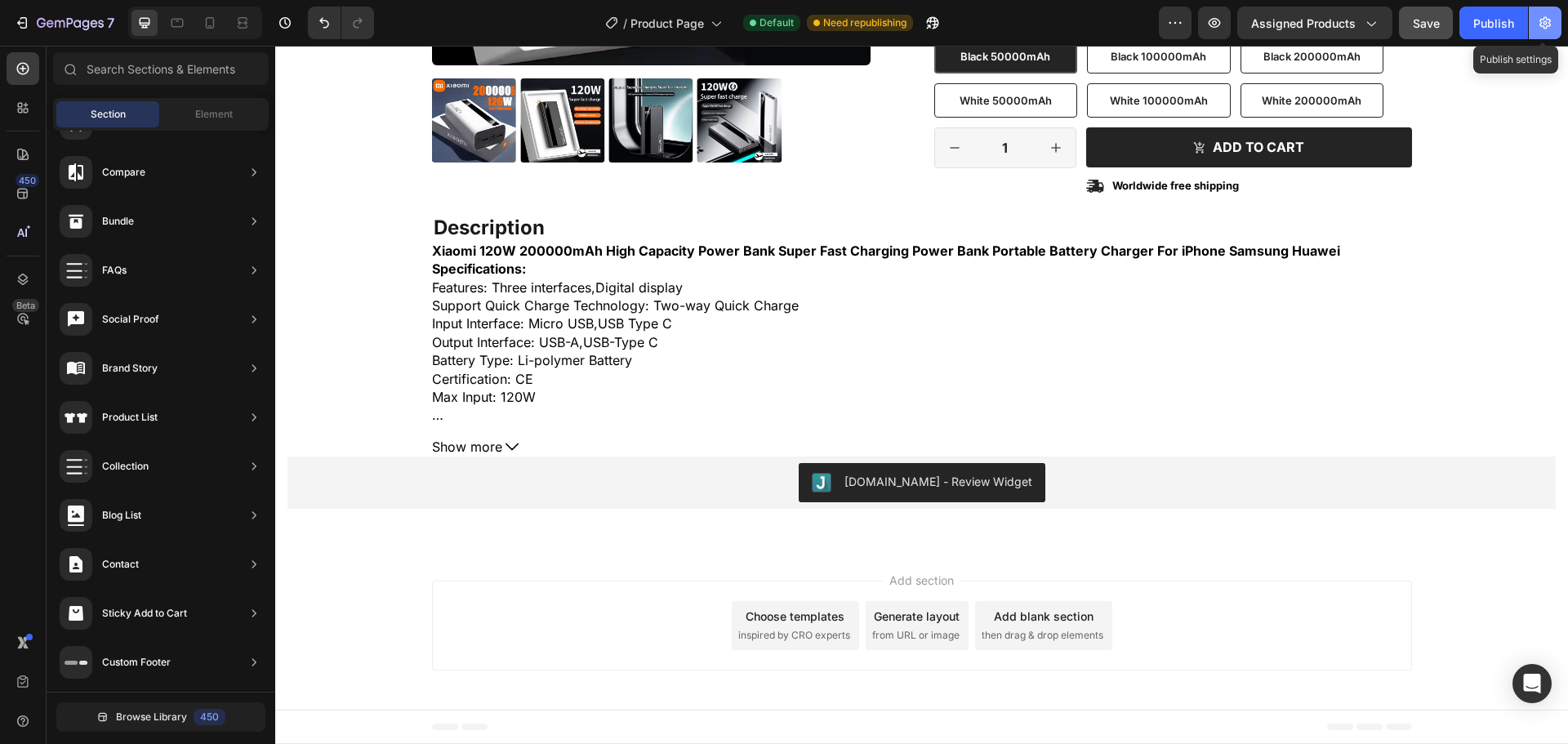
click at [1551, 21] on icon "button" at bounding box center [1544, 24] width 11 height 12
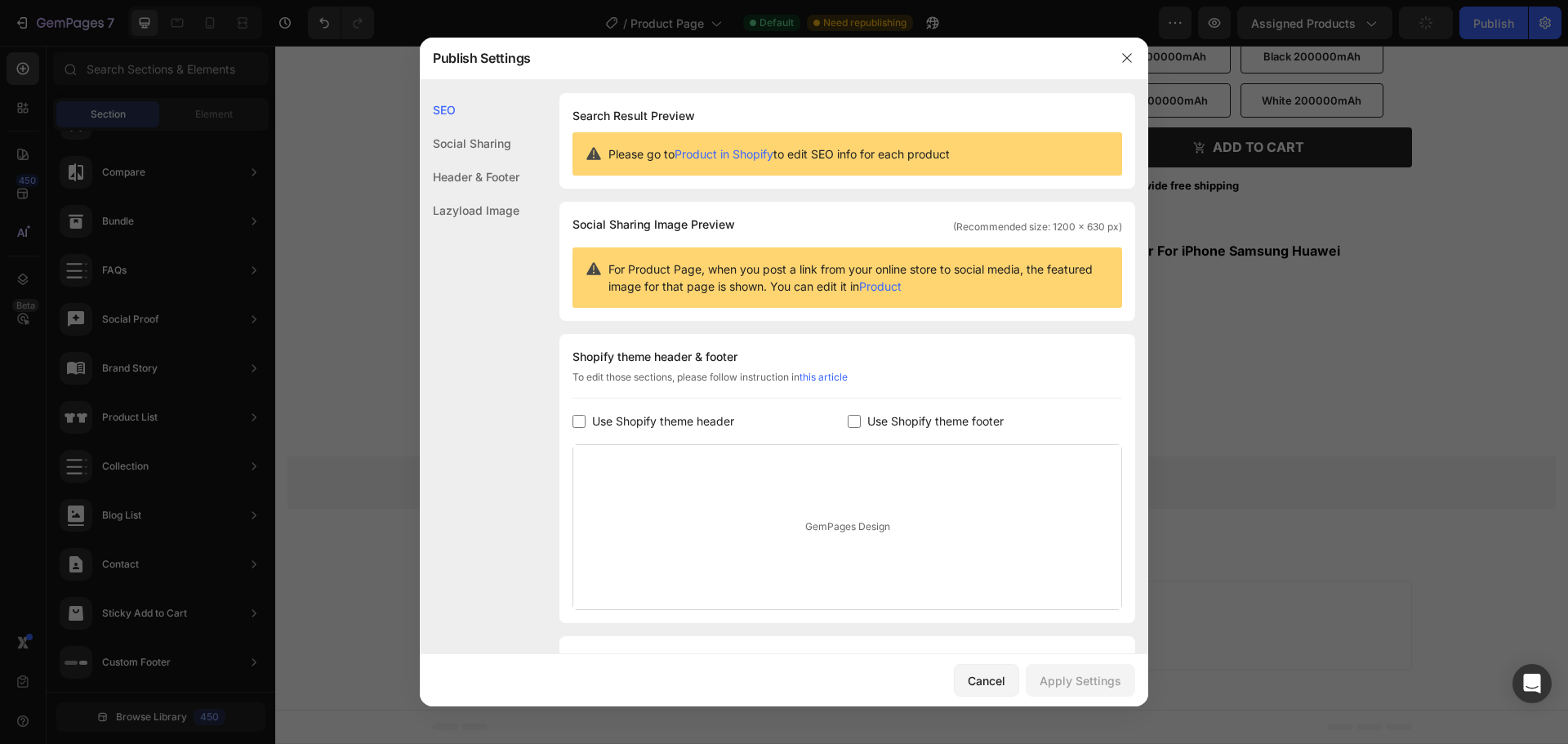
click at [582, 424] on input "checkbox" at bounding box center [579, 421] width 13 height 13
checkbox input "true"
click at [848, 422] on input "checkbox" at bounding box center [854, 421] width 13 height 13
checkbox input "true"
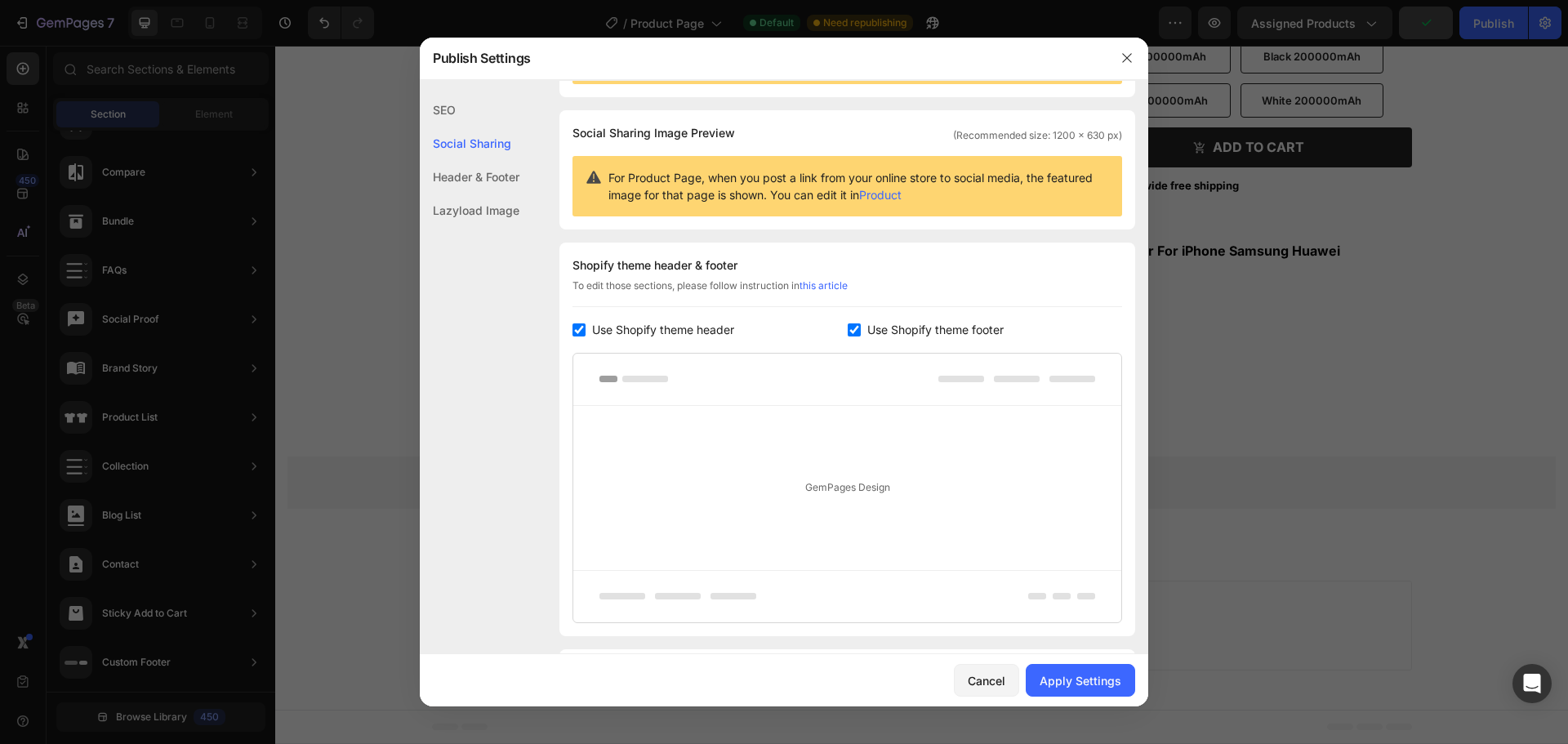
scroll to position [194, 0]
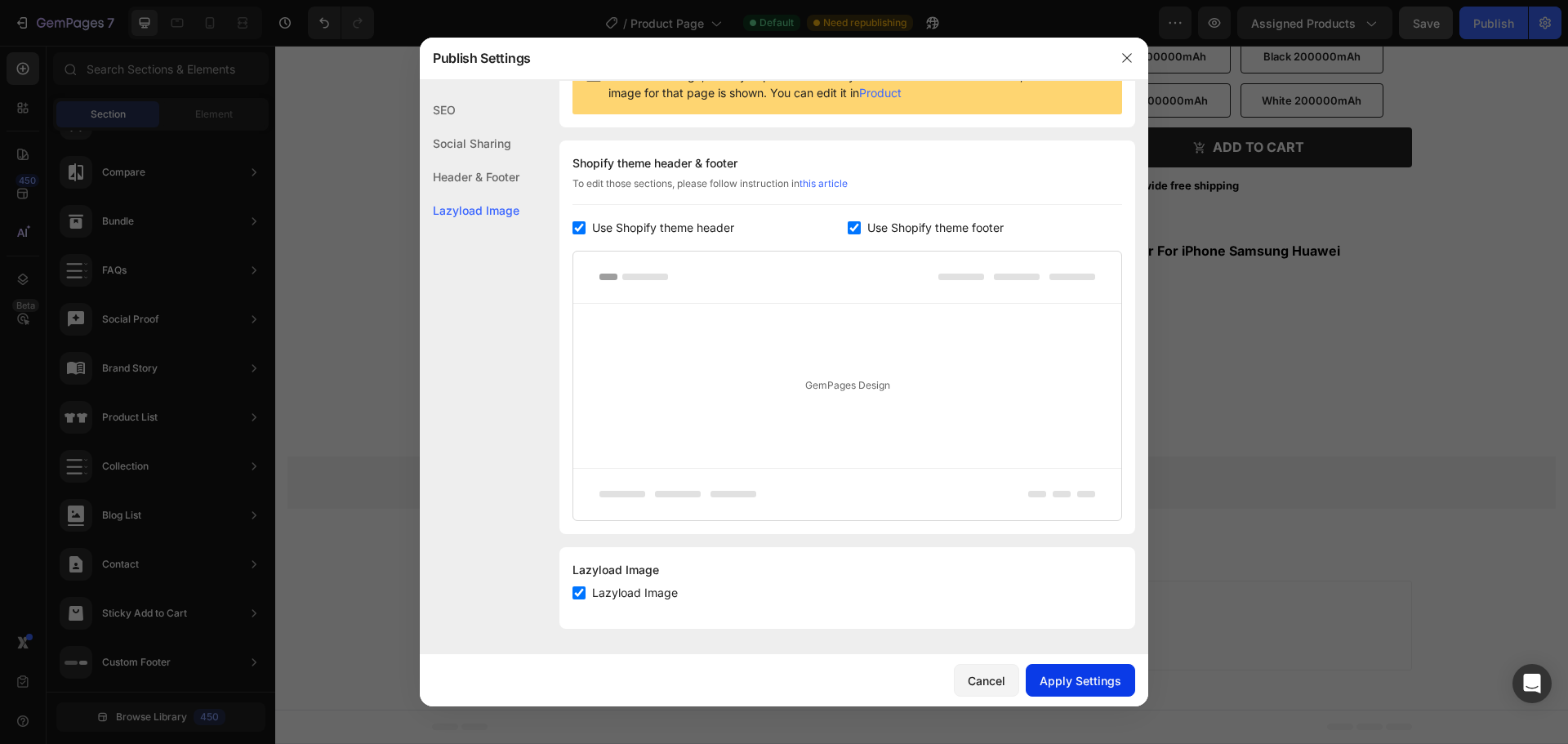
click at [1048, 675] on div "Apply Settings" at bounding box center [1081, 681] width 82 height 17
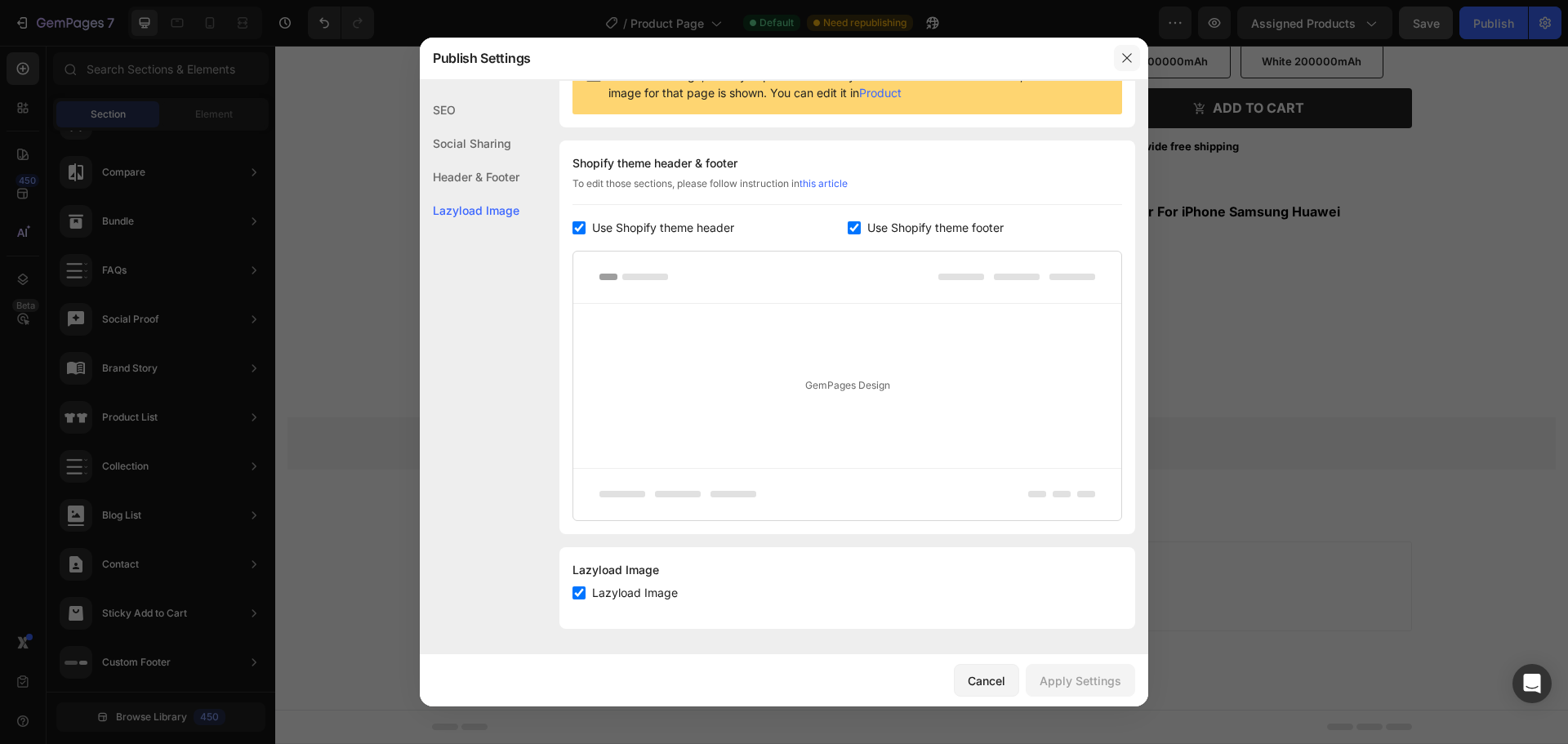
drag, startPoint x: 1125, startPoint y: 61, endPoint x: 852, endPoint y: 15, distance: 276.8
click at [1125, 61] on icon "button" at bounding box center [1127, 58] width 13 height 13
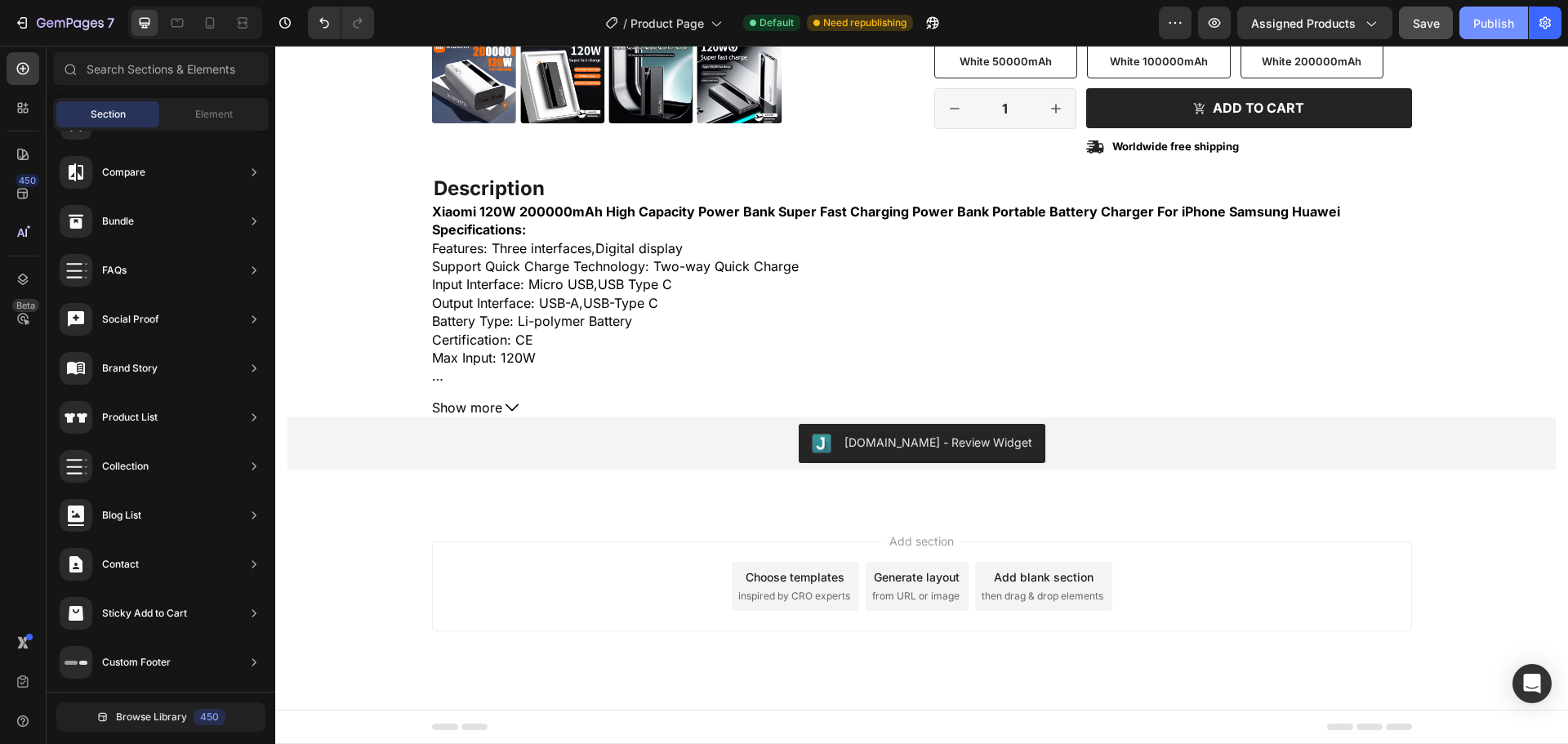
click at [1485, 24] on div "Publish" at bounding box center [1494, 24] width 41 height 17
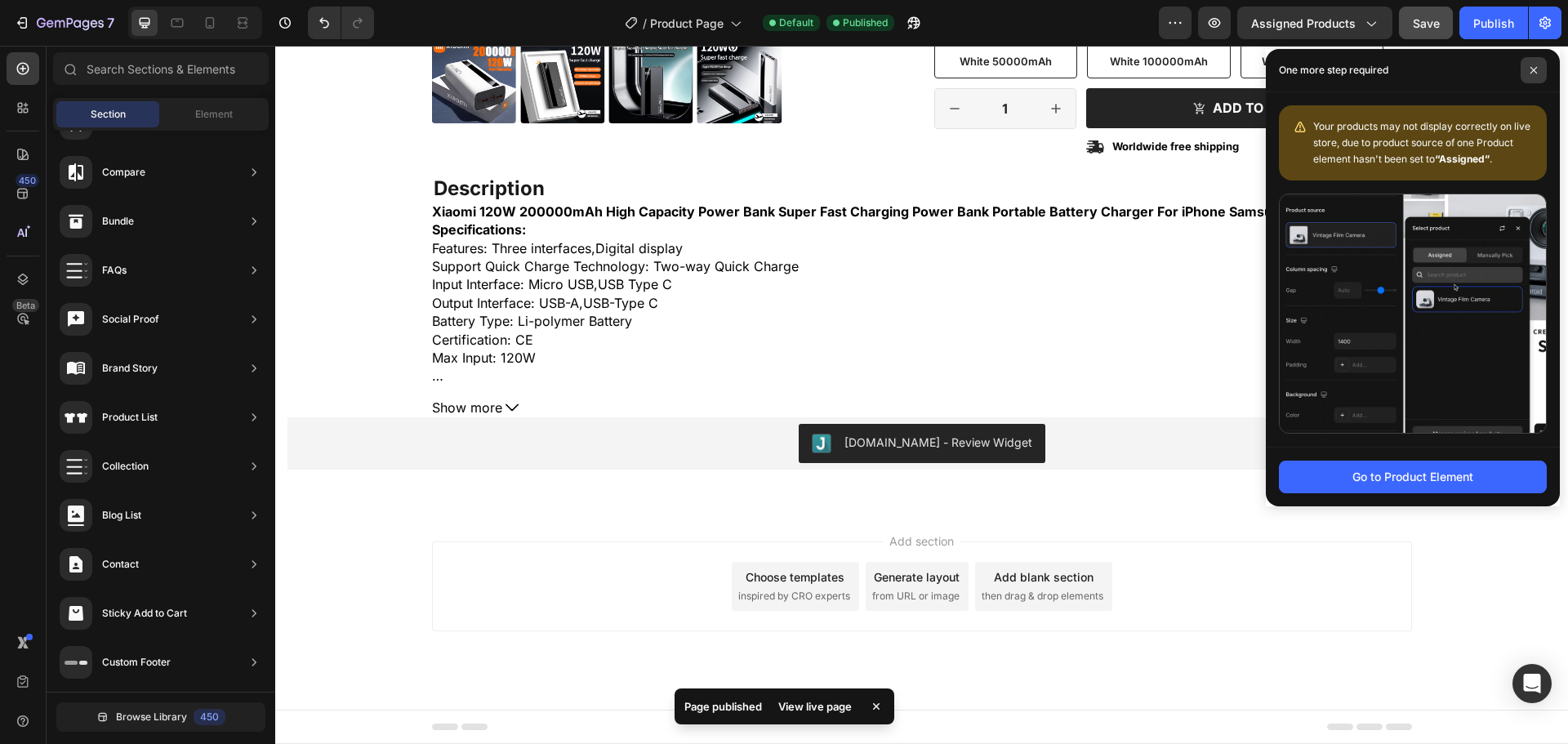
click at [1536, 65] on span at bounding box center [1534, 70] width 26 height 26
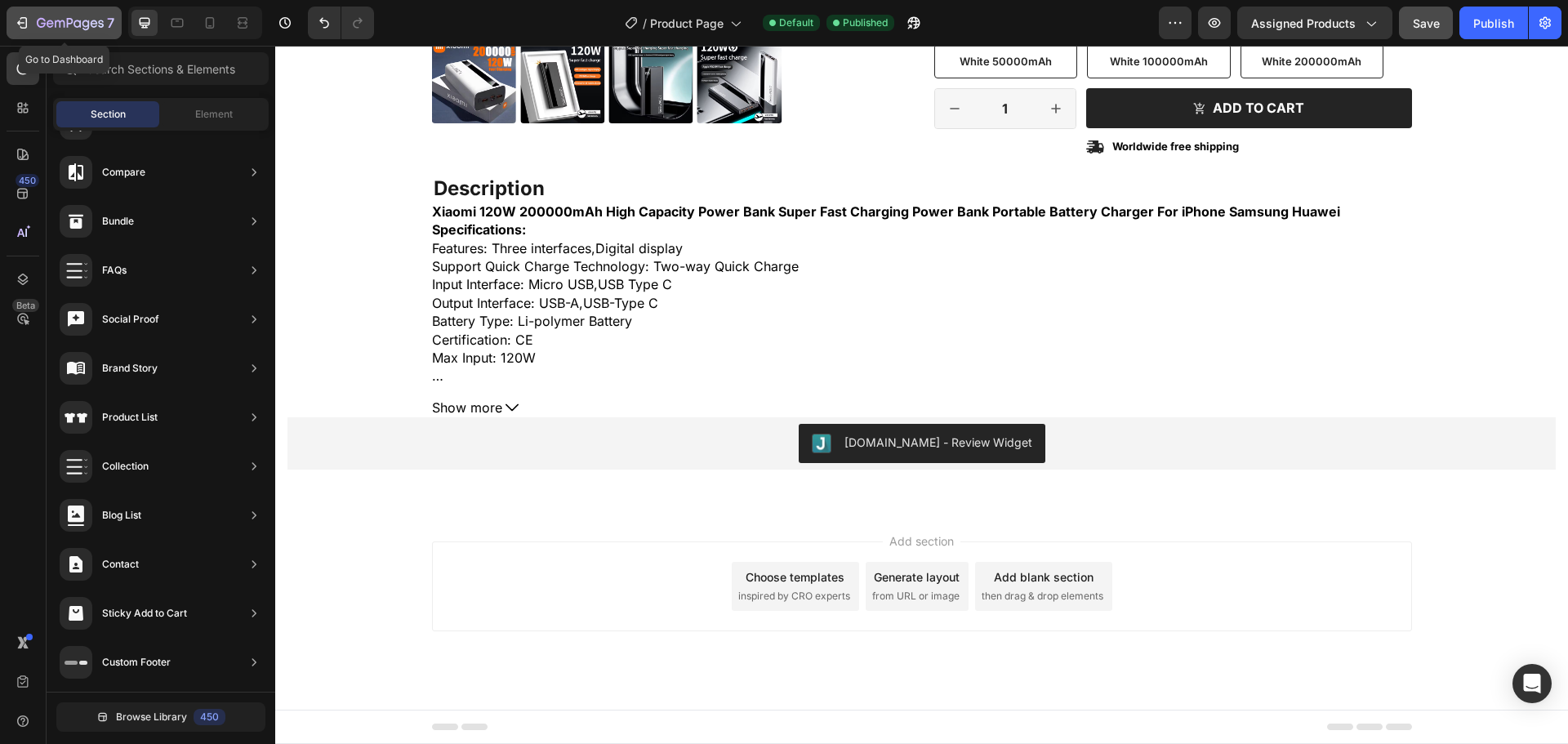
click at [21, 18] on icon "button" at bounding box center [24, 23] width 7 height 11
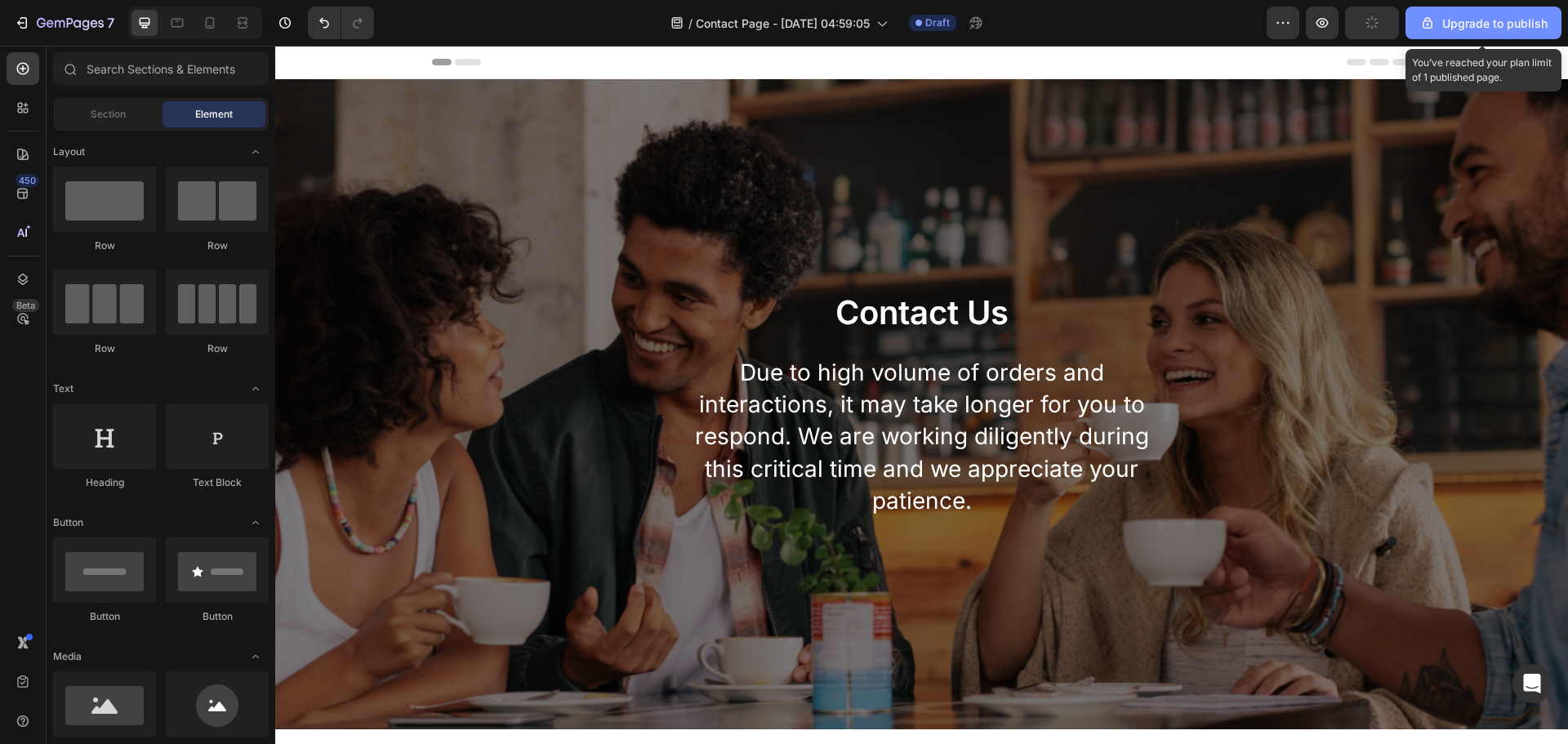
click at [1485, 31] on div "Upgrade to publish" at bounding box center [1483, 24] width 128 height 17
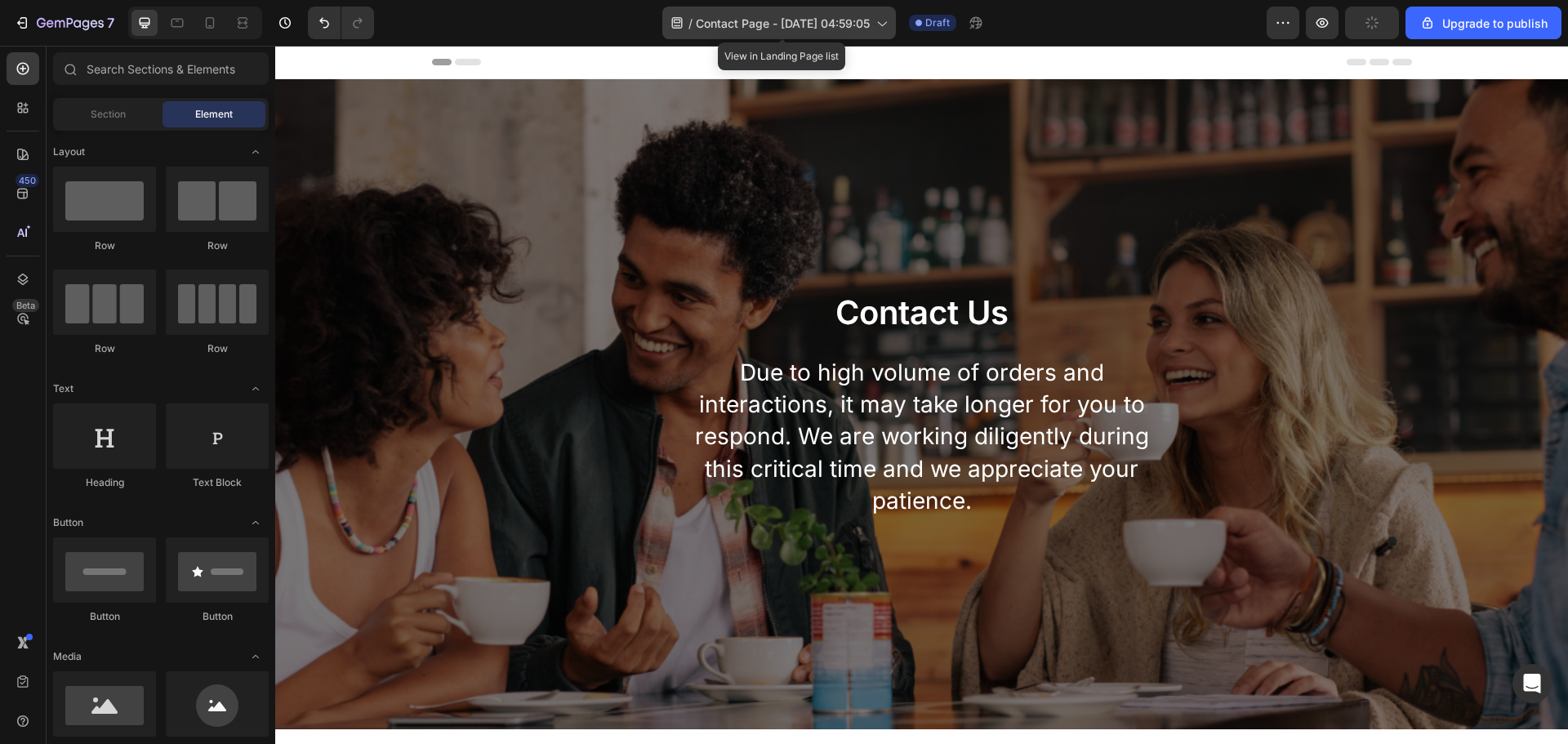
click at [789, 29] on span "Contact Page - [DATE] 04:59:05" at bounding box center [782, 24] width 174 height 17
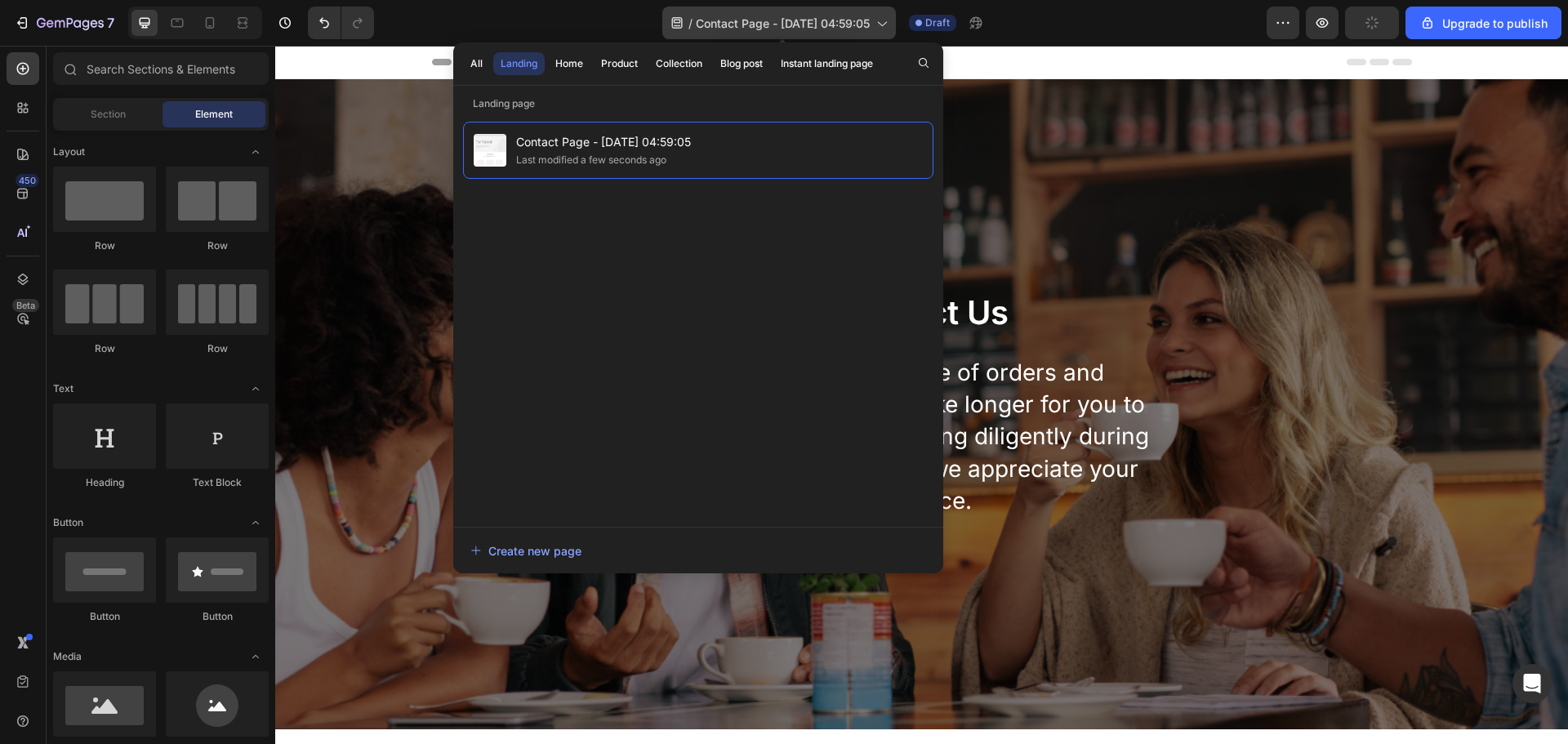
click at [789, 29] on span "Contact Page - [DATE] 04:59:05" at bounding box center [782, 24] width 174 height 17
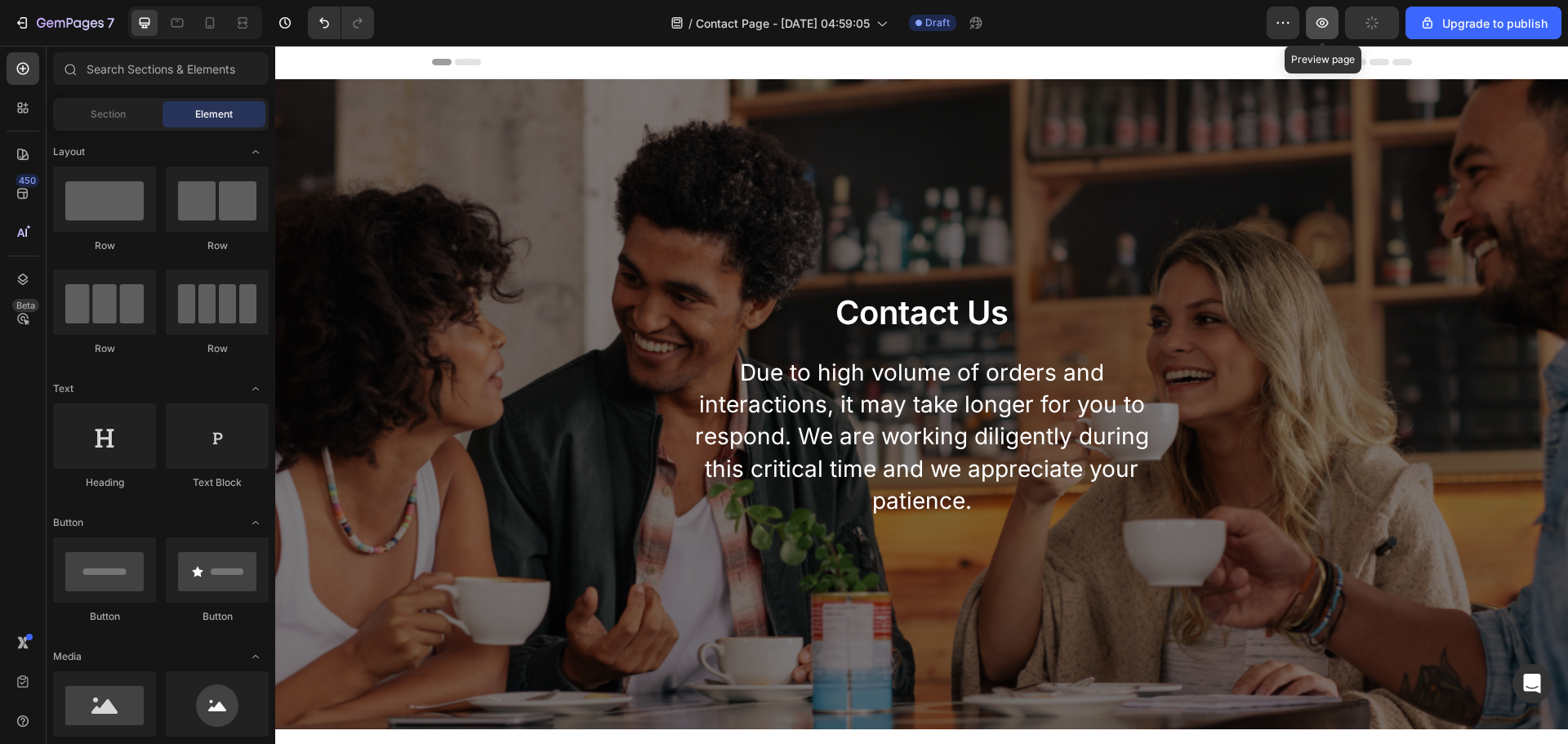
click at [1316, 24] on icon "button" at bounding box center [1322, 23] width 17 height 17
click at [1359, 21] on button "Save" at bounding box center [1372, 22] width 54 height 32
click at [1329, 28] on icon "button" at bounding box center [1322, 23] width 17 height 17
click at [29, 18] on icon "button" at bounding box center [22, 23] width 17 height 17
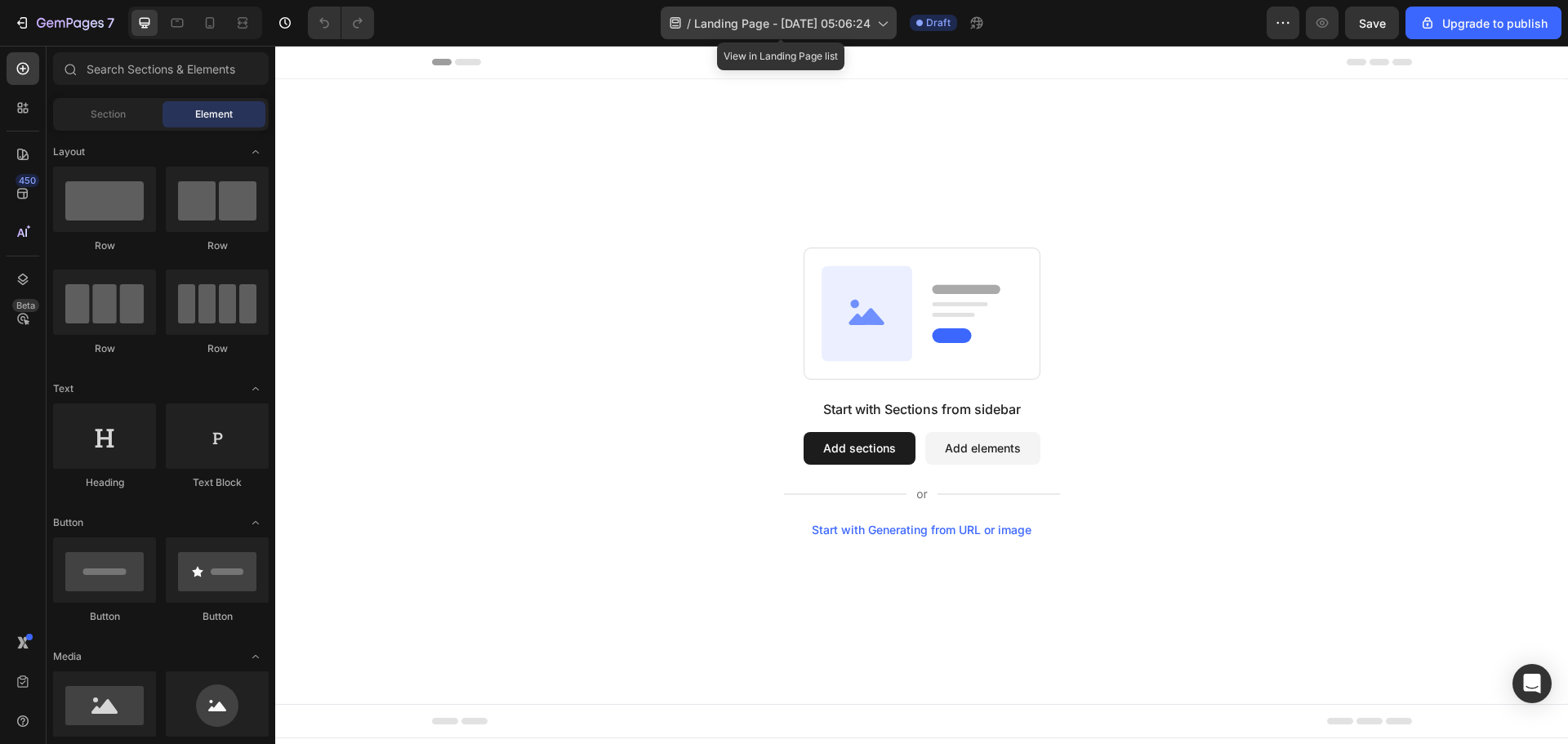
click at [825, 33] on div "/ Landing Page - Aug 28, 05:06:24" at bounding box center [779, 22] width 236 height 32
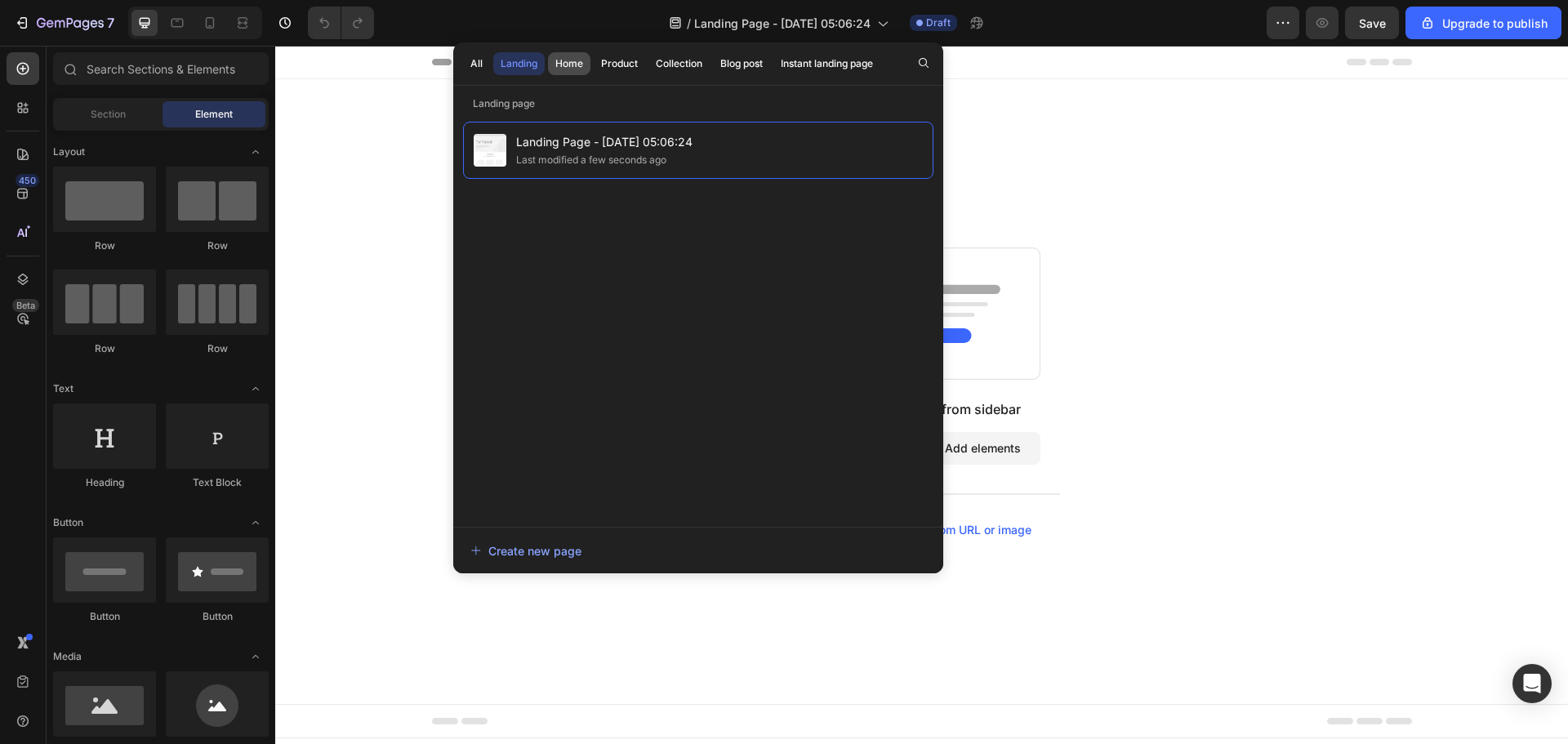
click at [594, 60] on button "Home" at bounding box center [619, 64] width 52 height 23
click at [1010, 107] on div "Start with Sections from sidebar Add sections Add elements Start with Generatin…" at bounding box center [921, 392] width 1293 height 625
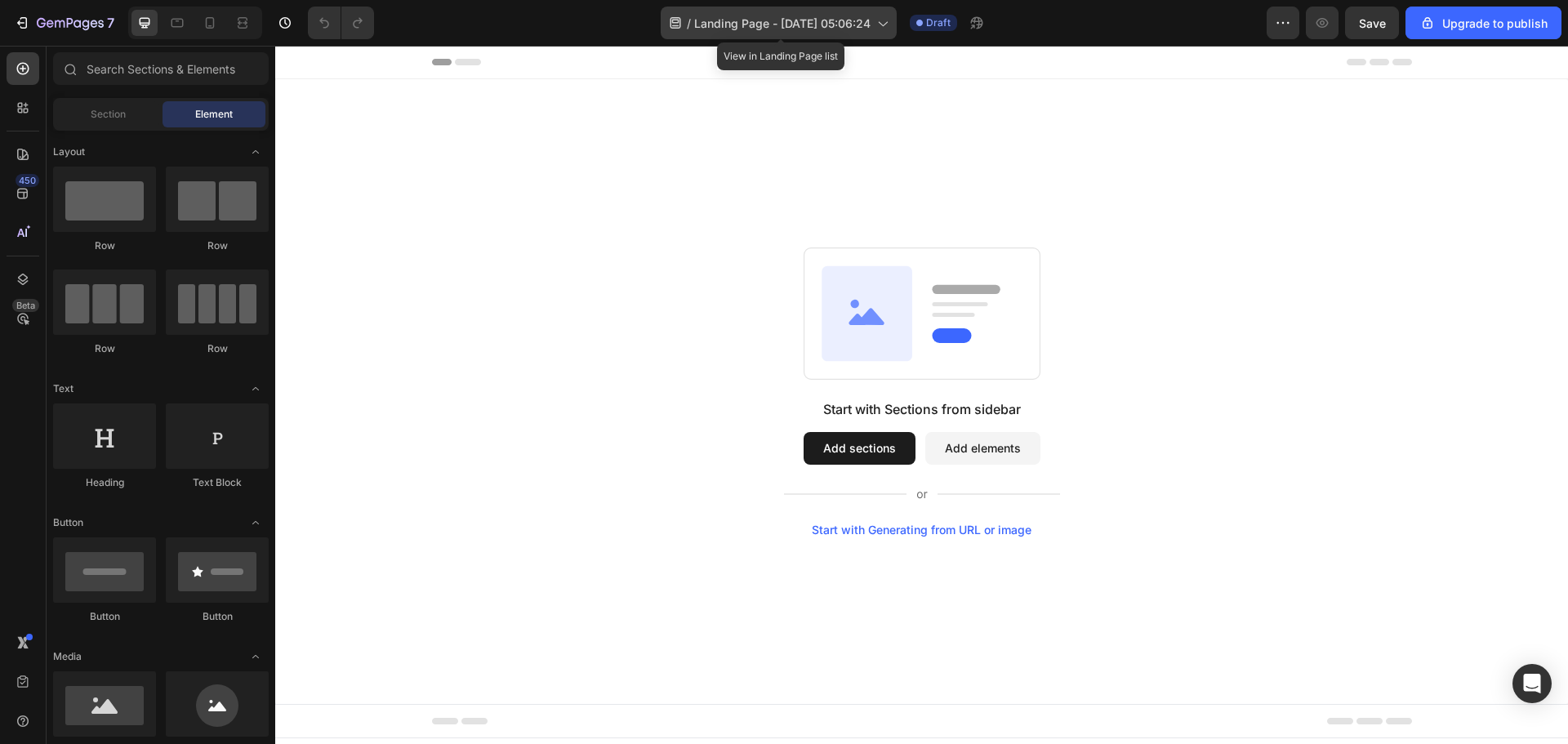
click at [746, 15] on span "Landing Page - Aug 28, 05:06:24" at bounding box center [782, 24] width 176 height 17
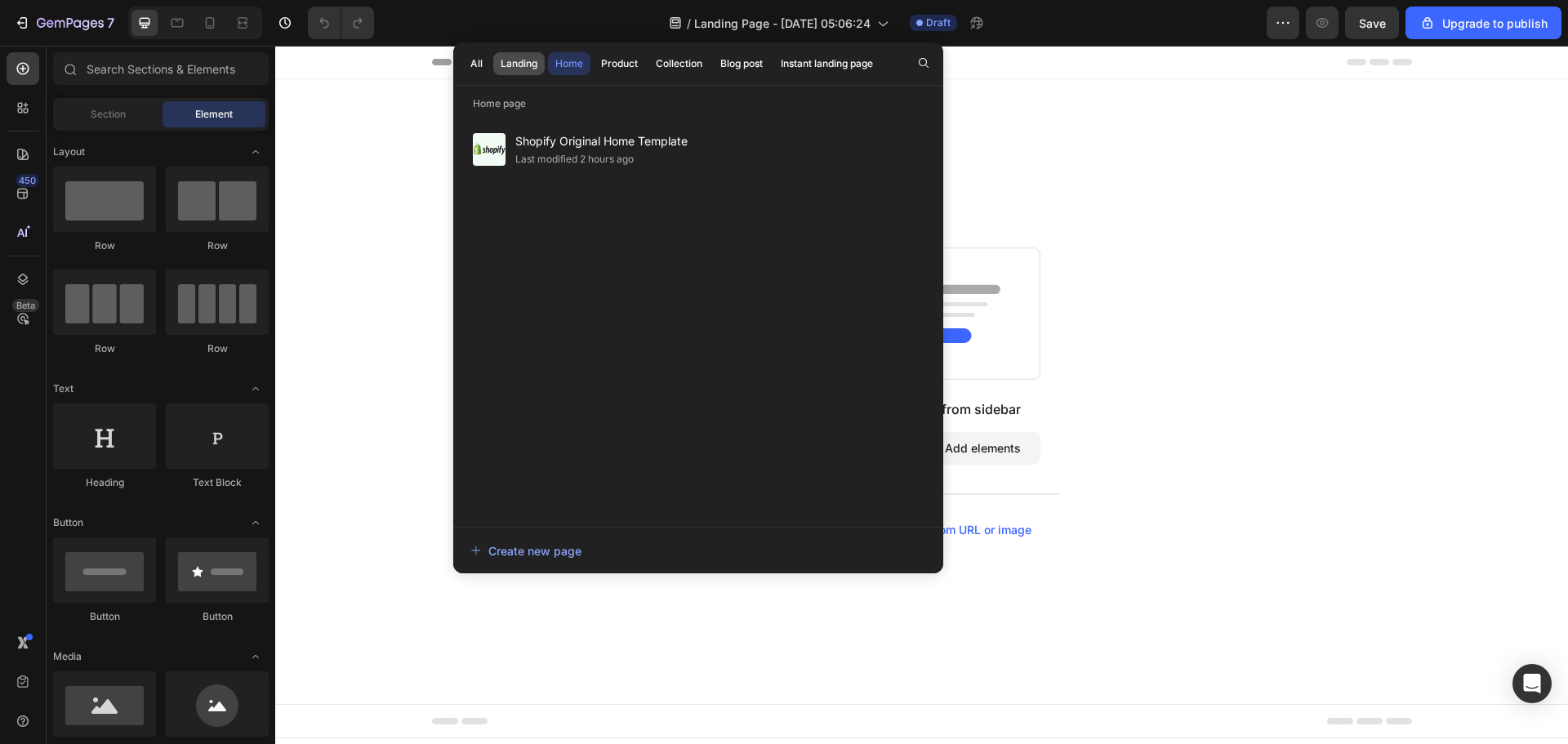
click at [505, 60] on div "Landing" at bounding box center [519, 64] width 37 height 15
click at [569, 68] on div "Home" at bounding box center [569, 64] width 28 height 15
click at [701, 64] on div "Collection" at bounding box center [678, 64] width 46 height 15
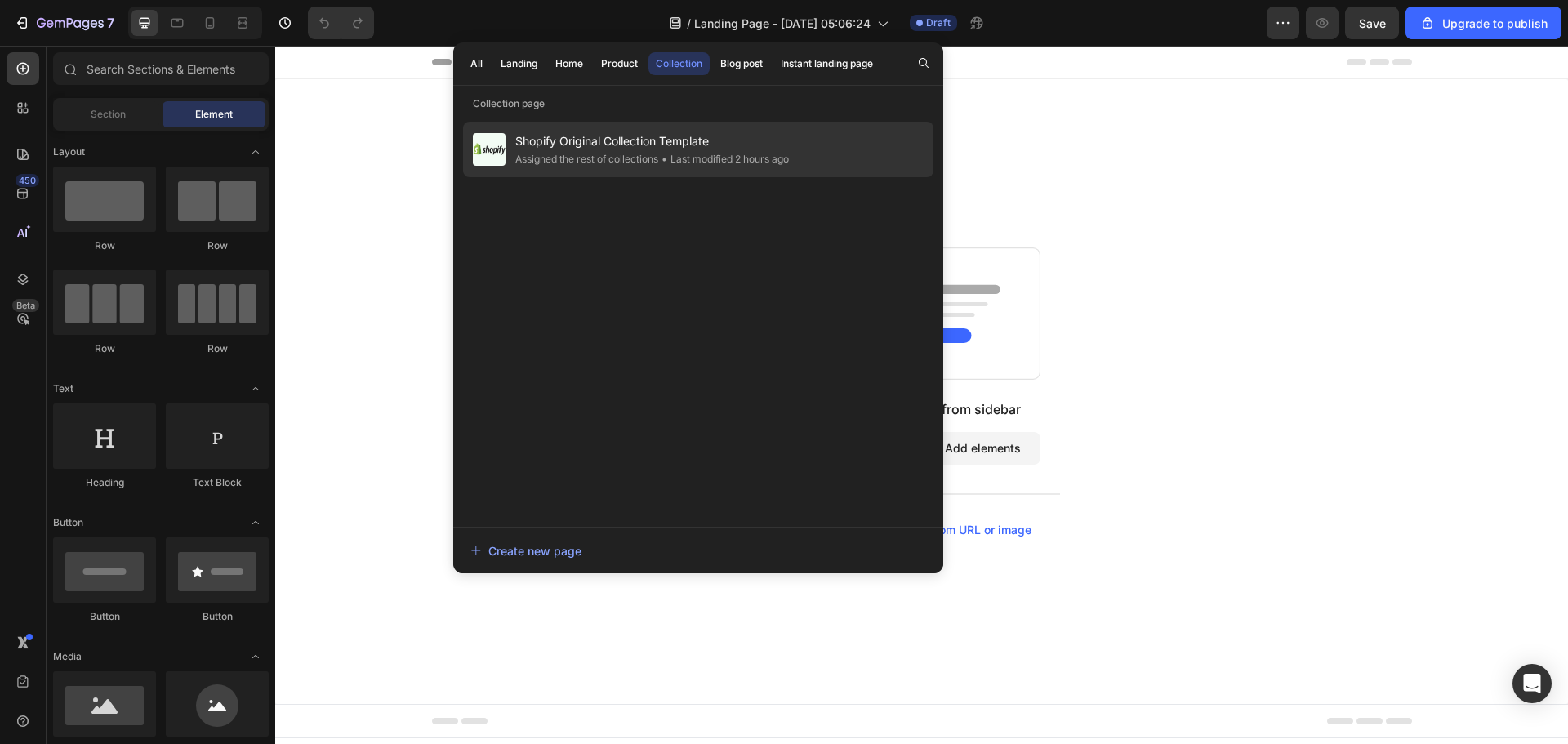
click at [699, 162] on div "• Last modified 2 hours ago" at bounding box center [724, 159] width 131 height 17
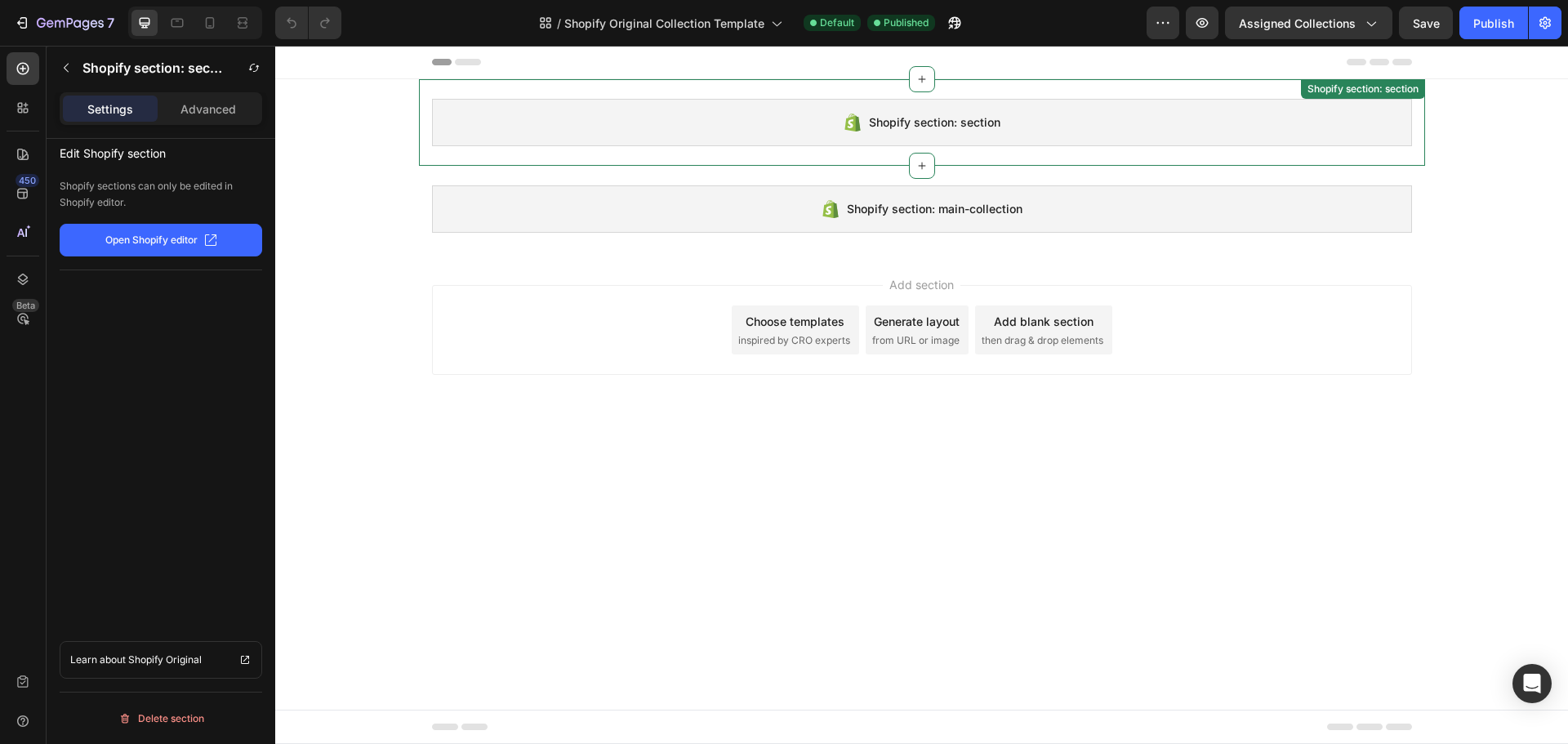
click at [1262, 111] on div "Shopify section: section" at bounding box center [922, 122] width 980 height 47
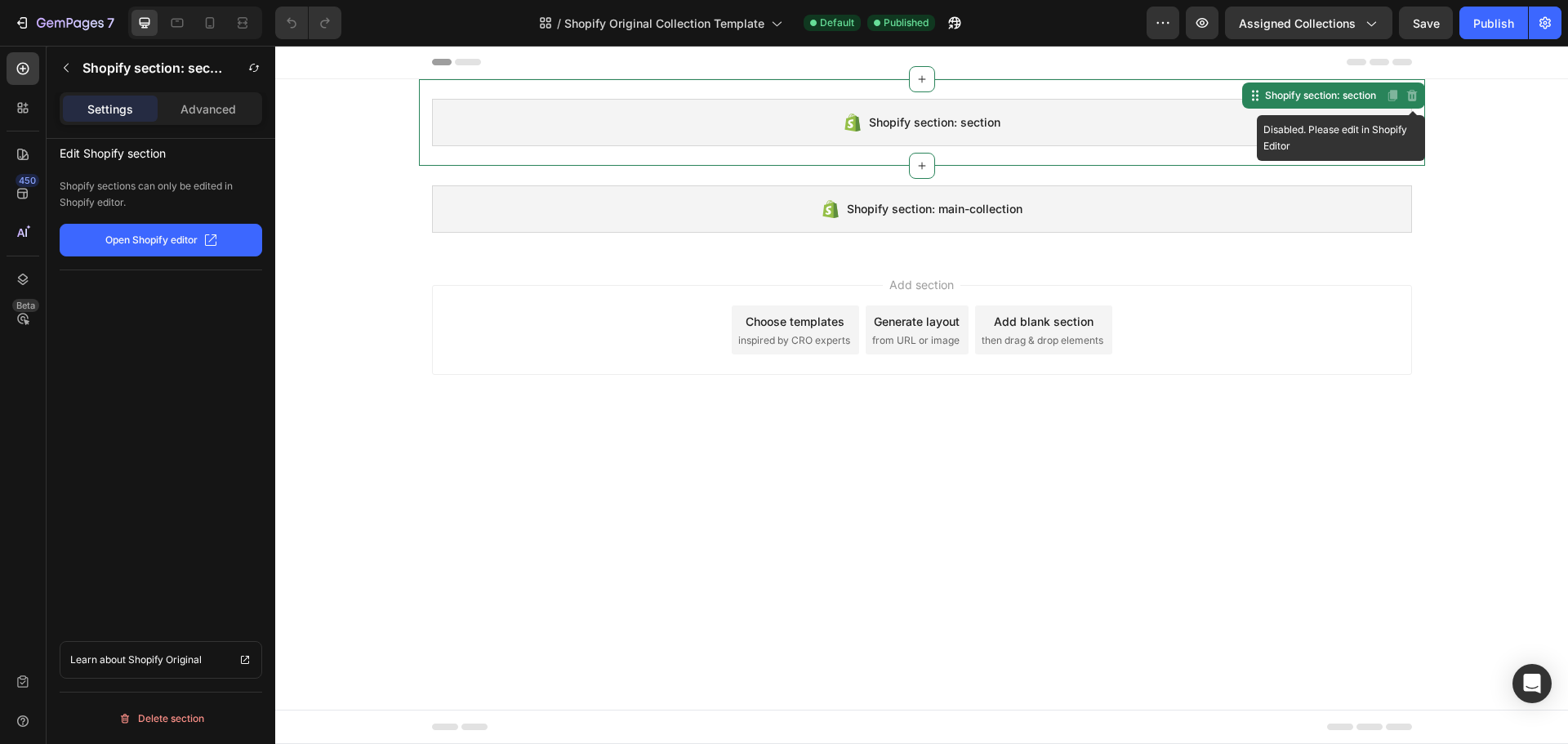
click at [1417, 93] on icon at bounding box center [1412, 95] width 13 height 13
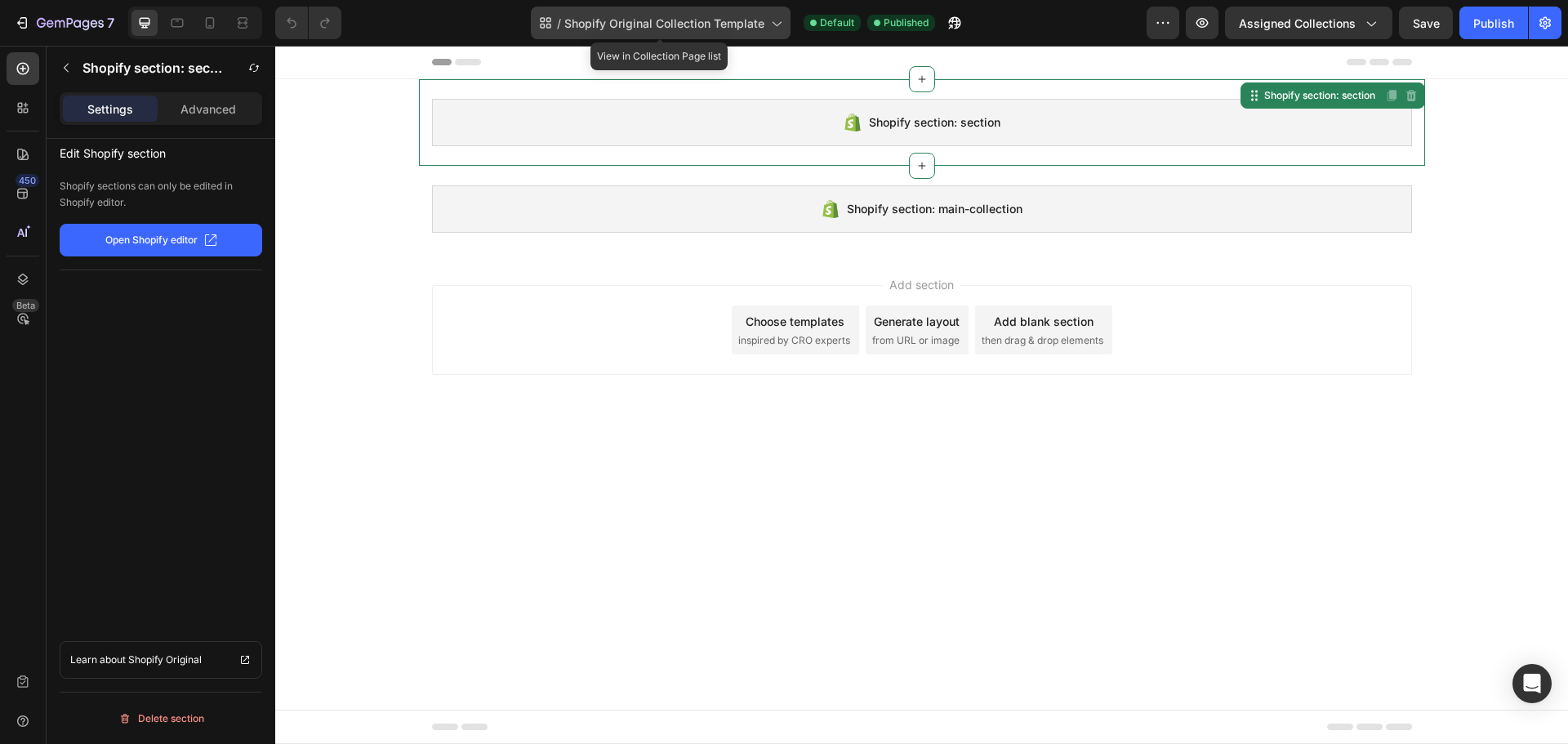
click at [692, 30] on span "Shopify Original Collection Template" at bounding box center [664, 24] width 200 height 17
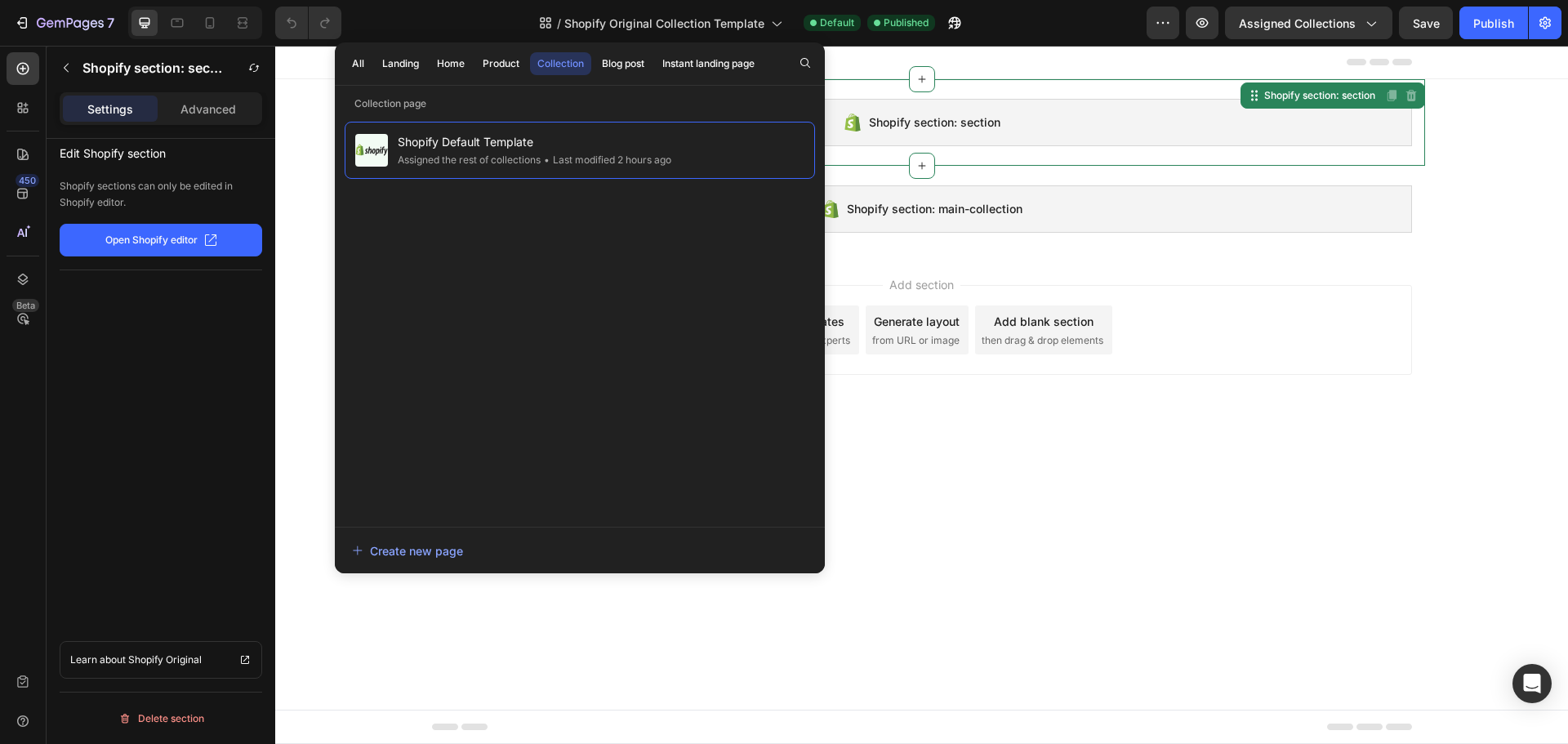
click at [543, 358] on div "Shopify Default Template Assigned the rest of collections • Last modified 2 hou…" at bounding box center [580, 315] width 471 height 389
click at [399, 544] on div "Create new page" at bounding box center [407, 551] width 111 height 17
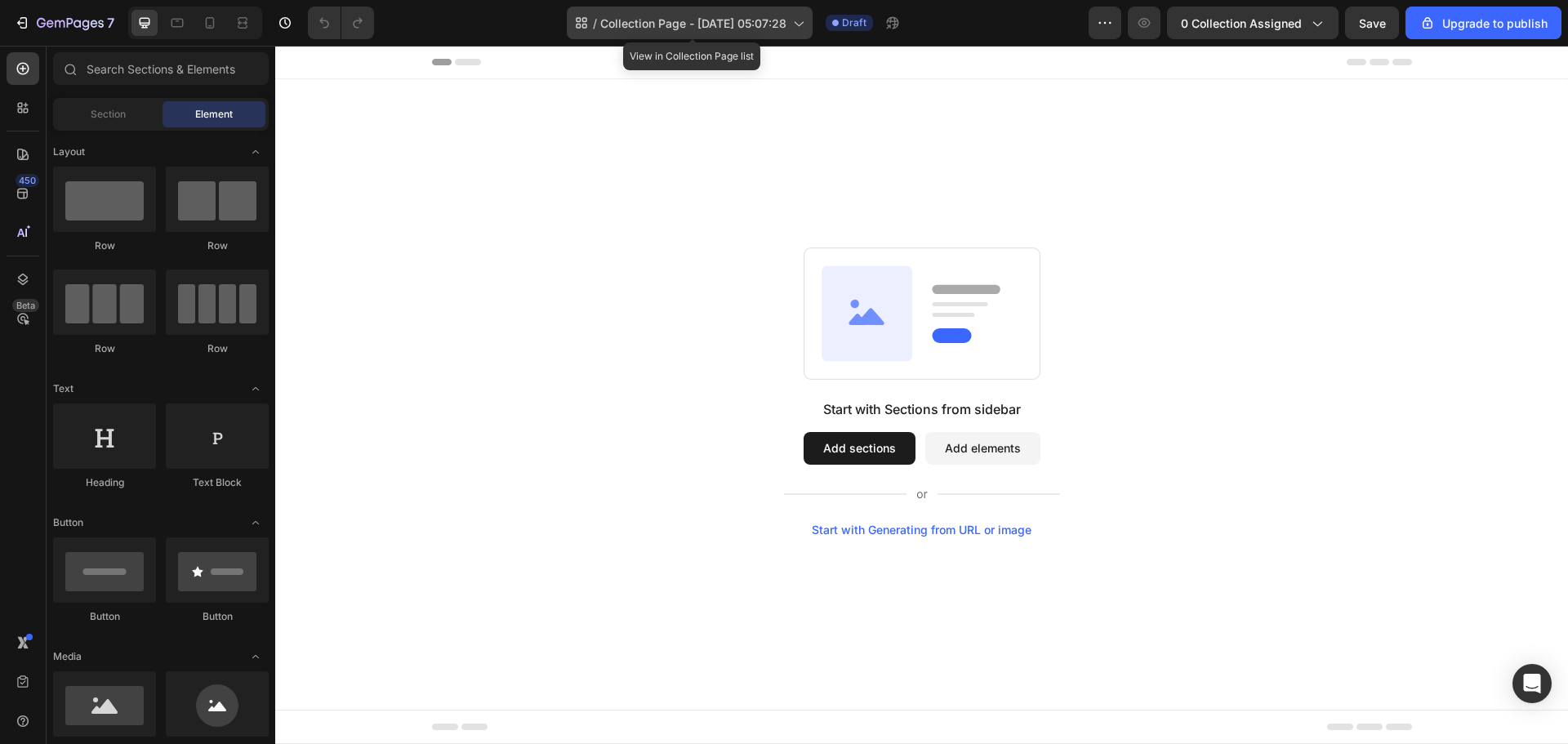
click at [664, 27] on span "Collection Page - [DATE] 05:07:28" at bounding box center [693, 24] width 186 height 17
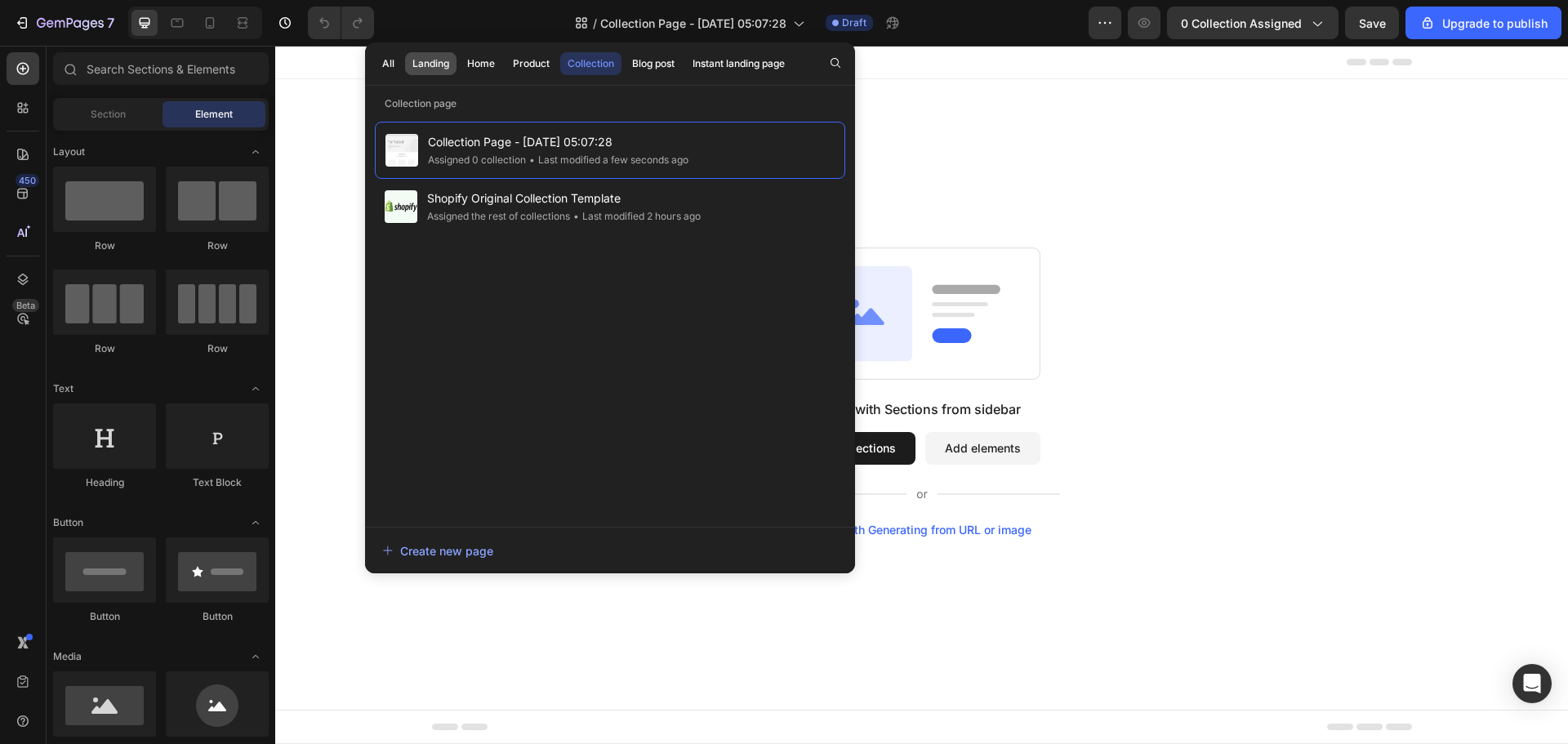
click at [440, 65] on div "Landing" at bounding box center [430, 64] width 37 height 15
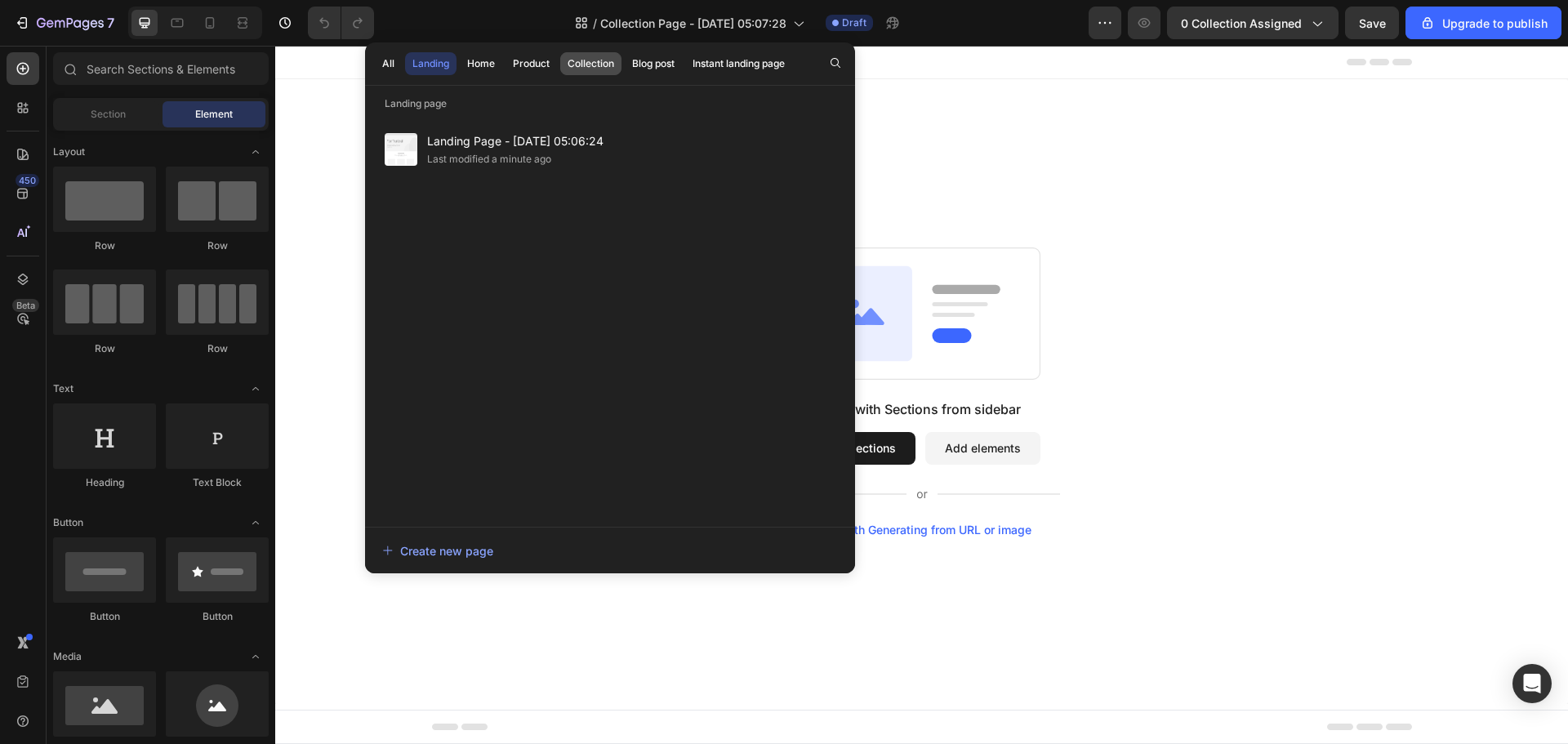
click at [599, 66] on div "Collection" at bounding box center [590, 64] width 46 height 15
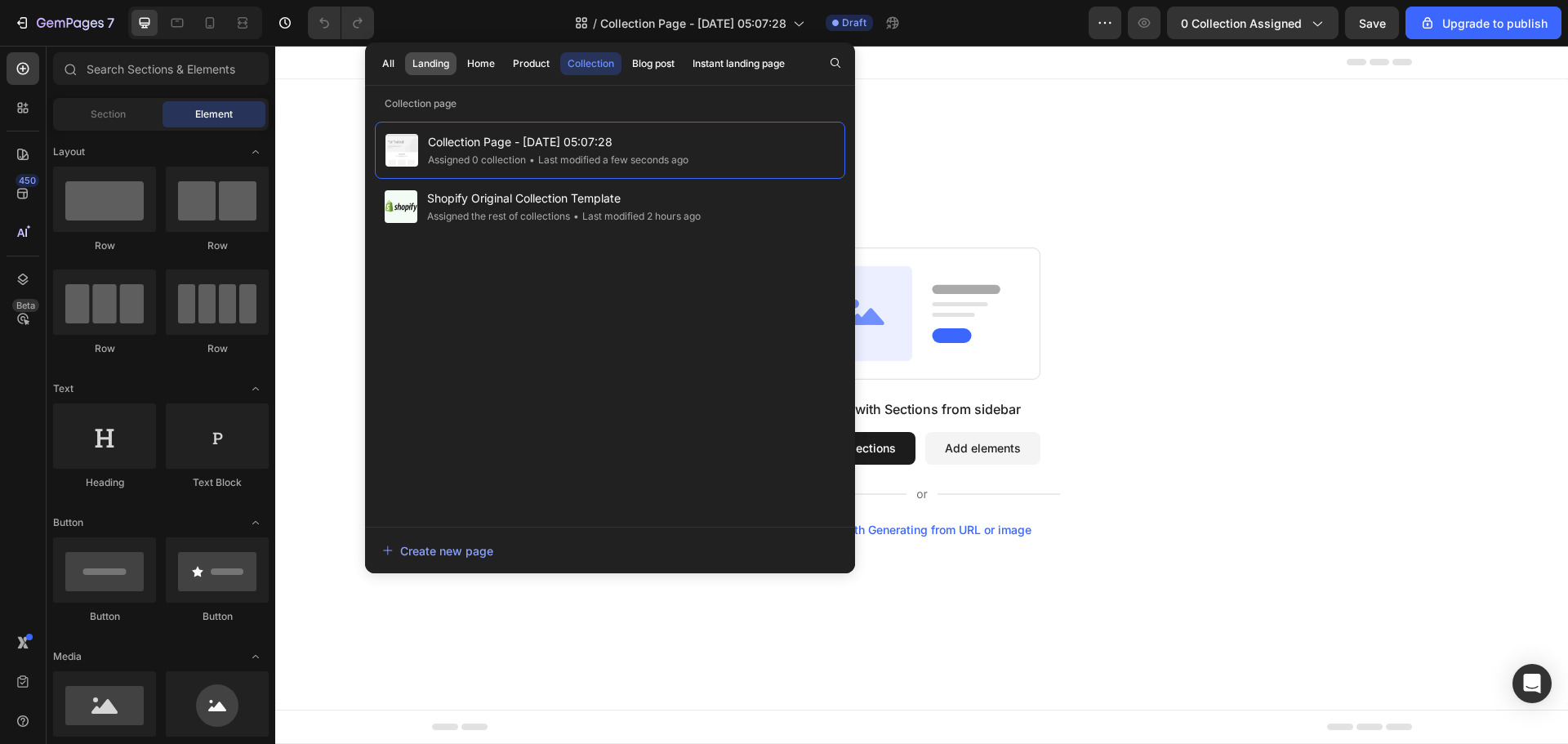
click at [460, 55] on button "Landing" at bounding box center [481, 64] width 43 height 23
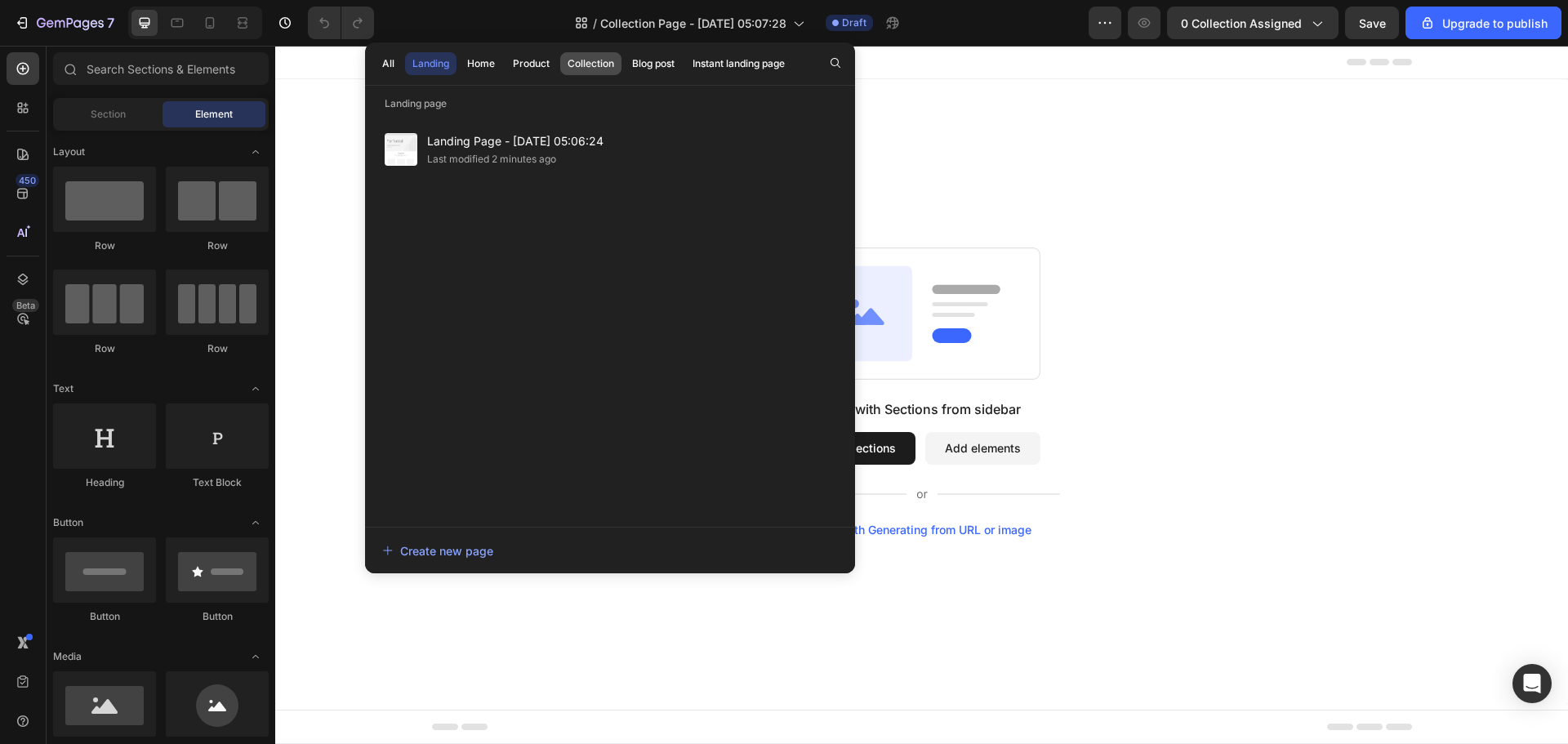
click at [588, 67] on div "Collection" at bounding box center [590, 64] width 46 height 15
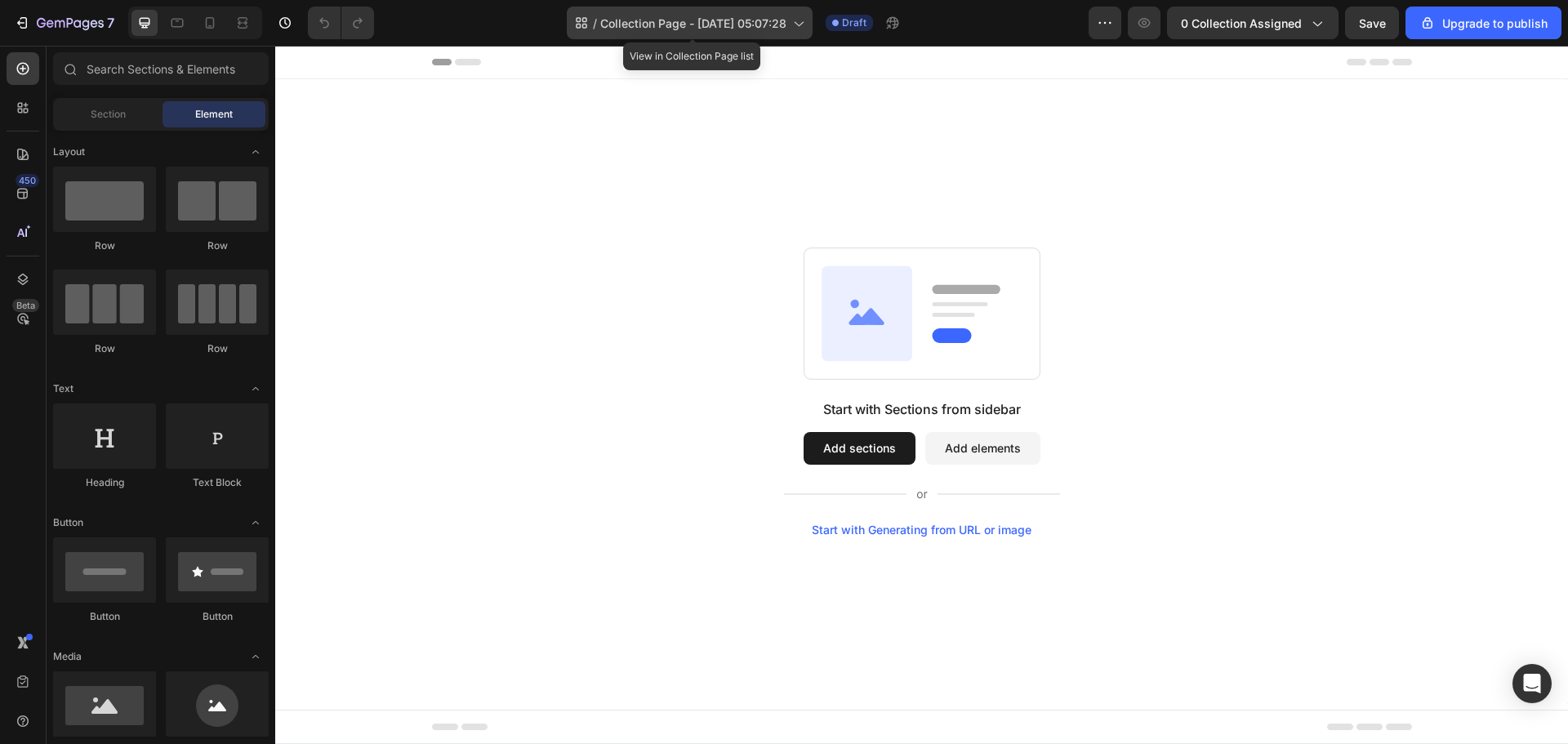
click at [636, 25] on span "Collection Page - [DATE] 05:07:28" at bounding box center [693, 24] width 186 height 17
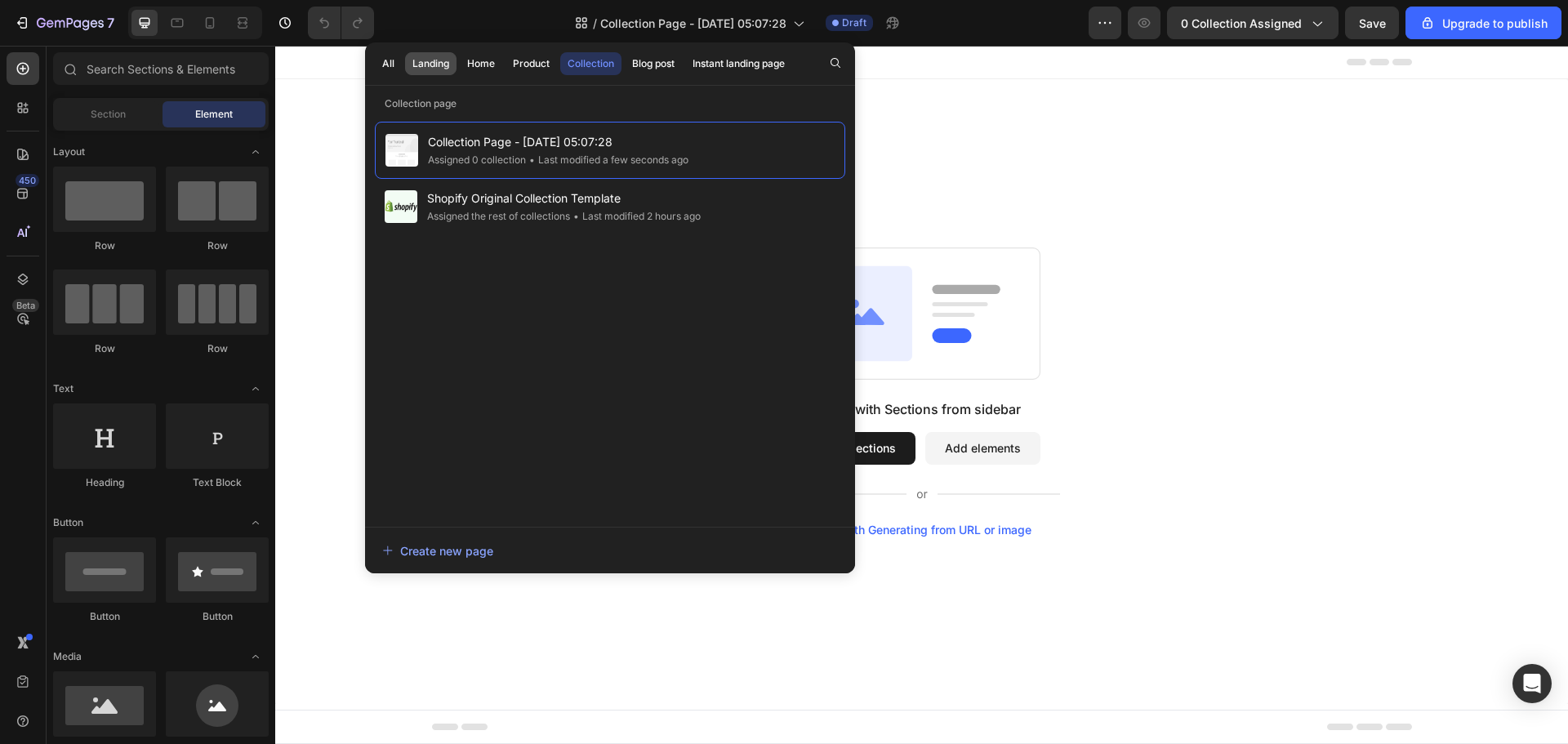
click at [444, 68] on div "Landing" at bounding box center [430, 64] width 37 height 15
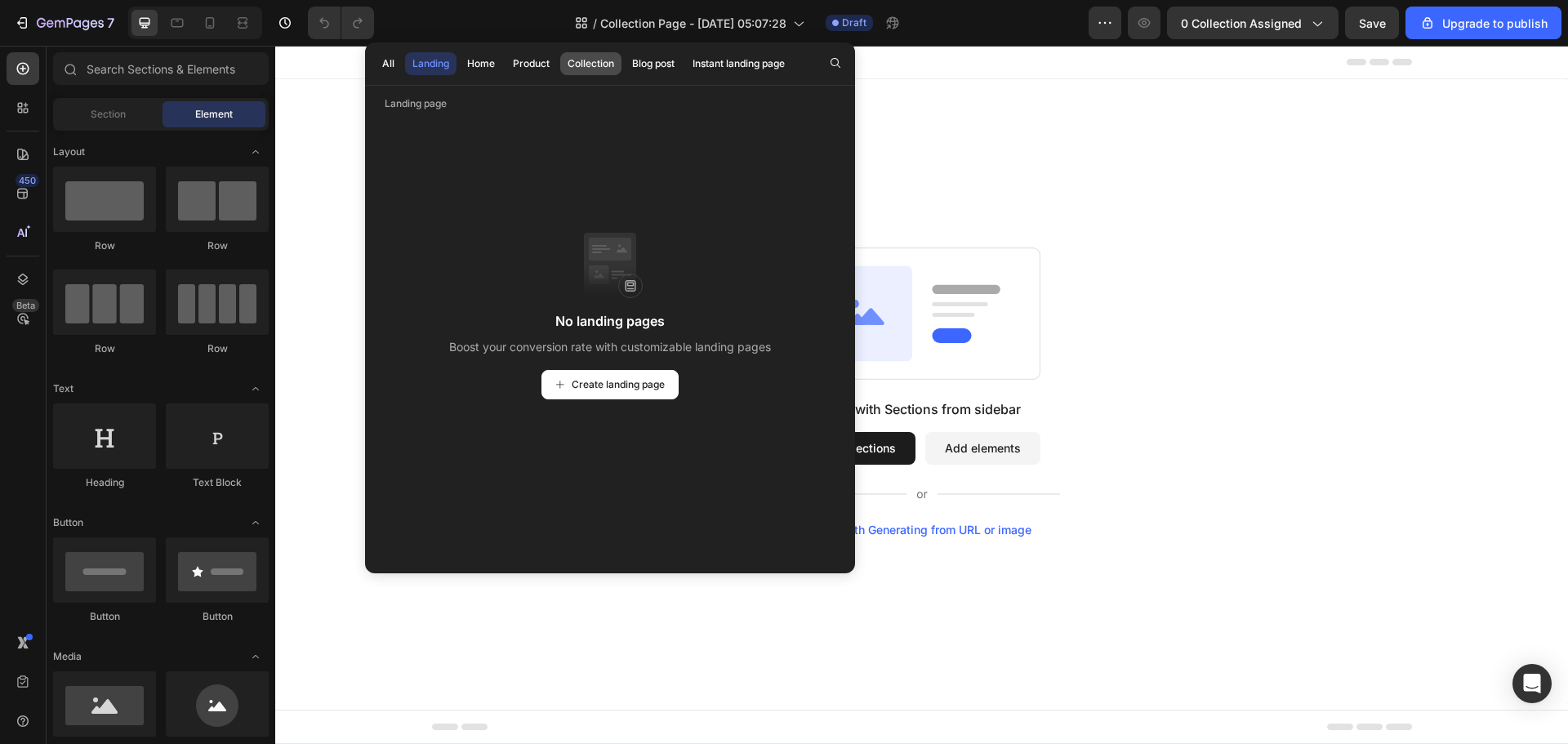
click at [608, 60] on div "Collection" at bounding box center [590, 64] width 46 height 15
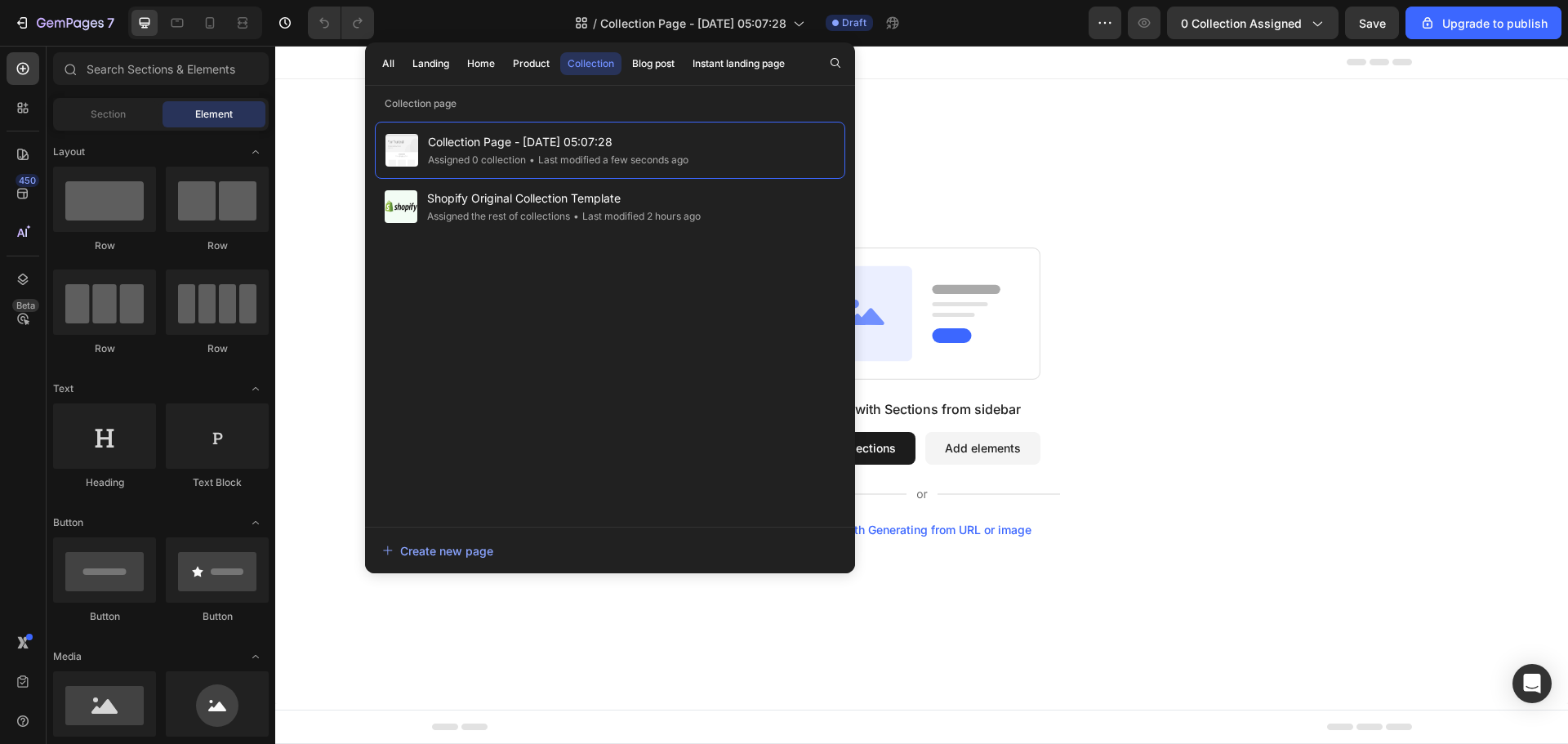
click at [1087, 223] on div "Start with Sections from sidebar Add sections Add elements Start with Generatin…" at bounding box center [921, 392] width 1293 height 625
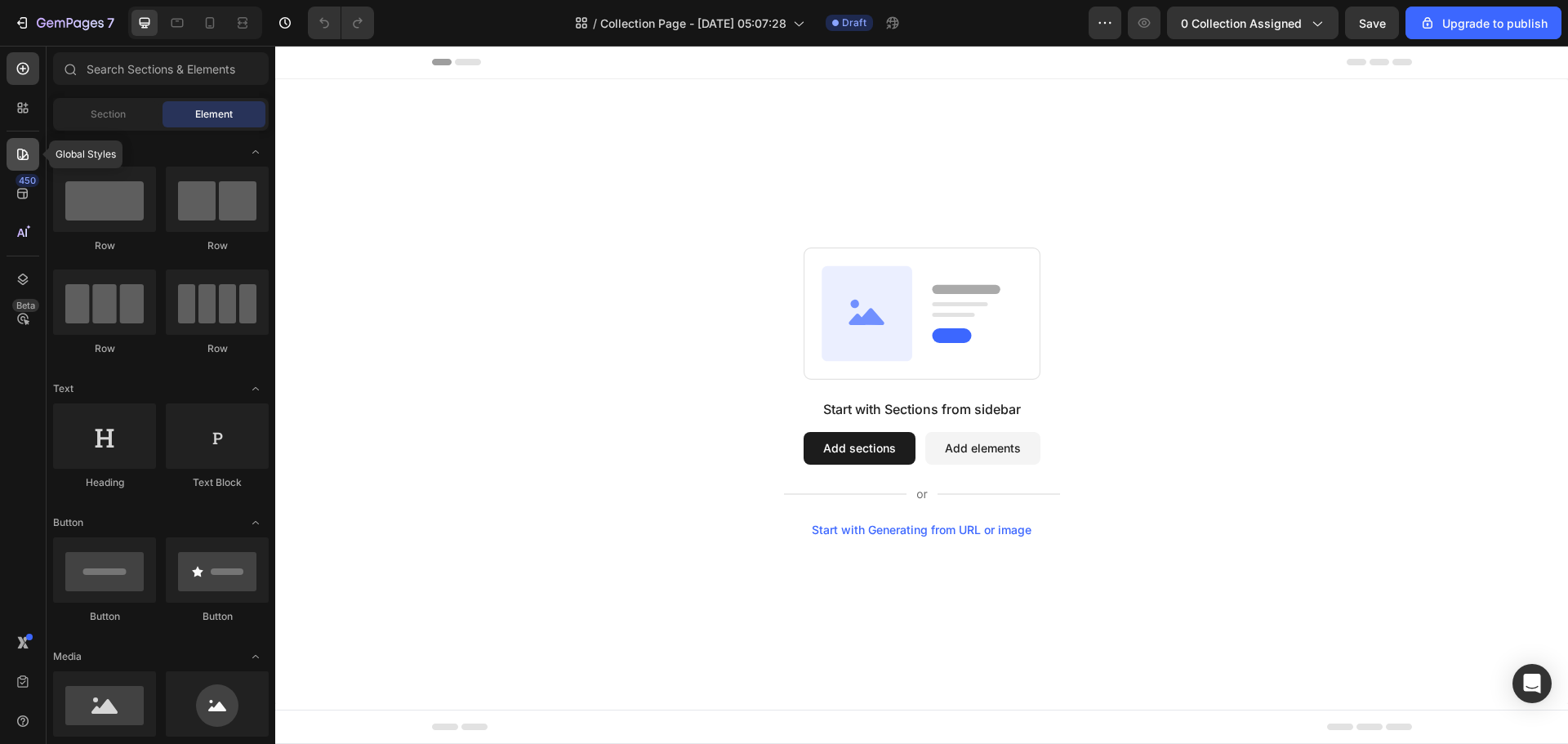
click at [24, 141] on div at bounding box center [22, 154] width 32 height 32
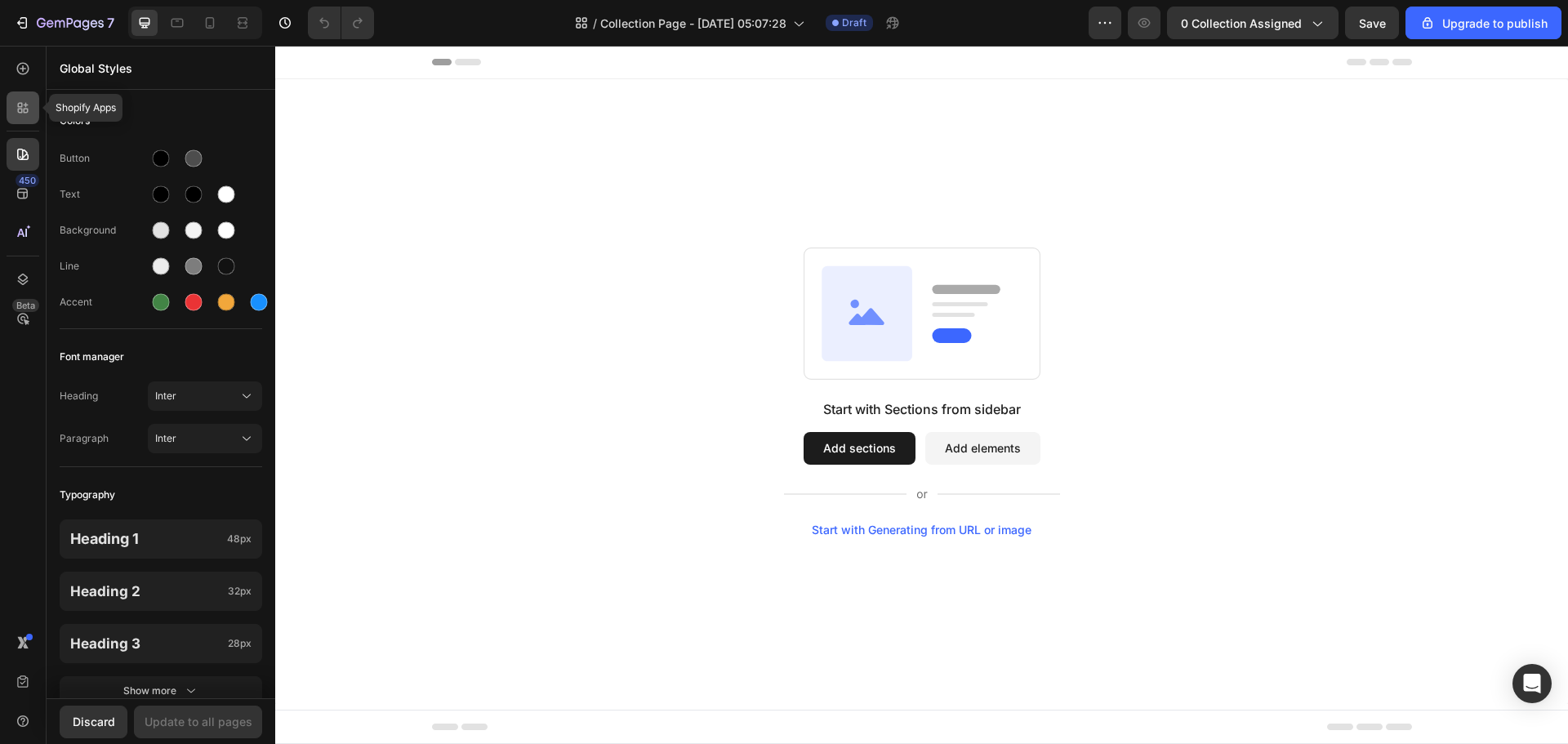
click at [23, 123] on div at bounding box center [22, 107] width 32 height 32
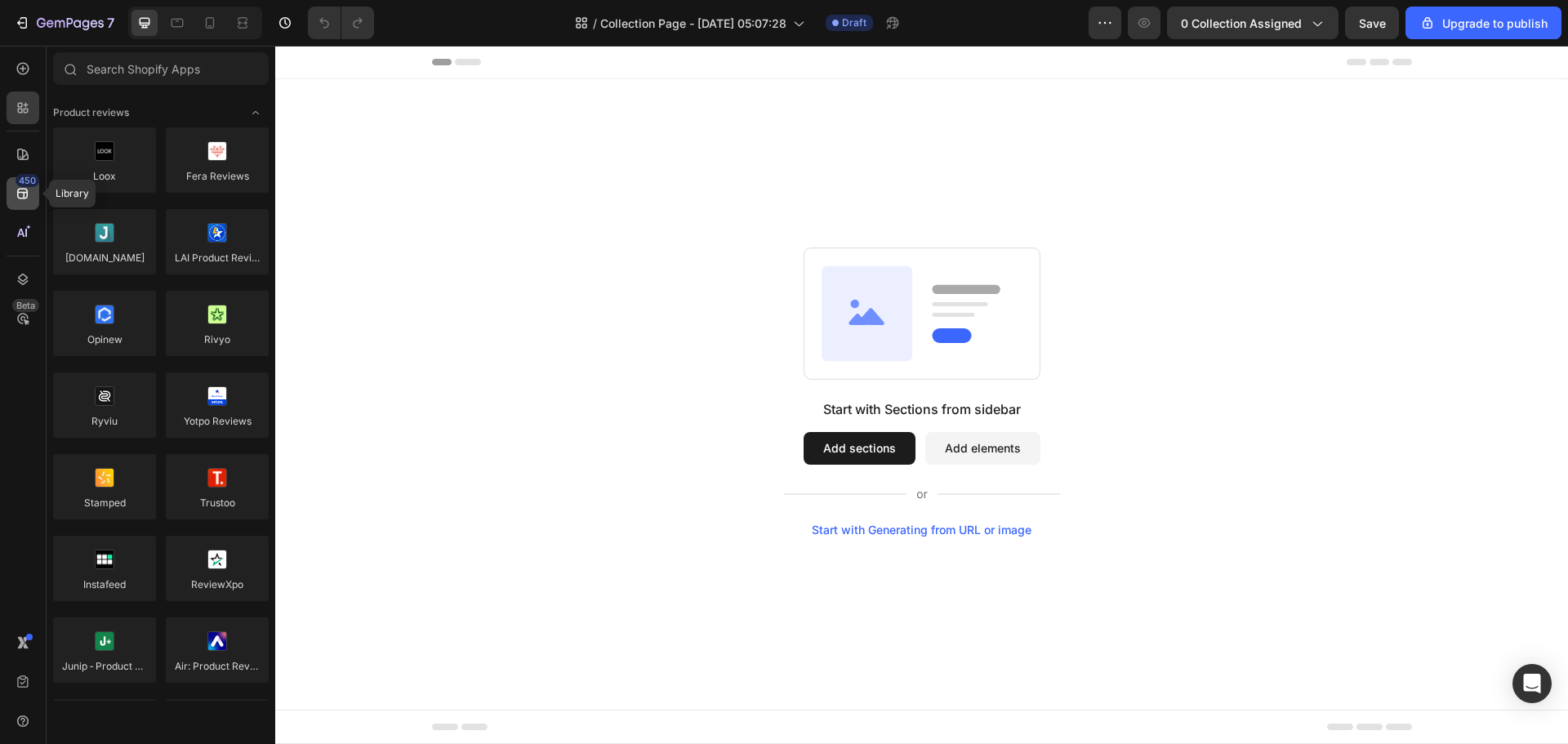
click at [20, 194] on icon at bounding box center [23, 193] width 17 height 17
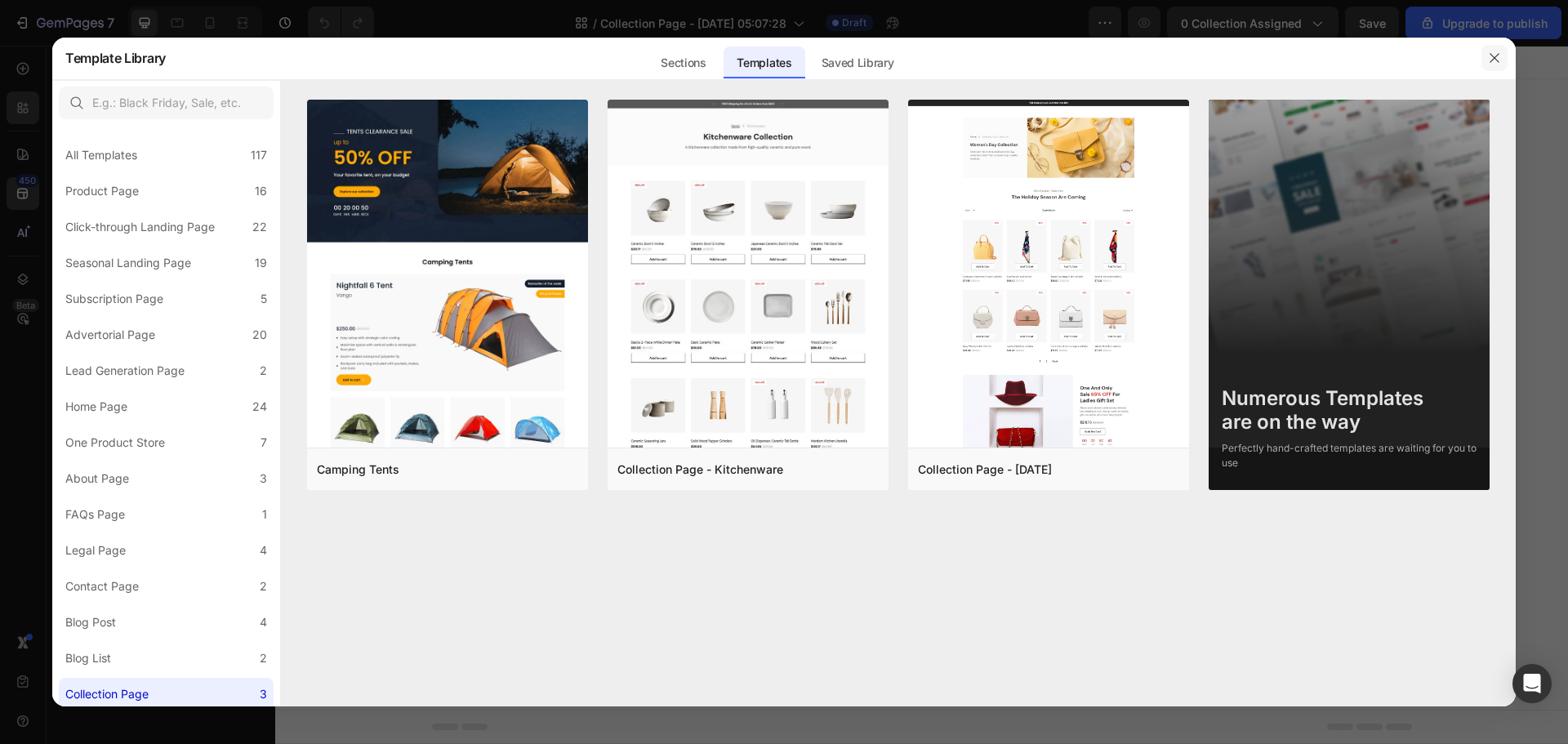
click at [1497, 60] on icon "button" at bounding box center [1494, 58] width 9 height 9
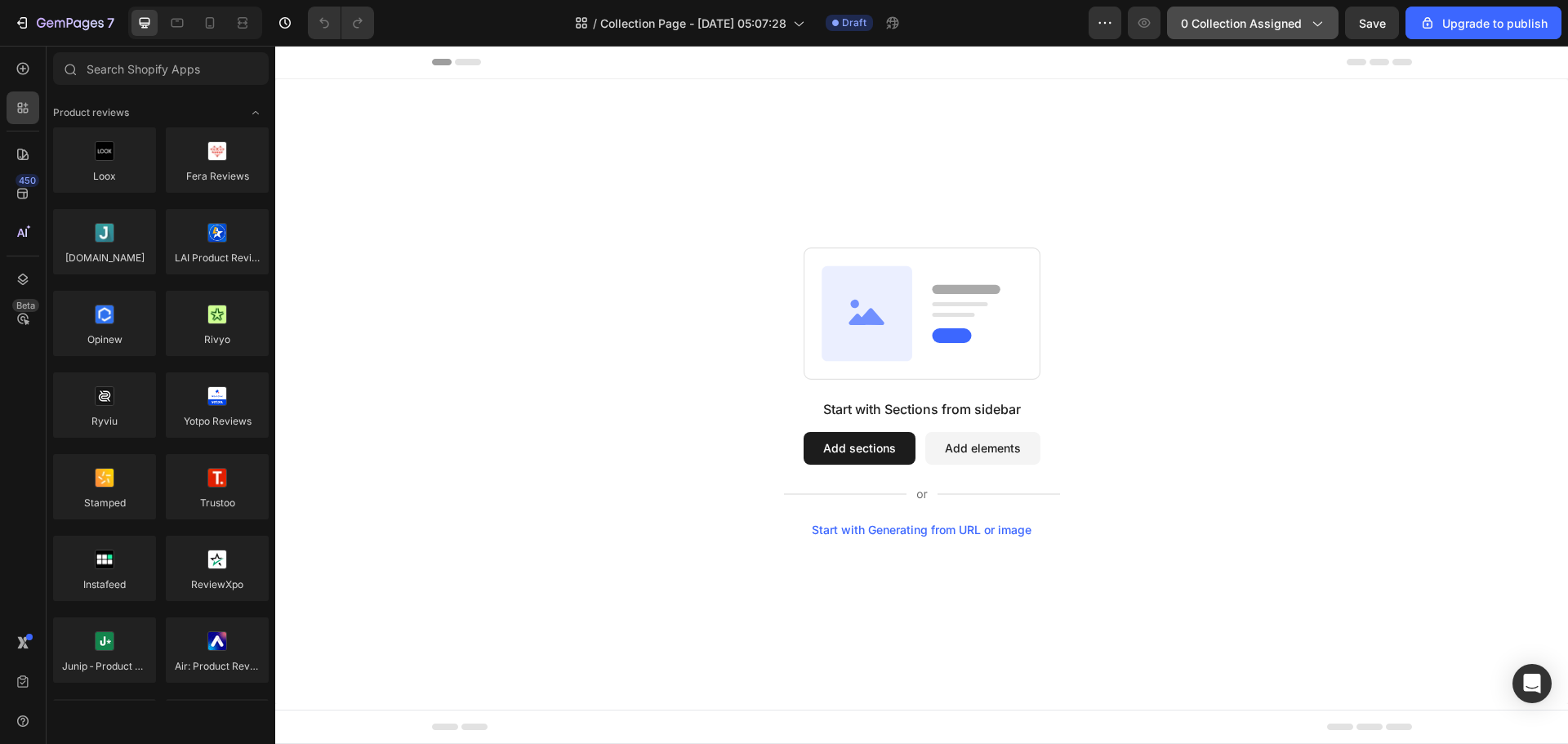
click at [1320, 24] on icon "button" at bounding box center [1317, 23] width 17 height 17
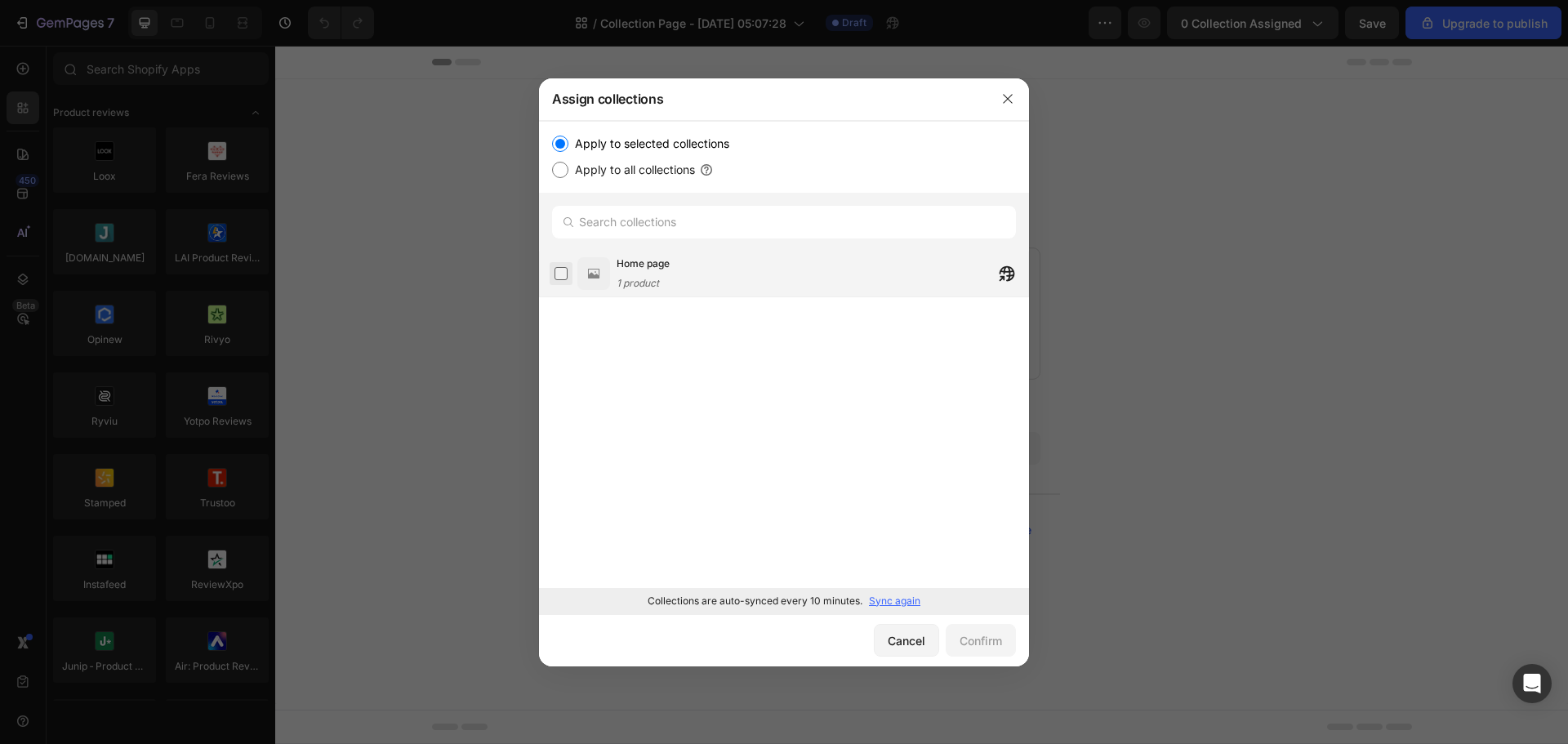
click at [567, 280] on label at bounding box center [560, 273] width 13 height 13
click at [985, 638] on div "Confirm" at bounding box center [980, 641] width 43 height 17
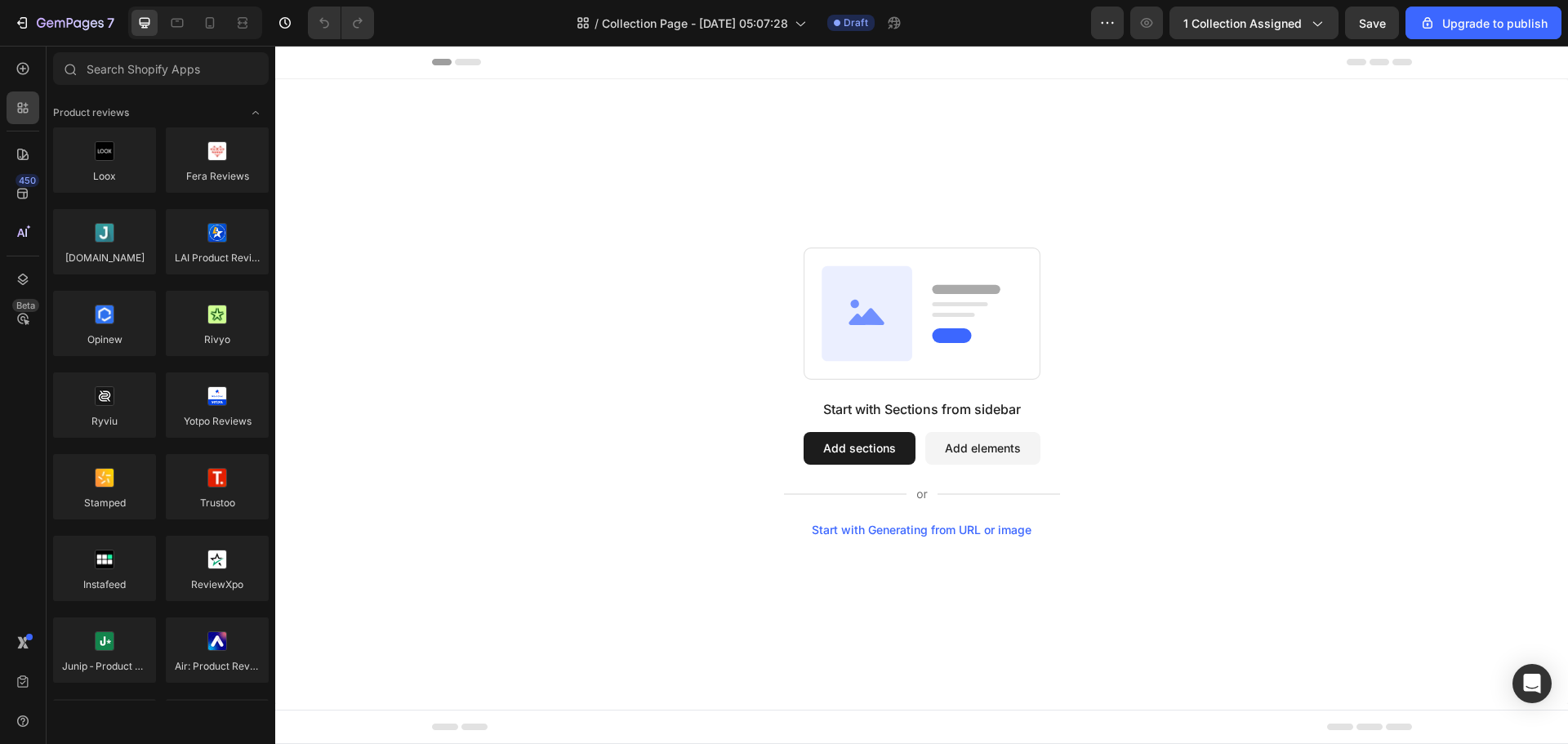
click at [872, 720] on div "Footer" at bounding box center [922, 727] width 980 height 32
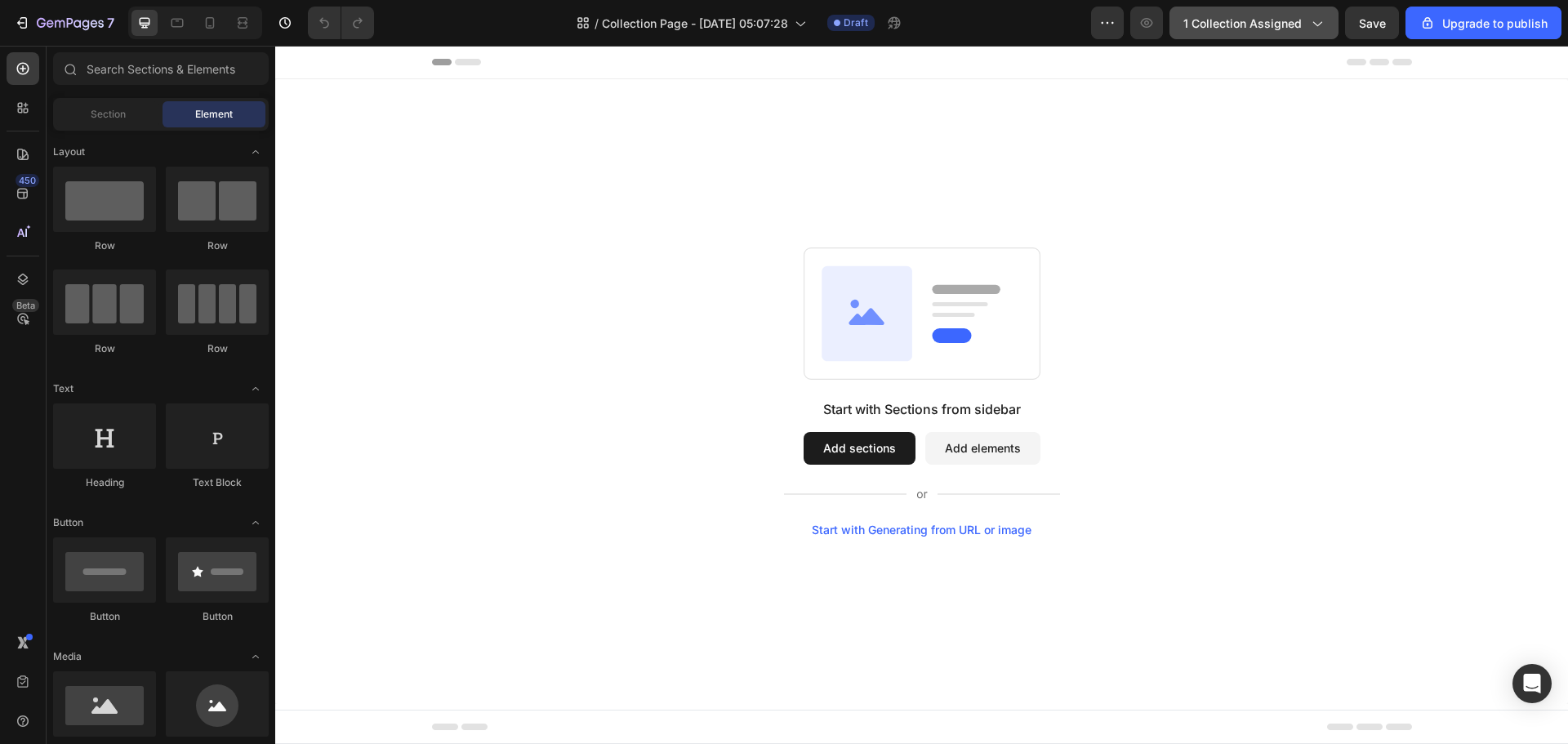
click at [1256, 25] on span "1 collection assigned" at bounding box center [1243, 24] width 119 height 17
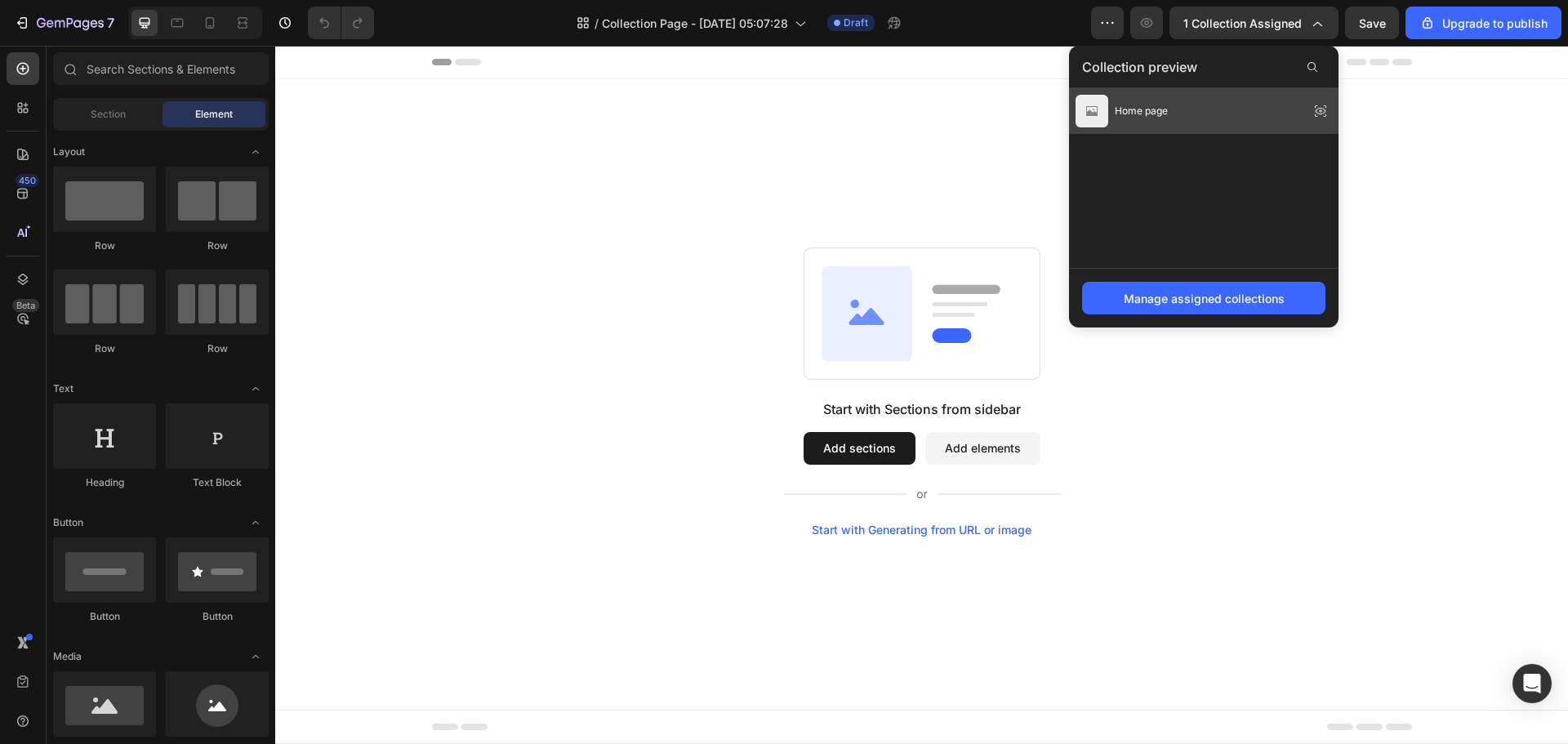
click at [1322, 116] on icon at bounding box center [1321, 111] width 23 height 23
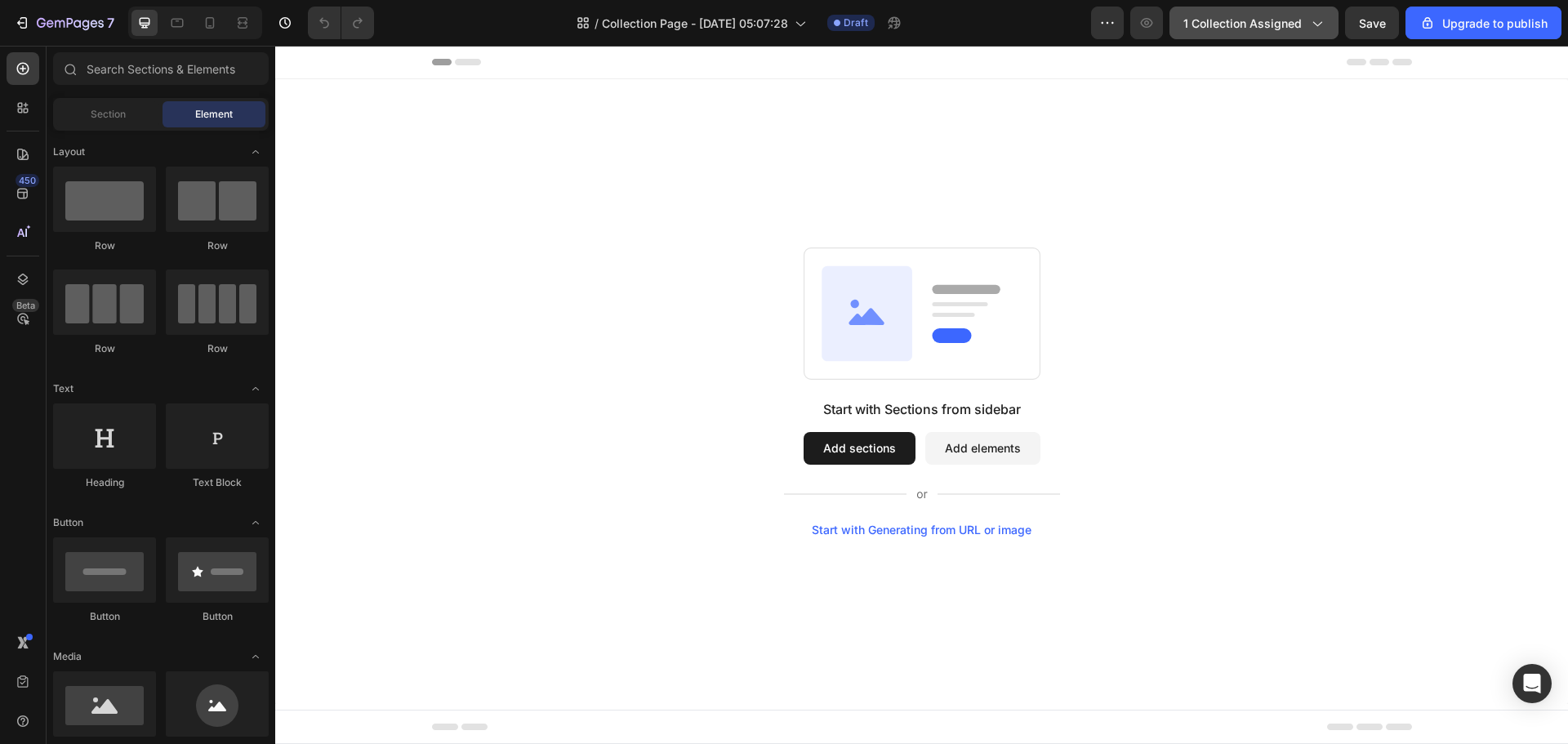
click at [1314, 19] on icon "button" at bounding box center [1317, 23] width 17 height 17
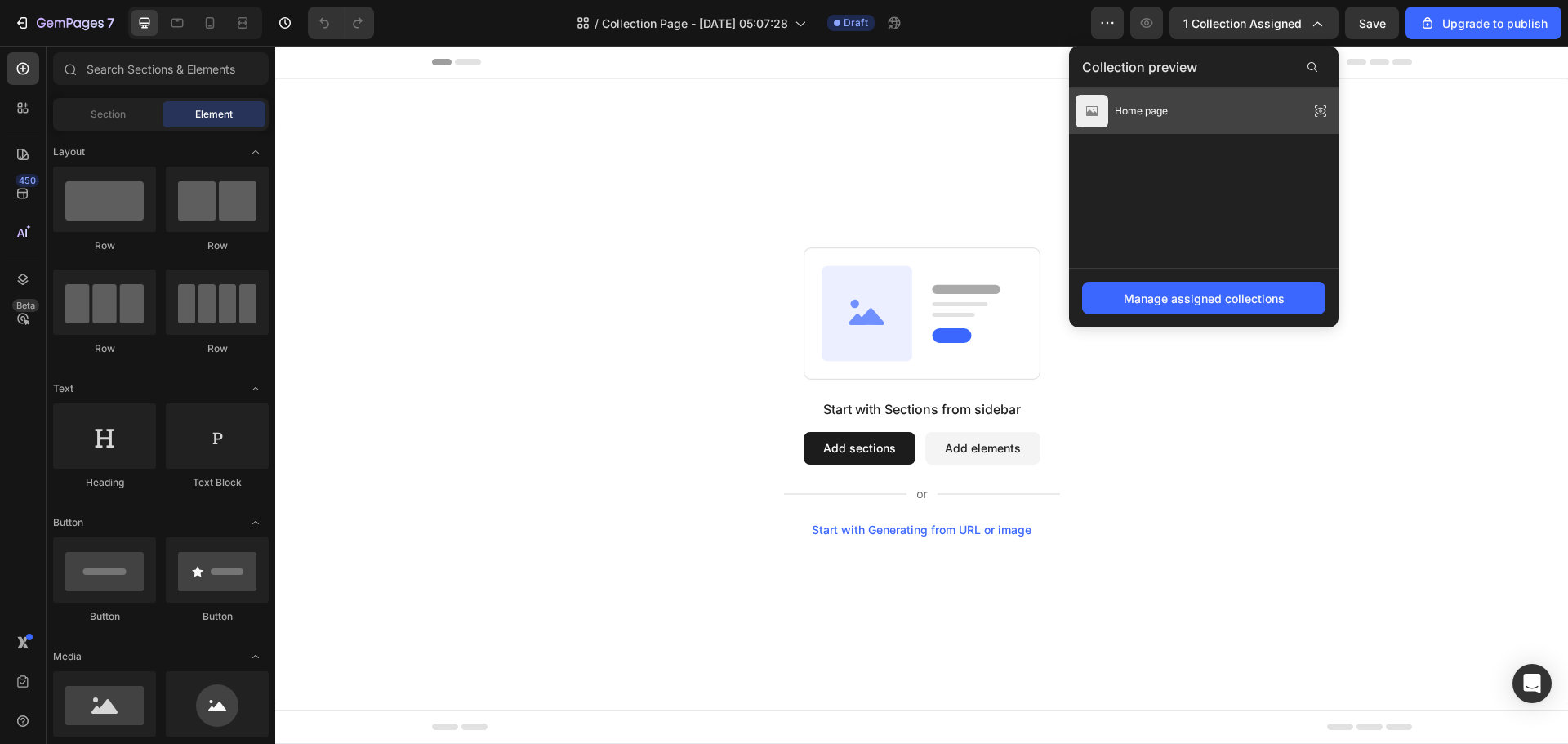
click at [1324, 110] on icon at bounding box center [1321, 111] width 23 height 23
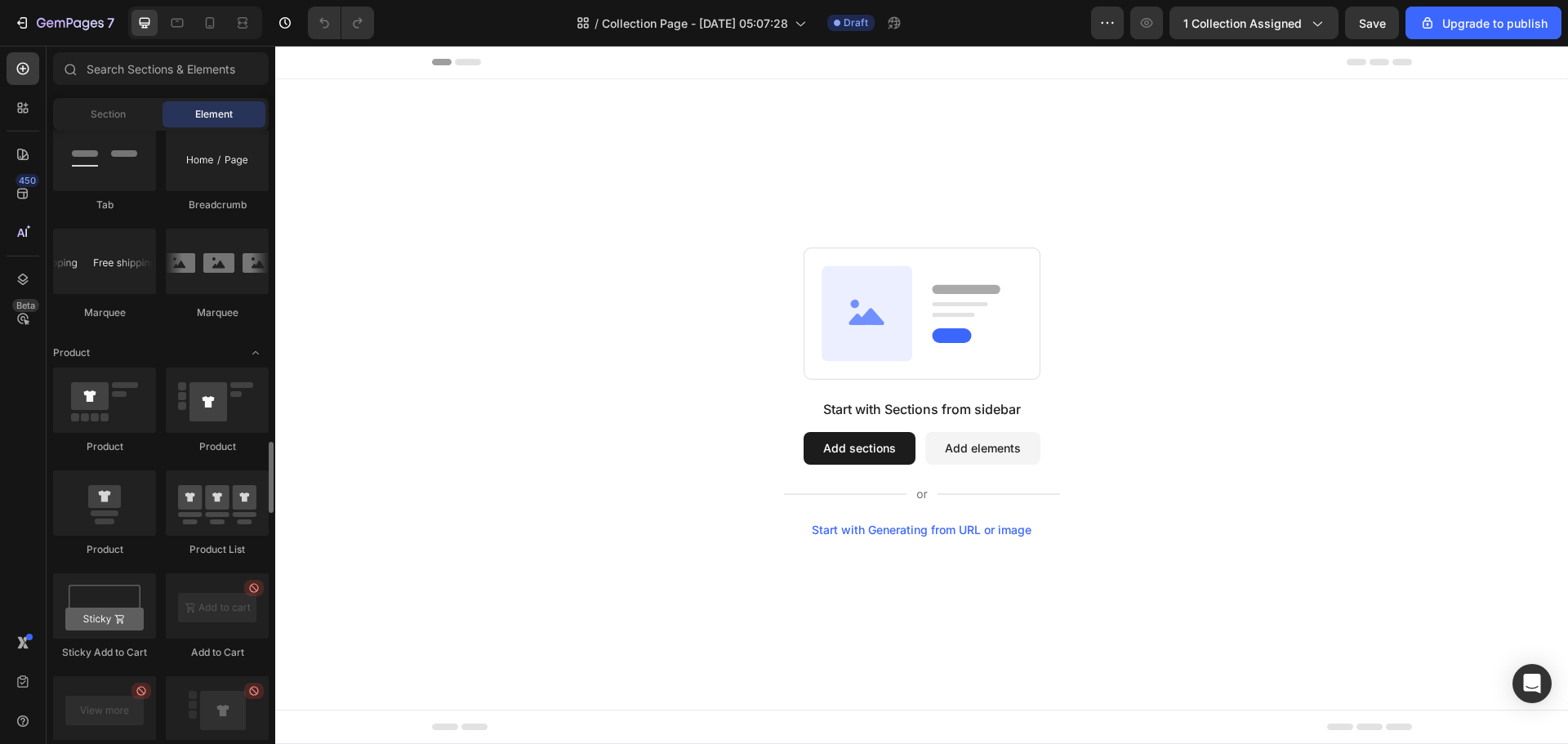
scroll to position [1960, 0]
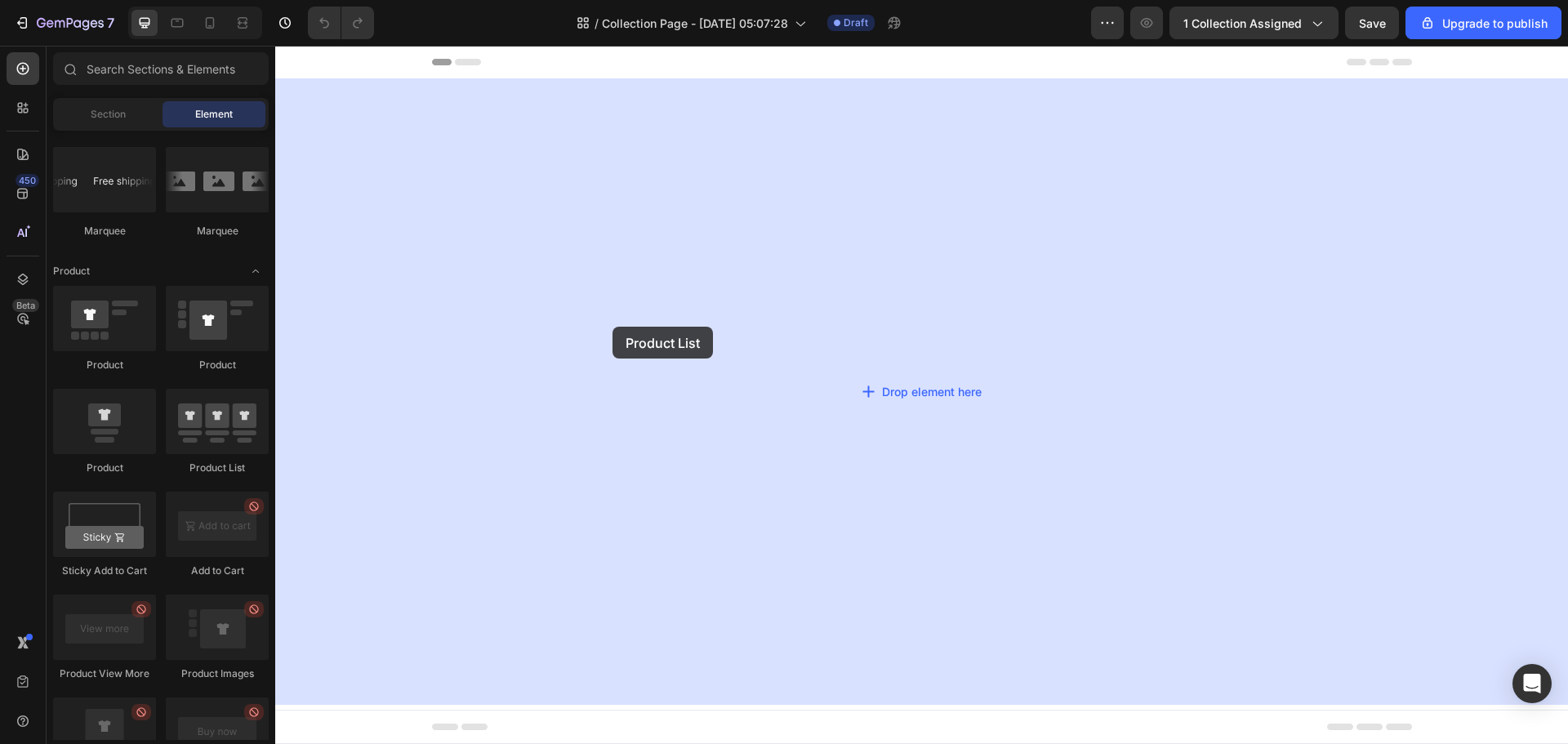
drag, startPoint x: 493, startPoint y: 486, endPoint x: 613, endPoint y: 327, distance: 199.2
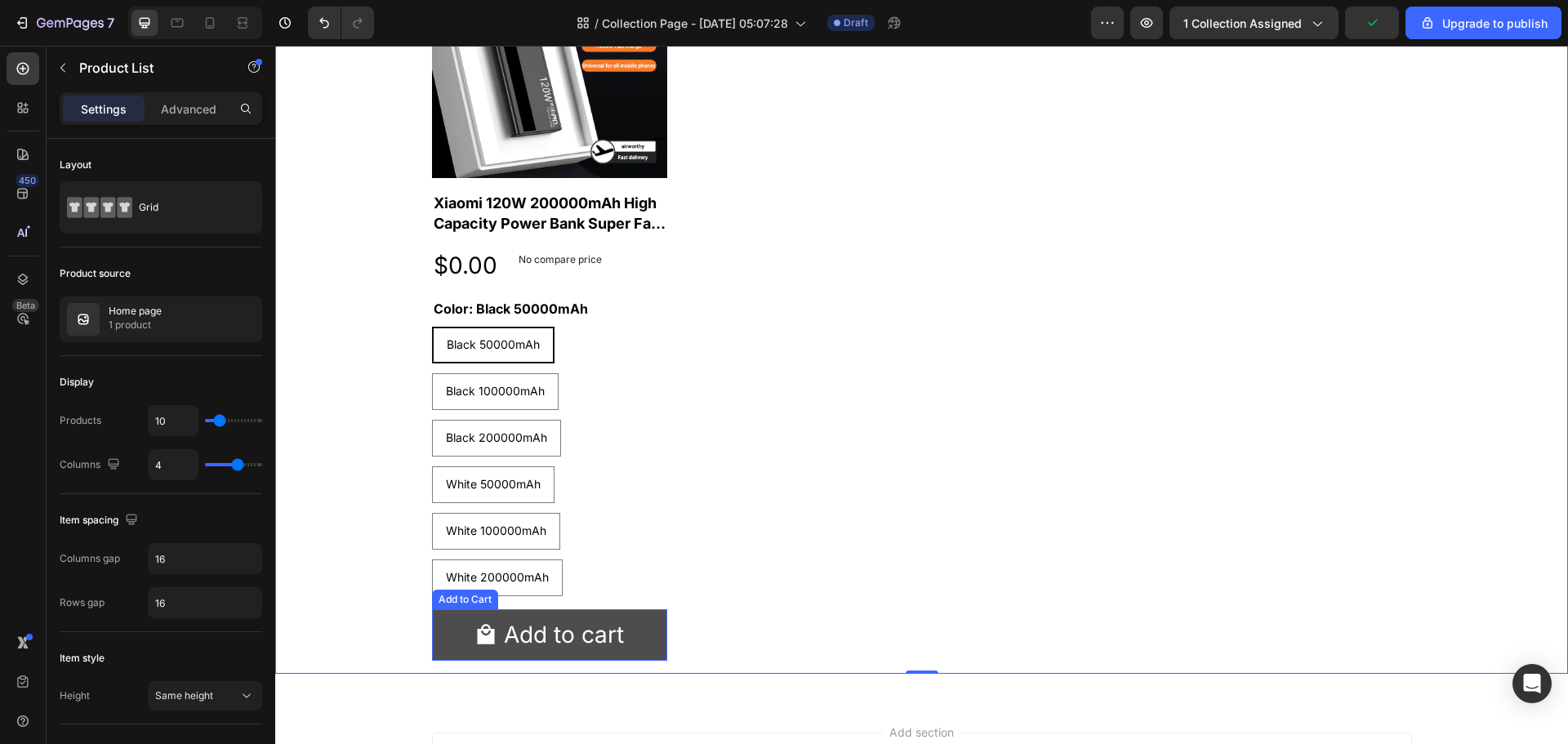
scroll to position [108, 0]
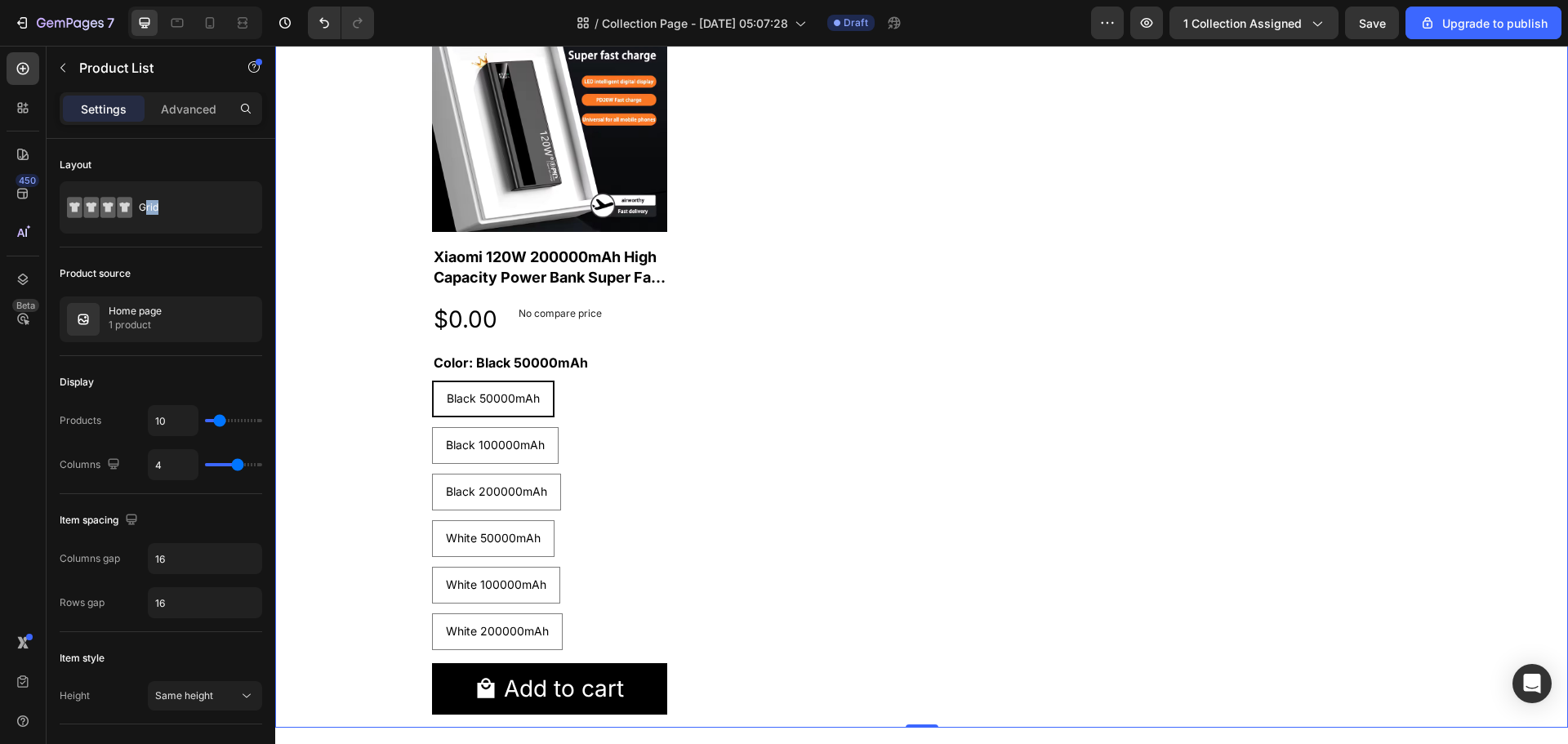
drag, startPoint x: 419, startPoint y: 256, endPoint x: 874, endPoint y: 382, distance: 472.1
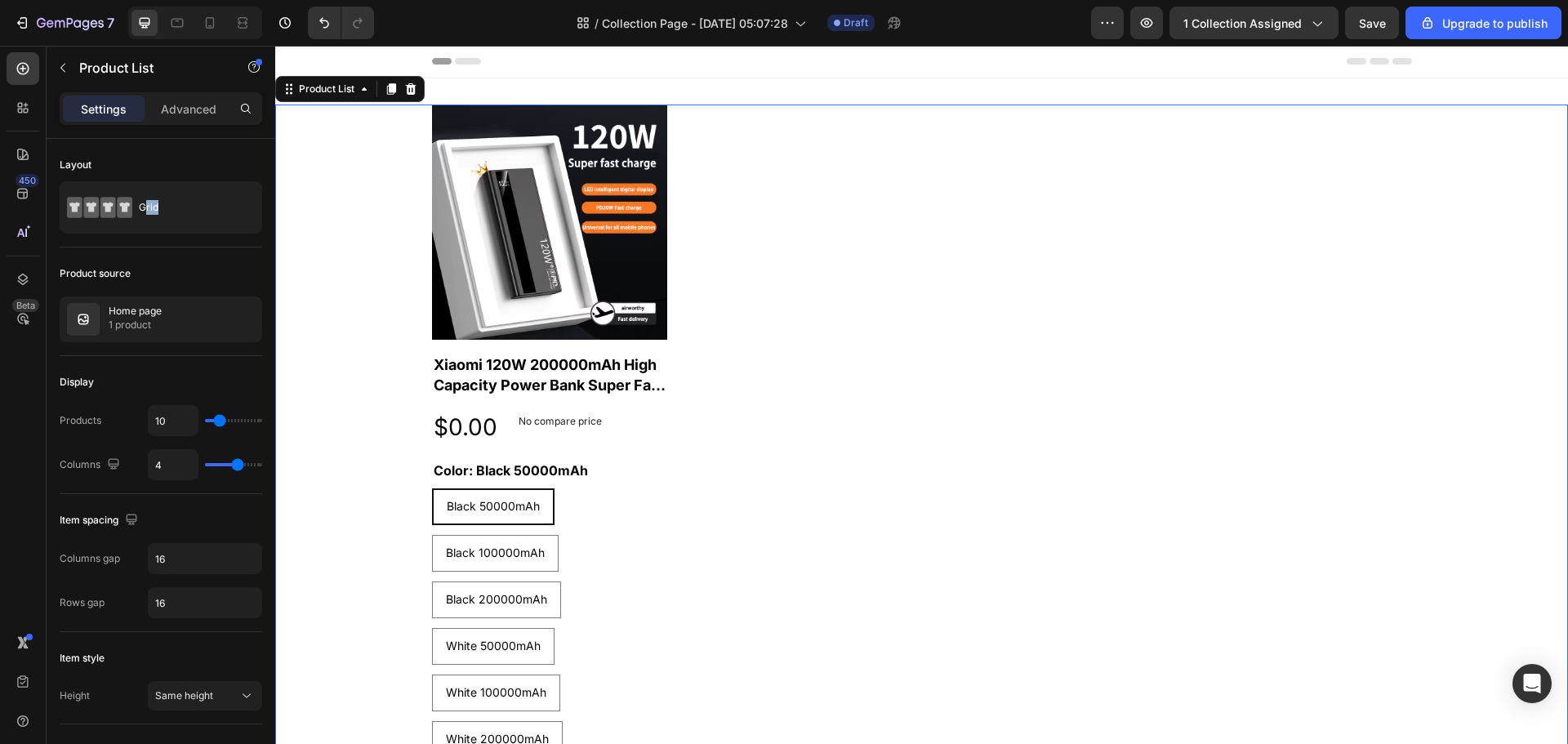
scroll to position [0, 0]
click at [419, 94] on div at bounding box center [410, 90] width 19 height 19
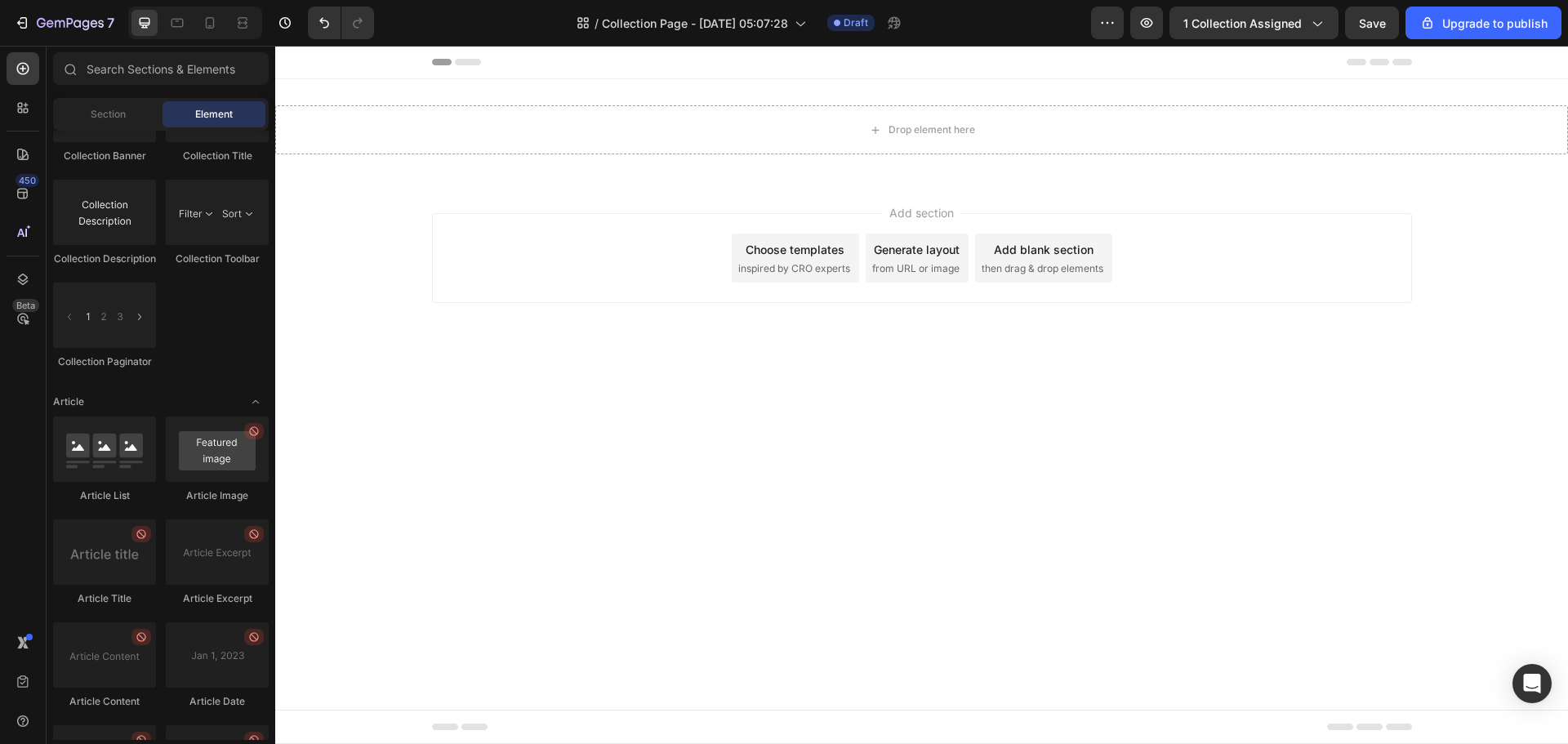
scroll to position [4412, 0]
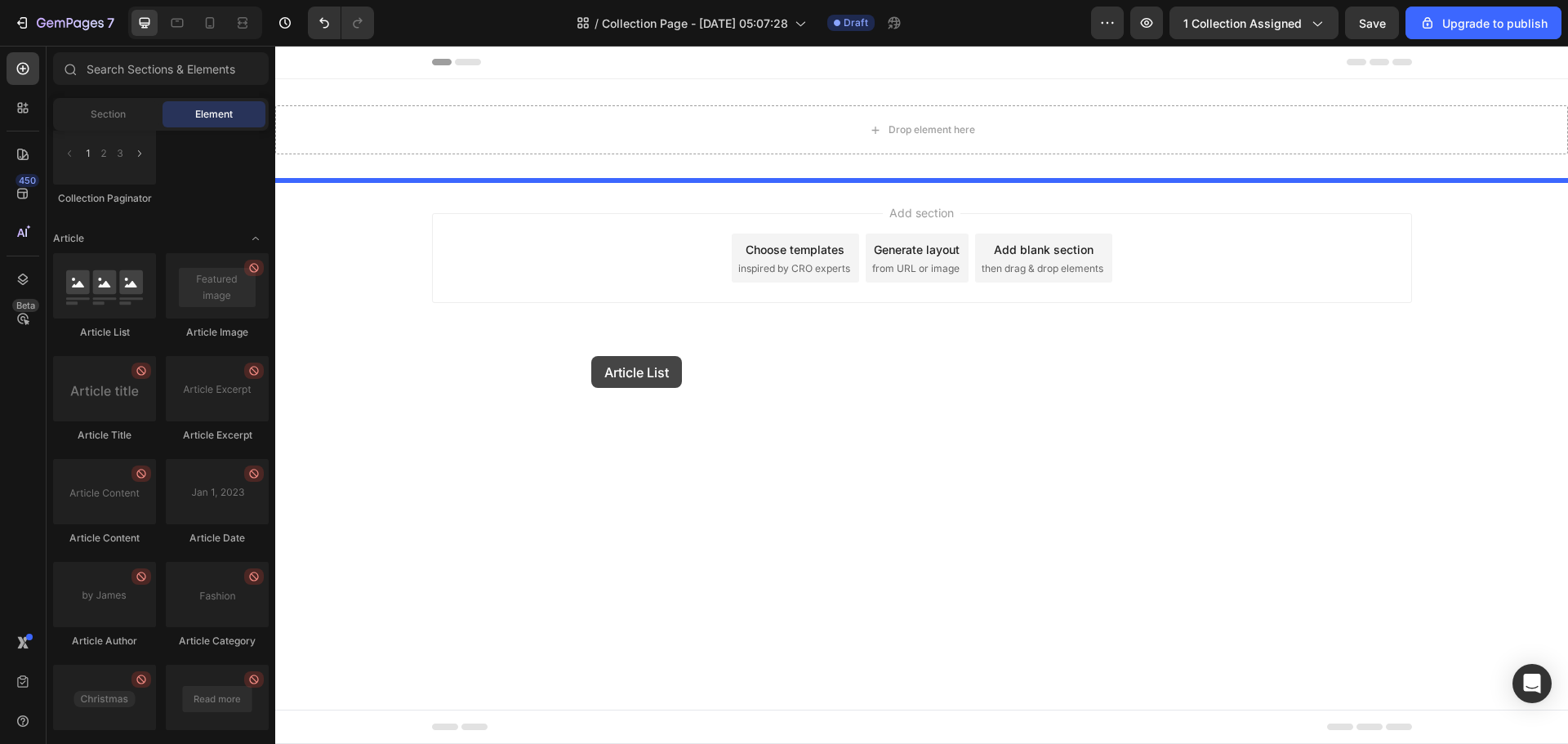
drag, startPoint x: 389, startPoint y: 365, endPoint x: 697, endPoint y: 375, distance: 308.2
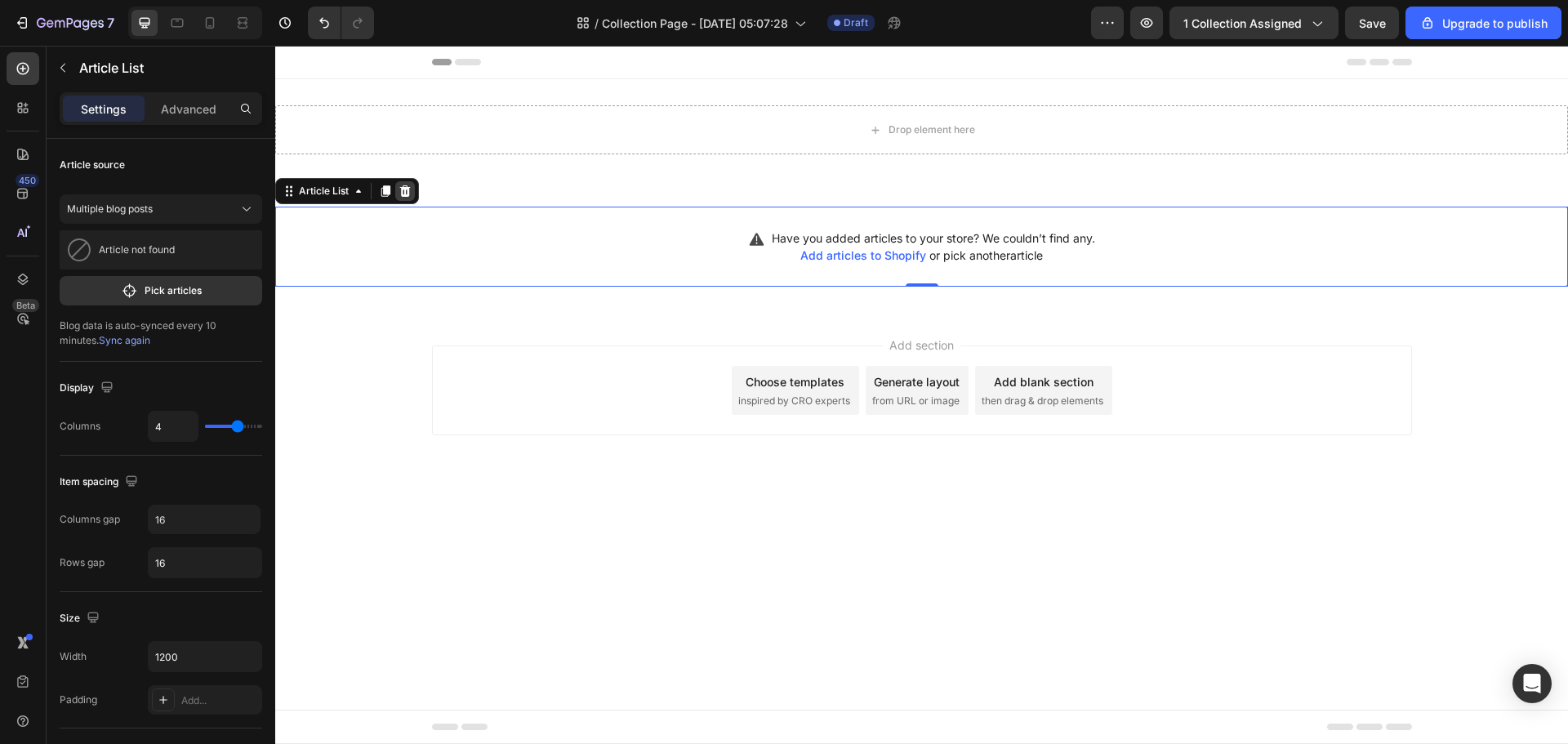
click at [399, 190] on icon at bounding box center [405, 190] width 13 height 13
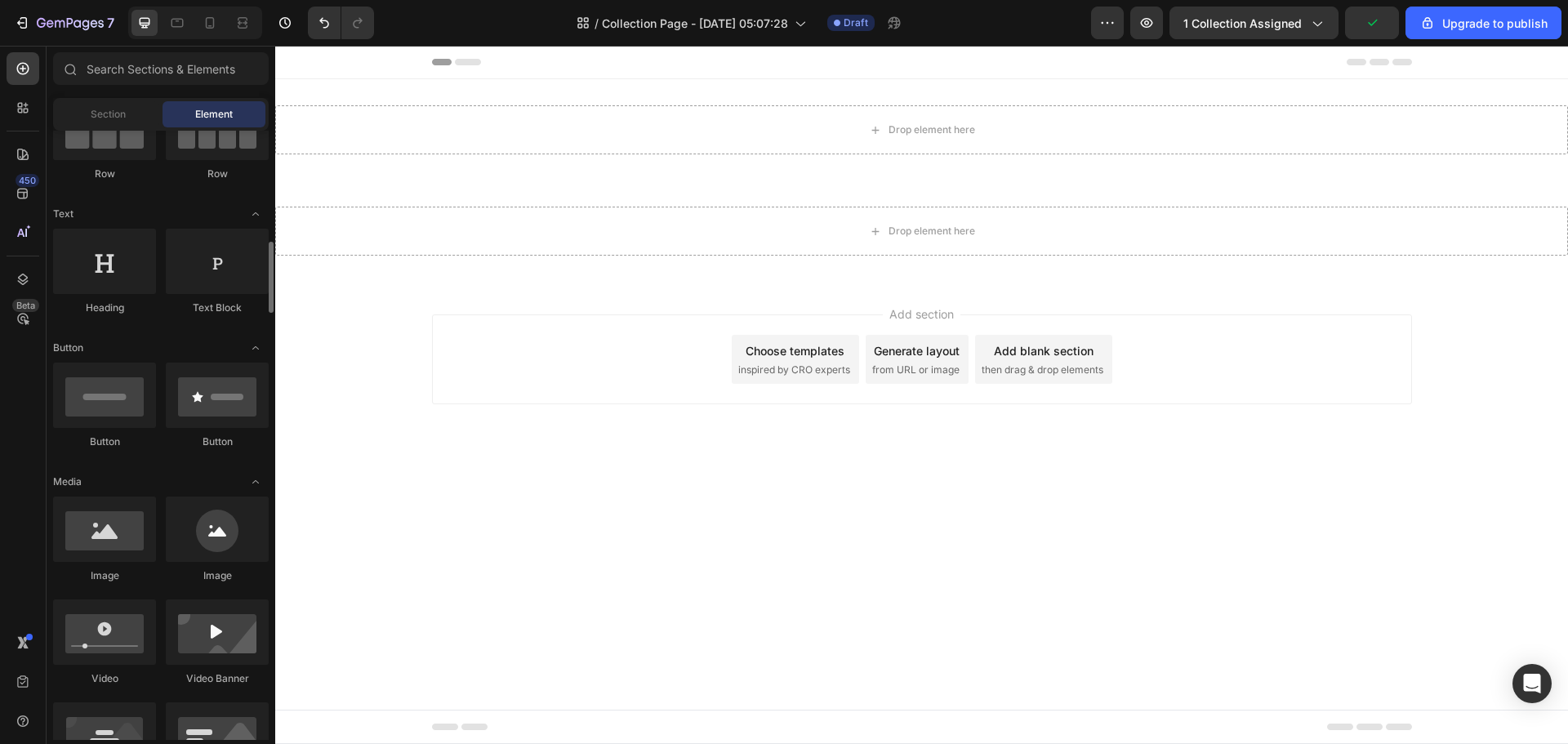
scroll to position [257, 0]
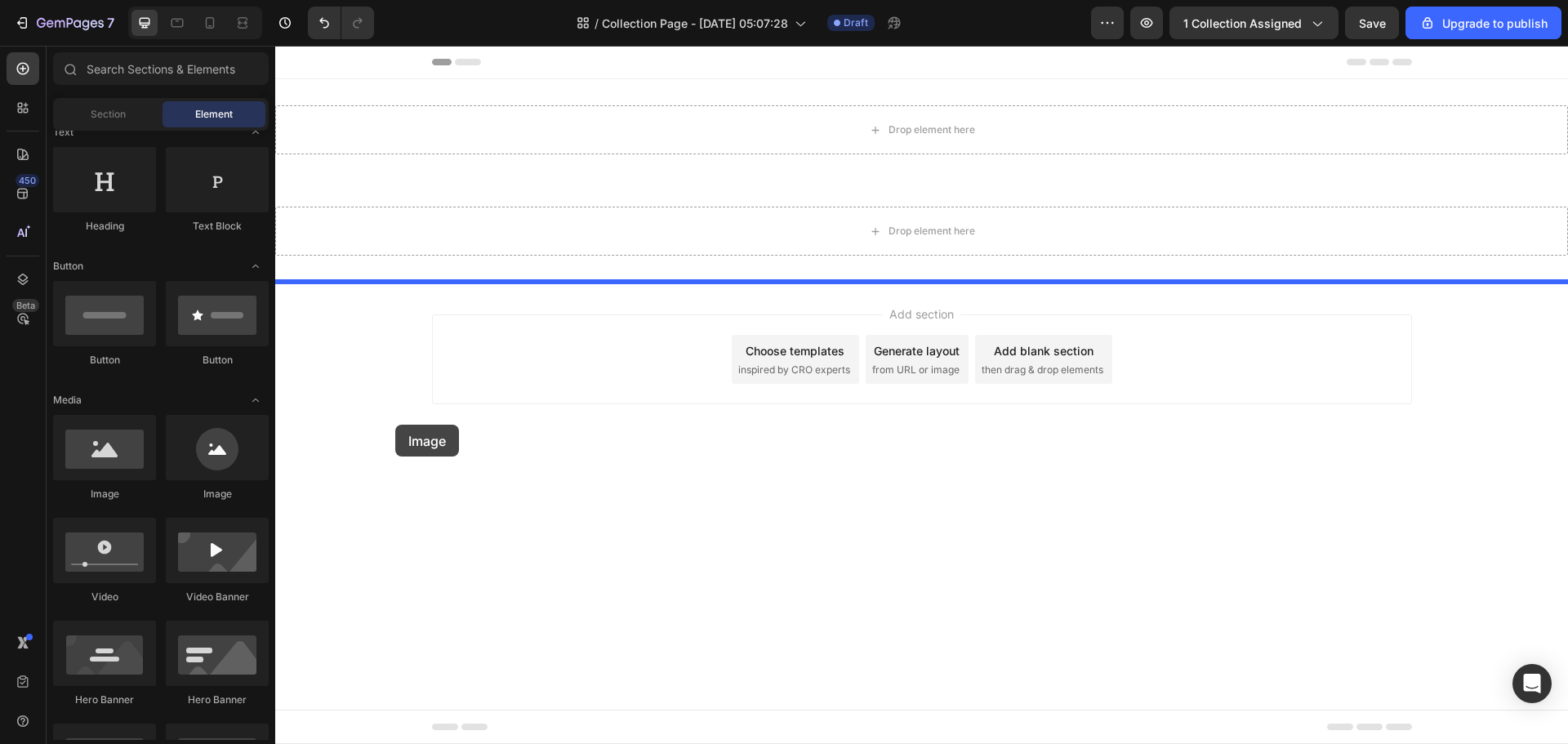
drag, startPoint x: 494, startPoint y: 518, endPoint x: 409, endPoint y: 422, distance: 128.2
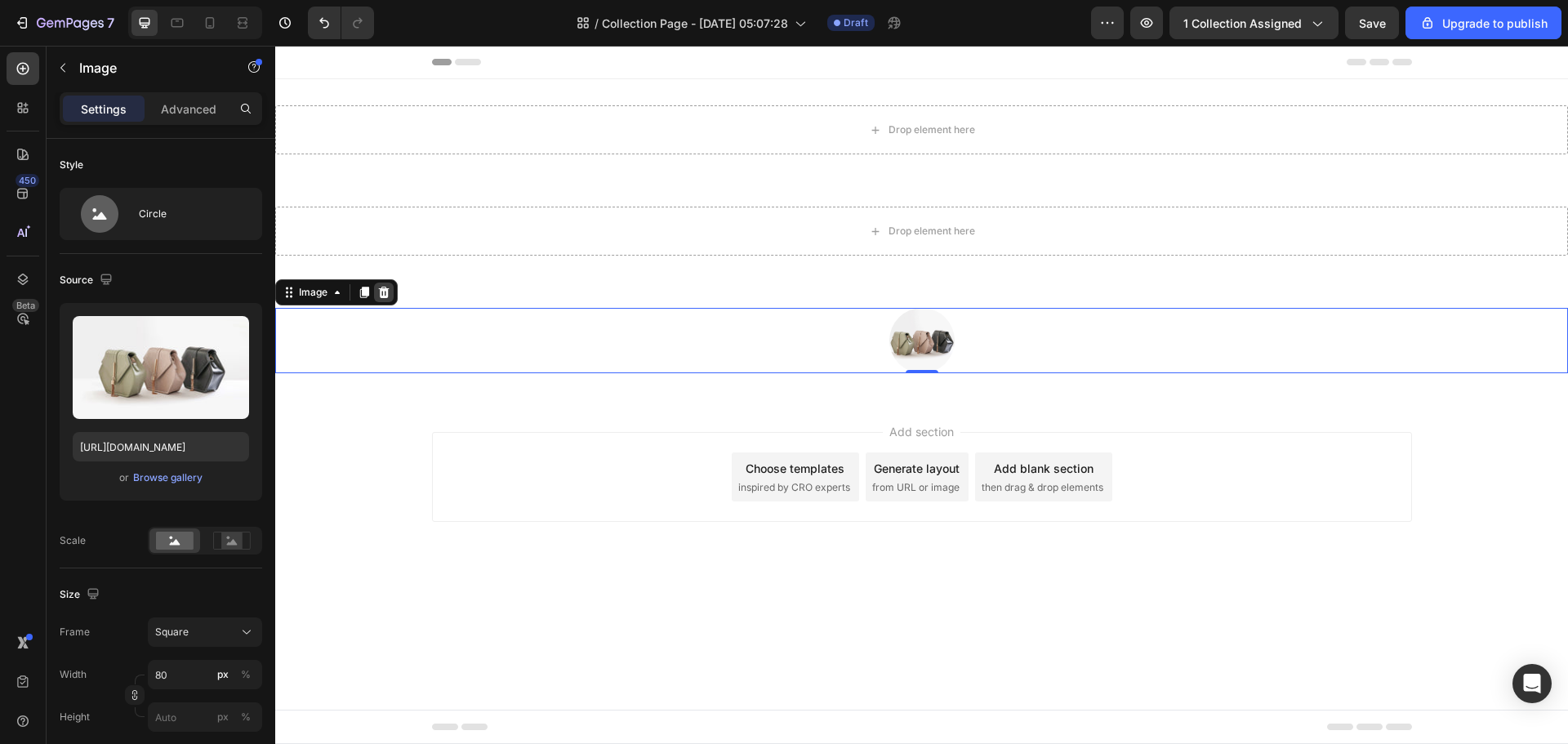
click at [383, 292] on icon at bounding box center [383, 292] width 13 height 13
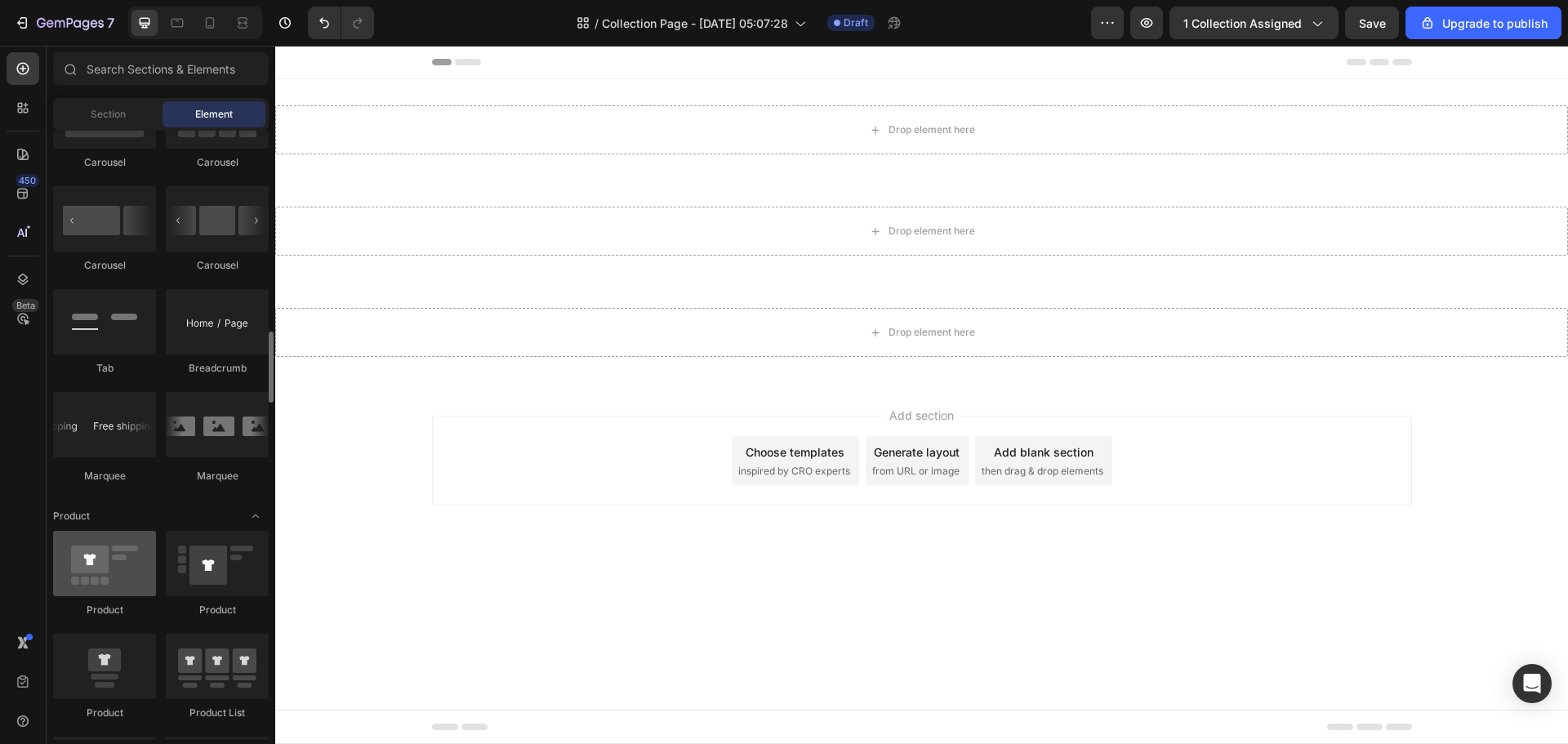
scroll to position [1797, 0]
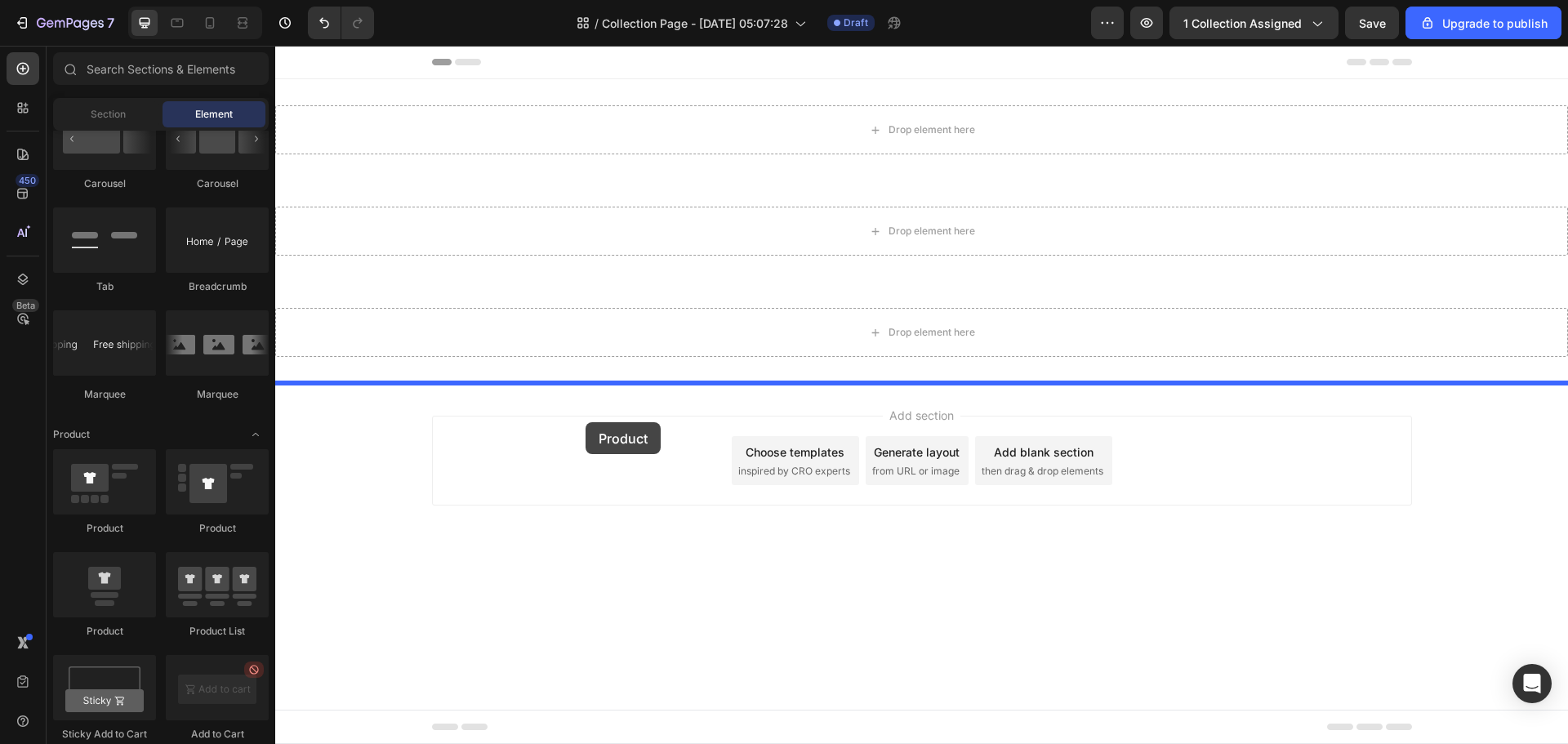
drag, startPoint x: 427, startPoint y: 632, endPoint x: 587, endPoint y: 419, distance: 266.4
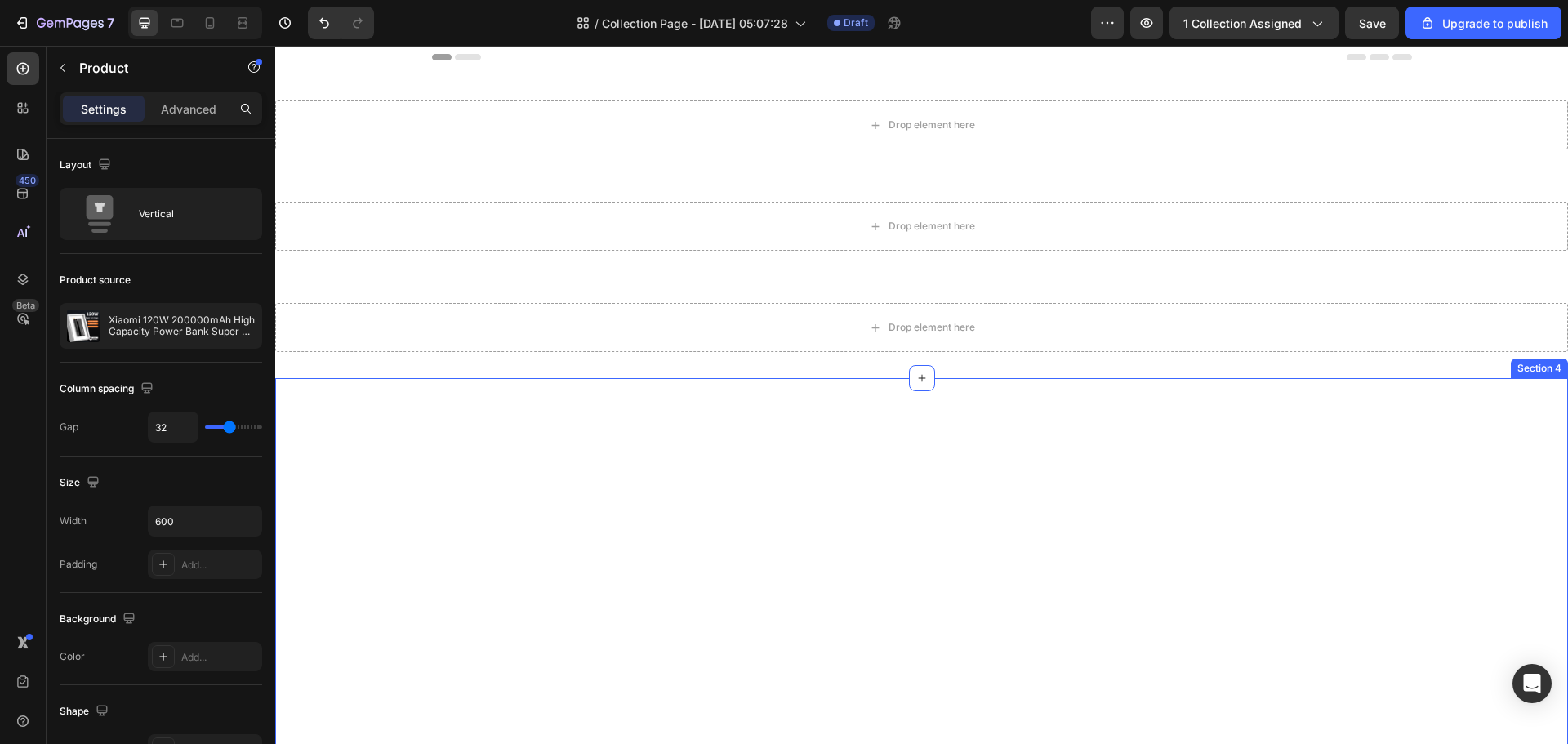
scroll to position [0, 0]
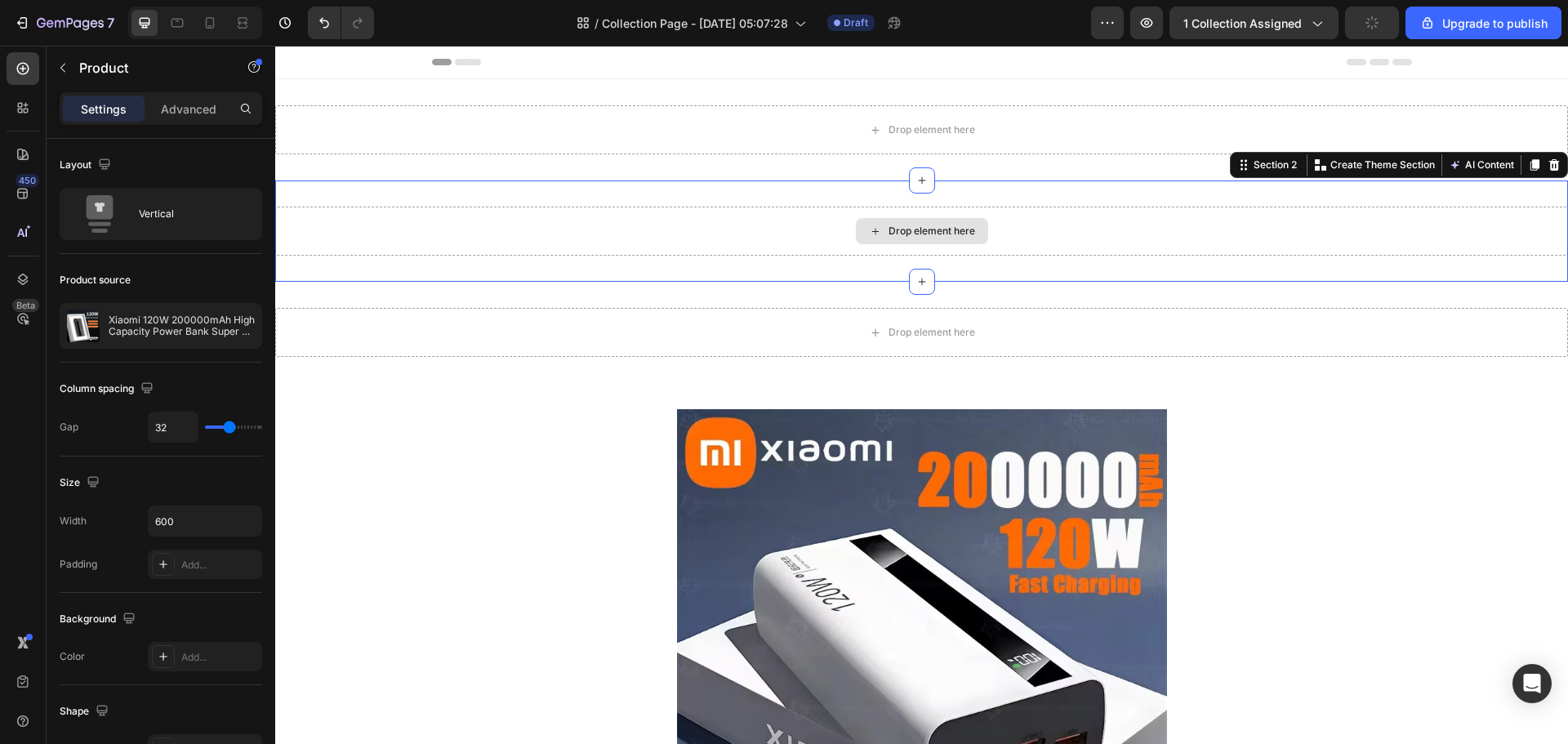
click at [1186, 247] on div "Drop element here" at bounding box center [921, 231] width 1293 height 49
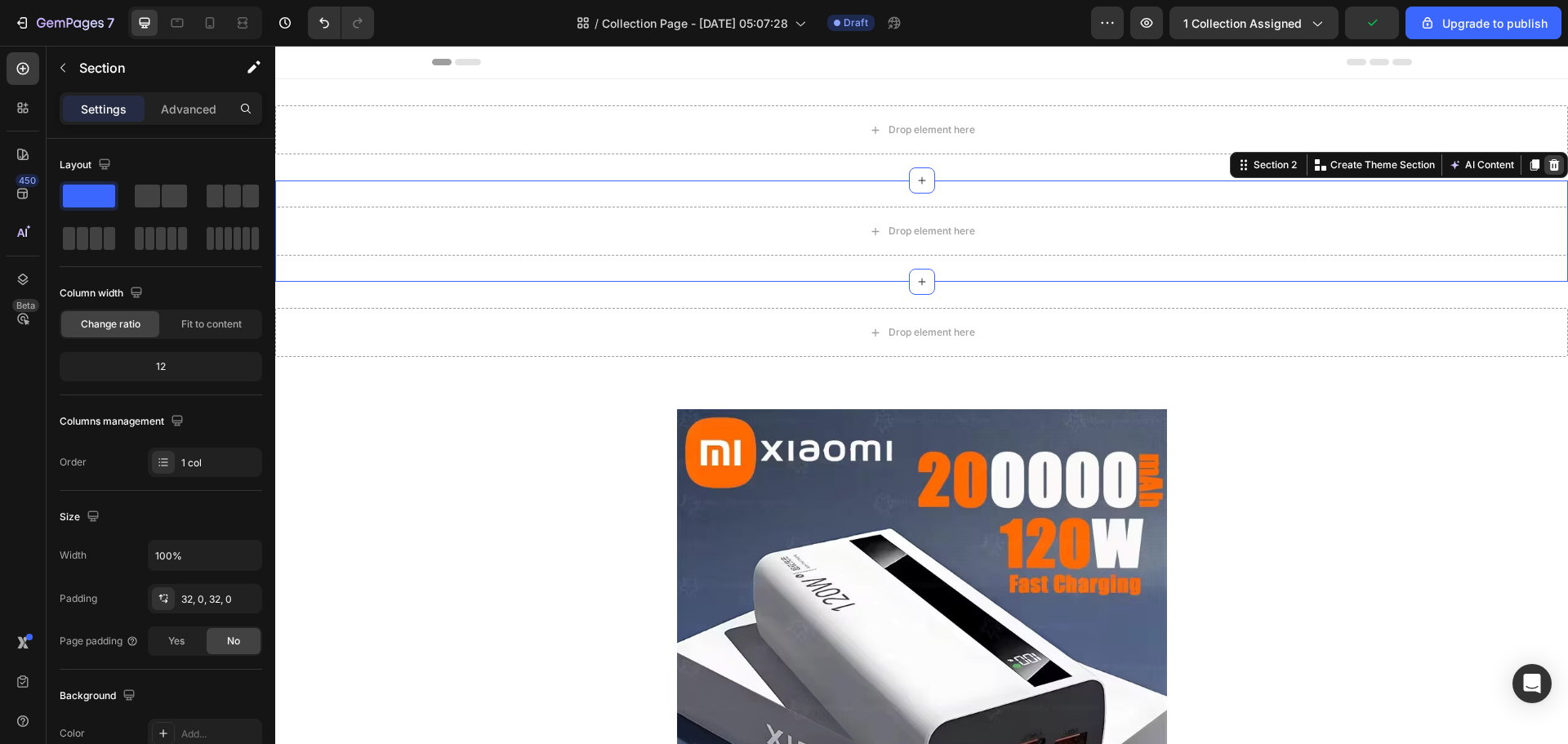
click at [1548, 164] on icon at bounding box center [1554, 164] width 13 height 13
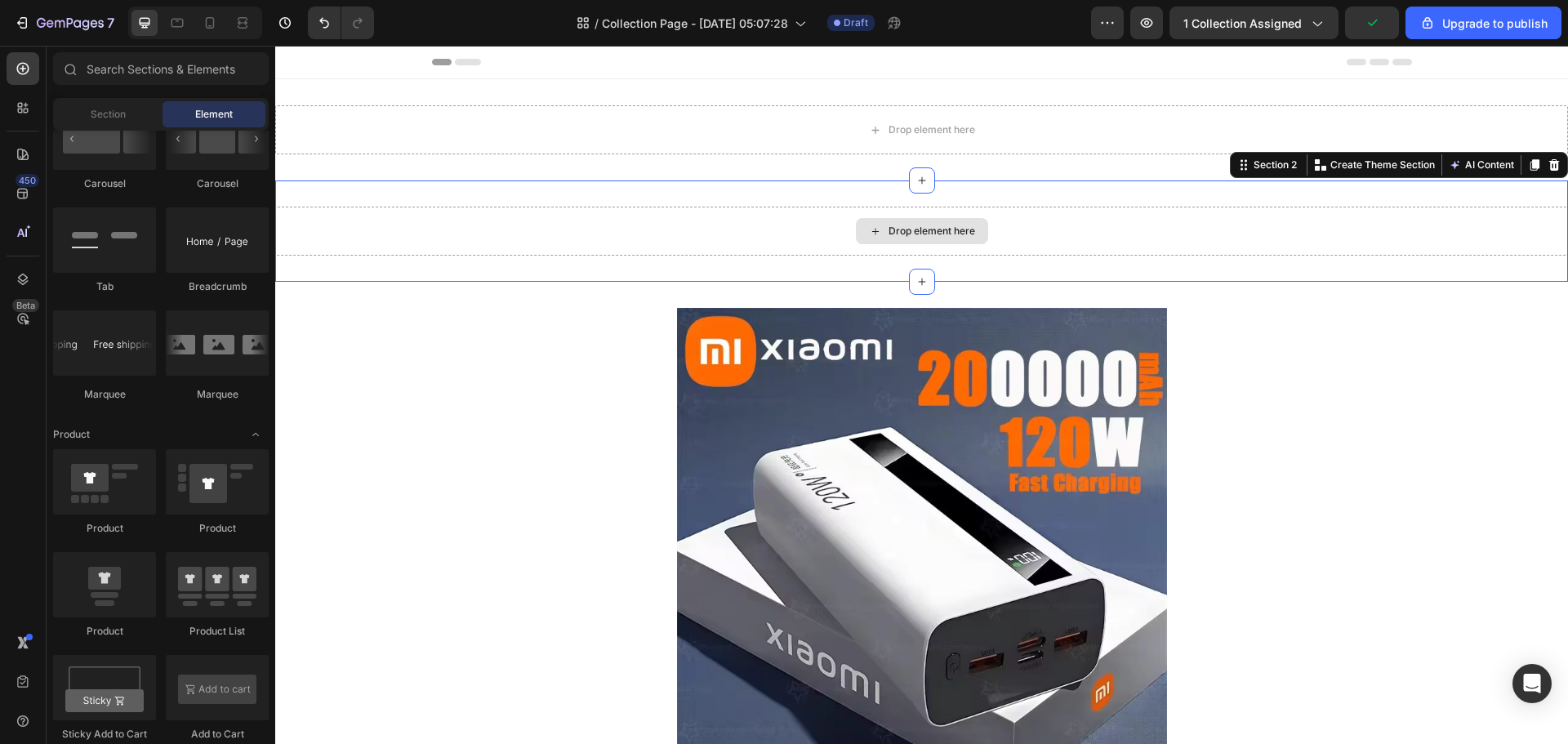
click at [1431, 221] on div "Drop element here" at bounding box center [921, 231] width 1293 height 49
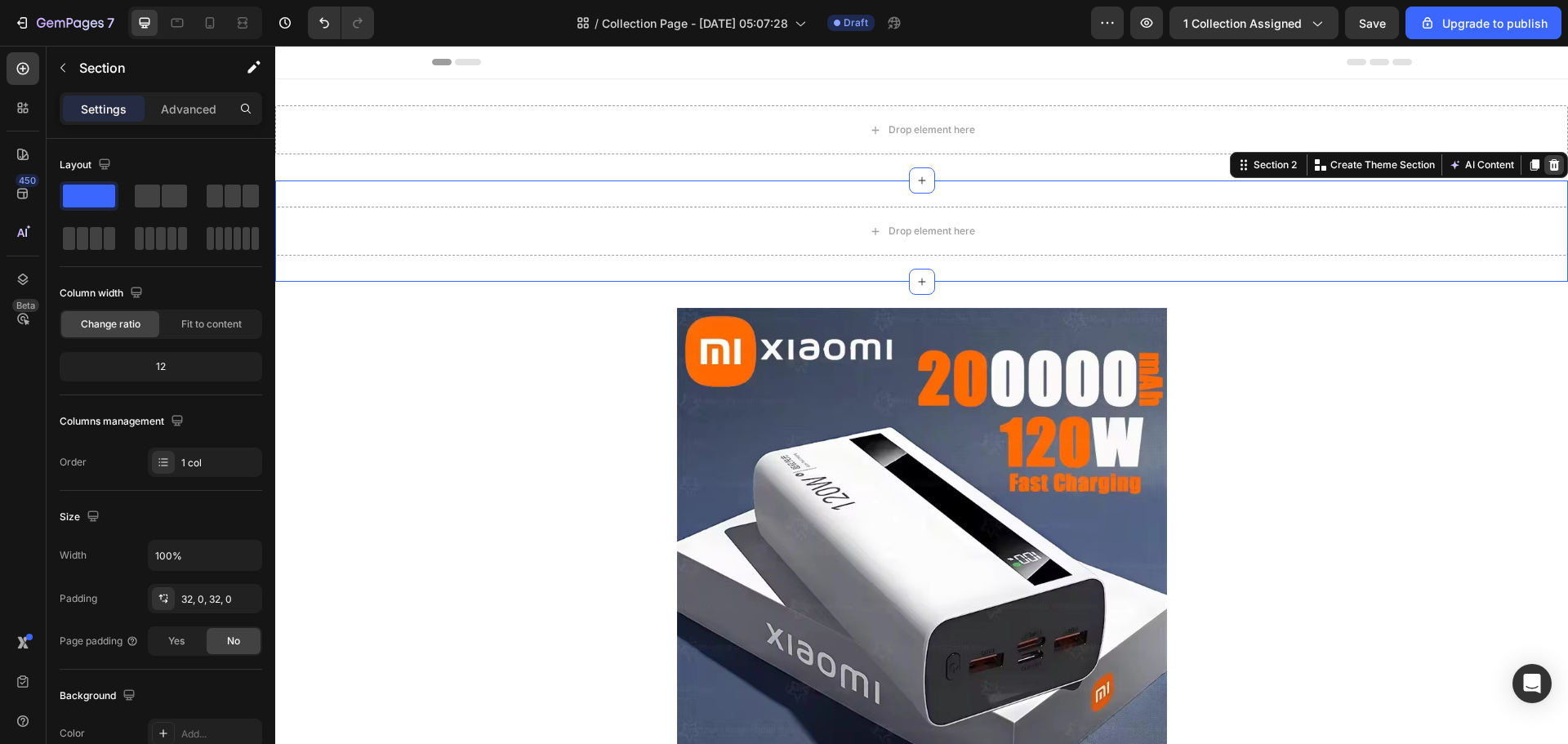
click at [1548, 166] on icon at bounding box center [1554, 164] width 13 height 13
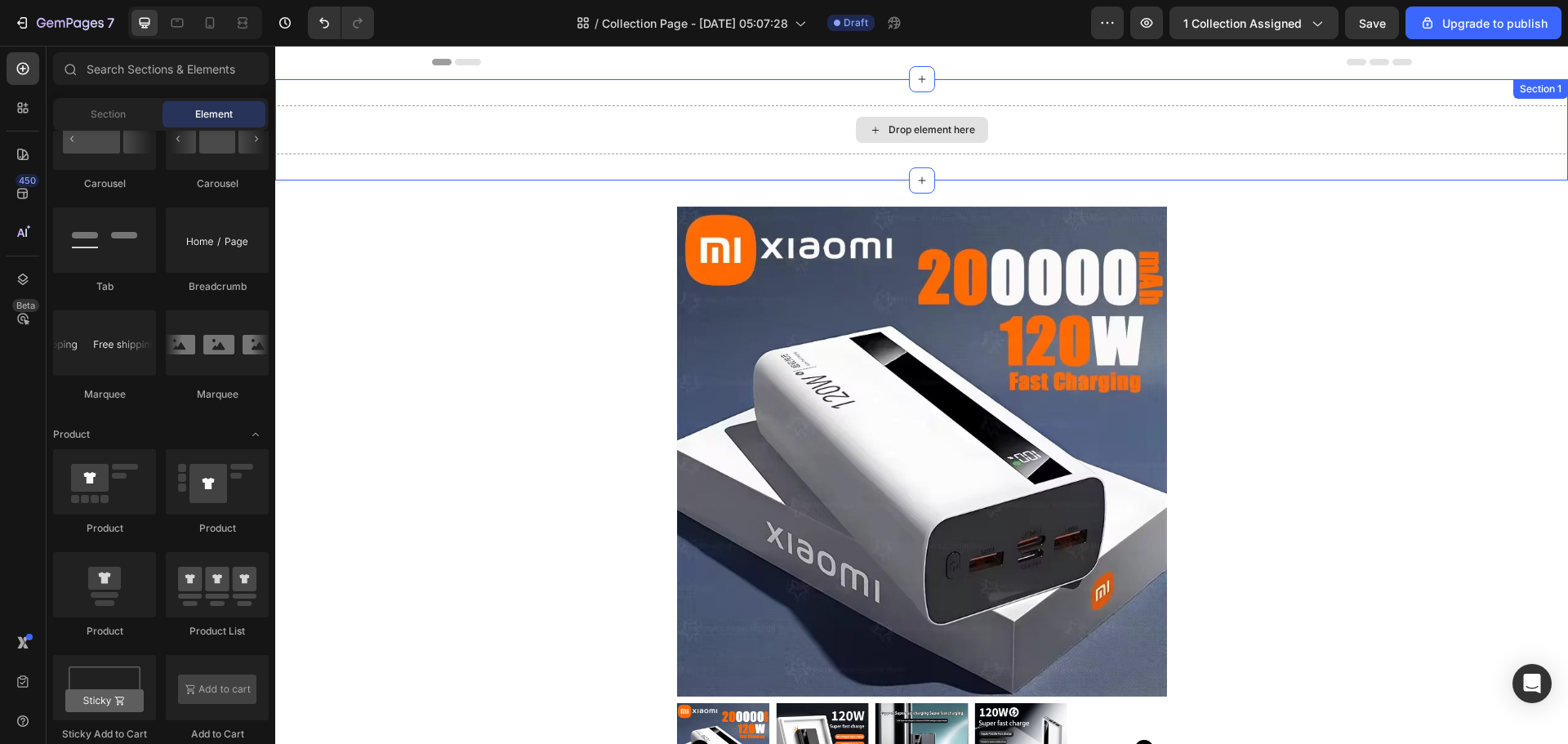
click at [1503, 115] on div "Drop element here" at bounding box center [921, 130] width 1293 height 49
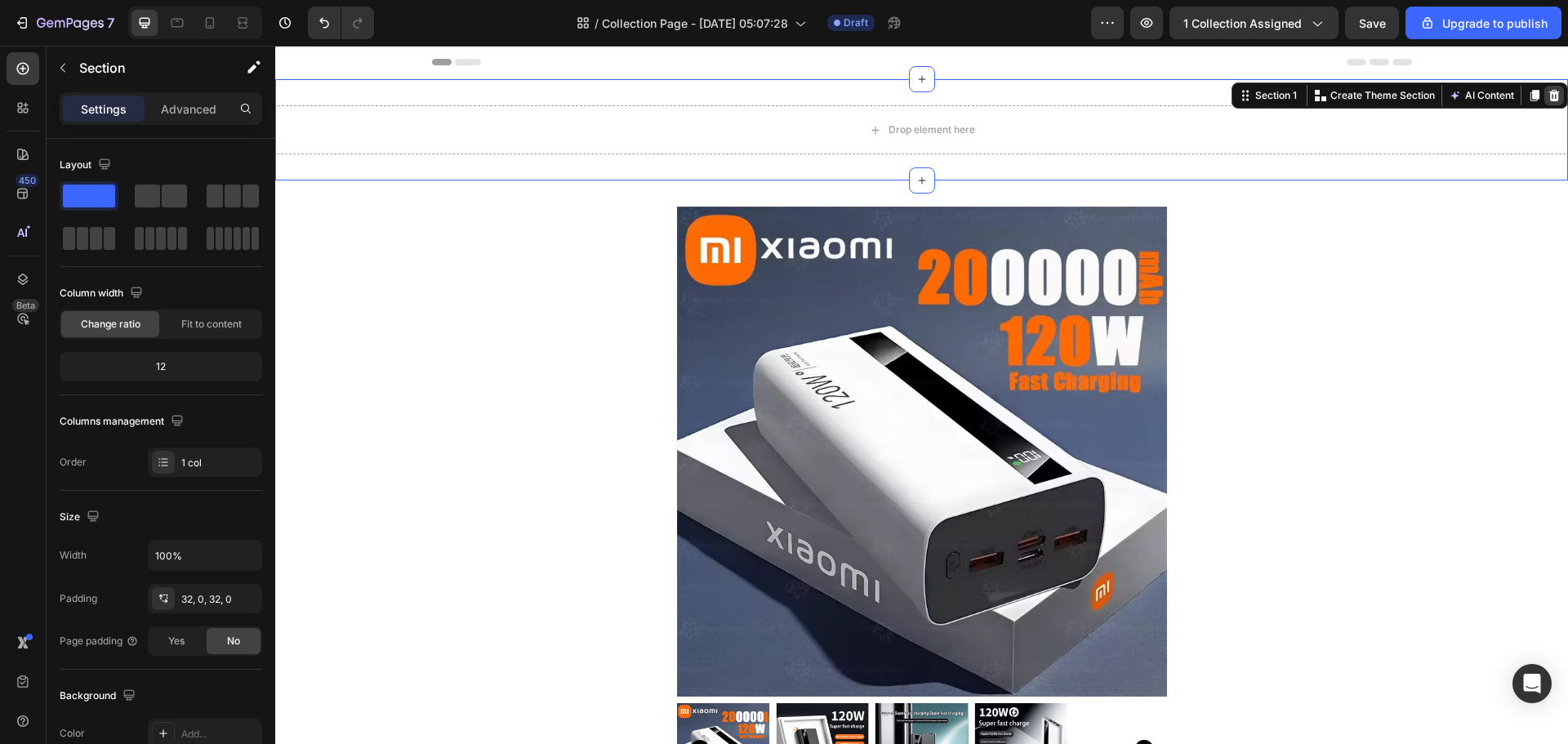
click at [1550, 100] on icon at bounding box center [1555, 95] width 10 height 11
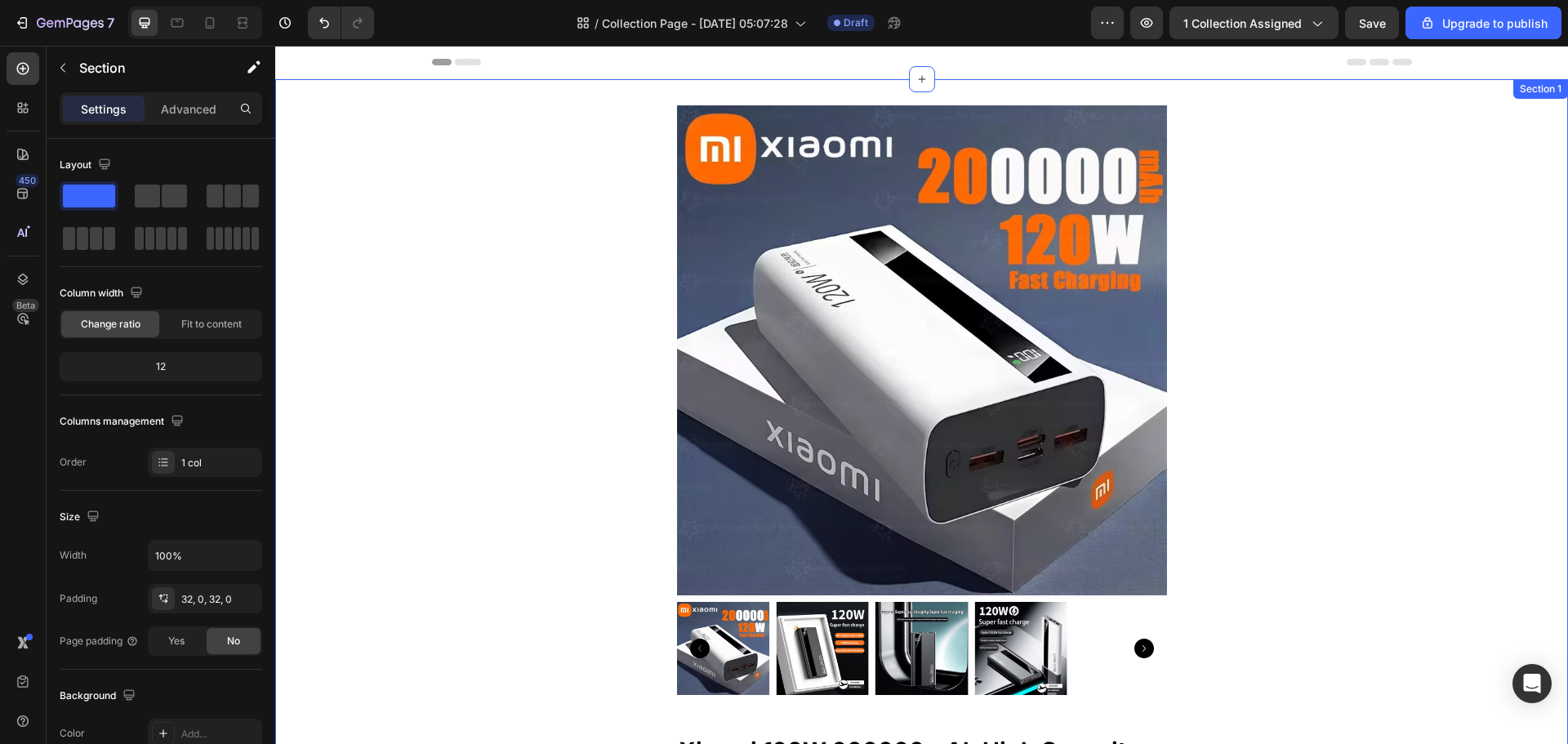
click at [1548, 96] on icon at bounding box center [1554, 95] width 13 height 13
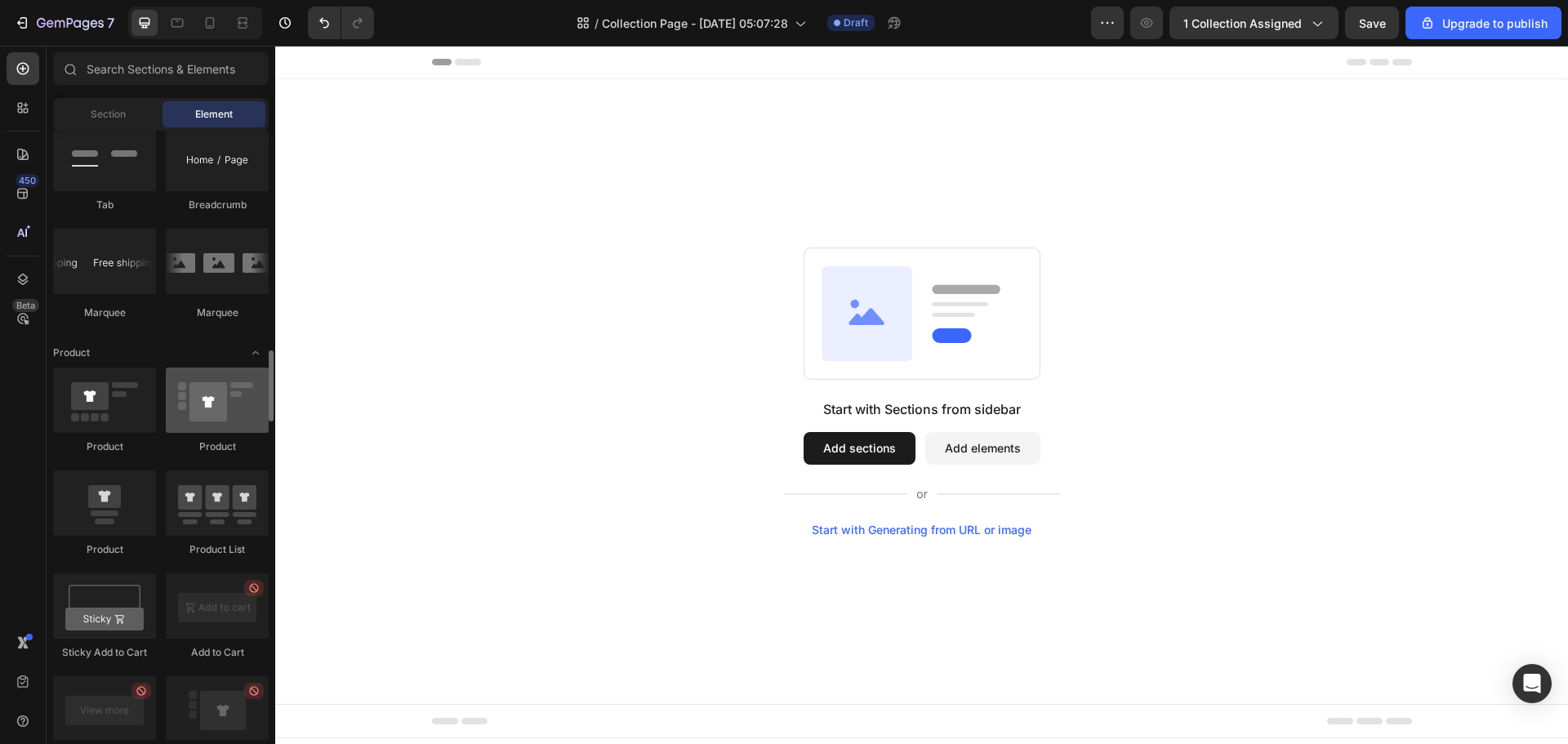
scroll to position [1960, 0]
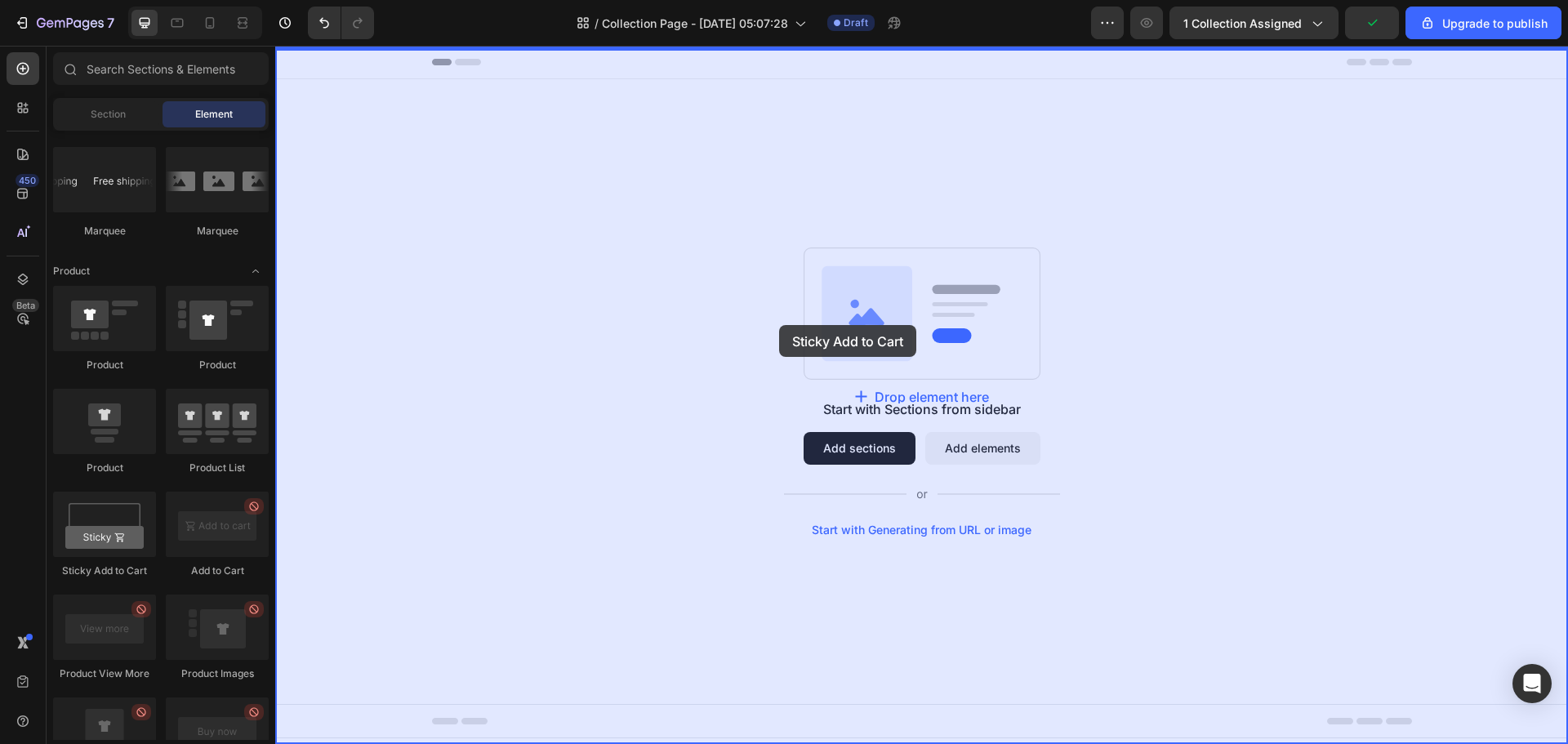
drag, startPoint x: 387, startPoint y: 583, endPoint x: 780, endPoint y: 325, distance: 470.1
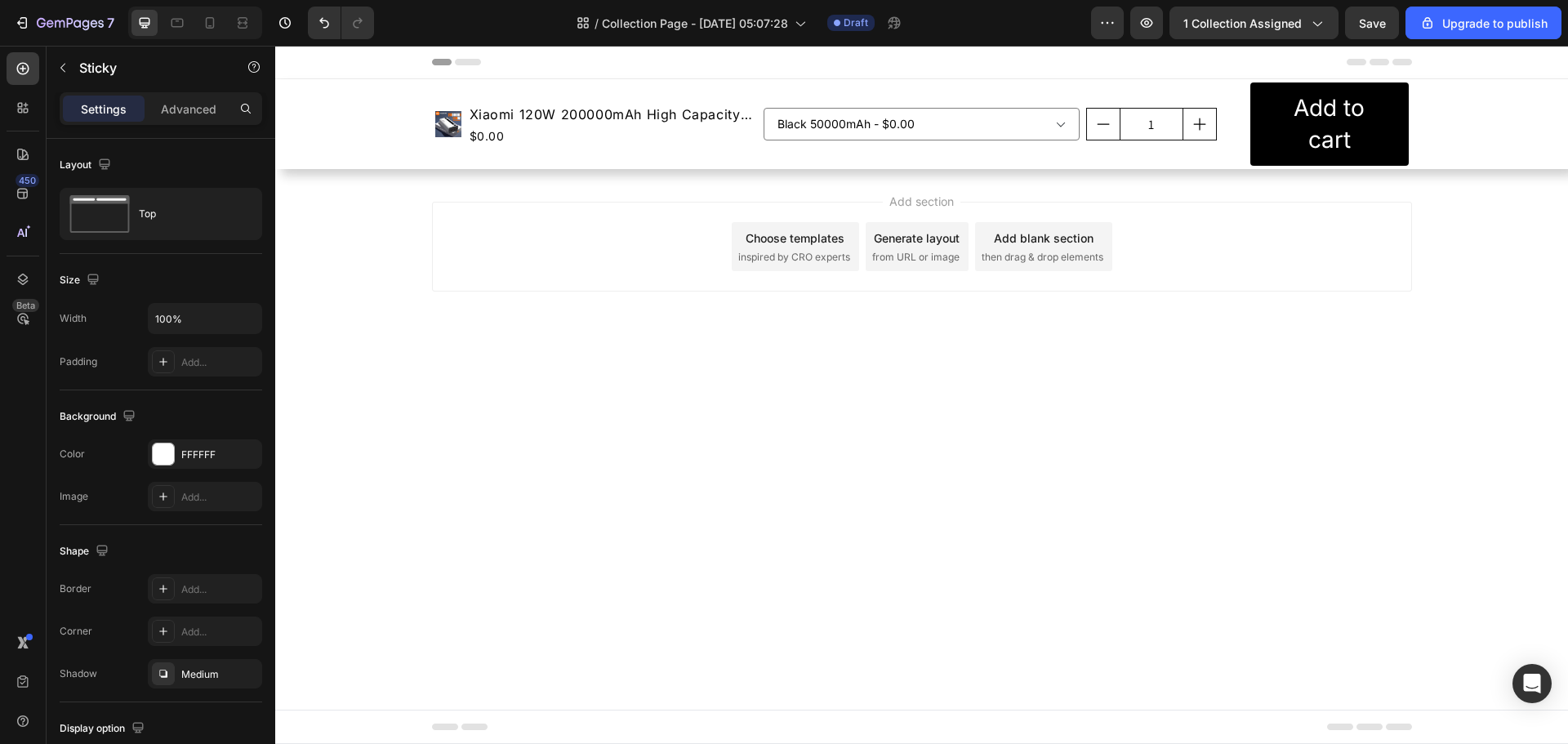
click at [734, 405] on body "Header Product Images Xiaomi 120W 200000mAh High Capacity Power Bank Super Fast…" at bounding box center [921, 395] width 1293 height 699
click at [395, 100] on icon at bounding box center [392, 95] width 10 height 11
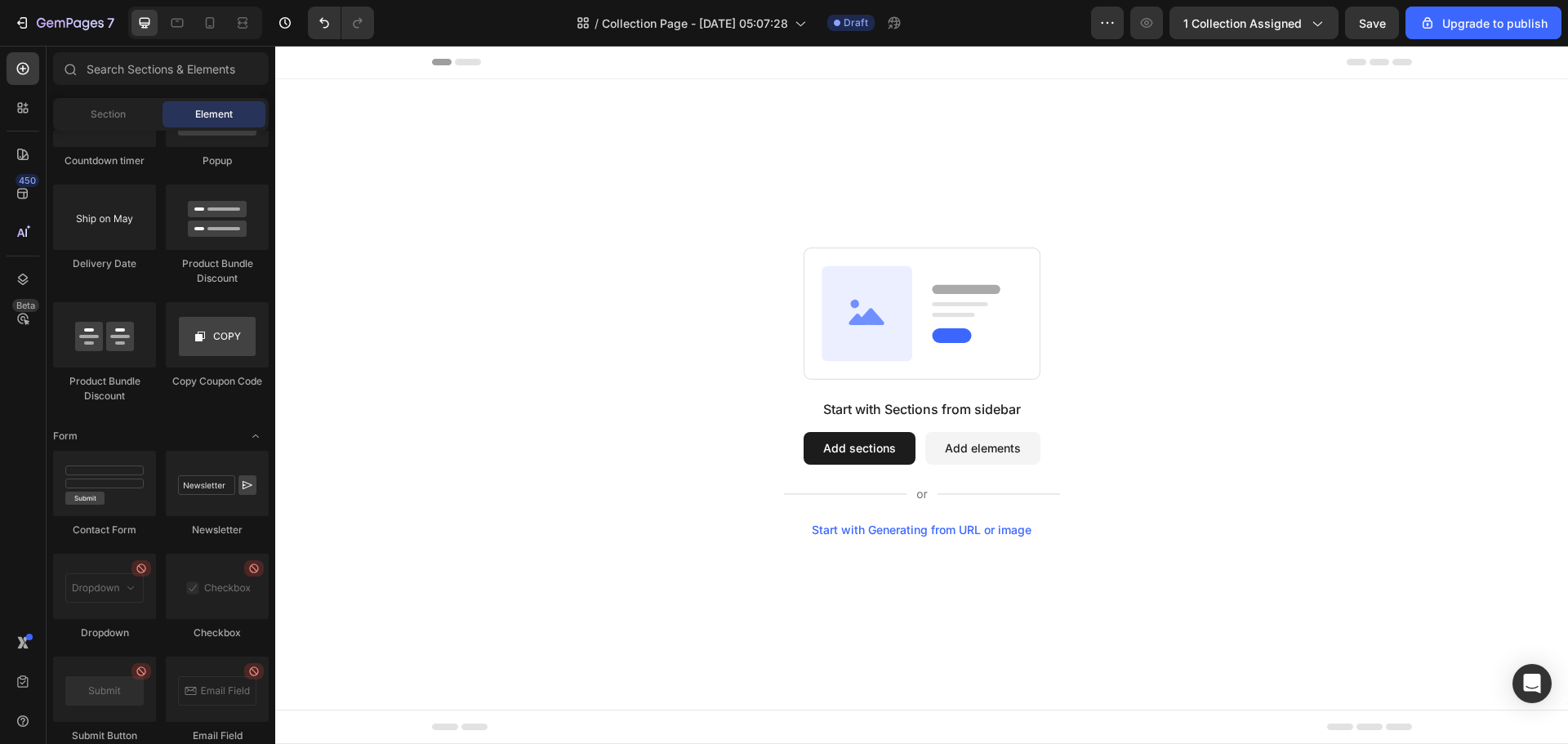
scroll to position [3922, 0]
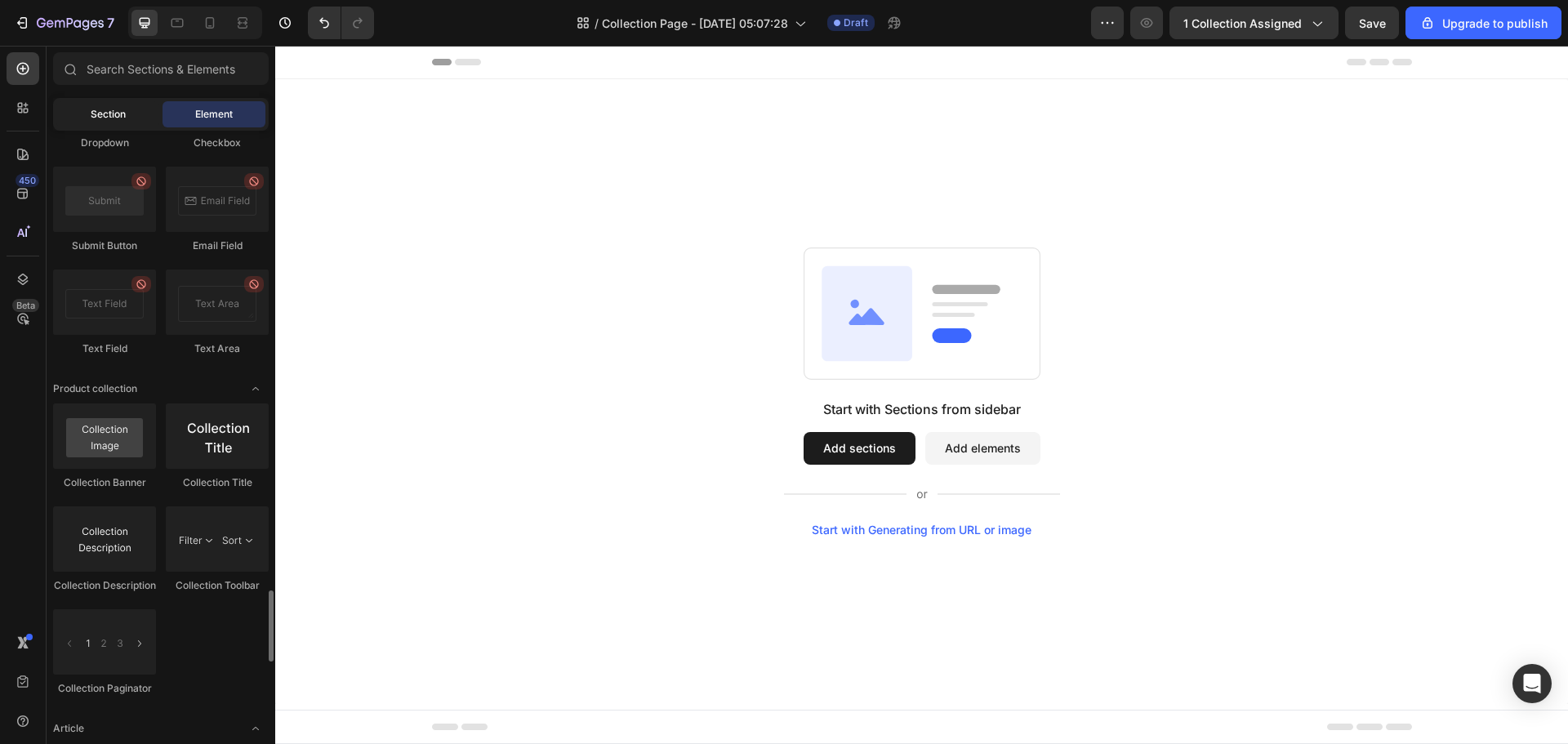
click at [120, 107] on span "Section" at bounding box center [108, 114] width 35 height 15
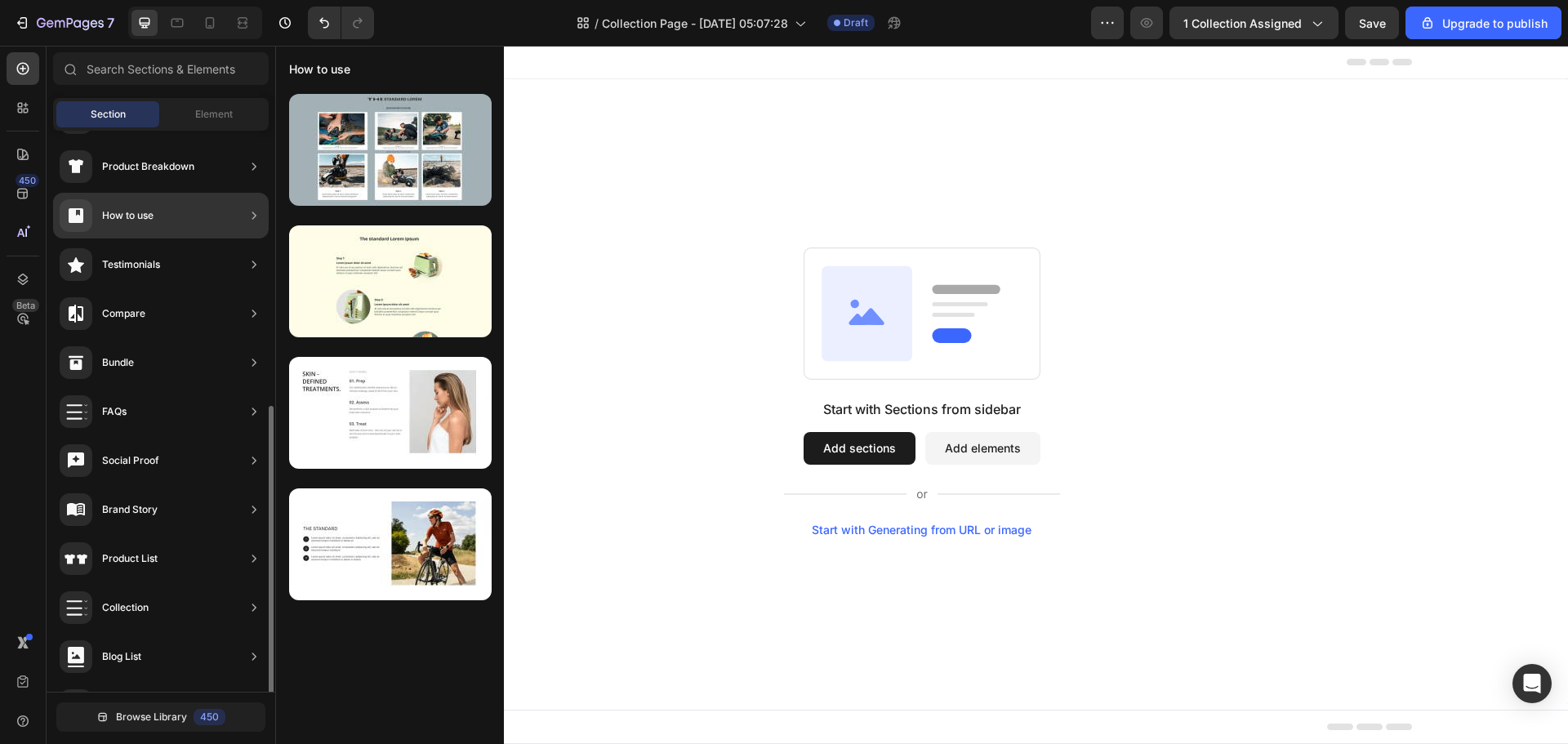
scroll to position [327, 0]
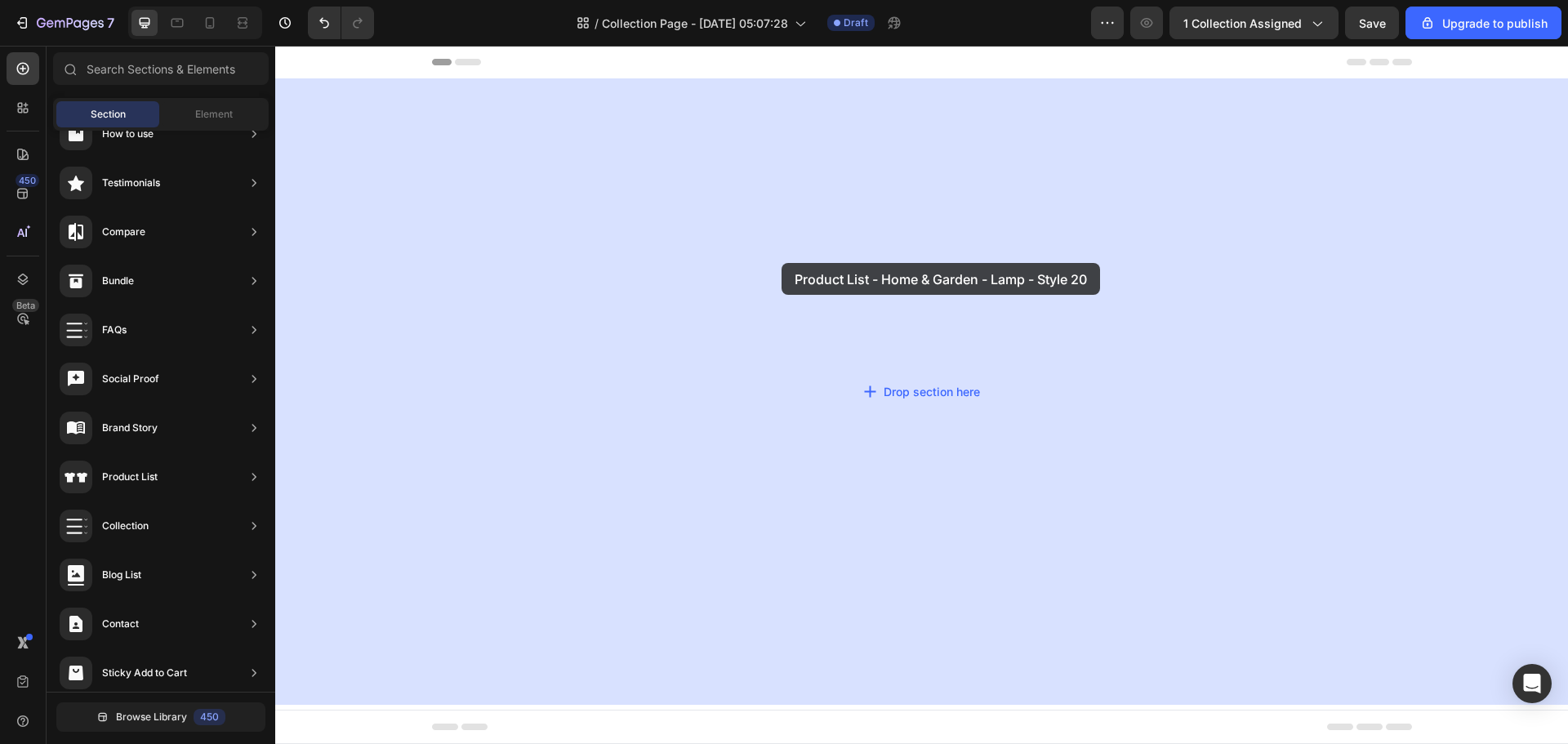
drag, startPoint x: 667, startPoint y: 233, endPoint x: 781, endPoint y: 263, distance: 117.9
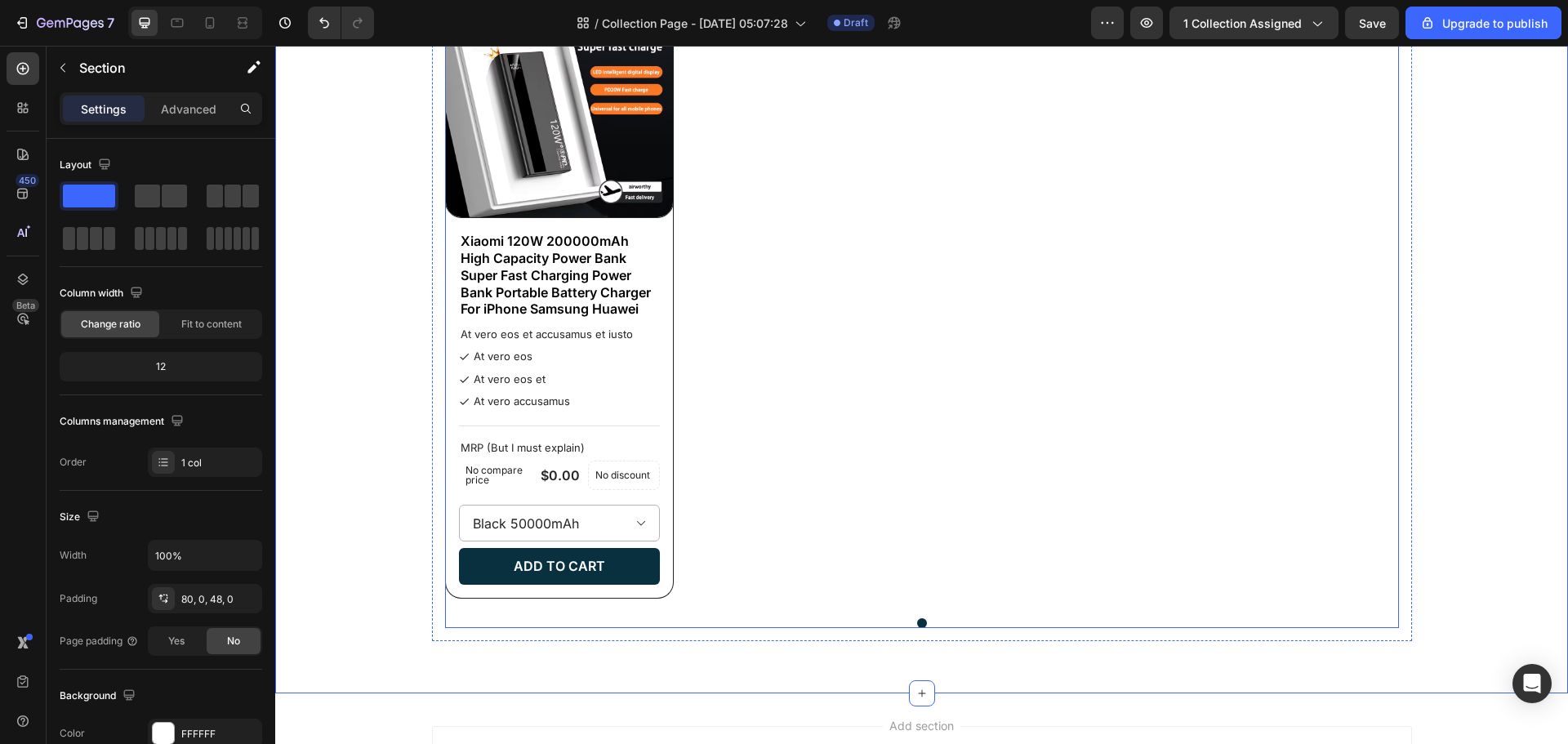
scroll to position [409, 0]
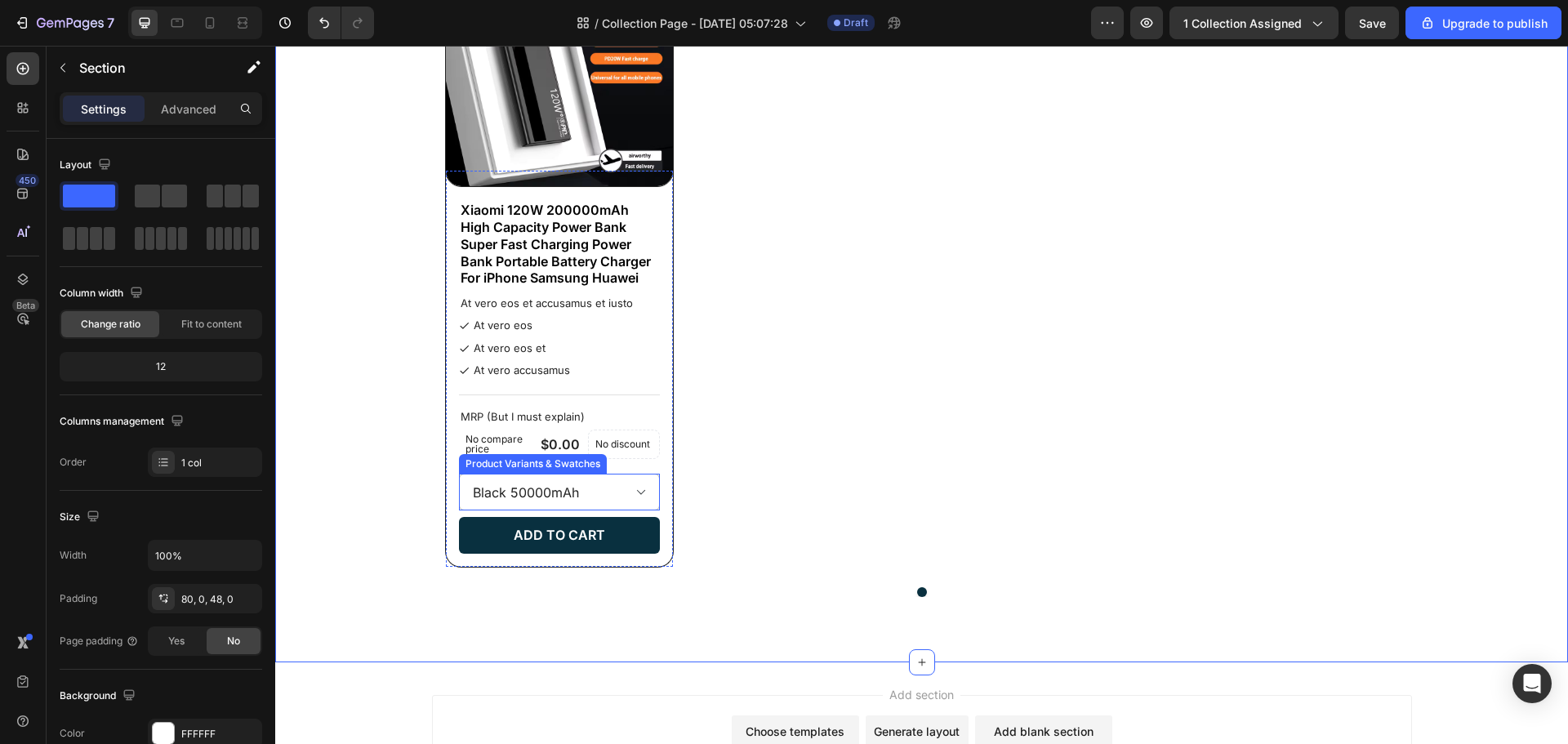
click at [569, 495] on select "Black 50000mAh Black 100000mAh Black 200000mAh White 50000mAh White 100000mAh W…" at bounding box center [560, 493] width 201 height 37
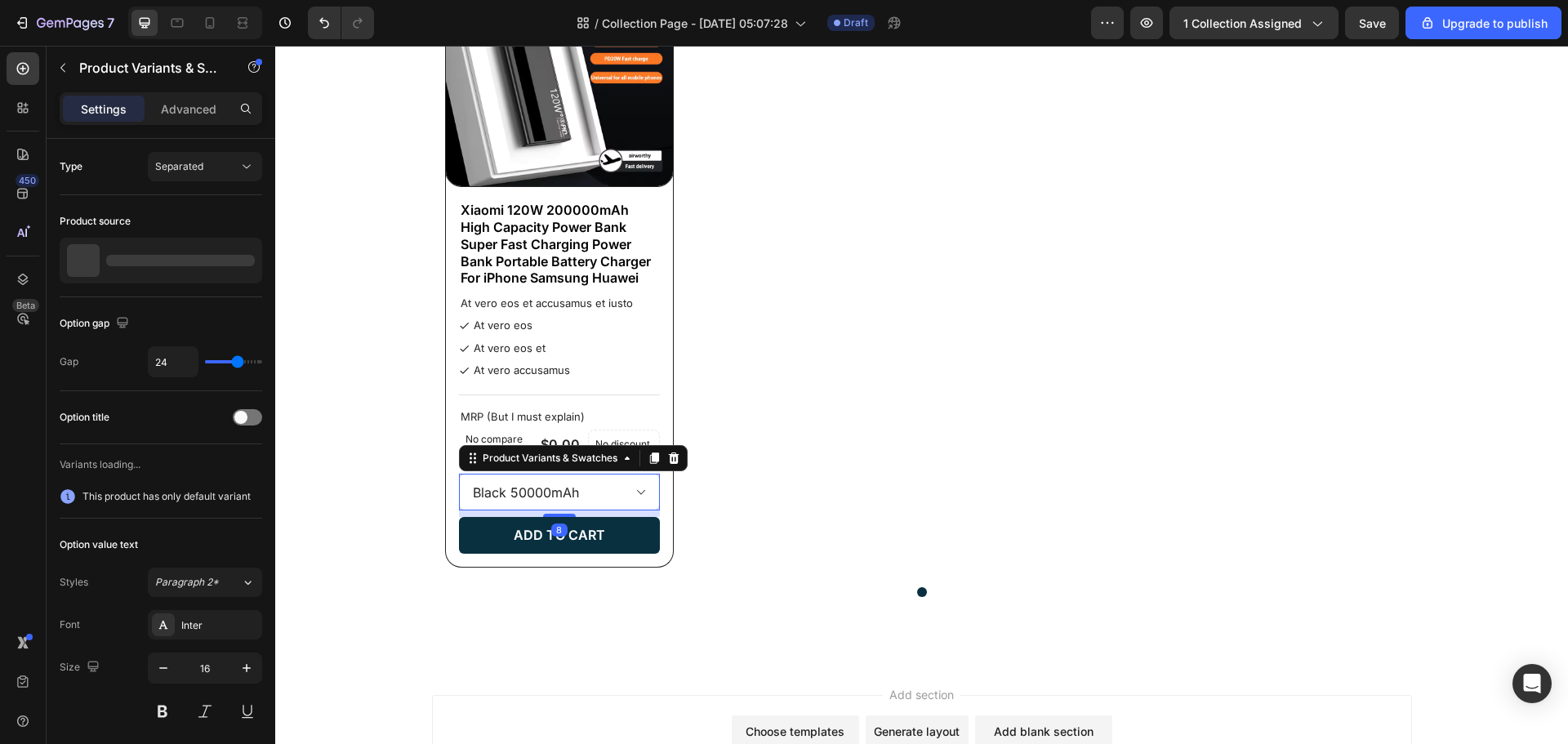
click at [569, 495] on select "Black 50000mAh Black 100000mAh Black 200000mAh White 50000mAh White 100000mAh W…" at bounding box center [560, 493] width 201 height 37
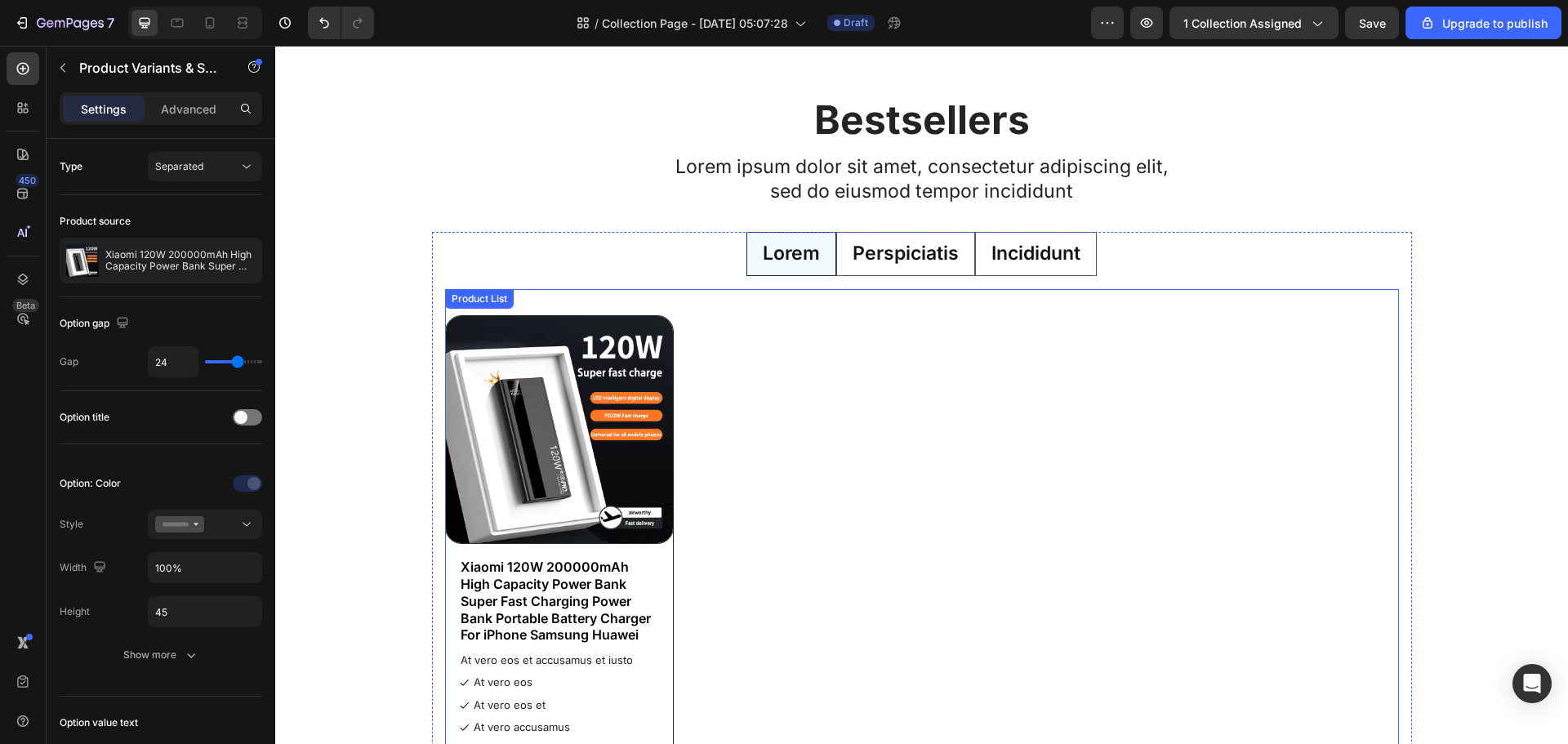
scroll to position [0, 0]
